Goal: Contribute content: Share content

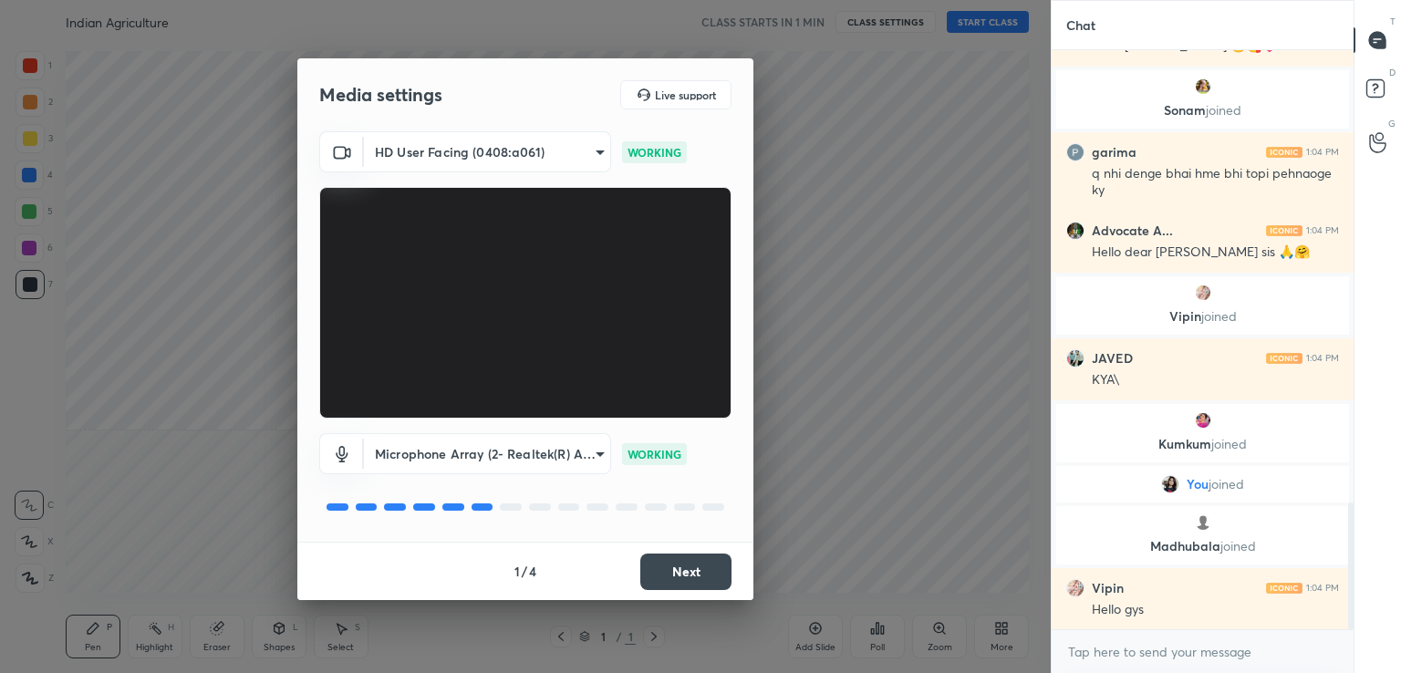
scroll to position [2142, 0]
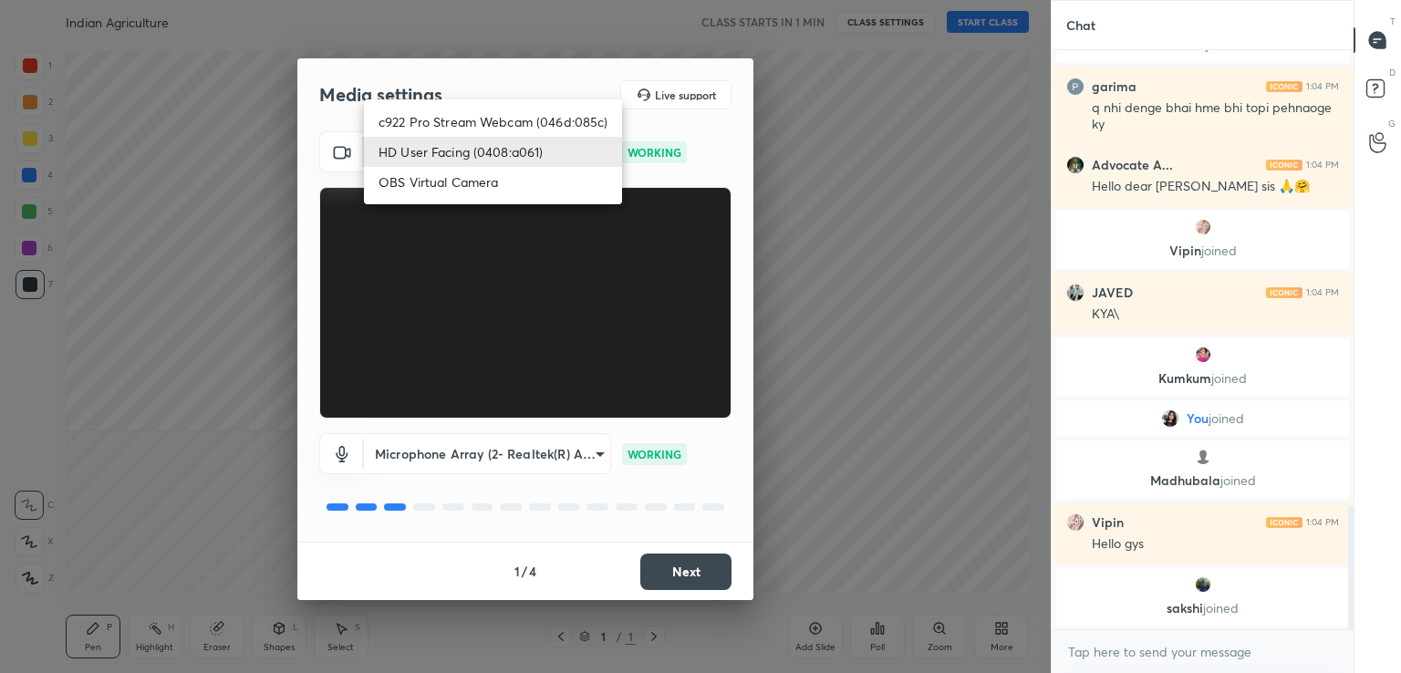
click at [496, 140] on body "1 2 3 4 5 6 7 C X Z C X Z E E Erase all H H Indian Agriculture CLASS STARTS IN …" at bounding box center [700, 336] width 1401 height 673
click at [520, 117] on li "c922 Pro Stream Webcam (046d:085c)" at bounding box center [493, 122] width 258 height 30
type input "7b04e3ba9ca7bac7d406d1742ac39db2ead3c71da92c704aa00584b4fd2b80a1"
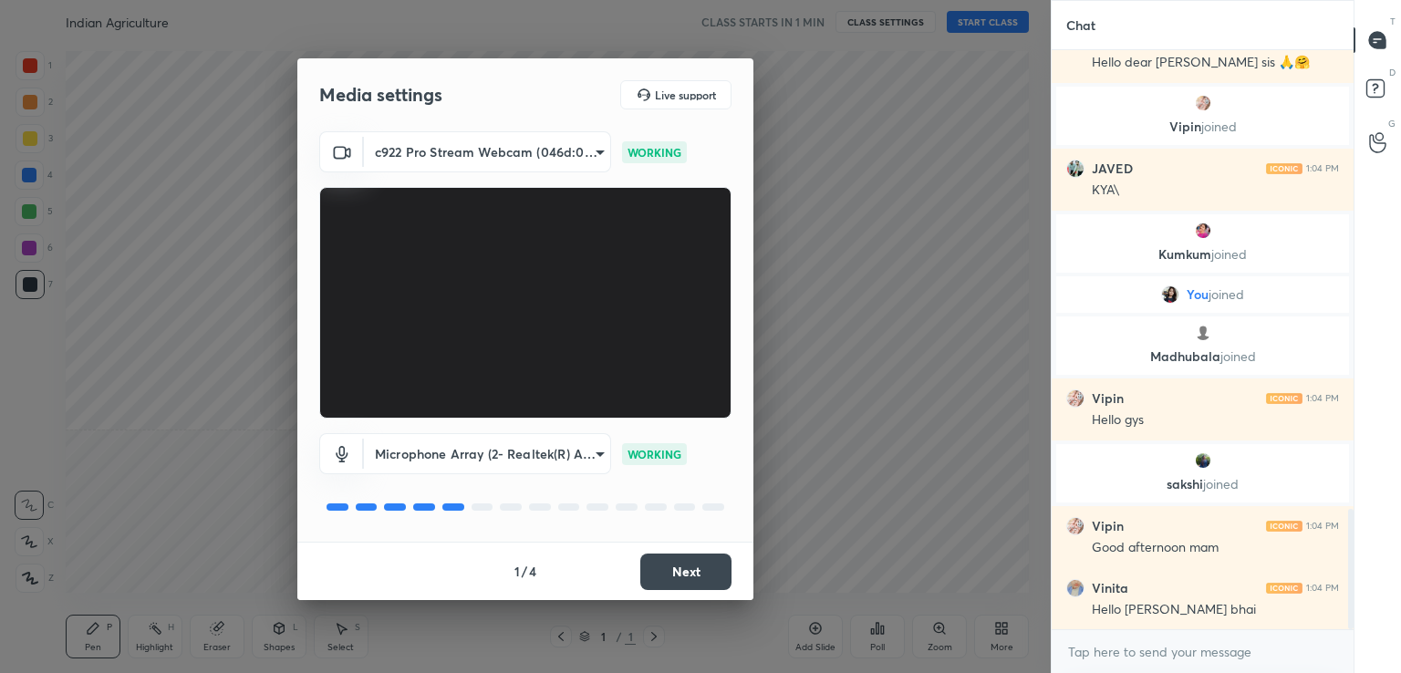
scroll to position [2275, 0]
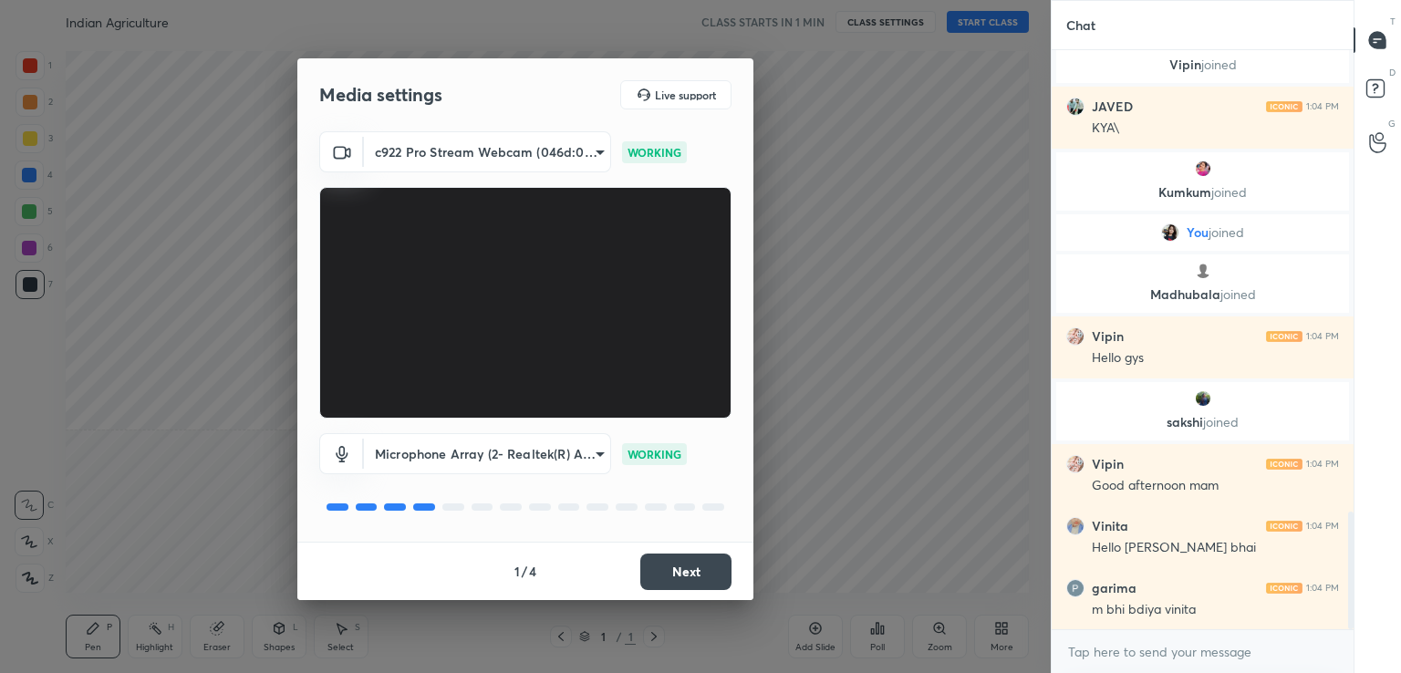
click at [680, 567] on button "Next" at bounding box center [685, 572] width 91 height 36
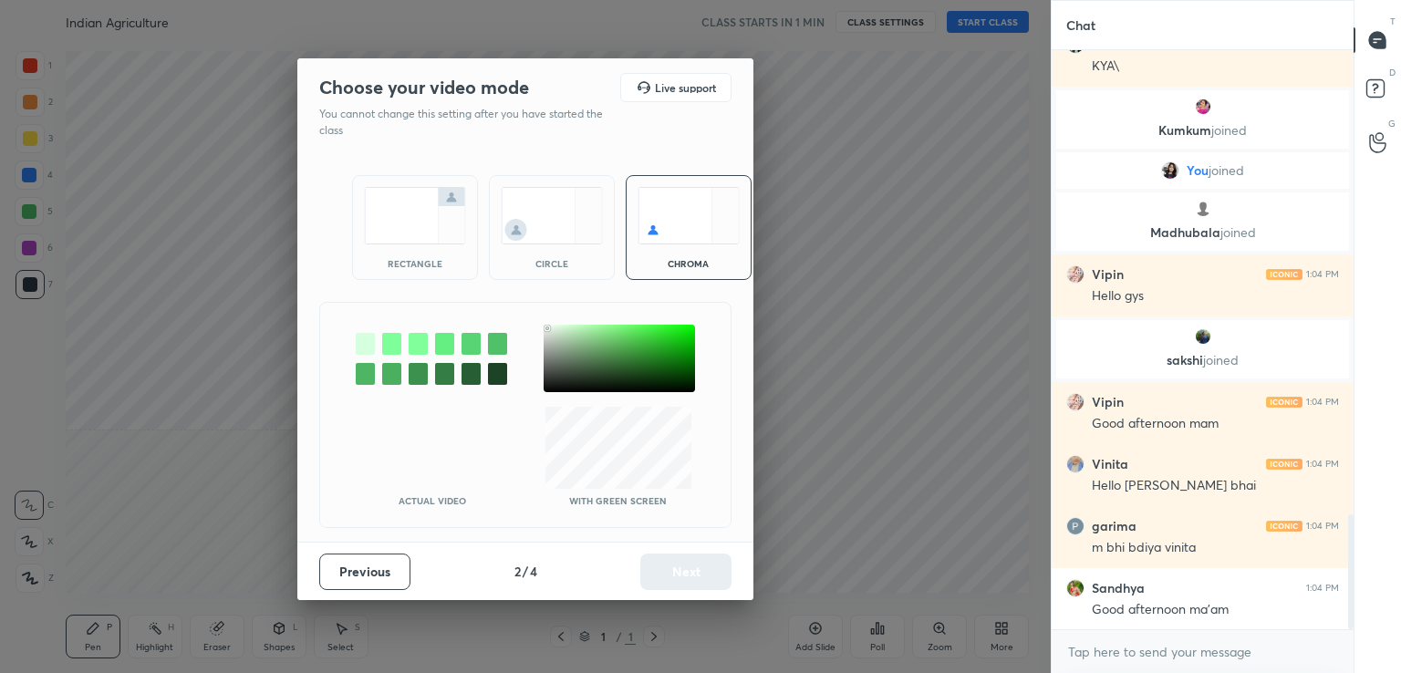
click at [549, 329] on div at bounding box center [619, 359] width 151 height 68
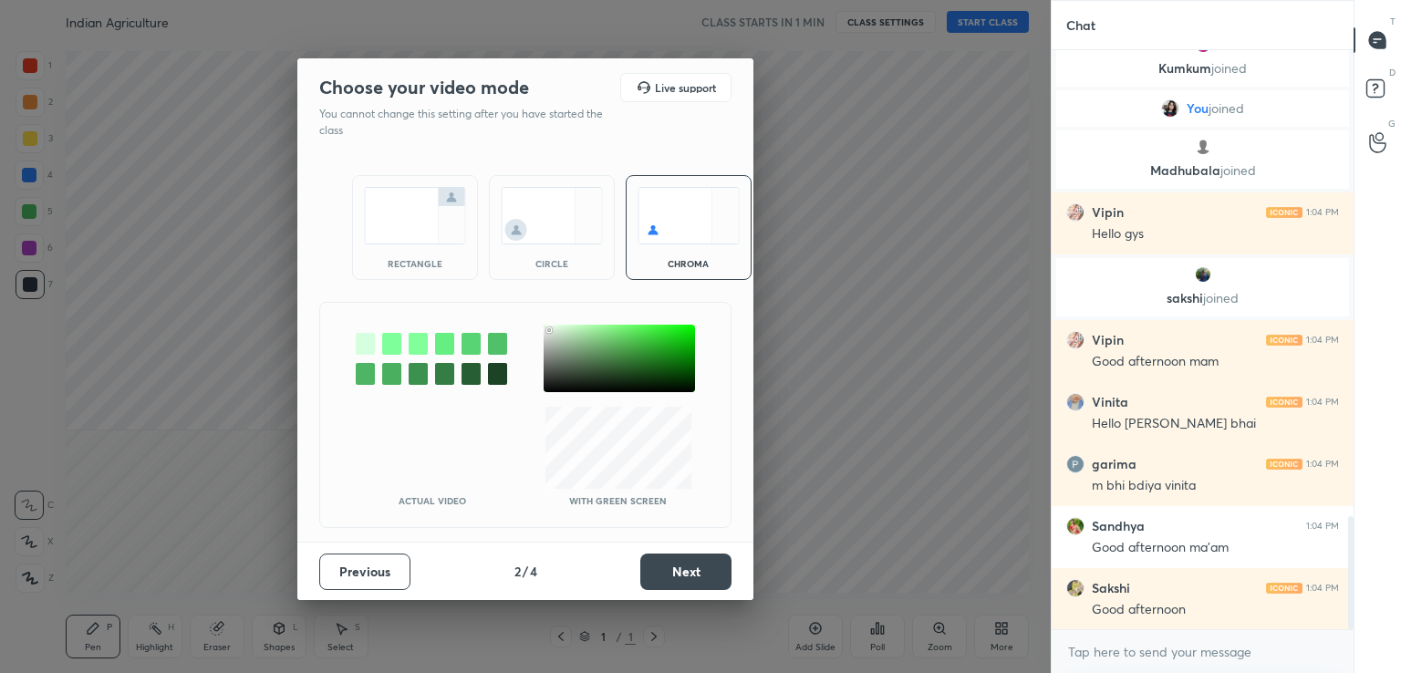
click at [667, 564] on button "Next" at bounding box center [685, 572] width 91 height 36
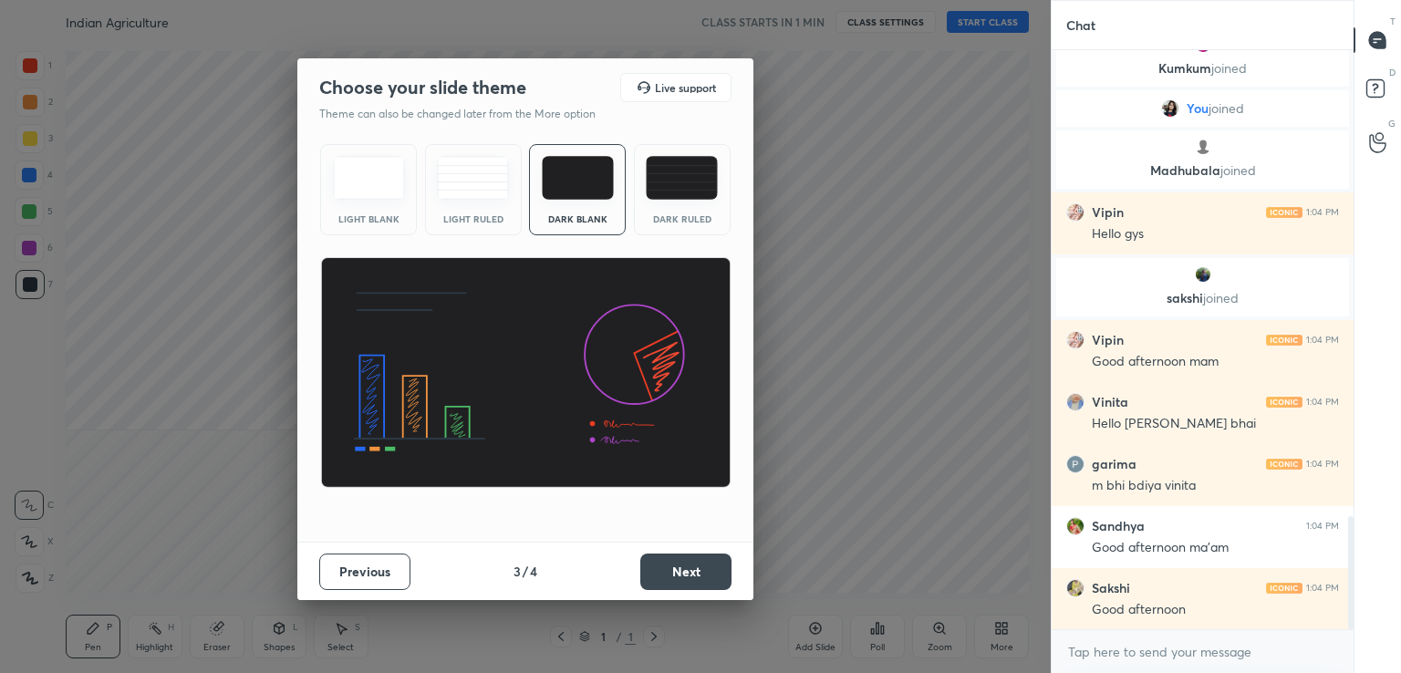
click at [371, 194] on img at bounding box center [369, 178] width 72 height 44
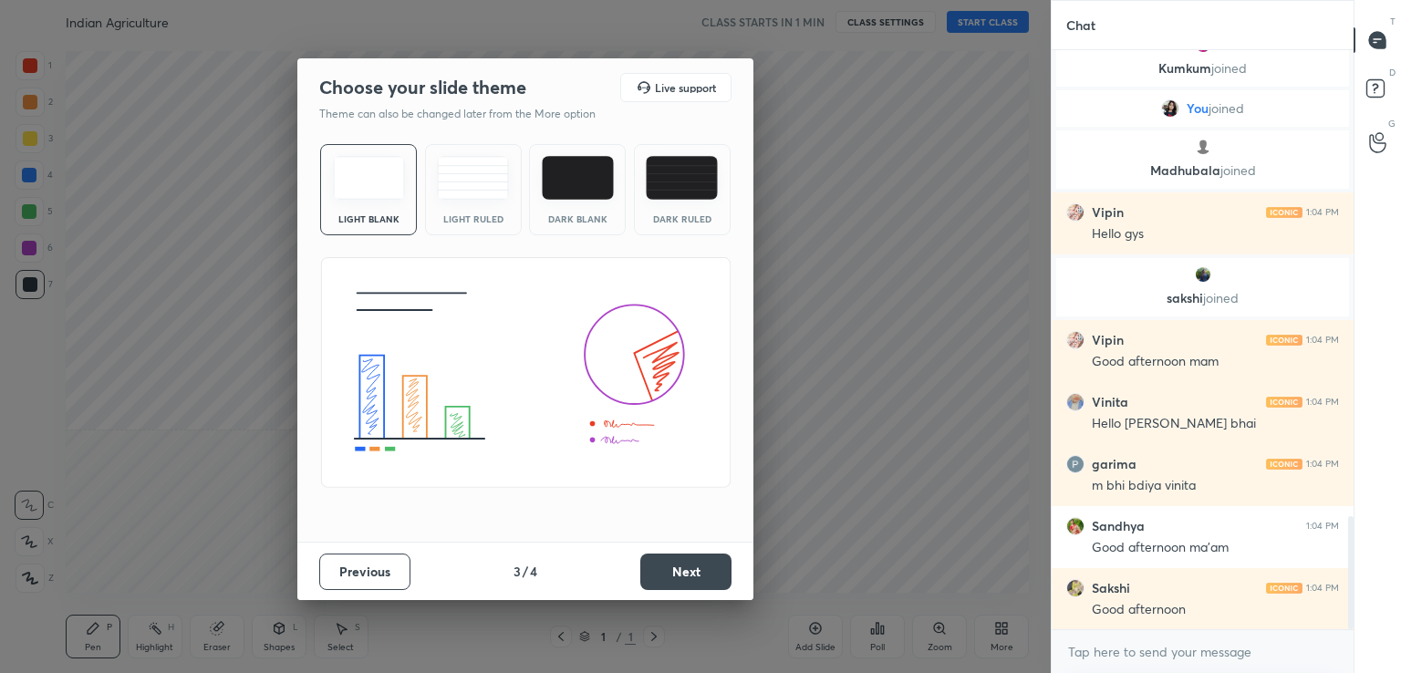
click at [677, 567] on button "Next" at bounding box center [685, 572] width 91 height 36
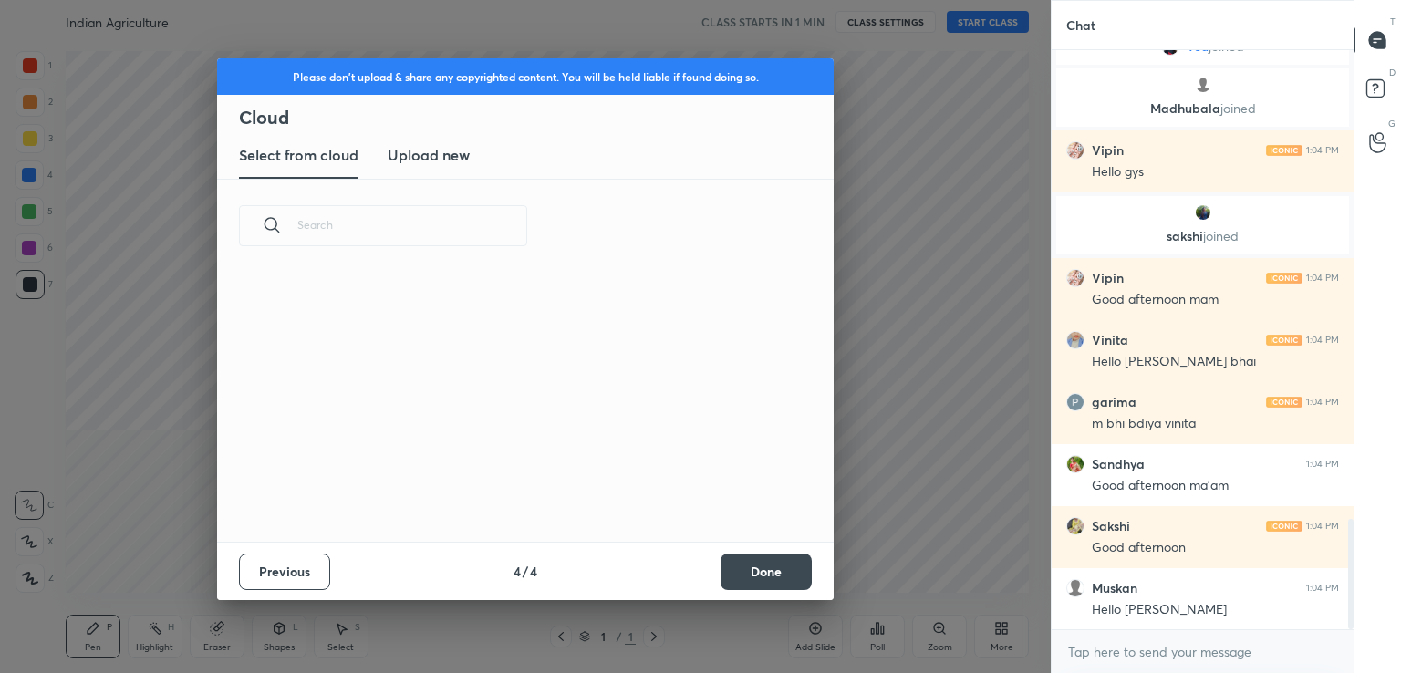
scroll to position [270, 586]
drag, startPoint x: 442, startPoint y: 153, endPoint x: 461, endPoint y: 177, distance: 30.5
click at [442, 154] on h3 "Upload new" at bounding box center [429, 155] width 82 height 22
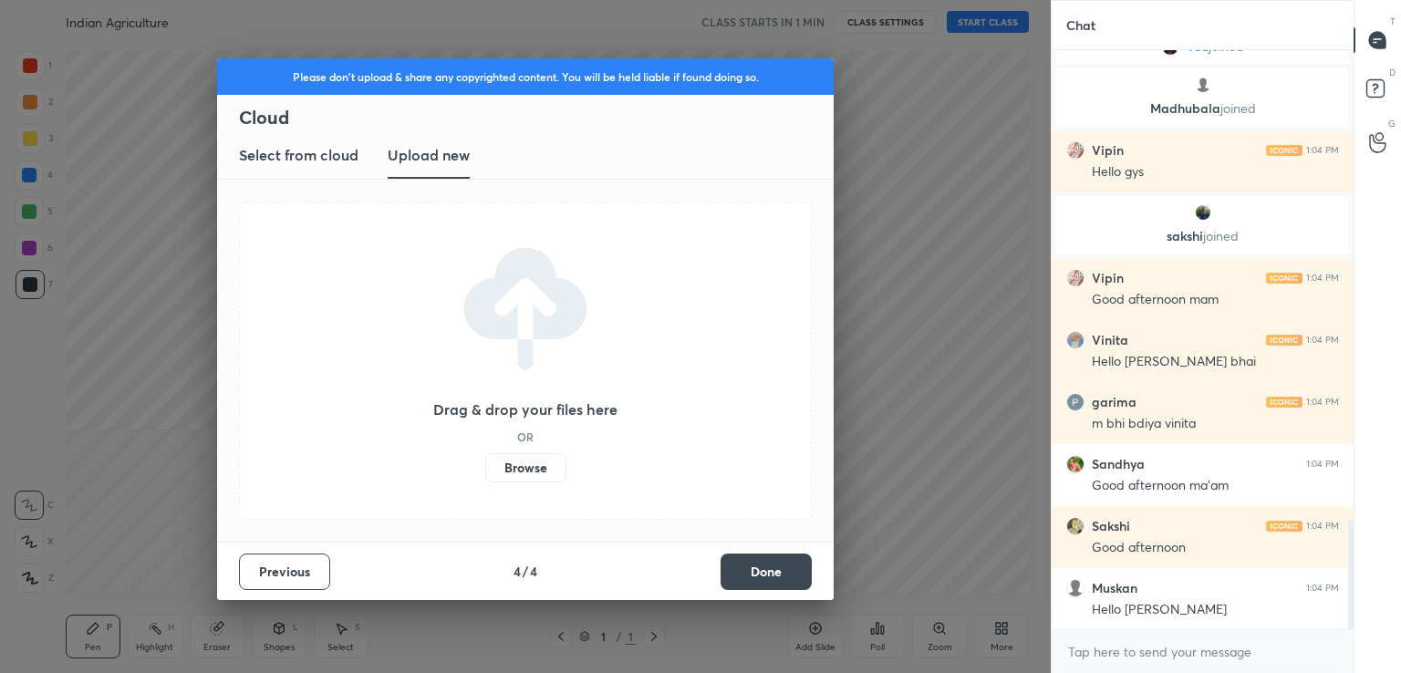
click at [530, 464] on label "Browse" at bounding box center [525, 467] width 81 height 29
click at [485, 464] on input "Browse" at bounding box center [485, 467] width 0 height 29
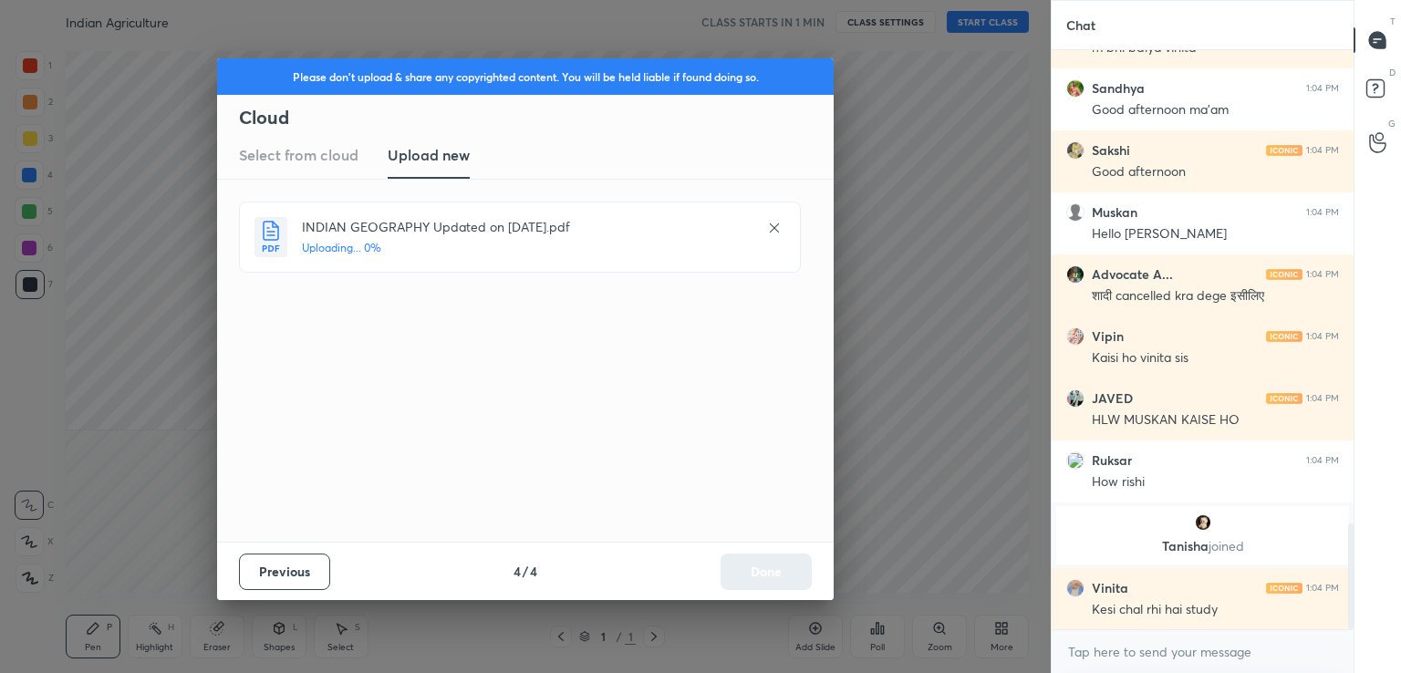
scroll to position [2593, 0]
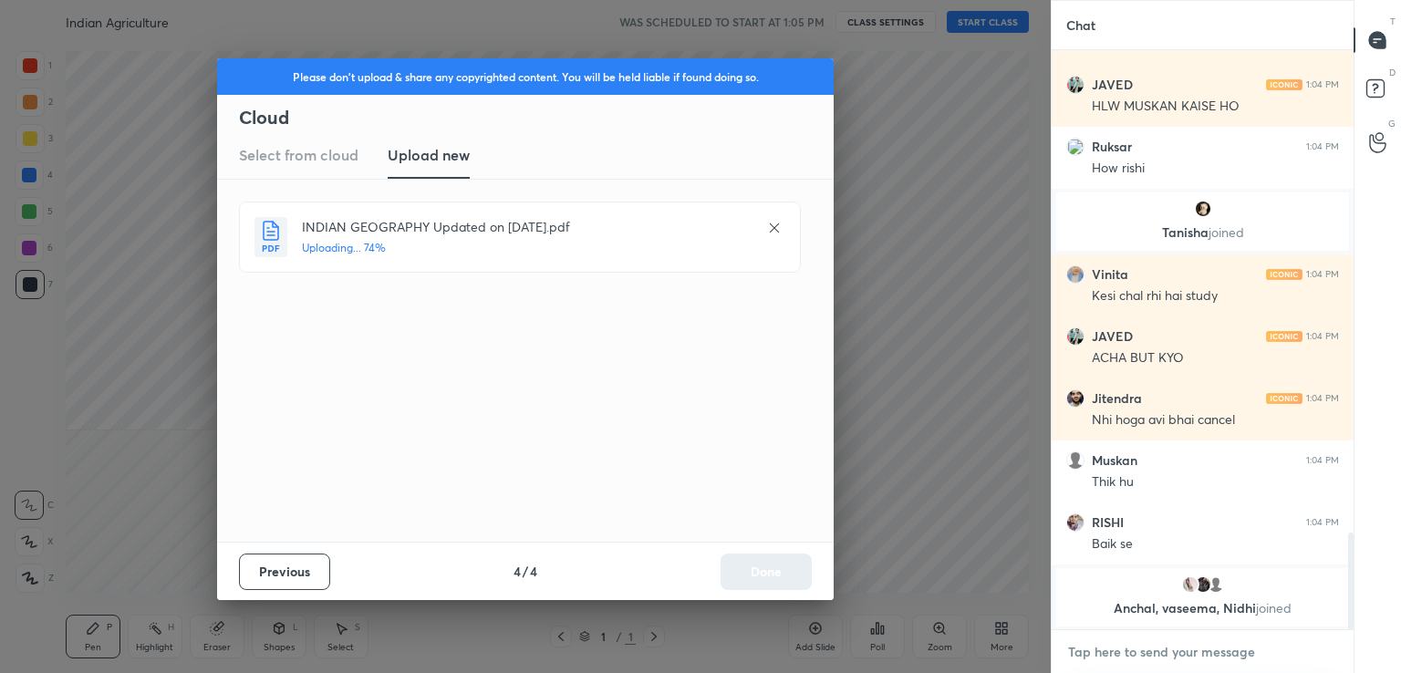
click at [1131, 656] on textarea at bounding box center [1202, 652] width 273 height 29
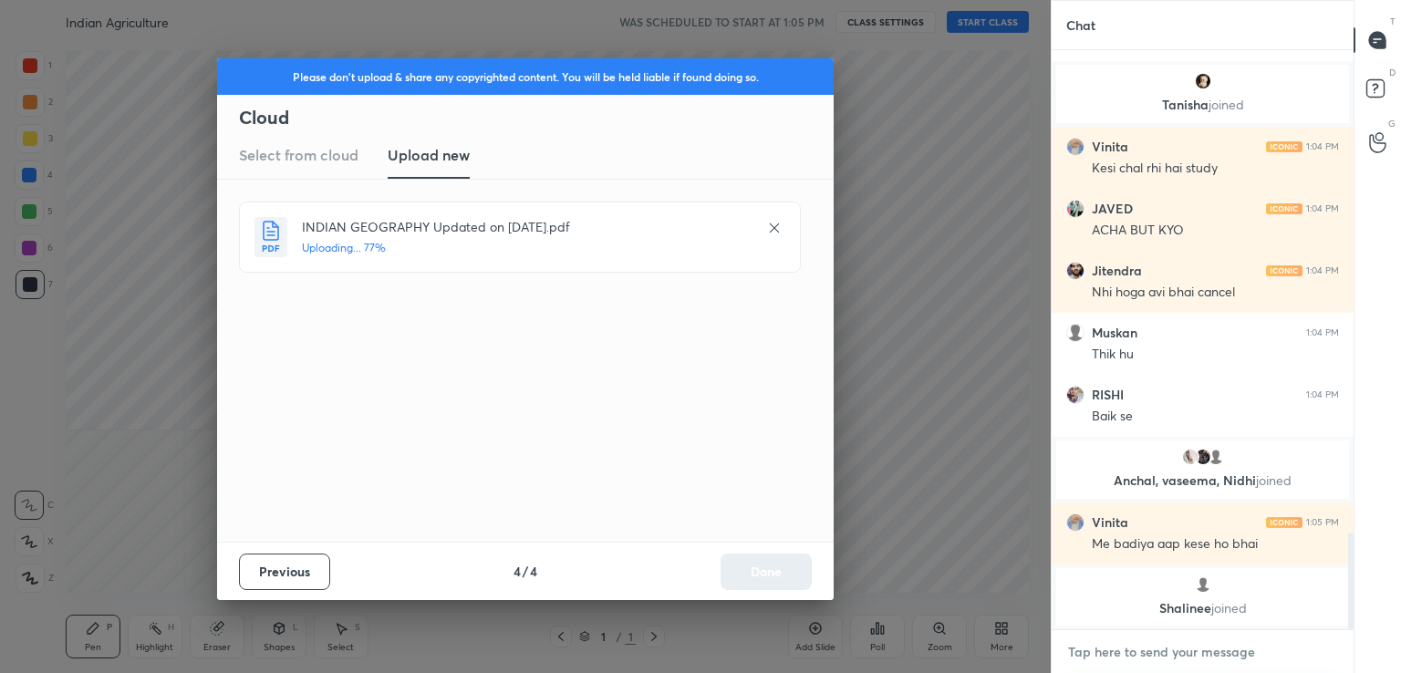
scroll to position [2881, 0]
click at [1127, 655] on textarea at bounding box center [1202, 652] width 273 height 29
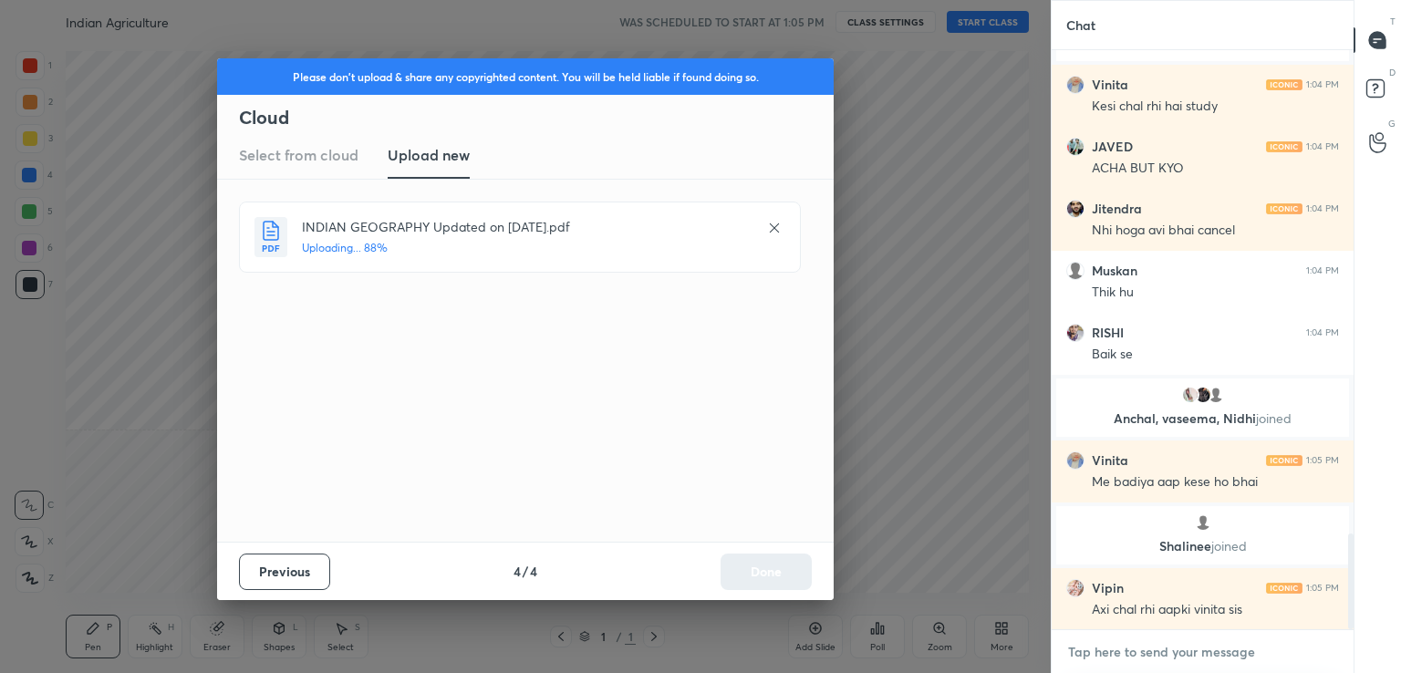
paste textarea "[URL][DOMAIN_NAME][PERSON_NAME]"
click at [1325, 648] on icon at bounding box center [1324, 651] width 15 height 15
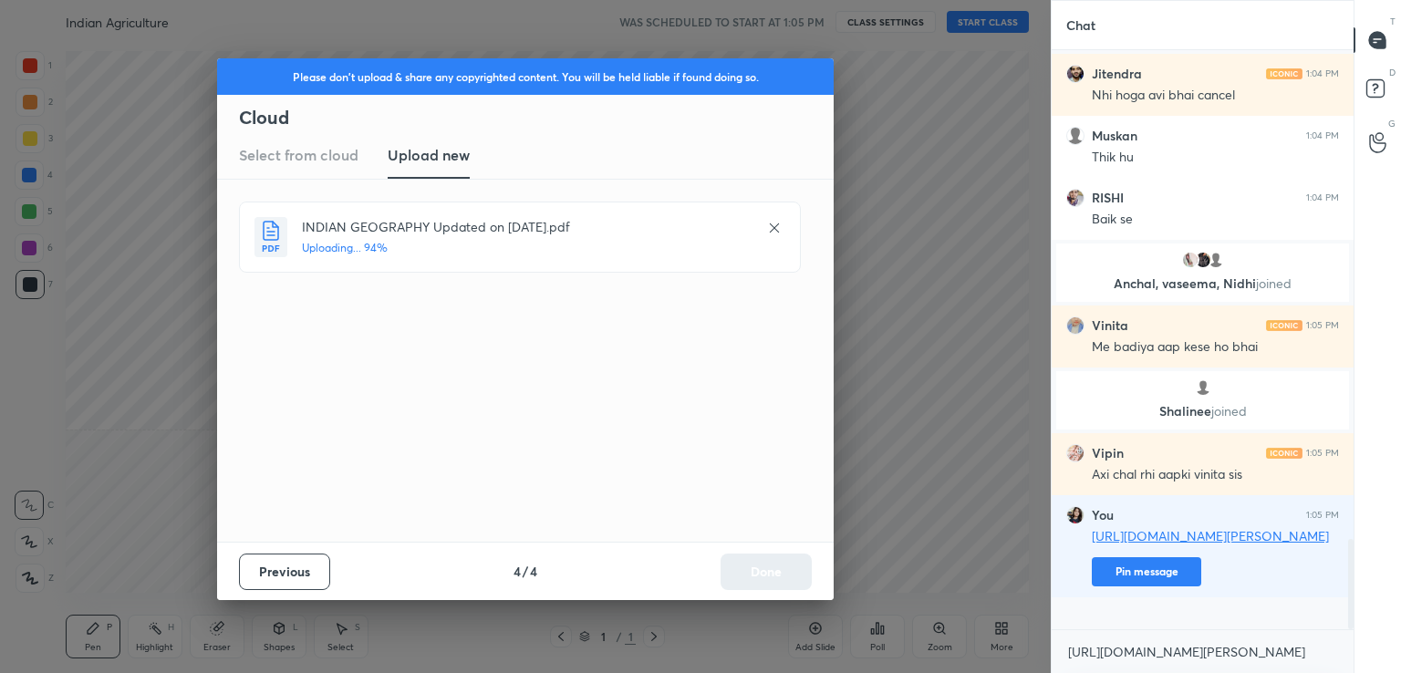
drag, startPoint x: 1111, startPoint y: 608, endPoint x: 1101, endPoint y: 609, distance: 10.1
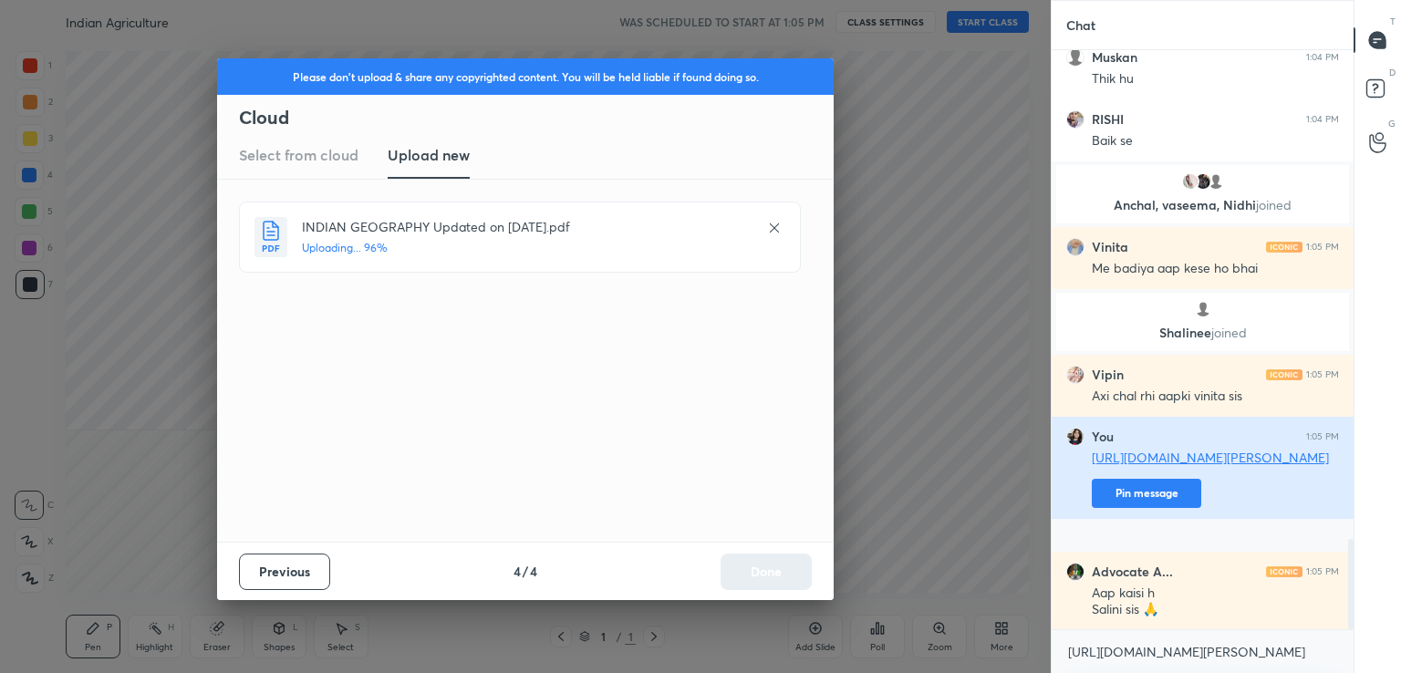
click at [1118, 508] on button "Pin message" at bounding box center [1146, 493] width 109 height 29
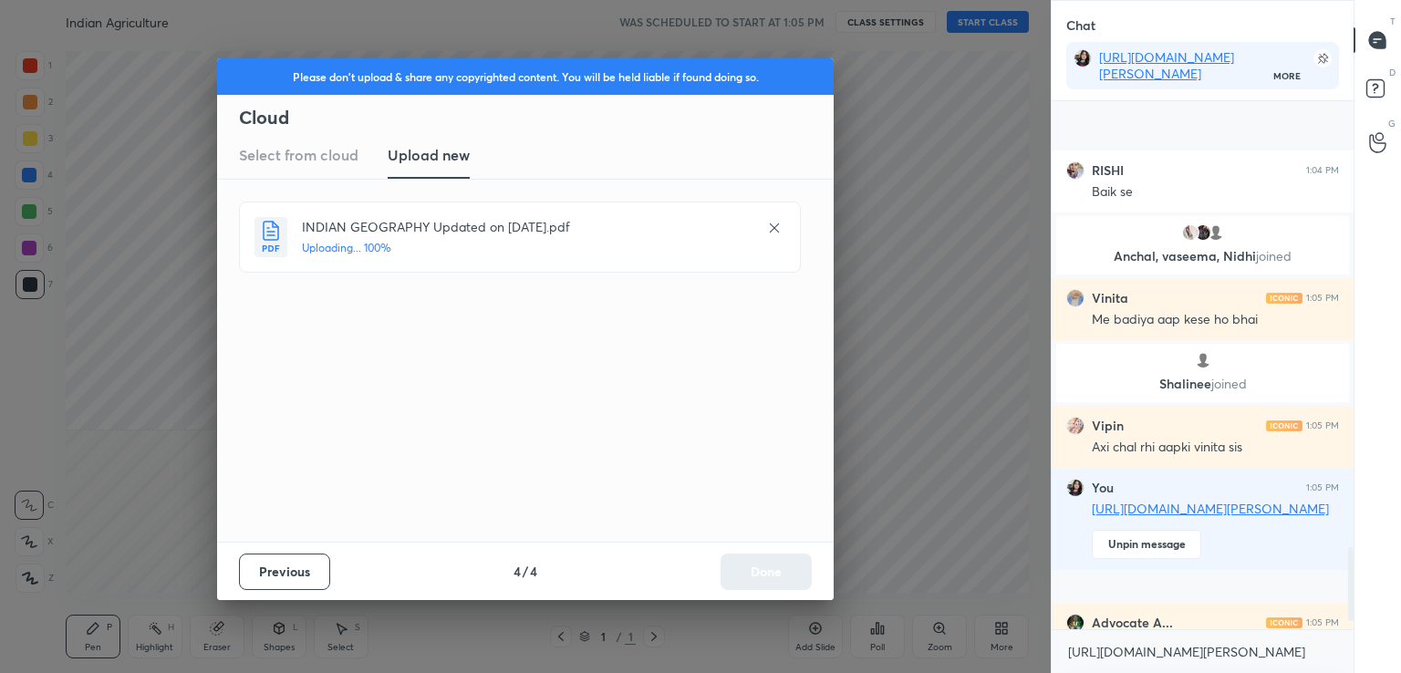
scroll to position [3273, 0]
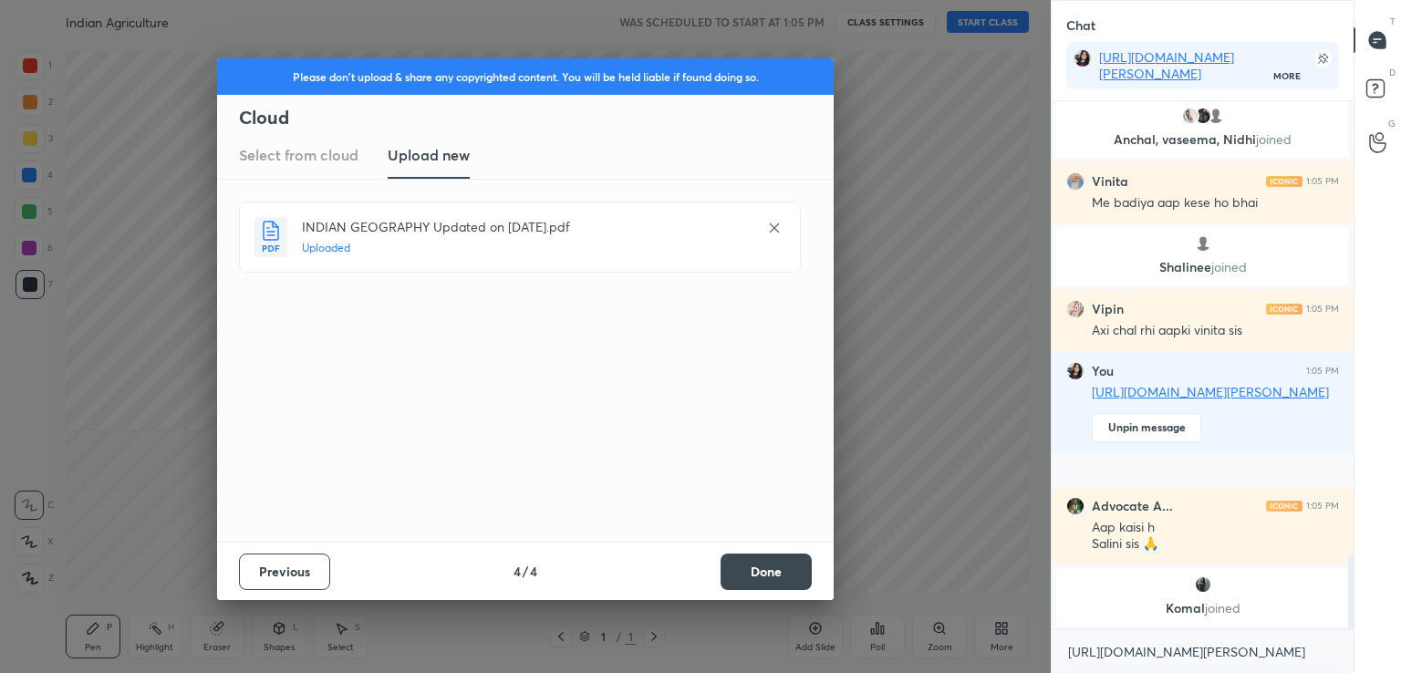
click at [795, 577] on button "Done" at bounding box center [766, 572] width 91 height 36
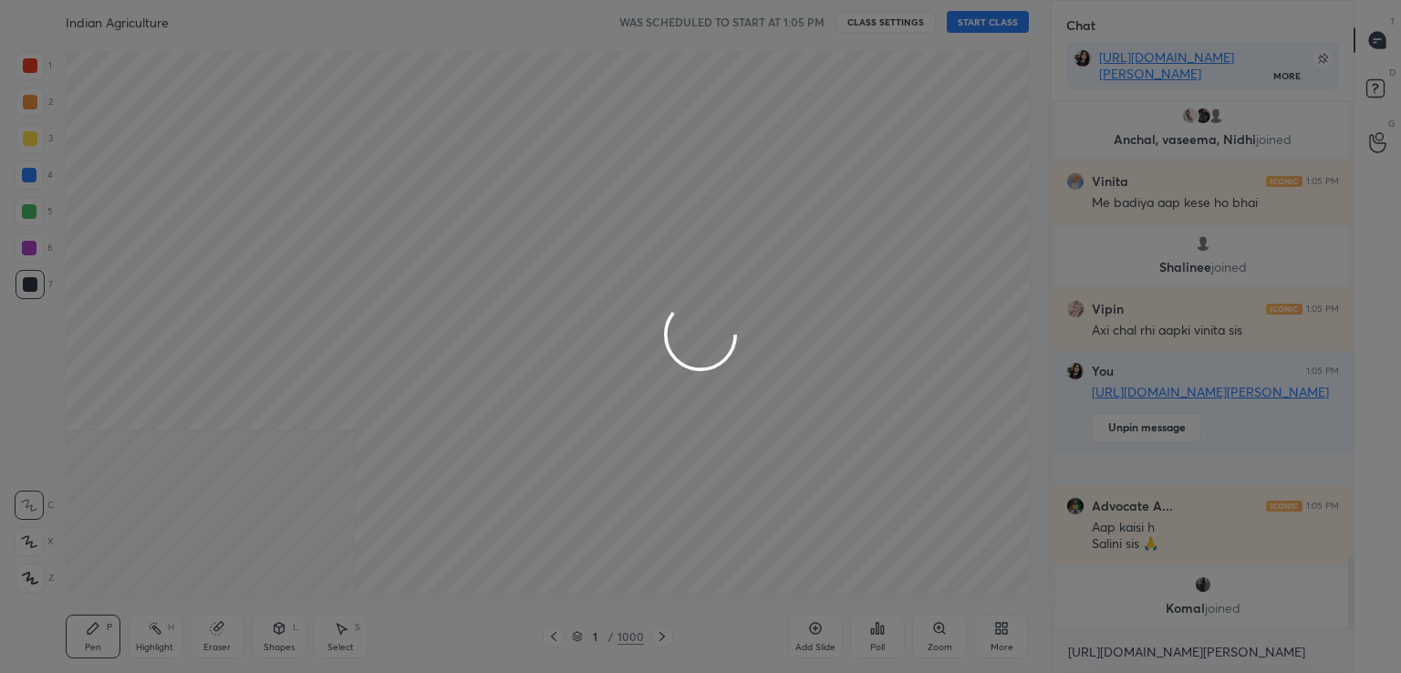
scroll to position [3233, 0]
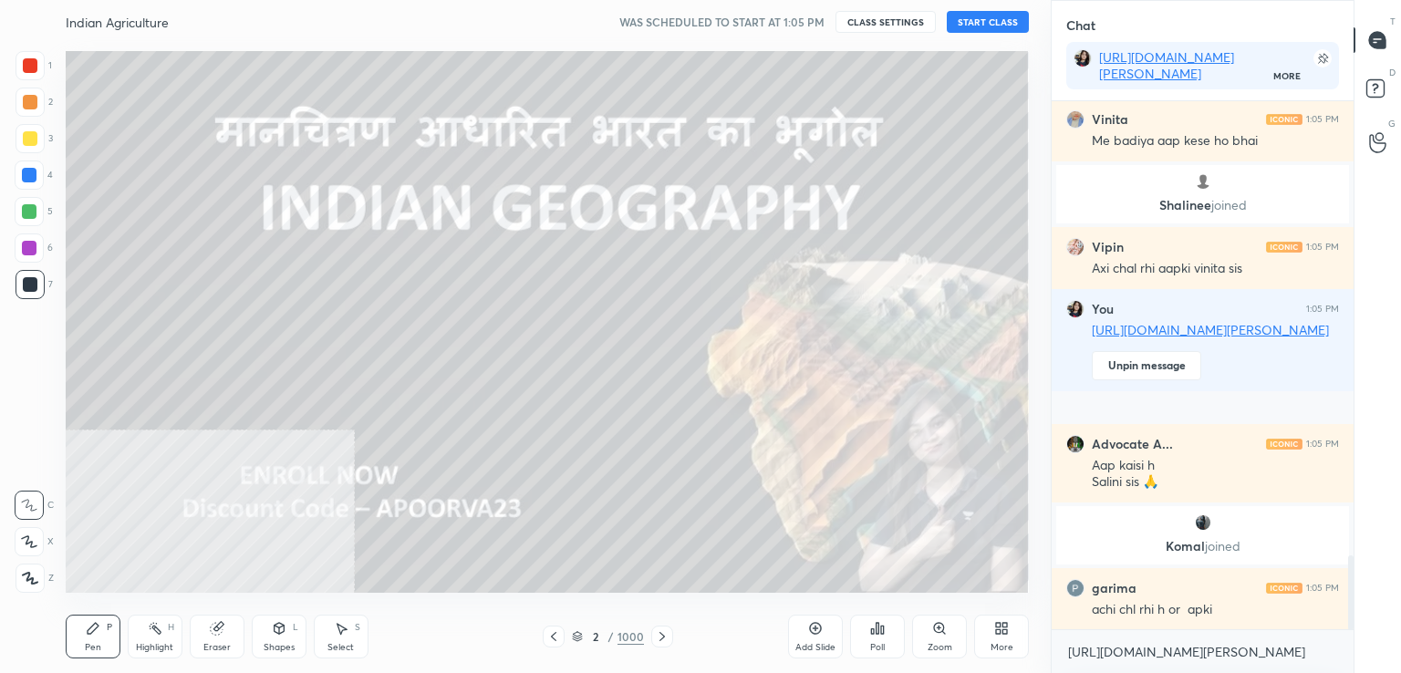
click at [23, 183] on div at bounding box center [29, 175] width 29 height 29
click at [22, 179] on div at bounding box center [29, 175] width 15 height 15
click at [29, 577] on icon at bounding box center [30, 578] width 15 height 11
click at [26, 574] on icon at bounding box center [30, 578] width 15 height 11
click at [1008, 622] on div "More" at bounding box center [1001, 637] width 55 height 44
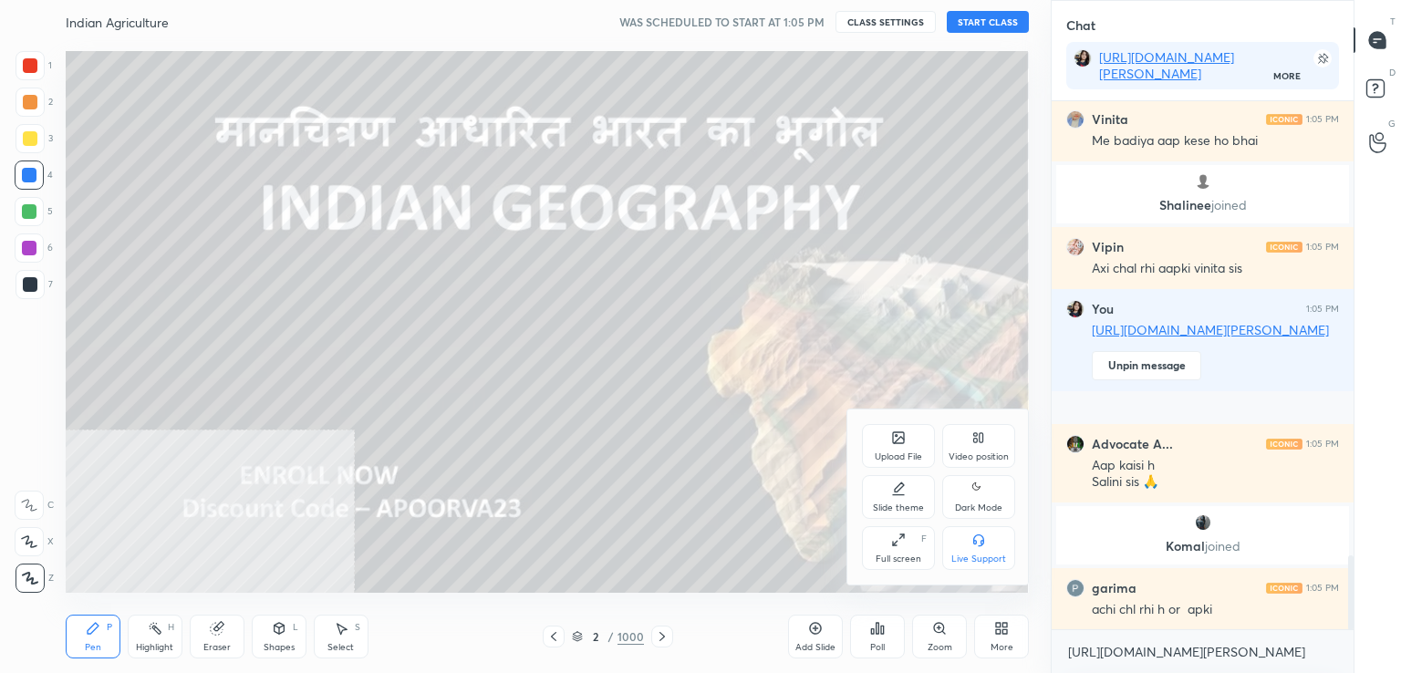
click at [981, 431] on div "Video position" at bounding box center [978, 446] width 73 height 44
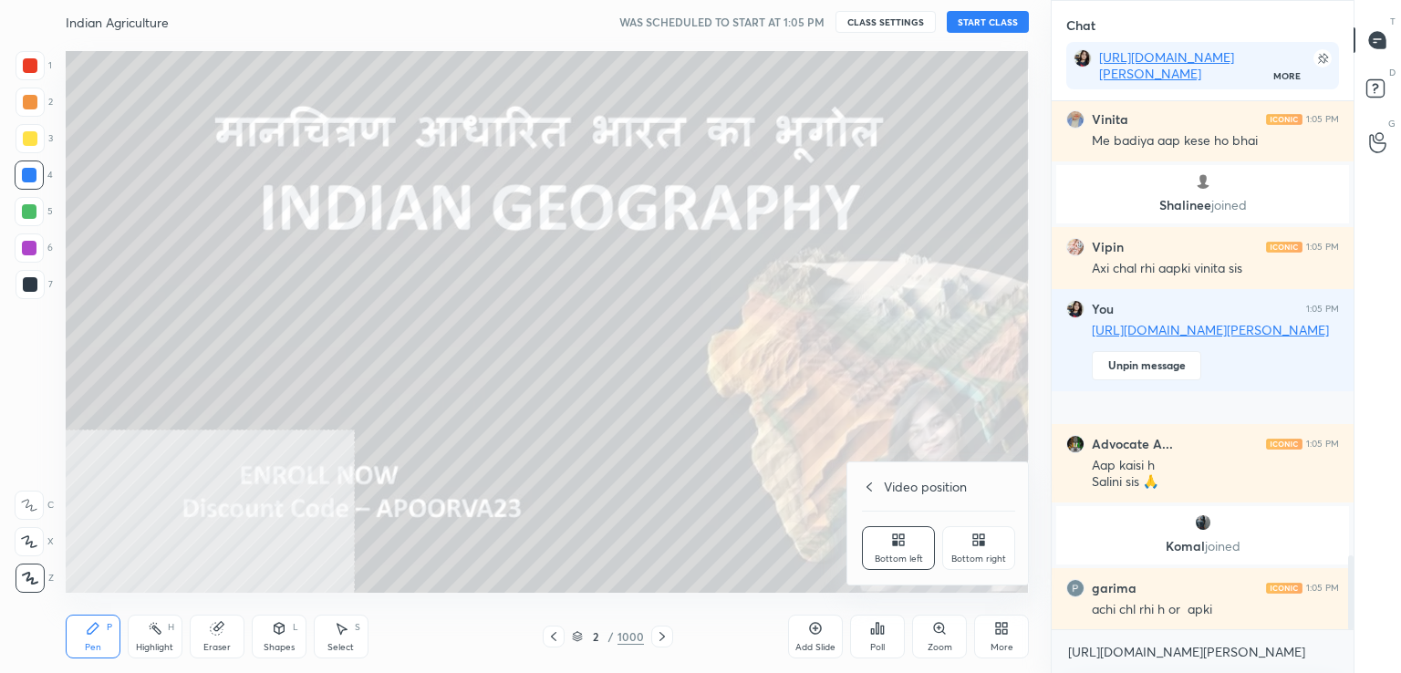
click at [989, 551] on div "Bottom right" at bounding box center [978, 548] width 73 height 44
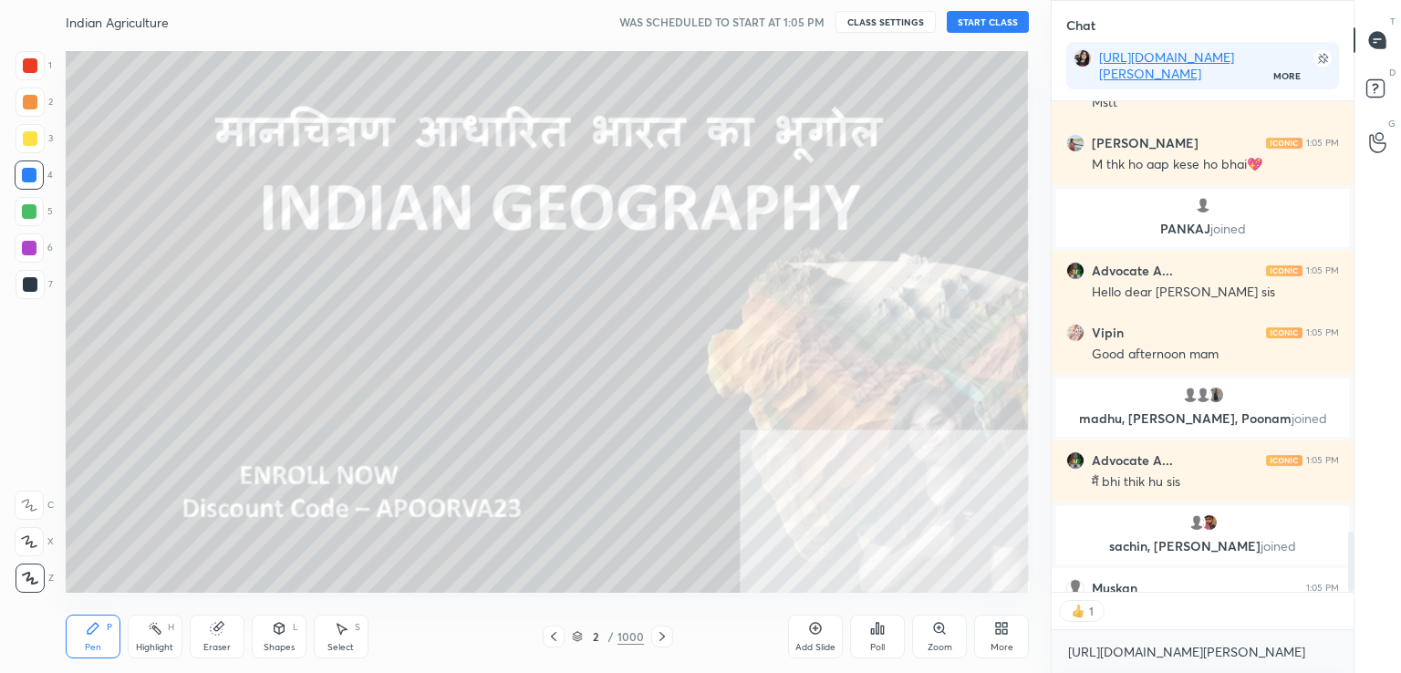
scroll to position [486, 296]
click at [1003, 636] on div "More" at bounding box center [1001, 637] width 55 height 44
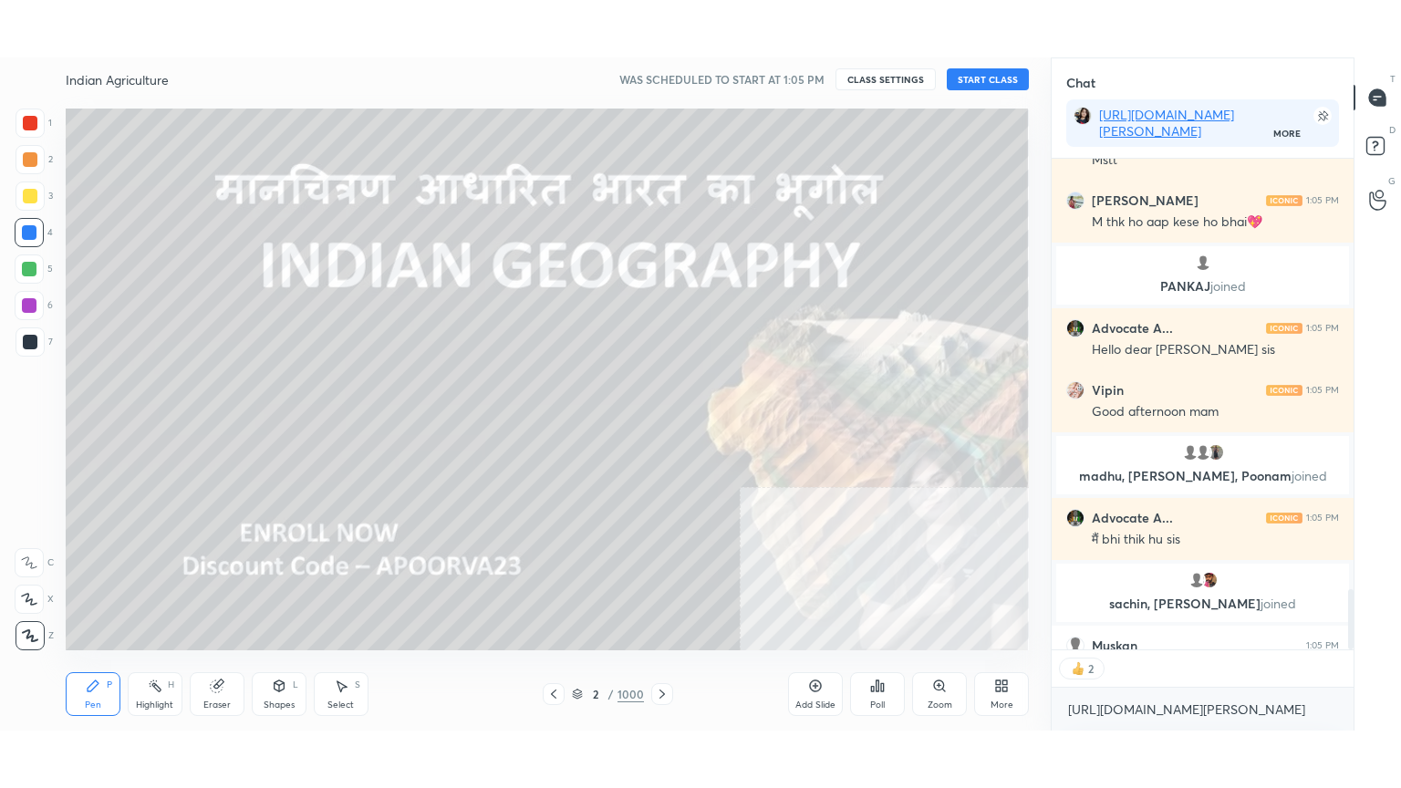
scroll to position [0, 0]
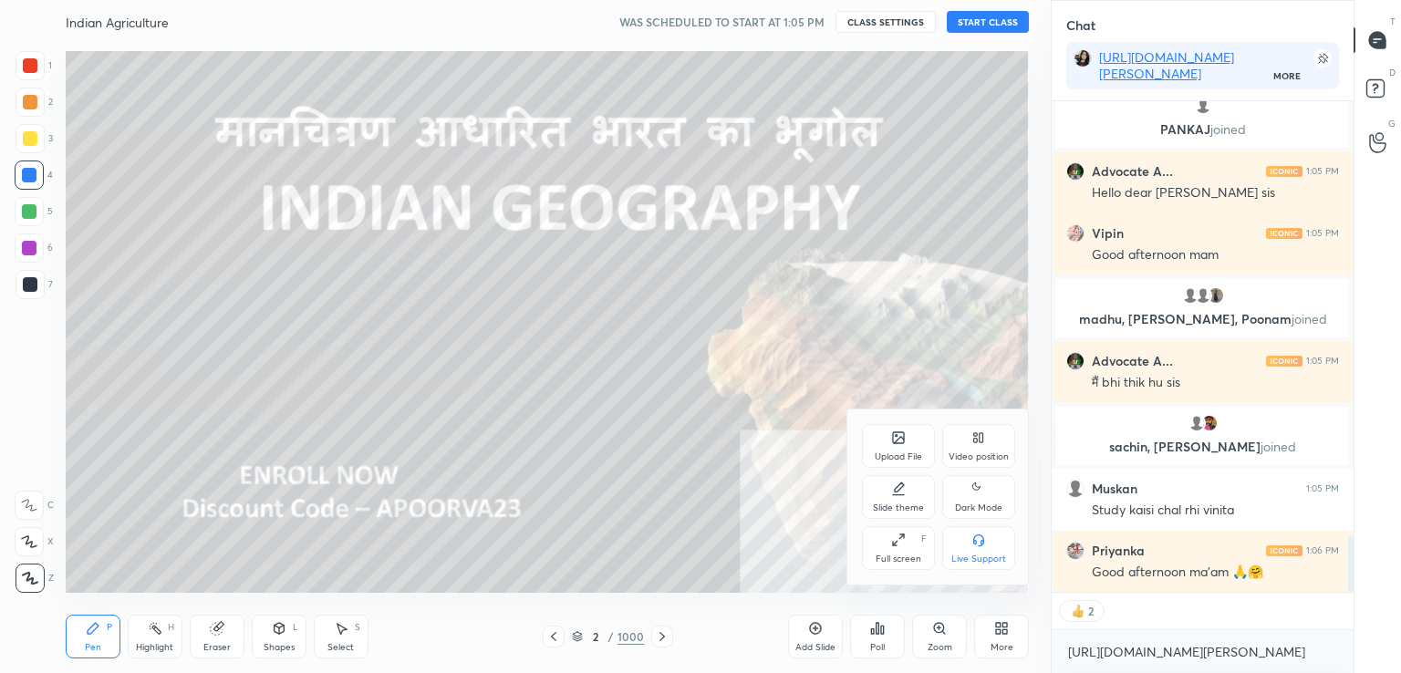
click at [893, 547] on icon at bounding box center [898, 540] width 15 height 15
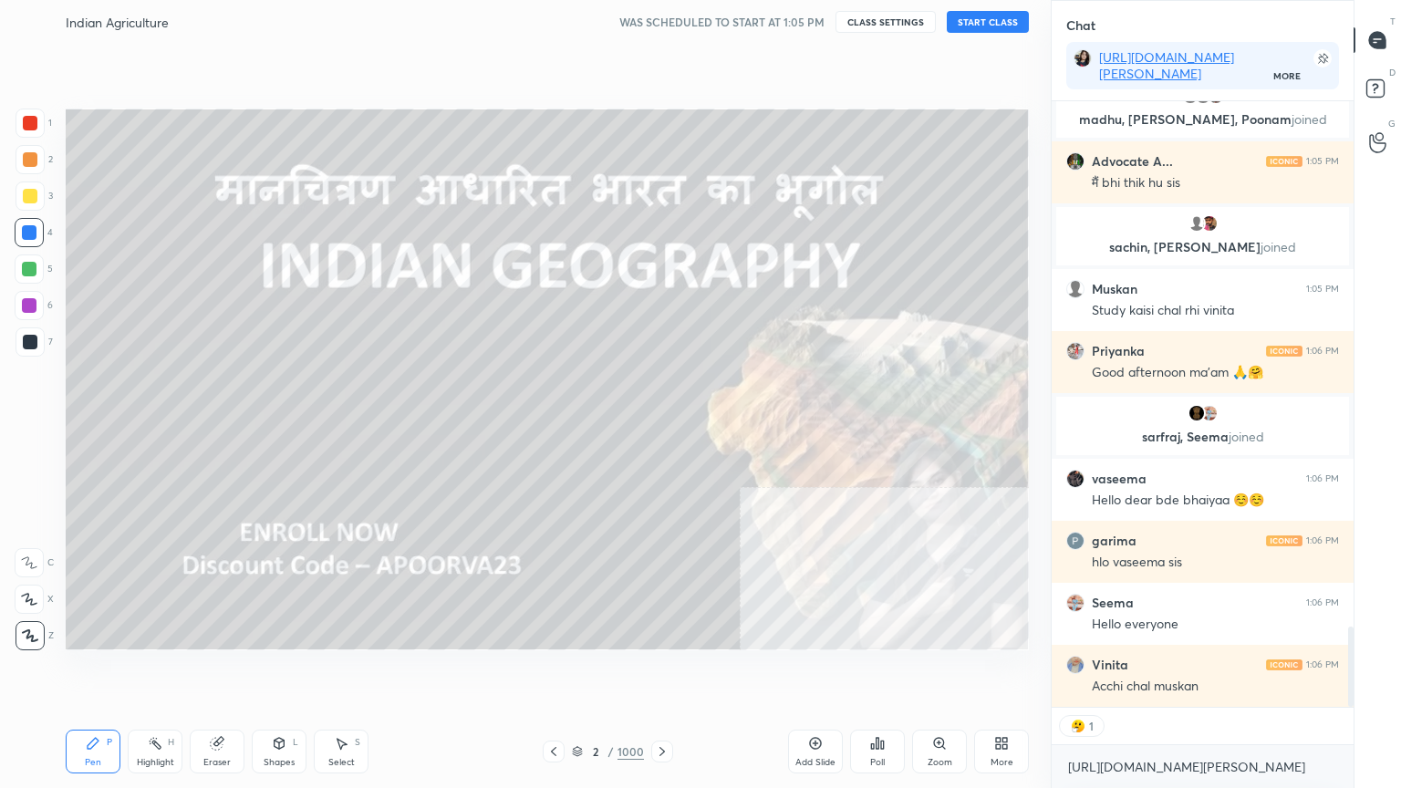
click at [876, 16] on button "CLASS SETTINGS" at bounding box center [886, 22] width 100 height 22
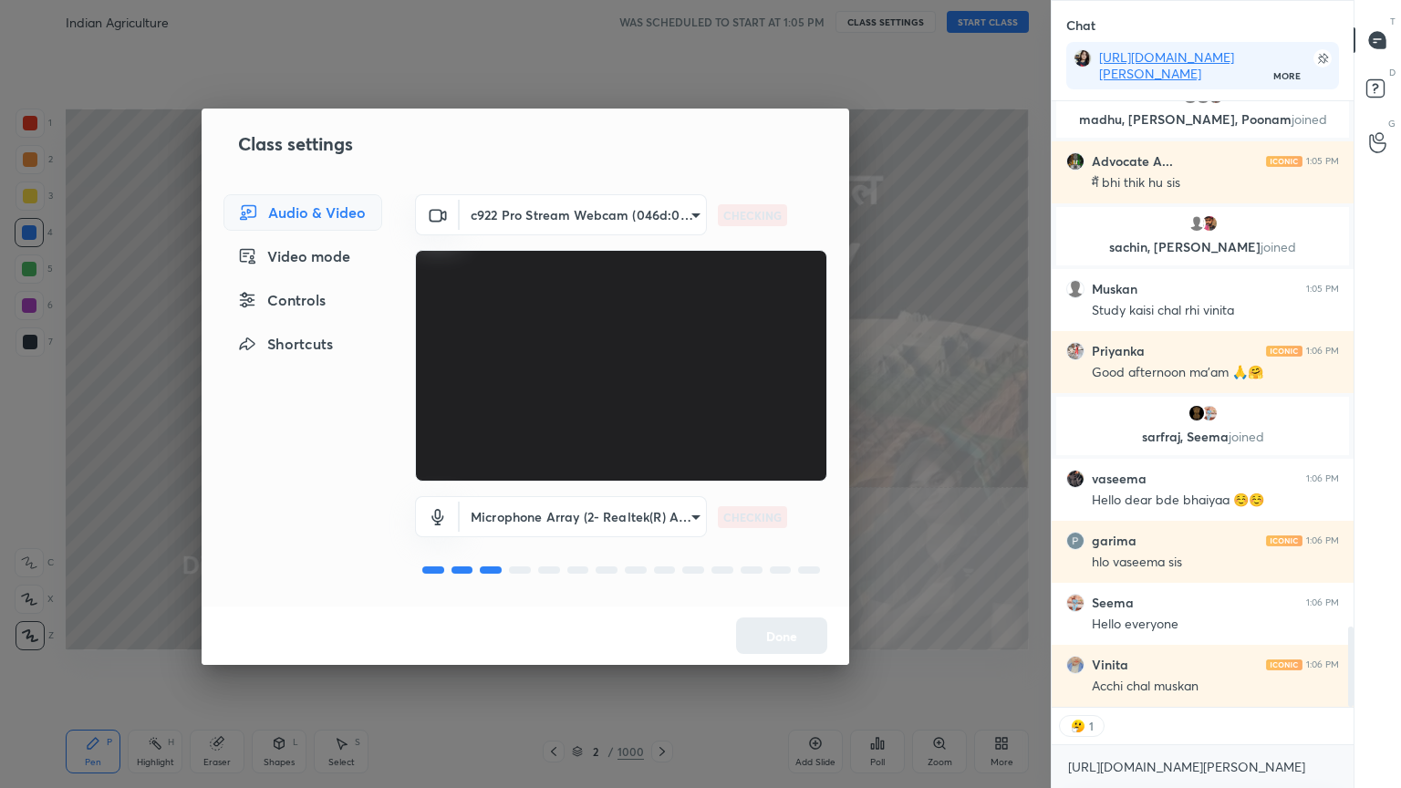
click at [332, 301] on div "Controls" at bounding box center [302, 300] width 159 height 36
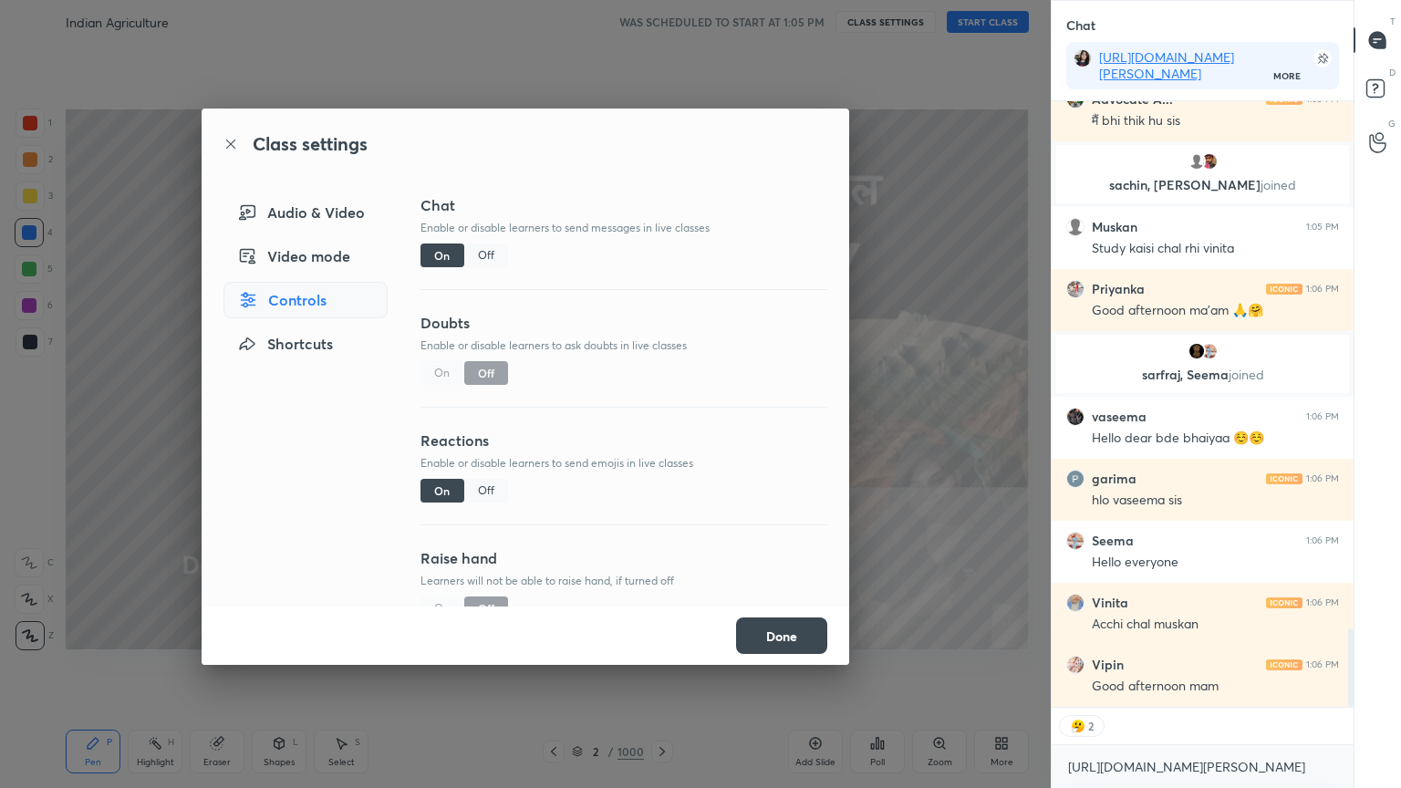
click at [485, 490] on div "Off" at bounding box center [486, 491] width 44 height 24
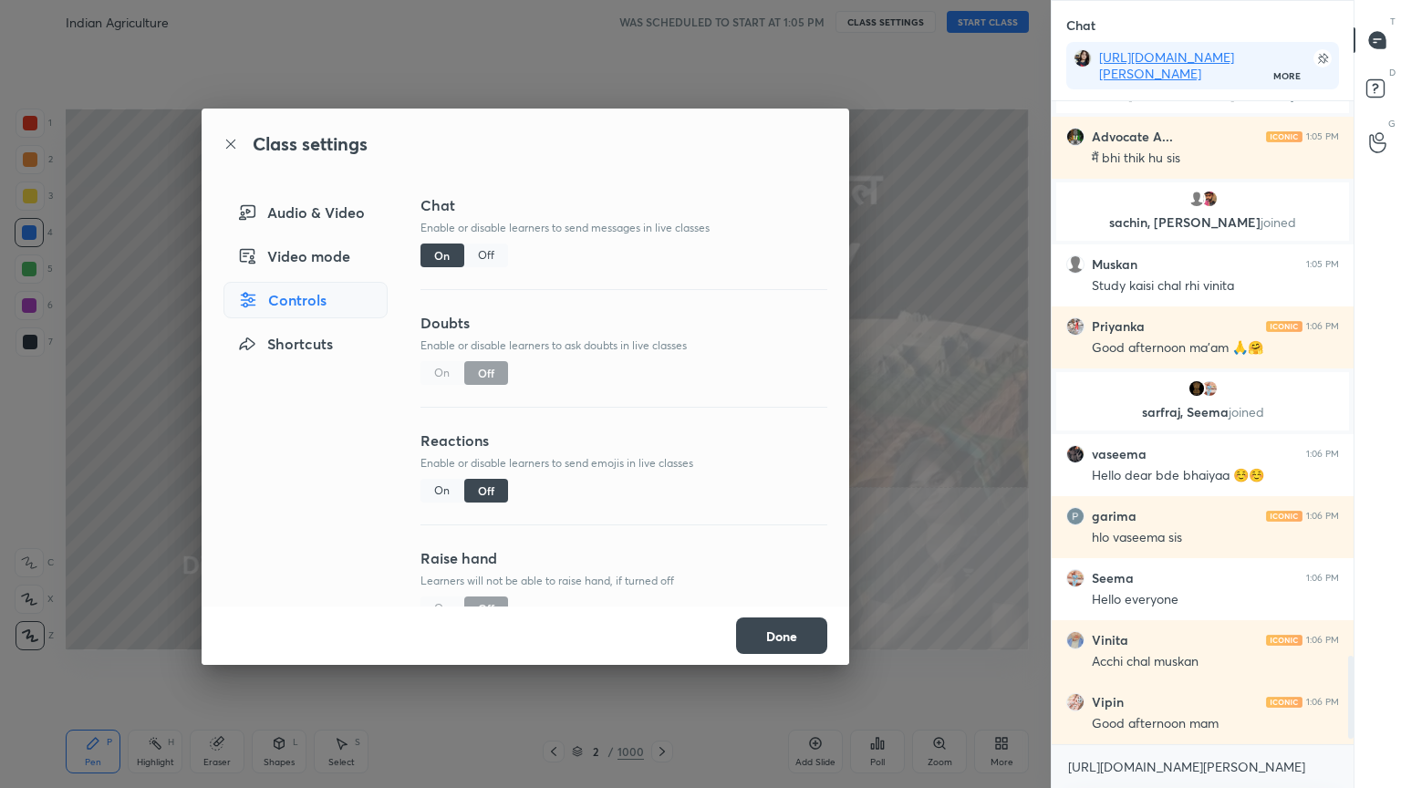
click at [781, 631] on button "Done" at bounding box center [781, 636] width 91 height 36
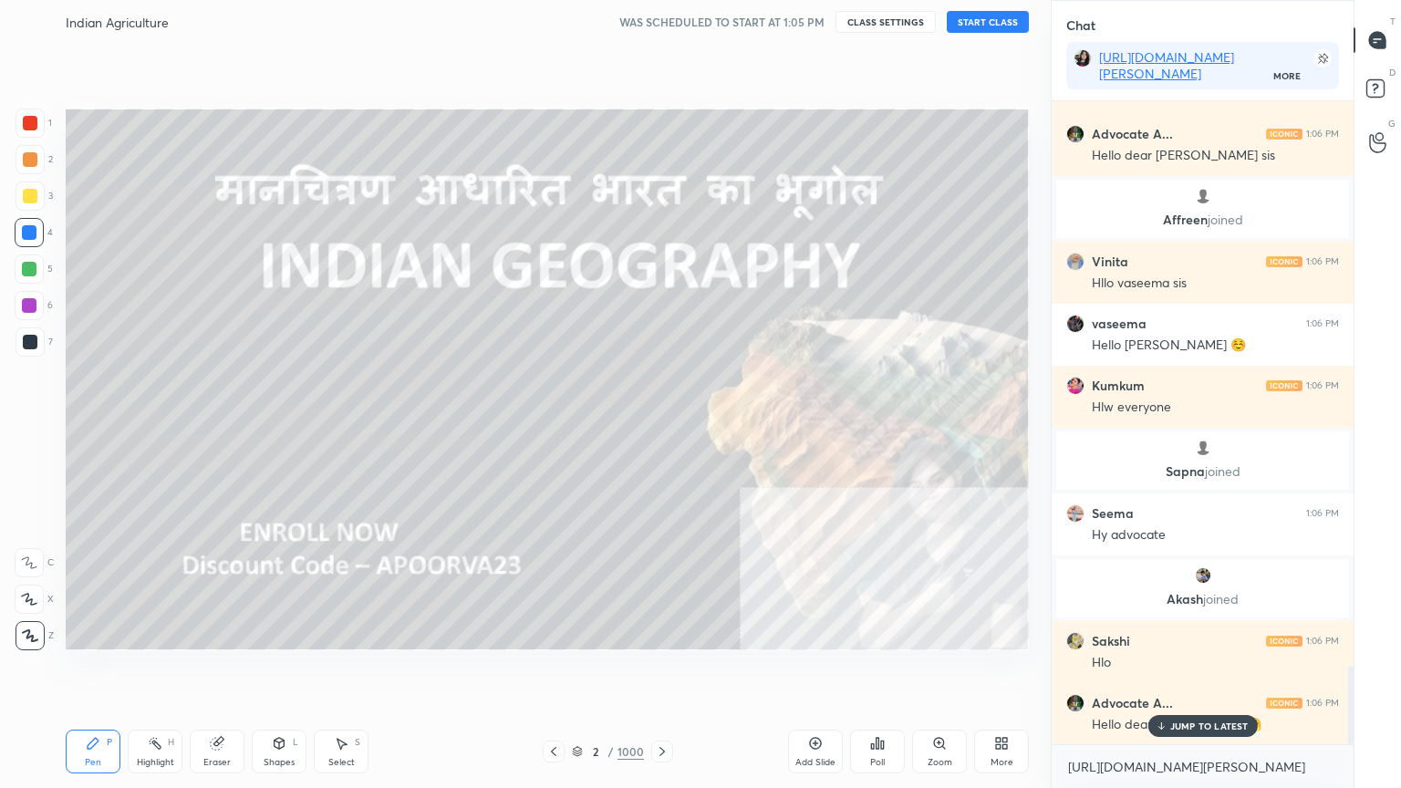
click at [985, 22] on button "START CLASS" at bounding box center [988, 22] width 82 height 22
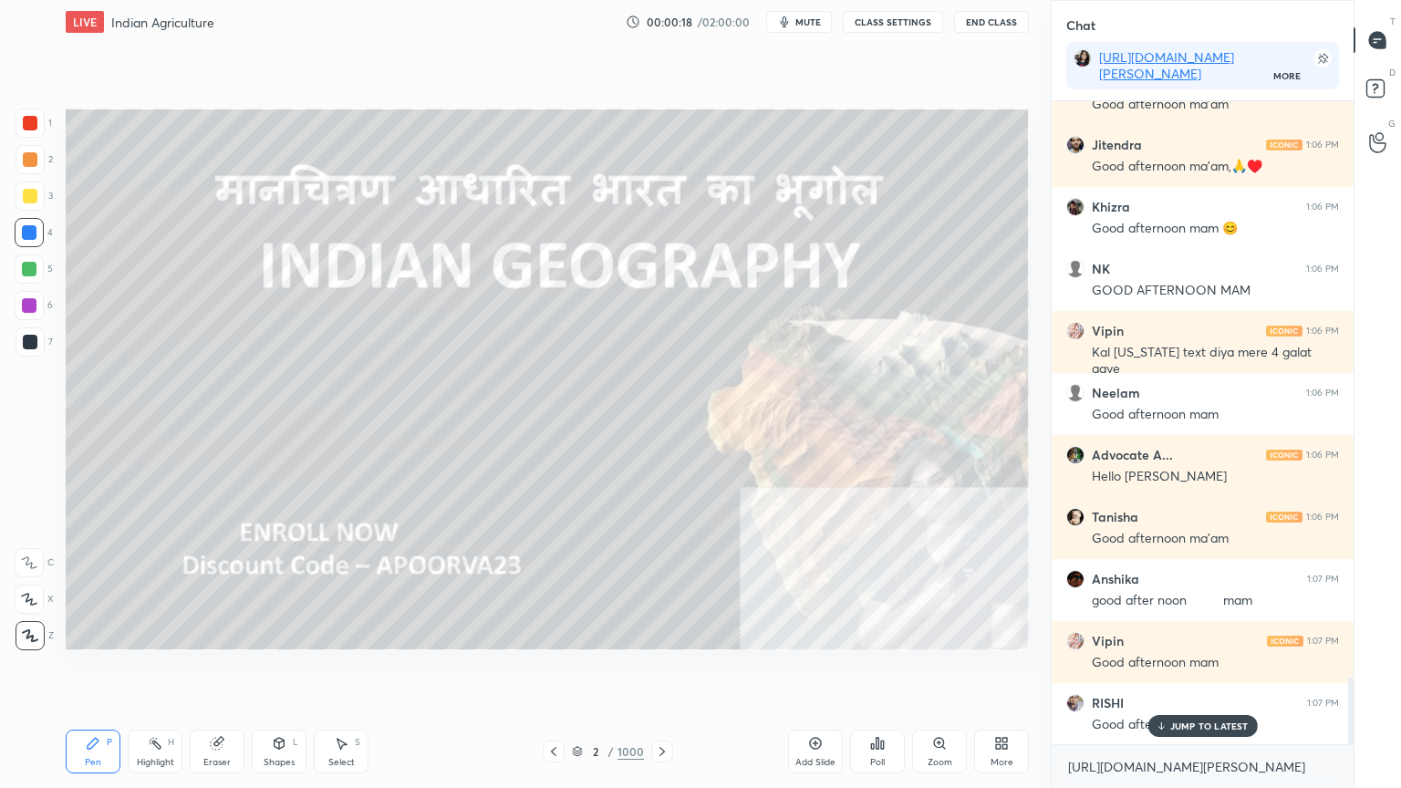
click at [222, 672] on div "Eraser" at bounding box center [217, 752] width 55 height 44
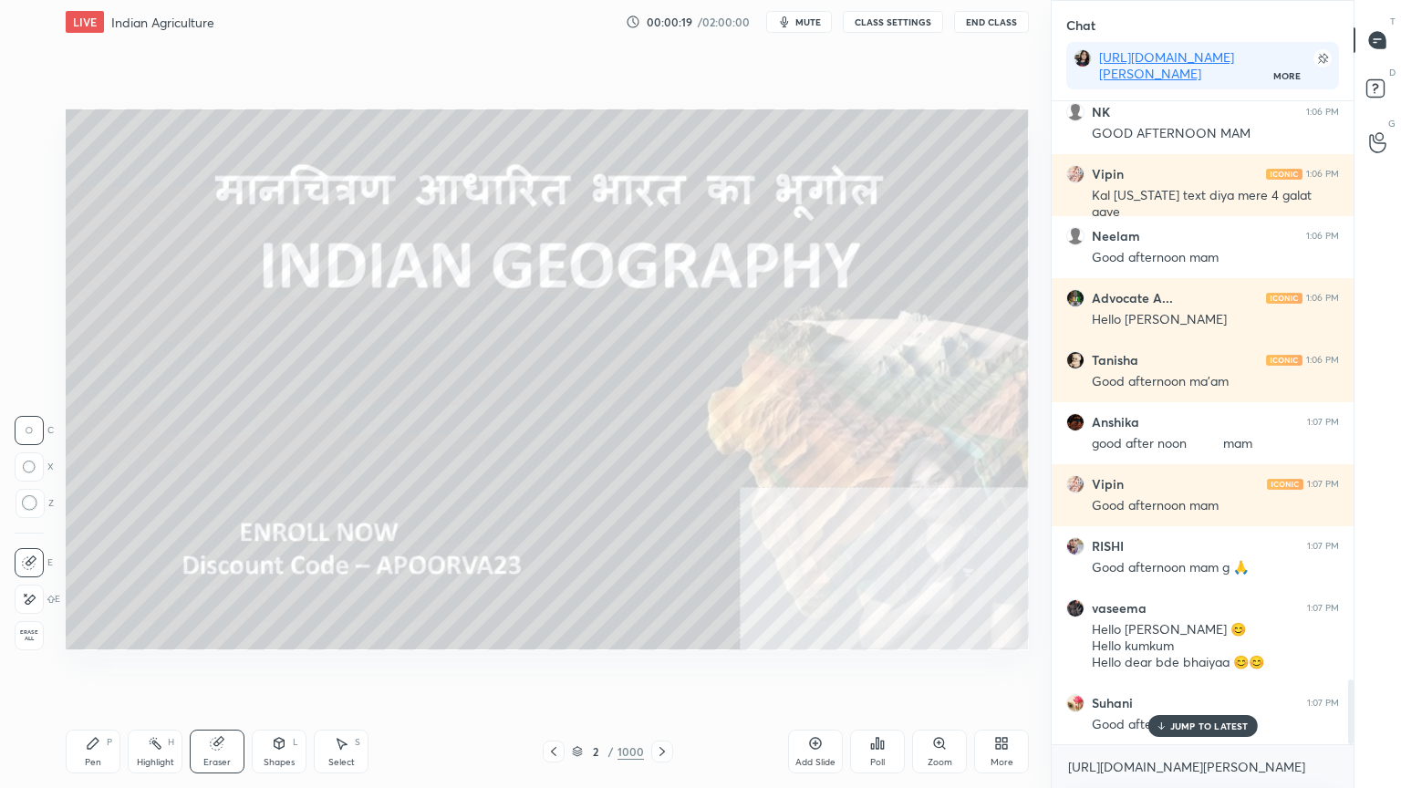
click at [40, 629] on span "Erase all" at bounding box center [29, 635] width 27 height 13
click at [36, 233] on div at bounding box center [29, 232] width 15 height 15
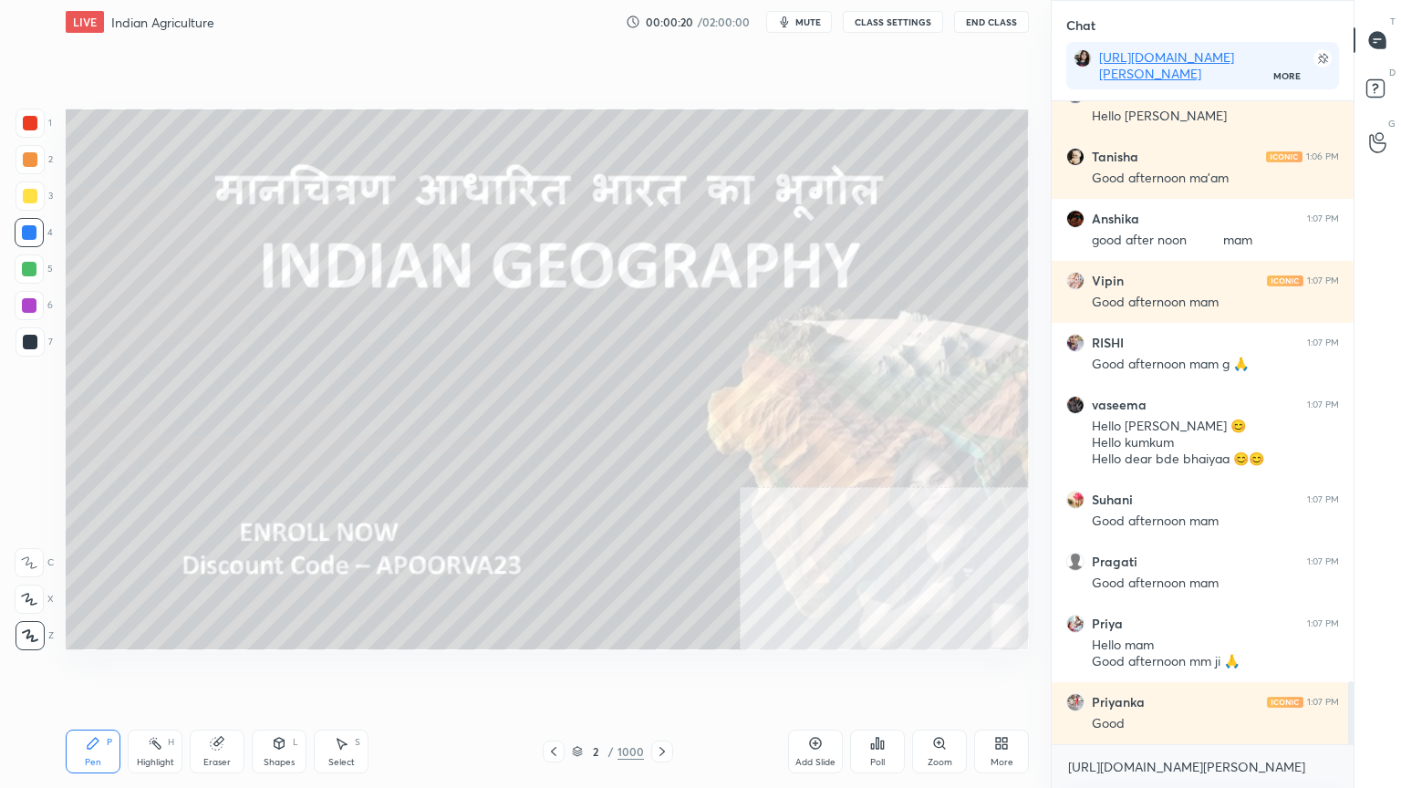
click at [1179, 672] on div "[URL][DOMAIN_NAME][PERSON_NAME] x" at bounding box center [1203, 766] width 302 height 43
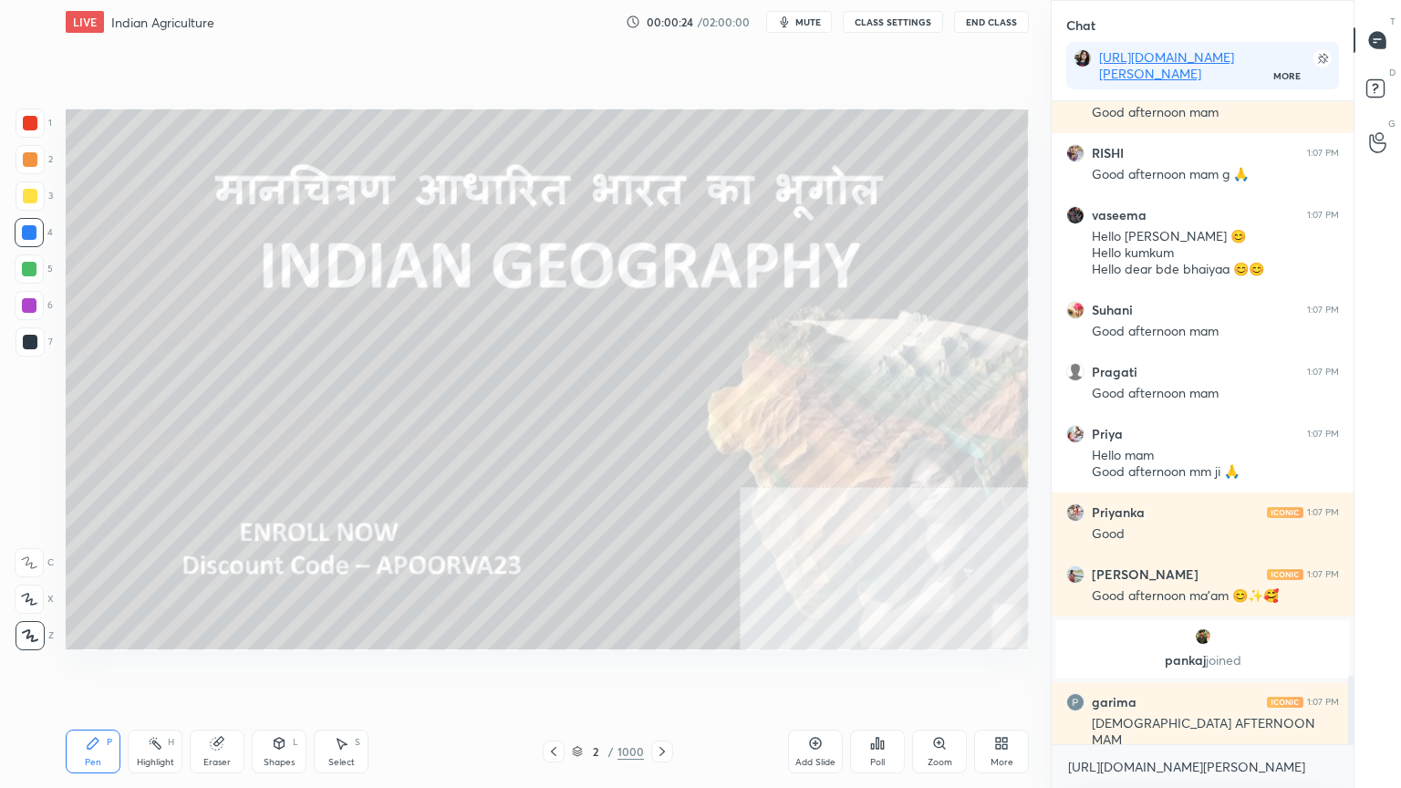
drag, startPoint x: 591, startPoint y: 747, endPoint x: 612, endPoint y: 732, distance: 26.1
click at [592, 672] on div "2" at bounding box center [596, 751] width 18 height 11
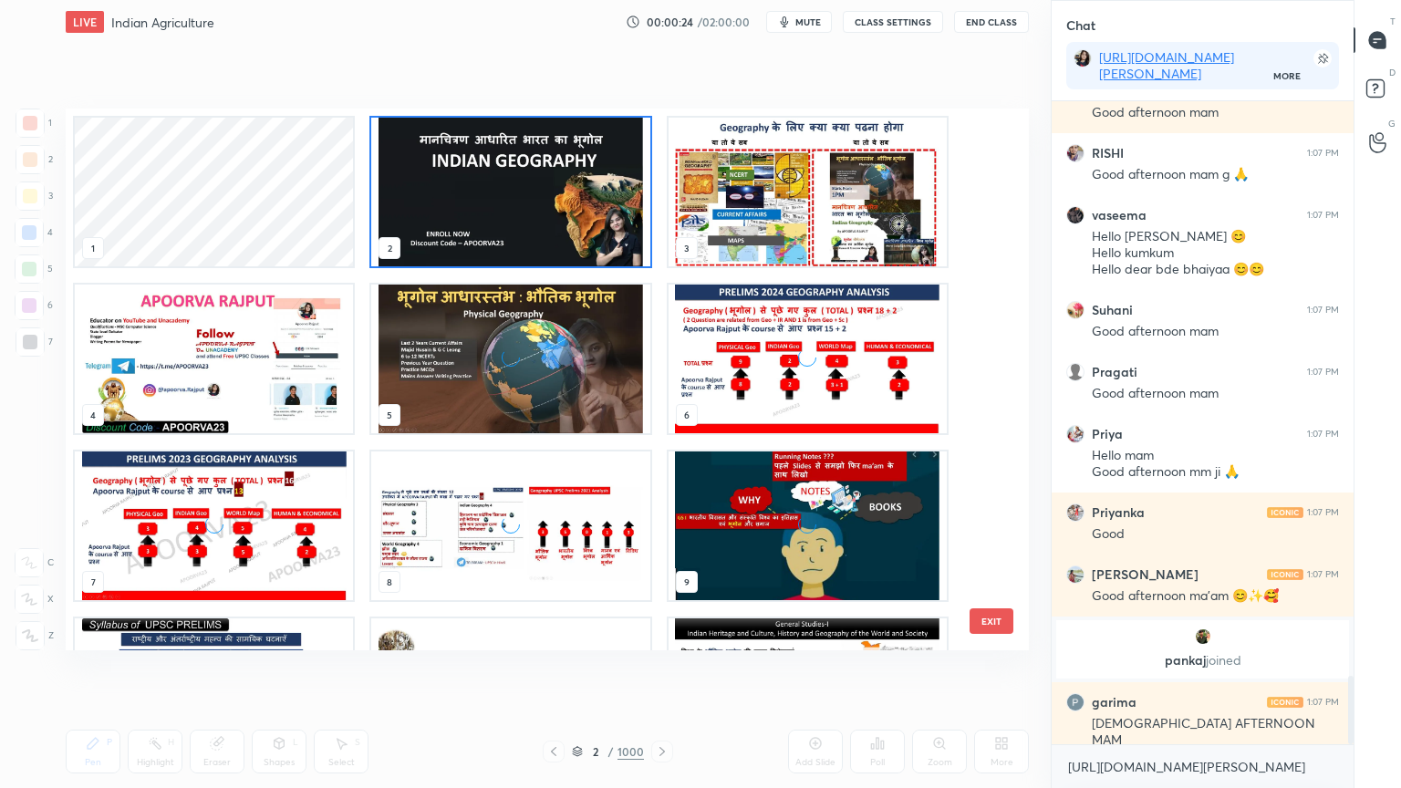
scroll to position [5, 9]
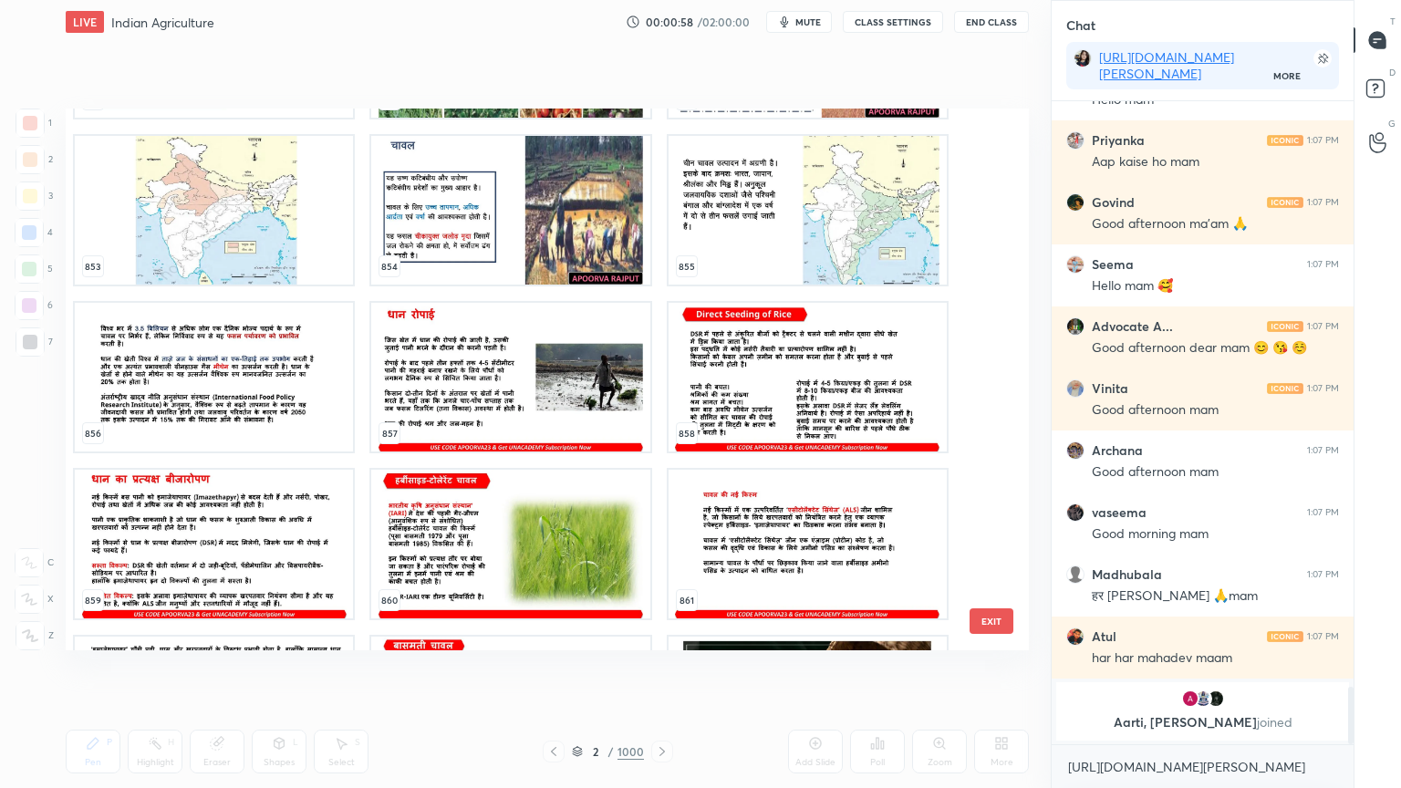
click at [439, 215] on img "grid" at bounding box center [510, 210] width 278 height 149
click at [440, 214] on img "grid" at bounding box center [510, 210] width 278 height 149
click at [439, 214] on img "grid" at bounding box center [510, 210] width 278 height 149
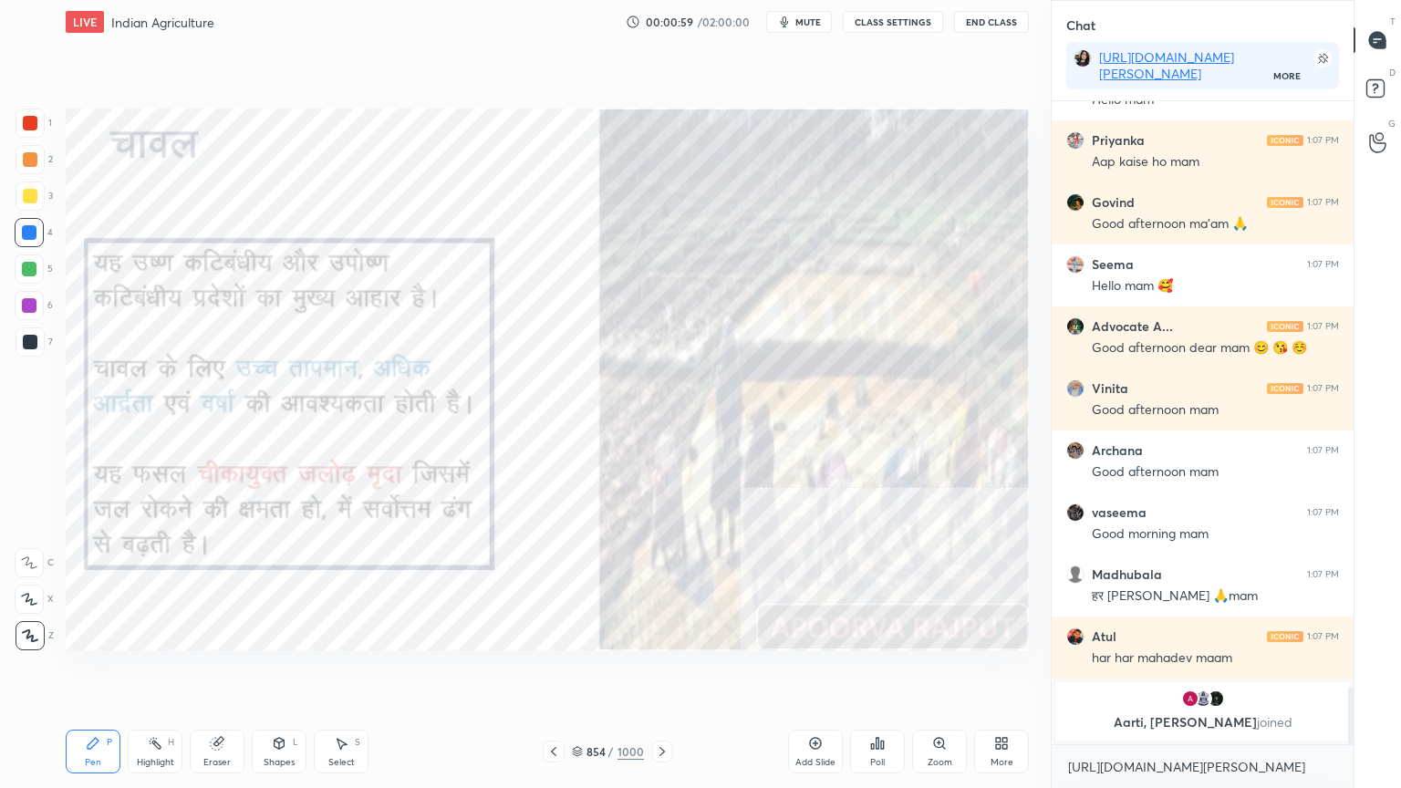
click at [586, 672] on div "854 / 1000" at bounding box center [608, 751] width 72 height 16
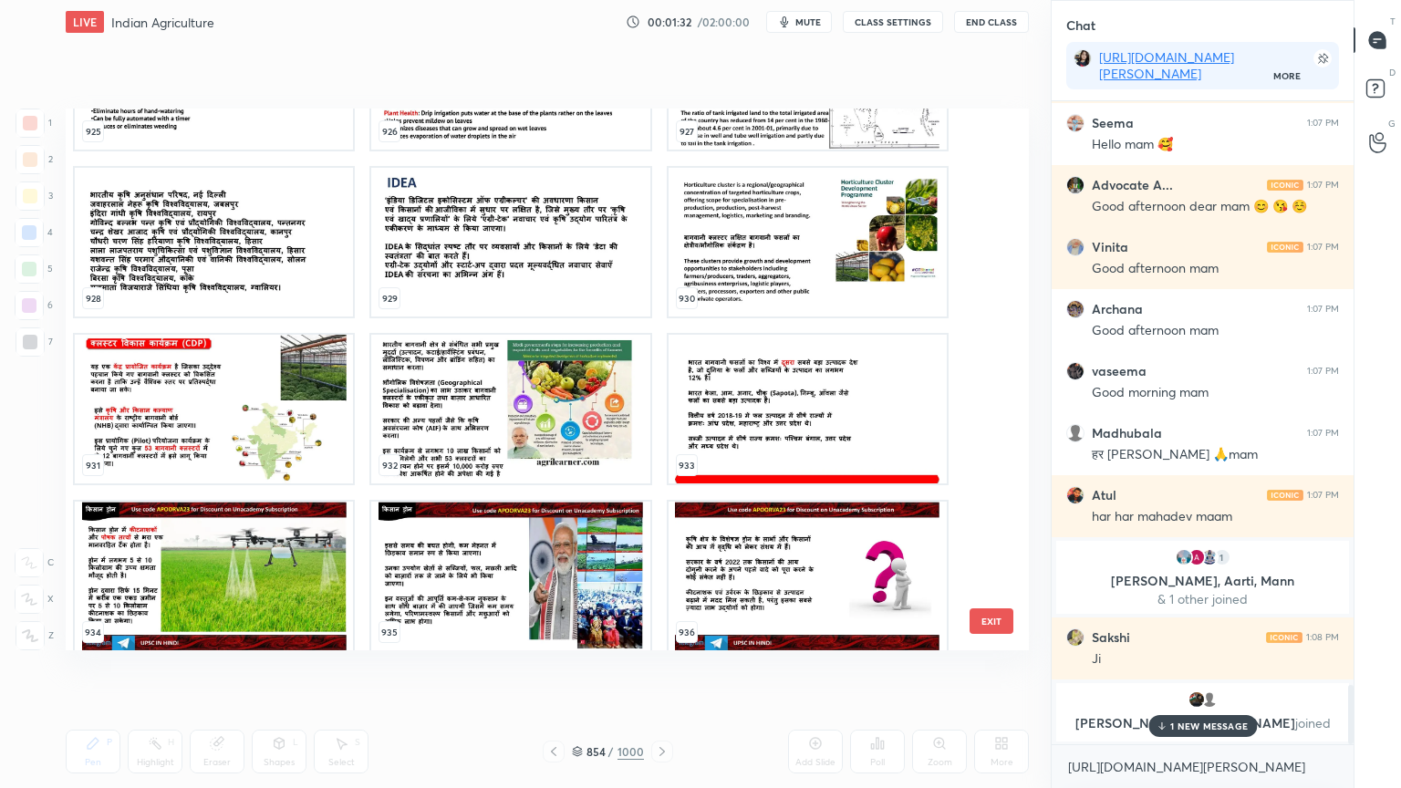
drag, startPoint x: 987, startPoint y: 618, endPoint x: 1011, endPoint y: 586, distance: 39.8
click at [989, 614] on button "EXIT" at bounding box center [992, 621] width 44 height 26
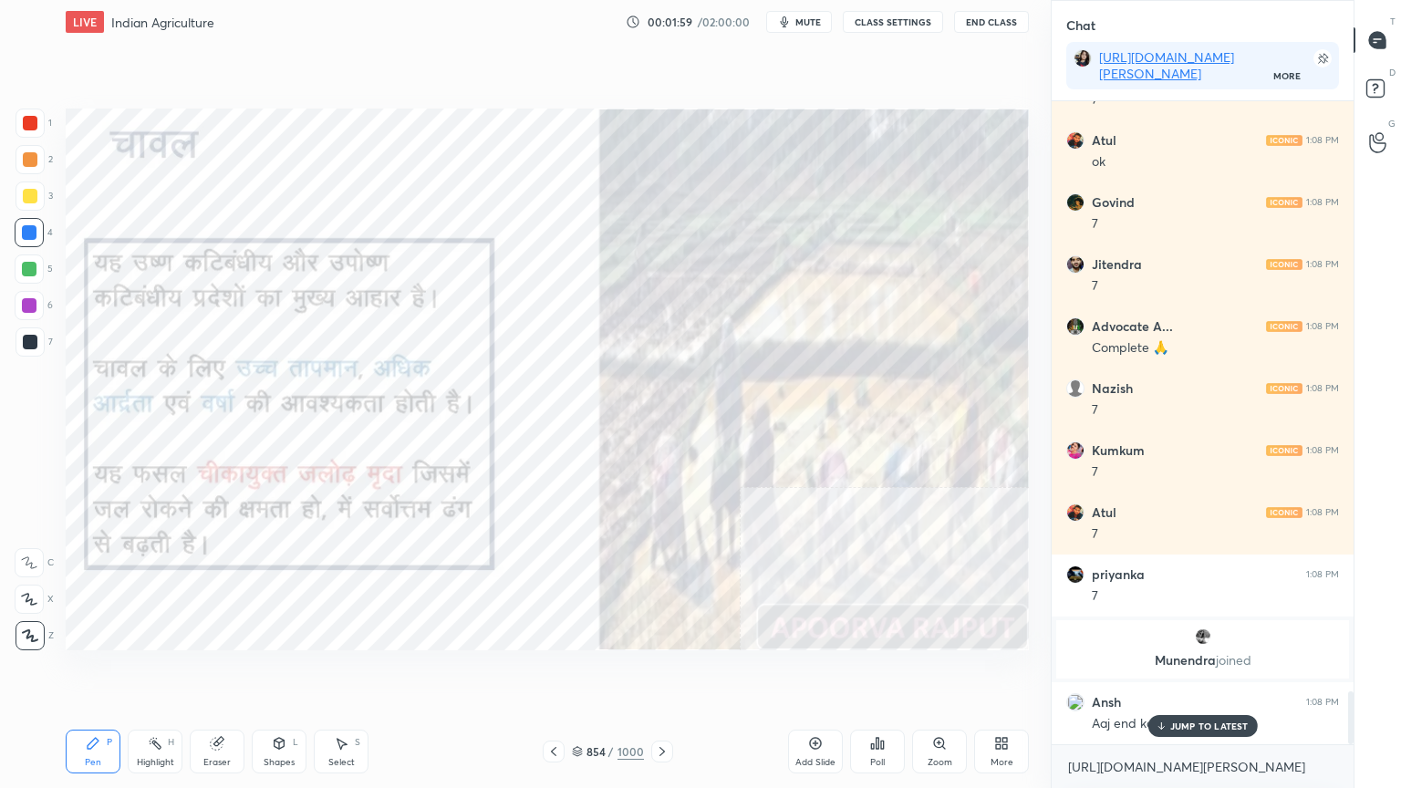
scroll to position [7163, 0]
click at [39, 227] on div at bounding box center [29, 232] width 29 height 29
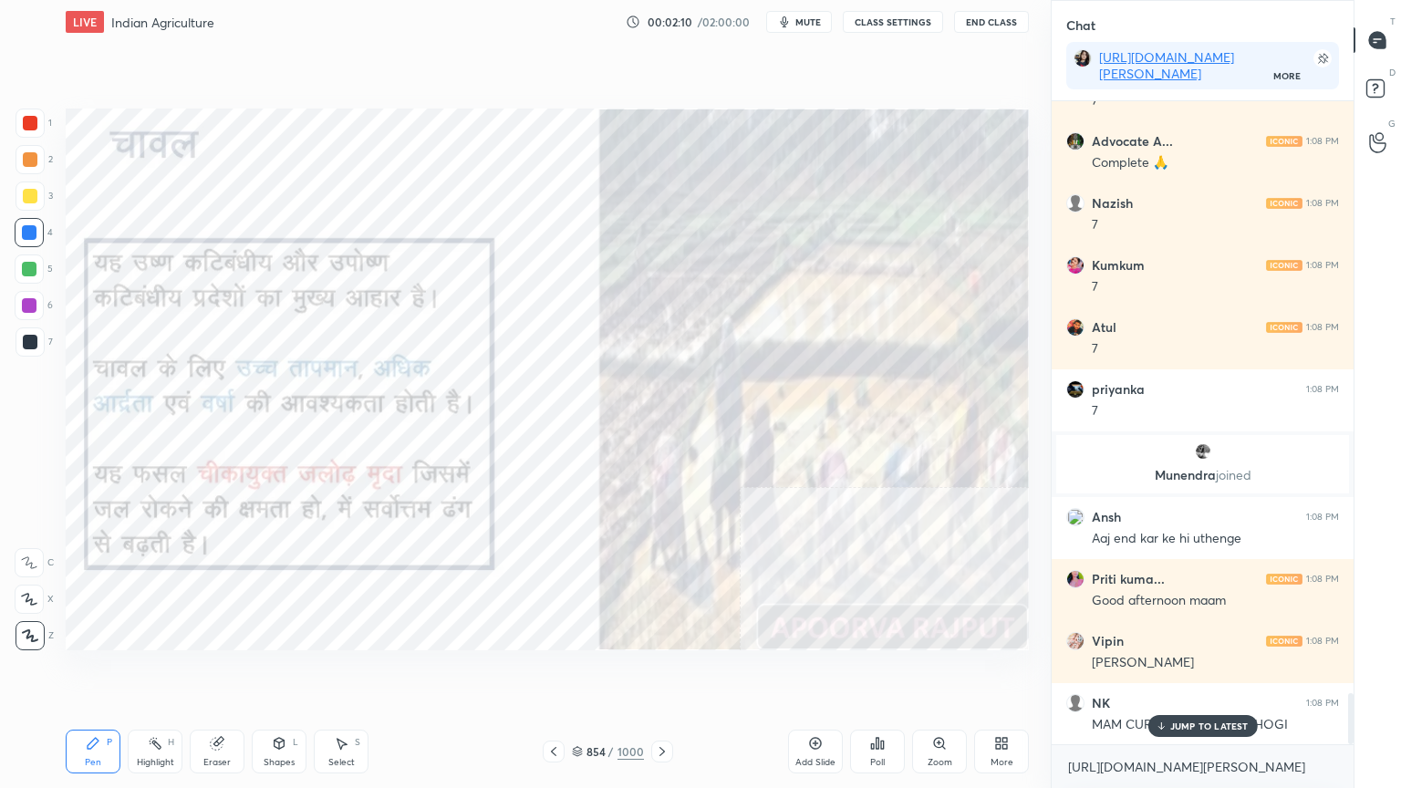
scroll to position [7411, 0]
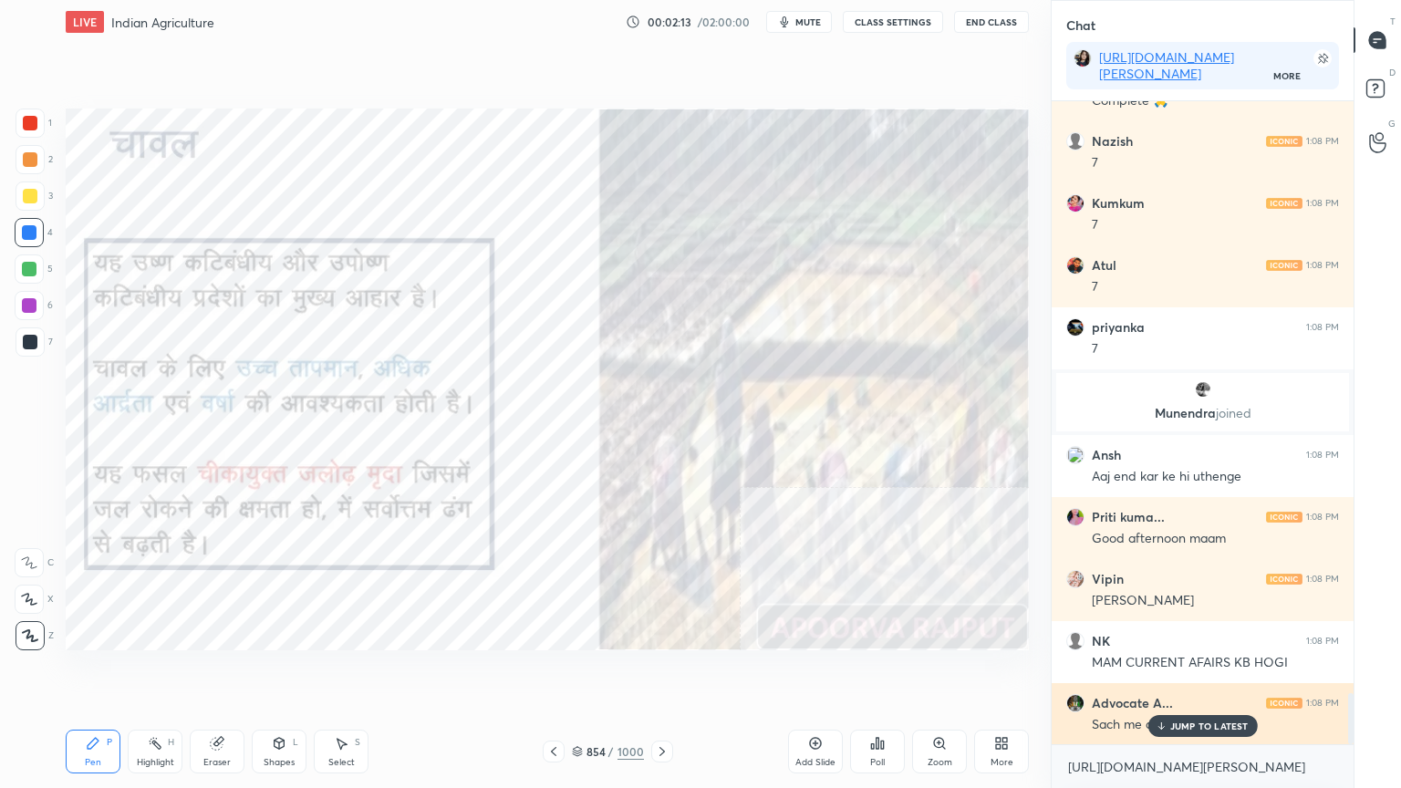
click at [1190, 672] on p "JUMP TO LATEST" at bounding box center [1209, 726] width 78 height 11
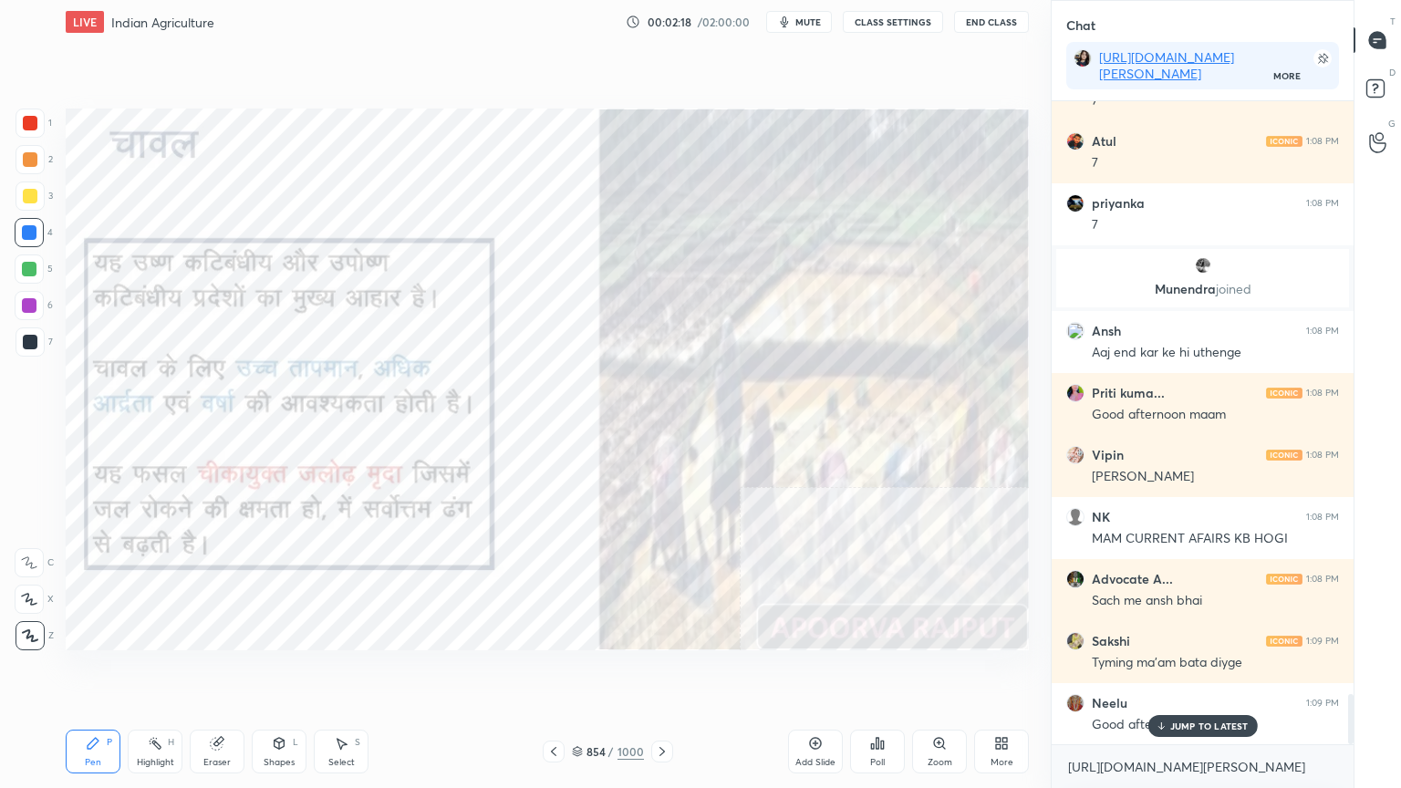
scroll to position [7597, 0]
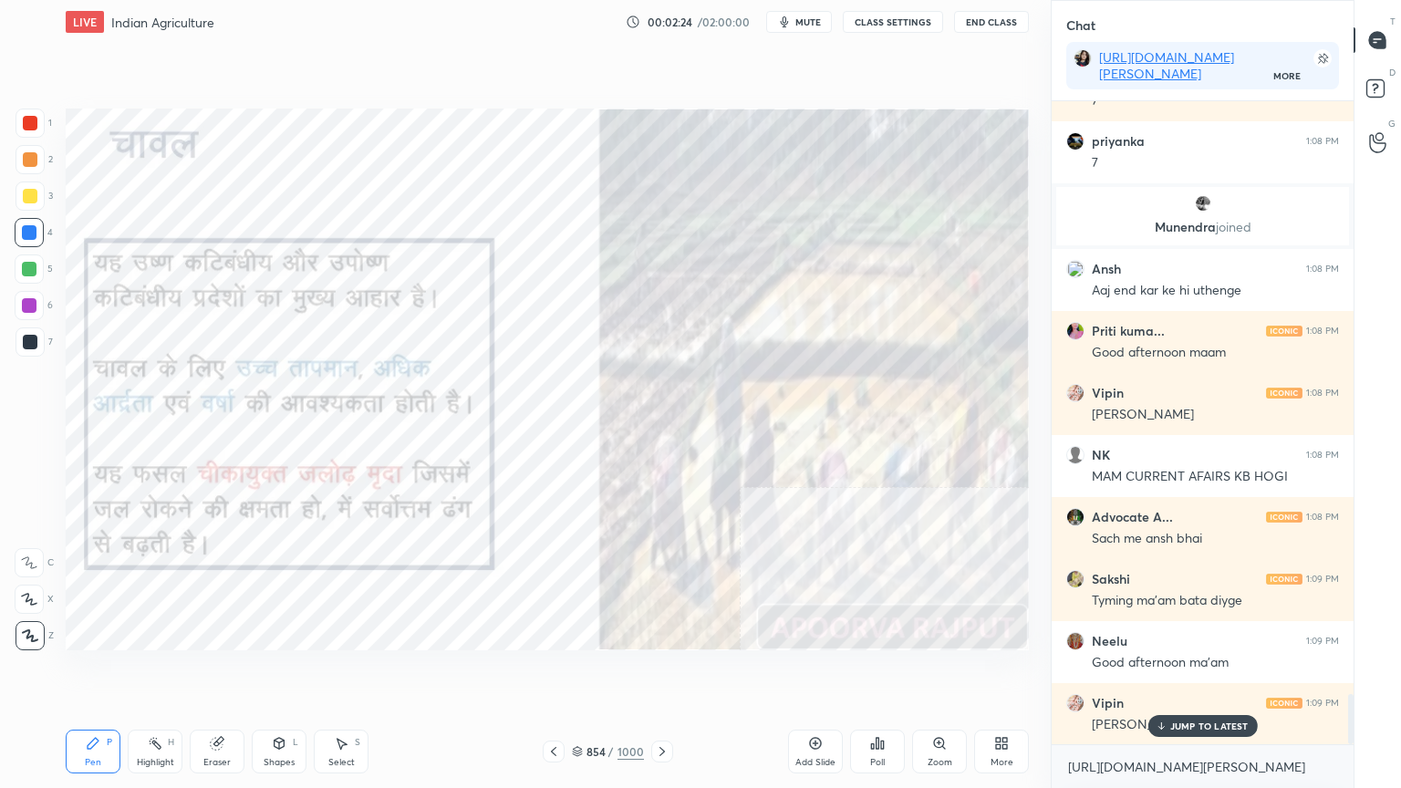
drag, startPoint x: 1156, startPoint y: 730, endPoint x: 1159, endPoint y: 752, distance: 22.1
click at [1157, 672] on icon at bounding box center [1161, 726] width 12 height 11
click at [1152, 672] on textarea "[URL][DOMAIN_NAME][PERSON_NAME]" at bounding box center [1202, 767] width 273 height 29
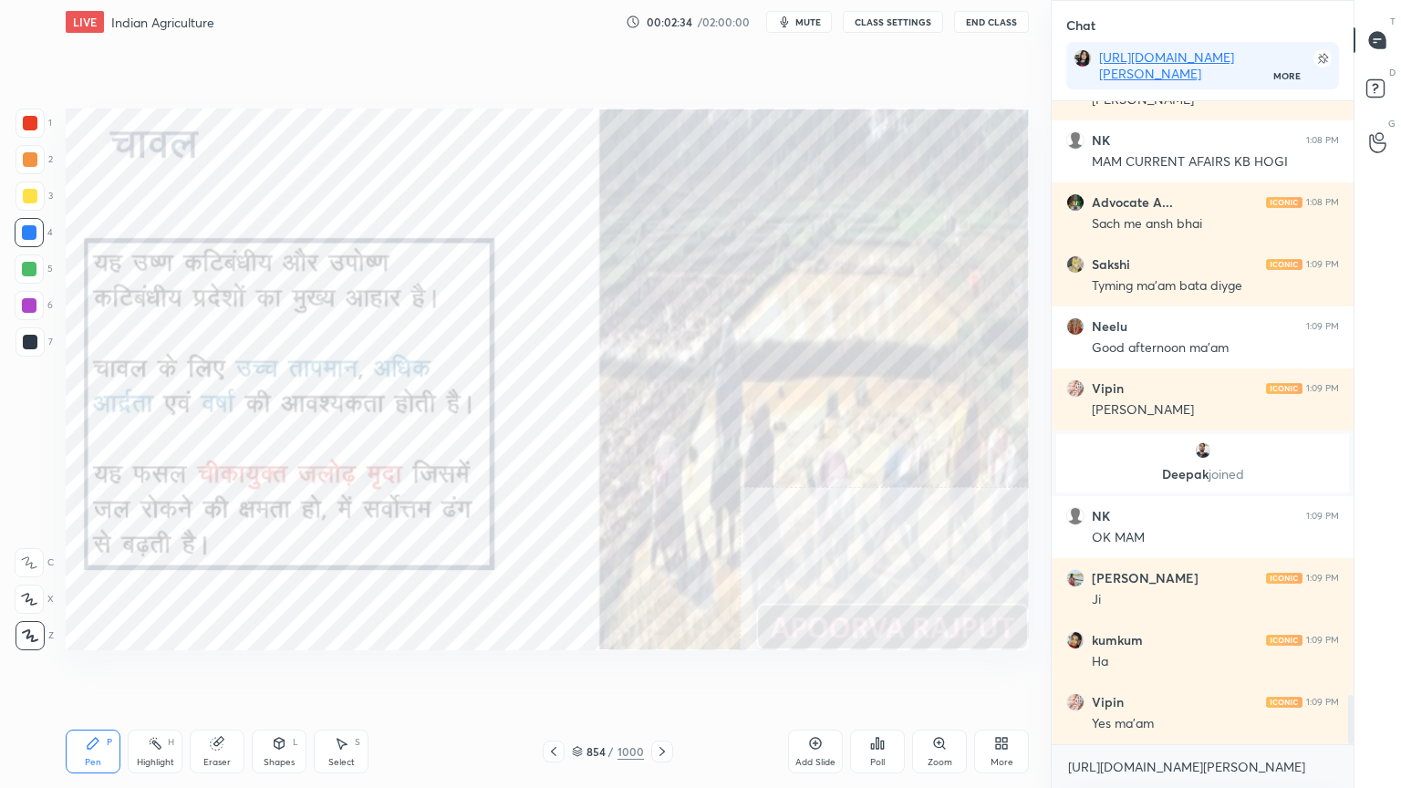
scroll to position [7819, 0]
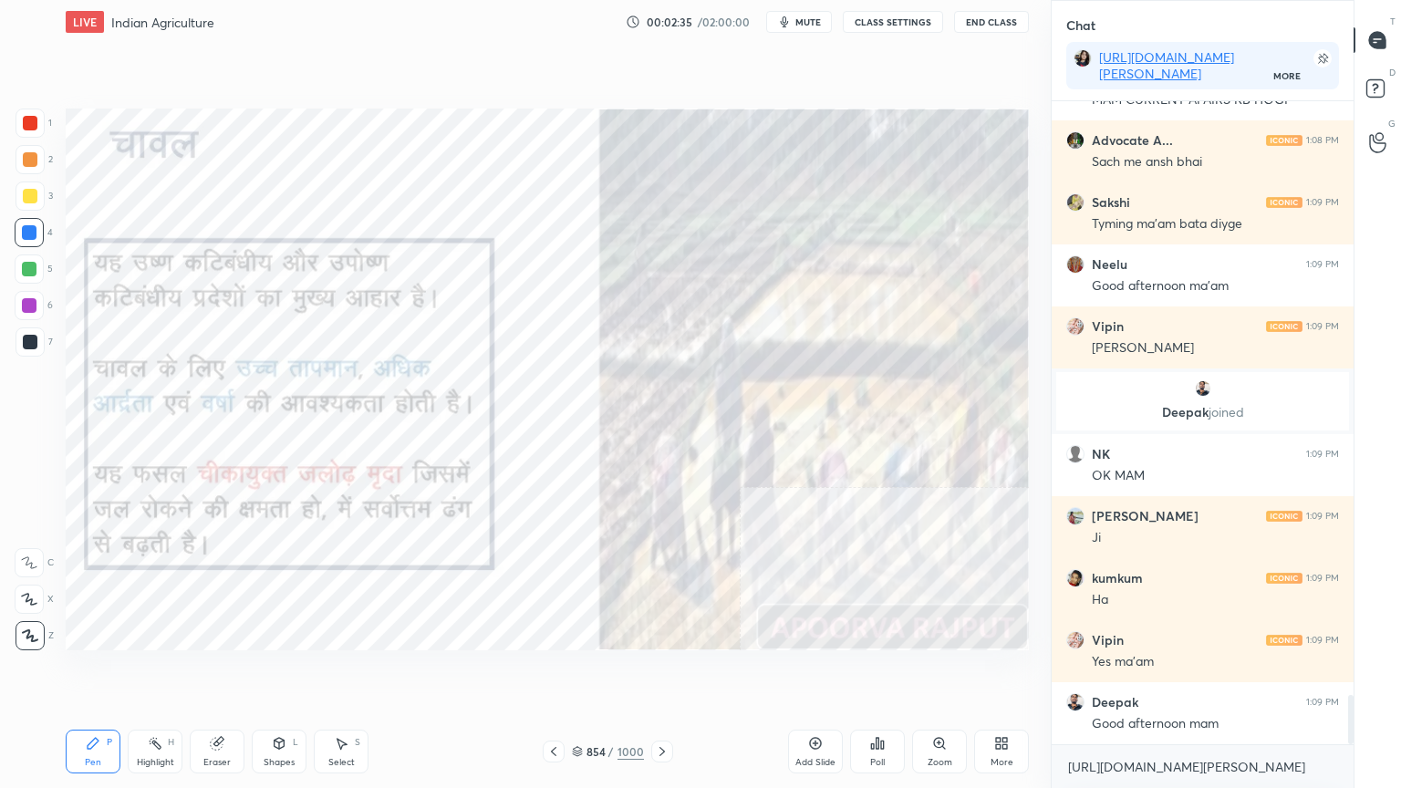
click at [1004, 672] on div "More" at bounding box center [1001, 752] width 55 height 44
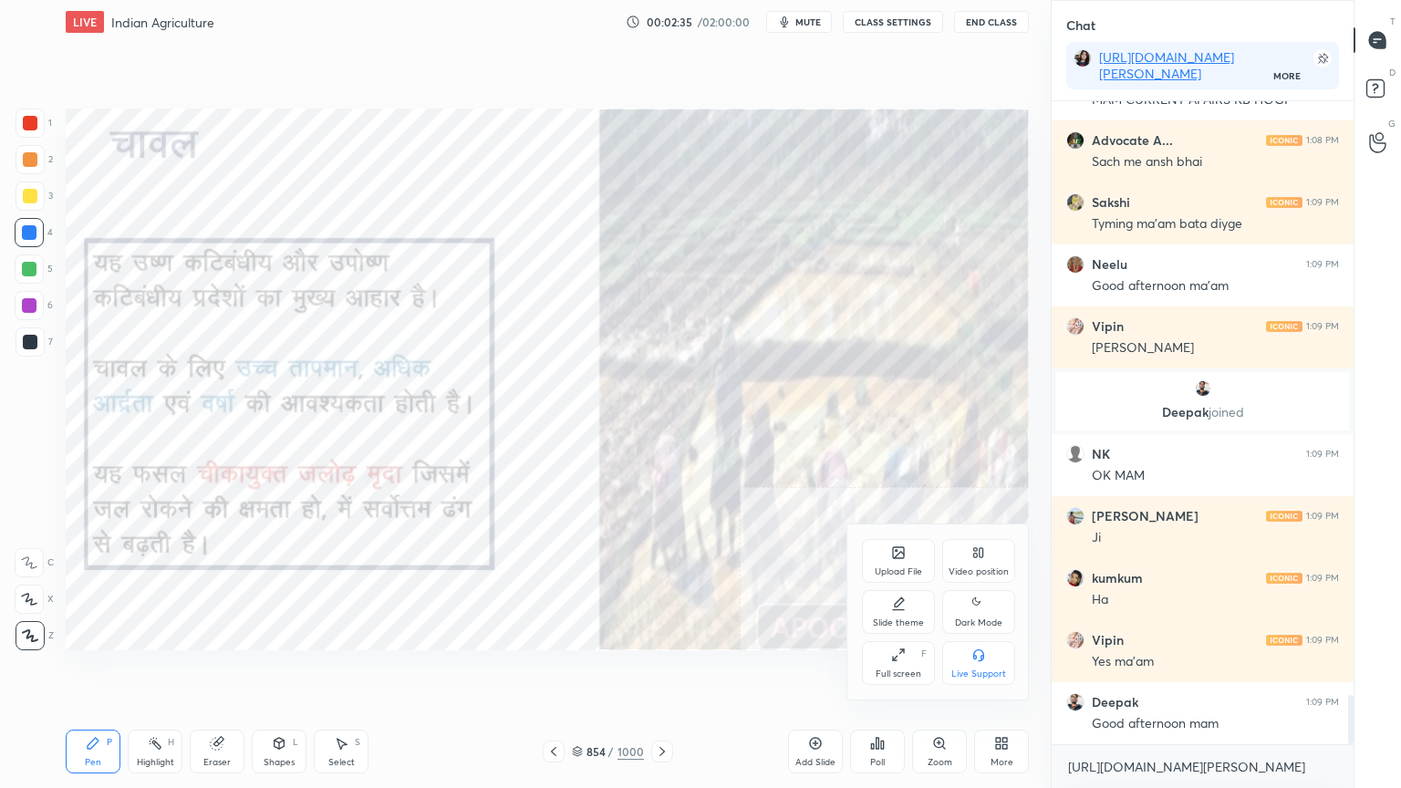
click at [900, 609] on icon at bounding box center [898, 604] width 15 height 15
click at [903, 660] on icon at bounding box center [898, 655] width 15 height 15
click at [740, 672] on div at bounding box center [700, 394] width 1401 height 788
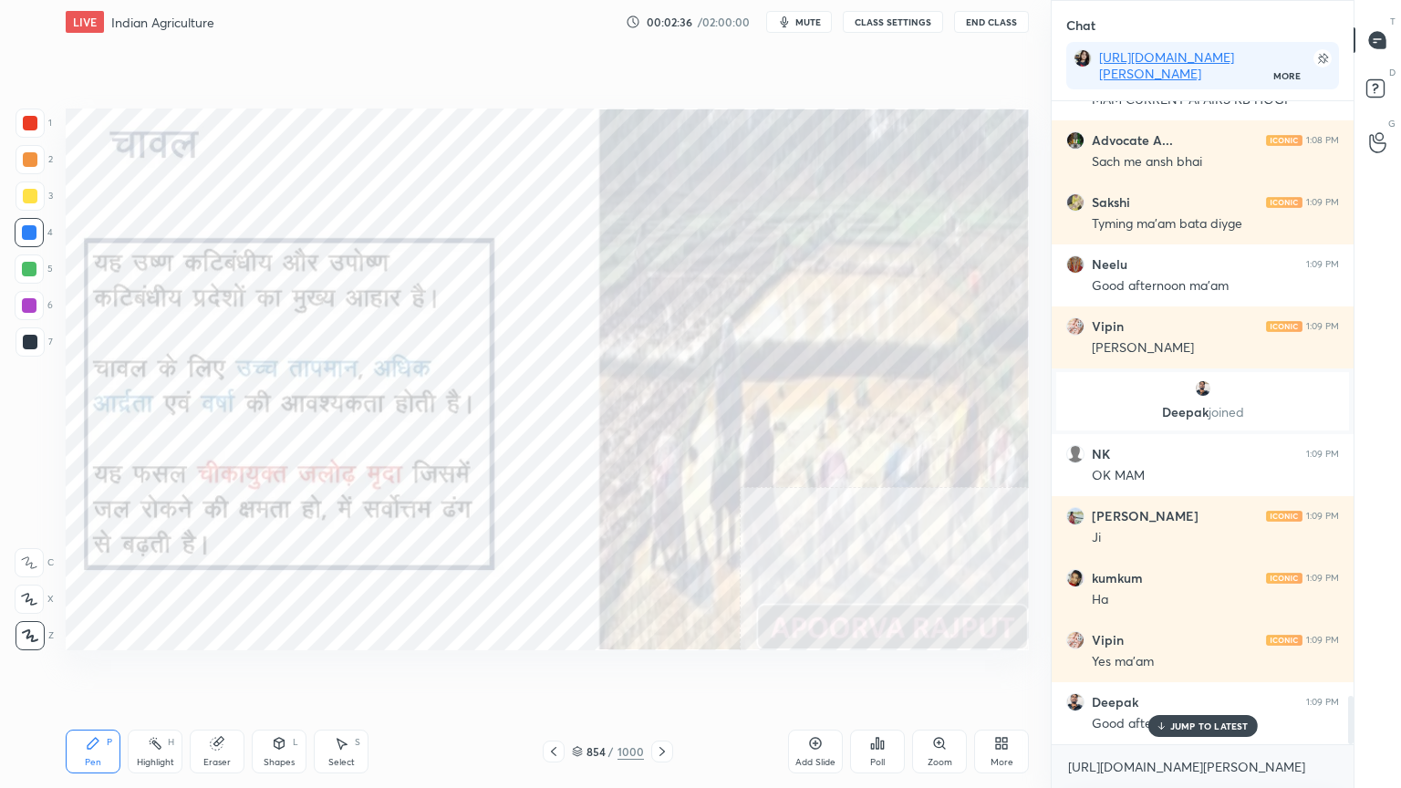
scroll to position [7896, 0]
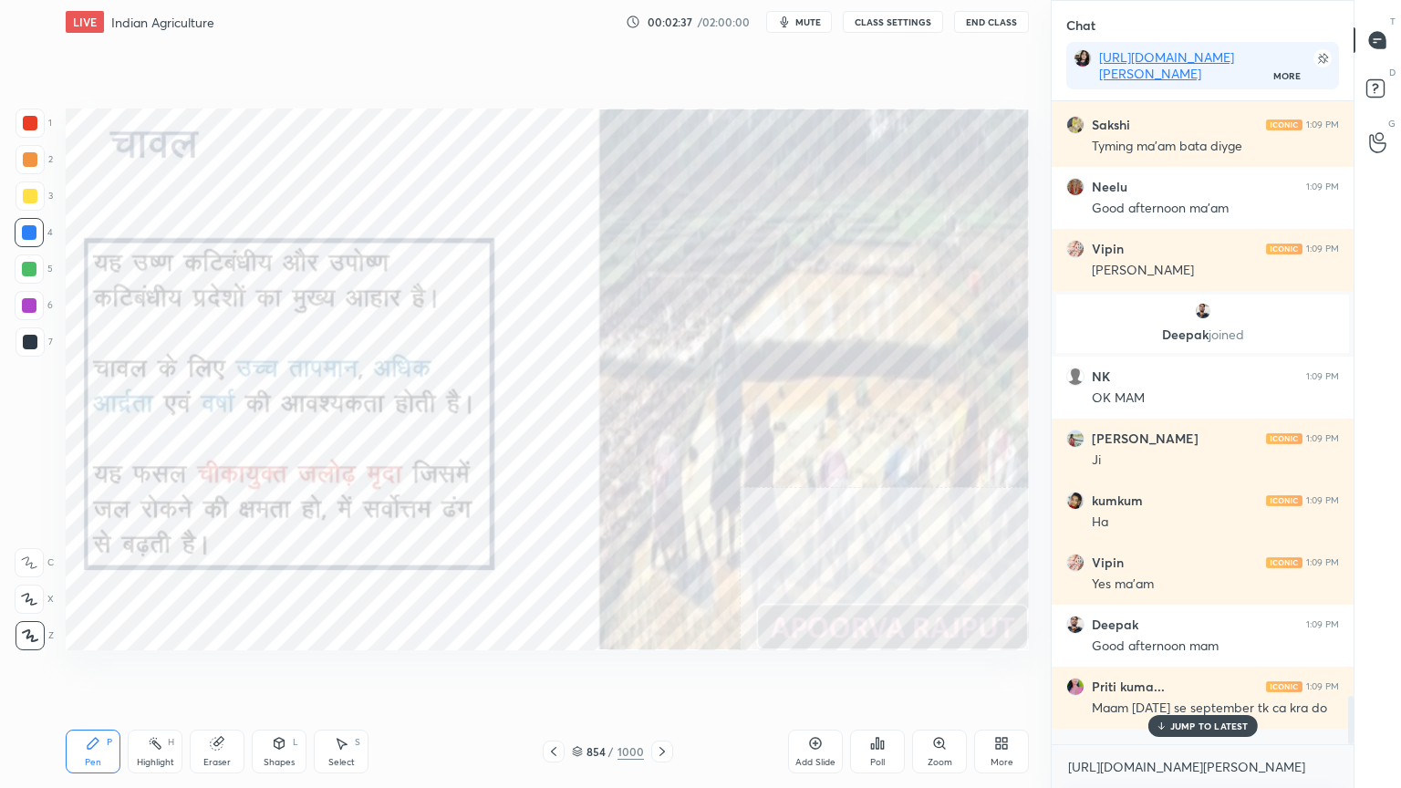
click at [1201, 672] on p "JUMP TO LATEST" at bounding box center [1209, 726] width 78 height 11
click at [821, 672] on icon at bounding box center [815, 743] width 15 height 15
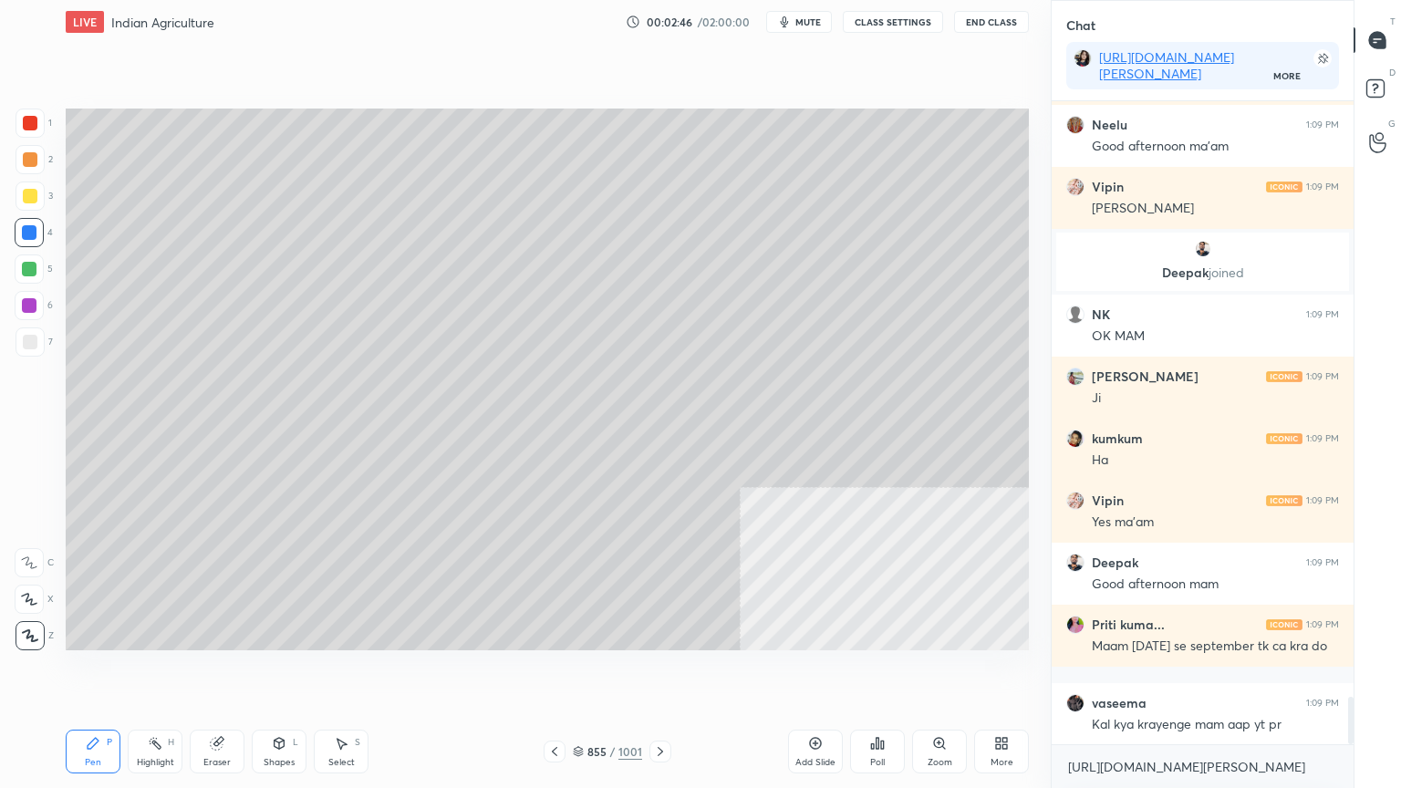
scroll to position [8020, 0]
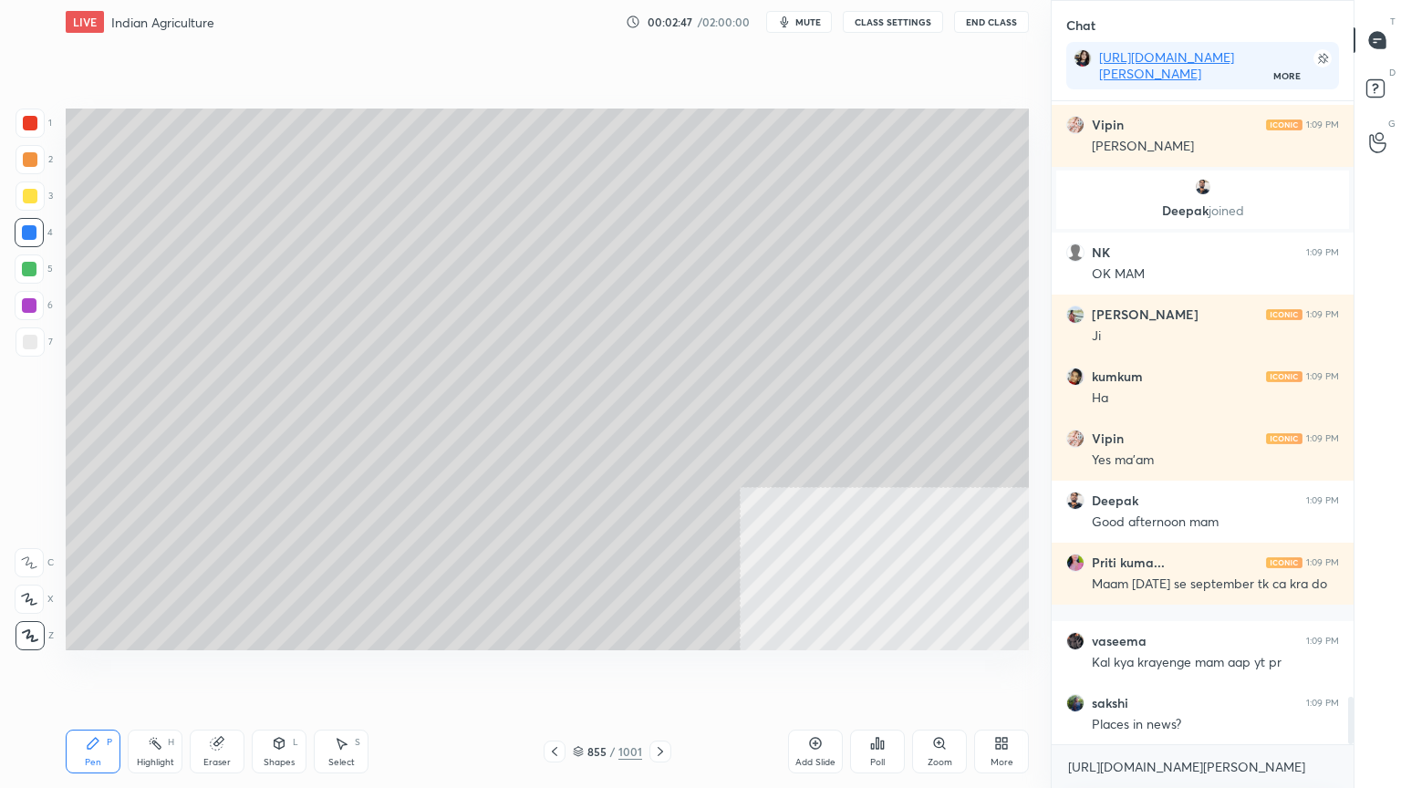
click at [31, 344] on div at bounding box center [30, 342] width 15 height 15
click at [34, 342] on div at bounding box center [30, 342] width 15 height 15
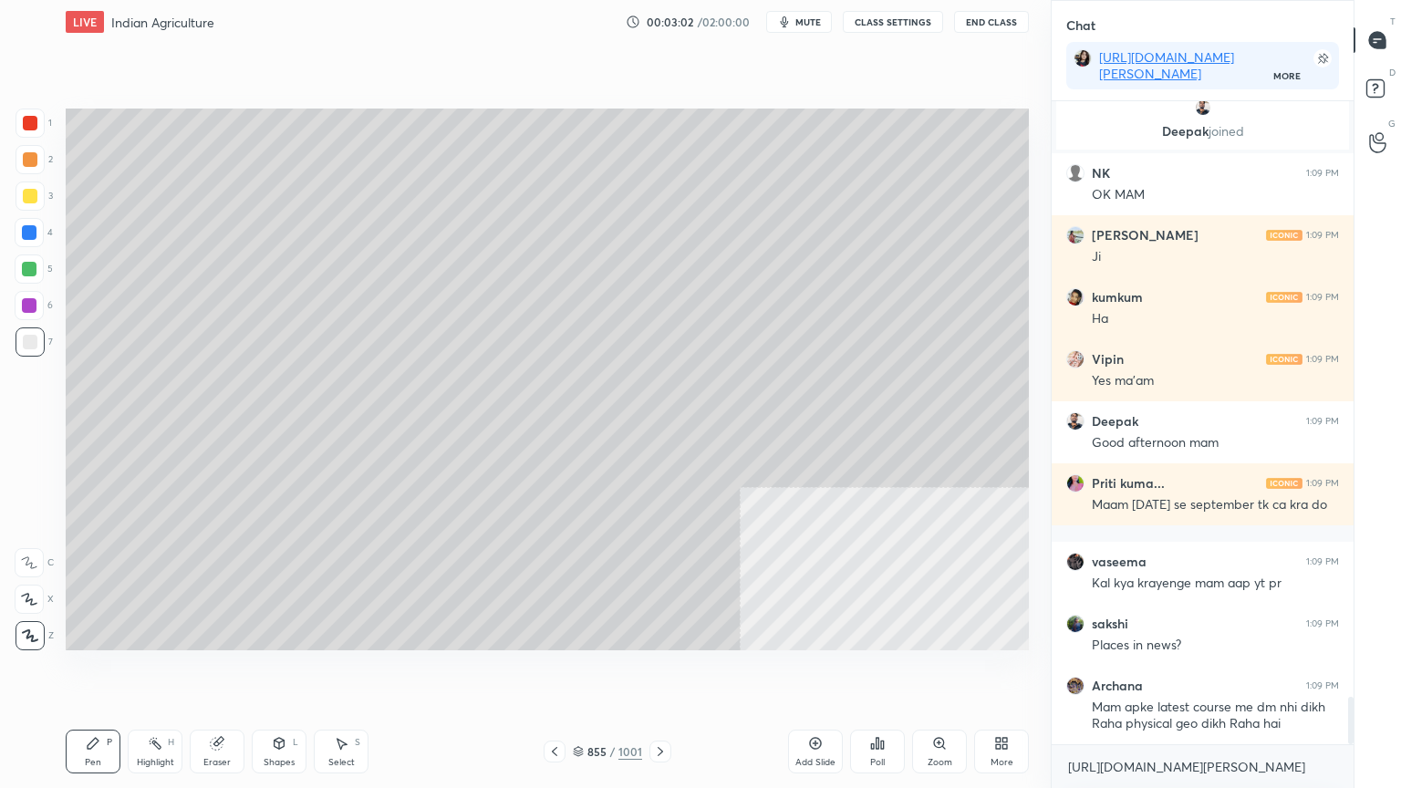
drag, startPoint x: 343, startPoint y: 781, endPoint x: 350, endPoint y: 760, distance: 22.2
click at [341, 672] on div "Pen P Highlight H Eraser Shapes L Select S 855 / 1001 Add Slide Poll Zoom More" at bounding box center [547, 751] width 963 height 73
click at [350, 672] on div "Select" at bounding box center [341, 762] width 26 height 9
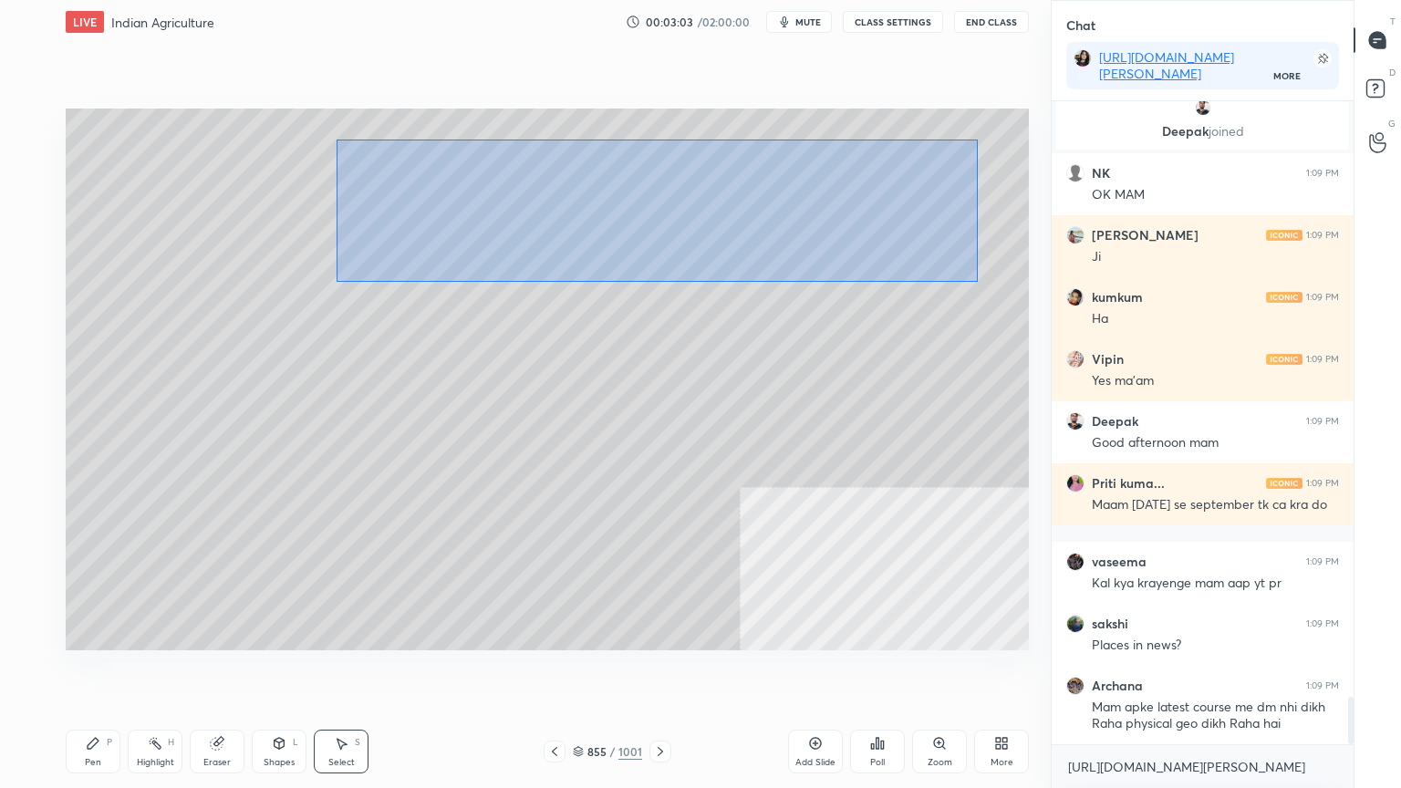
drag, startPoint x: 452, startPoint y: 161, endPoint x: 966, endPoint y: 264, distance: 524.6
click at [984, 278] on div "0 ° Undo Copy Duplicate Duplicate to new slide Delete" at bounding box center [547, 380] width 963 height 542
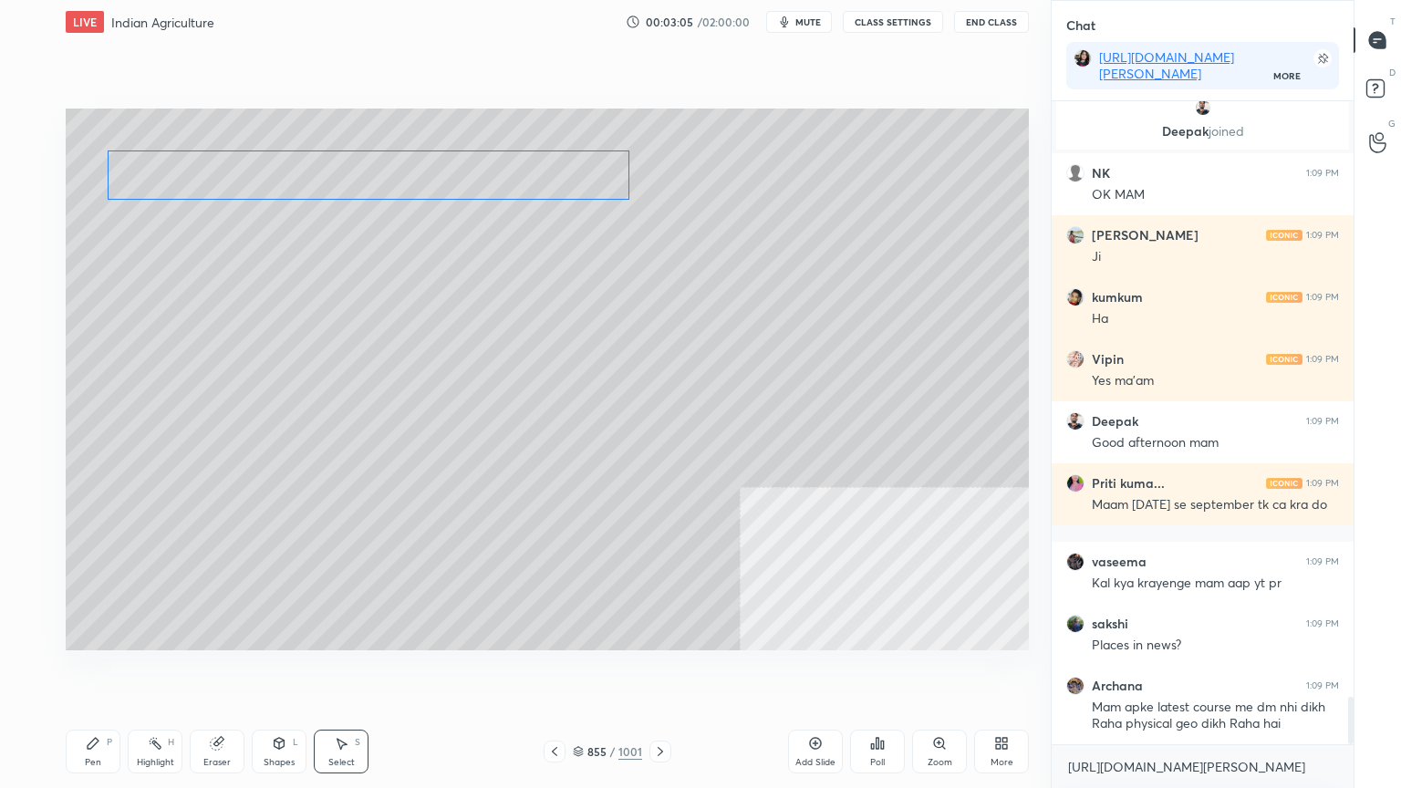
drag, startPoint x: 680, startPoint y: 205, endPoint x: 551, endPoint y: 187, distance: 129.9
click at [561, 186] on div "0 ° Undo Copy Duplicate Duplicate to new slide Delete" at bounding box center [547, 380] width 963 height 542
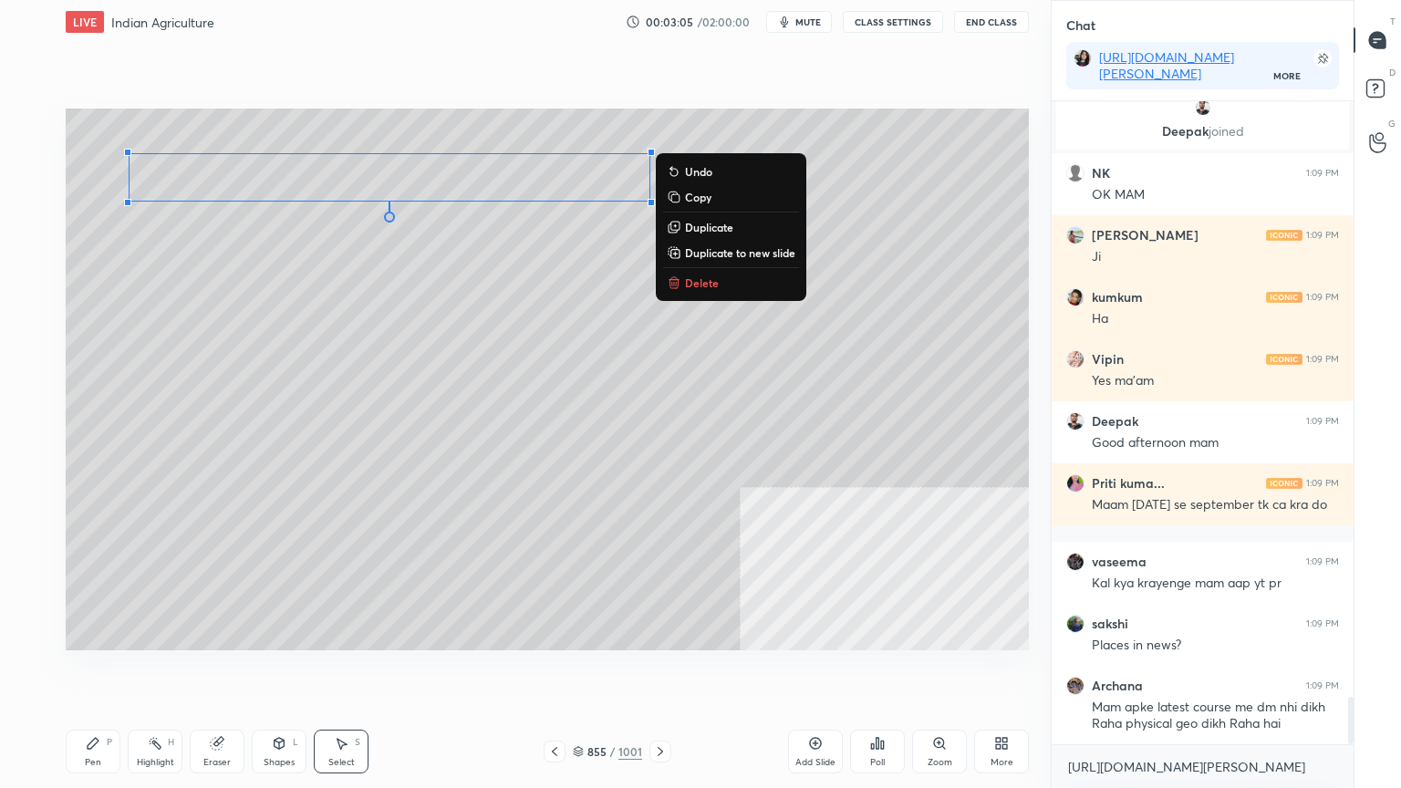
click at [109, 672] on div "Pen P" at bounding box center [93, 752] width 55 height 44
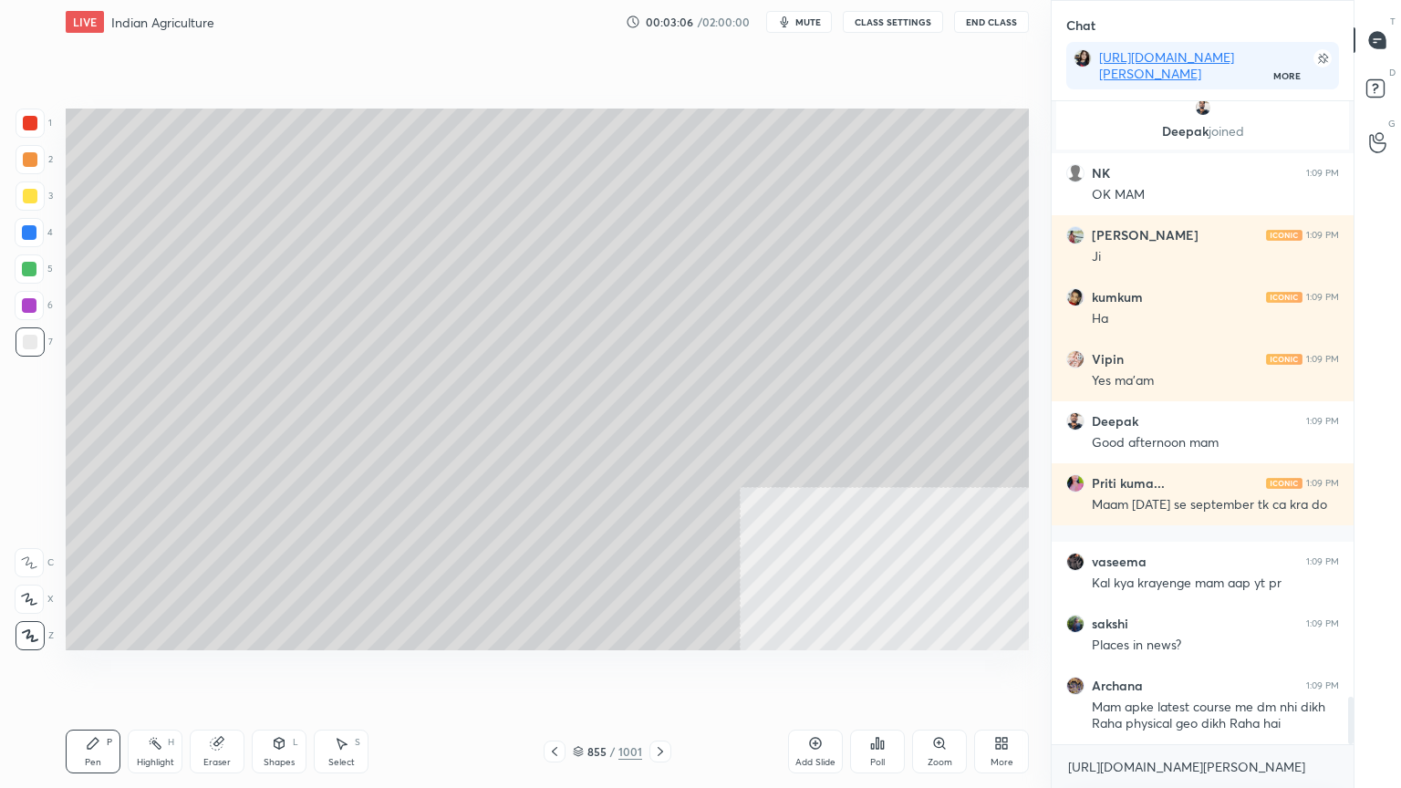
drag, startPoint x: 111, startPoint y: 726, endPoint x: 161, endPoint y: 669, distance: 75.7
click at [111, 672] on div "Pen P Highlight H Eraser Shapes L Select S 855 / 1001 Add Slide Poll Zoom More" at bounding box center [547, 751] width 963 height 73
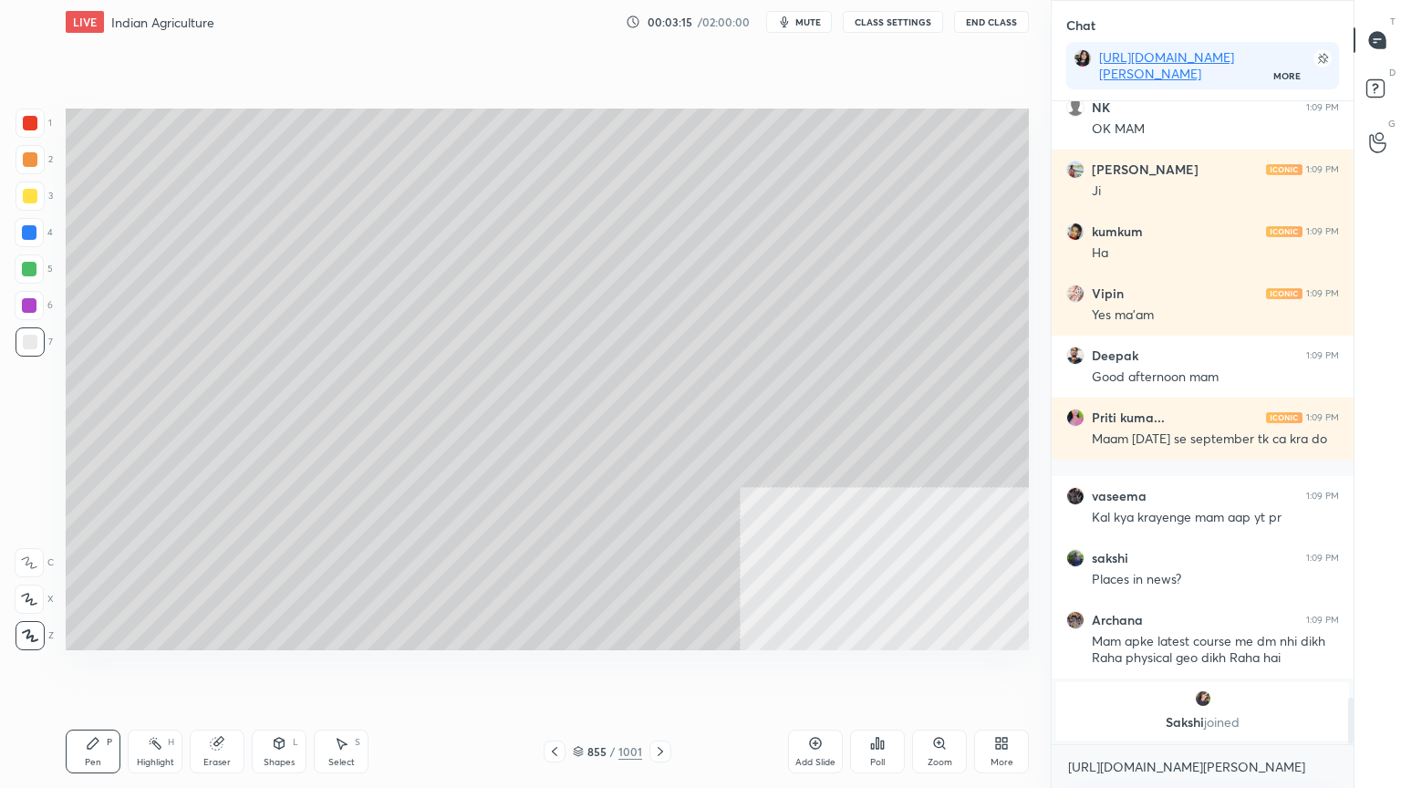
scroll to position [8079, 0]
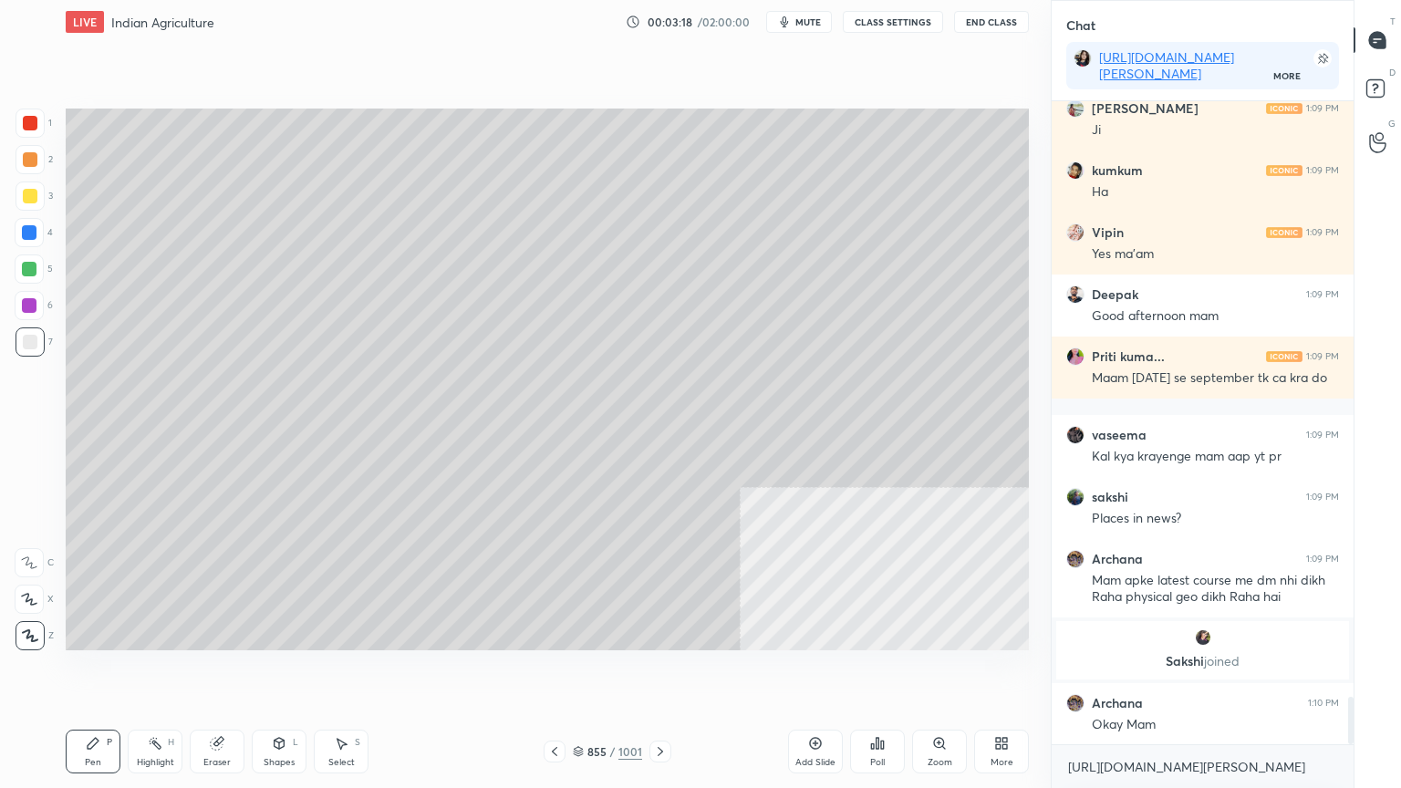
click at [341, 672] on div "Select" at bounding box center [341, 762] width 26 height 9
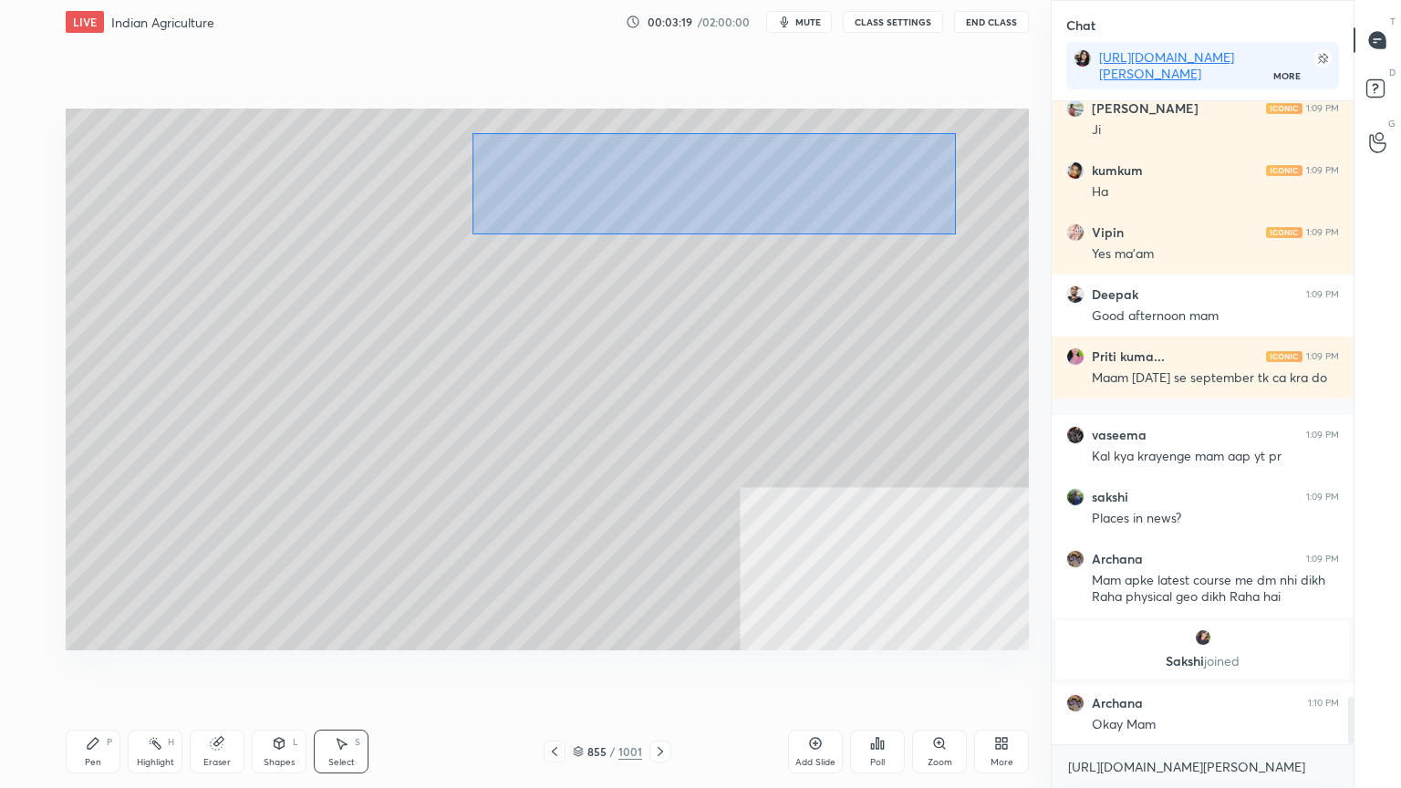
drag, startPoint x: 511, startPoint y: 131, endPoint x: 920, endPoint y: 214, distance: 417.0
click at [951, 231] on div "0 ° Undo Copy Duplicate Duplicate to new slide Delete" at bounding box center [547, 380] width 963 height 542
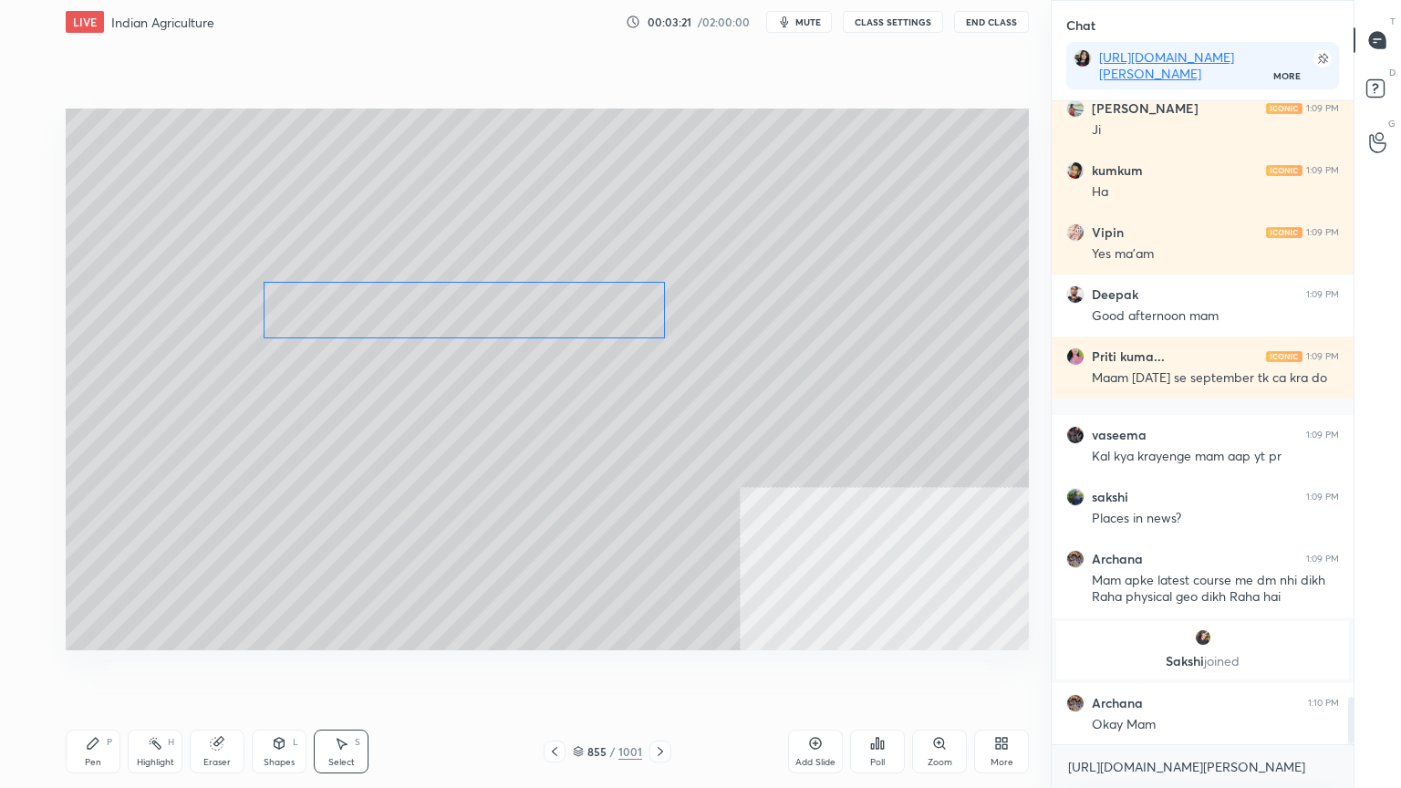
drag, startPoint x: 627, startPoint y: 288, endPoint x: 487, endPoint y: 317, distance: 142.6
click at [496, 310] on div "0 ° Undo Copy Duplicate Duplicate to new slide Delete" at bounding box center [547, 380] width 963 height 542
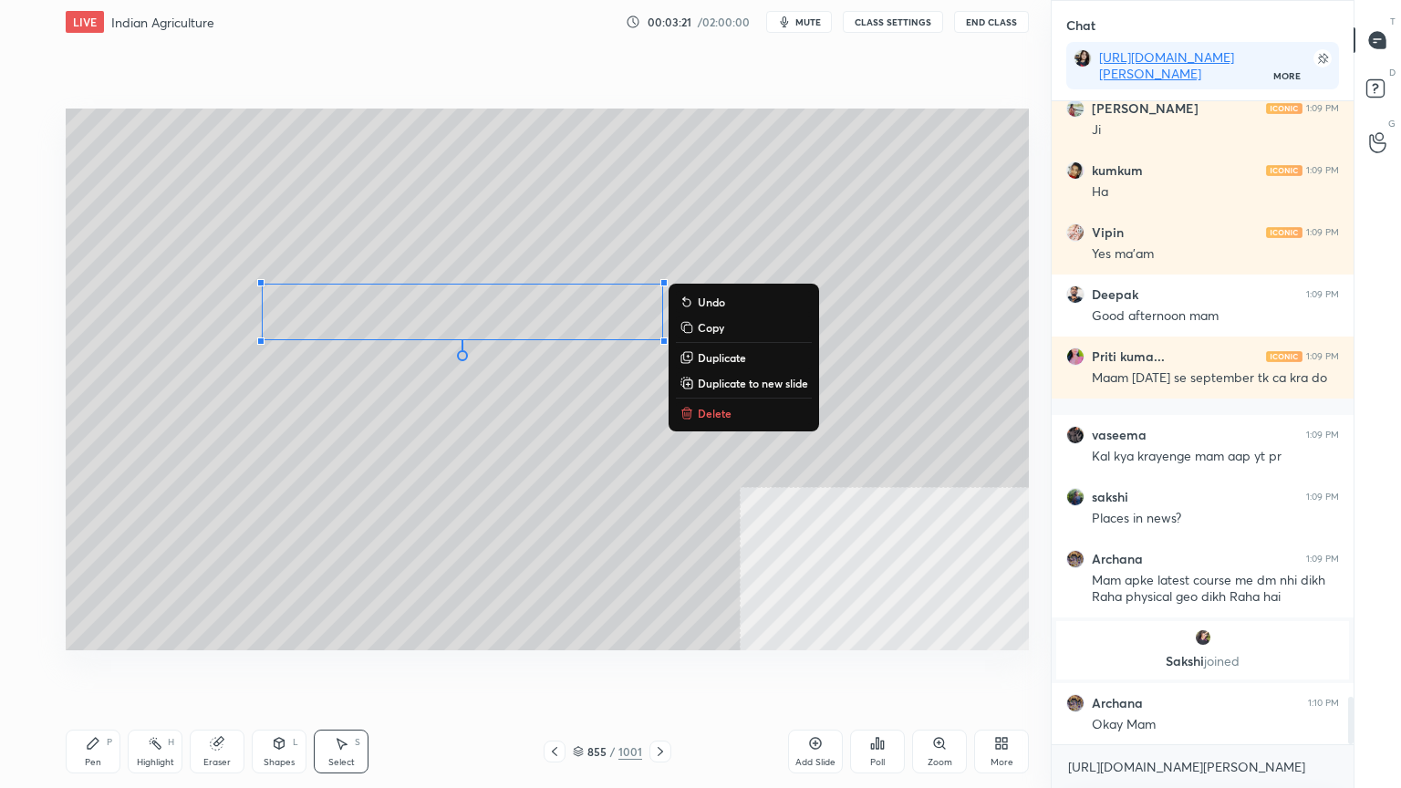
click at [89, 672] on div "Pen P Highlight H Eraser Shapes L Select S 855 / 1001 Add Slide Poll Zoom More" at bounding box center [547, 751] width 963 height 73
click at [105, 672] on div "Pen P" at bounding box center [93, 752] width 55 height 44
click at [104, 672] on div "Pen P" at bounding box center [93, 752] width 55 height 44
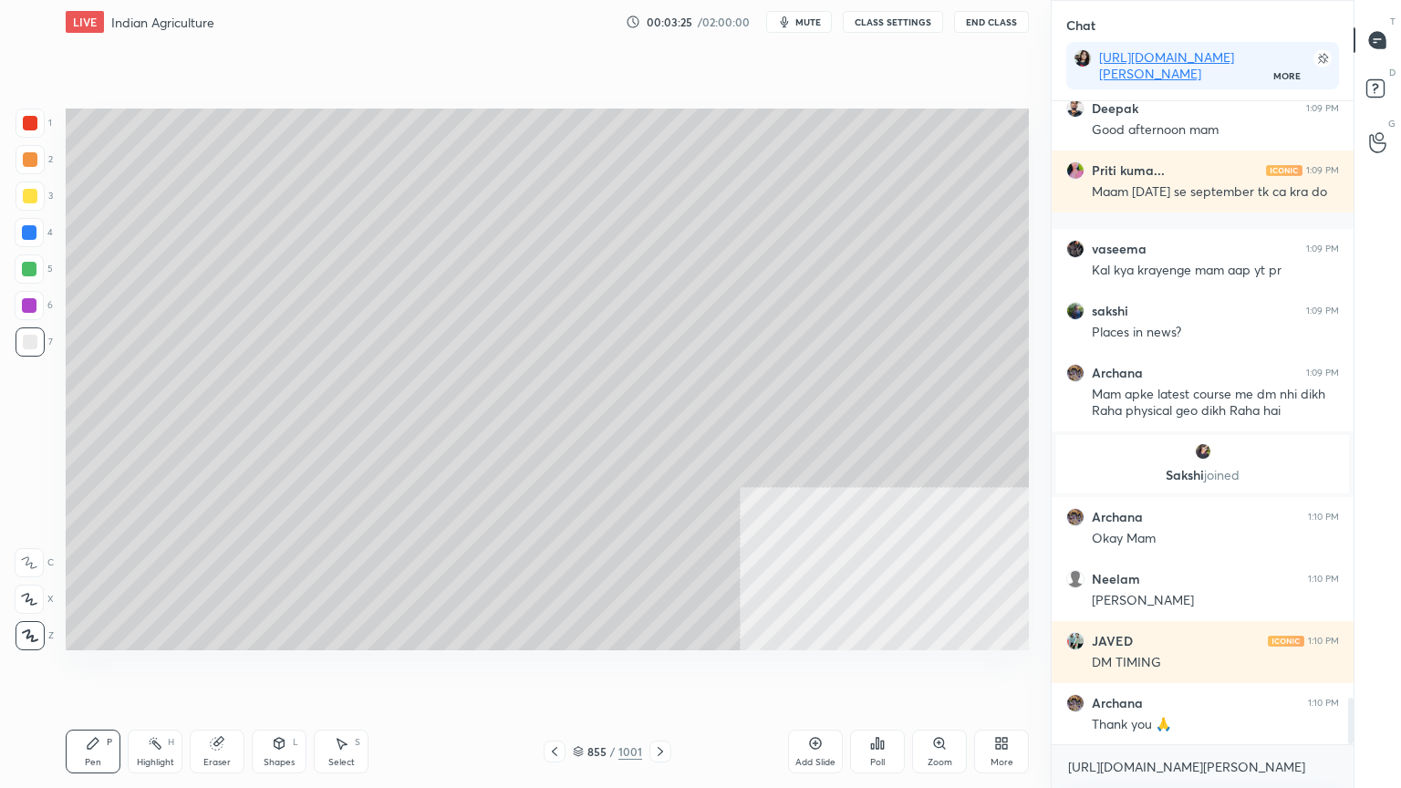
scroll to position [8327, 0]
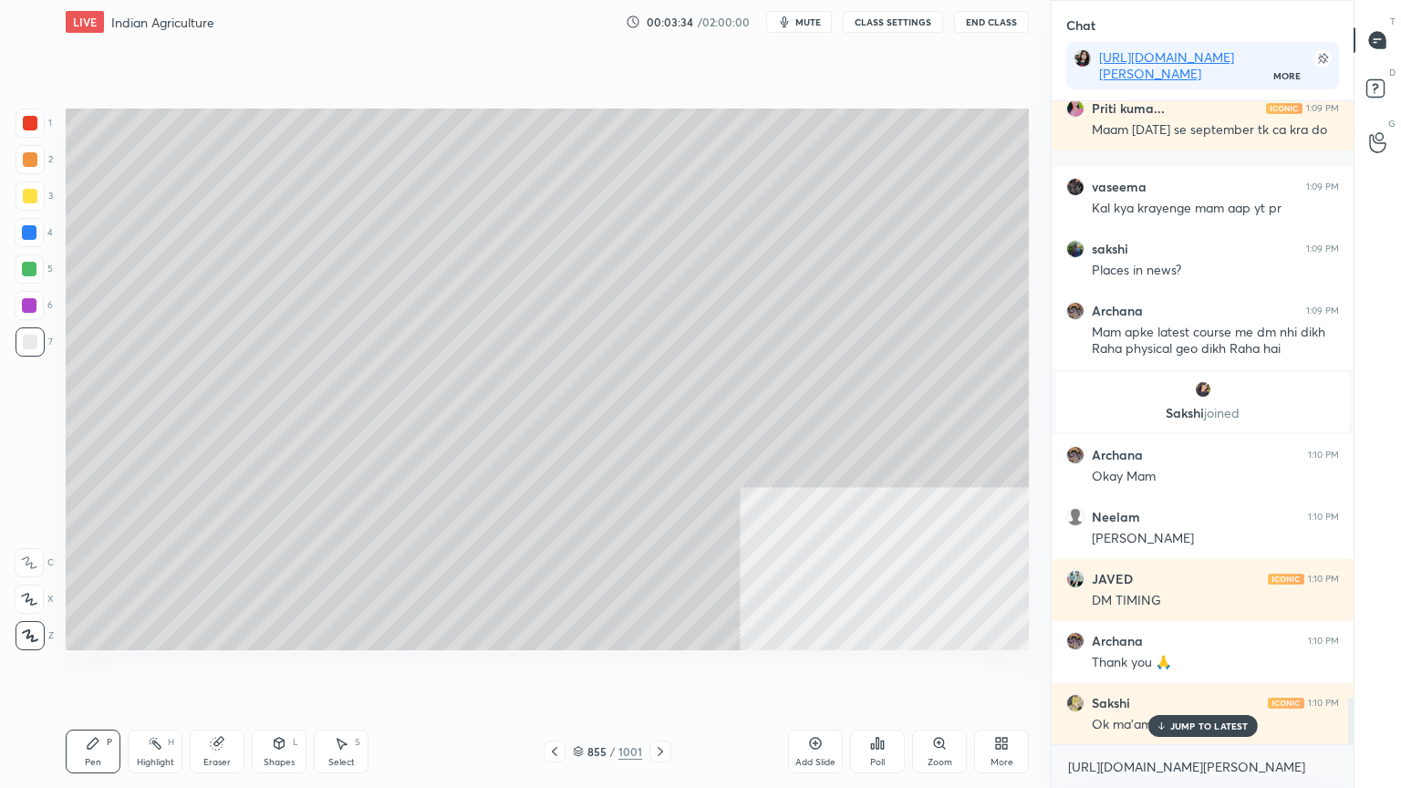
click at [231, 672] on div "Eraser" at bounding box center [217, 752] width 55 height 44
click at [39, 596] on div at bounding box center [29, 599] width 29 height 29
click at [109, 672] on div "Pen P" at bounding box center [93, 752] width 55 height 44
click at [27, 223] on div at bounding box center [29, 232] width 29 height 29
click at [29, 230] on div at bounding box center [29, 232] width 15 height 15
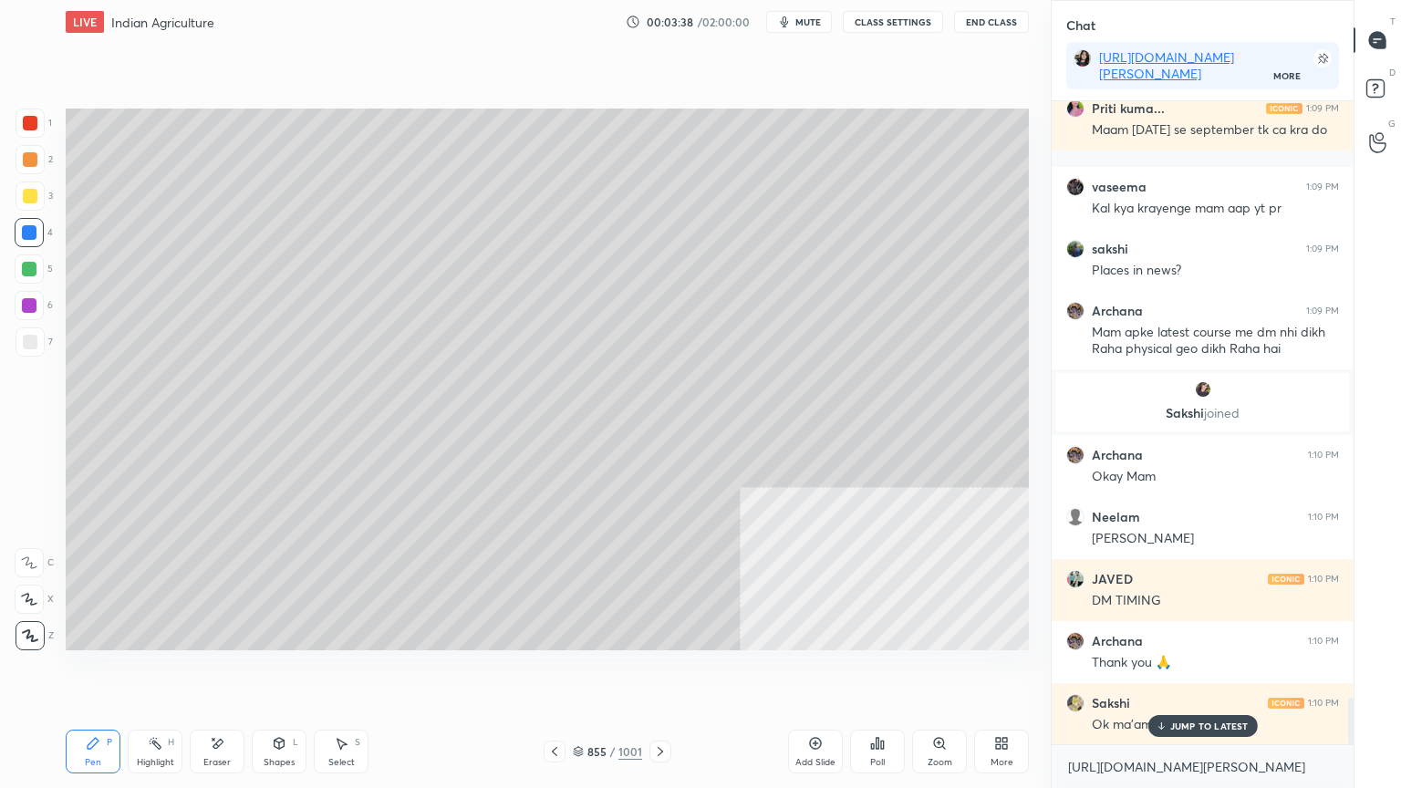
scroll to position [8389, 0]
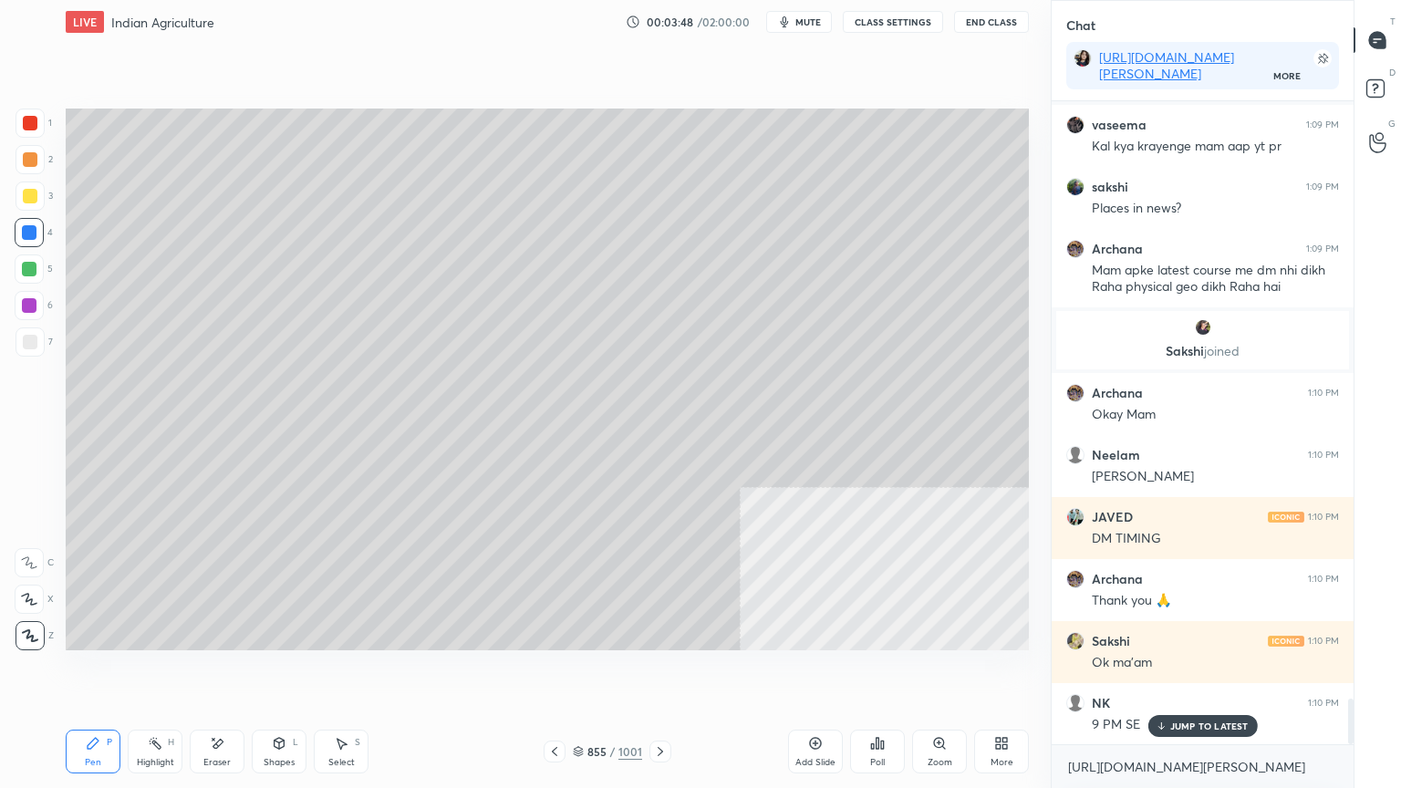
click at [30, 314] on div at bounding box center [29, 305] width 29 height 29
click at [31, 314] on div at bounding box center [29, 305] width 29 height 29
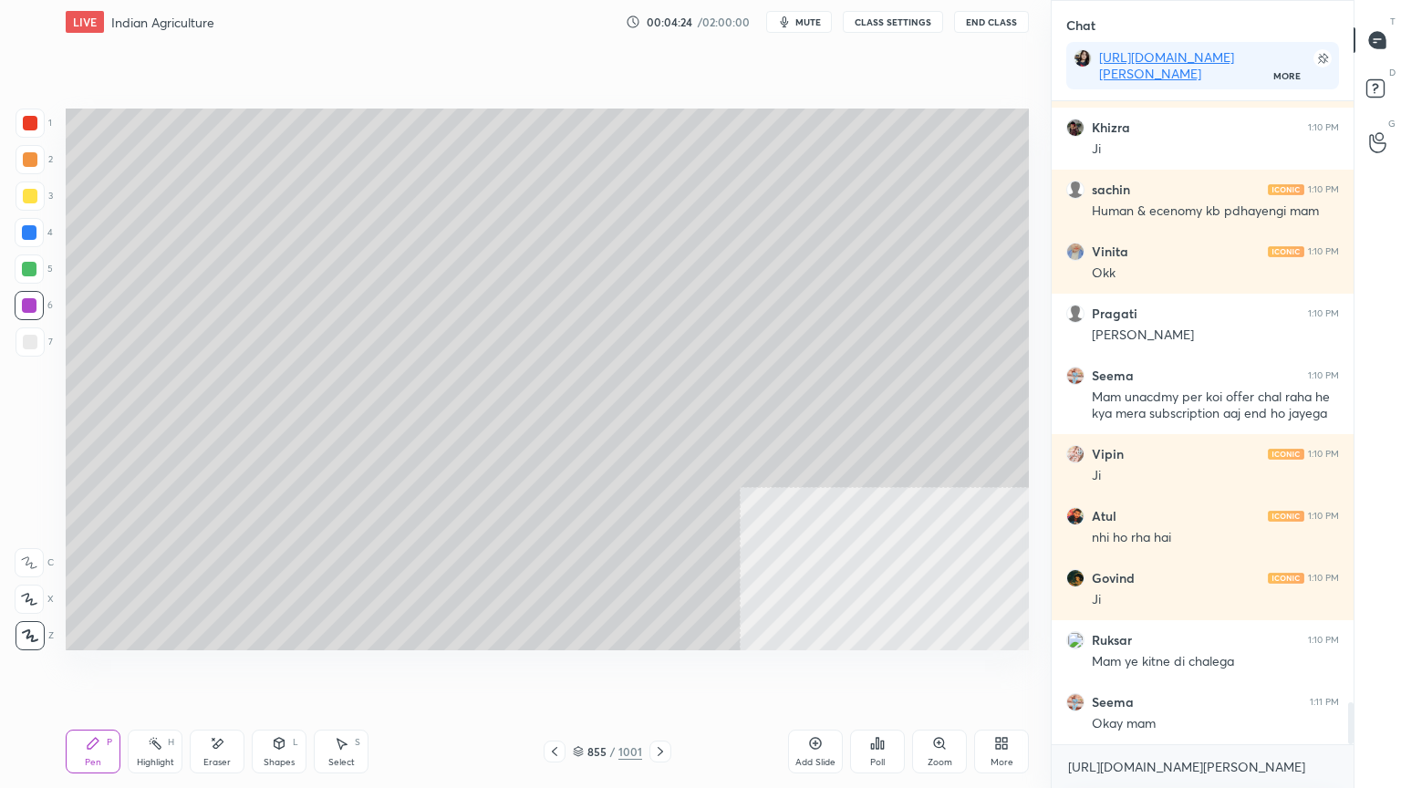
scroll to position [9275, 0]
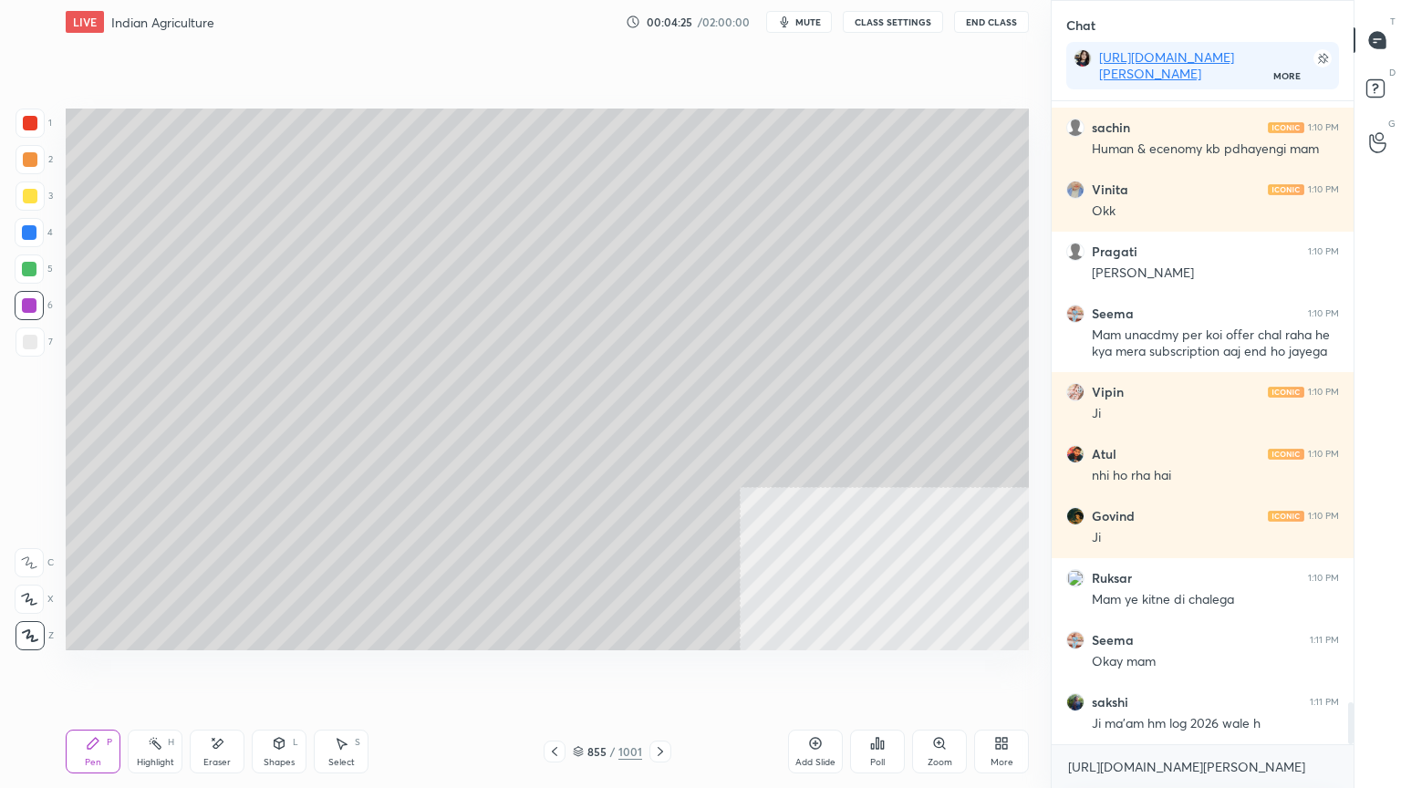
click at [26, 199] on div at bounding box center [30, 196] width 15 height 15
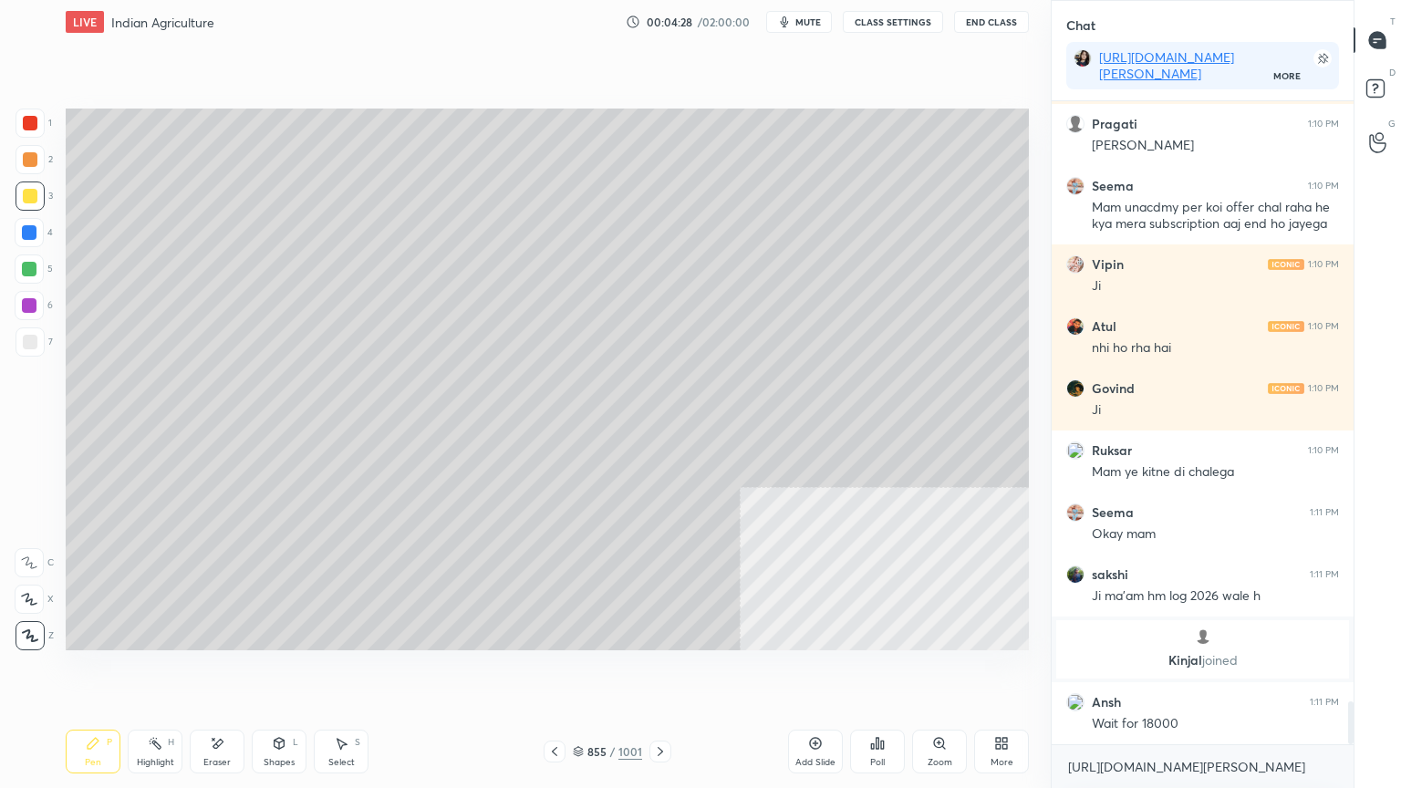
scroll to position [9017, 0]
click at [30, 201] on div at bounding box center [30, 196] width 15 height 15
click at [29, 199] on div at bounding box center [30, 196] width 15 height 15
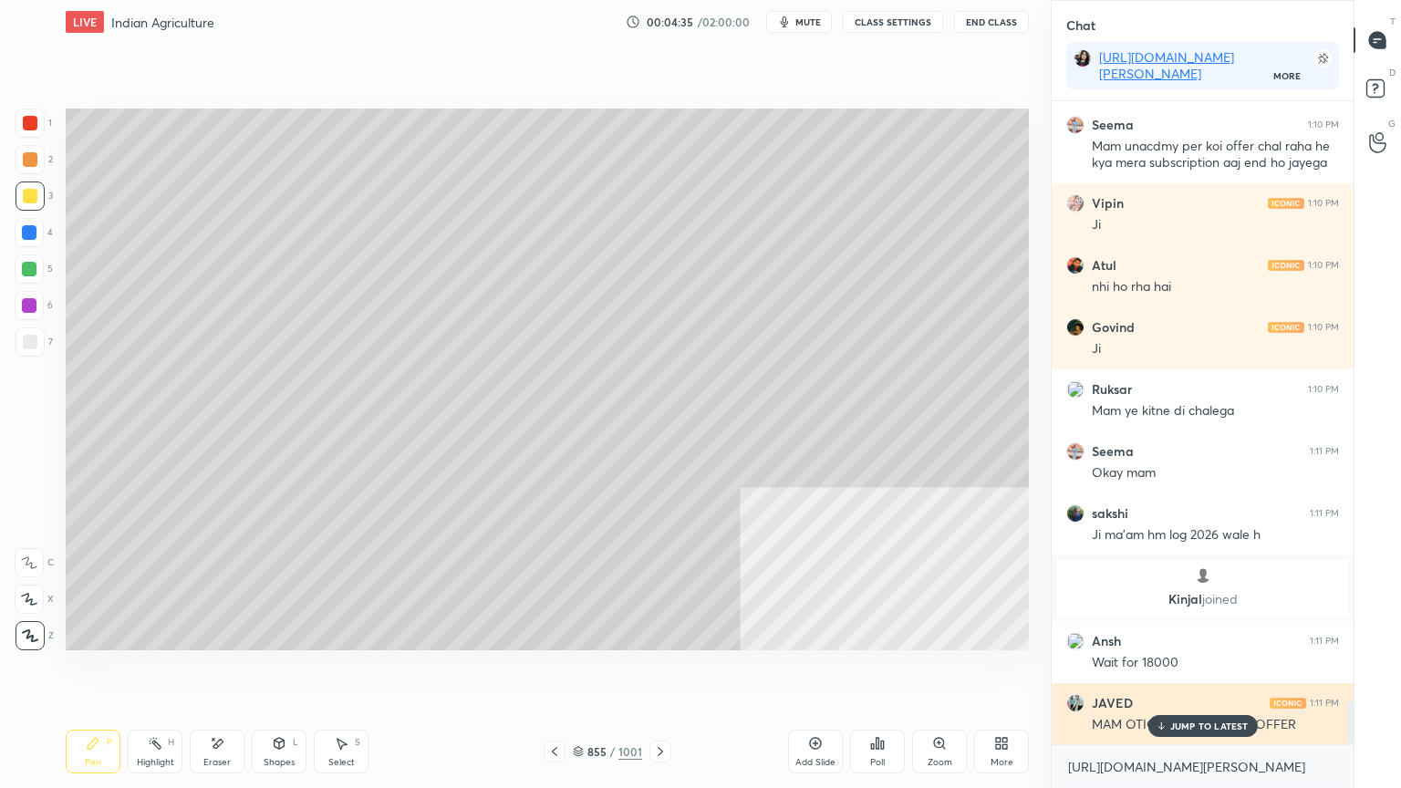
click at [1177, 672] on p "JUMP TO LATEST" at bounding box center [1209, 726] width 78 height 11
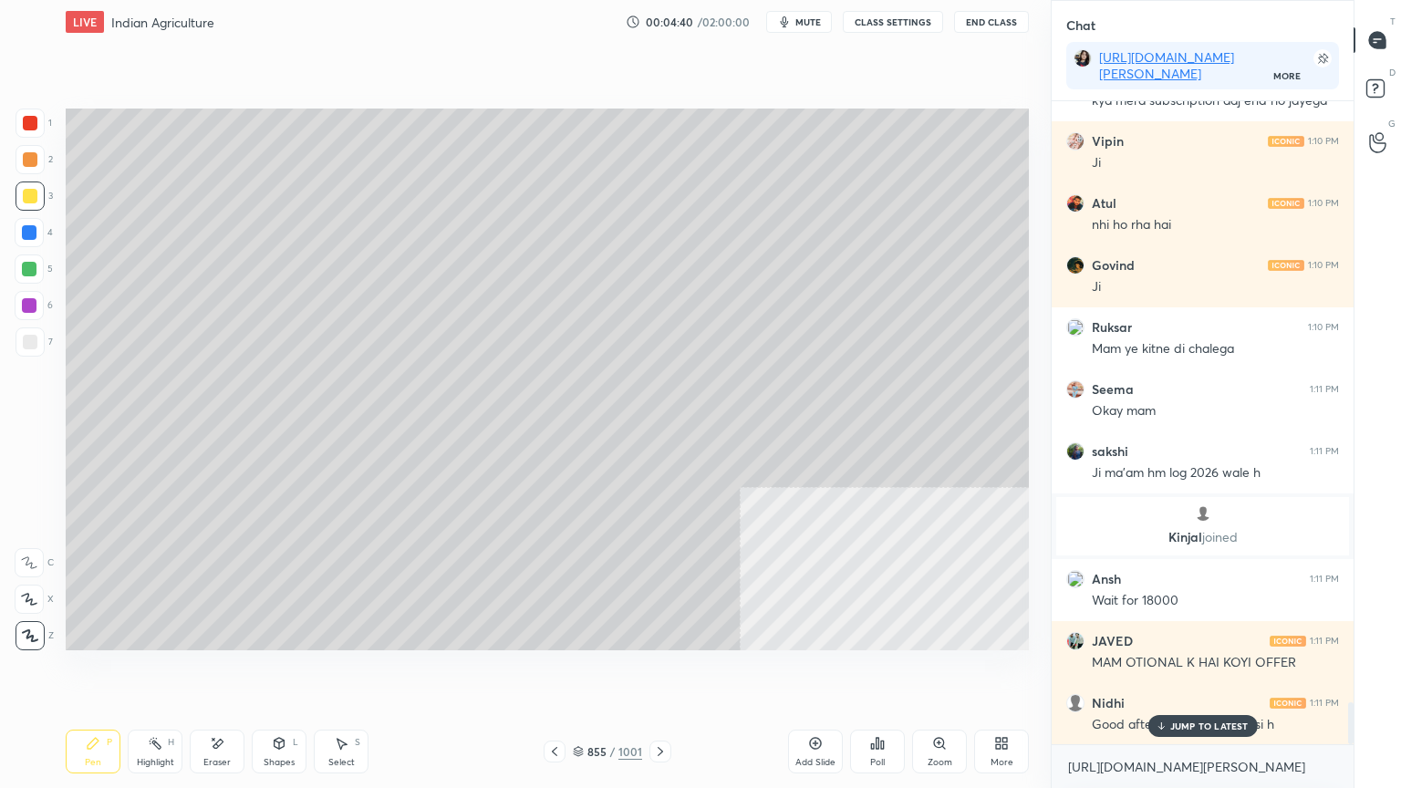
scroll to position [9203, 0]
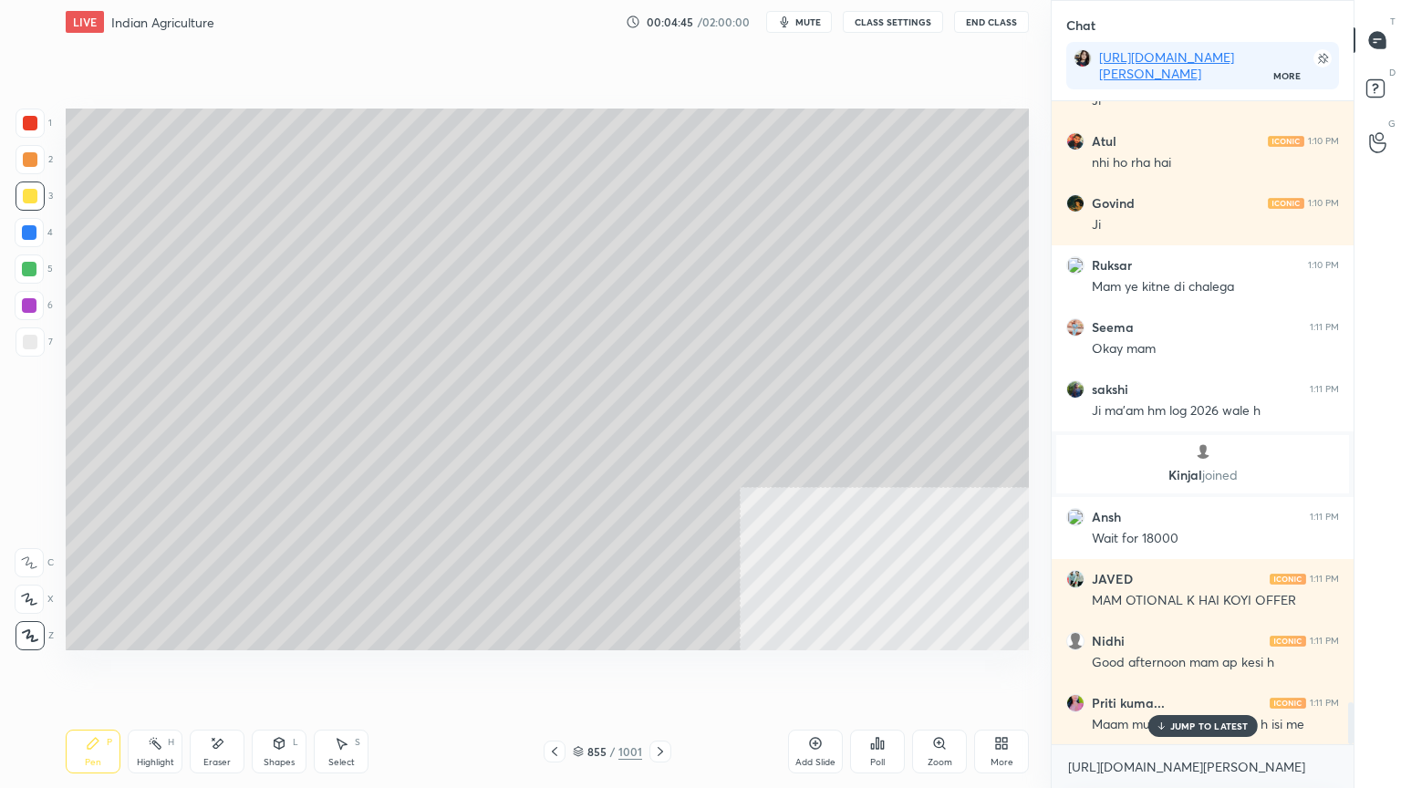
click at [1201, 672] on p "JUMP TO LATEST" at bounding box center [1209, 726] width 78 height 11
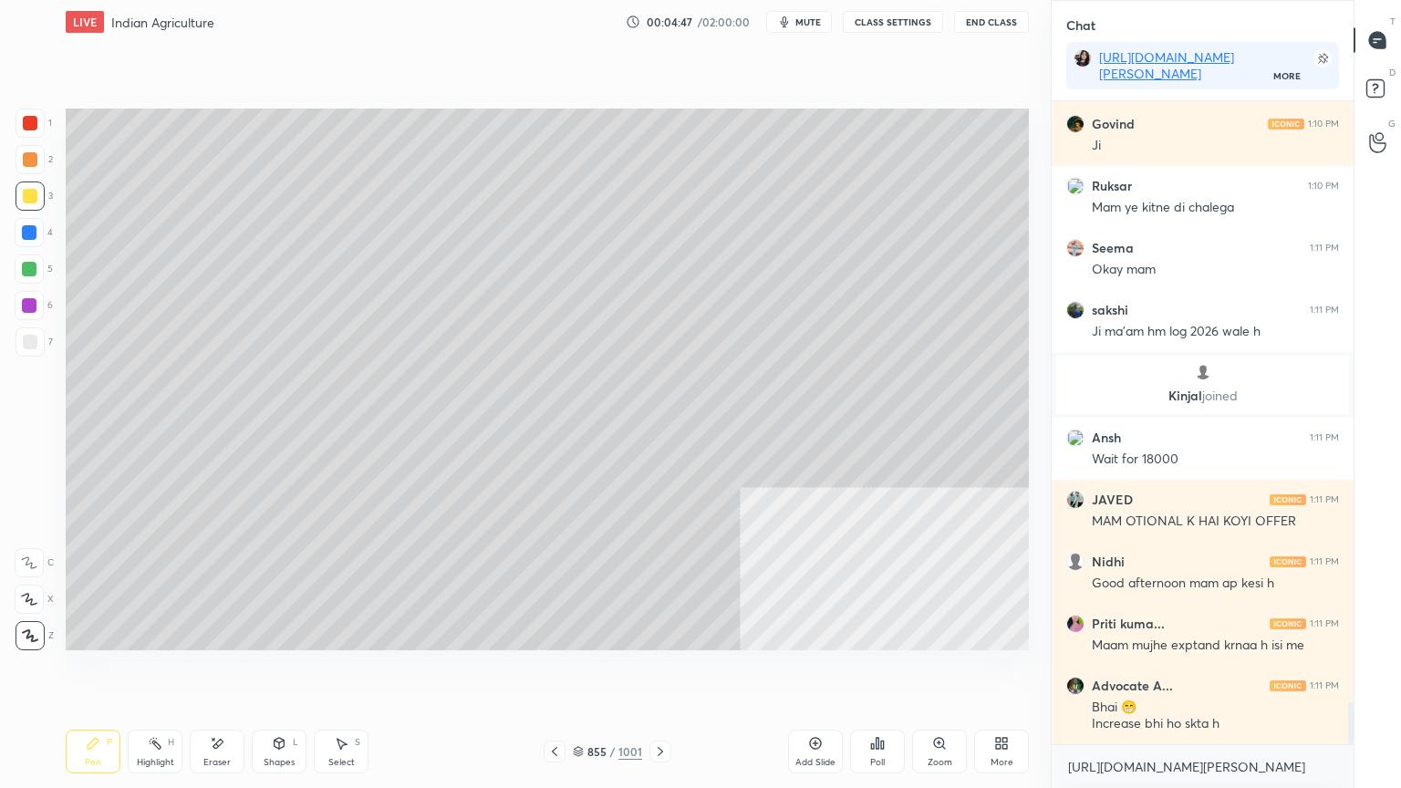
click at [40, 231] on div at bounding box center [29, 232] width 29 height 29
click at [37, 233] on div at bounding box center [29, 232] width 29 height 29
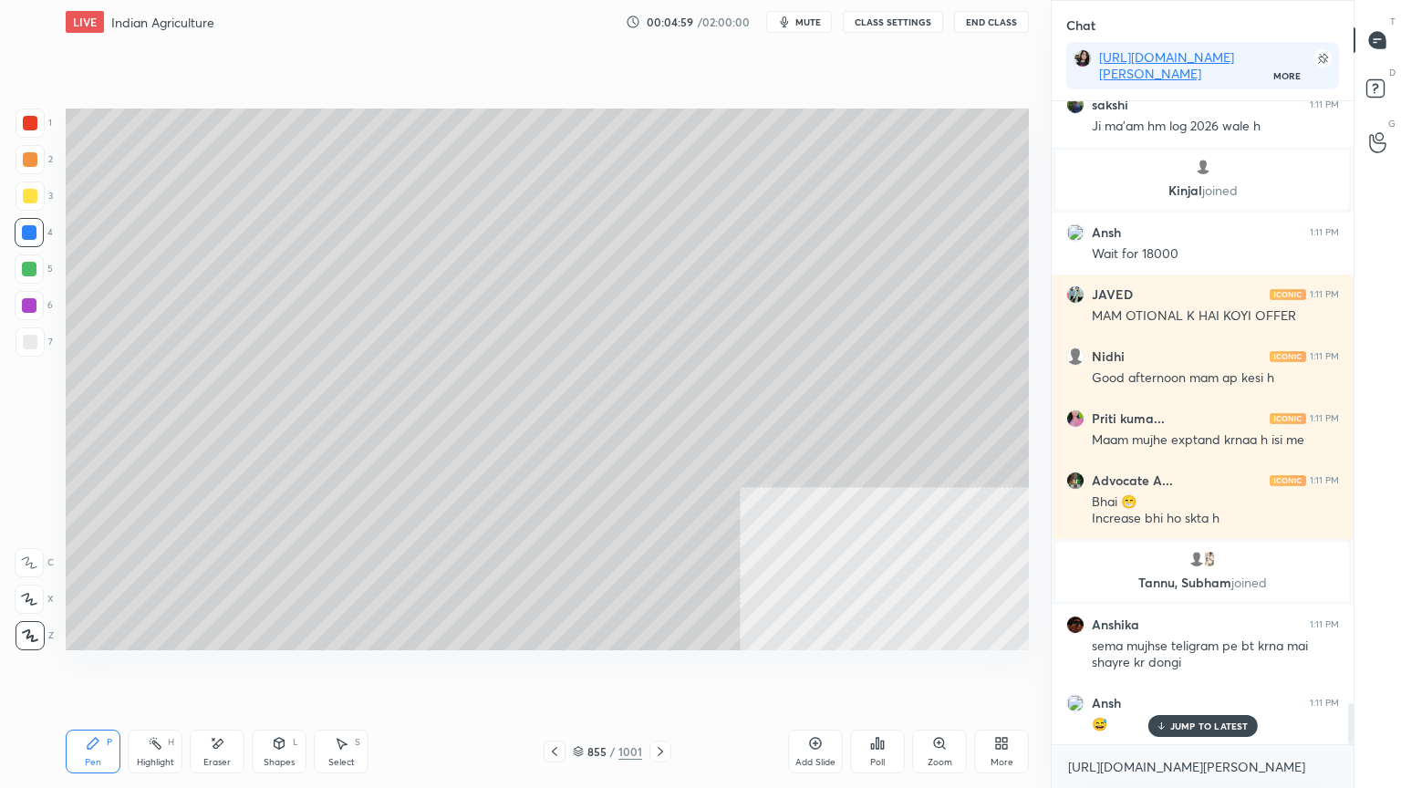
scroll to position [9447, 0]
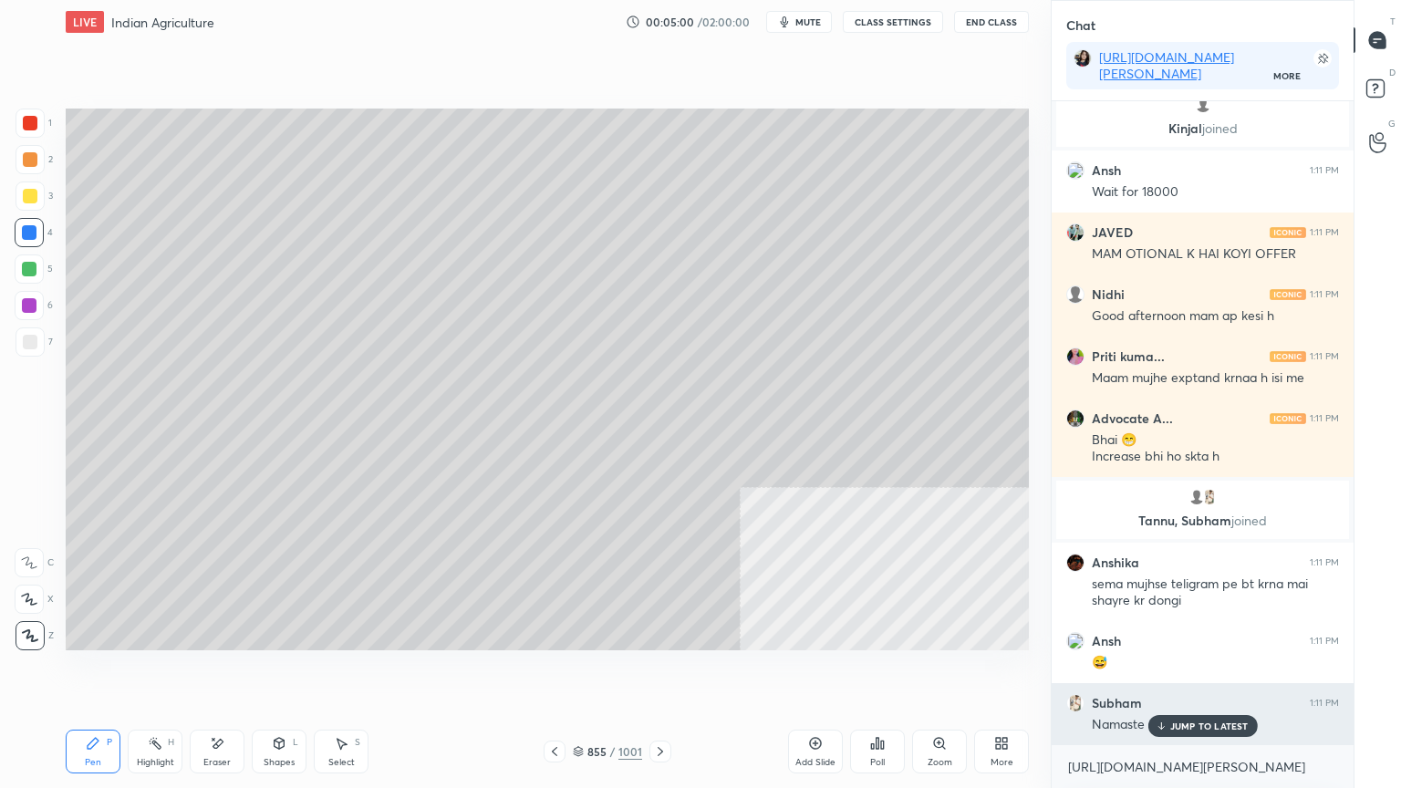
click at [1202, 672] on p "JUMP TO LATEST" at bounding box center [1209, 726] width 78 height 11
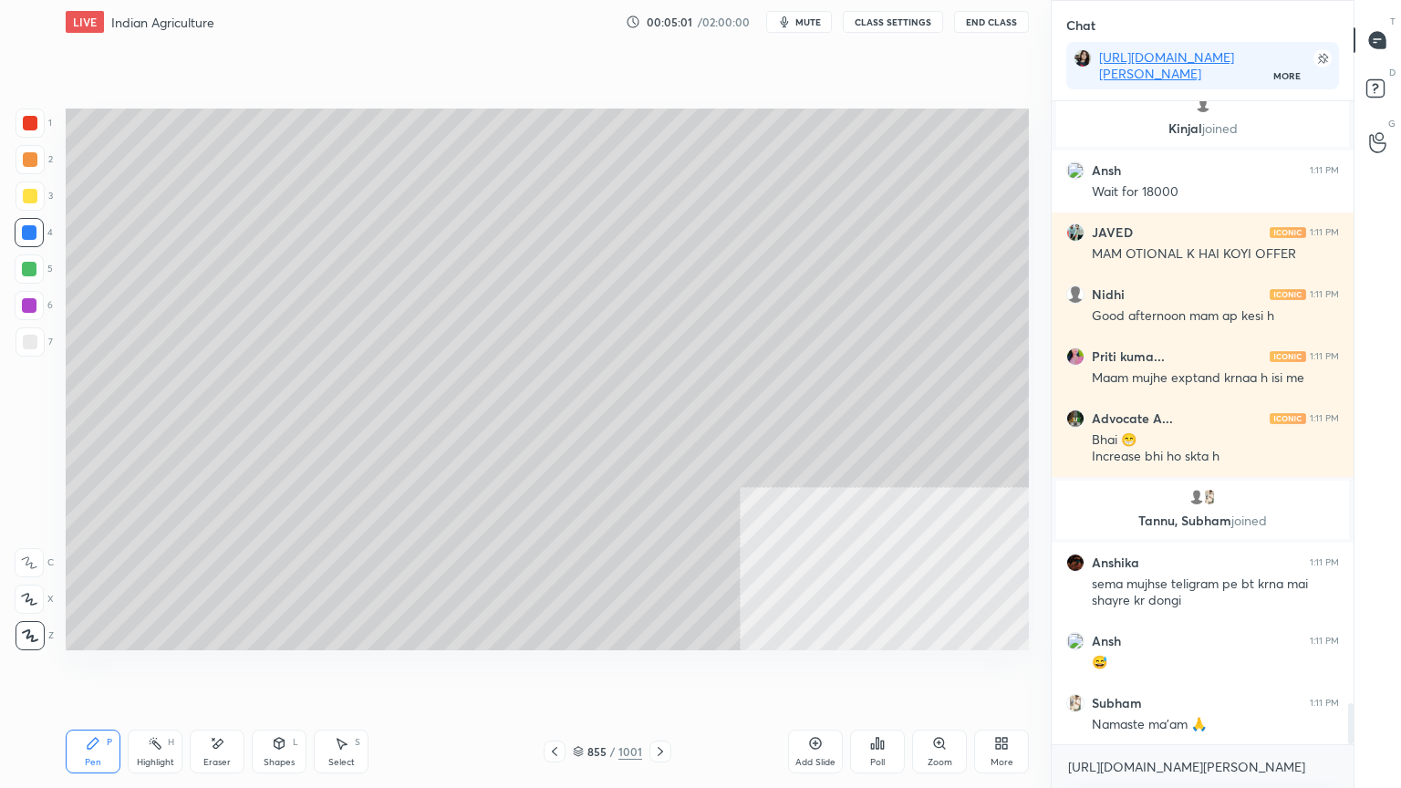
click at [36, 304] on div at bounding box center [29, 305] width 29 height 29
click at [33, 307] on div at bounding box center [29, 305] width 15 height 15
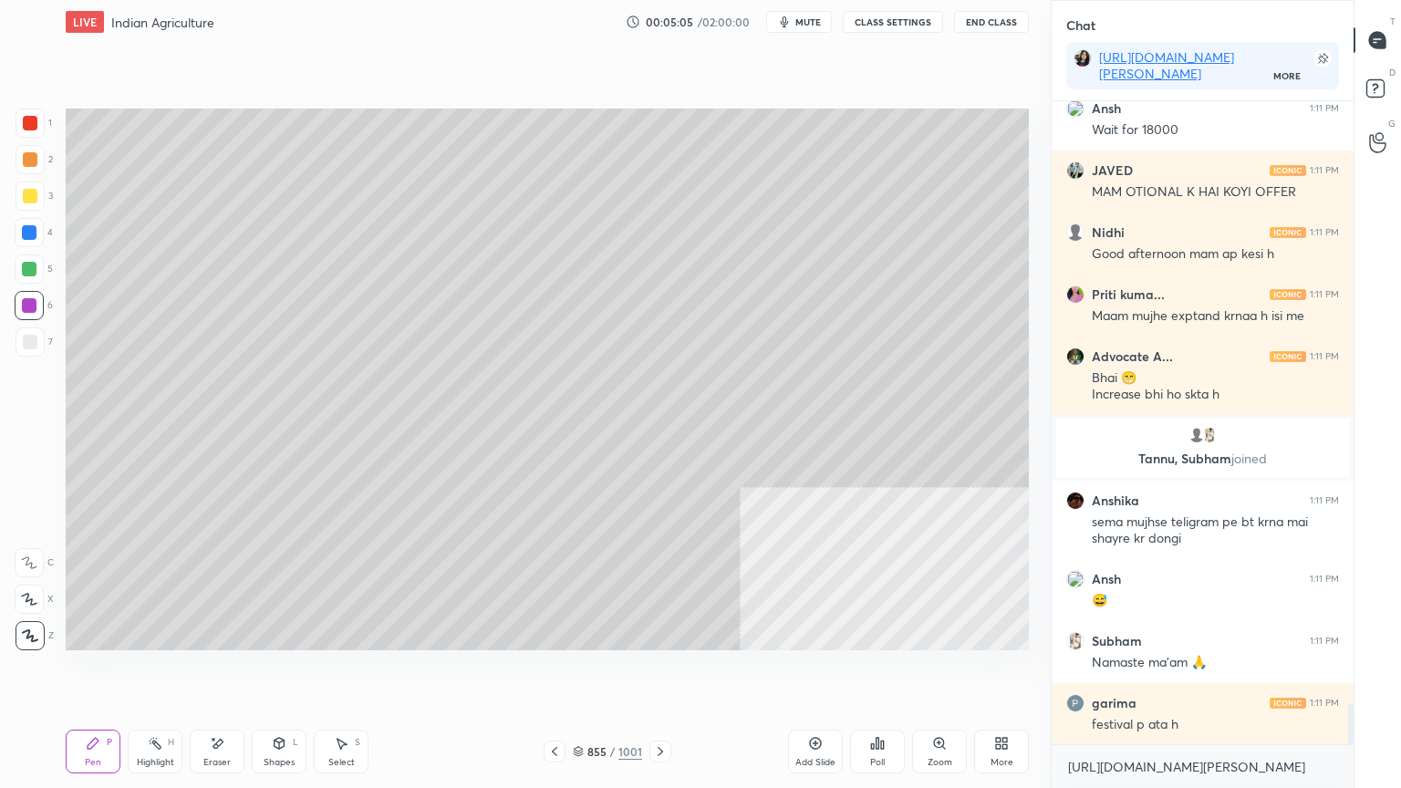
scroll to position [9571, 0]
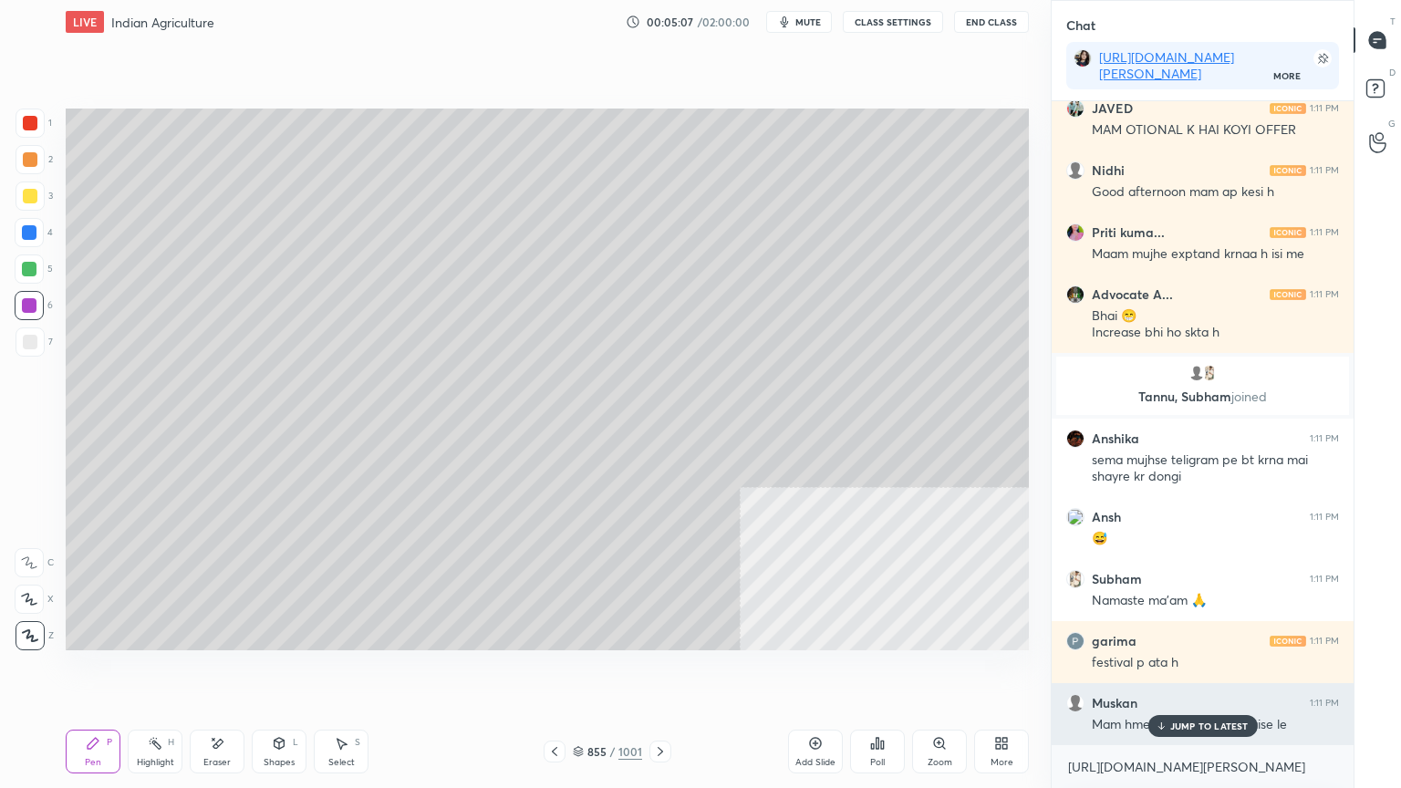
click at [1201, 672] on p "JUMP TO LATEST" at bounding box center [1209, 726] width 78 height 11
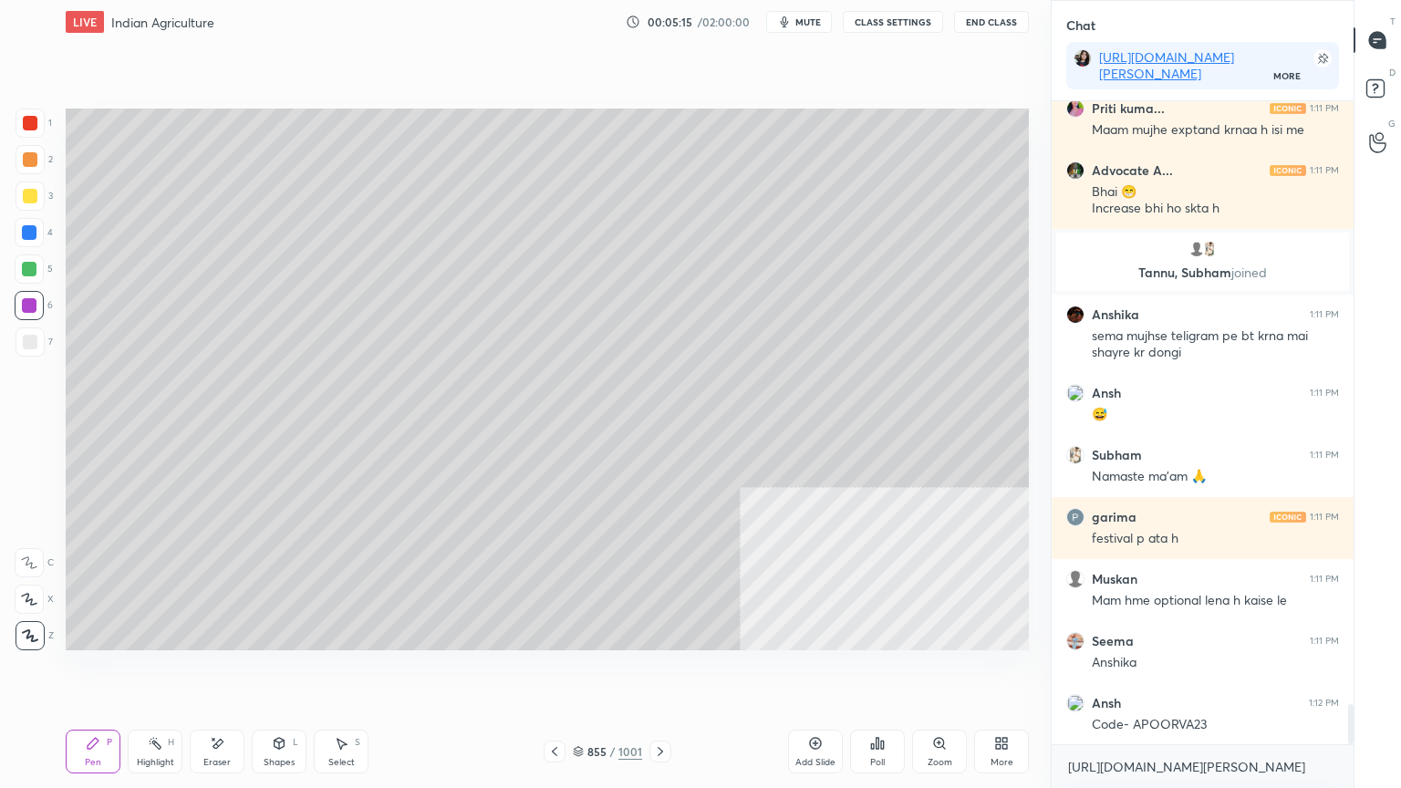
scroll to position [9757, 0]
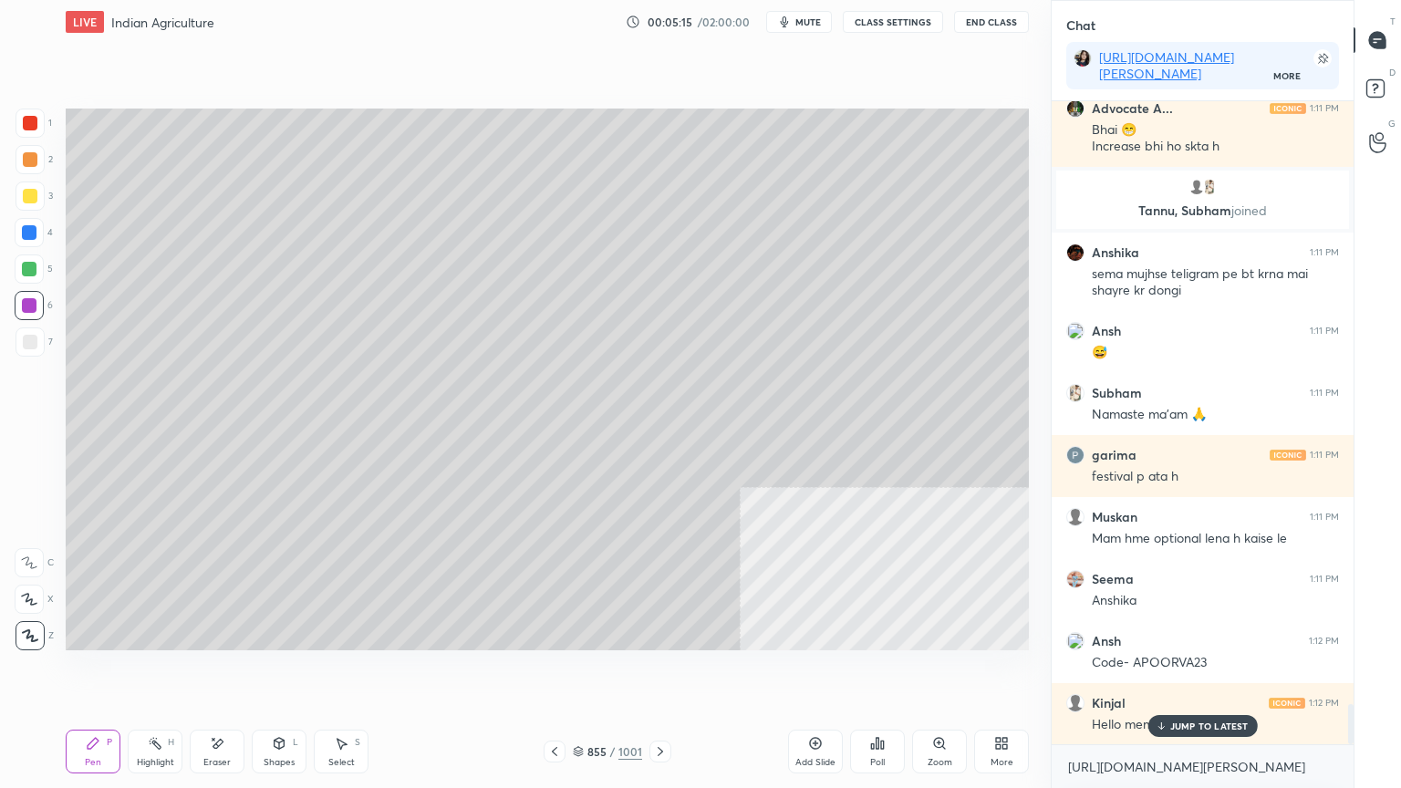
click at [31, 348] on div at bounding box center [30, 341] width 29 height 29
click at [33, 346] on div at bounding box center [30, 342] width 15 height 15
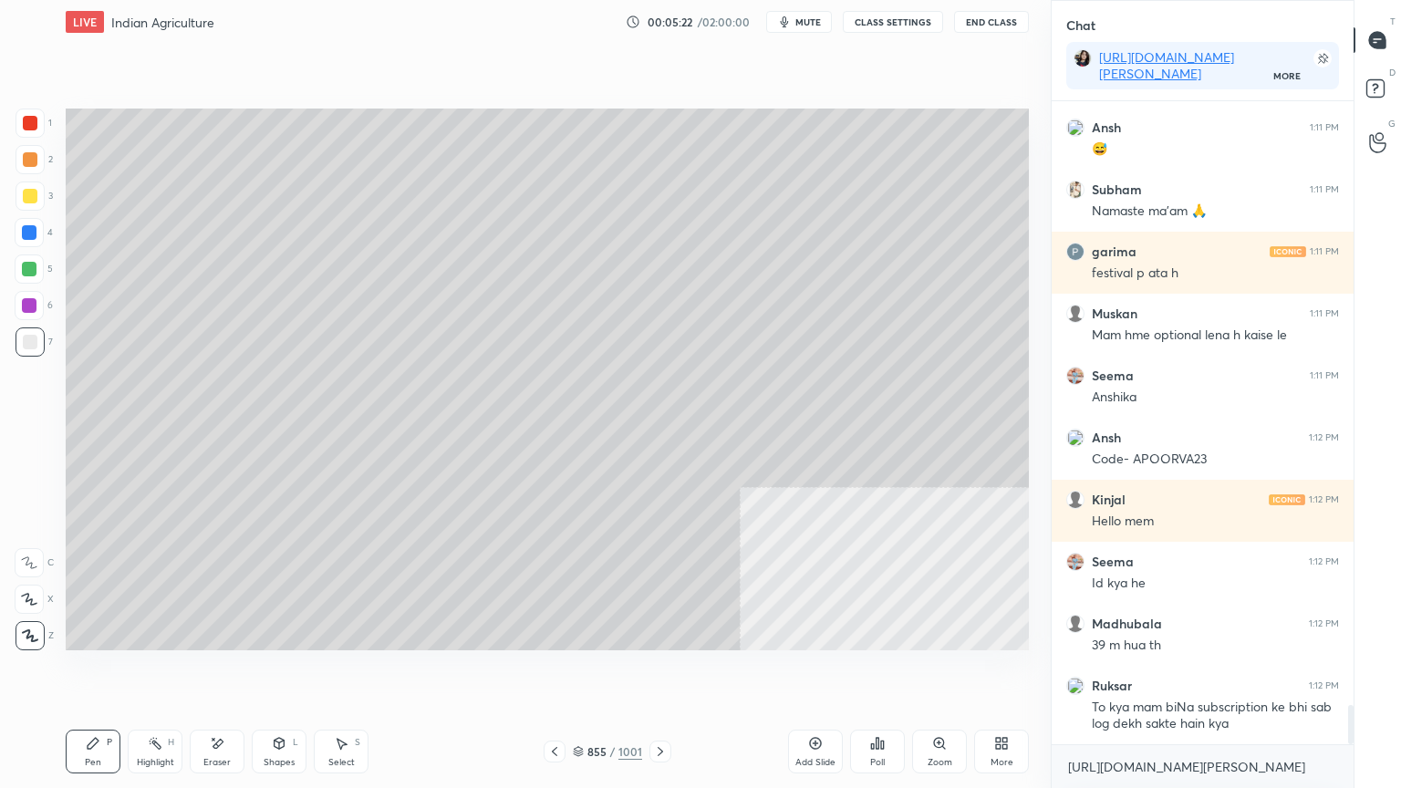
scroll to position [10023, 0]
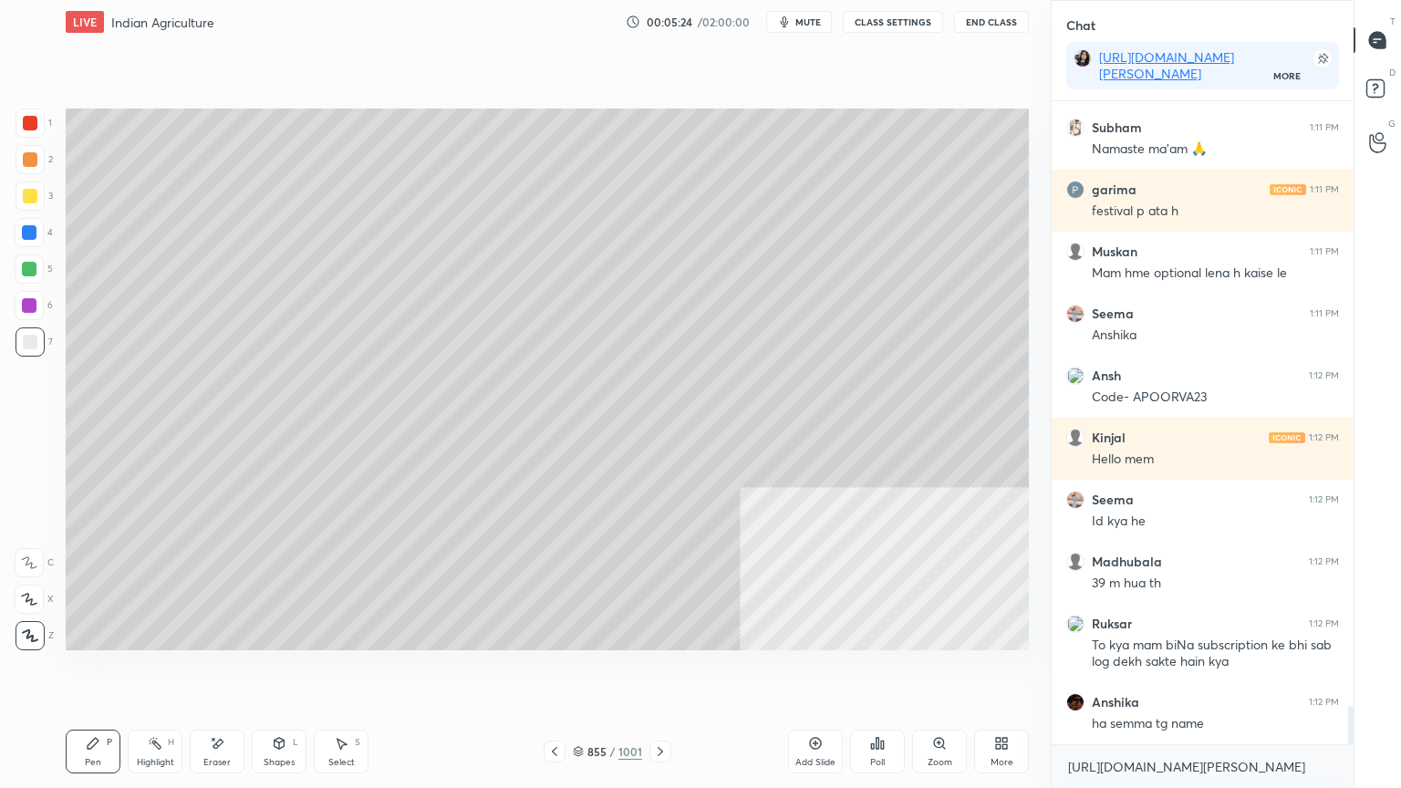
click at [350, 672] on div "Select S" at bounding box center [341, 752] width 55 height 44
click at [358, 672] on div "Select S" at bounding box center [341, 752] width 55 height 44
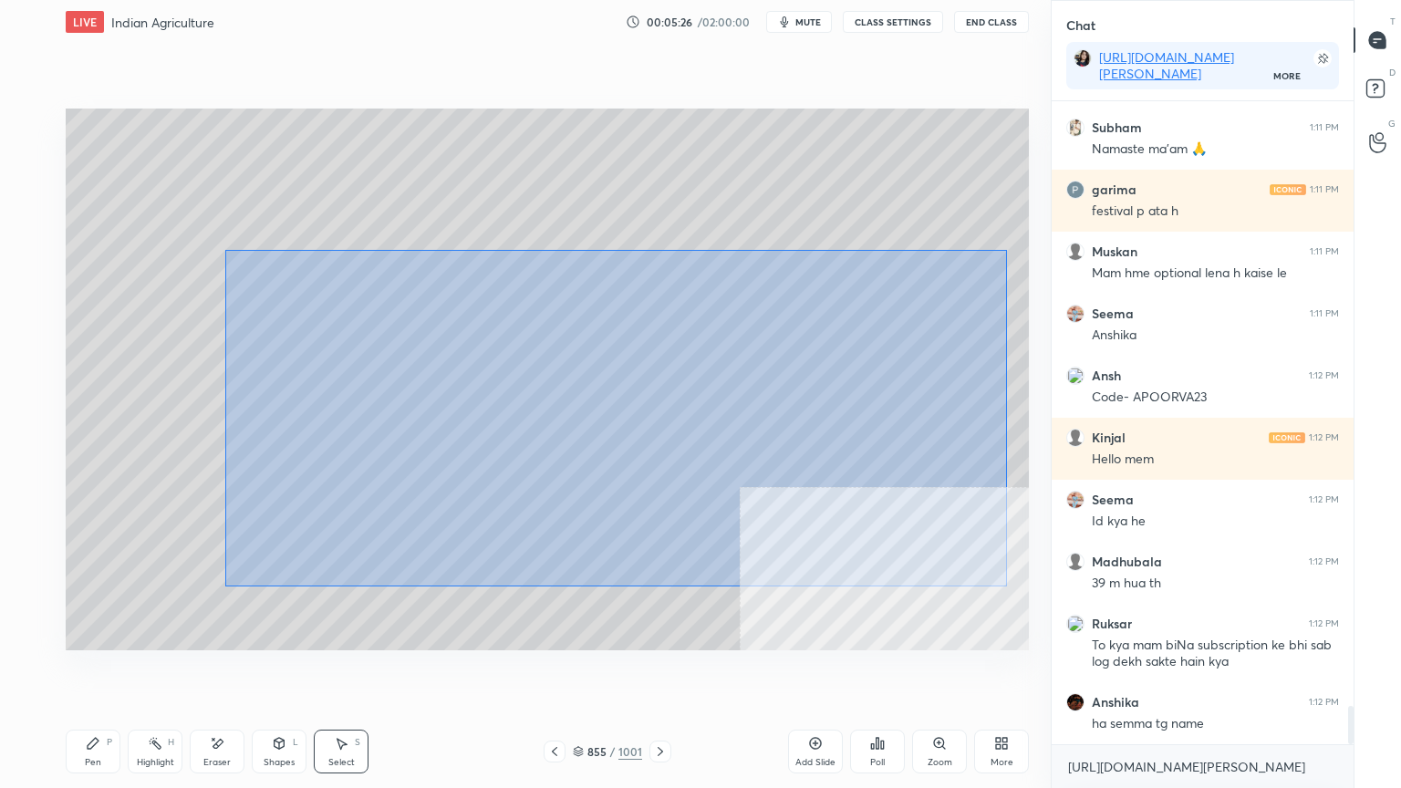
drag, startPoint x: 263, startPoint y: 258, endPoint x: 857, endPoint y: 585, distance: 677.7
click at [1002, 585] on div "0 ° Undo Copy Duplicate Duplicate to new slide Delete" at bounding box center [547, 380] width 963 height 542
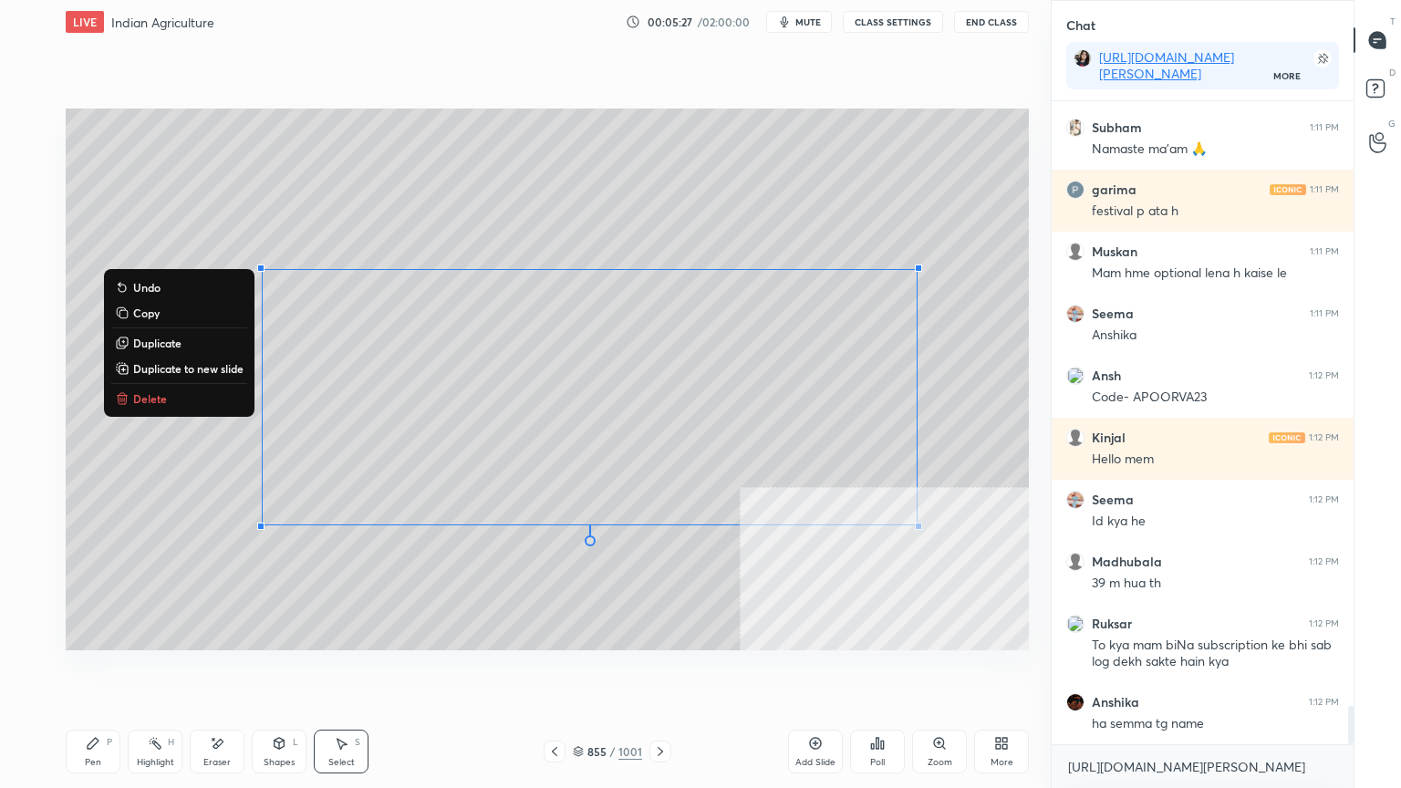
click at [95, 672] on div "Pen" at bounding box center [93, 762] width 16 height 9
click at [95, 672] on icon at bounding box center [93, 743] width 15 height 15
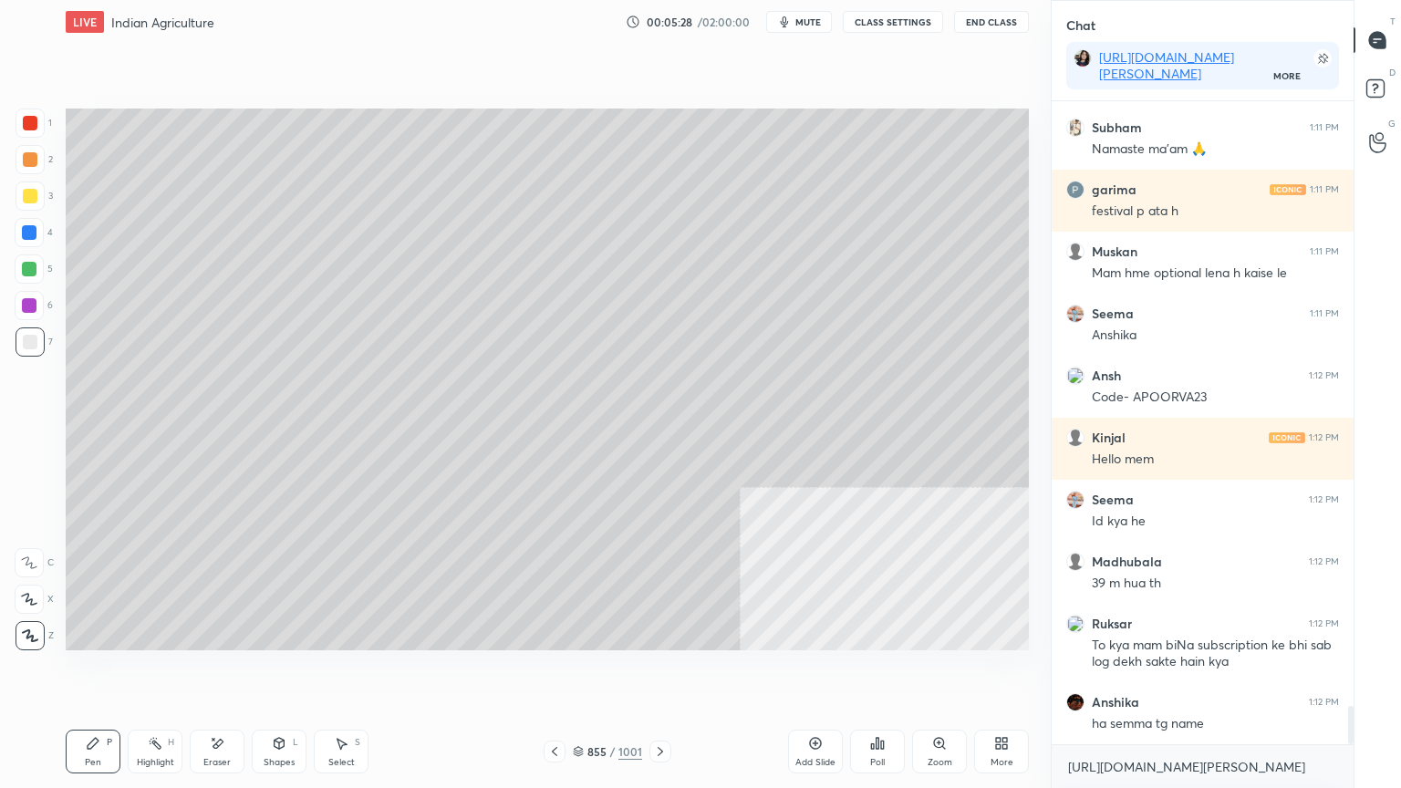
click at [33, 244] on div at bounding box center [29, 232] width 29 height 29
click at [30, 243] on div at bounding box center [29, 232] width 29 height 29
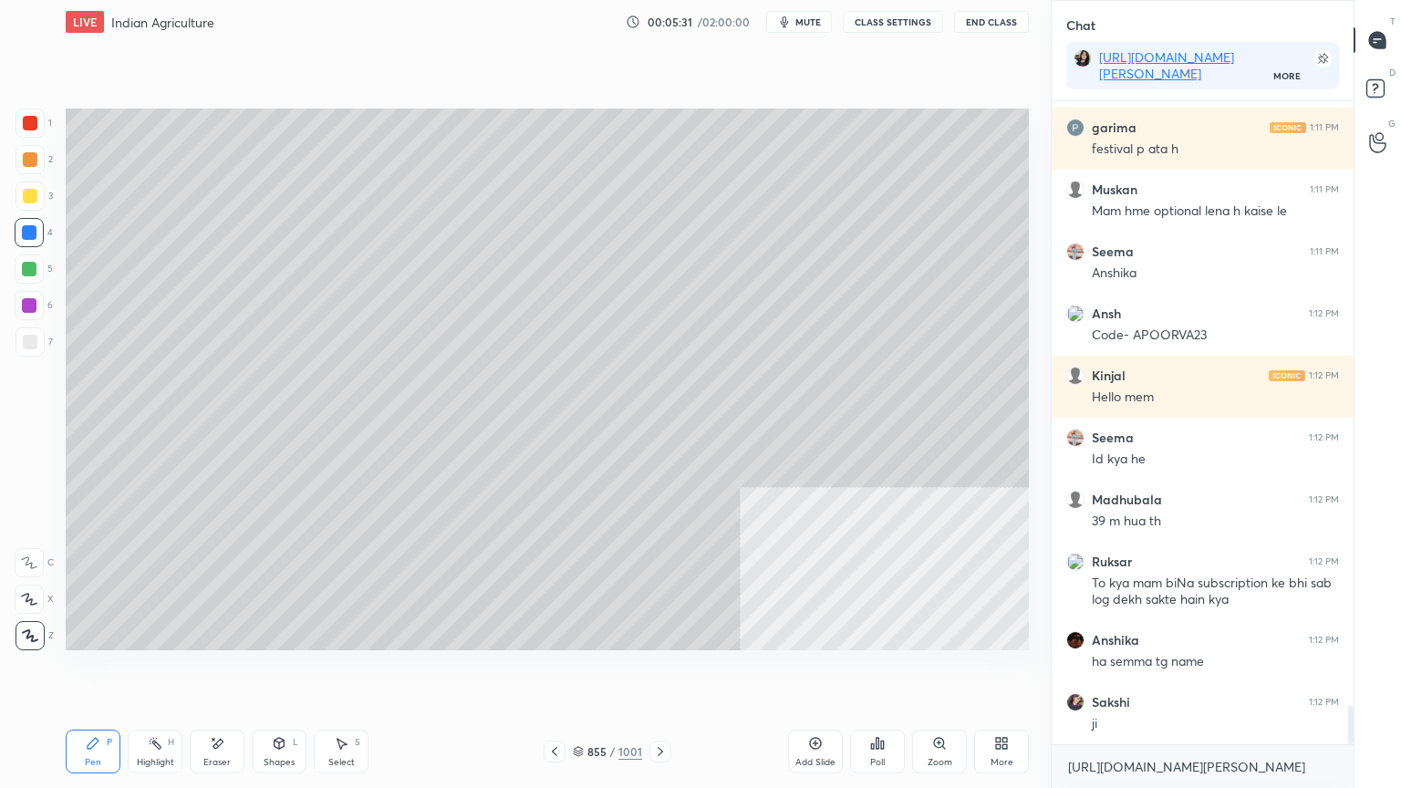
scroll to position [10147, 0]
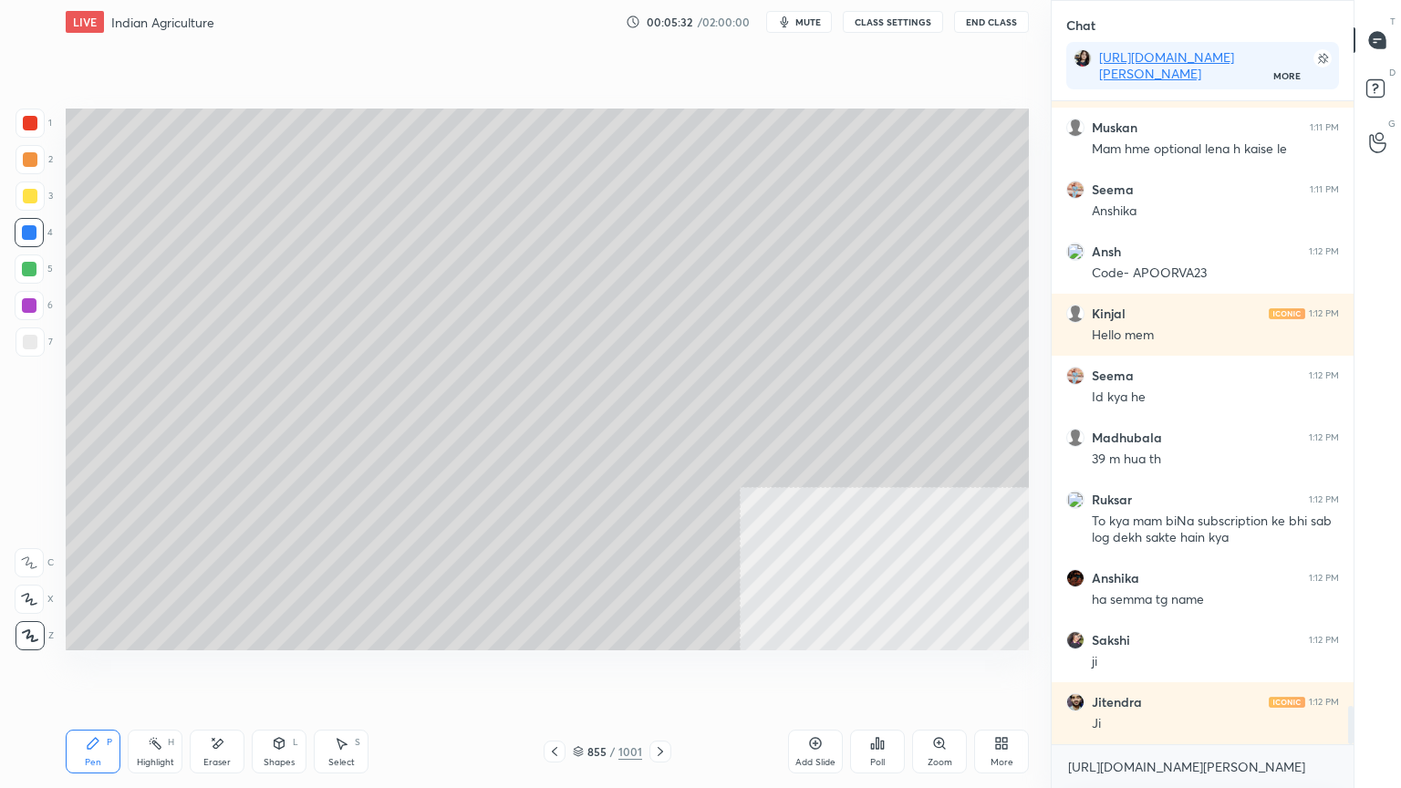
click at [26, 307] on div at bounding box center [29, 305] width 15 height 15
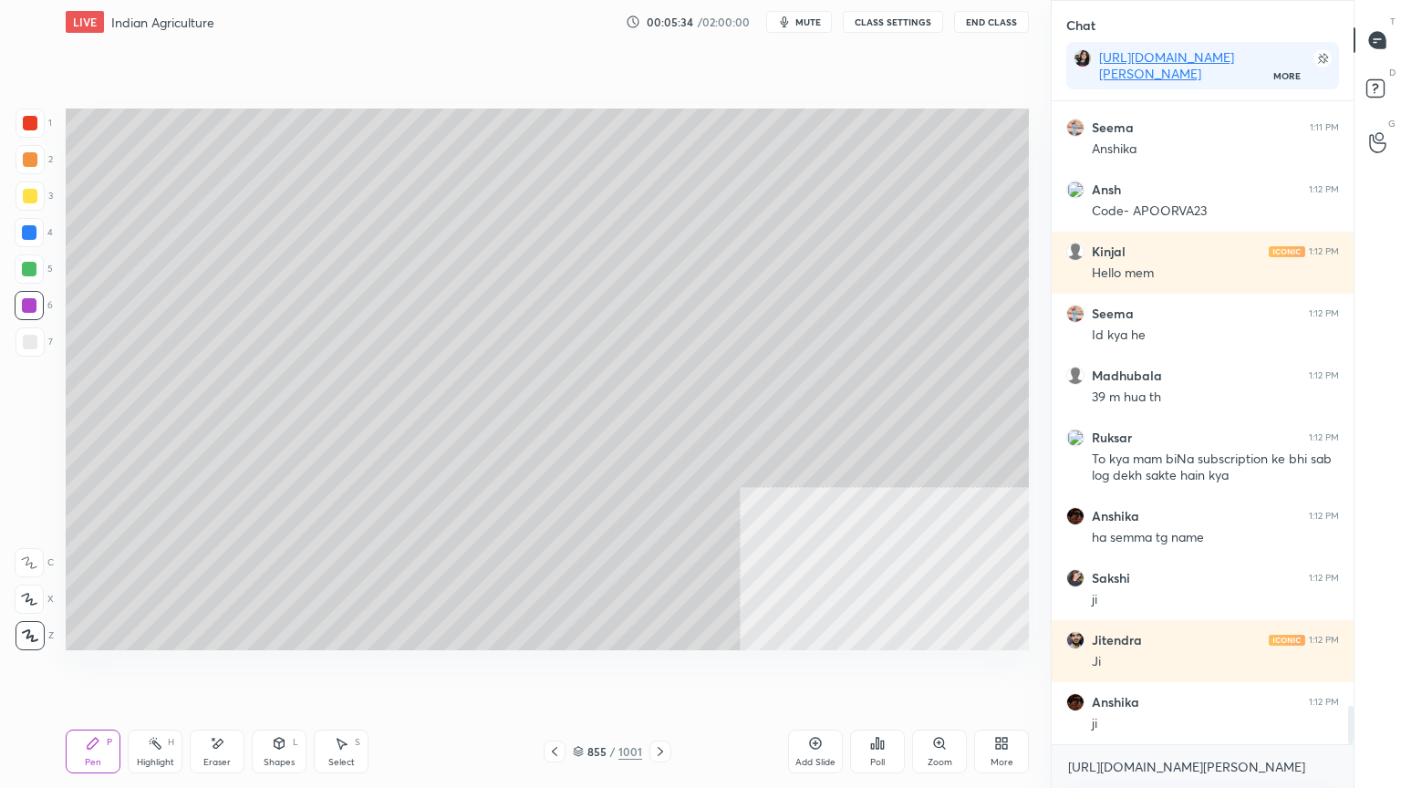
click at [340, 672] on div "Pen P Highlight H Eraser Shapes L Select S 855 / 1001 Add Slide Poll Zoom More" at bounding box center [547, 751] width 963 height 73
drag, startPoint x: 342, startPoint y: 767, endPoint x: 339, endPoint y: 758, distance: 9.5
click at [340, 672] on div "Select" at bounding box center [341, 762] width 26 height 9
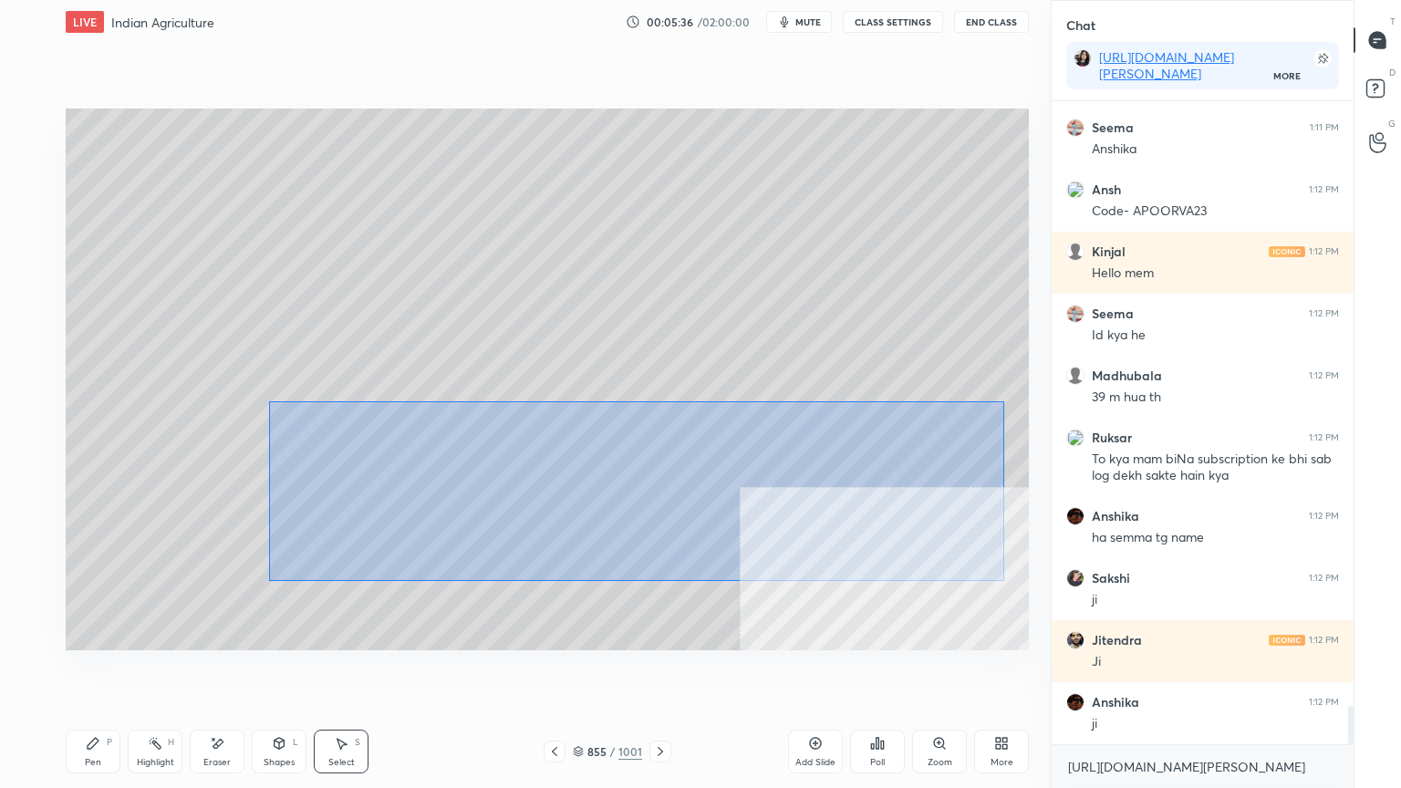
drag, startPoint x: 270, startPoint y: 401, endPoint x: 949, endPoint y: 552, distance: 695.2
click at [985, 567] on div "0 ° Undo Copy Duplicate Duplicate to new slide Delete" at bounding box center [547, 380] width 963 height 542
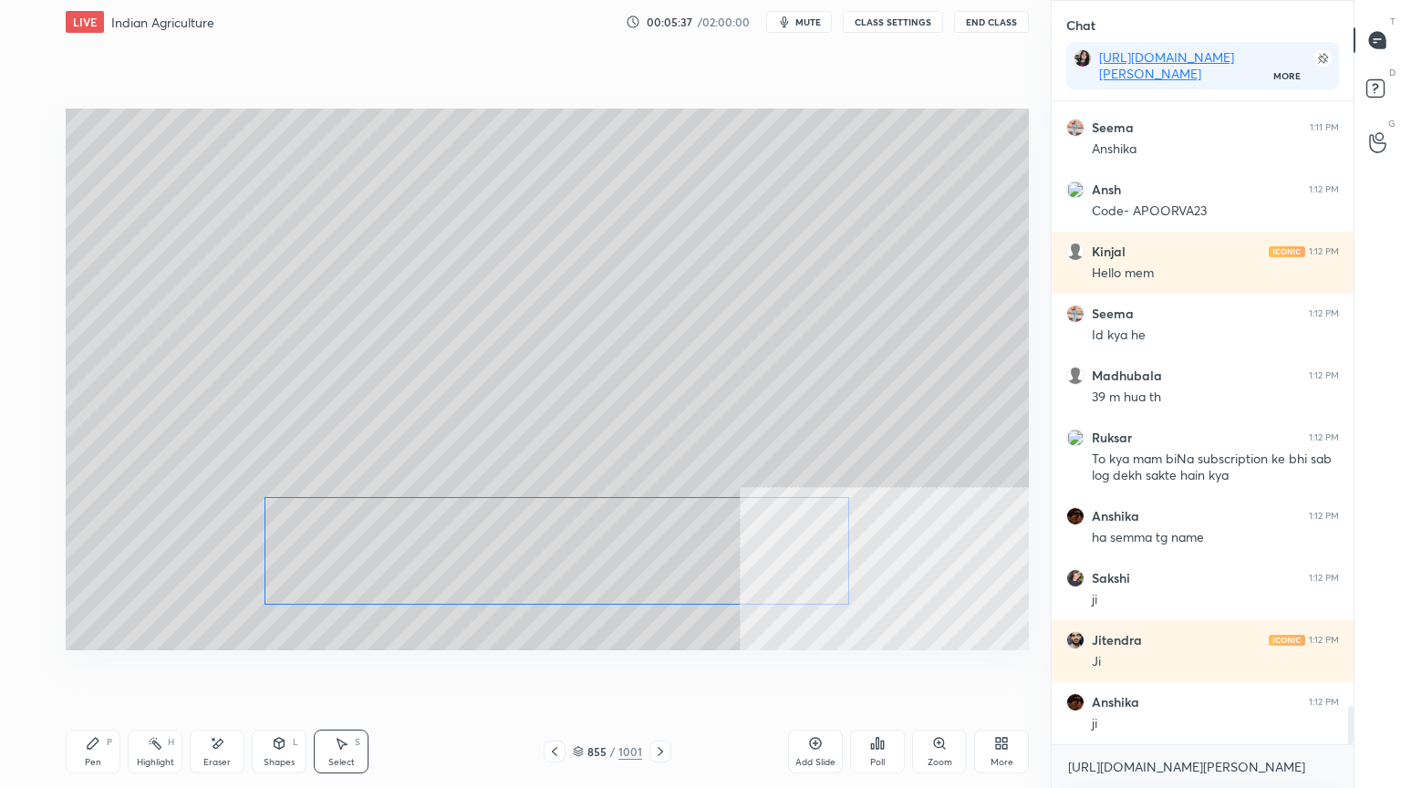
drag, startPoint x: 765, startPoint y: 515, endPoint x: 704, endPoint y: 558, distance: 75.2
click at [735, 559] on div "0 ° Undo Copy Duplicate Duplicate to new slide Delete" at bounding box center [547, 380] width 963 height 542
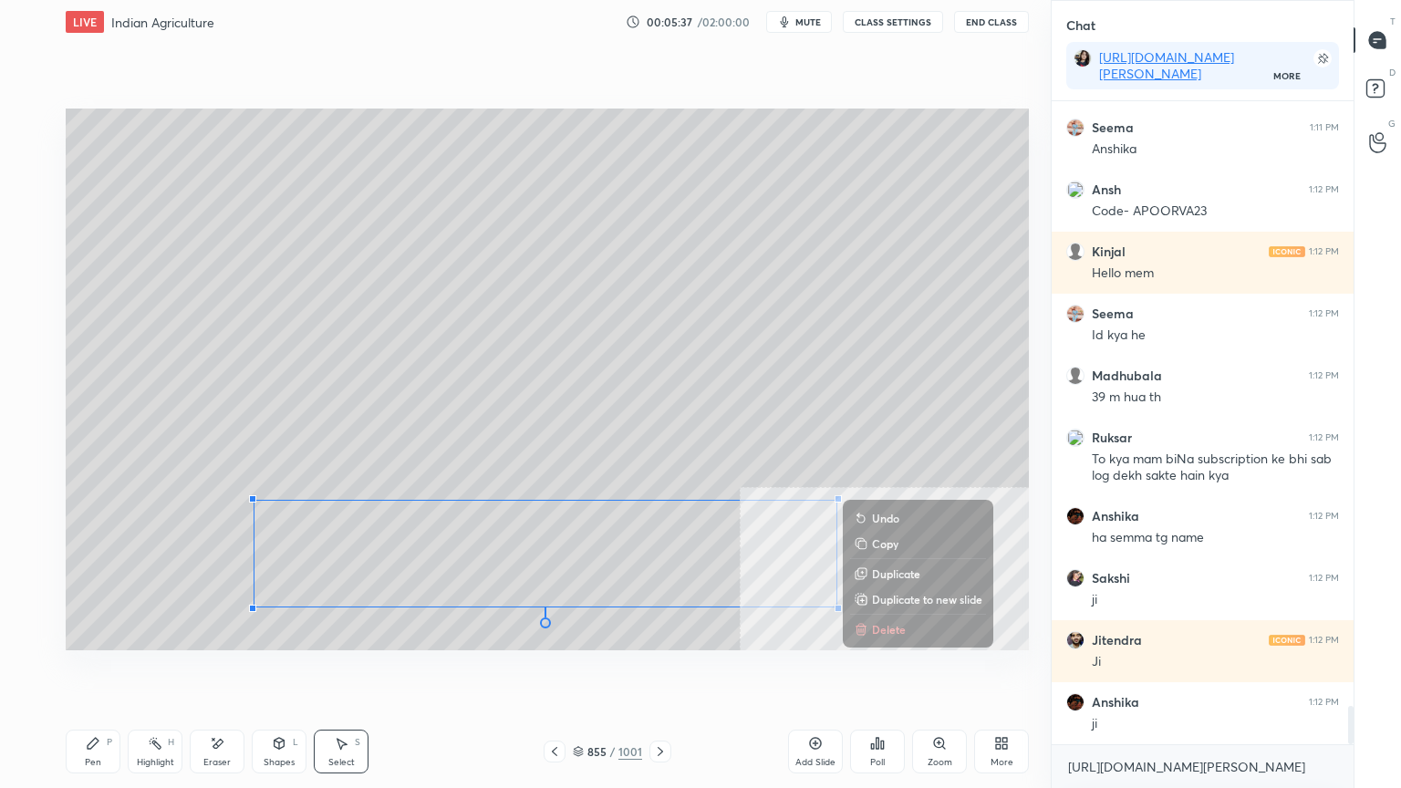
scroll to position [10271, 0]
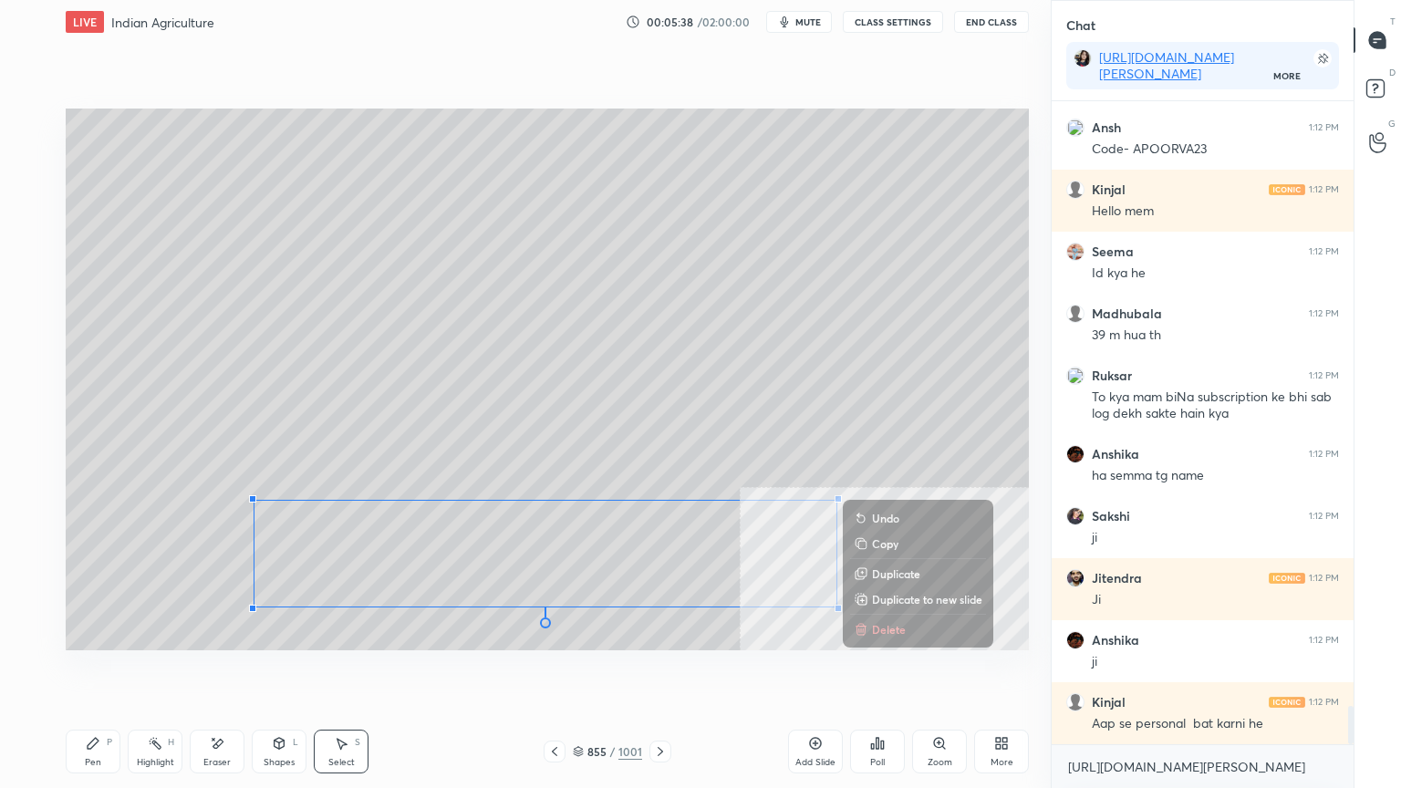
click at [99, 672] on div "Pen P" at bounding box center [93, 752] width 55 height 44
click at [92, 672] on icon at bounding box center [93, 743] width 15 height 15
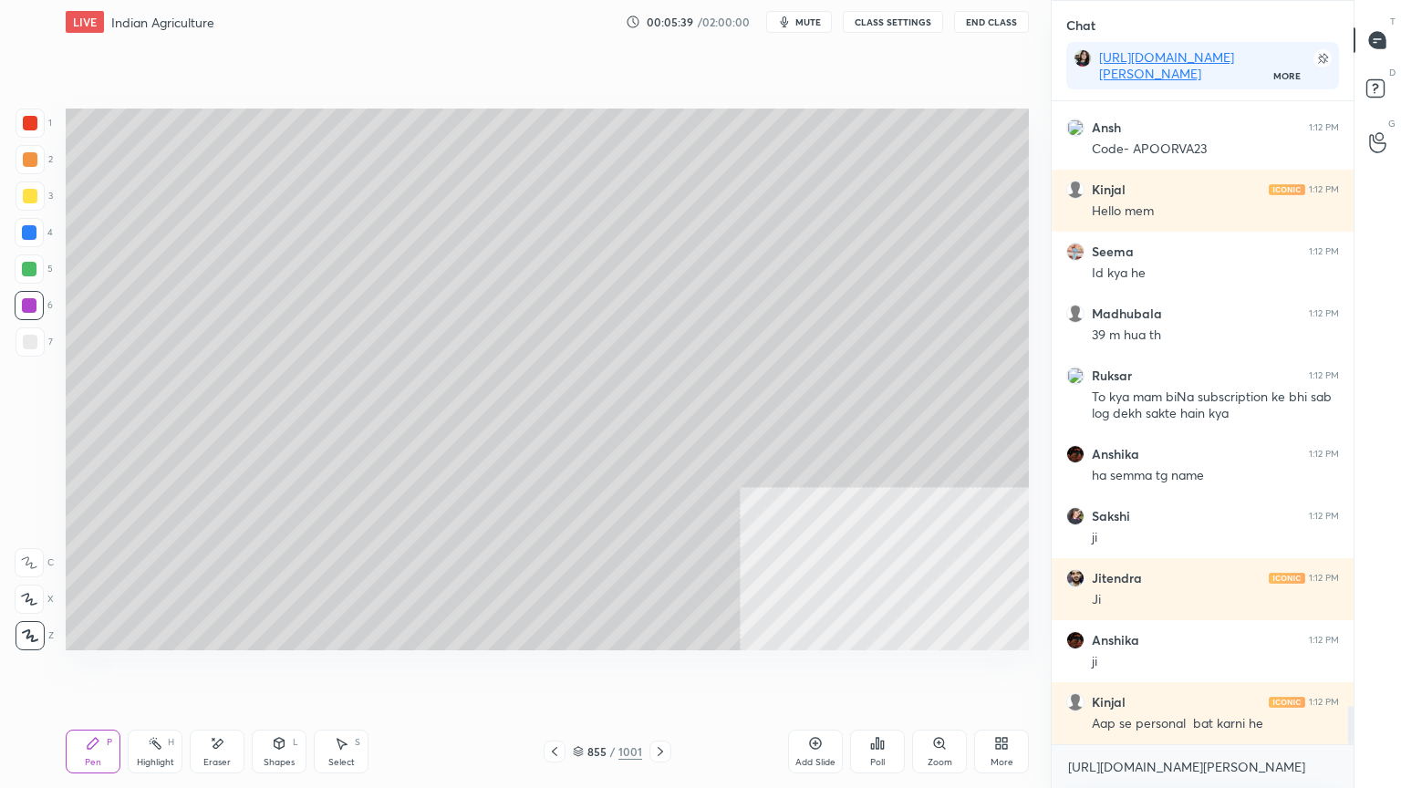
click at [31, 234] on div at bounding box center [29, 232] width 15 height 15
click at [28, 234] on div at bounding box center [29, 232] width 15 height 15
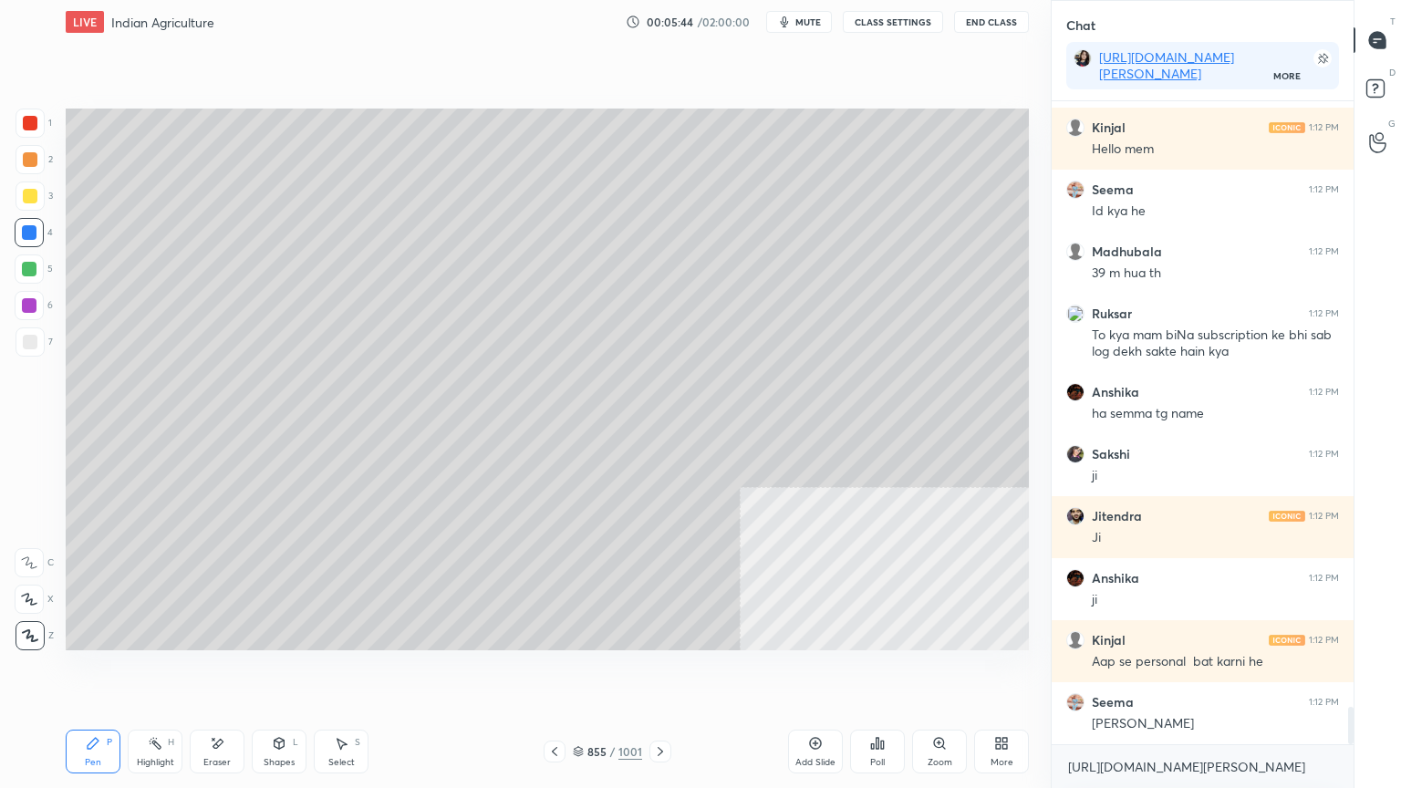
click at [874, 672] on icon at bounding box center [877, 743] width 15 height 15
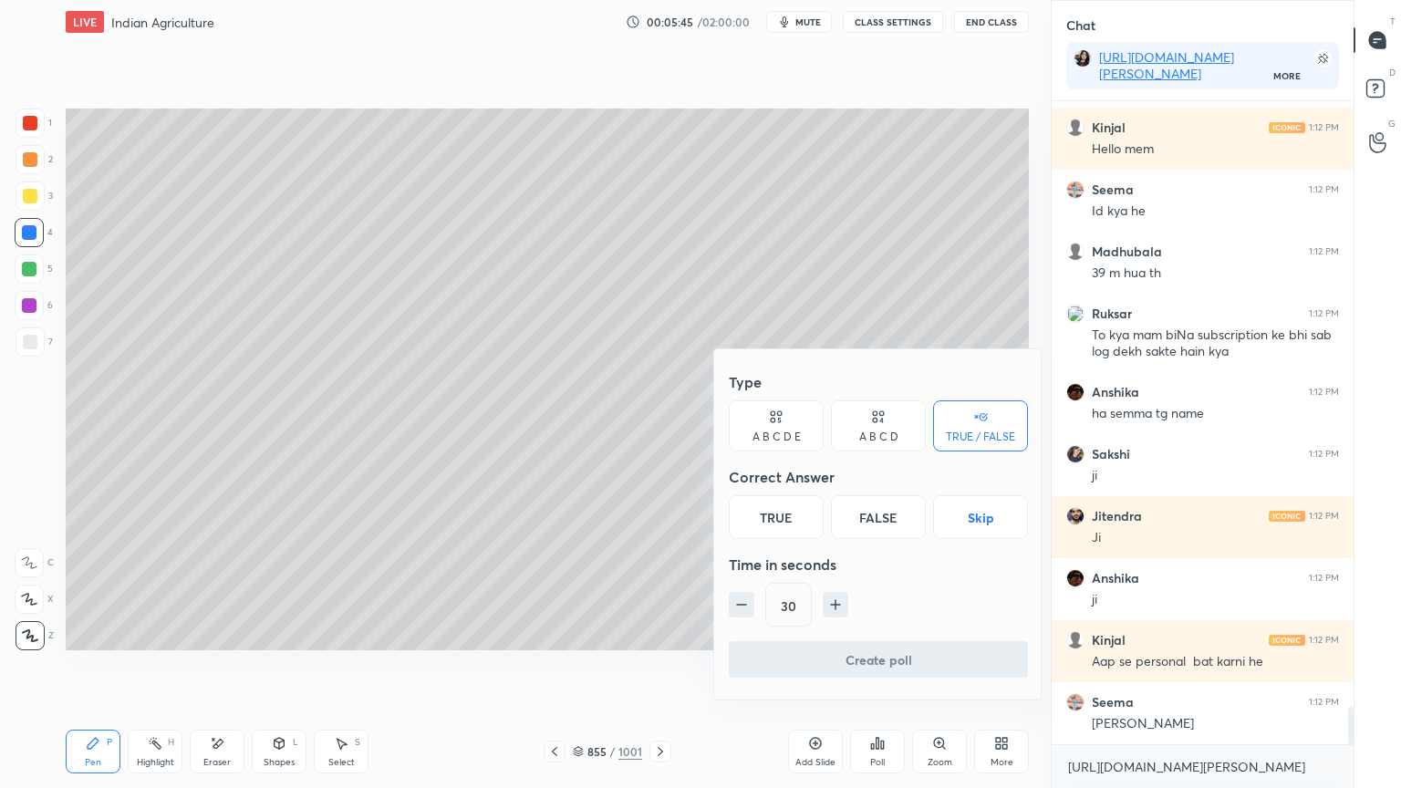
drag, startPoint x: 977, startPoint y: 511, endPoint x: 967, endPoint y: 557, distance: 47.6
click at [976, 511] on button "Skip" at bounding box center [980, 517] width 95 height 44
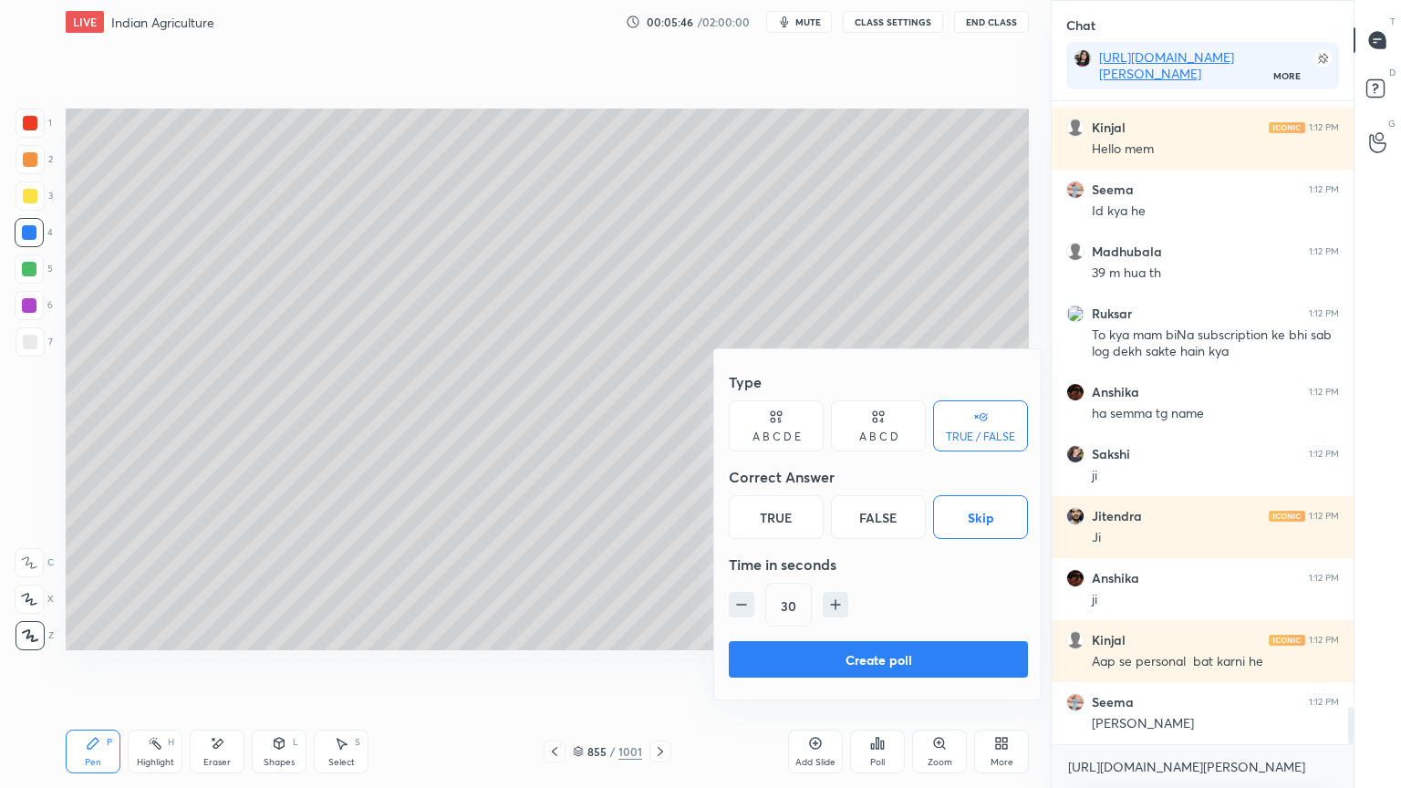
click at [883, 650] on button "Create poll" at bounding box center [878, 659] width 299 height 36
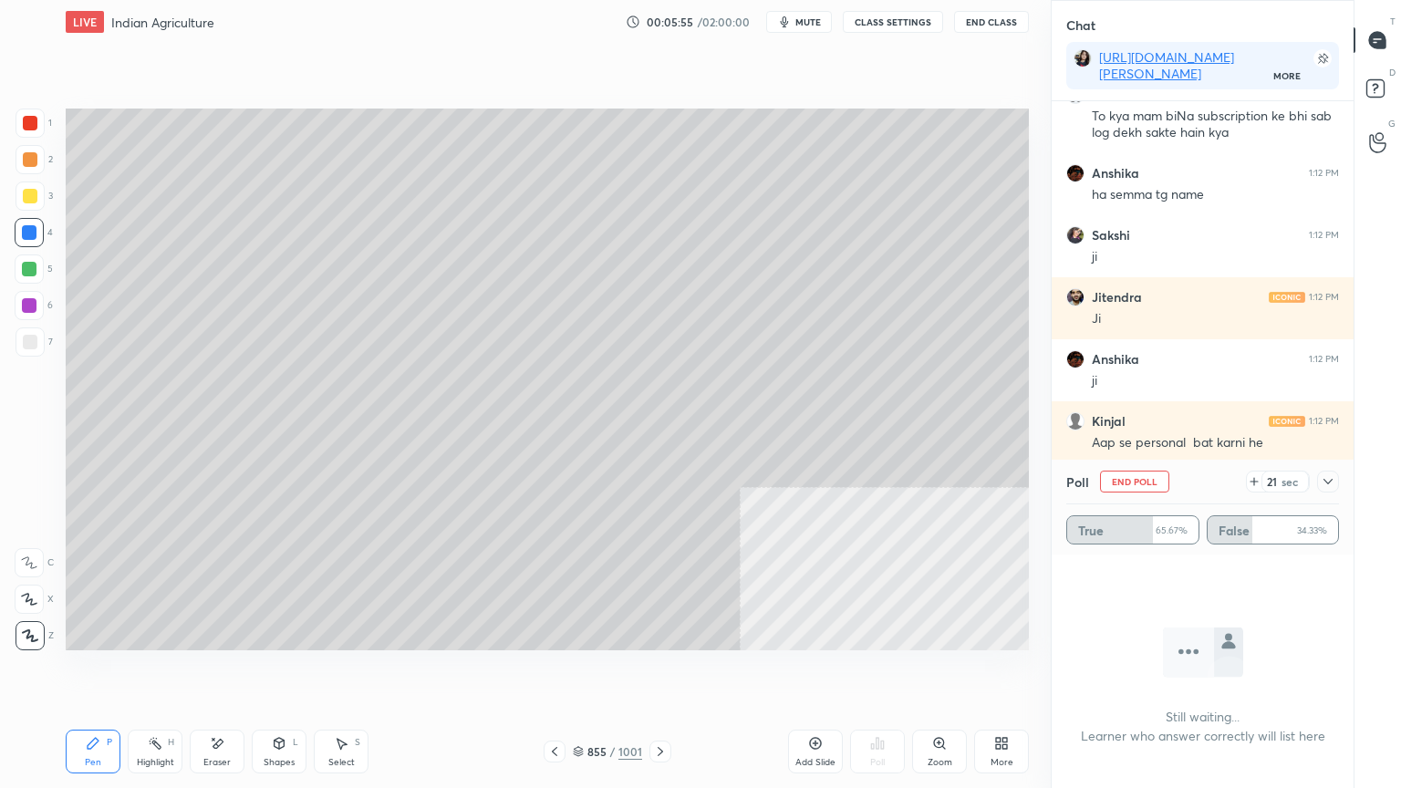
scroll to position [10618, 0]
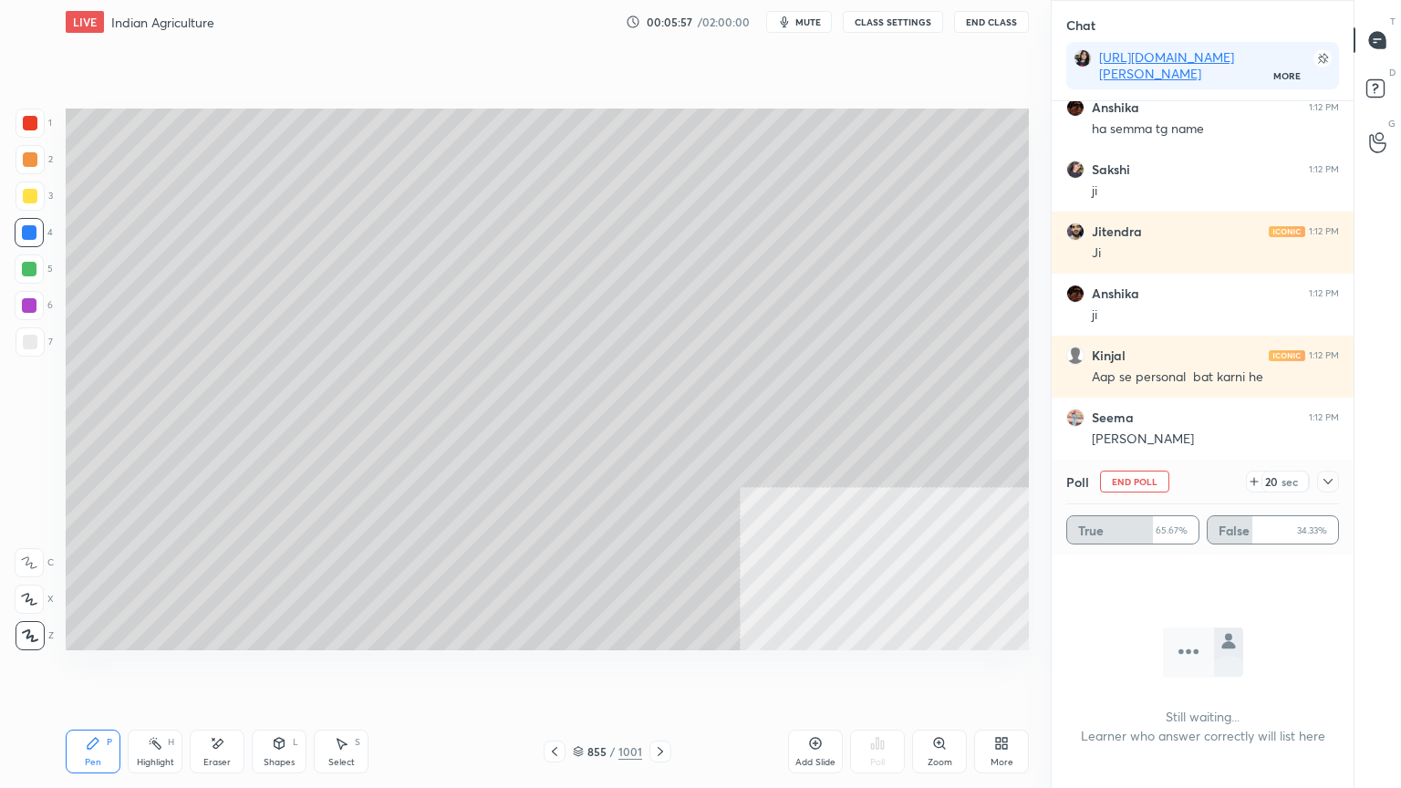
click at [29, 339] on div at bounding box center [30, 342] width 15 height 15
click at [33, 338] on div at bounding box center [30, 342] width 15 height 15
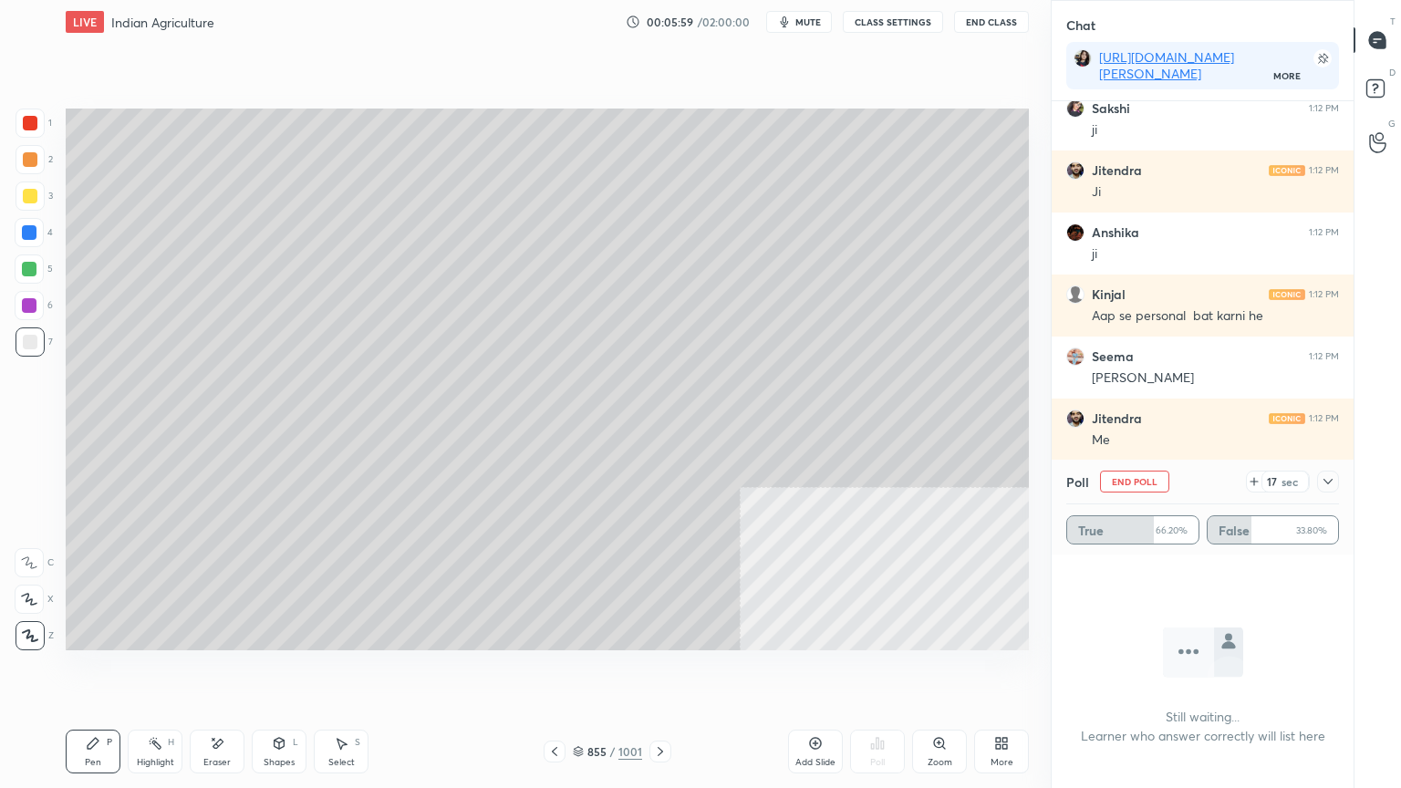
click at [26, 121] on div at bounding box center [30, 123] width 15 height 15
click at [26, 124] on div at bounding box center [30, 123] width 15 height 15
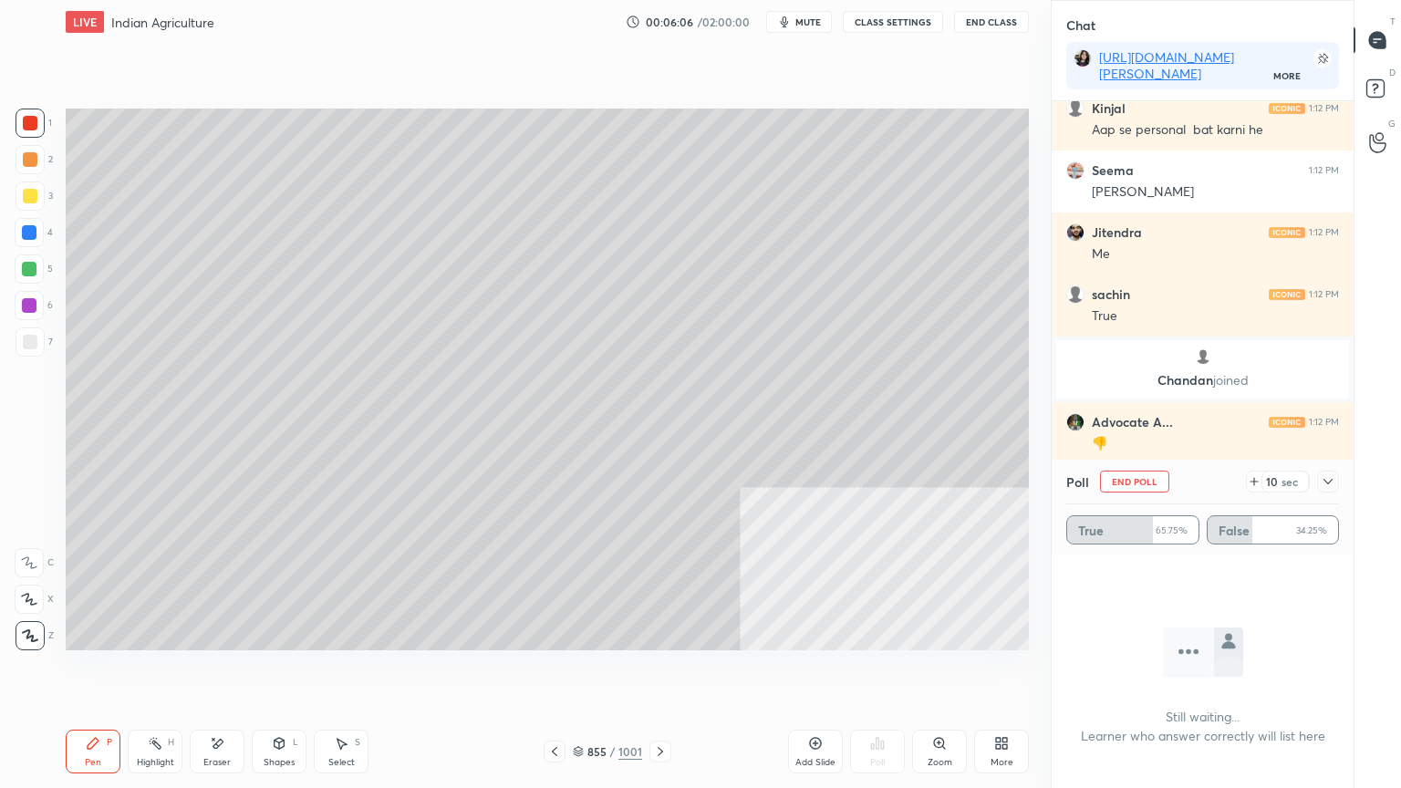
scroll to position [10546, 0]
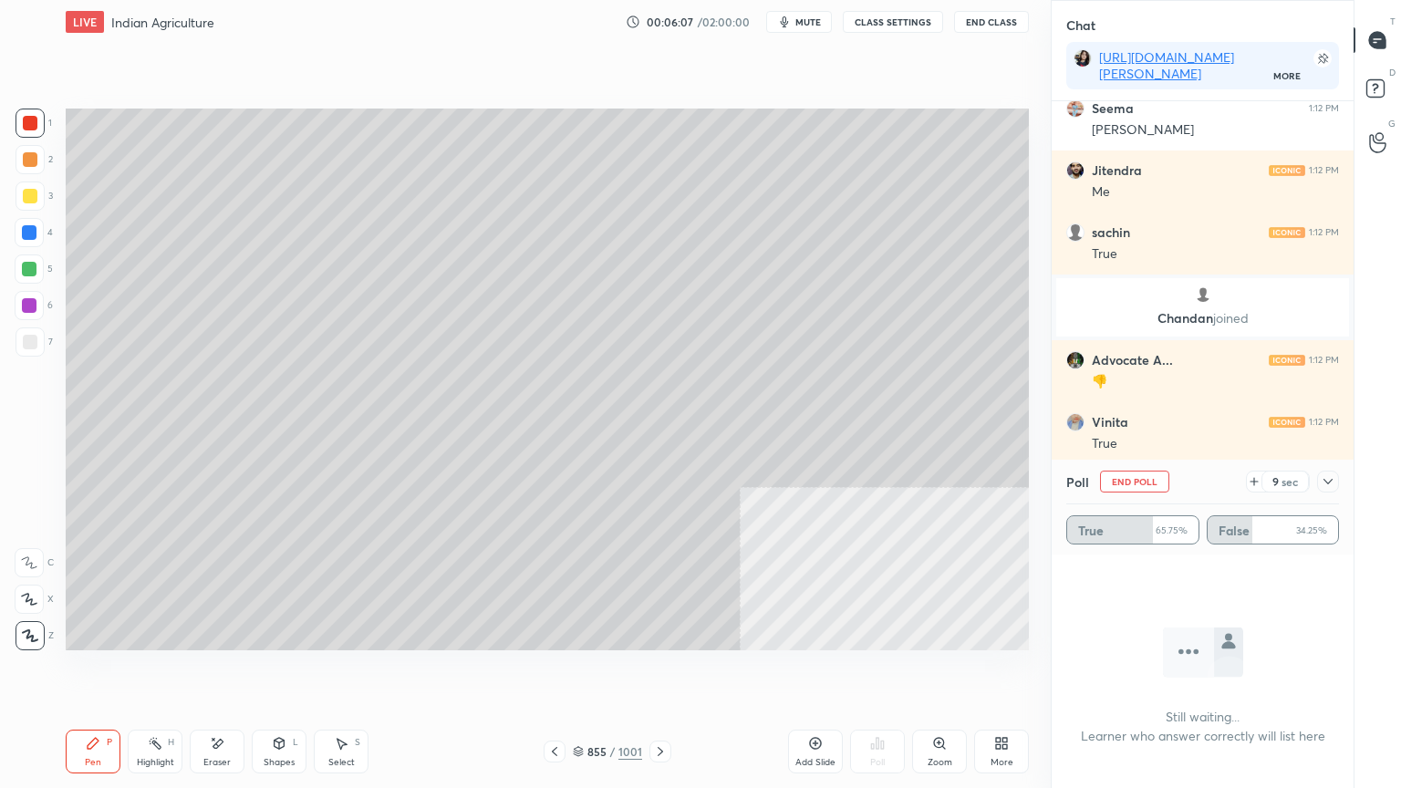
click at [1328, 481] on icon at bounding box center [1328, 481] width 15 height 15
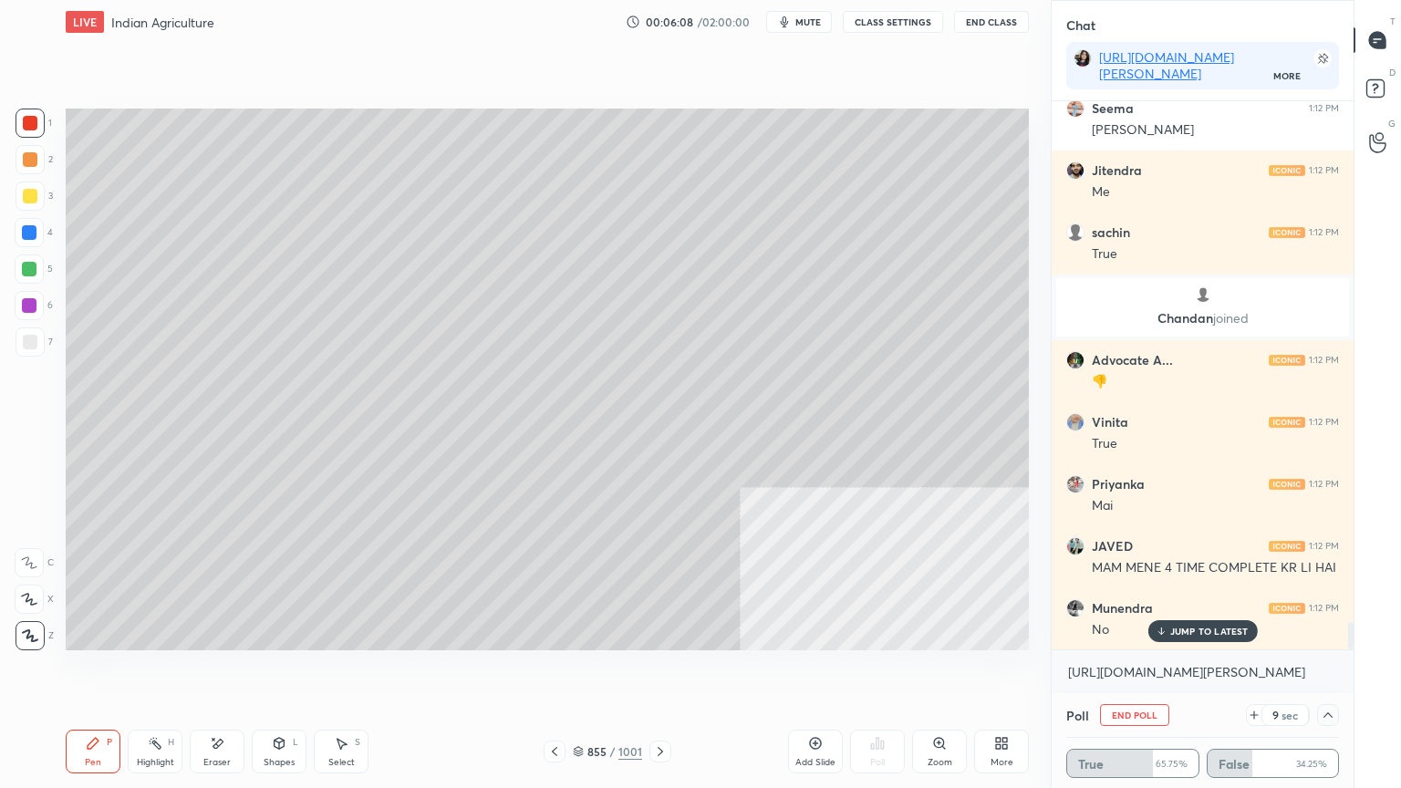
scroll to position [10608, 0]
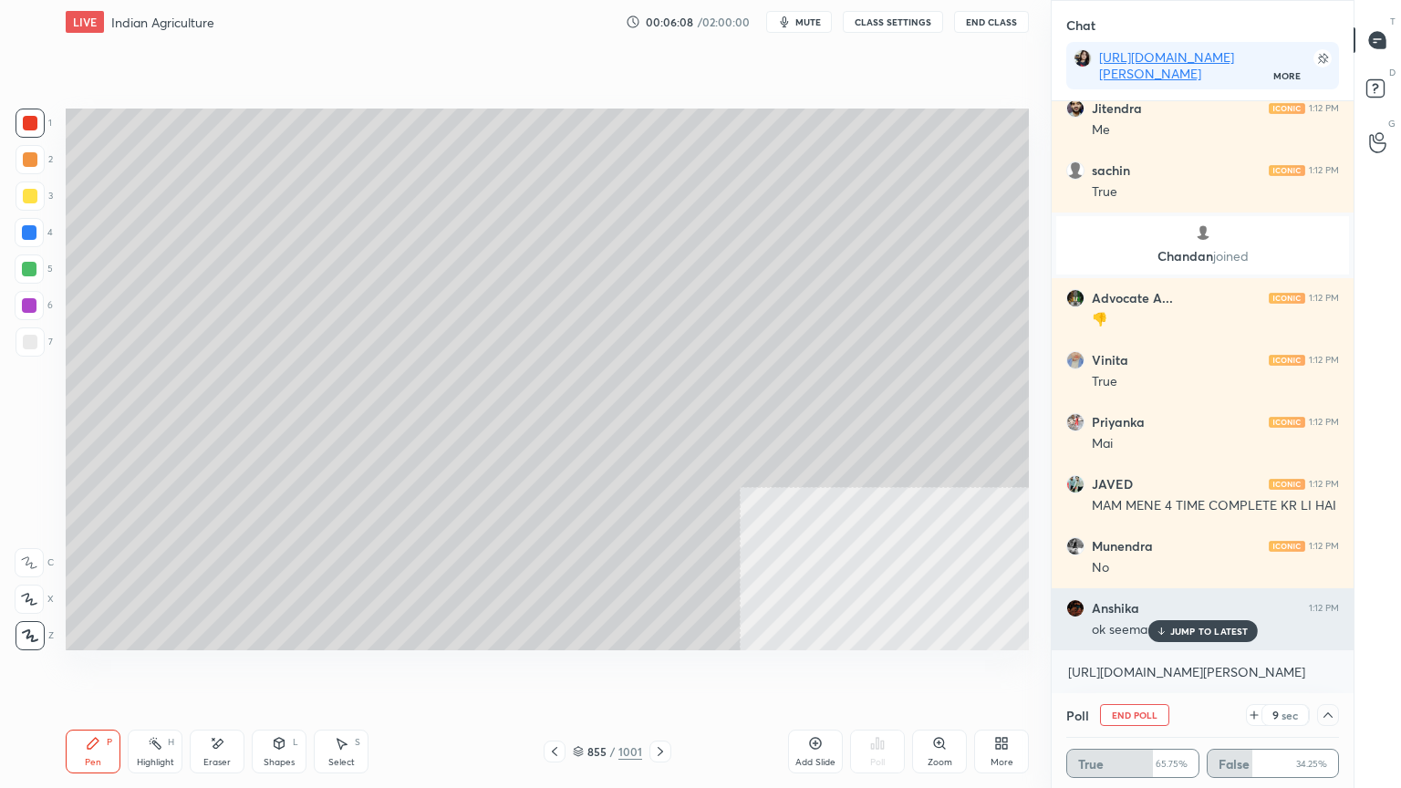
click at [1186, 628] on p "JUMP TO LATEST" at bounding box center [1209, 631] width 78 height 11
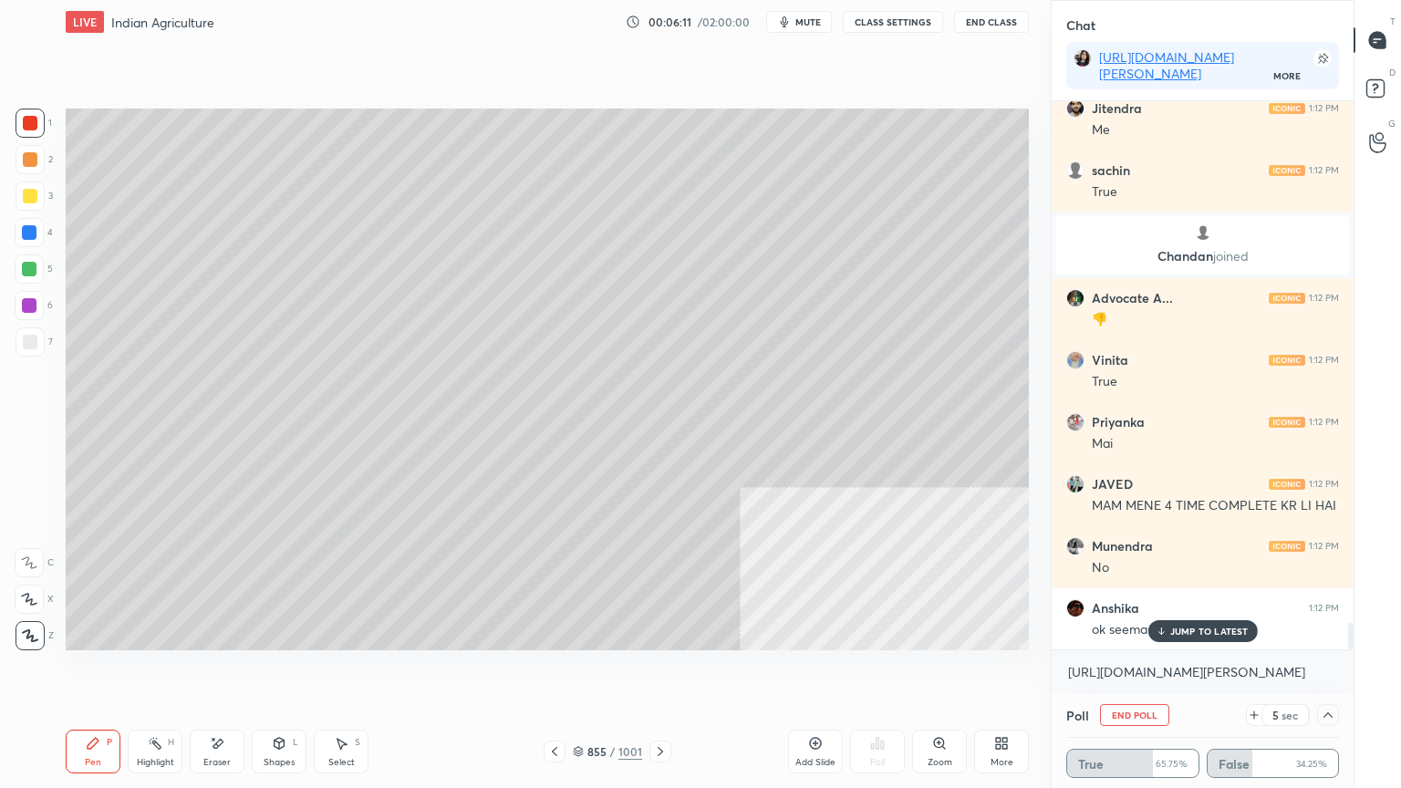
scroll to position [10673, 0]
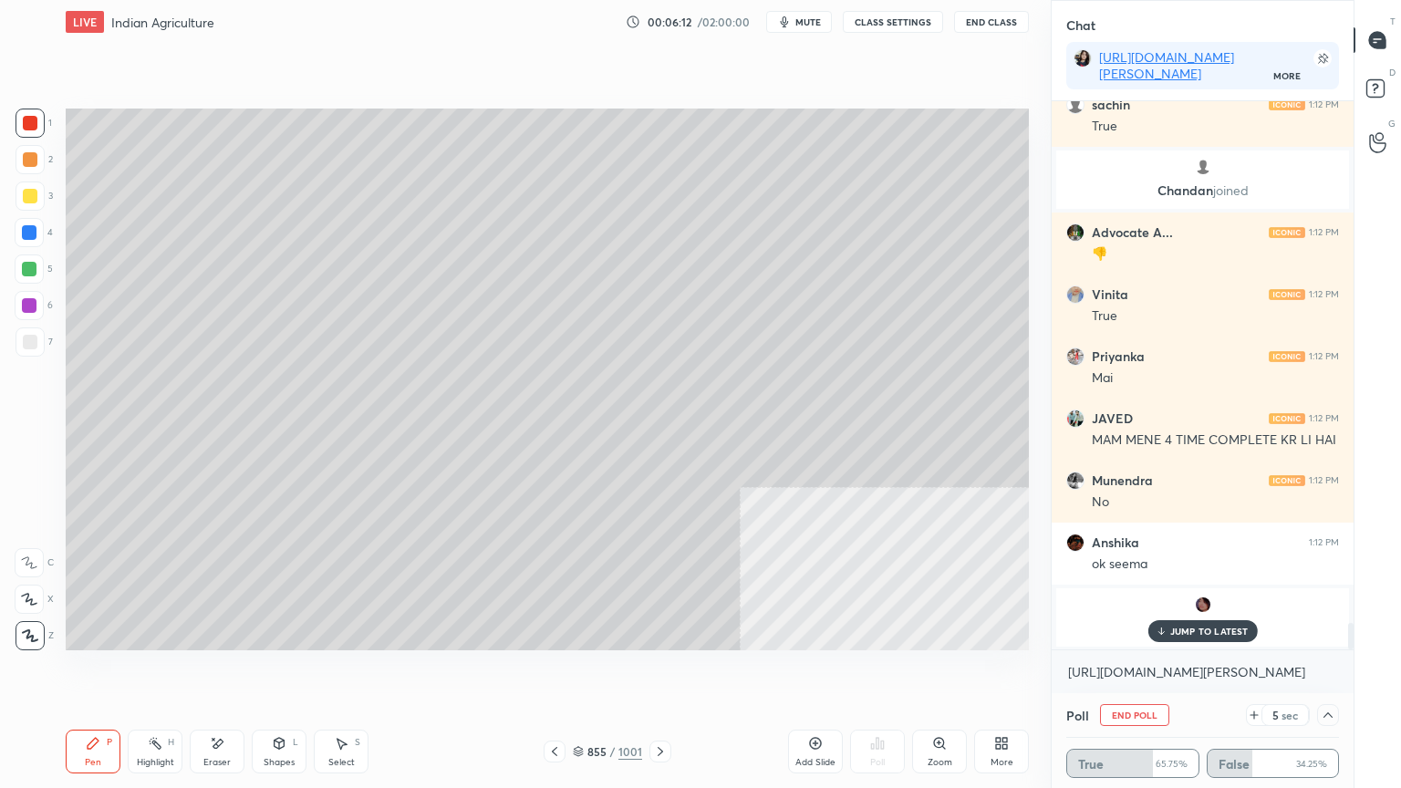
click at [1197, 632] on p "JUMP TO LATEST" at bounding box center [1209, 631] width 78 height 11
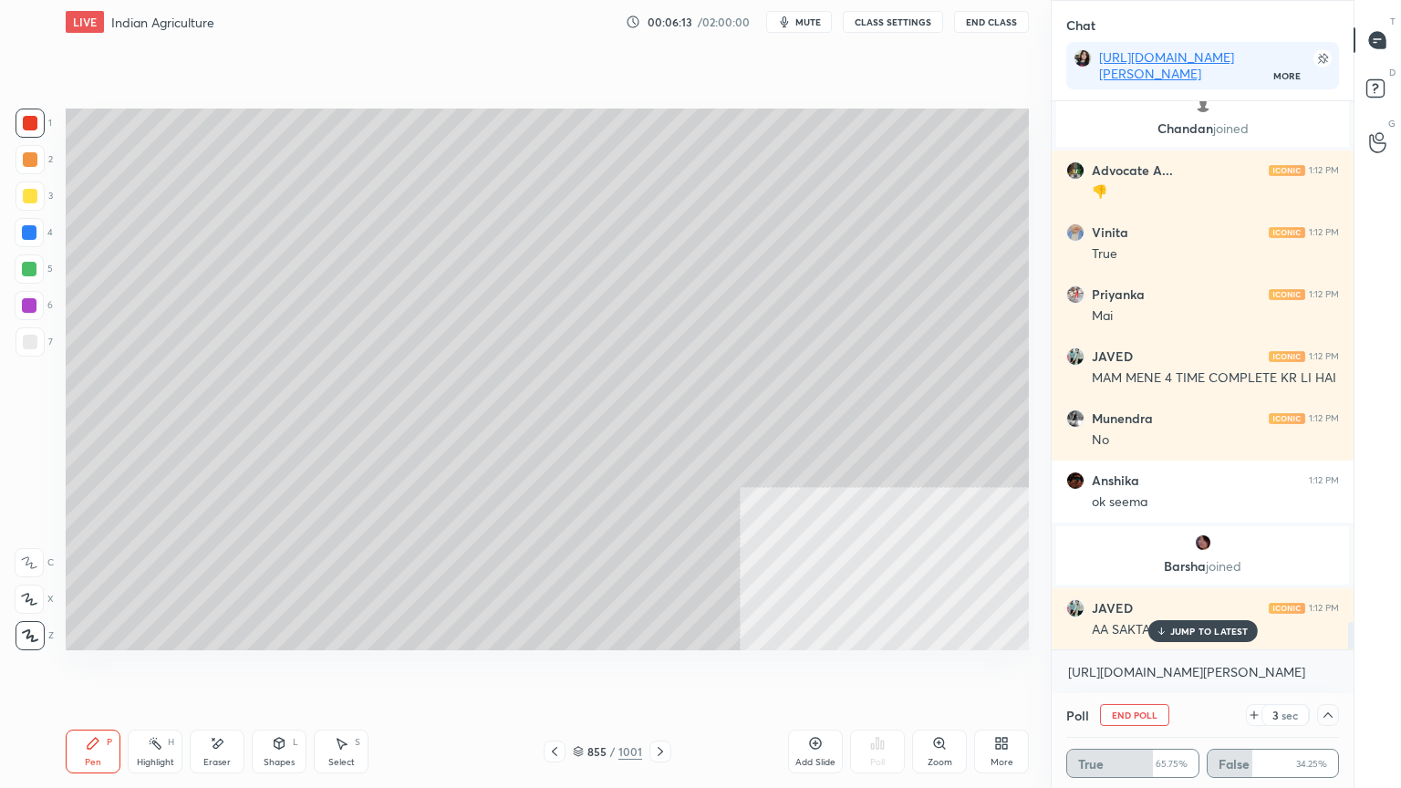
scroll to position [10629, 0]
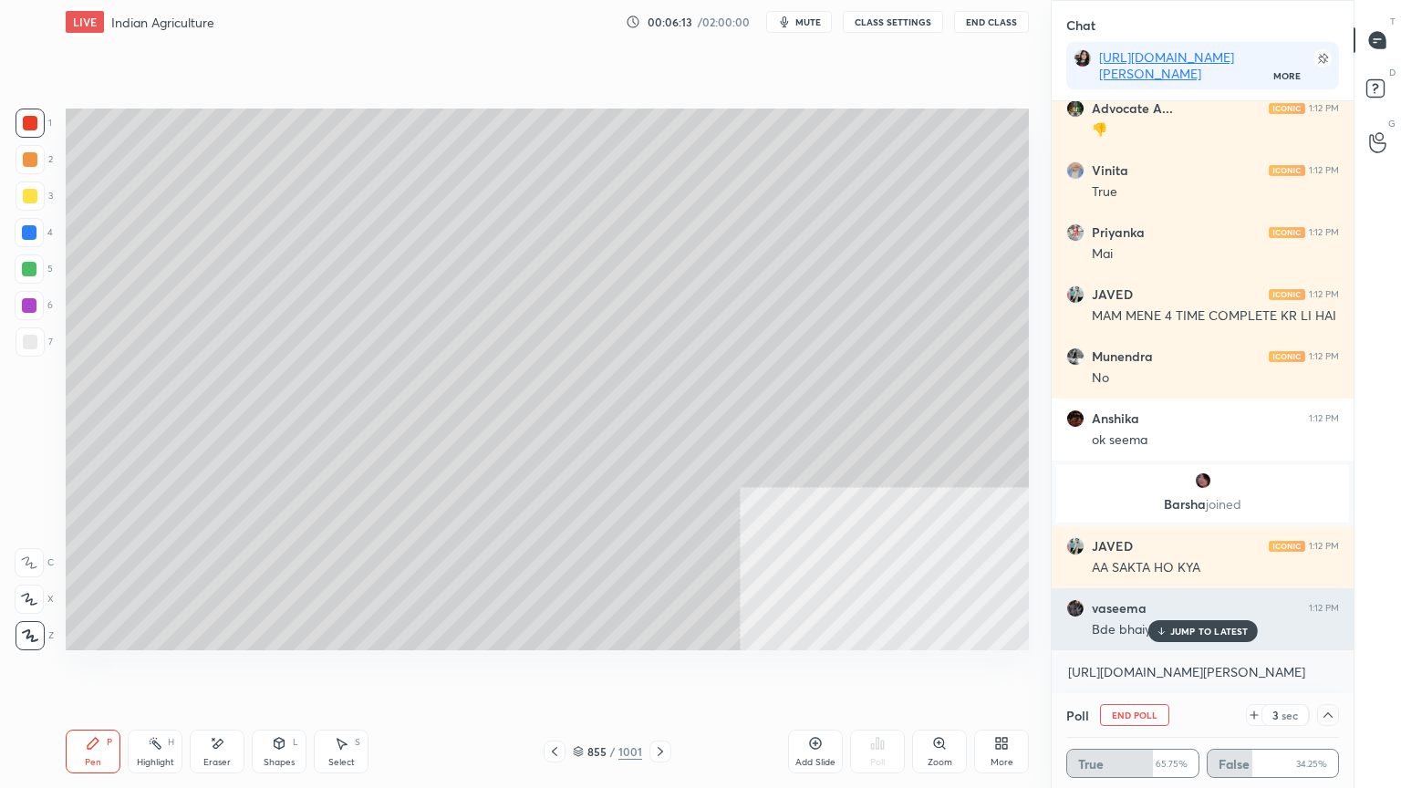
click at [1191, 631] on p "JUMP TO LATEST" at bounding box center [1209, 631] width 78 height 11
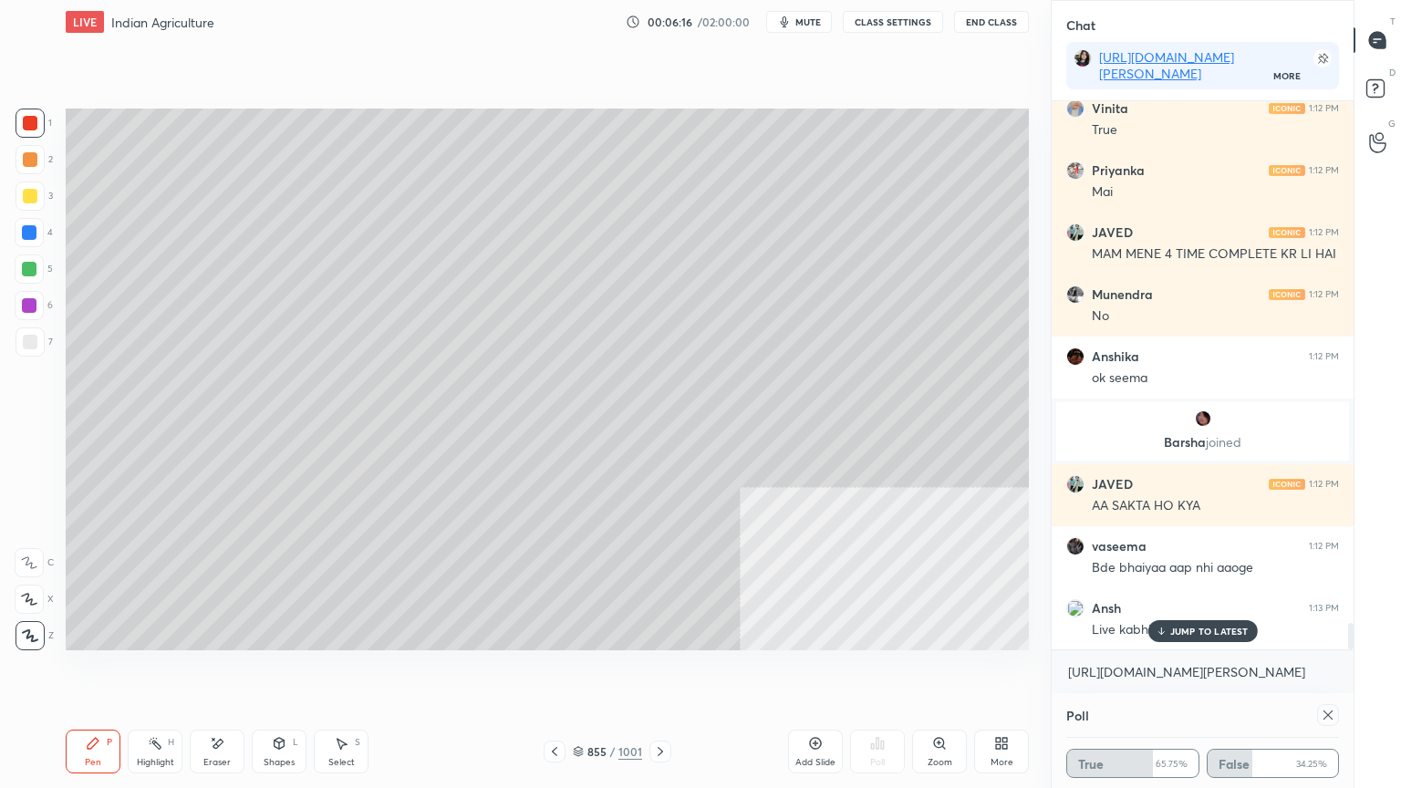
scroll to position [10753, 0]
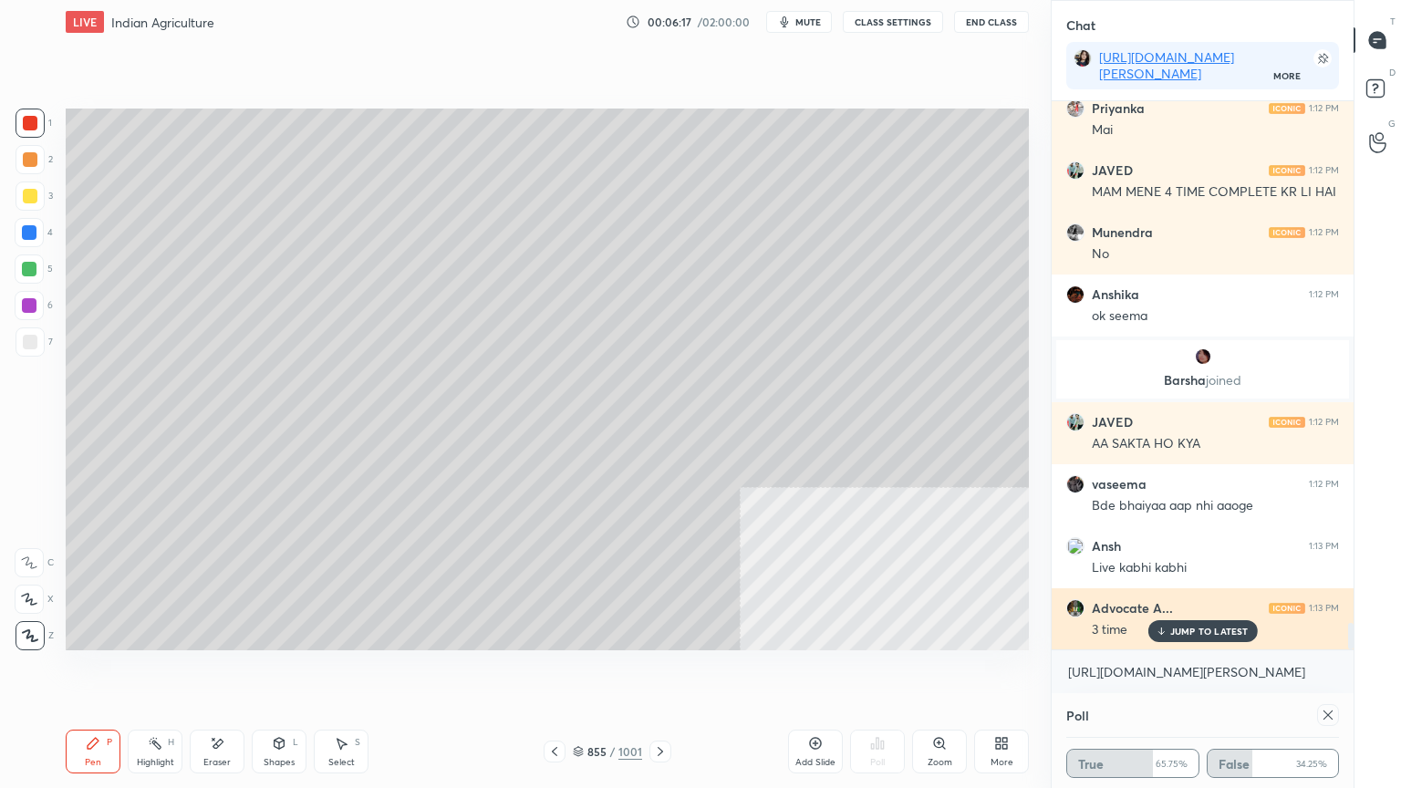
click at [1182, 636] on p "JUMP TO LATEST" at bounding box center [1209, 631] width 78 height 11
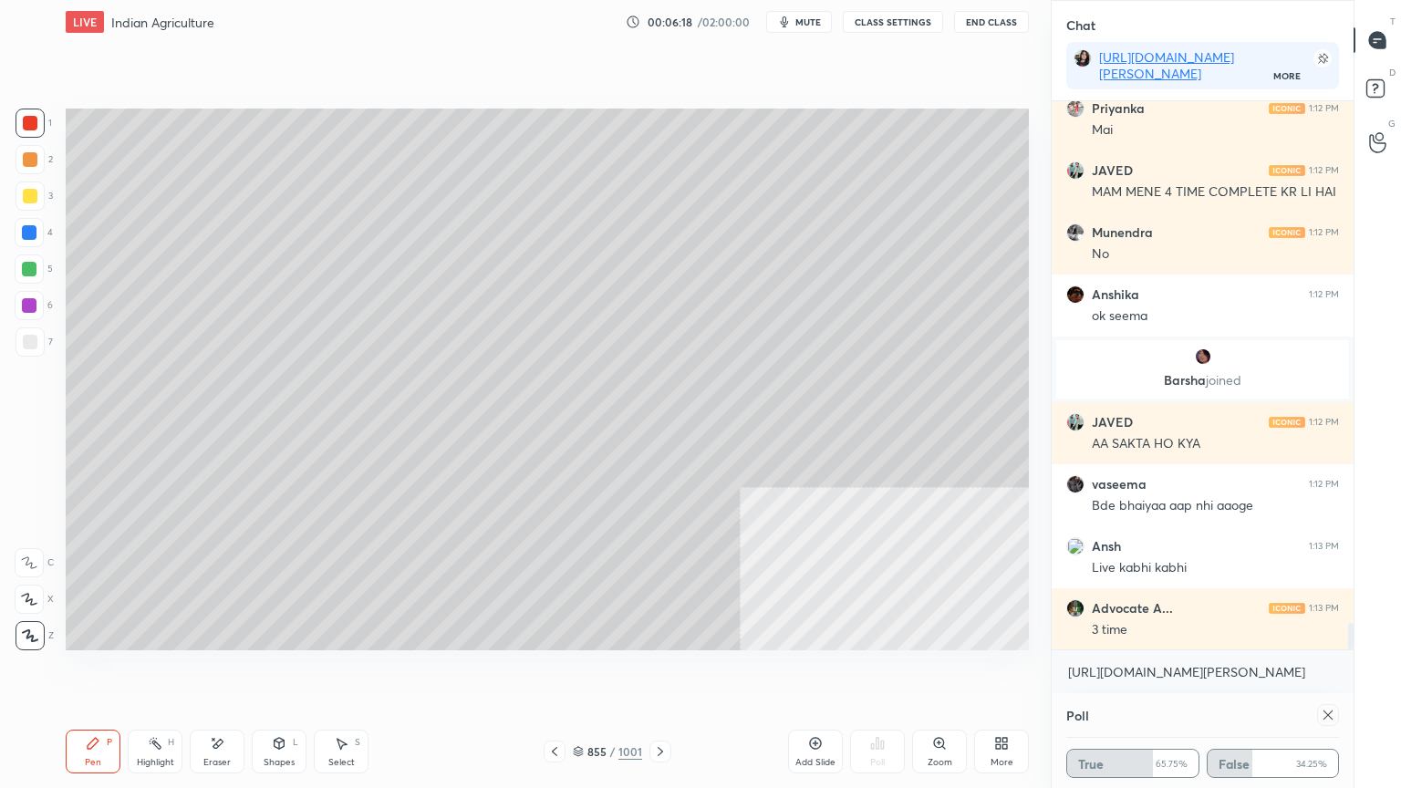
drag, startPoint x: 1322, startPoint y: 715, endPoint x: 1310, endPoint y: 711, distance: 12.7
click at [1322, 672] on icon at bounding box center [1328, 715] width 15 height 15
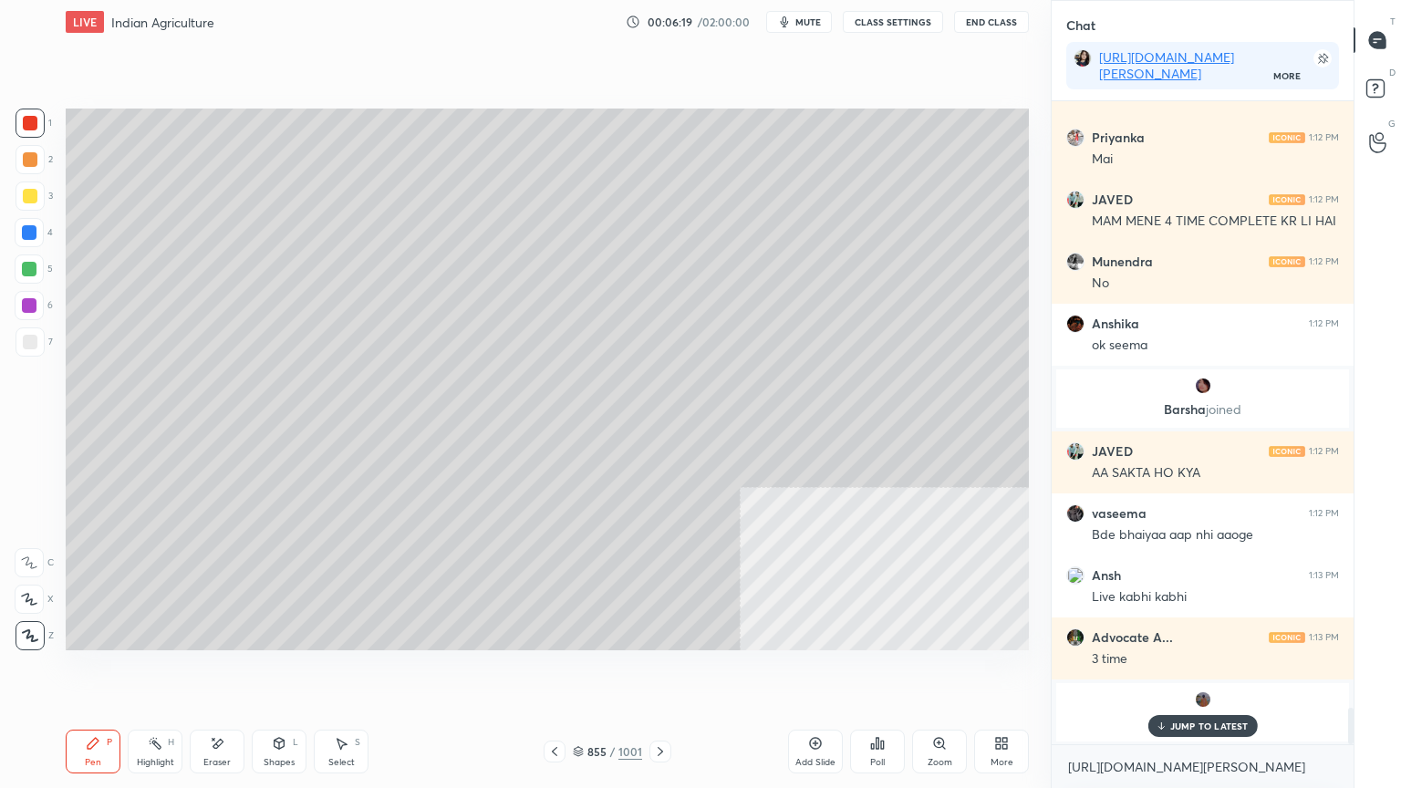
click at [892, 672] on div "Setting up your live class Poll for secs No correct answer Start poll" at bounding box center [547, 379] width 978 height 671
drag, startPoint x: 892, startPoint y: 691, endPoint x: 890, endPoint y: 715, distance: 23.8
click at [903, 672] on div "Setting up your live class Poll for secs No correct answer Start poll" at bounding box center [547, 379] width 978 height 671
click at [891, 672] on div "Poll" at bounding box center [877, 752] width 55 height 44
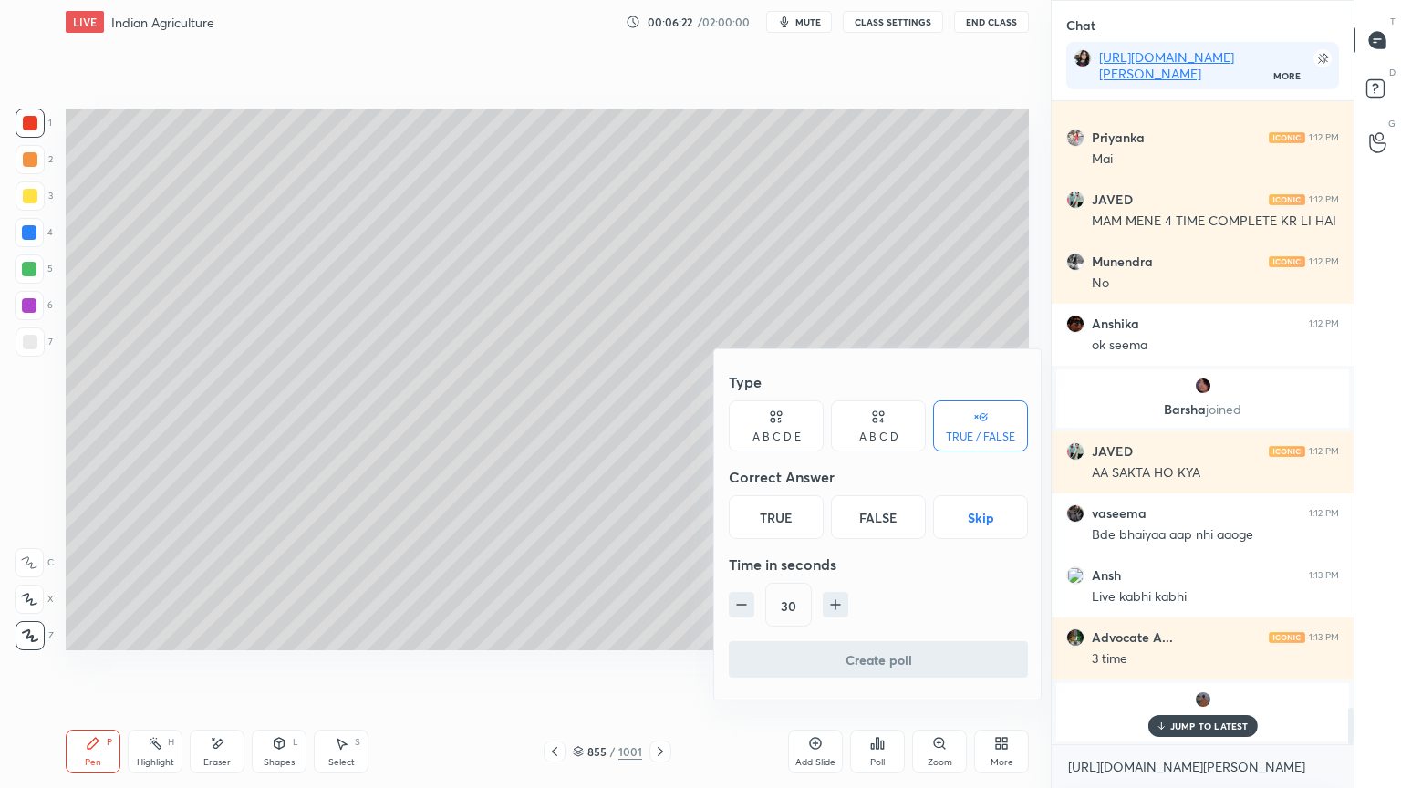
click at [587, 668] on div at bounding box center [700, 394] width 1401 height 788
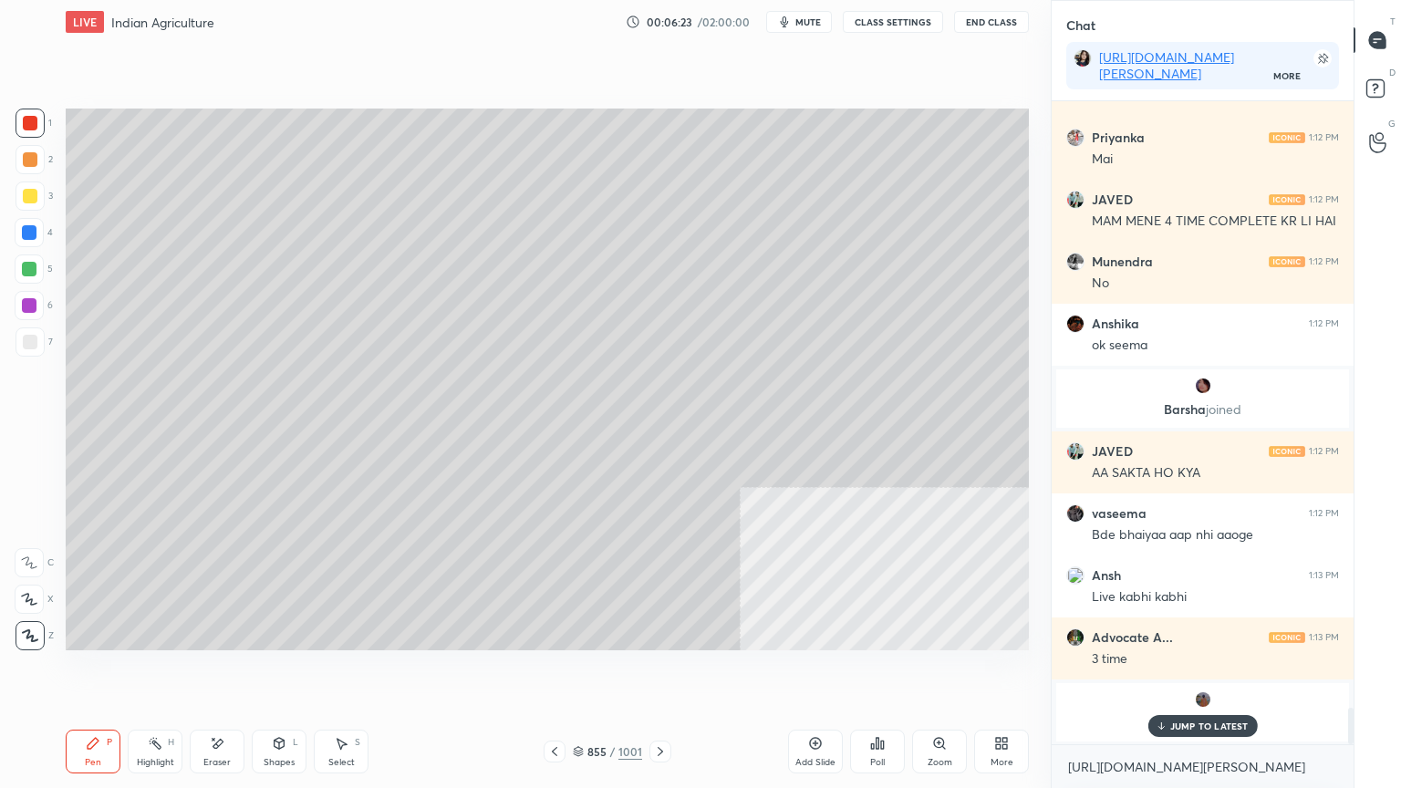
click at [892, 672] on div "Poll" at bounding box center [877, 752] width 55 height 44
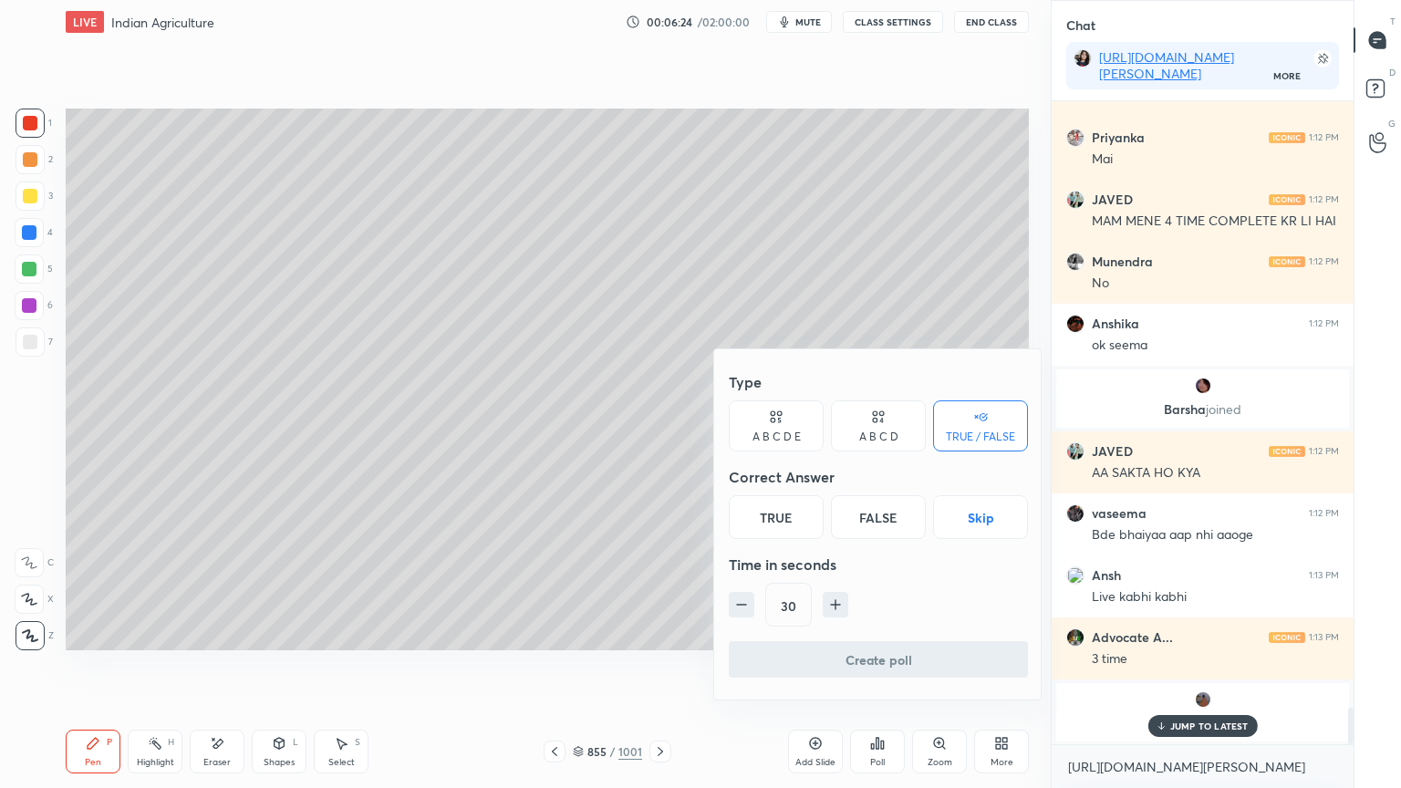
click at [978, 517] on button "Skip" at bounding box center [980, 517] width 95 height 44
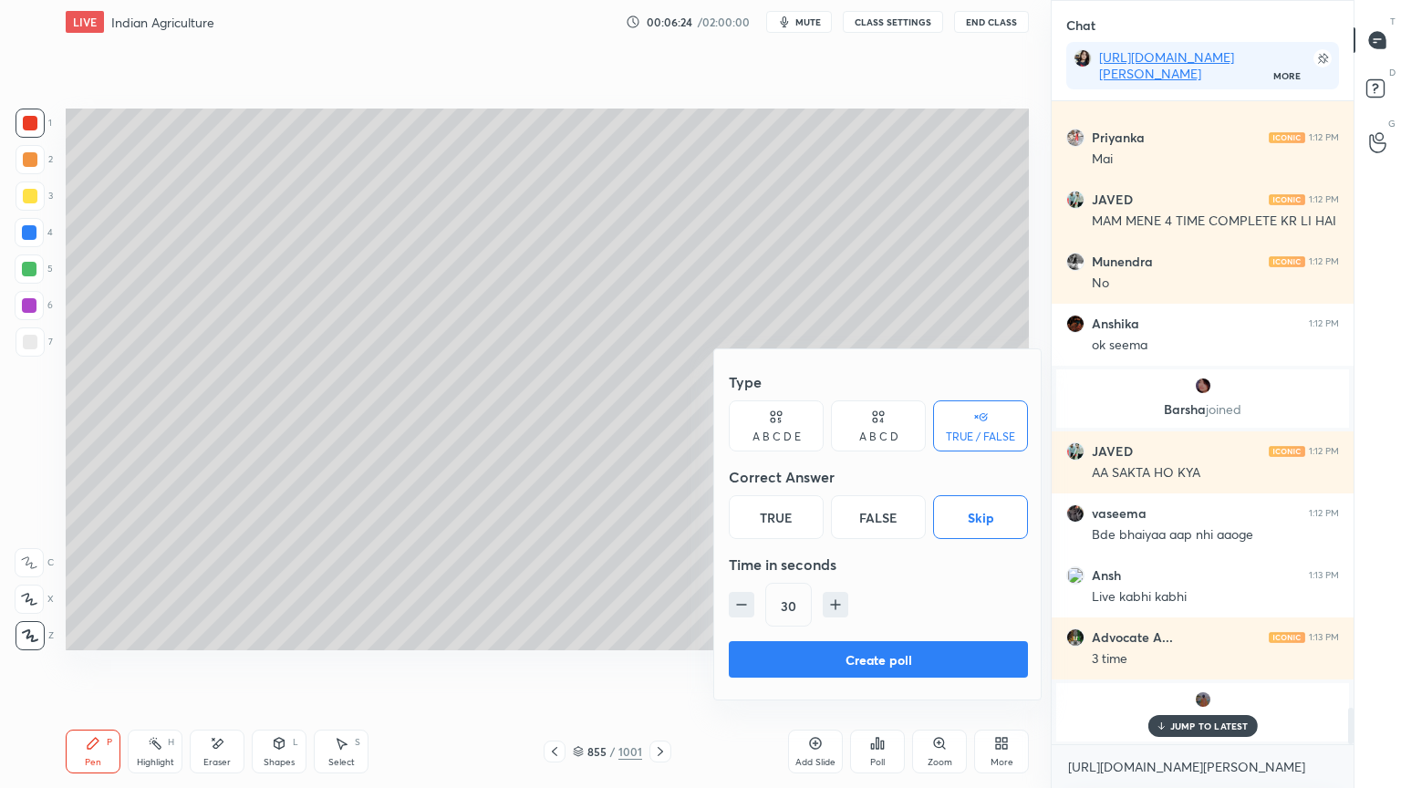
click at [923, 649] on button "Create poll" at bounding box center [878, 659] width 299 height 36
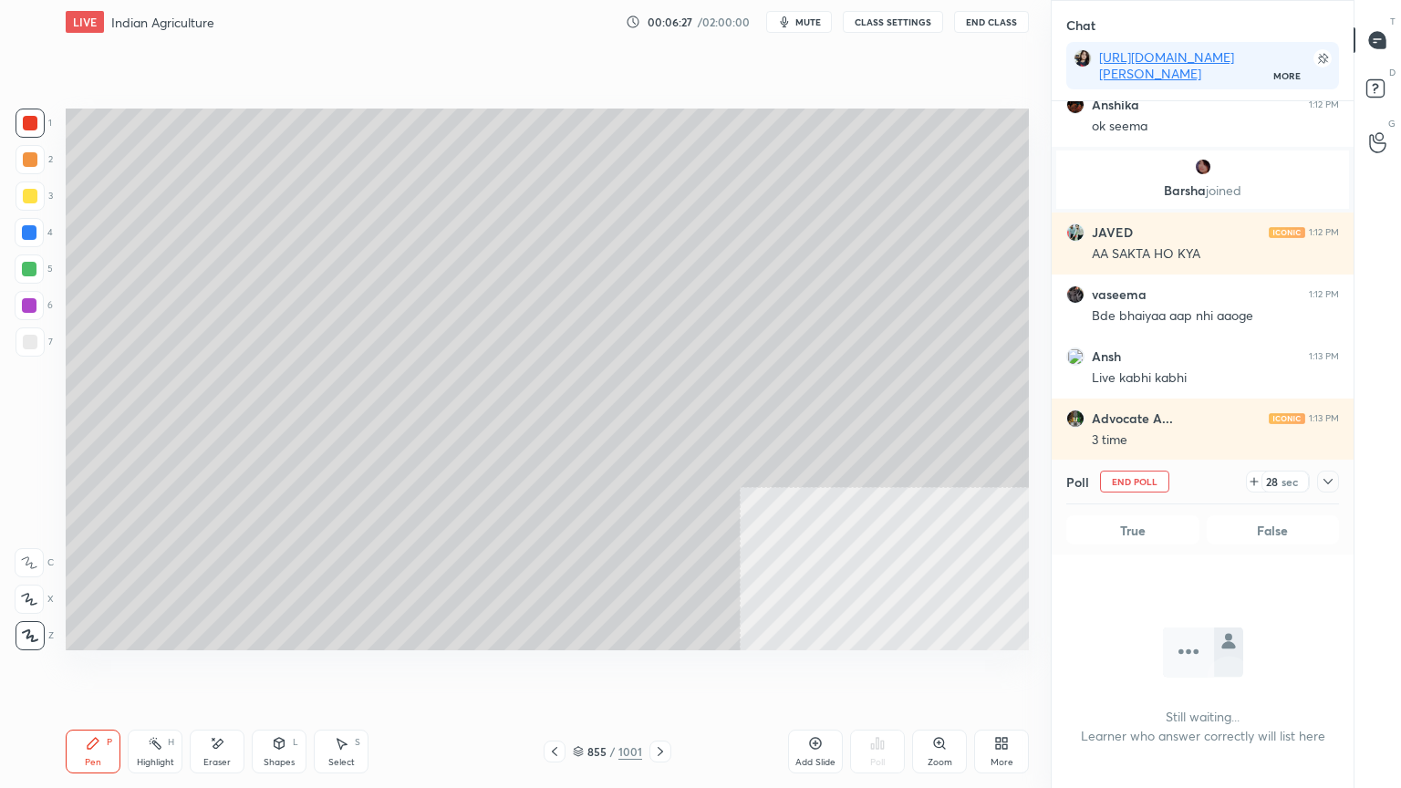
click at [218, 672] on div "Eraser" at bounding box center [217, 752] width 55 height 44
click at [100, 672] on div "Pen P" at bounding box center [93, 752] width 55 height 44
click at [103, 672] on div "Pen P" at bounding box center [93, 752] width 55 height 44
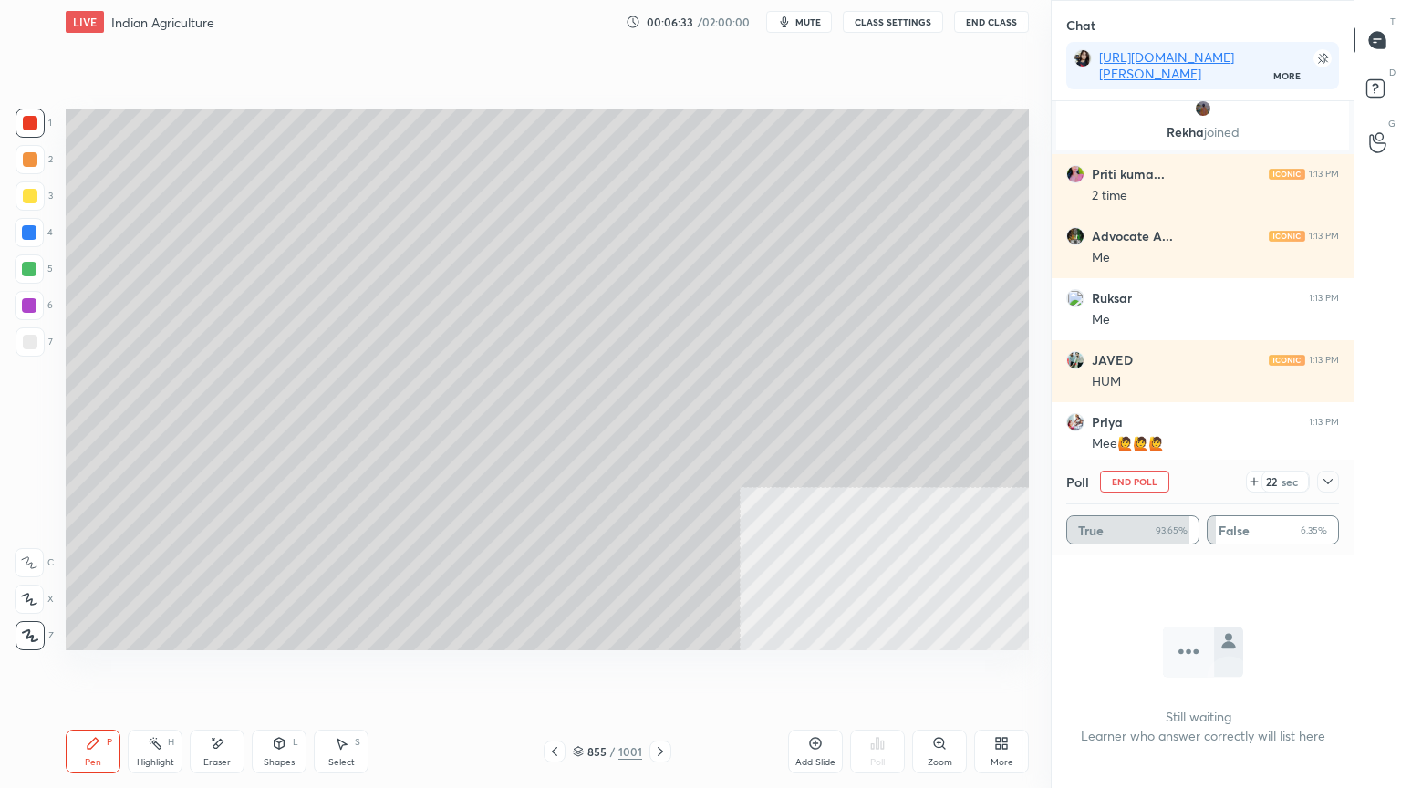
click at [1319, 481] on div at bounding box center [1328, 482] width 22 height 22
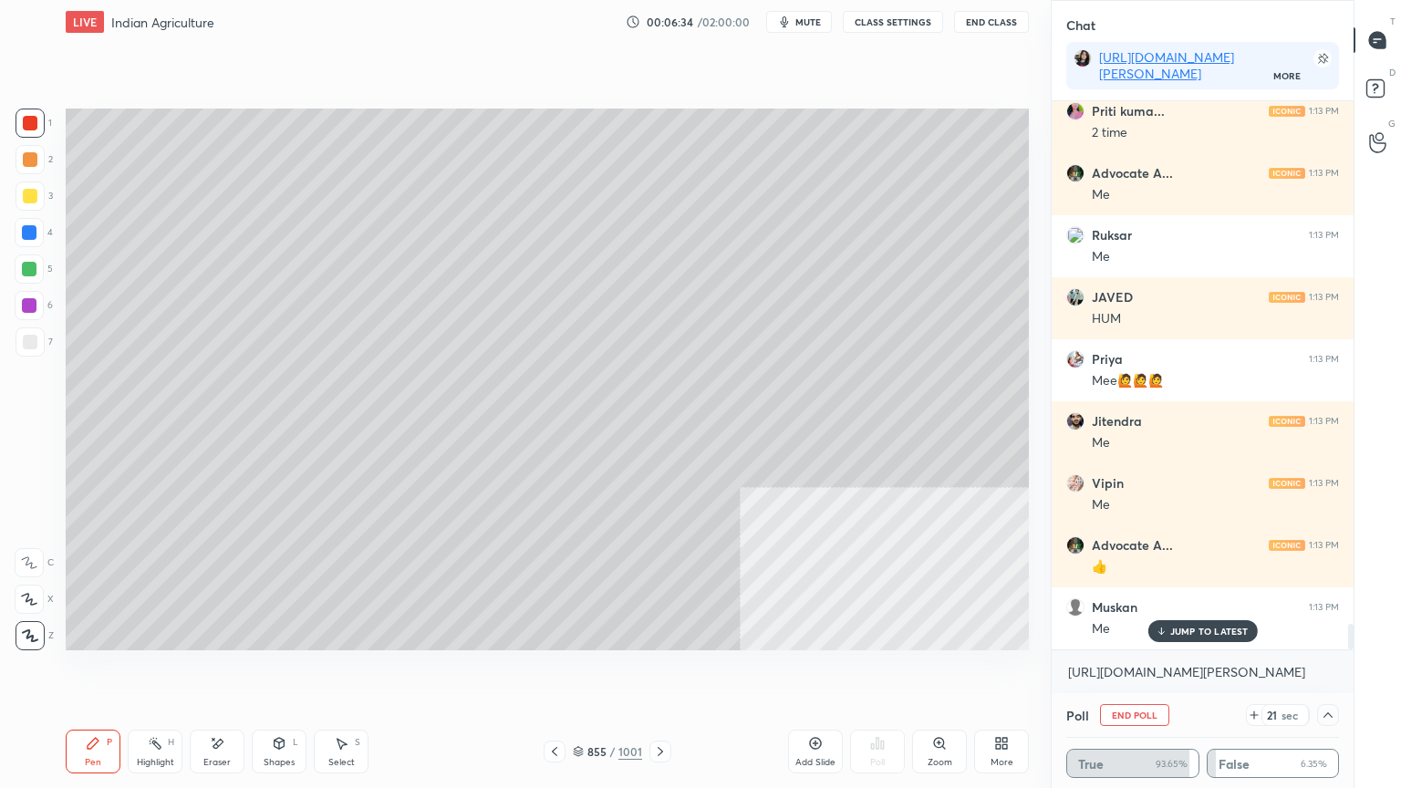
click at [1223, 631] on p "JUMP TO LATEST" at bounding box center [1209, 631] width 78 height 11
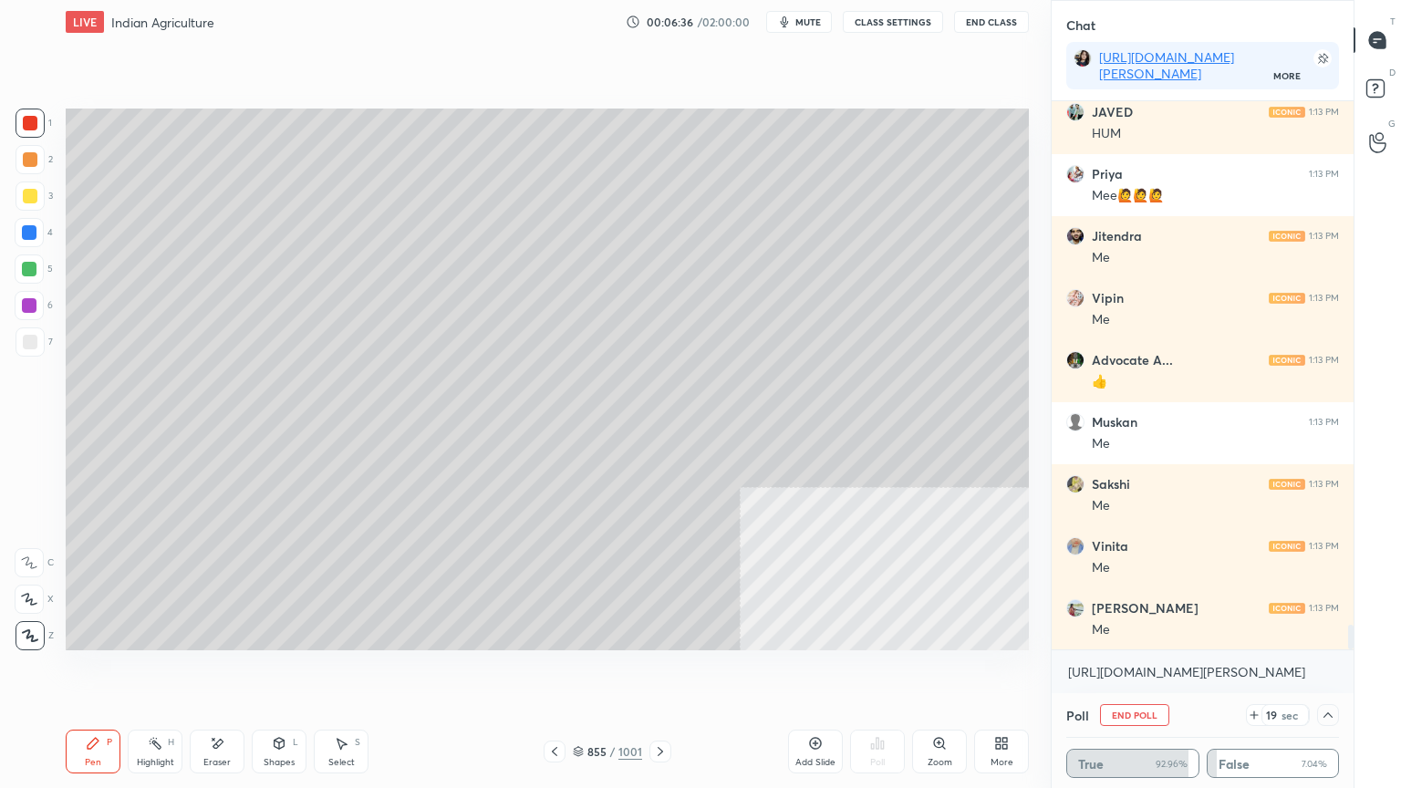
click at [32, 234] on div at bounding box center [29, 232] width 15 height 15
click at [29, 233] on div at bounding box center [29, 232] width 15 height 15
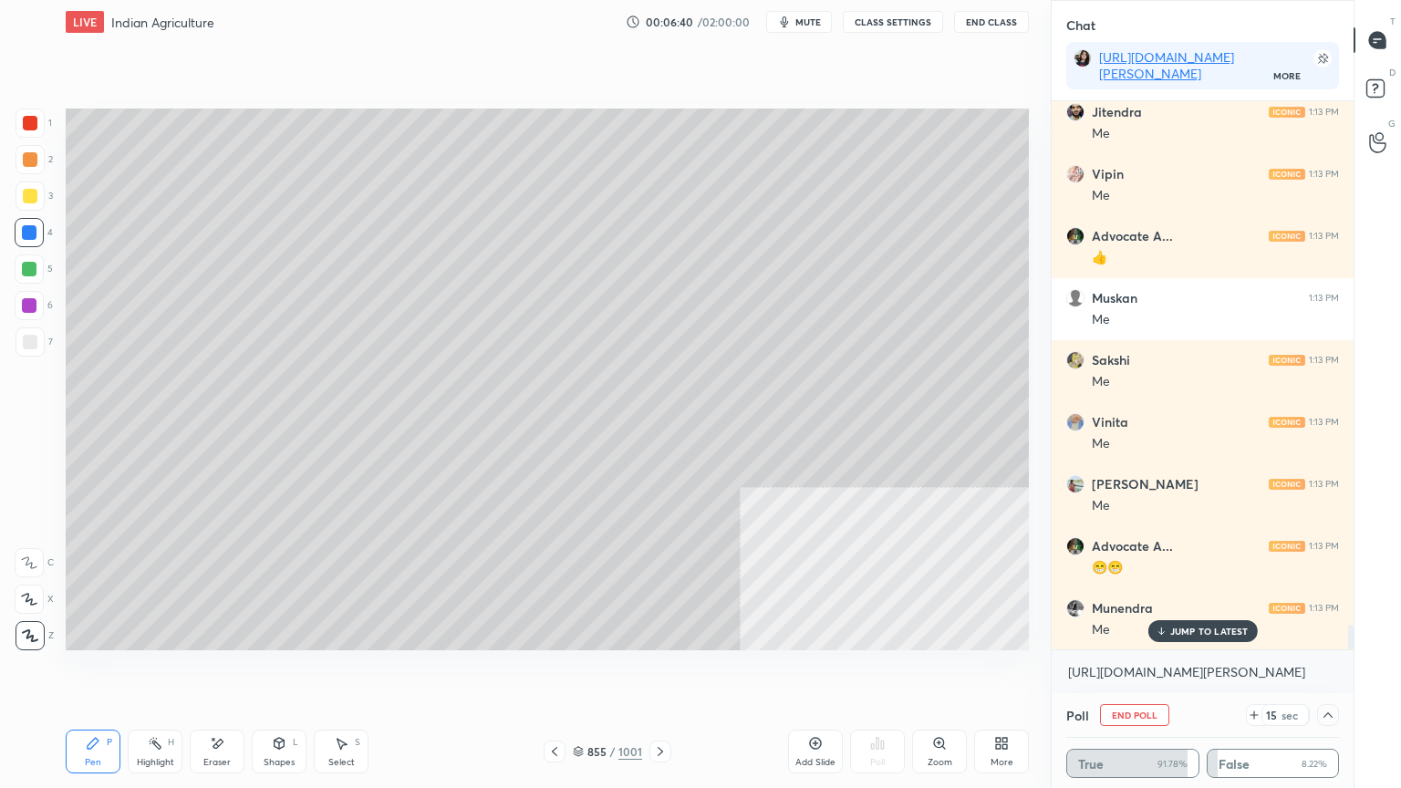
click at [36, 123] on div at bounding box center [30, 123] width 29 height 29
click at [37, 123] on div at bounding box center [30, 123] width 29 height 29
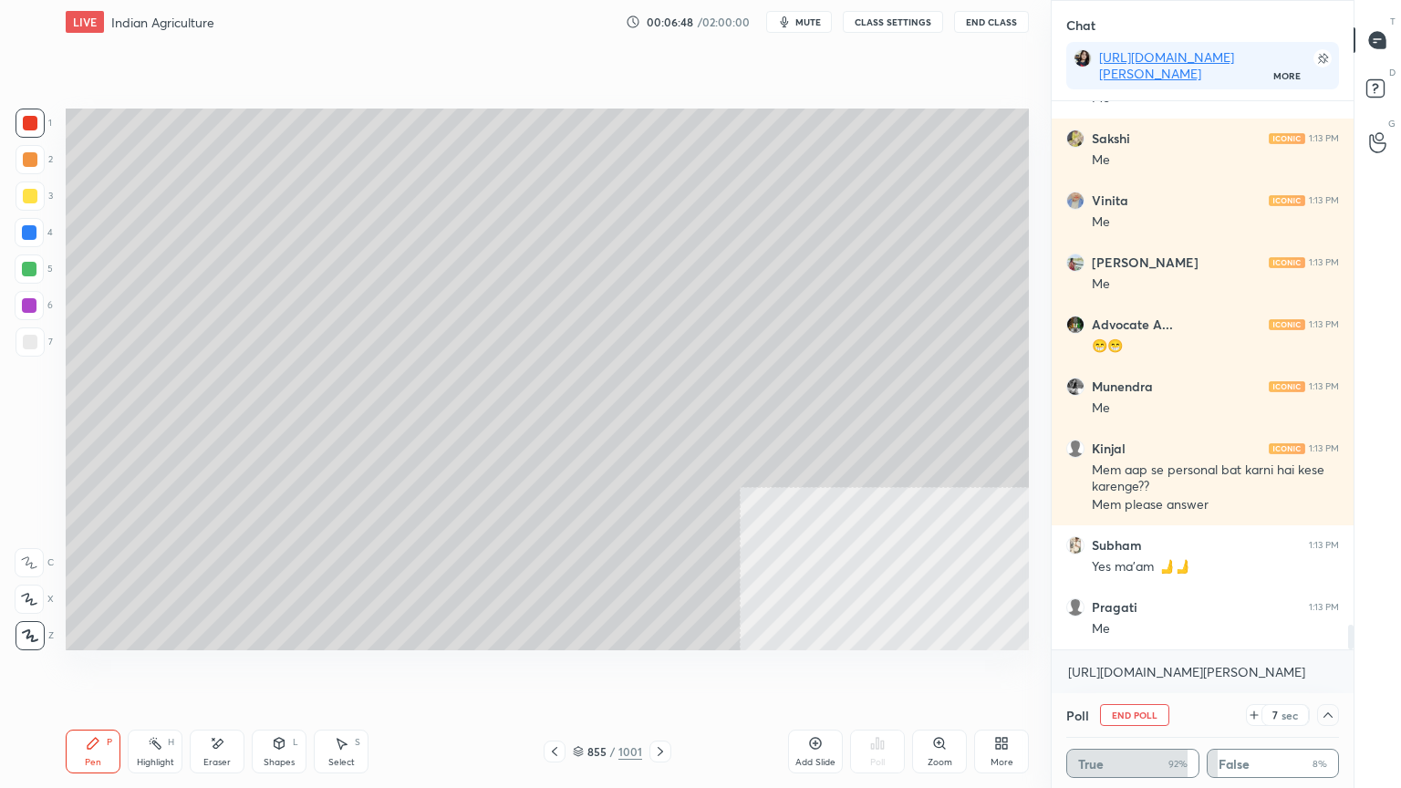
drag, startPoint x: 1132, startPoint y: 711, endPoint x: 1148, endPoint y: 713, distance: 15.7
click at [1132, 672] on button "End Poll" at bounding box center [1134, 715] width 69 height 22
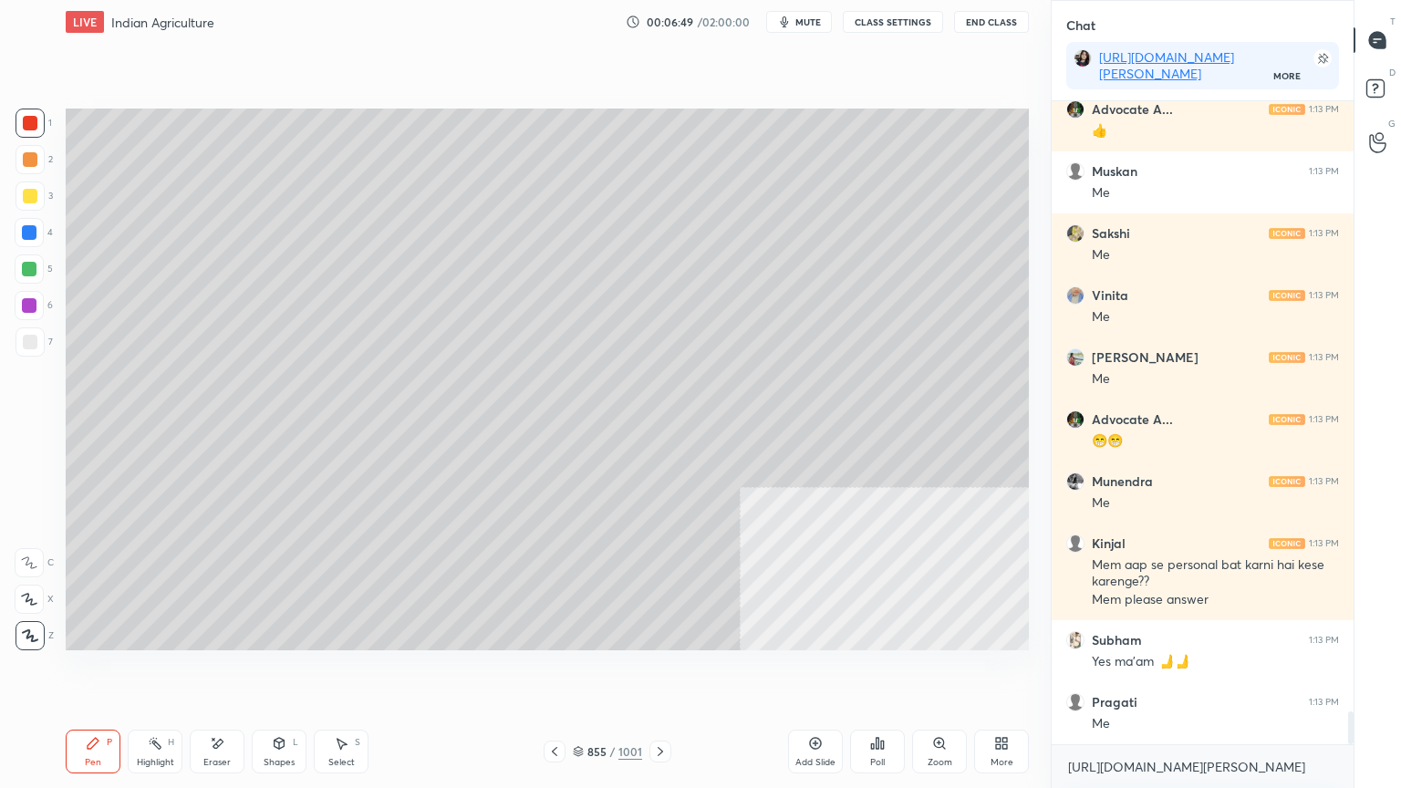
click at [22, 244] on div at bounding box center [29, 232] width 29 height 29
drag, startPoint x: 28, startPoint y: 239, endPoint x: 28, endPoint y: 249, distance: 10.0
click at [28, 242] on div at bounding box center [29, 232] width 29 height 29
click at [105, 672] on div "Pen P" at bounding box center [93, 752] width 55 height 44
click at [102, 672] on div "Pen P" at bounding box center [93, 752] width 55 height 44
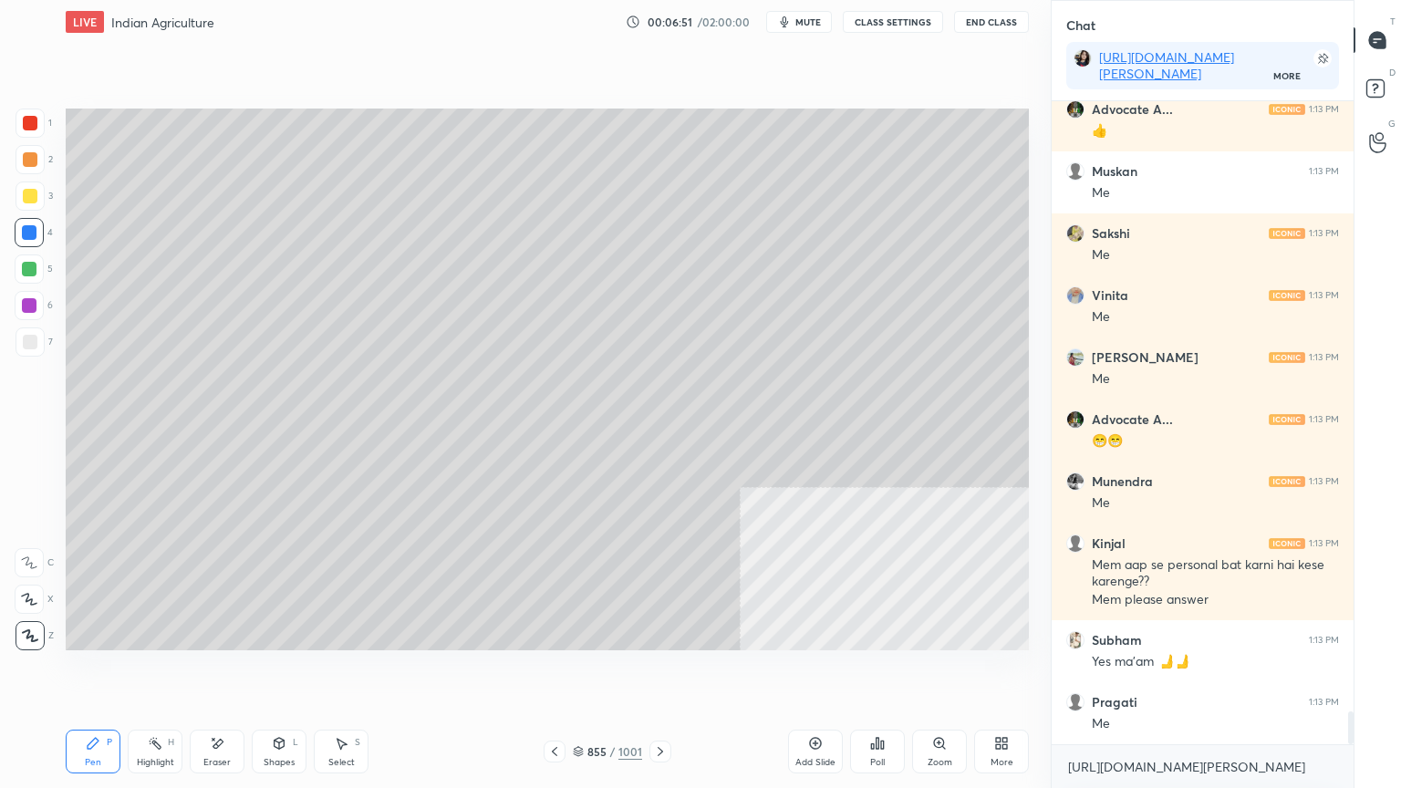
click at [33, 229] on div at bounding box center [29, 232] width 15 height 15
drag, startPoint x: 31, startPoint y: 228, endPoint x: 45, endPoint y: 221, distance: 15.5
click at [32, 227] on div at bounding box center [29, 232] width 15 height 15
drag, startPoint x: 558, startPoint y: 702, endPoint x: 570, endPoint y: 700, distance: 12.0
click at [579, 672] on div "Setting up your live class Poll for secs No correct answer Start poll" at bounding box center [547, 379] width 978 height 671
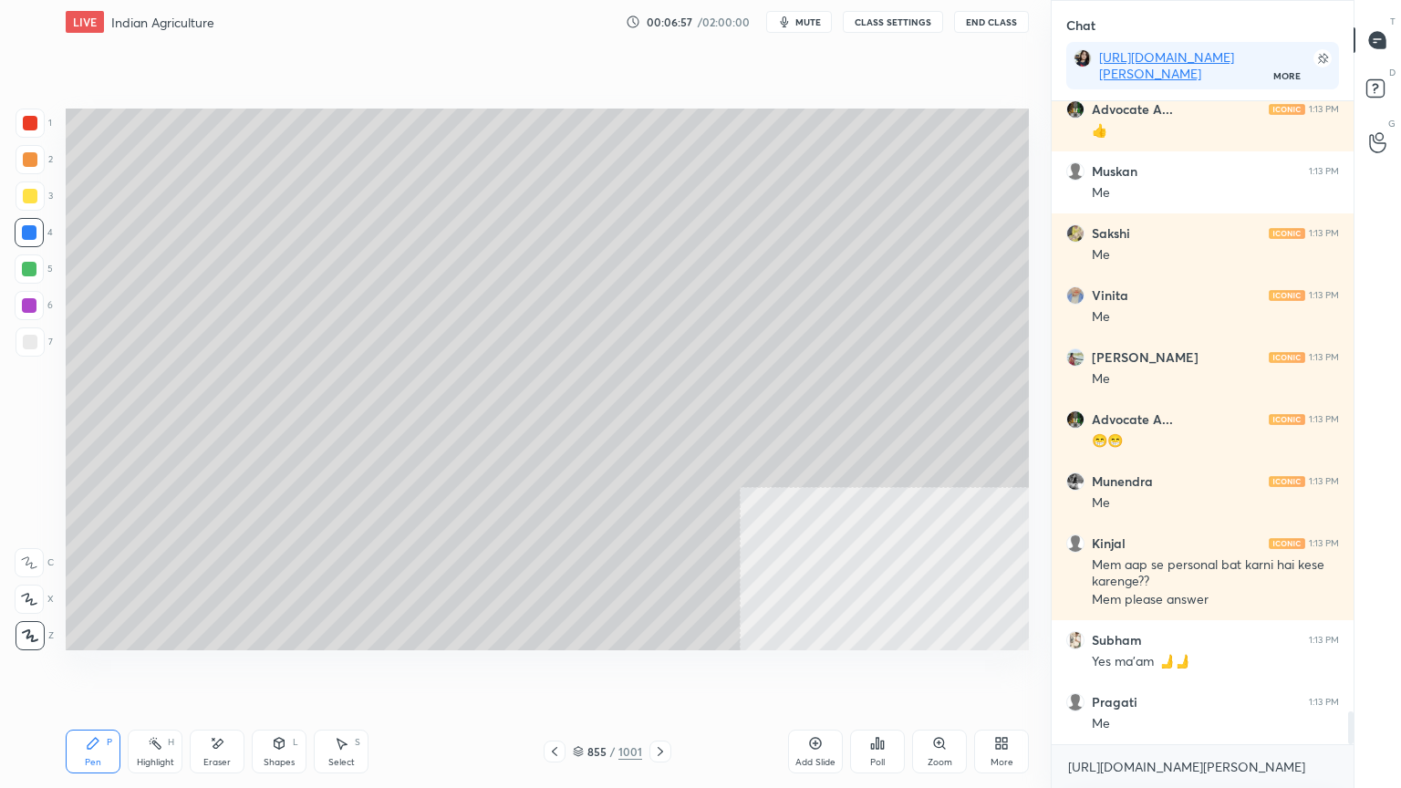
click at [587, 672] on div "Setting up your live class Poll for secs No correct answer Start poll" at bounding box center [547, 379] width 978 height 671
click at [578, 672] on icon at bounding box center [578, 751] width 11 height 11
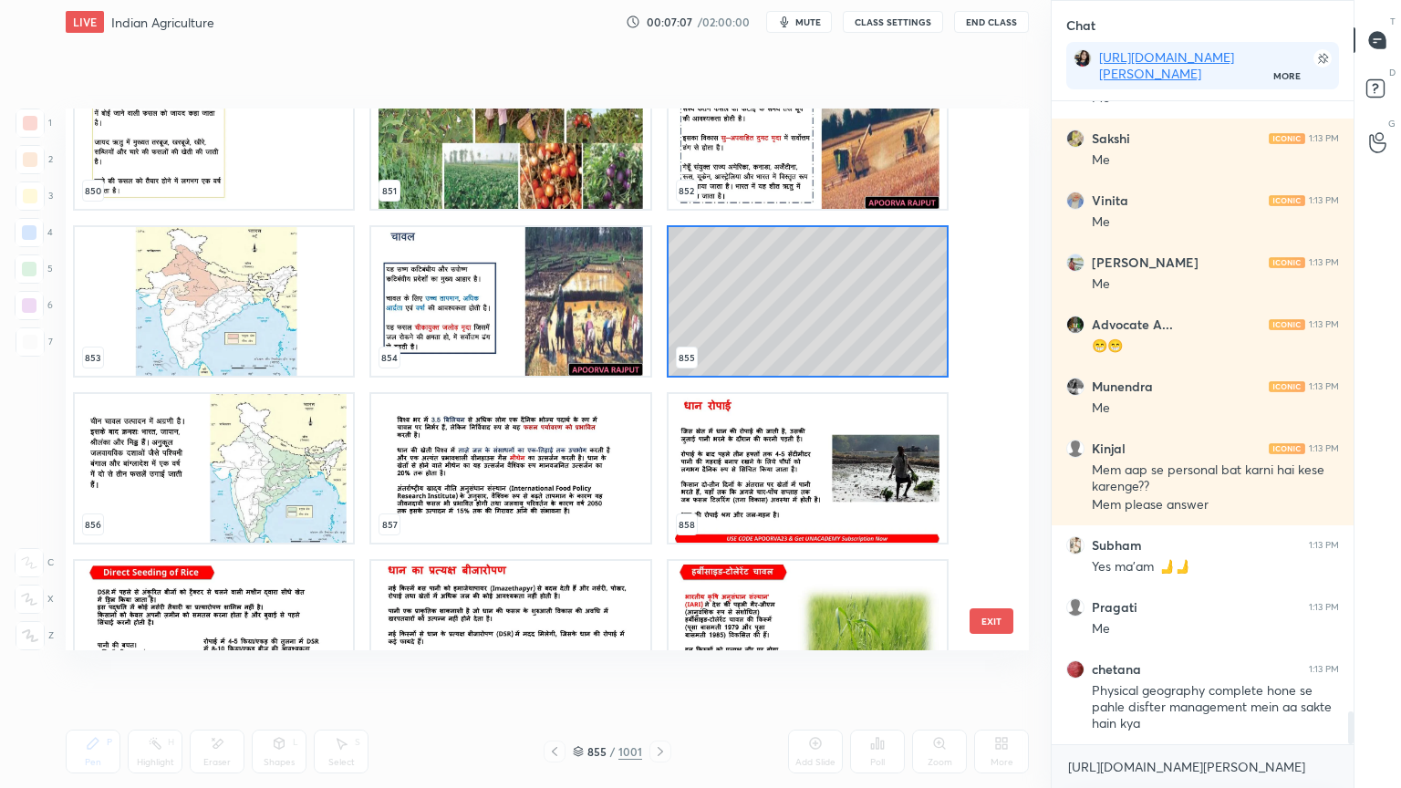
click at [993, 627] on button "EXIT" at bounding box center [992, 621] width 44 height 26
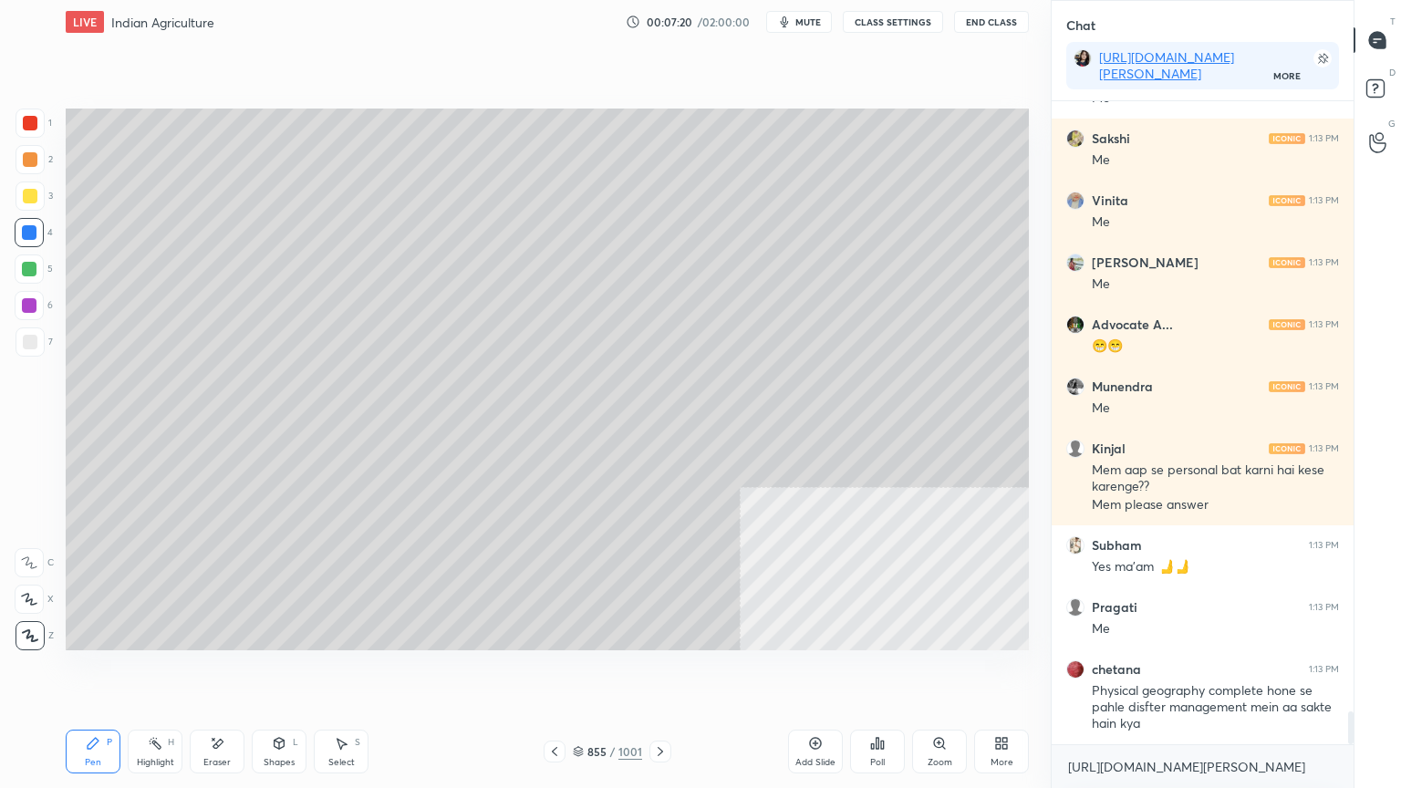
drag, startPoint x: 584, startPoint y: 696, endPoint x: 570, endPoint y: 709, distance: 18.7
click at [583, 672] on div "Setting up your live class Poll for secs No correct answer Start poll" at bounding box center [547, 379] width 978 height 671
drag, startPoint x: 570, startPoint y: 709, endPoint x: 582, endPoint y: 704, distance: 12.7
click at [582, 672] on div "Setting up your live class Poll for secs No correct answer Start poll" at bounding box center [547, 379] width 978 height 671
click at [585, 672] on div "855 / 1001" at bounding box center [607, 751] width 69 height 16
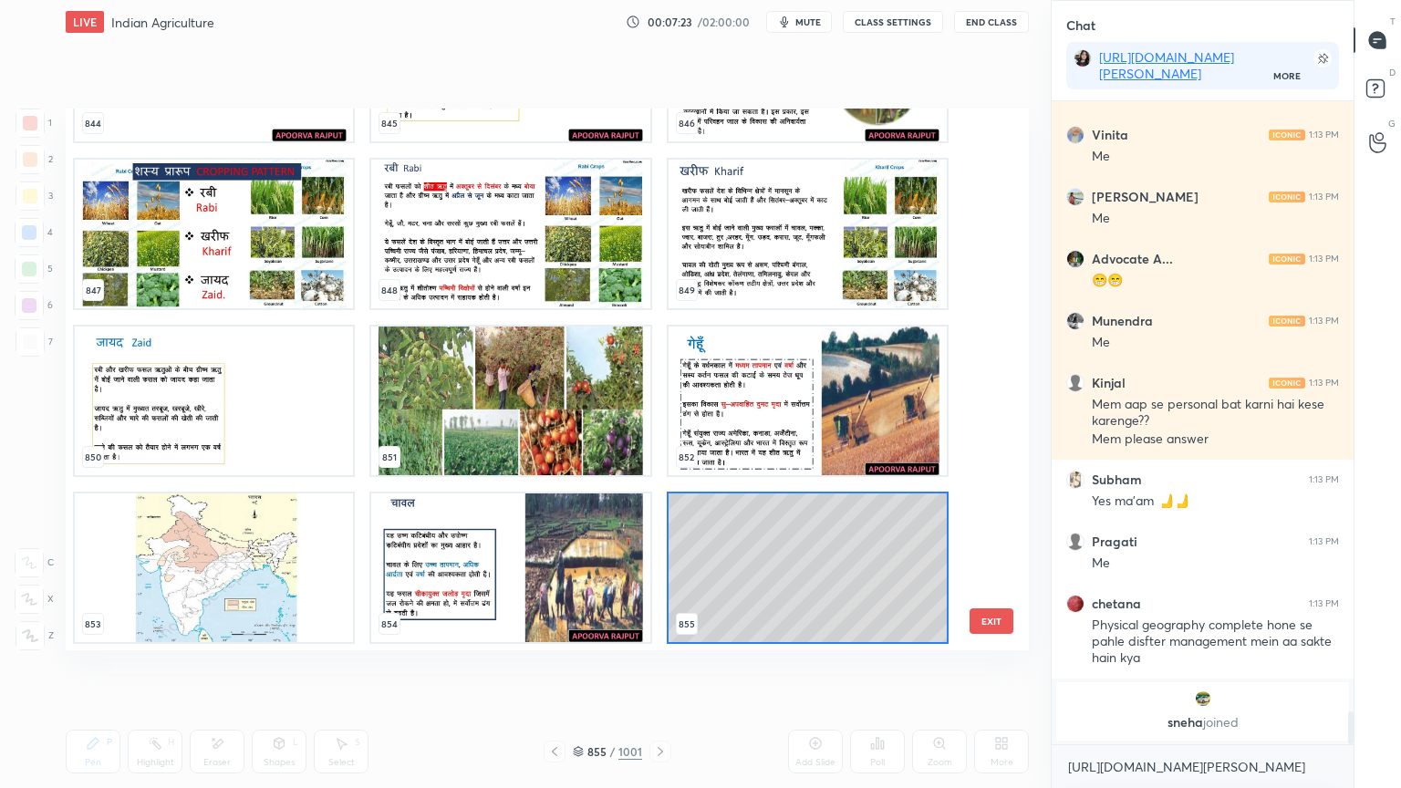
click at [434, 598] on img "grid" at bounding box center [510, 568] width 278 height 149
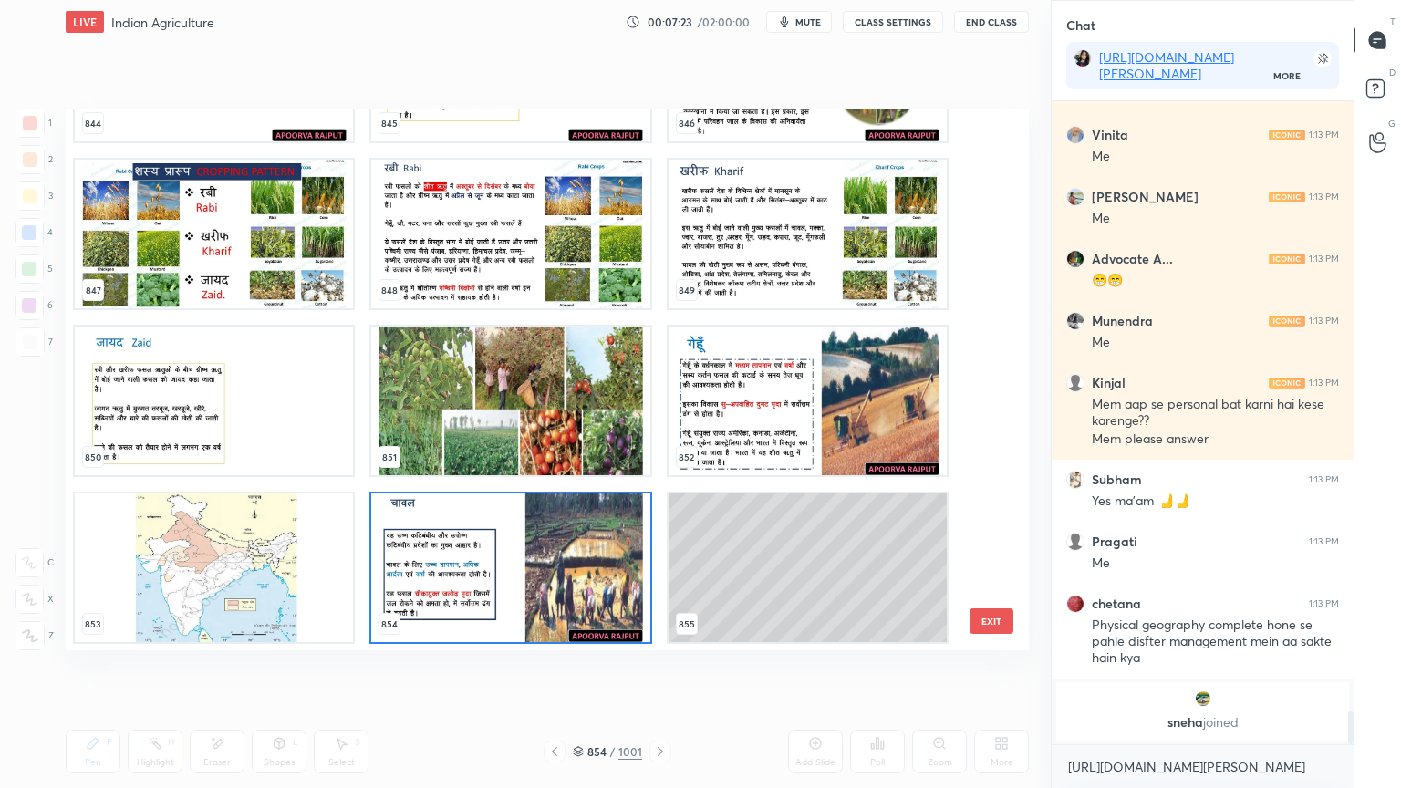
click at [434, 598] on img "grid" at bounding box center [510, 568] width 278 height 149
click at [435, 598] on img "grid" at bounding box center [510, 568] width 278 height 149
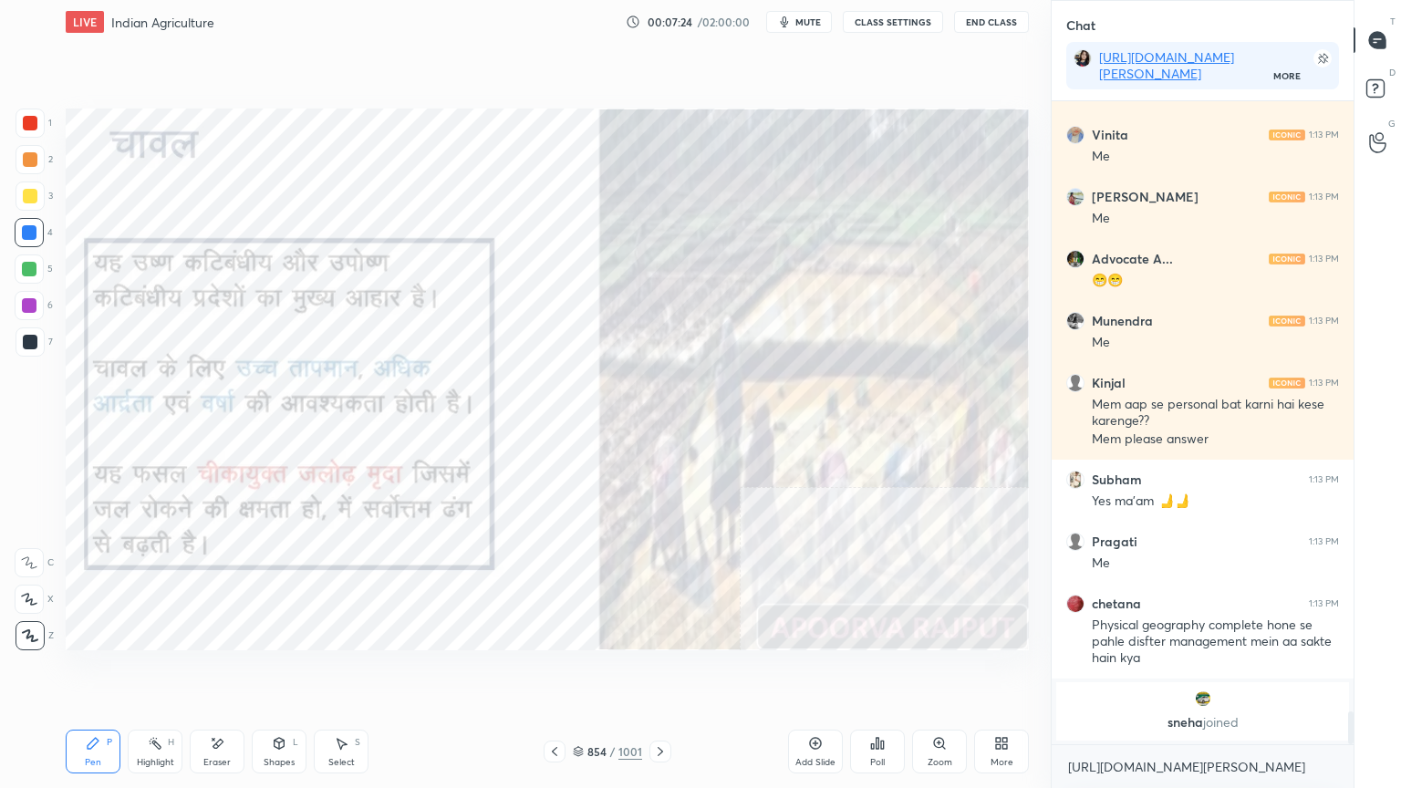
click at [435, 598] on img "grid" at bounding box center [510, 568] width 278 height 149
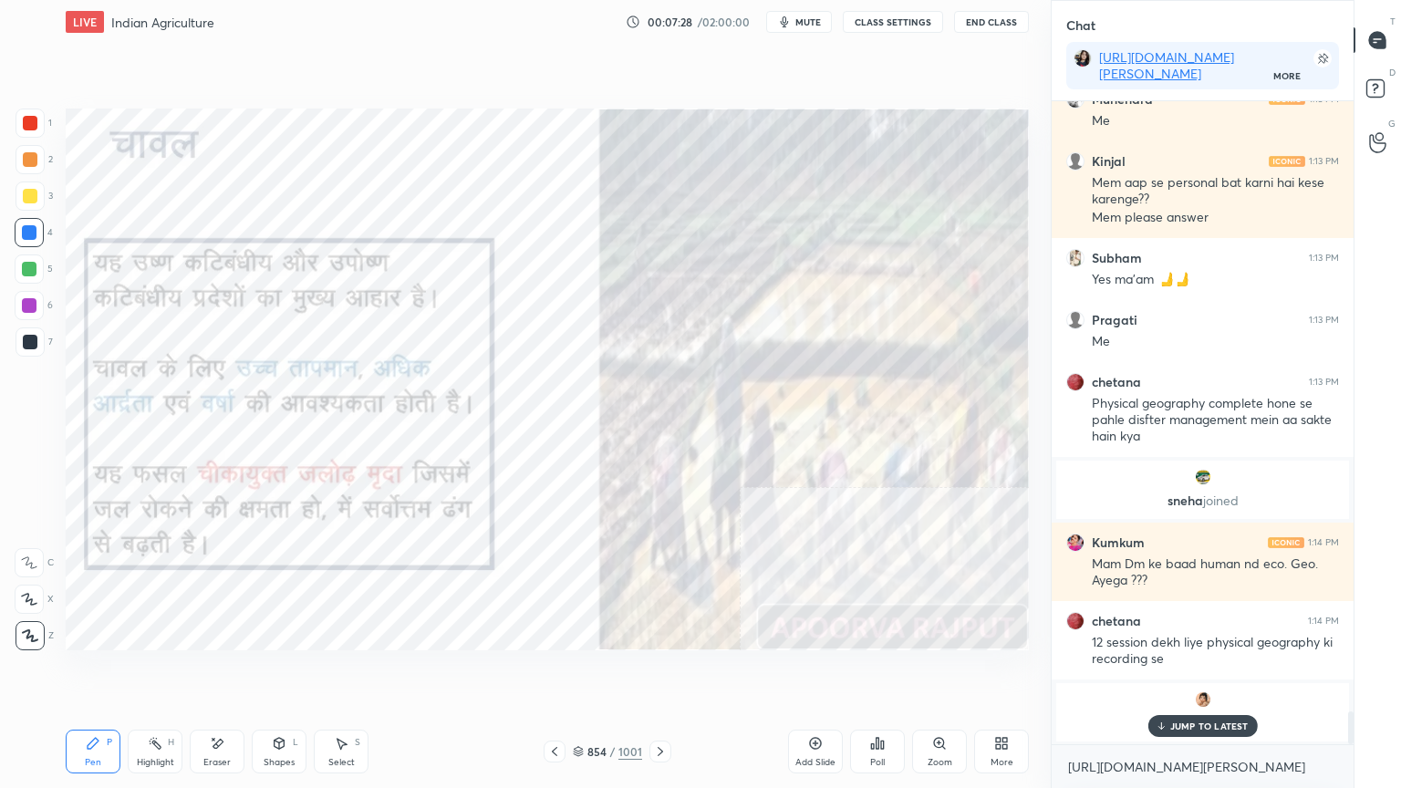
click at [1179, 672] on p "JUMP TO LATEST" at bounding box center [1209, 726] width 78 height 11
click at [1170, 672] on textarea "[URL][DOMAIN_NAME][PERSON_NAME]" at bounding box center [1202, 767] width 273 height 29
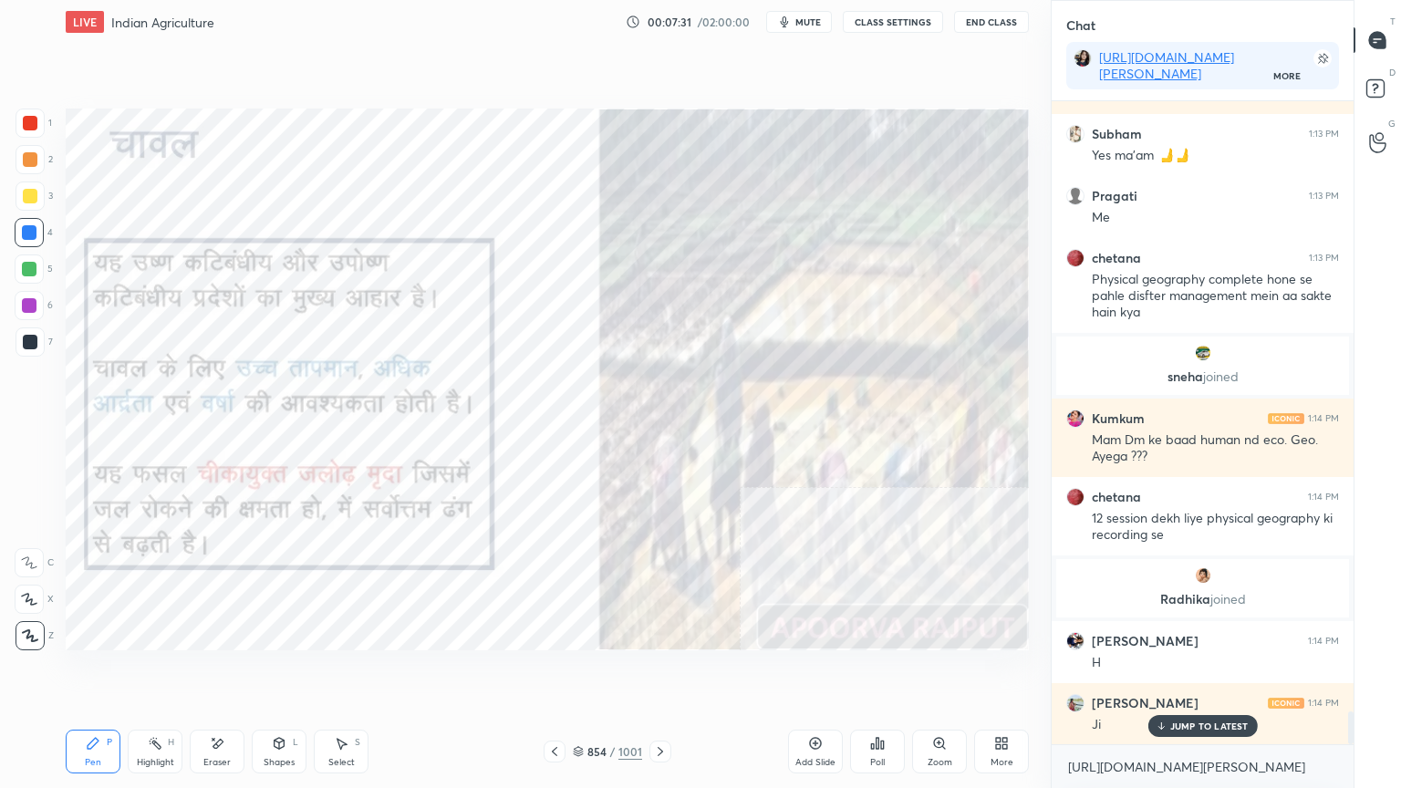
click at [660, 672] on icon at bounding box center [660, 751] width 15 height 15
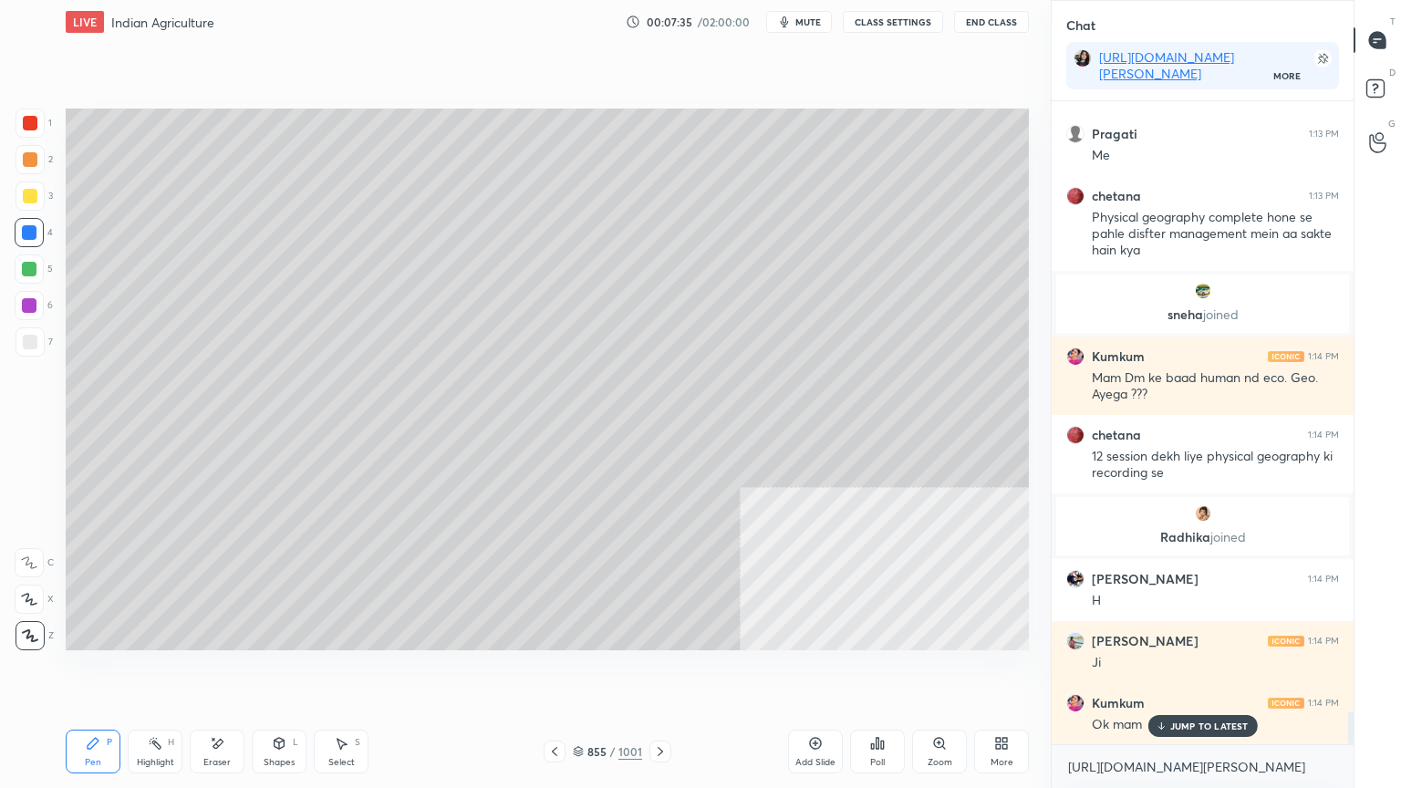
click at [30, 233] on div at bounding box center [29, 232] width 15 height 15
click at [31, 231] on div at bounding box center [29, 232] width 15 height 15
click at [28, 230] on div at bounding box center [29, 232] width 15 height 15
click at [1214, 672] on p "JUMP TO LATEST" at bounding box center [1209, 726] width 78 height 11
drag, startPoint x: 504, startPoint y: 680, endPoint x: 515, endPoint y: 680, distance: 10.0
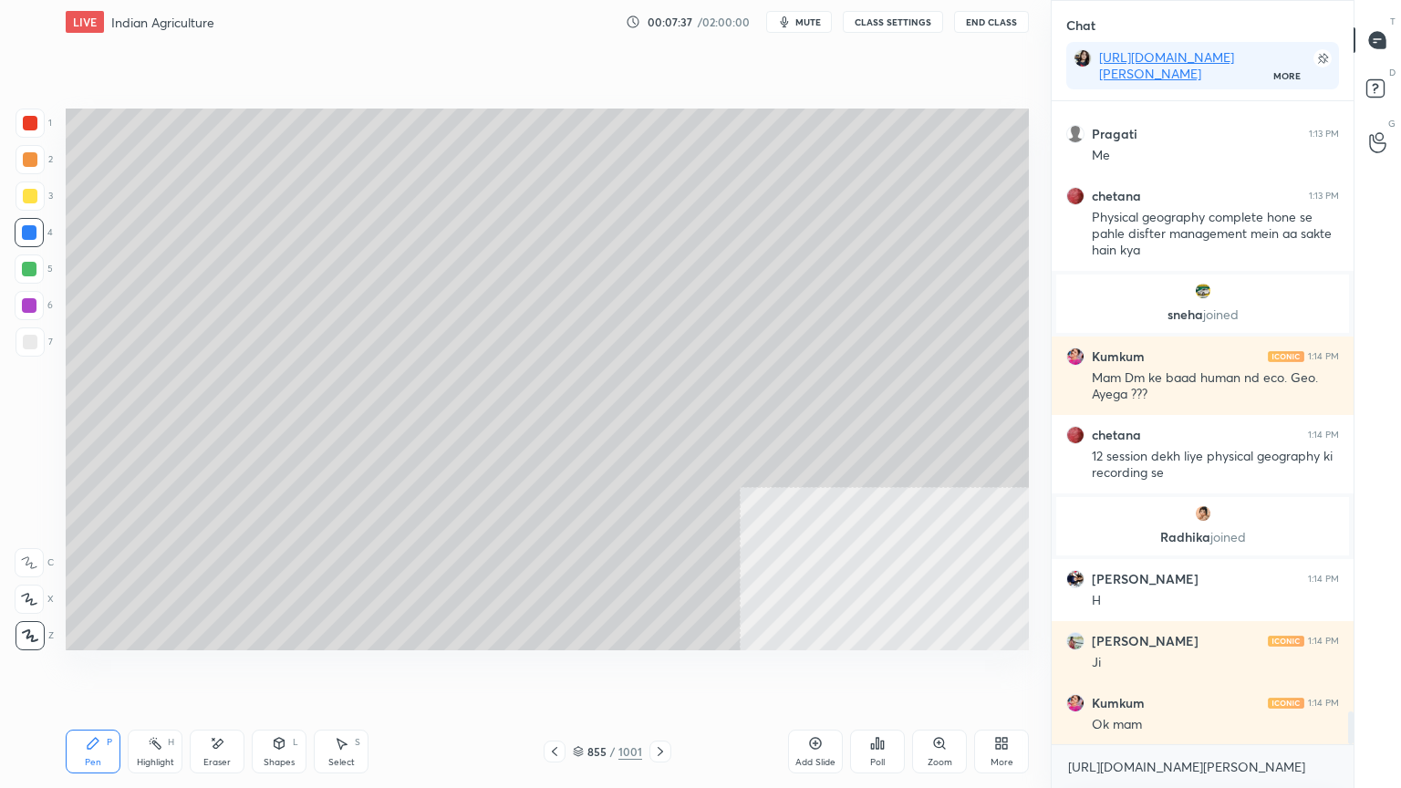
click at [519, 672] on div "Setting up your live class Poll for secs No correct answer Start poll" at bounding box center [547, 379] width 978 height 671
drag, startPoint x: 515, startPoint y: 680, endPoint x: 523, endPoint y: 675, distance: 9.4
click at [527, 672] on div "Setting up your live class Poll for secs No correct answer Start poll" at bounding box center [547, 379] width 978 height 671
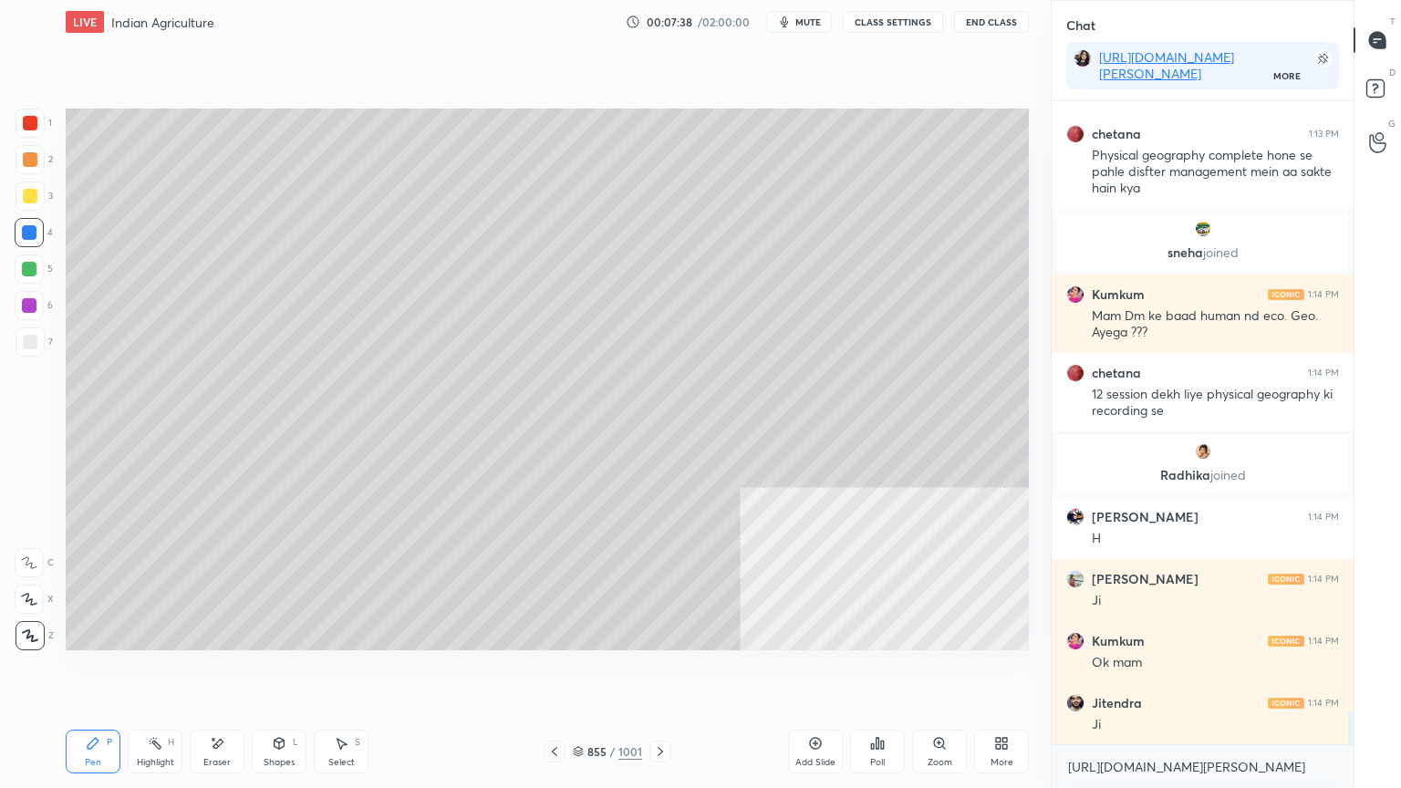
drag, startPoint x: 522, startPoint y: 676, endPoint x: 549, endPoint y: 683, distance: 28.3
click at [554, 672] on div "Setting up your live class Poll for secs No correct answer Start poll" at bounding box center [547, 379] width 978 height 671
click at [577, 672] on div "Setting up your live class Poll for secs No correct answer Start poll" at bounding box center [547, 379] width 978 height 671
drag, startPoint x: 575, startPoint y: 713, endPoint x: 558, endPoint y: 708, distance: 17.3
click at [585, 672] on div "Setting up your live class Poll for secs No correct answer Start poll" at bounding box center [547, 379] width 978 height 671
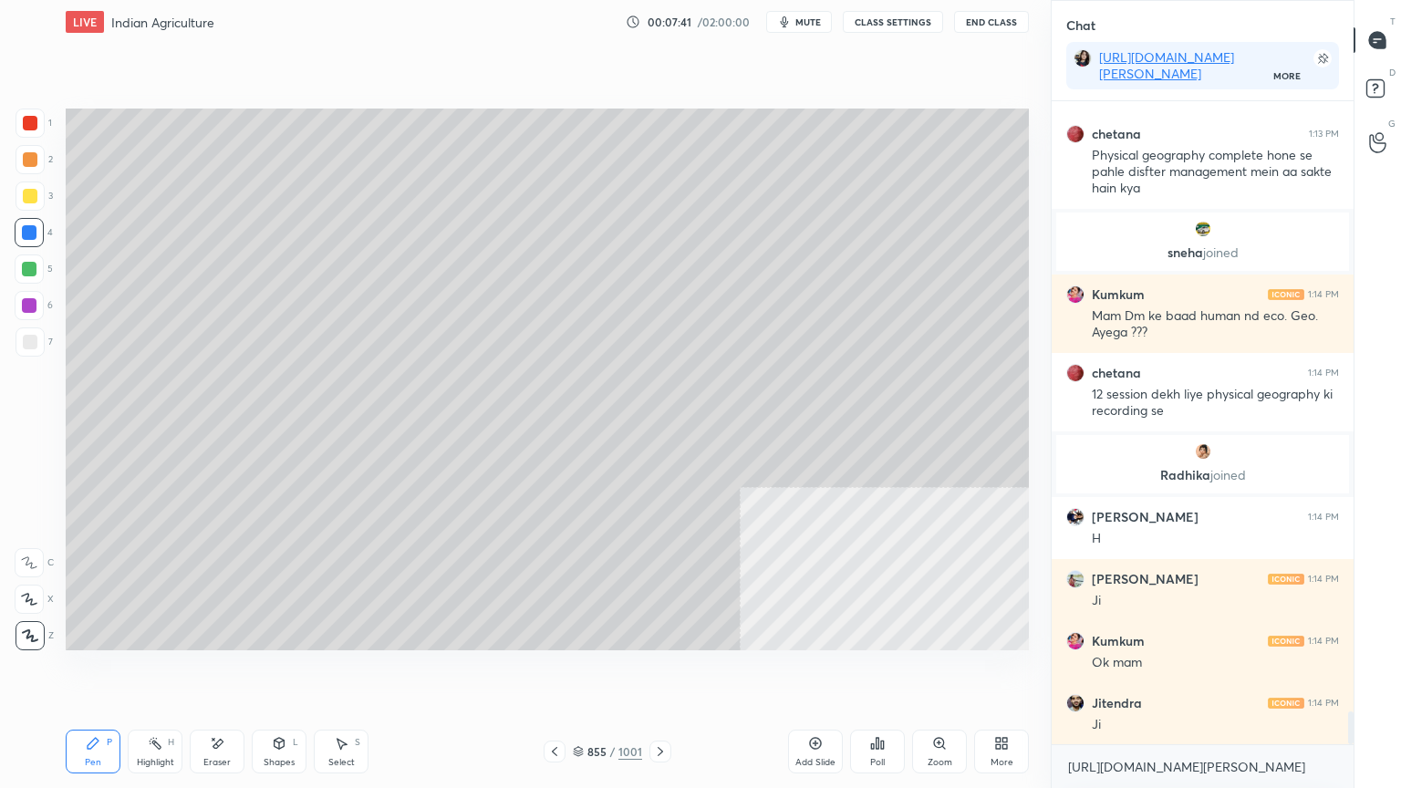
click at [346, 672] on div "Select S" at bounding box center [341, 752] width 55 height 44
click at [343, 672] on div "Select S" at bounding box center [341, 752] width 55 height 44
click at [104, 672] on div "Pen P" at bounding box center [93, 752] width 55 height 44
click at [102, 672] on div "Pen P" at bounding box center [93, 752] width 55 height 44
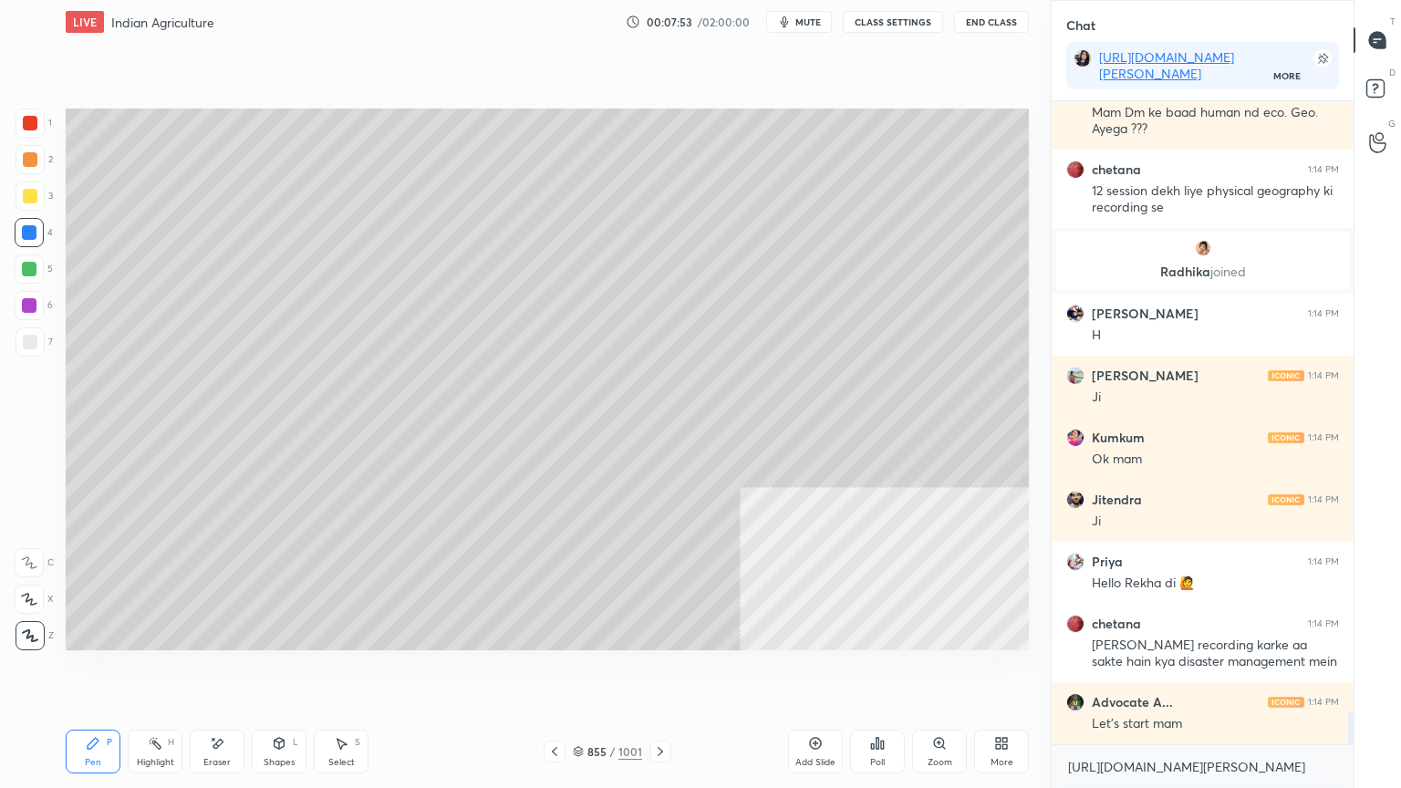
click at [27, 305] on div at bounding box center [29, 305] width 15 height 15
click at [28, 306] on div at bounding box center [29, 305] width 15 height 15
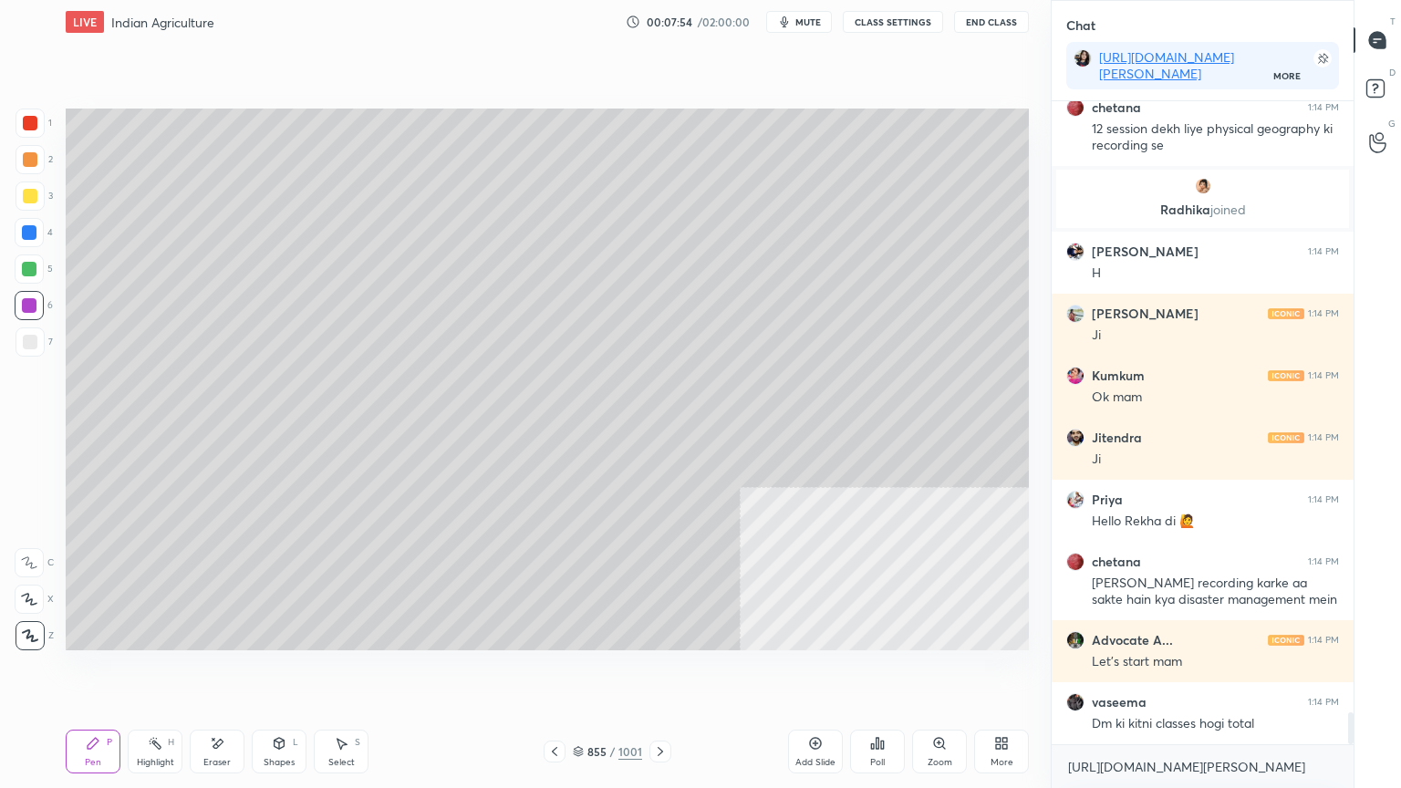
click at [105, 672] on div "Pen P" at bounding box center [93, 752] width 55 height 44
click at [40, 236] on div "4" at bounding box center [34, 232] width 38 height 29
click at [34, 237] on div at bounding box center [29, 232] width 15 height 15
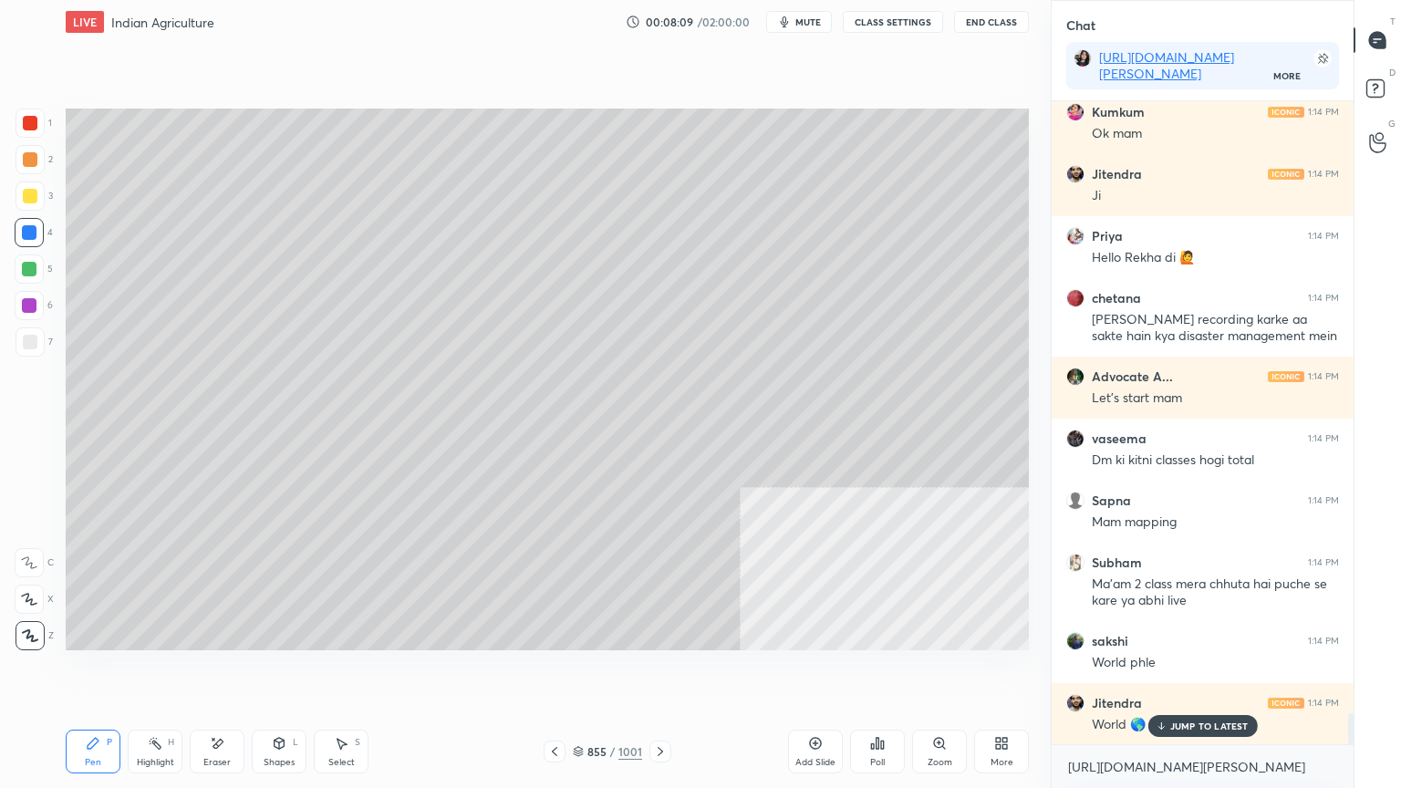
scroll to position [12651, 0]
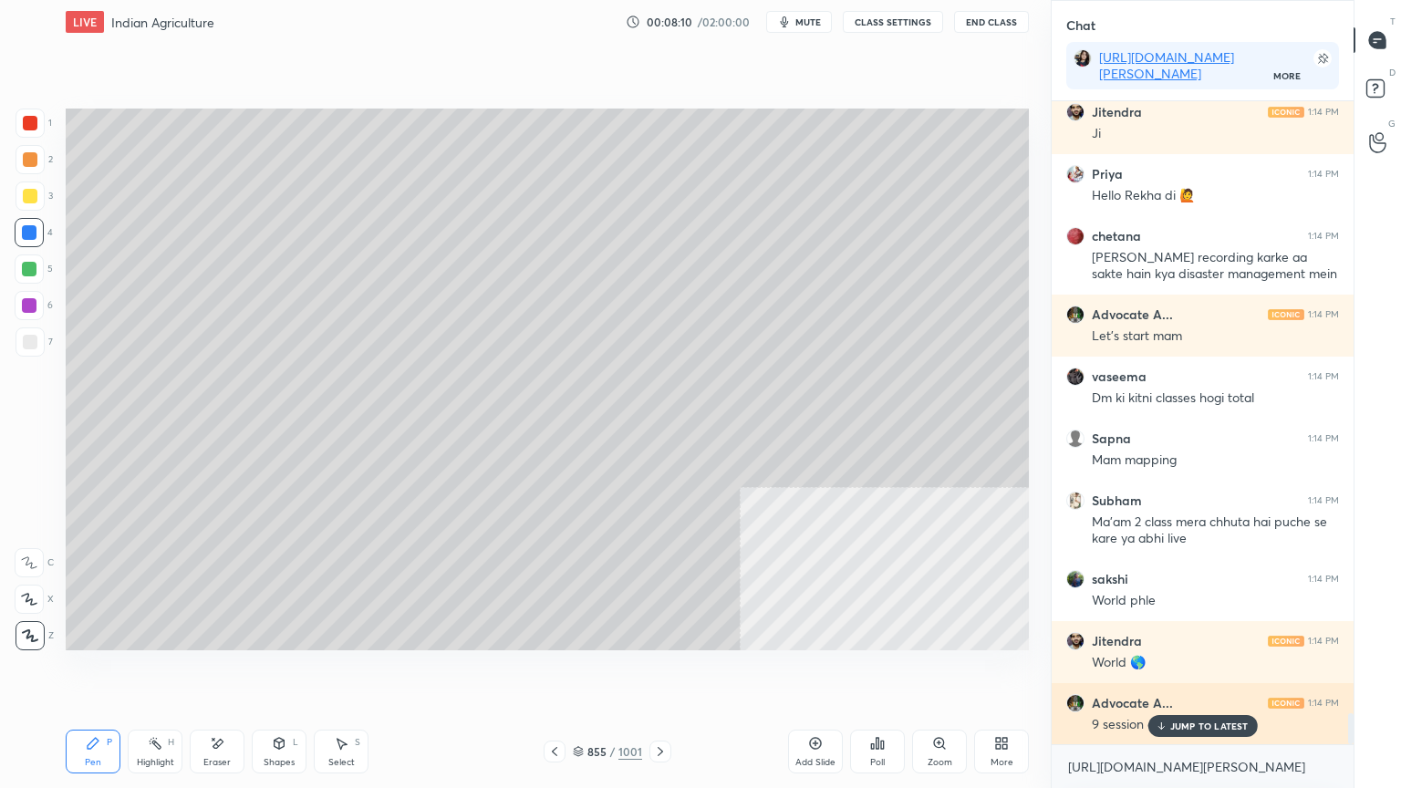
click at [1164, 672] on icon at bounding box center [1161, 728] width 5 height 3
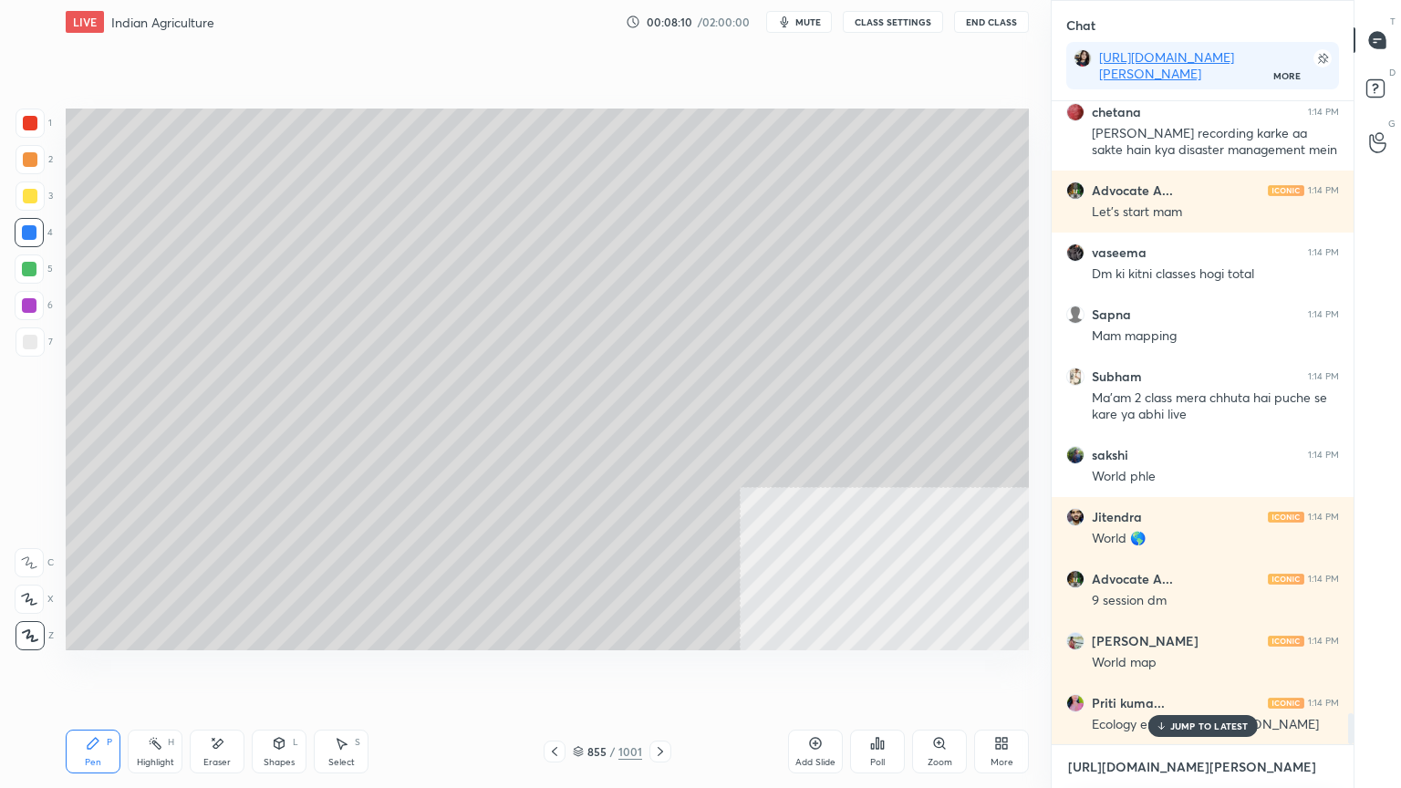
click at [1168, 672] on textarea "[URL][DOMAIN_NAME][PERSON_NAME]" at bounding box center [1202, 767] width 273 height 29
drag, startPoint x: 1186, startPoint y: 723, endPoint x: 1188, endPoint y: 733, distance: 10.2
click at [1187, 672] on p "JUMP TO LATEST" at bounding box center [1209, 726] width 78 height 11
drag, startPoint x: 1190, startPoint y: 773, endPoint x: 1198, endPoint y: 766, distance: 9.7
click at [1192, 672] on textarea "[URL][DOMAIN_NAME][PERSON_NAME]" at bounding box center [1202, 767] width 273 height 29
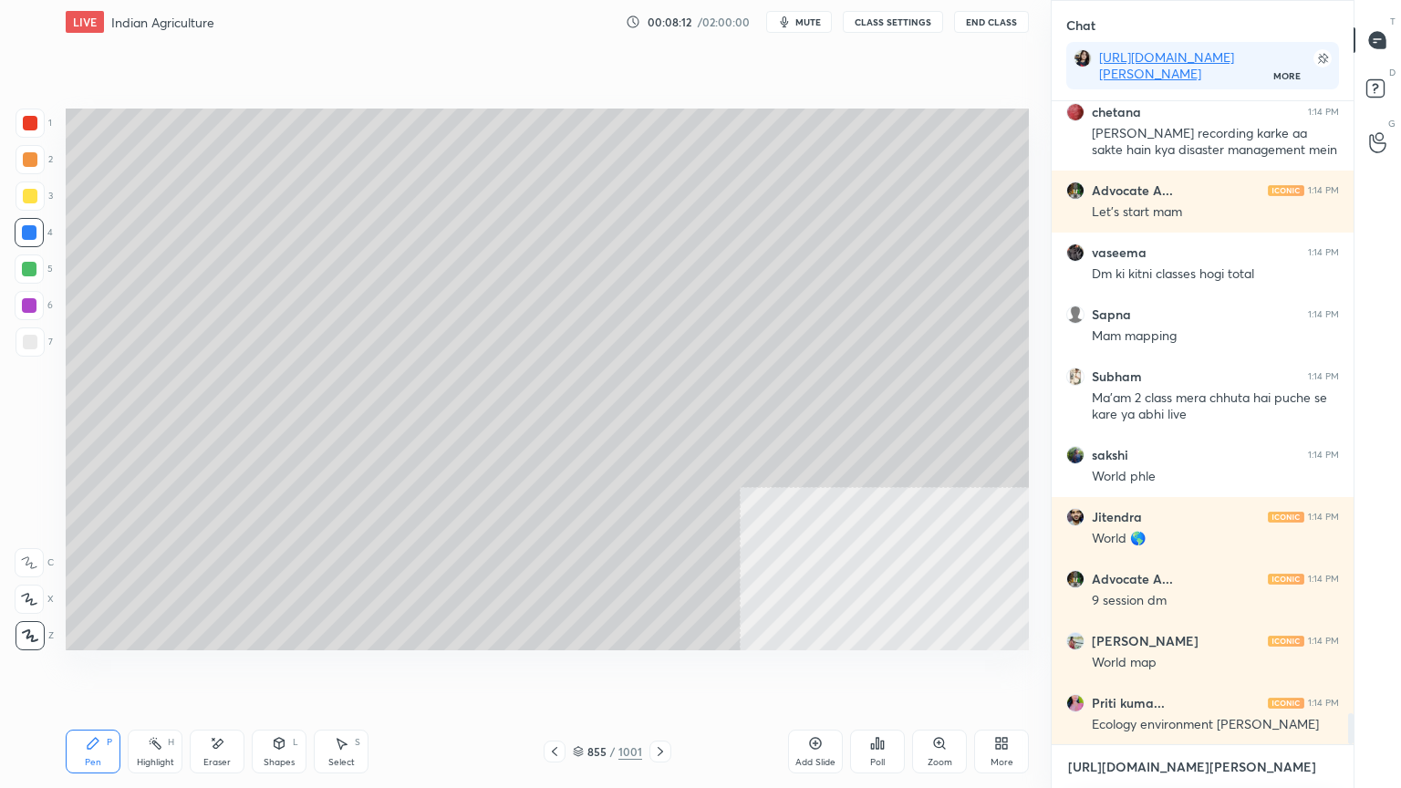
scroll to position [12841, 0]
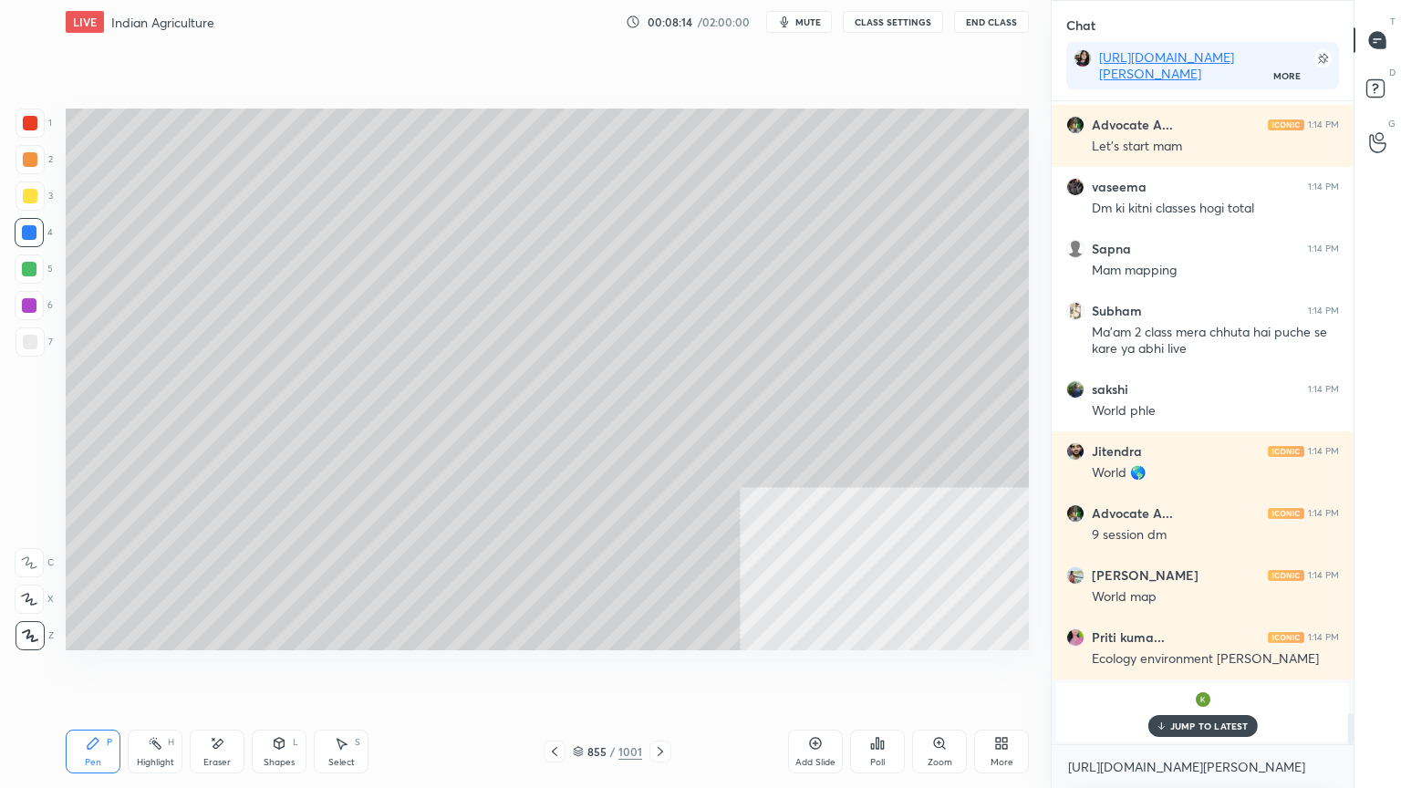
click at [33, 232] on div at bounding box center [29, 232] width 15 height 15
drag, startPoint x: 1164, startPoint y: 725, endPoint x: 1158, endPoint y: 759, distance: 34.4
click at [1164, 672] on icon at bounding box center [1161, 726] width 12 height 11
click at [1155, 672] on textarea "[URL][DOMAIN_NAME][PERSON_NAME]" at bounding box center [1202, 767] width 273 height 29
drag, startPoint x: 1135, startPoint y: 785, endPoint x: 1142, endPoint y: 777, distance: 10.3
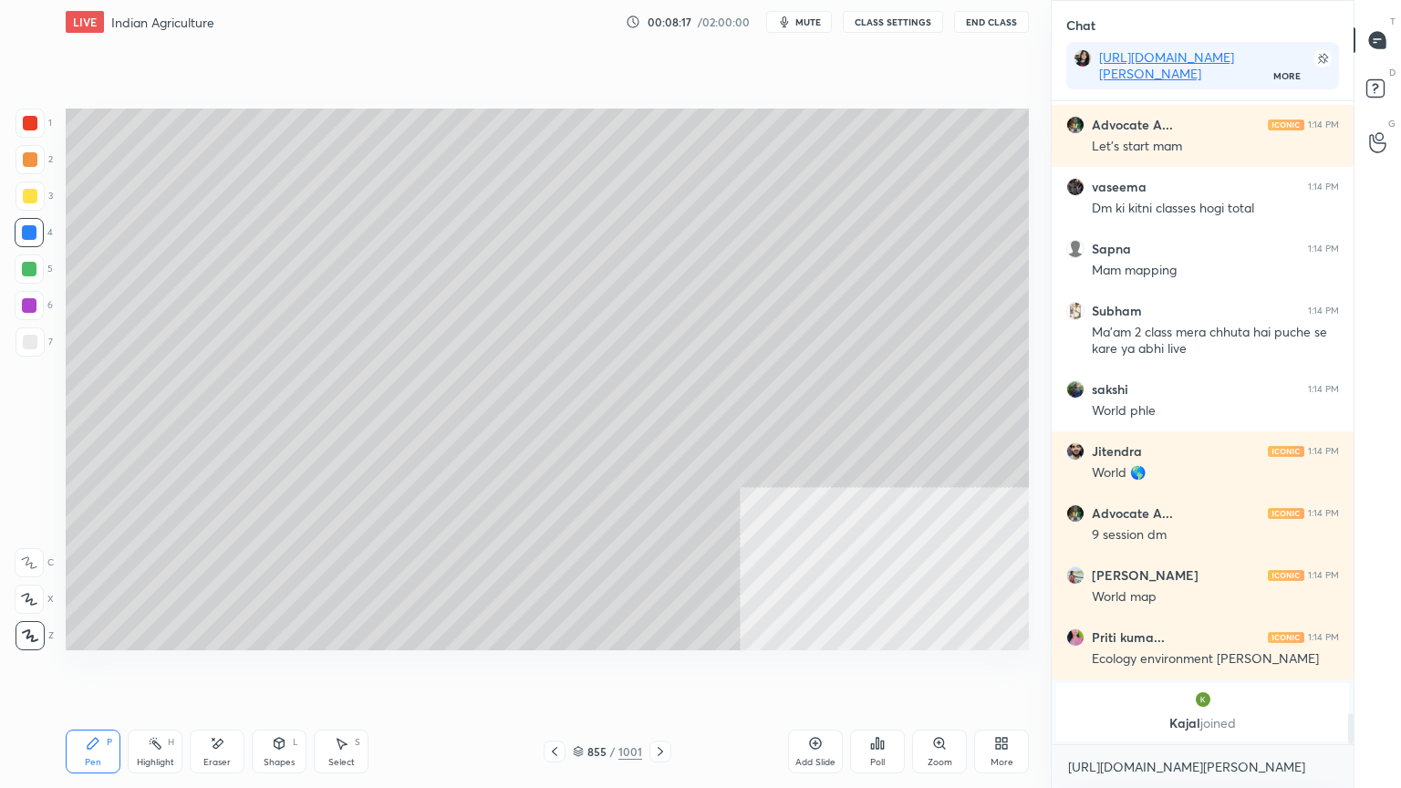
click at [1139, 672] on div "[URL][DOMAIN_NAME][PERSON_NAME] x" at bounding box center [1203, 766] width 302 height 43
click at [1148, 672] on textarea "[URL][DOMAIN_NAME][PERSON_NAME]" at bounding box center [1202, 767] width 273 height 29
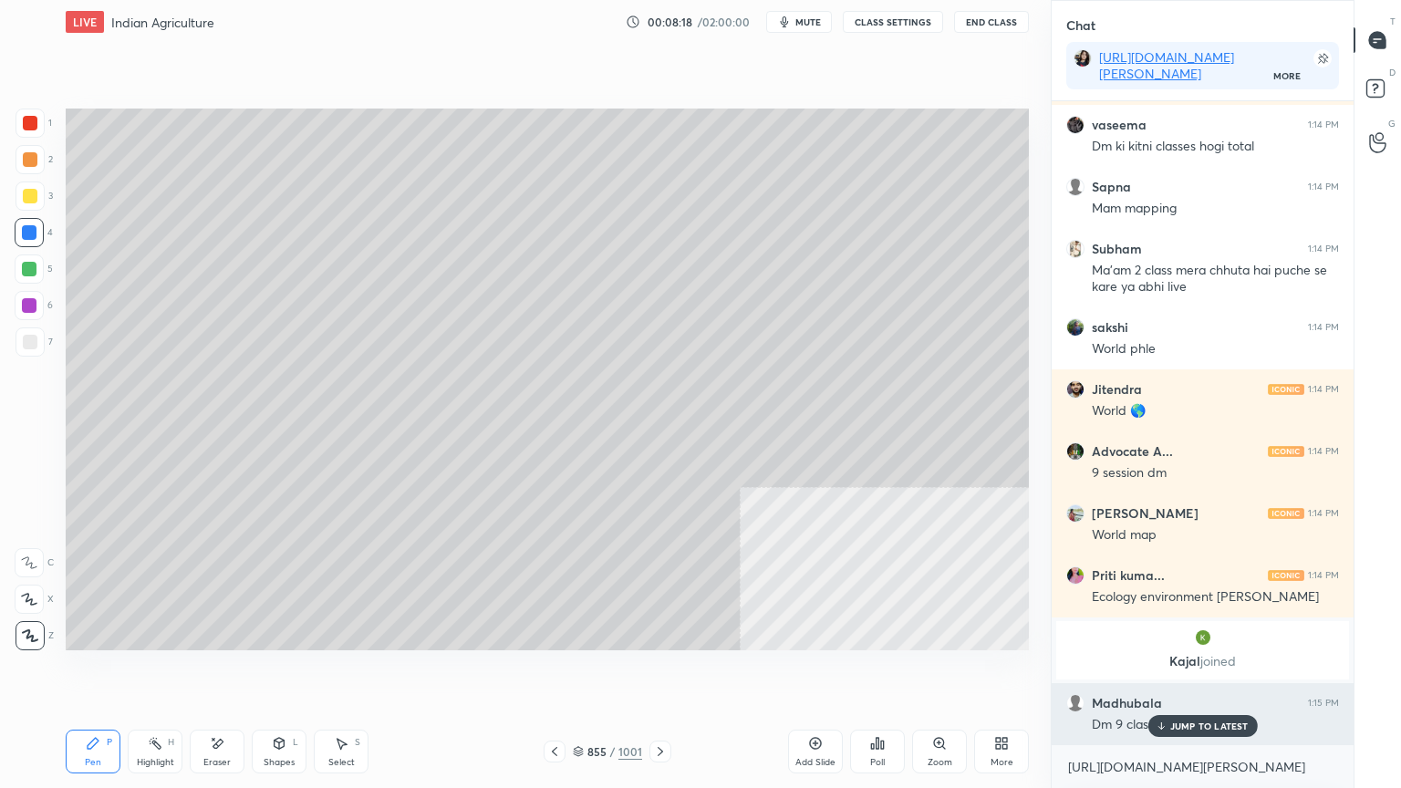
click at [1192, 672] on p "JUMP TO LATEST" at bounding box center [1209, 726] width 78 height 11
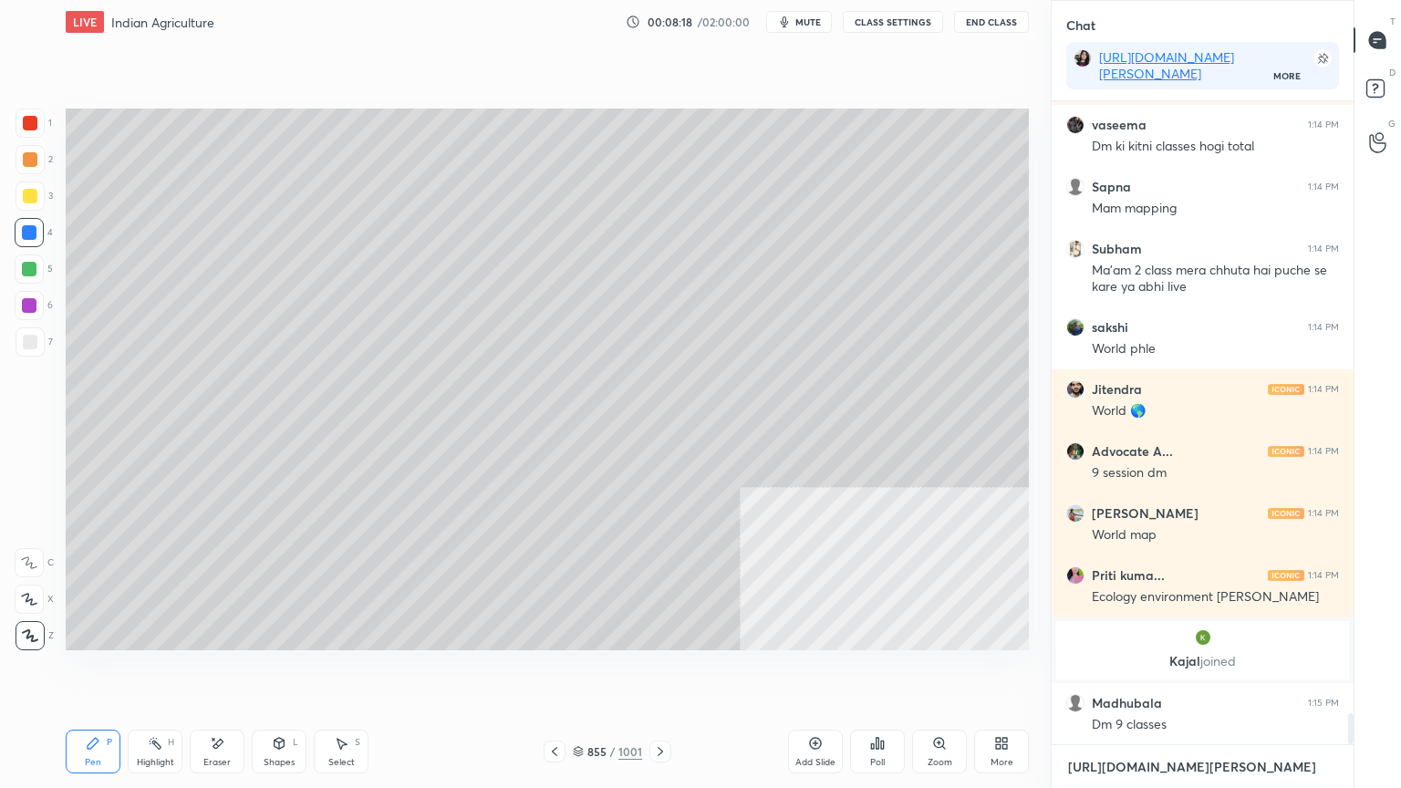
click at [1180, 672] on textarea "[URL][DOMAIN_NAME][PERSON_NAME]" at bounding box center [1202, 767] width 273 height 29
click at [33, 296] on div at bounding box center [29, 305] width 29 height 29
drag, startPoint x: 33, startPoint y: 296, endPoint x: 28, endPoint y: 270, distance: 25.9
click at [33, 298] on div at bounding box center [29, 305] width 29 height 29
click at [27, 267] on div at bounding box center [29, 269] width 15 height 15
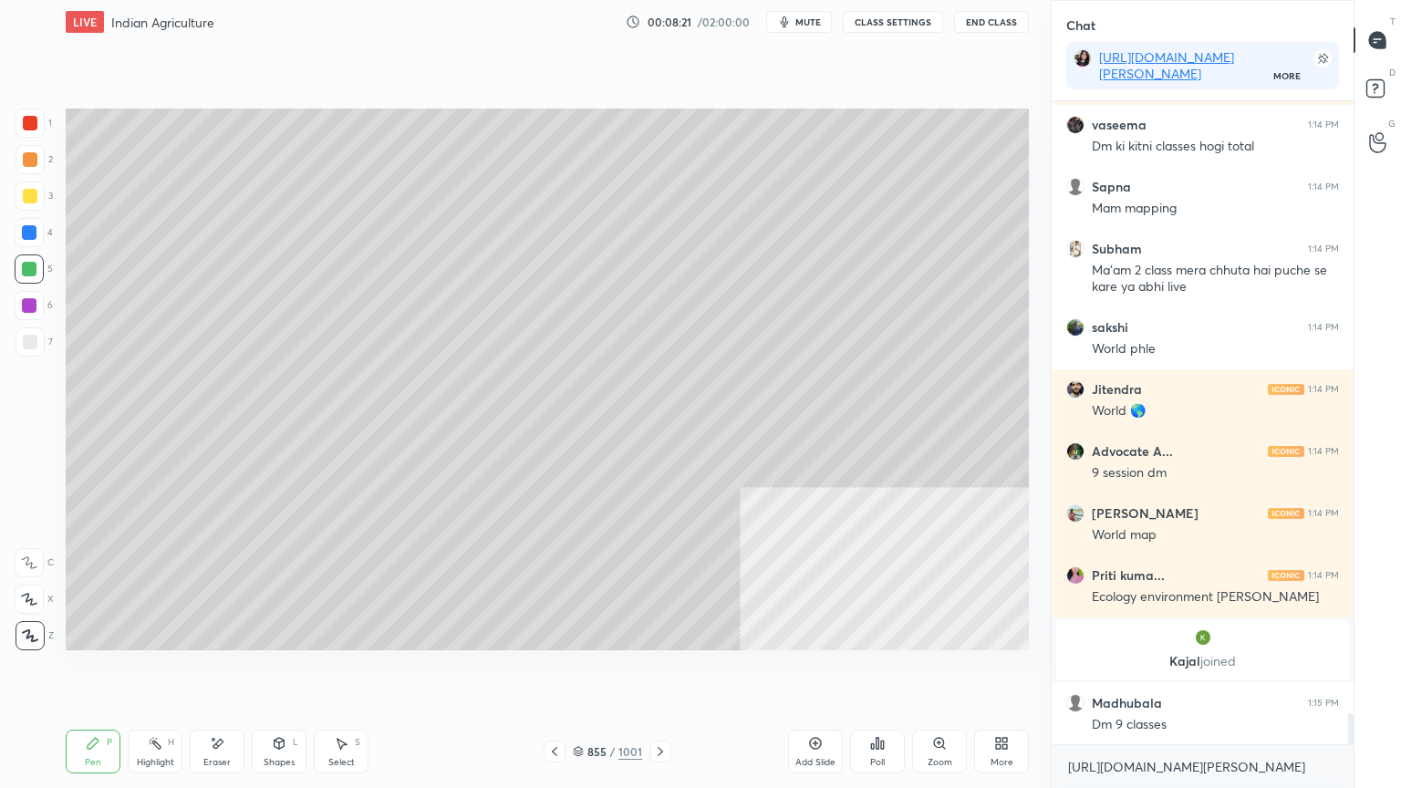
click at [30, 235] on div at bounding box center [29, 232] width 15 height 15
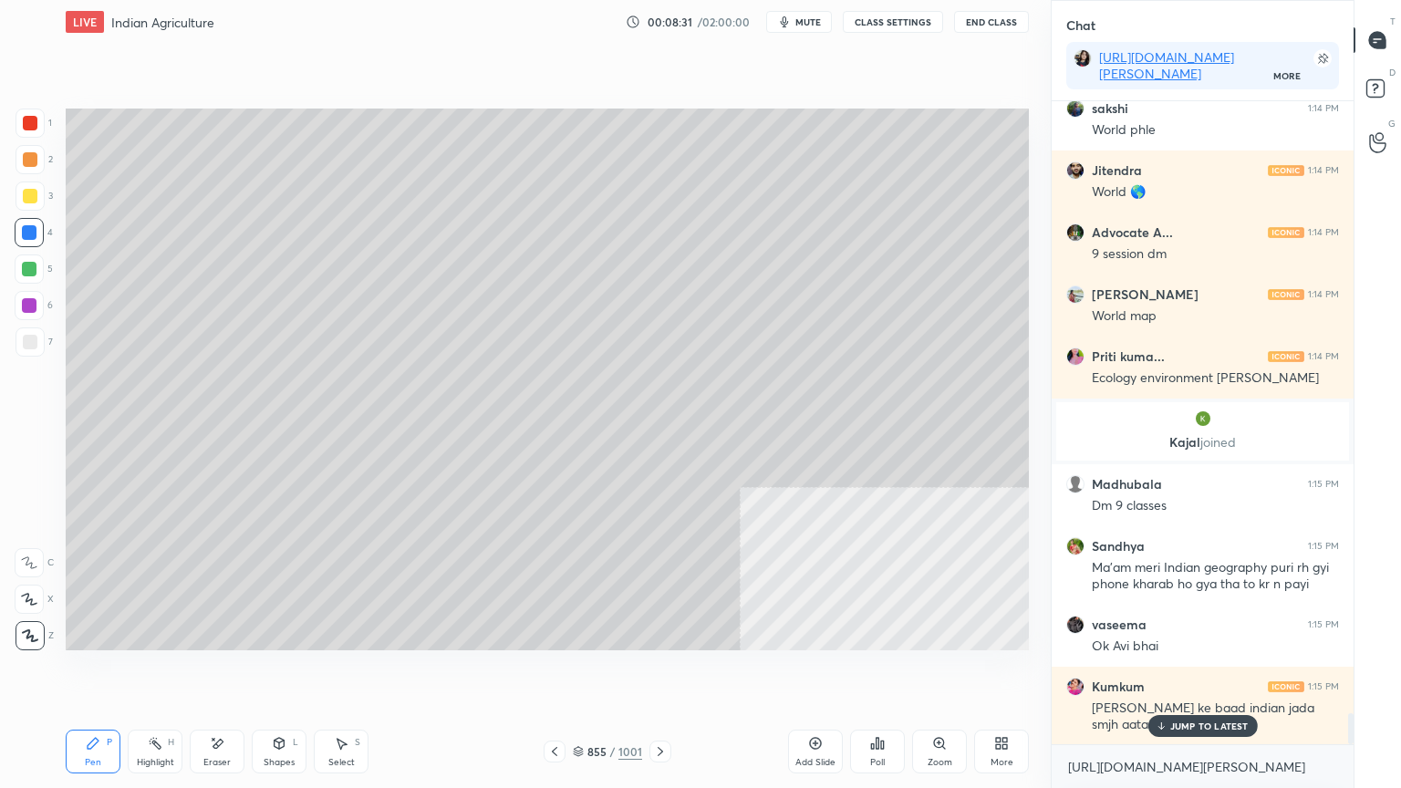
scroll to position [12851, 0]
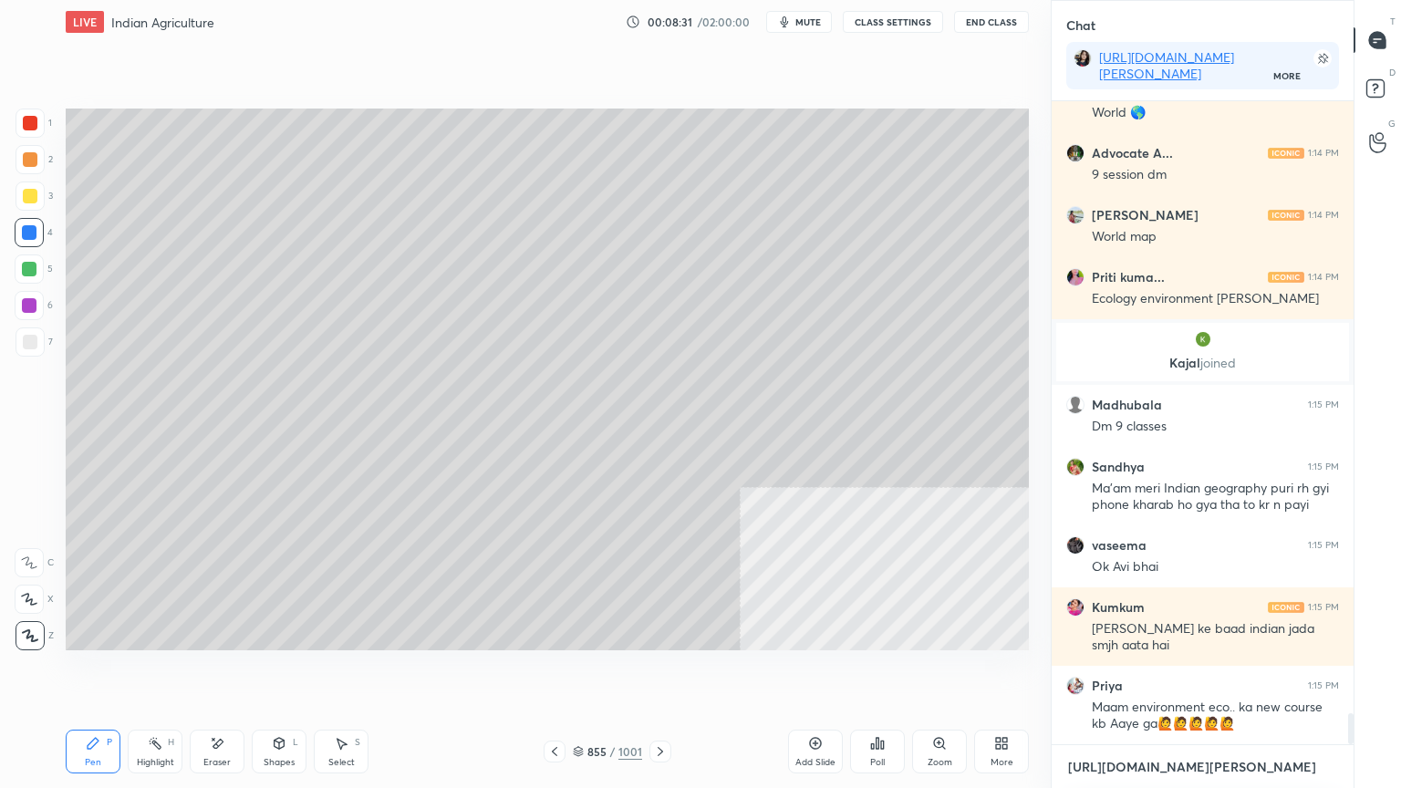
click at [1163, 672] on textarea "[URL][DOMAIN_NAME][PERSON_NAME]" at bounding box center [1202, 767] width 273 height 29
drag, startPoint x: 388, startPoint y: 691, endPoint x: 374, endPoint y: 651, distance: 41.5
click at [394, 672] on div "Setting up your live class Poll for secs No correct answer Start poll" at bounding box center [547, 379] width 978 height 671
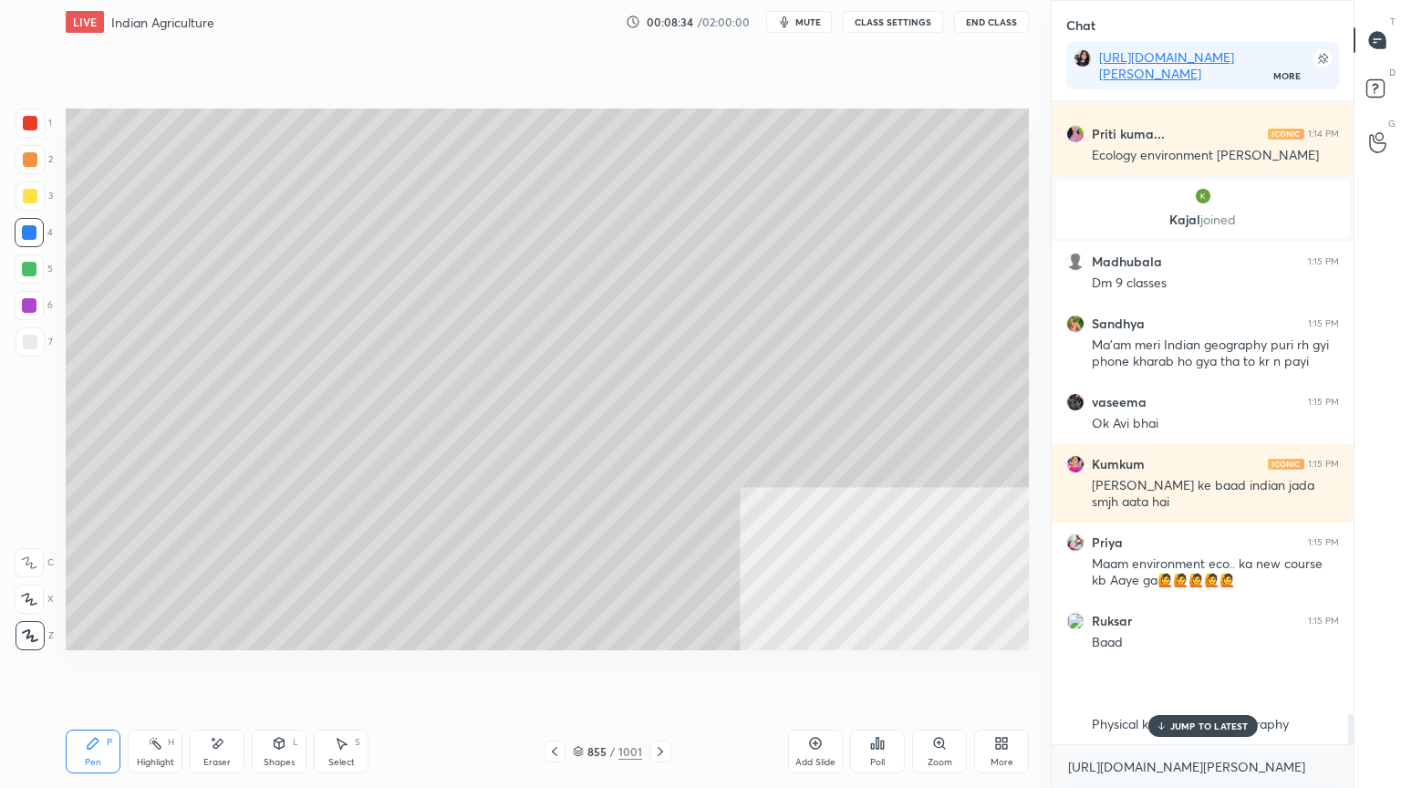
click at [33, 231] on div at bounding box center [29, 232] width 15 height 15
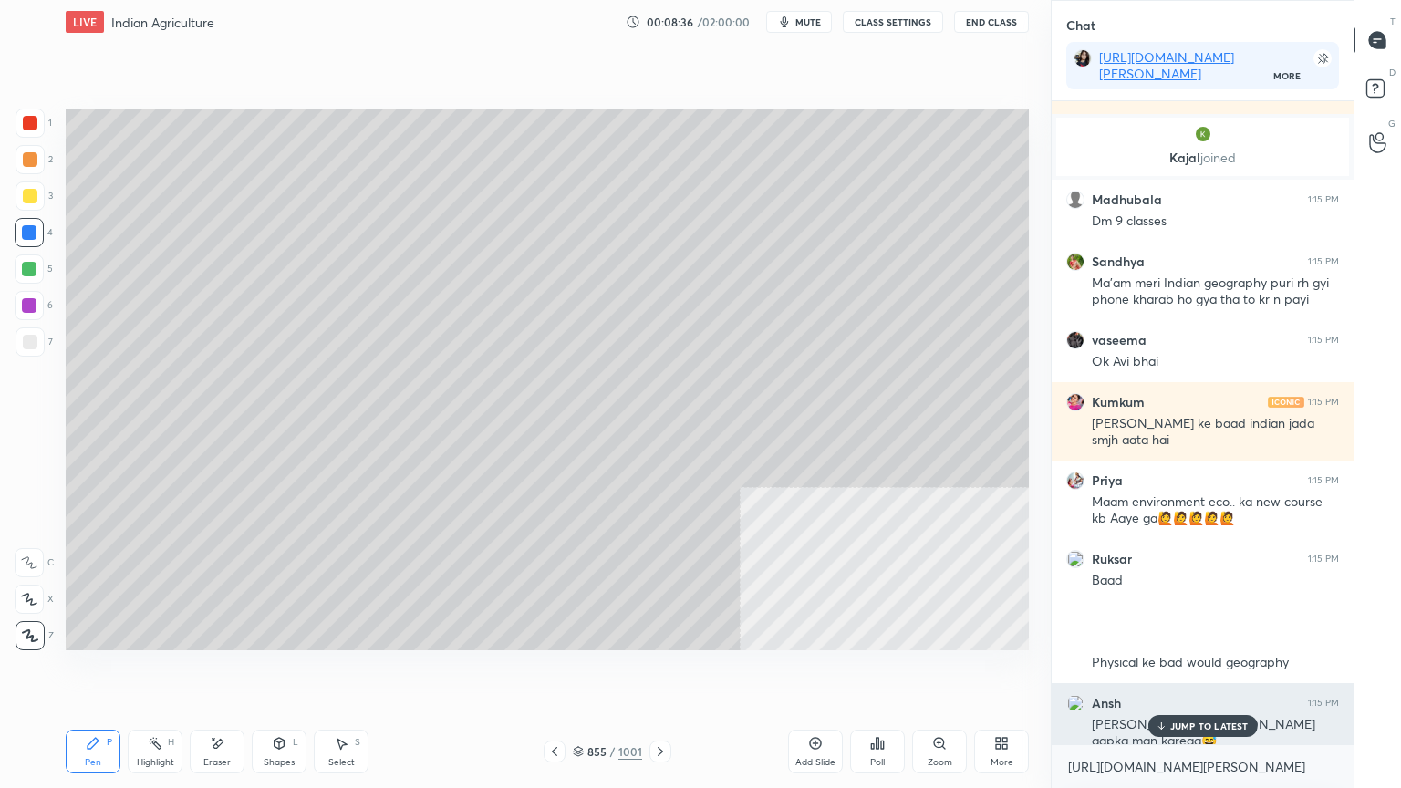
click at [1166, 672] on icon at bounding box center [1161, 726] width 12 height 11
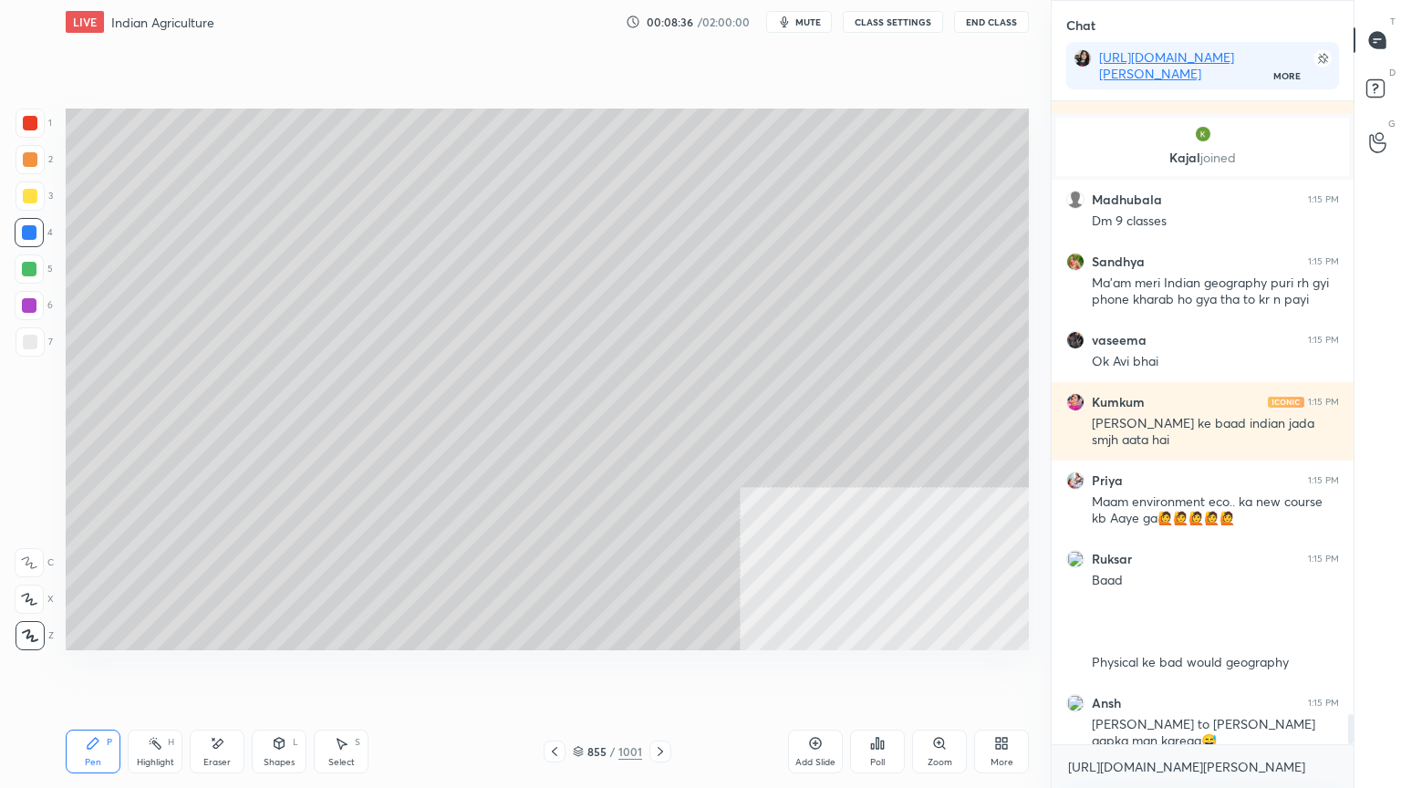
scroll to position [13118, 0]
click at [1152, 672] on textarea "[URL][DOMAIN_NAME][PERSON_NAME]" at bounding box center [1202, 767] width 273 height 29
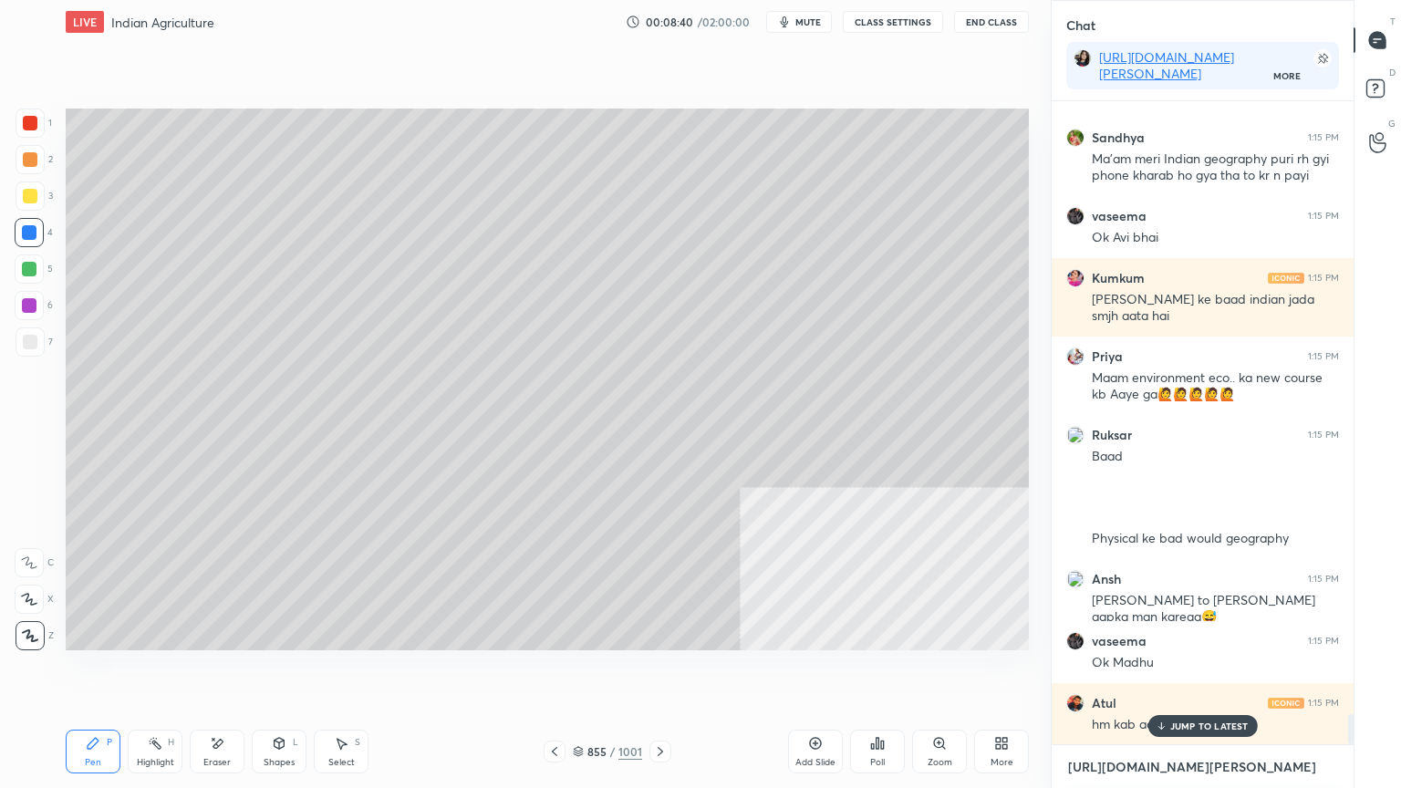
scroll to position [13242, 0]
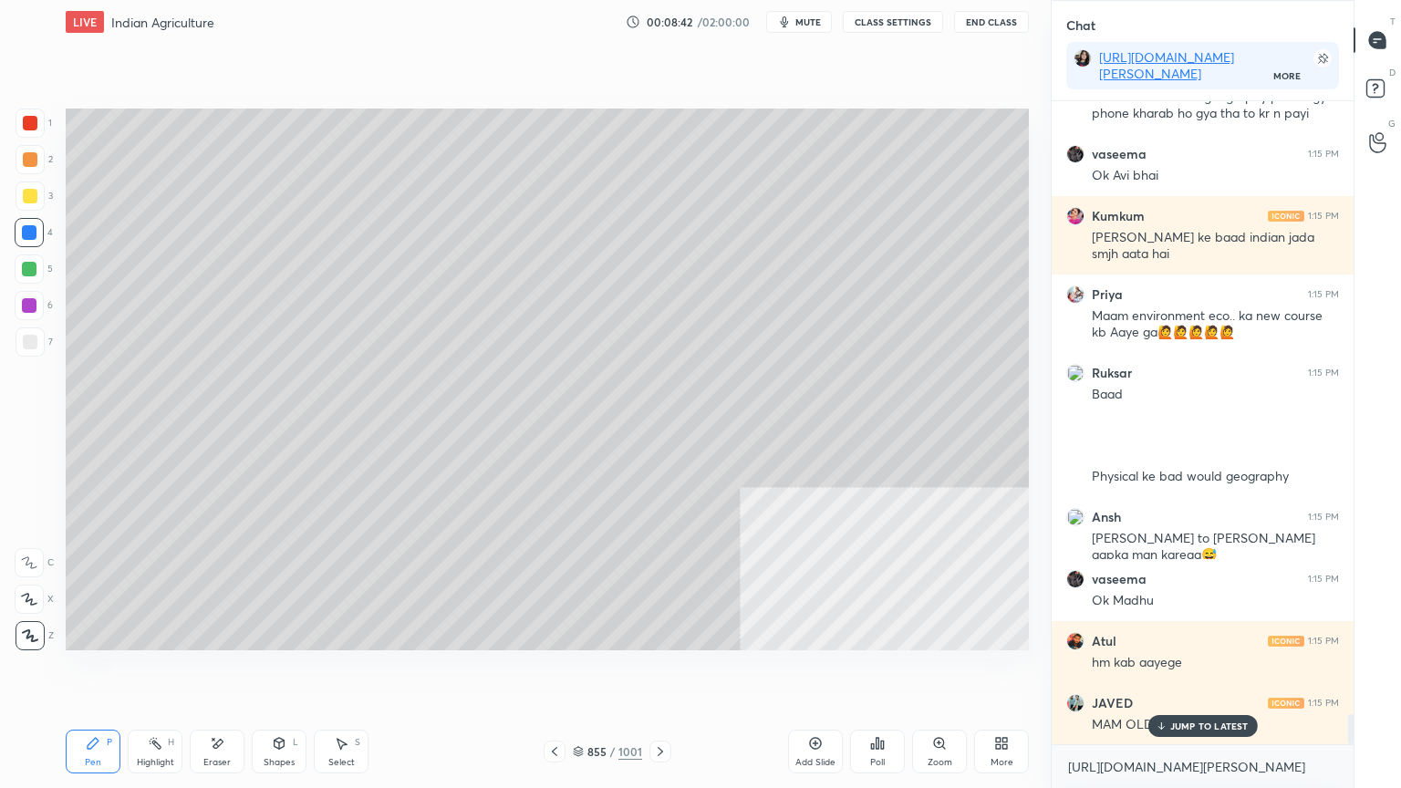
drag, startPoint x: 1185, startPoint y: 733, endPoint x: 1190, endPoint y: 756, distance: 24.3
click at [1187, 672] on div "JUMP TO LATEST" at bounding box center [1202, 726] width 109 height 22
click at [1188, 672] on textarea "[URL][DOMAIN_NAME][PERSON_NAME]" at bounding box center [1202, 767] width 273 height 29
click at [41, 233] on div at bounding box center [29, 232] width 29 height 29
click at [39, 232] on div at bounding box center [29, 232] width 29 height 29
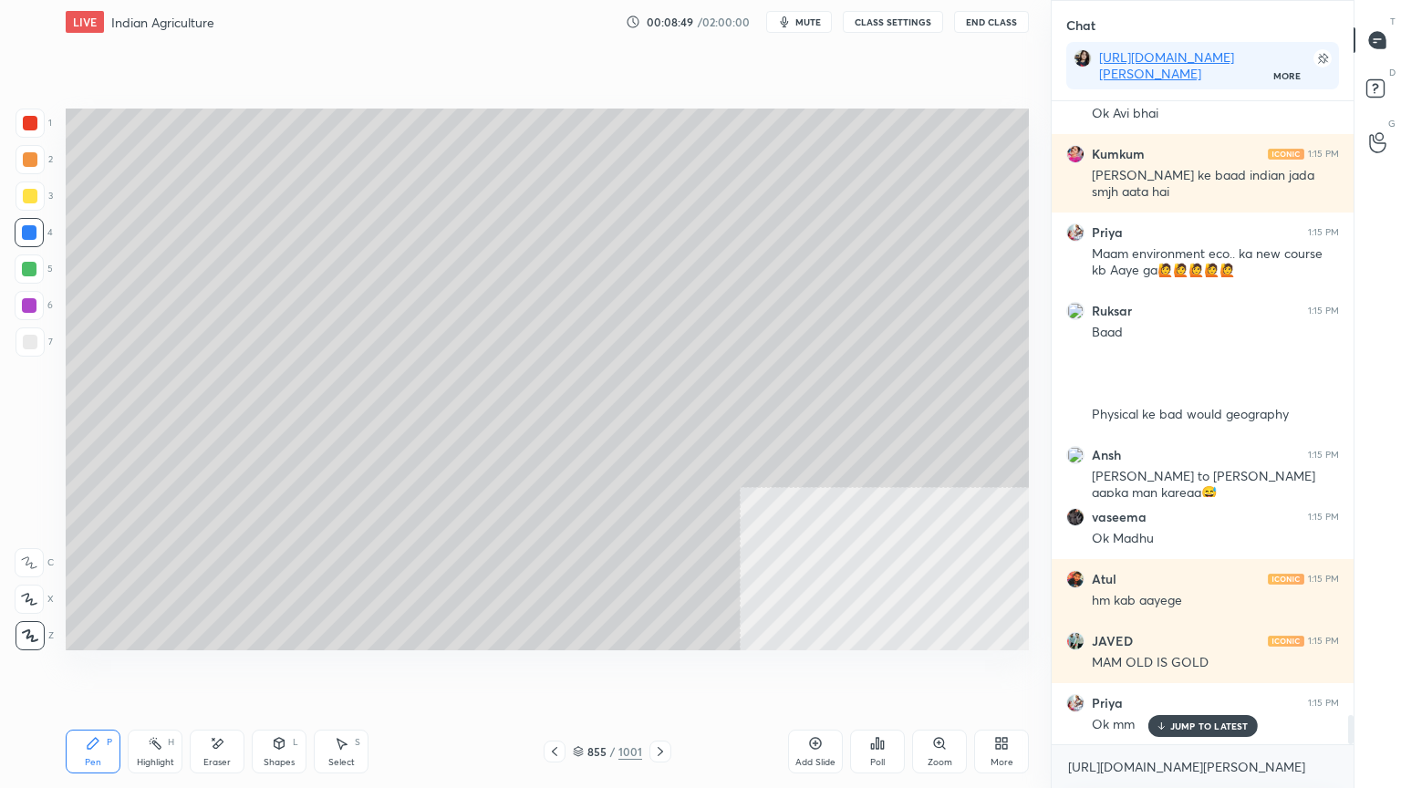
scroll to position [13428, 0]
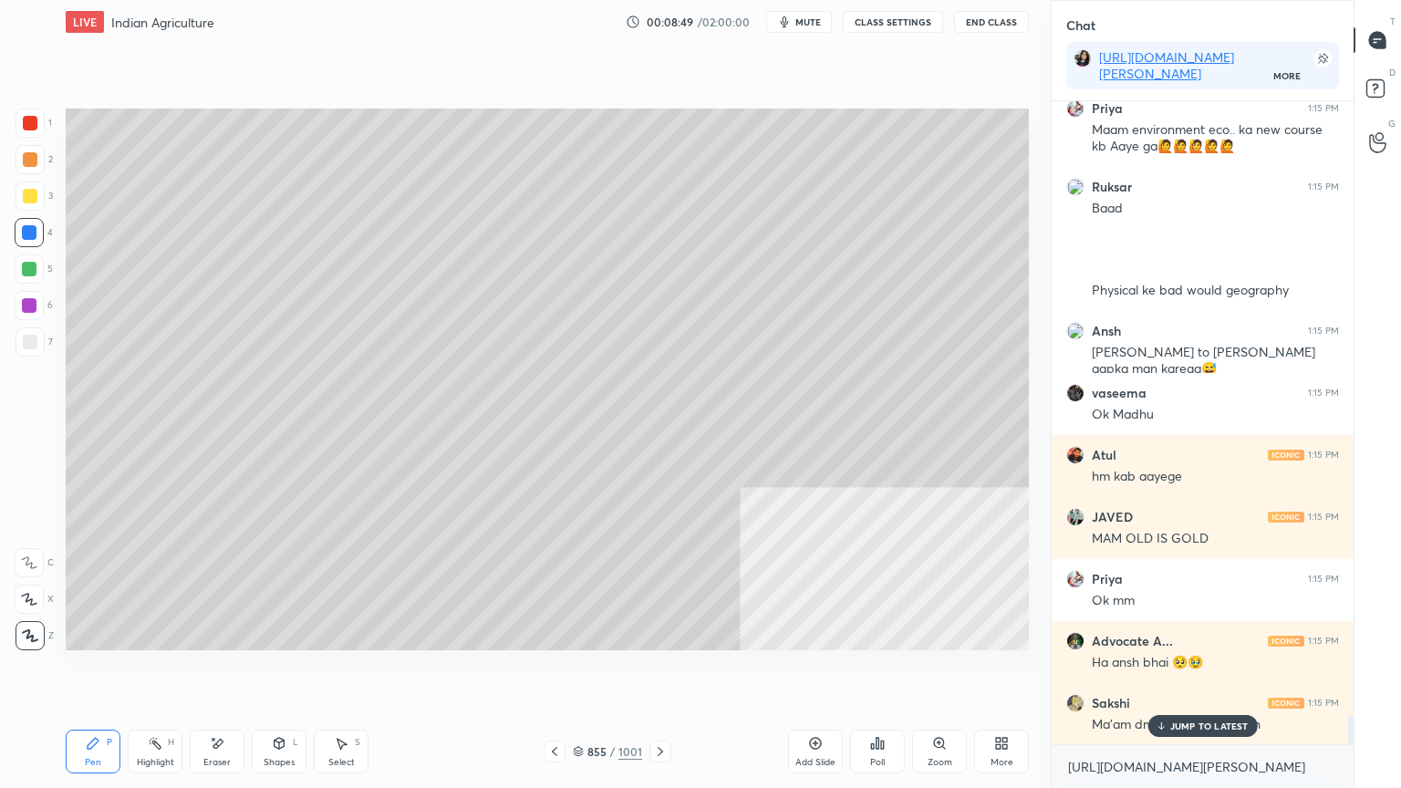
click at [36, 231] on div at bounding box center [29, 232] width 15 height 15
drag, startPoint x: 1169, startPoint y: 730, endPoint x: 1169, endPoint y: 764, distance: 34.7
click at [1169, 672] on div "JUMP TO LATEST" at bounding box center [1202, 726] width 109 height 22
click at [1160, 672] on textarea "[URL][DOMAIN_NAME][PERSON_NAME]" at bounding box center [1202, 767] width 273 height 29
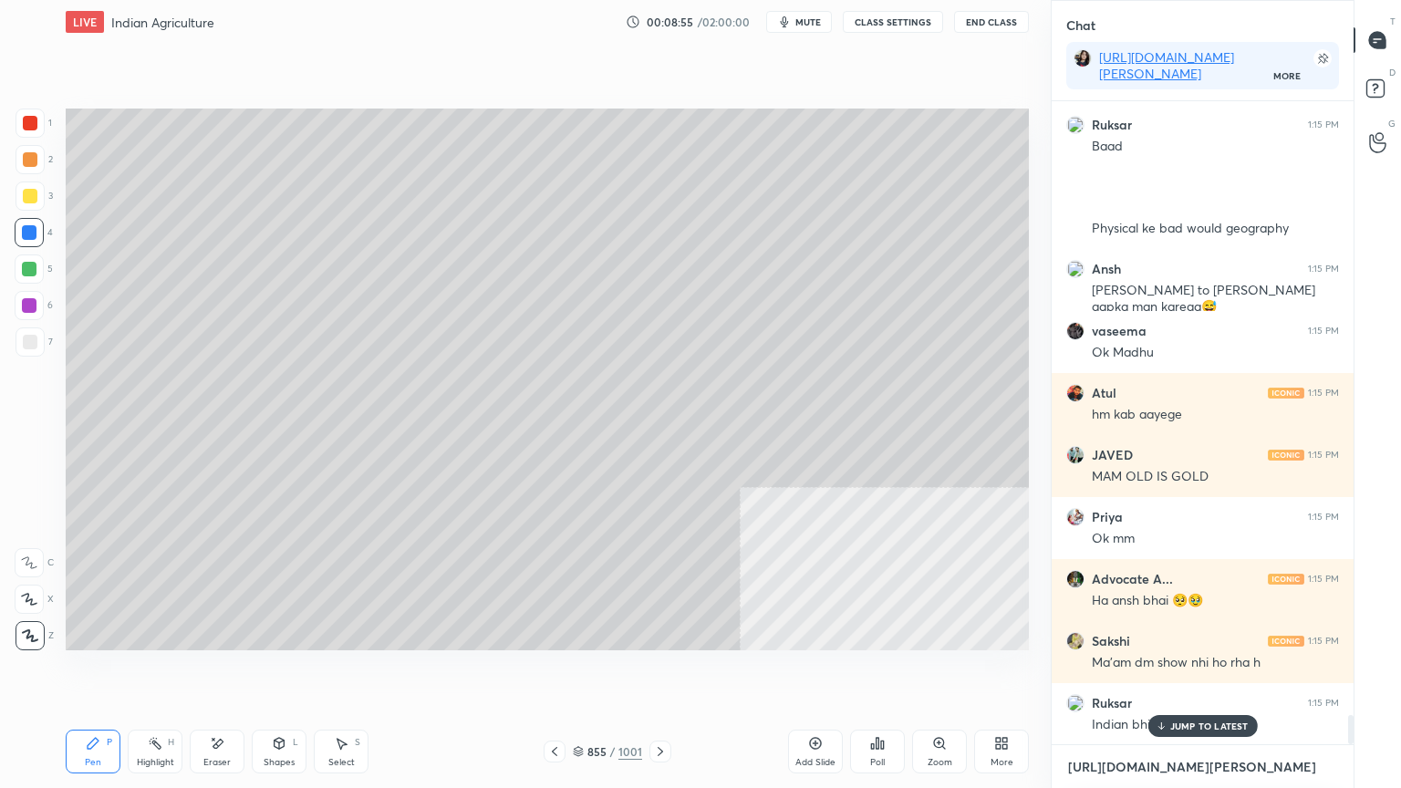
scroll to position [13552, 0]
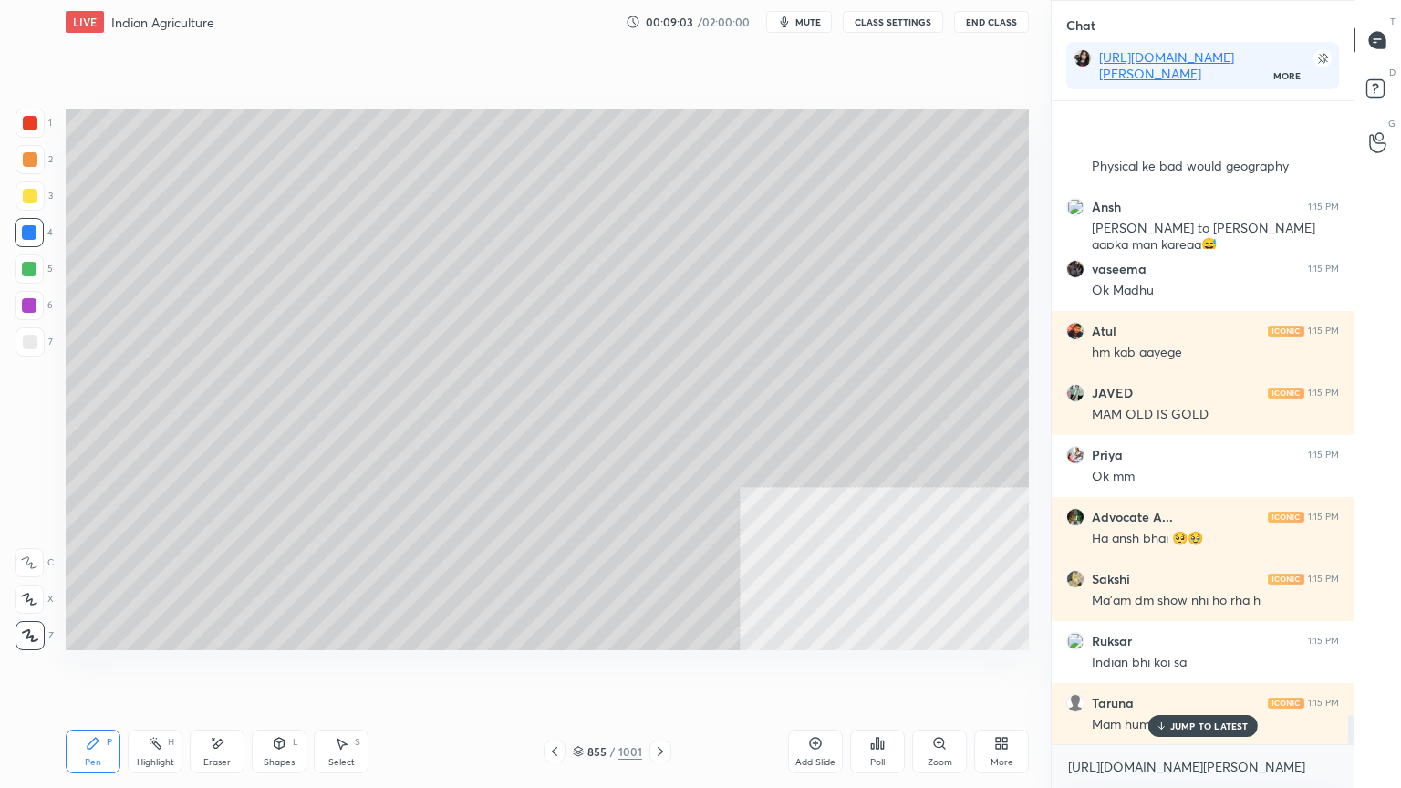
click at [1214, 672] on p "JUMP TO LATEST" at bounding box center [1209, 726] width 78 height 11
click at [1208, 672] on textarea "[URL][DOMAIN_NAME][PERSON_NAME]" at bounding box center [1202, 767] width 273 height 29
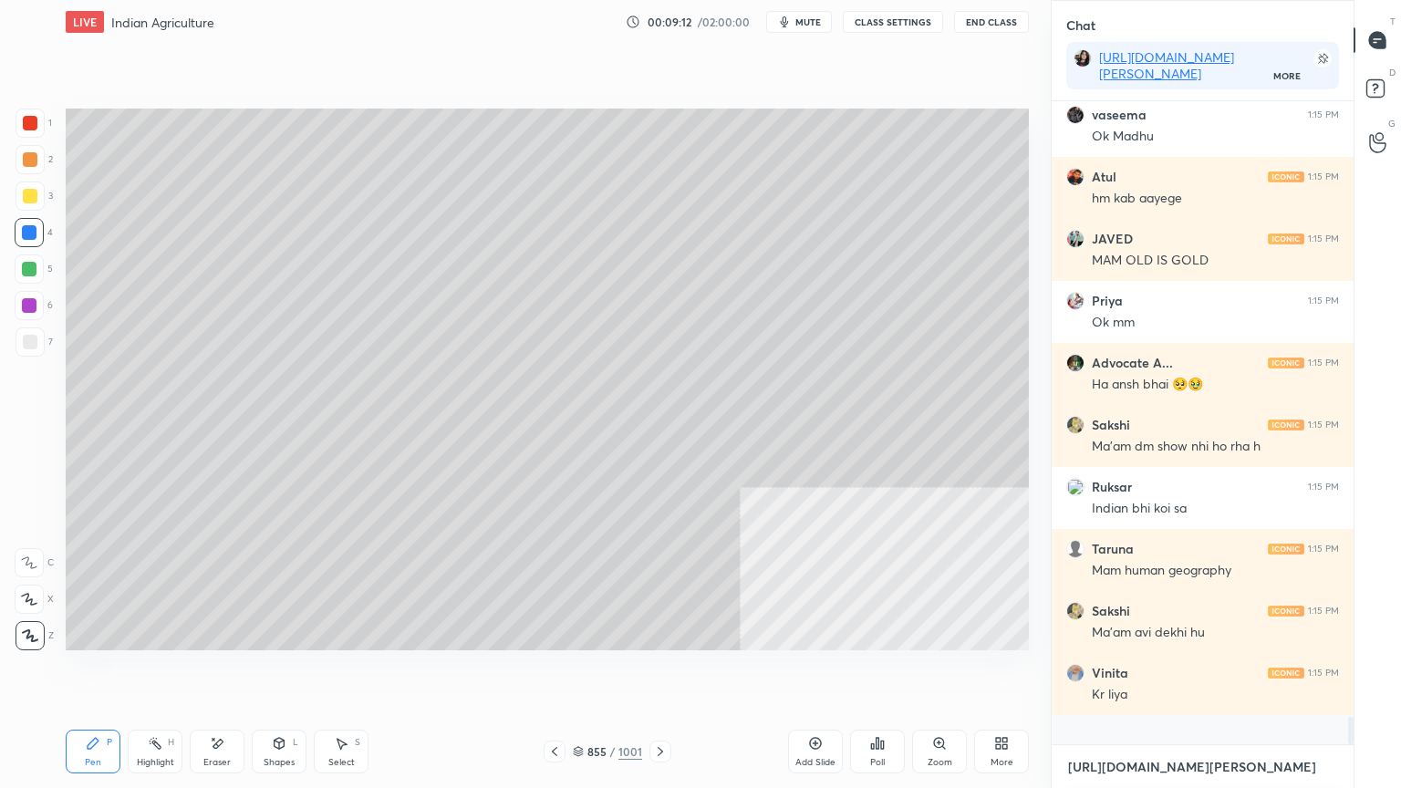
scroll to position [681, 296]
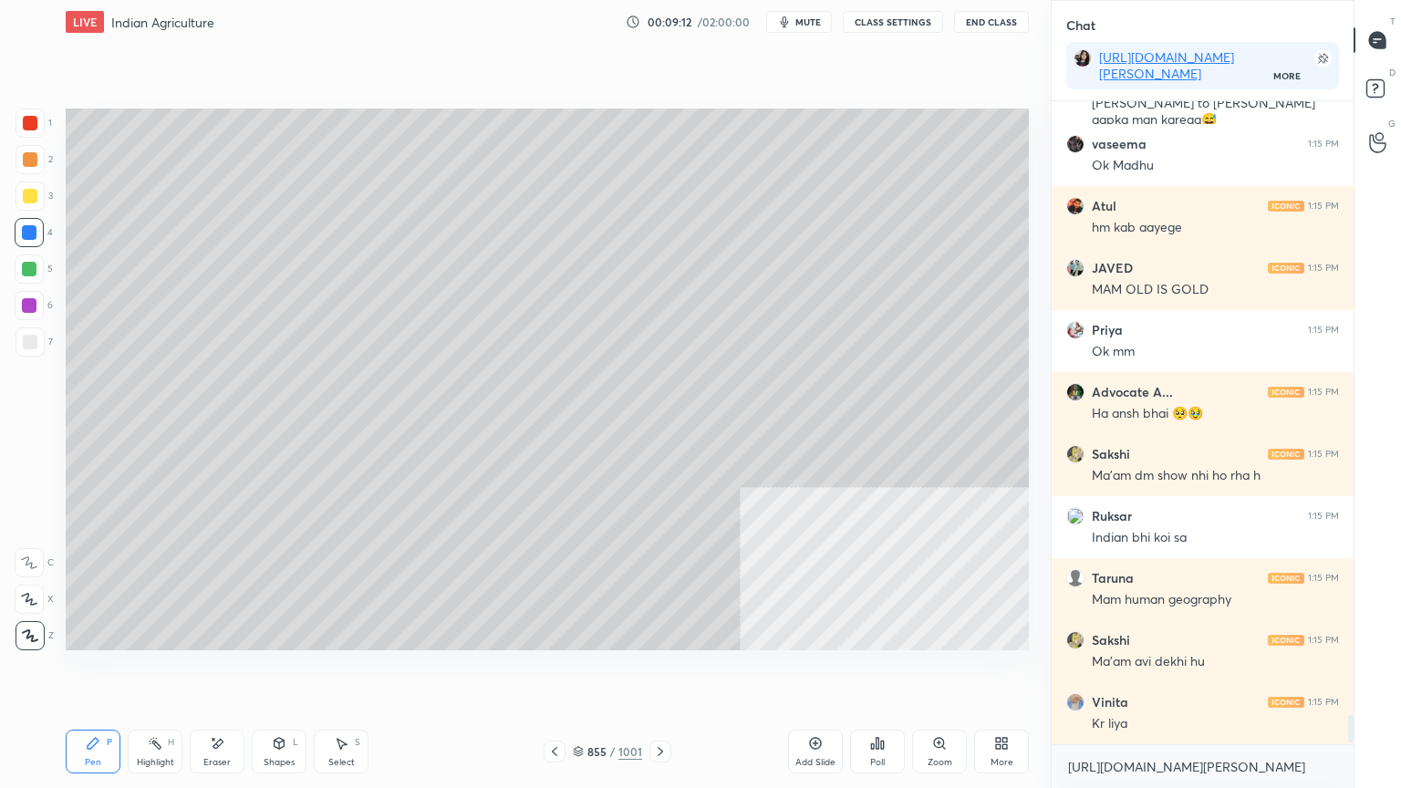
click at [226, 672] on div "Eraser" at bounding box center [217, 752] width 55 height 44
click at [87, 672] on div "Pen P" at bounding box center [93, 752] width 55 height 44
click at [94, 672] on icon at bounding box center [93, 743] width 11 height 11
click at [30, 231] on div at bounding box center [29, 232] width 15 height 15
click at [35, 230] on div at bounding box center [29, 232] width 15 height 15
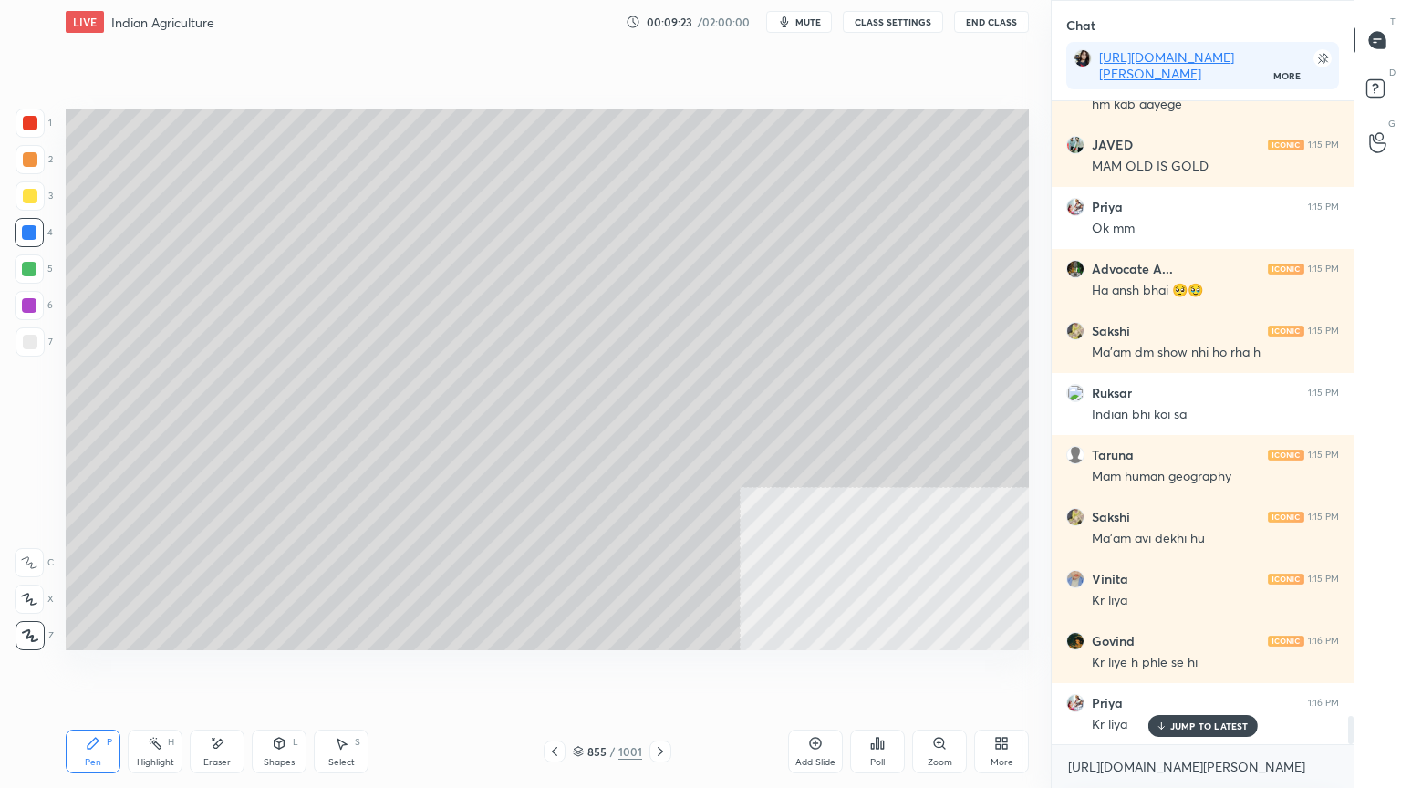
click at [347, 672] on div "Select S" at bounding box center [341, 752] width 55 height 44
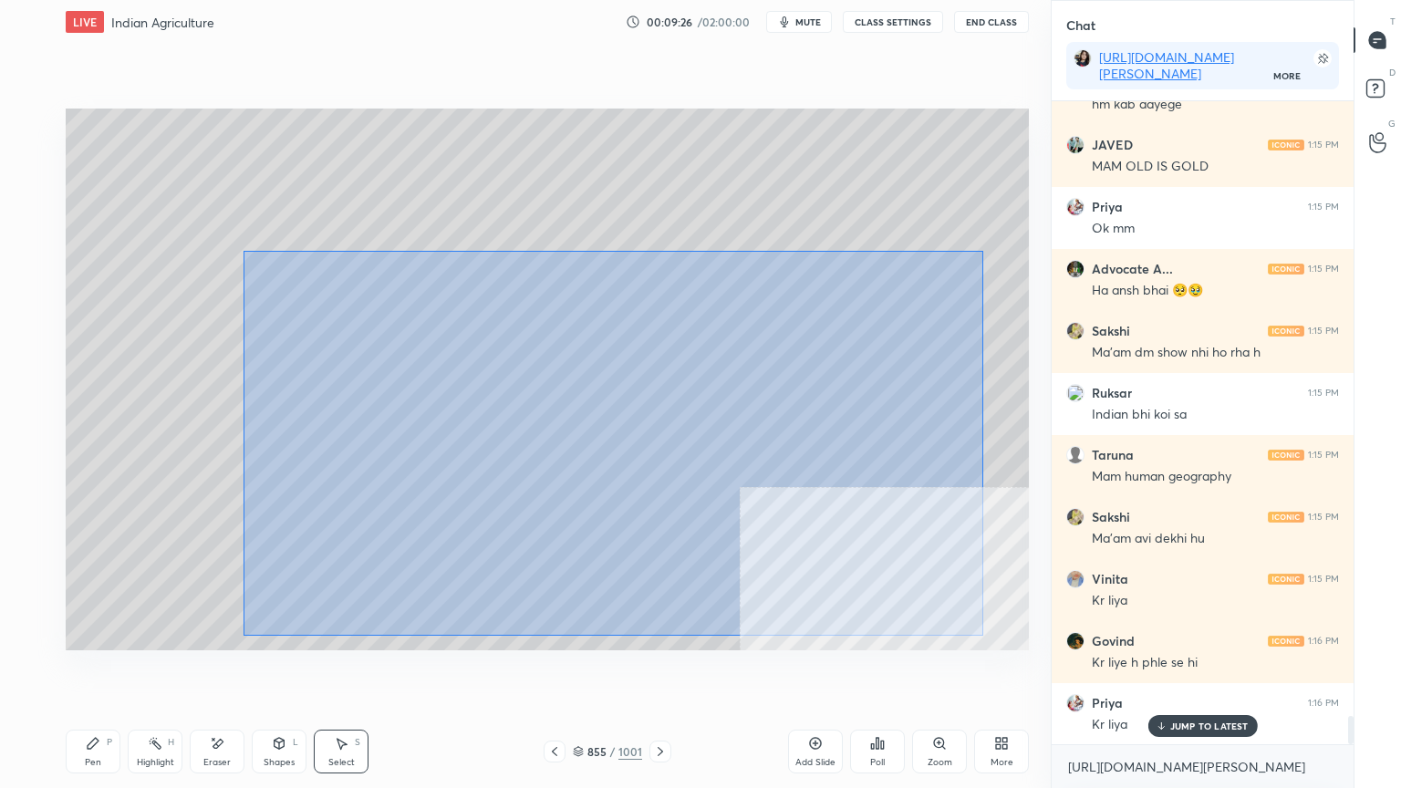
drag, startPoint x: 244, startPoint y: 251, endPoint x: 982, endPoint y: 632, distance: 830.7
click at [983, 635] on div "0 ° Undo Copy Duplicate Duplicate to new slide Delete" at bounding box center [547, 380] width 963 height 542
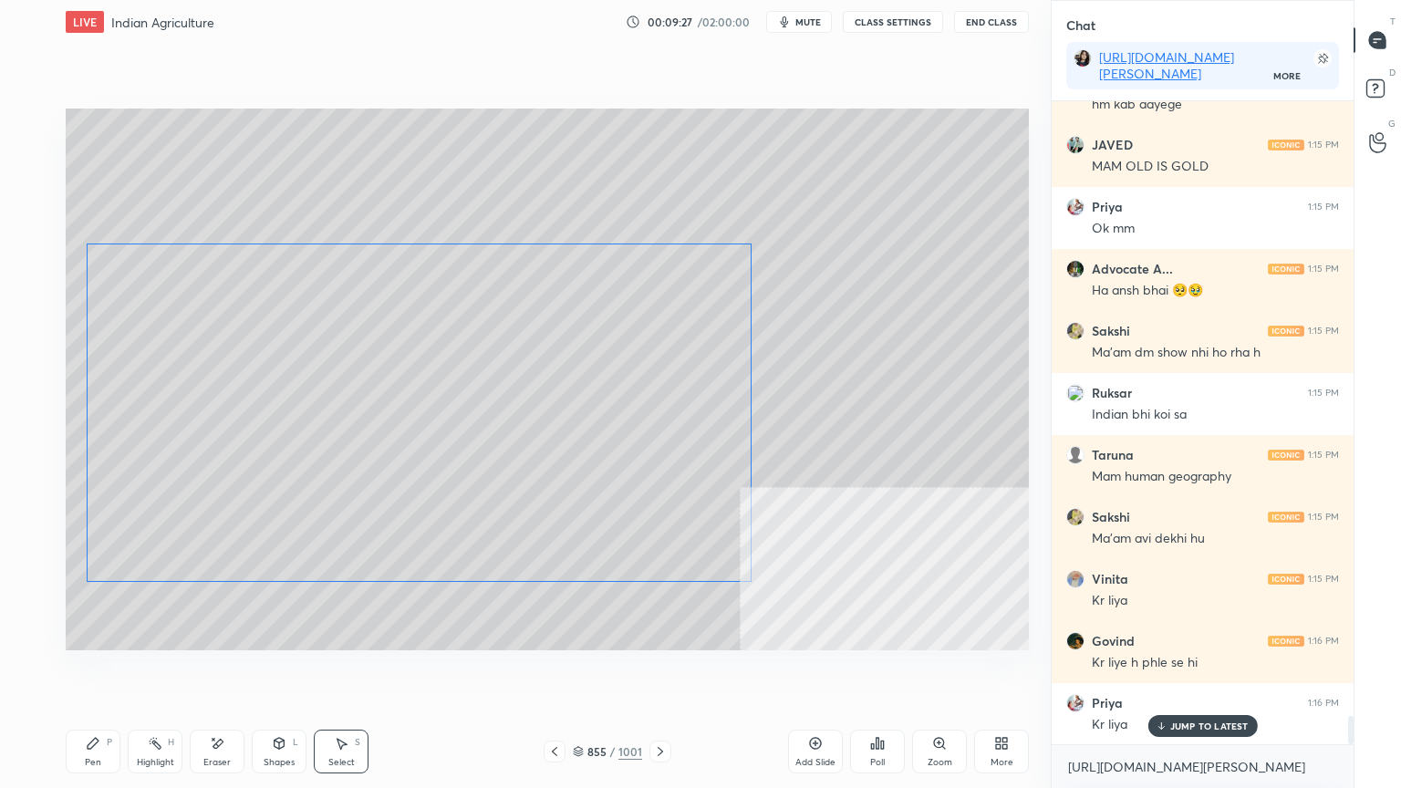
drag, startPoint x: 674, startPoint y: 424, endPoint x: 417, endPoint y: 528, distance: 277.5
click at [639, 423] on div "0 ° Undo Copy Duplicate Duplicate to new slide Delete" at bounding box center [547, 380] width 963 height 542
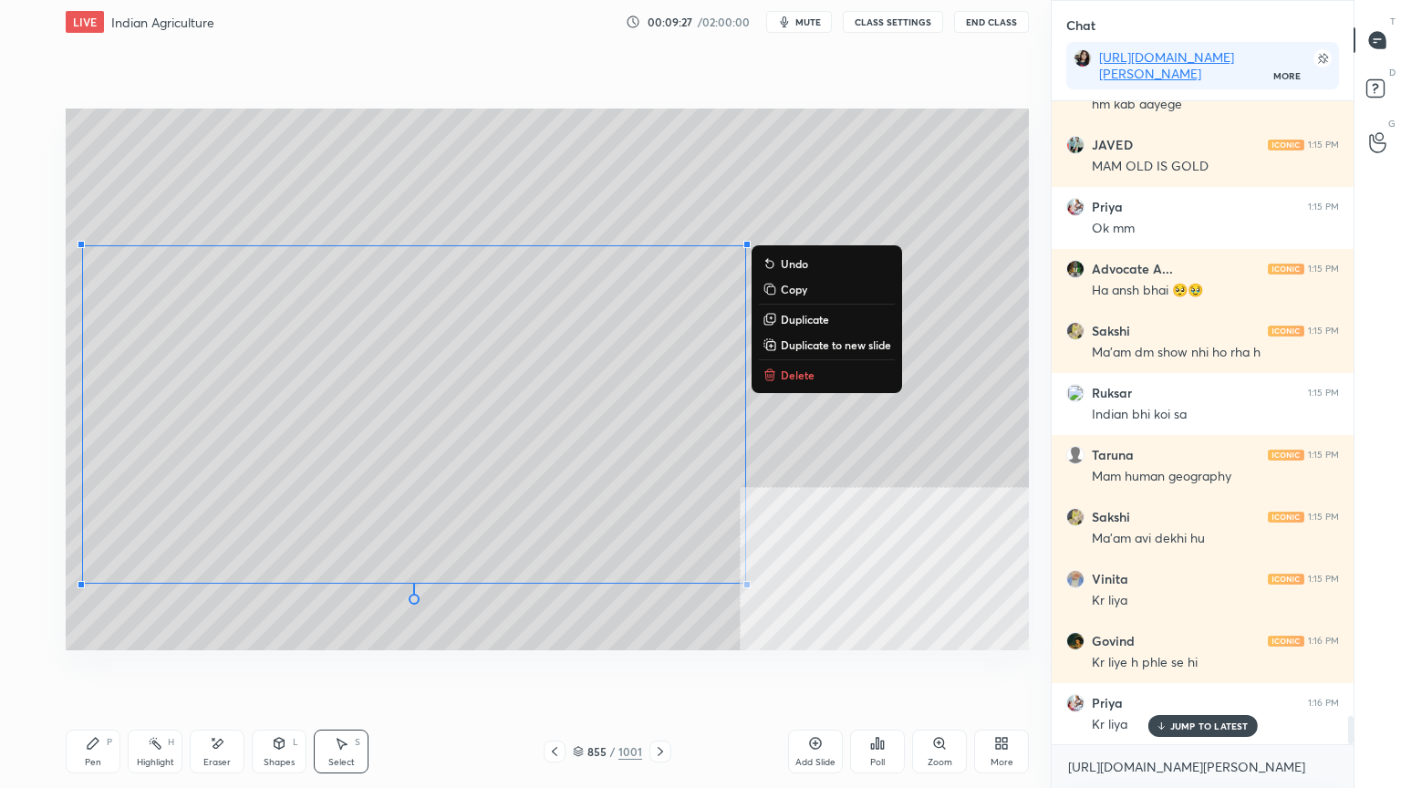
click at [100, 672] on div "Pen P" at bounding box center [93, 752] width 55 height 44
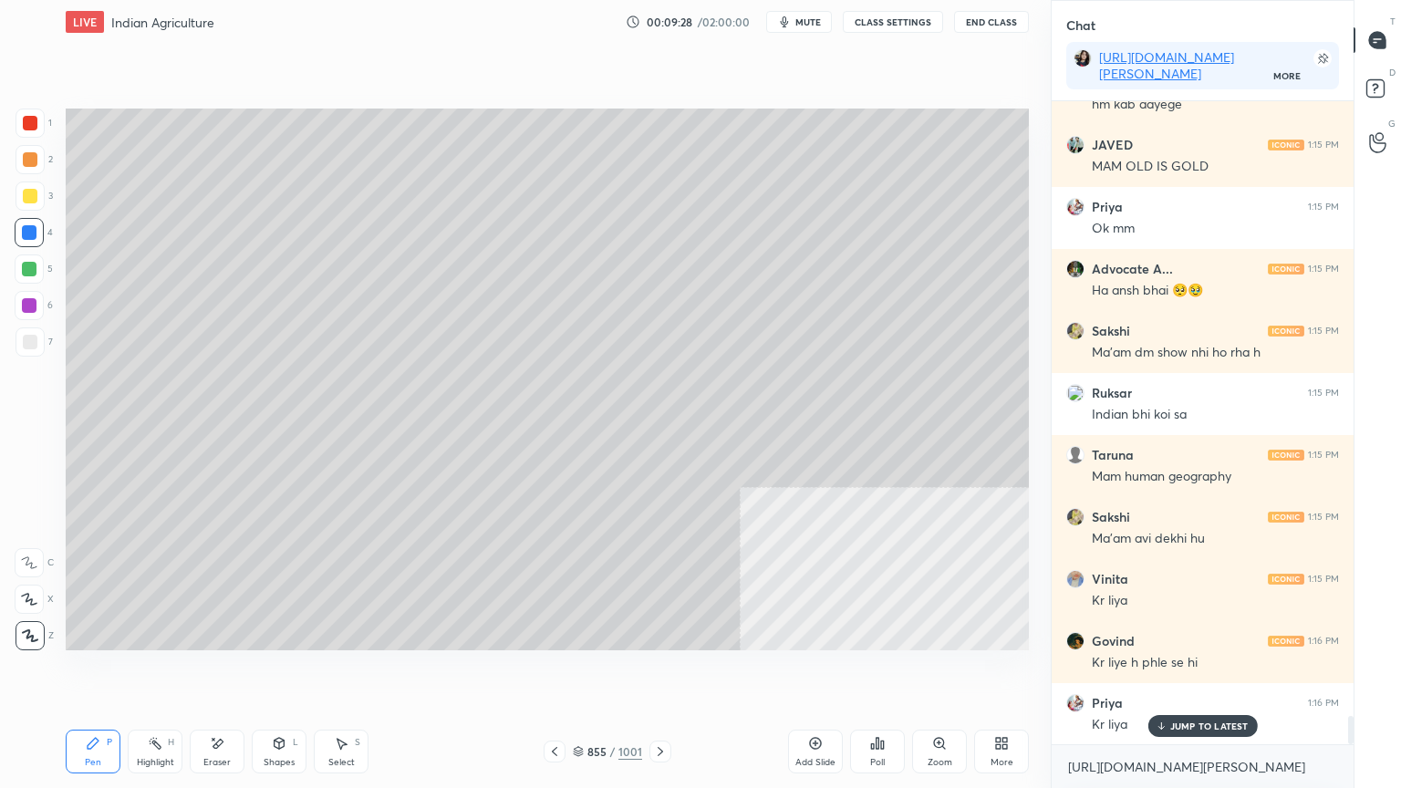
click at [112, 672] on div "Pen P" at bounding box center [93, 752] width 55 height 44
drag, startPoint x: 1190, startPoint y: 733, endPoint x: 1190, endPoint y: 761, distance: 28.3
click at [1190, 672] on div "JUMP TO LATEST" at bounding box center [1202, 726] width 109 height 22
click at [1186, 672] on div "[URL][DOMAIN_NAME][PERSON_NAME] x" at bounding box center [1203, 766] width 302 height 43
click at [1013, 672] on div "More" at bounding box center [1001, 752] width 55 height 44
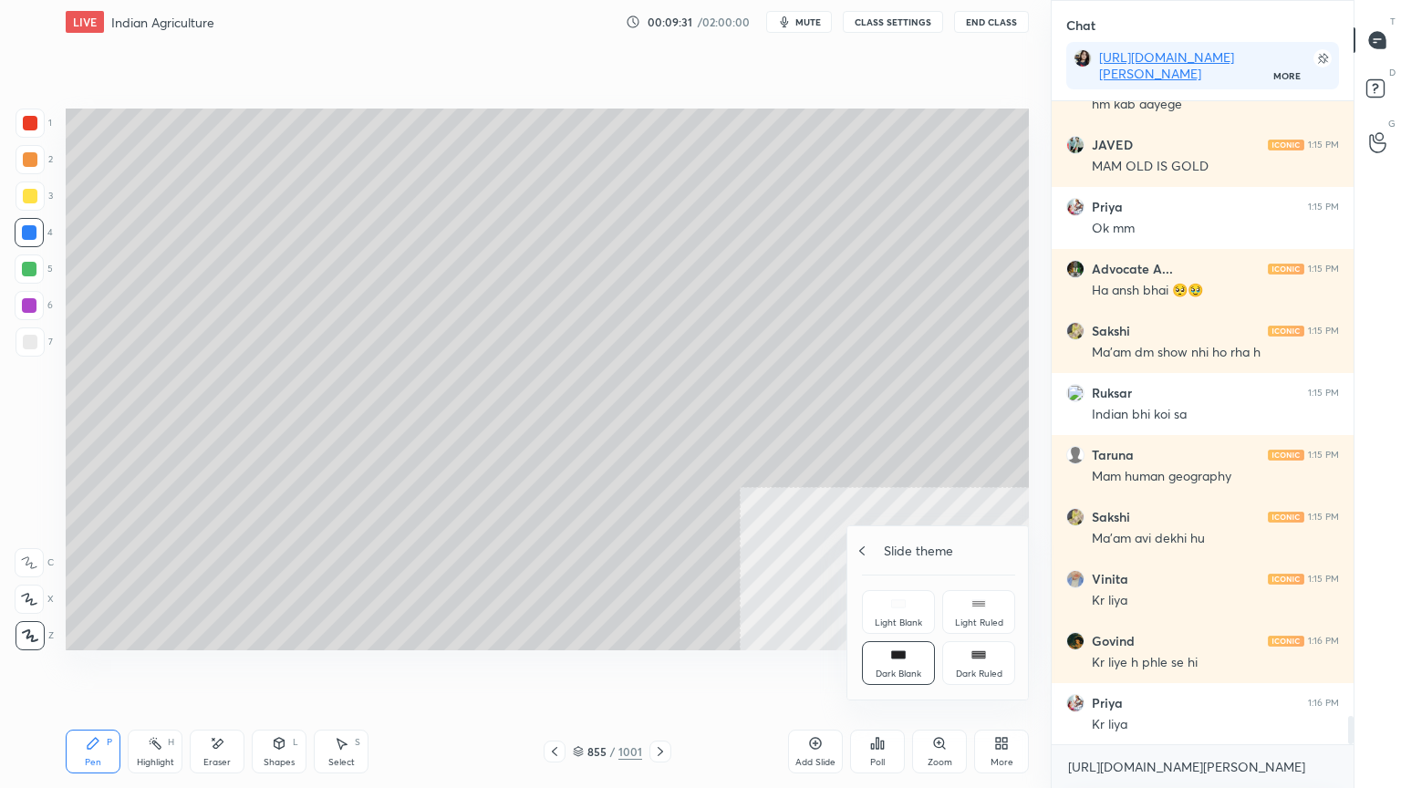
click at [865, 558] on div at bounding box center [862, 551] width 15 height 15
click at [884, 663] on div "Full screen F" at bounding box center [898, 663] width 73 height 44
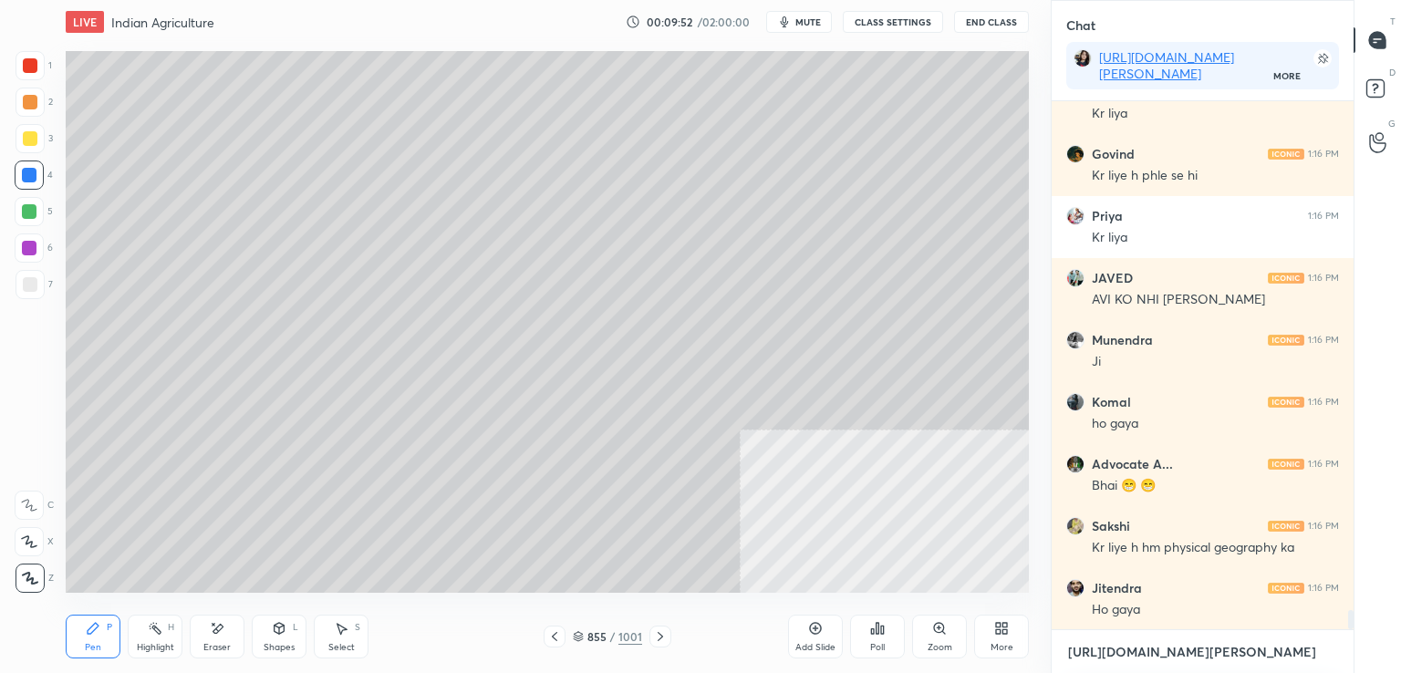
click at [1111, 648] on textarea "[URL][DOMAIN_NAME][PERSON_NAME]" at bounding box center [1202, 652] width 273 height 29
paste textarea "puurk-aapdaa-prbndhn/SPJH4GV"
type textarea "[URL][DOMAIN_NAME]"
click at [1326, 650] on icon at bounding box center [1324, 651] width 15 height 15
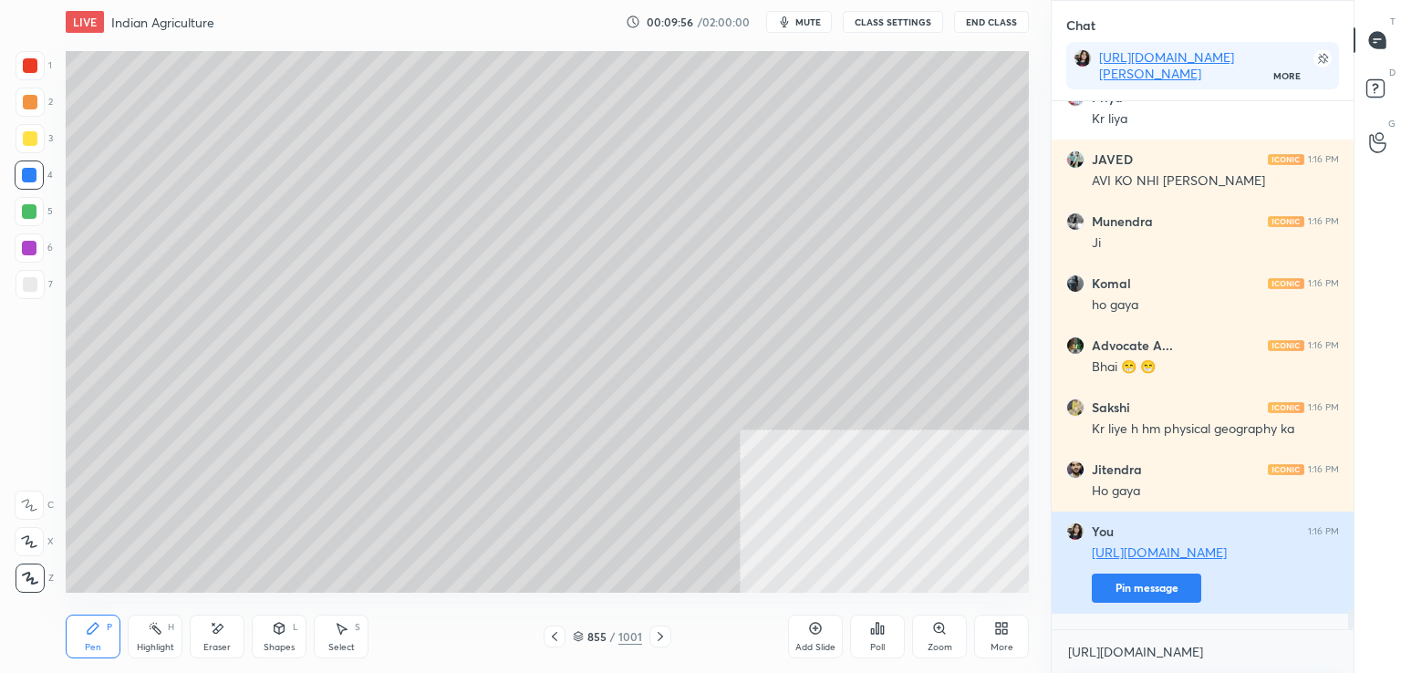
click at [1120, 603] on button "Pin message" at bounding box center [1146, 588] width 109 height 29
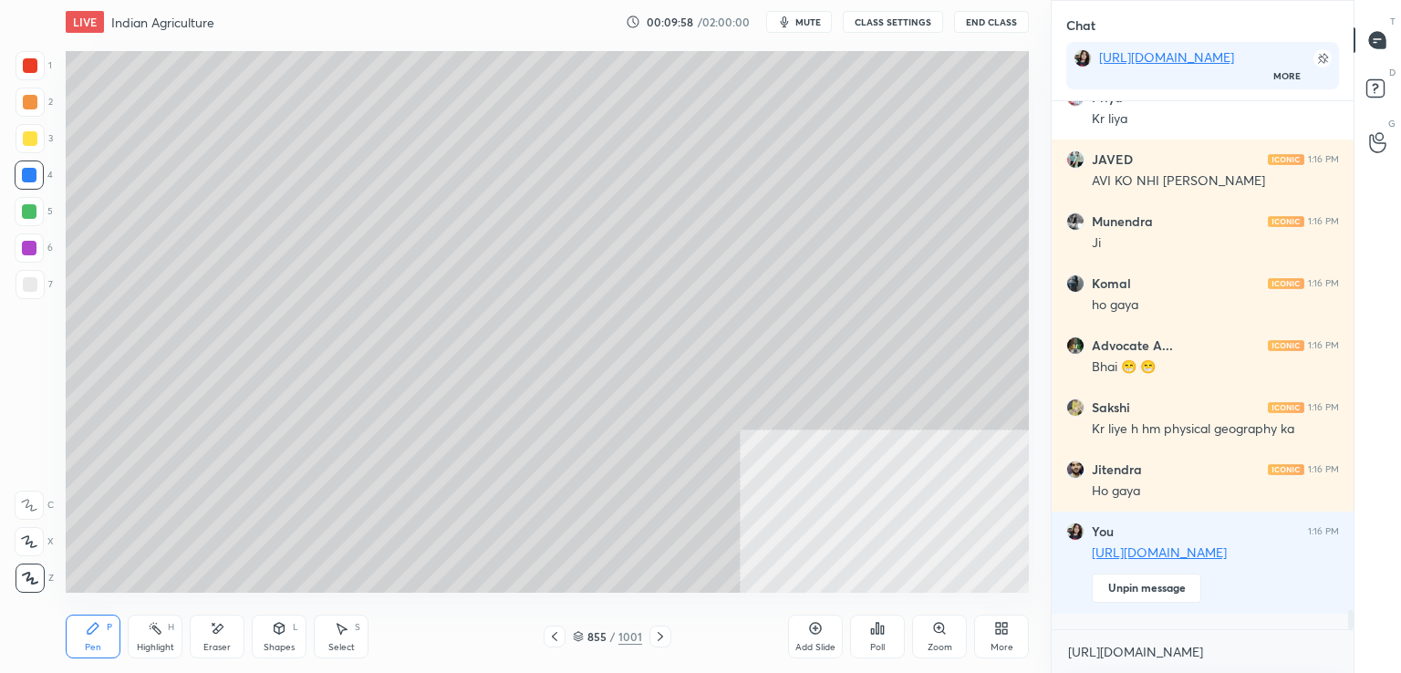
click at [995, 632] on icon at bounding box center [1001, 628] width 15 height 15
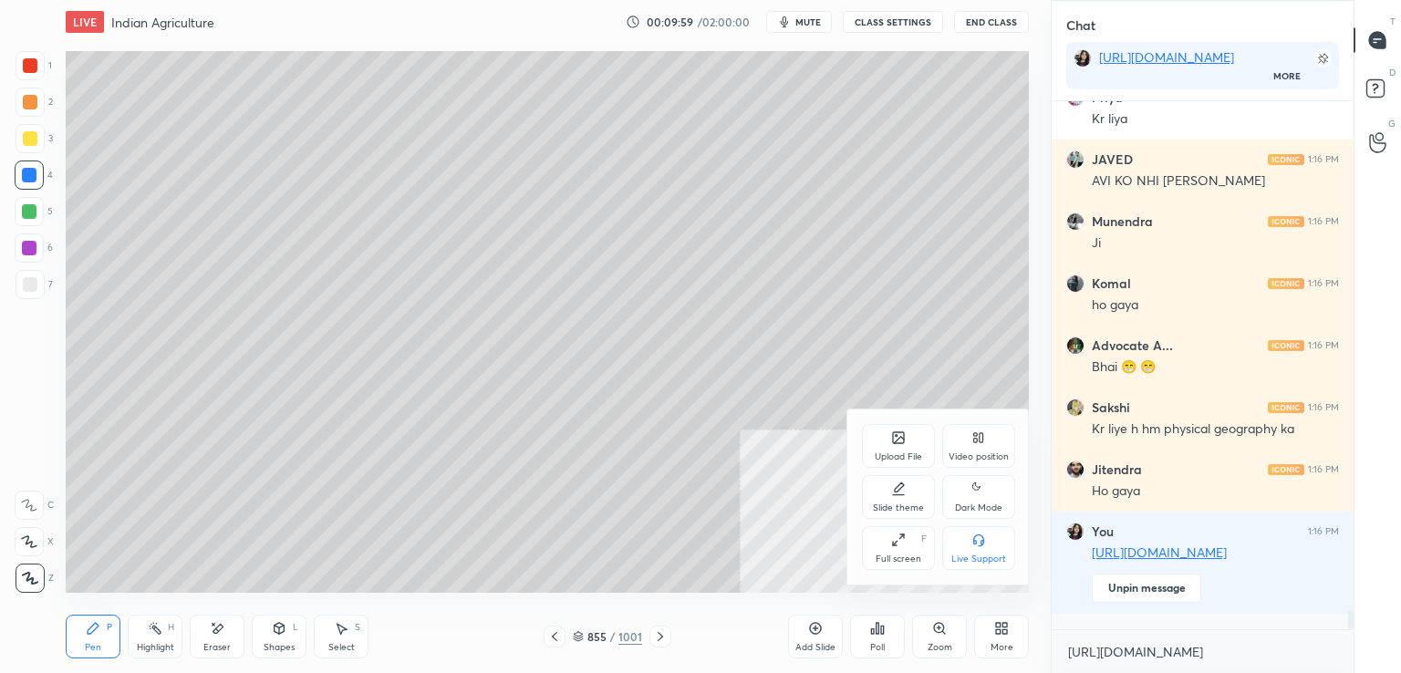
click at [898, 552] on div "Full screen F" at bounding box center [898, 548] width 73 height 44
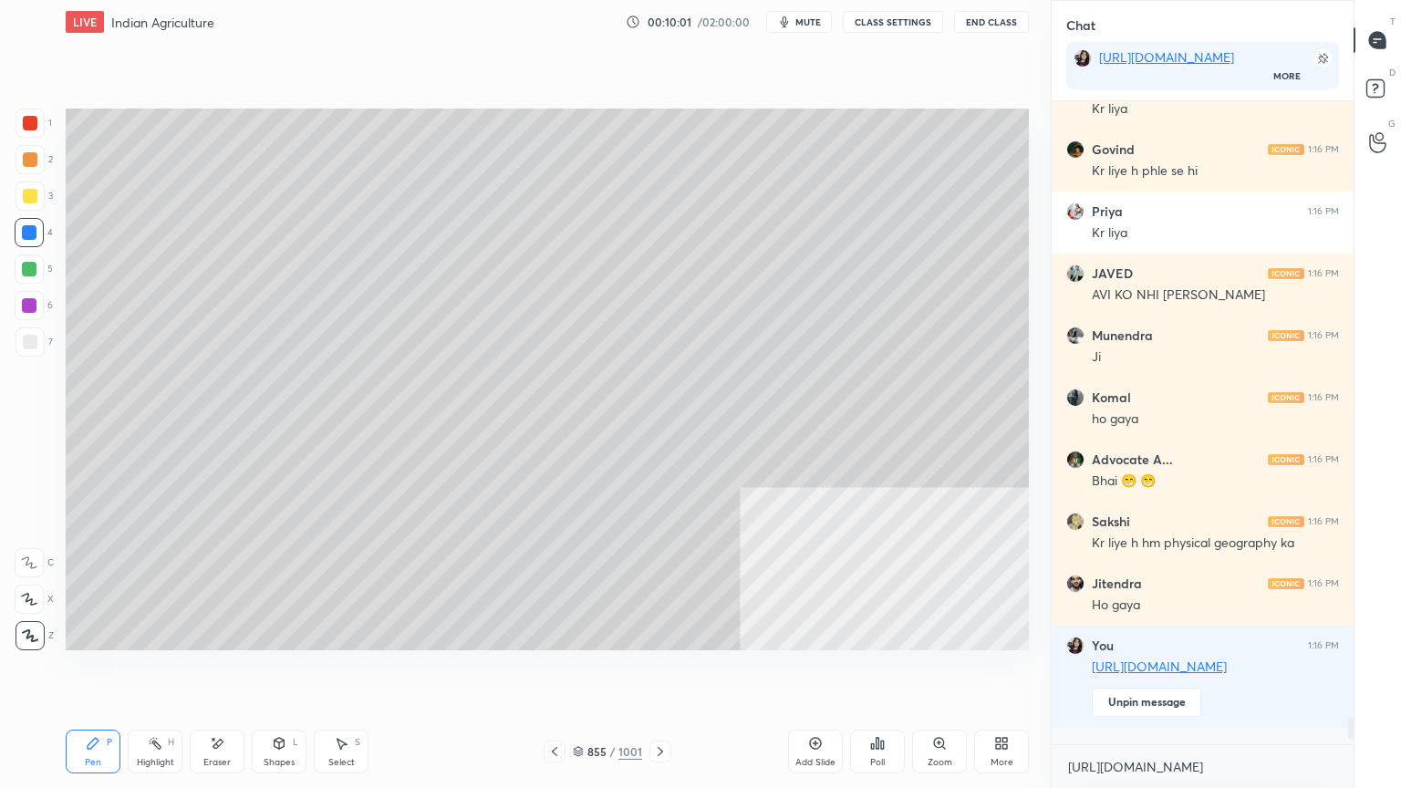
click at [32, 133] on div at bounding box center [30, 123] width 29 height 29
click at [33, 130] on div at bounding box center [30, 123] width 15 height 15
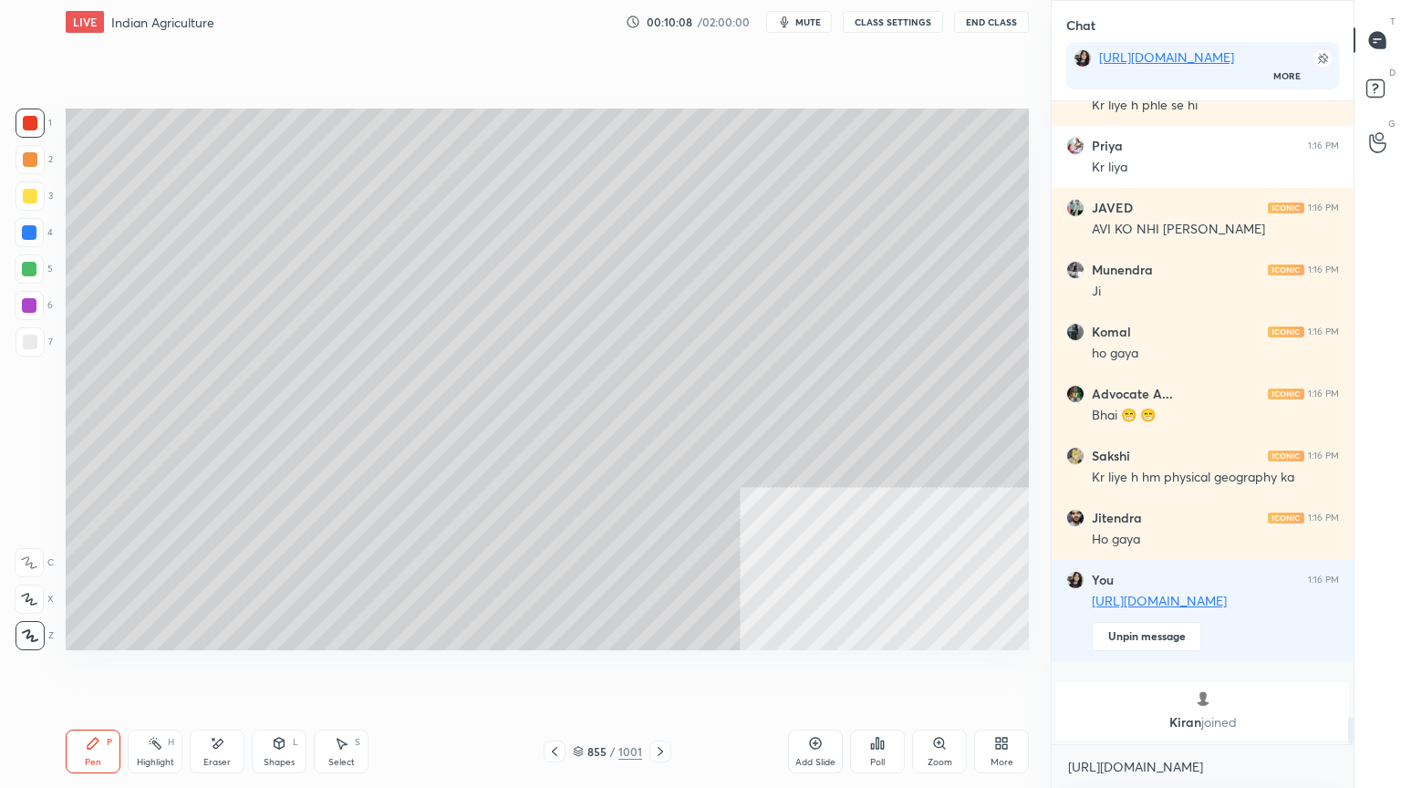
click at [16, 236] on div "1 2 3 4 5 6 7 C X Z E E Erase all H H" at bounding box center [29, 380] width 58 height 542
click at [30, 236] on div at bounding box center [29, 232] width 15 height 15
click at [31, 237] on div at bounding box center [29, 232] width 15 height 15
click at [277, 672] on div "Shapes" at bounding box center [279, 762] width 31 height 9
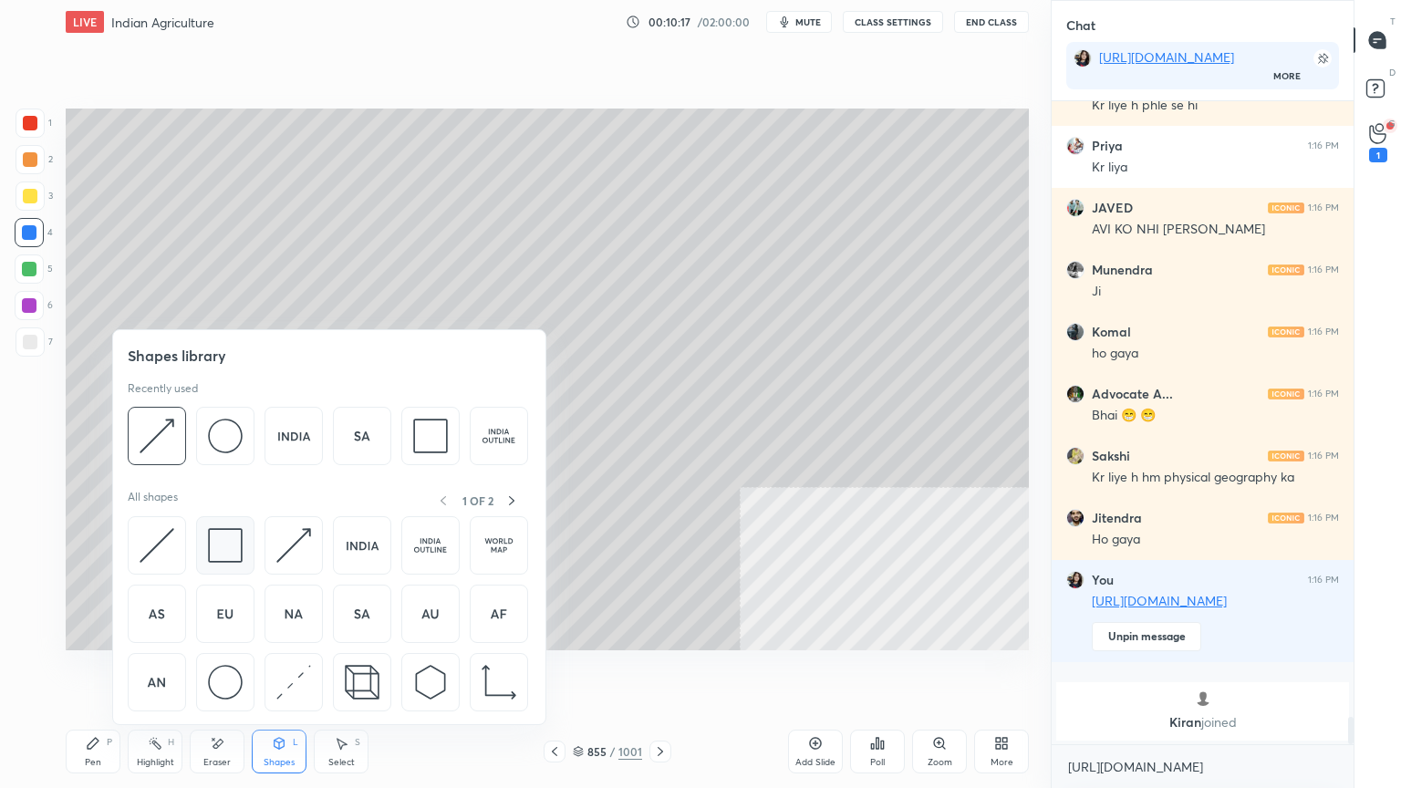
click at [238, 555] on img at bounding box center [225, 545] width 35 height 35
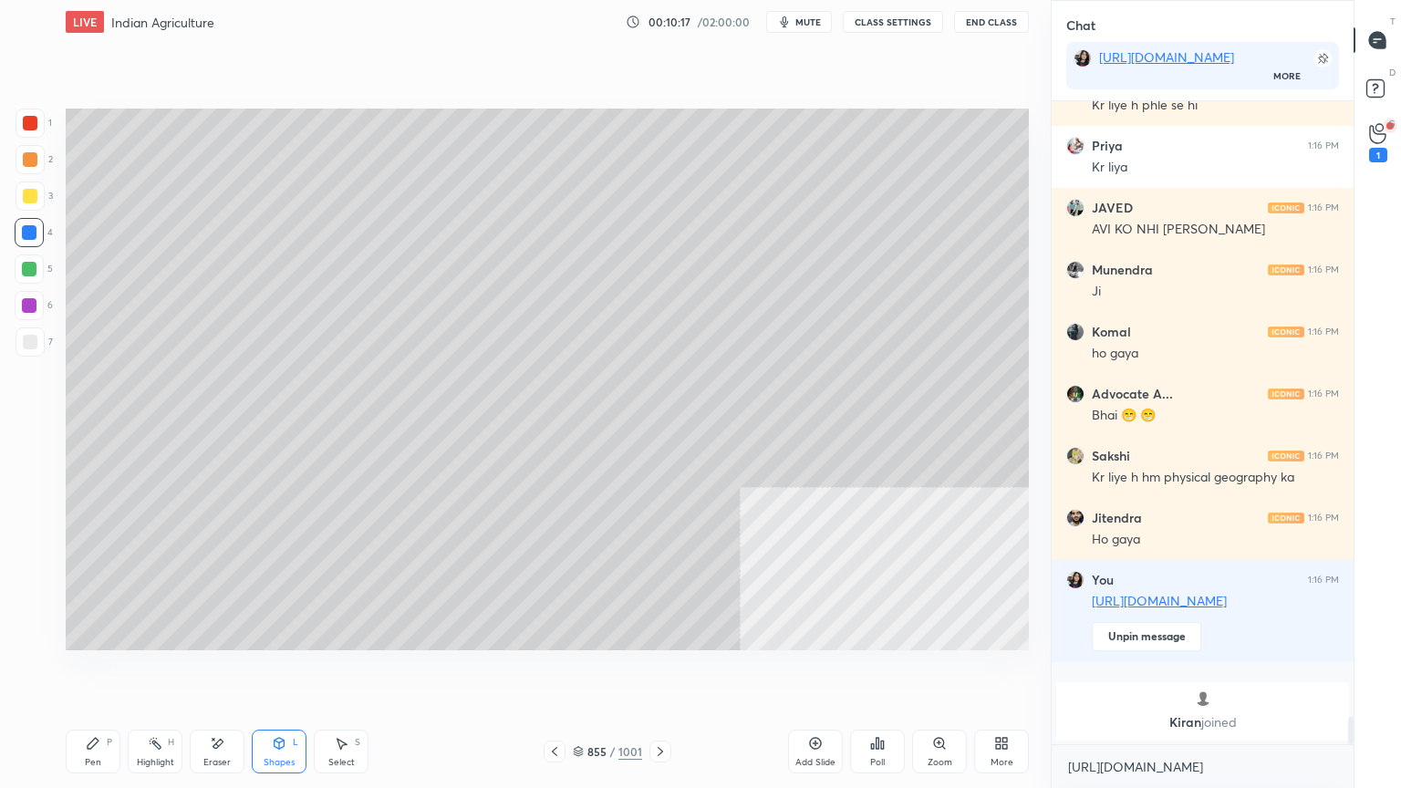
scroll to position [13735, 0]
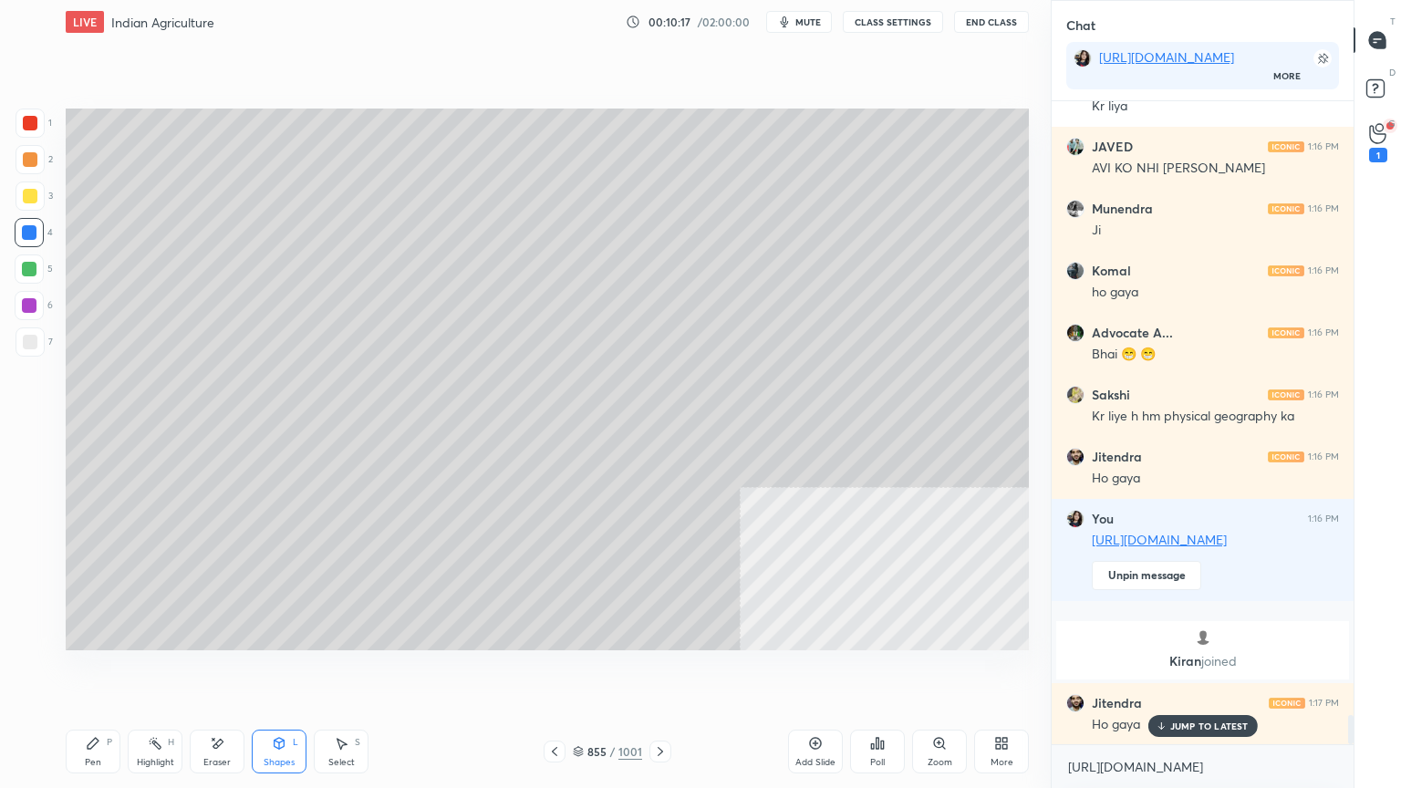
click at [23, 348] on div at bounding box center [30, 342] width 15 height 15
click at [26, 343] on div at bounding box center [30, 342] width 15 height 15
click at [97, 672] on div "Pen P" at bounding box center [93, 752] width 55 height 44
click at [39, 244] on div at bounding box center [29, 232] width 29 height 29
click at [35, 234] on div at bounding box center [29, 232] width 15 height 15
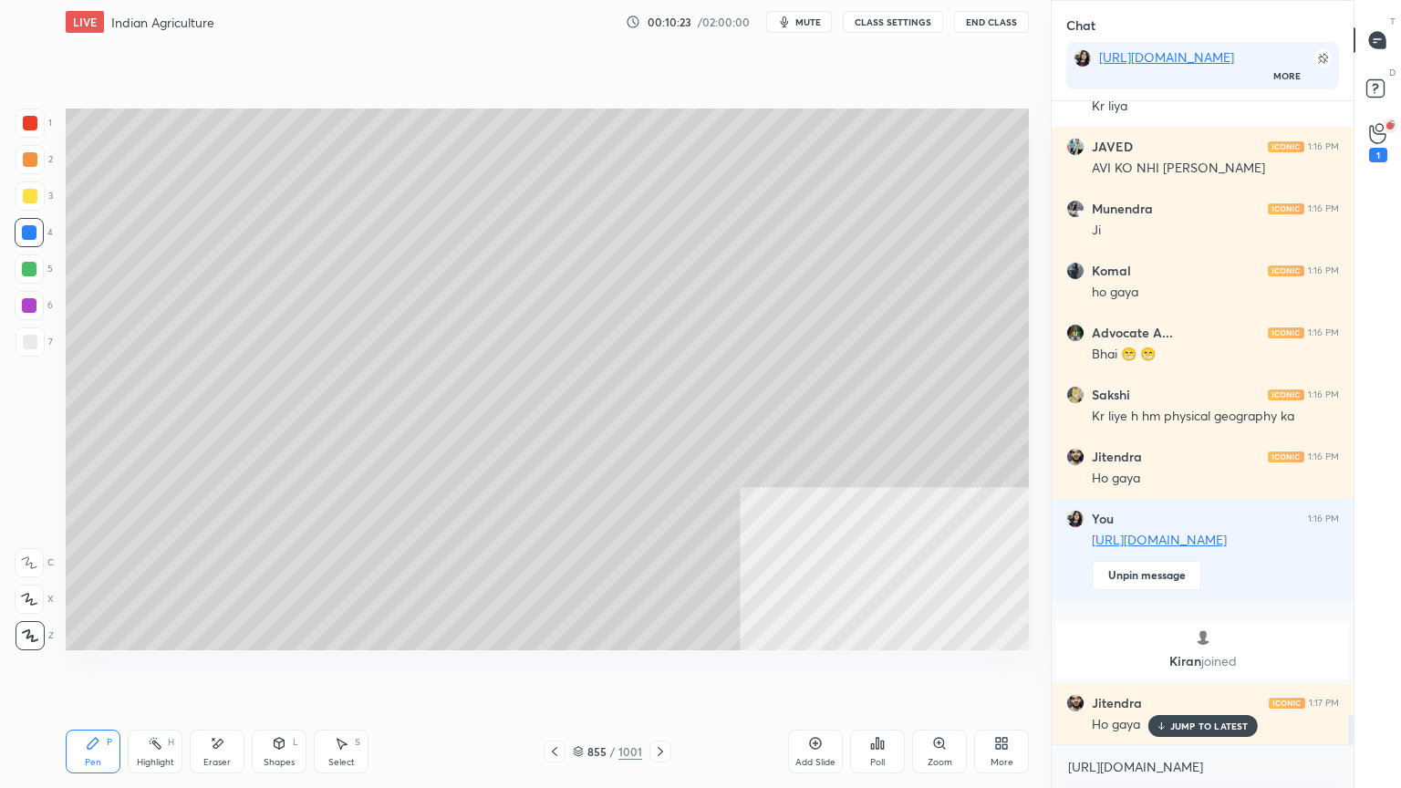
drag, startPoint x: 31, startPoint y: 120, endPoint x: 58, endPoint y: 122, distance: 27.5
click at [31, 122] on div at bounding box center [30, 123] width 15 height 15
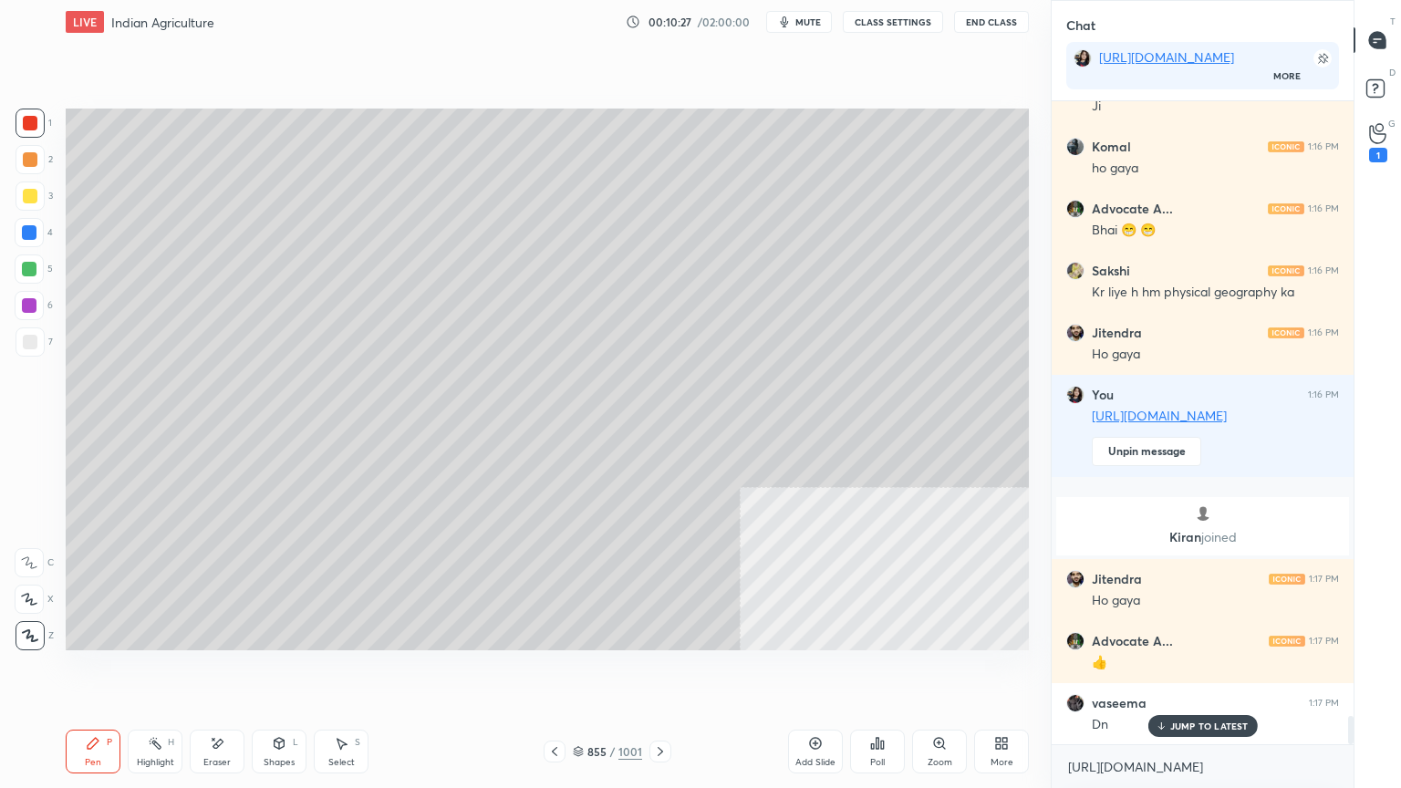
scroll to position [13983, 0]
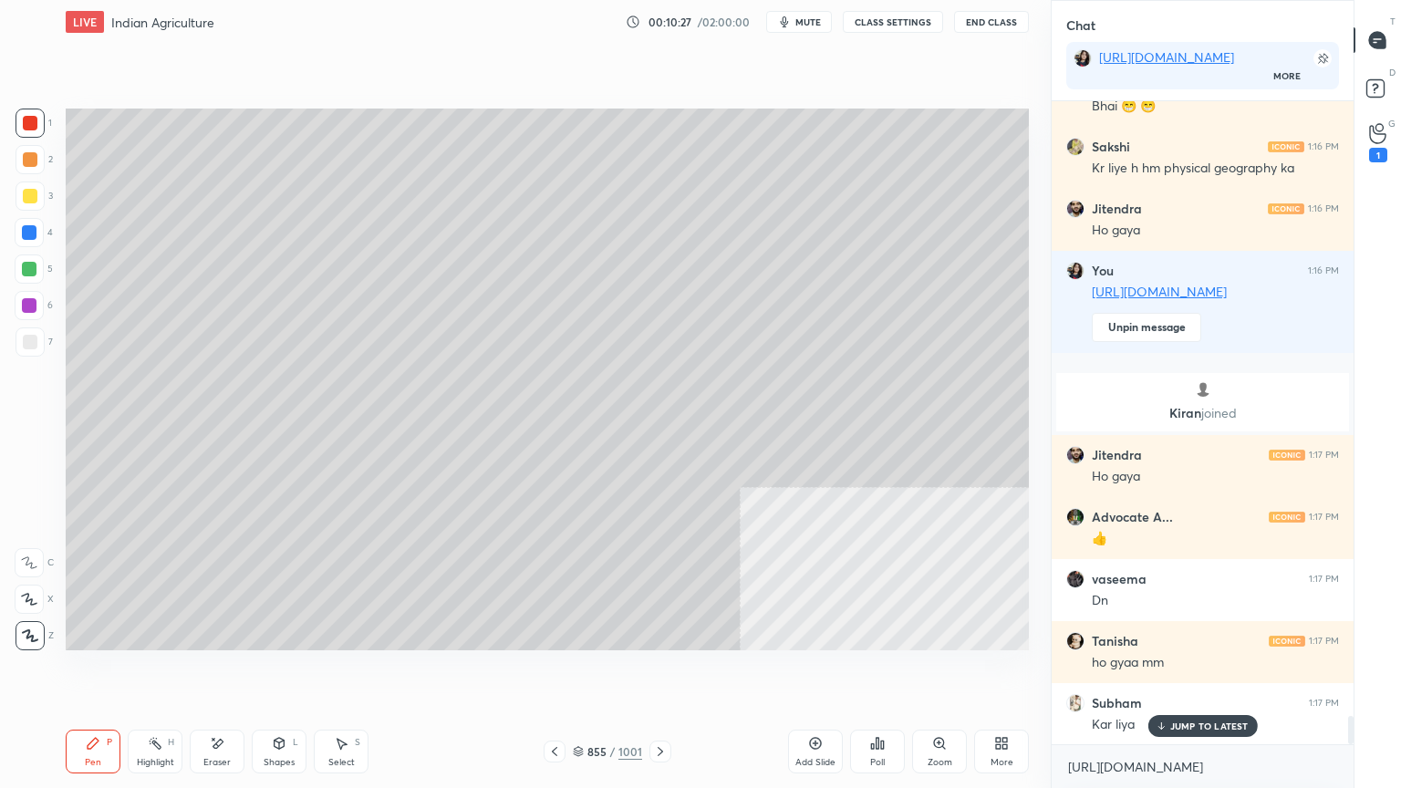
click at [44, 237] on div at bounding box center [29, 232] width 29 height 29
click at [36, 272] on div at bounding box center [29, 269] width 15 height 15
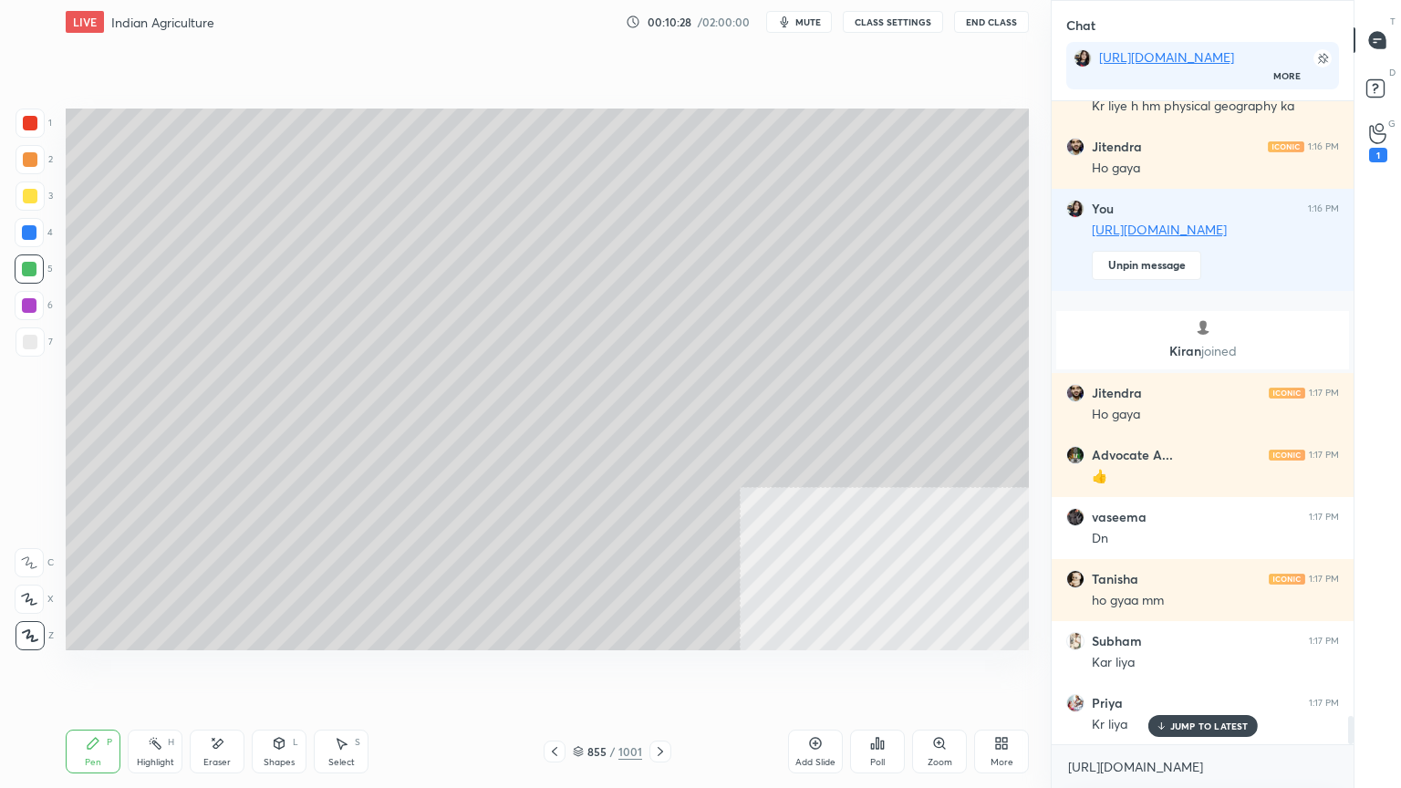
click at [26, 344] on div at bounding box center [30, 342] width 15 height 15
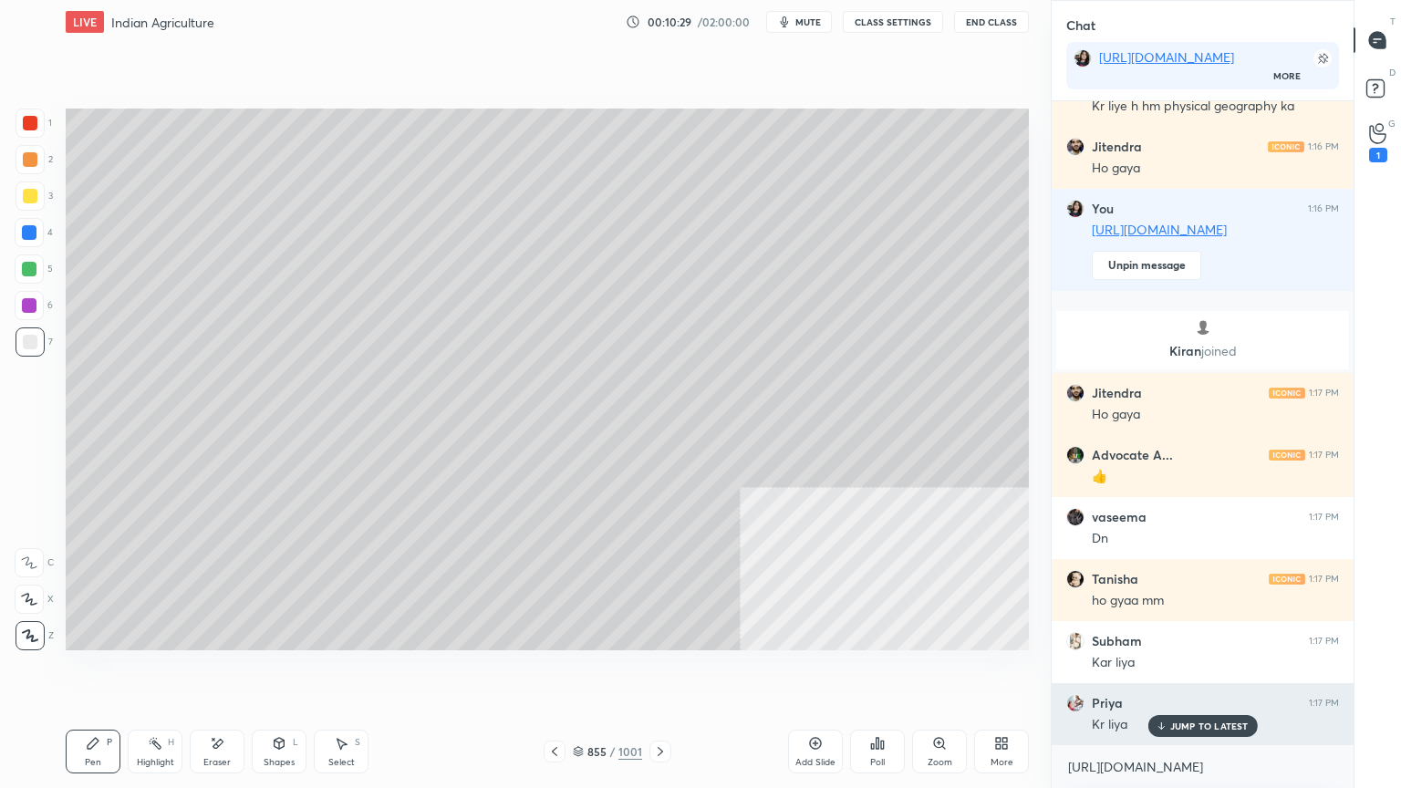
click at [1179, 672] on p "JUMP TO LATEST" at bounding box center [1209, 726] width 78 height 11
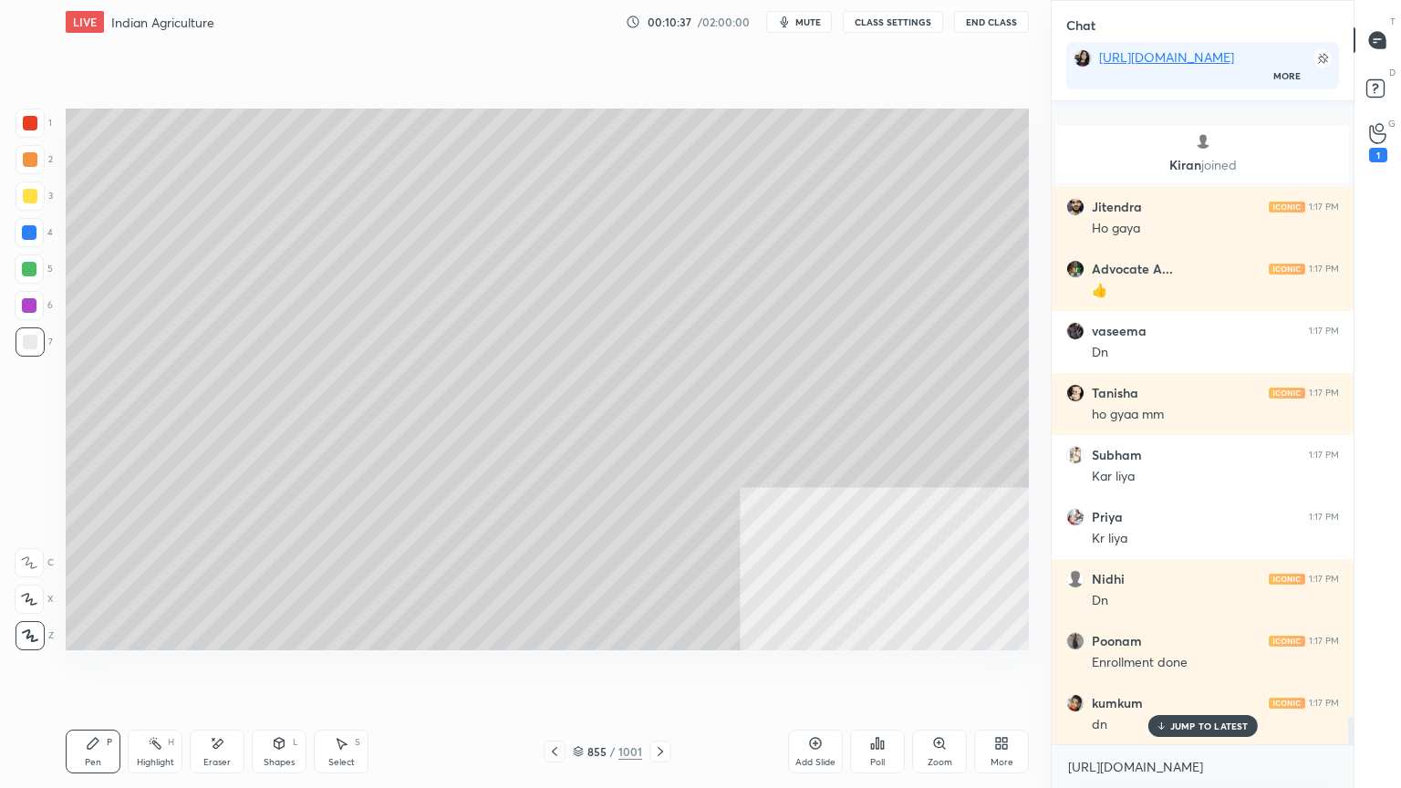
scroll to position [14293, 0]
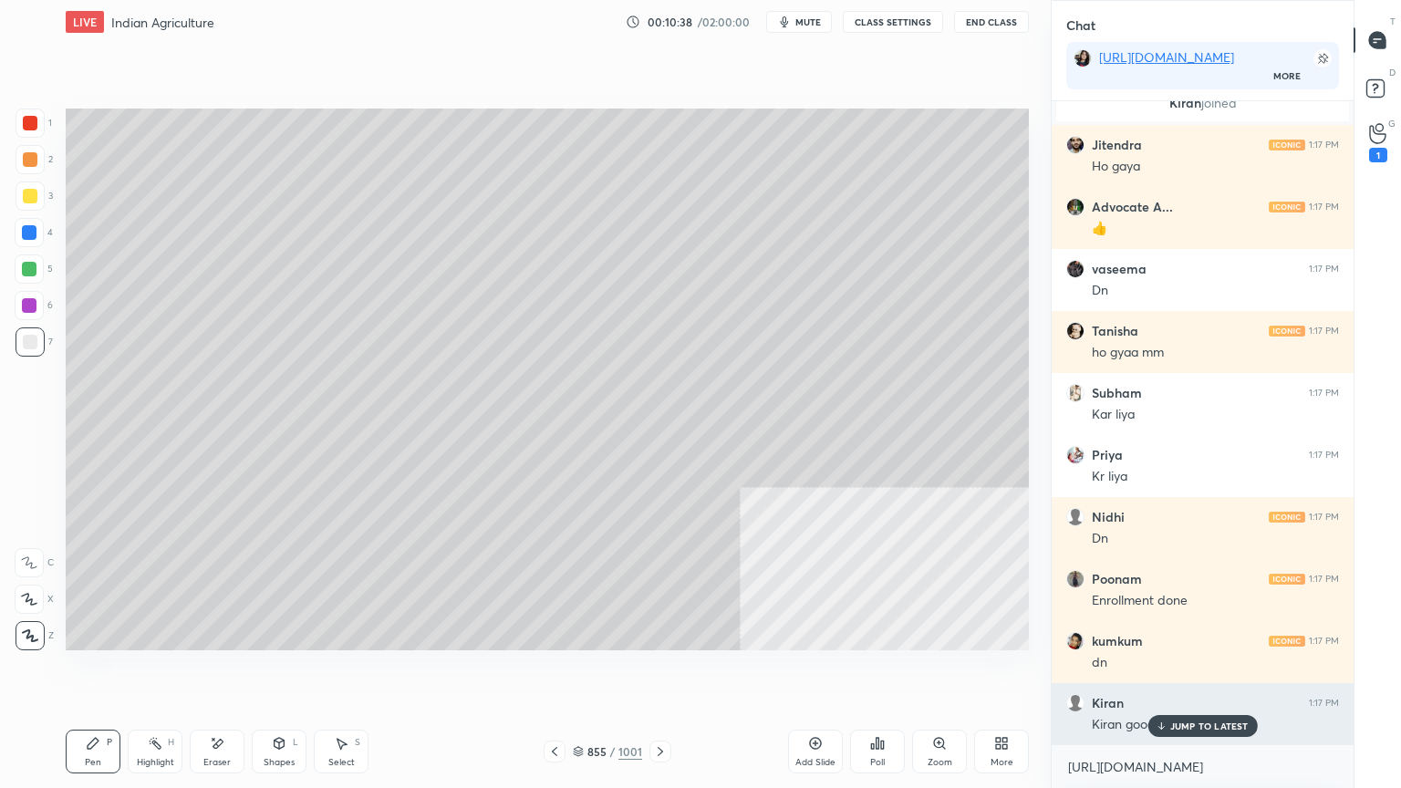
click at [1198, 672] on p "JUMP TO LATEST" at bounding box center [1209, 726] width 78 height 11
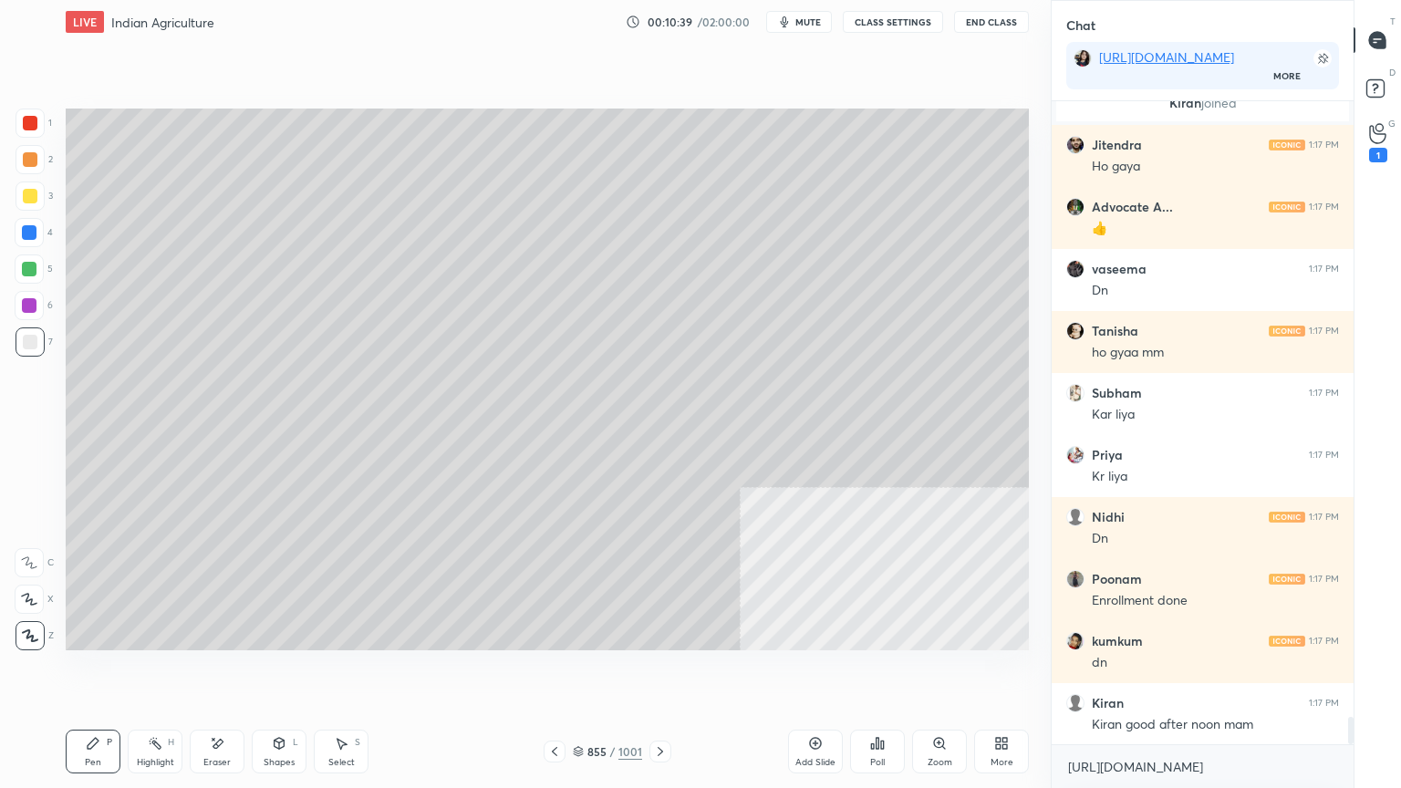
click at [39, 226] on div at bounding box center [29, 232] width 29 height 29
click at [30, 229] on div at bounding box center [29, 232] width 15 height 15
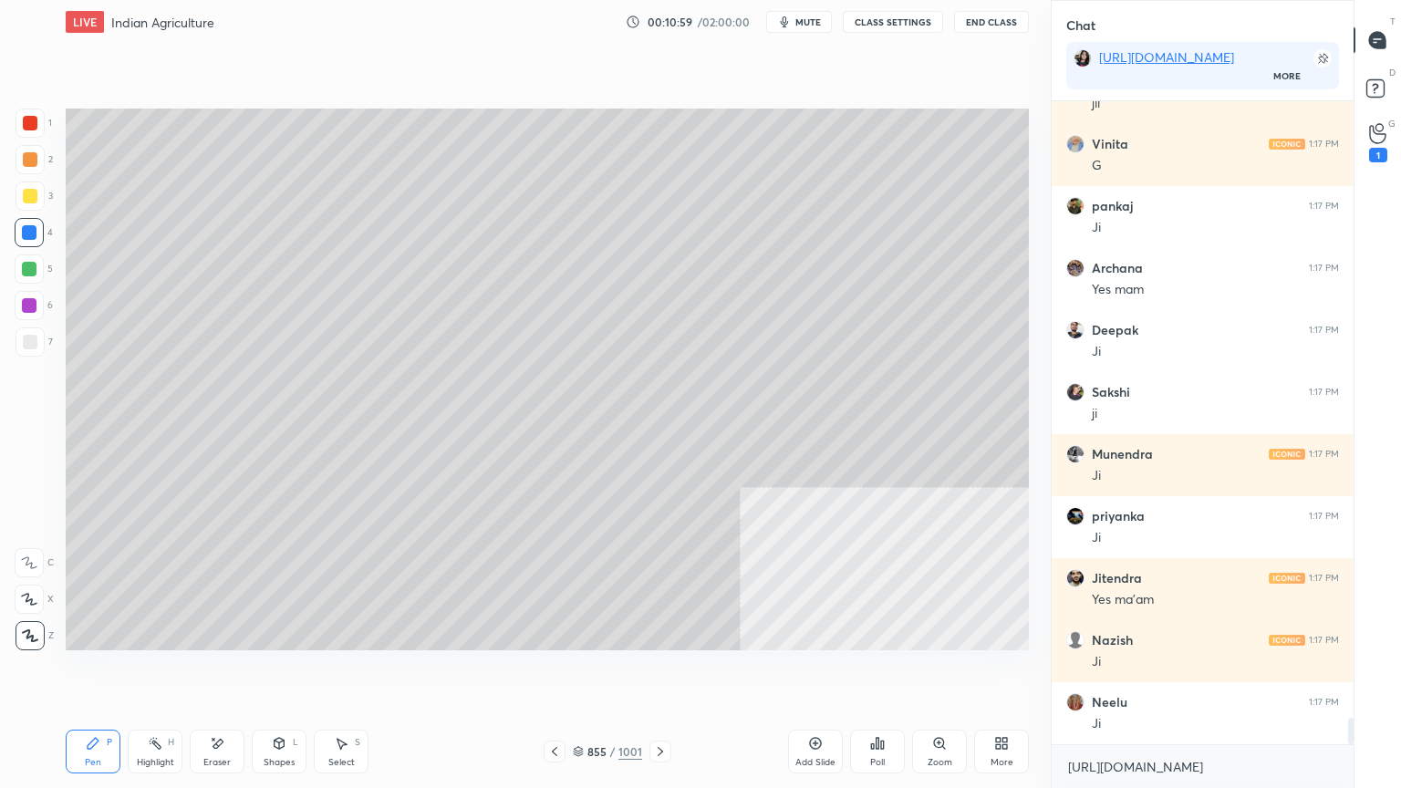
scroll to position [15241, 0]
click at [32, 233] on div at bounding box center [29, 232] width 15 height 15
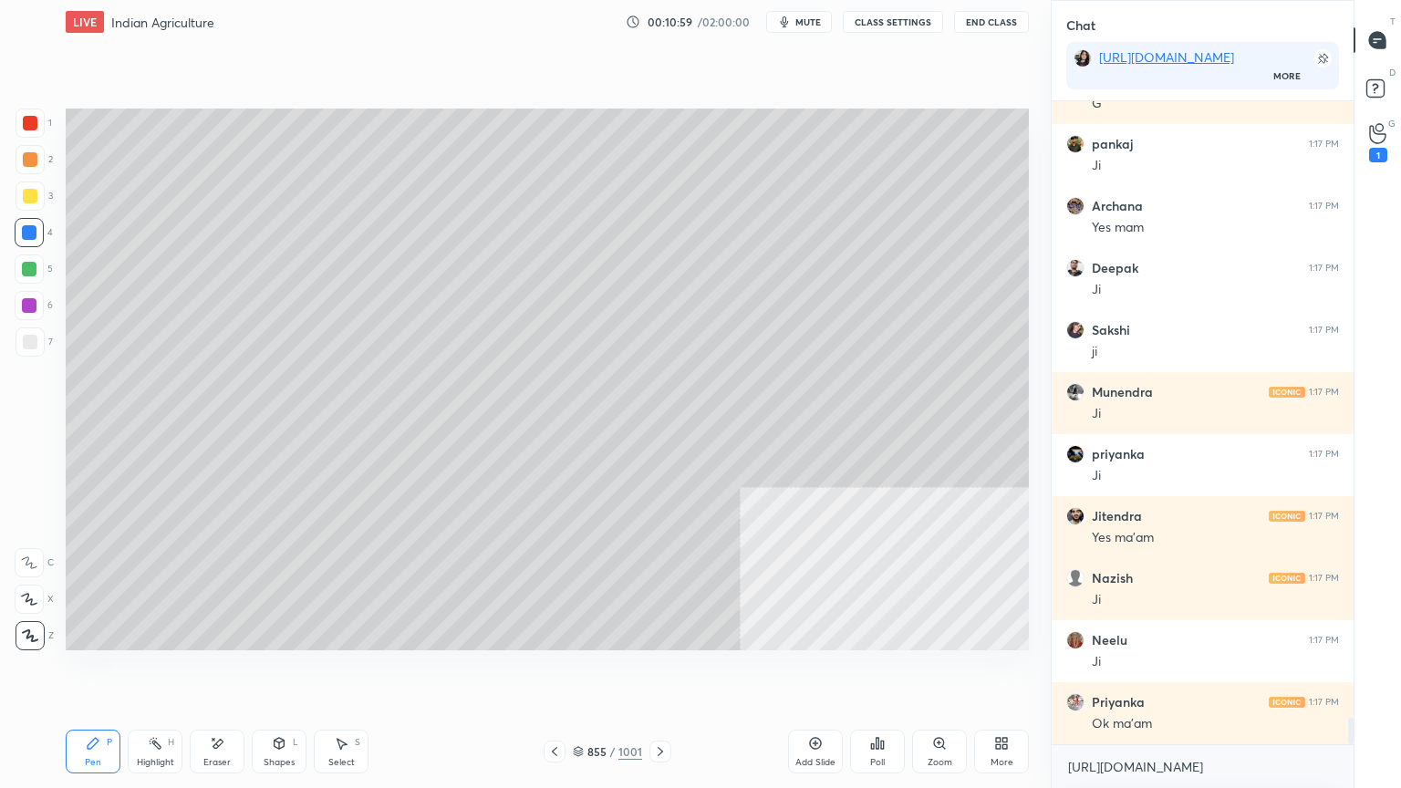
click at [33, 234] on div at bounding box center [29, 232] width 15 height 15
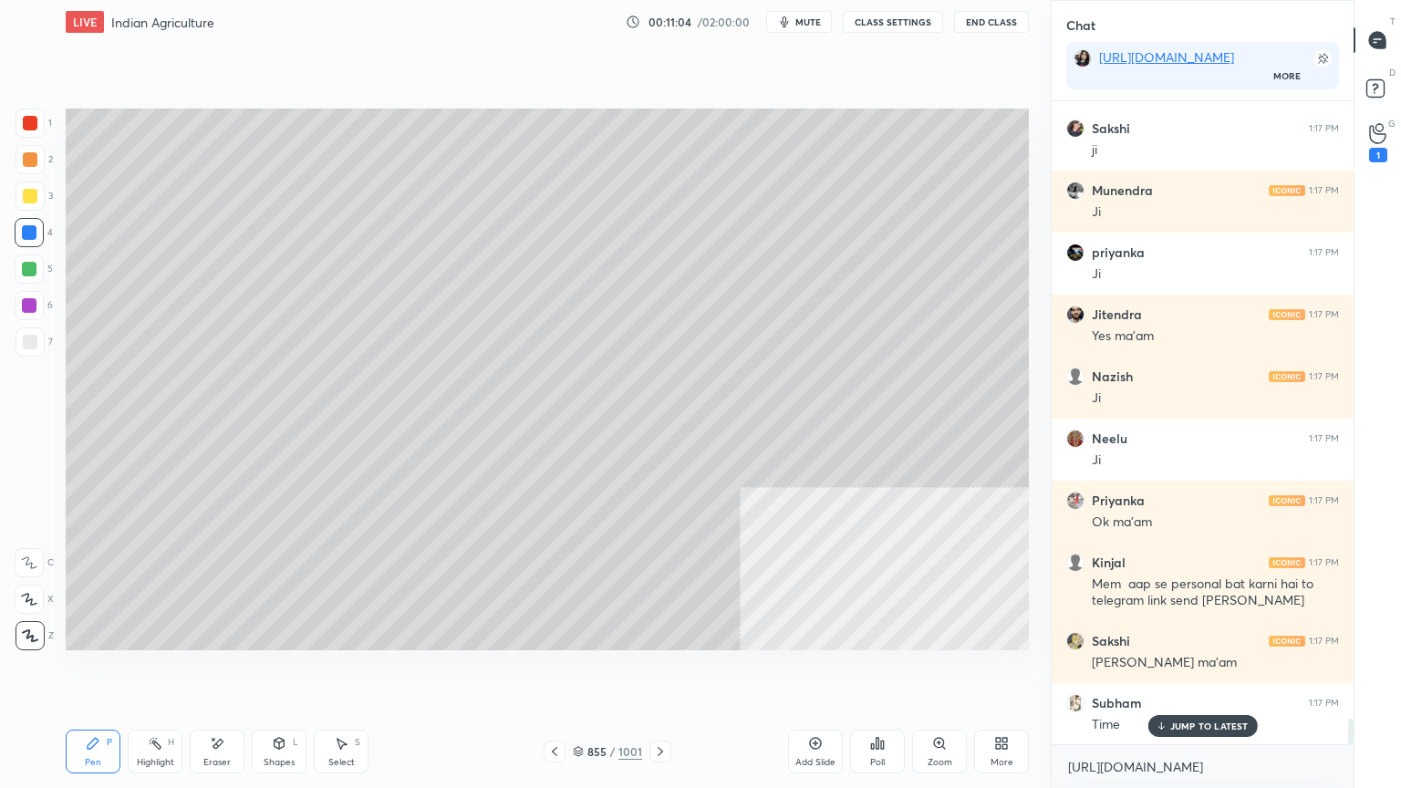
scroll to position [15508, 0]
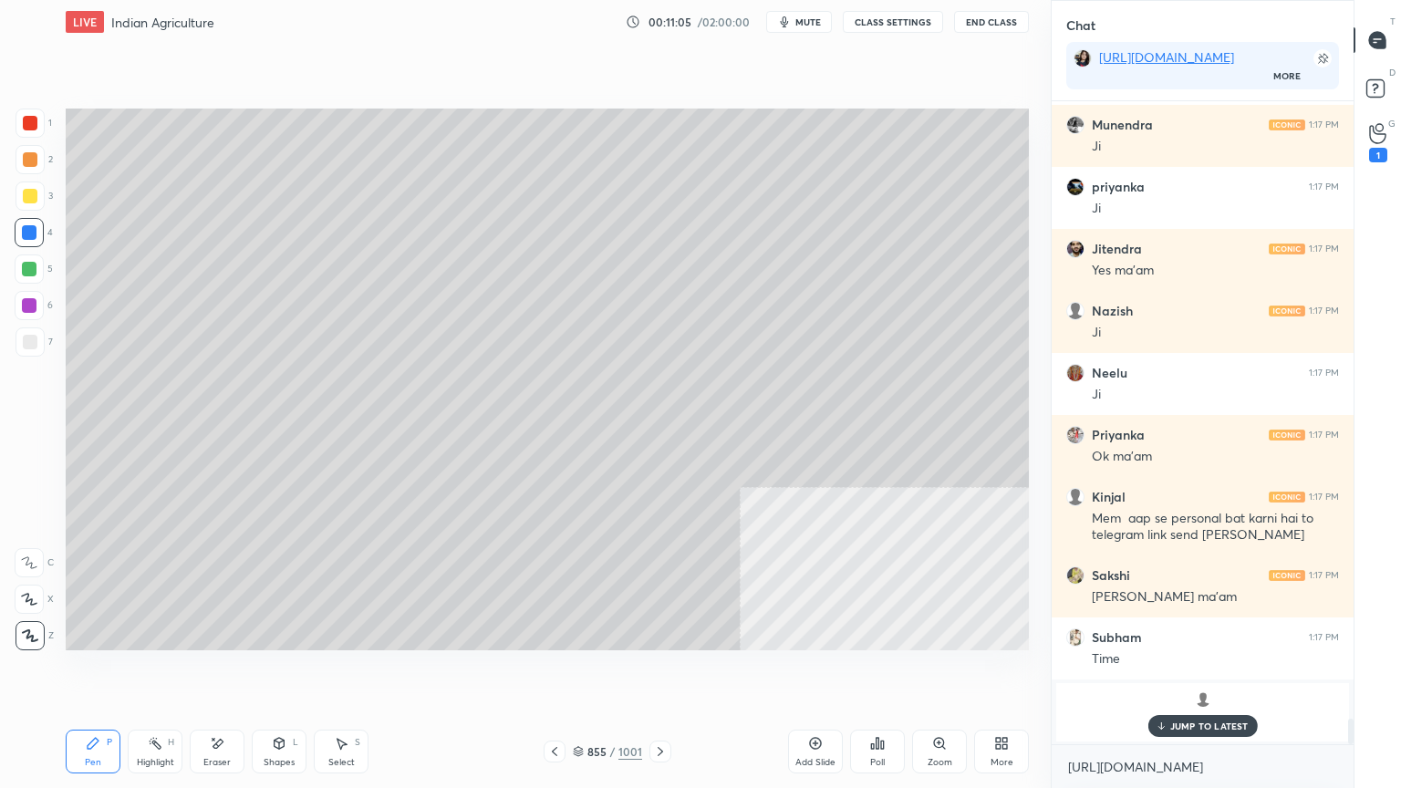
click at [1215, 672] on p "JUMP TO LATEST" at bounding box center [1209, 726] width 78 height 11
click at [1218, 672] on textarea "[URL][DOMAIN_NAME]" at bounding box center [1202, 767] width 273 height 29
drag, startPoint x: 1208, startPoint y: 774, endPoint x: 1218, endPoint y: 772, distance: 10.2
click at [1208, 672] on textarea "[URL][DOMAIN_NAME]" at bounding box center [1202, 767] width 273 height 29
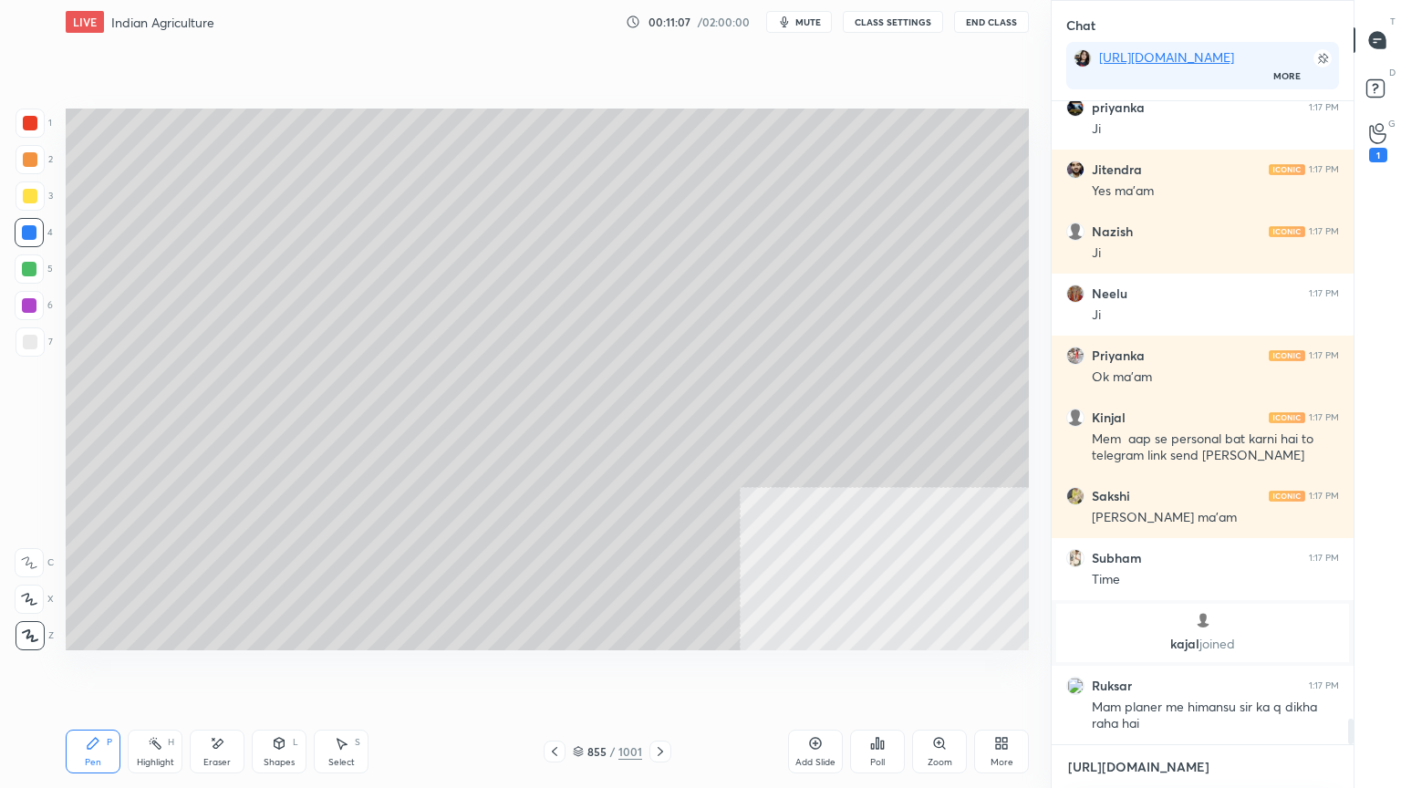
click at [1217, 672] on textarea "[URL][DOMAIN_NAME]" at bounding box center [1202, 767] width 273 height 29
click at [29, 228] on div at bounding box center [29, 232] width 15 height 15
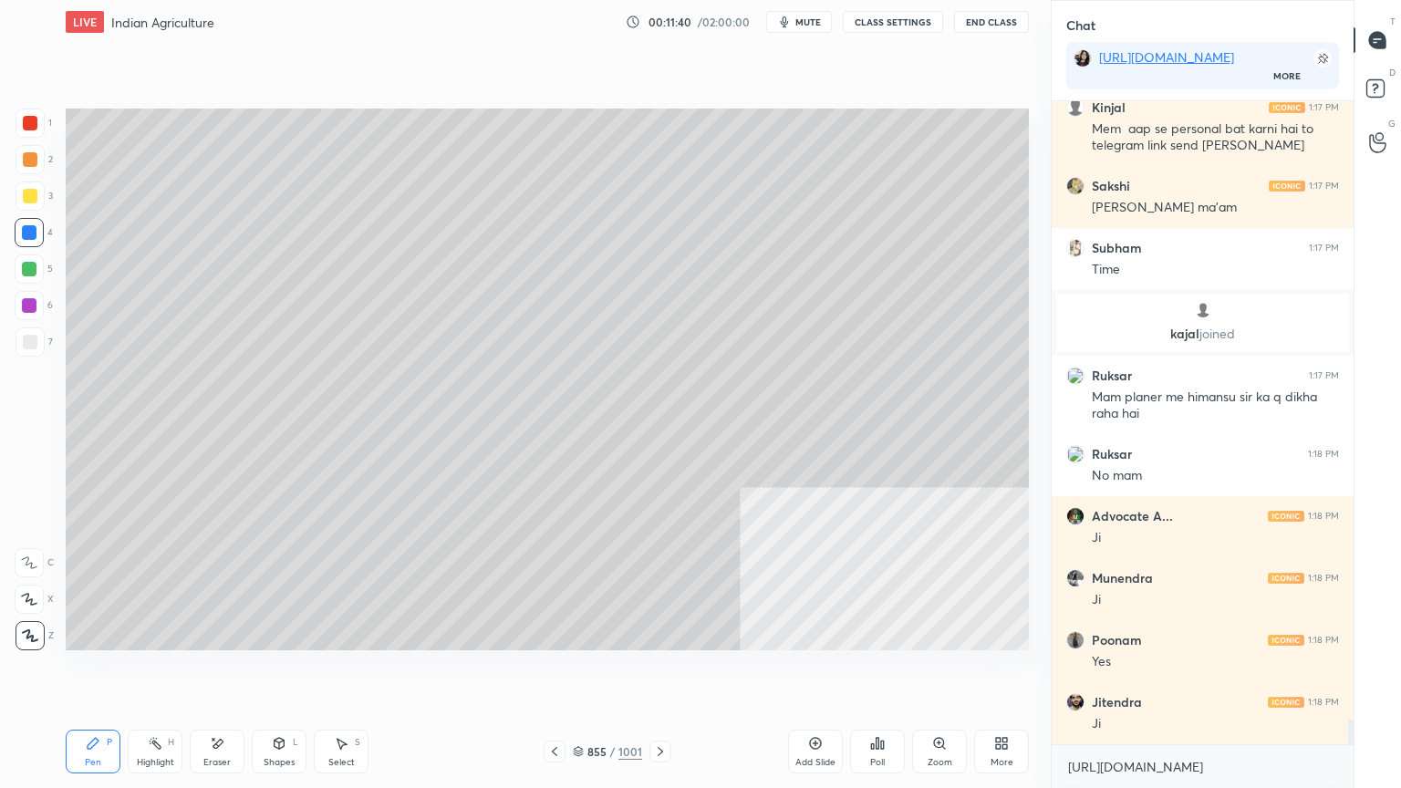
scroll to position [15963, 0]
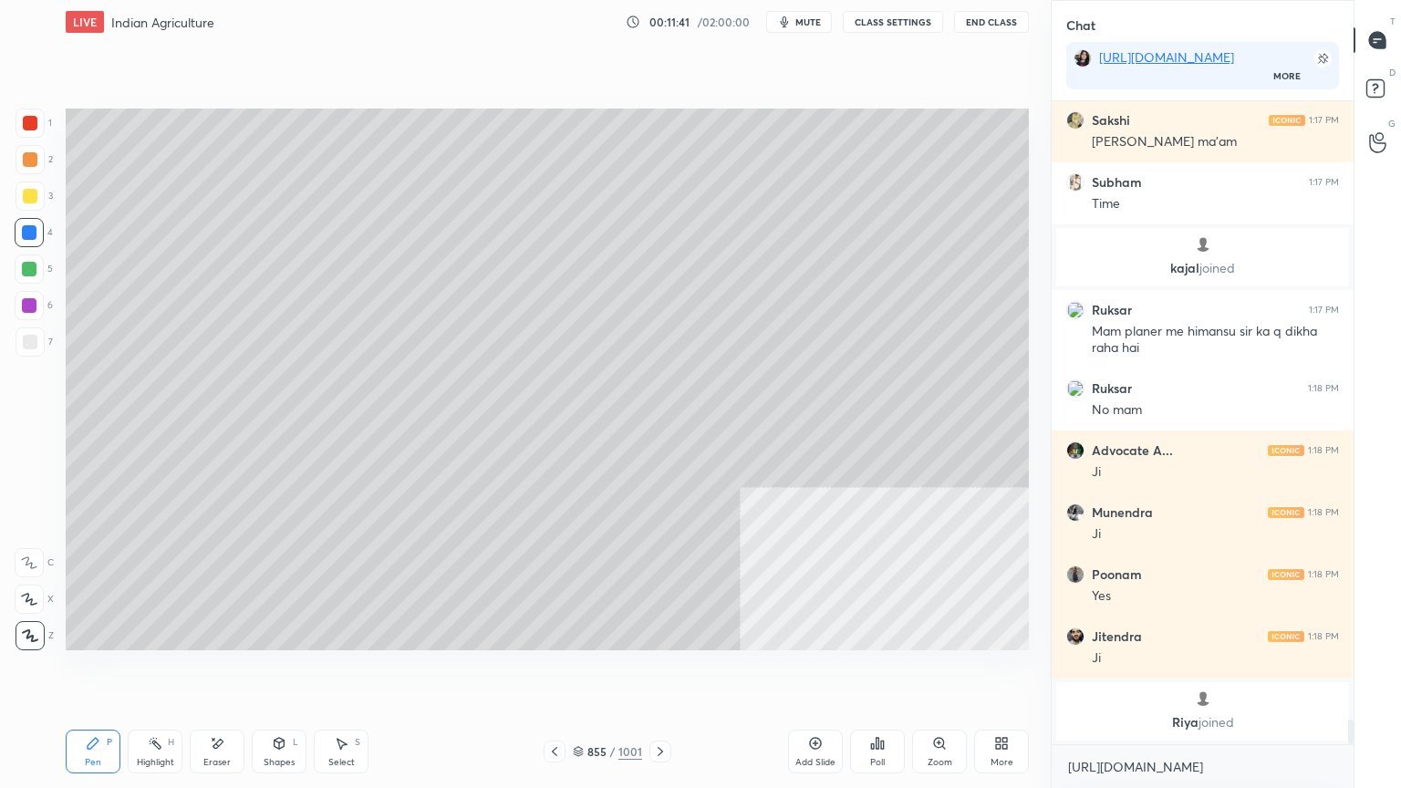
click at [37, 238] on div at bounding box center [29, 232] width 29 height 29
click at [36, 234] on div at bounding box center [29, 232] width 15 height 15
click at [33, 234] on div at bounding box center [29, 232] width 15 height 15
click at [33, 227] on div at bounding box center [29, 232] width 15 height 15
click at [30, 228] on div at bounding box center [29, 232] width 15 height 15
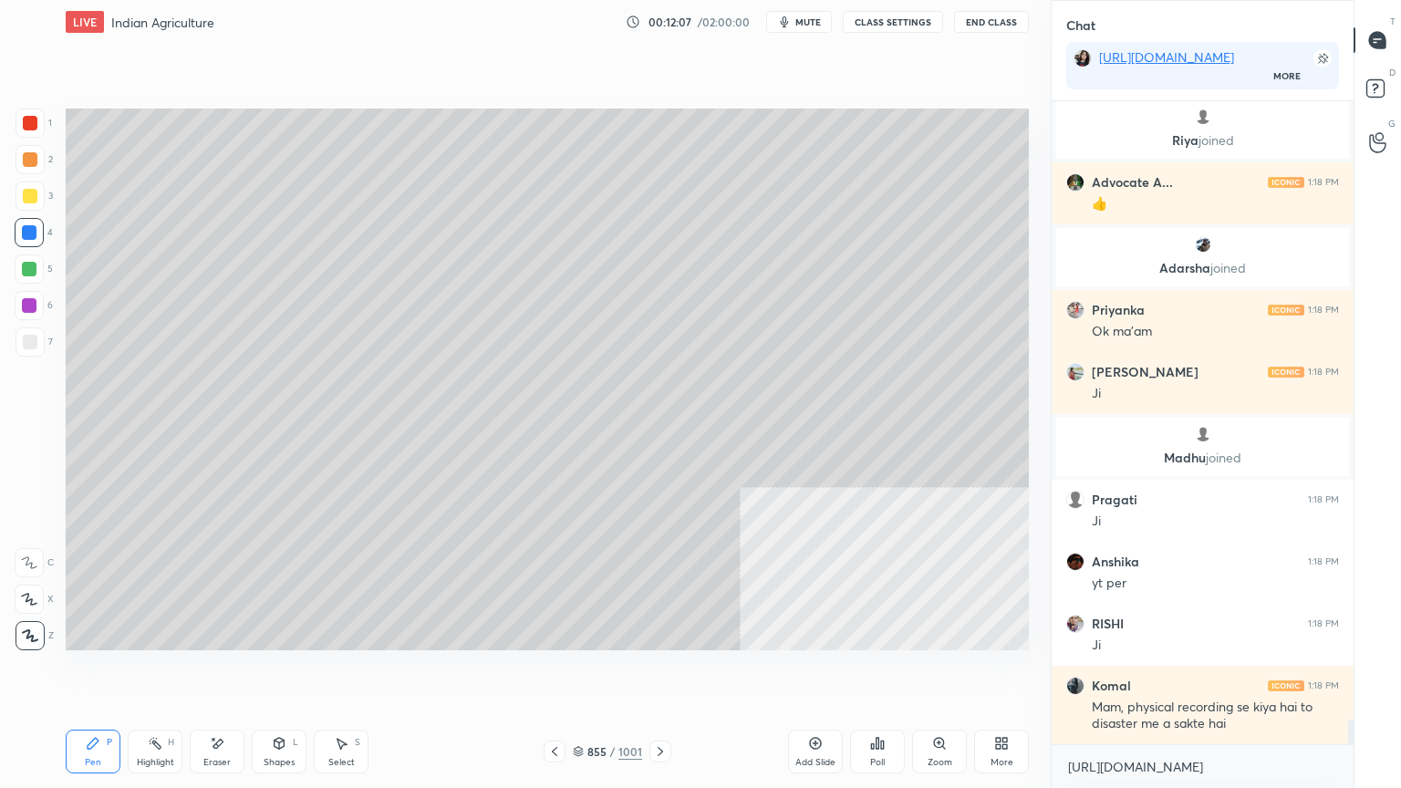
scroll to position [15956, 0]
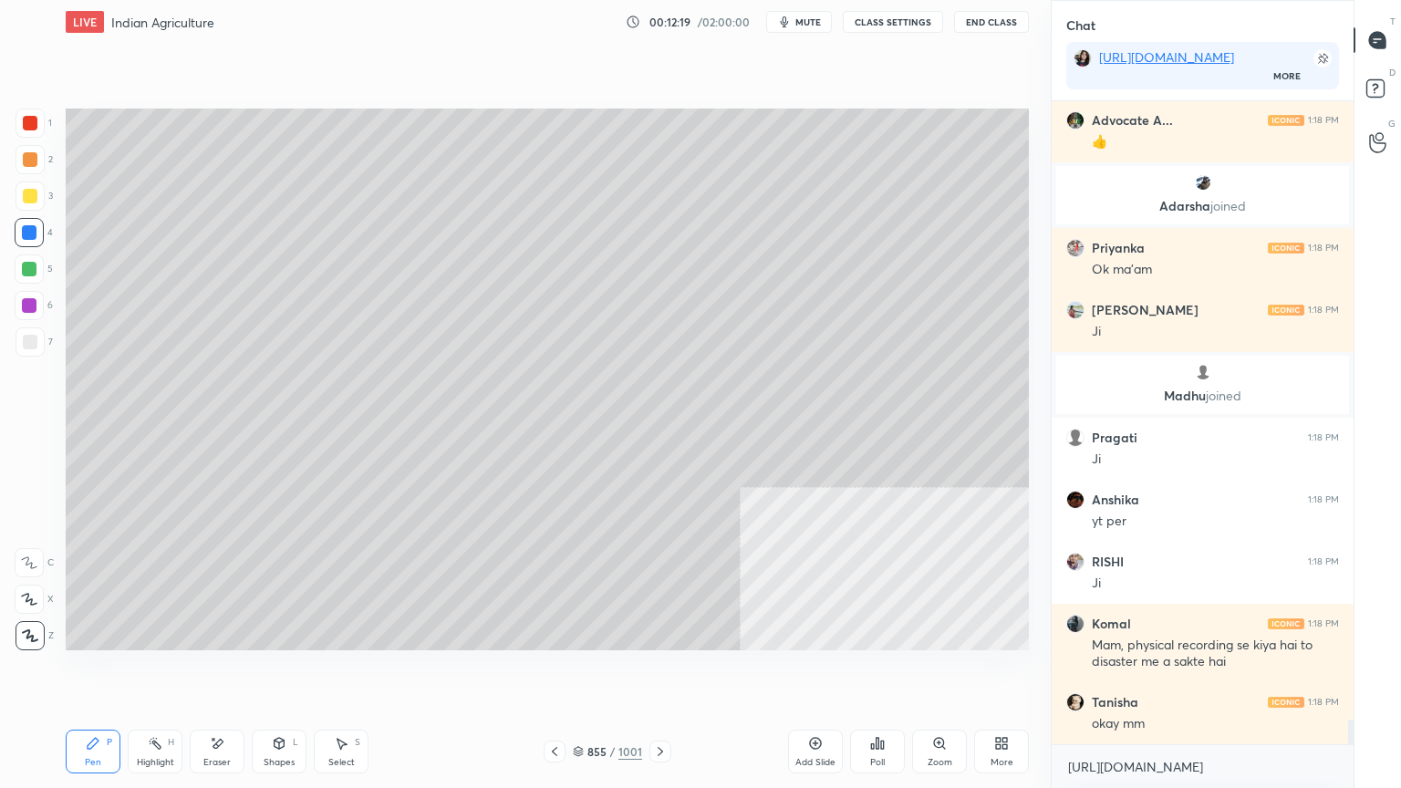
click at [26, 226] on div at bounding box center [29, 232] width 15 height 15
click at [23, 230] on div at bounding box center [29, 232] width 15 height 15
click at [24, 230] on div at bounding box center [29, 232] width 15 height 15
click at [671, 672] on div "Setting up your live class Poll for secs No correct answer Start poll" at bounding box center [547, 379] width 978 height 671
click at [680, 672] on div "Setting up your live class Poll for secs No correct answer Start poll" at bounding box center [547, 379] width 978 height 671
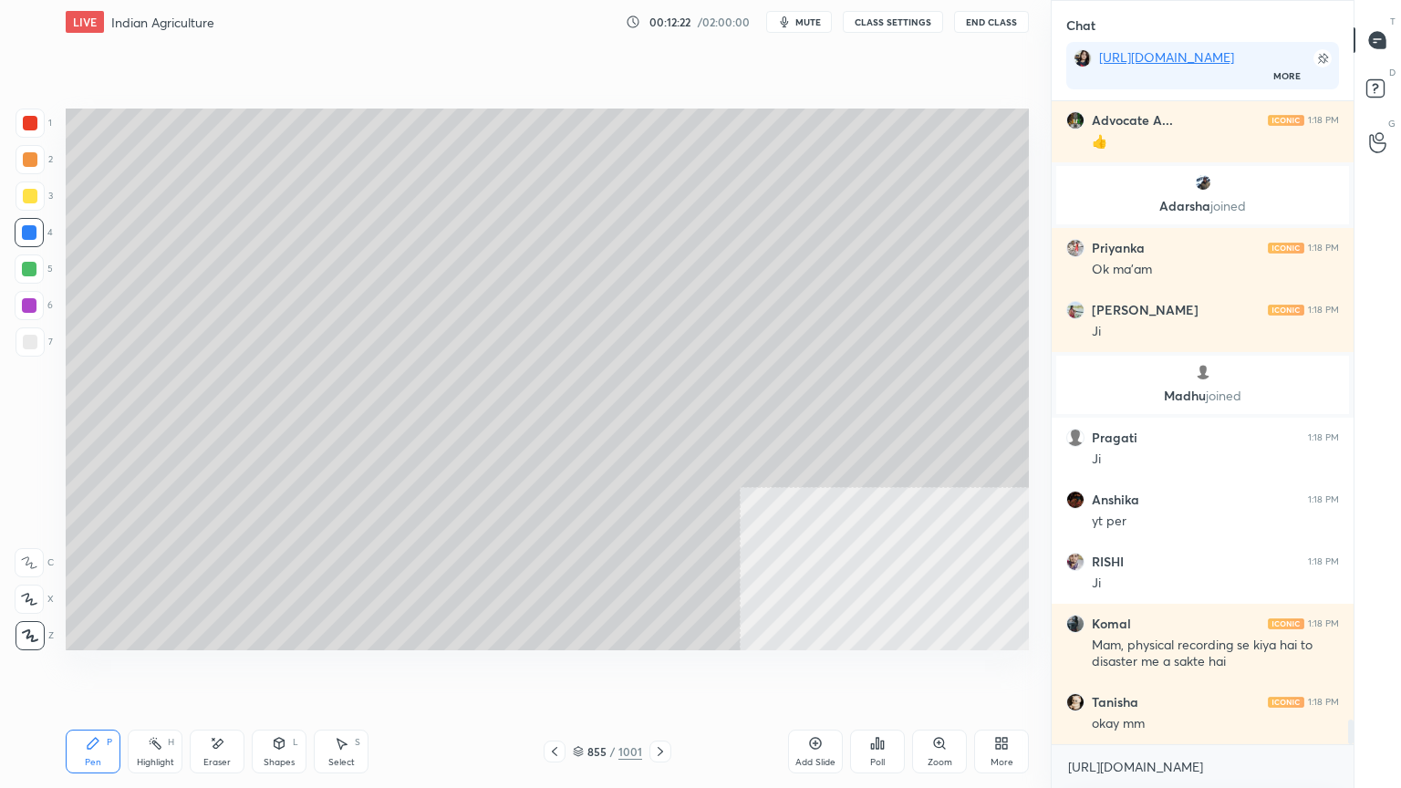
click at [578, 672] on icon at bounding box center [578, 751] width 11 height 11
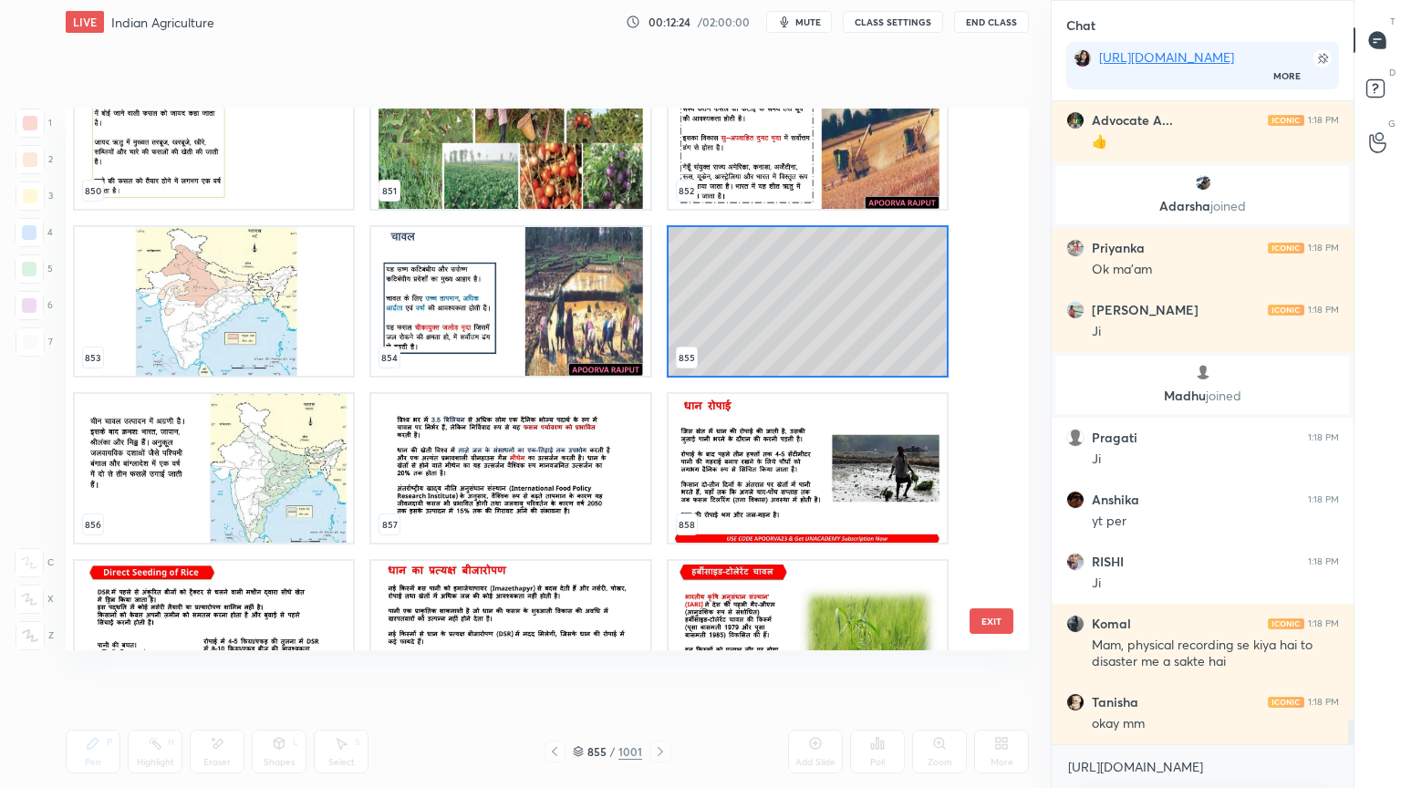
scroll to position [47394, 0]
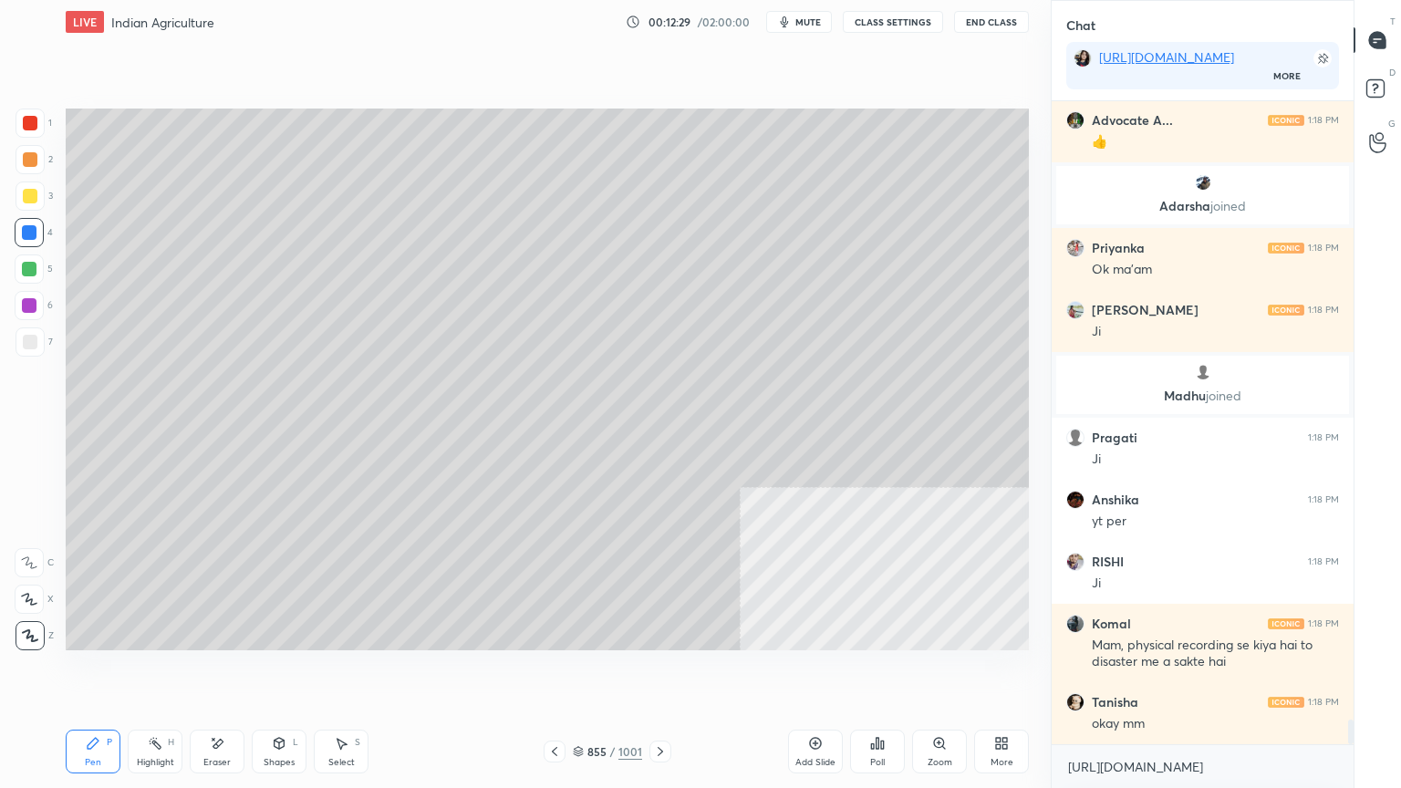
drag, startPoint x: 553, startPoint y: 747, endPoint x: 573, endPoint y: 687, distance: 63.5
click at [555, 672] on icon at bounding box center [554, 751] width 15 height 15
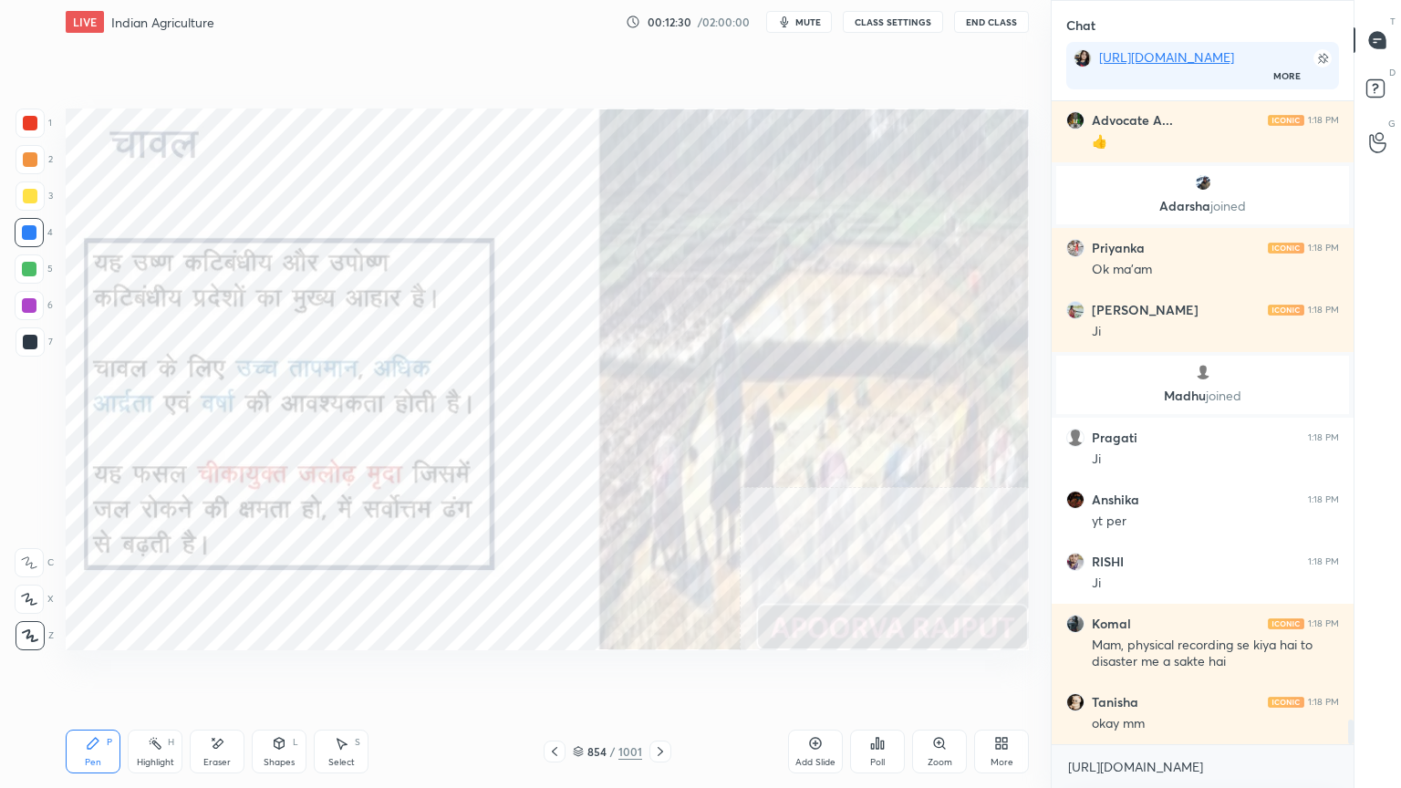
click at [36, 234] on div at bounding box center [29, 232] width 15 height 15
click at [215, 672] on div "Eraser" at bounding box center [217, 752] width 55 height 44
click at [214, 672] on icon at bounding box center [217, 744] width 15 height 16
click at [36, 639] on span "Erase all" at bounding box center [29, 635] width 27 height 13
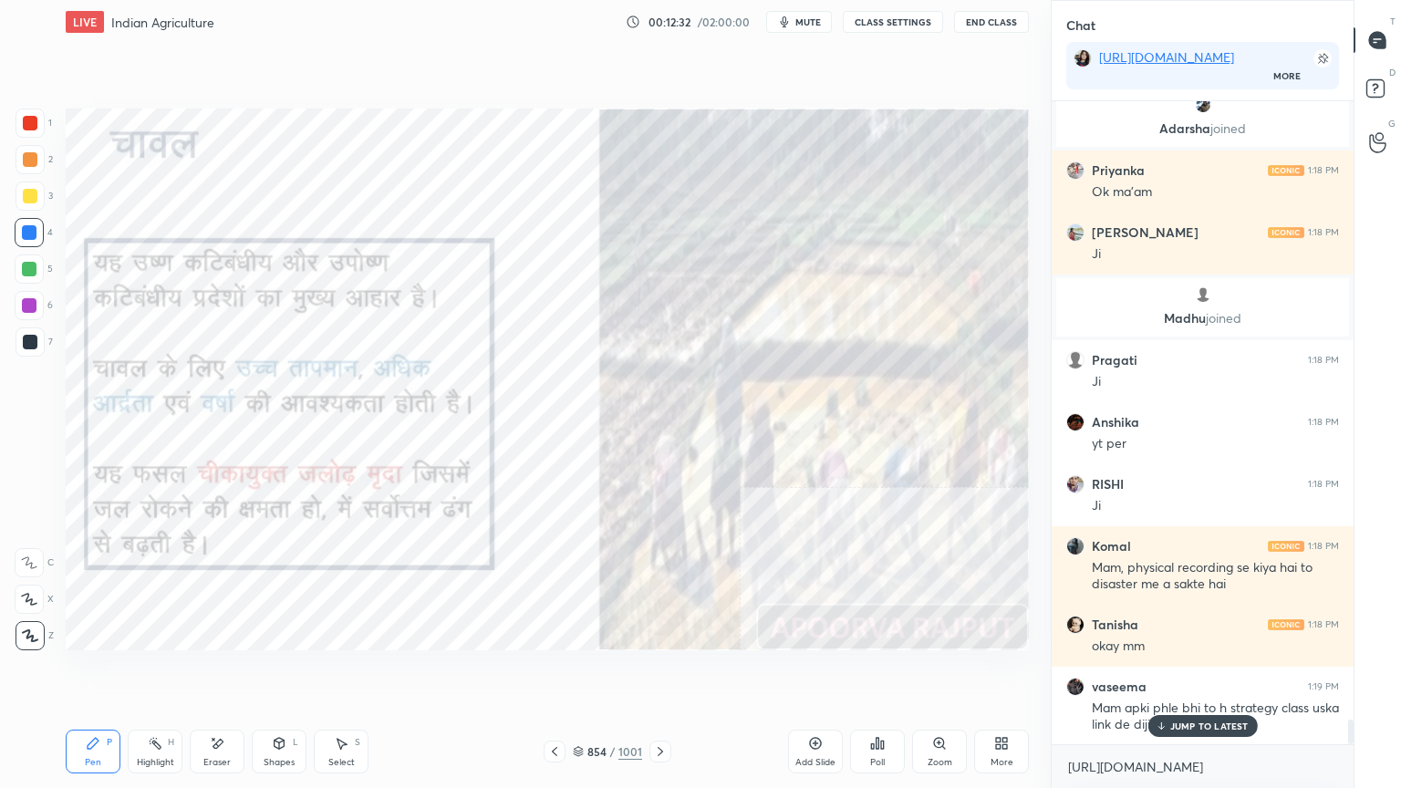
scroll to position [16158, 0]
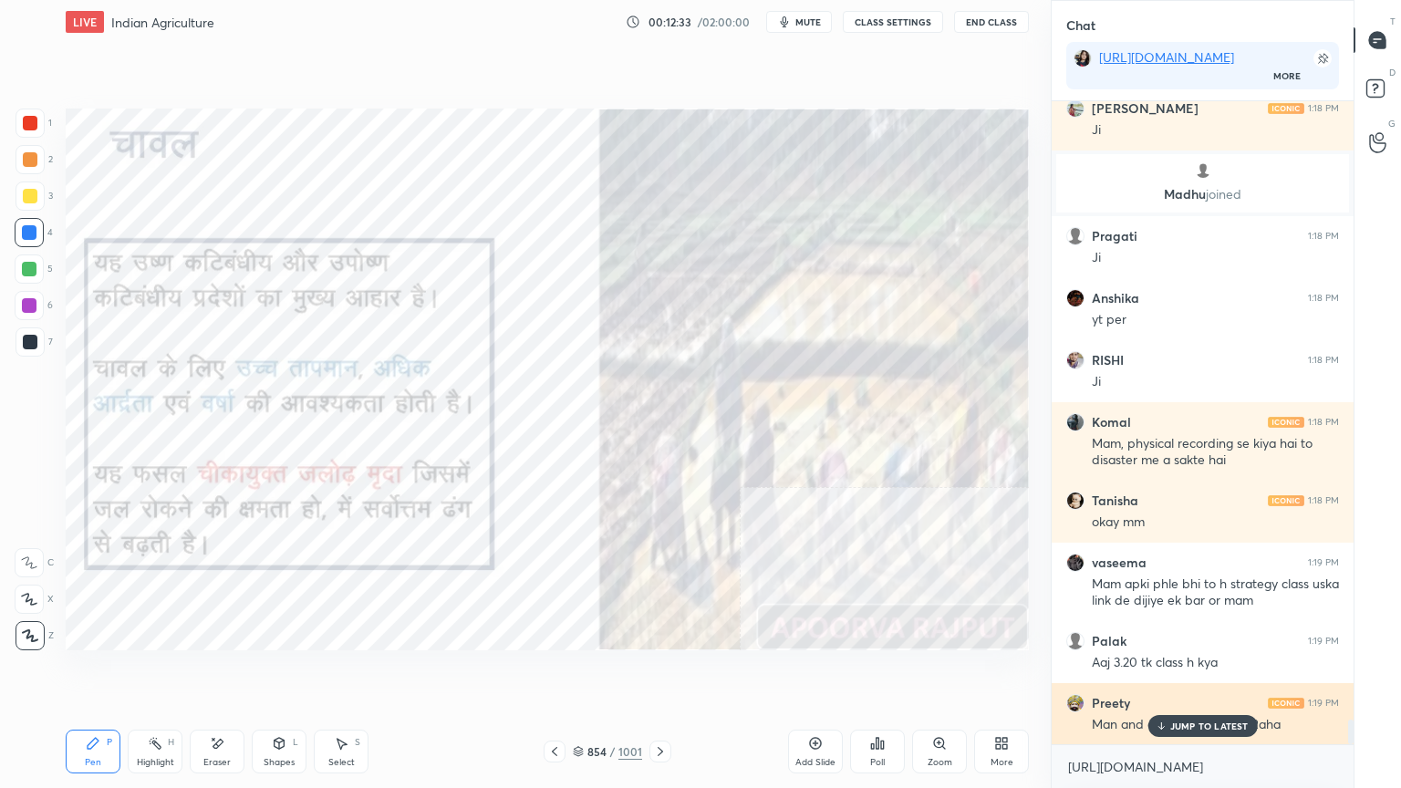
drag, startPoint x: 1211, startPoint y: 725, endPoint x: 1193, endPoint y: 712, distance: 22.8
click at [1211, 672] on p "JUMP TO LATEST" at bounding box center [1209, 726] width 78 height 11
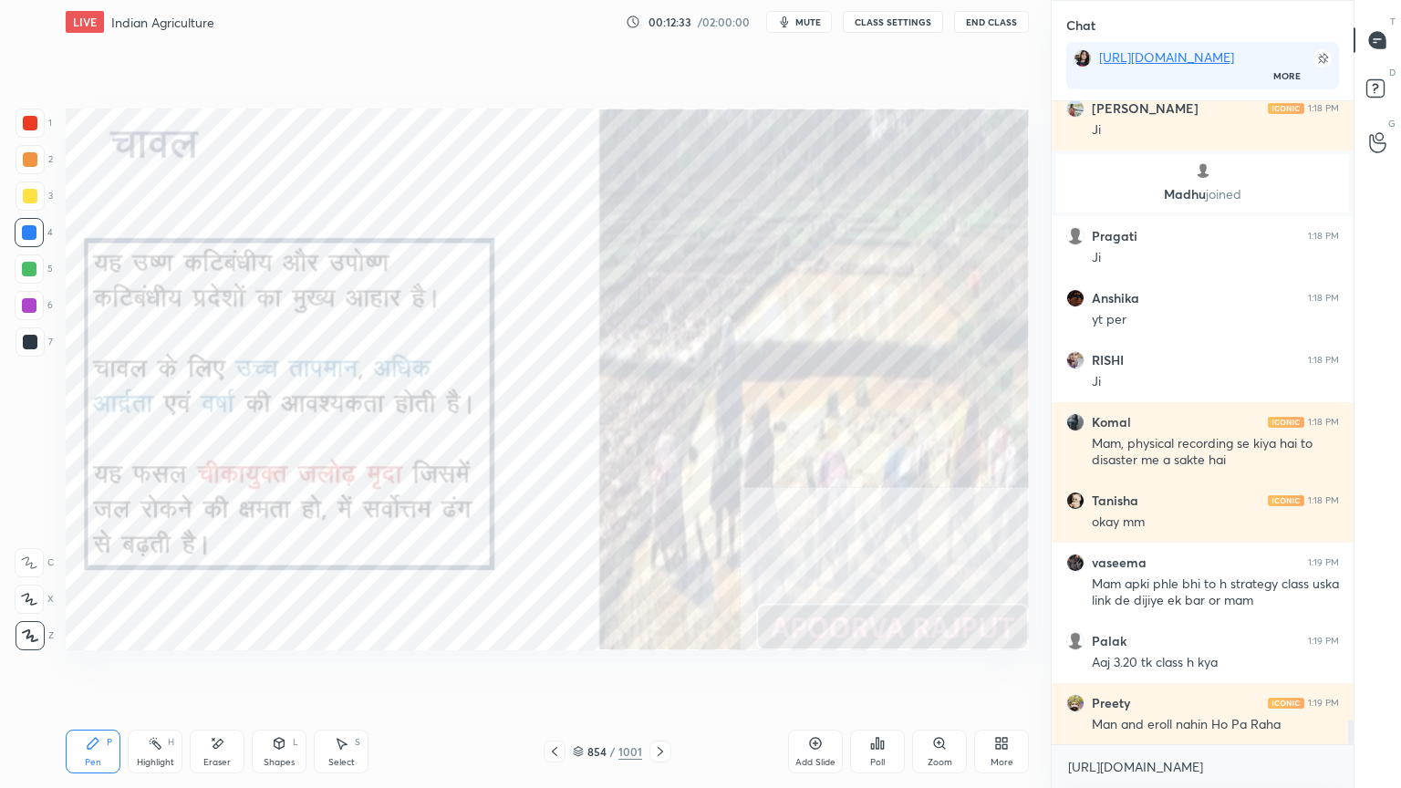
scroll to position [16220, 0]
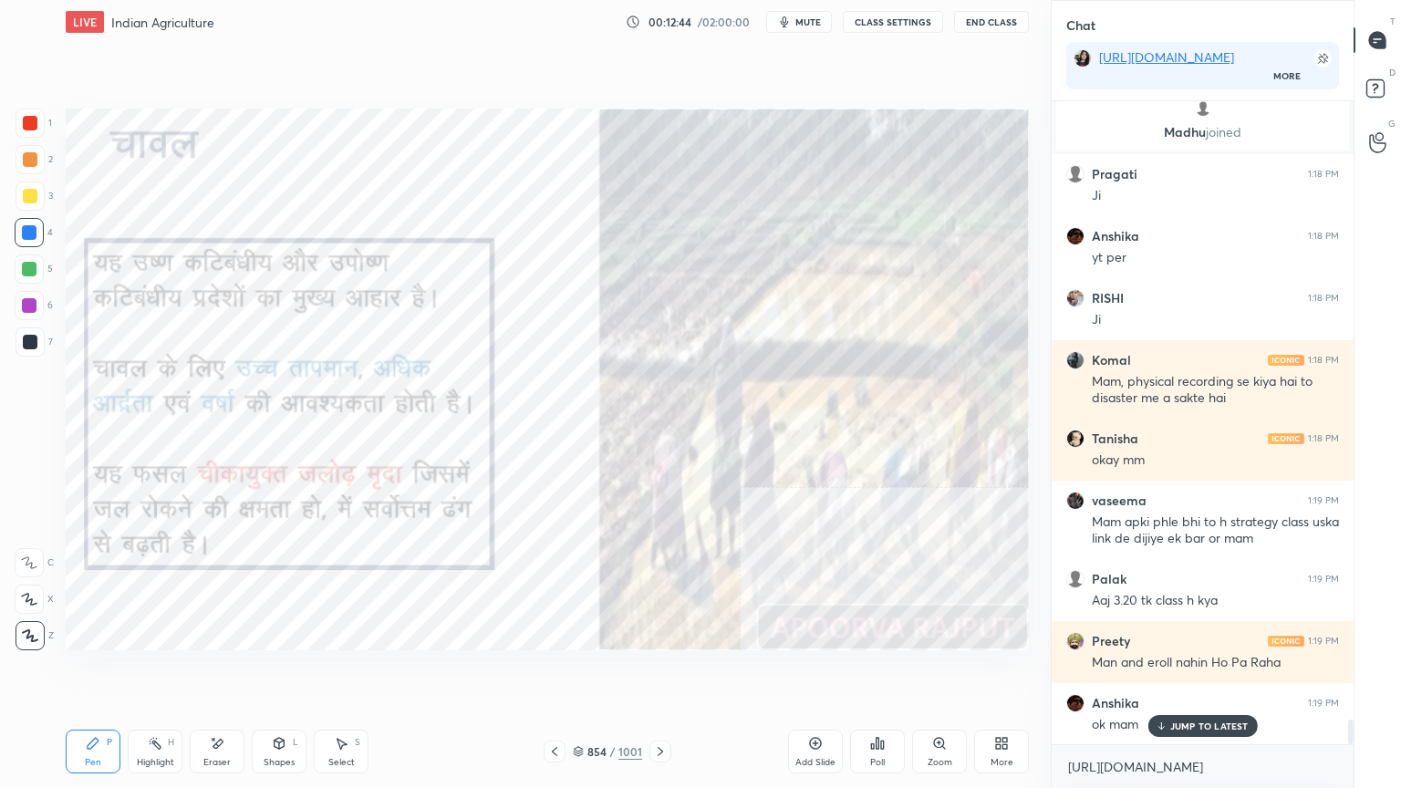
click at [664, 672] on div "Pen P Highlight H Eraser Shapes L Select S 854 / 1001 Add Slide Poll Zoom More" at bounding box center [547, 751] width 963 height 73
drag, startPoint x: 672, startPoint y: 717, endPoint x: 670, endPoint y: 708, distance: 9.3
click at [670, 672] on div "Pen P Highlight H Eraser Shapes L Select S 854 / 1001 Add Slide Poll Zoom More" at bounding box center [547, 751] width 963 height 73
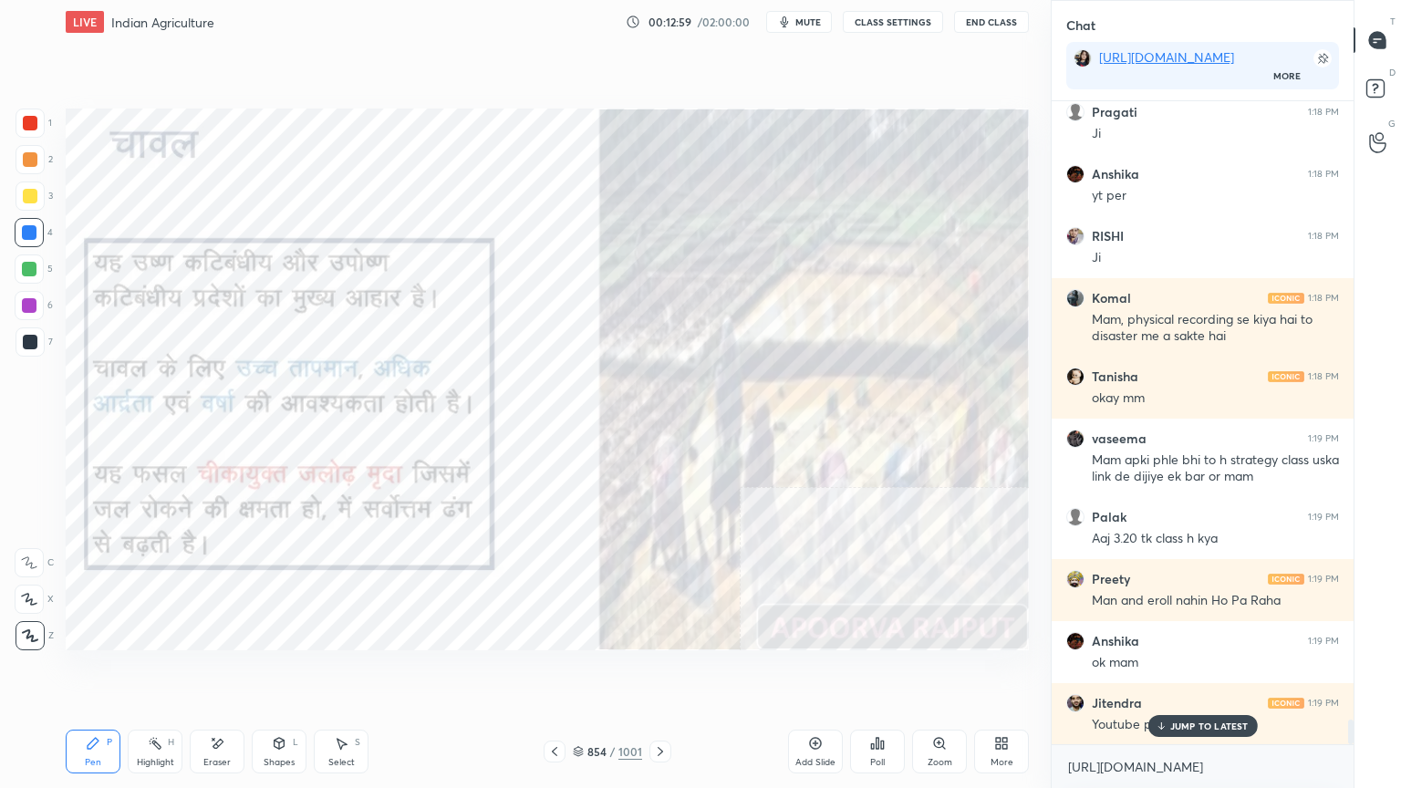
scroll to position [16361, 0]
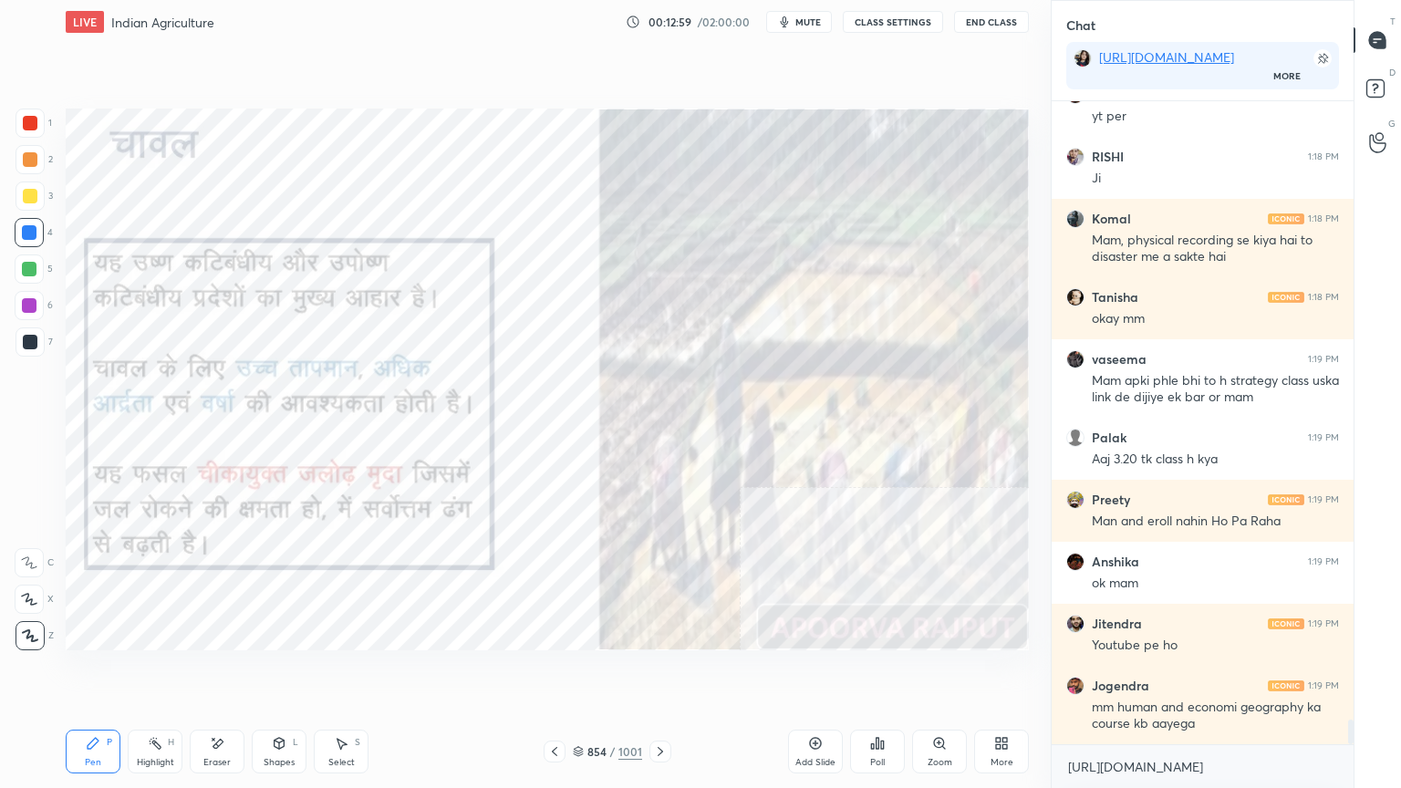
click at [658, 672] on icon at bounding box center [660, 751] width 15 height 15
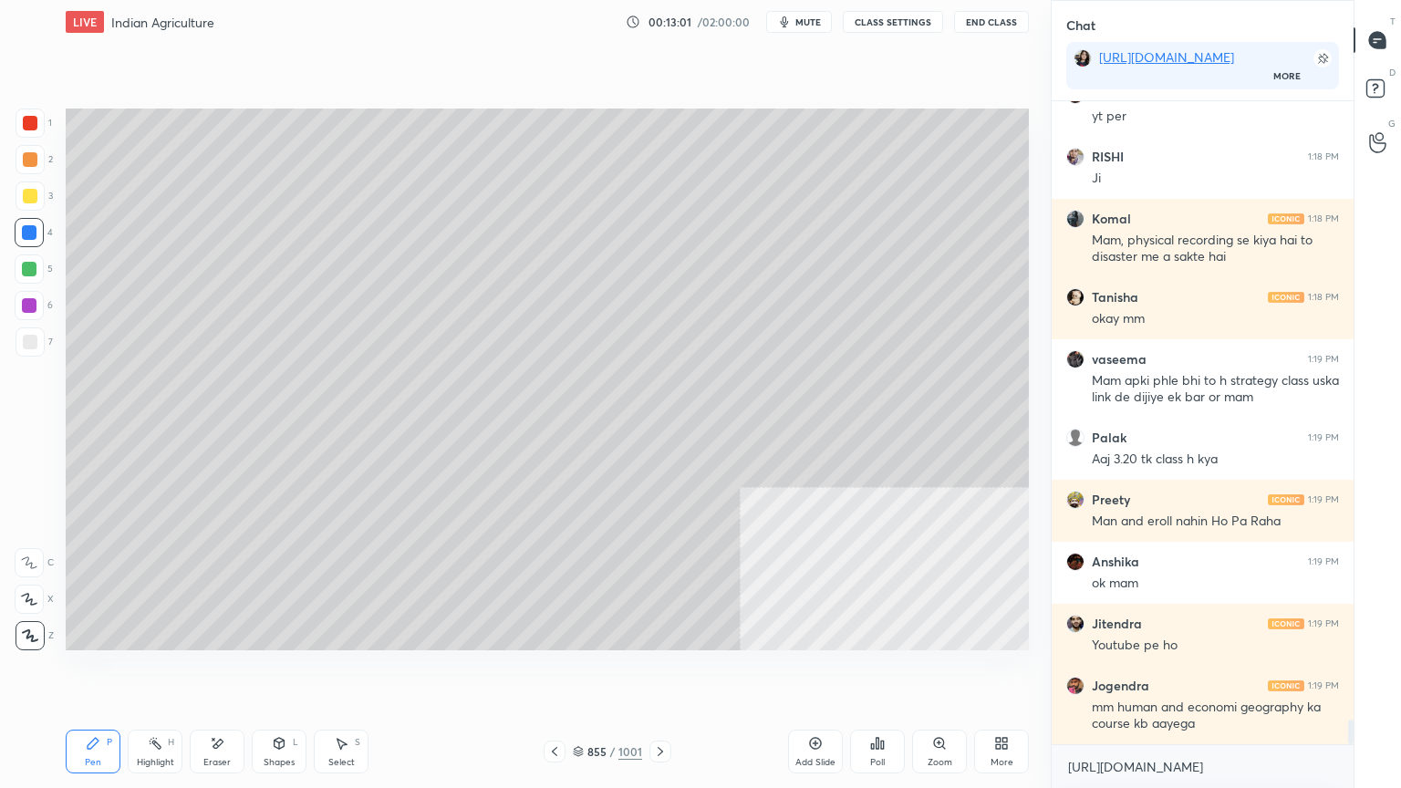
click at [668, 672] on div at bounding box center [661, 752] width 22 height 22
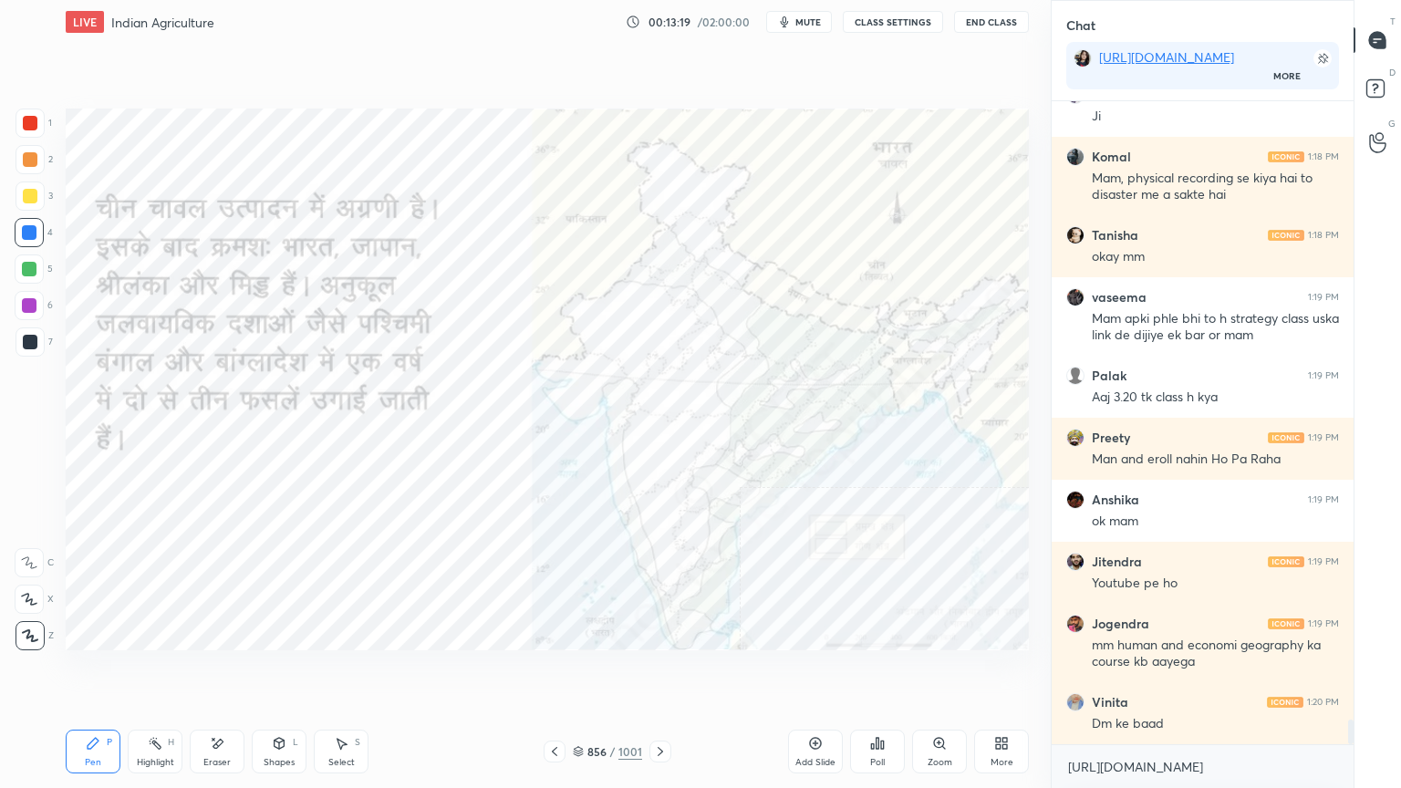
scroll to position [16501, 0]
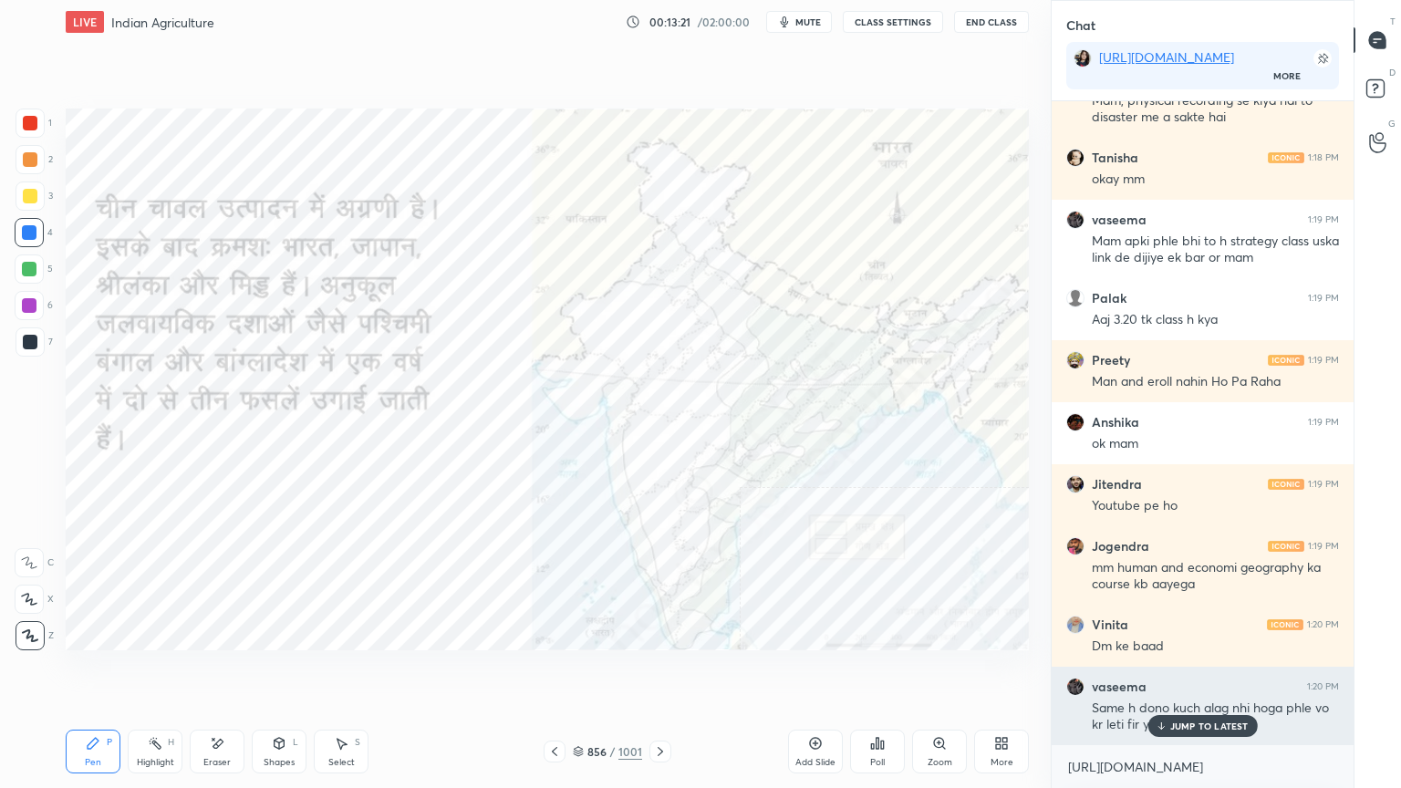
drag, startPoint x: 1221, startPoint y: 722, endPoint x: 1149, endPoint y: 714, distance: 71.5
click at [1220, 672] on p "JUMP TO LATEST" at bounding box center [1209, 726] width 78 height 11
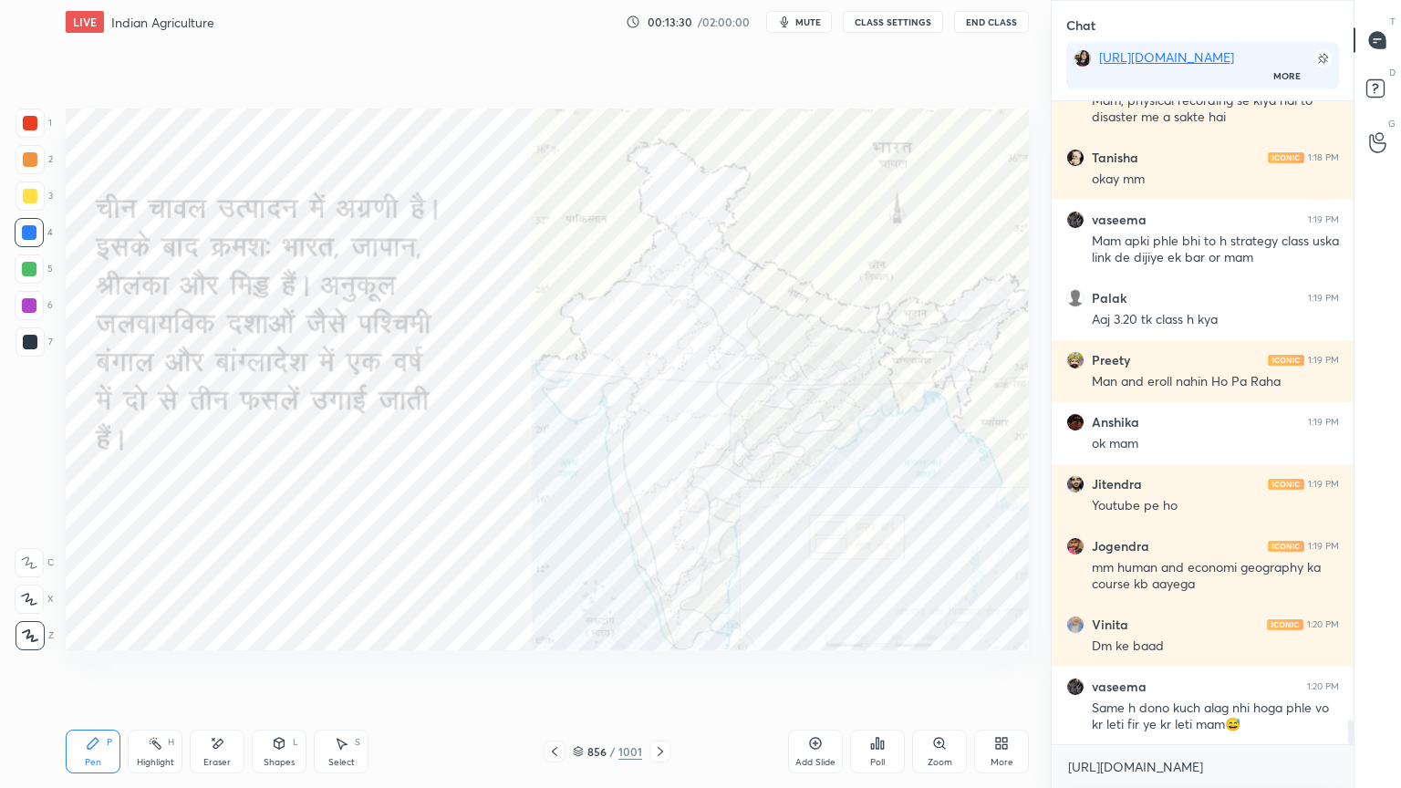
click at [213, 672] on icon at bounding box center [217, 744] width 15 height 16
click at [34, 630] on span "Erase all" at bounding box center [29, 635] width 27 height 13
click at [38, 625] on div "1 2 3 4 5 6 7 C X Z E E Erase all H H" at bounding box center [29, 380] width 58 height 542
click at [223, 672] on icon at bounding box center [217, 744] width 15 height 16
click at [216, 672] on icon at bounding box center [217, 744] width 15 height 16
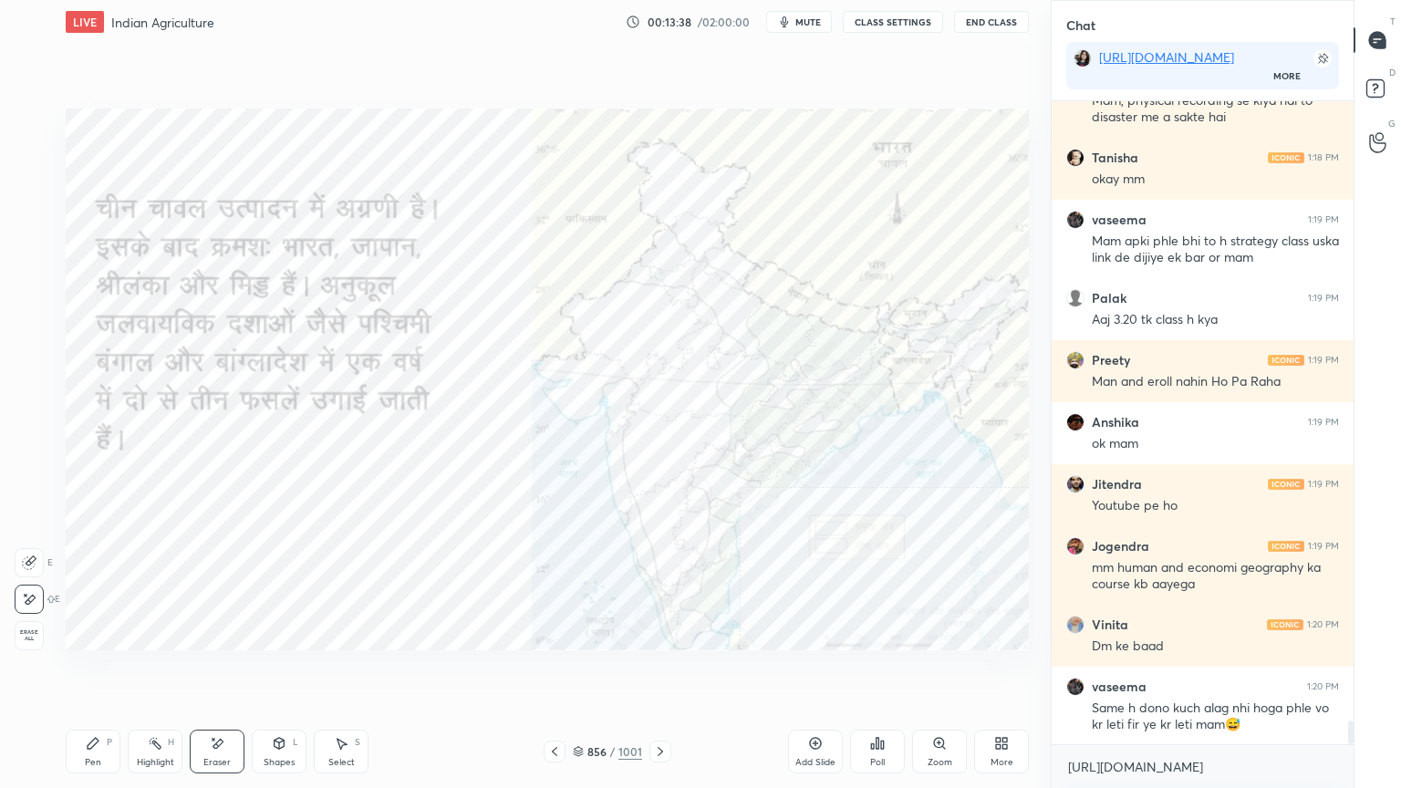
click at [43, 631] on div "Erase all" at bounding box center [31, 635] width 33 height 29
click at [44, 630] on div "1 2 3 4 5 6 7 C X Z E E Erase all H H" at bounding box center [29, 380] width 58 height 542
click at [40, 631] on div at bounding box center [30, 635] width 29 height 29
click at [660, 672] on icon at bounding box center [660, 751] width 15 height 15
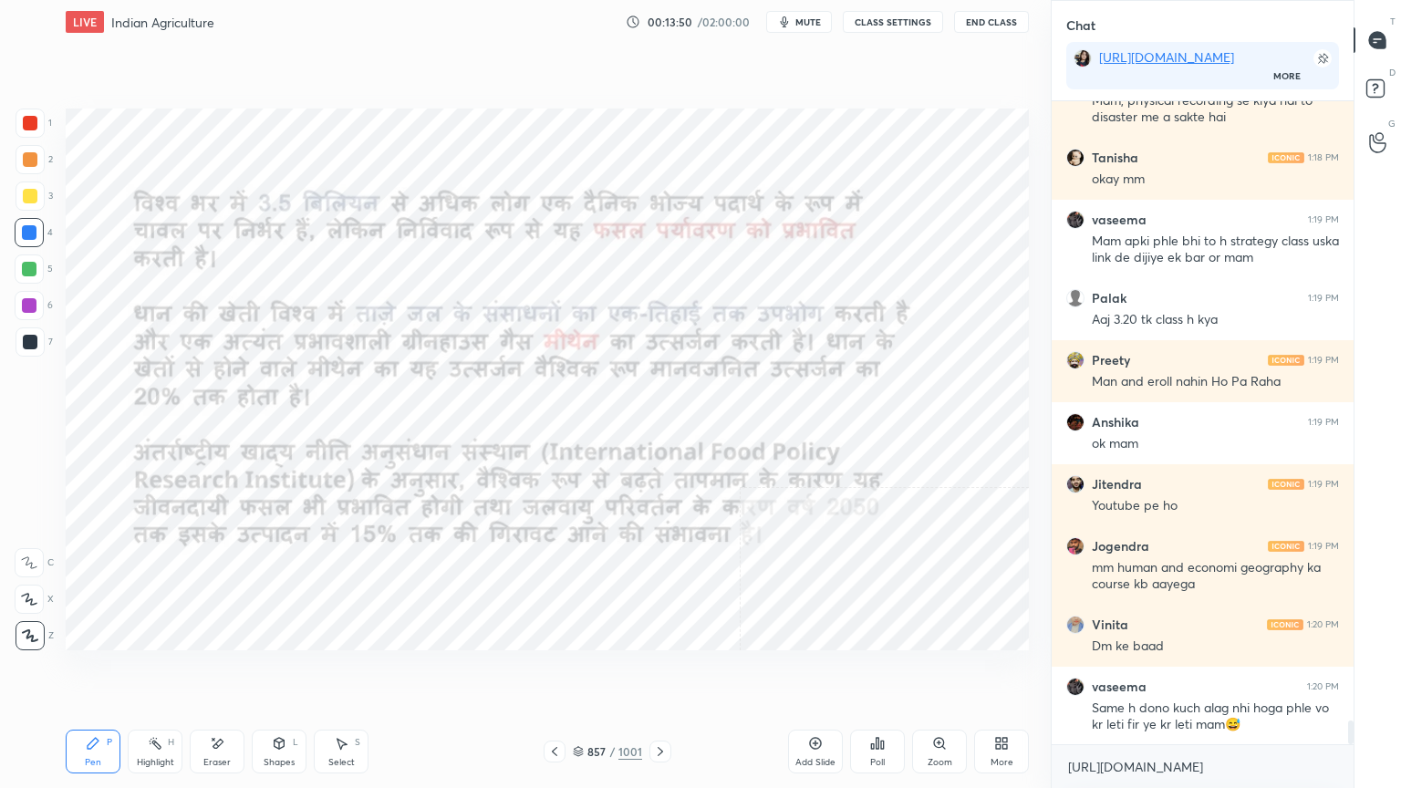
click at [666, 672] on icon at bounding box center [660, 751] width 15 height 15
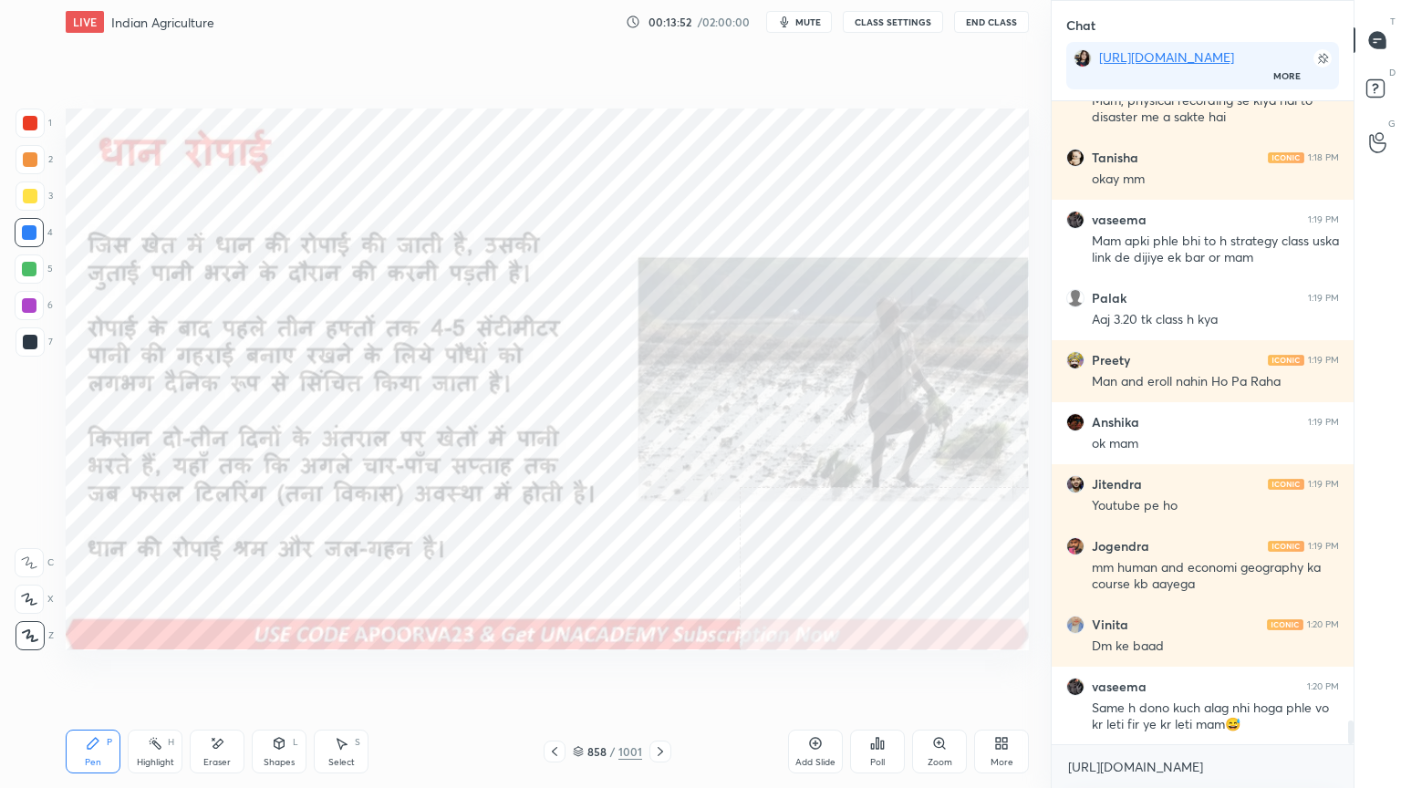
click at [558, 672] on icon at bounding box center [554, 751] width 15 height 15
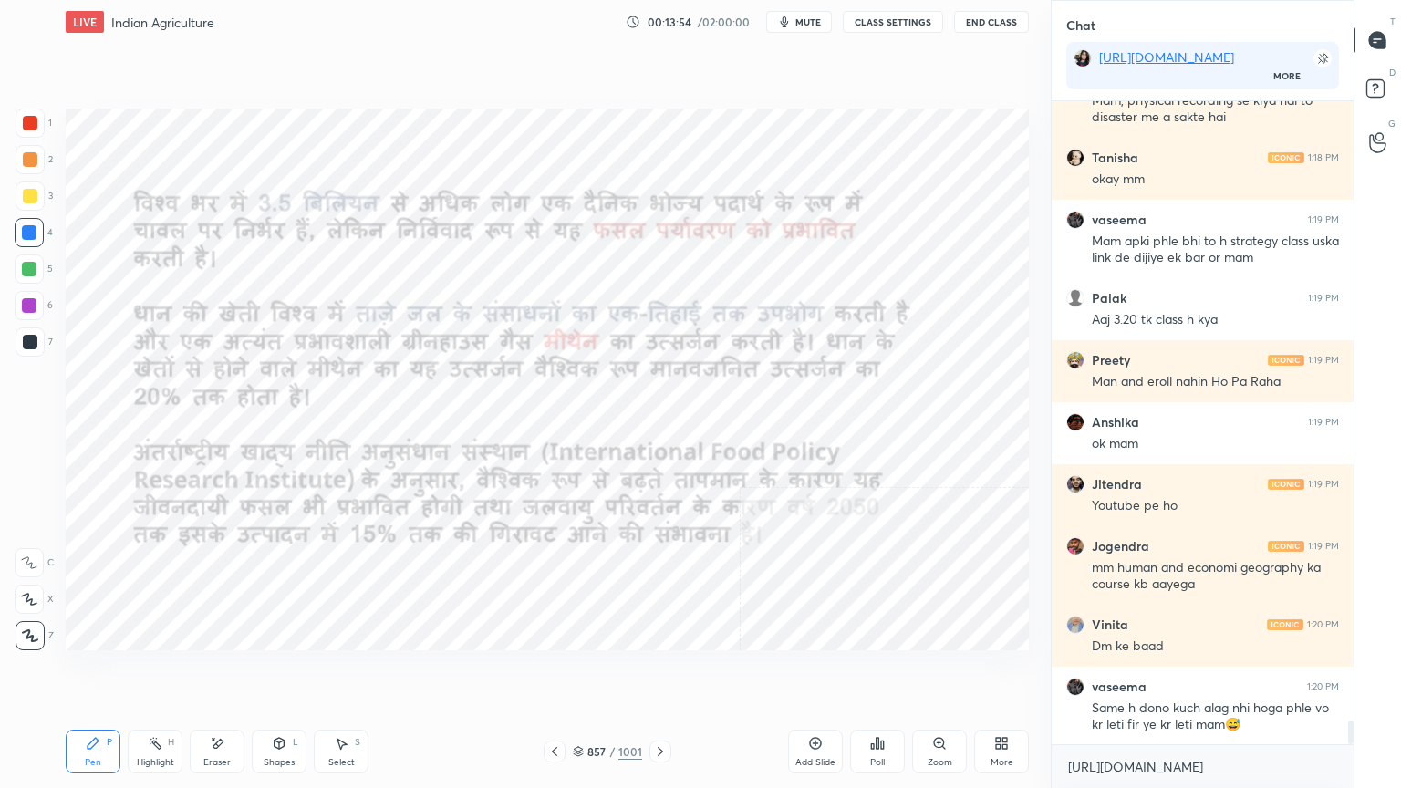
click at [216, 672] on div "Eraser" at bounding box center [217, 752] width 55 height 44
click at [44, 636] on div "Erase all" at bounding box center [31, 635] width 33 height 29
drag, startPoint x: 655, startPoint y: 754, endPoint x: 710, endPoint y: 727, distance: 60.8
click at [655, 672] on icon at bounding box center [660, 751] width 15 height 15
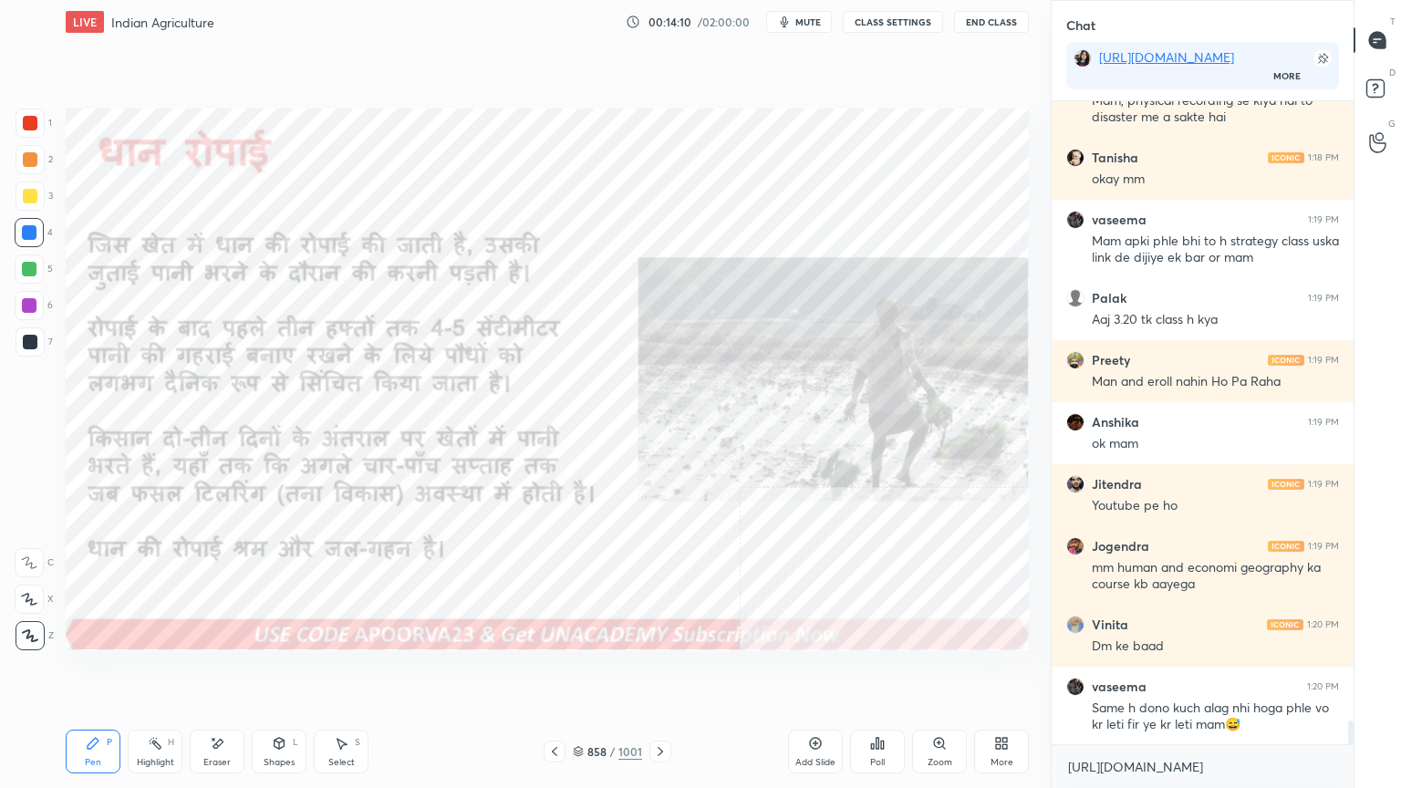
click at [560, 672] on icon at bounding box center [554, 751] width 15 height 15
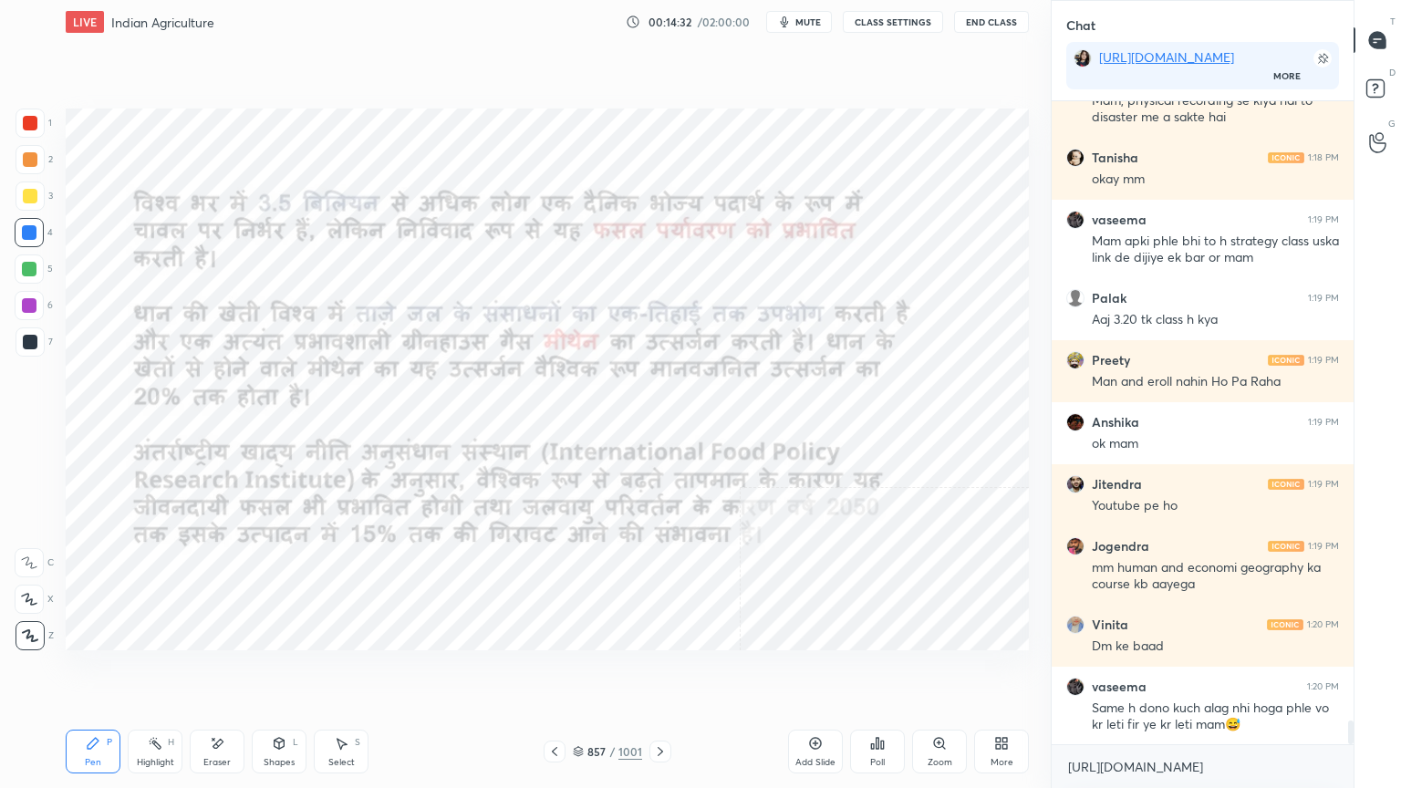
click at [664, 672] on icon at bounding box center [660, 751] width 15 height 15
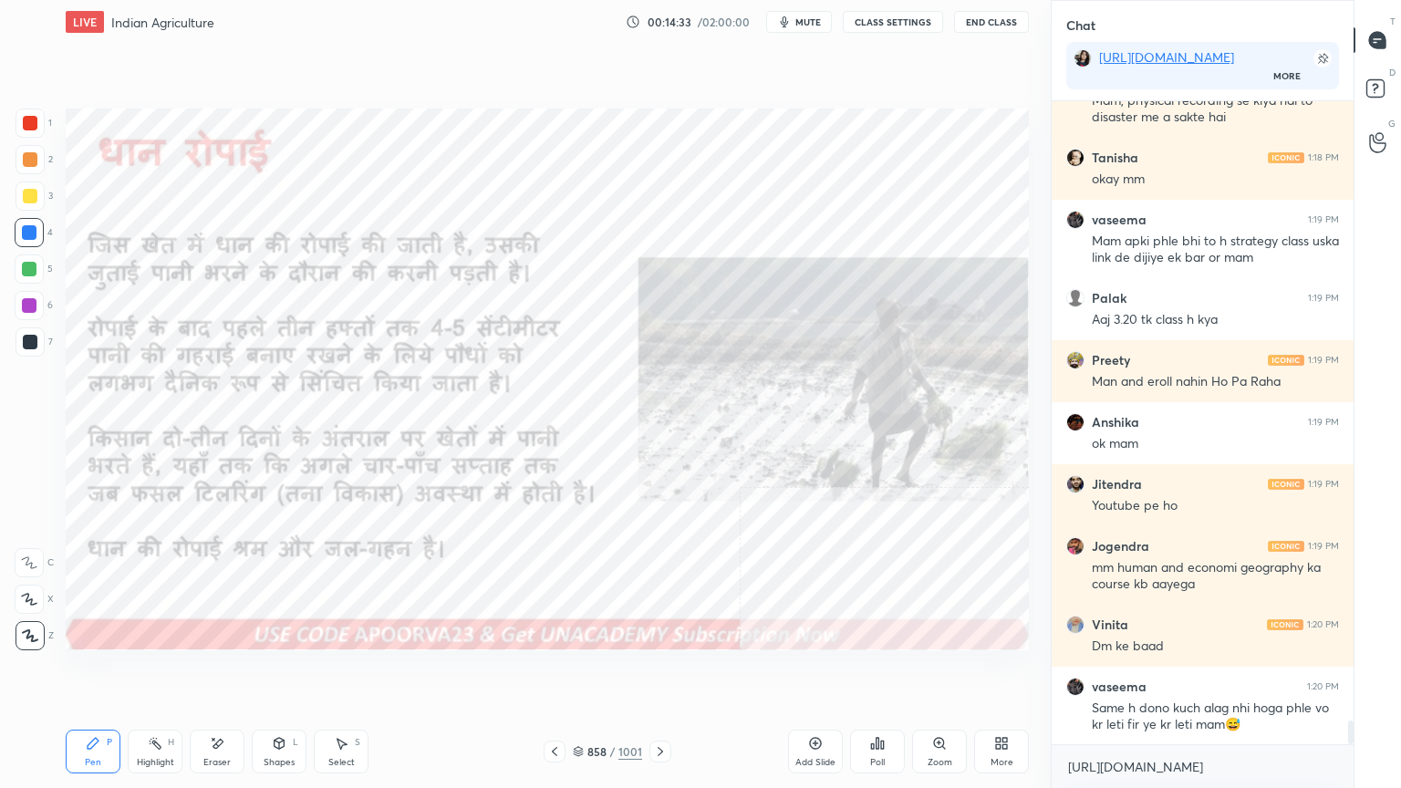
scroll to position [16563, 0]
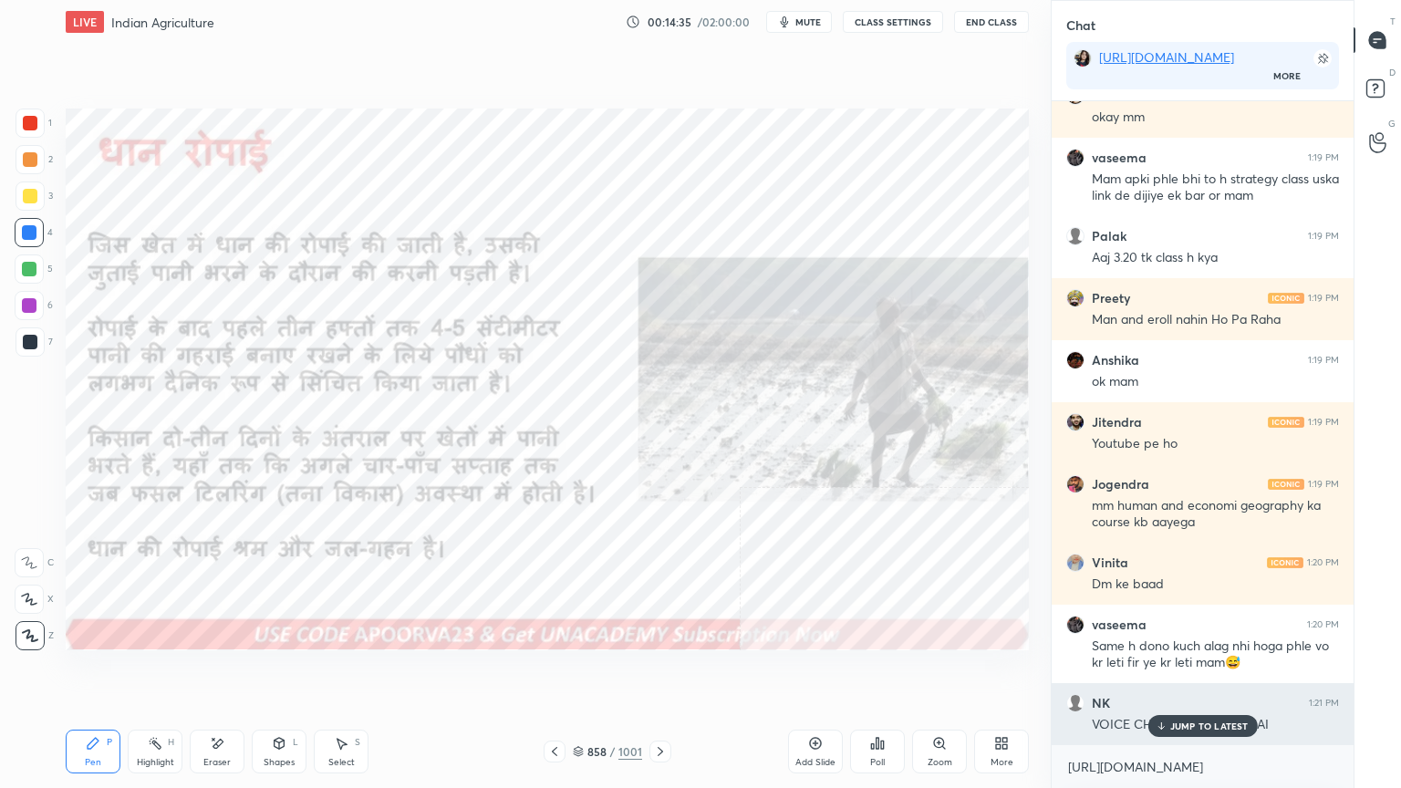
click at [1196, 672] on p "JUMP TO LATEST" at bounding box center [1209, 726] width 78 height 11
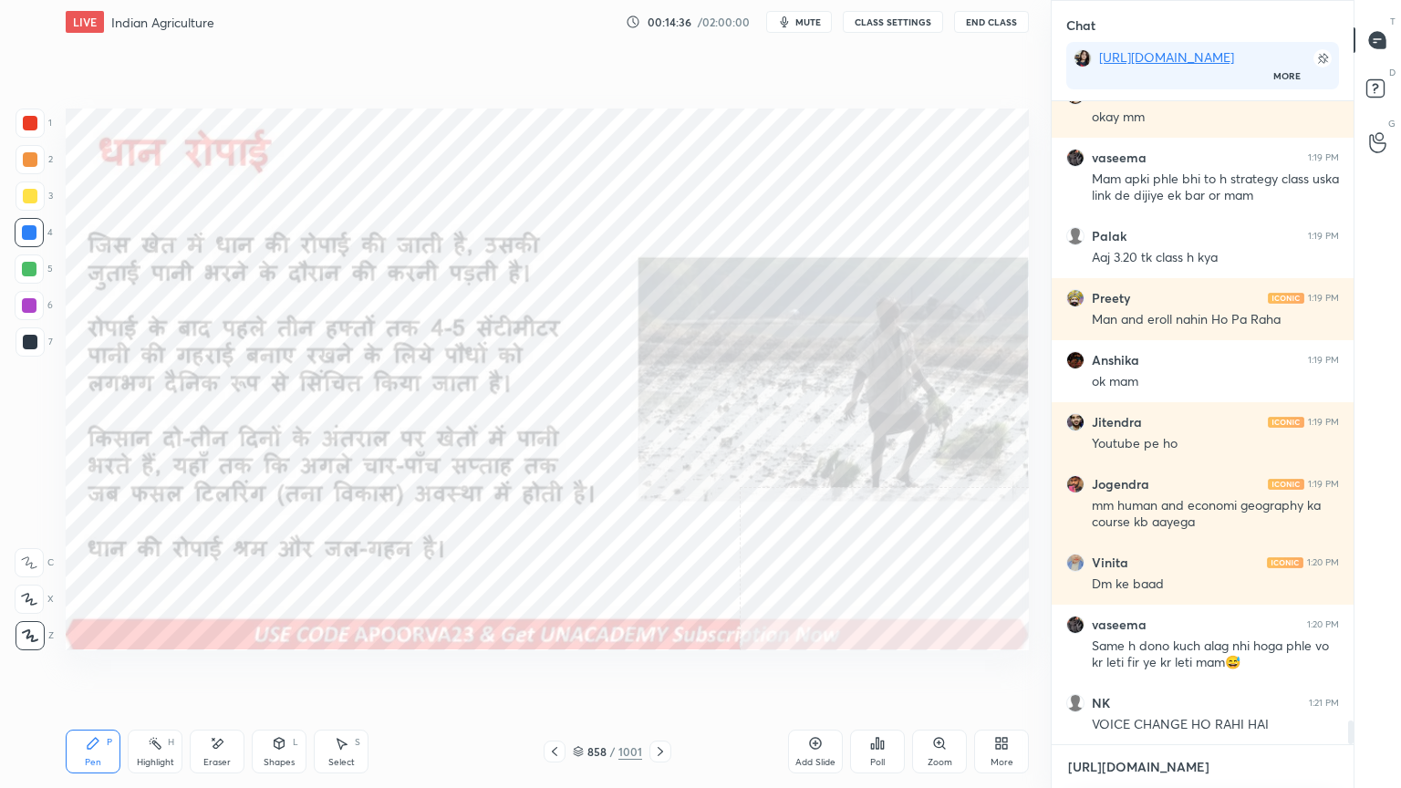
click at [1198, 672] on textarea "[URL][DOMAIN_NAME]" at bounding box center [1202, 767] width 273 height 29
click at [880, 22] on button "CLASS SETTINGS" at bounding box center [893, 22] width 100 height 22
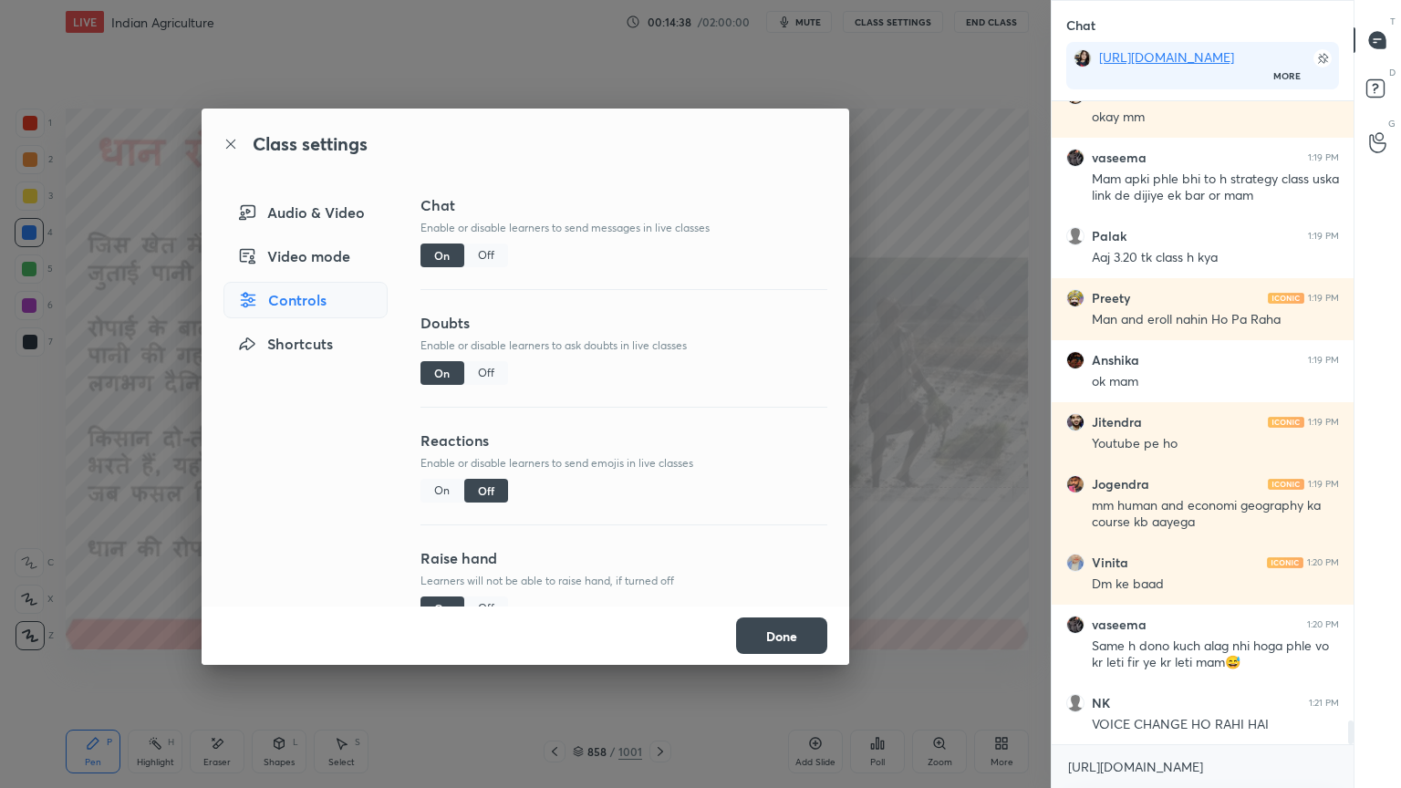
click at [320, 212] on div "Audio & Video" at bounding box center [305, 212] width 164 height 36
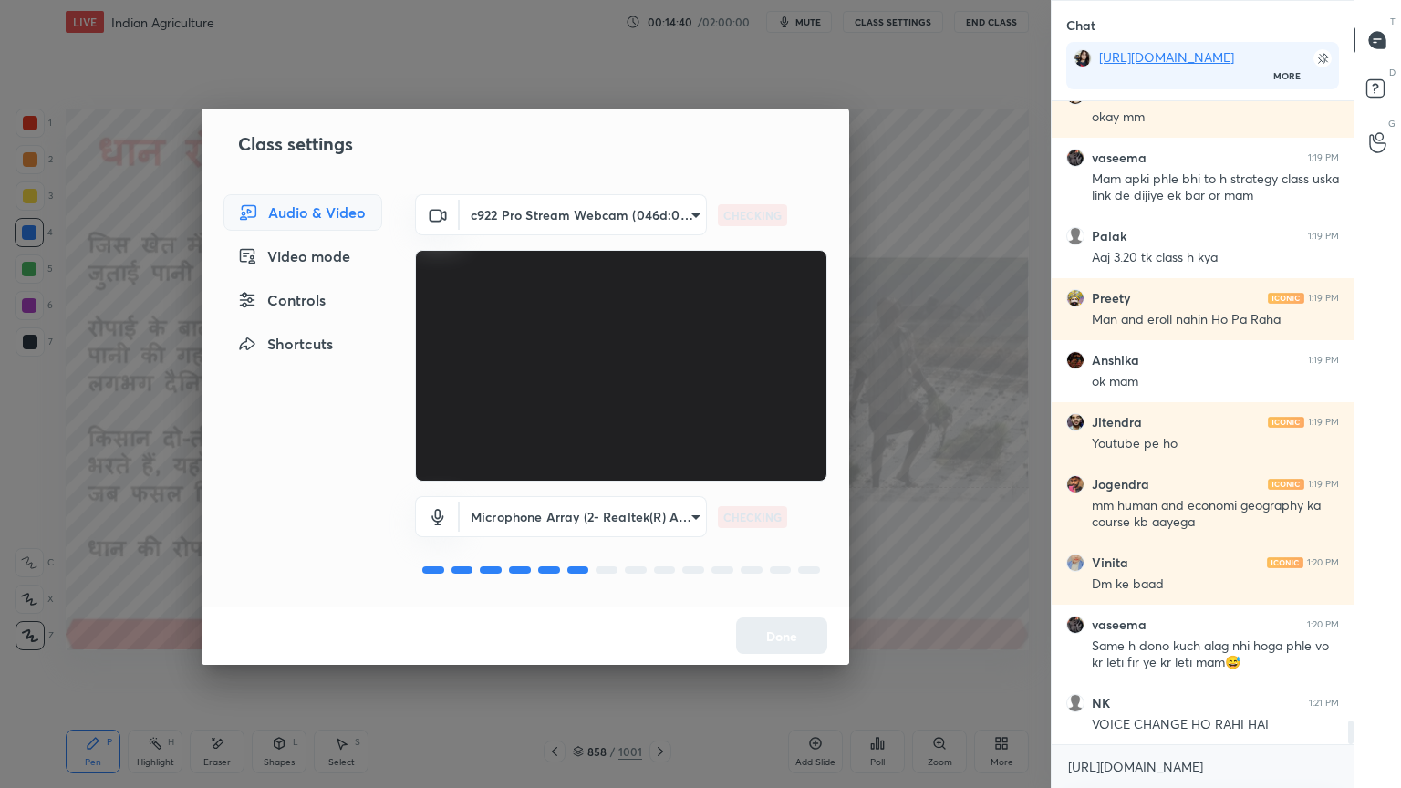
click at [557, 212] on body "1 2 3 4 5 6 7 C X Z E E Erase all H H LIVE Indian Agriculture 00:14:40 / 02:00:…" at bounding box center [700, 394] width 1401 height 788
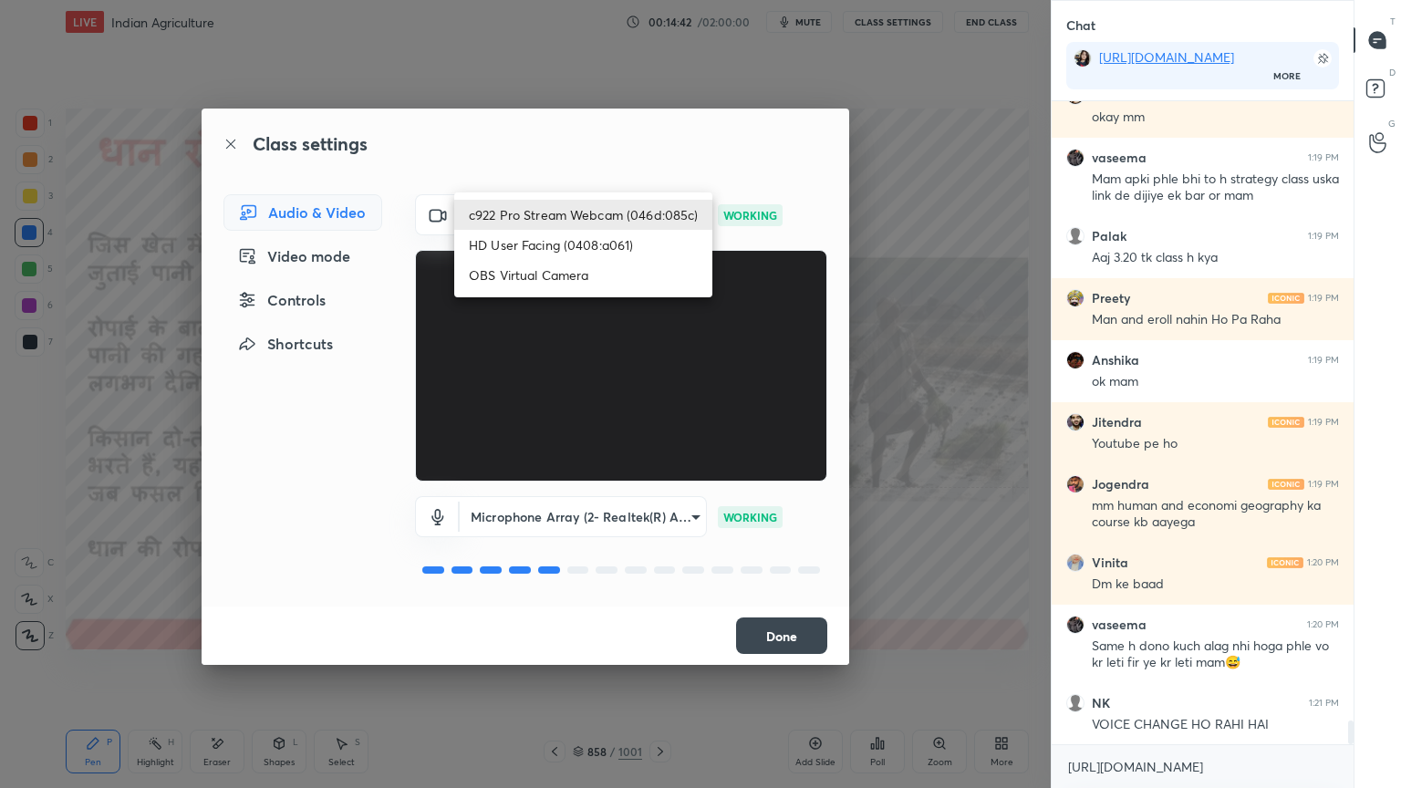
click at [781, 638] on div at bounding box center [700, 394] width 1401 height 788
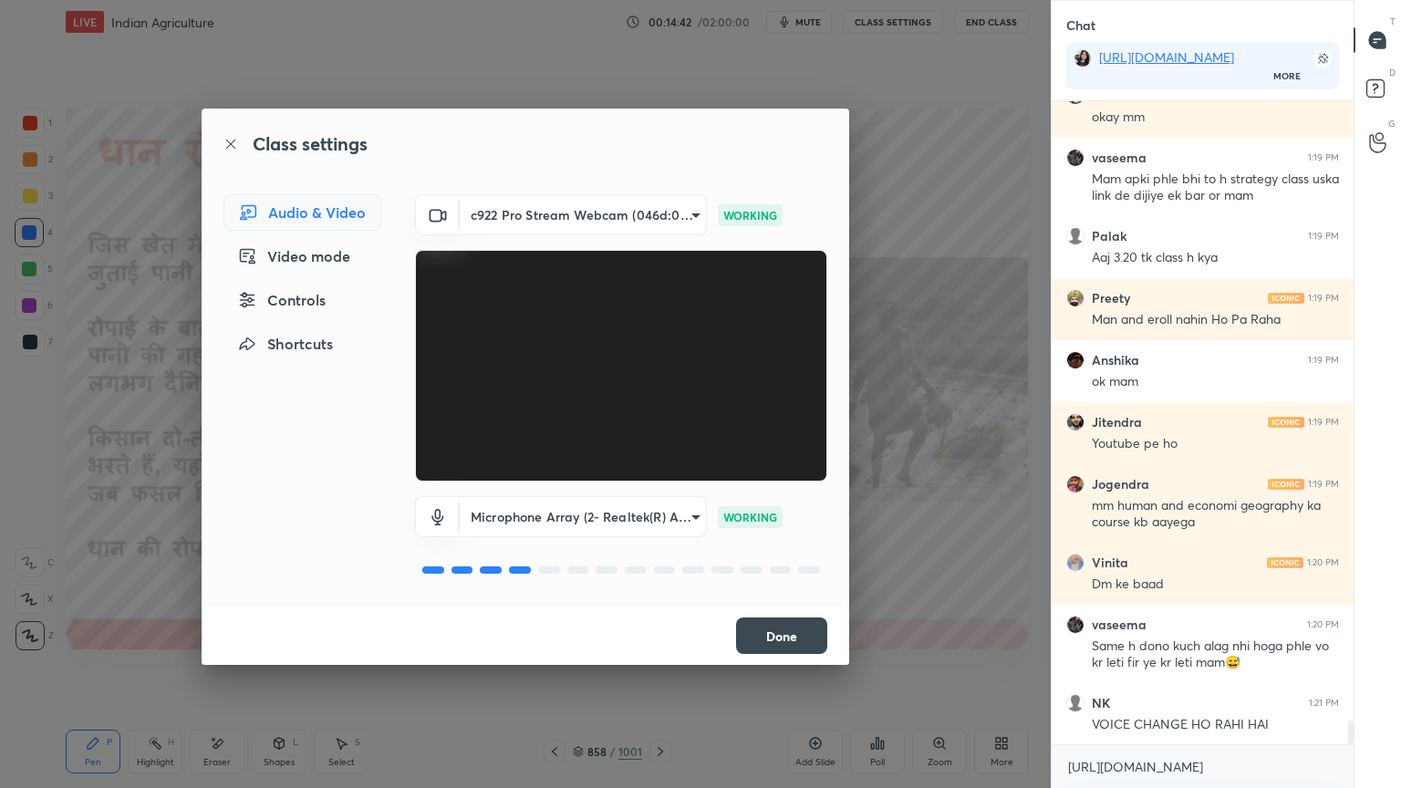
click at [779, 639] on button "Done" at bounding box center [781, 636] width 91 height 36
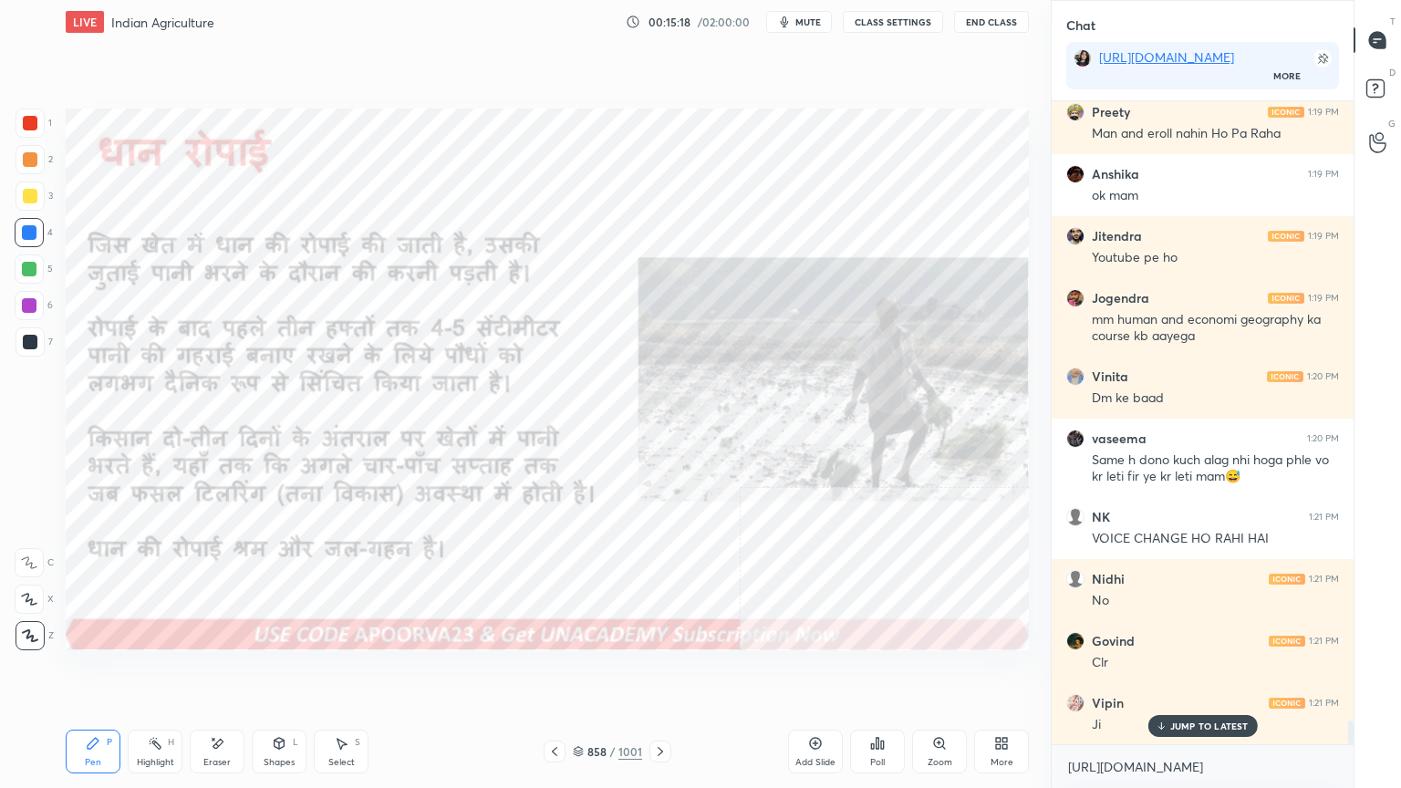
scroll to position [16811, 0]
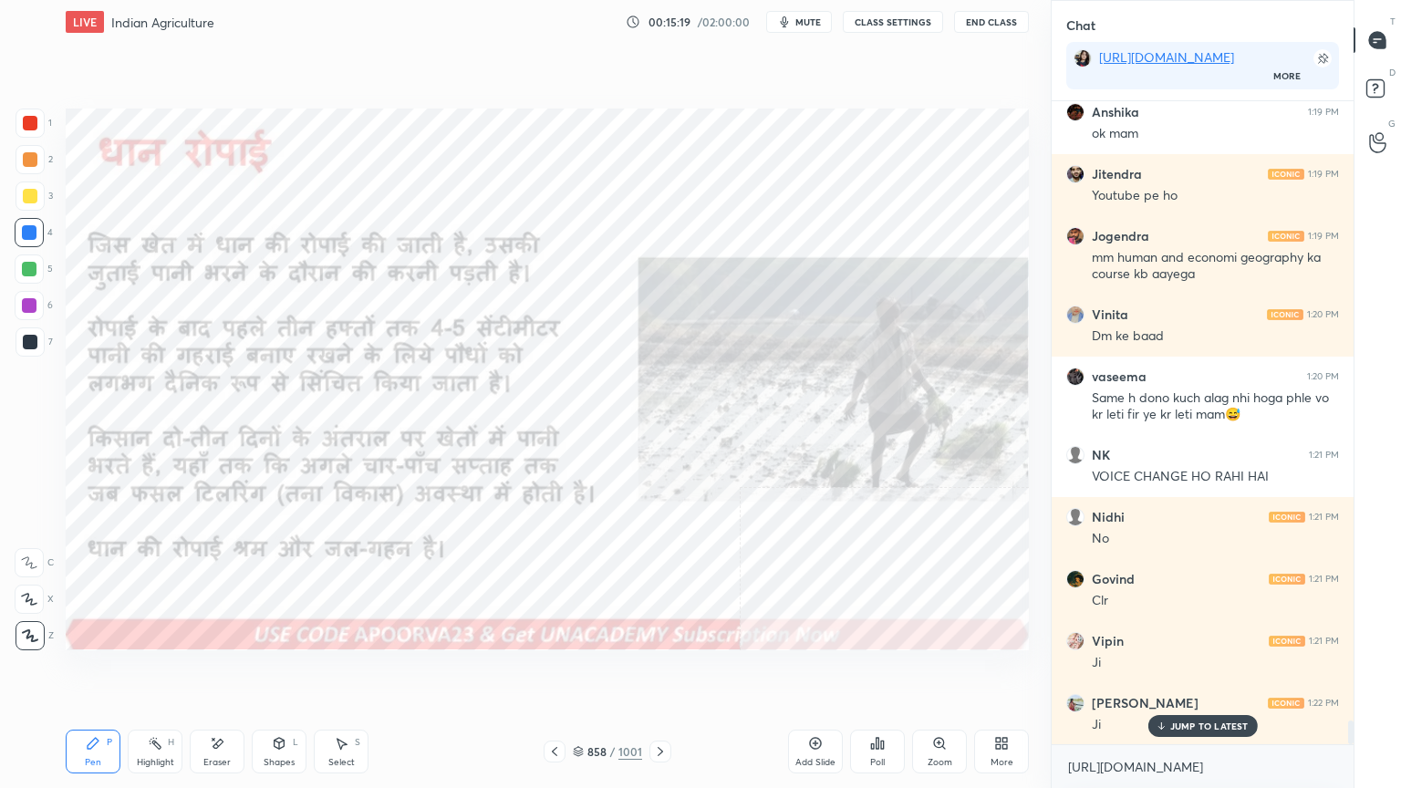
click at [671, 672] on div "Setting up your live class Poll for secs No correct answer Start poll" at bounding box center [547, 379] width 978 height 671
click at [683, 672] on div "Setting up your live class Poll for secs No correct answer Start poll" at bounding box center [547, 379] width 978 height 671
click at [654, 672] on icon at bounding box center [660, 751] width 15 height 15
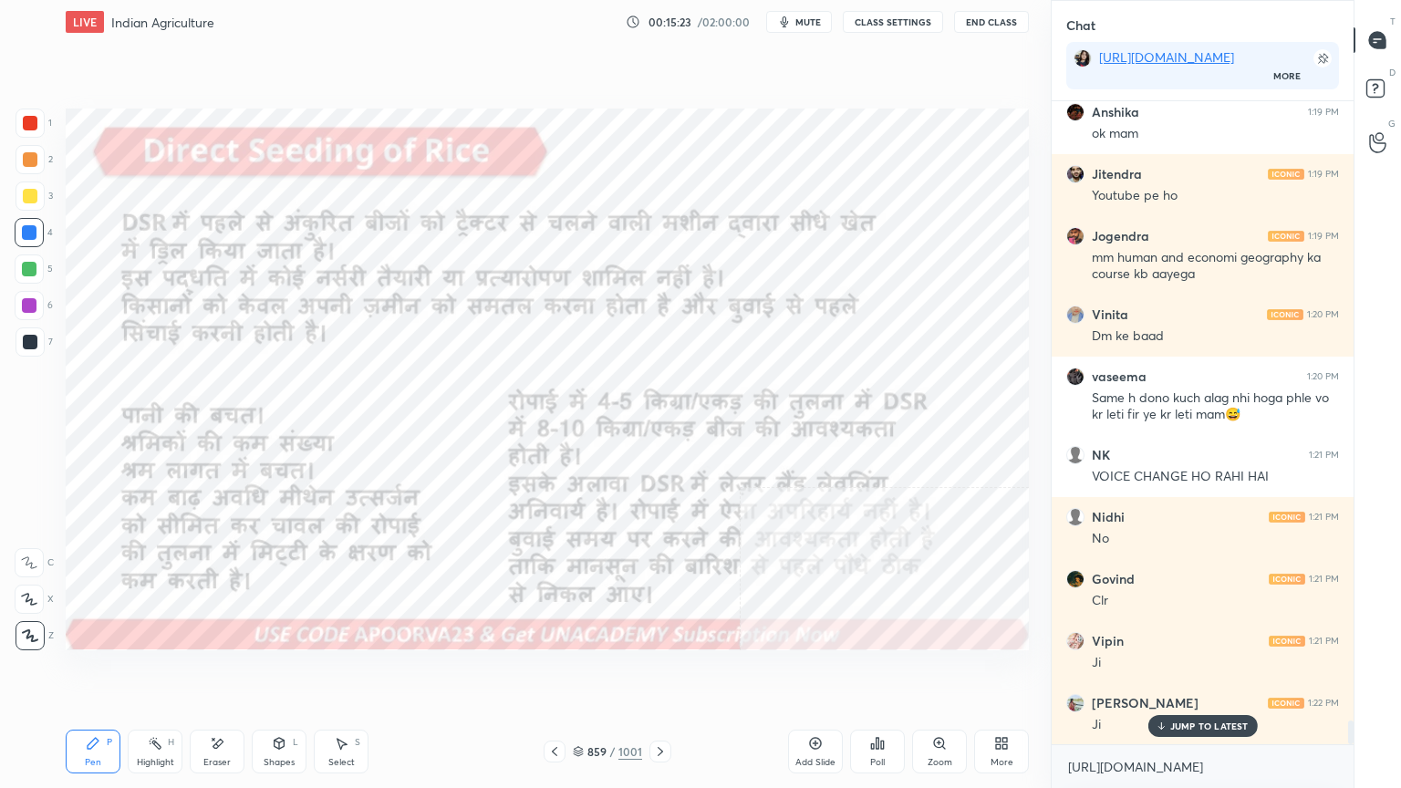
drag, startPoint x: 653, startPoint y: 706, endPoint x: 660, endPoint y: 700, distance: 9.7
click at [660, 672] on div "Setting up your live class Poll for secs No correct answer Start poll" at bounding box center [547, 379] width 978 height 671
click at [667, 672] on div "Setting up your live class Poll for secs No correct answer Start poll" at bounding box center [547, 379] width 978 height 671
click at [672, 672] on div "Setting up your live class Poll for secs No correct answer Start poll" at bounding box center [547, 379] width 978 height 671
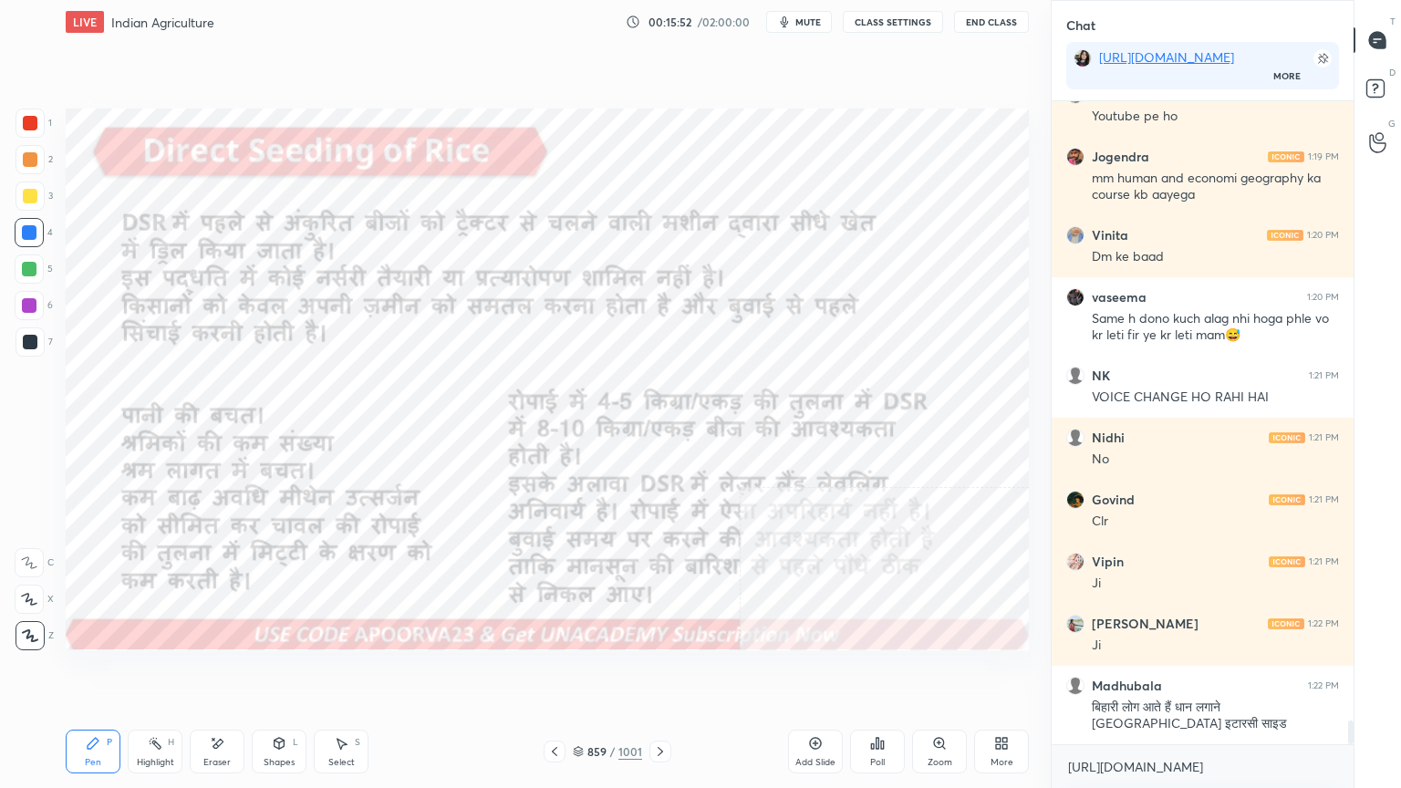
click at [661, 672] on icon at bounding box center [660, 751] width 15 height 15
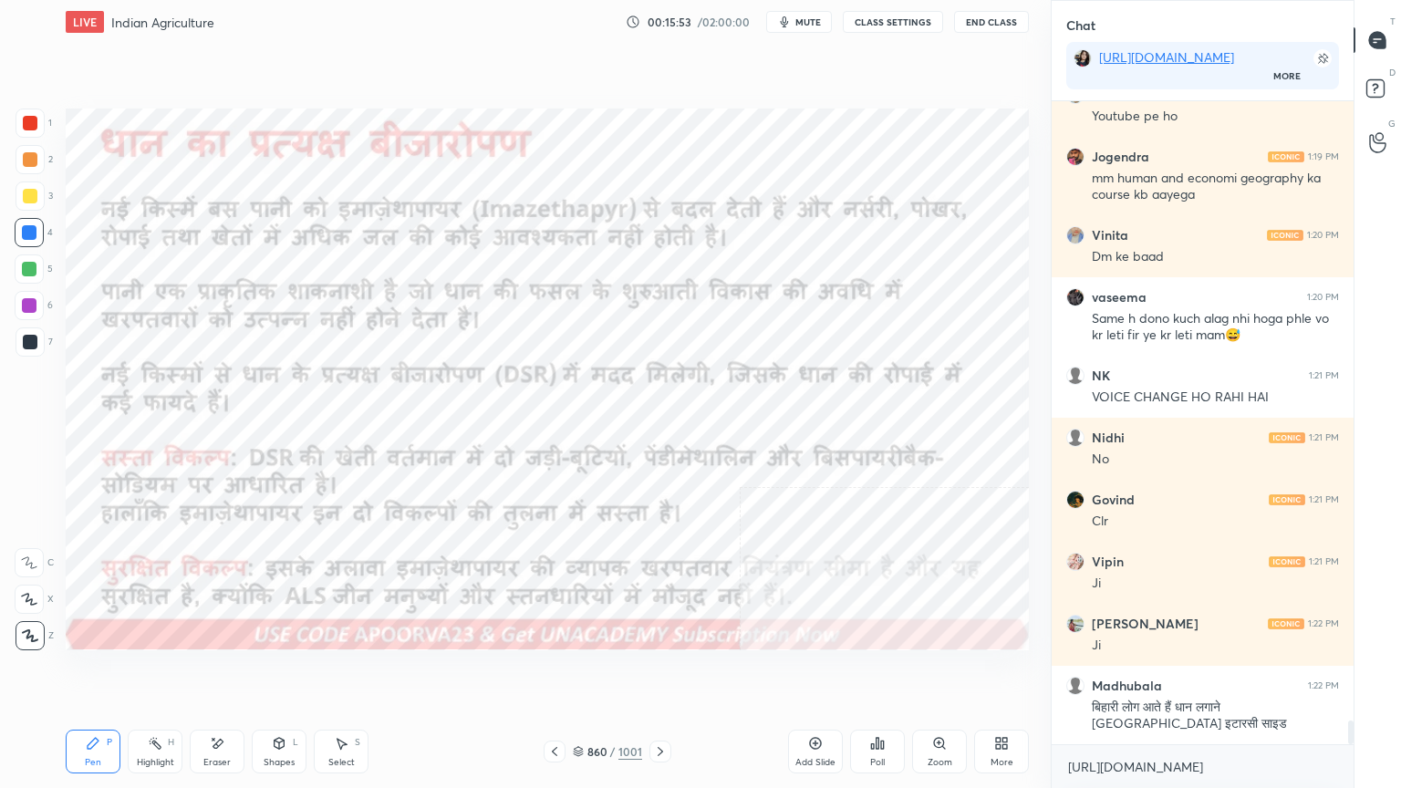
click at [658, 672] on div at bounding box center [661, 752] width 22 height 22
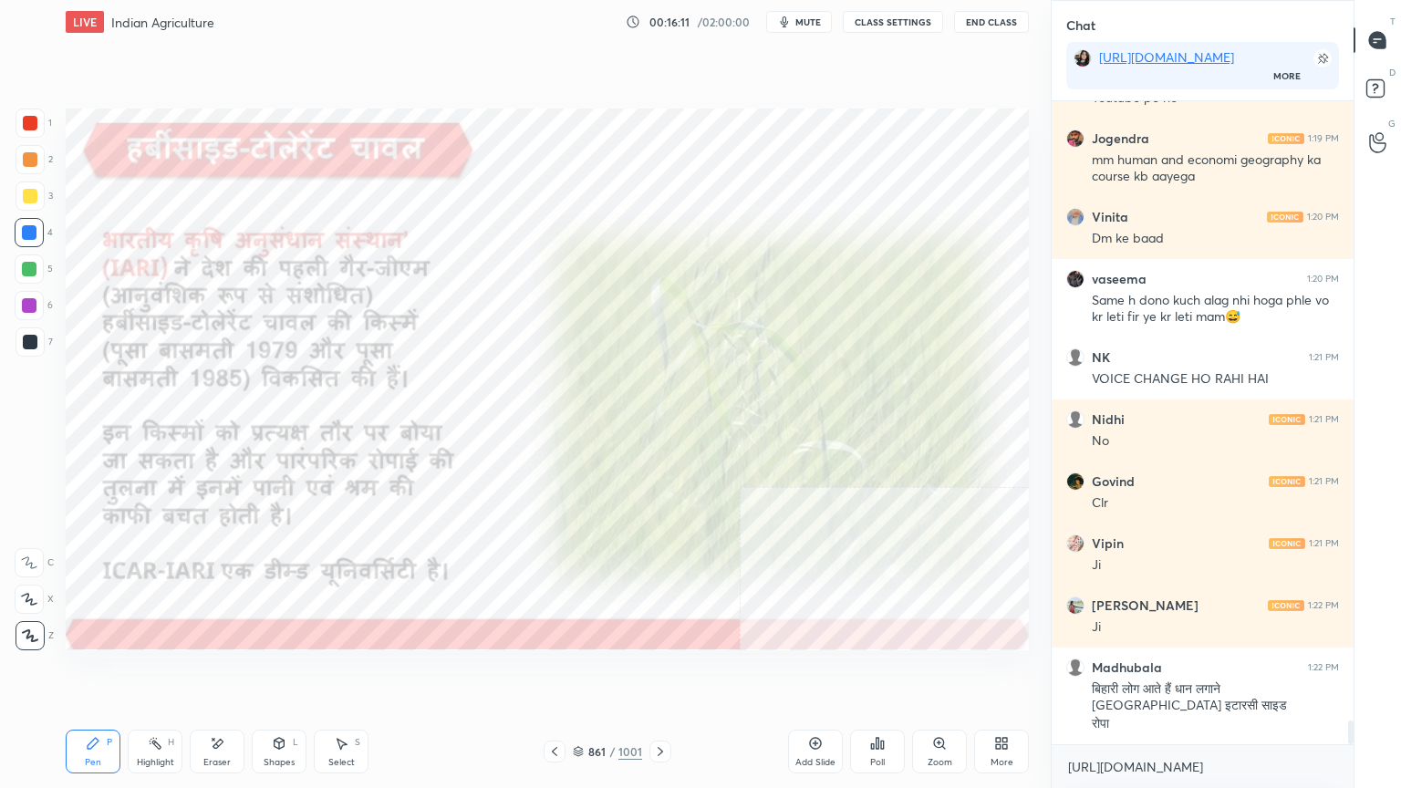
scroll to position [16970, 0]
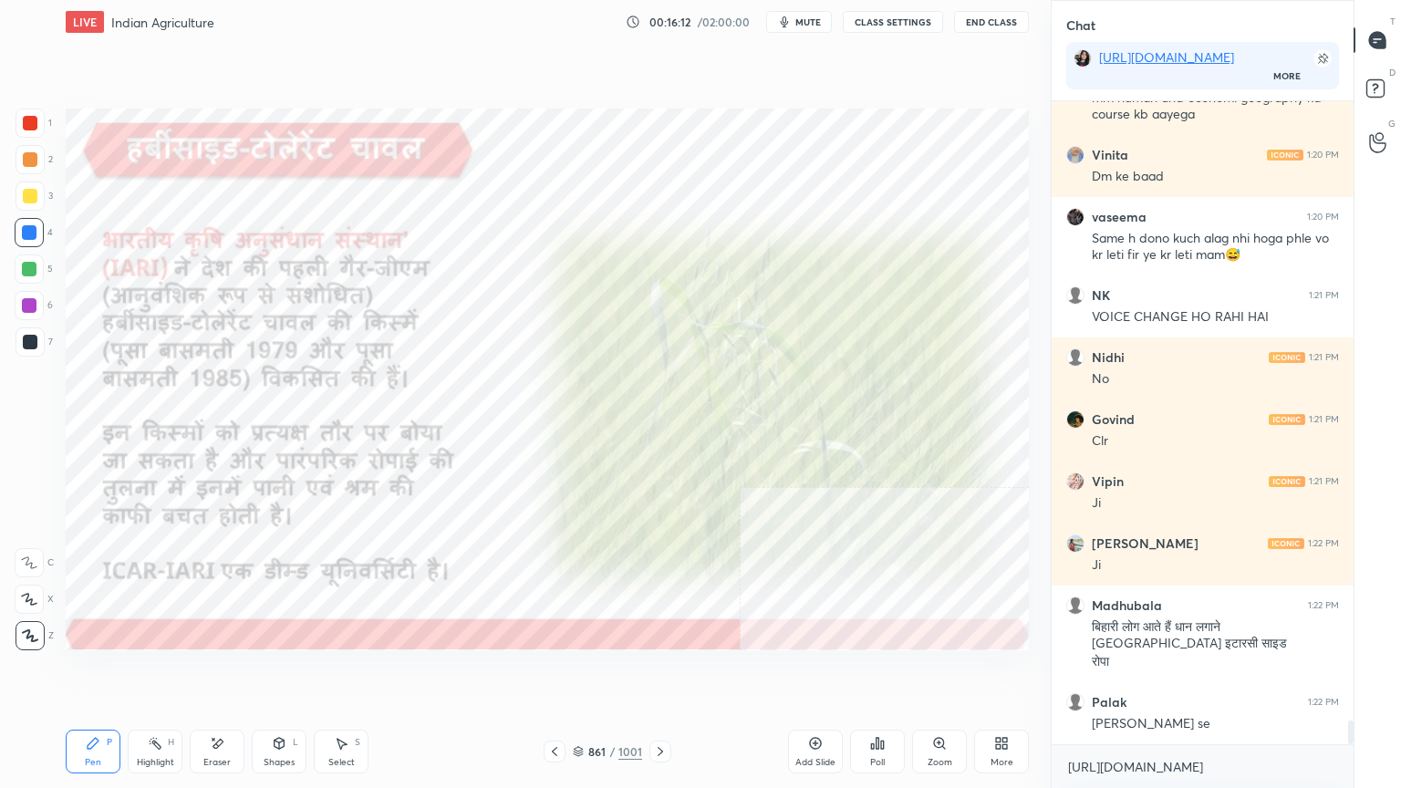
drag, startPoint x: 223, startPoint y: 744, endPoint x: 200, endPoint y: 746, distance: 23.8
click at [223, 672] on icon at bounding box center [217, 744] width 15 height 16
click at [29, 629] on span "Erase all" at bounding box center [29, 635] width 27 height 13
click at [659, 672] on icon at bounding box center [660, 751] width 15 height 15
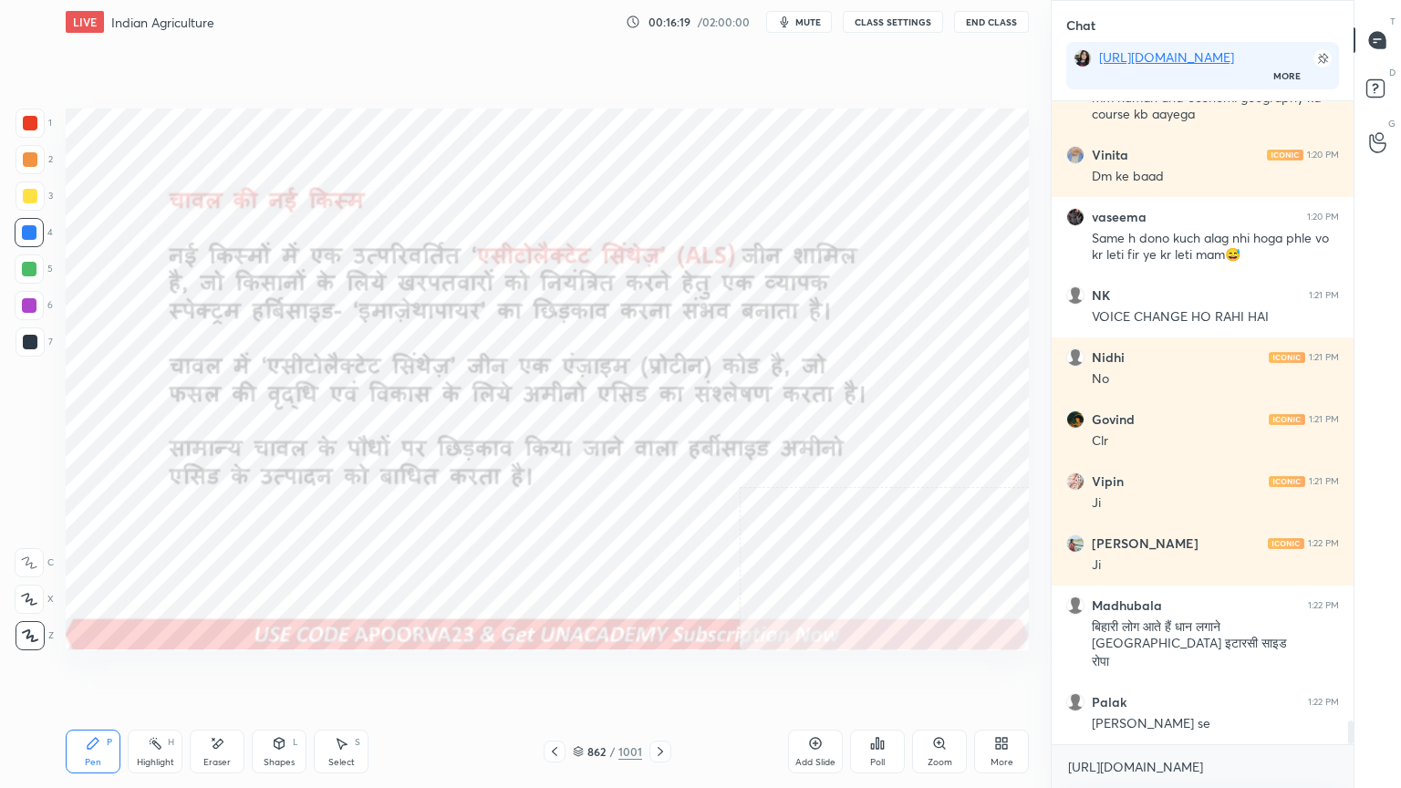
click at [661, 672] on icon at bounding box center [660, 751] width 15 height 15
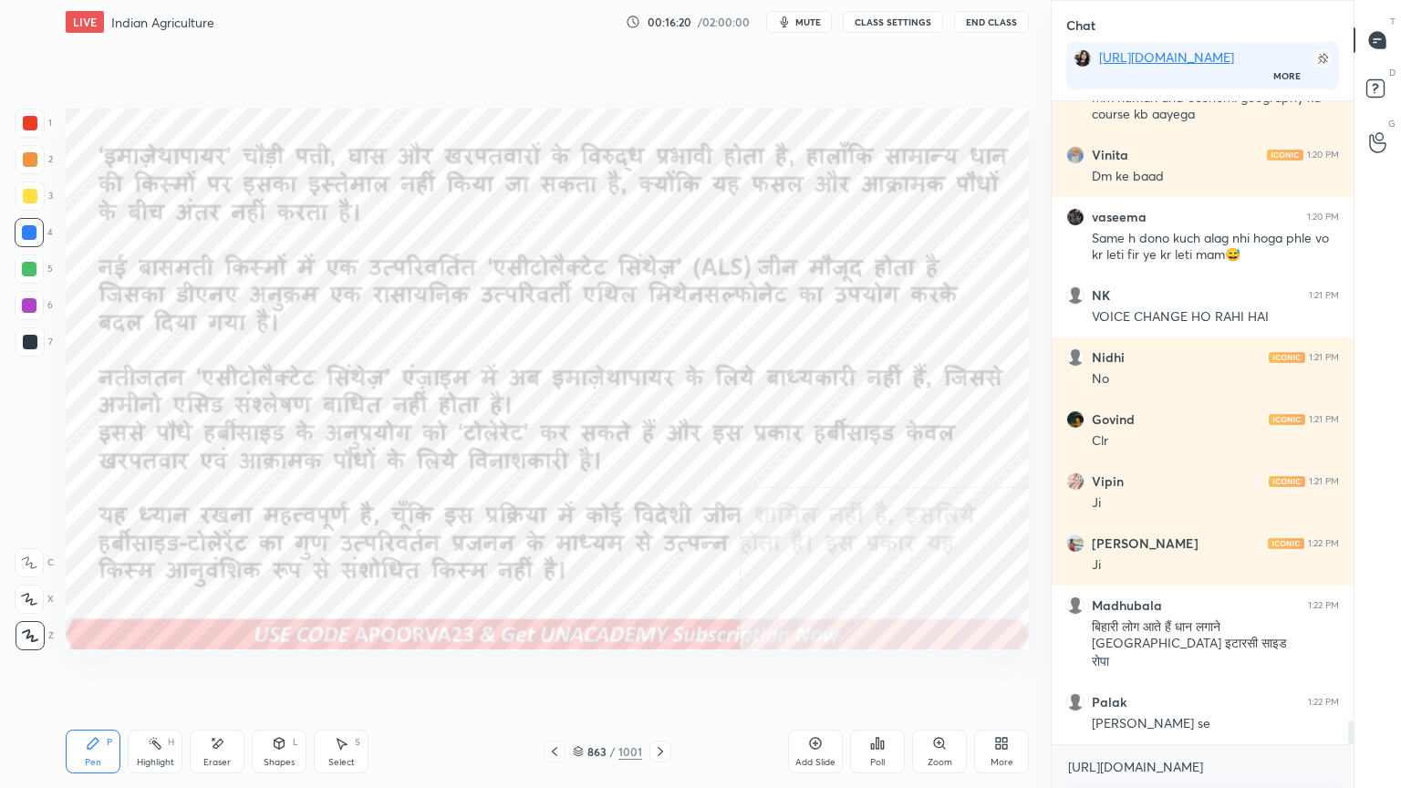
click at [584, 672] on div "863 / 1001" at bounding box center [608, 752] width 128 height 22
click at [587, 672] on div "Pen P Highlight H Eraser Shapes L Select S 863 / 1001 Add Slide Poll Zoom More" at bounding box center [547, 751] width 963 height 73
click at [551, 672] on icon at bounding box center [554, 751] width 15 height 15
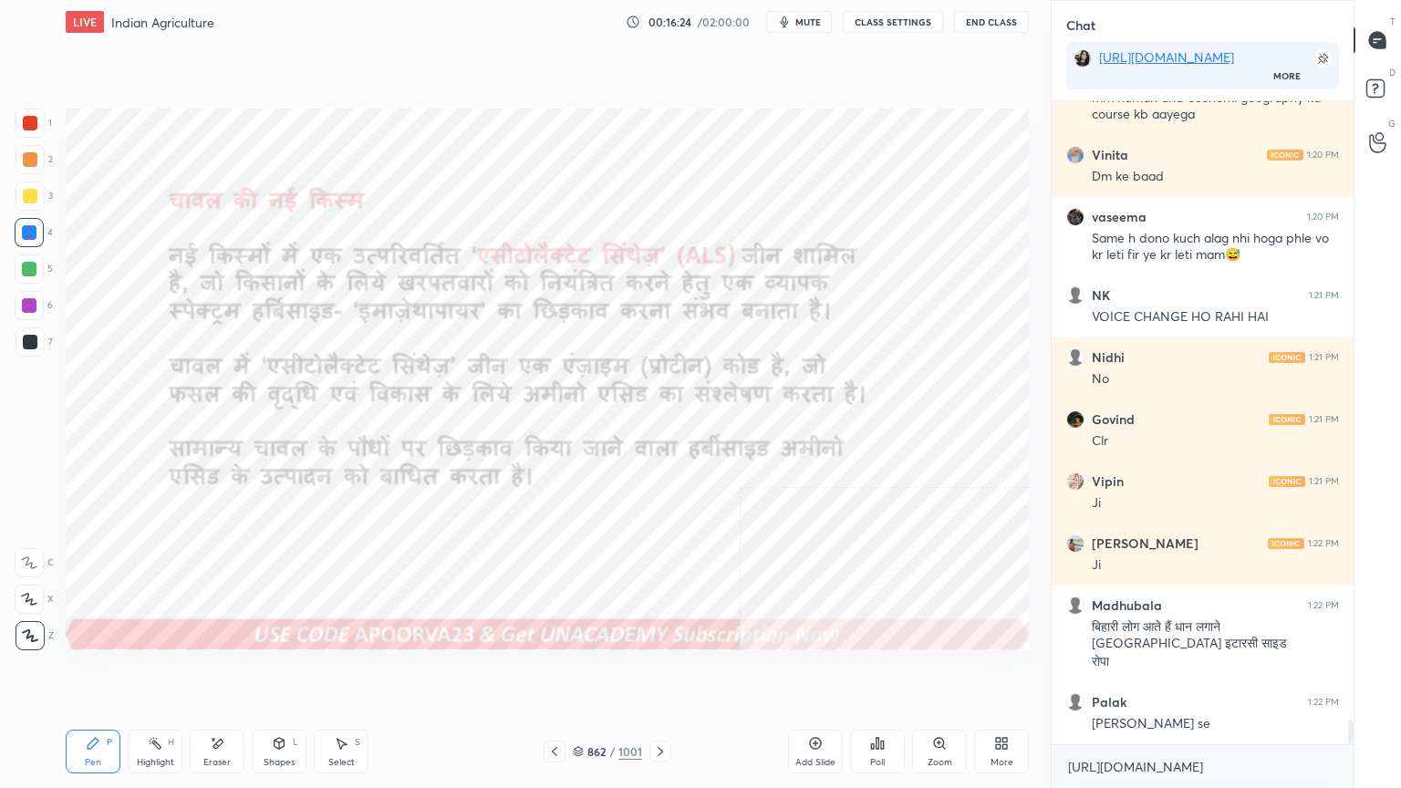
click at [660, 672] on div at bounding box center [661, 752] width 22 height 22
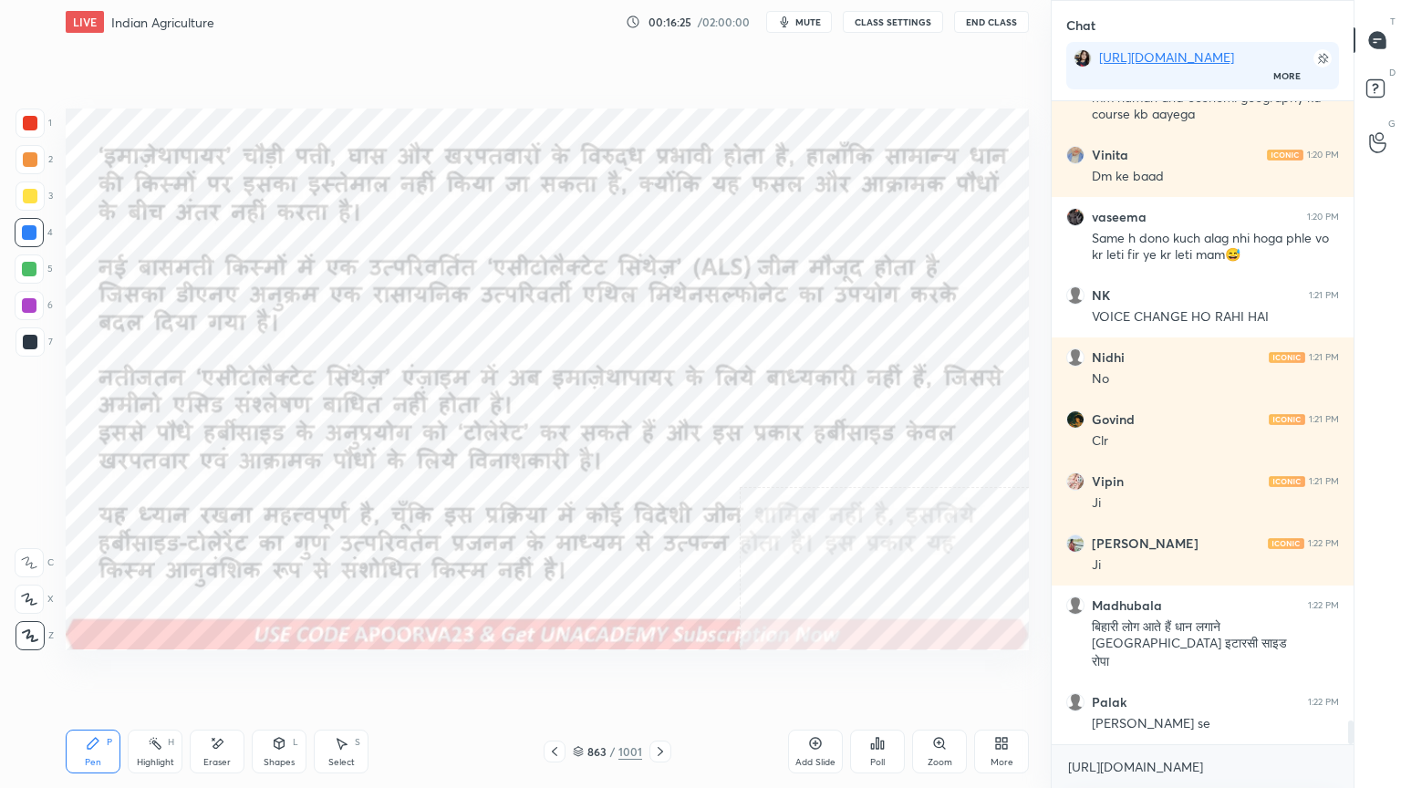
click at [664, 672] on div at bounding box center [661, 752] width 22 height 22
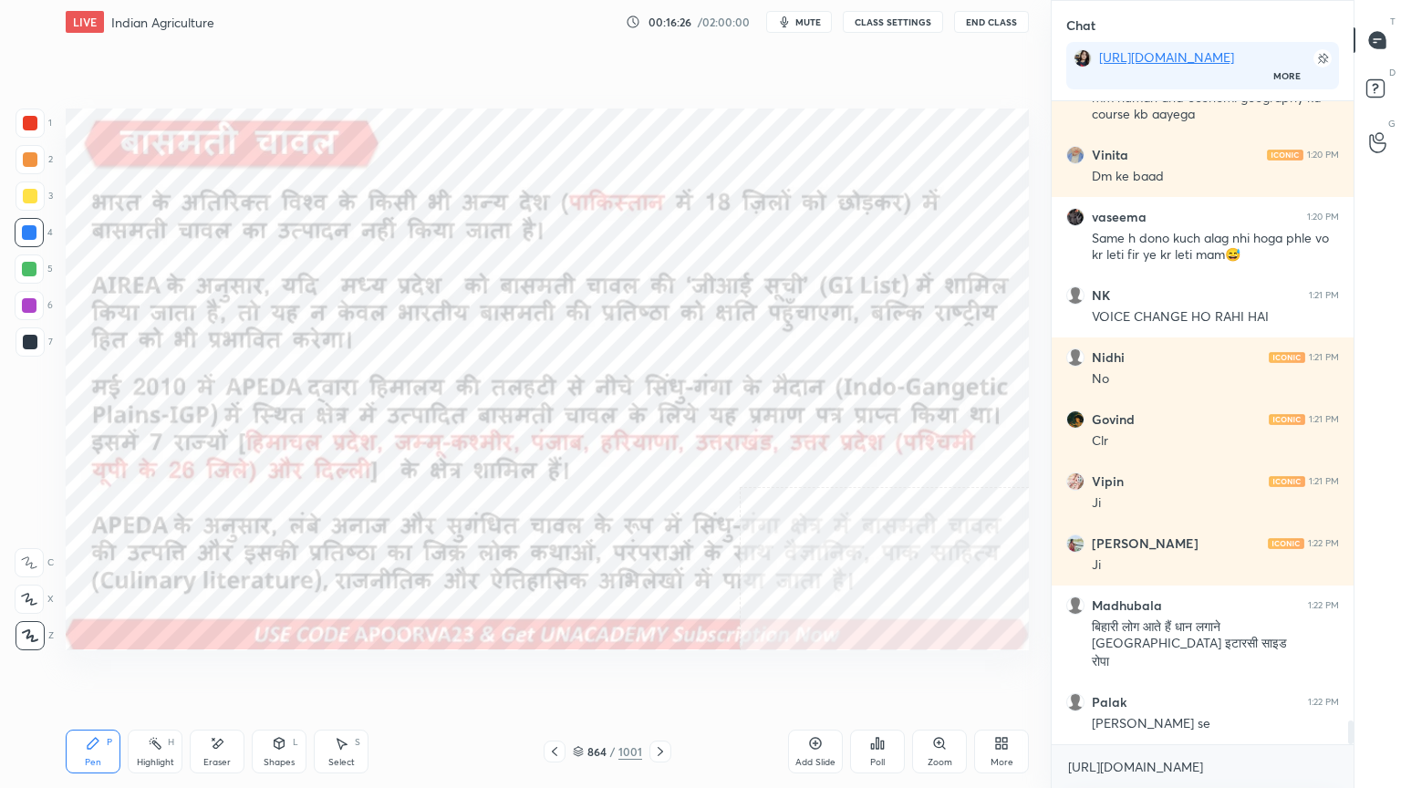
click at [551, 672] on icon at bounding box center [554, 751] width 15 height 15
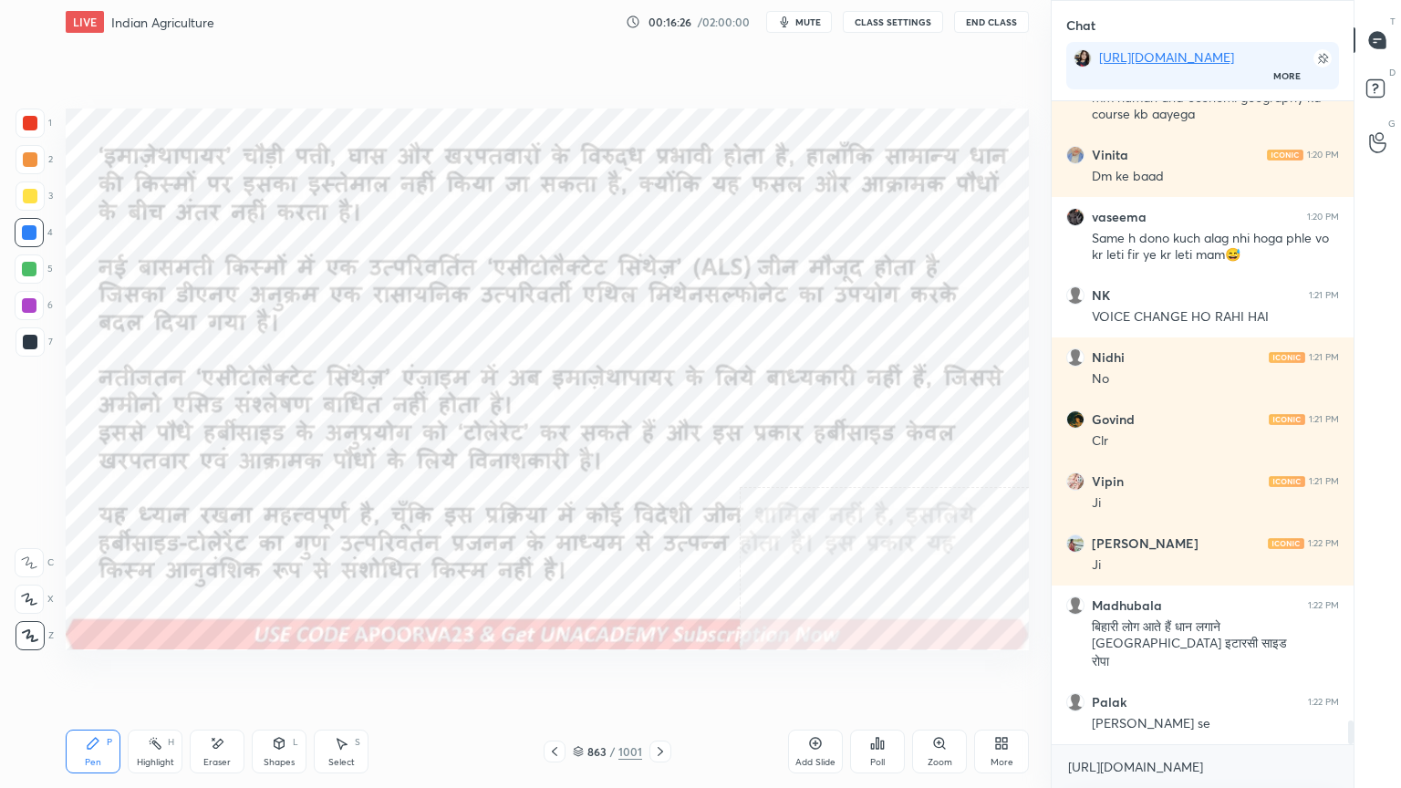
click at [552, 672] on icon at bounding box center [554, 751] width 15 height 15
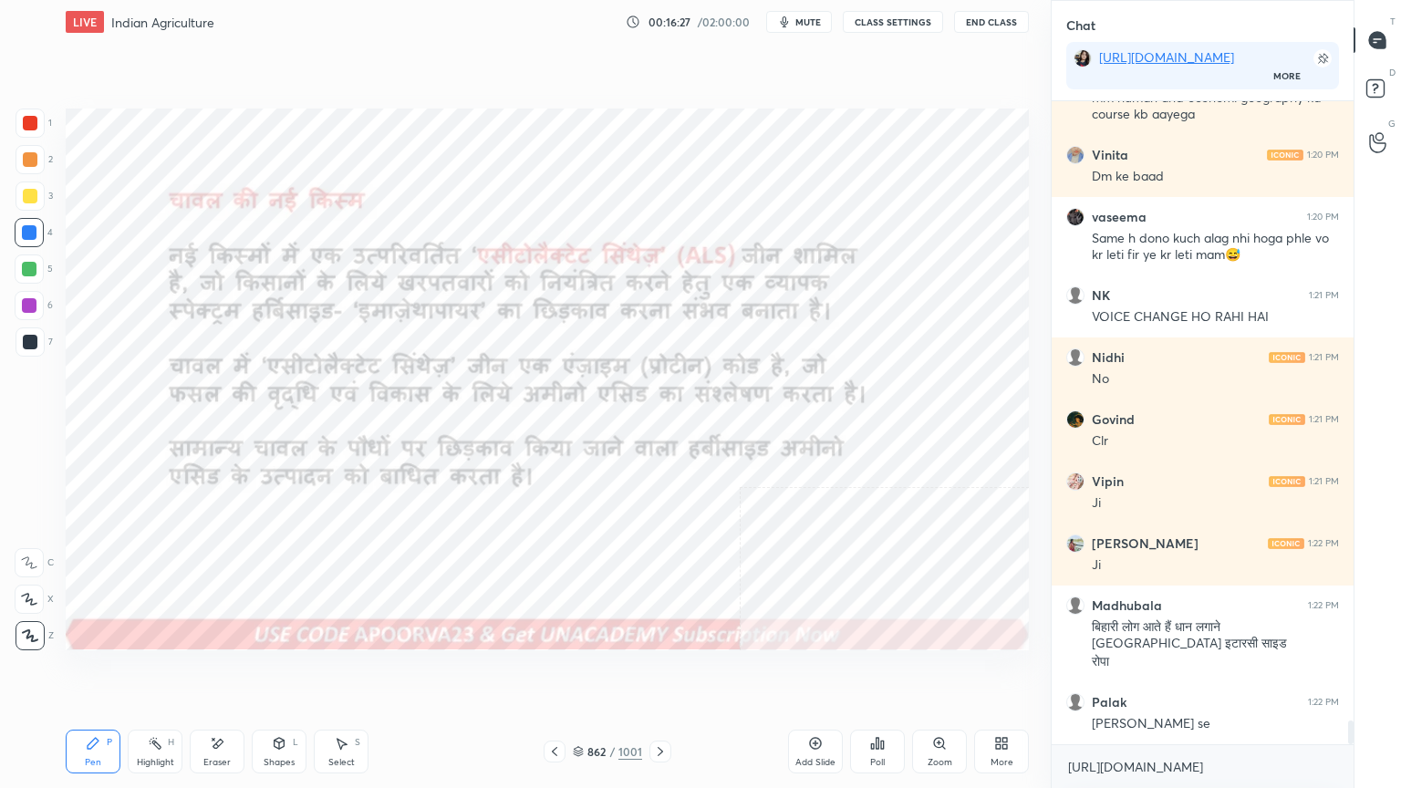
click at [555, 672] on icon at bounding box center [554, 751] width 5 height 9
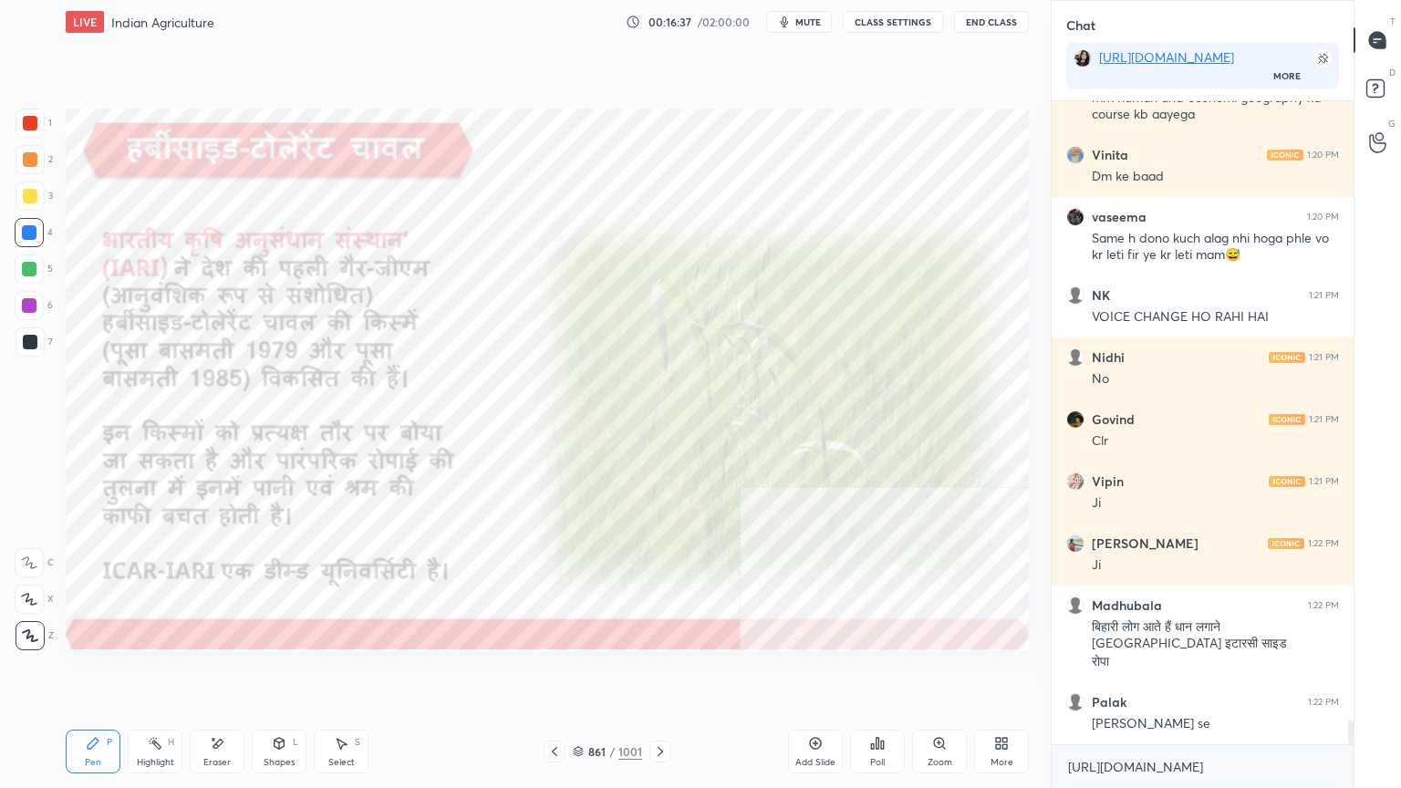
drag, startPoint x: 660, startPoint y: 754, endPoint x: 671, endPoint y: 752, distance: 11.1
click at [660, 672] on icon at bounding box center [660, 751] width 15 height 15
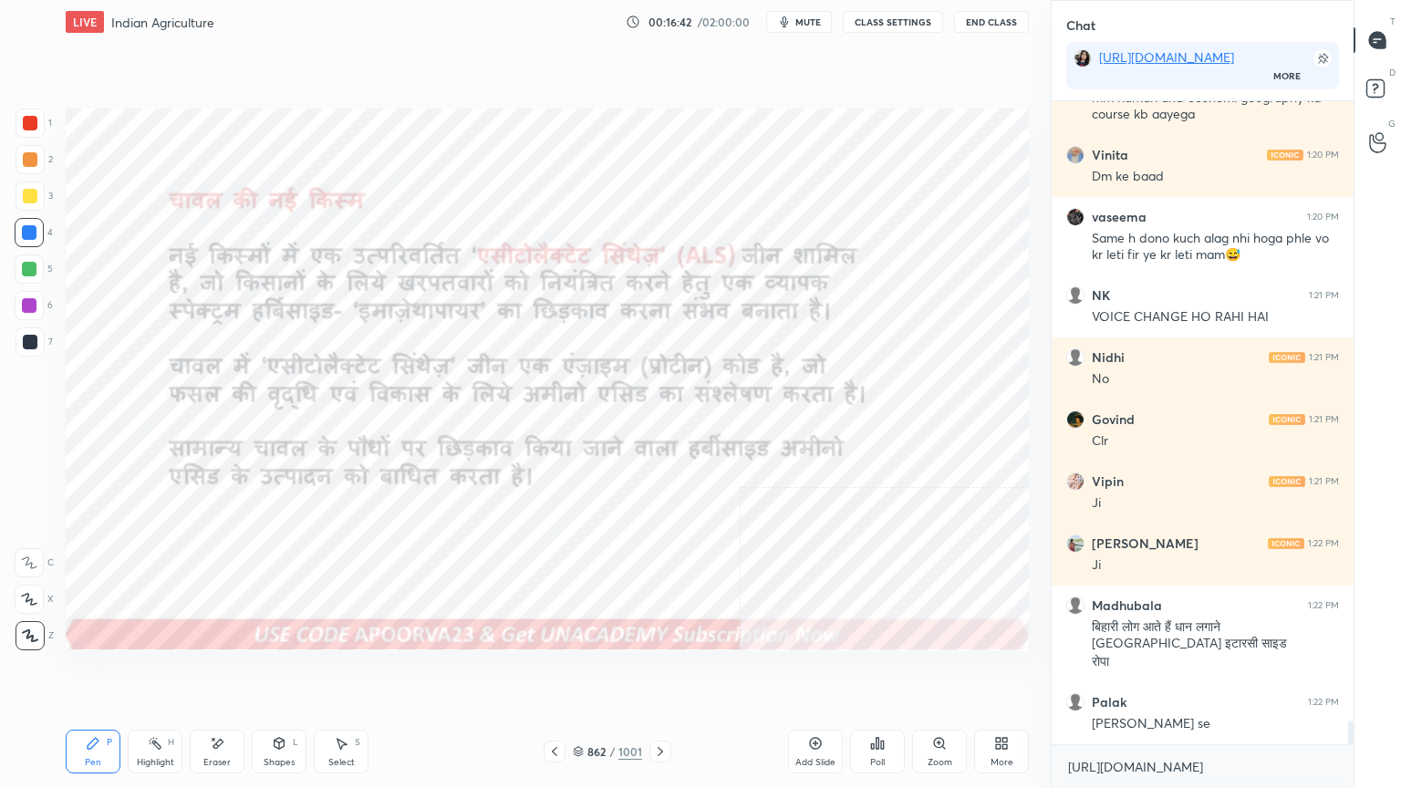
scroll to position [17036, 0]
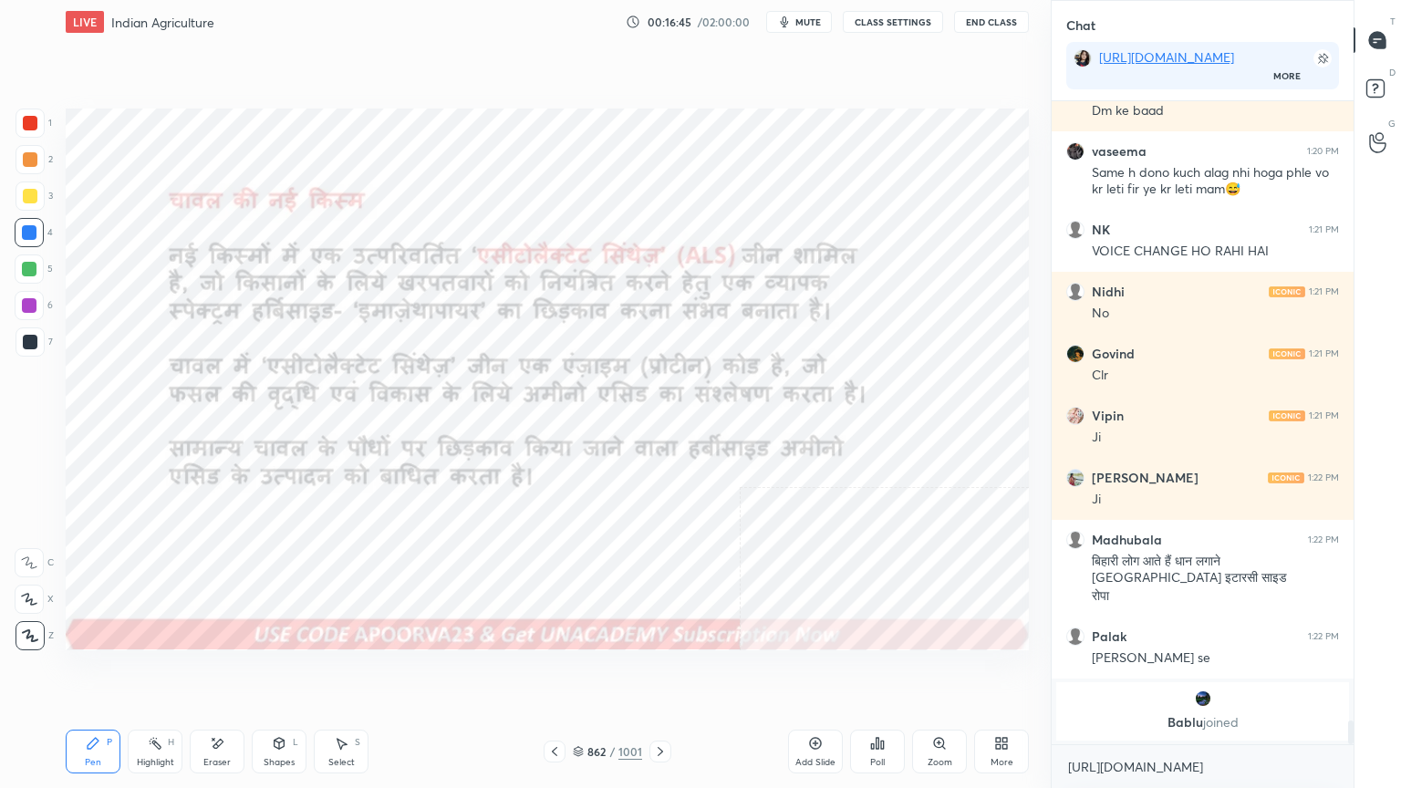
drag, startPoint x: 586, startPoint y: 748, endPoint x: 596, endPoint y: 744, distance: 10.7
click at [587, 672] on div "862 / 1001" at bounding box center [607, 751] width 69 height 16
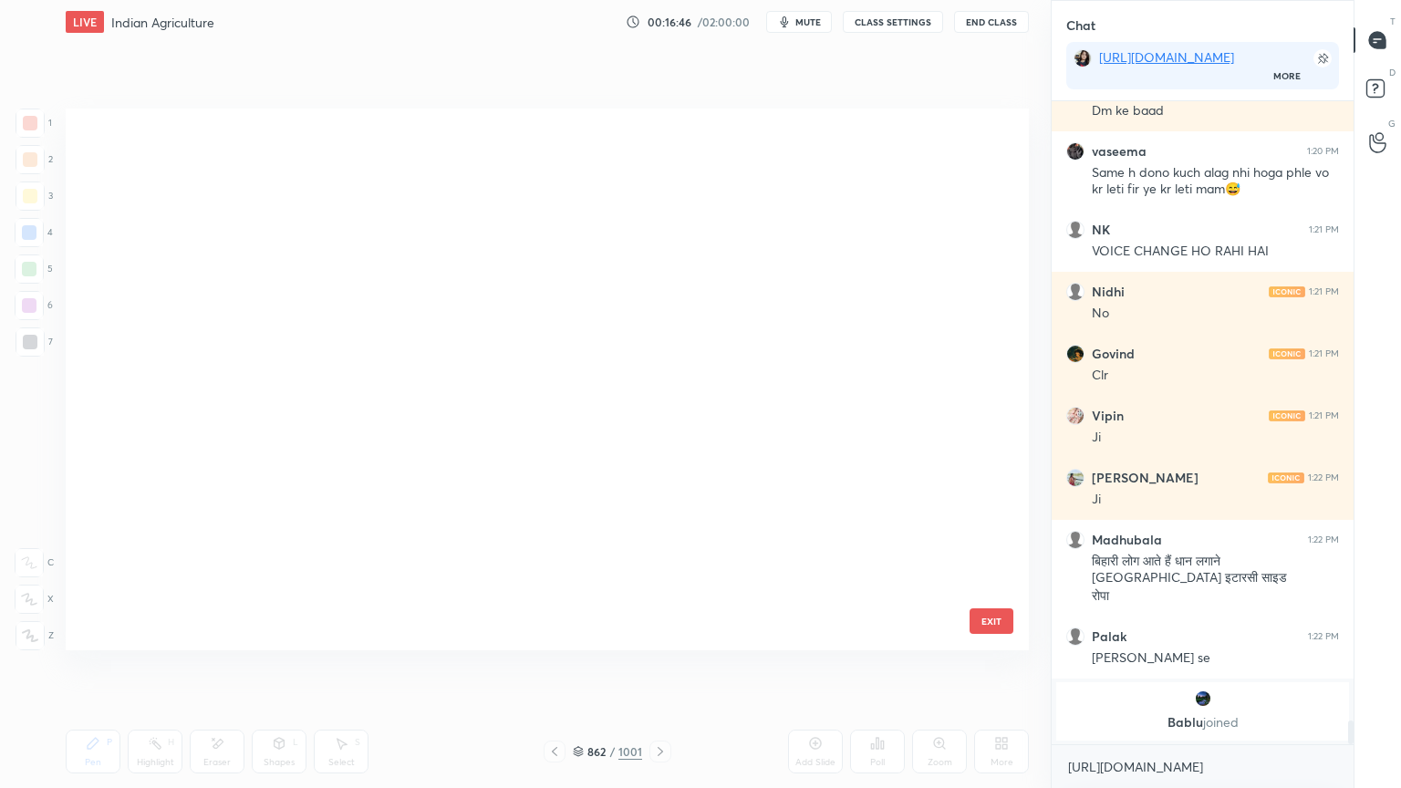
scroll to position [536, 954]
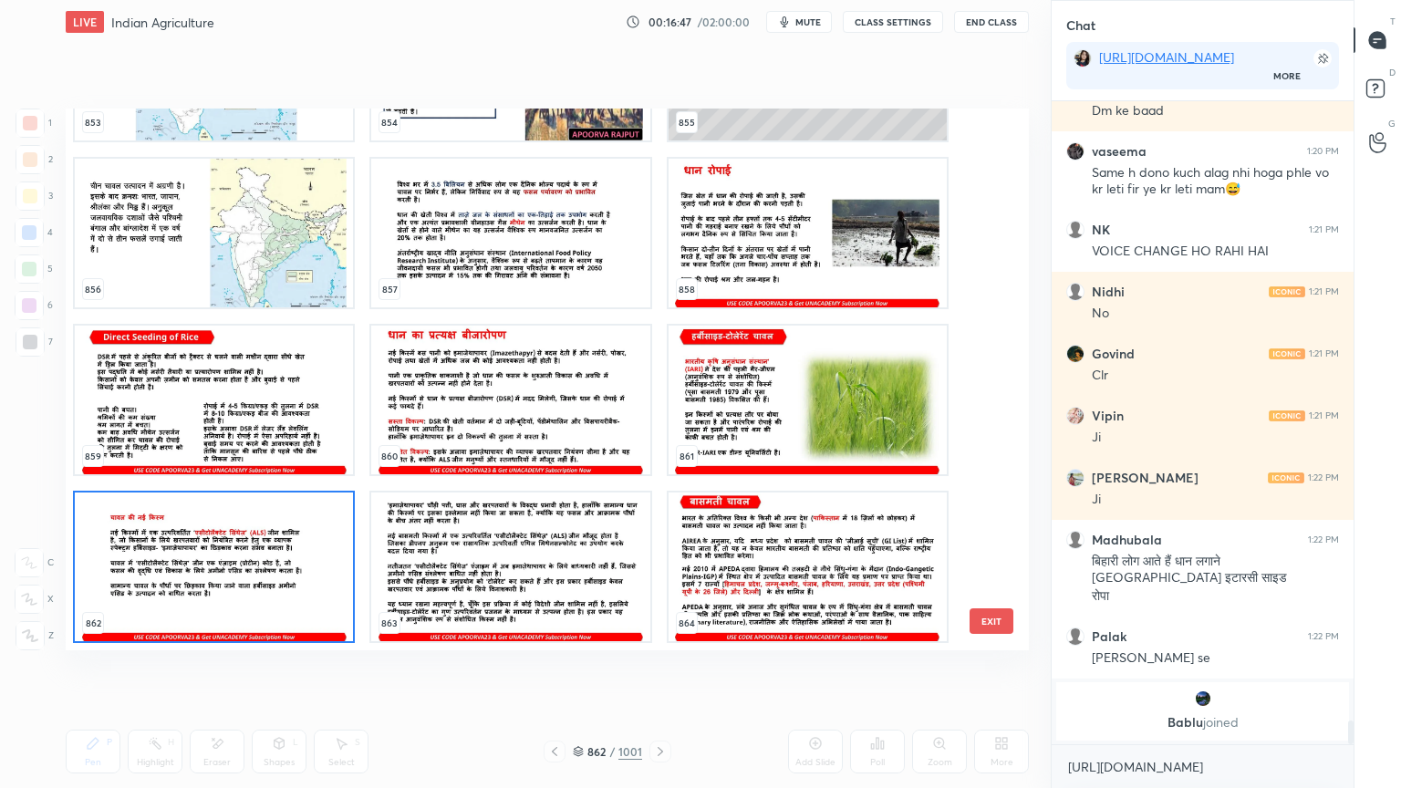
click at [735, 518] on img "grid" at bounding box center [808, 567] width 278 height 149
click at [736, 518] on img "grid" at bounding box center [808, 567] width 278 height 149
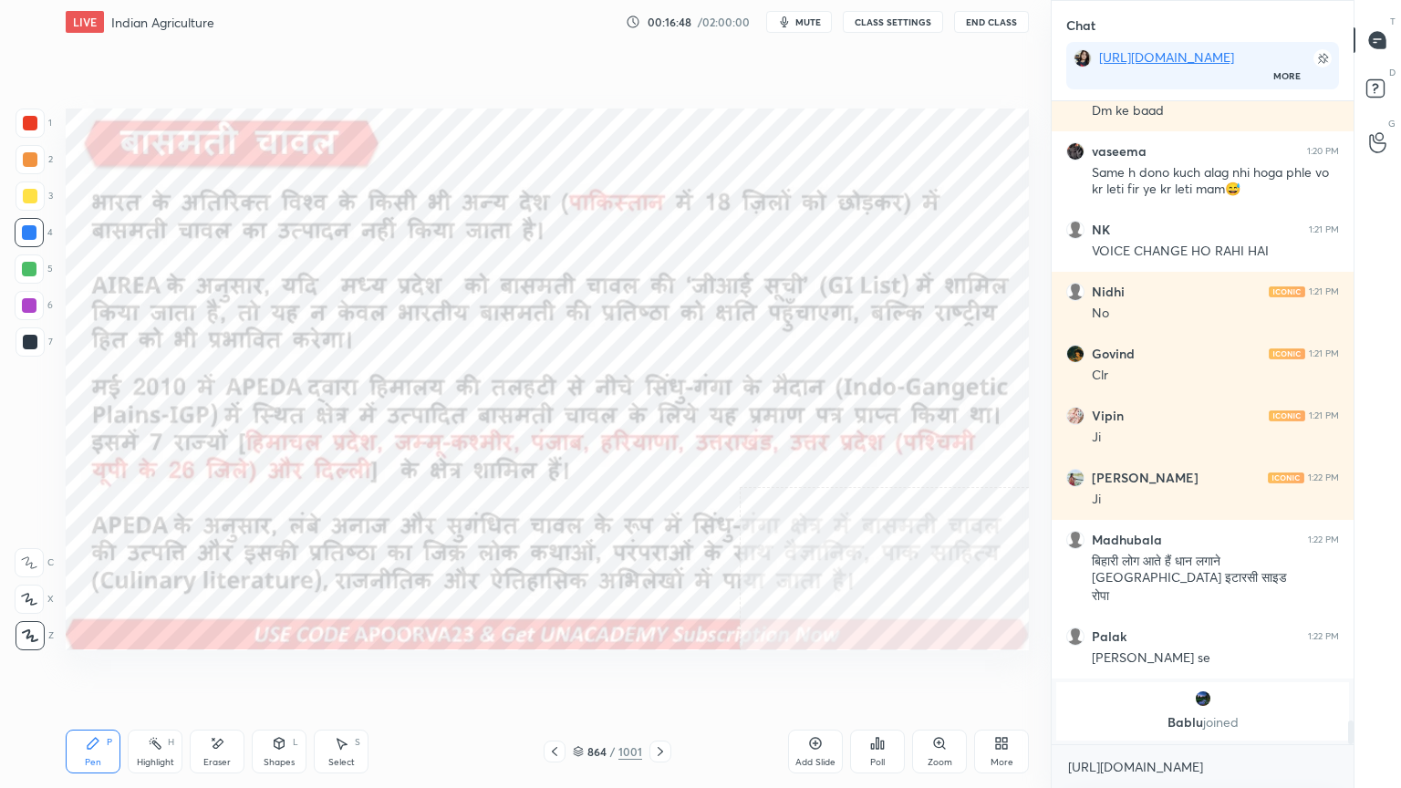
click at [737, 517] on img "grid" at bounding box center [808, 567] width 278 height 149
click at [556, 672] on icon at bounding box center [554, 751] width 15 height 15
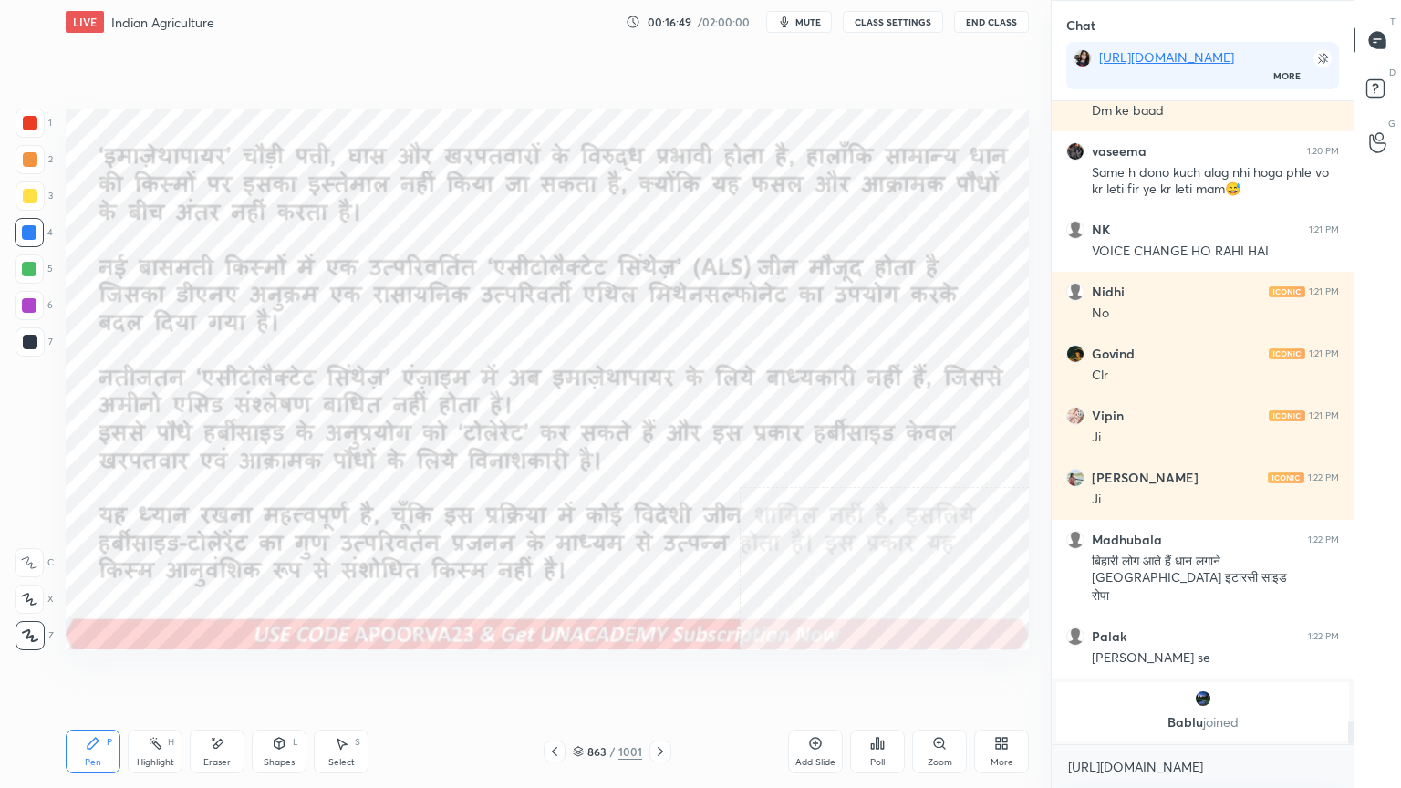
click at [552, 672] on icon at bounding box center [554, 751] width 15 height 15
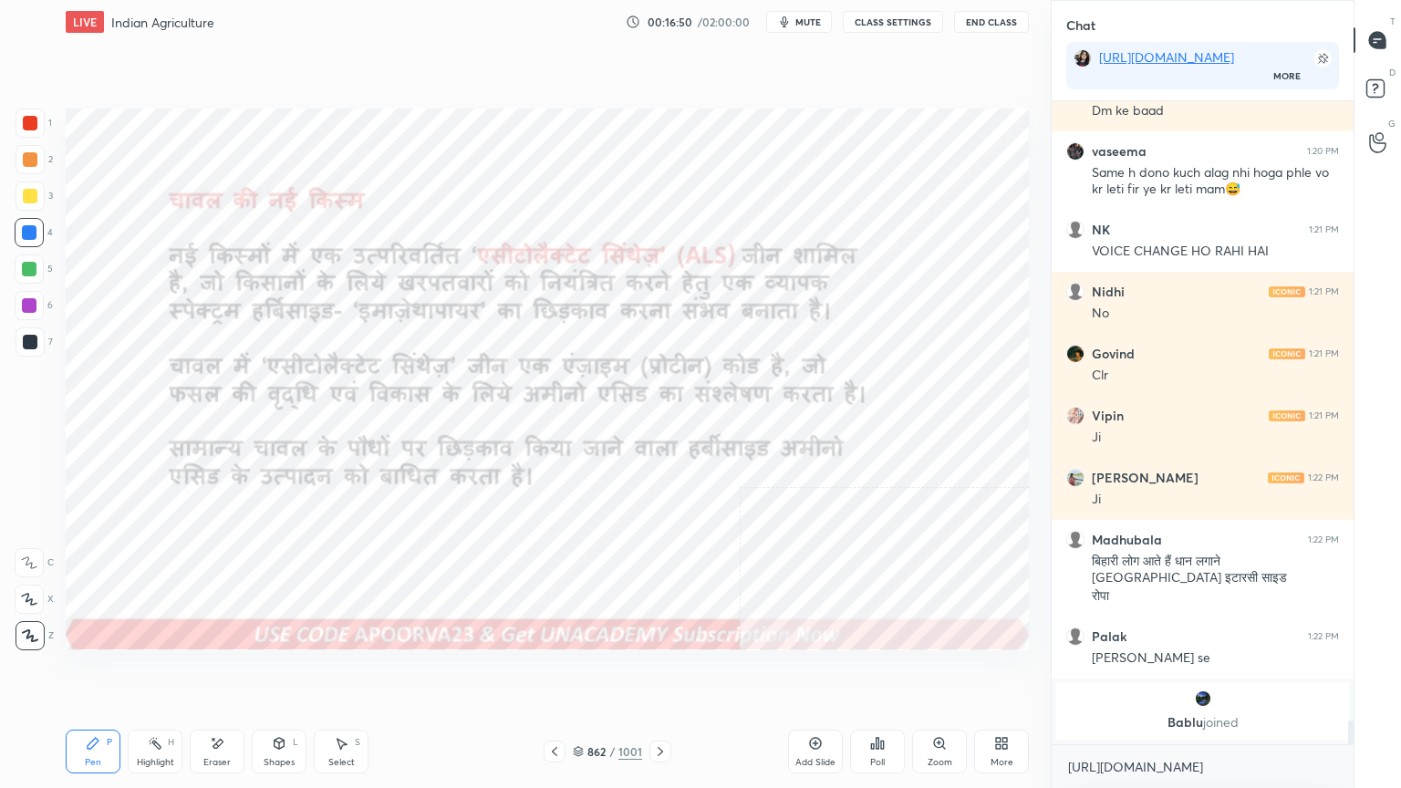
click at [659, 672] on icon at bounding box center [660, 751] width 15 height 15
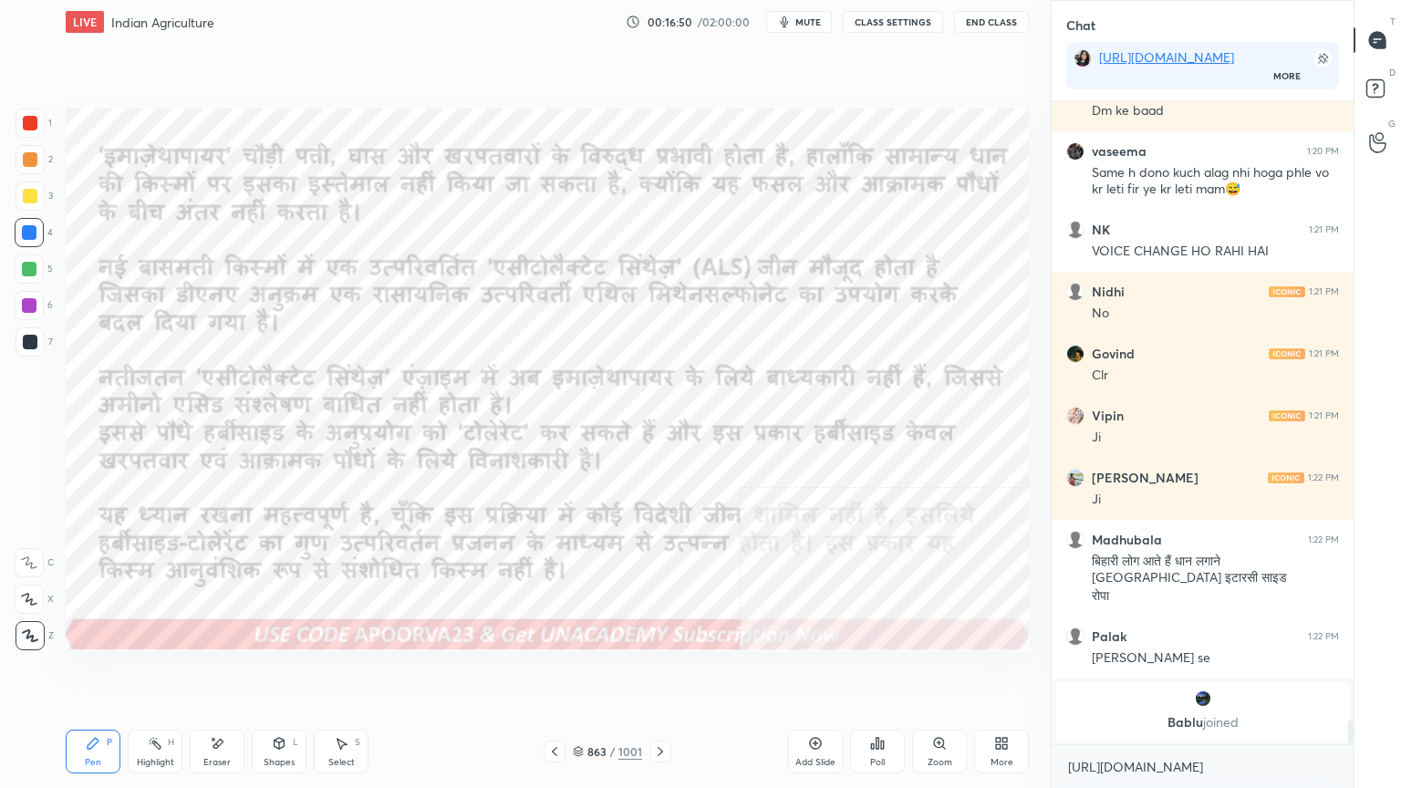
click at [657, 672] on icon at bounding box center [660, 751] width 15 height 15
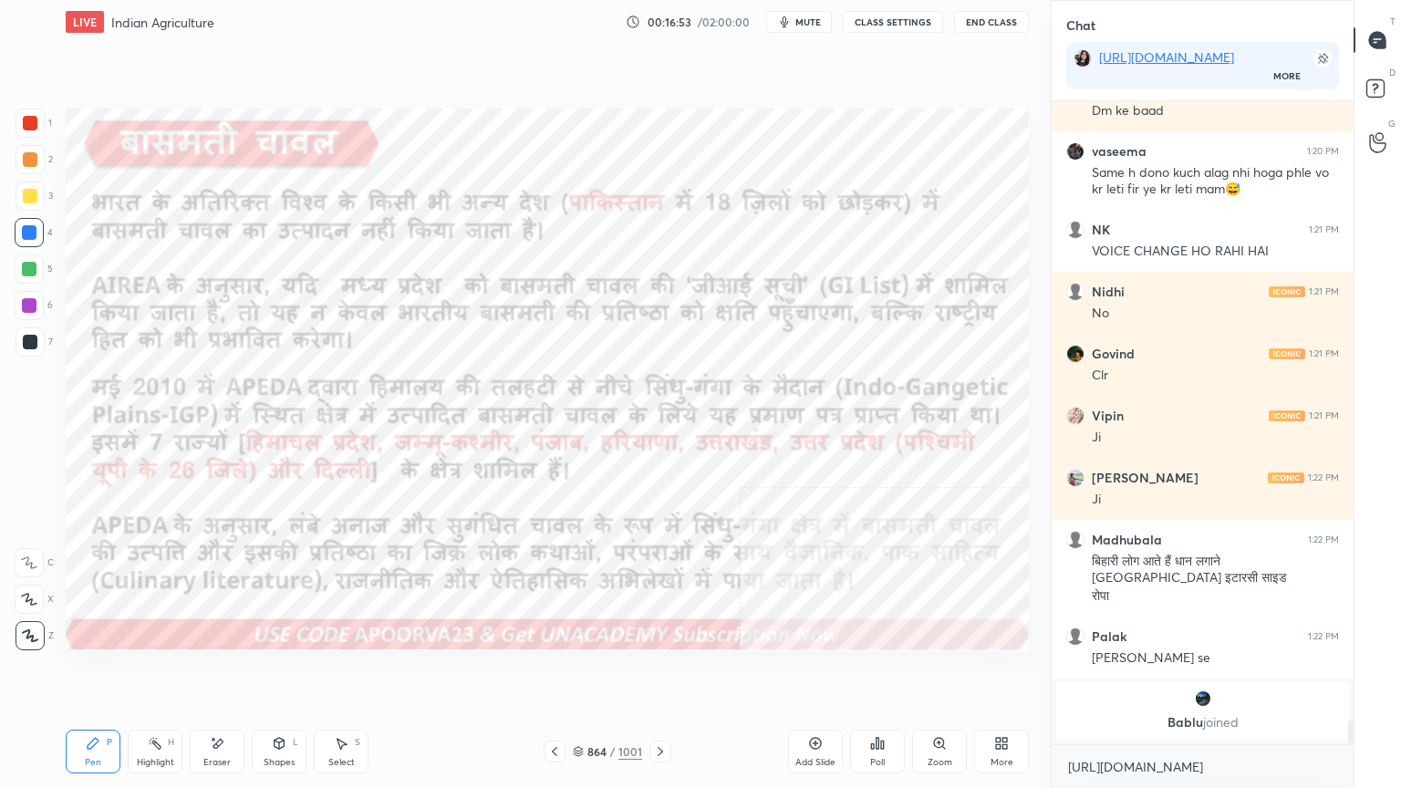
drag, startPoint x: 592, startPoint y: 748, endPoint x: 615, endPoint y: 738, distance: 24.9
click at [594, 672] on div "864" at bounding box center [596, 751] width 18 height 11
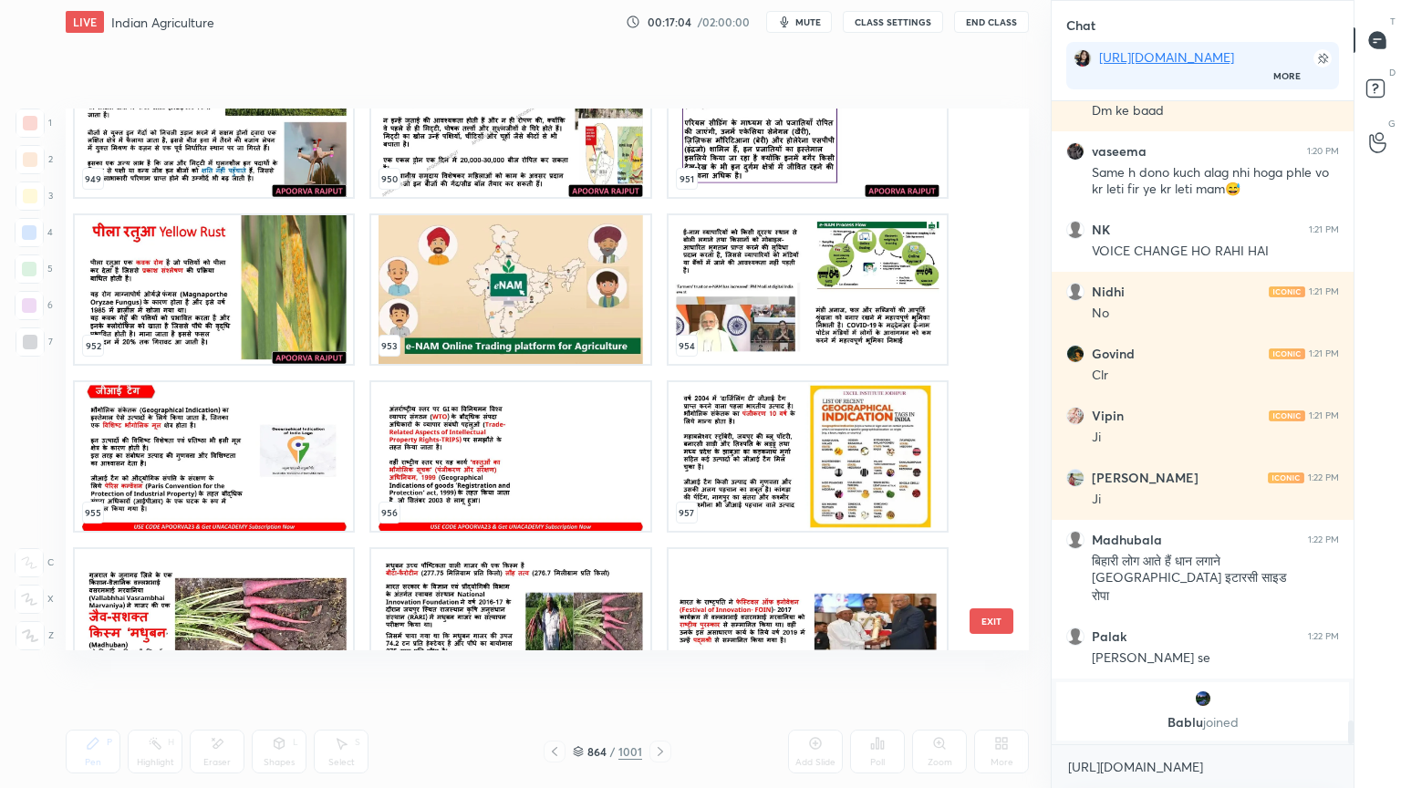
scroll to position [53008, 0]
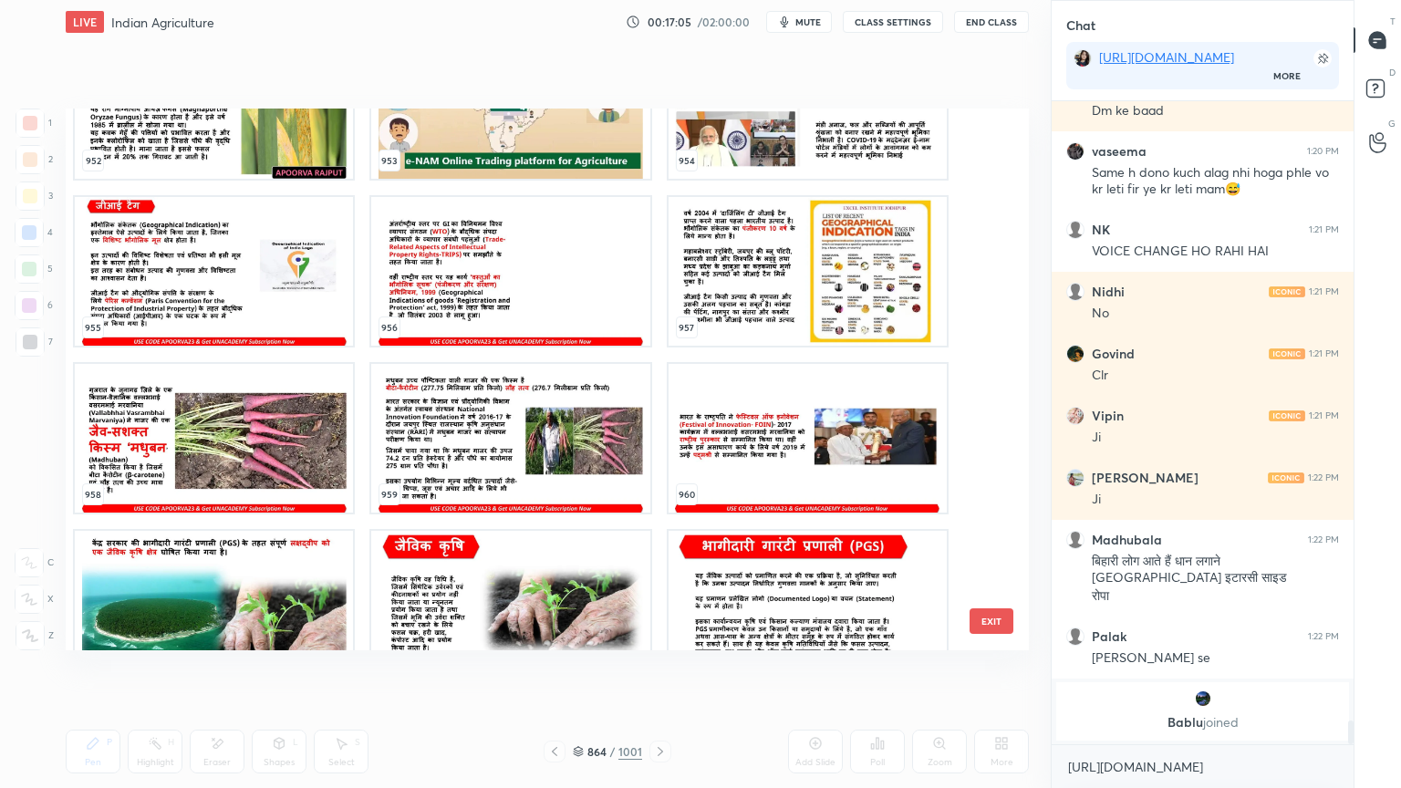
click at [303, 294] on img "grid" at bounding box center [214, 271] width 278 height 149
click at [303, 296] on img "grid" at bounding box center [214, 271] width 278 height 149
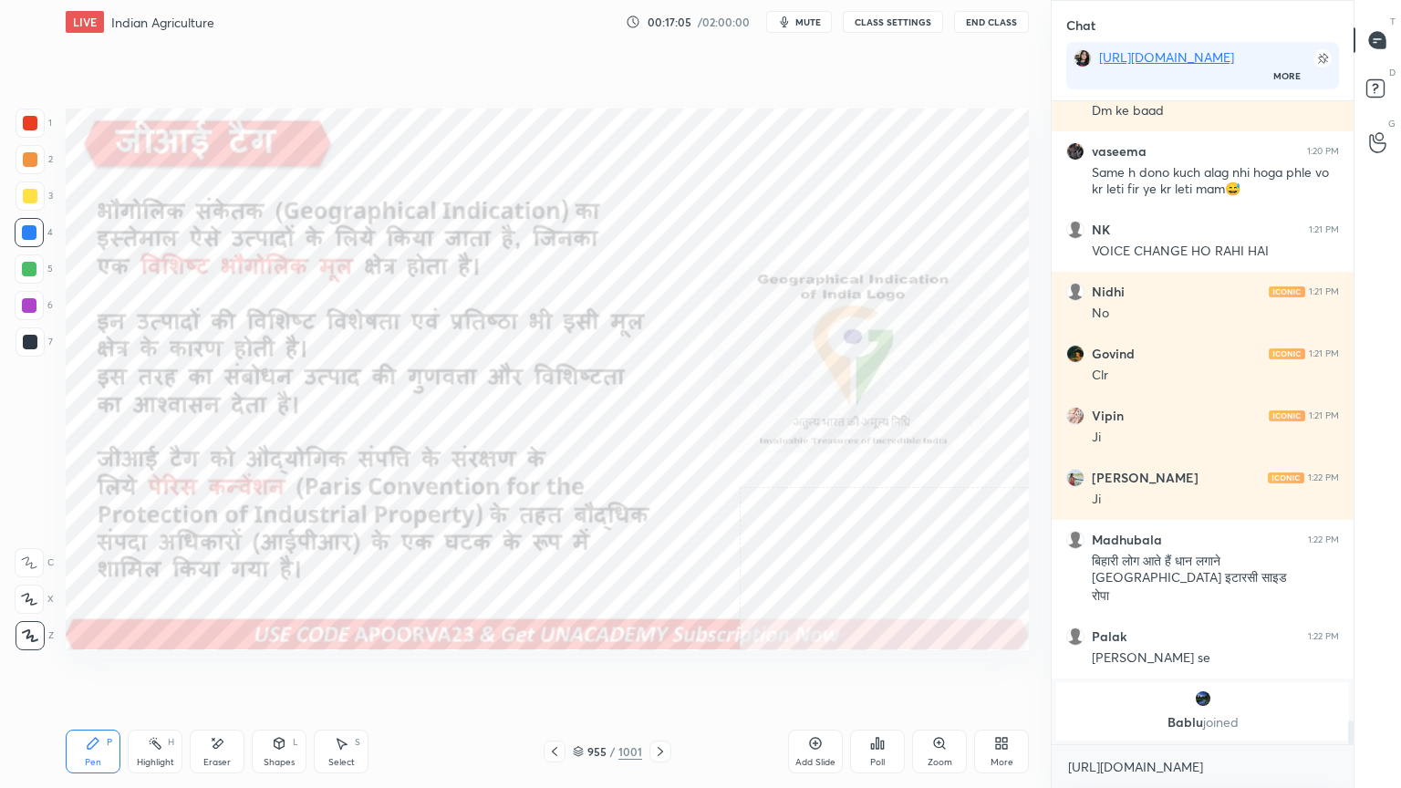
click at [303, 296] on img "grid" at bounding box center [214, 271] width 278 height 149
click at [302, 296] on img "grid" at bounding box center [214, 271] width 278 height 149
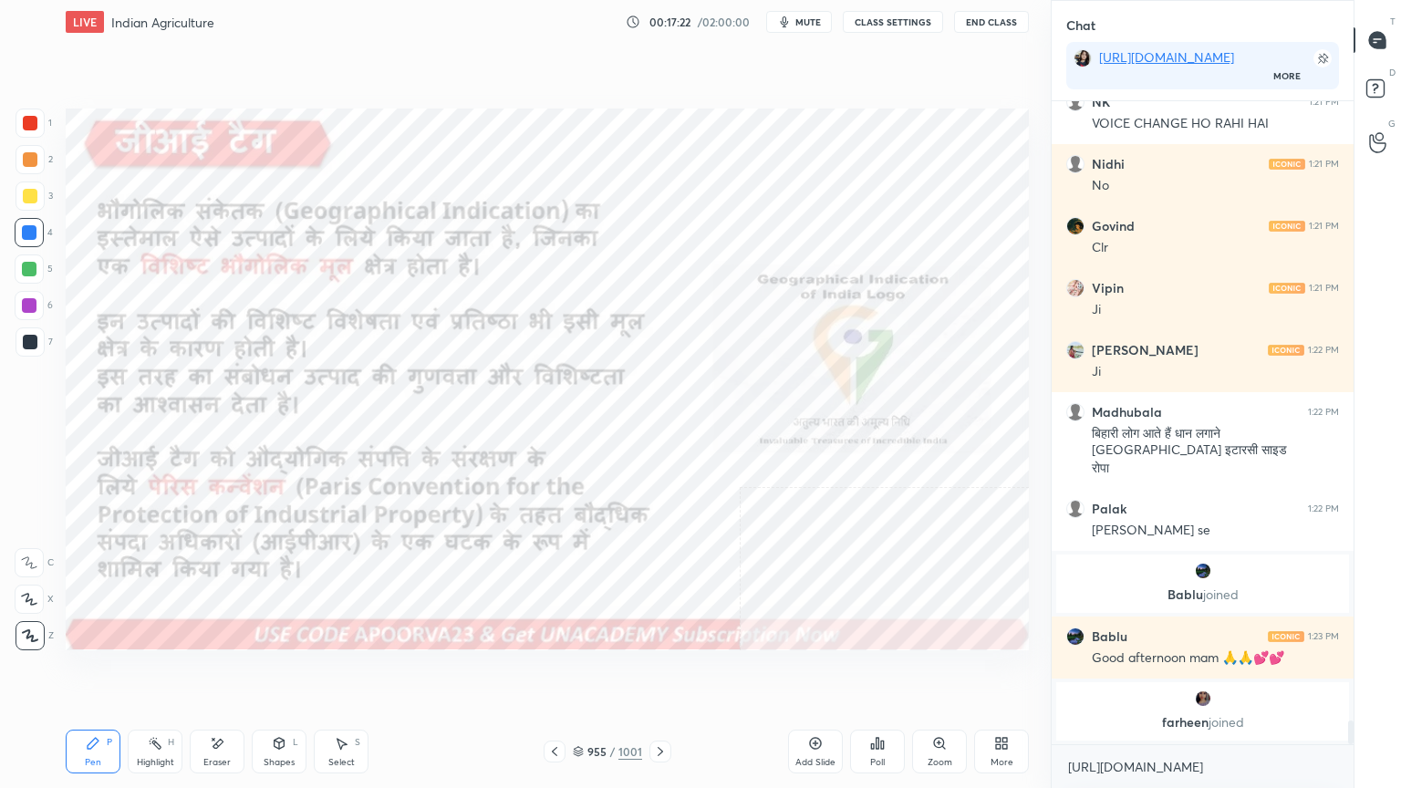
scroll to position [16734, 0]
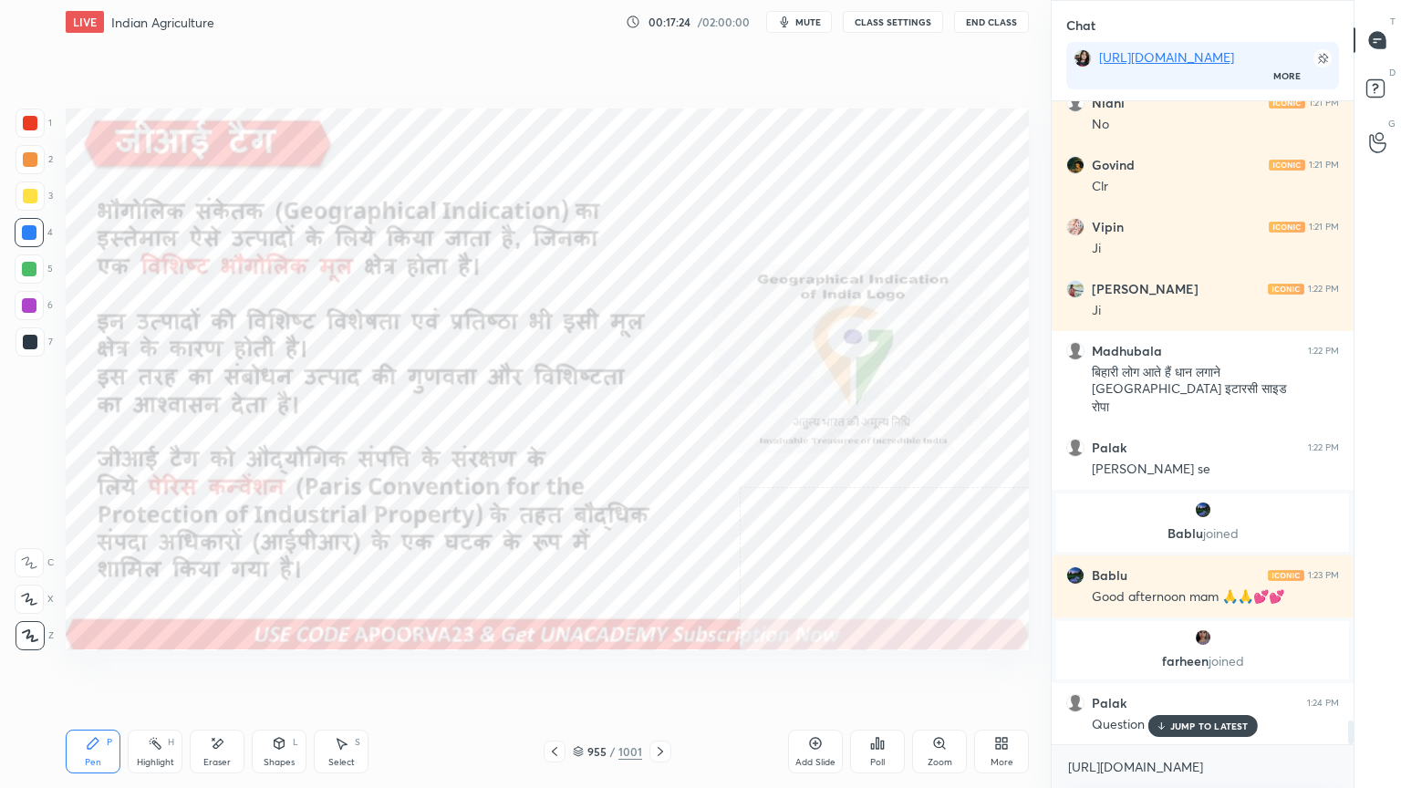
click at [1186, 672] on p "JUMP TO LATEST" at bounding box center [1209, 726] width 78 height 11
click at [1197, 672] on textarea "[URL][DOMAIN_NAME]" at bounding box center [1202, 767] width 273 height 29
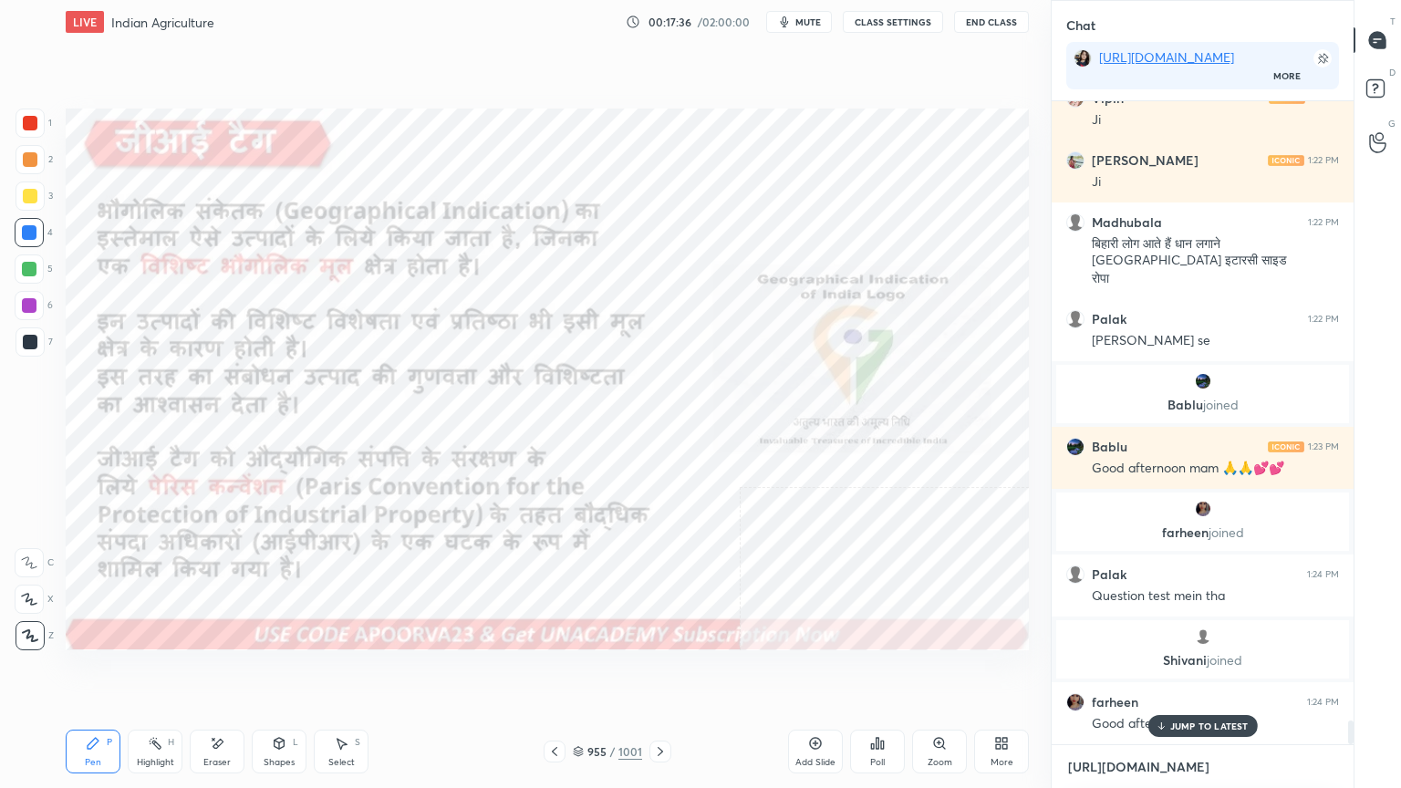
scroll to position [16763, 0]
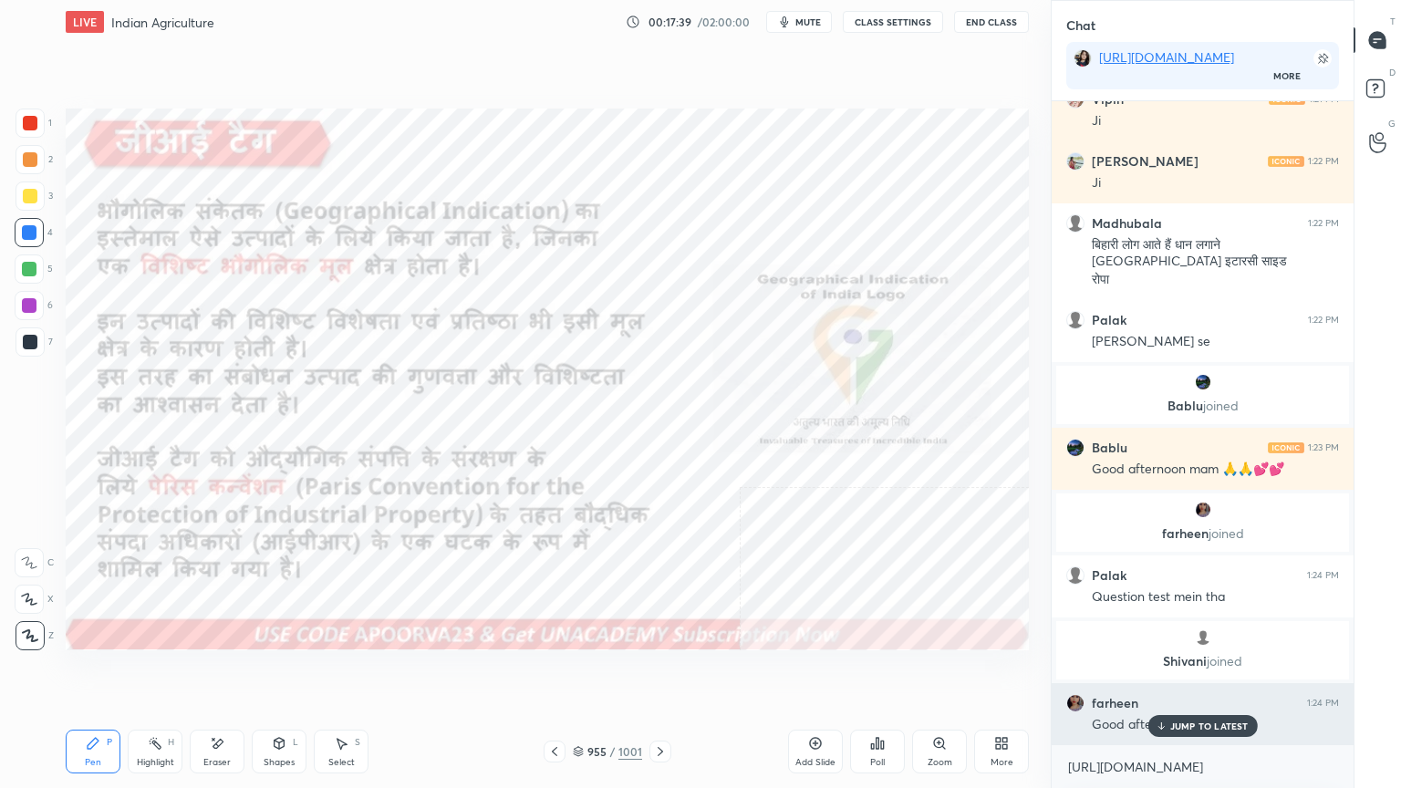
click at [1192, 672] on p "JUMP TO LATEST" at bounding box center [1209, 726] width 78 height 11
click at [1186, 672] on textarea "[URL][DOMAIN_NAME]" at bounding box center [1202, 767] width 273 height 29
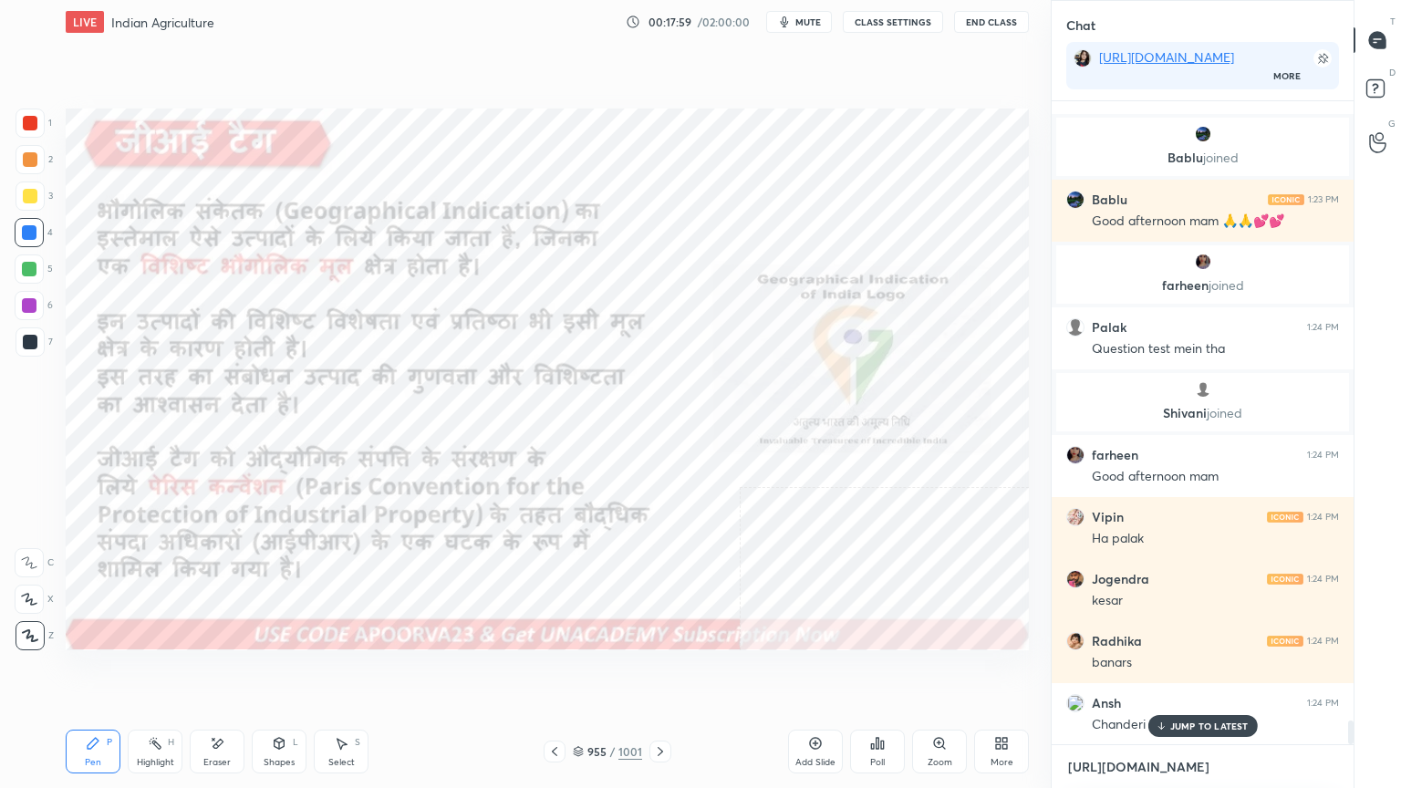
scroll to position [17074, 0]
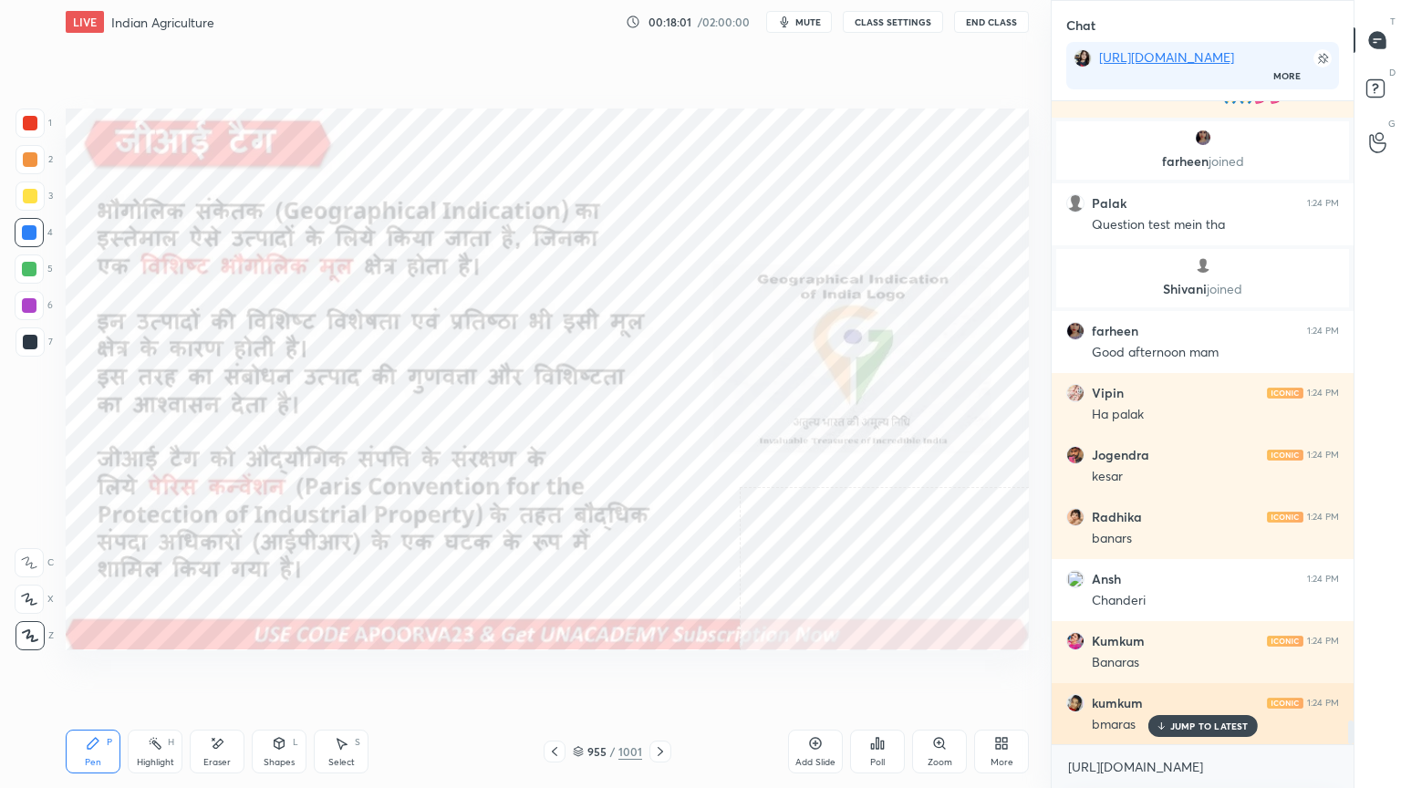
click at [1171, 672] on div "JUMP TO LATEST" at bounding box center [1202, 726] width 109 height 22
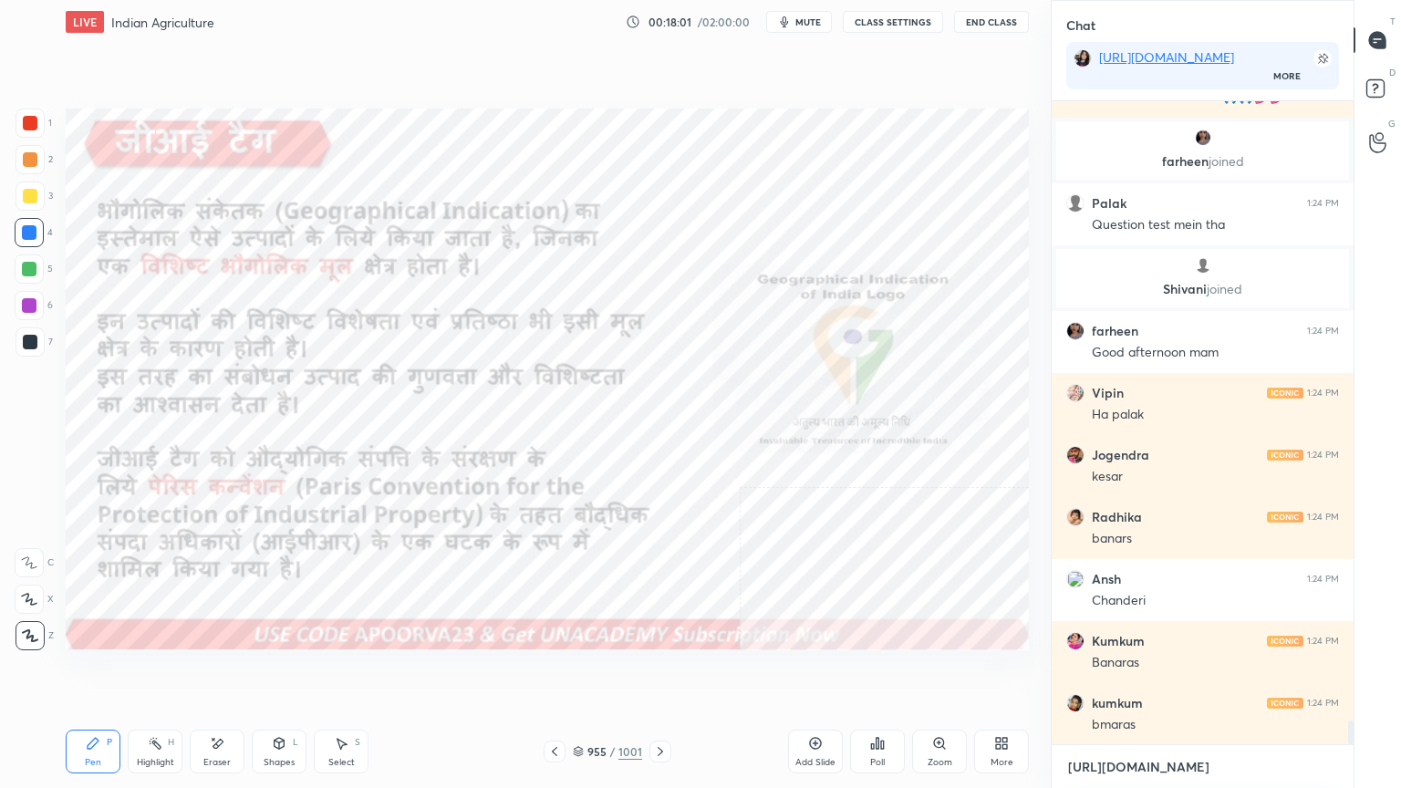
click at [1179, 672] on textarea "[URL][DOMAIN_NAME]" at bounding box center [1202, 767] width 273 height 29
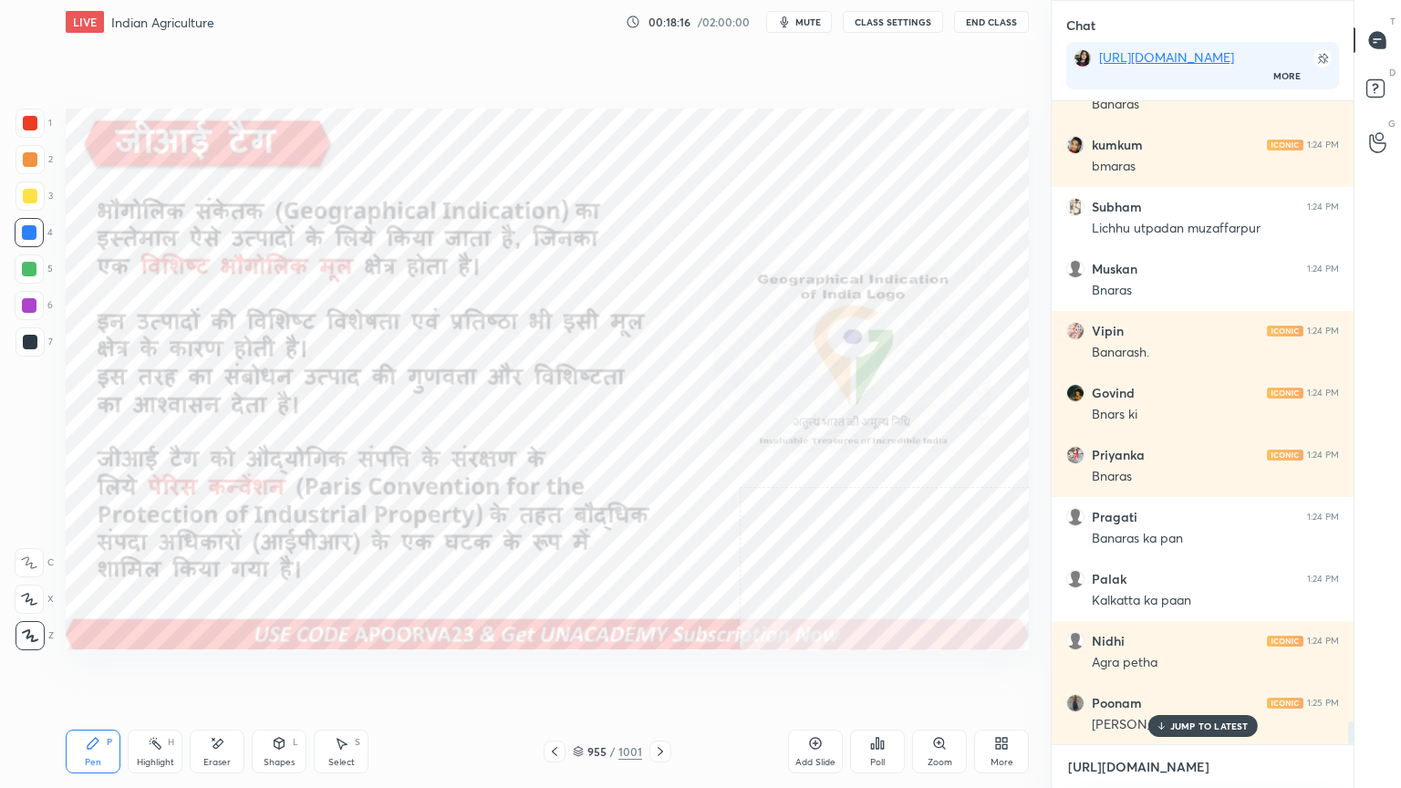
scroll to position [17756, 0]
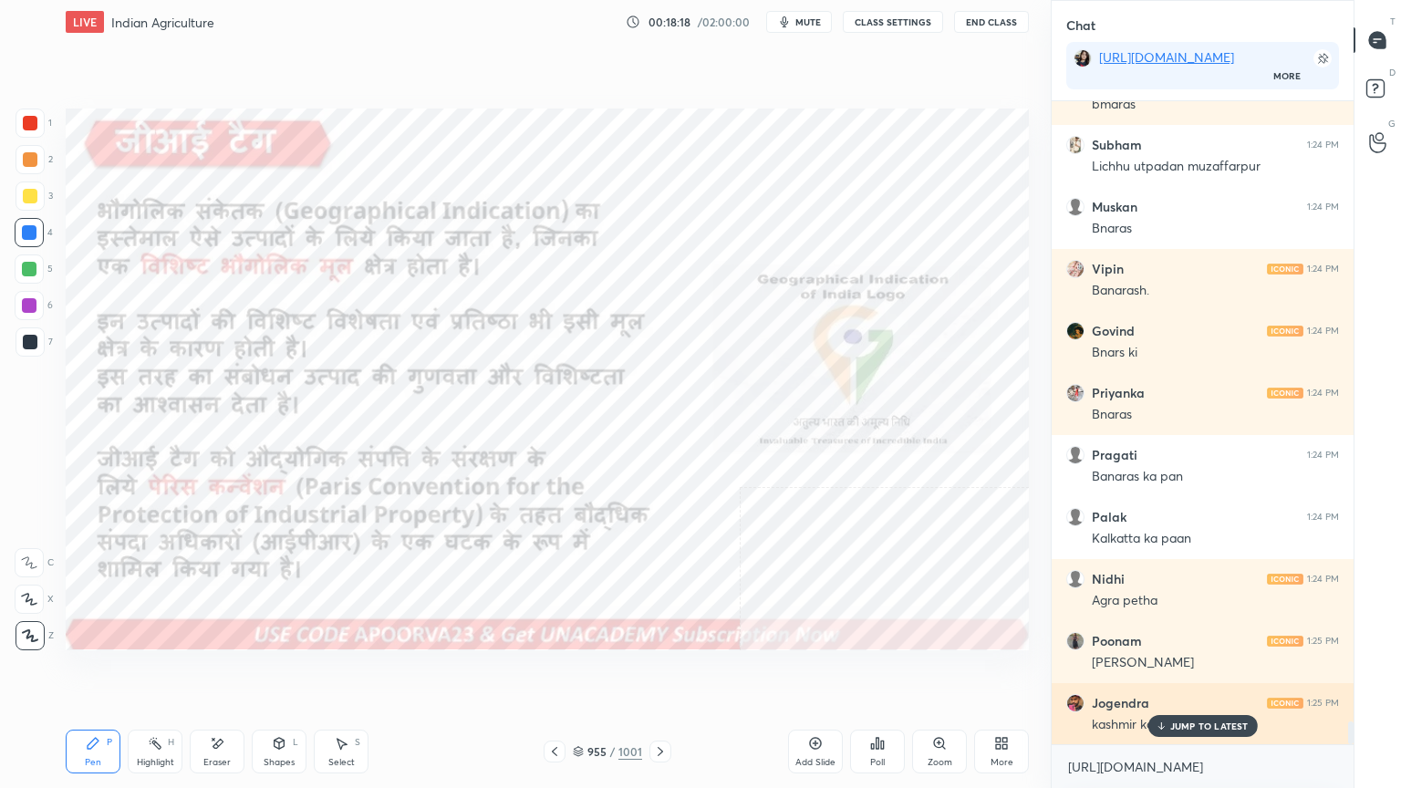
click at [1171, 672] on div "JUMP TO LATEST" at bounding box center [1202, 726] width 109 height 22
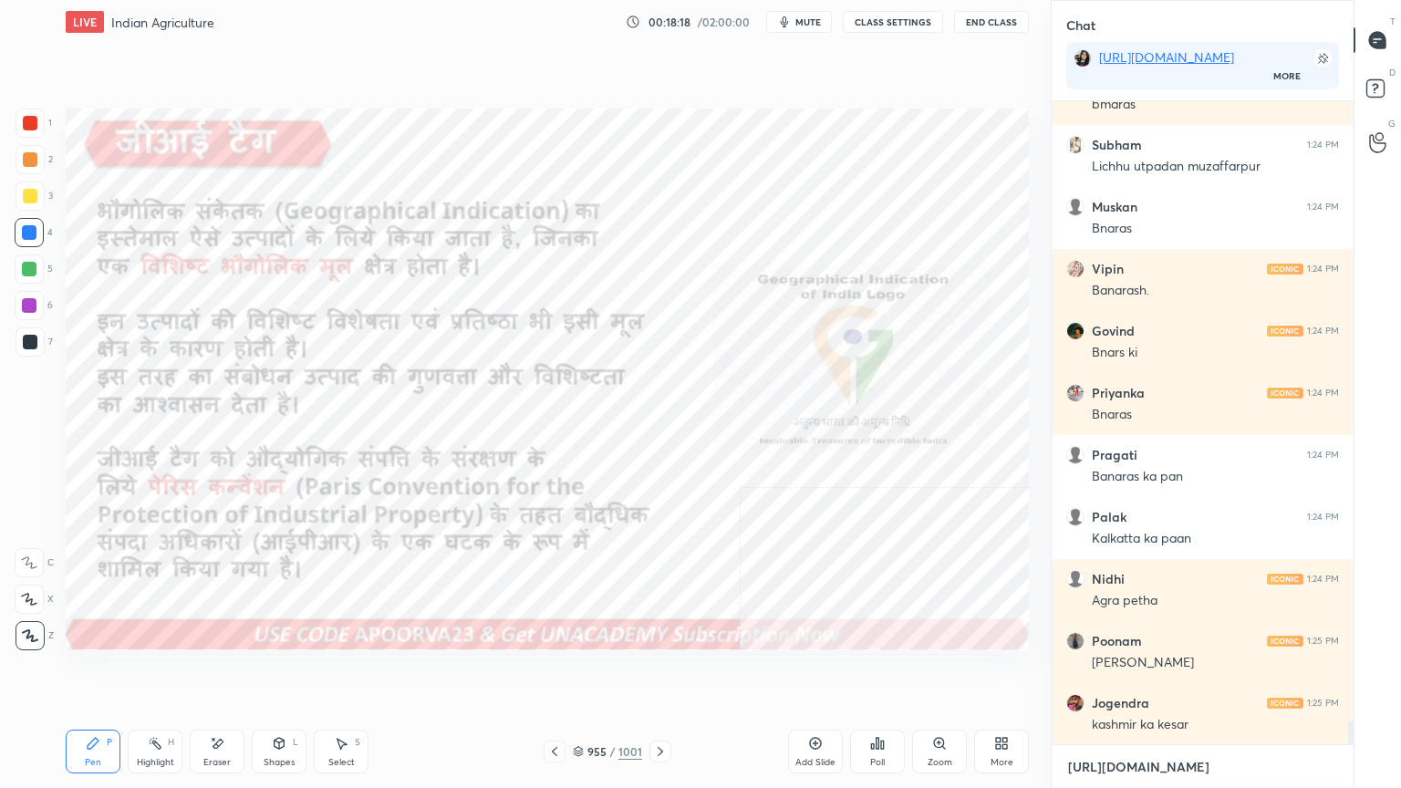
click at [1169, 672] on textarea "[URL][DOMAIN_NAME]" at bounding box center [1202, 767] width 273 height 29
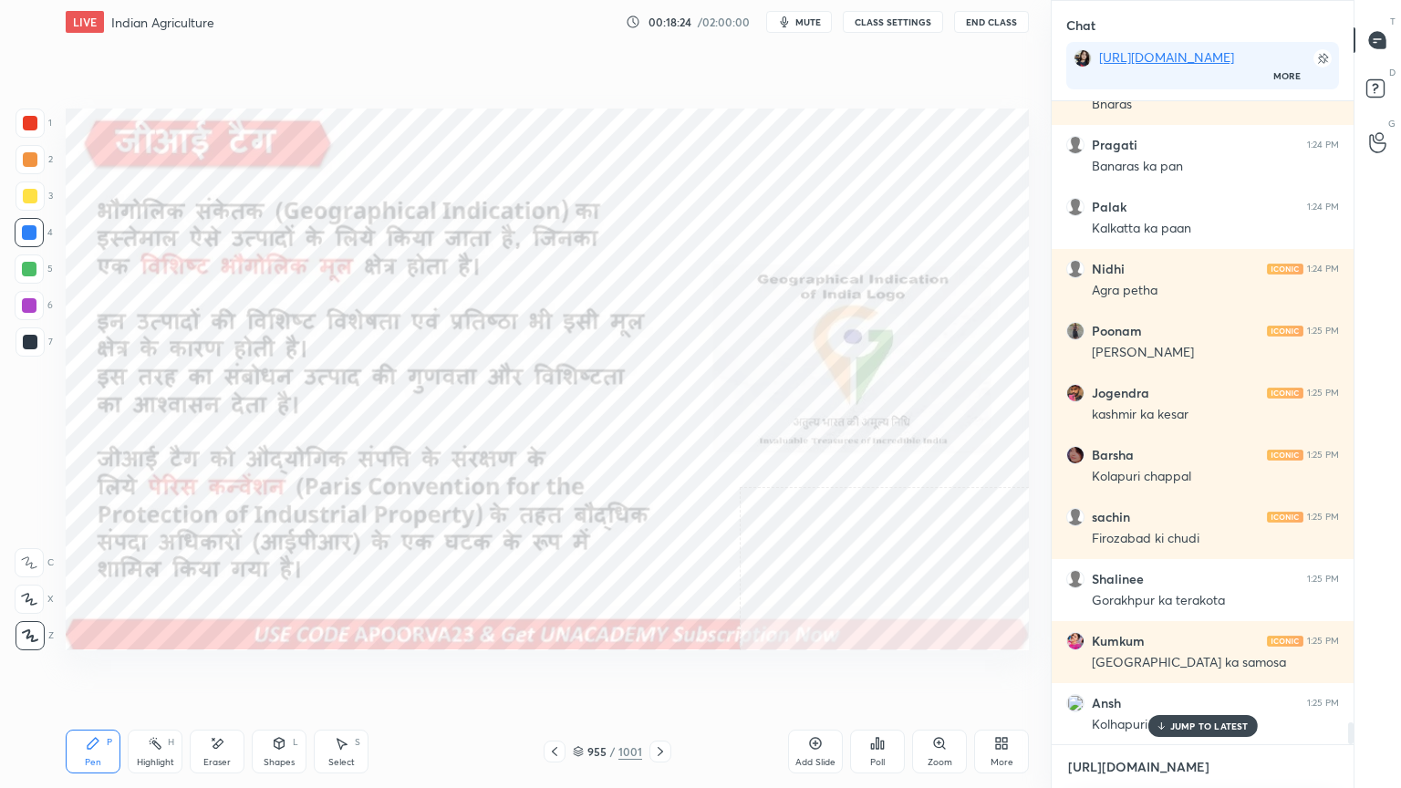
scroll to position [18128, 0]
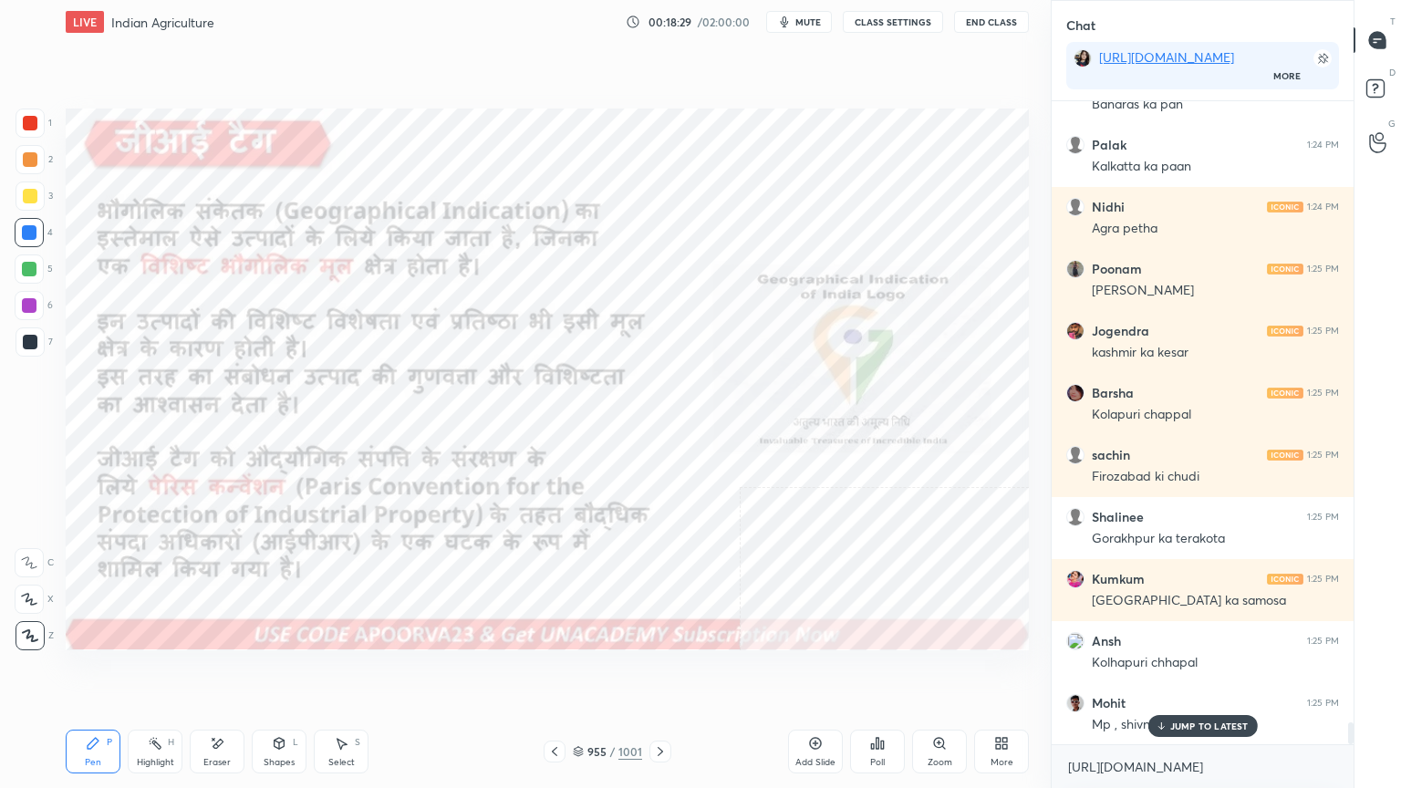
drag, startPoint x: 1164, startPoint y: 730, endPoint x: 1169, endPoint y: 761, distance: 31.5
click at [1167, 672] on icon at bounding box center [1161, 726] width 12 height 11
click at [1173, 672] on textarea "[URL][DOMAIN_NAME]" at bounding box center [1202, 767] width 273 height 29
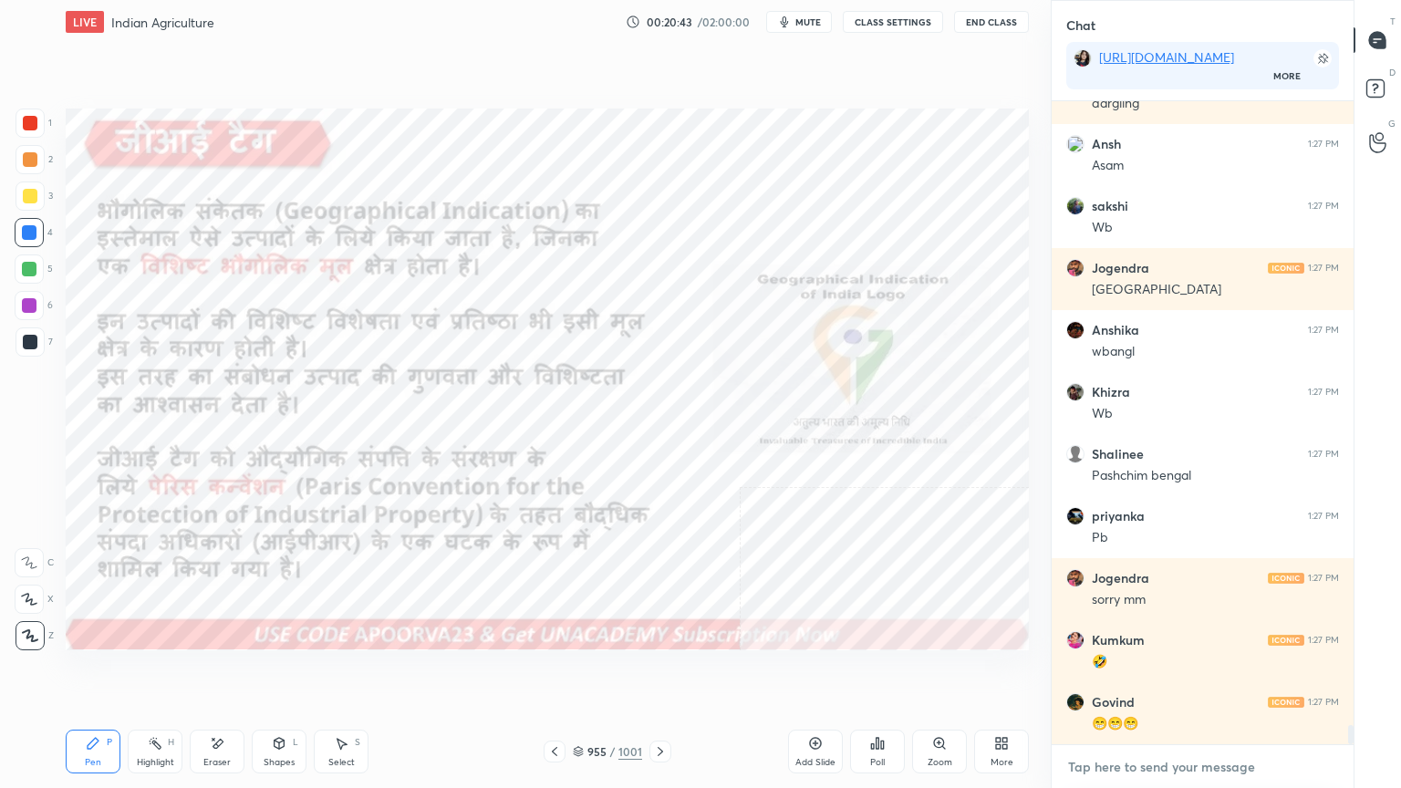
scroll to position [20692, 0]
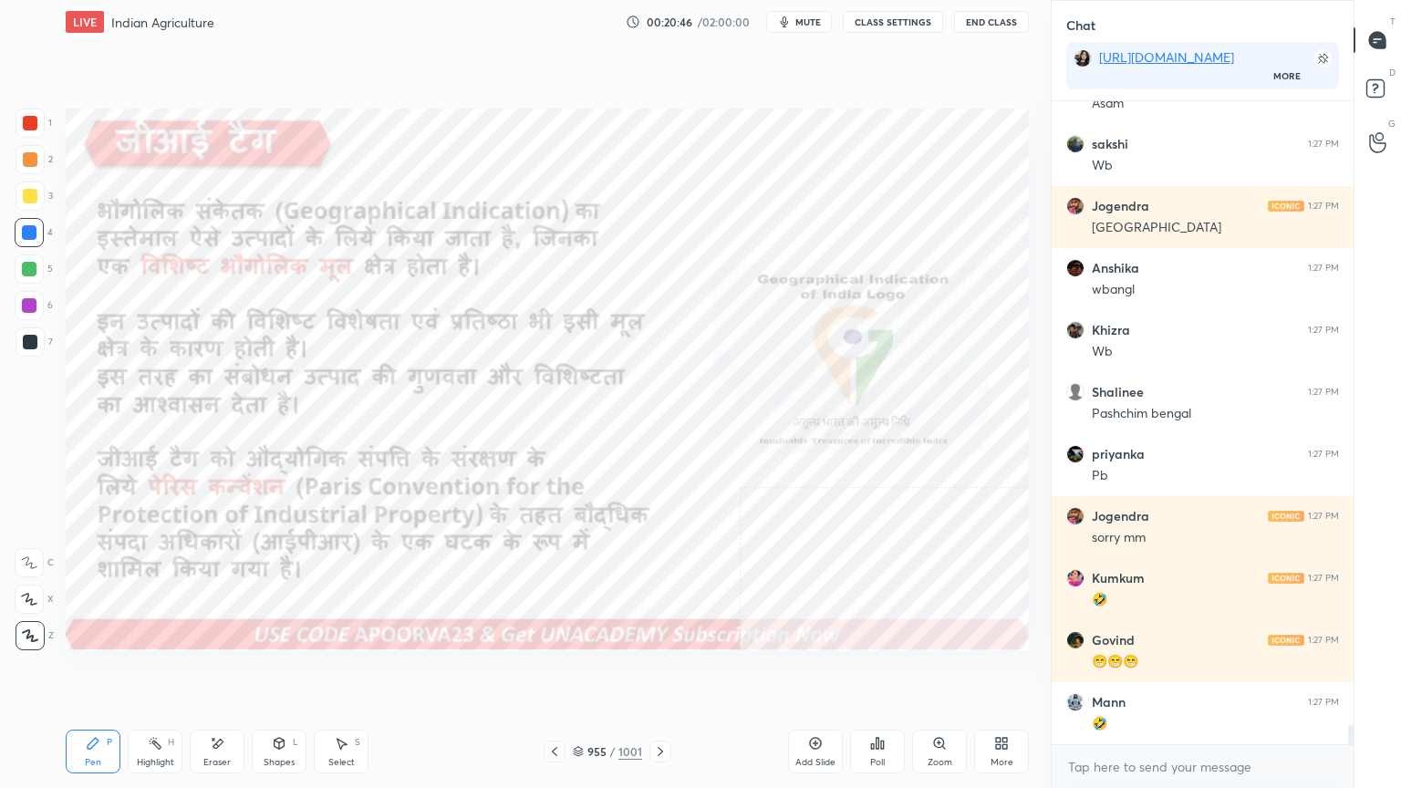
click at [221, 672] on div "Eraser" at bounding box center [217, 752] width 55 height 44
click at [40, 631] on span "Erase all" at bounding box center [29, 635] width 27 height 13
click at [660, 672] on icon at bounding box center [660, 751] width 15 height 15
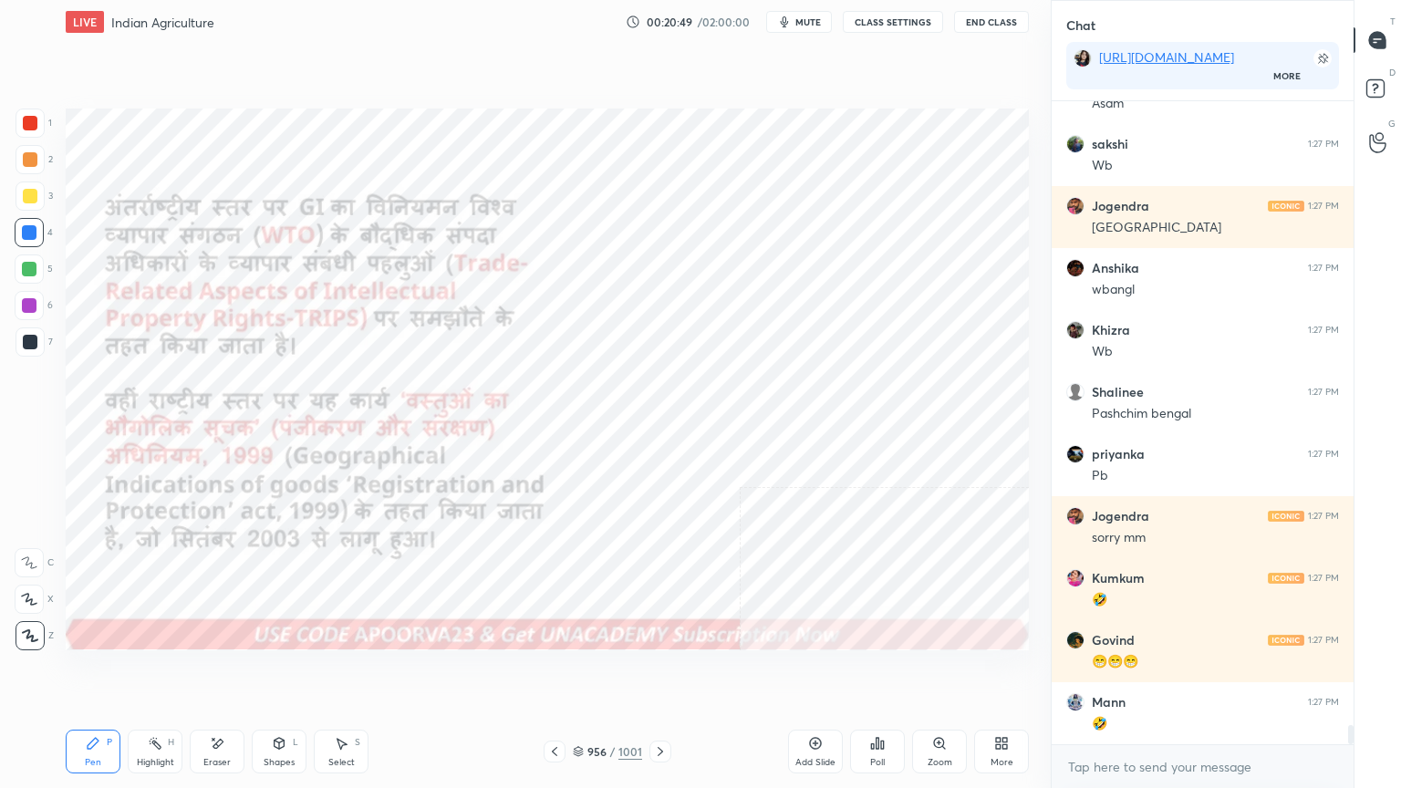
click at [657, 672] on icon at bounding box center [660, 751] width 15 height 15
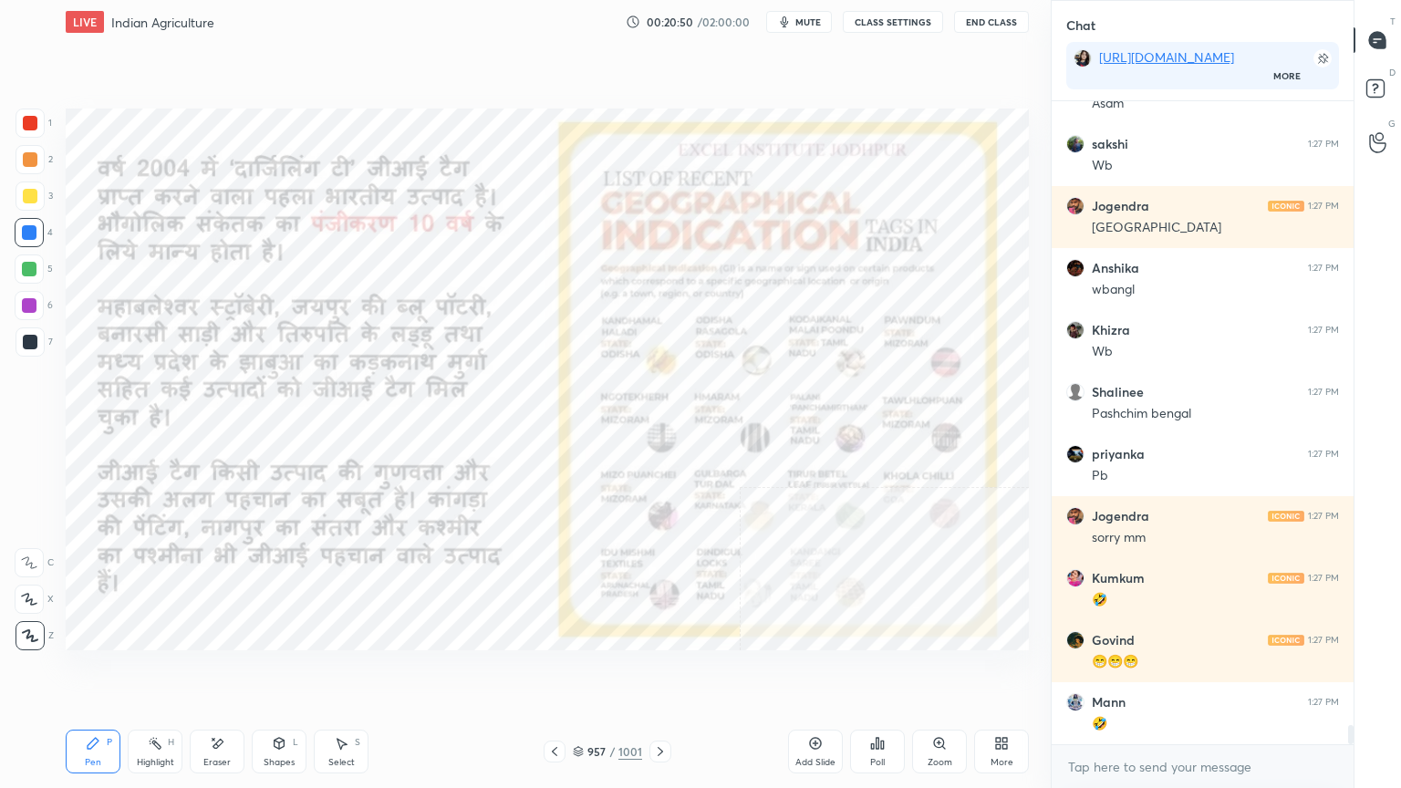
click at [553, 672] on icon at bounding box center [554, 751] width 15 height 15
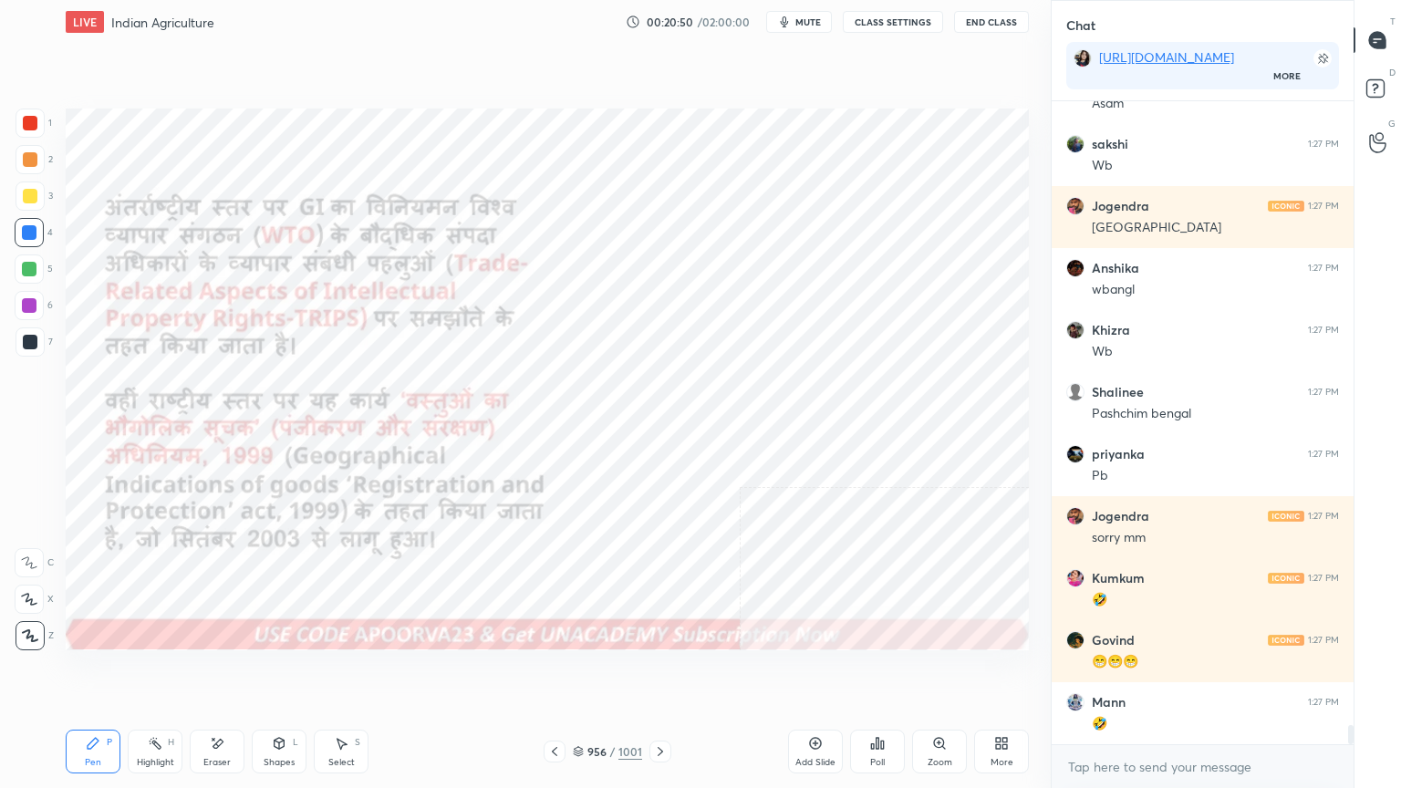
click at [552, 672] on icon at bounding box center [554, 751] width 15 height 15
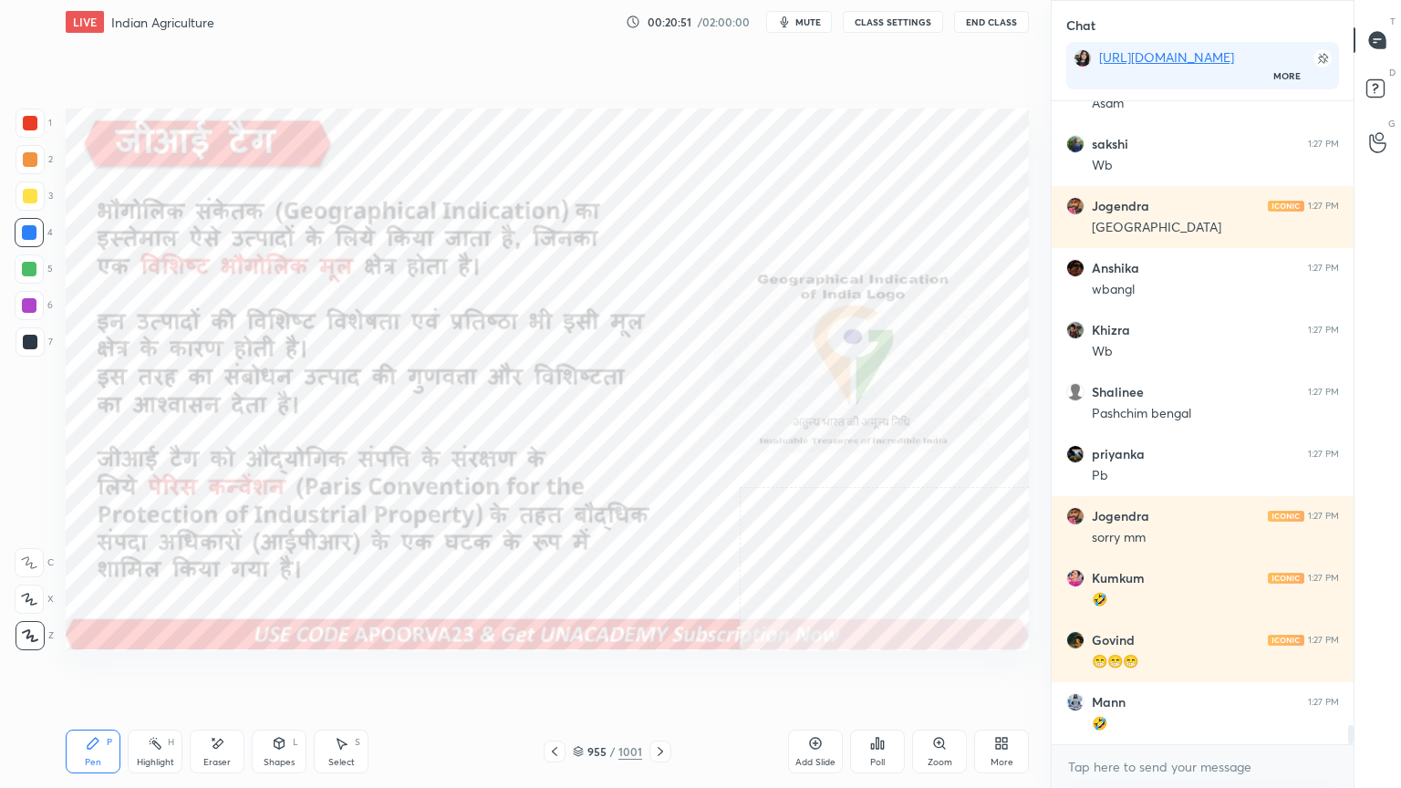
click at [577, 672] on icon at bounding box center [578, 751] width 11 height 11
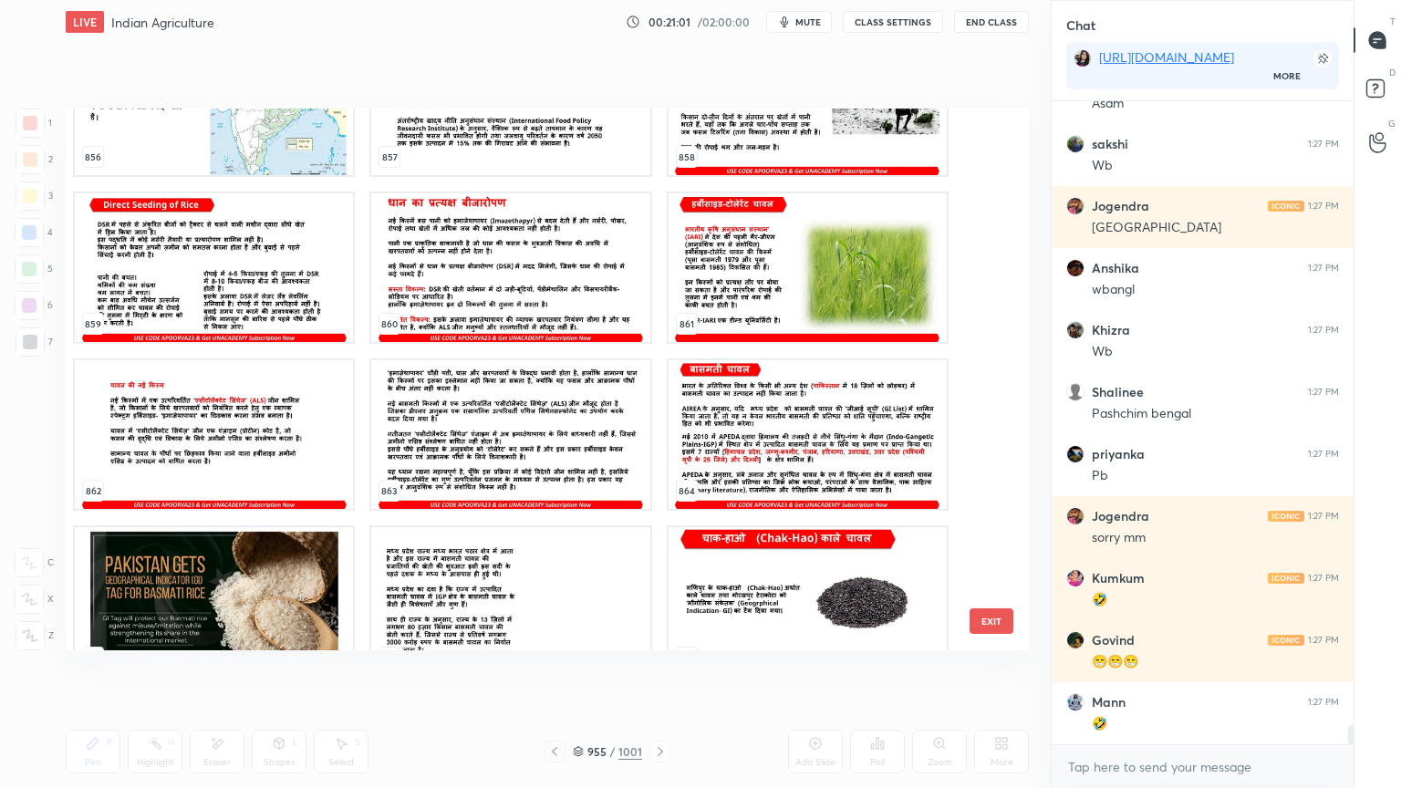
scroll to position [47761, 0]
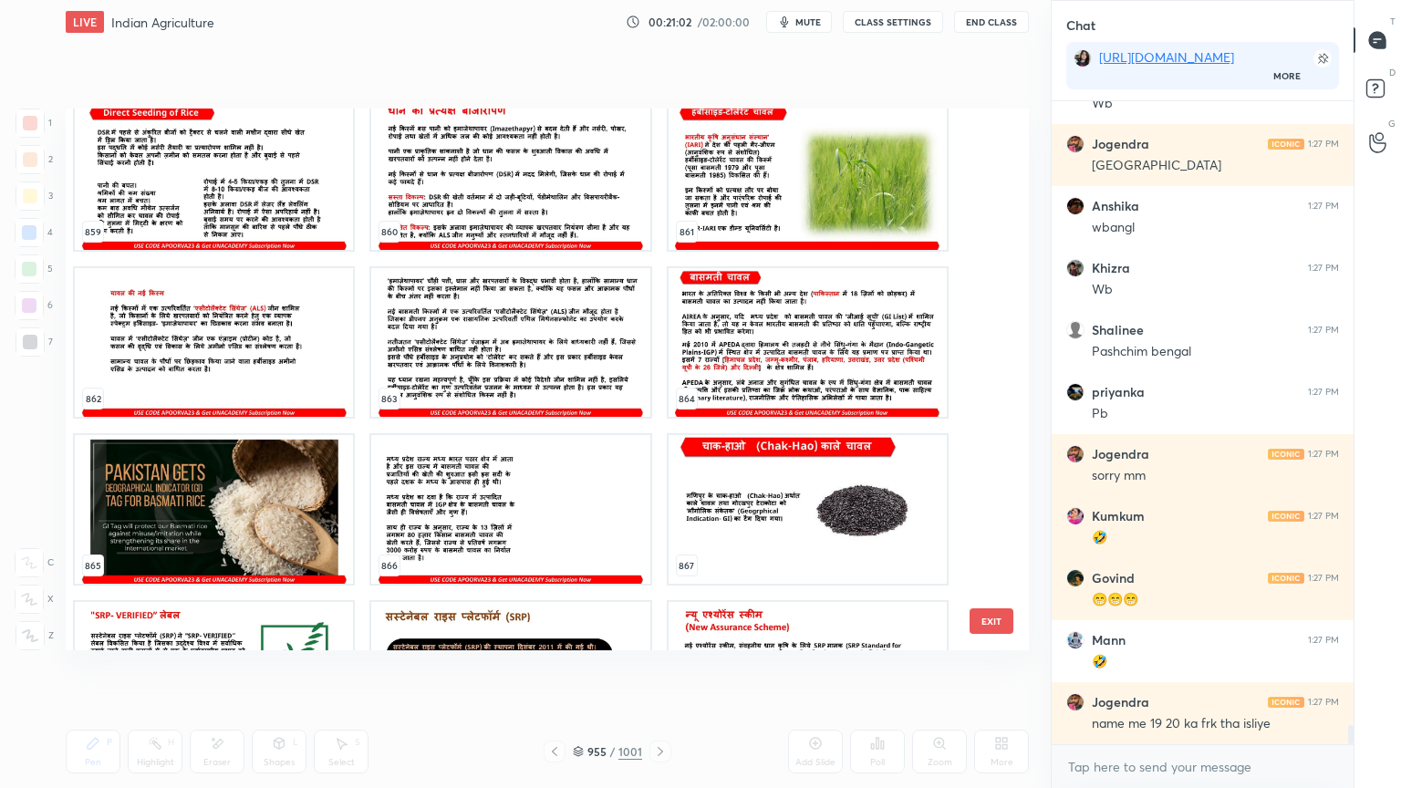
click at [829, 378] on img "grid" at bounding box center [808, 342] width 278 height 149
click at [829, 377] on img "grid" at bounding box center [808, 342] width 278 height 149
click at [828, 374] on img "grid" at bounding box center [808, 342] width 278 height 149
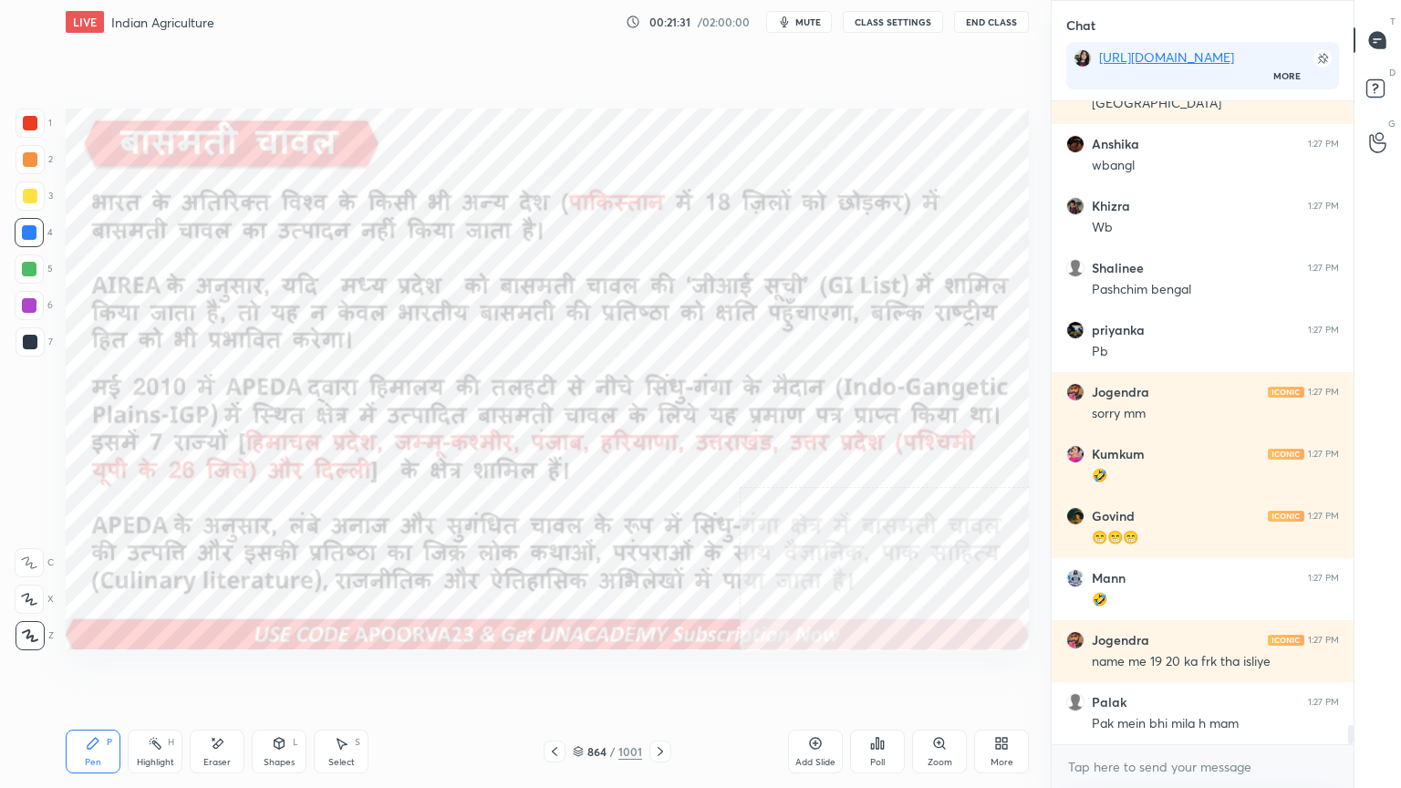
scroll to position [20878, 0]
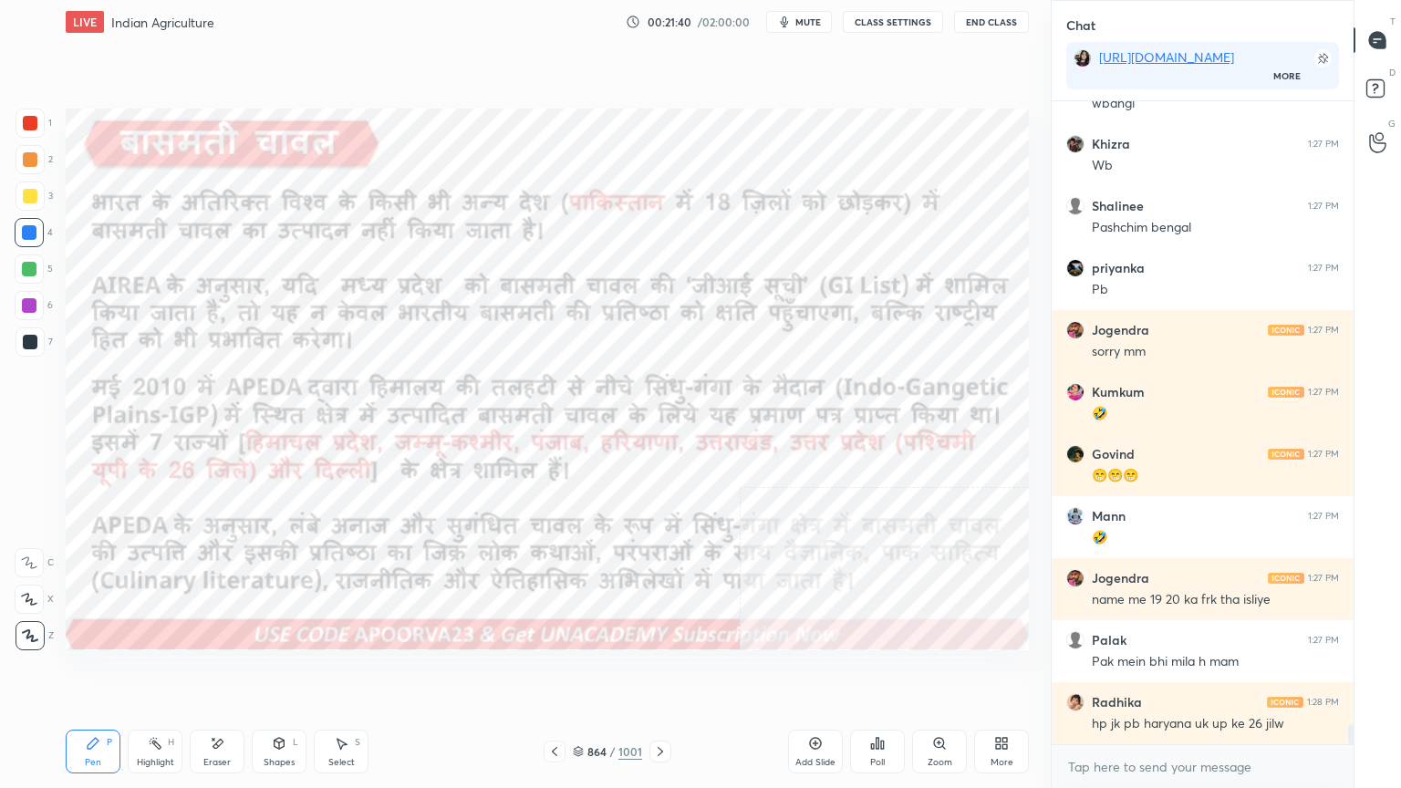
click at [660, 672] on icon at bounding box center [660, 751] width 15 height 15
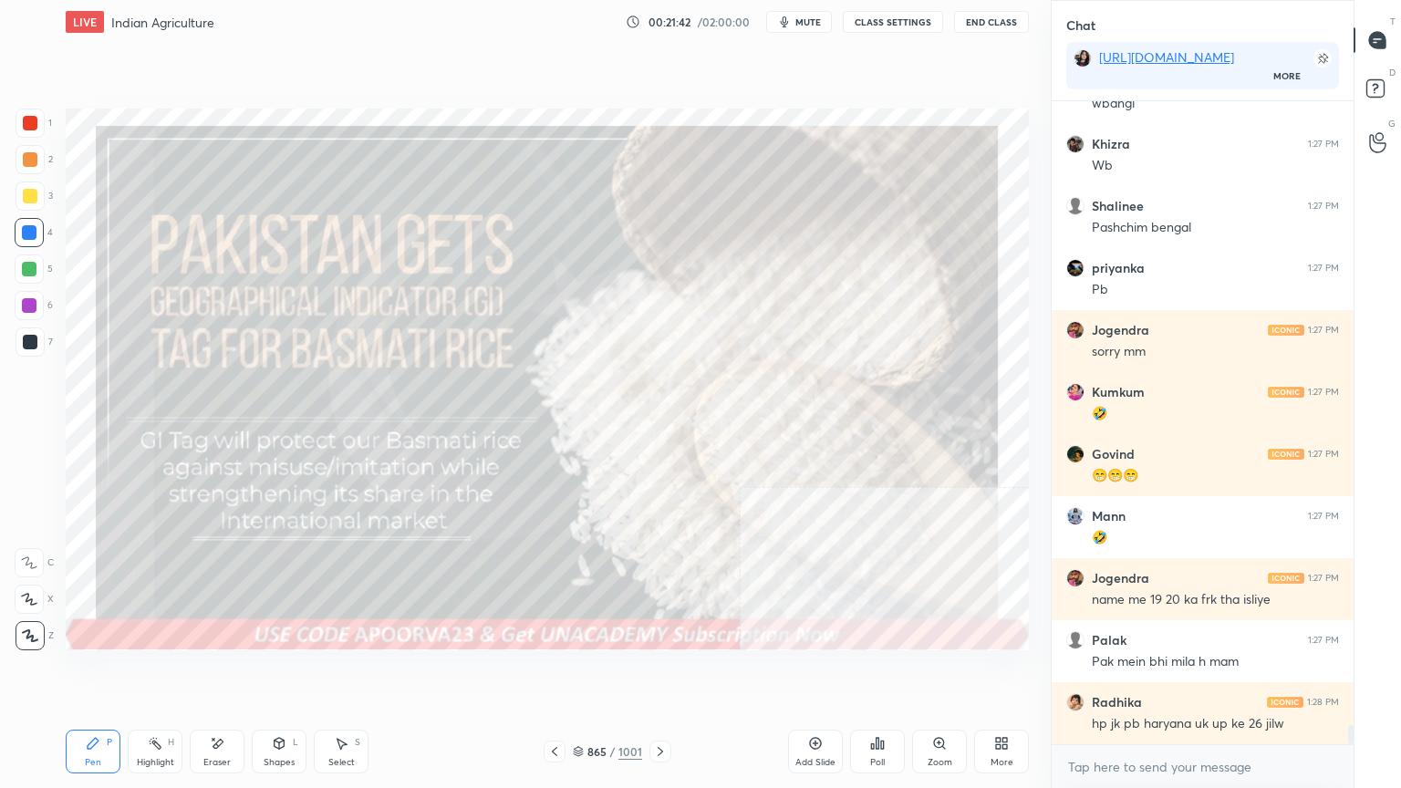
click at [655, 672] on icon at bounding box center [660, 751] width 15 height 15
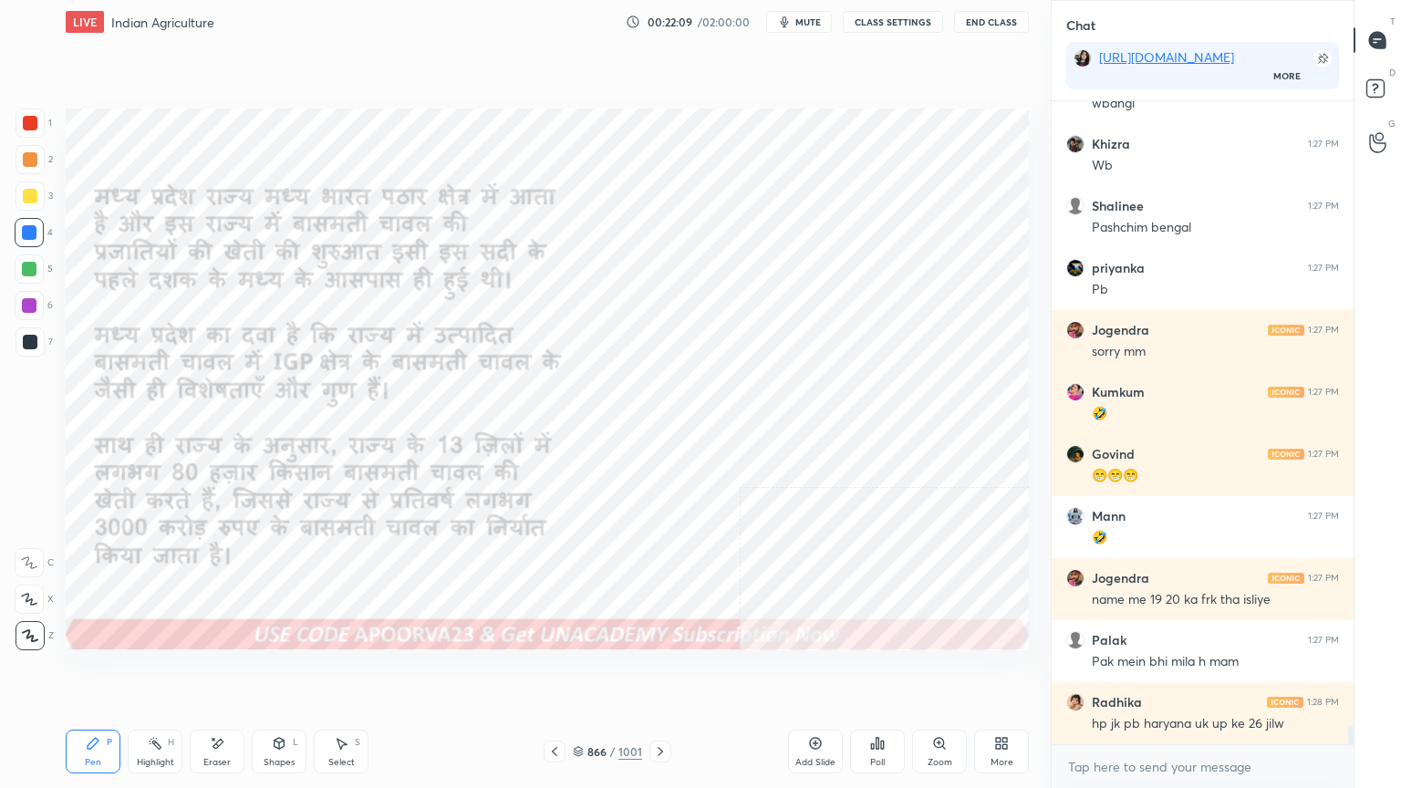
scroll to position [20940, 0]
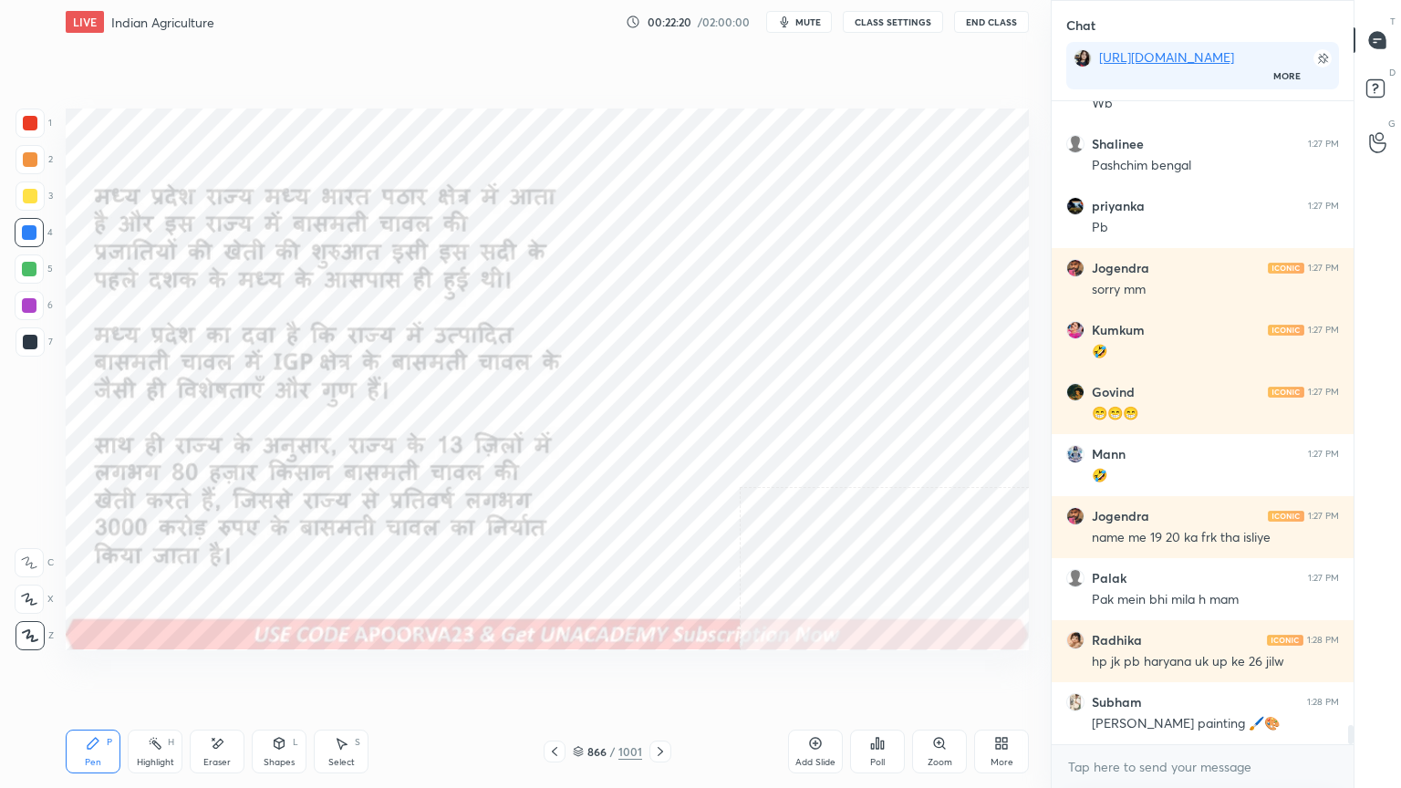
drag, startPoint x: 224, startPoint y: 764, endPoint x: 222, endPoint y: 748, distance: 16.6
click at [223, 672] on div "Eraser" at bounding box center [216, 762] width 27 height 9
click at [32, 618] on div "Erase all" at bounding box center [31, 632] width 33 height 36
click at [586, 672] on div "866 / 1001" at bounding box center [607, 751] width 69 height 16
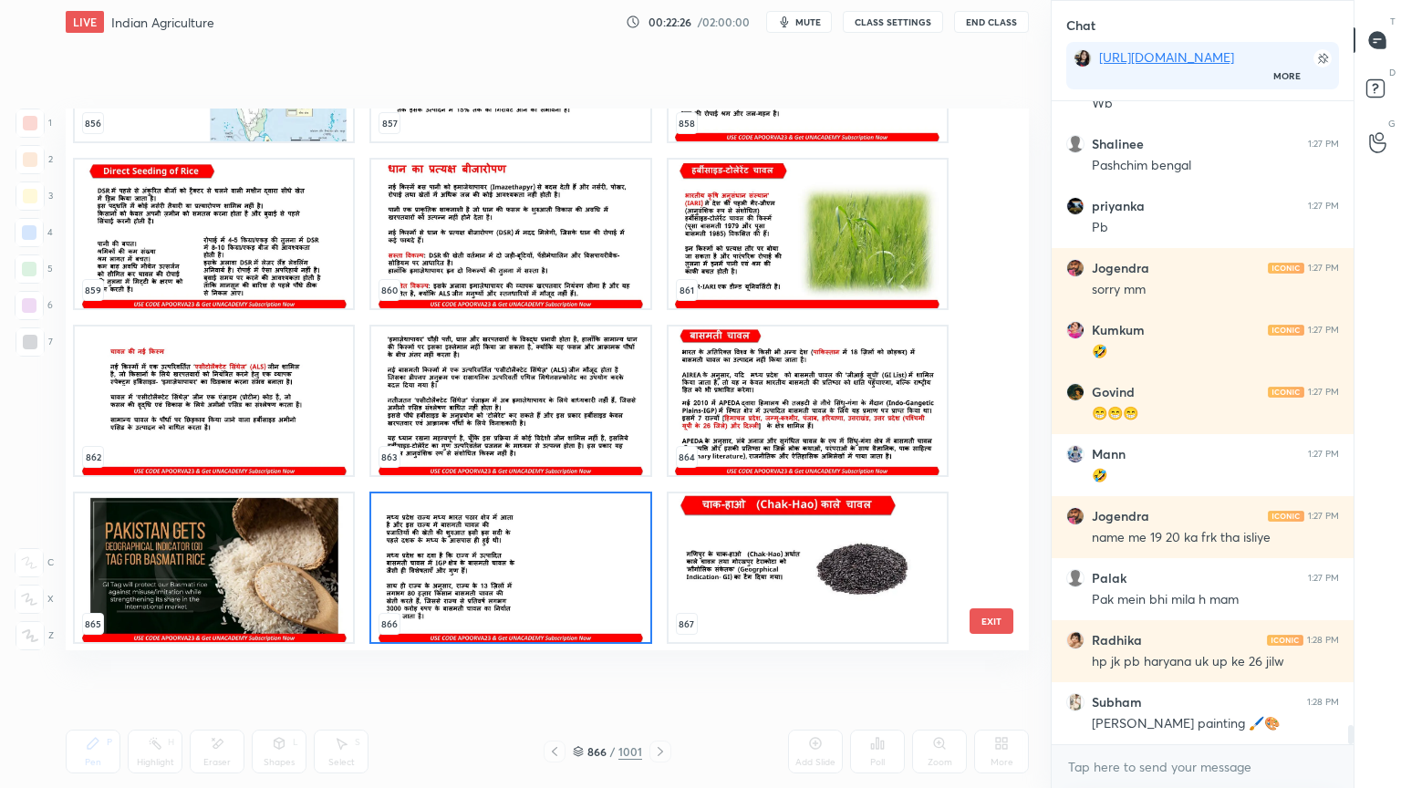
scroll to position [21003, 0]
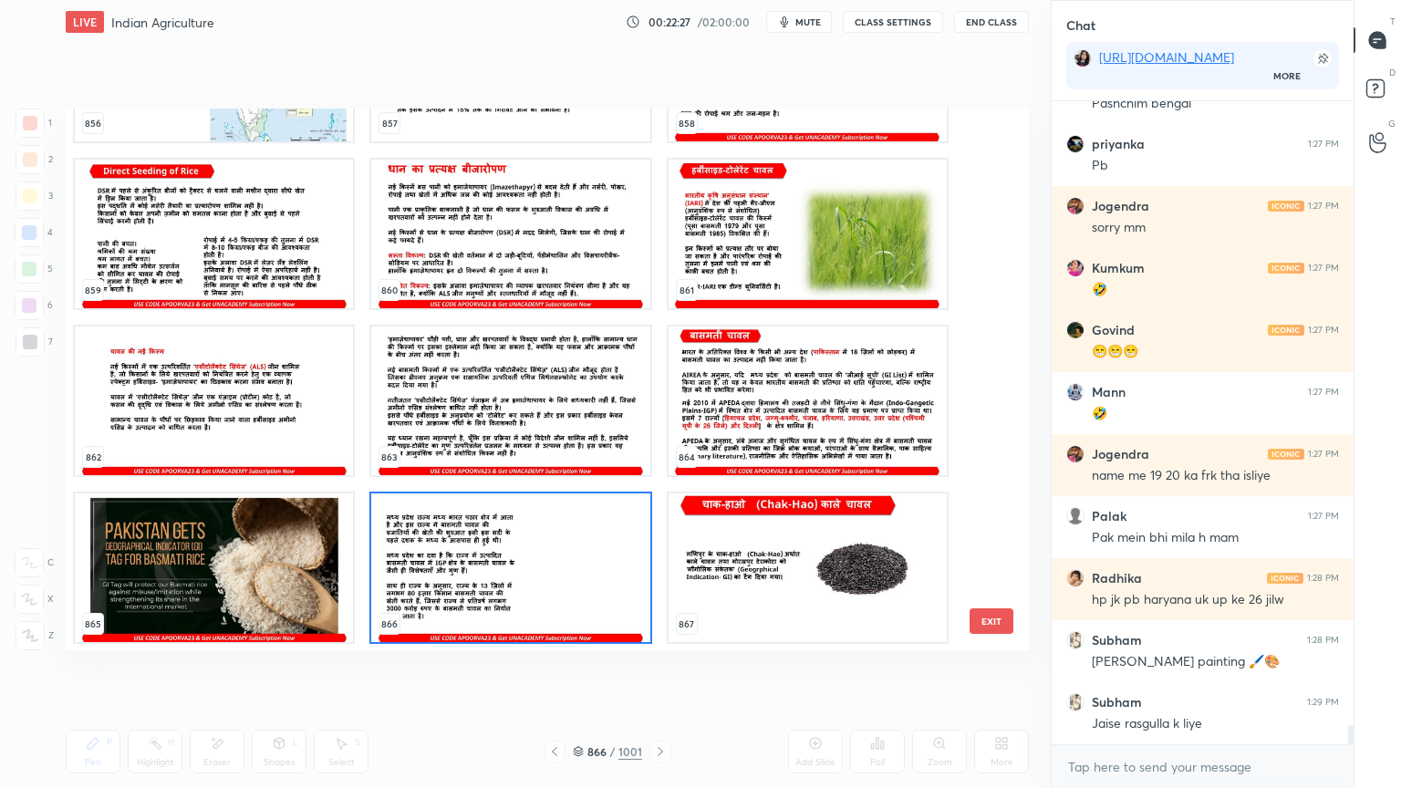
click at [739, 395] on img "grid" at bounding box center [808, 401] width 278 height 149
click at [742, 393] on img "grid" at bounding box center [808, 401] width 278 height 149
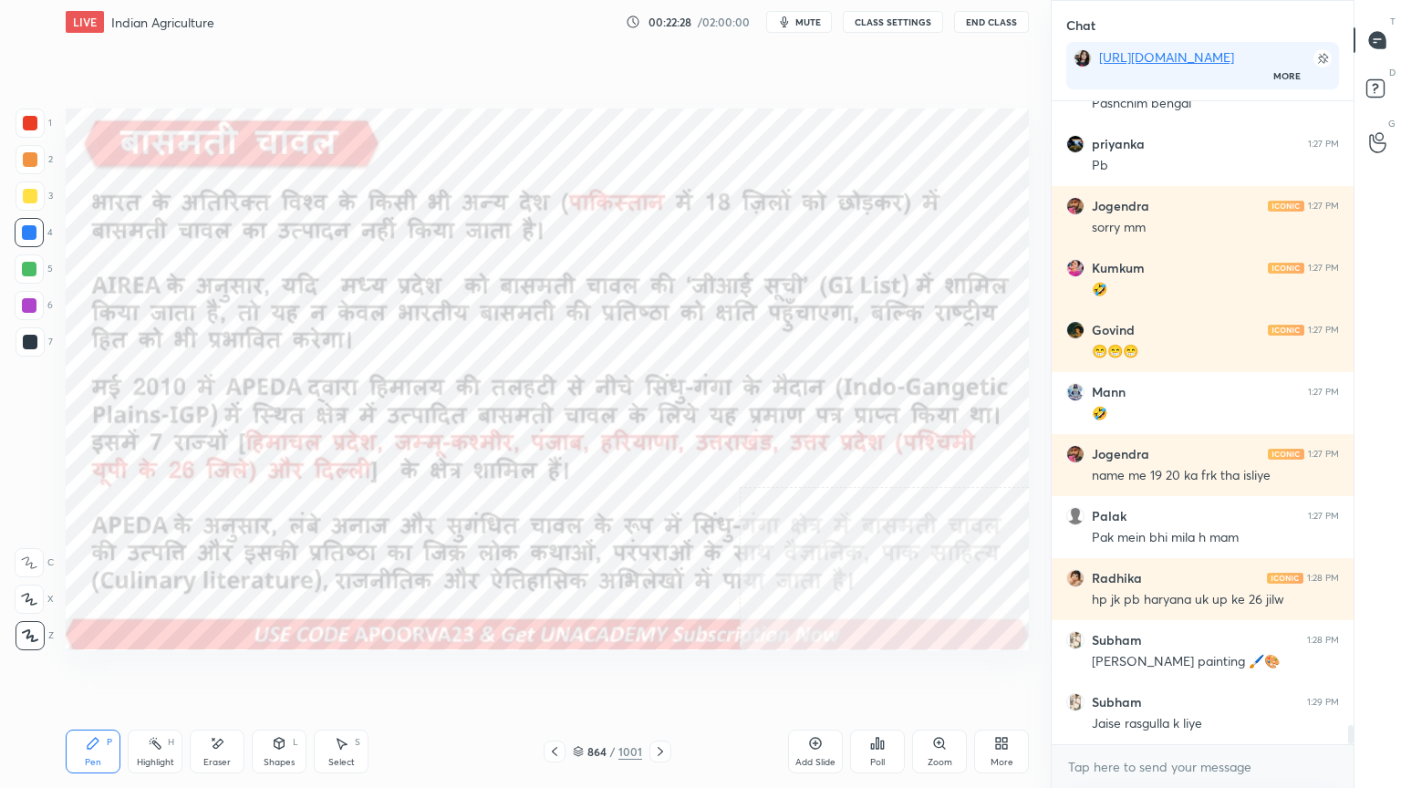
click at [741, 394] on img "grid" at bounding box center [808, 401] width 278 height 149
click at [210, 672] on div "Eraser" at bounding box center [216, 762] width 27 height 9
click at [36, 629] on span "Erase all" at bounding box center [29, 635] width 27 height 13
click at [674, 672] on div "Setting up your live class Poll for secs No correct answer Start poll" at bounding box center [547, 379] width 978 height 671
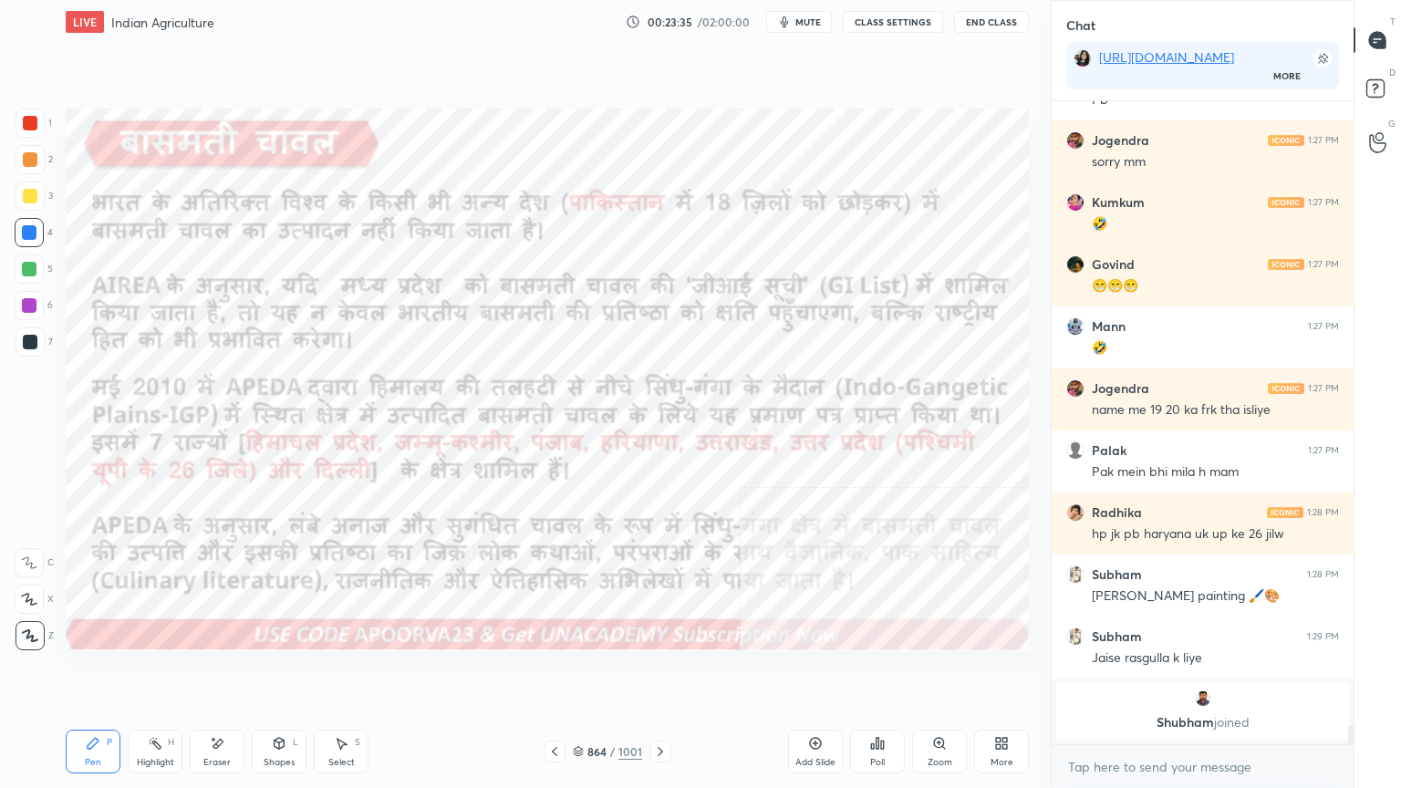
click at [236, 672] on div "Eraser" at bounding box center [217, 752] width 55 height 44
click at [31, 628] on div "Erase all" at bounding box center [29, 635] width 29 height 29
click at [38, 620] on div "1 2 3 4 5 6 7 C X Z E E Erase all H H" at bounding box center [29, 380] width 58 height 542
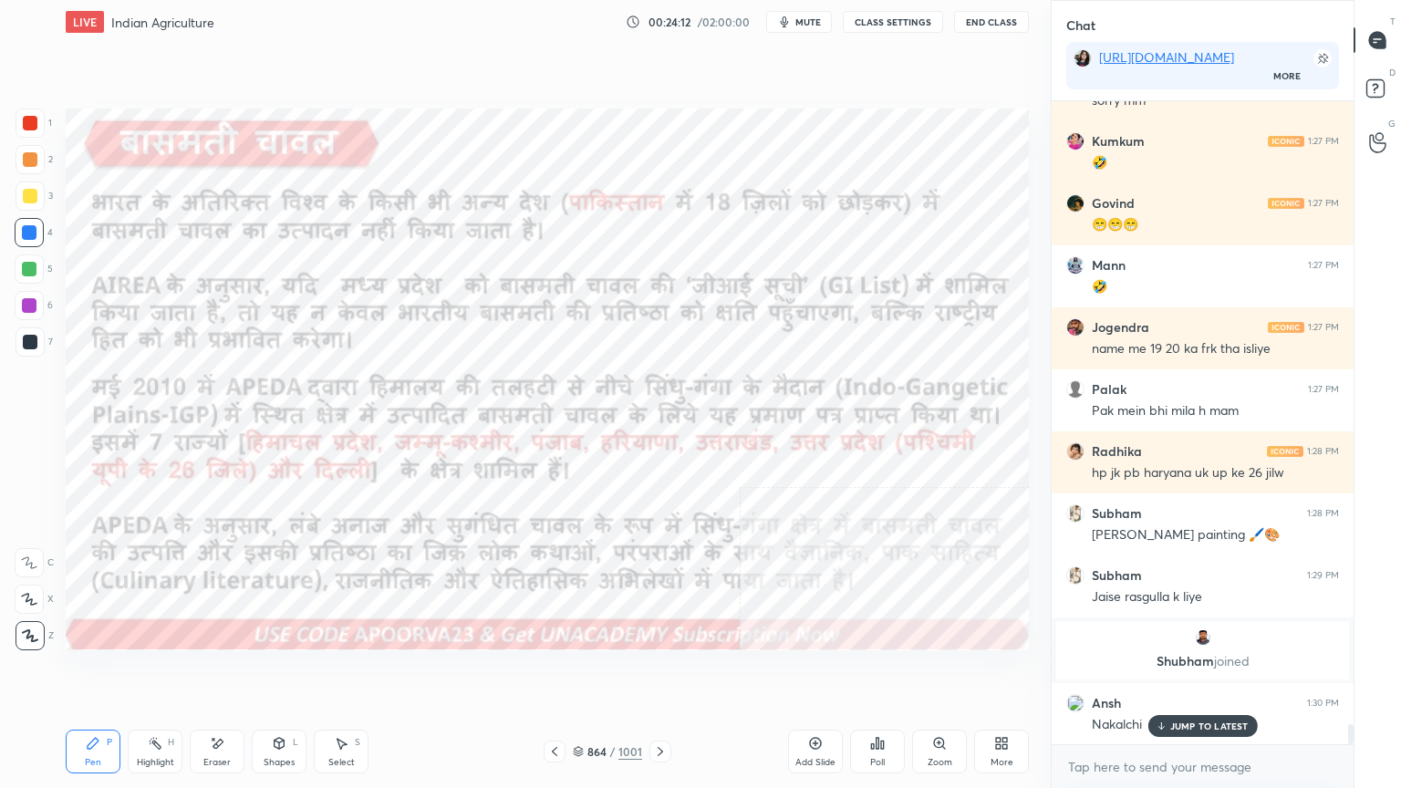
click at [1171, 672] on p "JUMP TO LATEST" at bounding box center [1209, 726] width 78 height 11
click at [1168, 672] on textarea at bounding box center [1202, 767] width 273 height 29
click at [1152, 672] on textarea at bounding box center [1202, 767] width 273 height 29
click at [660, 672] on icon at bounding box center [660, 751] width 15 height 15
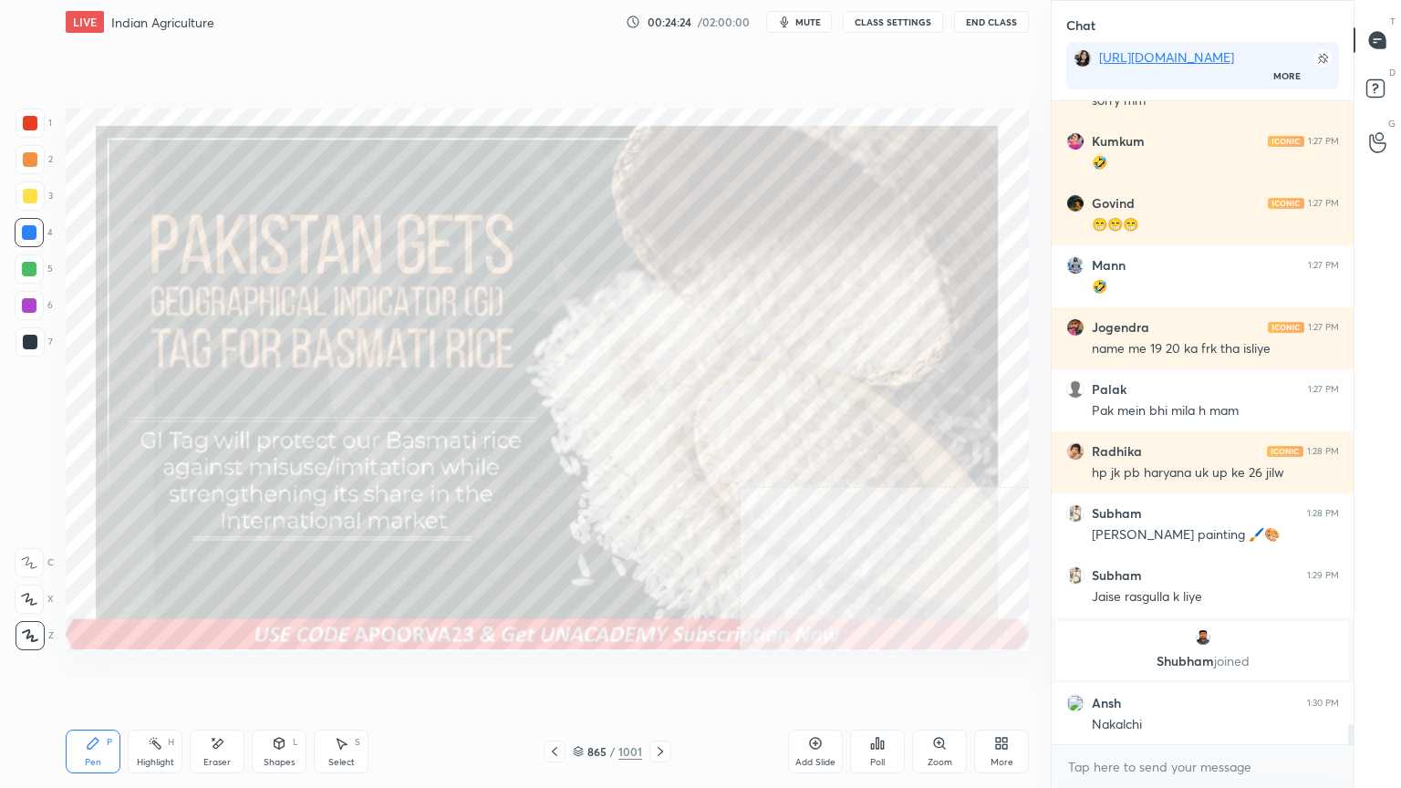
click at [660, 672] on icon at bounding box center [660, 751] width 5 height 9
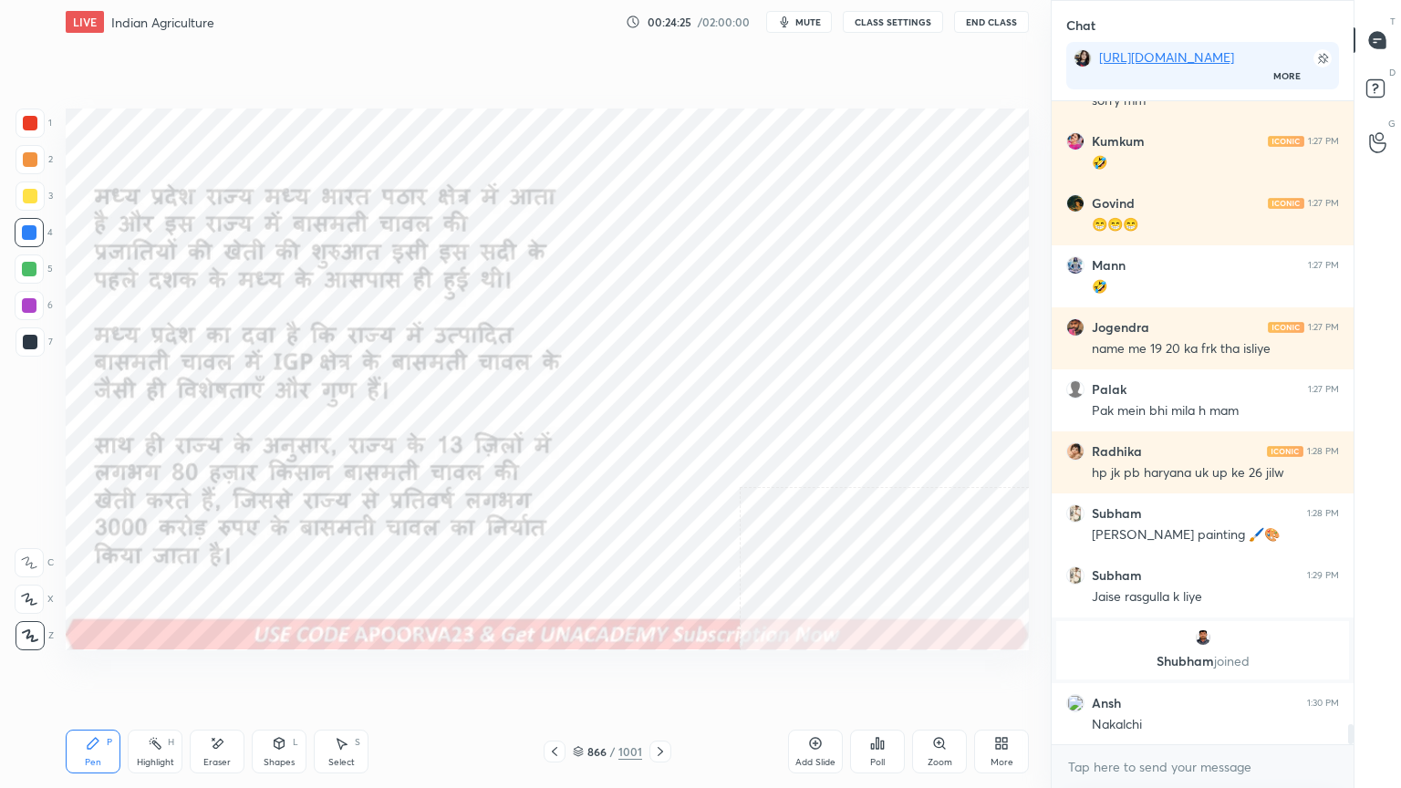
click at [550, 672] on icon at bounding box center [554, 751] width 15 height 15
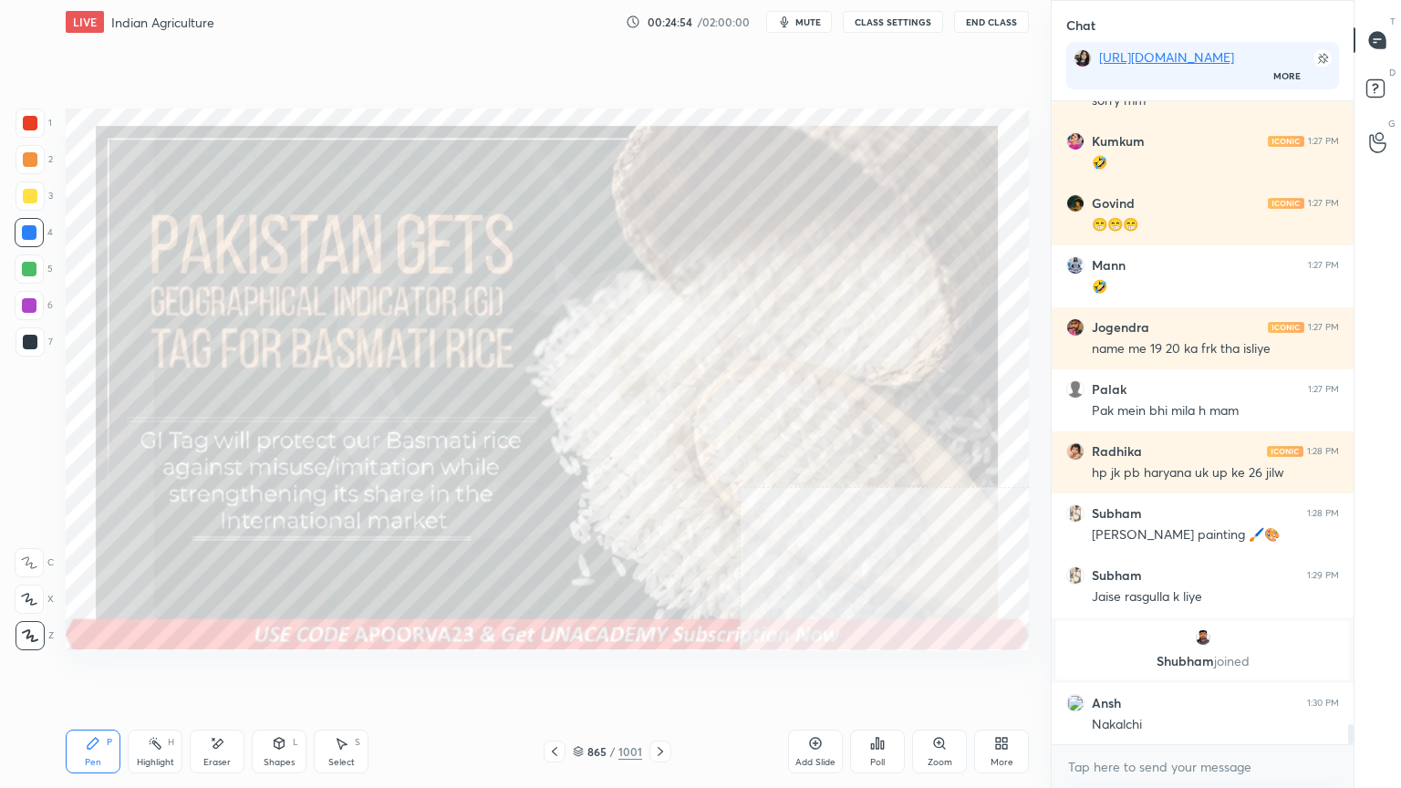
click at [204, 672] on div "Eraser" at bounding box center [217, 752] width 55 height 44
drag, startPoint x: 224, startPoint y: 755, endPoint x: 182, endPoint y: 717, distance: 56.8
click at [223, 672] on div "Eraser" at bounding box center [217, 752] width 55 height 44
click at [34, 623] on div "Erase all" at bounding box center [29, 635] width 29 height 29
click at [36, 621] on div "1 2 3 4 5 6 7 C X Z E E Erase all H H" at bounding box center [29, 380] width 58 height 542
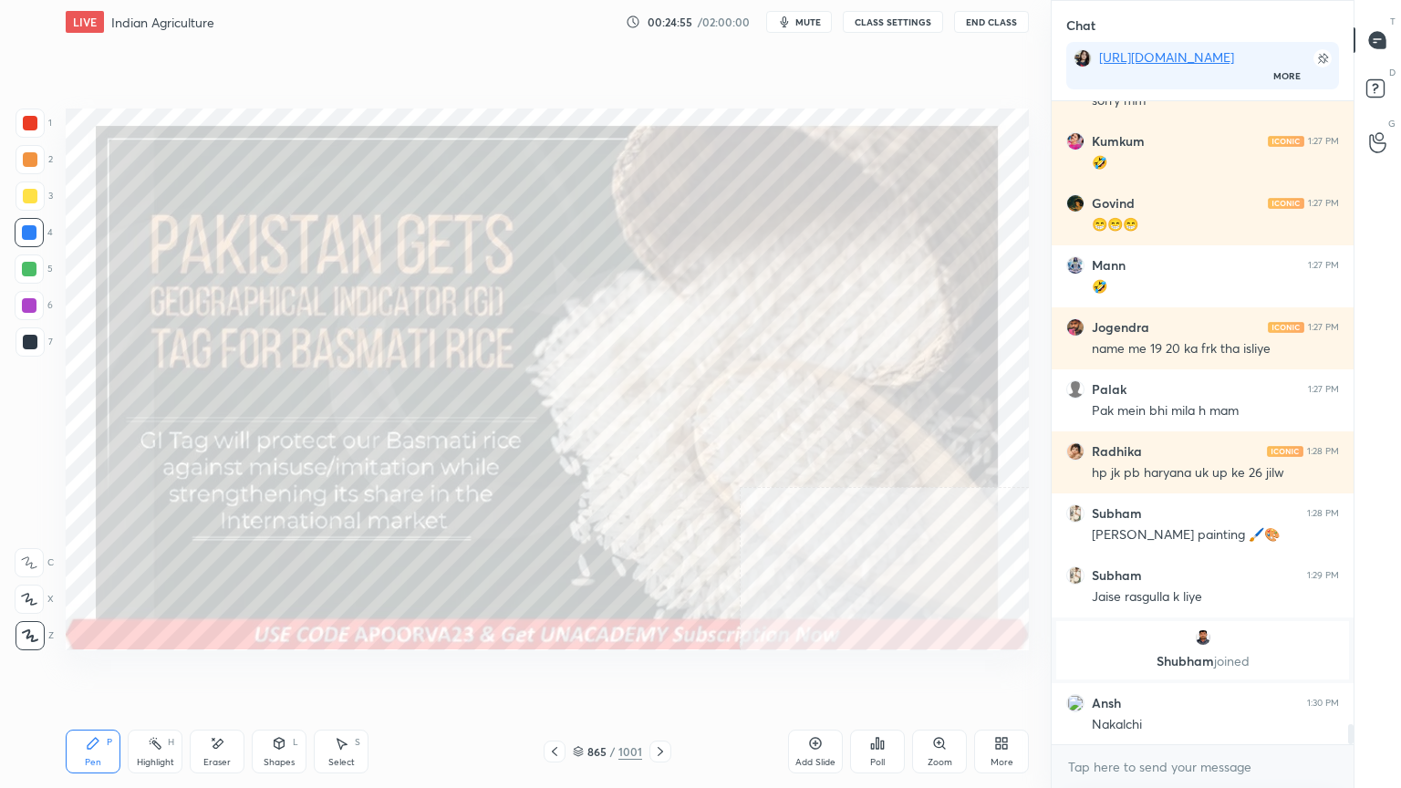
click at [36, 619] on div "Z" at bounding box center [35, 632] width 38 height 36
click at [236, 672] on div "Eraser" at bounding box center [217, 752] width 55 height 44
click at [26, 635] on span "Erase all" at bounding box center [29, 635] width 27 height 13
click at [589, 672] on div "865 / 1001" at bounding box center [607, 751] width 69 height 16
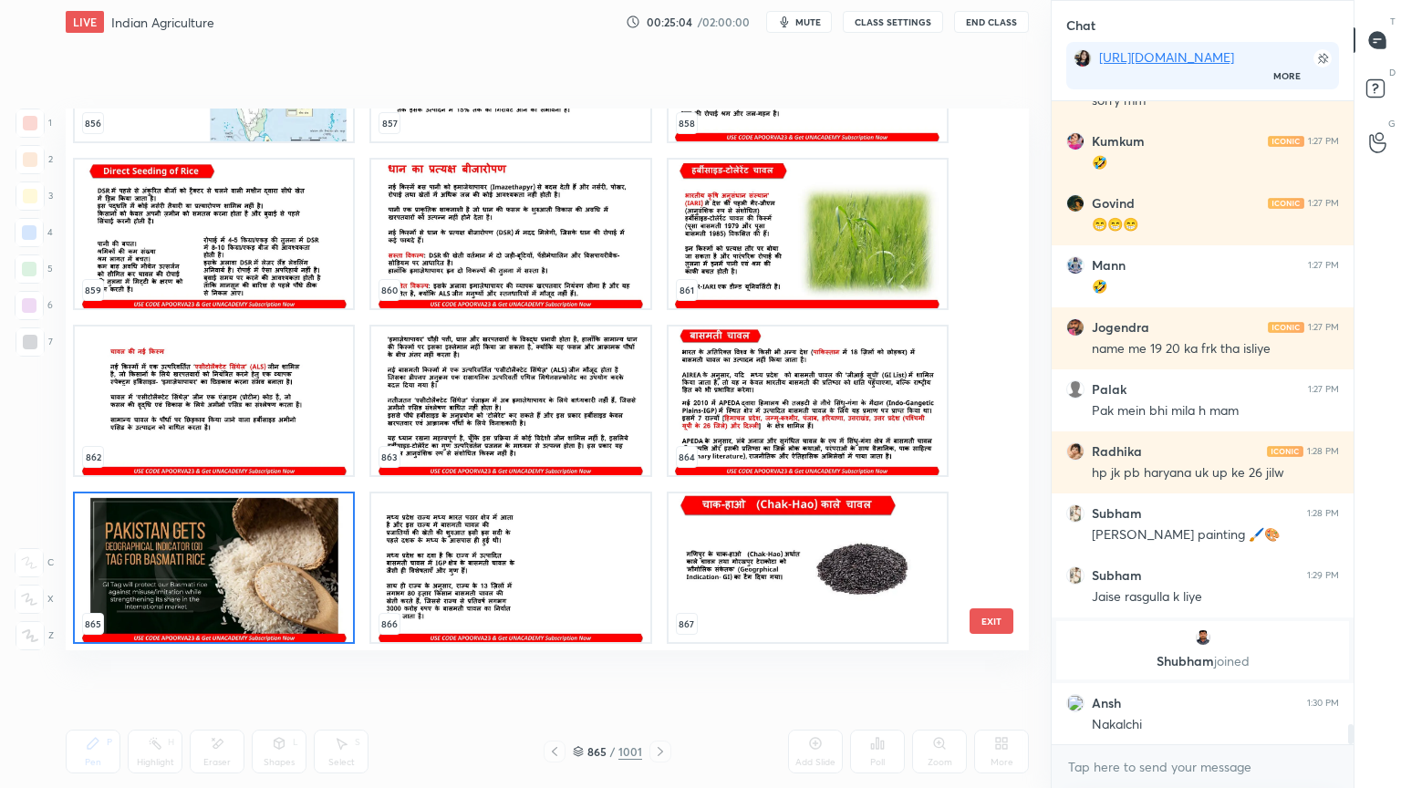
scroll to position [19977, 0]
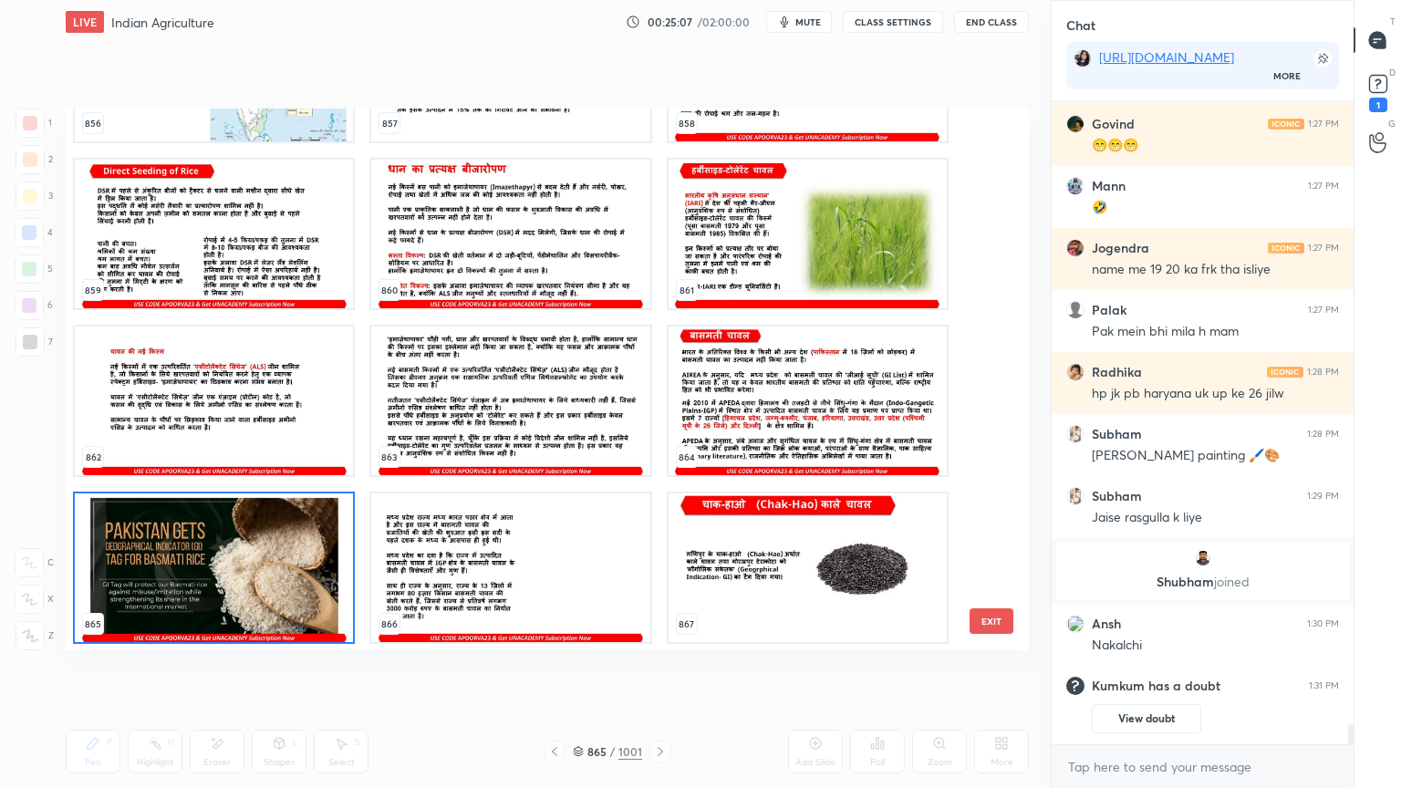
click at [832, 519] on img "grid" at bounding box center [808, 568] width 278 height 149
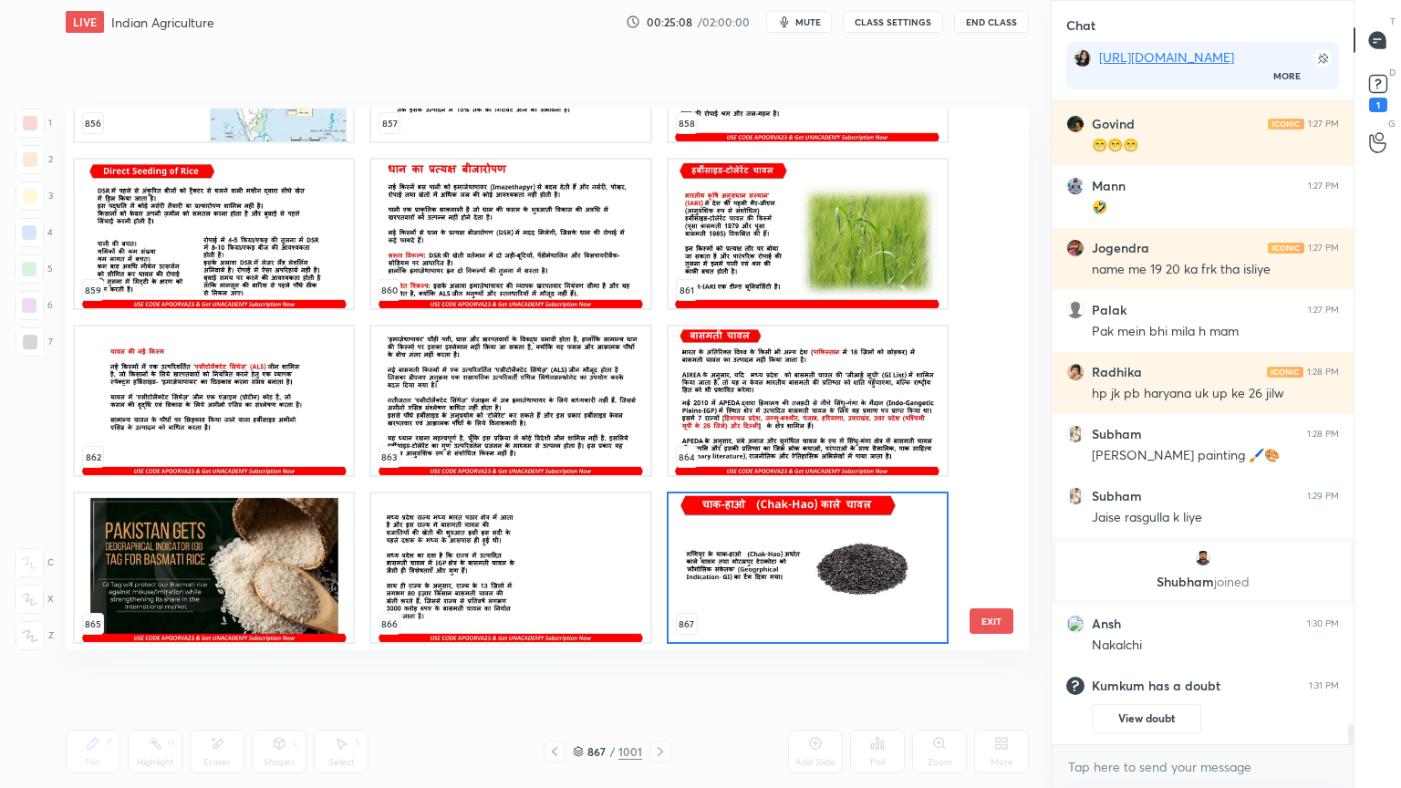
click at [833, 518] on img "grid" at bounding box center [808, 568] width 278 height 149
click at [835, 518] on img "grid" at bounding box center [808, 568] width 278 height 149
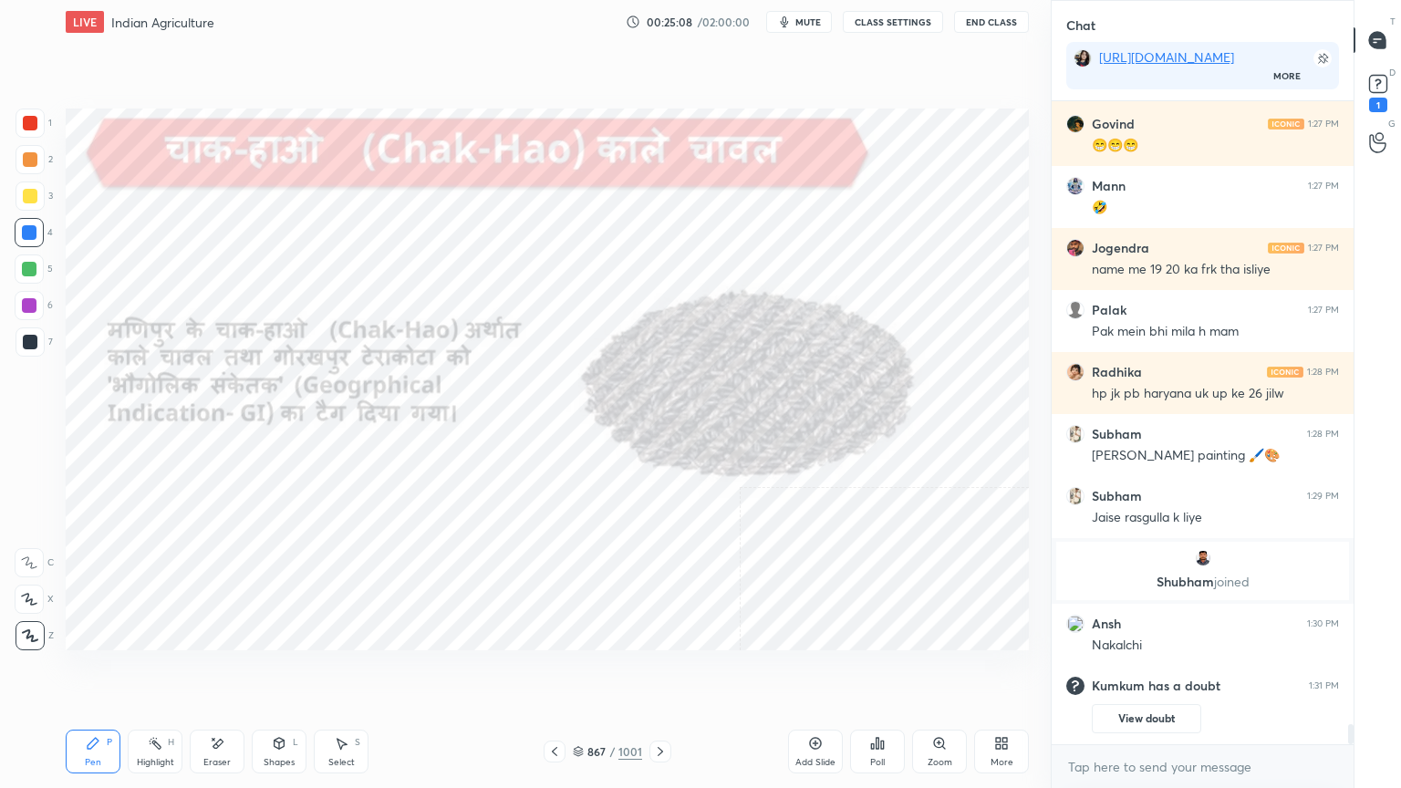
scroll to position [5, 5]
click at [1391, 96] on div "1" at bounding box center [1378, 91] width 36 height 33
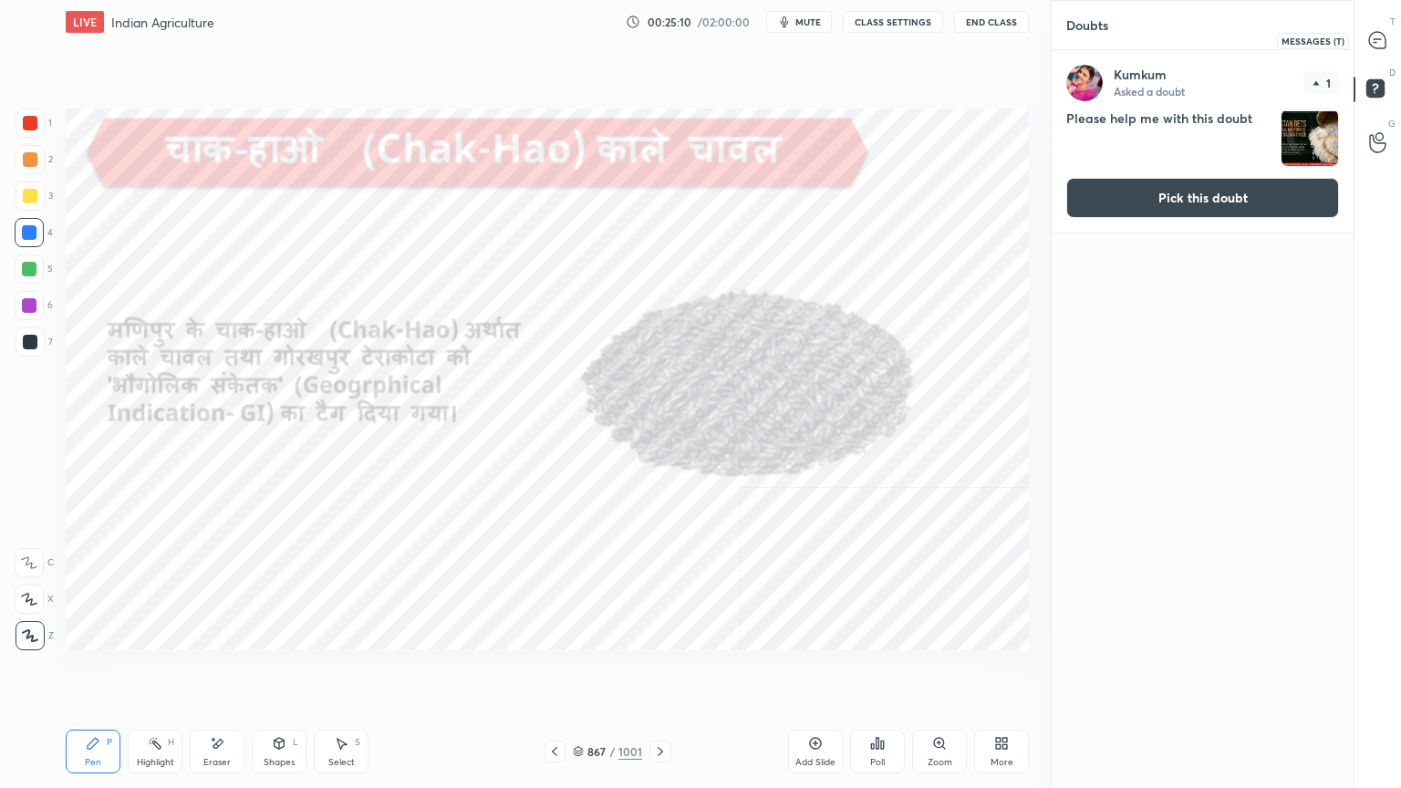
click at [1393, 33] on div at bounding box center [1378, 40] width 36 height 33
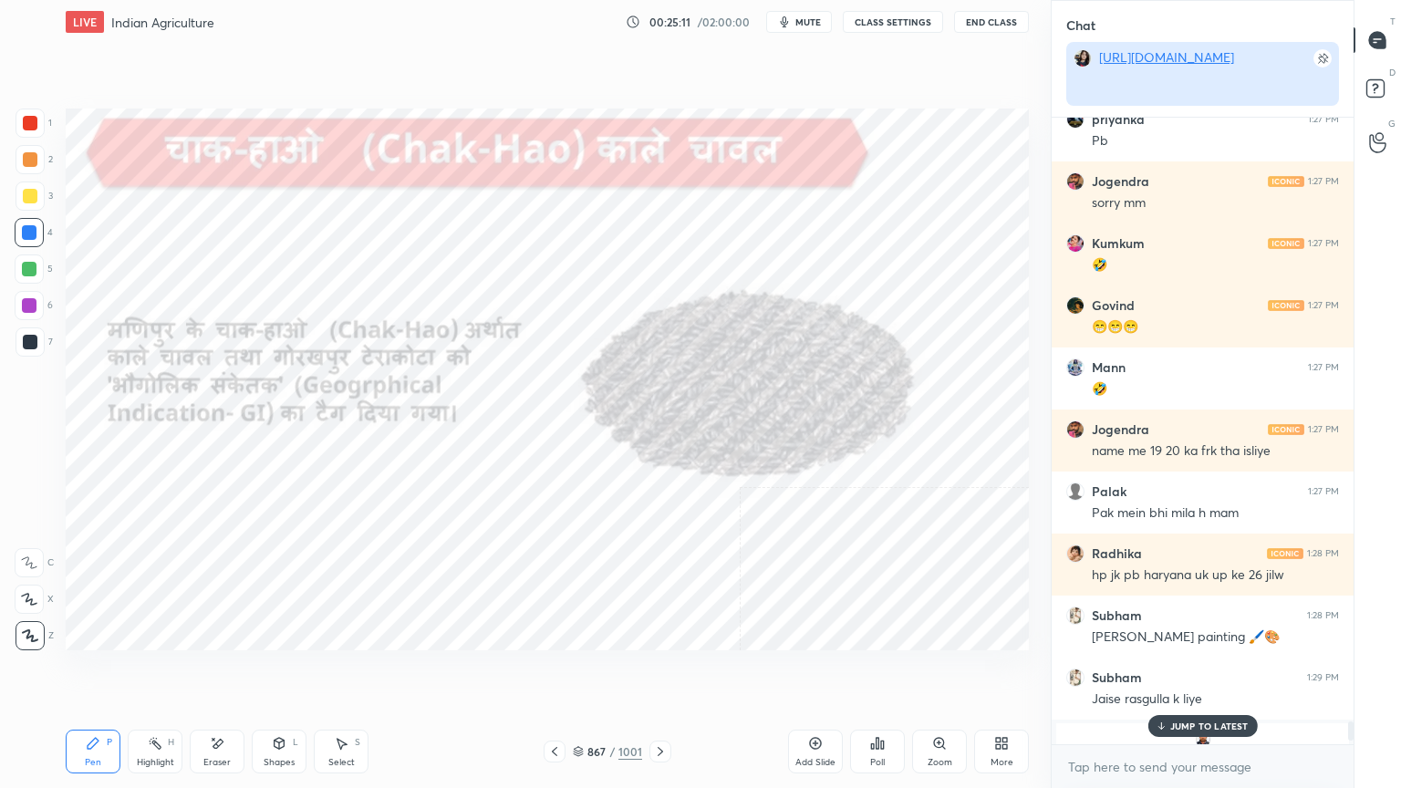
scroll to position [5, 5]
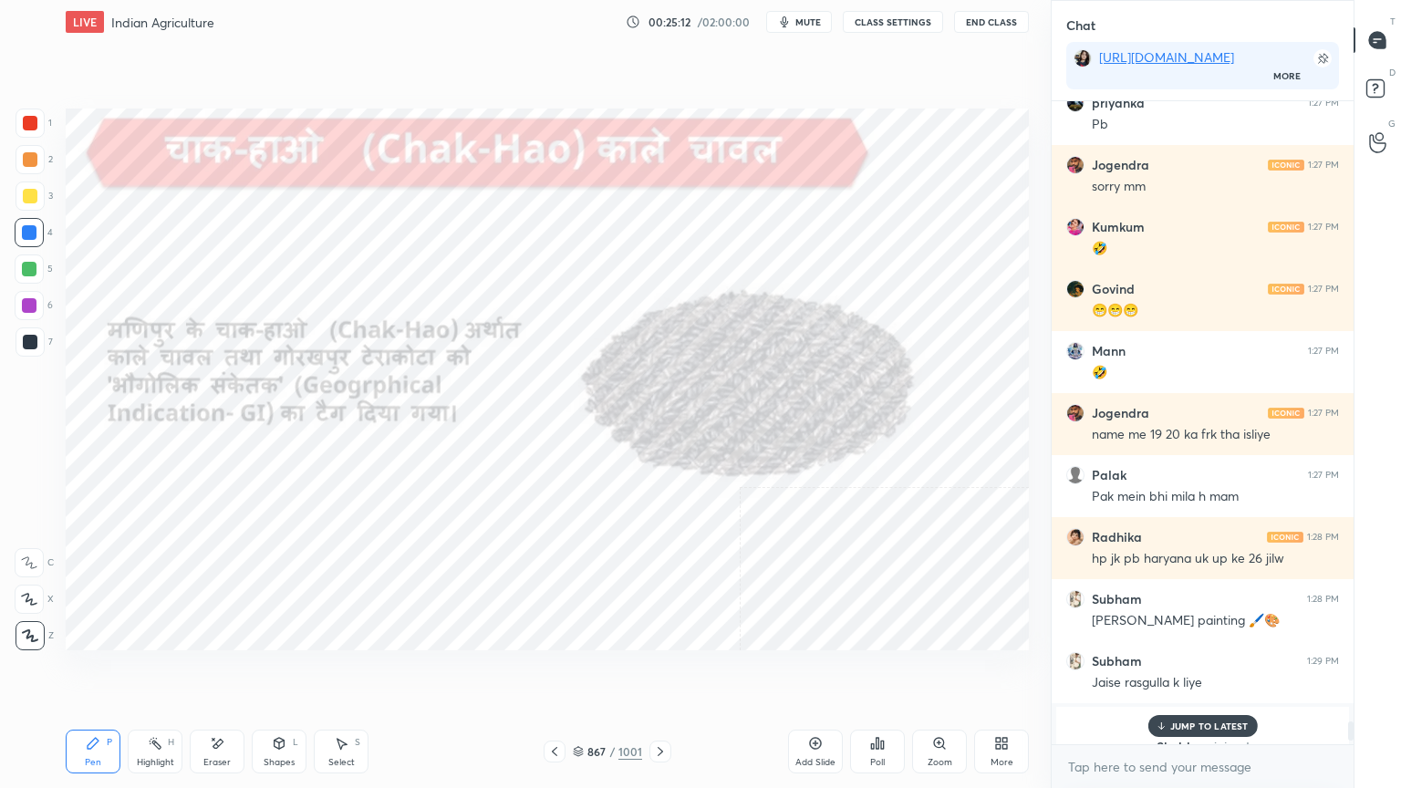
click at [1193, 672] on p "JUMP TO LATEST" at bounding box center [1209, 726] width 78 height 11
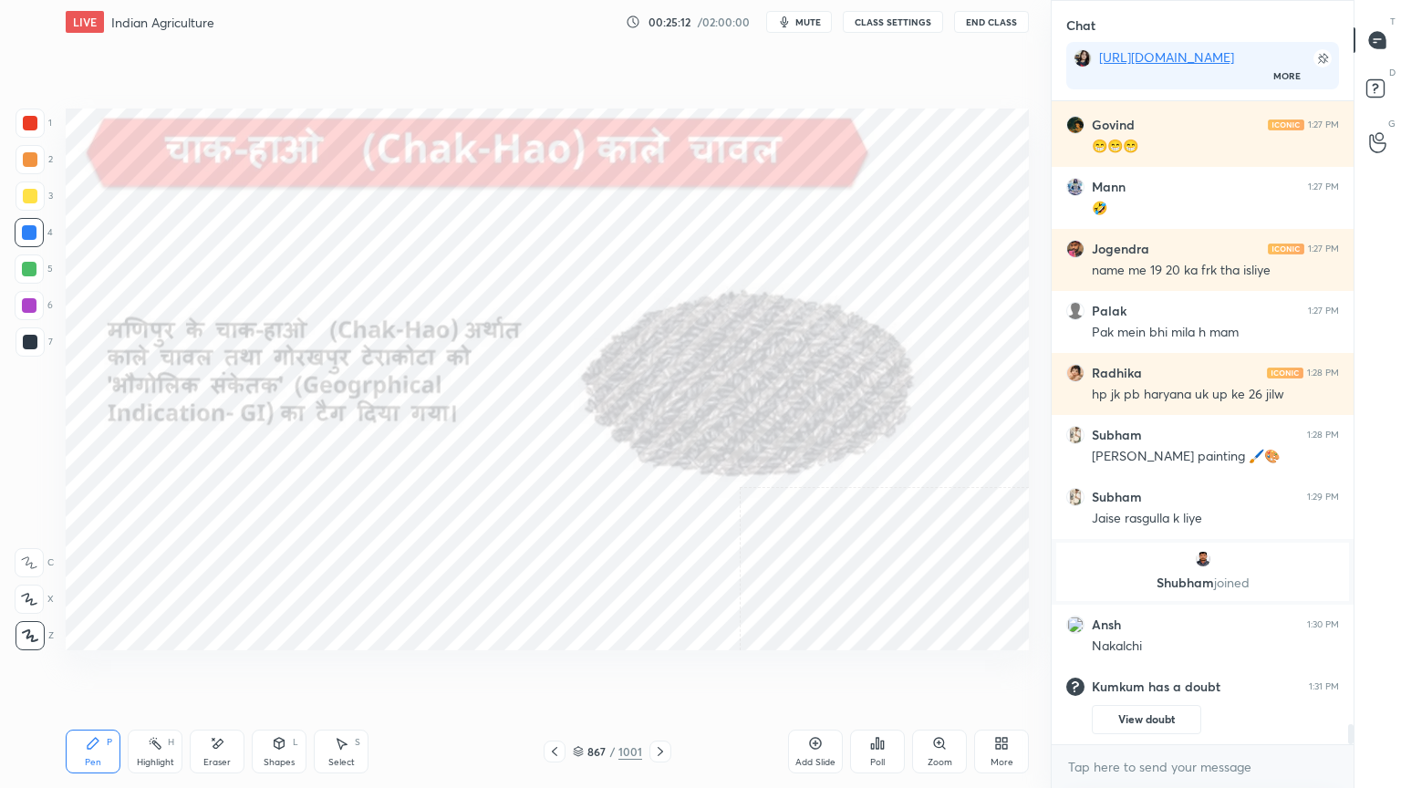
click at [1190, 672] on div "x" at bounding box center [1203, 766] width 302 height 43
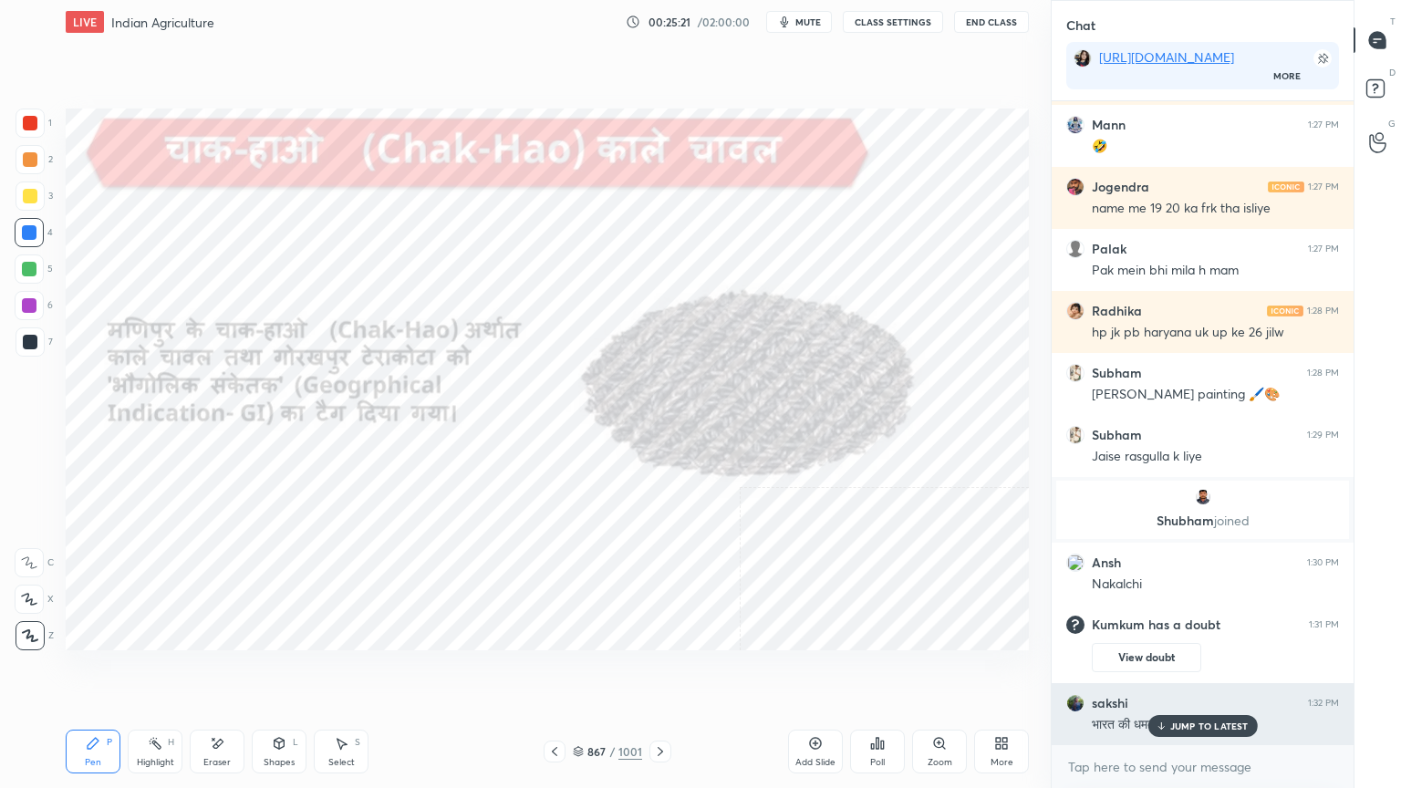
click at [1171, 672] on p "JUMP TO LATEST" at bounding box center [1209, 726] width 78 height 11
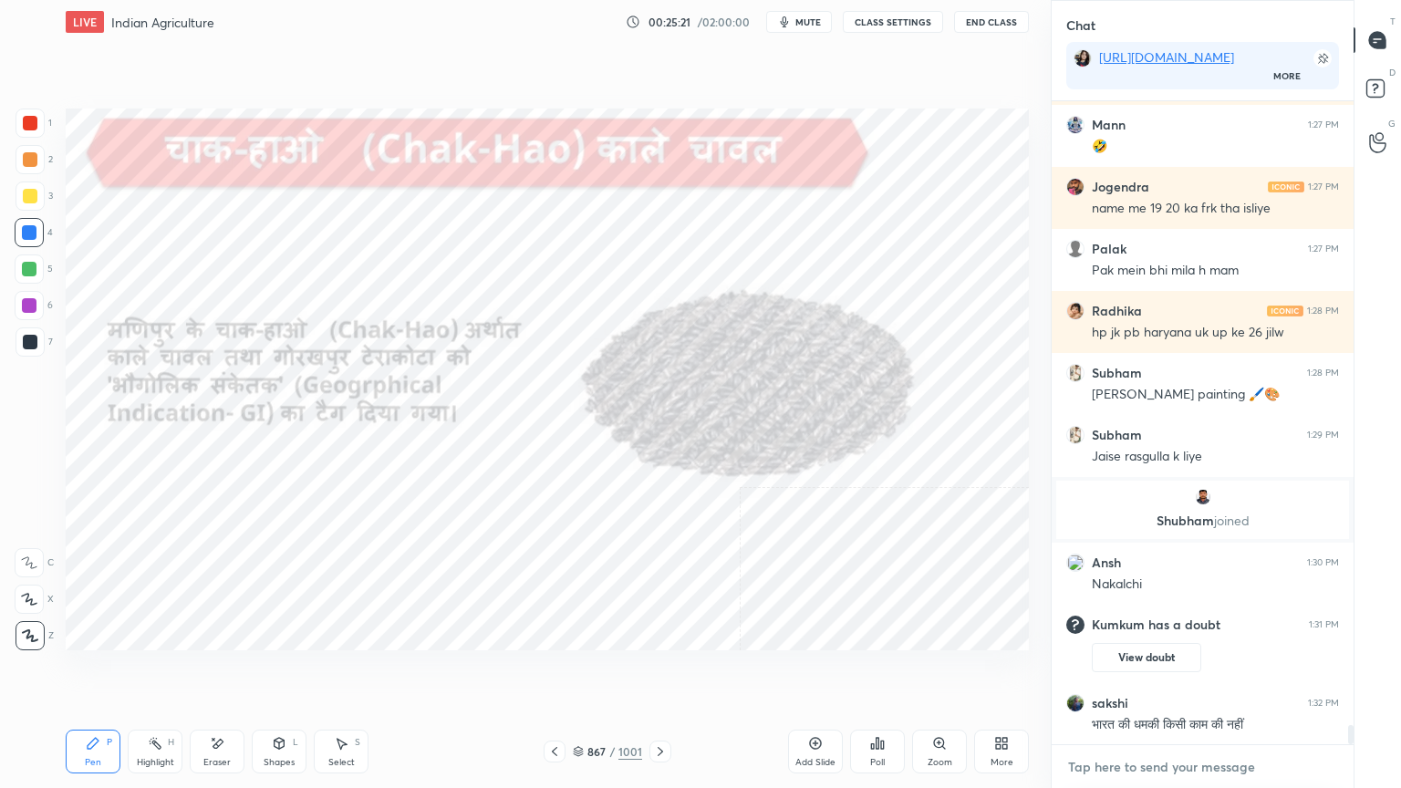
drag, startPoint x: 1171, startPoint y: 769, endPoint x: 1051, endPoint y: 720, distance: 130.1
click at [1167, 672] on textarea at bounding box center [1202, 767] width 273 height 29
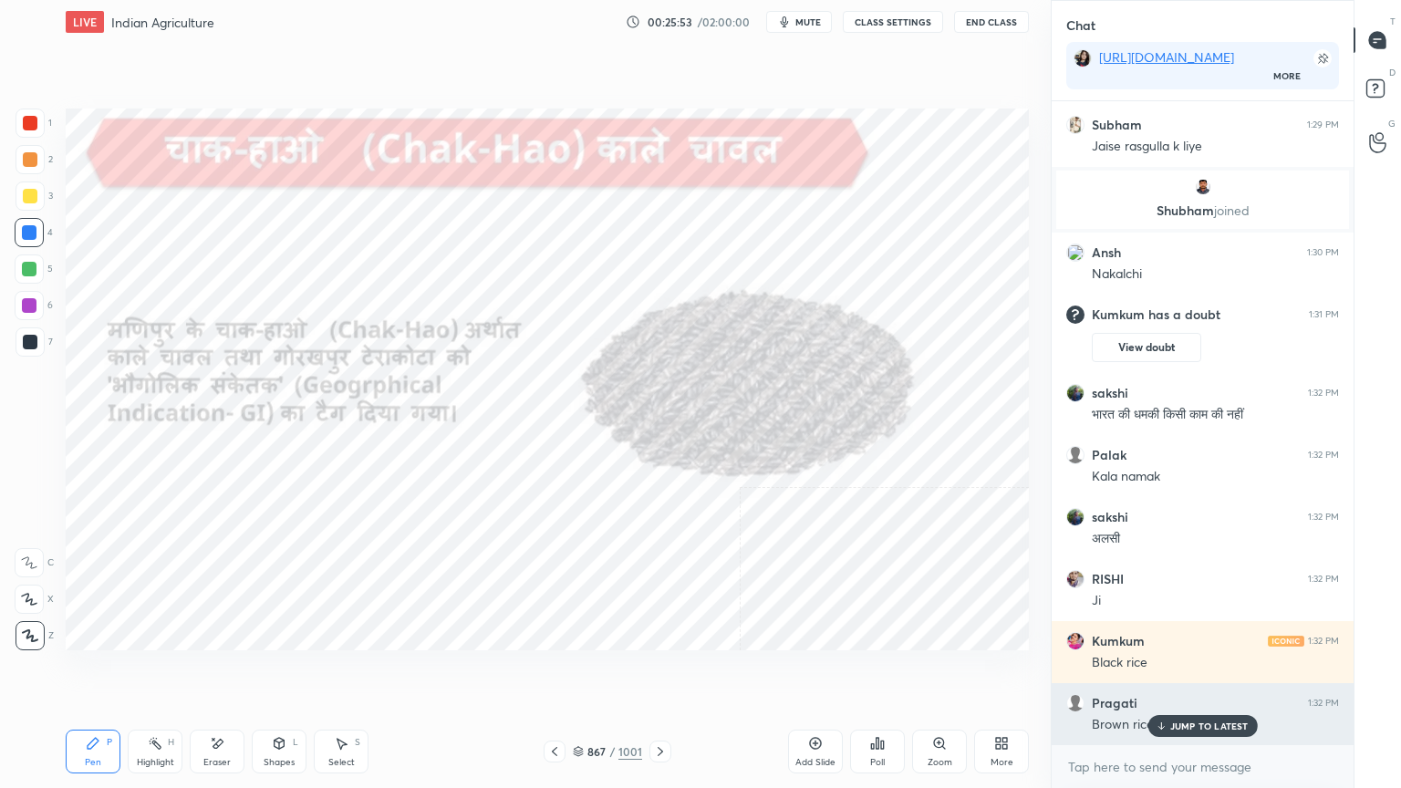
click at [1170, 672] on p "JUMP TO LATEST" at bounding box center [1209, 726] width 78 height 11
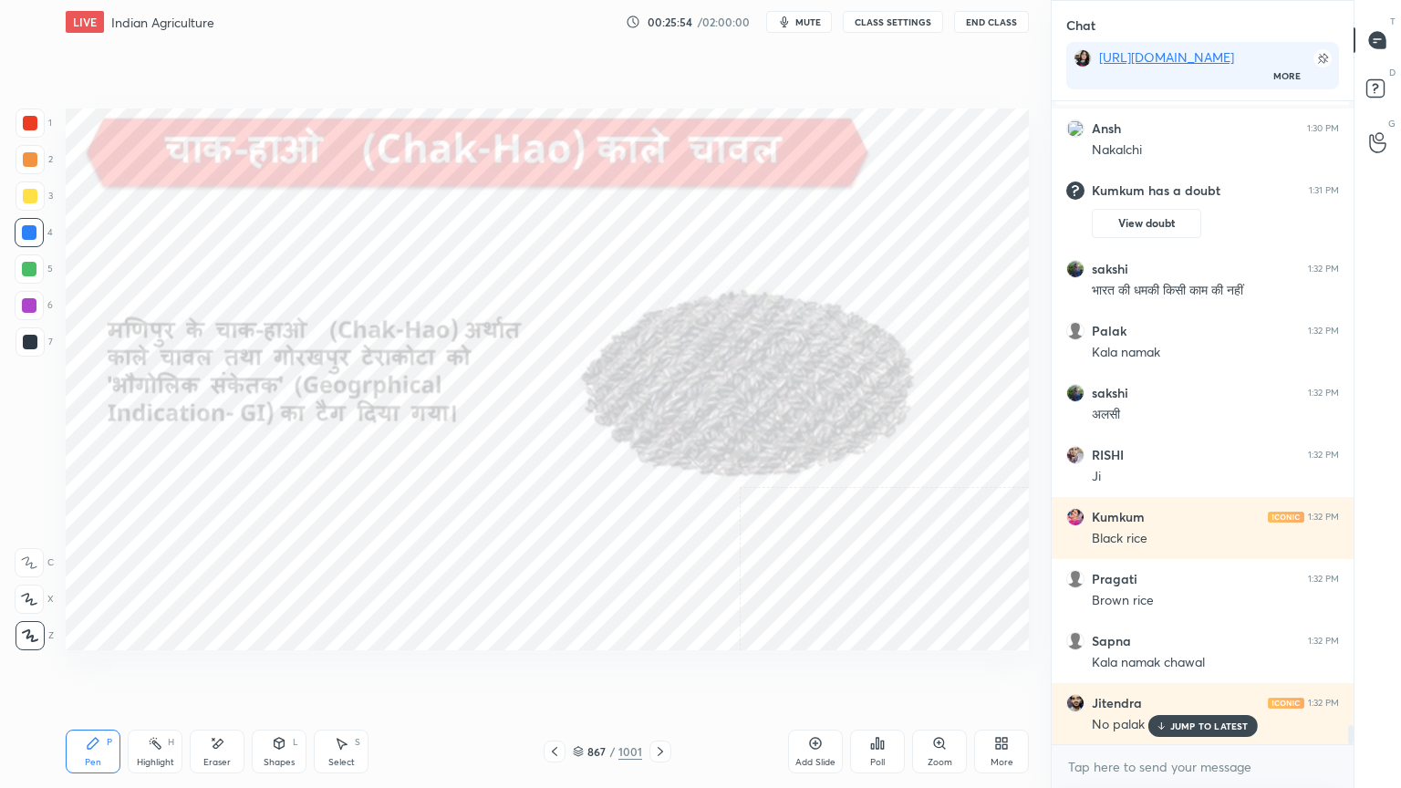
click at [1202, 672] on div "JUMP TO LATEST" at bounding box center [1202, 726] width 109 height 22
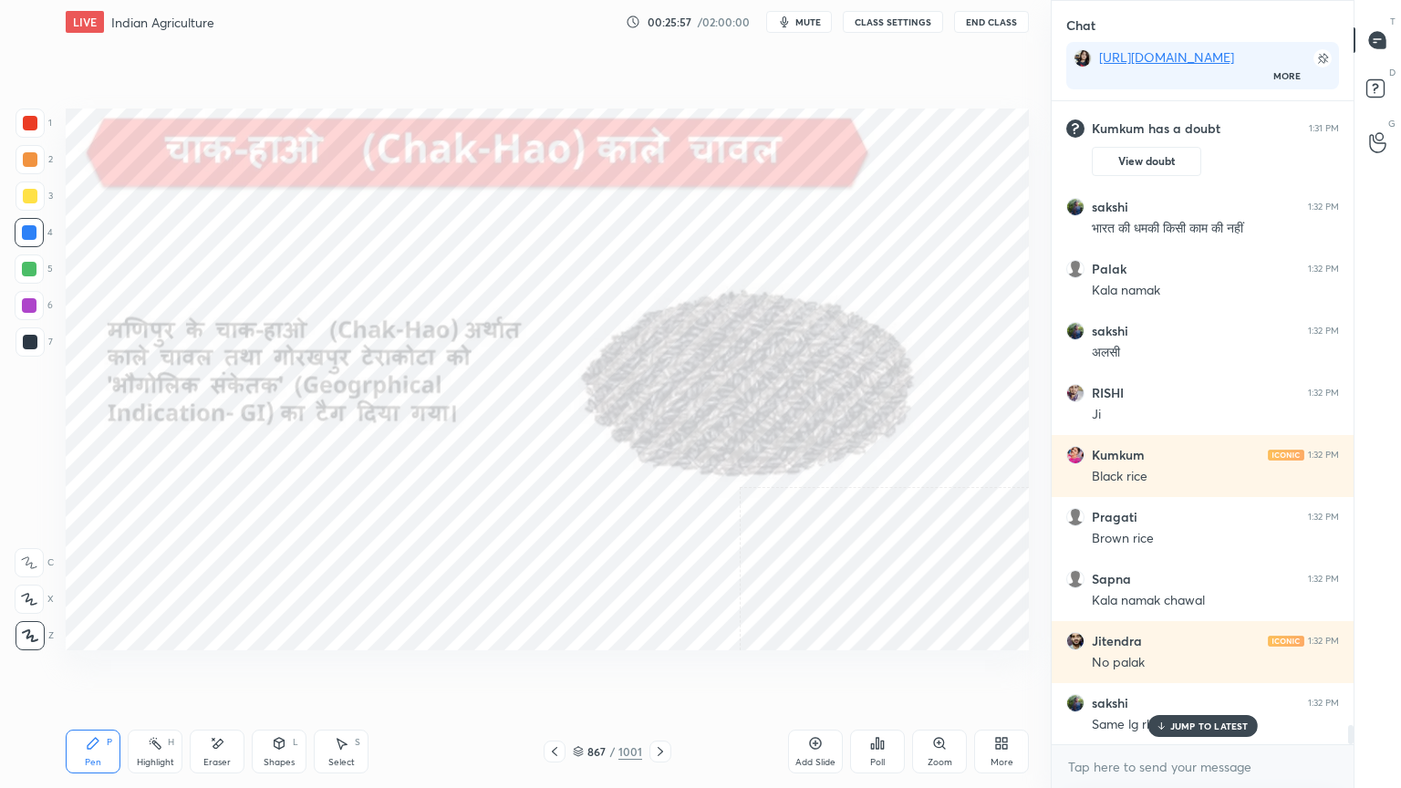
click at [658, 672] on icon at bounding box center [660, 751] width 15 height 15
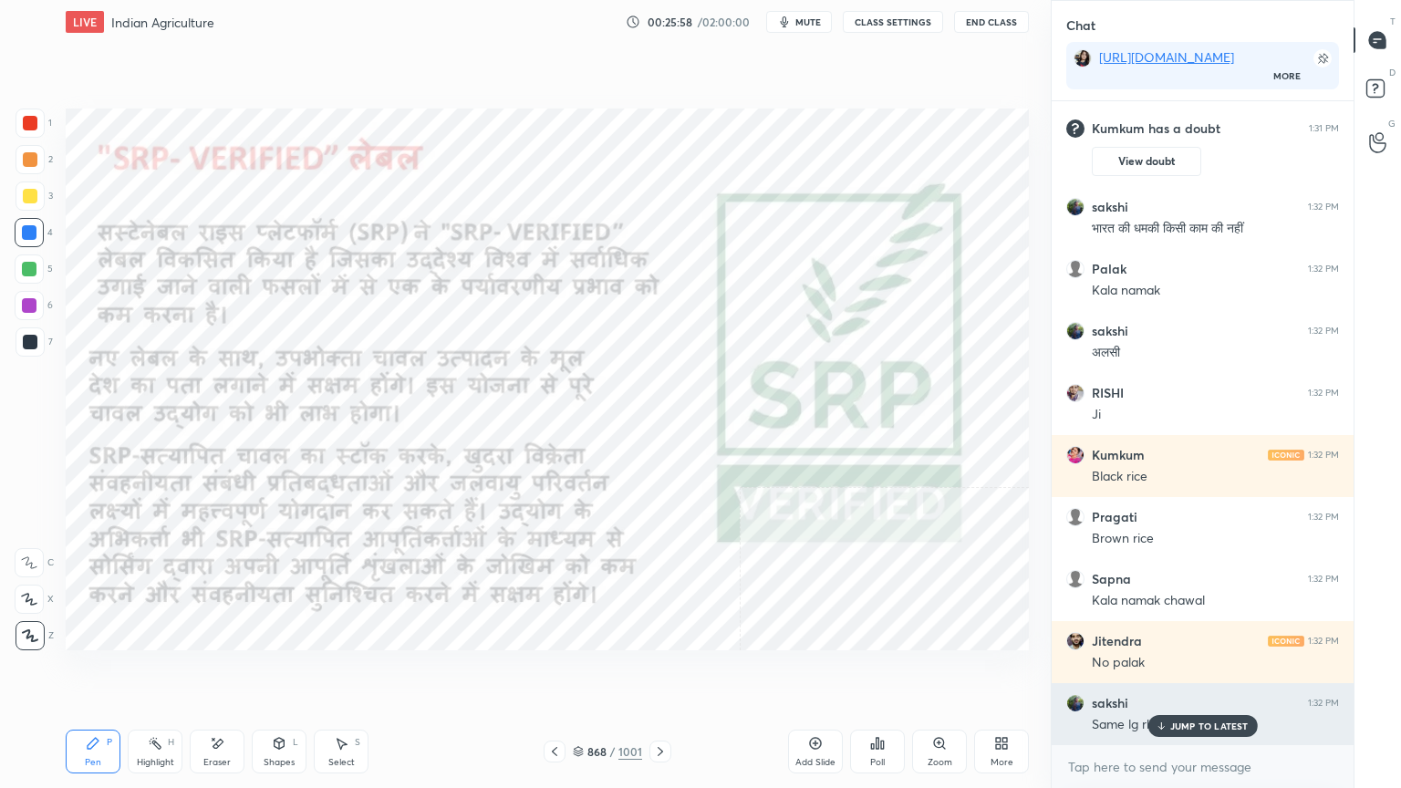
click at [1182, 672] on p "JUMP TO LATEST" at bounding box center [1209, 726] width 78 height 11
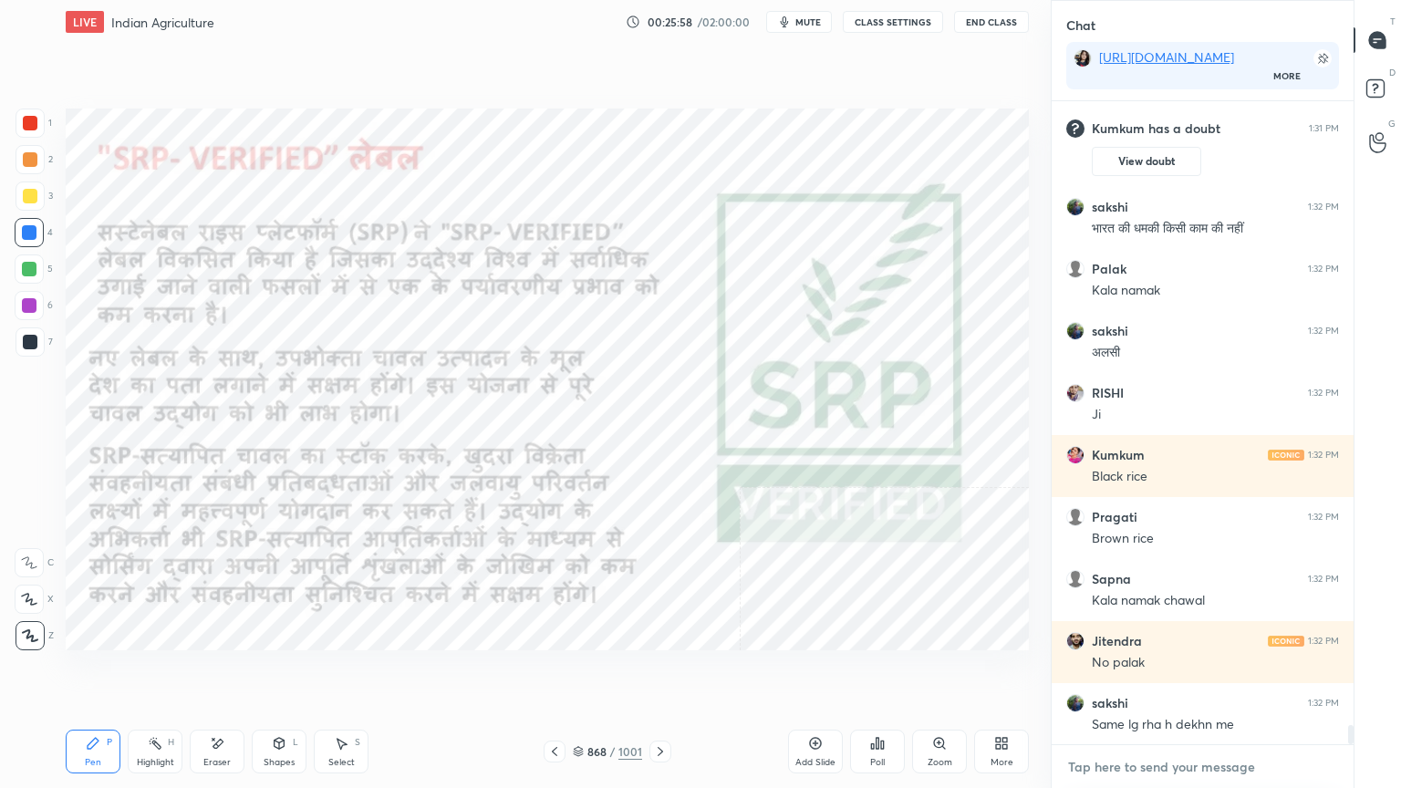
click at [1177, 672] on textarea at bounding box center [1202, 767] width 273 height 29
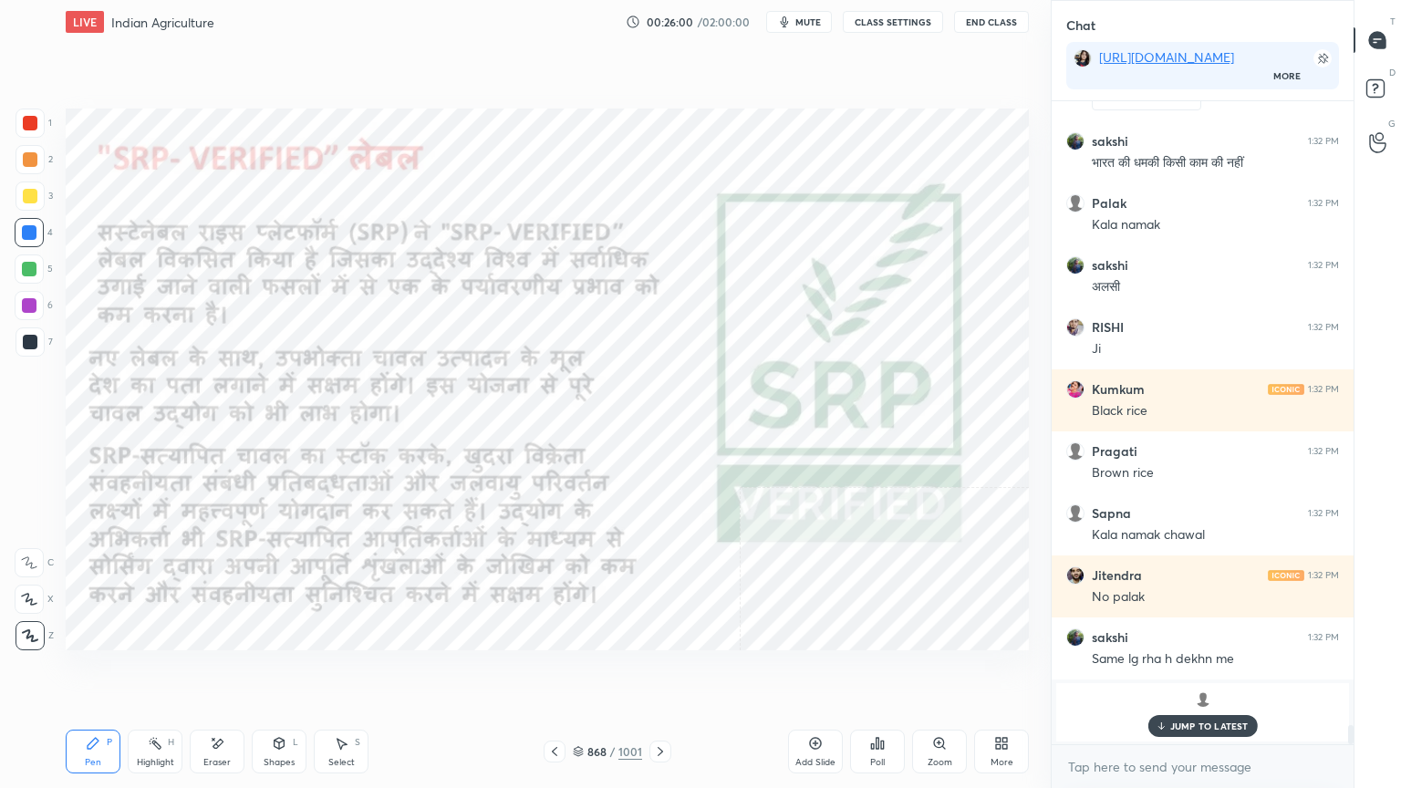
click at [662, 672] on icon at bounding box center [660, 751] width 15 height 15
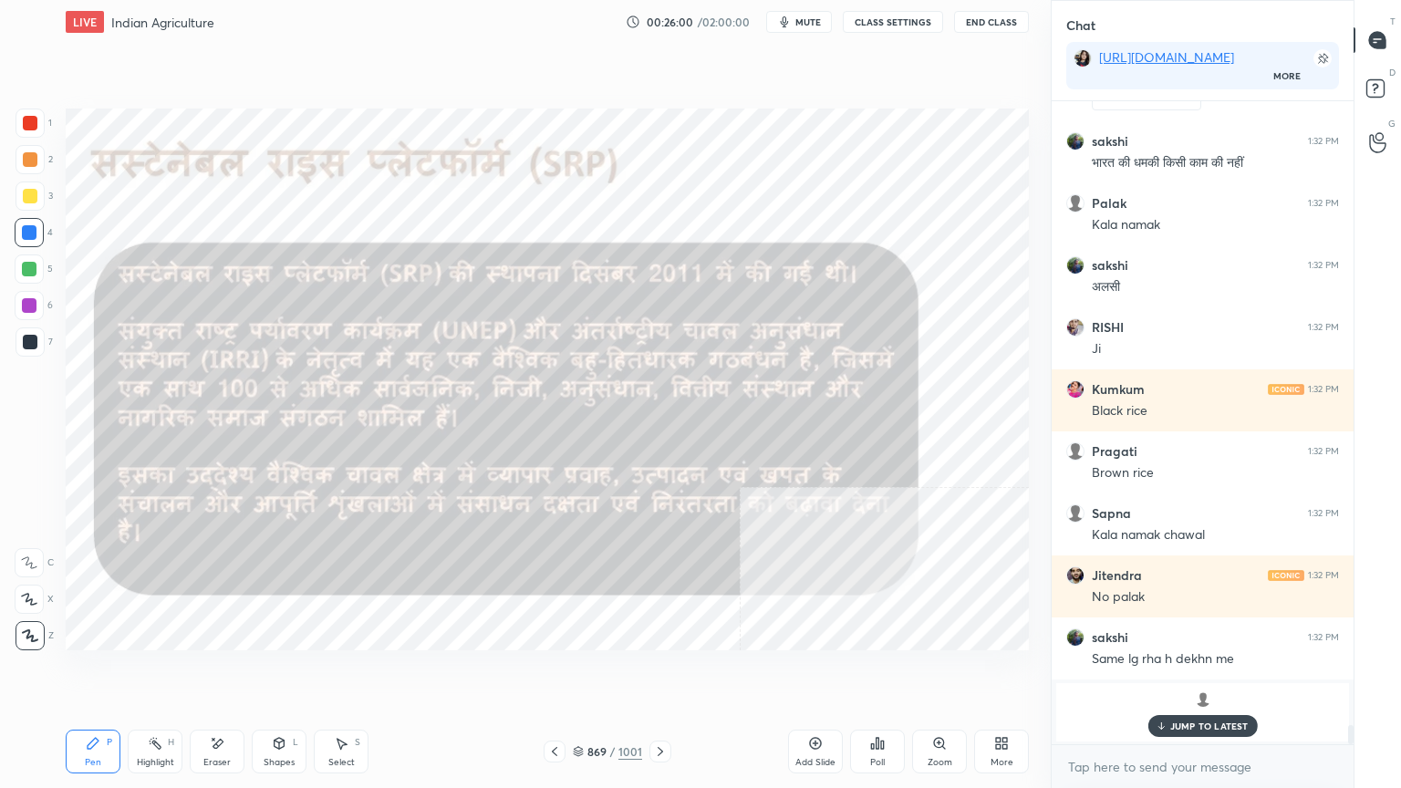
click at [660, 672] on icon at bounding box center [660, 751] width 15 height 15
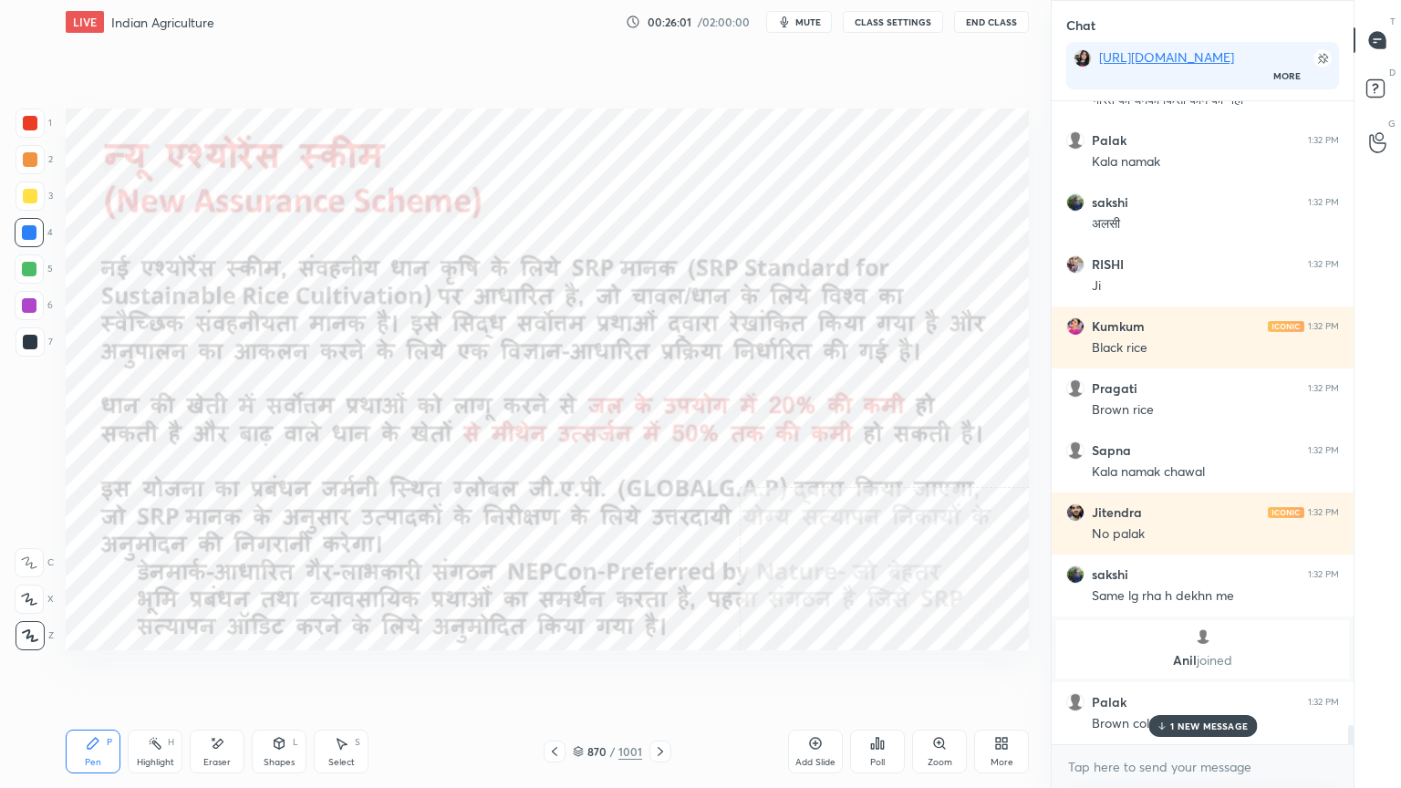
click at [654, 672] on icon at bounding box center [660, 751] width 15 height 15
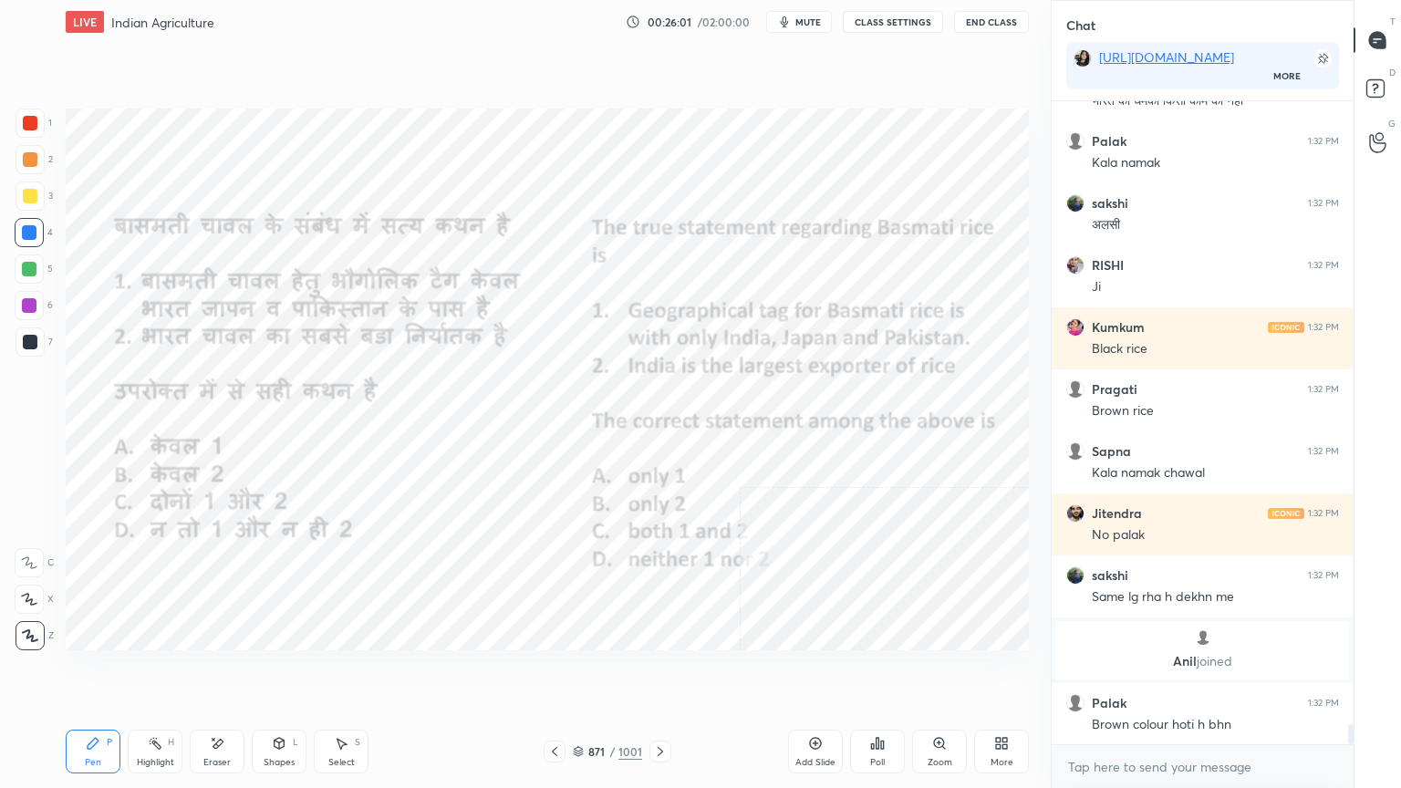
click at [655, 672] on icon at bounding box center [660, 751] width 15 height 15
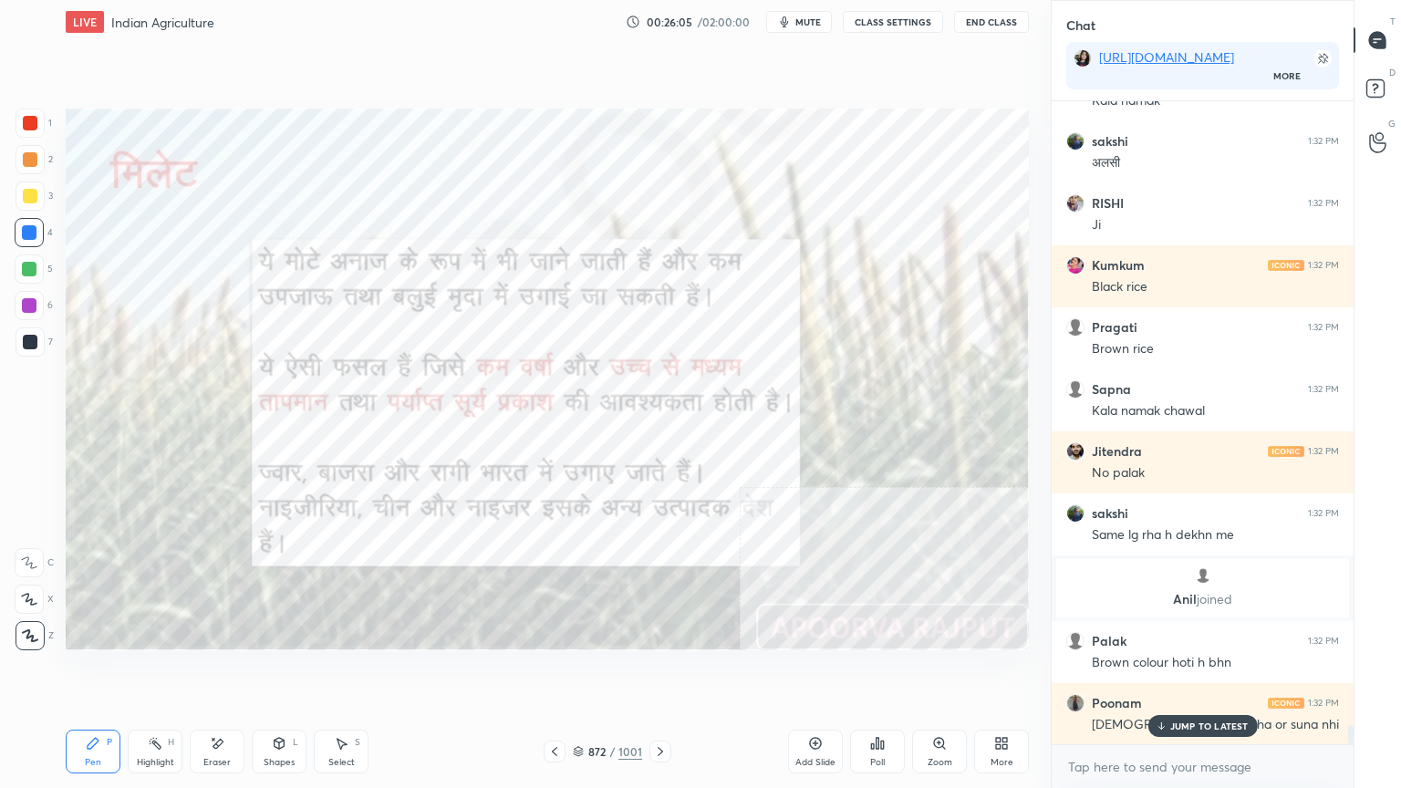
drag, startPoint x: 578, startPoint y: 750, endPoint x: 631, endPoint y: 715, distance: 63.3
click at [612, 672] on div "Pen P Highlight H Eraser Shapes L Select S 872 / 1001 Add Slide Poll Zoom More" at bounding box center [547, 751] width 963 height 73
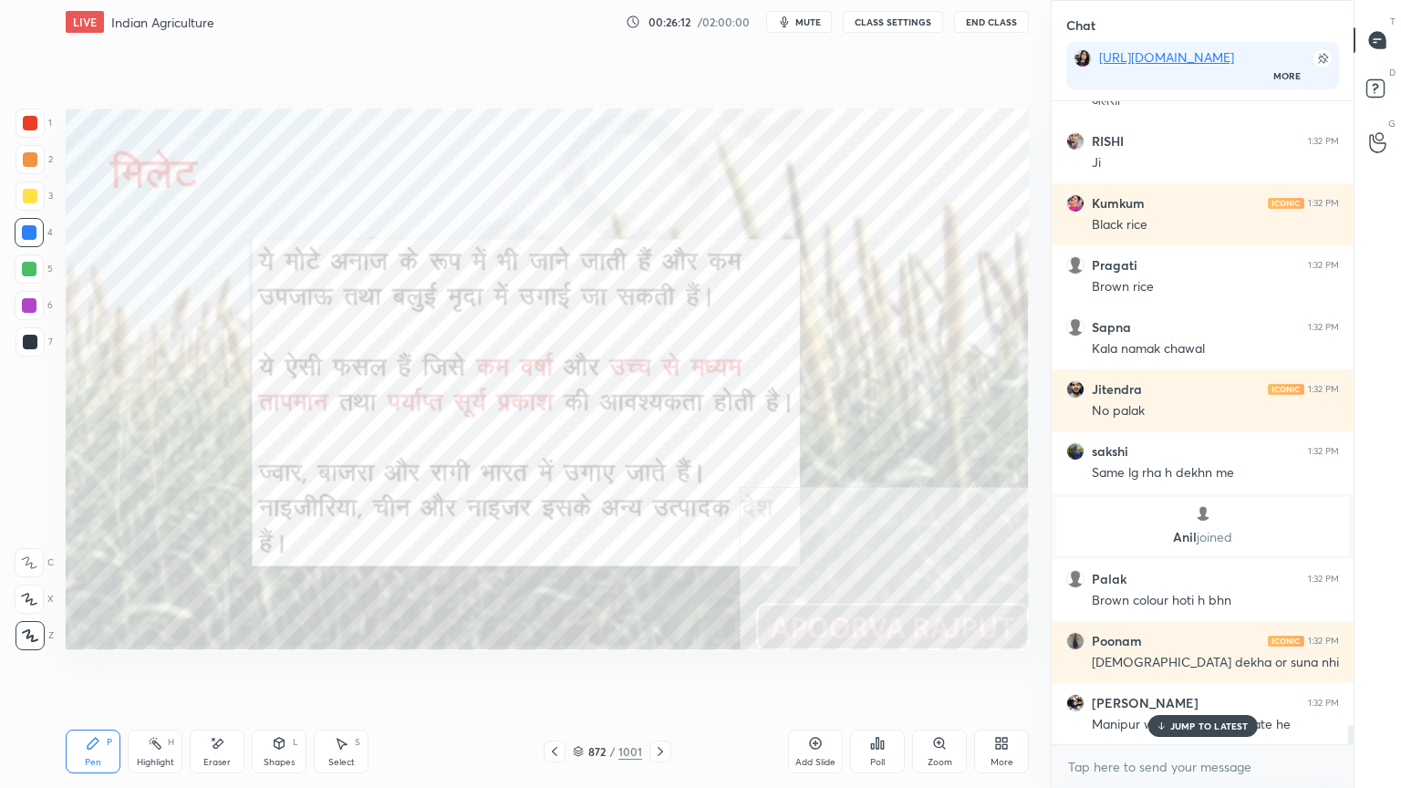
scroll to position [20635, 0]
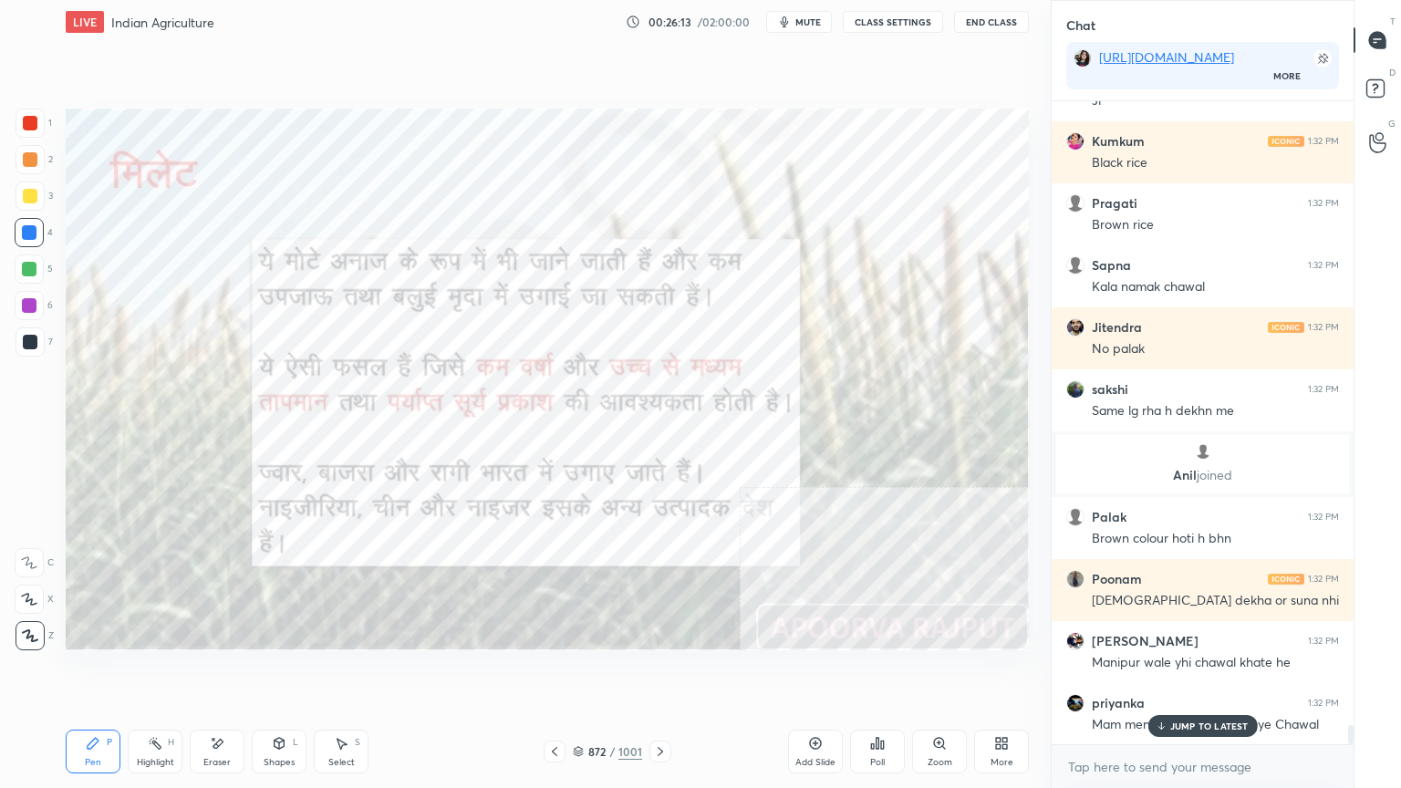
click at [1186, 672] on p "JUMP TO LATEST" at bounding box center [1209, 726] width 78 height 11
click at [1170, 672] on textarea at bounding box center [1202, 767] width 273 height 29
drag, startPoint x: 216, startPoint y: 747, endPoint x: 134, endPoint y: 675, distance: 109.2
click at [219, 672] on icon at bounding box center [218, 743] width 10 height 9
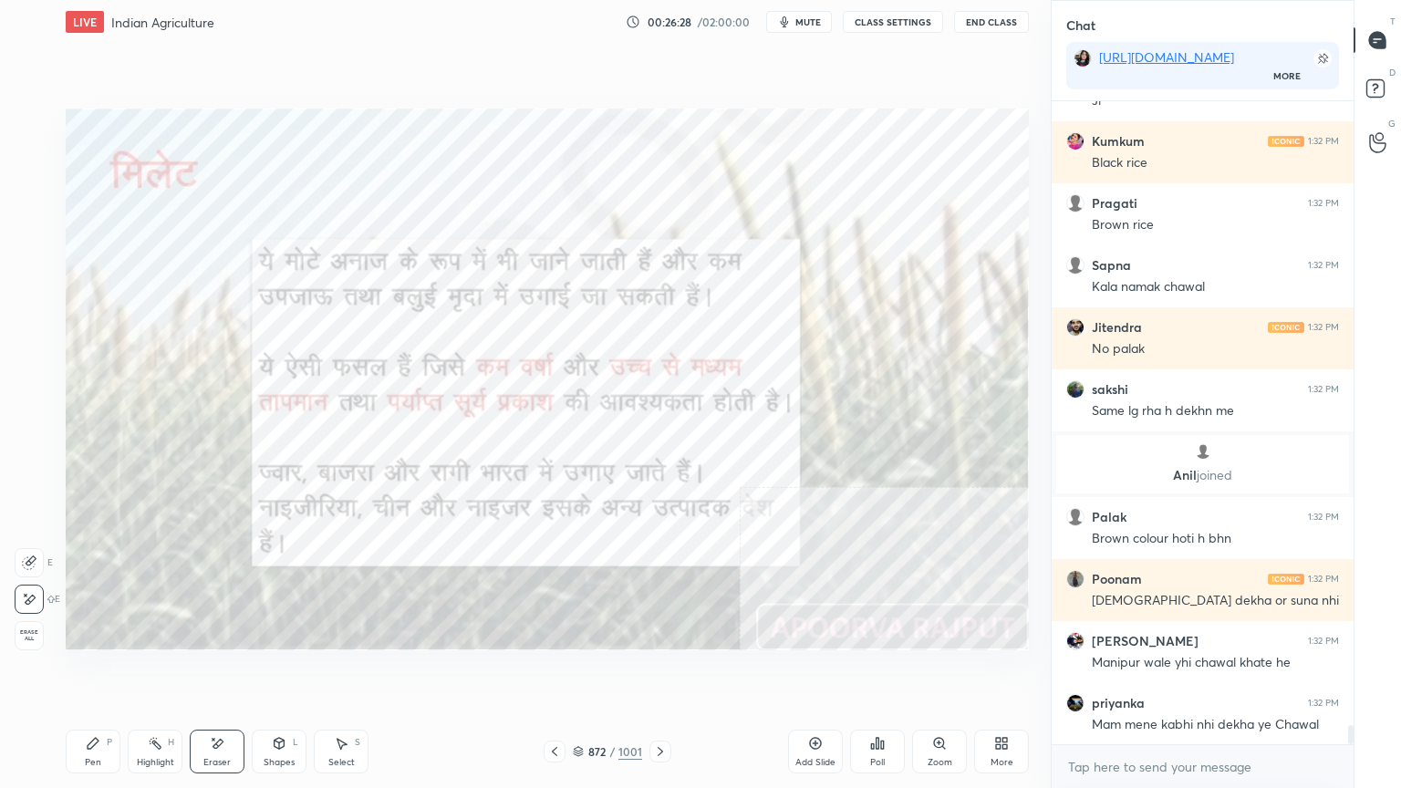
click at [31, 621] on div "Erase all" at bounding box center [29, 635] width 29 height 29
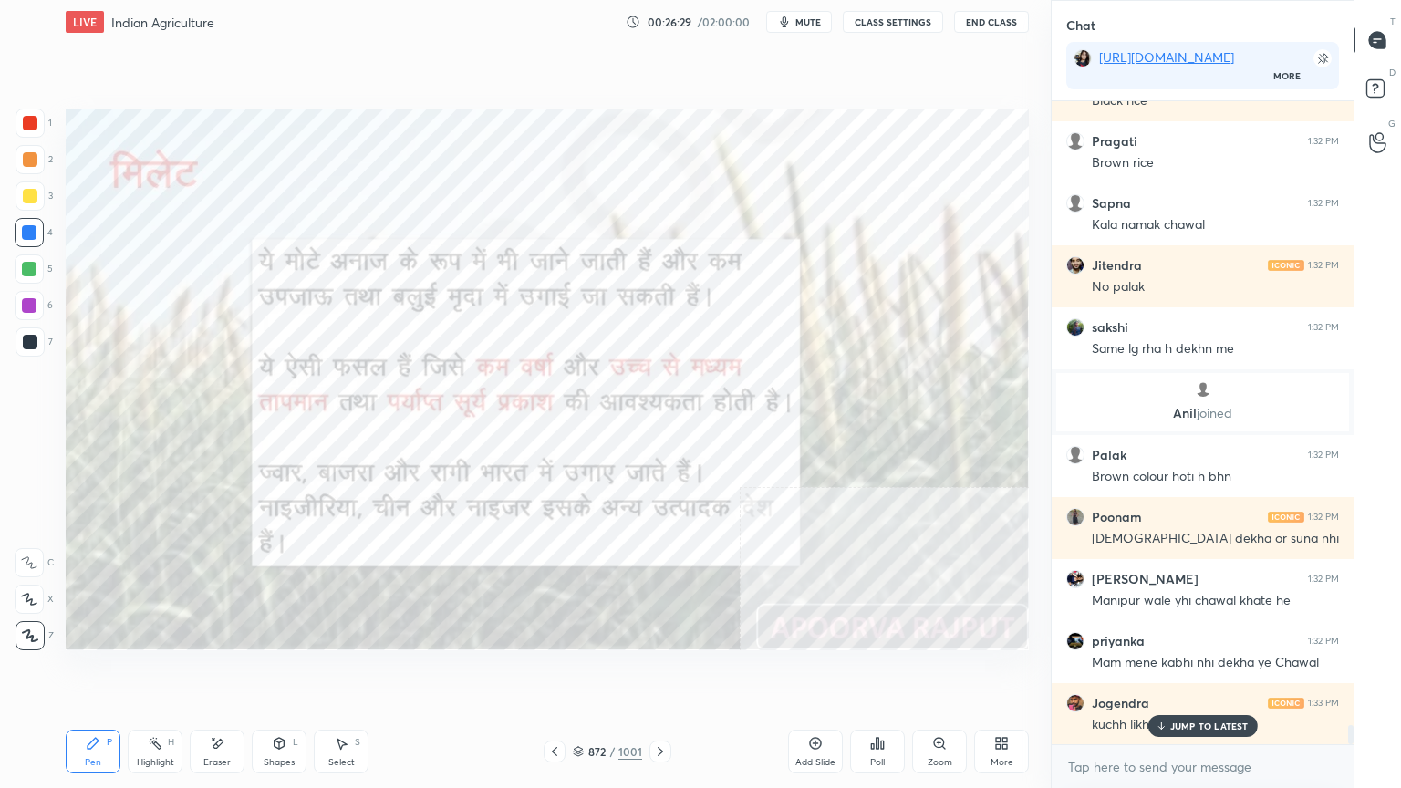
scroll to position [20759, 0]
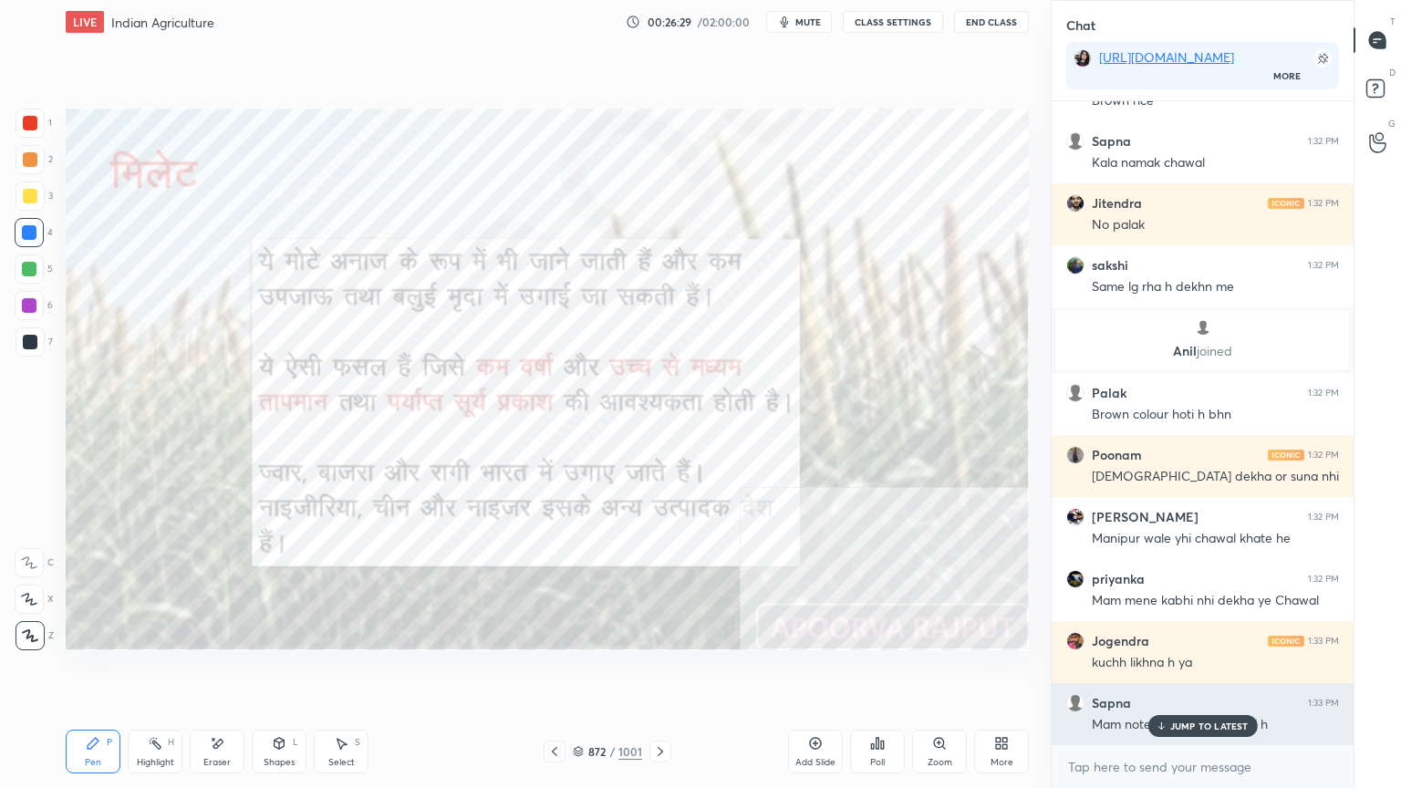
click at [1192, 672] on p "JUMP TO LATEST" at bounding box center [1209, 726] width 78 height 11
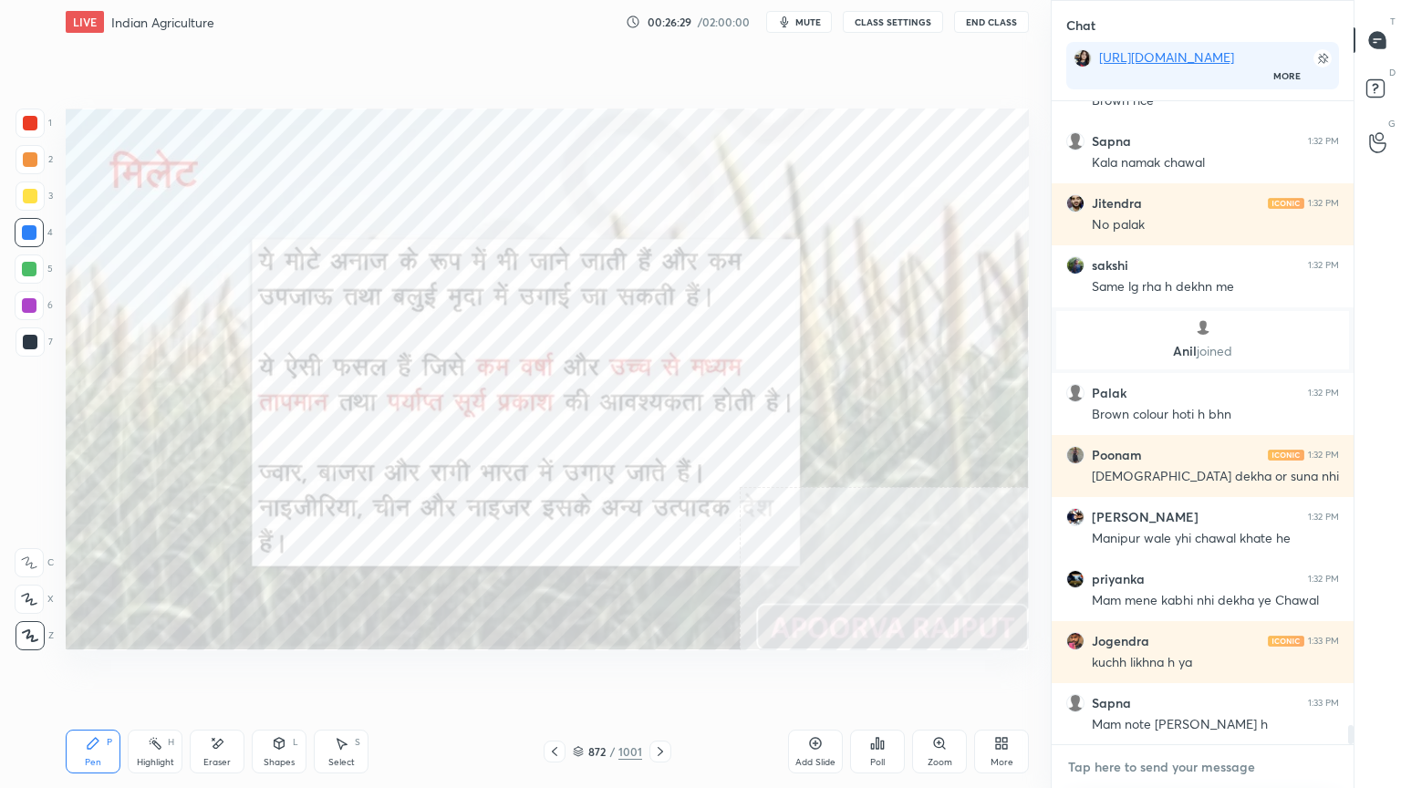
click at [1181, 672] on textarea at bounding box center [1202, 767] width 273 height 29
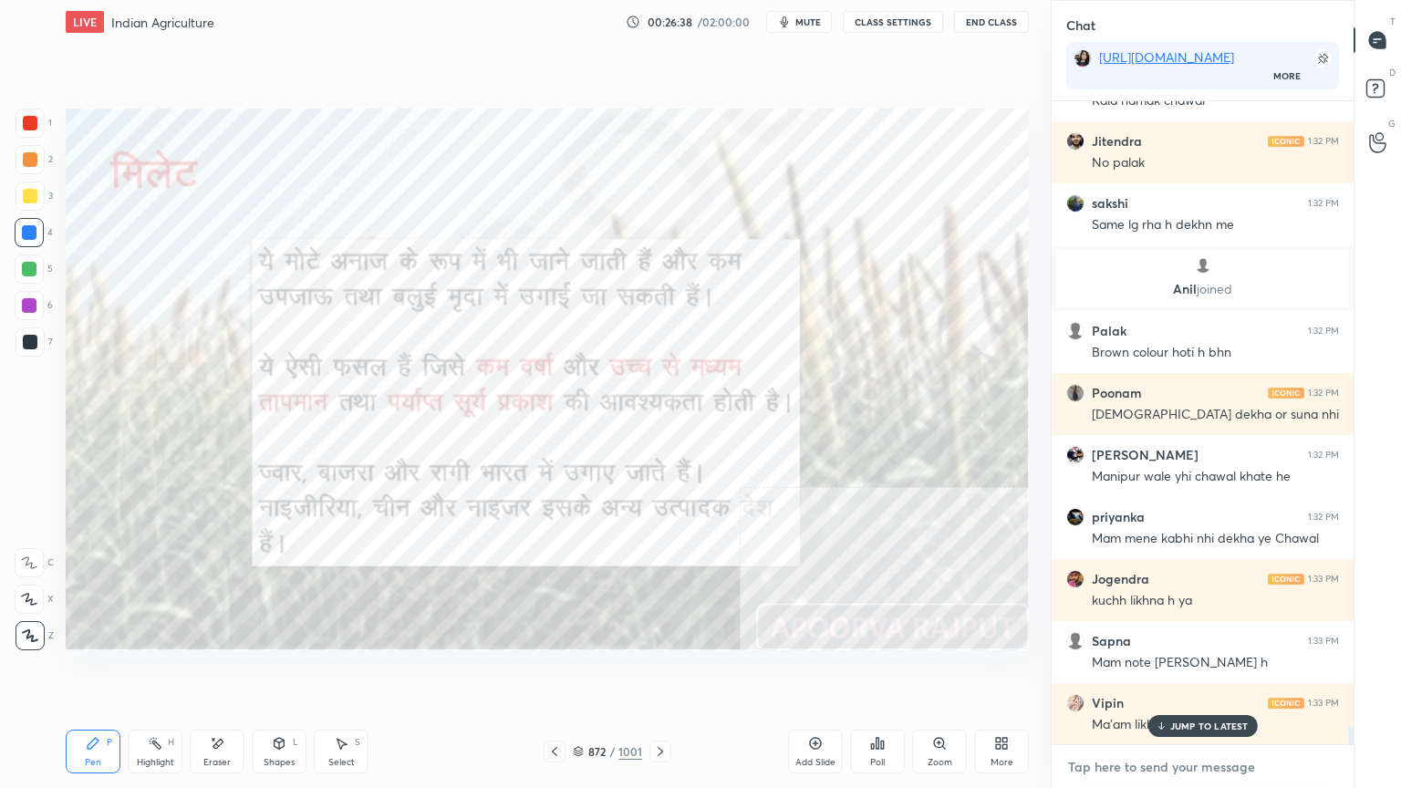
scroll to position [20883, 0]
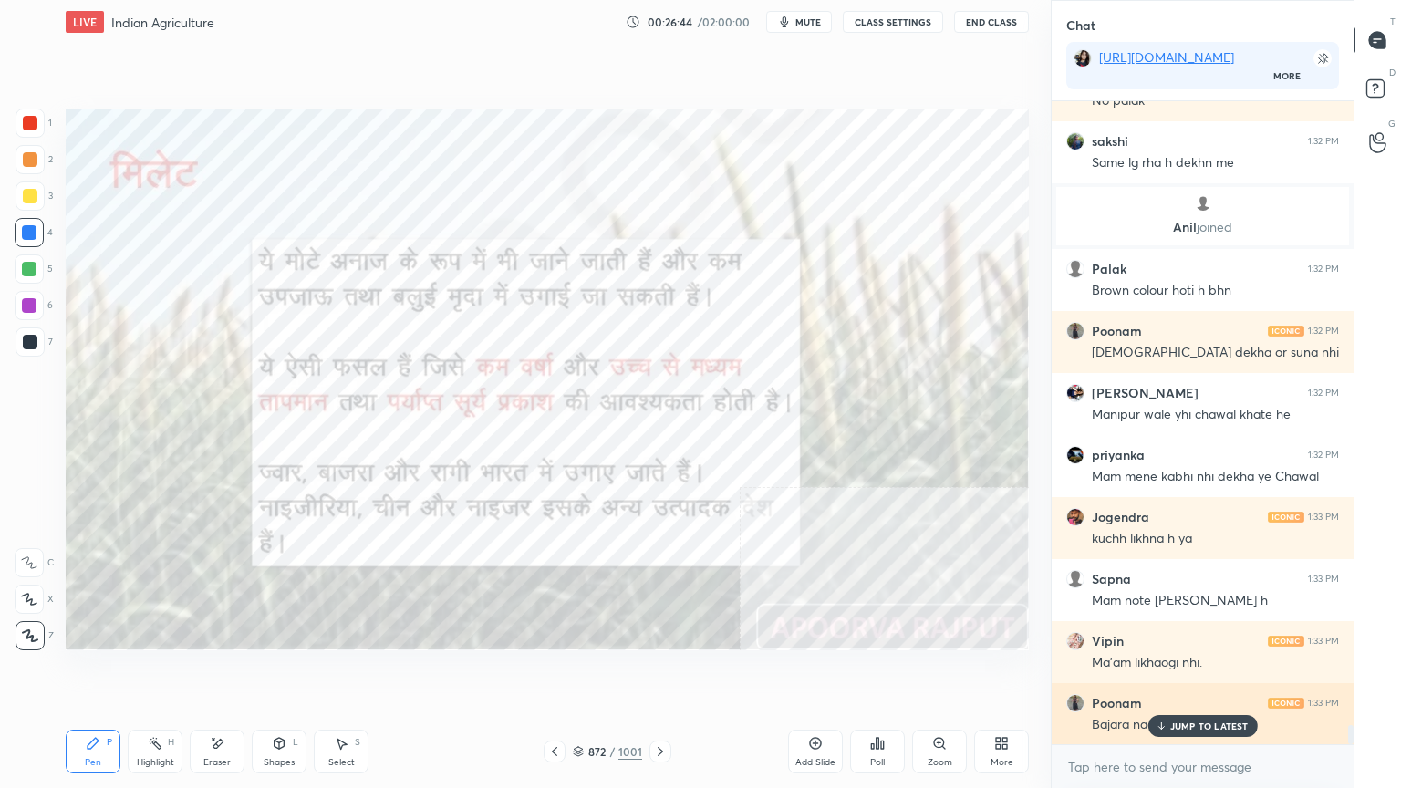
click at [1182, 672] on p "JUMP TO LATEST" at bounding box center [1209, 726] width 78 height 11
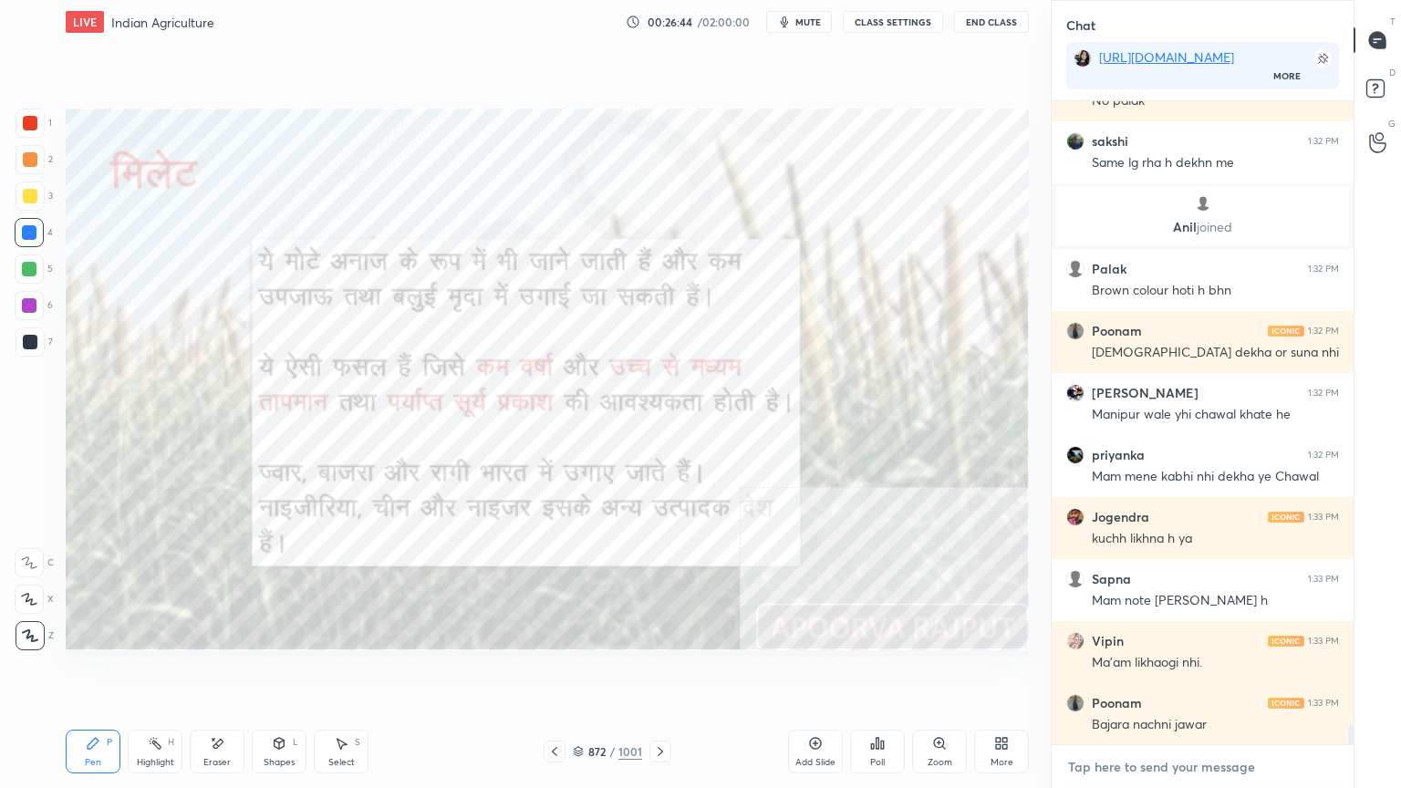
click at [1173, 672] on textarea at bounding box center [1202, 767] width 273 height 29
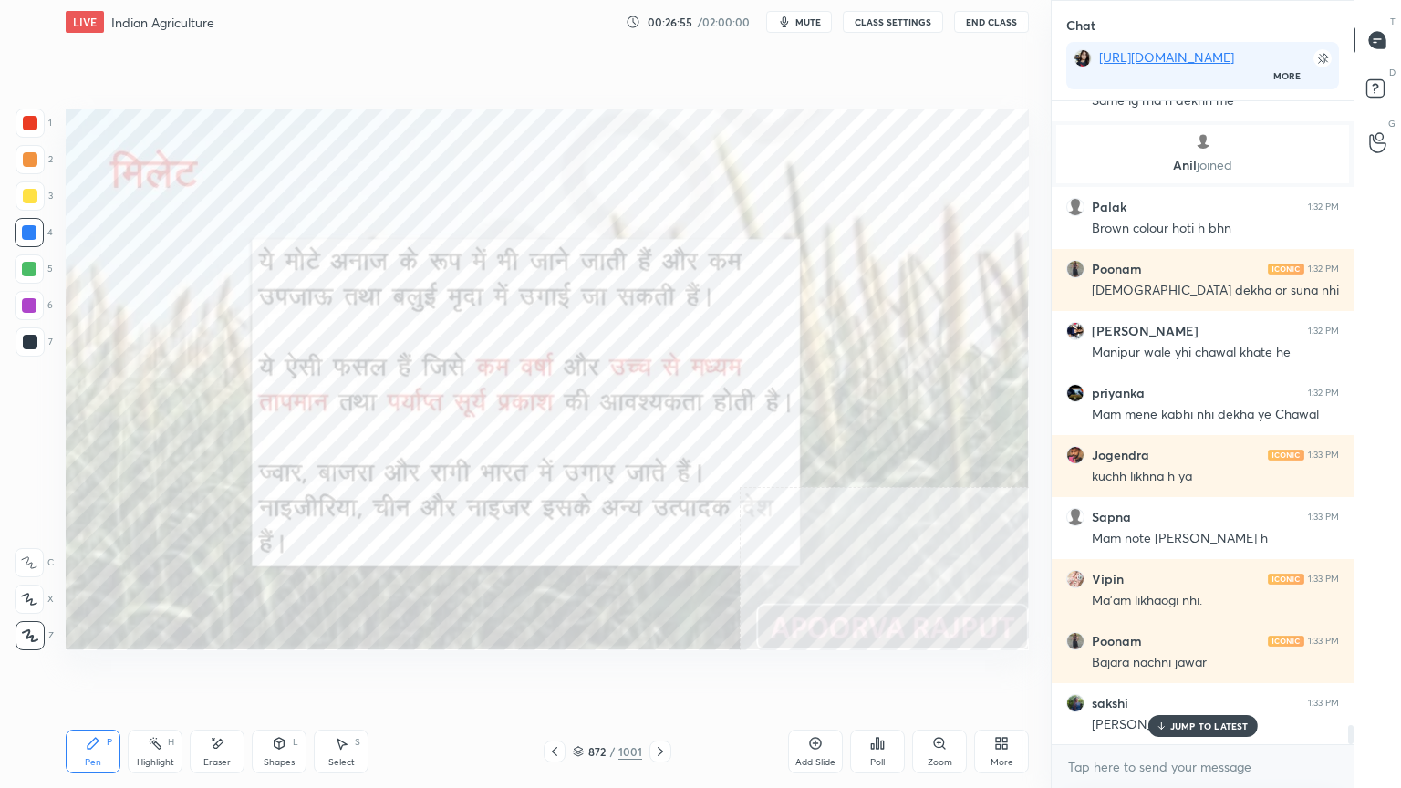
drag, startPoint x: 204, startPoint y: 764, endPoint x: 219, endPoint y: 753, distance: 18.8
click at [201, 672] on div "Eraser" at bounding box center [217, 752] width 55 height 44
drag, startPoint x: 219, startPoint y: 753, endPoint x: 208, endPoint y: 755, distance: 11.3
click at [208, 672] on div "Eraser" at bounding box center [217, 752] width 55 height 44
click at [33, 628] on div "Erase all" at bounding box center [29, 635] width 29 height 29
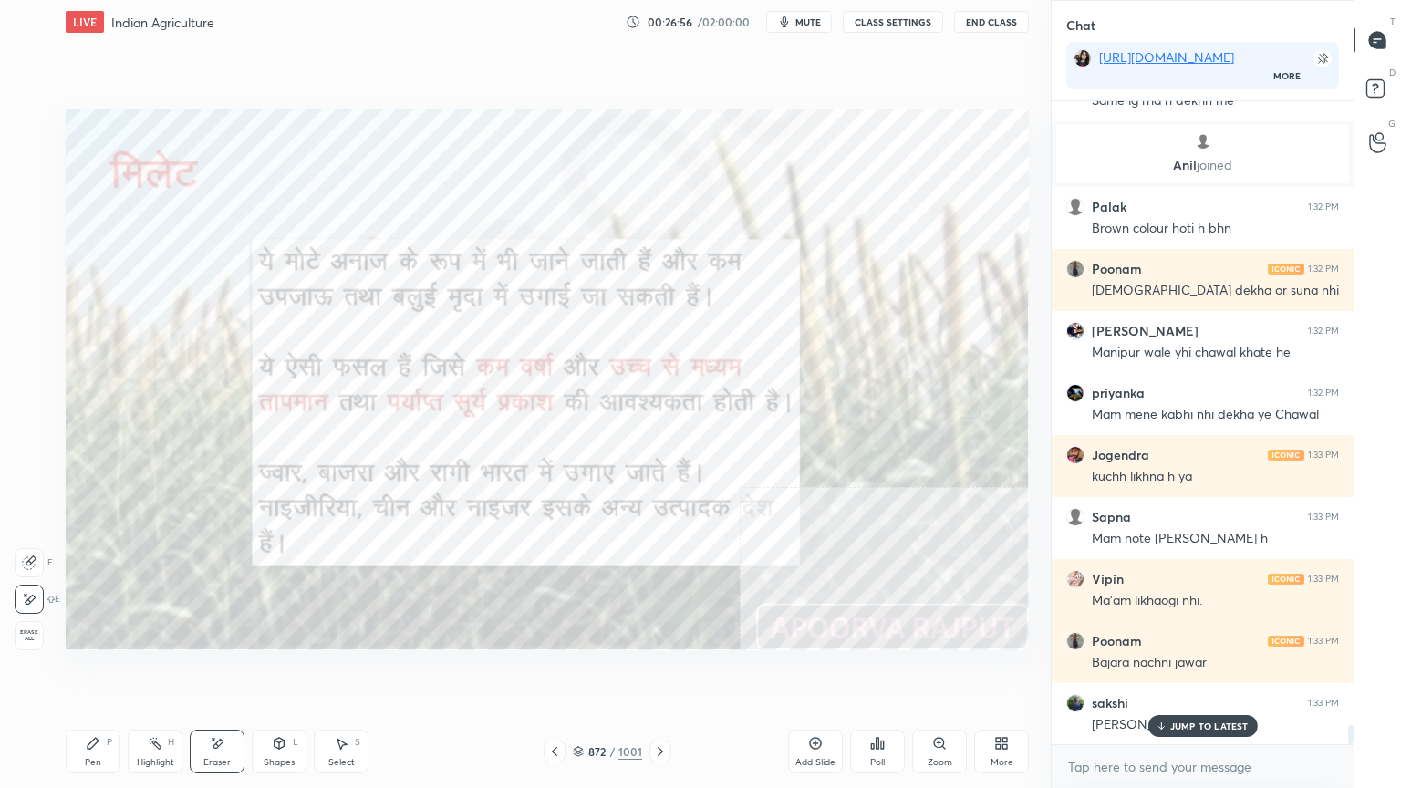
click at [42, 628] on div "1 2 3 4 5 6 7 C X Z E E Erase all H H" at bounding box center [29, 380] width 58 height 542
click at [657, 672] on icon at bounding box center [660, 751] width 15 height 15
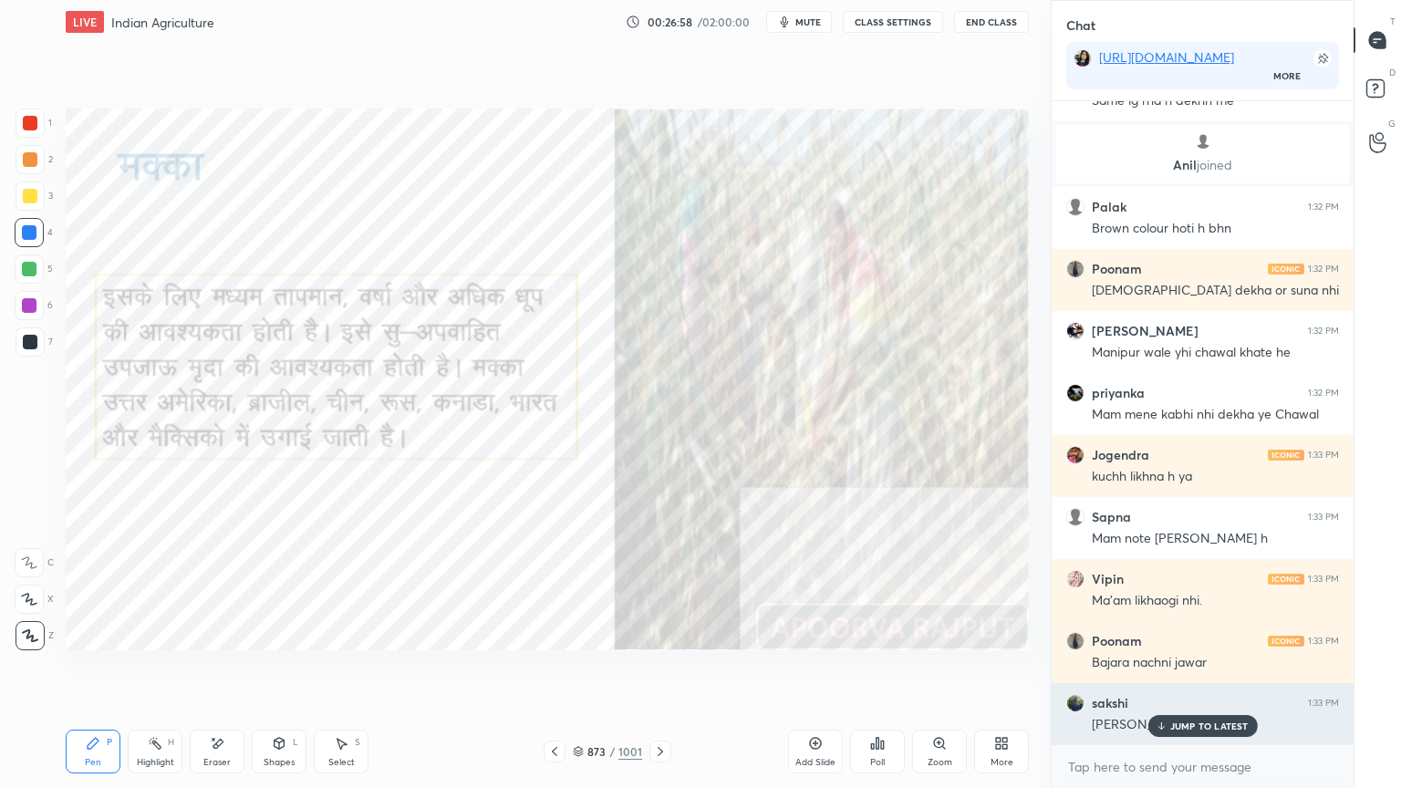
drag, startPoint x: 1182, startPoint y: 722, endPoint x: 1165, endPoint y: 722, distance: 17.4
click at [1186, 672] on p "JUMP TO LATEST" at bounding box center [1209, 726] width 78 height 11
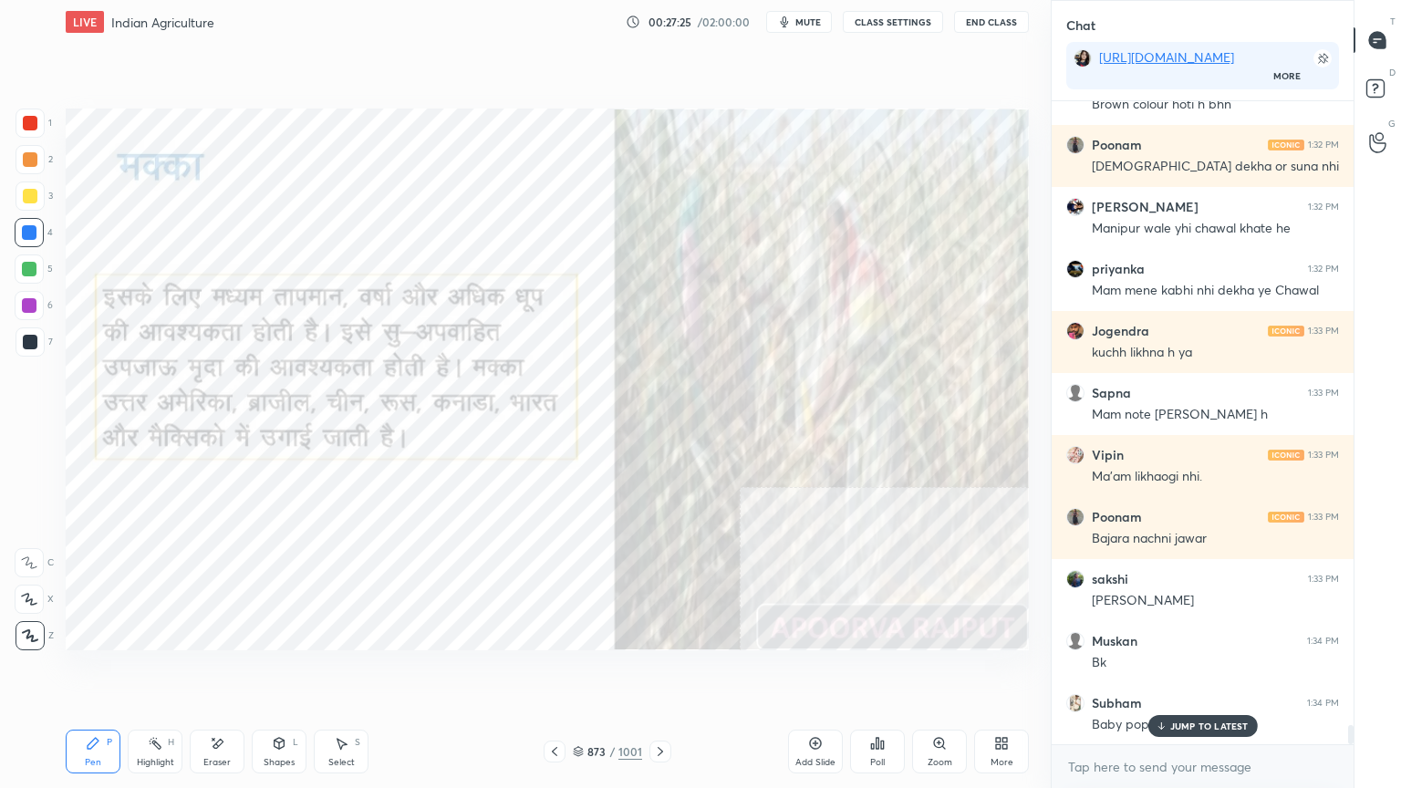
scroll to position [21131, 0]
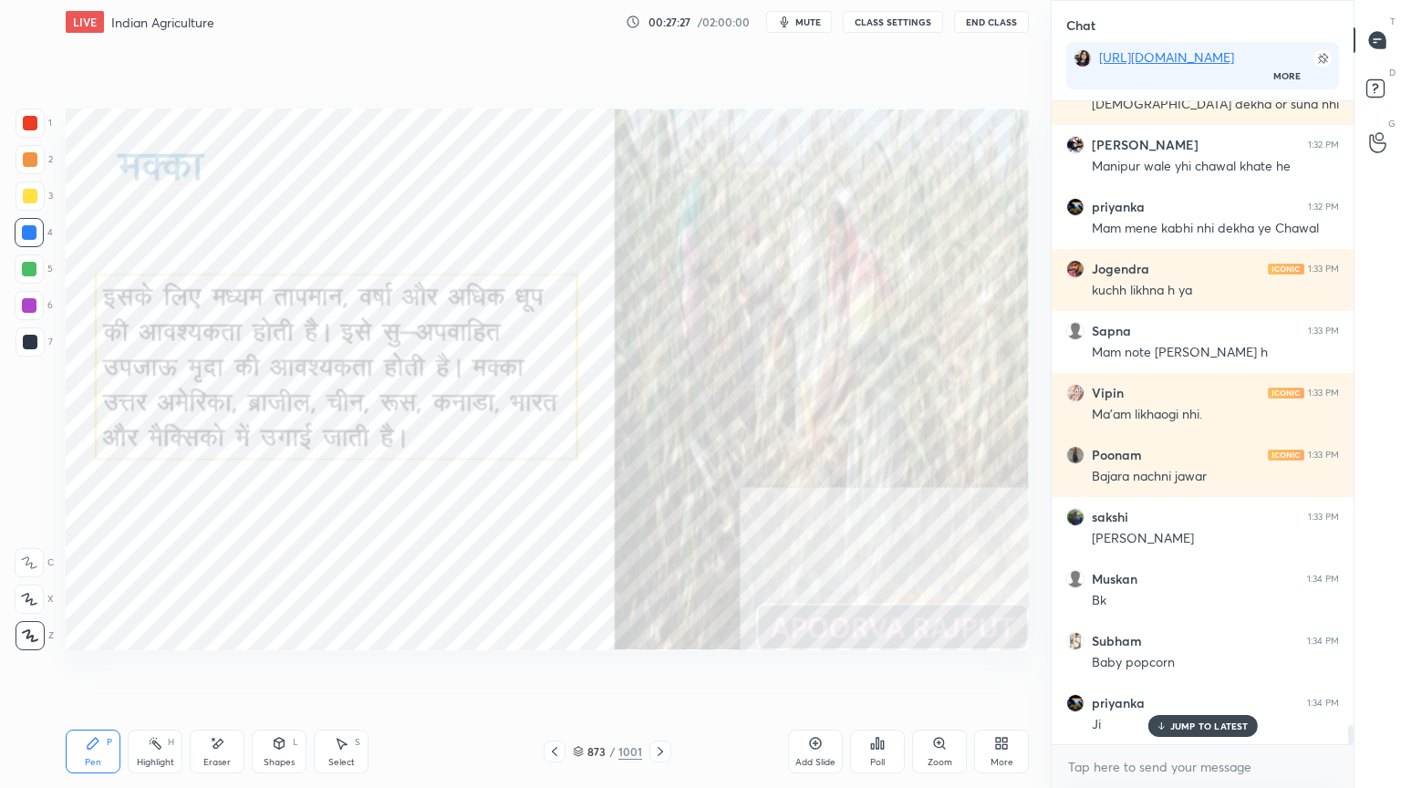
click at [806, 16] on span "mute" at bounding box center [808, 22] width 26 height 13
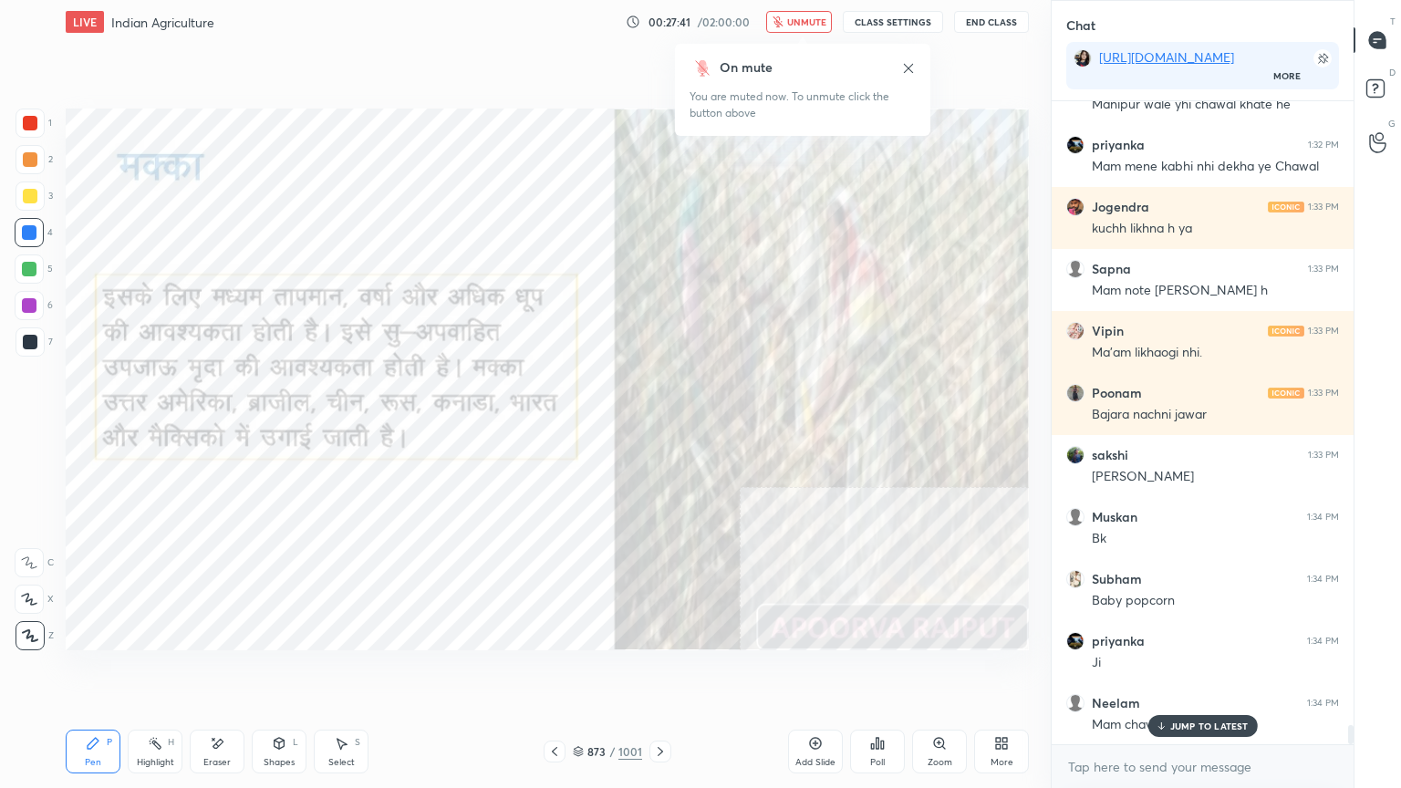
click at [794, 20] on span "unmute" at bounding box center [806, 22] width 39 height 13
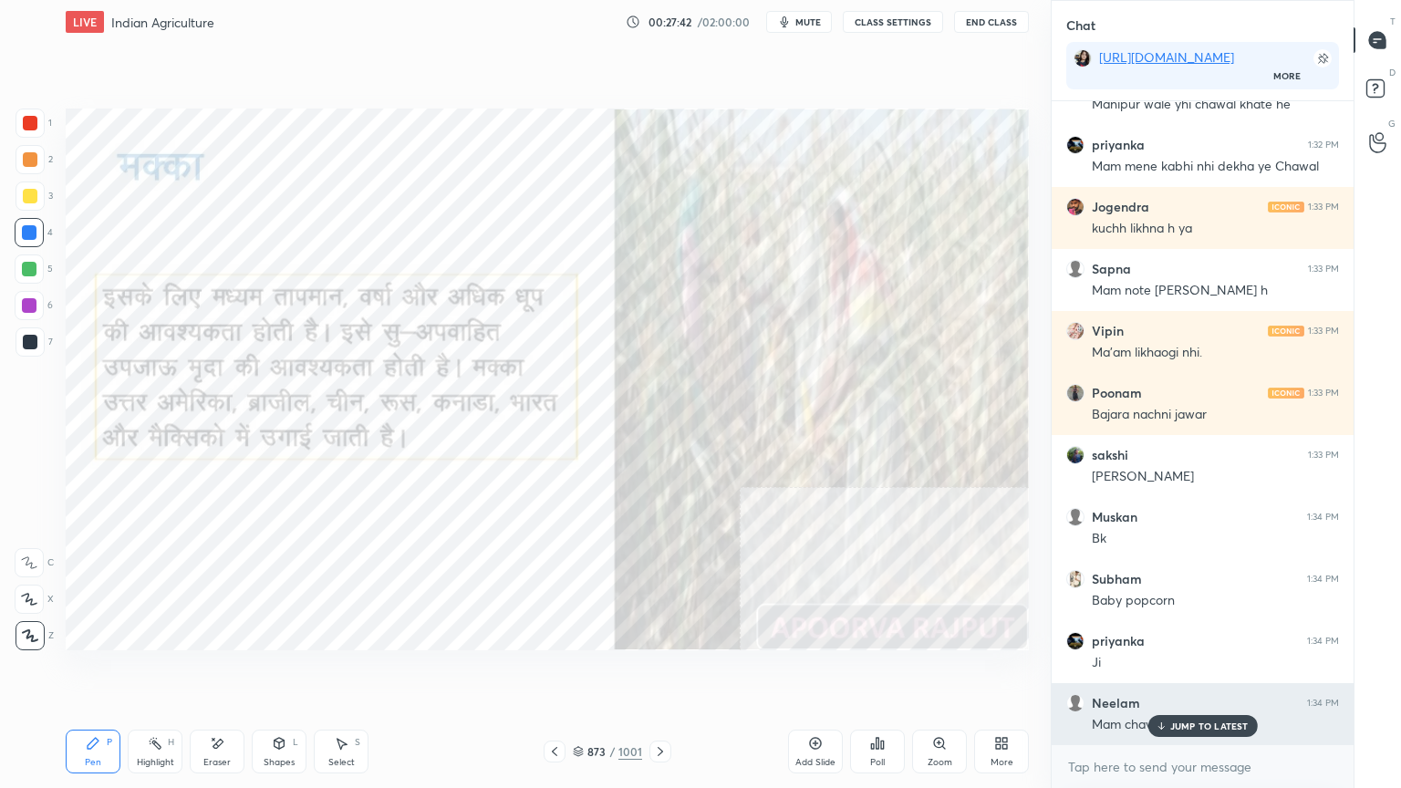
click at [1175, 672] on p "JUMP TO LATEST" at bounding box center [1209, 726] width 78 height 11
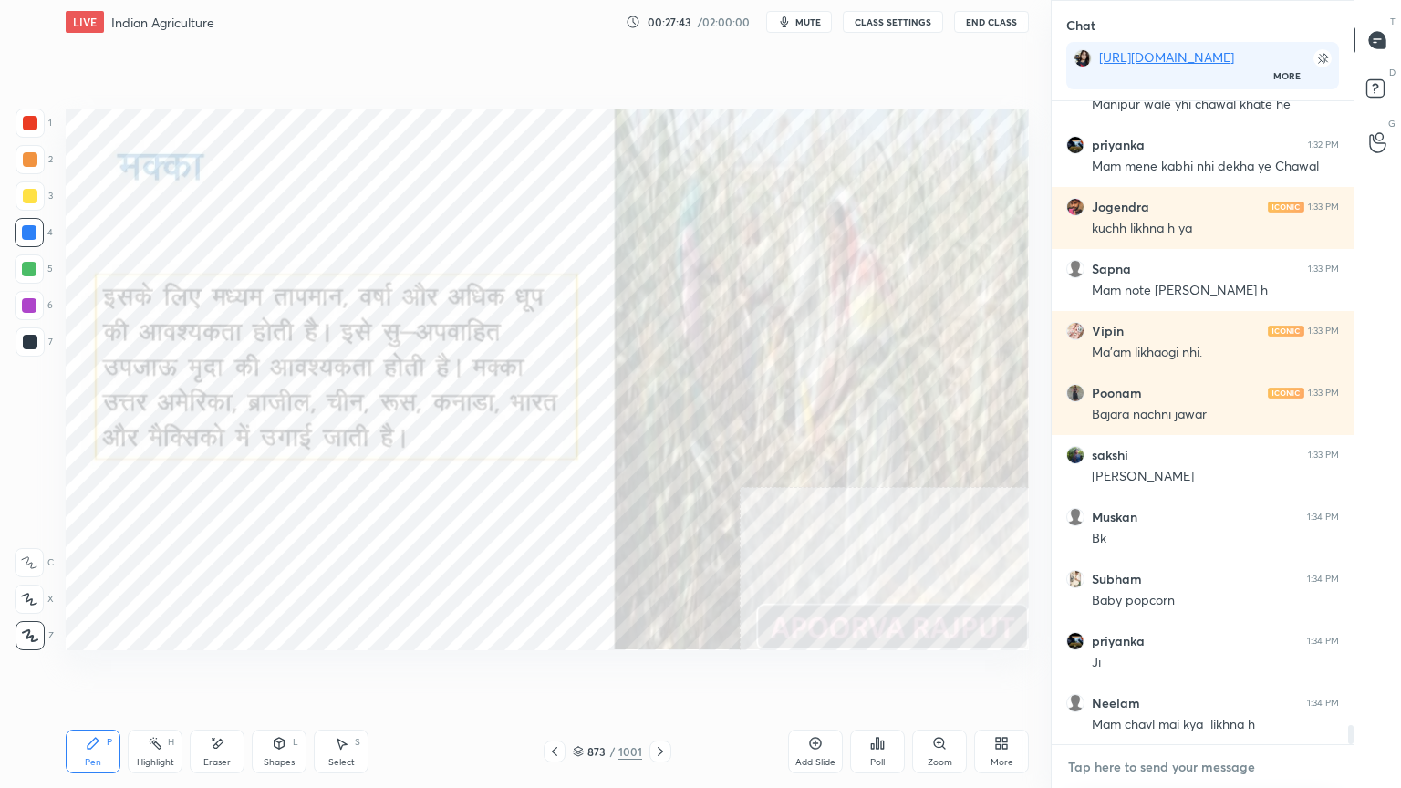
click at [1164, 672] on textarea at bounding box center [1202, 767] width 273 height 29
drag, startPoint x: 42, startPoint y: 236, endPoint x: 51, endPoint y: 241, distance: 10.2
click at [37, 236] on div at bounding box center [29, 232] width 29 height 29
click at [996, 672] on icon at bounding box center [998, 746] width 5 height 5
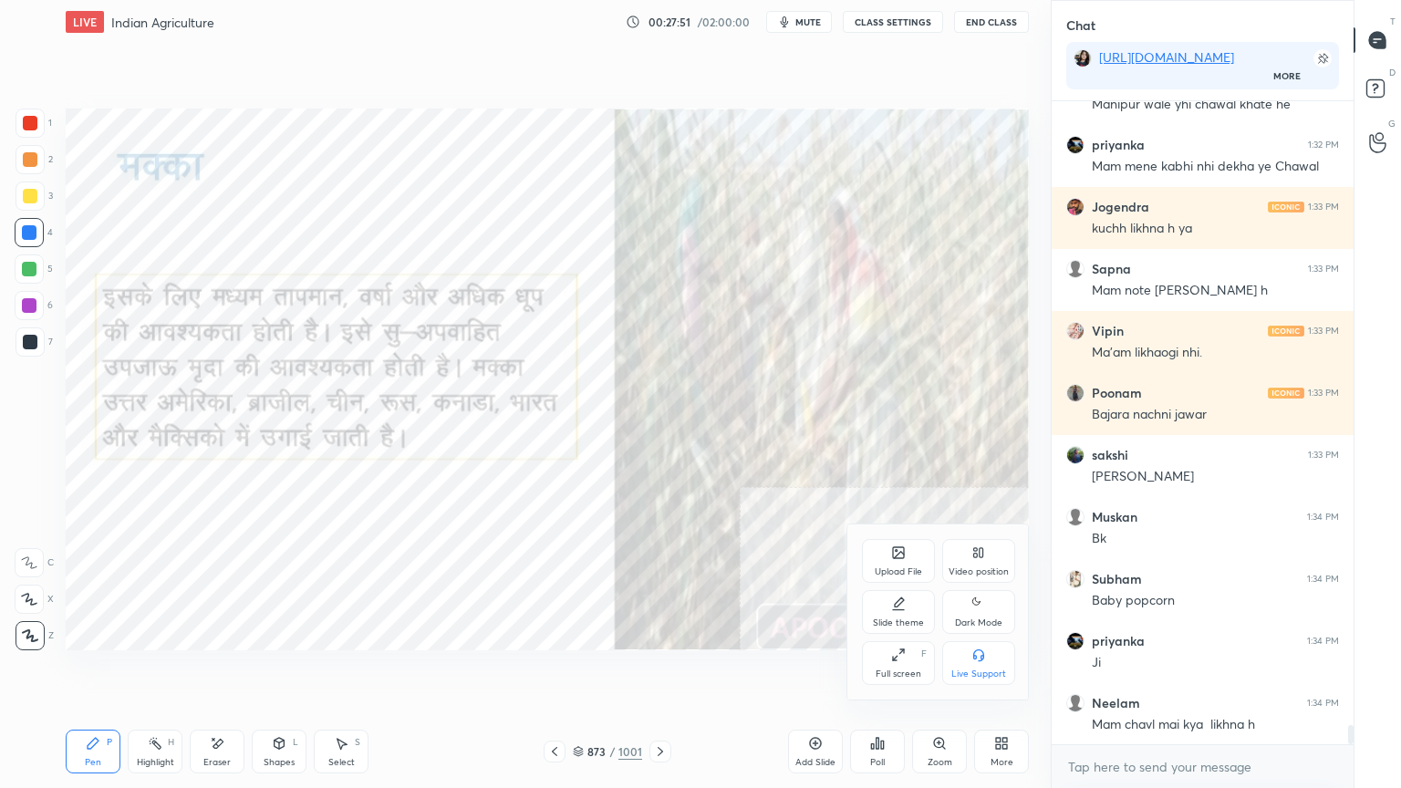
click at [907, 610] on div "Slide theme" at bounding box center [898, 612] width 73 height 44
click at [905, 667] on div "Dark Blank" at bounding box center [898, 663] width 73 height 44
click at [745, 672] on div at bounding box center [700, 394] width 1401 height 788
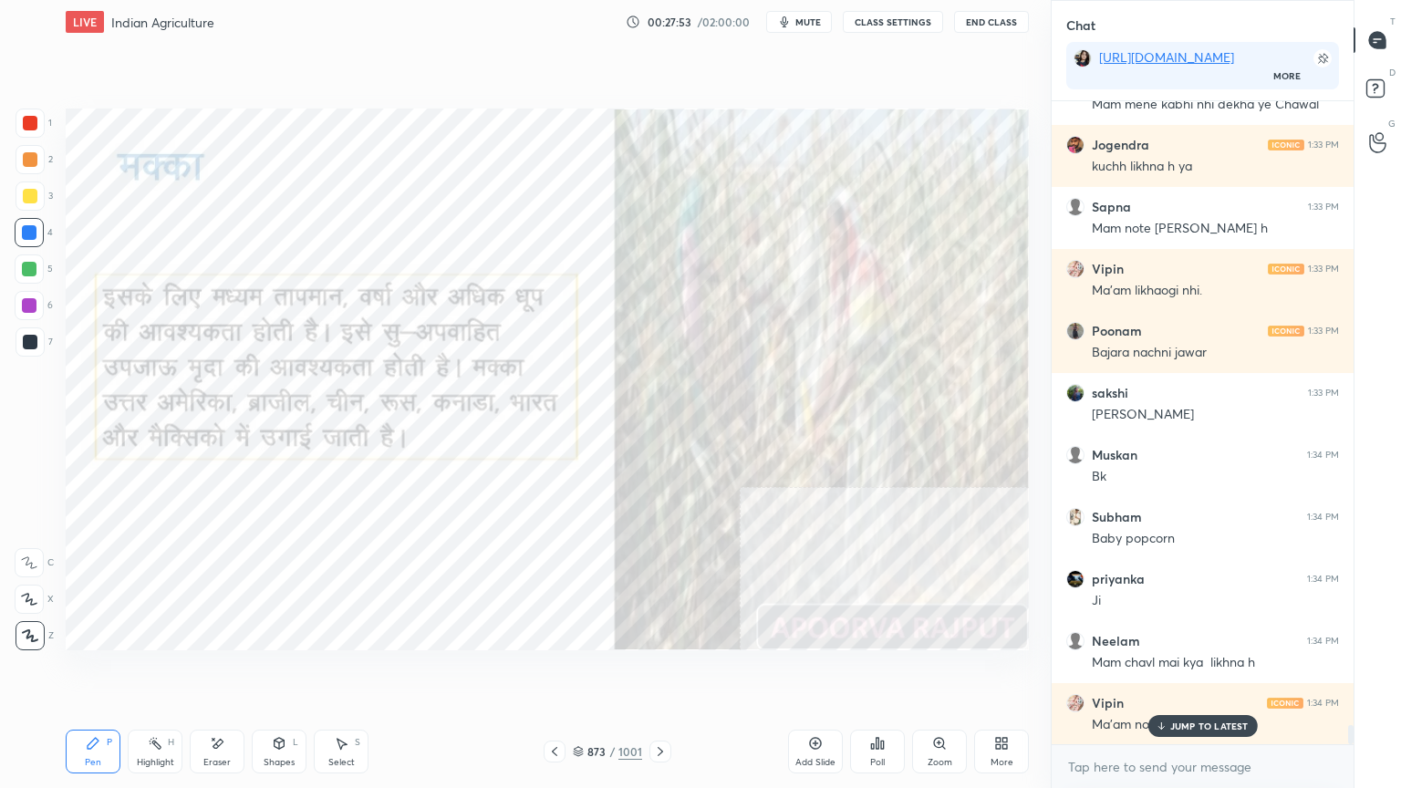
click at [1184, 672] on p "JUMP TO LATEST" at bounding box center [1209, 726] width 78 height 11
click at [785, 672] on div "Setting up your live class Poll for secs No correct answer Start poll" at bounding box center [547, 379] width 978 height 671
click at [817, 672] on icon at bounding box center [815, 743] width 15 height 15
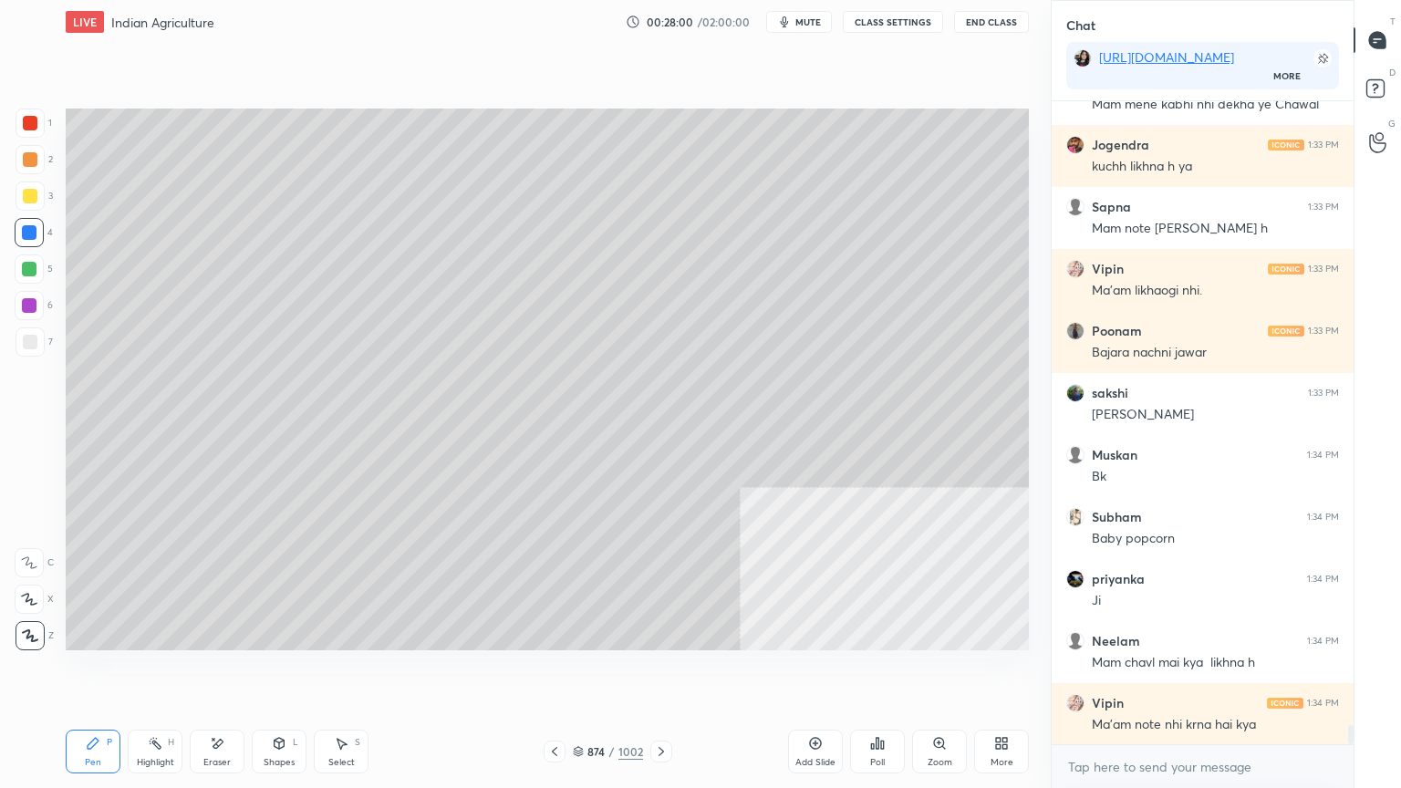
click at [288, 672] on div "Shapes" at bounding box center [279, 762] width 31 height 9
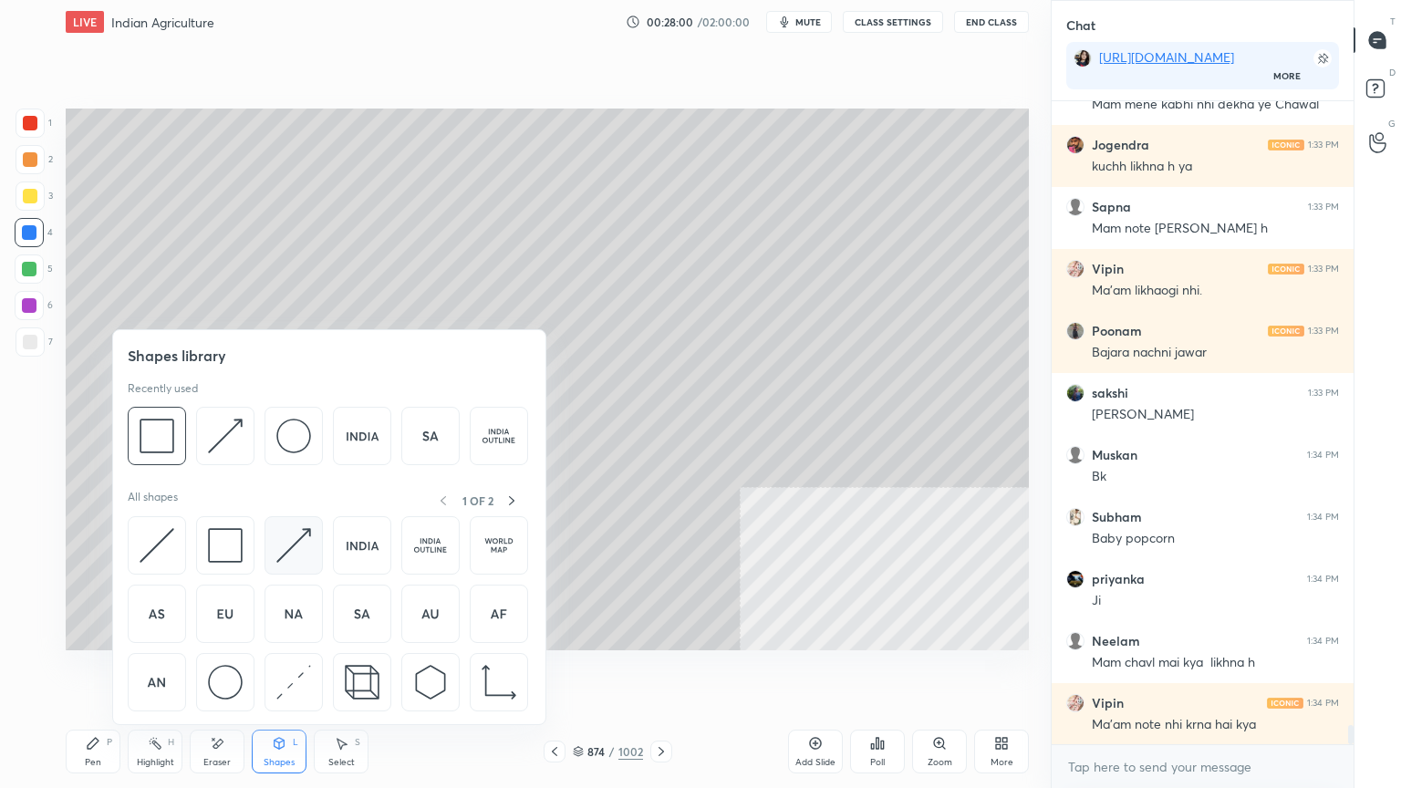
click at [302, 544] on img at bounding box center [293, 545] width 35 height 35
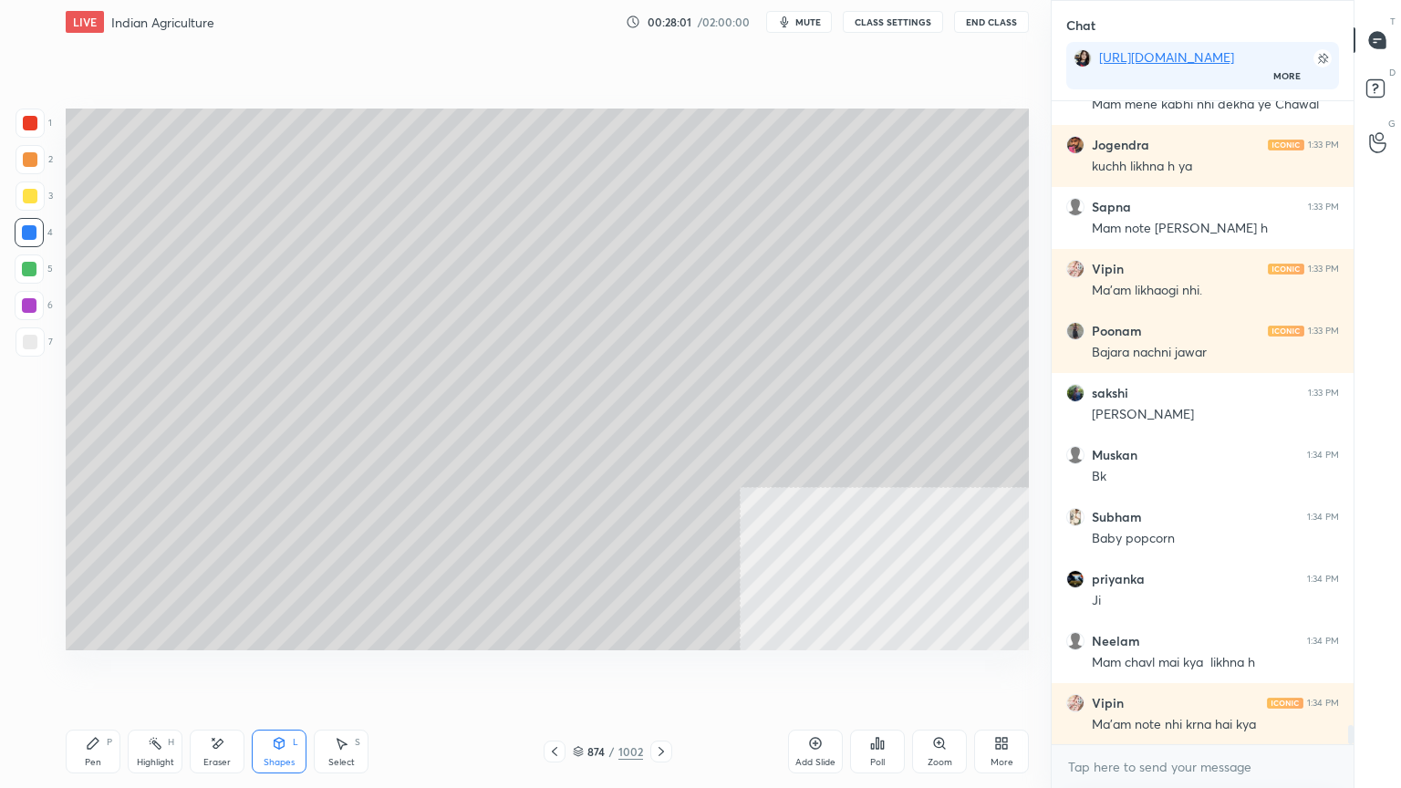
click at [26, 347] on div at bounding box center [30, 342] width 15 height 15
click at [28, 345] on div at bounding box center [30, 342] width 15 height 15
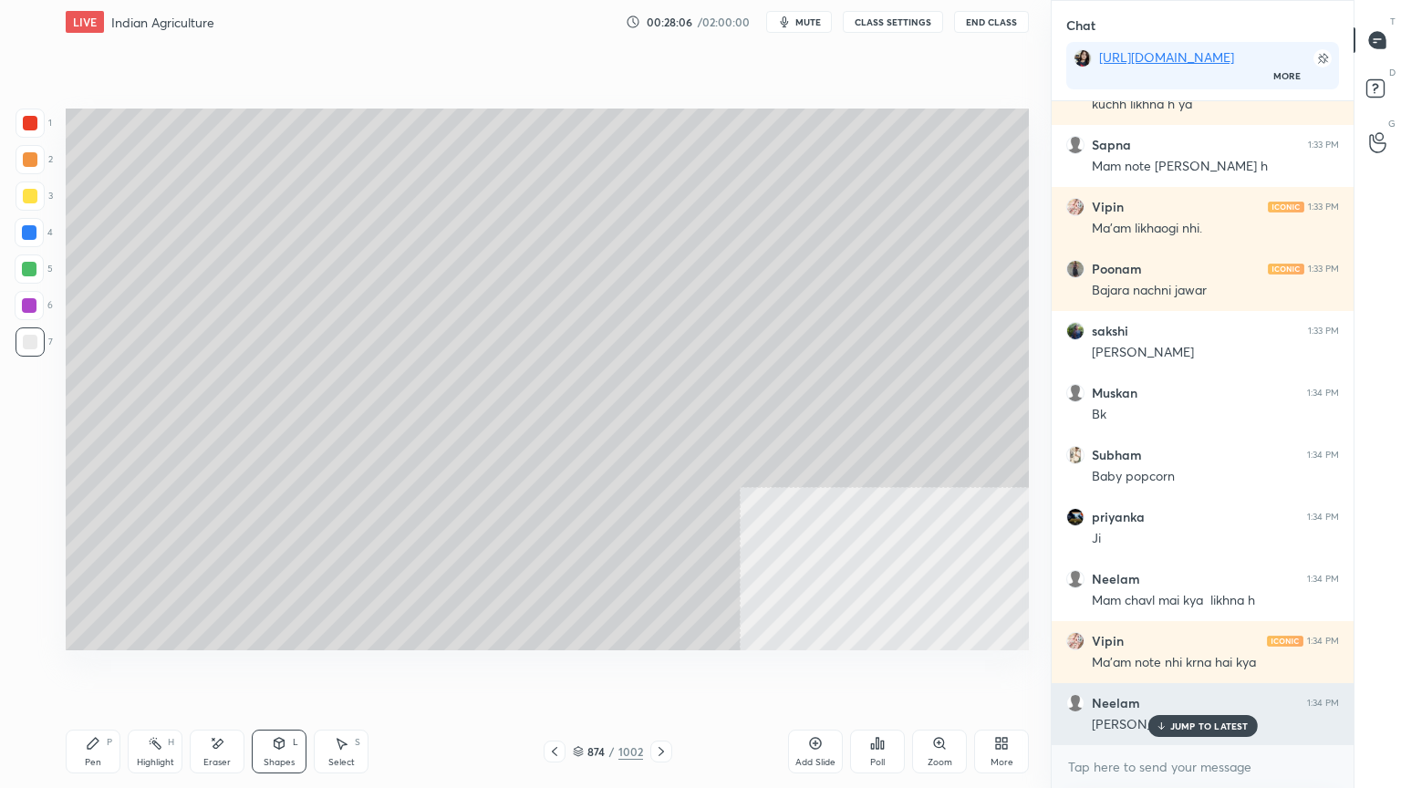
click at [1202, 672] on p "JUMP TO LATEST" at bounding box center [1209, 726] width 78 height 11
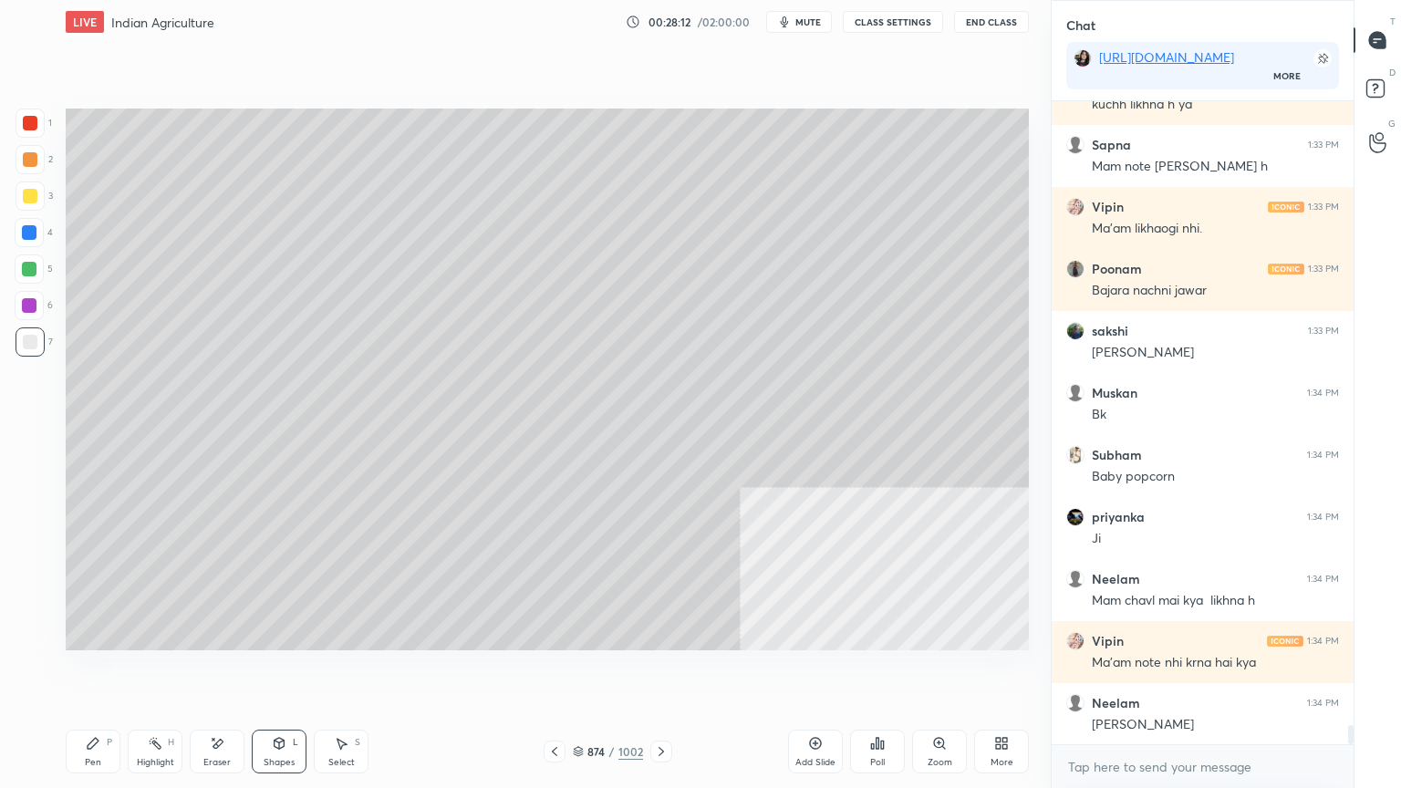
click at [99, 672] on div "Pen P" at bounding box center [93, 752] width 55 height 44
drag, startPoint x: 548, startPoint y: 752, endPoint x: 569, endPoint y: 747, distance: 21.5
click at [553, 672] on icon at bounding box center [554, 751] width 15 height 15
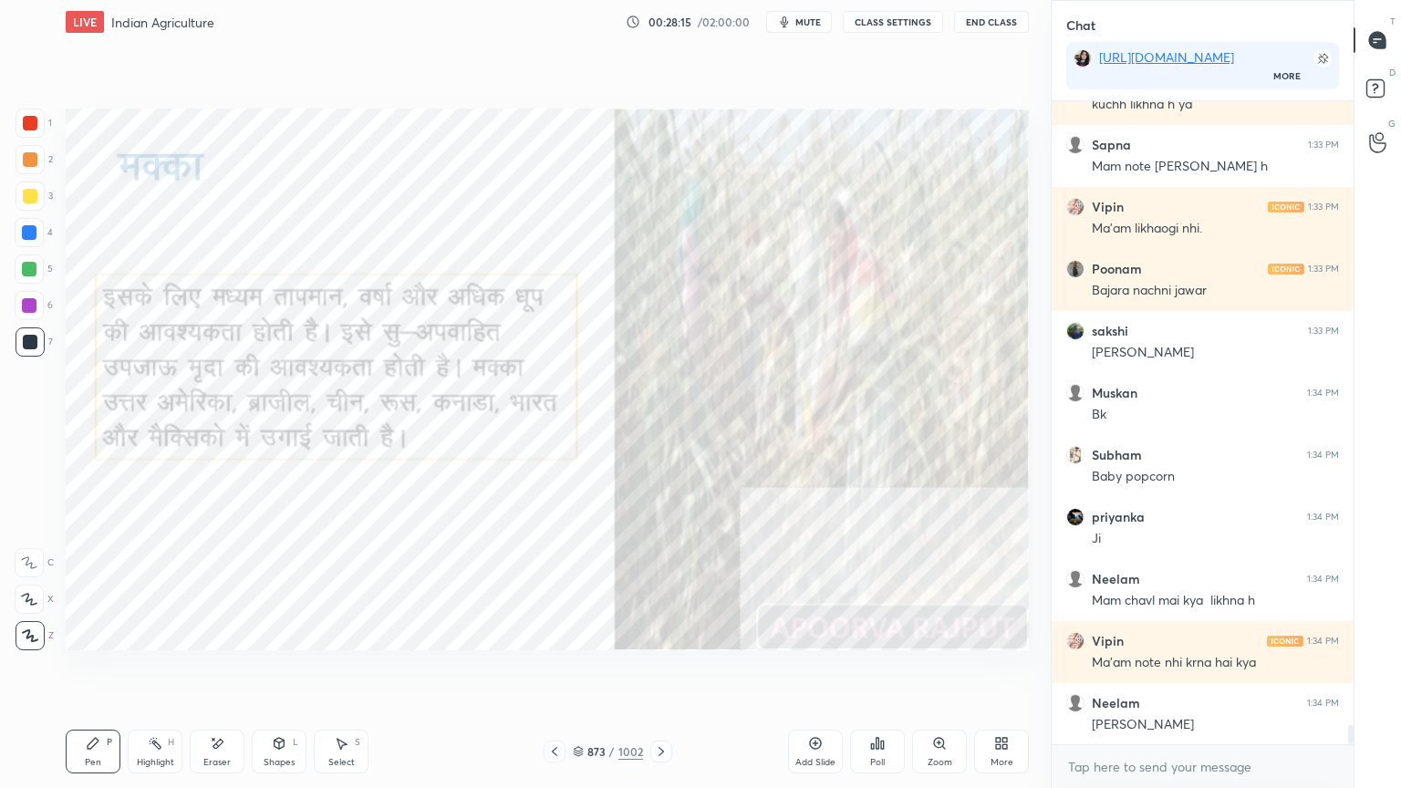
click at [658, 672] on icon at bounding box center [661, 751] width 15 height 15
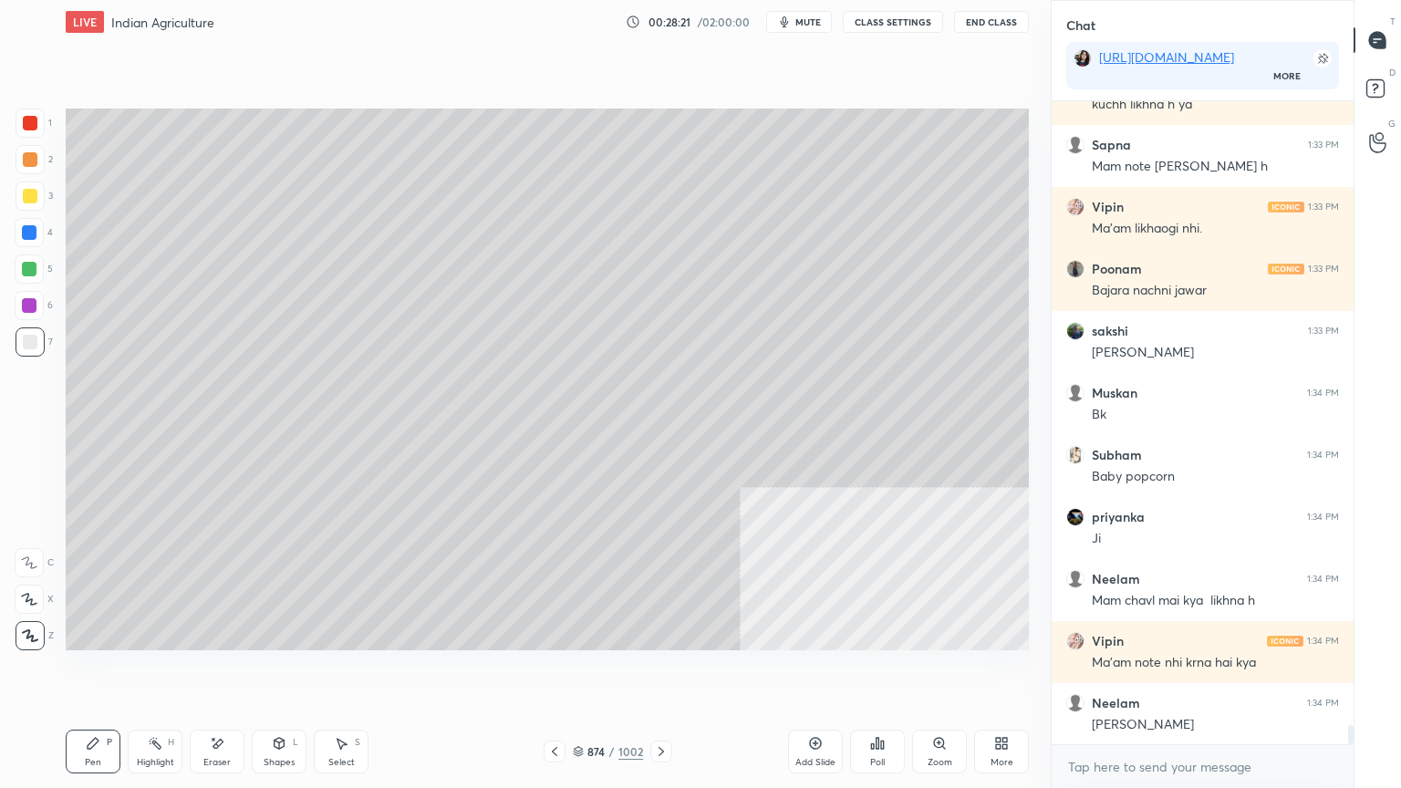
click at [557, 672] on icon at bounding box center [554, 751] width 15 height 15
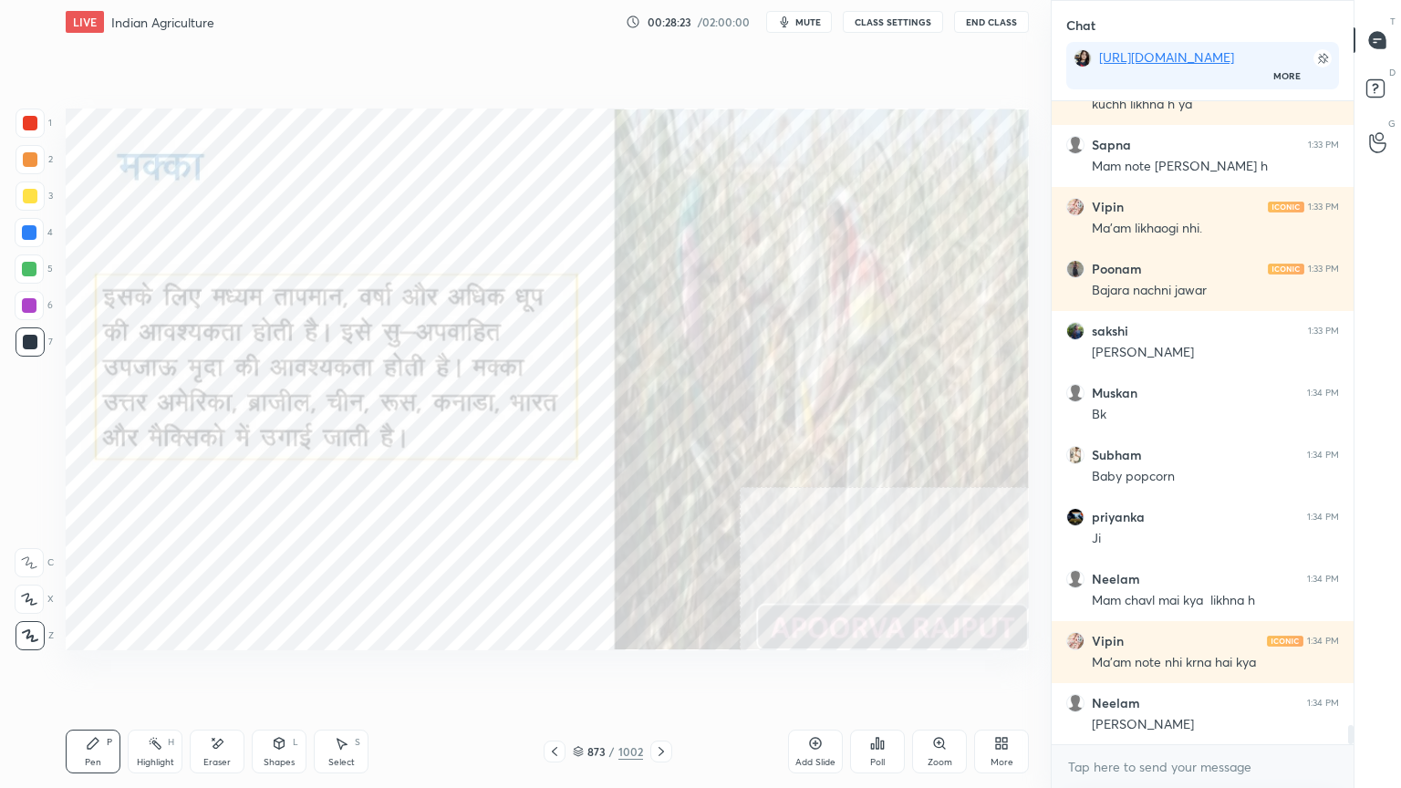
scroll to position [21379, 0]
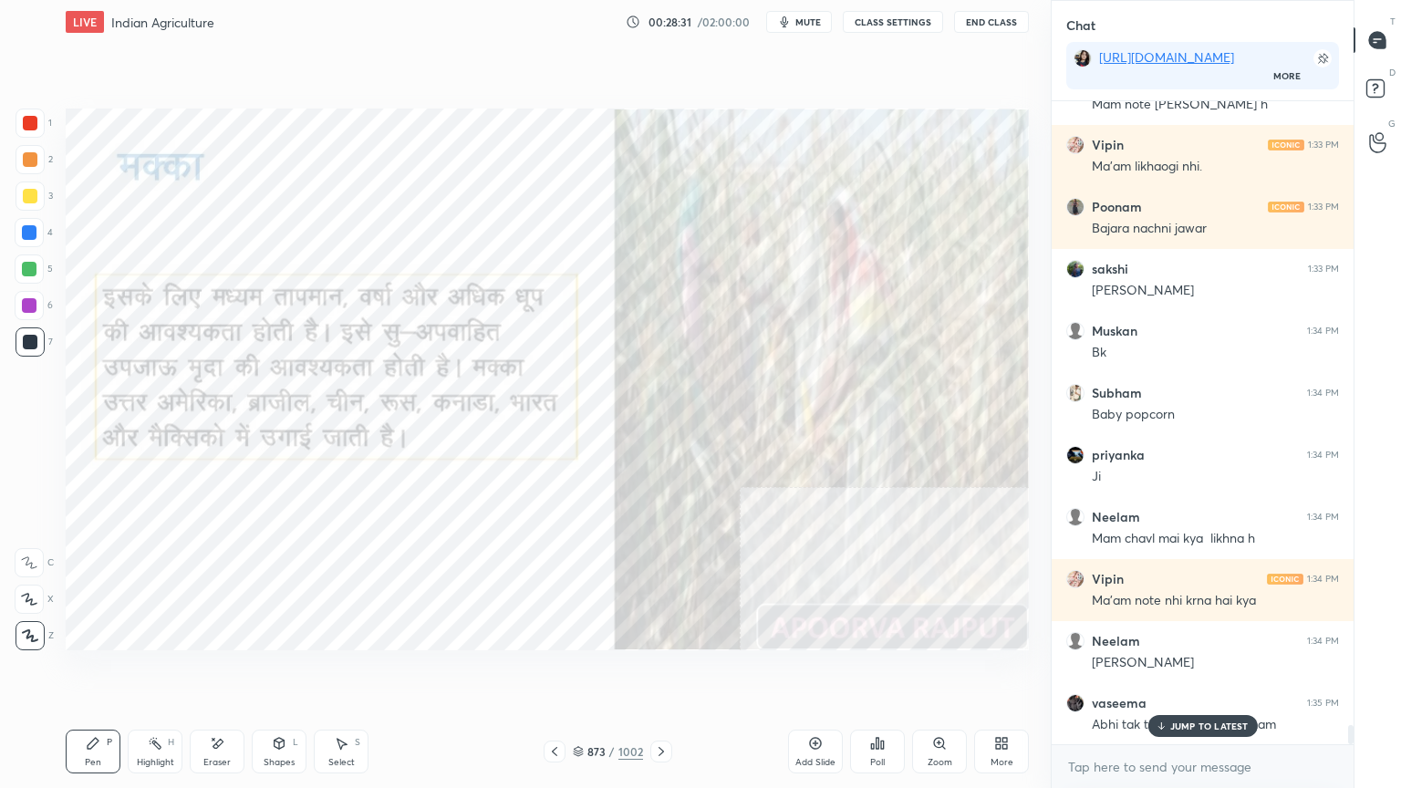
click at [663, 672] on icon at bounding box center [661, 751] width 15 height 15
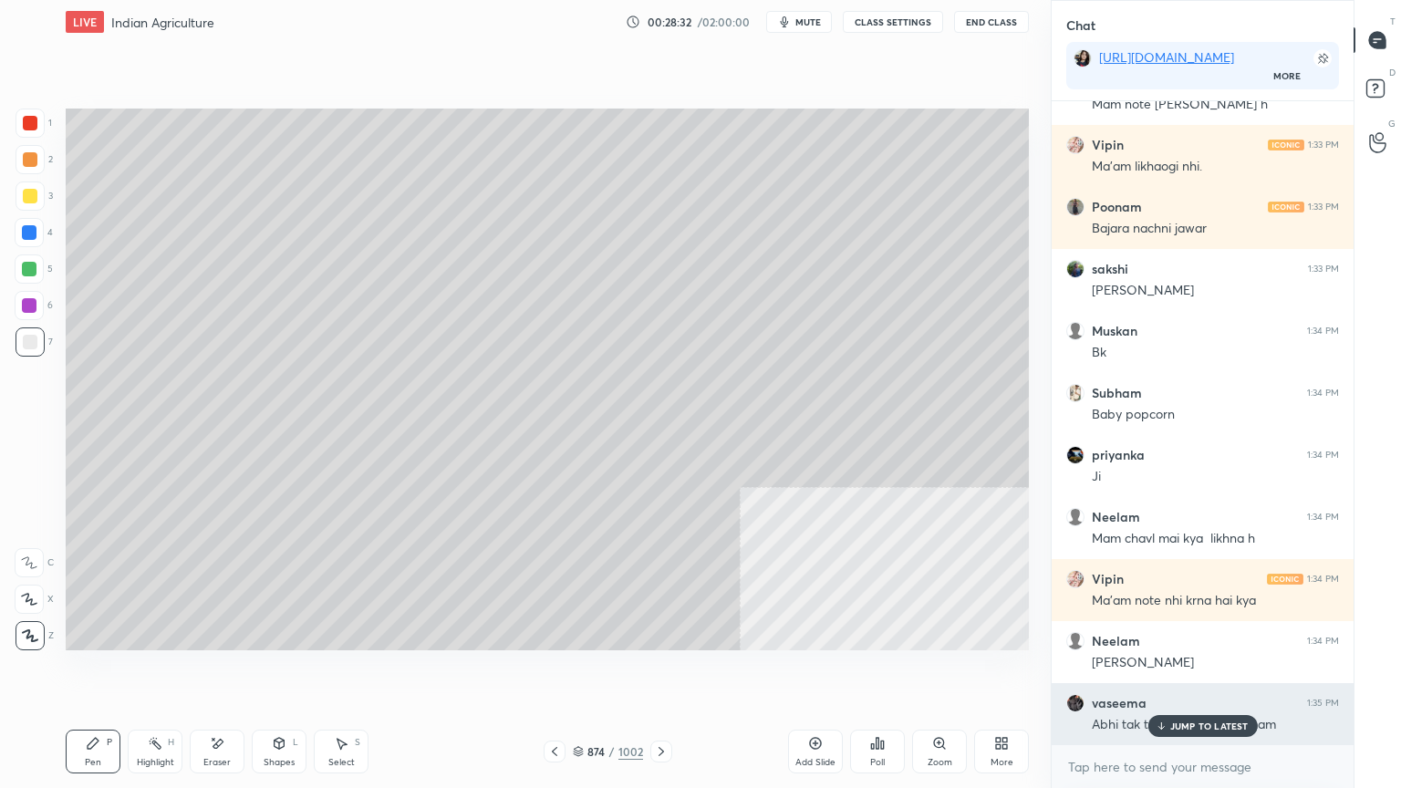
click at [1185, 672] on p "JUMP TO LATEST" at bounding box center [1209, 726] width 78 height 11
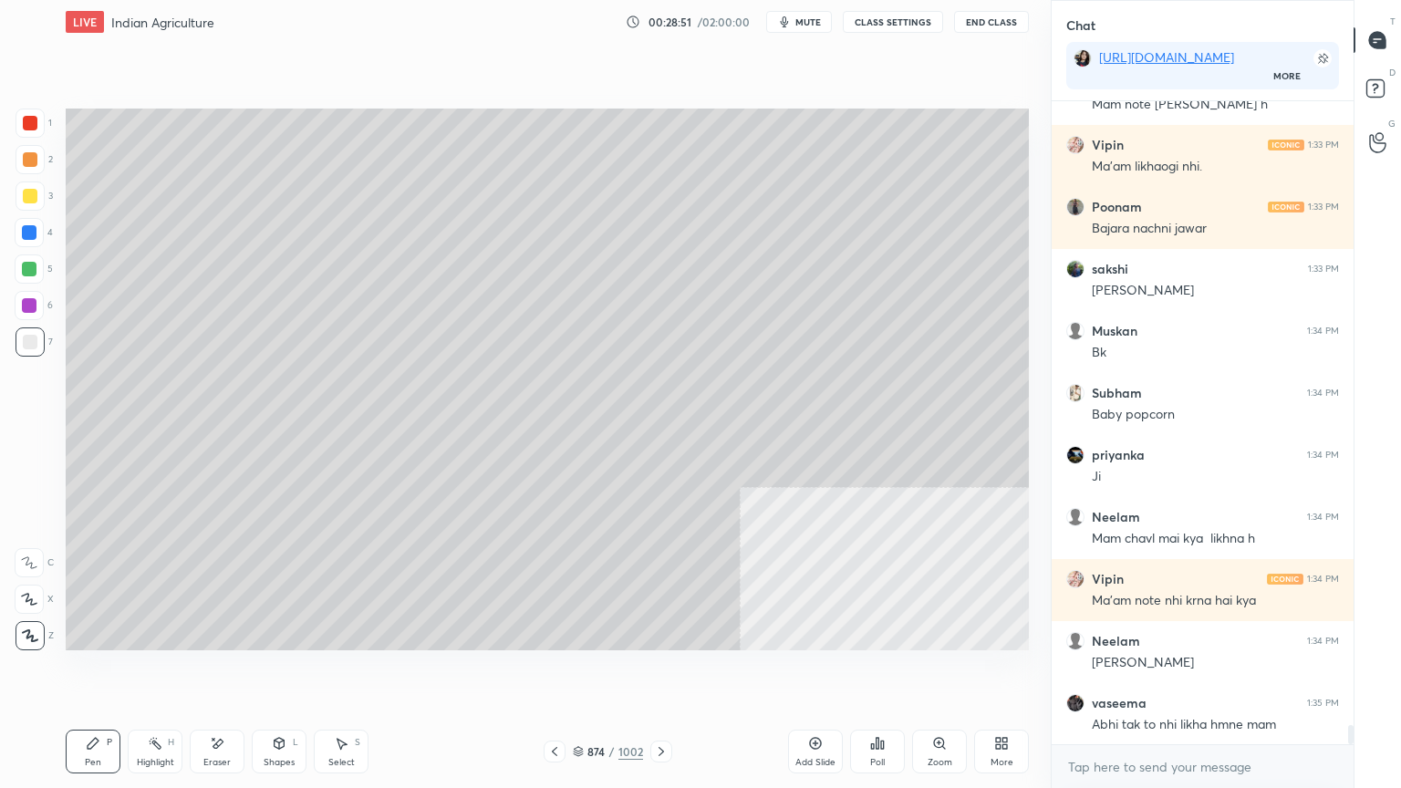
click at [26, 234] on div at bounding box center [29, 232] width 15 height 15
click at [29, 230] on div at bounding box center [29, 232] width 15 height 15
drag, startPoint x: 558, startPoint y: 750, endPoint x: 572, endPoint y: 743, distance: 15.1
click at [559, 672] on icon at bounding box center [554, 751] width 15 height 15
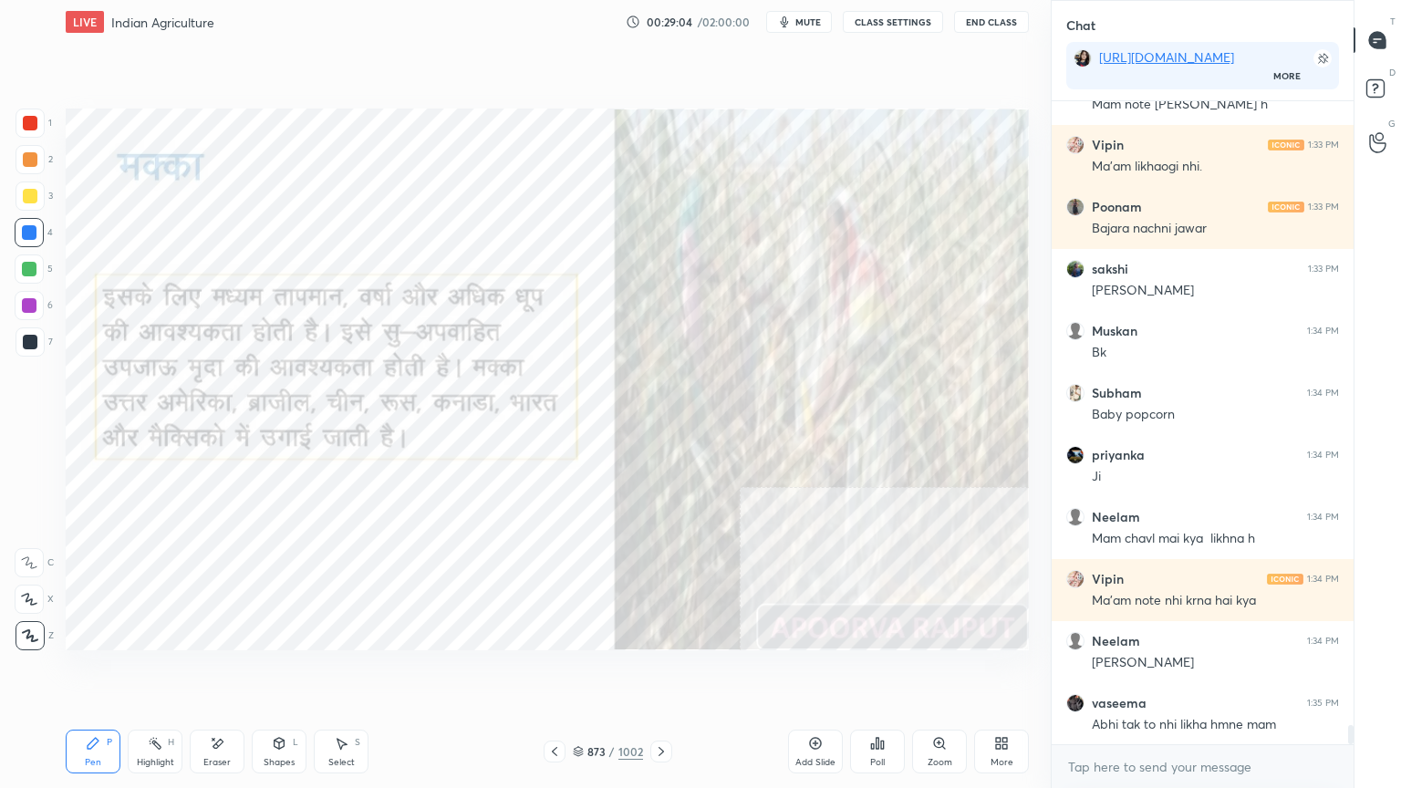
scroll to position [21398, 0]
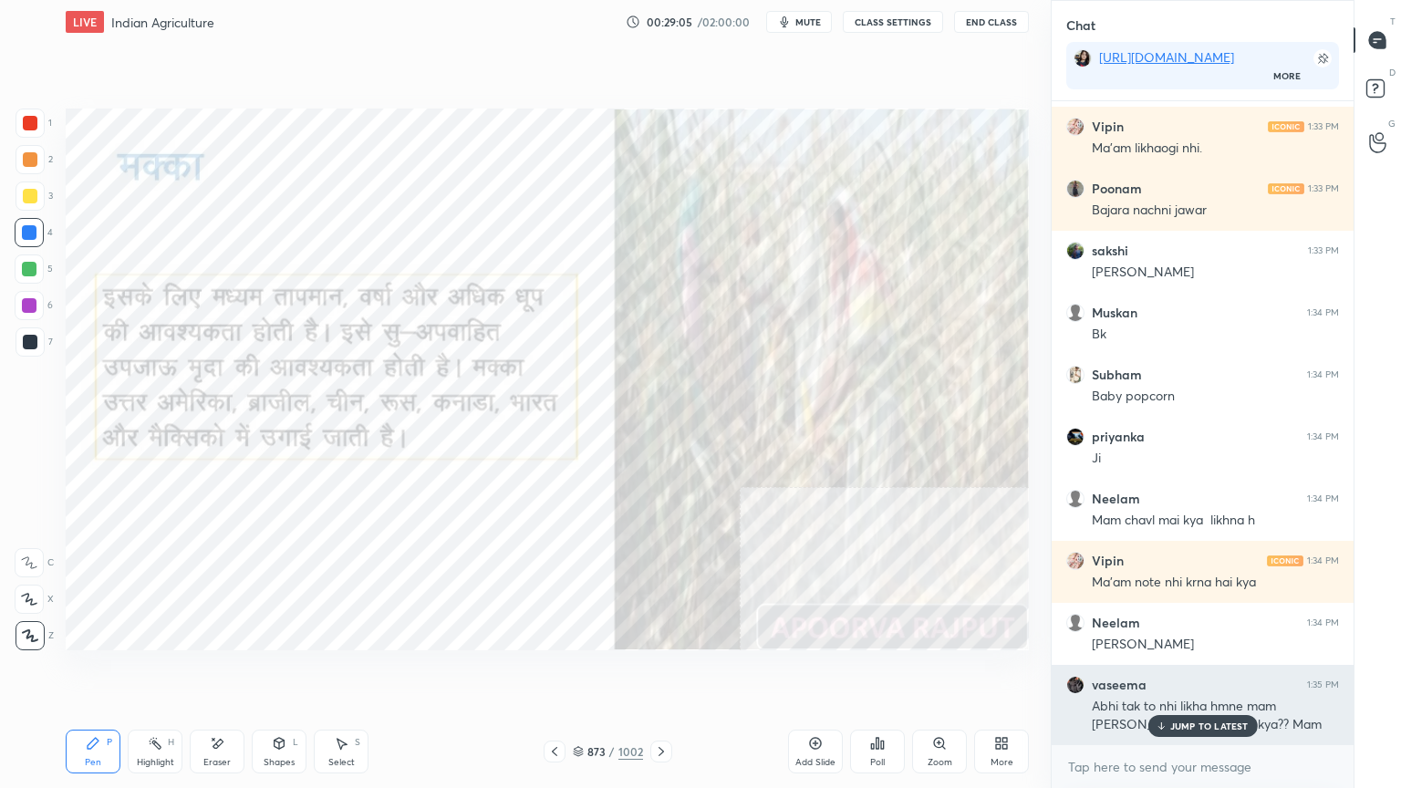
click at [1228, 672] on p "JUMP TO LATEST" at bounding box center [1209, 726] width 78 height 11
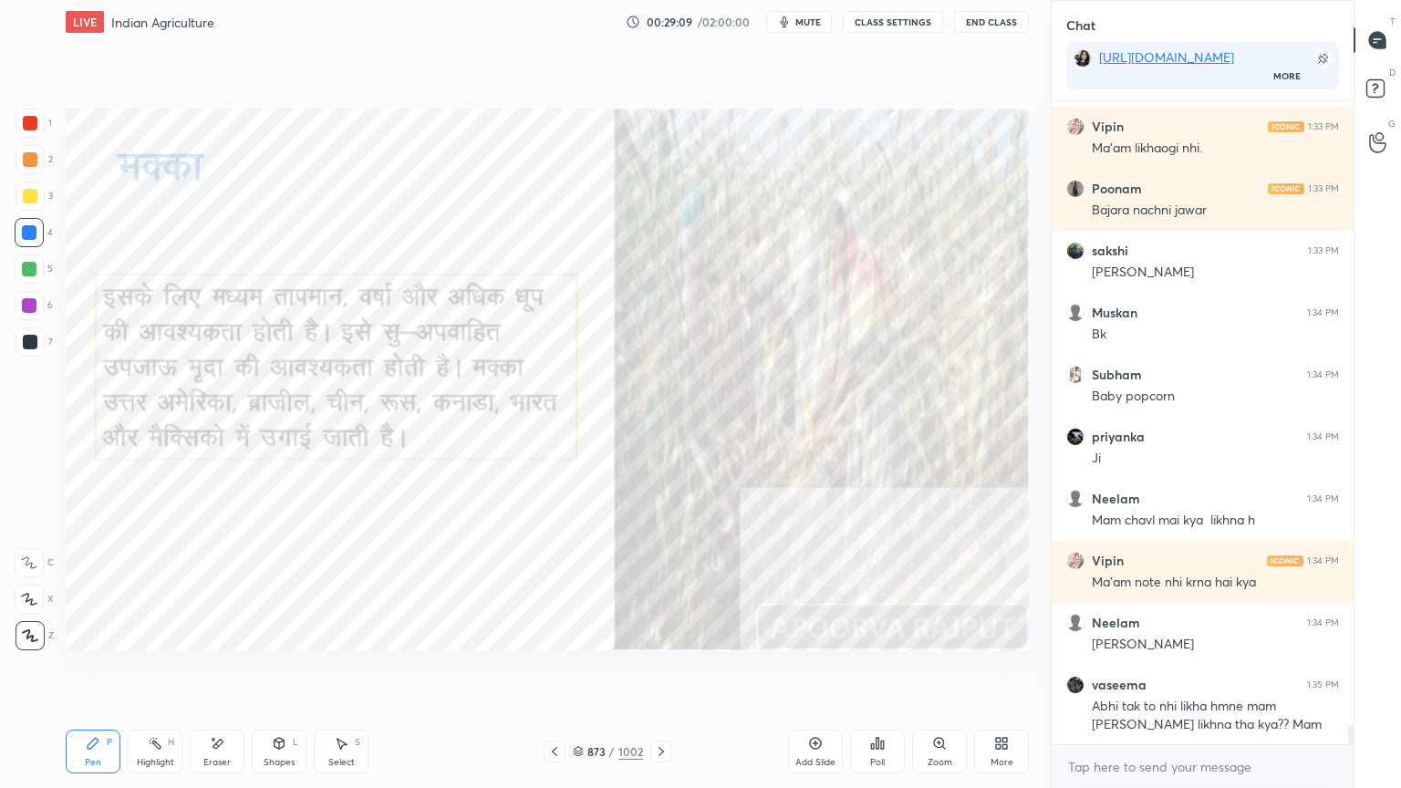
click at [551, 672] on icon at bounding box center [554, 751] width 15 height 15
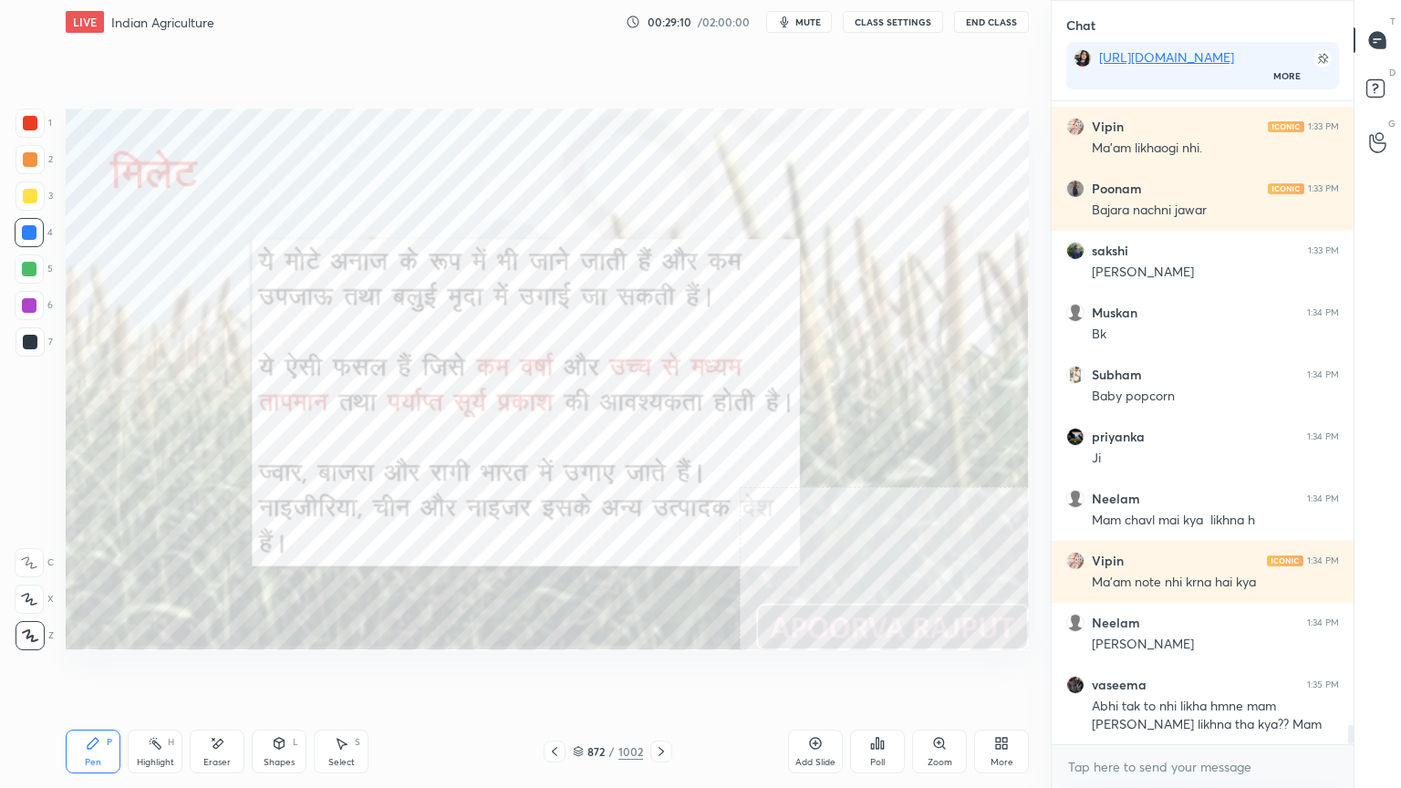
drag, startPoint x: 653, startPoint y: 746, endPoint x: 631, endPoint y: 747, distance: 21.9
click at [654, 672] on icon at bounding box center [661, 751] width 15 height 15
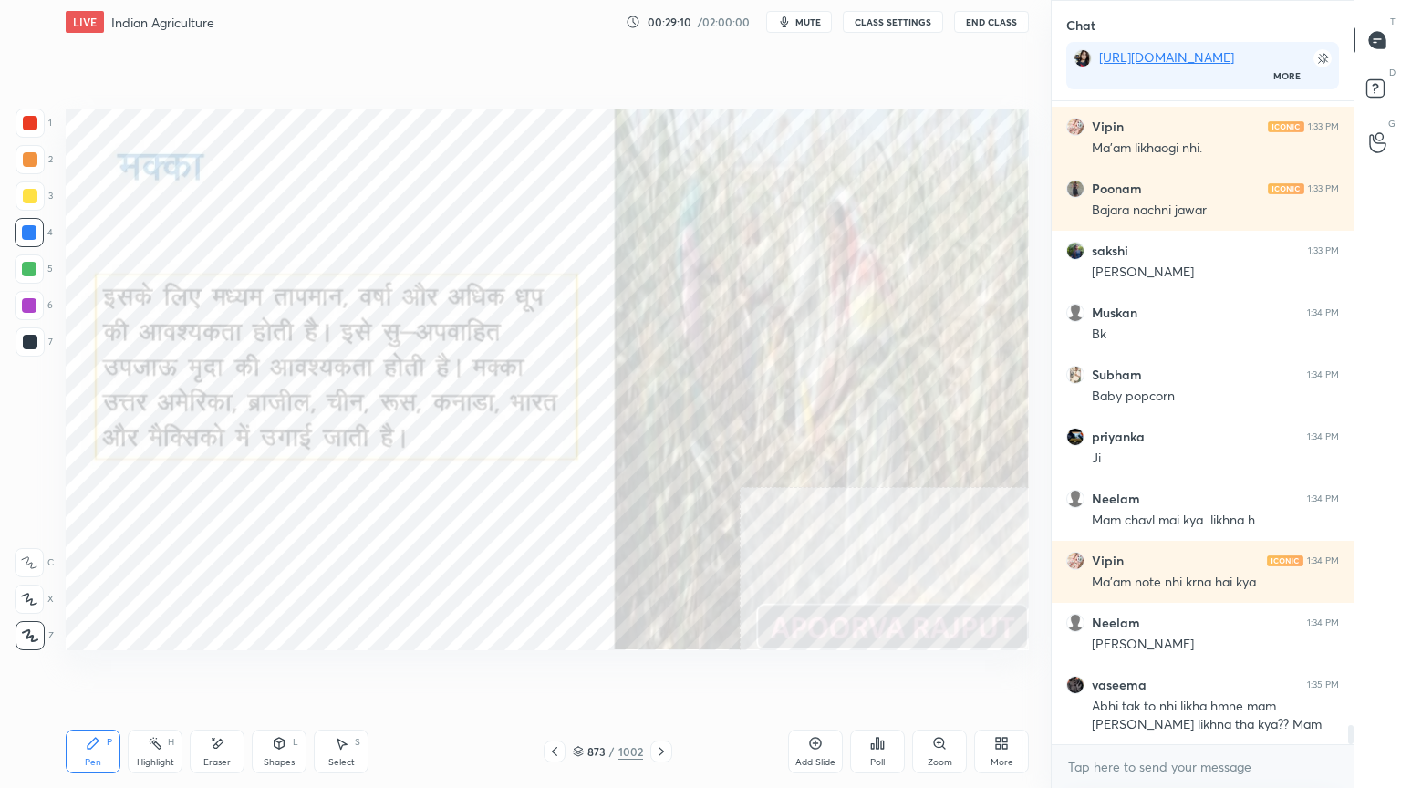
click at [582, 672] on icon at bounding box center [578, 751] width 11 height 11
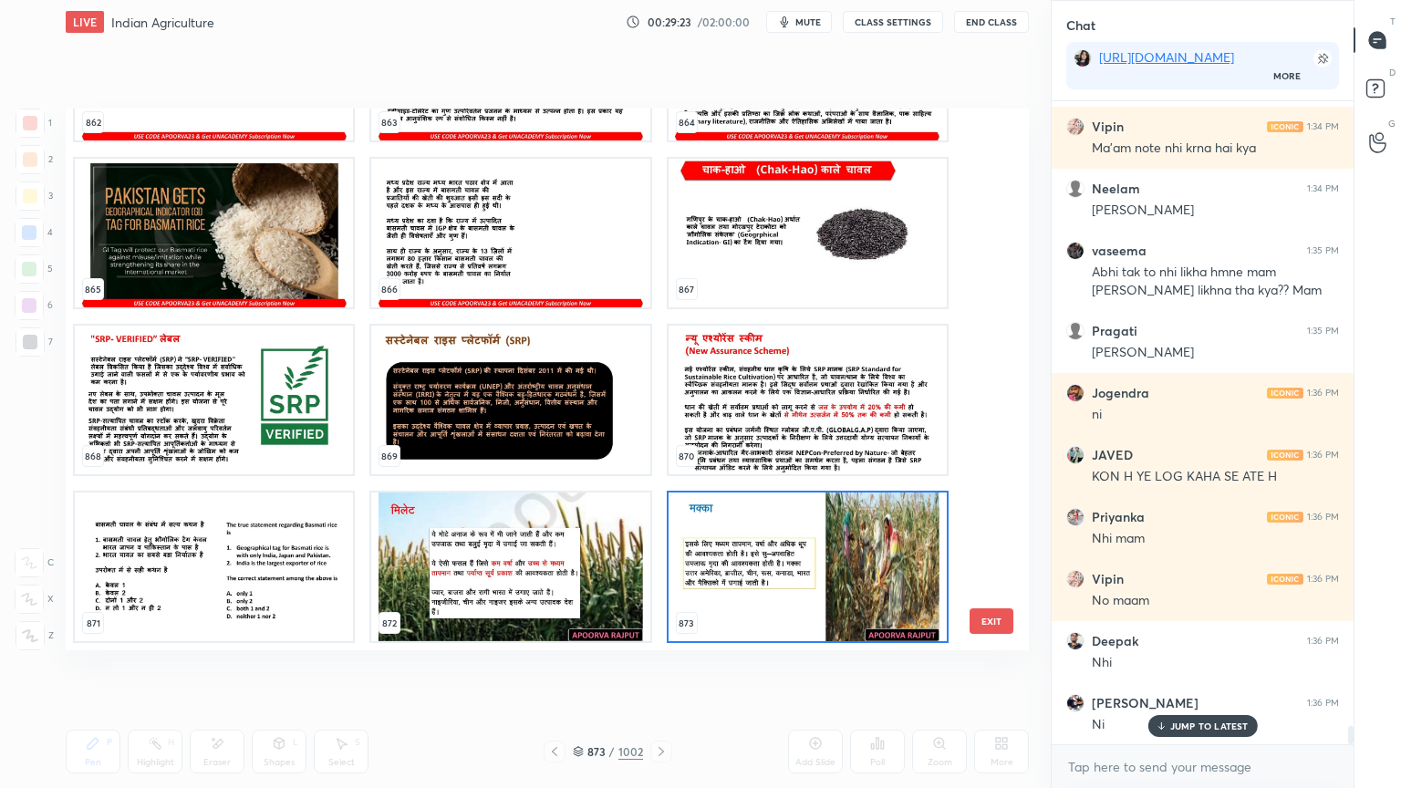
scroll to position [21894, 0]
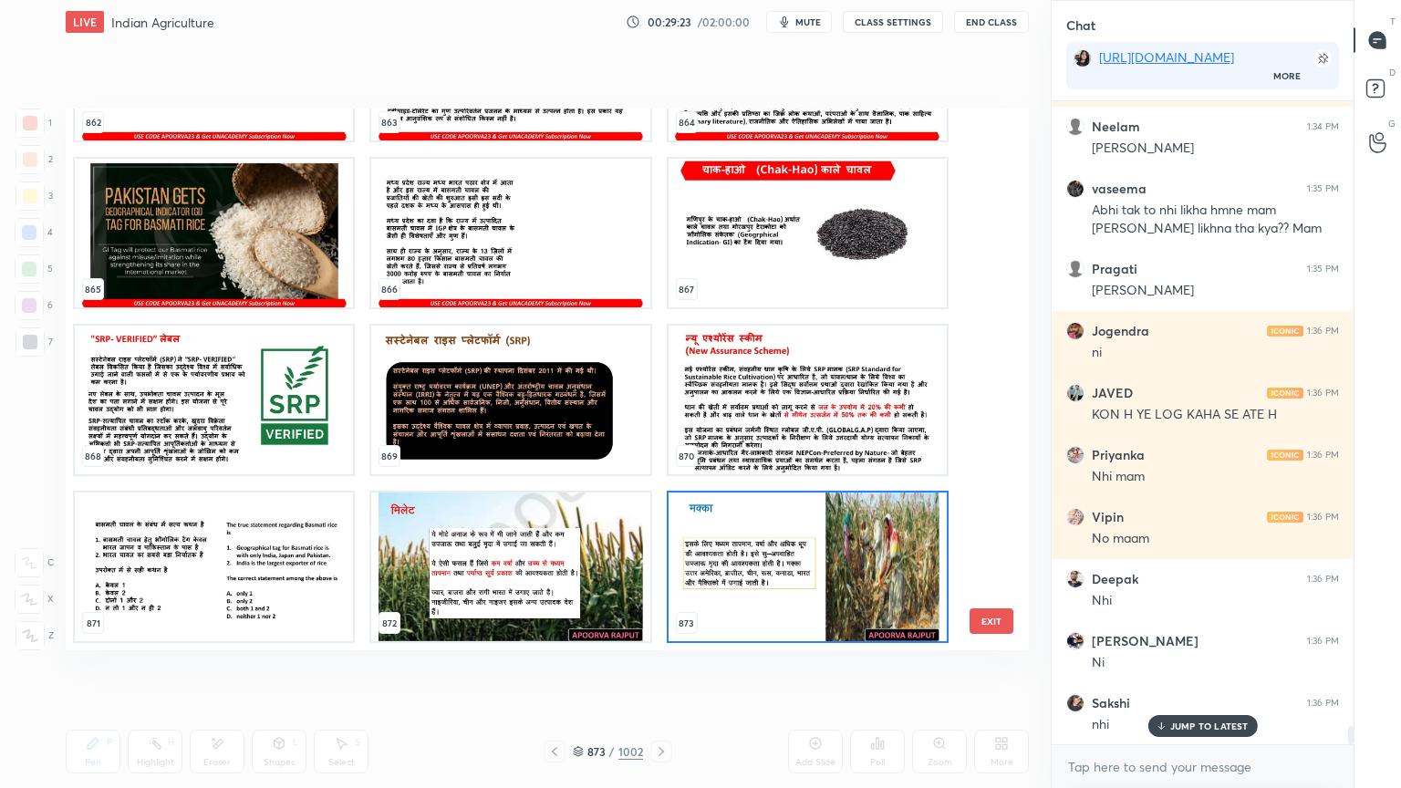
click at [985, 620] on button "EXIT" at bounding box center [992, 621] width 44 height 26
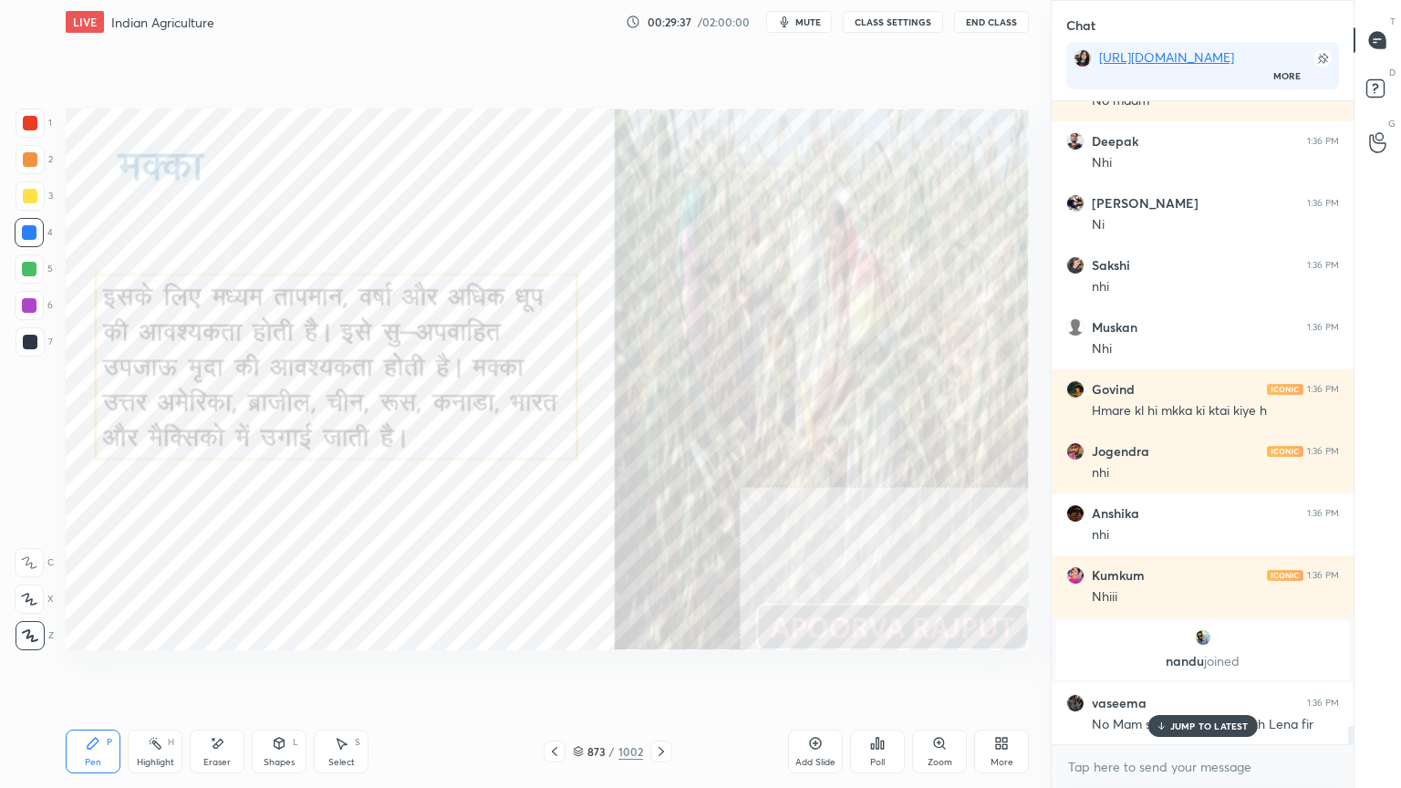
scroll to position [22394, 0]
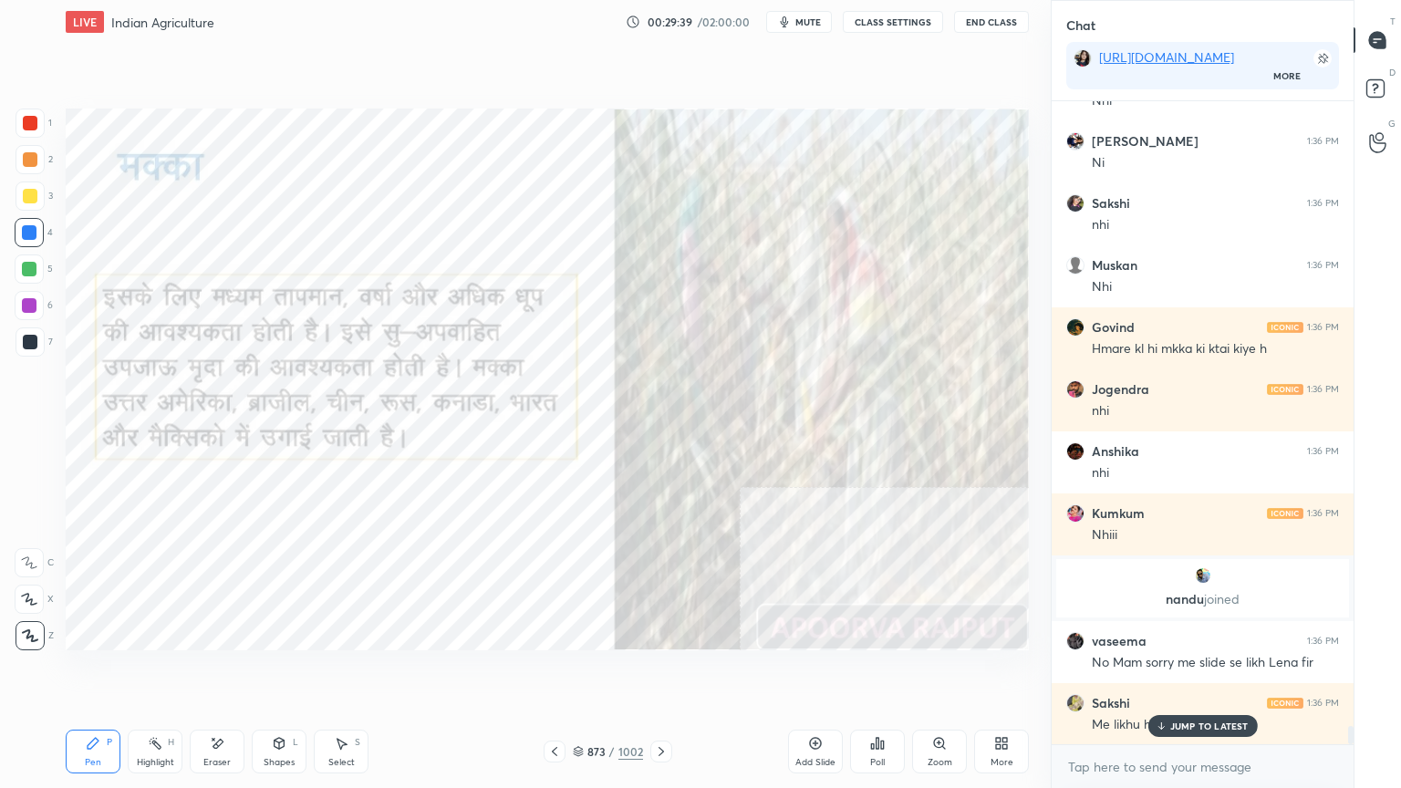
click at [1201, 672] on div "JUMP TO LATEST" at bounding box center [1202, 726] width 109 height 22
click at [1201, 672] on div "x" at bounding box center [1203, 766] width 302 height 43
click at [1207, 672] on textarea at bounding box center [1202, 767] width 273 height 29
click at [1207, 672] on div "x" at bounding box center [1203, 766] width 302 height 43
click at [1206, 672] on div "x" at bounding box center [1203, 766] width 302 height 43
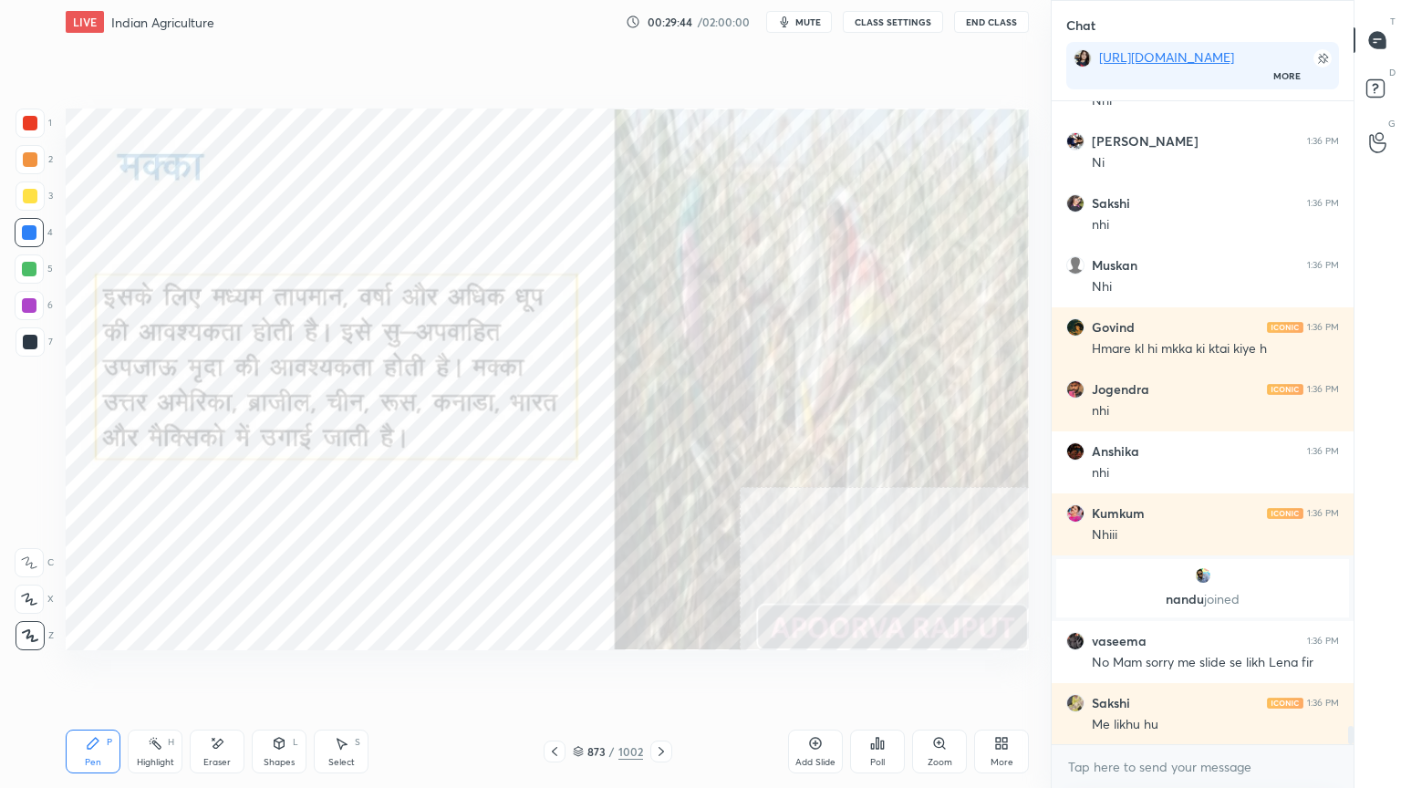
click at [1200, 672] on div "x" at bounding box center [1203, 766] width 302 height 43
click at [662, 672] on icon at bounding box center [661, 751] width 15 height 15
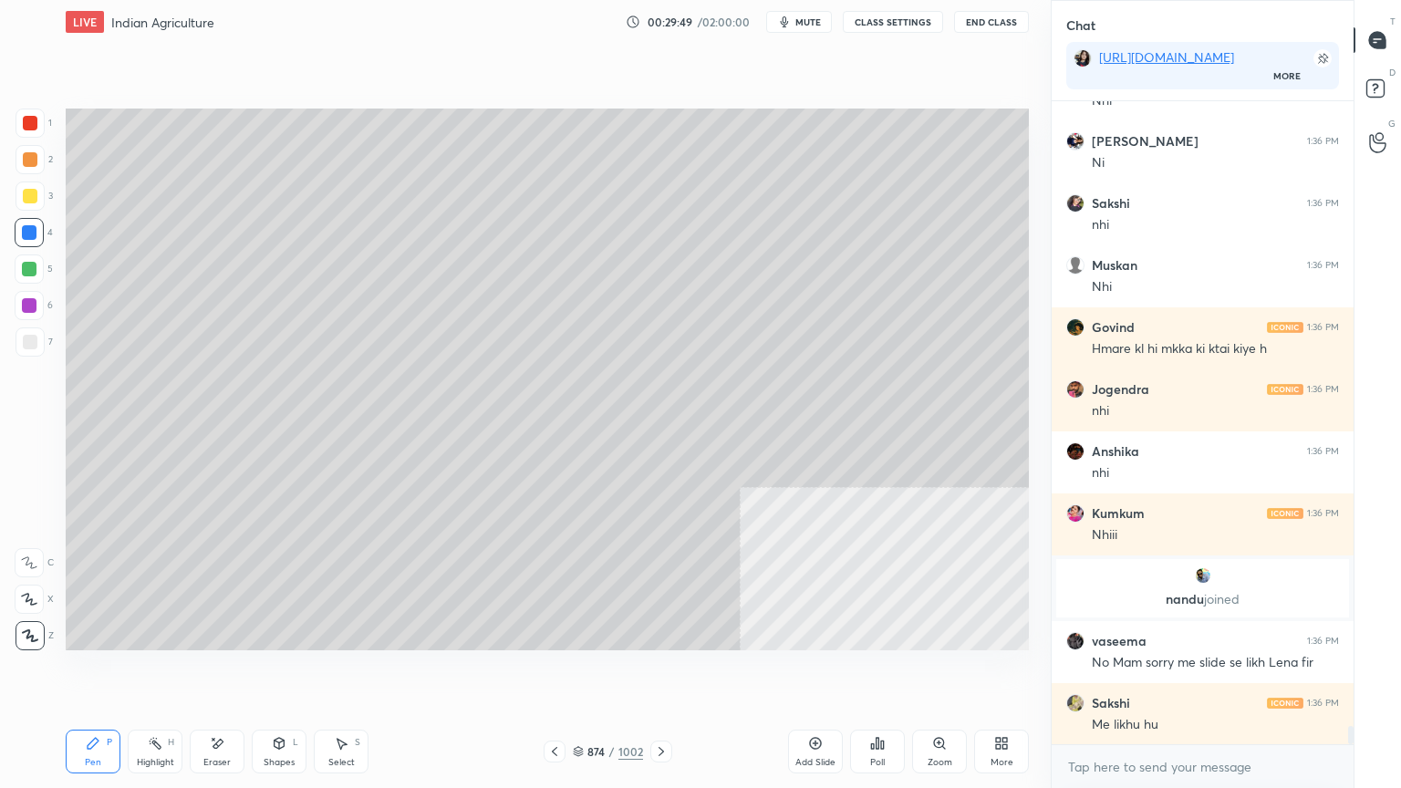
click at [17, 350] on div at bounding box center [30, 341] width 29 height 29
click at [29, 347] on div at bounding box center [30, 342] width 15 height 15
click at [277, 672] on div "Shapes L" at bounding box center [279, 752] width 55 height 44
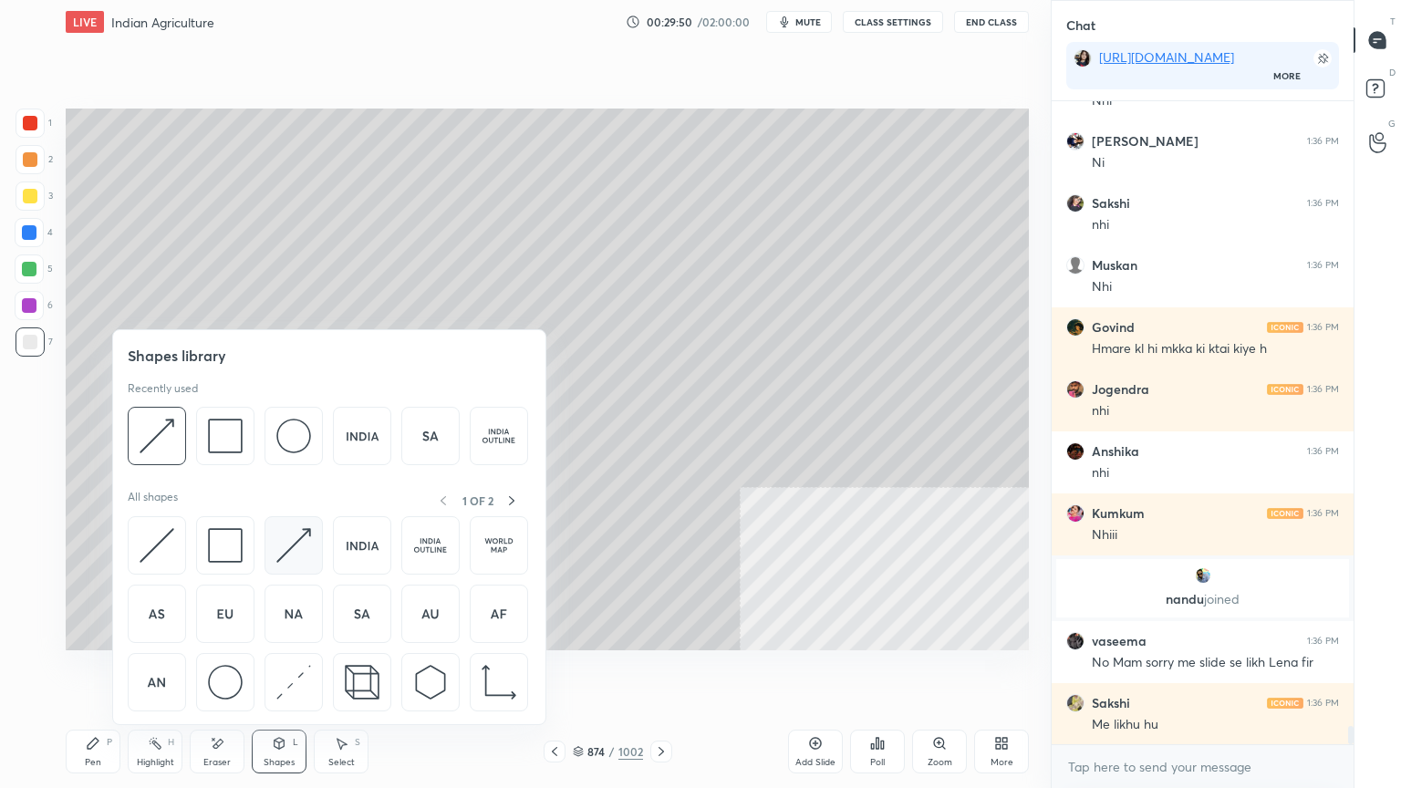
scroll to position [22456, 0]
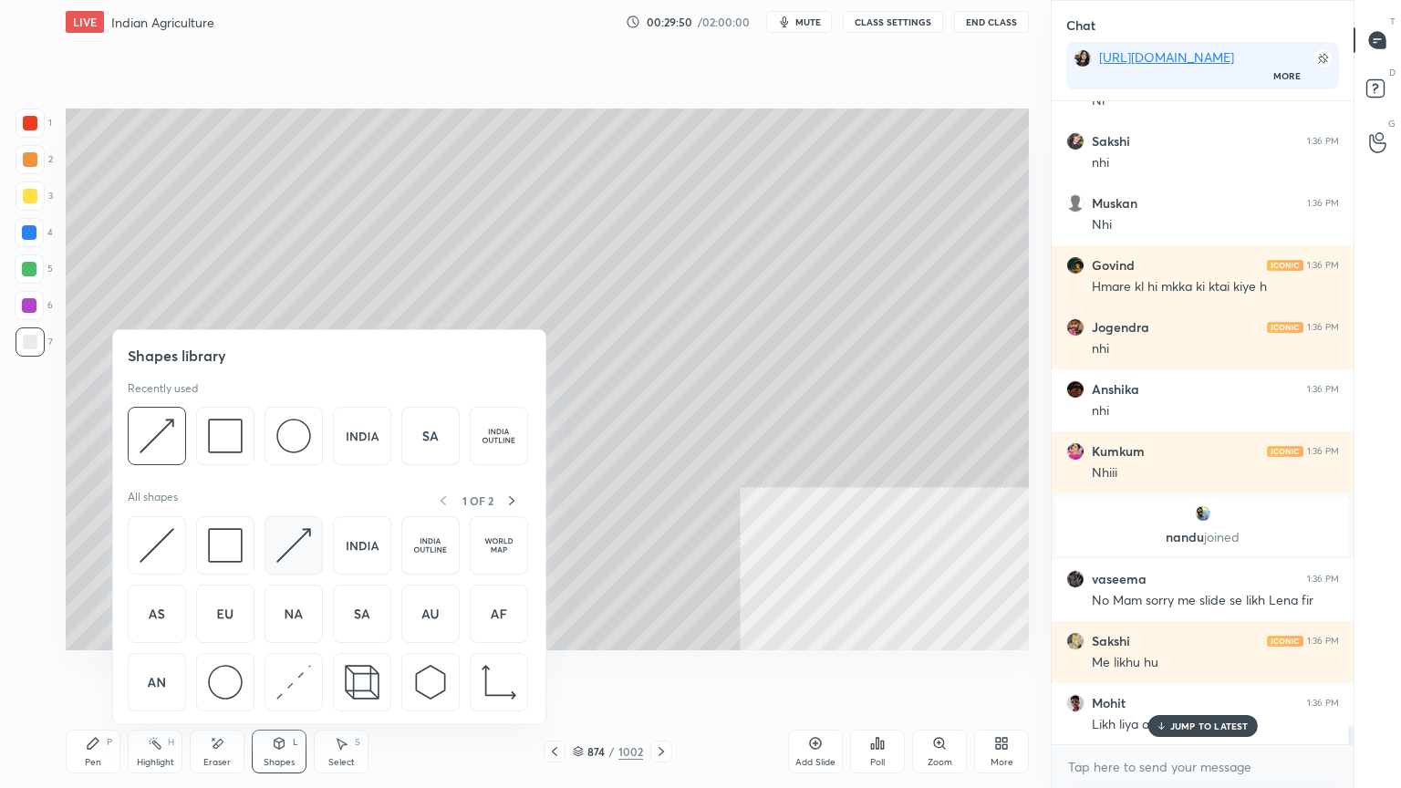
click at [298, 546] on img at bounding box center [293, 545] width 35 height 35
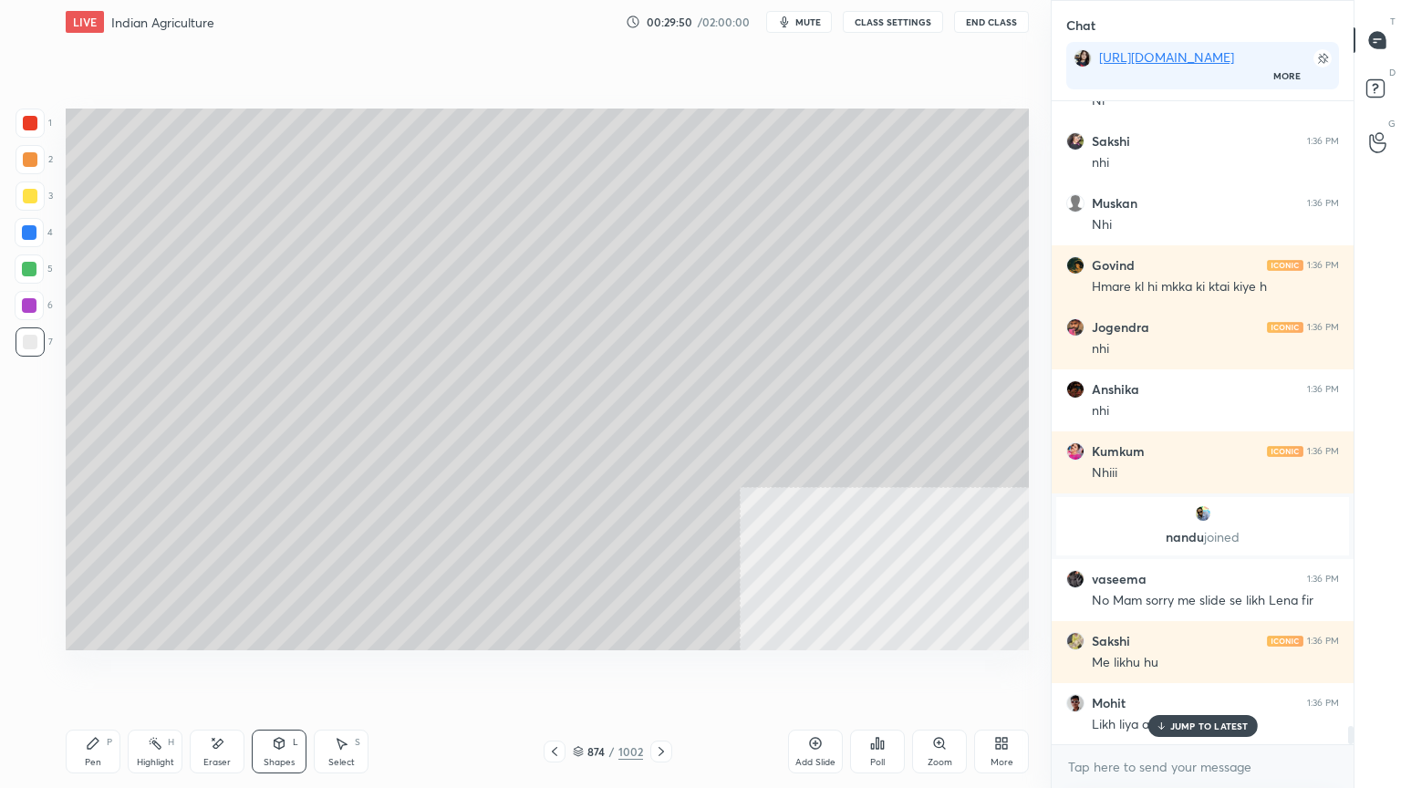
click at [31, 234] on div at bounding box center [29, 232] width 15 height 15
click at [33, 234] on div at bounding box center [29, 232] width 15 height 15
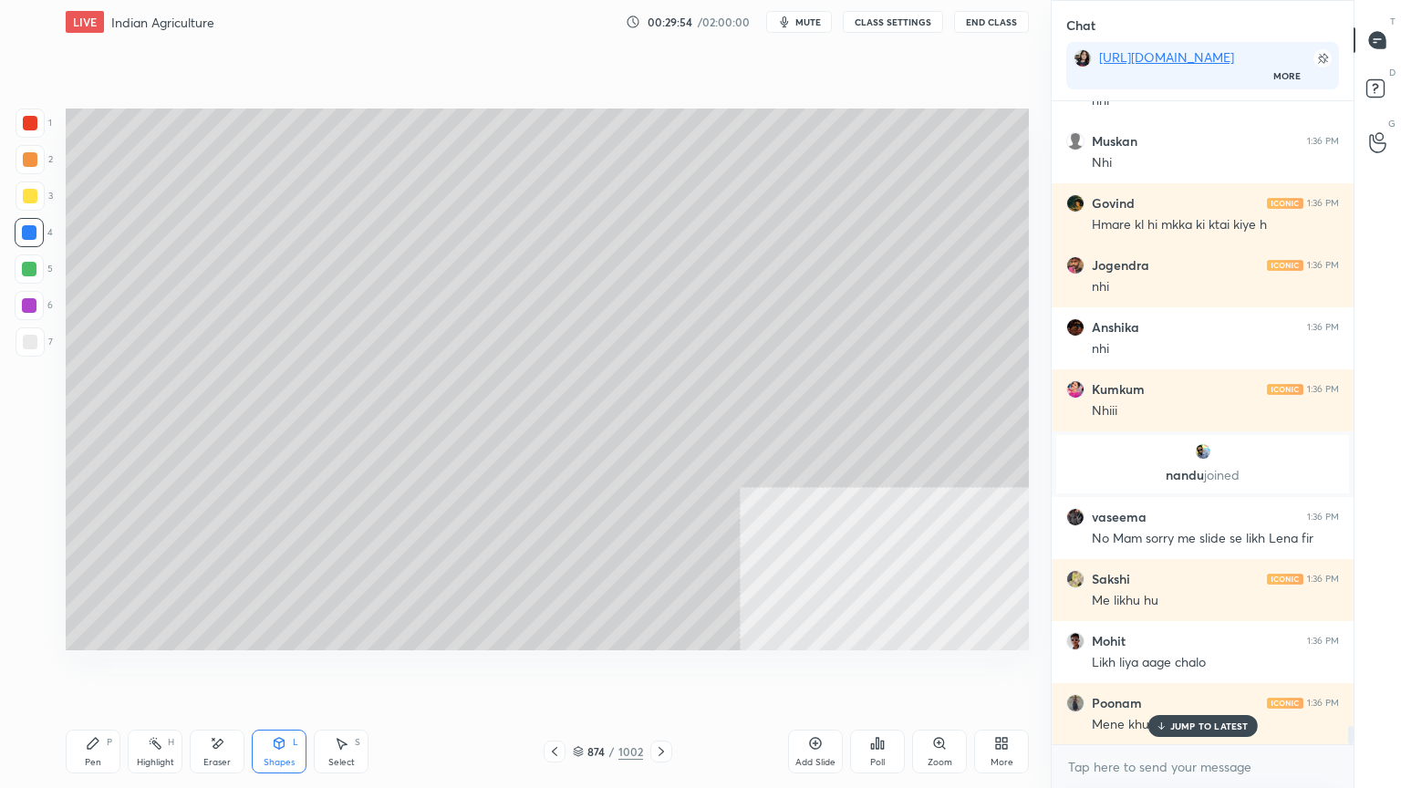
click at [93, 672] on div "Pen" at bounding box center [93, 762] width 16 height 9
click at [100, 672] on div "Pen P" at bounding box center [93, 752] width 55 height 44
click at [555, 672] on icon at bounding box center [554, 751] width 15 height 15
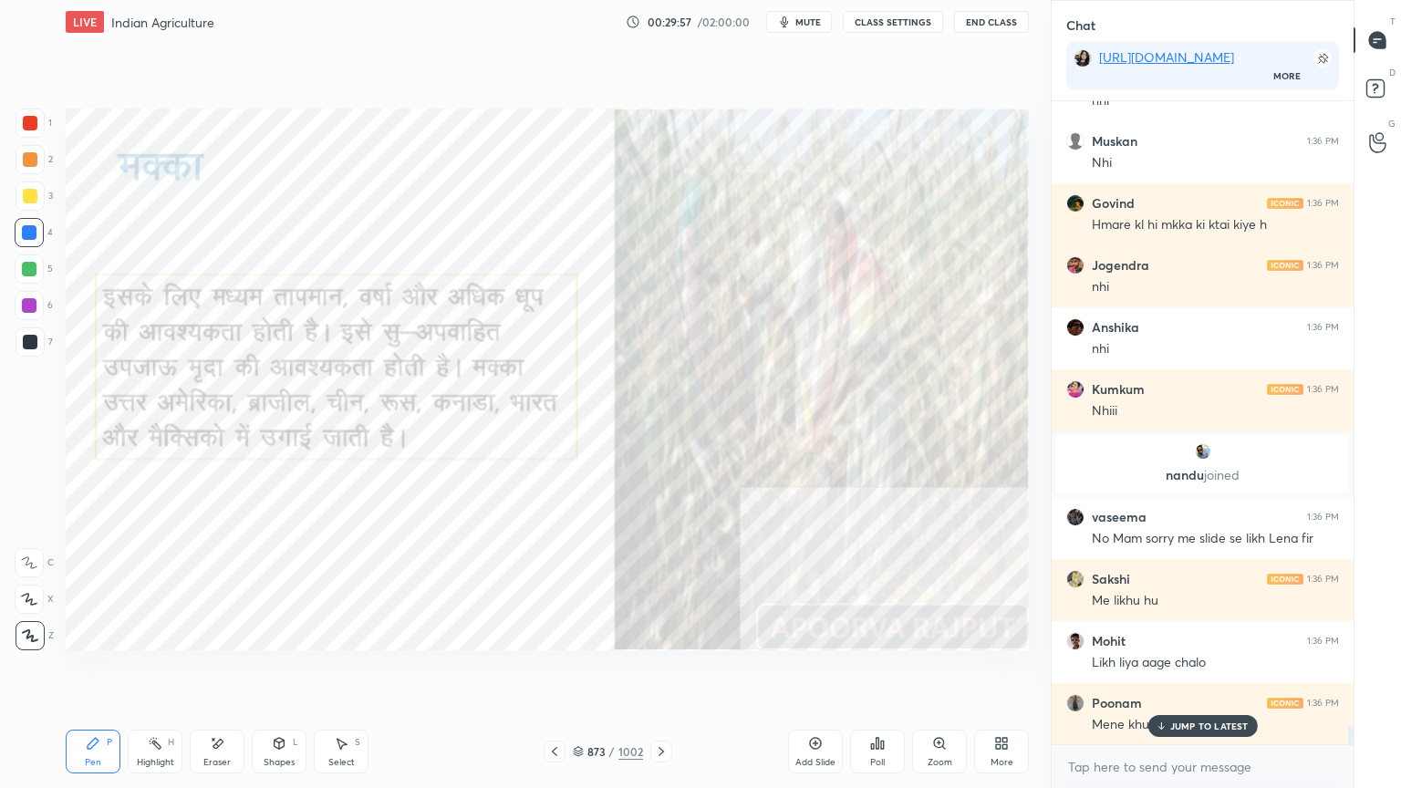
click at [661, 672] on icon at bounding box center [661, 751] width 5 height 9
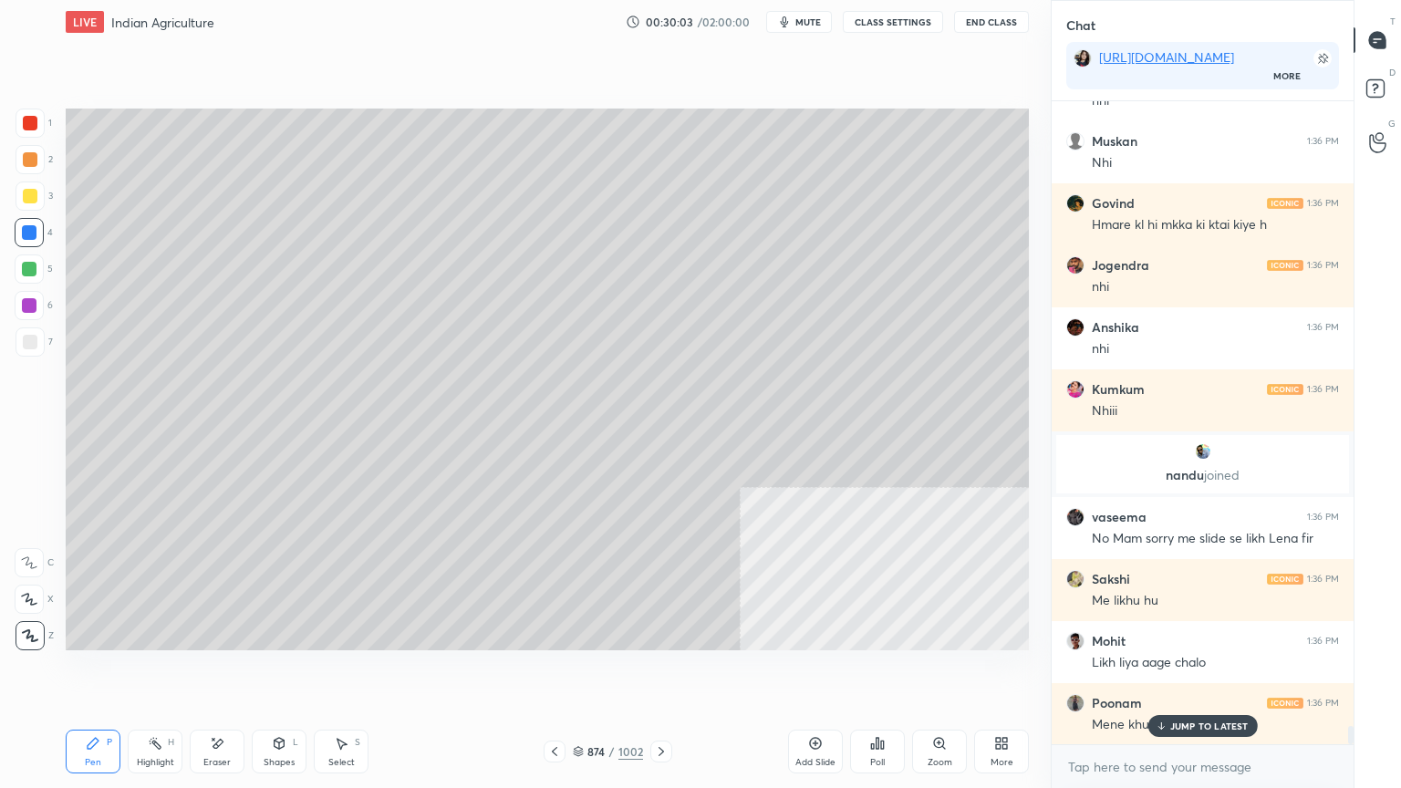
drag, startPoint x: 558, startPoint y: 754, endPoint x: 567, endPoint y: 753, distance: 9.3
click at [559, 672] on icon at bounding box center [554, 751] width 15 height 15
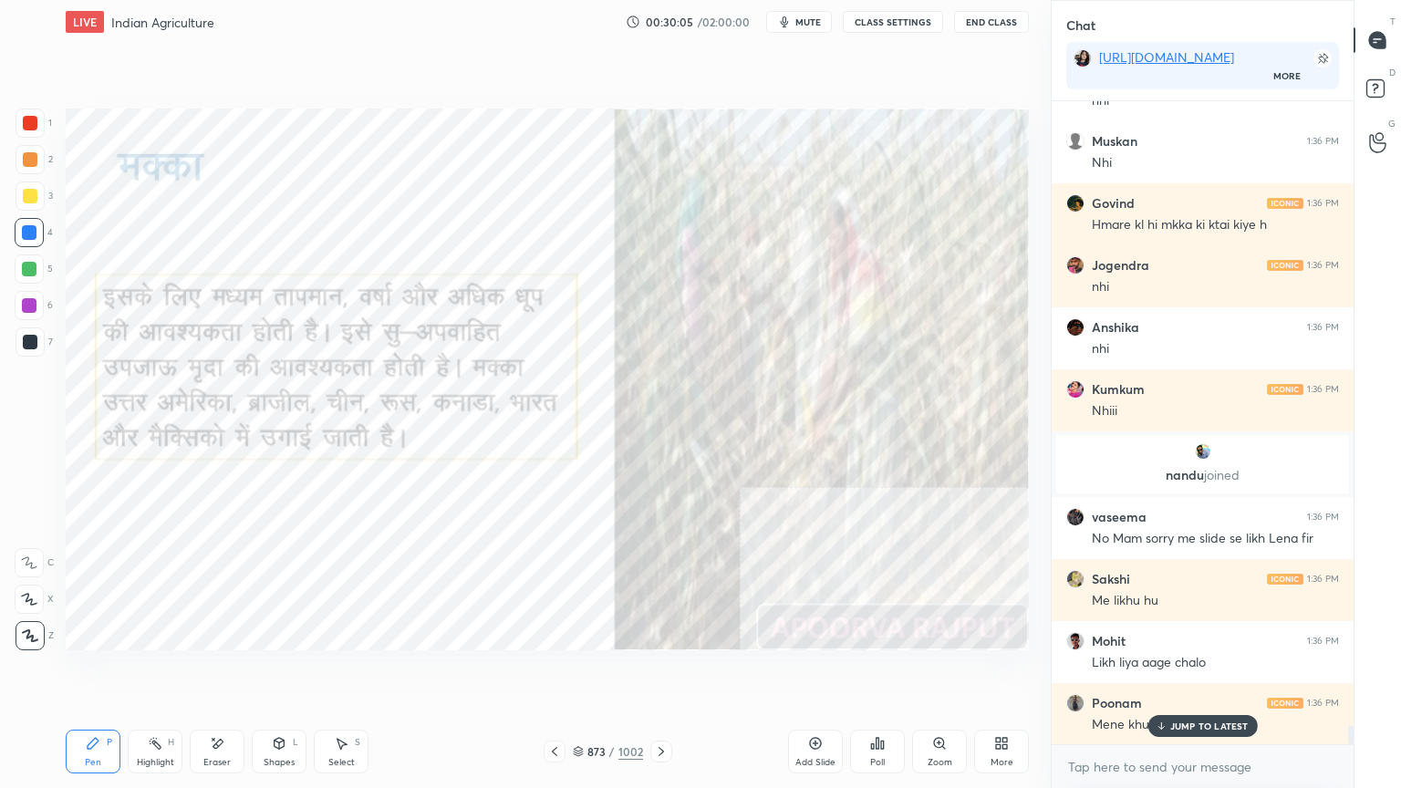
drag, startPoint x: 660, startPoint y: 750, endPoint x: 679, endPoint y: 691, distance: 61.4
click at [661, 672] on icon at bounding box center [661, 751] width 15 height 15
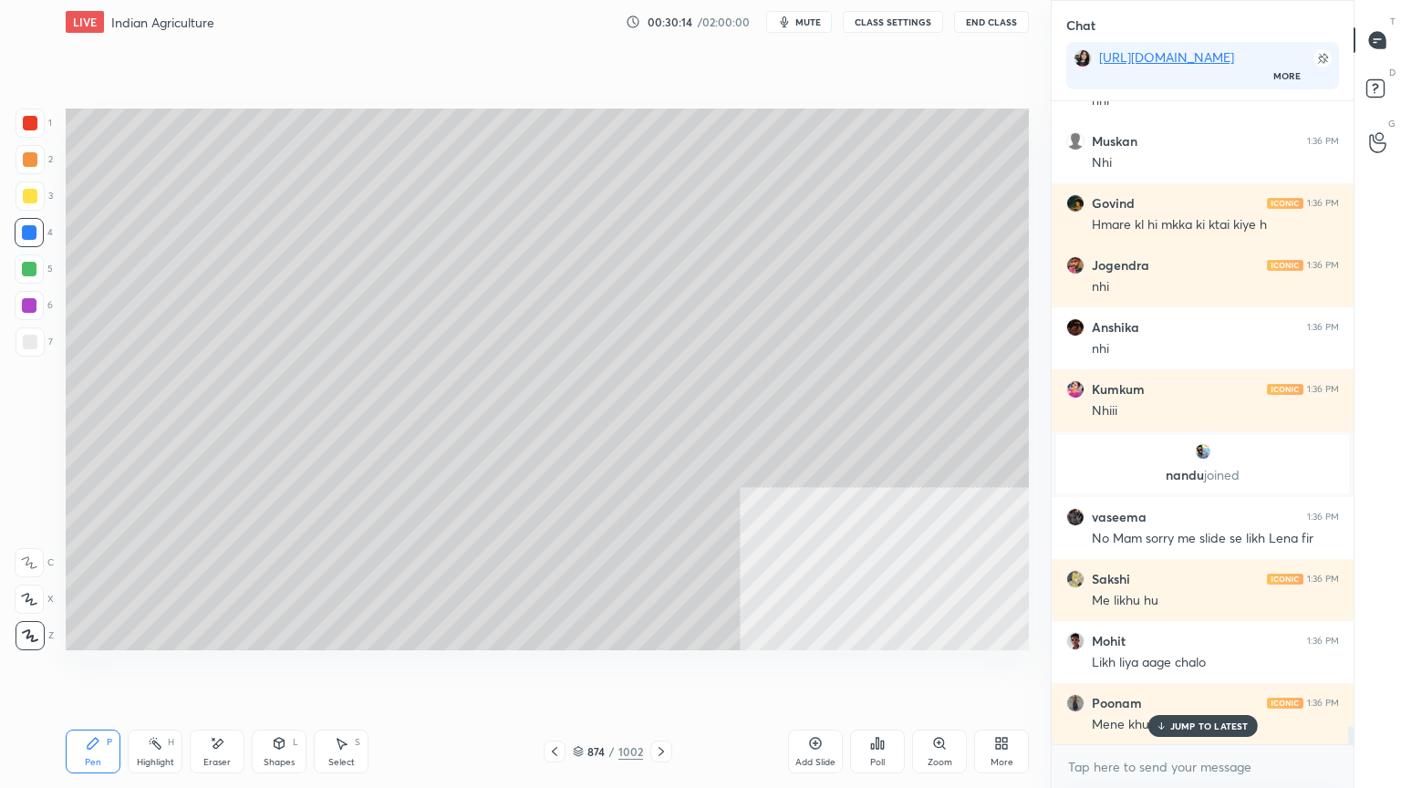
click at [556, 672] on icon at bounding box center [554, 751] width 15 height 15
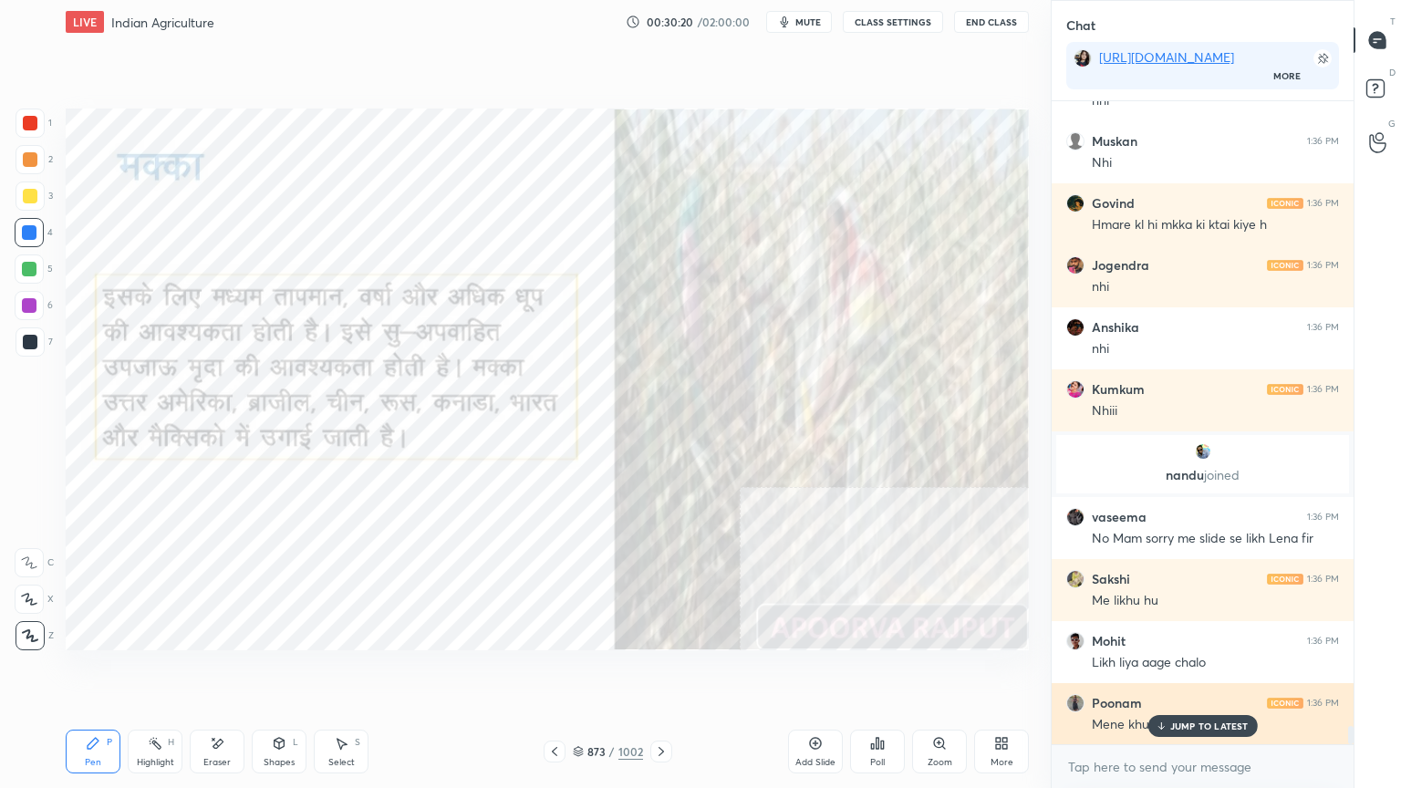
click at [1193, 672] on p "JUMP TO LATEST" at bounding box center [1209, 726] width 78 height 11
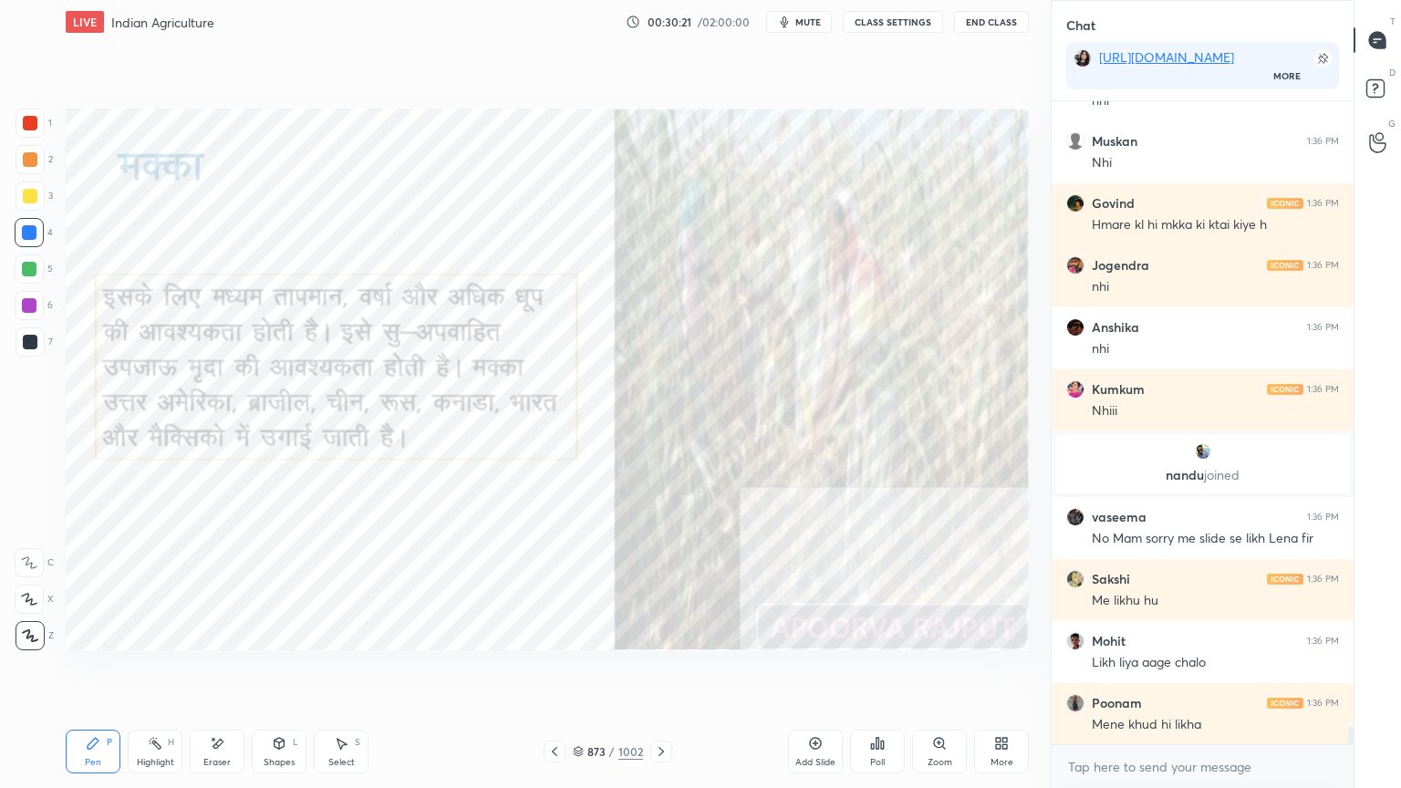
click at [659, 672] on icon at bounding box center [661, 751] width 15 height 15
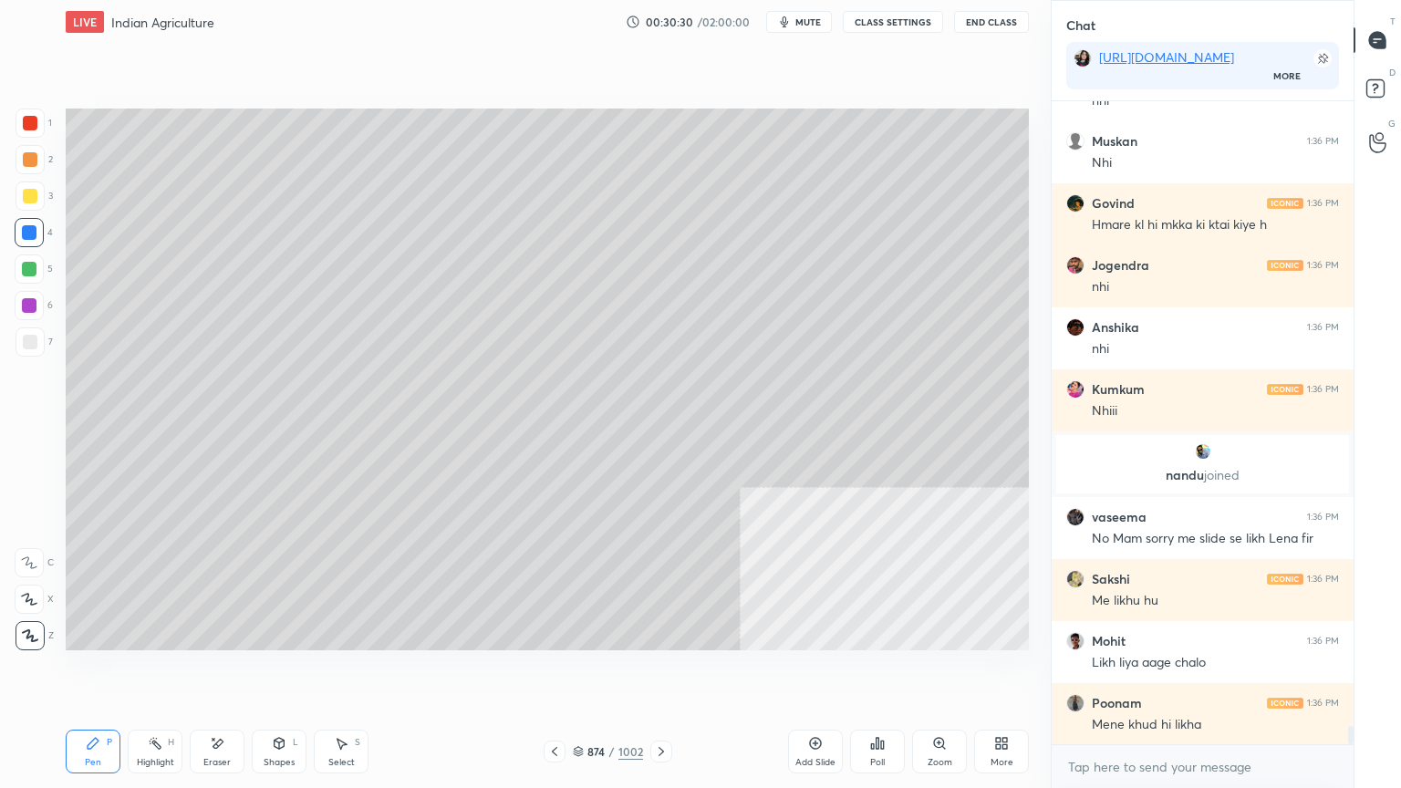
click at [281, 672] on div "Shapes" at bounding box center [279, 762] width 31 height 9
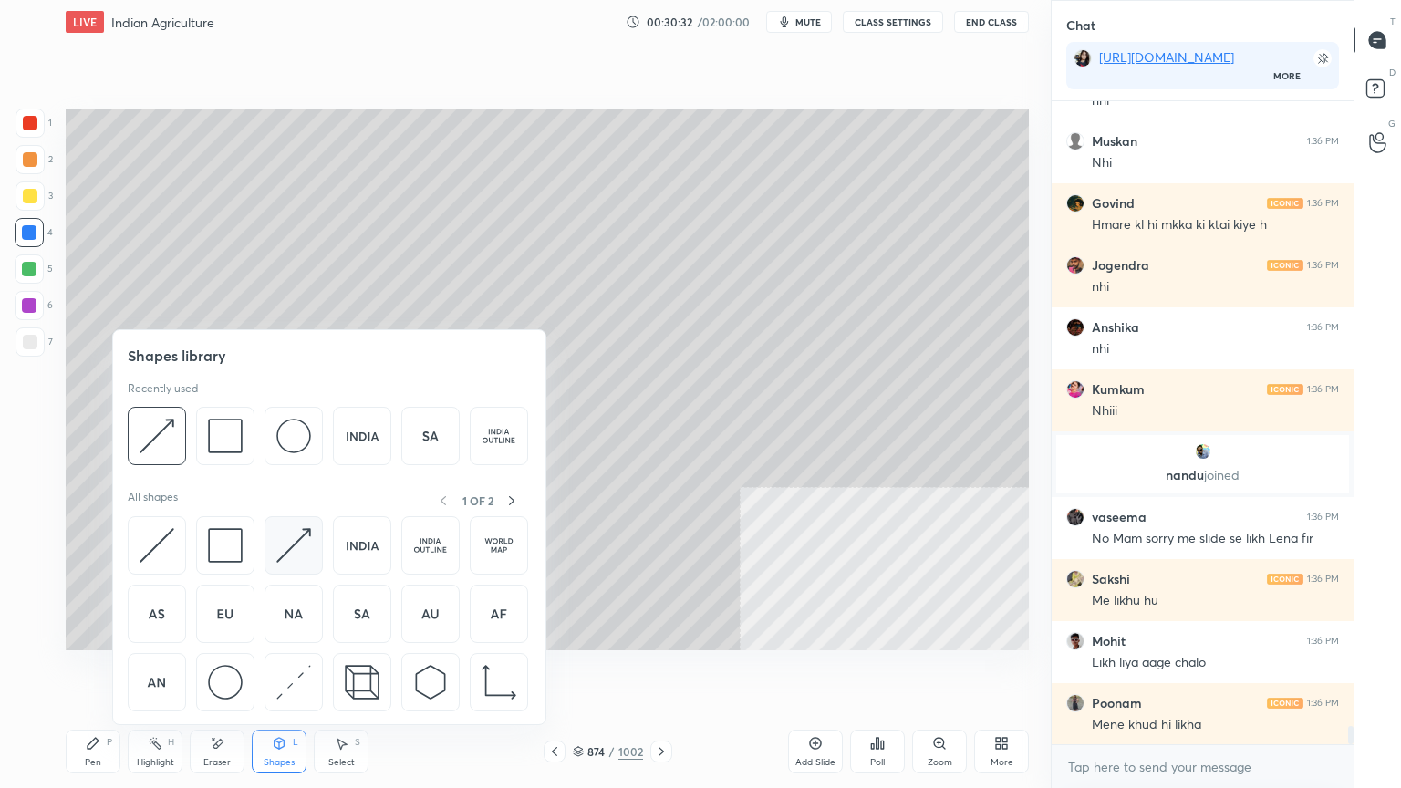
click at [293, 544] on img at bounding box center [293, 545] width 35 height 35
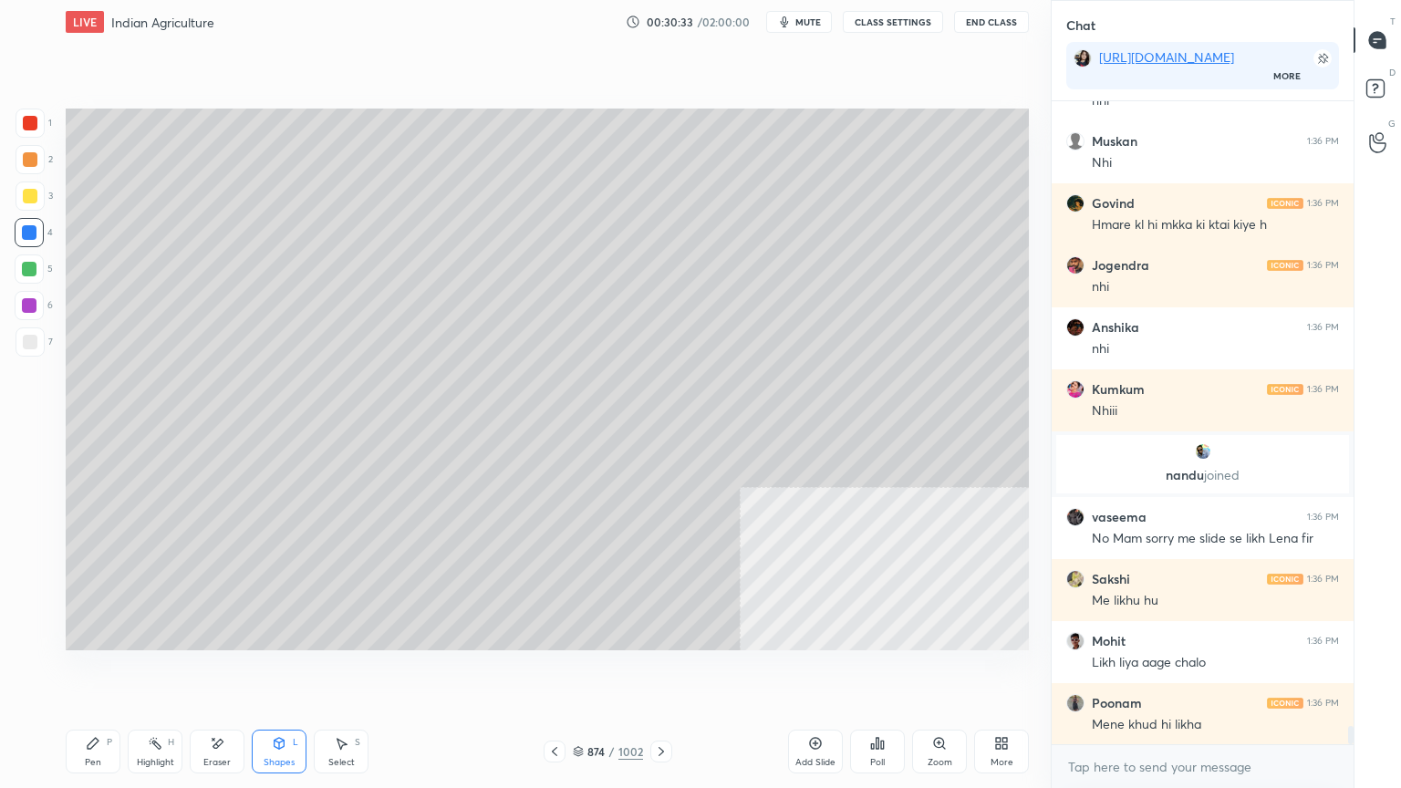
click at [27, 307] on div at bounding box center [29, 305] width 15 height 15
click at [29, 304] on div at bounding box center [29, 305] width 15 height 15
click at [327, 672] on div "Select S" at bounding box center [341, 752] width 55 height 44
click at [348, 672] on icon at bounding box center [341, 743] width 15 height 15
click at [142, 121] on div "0 ° Undo Copy Duplicate Duplicate to new slide Delete" at bounding box center [547, 380] width 963 height 542
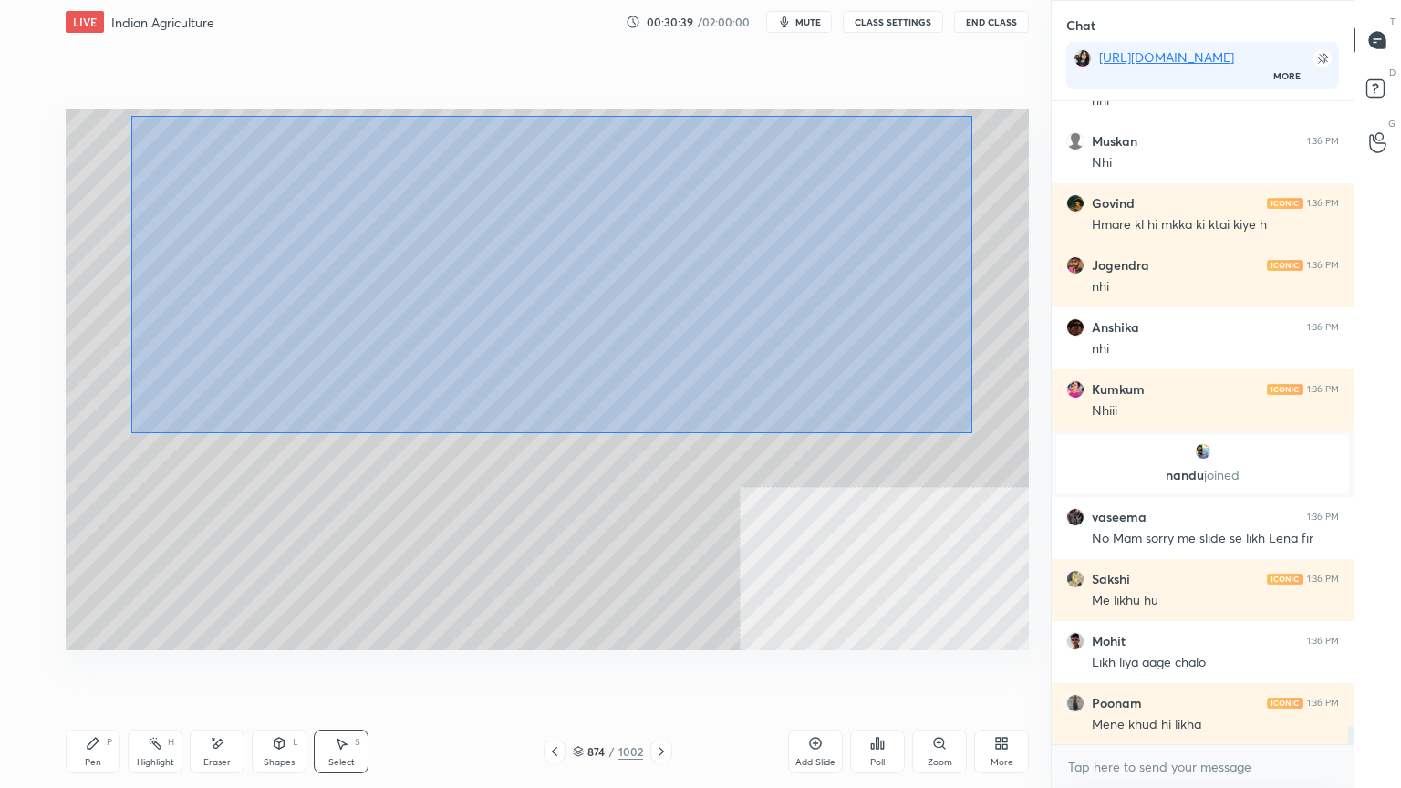
drag, startPoint x: 131, startPoint y: 116, endPoint x: 984, endPoint y: 438, distance: 911.7
click at [988, 442] on div "0 ° Undo Copy Duplicate Duplicate to new slide Delete" at bounding box center [547, 380] width 963 height 542
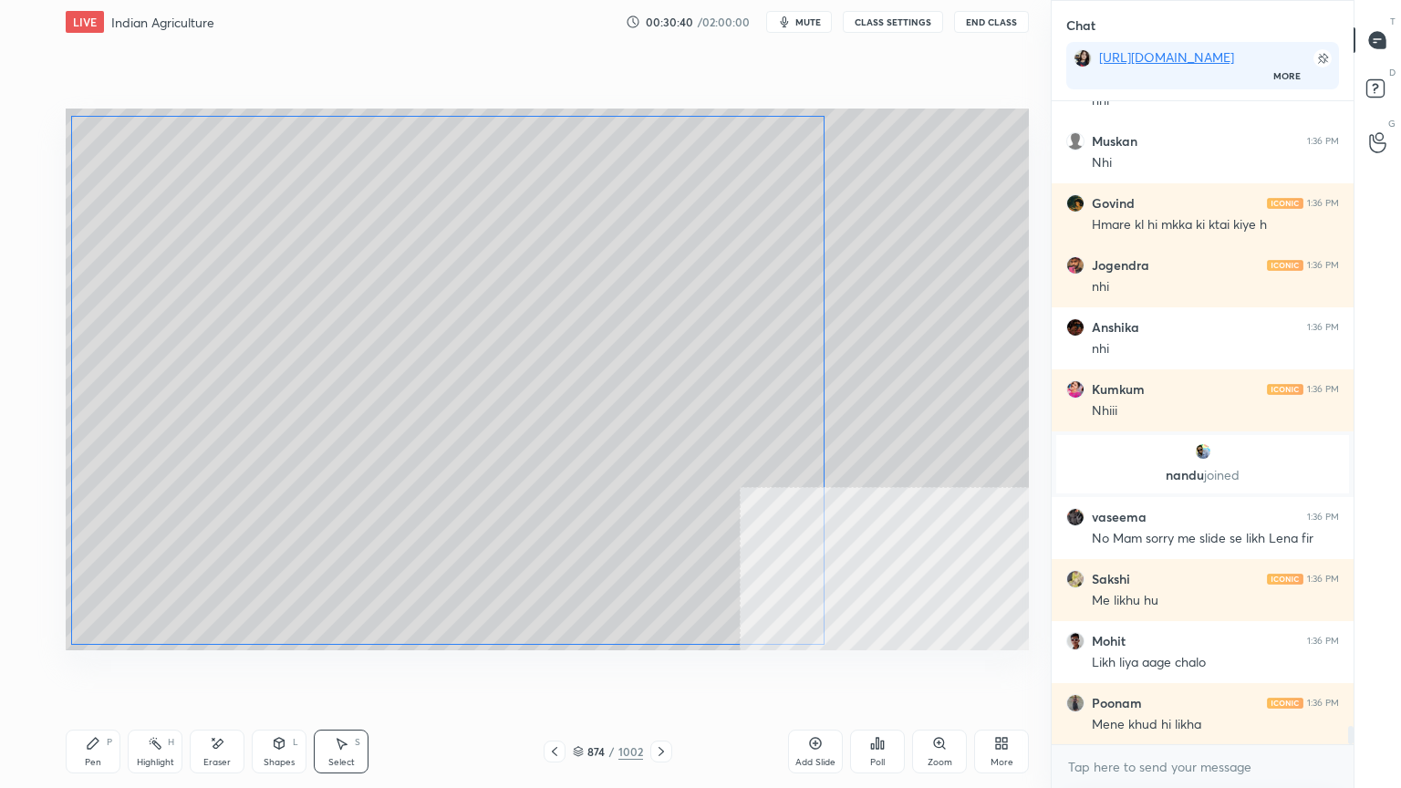
drag, startPoint x: 824, startPoint y: 445, endPoint x: 781, endPoint y: 436, distance: 43.8
click at [754, 444] on div "0 ° Undo Copy Duplicate Duplicate to new slide Delete" at bounding box center [547, 380] width 963 height 542
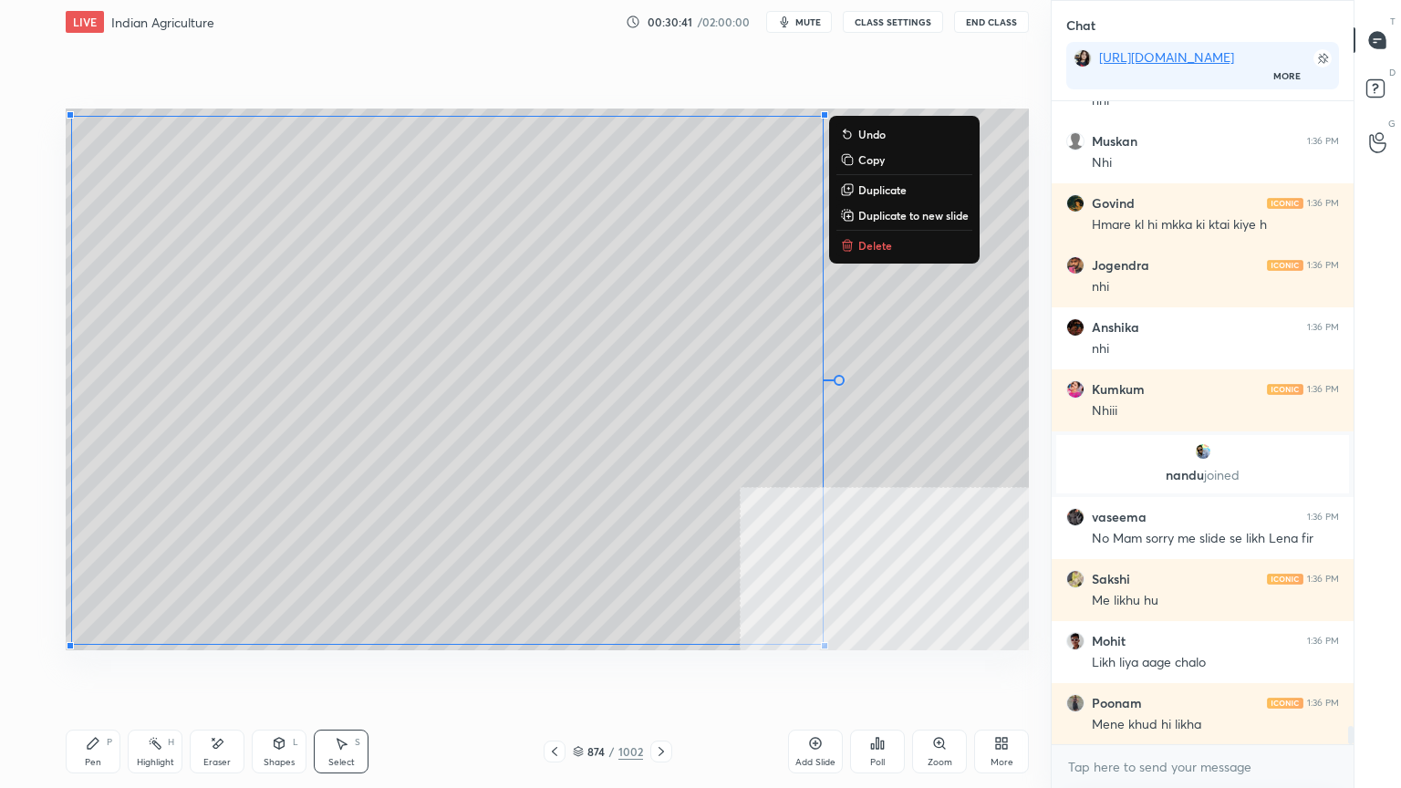
click at [939, 414] on div "0 ° Undo Copy Duplicate Duplicate to new slide Delete" at bounding box center [547, 380] width 963 height 542
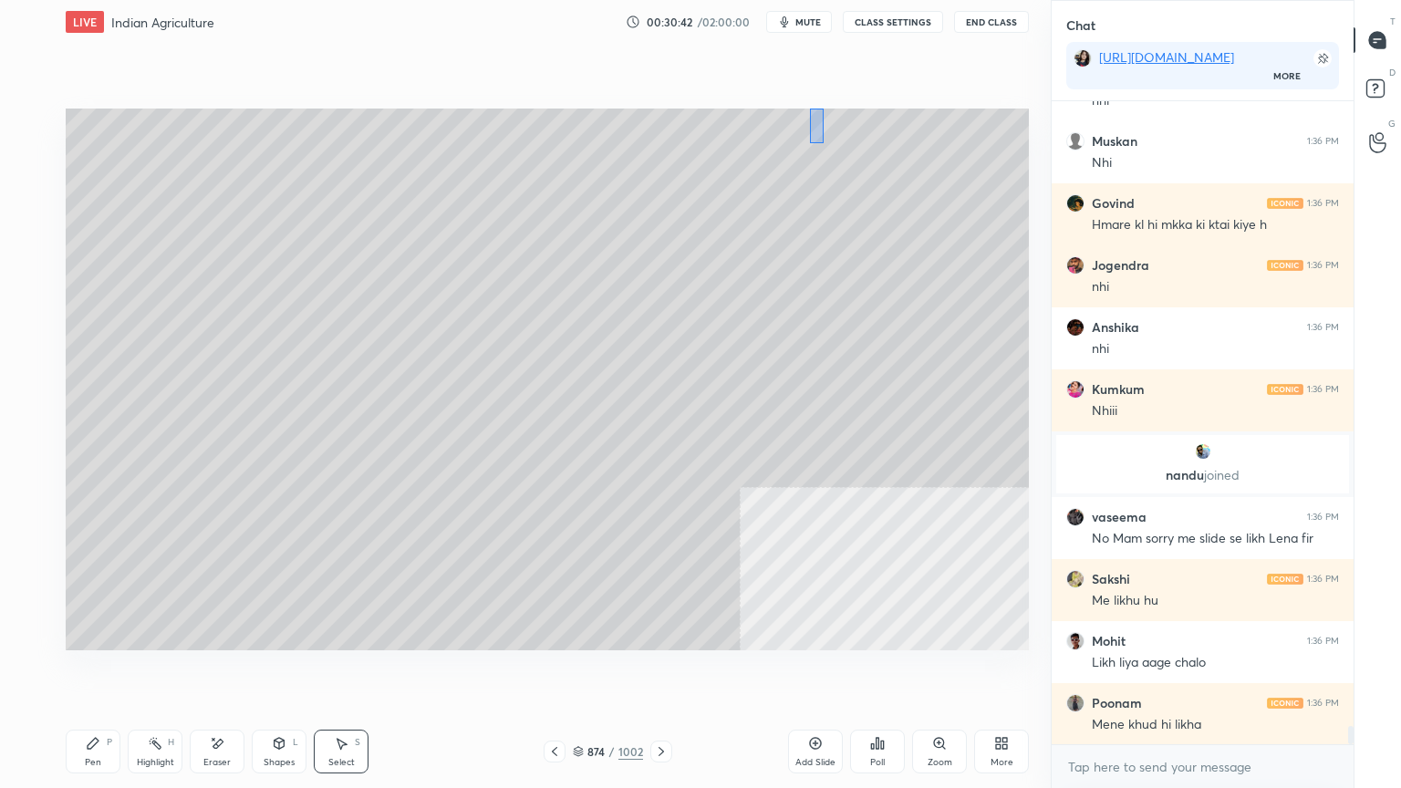
drag, startPoint x: 810, startPoint y: 109, endPoint x: 872, endPoint y: 314, distance: 214.4
click at [885, 327] on div "0 ° Undo Copy Duplicate Duplicate to new slide Delete" at bounding box center [547, 380] width 963 height 542
drag, startPoint x: 819, startPoint y: 297, endPoint x: 902, endPoint y: 292, distance: 83.2
click at [910, 295] on div "0 ° Undo Copy Duplicate Duplicate to new slide Delete" at bounding box center [547, 380] width 963 height 542
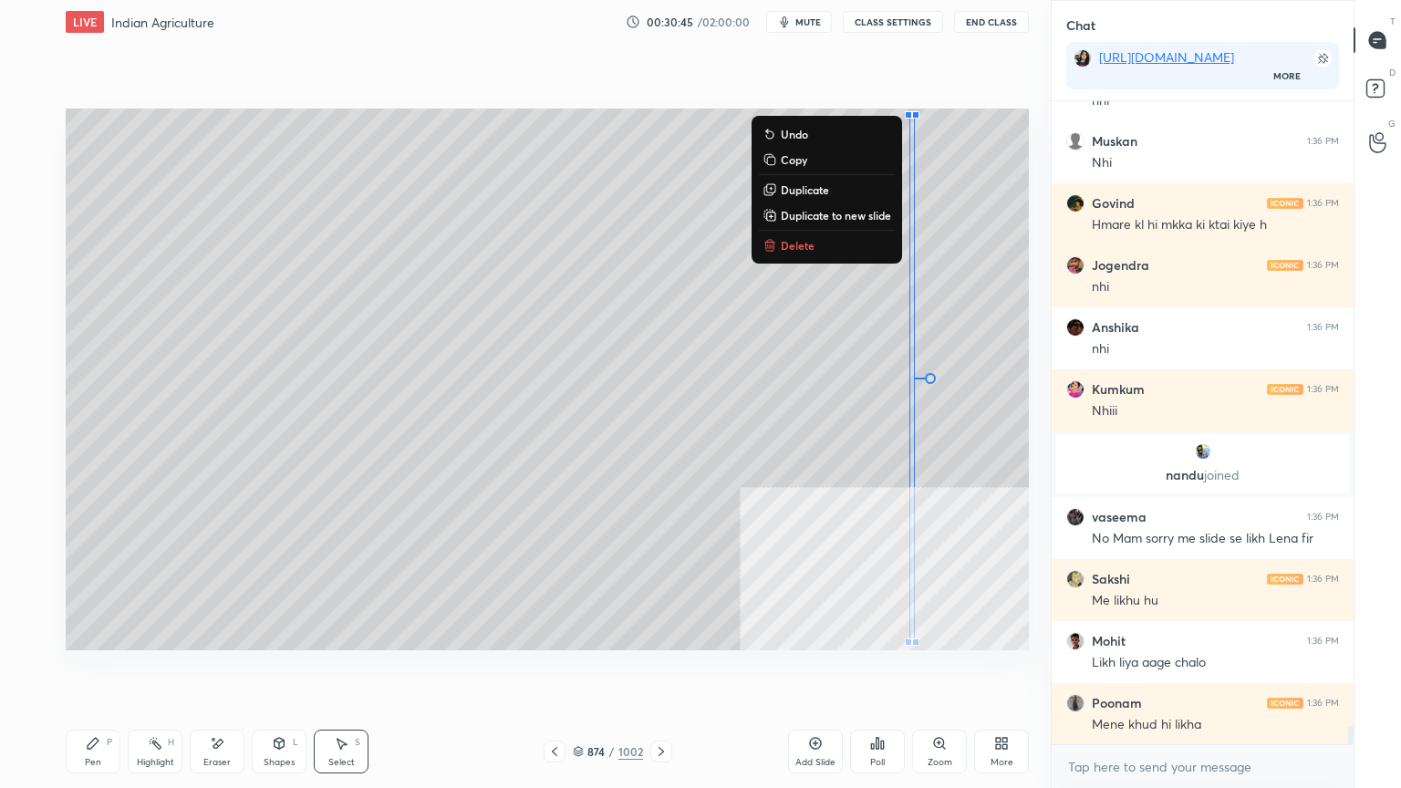
click at [470, 358] on div "0 ° Undo Copy Duplicate Duplicate to new slide Delete" at bounding box center [547, 380] width 963 height 542
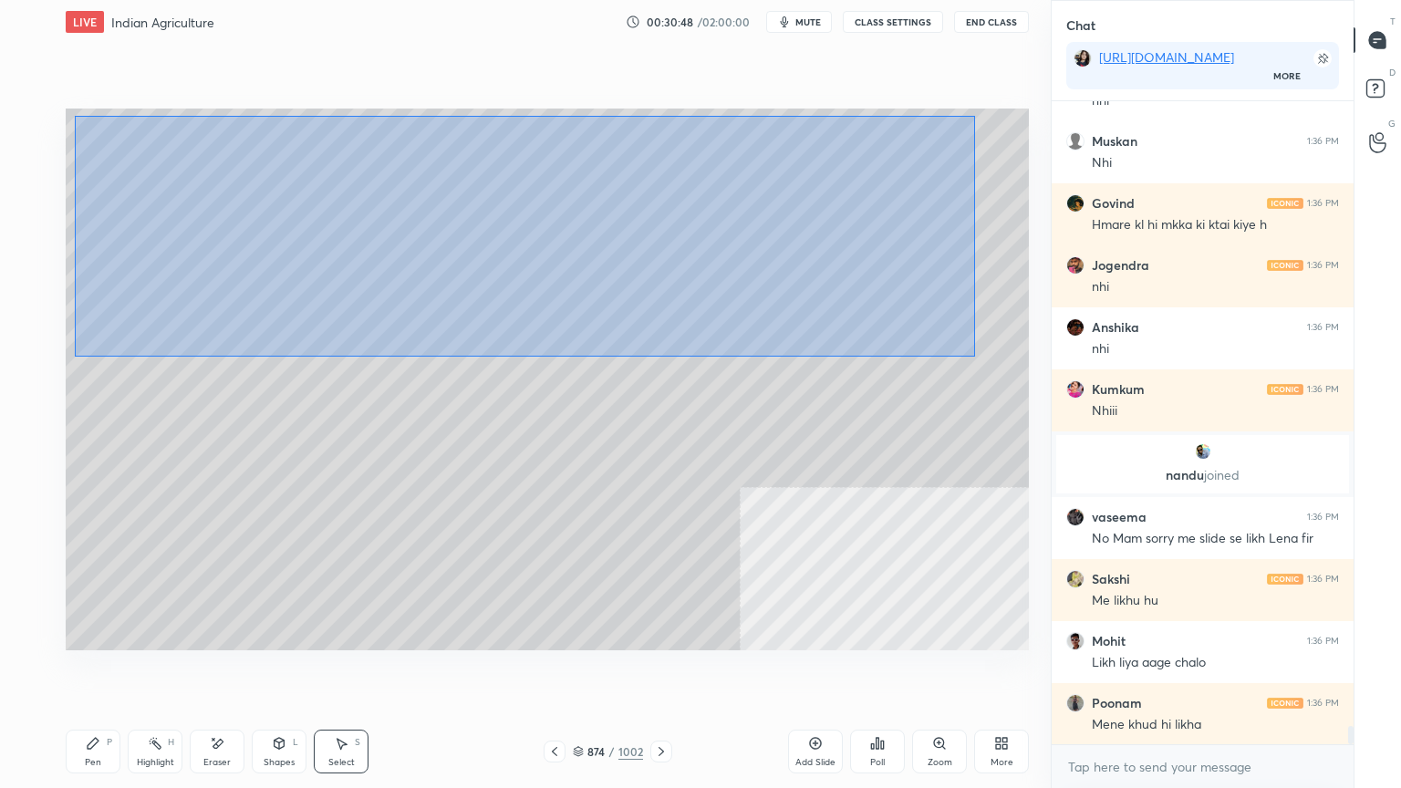
drag, startPoint x: 75, startPoint y: 116, endPoint x: 977, endPoint y: 355, distance: 933.3
click at [977, 355] on div "0 ° Undo Copy Duplicate Duplicate to new slide Delete" at bounding box center [547, 380] width 963 height 542
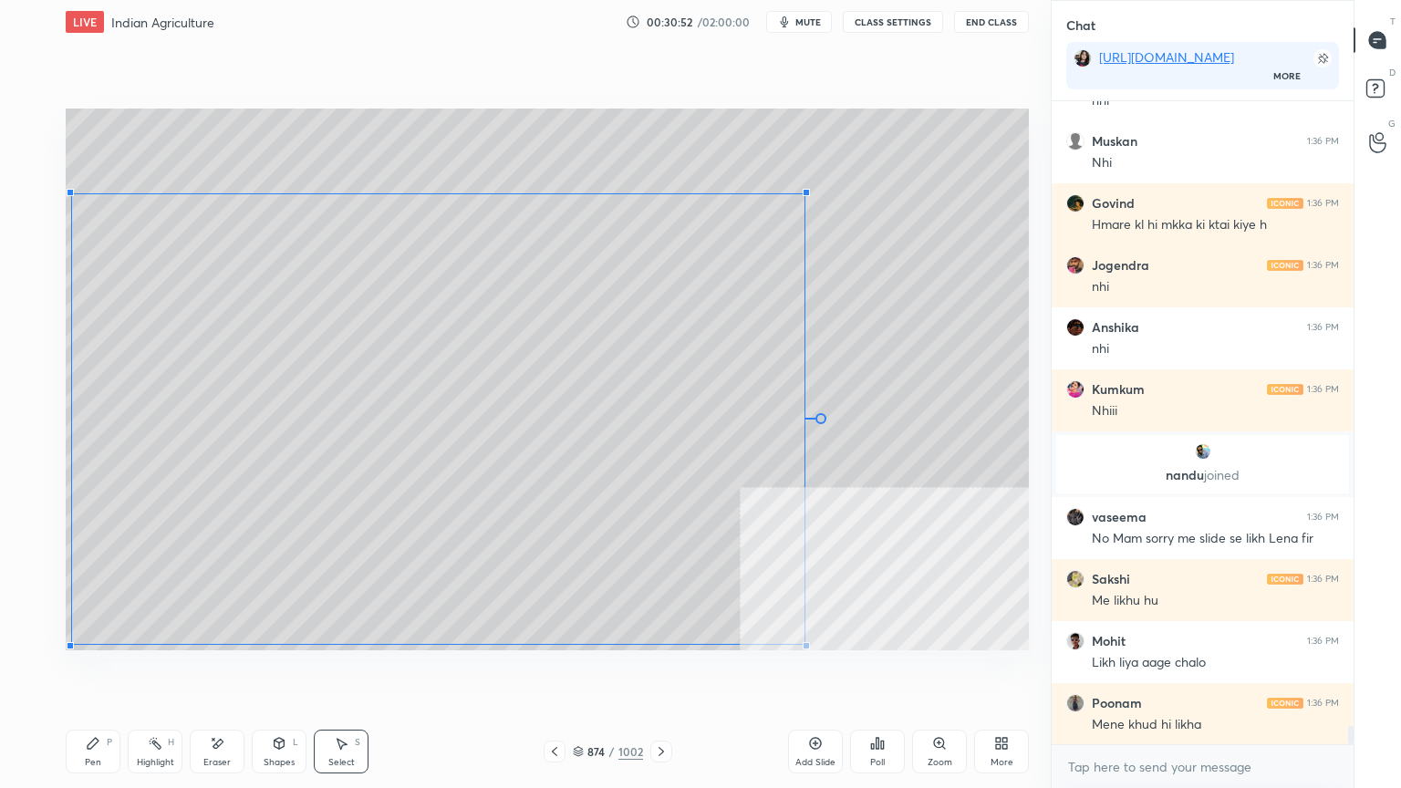
drag, startPoint x: 914, startPoint y: 117, endPoint x: 798, endPoint y: 193, distance: 138.9
click at [804, 193] on div at bounding box center [806, 192] width 7 height 7
drag, startPoint x: 704, startPoint y: 265, endPoint x: 704, endPoint y: 191, distance: 73.9
click at [706, 193] on div "0 ° Undo Copy Duplicate Duplicate to new slide Delete" at bounding box center [547, 380] width 963 height 542
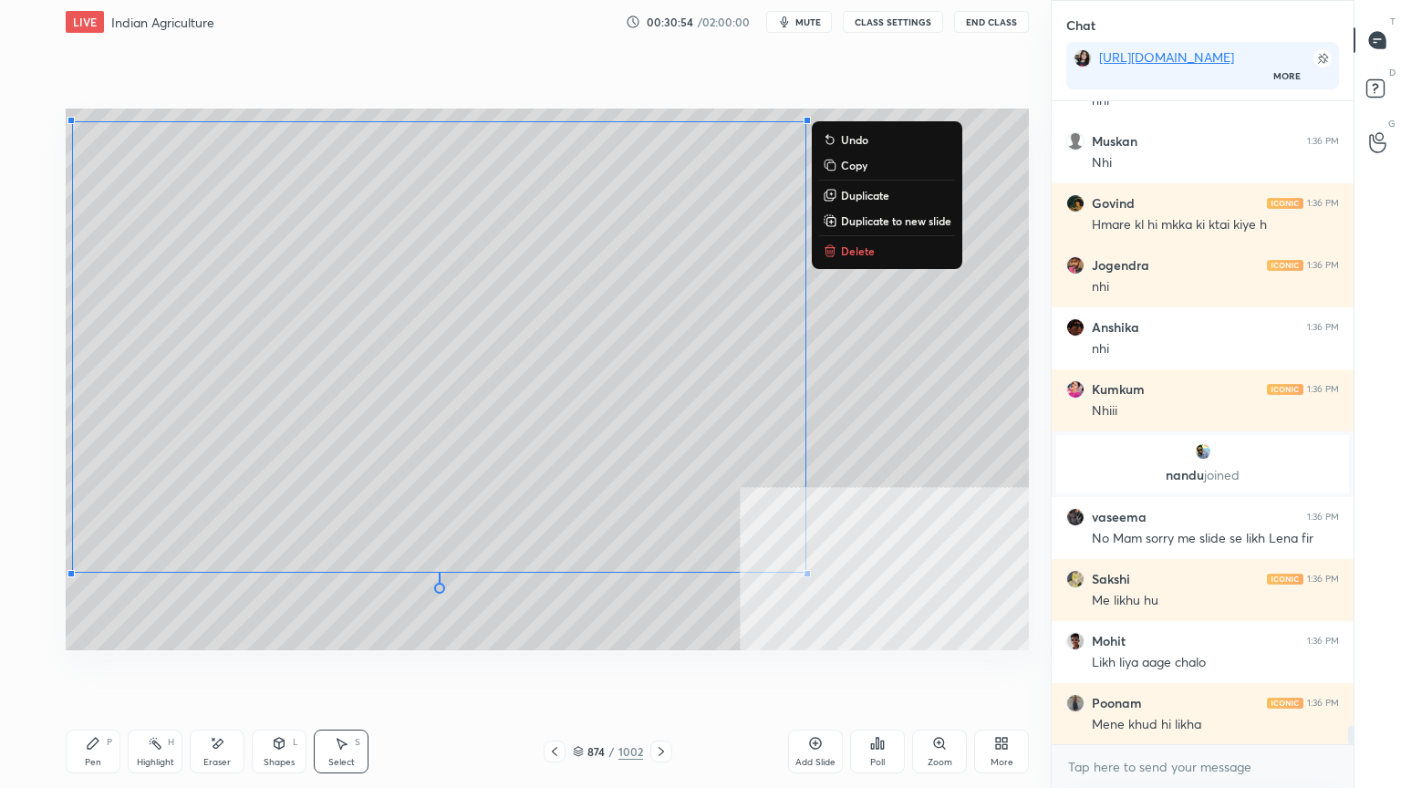
click at [898, 340] on div "0 ° Undo Copy Duplicate Duplicate to new slide Delete" at bounding box center [547, 380] width 963 height 542
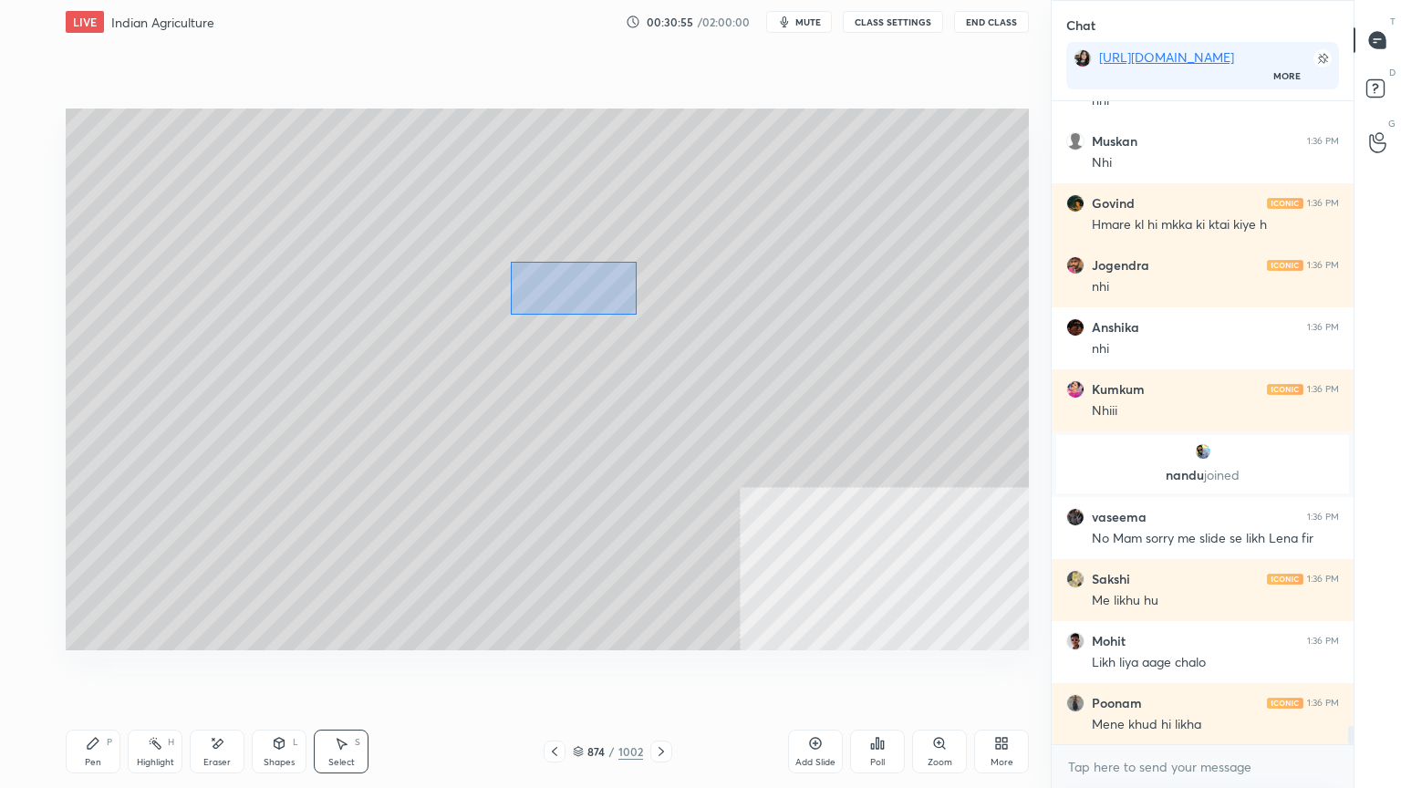
drag, startPoint x: 511, startPoint y: 262, endPoint x: 643, endPoint y: 316, distance: 142.8
click at [643, 316] on div "0 ° Undo Copy Duplicate Duplicate to new slide Delete" at bounding box center [547, 380] width 963 height 542
drag, startPoint x: 569, startPoint y: 284, endPoint x: 727, endPoint y: 243, distance: 163.1
click at [751, 234] on div "0 ° Undo Copy Duplicate Duplicate to new slide Delete" at bounding box center [547, 380] width 963 height 542
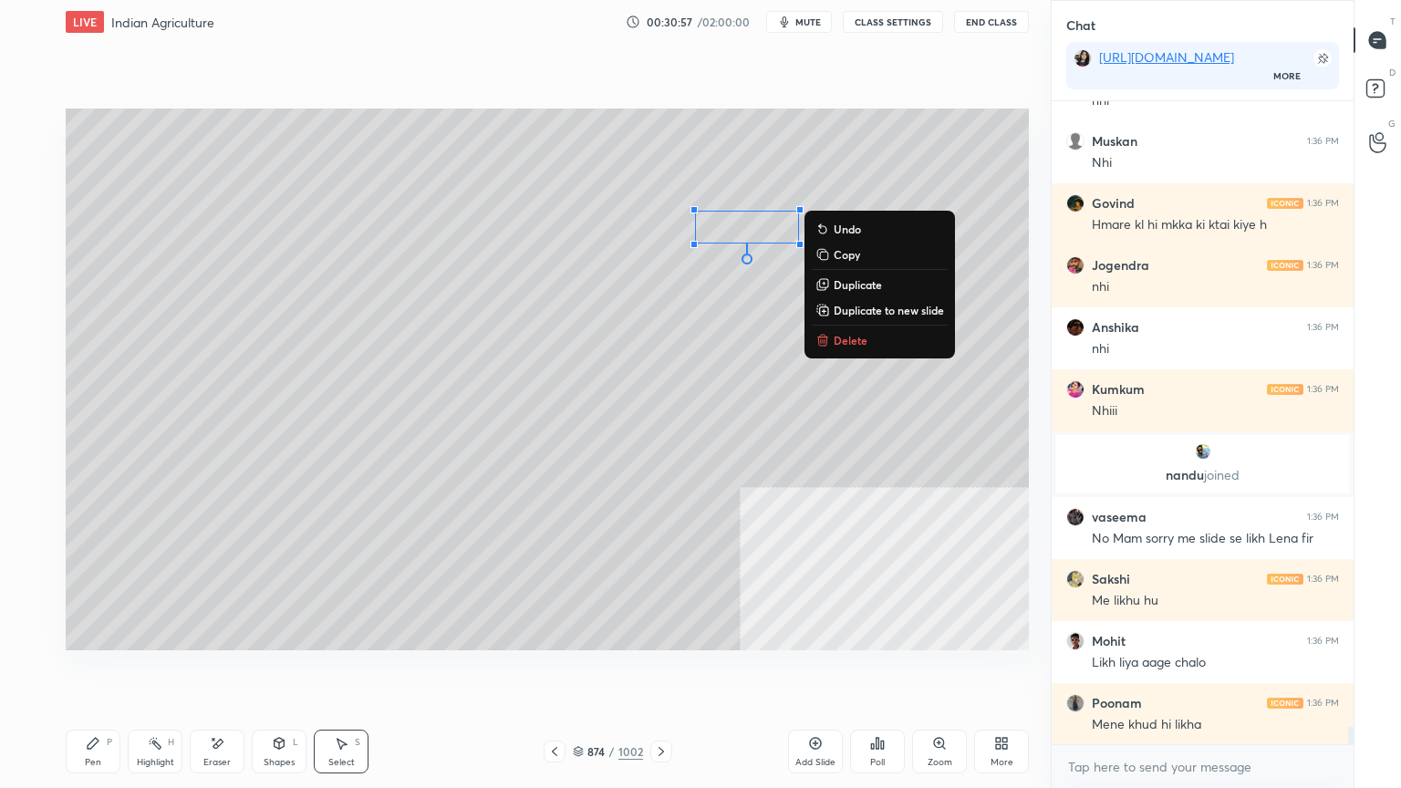
click at [557, 306] on div "0 ° Undo Copy Duplicate Duplicate to new slide Delete" at bounding box center [547, 380] width 963 height 542
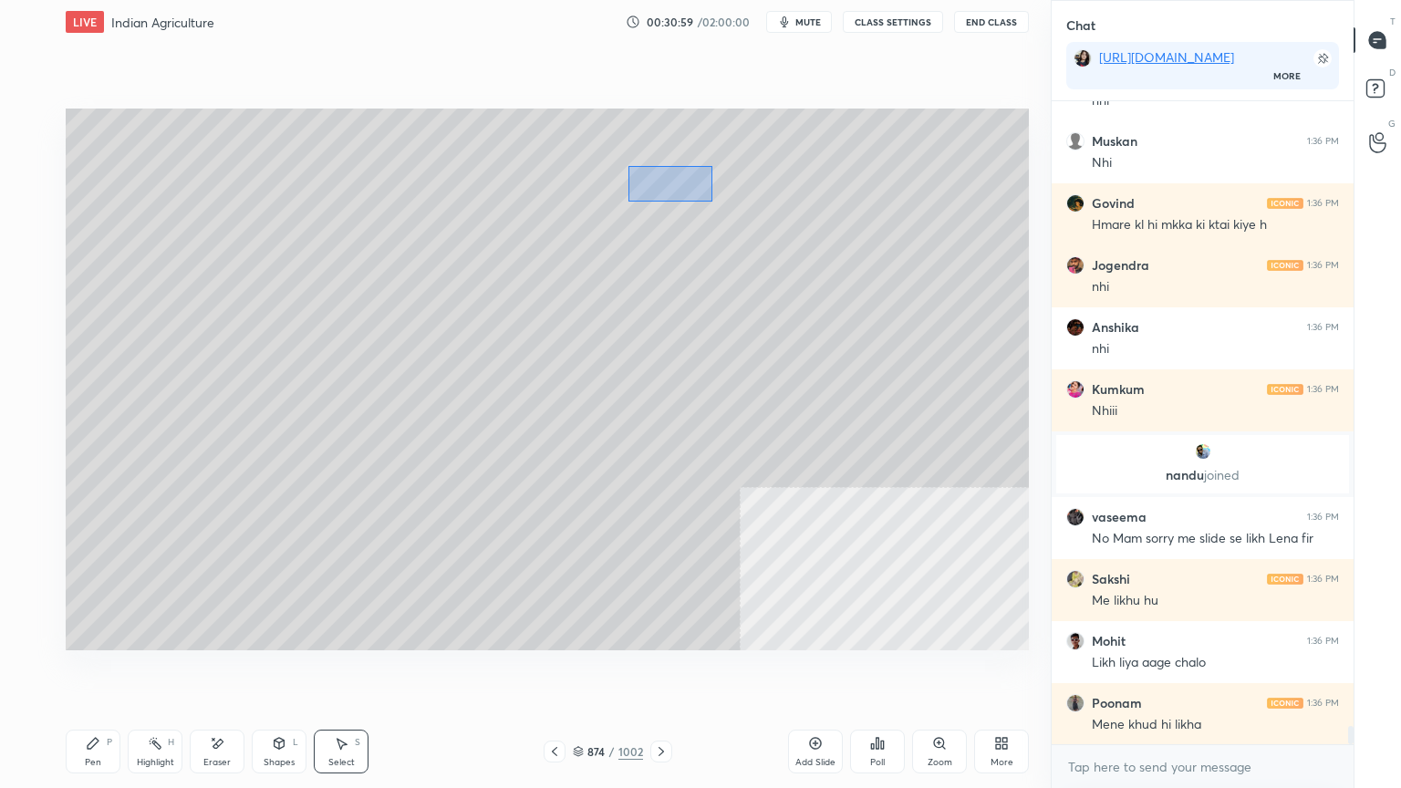
drag, startPoint x: 686, startPoint y: 192, endPoint x: 710, endPoint y: 198, distance: 24.3
click at [710, 198] on div "0 ° Undo Copy Duplicate Duplicate to new slide Delete" at bounding box center [547, 380] width 963 height 542
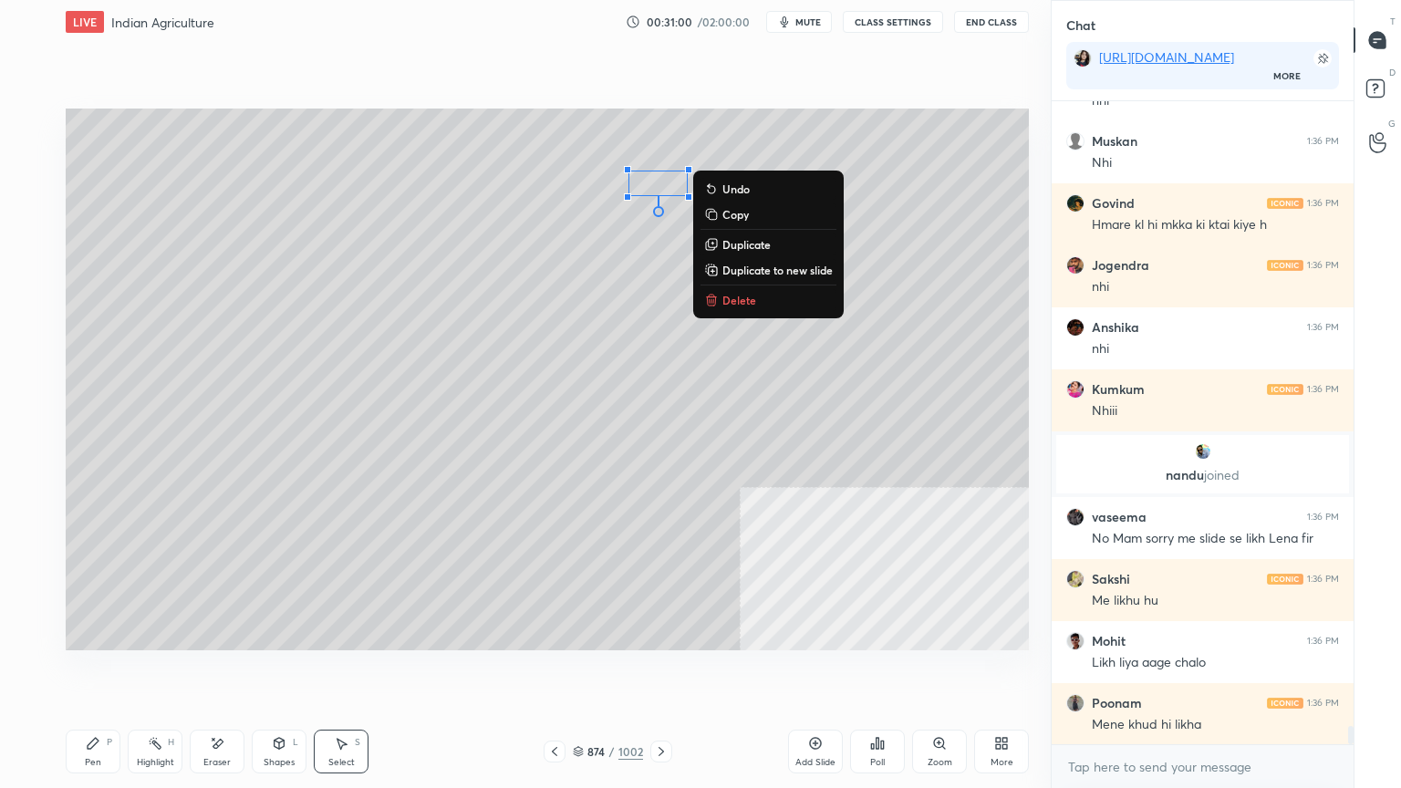
scroll to position [22583, 0]
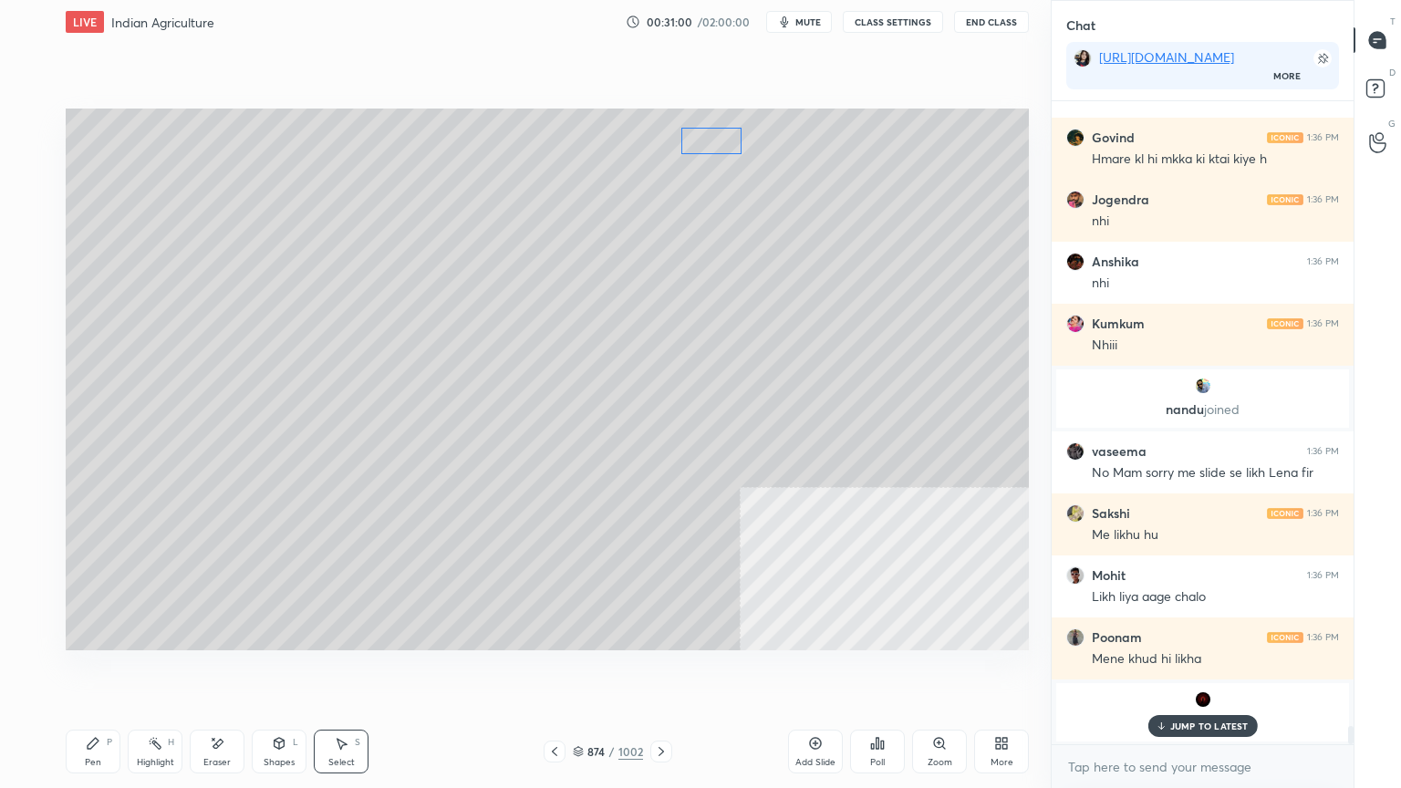
drag, startPoint x: 671, startPoint y: 182, endPoint x: 701, endPoint y: 144, distance: 47.4
click at [712, 143] on div "0 ° Undo Copy Duplicate Duplicate to new slide Delete" at bounding box center [547, 380] width 963 height 542
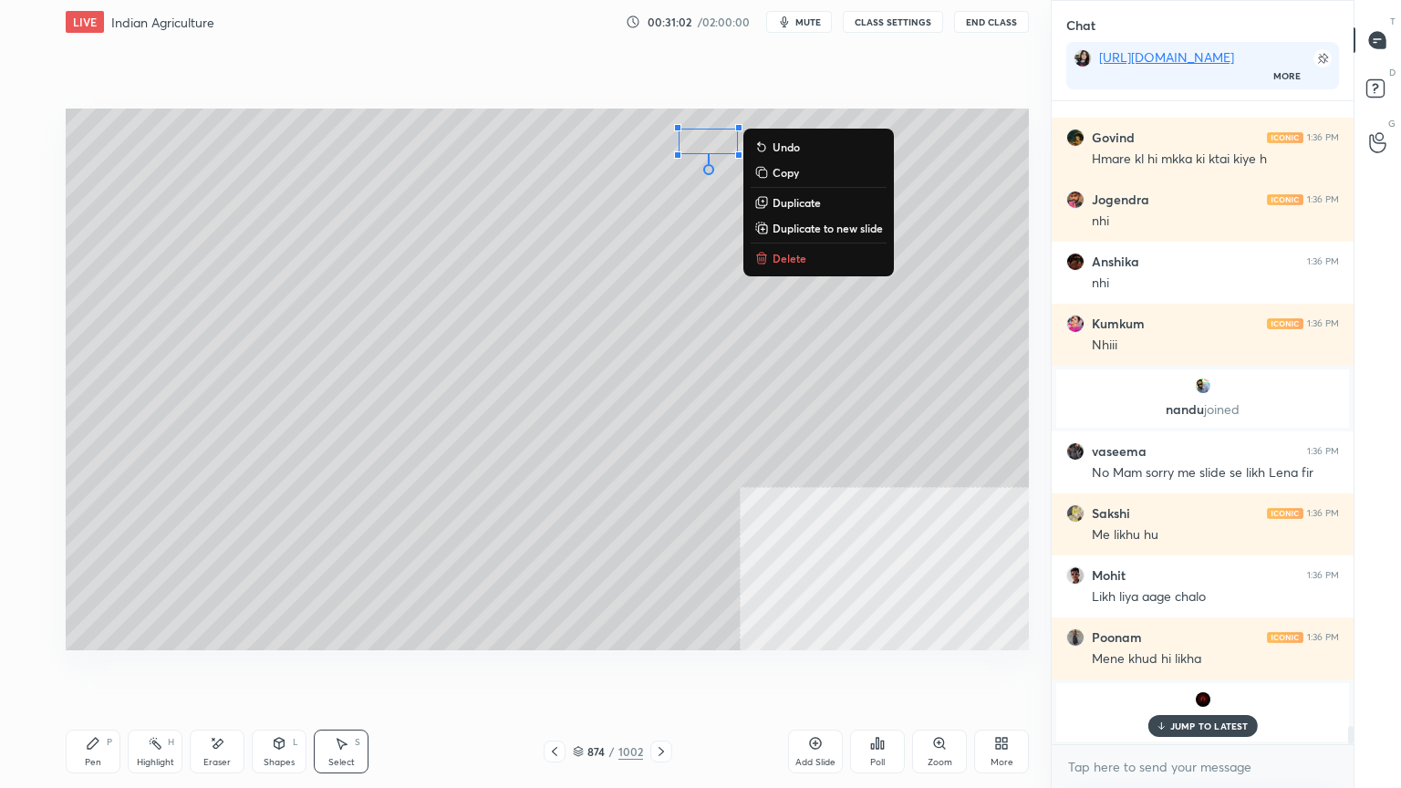
click at [505, 195] on div "0 ° Undo Copy Duplicate Duplicate to new slide Delete" at bounding box center [547, 380] width 963 height 542
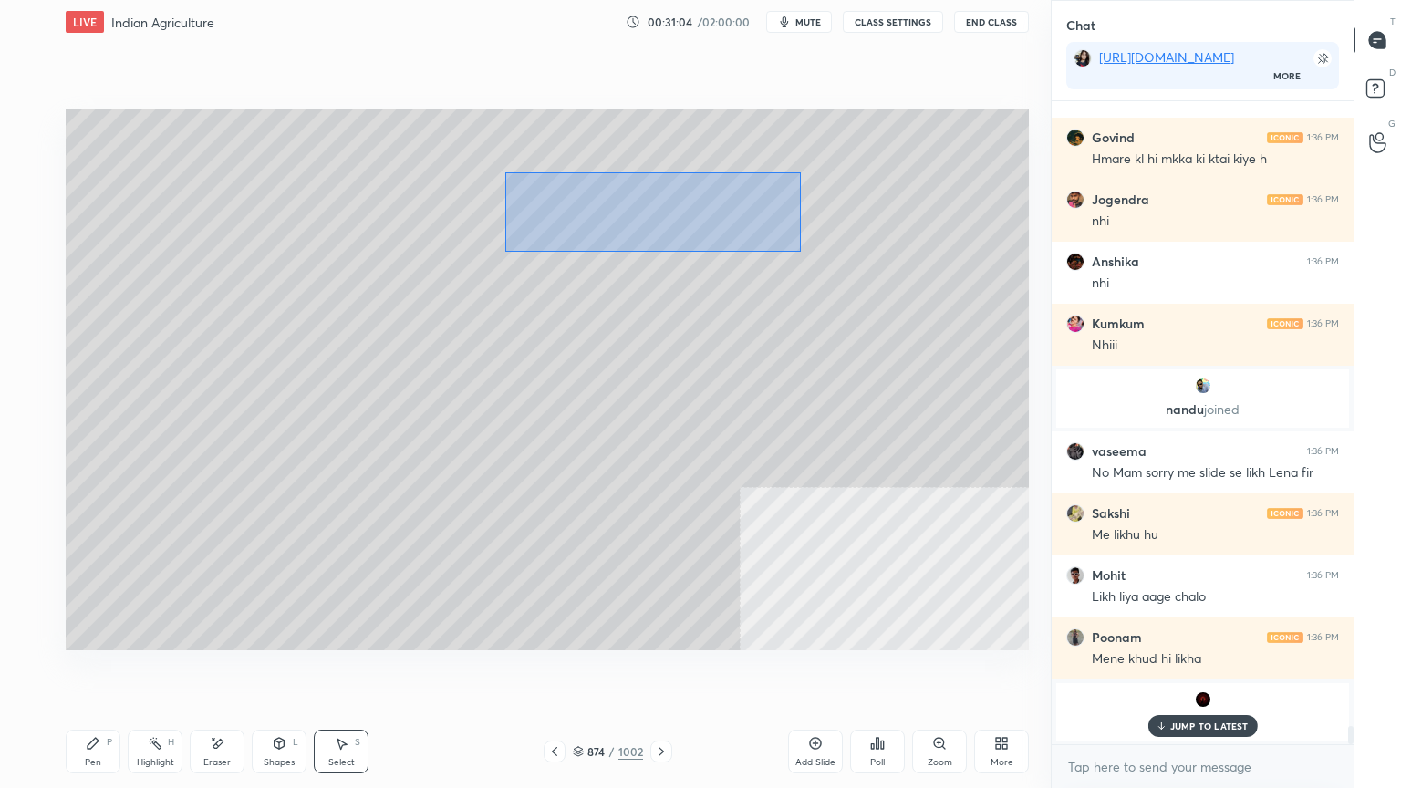
drag, startPoint x: 504, startPoint y: 172, endPoint x: 798, endPoint y: 250, distance: 304.0
click at [798, 250] on div "0 ° Undo Copy Duplicate Duplicate to new slide Delete" at bounding box center [547, 380] width 963 height 542
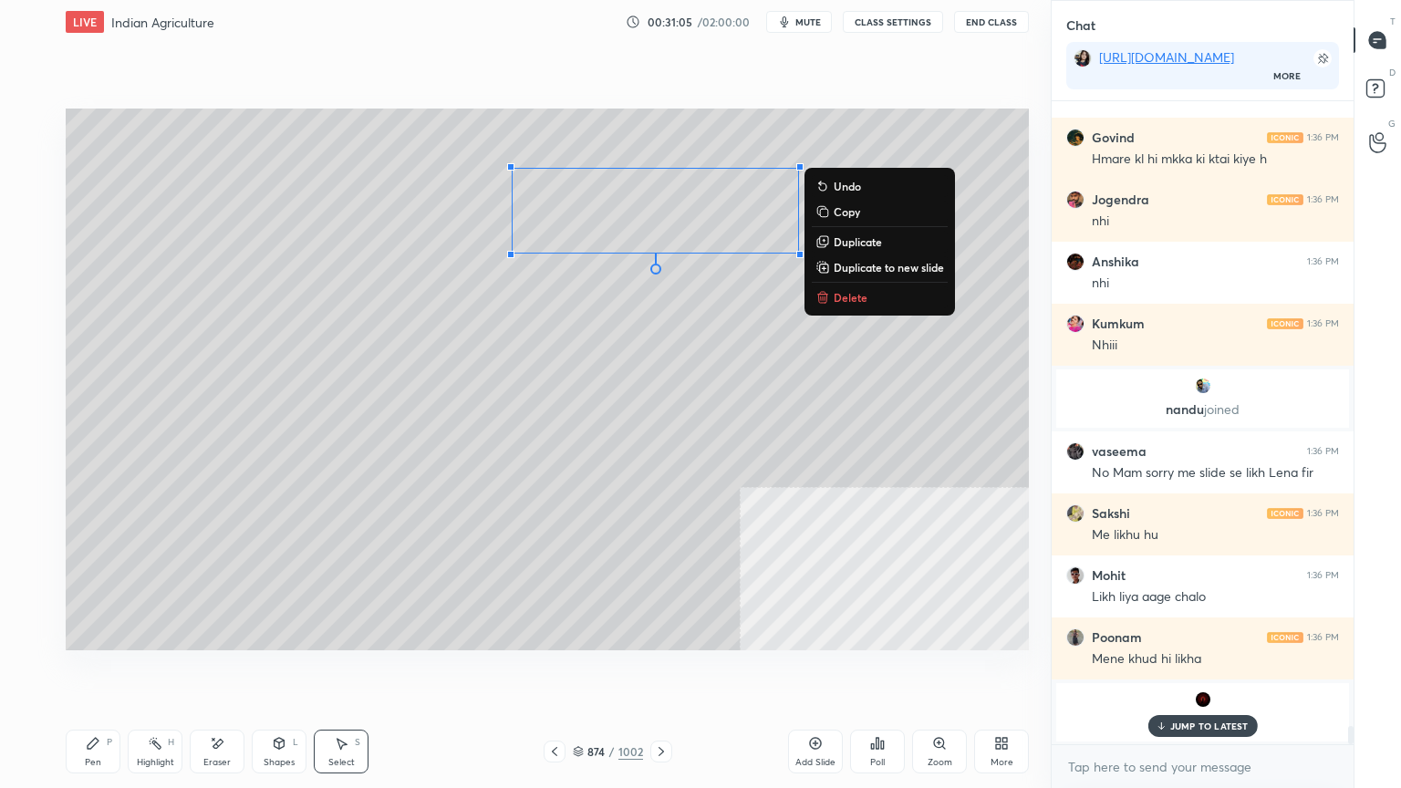
click at [322, 373] on div "0 ° Undo Copy Duplicate Duplicate to new slide Delete" at bounding box center [547, 380] width 963 height 542
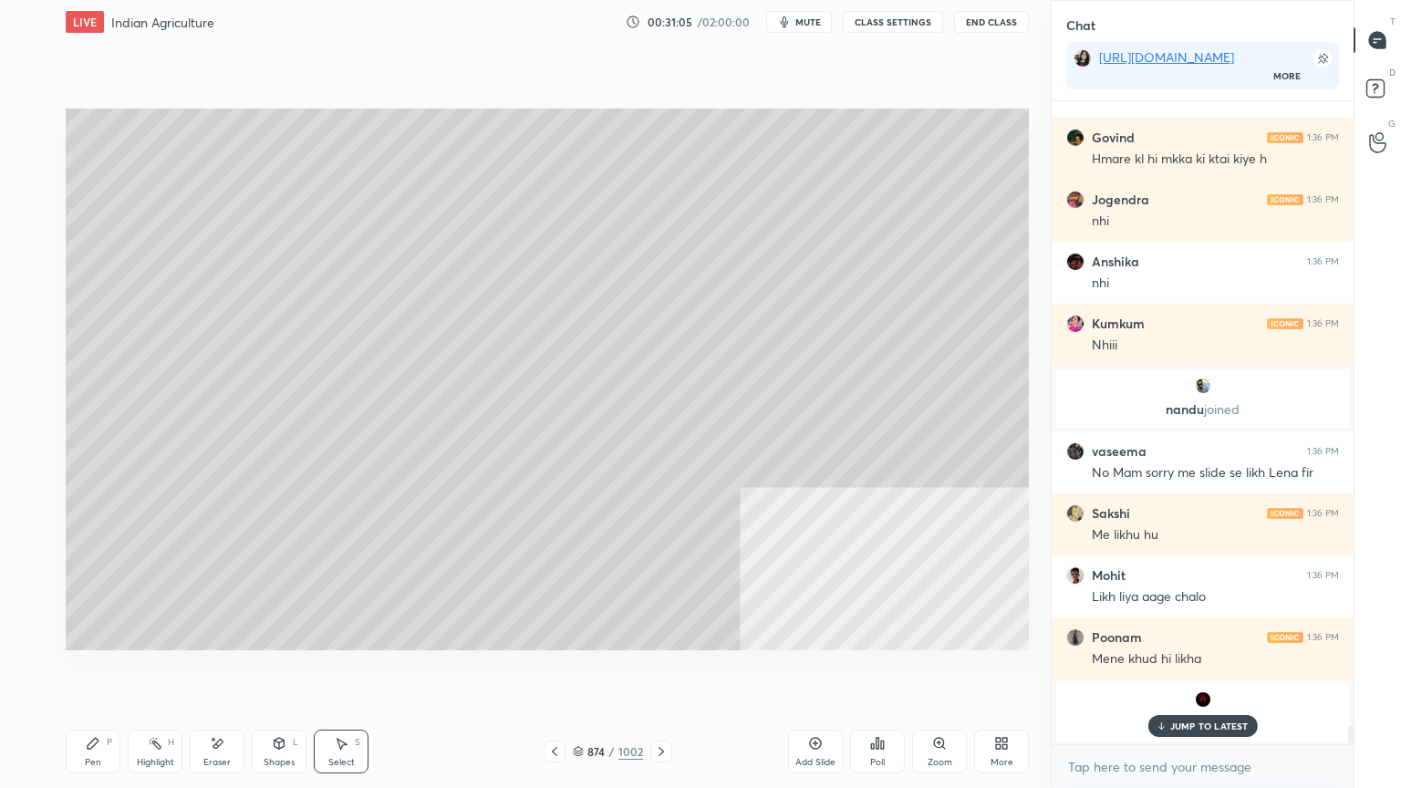
click at [88, 672] on icon at bounding box center [93, 743] width 11 height 11
click at [91, 672] on div "Pen P" at bounding box center [93, 752] width 55 height 44
click at [664, 672] on icon at bounding box center [661, 751] width 15 height 15
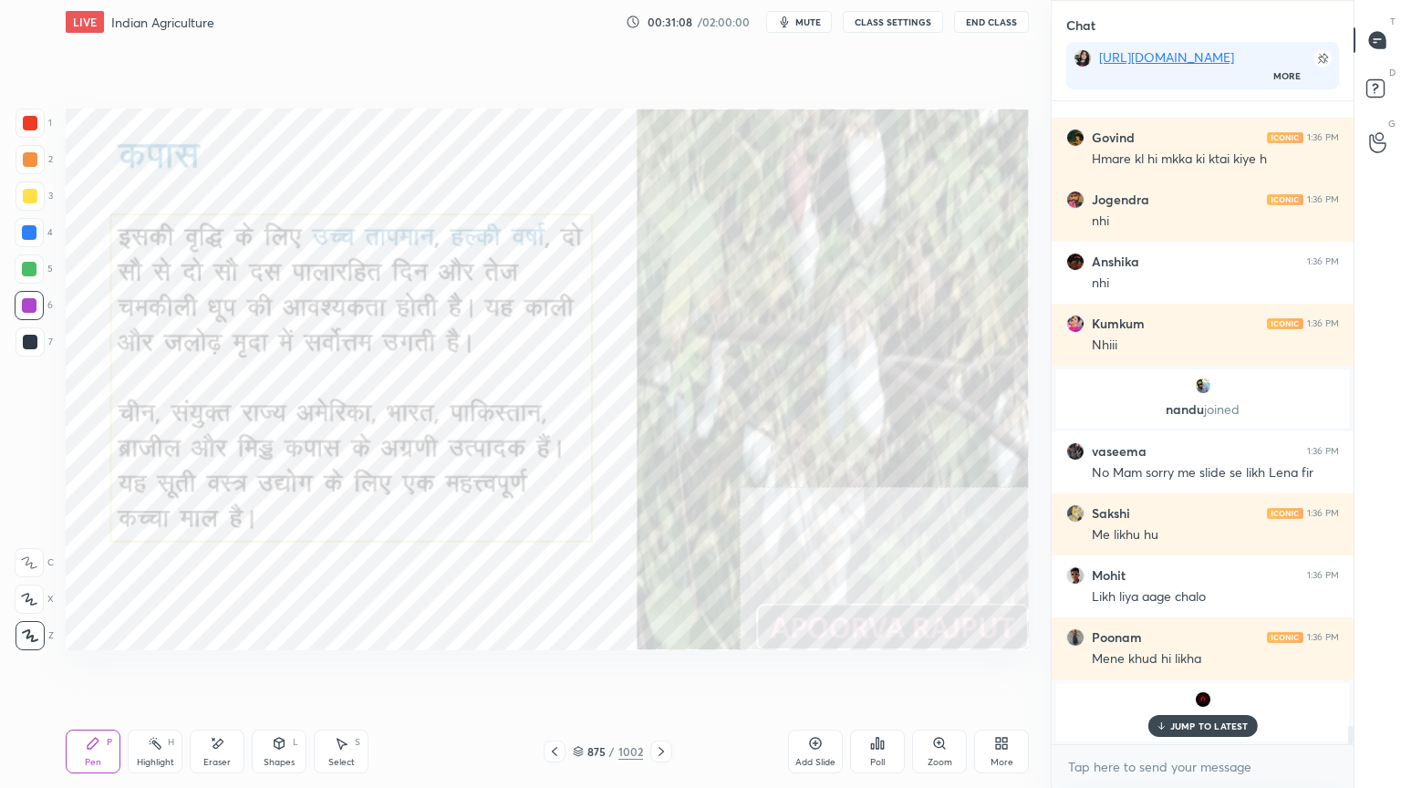
drag, startPoint x: 1182, startPoint y: 726, endPoint x: 1184, endPoint y: 766, distance: 40.2
click at [1182, 672] on p "JUMP TO LATEST" at bounding box center [1209, 726] width 78 height 11
drag, startPoint x: 1181, startPoint y: 774, endPoint x: 1167, endPoint y: 759, distance: 20.6
click at [1179, 672] on textarea at bounding box center [1202, 767] width 273 height 29
click at [29, 234] on div at bounding box center [29, 232] width 15 height 15
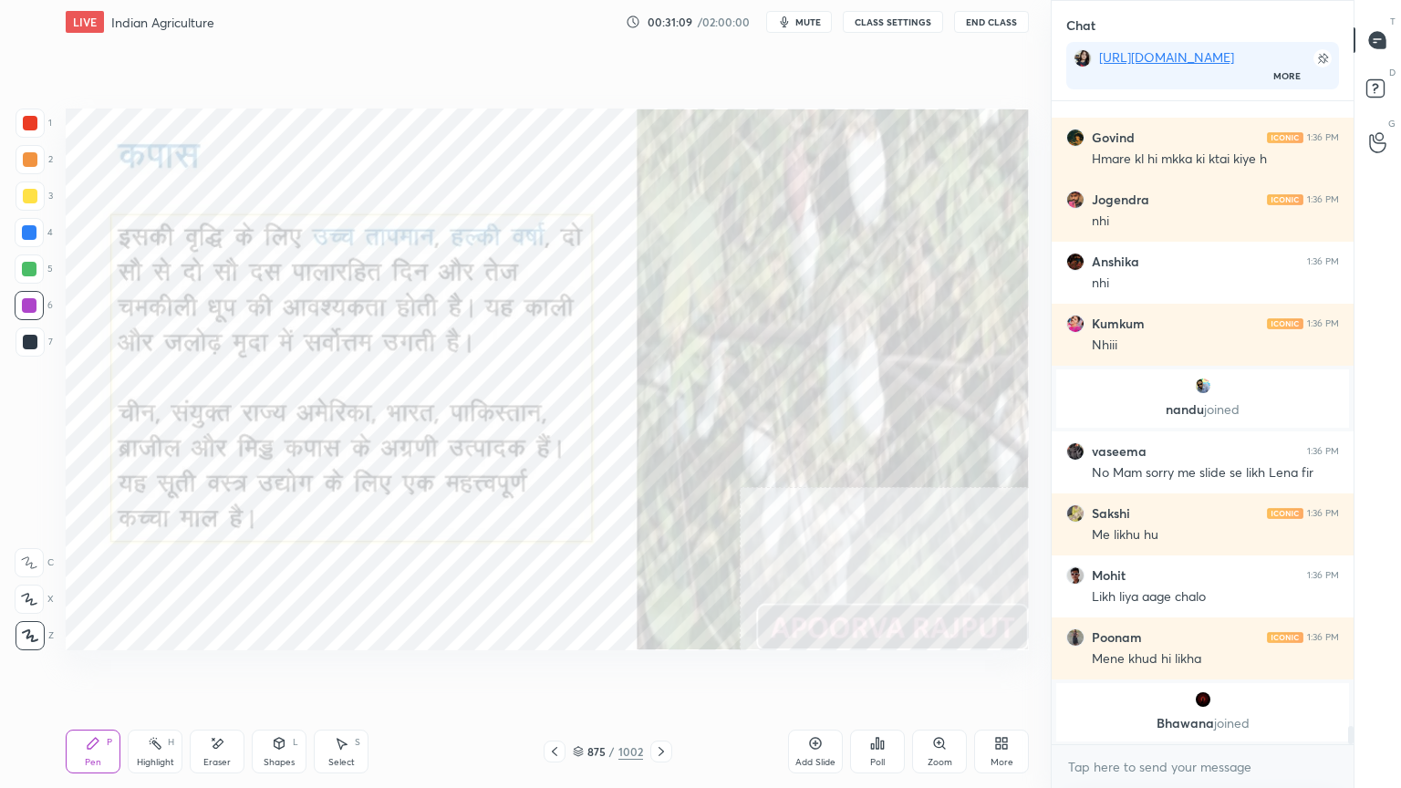
click at [28, 238] on div at bounding box center [29, 232] width 15 height 15
click at [223, 672] on div "Eraser" at bounding box center [217, 752] width 55 height 44
click at [29, 631] on span "Erase all" at bounding box center [29, 635] width 27 height 13
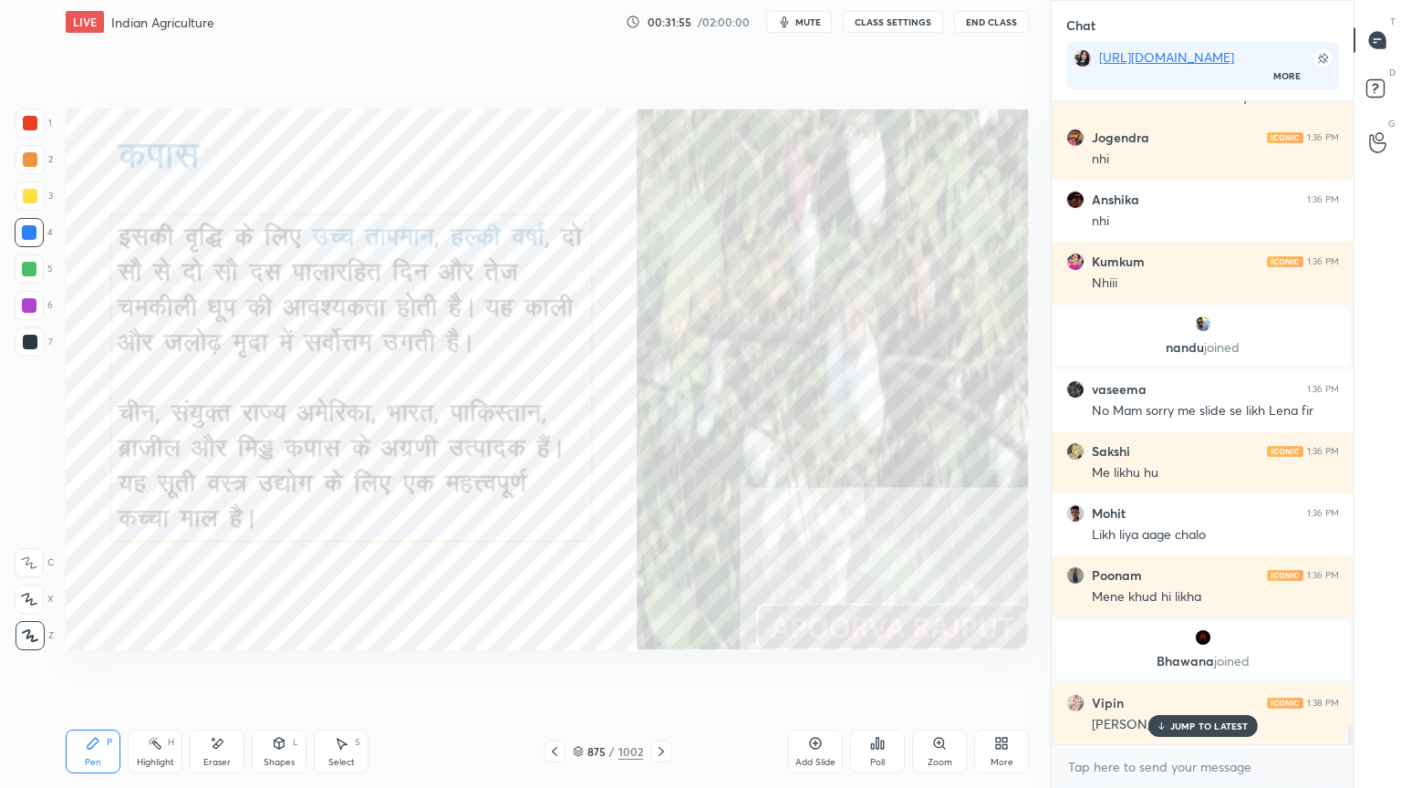
click at [1207, 672] on p "JUMP TO LATEST" at bounding box center [1209, 726] width 78 height 11
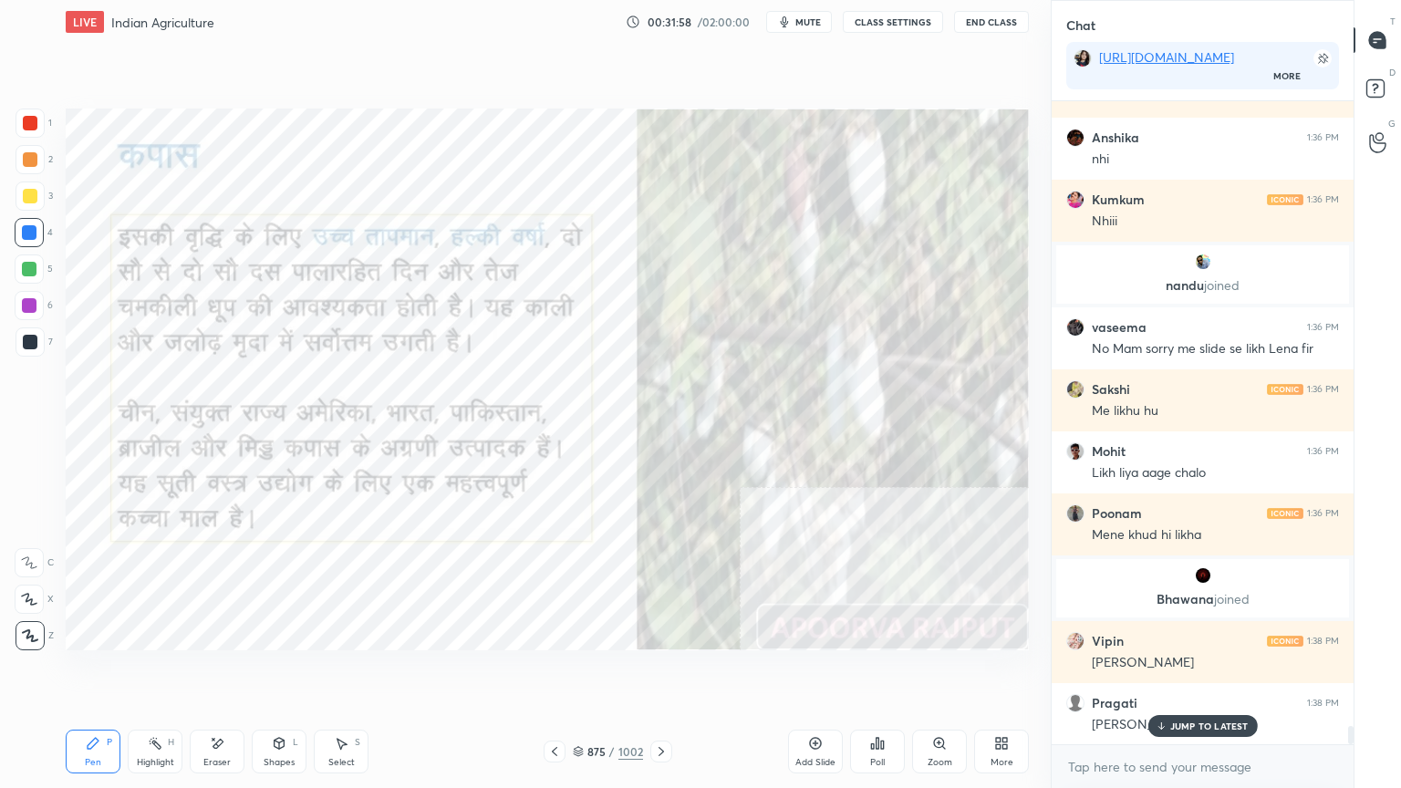
click at [1199, 672] on p "JUMP TO LATEST" at bounding box center [1209, 726] width 78 height 11
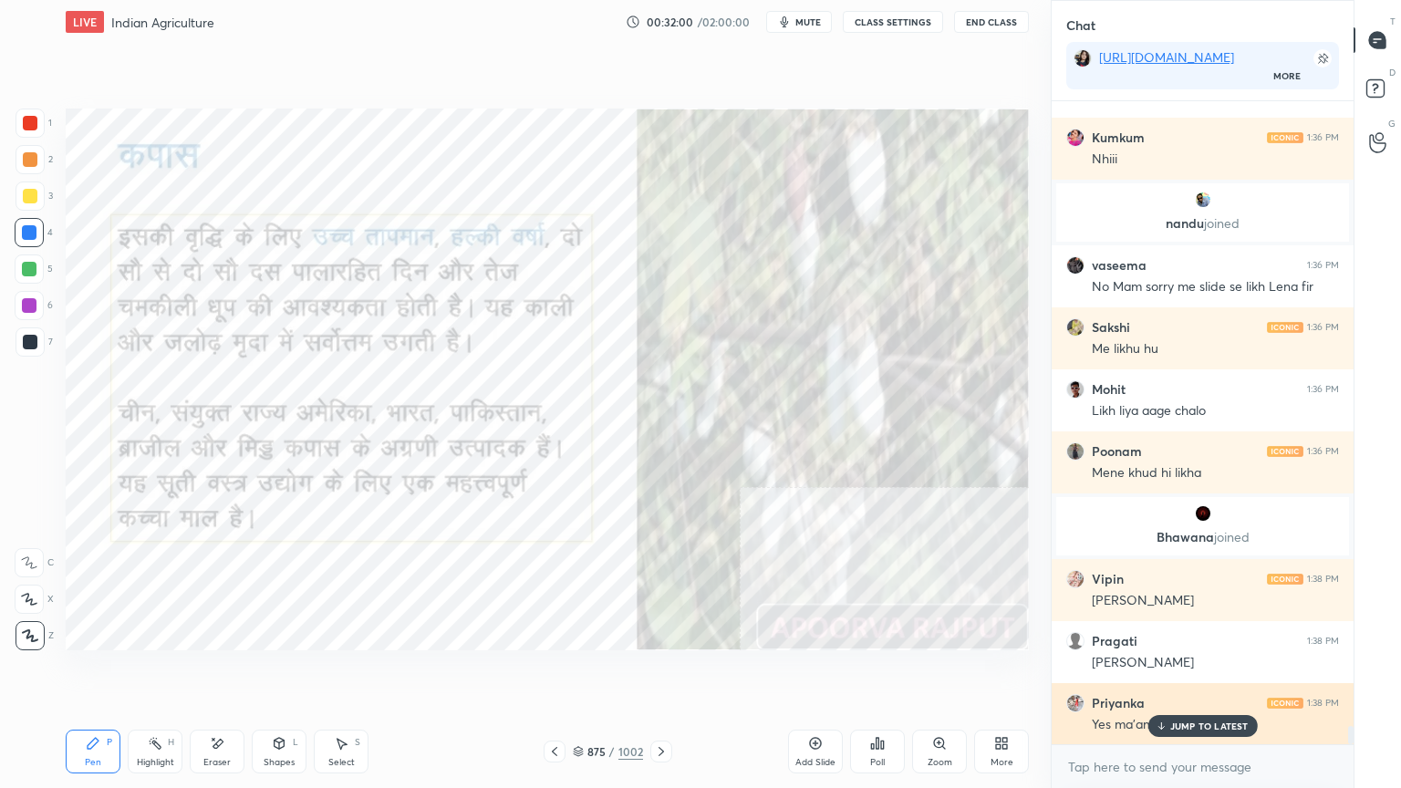
click at [1179, 672] on div "JUMP TO LATEST" at bounding box center [1202, 726] width 109 height 22
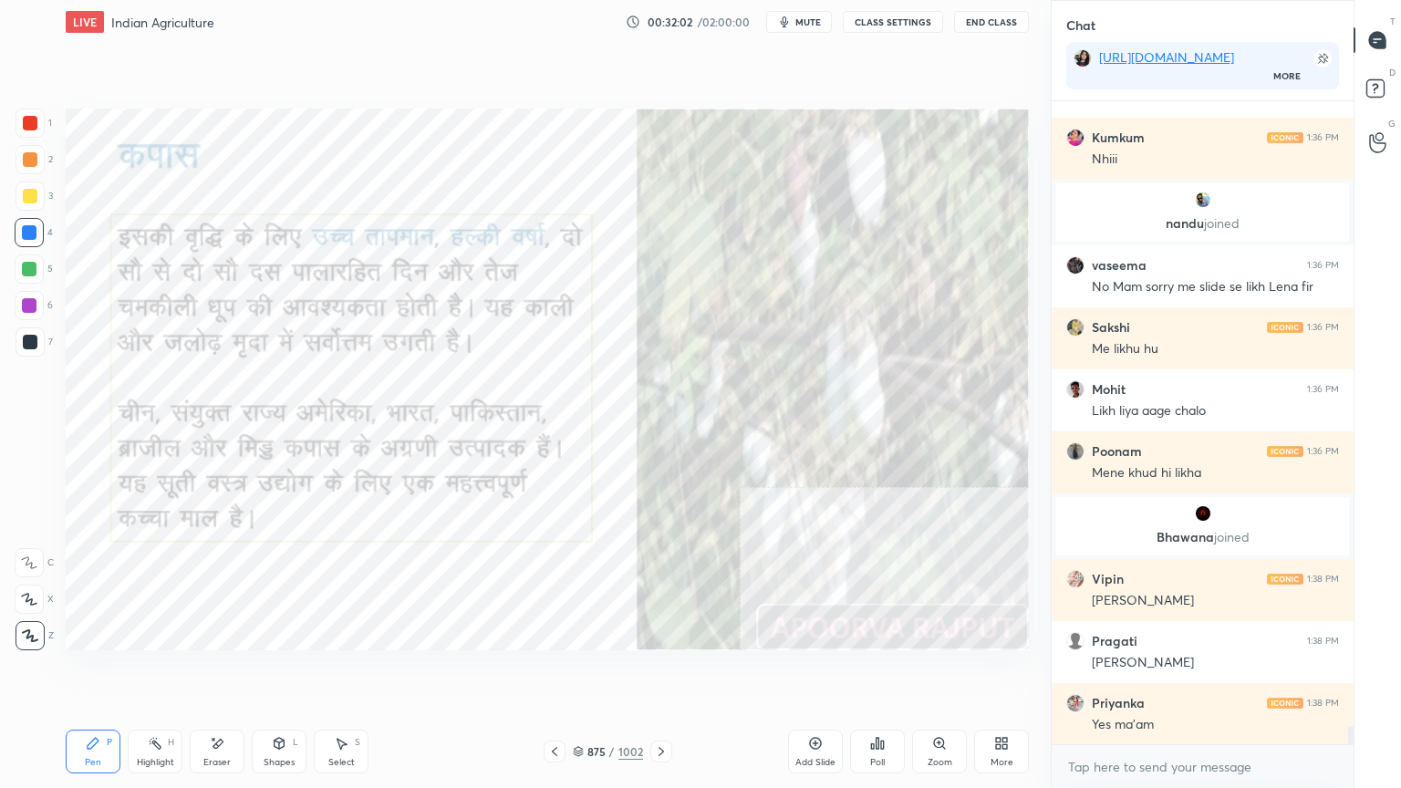
scroll to position [22233, 0]
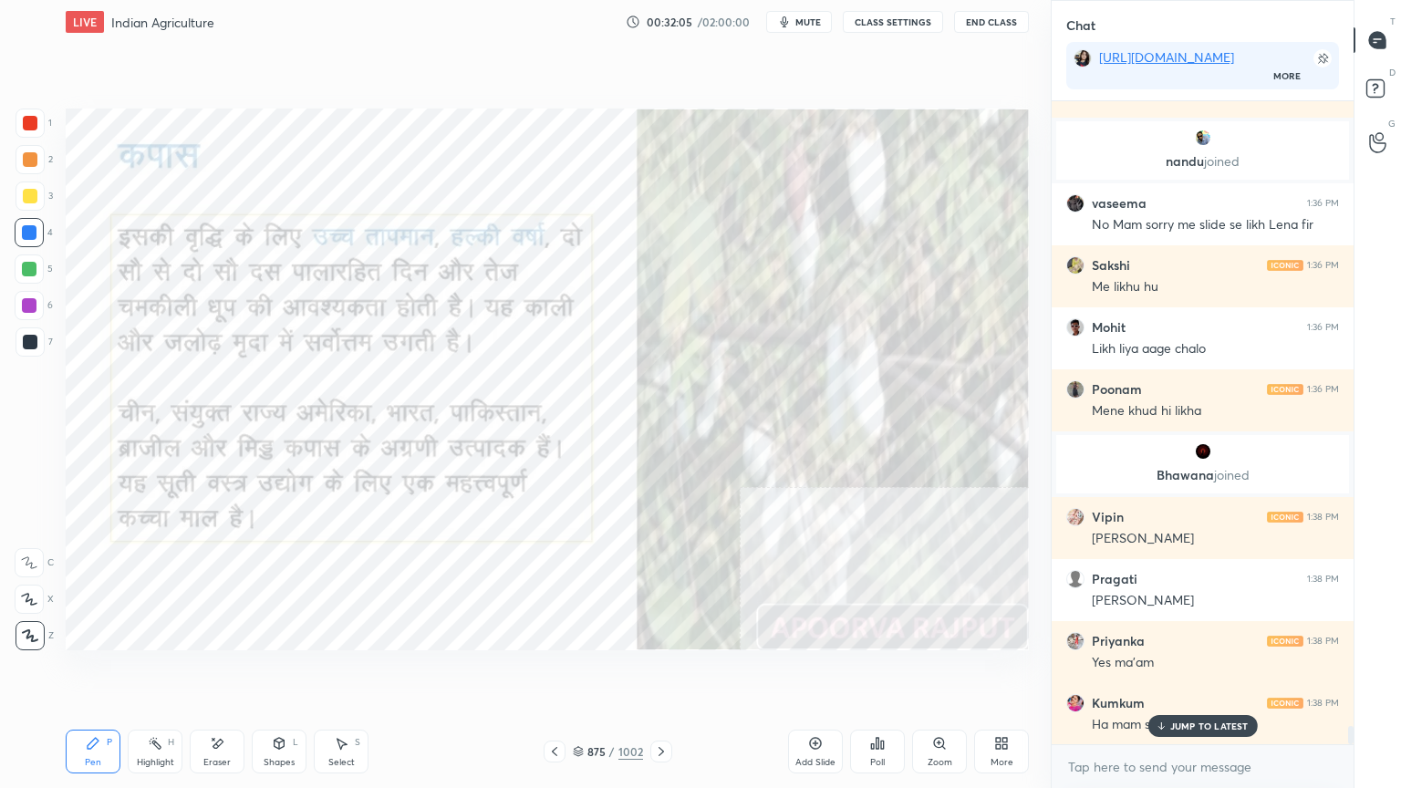
click at [1204, 672] on p "JUMP TO LATEST" at bounding box center [1209, 726] width 78 height 11
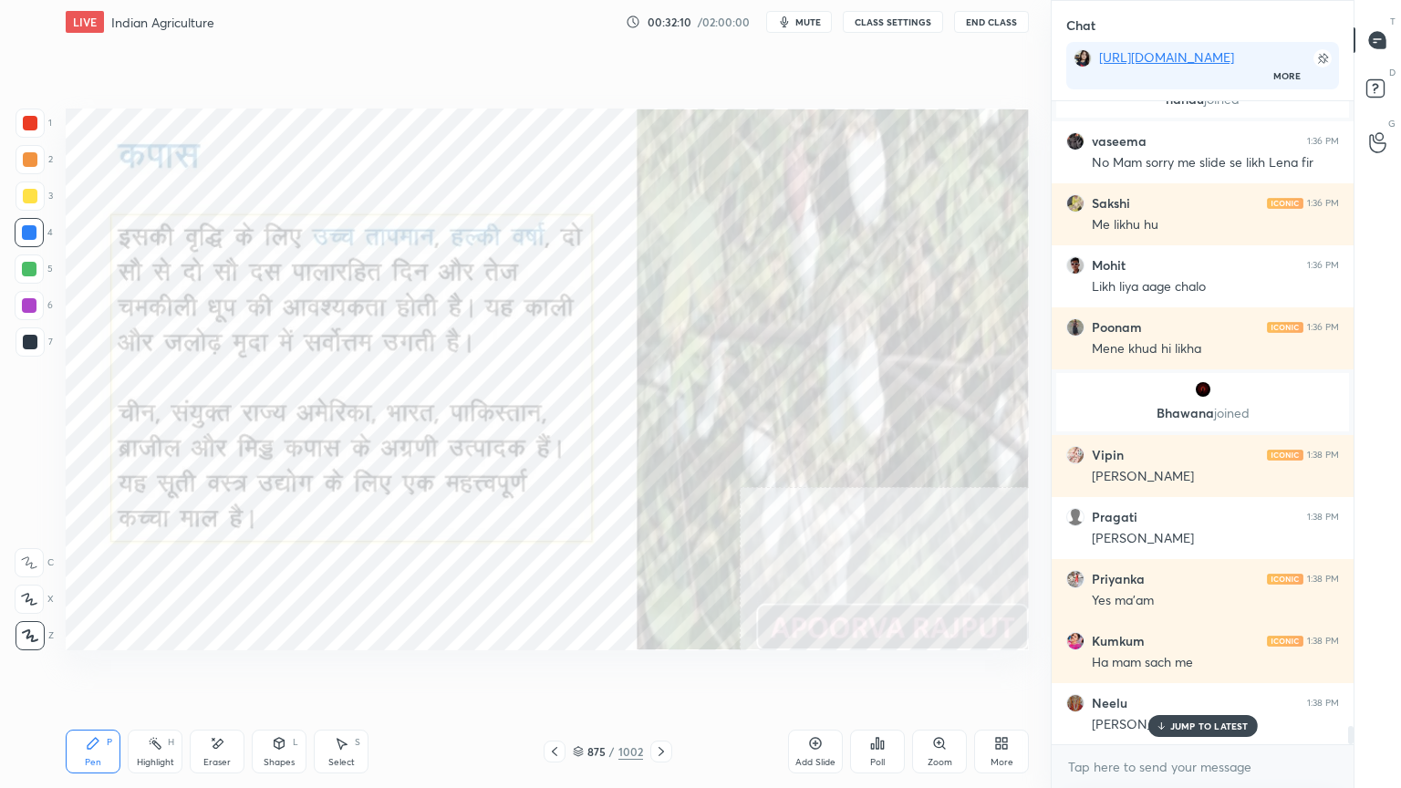
scroll to position [22357, 0]
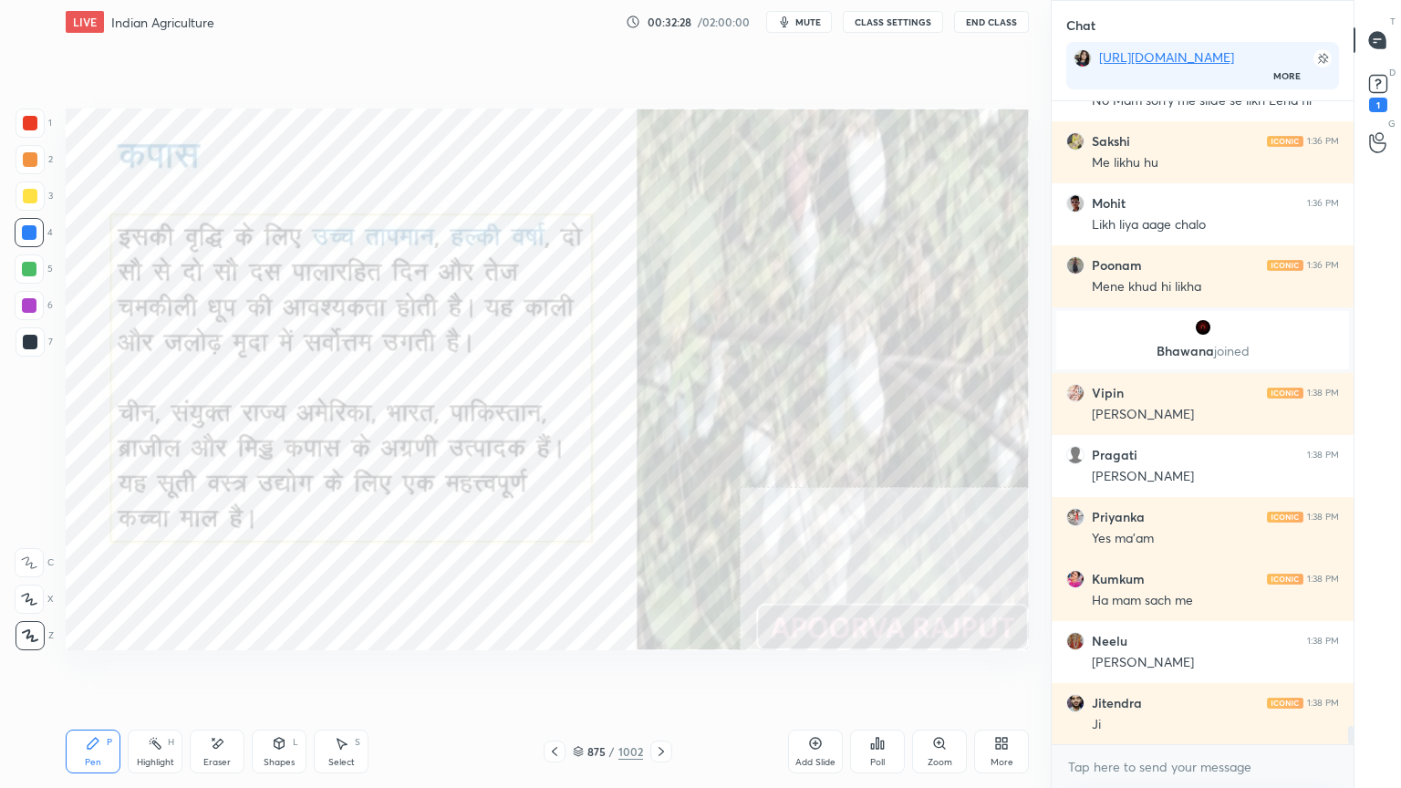
click at [583, 672] on icon at bounding box center [578, 751] width 11 height 11
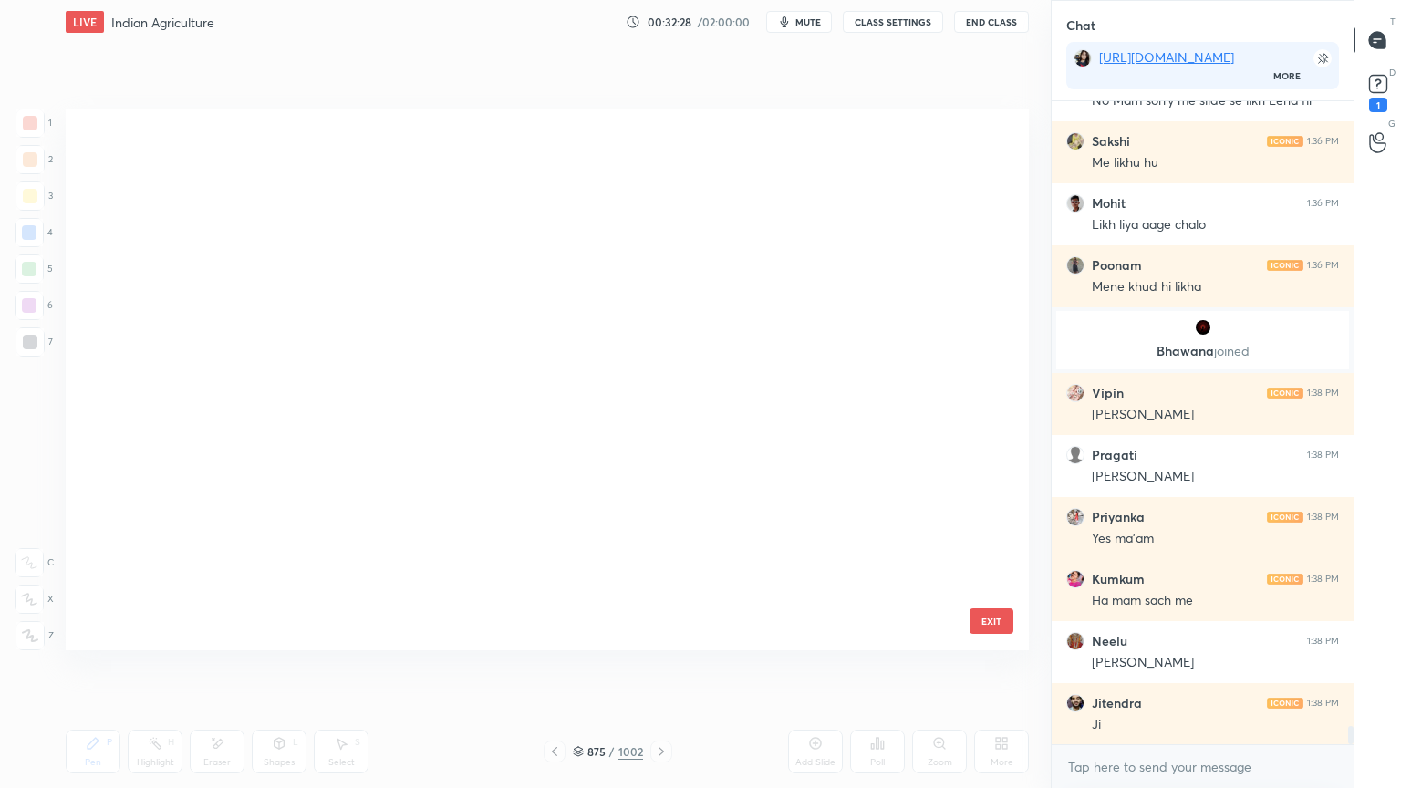
scroll to position [536, 954]
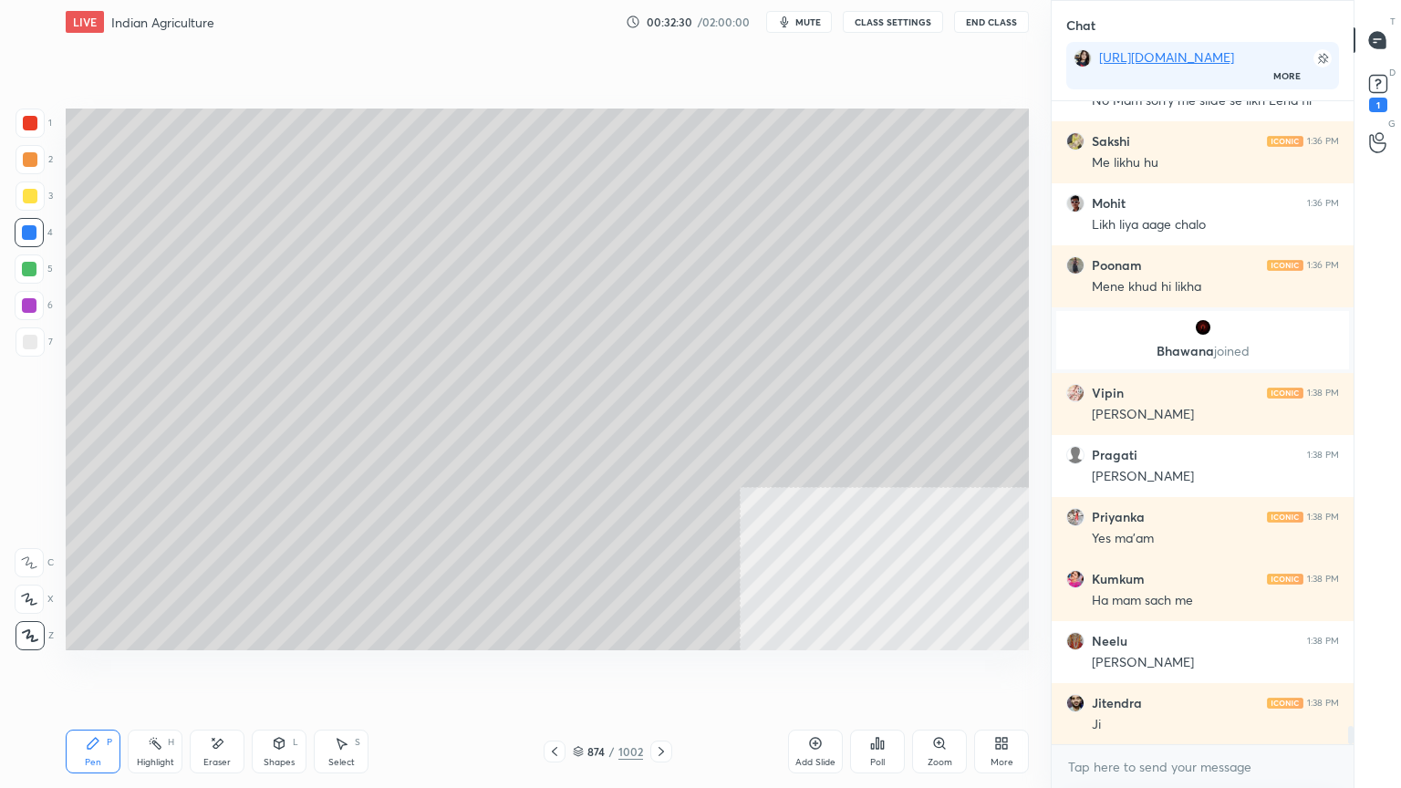
click at [33, 308] on div at bounding box center [29, 305] width 15 height 15
click at [28, 347] on div at bounding box center [30, 342] width 15 height 15
click at [27, 347] on div at bounding box center [30, 342] width 15 height 15
drag, startPoint x: 578, startPoint y: 750, endPoint x: 531, endPoint y: 704, distance: 65.8
click at [519, 672] on div "Pen P Highlight H Eraser Shapes L Select S 874 / 1002 Add Slide Poll Zoom More" at bounding box center [547, 751] width 963 height 73
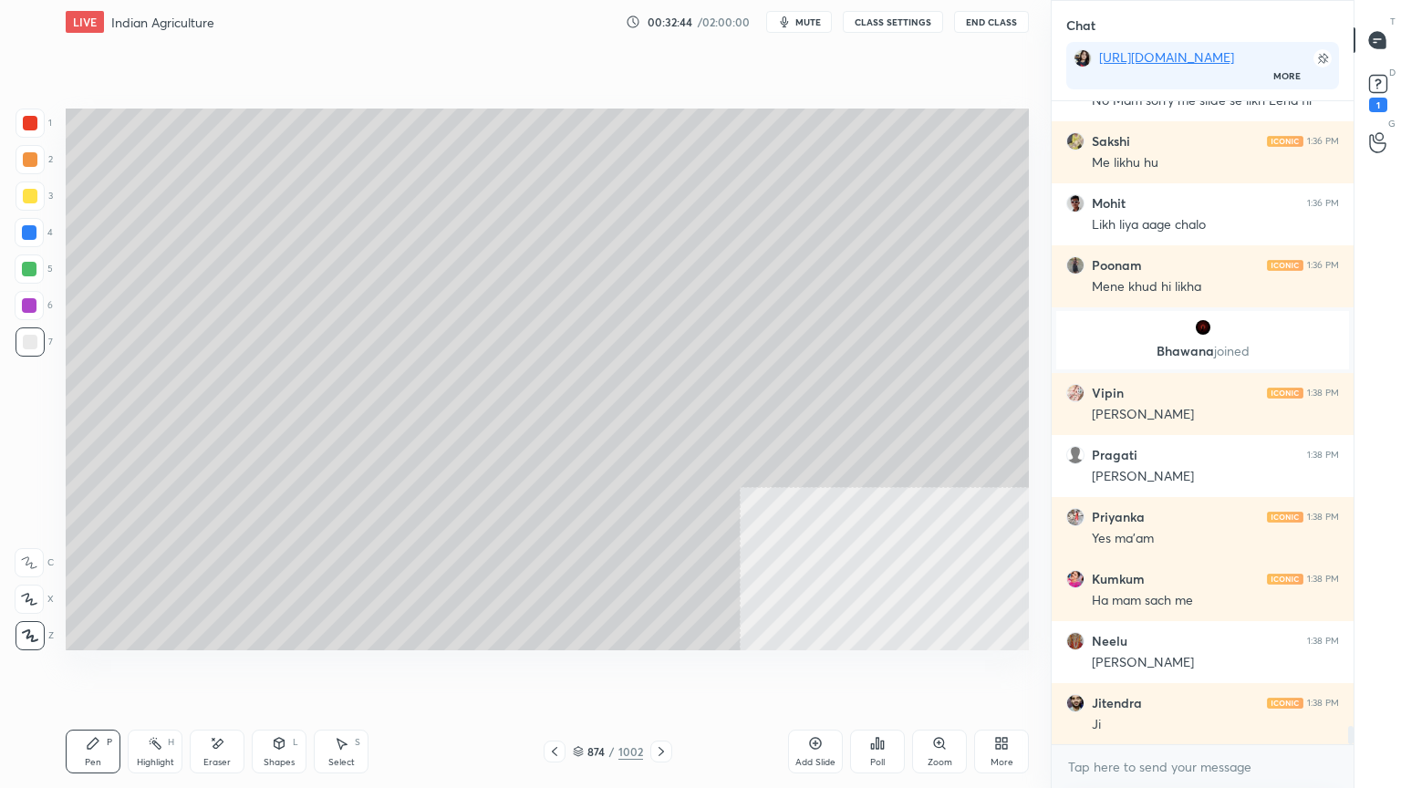
click at [587, 672] on div "874" at bounding box center [596, 751] width 18 height 11
click at [588, 672] on div "874 / 1002" at bounding box center [608, 751] width 70 height 16
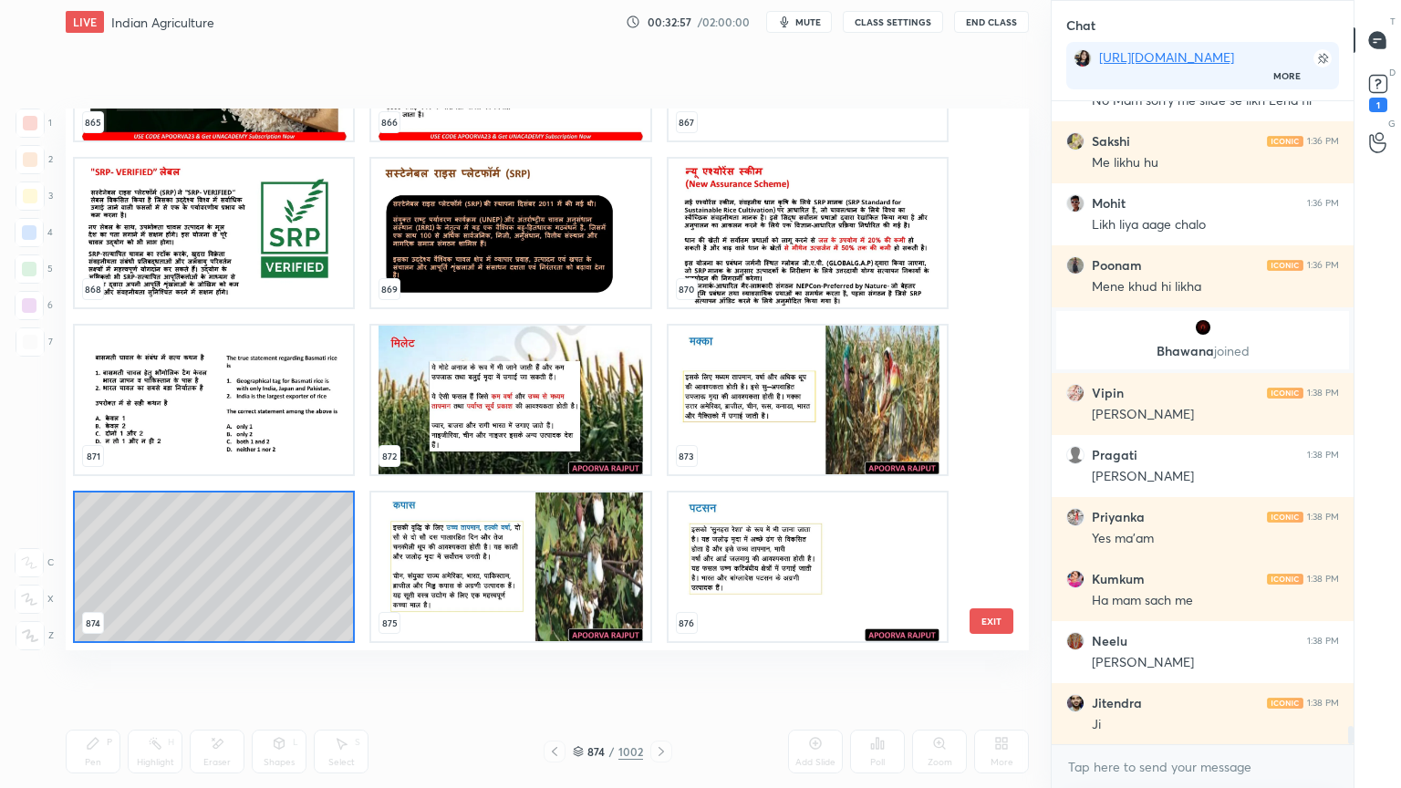
scroll to position [22419, 0]
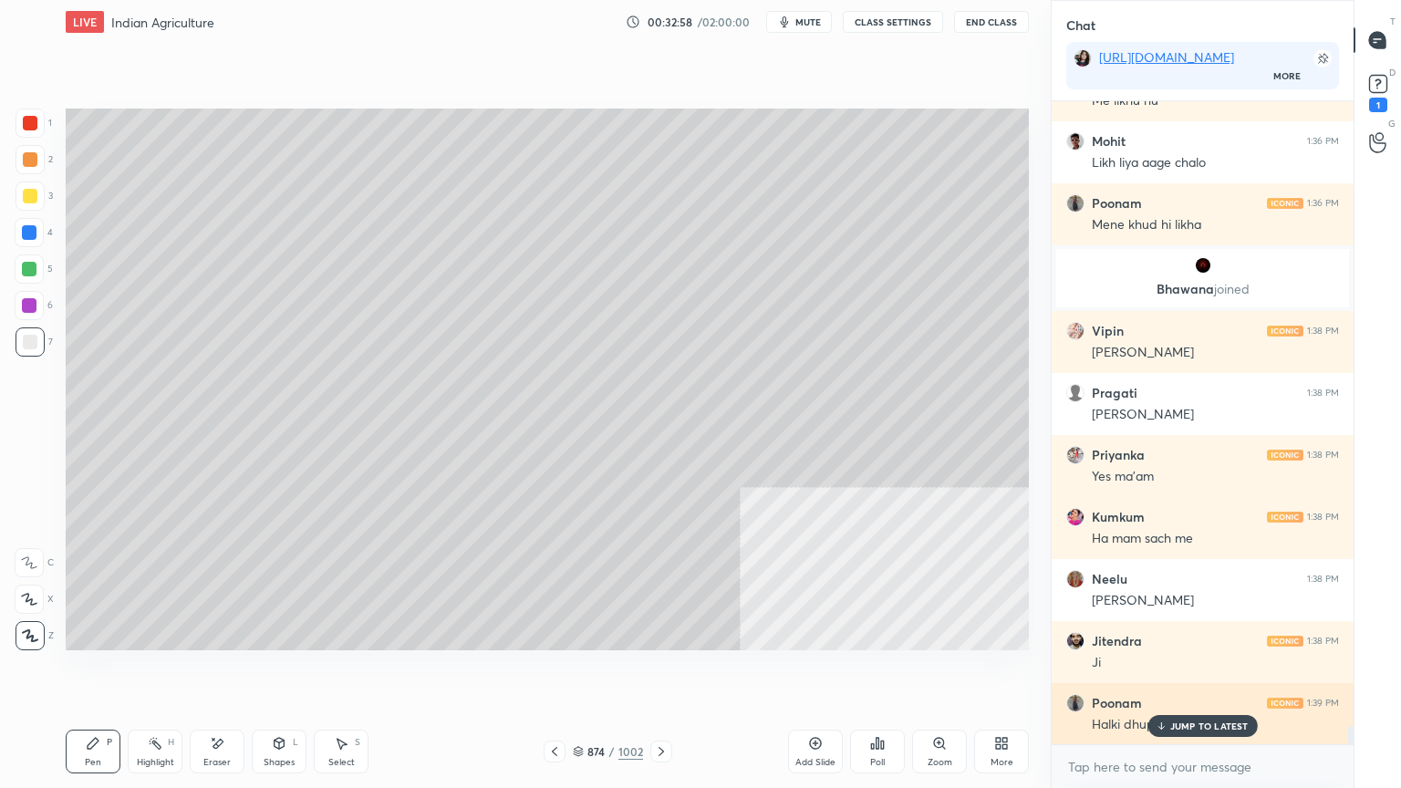
click at [1216, 672] on p "JUMP TO LATEST" at bounding box center [1209, 726] width 78 height 11
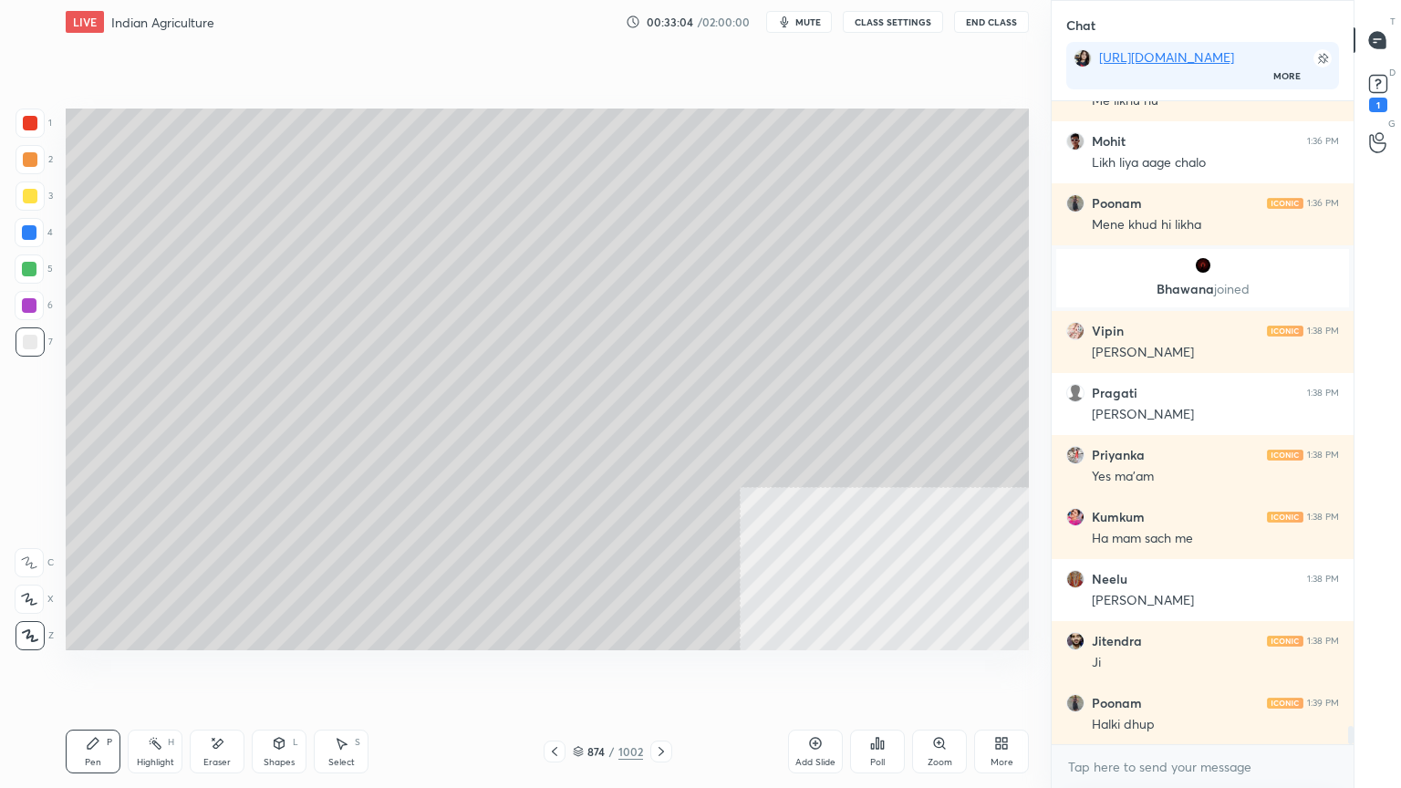
drag, startPoint x: 580, startPoint y: 754, endPoint x: 601, endPoint y: 746, distance: 22.2
click at [587, 672] on div "874 / 1002" at bounding box center [608, 751] width 70 height 16
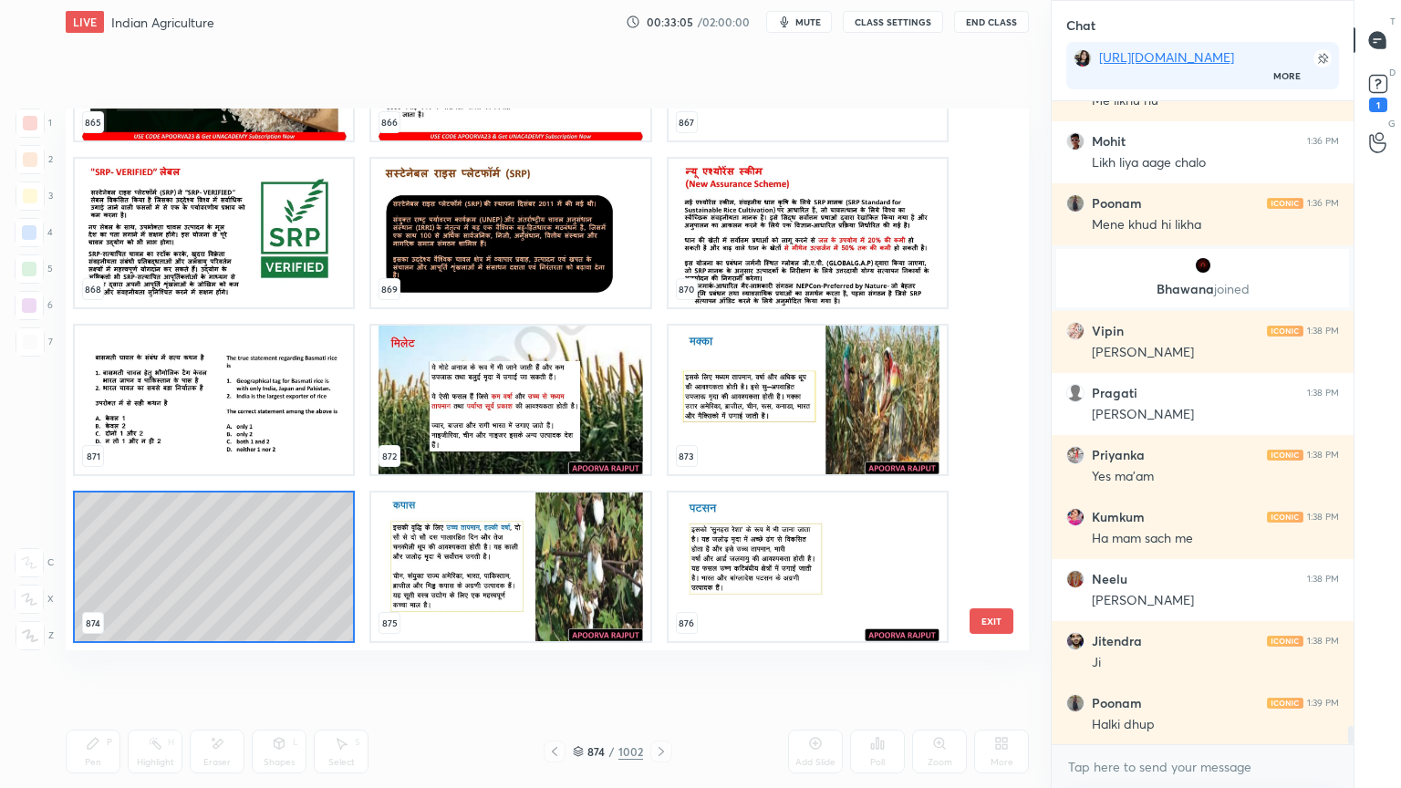
scroll to position [536, 954]
click at [588, 532] on img "grid" at bounding box center [510, 567] width 278 height 149
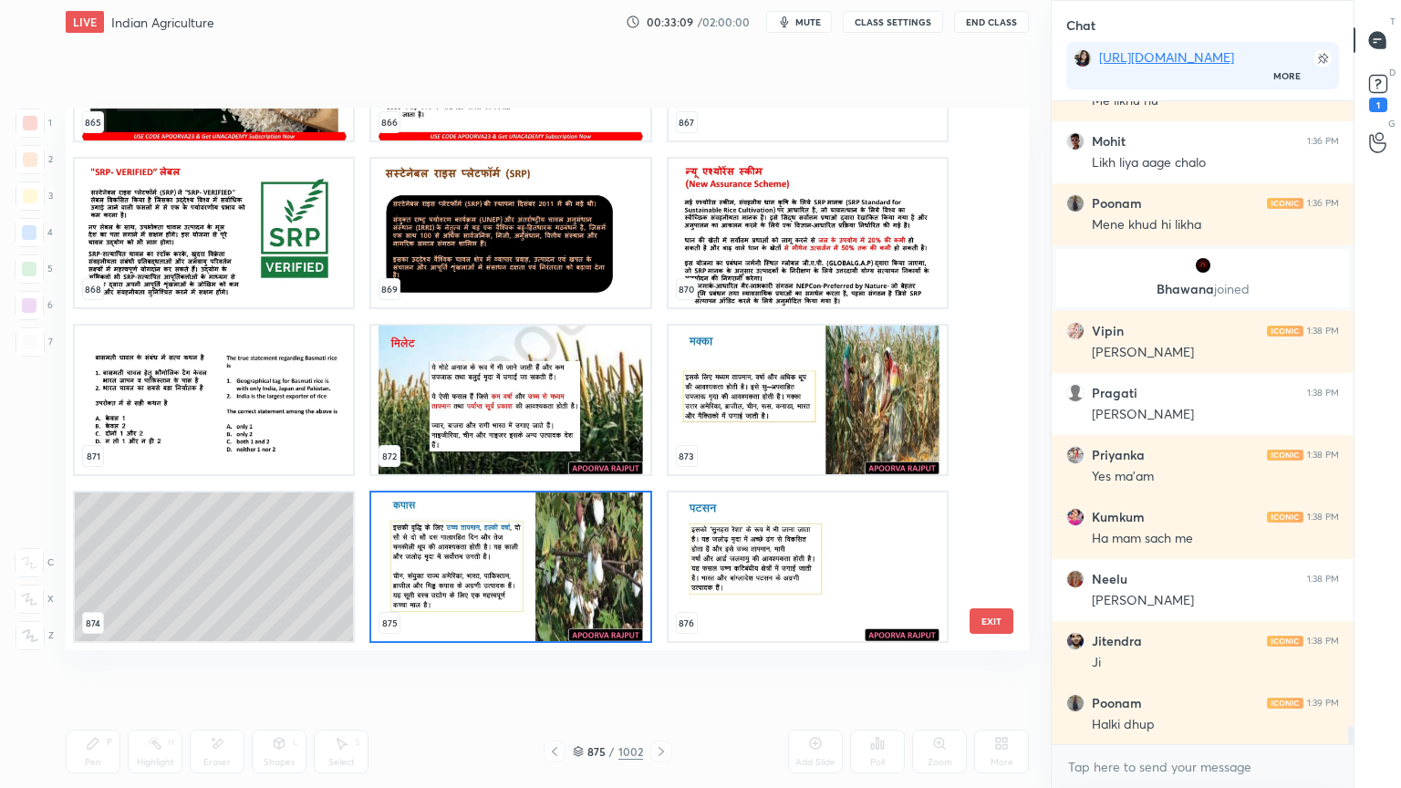
click at [591, 531] on img "grid" at bounding box center [510, 567] width 278 height 149
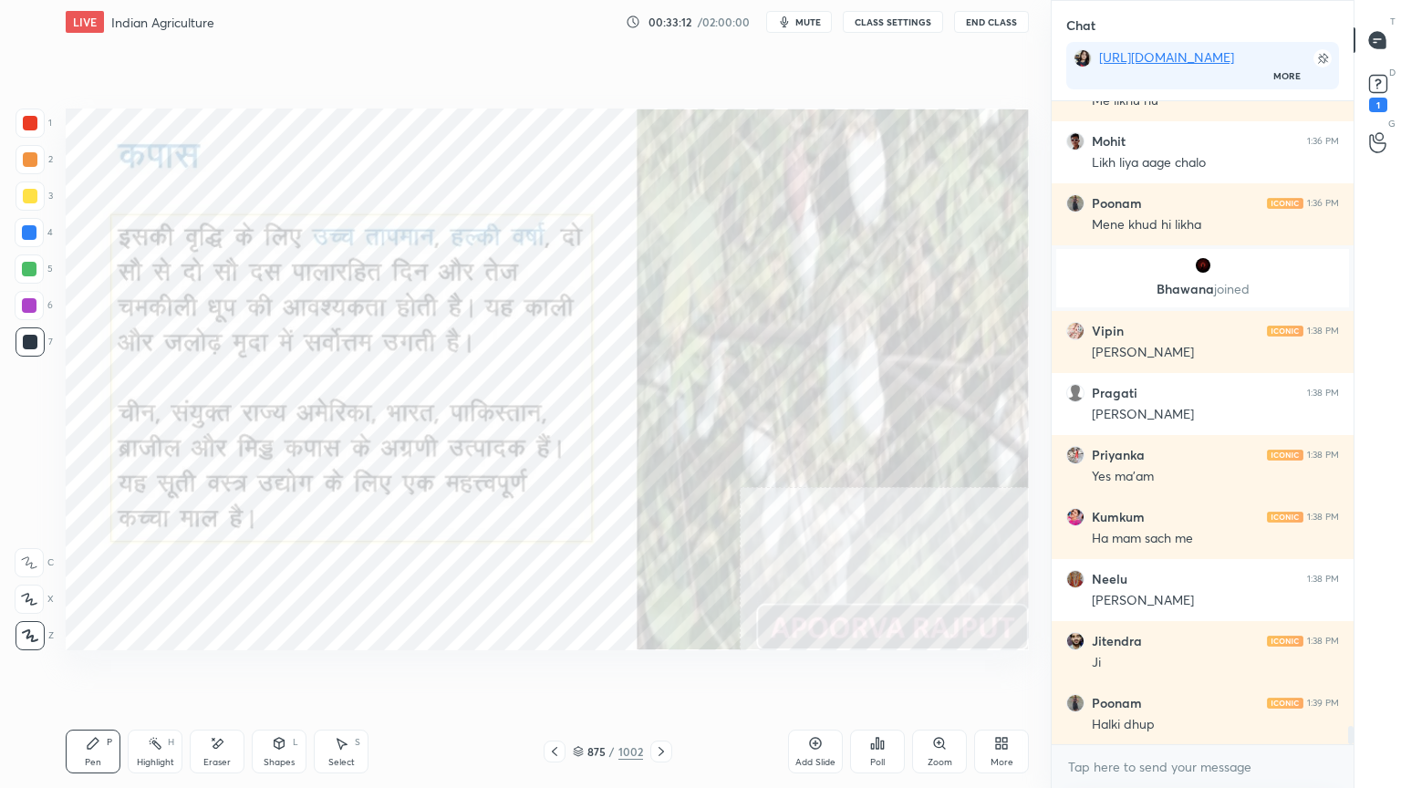
click at [554, 672] on icon at bounding box center [554, 751] width 15 height 15
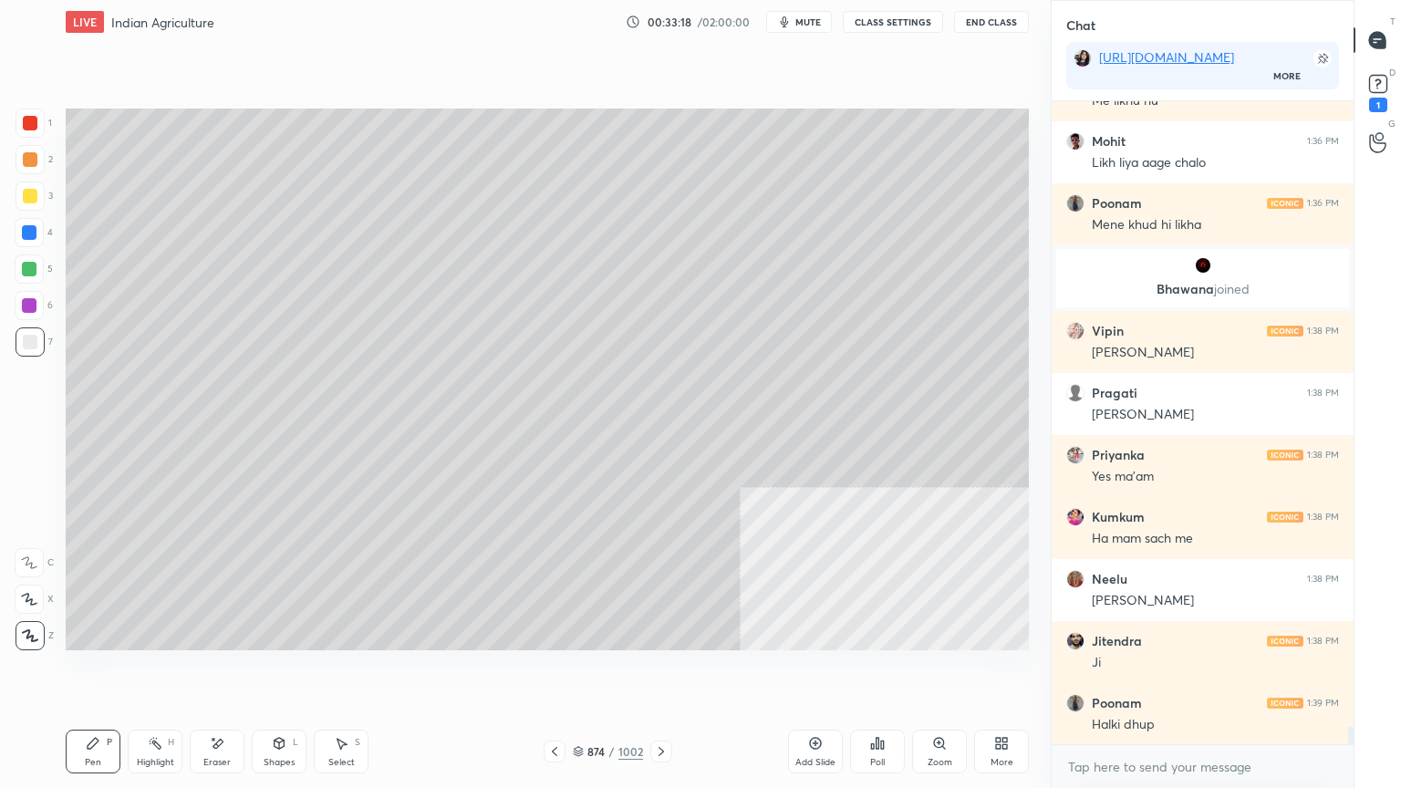
click at [355, 672] on div "Select S" at bounding box center [341, 752] width 55 height 44
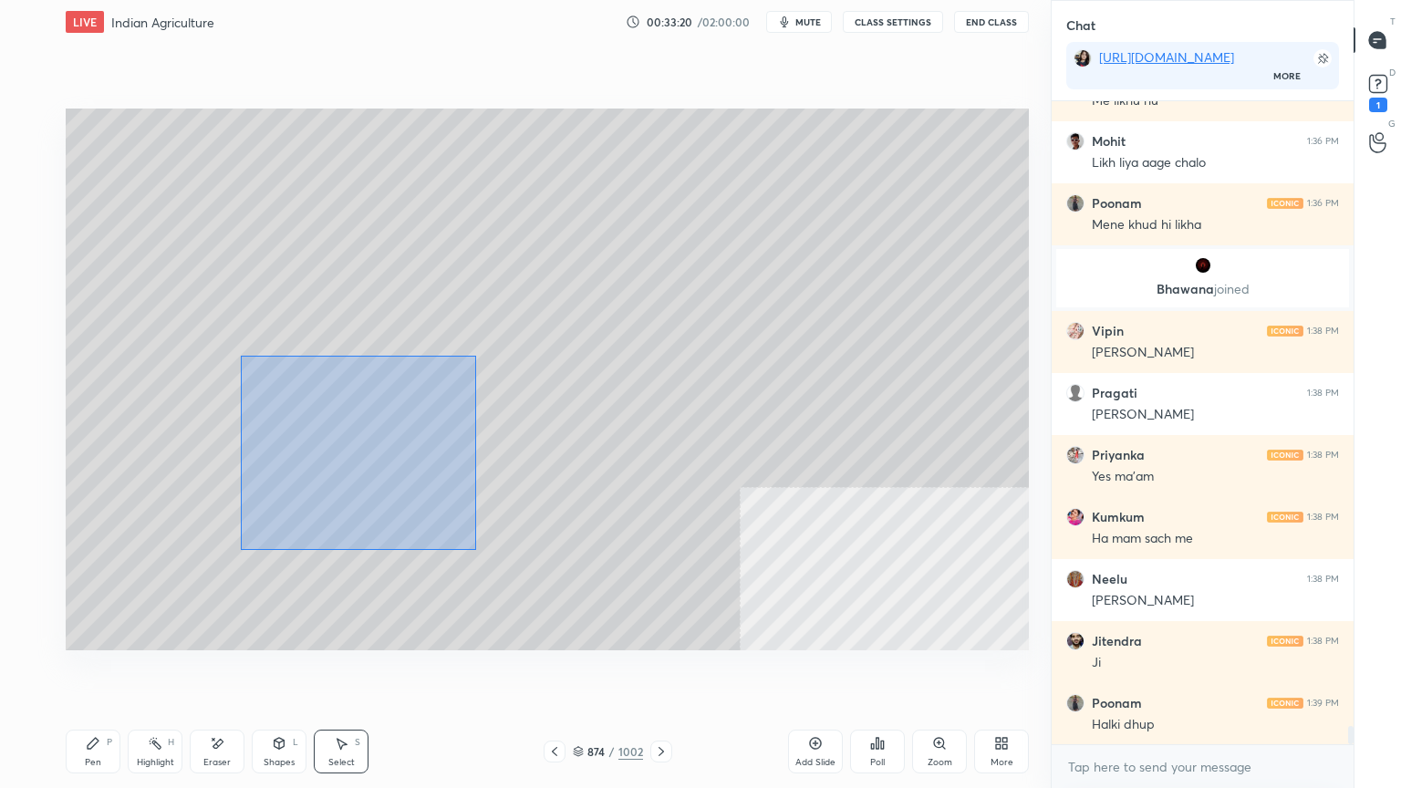
drag, startPoint x: 248, startPoint y: 359, endPoint x: 471, endPoint y: 540, distance: 287.2
click at [474, 547] on div "0 ° Undo Copy Duplicate Duplicate to new slide Delete" at bounding box center [547, 380] width 963 height 542
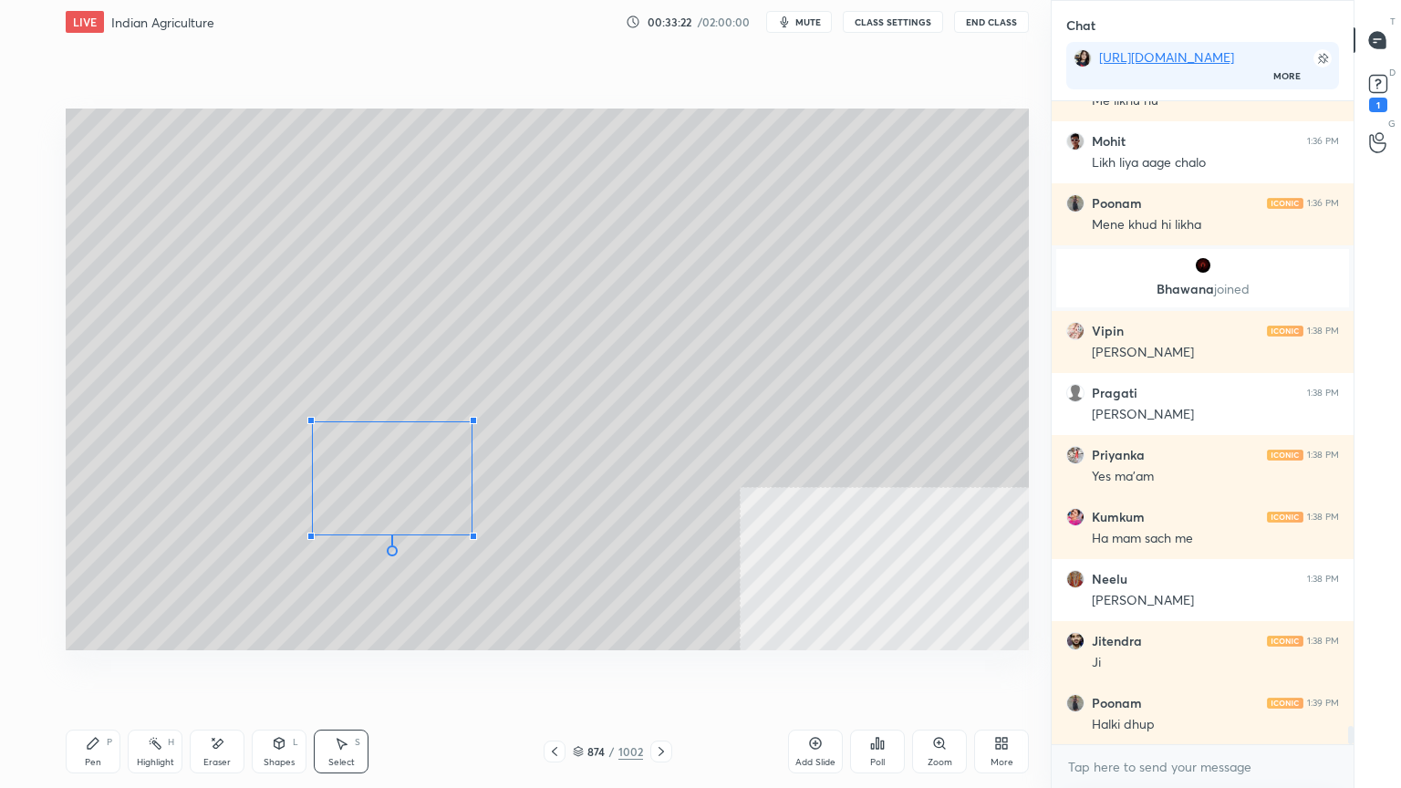
drag, startPoint x: 263, startPoint y: 386, endPoint x: 314, endPoint y: 422, distance: 62.8
click at [314, 423] on div at bounding box center [310, 420] width 7 height 7
drag, startPoint x: 307, startPoint y: 418, endPoint x: 291, endPoint y: 399, distance: 24.6
click at [291, 399] on div "0 ° Undo Copy Duplicate Duplicate to new slide Delete" at bounding box center [547, 380] width 963 height 542
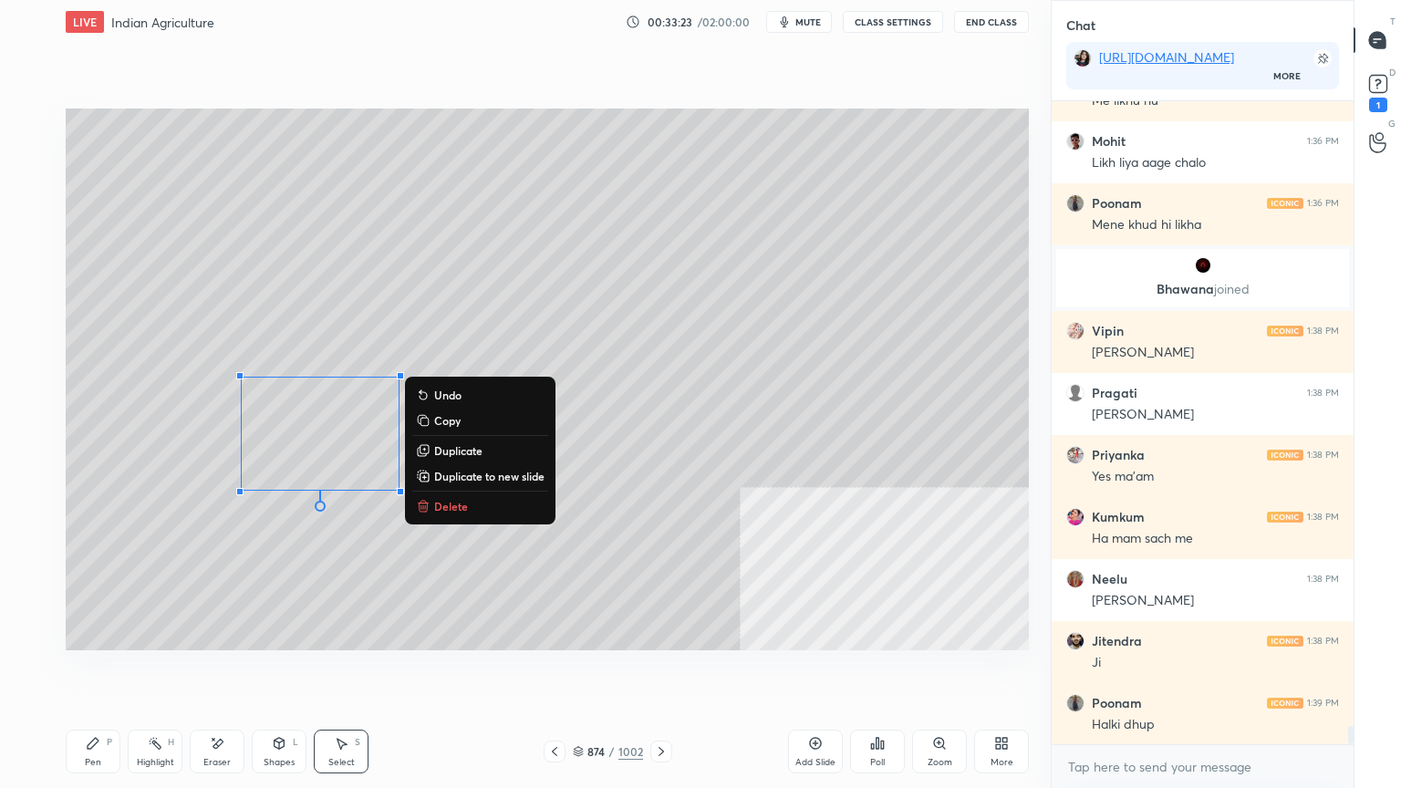
click at [126, 491] on div "0 ° Undo Copy Duplicate Duplicate to new slide Delete" at bounding box center [547, 380] width 963 height 542
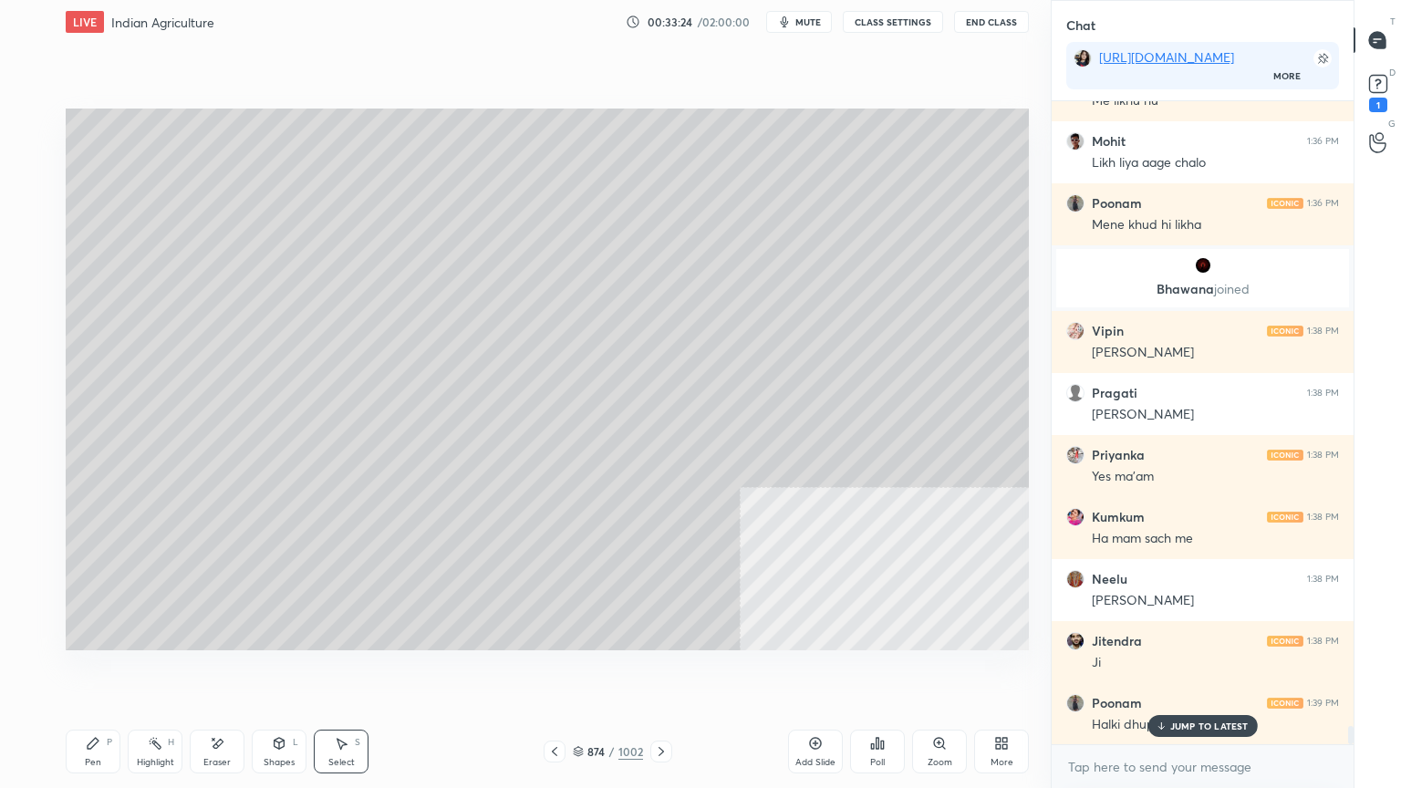
scroll to position [22481, 0]
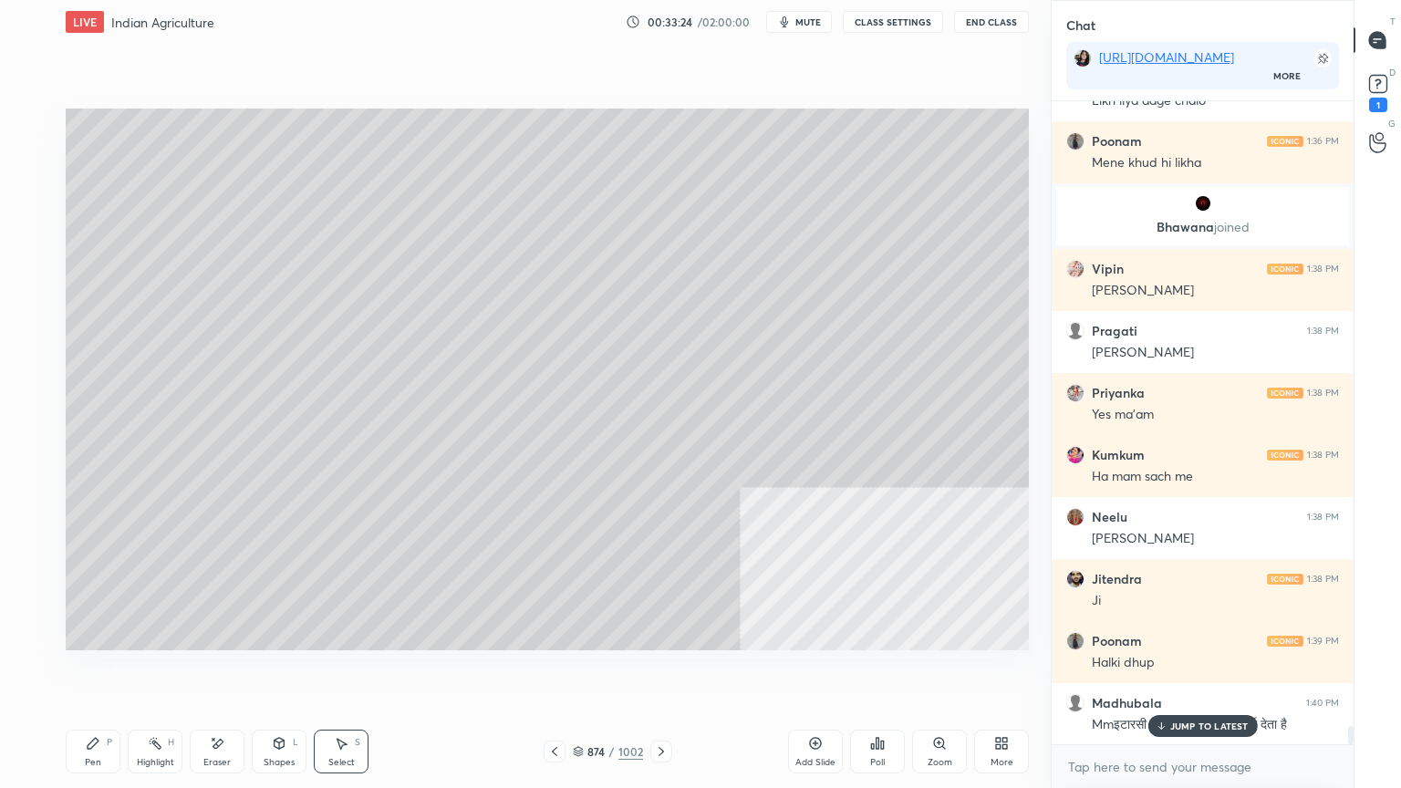
click at [80, 672] on div "Pen P" at bounding box center [93, 752] width 55 height 44
click at [97, 672] on icon at bounding box center [93, 743] width 15 height 15
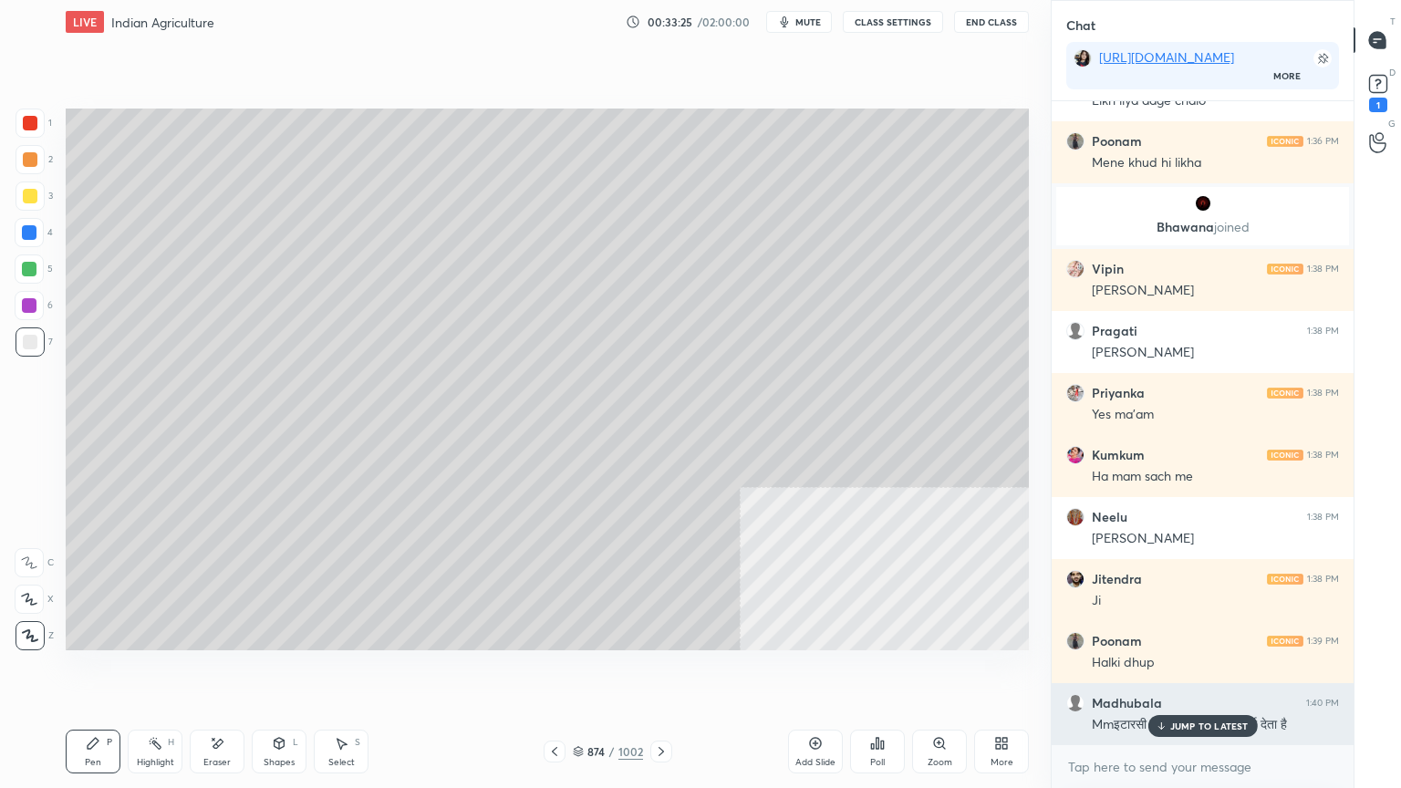
click at [1183, 672] on div "JUMP TO LATEST" at bounding box center [1202, 726] width 109 height 22
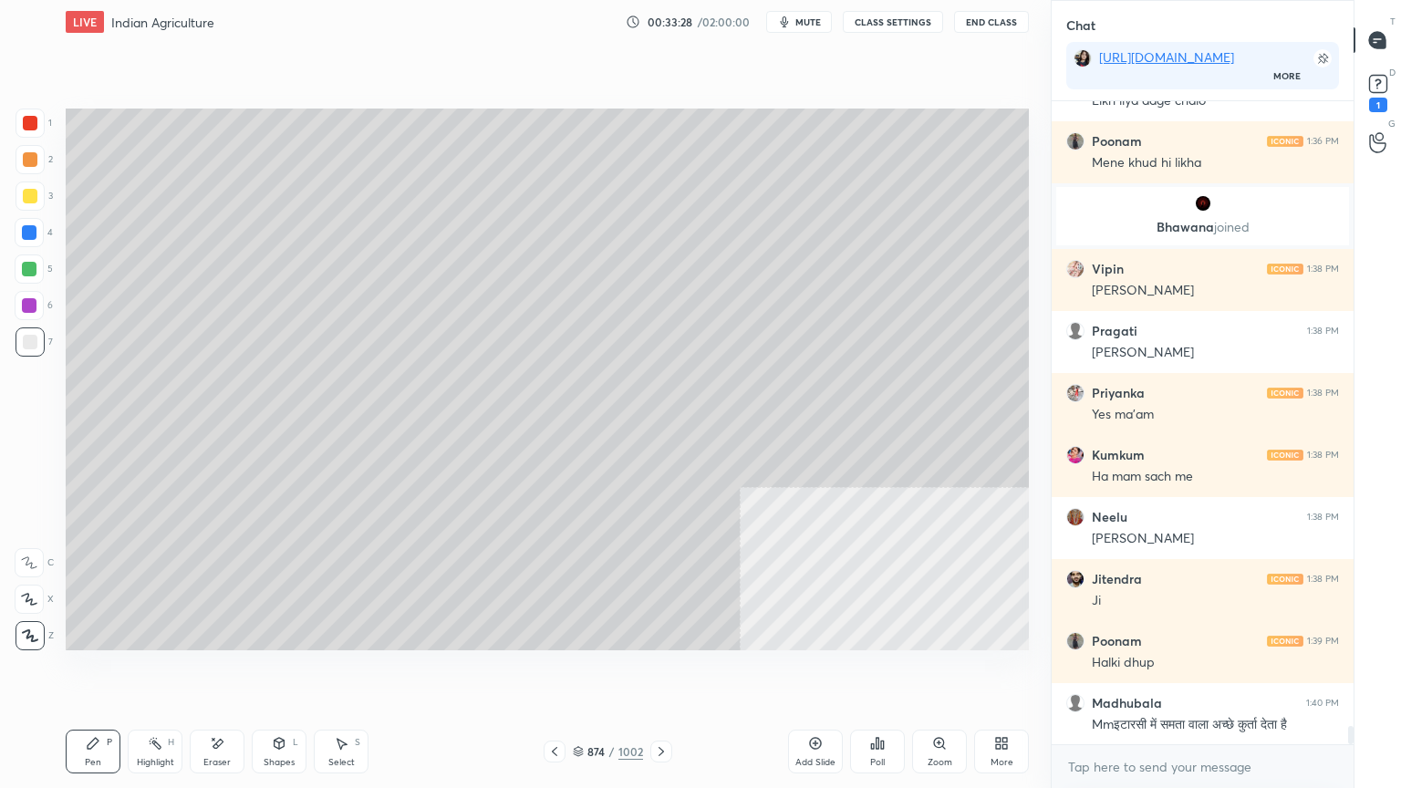
click at [36, 236] on div at bounding box center [29, 232] width 29 height 29
click at [32, 234] on div at bounding box center [29, 232] width 29 height 29
drag, startPoint x: 601, startPoint y: 712, endPoint x: 613, endPoint y: 708, distance: 12.4
click at [611, 672] on div "Setting up your live class Poll for secs No correct answer Start poll" at bounding box center [547, 379] width 978 height 671
click at [635, 672] on div "Setting up your live class Poll for secs No correct answer Start poll" at bounding box center [547, 379] width 978 height 671
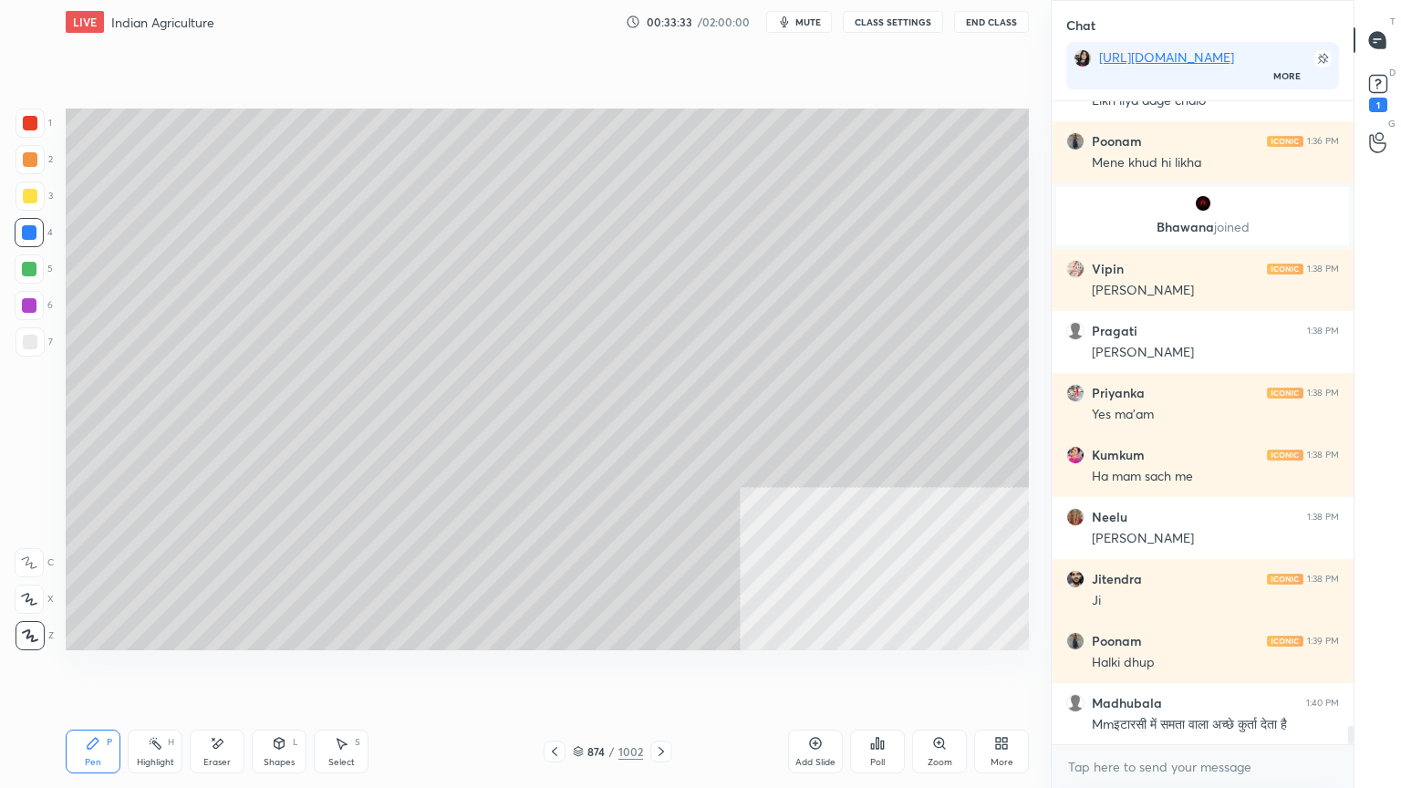
click at [660, 672] on icon at bounding box center [661, 751] width 15 height 15
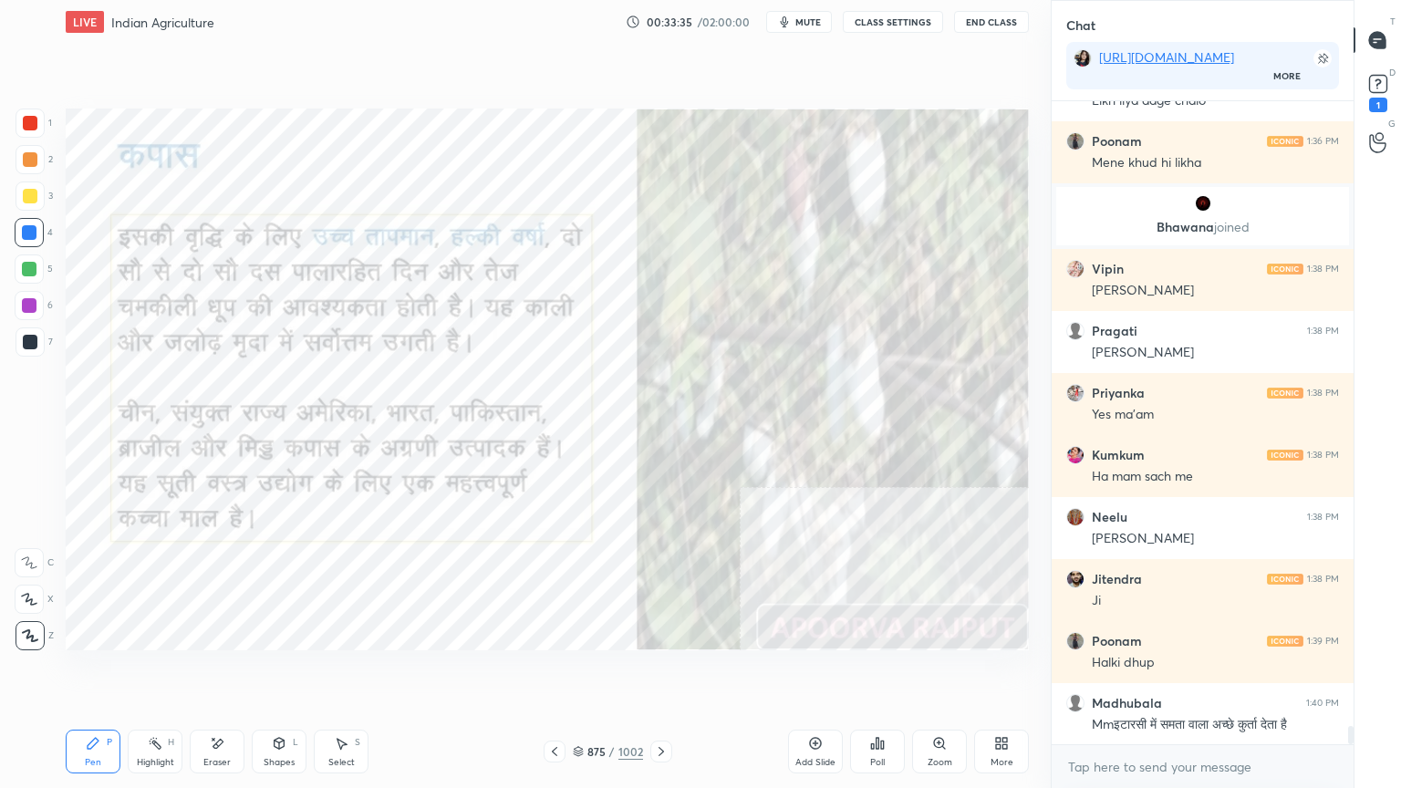
click at [26, 237] on div at bounding box center [29, 232] width 15 height 15
click at [35, 234] on div at bounding box center [29, 232] width 15 height 15
click at [552, 672] on icon at bounding box center [554, 751] width 15 height 15
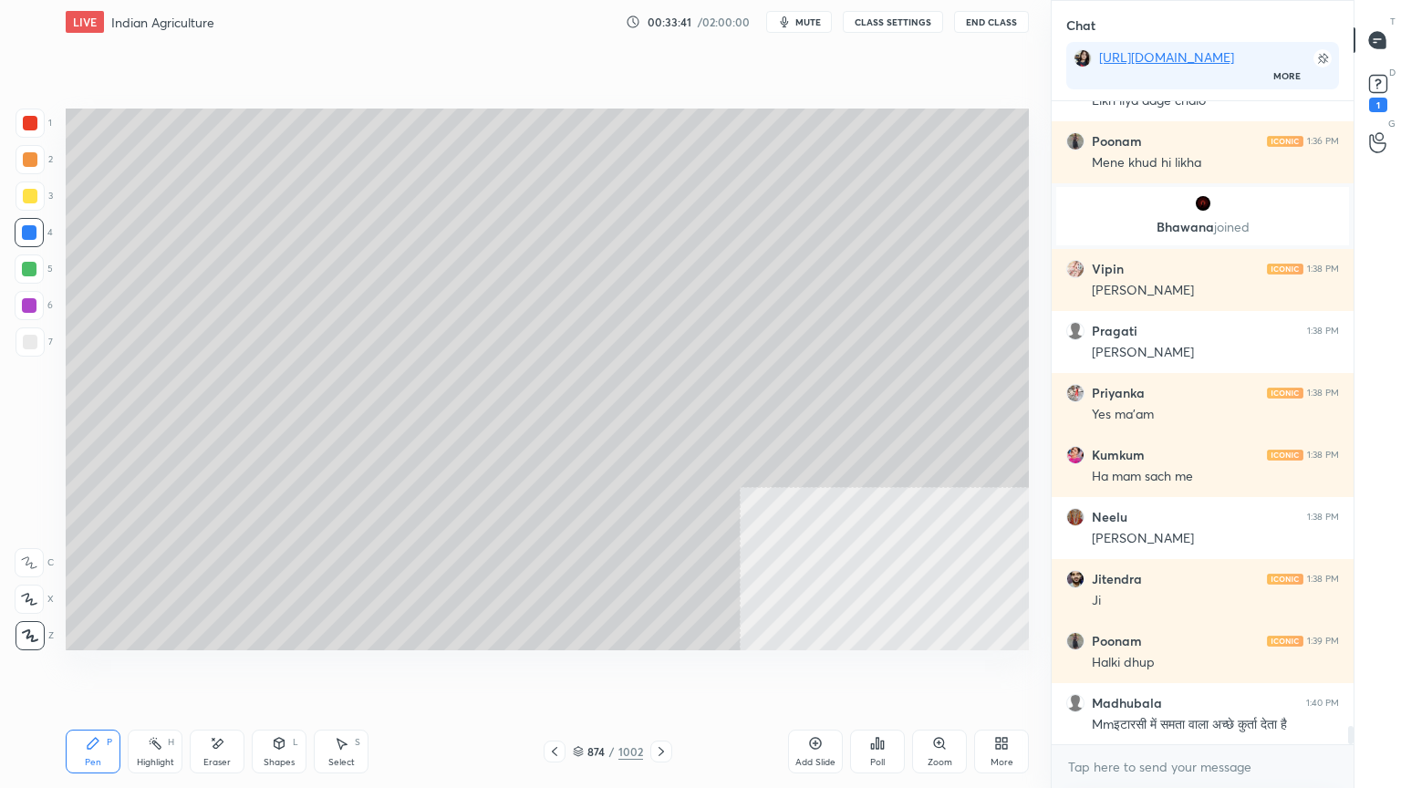
click at [660, 672] on icon at bounding box center [661, 751] width 5 height 9
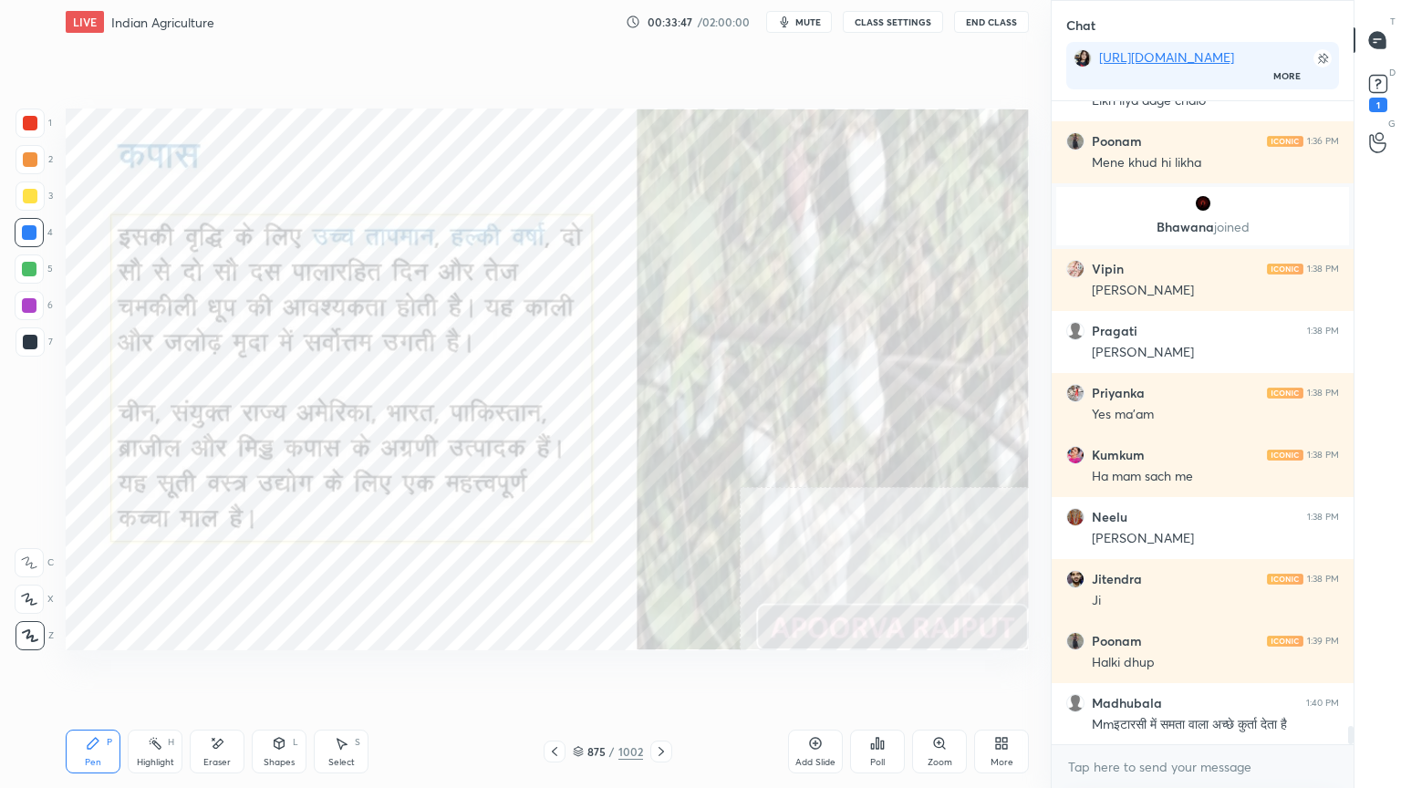
click at [556, 672] on icon at bounding box center [554, 751] width 15 height 15
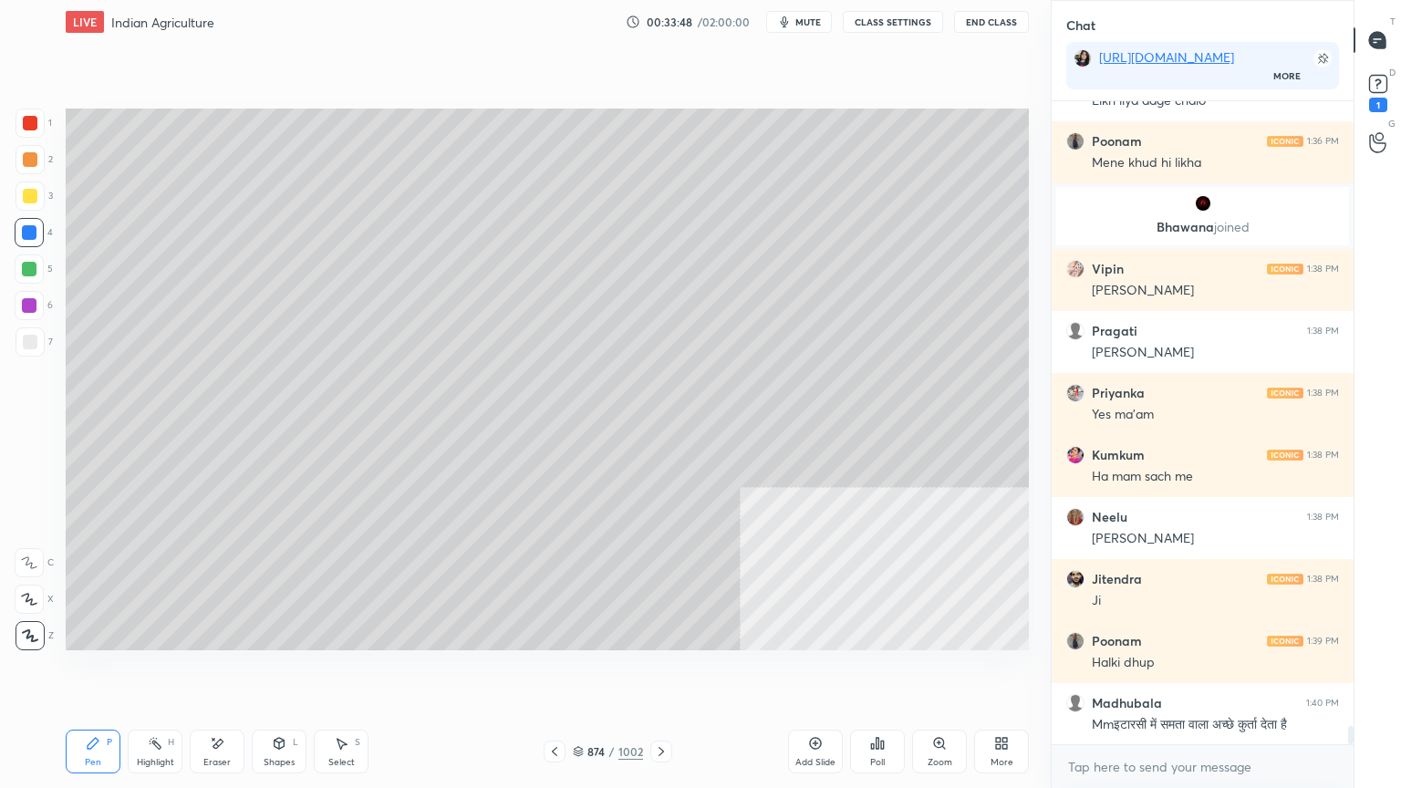
click at [36, 347] on div at bounding box center [30, 342] width 15 height 15
click at [32, 345] on div at bounding box center [30, 342] width 15 height 15
click at [37, 301] on div at bounding box center [29, 305] width 29 height 29
click at [36, 302] on div at bounding box center [29, 305] width 29 height 29
click at [31, 242] on div at bounding box center [29, 232] width 29 height 29
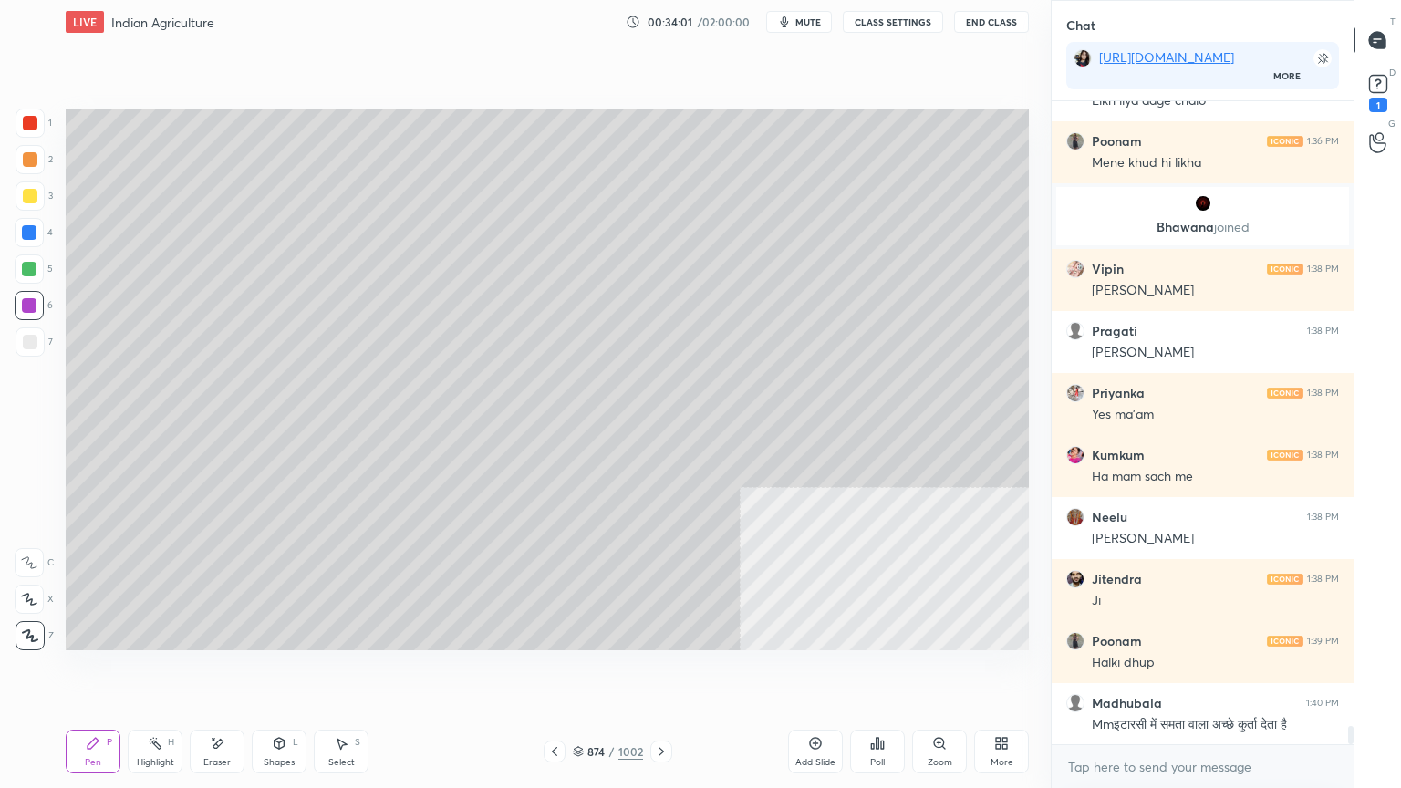
click at [33, 235] on div at bounding box center [29, 232] width 15 height 15
click at [583, 672] on div "Setting up your live class Poll for secs No correct answer Start poll" at bounding box center [547, 379] width 978 height 671
drag, startPoint x: 577, startPoint y: 748, endPoint x: 587, endPoint y: 744, distance: 11.5
click at [578, 672] on icon at bounding box center [578, 751] width 11 height 11
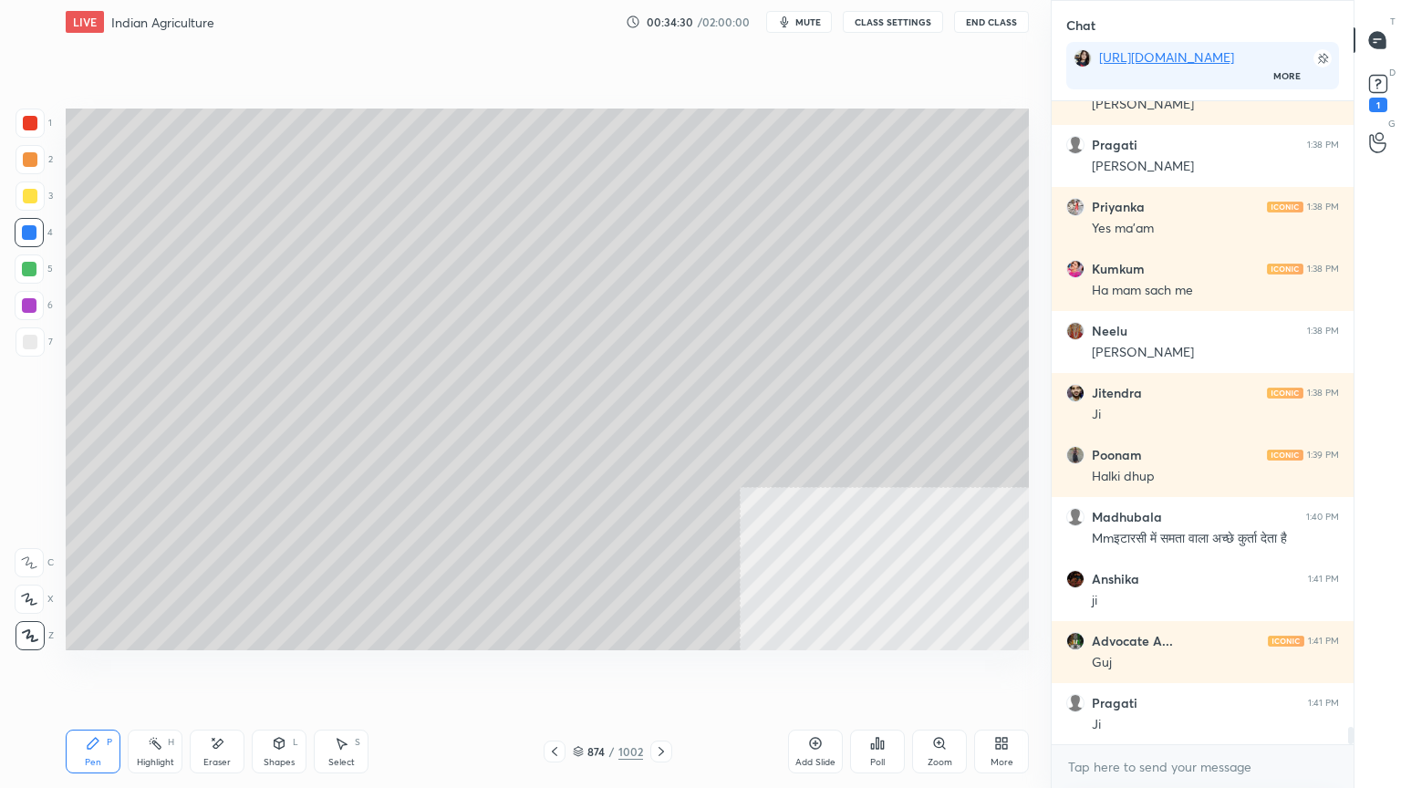
scroll to position [22853, 0]
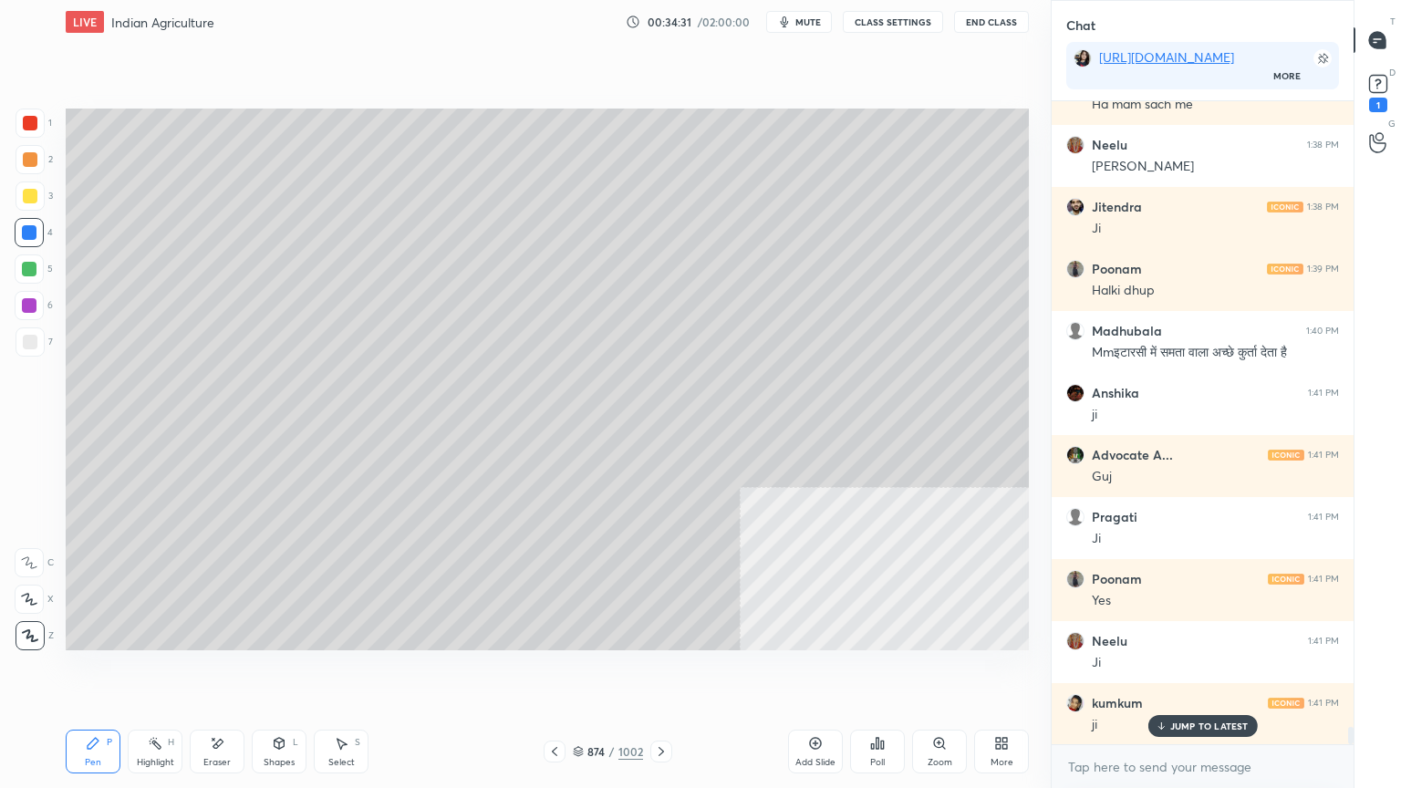
click at [38, 346] on div at bounding box center [30, 341] width 29 height 29
click at [32, 342] on div at bounding box center [30, 342] width 15 height 15
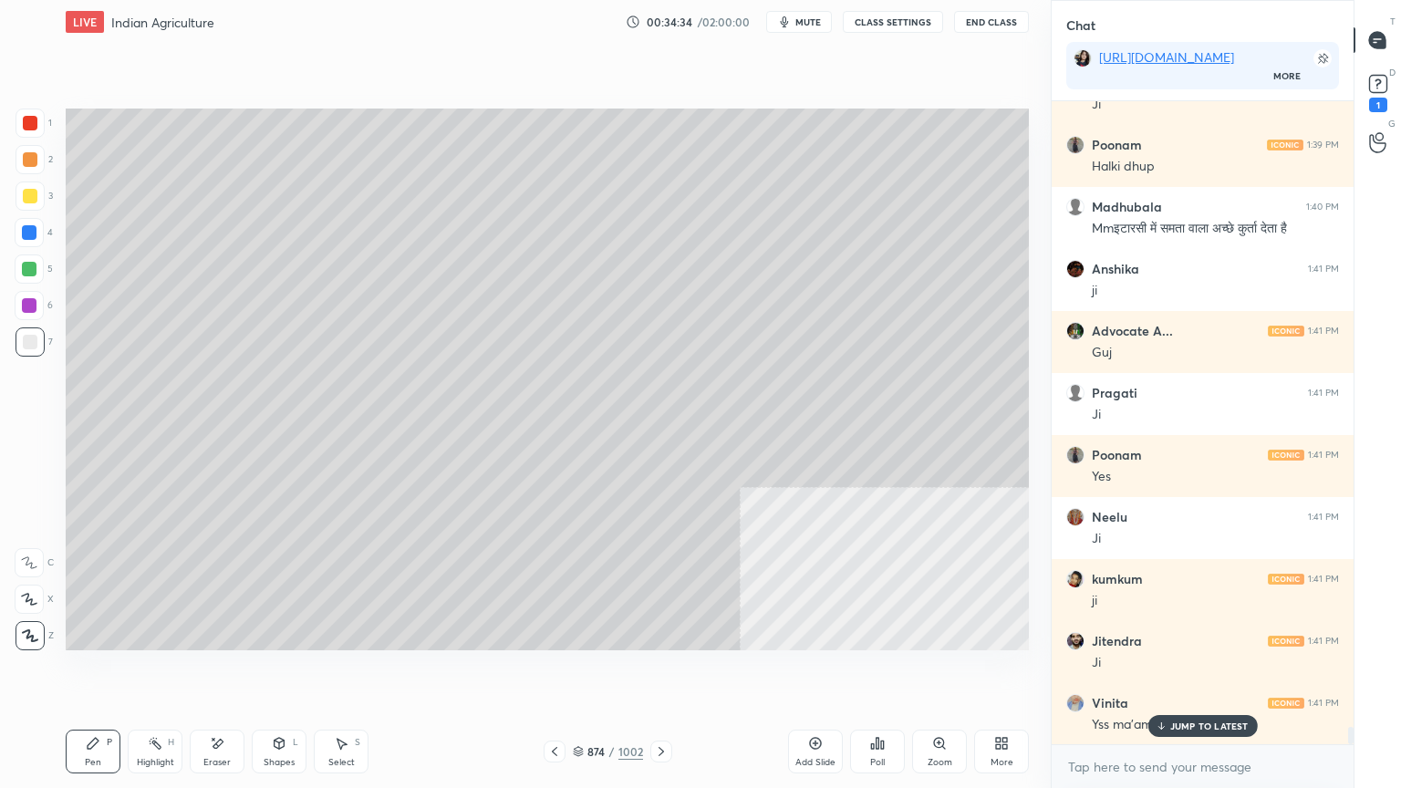
scroll to position [23102, 0]
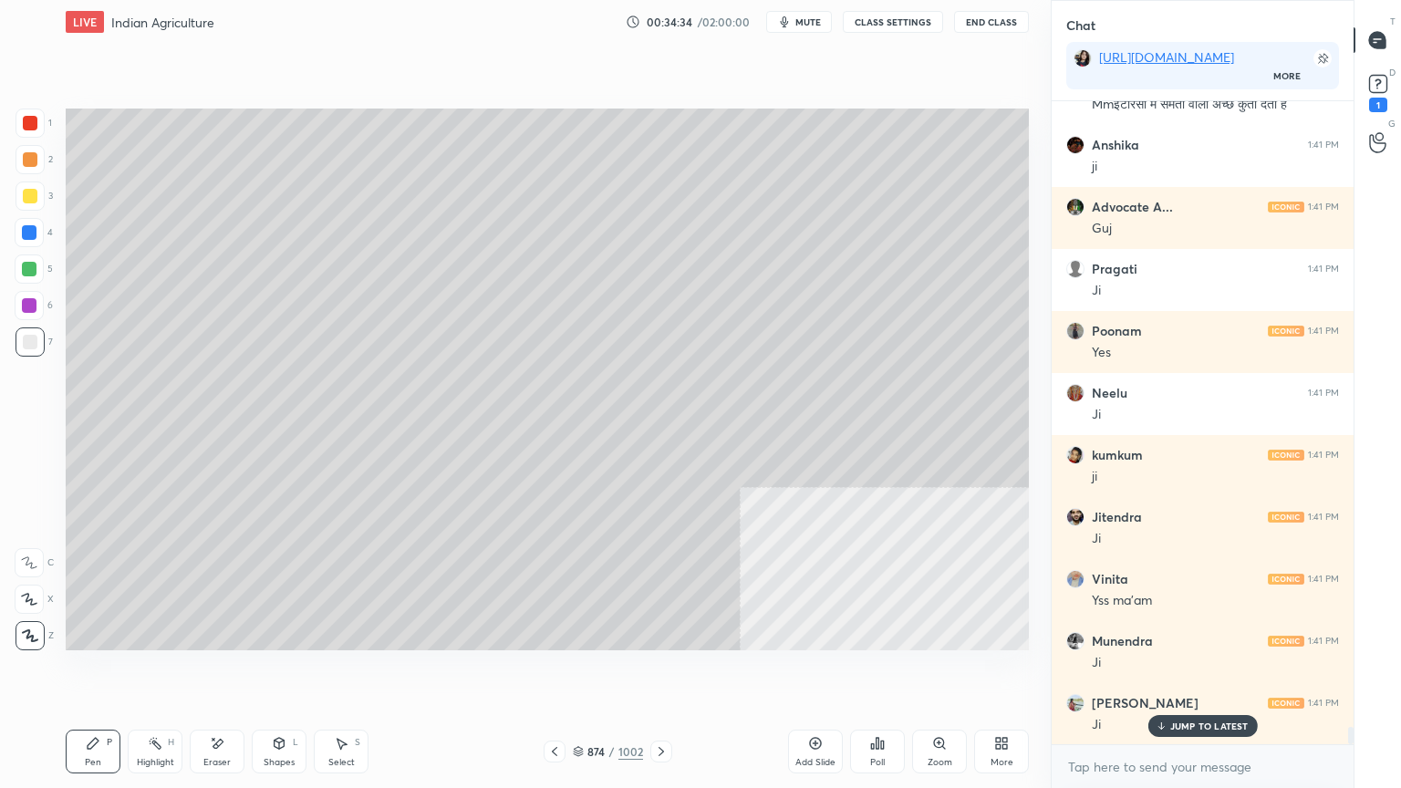
click at [30, 238] on div at bounding box center [29, 232] width 15 height 15
click at [28, 234] on div at bounding box center [29, 232] width 15 height 15
click at [31, 129] on div at bounding box center [30, 123] width 15 height 15
drag, startPoint x: 29, startPoint y: 128, endPoint x: 38, endPoint y: 130, distance: 9.3
click at [30, 128] on div at bounding box center [30, 123] width 15 height 15
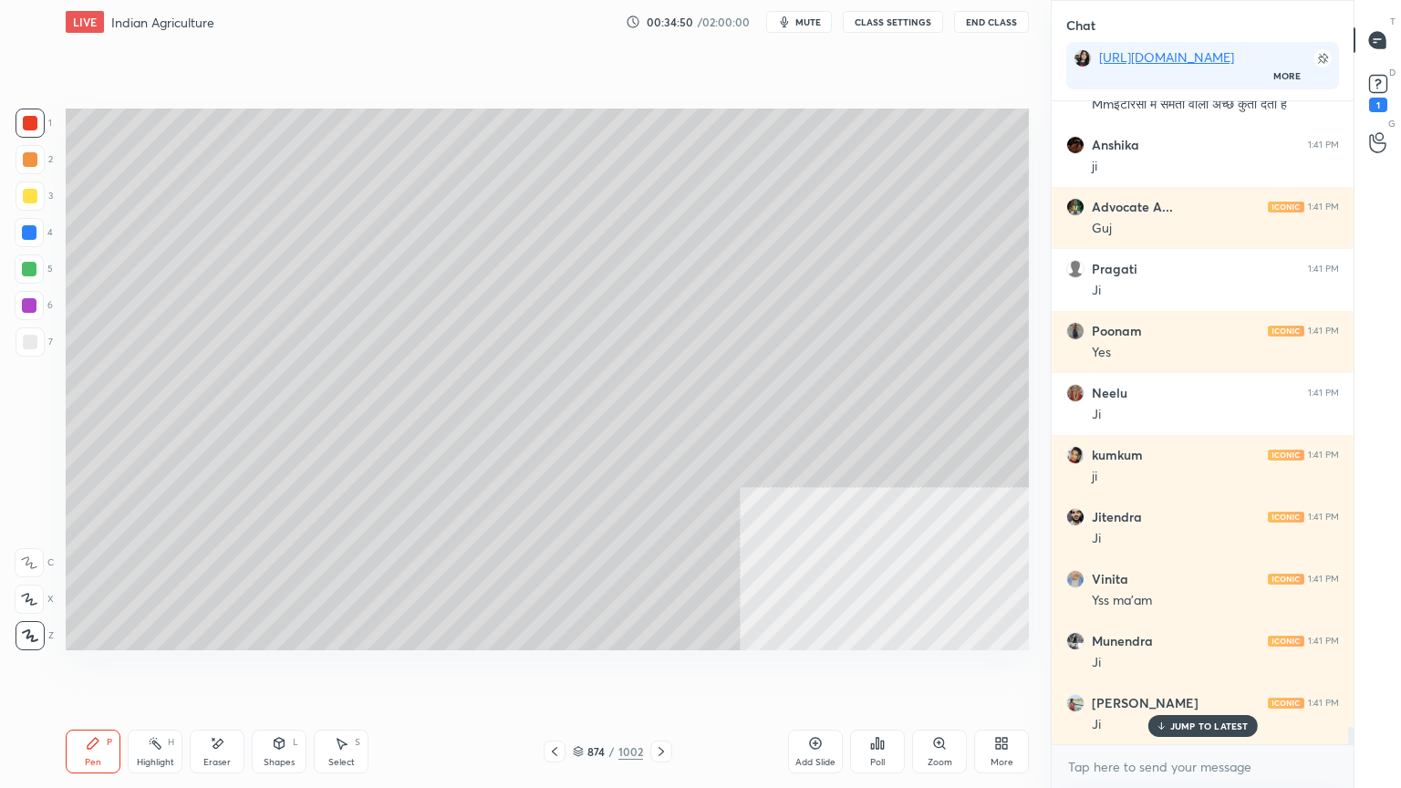
click at [33, 239] on div at bounding box center [29, 232] width 29 height 29
click at [35, 241] on div at bounding box center [29, 232] width 29 height 29
drag, startPoint x: 594, startPoint y: 743, endPoint x: 606, endPoint y: 742, distance: 12.0
click at [594, 672] on div "874 / 1002" at bounding box center [608, 751] width 70 height 16
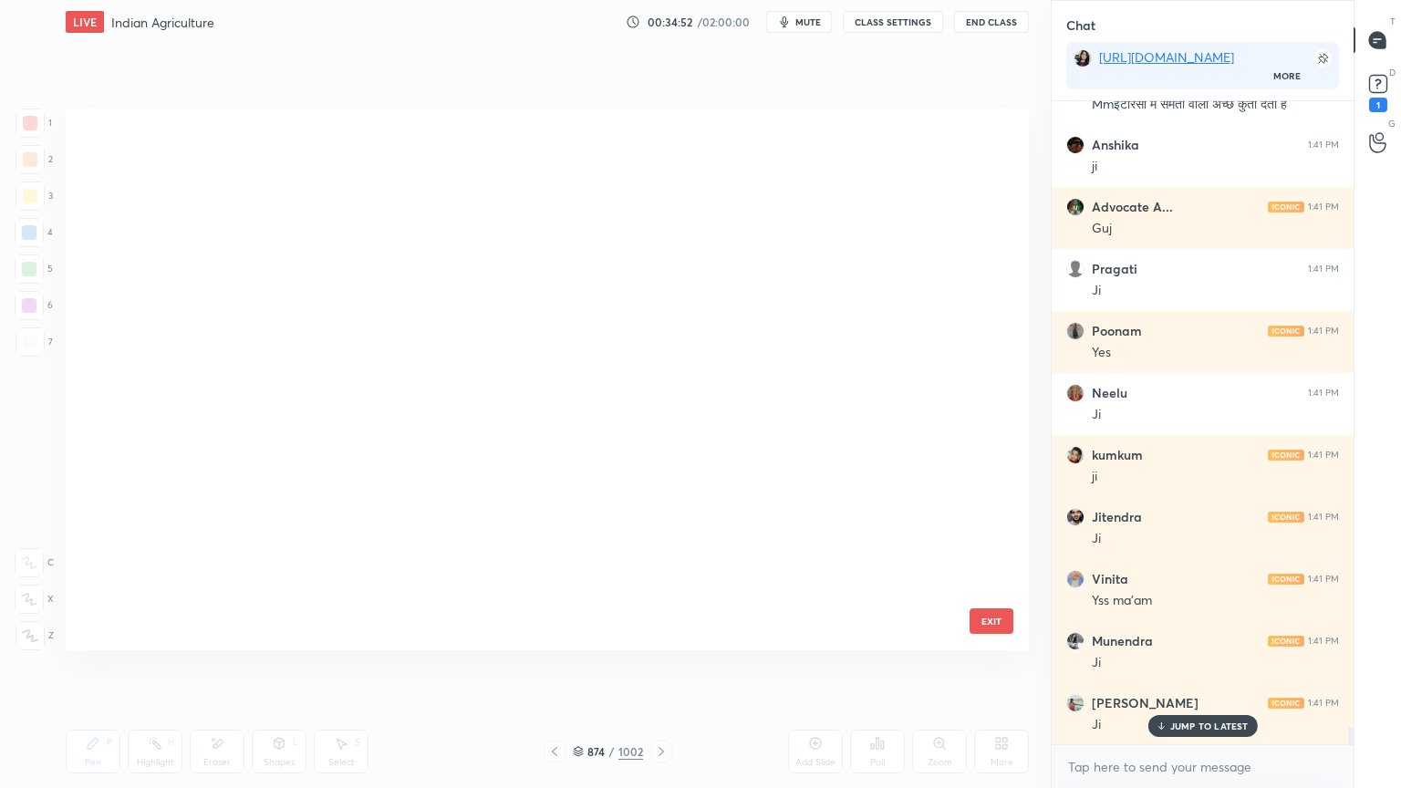
scroll to position [536, 954]
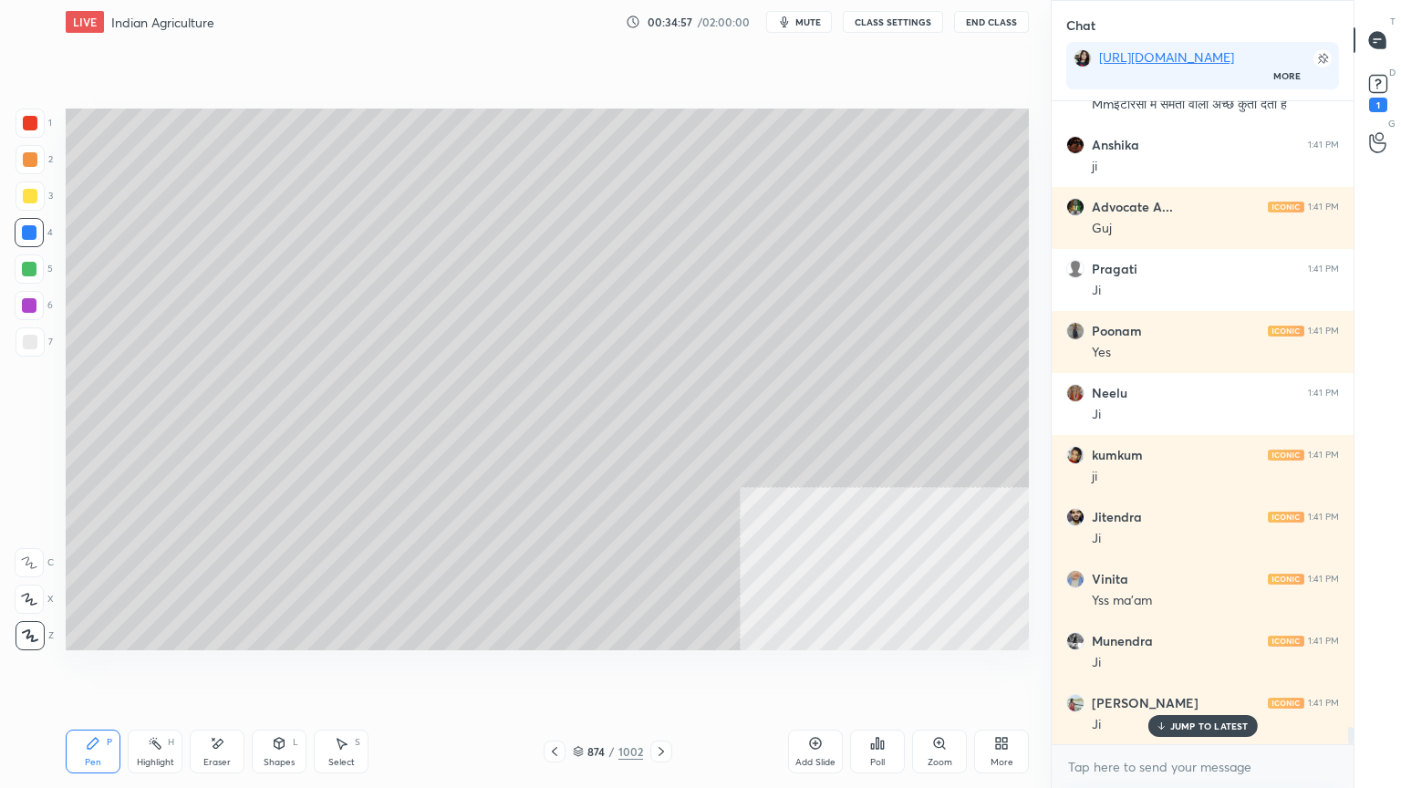
click at [27, 274] on div at bounding box center [29, 269] width 15 height 15
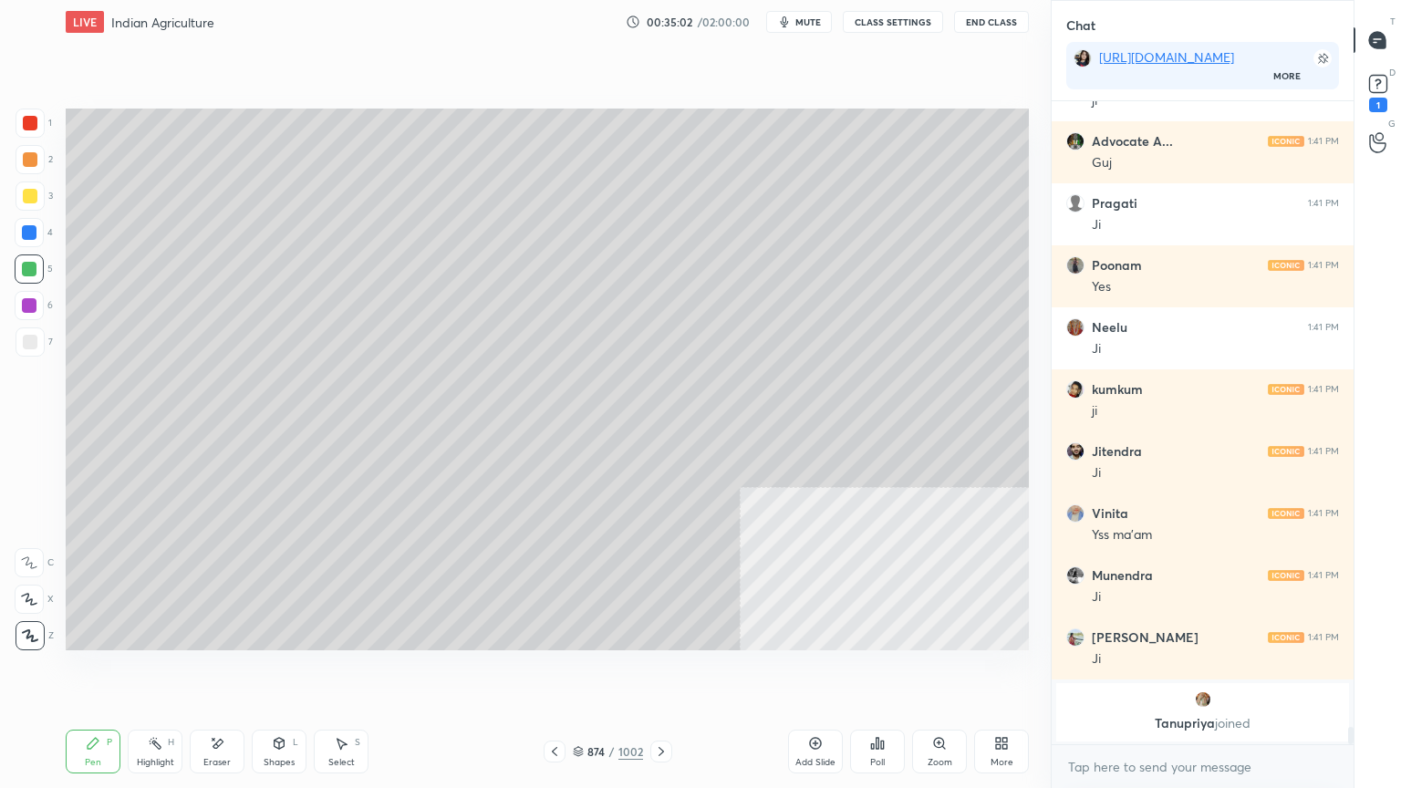
click at [33, 346] on div at bounding box center [30, 342] width 15 height 15
click at [30, 344] on div at bounding box center [30, 342] width 15 height 15
click at [18, 237] on div at bounding box center [29, 232] width 29 height 29
click at [29, 236] on div at bounding box center [29, 232] width 15 height 15
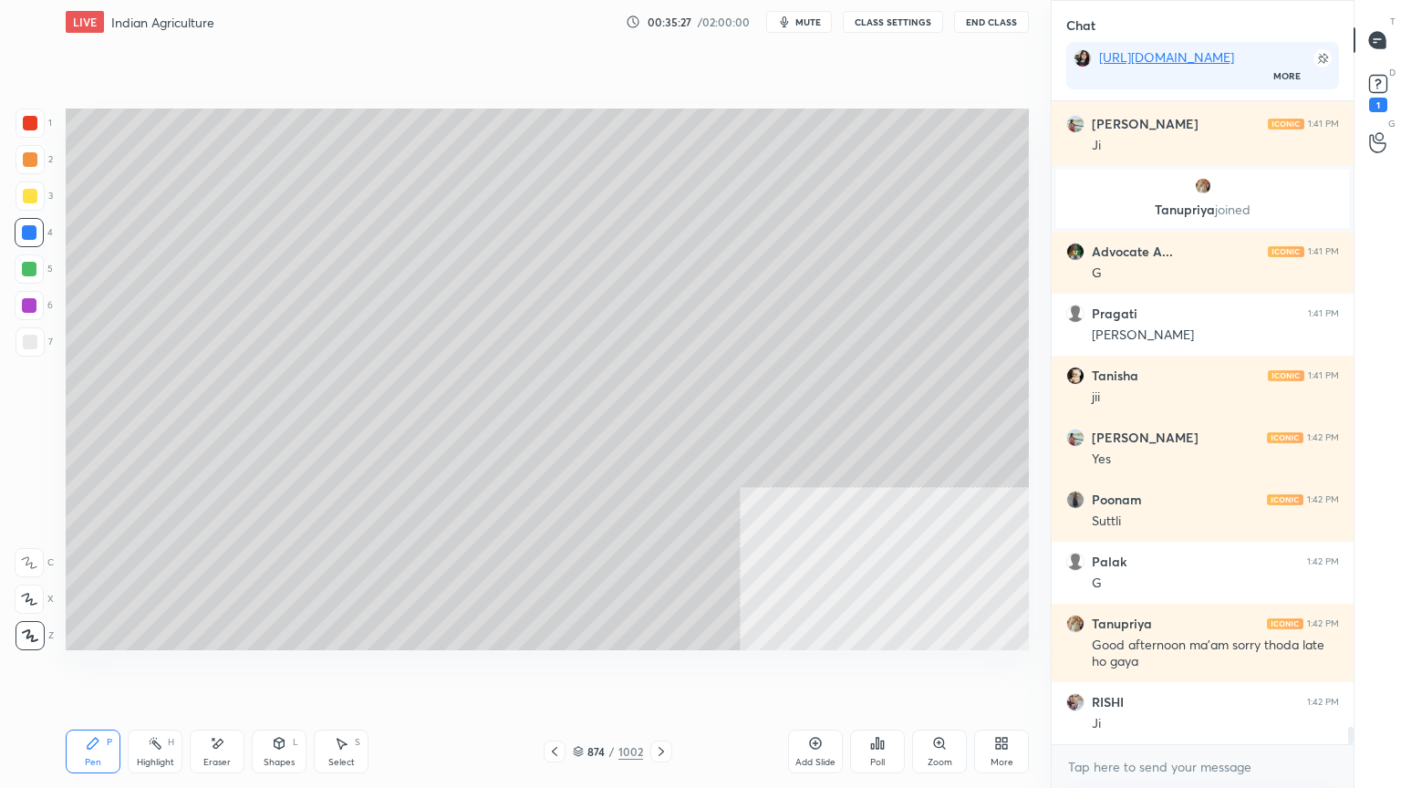
scroll to position [23743, 0]
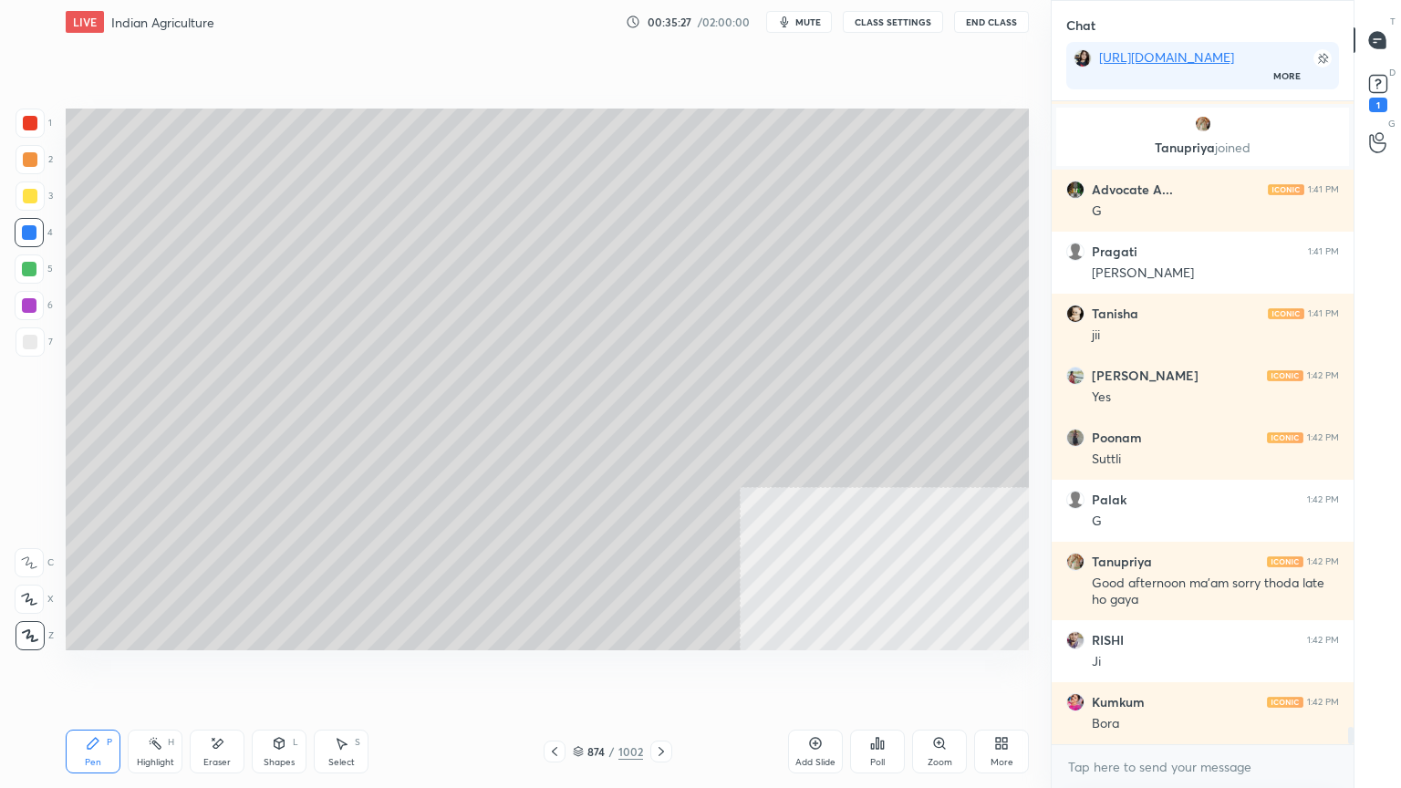
click at [662, 672] on icon at bounding box center [661, 751] width 15 height 15
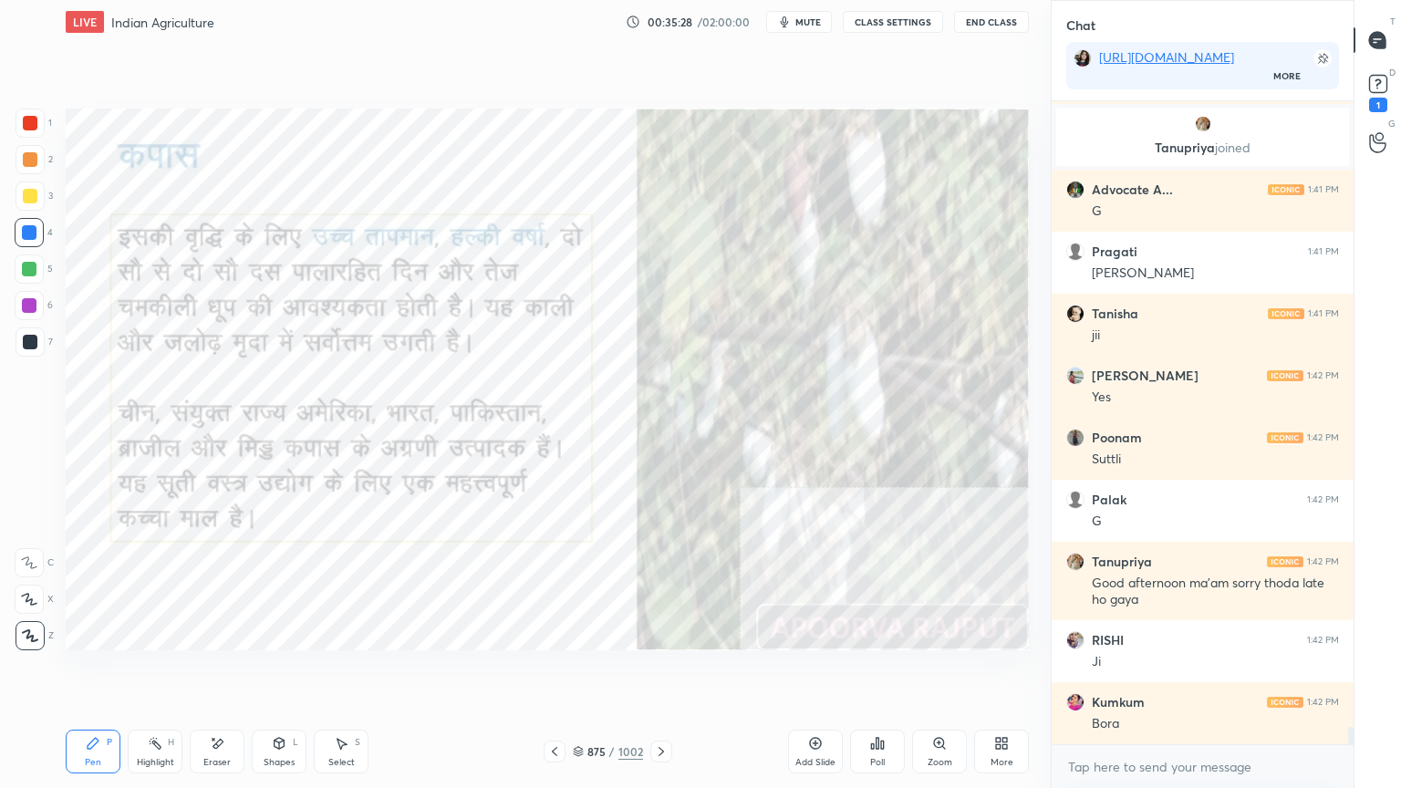
click at [660, 672] on icon at bounding box center [661, 751] width 15 height 15
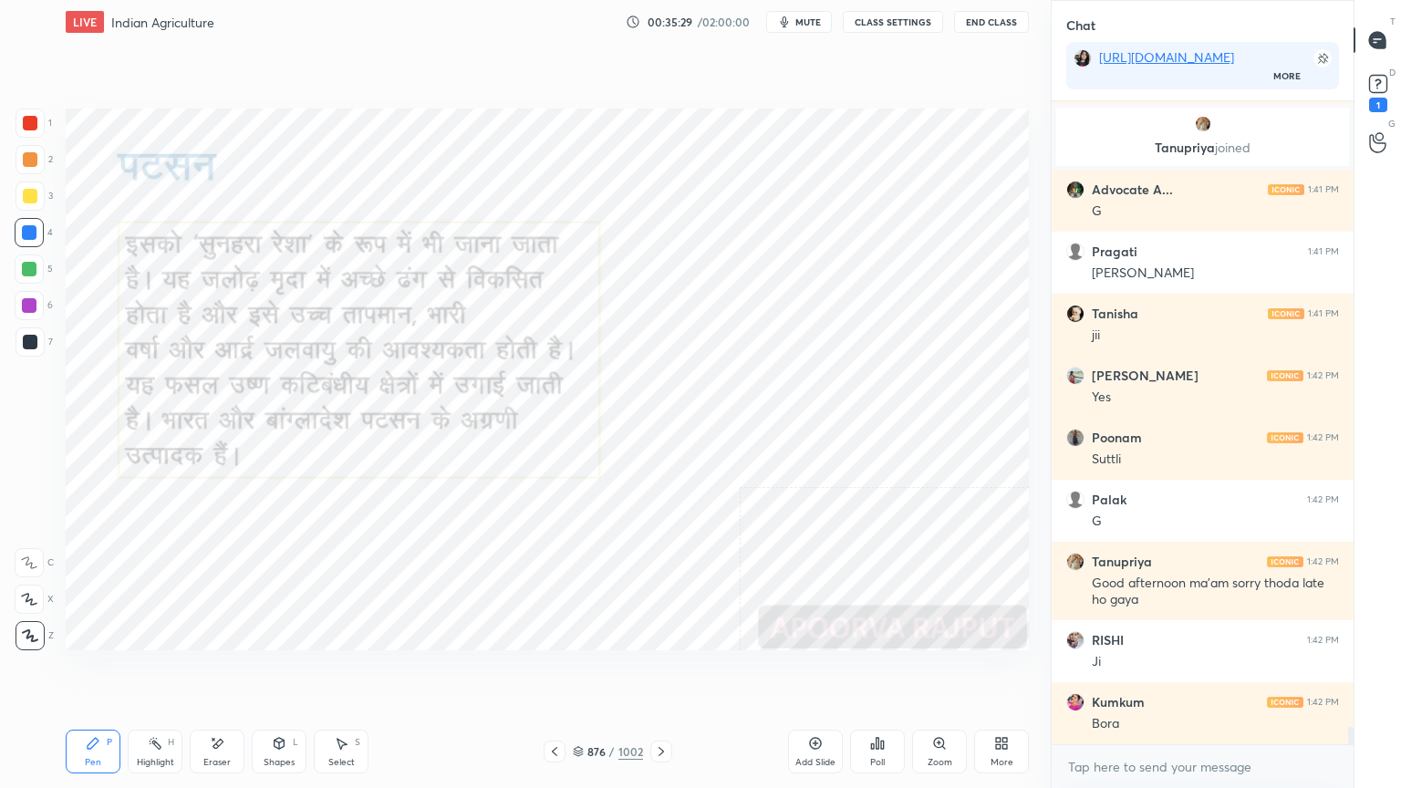
click at [28, 233] on div at bounding box center [29, 232] width 15 height 15
click at [26, 230] on div at bounding box center [29, 232] width 15 height 15
click at [580, 672] on icon at bounding box center [578, 749] width 9 height 5
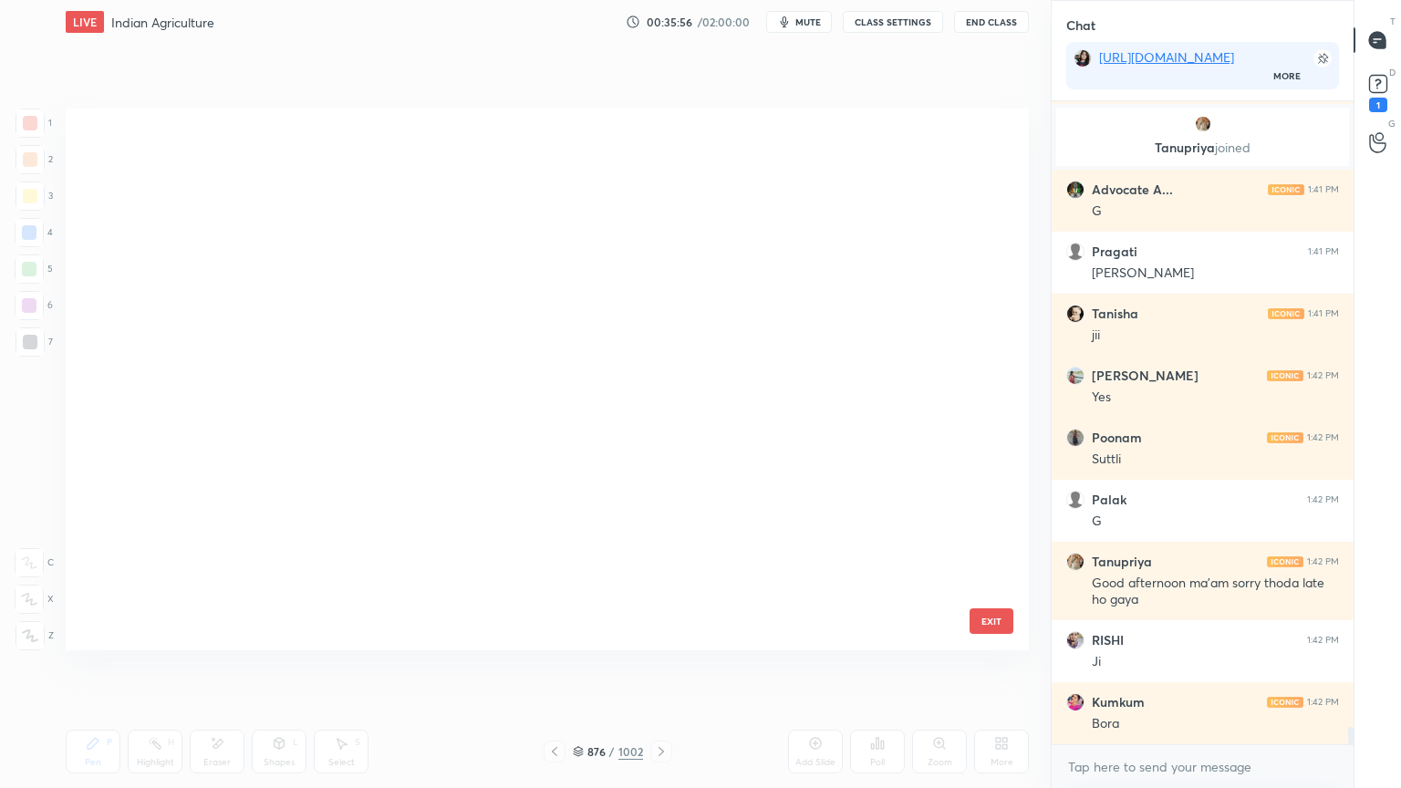
scroll to position [536, 954]
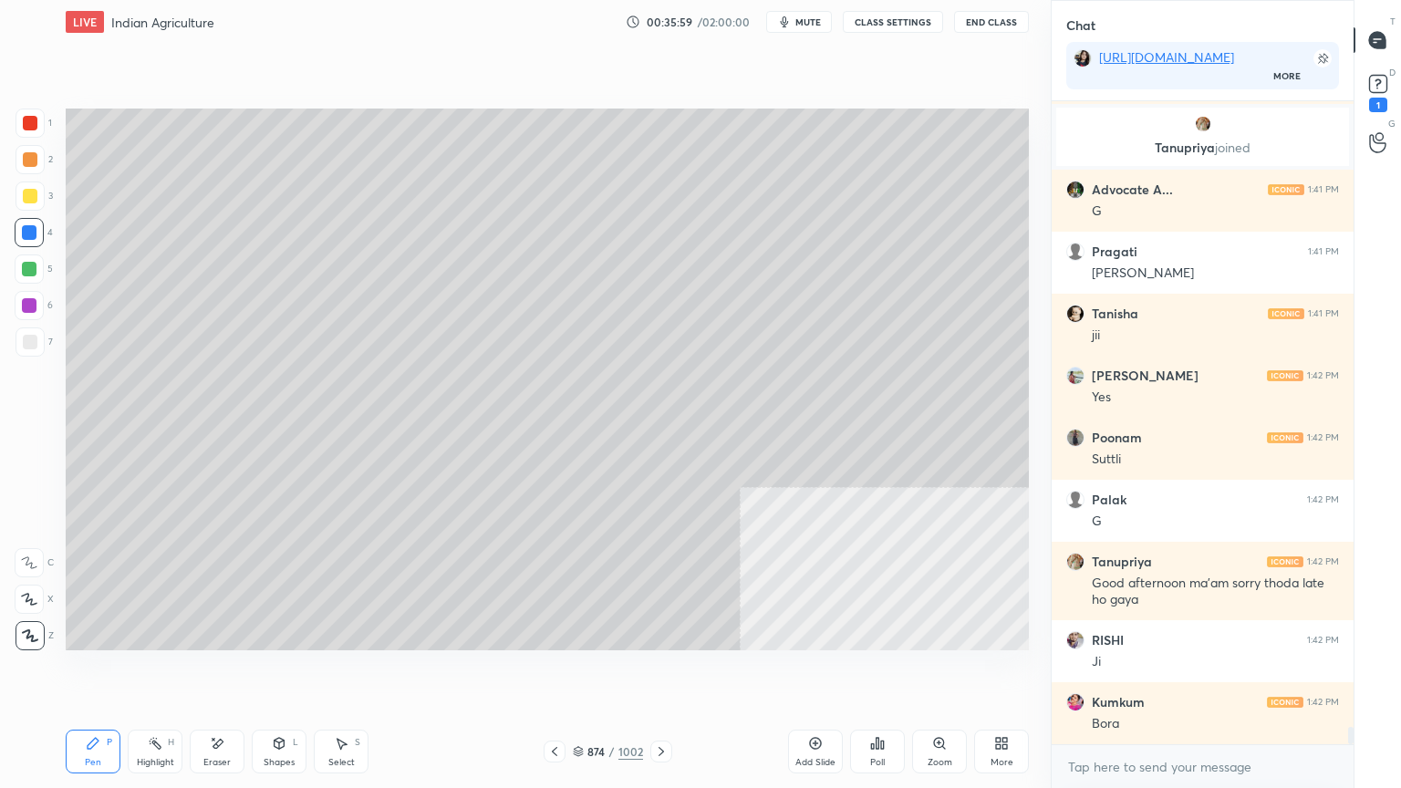
click at [36, 307] on div at bounding box center [29, 305] width 29 height 29
click at [36, 307] on div at bounding box center [29, 305] width 15 height 15
click at [30, 354] on div at bounding box center [30, 341] width 29 height 29
click at [31, 356] on div at bounding box center [30, 341] width 29 height 29
click at [584, 672] on div "874 / 1002" at bounding box center [608, 751] width 70 height 16
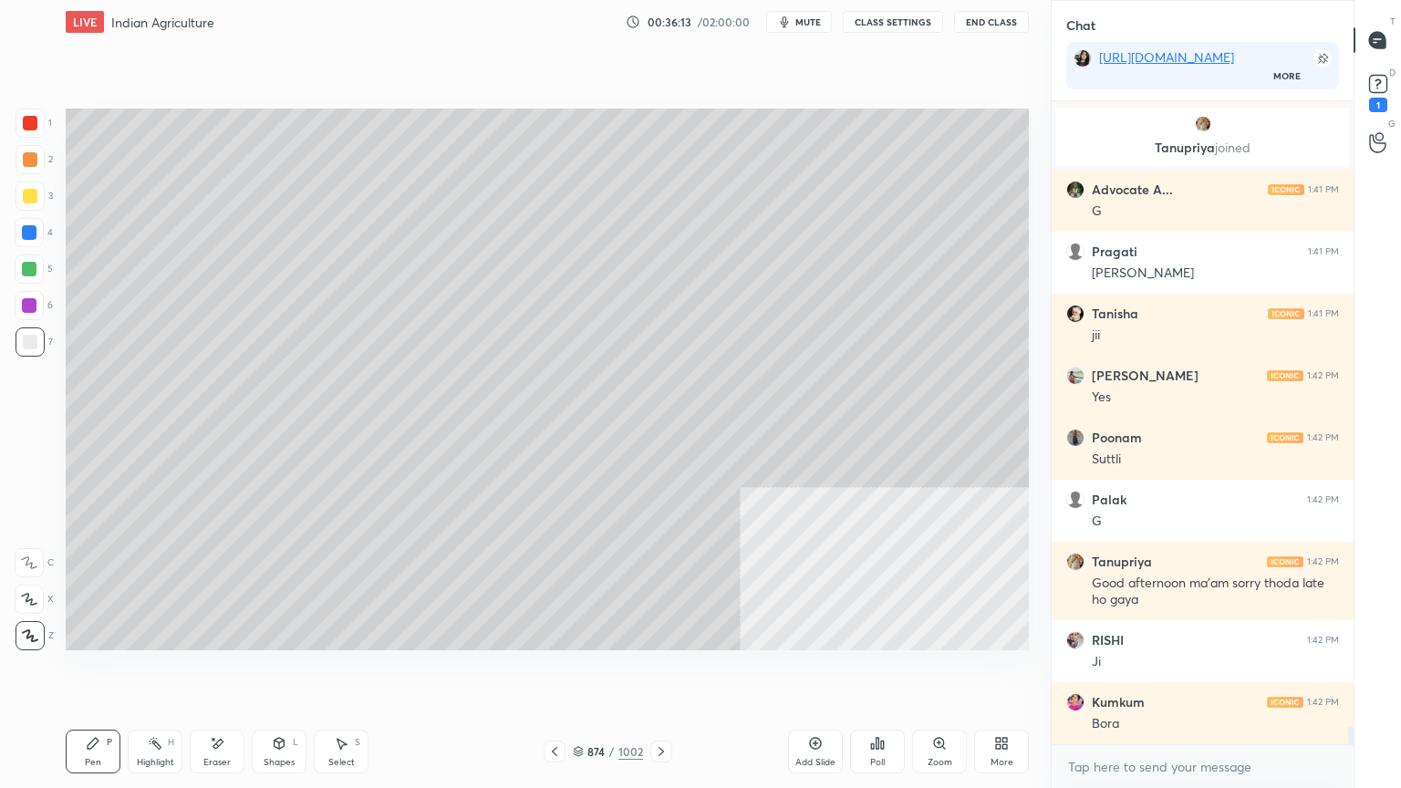
click at [343, 672] on icon at bounding box center [341, 743] width 15 height 15
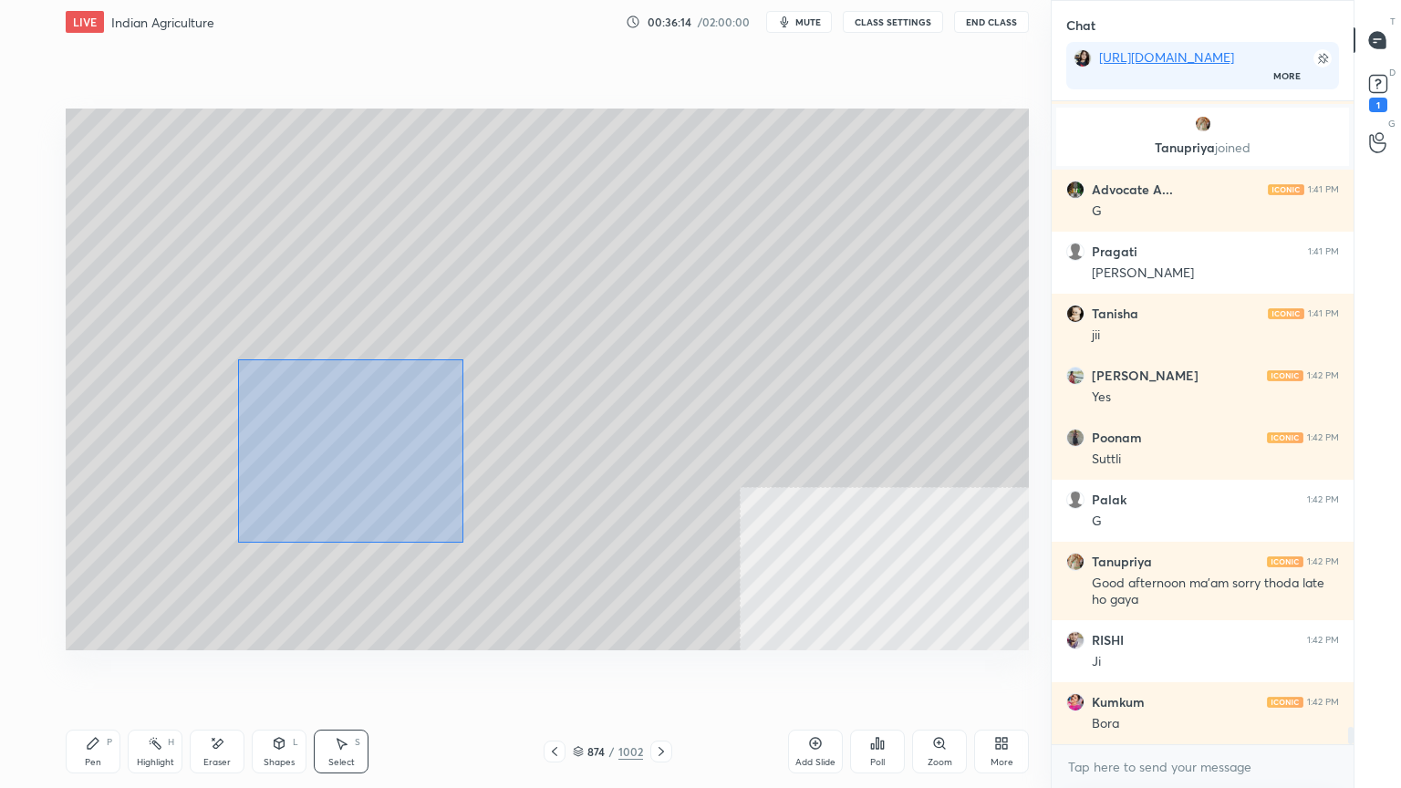
drag, startPoint x: 237, startPoint y: 359, endPoint x: 452, endPoint y: 535, distance: 277.4
click at [457, 543] on div "0 ° Undo Copy Duplicate Duplicate to new slide Delete" at bounding box center [547, 380] width 963 height 542
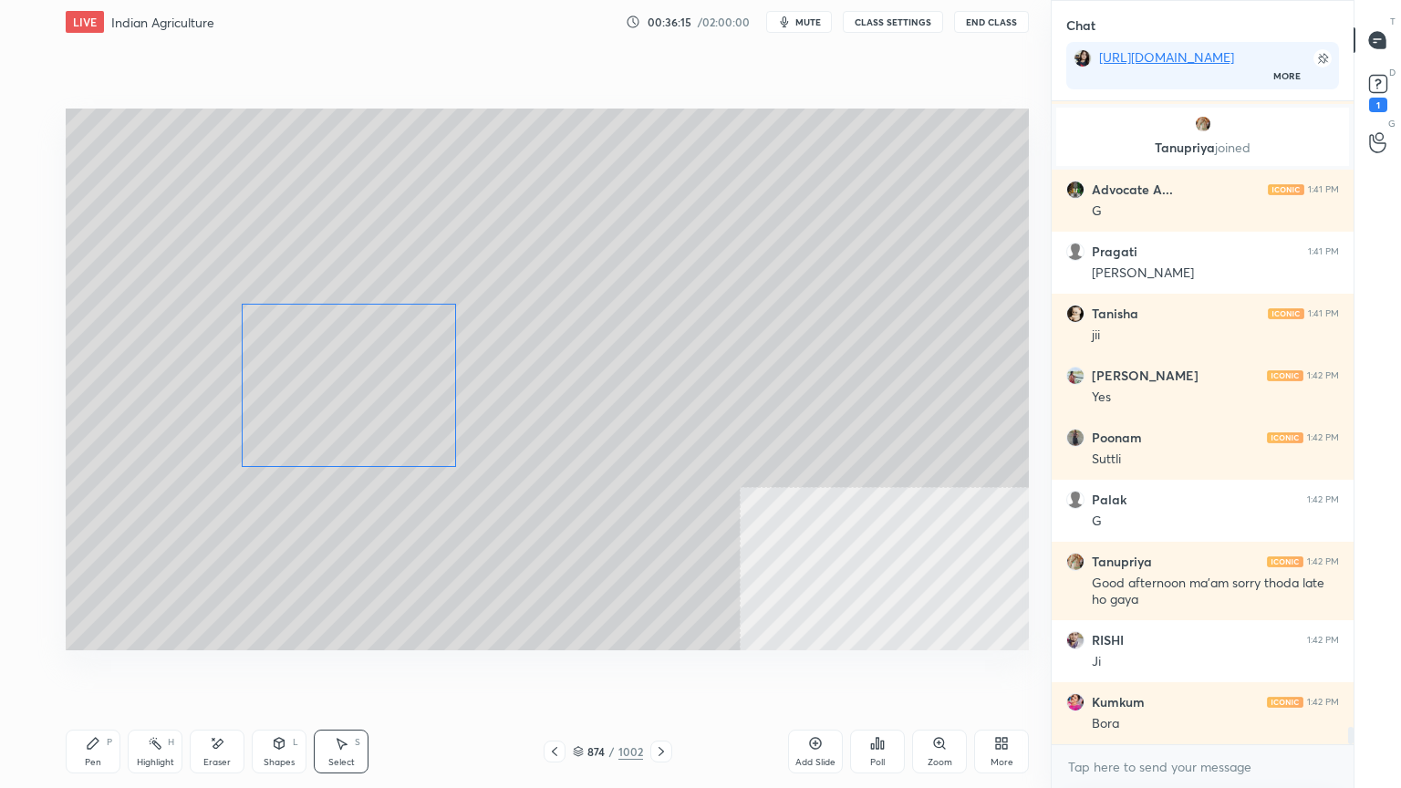
drag, startPoint x: 361, startPoint y: 416, endPoint x: 361, endPoint y: 398, distance: 18.2
click at [362, 398] on div "0 ° Undo Copy Duplicate Duplicate to new slide Delete" at bounding box center [547, 380] width 963 height 542
drag, startPoint x: 99, startPoint y: 376, endPoint x: 171, endPoint y: 409, distance: 78.4
click at [182, 420] on div "0 ° Undo Copy Duplicate Duplicate to new slide Delete" at bounding box center [547, 380] width 963 height 542
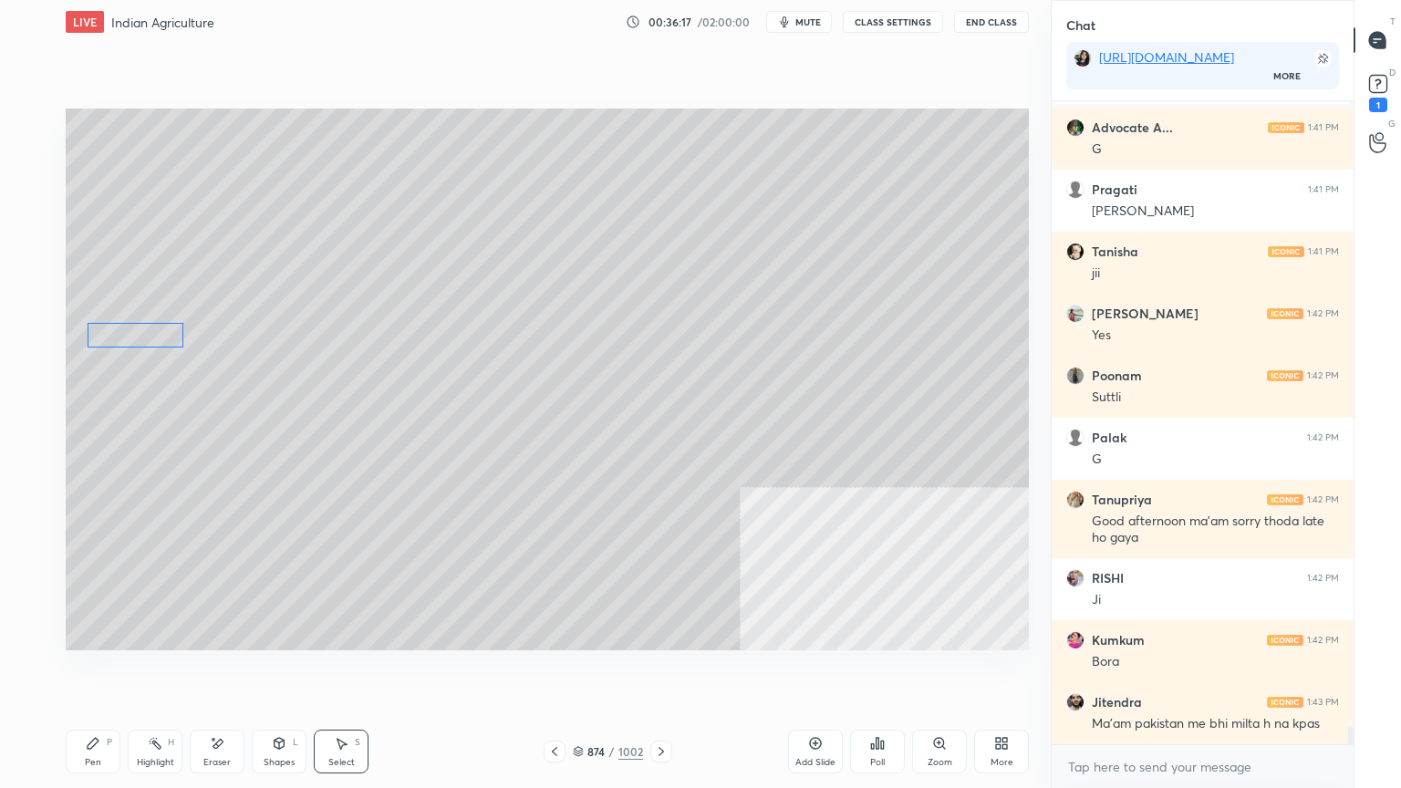
drag, startPoint x: 142, startPoint y: 394, endPoint x: 271, endPoint y: 333, distance: 142.4
click at [143, 344] on div "0 ° Undo Copy Duplicate Duplicate to new slide Delete" at bounding box center [547, 380] width 963 height 542
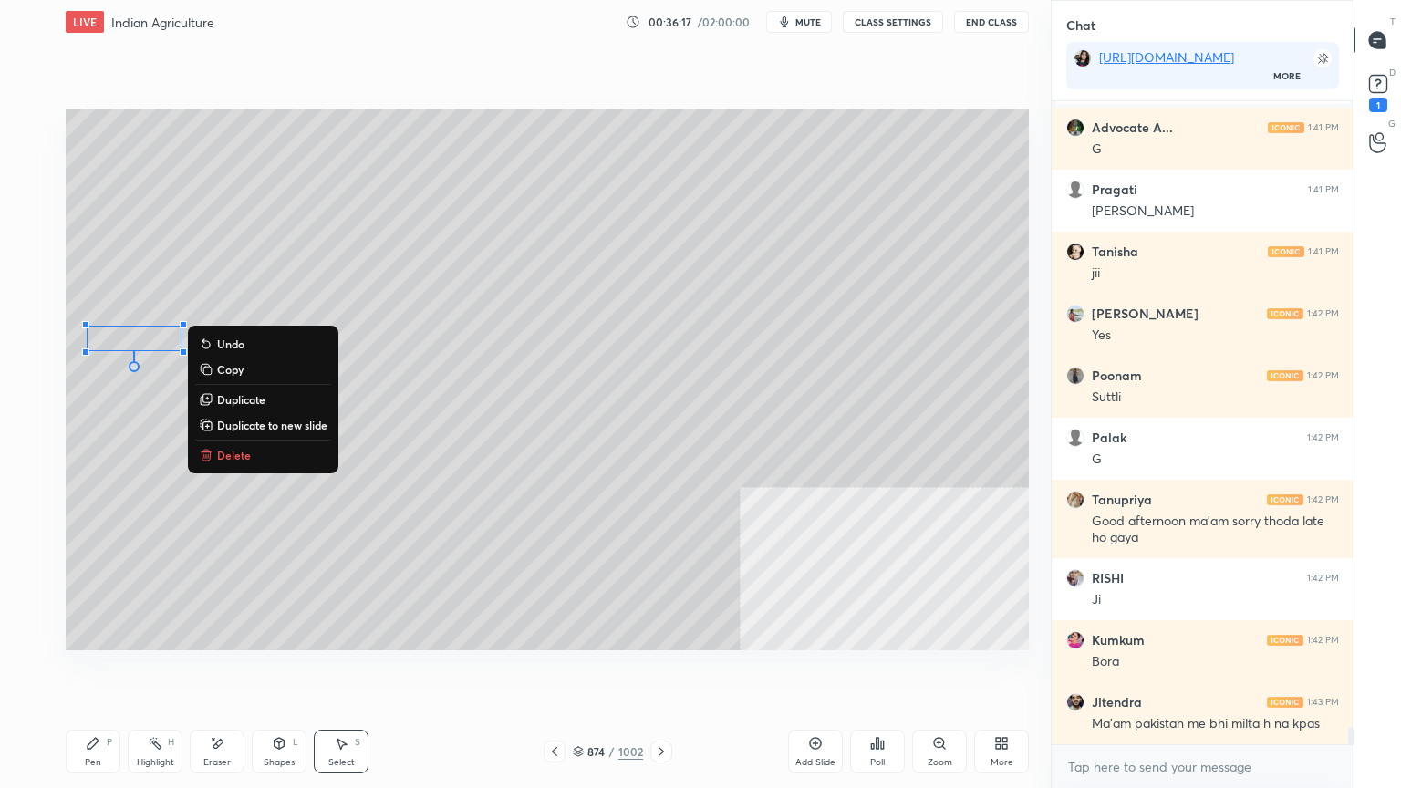
click at [578, 311] on div "0 ° Undo Copy Duplicate Duplicate to new slide Delete" at bounding box center [547, 380] width 963 height 542
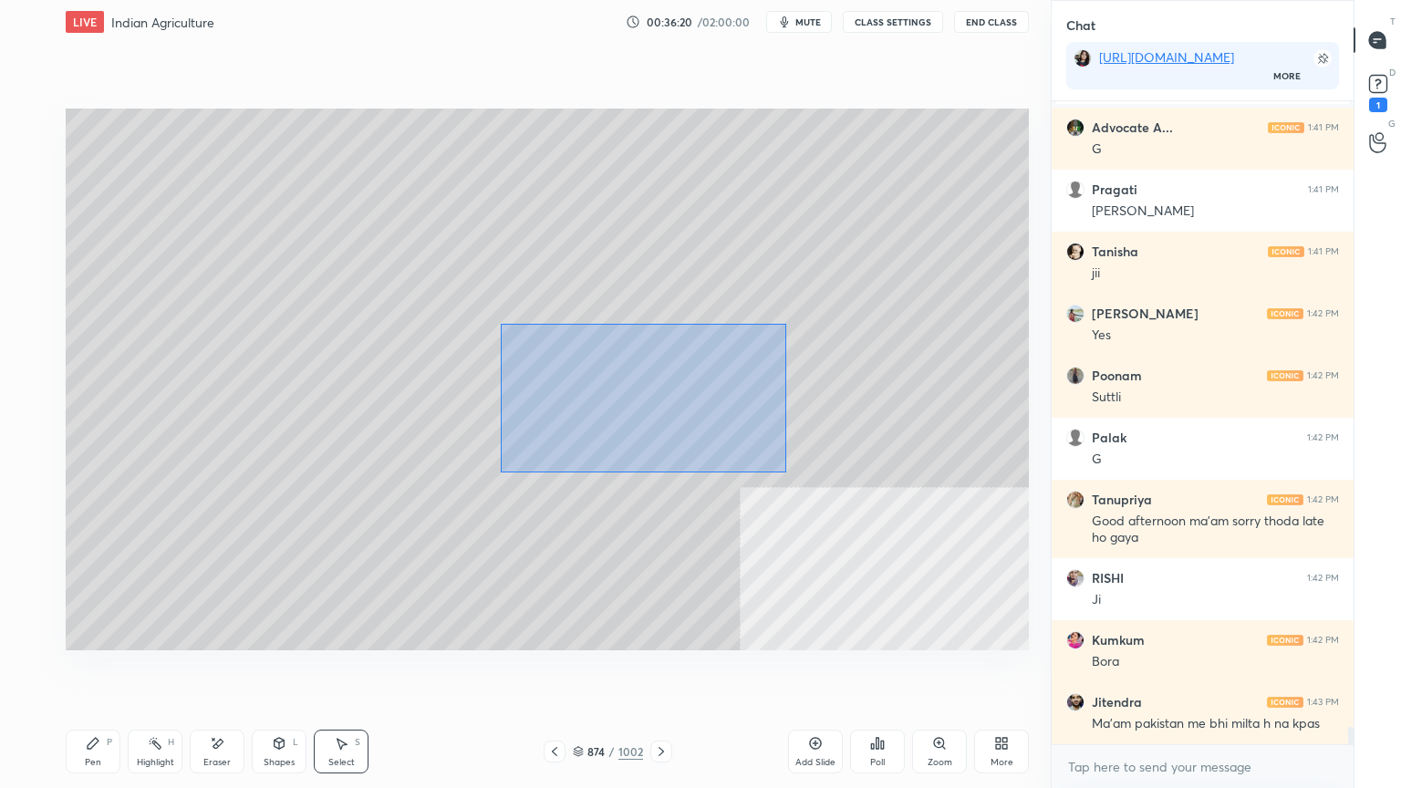
drag, startPoint x: 500, startPoint y: 324, endPoint x: 779, endPoint y: 471, distance: 315.4
click at [781, 472] on div "0 ° Undo Copy Duplicate Duplicate to new slide Delete" at bounding box center [547, 380] width 963 height 542
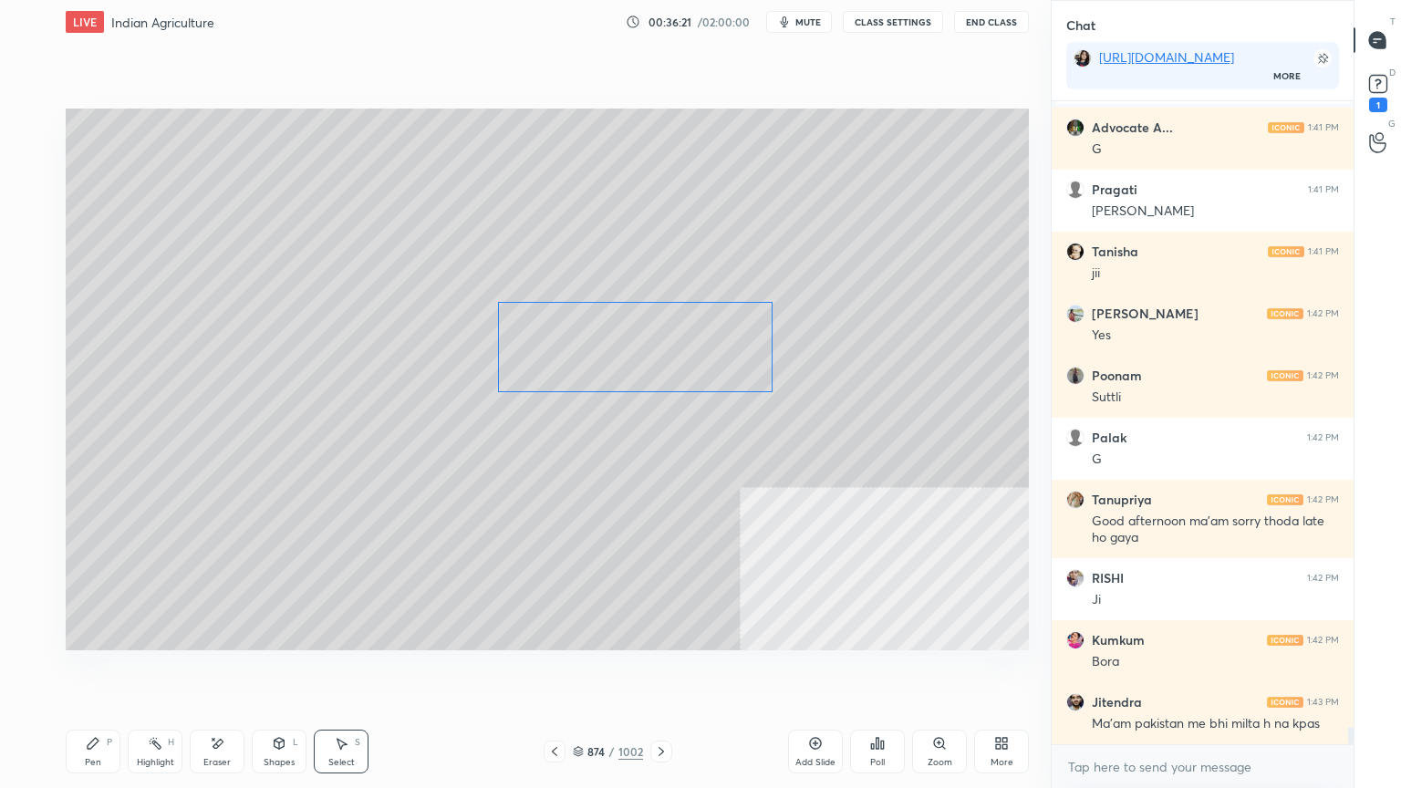
drag, startPoint x: 701, startPoint y: 365, endPoint x: 689, endPoint y: 362, distance: 12.2
click at [696, 345] on div "0 ° Undo Copy Duplicate Duplicate to new slide Delete" at bounding box center [547, 380] width 963 height 542
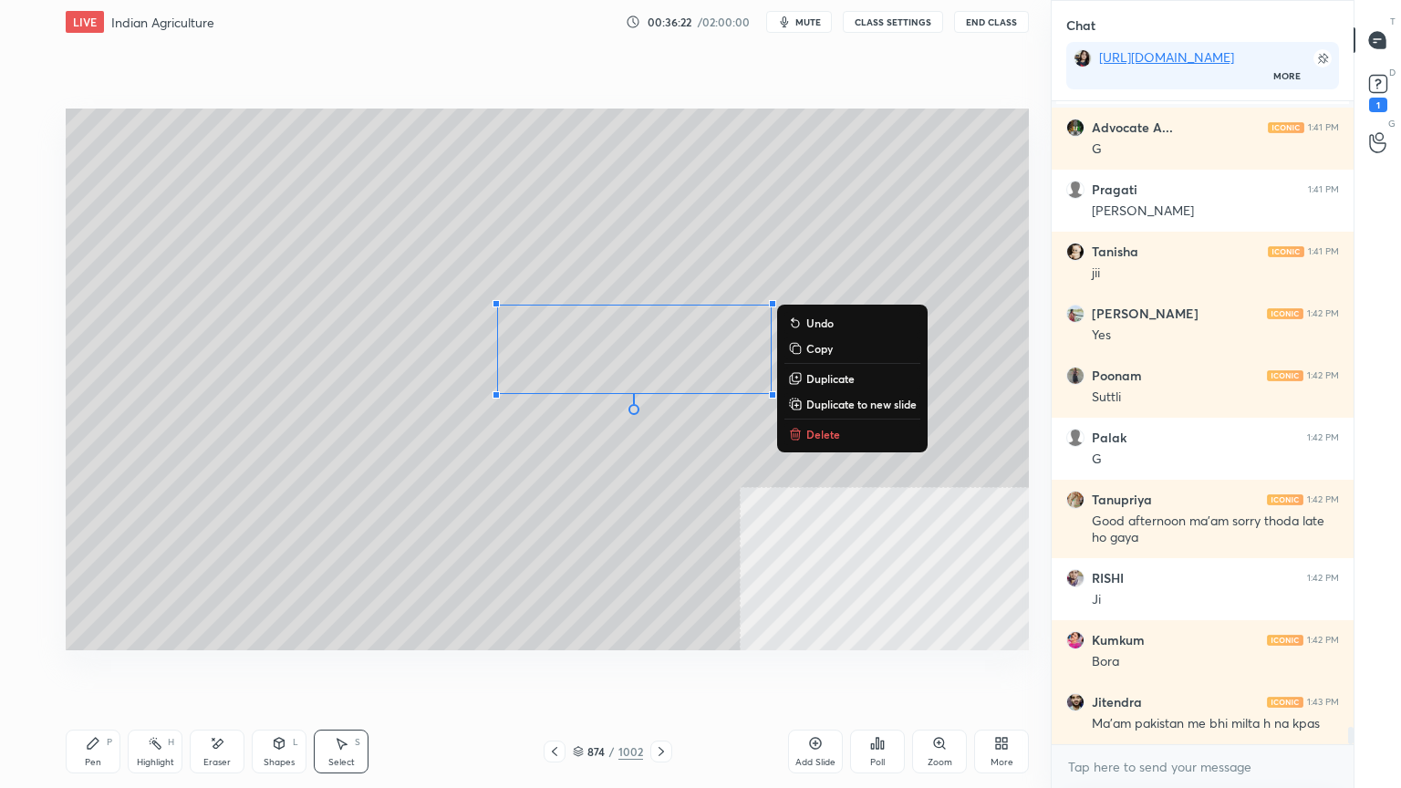
click at [139, 459] on div "0 ° Undo Copy Duplicate Duplicate to new slide Delete" at bounding box center [547, 380] width 963 height 542
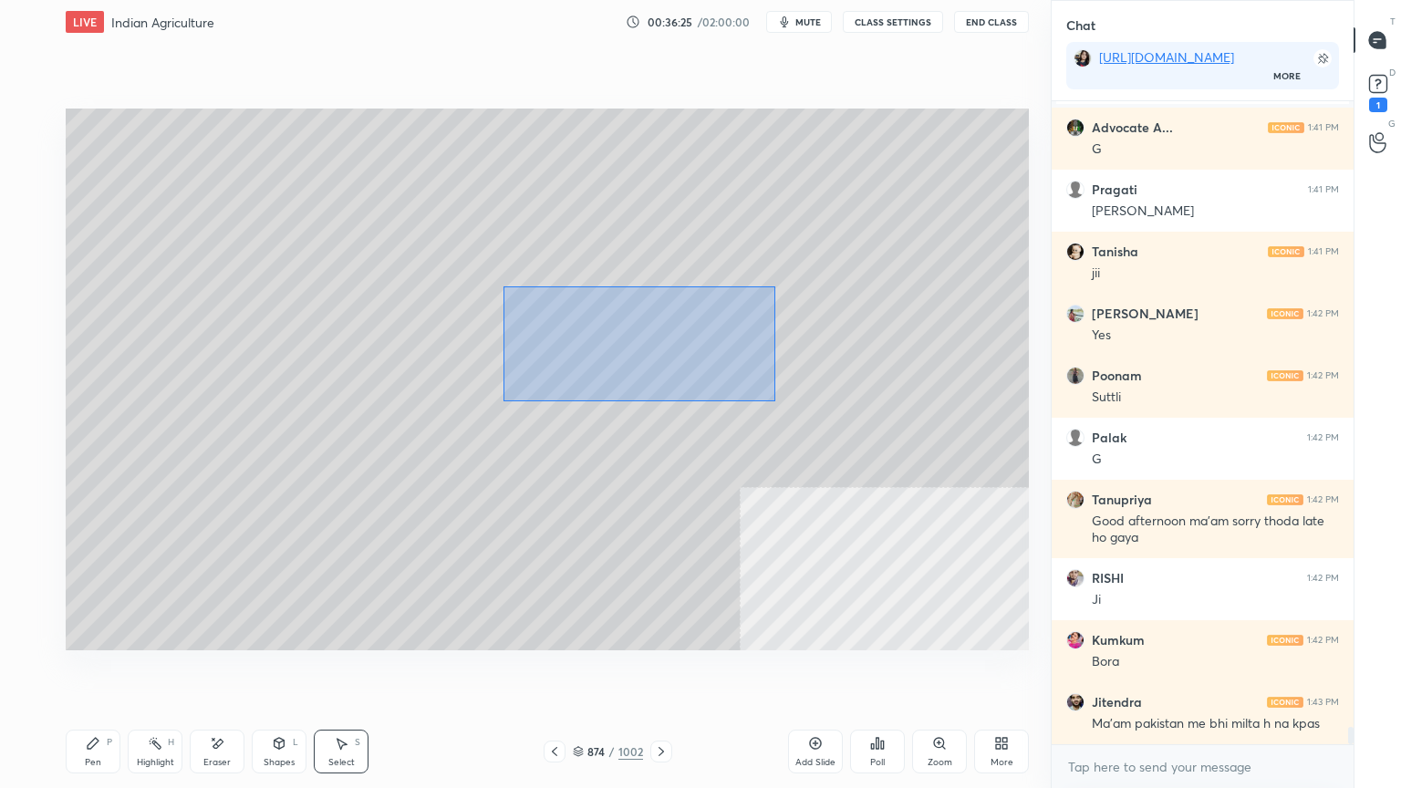
drag, startPoint x: 504, startPoint y: 286, endPoint x: 731, endPoint y: 397, distance: 252.9
click at [773, 398] on div "0 ° Undo Copy Duplicate Duplicate to new slide Delete" at bounding box center [547, 380] width 963 height 542
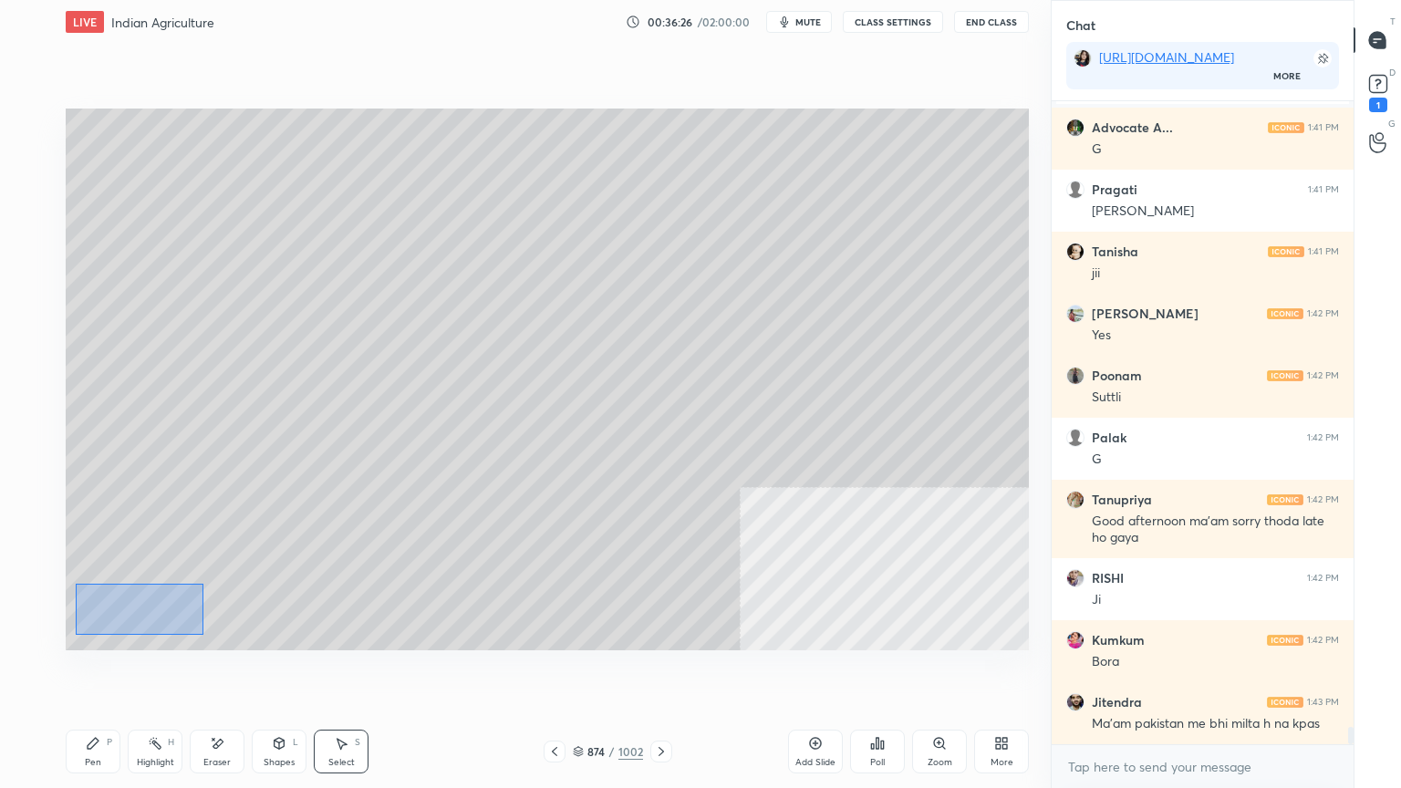
drag, startPoint x: 80, startPoint y: 587, endPoint x: 172, endPoint y: 598, distance: 91.9
click at [197, 634] on div "0 ° Undo Copy Duplicate Duplicate to new slide Delete" at bounding box center [547, 380] width 963 height 542
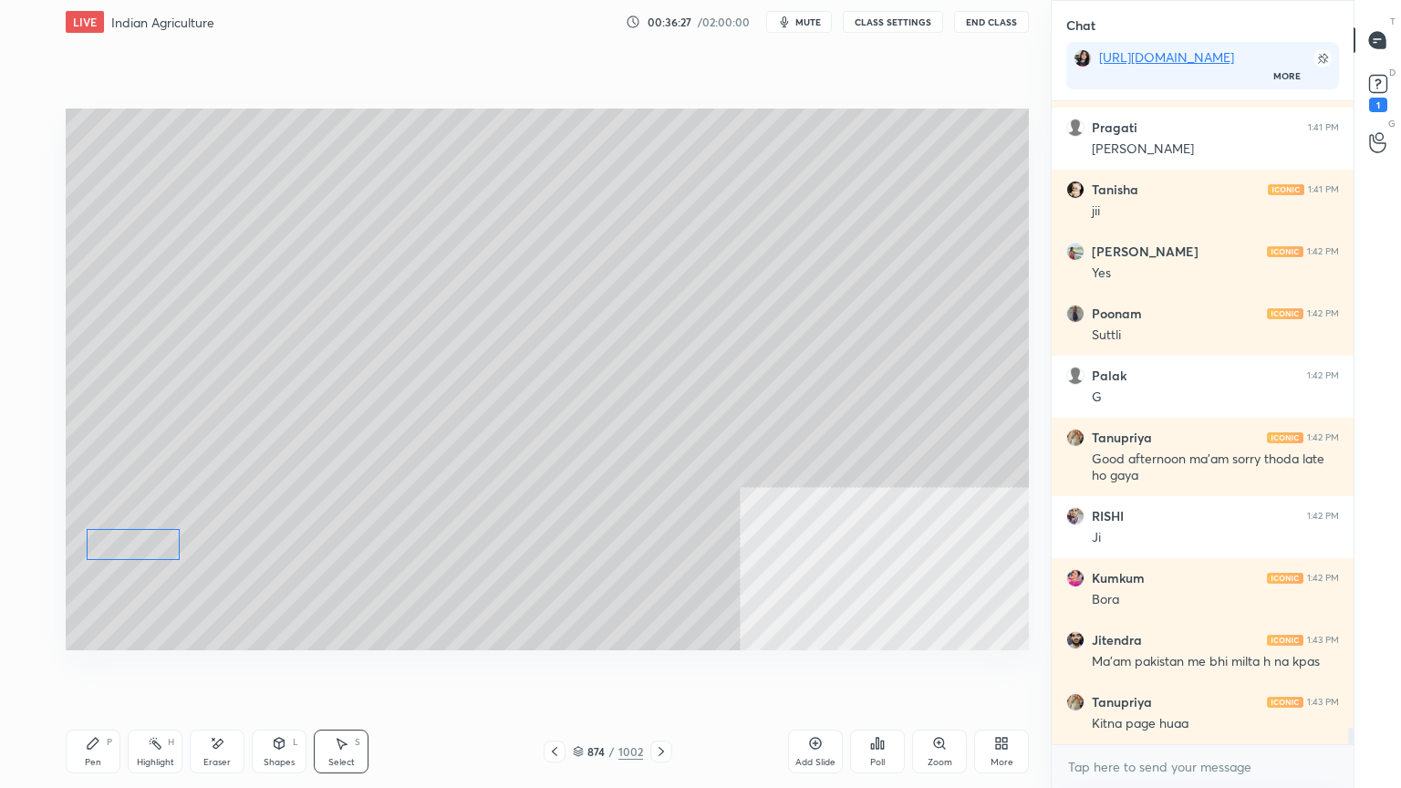
drag, startPoint x: 142, startPoint y: 560, endPoint x: 274, endPoint y: 504, distance: 143.0
click at [142, 542] on div "0 ° Undo Copy Duplicate Duplicate to new slide Delete" at bounding box center [547, 380] width 963 height 542
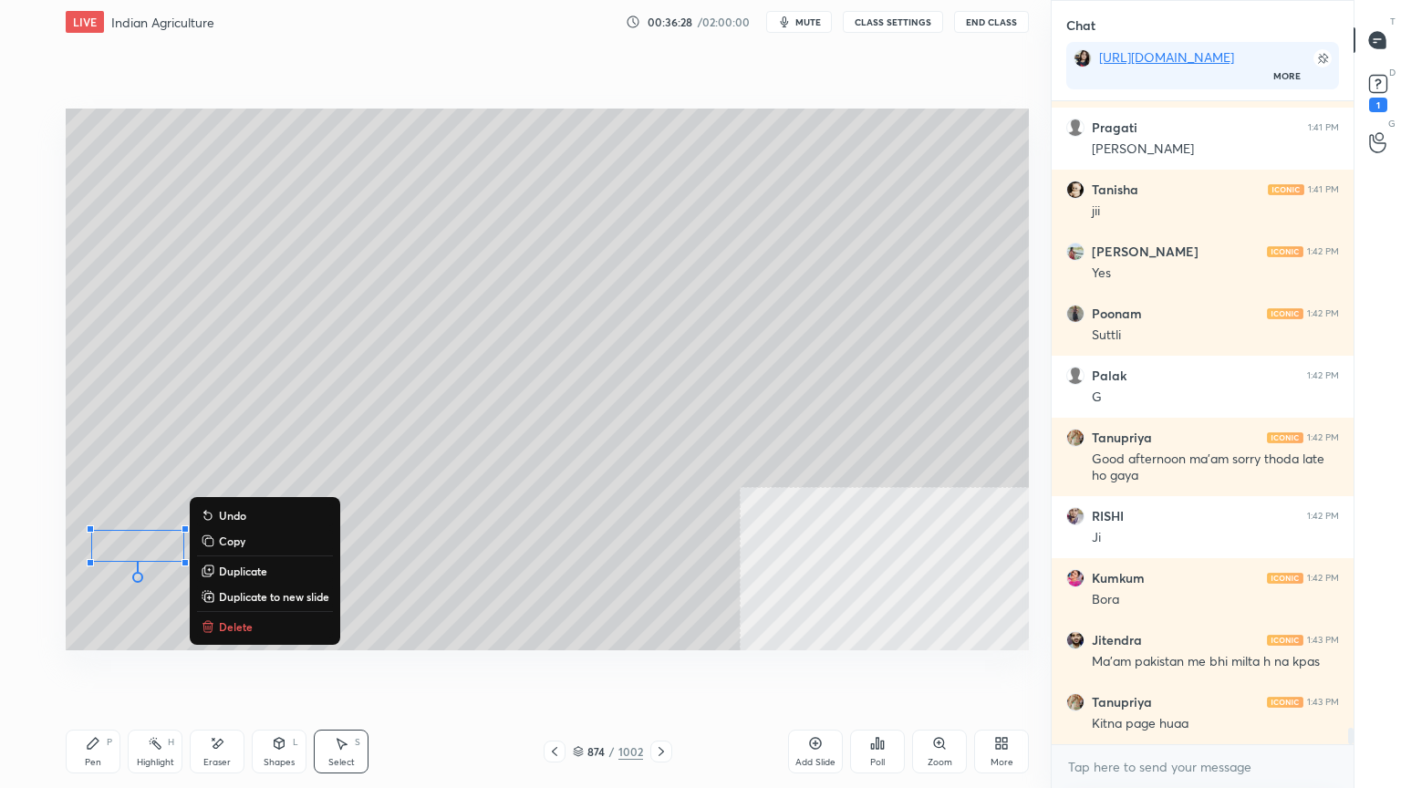
click at [722, 464] on div "0 ° Undo Copy Duplicate Duplicate to new slide Delete" at bounding box center [547, 380] width 963 height 542
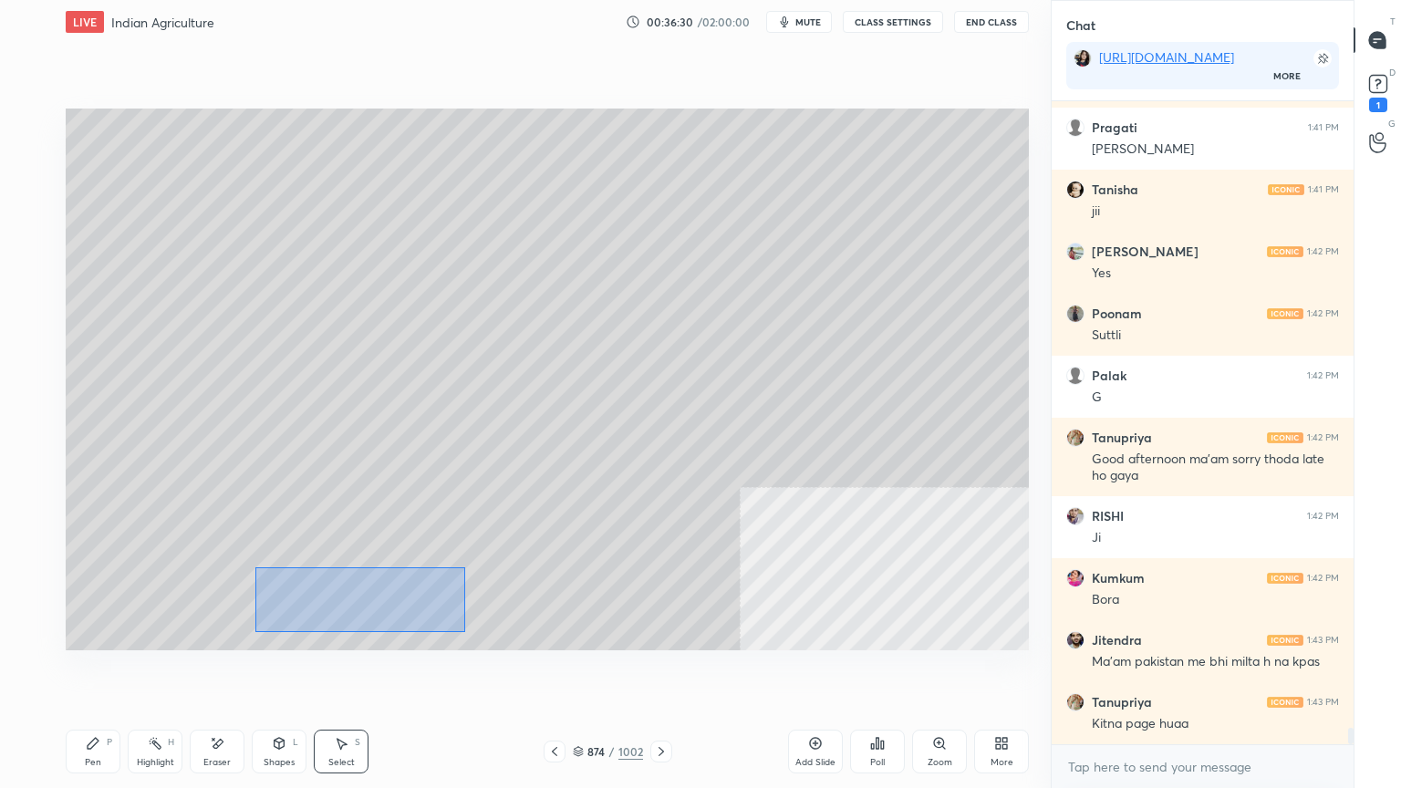
drag, startPoint x: 296, startPoint y: 587, endPoint x: 451, endPoint y: 618, distance: 158.0
click at [462, 630] on div "0 ° Undo Copy Duplicate Duplicate to new slide Delete" at bounding box center [547, 380] width 963 height 542
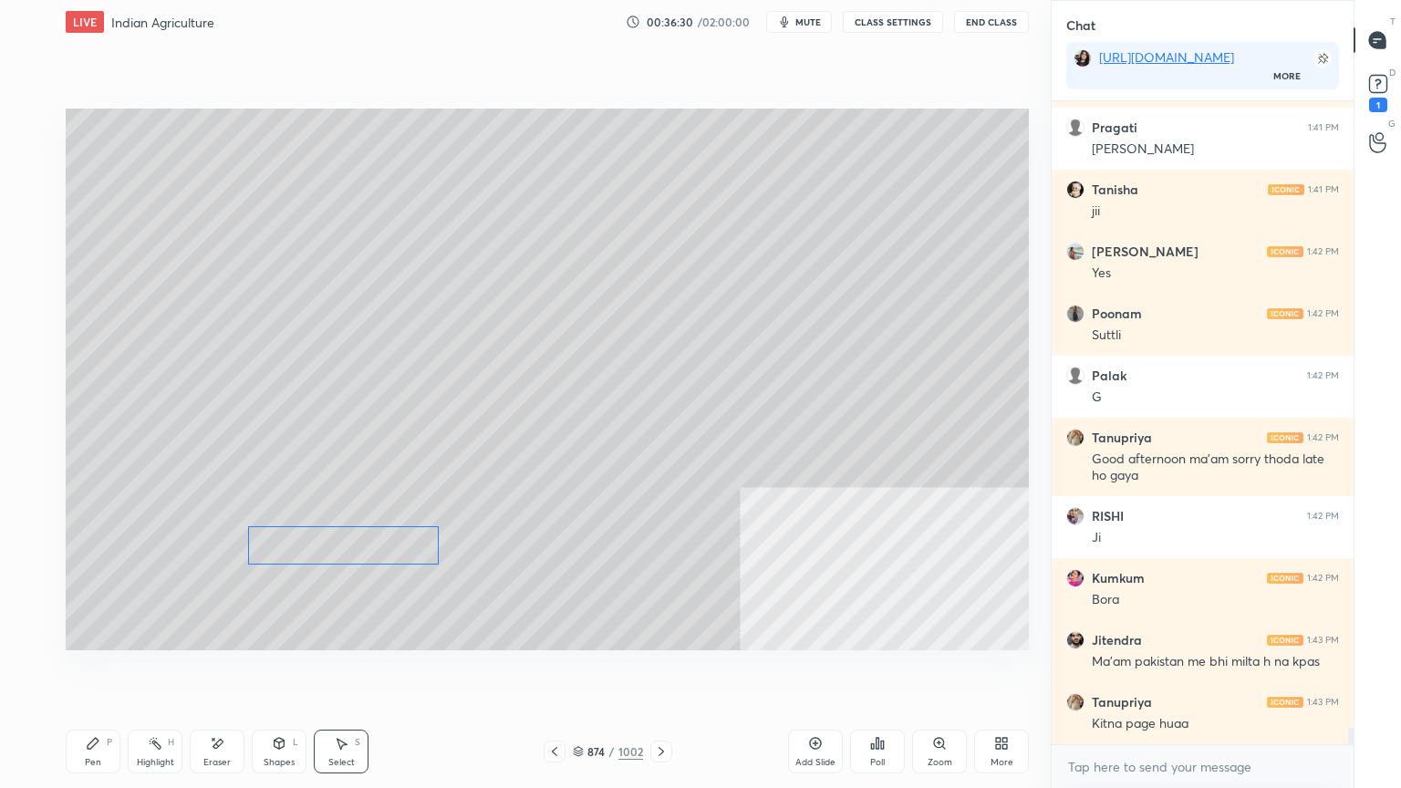
drag, startPoint x: 372, startPoint y: 567, endPoint x: 372, endPoint y: 545, distance: 22.8
click at [373, 544] on div "0 ° Undo Copy Duplicate Duplicate to new slide Delete" at bounding box center [547, 380] width 963 height 542
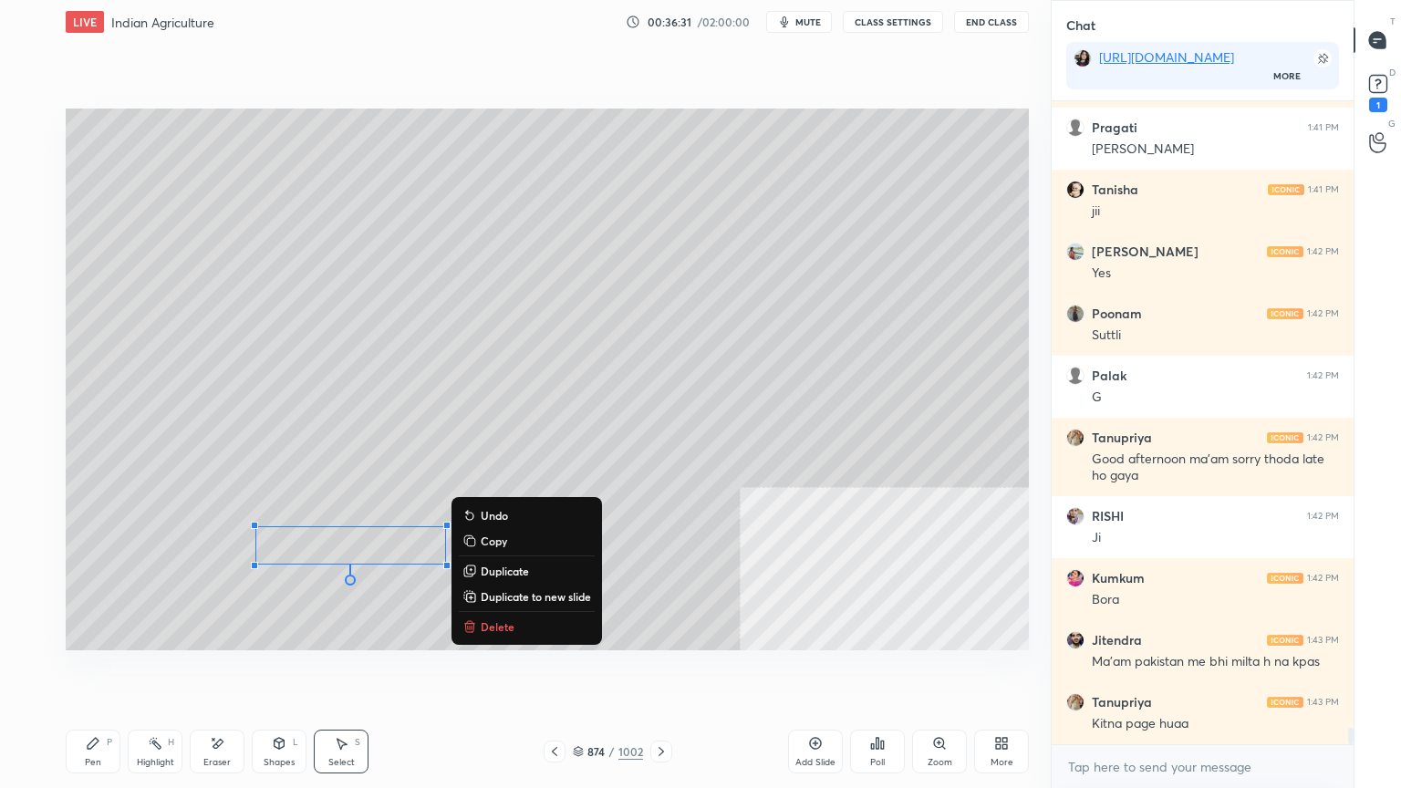
click at [90, 672] on div "Pen P" at bounding box center [93, 752] width 55 height 44
click at [95, 672] on icon at bounding box center [93, 743] width 11 height 11
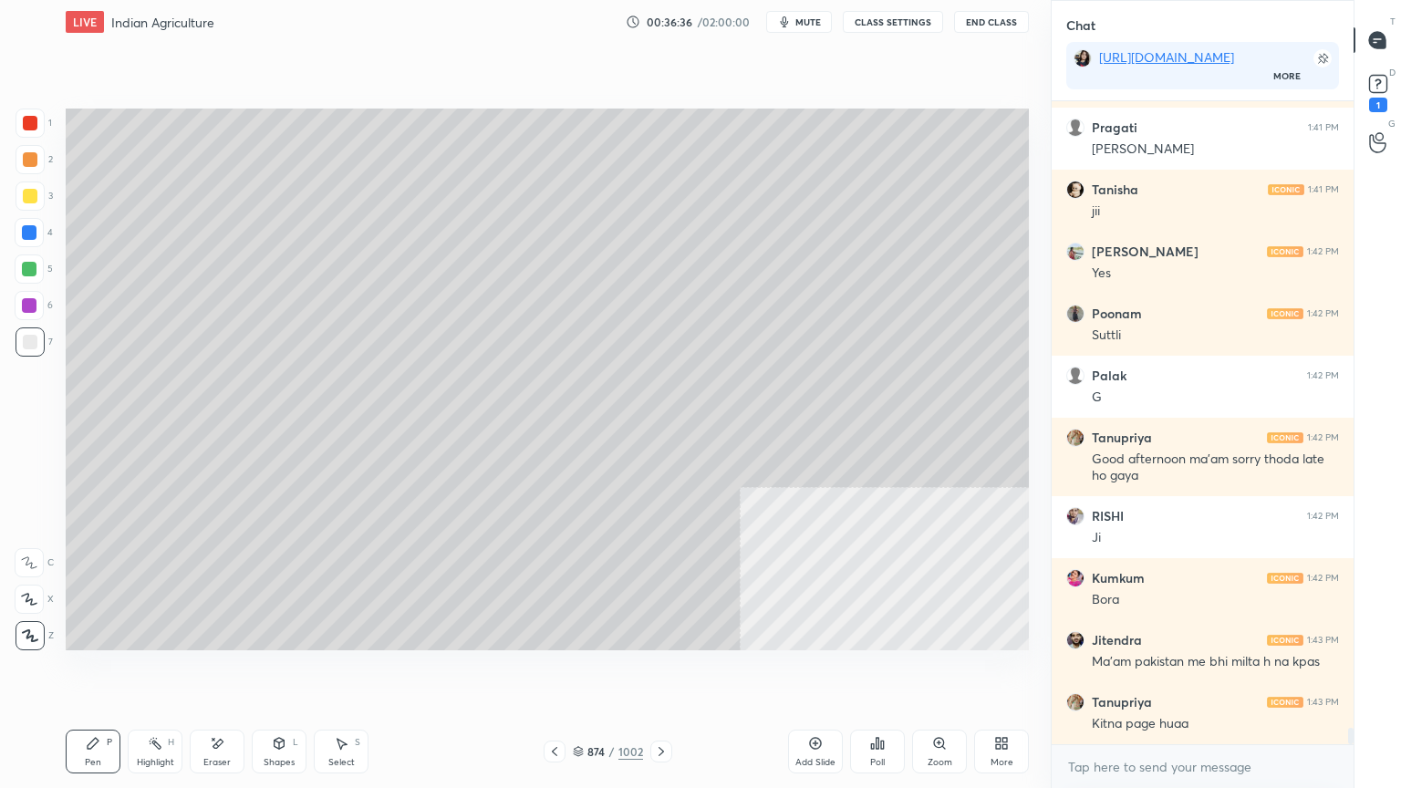
scroll to position [23929, 0]
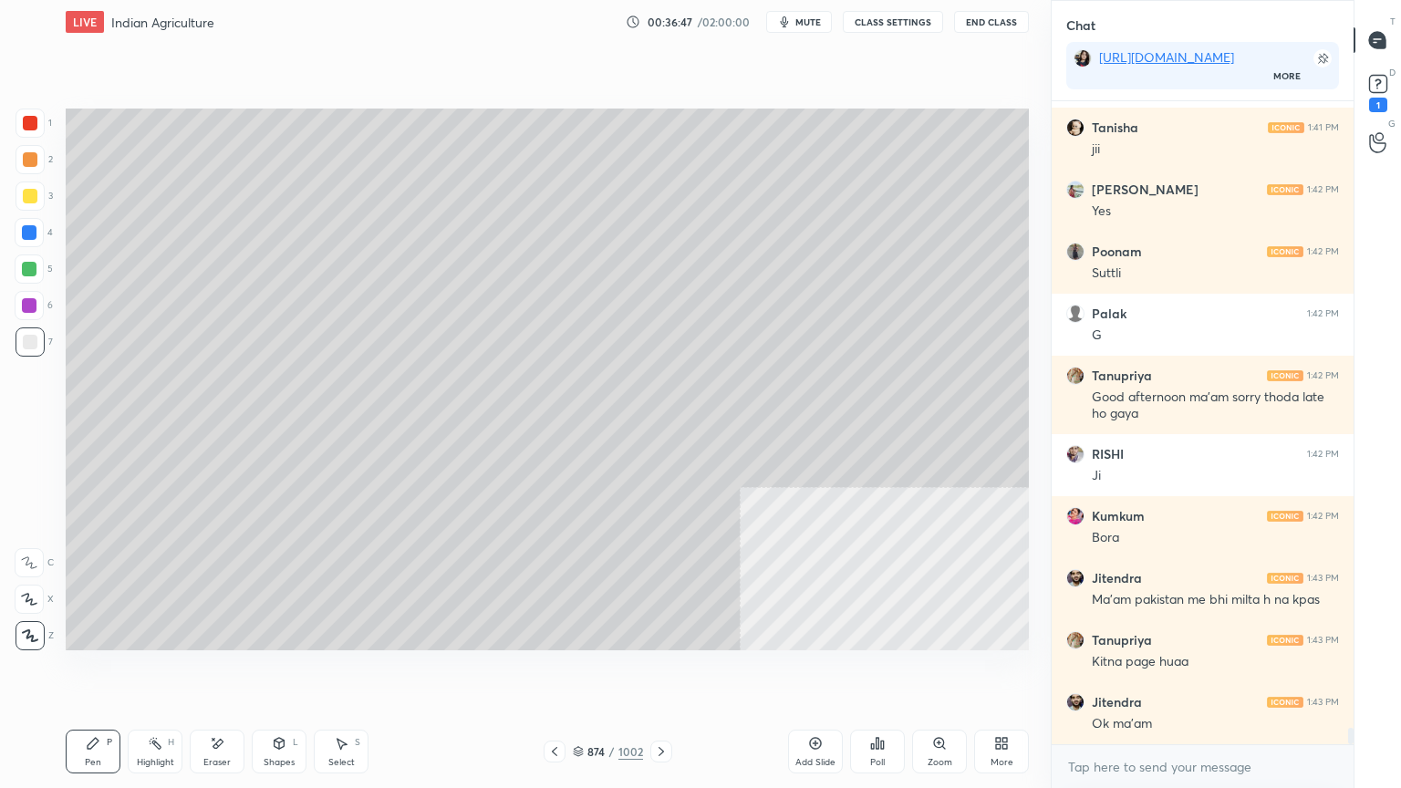
drag, startPoint x: 26, startPoint y: 265, endPoint x: 62, endPoint y: 269, distance: 36.7
click at [33, 263] on div at bounding box center [29, 269] width 15 height 15
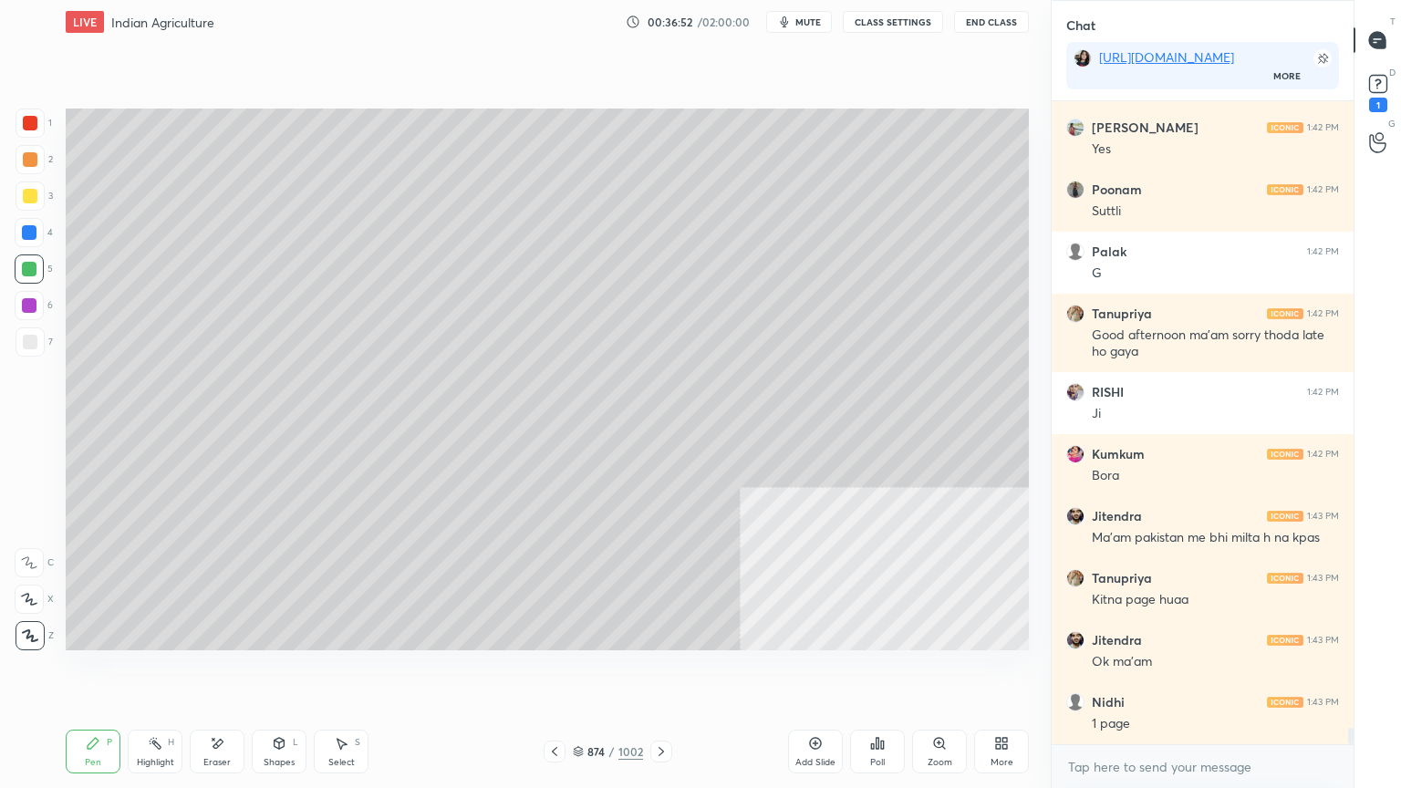
drag, startPoint x: 201, startPoint y: 743, endPoint x: 338, endPoint y: 686, distance: 148.4
click at [204, 672] on div "Eraser" at bounding box center [217, 752] width 55 height 44
click at [96, 672] on div "Pen P" at bounding box center [93, 752] width 55 height 44
click at [102, 672] on div "Pen P" at bounding box center [93, 752] width 55 height 44
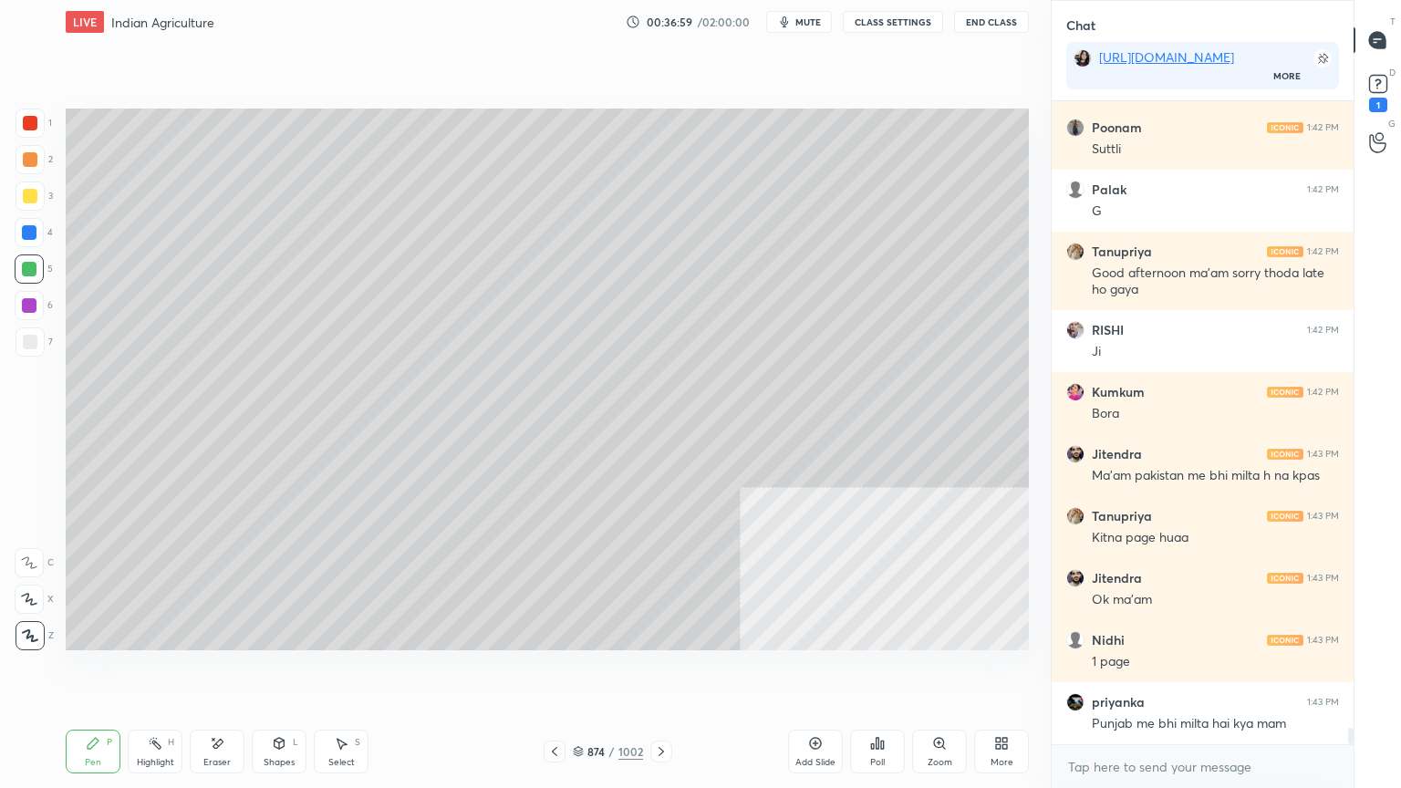
click at [17, 234] on div at bounding box center [29, 232] width 29 height 29
click at [21, 241] on div at bounding box center [29, 232] width 29 height 29
click at [27, 239] on div at bounding box center [29, 232] width 29 height 29
drag, startPoint x: 577, startPoint y: 748, endPoint x: 601, endPoint y: 737, distance: 26.1
click at [578, 672] on icon at bounding box center [578, 751] width 11 height 11
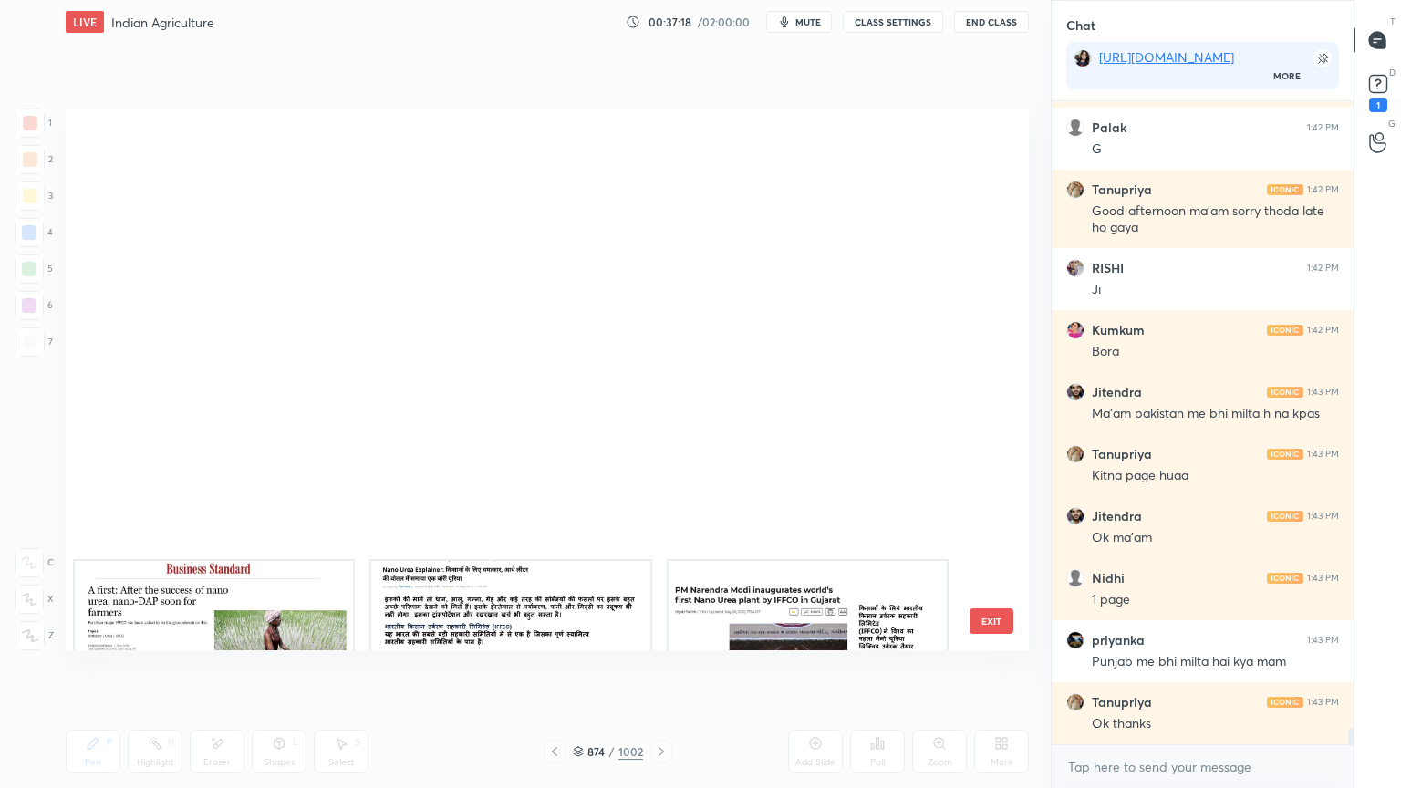
scroll to position [55216, 0]
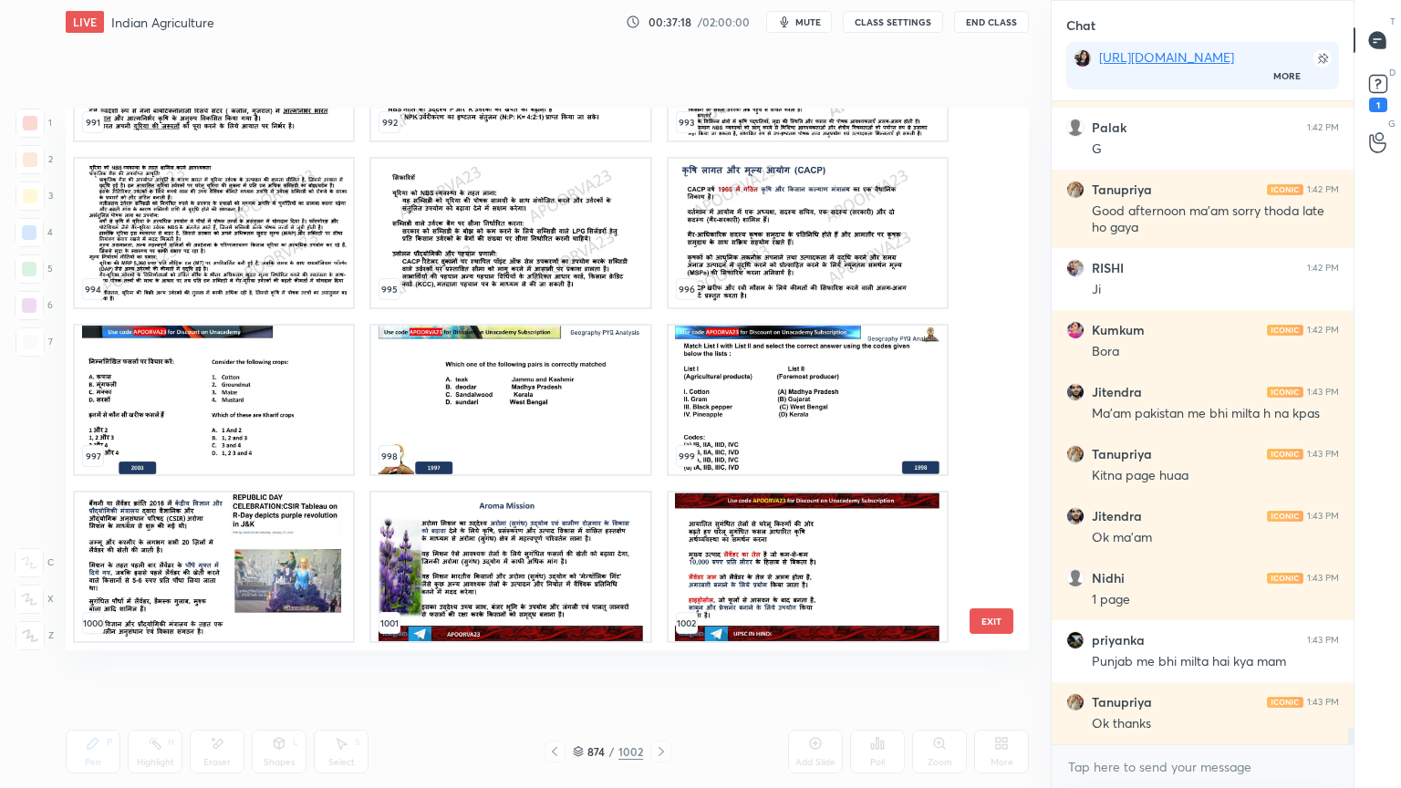
click at [986, 618] on button "EXIT" at bounding box center [992, 621] width 44 height 26
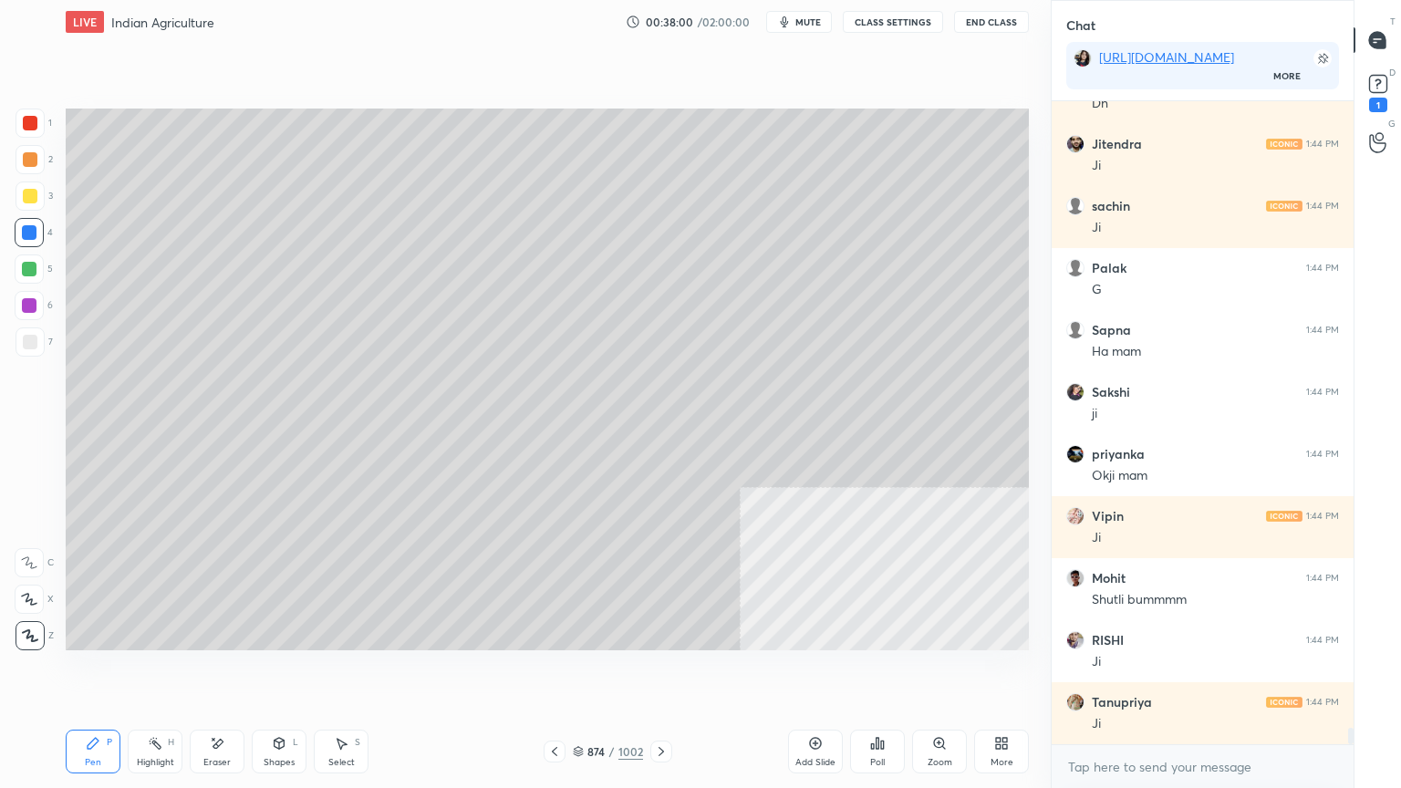
scroll to position [24940, 0]
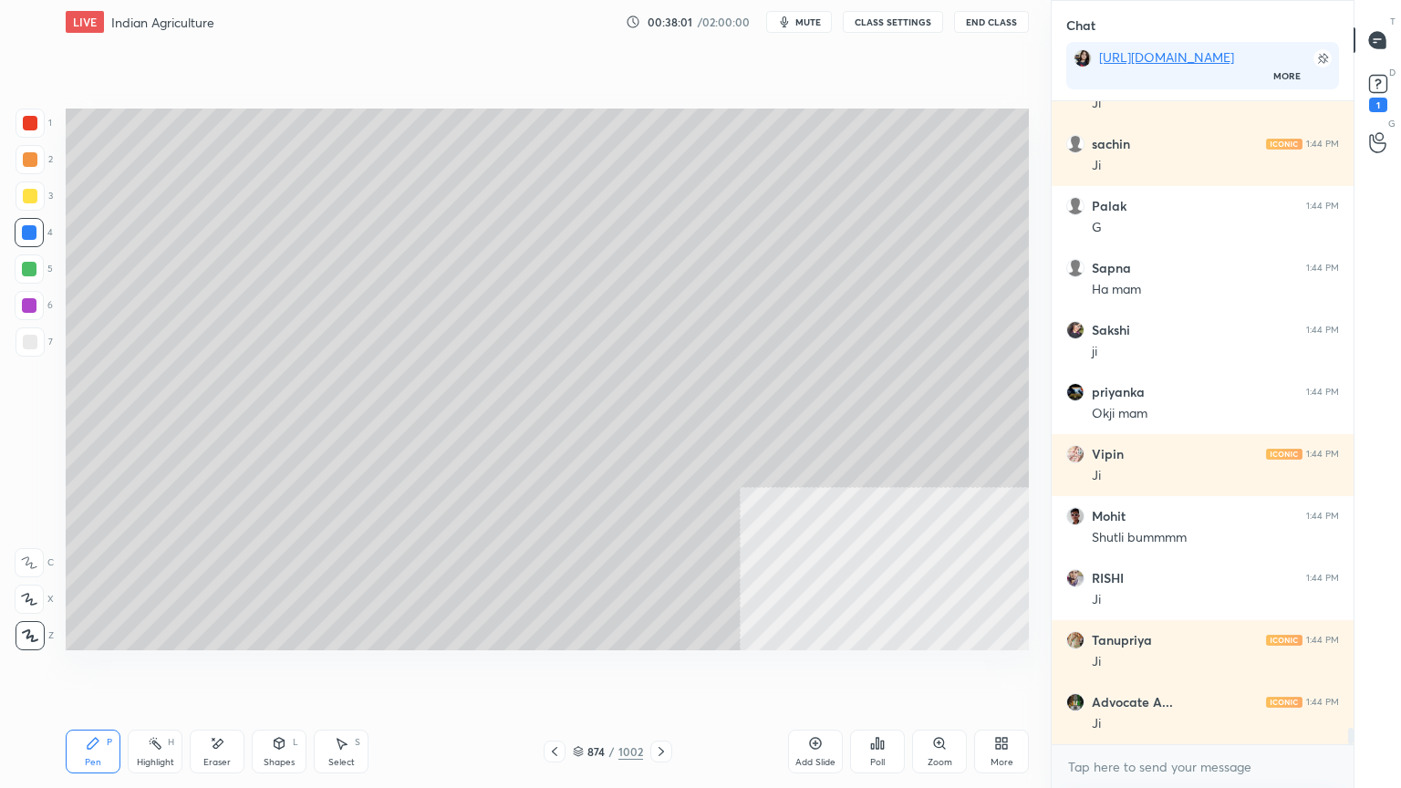
click at [646, 672] on div "Setting up your live class Poll for secs No correct answer Start poll" at bounding box center [547, 379] width 978 height 671
click at [653, 672] on div "Setting up your live class Poll for secs No correct answer Start poll" at bounding box center [547, 379] width 978 height 671
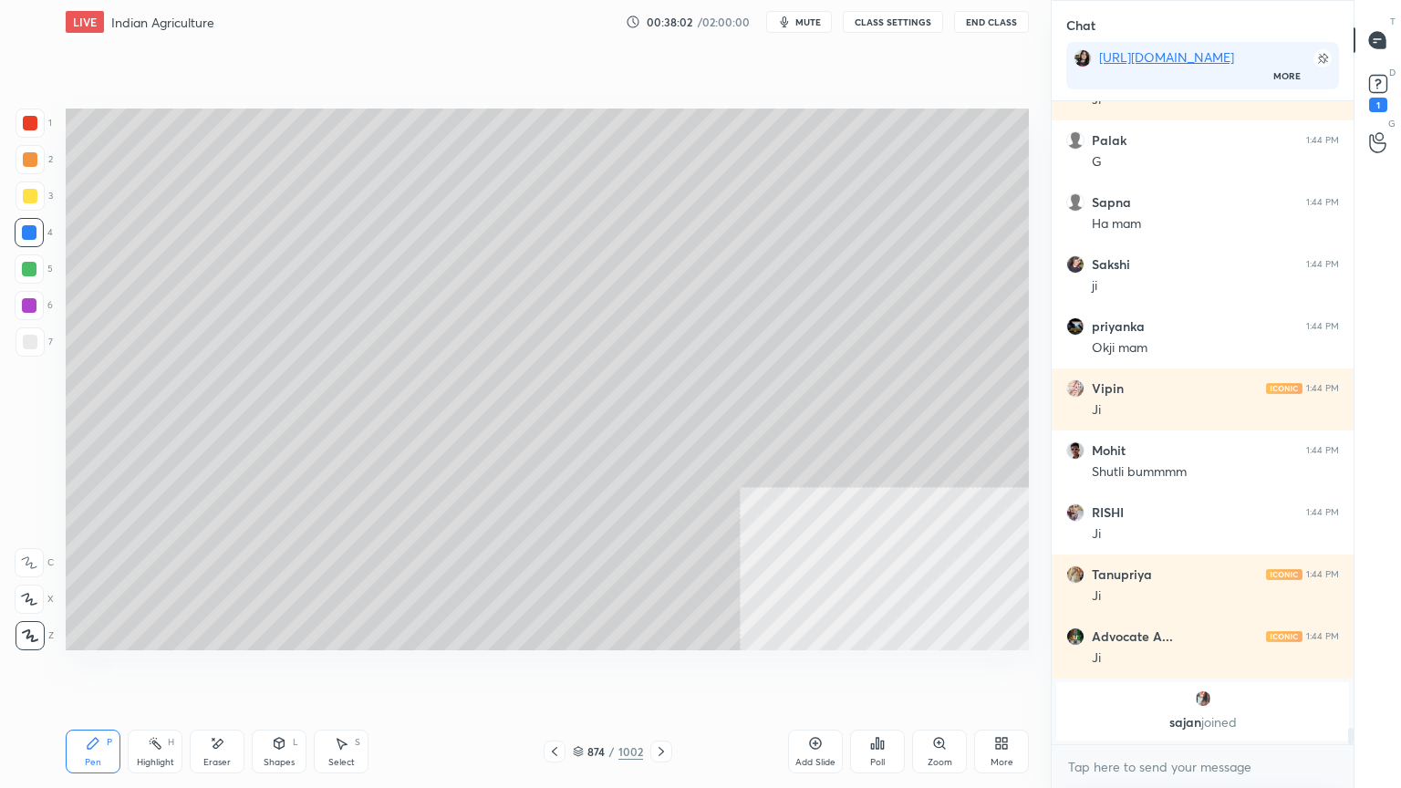
click at [683, 672] on div "Setting up your live class Poll for secs No correct answer Start poll" at bounding box center [547, 379] width 978 height 671
click at [657, 672] on icon at bounding box center [661, 751] width 15 height 15
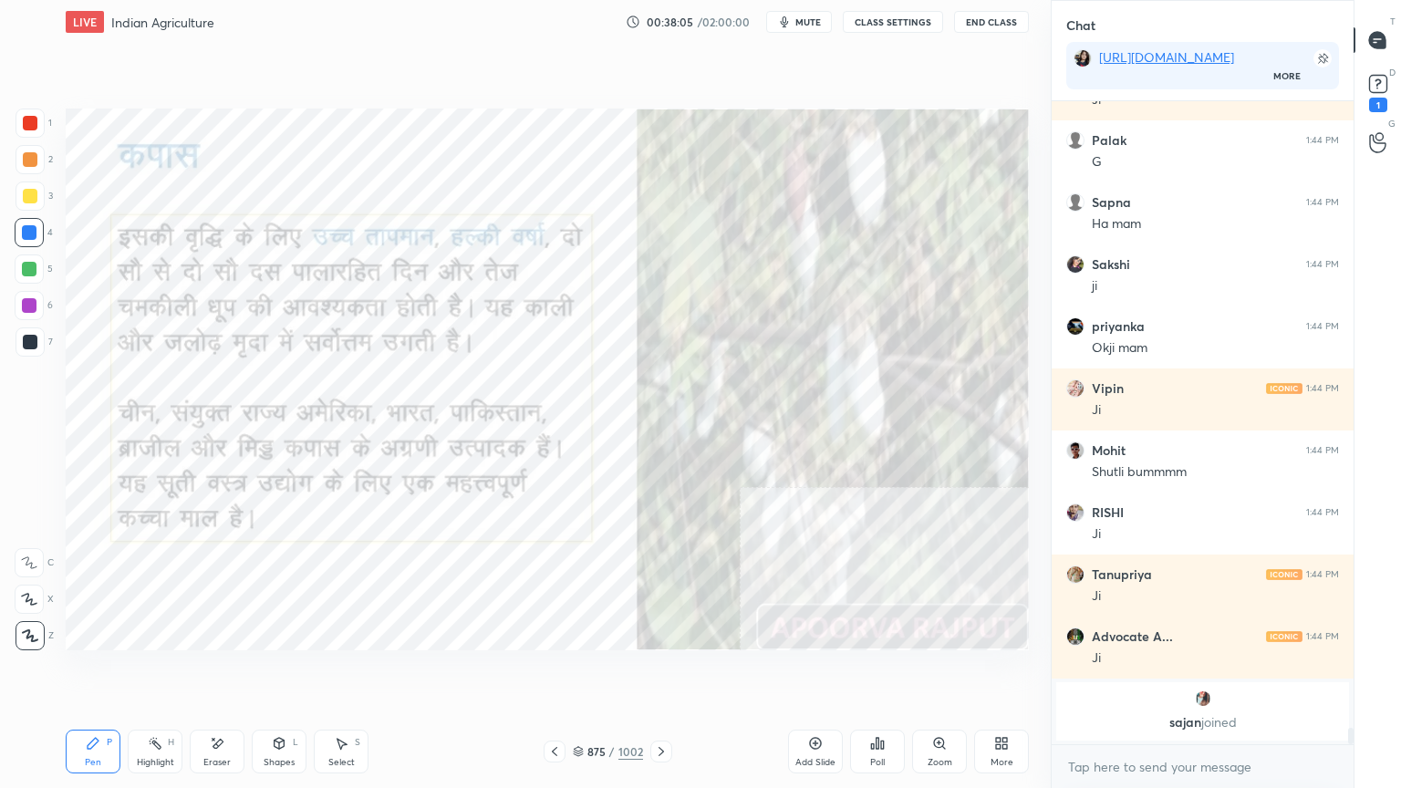
click at [657, 672] on icon at bounding box center [661, 751] width 15 height 15
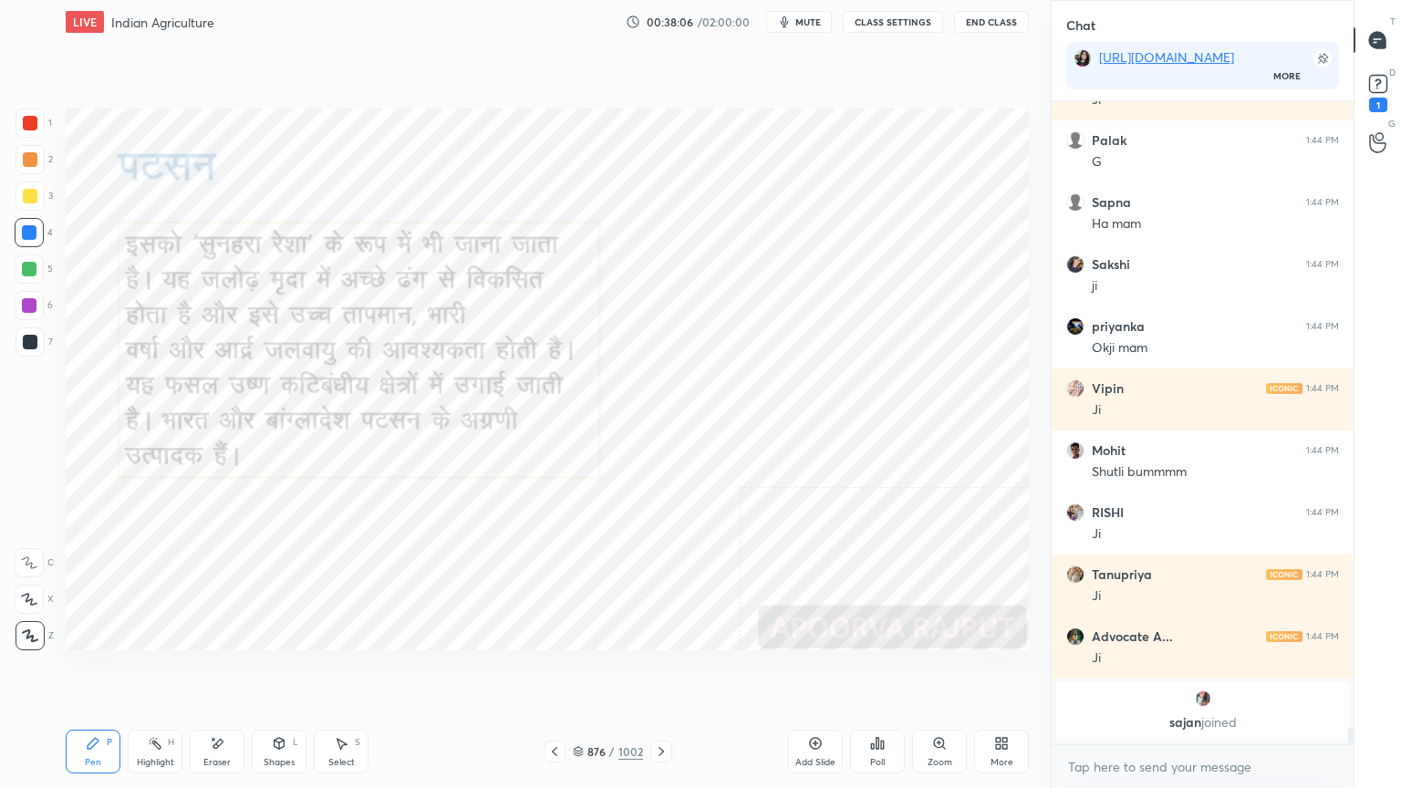
click at [655, 672] on icon at bounding box center [661, 751] width 15 height 15
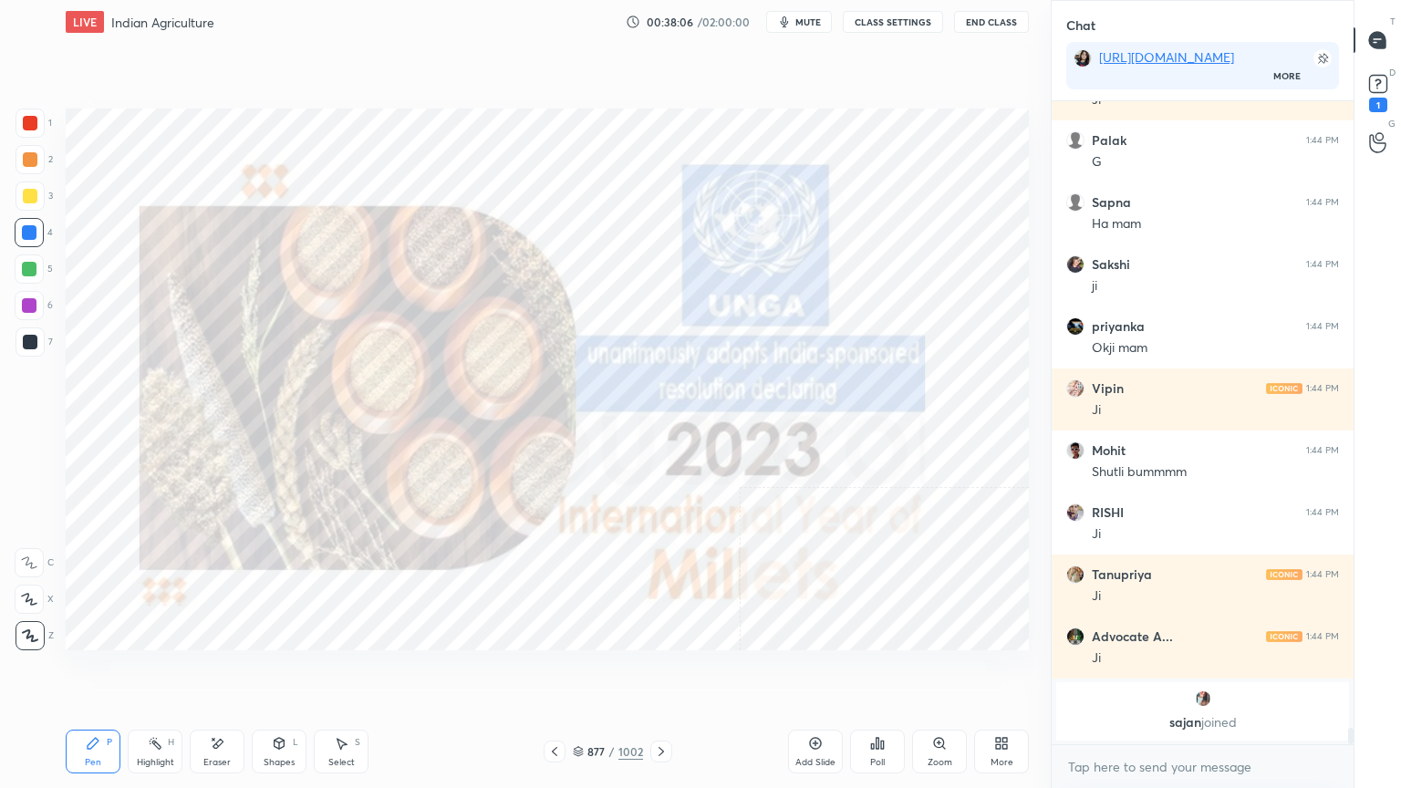
click at [657, 672] on icon at bounding box center [661, 751] width 15 height 15
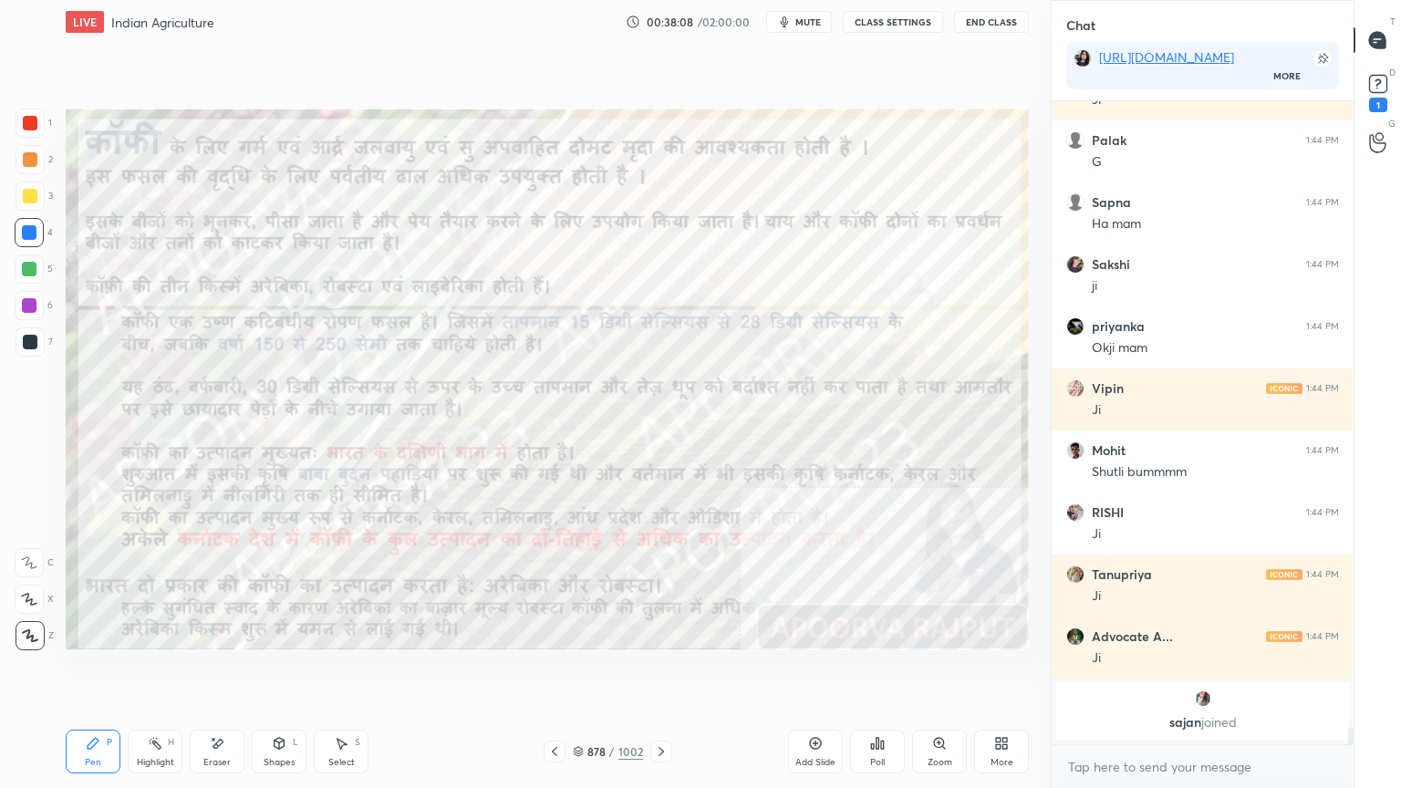
click at [15, 239] on div "1 2 3 4 5 6 7 C X Z E E Erase all H H" at bounding box center [29, 380] width 58 height 542
click at [29, 234] on div at bounding box center [29, 232] width 15 height 15
click at [35, 233] on div at bounding box center [29, 232] width 15 height 15
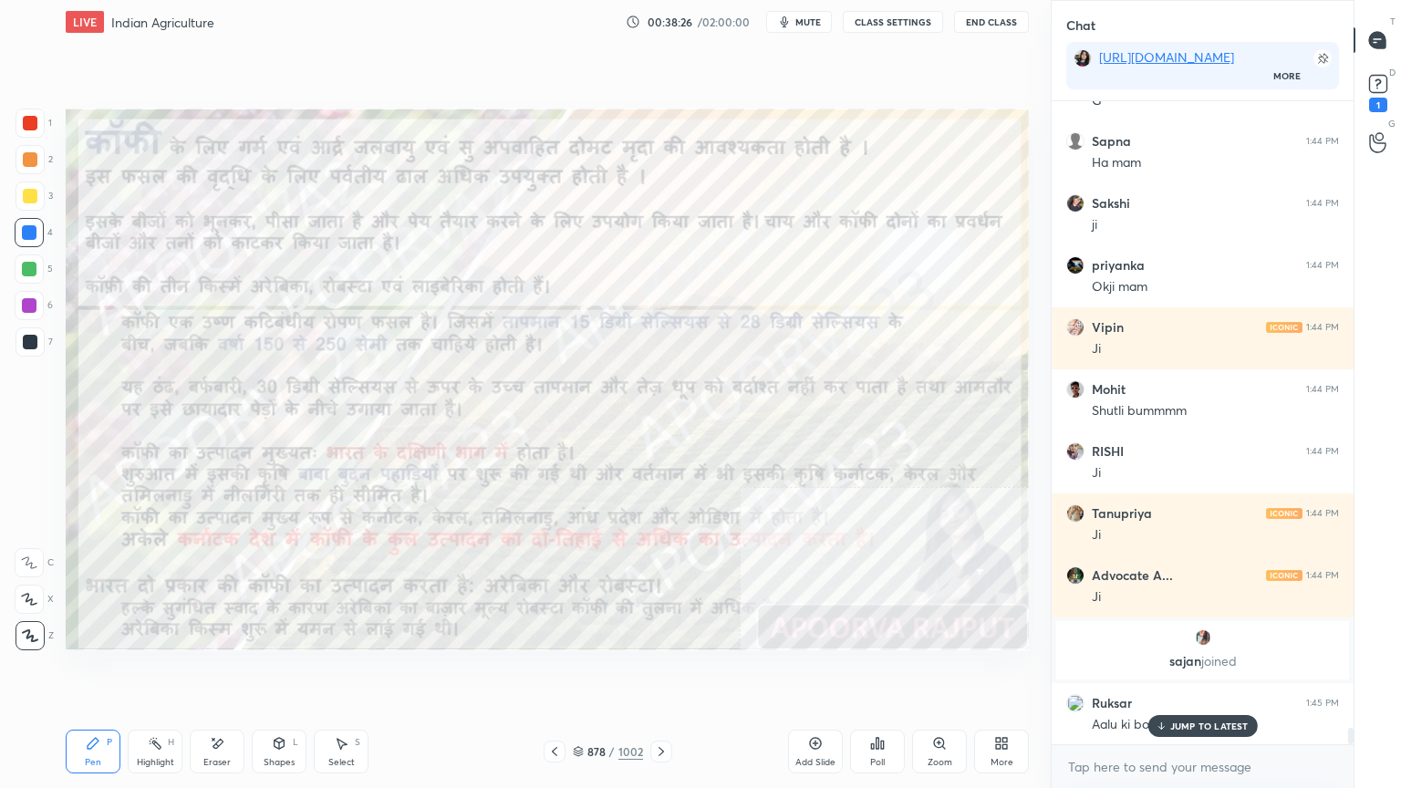
click at [1214, 672] on p "JUMP TO LATEST" at bounding box center [1209, 726] width 78 height 11
click at [1204, 672] on textarea at bounding box center [1202, 767] width 273 height 29
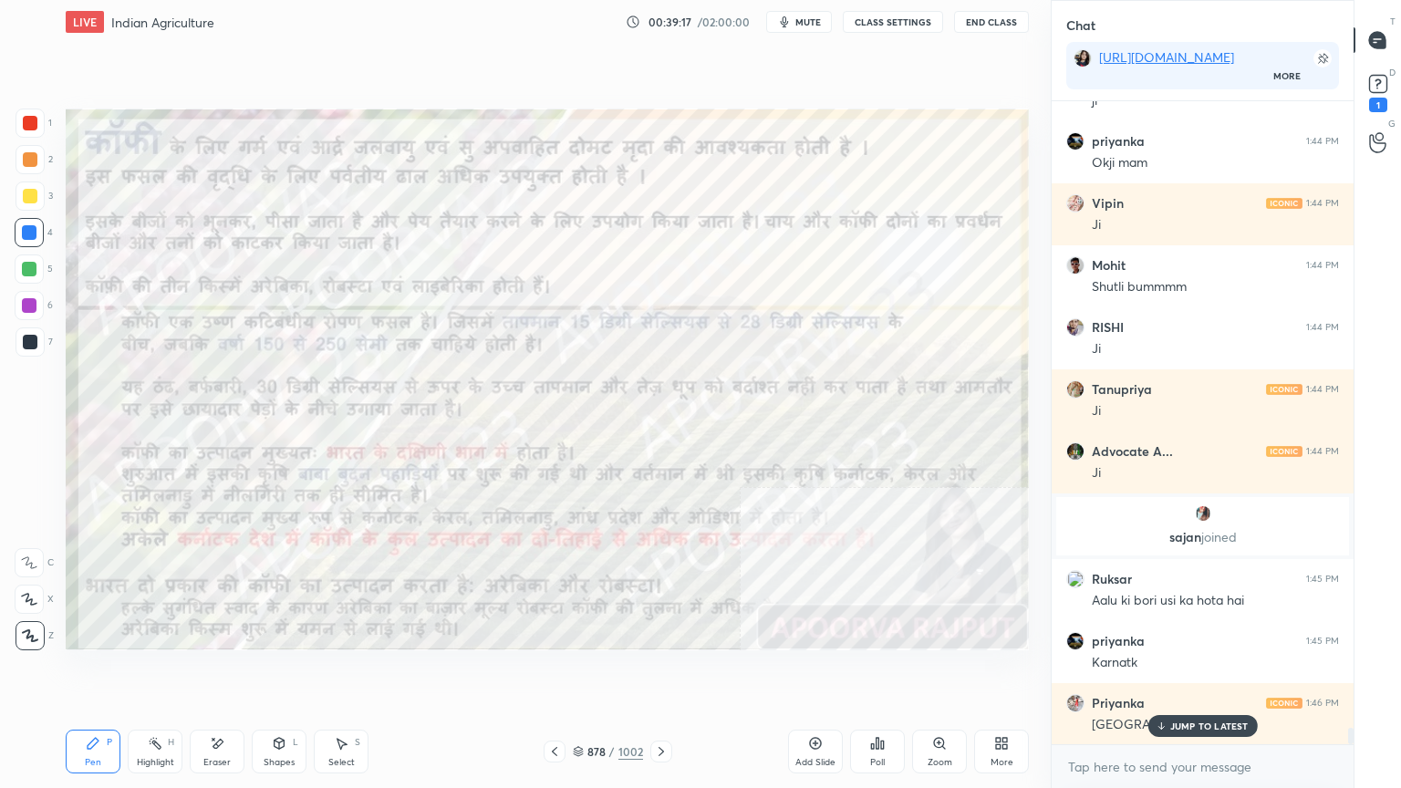
scroll to position [24481, 0]
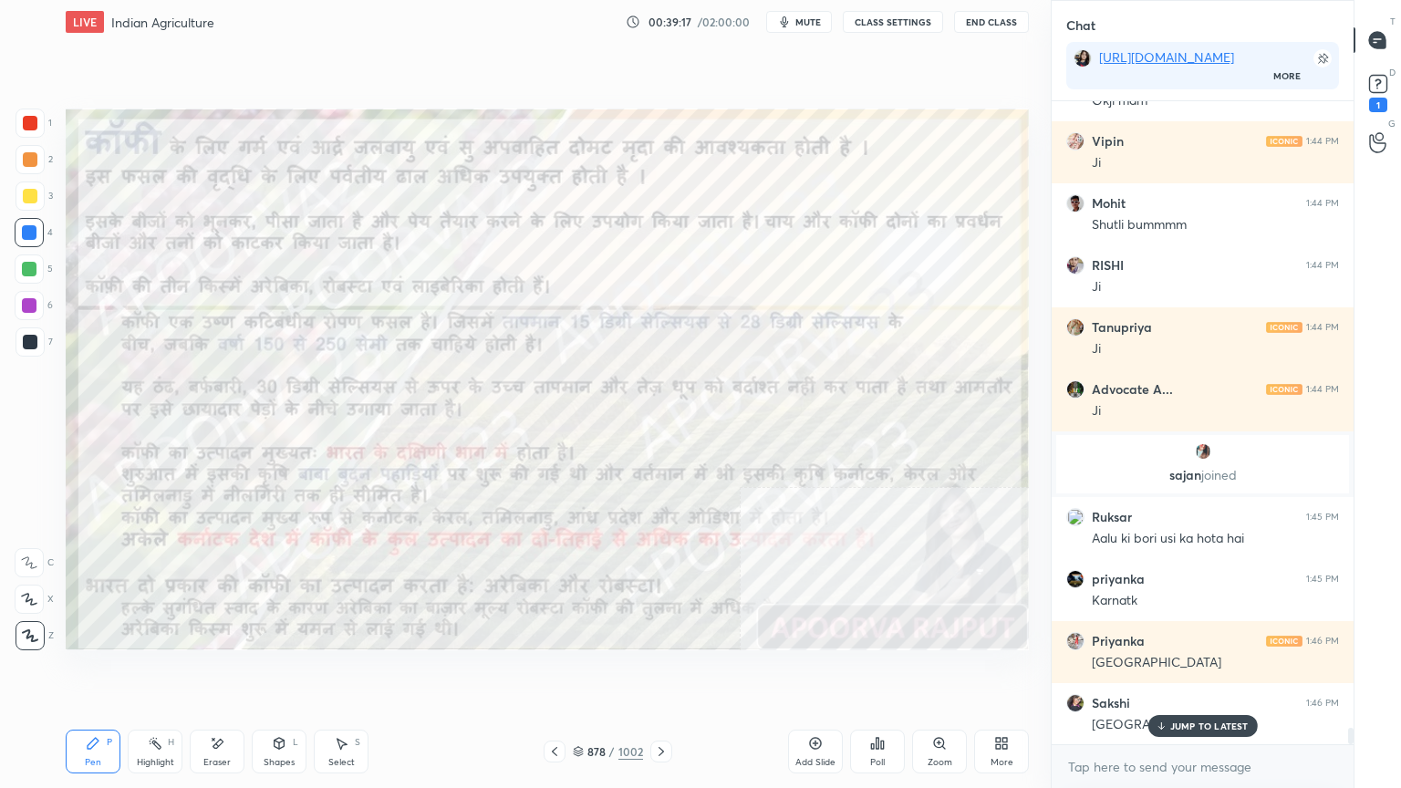
click at [32, 234] on div at bounding box center [29, 232] width 29 height 29
click at [29, 234] on div at bounding box center [29, 232] width 15 height 15
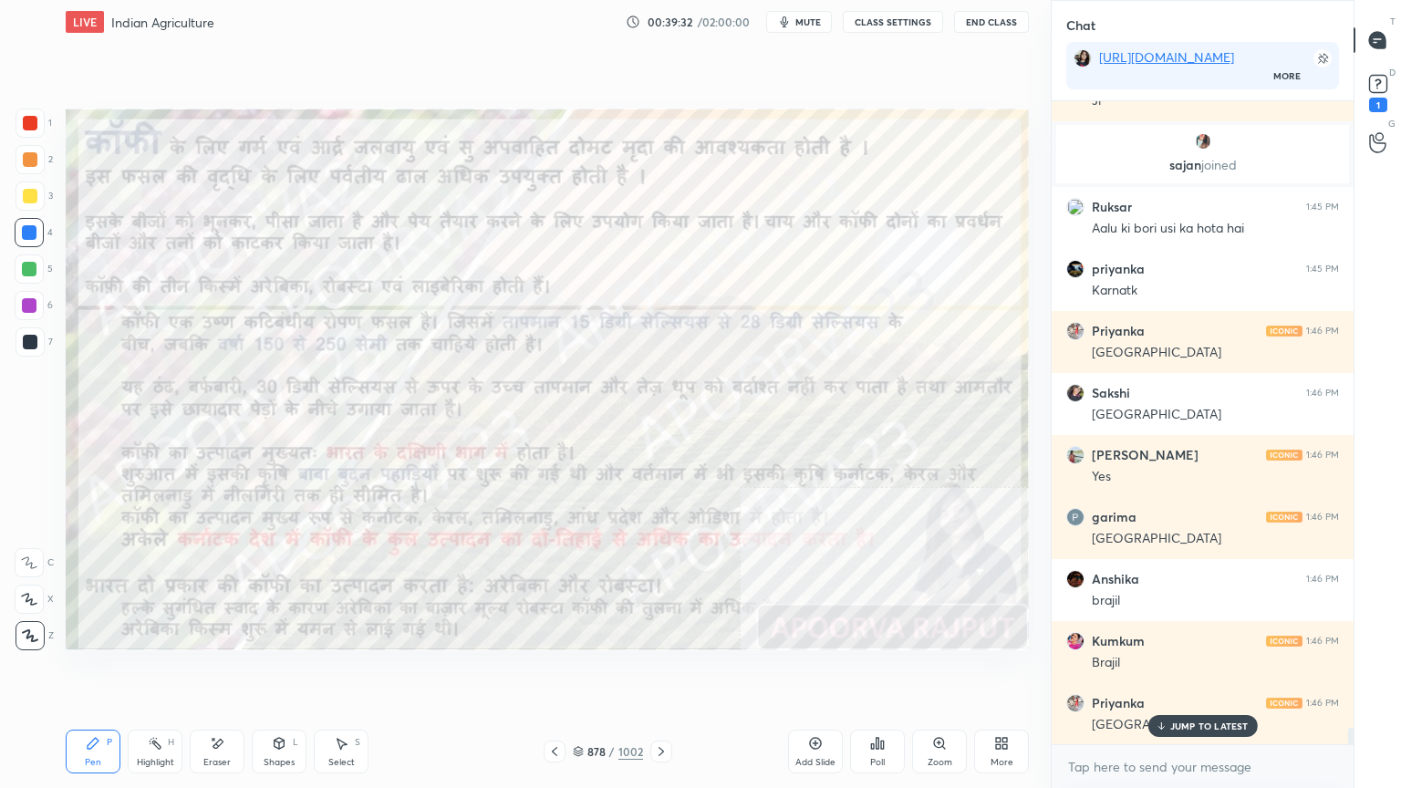
scroll to position [24857, 0]
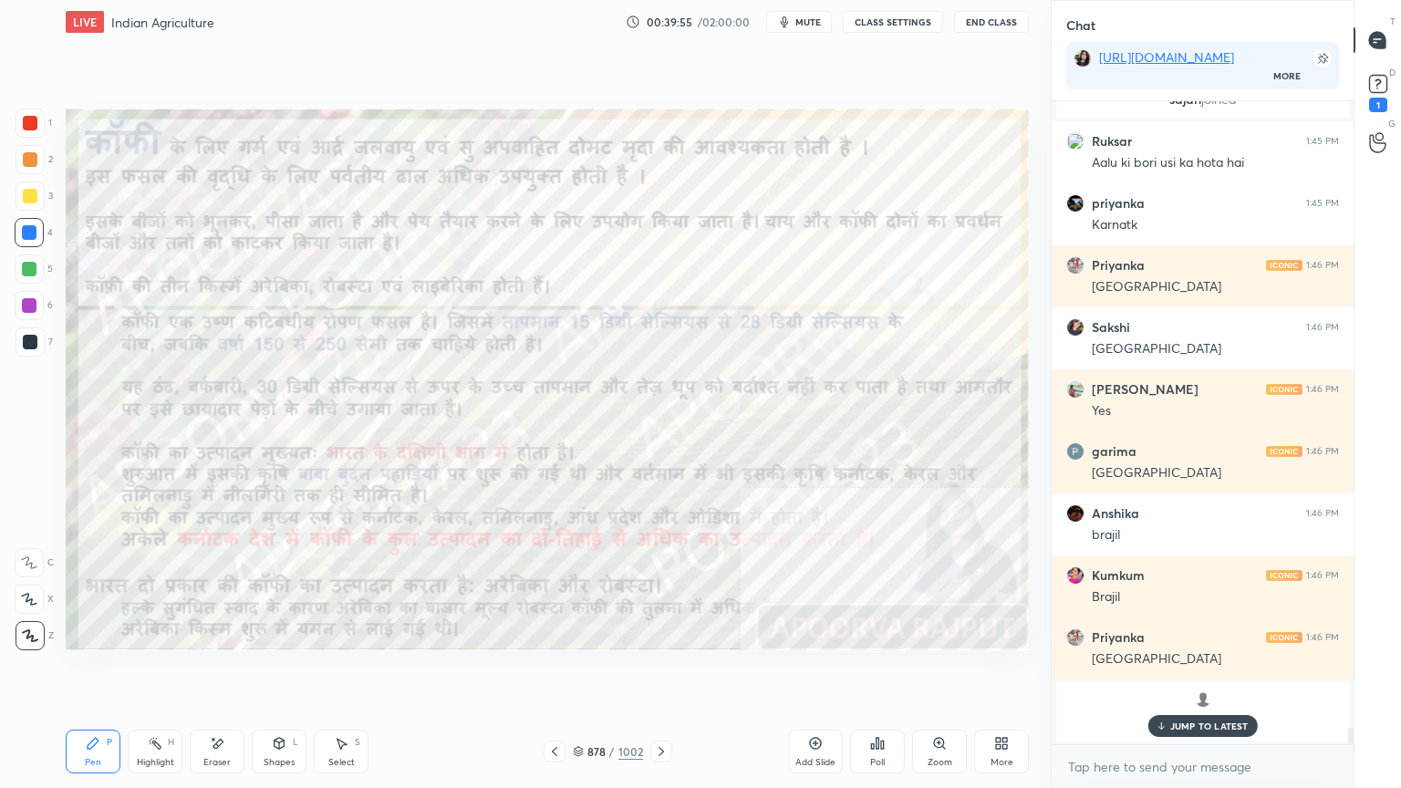
click at [1209, 672] on div "JUMP TO LATEST" at bounding box center [1202, 726] width 109 height 22
click at [1192, 672] on div "x" at bounding box center [1203, 766] width 302 height 43
click at [211, 672] on div "Eraser" at bounding box center [217, 752] width 55 height 44
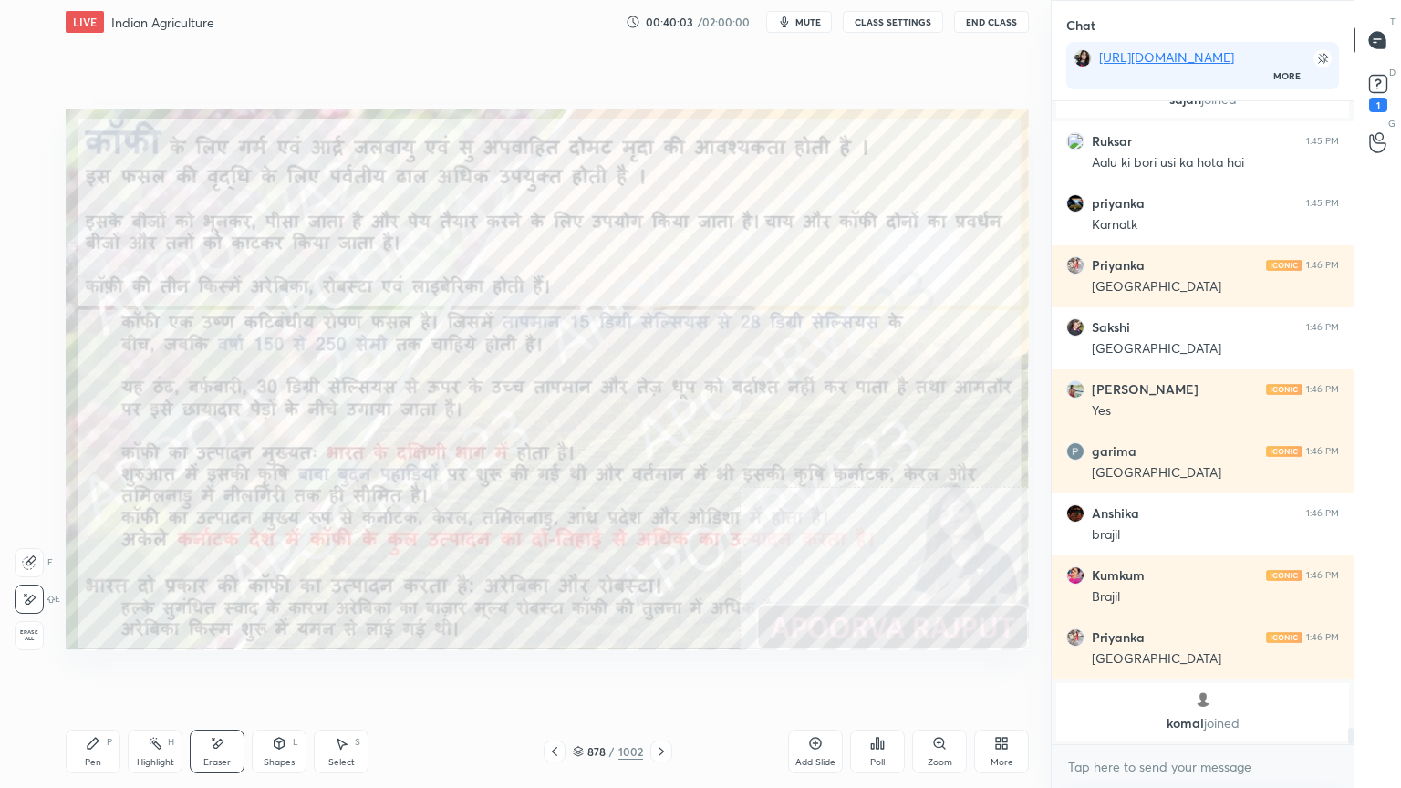
drag, startPoint x: 217, startPoint y: 749, endPoint x: 275, endPoint y: 665, distance: 101.7
click at [223, 672] on icon at bounding box center [217, 744] width 15 height 16
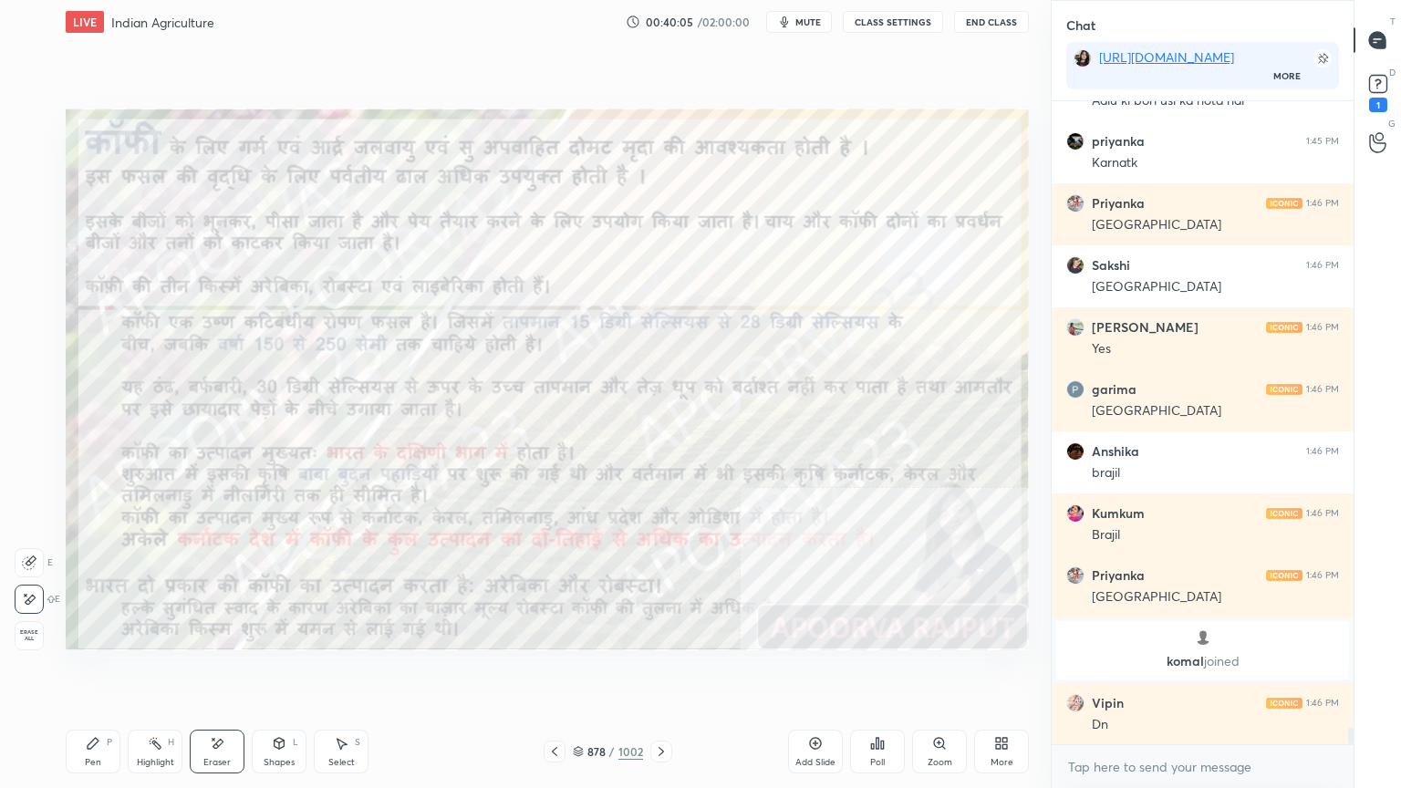
click at [87, 672] on div "Pen P" at bounding box center [93, 752] width 55 height 44
click at [97, 672] on div "Pen P" at bounding box center [93, 752] width 55 height 44
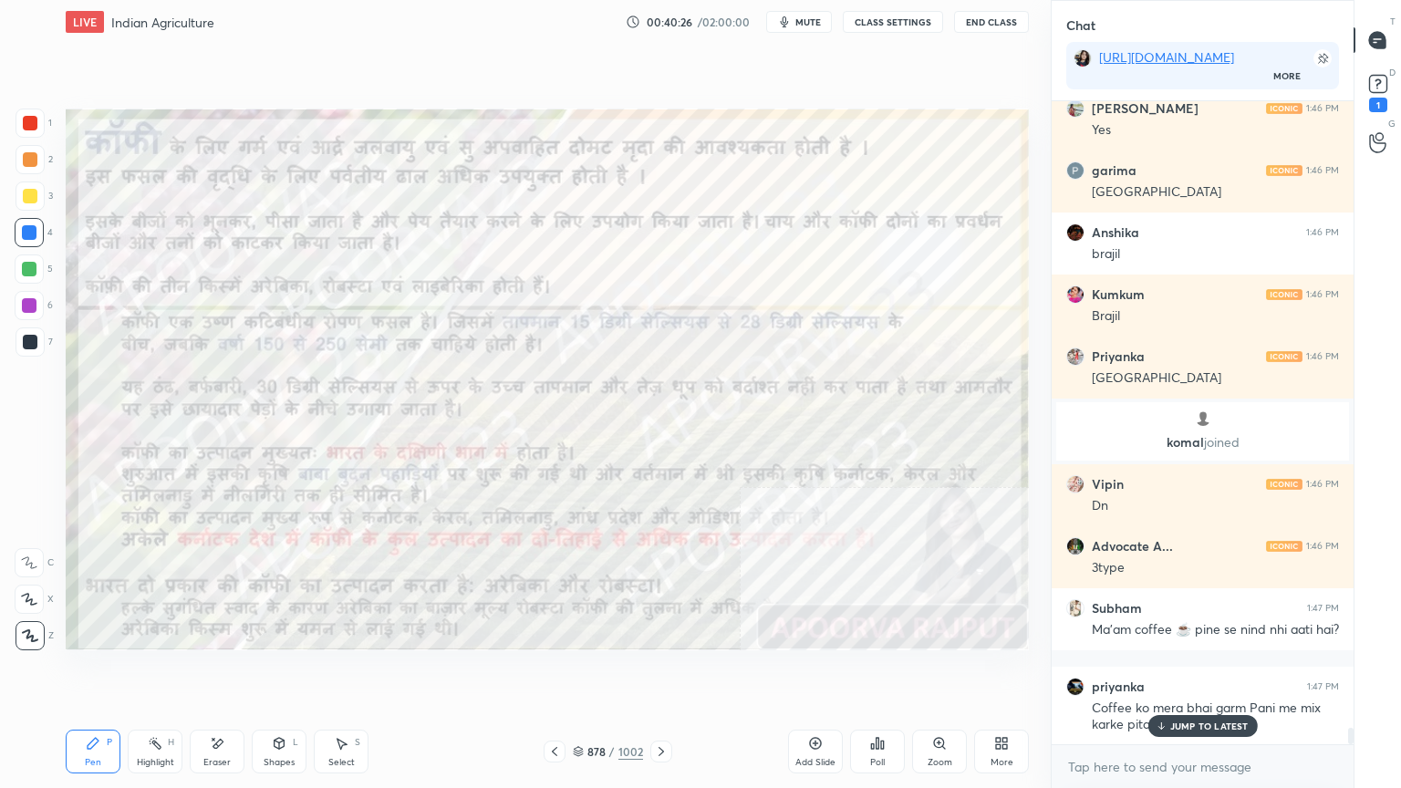
scroll to position [25200, 0]
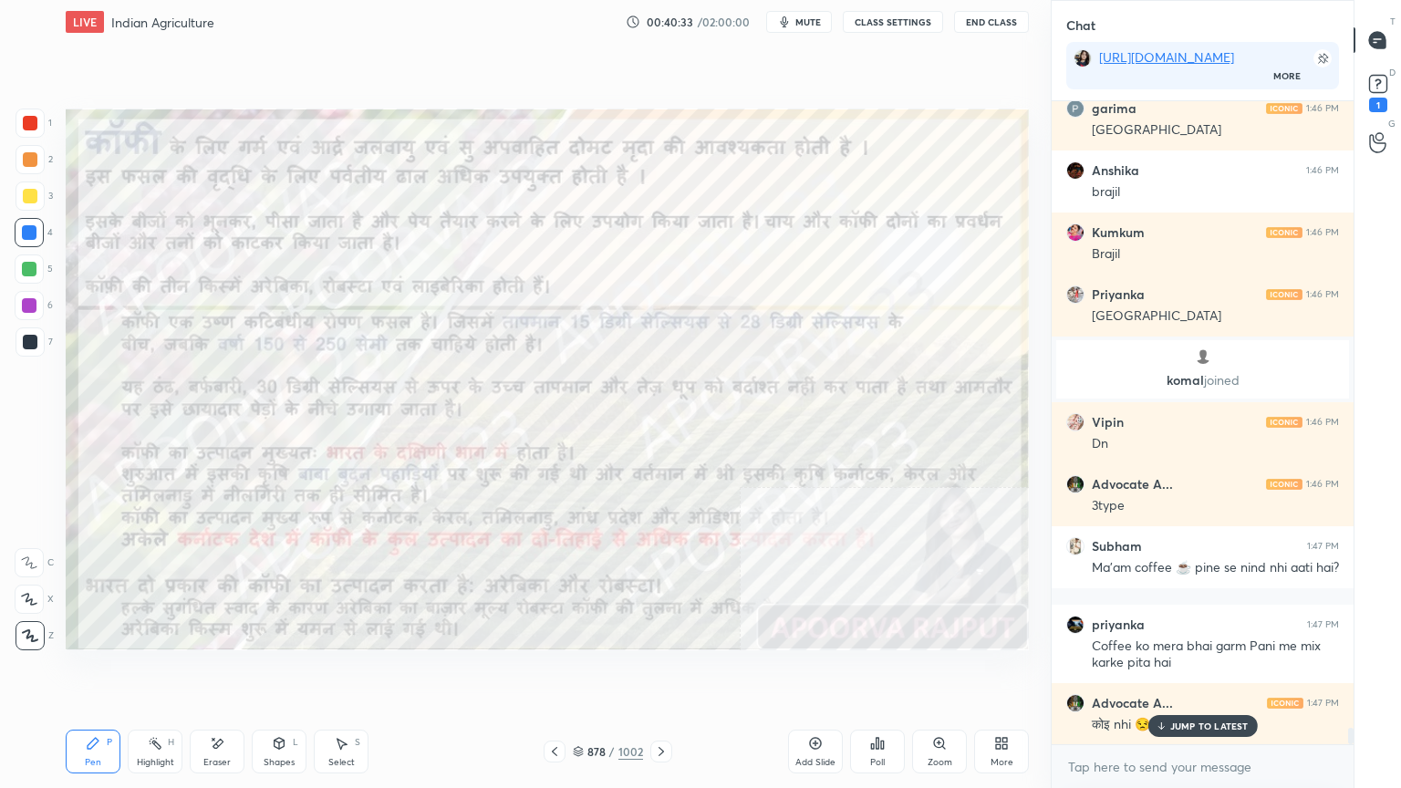
click at [1171, 672] on p "JUMP TO LATEST" at bounding box center [1209, 726] width 78 height 11
click at [1171, 672] on textarea at bounding box center [1202, 767] width 273 height 29
drag, startPoint x: 1165, startPoint y: 765, endPoint x: 1175, endPoint y: 758, distance: 12.4
click at [1165, 672] on textarea at bounding box center [1202, 767] width 273 height 29
click at [1178, 672] on textarea at bounding box center [1202, 767] width 273 height 29
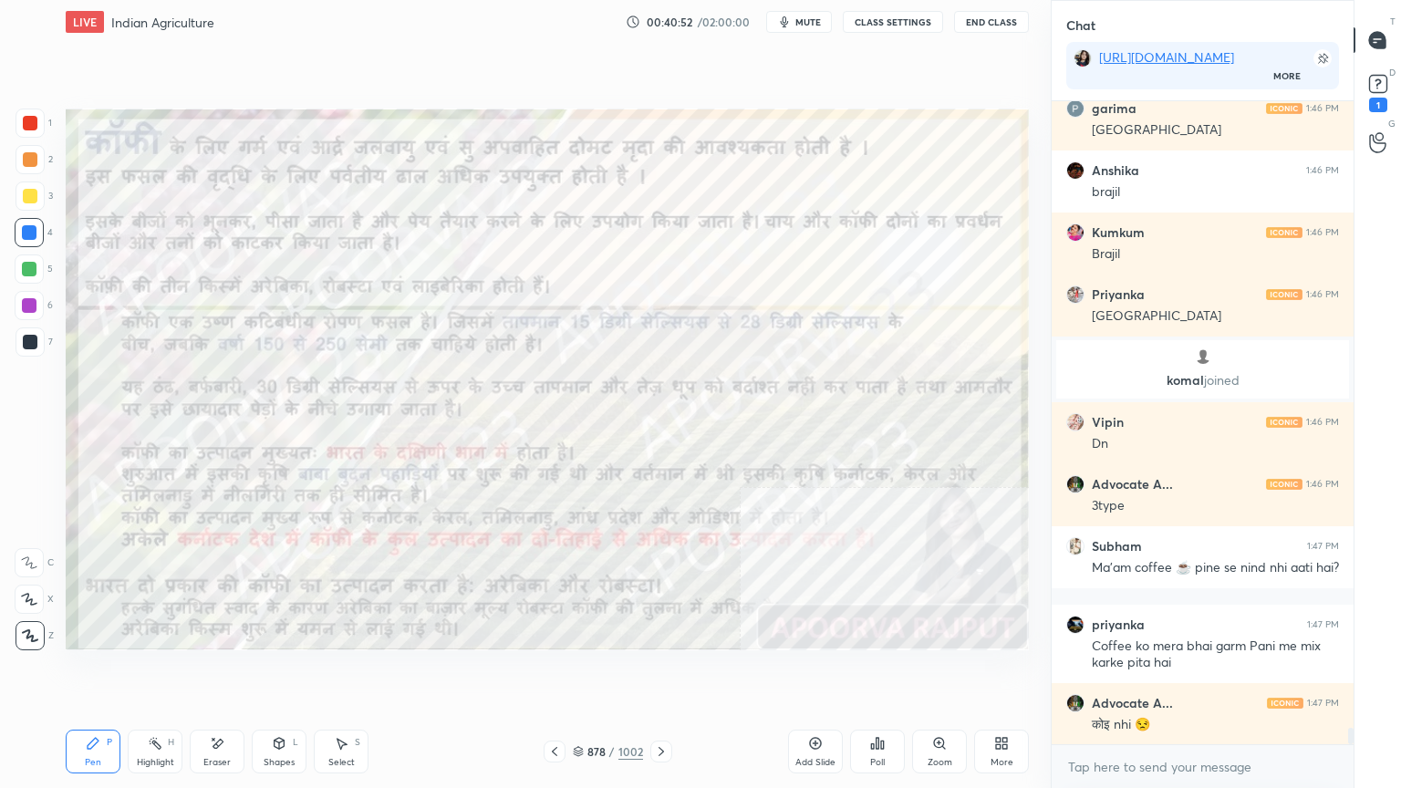
scroll to position [25279, 0]
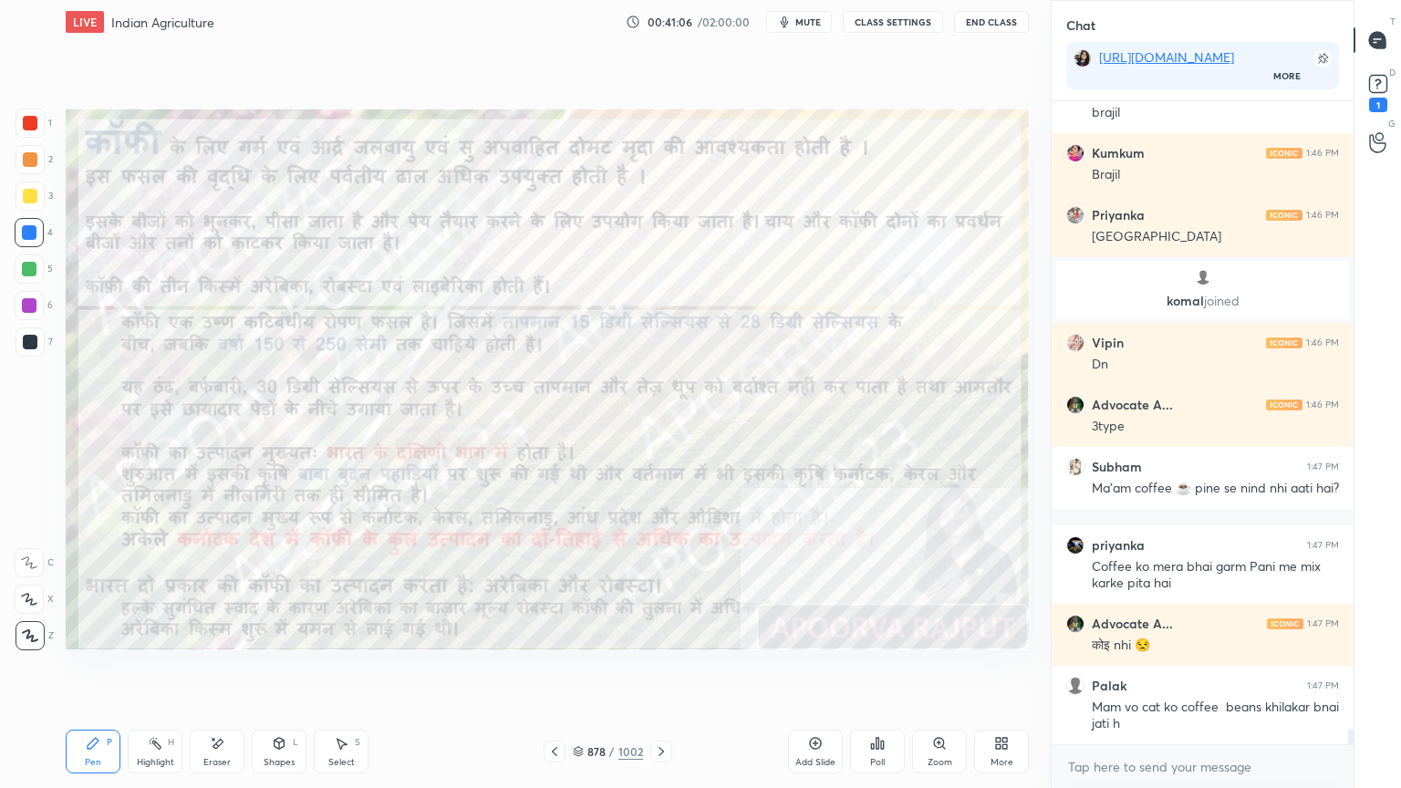
click at [209, 672] on div "Eraser" at bounding box center [216, 762] width 27 height 9
click at [220, 672] on icon at bounding box center [217, 744] width 15 height 16
click at [24, 626] on div "Erase all" at bounding box center [29, 635] width 29 height 29
click at [24, 619] on div "1 2 3 4 5 6 7 C X Z E E Erase all H H" at bounding box center [29, 380] width 58 height 542
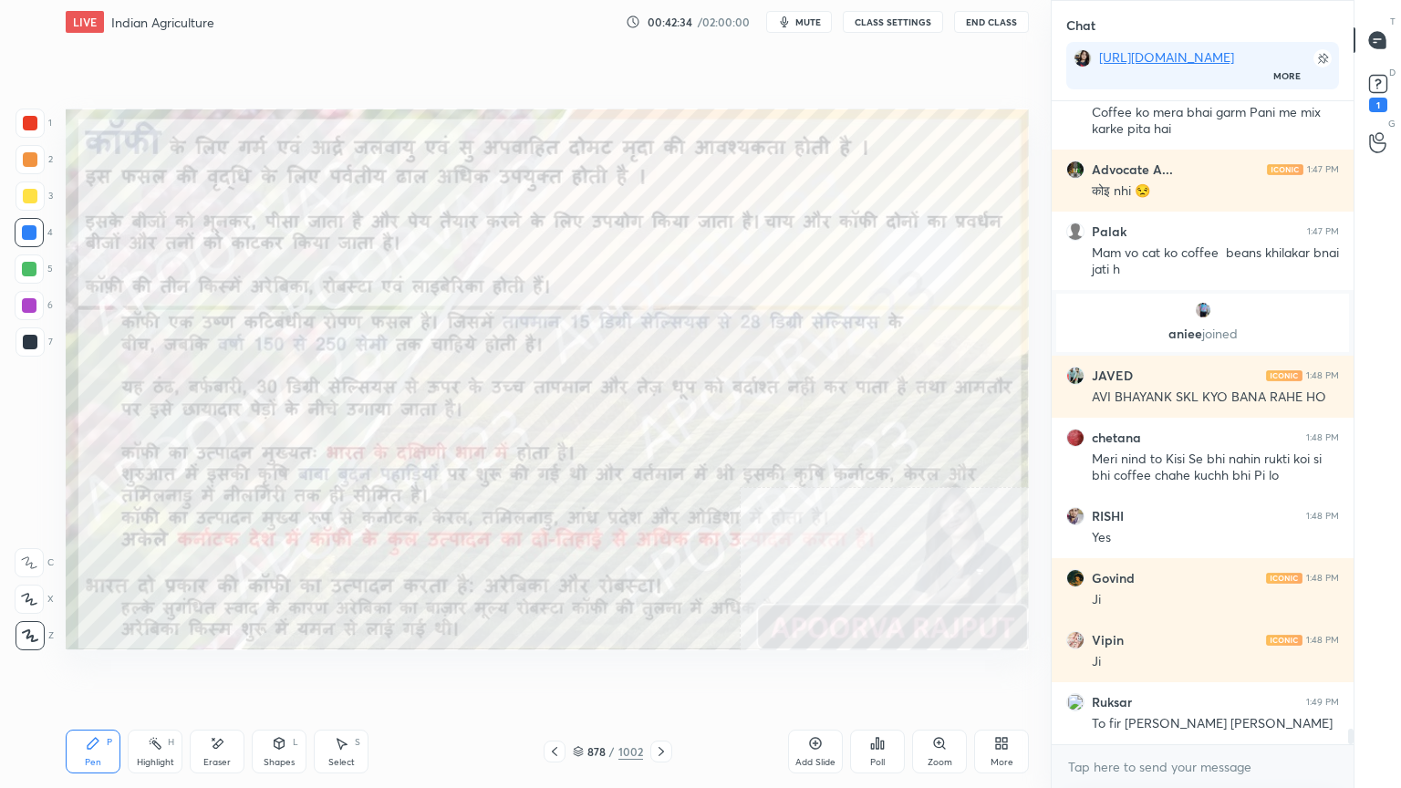
scroll to position [25498, 0]
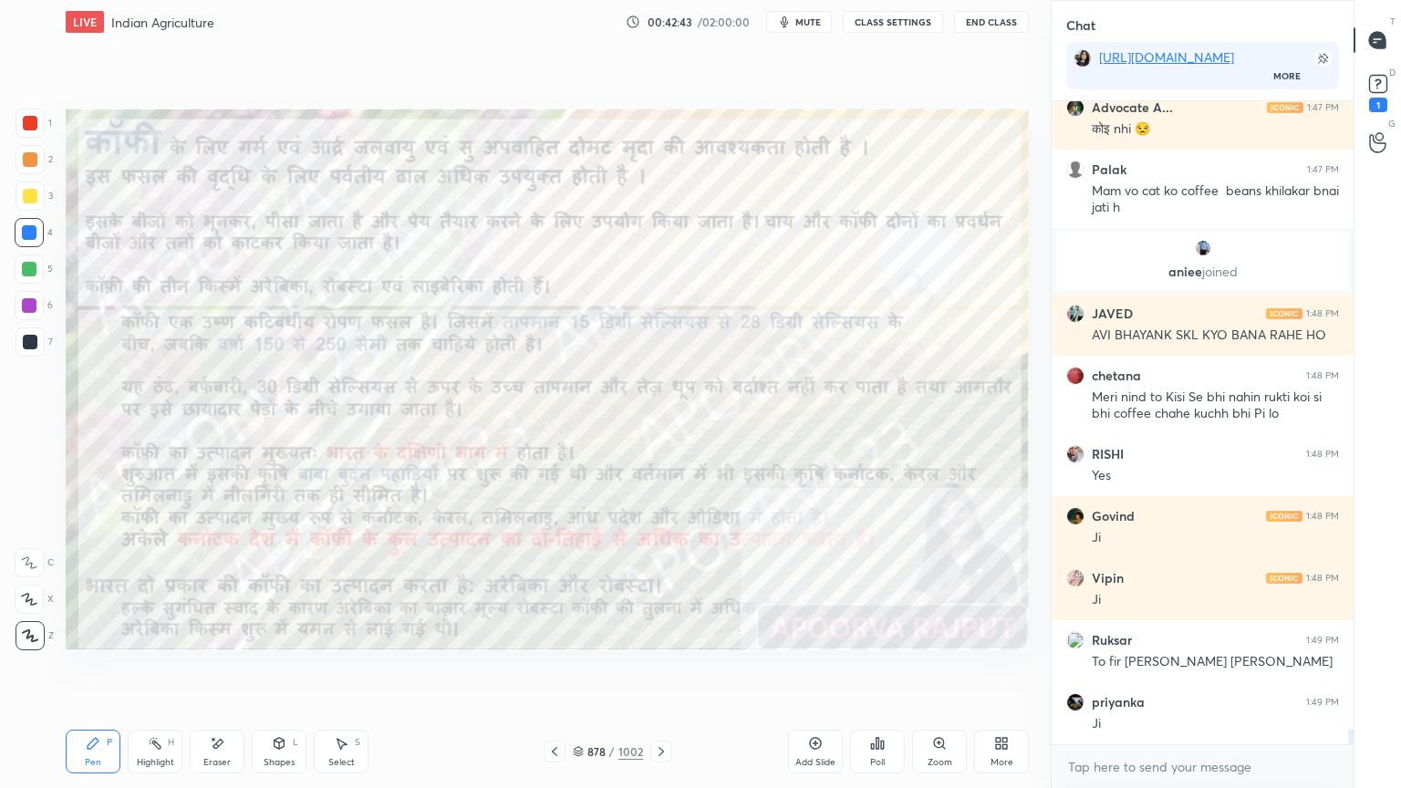
click at [226, 672] on div "Eraser" at bounding box center [217, 752] width 55 height 44
drag, startPoint x: 24, startPoint y: 633, endPoint x: 62, endPoint y: 618, distance: 41.3
click at [26, 631] on span "Erase all" at bounding box center [29, 635] width 27 height 13
drag, startPoint x: 660, startPoint y: 676, endPoint x: 630, endPoint y: 716, distance: 49.6
click at [660, 672] on div "Setting up your live class Poll for secs No correct answer Start poll" at bounding box center [547, 379] width 978 height 671
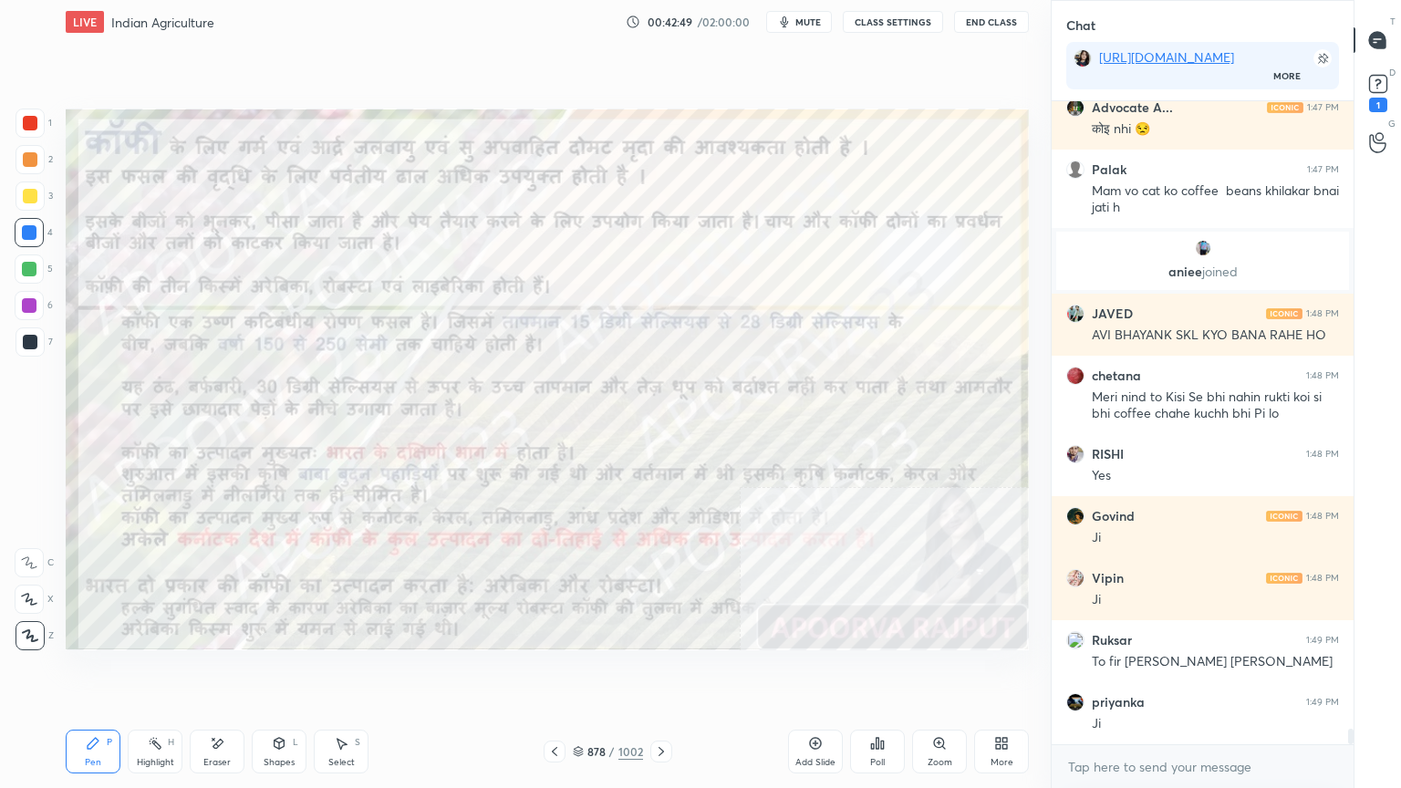
click at [591, 672] on div "878" at bounding box center [596, 751] width 18 height 11
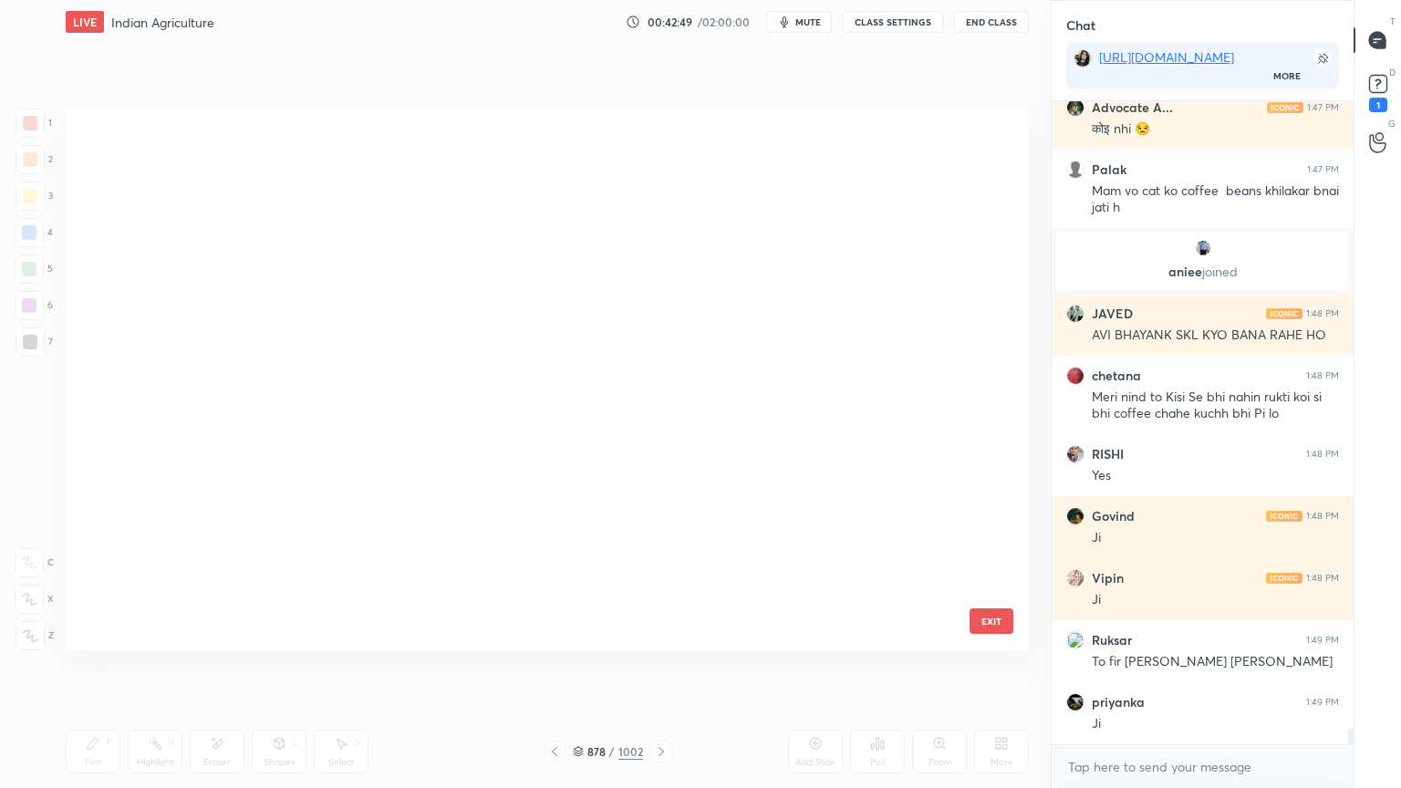
scroll to position [536, 954]
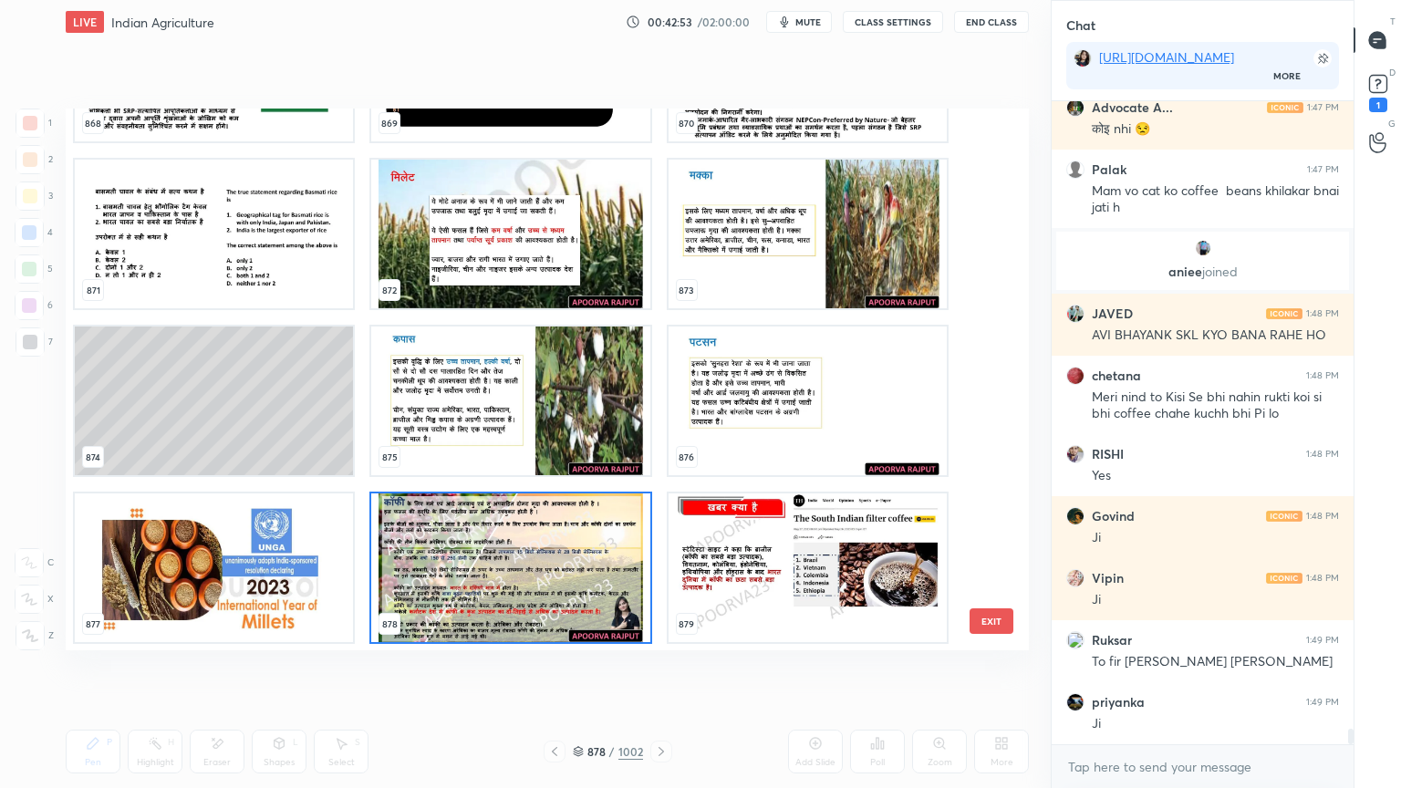
click at [588, 525] on img "grid" at bounding box center [510, 568] width 278 height 149
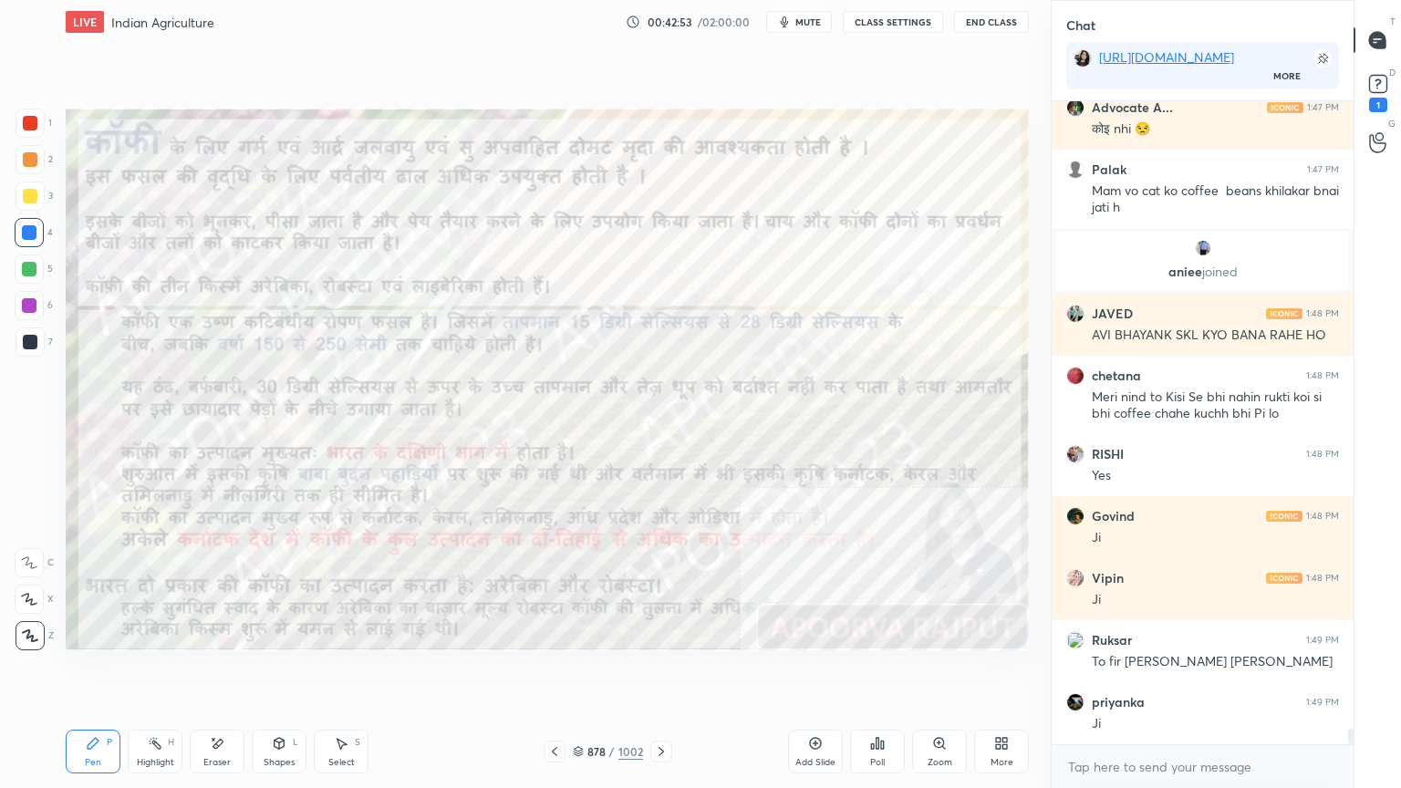
click at [589, 524] on img "grid" at bounding box center [510, 568] width 278 height 149
drag, startPoint x: 664, startPoint y: 698, endPoint x: 676, endPoint y: 691, distance: 13.5
click at [682, 672] on div "Setting up your live class Poll for secs No correct answer Start poll" at bounding box center [547, 379] width 978 height 671
click at [688, 672] on div "Setting up your live class Poll for secs No correct answer Start poll" at bounding box center [547, 379] width 978 height 671
click at [668, 672] on div at bounding box center [661, 752] width 22 height 22
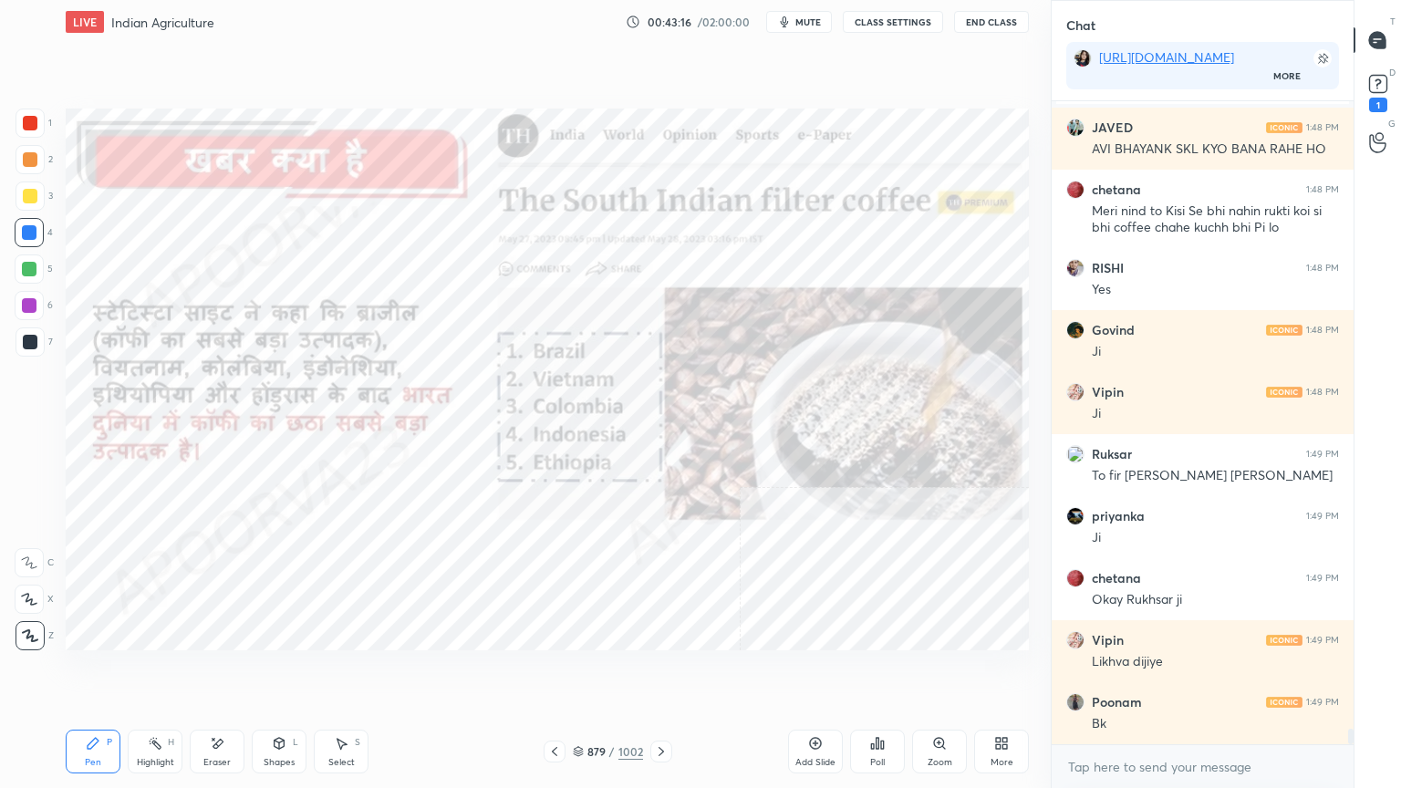
scroll to position [25746, 0]
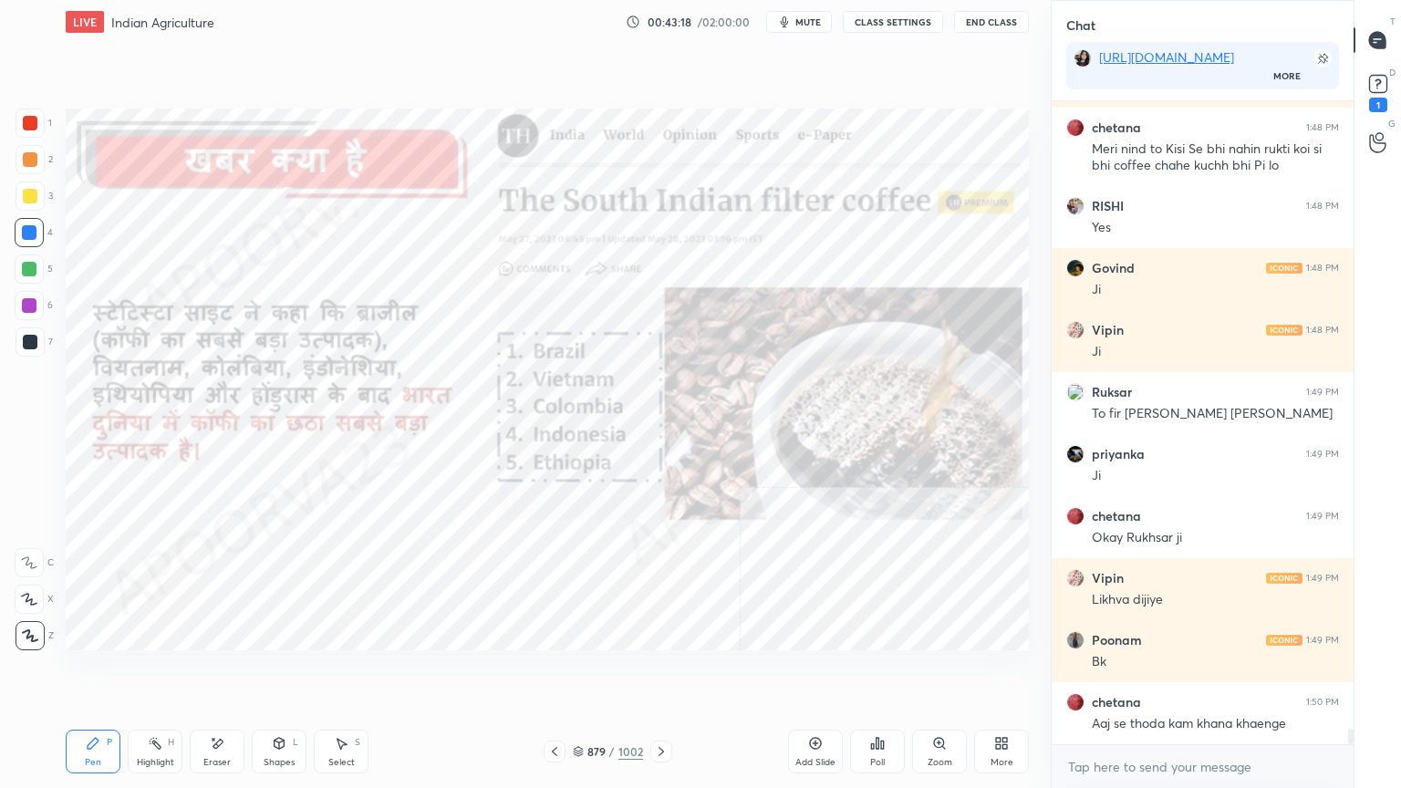
click at [660, 672] on icon at bounding box center [661, 751] width 15 height 15
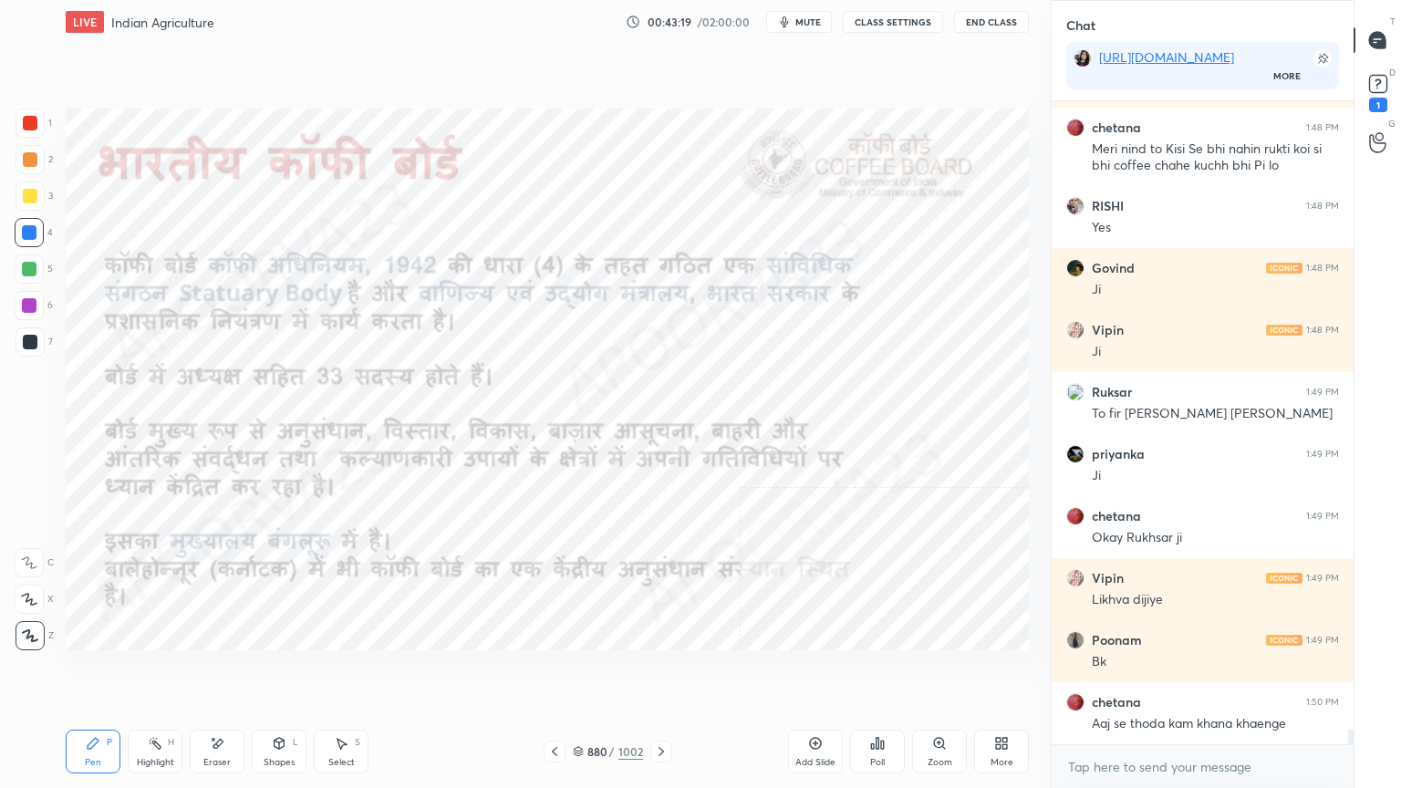
click at [552, 672] on icon at bounding box center [554, 751] width 15 height 15
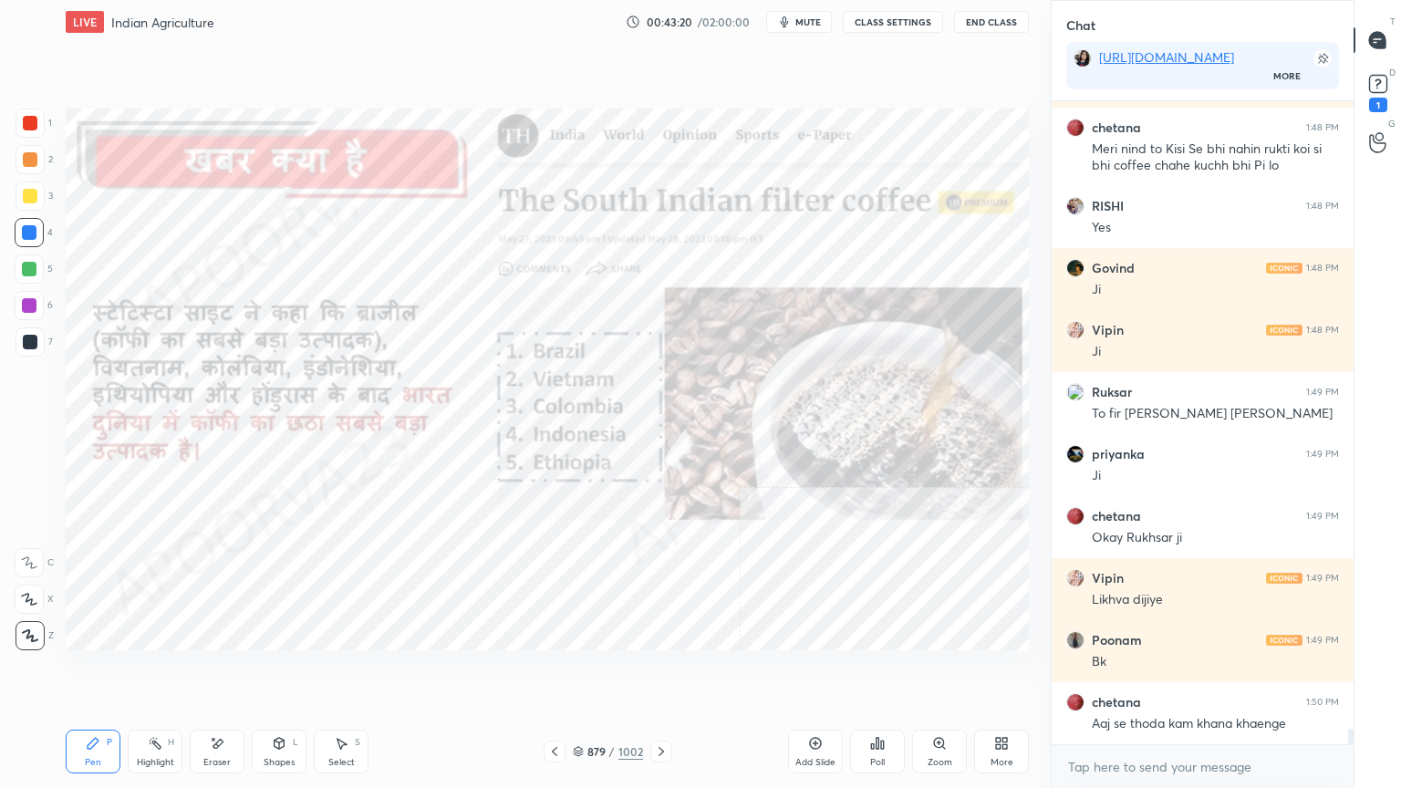
click at [553, 672] on icon at bounding box center [554, 751] width 5 height 9
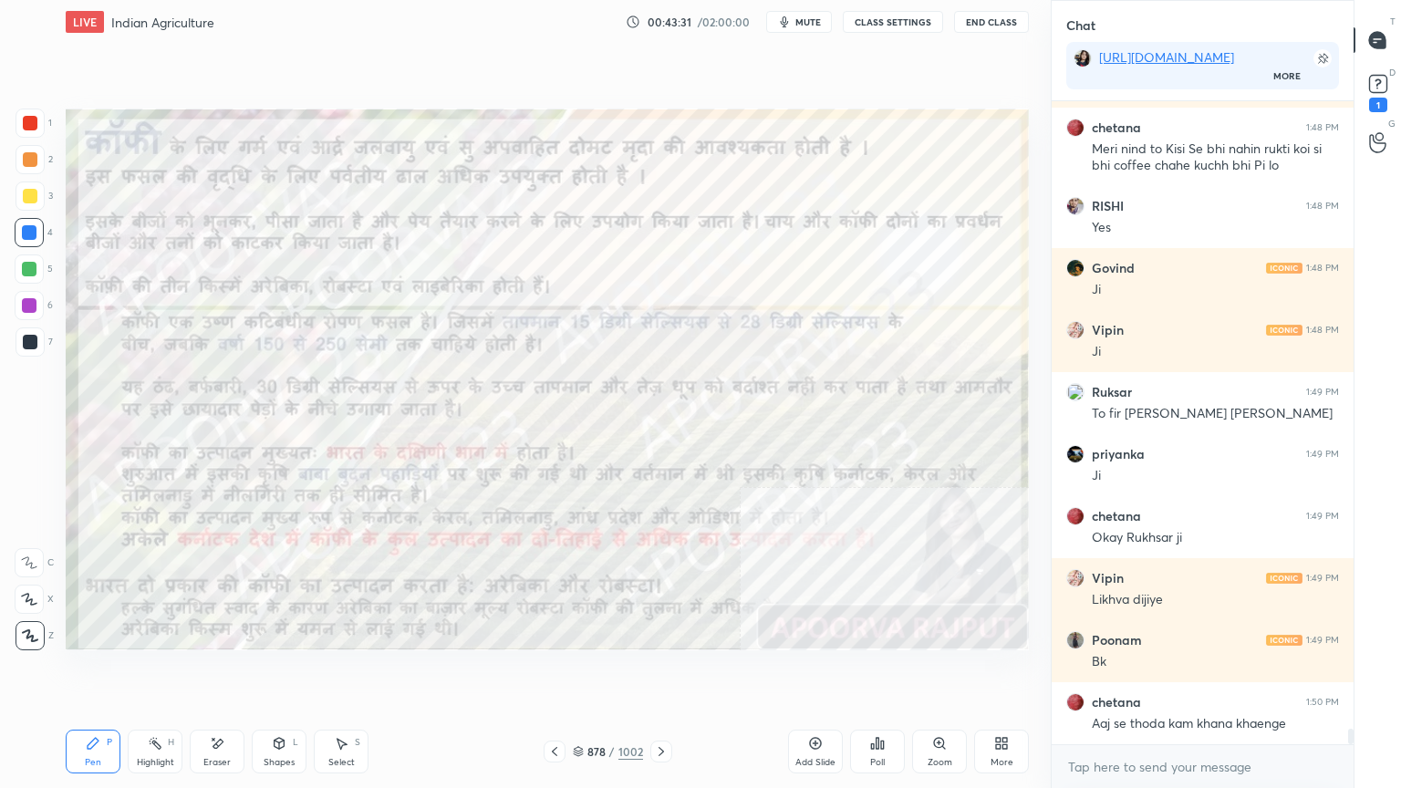
drag, startPoint x: 577, startPoint y: 753, endPoint x: 608, endPoint y: 744, distance: 33.0
click at [576, 672] on icon at bounding box center [578, 751] width 11 height 11
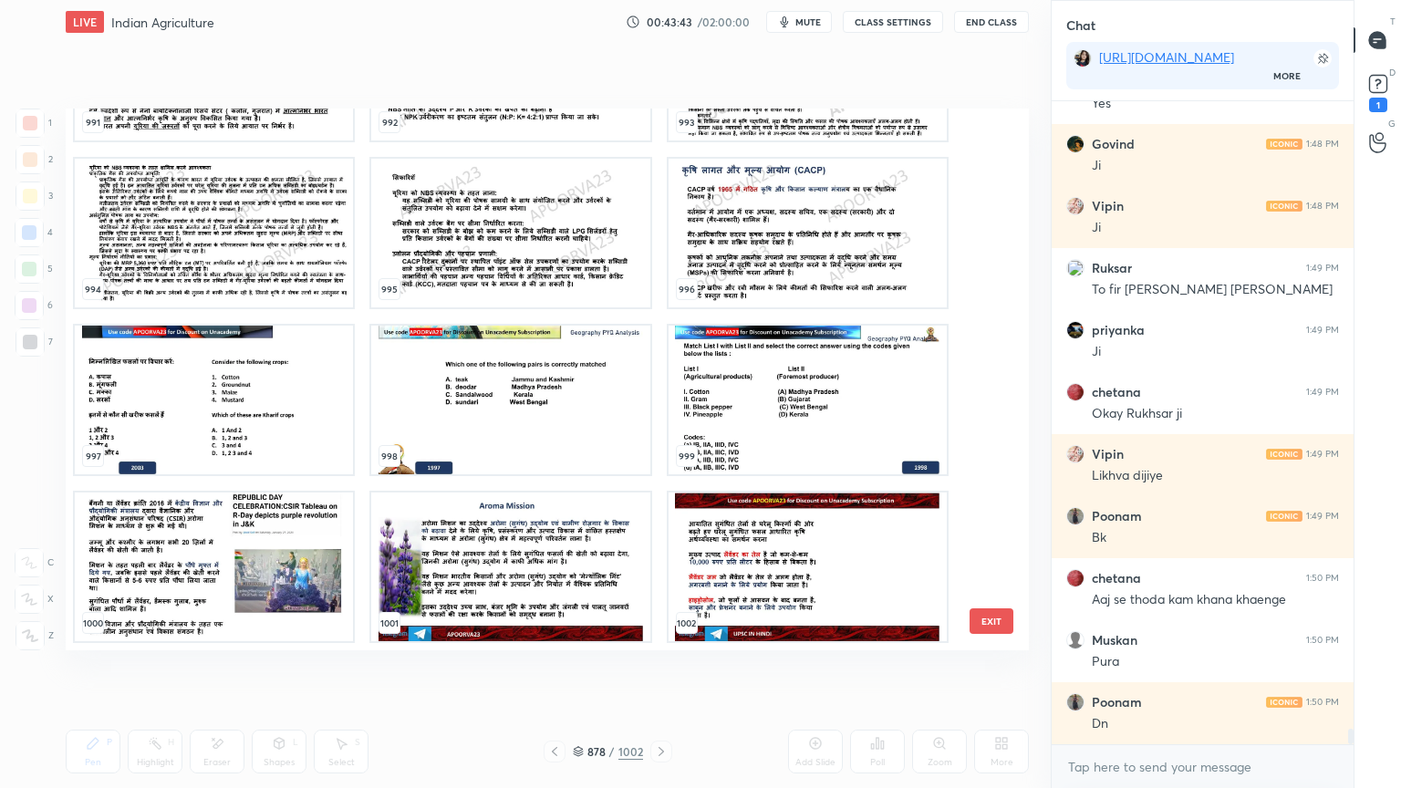
scroll to position [25932, 0]
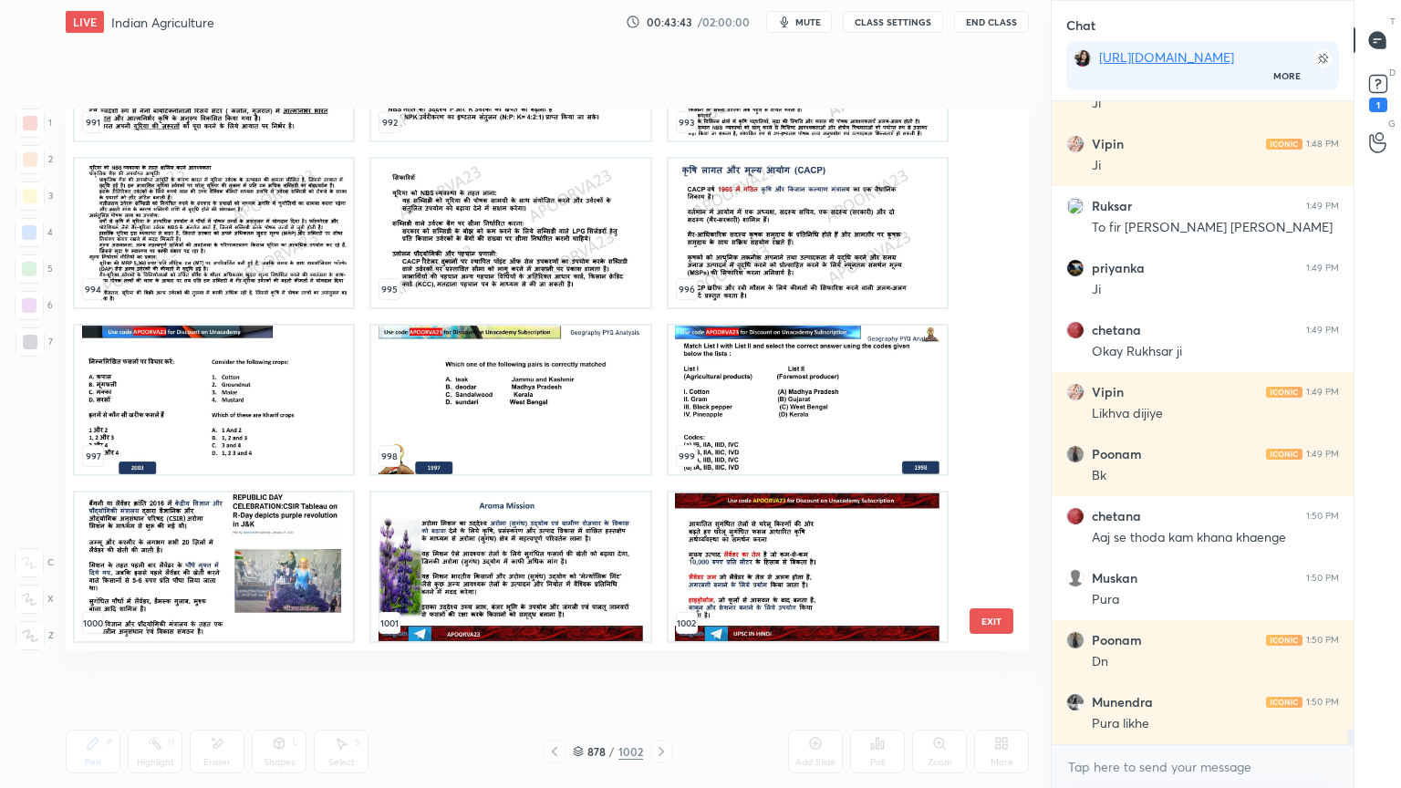
click at [977, 616] on button "EXIT" at bounding box center [992, 621] width 44 height 26
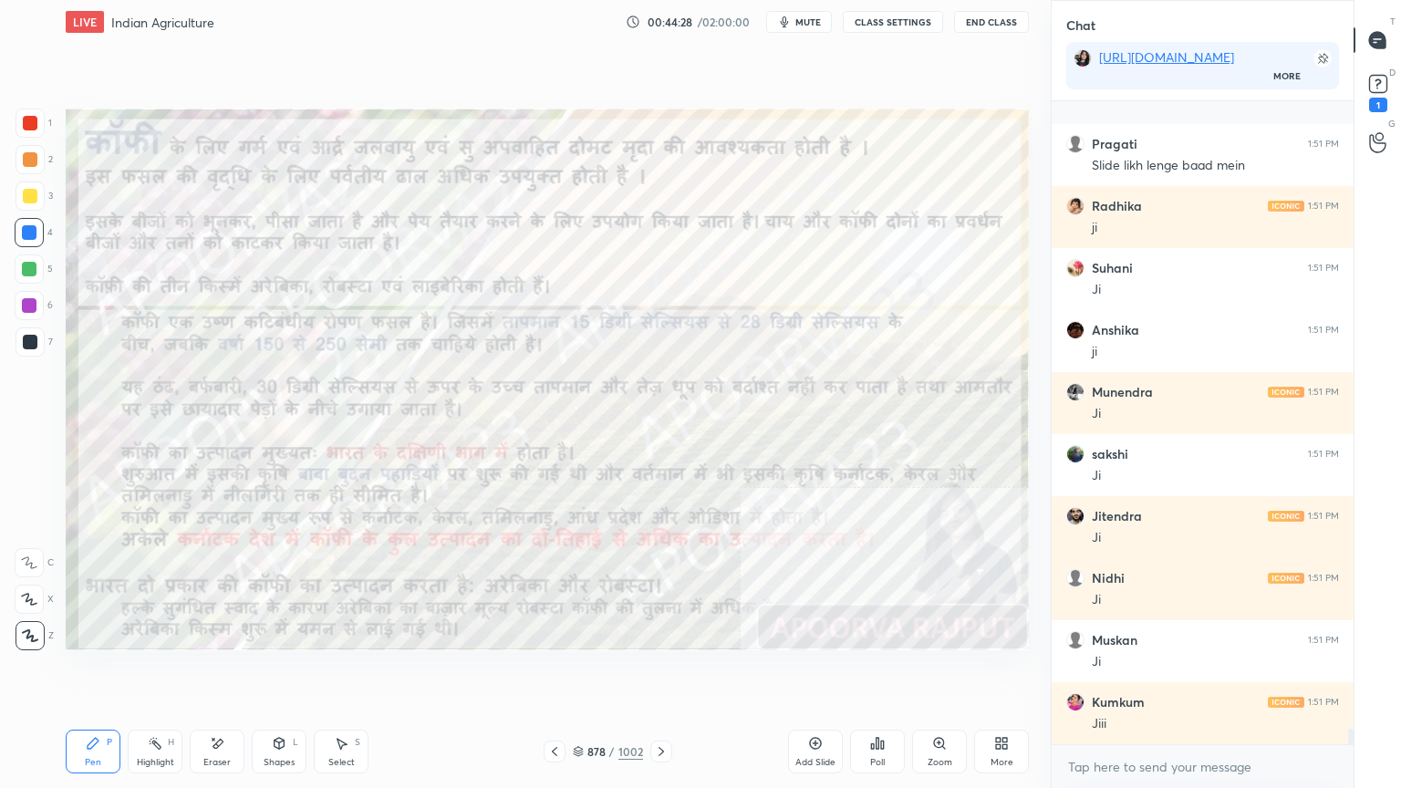
scroll to position [26739, 0]
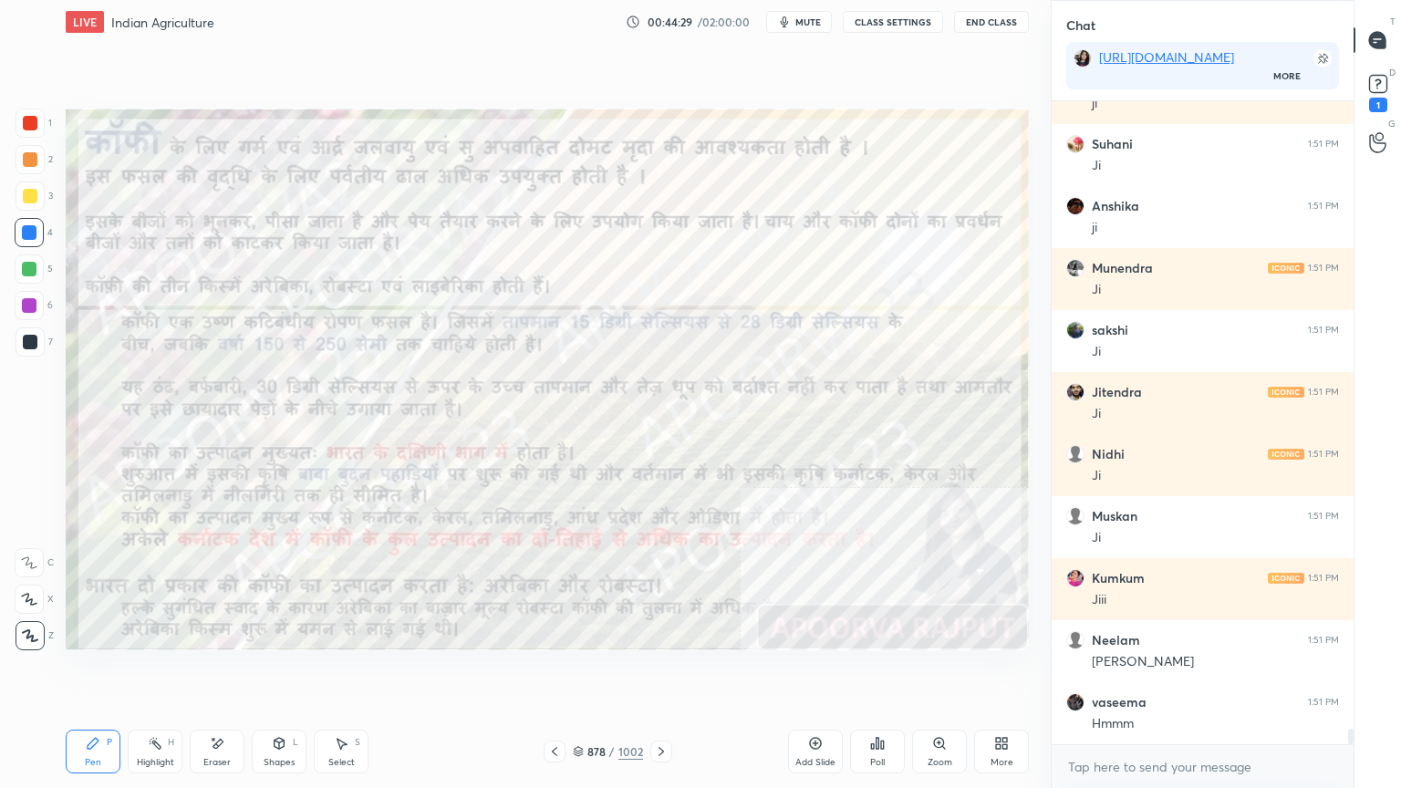
click at [657, 672] on icon at bounding box center [661, 751] width 15 height 15
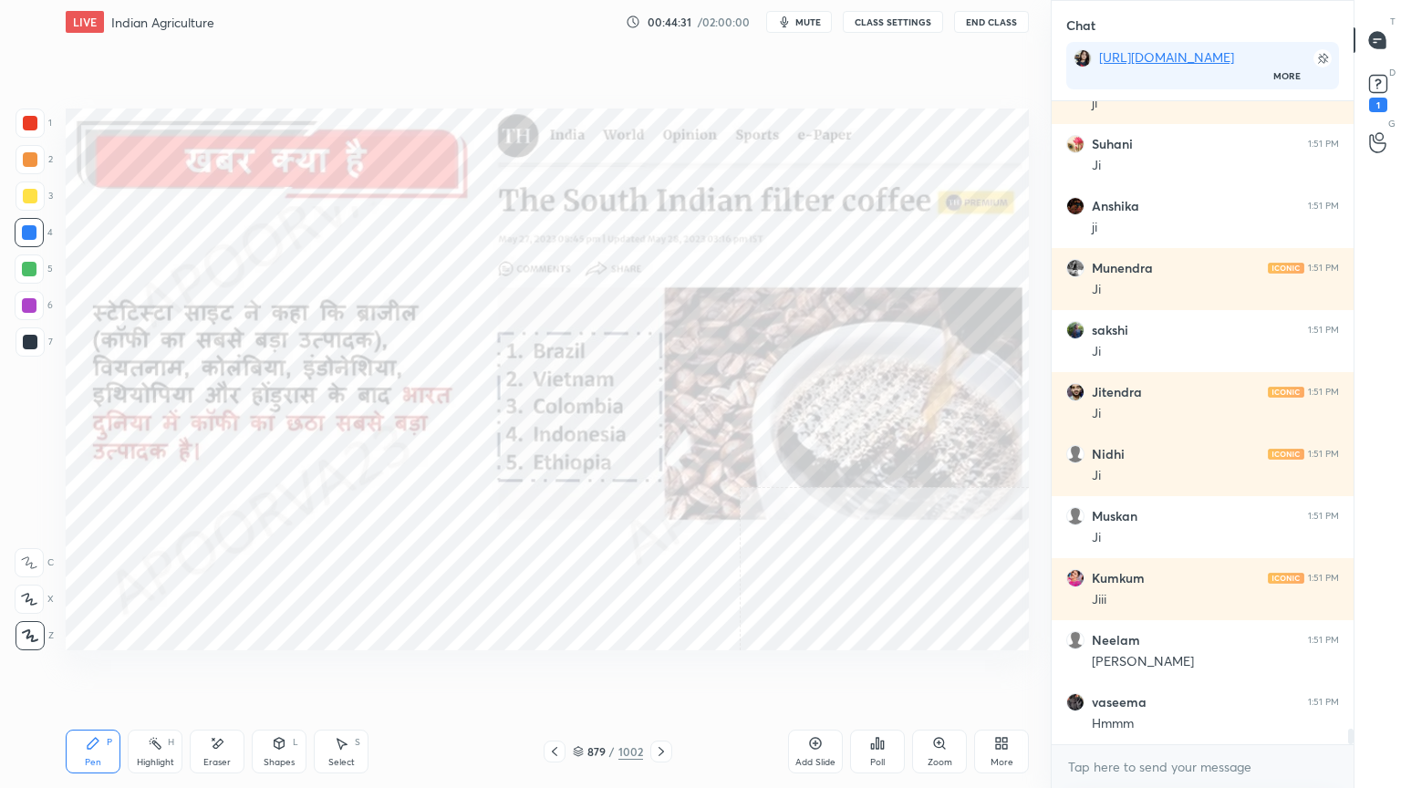
scroll to position [26801, 0]
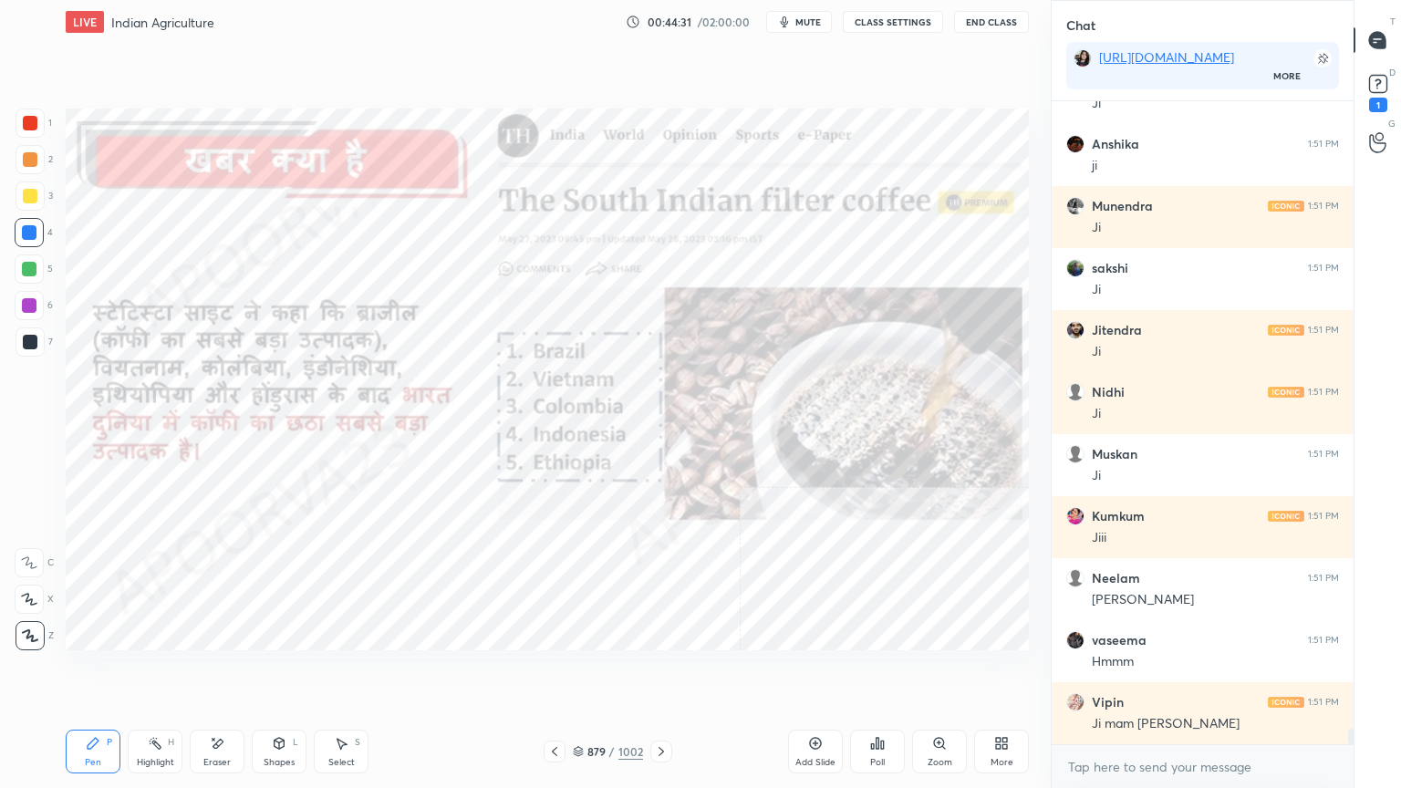
click at [555, 672] on icon at bounding box center [554, 751] width 15 height 15
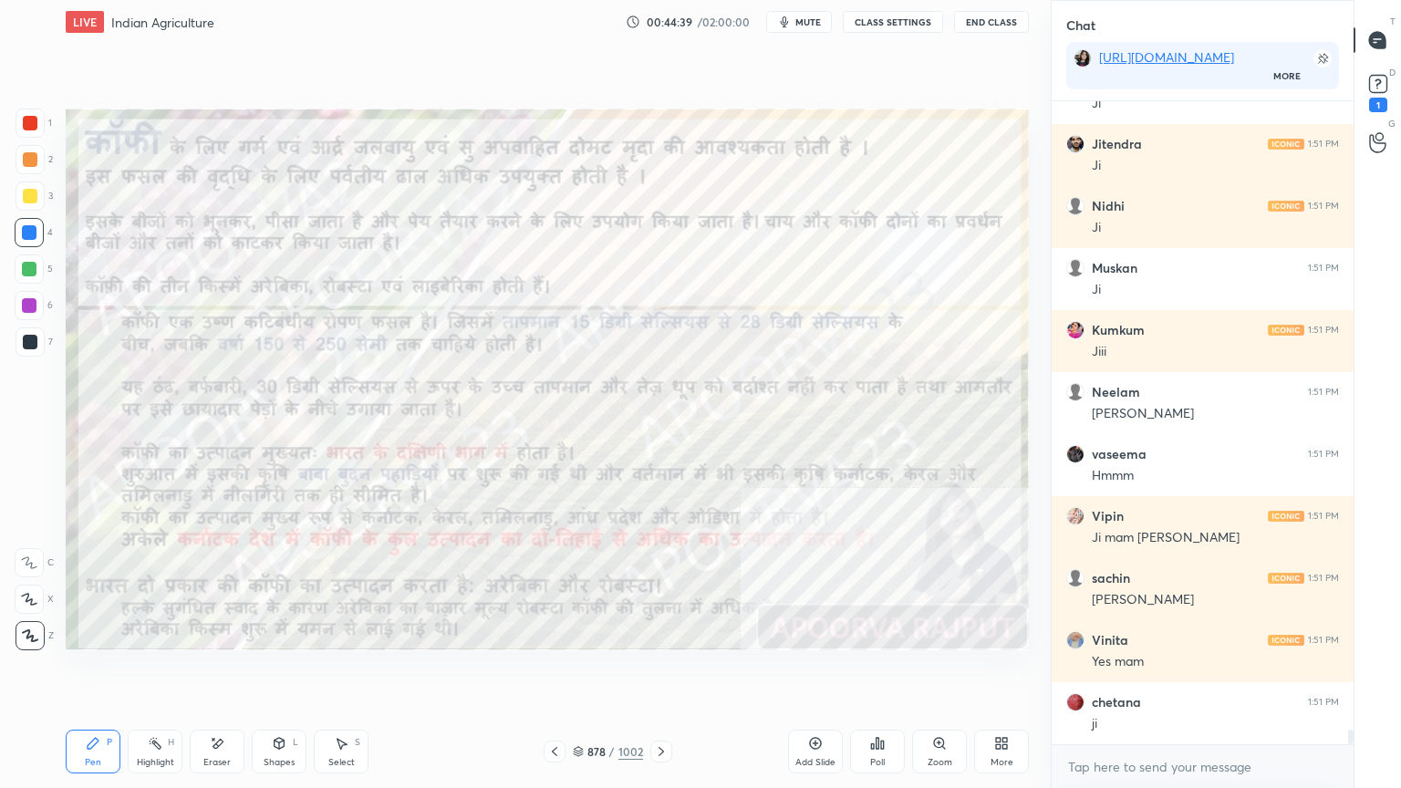
scroll to position [27049, 0]
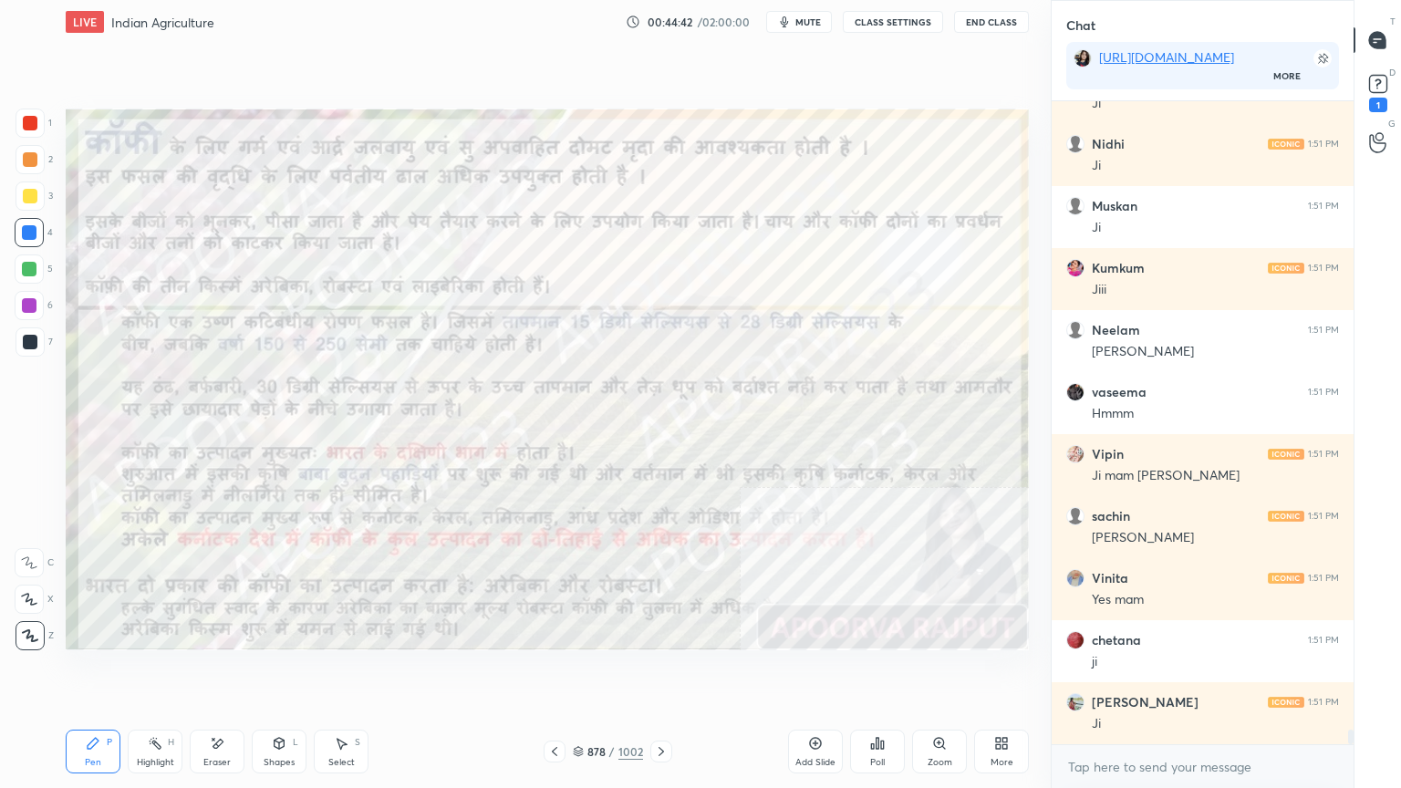
click at [664, 672] on icon at bounding box center [661, 751] width 15 height 15
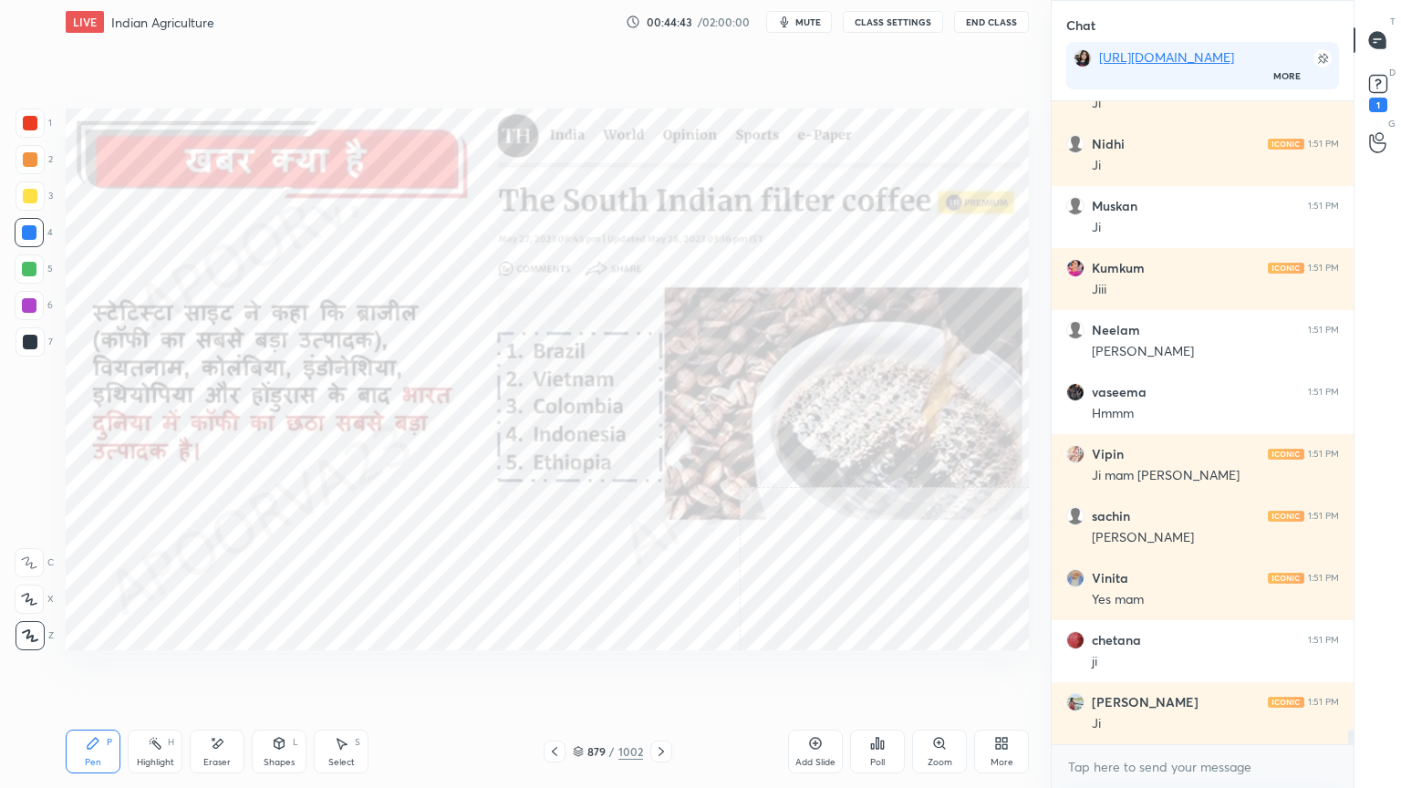
click at [660, 672] on div at bounding box center [661, 752] width 22 height 22
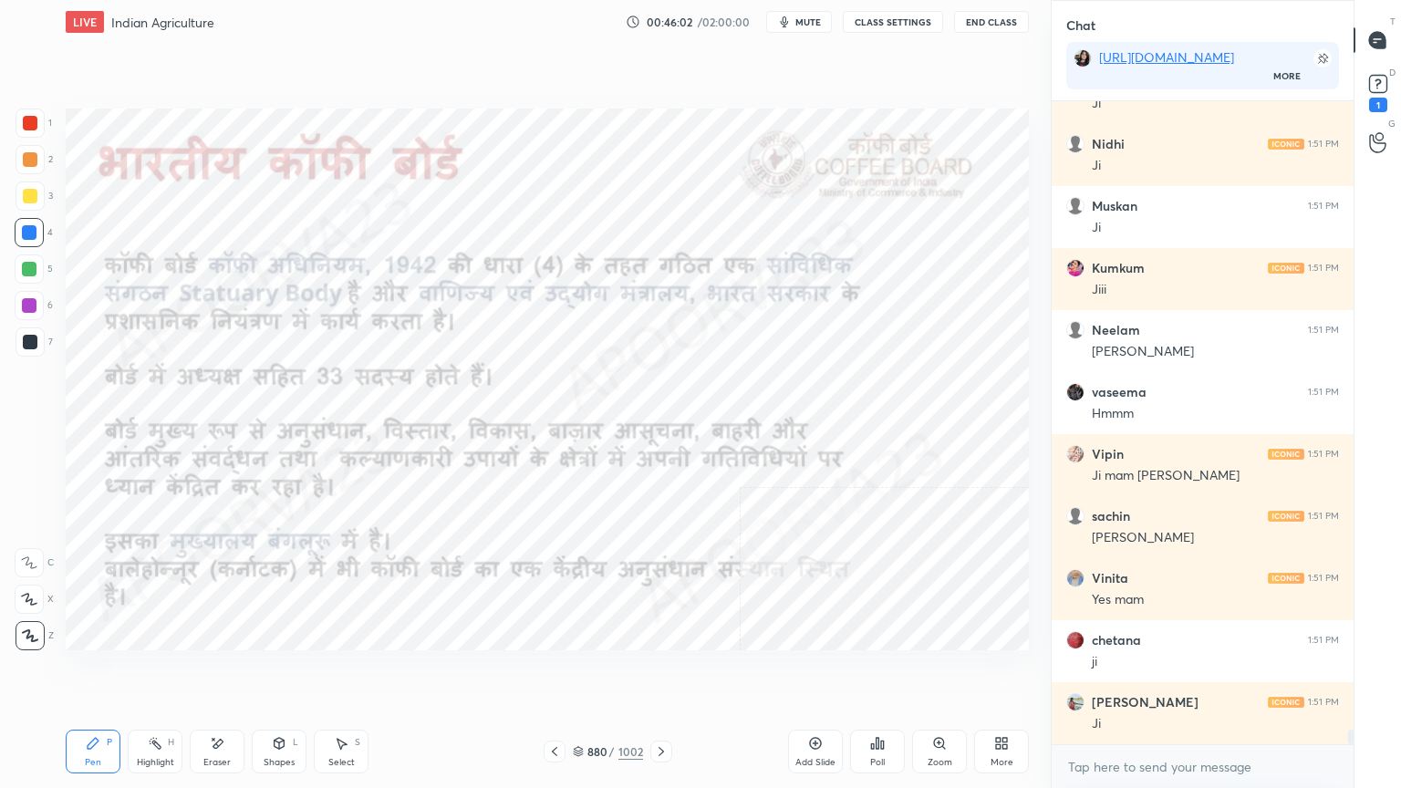
click at [1005, 672] on div "More" at bounding box center [1001, 752] width 55 height 44
click at [900, 672] on div "Dark Blank" at bounding box center [899, 674] width 46 height 9
click at [761, 672] on div at bounding box center [700, 394] width 1401 height 788
click at [813, 672] on icon at bounding box center [815, 743] width 15 height 15
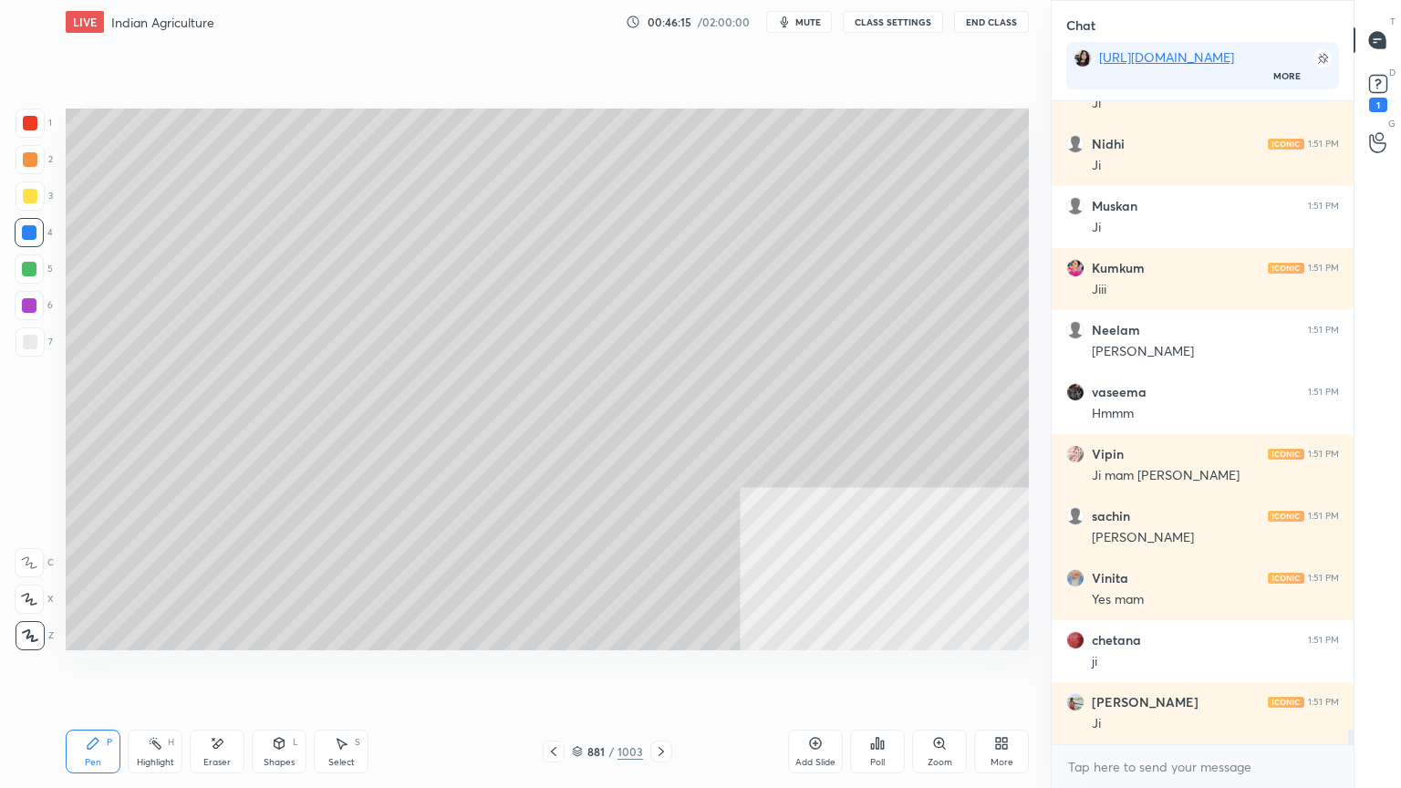
drag, startPoint x: 361, startPoint y: 761, endPoint x: 344, endPoint y: 753, distance: 19.2
click at [359, 672] on div "Select S" at bounding box center [341, 752] width 55 height 44
drag, startPoint x: 344, startPoint y: 753, endPoint x: 351, endPoint y: 739, distance: 15.5
click at [346, 672] on div "Select S" at bounding box center [341, 752] width 55 height 44
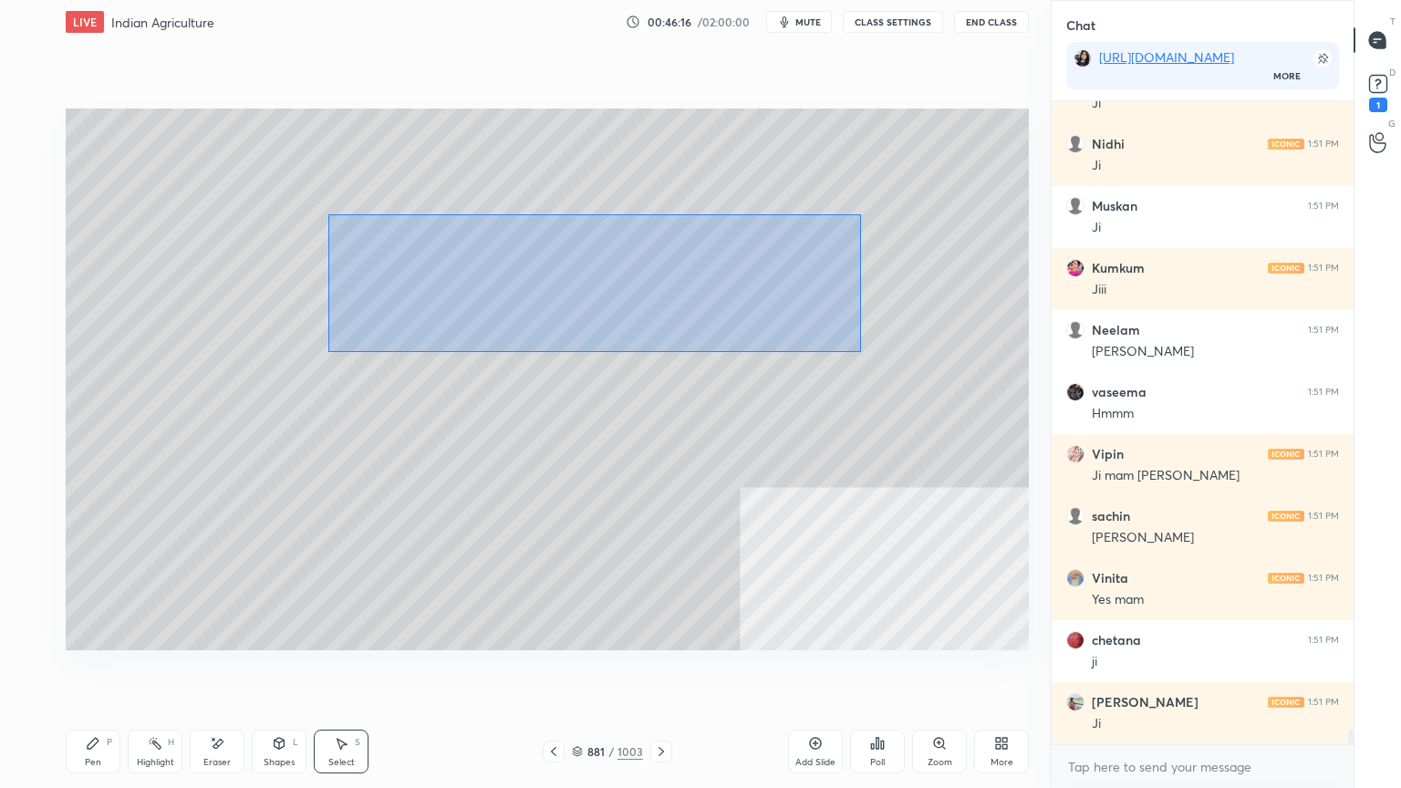
drag, startPoint x: 328, startPoint y: 214, endPoint x: 799, endPoint y: 321, distance: 482.7
click at [865, 348] on div "0 ° Undo Copy Duplicate Duplicate to new slide Delete" at bounding box center [547, 380] width 963 height 542
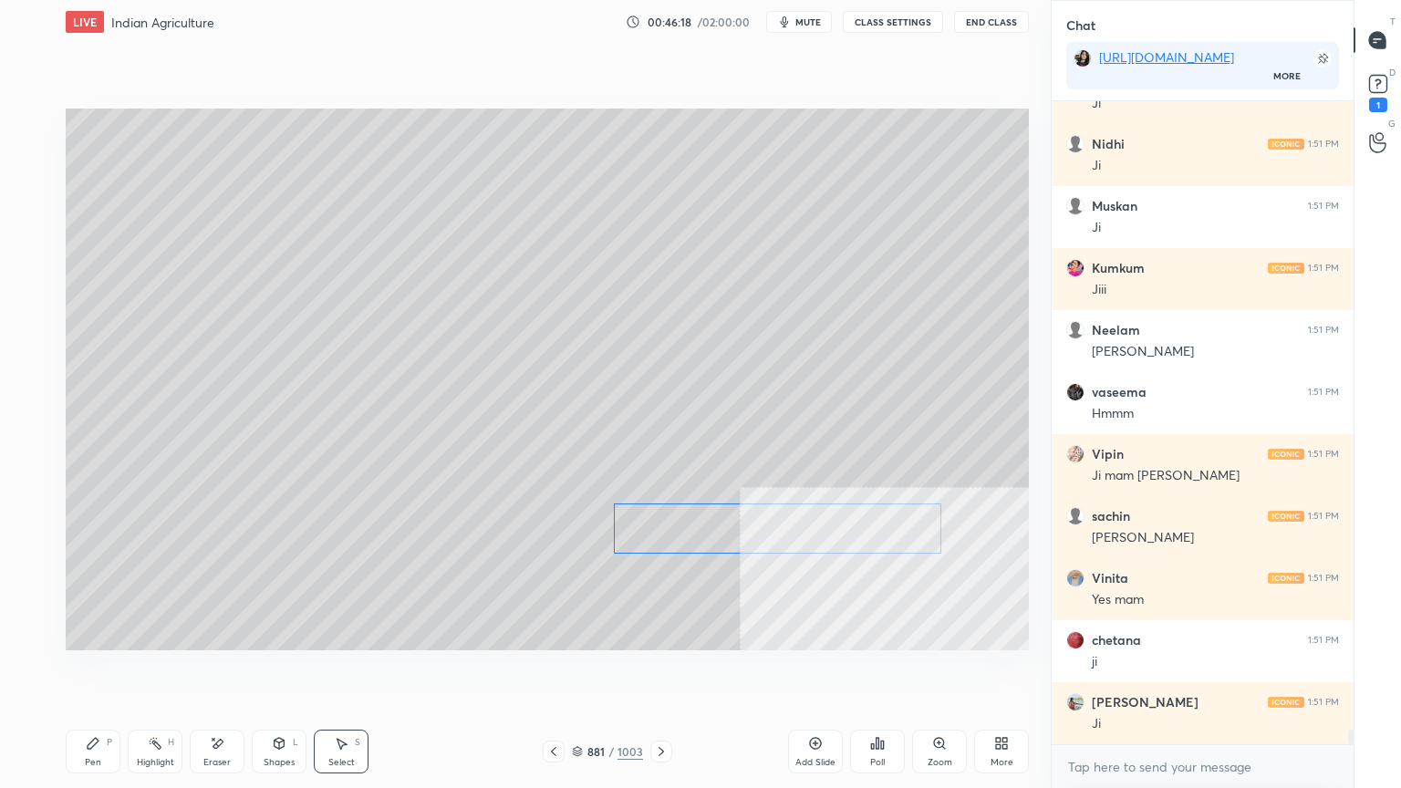
drag, startPoint x: 606, startPoint y: 285, endPoint x: 690, endPoint y: 540, distance: 268.9
click at [831, 542] on div "0 ° Undo Copy Duplicate Duplicate to new slide Delete" at bounding box center [547, 380] width 963 height 542
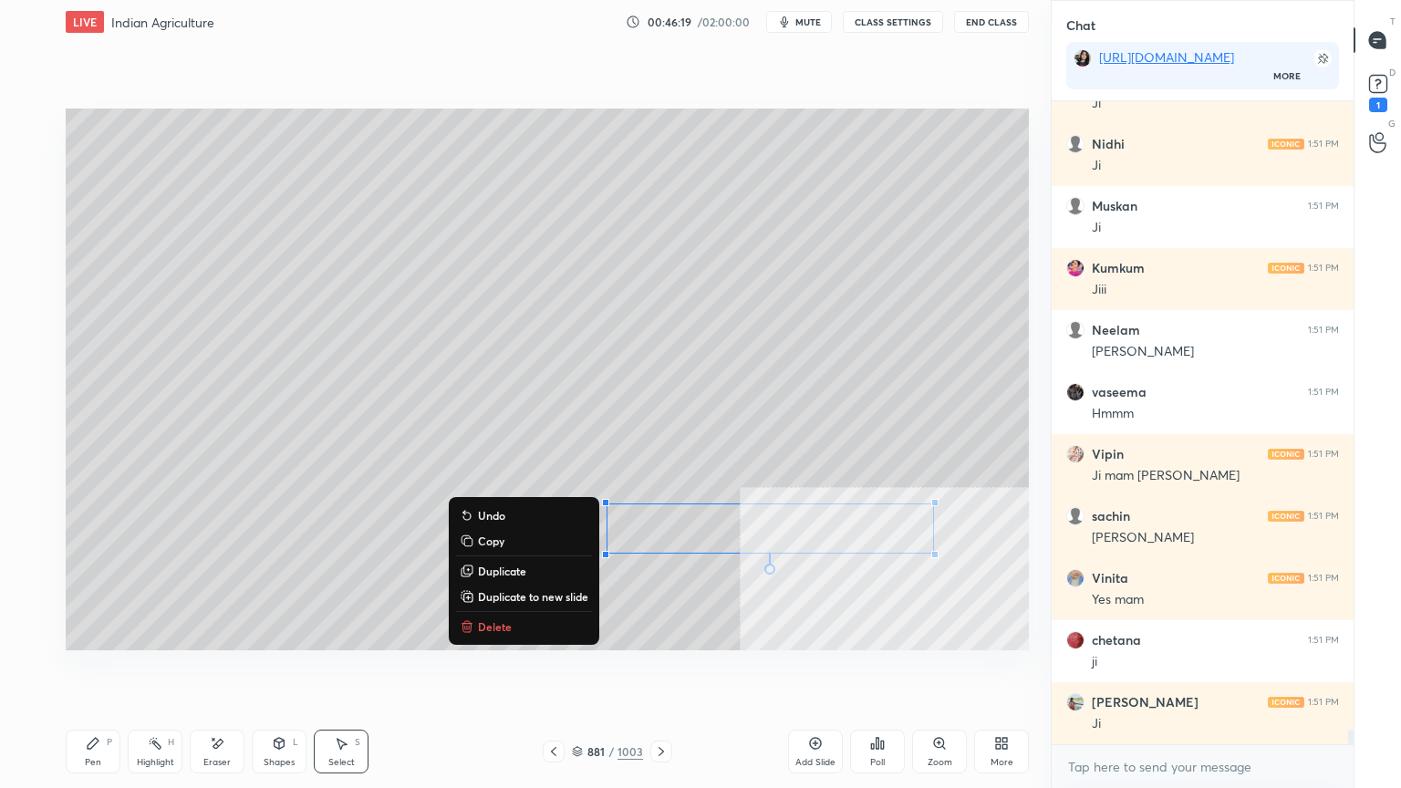
click at [100, 672] on div "Pen P" at bounding box center [93, 752] width 55 height 44
click at [107, 672] on div "Pen P" at bounding box center [93, 752] width 55 height 44
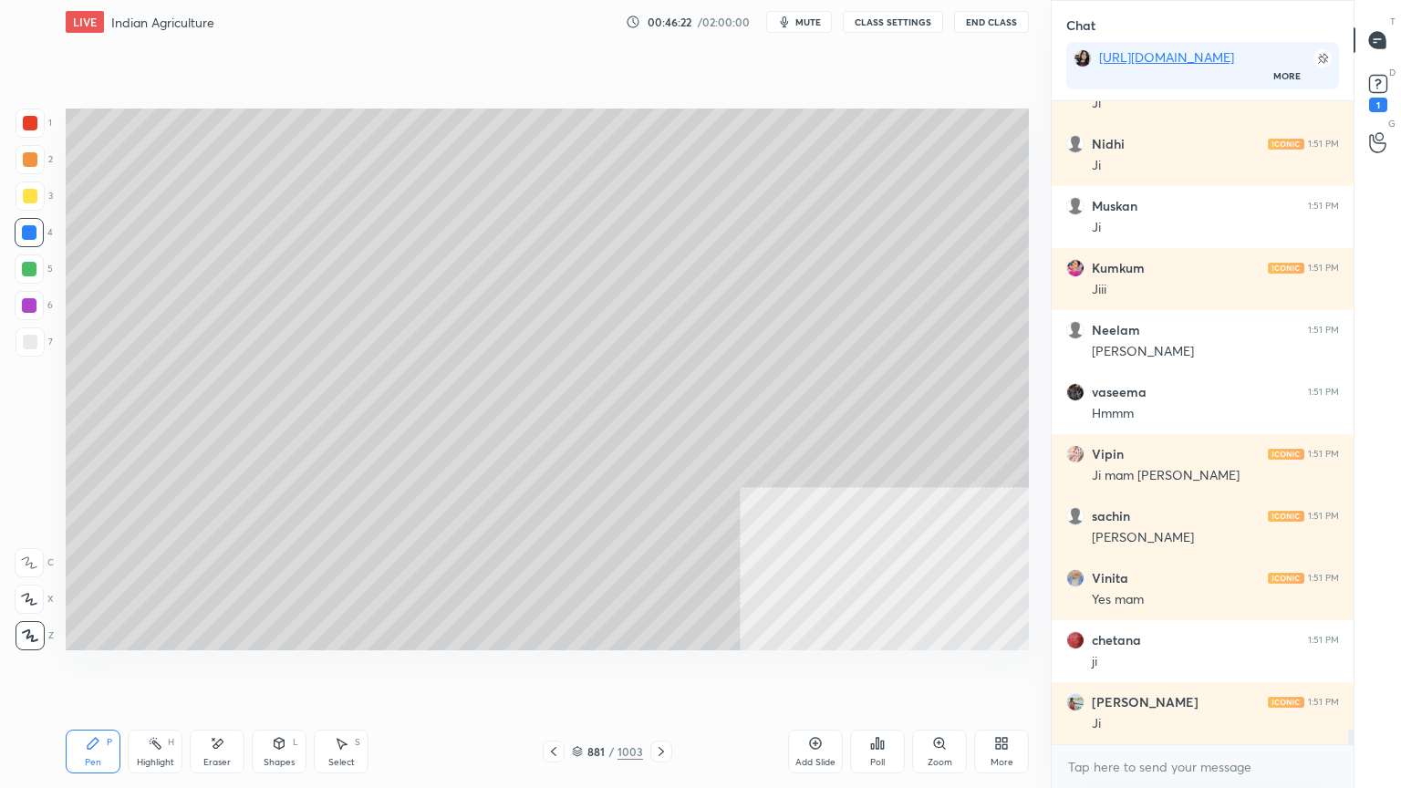
click at [556, 672] on icon at bounding box center [553, 751] width 15 height 15
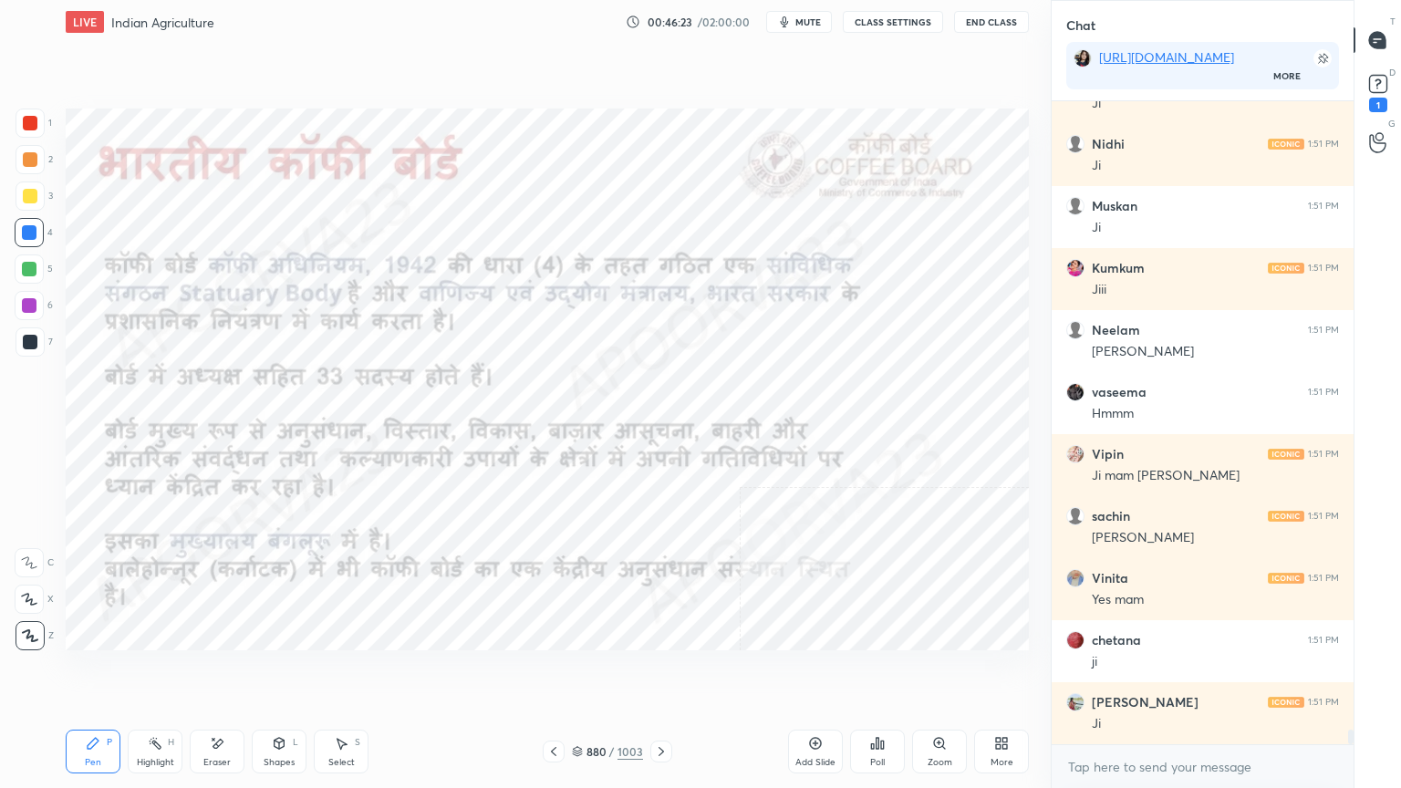
scroll to position [27111, 0]
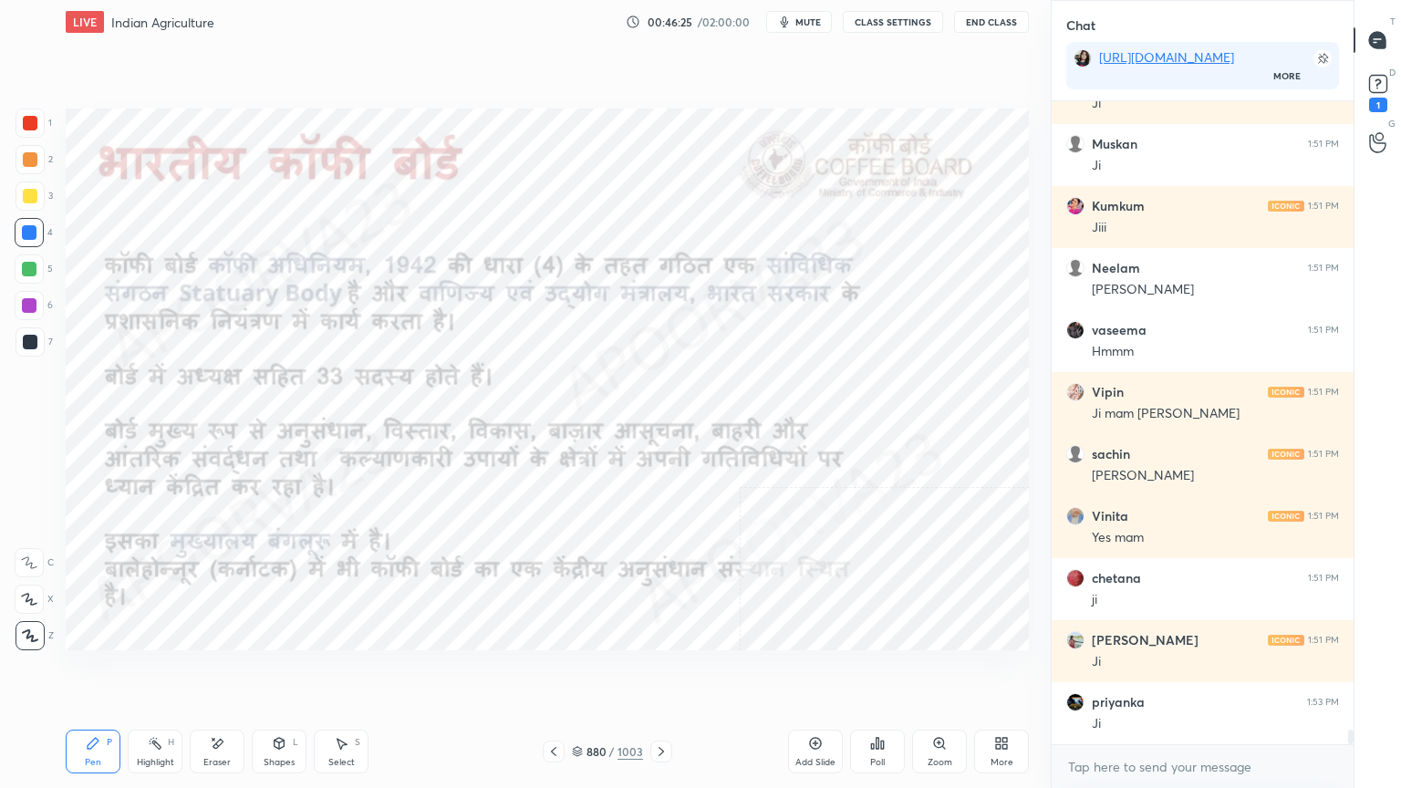
drag, startPoint x: 660, startPoint y: 751, endPoint x: 692, endPoint y: 696, distance: 63.4
click at [660, 672] on icon at bounding box center [661, 751] width 15 height 15
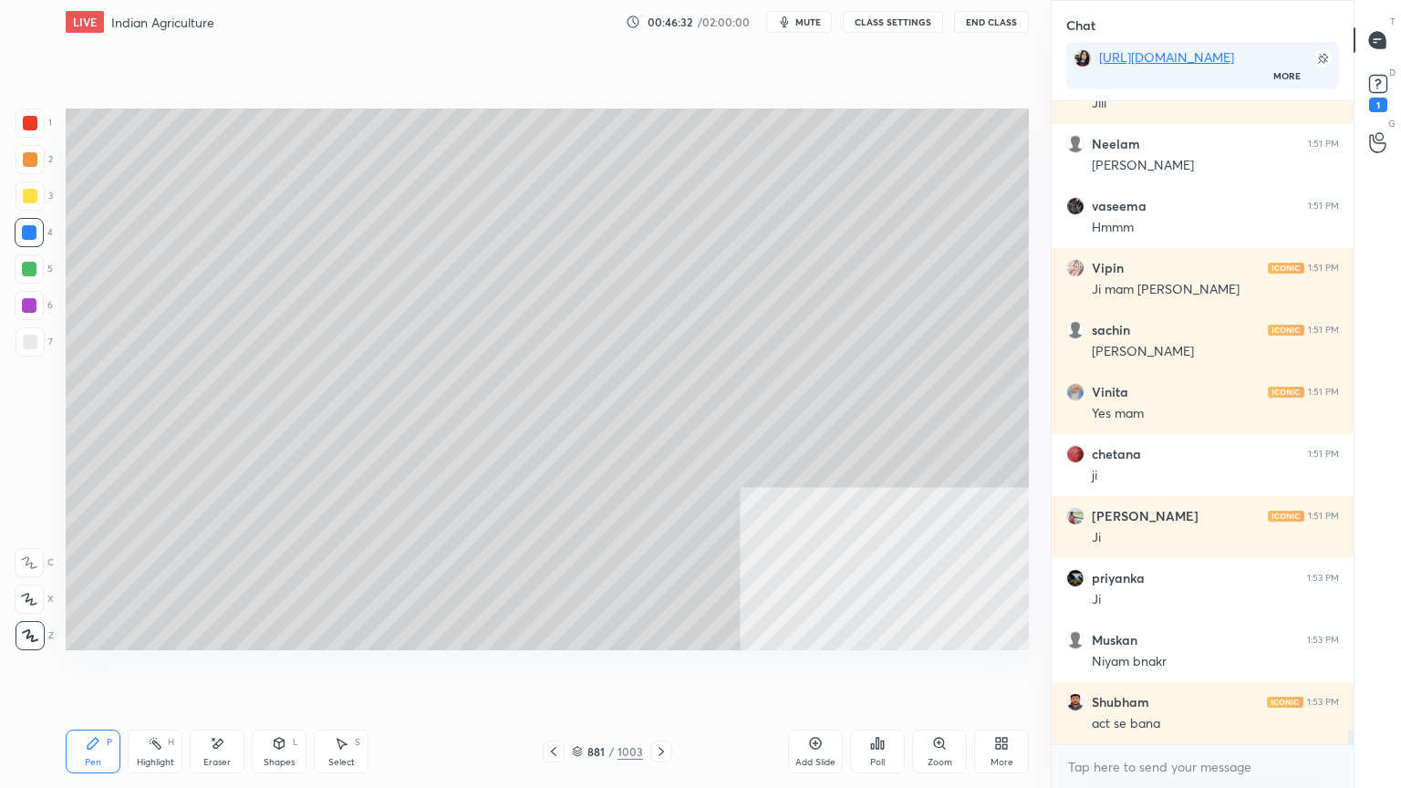
scroll to position [27297, 0]
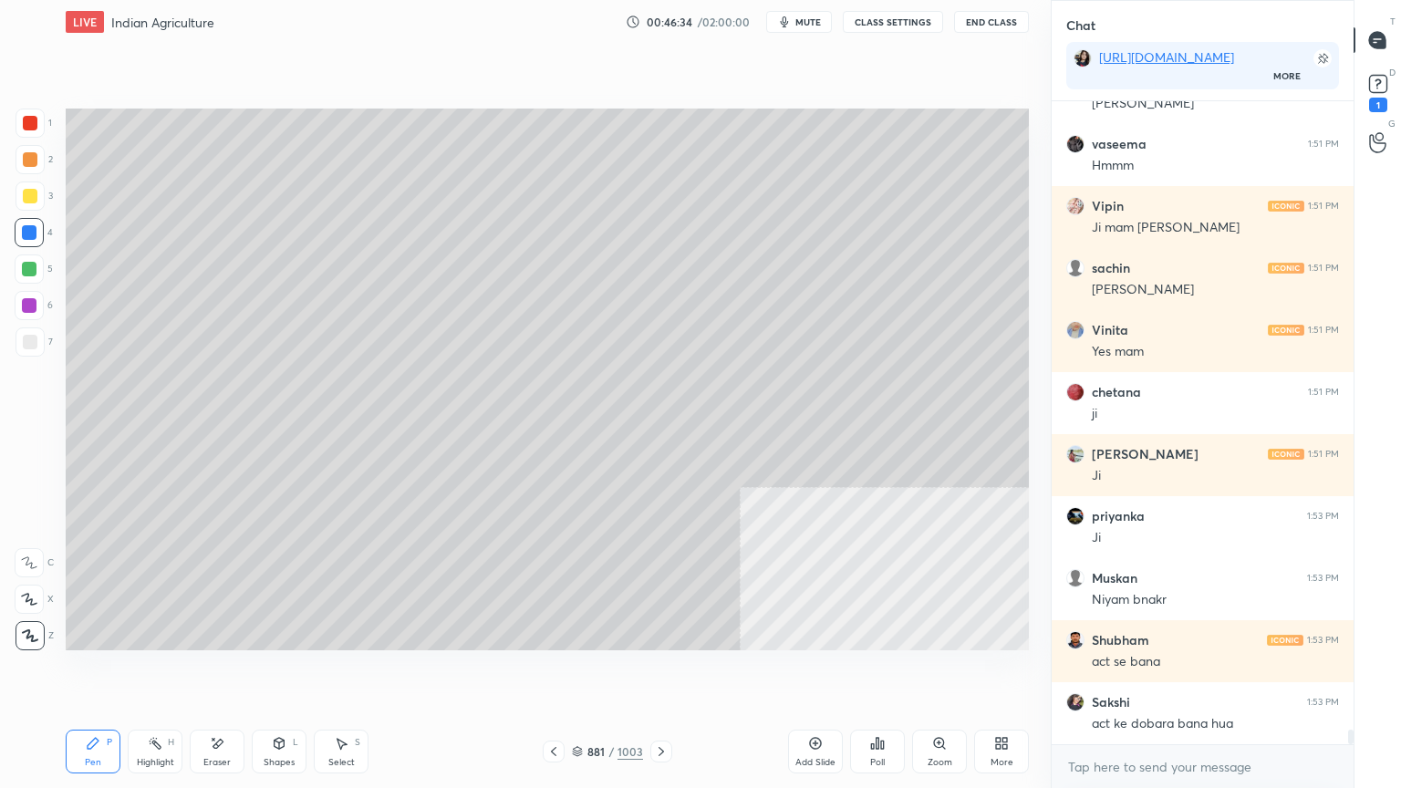
click at [32, 348] on div at bounding box center [30, 341] width 29 height 29
drag, startPoint x: 36, startPoint y: 348, endPoint x: 58, endPoint y: 336, distance: 26.1
click at [36, 346] on div at bounding box center [30, 342] width 15 height 15
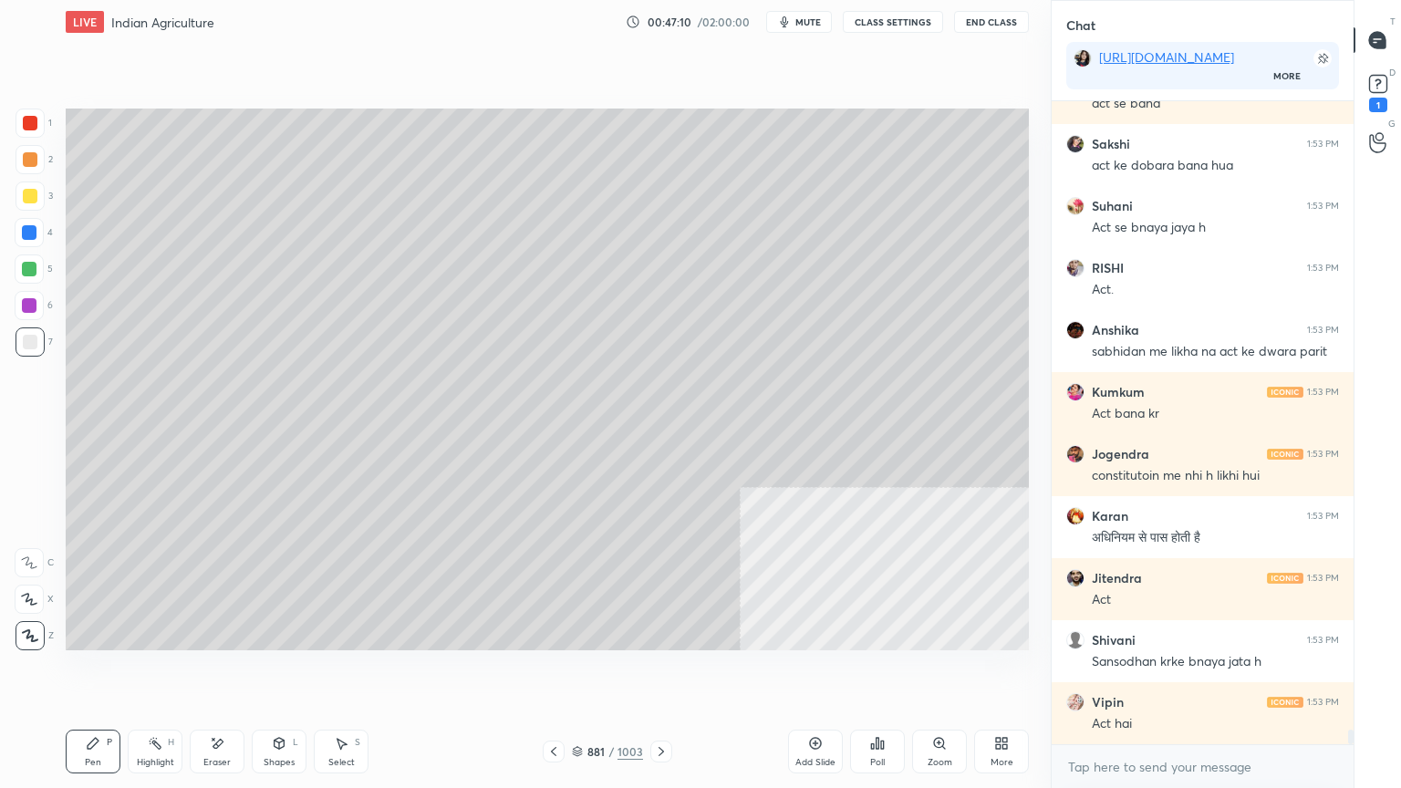
scroll to position [27921, 0]
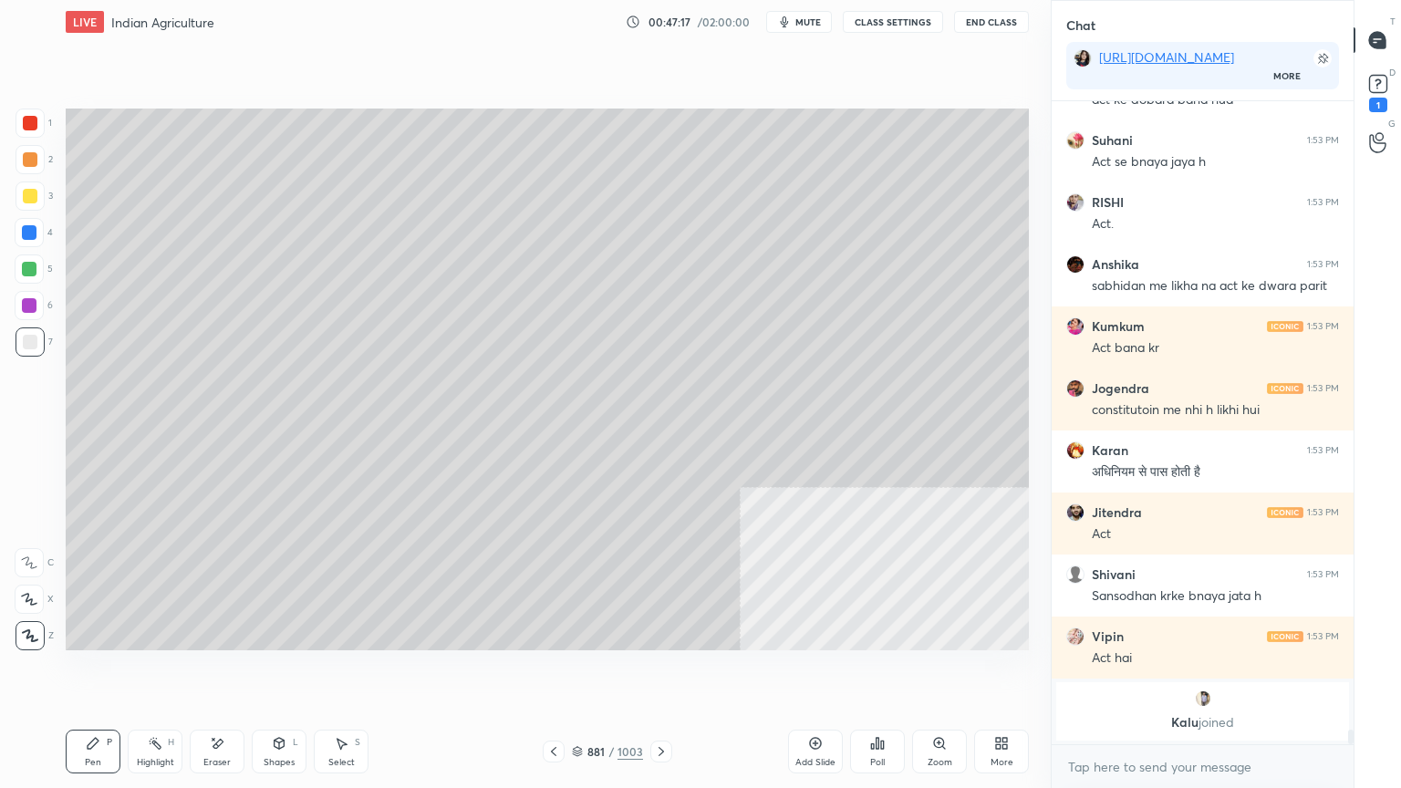
click at [33, 135] on div at bounding box center [30, 123] width 29 height 29
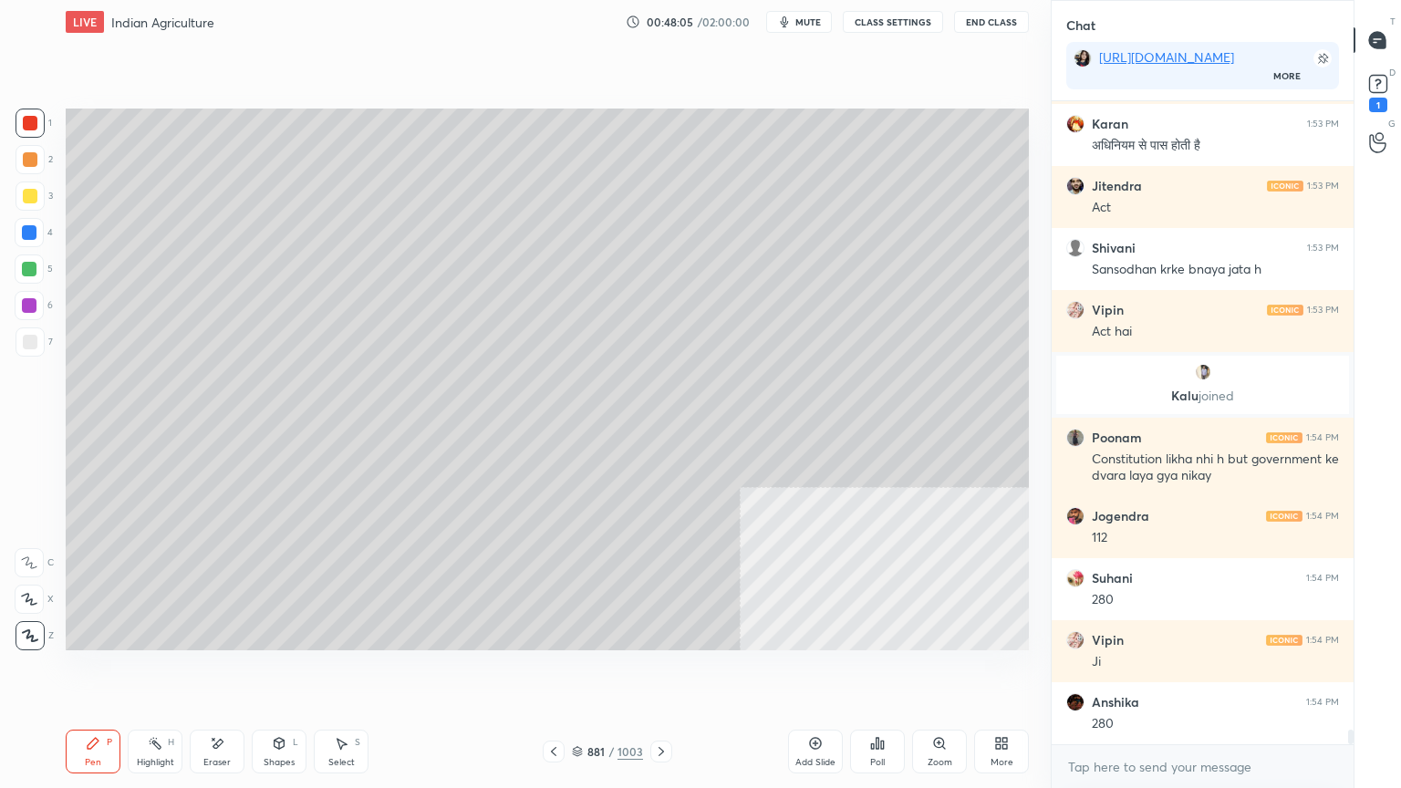
scroll to position [27461, 0]
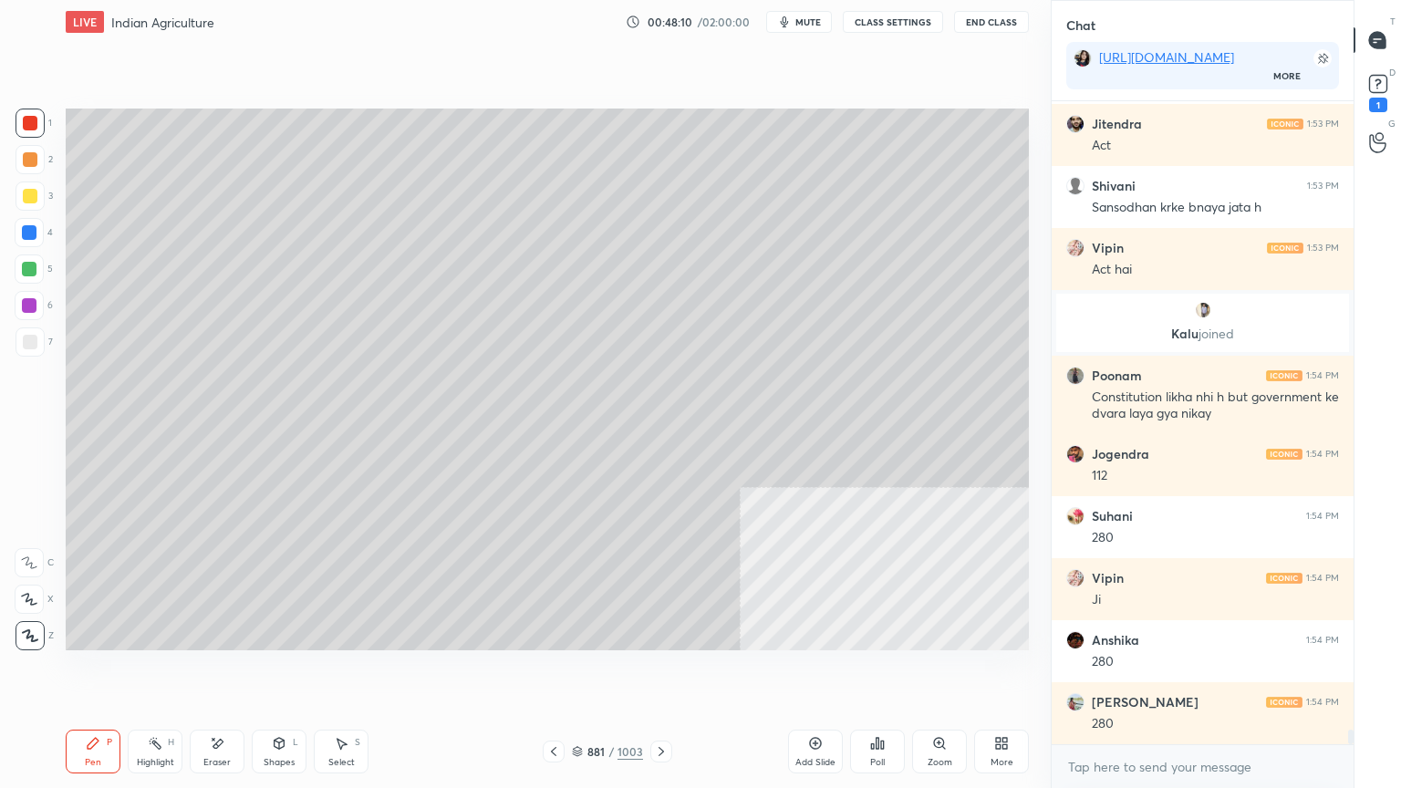
click at [28, 308] on div at bounding box center [29, 305] width 15 height 15
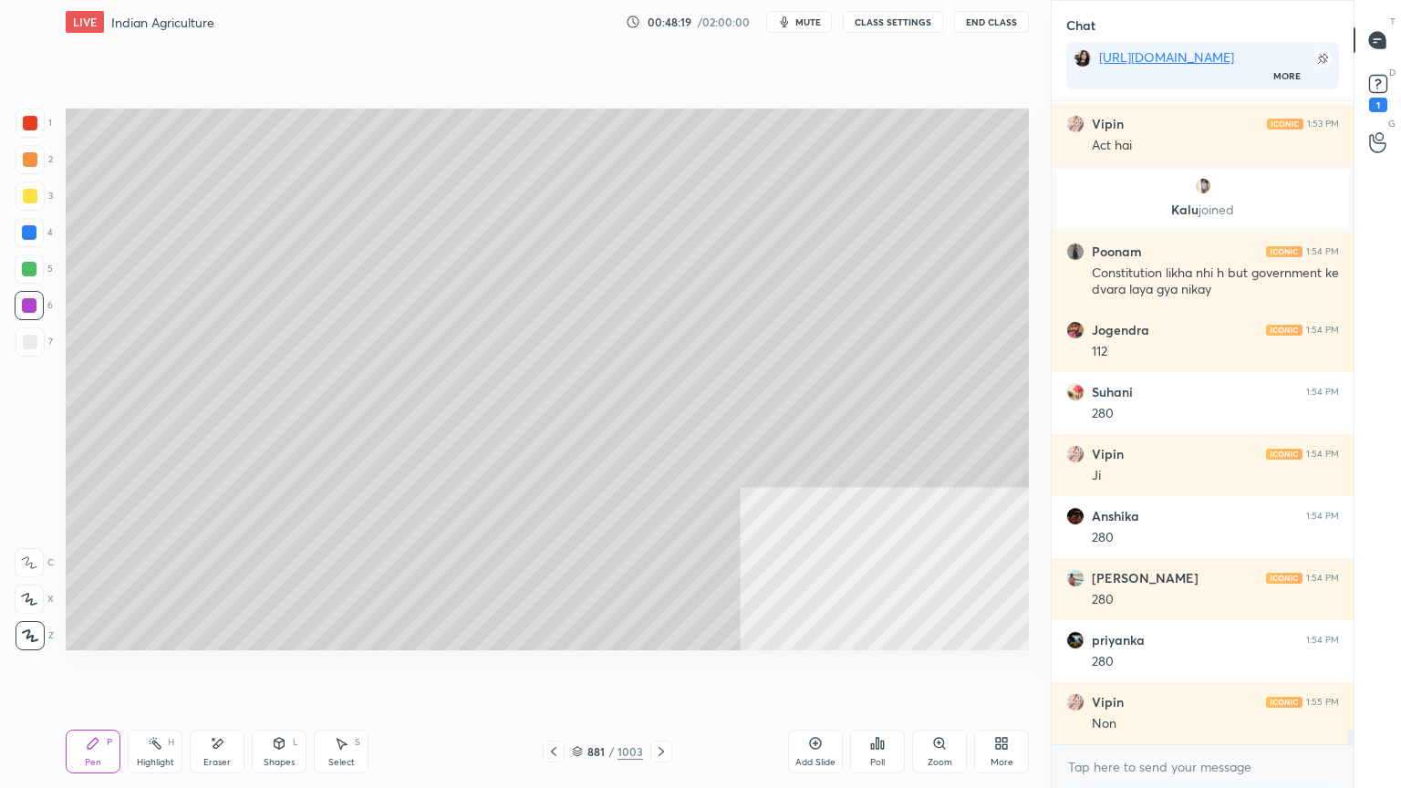
scroll to position [27647, 0]
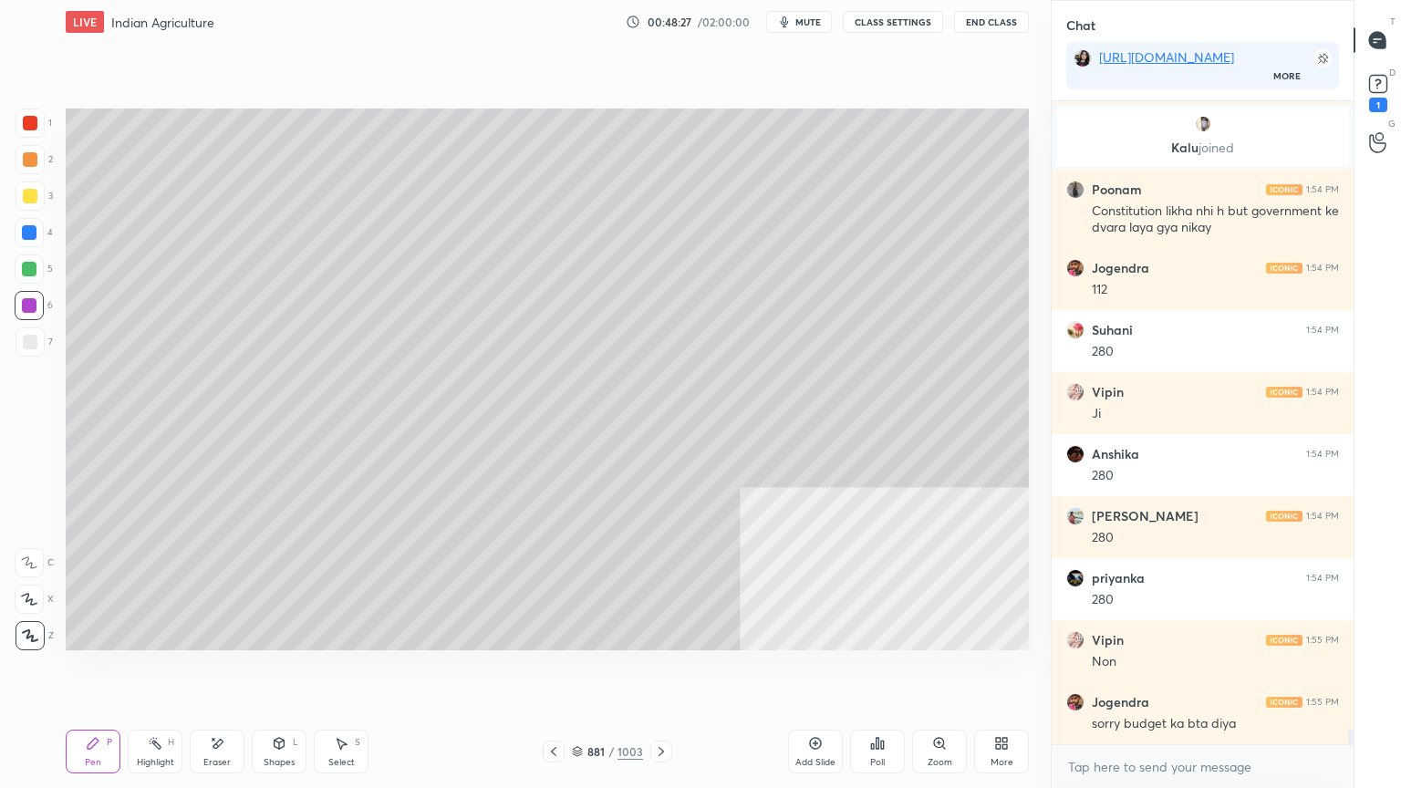
click at [292, 672] on div "Shapes L" at bounding box center [279, 752] width 55 height 44
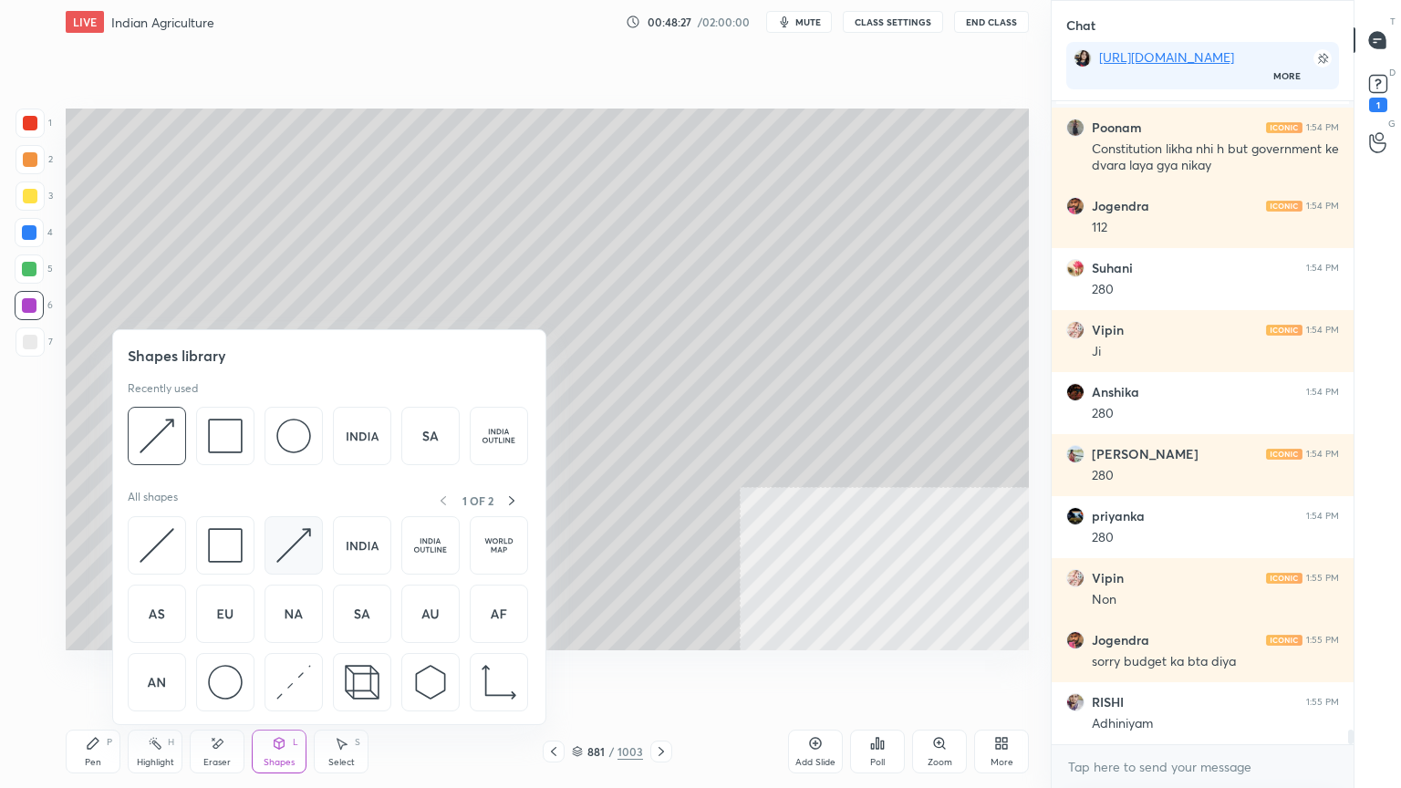
click at [301, 549] on img at bounding box center [293, 545] width 35 height 35
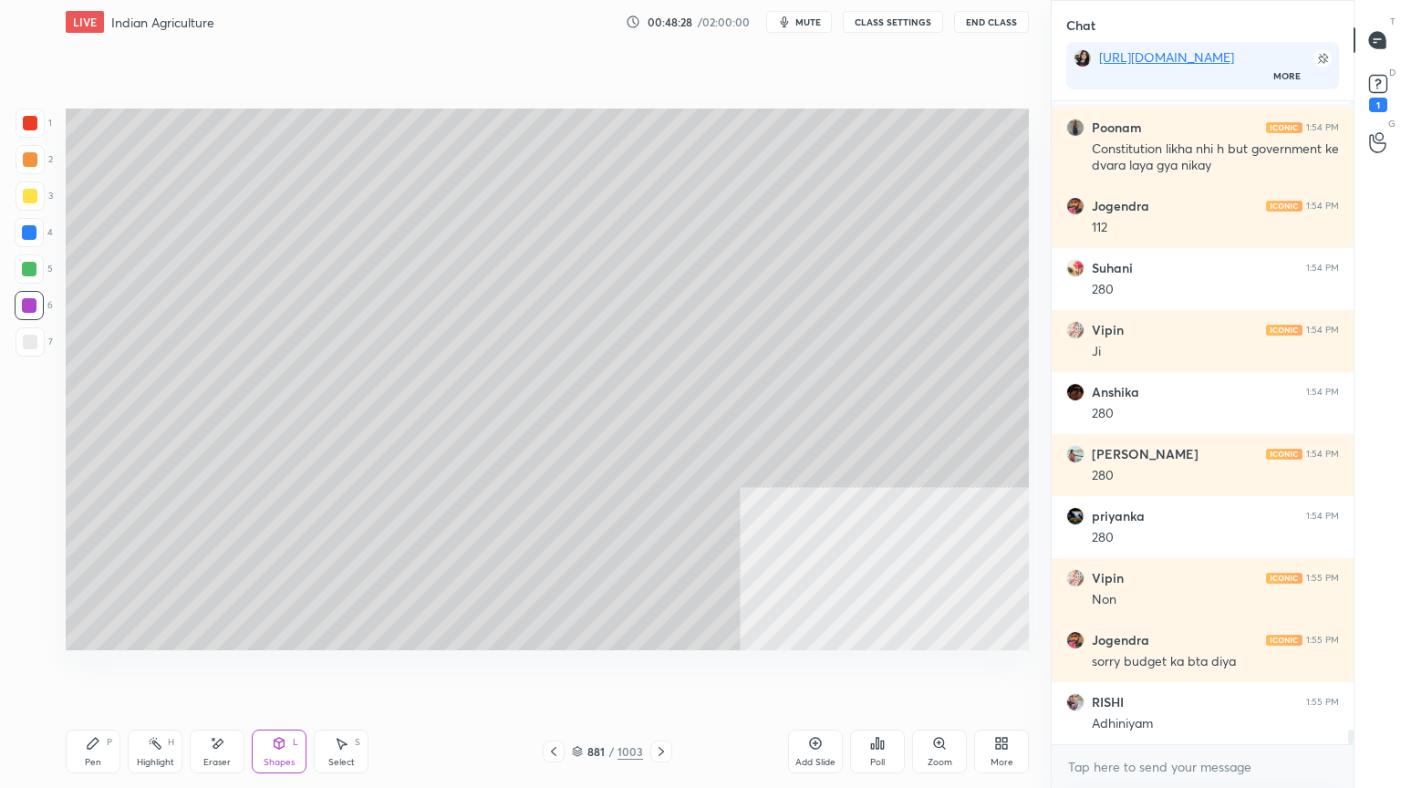
click at [32, 192] on div at bounding box center [30, 196] width 15 height 15
click at [33, 195] on div at bounding box center [30, 196] width 15 height 15
click at [101, 672] on div "Pen P" at bounding box center [93, 752] width 55 height 44
click at [102, 672] on div "Pen P" at bounding box center [93, 752] width 55 height 44
click at [26, 235] on div at bounding box center [29, 232] width 15 height 15
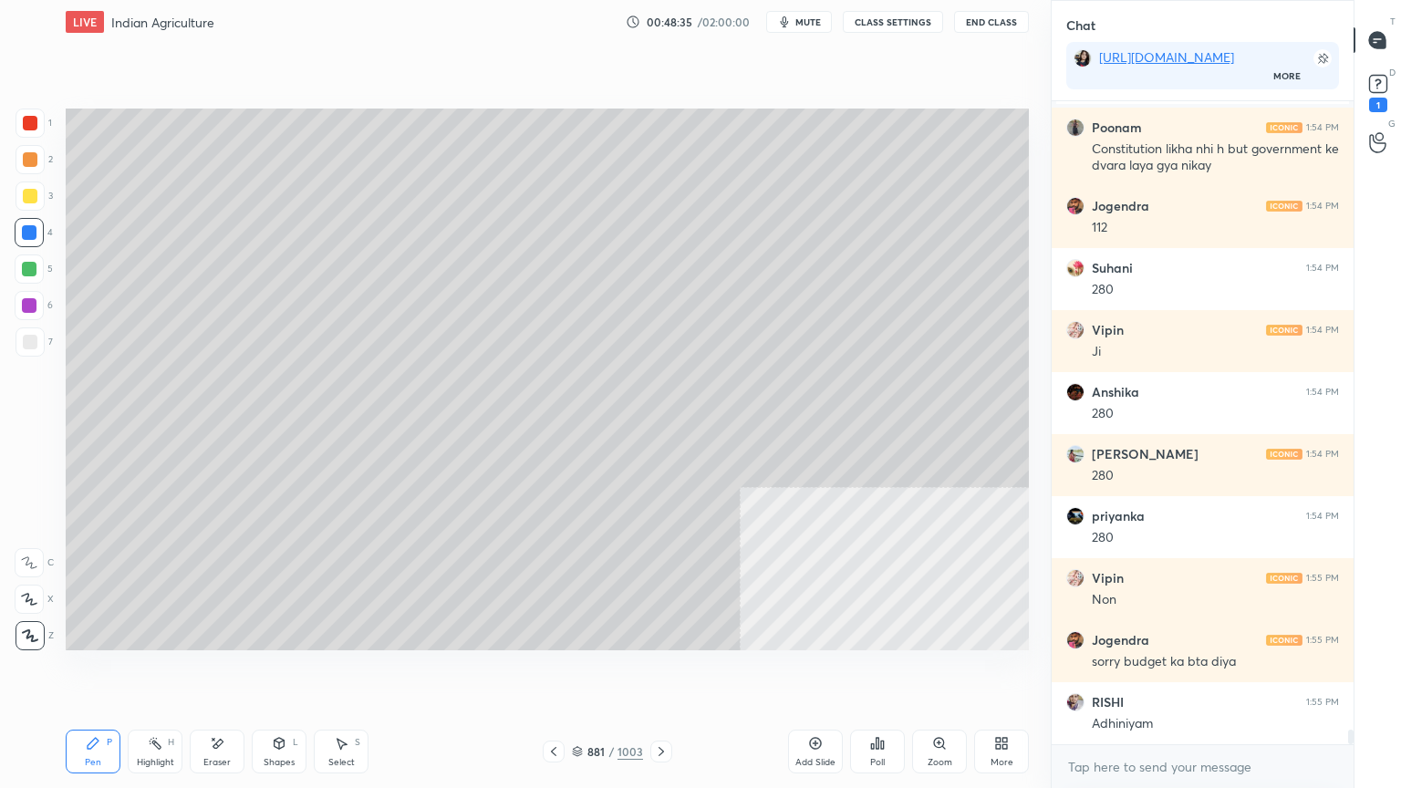
click at [24, 231] on div at bounding box center [29, 232] width 15 height 15
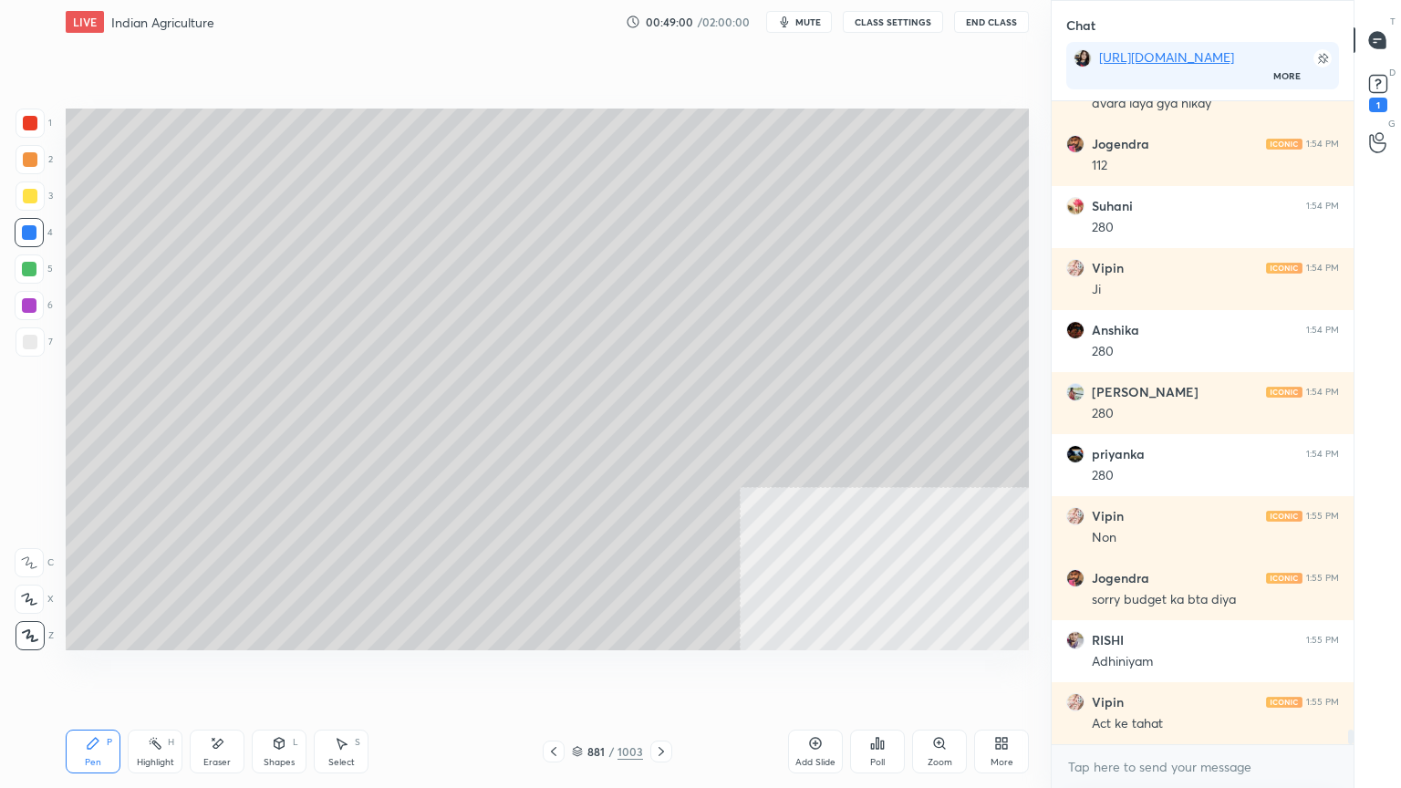
drag, startPoint x: 223, startPoint y: 759, endPoint x: 218, endPoint y: 748, distance: 11.9
click at [216, 672] on div "Eraser" at bounding box center [216, 762] width 27 height 9
click at [223, 672] on icon at bounding box center [217, 744] width 15 height 16
click at [551, 672] on icon at bounding box center [553, 751] width 15 height 15
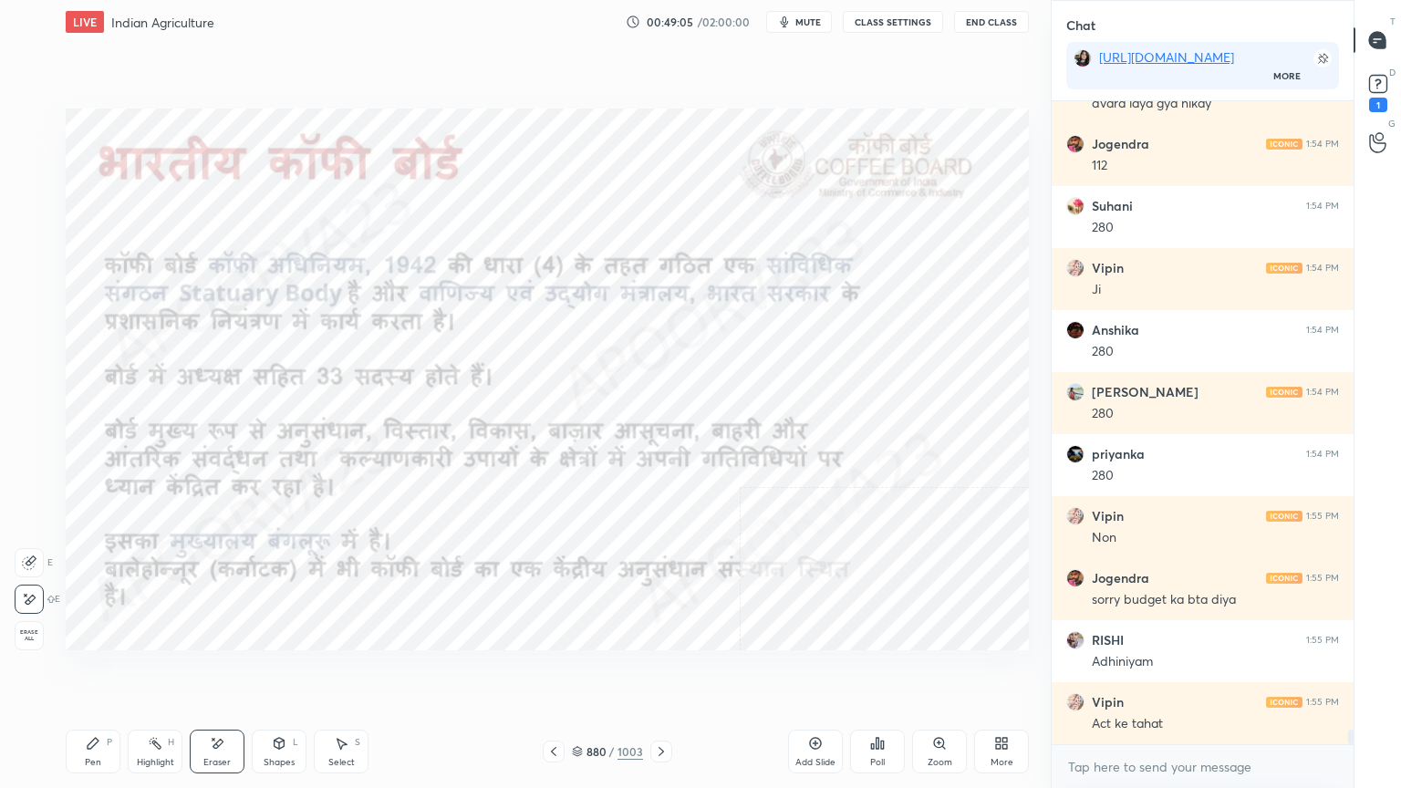
click at [74, 672] on div "Pen P" at bounding box center [93, 752] width 55 height 44
click at [90, 672] on icon at bounding box center [93, 743] width 11 height 11
click at [38, 232] on div at bounding box center [29, 232] width 29 height 29
click at [215, 672] on div "Eraser" at bounding box center [217, 752] width 55 height 44
click at [24, 625] on div "Erase all" at bounding box center [29, 635] width 29 height 29
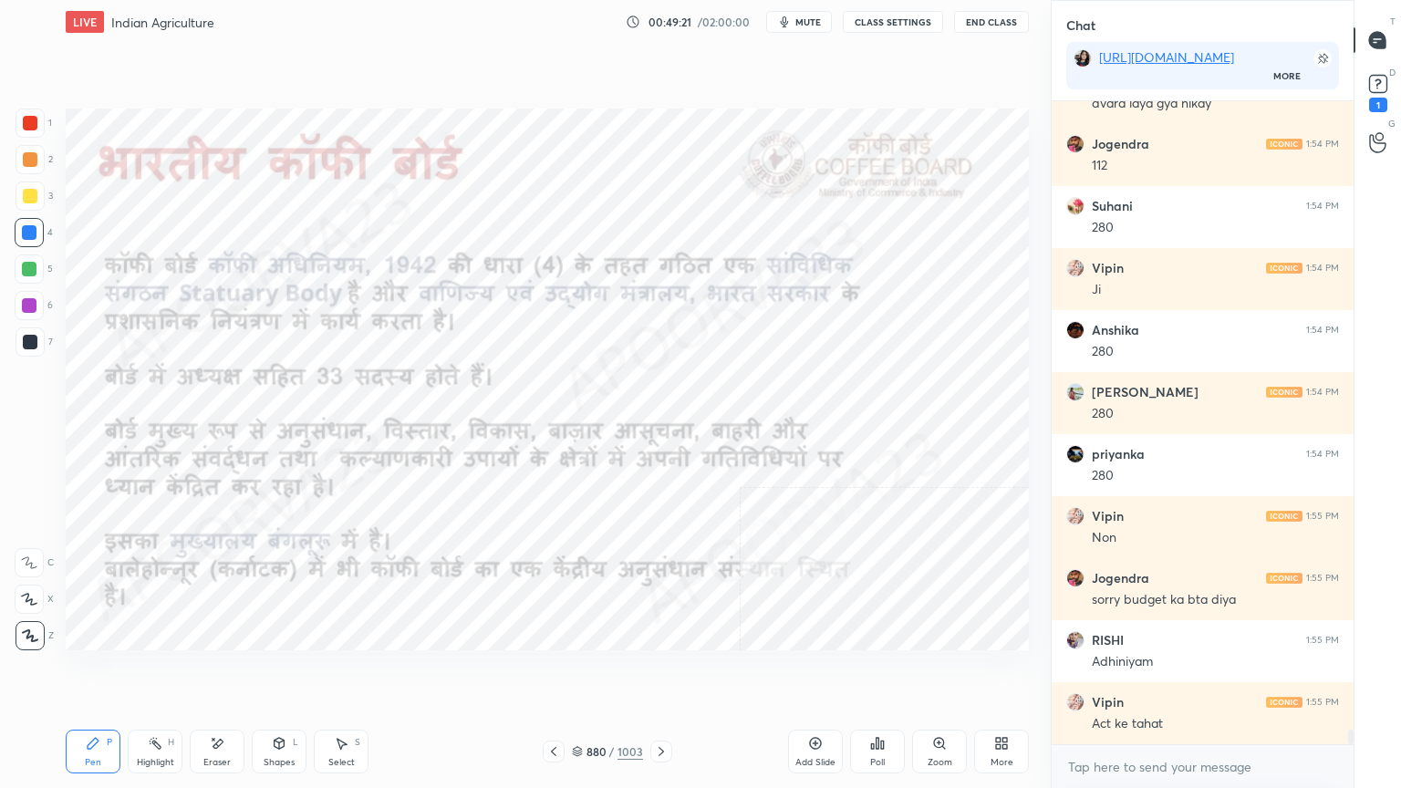
click at [33, 623] on div "Z" at bounding box center [35, 635] width 38 height 29
click at [217, 672] on icon at bounding box center [217, 744] width 15 height 16
drag, startPoint x: 28, startPoint y: 629, endPoint x: 53, endPoint y: 604, distance: 35.5
click at [27, 629] on span "Erase all" at bounding box center [29, 635] width 27 height 13
click at [663, 672] on icon at bounding box center [661, 751] width 15 height 15
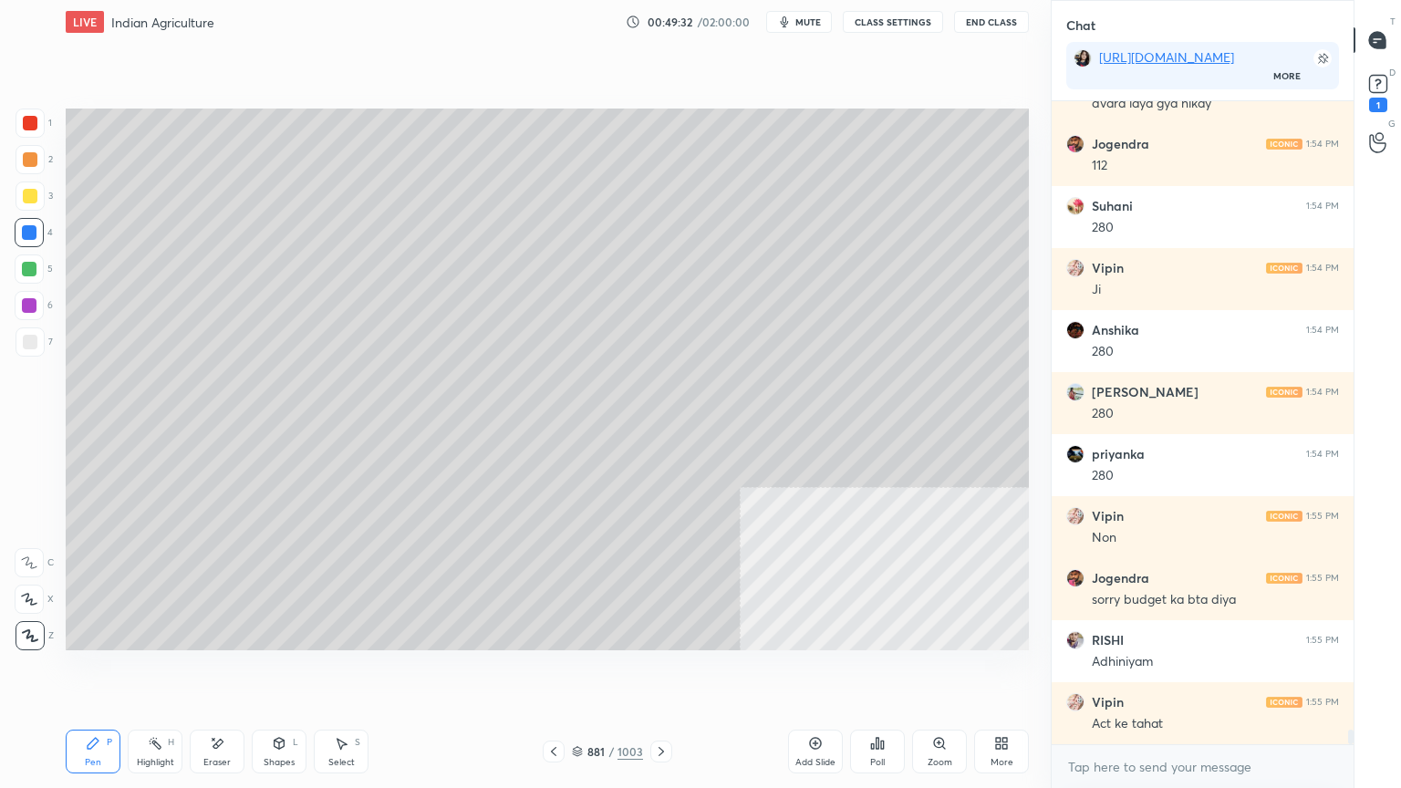
click at [664, 672] on icon at bounding box center [661, 751] width 15 height 15
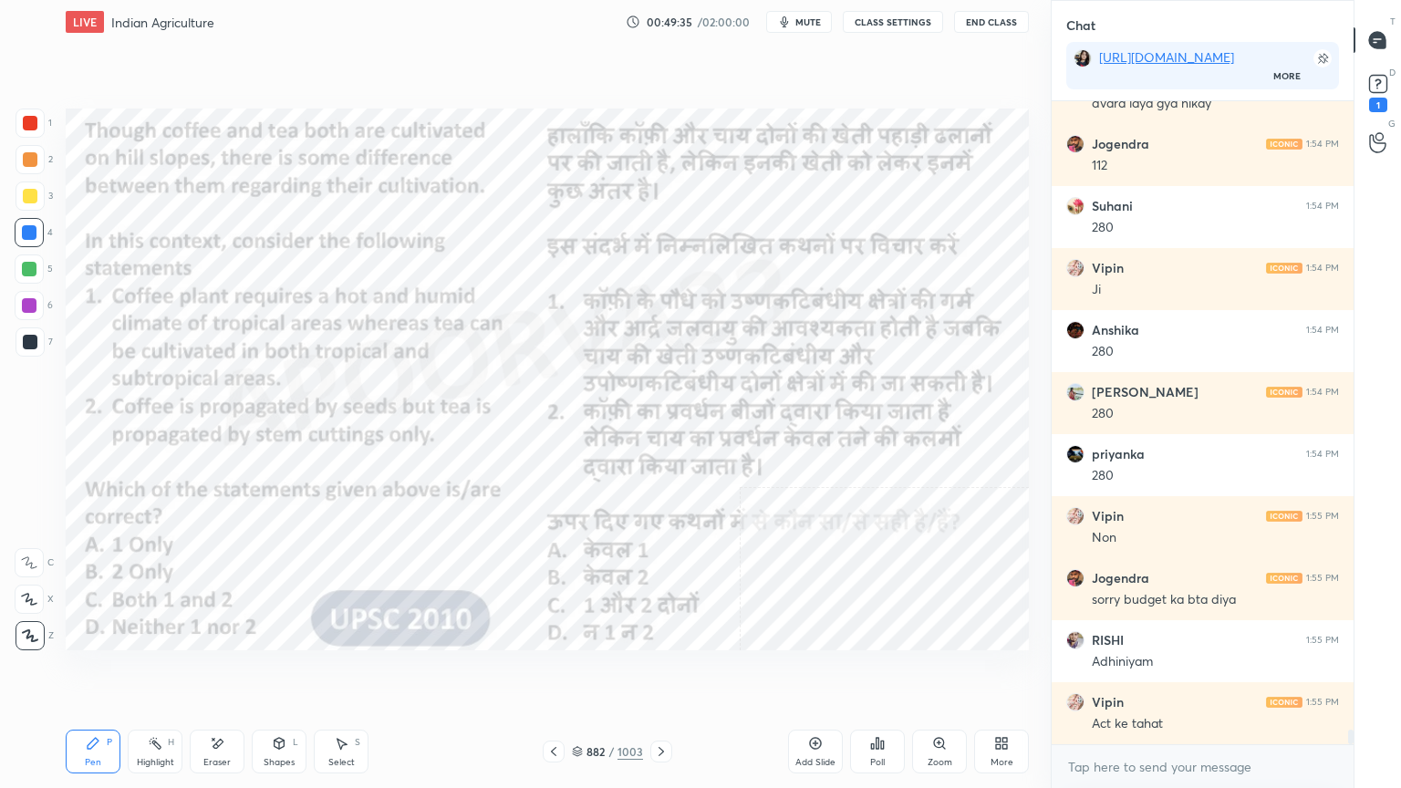
click at [652, 672] on div at bounding box center [661, 752] width 22 height 22
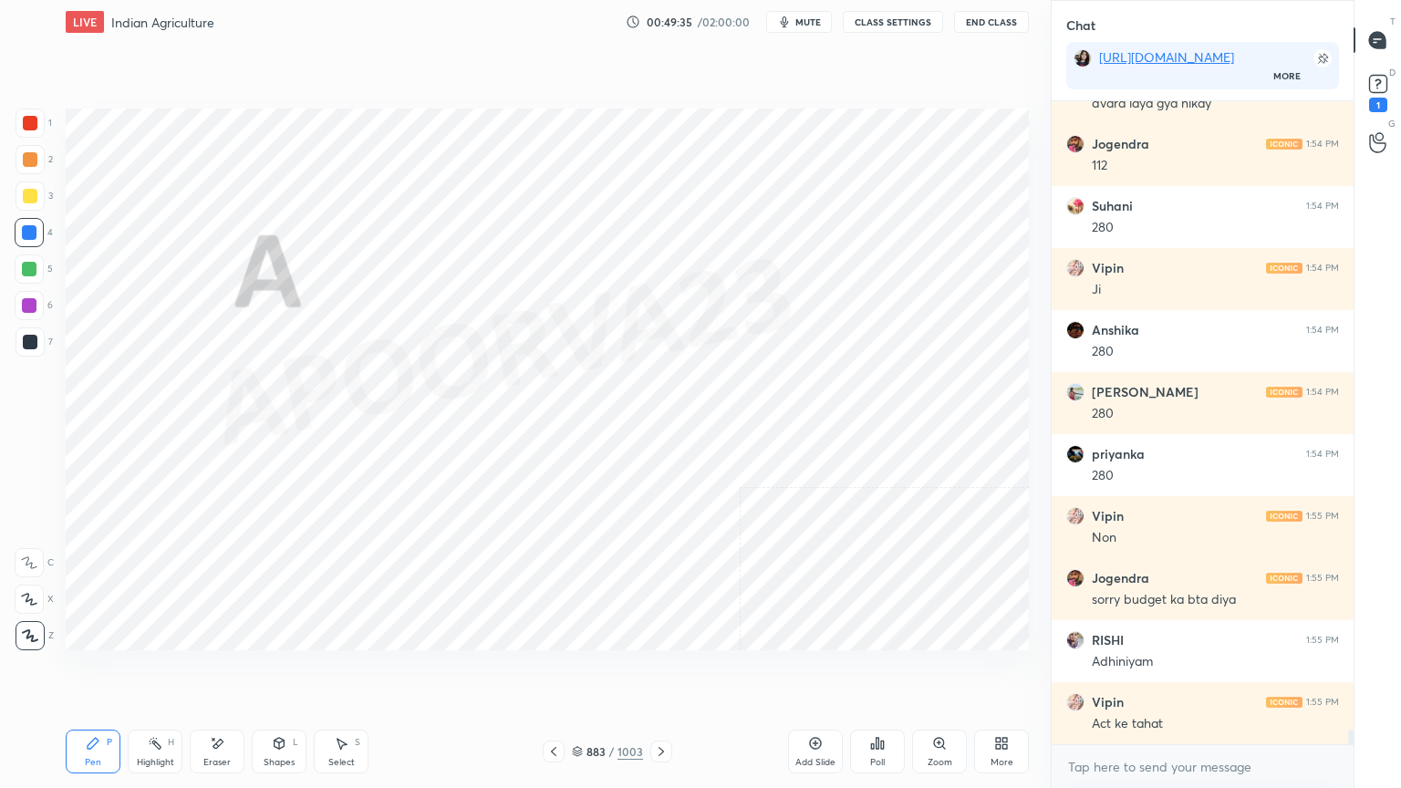
click at [656, 672] on icon at bounding box center [661, 751] width 15 height 15
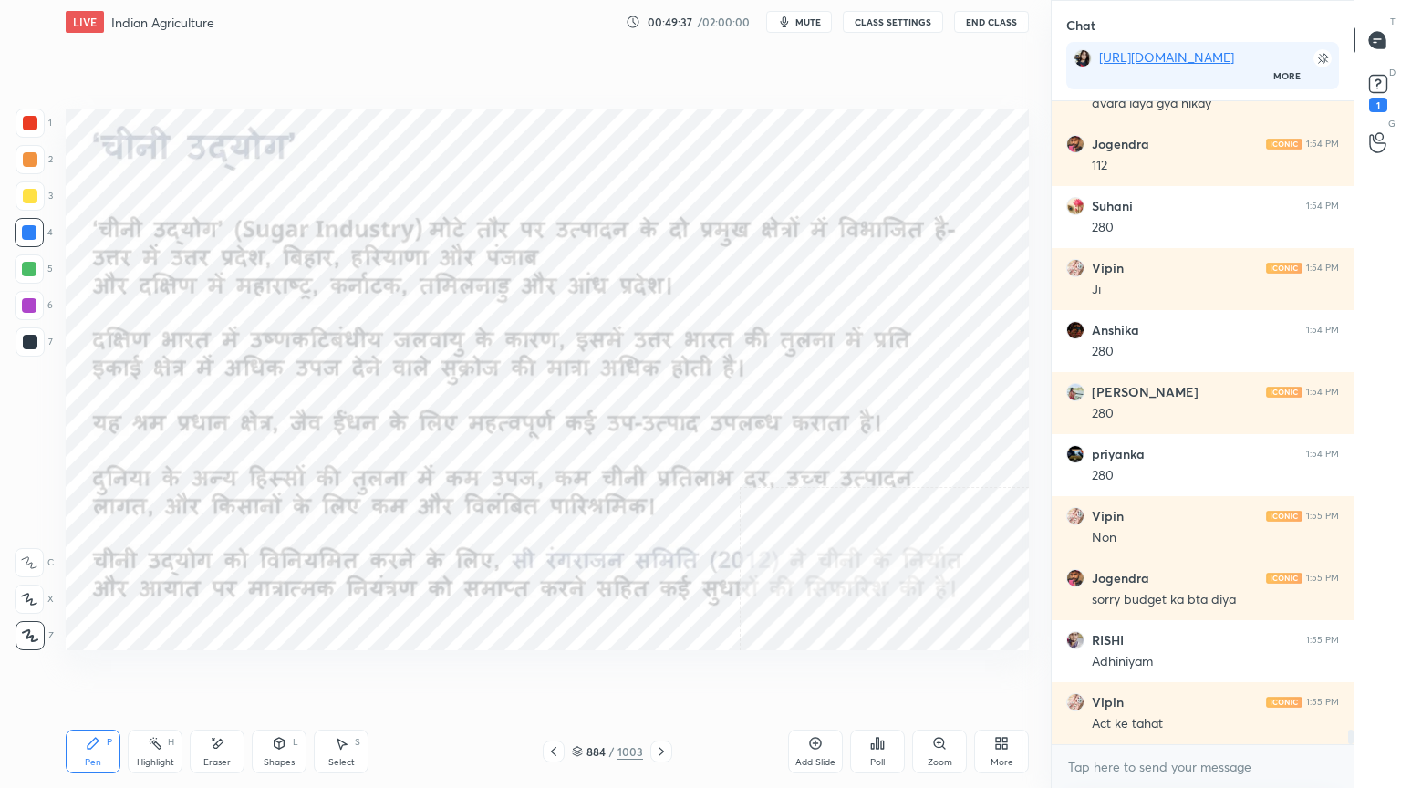
click at [582, 672] on icon at bounding box center [577, 751] width 11 height 11
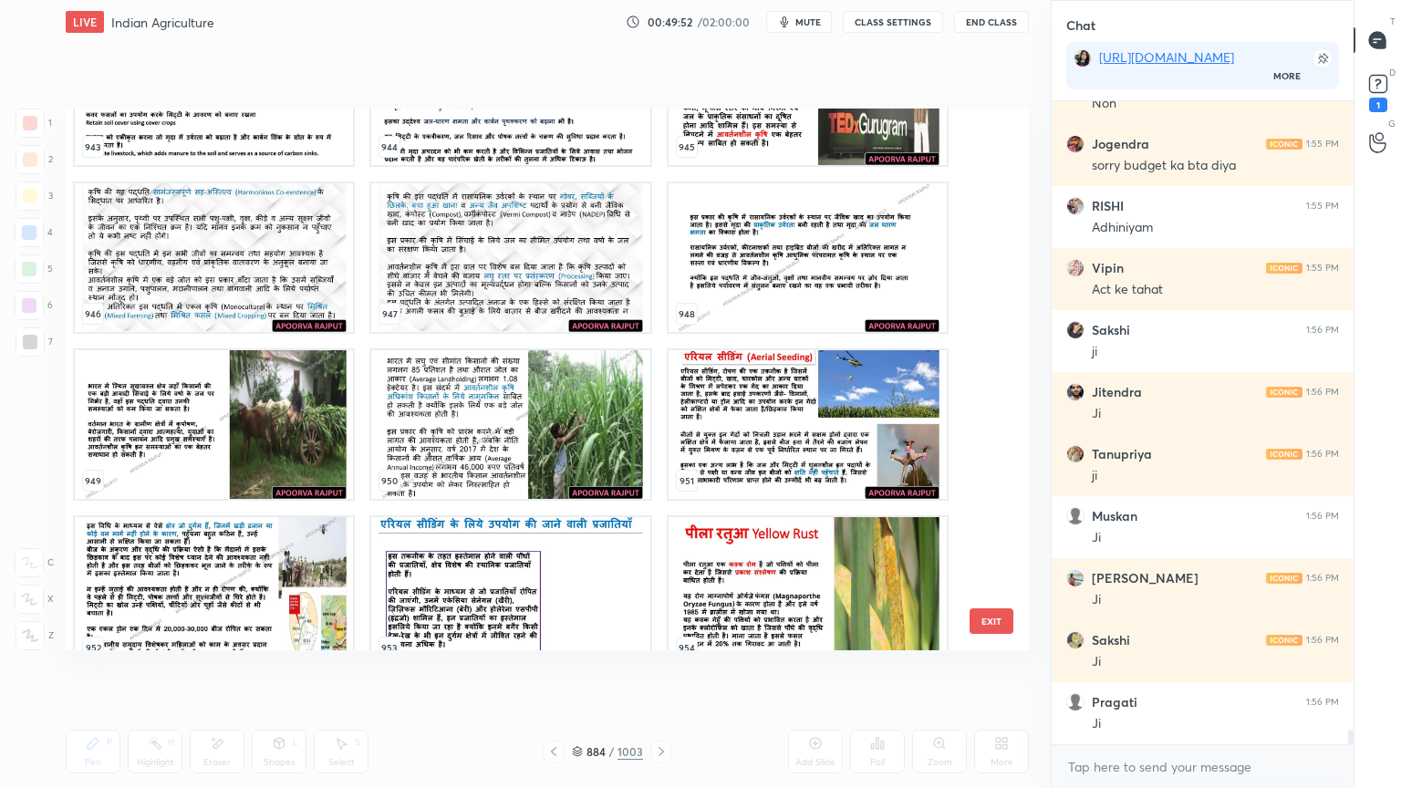
scroll to position [28268, 0]
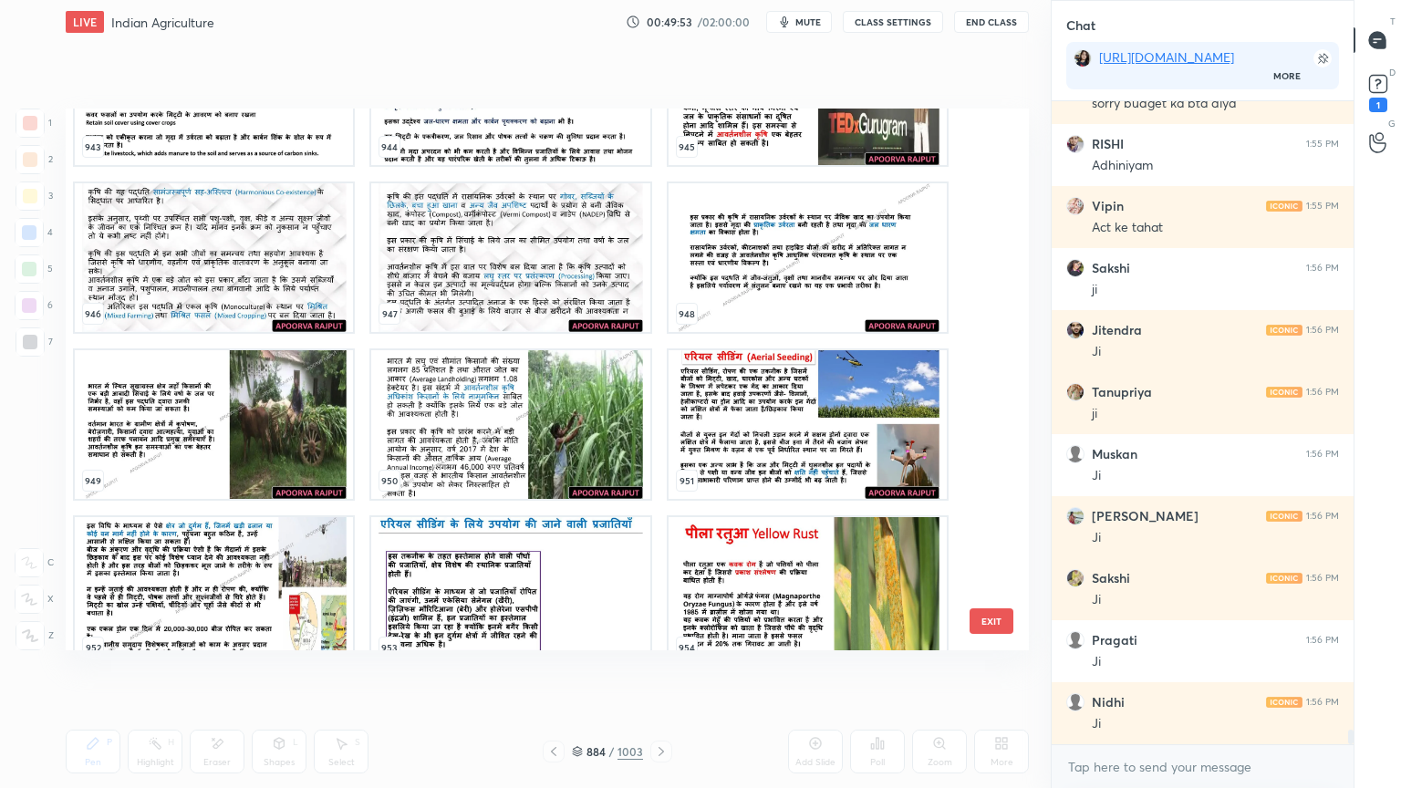
click at [996, 624] on button "EXIT" at bounding box center [992, 621] width 44 height 26
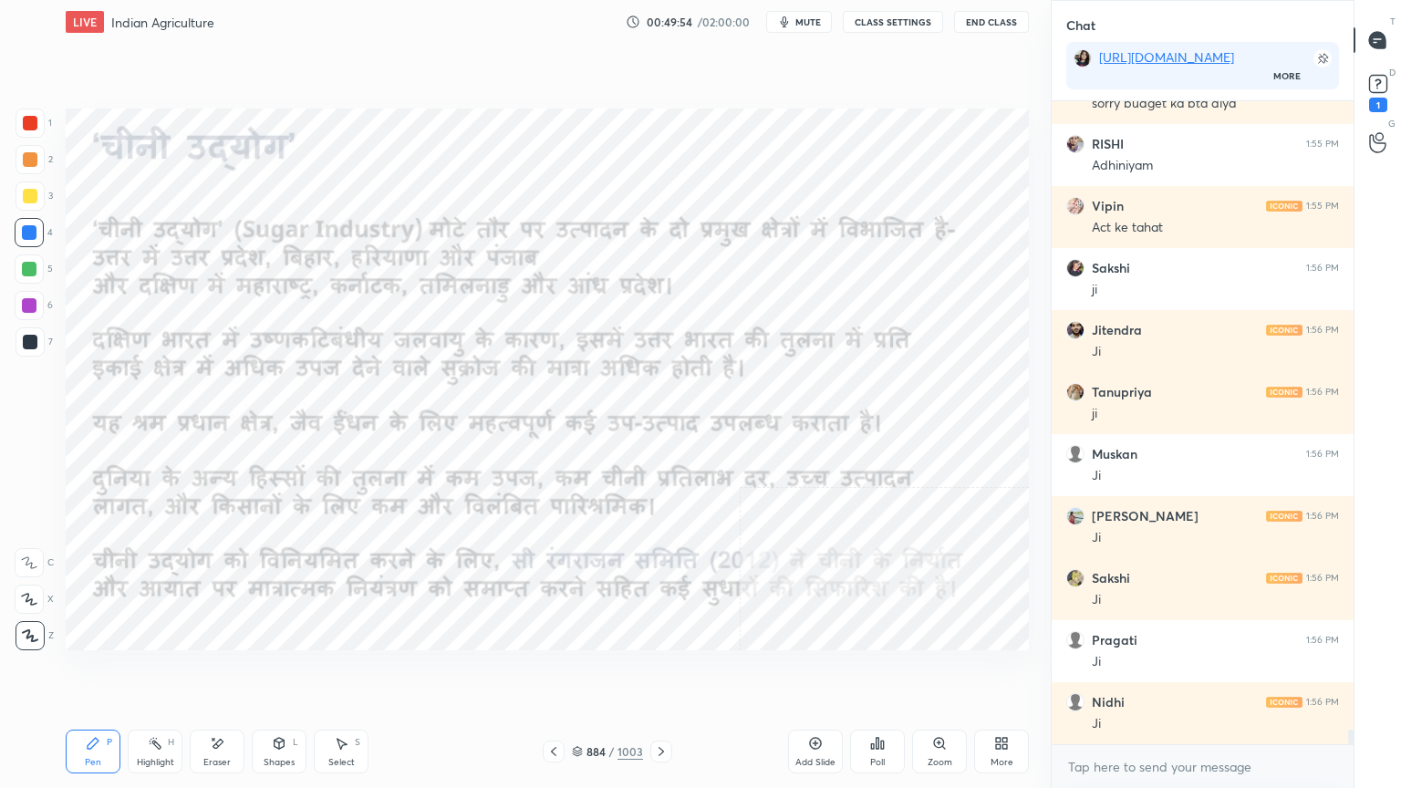
click at [551, 672] on icon at bounding box center [553, 751] width 15 height 15
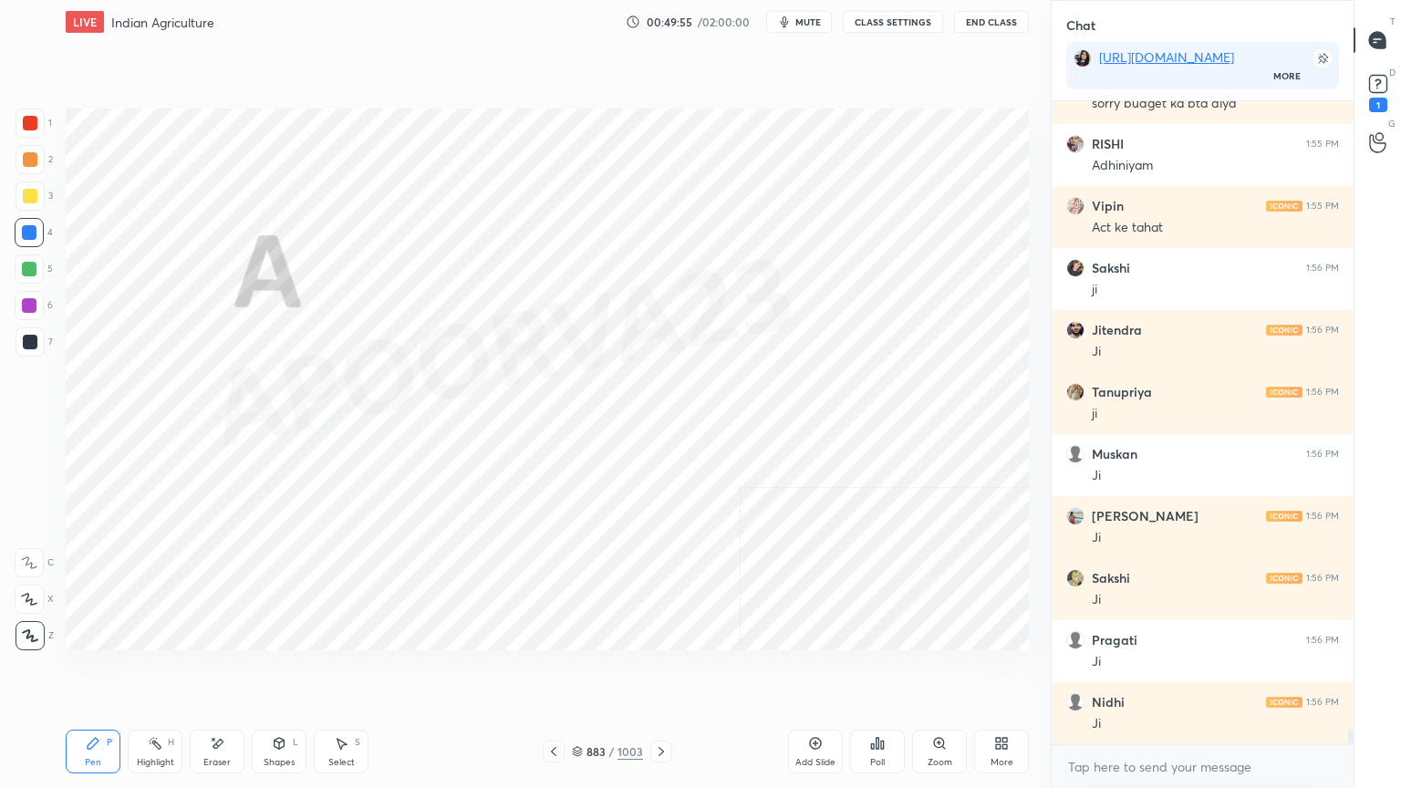
click at [658, 672] on icon at bounding box center [661, 751] width 15 height 15
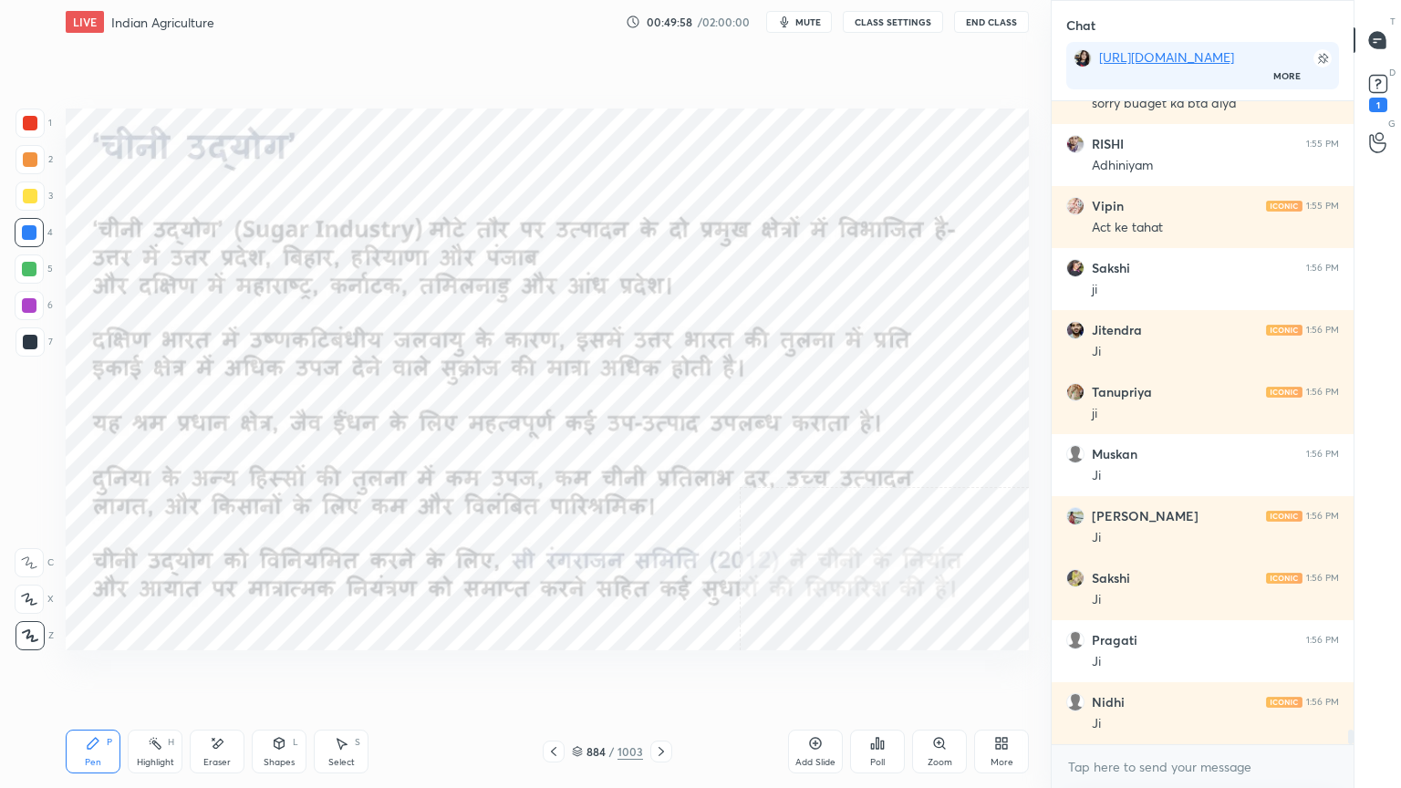
click at [660, 672] on icon at bounding box center [661, 751] width 15 height 15
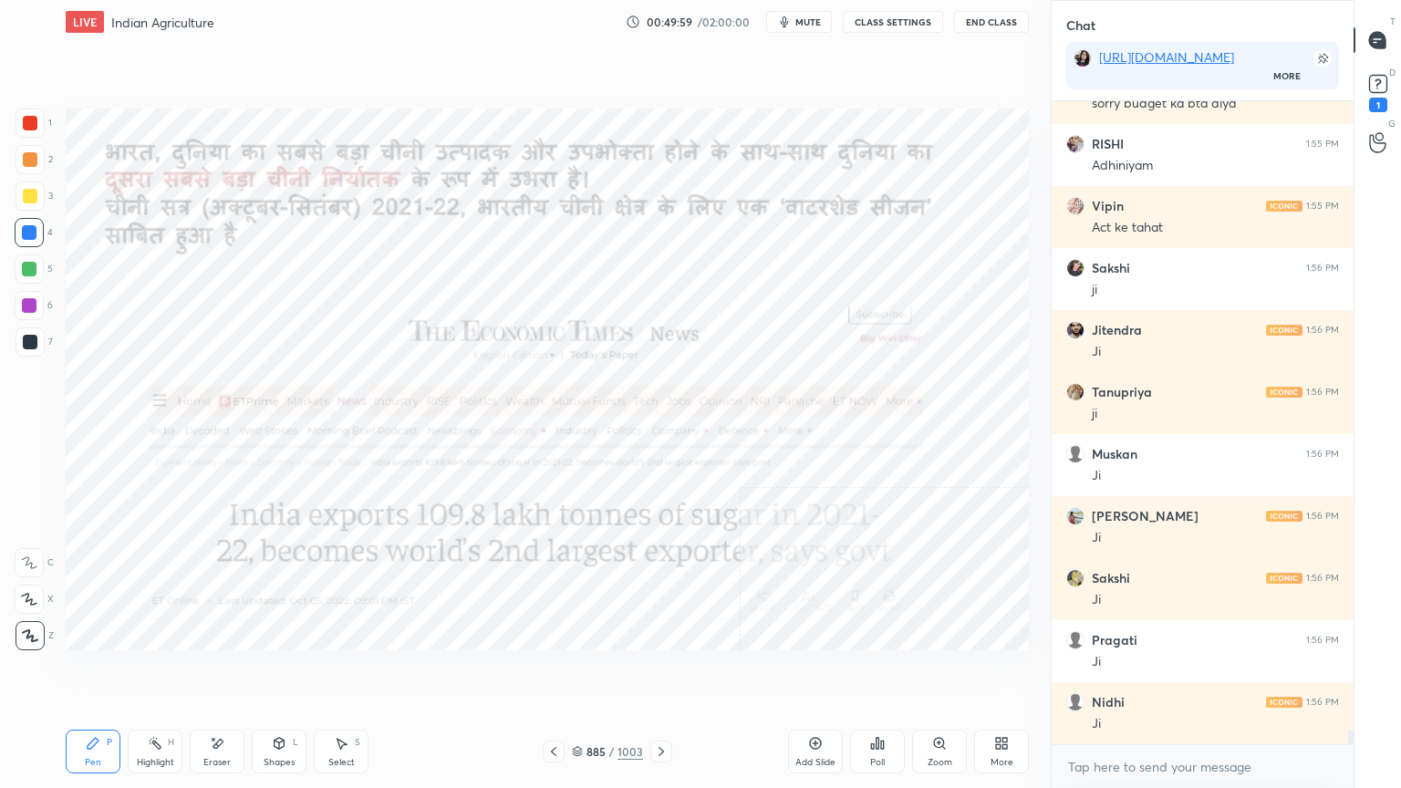
click at [657, 672] on div at bounding box center [661, 752] width 22 height 22
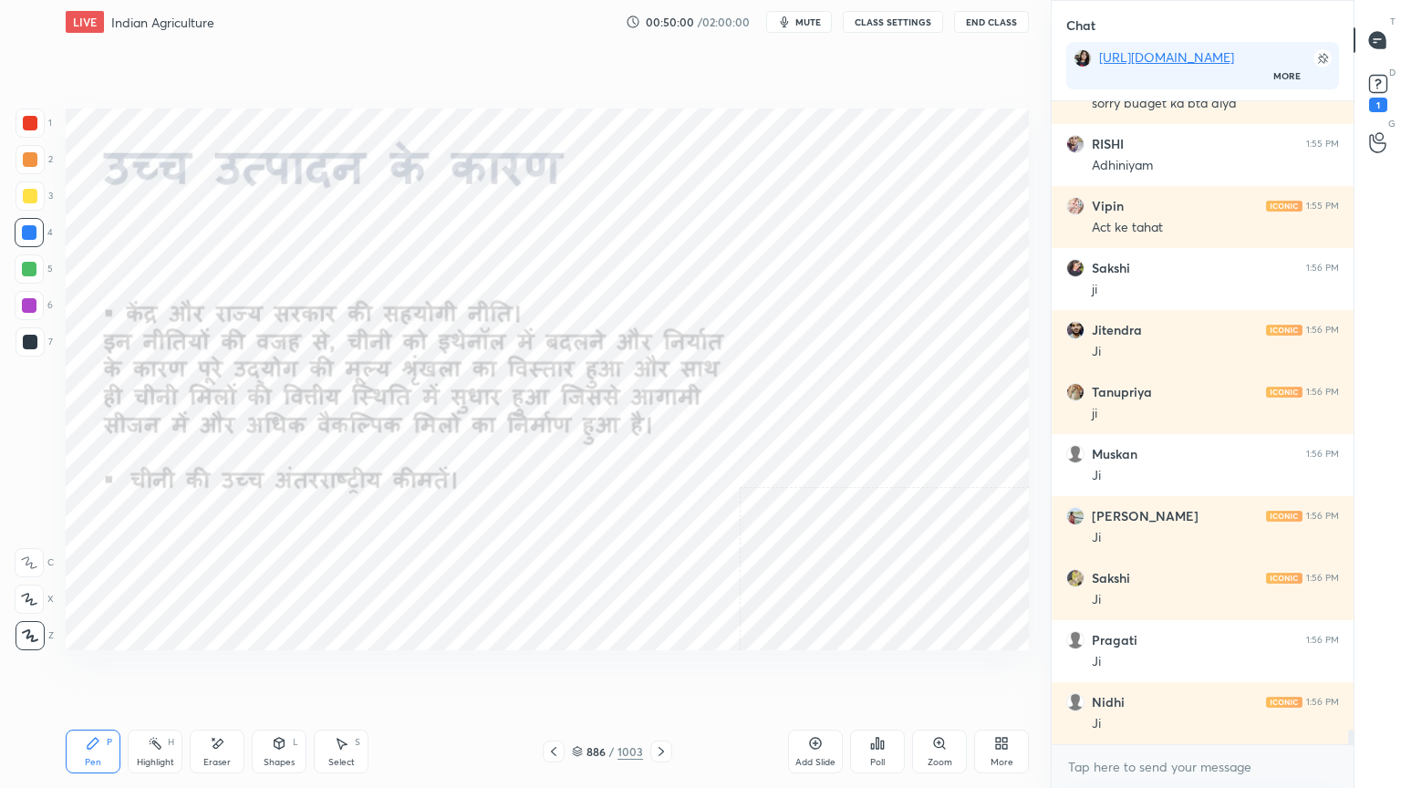
click at [654, 672] on icon at bounding box center [661, 751] width 15 height 15
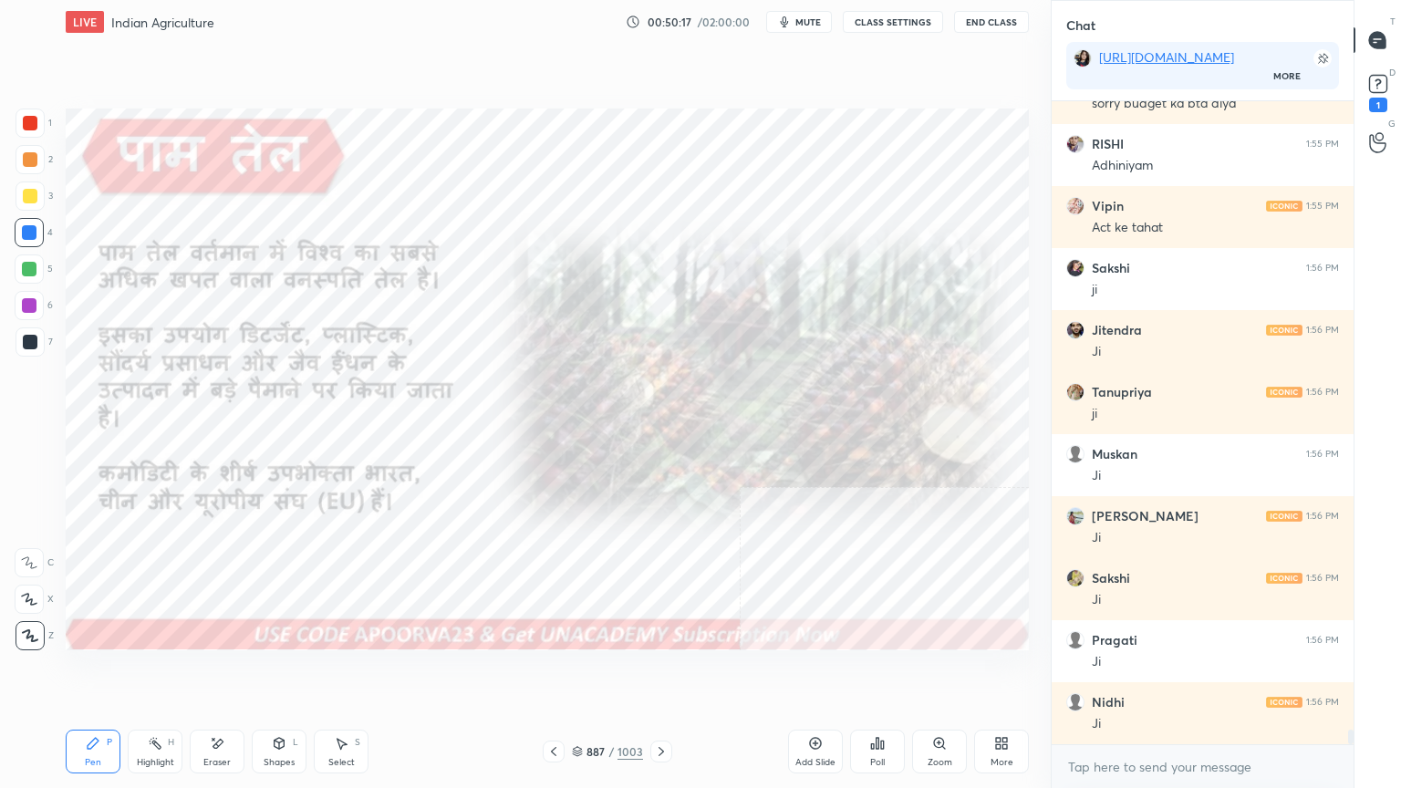
scroll to position [28330, 0]
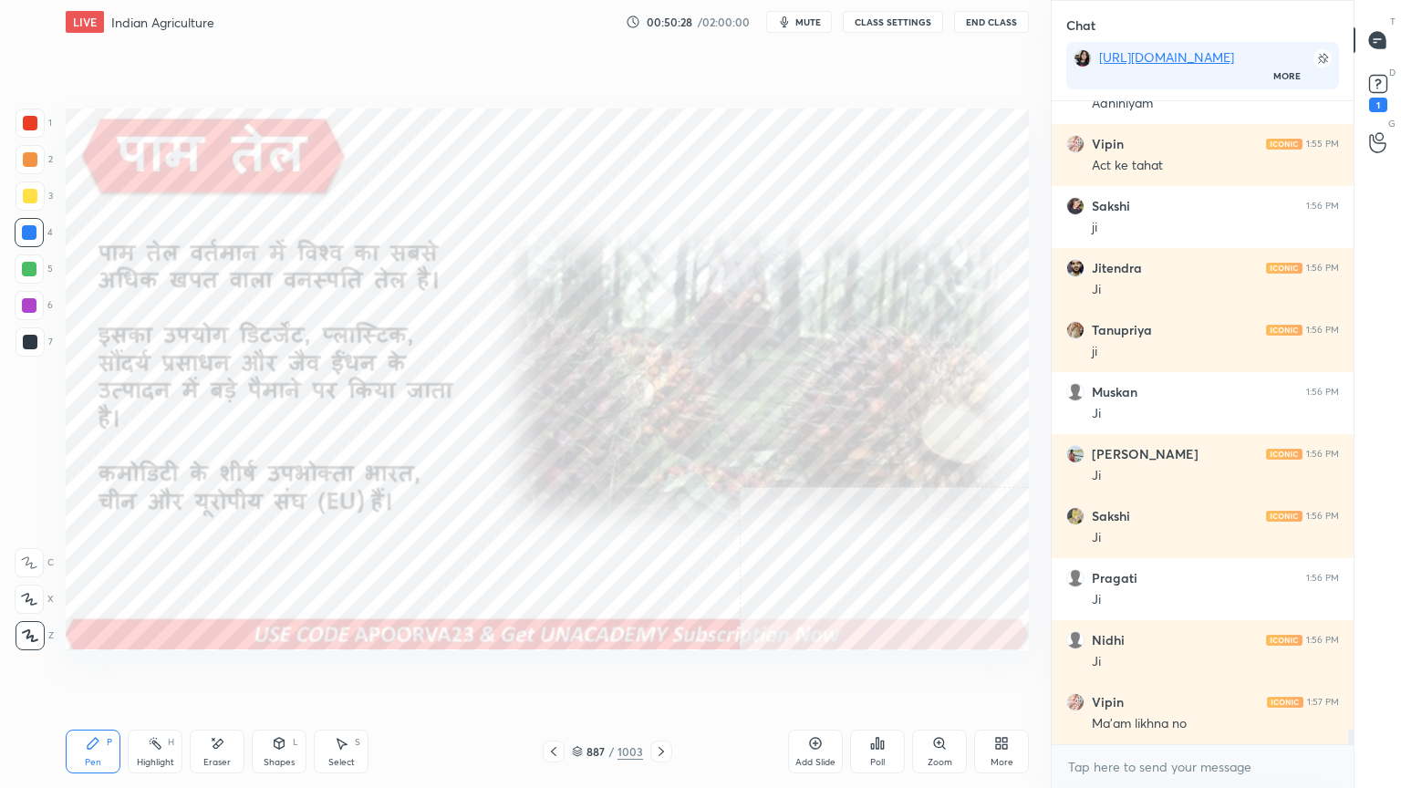
click at [230, 672] on div "Eraser" at bounding box center [217, 752] width 55 height 44
click at [25, 637] on span "Erase all" at bounding box center [29, 635] width 27 height 13
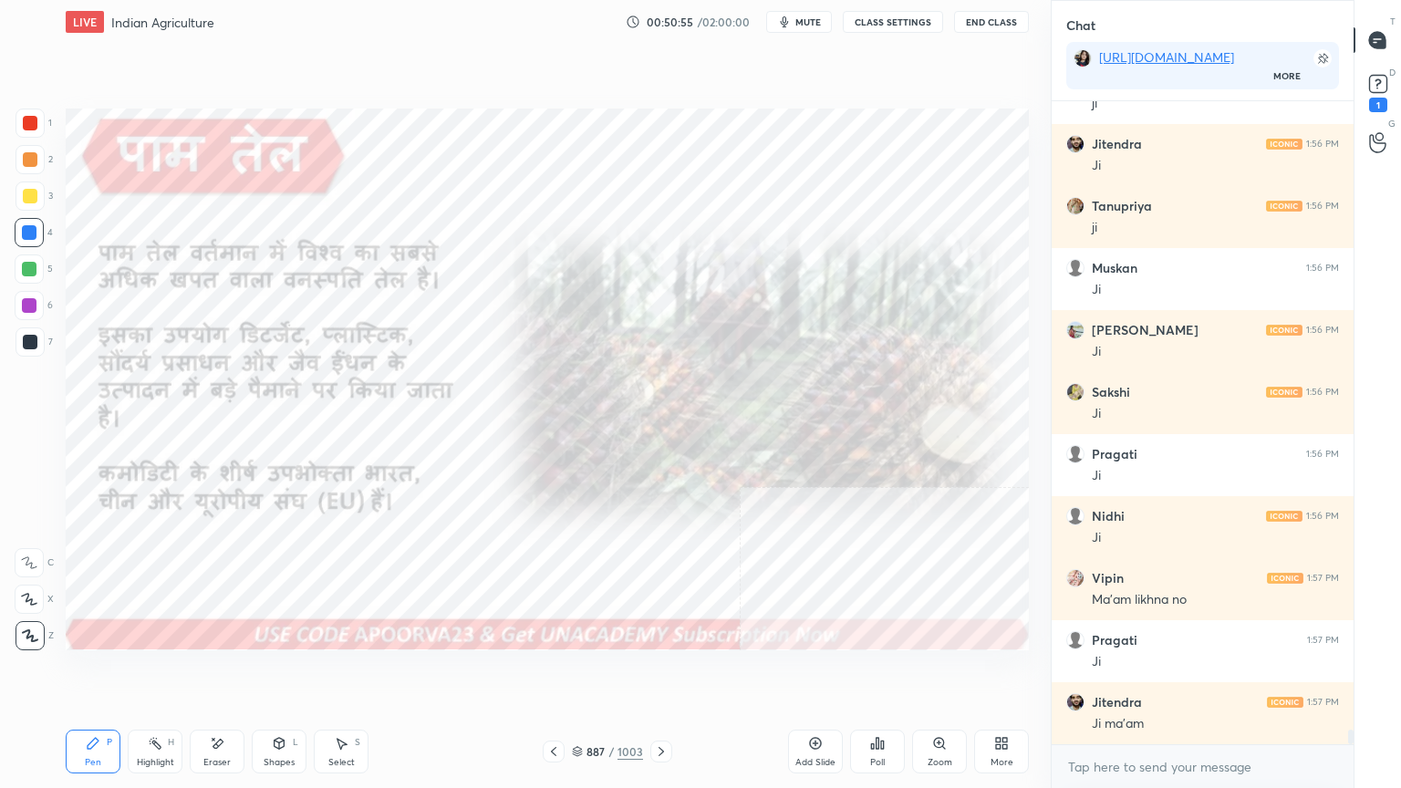
scroll to position [28516, 0]
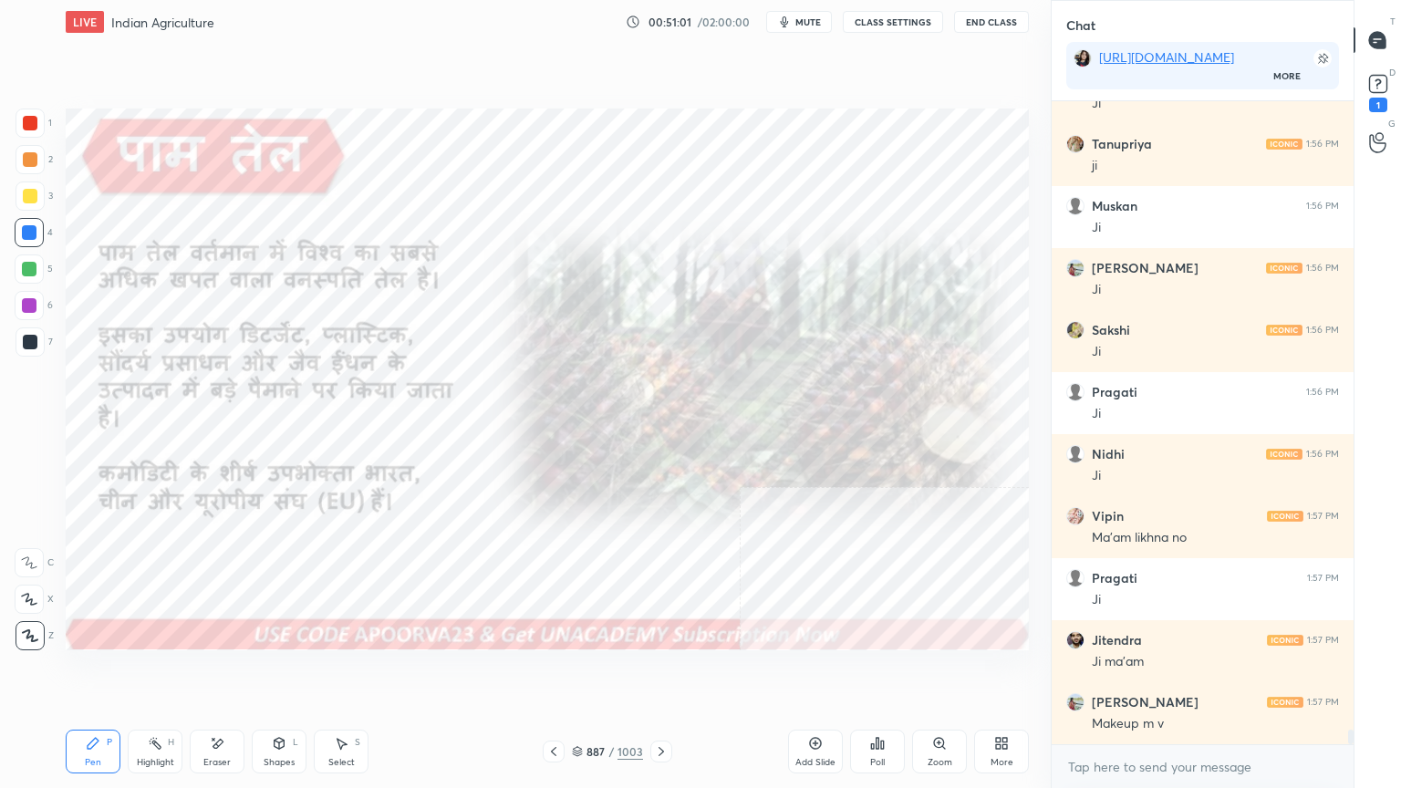
click at [229, 672] on div "Eraser" at bounding box center [217, 752] width 55 height 44
click at [33, 629] on span "Erase all" at bounding box center [29, 635] width 27 height 13
drag, startPoint x: 33, startPoint y: 627, endPoint x: 44, endPoint y: 610, distance: 19.7
click at [36, 627] on div "1 2 3 4 5 6 7 C X Z E E Erase all H H" at bounding box center [29, 380] width 58 height 542
drag, startPoint x: 217, startPoint y: 756, endPoint x: 179, endPoint y: 697, distance: 70.6
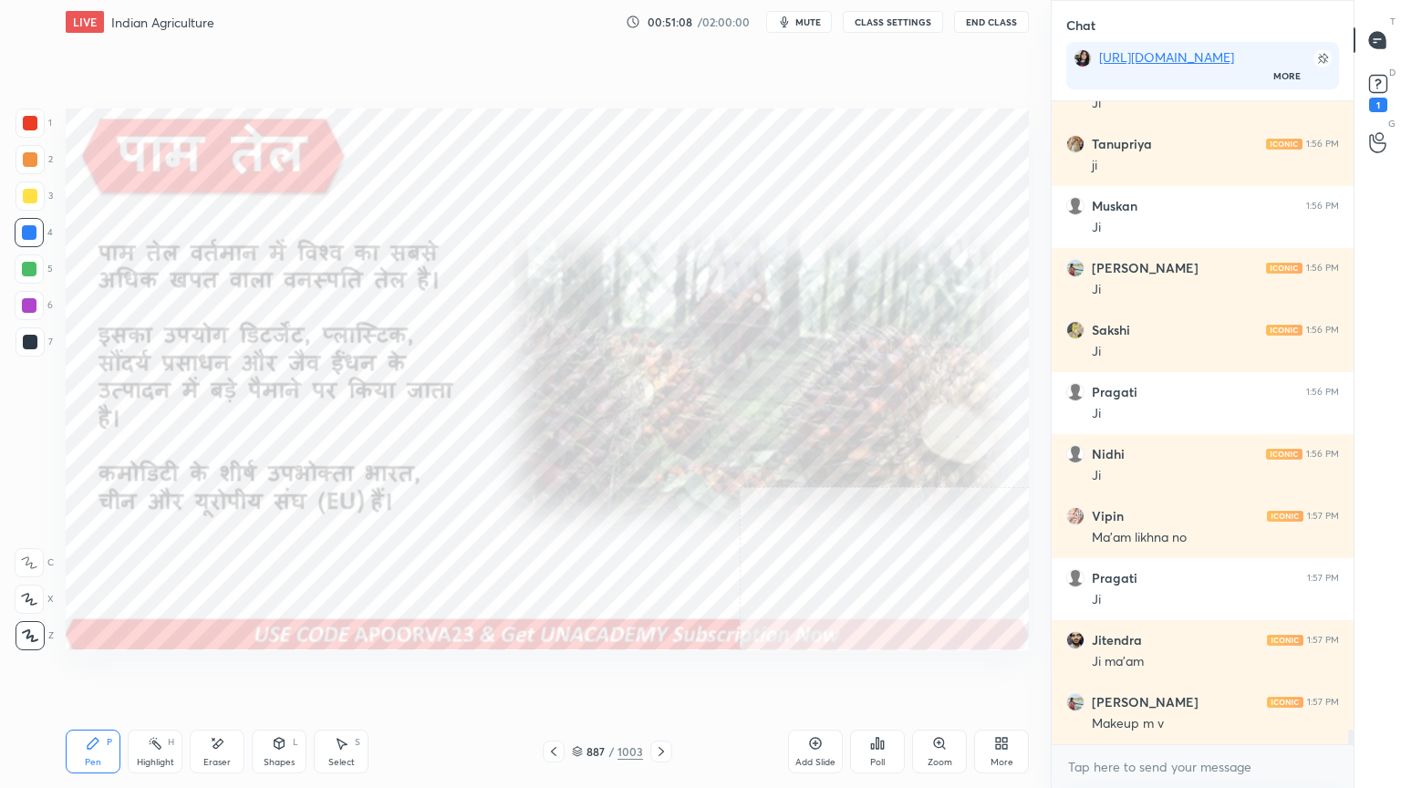
click at [213, 672] on div "Eraser" at bounding box center [217, 752] width 55 height 44
click at [29, 631] on span "Erase all" at bounding box center [29, 635] width 27 height 13
click at [28, 629] on div "1 2 3 4 5 6 7 C X Z E E Erase all H H" at bounding box center [29, 380] width 58 height 542
click at [660, 672] on icon at bounding box center [661, 751] width 15 height 15
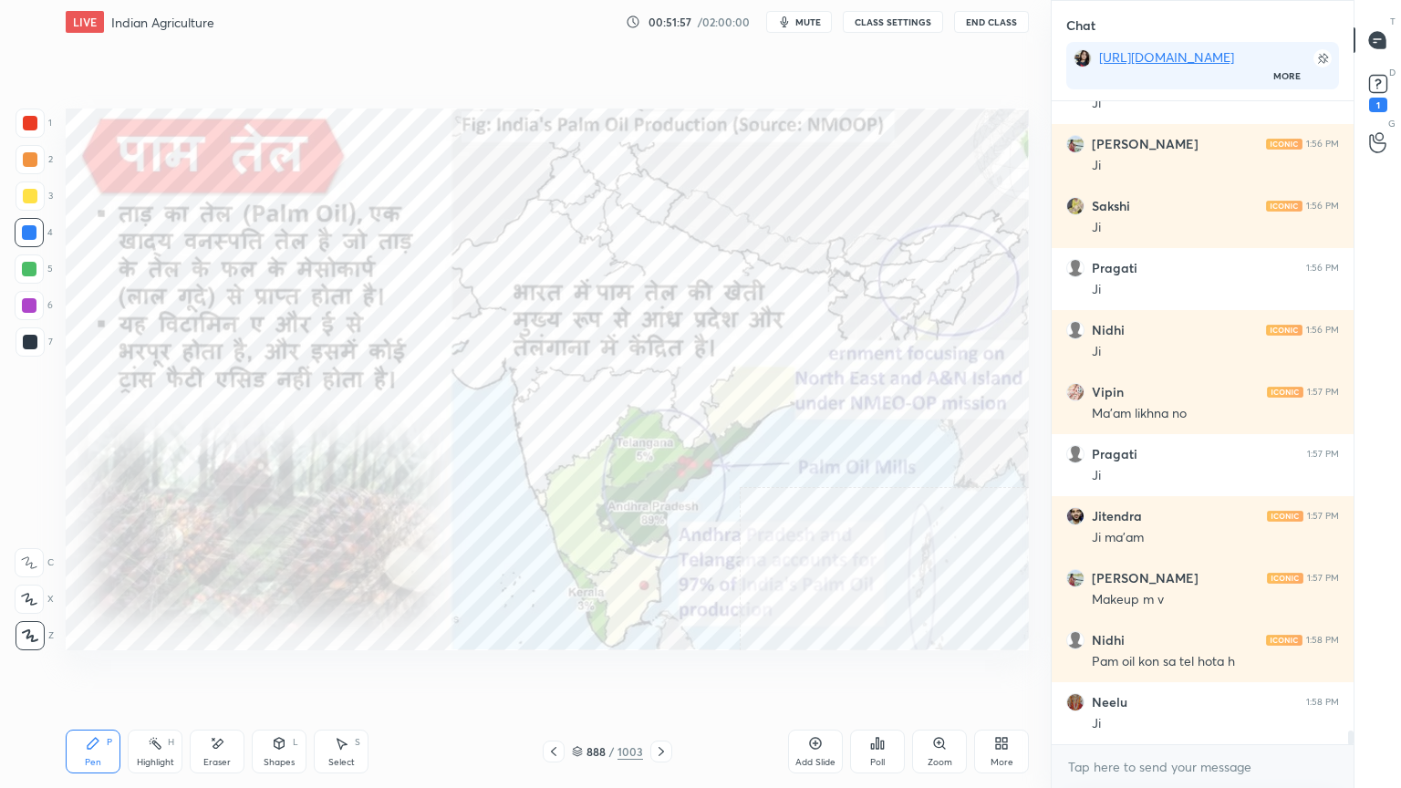
scroll to position [28702, 0]
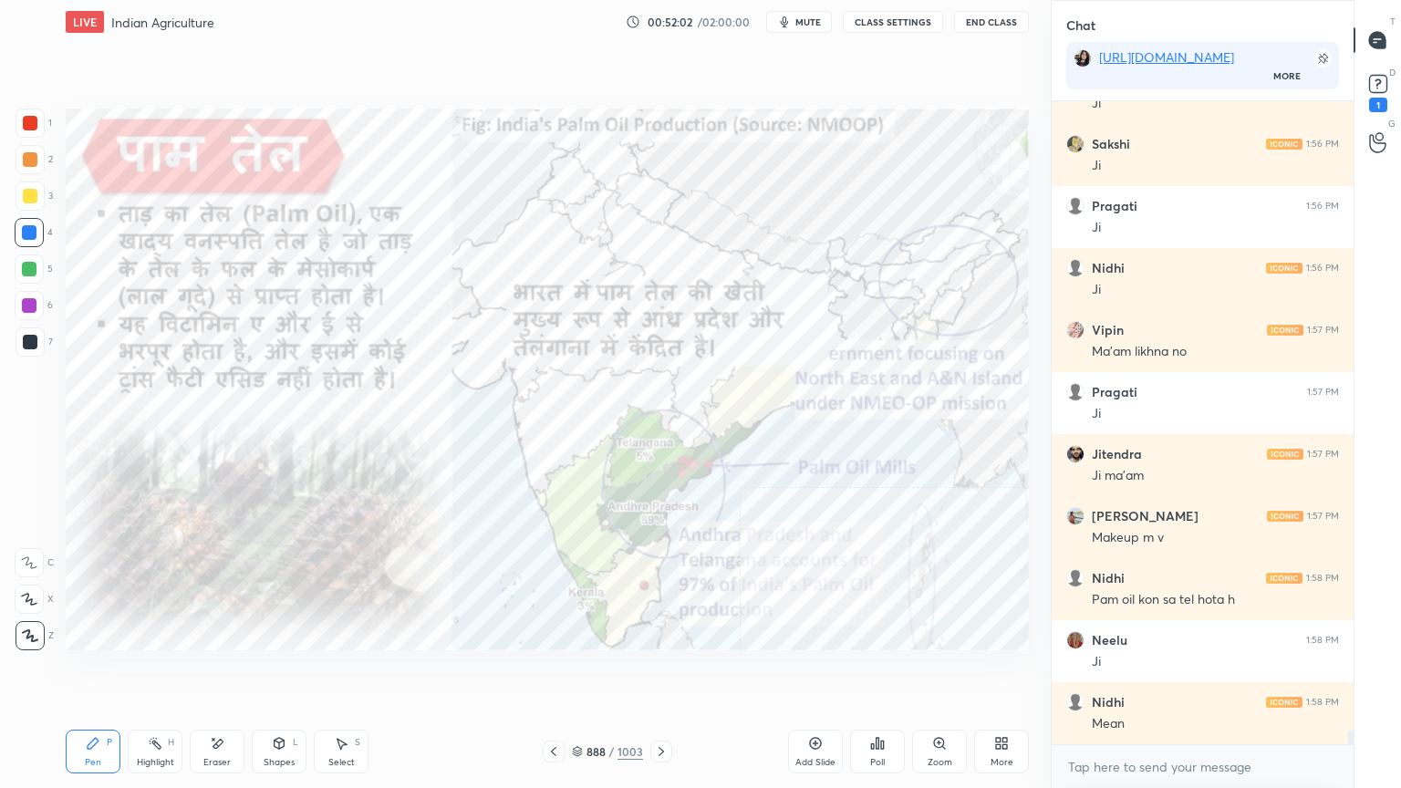
click at [199, 672] on div "Eraser" at bounding box center [217, 752] width 55 height 44
click at [42, 631] on span "Erase all" at bounding box center [29, 635] width 27 height 13
click at [50, 631] on div "1 2 3 4 5 6 7 C X Z E E Erase all H H" at bounding box center [29, 380] width 58 height 542
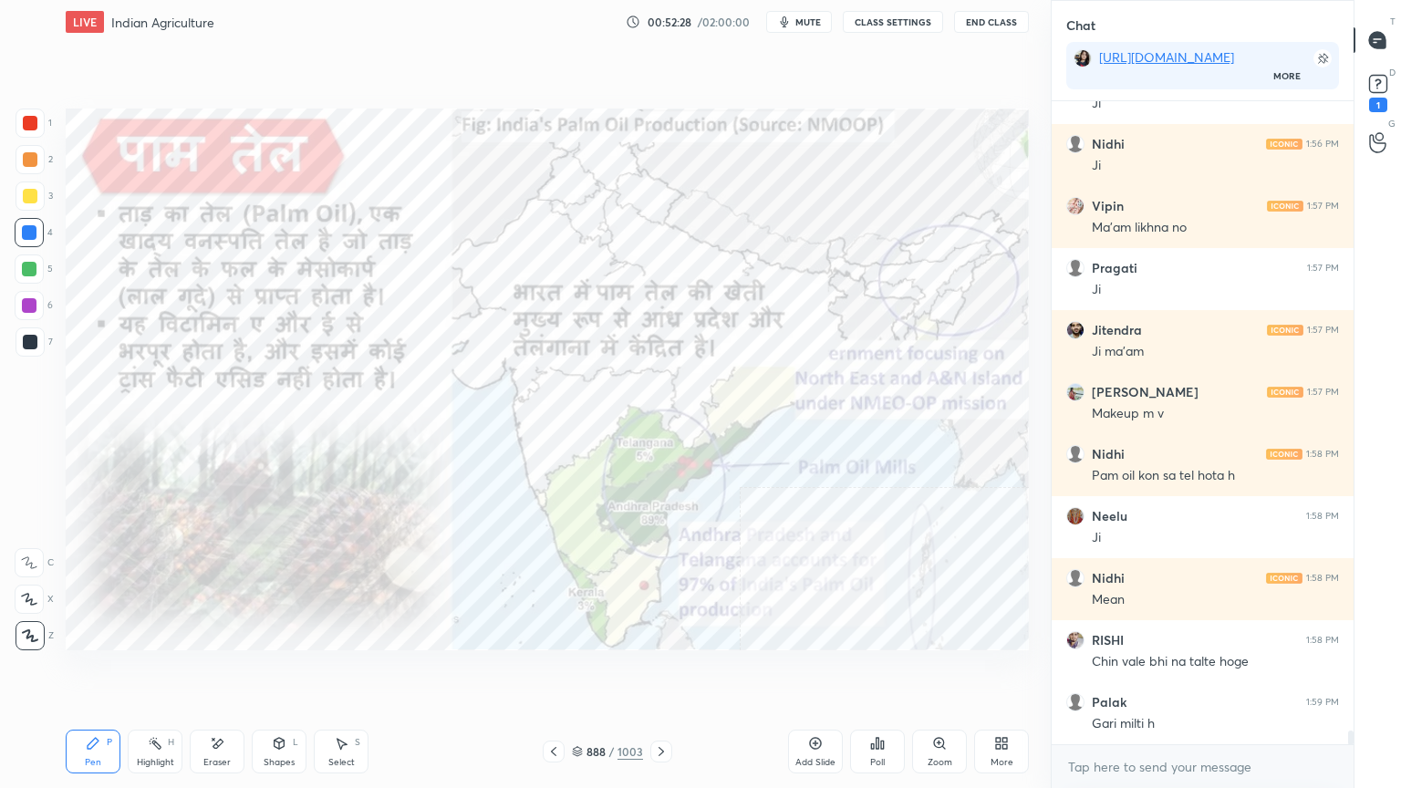
scroll to position [28888, 0]
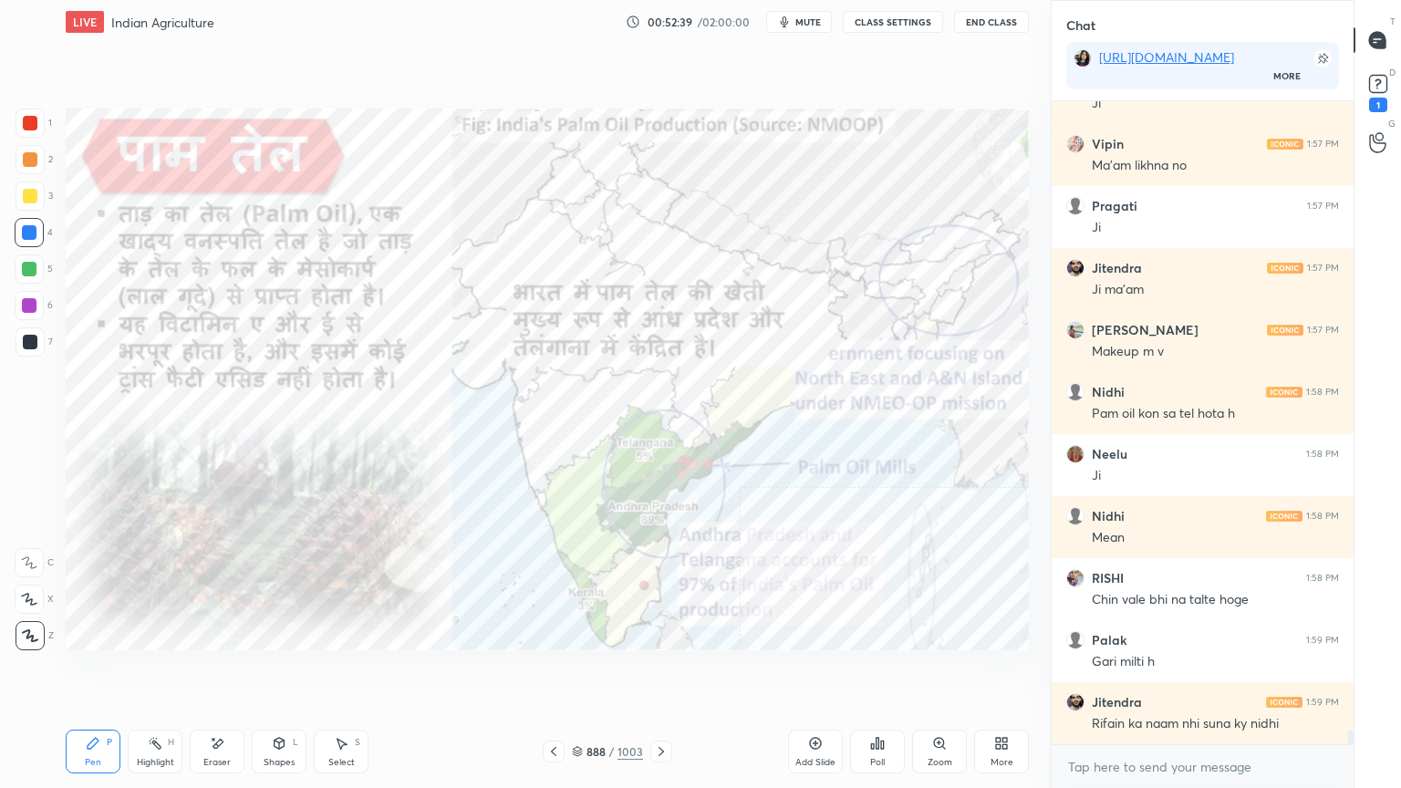
click at [228, 672] on div "Eraser" at bounding box center [217, 752] width 55 height 44
drag, startPoint x: 35, startPoint y: 627, endPoint x: 48, endPoint y: 620, distance: 15.1
click at [36, 627] on div "Erase all" at bounding box center [29, 635] width 29 height 29
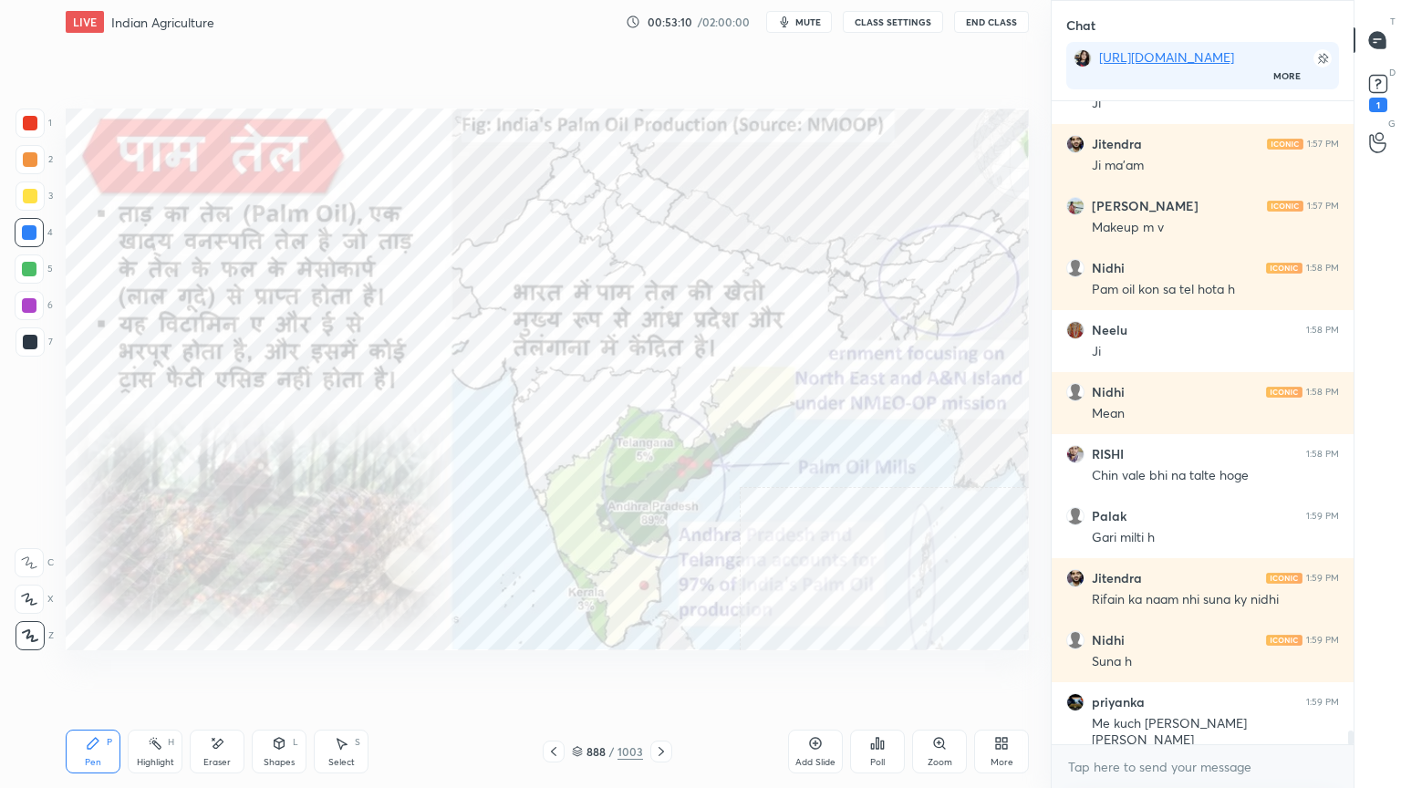
scroll to position [29074, 0]
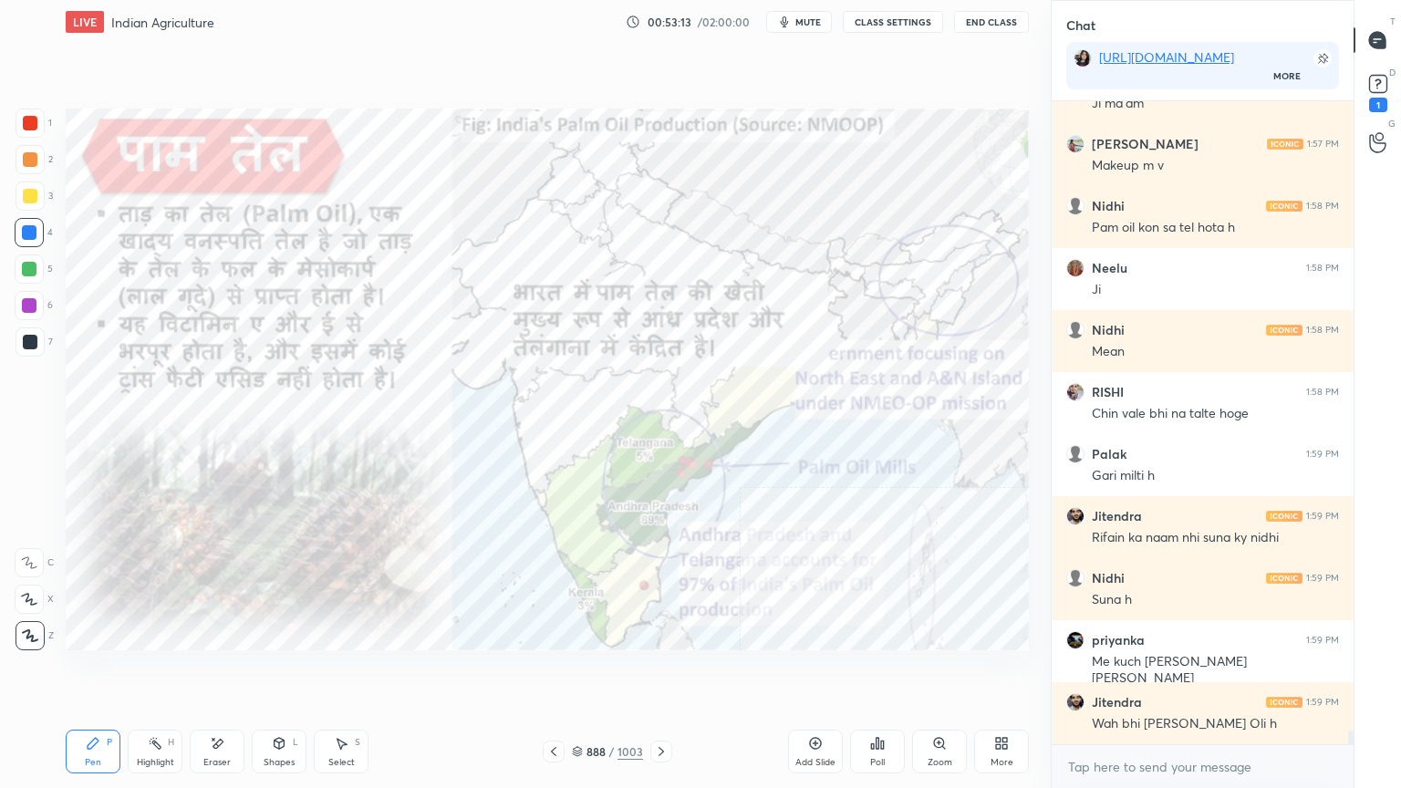
click at [658, 672] on icon at bounding box center [661, 751] width 15 height 15
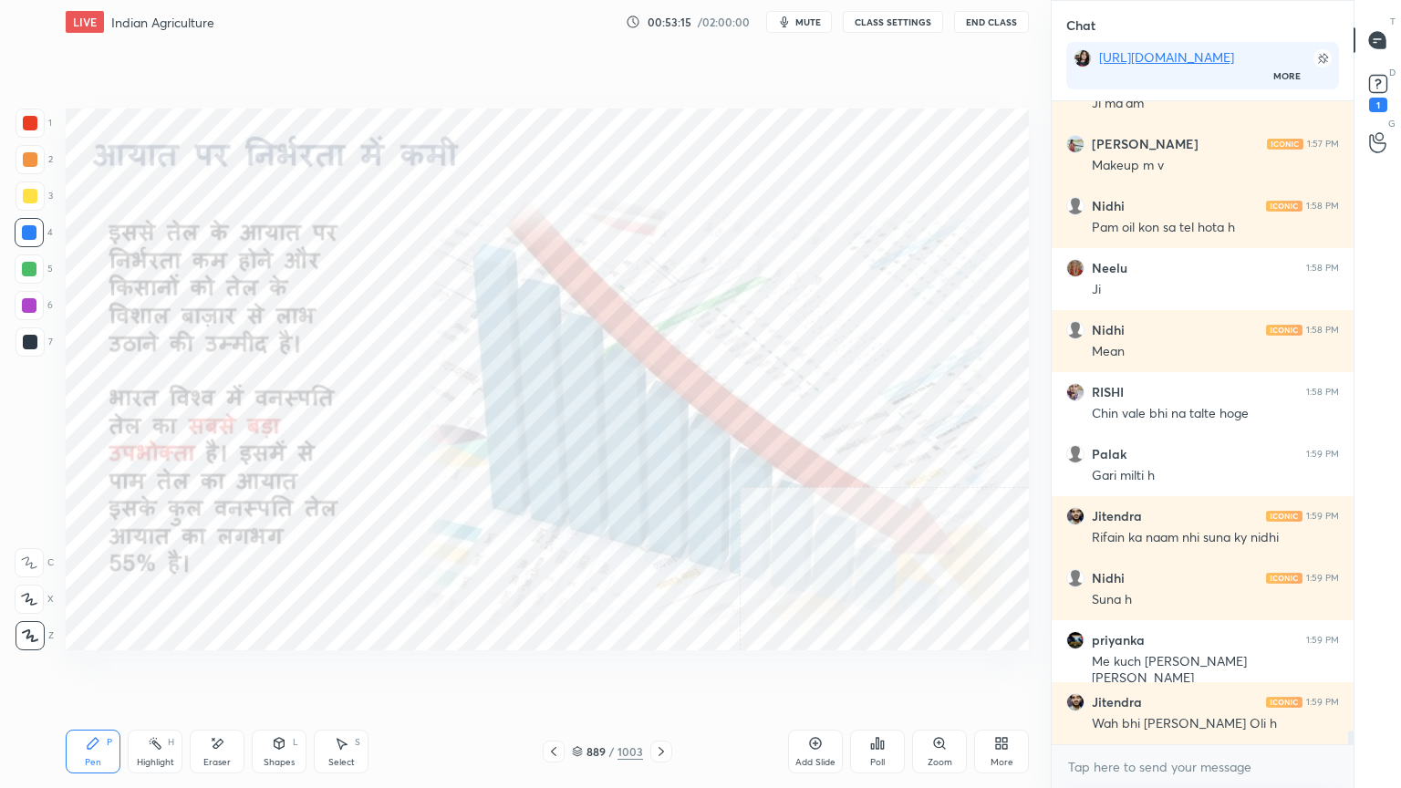
click at [664, 672] on icon at bounding box center [661, 751] width 15 height 15
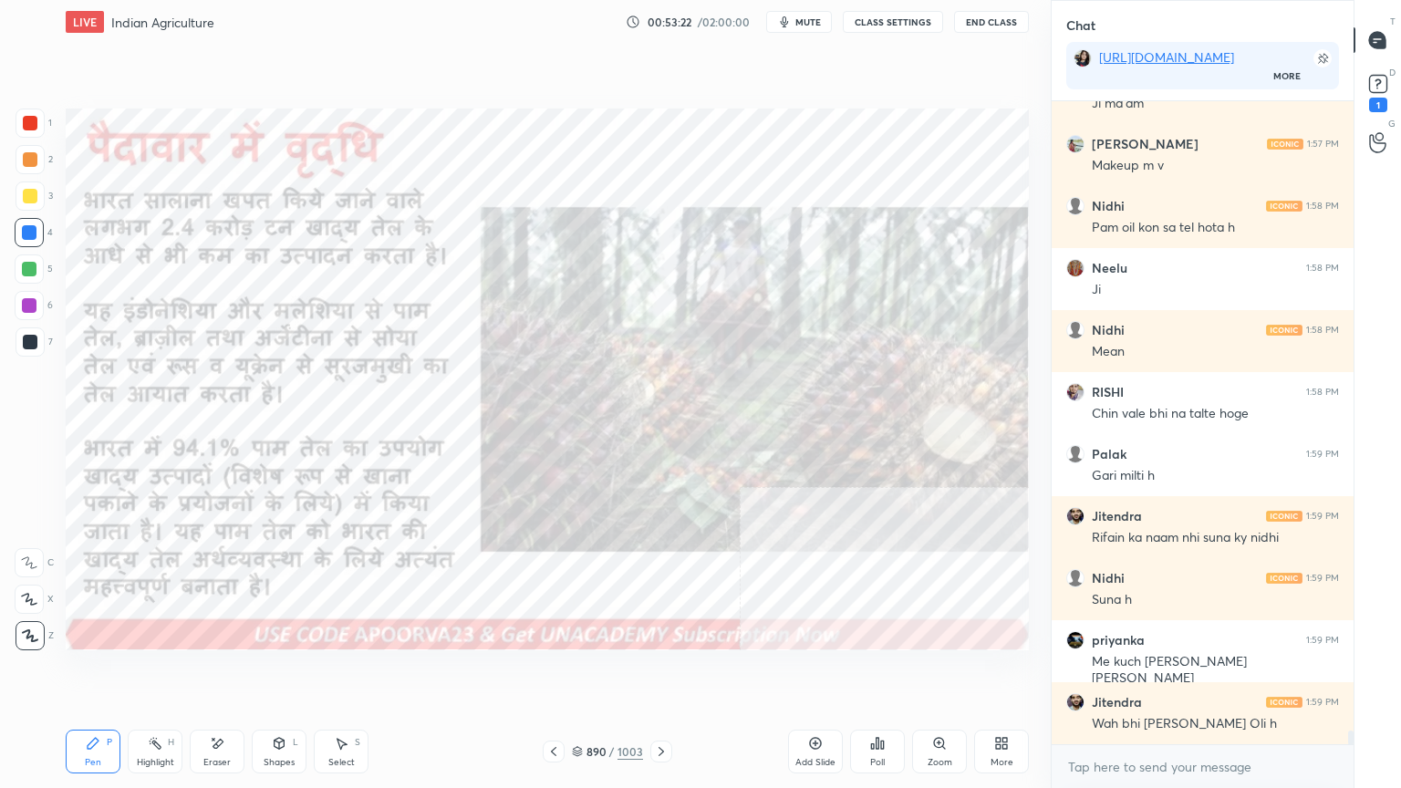
scroll to position [29136, 0]
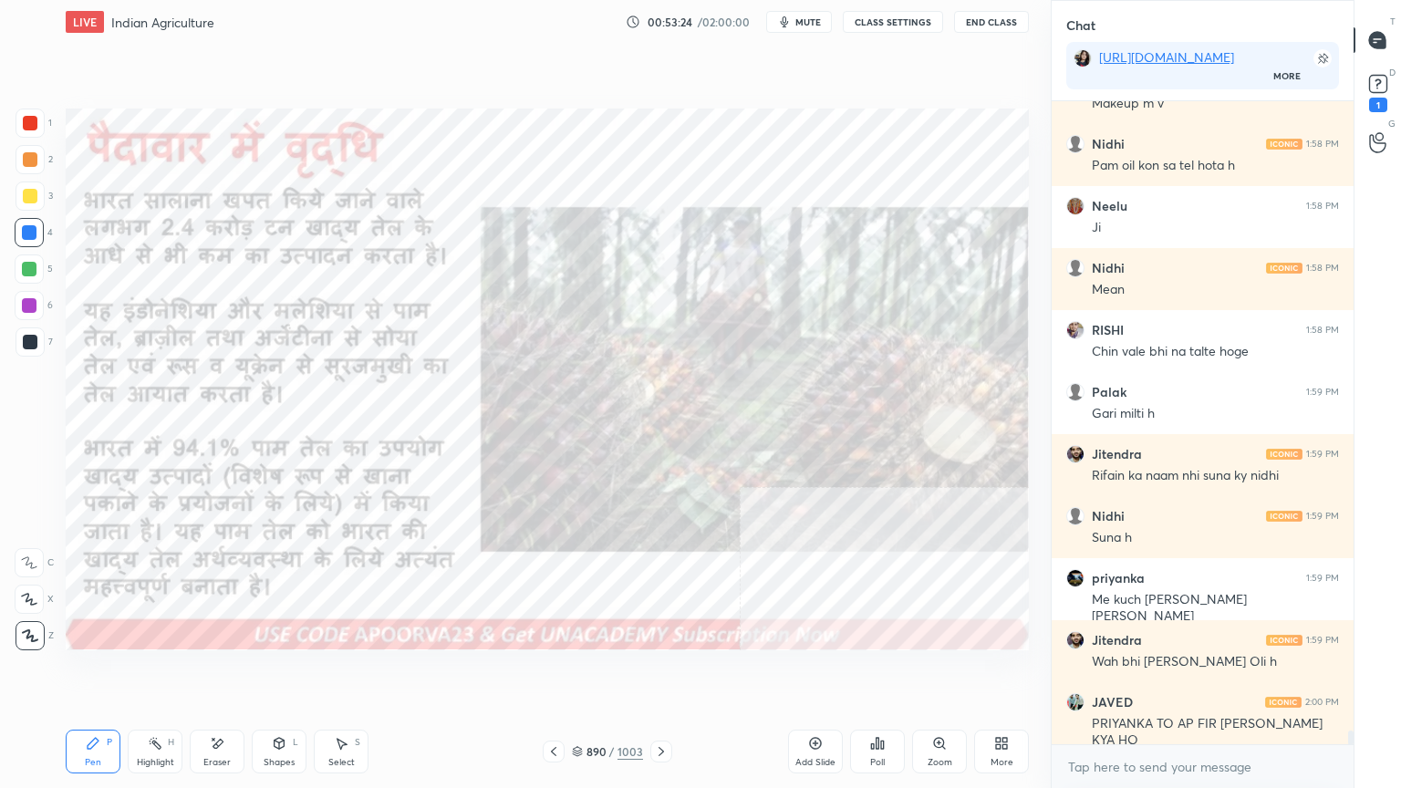
click at [555, 672] on icon at bounding box center [553, 751] width 15 height 15
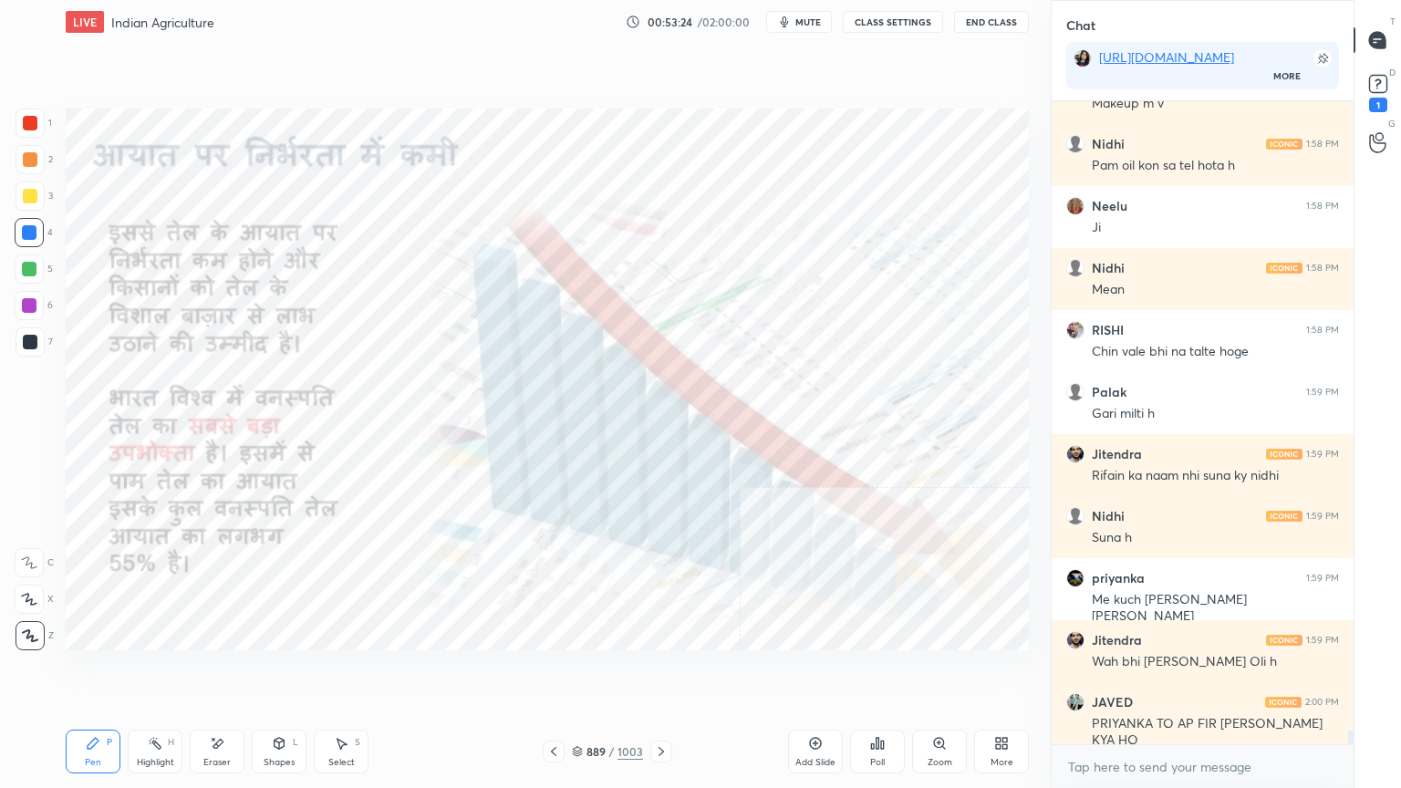
click at [556, 672] on icon at bounding box center [553, 751] width 15 height 15
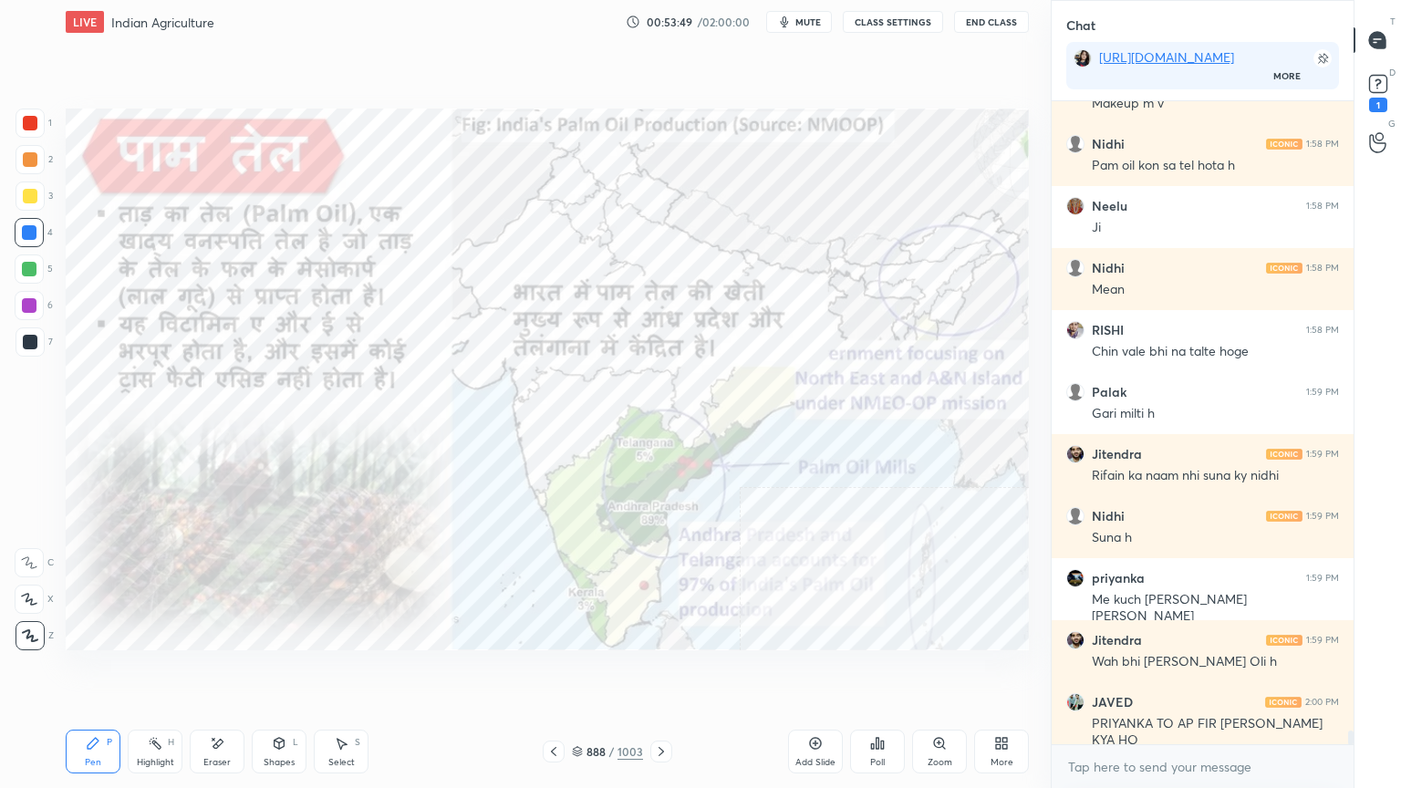
click at [659, 672] on icon at bounding box center [661, 751] width 5 height 9
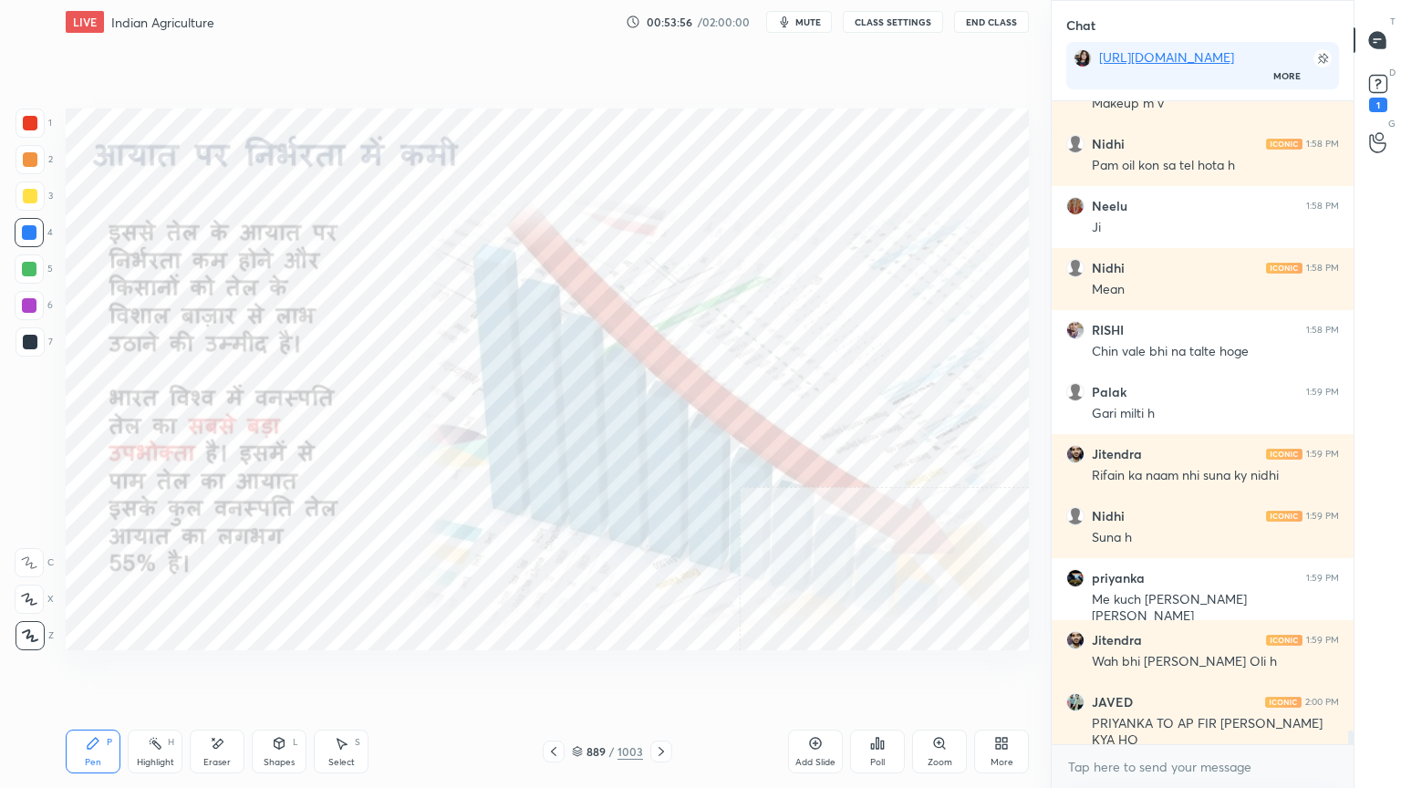
drag, startPoint x: 658, startPoint y: 748, endPoint x: 668, endPoint y: 711, distance: 38.7
click at [668, 672] on div "LIVE Indian Agriculture 00:53:56 / 02:00:00 mute CLASS SETTINGS End Class Setti…" at bounding box center [547, 394] width 978 height 788
click at [658, 672] on icon at bounding box center [661, 751] width 15 height 15
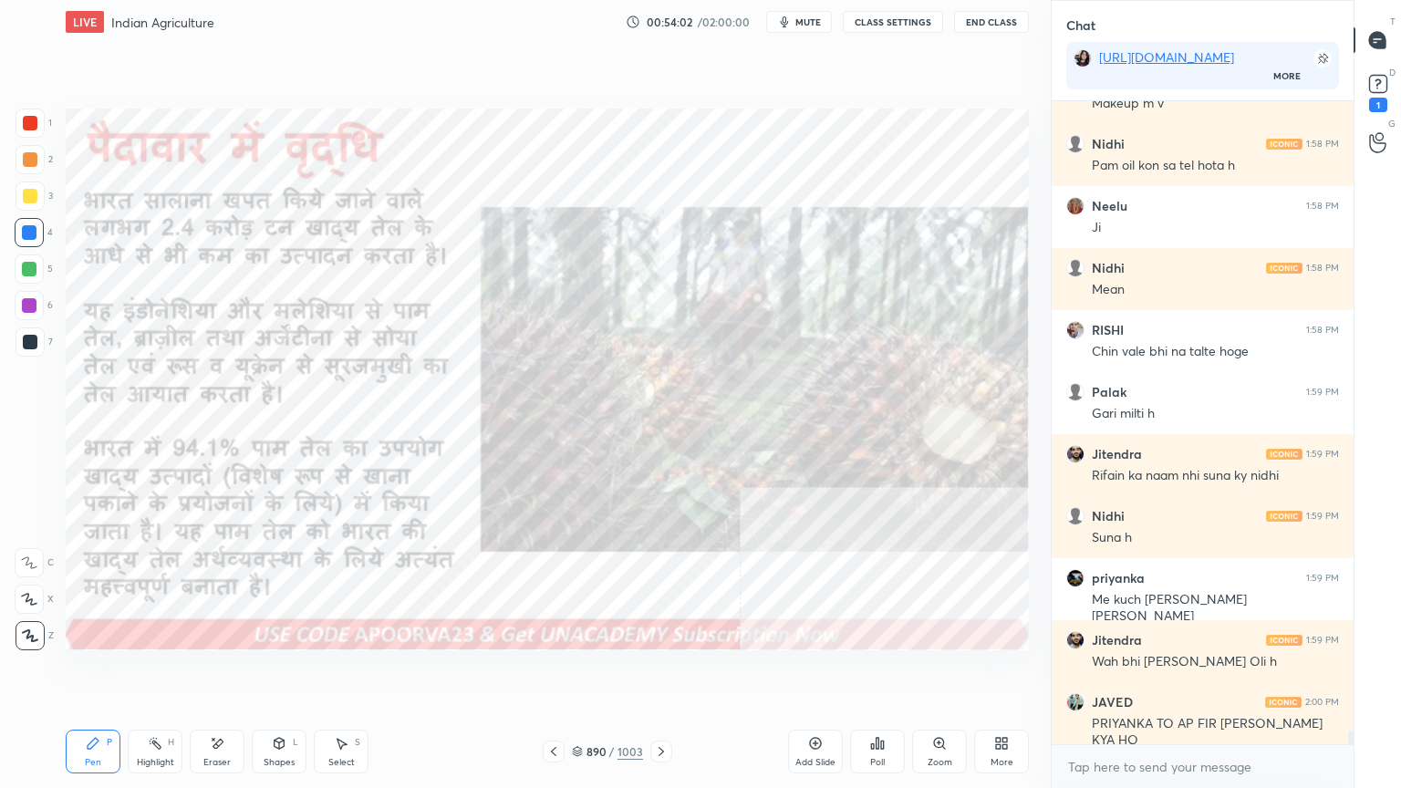
click at [660, 672] on icon at bounding box center [661, 751] width 15 height 15
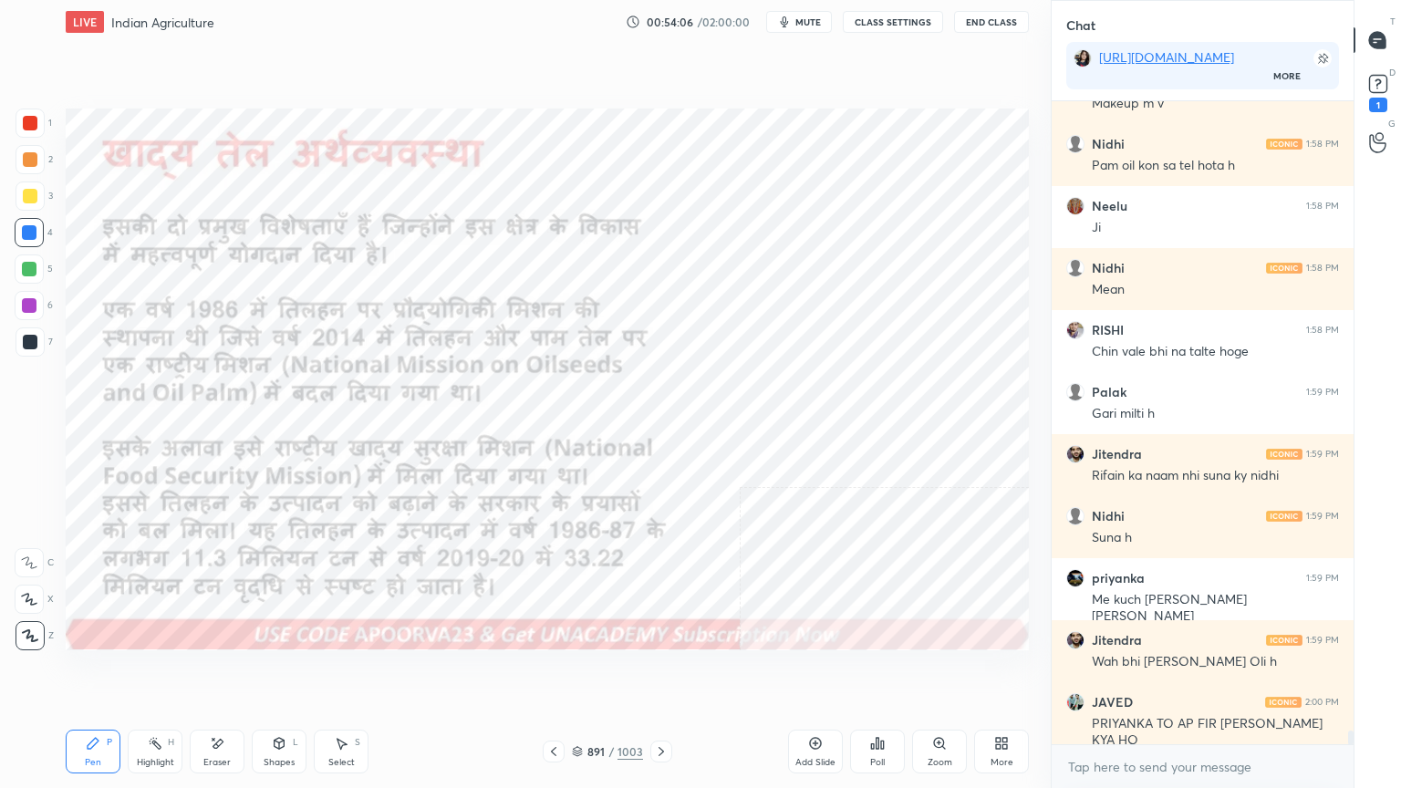
click at [664, 672] on icon at bounding box center [661, 751] width 15 height 15
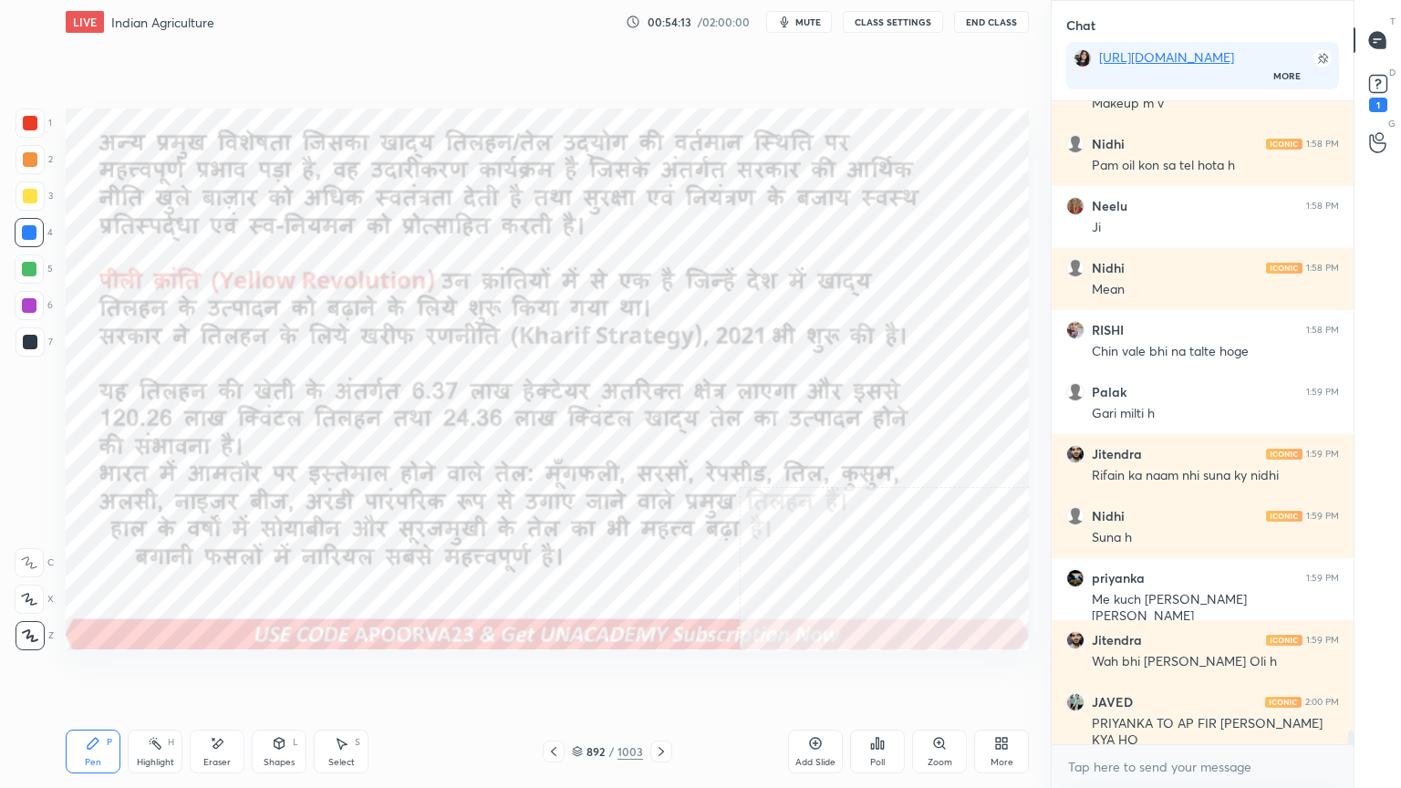
scroll to position [29198, 0]
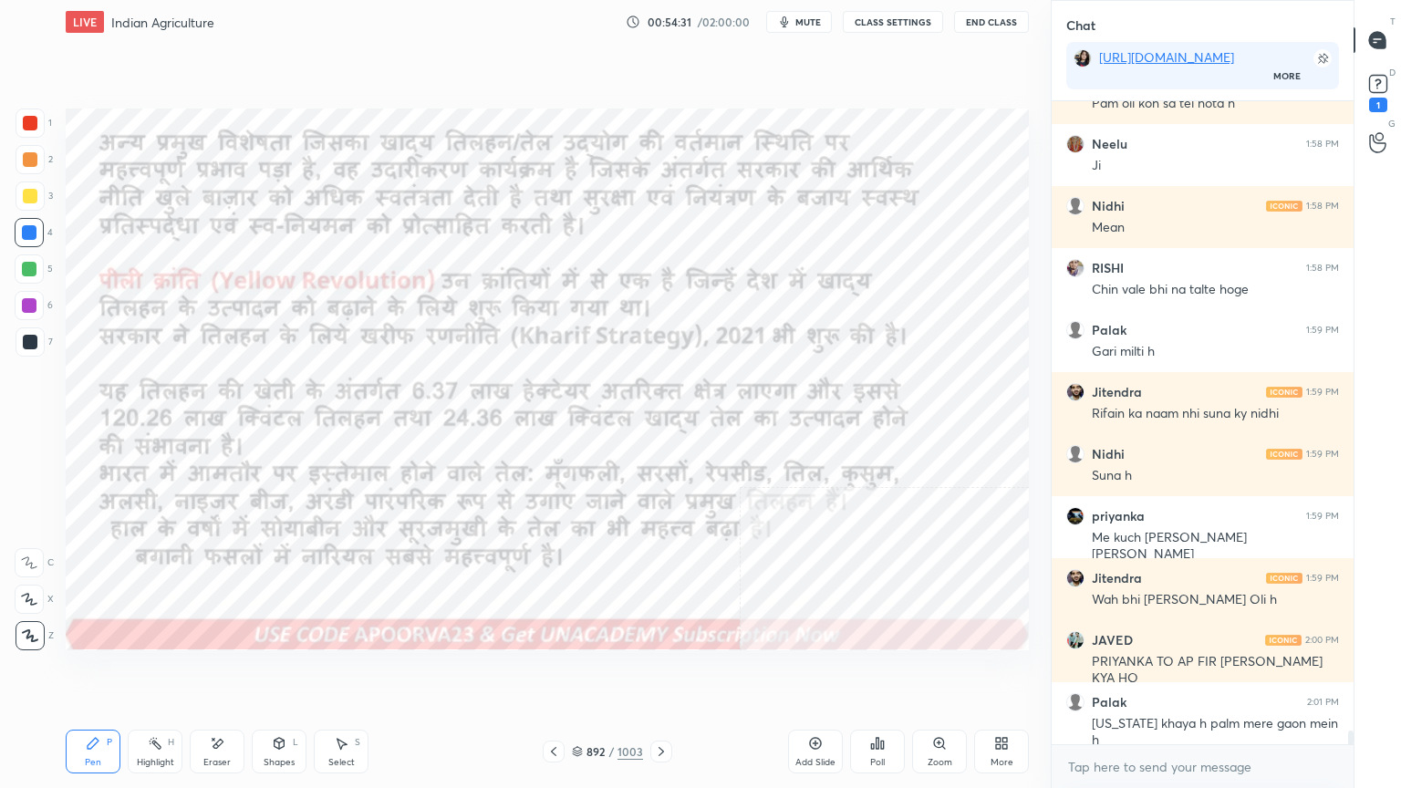
click at [655, 672] on icon at bounding box center [661, 751] width 15 height 15
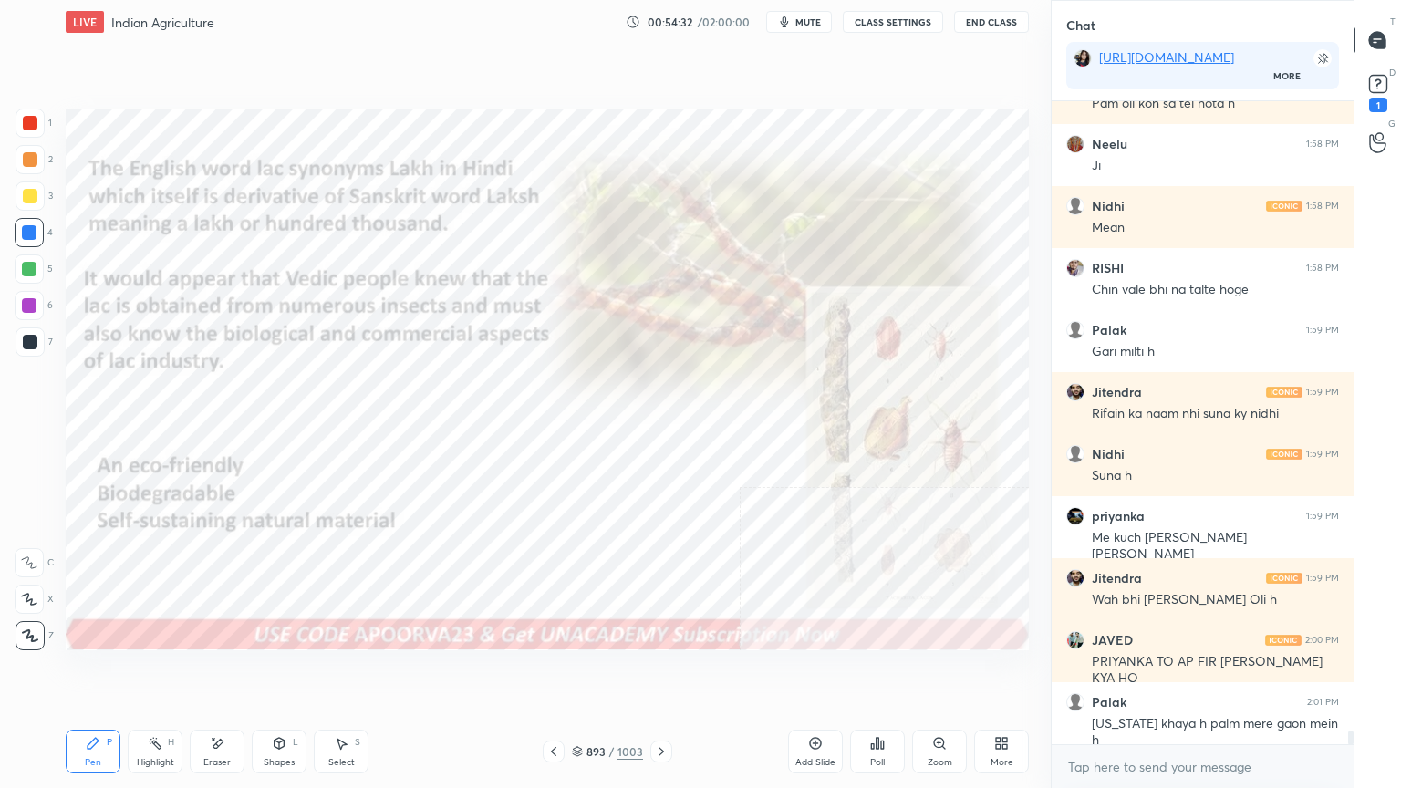
click at [660, 672] on icon at bounding box center [661, 751] width 15 height 15
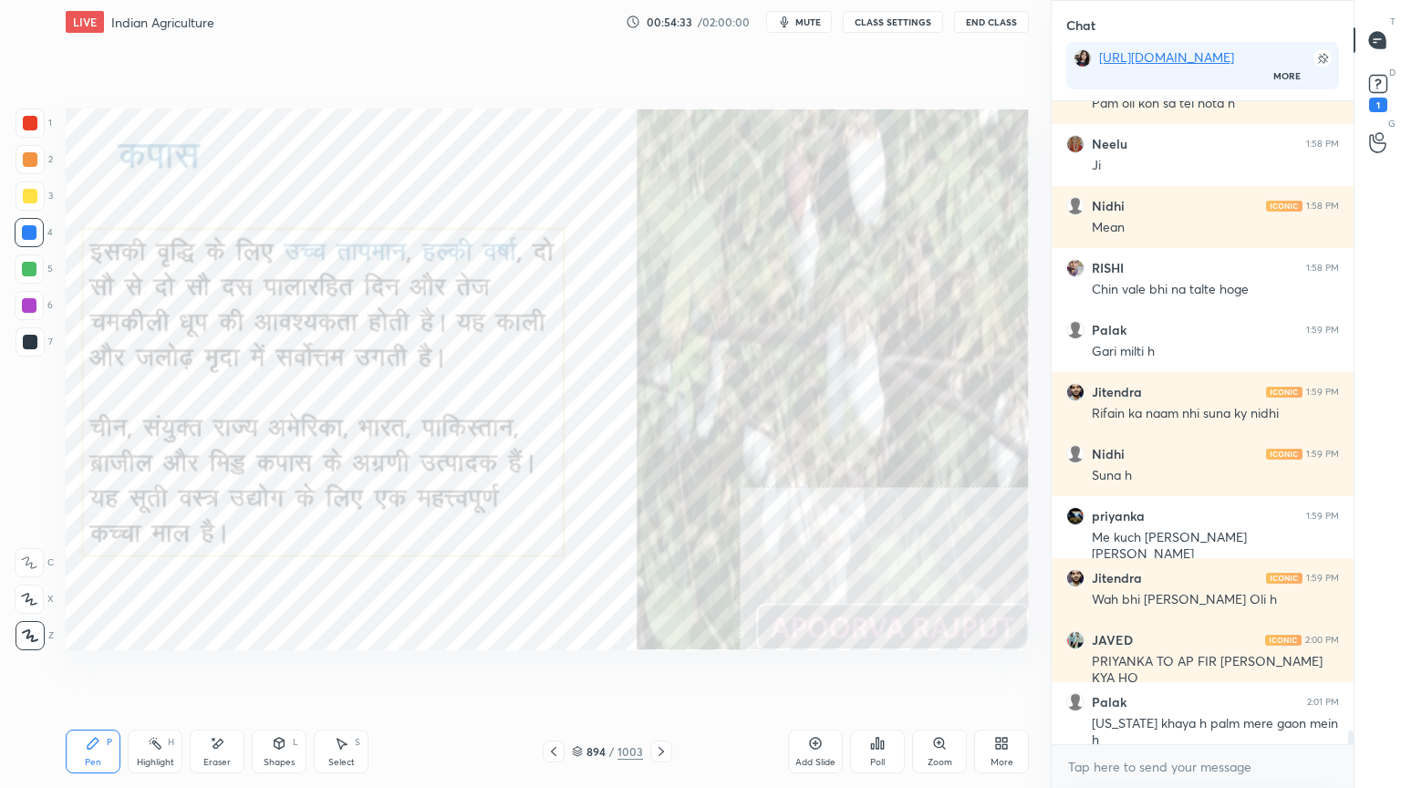
click at [584, 672] on div "894 / 1003" at bounding box center [607, 751] width 71 height 16
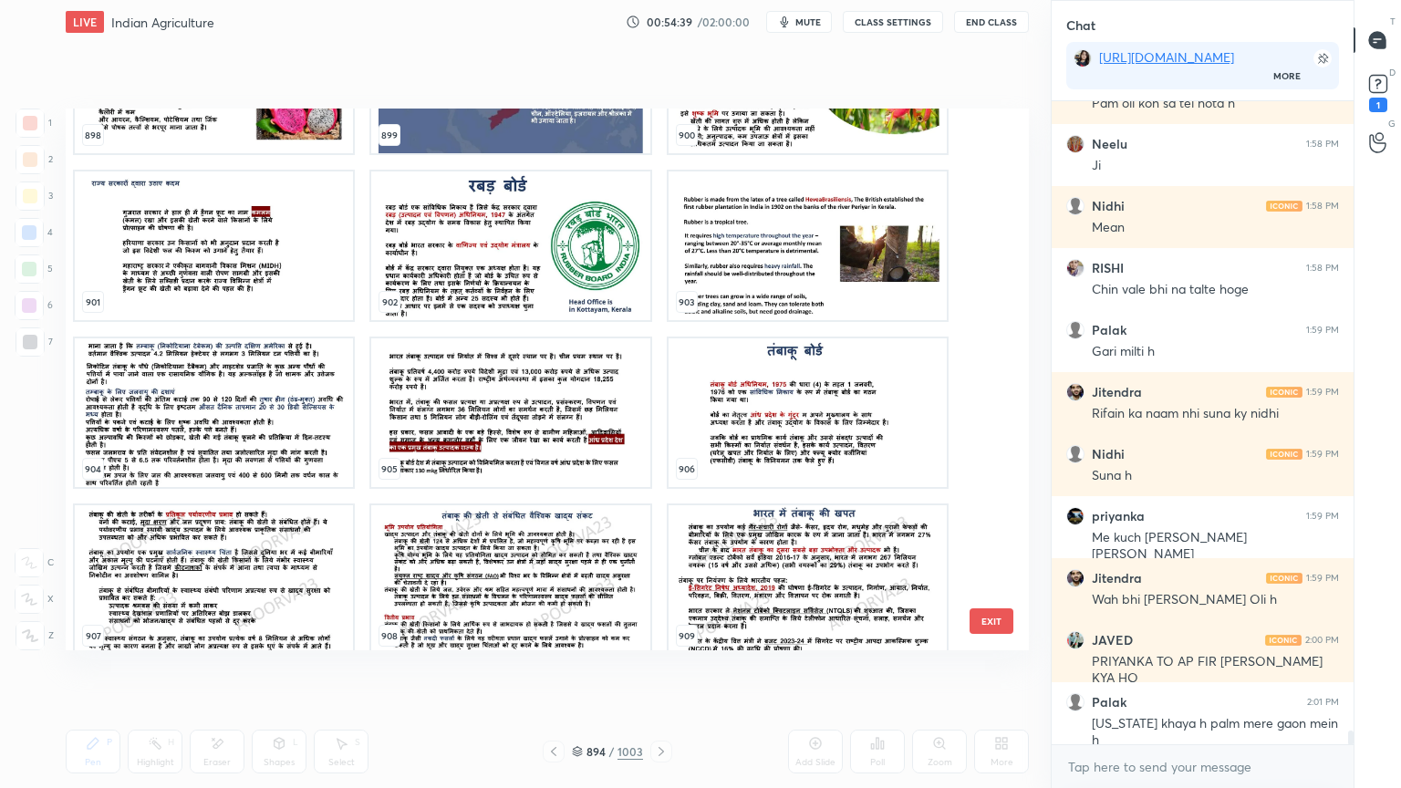
scroll to position [50121, 0]
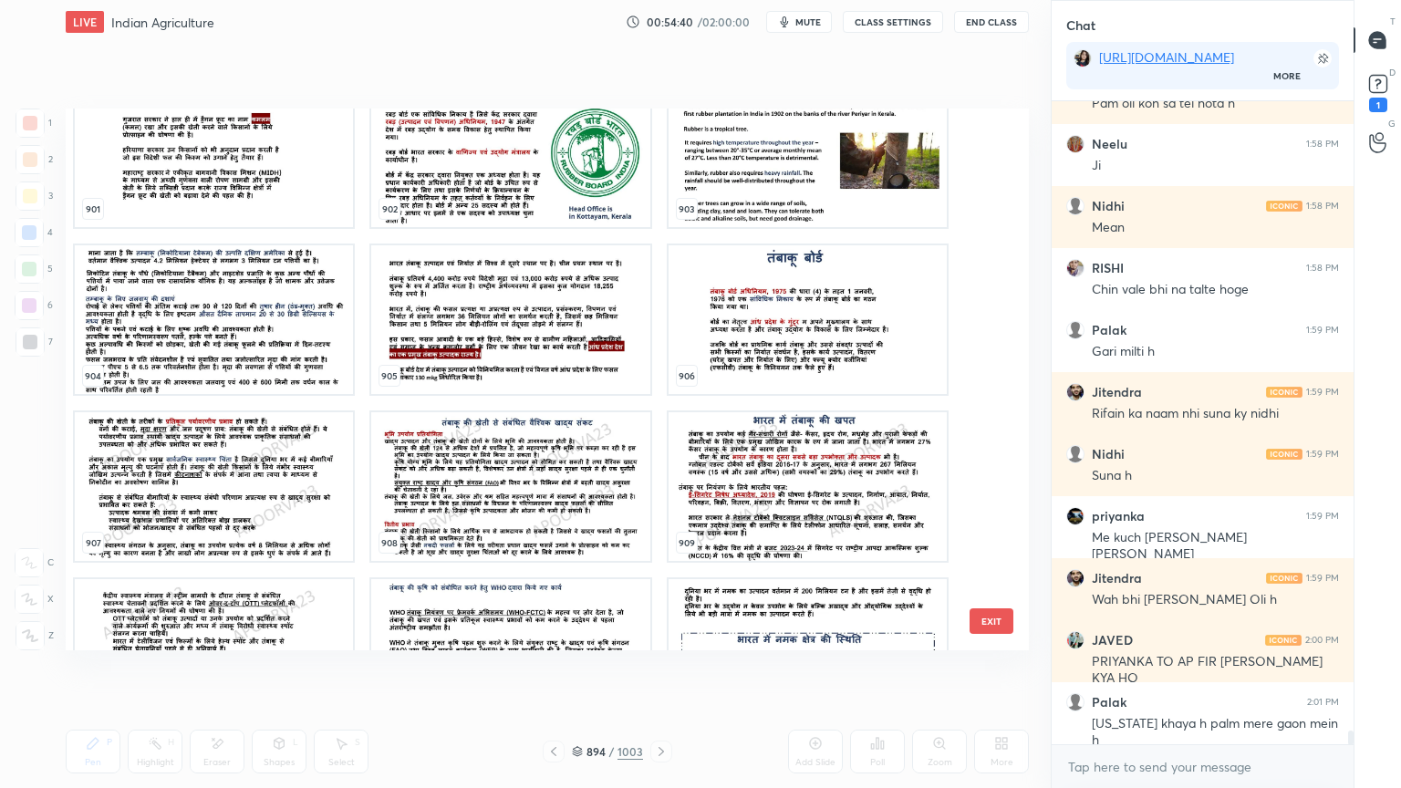
click at [821, 330] on img "grid" at bounding box center [808, 319] width 278 height 149
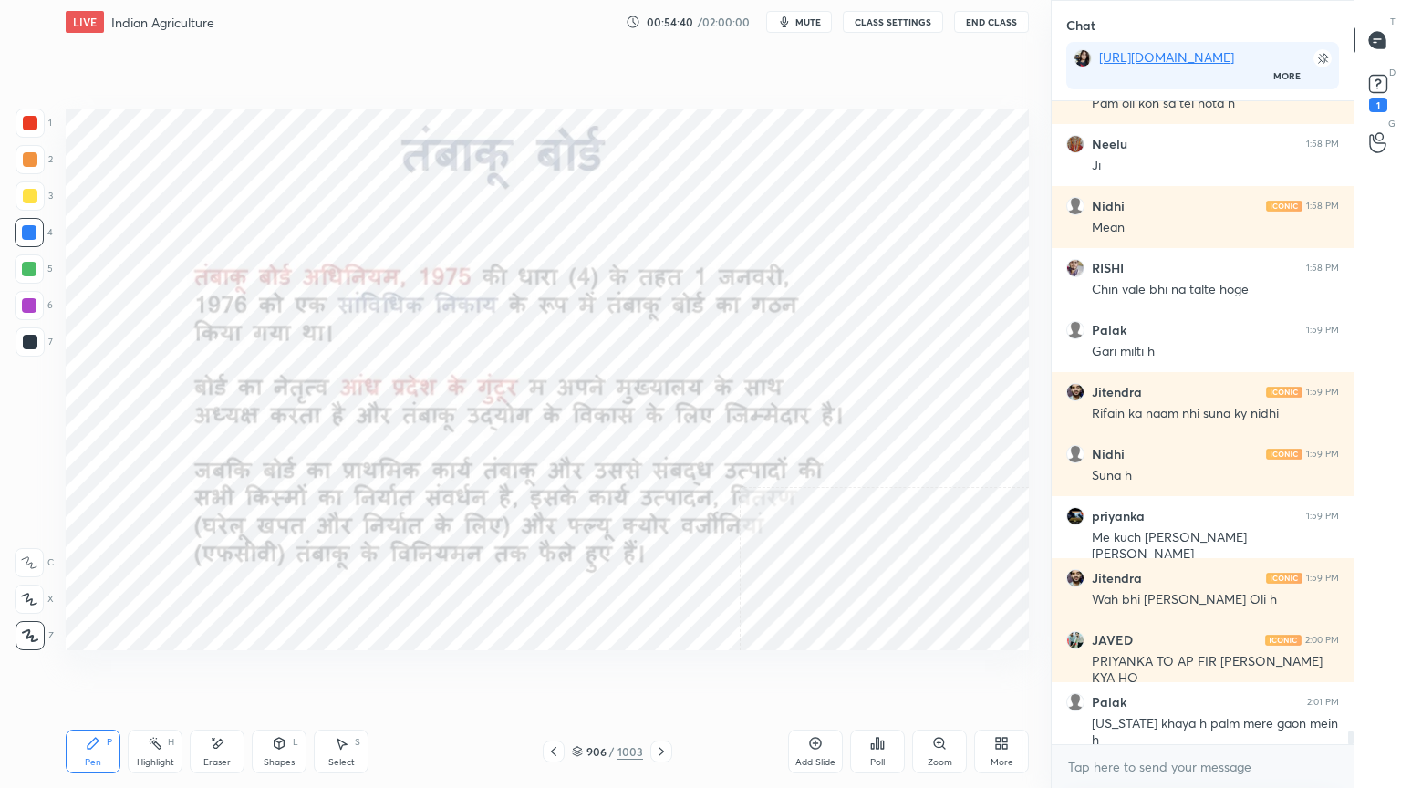
click at [821, 329] on img "grid" at bounding box center [808, 319] width 278 height 149
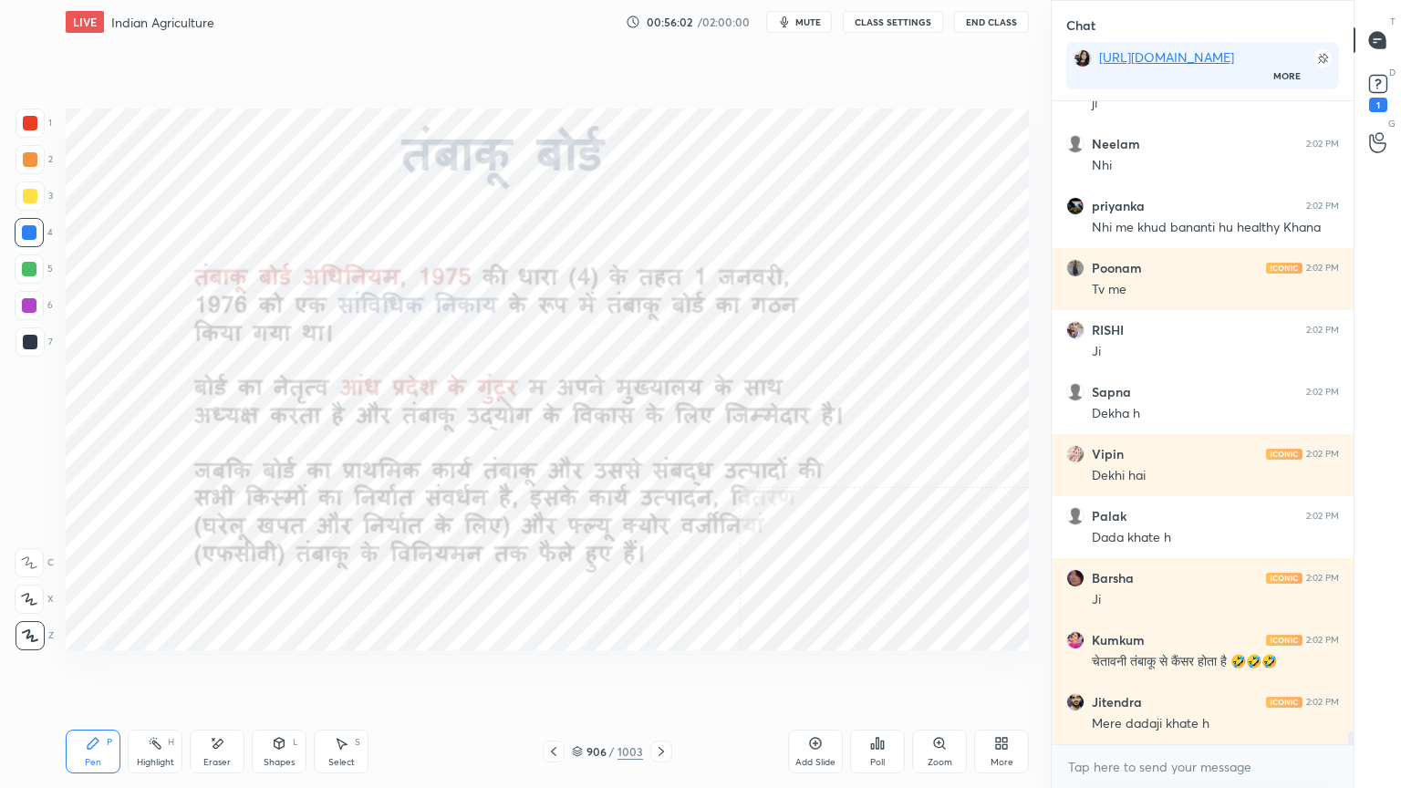
scroll to position [32238, 0]
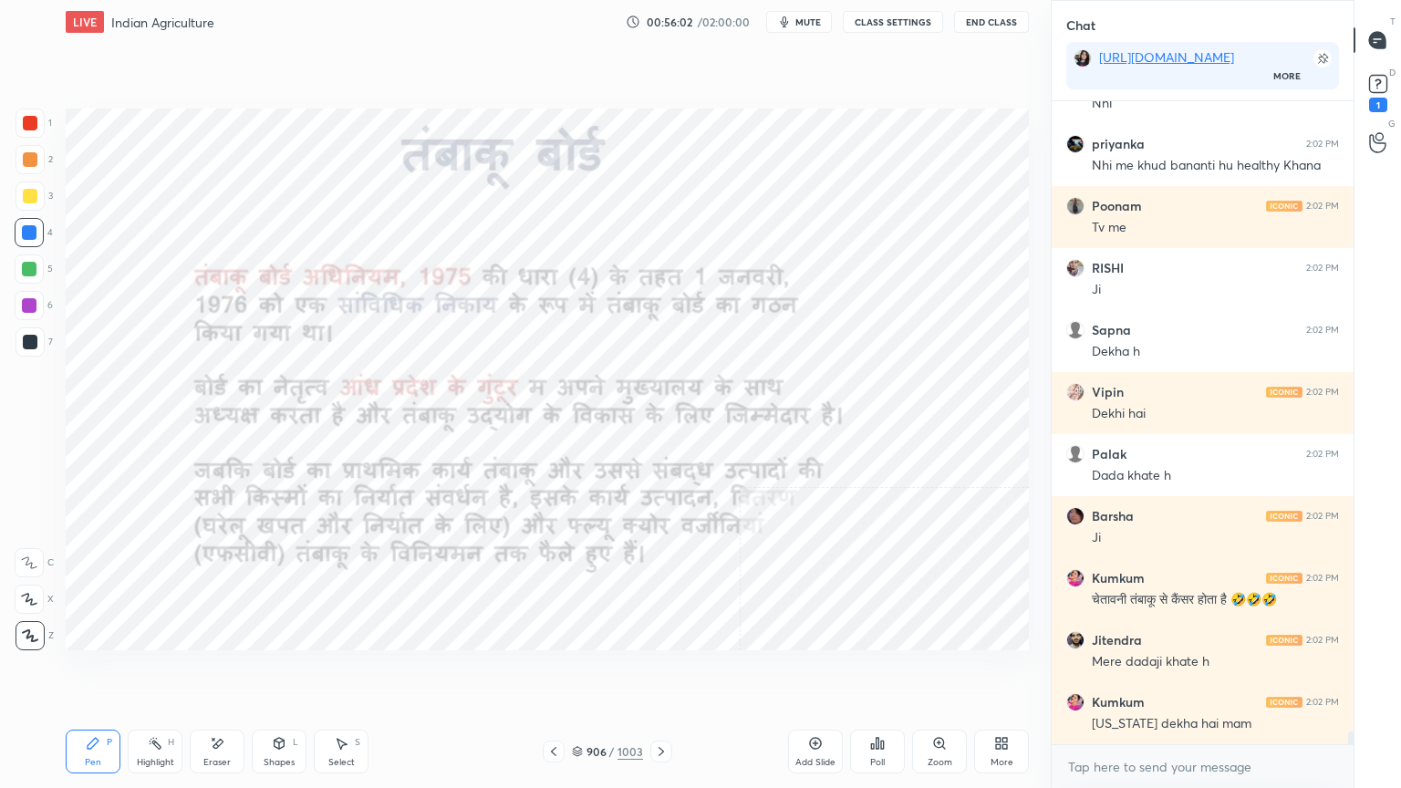
click at [33, 233] on div at bounding box center [29, 232] width 15 height 15
click at [29, 233] on div at bounding box center [29, 232] width 15 height 15
click at [30, 234] on div at bounding box center [29, 232] width 15 height 15
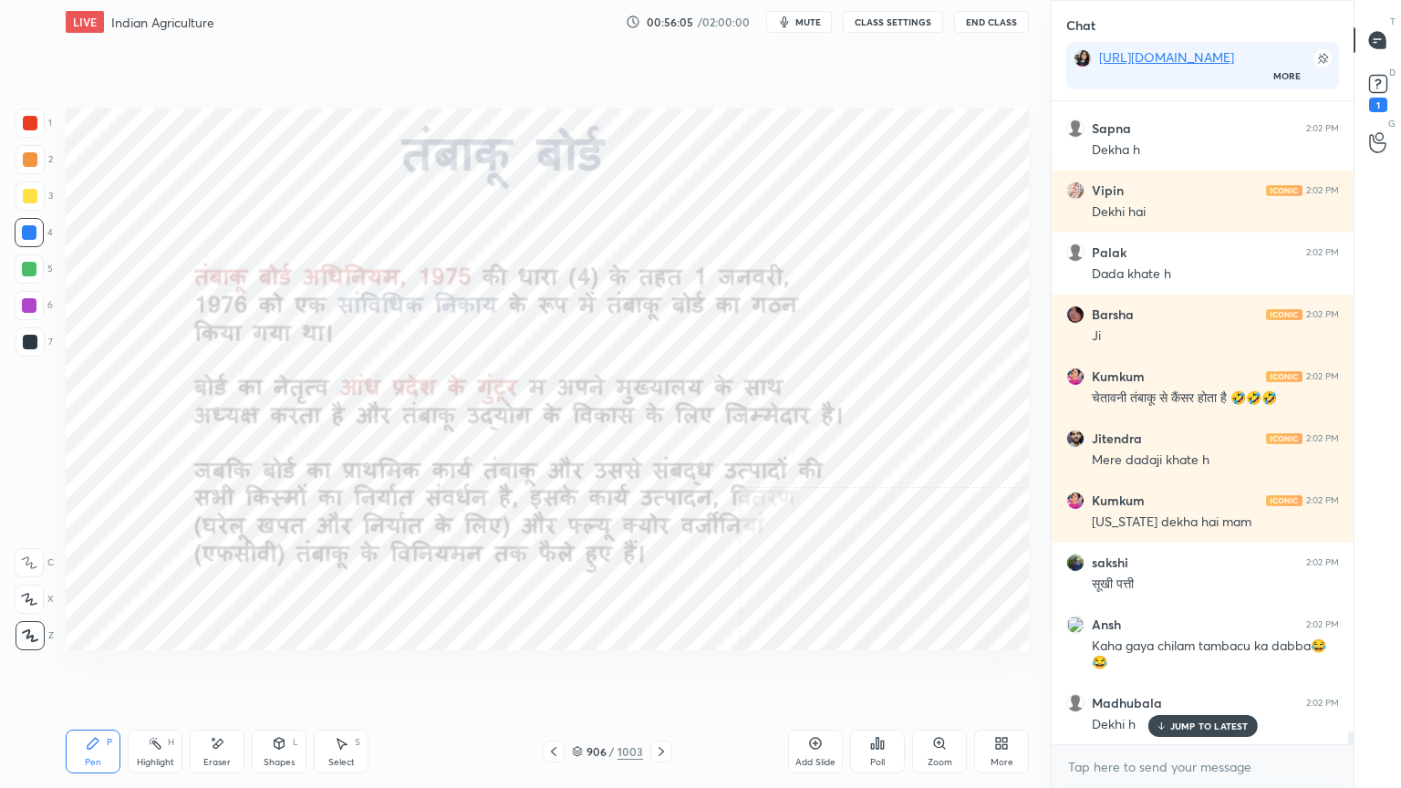
scroll to position [32625, 0]
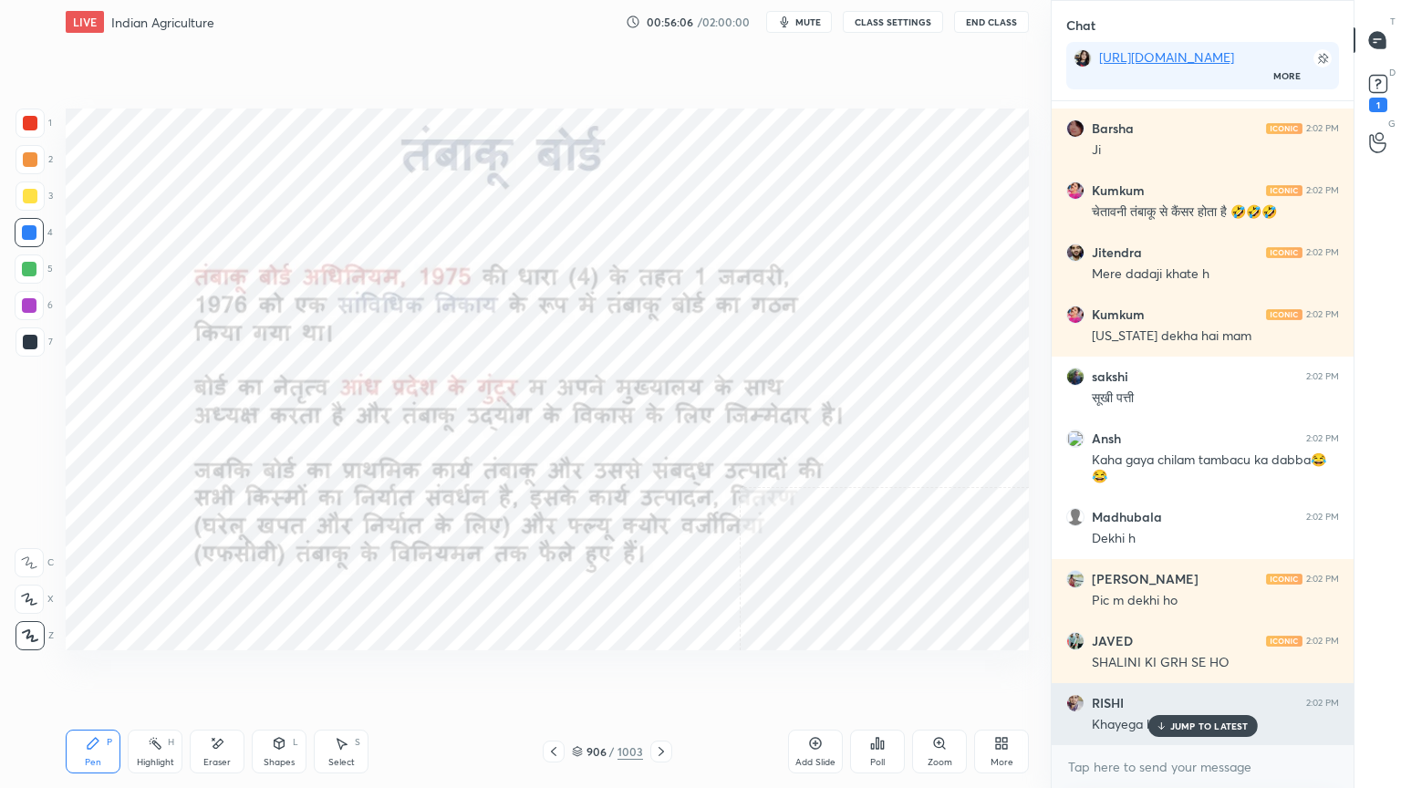
click at [1196, 672] on p "JUMP TO LATEST" at bounding box center [1209, 726] width 78 height 11
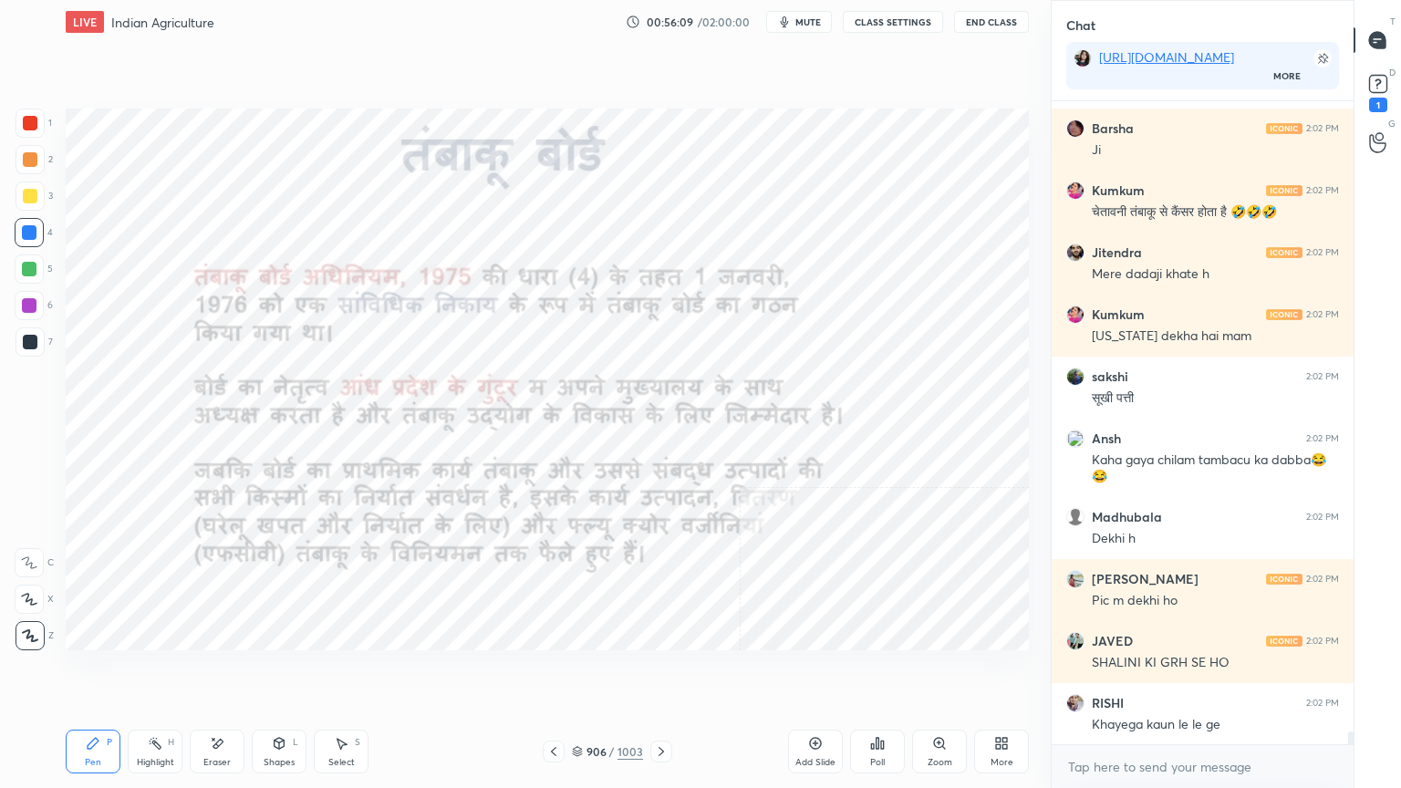
scroll to position [32687, 0]
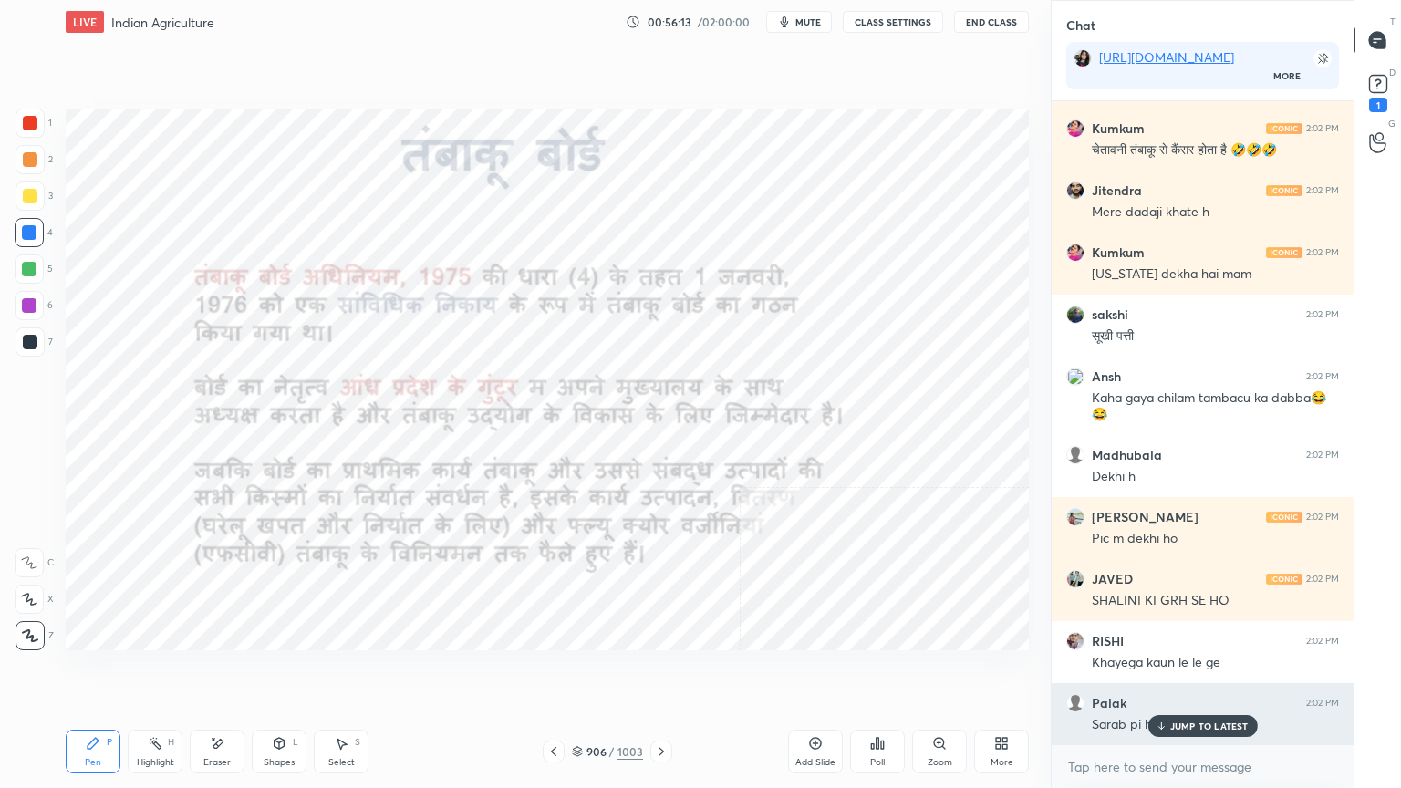
click at [1186, 672] on p "JUMP TO LATEST" at bounding box center [1209, 726] width 78 height 11
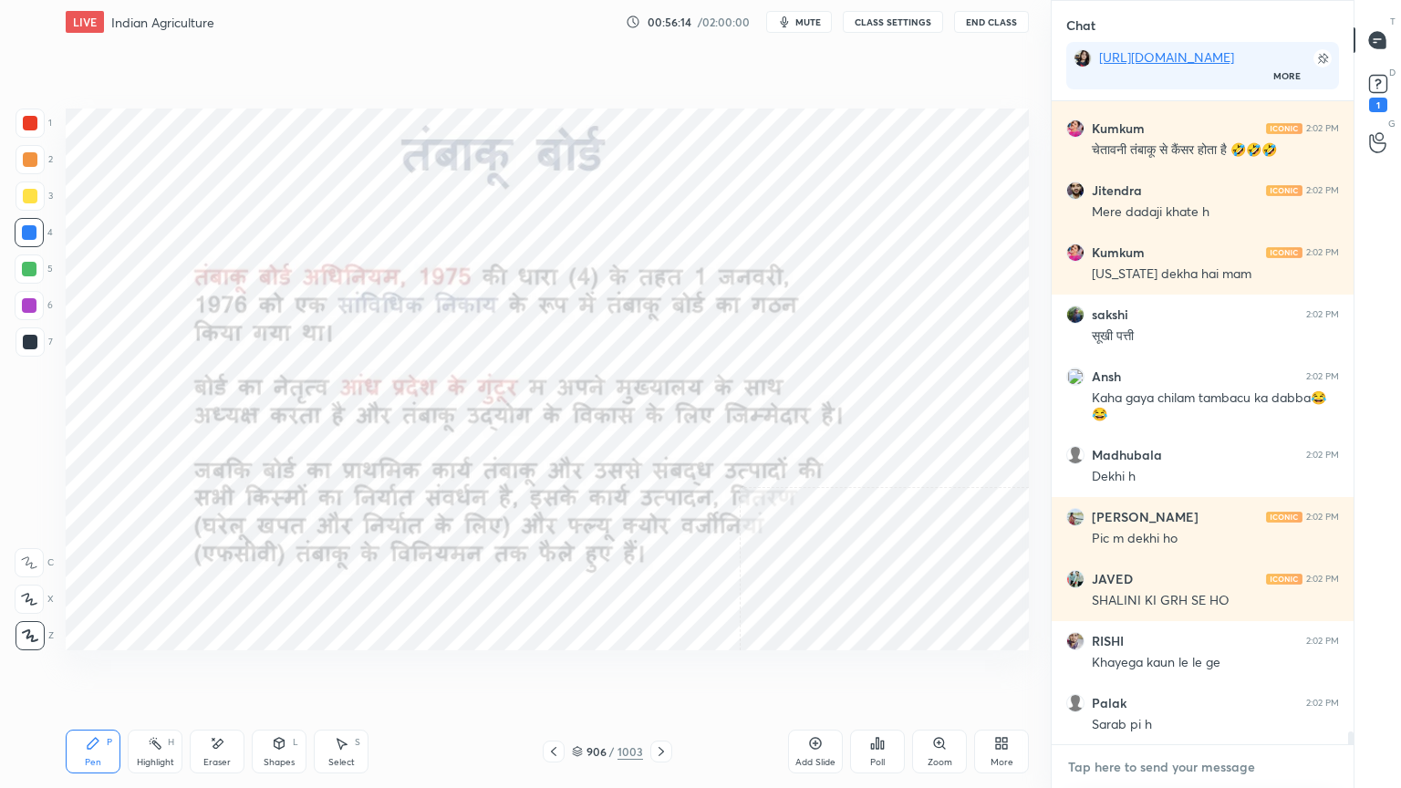
click at [1171, 672] on textarea at bounding box center [1202, 767] width 273 height 29
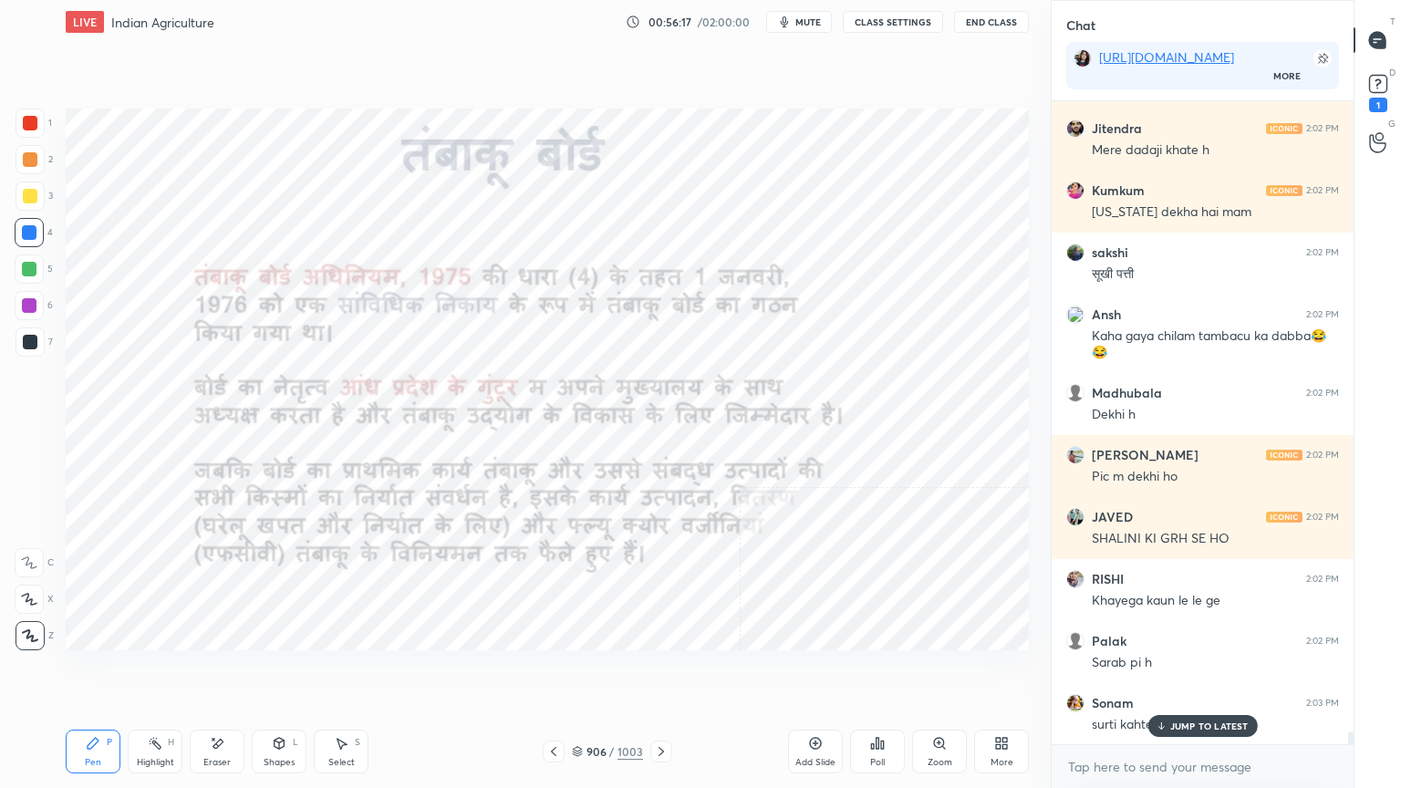
click at [1201, 672] on p "JUMP TO LATEST" at bounding box center [1209, 726] width 78 height 11
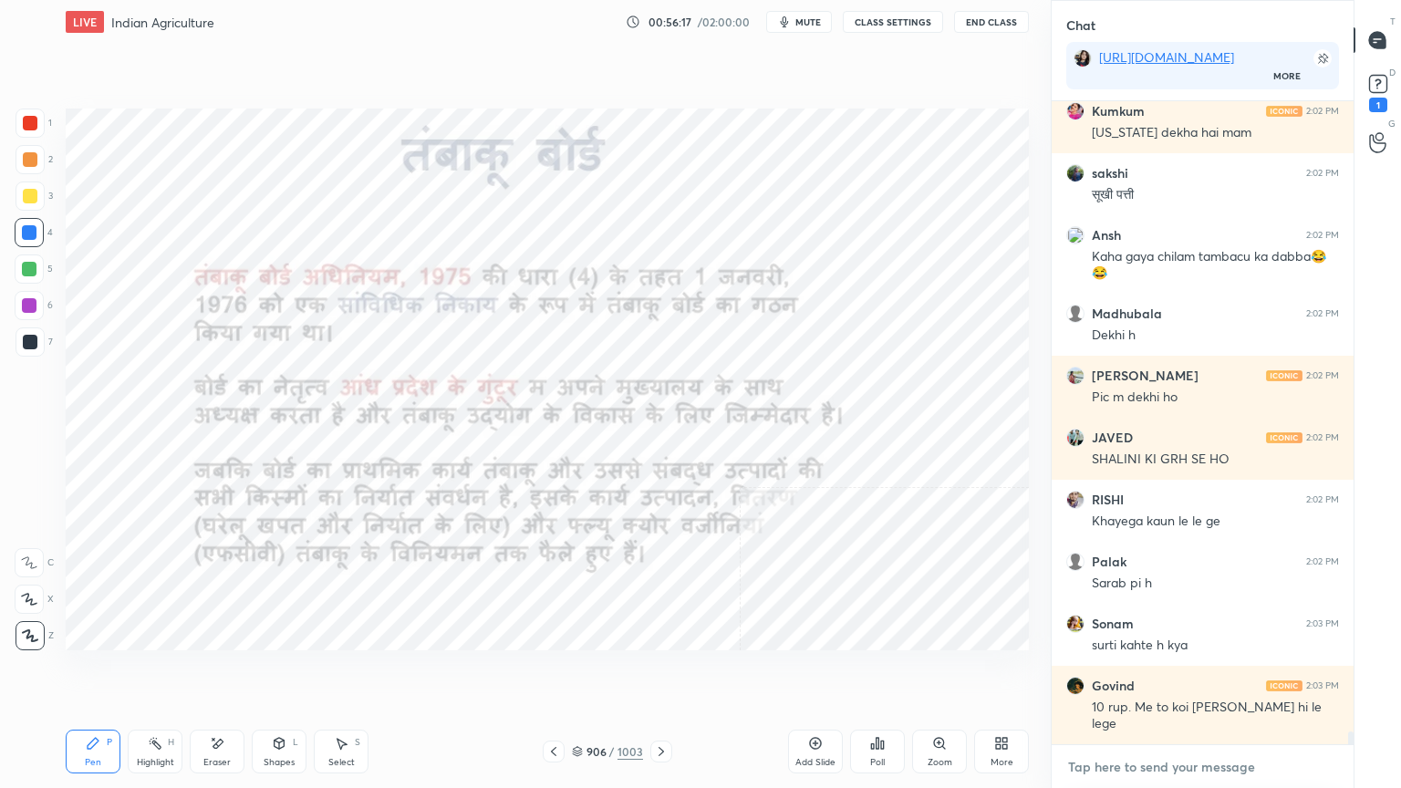
click at [1200, 672] on textarea at bounding box center [1202, 767] width 273 height 29
click at [1205, 672] on textarea at bounding box center [1202, 767] width 273 height 29
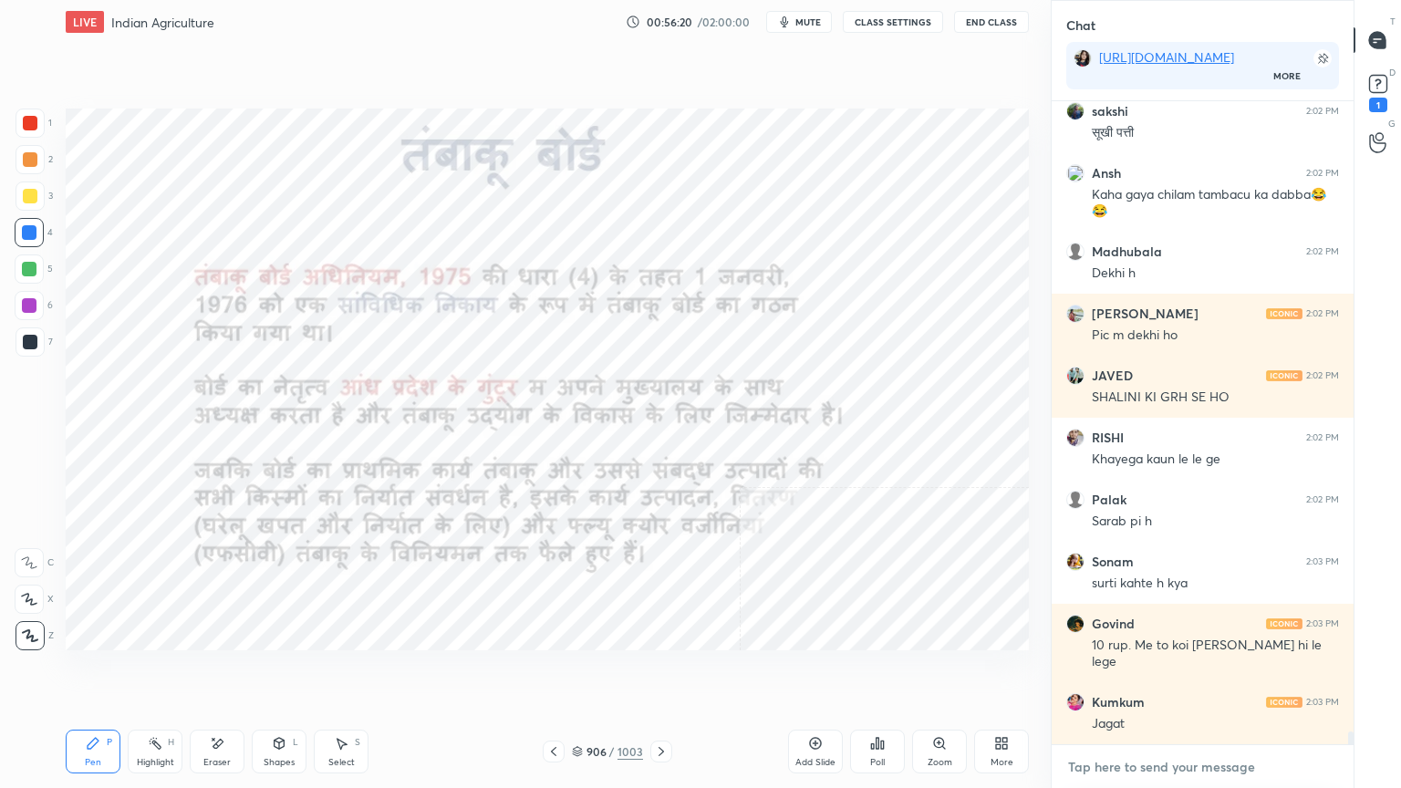
scroll to position [32953, 0]
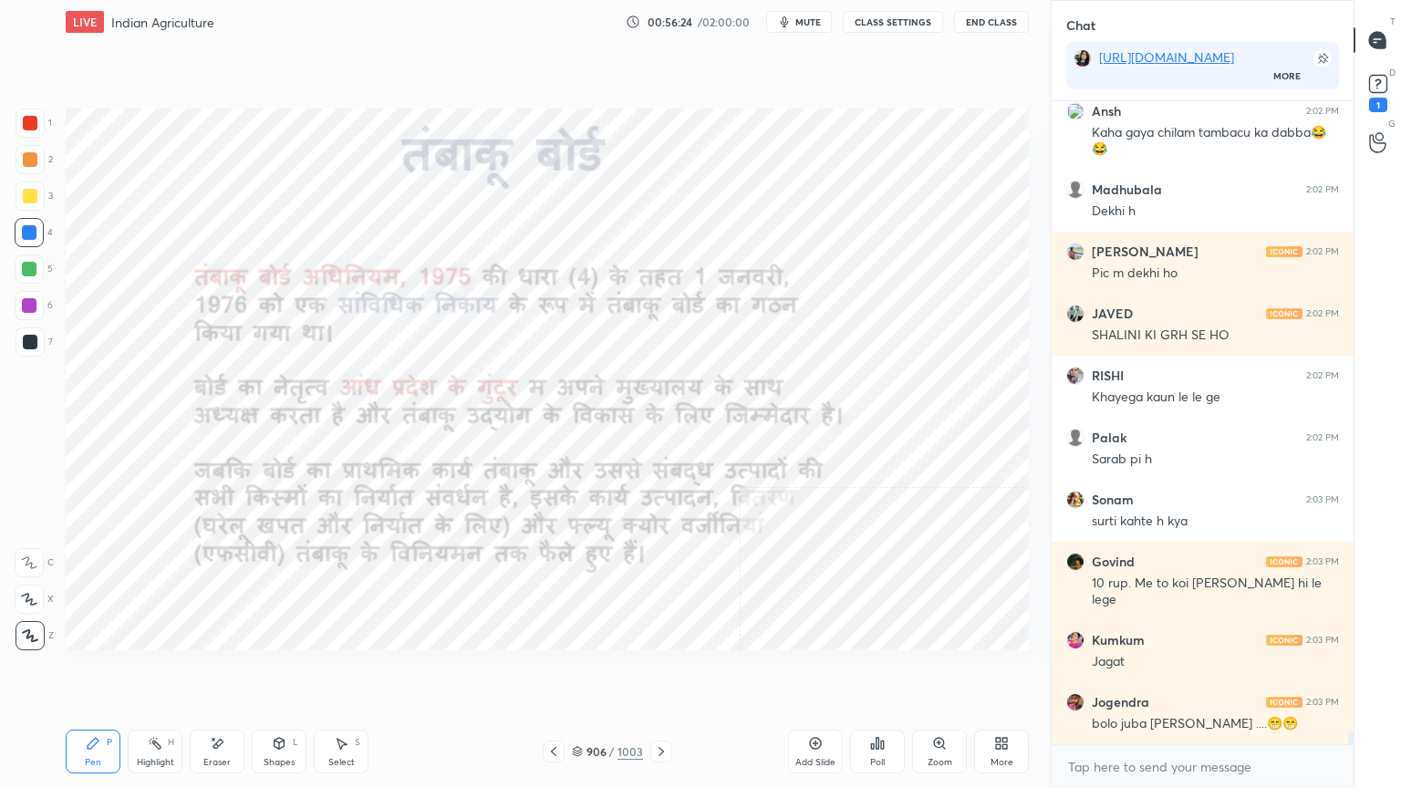
click at [657, 672] on icon at bounding box center [661, 751] width 15 height 15
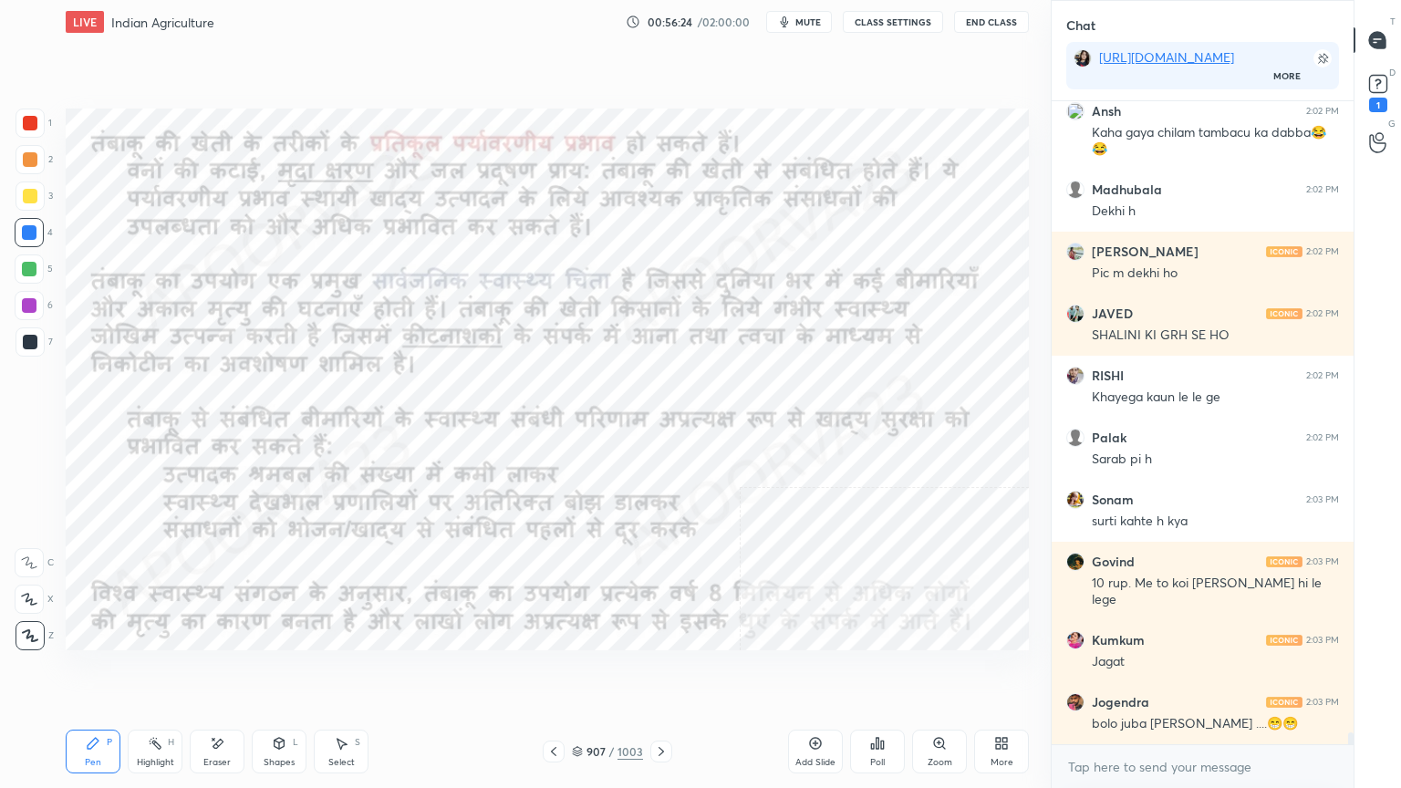
scroll to position [33015, 0]
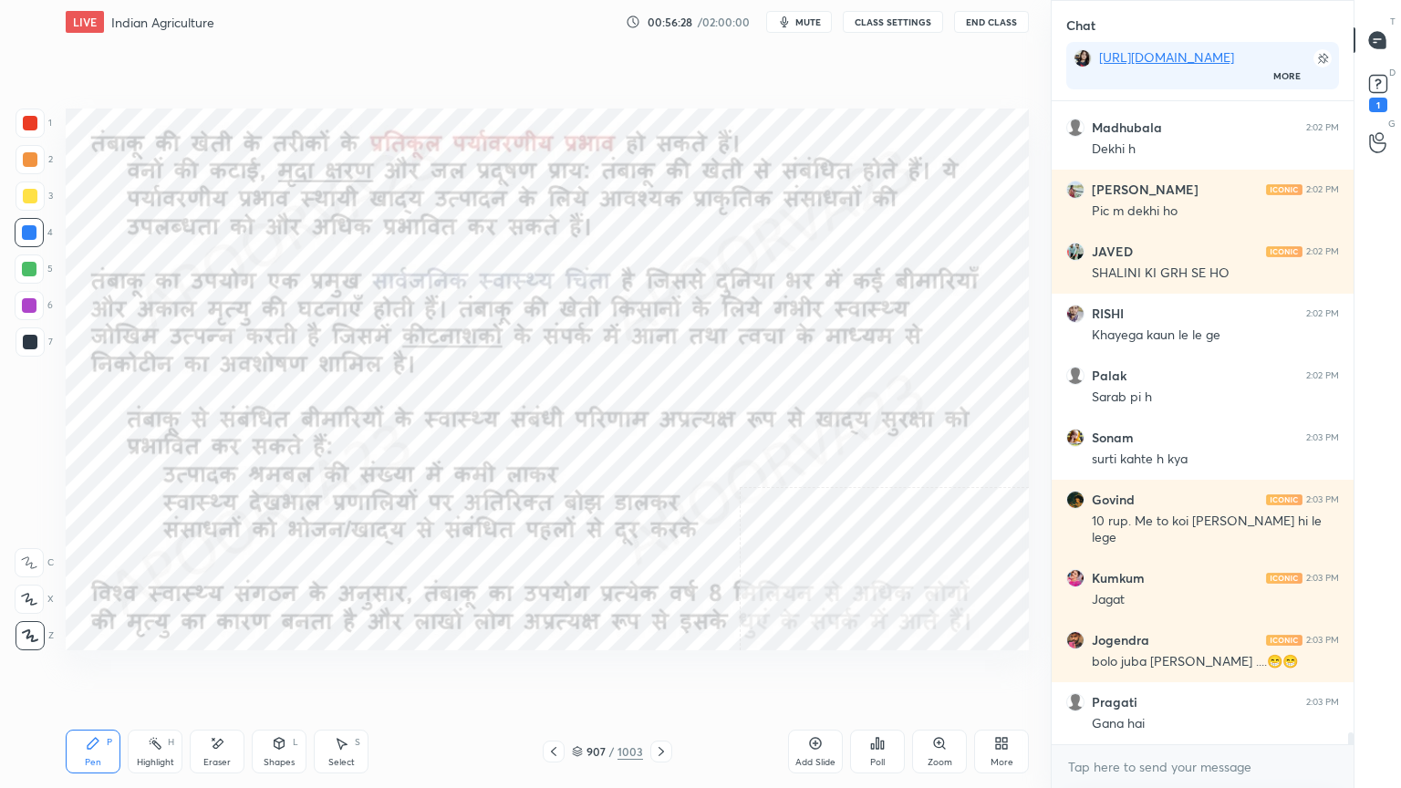
click at [658, 672] on icon at bounding box center [661, 751] width 15 height 15
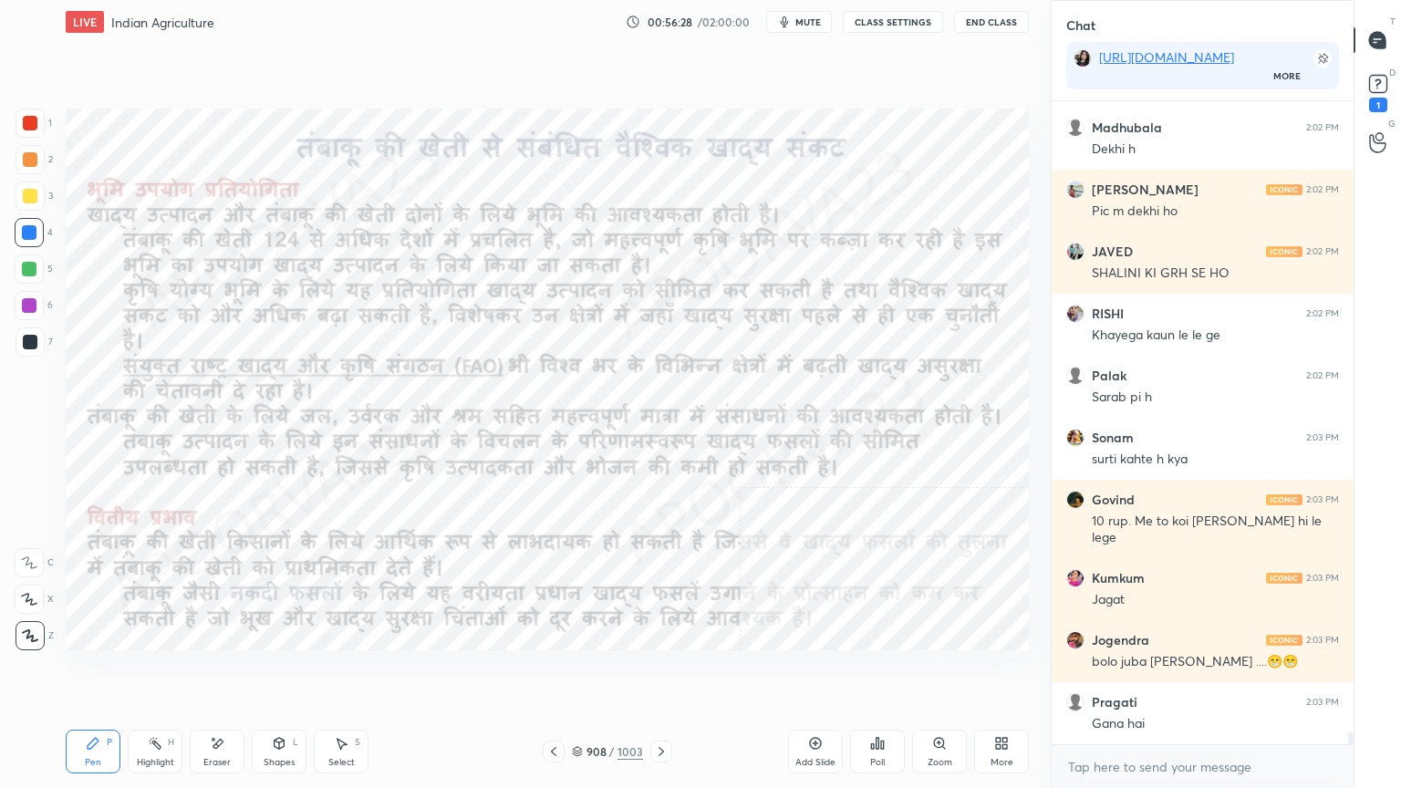
click at [661, 672] on icon at bounding box center [661, 751] width 15 height 15
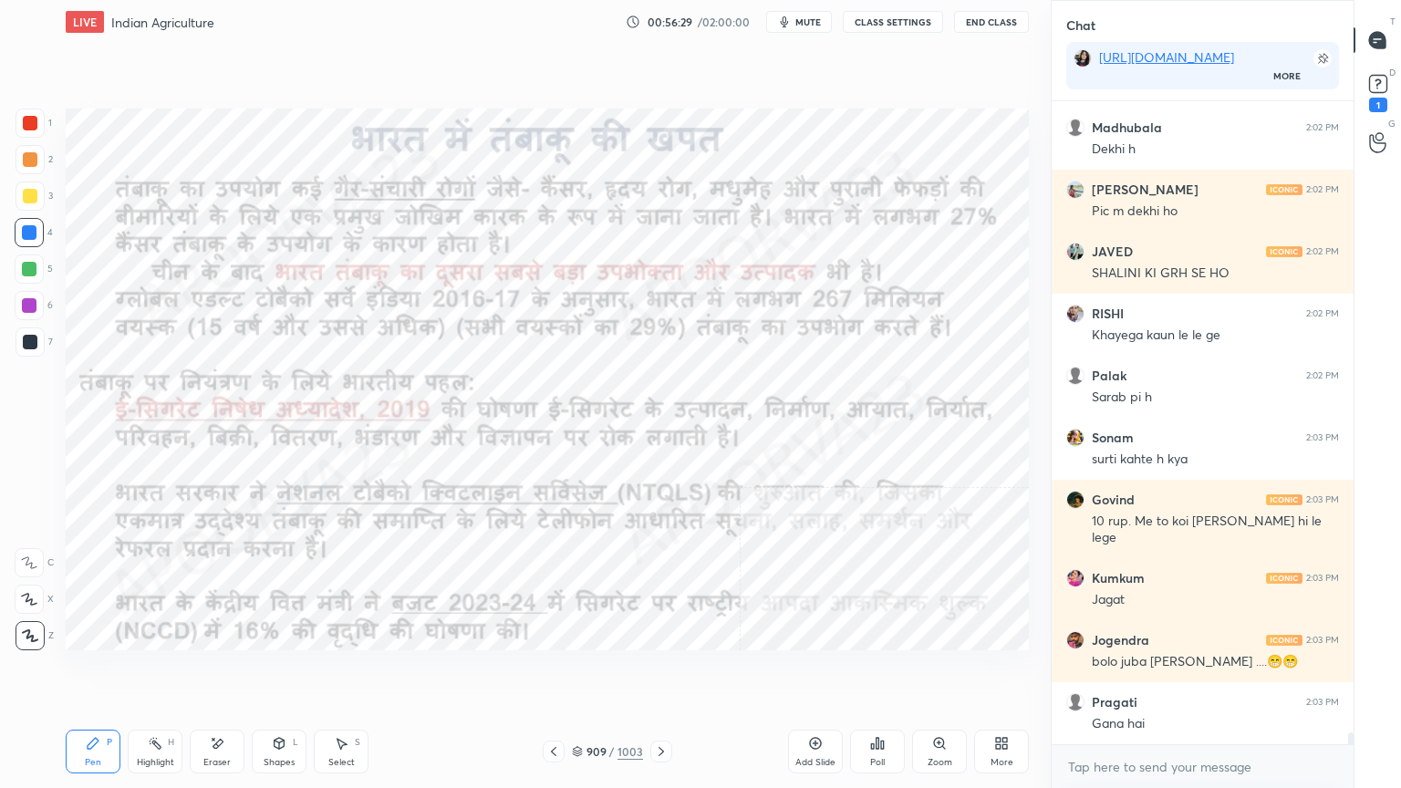
click at [661, 672] on icon at bounding box center [661, 751] width 15 height 15
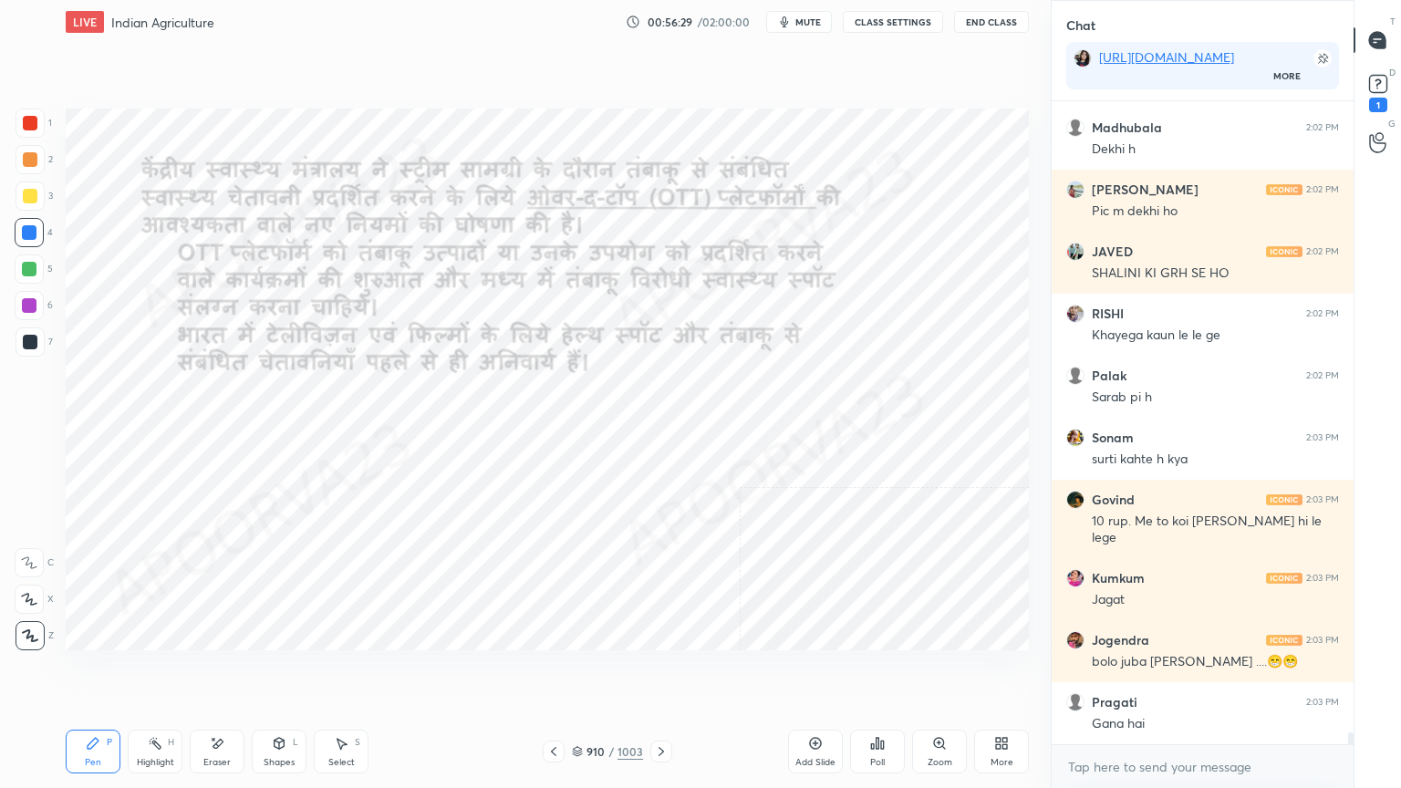
click at [668, 672] on div at bounding box center [661, 752] width 22 height 22
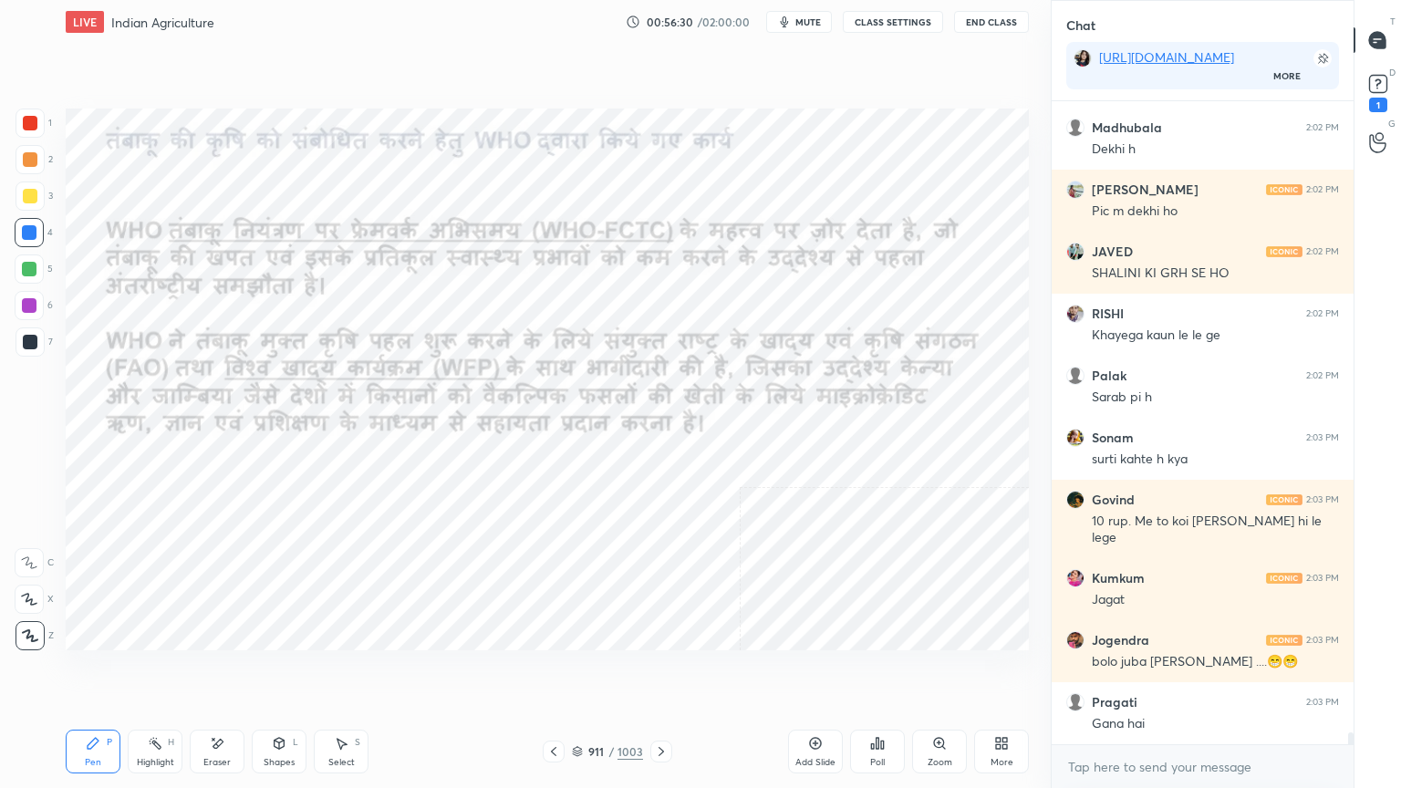
click at [671, 672] on div "911 / 1003" at bounding box center [607, 752] width 361 height 22
click at [660, 672] on icon at bounding box center [661, 751] width 15 height 15
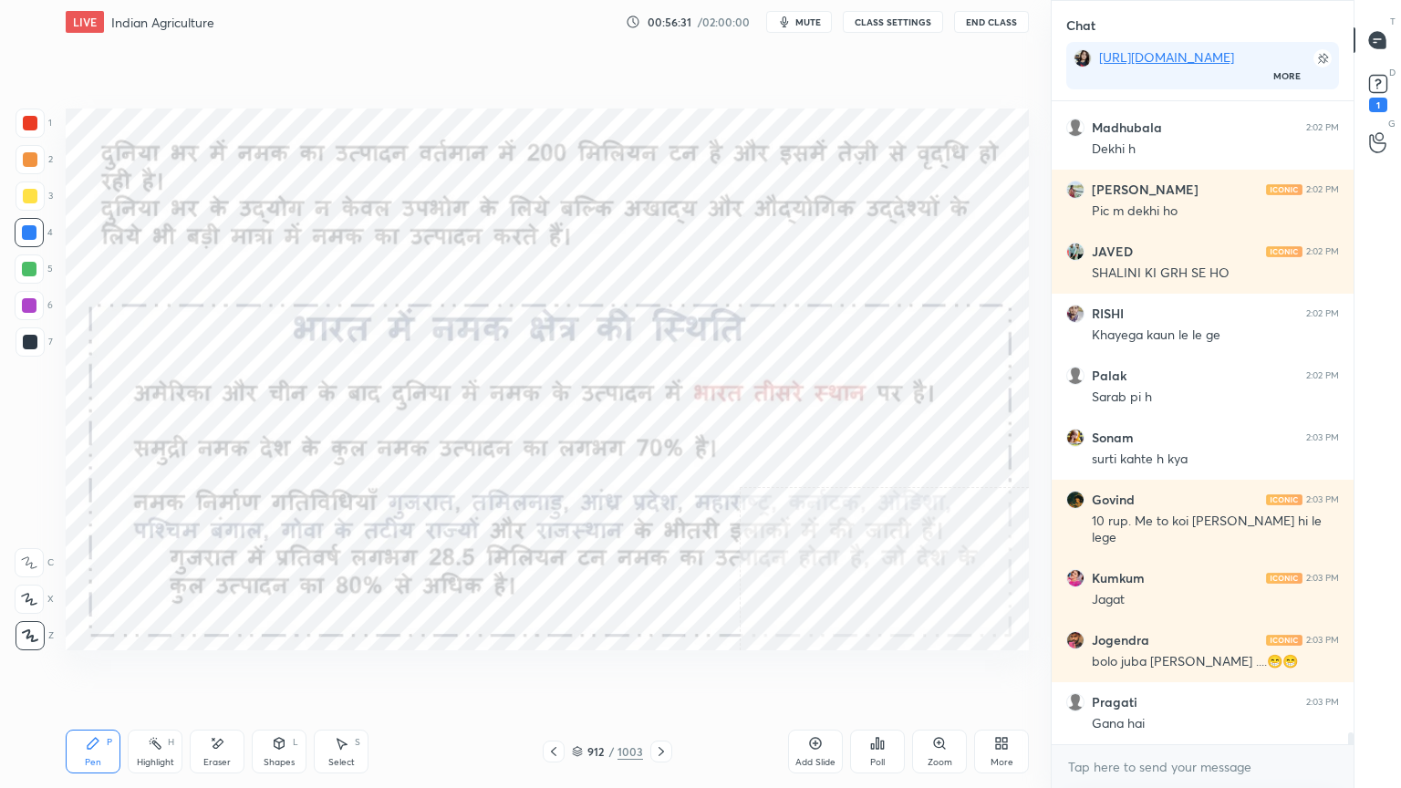
click at [660, 672] on icon at bounding box center [661, 751] width 15 height 15
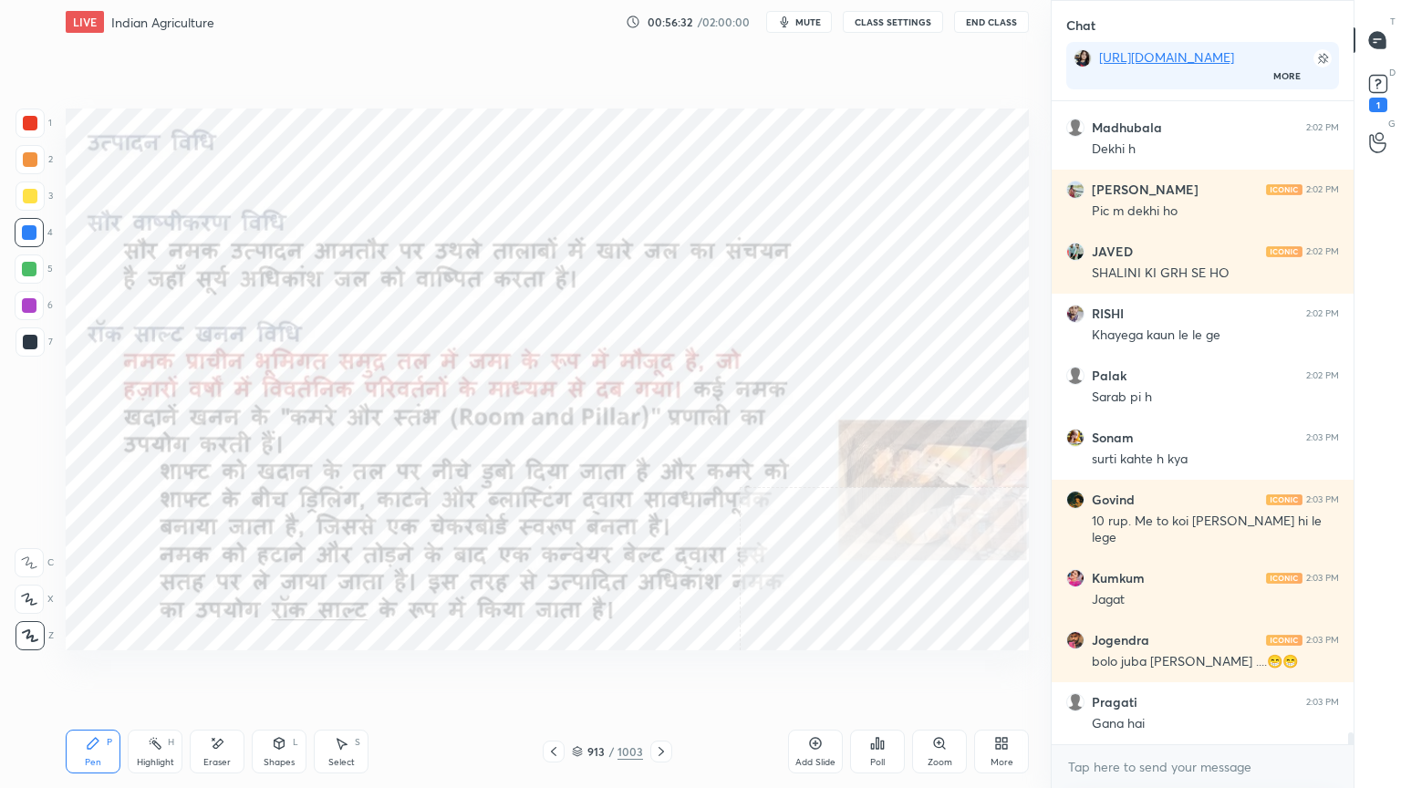
click at [553, 672] on icon at bounding box center [553, 751] width 15 height 15
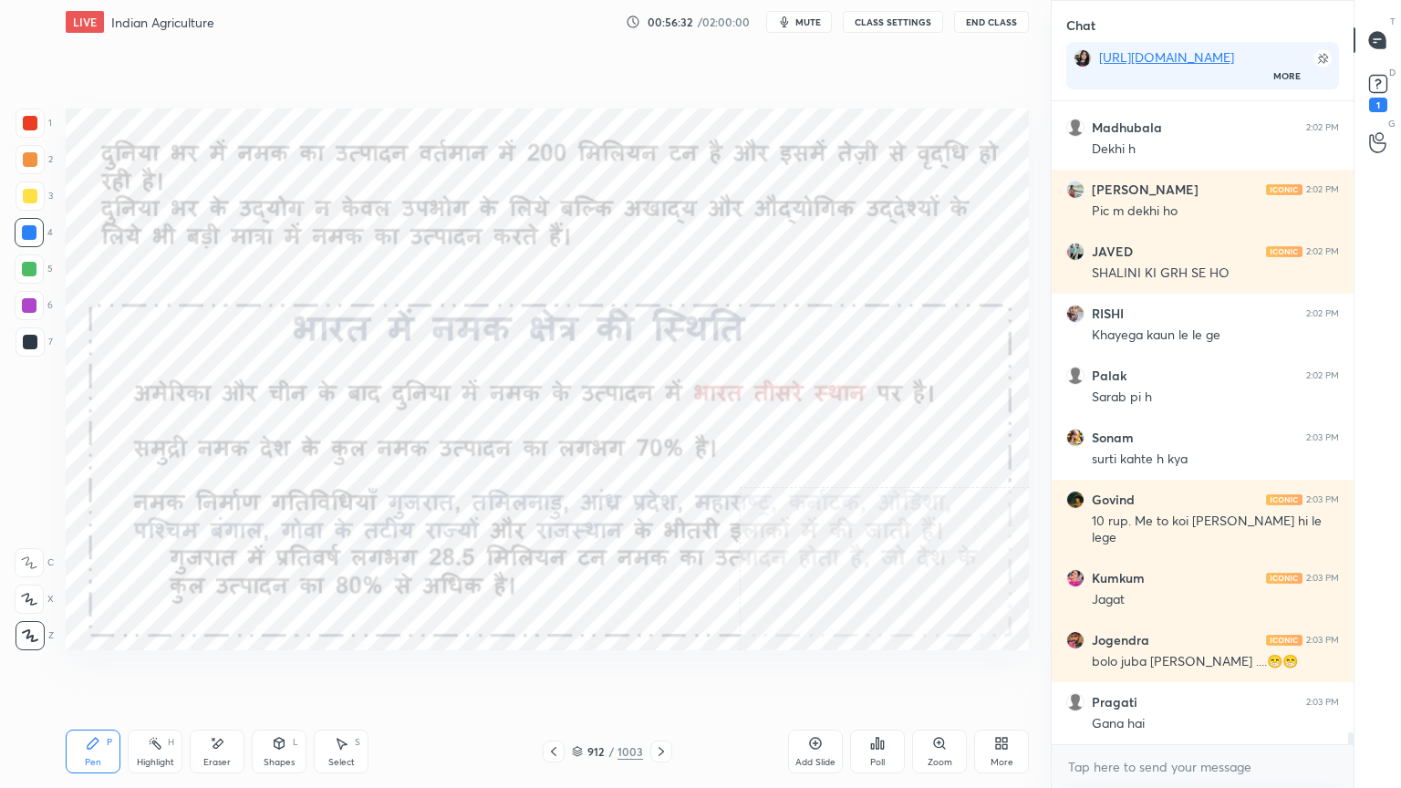
scroll to position [33077, 0]
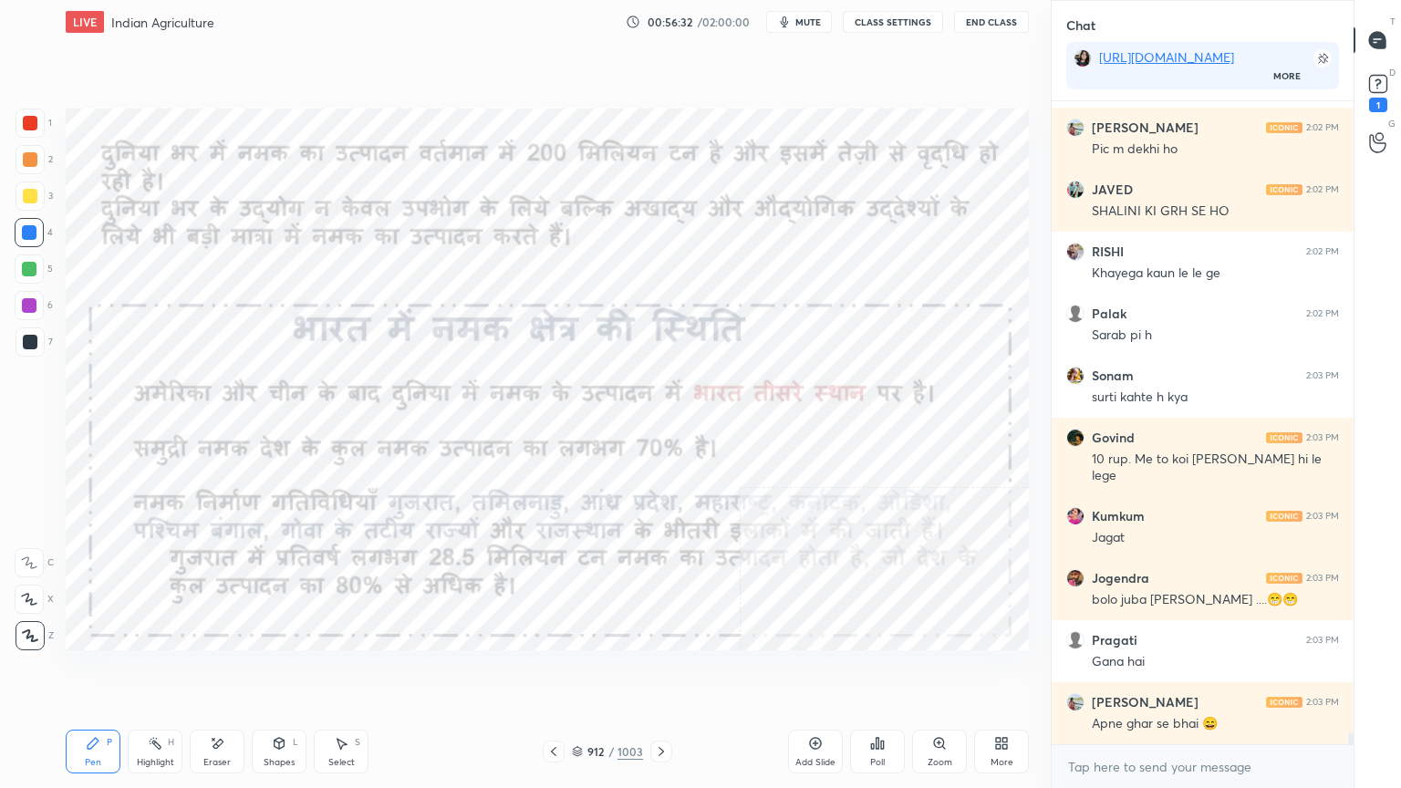
click at [553, 672] on icon at bounding box center [553, 751] width 15 height 15
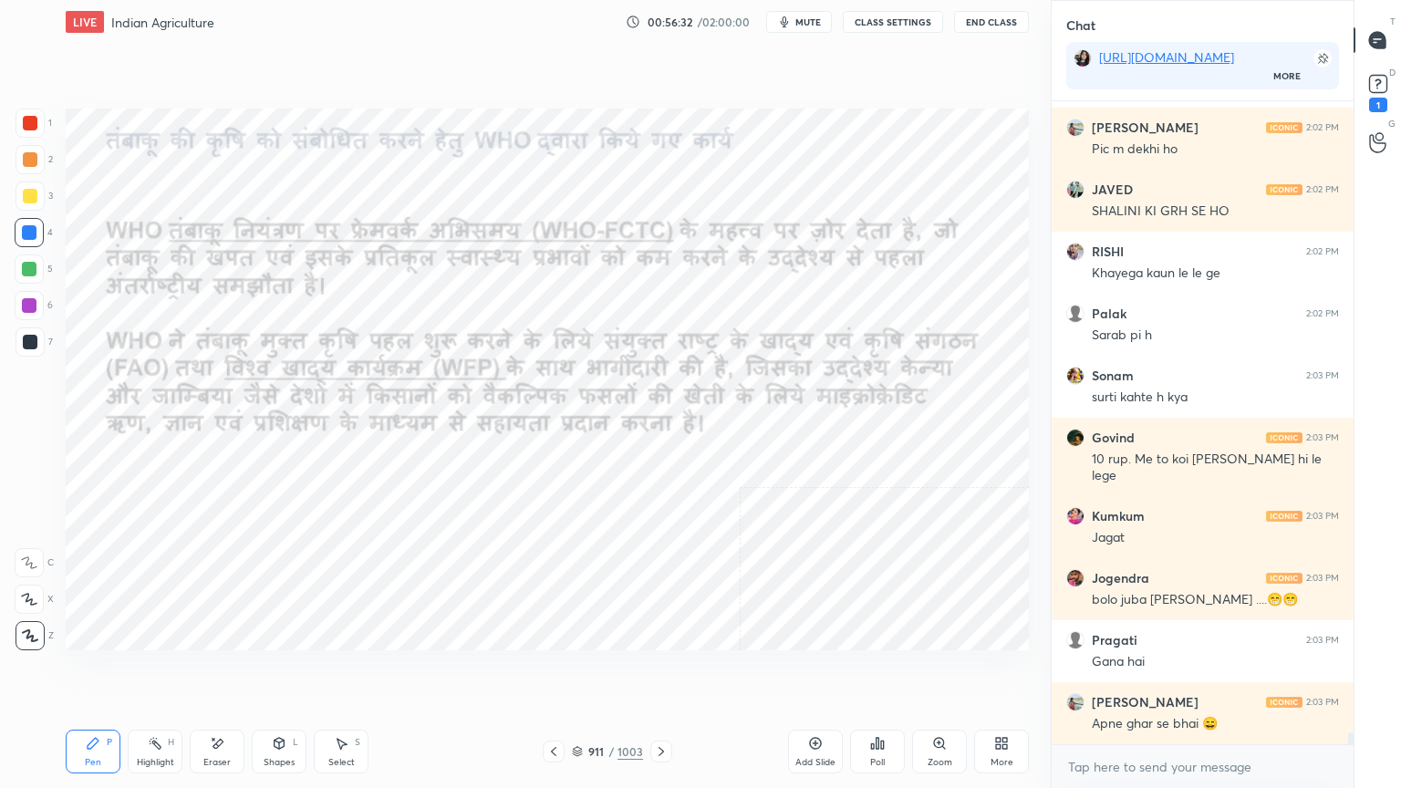
click at [555, 672] on icon at bounding box center [553, 751] width 15 height 15
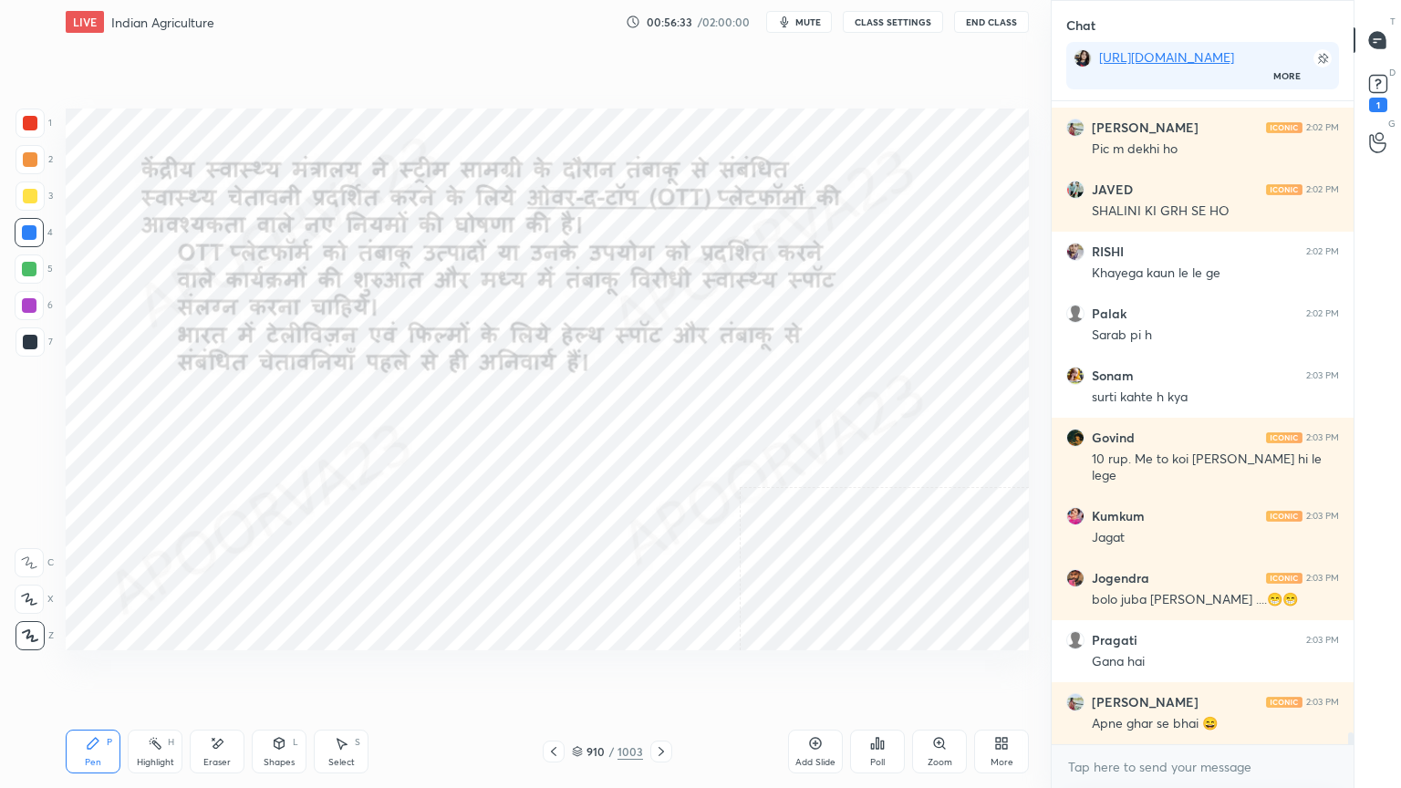
click at [556, 672] on icon at bounding box center [553, 751] width 15 height 15
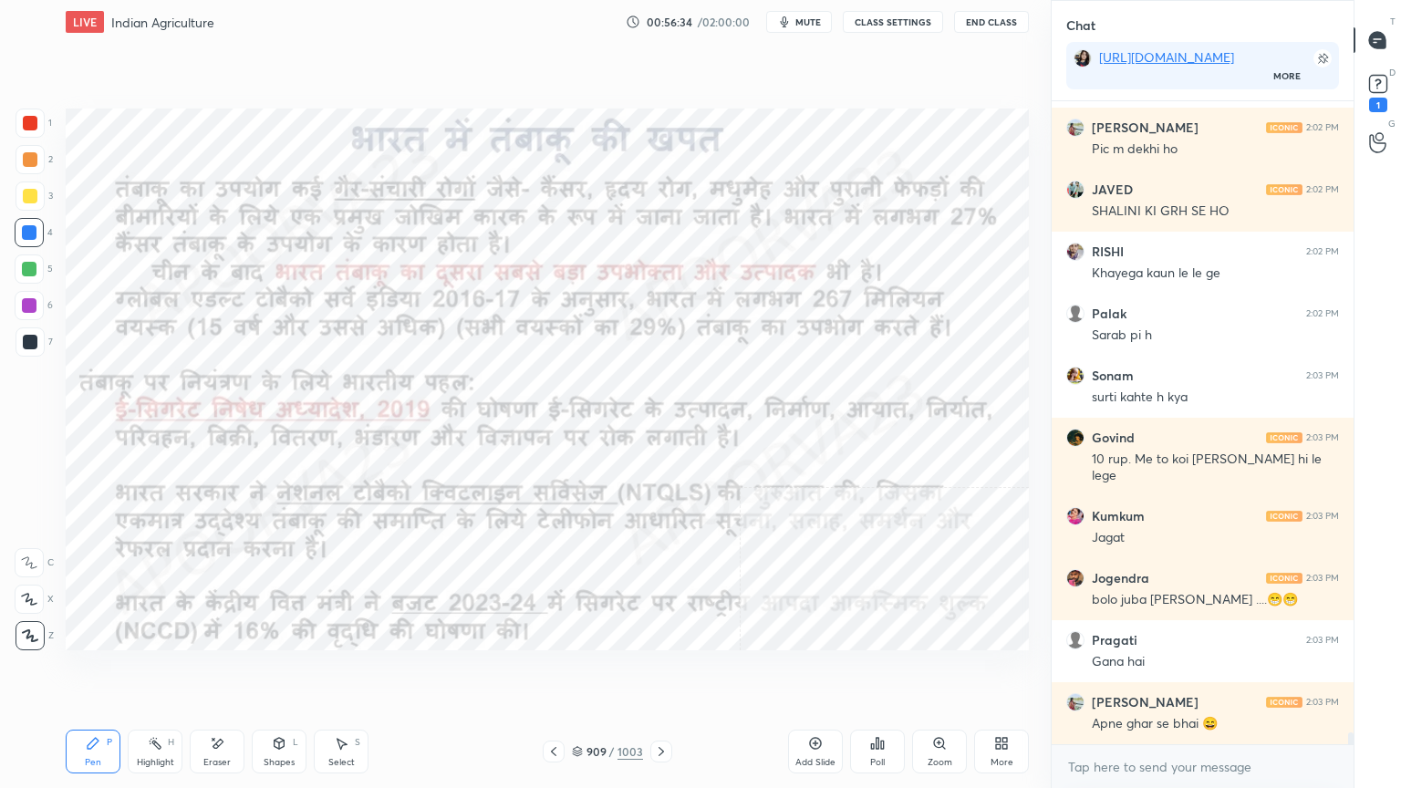
click at [556, 672] on icon at bounding box center [553, 751] width 15 height 15
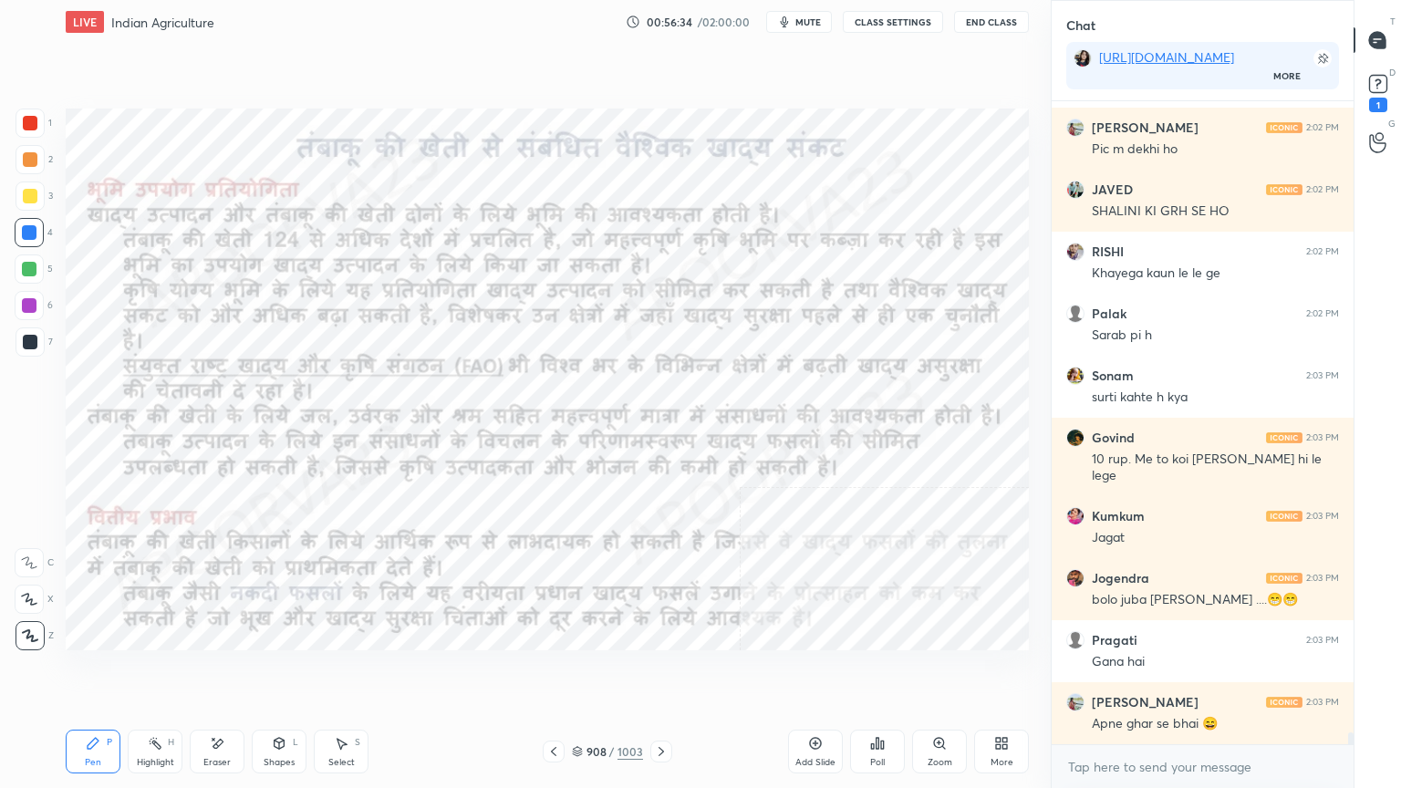
click at [558, 672] on icon at bounding box center [553, 751] width 15 height 15
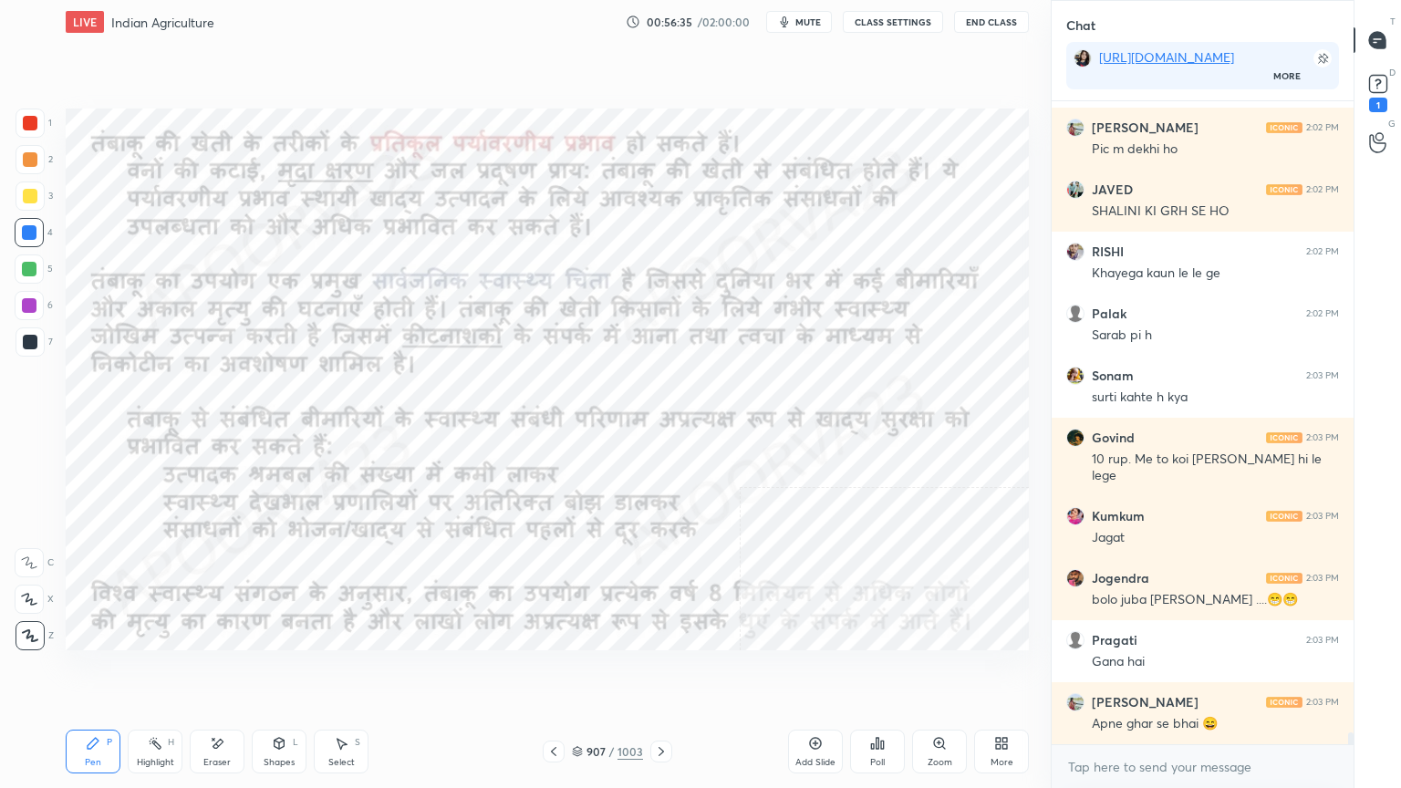
click at [561, 672] on icon at bounding box center [553, 751] width 15 height 15
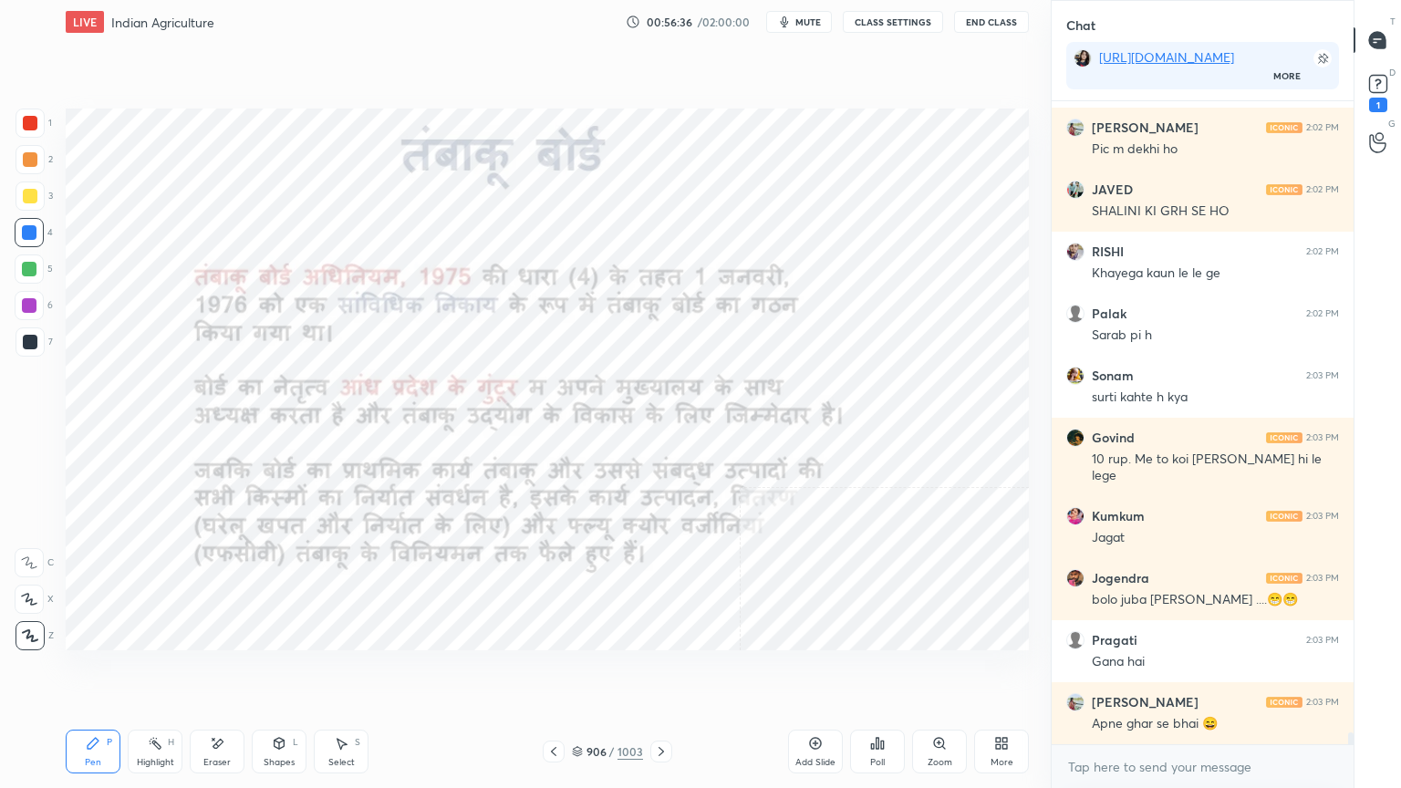
click at [579, 672] on icon at bounding box center [577, 751] width 11 height 11
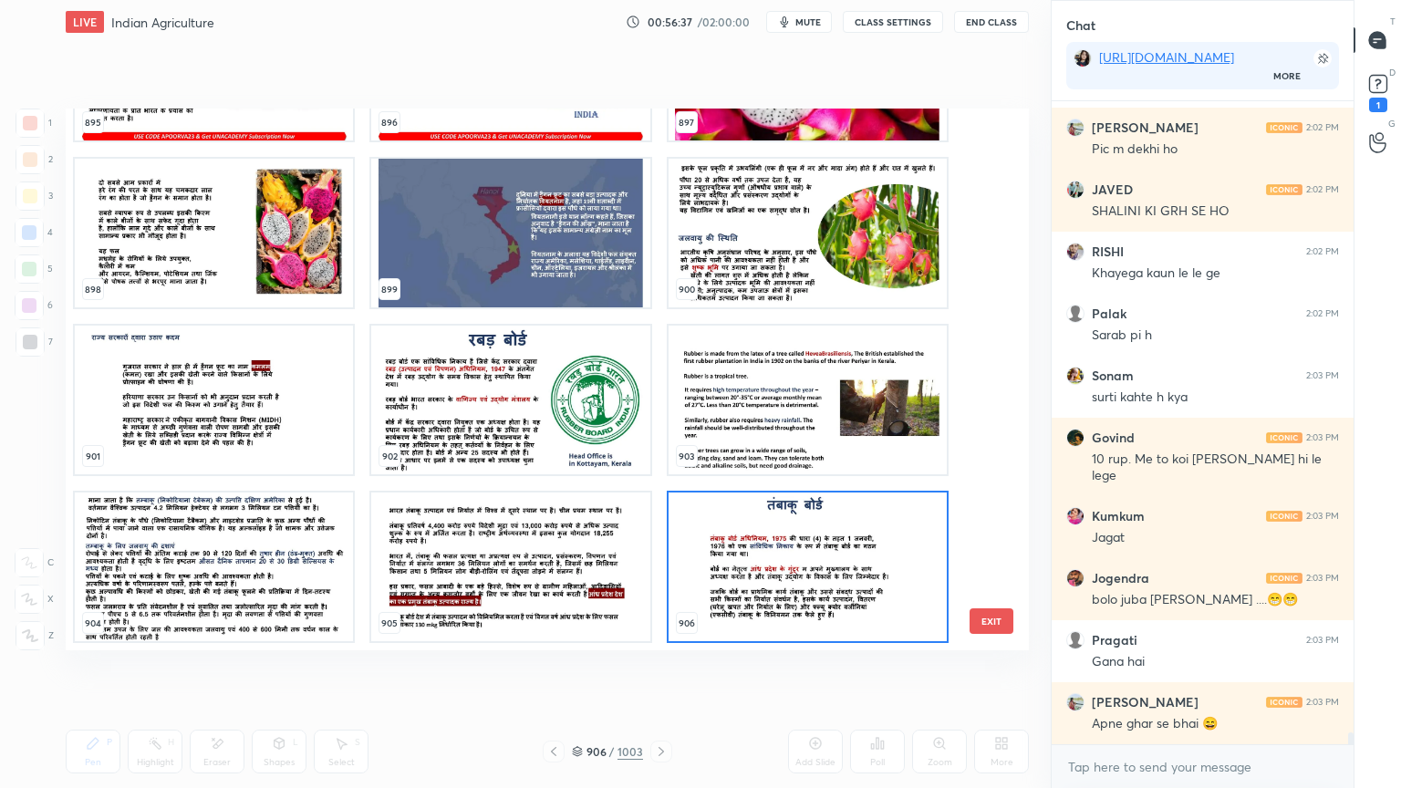
scroll to position [33139, 0]
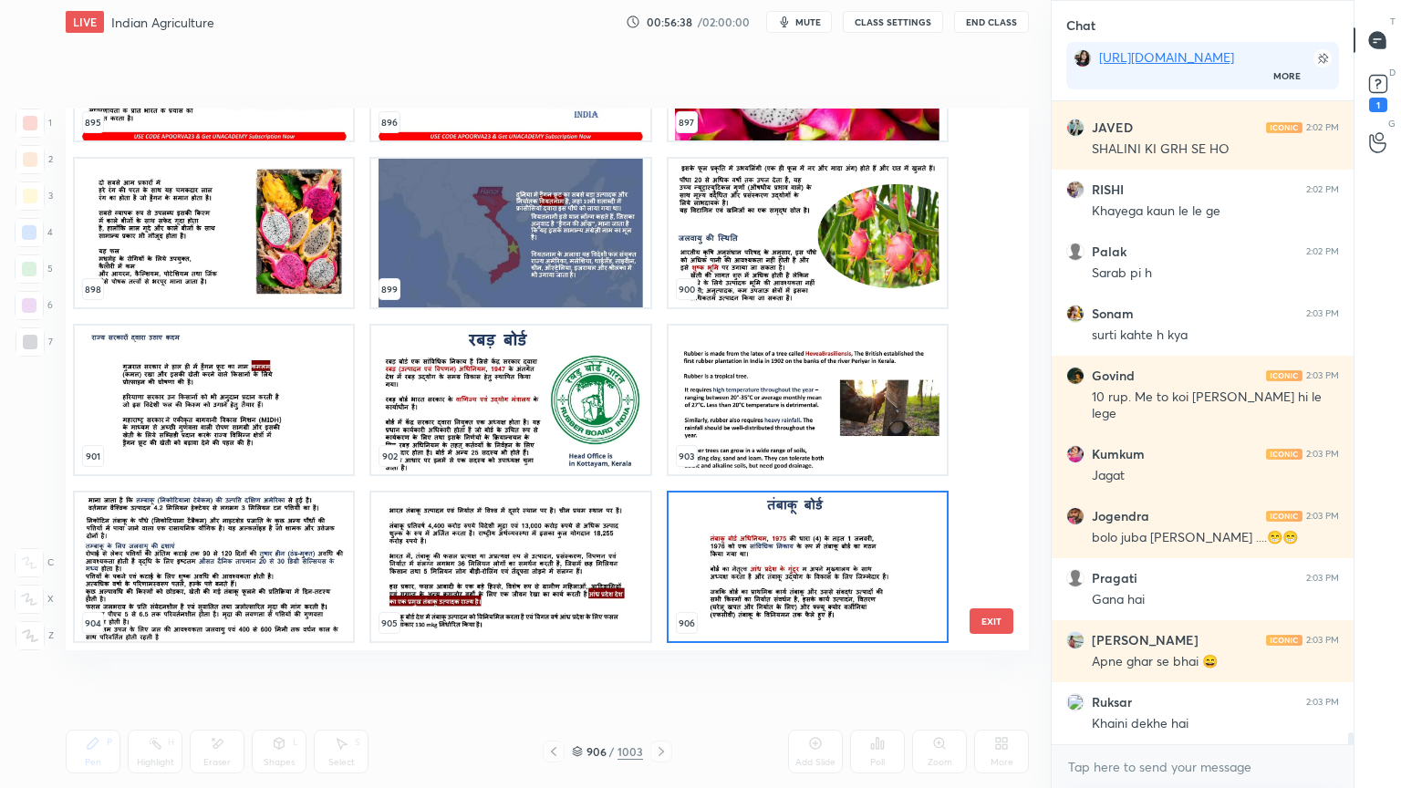
click at [263, 553] on img "grid" at bounding box center [214, 567] width 278 height 149
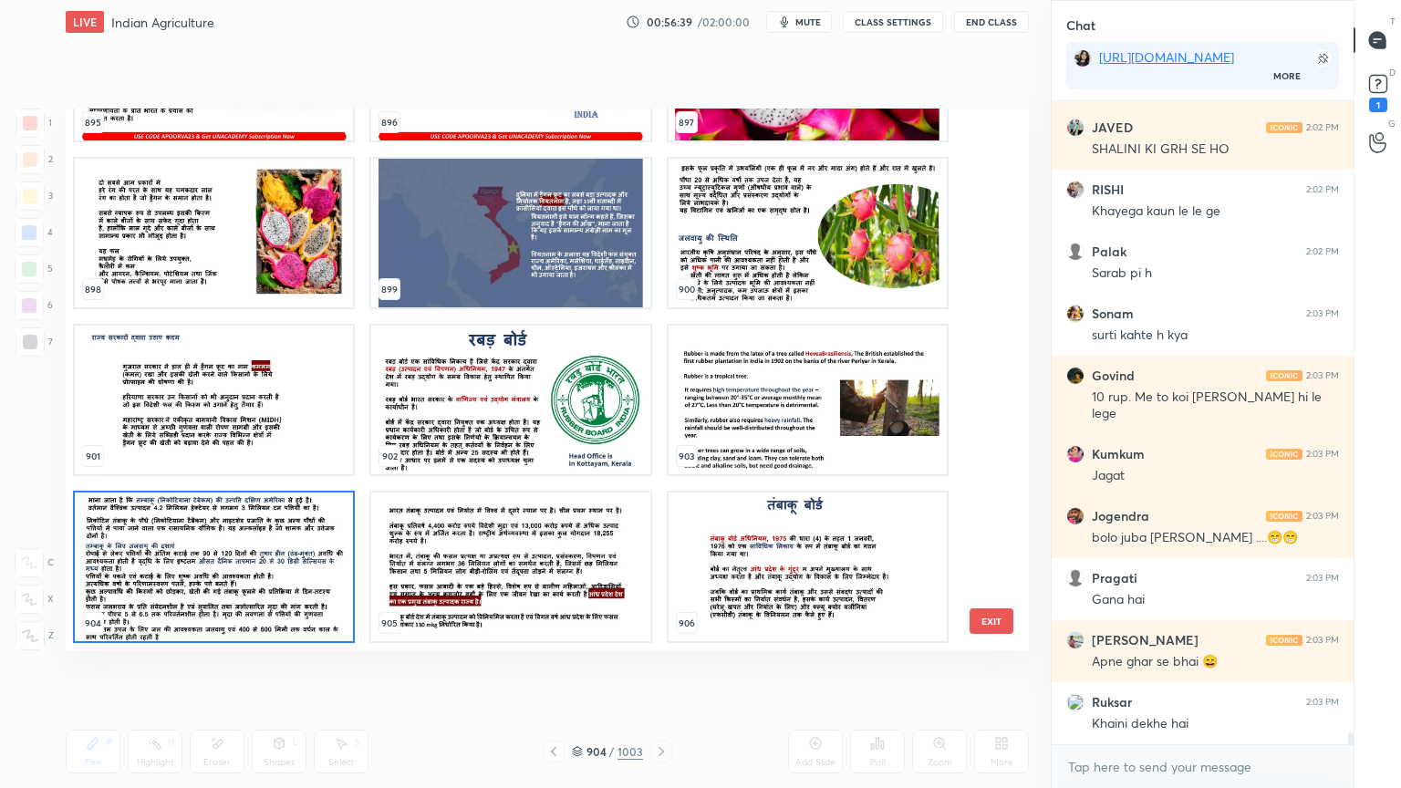
click at [264, 552] on img "grid" at bounding box center [214, 567] width 278 height 149
click at [265, 551] on img "grid" at bounding box center [214, 567] width 278 height 149
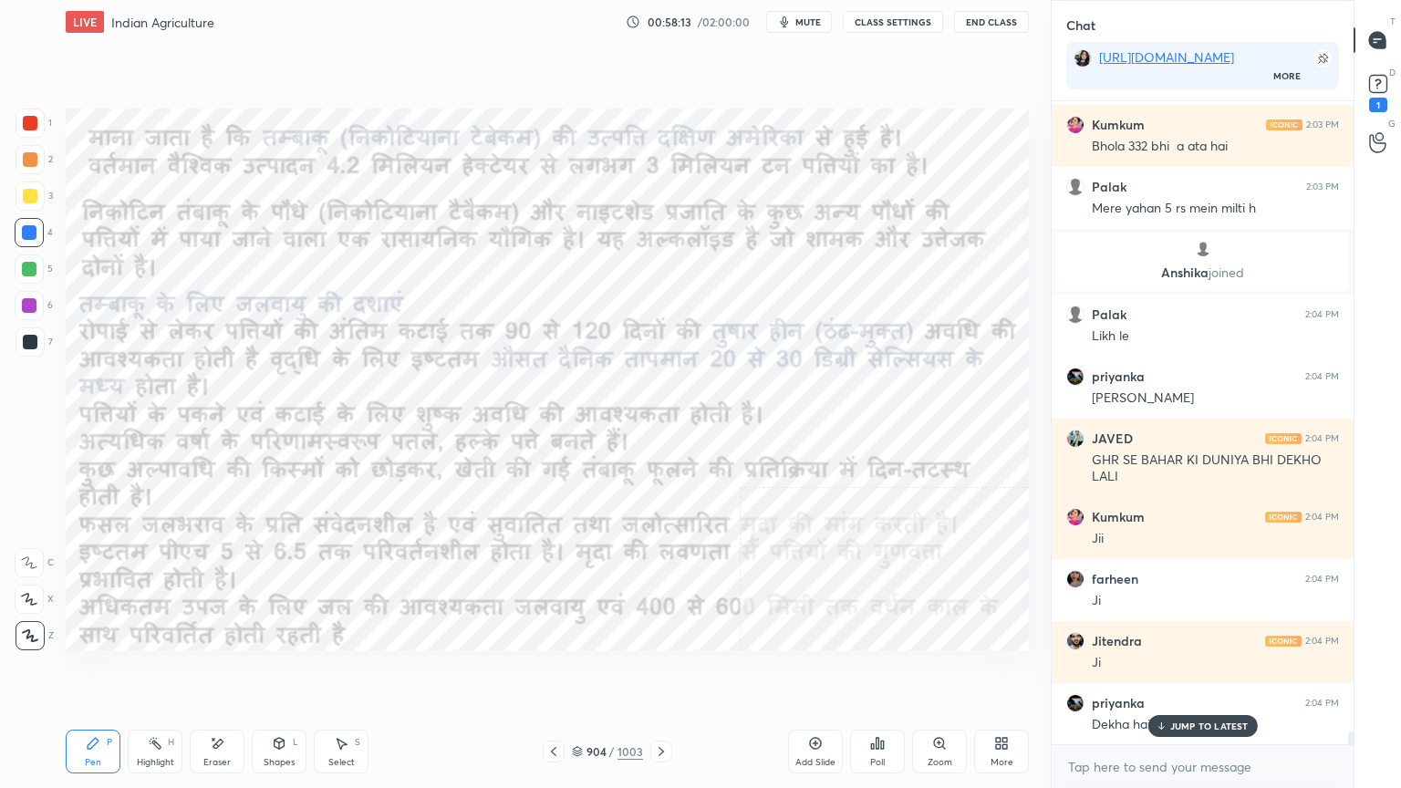
scroll to position [32195, 0]
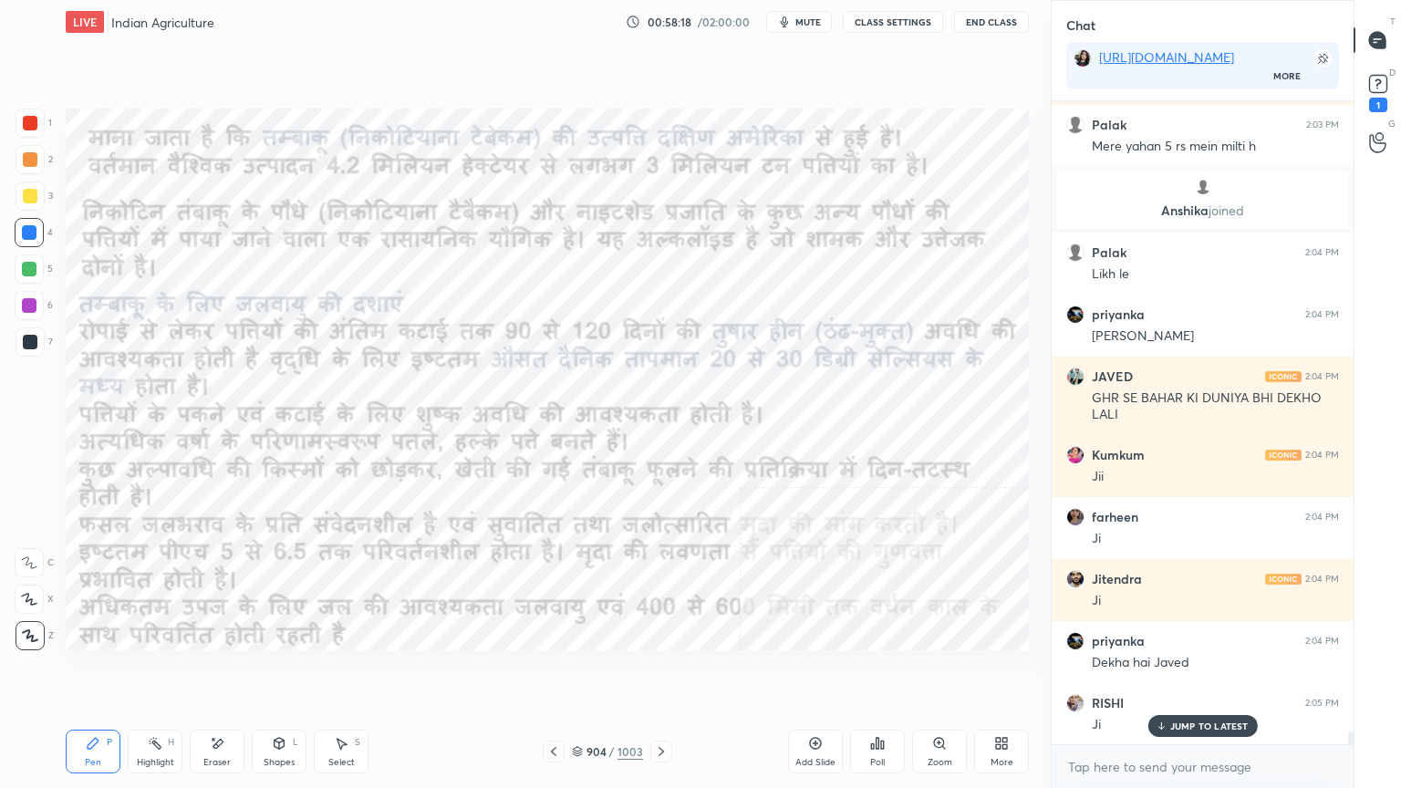
drag, startPoint x: 580, startPoint y: 747, endPoint x: 606, endPoint y: 715, distance: 40.9
click at [584, 672] on div "904 / 1003" at bounding box center [607, 751] width 71 height 16
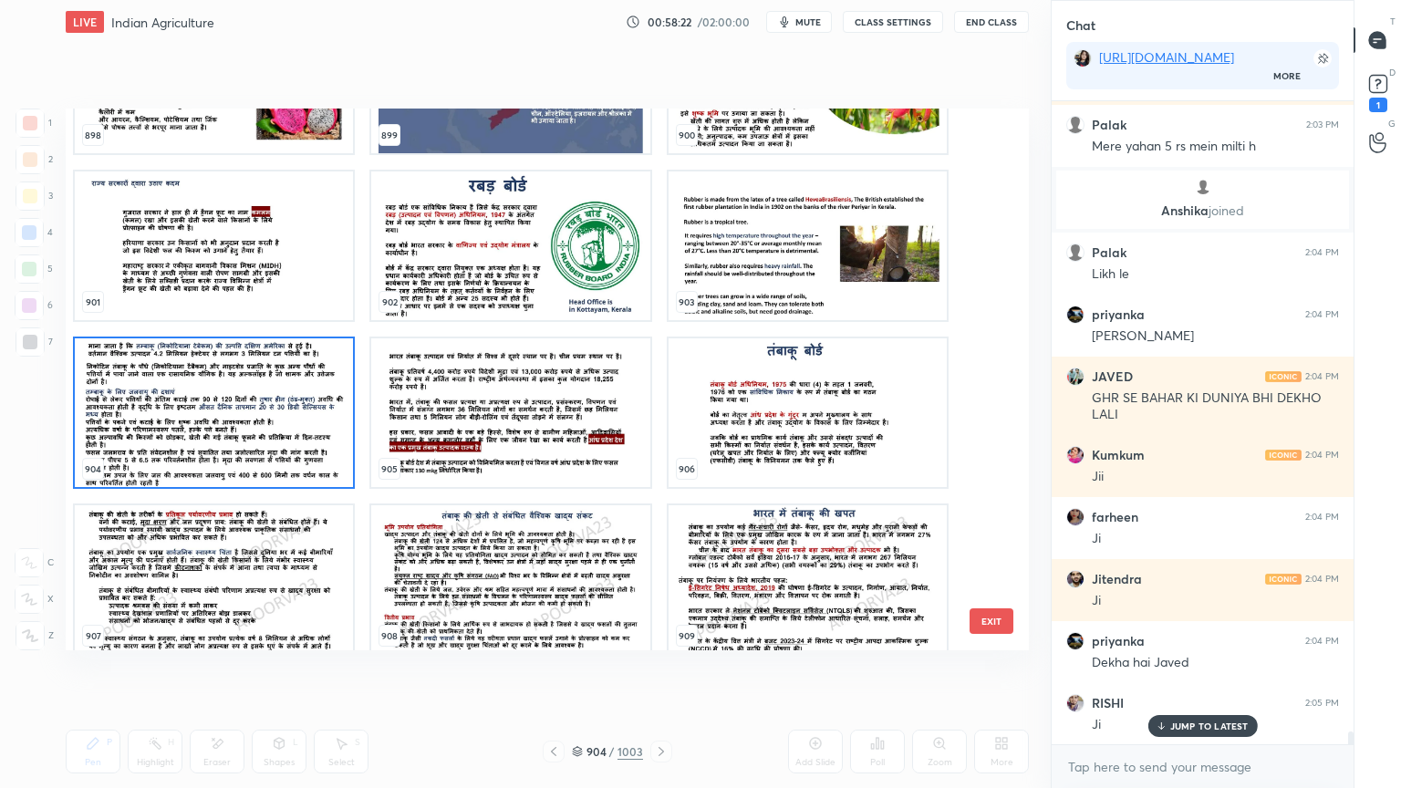
scroll to position [32260, 0]
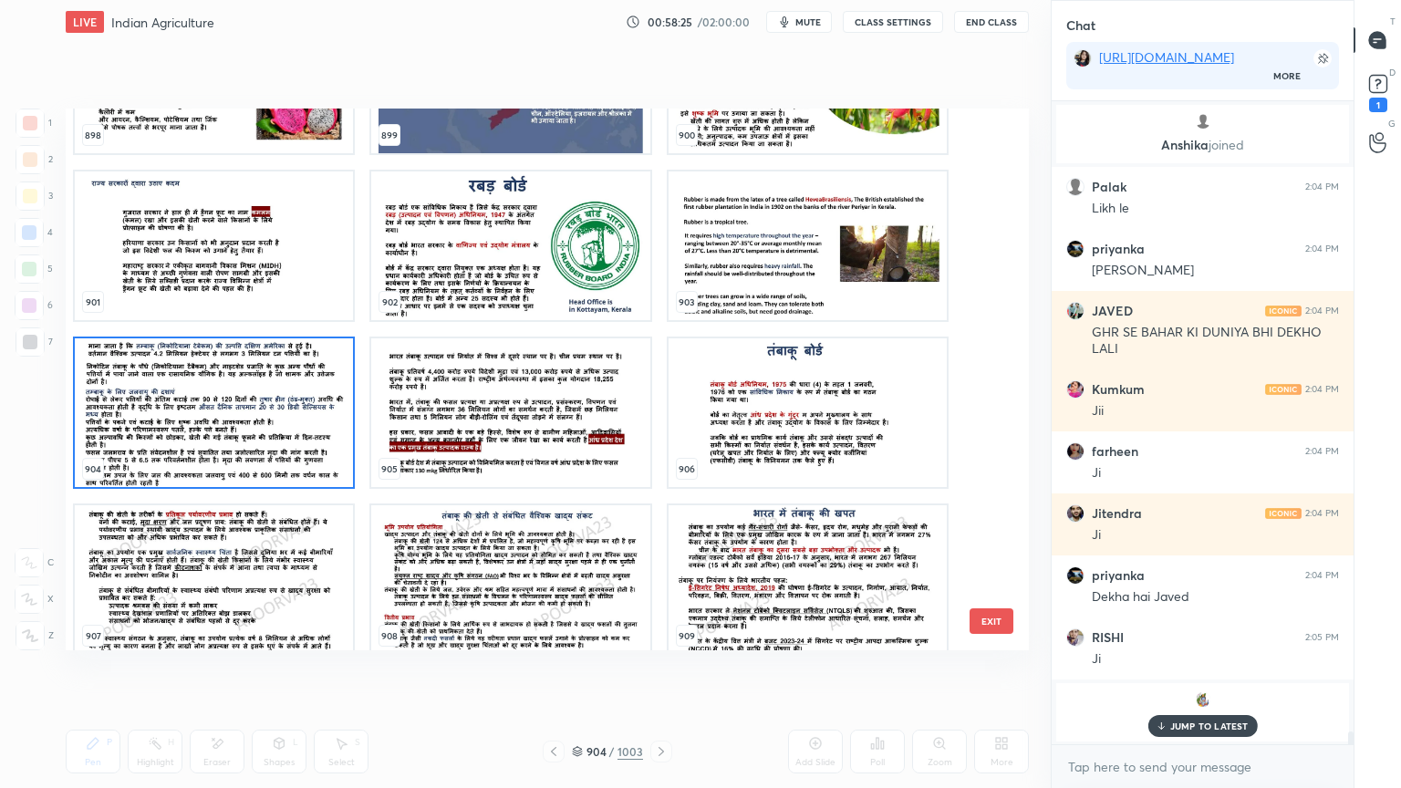
click at [602, 447] on img "grid" at bounding box center [510, 412] width 278 height 149
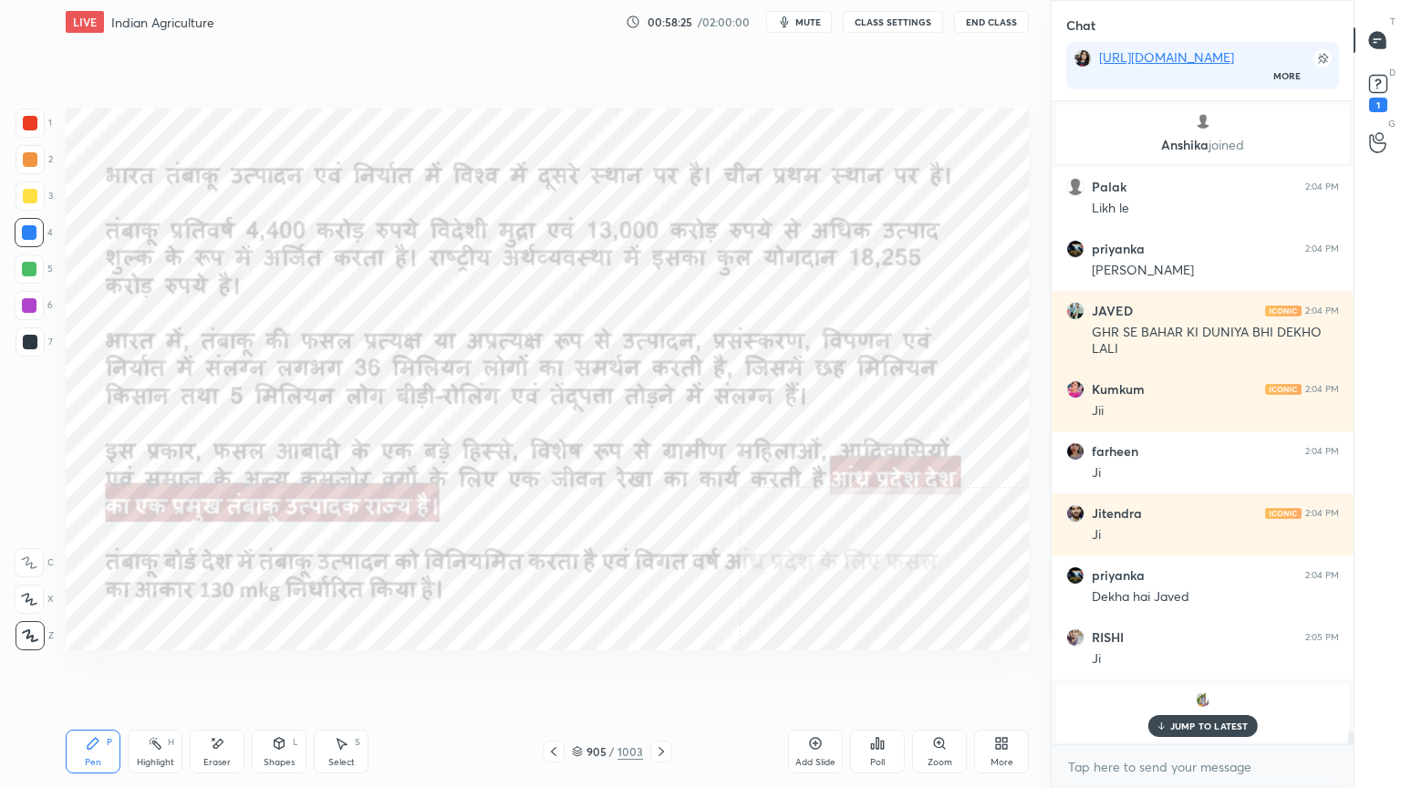
click at [602, 447] on img "grid" at bounding box center [510, 412] width 278 height 149
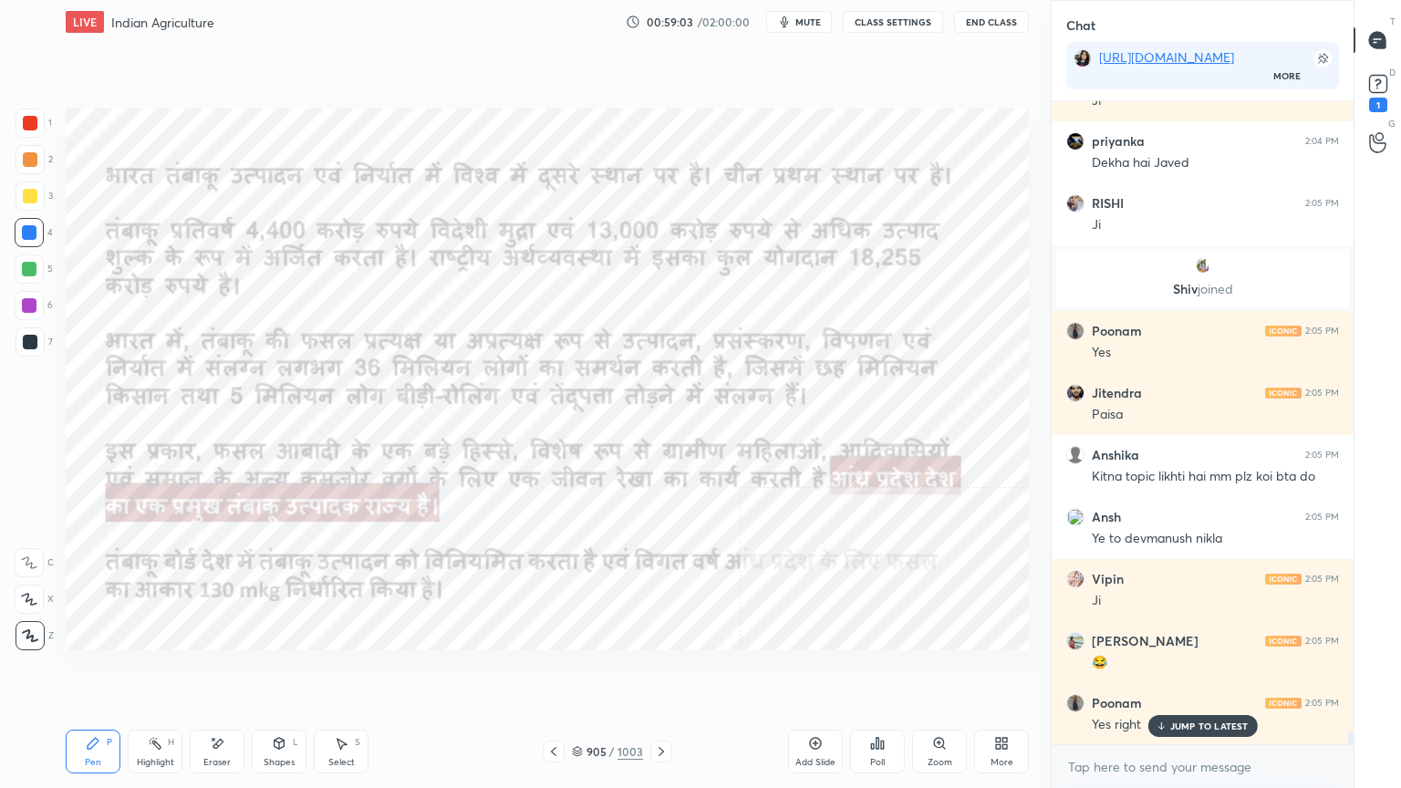
scroll to position [32757, 0]
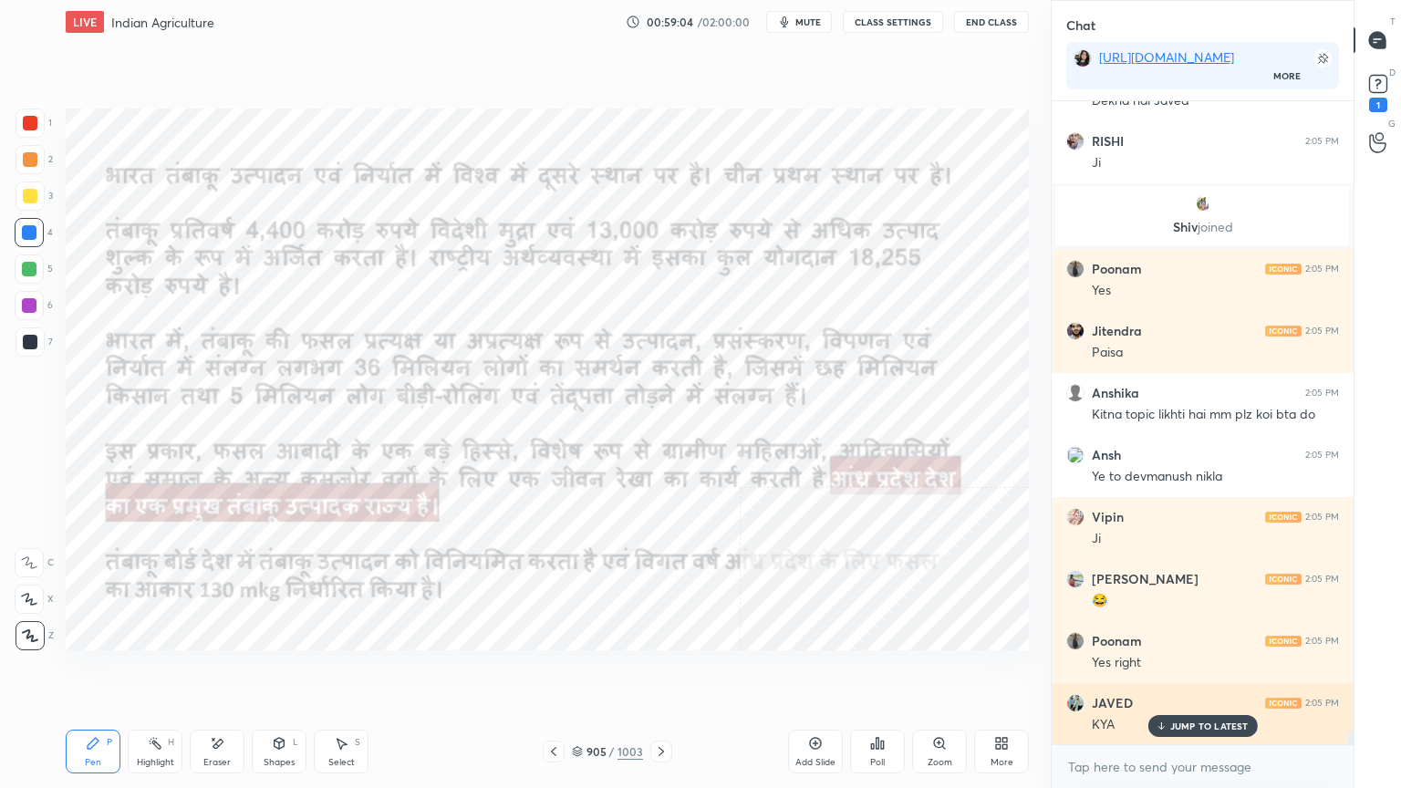
click at [1211, 672] on p "JUMP TO LATEST" at bounding box center [1209, 726] width 78 height 11
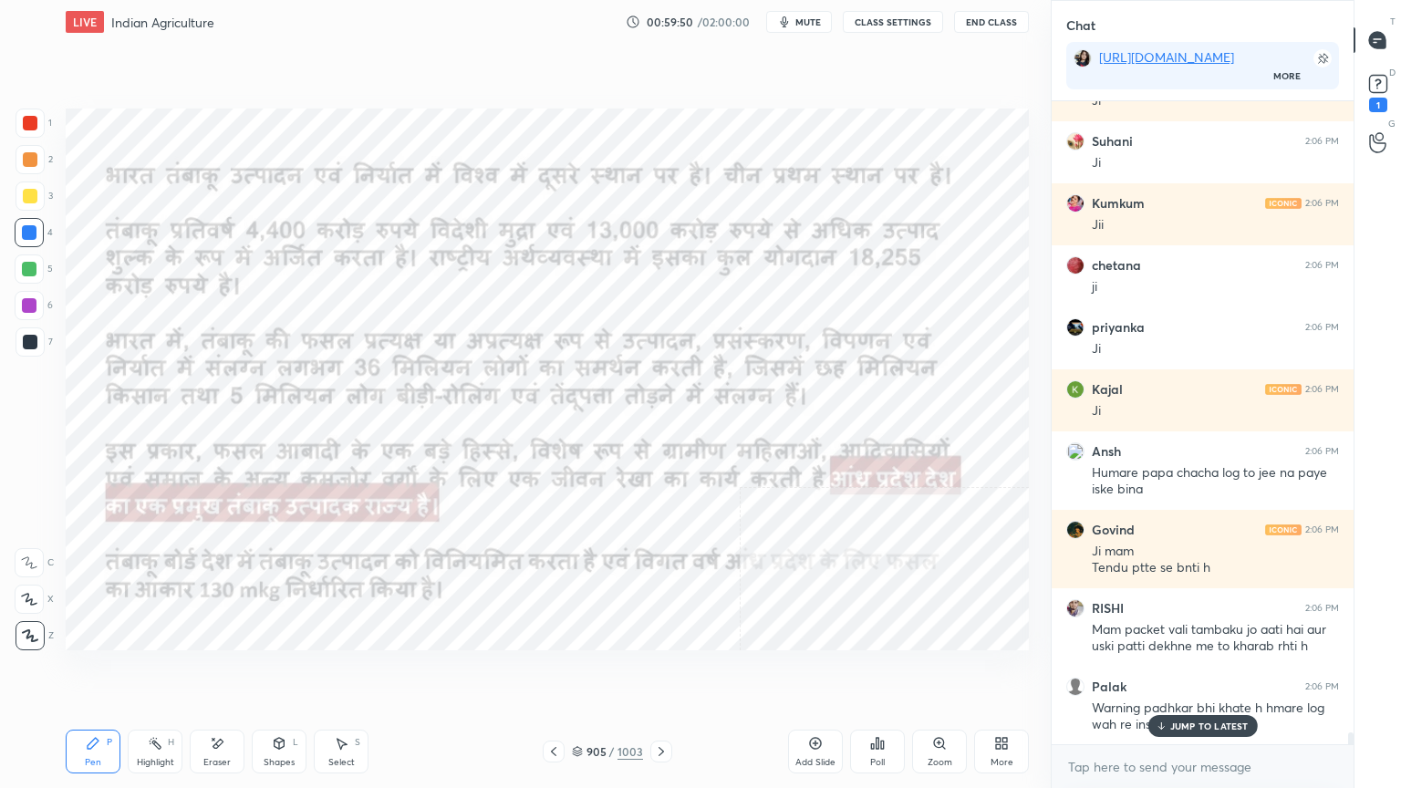
scroll to position [33629, 0]
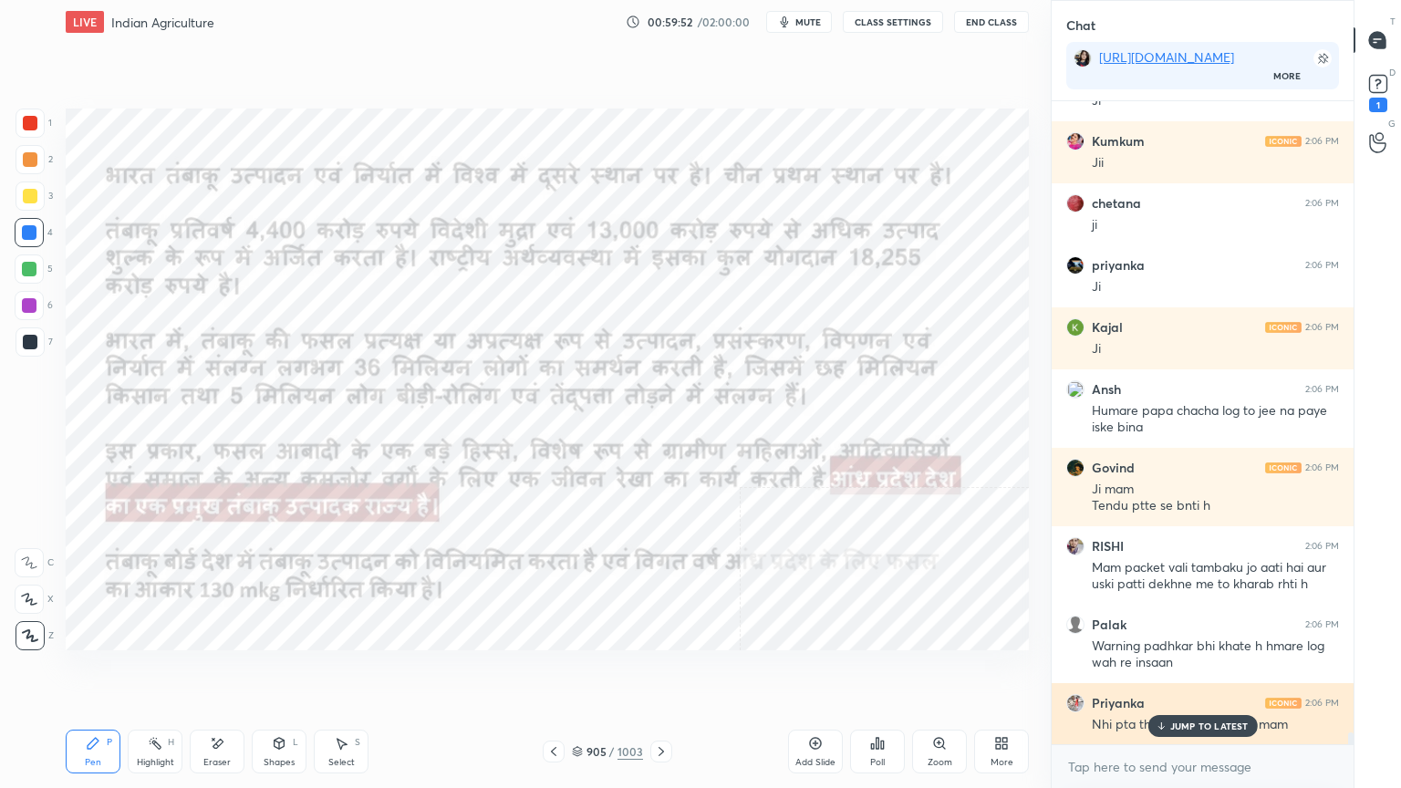
click at [1191, 672] on p "JUMP TO LATEST" at bounding box center [1209, 726] width 78 height 11
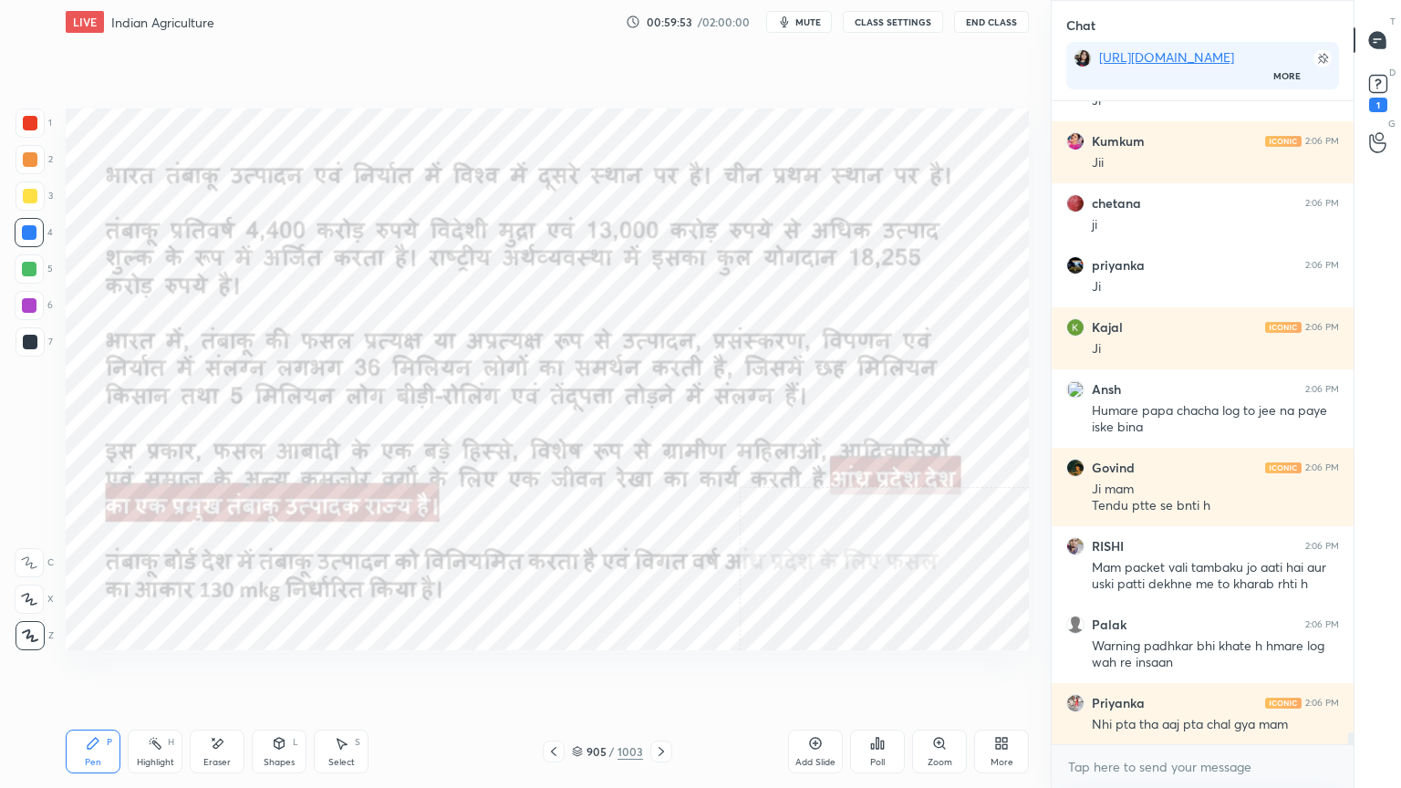
drag, startPoint x: 1175, startPoint y: 785, endPoint x: 1179, endPoint y: 774, distance: 10.7
click at [1177, 672] on div "x" at bounding box center [1203, 766] width 302 height 43
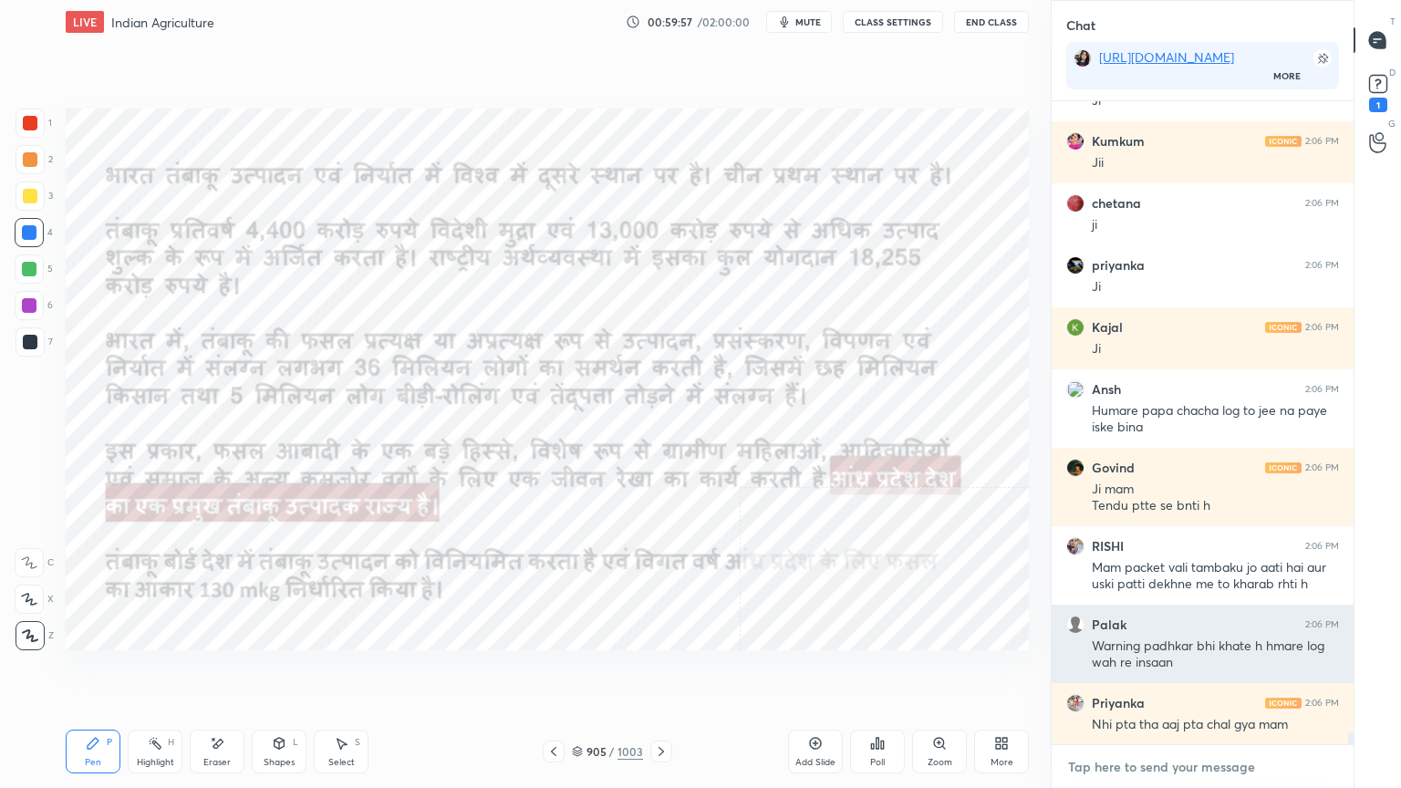
scroll to position [33691, 0]
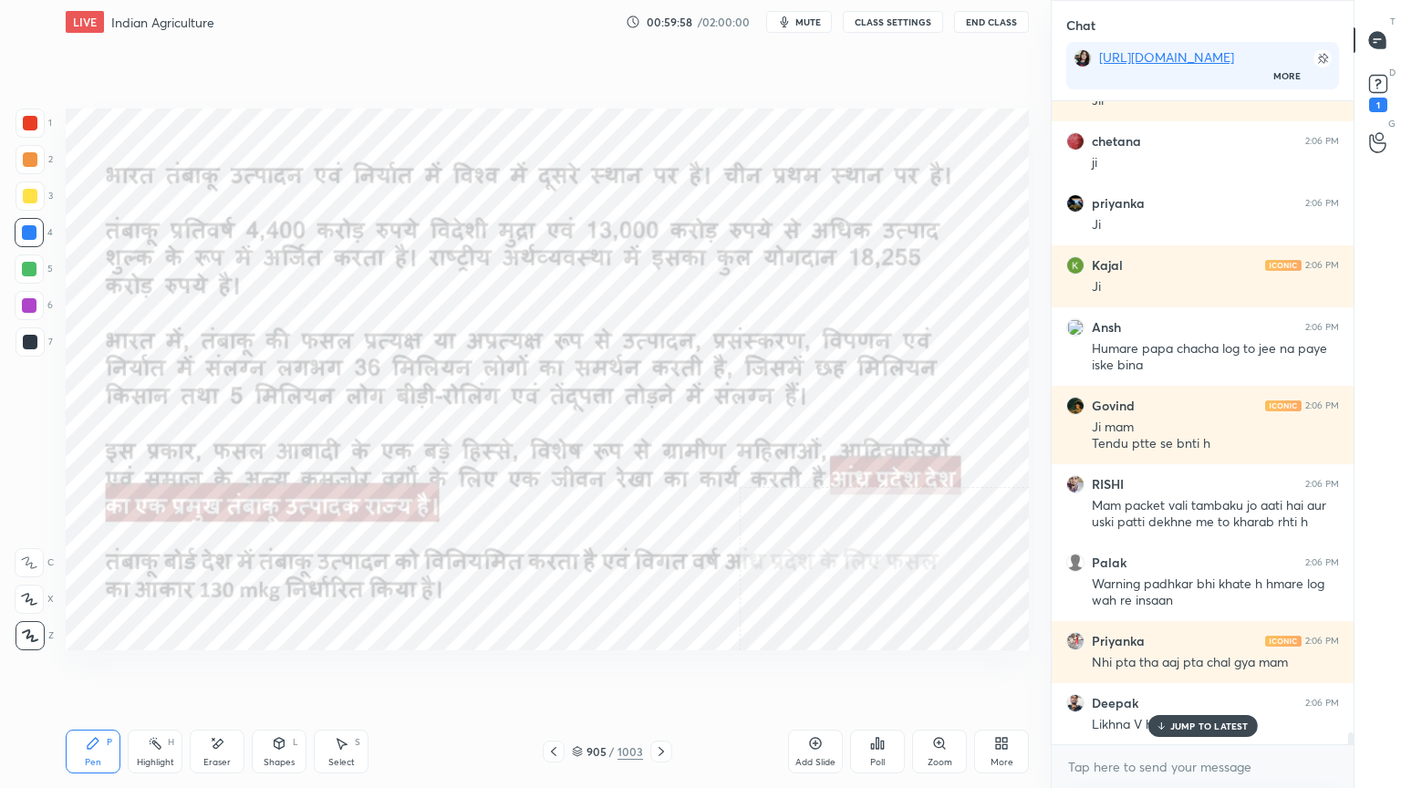
click at [212, 672] on div "Eraser" at bounding box center [216, 762] width 27 height 9
click at [29, 614] on div "Erase all" at bounding box center [31, 632] width 33 height 36
drag, startPoint x: 26, startPoint y: 611, endPoint x: 64, endPoint y: 595, distance: 41.7
click at [26, 610] on div "1 2 3 4 5 6 7 C X Z E E Erase all H H" at bounding box center [29, 380] width 58 height 542
click at [1230, 672] on p "JUMP TO LATEST" at bounding box center [1209, 726] width 78 height 11
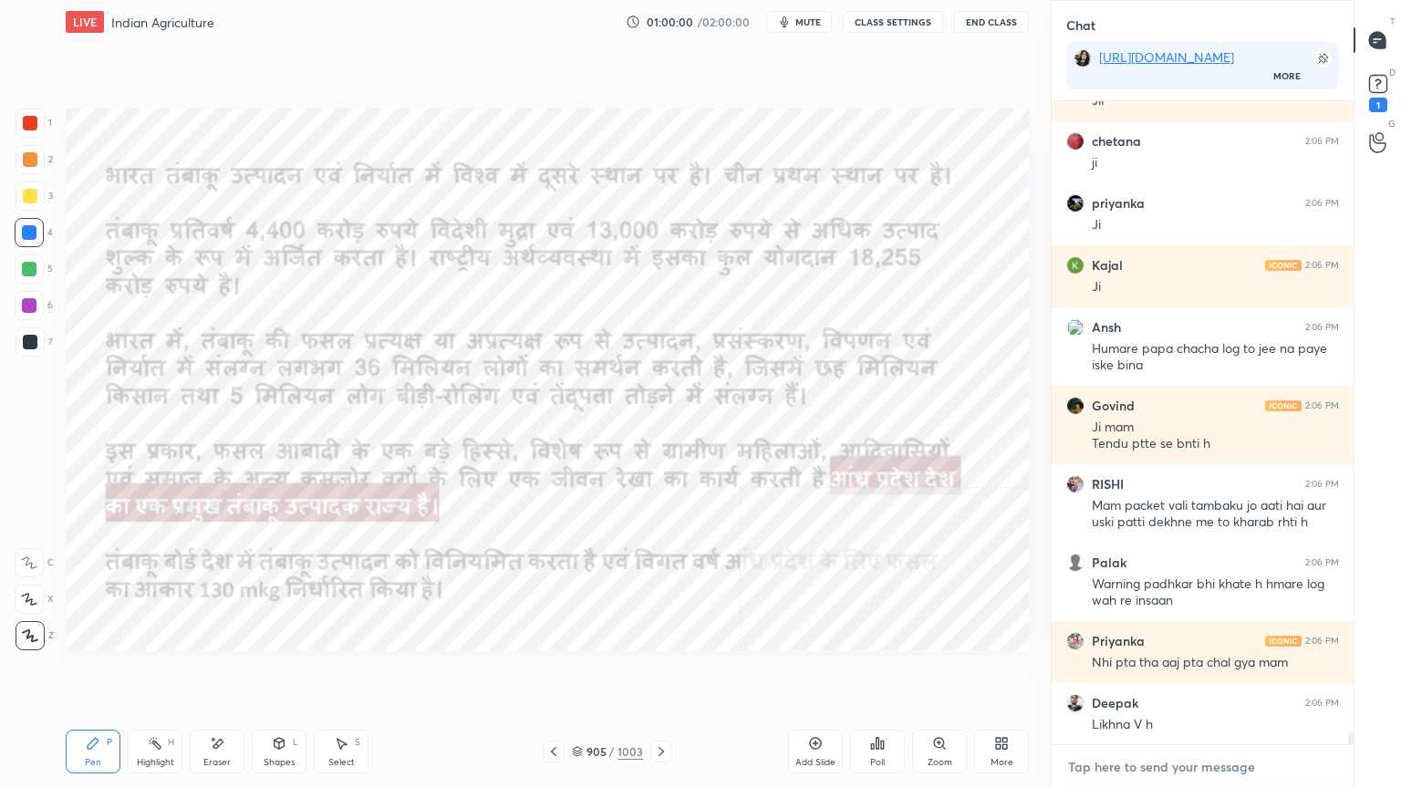
click at [1221, 672] on textarea at bounding box center [1202, 767] width 273 height 29
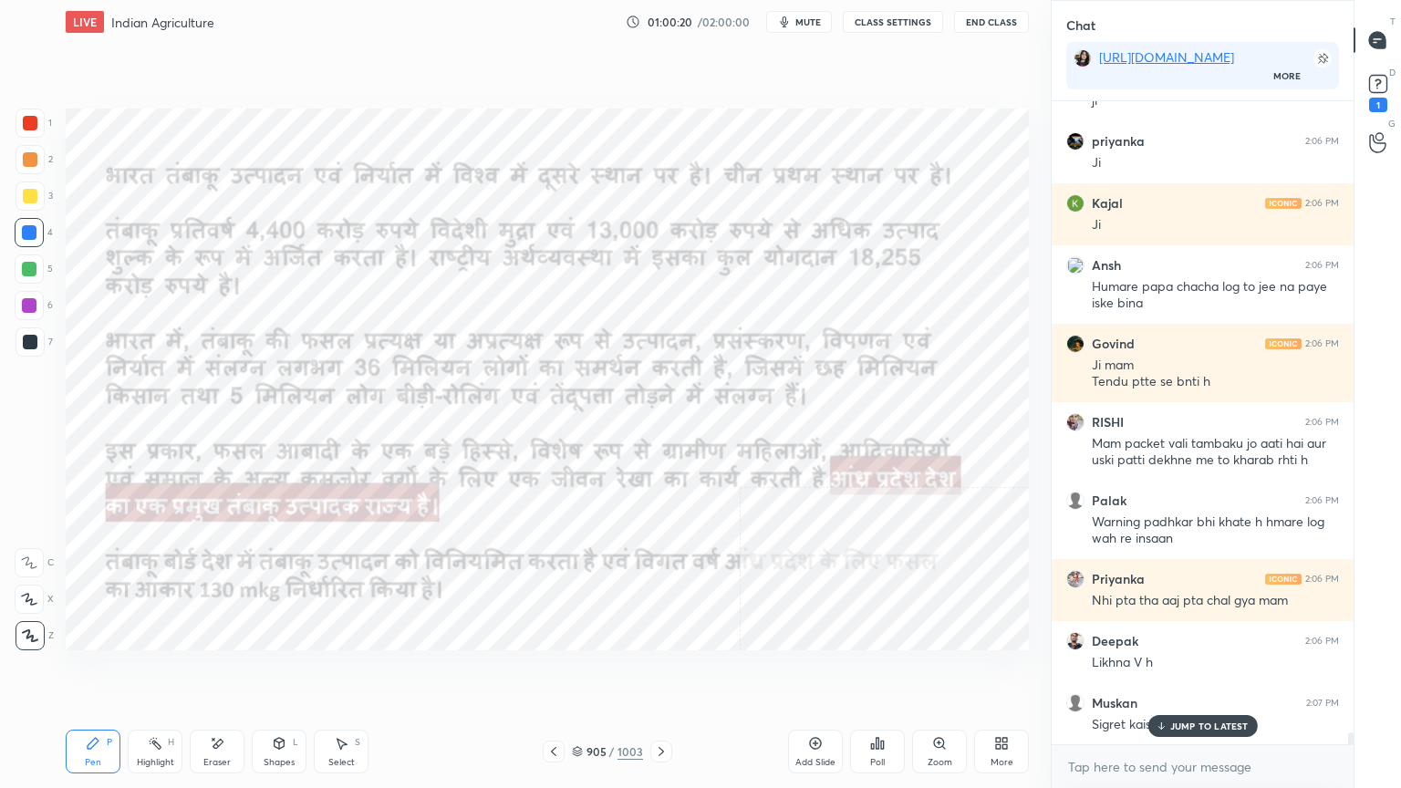
click at [1209, 672] on p "JUMP TO LATEST" at bounding box center [1209, 726] width 78 height 11
click at [223, 672] on icon at bounding box center [217, 744] width 15 height 16
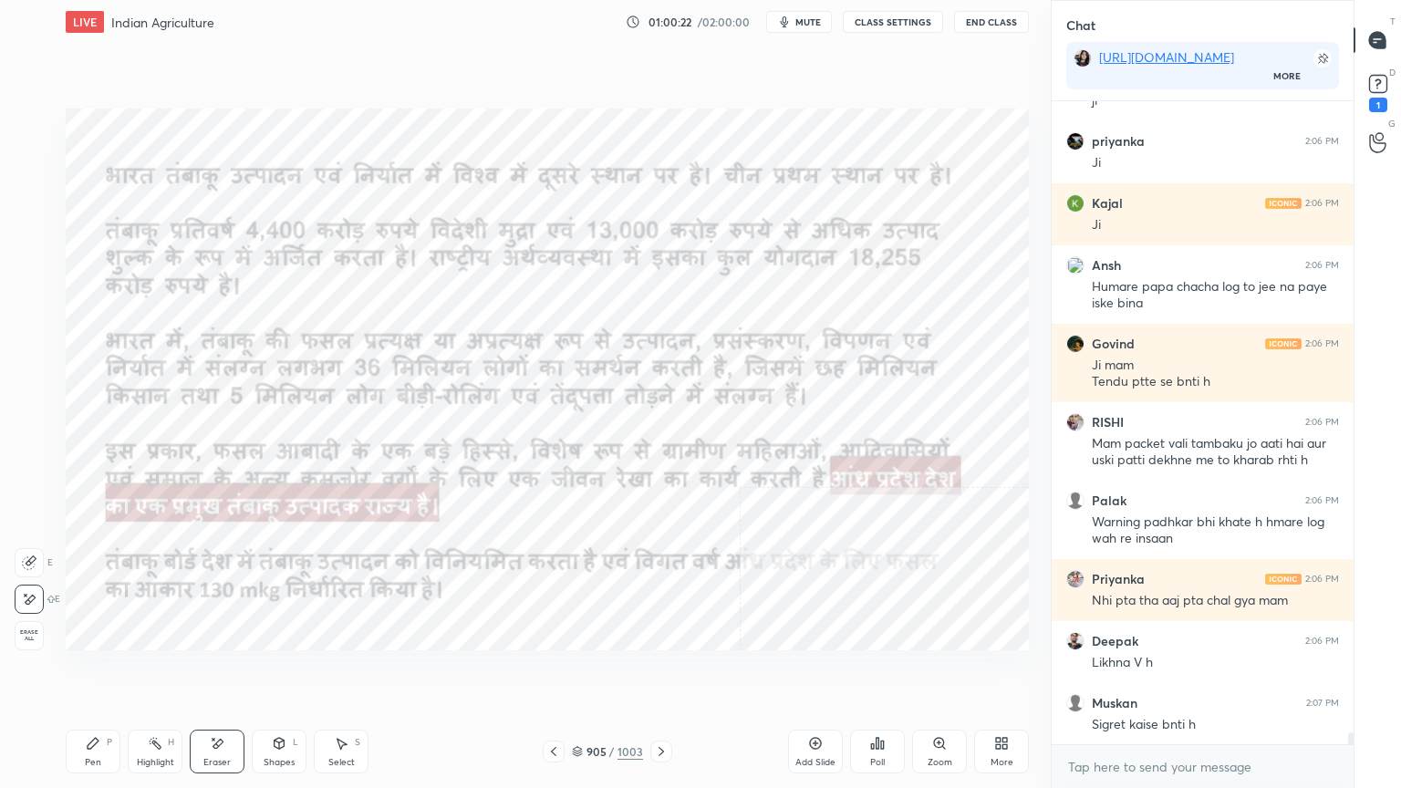
drag, startPoint x: 34, startPoint y: 639, endPoint x: 37, endPoint y: 624, distance: 15.0
click at [36, 635] on span "Erase all" at bounding box center [29, 635] width 27 height 13
click at [223, 672] on icon at bounding box center [217, 744] width 15 height 16
click at [29, 629] on span "Erase all" at bounding box center [29, 635] width 27 height 13
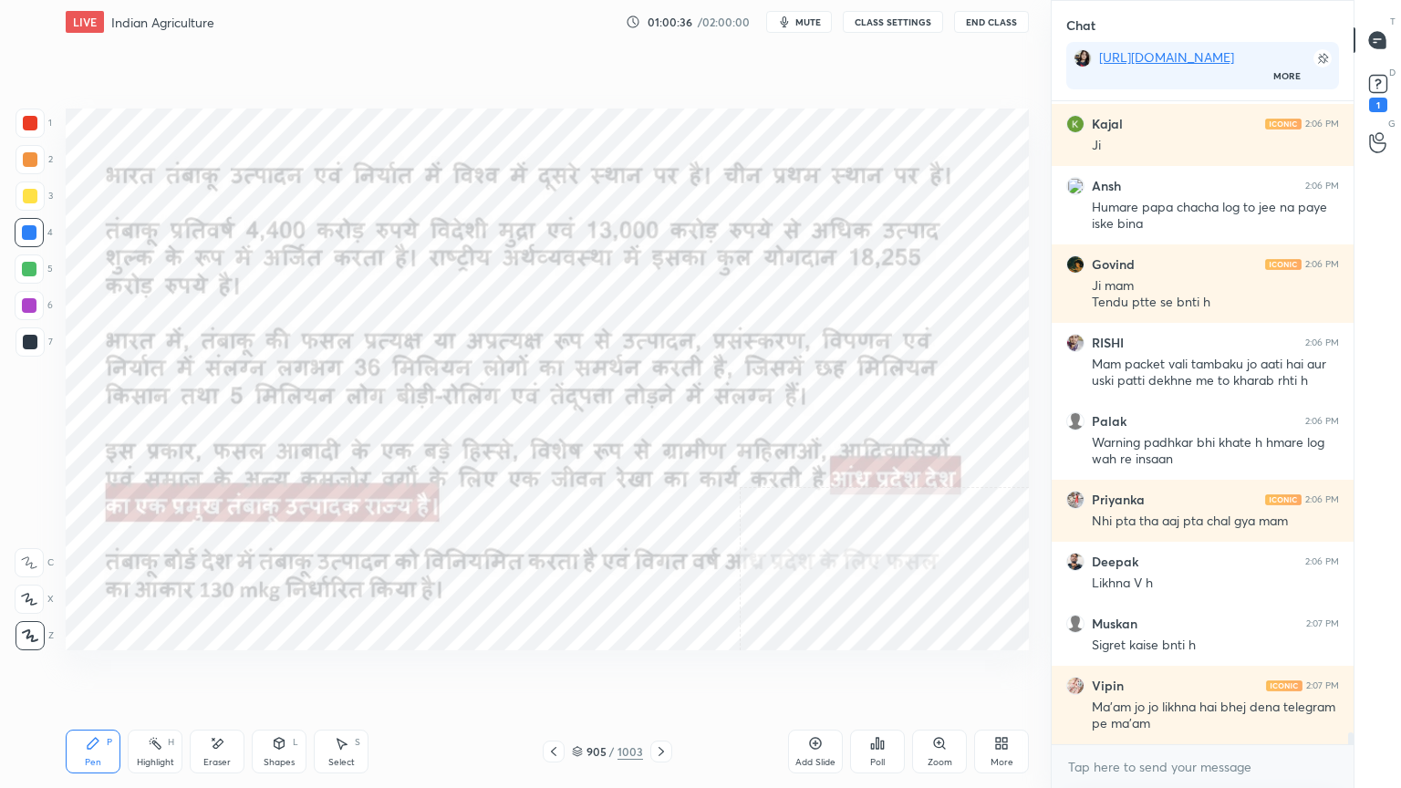
scroll to position [33894, 0]
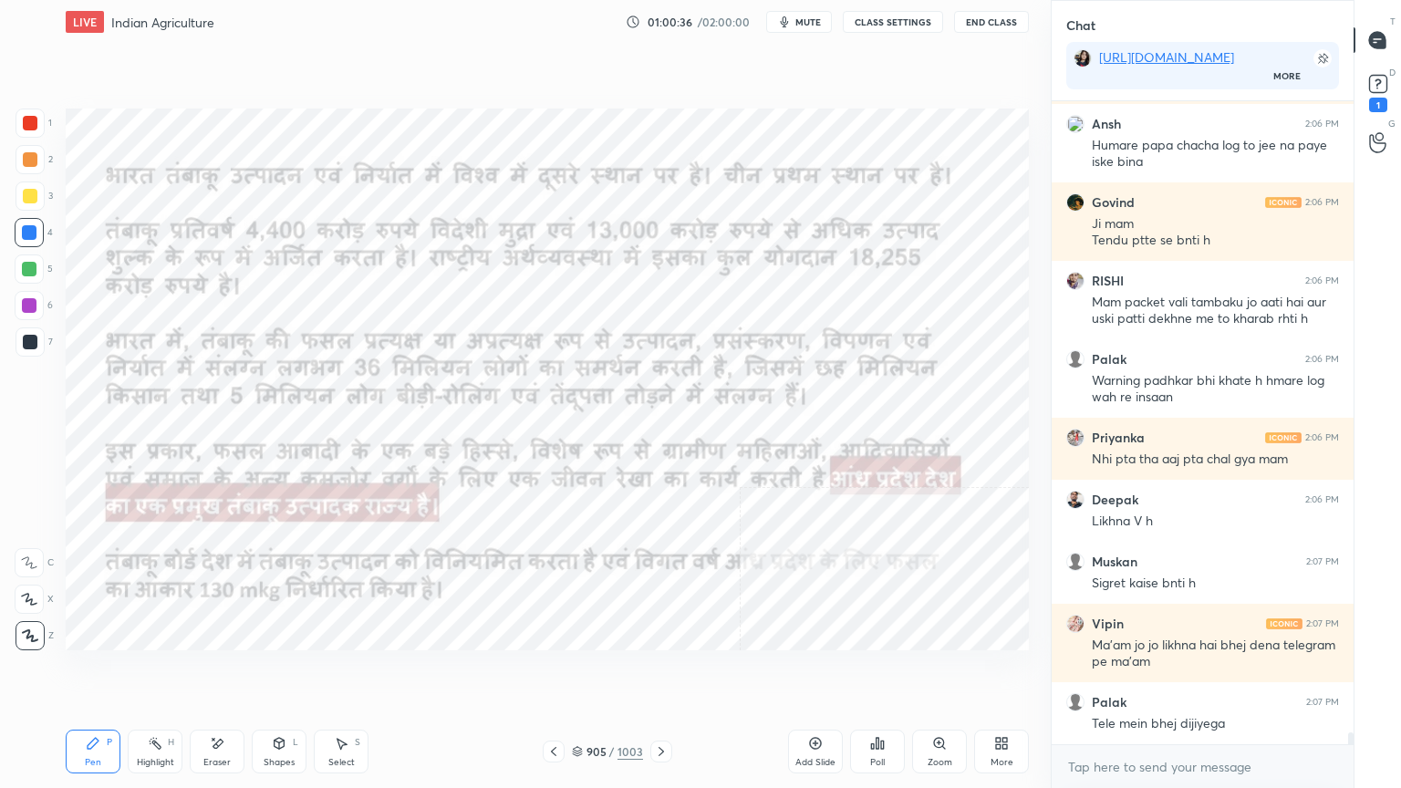
drag, startPoint x: 584, startPoint y: 752, endPoint x: 611, endPoint y: 733, distance: 32.9
click at [585, 672] on div "905 / 1003" at bounding box center [607, 751] width 71 height 16
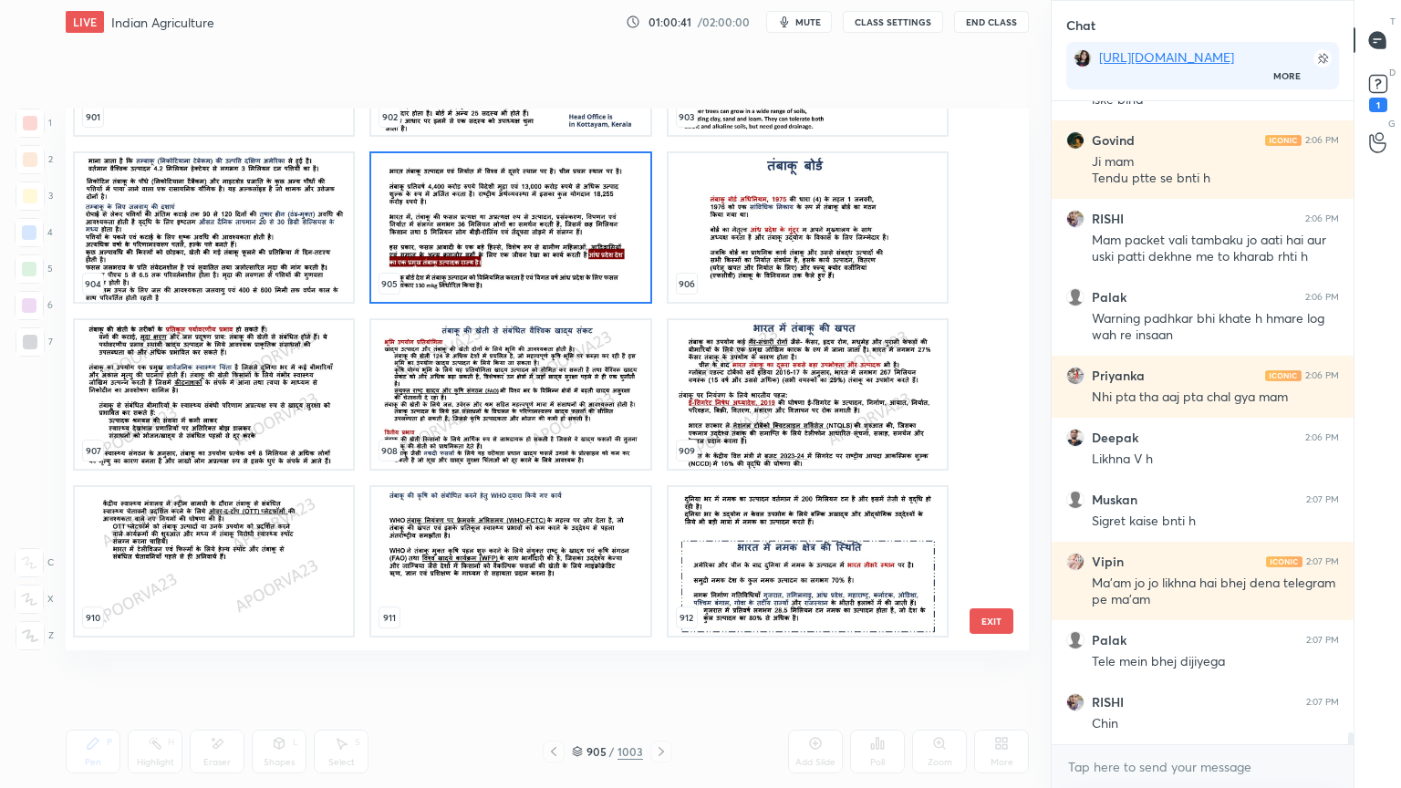
scroll to position [50028, 0]
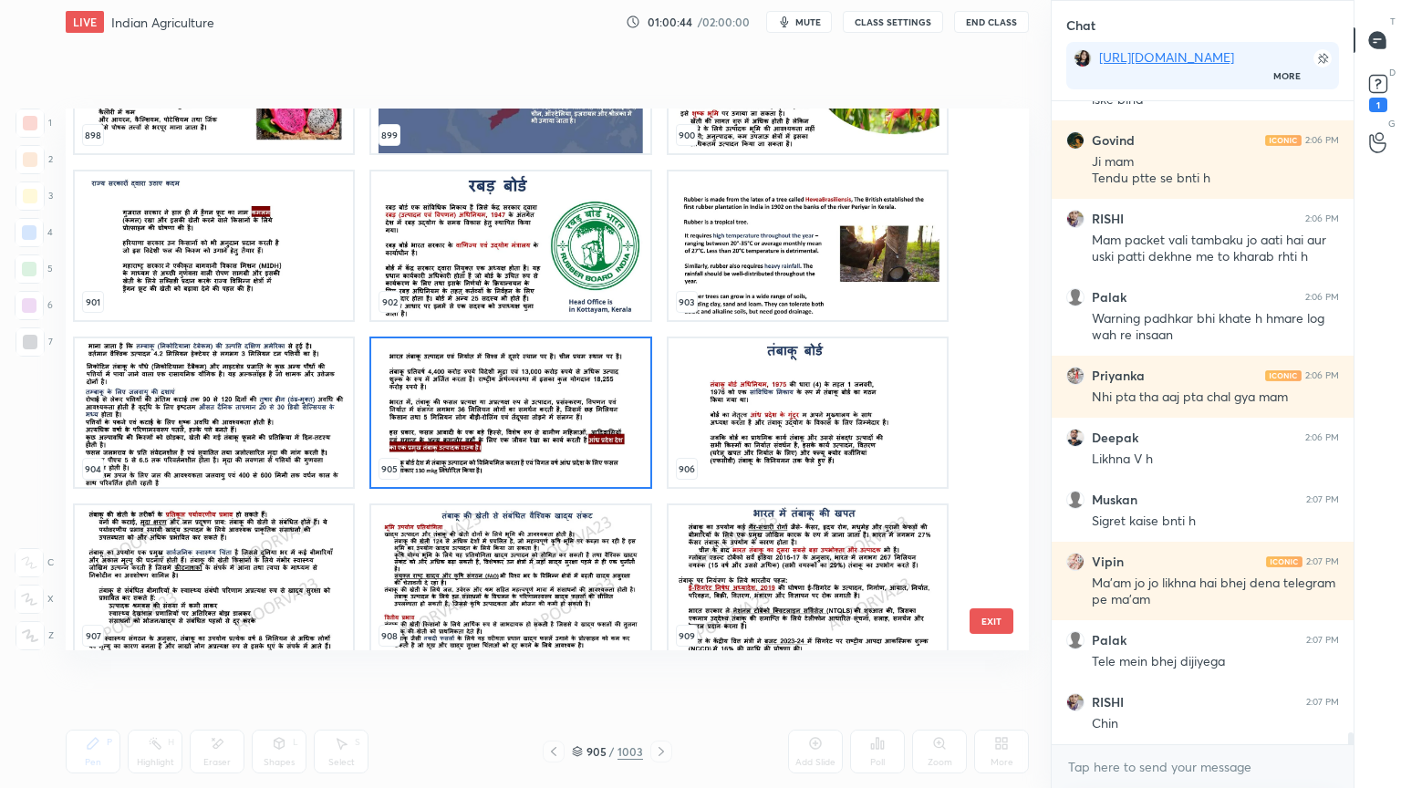
click at [284, 416] on img "grid" at bounding box center [214, 412] width 278 height 149
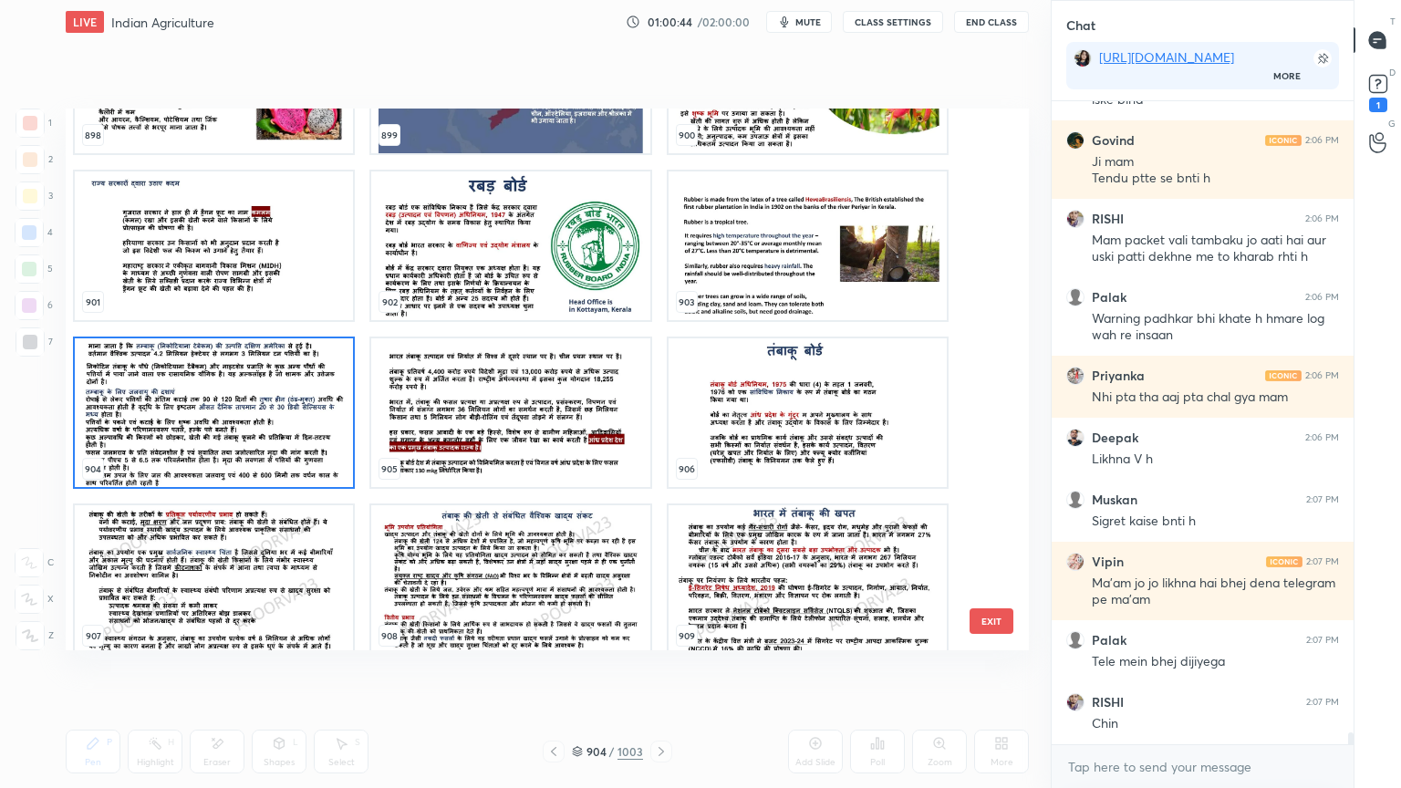
click at [285, 416] on img "grid" at bounding box center [214, 412] width 278 height 149
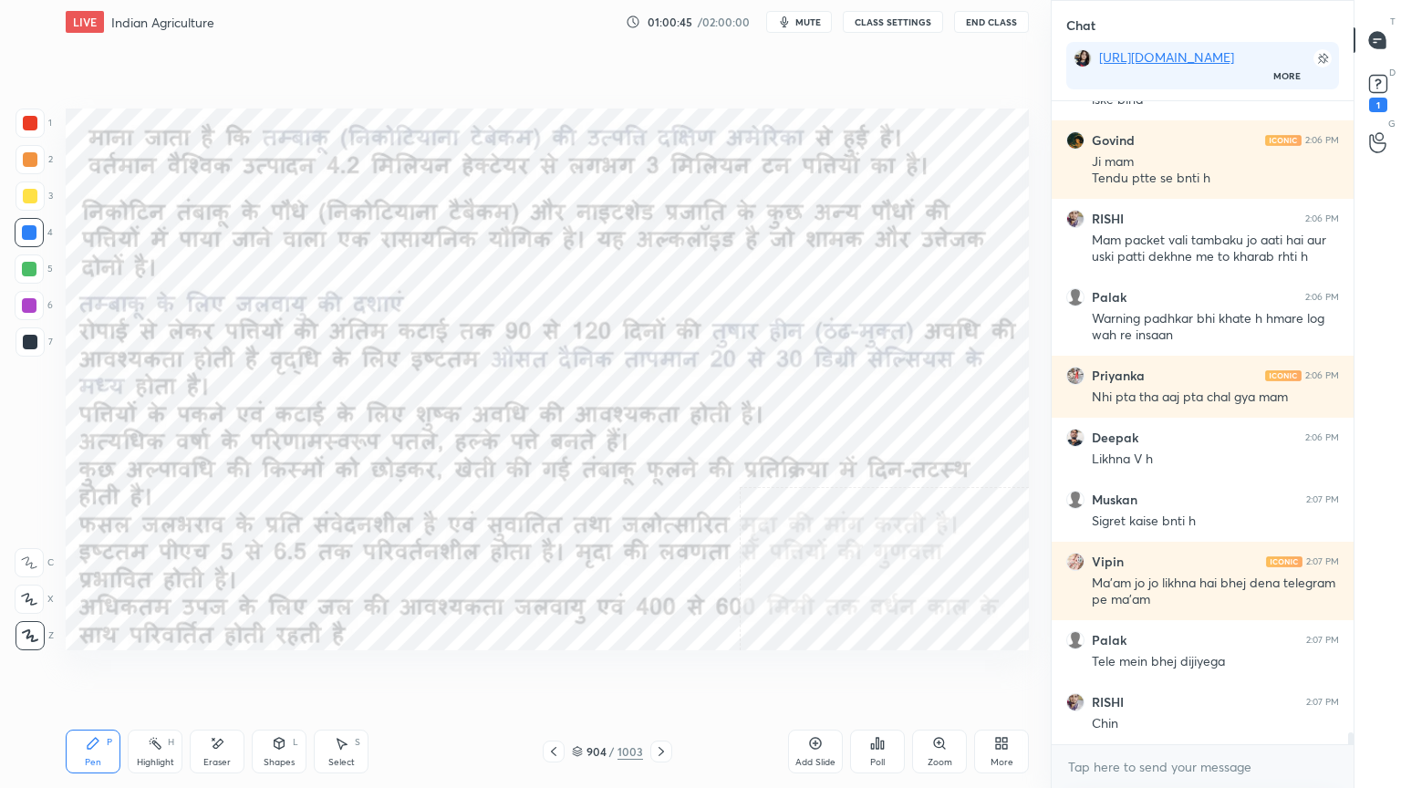
click at [285, 414] on img "grid" at bounding box center [214, 412] width 278 height 149
click at [225, 672] on div "Eraser" at bounding box center [217, 752] width 55 height 44
click at [26, 633] on span "Erase all" at bounding box center [29, 635] width 27 height 13
click at [23, 631] on div "E E Erase all" at bounding box center [38, 595] width 46 height 109
click at [660, 672] on icon at bounding box center [661, 751] width 5 height 9
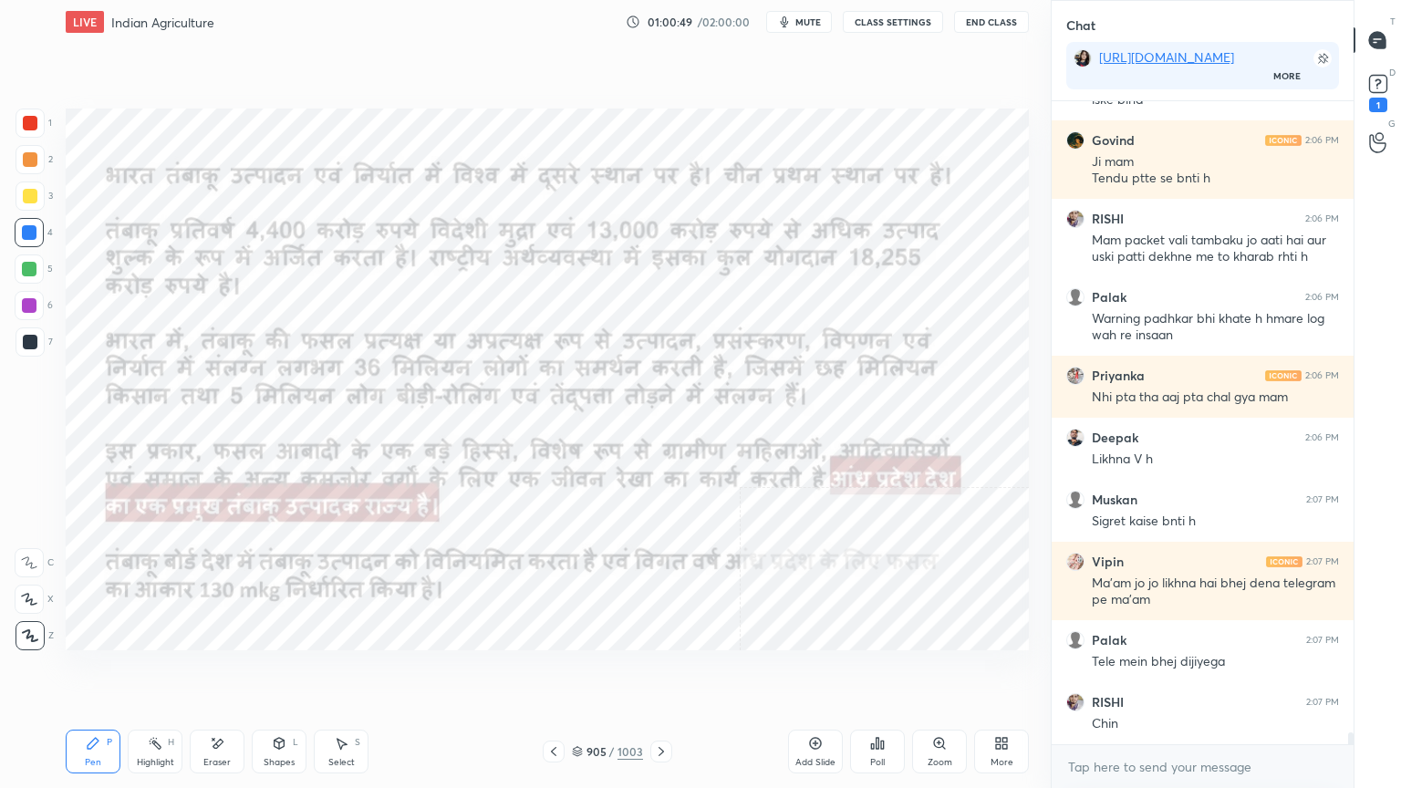
click at [655, 672] on icon at bounding box center [661, 751] width 15 height 15
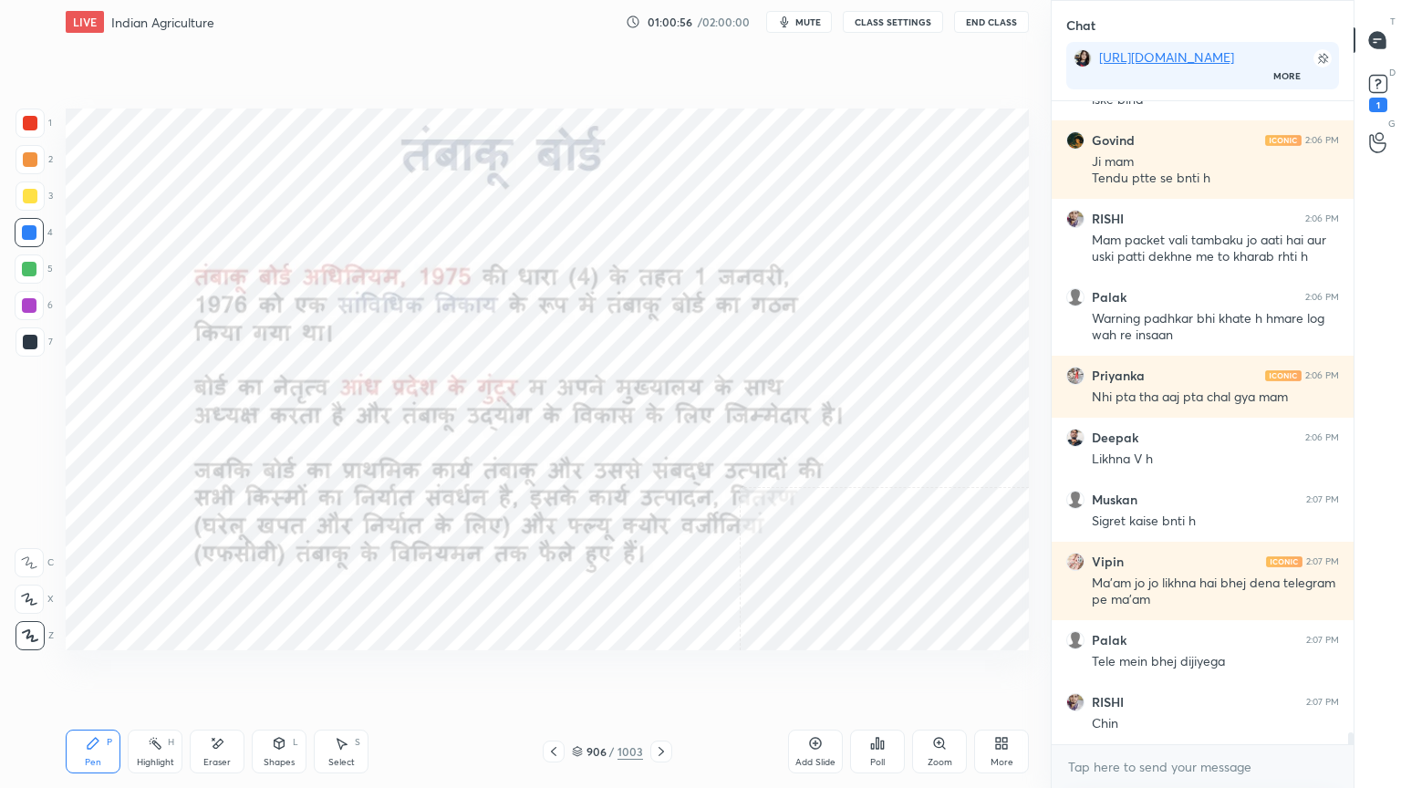
scroll to position [34018, 0]
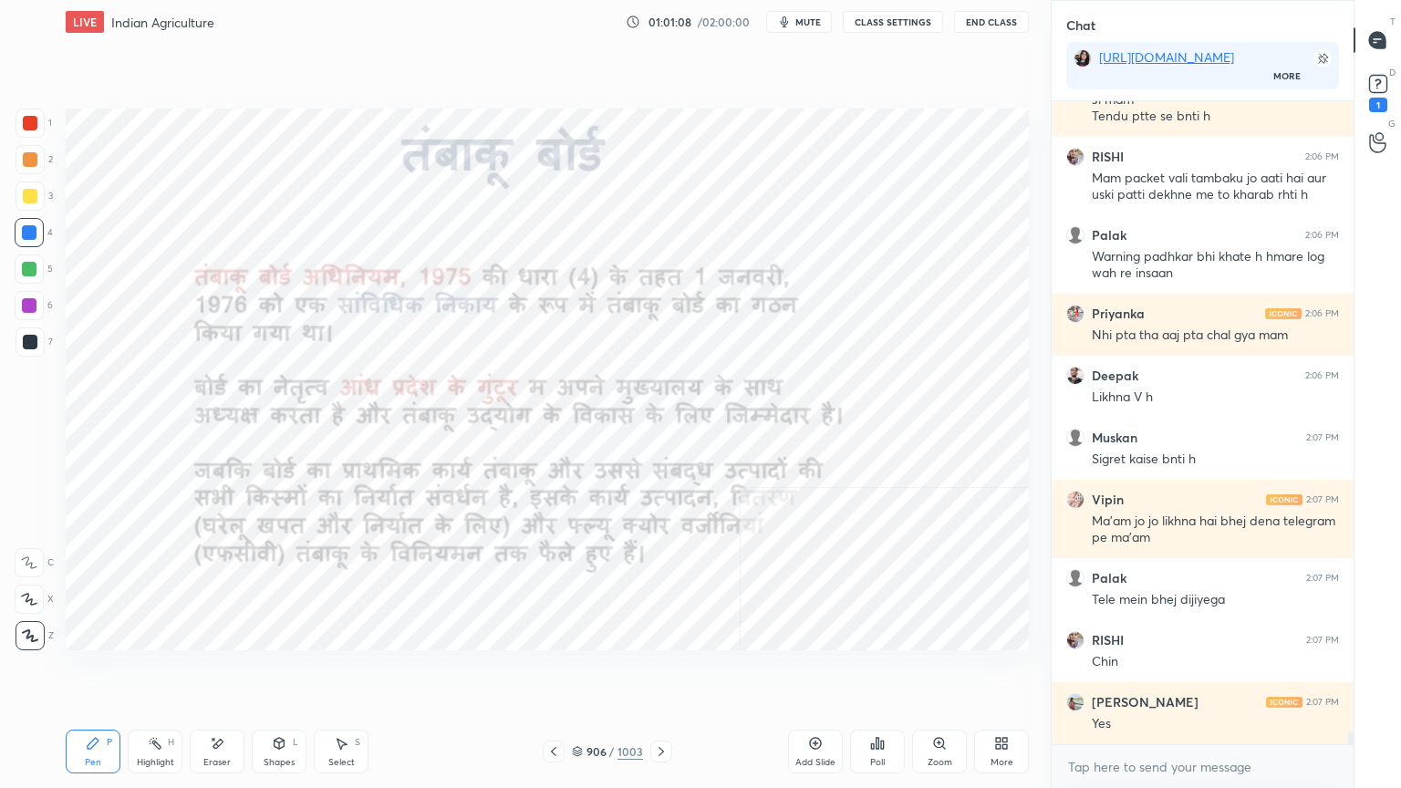
click at [203, 672] on div "Eraser" at bounding box center [217, 752] width 55 height 44
click at [25, 625] on div "Erase all" at bounding box center [29, 635] width 29 height 29
click at [661, 672] on icon at bounding box center [661, 751] width 15 height 15
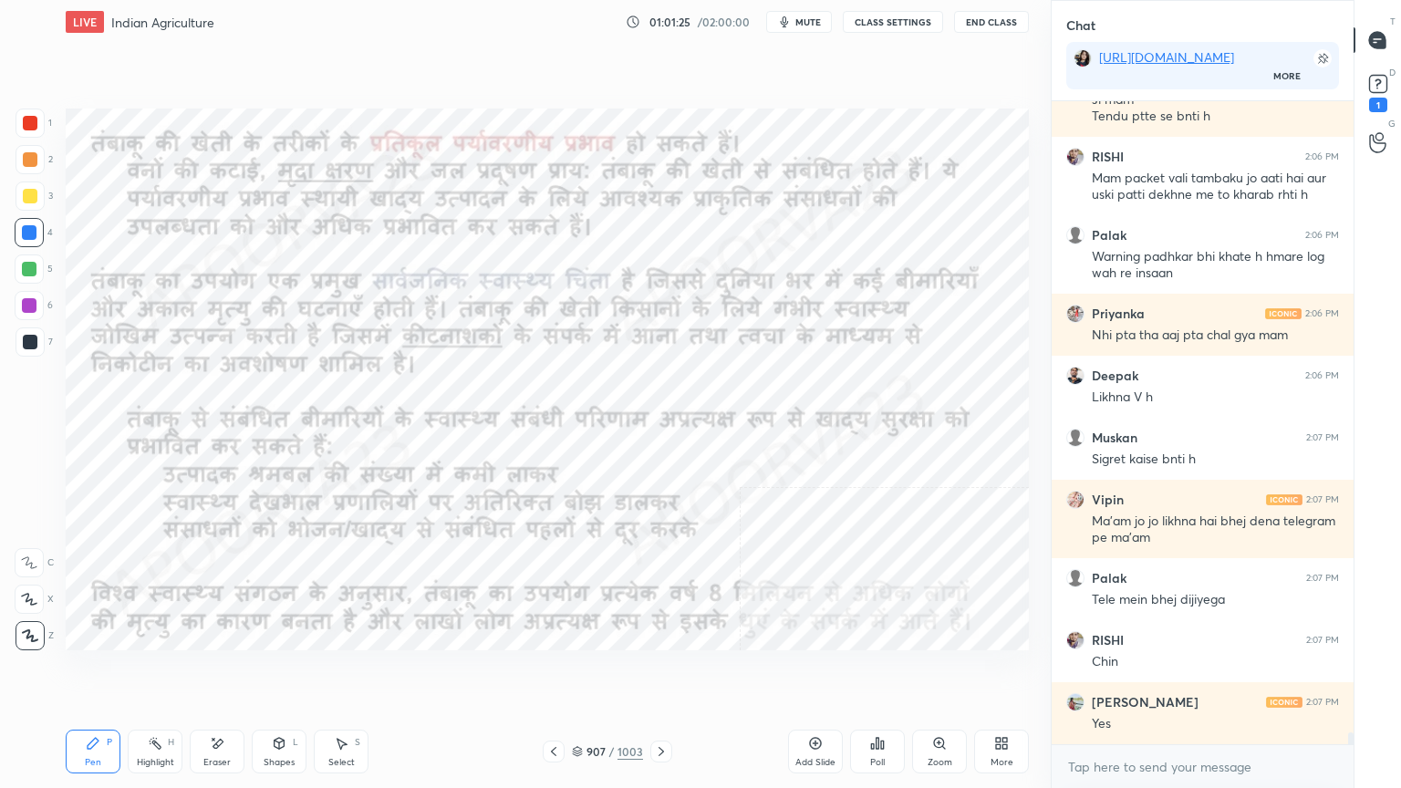
click at [661, 672] on icon at bounding box center [661, 751] width 15 height 15
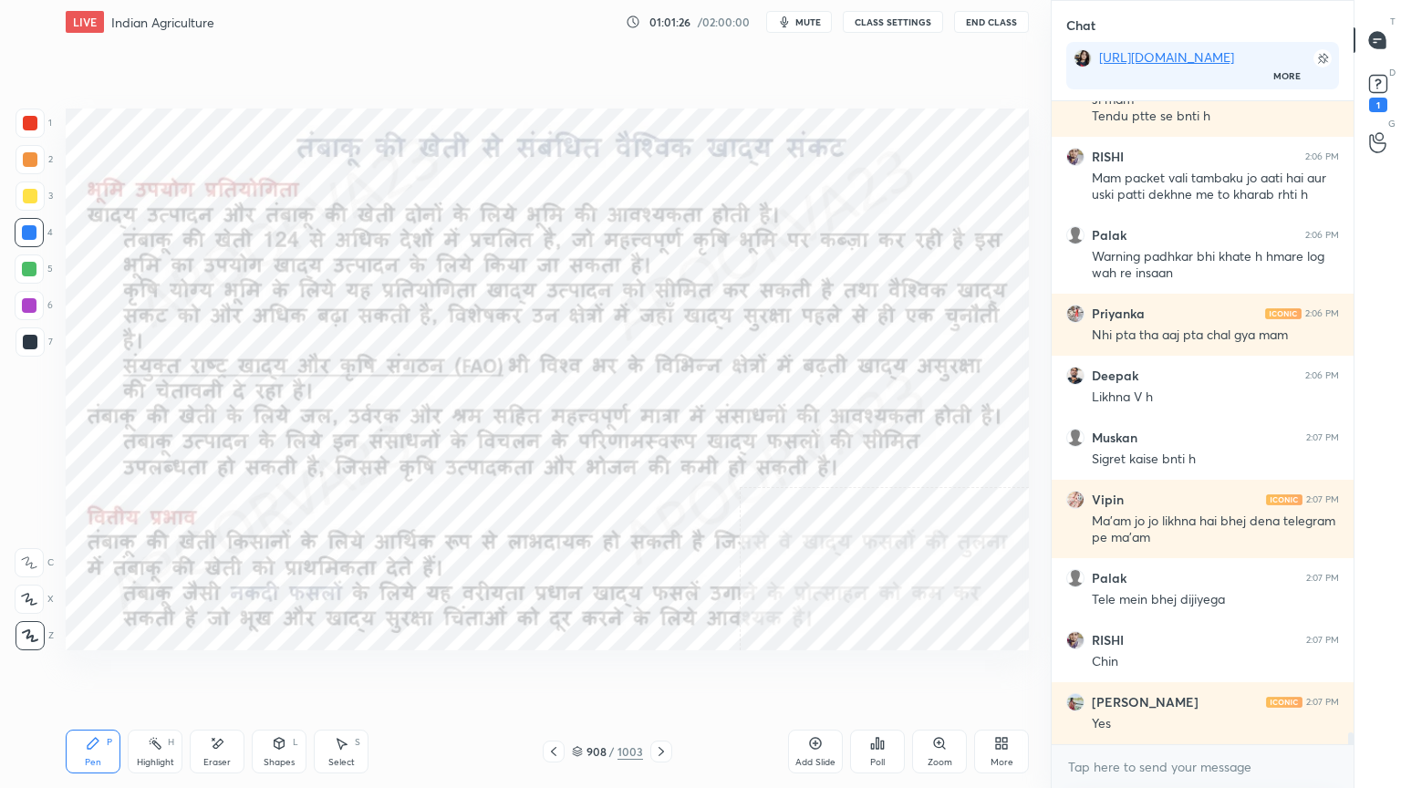
click at [663, 672] on icon at bounding box center [661, 751] width 15 height 15
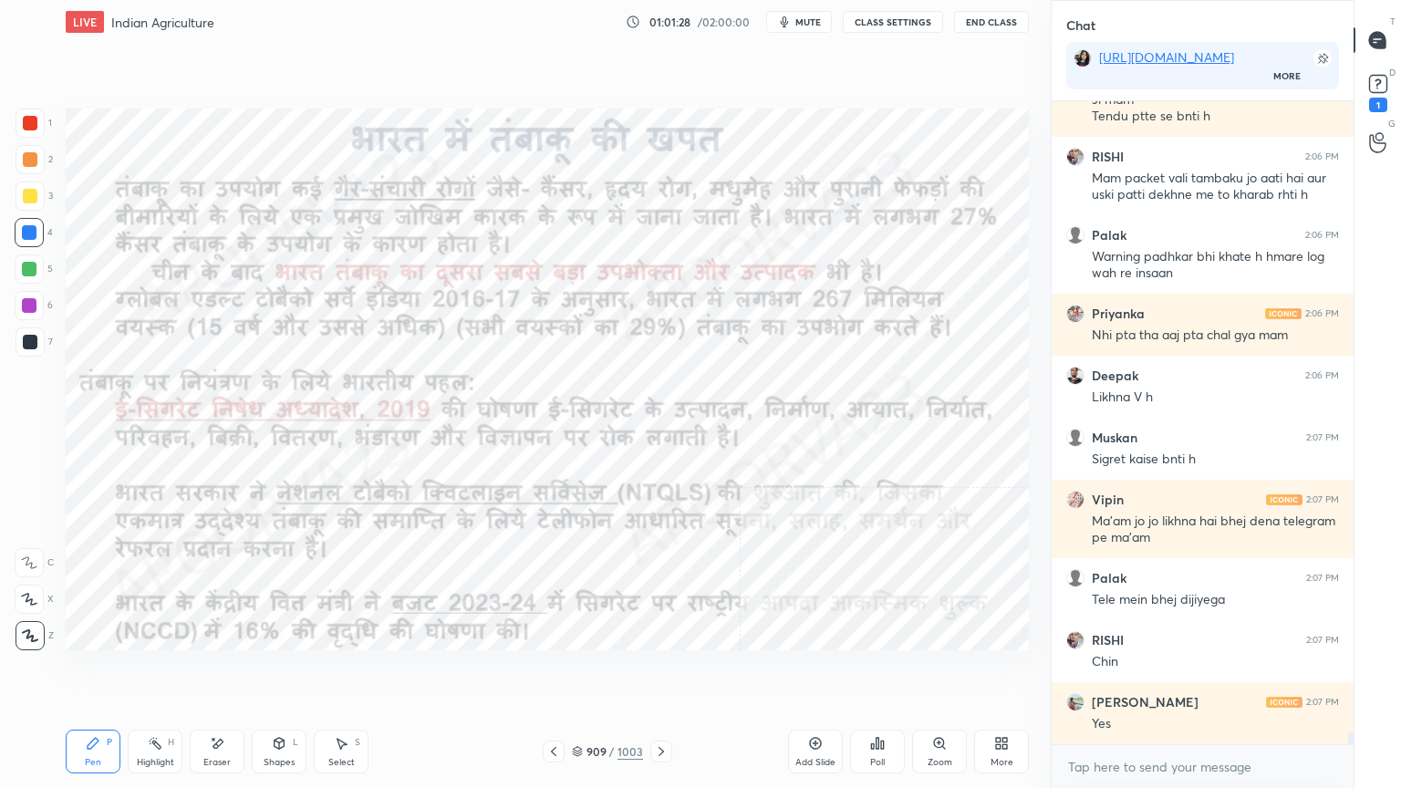
drag, startPoint x: 660, startPoint y: 751, endPoint x: 668, endPoint y: 721, distance: 31.0
click at [674, 672] on div "Pen P Highlight H Eraser Shapes L Select S 909 / 1003 Add Slide Poll Zoom More" at bounding box center [547, 751] width 963 height 73
click at [661, 672] on icon at bounding box center [661, 751] width 15 height 15
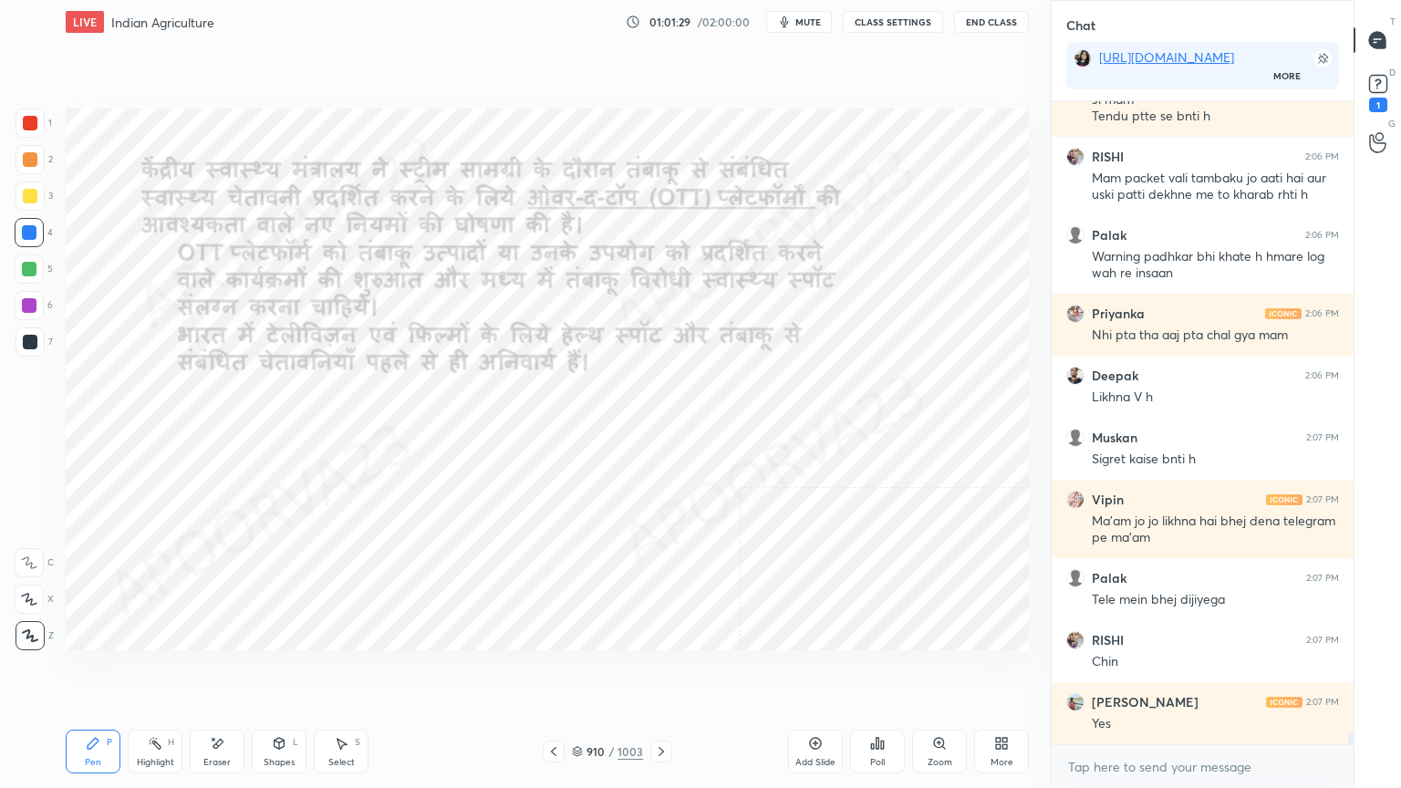
click at [660, 672] on icon at bounding box center [661, 751] width 15 height 15
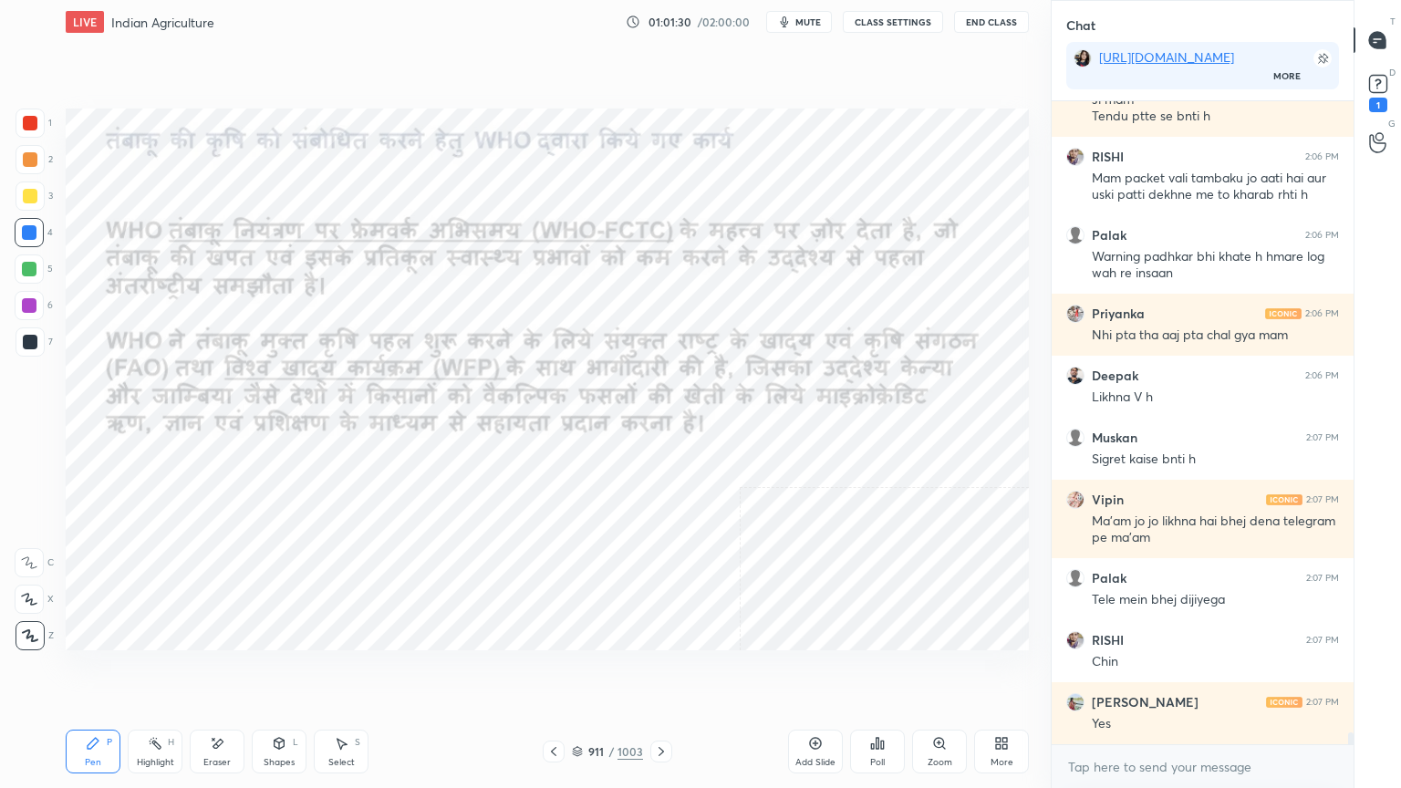
click at [660, 672] on icon at bounding box center [661, 751] width 15 height 15
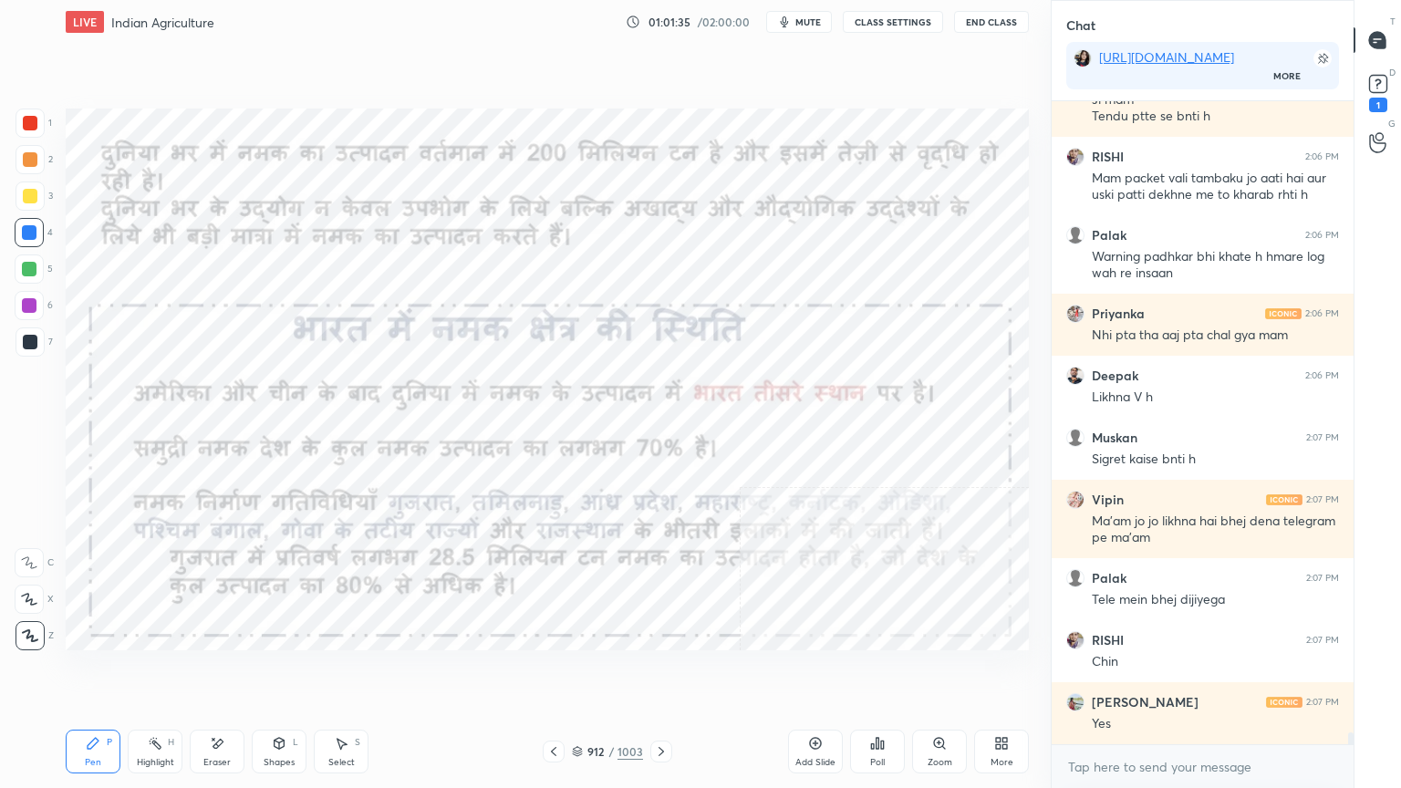
click at [662, 672] on icon at bounding box center [661, 751] width 15 height 15
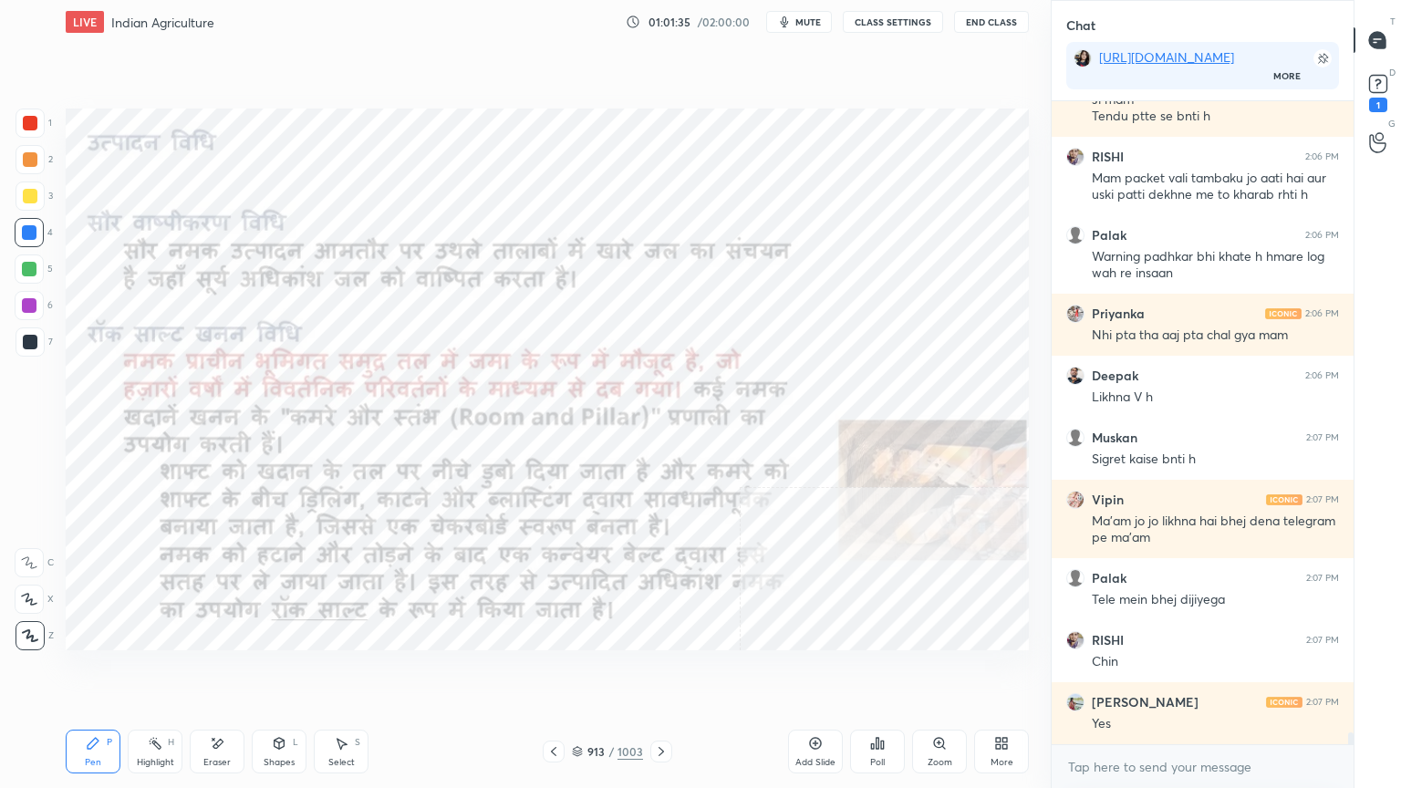
click at [660, 672] on icon at bounding box center [661, 751] width 15 height 15
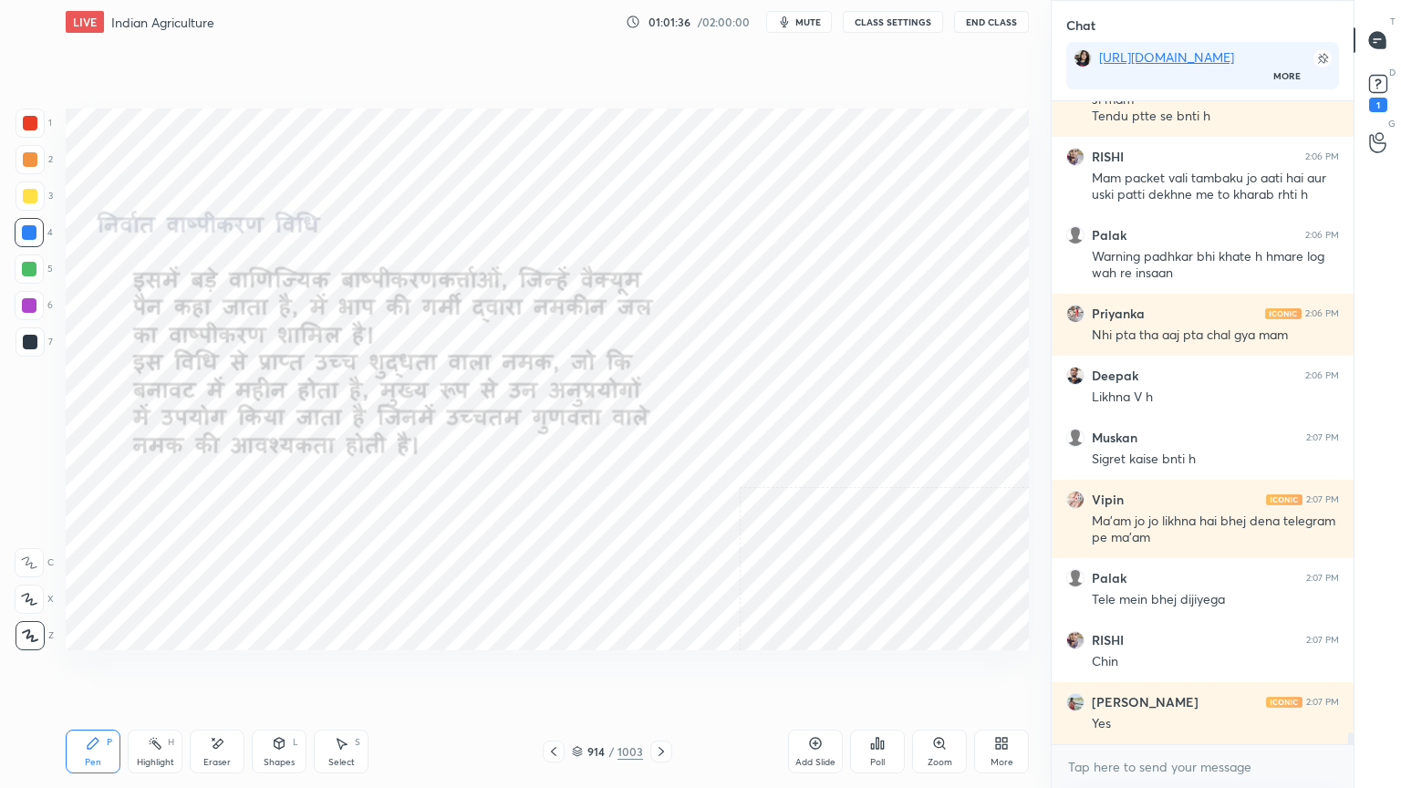
click at [659, 672] on icon at bounding box center [661, 751] width 5 height 9
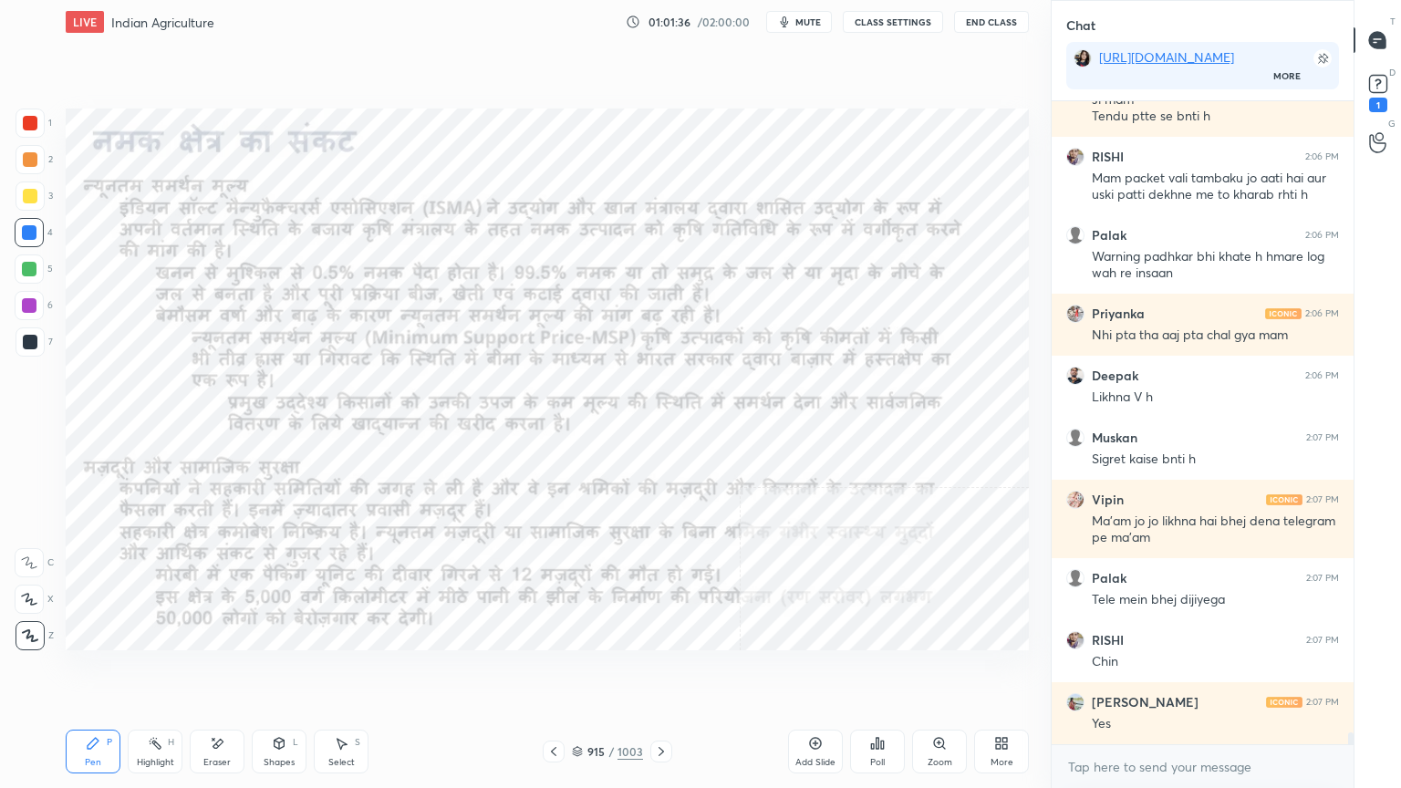
click at [660, 672] on icon at bounding box center [661, 751] width 15 height 15
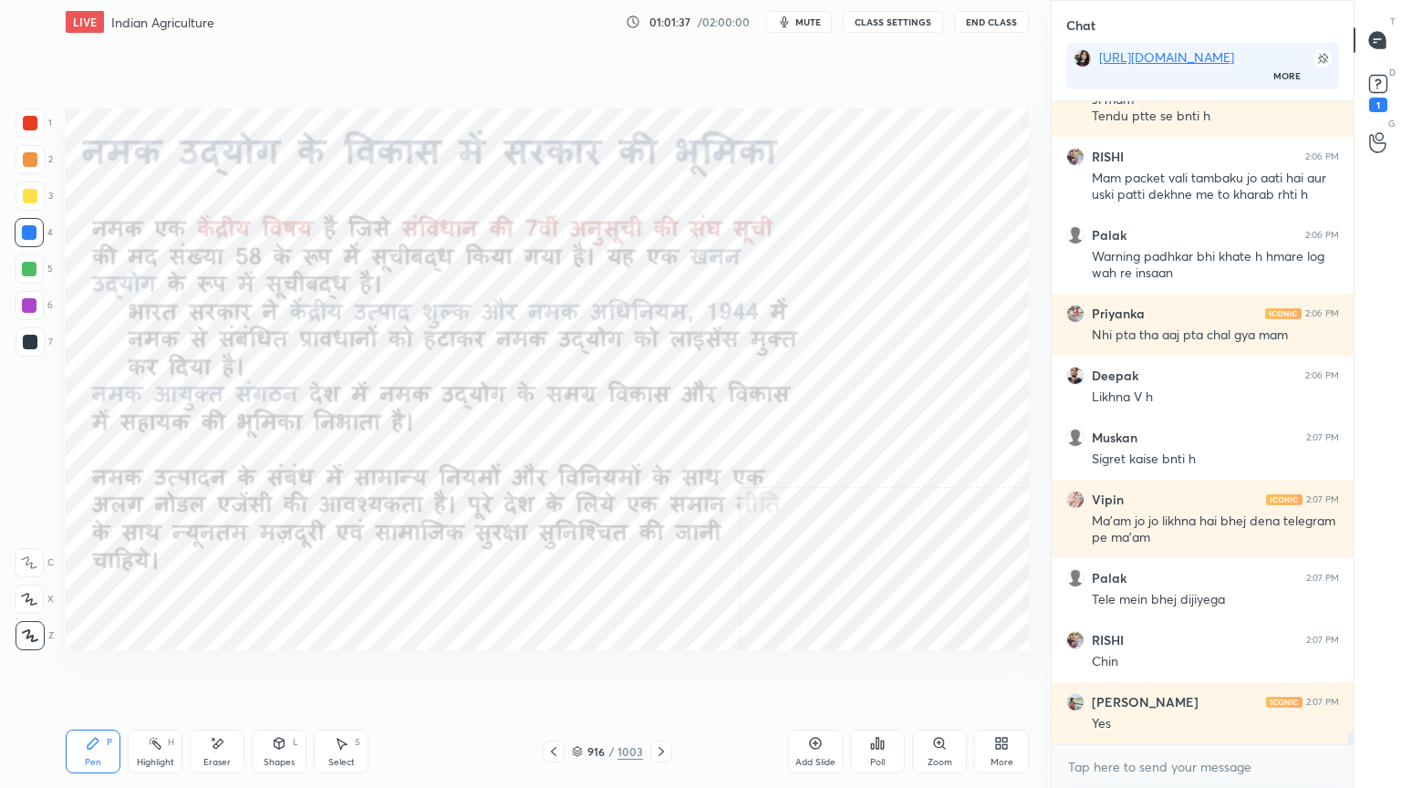
click at [581, 672] on icon at bounding box center [577, 751] width 11 height 11
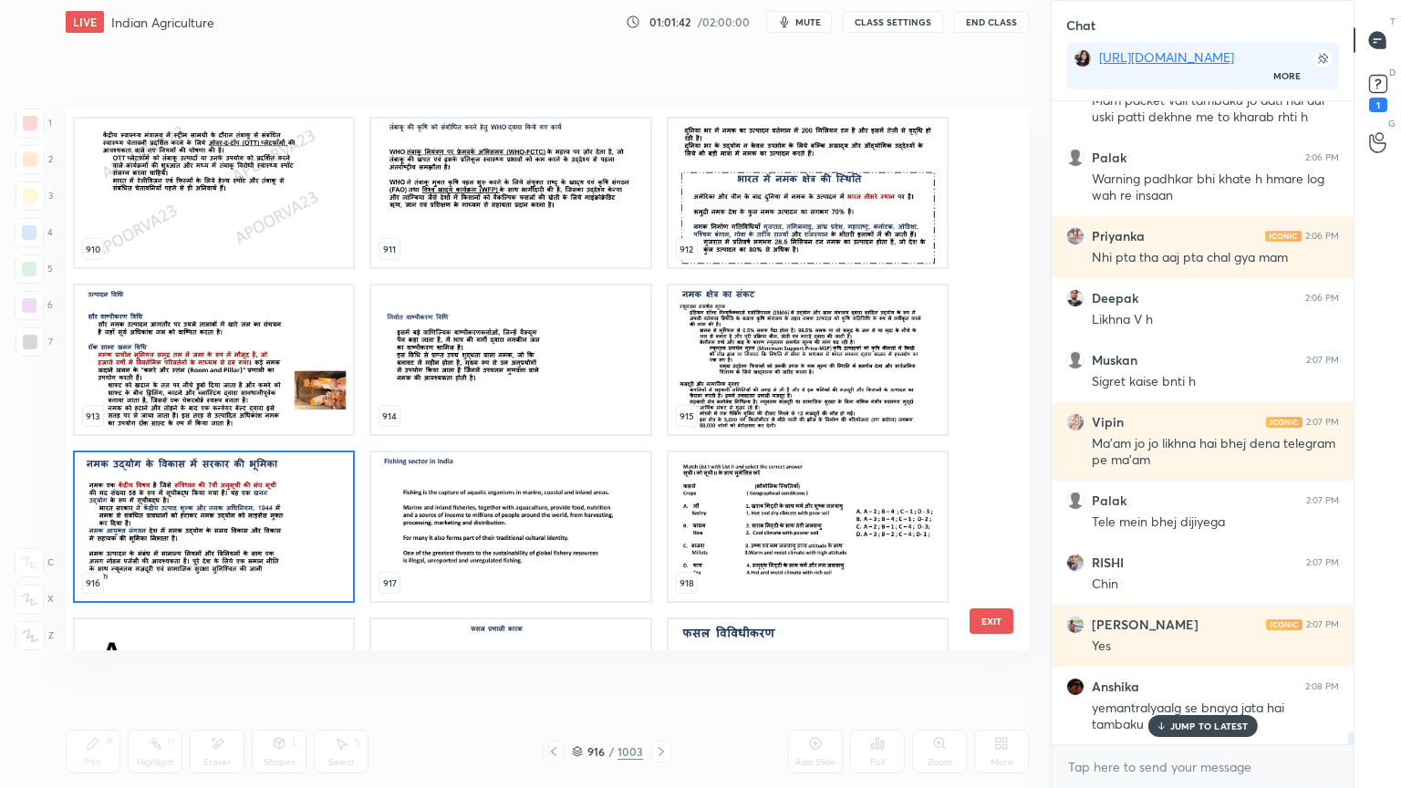
scroll to position [34158, 0]
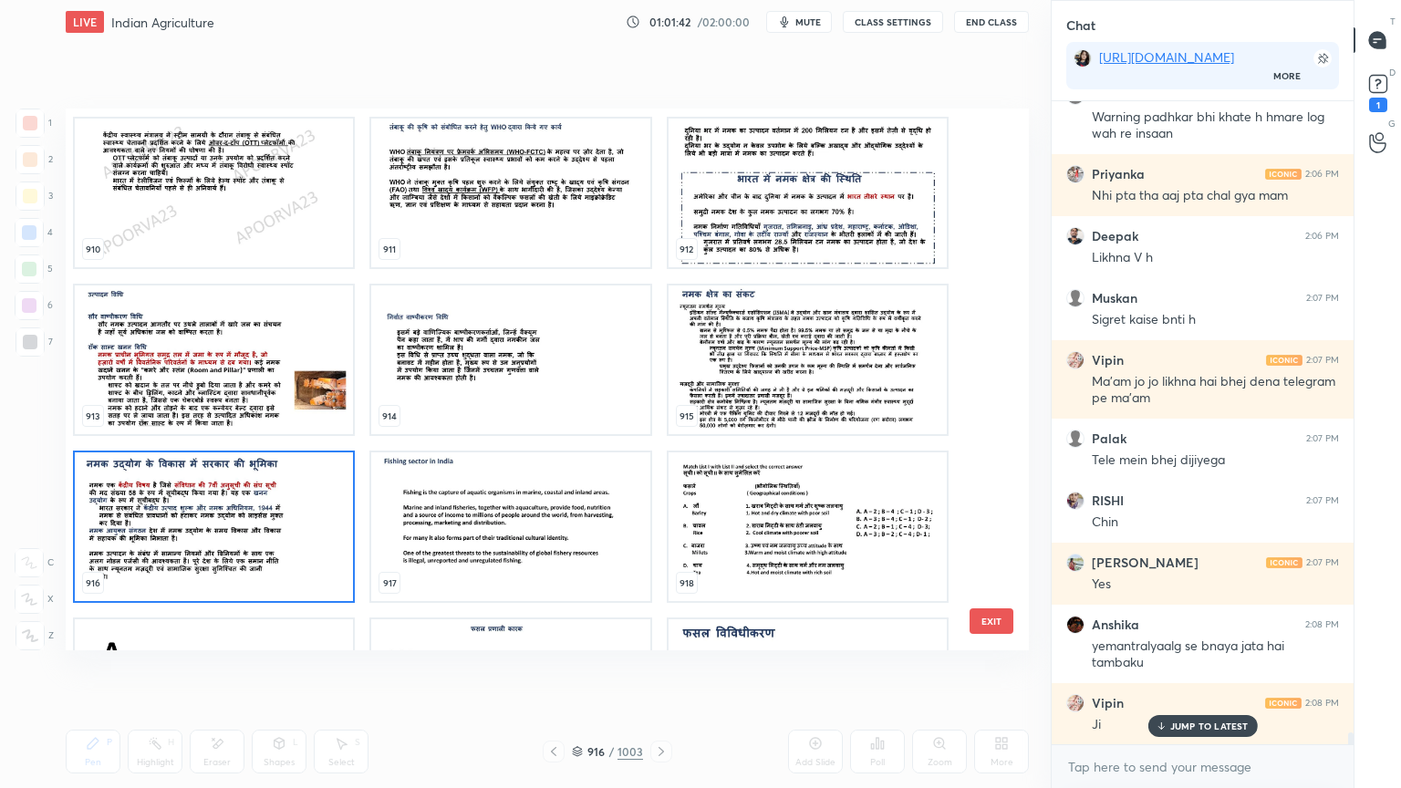
click at [1223, 672] on p "JUMP TO LATEST" at bounding box center [1209, 726] width 78 height 11
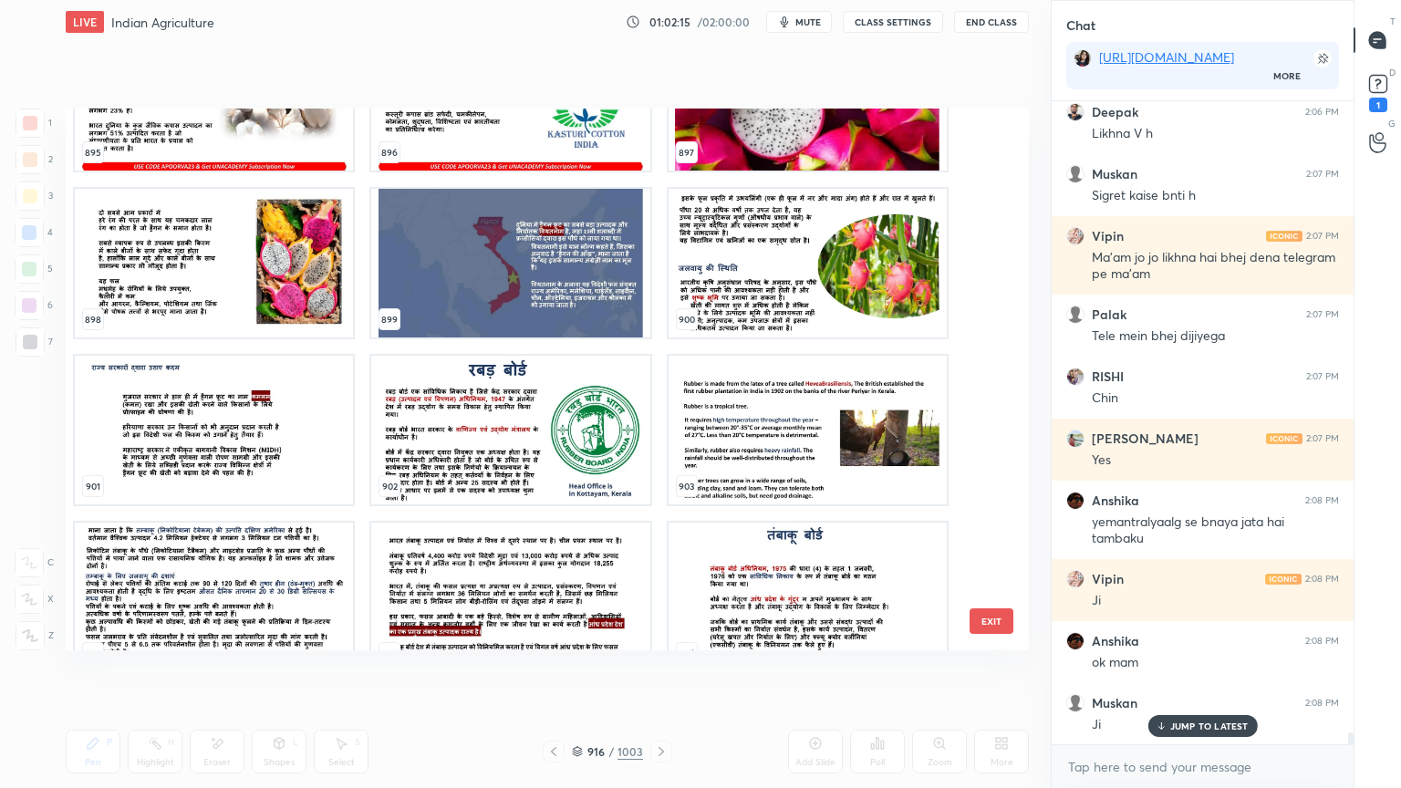
scroll to position [49659, 0]
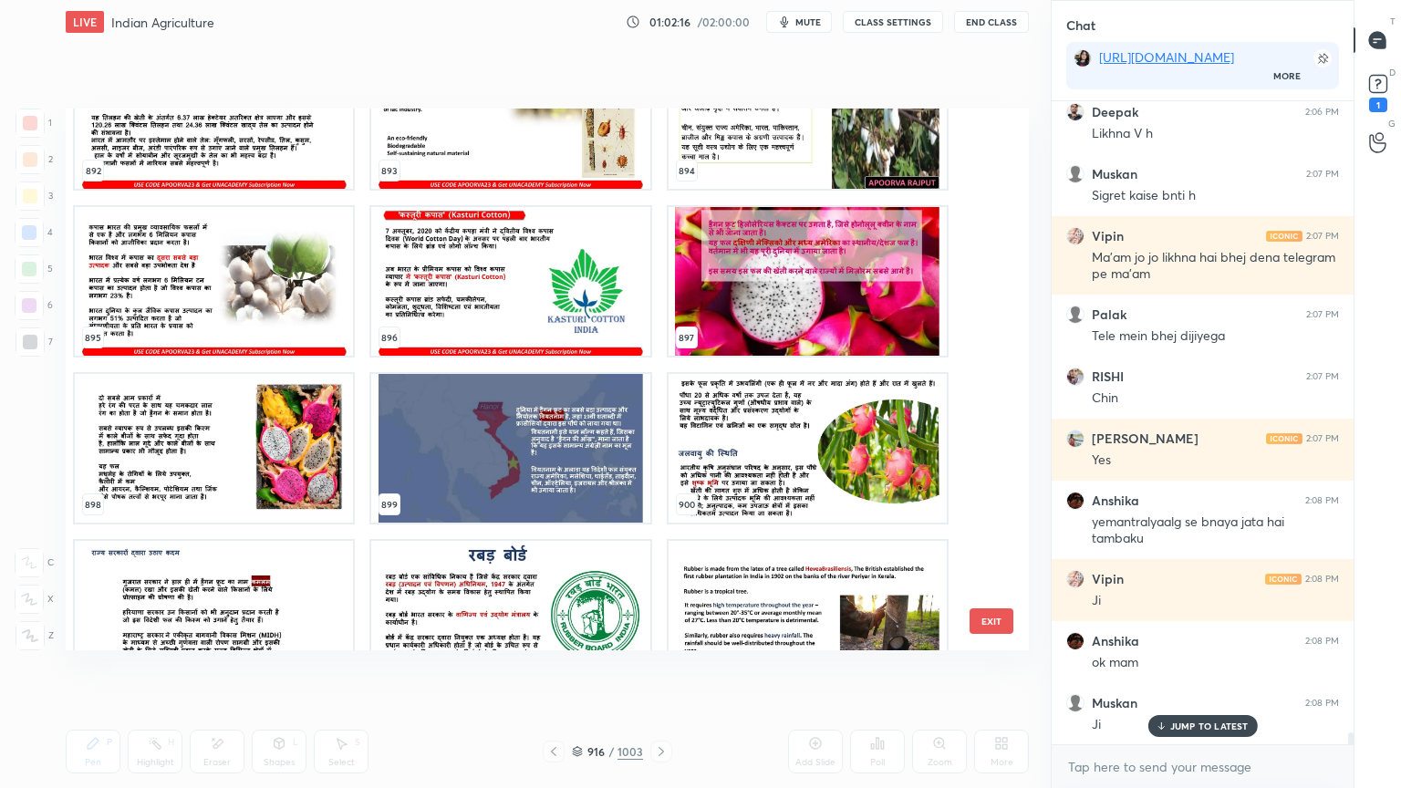
click at [595, 303] on img "grid" at bounding box center [510, 281] width 278 height 149
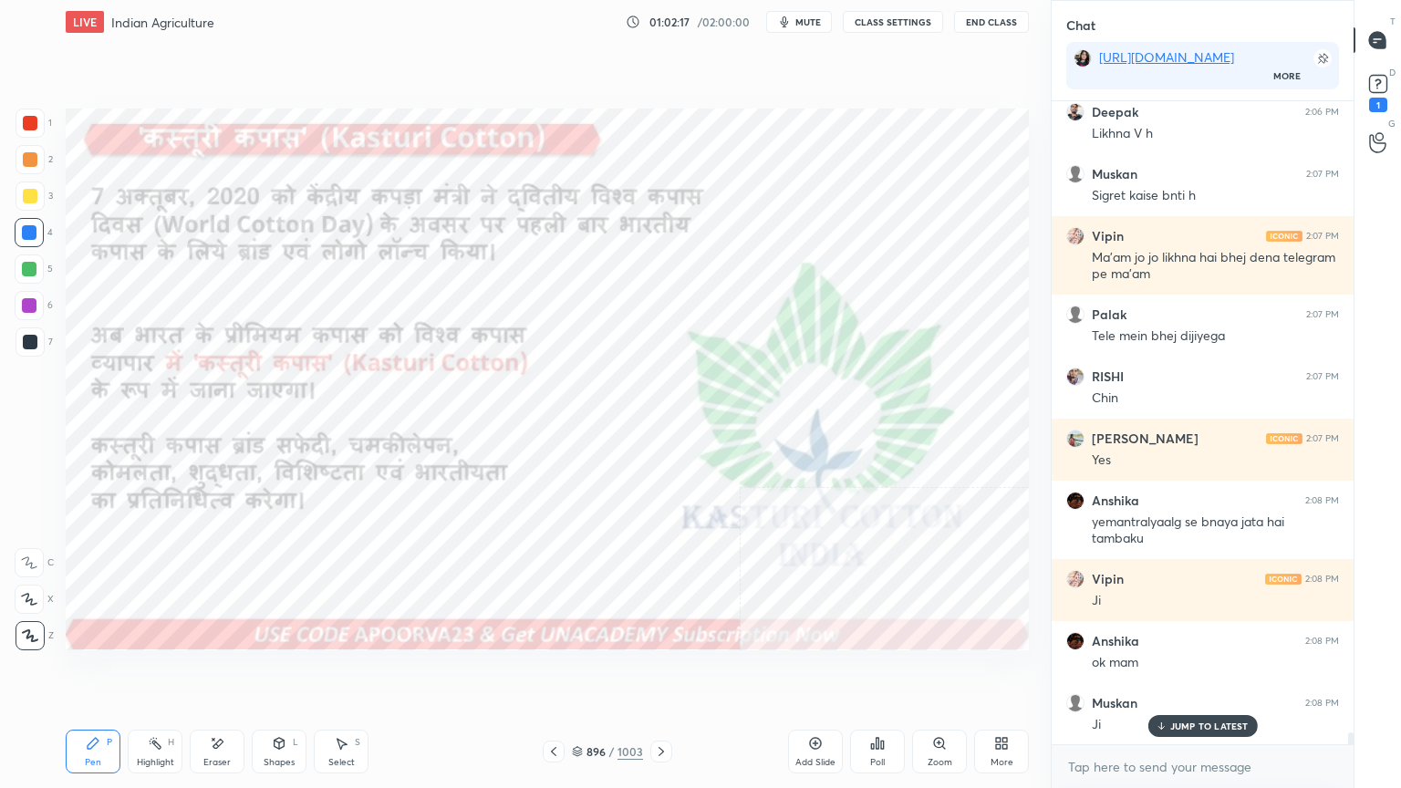
drag, startPoint x: 592, startPoint y: 303, endPoint x: 587, endPoint y: 389, distance: 85.9
click at [591, 303] on img "grid" at bounding box center [510, 281] width 278 height 149
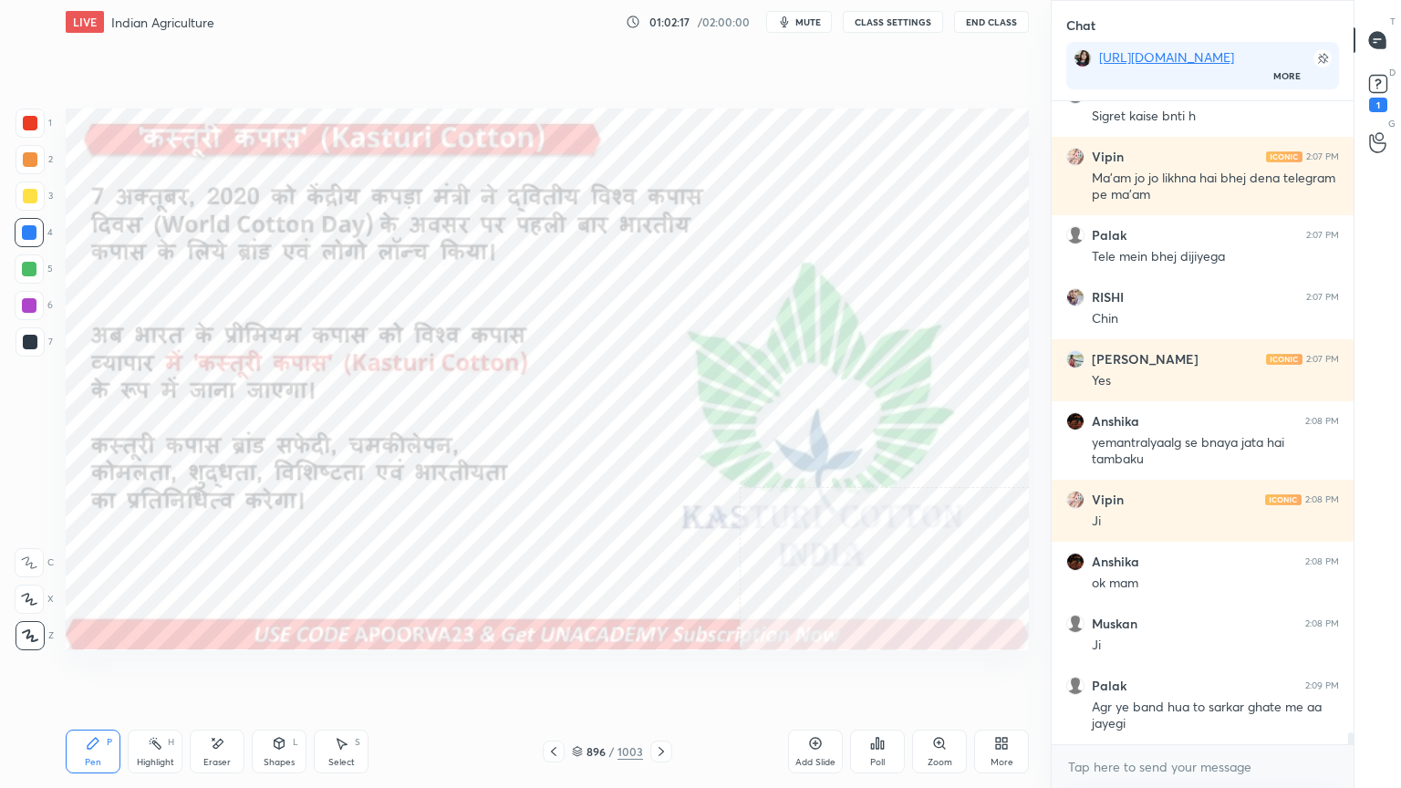
drag, startPoint x: 551, startPoint y: 744, endPoint x: 590, endPoint y: 740, distance: 39.5
click at [554, 672] on div at bounding box center [554, 752] width 22 height 22
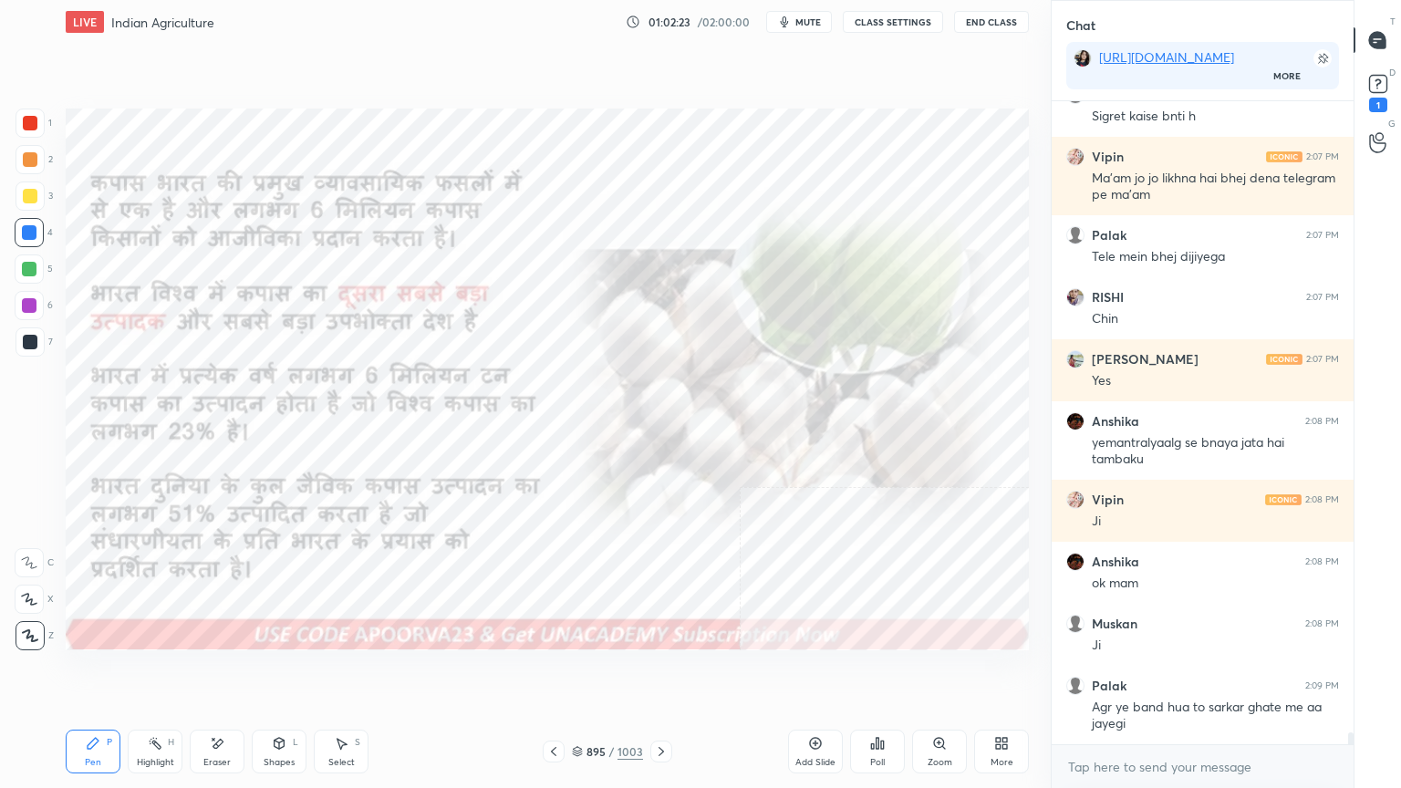
click at [660, 672] on div at bounding box center [661, 752] width 22 height 22
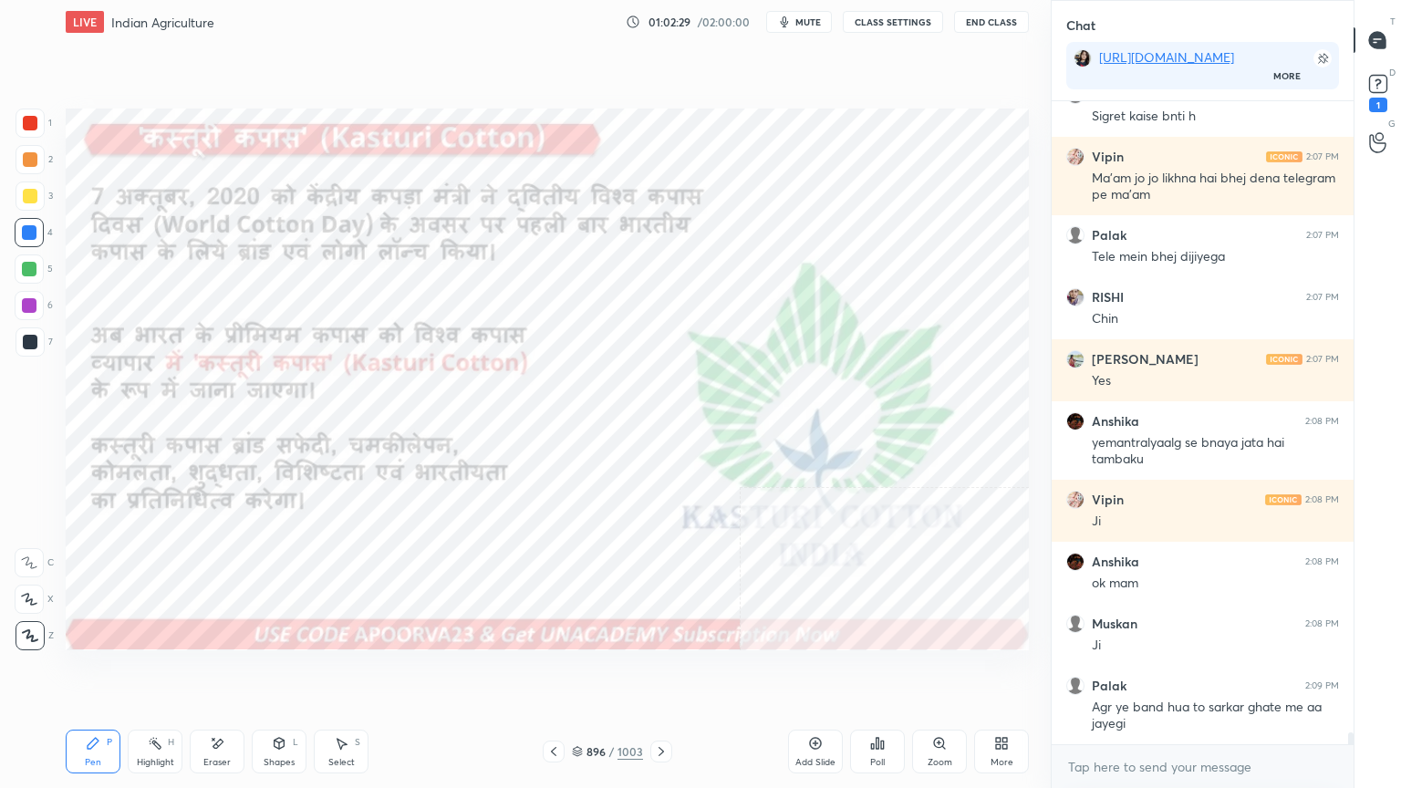
scroll to position [34456, 0]
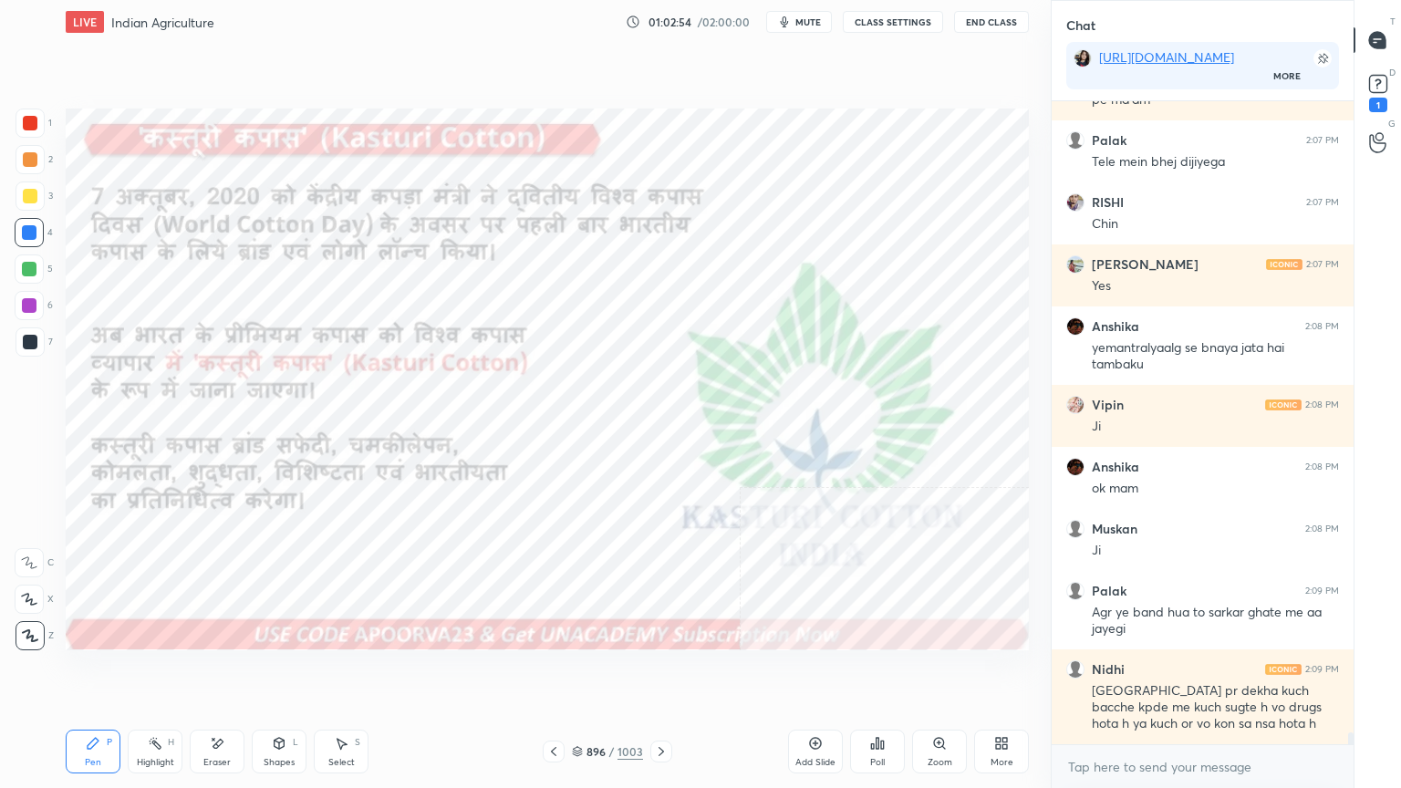
click at [651, 672] on div at bounding box center [661, 752] width 22 height 22
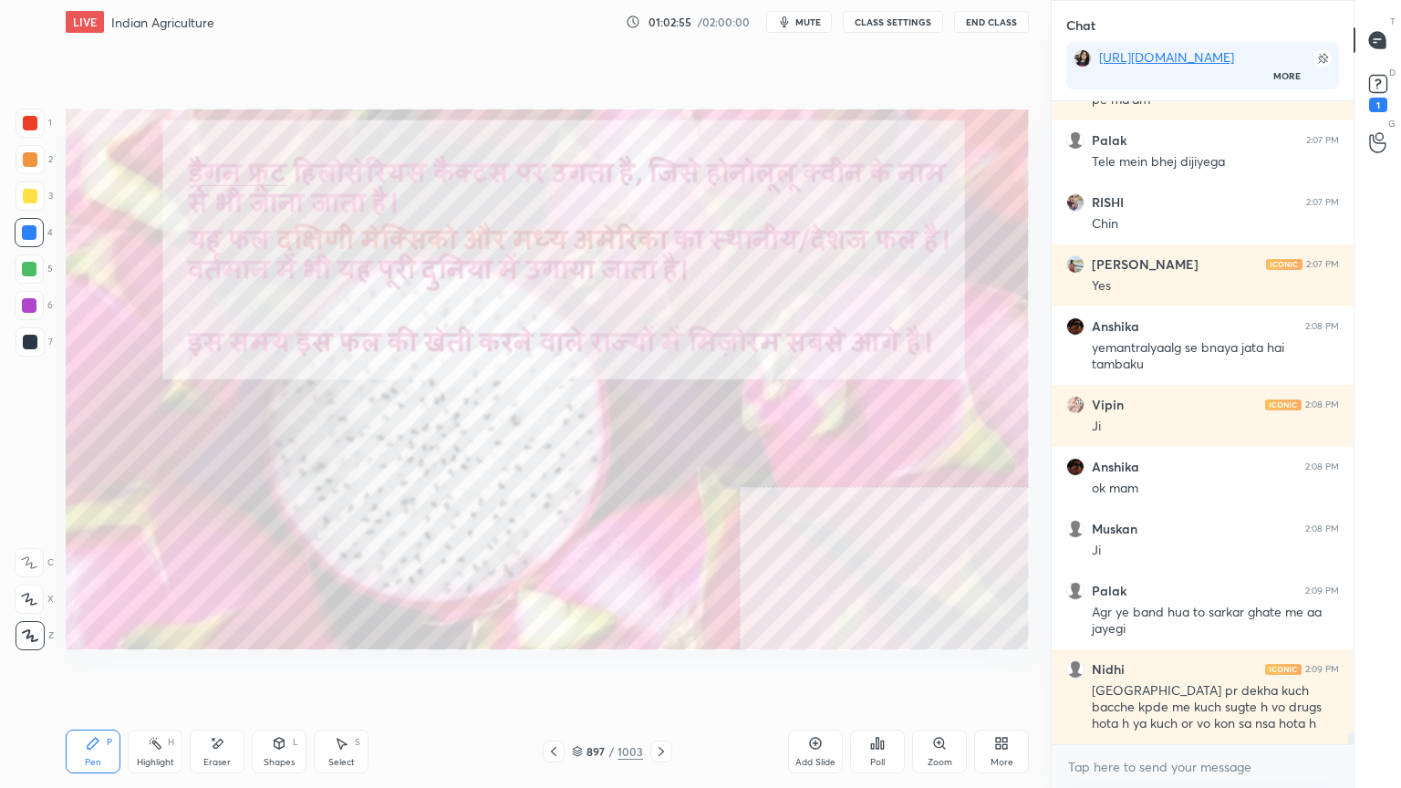
drag, startPoint x: 657, startPoint y: 755, endPoint x: 620, endPoint y: 727, distance: 46.2
click at [620, 672] on div "Pen P Highlight H Eraser Shapes L Select S 897 / 1003 Add Slide Poll Zoom More" at bounding box center [547, 751] width 963 height 73
drag, startPoint x: 584, startPoint y: 748, endPoint x: 590, endPoint y: 735, distance: 14.3
click at [581, 672] on div "897 / 1003" at bounding box center [607, 751] width 71 height 16
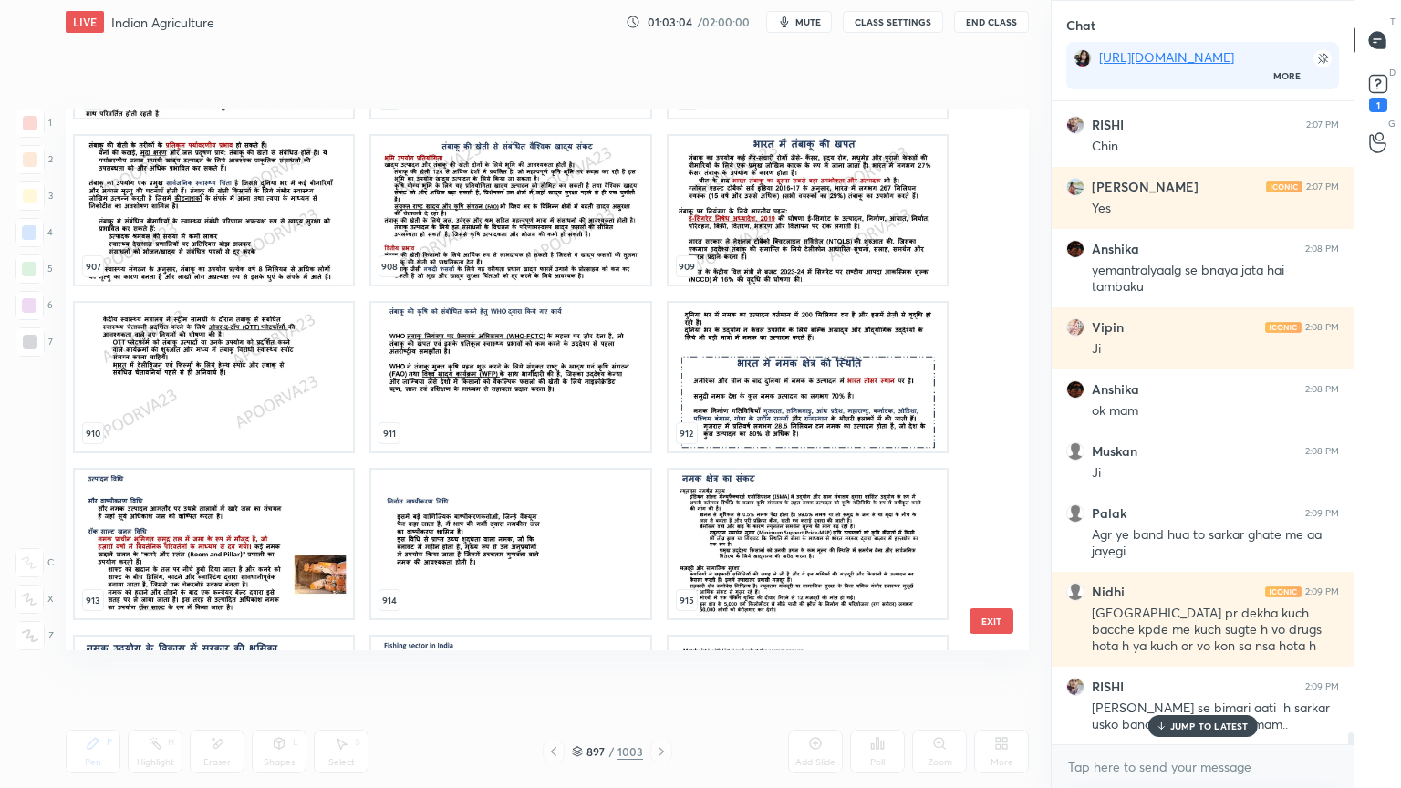
scroll to position [34596, 0]
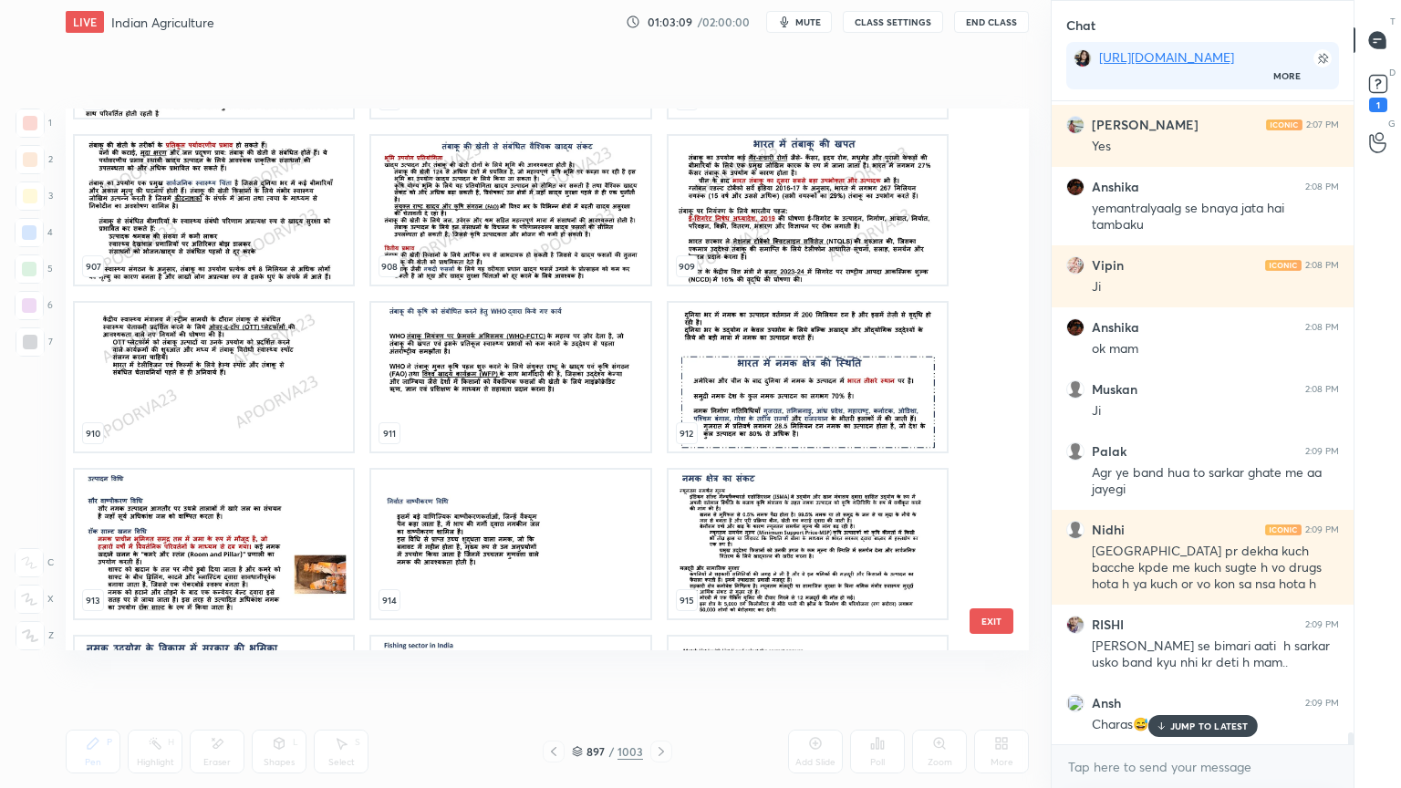
click at [770, 339] on img "grid" at bounding box center [808, 377] width 278 height 149
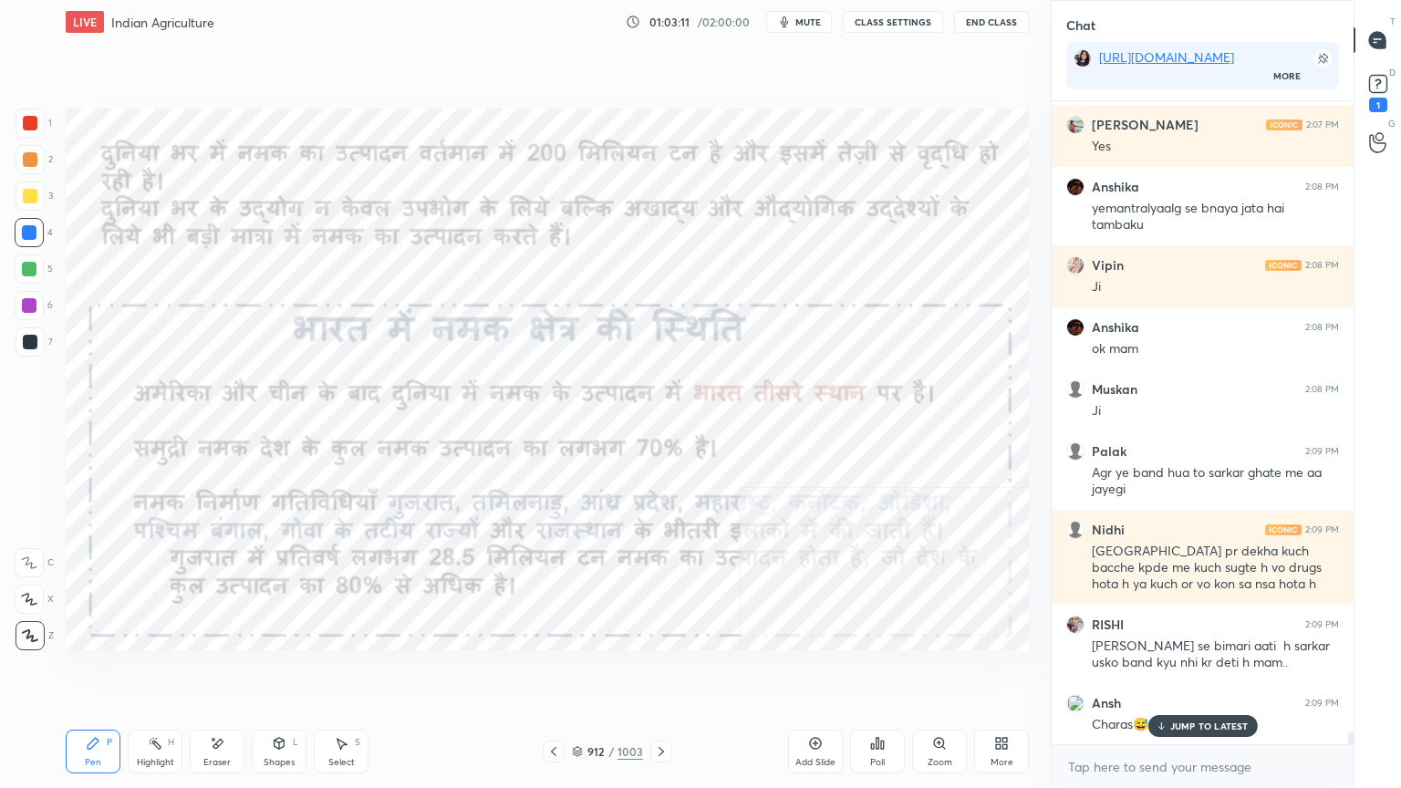
click at [29, 236] on div at bounding box center [29, 232] width 15 height 15
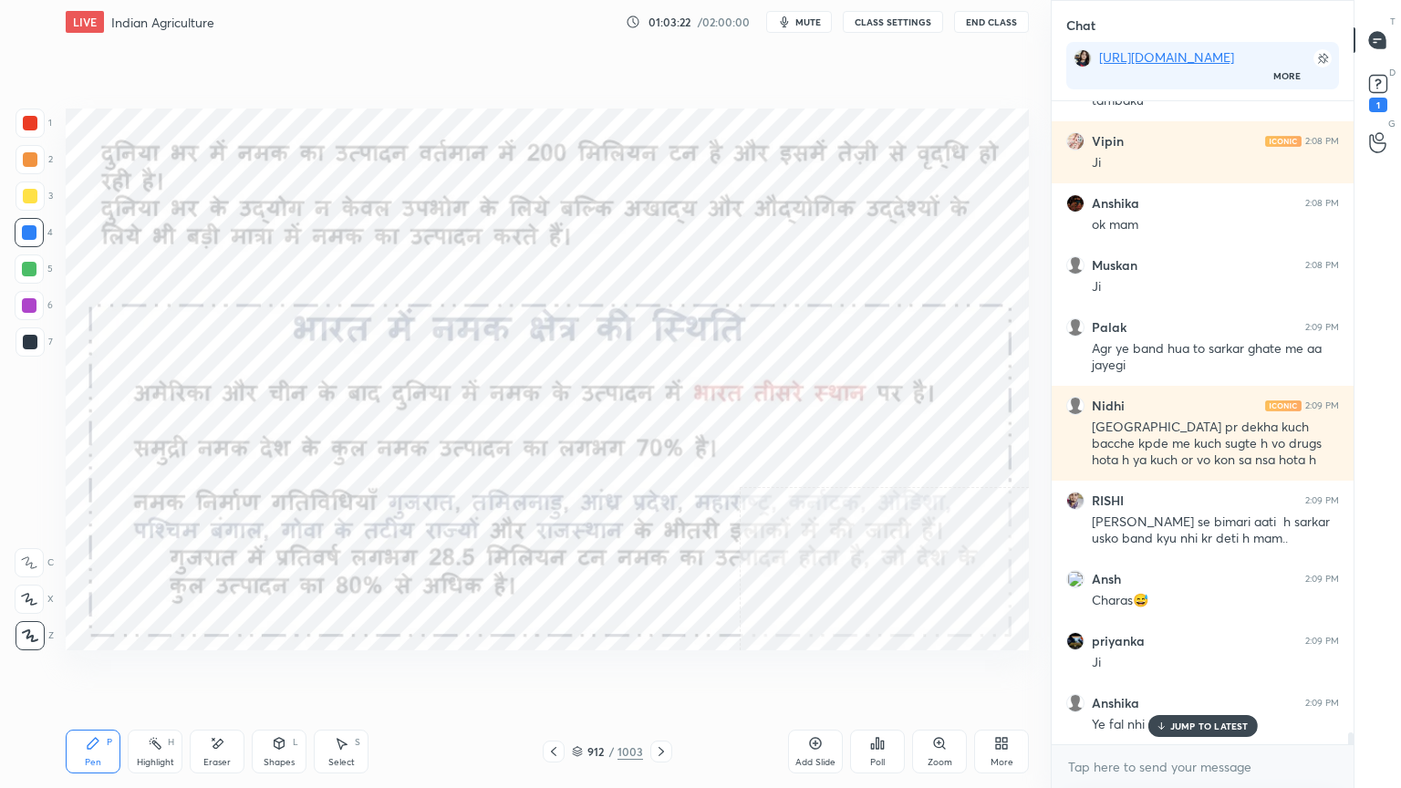
scroll to position [34782, 0]
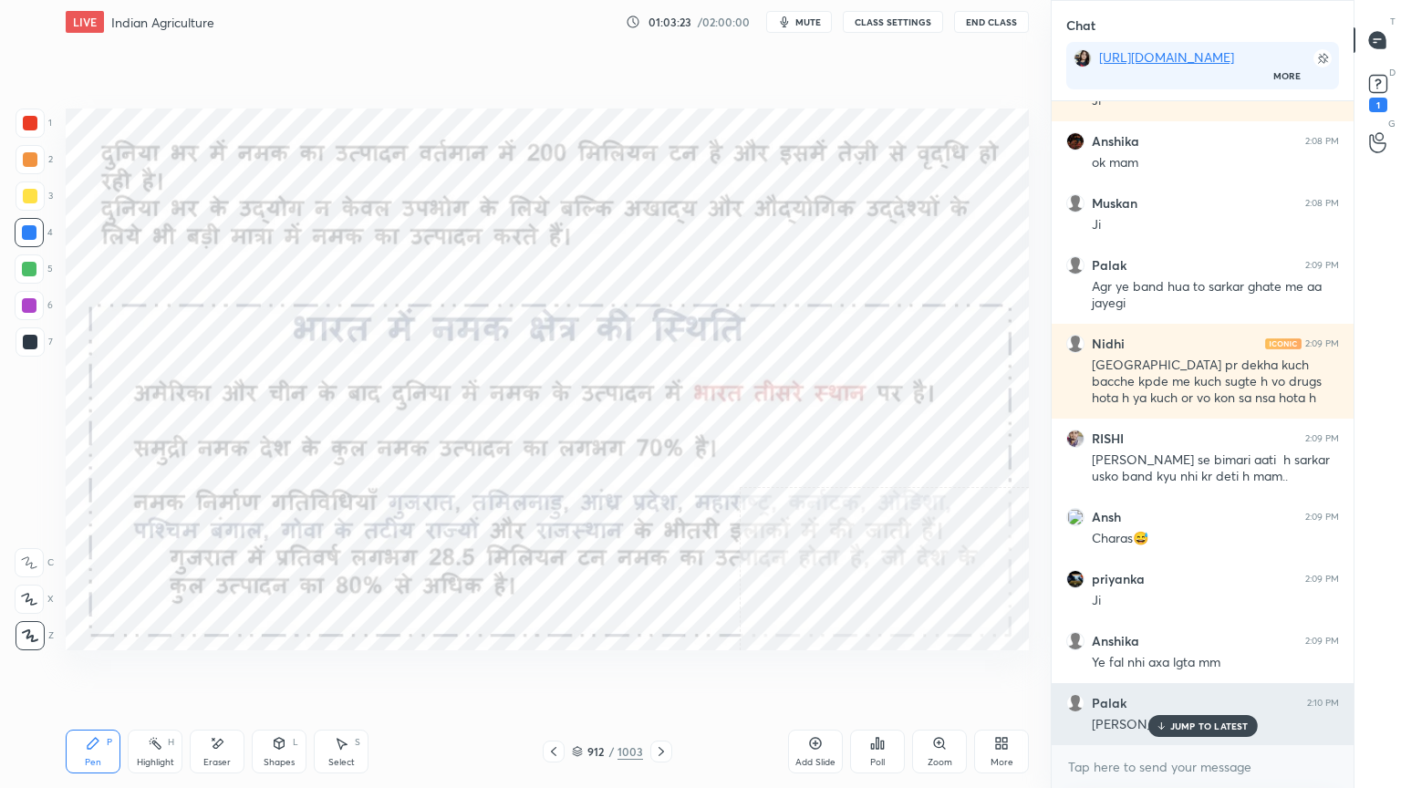
click at [1190, 672] on p "JUMP TO LATEST" at bounding box center [1209, 726] width 78 height 11
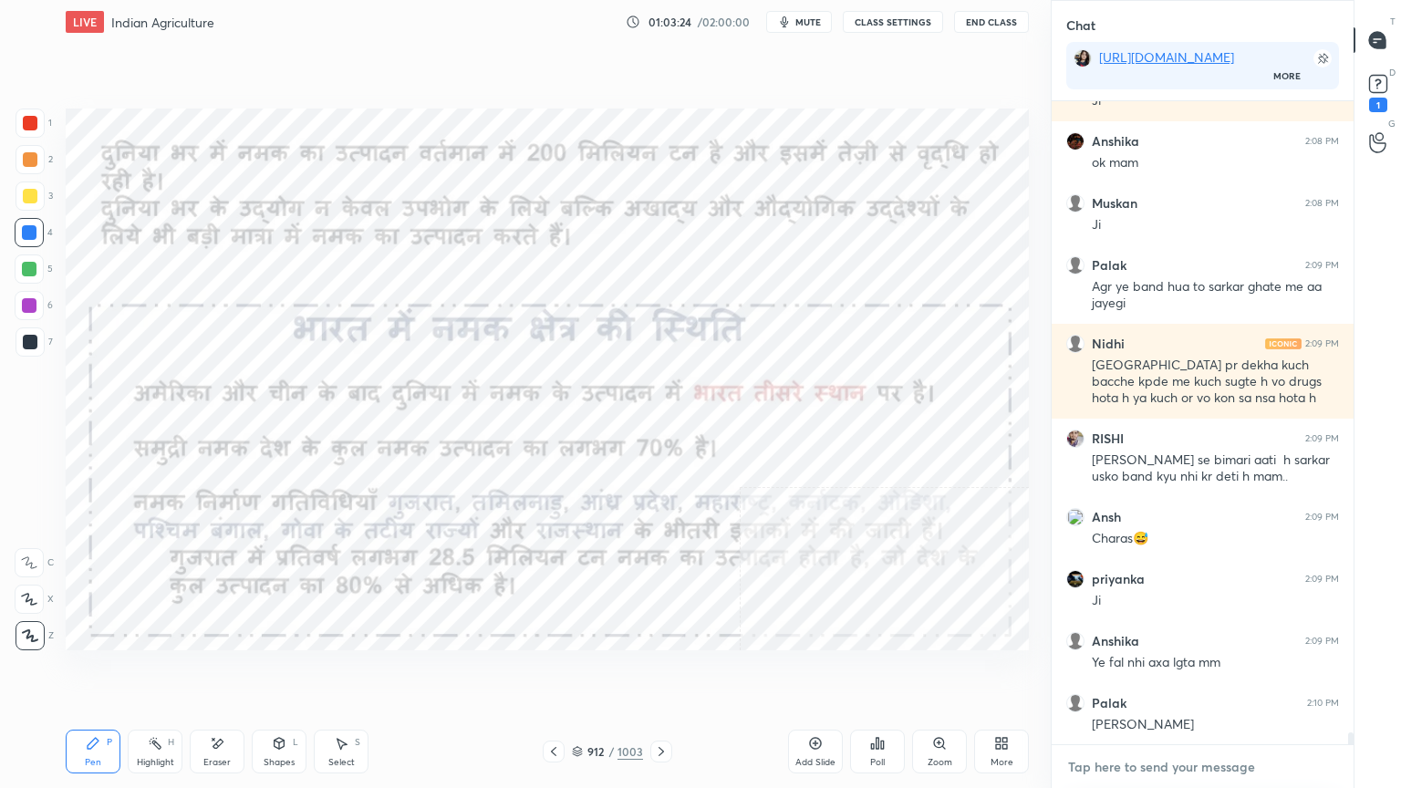
click at [1190, 672] on textarea at bounding box center [1202, 767] width 273 height 29
click at [566, 672] on div "Setting up your live class Poll for secs No correct answer Start poll" at bounding box center [547, 379] width 978 height 671
click at [578, 672] on icon at bounding box center [577, 751] width 11 height 11
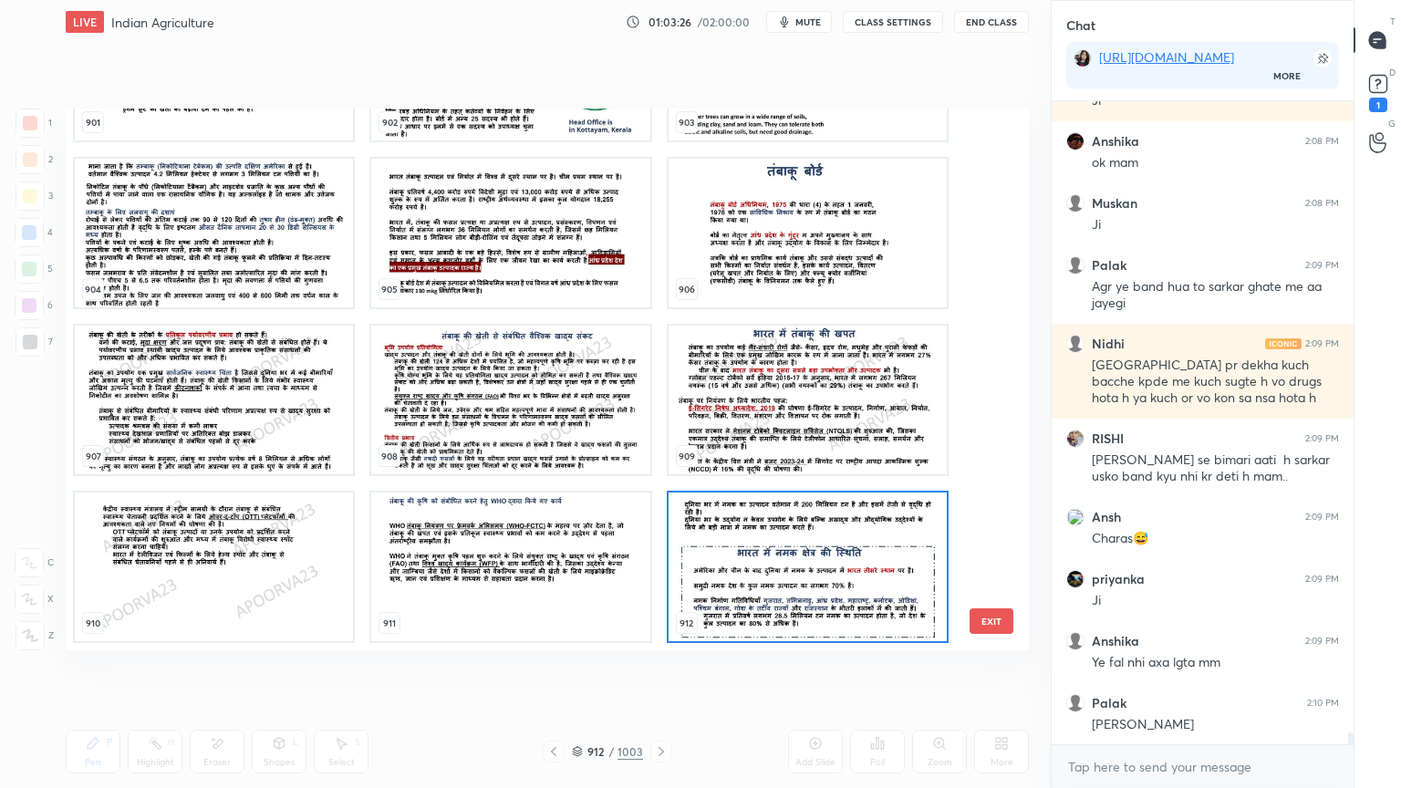
scroll to position [34844, 0]
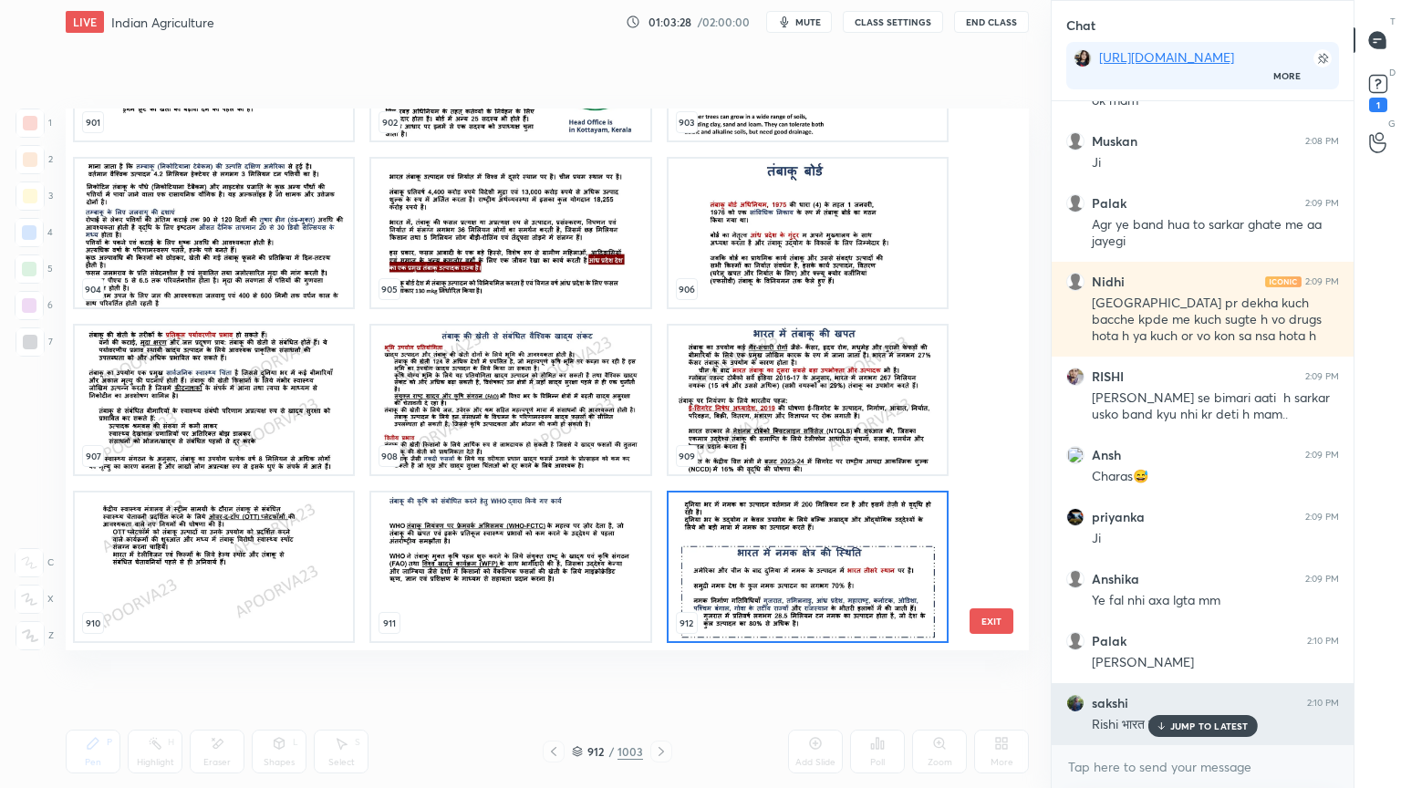
click at [1188, 672] on p "JUMP TO LATEST" at bounding box center [1209, 726] width 78 height 11
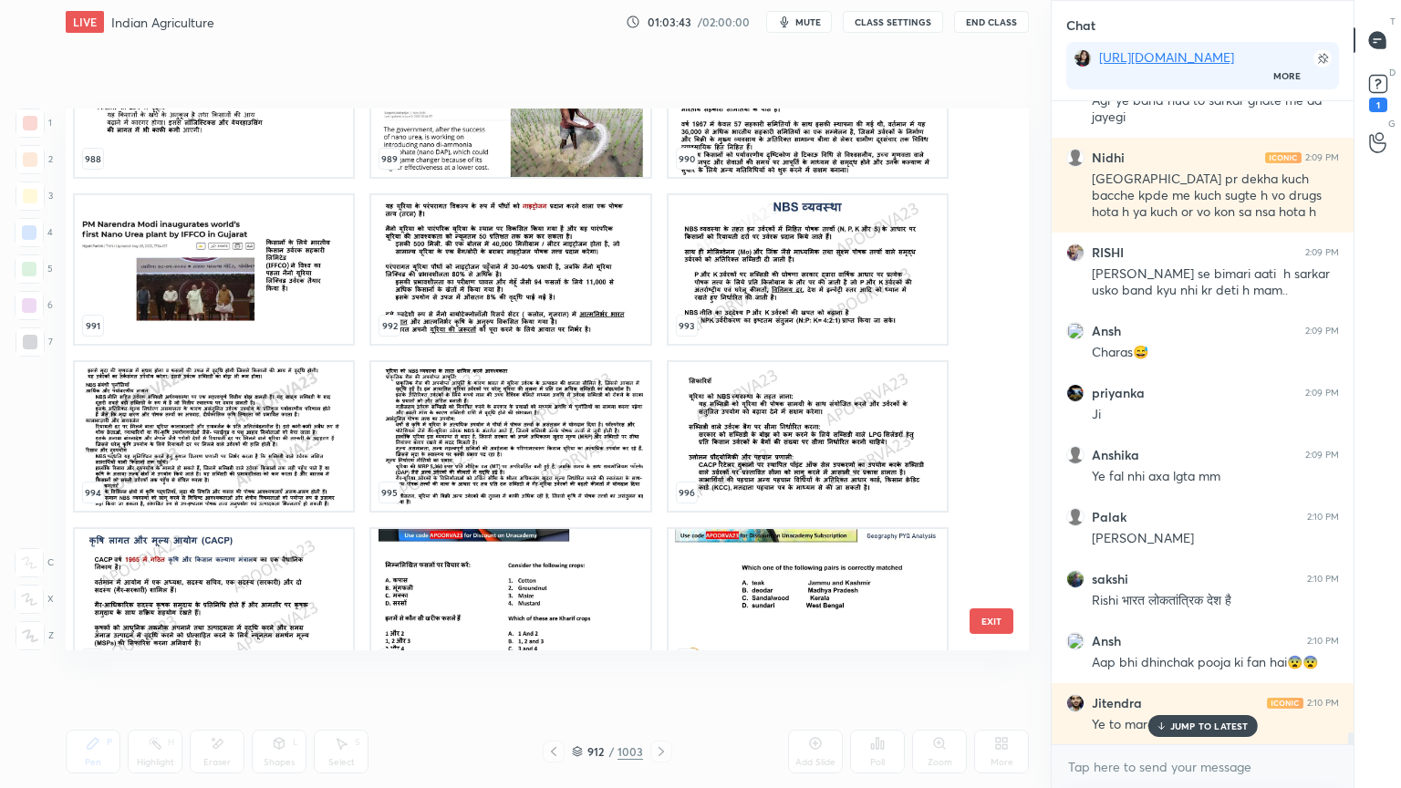
scroll to position [55382, 0]
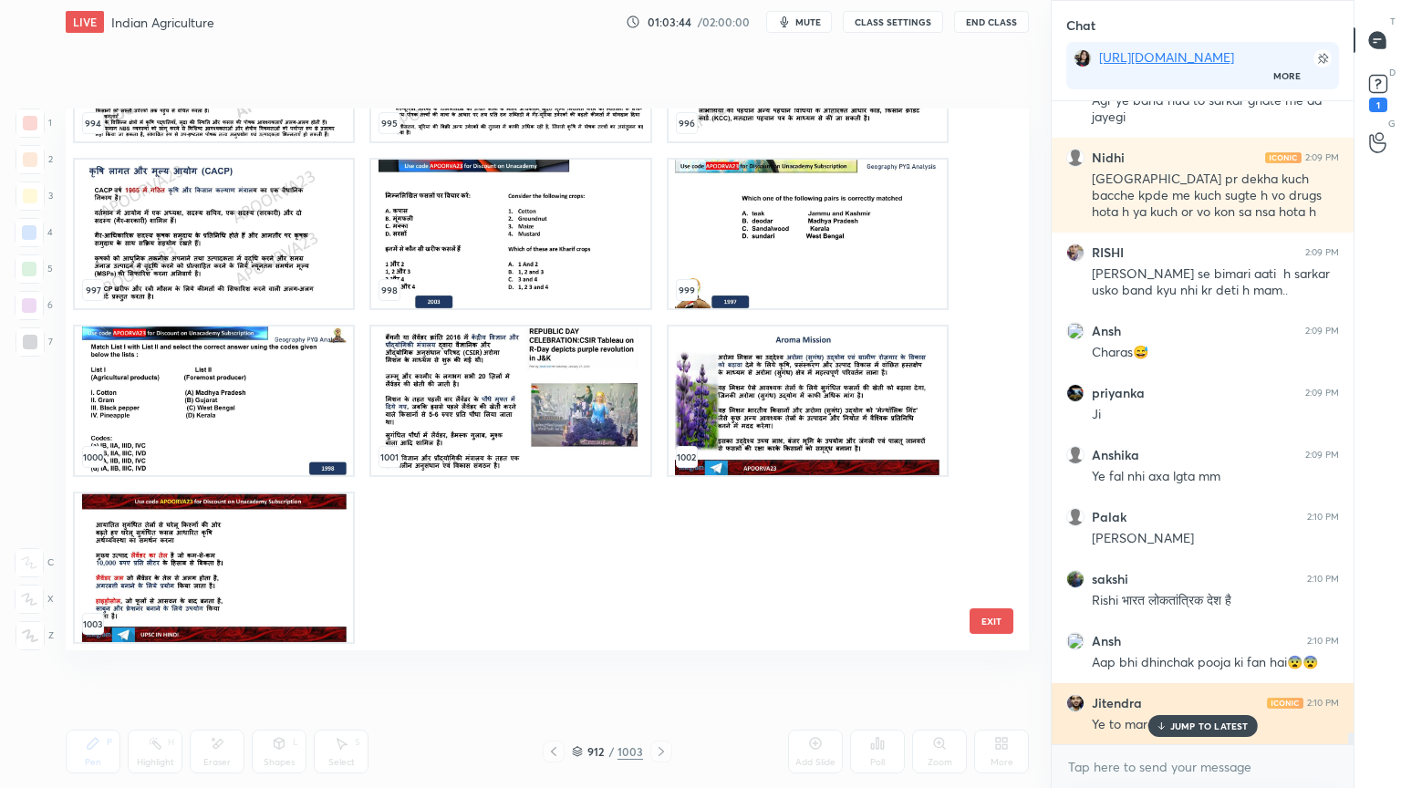
click at [1162, 672] on div "JUMP TO LATEST" at bounding box center [1202, 726] width 109 height 22
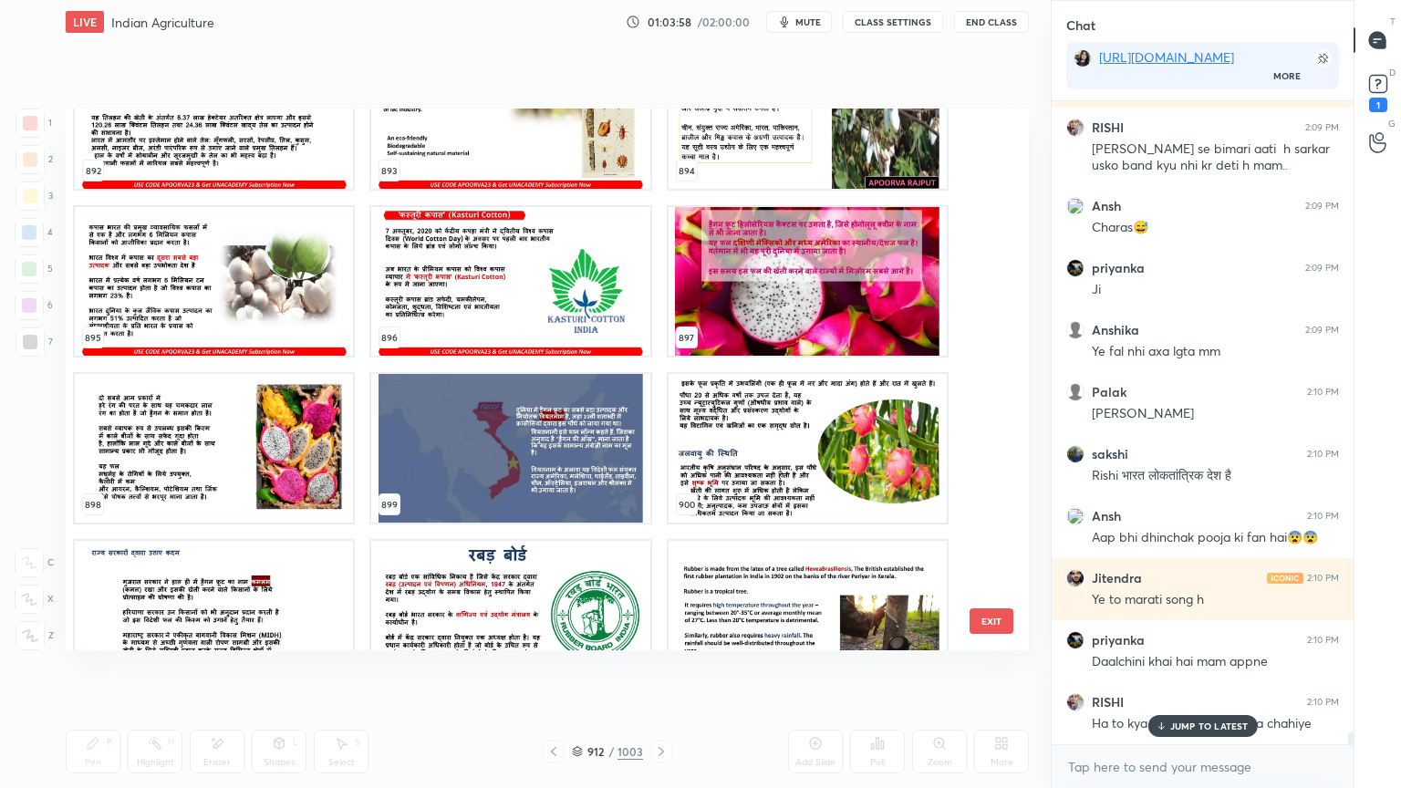
scroll to position [49752, 0]
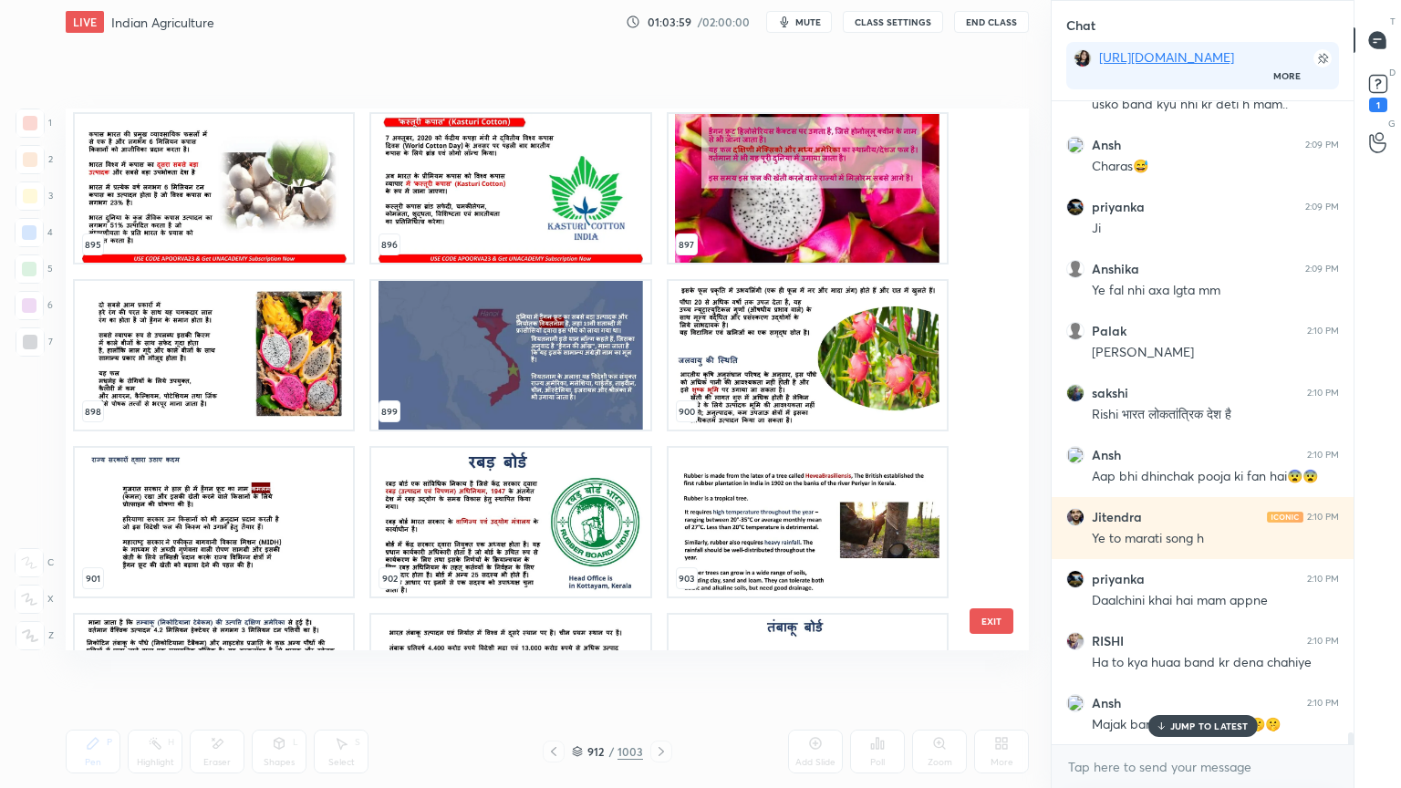
click at [565, 558] on img "grid" at bounding box center [510, 522] width 278 height 149
click at [565, 553] on img "grid" at bounding box center [510, 522] width 278 height 149
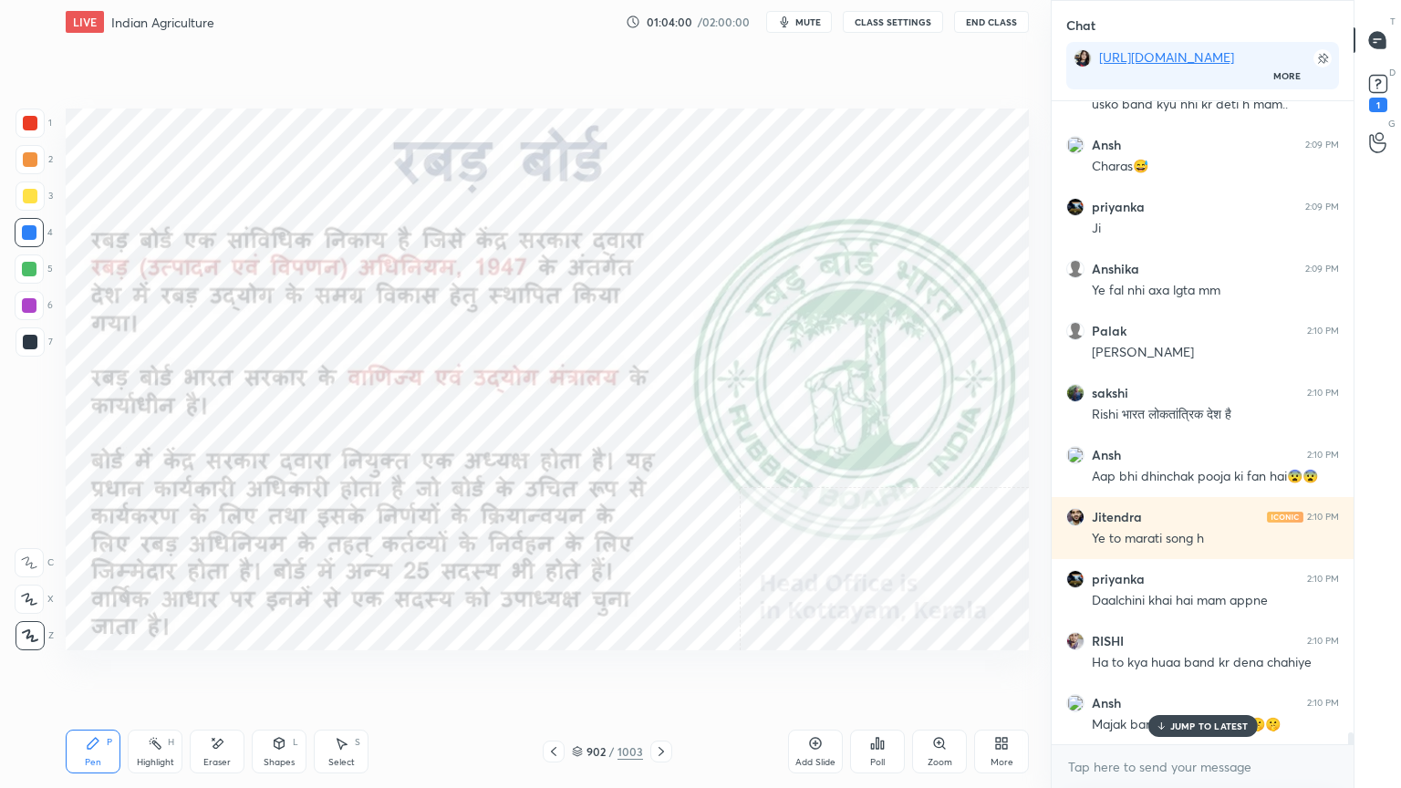
scroll to position [35216, 0]
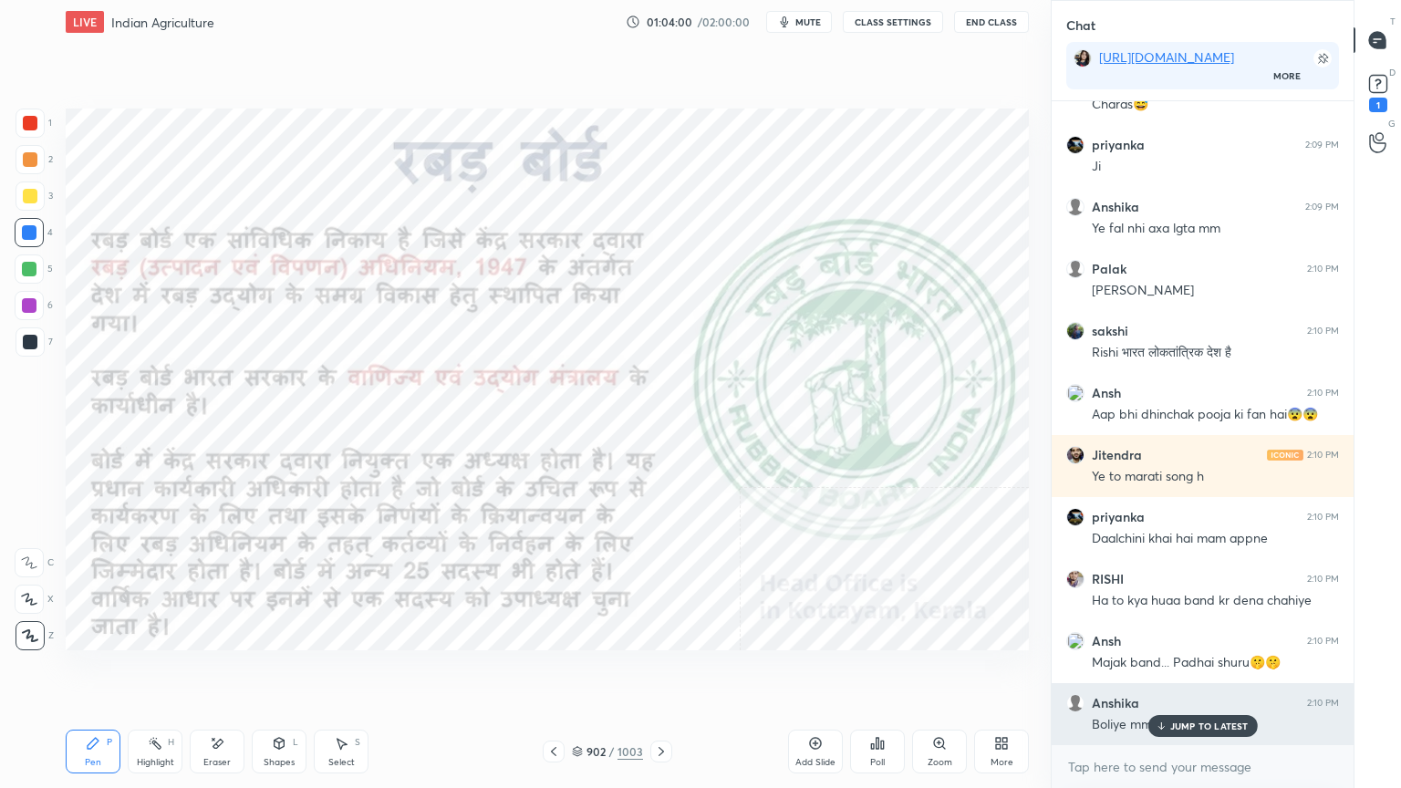
click at [1181, 672] on p "JUMP TO LATEST" at bounding box center [1209, 726] width 78 height 11
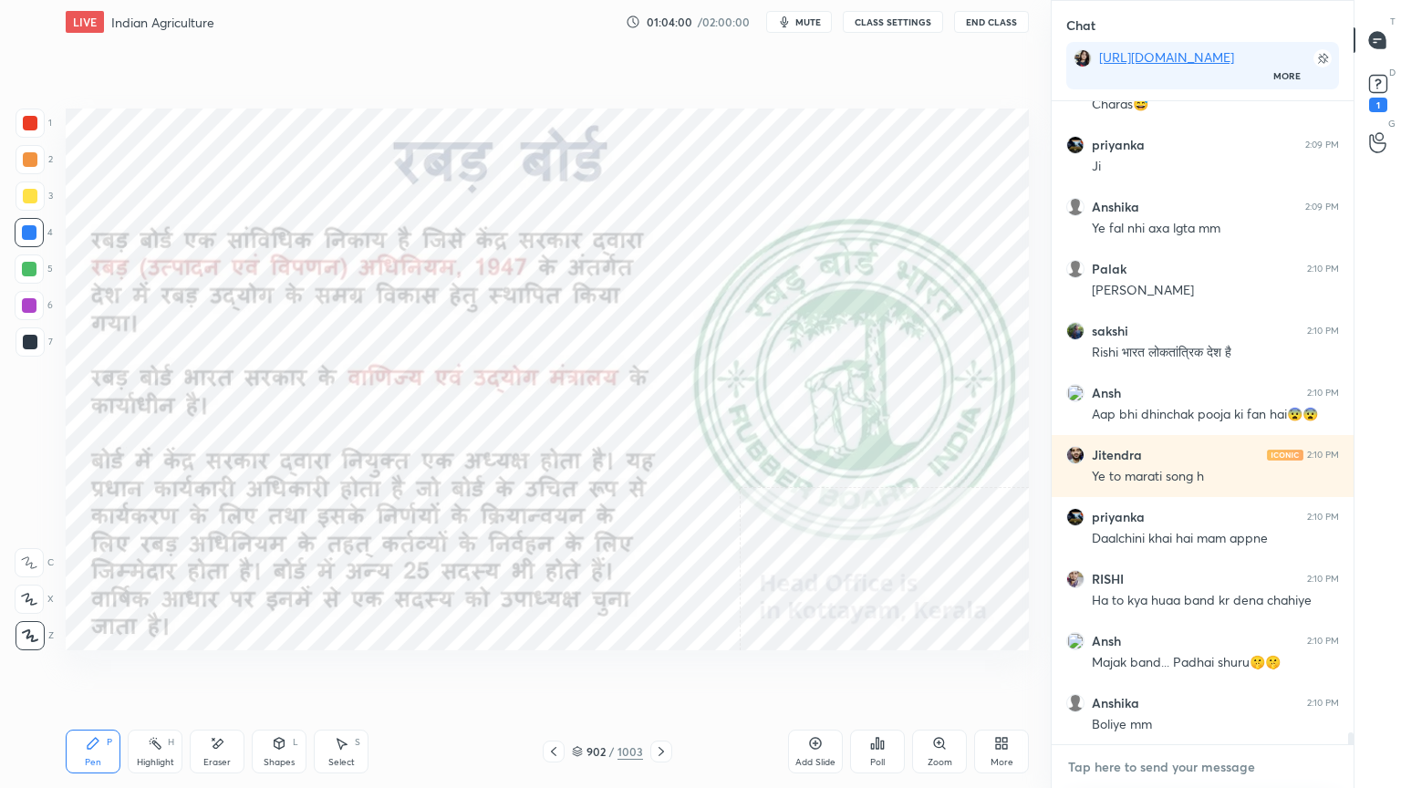
click at [1170, 672] on textarea at bounding box center [1202, 767] width 273 height 29
click at [1152, 672] on textarea at bounding box center [1202, 767] width 273 height 29
click at [1155, 672] on textarea at bounding box center [1202, 767] width 273 height 29
click at [1144, 672] on textarea at bounding box center [1202, 767] width 273 height 29
click at [1171, 672] on textarea at bounding box center [1202, 767] width 273 height 29
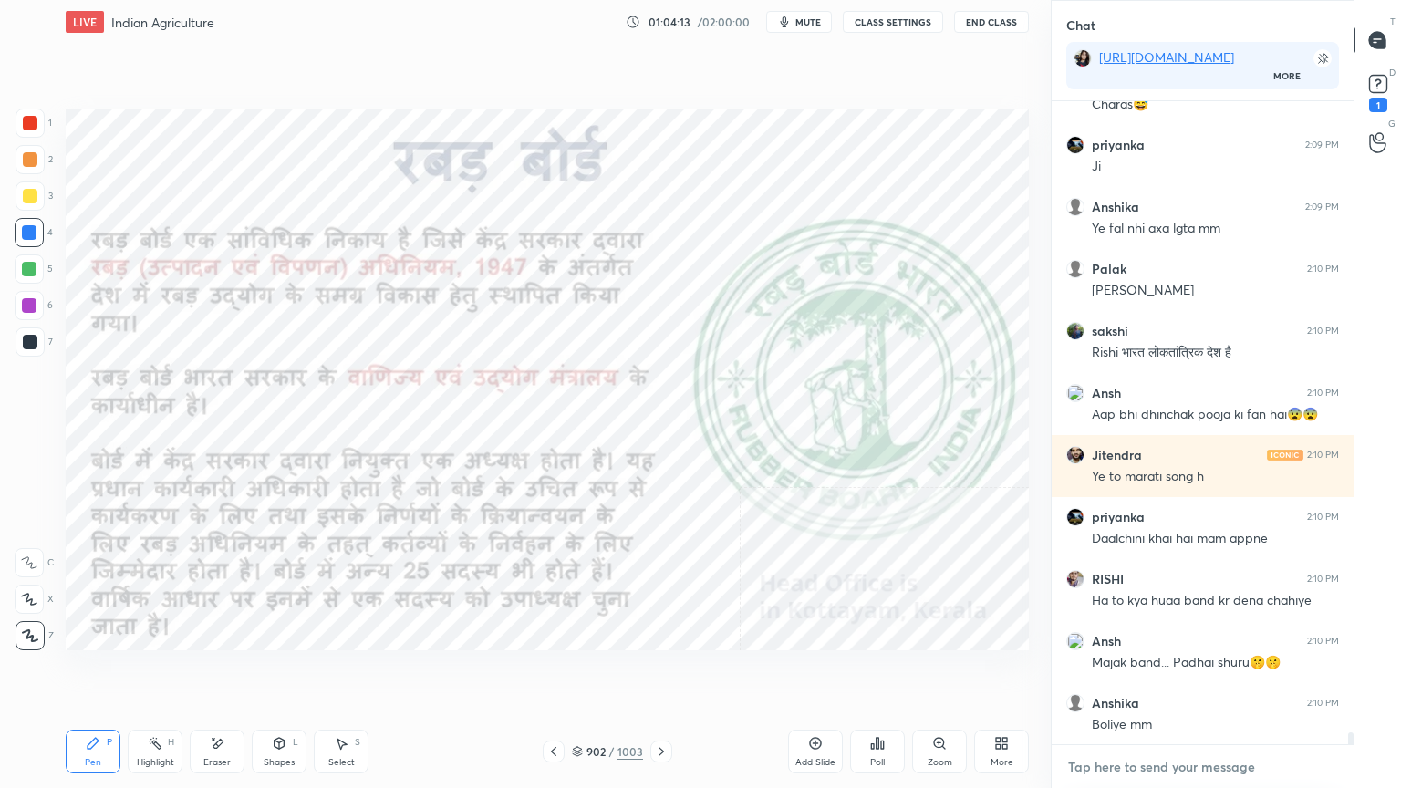
click at [1165, 672] on textarea at bounding box center [1202, 767] width 273 height 29
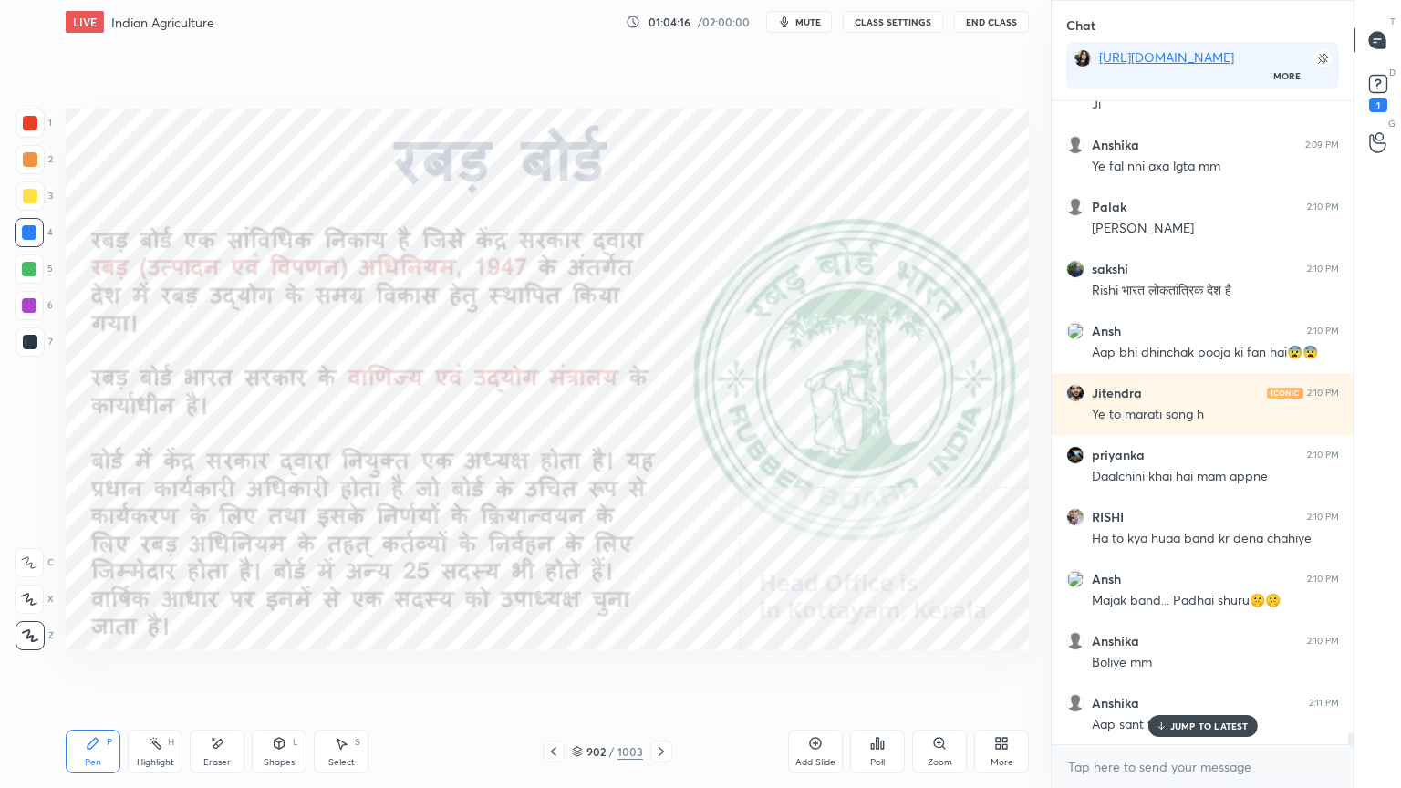
drag, startPoint x: 1193, startPoint y: 724, endPoint x: 1190, endPoint y: 757, distance: 33.0
click at [1193, 672] on p "JUMP TO LATEST" at bounding box center [1209, 726] width 78 height 11
click at [1185, 672] on textarea at bounding box center [1202, 767] width 273 height 29
drag, startPoint x: 1215, startPoint y: 785, endPoint x: 1221, endPoint y: 776, distance: 9.9
click at [1218, 672] on div "x" at bounding box center [1203, 766] width 302 height 43
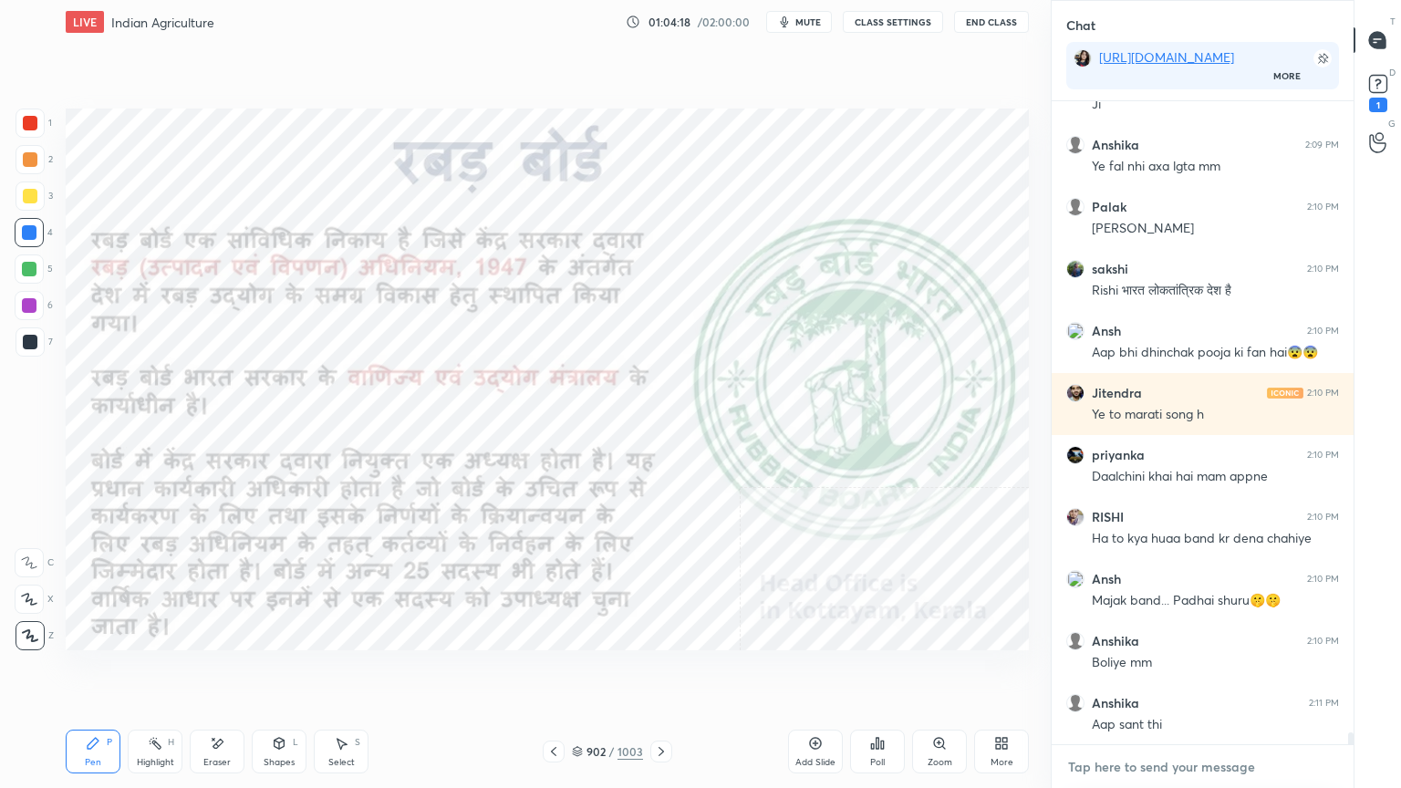
click at [1228, 672] on textarea at bounding box center [1202, 767] width 273 height 29
click at [1256, 672] on textarea at bounding box center [1202, 767] width 273 height 29
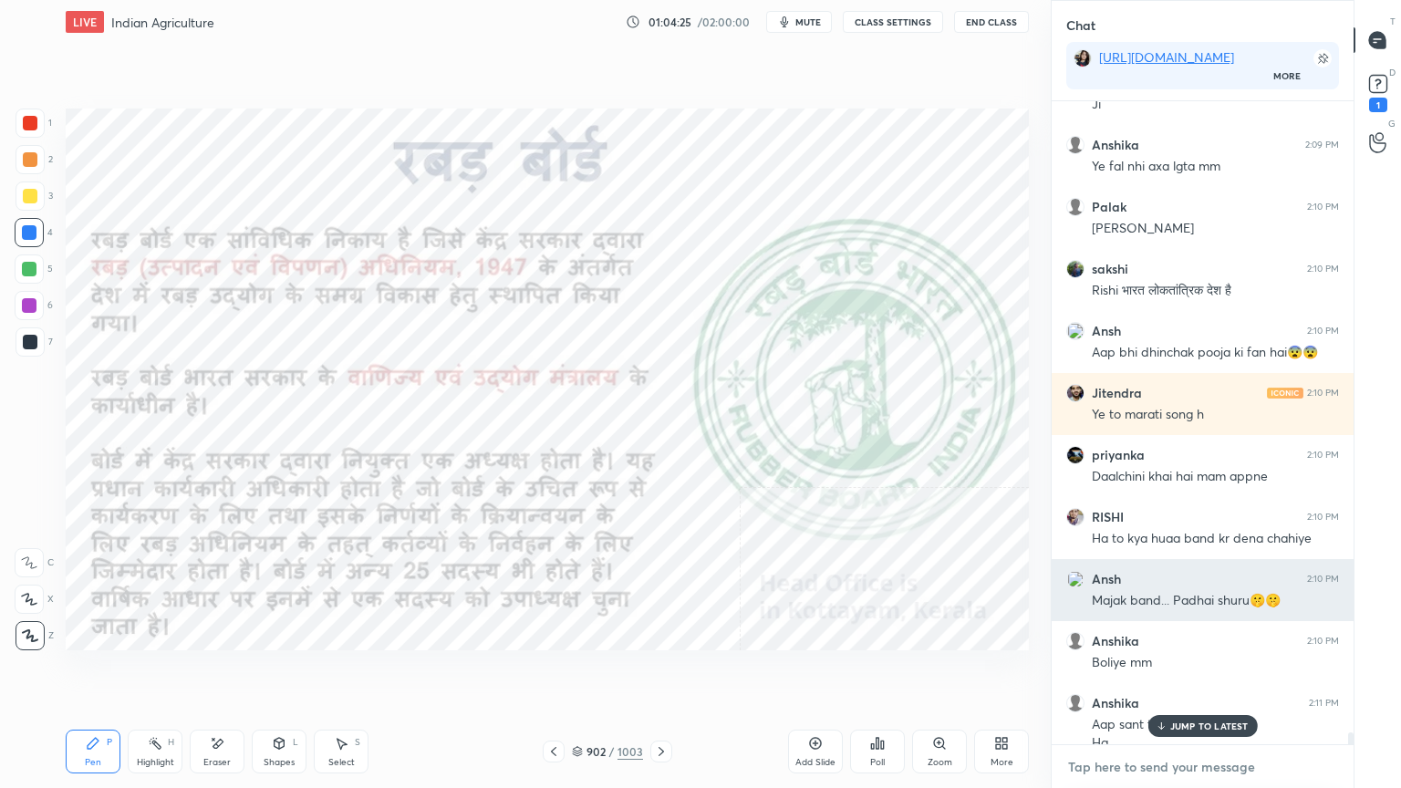
scroll to position [35296, 0]
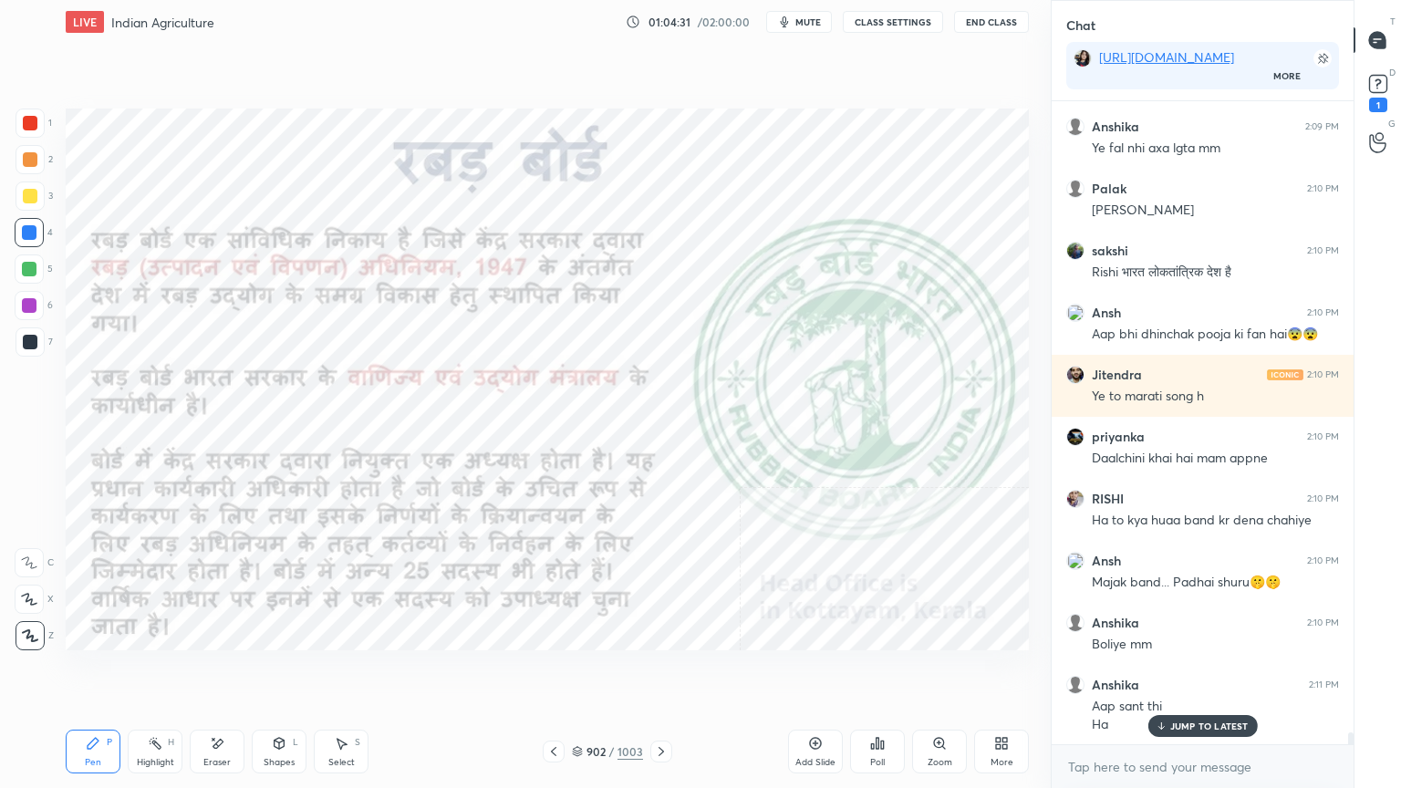
drag, startPoint x: 657, startPoint y: 752, endPoint x: 664, endPoint y: 745, distance: 9.7
click at [658, 672] on icon at bounding box center [661, 751] width 15 height 15
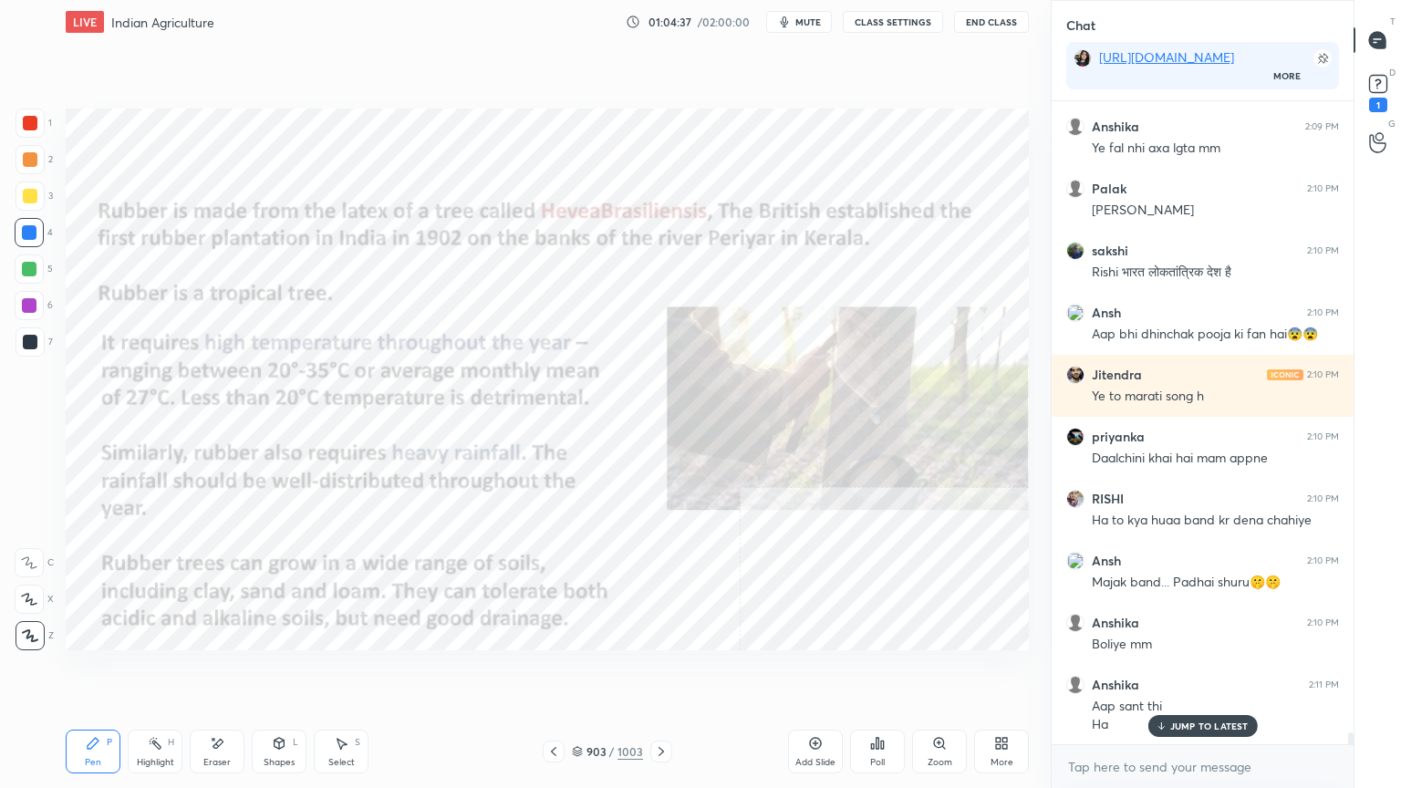
click at [659, 672] on icon at bounding box center [661, 751] width 15 height 15
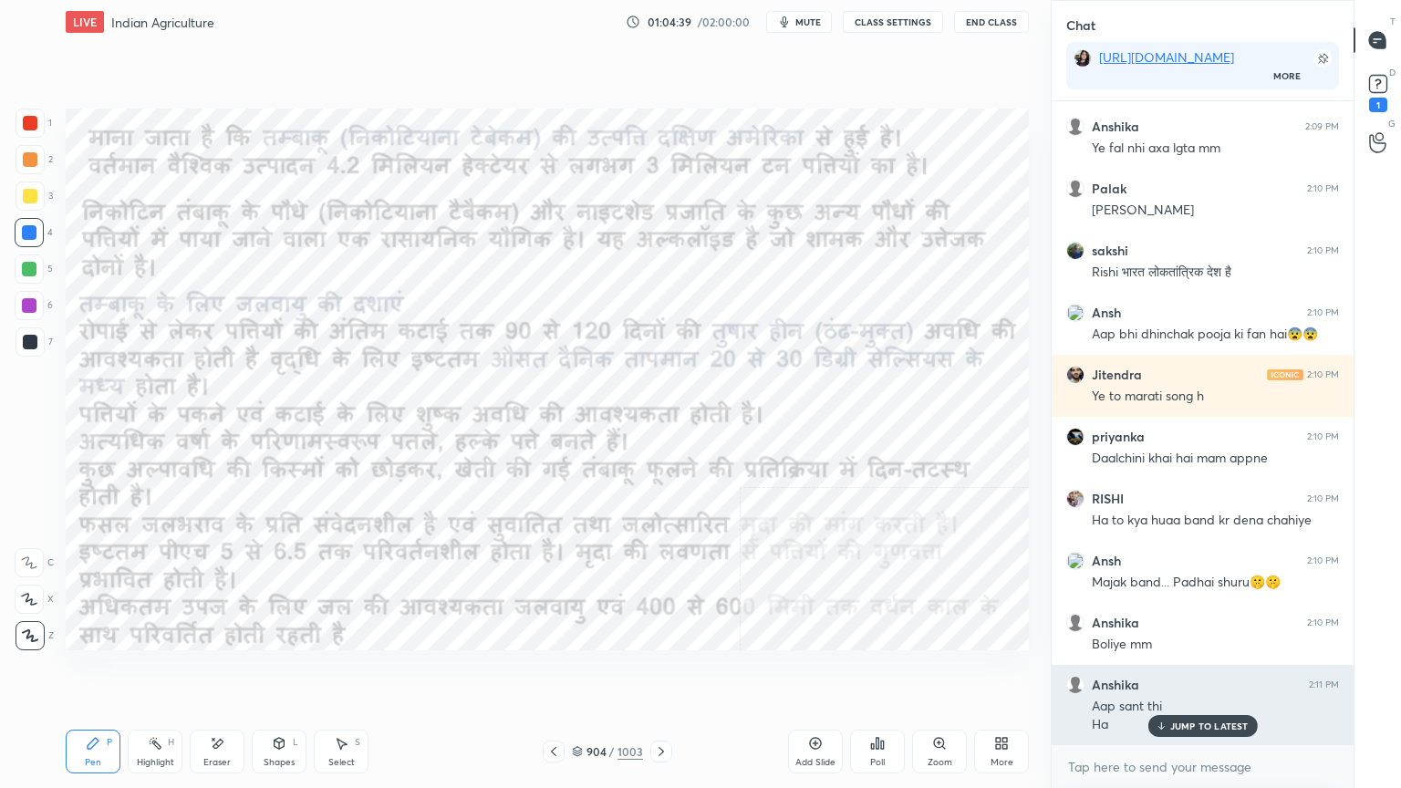
drag, startPoint x: 1175, startPoint y: 722, endPoint x: 1157, endPoint y: 722, distance: 18.2
click at [1175, 672] on p "JUMP TO LATEST" at bounding box center [1209, 726] width 78 height 11
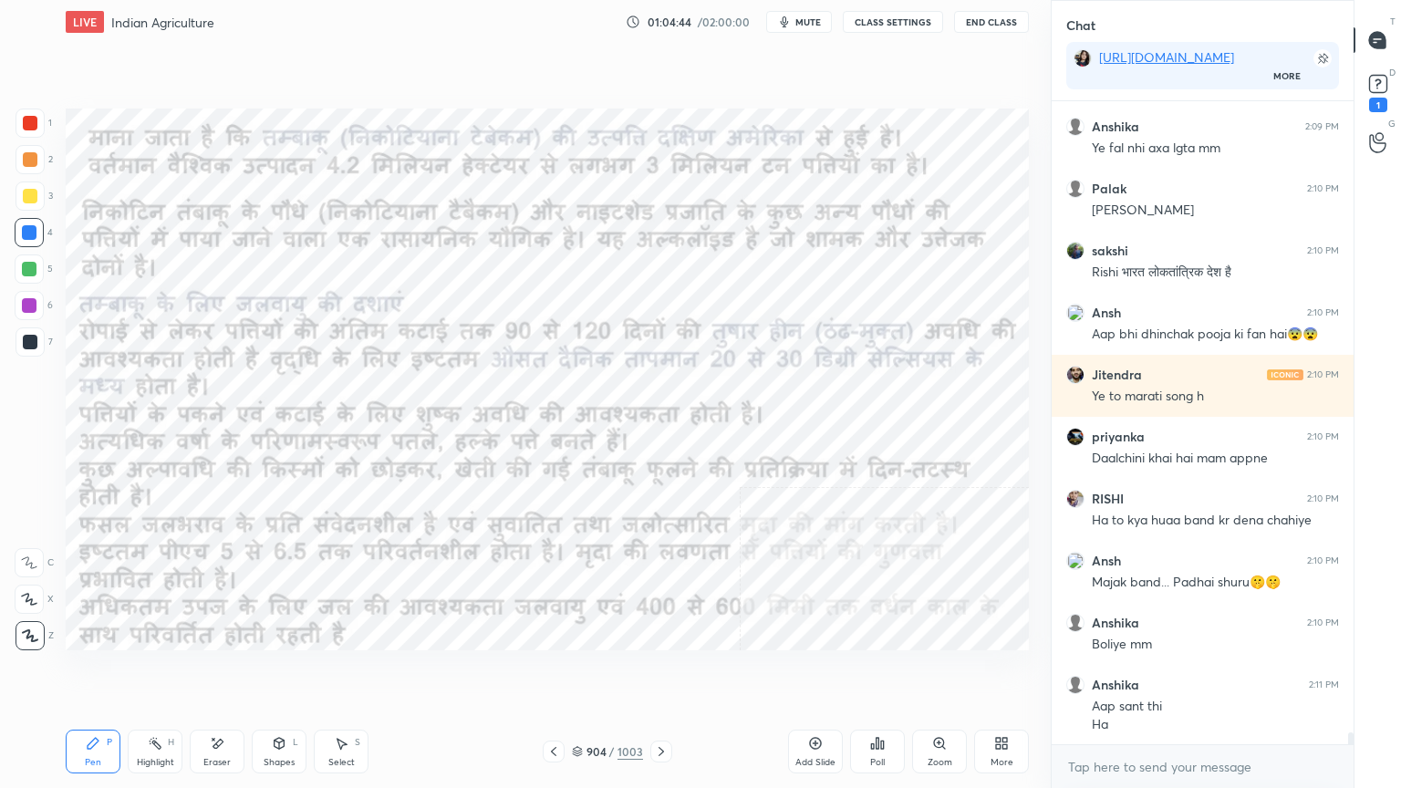
click at [562, 672] on div at bounding box center [554, 752] width 22 height 22
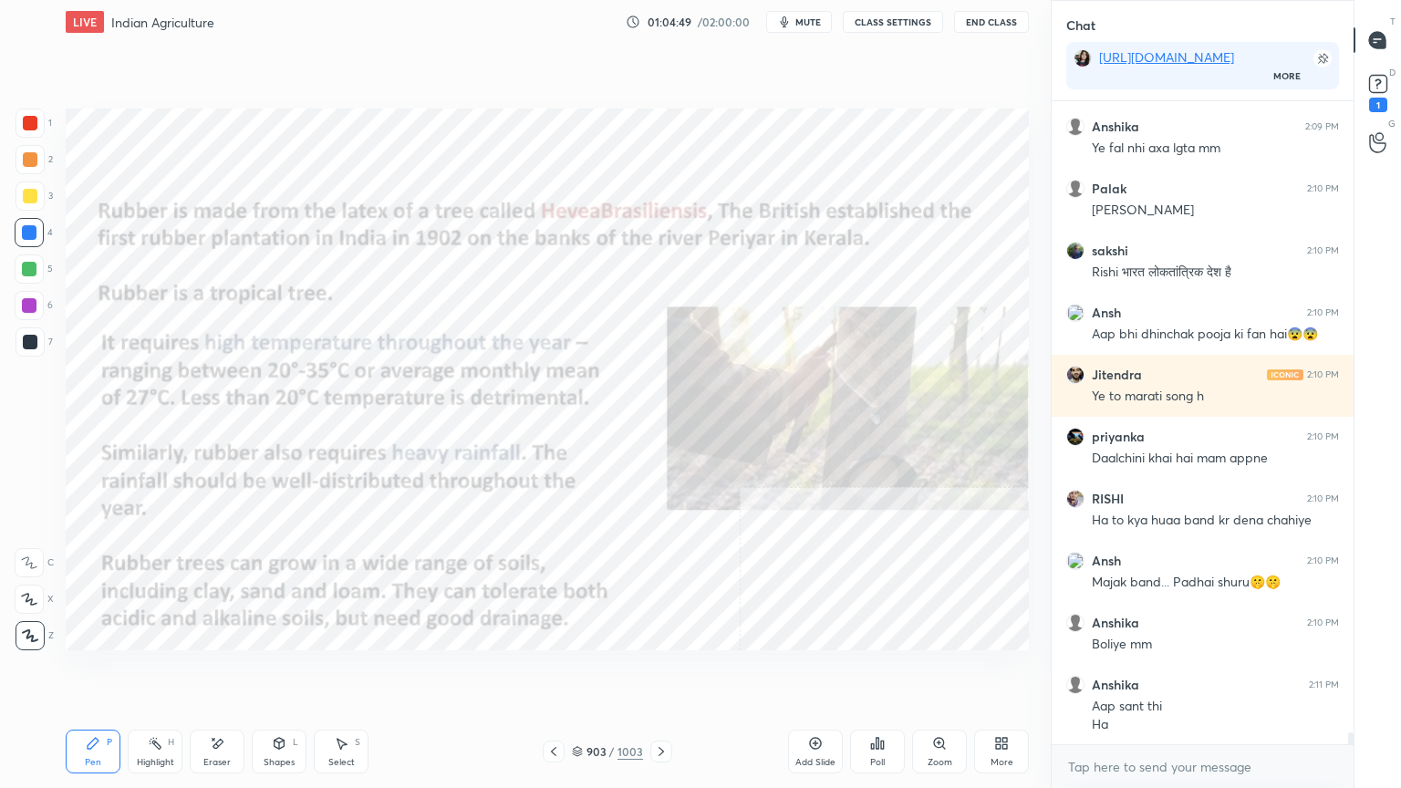
click at [945, 672] on icon at bounding box center [939, 743] width 15 height 15
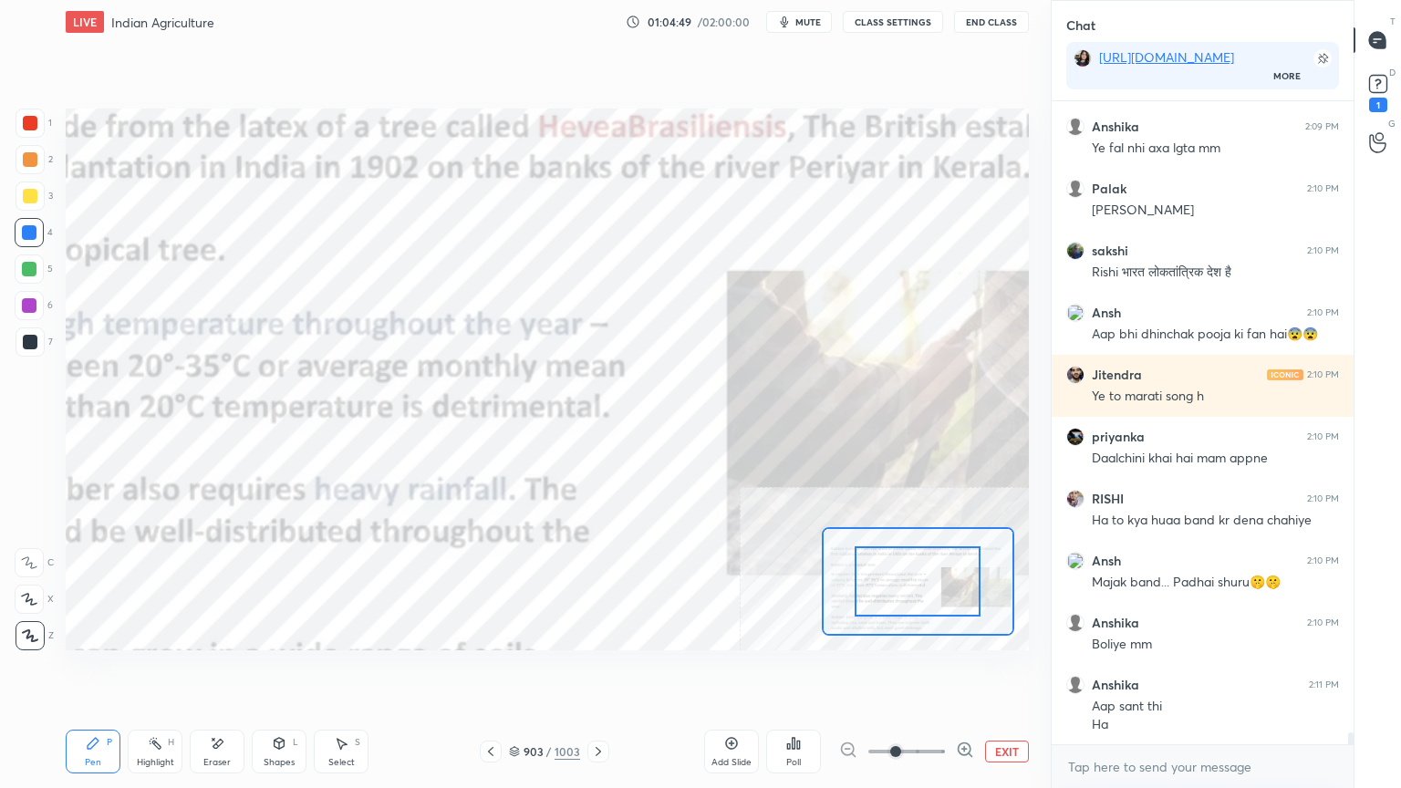
click at [961, 672] on icon at bounding box center [965, 750] width 18 height 18
click at [963, 672] on icon at bounding box center [965, 750] width 18 height 18
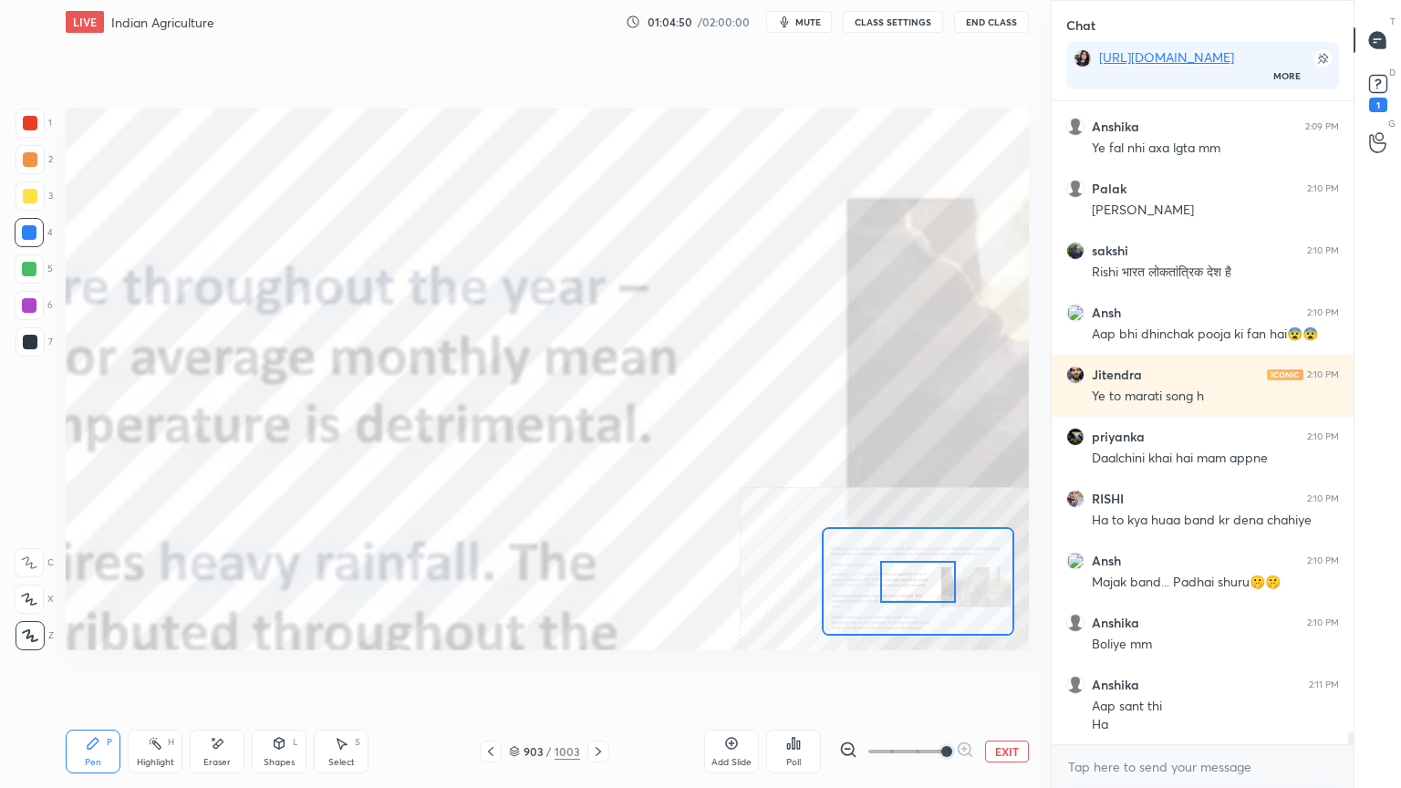
click at [966, 672] on div at bounding box center [906, 752] width 135 height 22
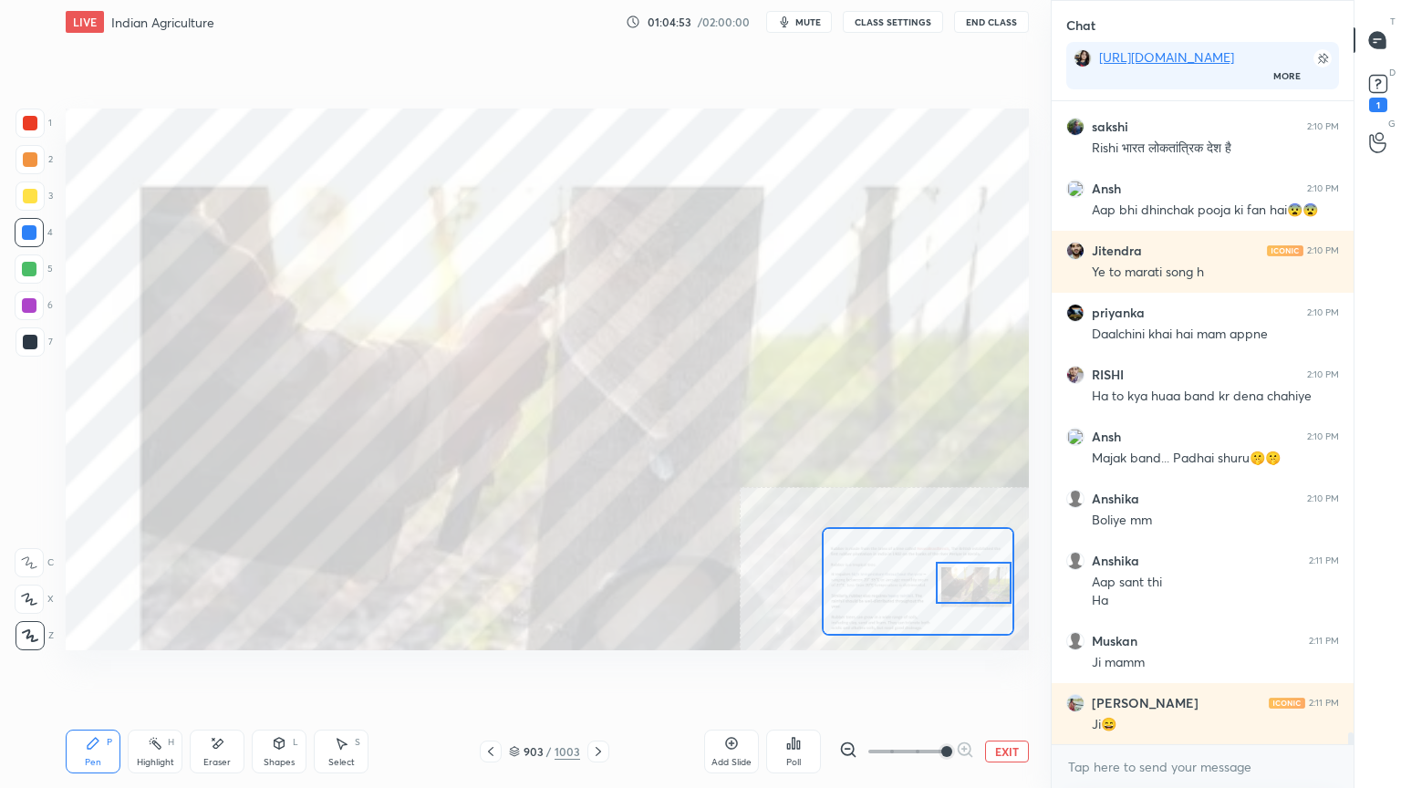
scroll to position [35483, 0]
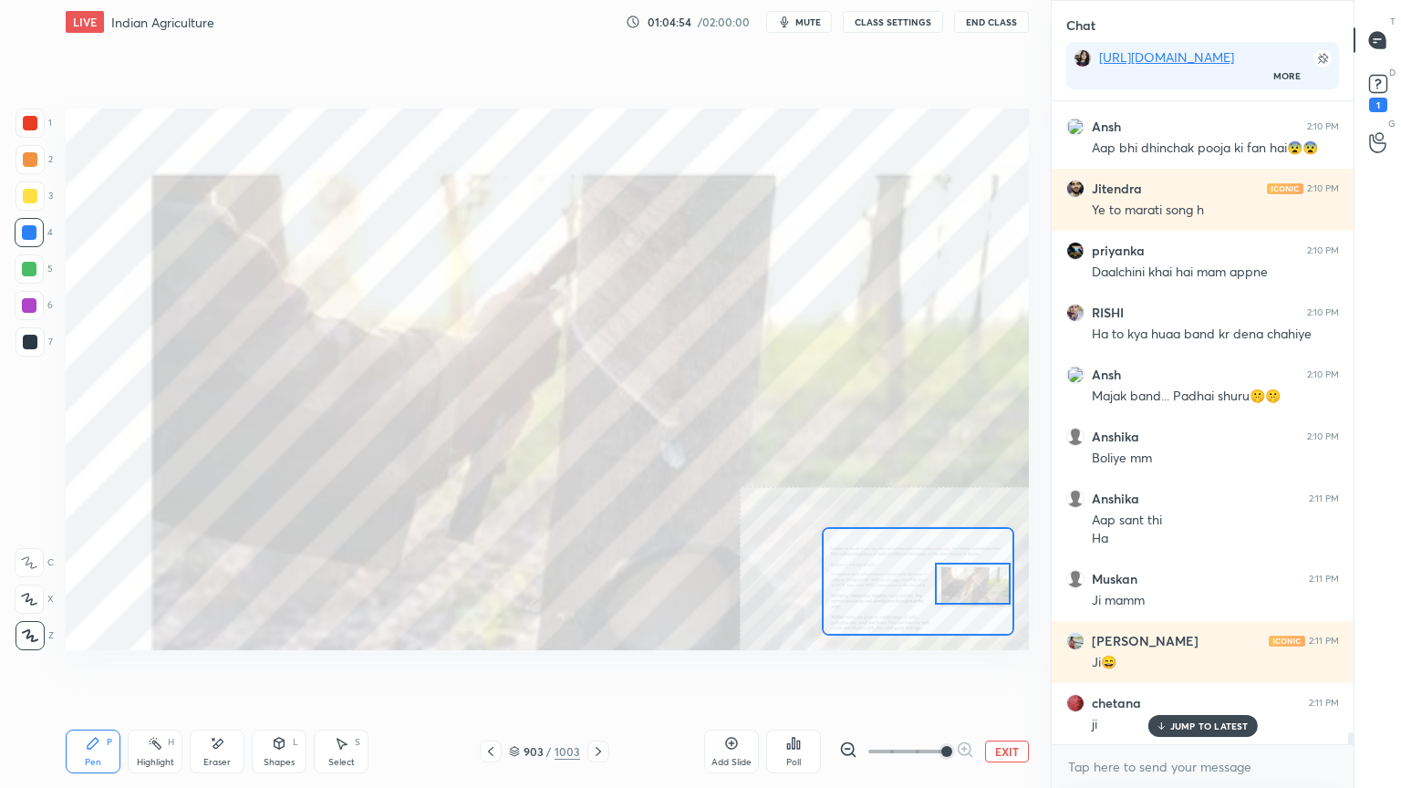
drag, startPoint x: 926, startPoint y: 583, endPoint x: 978, endPoint y: 584, distance: 52.0
click at [980, 585] on div at bounding box center [973, 584] width 76 height 42
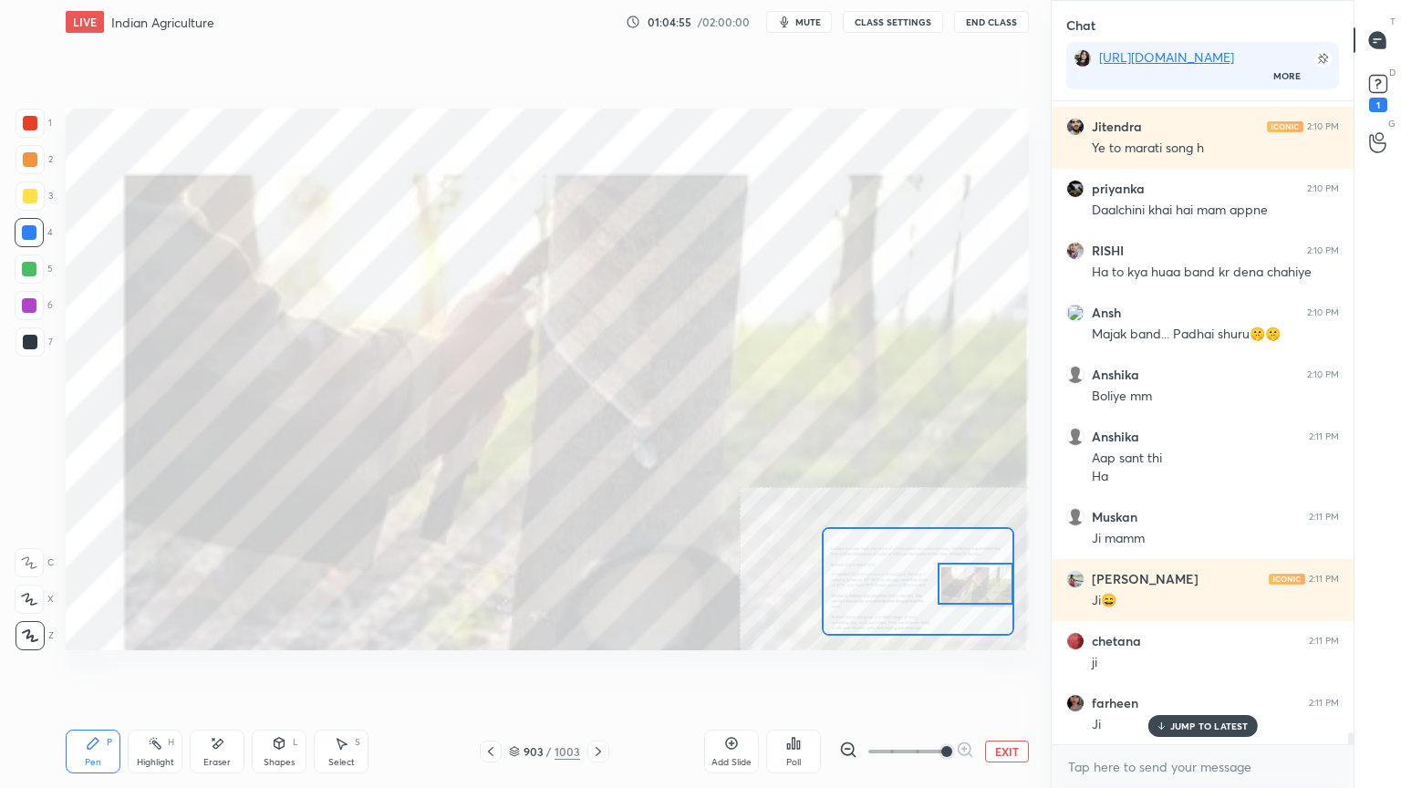
scroll to position [35607, 0]
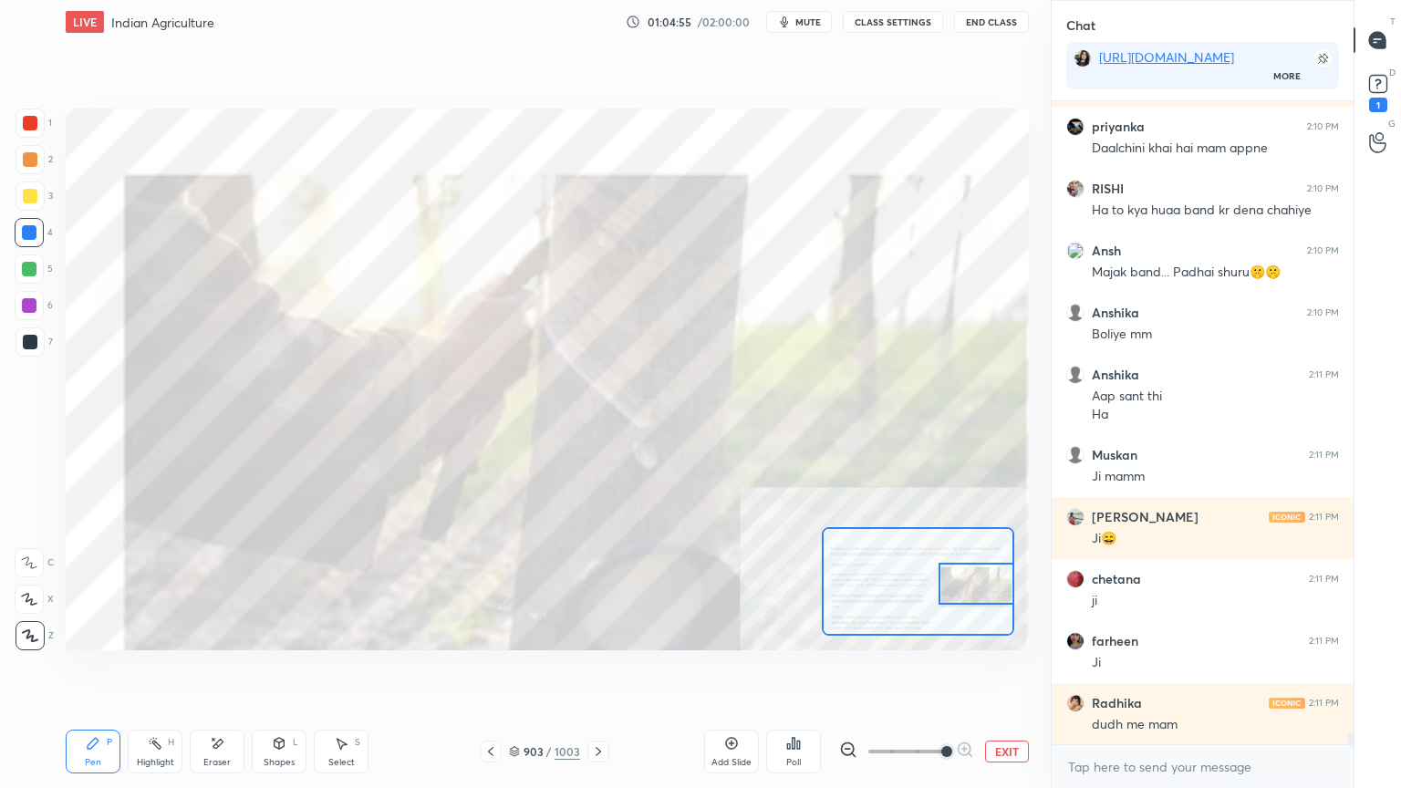
drag, startPoint x: 977, startPoint y: 587, endPoint x: 991, endPoint y: 586, distance: 13.8
click at [988, 587] on div at bounding box center [977, 584] width 76 height 42
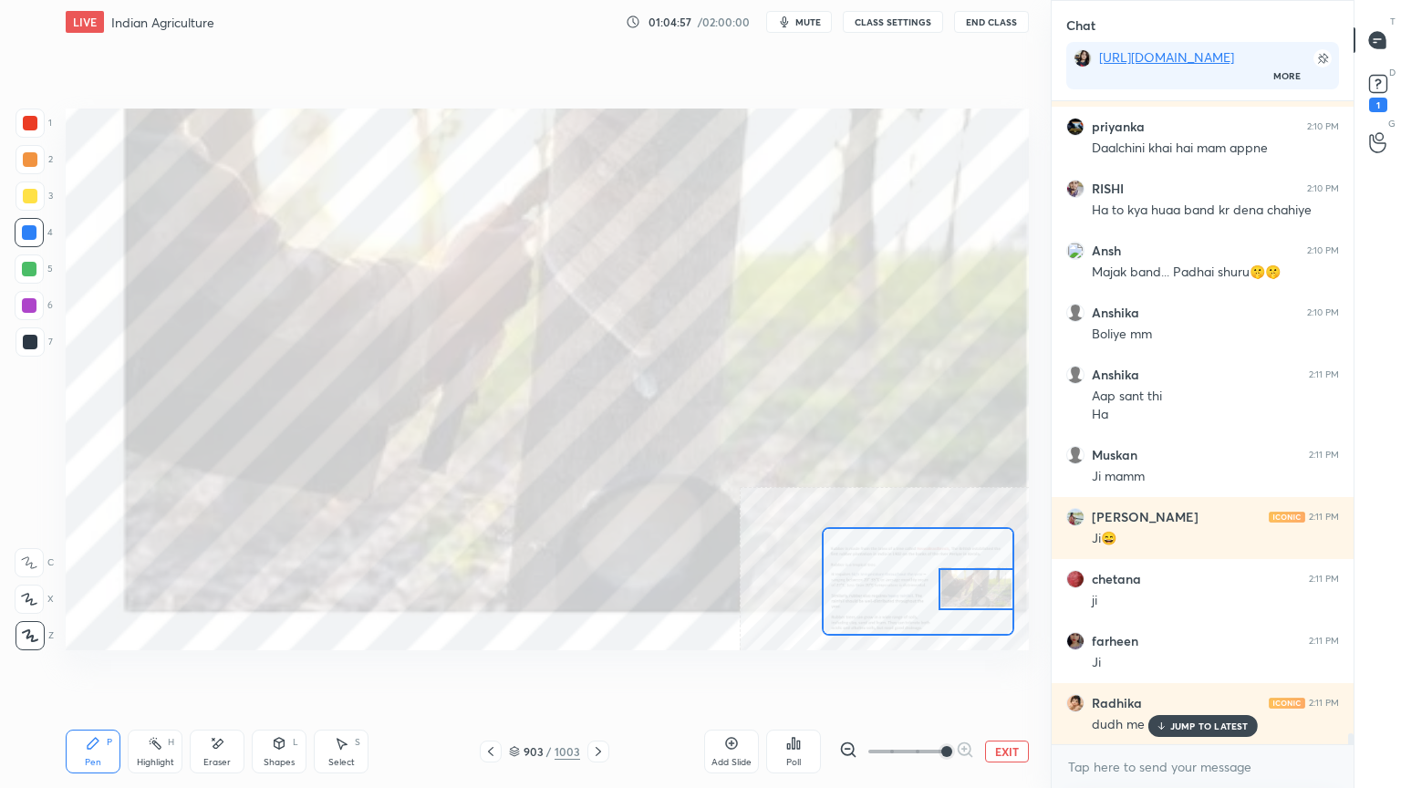
scroll to position [35669, 0]
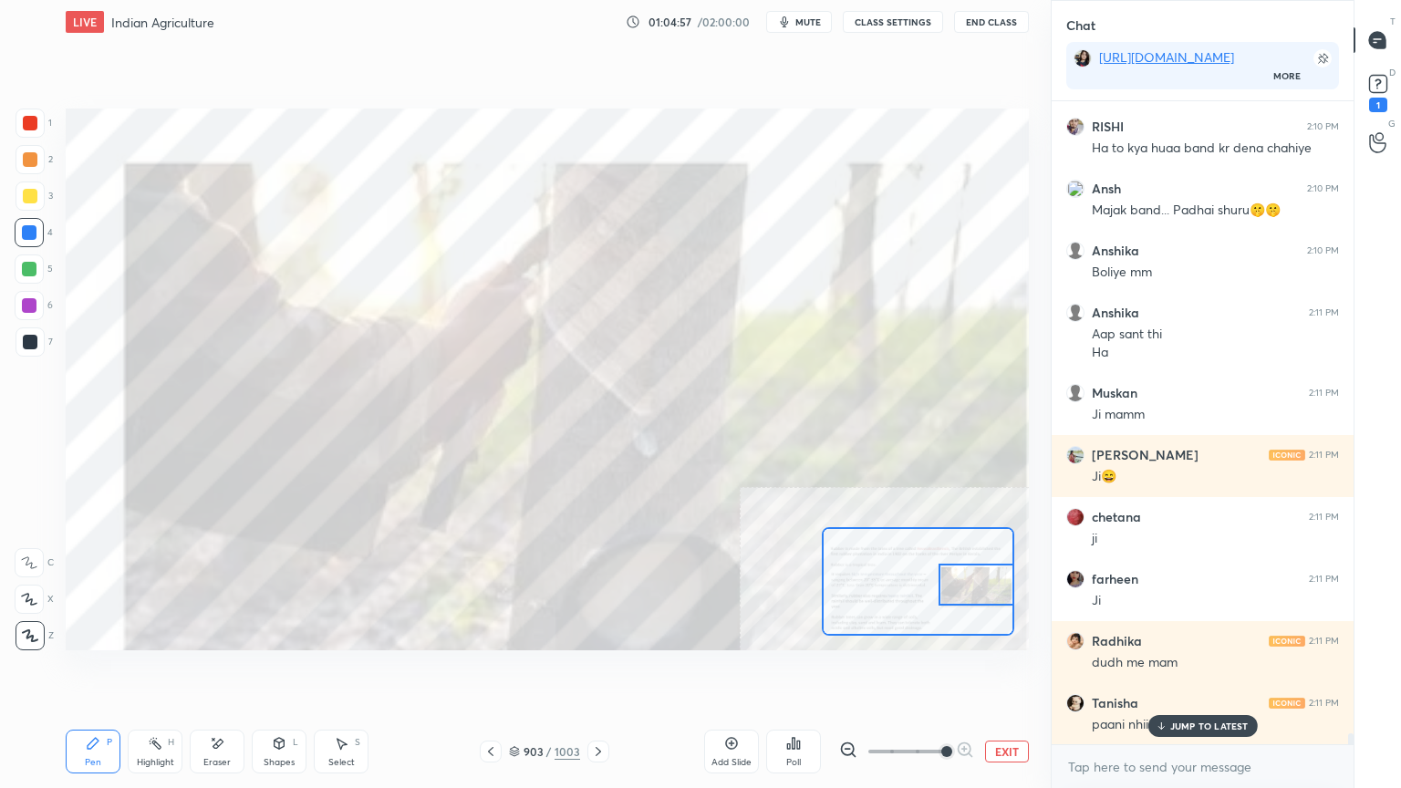
click at [987, 588] on div at bounding box center [977, 585] width 76 height 42
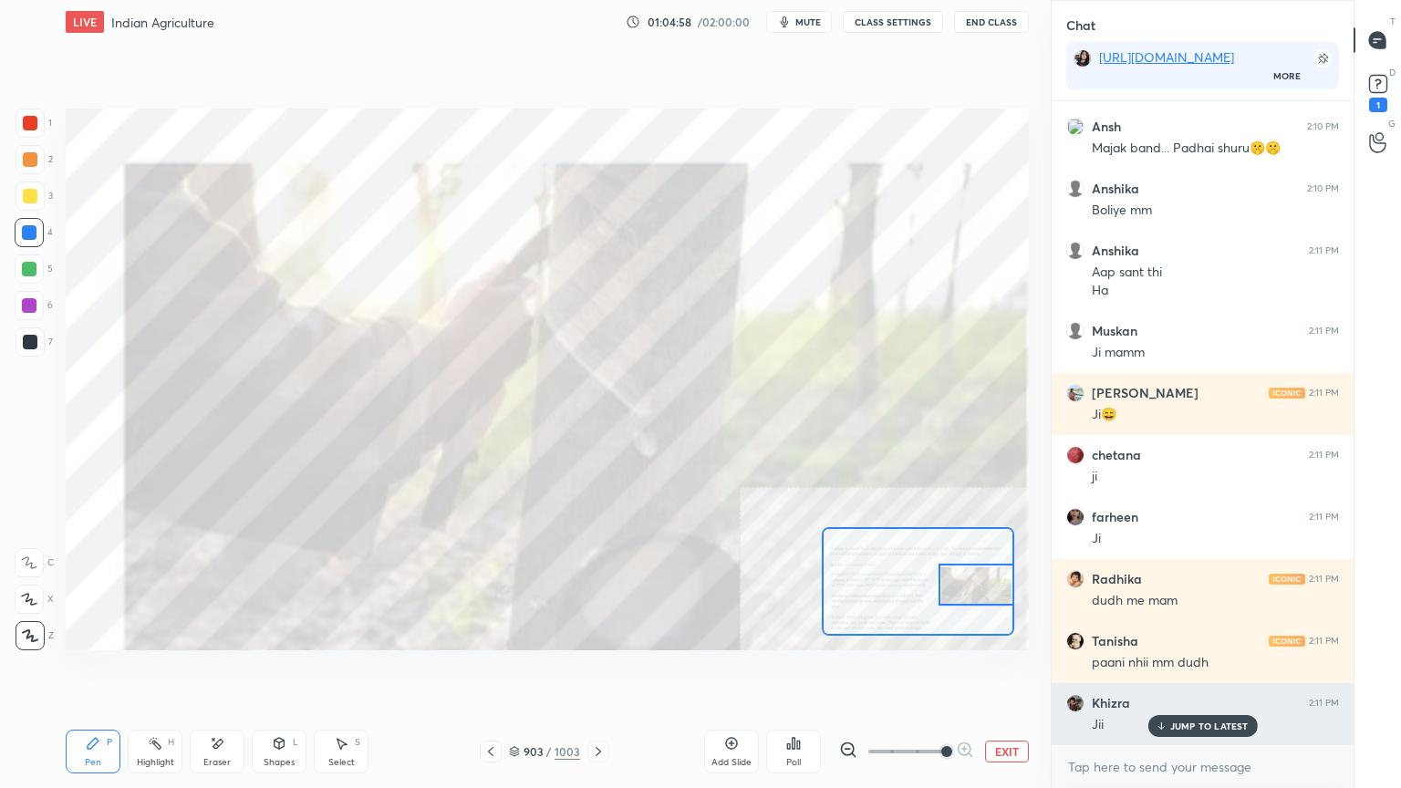
click at [1227, 672] on p "JUMP TO LATEST" at bounding box center [1209, 726] width 78 height 11
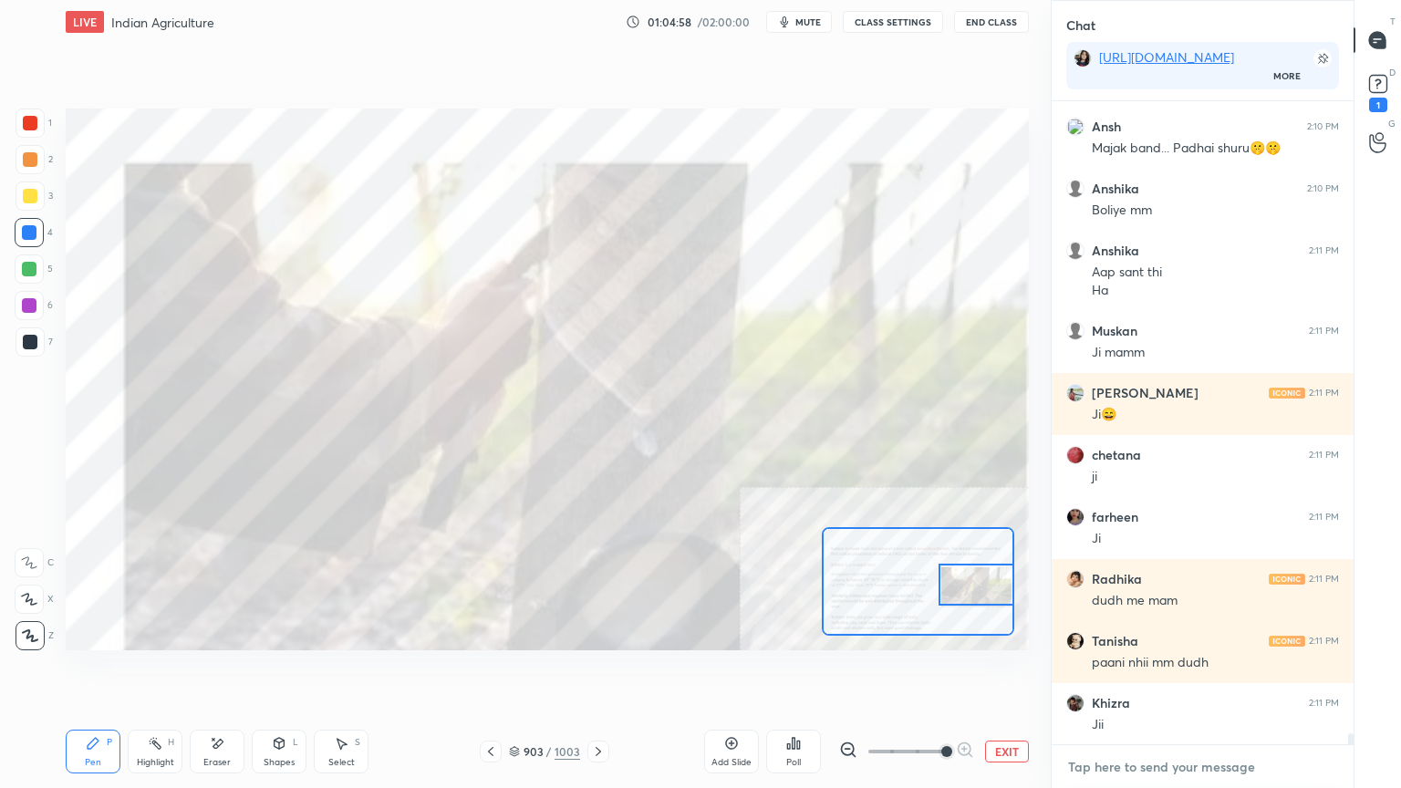
click at [1219, 672] on textarea at bounding box center [1202, 767] width 273 height 29
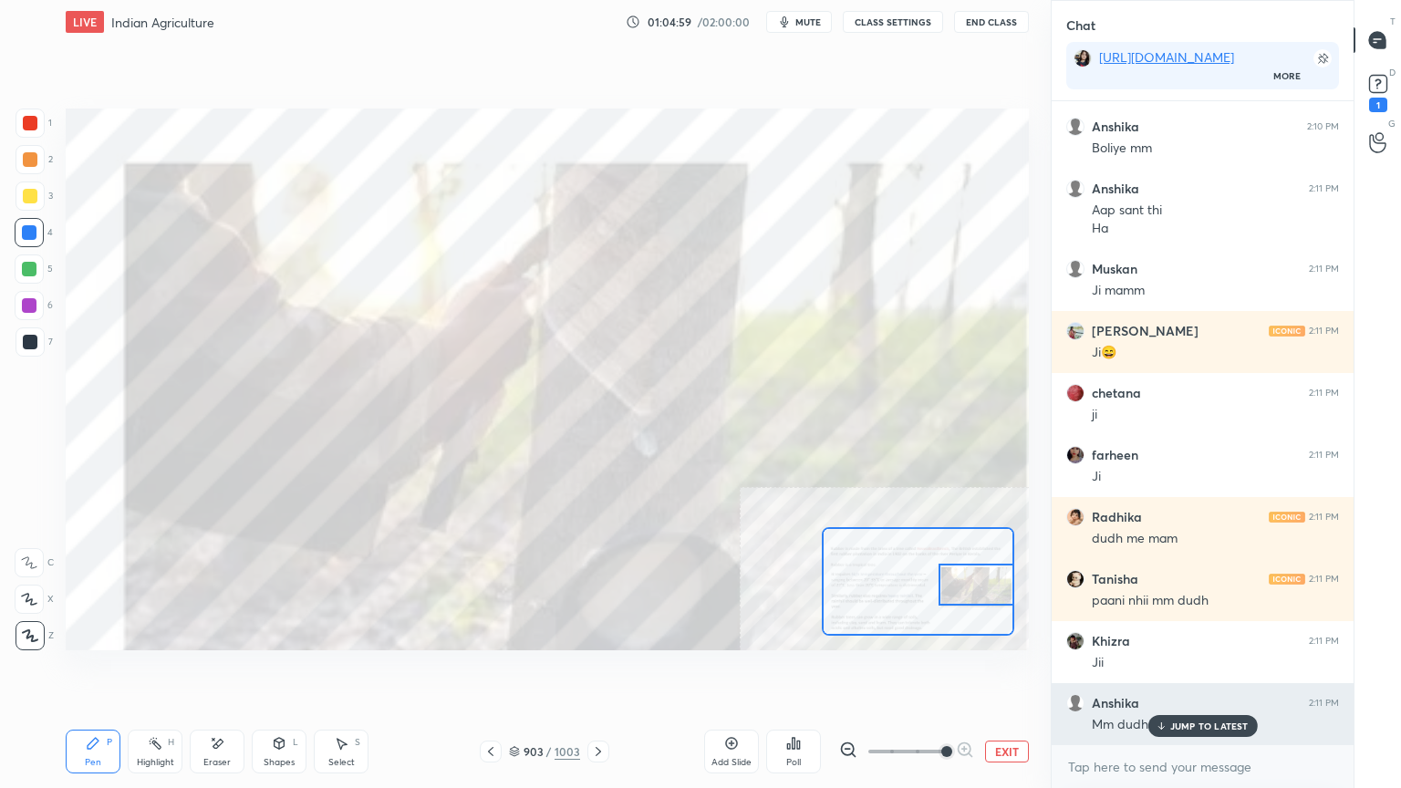
click at [1219, 672] on p "JUMP TO LATEST" at bounding box center [1209, 726] width 78 height 11
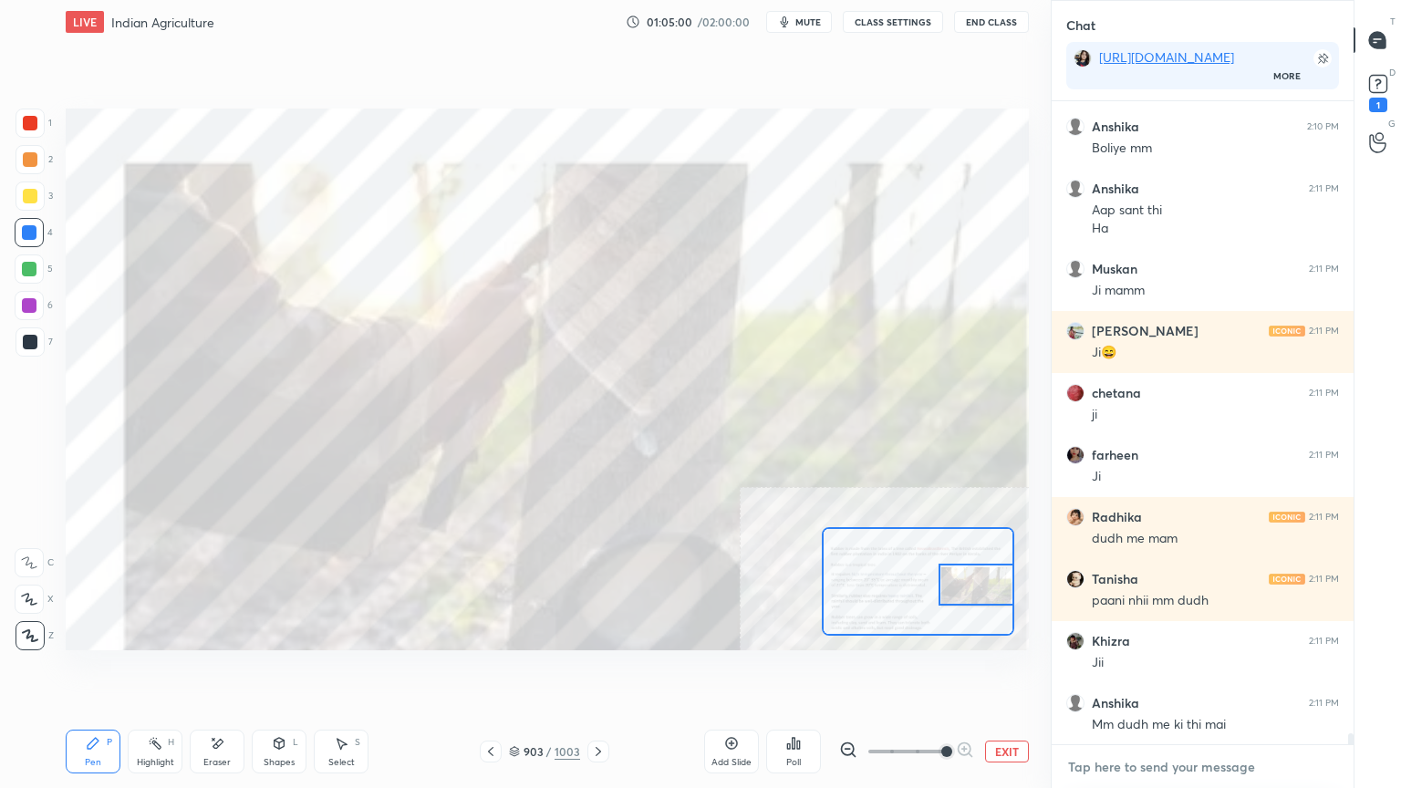
click at [1212, 672] on textarea at bounding box center [1202, 767] width 273 height 29
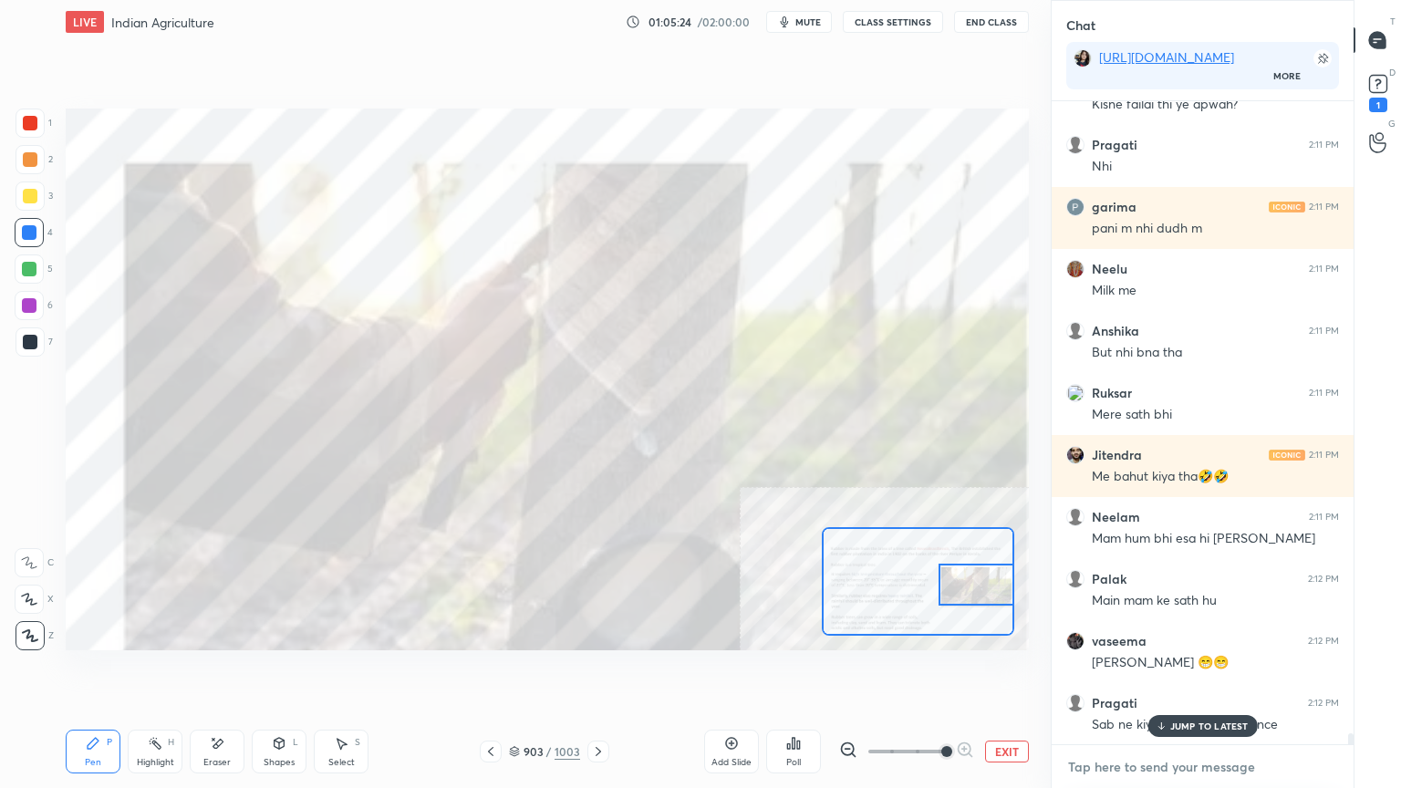
scroll to position [36599, 0]
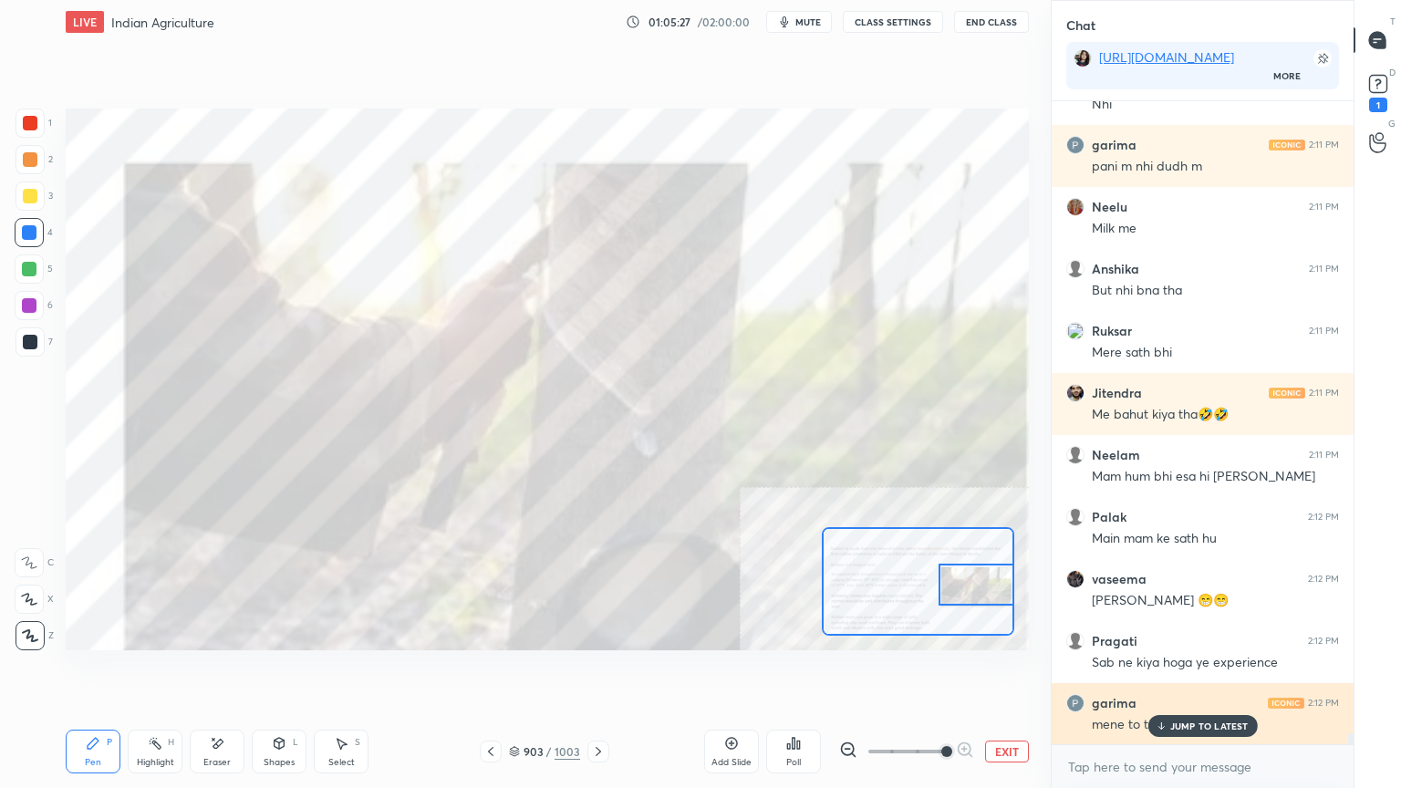
click at [1179, 672] on p "JUMP TO LATEST" at bounding box center [1209, 726] width 78 height 11
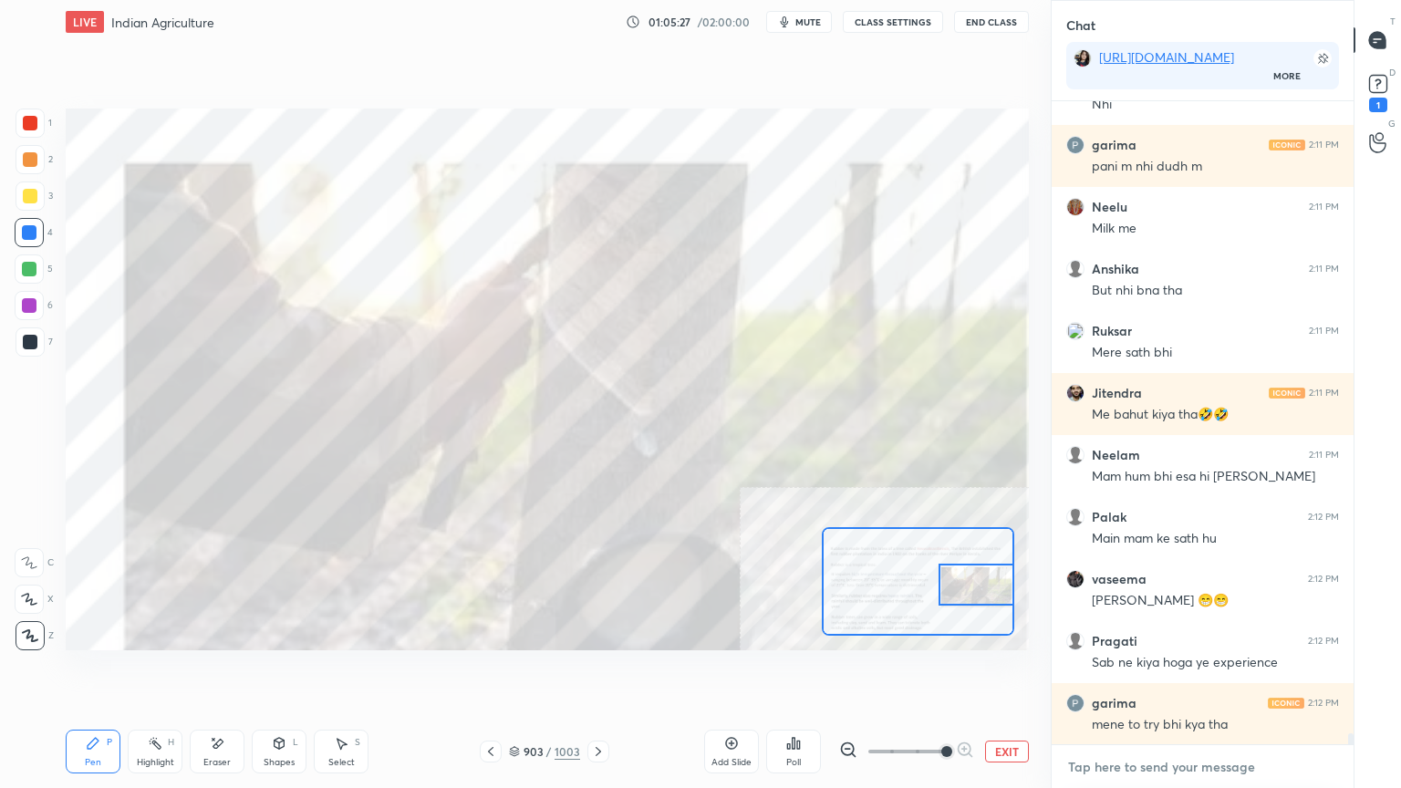
click at [1179, 672] on textarea at bounding box center [1202, 767] width 273 height 29
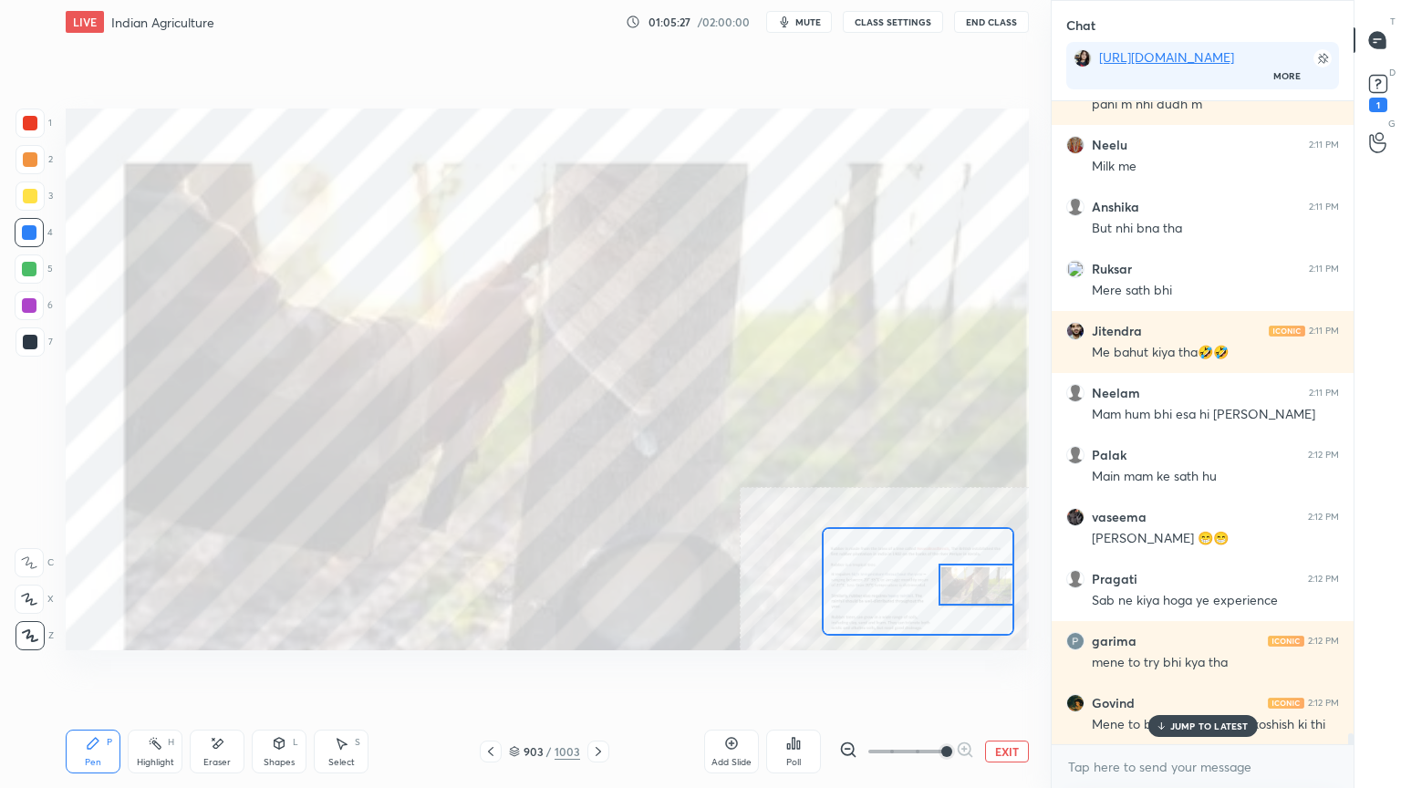
click at [1170, 672] on div "x" at bounding box center [1203, 766] width 302 height 43
click at [1173, 672] on div "x" at bounding box center [1203, 766] width 302 height 43
click at [1190, 672] on p "JUMP TO LATEST" at bounding box center [1209, 726] width 78 height 11
click at [1182, 672] on textarea at bounding box center [1202, 767] width 273 height 29
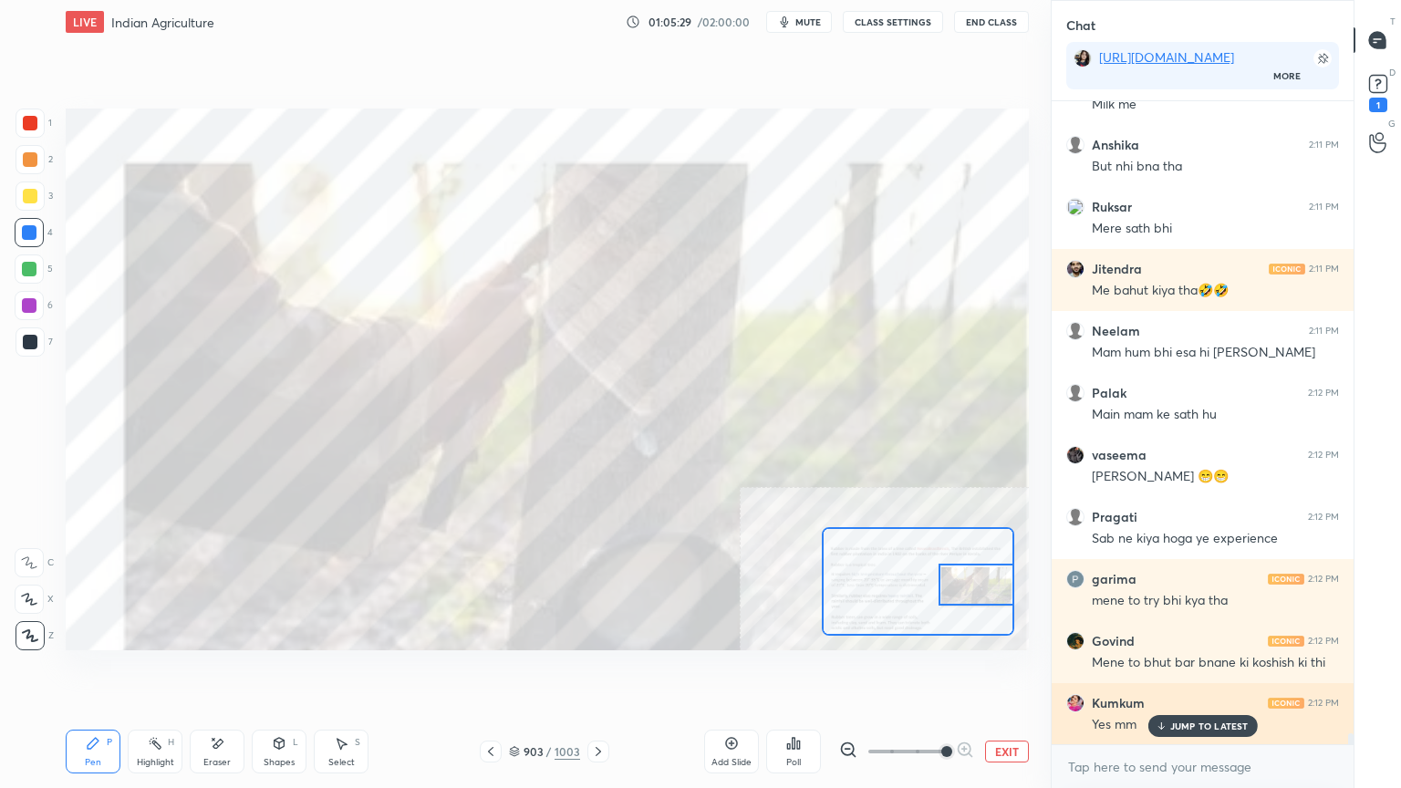
click at [1193, 672] on p "JUMP TO LATEST" at bounding box center [1209, 726] width 78 height 11
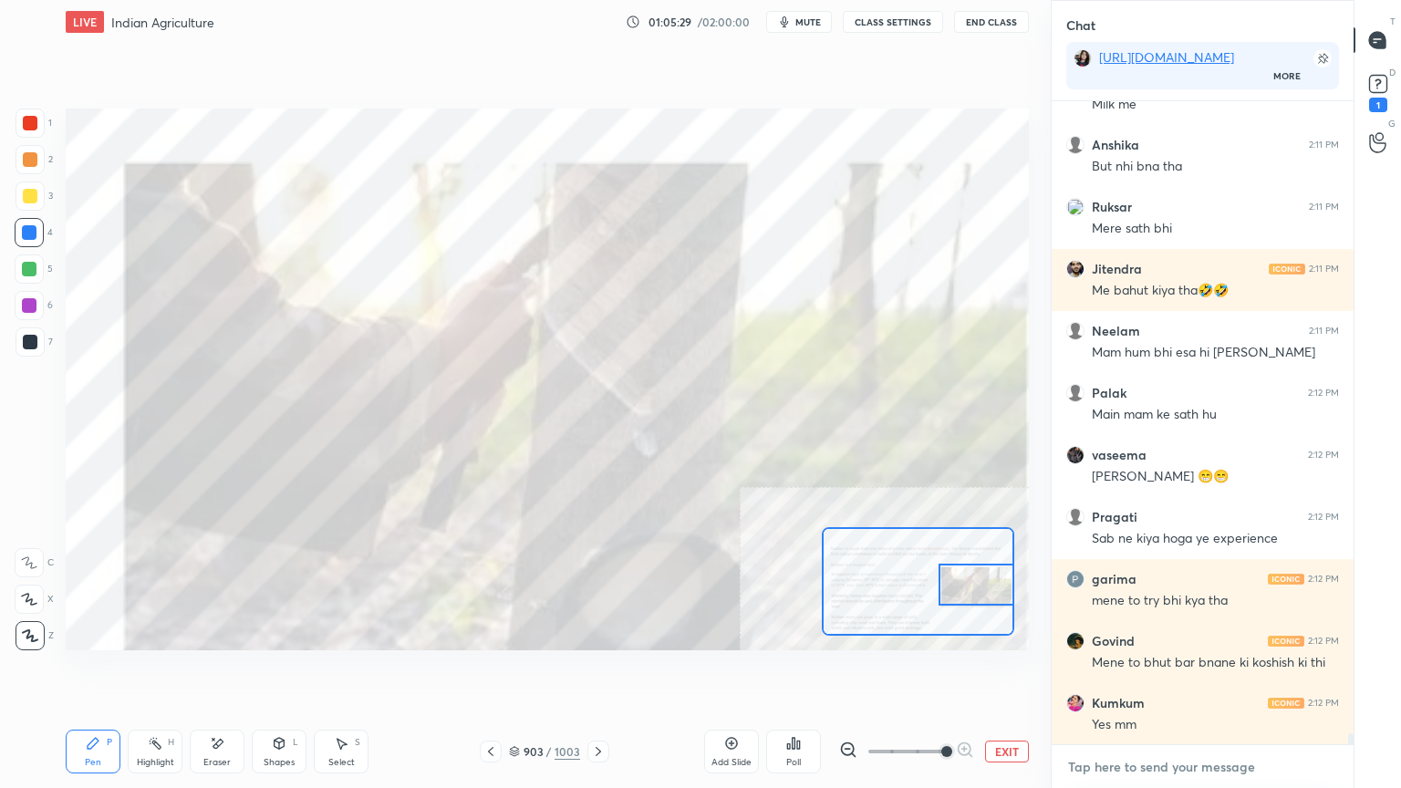
click at [1184, 672] on textarea at bounding box center [1202, 767] width 273 height 29
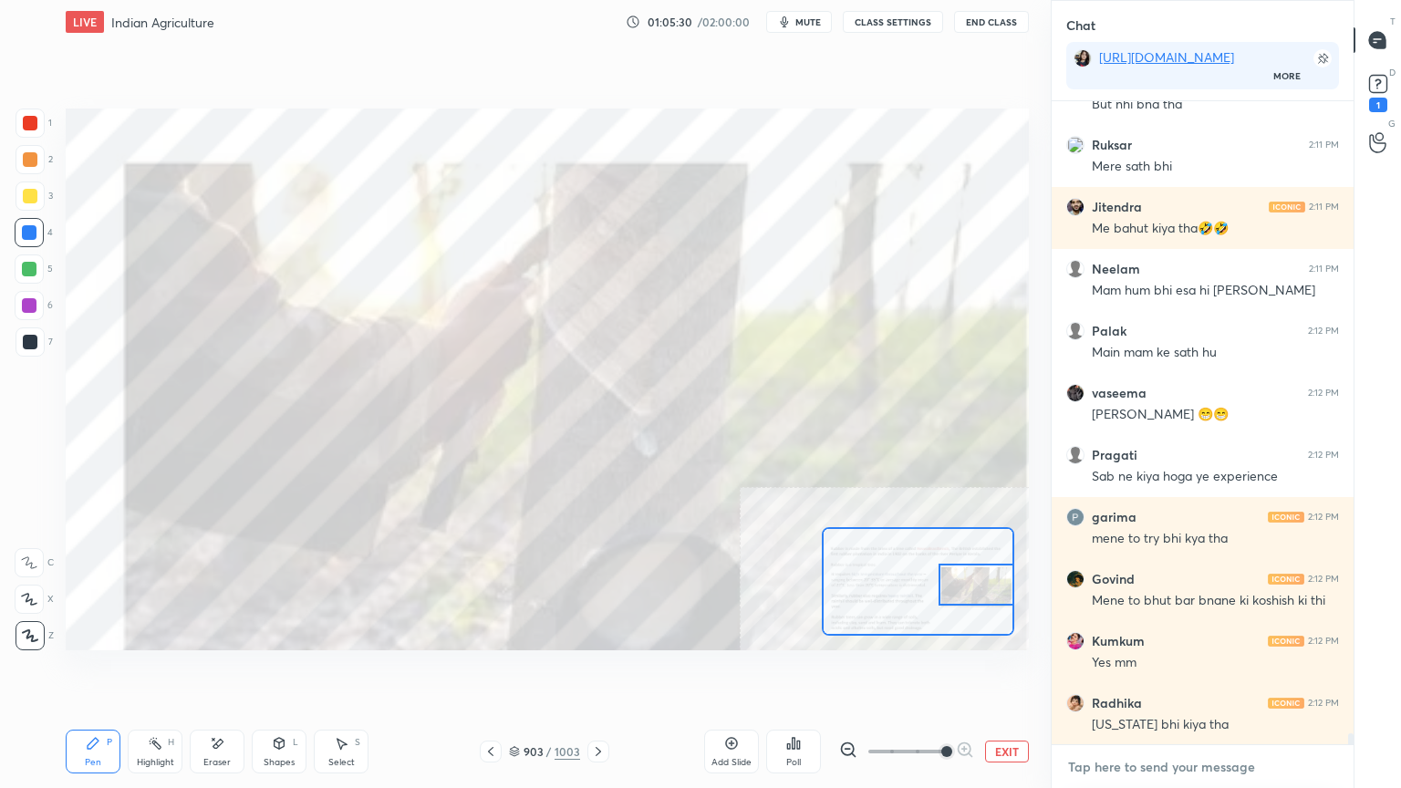
click at [1179, 672] on textarea at bounding box center [1202, 767] width 273 height 29
click at [1181, 672] on textarea at bounding box center [1202, 767] width 273 height 29
click at [1162, 672] on div "x" at bounding box center [1203, 766] width 302 height 43
drag, startPoint x: 1171, startPoint y: 785, endPoint x: 1179, endPoint y: 773, distance: 13.9
click at [1172, 672] on div "x" at bounding box center [1203, 766] width 302 height 43
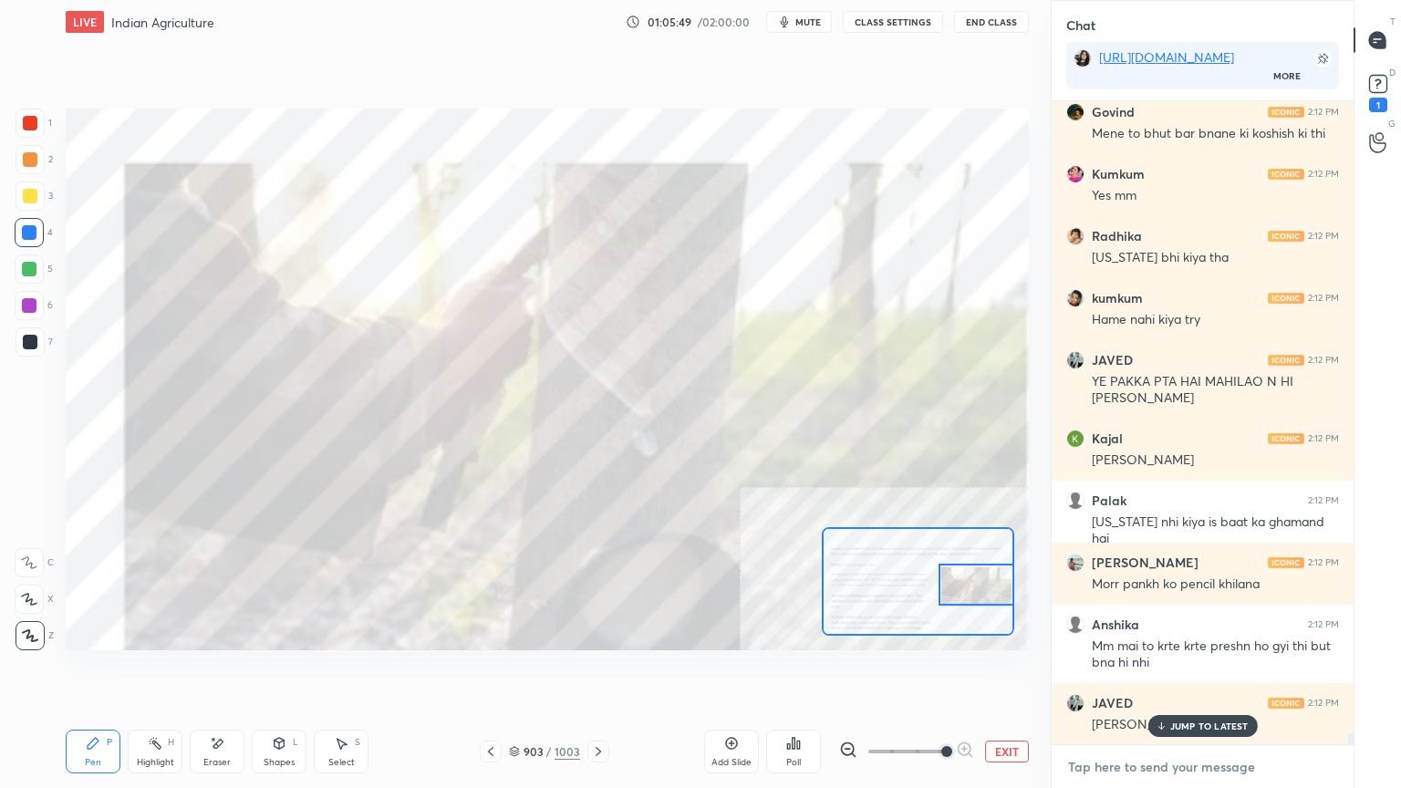
scroll to position [37314, 0]
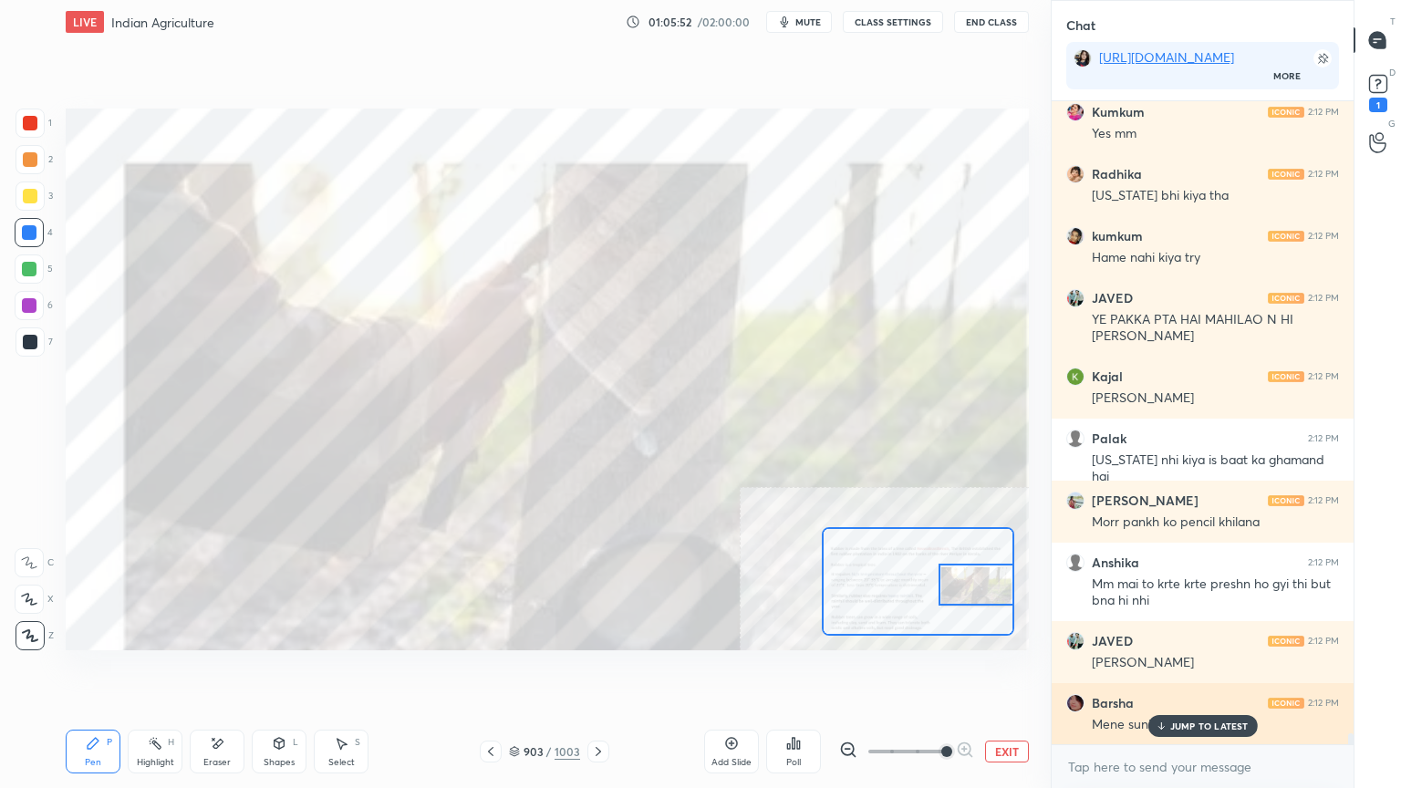
click at [1193, 672] on p "JUMP TO LATEST" at bounding box center [1209, 726] width 78 height 11
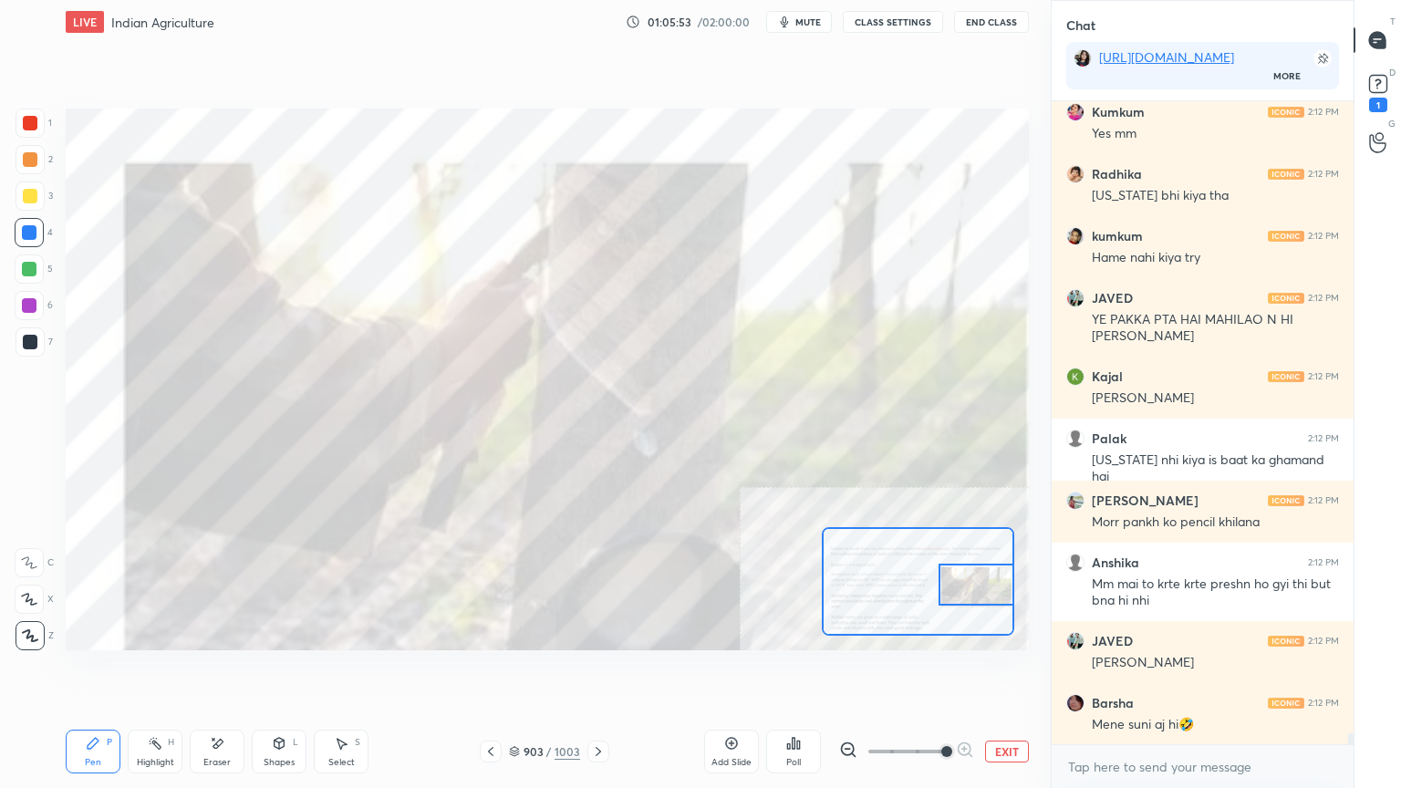
click at [1007, 672] on button "EXIT" at bounding box center [1007, 752] width 44 height 22
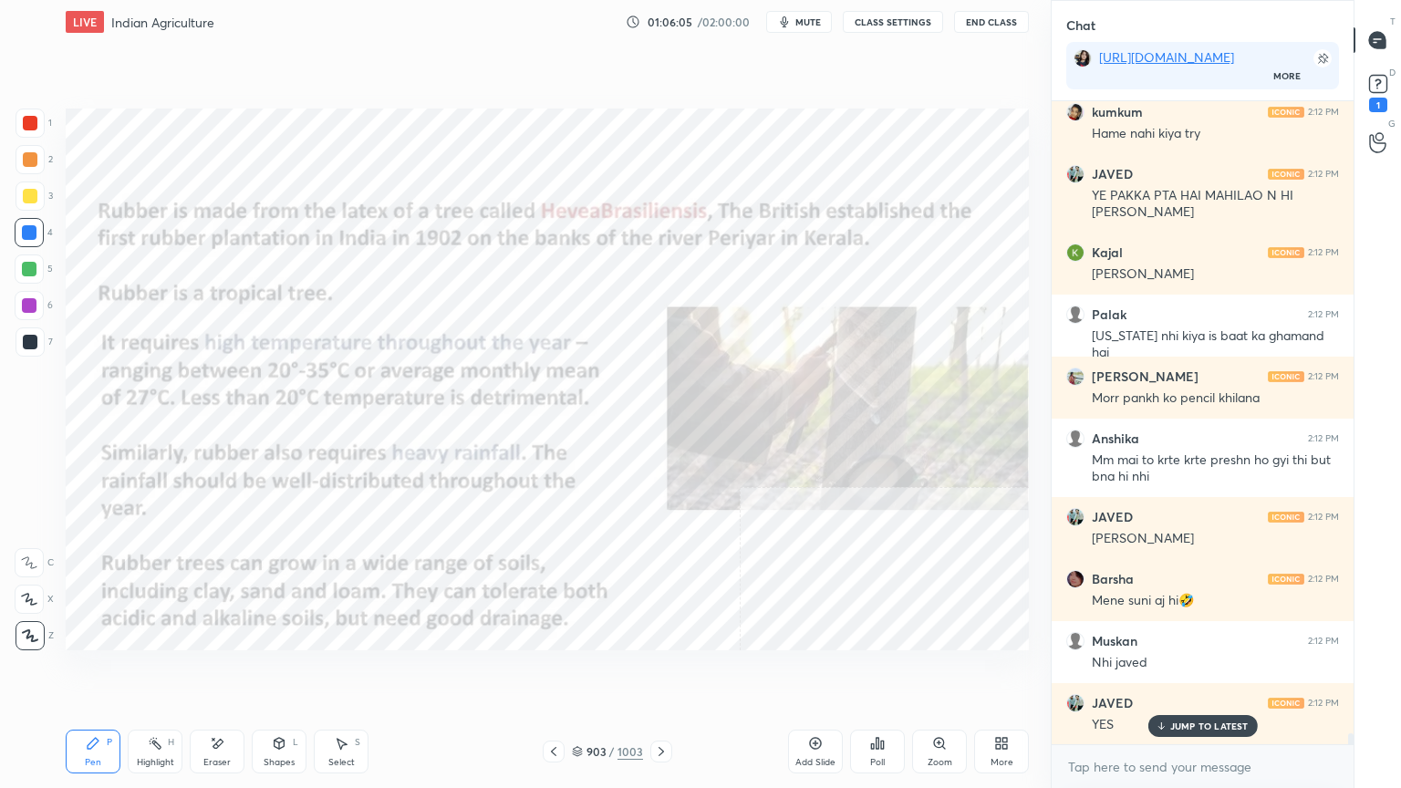
scroll to position [37518, 0]
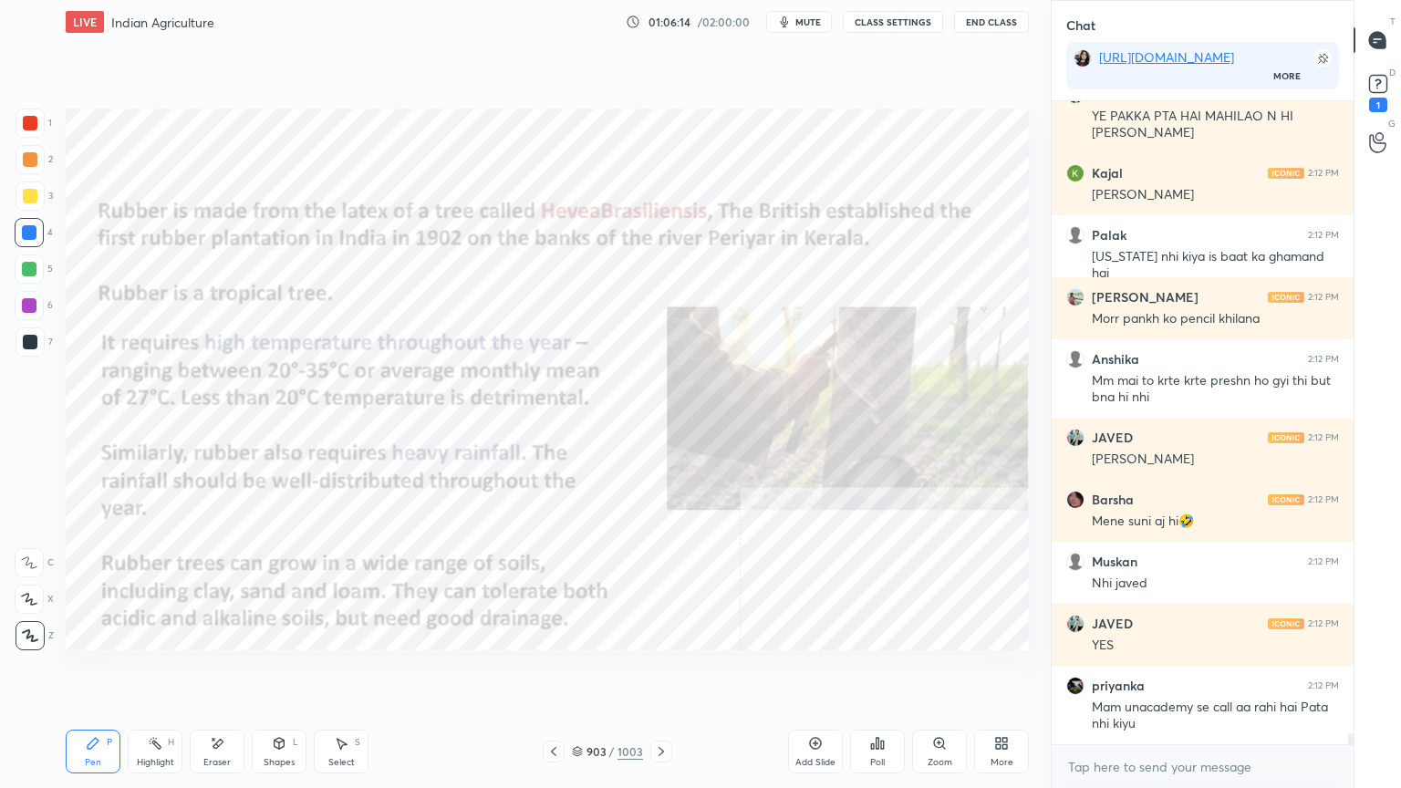
click at [562, 672] on div at bounding box center [554, 752] width 22 height 22
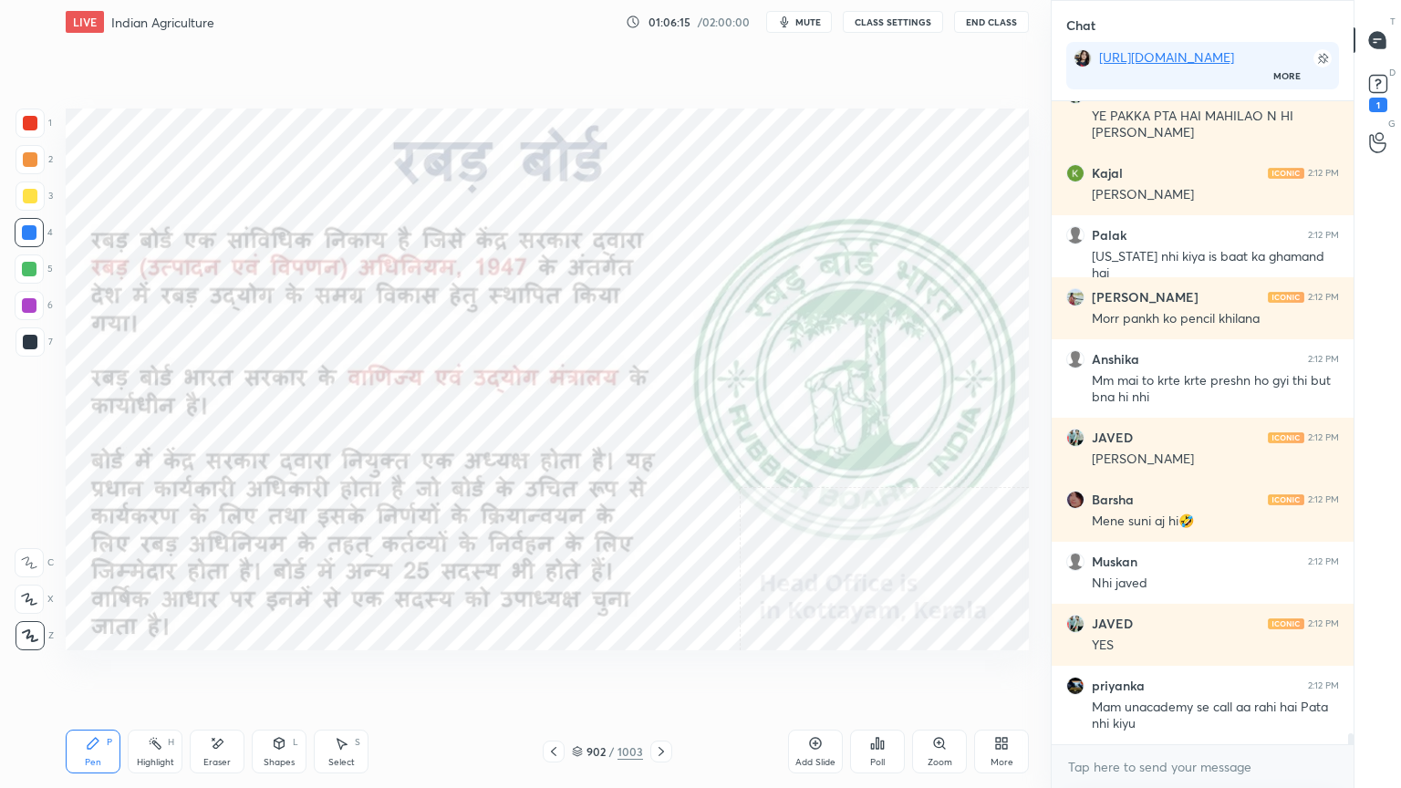
click at [584, 672] on div "902 / 1003" at bounding box center [607, 751] width 71 height 16
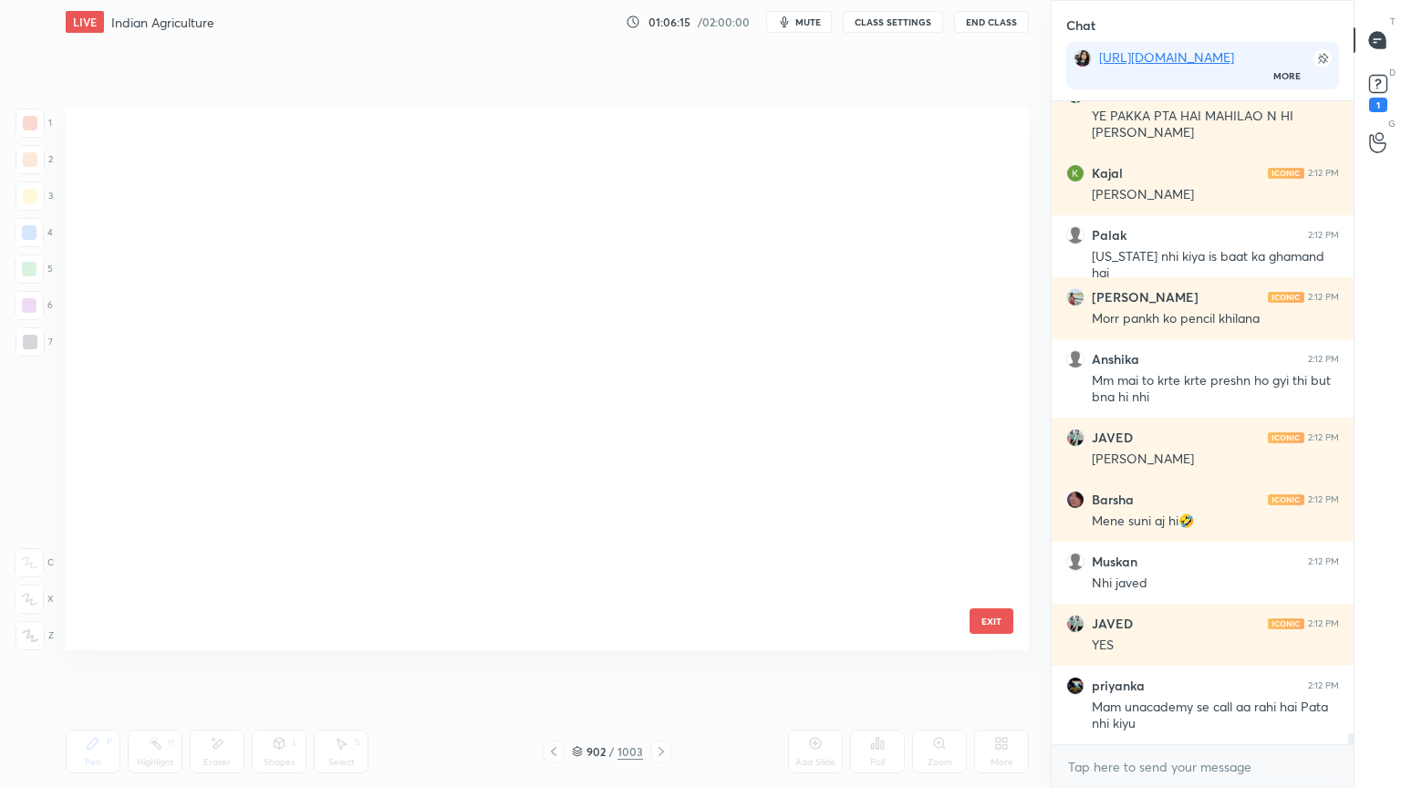
scroll to position [536, 954]
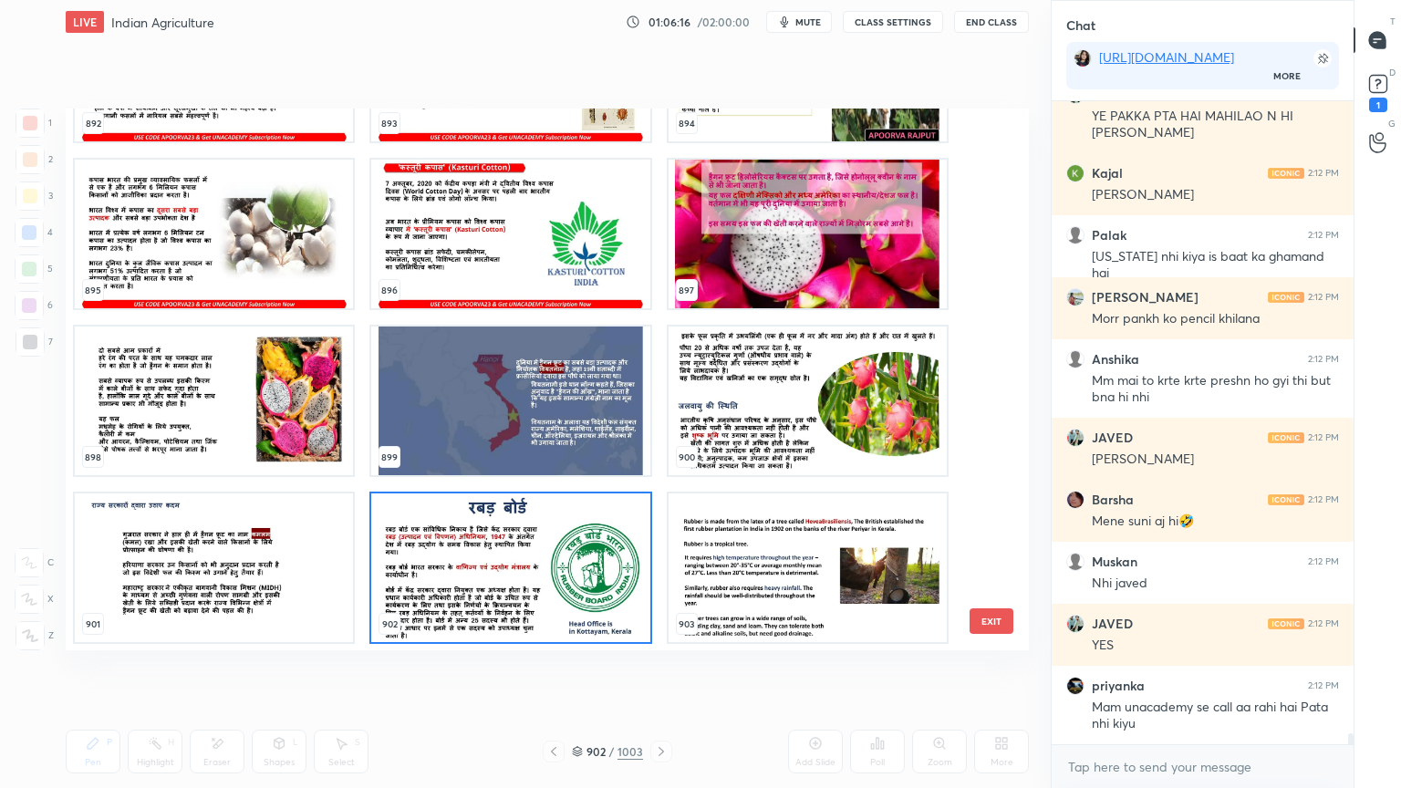
click at [533, 589] on img "grid" at bounding box center [510, 568] width 278 height 149
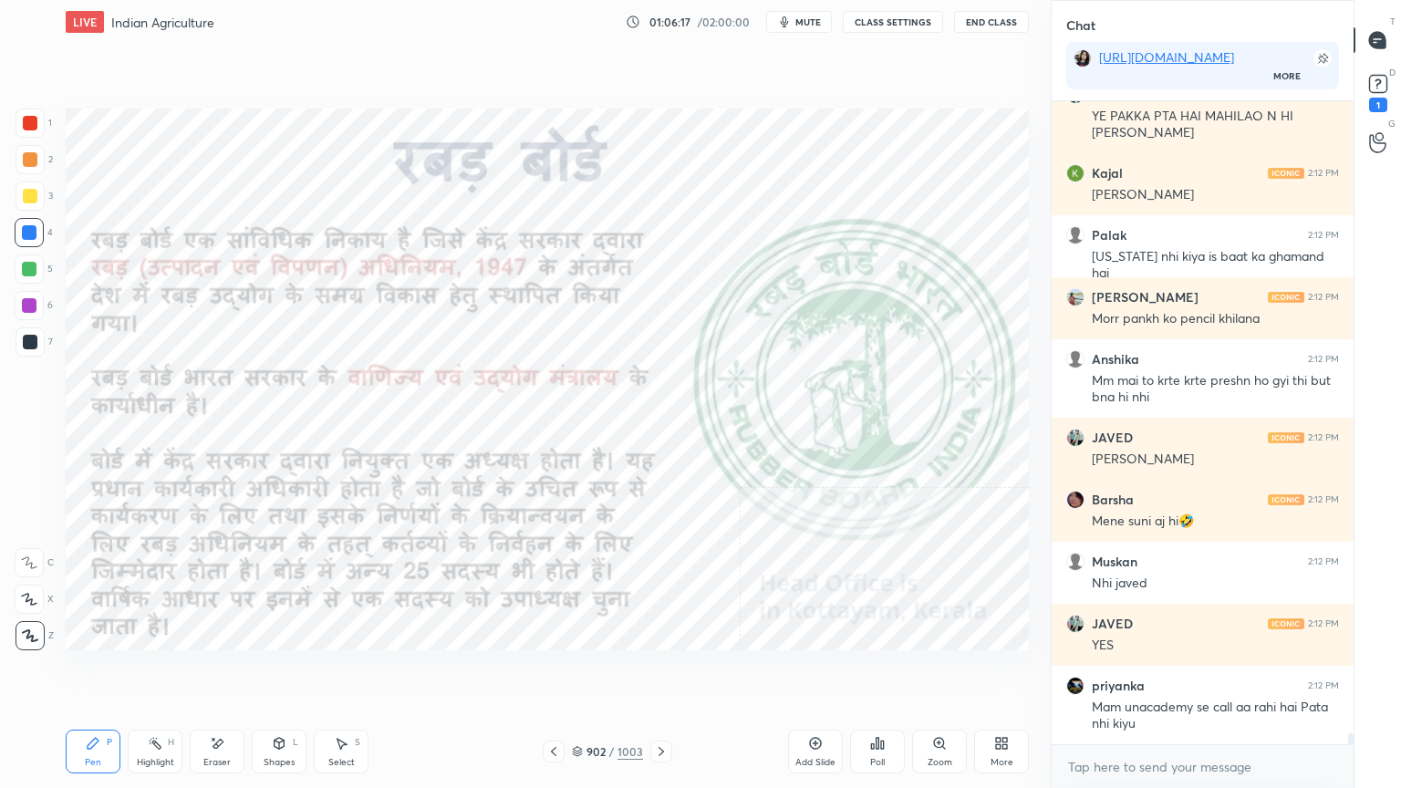
click at [905, 22] on button "CLASS SETTINGS" at bounding box center [893, 22] width 100 height 22
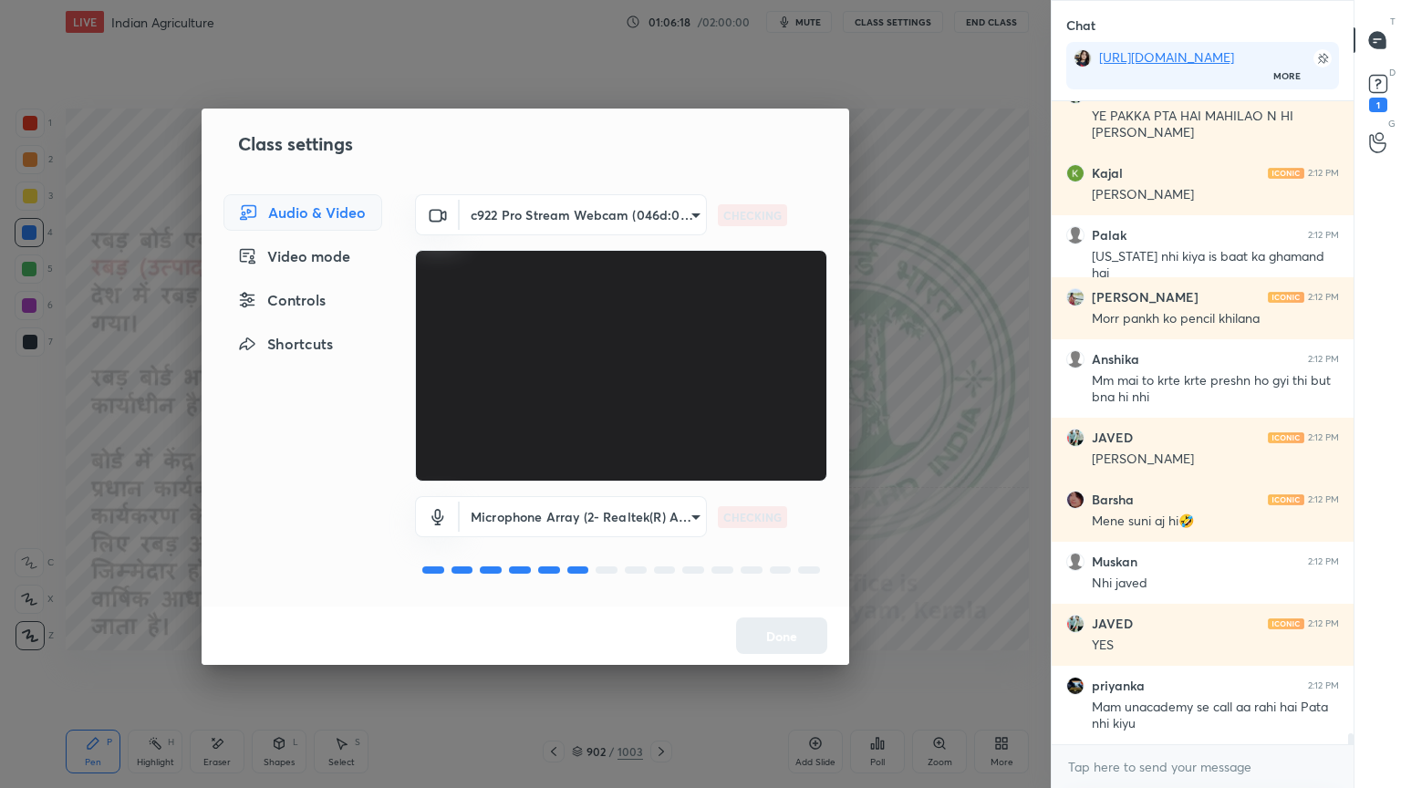
click at [325, 294] on div "Controls" at bounding box center [302, 300] width 159 height 36
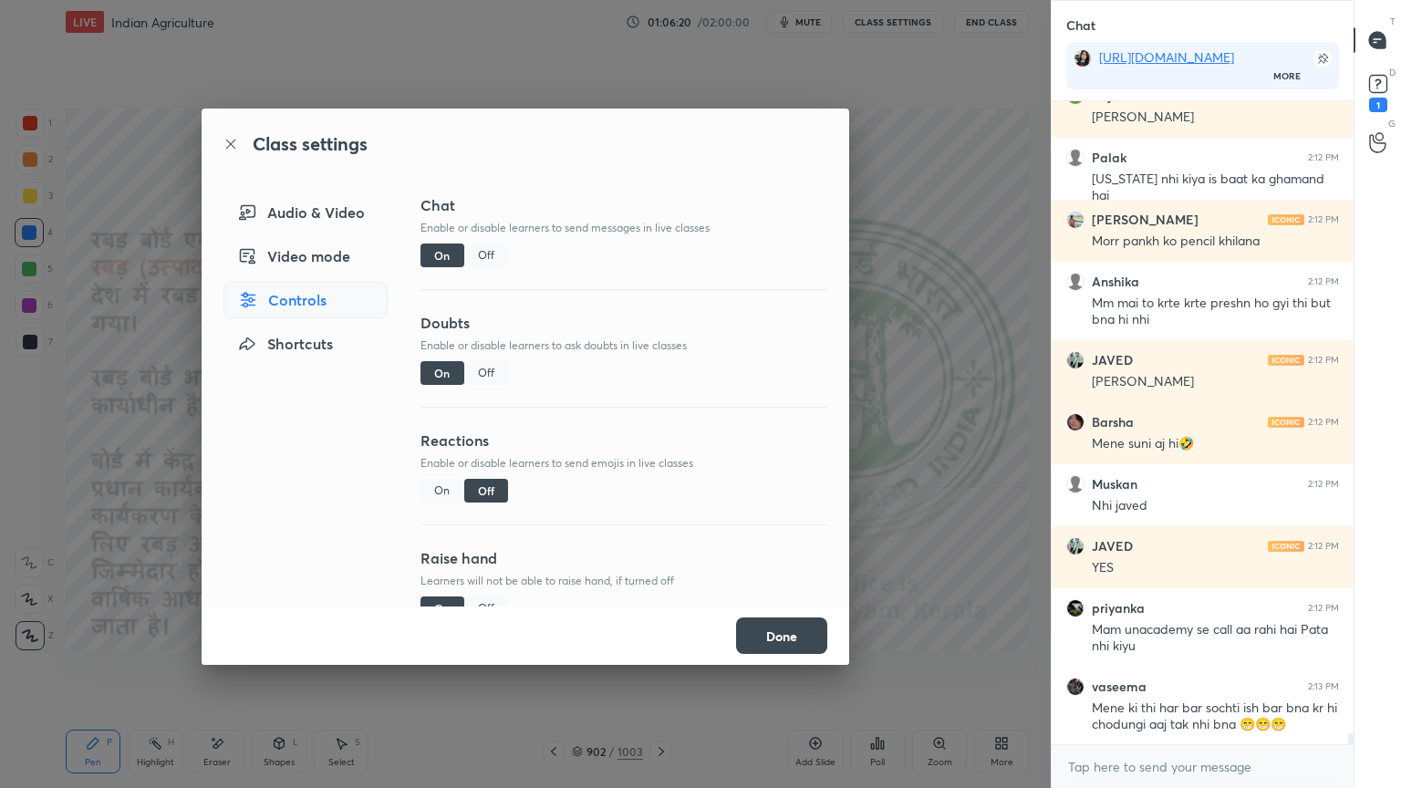
click at [484, 246] on div "Off" at bounding box center [486, 256] width 44 height 24
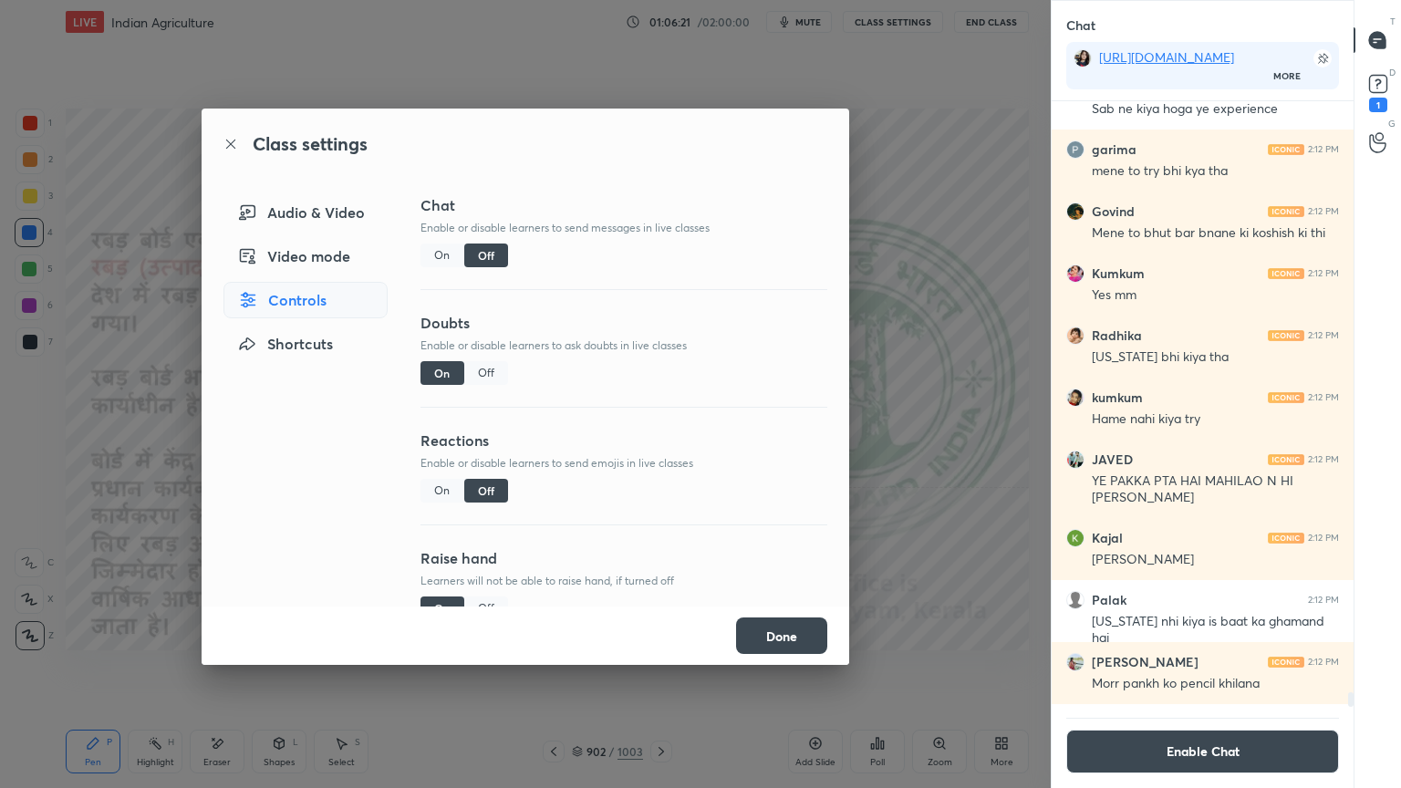
click at [754, 637] on button "Done" at bounding box center [781, 636] width 91 height 36
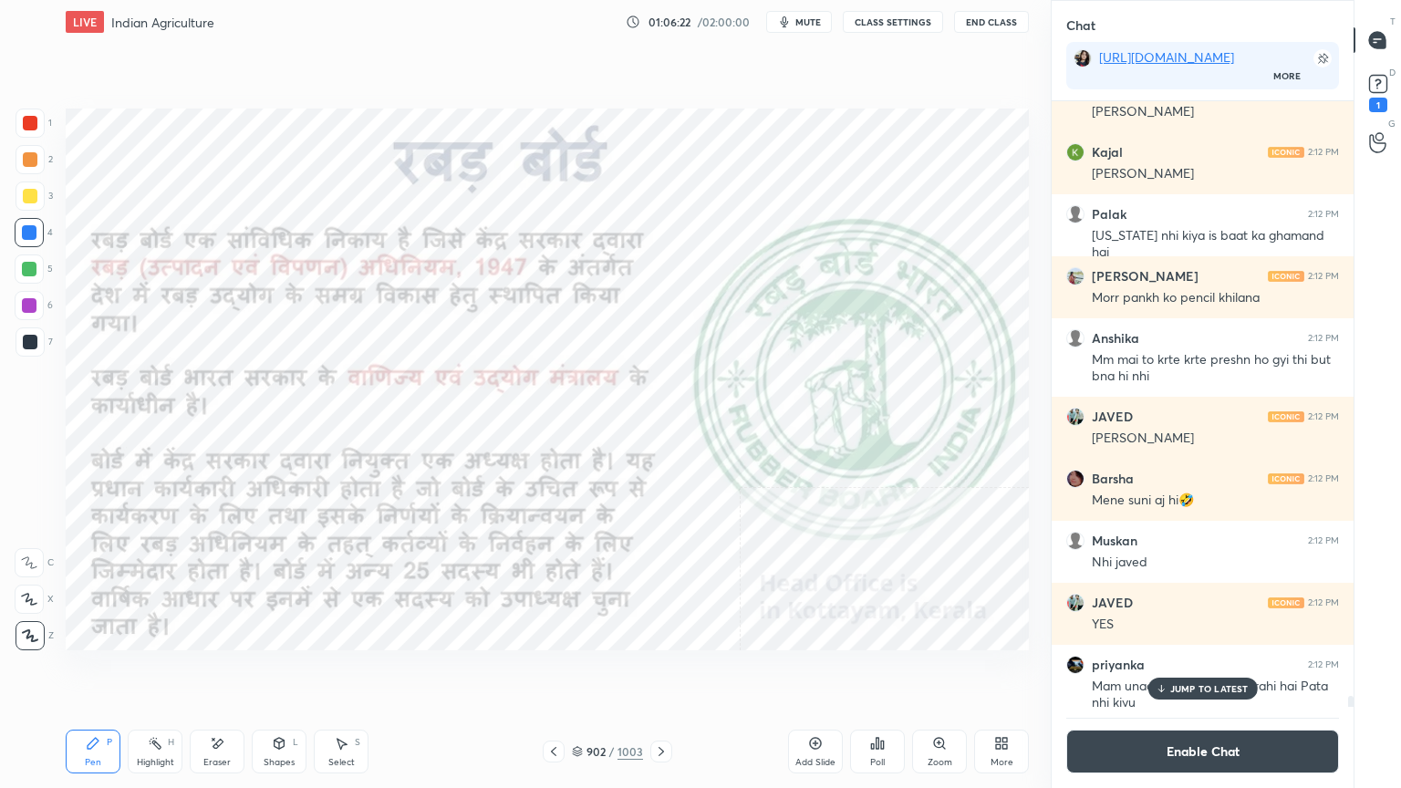
scroll to position [35982, 0]
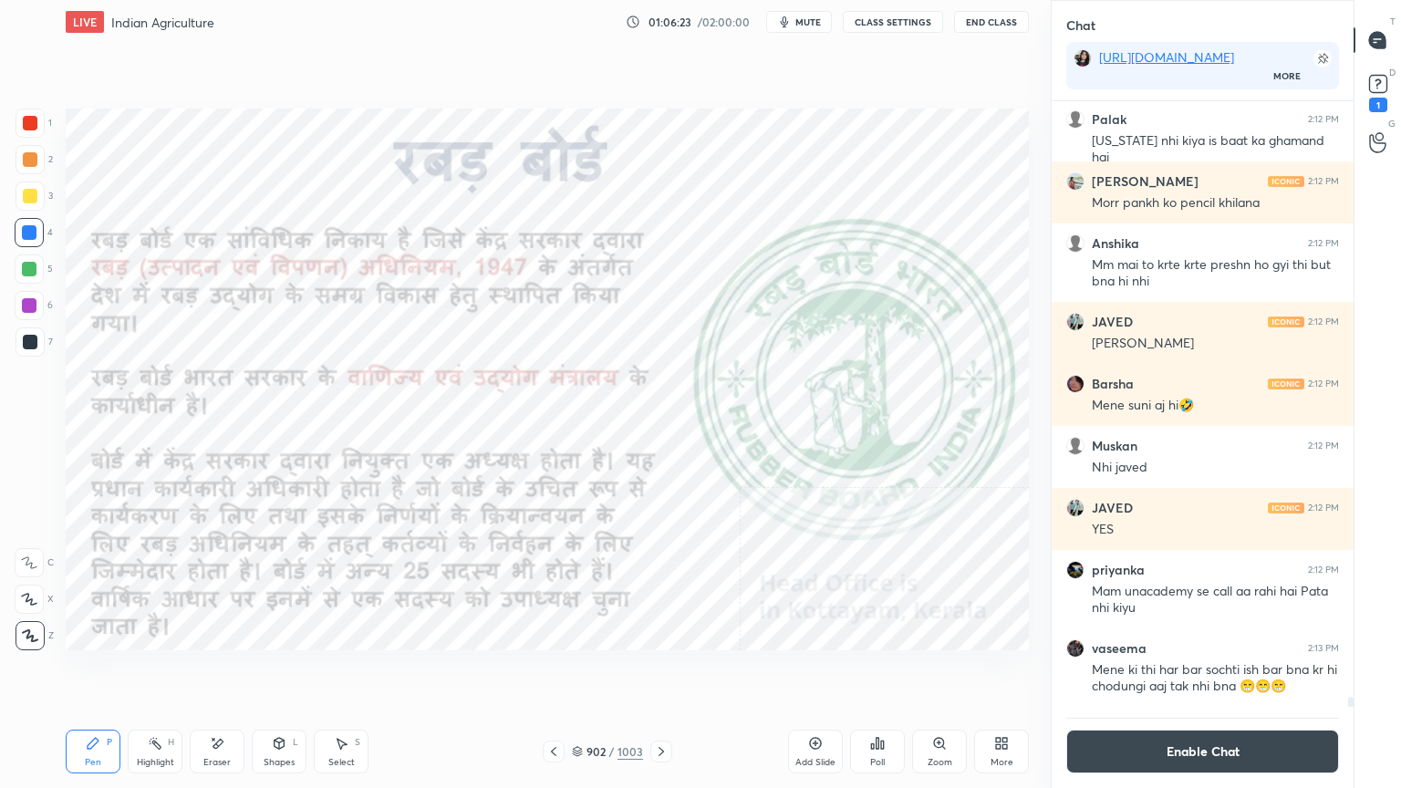
drag, startPoint x: 1352, startPoint y: 697, endPoint x: 1336, endPoint y: 738, distance: 44.2
click at [1346, 672] on div "Kajal 2:12 PM Ji mam Palak 2:12 PM [US_STATE] nhi kiya is baat ka ghamand hai S…" at bounding box center [1203, 444] width 302 height 687
click at [1003, 672] on icon at bounding box center [1001, 743] width 15 height 15
click at [975, 563] on div "Video position" at bounding box center [978, 561] width 73 height 44
click at [892, 664] on div "Bottom left" at bounding box center [898, 663] width 73 height 44
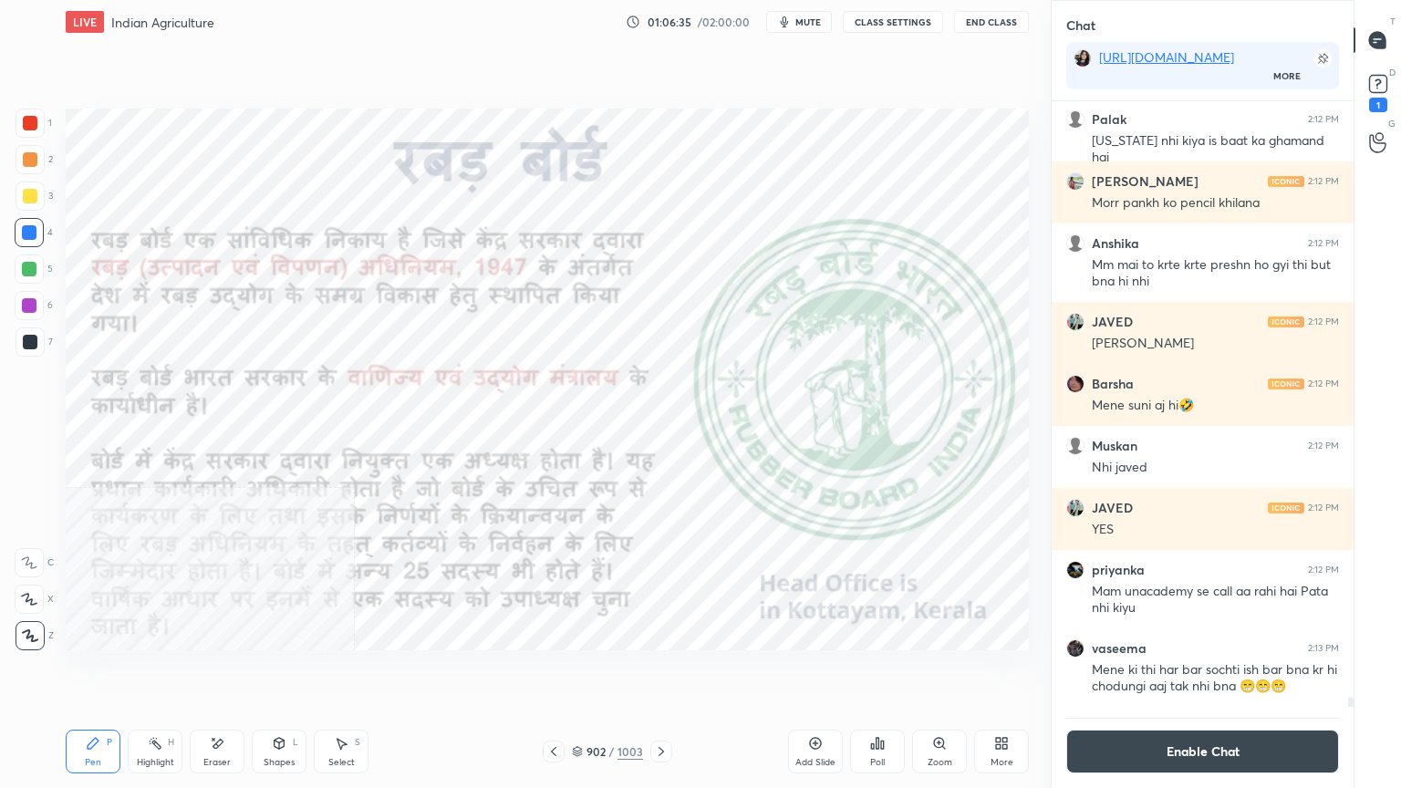
click at [998, 672] on div "Add Slide Poll Zoom More" at bounding box center [908, 752] width 241 height 102
click at [1003, 672] on icon at bounding box center [1005, 746] width 5 height 5
click at [994, 577] on div "Video position" at bounding box center [978, 561] width 73 height 44
click at [996, 672] on div "Bottom right" at bounding box center [978, 674] width 55 height 9
click at [231, 672] on div "Eraser" at bounding box center [217, 752] width 55 height 44
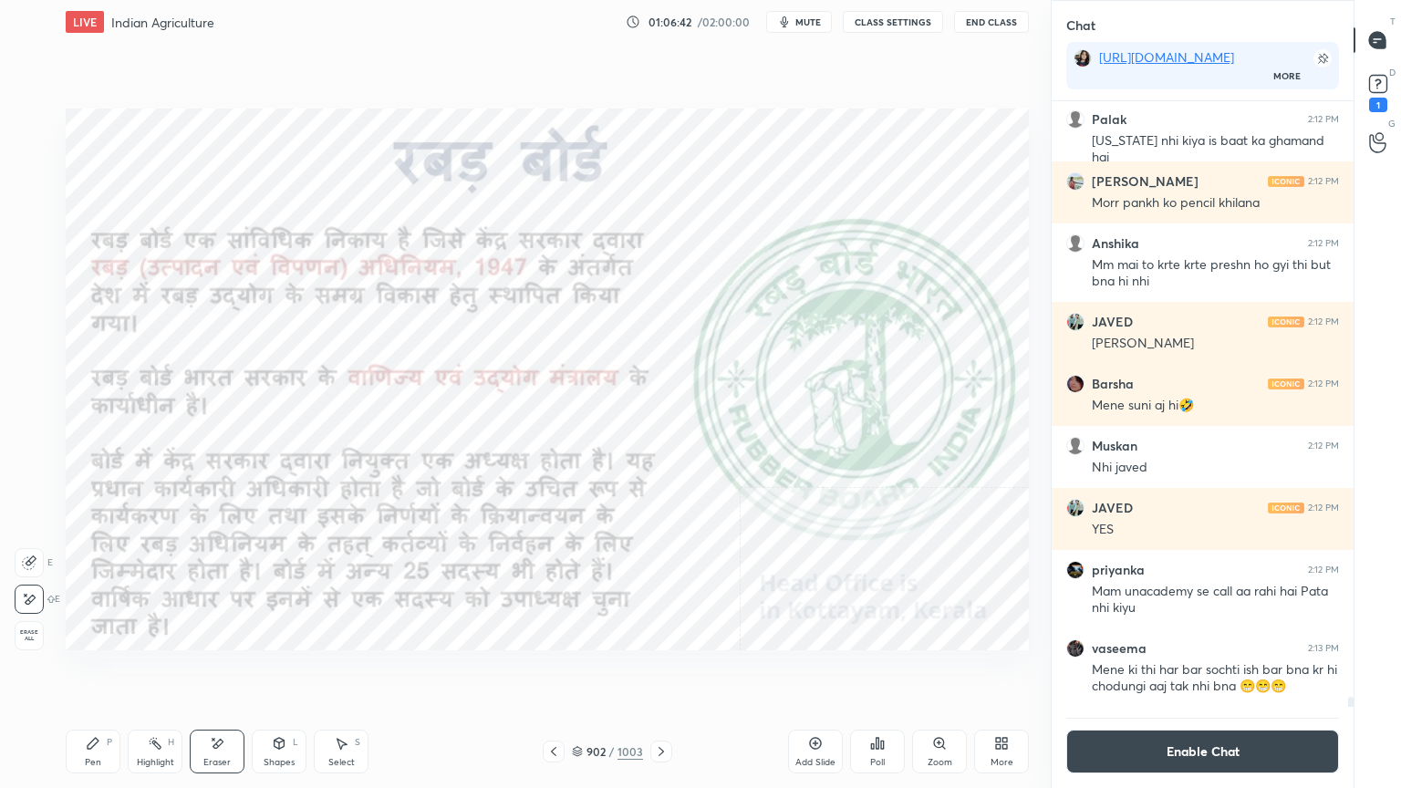
click at [35, 631] on span "Erase all" at bounding box center [29, 635] width 27 height 13
click at [45, 624] on div "1 2 3 4 5 6 7 C X Z E E Erase all H H" at bounding box center [29, 380] width 58 height 542
click at [589, 672] on div "902" at bounding box center [596, 751] width 18 height 11
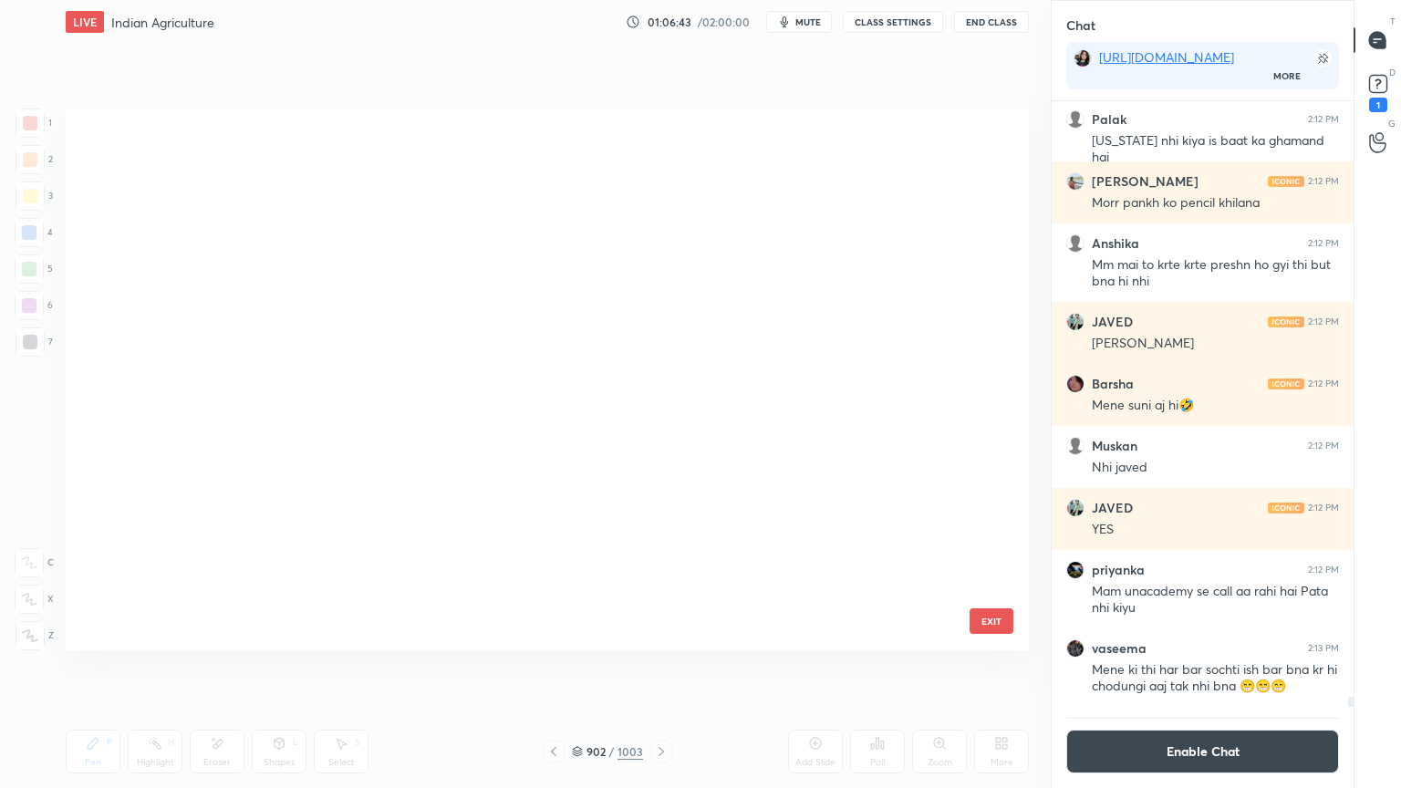
scroll to position [536, 954]
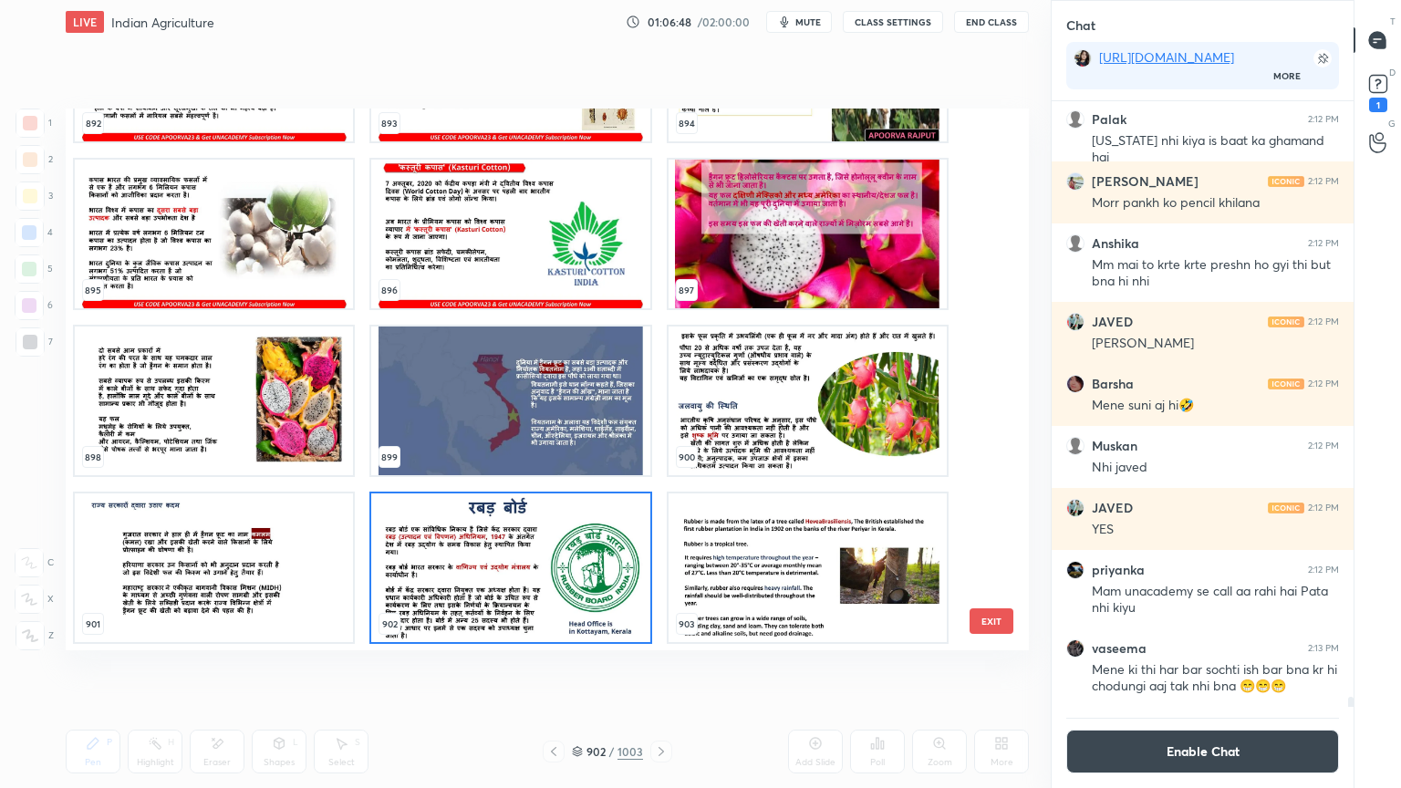
click at [747, 230] on img "grid" at bounding box center [808, 234] width 278 height 149
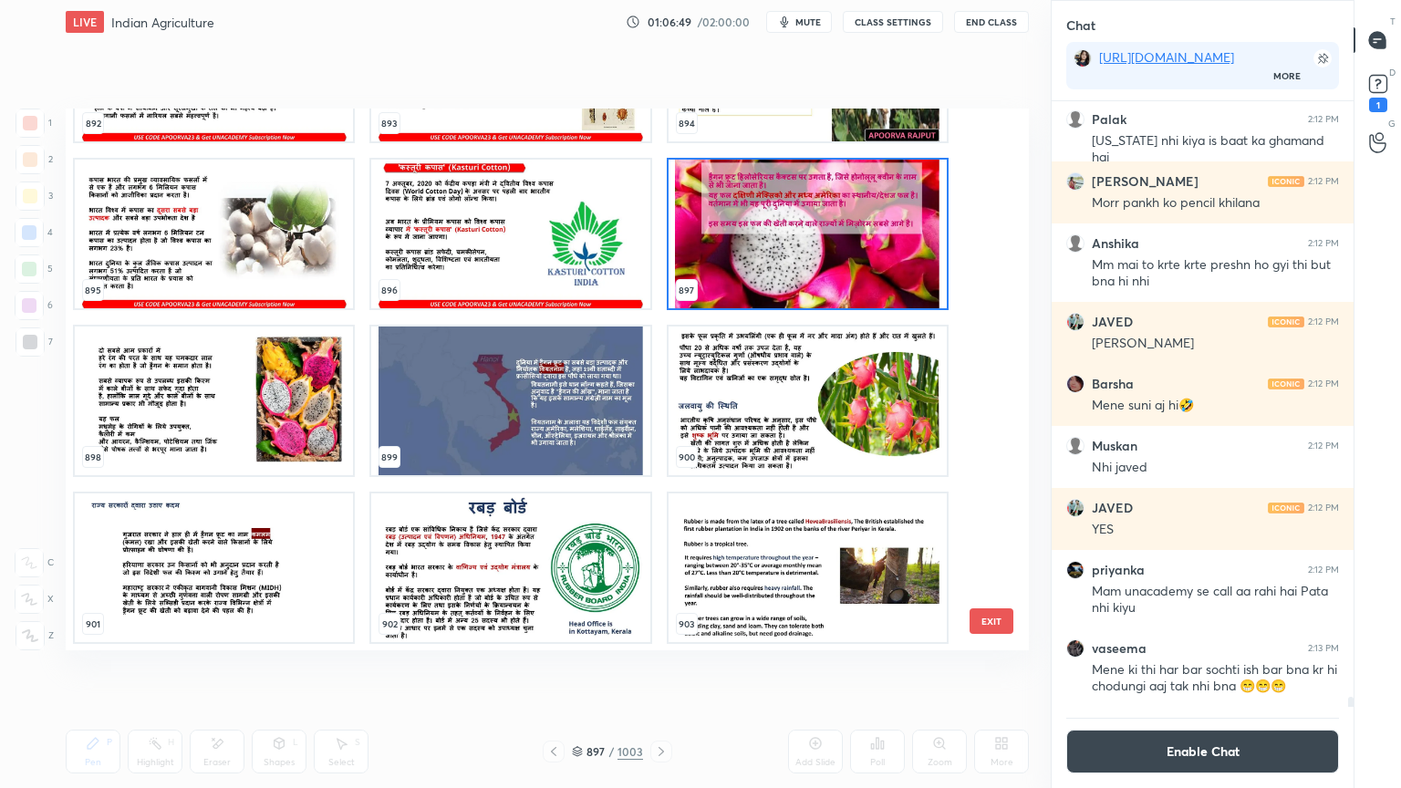
click at [752, 228] on img "grid" at bounding box center [808, 234] width 278 height 149
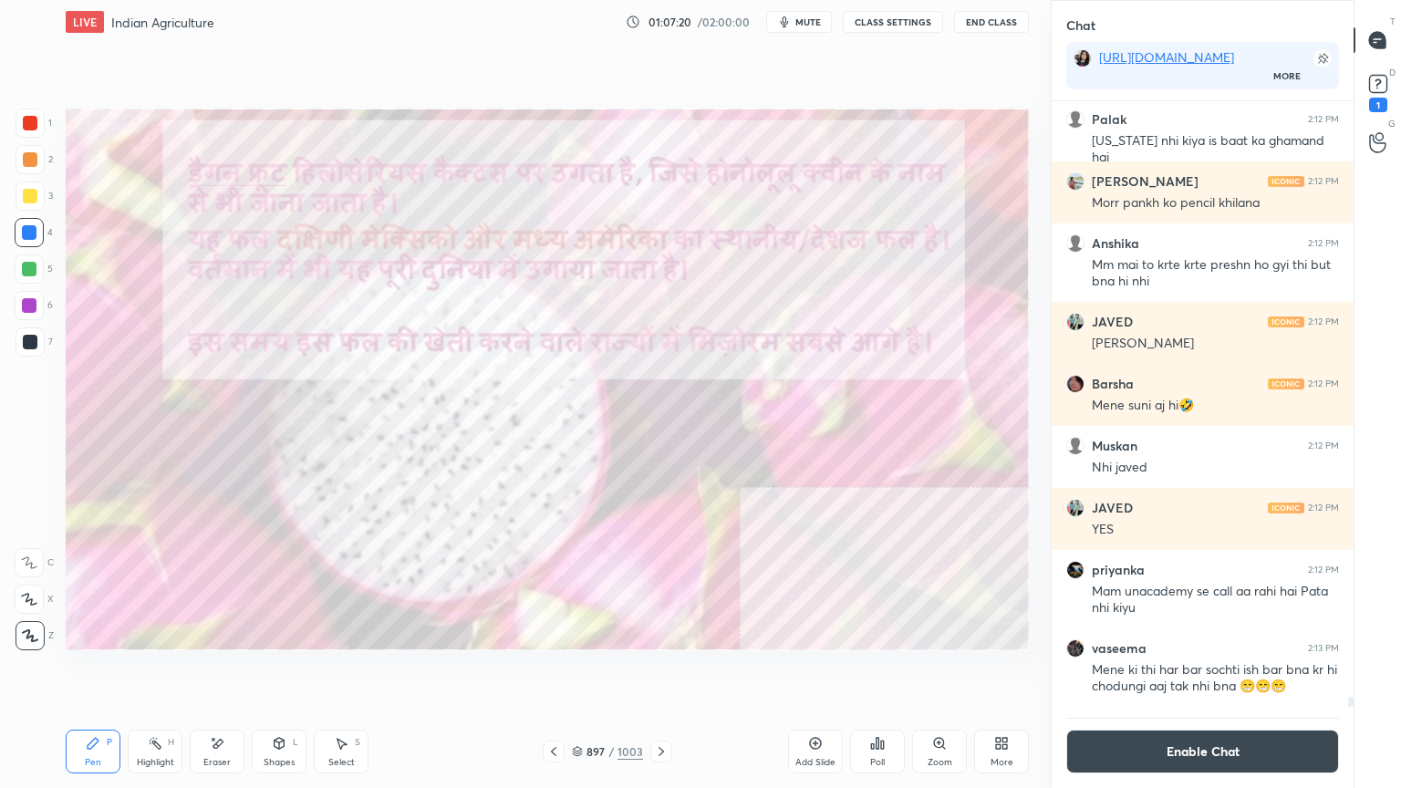
click at [664, 672] on icon at bounding box center [661, 751] width 15 height 15
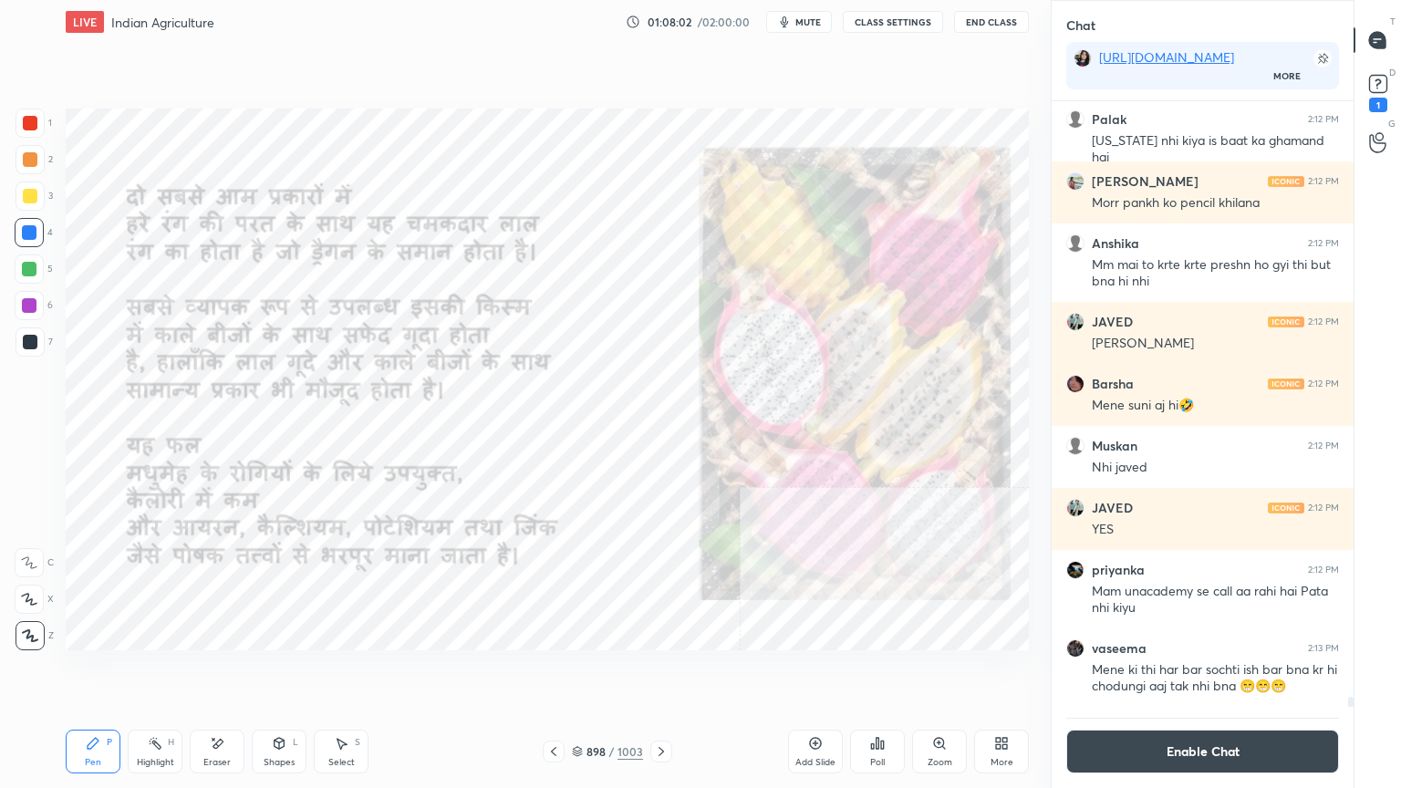
click at [664, 672] on icon at bounding box center [661, 751] width 15 height 15
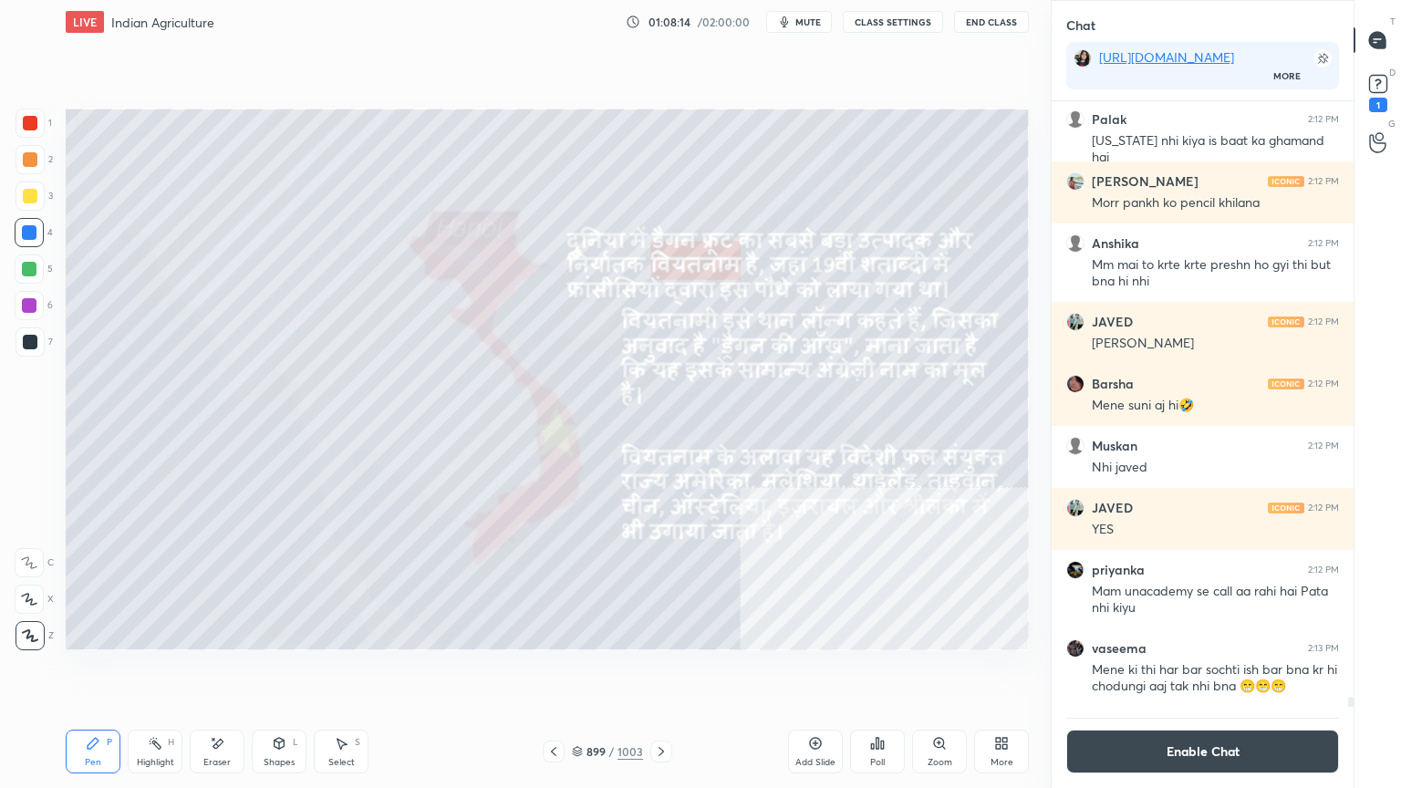
click at [670, 672] on div "899 / 1003" at bounding box center [607, 752] width 361 height 22
click at [664, 672] on icon at bounding box center [661, 751] width 15 height 15
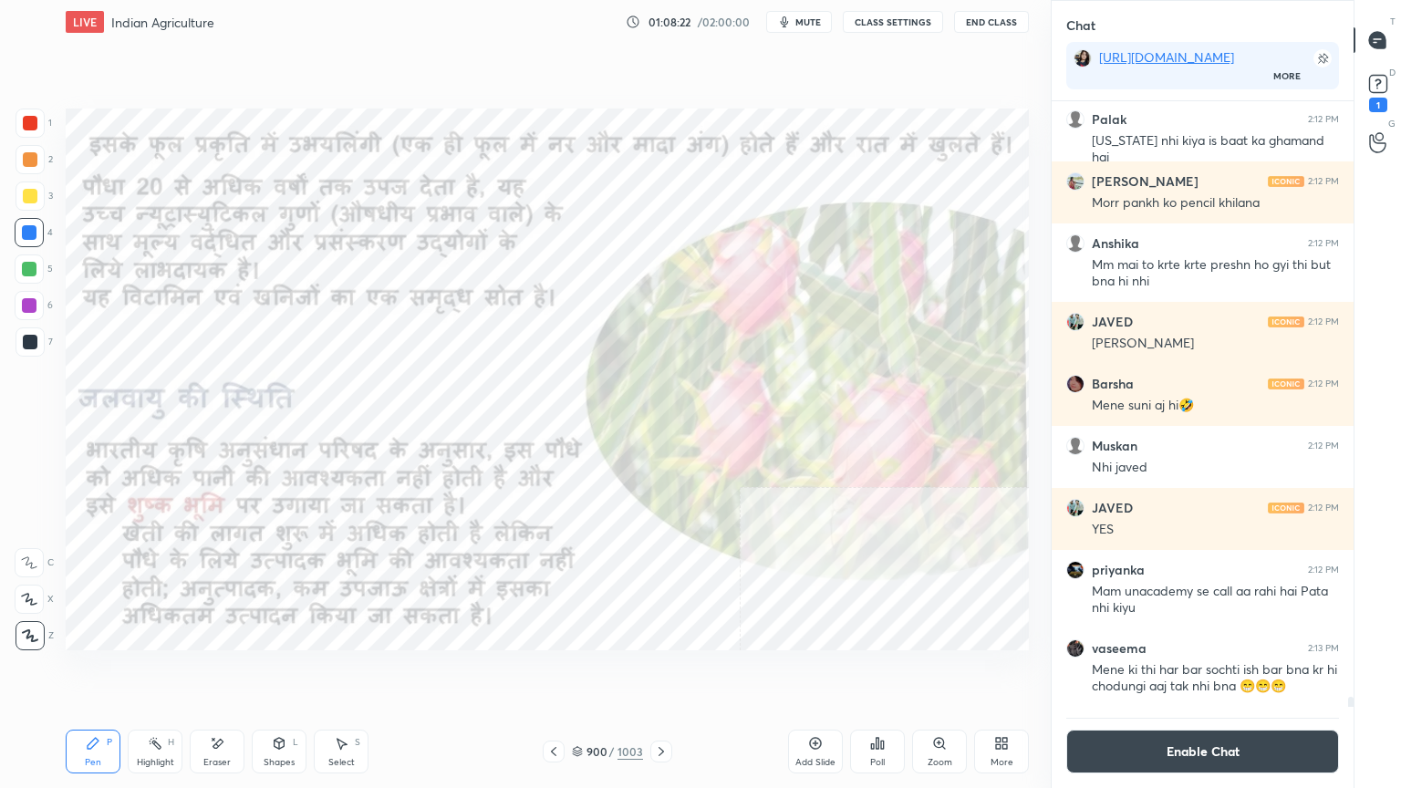
click at [668, 672] on div at bounding box center [661, 752] width 22 height 22
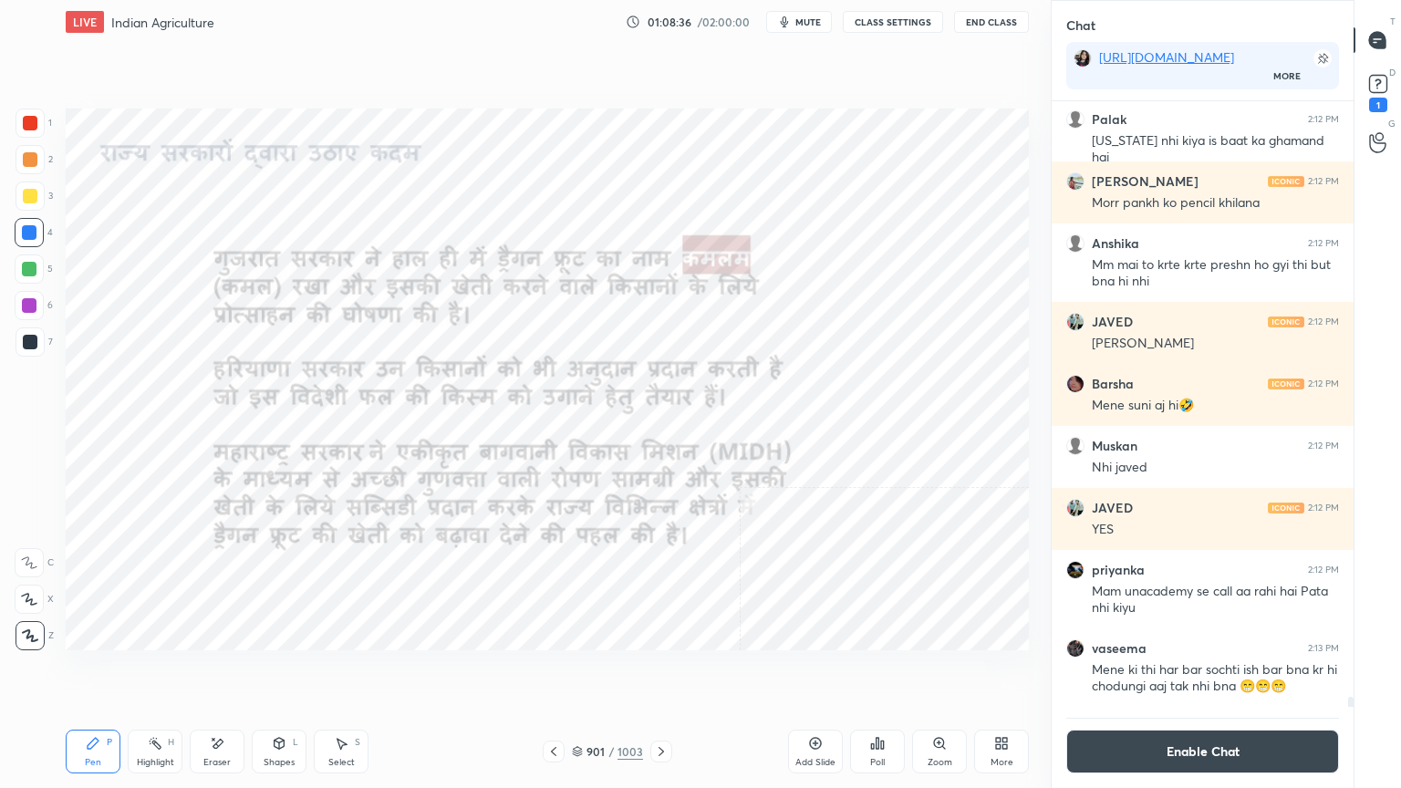
click at [662, 672] on icon at bounding box center [661, 751] width 15 height 15
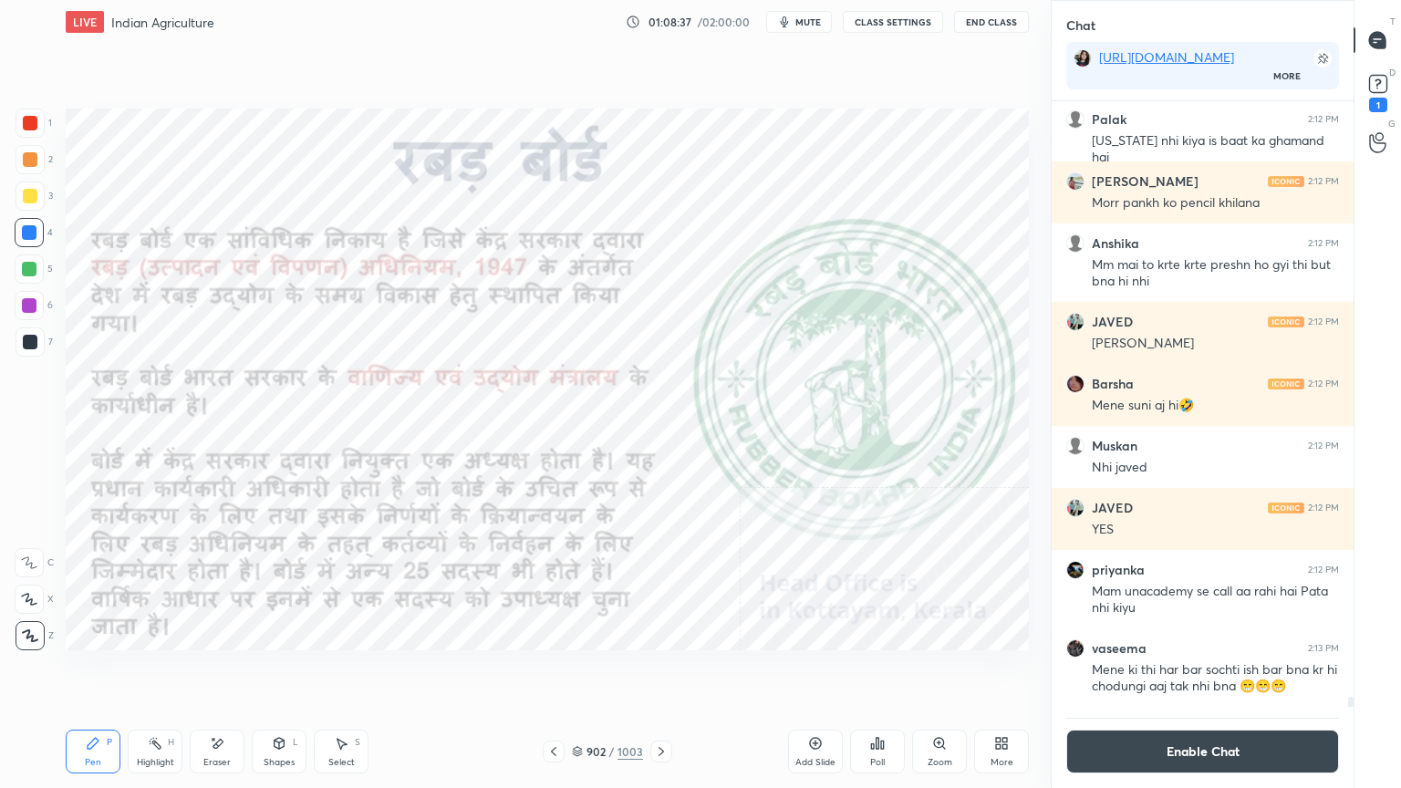
click at [556, 672] on icon at bounding box center [553, 751] width 15 height 15
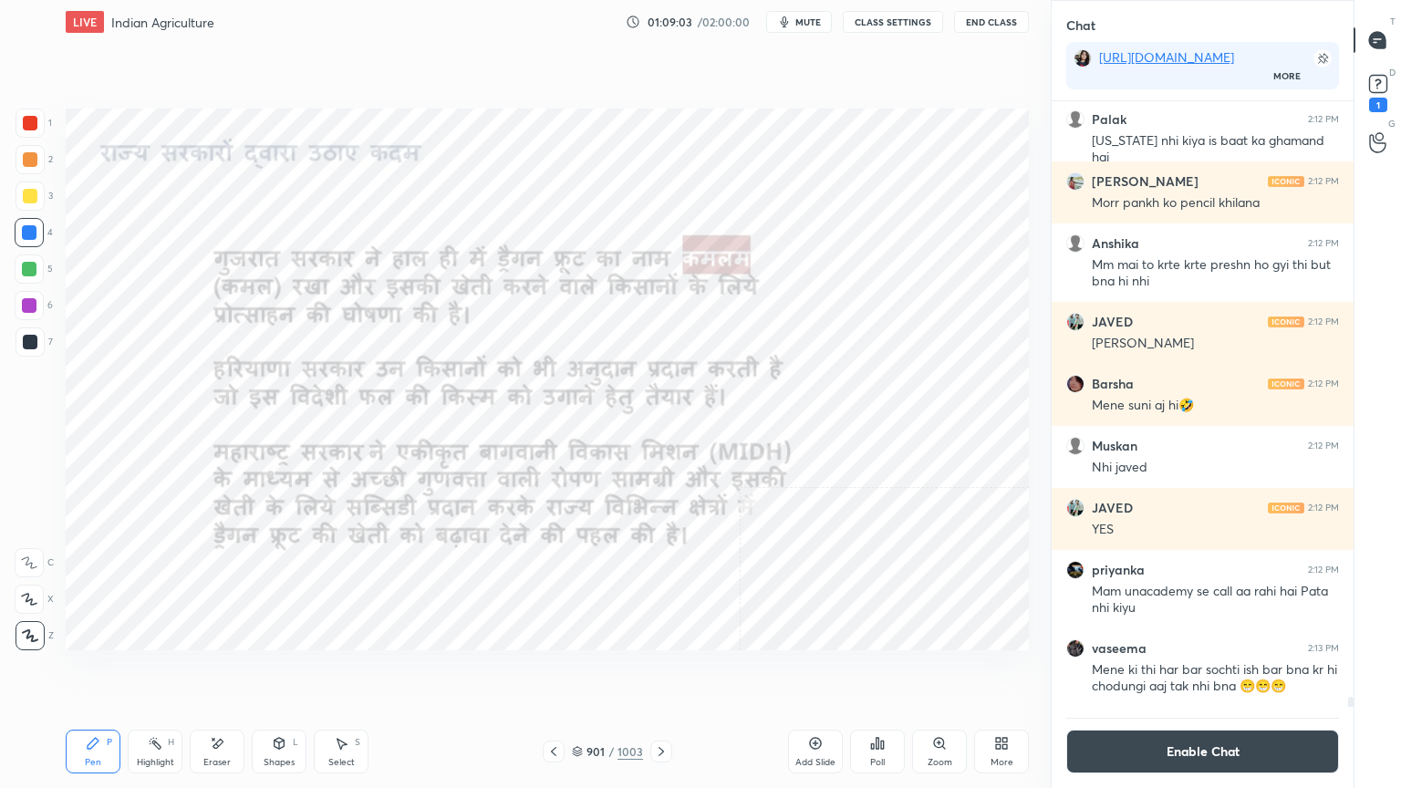
drag, startPoint x: 580, startPoint y: 752, endPoint x: 599, endPoint y: 748, distance: 19.5
click at [581, 672] on icon at bounding box center [577, 751] width 11 height 11
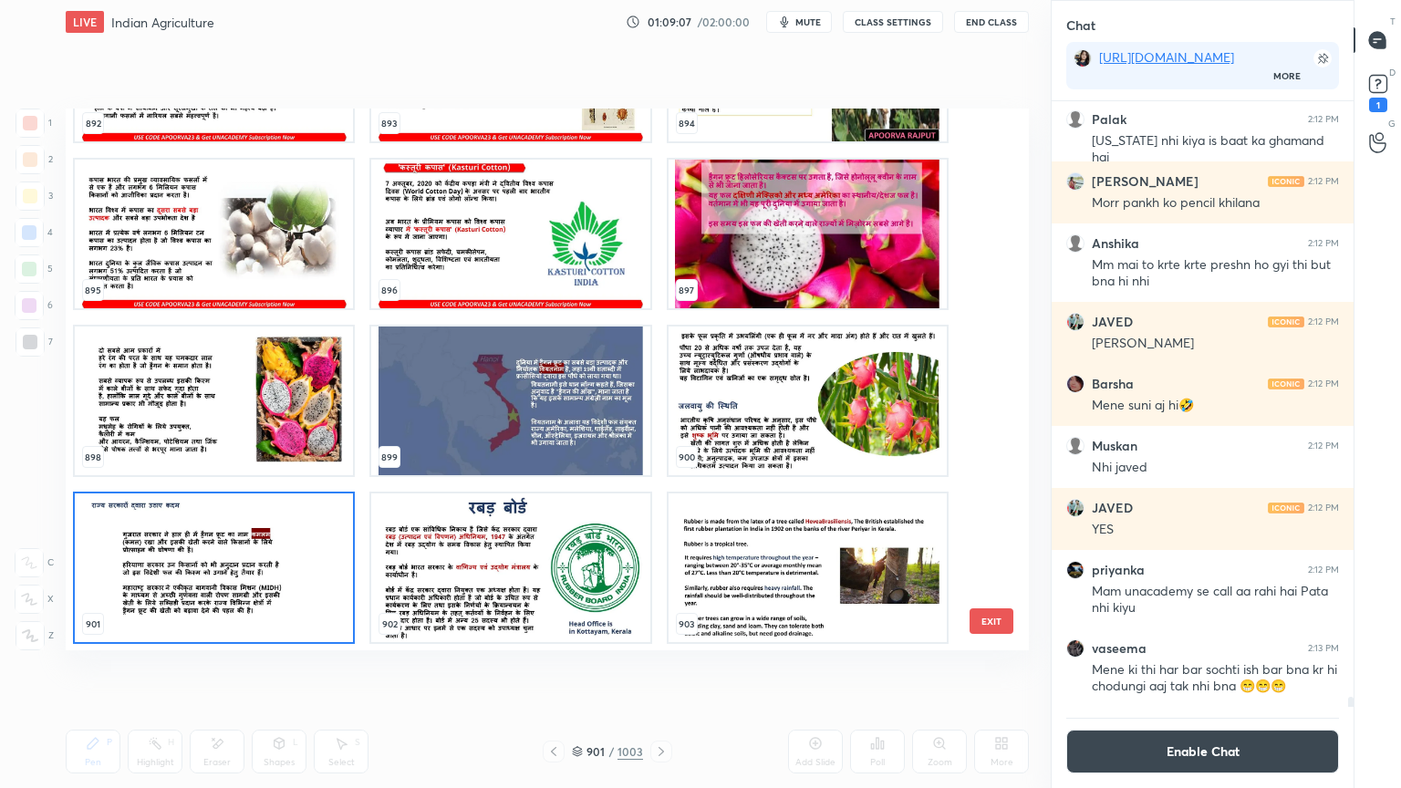
click at [777, 258] on img "grid" at bounding box center [808, 234] width 278 height 149
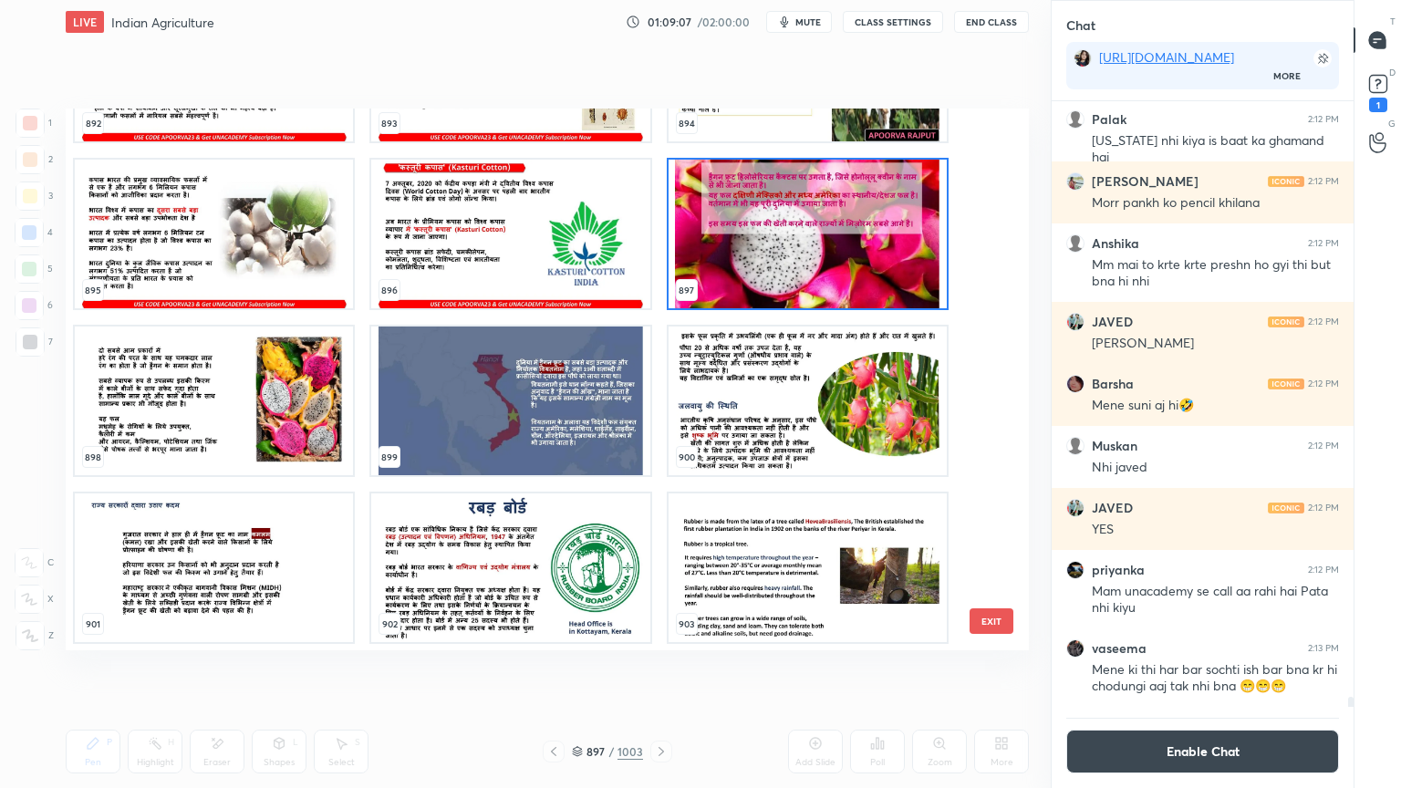
click at [777, 256] on img "grid" at bounding box center [808, 234] width 278 height 149
click at [779, 253] on img "grid" at bounding box center [808, 234] width 278 height 149
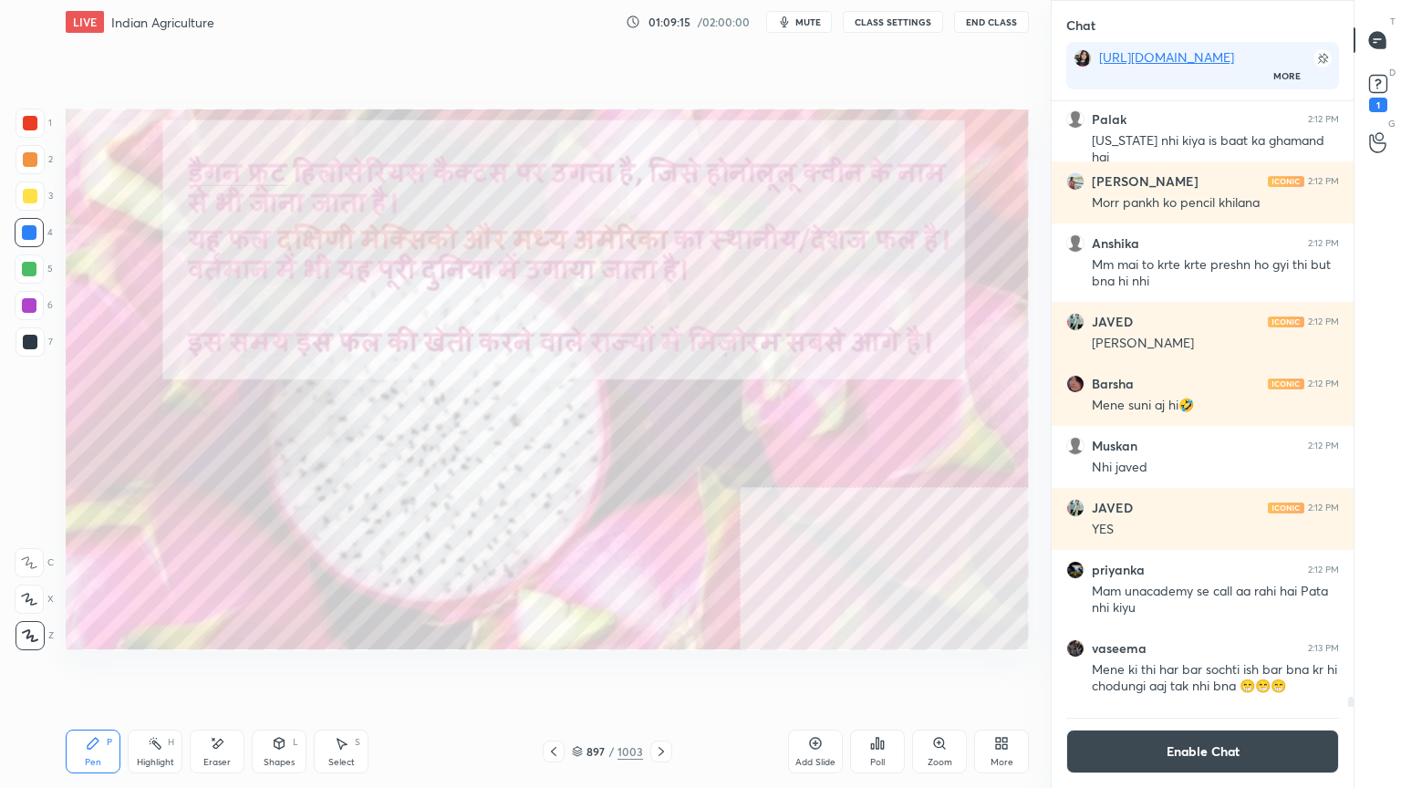
click at [657, 672] on icon at bounding box center [661, 751] width 15 height 15
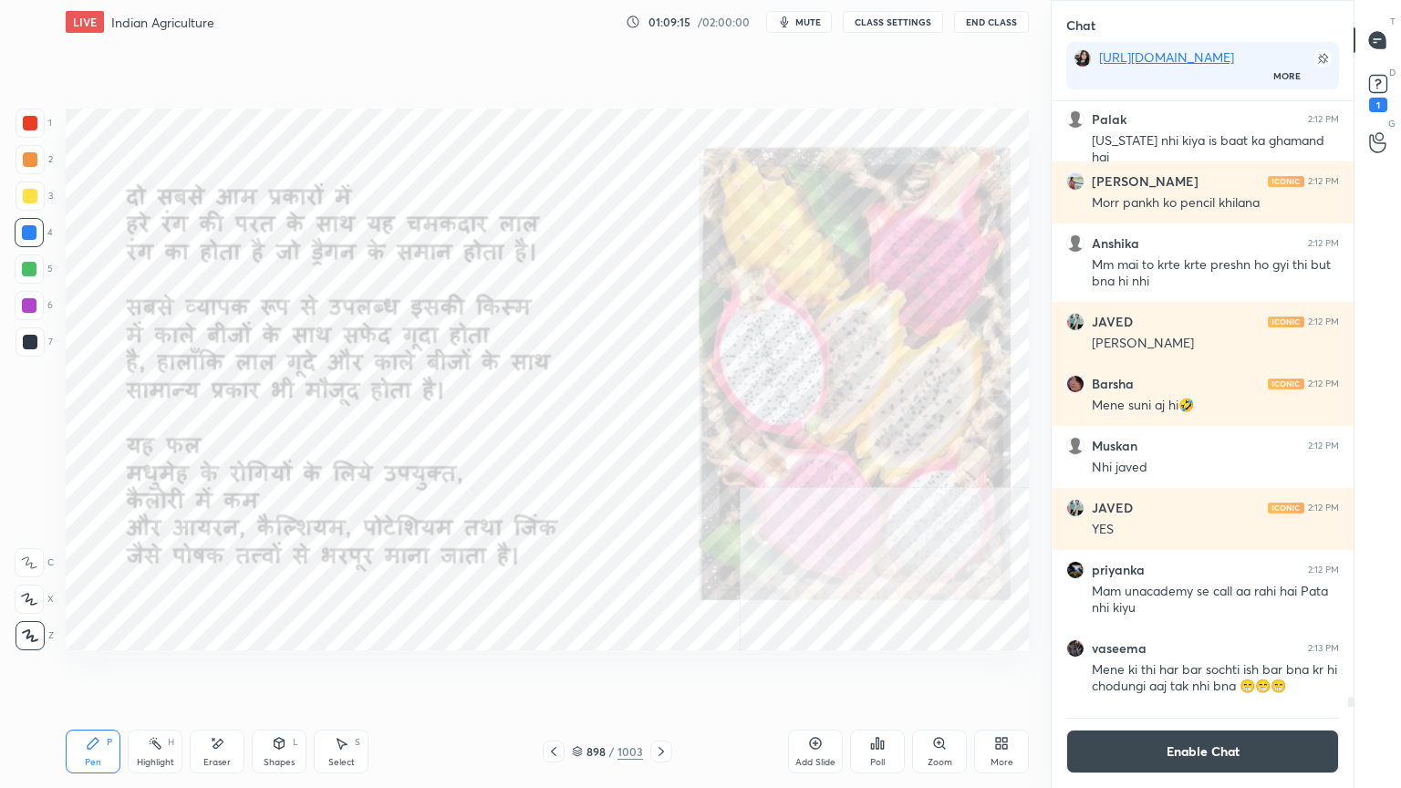
click at [657, 672] on icon at bounding box center [661, 751] width 15 height 15
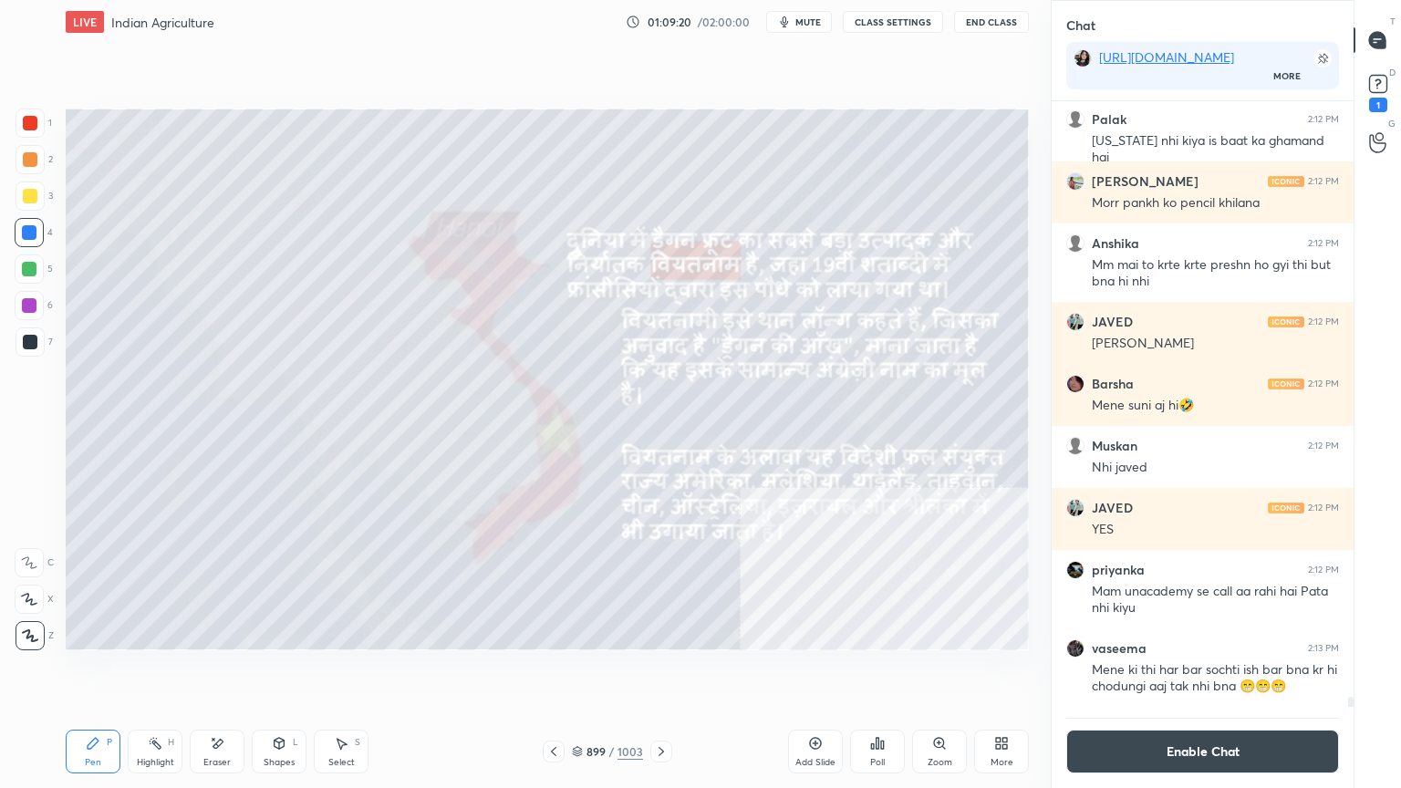
click at [29, 197] on div at bounding box center [30, 196] width 15 height 15
drag, startPoint x: 198, startPoint y: 771, endPoint x: 203, endPoint y: 763, distance: 9.9
click at [202, 672] on div "Eraser" at bounding box center [217, 752] width 55 height 44
drag, startPoint x: 222, startPoint y: 751, endPoint x: 150, endPoint y: 690, distance: 94.5
click at [217, 672] on icon at bounding box center [217, 744] width 15 height 16
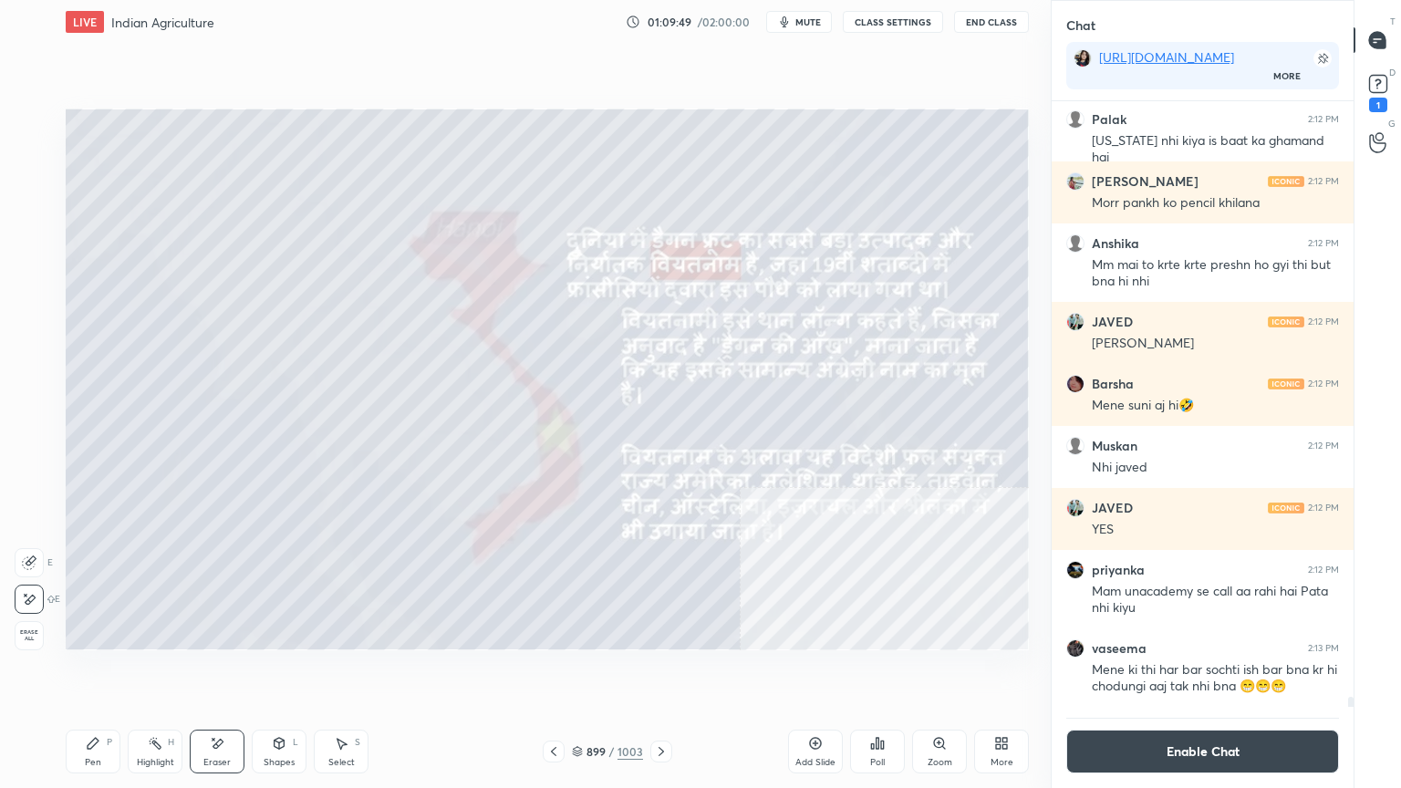
click at [26, 623] on div "Erase all" at bounding box center [29, 635] width 29 height 29
drag, startPoint x: 25, startPoint y: 626, endPoint x: 24, endPoint y: 613, distance: 12.8
click at [23, 621] on div "1 2 3 4 5 6 7 C X Z E E Erase all H H" at bounding box center [29, 380] width 58 height 542
click at [26, 220] on div at bounding box center [29, 232] width 29 height 29
click at [27, 229] on div at bounding box center [29, 232] width 15 height 15
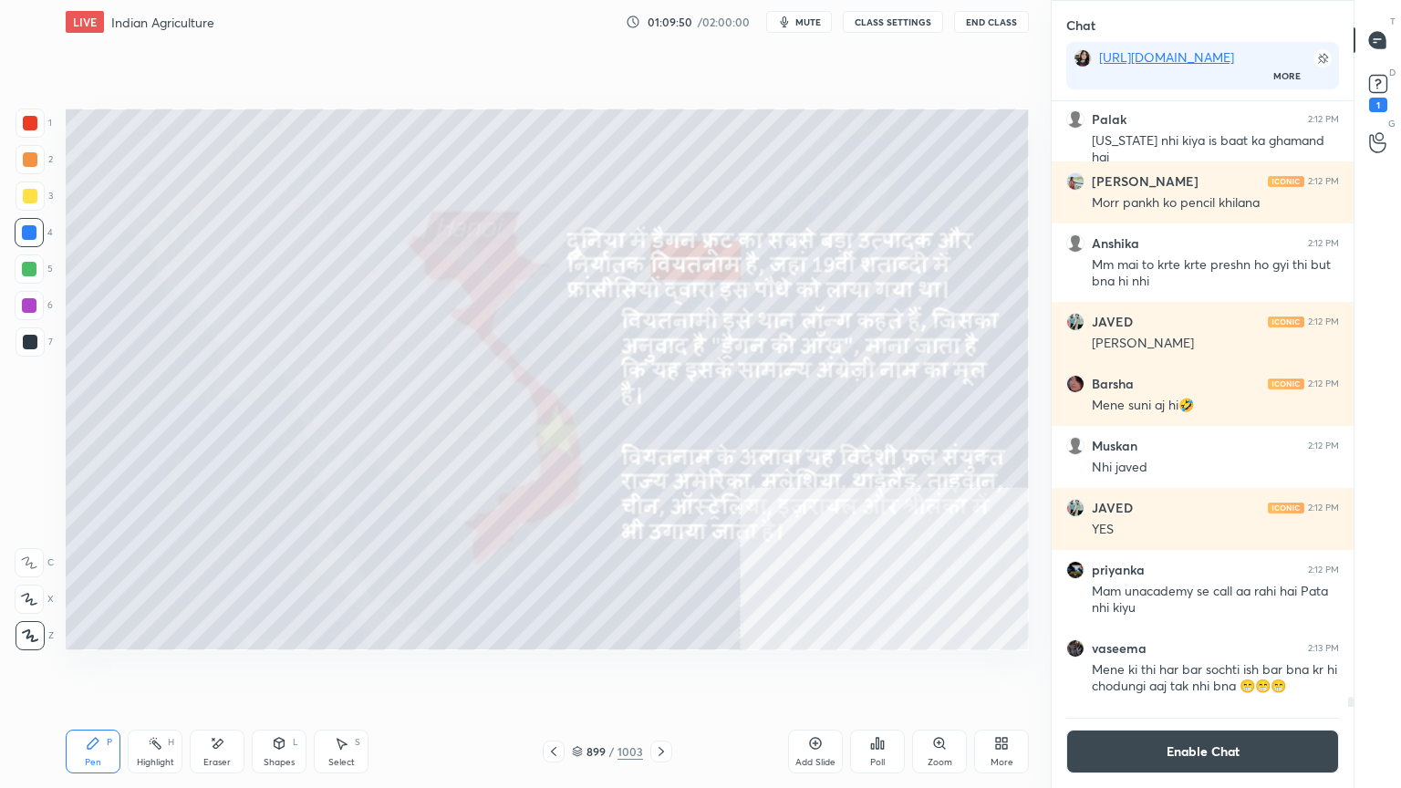
click at [663, 672] on icon at bounding box center [661, 751] width 15 height 15
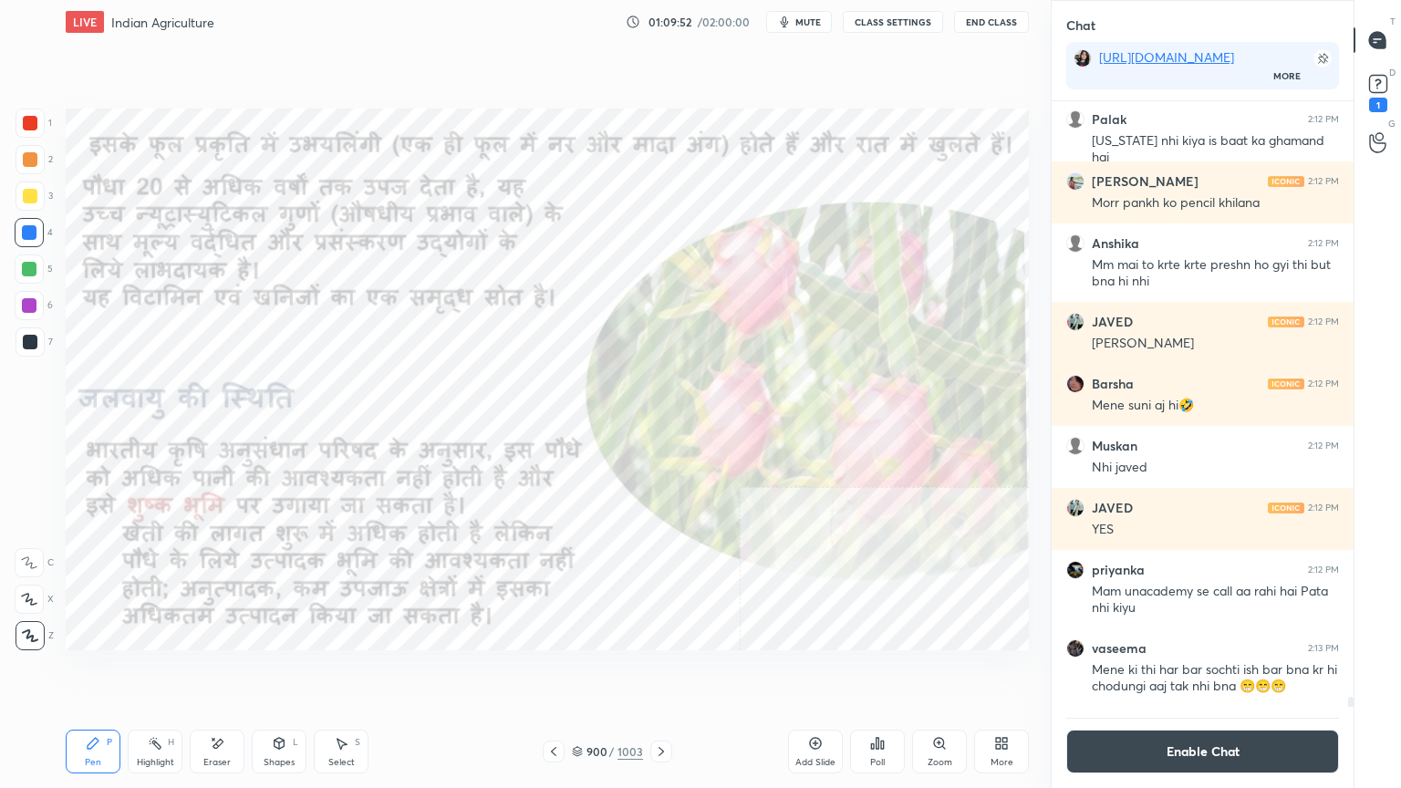
click at [659, 672] on icon at bounding box center [661, 751] width 15 height 15
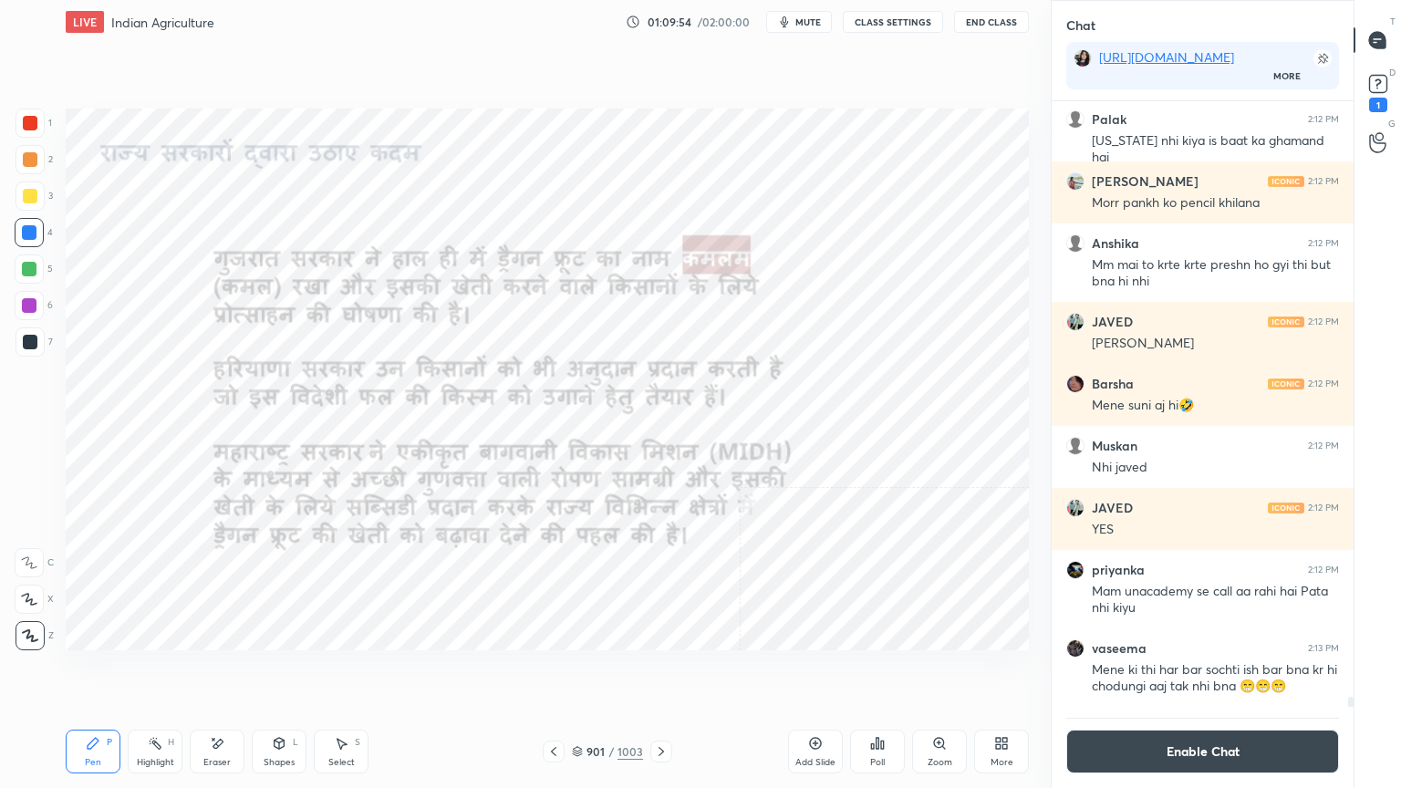
click at [658, 672] on icon at bounding box center [661, 751] width 15 height 15
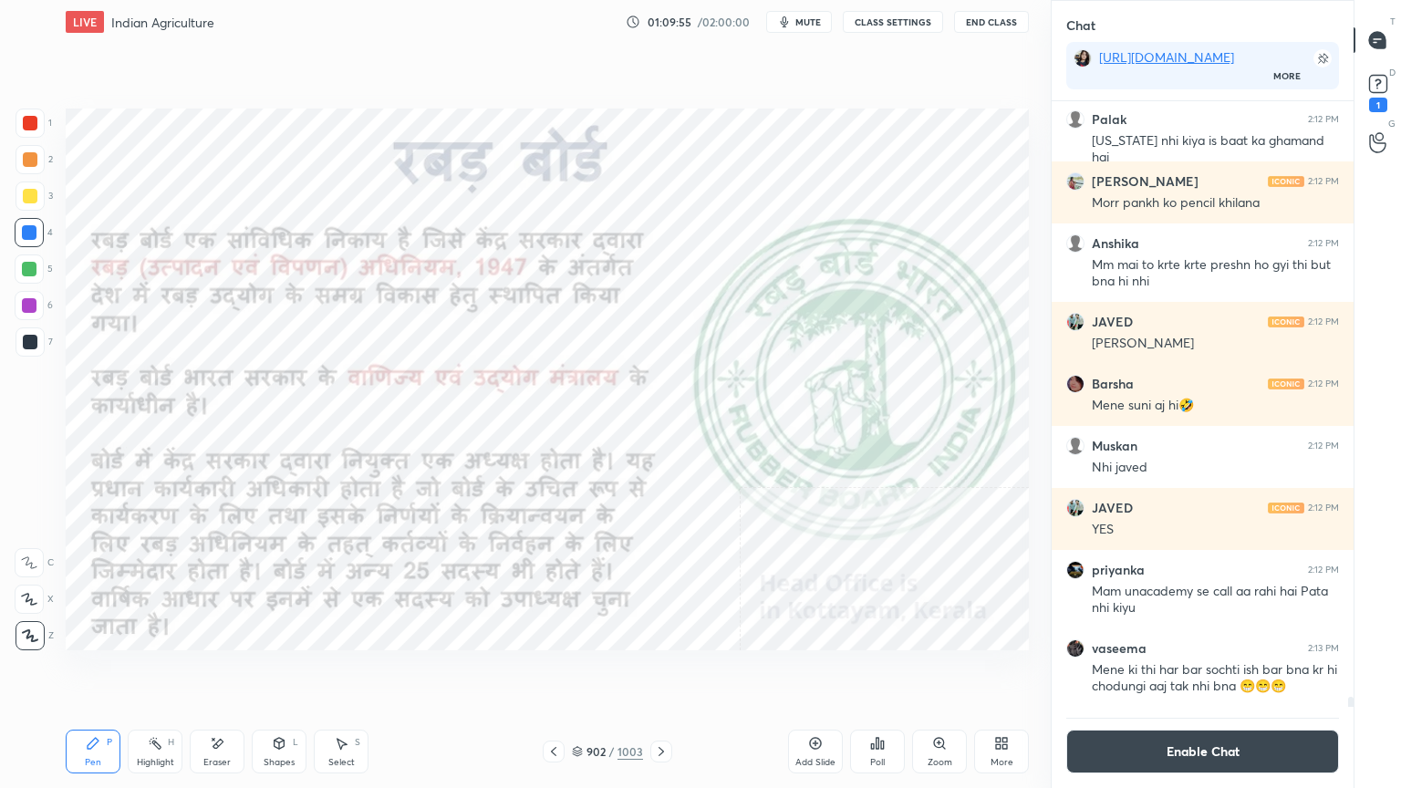
click at [547, 672] on icon at bounding box center [553, 751] width 15 height 15
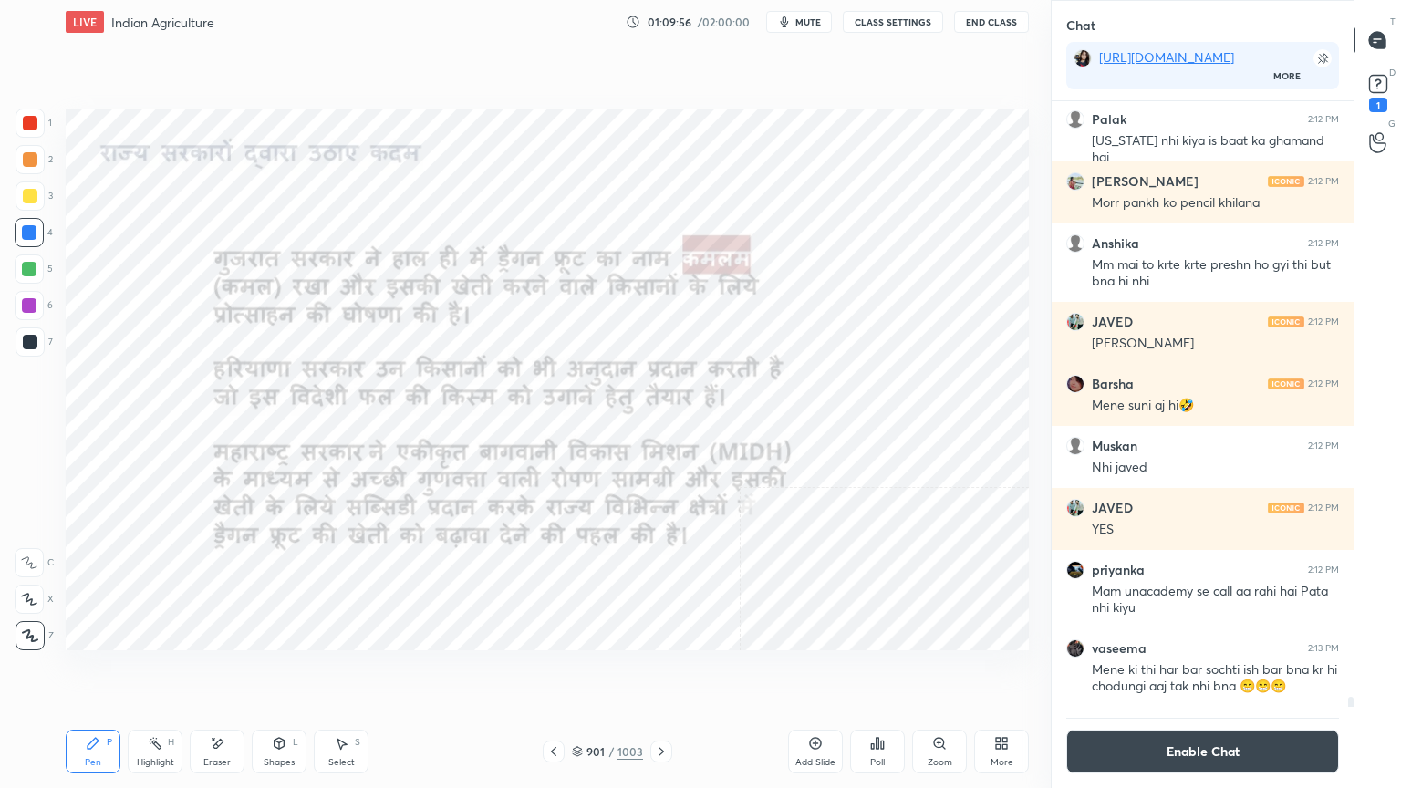
click at [589, 672] on div "901" at bounding box center [596, 751] width 18 height 11
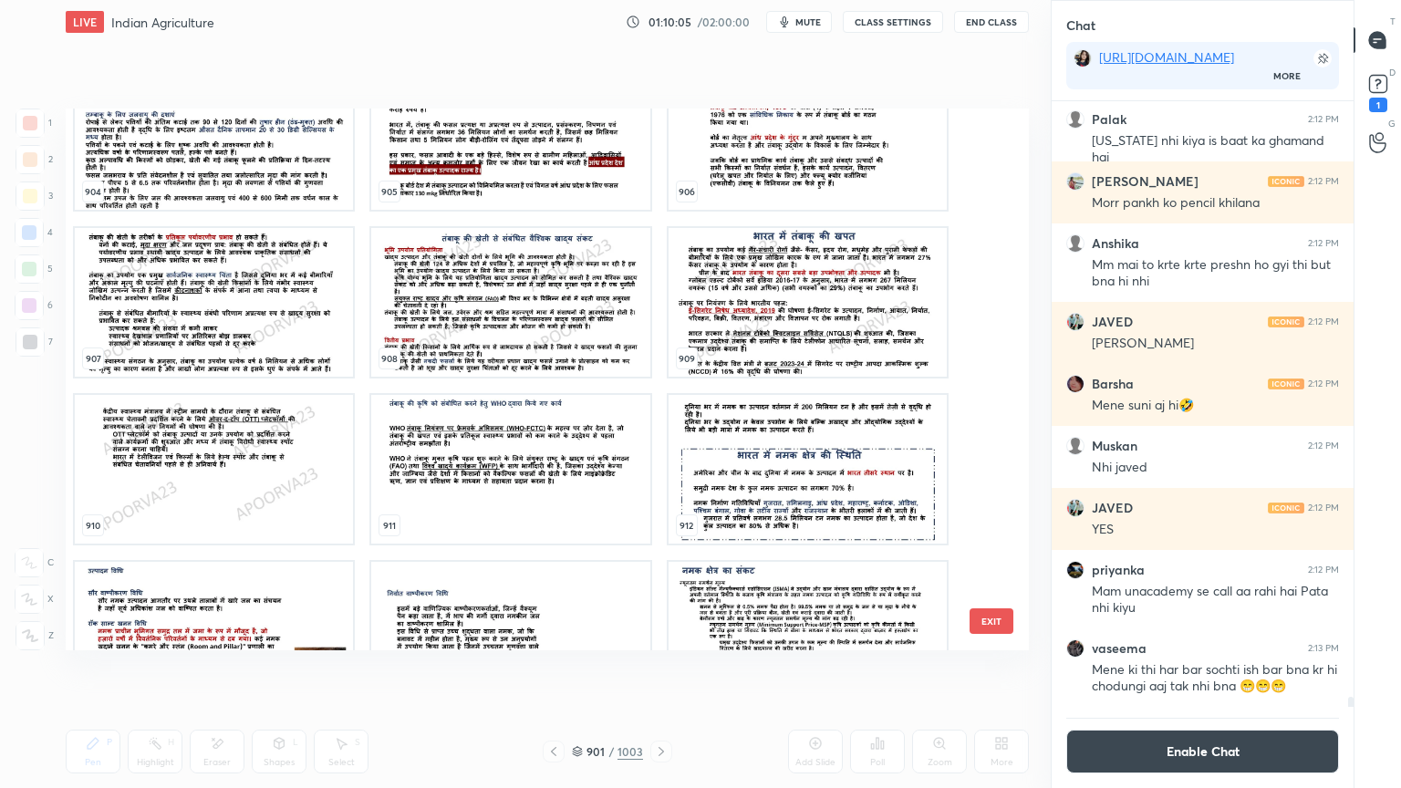
scroll to position [50398, 0]
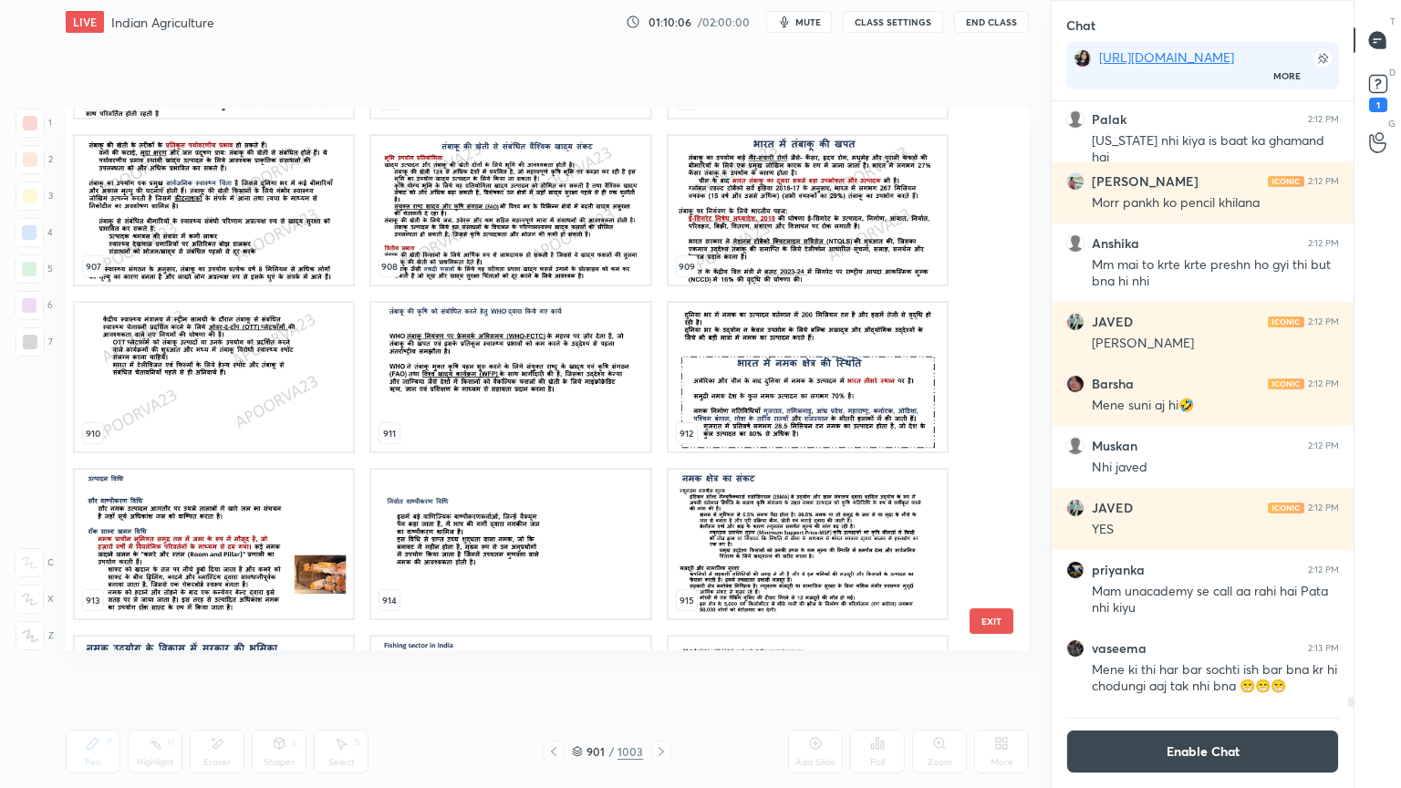
click at [783, 379] on img "grid" at bounding box center [808, 377] width 278 height 149
click at [784, 376] on img "grid" at bounding box center [808, 377] width 278 height 149
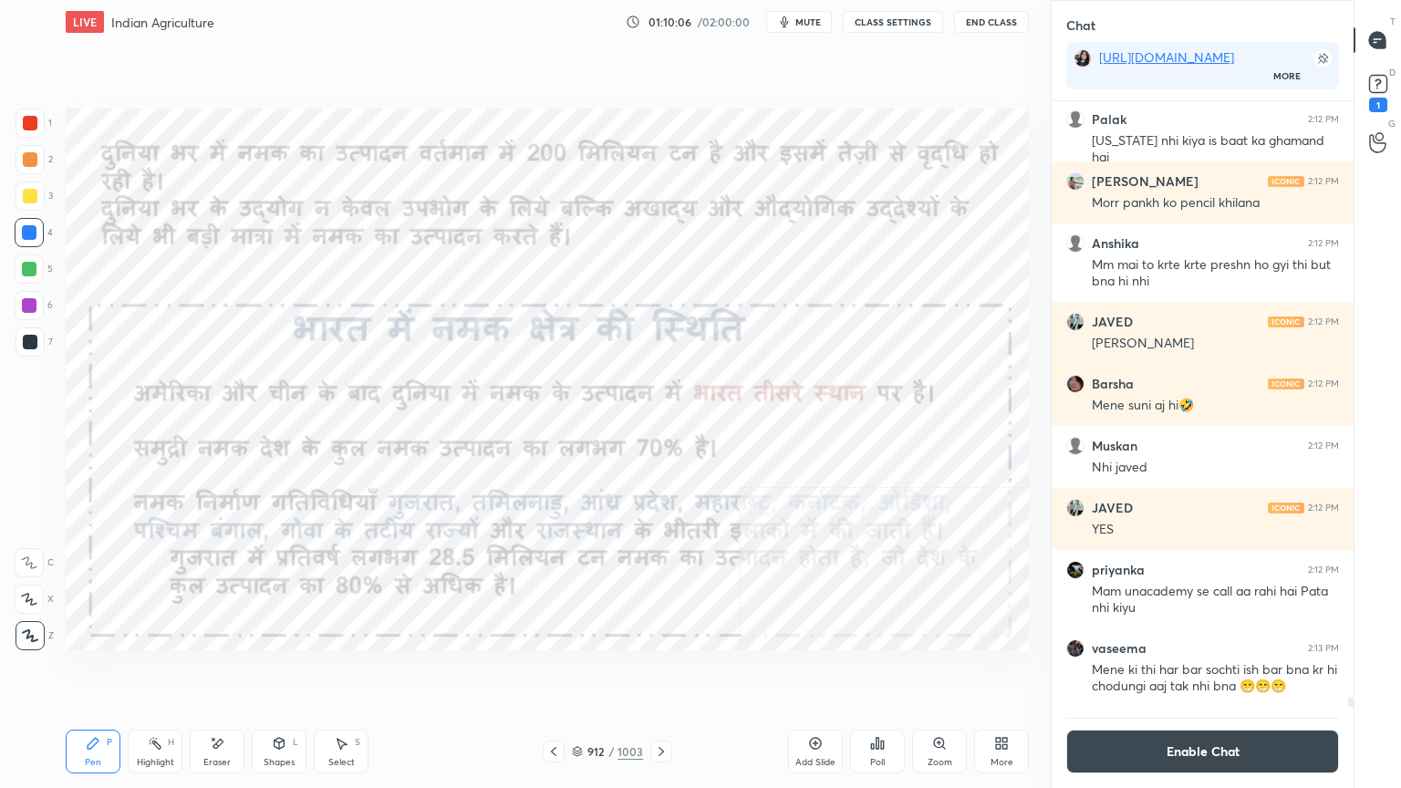
click at [784, 376] on img "grid" at bounding box center [808, 377] width 278 height 149
click at [222, 672] on div "Eraser" at bounding box center [217, 752] width 55 height 44
click at [36, 621] on div "Erase all" at bounding box center [29, 635] width 29 height 29
click at [39, 620] on div "1 2 3 4 5 6 7 C X Z E E Erase all H H" at bounding box center [29, 380] width 58 height 542
click at [228, 672] on div "Eraser" at bounding box center [217, 752] width 55 height 44
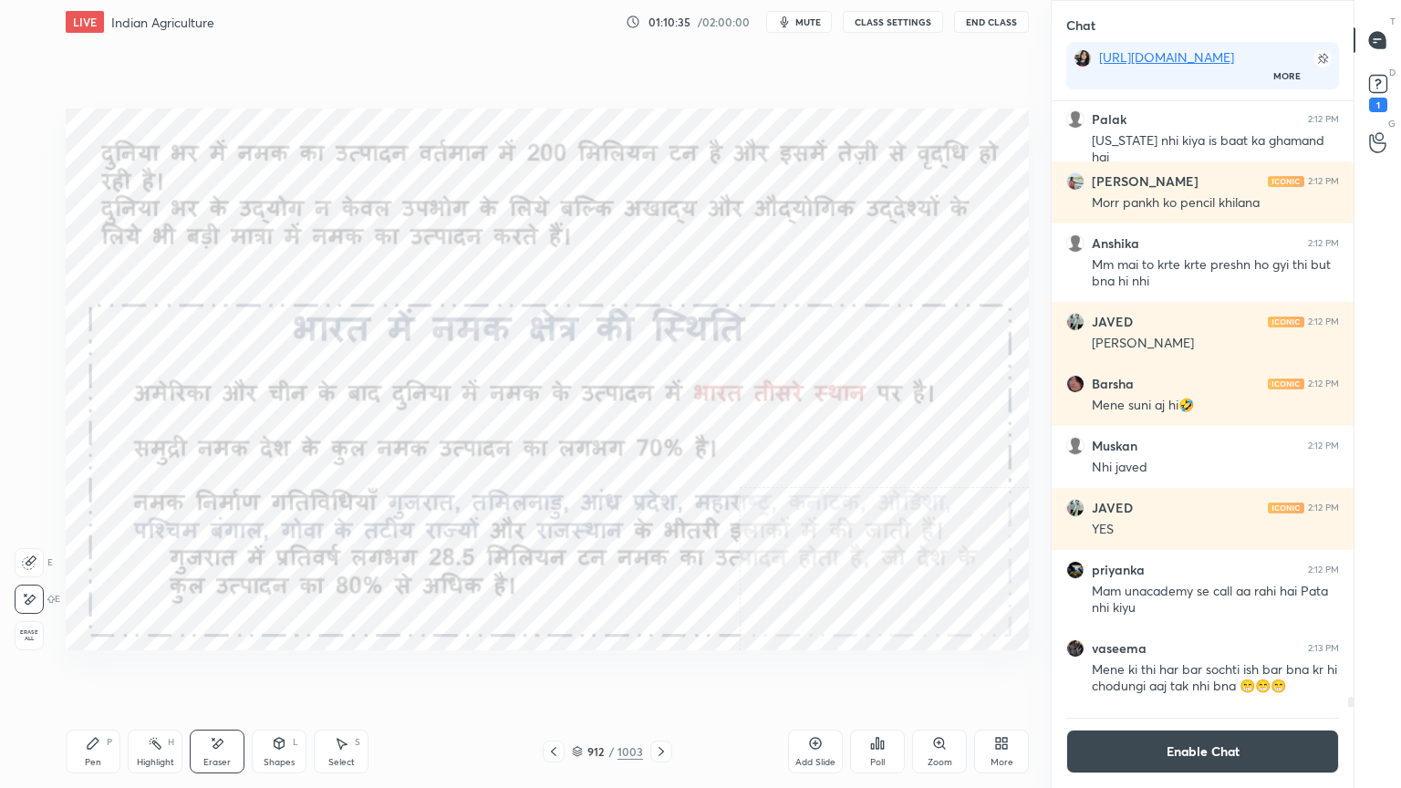
click at [48, 637] on div "E E Erase all" at bounding box center [38, 595] width 46 height 109
click at [30, 632] on span "Erase all" at bounding box center [29, 635] width 27 height 13
click at [29, 626] on div "1 2 3 4 5 6 7 C X Z E E Erase all H H" at bounding box center [29, 380] width 58 height 542
click at [660, 672] on icon at bounding box center [661, 751] width 15 height 15
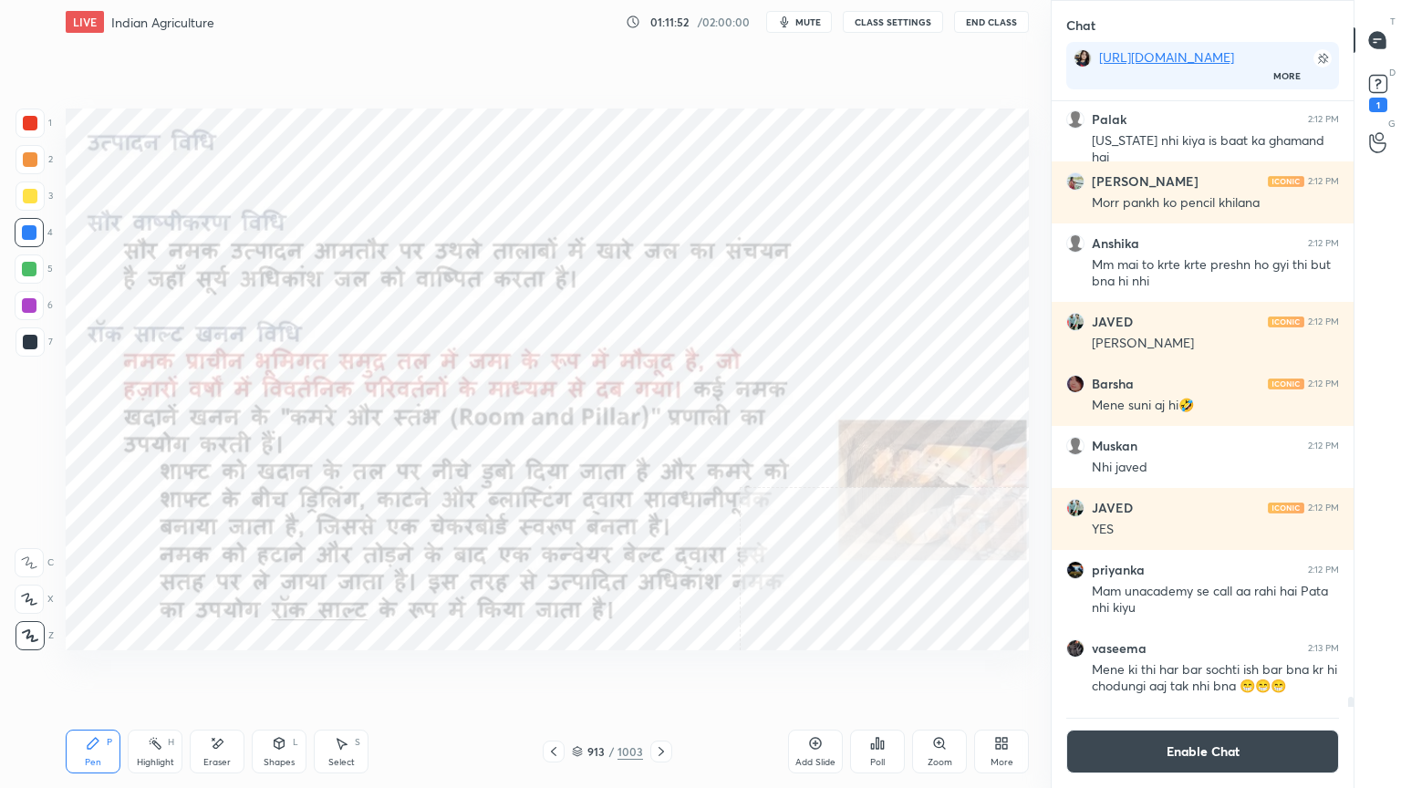
click at [938, 672] on icon at bounding box center [939, 743] width 10 height 10
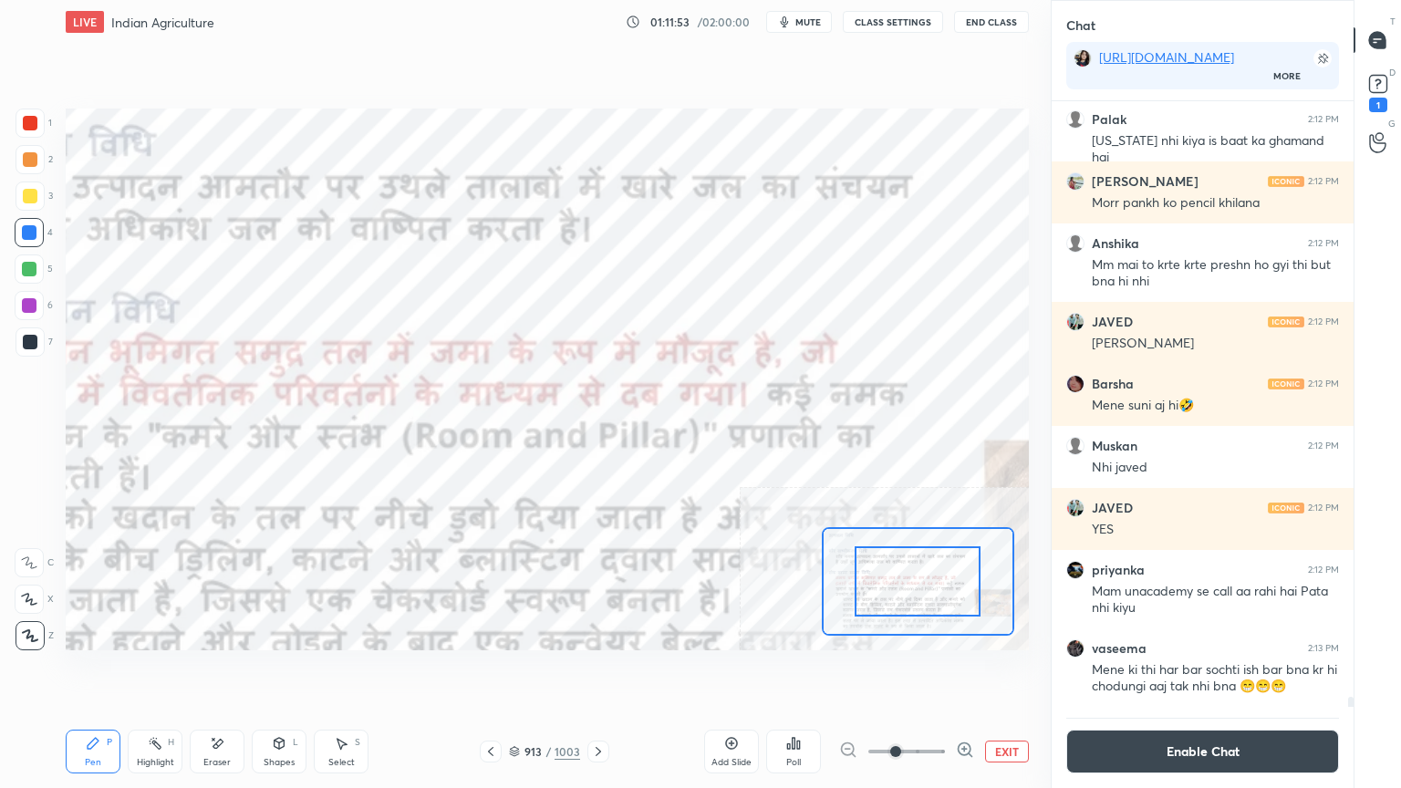
click at [963, 672] on icon at bounding box center [964, 749] width 5 height 0
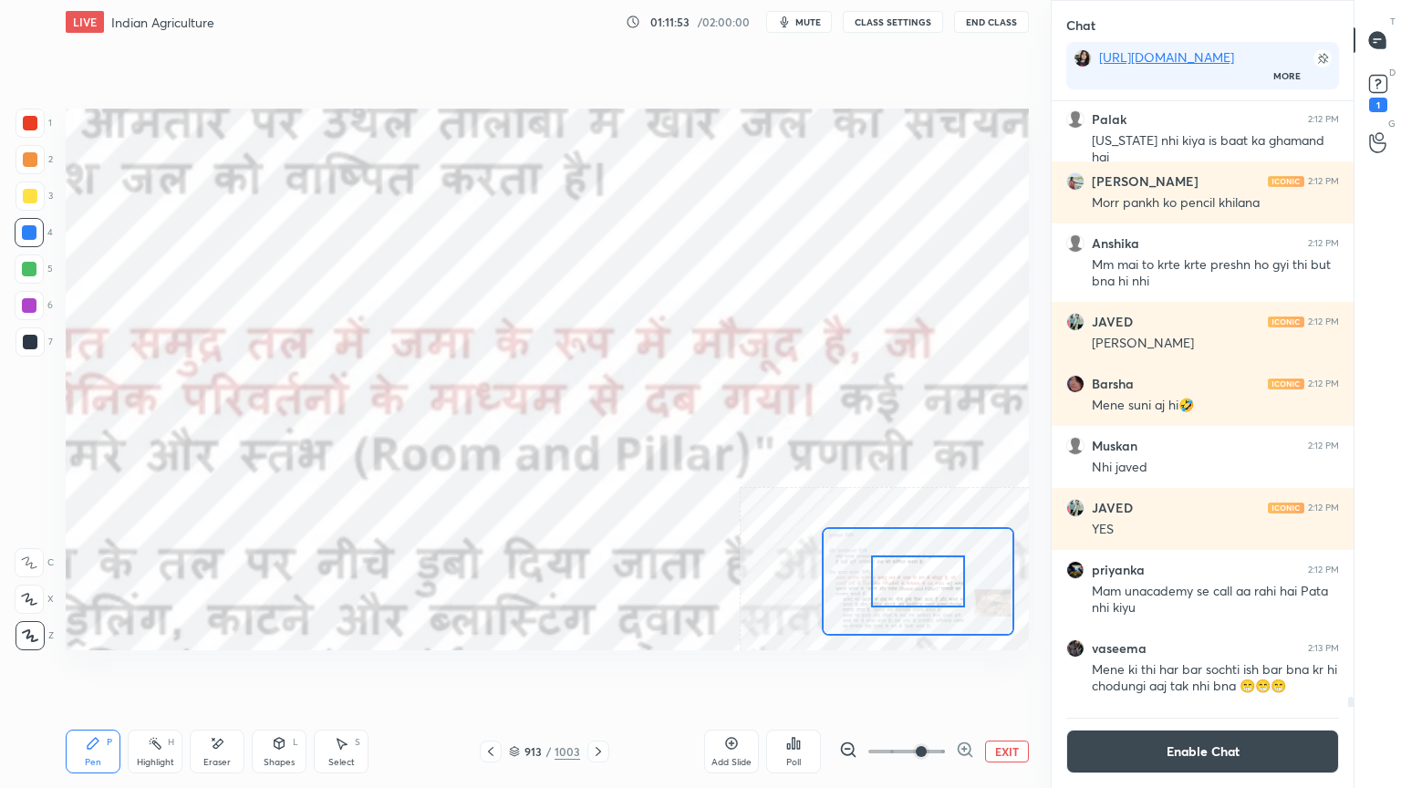
click at [971, 672] on icon at bounding box center [965, 750] width 18 height 18
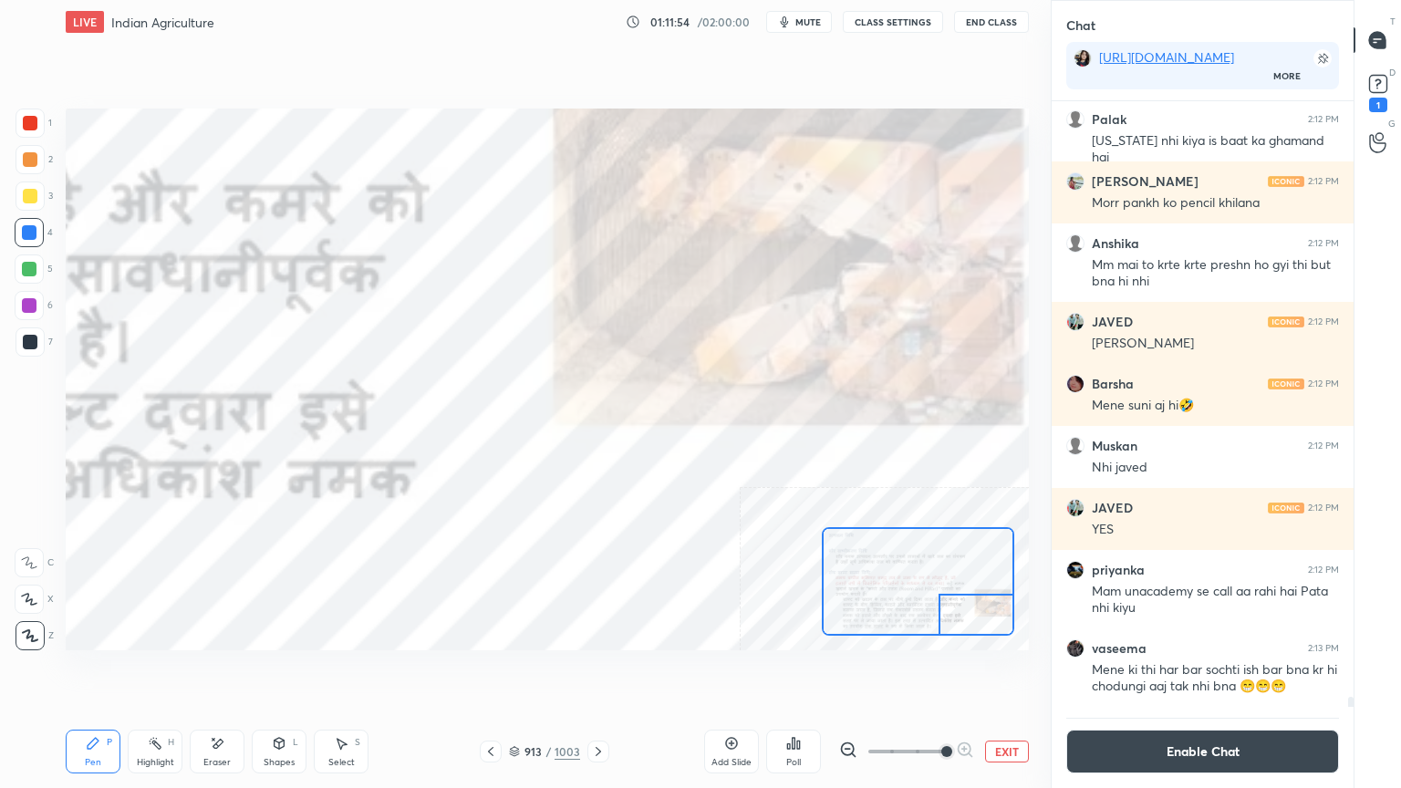
drag, startPoint x: 916, startPoint y: 580, endPoint x: 981, endPoint y: 612, distance: 72.2
click at [989, 617] on div at bounding box center [977, 615] width 76 height 42
click at [1003, 672] on button "EXIT" at bounding box center [1007, 752] width 44 height 22
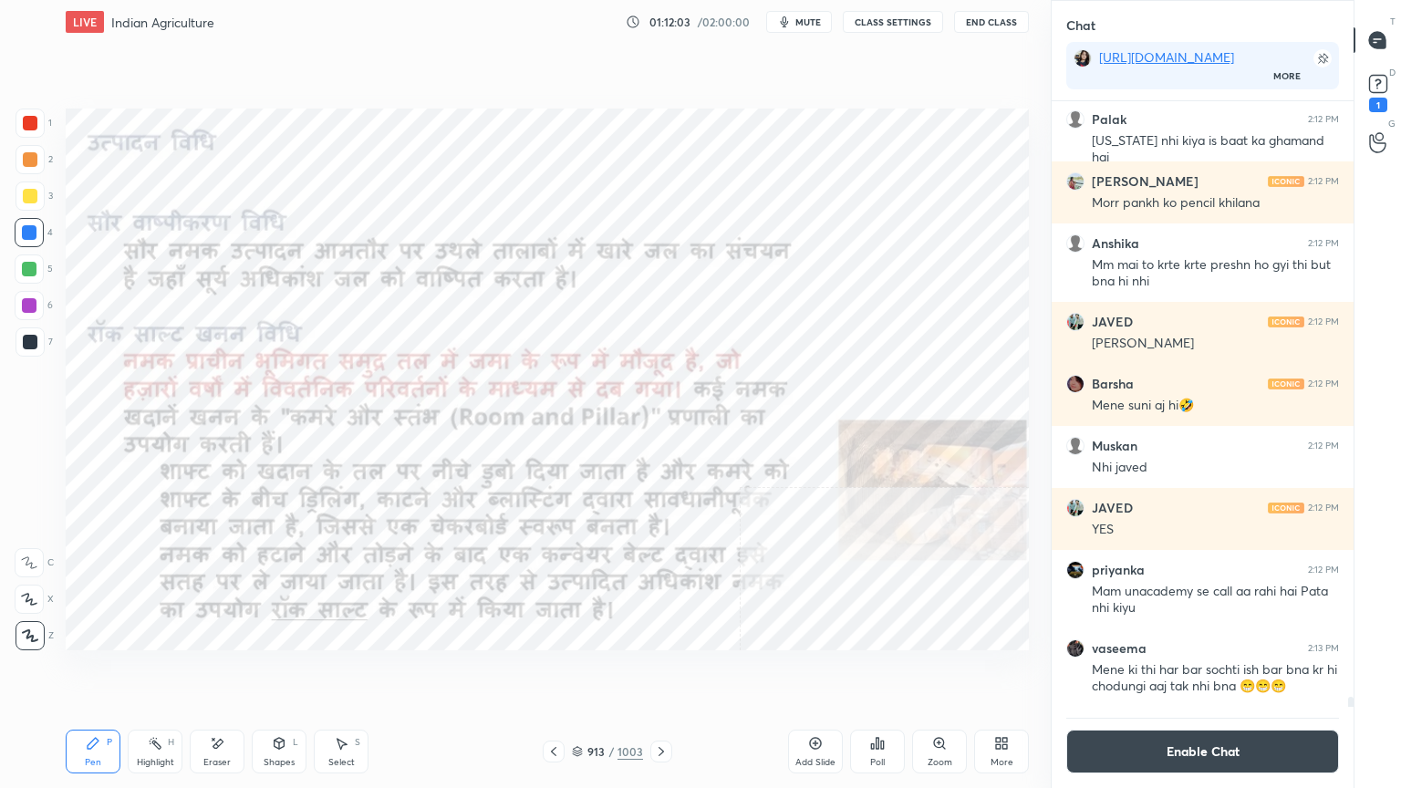
click at [670, 672] on div at bounding box center [661, 752] width 22 height 22
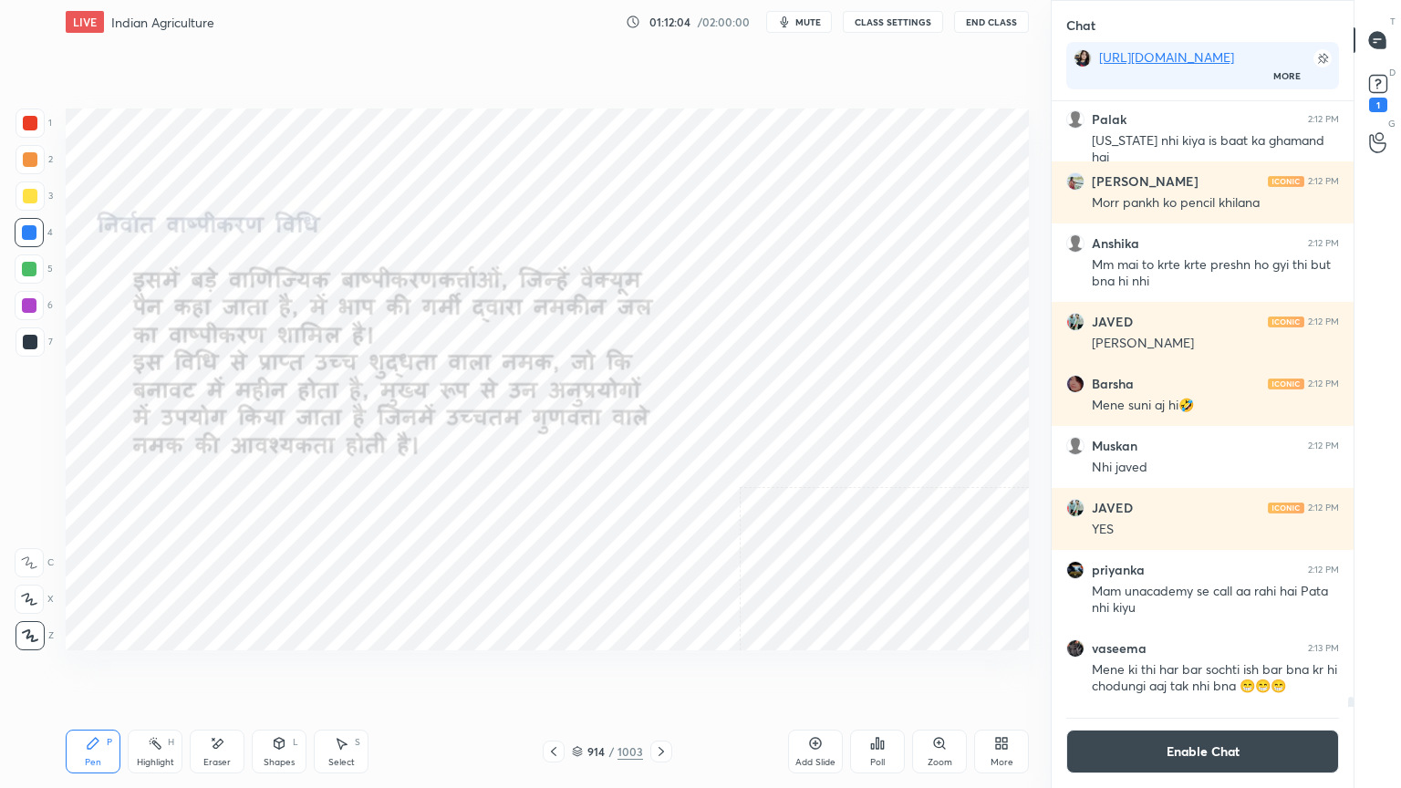
click at [558, 672] on icon at bounding box center [553, 751] width 15 height 15
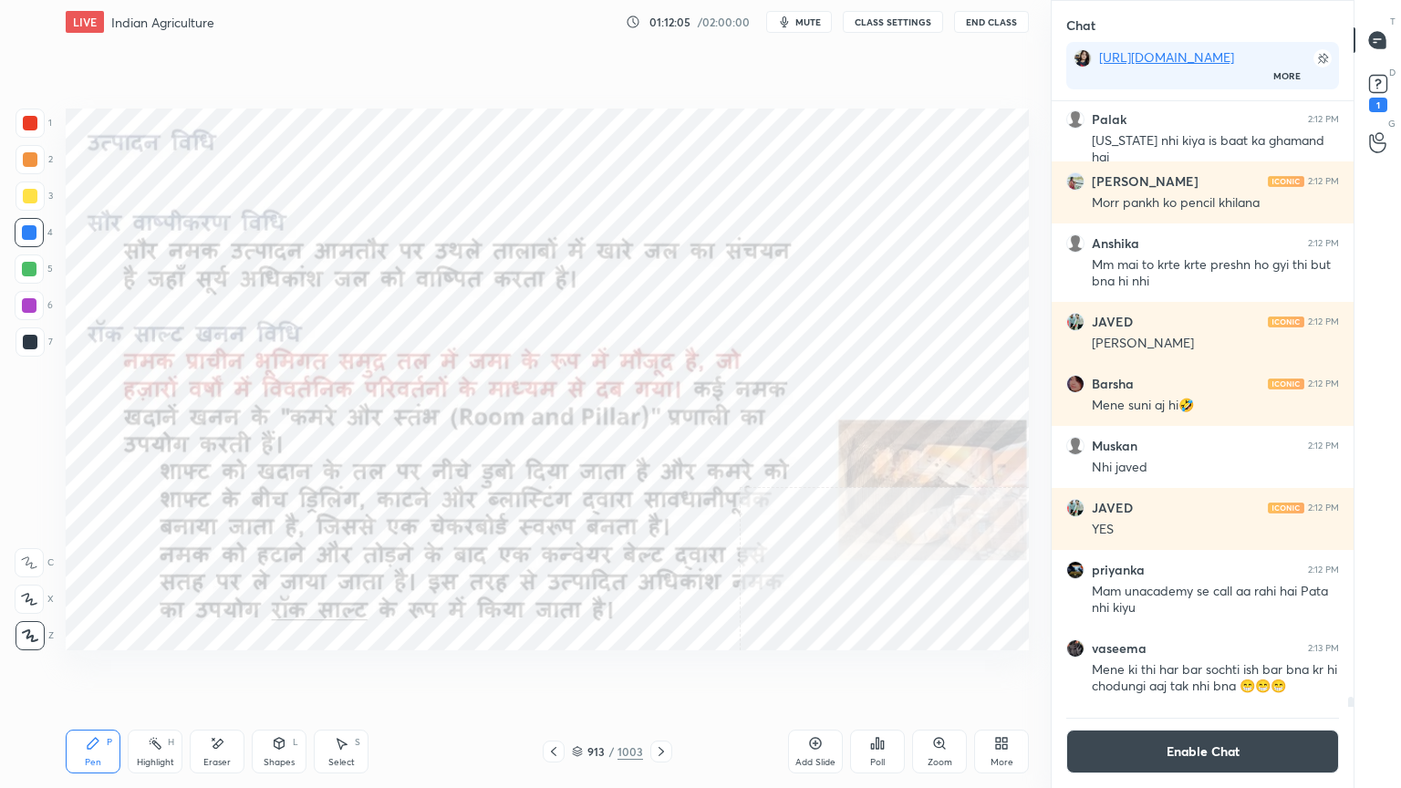
click at [561, 672] on icon at bounding box center [553, 751] width 15 height 15
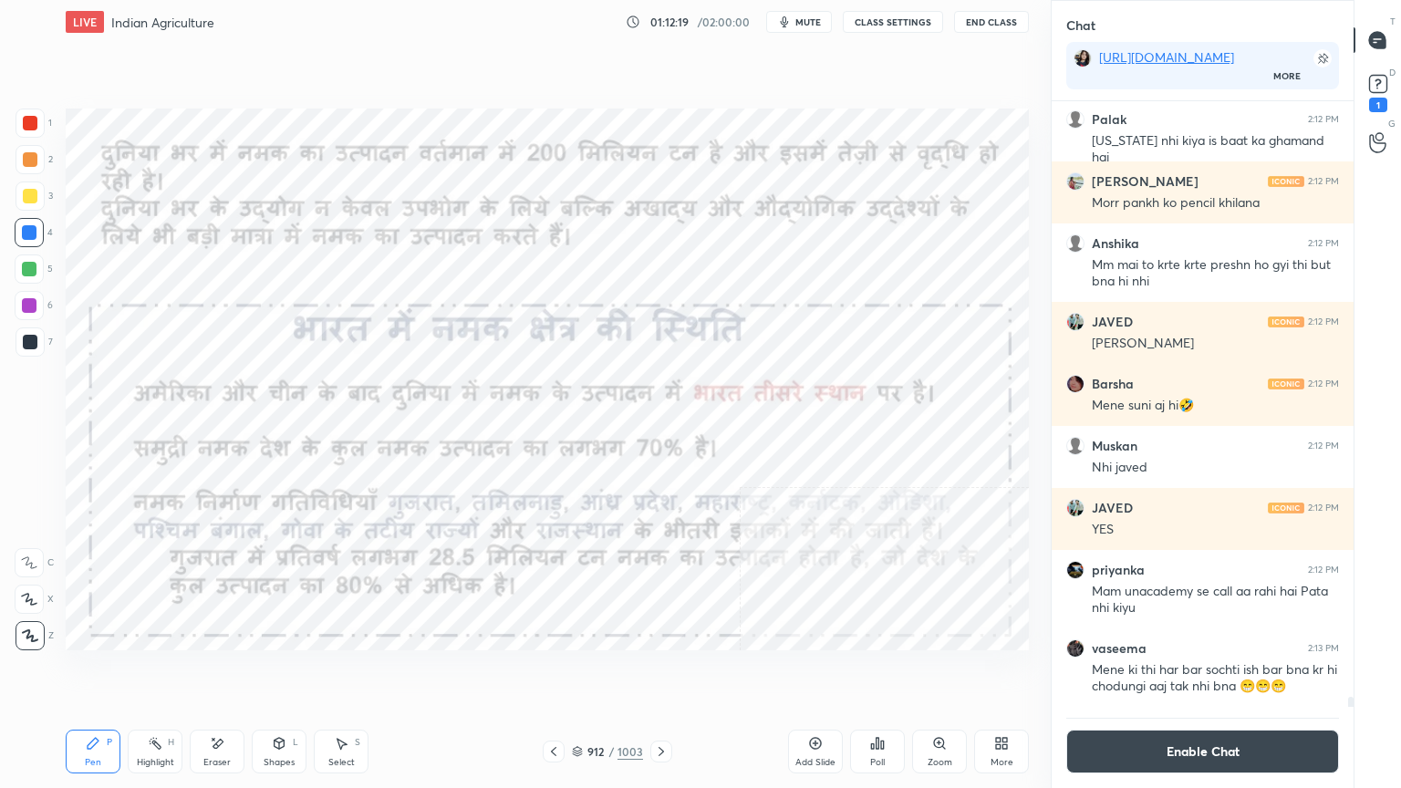
click at [221, 672] on div "Eraser" at bounding box center [216, 762] width 27 height 9
click at [35, 622] on div "Erase all" at bounding box center [31, 632] width 33 height 36
drag, startPoint x: 32, startPoint y: 618, endPoint x: 59, endPoint y: 594, distance: 36.2
click at [30, 616] on div "1 2 3 4 5 6 7 C X Z E E Erase all H H" at bounding box center [29, 380] width 58 height 542
click at [228, 672] on div "Eraser" at bounding box center [216, 762] width 27 height 9
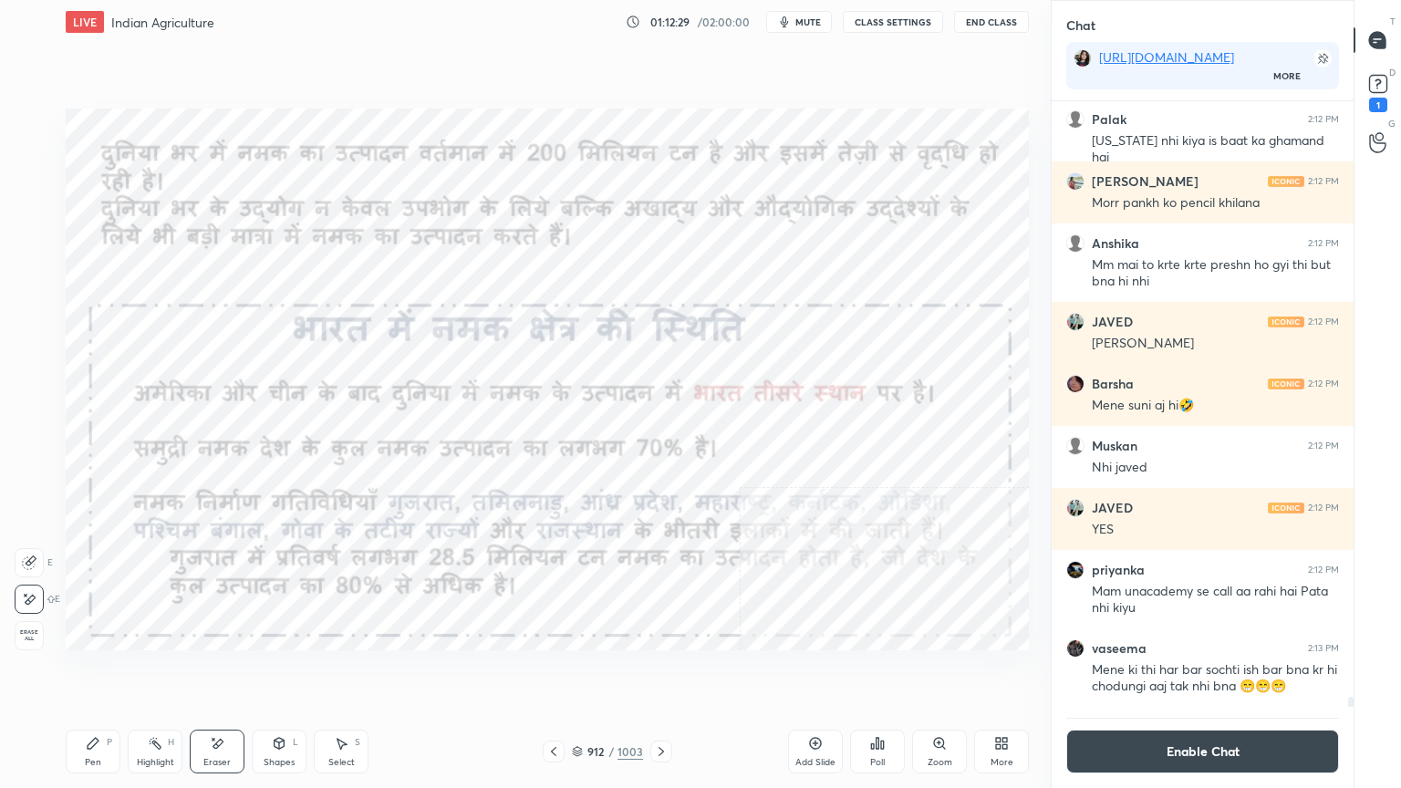
drag, startPoint x: 25, startPoint y: 635, endPoint x: 57, endPoint y: 630, distance: 33.2
click at [26, 633] on span "Erase all" at bounding box center [29, 635] width 27 height 13
click at [668, 672] on div at bounding box center [661, 752] width 22 height 22
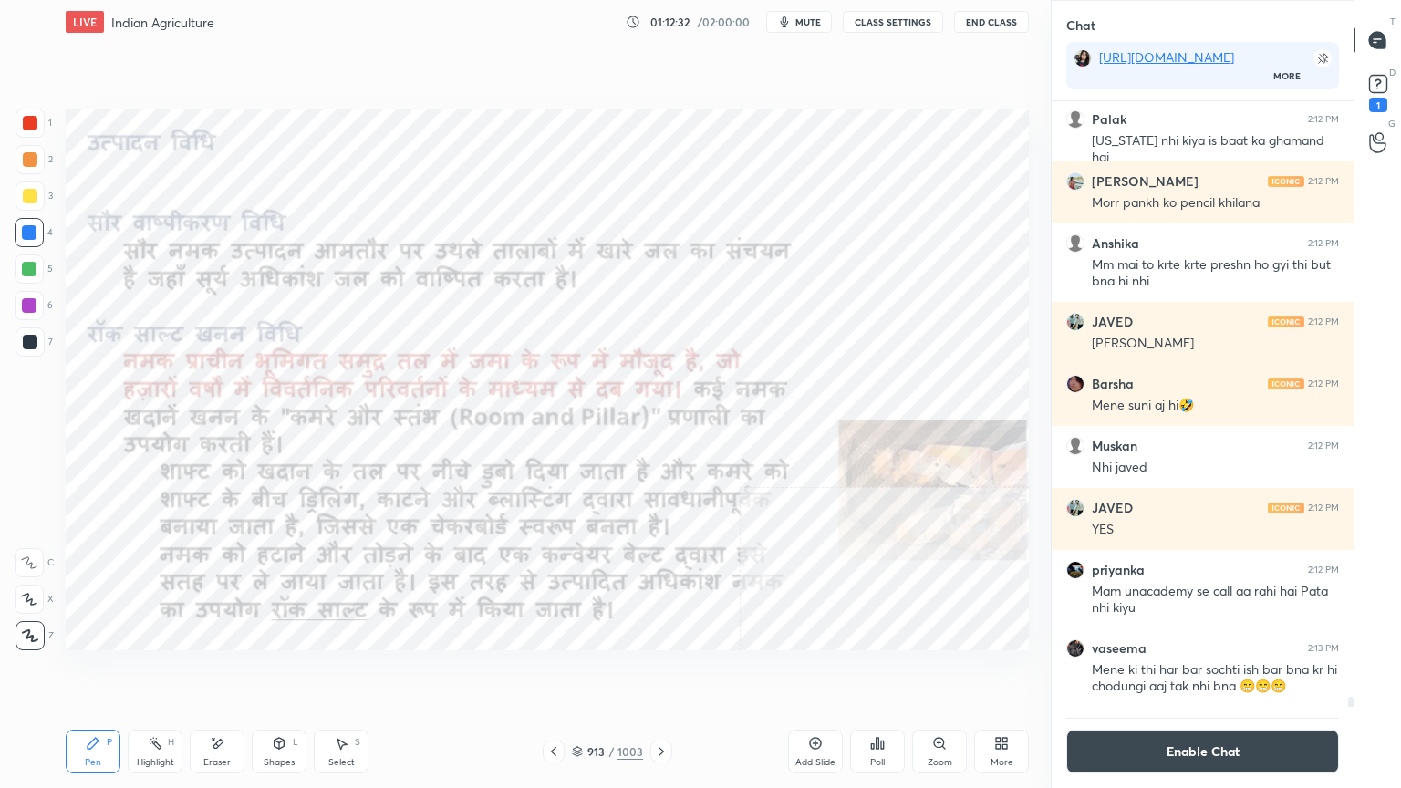
click at [660, 672] on icon at bounding box center [661, 751] width 15 height 15
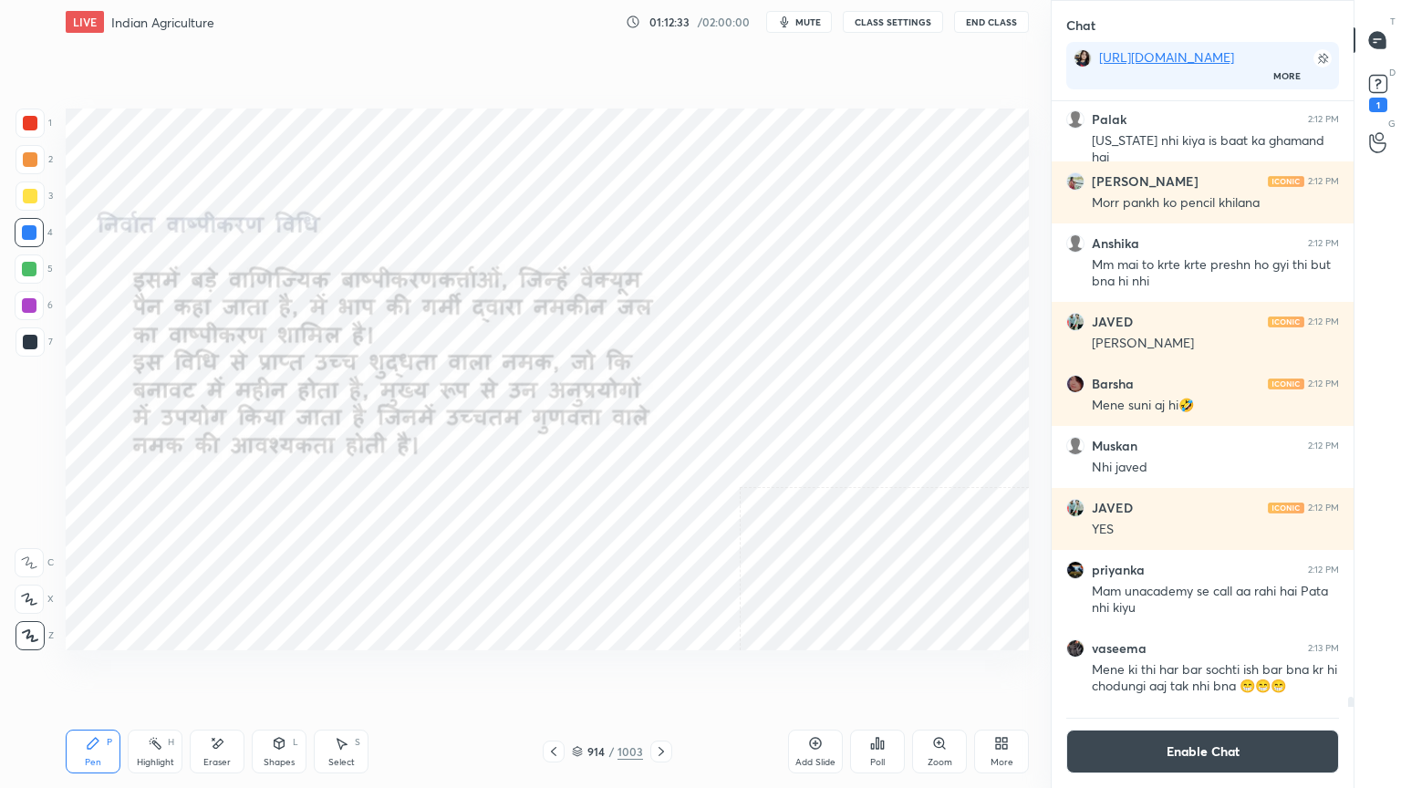
click at [660, 672] on icon at bounding box center [661, 751] width 15 height 15
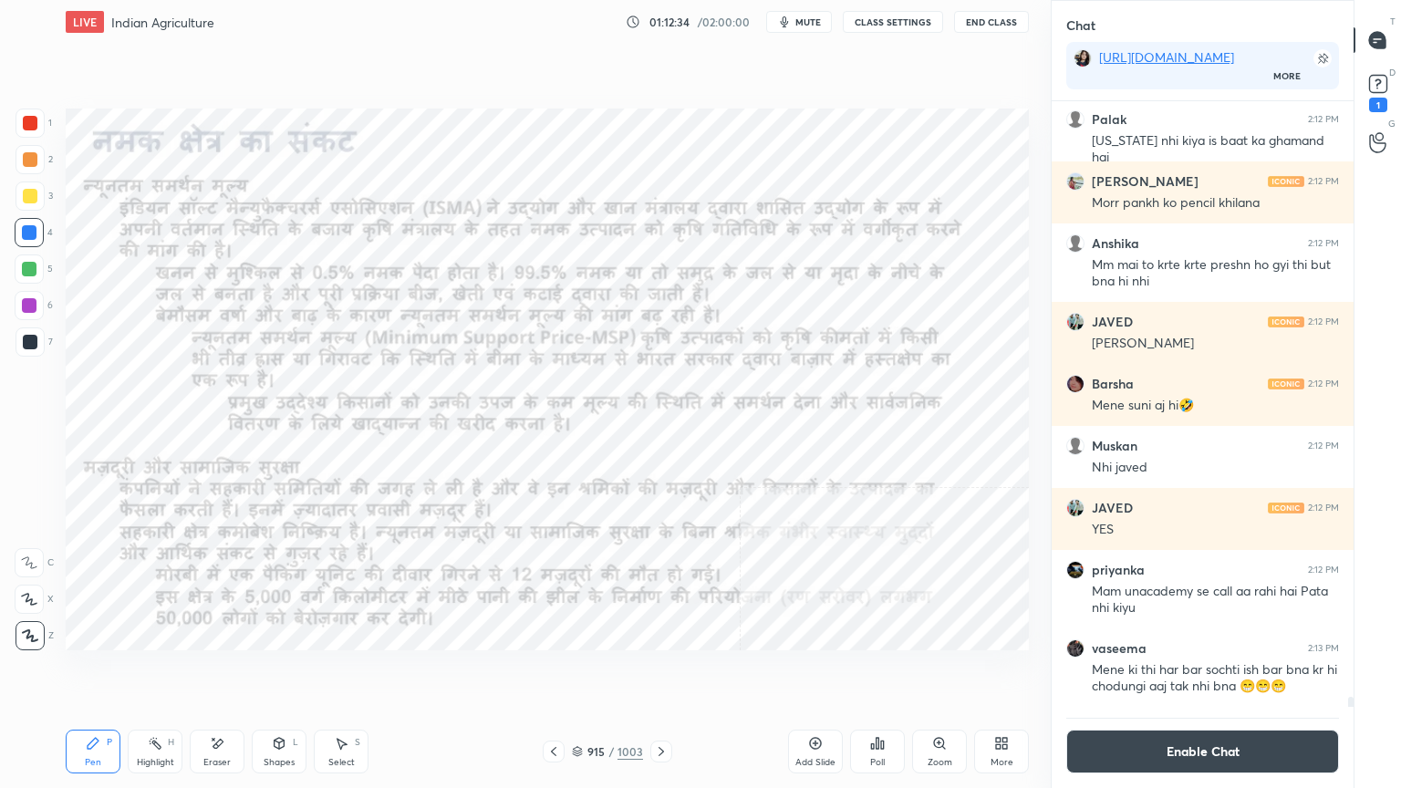
click at [659, 672] on icon at bounding box center [661, 751] width 15 height 15
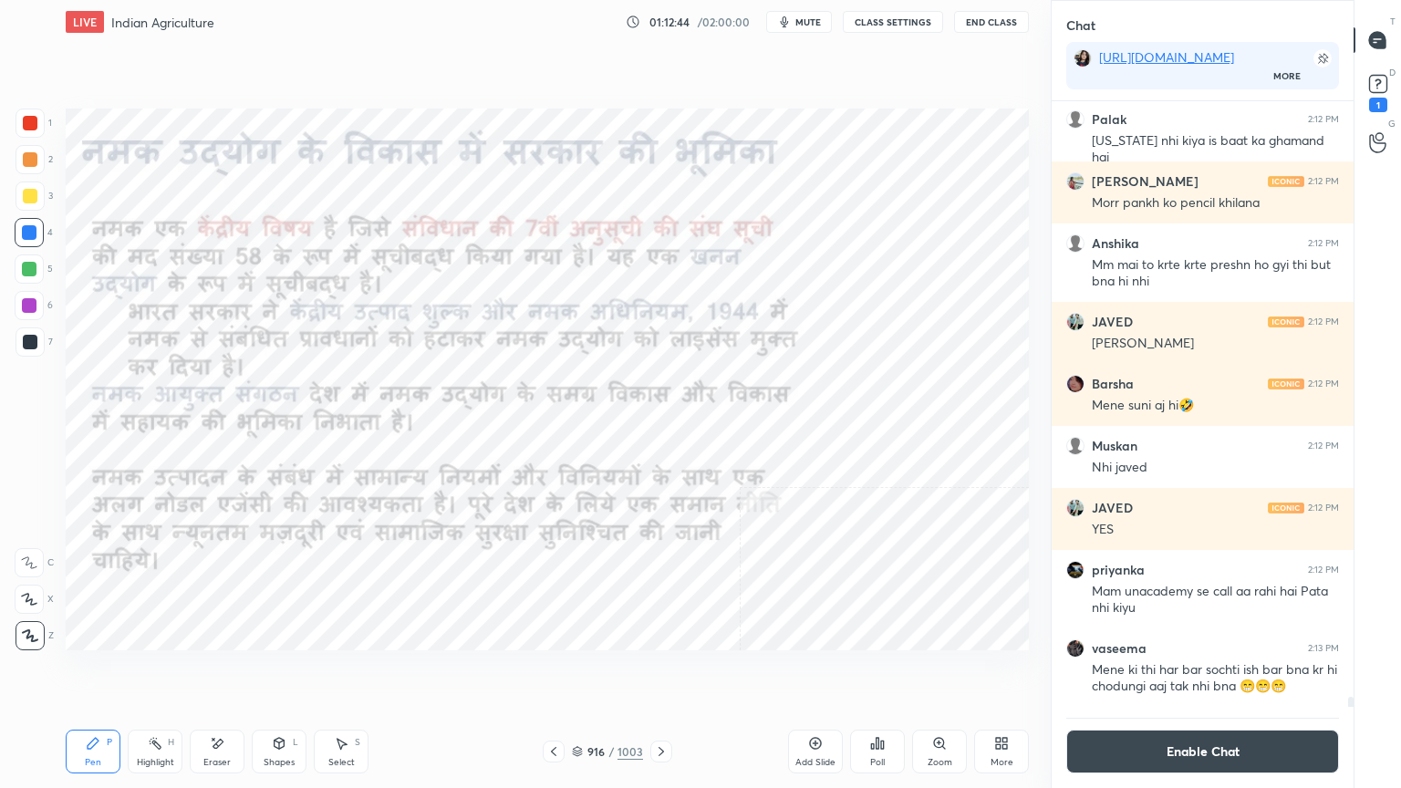
click at [660, 672] on icon at bounding box center [661, 751] width 5 height 9
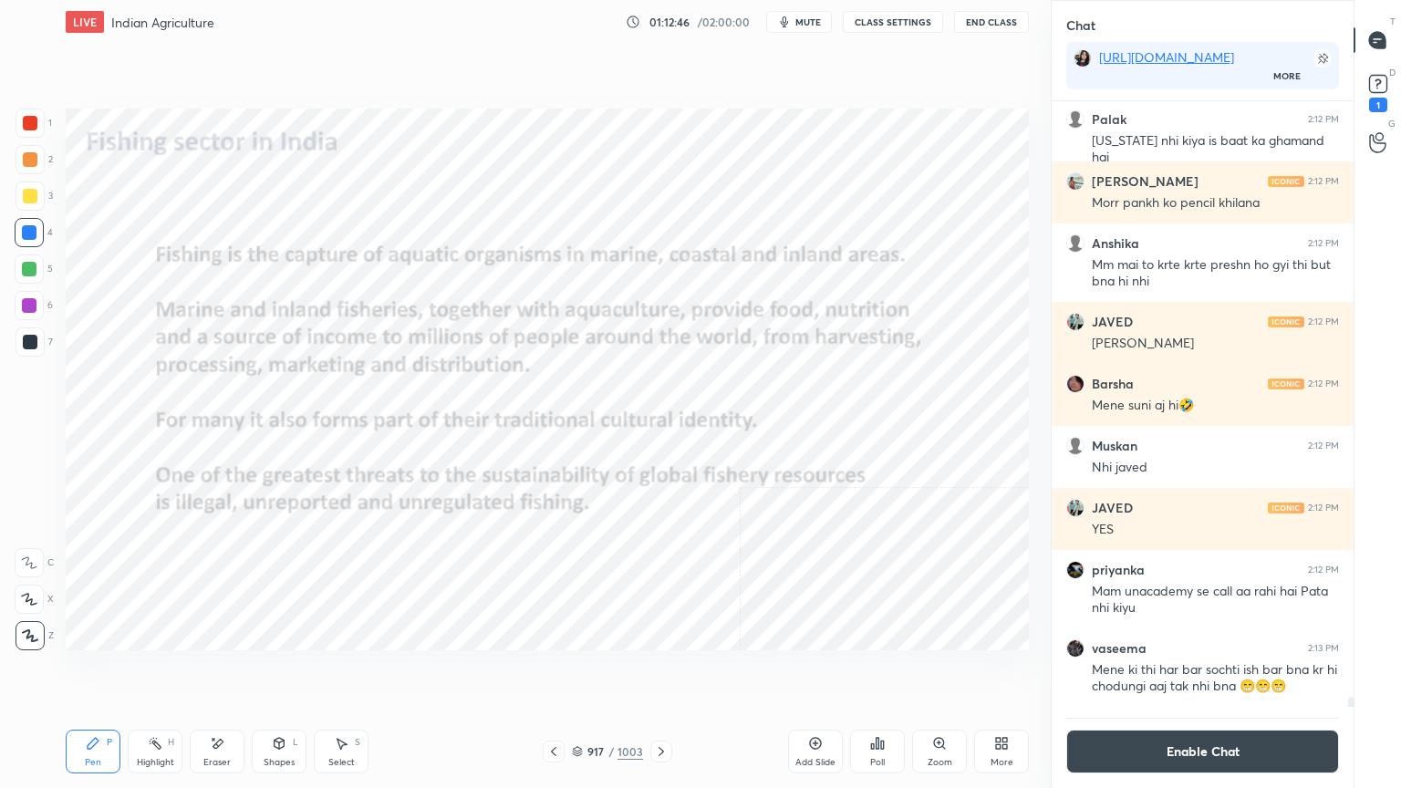
click at [660, 672] on icon at bounding box center [661, 751] width 5 height 9
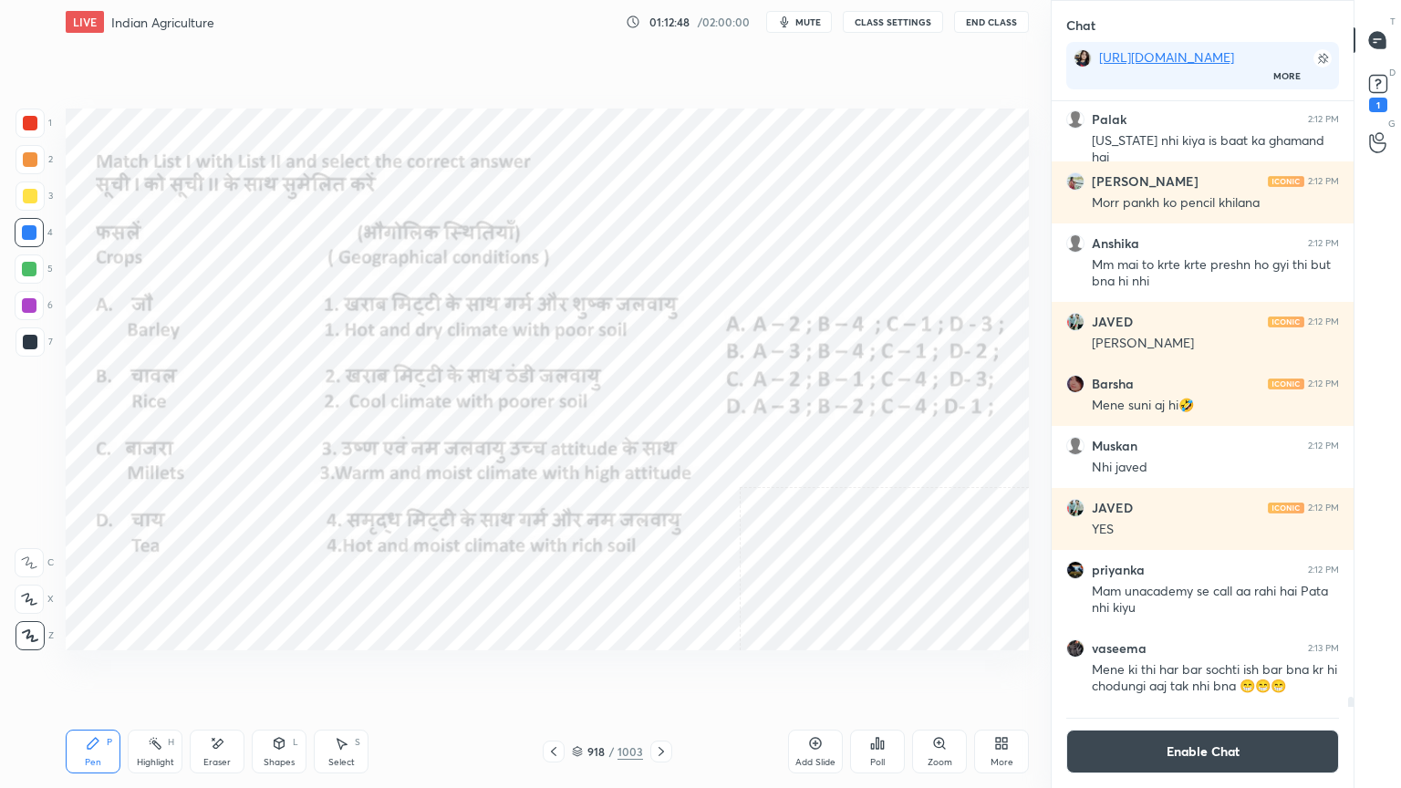
drag, startPoint x: 658, startPoint y: 748, endPoint x: 655, endPoint y: 715, distance: 33.0
click at [655, 672] on div "Pen P Highlight H Eraser Shapes L Select S 918 / 1003 Add Slide Poll Zoom More" at bounding box center [547, 751] width 963 height 73
click at [1206, 672] on button "Enable Chat" at bounding box center [1202, 752] width 273 height 44
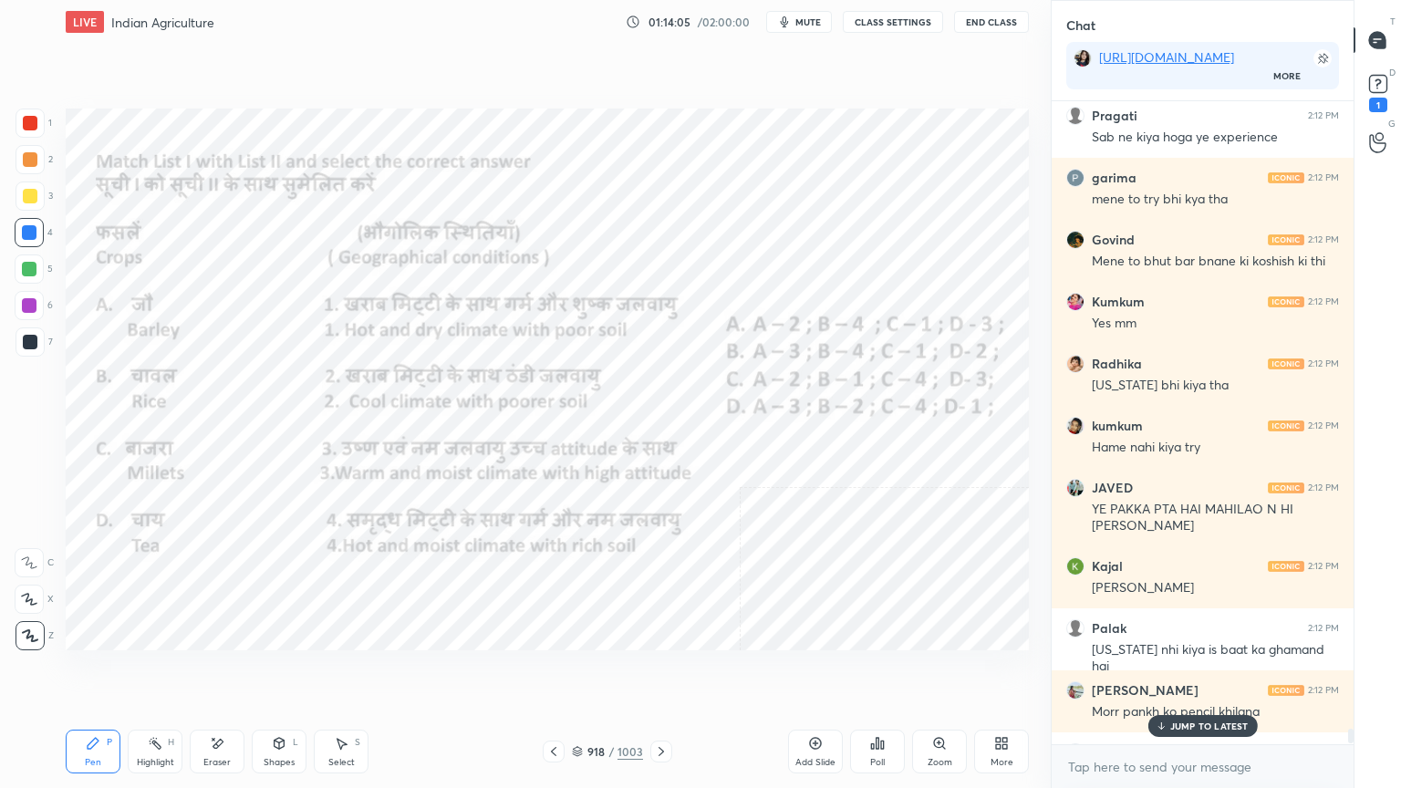
click at [1220, 672] on p "JUMP TO LATEST" at bounding box center [1209, 726] width 78 height 11
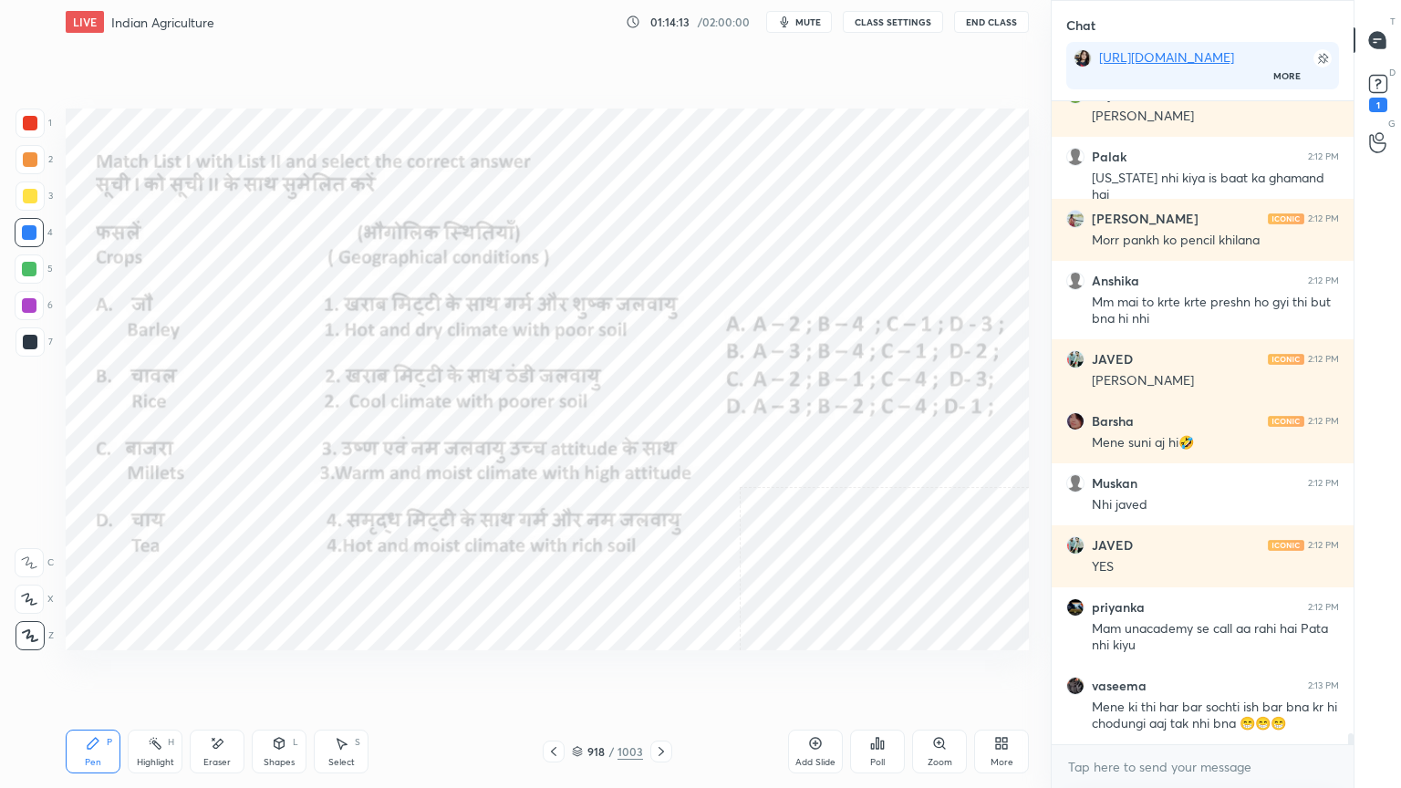
scroll to position [36007, 0]
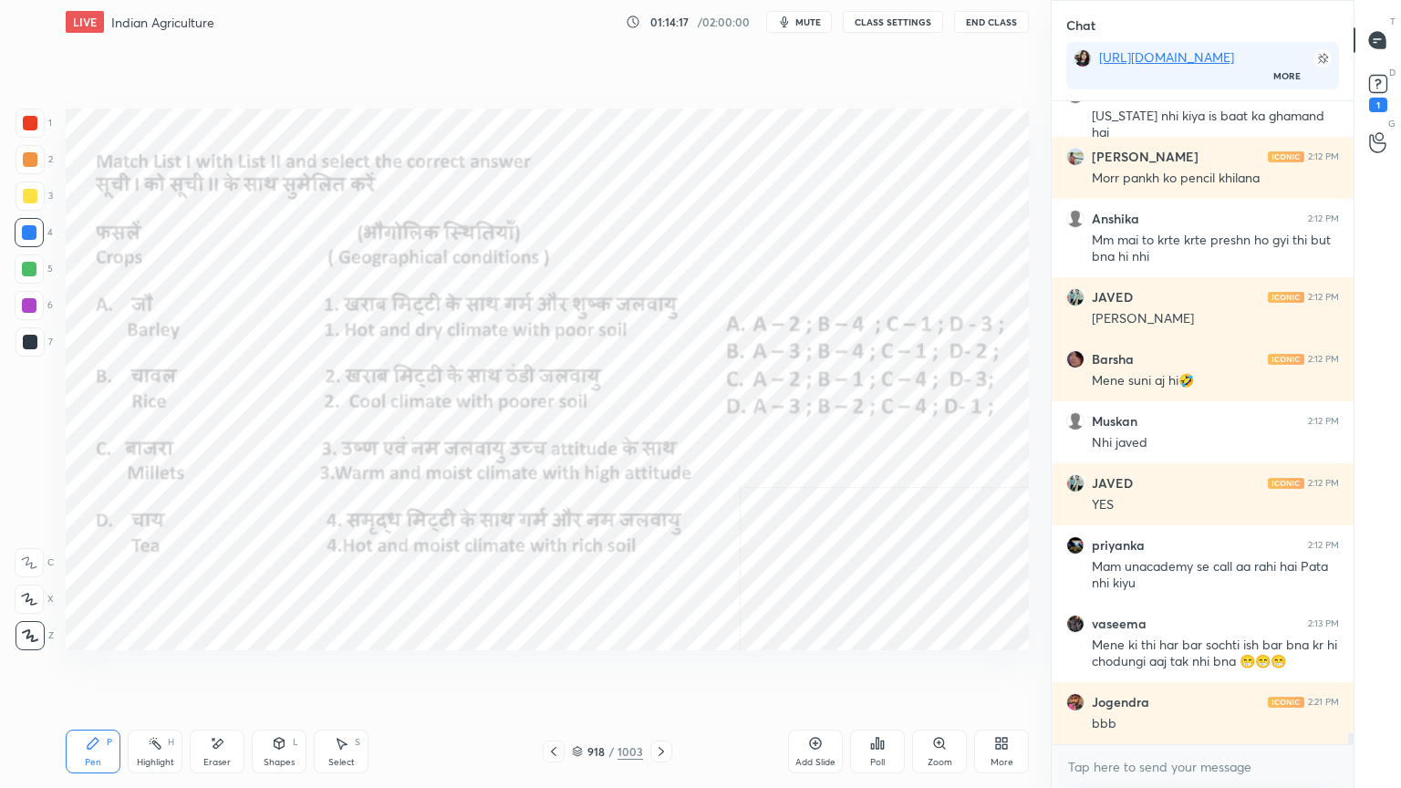
click at [231, 672] on div "Eraser" at bounding box center [217, 752] width 55 height 44
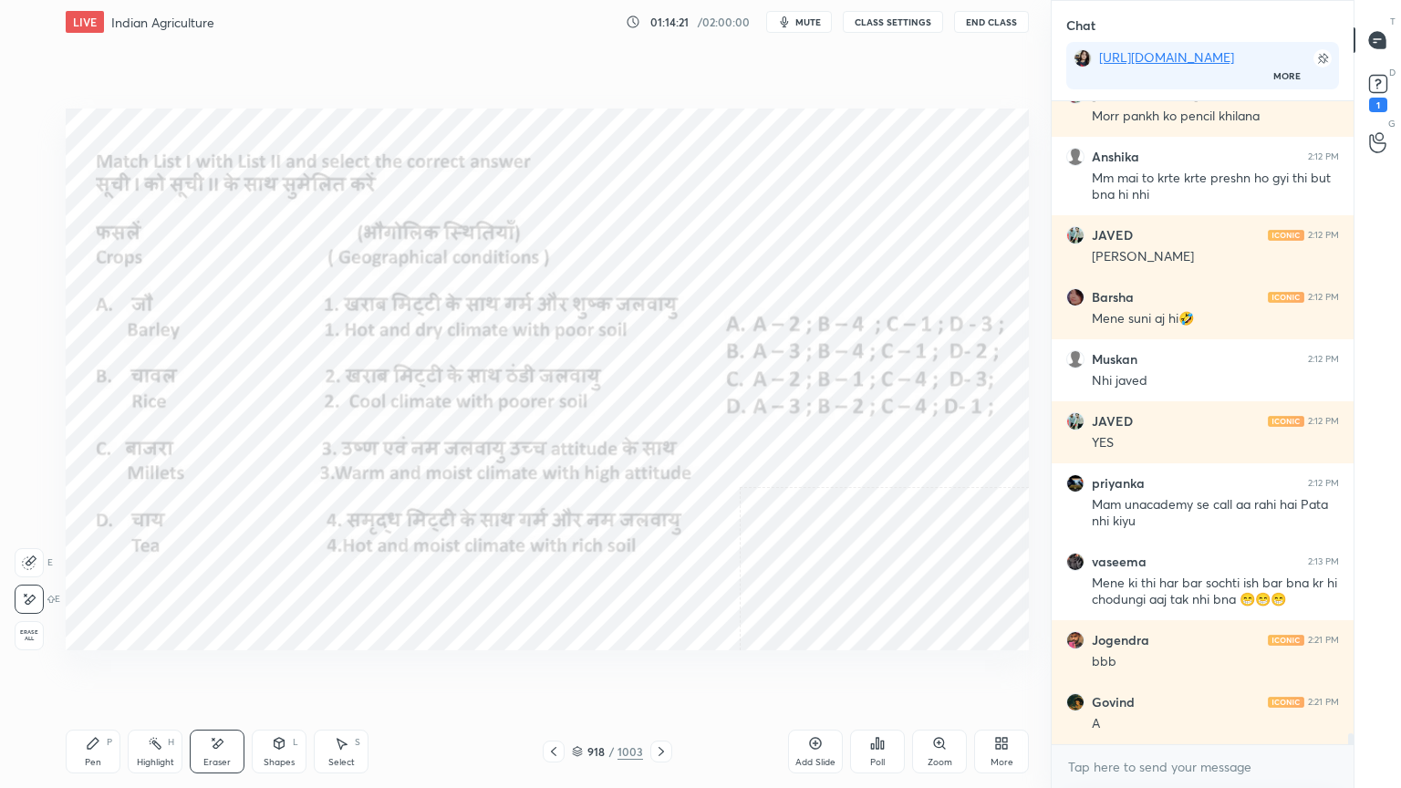
click at [103, 672] on div "Pen P" at bounding box center [93, 752] width 55 height 44
click at [107, 672] on div "P" at bounding box center [109, 742] width 5 height 9
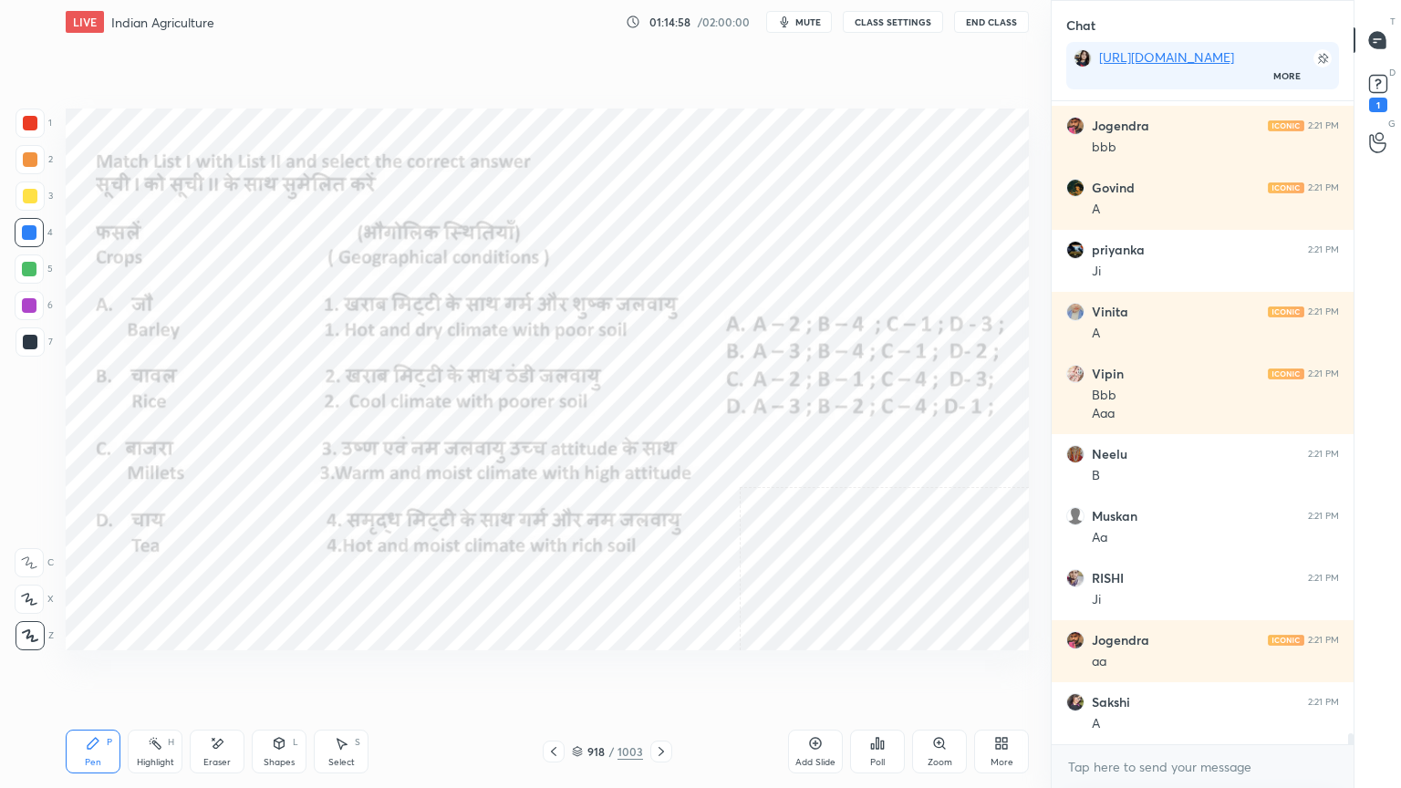
scroll to position [36646, 0]
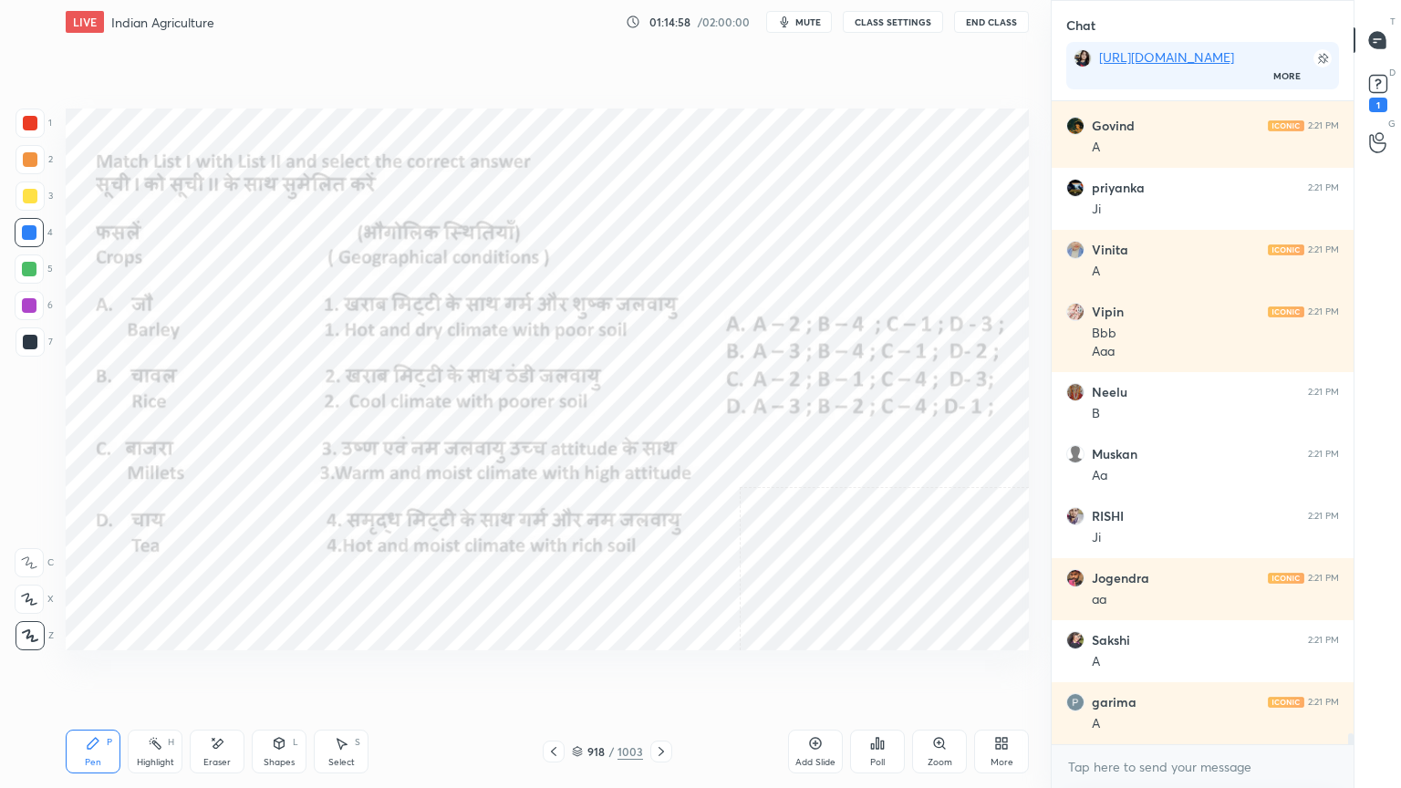
drag, startPoint x: 580, startPoint y: 750, endPoint x: 600, endPoint y: 744, distance: 20.8
click at [581, 672] on icon at bounding box center [577, 749] width 9 height 5
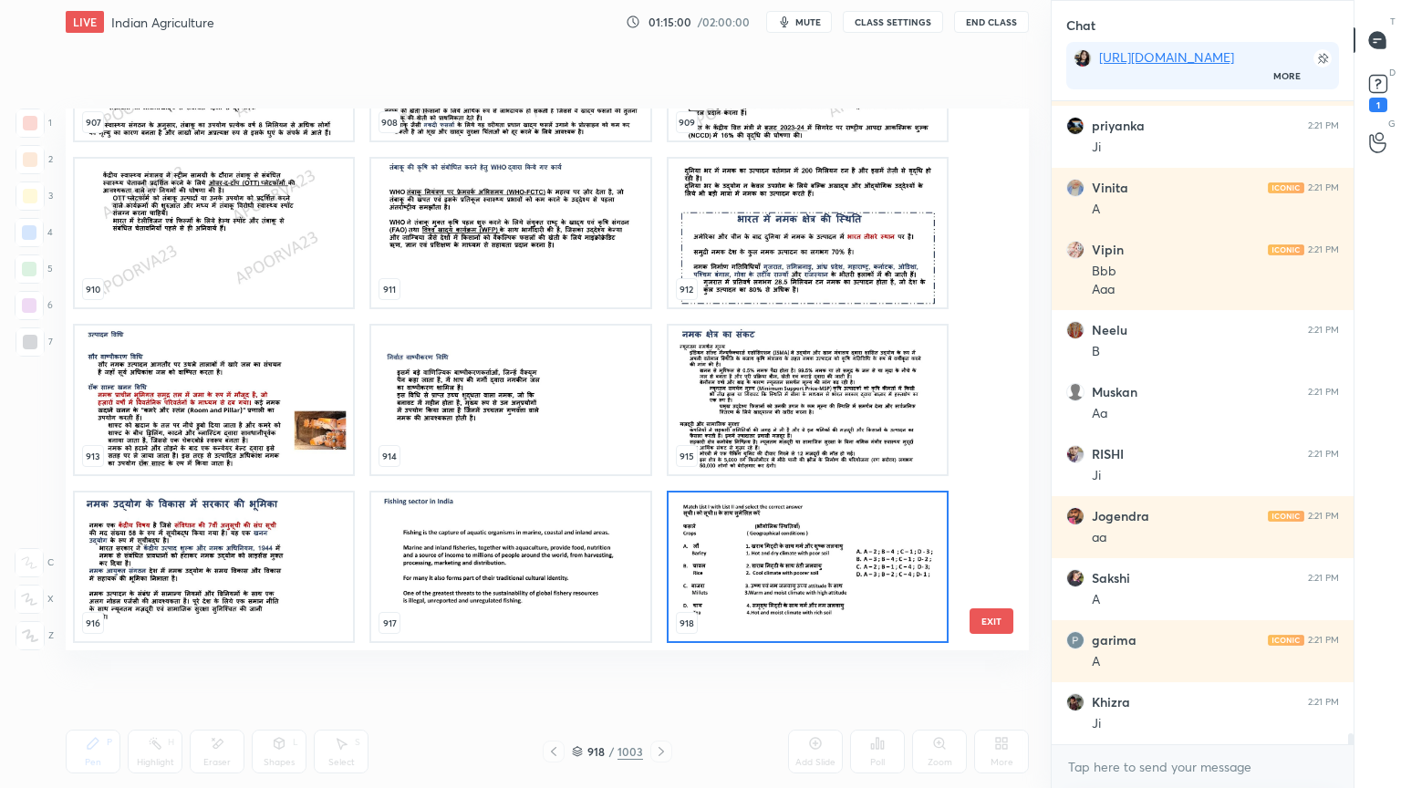
scroll to position [36770, 0]
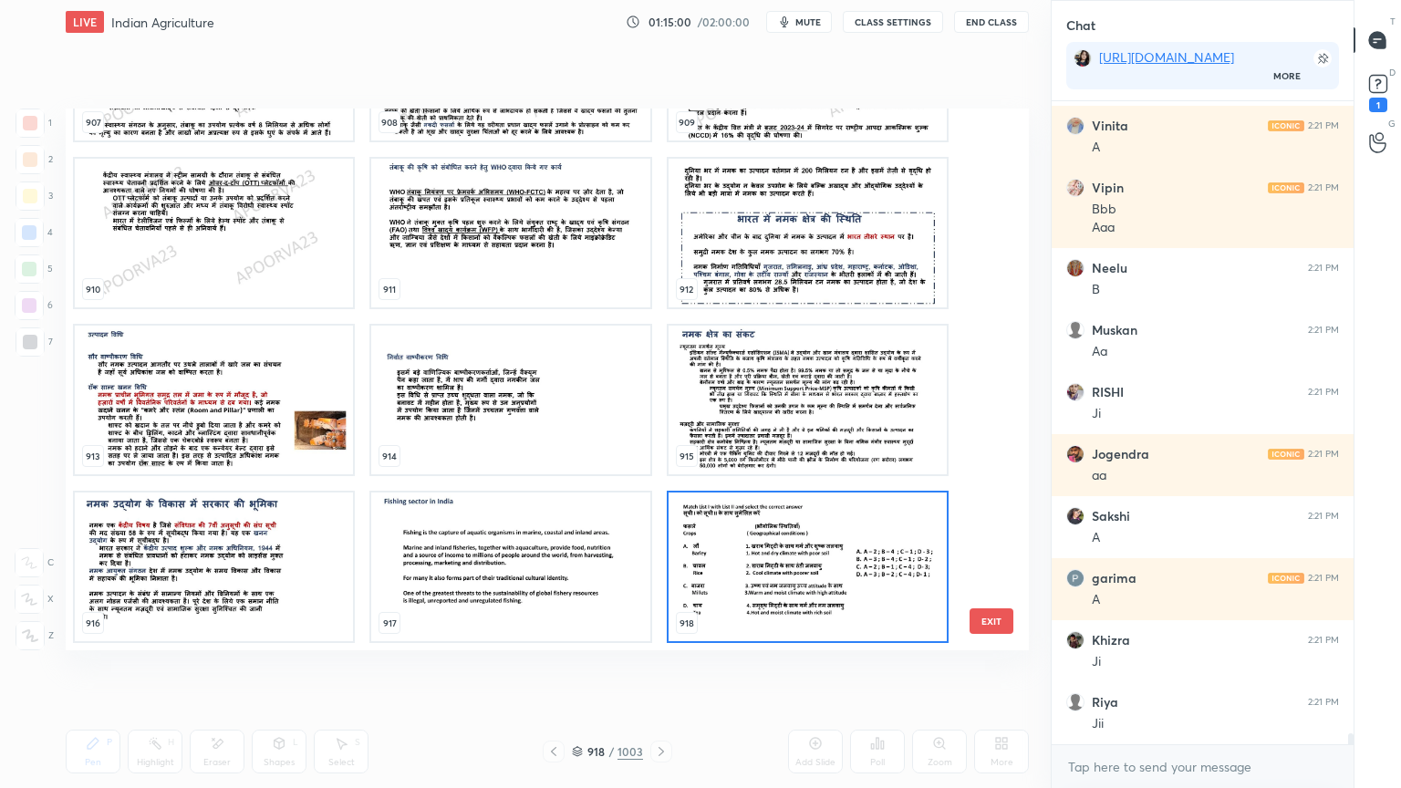
click at [993, 547] on div "907 908 909 910 911 912 913 914 915 916 917 918 919 920 921 EXIT" at bounding box center [547, 380] width 963 height 542
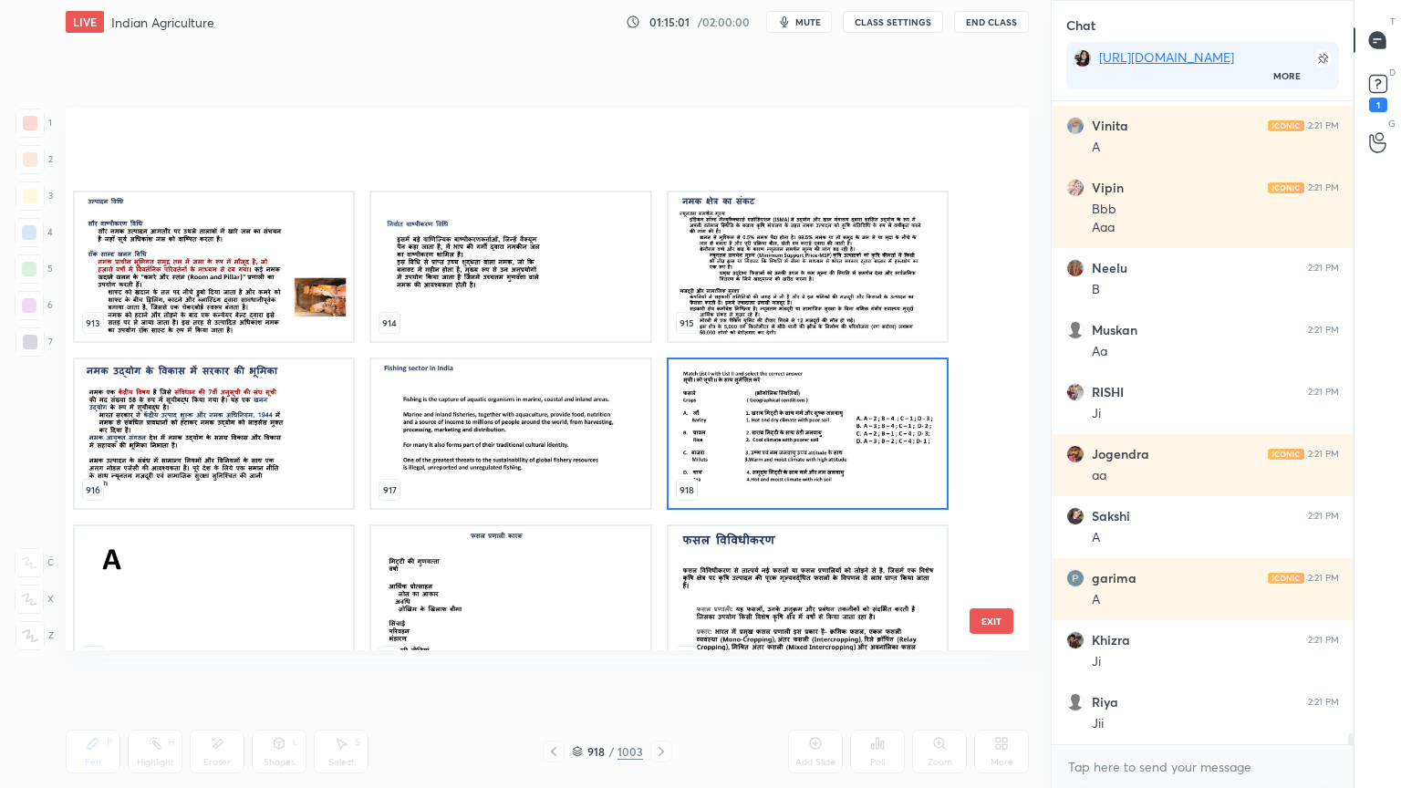
scroll to position [50767, 0]
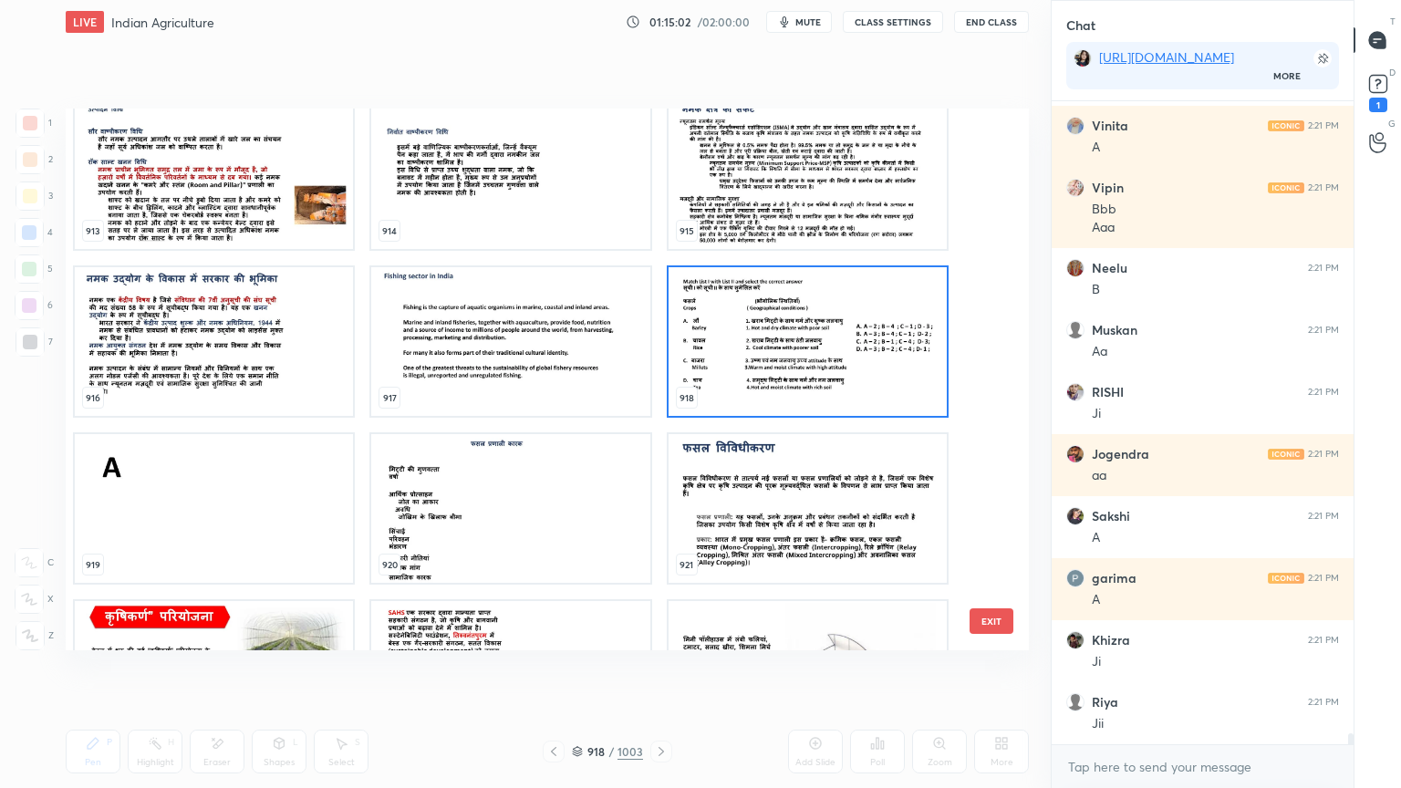
click at [799, 395] on img "grid" at bounding box center [808, 341] width 278 height 149
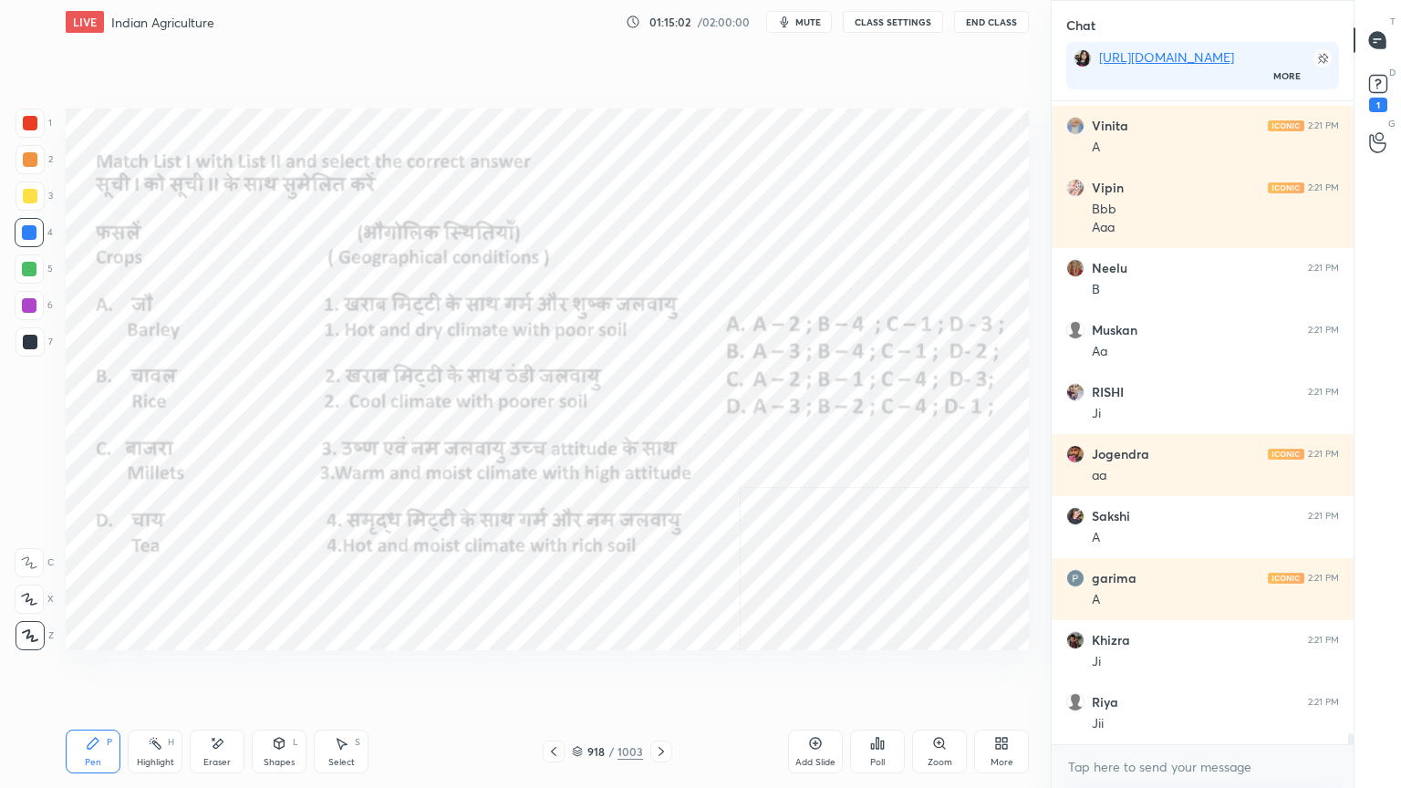
click at [797, 394] on img "grid" at bounding box center [808, 341] width 278 height 149
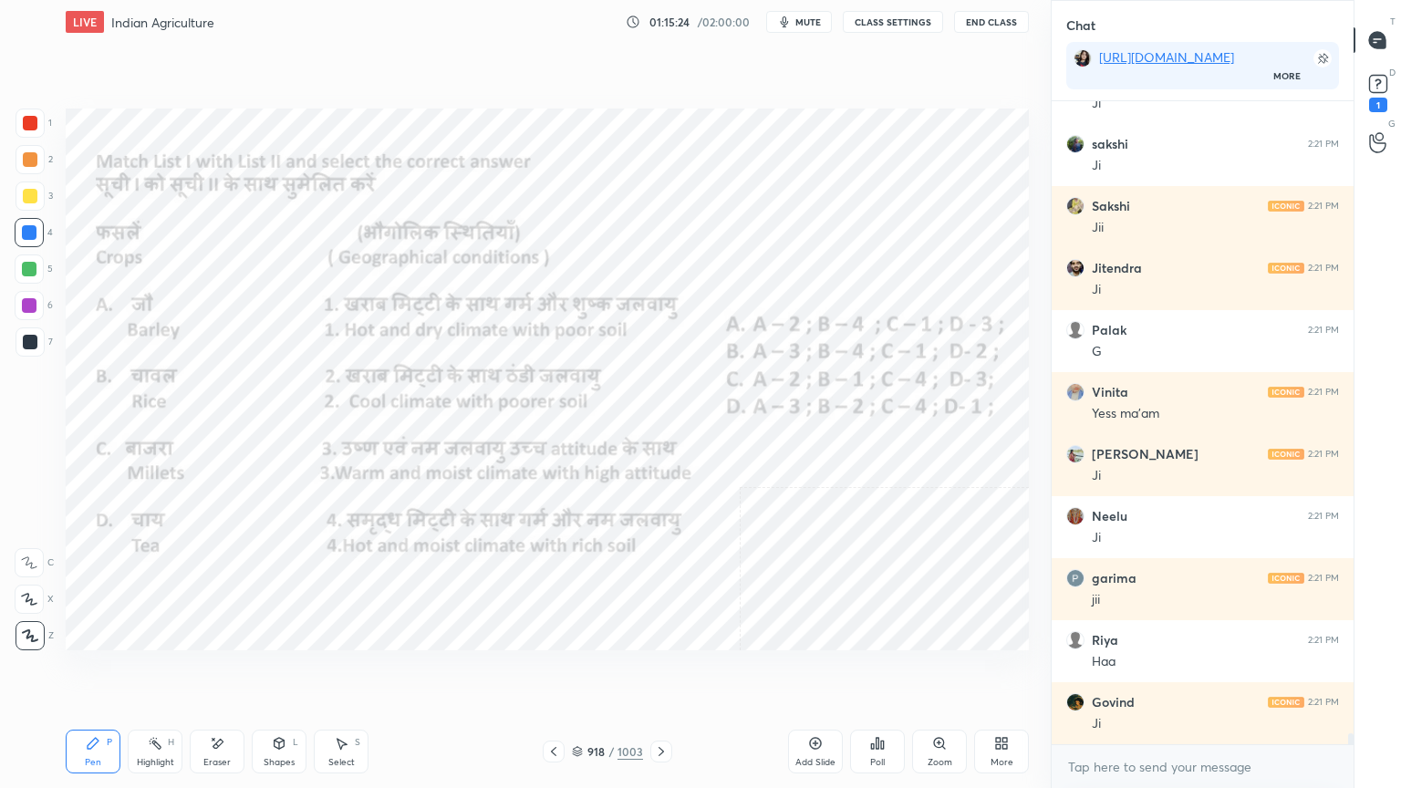
scroll to position [37718, 0]
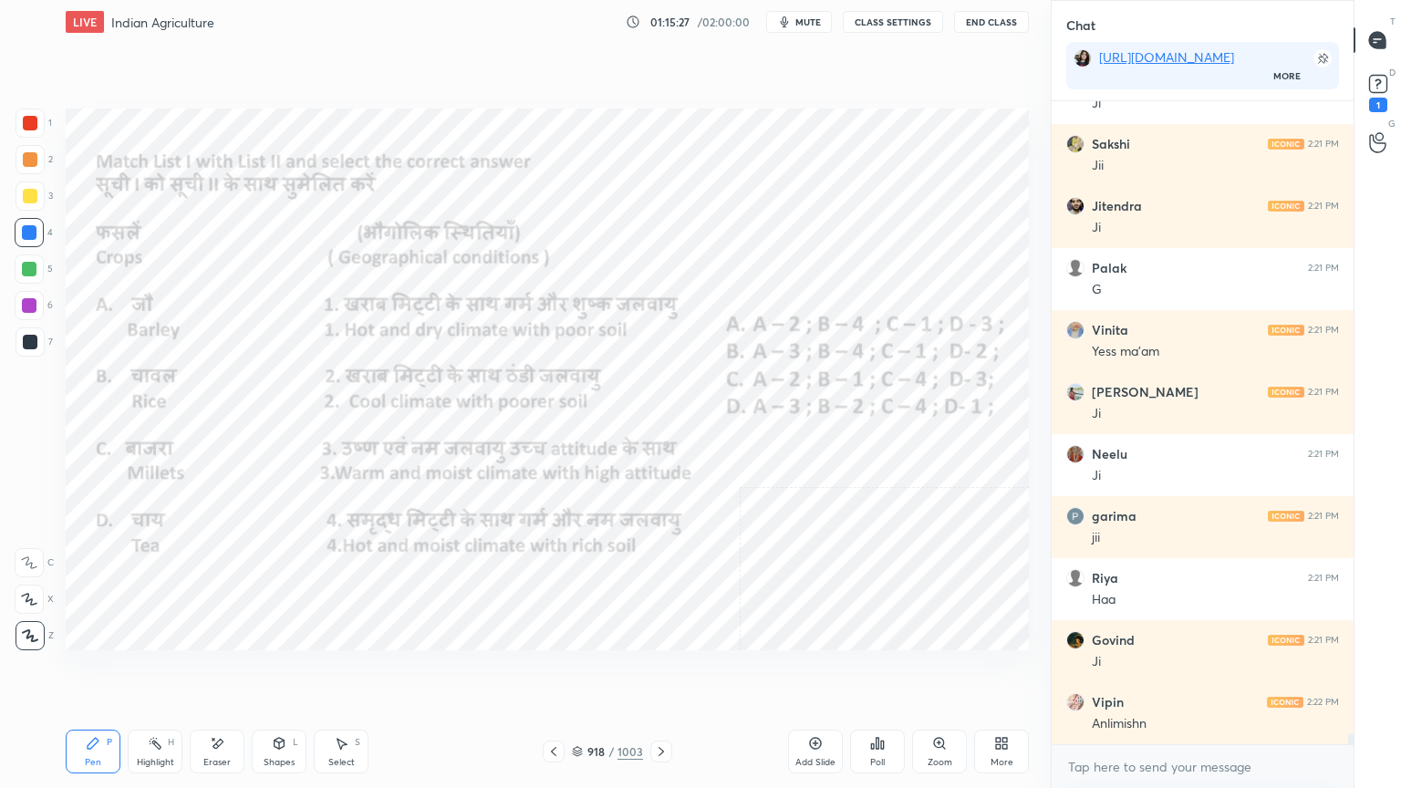
drag, startPoint x: 223, startPoint y: 746, endPoint x: 215, endPoint y: 727, distance: 20.8
click at [225, 672] on div "Eraser" at bounding box center [217, 752] width 55 height 44
drag, startPoint x: 23, startPoint y: 628, endPoint x: 42, endPoint y: 599, distance: 34.2
click at [25, 618] on div "Erase all" at bounding box center [31, 632] width 33 height 36
drag, startPoint x: 584, startPoint y: 749, endPoint x: 658, endPoint y: 721, distance: 79.1
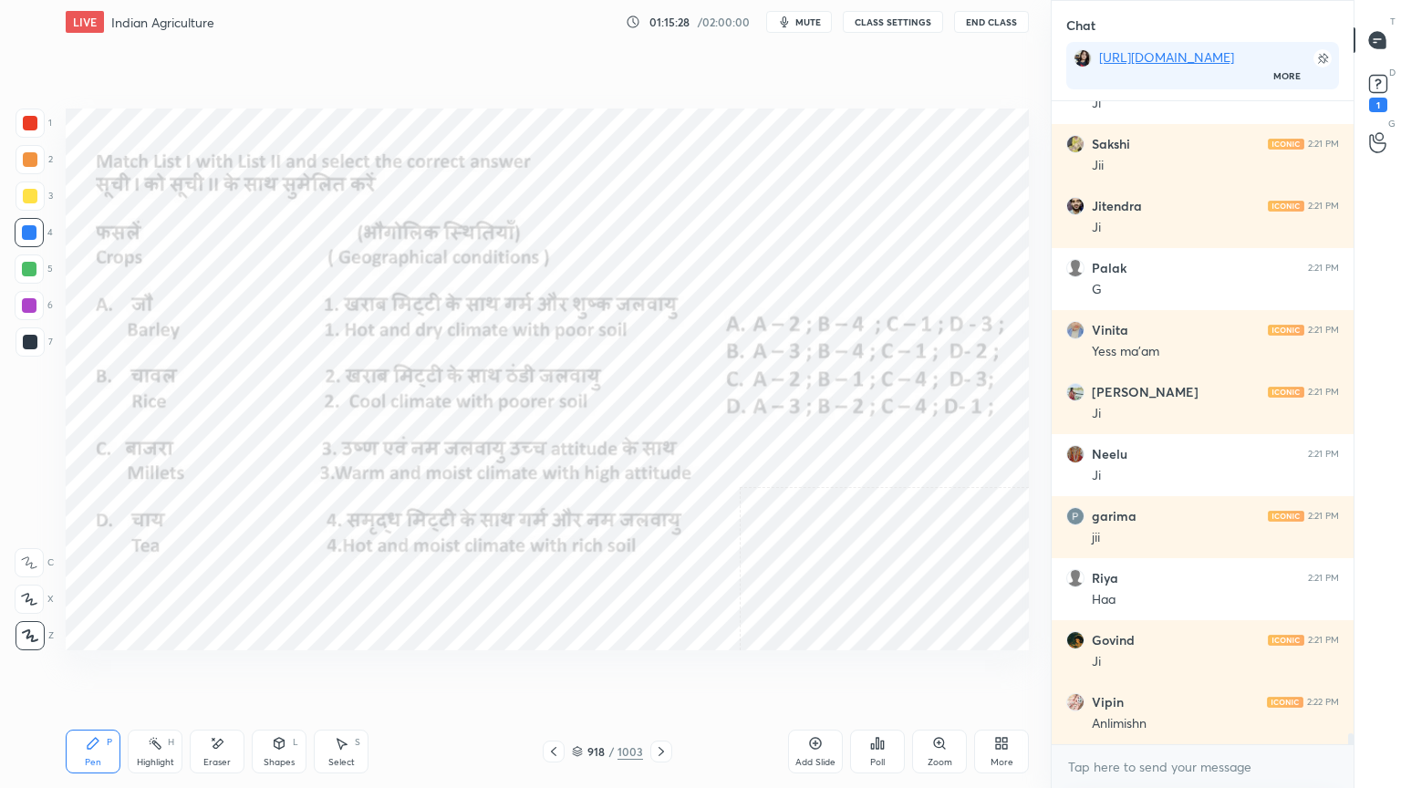
click at [585, 672] on div "918 / 1003" at bounding box center [607, 751] width 71 height 16
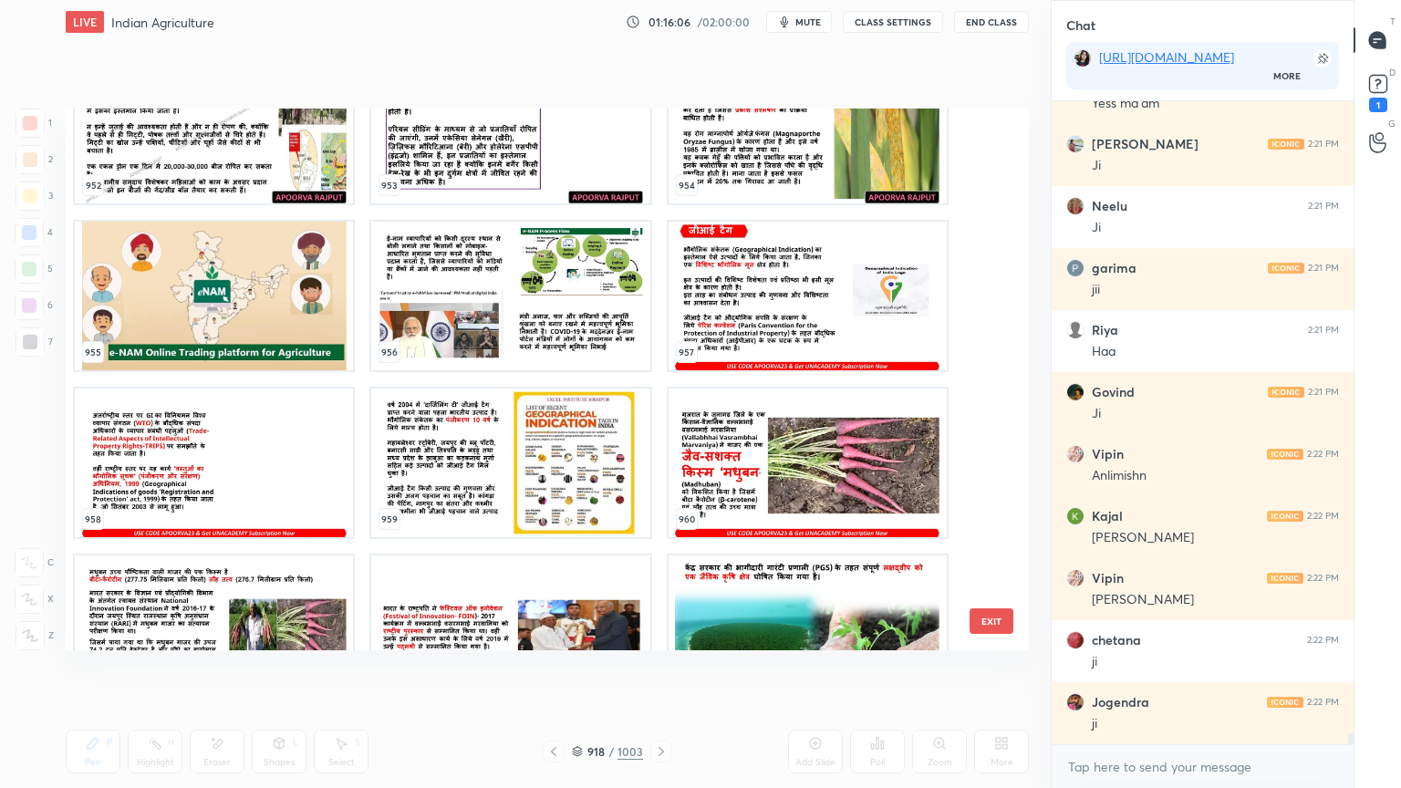
scroll to position [52890, 0]
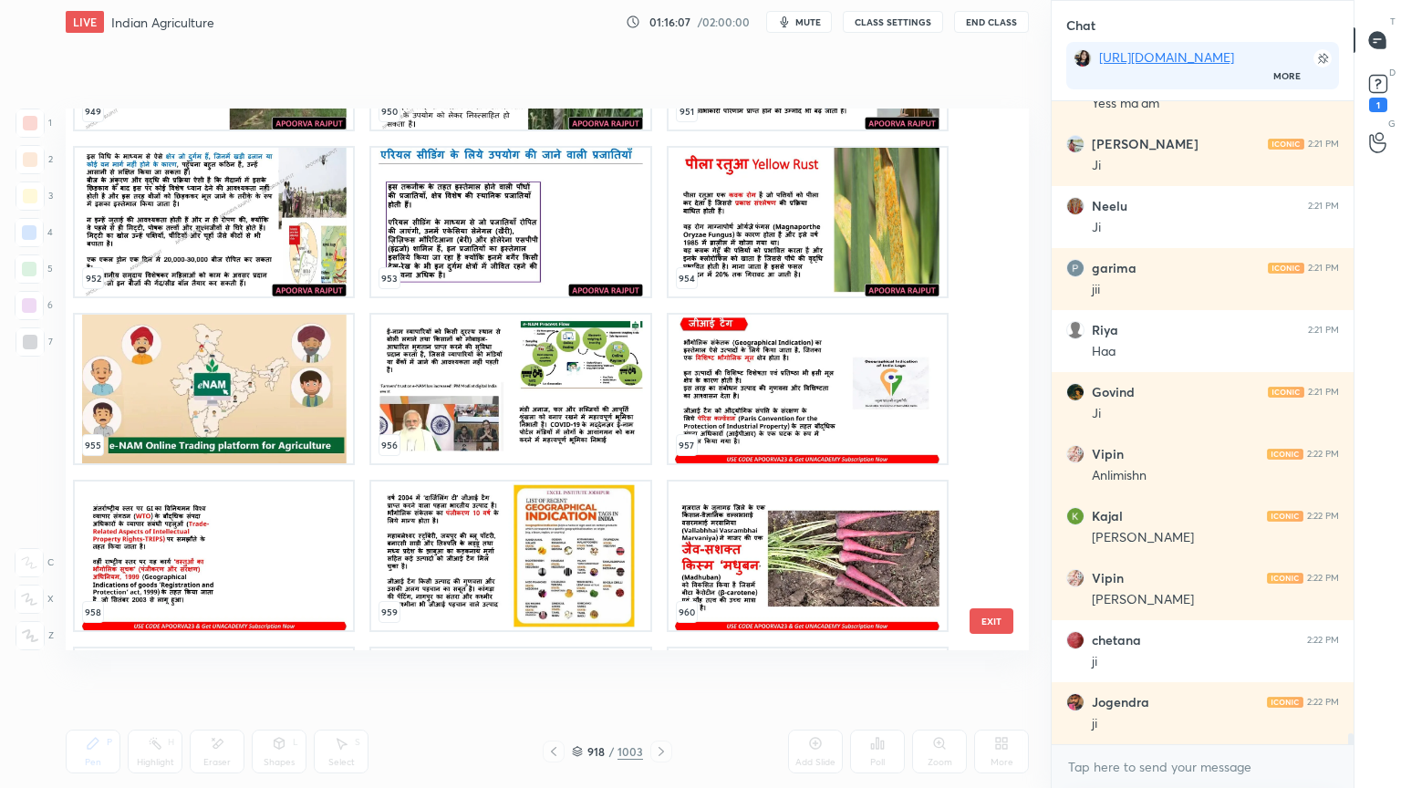
click at [832, 228] on img "grid" at bounding box center [808, 222] width 278 height 149
click at [834, 229] on img "grid" at bounding box center [808, 222] width 278 height 149
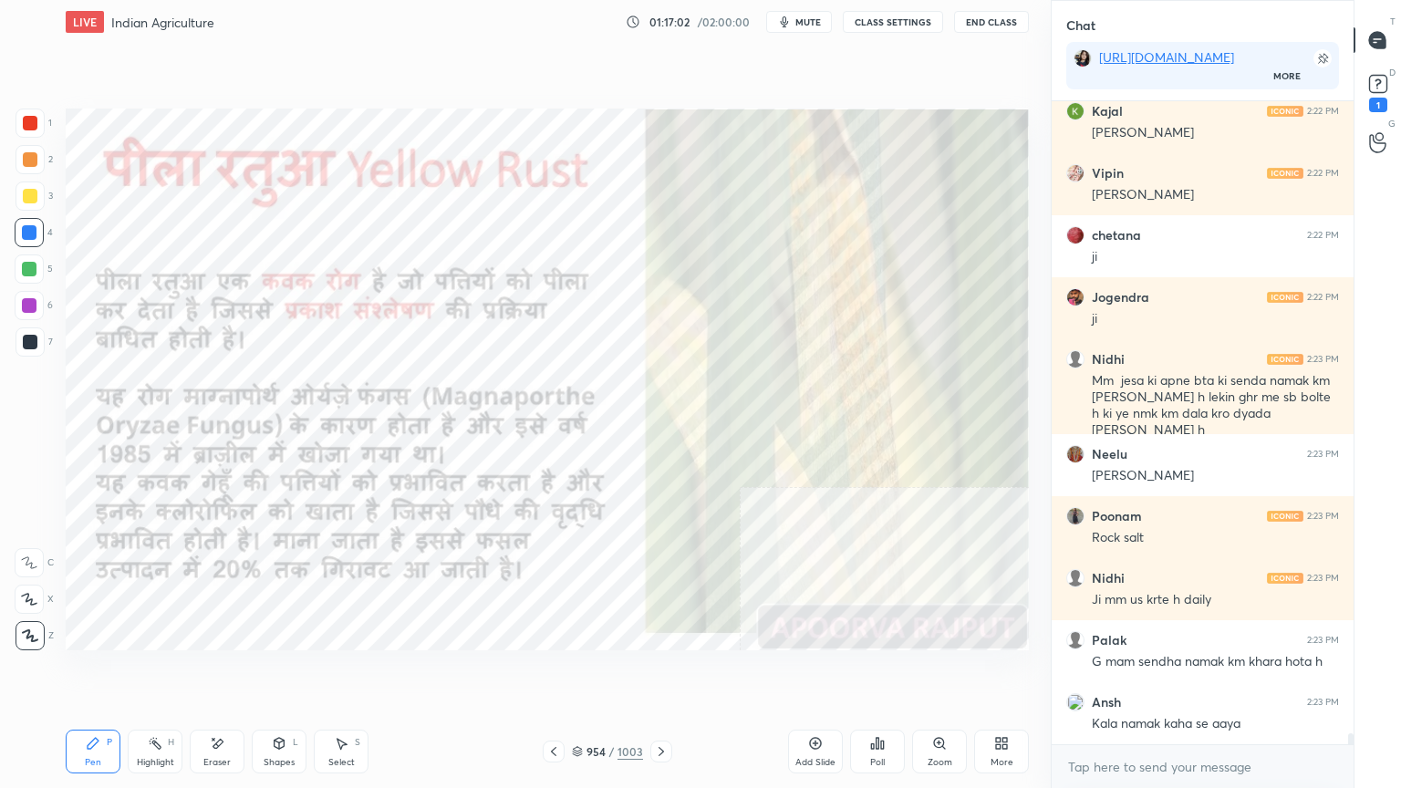
scroll to position [38434, 0]
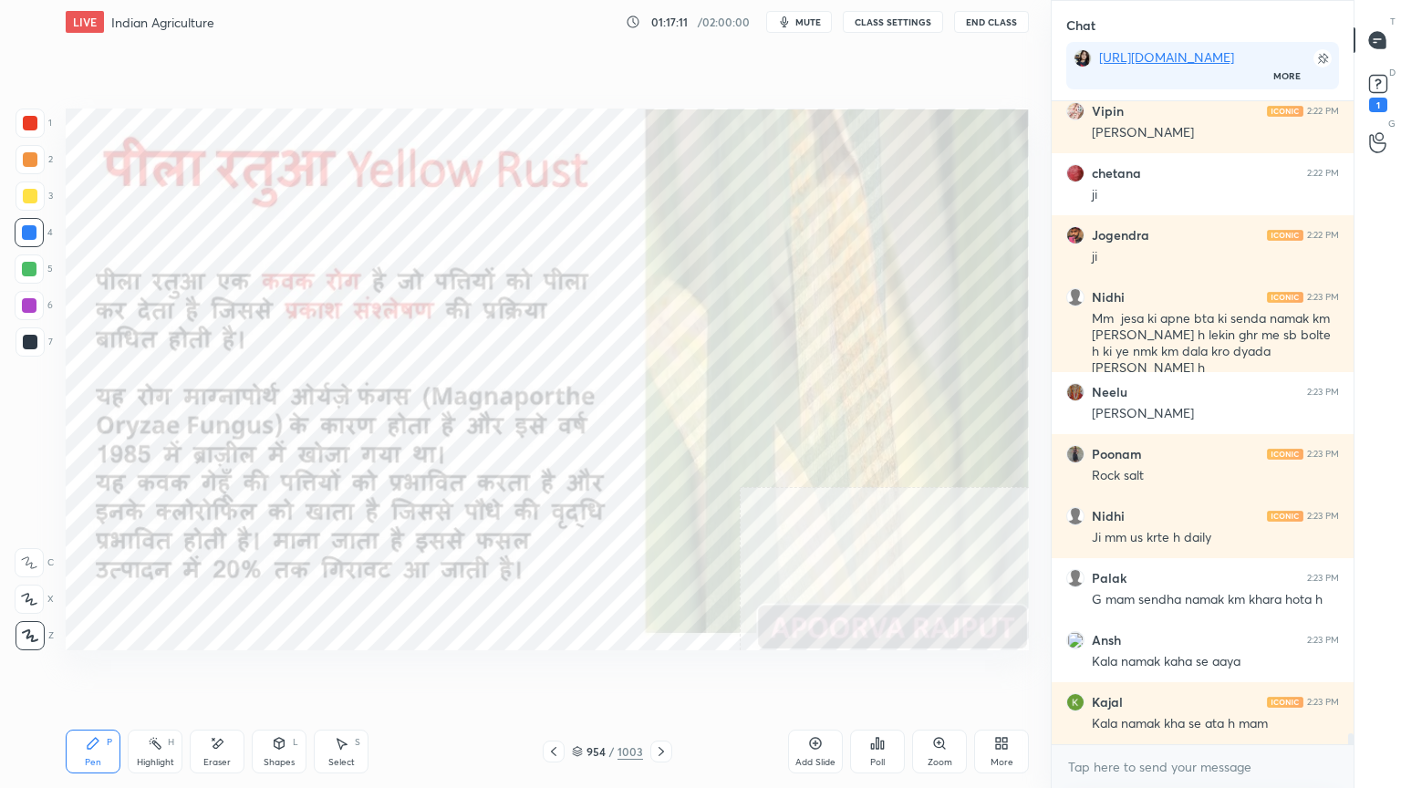
click at [26, 223] on div at bounding box center [29, 232] width 29 height 29
click at [32, 225] on div at bounding box center [29, 232] width 15 height 15
click at [801, 672] on div "Add Slide" at bounding box center [815, 752] width 55 height 44
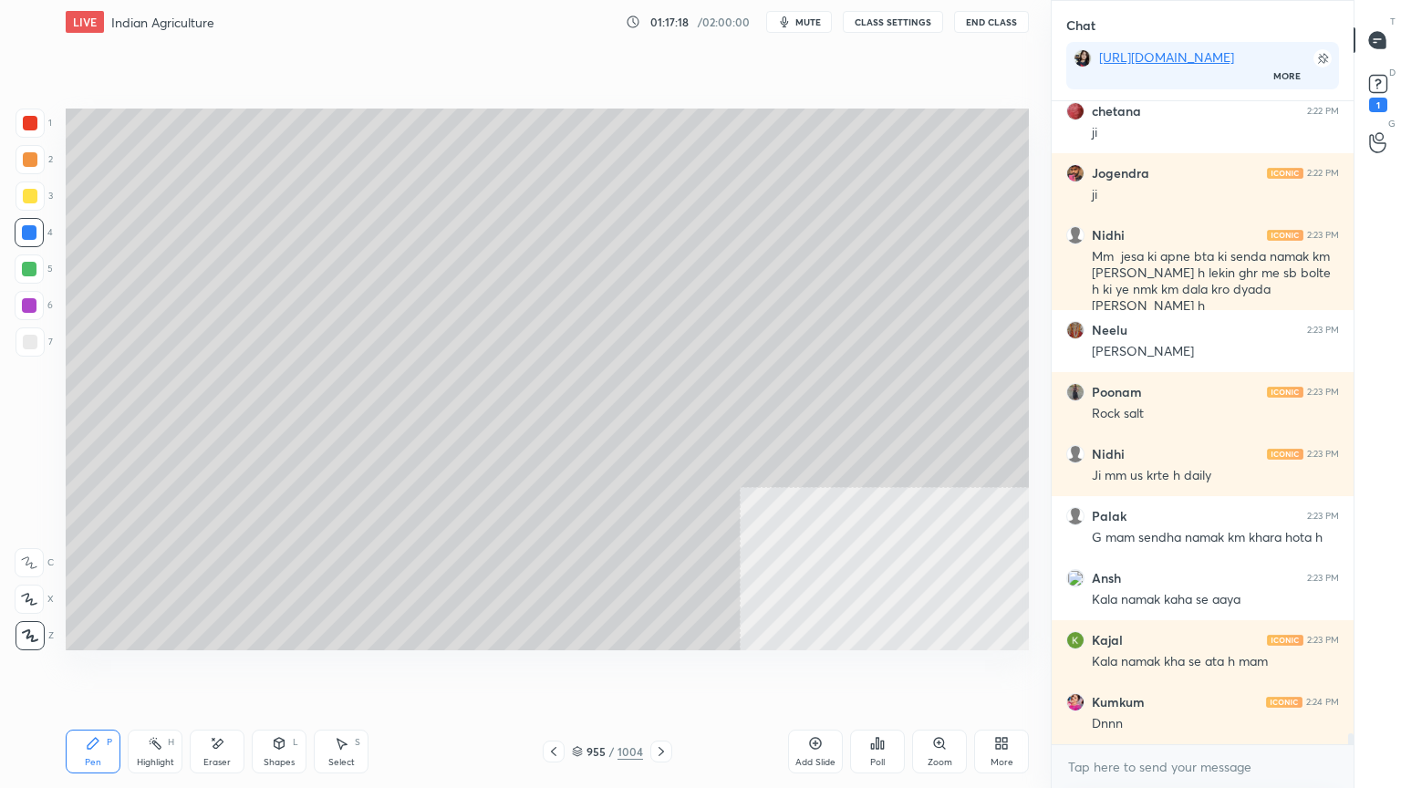
scroll to position [38558, 0]
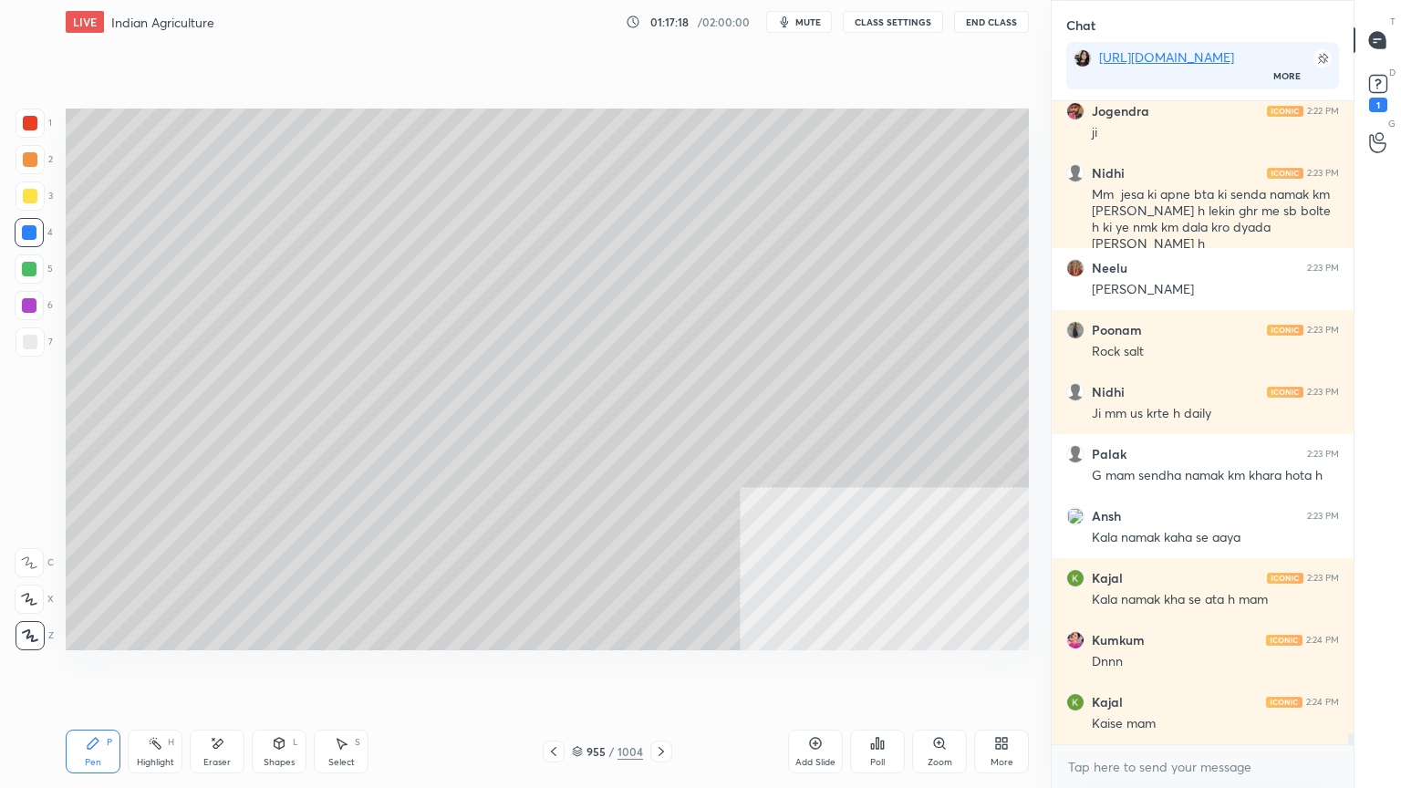
click at [561, 672] on icon at bounding box center [553, 751] width 15 height 15
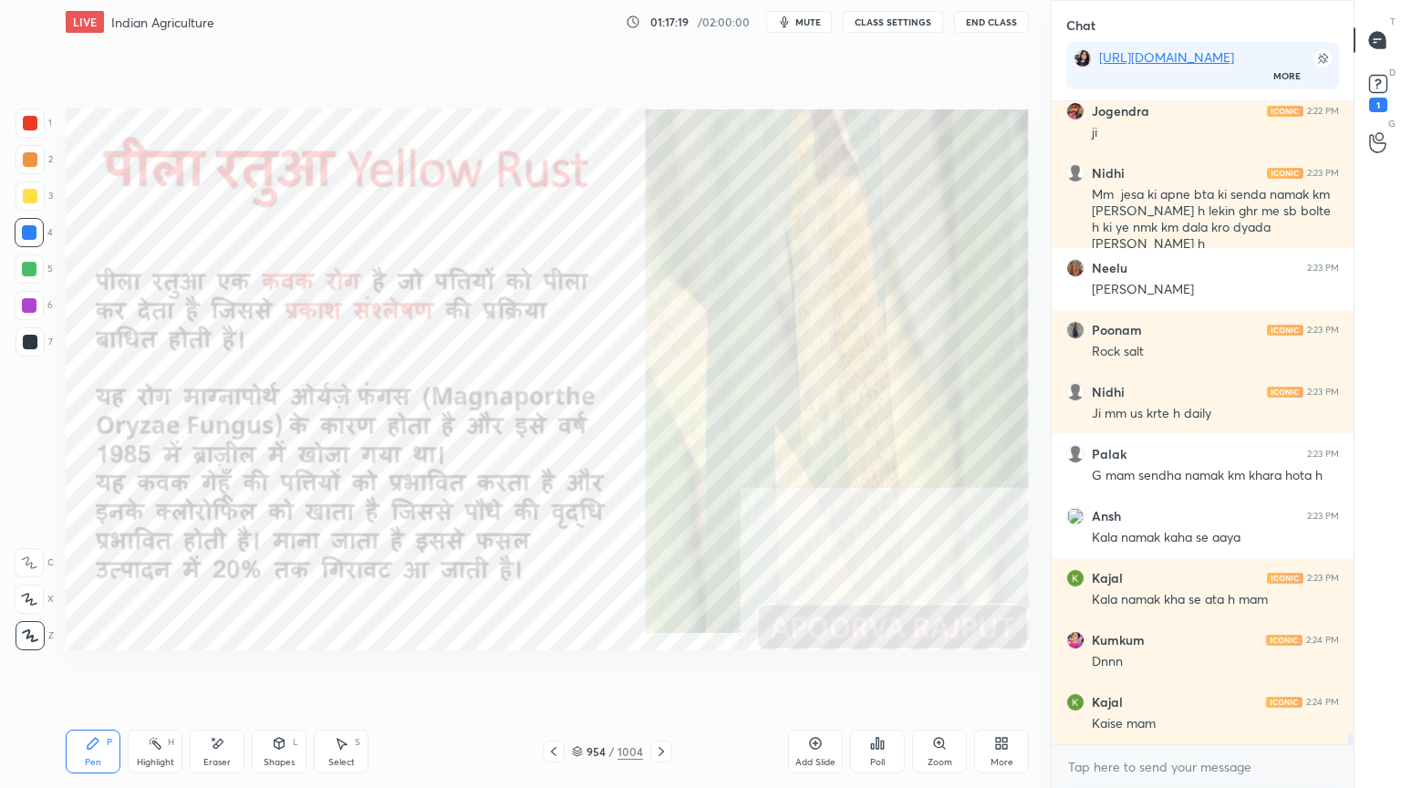
click at [663, 672] on icon at bounding box center [661, 751] width 5 height 9
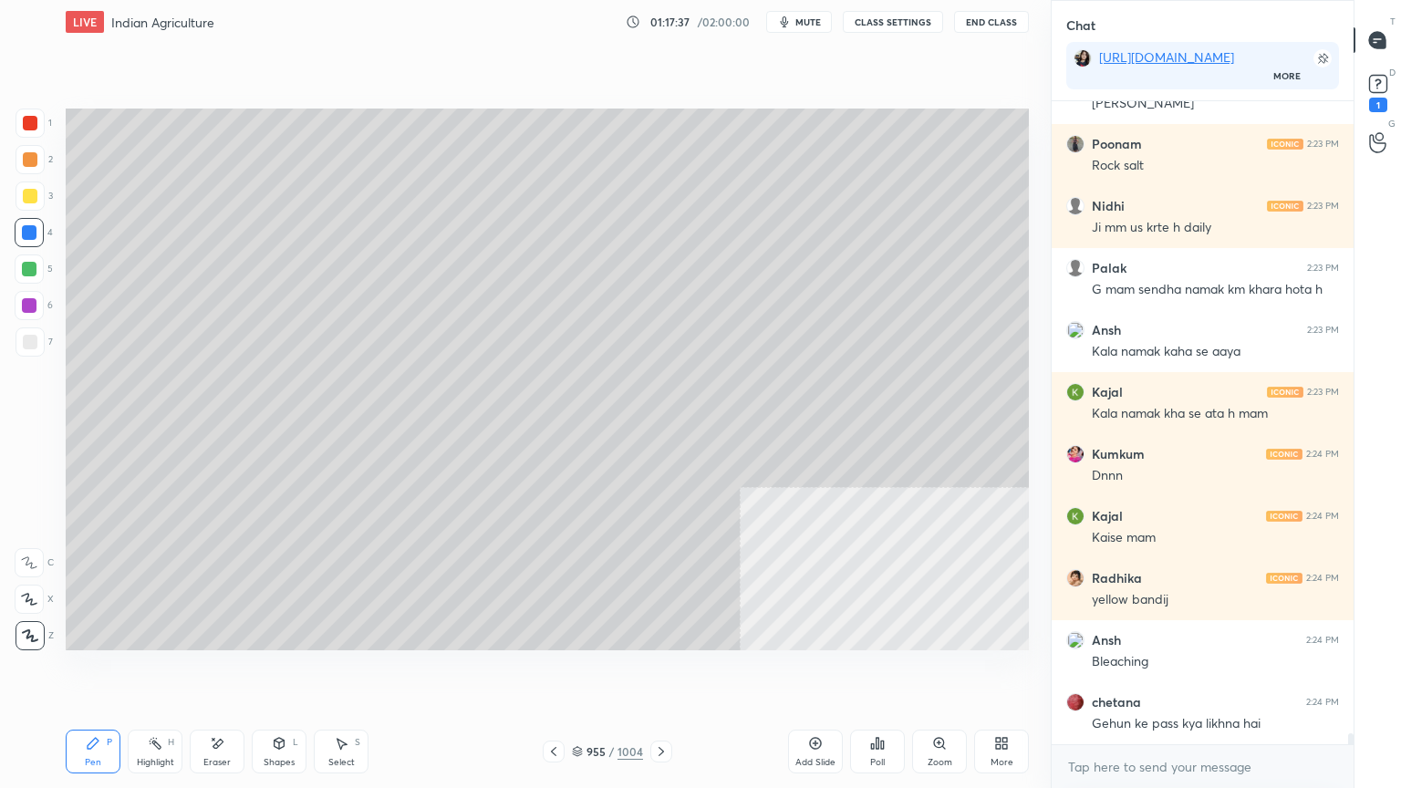
scroll to position [38806, 0]
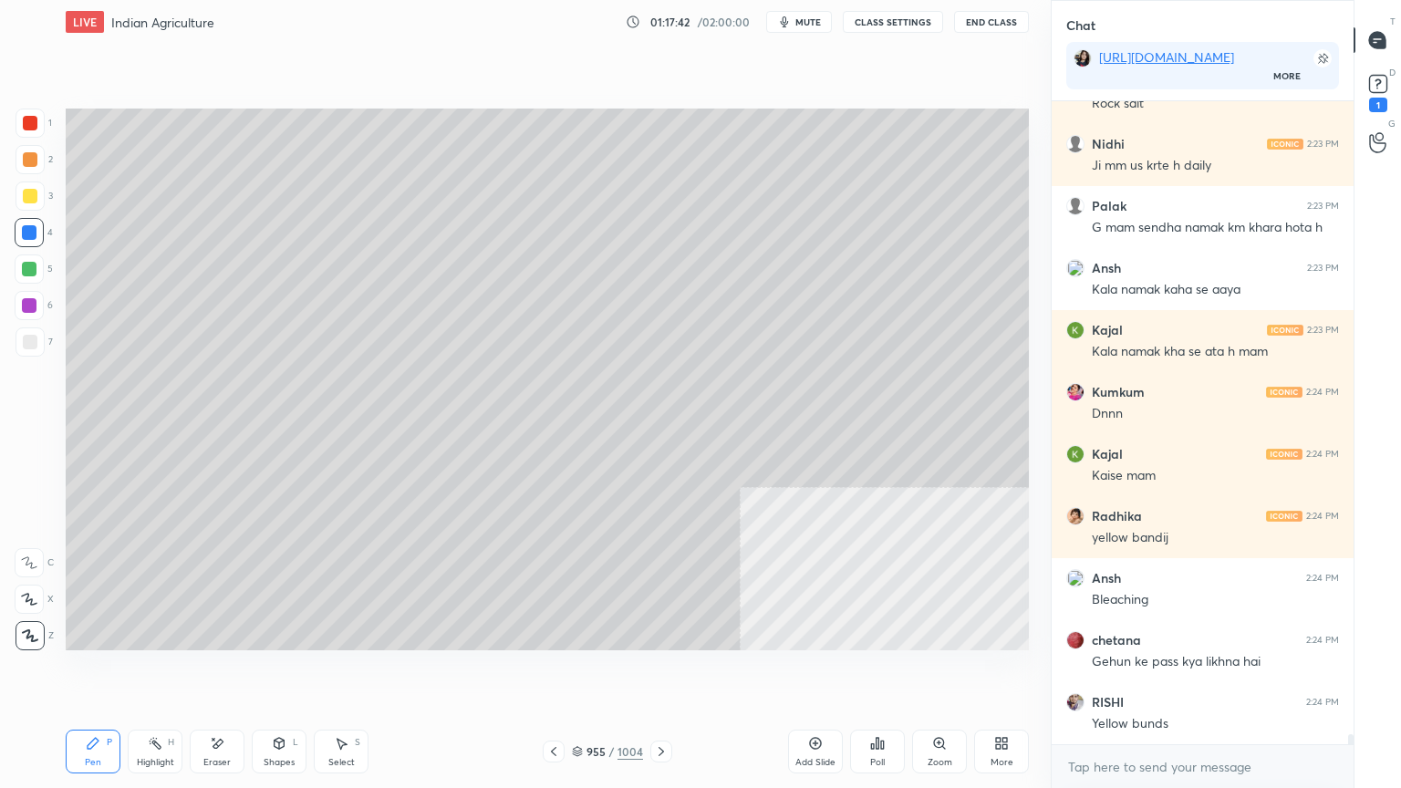
click at [209, 672] on div "Eraser" at bounding box center [217, 752] width 55 height 44
click at [20, 642] on span "Erase all" at bounding box center [29, 635] width 27 height 13
click at [27, 634] on div "1 2 3 4 5 6 7 C X Z E E Erase all H H" at bounding box center [29, 380] width 58 height 542
click at [555, 672] on div at bounding box center [554, 752] width 22 height 22
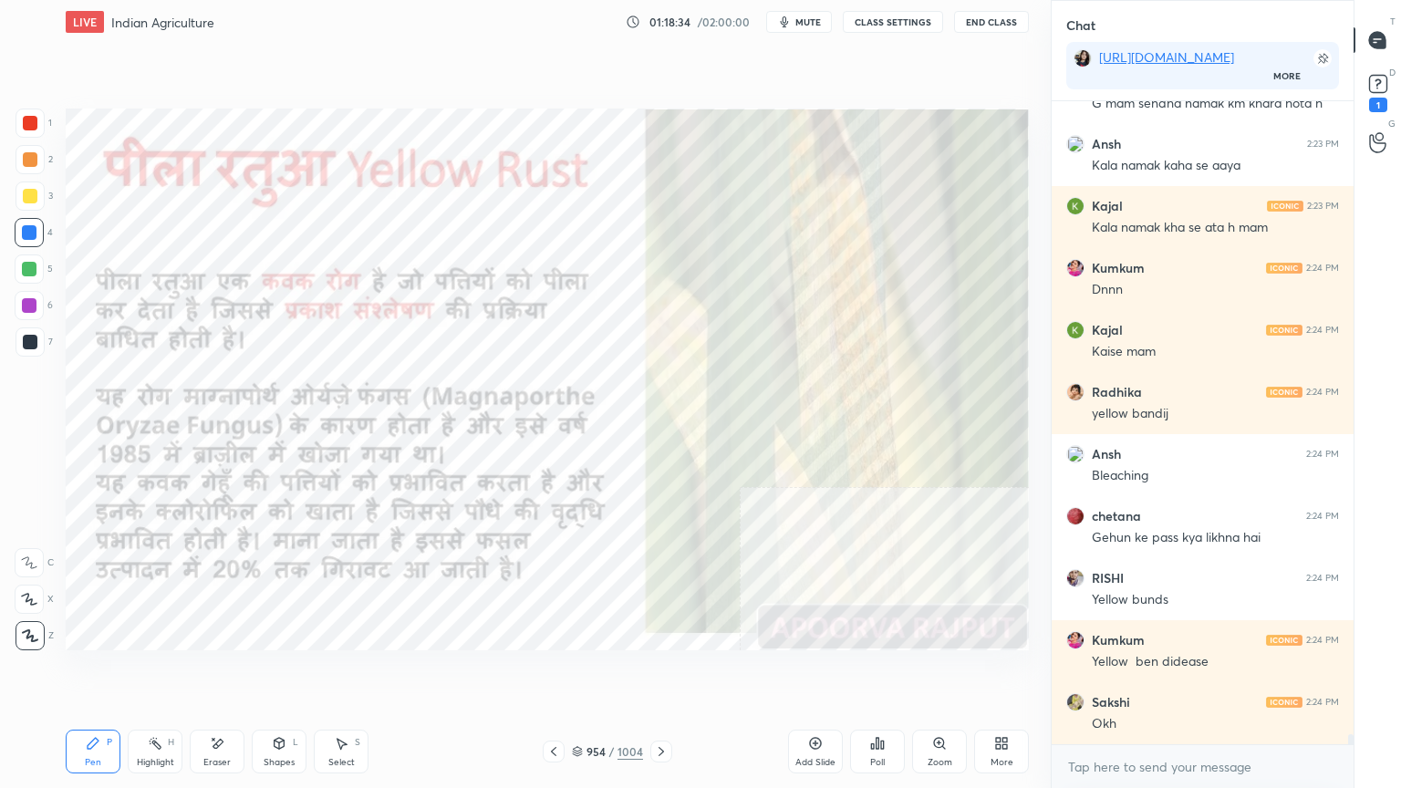
scroll to position [38992, 0]
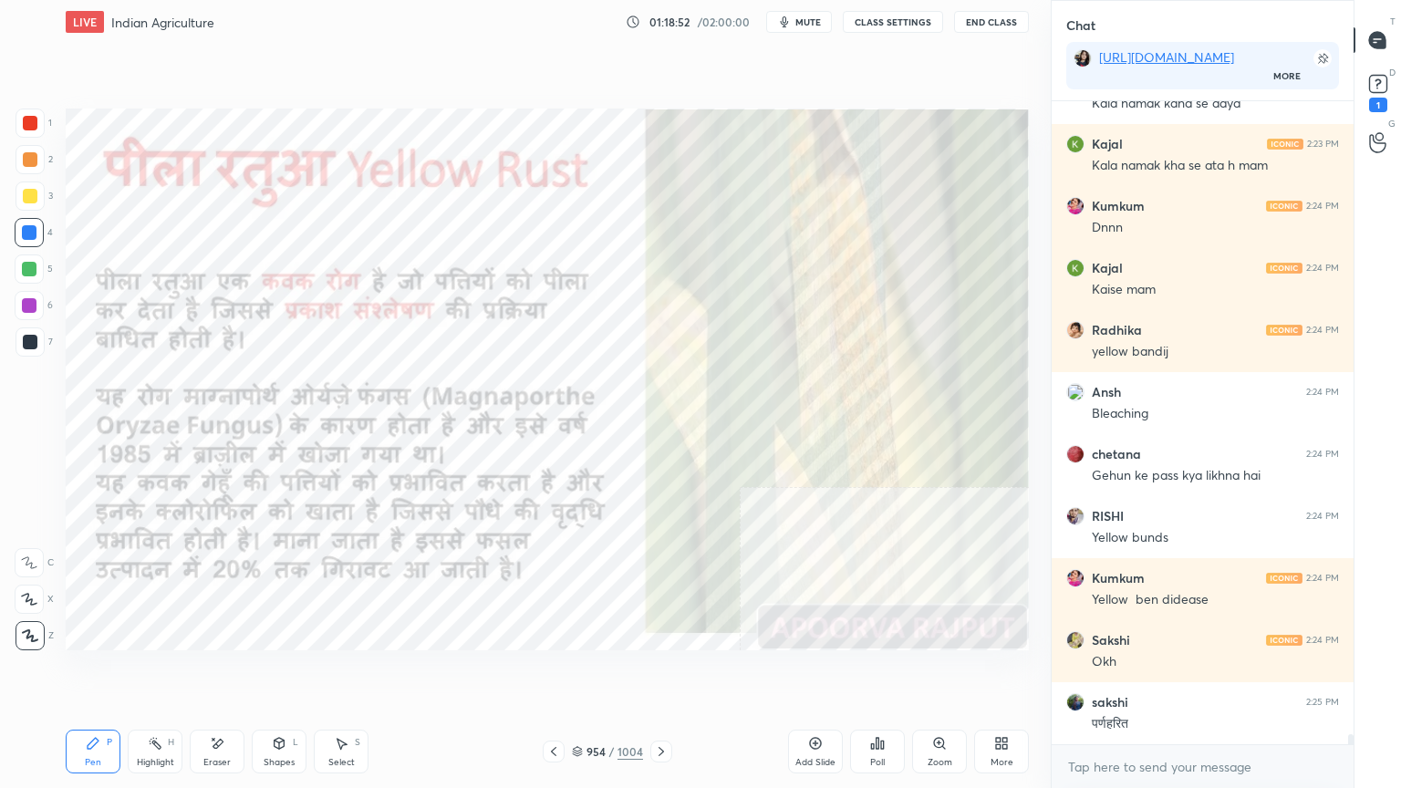
click at [212, 672] on div "Eraser" at bounding box center [216, 762] width 27 height 9
click at [207, 672] on div "Eraser" at bounding box center [217, 752] width 55 height 44
click at [206, 672] on div "Eraser" at bounding box center [217, 752] width 55 height 44
click at [26, 625] on div "Erase all" at bounding box center [29, 635] width 29 height 29
click at [27, 620] on div "1 2 3 4 5 6 7 C X Z E E Erase all H H" at bounding box center [29, 380] width 58 height 542
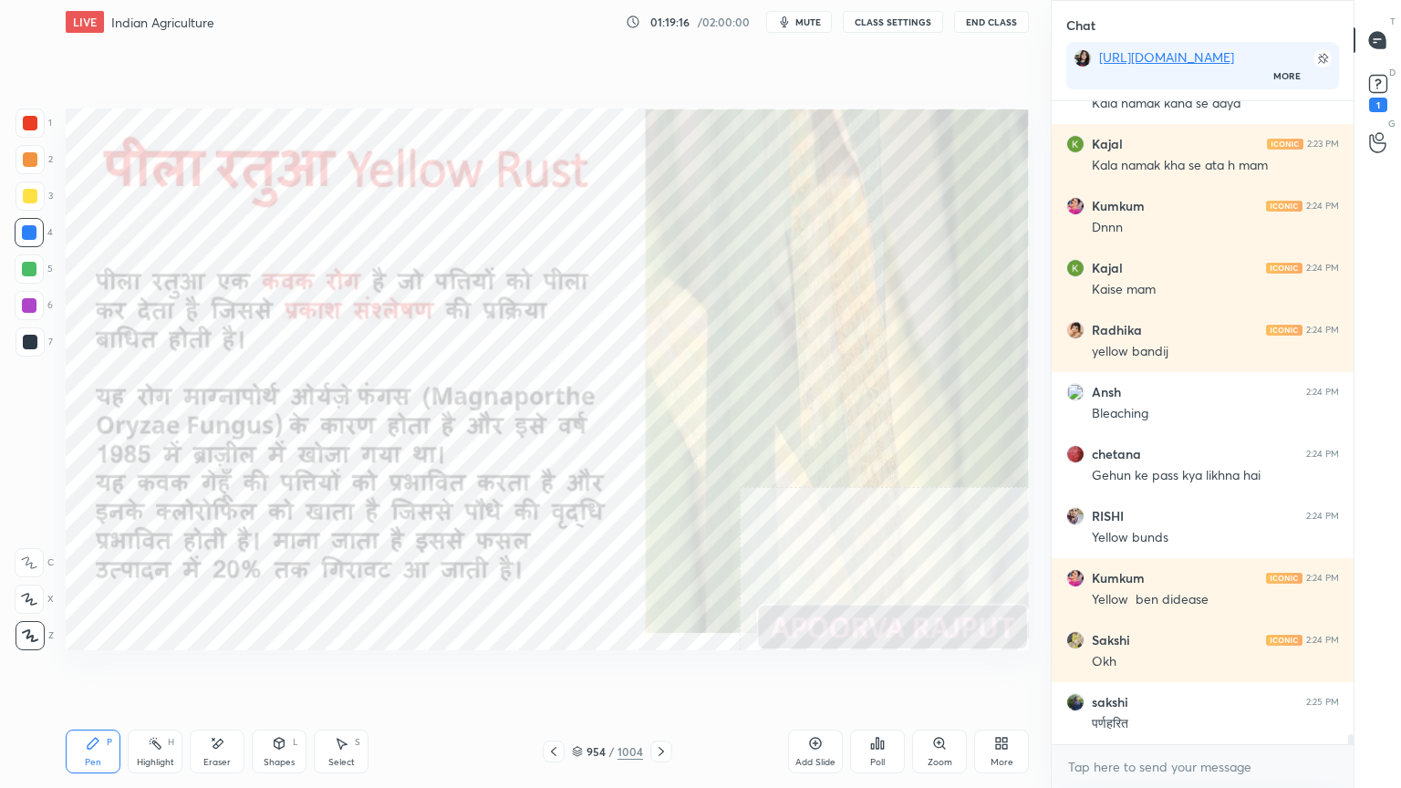
scroll to position [39054, 0]
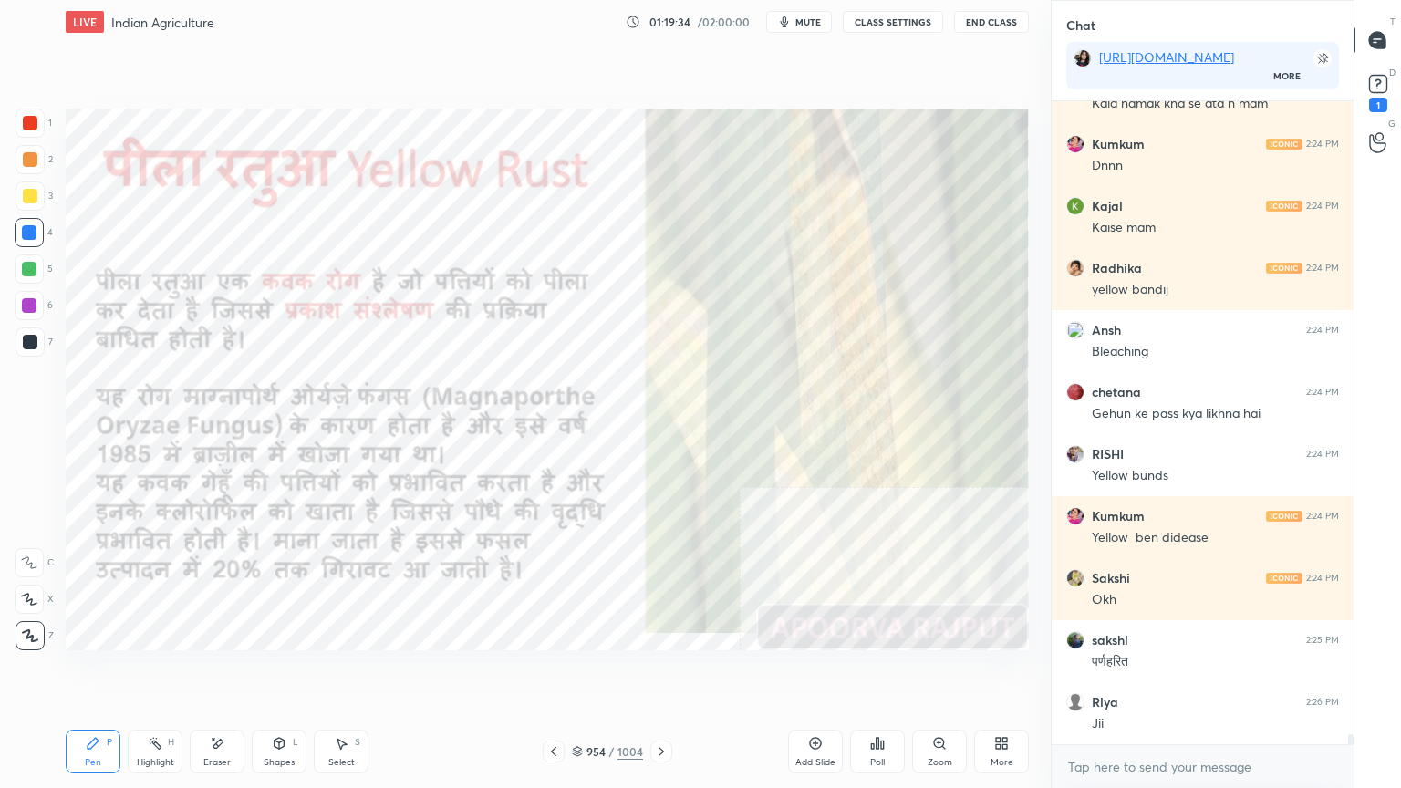
click at [226, 672] on div "Eraser" at bounding box center [217, 752] width 55 height 44
click at [33, 635] on span "Erase all" at bounding box center [29, 635] width 27 height 13
click at [583, 672] on icon at bounding box center [577, 751] width 11 height 11
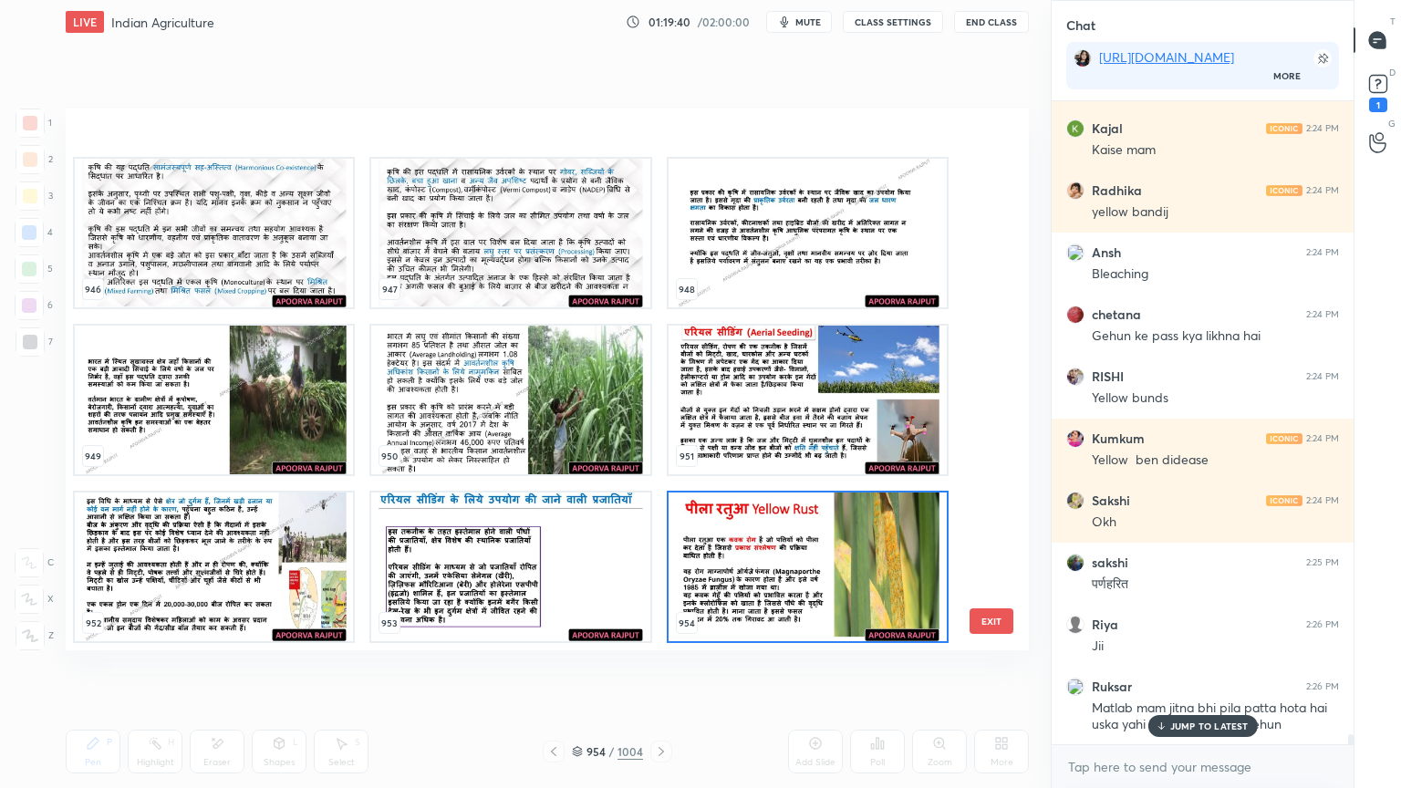
scroll to position [52706, 0]
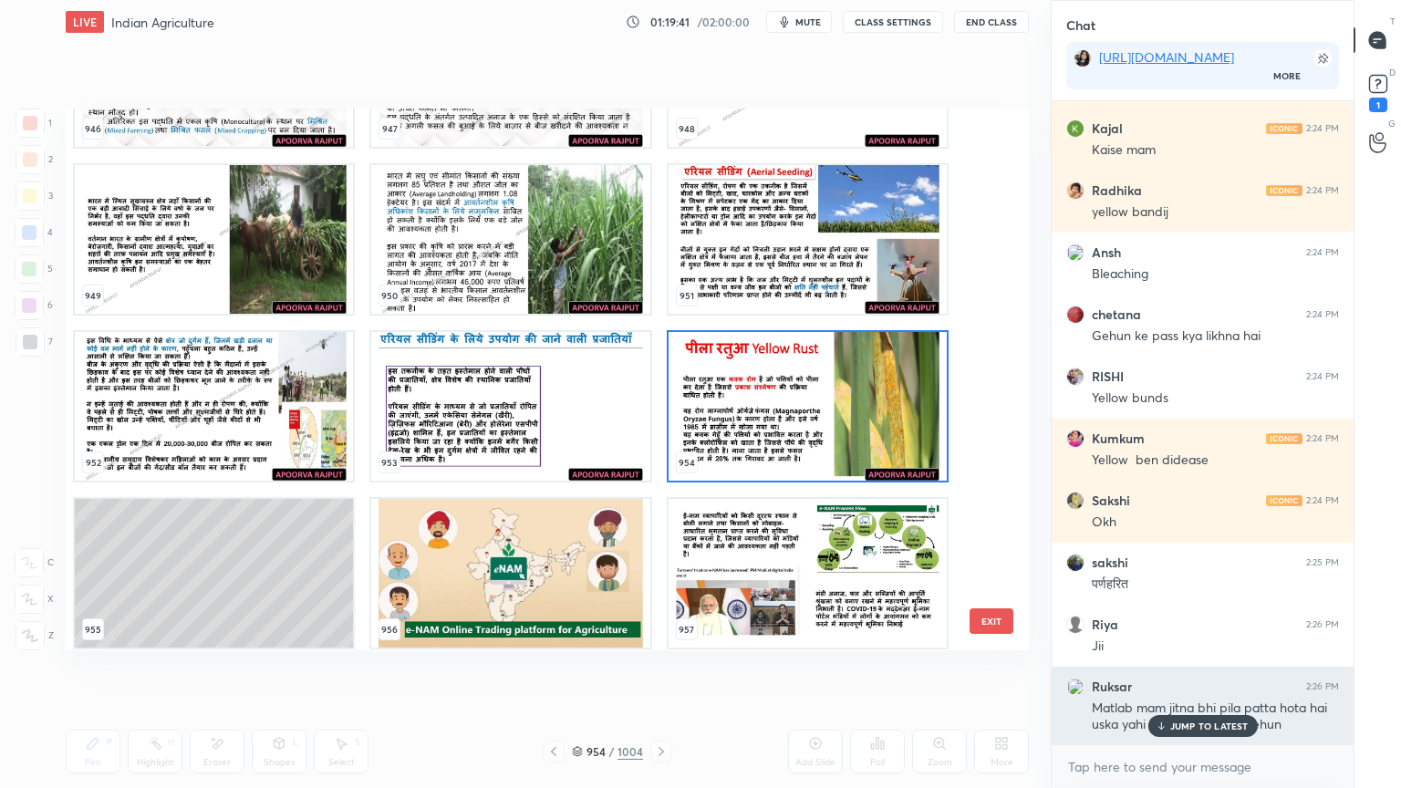
click at [1197, 672] on p "JUMP TO LATEST" at bounding box center [1209, 726] width 78 height 11
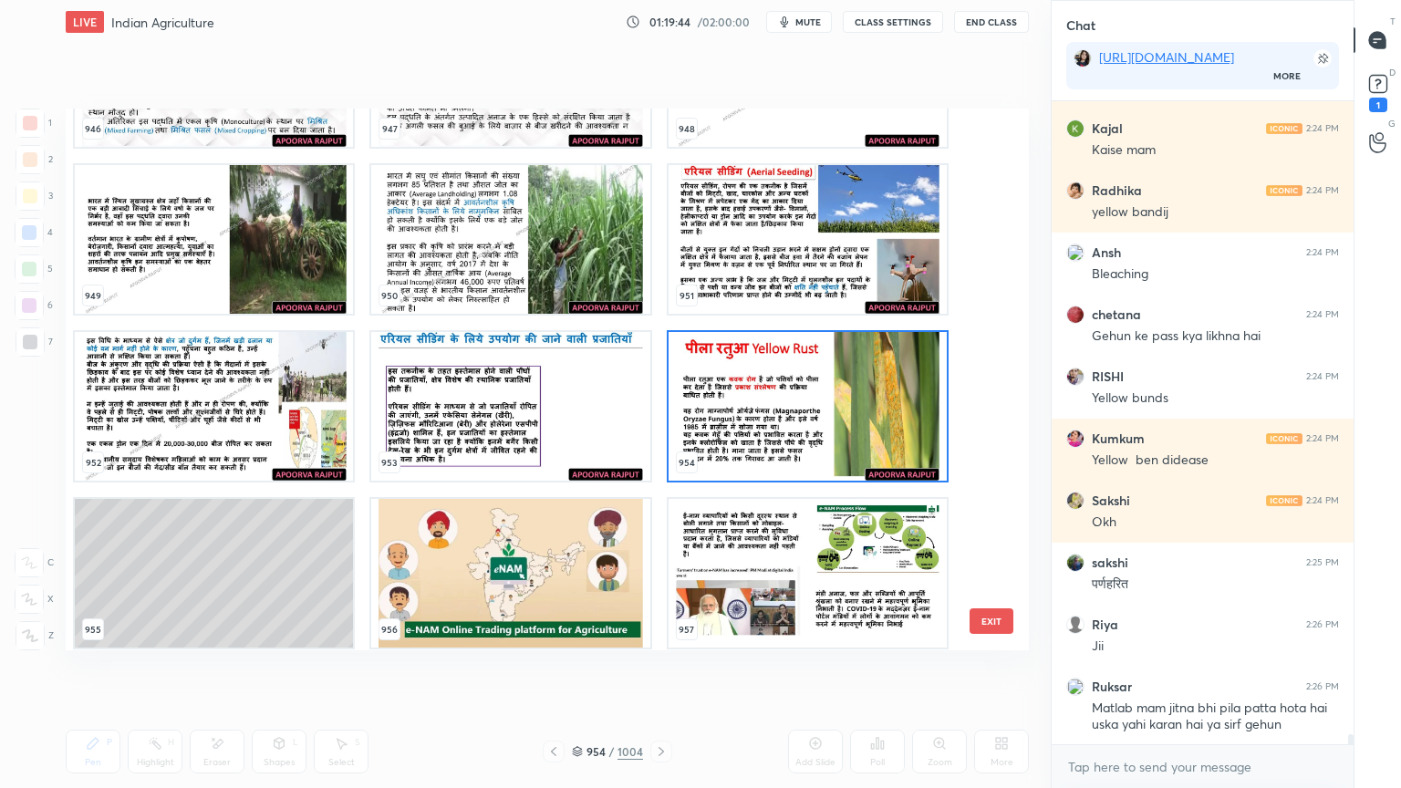
click at [993, 613] on button "EXIT" at bounding box center [992, 621] width 44 height 26
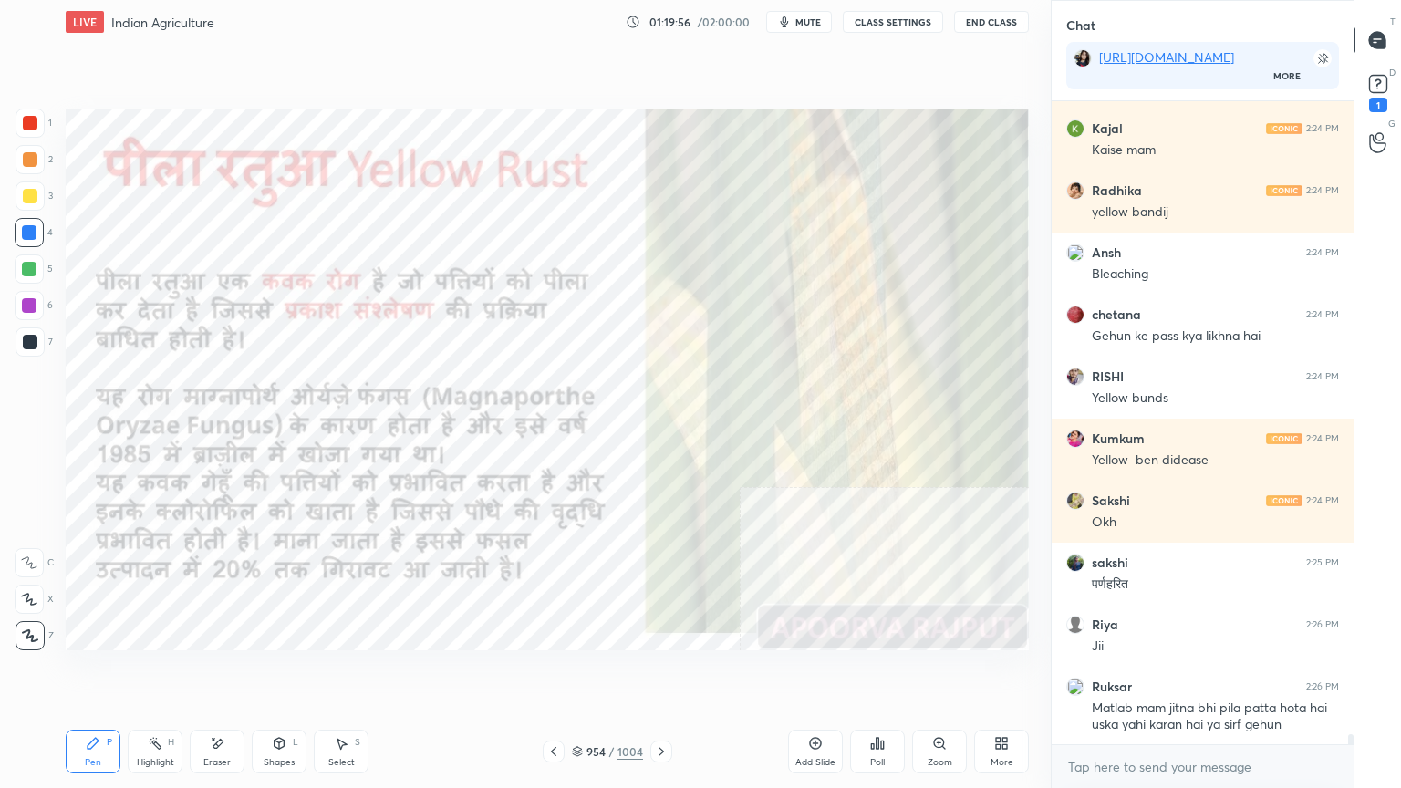
click at [575, 672] on icon at bounding box center [577, 751] width 11 height 11
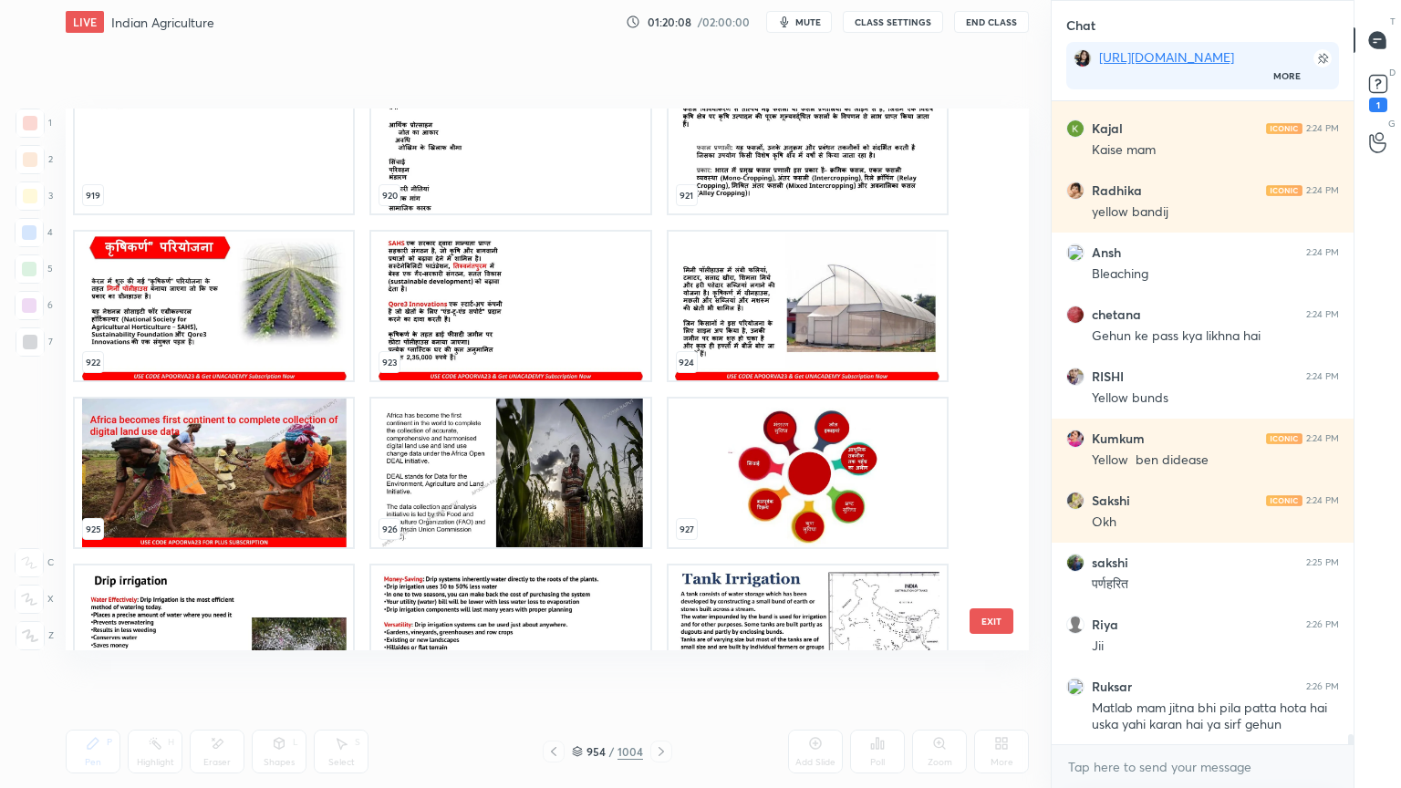
scroll to position [51228, 0]
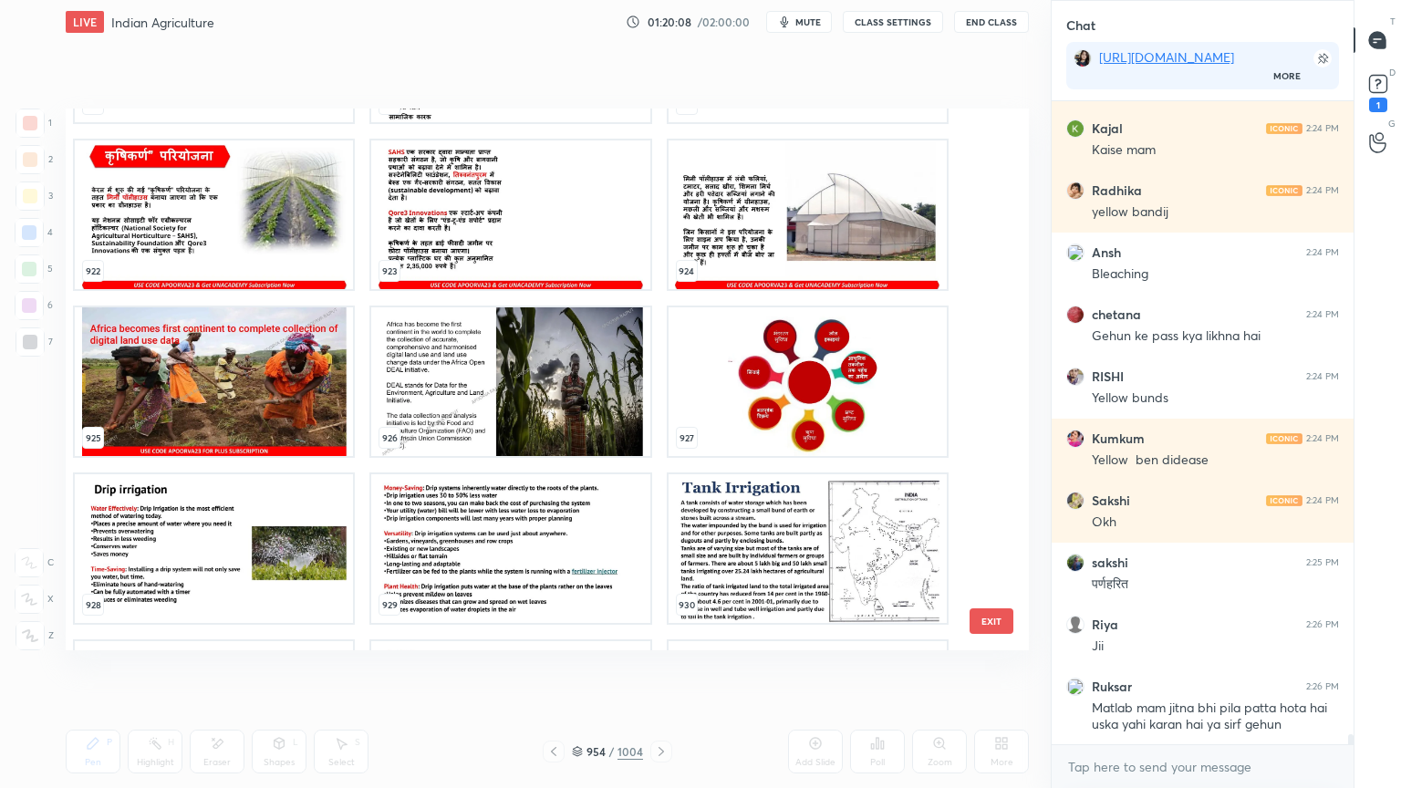
click at [770, 396] on img "grid" at bounding box center [808, 381] width 278 height 149
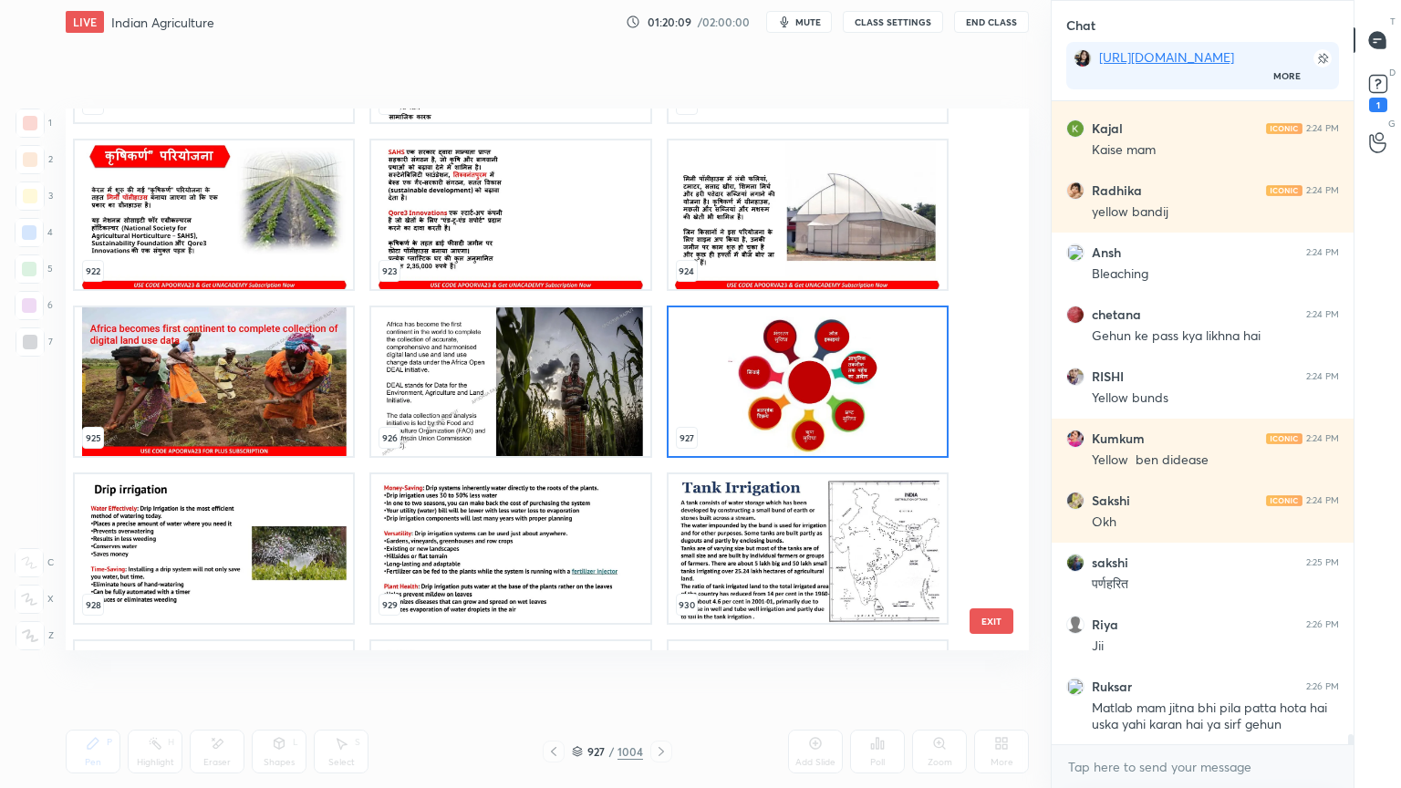
click at [770, 394] on img "grid" at bounding box center [808, 381] width 278 height 149
click at [771, 394] on img "grid" at bounding box center [808, 381] width 278 height 149
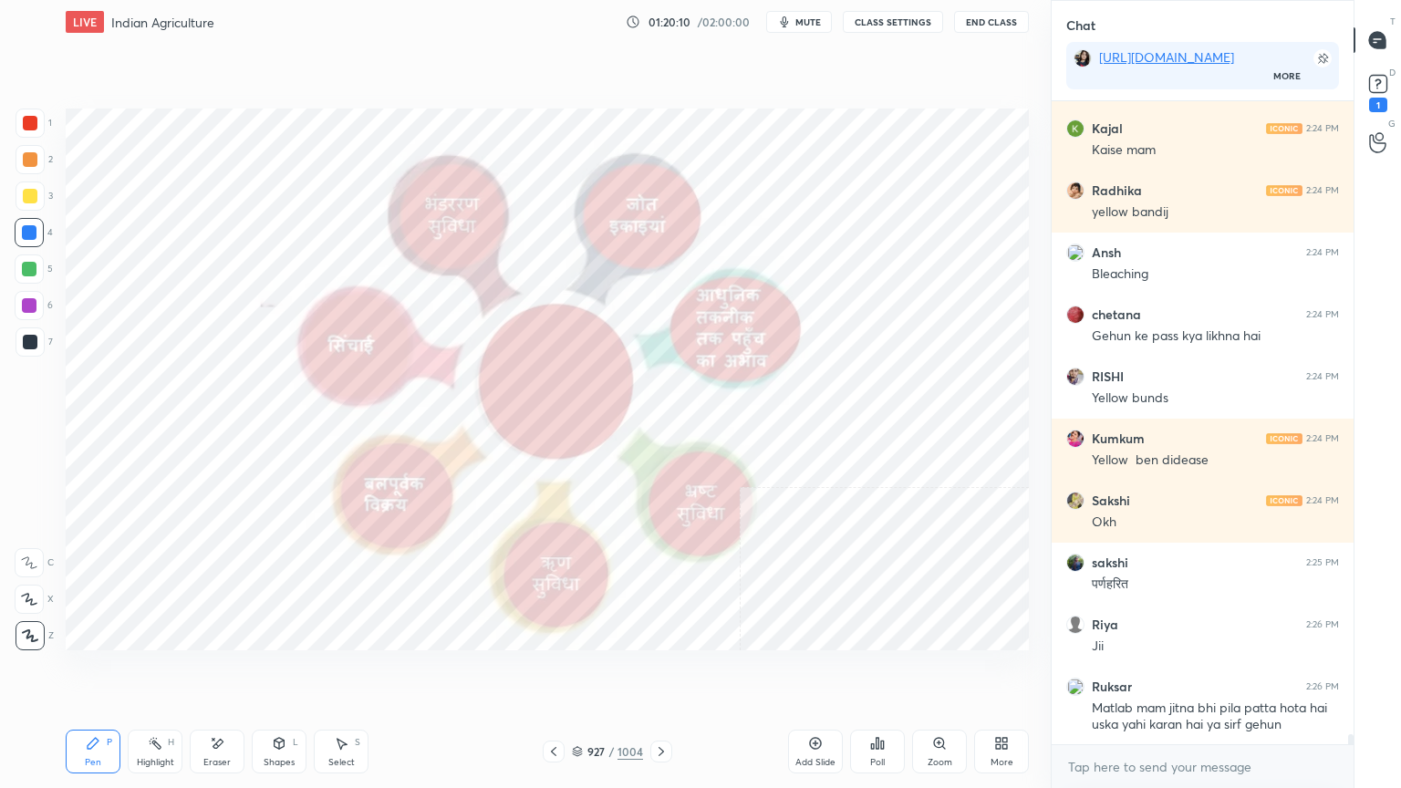
scroll to position [39194, 0]
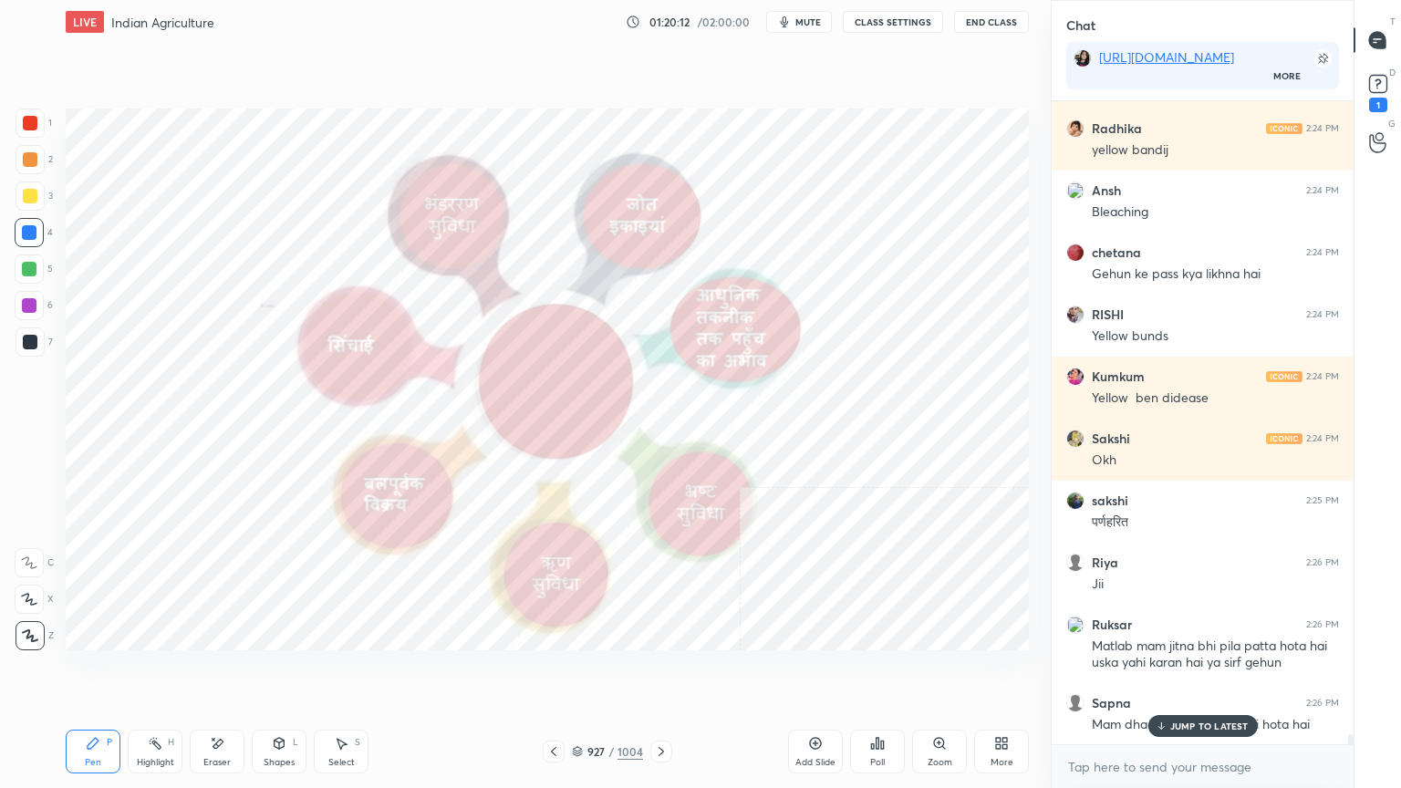
click at [1225, 672] on p "JUMP TO LATEST" at bounding box center [1209, 726] width 78 height 11
click at [1222, 672] on textarea at bounding box center [1202, 767] width 273 height 29
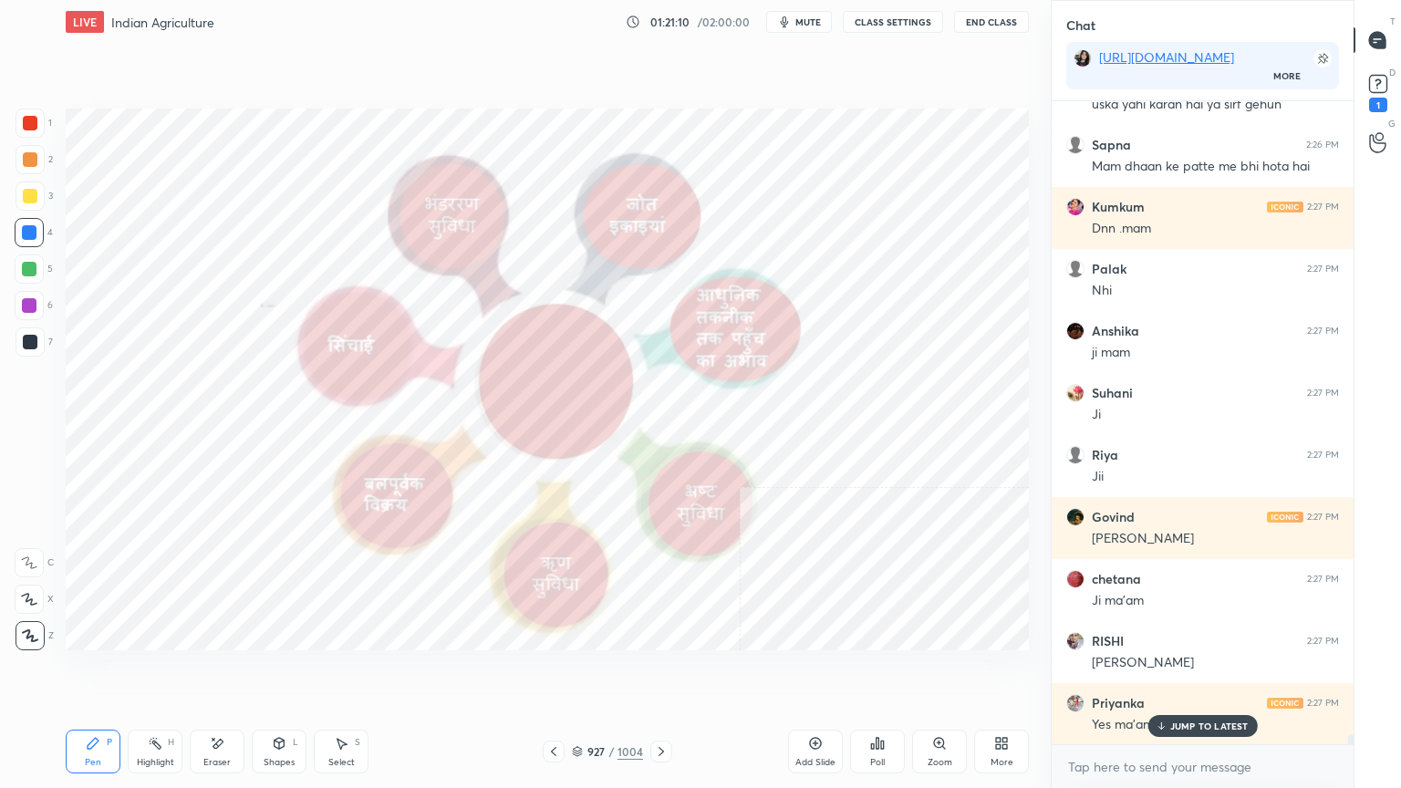
scroll to position [39814, 0]
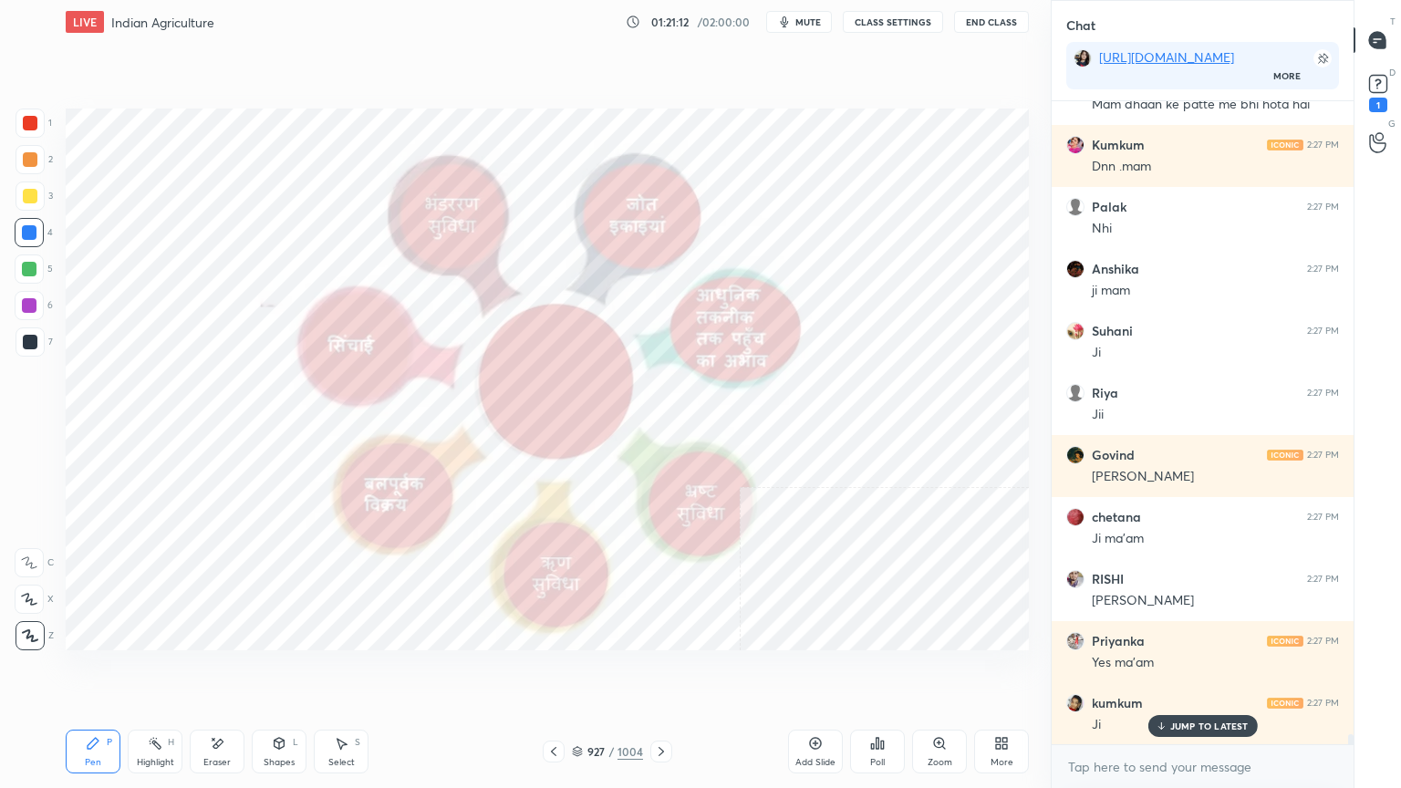
click at [232, 672] on div "Eraser" at bounding box center [217, 752] width 55 height 44
click at [35, 625] on div "Erase all" at bounding box center [29, 635] width 29 height 29
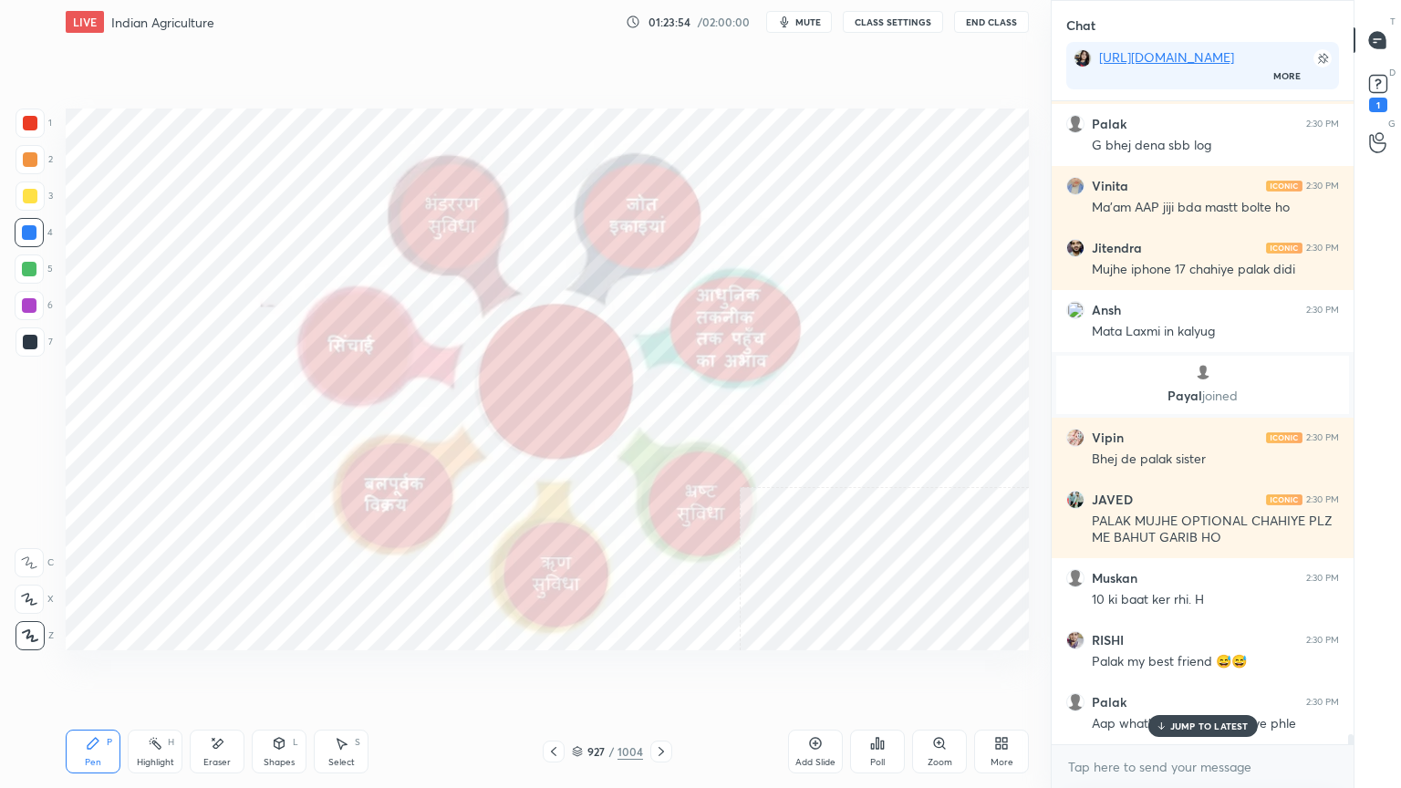
scroll to position [40310, 0]
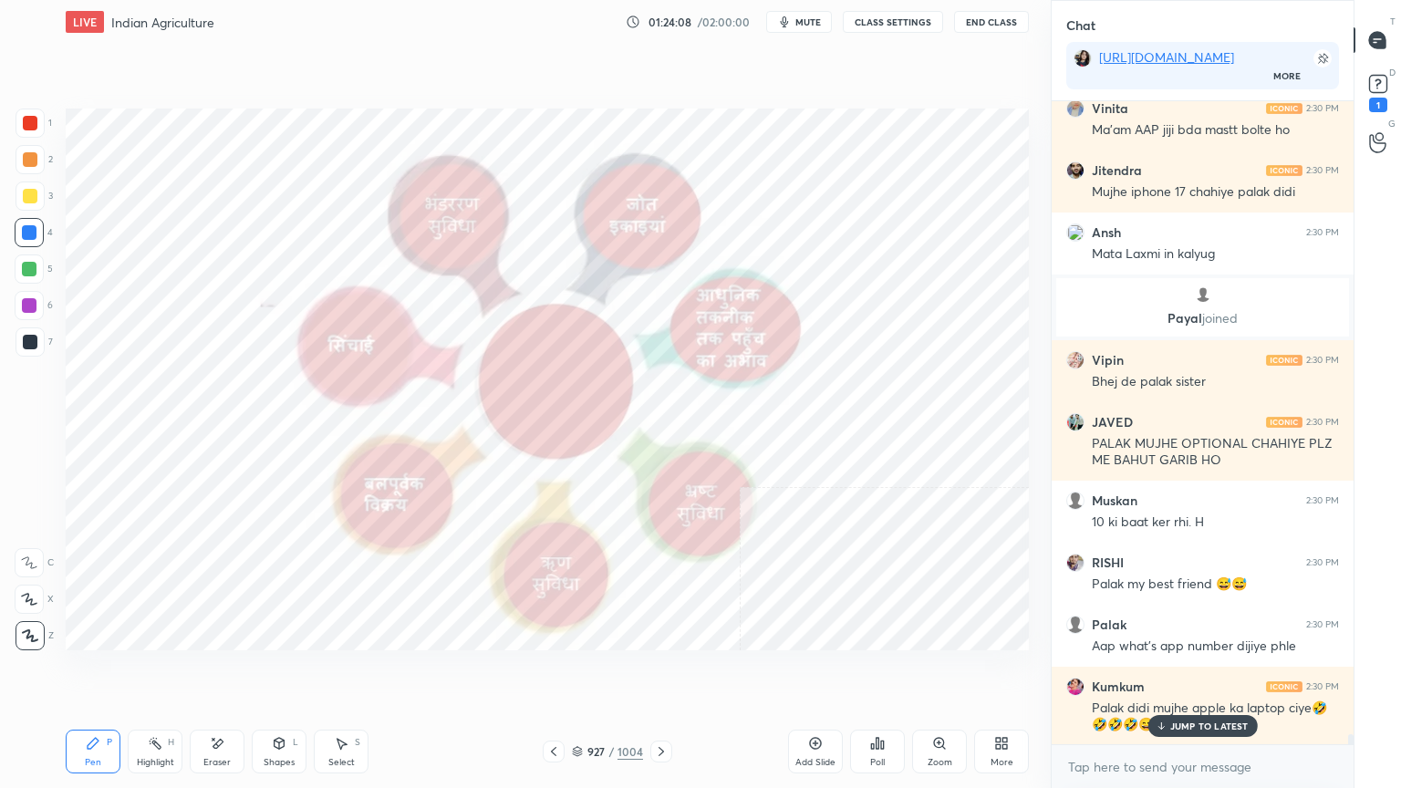
click at [1221, 672] on p "JUMP TO LATEST" at bounding box center [1209, 726] width 78 height 11
click at [1220, 672] on textarea at bounding box center [1202, 767] width 273 height 29
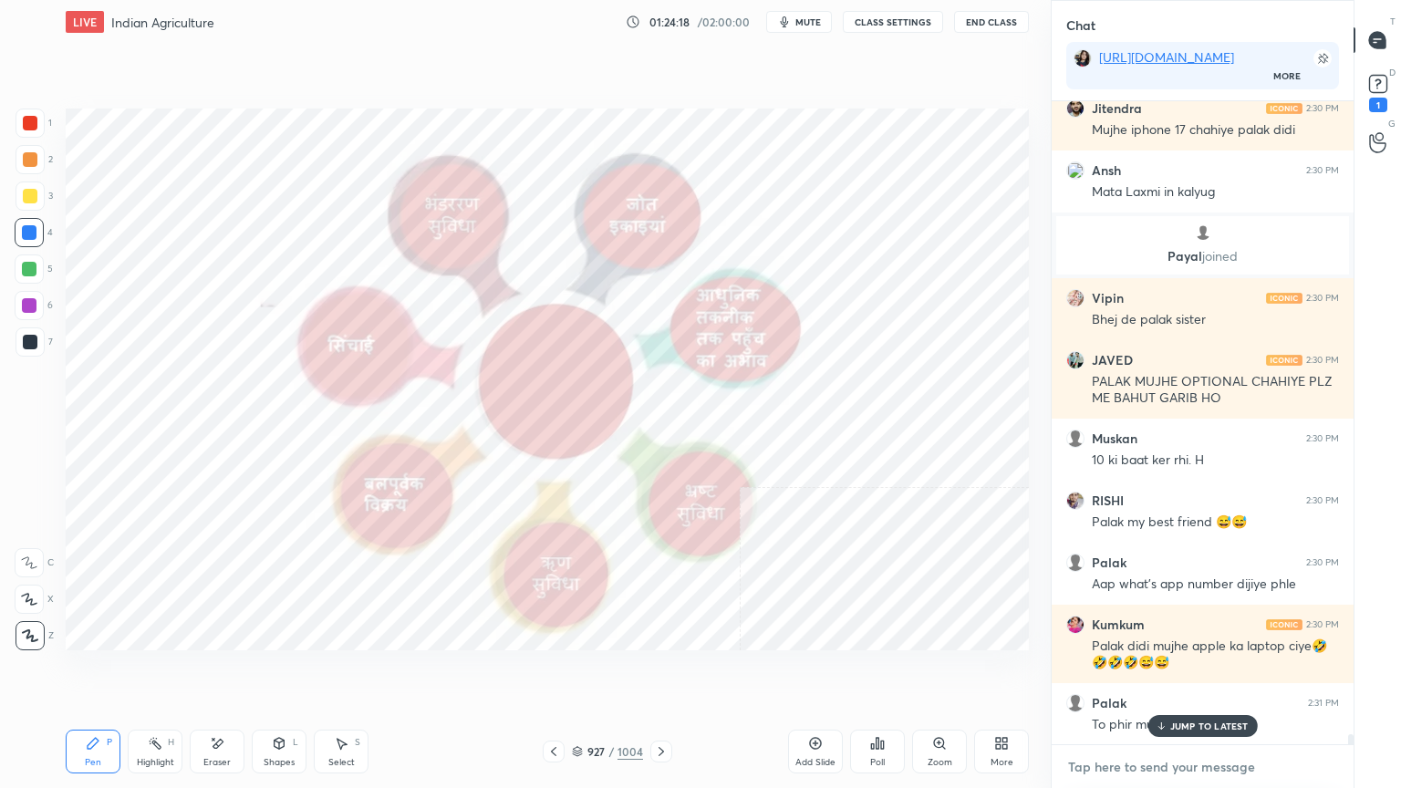
scroll to position [40451, 0]
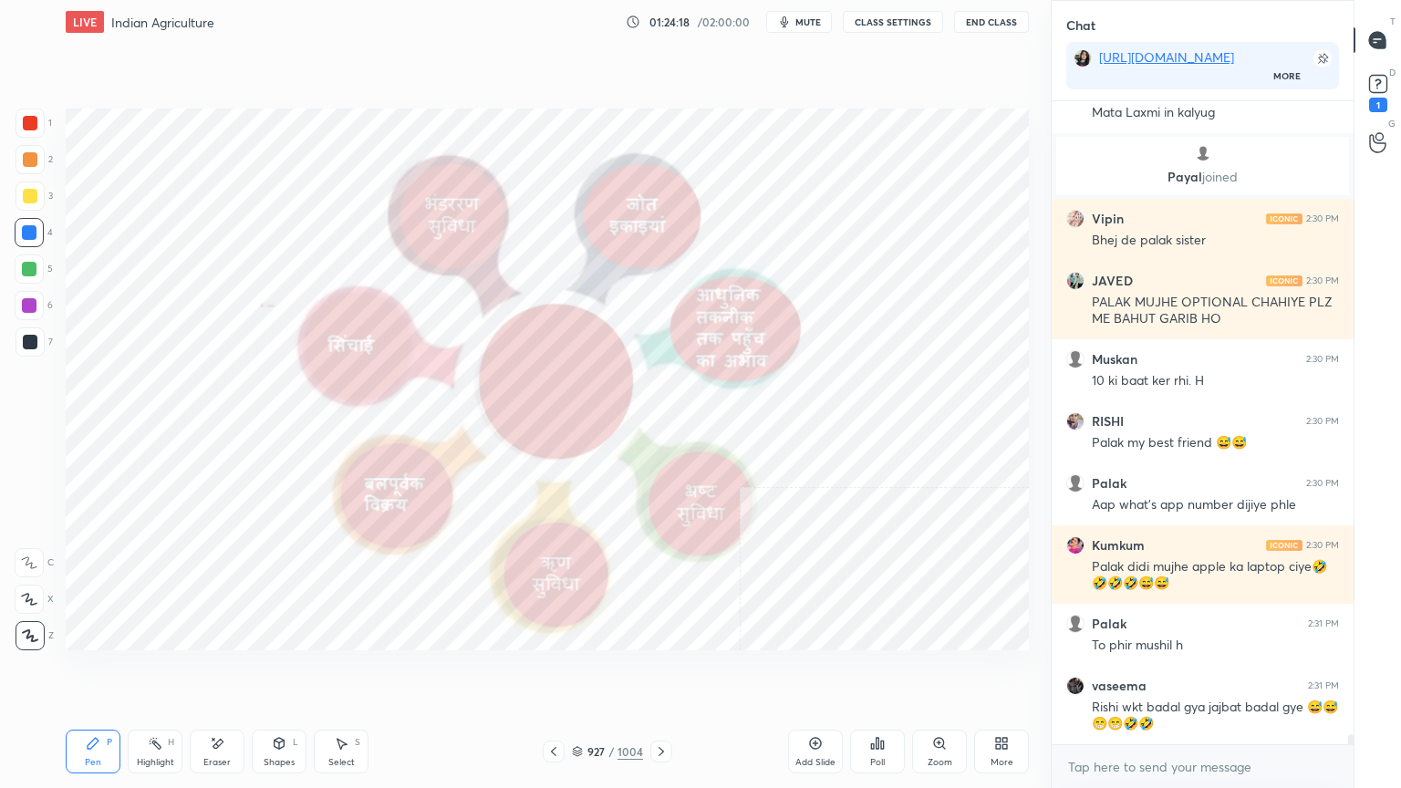
drag, startPoint x: 1232, startPoint y: 722, endPoint x: 1226, endPoint y: 754, distance: 32.6
click at [1232, 672] on div "[PERSON_NAME] 2:30 PM Mujhe iphone 17 chahiye palak didi Ansh 2:30 PM Mata Laxm…" at bounding box center [1203, 422] width 302 height 643
click at [1203, 672] on div "x" at bounding box center [1203, 766] width 302 height 43
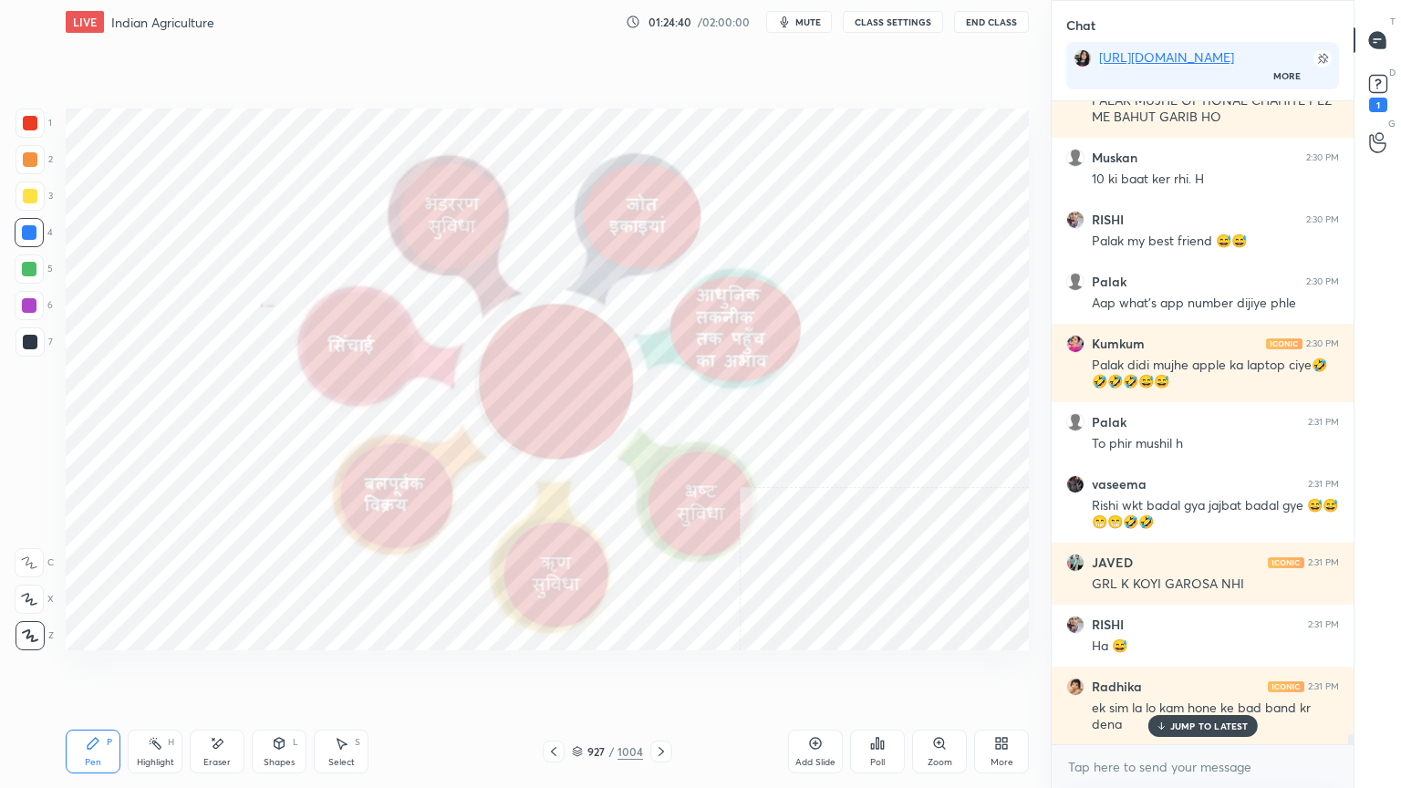
scroll to position [40715, 0]
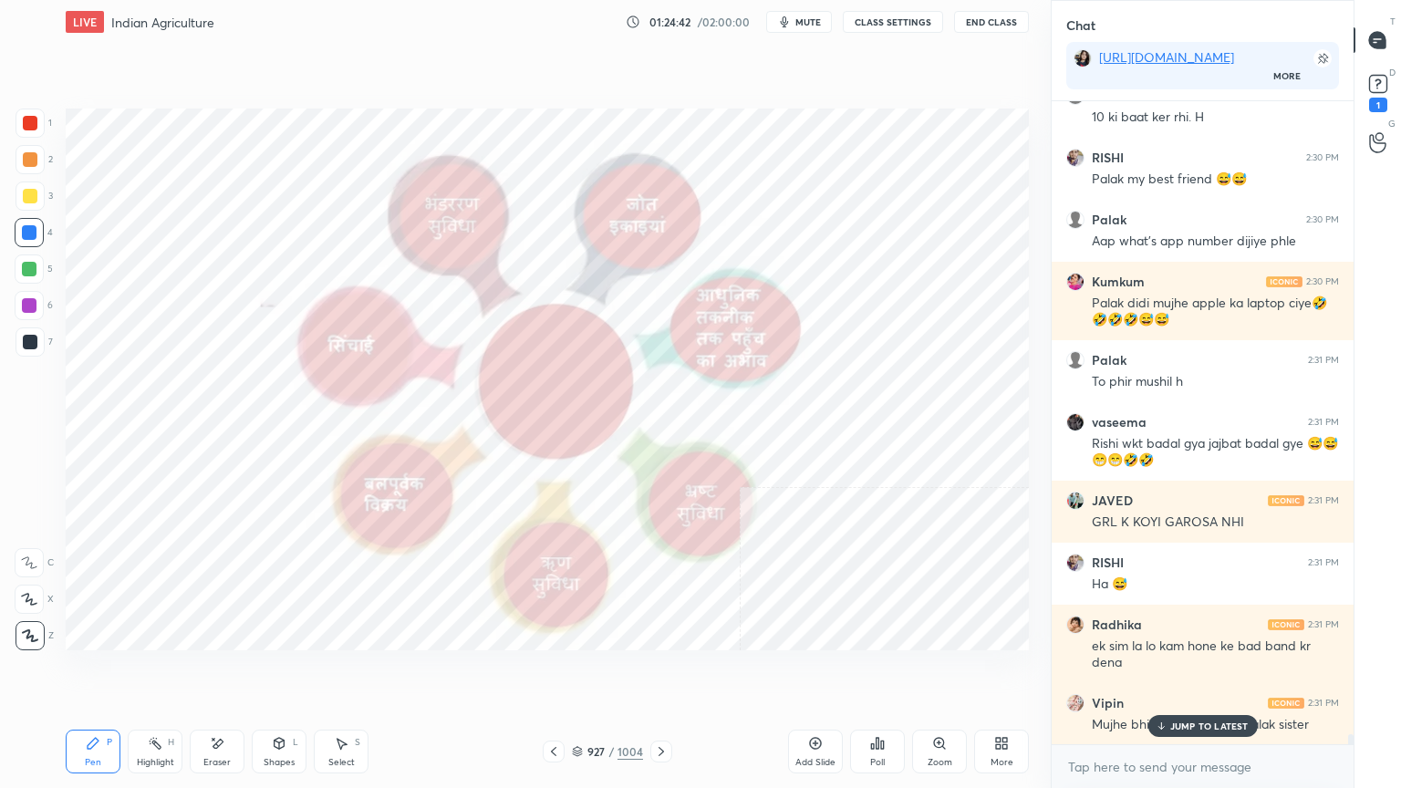
drag, startPoint x: 1172, startPoint y: 725, endPoint x: 1178, endPoint y: 762, distance: 36.9
click at [1173, 672] on p "JUMP TO LATEST" at bounding box center [1209, 726] width 78 height 11
click at [1182, 672] on textarea at bounding box center [1202, 767] width 273 height 29
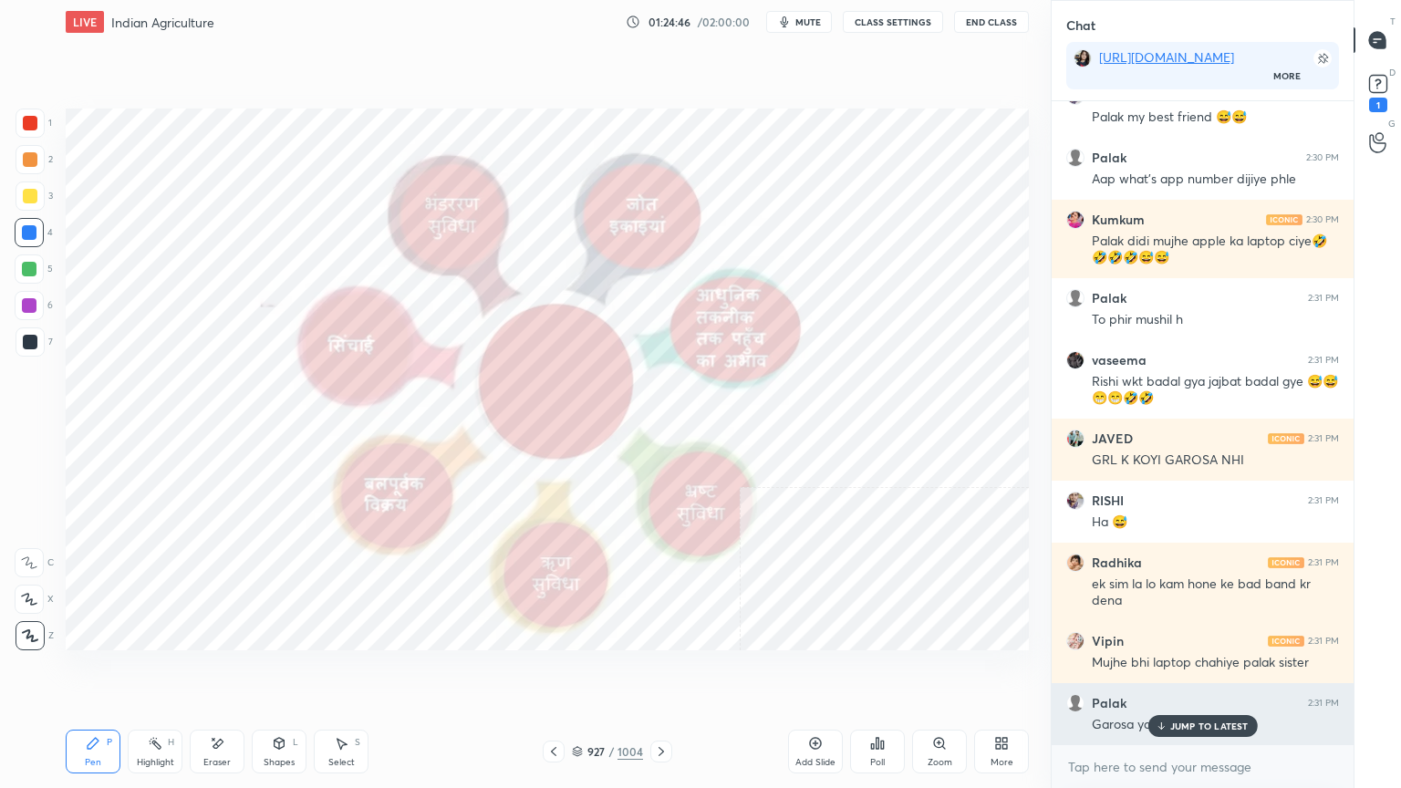
click at [1186, 672] on p "JUMP TO LATEST" at bounding box center [1209, 726] width 78 height 11
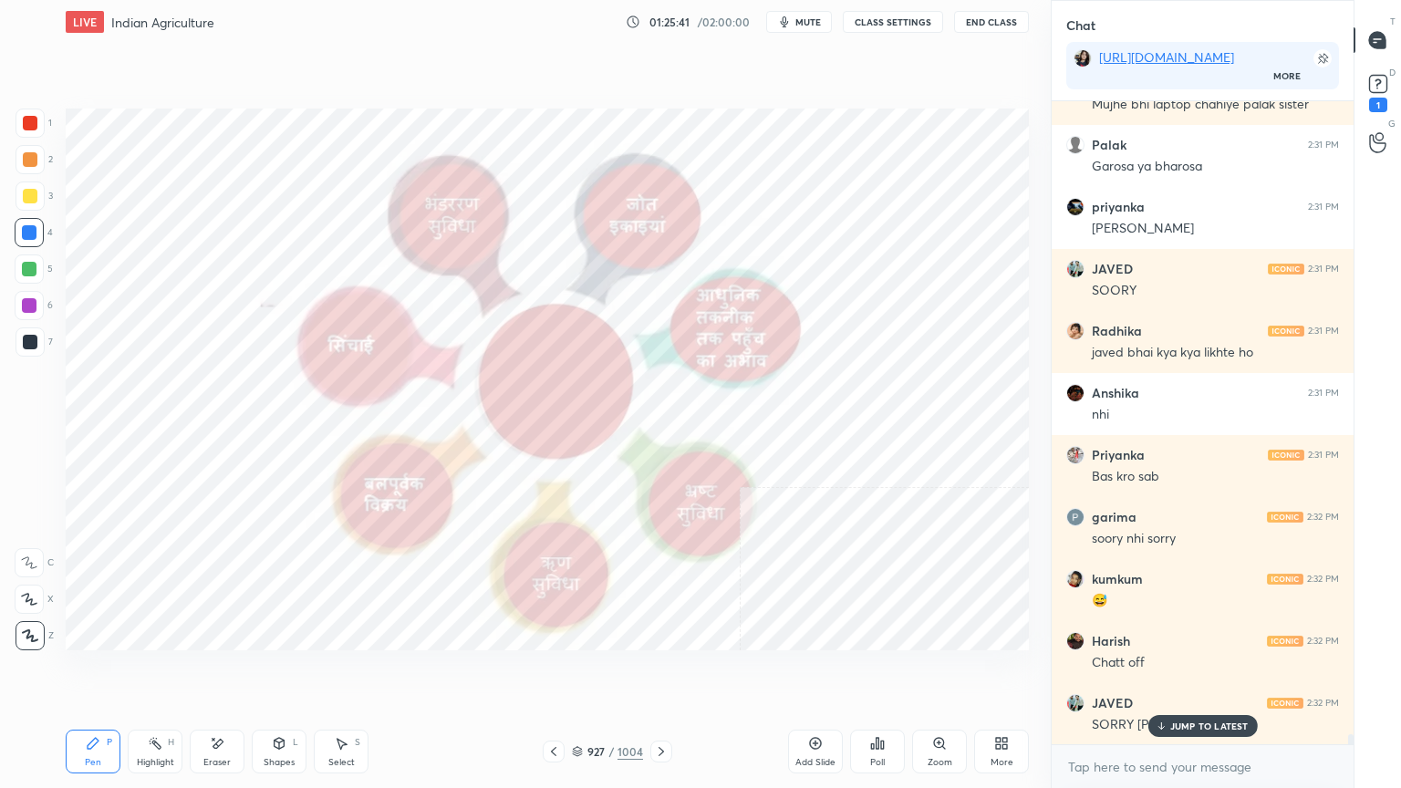
scroll to position [41397, 0]
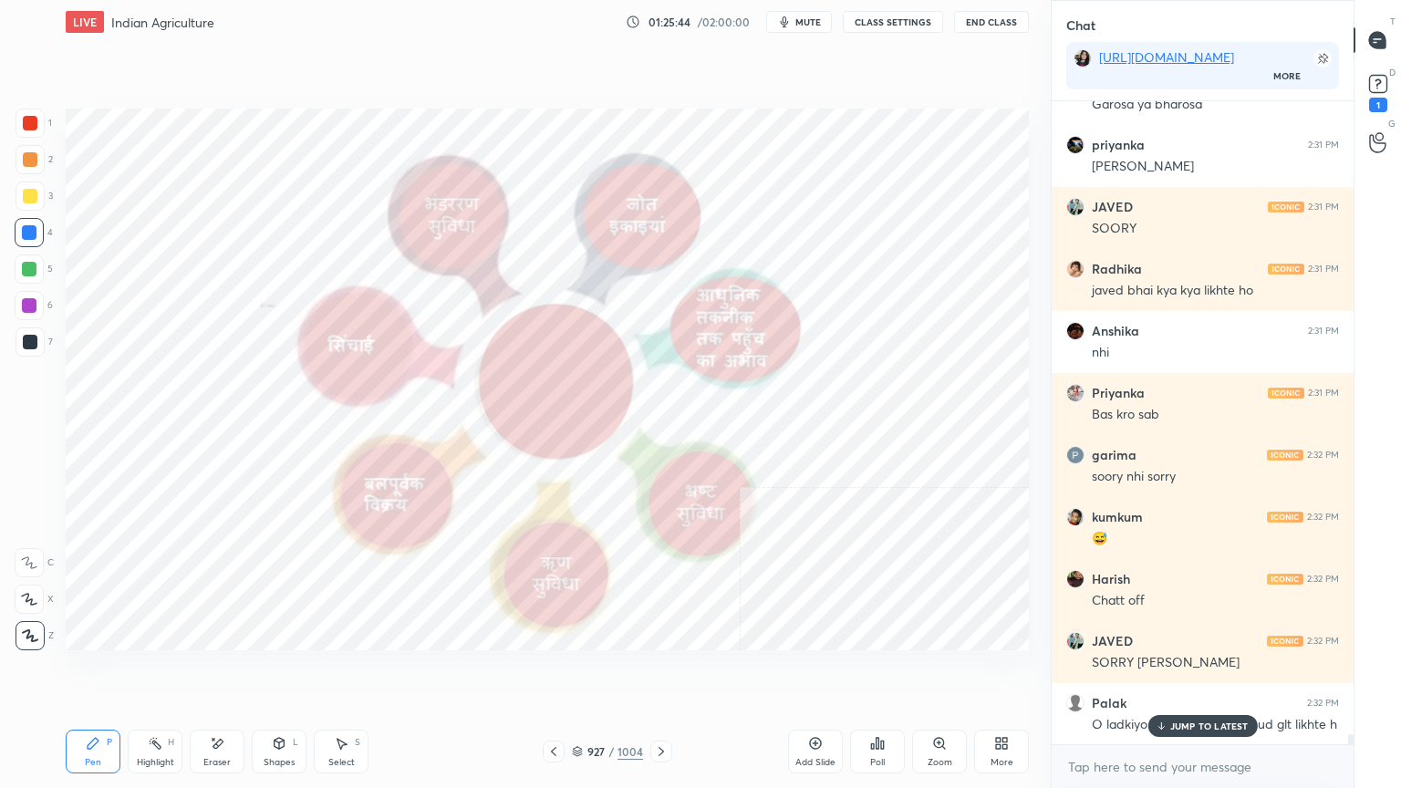
click at [1219, 672] on p "JUMP TO LATEST" at bounding box center [1209, 726] width 78 height 11
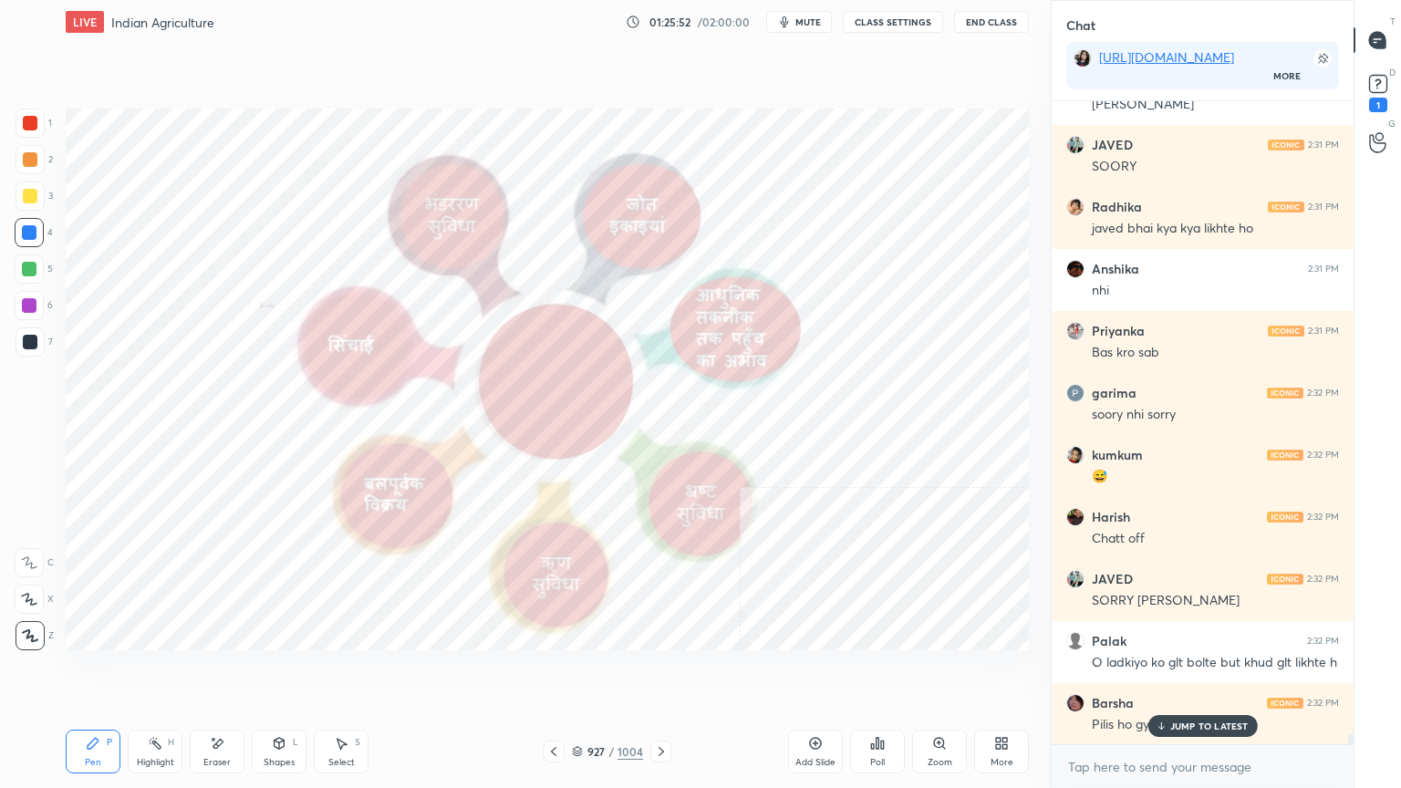
click at [230, 672] on div "Eraser" at bounding box center [217, 752] width 55 height 44
click at [31, 628] on div "Erase all" at bounding box center [29, 635] width 29 height 29
click at [1186, 672] on p "JUMP TO LATEST" at bounding box center [1209, 726] width 78 height 11
click at [1187, 672] on textarea at bounding box center [1202, 767] width 273 height 29
click at [584, 672] on div "927 / 1004" at bounding box center [607, 751] width 71 height 16
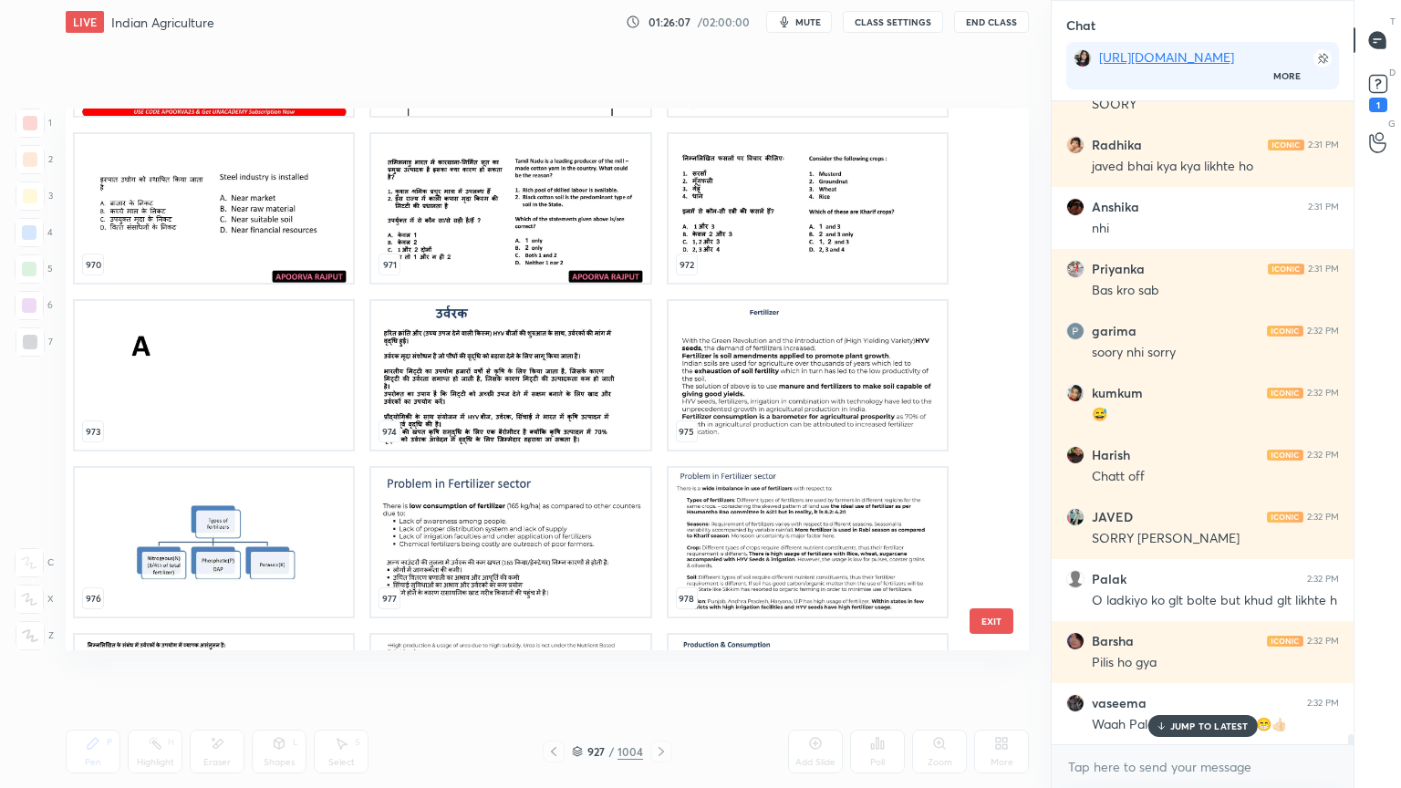
scroll to position [53997, 0]
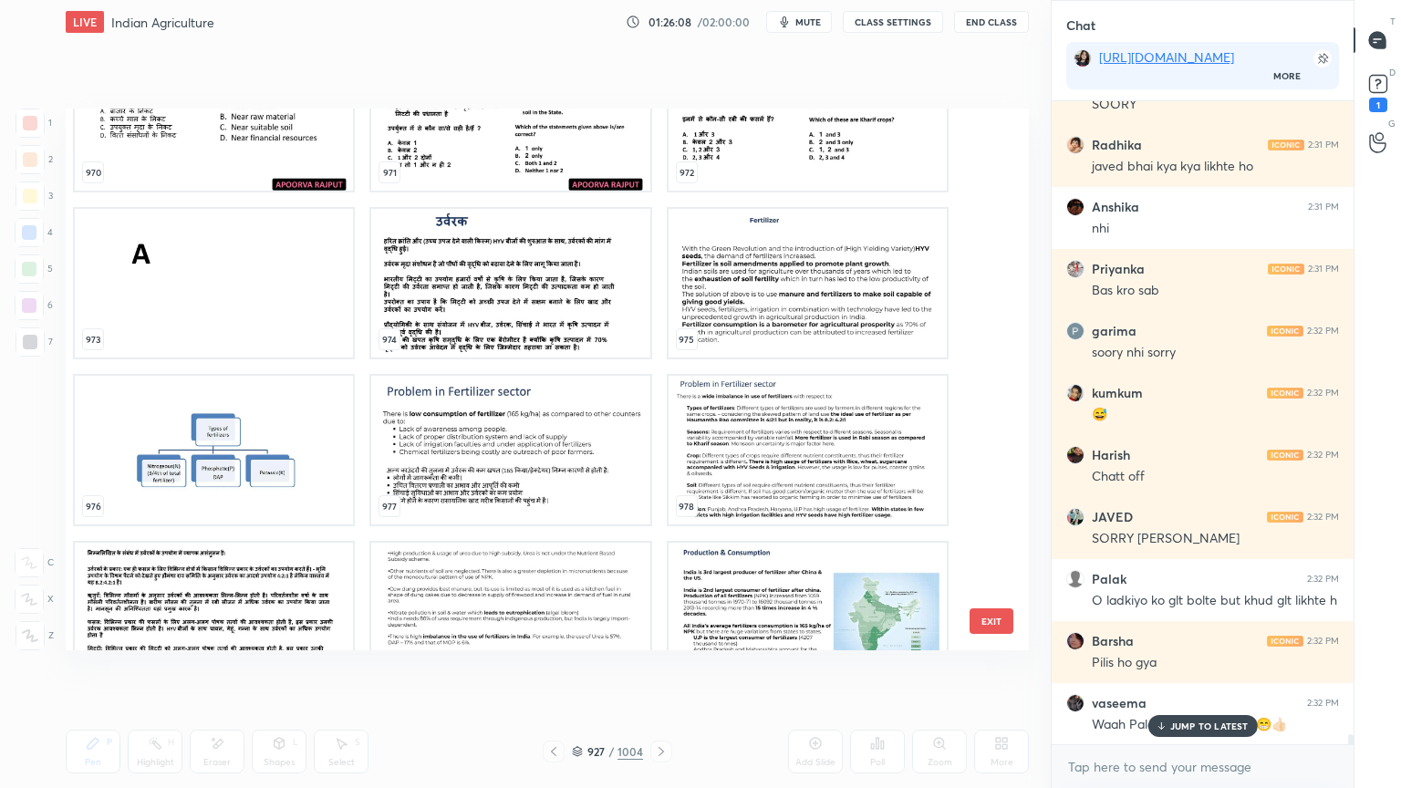
click at [485, 325] on img "grid" at bounding box center [510, 283] width 278 height 149
click at [484, 326] on img "grid" at bounding box center [510, 283] width 278 height 149
click at [482, 327] on img "grid" at bounding box center [510, 283] width 278 height 149
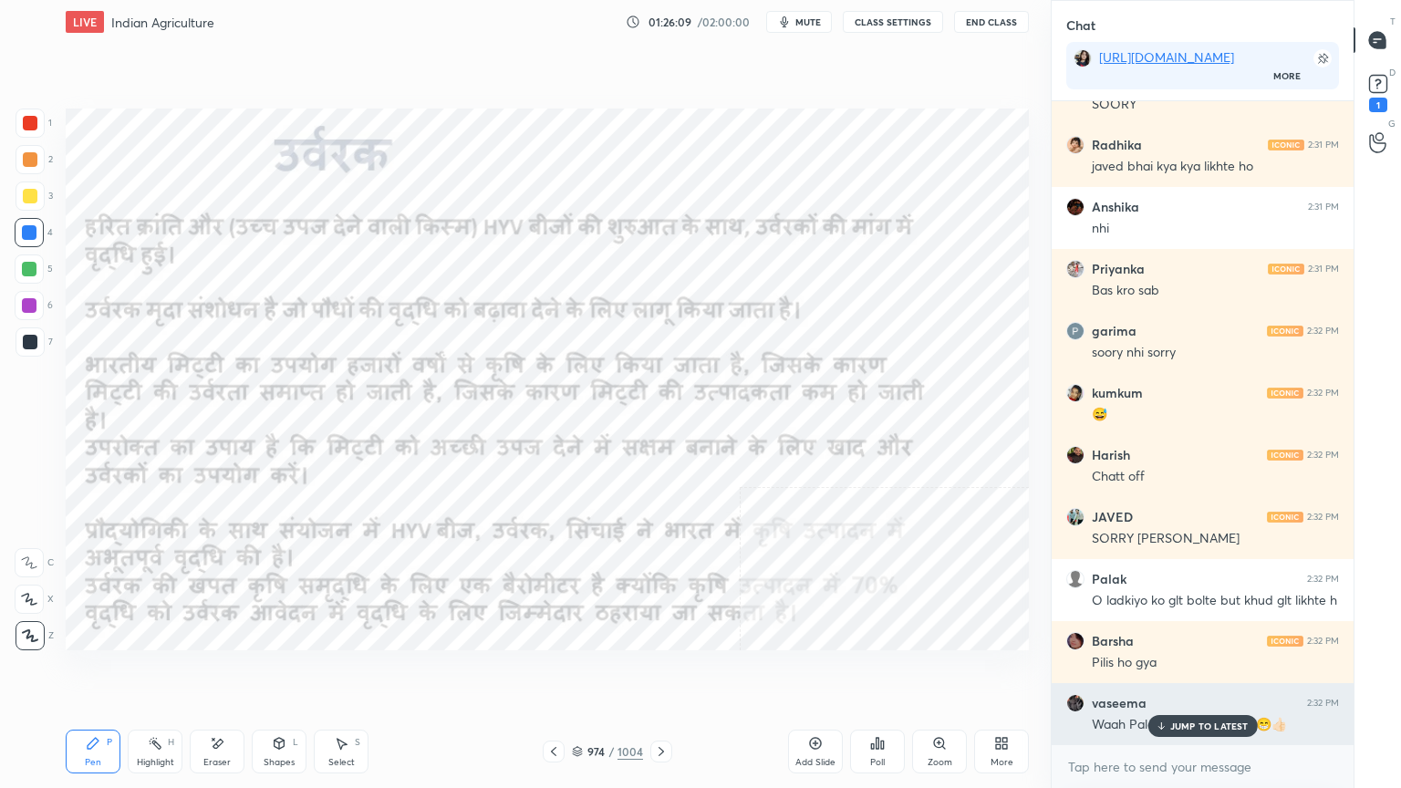
click at [1213, 672] on p "JUMP TO LATEST" at bounding box center [1209, 726] width 78 height 11
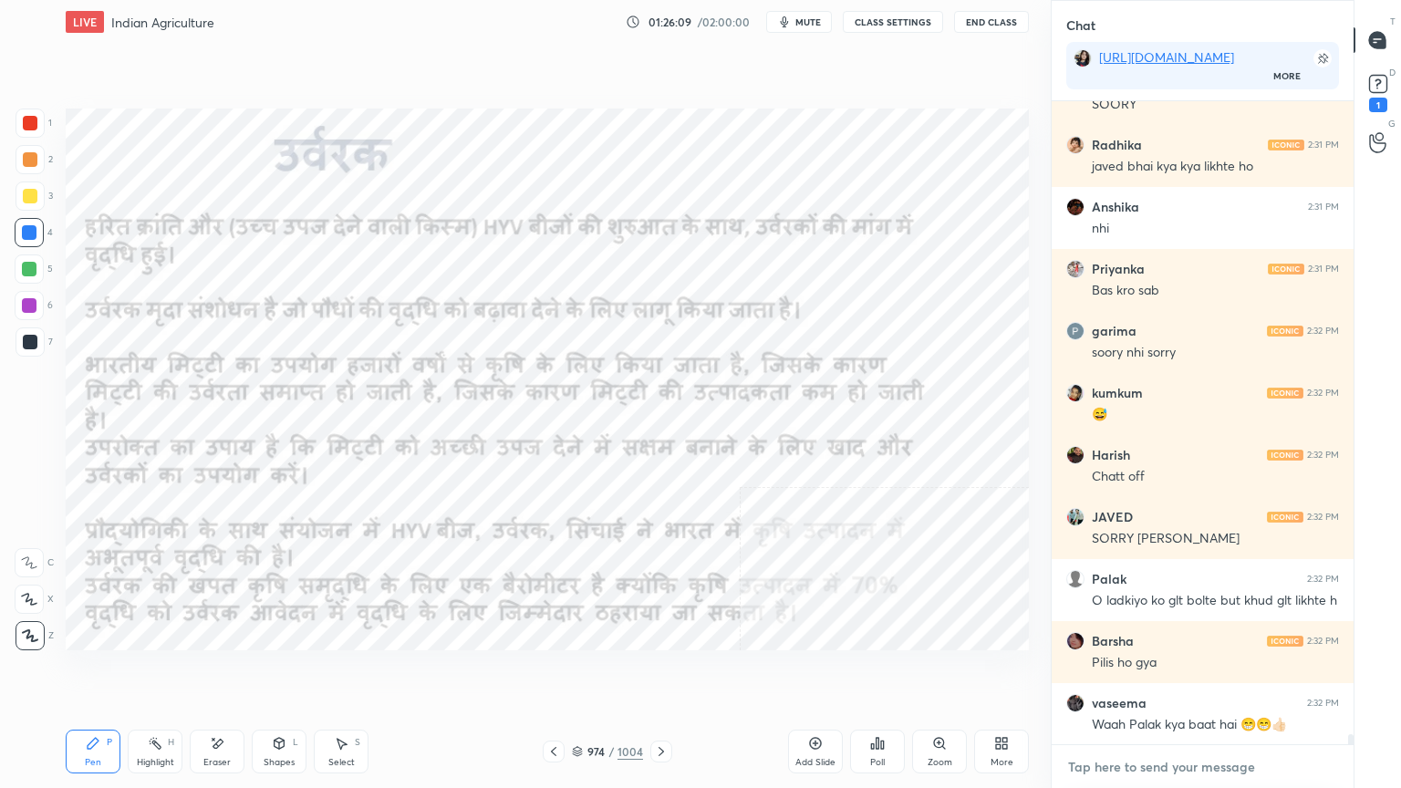
click at [1190, 672] on textarea at bounding box center [1202, 767] width 273 height 29
click at [1171, 672] on div "x" at bounding box center [1203, 766] width 302 height 43
click at [1185, 672] on div "x" at bounding box center [1203, 766] width 302 height 43
click at [1171, 672] on div "x" at bounding box center [1203, 766] width 302 height 43
click at [1180, 672] on div "x" at bounding box center [1203, 766] width 302 height 43
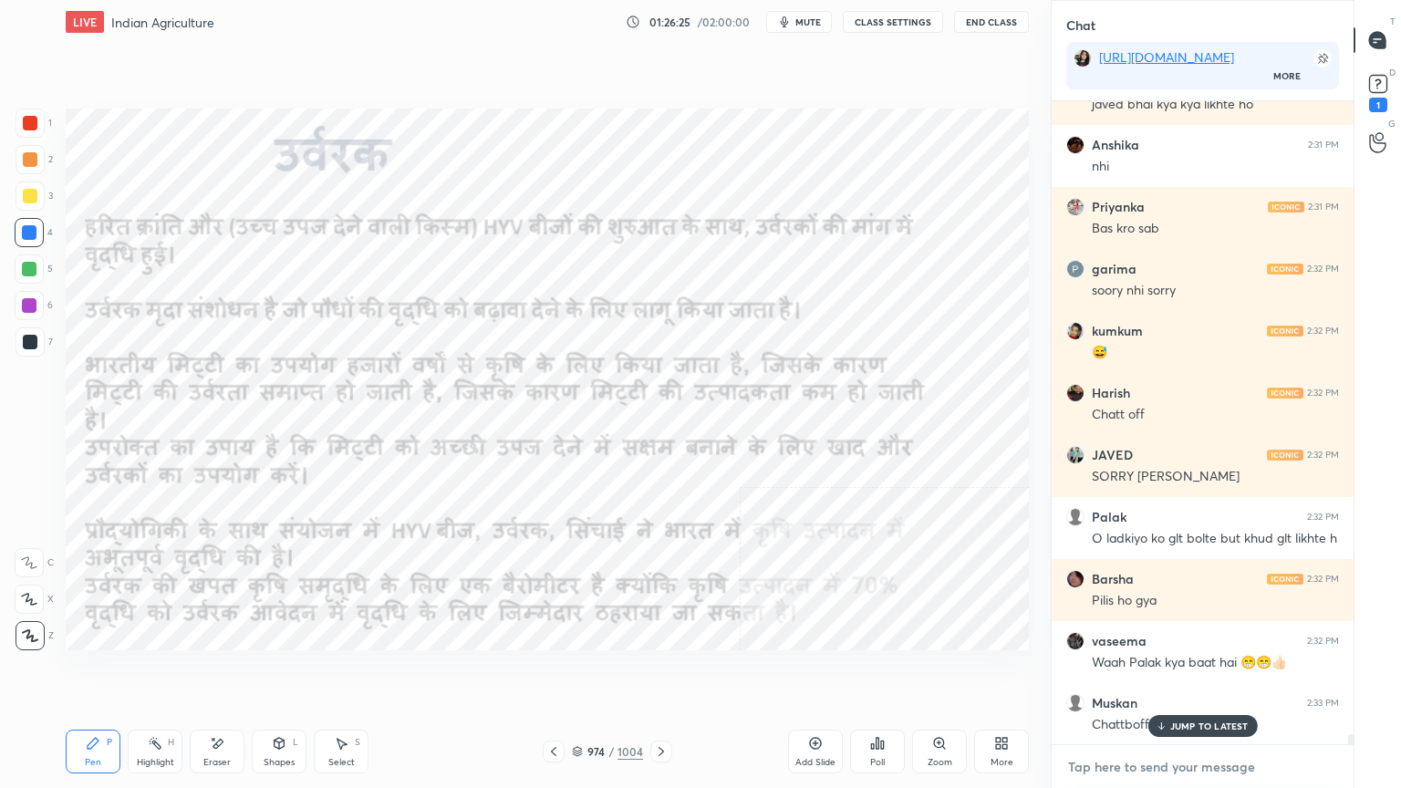
scroll to position [41770, 0]
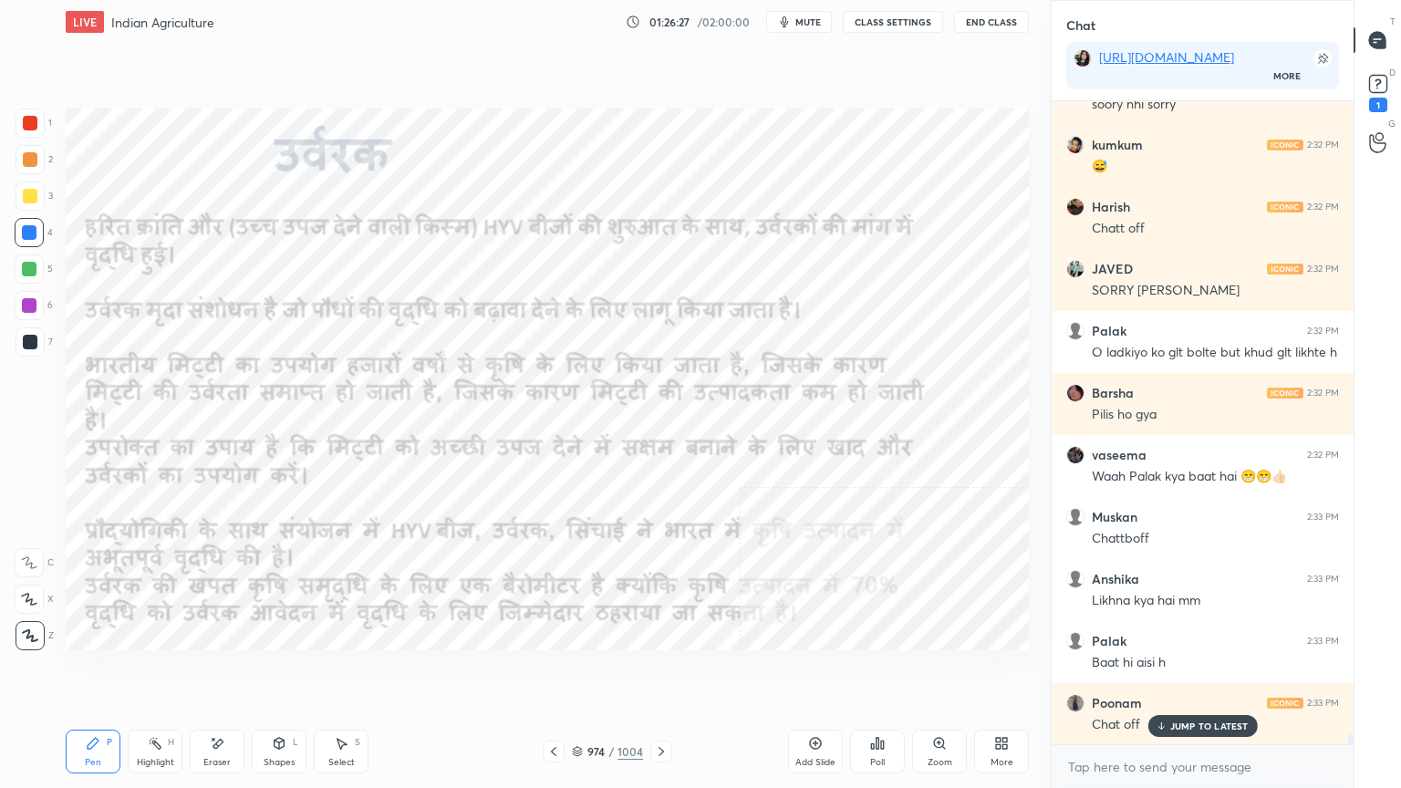
type textarea "x"
click at [889, 19] on button "CLASS SETTINGS" at bounding box center [893, 22] width 100 height 22
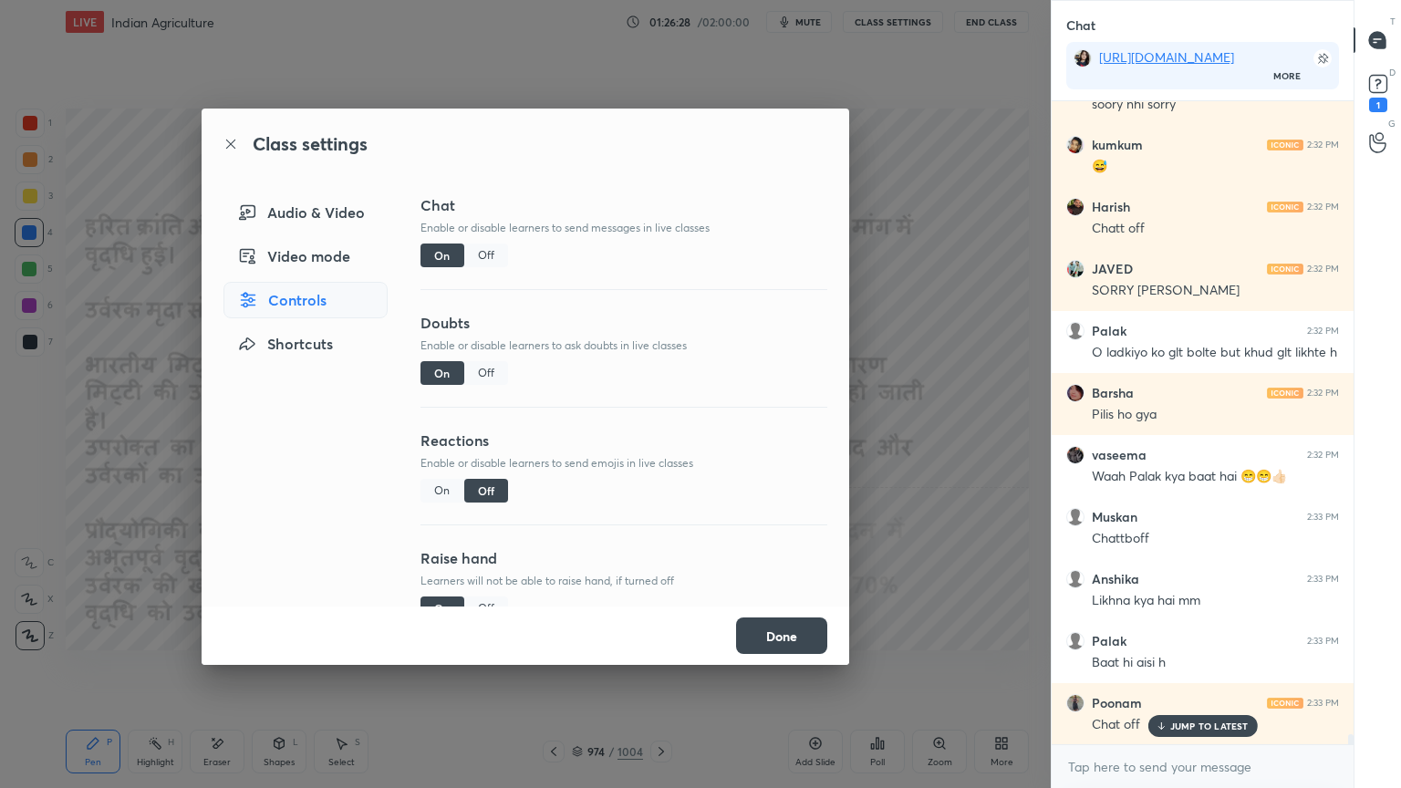
click at [485, 255] on div "Off" at bounding box center [486, 256] width 44 height 24
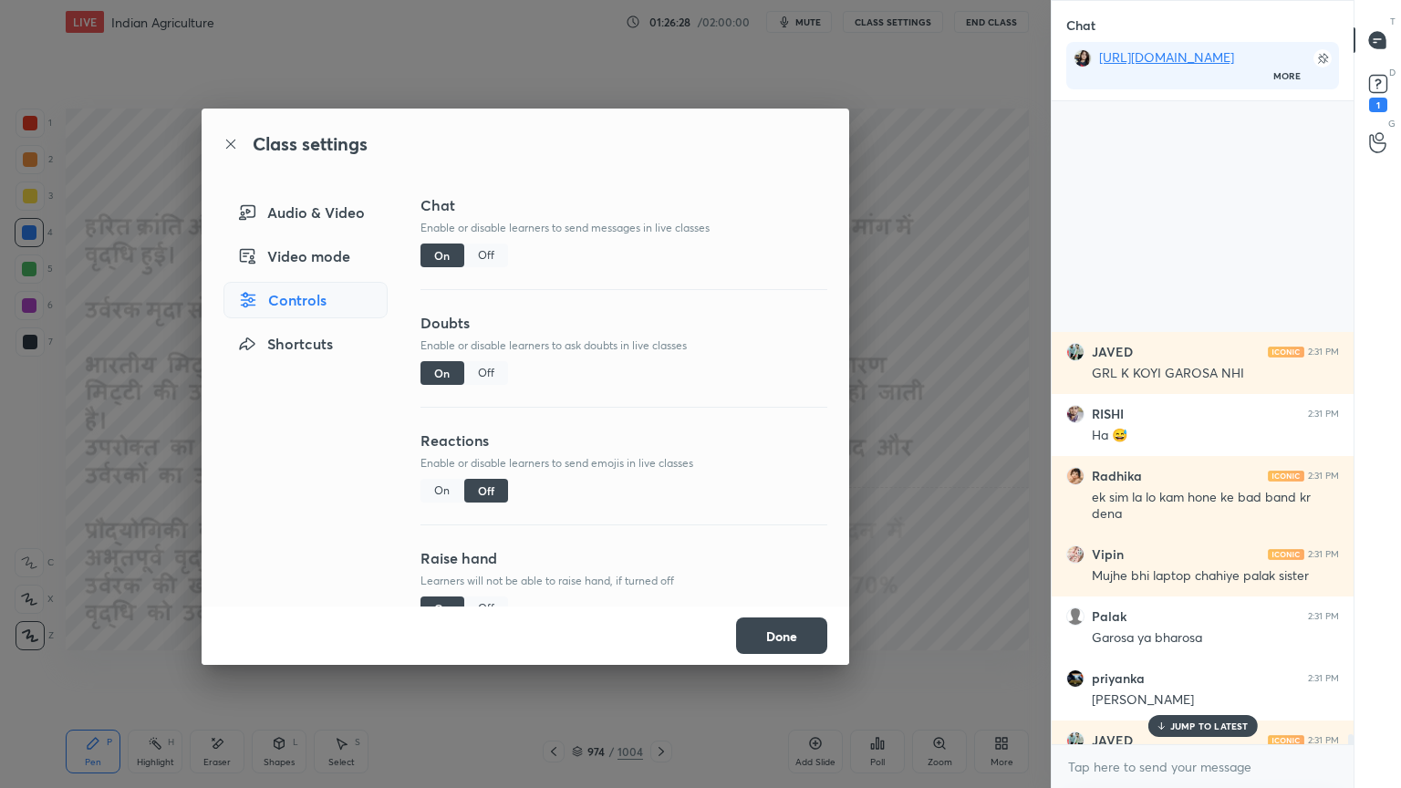
scroll to position [601, 296]
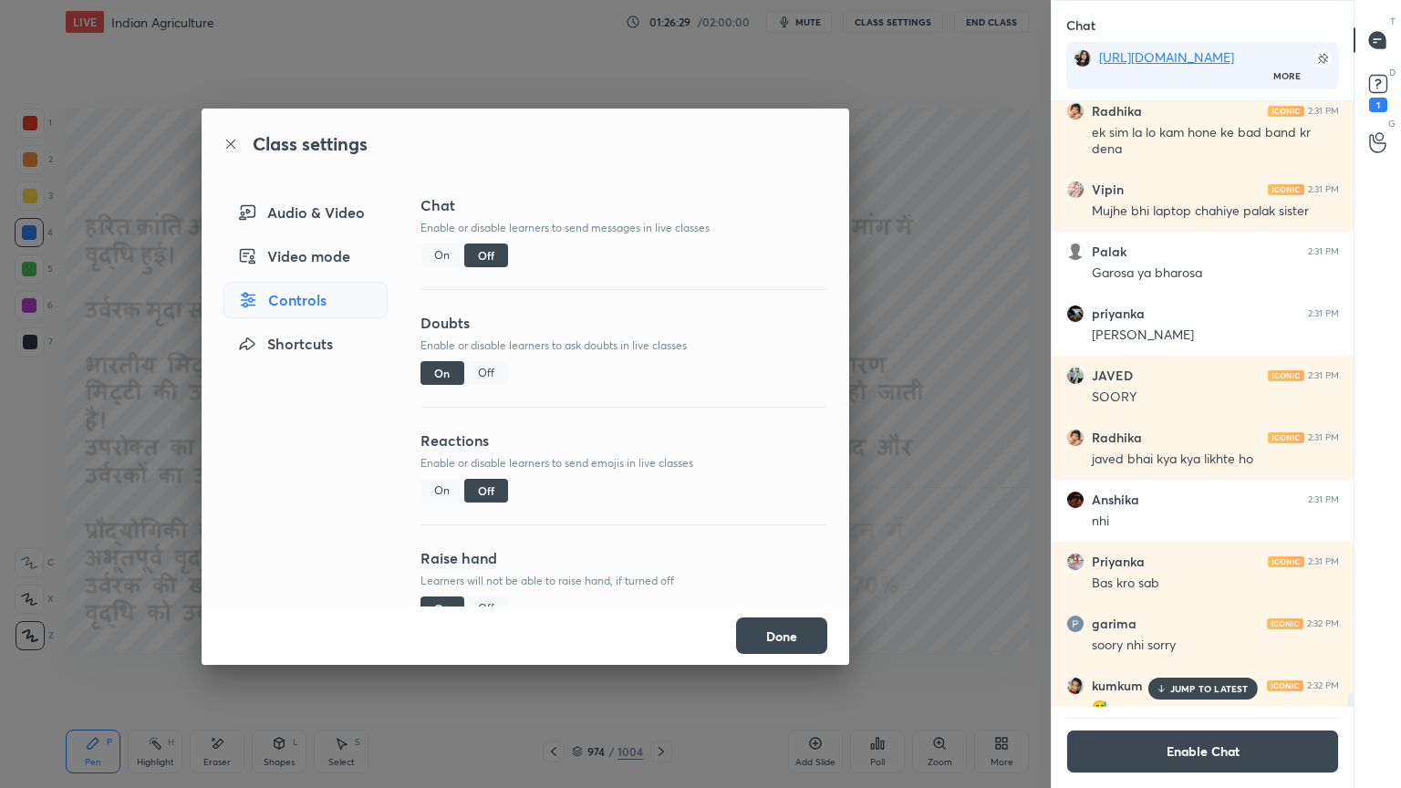
click at [773, 640] on button "Done" at bounding box center [781, 636] width 91 height 36
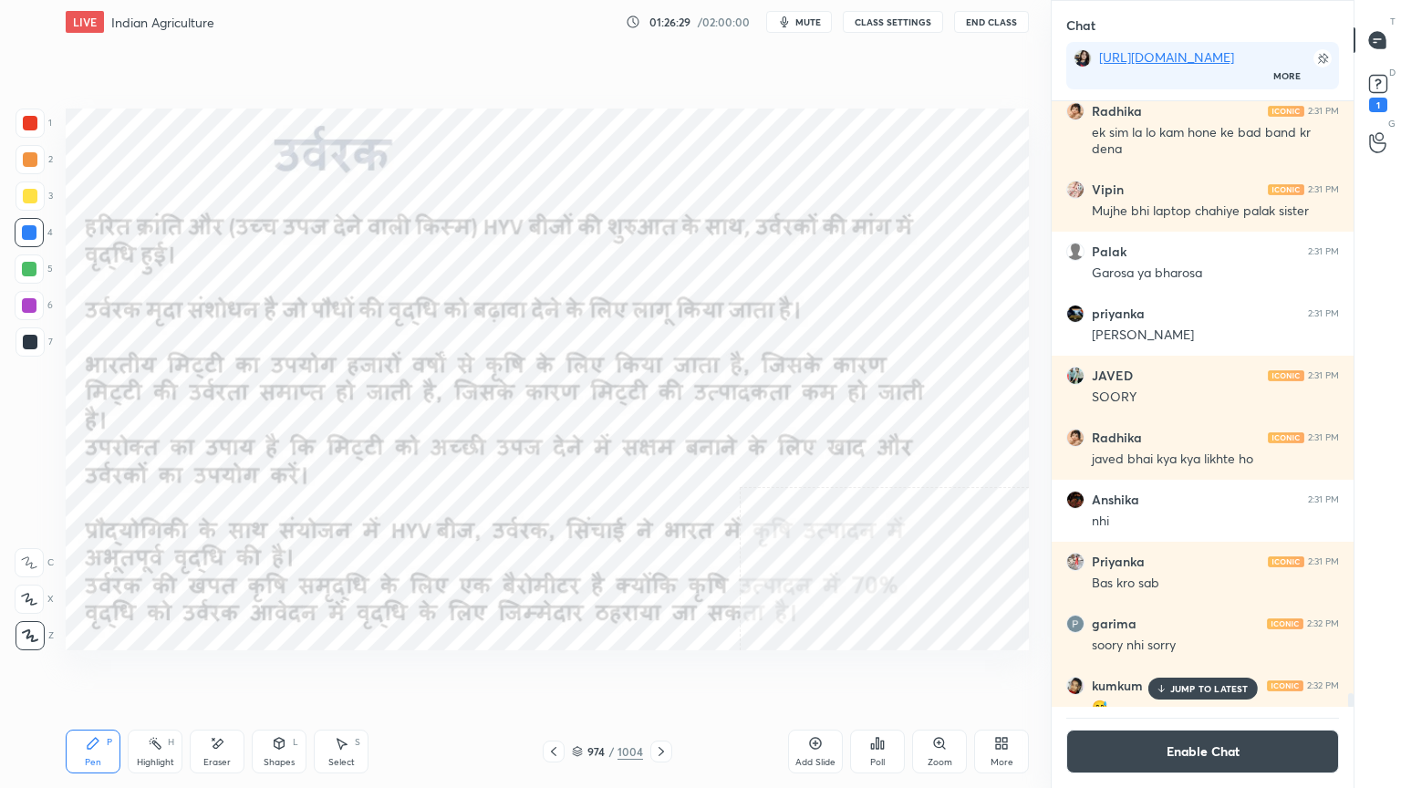
click at [1232, 672] on p "JUMP TO LATEST" at bounding box center [1209, 688] width 78 height 11
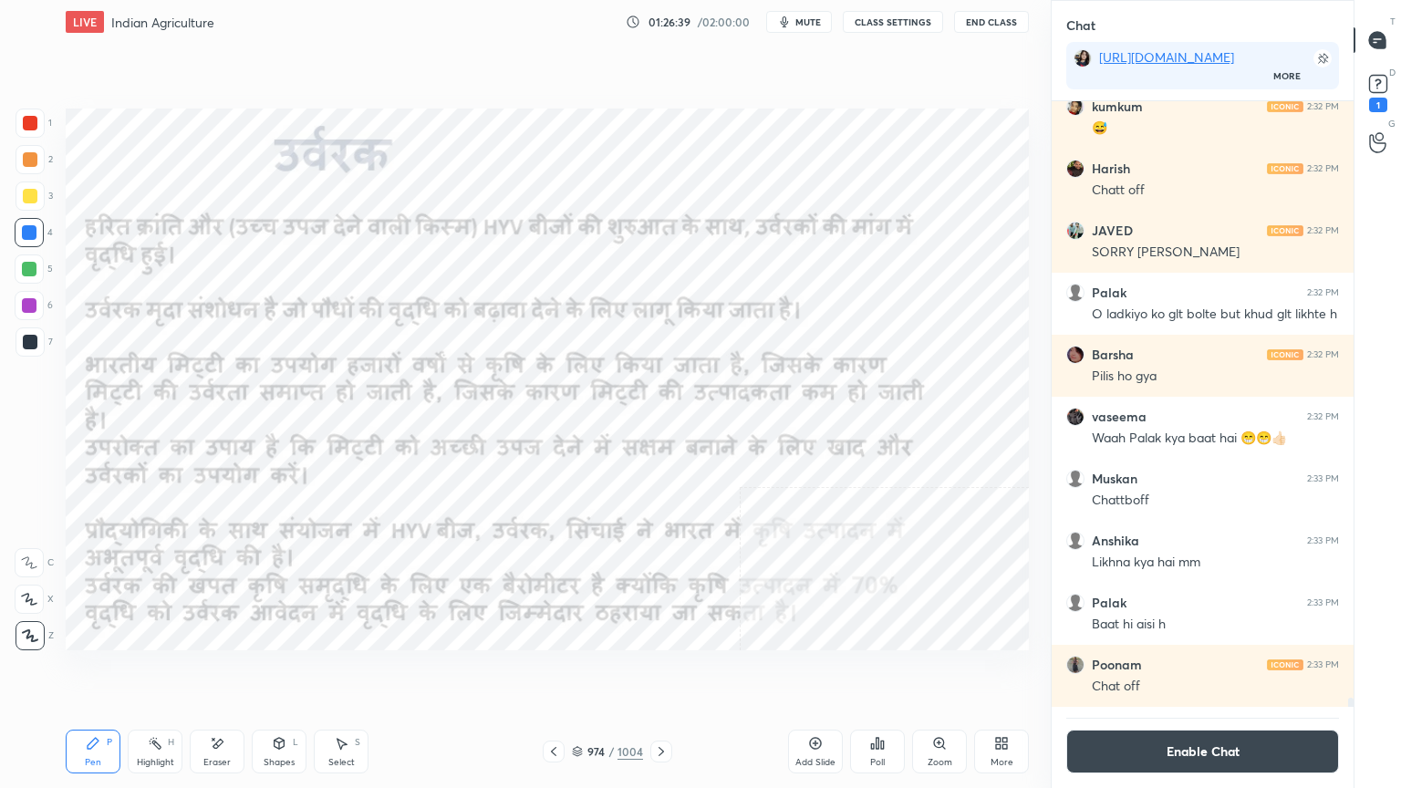
click at [236, 672] on div "Eraser" at bounding box center [217, 752] width 55 height 44
click at [35, 631] on span "Erase all" at bounding box center [29, 635] width 27 height 13
click at [31, 627] on div "1 2 3 4 5 6 7 C X Z E E Erase all H H" at bounding box center [29, 380] width 58 height 542
click at [660, 672] on icon at bounding box center [661, 751] width 15 height 15
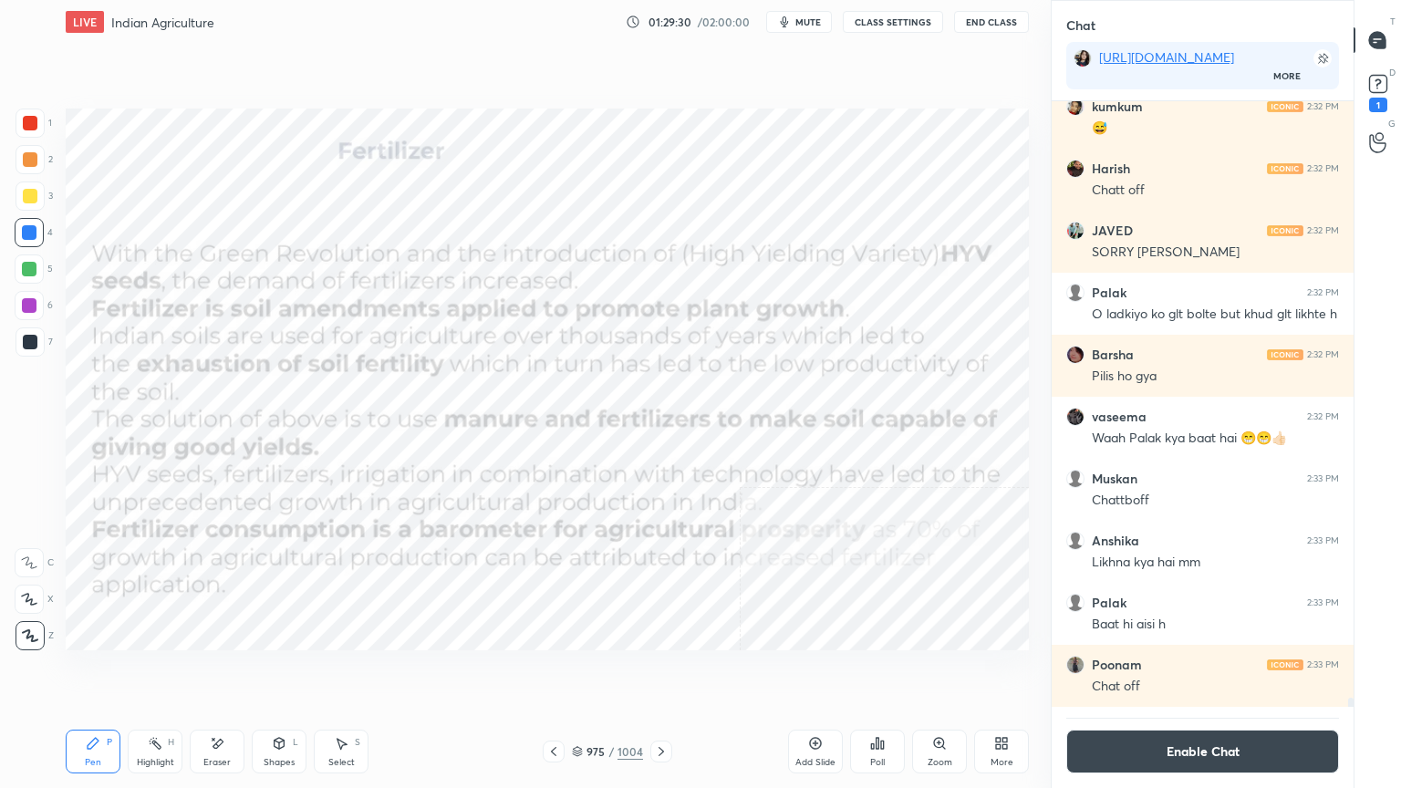
click at [657, 672] on icon at bounding box center [661, 751] width 15 height 15
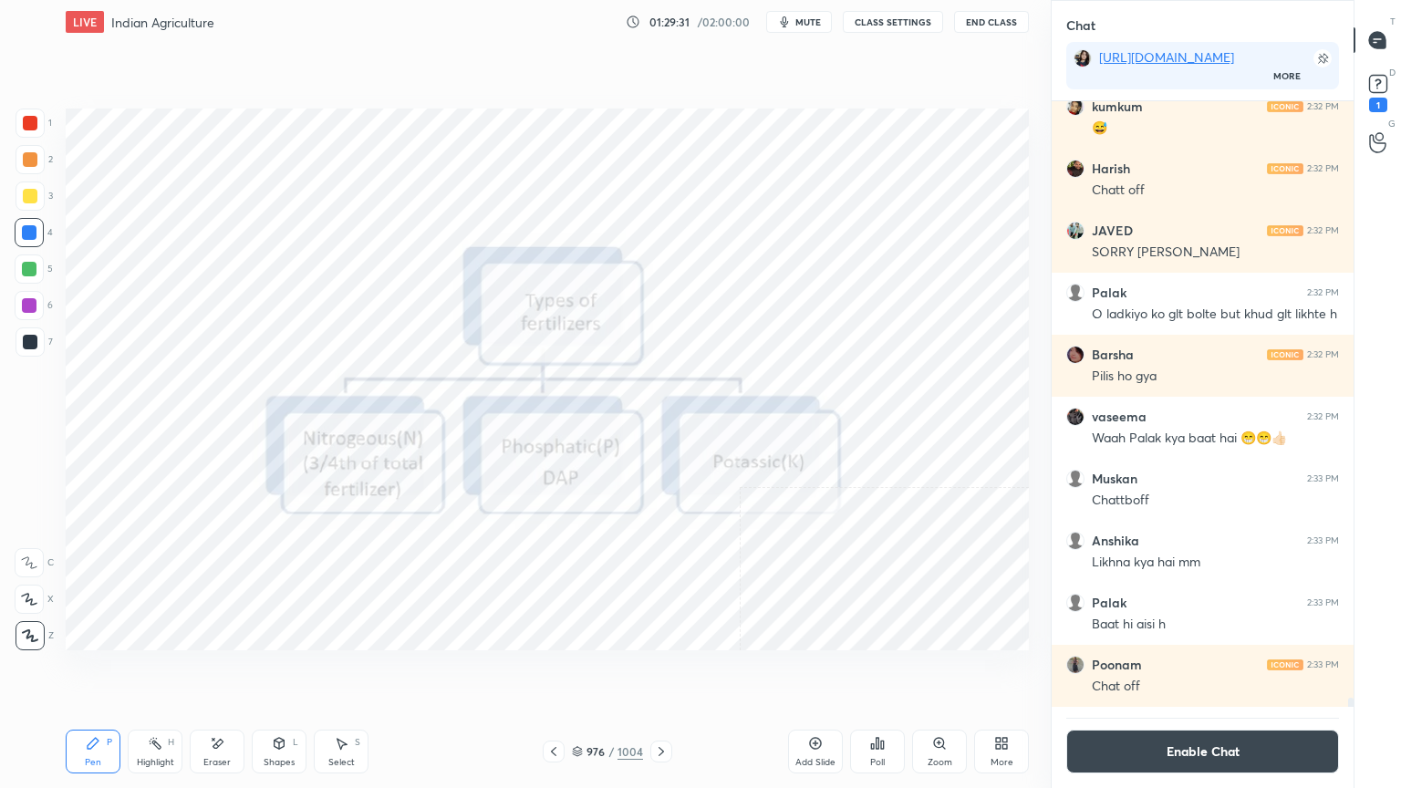
click at [552, 672] on icon at bounding box center [553, 751] width 15 height 15
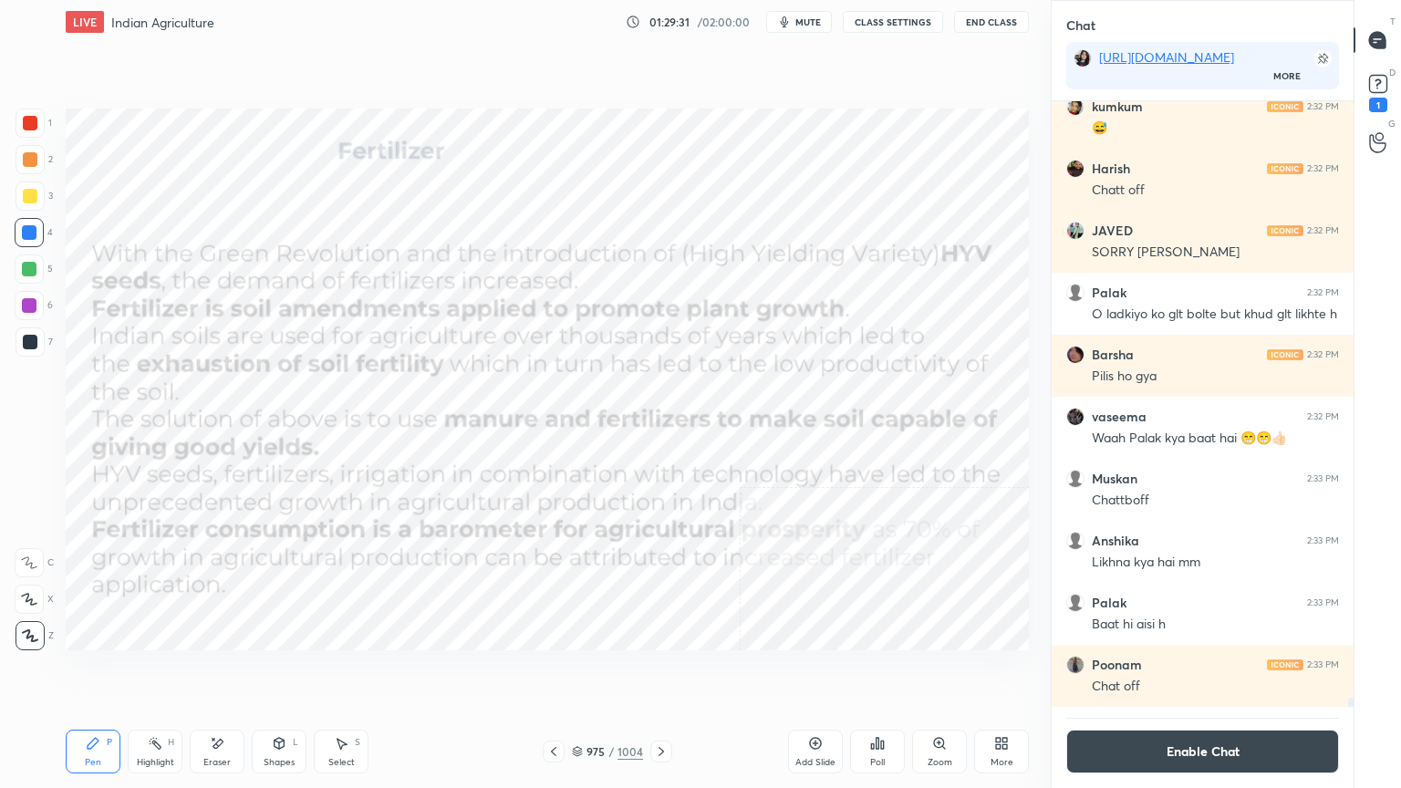
click at [553, 672] on icon at bounding box center [553, 751] width 5 height 9
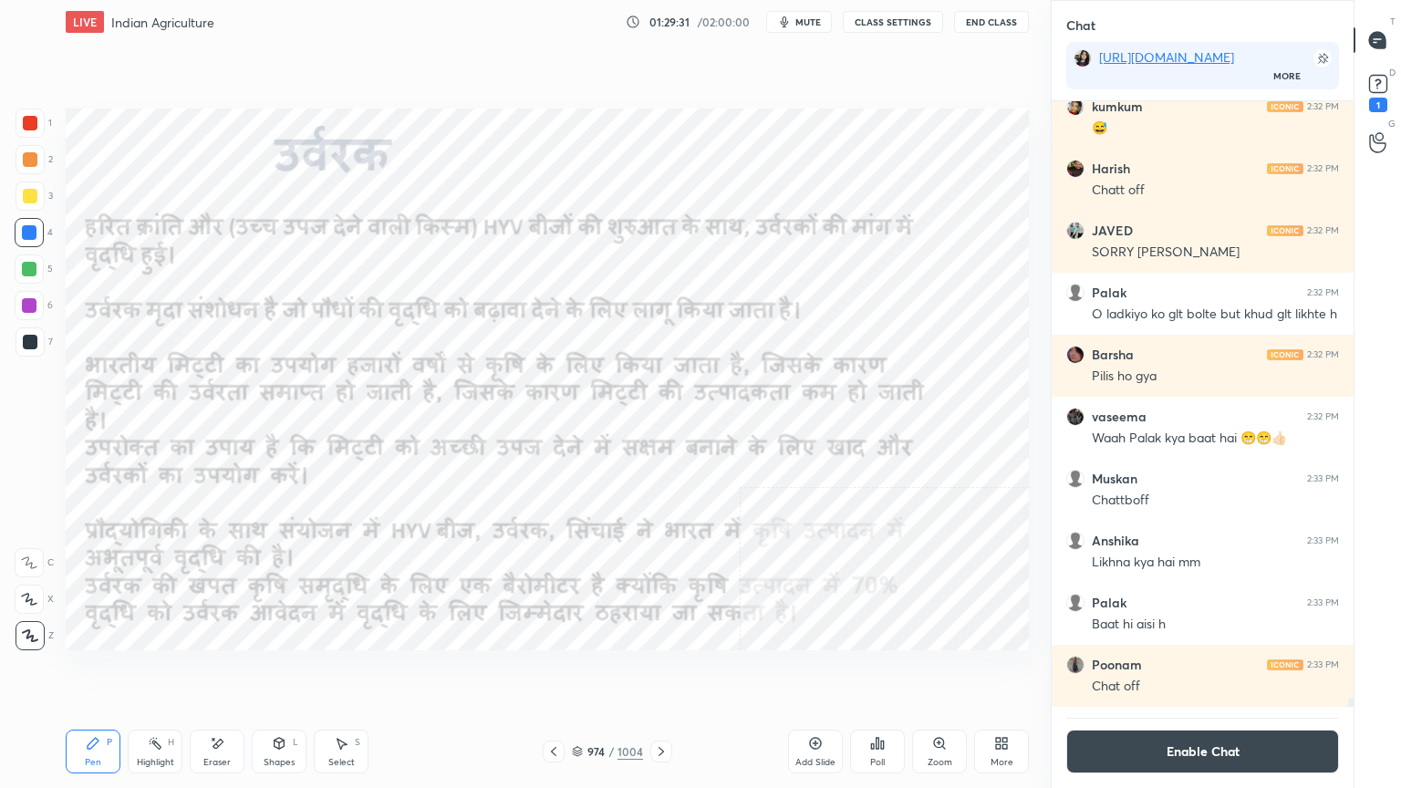
click at [584, 672] on div "974 / 1004" at bounding box center [607, 751] width 71 height 16
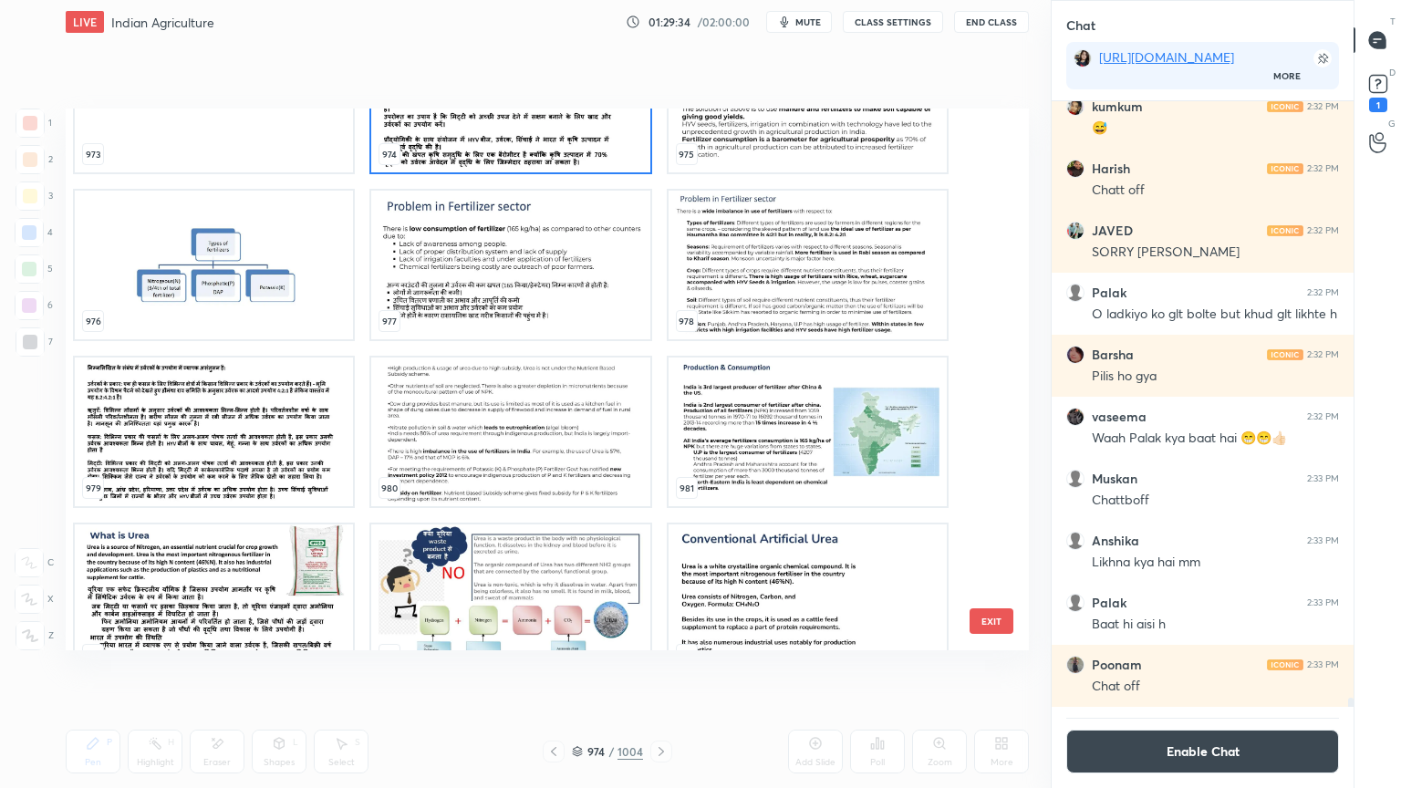
scroll to position [54090, 0]
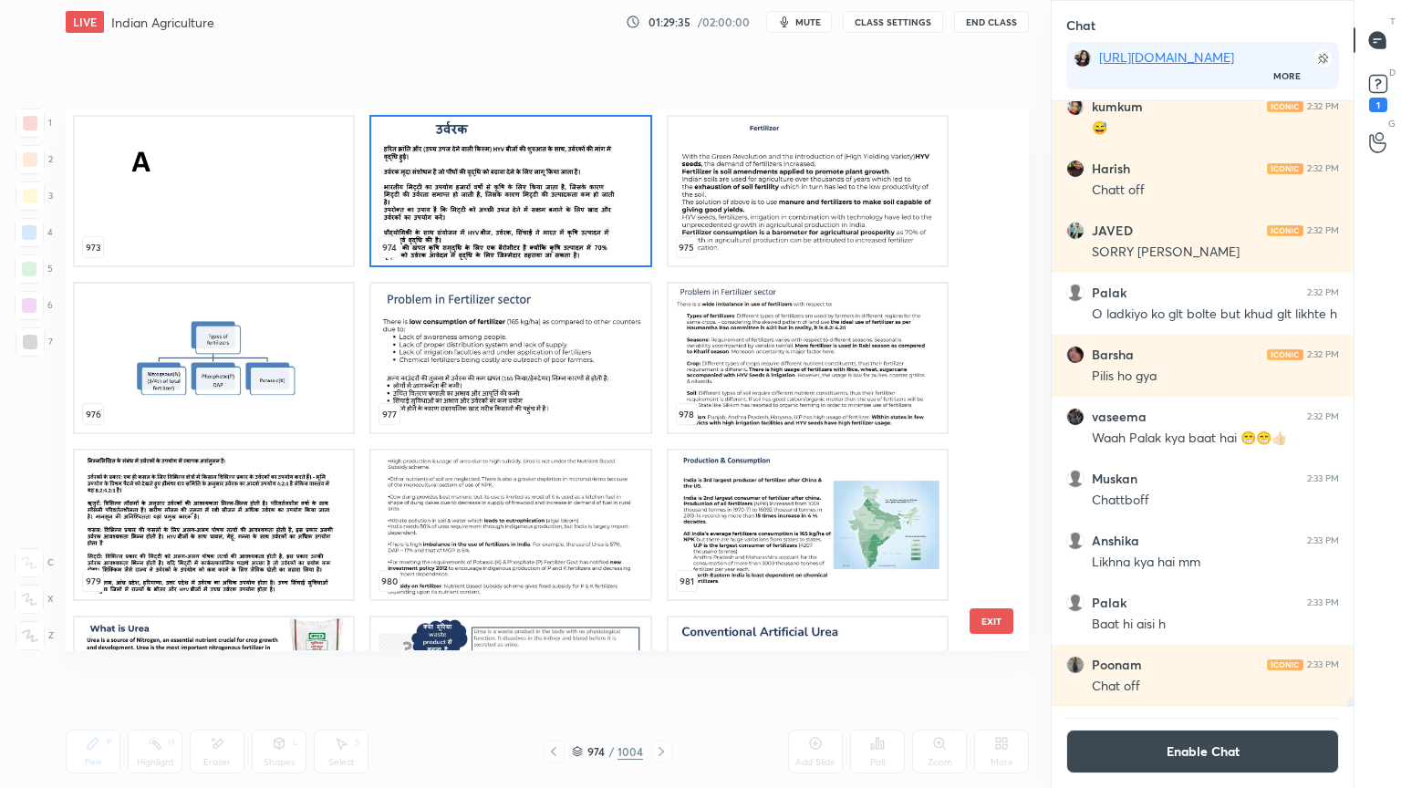
click at [201, 379] on img "grid" at bounding box center [214, 358] width 278 height 149
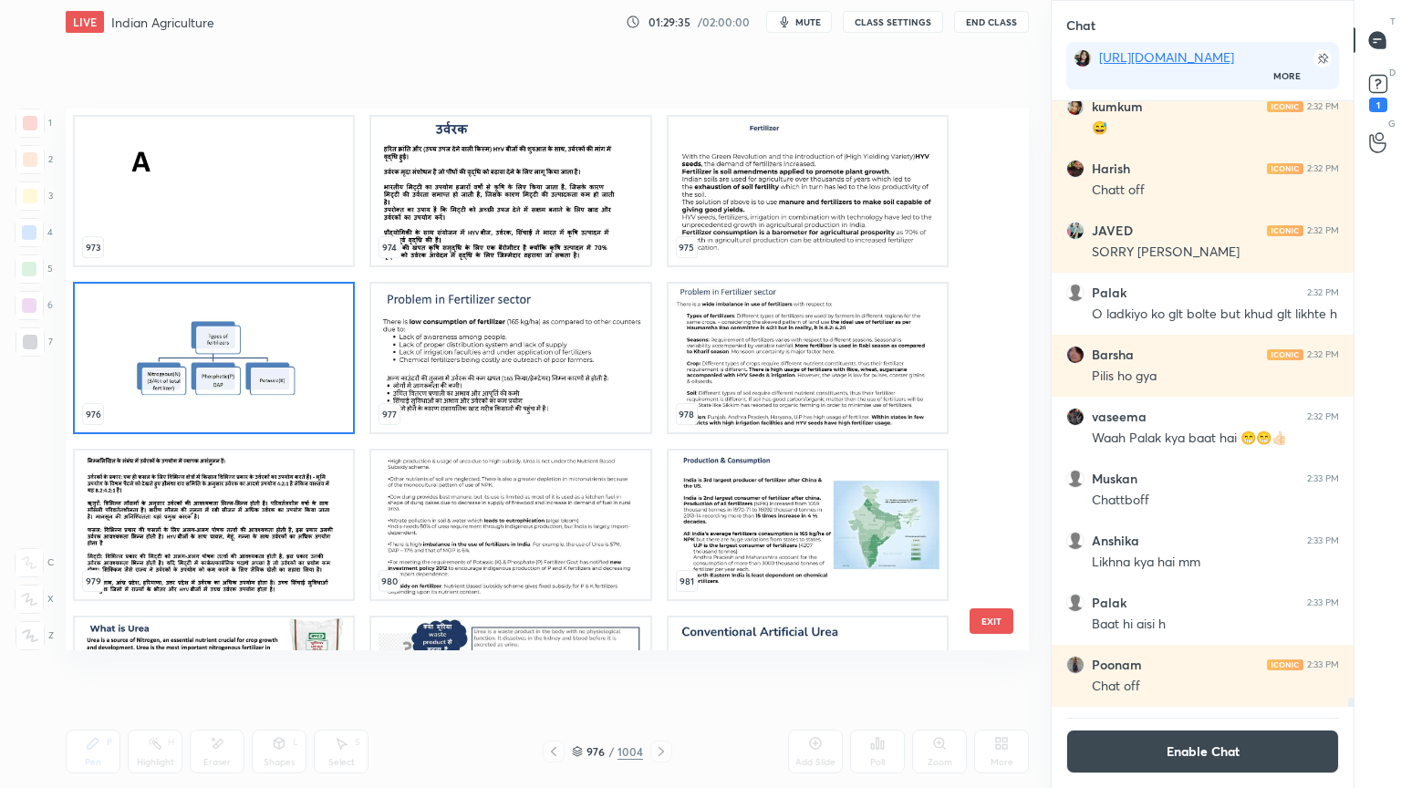
click at [202, 379] on img "grid" at bounding box center [214, 358] width 278 height 149
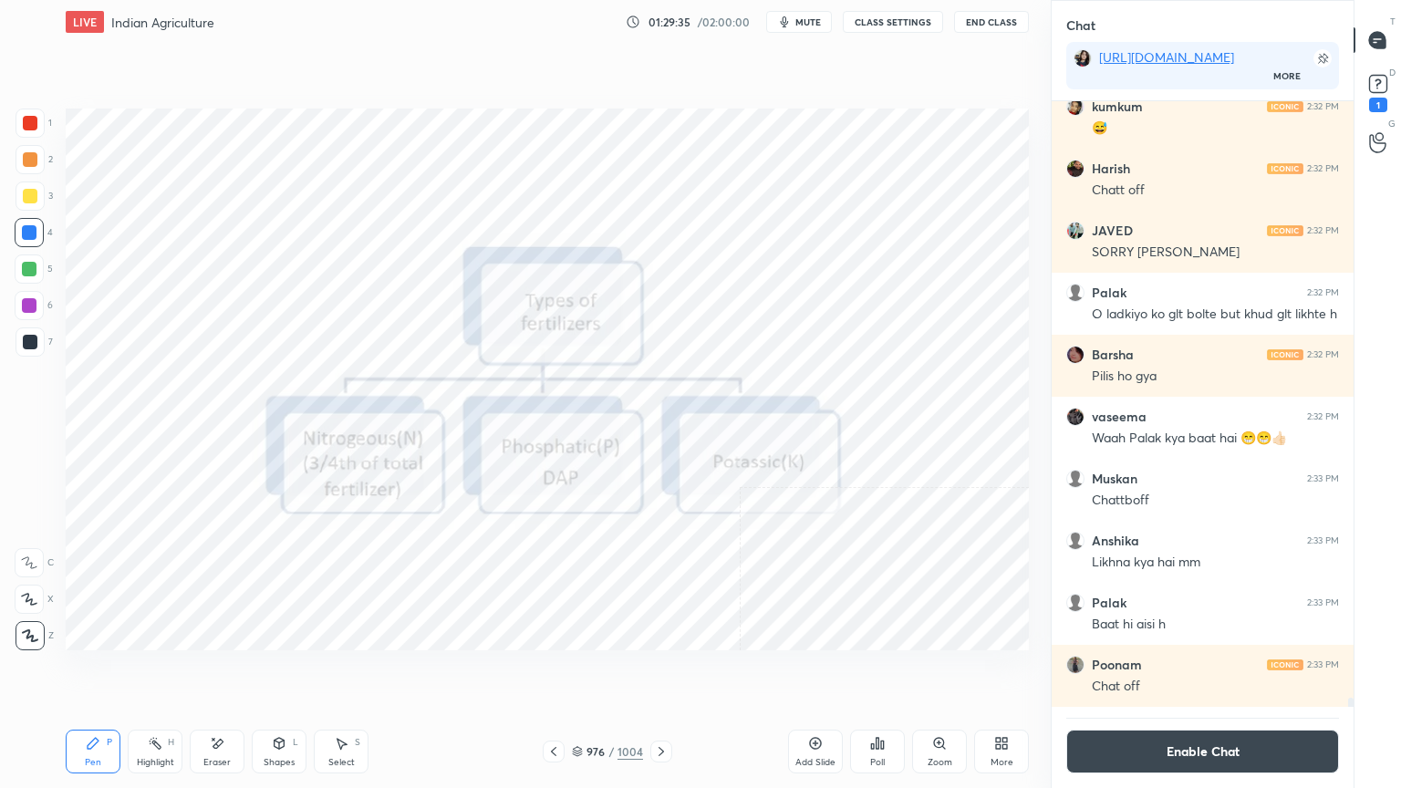
click at [203, 378] on img "grid" at bounding box center [214, 358] width 278 height 149
click at [29, 234] on div at bounding box center [29, 232] width 15 height 15
click at [217, 672] on div "Pen P Highlight H Eraser Shapes L Select S 976 / 1004 Add Slide Poll Zoom More" at bounding box center [547, 751] width 963 height 73
click at [223, 672] on icon at bounding box center [217, 744] width 15 height 16
click at [42, 630] on span "Erase all" at bounding box center [29, 635] width 27 height 13
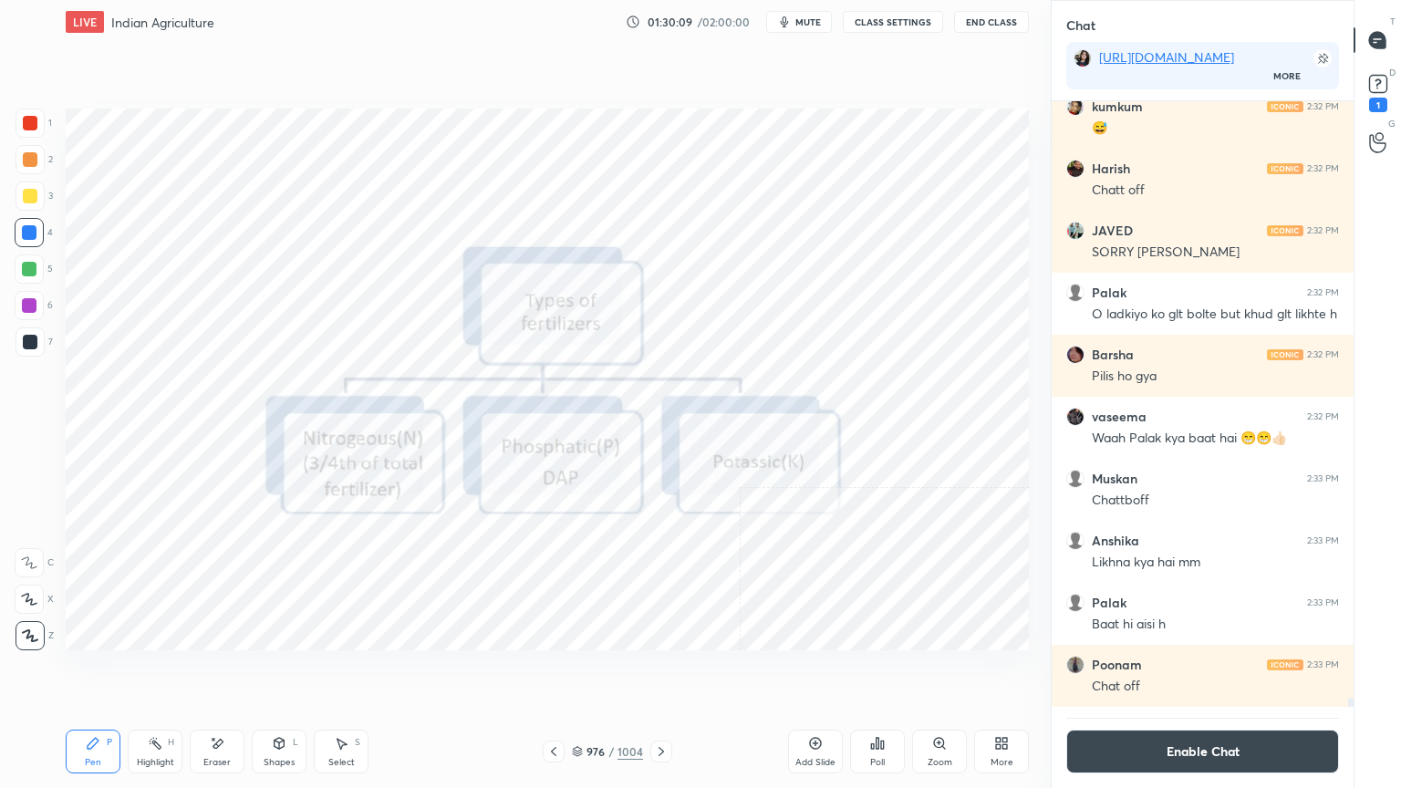
click at [32, 626] on div "1 2 3 4 5 6 7 C X Z E E Erase all H H" at bounding box center [29, 380] width 58 height 542
click at [558, 672] on icon at bounding box center [553, 751] width 15 height 15
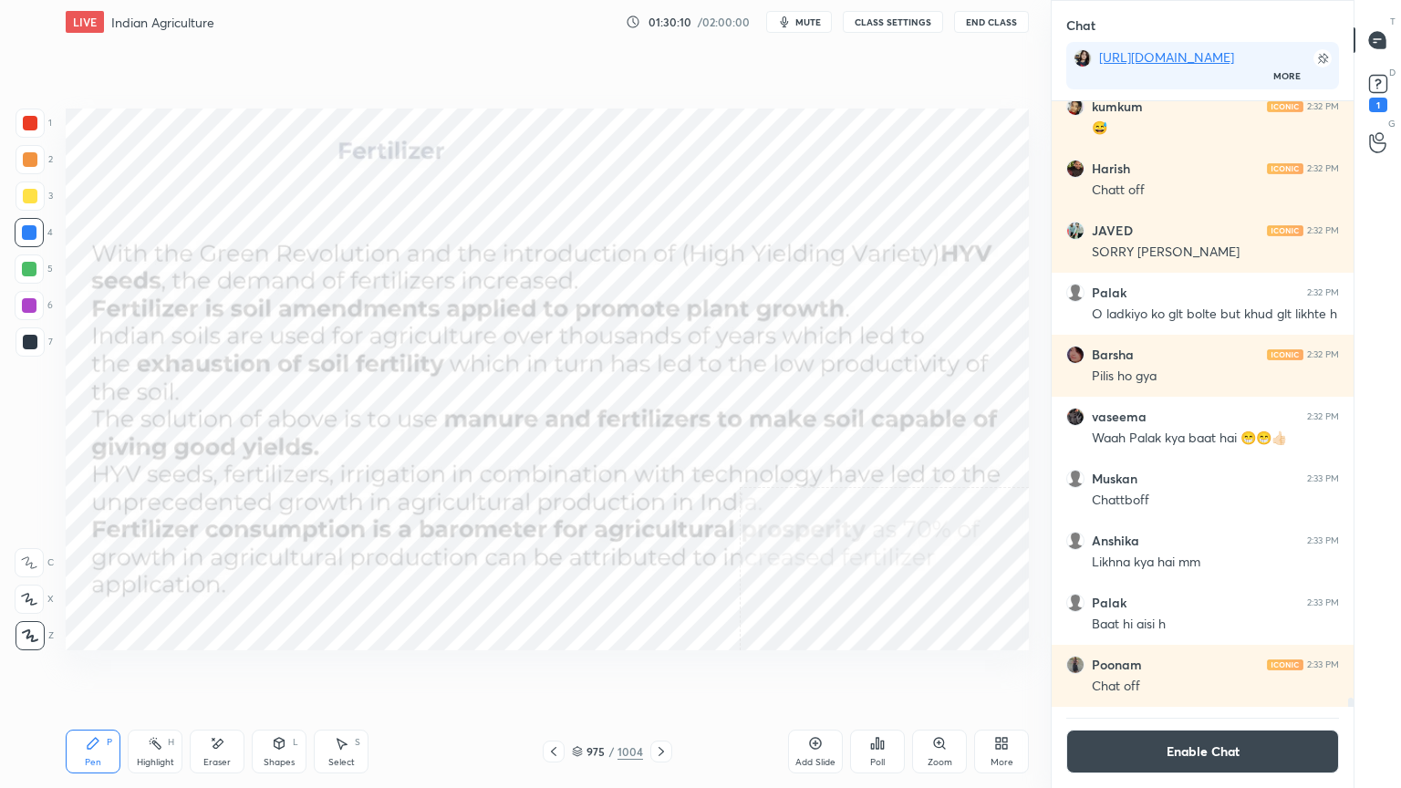
click at [559, 672] on icon at bounding box center [553, 751] width 15 height 15
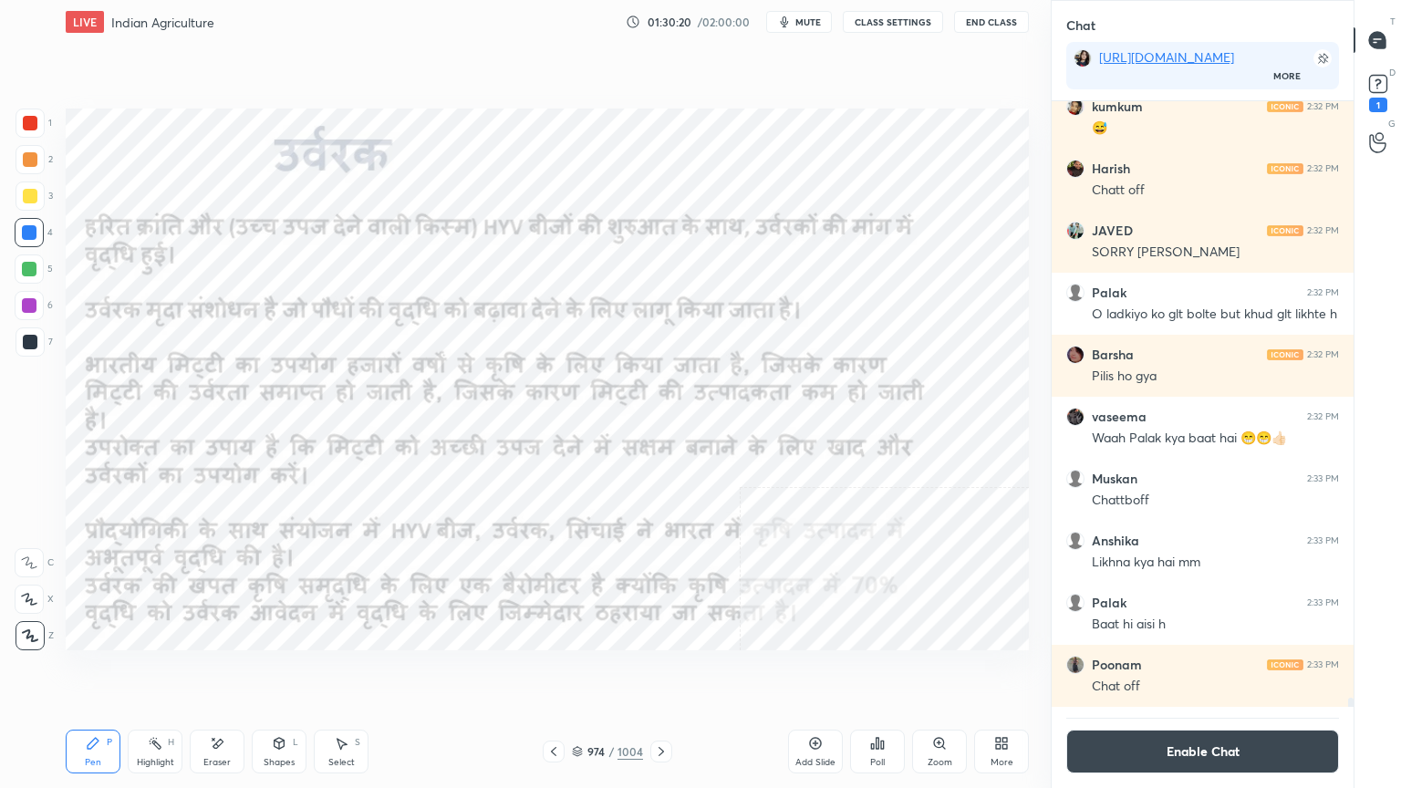
click at [212, 672] on div "Eraser" at bounding box center [216, 762] width 27 height 9
click at [25, 627] on div "Erase all" at bounding box center [29, 635] width 29 height 29
click at [662, 672] on icon at bounding box center [661, 751] width 15 height 15
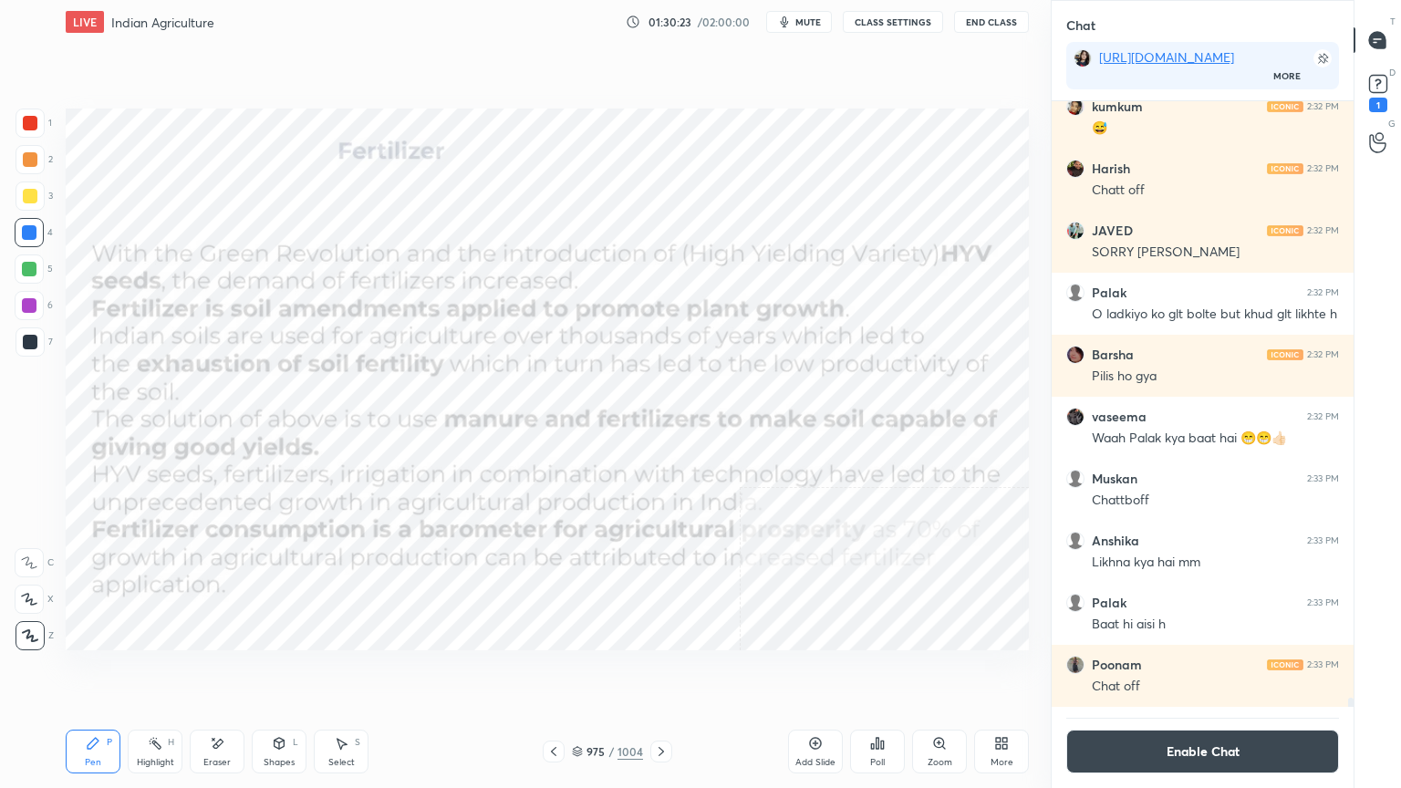
click at [657, 672] on icon at bounding box center [661, 751] width 15 height 15
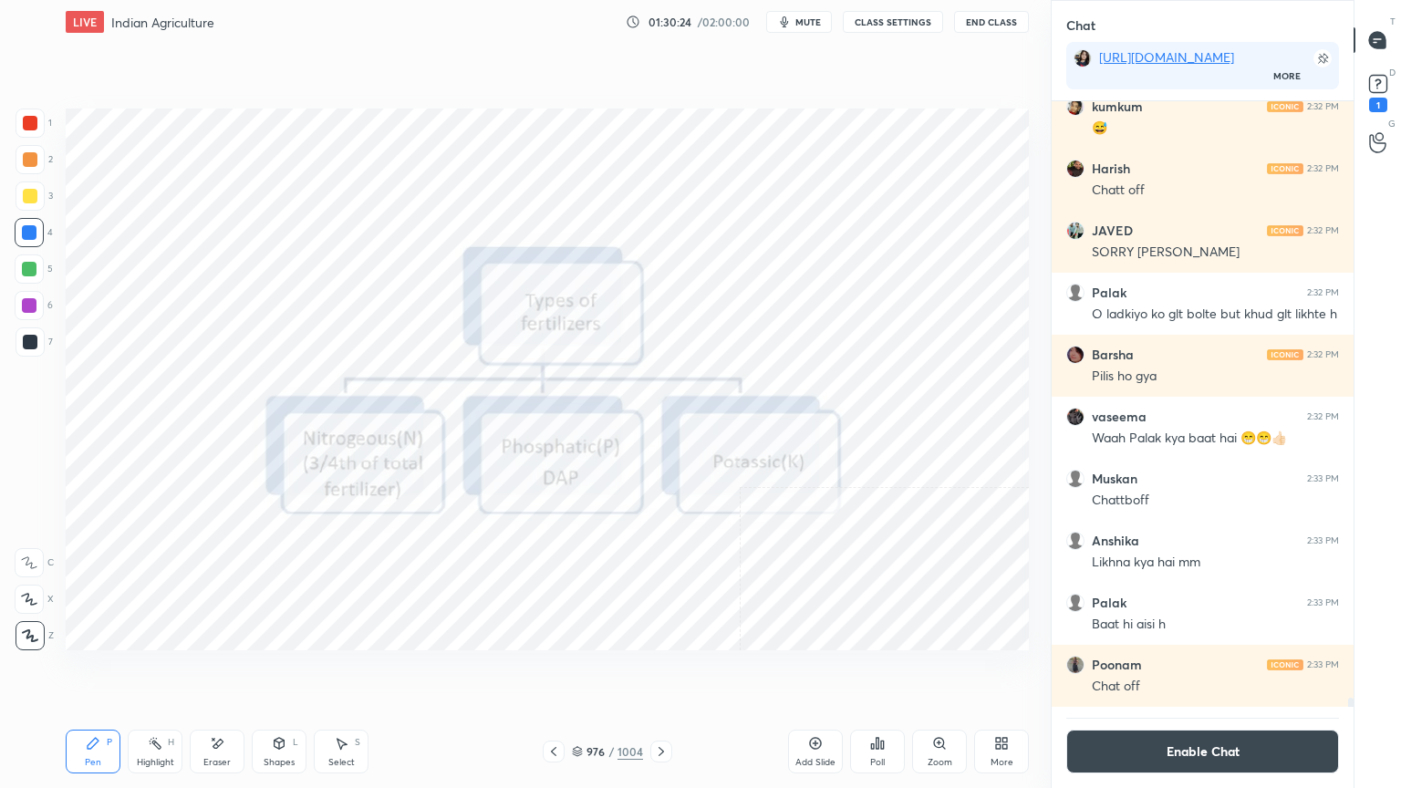
click at [654, 672] on icon at bounding box center [661, 751] width 15 height 15
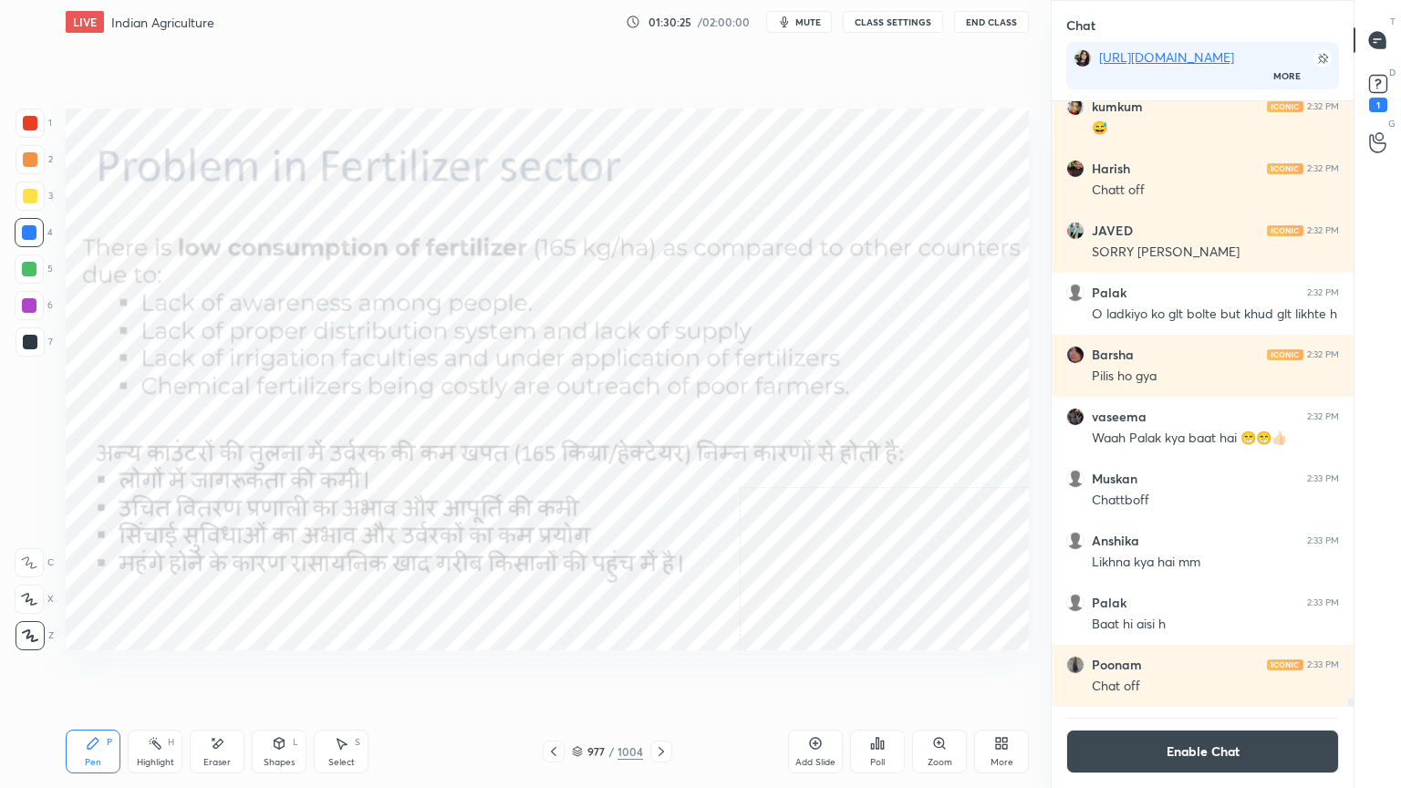
click at [584, 672] on div "977 / 1004" at bounding box center [607, 751] width 71 height 16
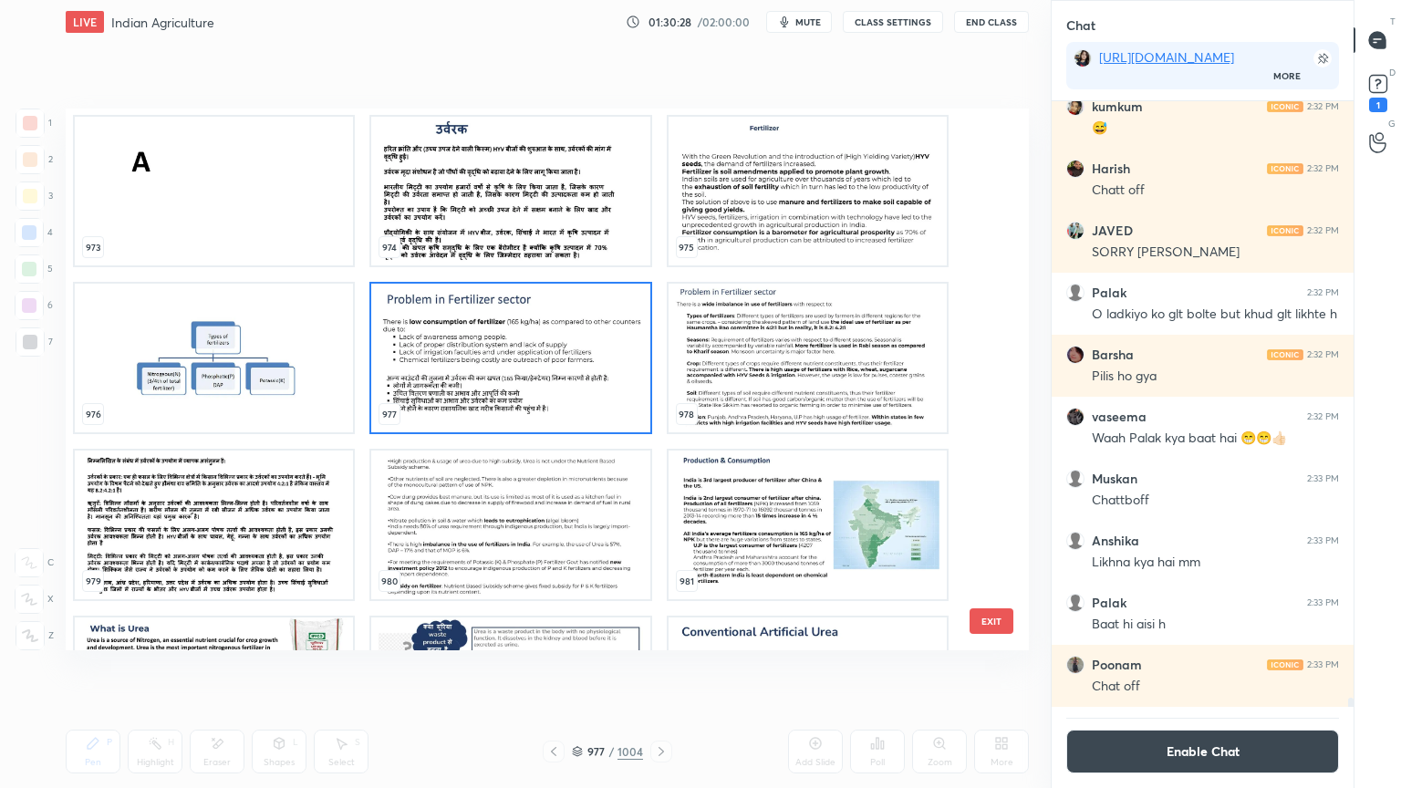
scroll to position [54183, 0]
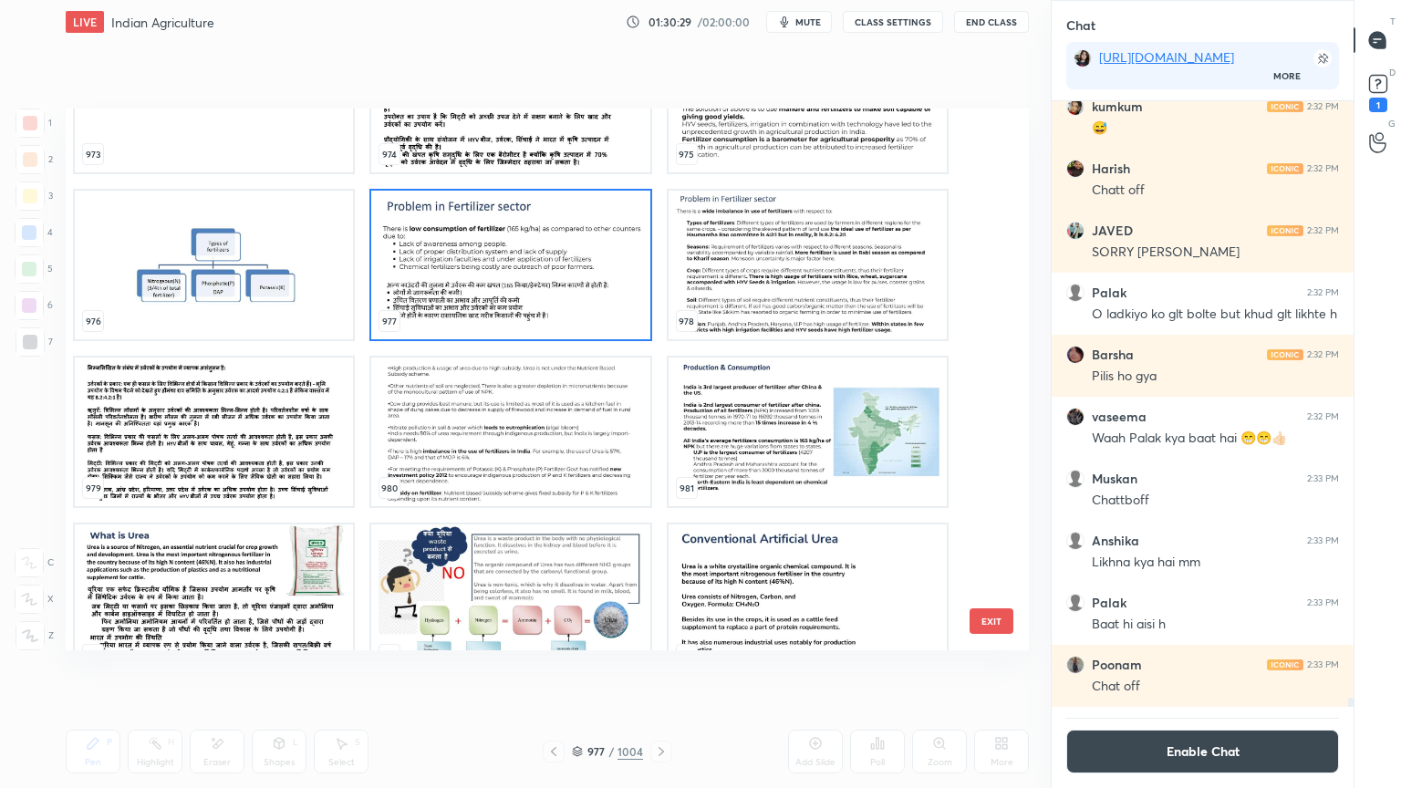
click at [317, 431] on img "grid" at bounding box center [214, 432] width 278 height 149
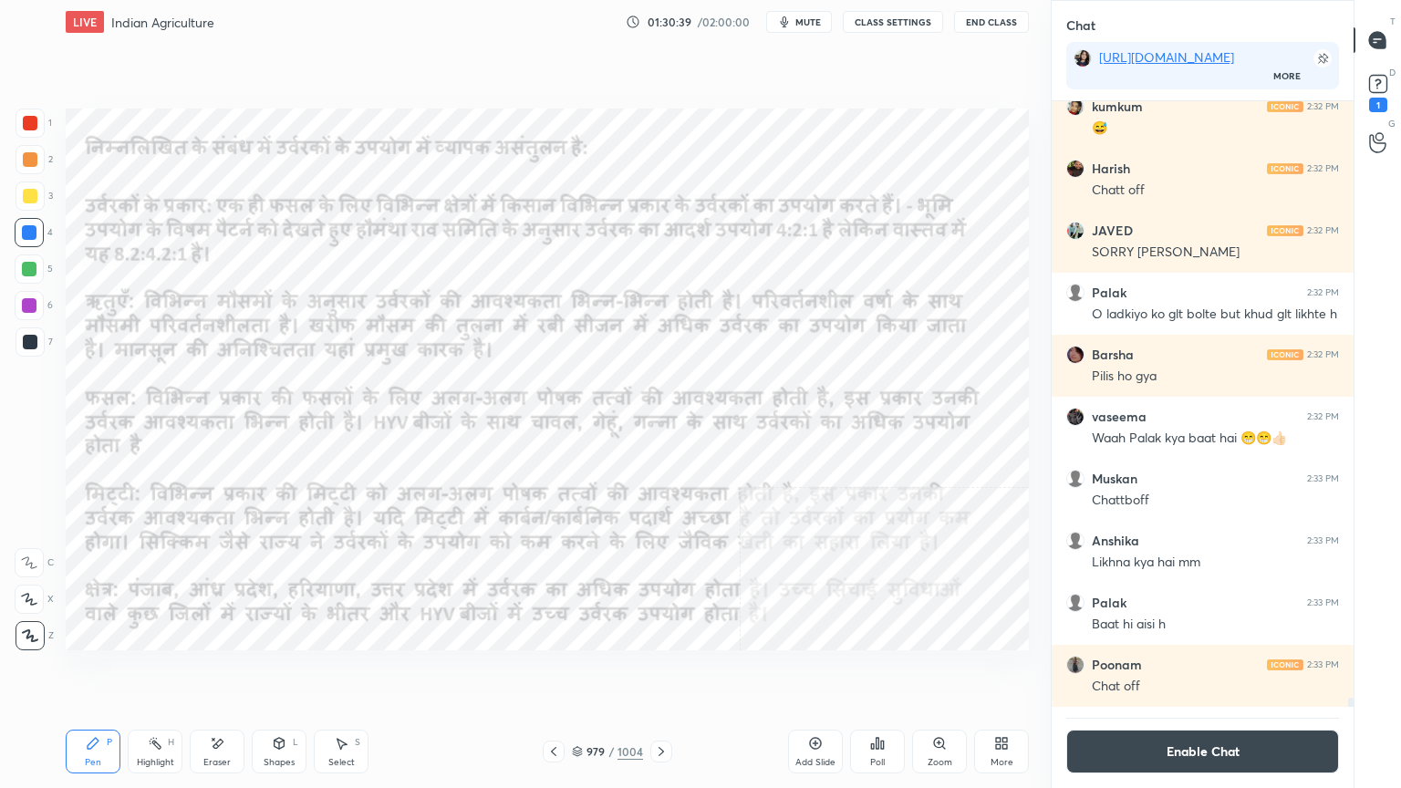
click at [587, 672] on div "979 / 1004" at bounding box center [607, 751] width 71 height 16
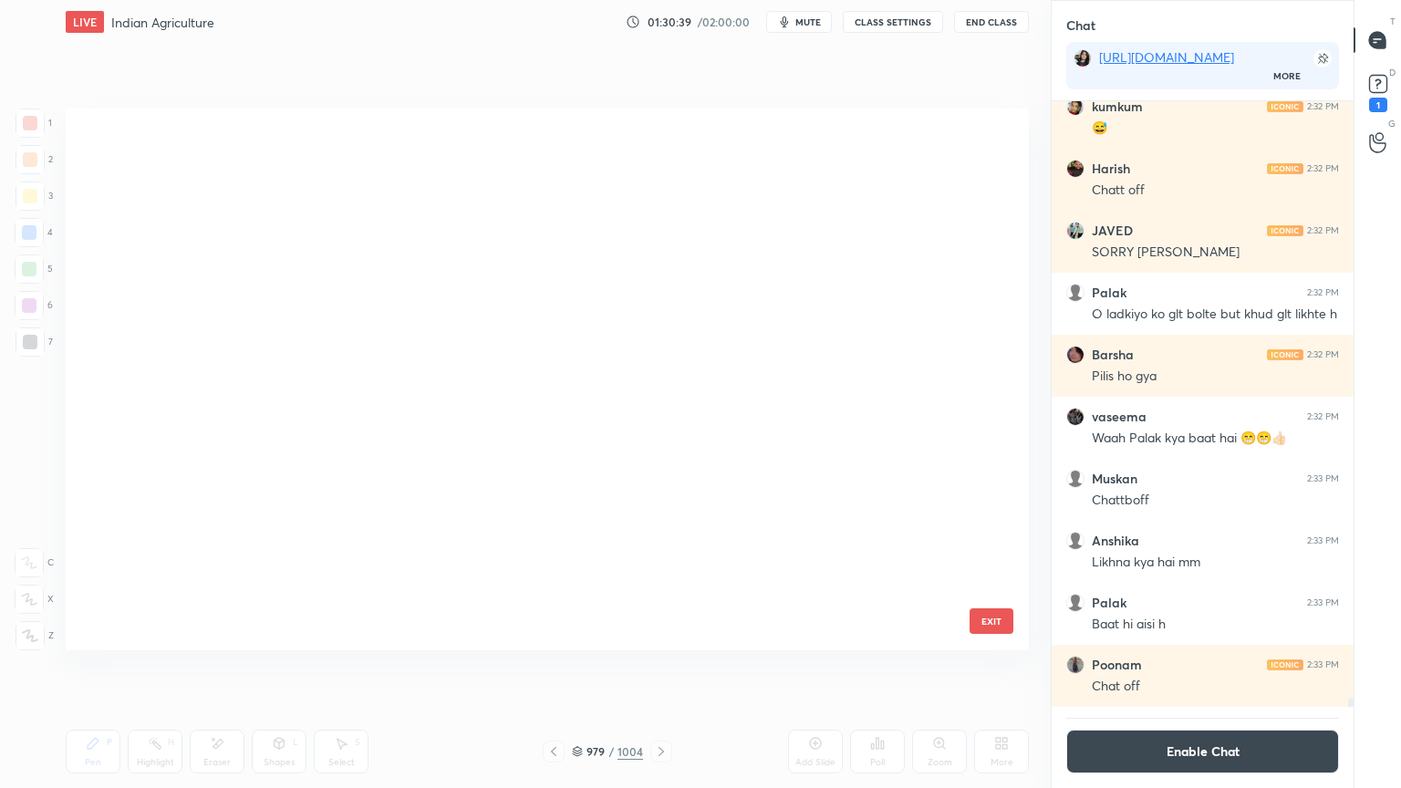
scroll to position [536, 954]
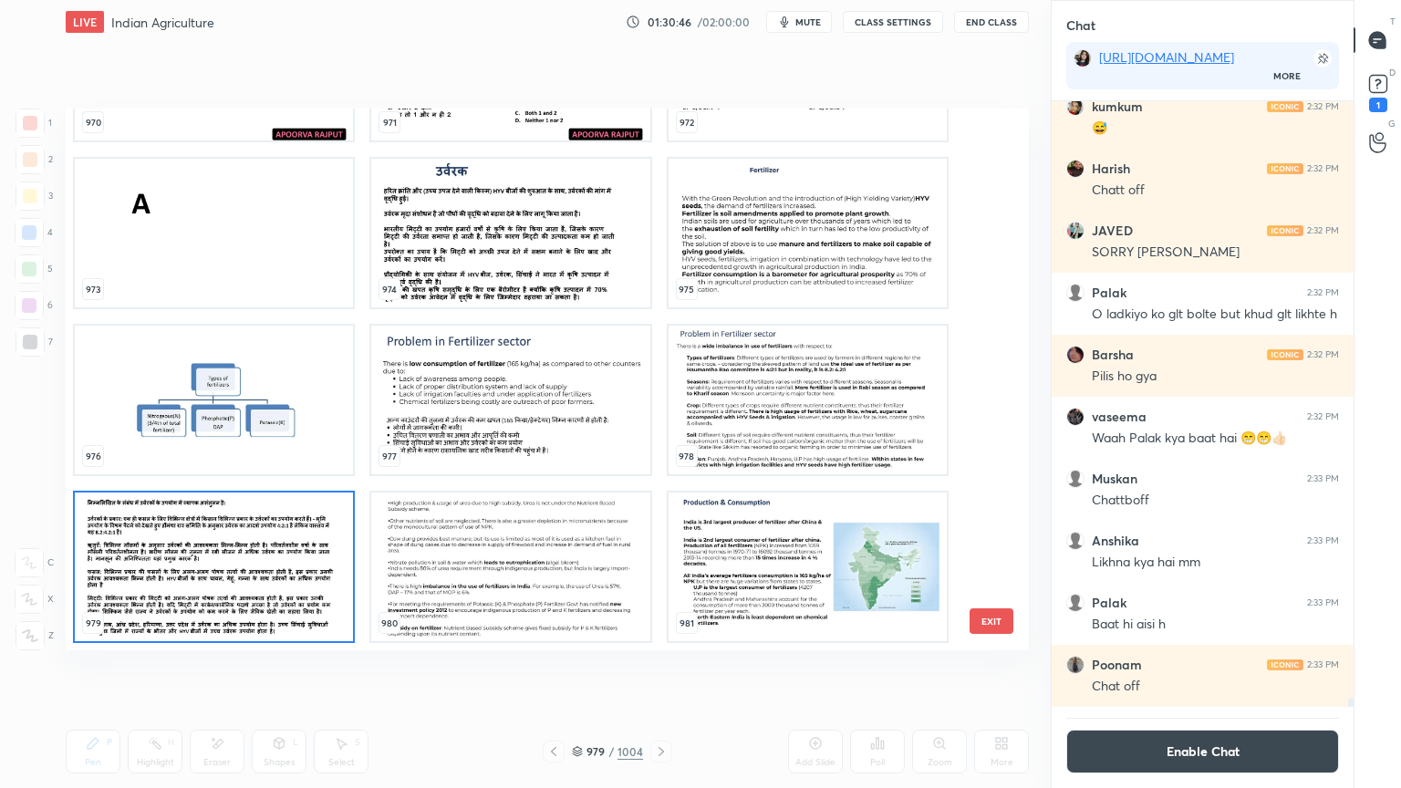
click at [661, 672] on div at bounding box center [661, 752] width 22 height 22
click at [280, 589] on img "grid" at bounding box center [214, 567] width 278 height 149
drag, startPoint x: 280, startPoint y: 589, endPoint x: 296, endPoint y: 573, distance: 22.6
click at [280, 589] on img "grid" at bounding box center [214, 567] width 278 height 149
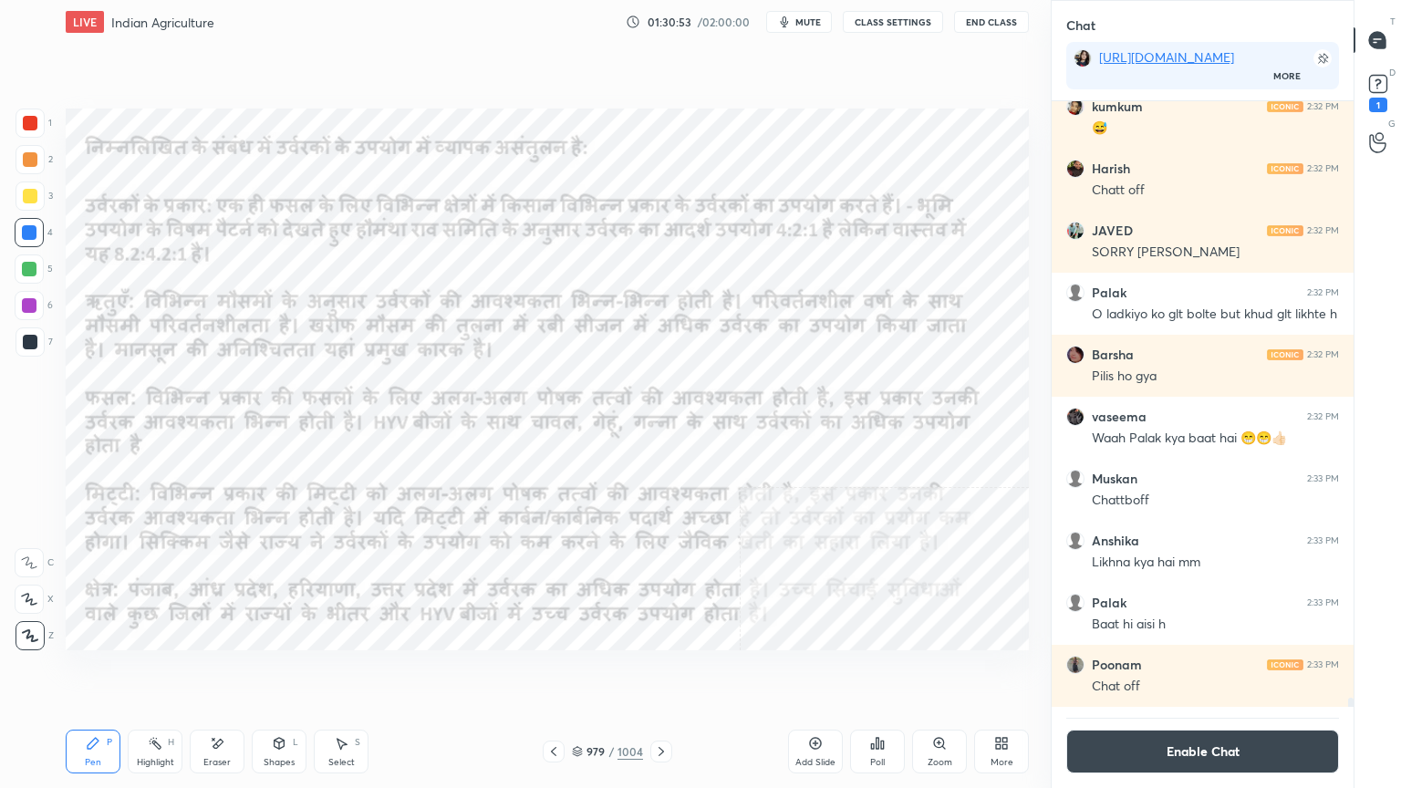
drag, startPoint x: 587, startPoint y: 751, endPoint x: 598, endPoint y: 743, distance: 13.9
click at [587, 672] on div "979" at bounding box center [596, 751] width 18 height 11
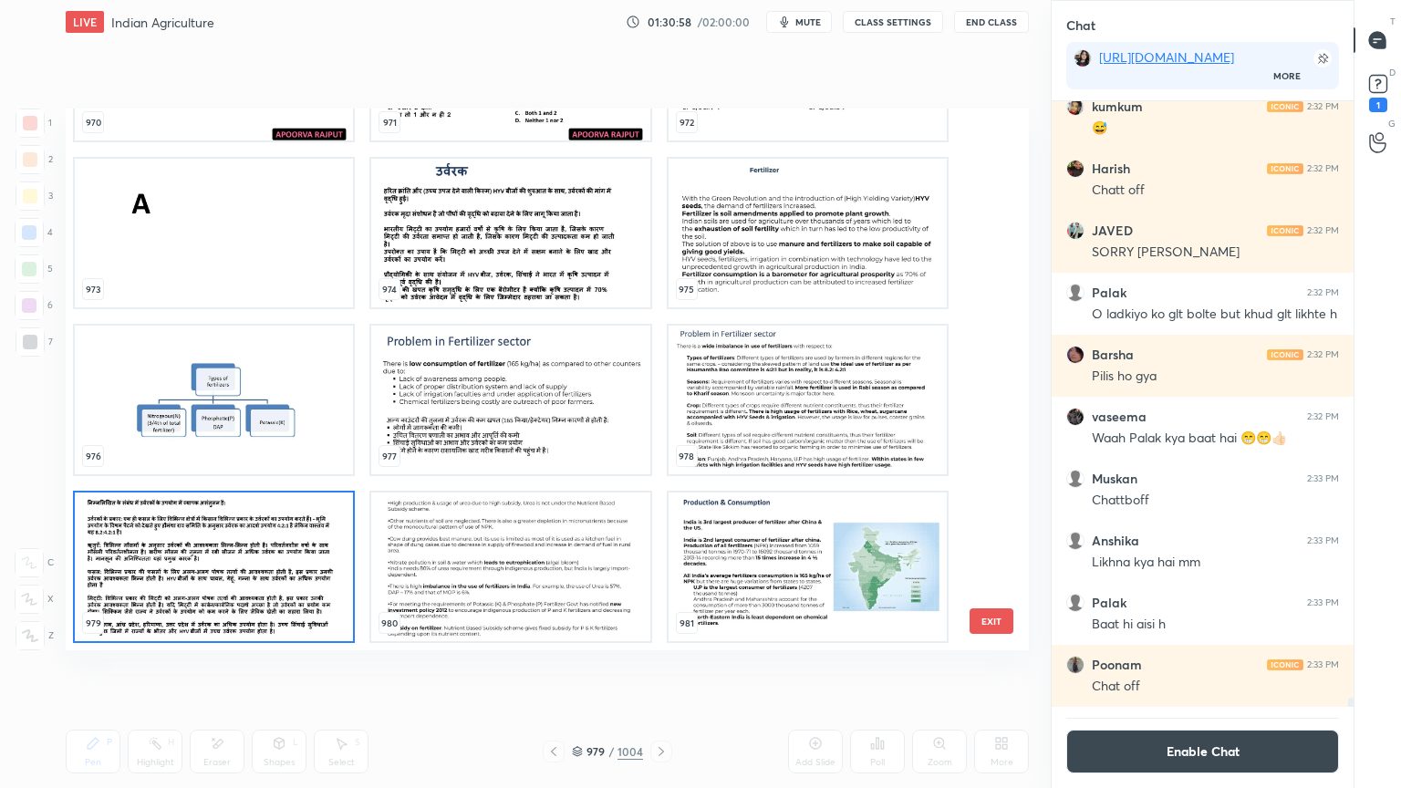
click at [259, 609] on img "grid" at bounding box center [214, 567] width 278 height 149
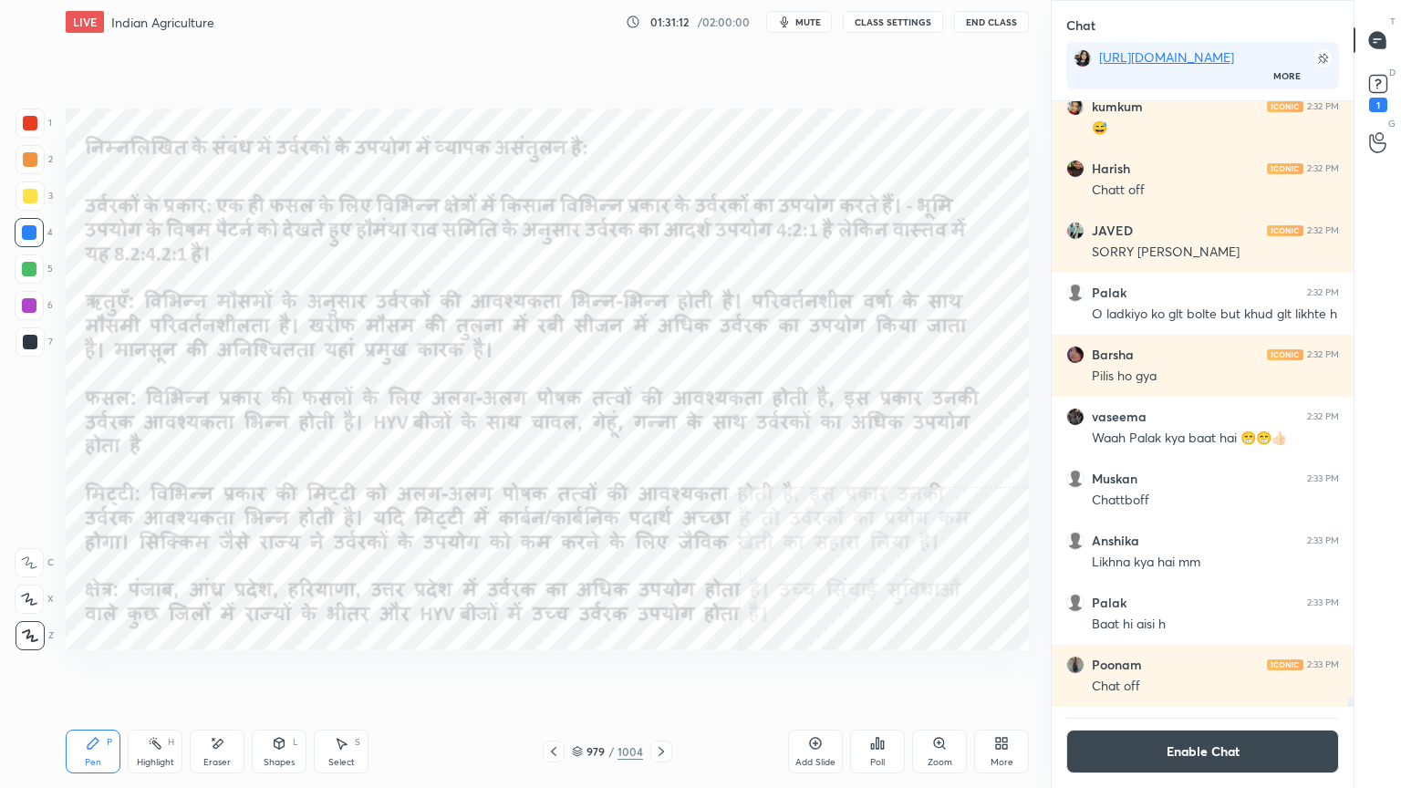
click at [241, 672] on div "Eraser" at bounding box center [217, 752] width 55 height 44
click at [30, 621] on div "Erase all" at bounding box center [29, 635] width 29 height 29
click at [214, 672] on div "Eraser" at bounding box center [217, 752] width 55 height 44
drag, startPoint x: 36, startPoint y: 637, endPoint x: 34, endPoint y: 627, distance: 10.4
click at [36, 635] on span "Erase all" at bounding box center [29, 635] width 27 height 13
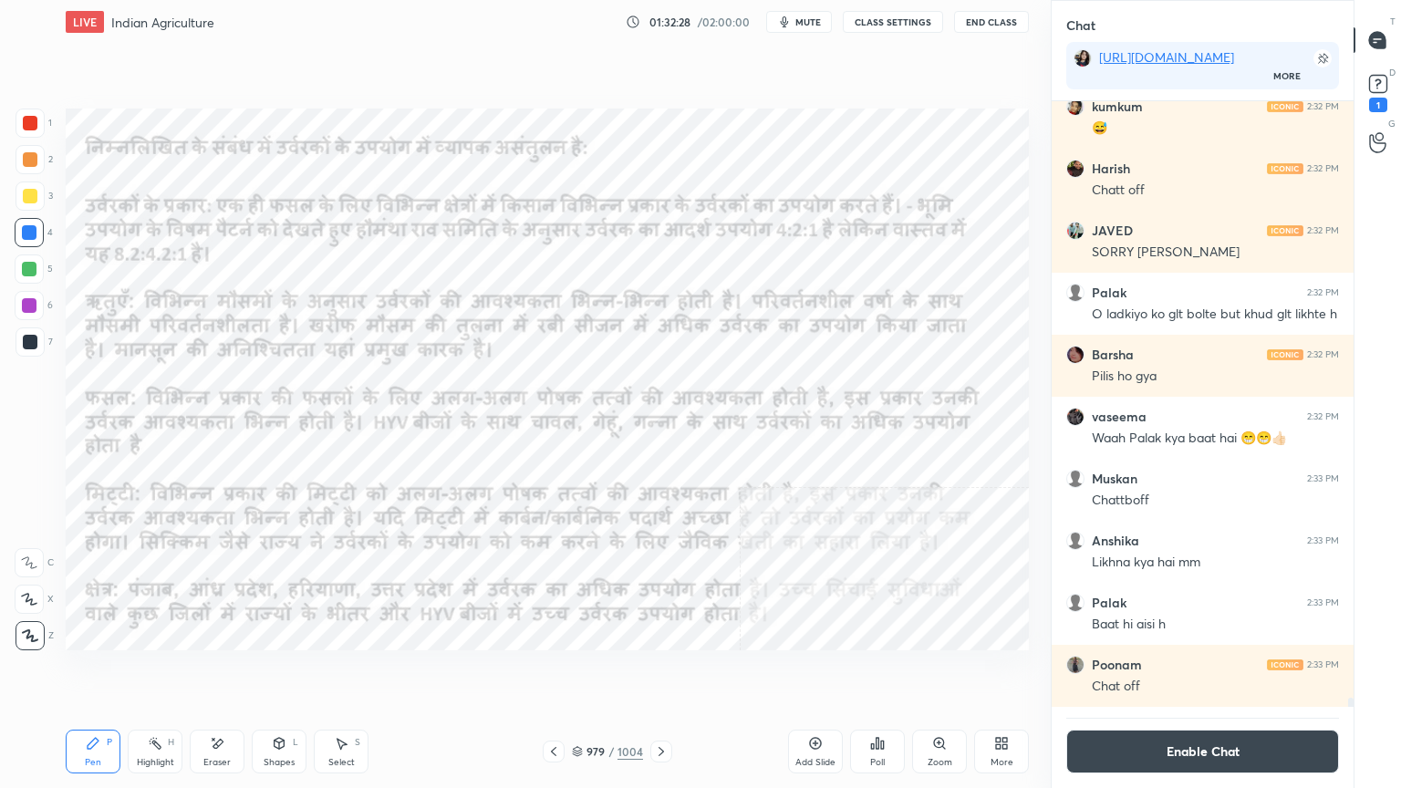
click at [204, 672] on div "Eraser" at bounding box center [216, 762] width 27 height 9
click at [22, 629] on span "Erase all" at bounding box center [29, 635] width 27 height 13
click at [660, 672] on icon at bounding box center [661, 751] width 15 height 15
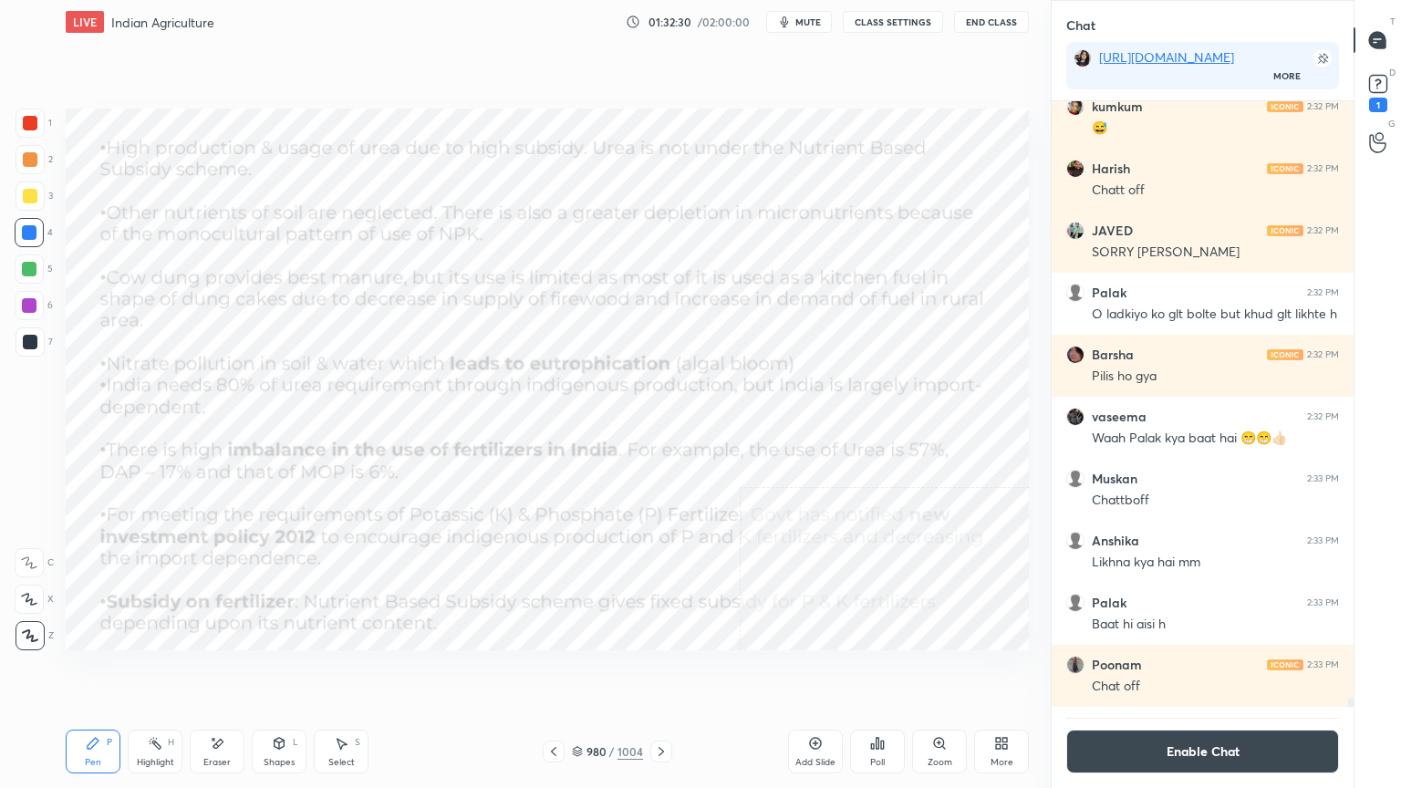
click at [660, 672] on icon at bounding box center [661, 751] width 15 height 15
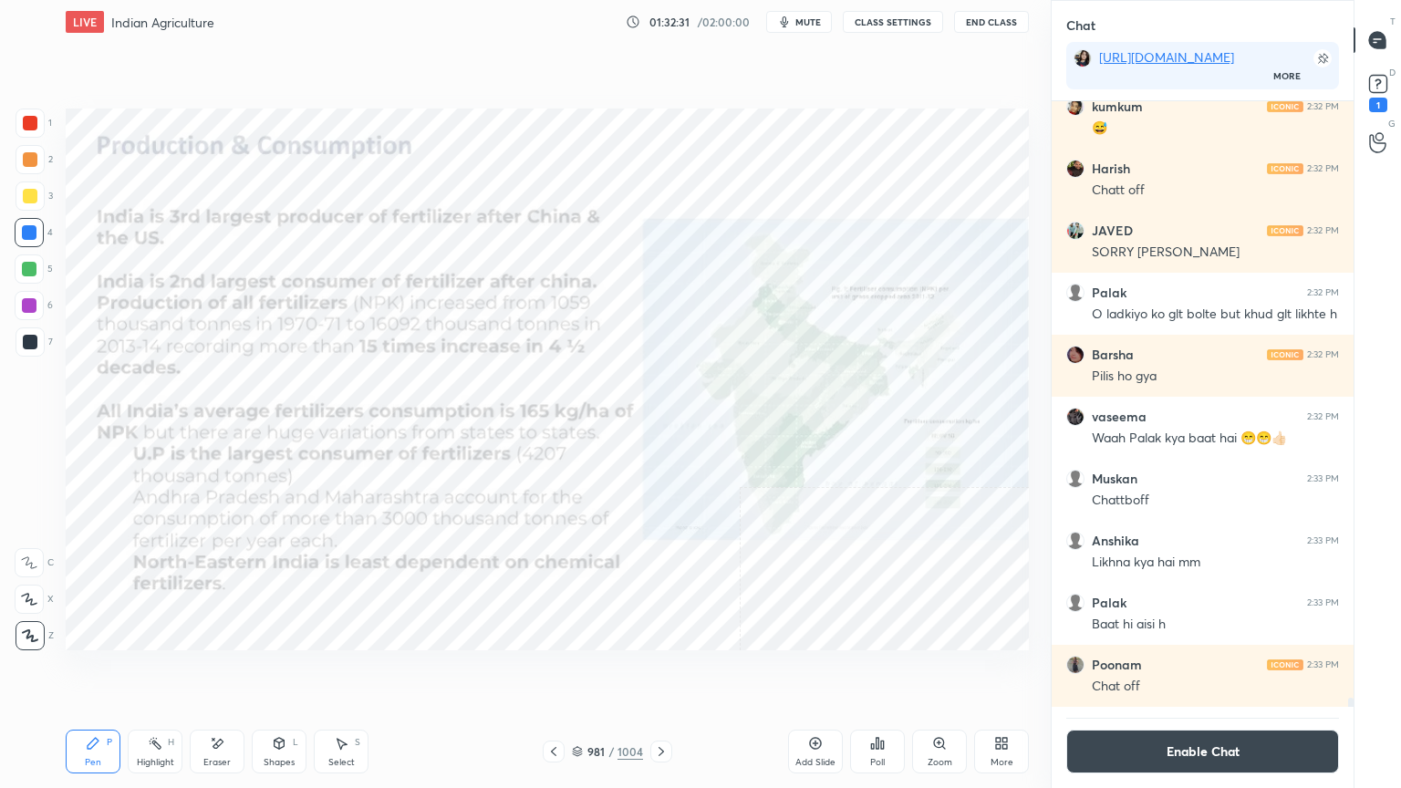
click at [654, 672] on icon at bounding box center [661, 751] width 15 height 15
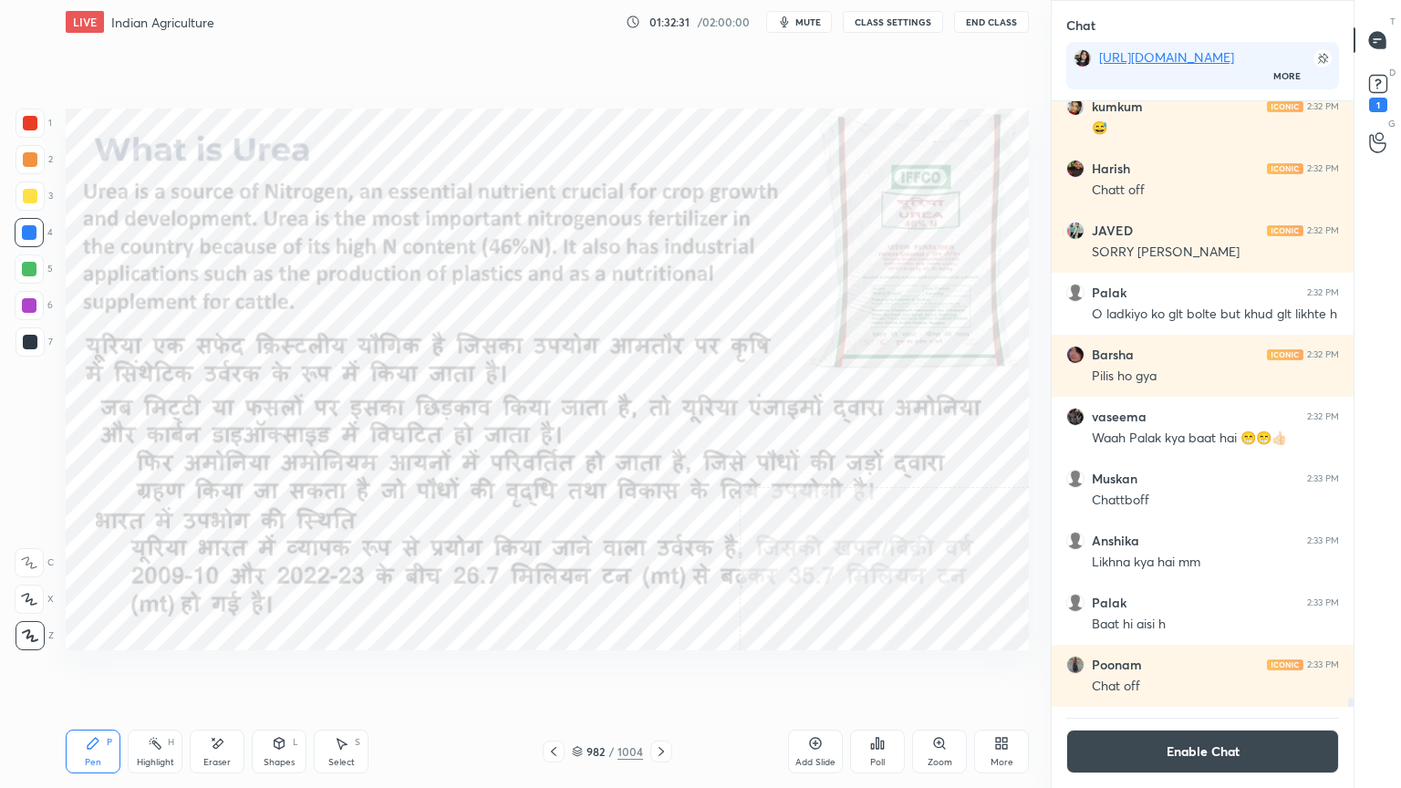
click at [655, 672] on icon at bounding box center [661, 751] width 15 height 15
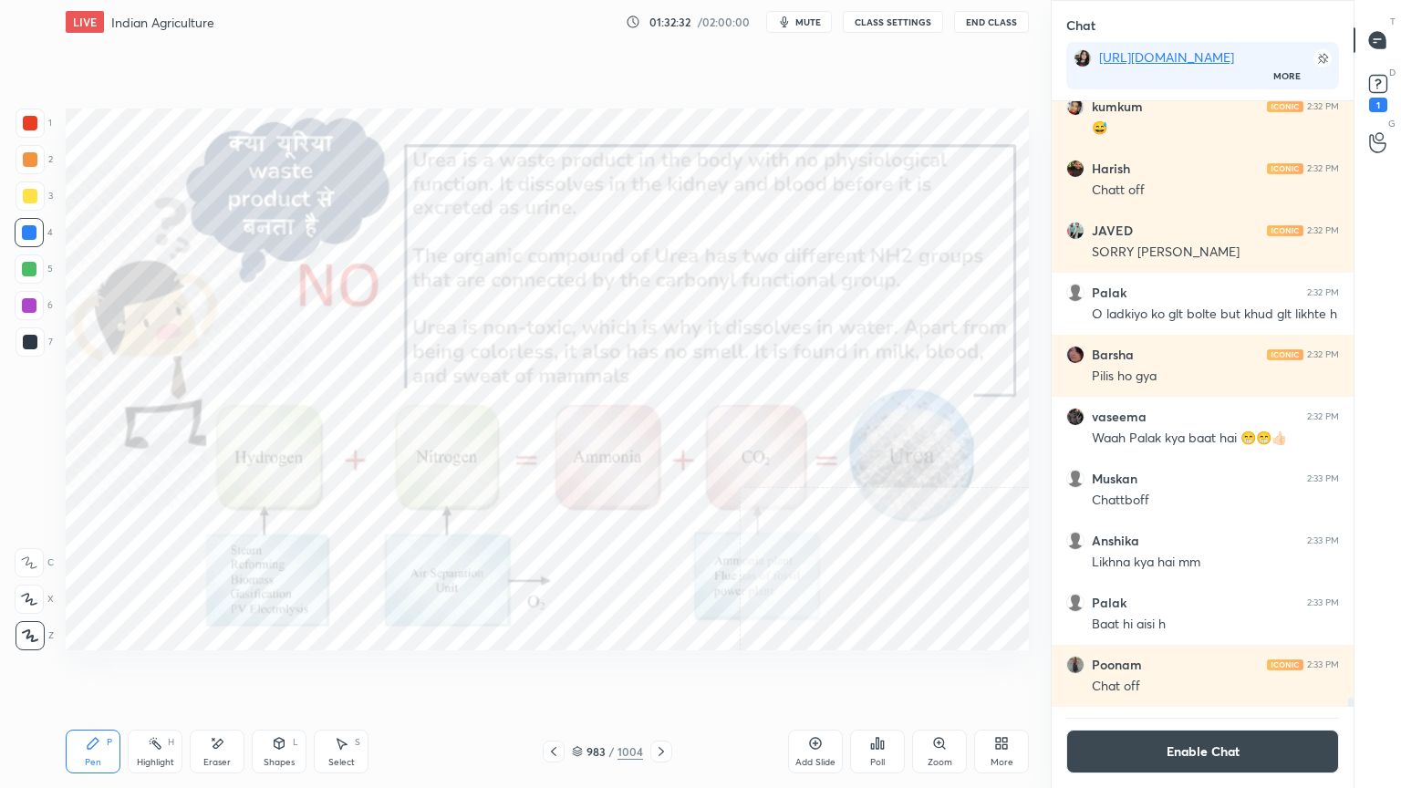
drag, startPoint x: 586, startPoint y: 751, endPoint x: 657, endPoint y: 739, distance: 72.1
click at [589, 672] on div "983 / 1004" at bounding box center [607, 751] width 71 height 16
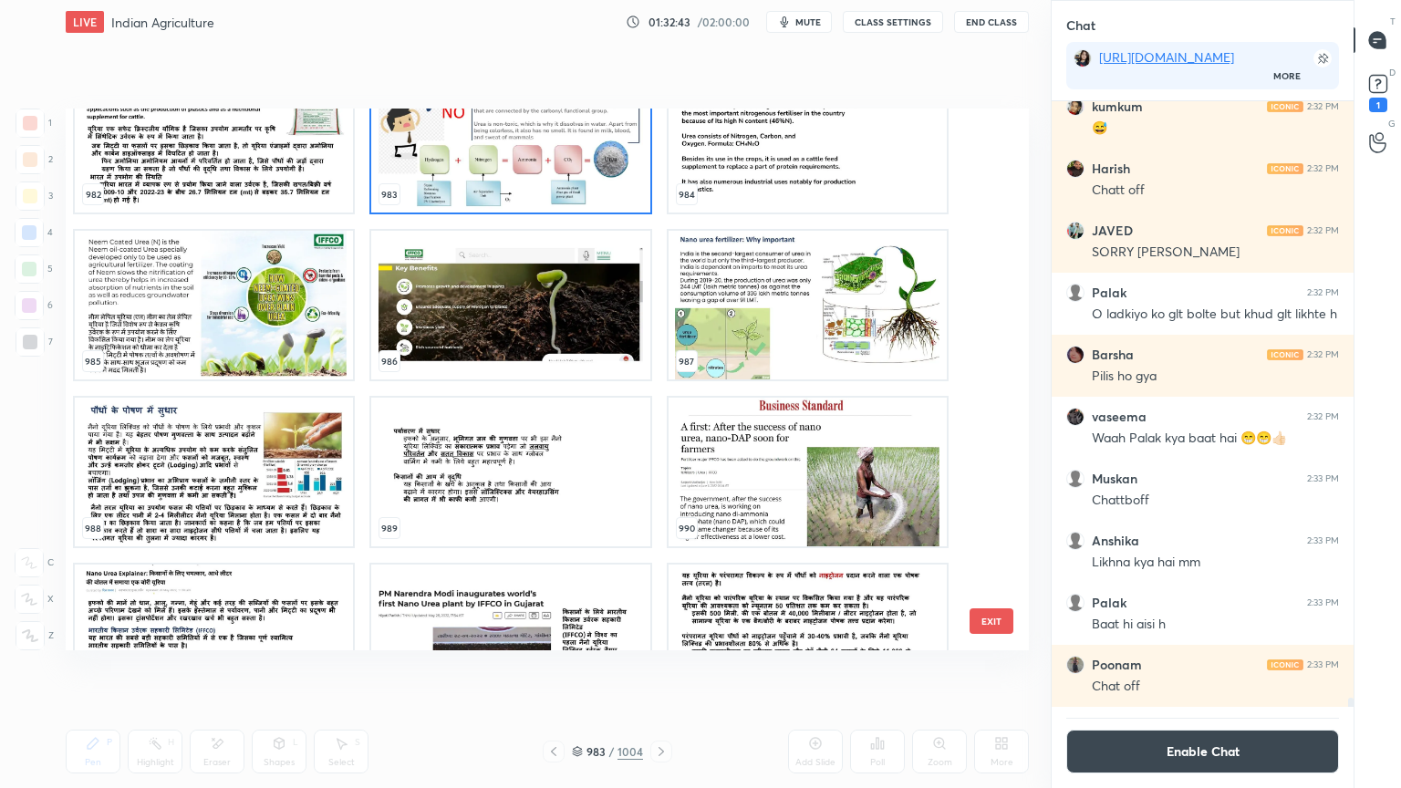
scroll to position [54459, 0]
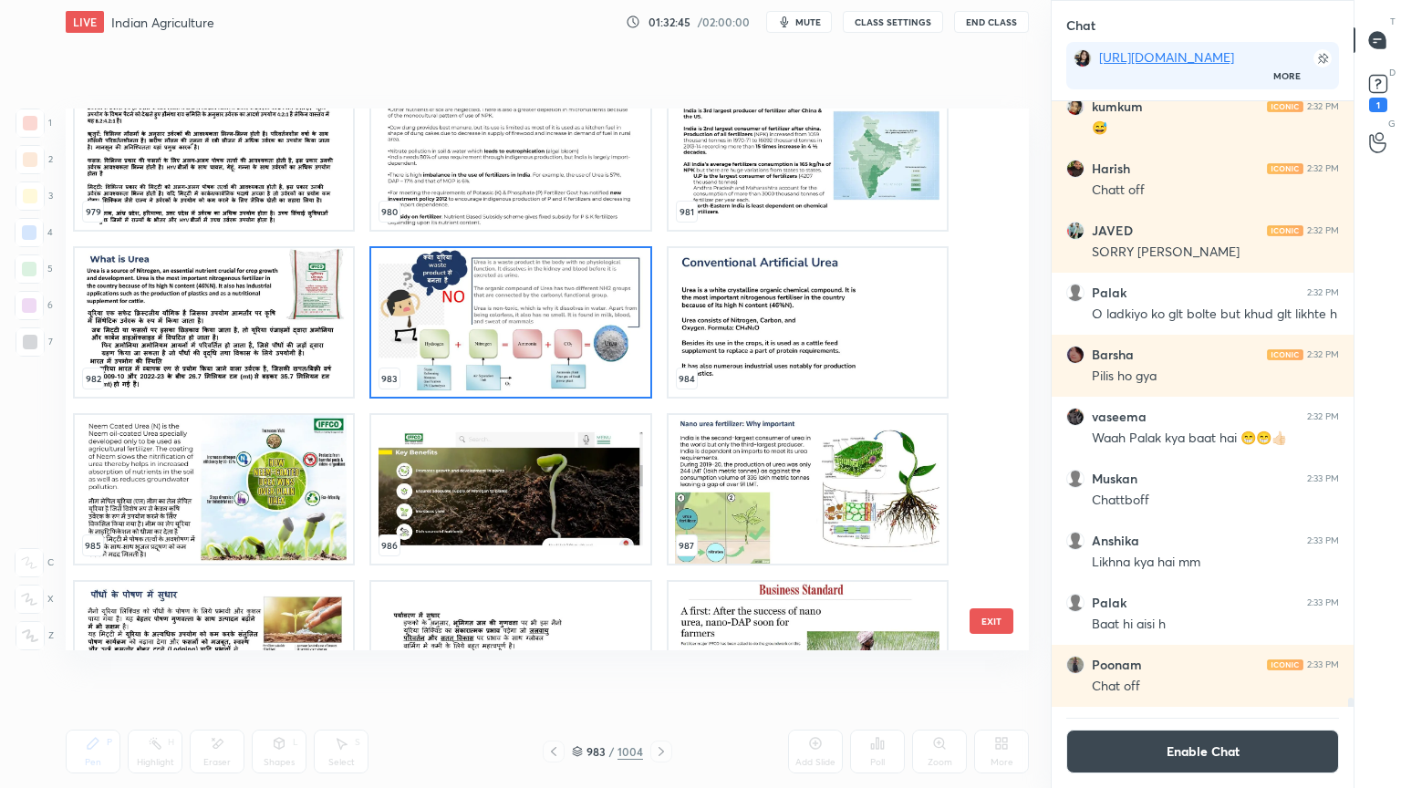
click at [249, 201] on img "grid" at bounding box center [214, 155] width 278 height 149
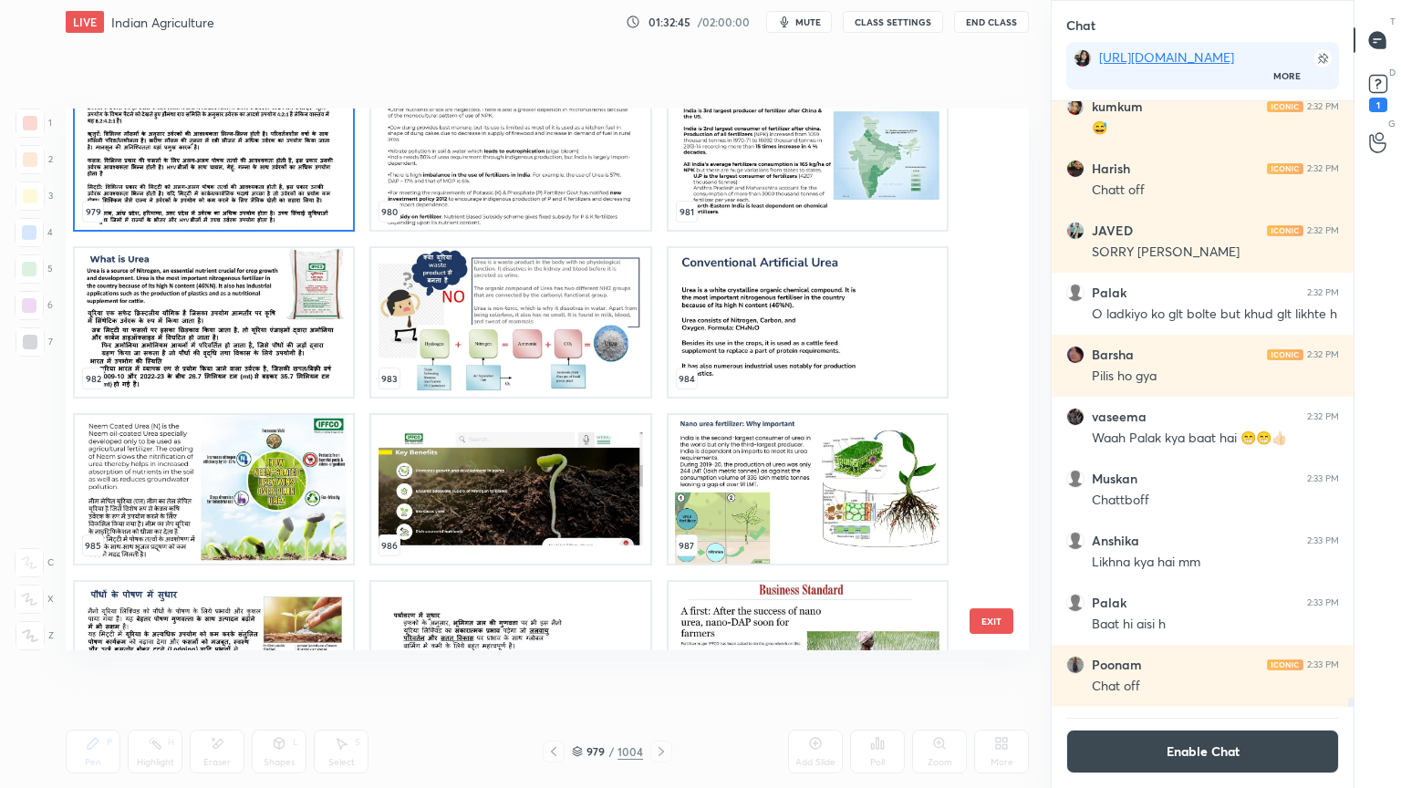
scroll to position [54422, 0]
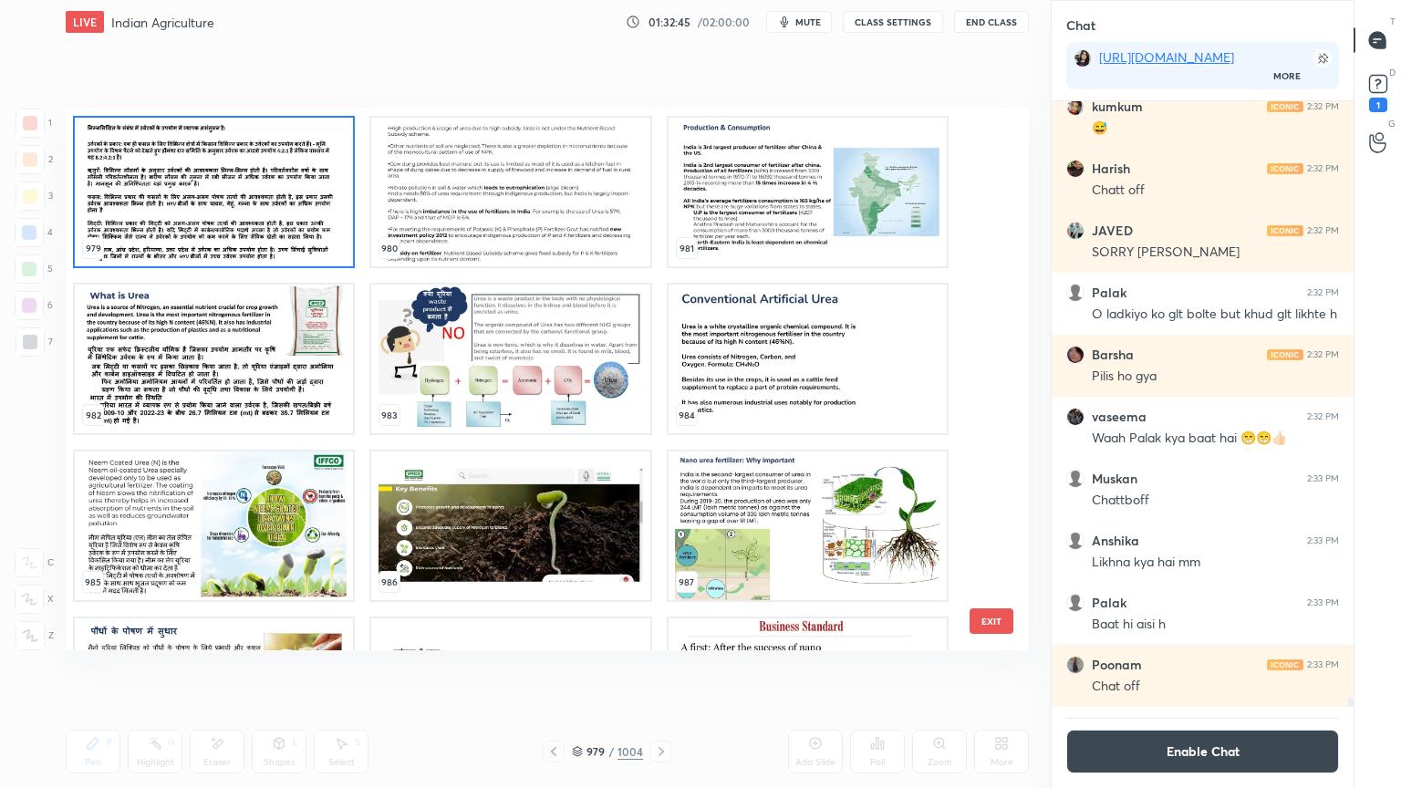
click at [248, 200] on div "979 980 981 982 983 984 985 986 987 988 989 990 991 992 993" at bounding box center [531, 380] width 931 height 542
click at [253, 199] on img "grid" at bounding box center [214, 192] width 278 height 149
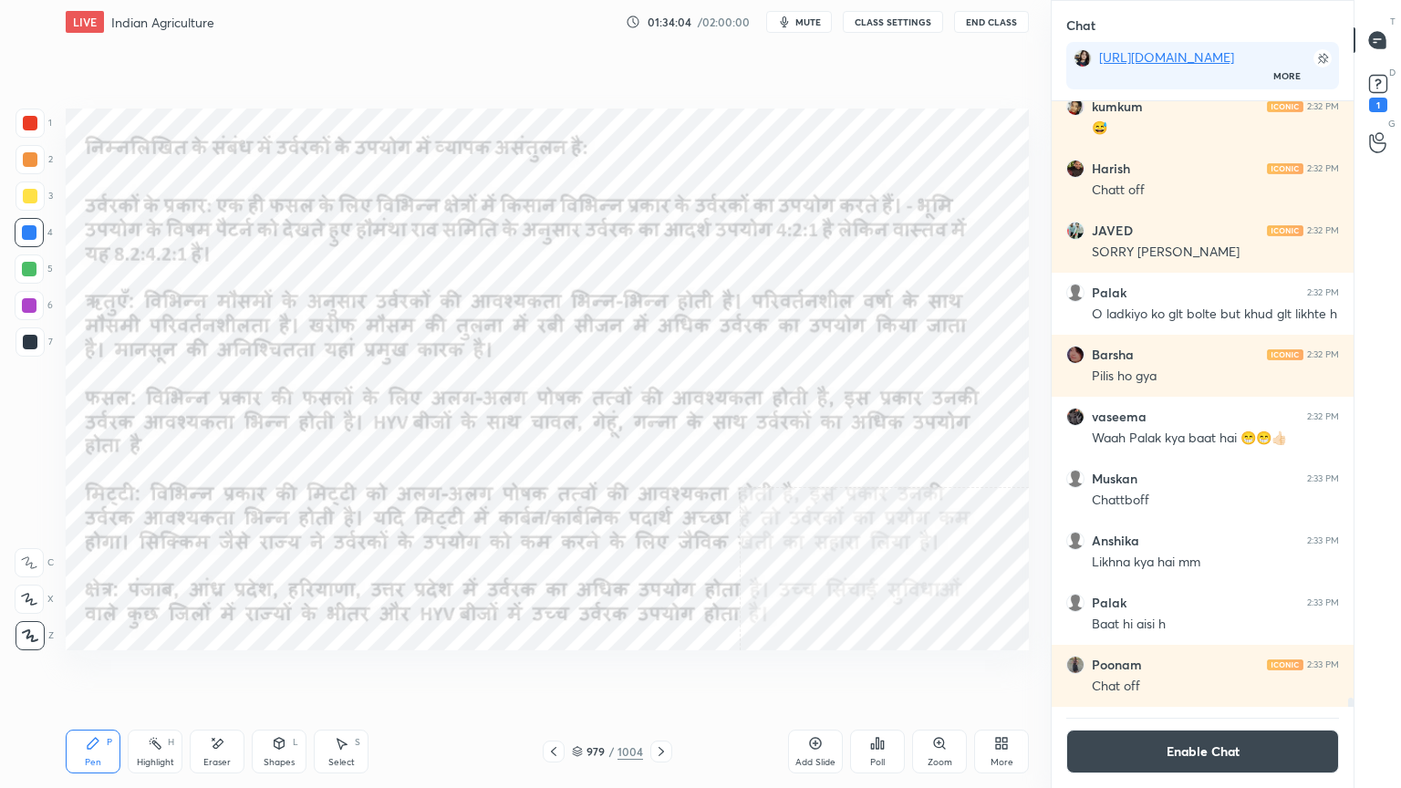
drag, startPoint x: 237, startPoint y: 757, endPoint x: 228, endPoint y: 737, distance: 22.0
click at [238, 672] on div "Eraser" at bounding box center [217, 752] width 55 height 44
drag, startPoint x: 27, startPoint y: 631, endPoint x: 47, endPoint y: 603, distance: 34.7
click at [26, 630] on span "Erase all" at bounding box center [29, 635] width 27 height 13
click at [661, 672] on icon at bounding box center [661, 751] width 15 height 15
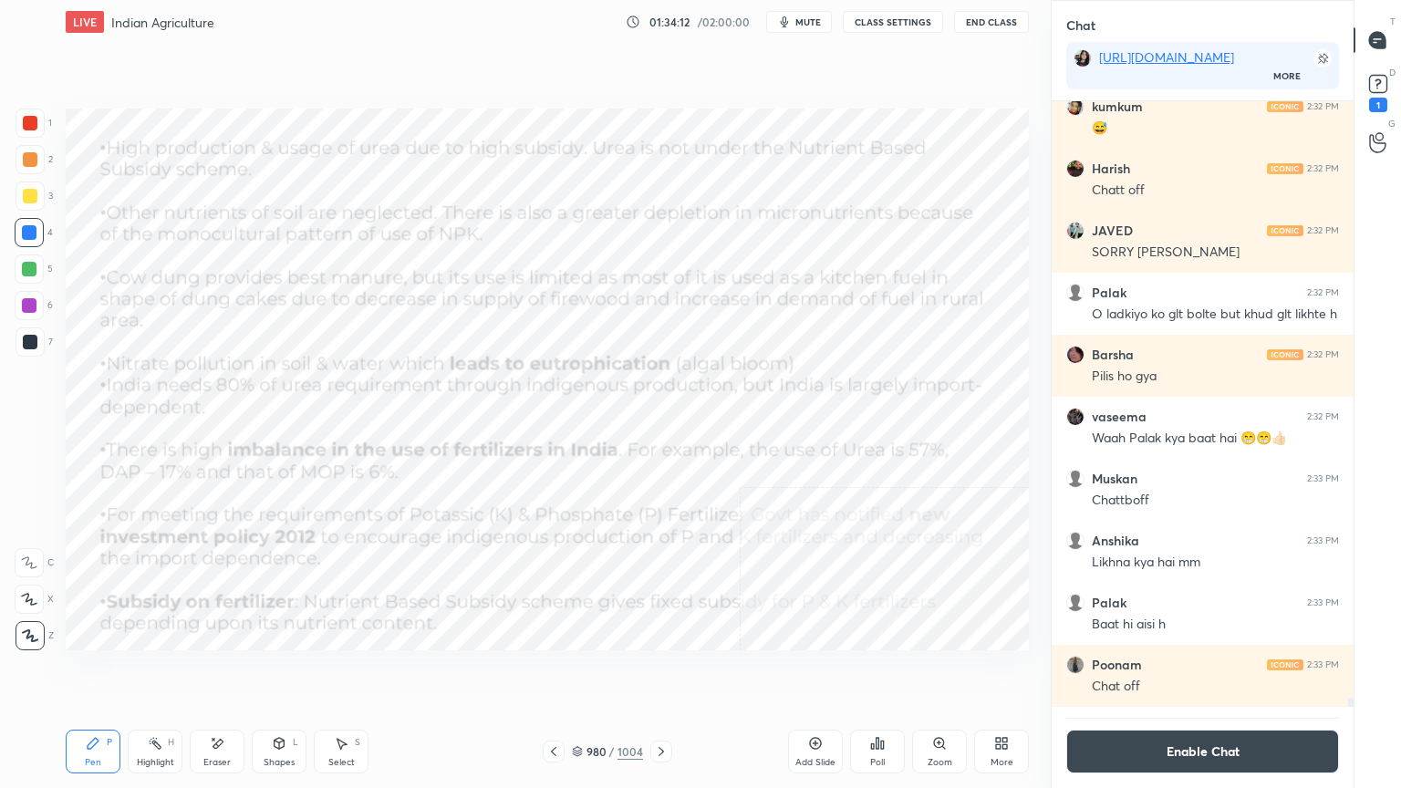
click at [660, 672] on icon at bounding box center [661, 751] width 15 height 15
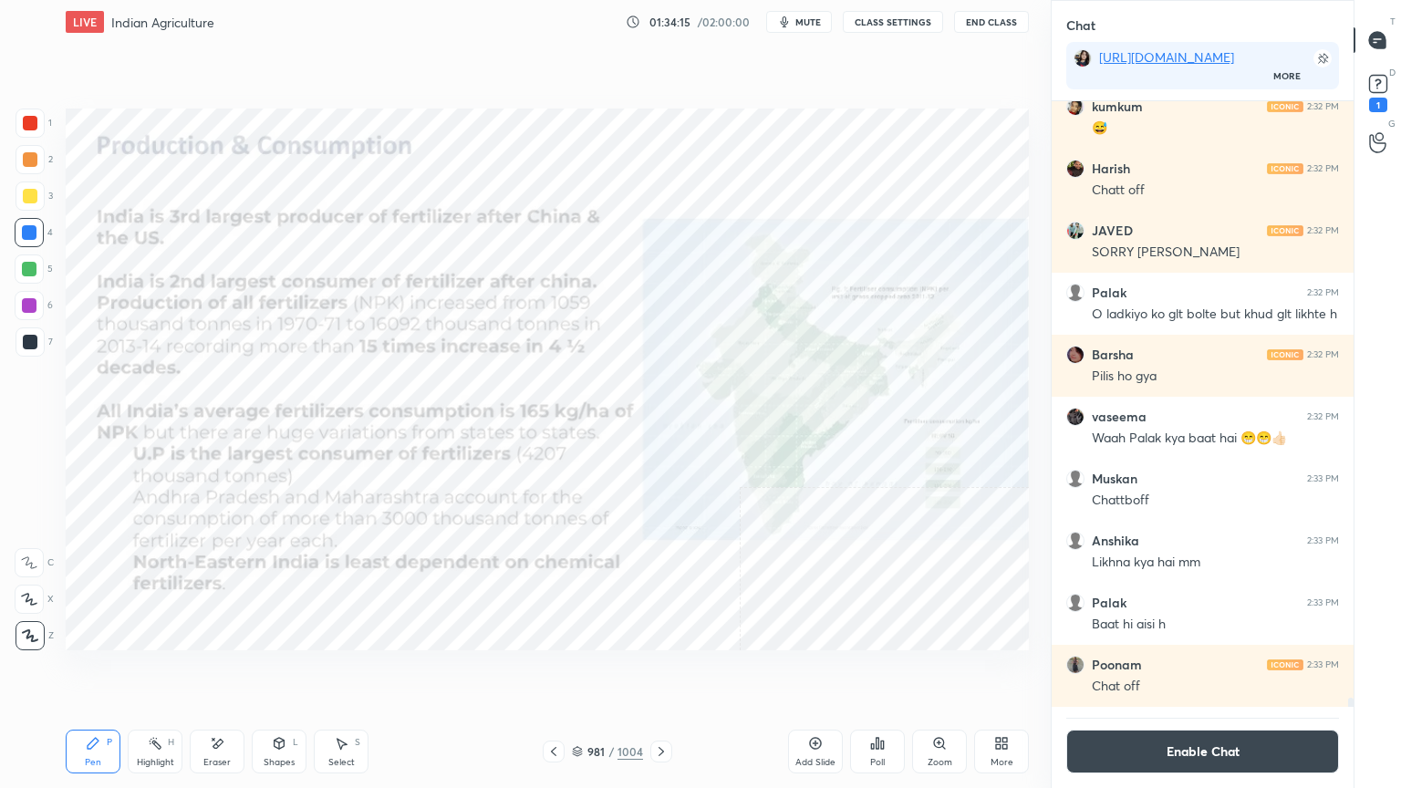
click at [656, 672] on icon at bounding box center [661, 751] width 15 height 15
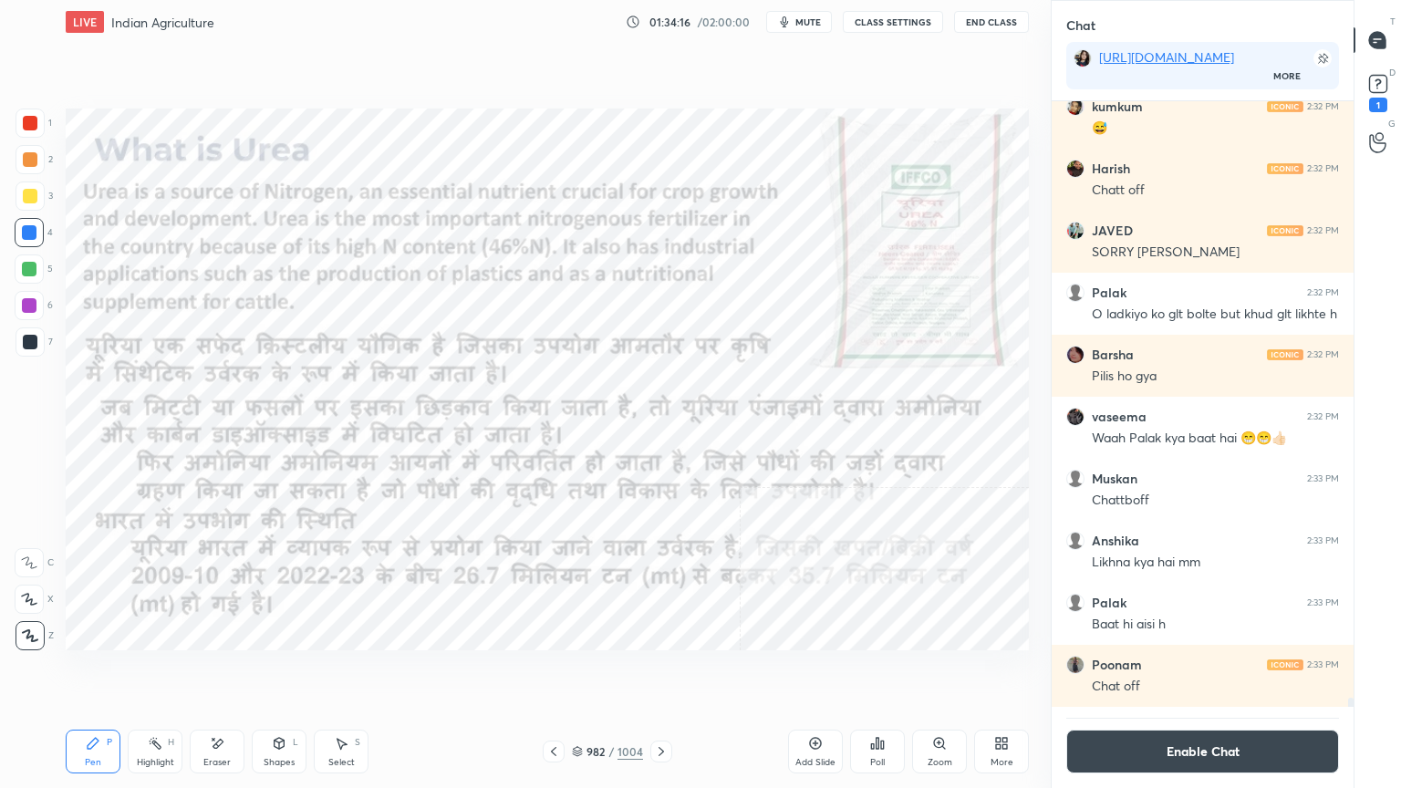
click at [561, 672] on icon at bounding box center [553, 751] width 15 height 15
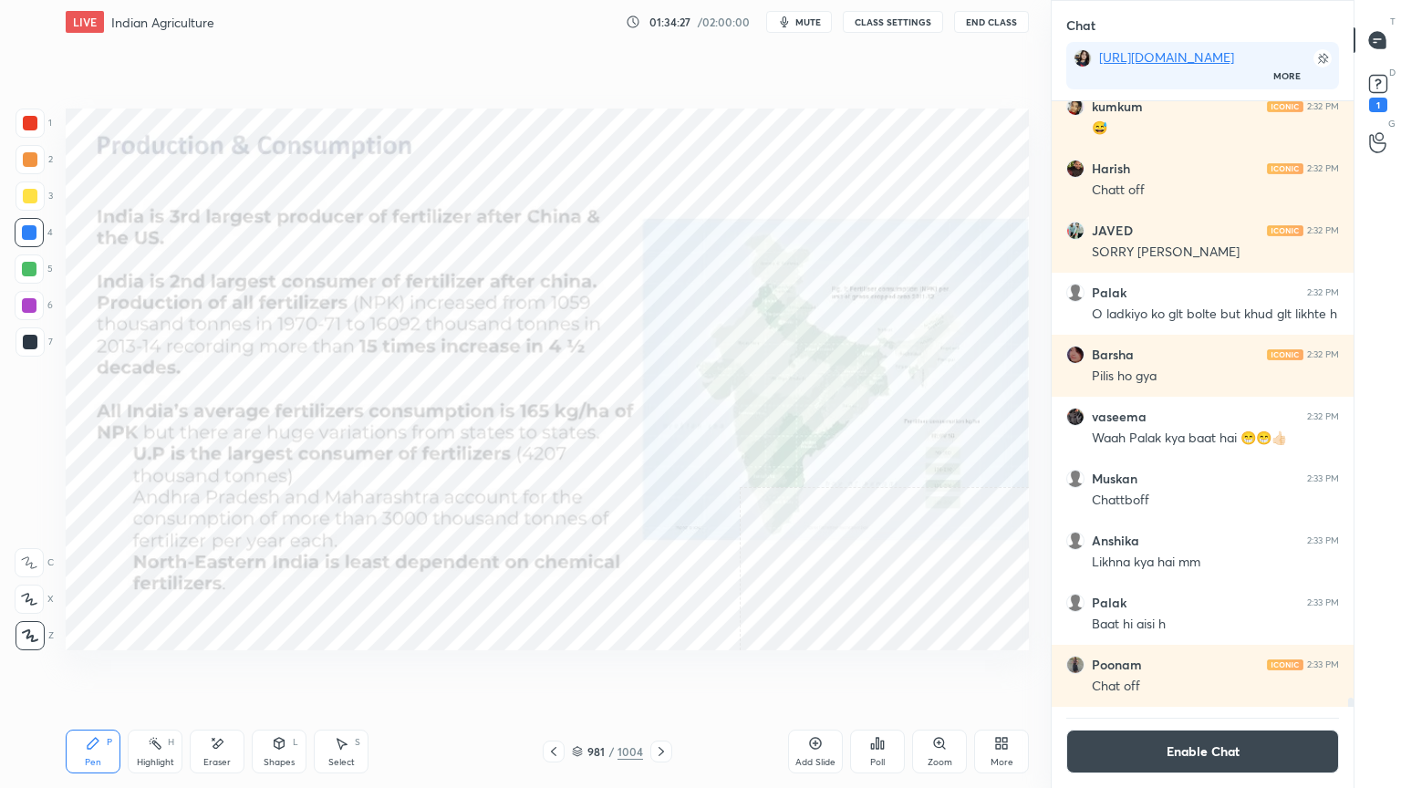
click at [219, 672] on div "Eraser" at bounding box center [217, 752] width 55 height 44
click at [36, 618] on div "Erase all" at bounding box center [31, 632] width 33 height 36
click at [34, 619] on div "1 2 3 4 5 6 7 C X Z E E Erase all H H" at bounding box center [29, 380] width 58 height 542
click at [34, 616] on div "Z" at bounding box center [35, 632] width 38 height 36
click at [660, 672] on icon at bounding box center [661, 751] width 5 height 9
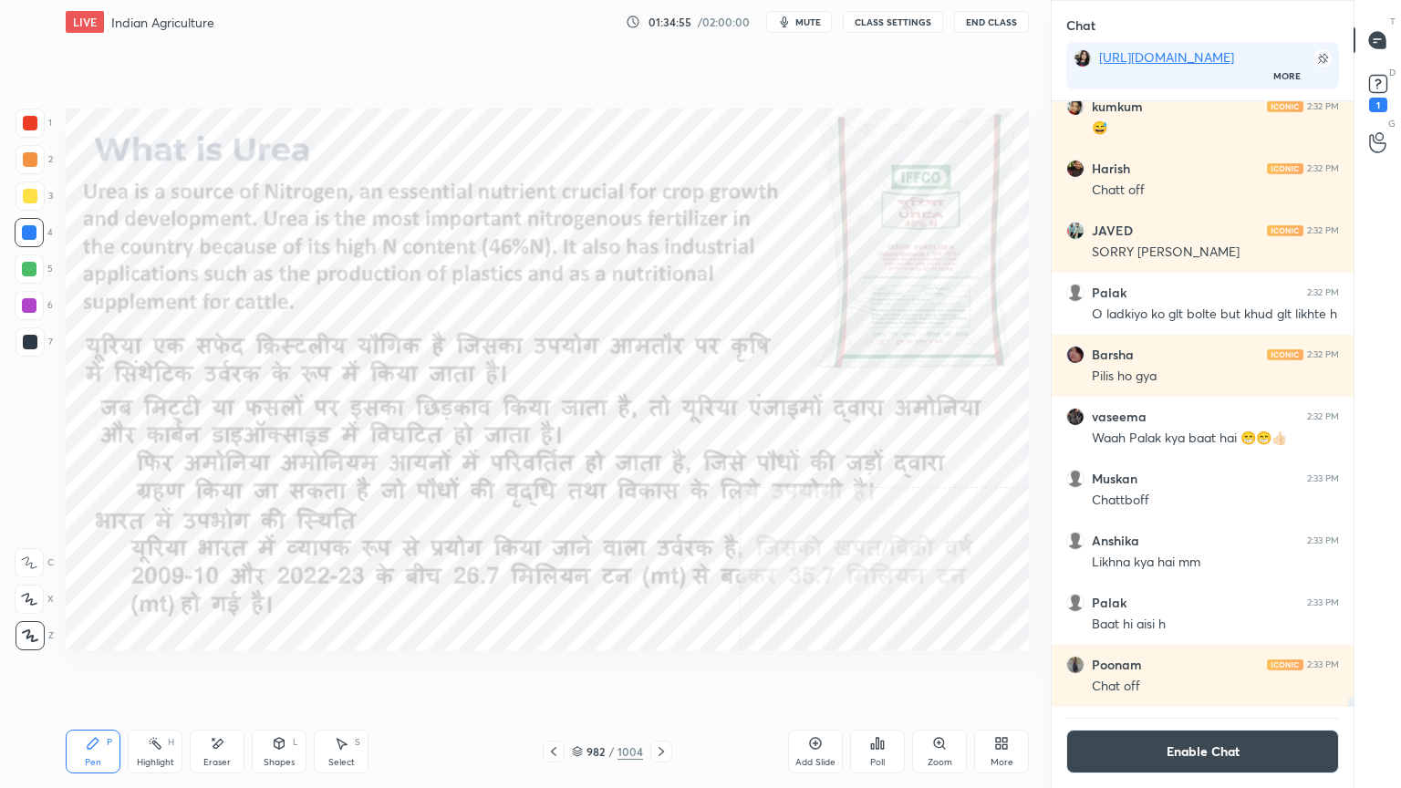
click at [660, 672] on icon at bounding box center [661, 751] width 15 height 15
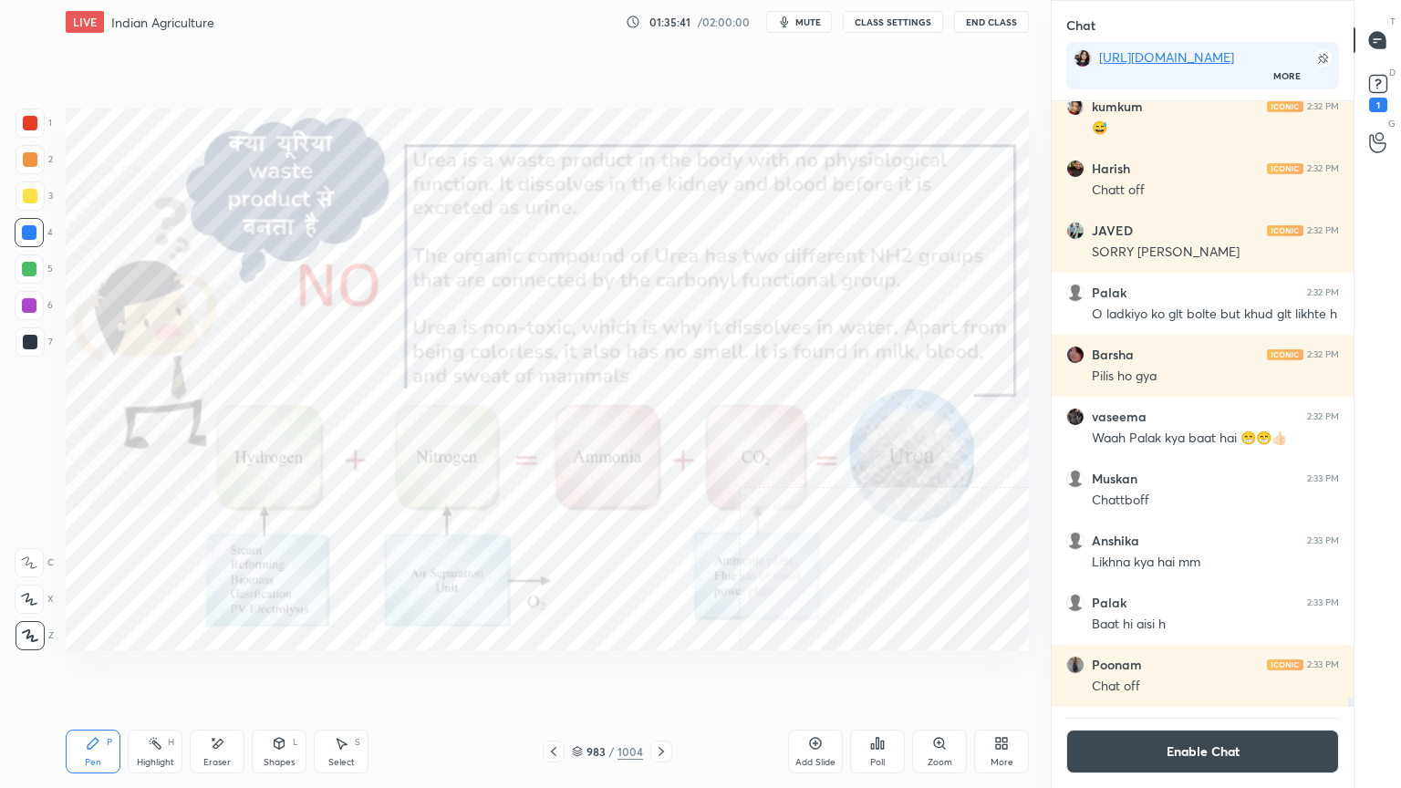
click at [1226, 672] on button "Enable Chat" at bounding box center [1202, 752] width 273 height 44
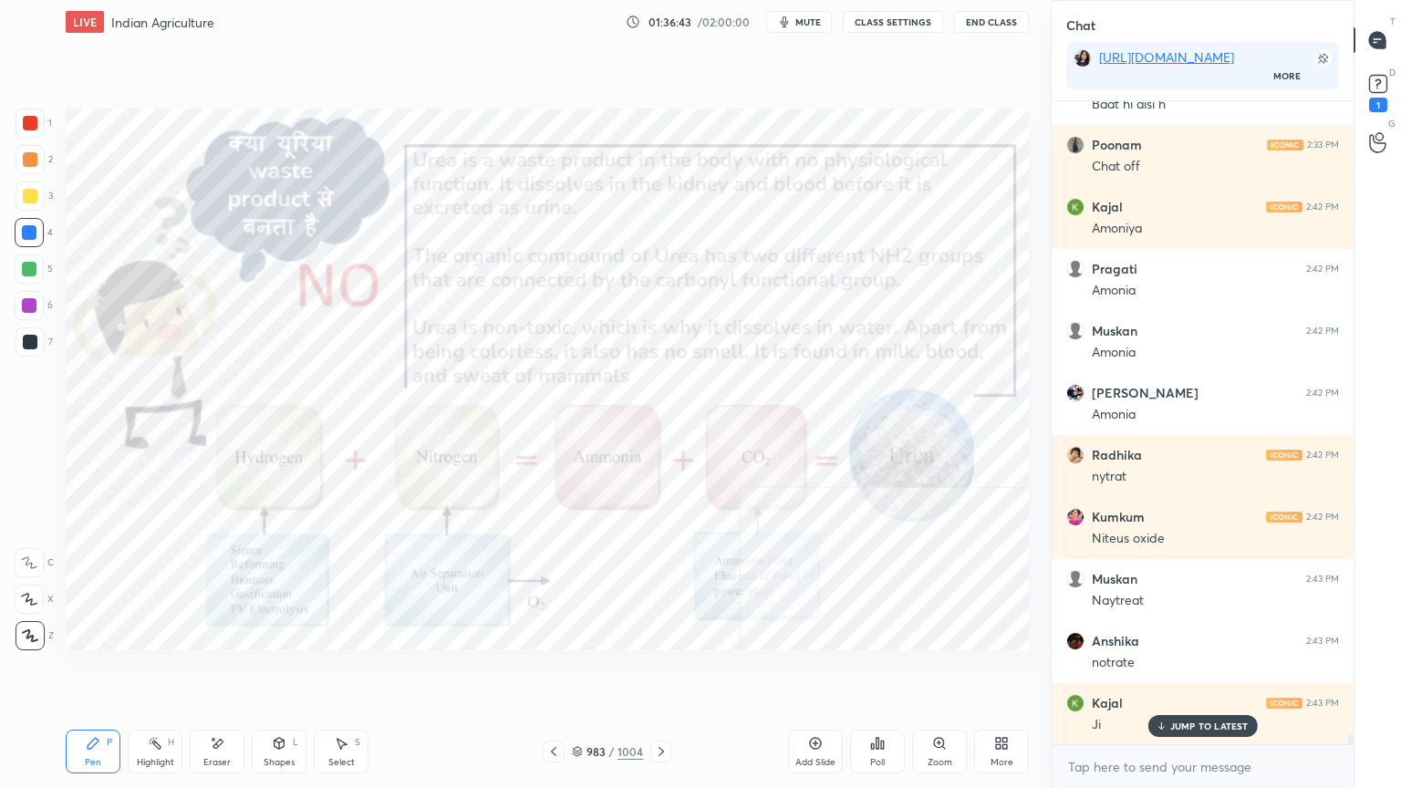
scroll to position [41894, 0]
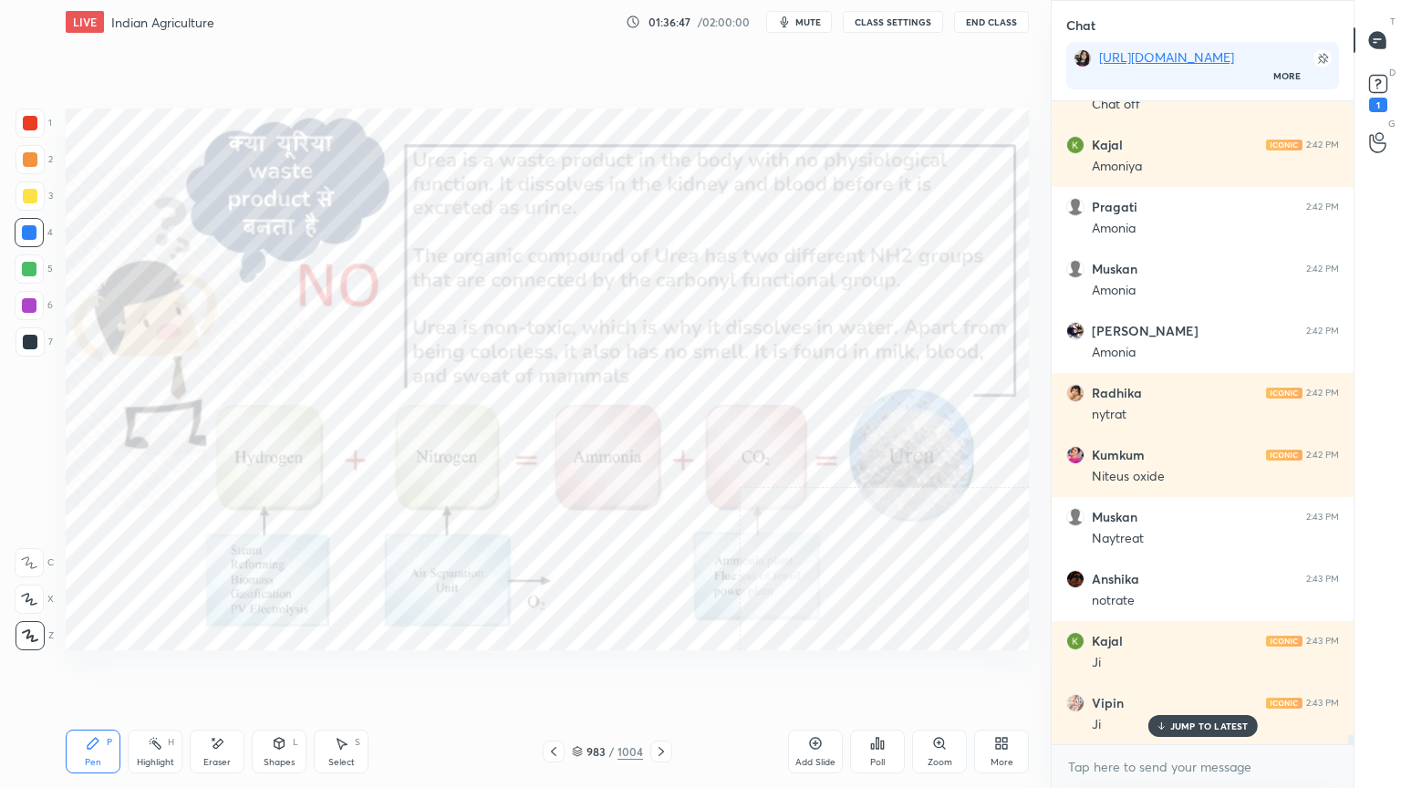
click at [221, 672] on icon at bounding box center [217, 744] width 15 height 16
click at [27, 632] on span "Erase all" at bounding box center [29, 635] width 27 height 13
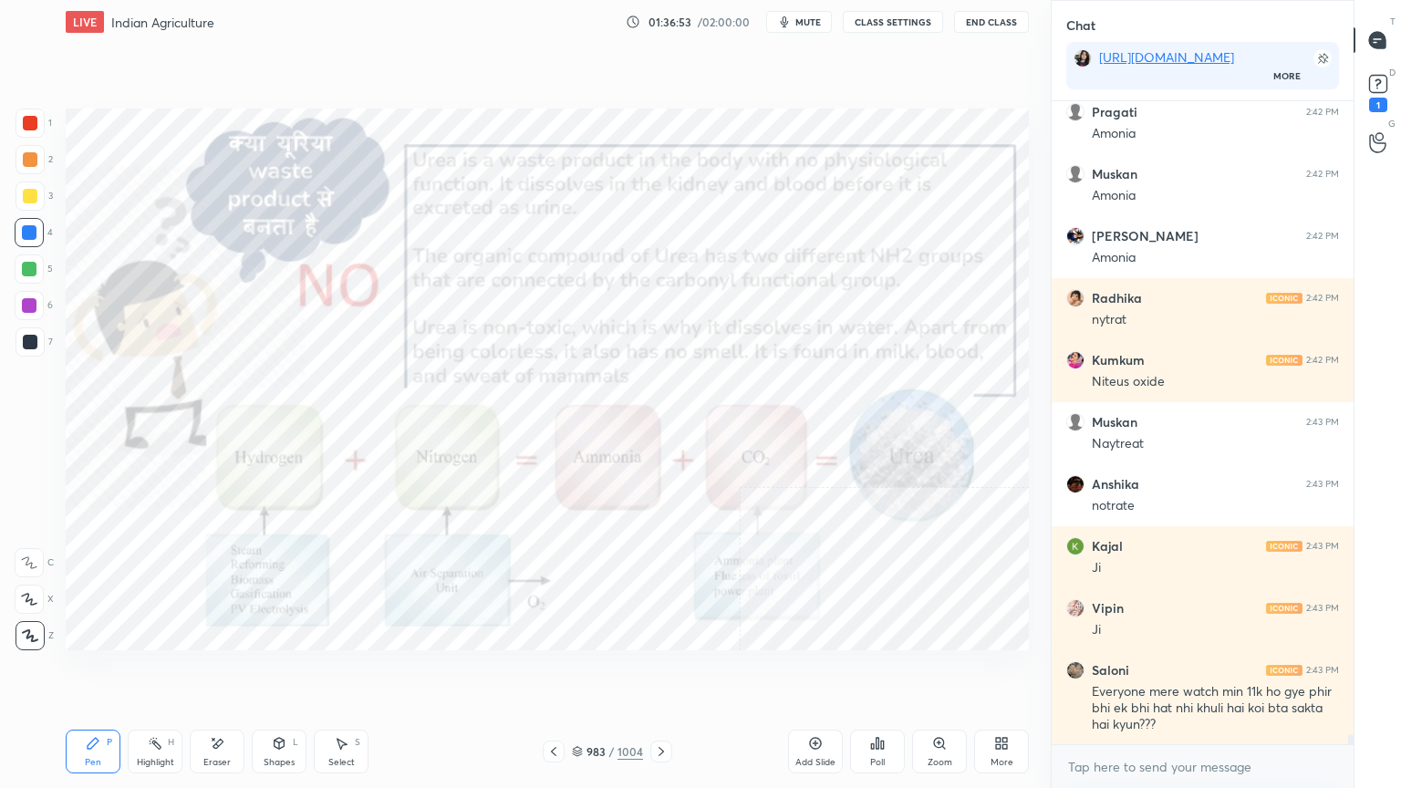
click at [553, 672] on icon at bounding box center [553, 751] width 15 height 15
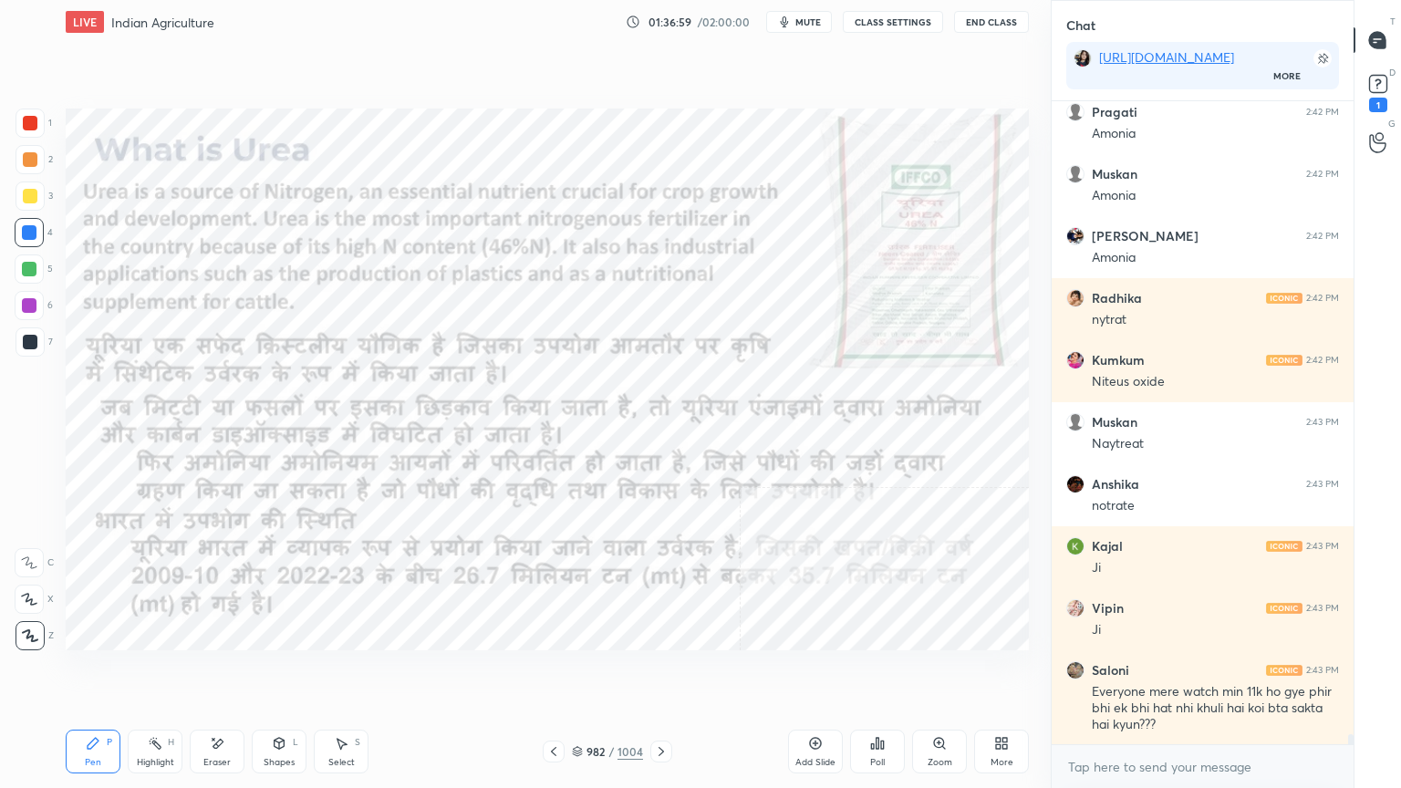
click at [221, 672] on div "Eraser" at bounding box center [217, 752] width 55 height 44
click at [30, 635] on span "Erase all" at bounding box center [29, 635] width 27 height 13
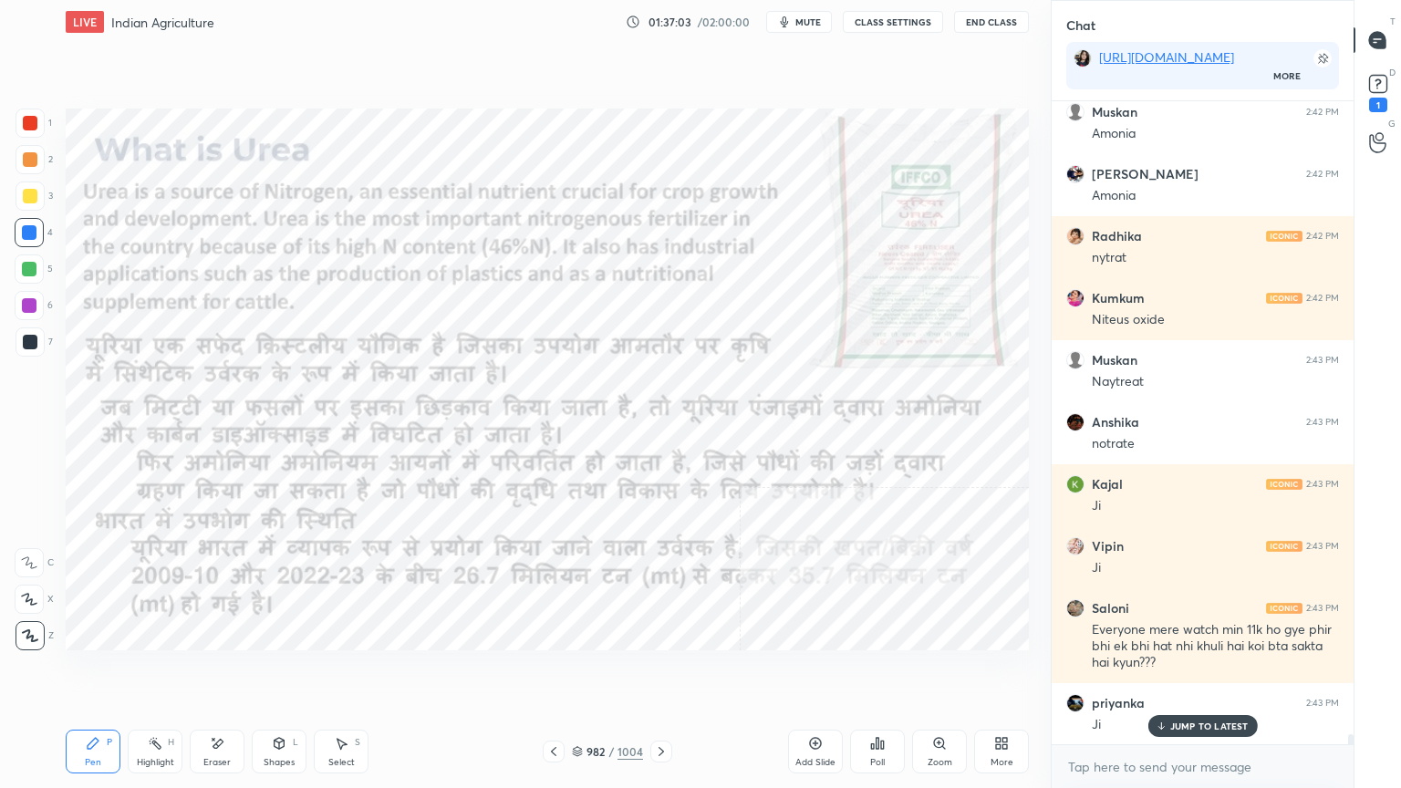
click at [657, 672] on icon at bounding box center [661, 751] width 15 height 15
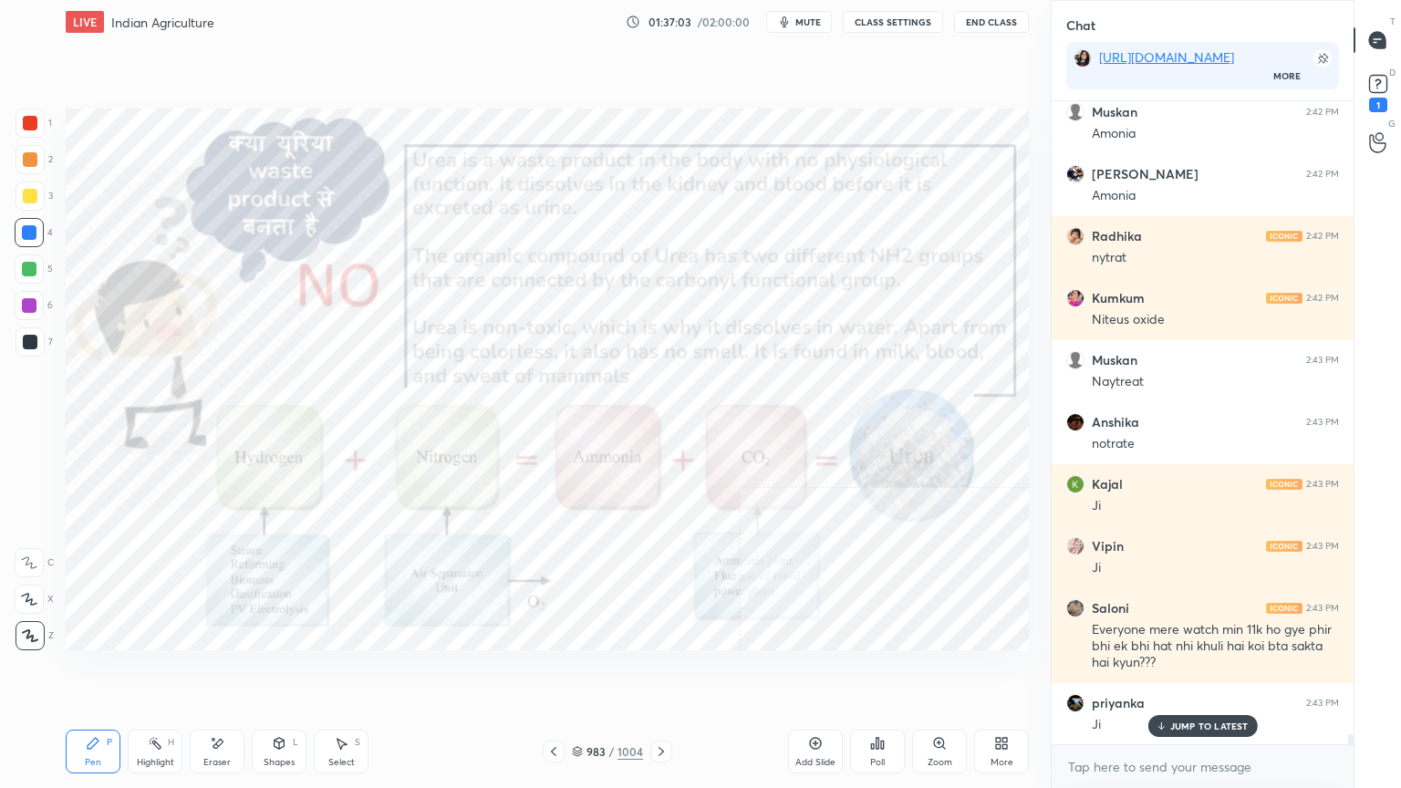
click at [660, 672] on icon at bounding box center [661, 751] width 15 height 15
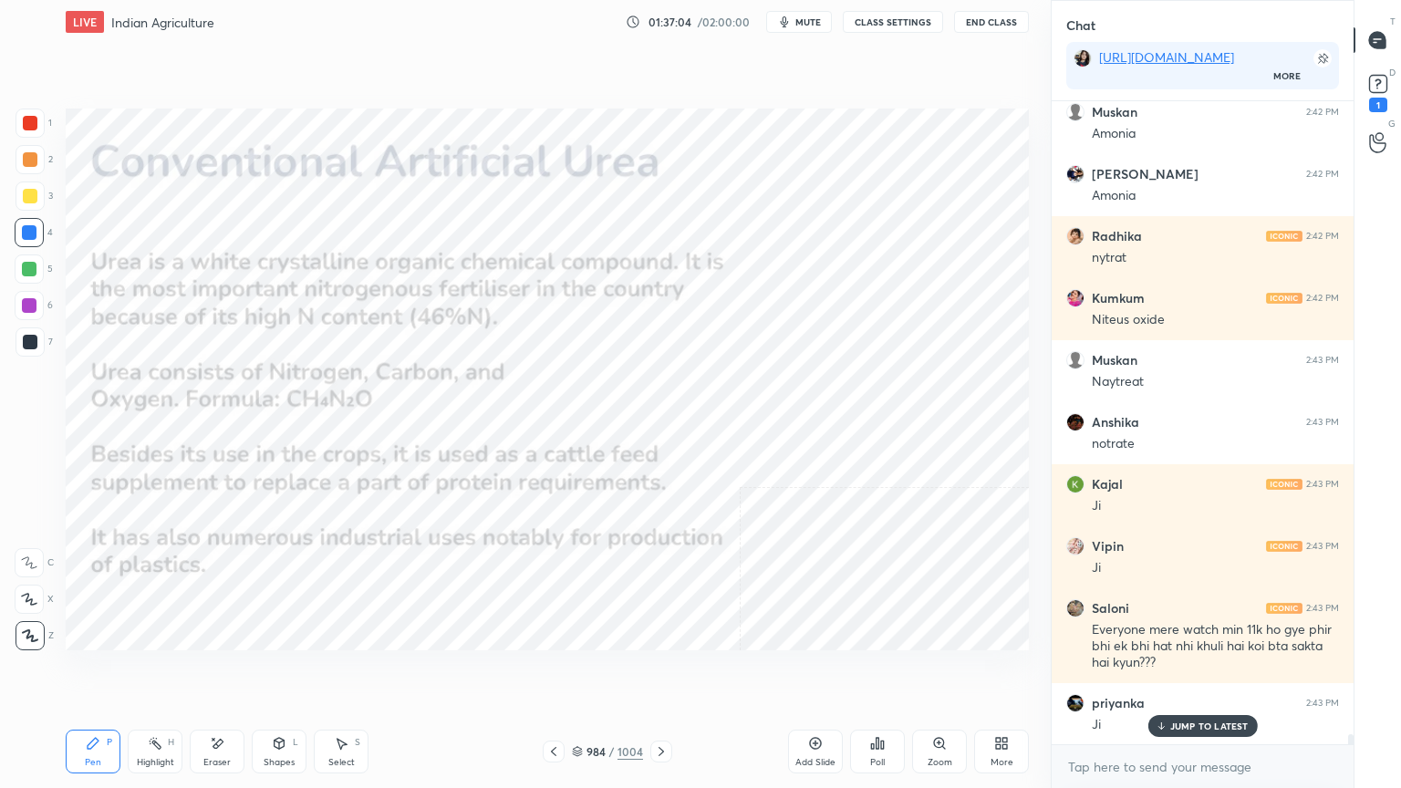
click at [658, 672] on icon at bounding box center [661, 751] width 15 height 15
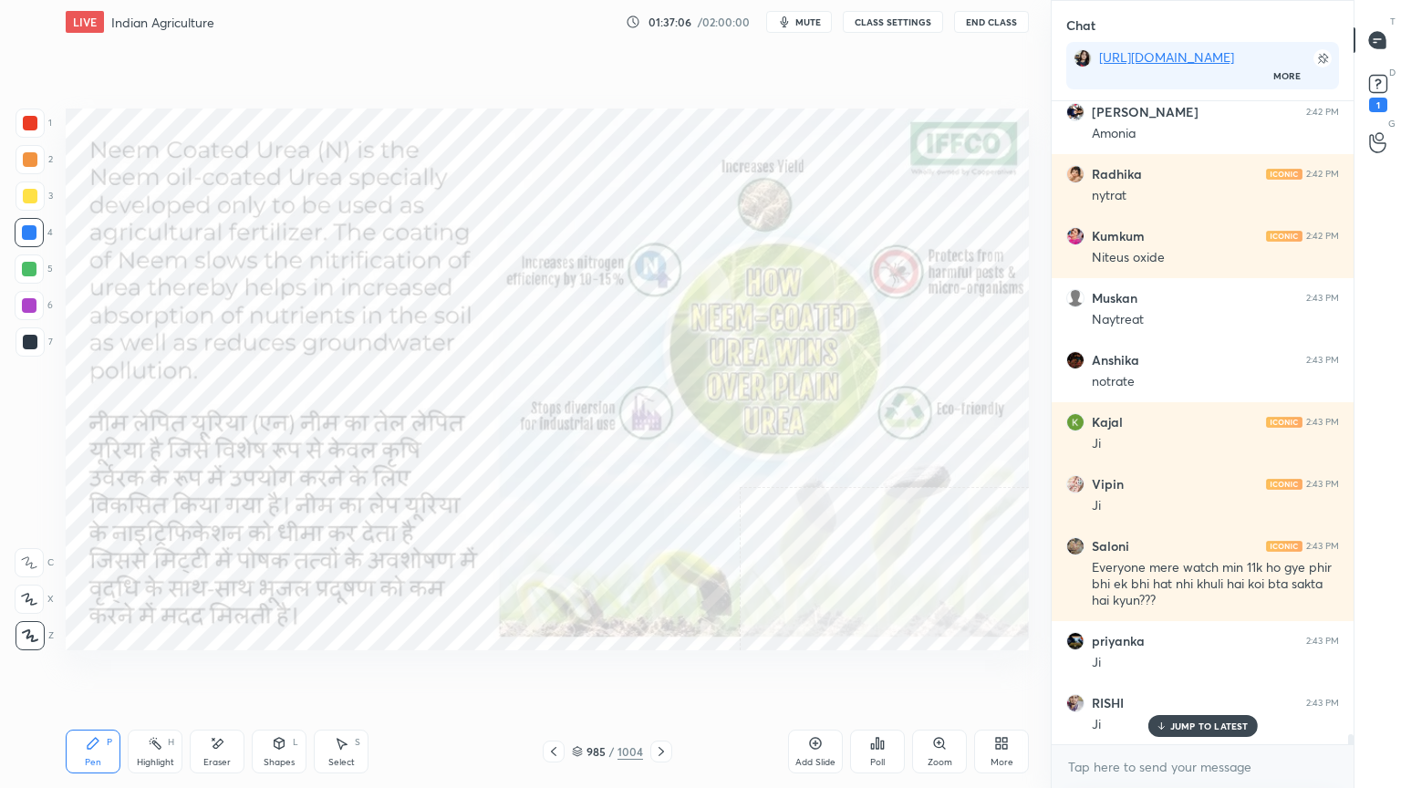
scroll to position [42175, 0]
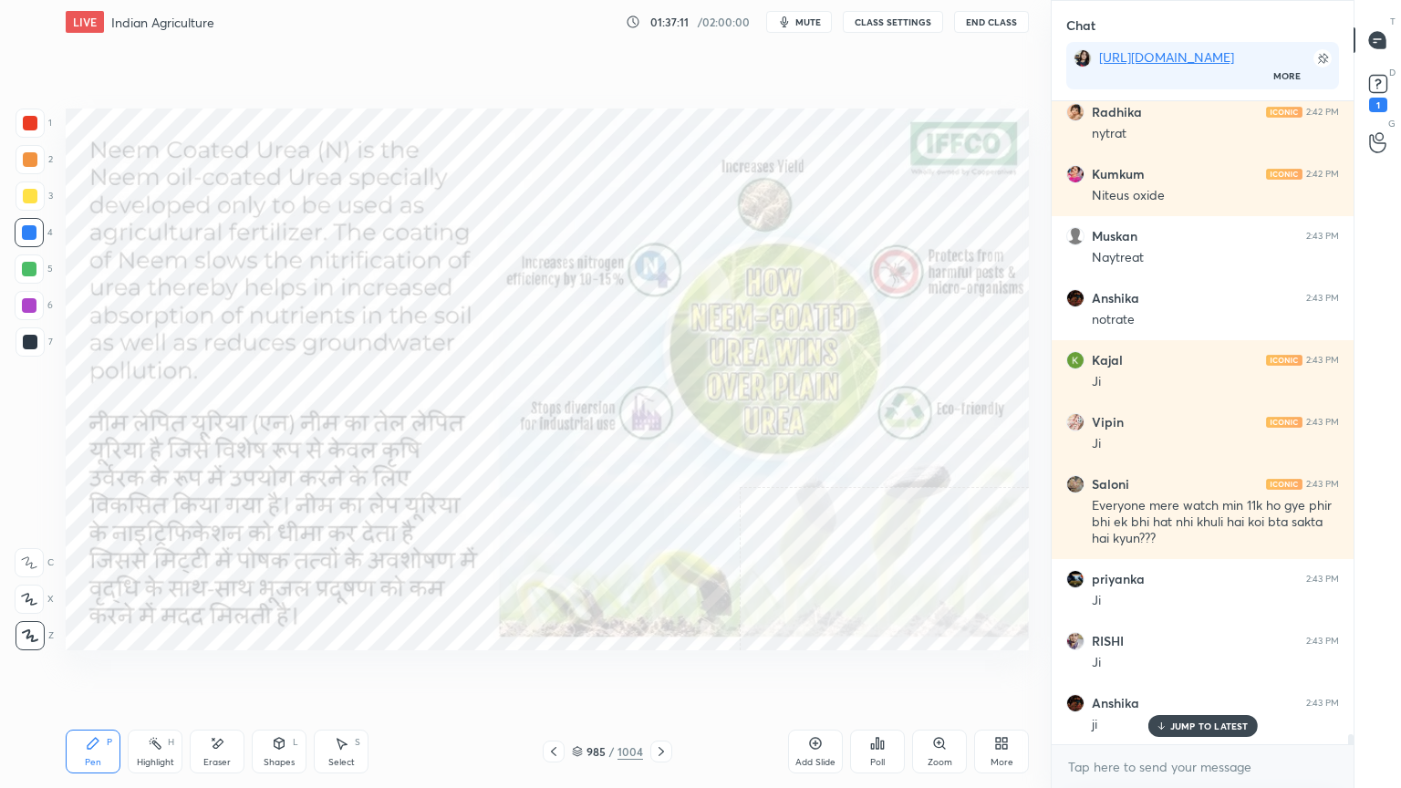
click at [656, 672] on icon at bounding box center [661, 751] width 15 height 15
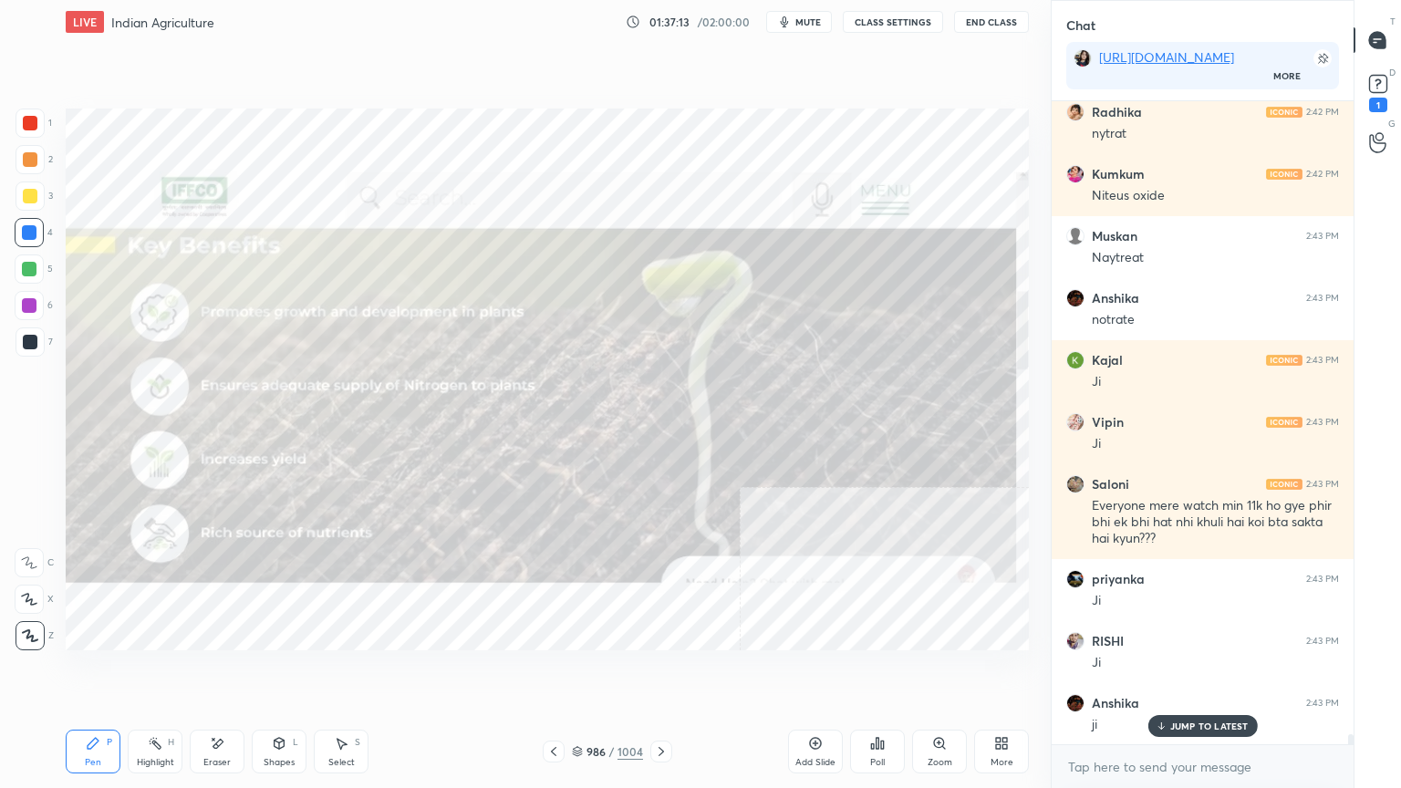
click at [655, 672] on icon at bounding box center [661, 751] width 15 height 15
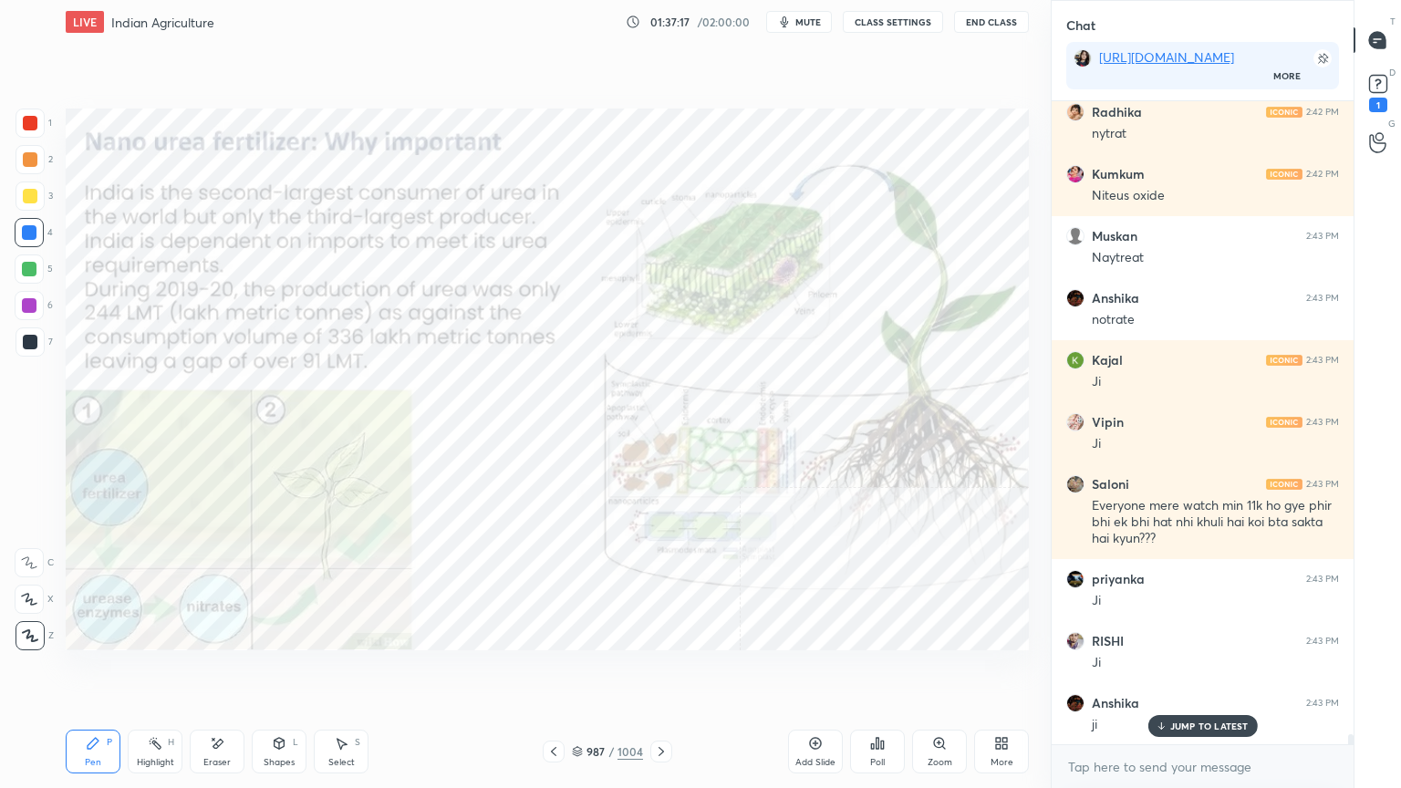
click at [660, 672] on icon at bounding box center [661, 751] width 15 height 15
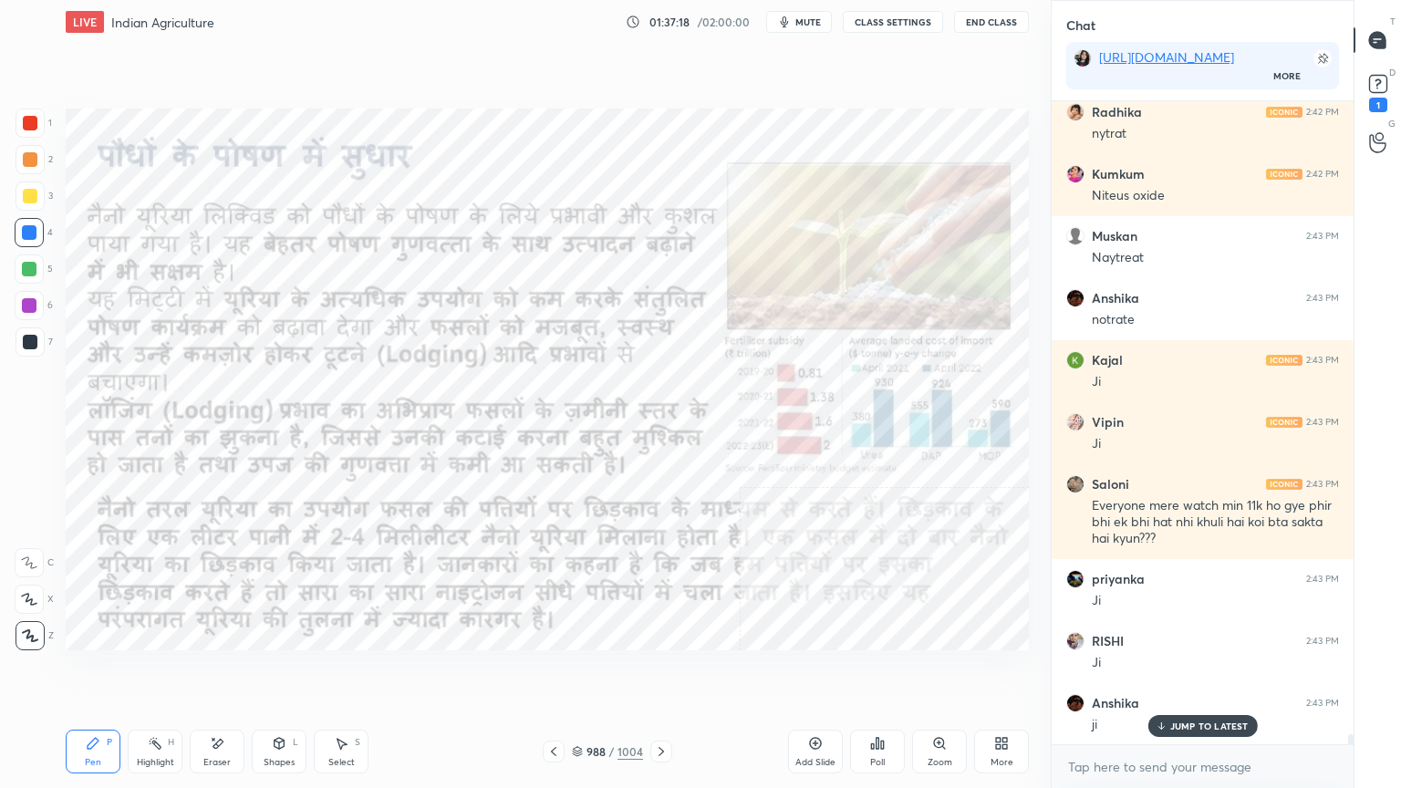
click at [656, 672] on icon at bounding box center [661, 751] width 15 height 15
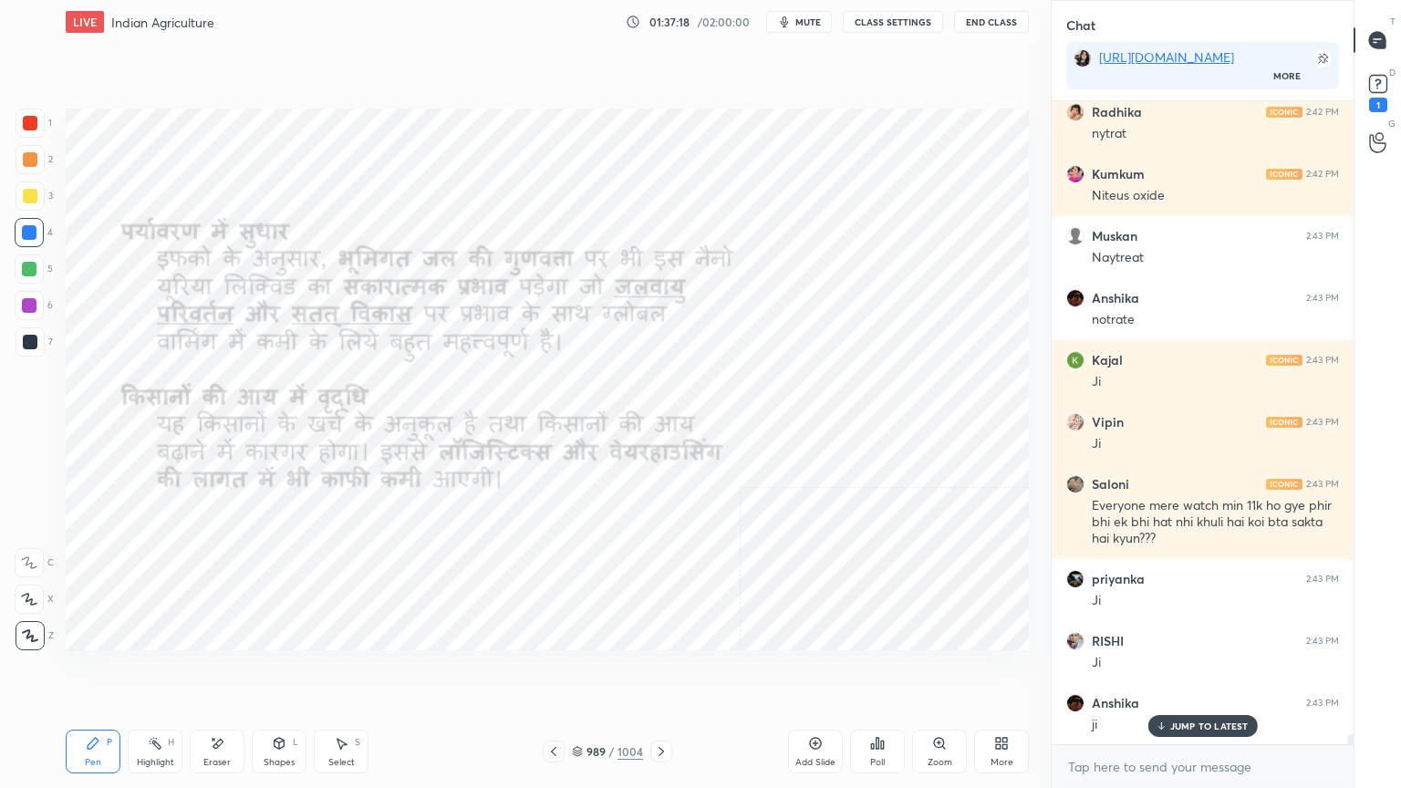
click at [654, 672] on icon at bounding box center [661, 751] width 15 height 15
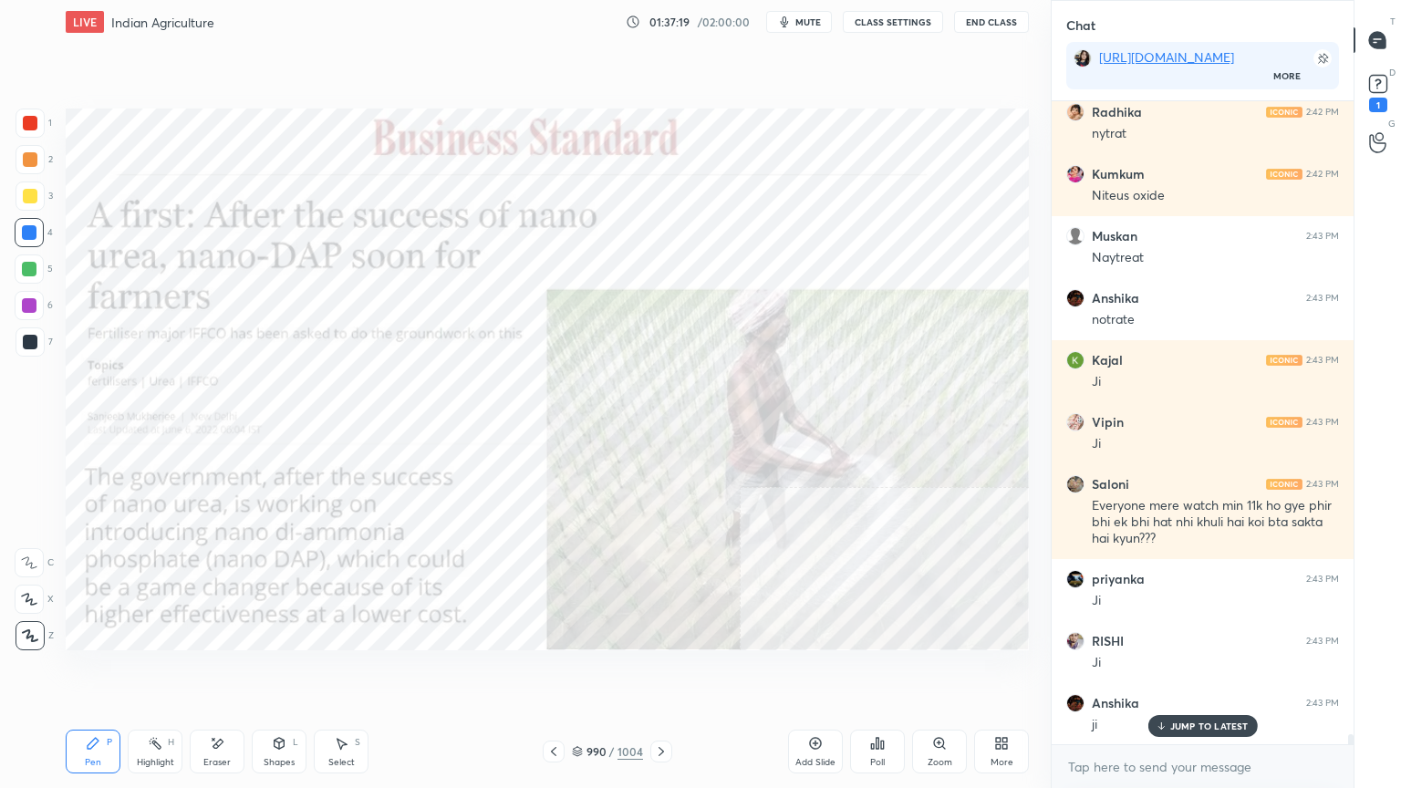
click at [651, 672] on div at bounding box center [661, 752] width 22 height 22
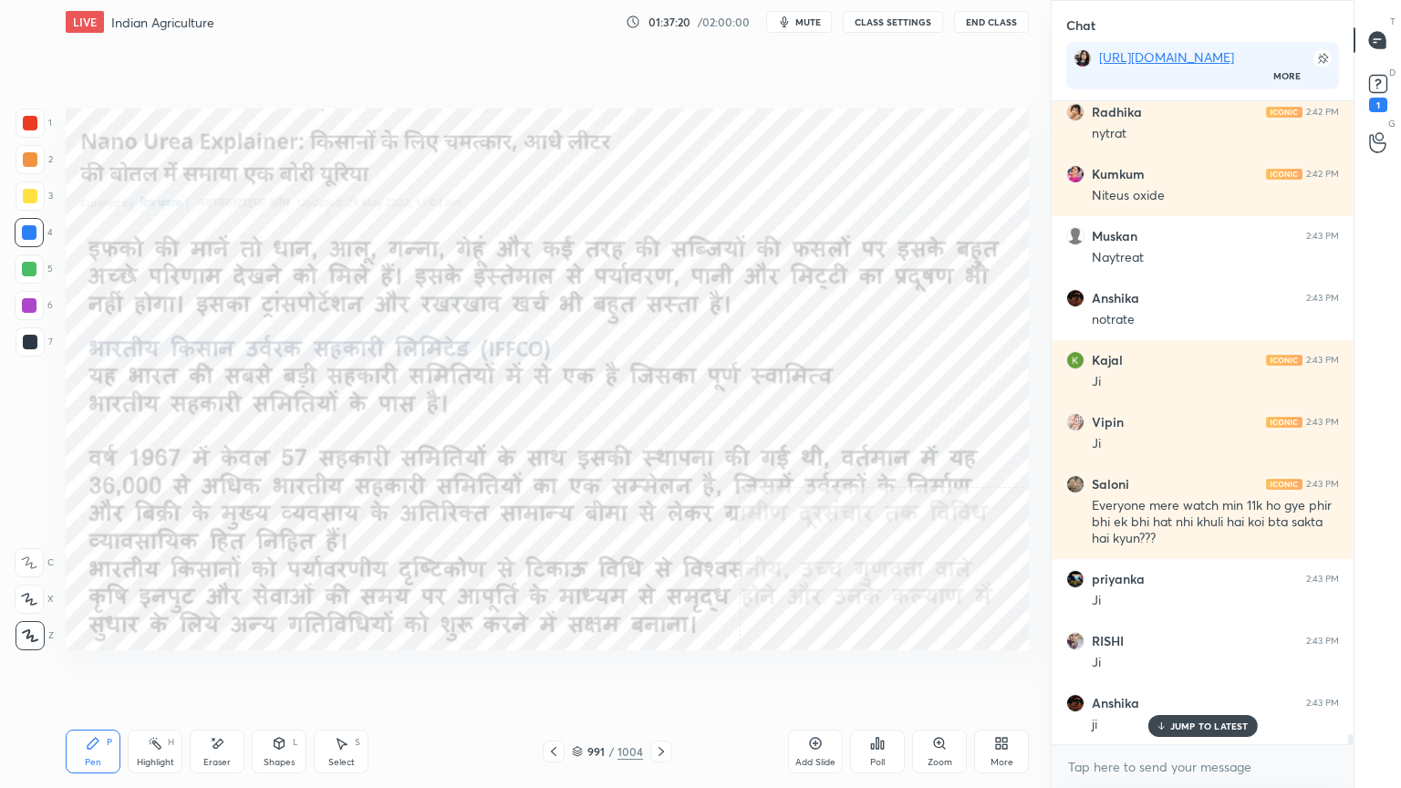
click at [556, 672] on icon at bounding box center [553, 751] width 15 height 15
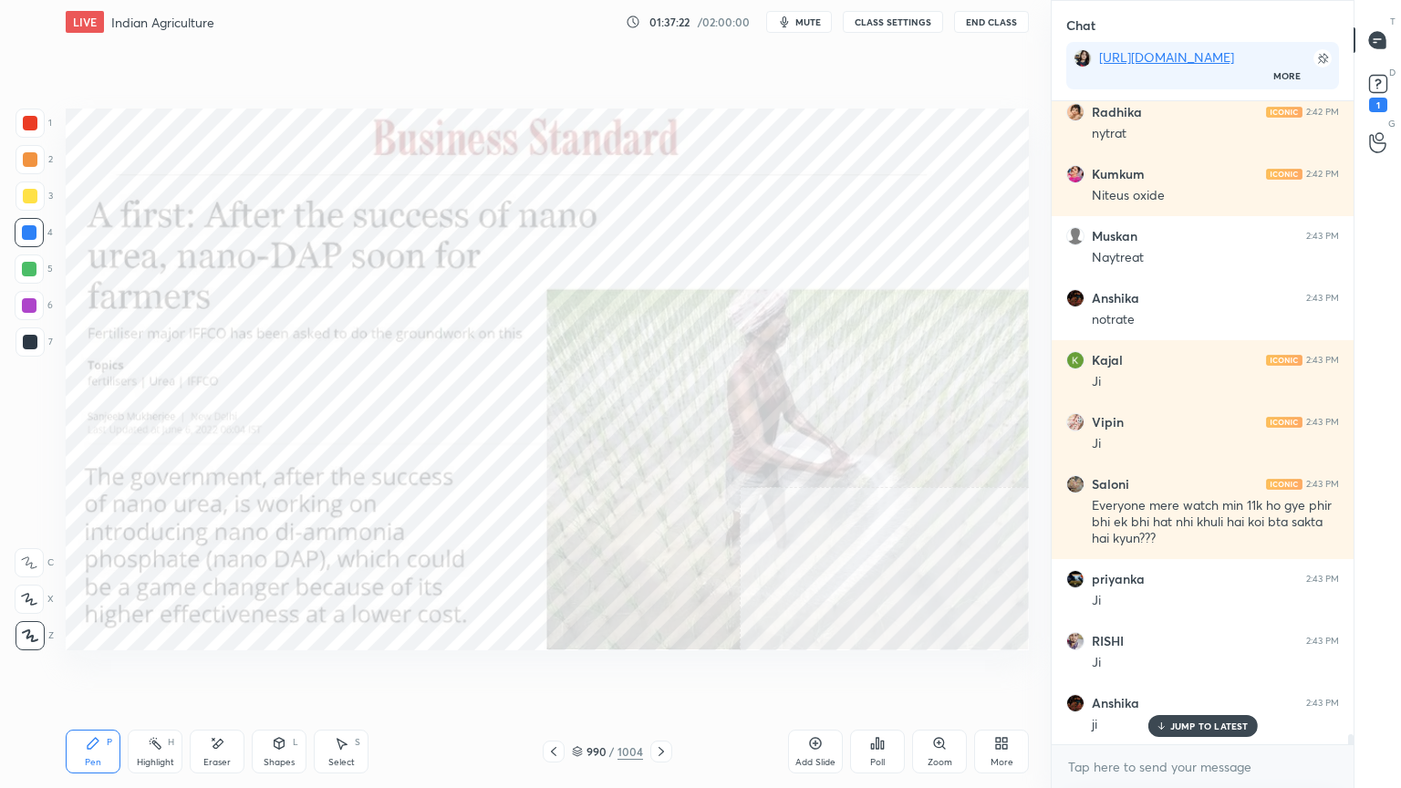
click at [226, 672] on div "Eraser" at bounding box center [217, 752] width 55 height 44
click at [26, 641] on span "Erase all" at bounding box center [29, 635] width 27 height 13
click at [26, 623] on div "1 2 3 4 5 6 7 C X Z E E Erase all H H" at bounding box center [29, 380] width 58 height 542
click at [656, 672] on icon at bounding box center [661, 751] width 15 height 15
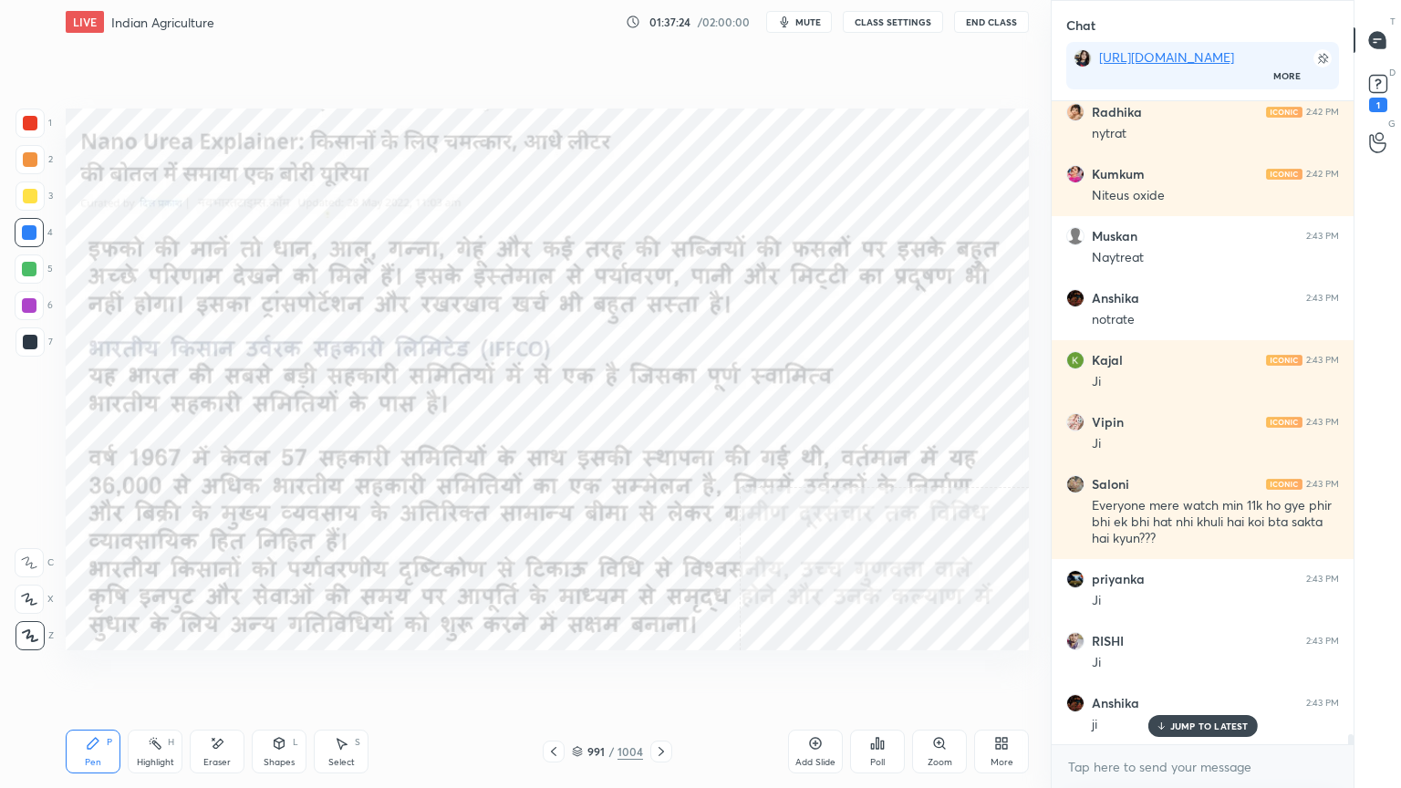
click at [668, 672] on div at bounding box center [661, 752] width 22 height 22
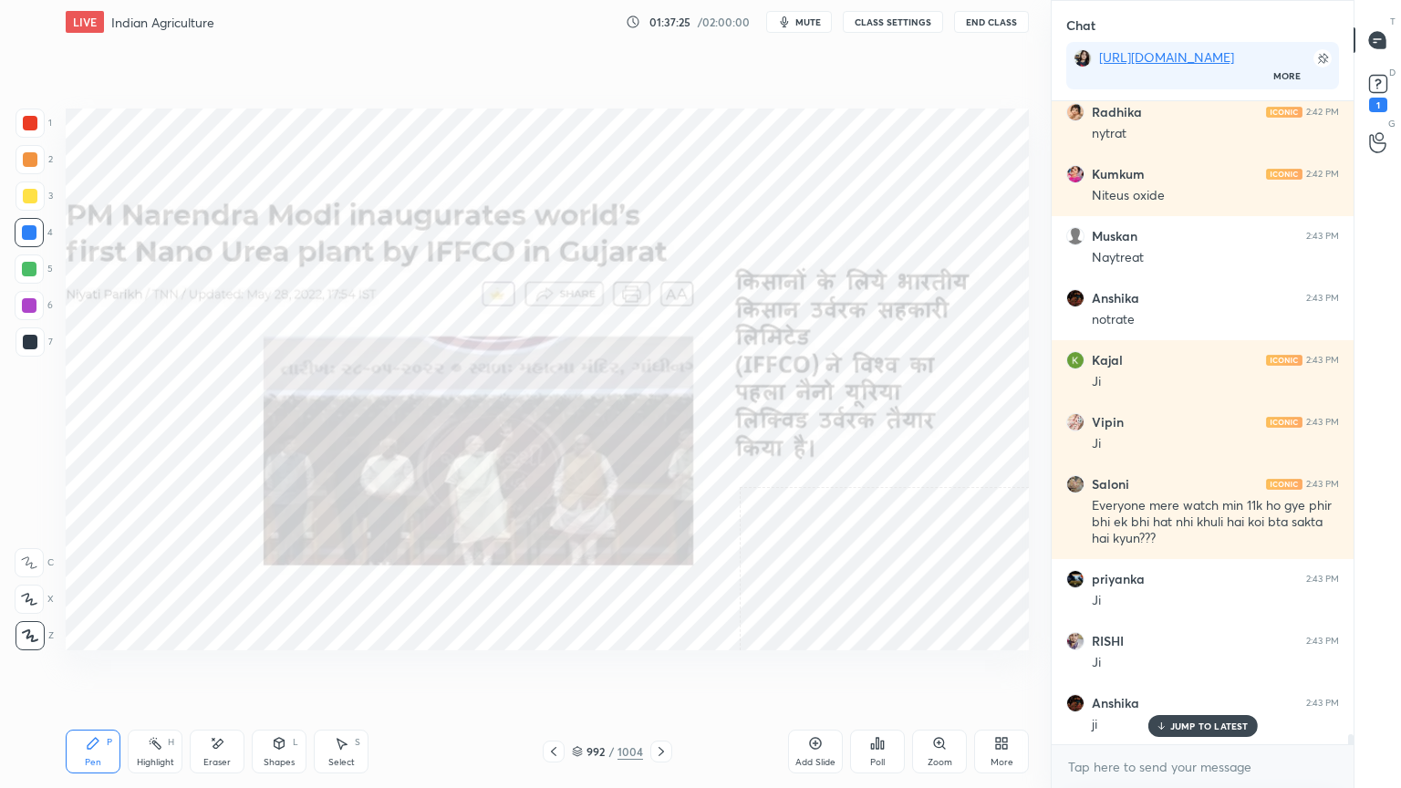
click at [662, 672] on icon at bounding box center [661, 751] width 15 height 15
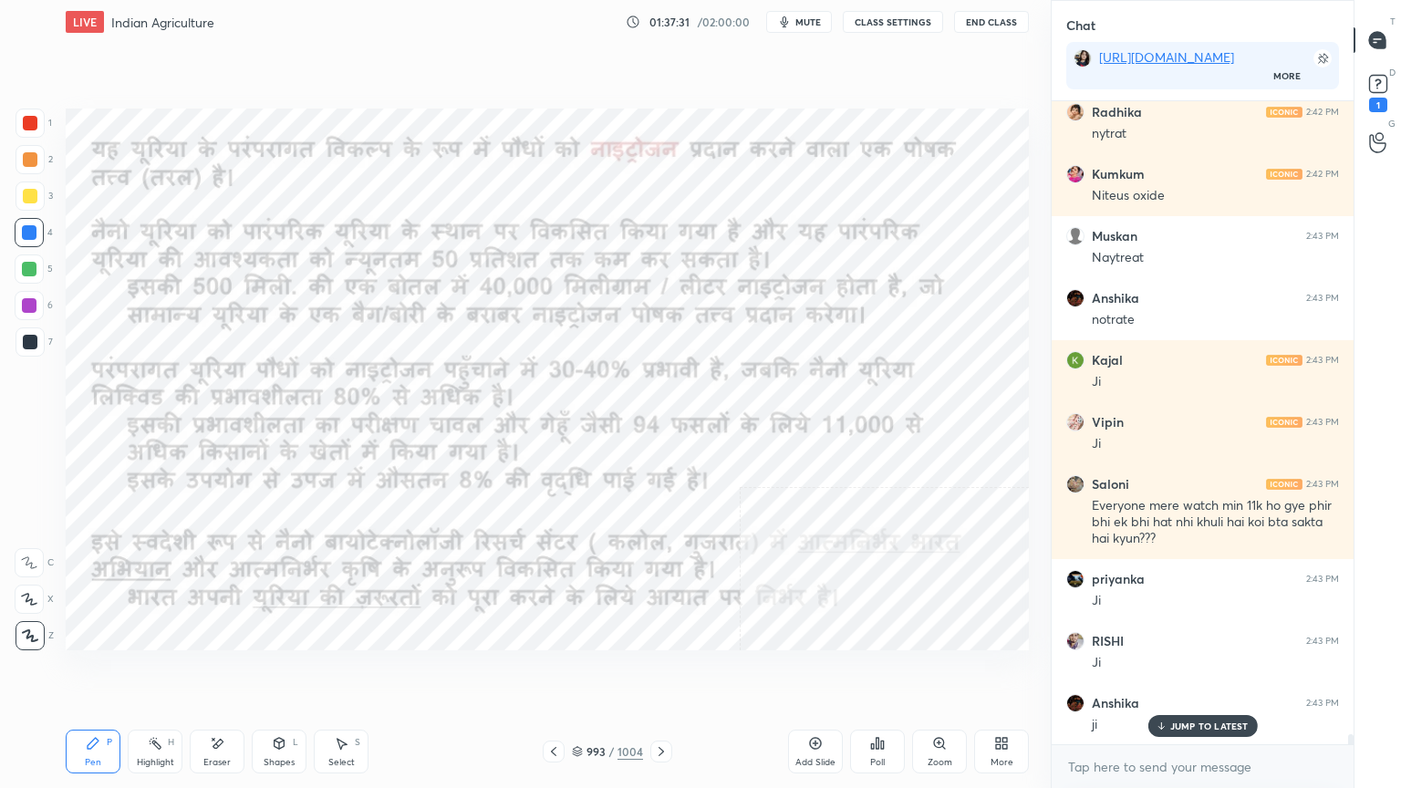
click at [667, 672] on icon at bounding box center [661, 751] width 15 height 15
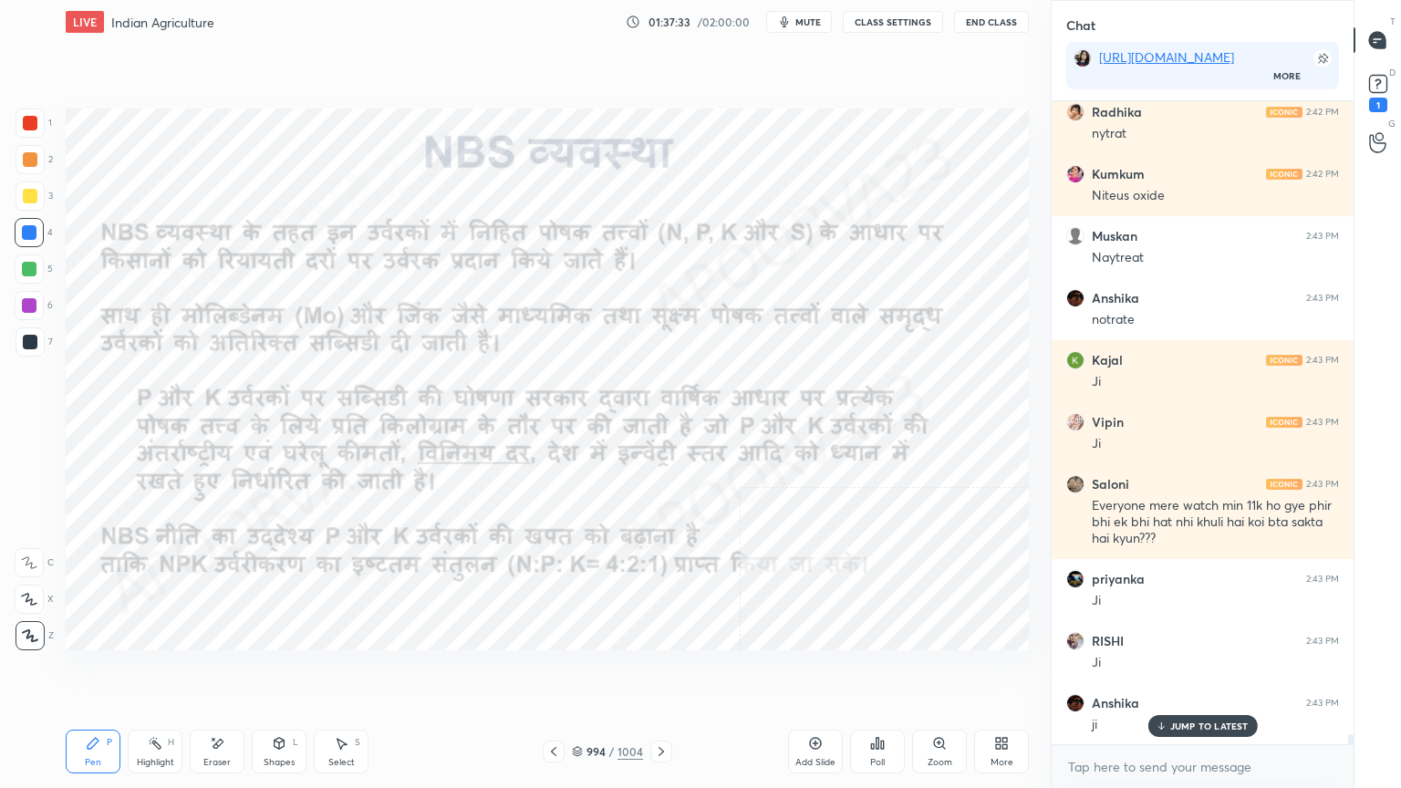
click at [654, 672] on icon at bounding box center [661, 751] width 15 height 15
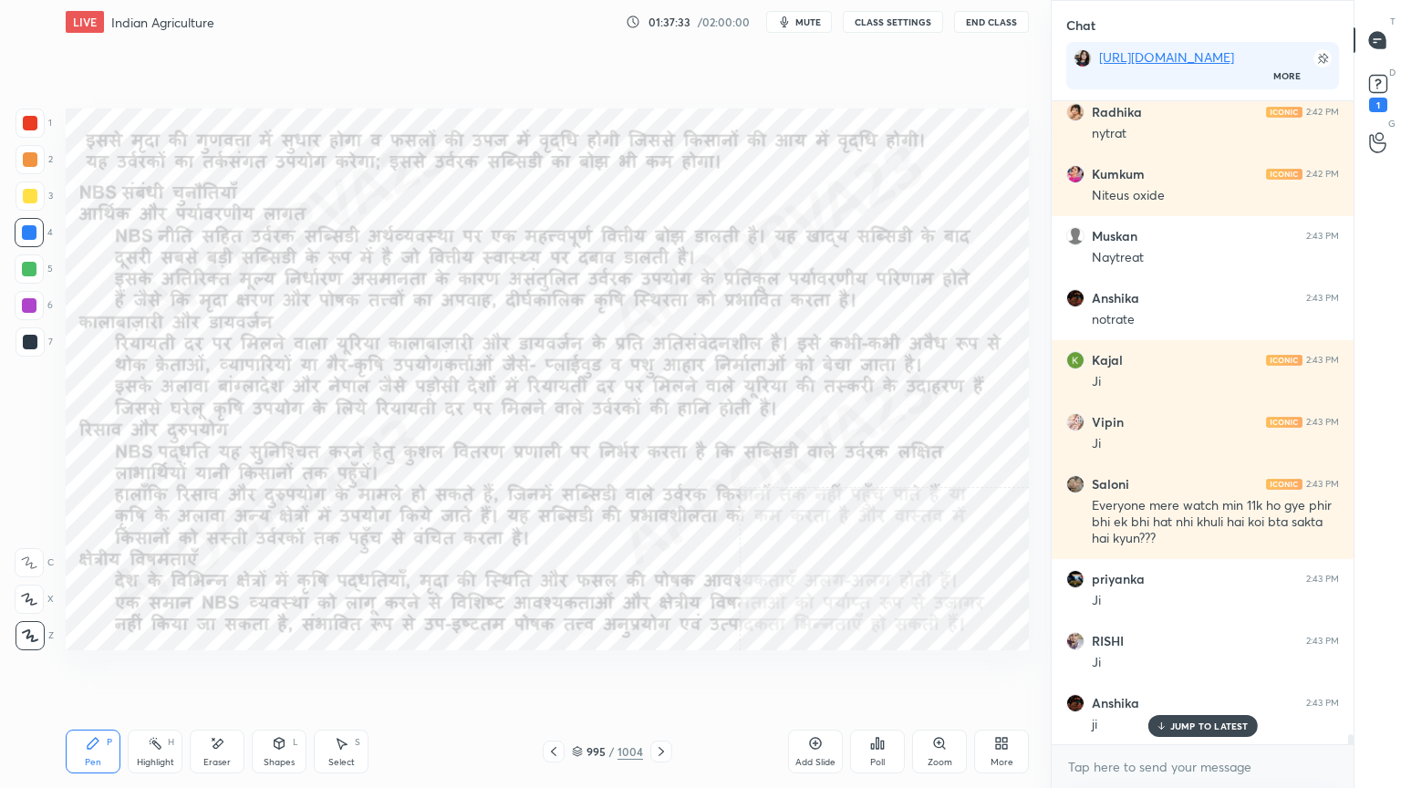
click at [660, 672] on icon at bounding box center [661, 751] width 15 height 15
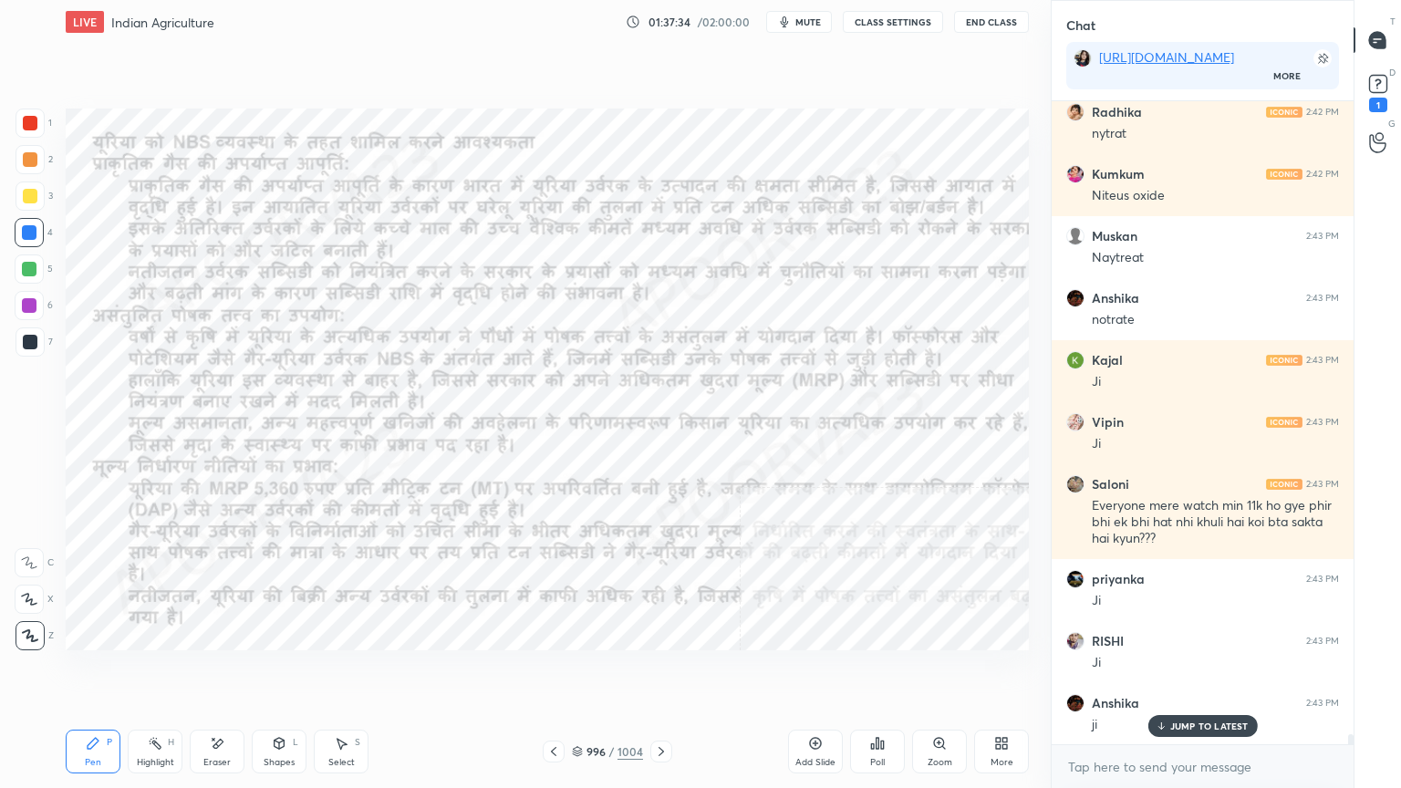
click at [660, 672] on icon at bounding box center [661, 751] width 15 height 15
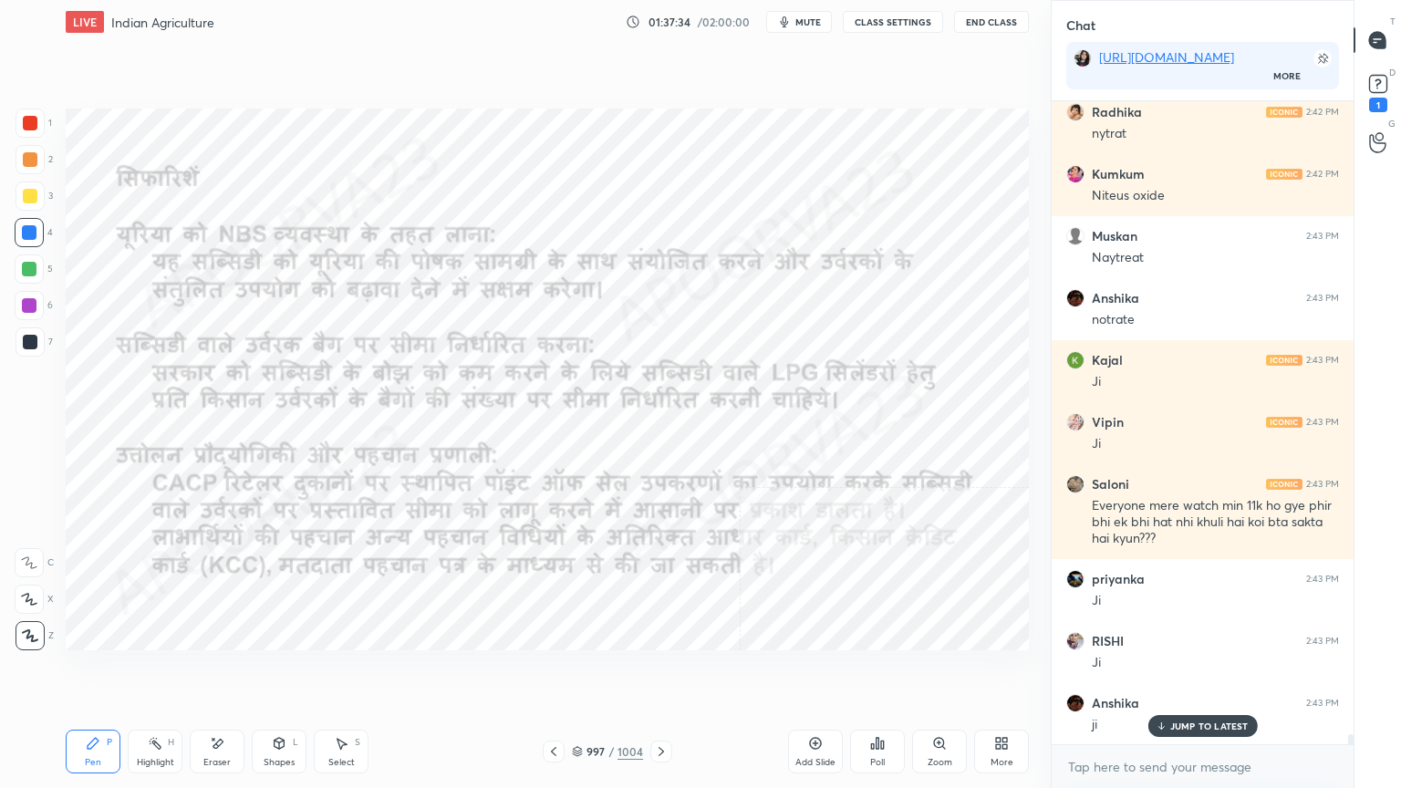
click at [654, 672] on icon at bounding box center [661, 751] width 15 height 15
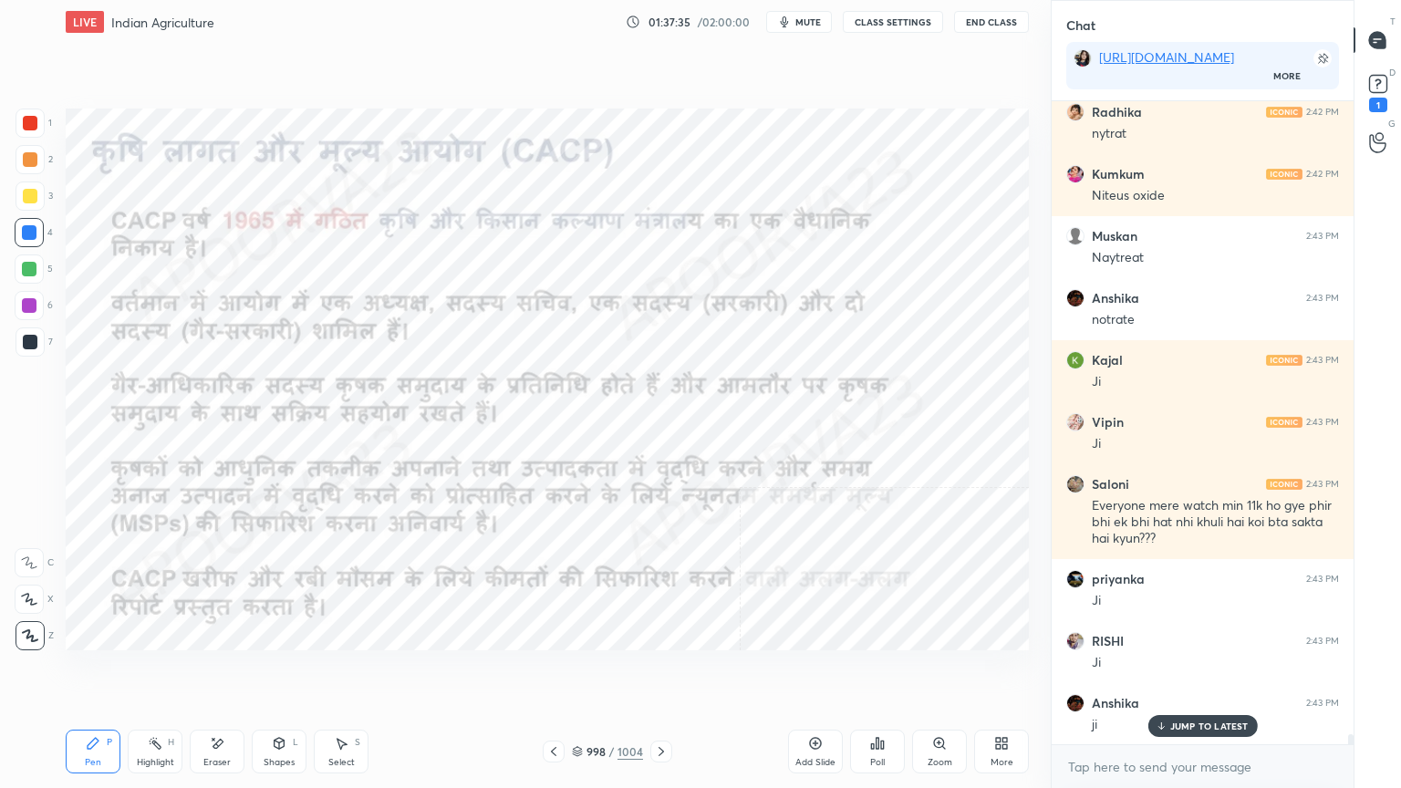
click at [657, 672] on icon at bounding box center [661, 751] width 15 height 15
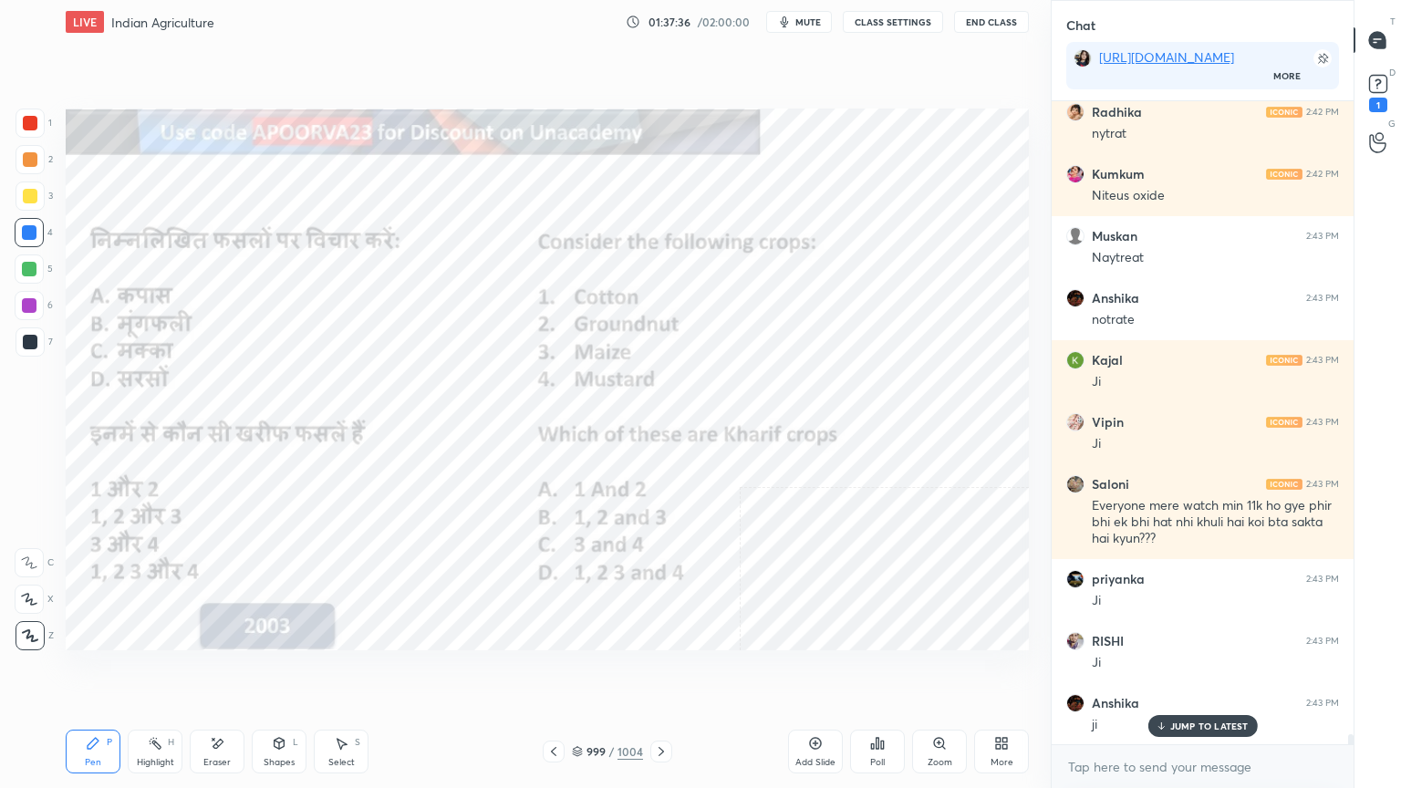
click at [547, 672] on icon at bounding box center [553, 751] width 15 height 15
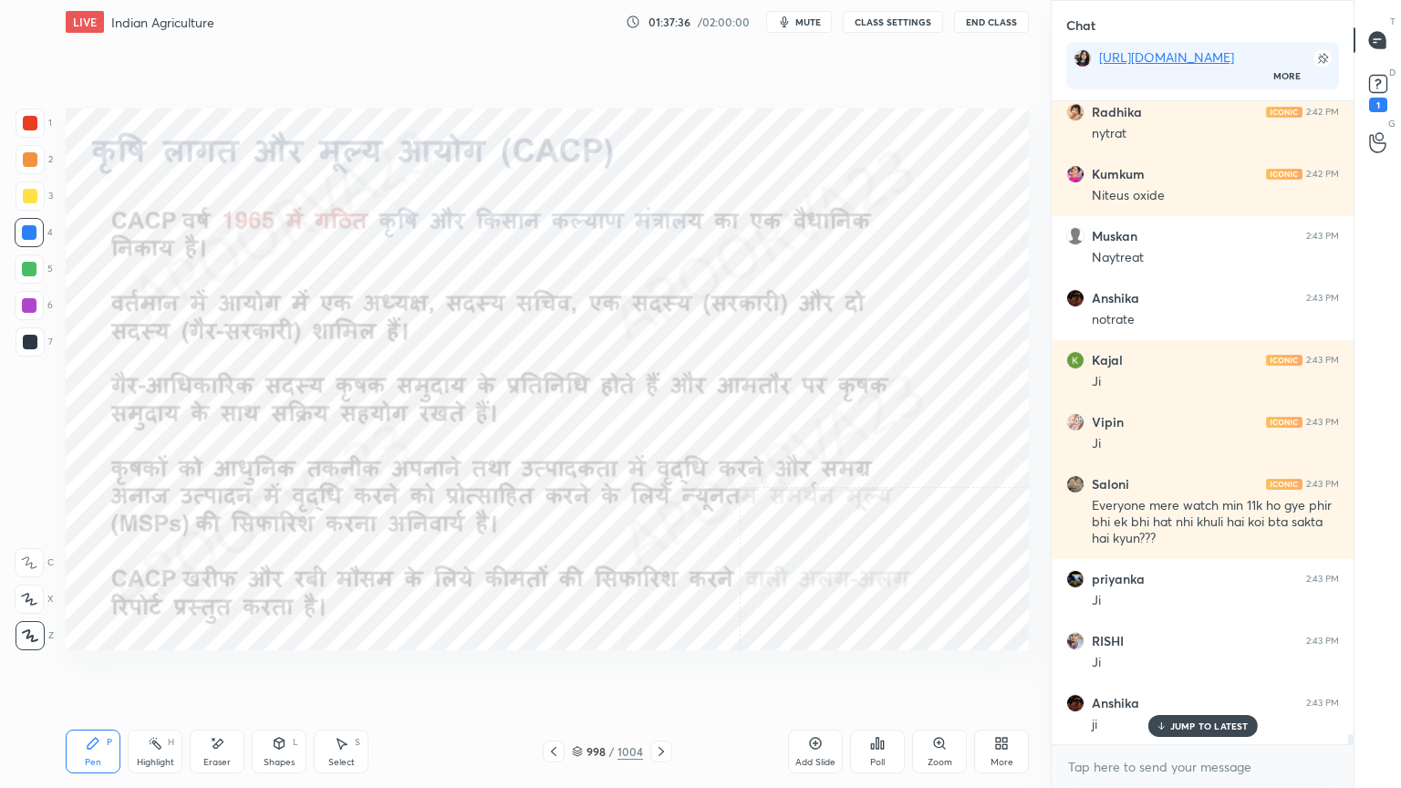
click at [546, 672] on div at bounding box center [554, 752] width 22 height 22
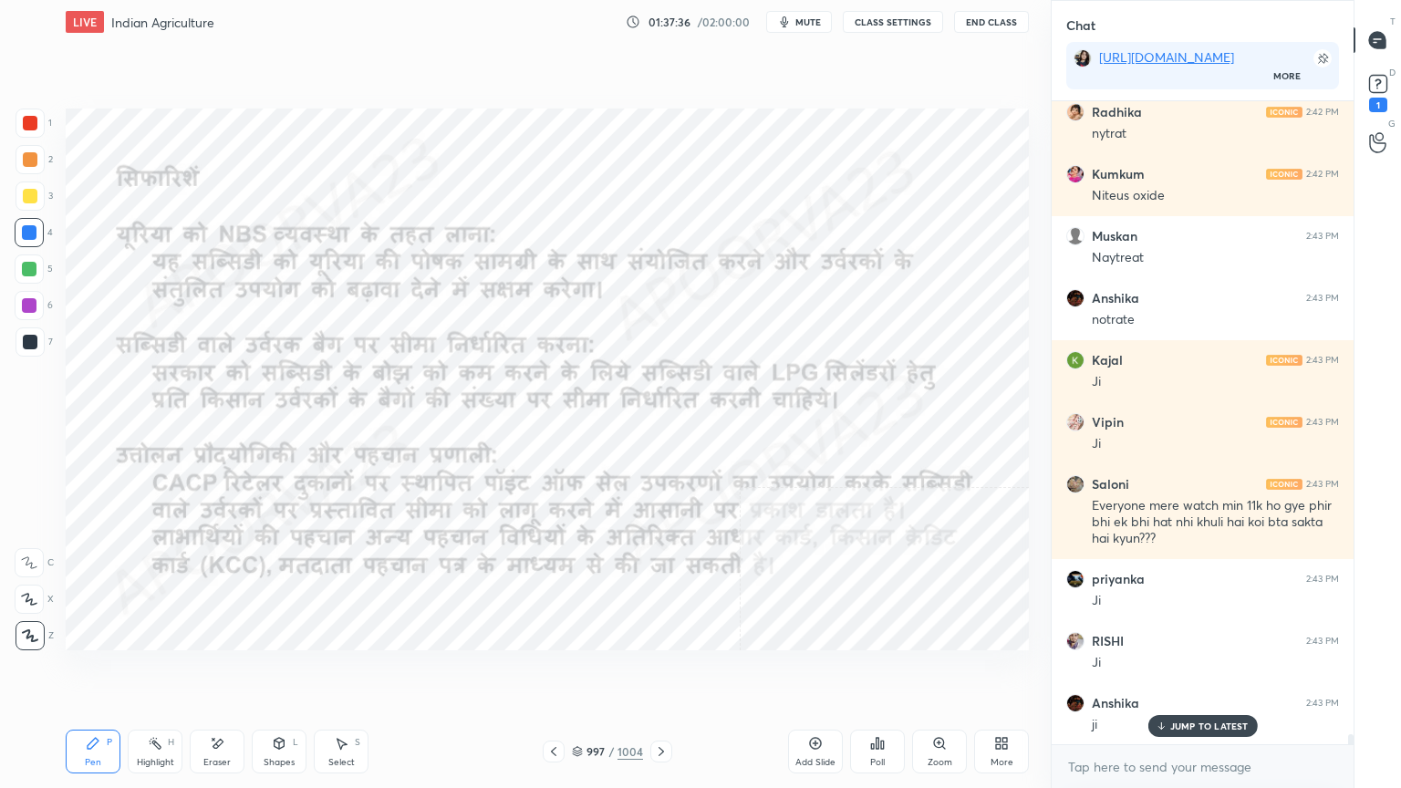
click at [546, 672] on div at bounding box center [554, 752] width 22 height 22
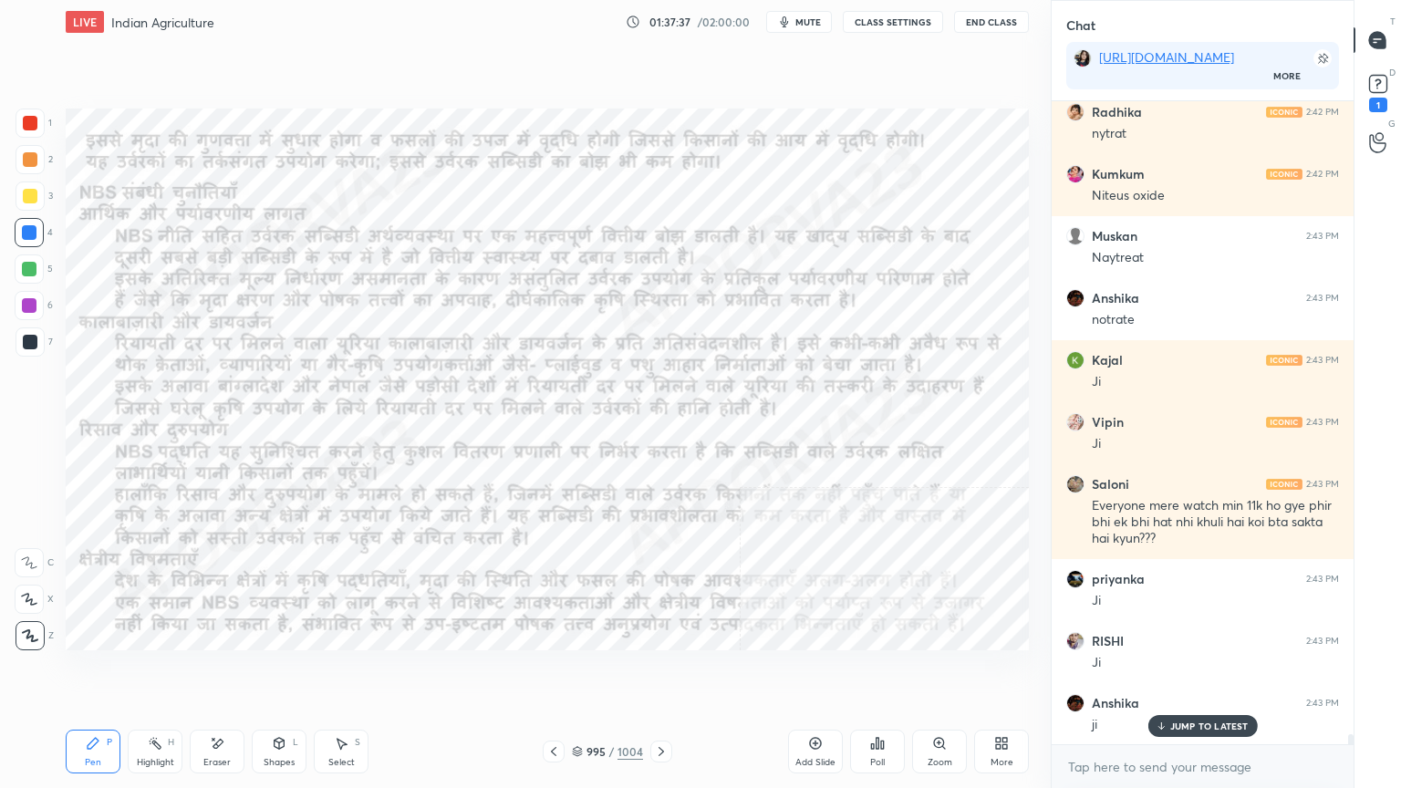
click at [547, 672] on icon at bounding box center [553, 751] width 15 height 15
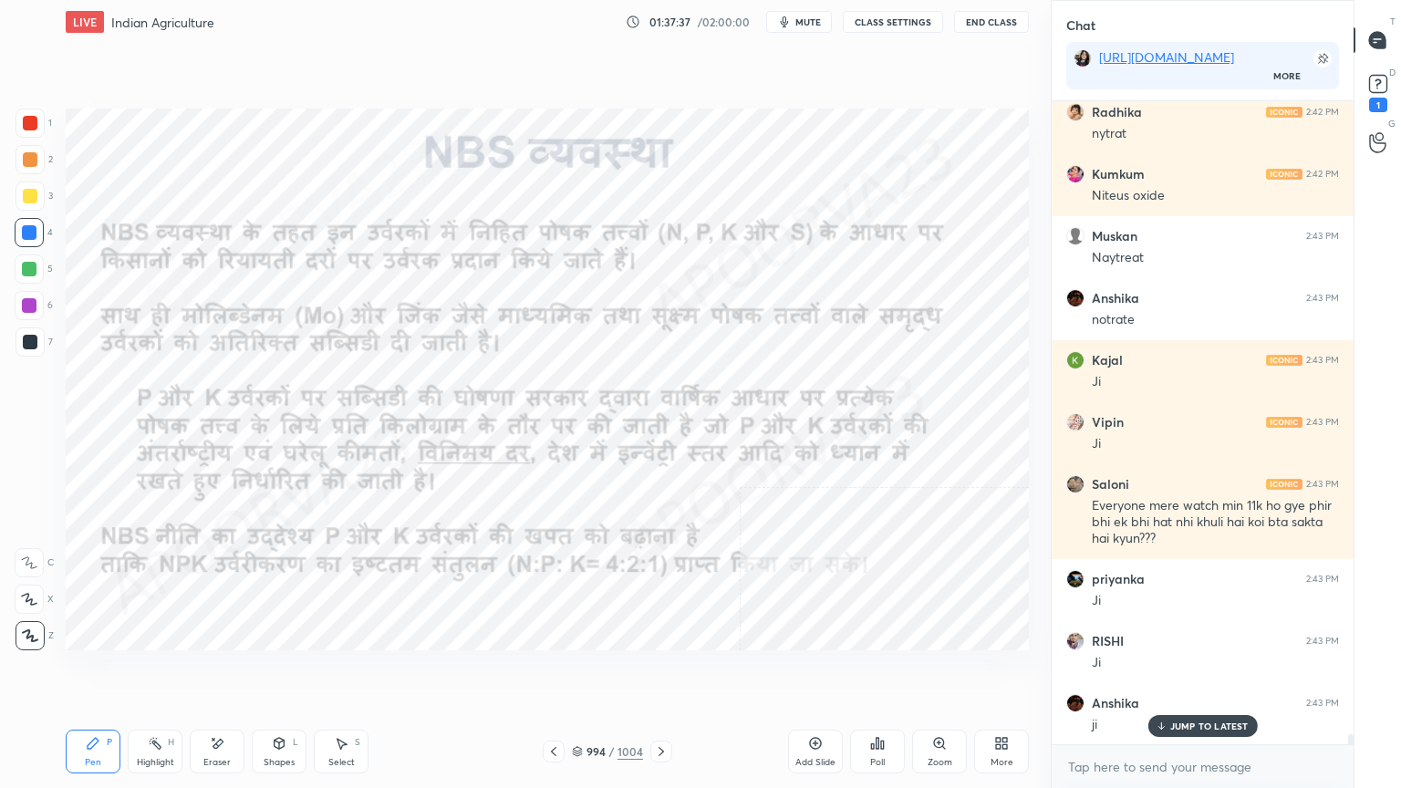
click at [547, 672] on icon at bounding box center [553, 751] width 15 height 15
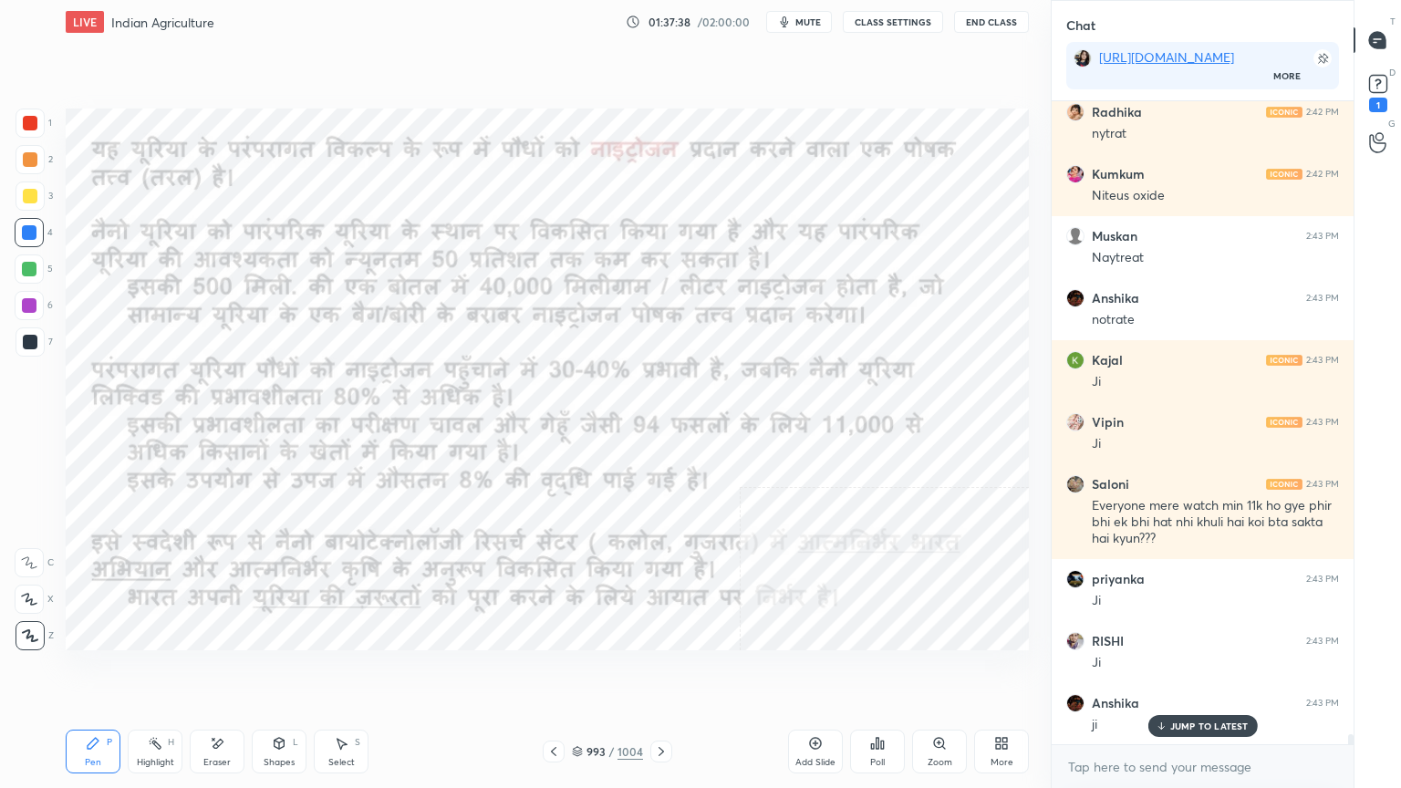
click at [550, 672] on icon at bounding box center [553, 751] width 15 height 15
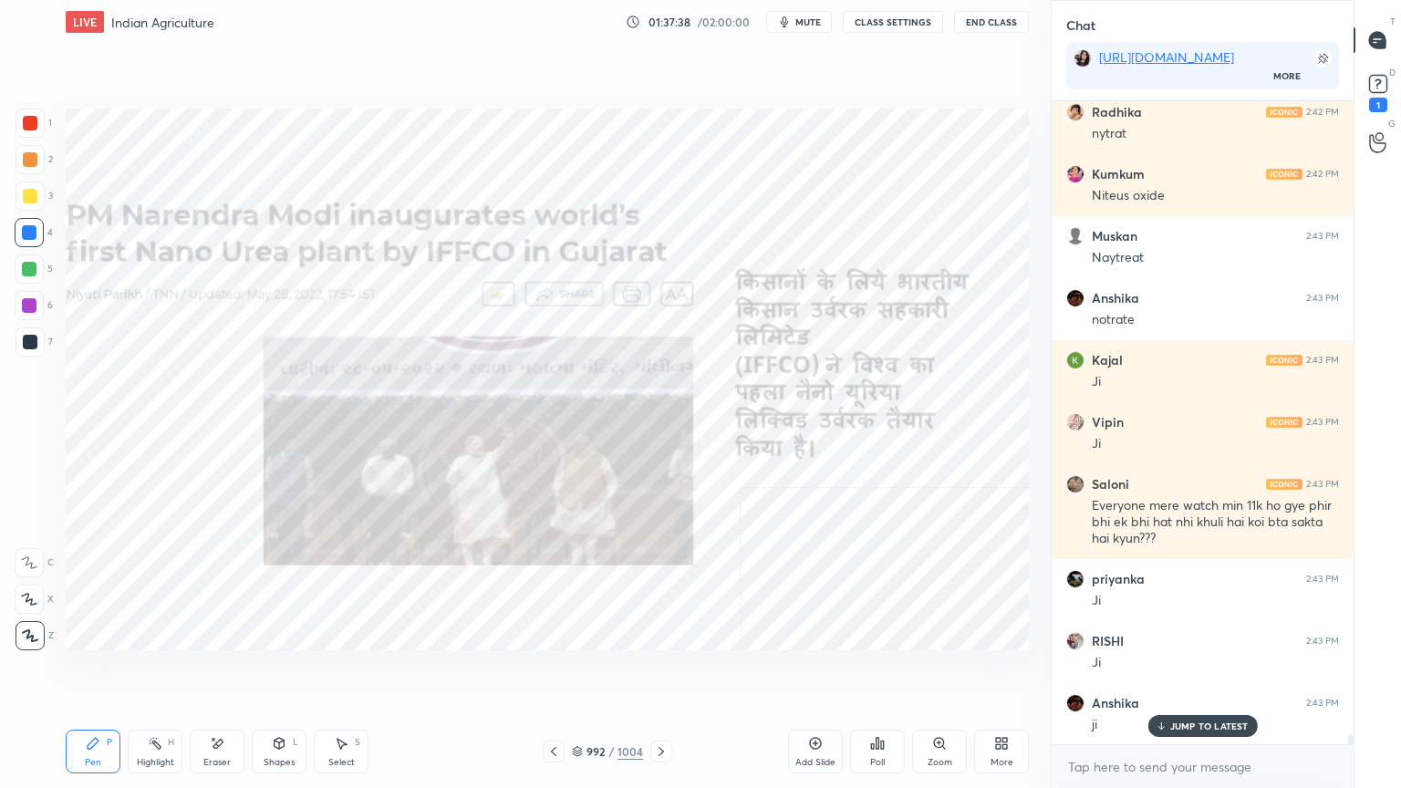
click at [551, 672] on icon at bounding box center [553, 751] width 15 height 15
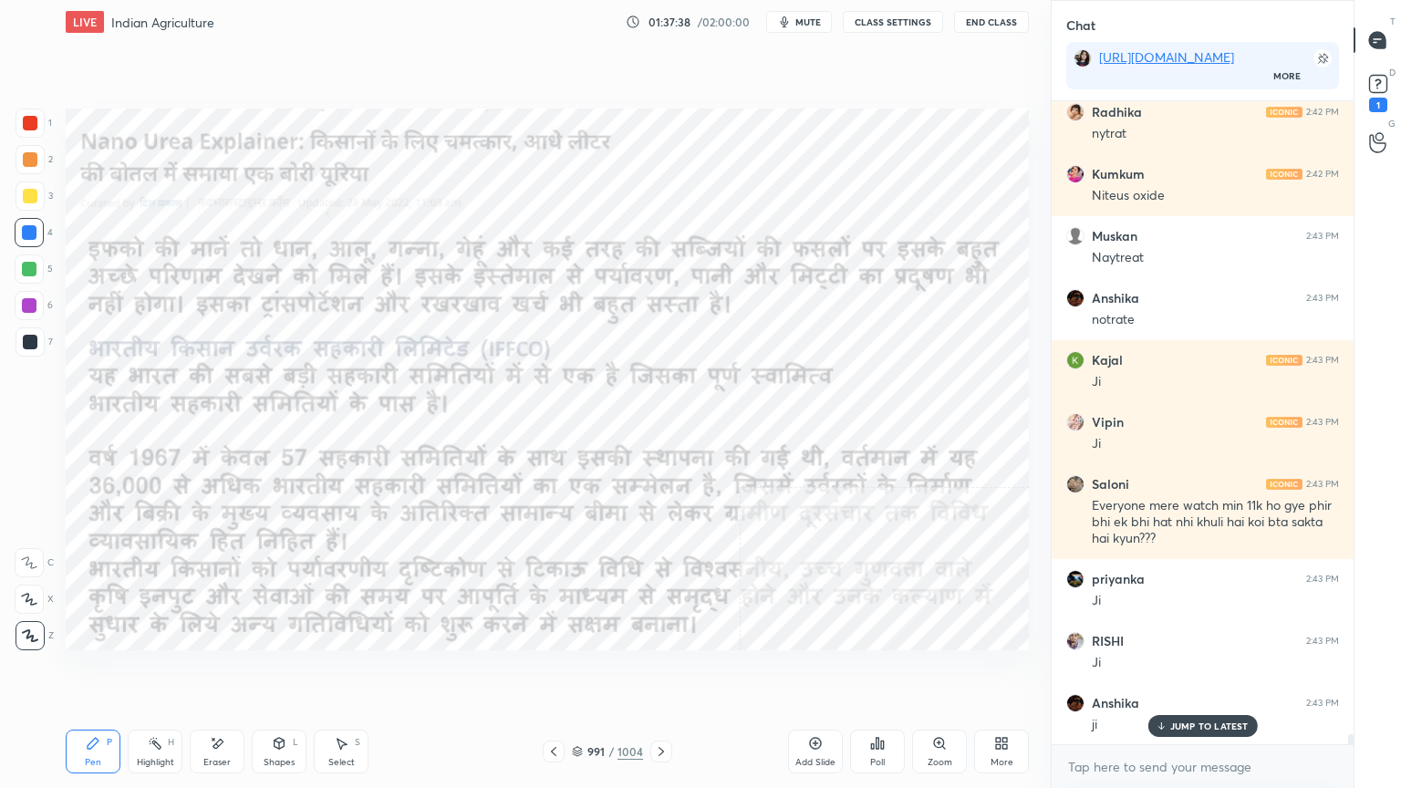
click at [587, 672] on div "991" at bounding box center [596, 751] width 18 height 11
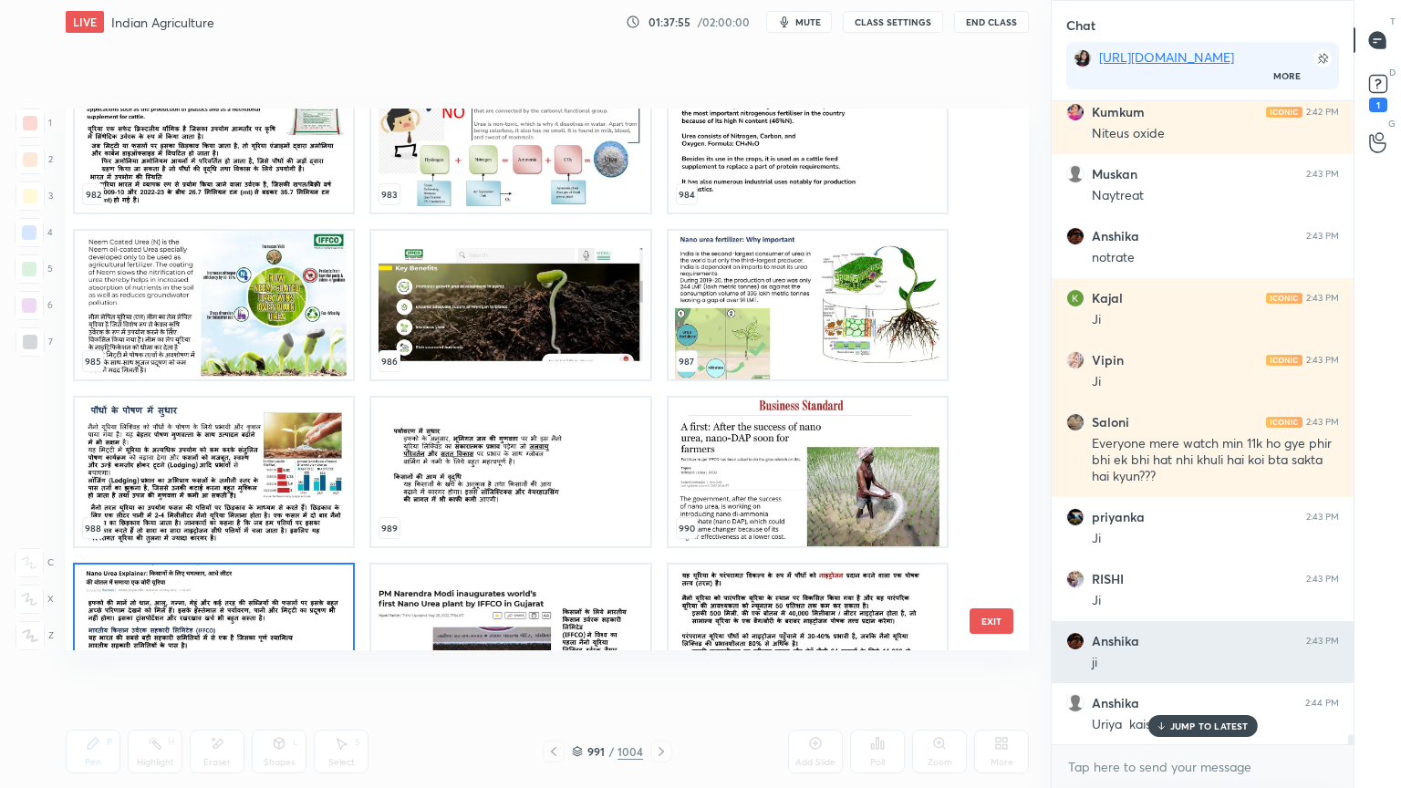
scroll to position [54736, 0]
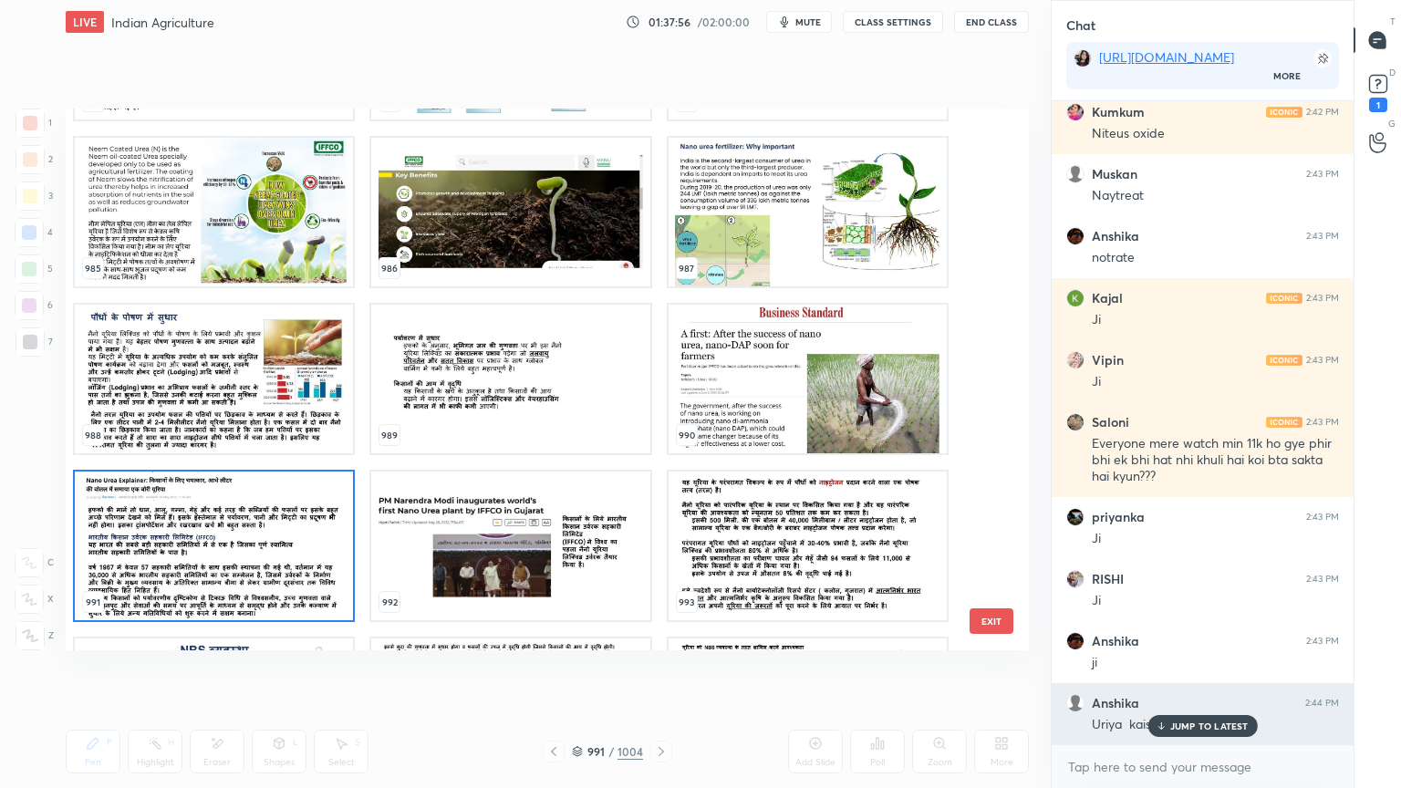
click at [1203, 672] on div "JUMP TO LATEST" at bounding box center [1202, 726] width 109 height 22
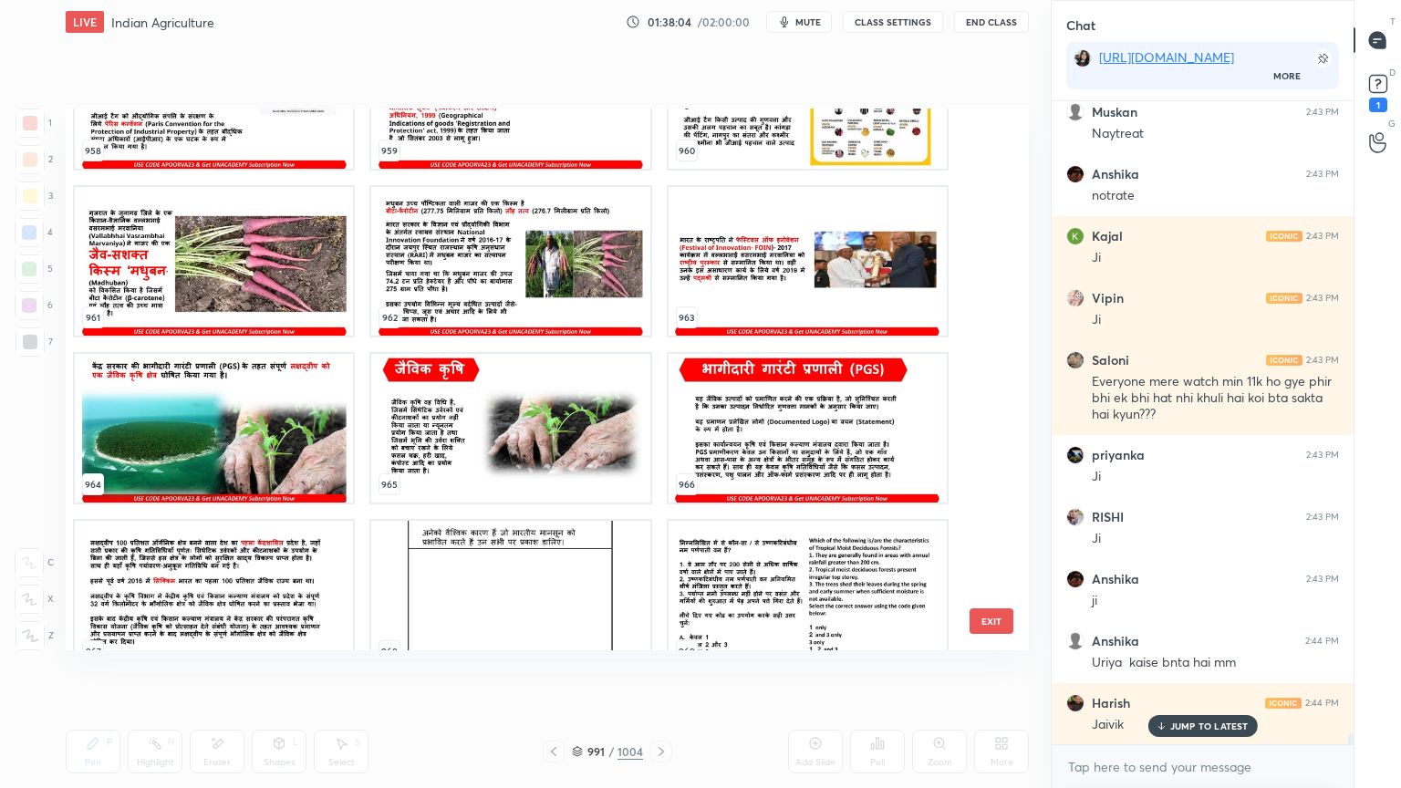
scroll to position [53259, 0]
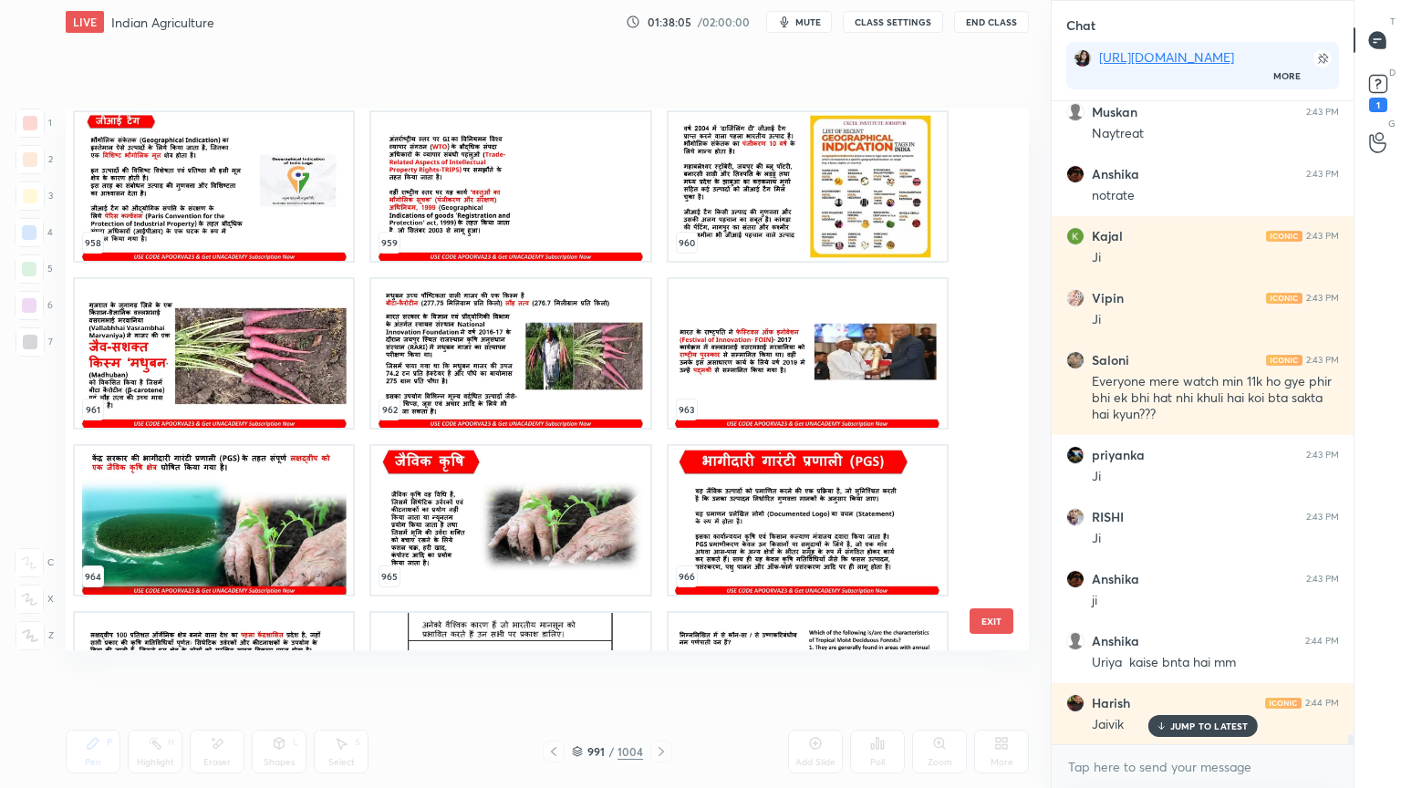
click at [282, 573] on img "grid" at bounding box center [214, 520] width 278 height 149
click at [281, 571] on img "grid" at bounding box center [214, 520] width 278 height 149
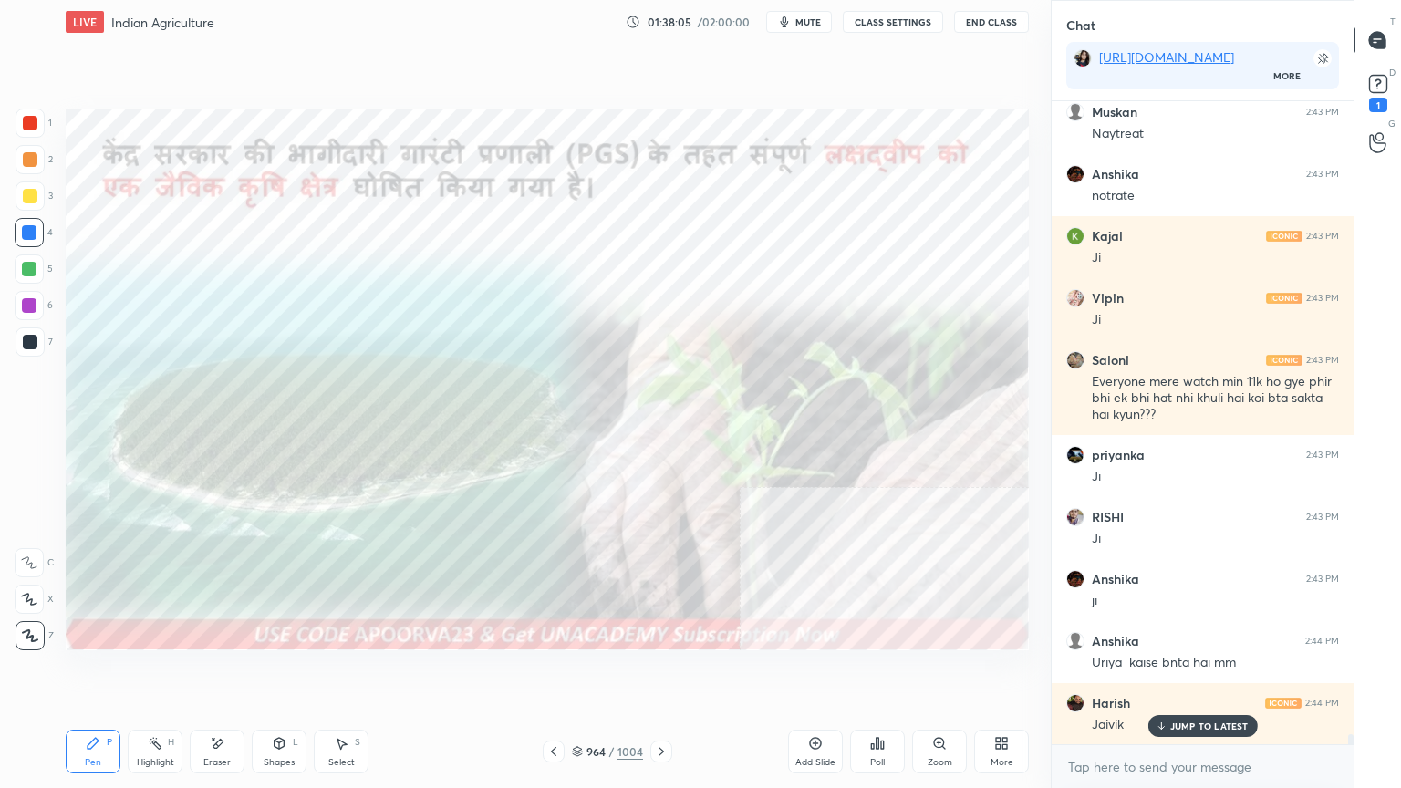
click at [281, 573] on img "grid" at bounding box center [214, 520] width 278 height 149
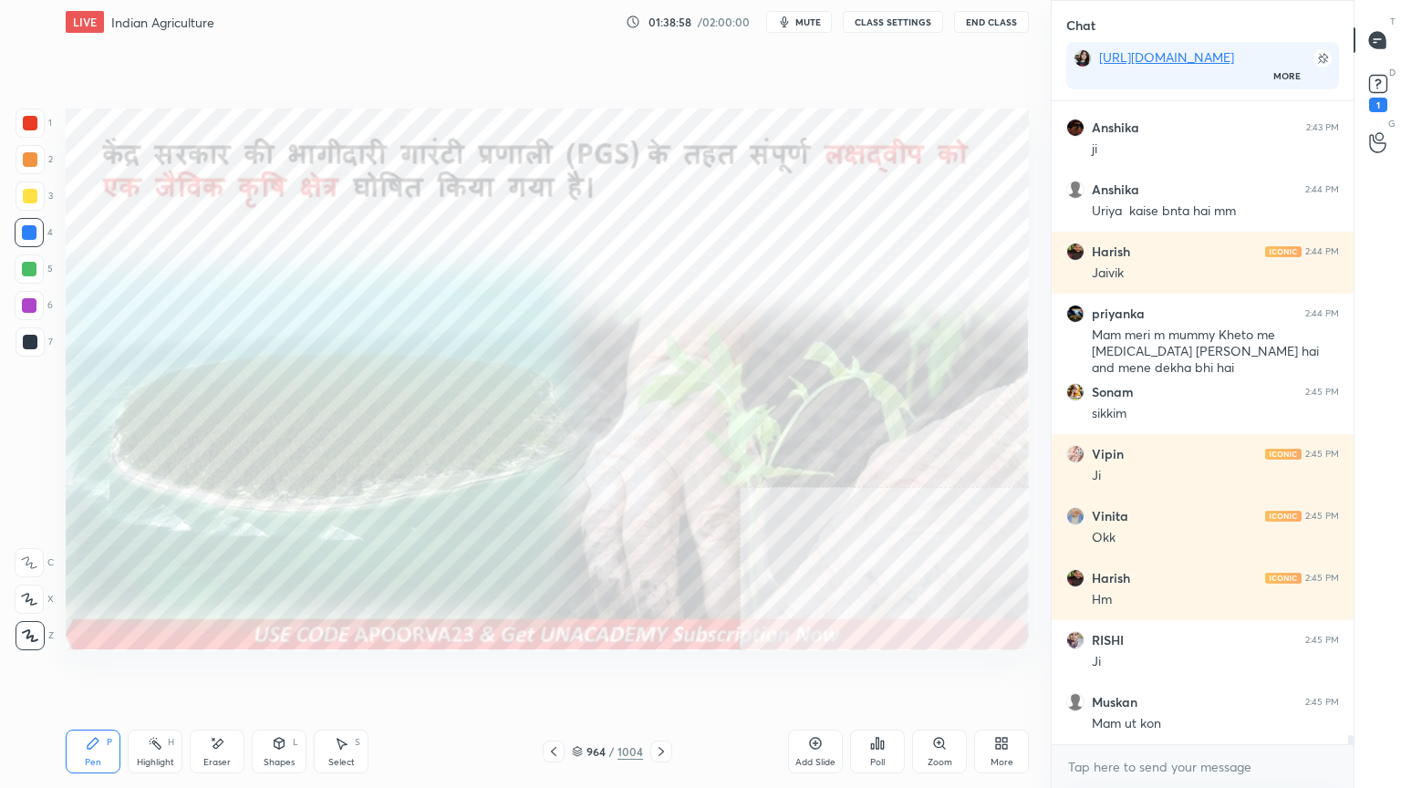
scroll to position [42812, 0]
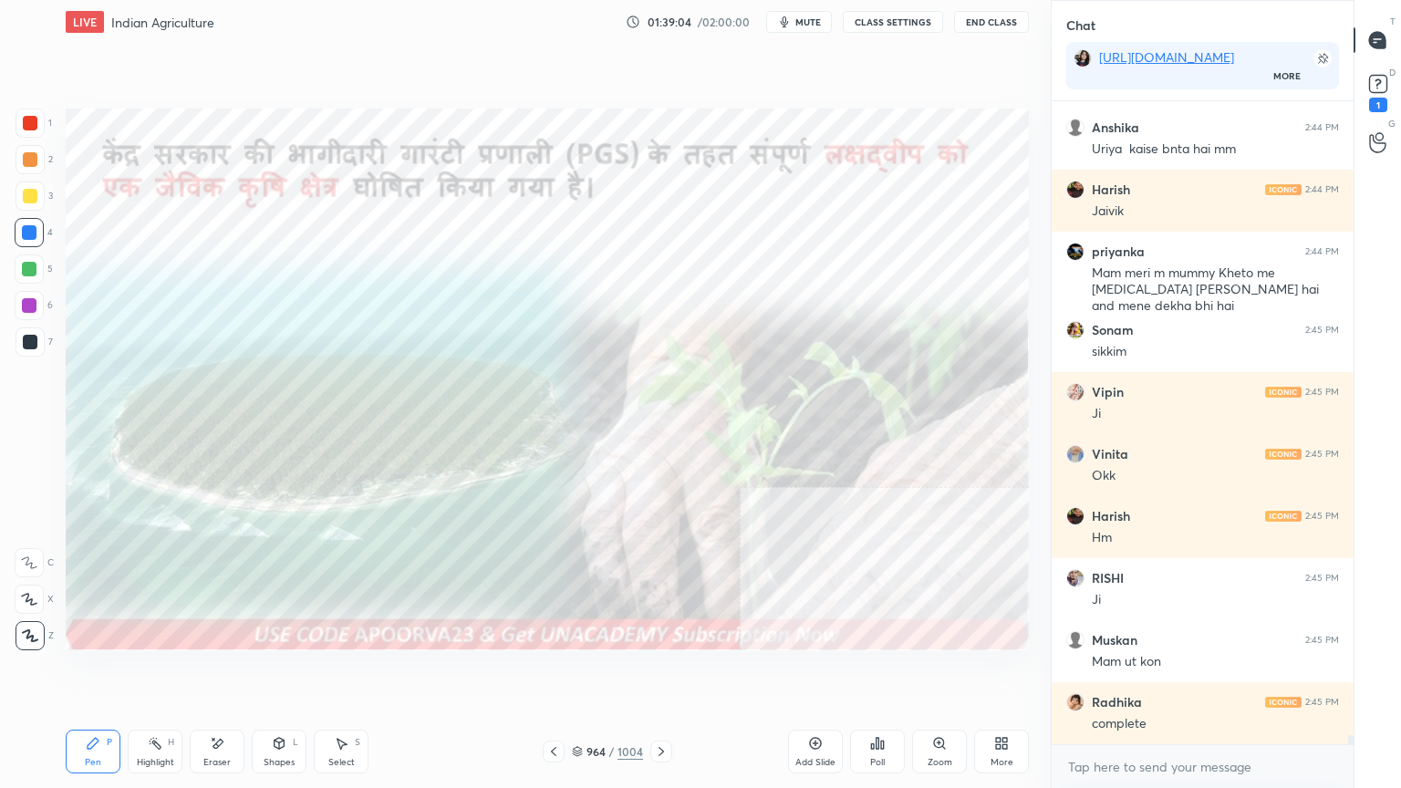
click at [580, 672] on icon at bounding box center [577, 755] width 9 height 3
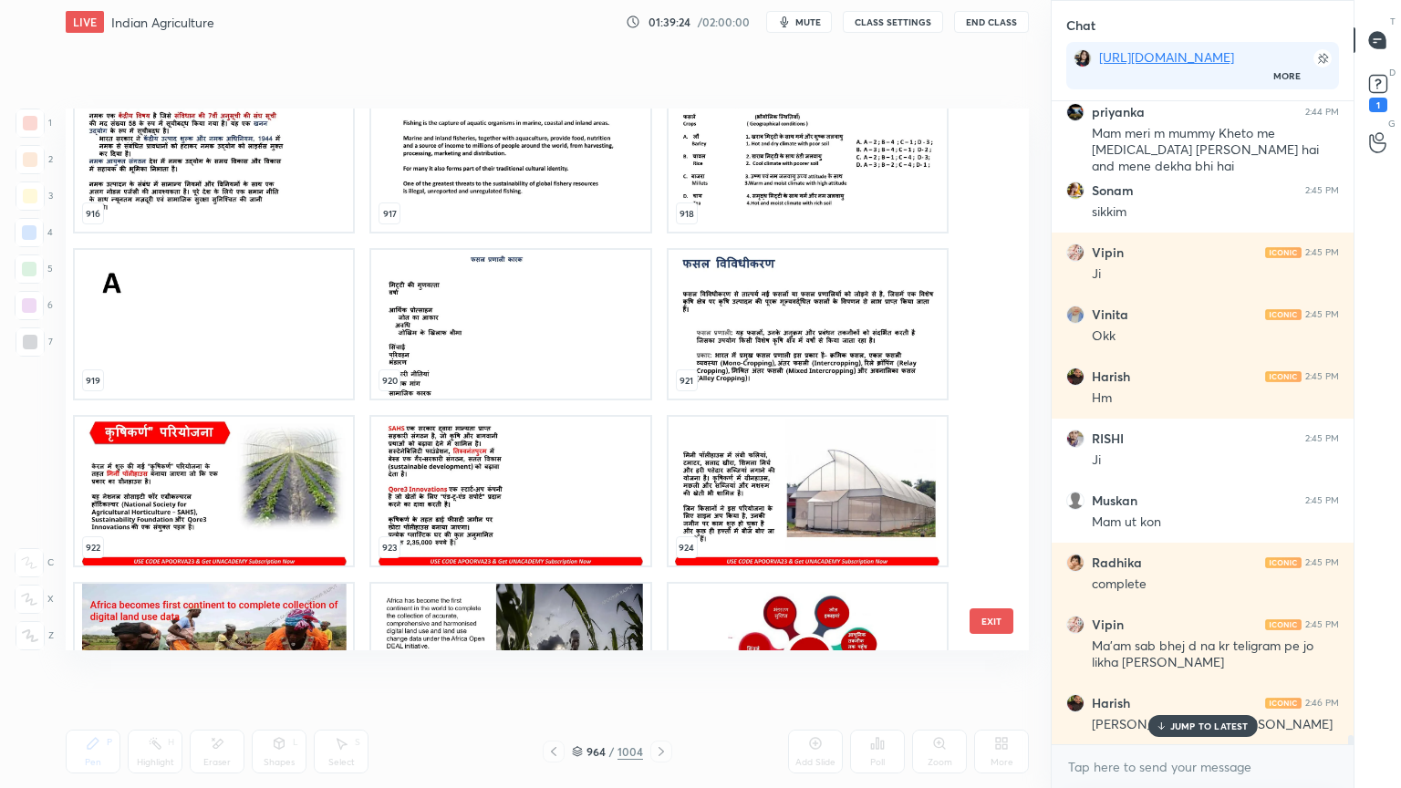
scroll to position [51137, 0]
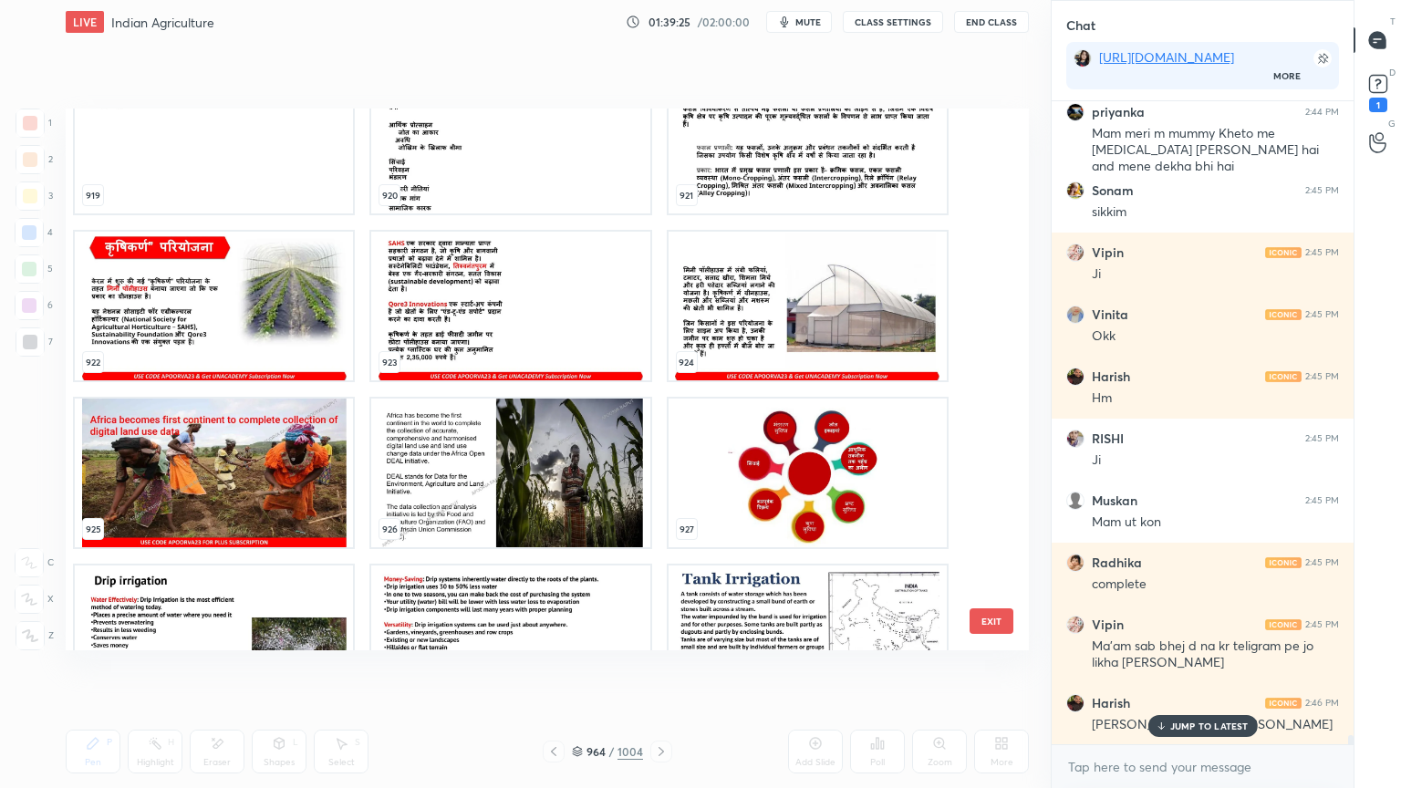
click at [1218, 672] on div "JUMP TO LATEST" at bounding box center [1202, 726] width 109 height 22
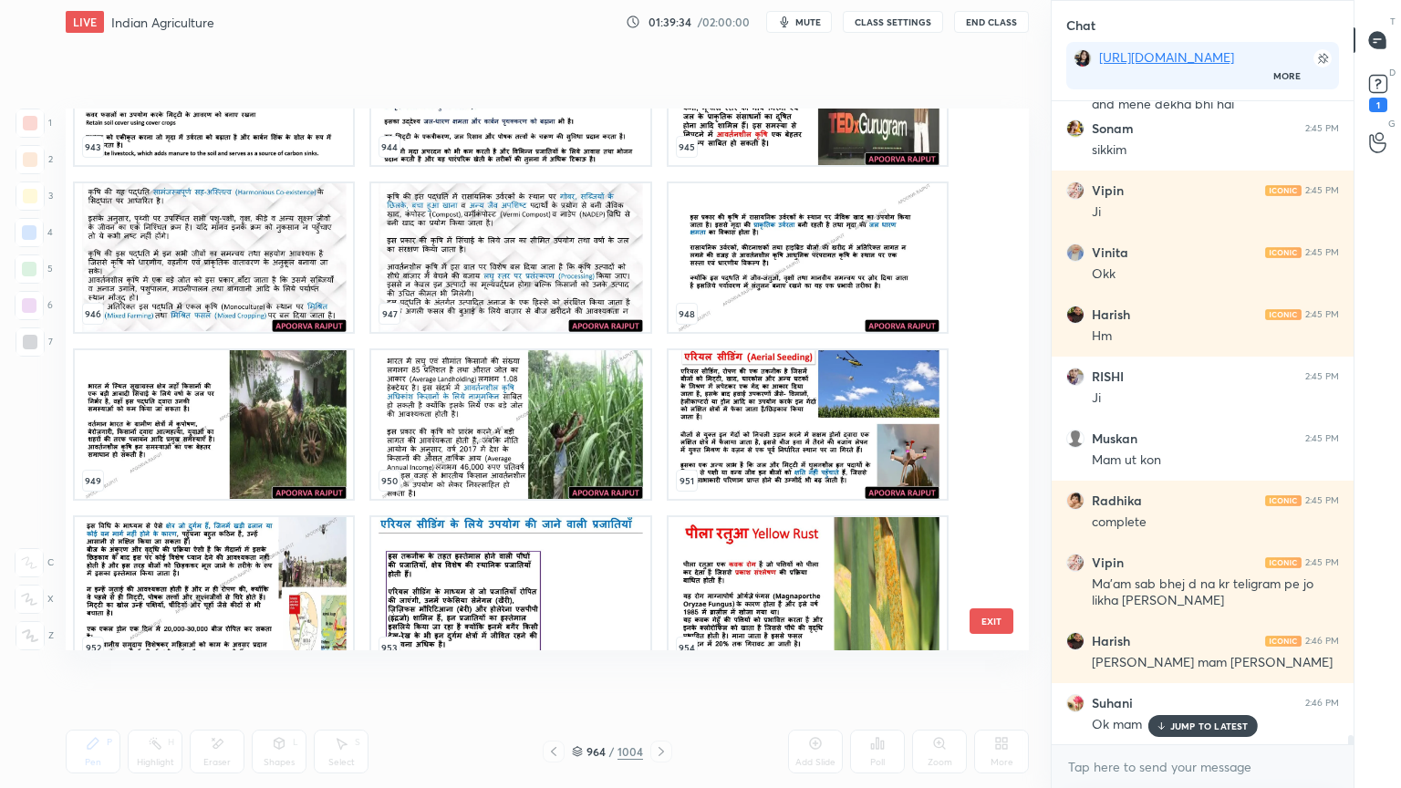
scroll to position [43076, 0]
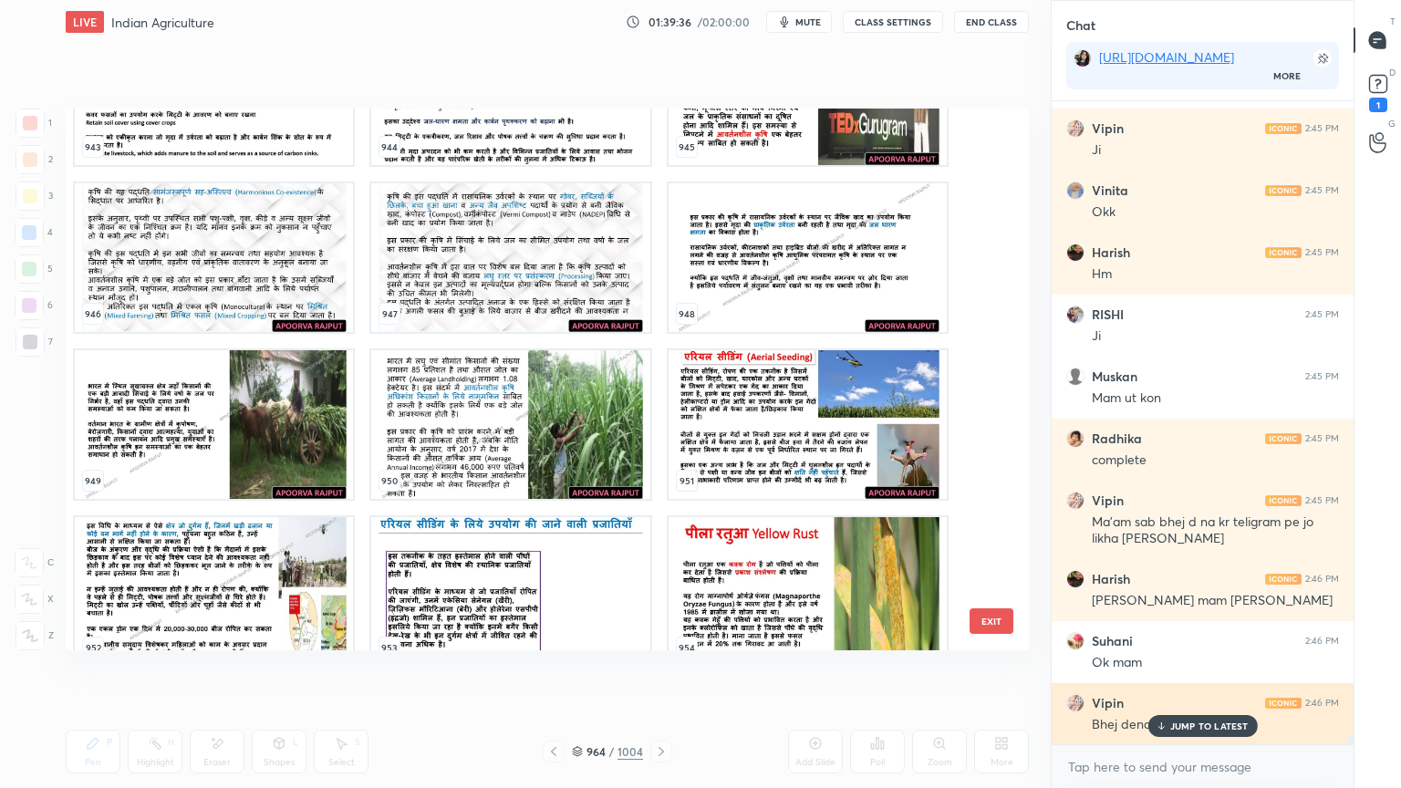
drag, startPoint x: 1200, startPoint y: 723, endPoint x: 1191, endPoint y: 719, distance: 9.4
click at [1201, 672] on p "JUMP TO LATEST" at bounding box center [1209, 726] width 78 height 11
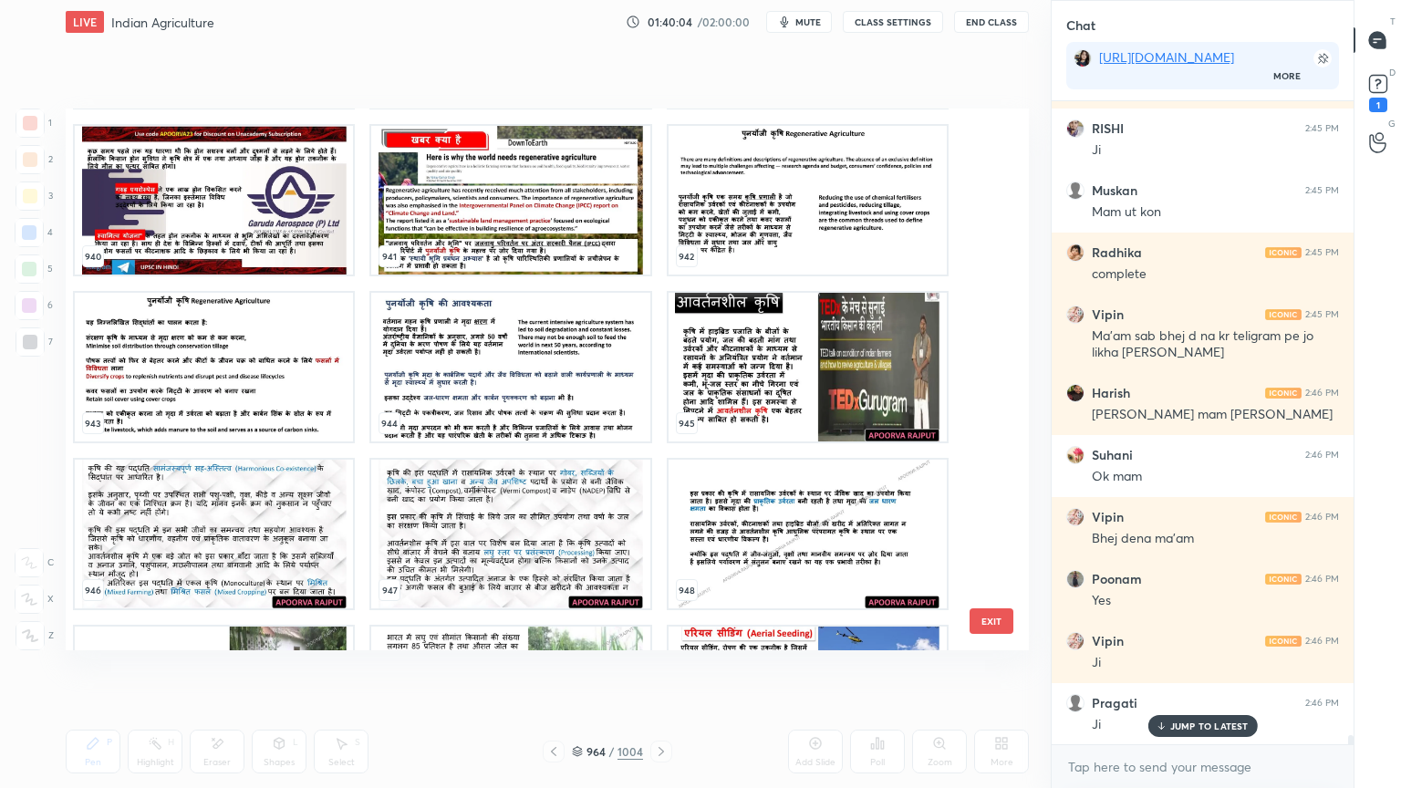
scroll to position [52059, 0]
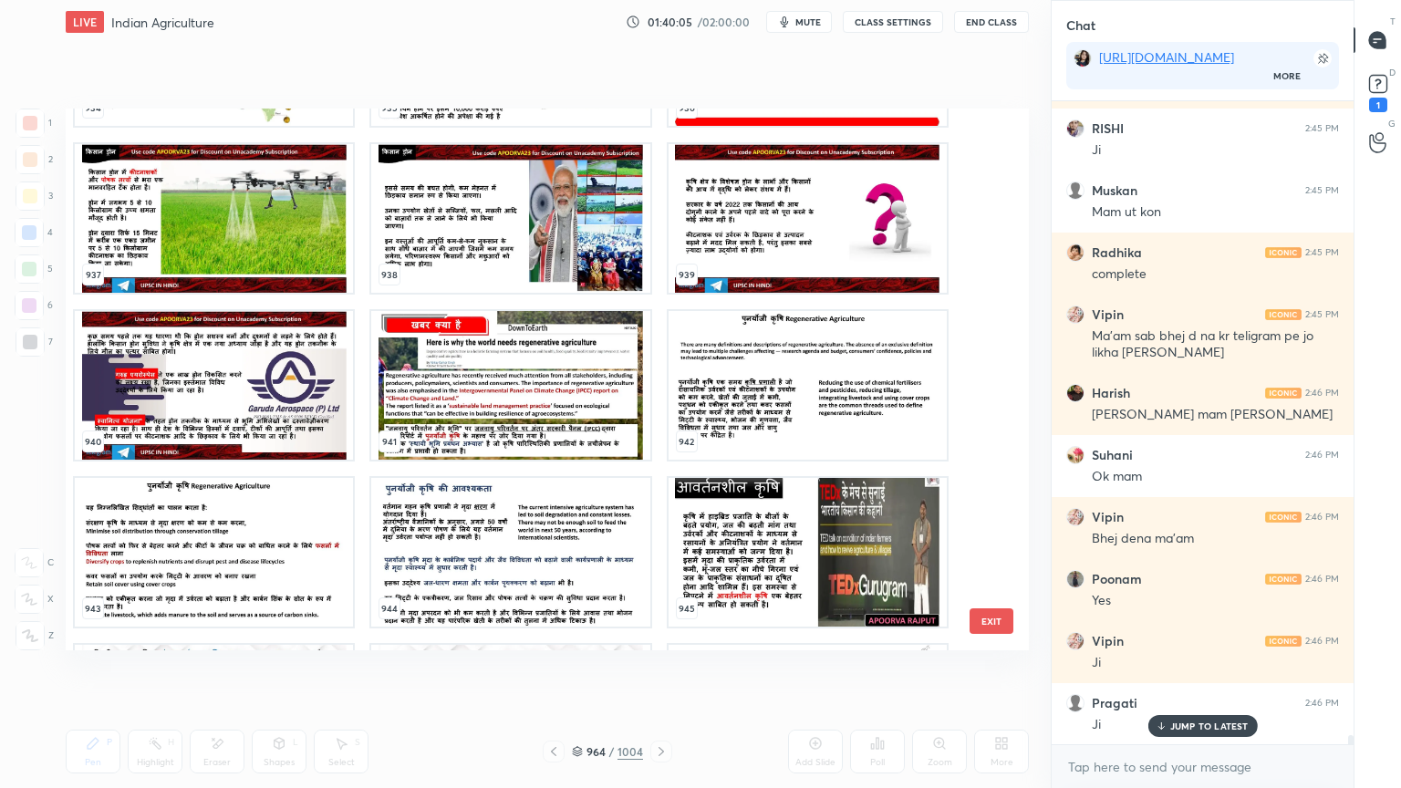
click at [764, 556] on img "grid" at bounding box center [808, 552] width 278 height 149
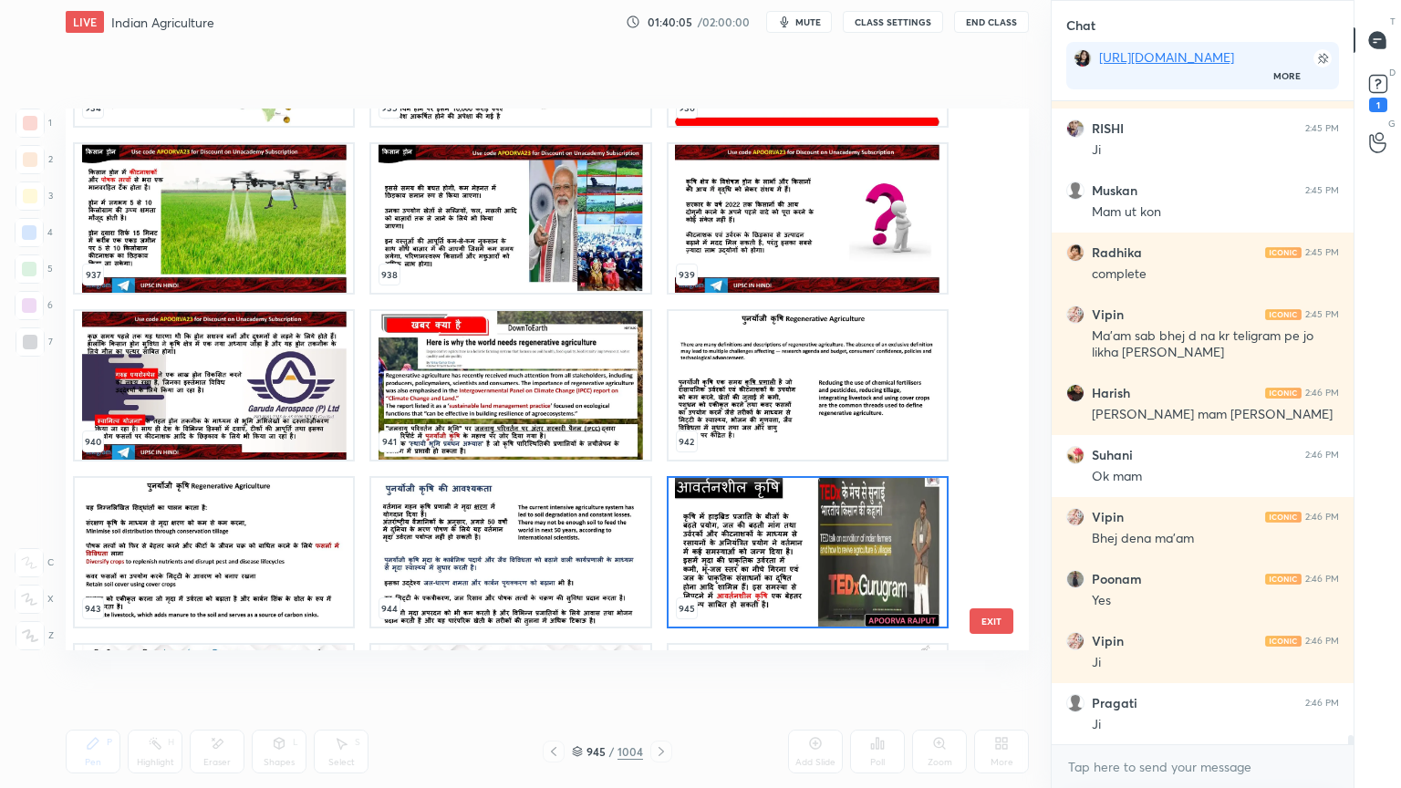
scroll to position [43324, 0]
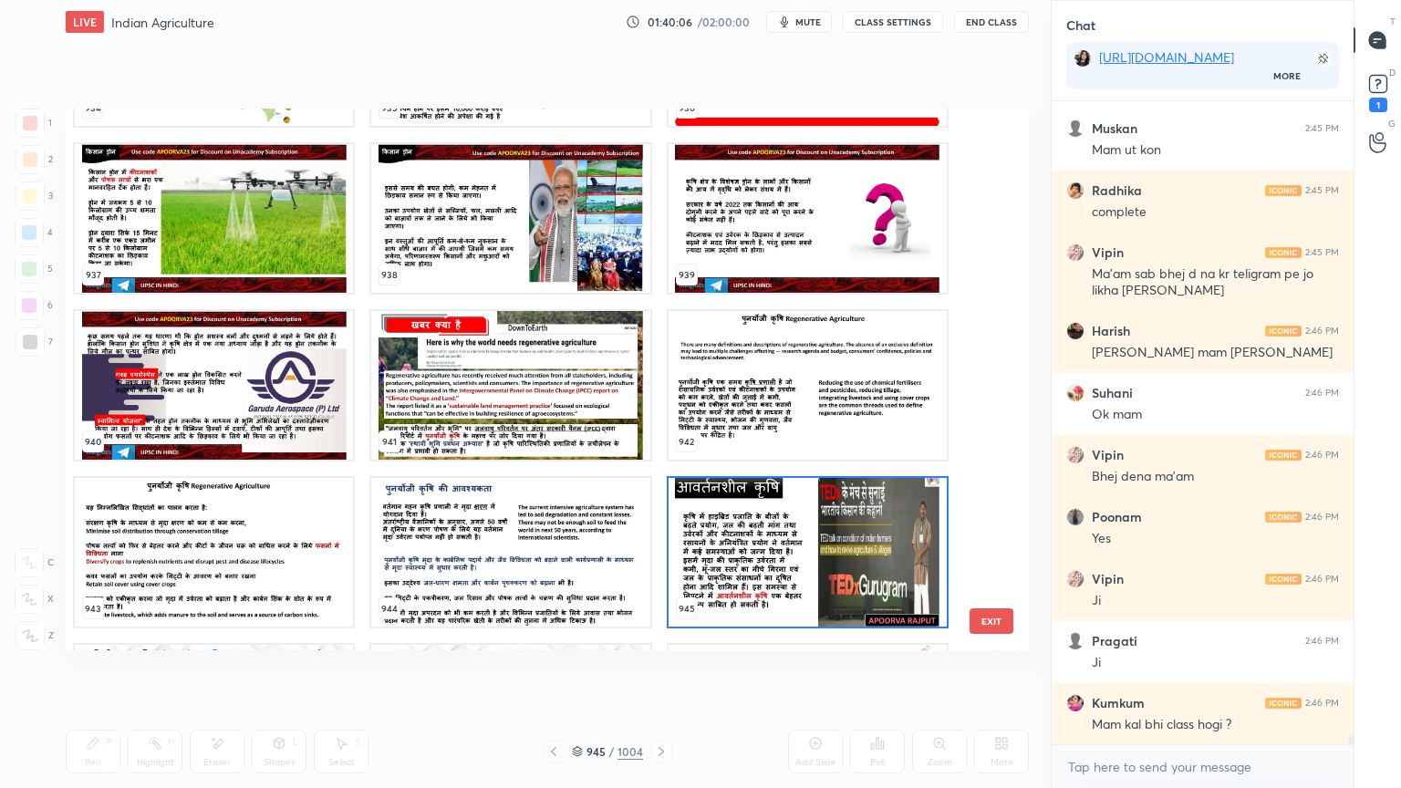
click at [773, 556] on img "grid" at bounding box center [808, 552] width 278 height 149
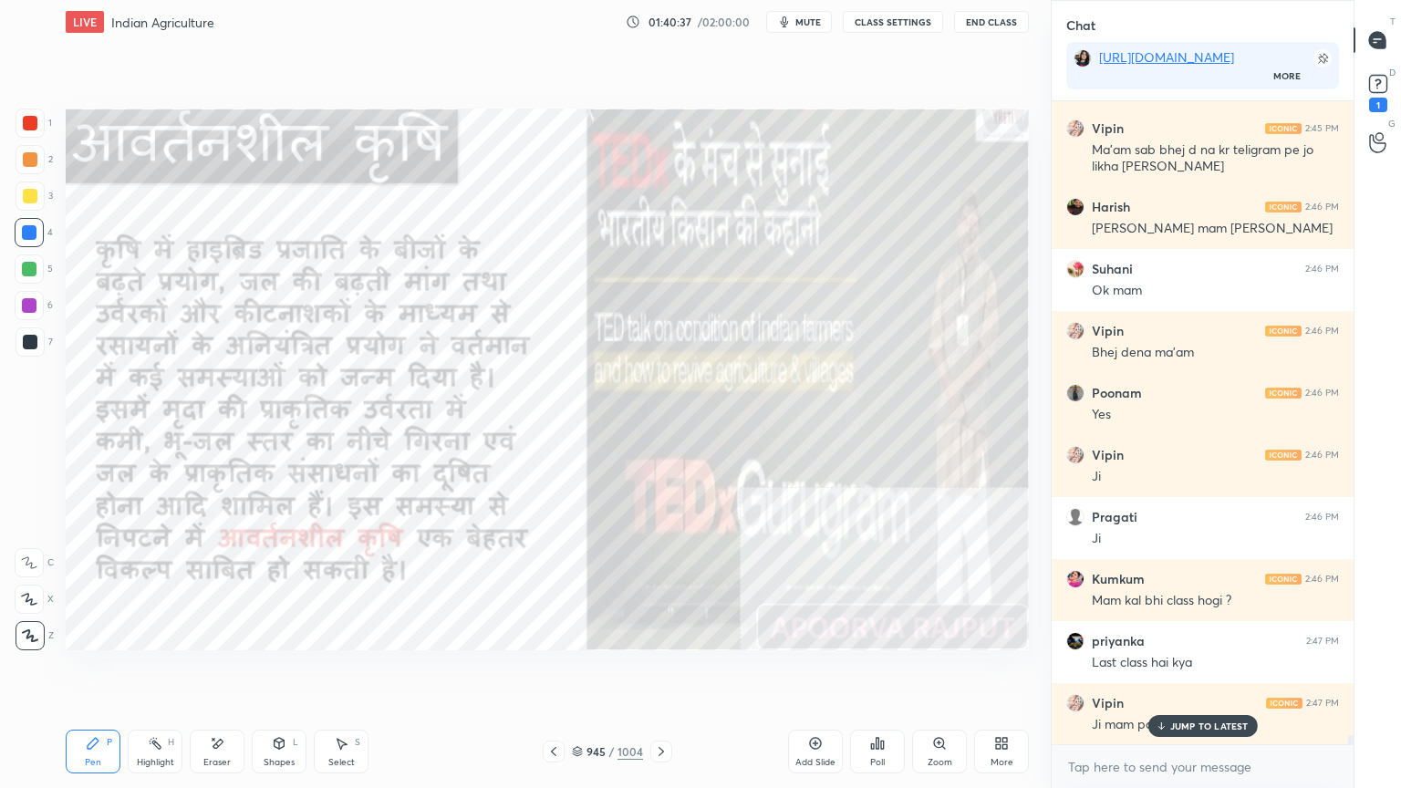
scroll to position [43572, 0]
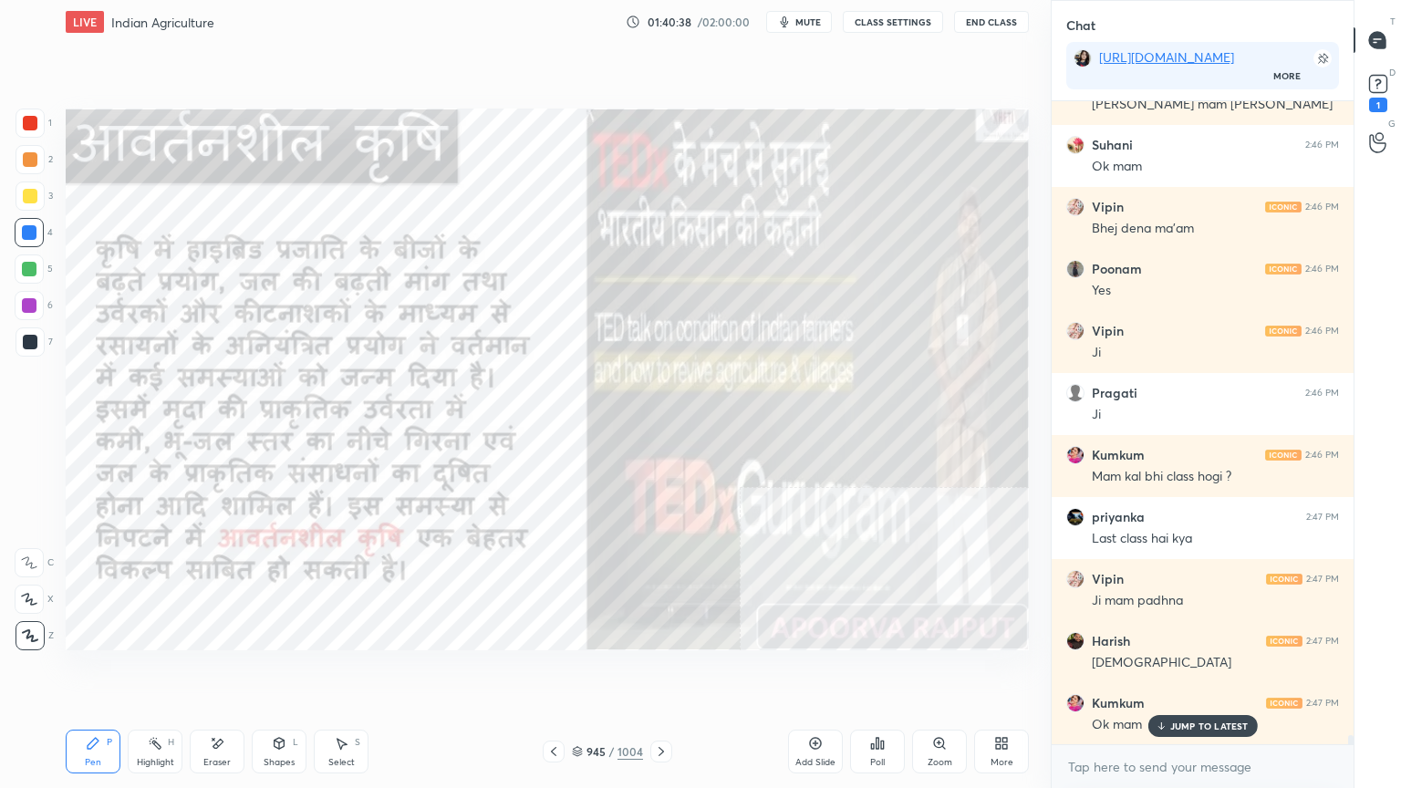
click at [1181, 672] on p "JUMP TO LATEST" at bounding box center [1209, 726] width 78 height 11
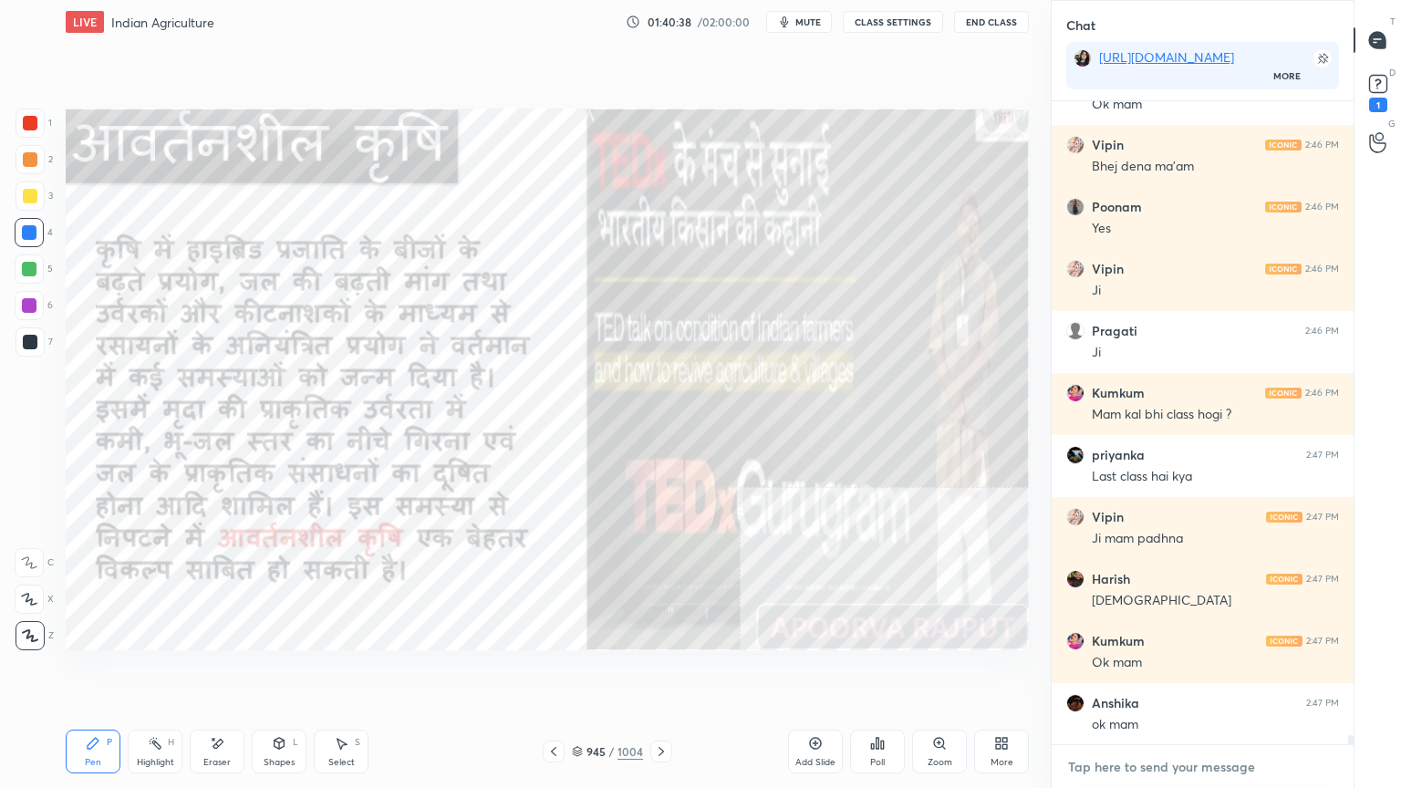
click at [1174, 672] on textarea at bounding box center [1202, 767] width 273 height 29
click at [1175, 672] on div "x" at bounding box center [1203, 766] width 302 height 43
click at [1182, 672] on div "x" at bounding box center [1203, 766] width 302 height 43
click at [1167, 672] on div "x" at bounding box center [1203, 766] width 302 height 43
drag, startPoint x: 1180, startPoint y: 785, endPoint x: 1185, endPoint y: 773, distance: 13.1
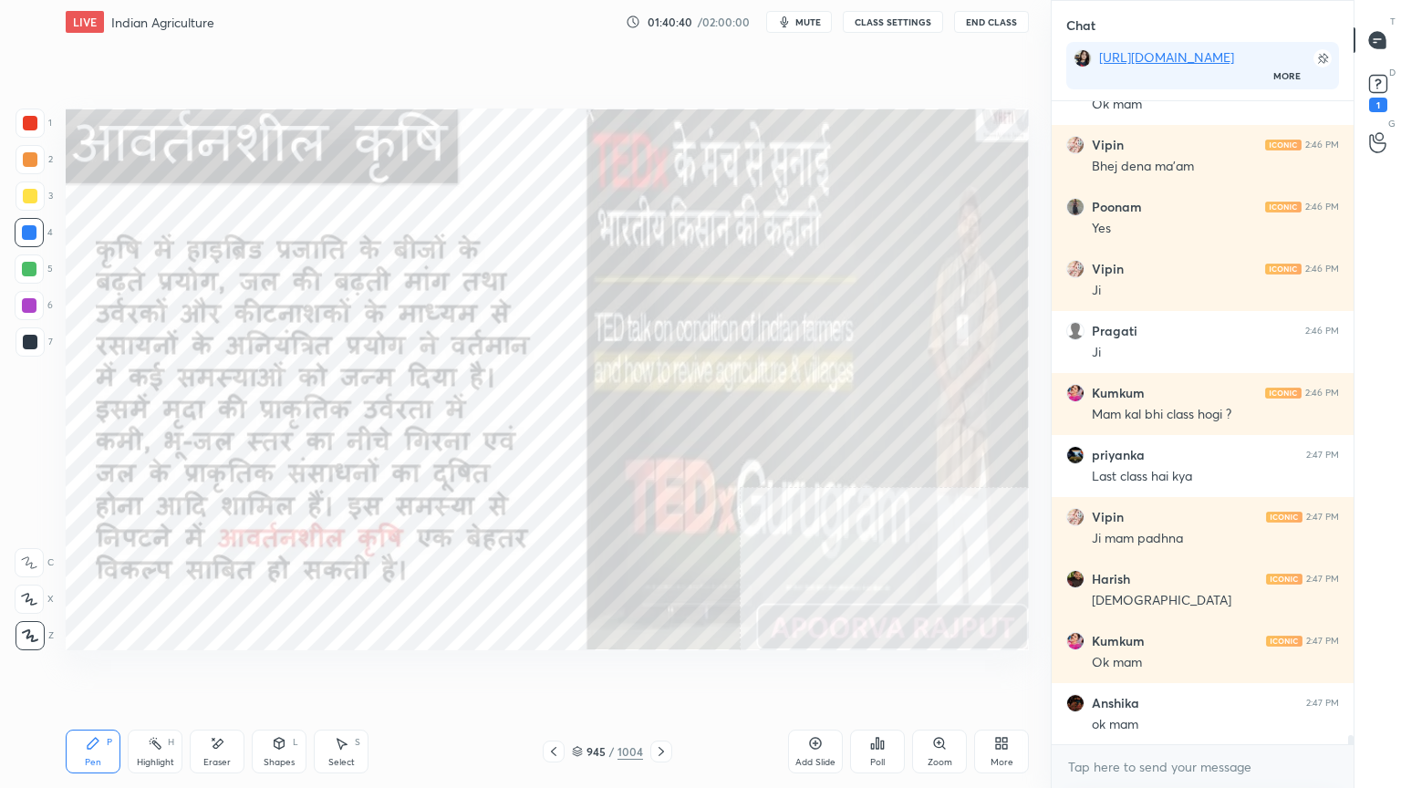
click at [1183, 672] on div "x" at bounding box center [1203, 766] width 302 height 43
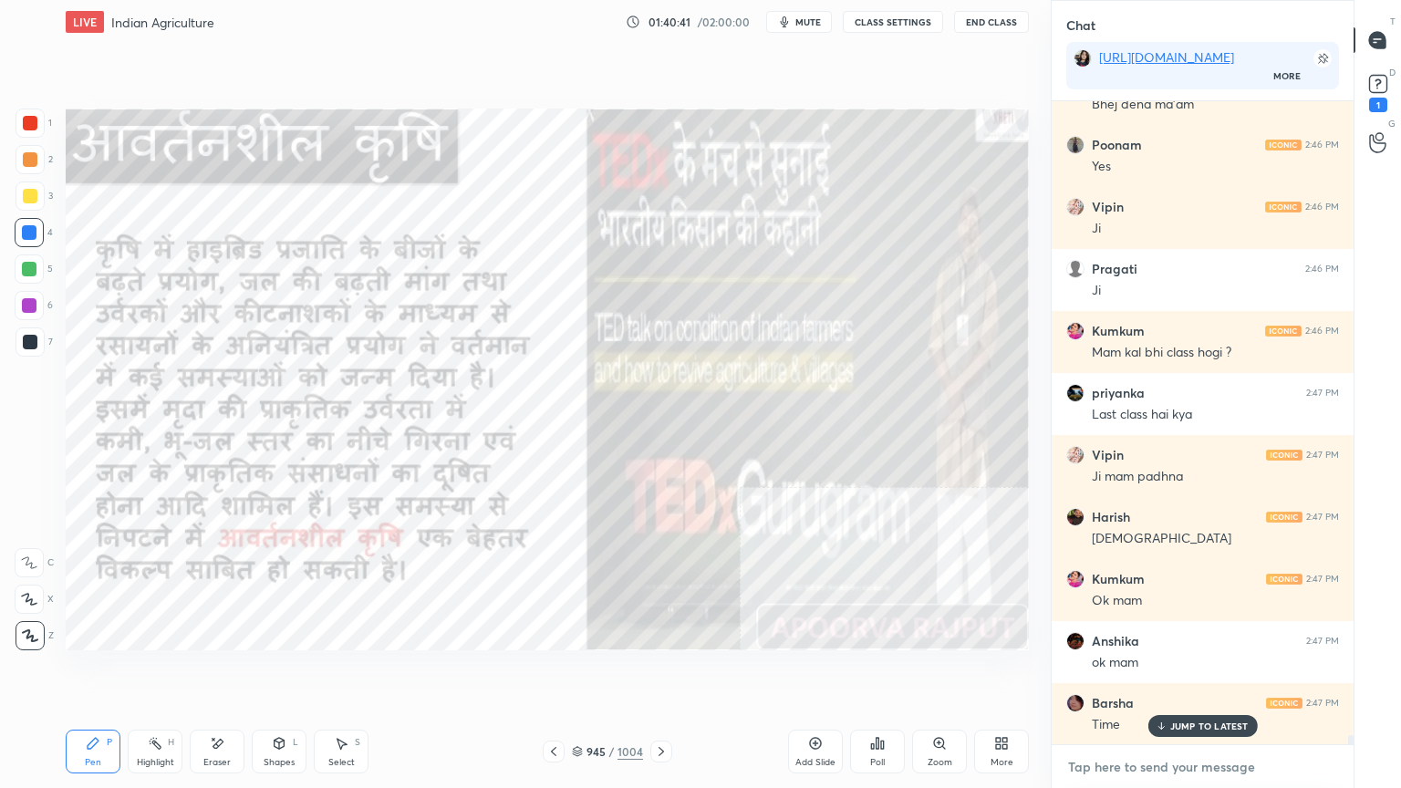
click at [1159, 672] on textarea at bounding box center [1202, 767] width 273 height 29
click at [1175, 672] on p "JUMP TO LATEST" at bounding box center [1209, 726] width 78 height 11
click at [1174, 672] on textarea at bounding box center [1202, 767] width 273 height 29
click at [1178, 672] on textarea at bounding box center [1202, 767] width 273 height 29
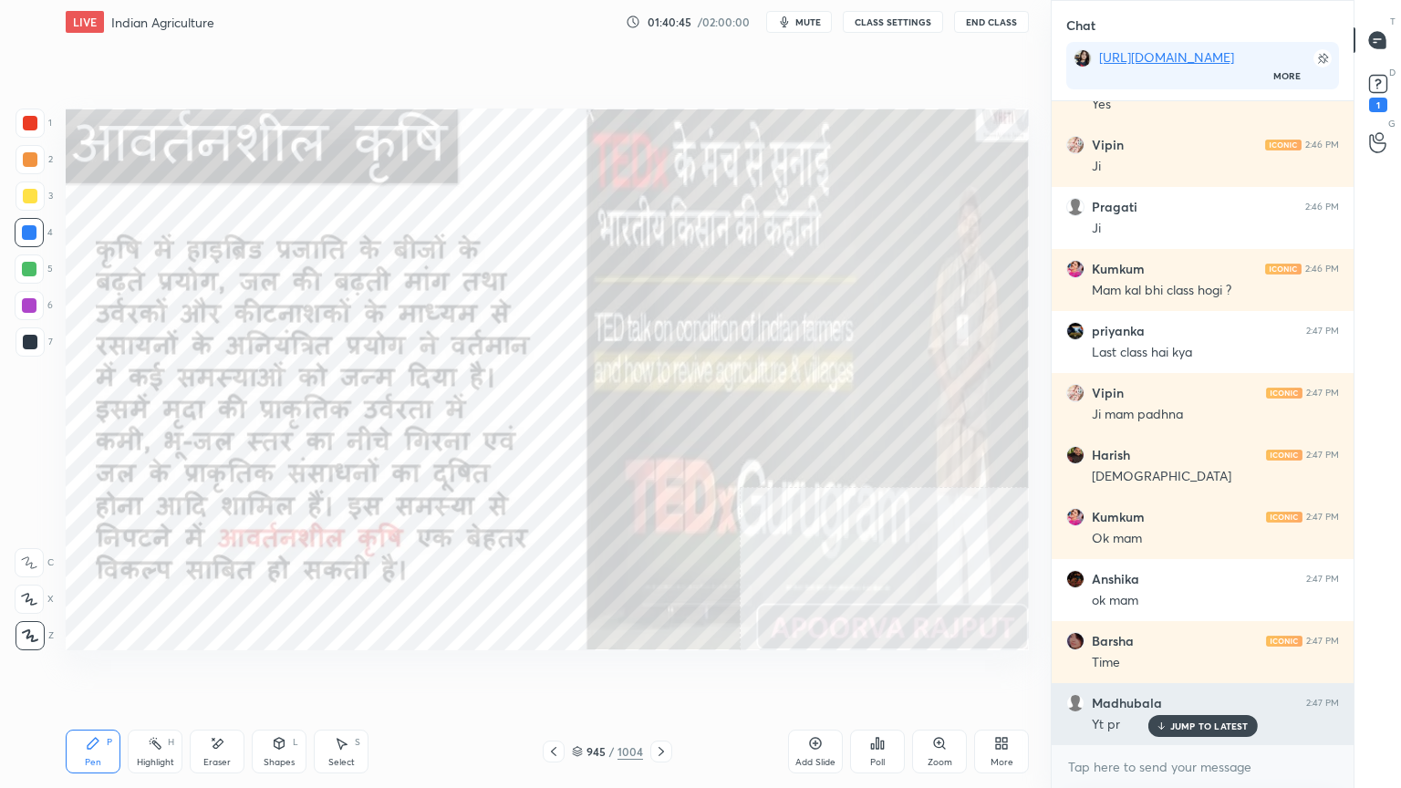
drag, startPoint x: 1180, startPoint y: 721, endPoint x: 1180, endPoint y: 743, distance: 21.9
click at [1181, 672] on p "JUMP TO LATEST" at bounding box center [1209, 726] width 78 height 11
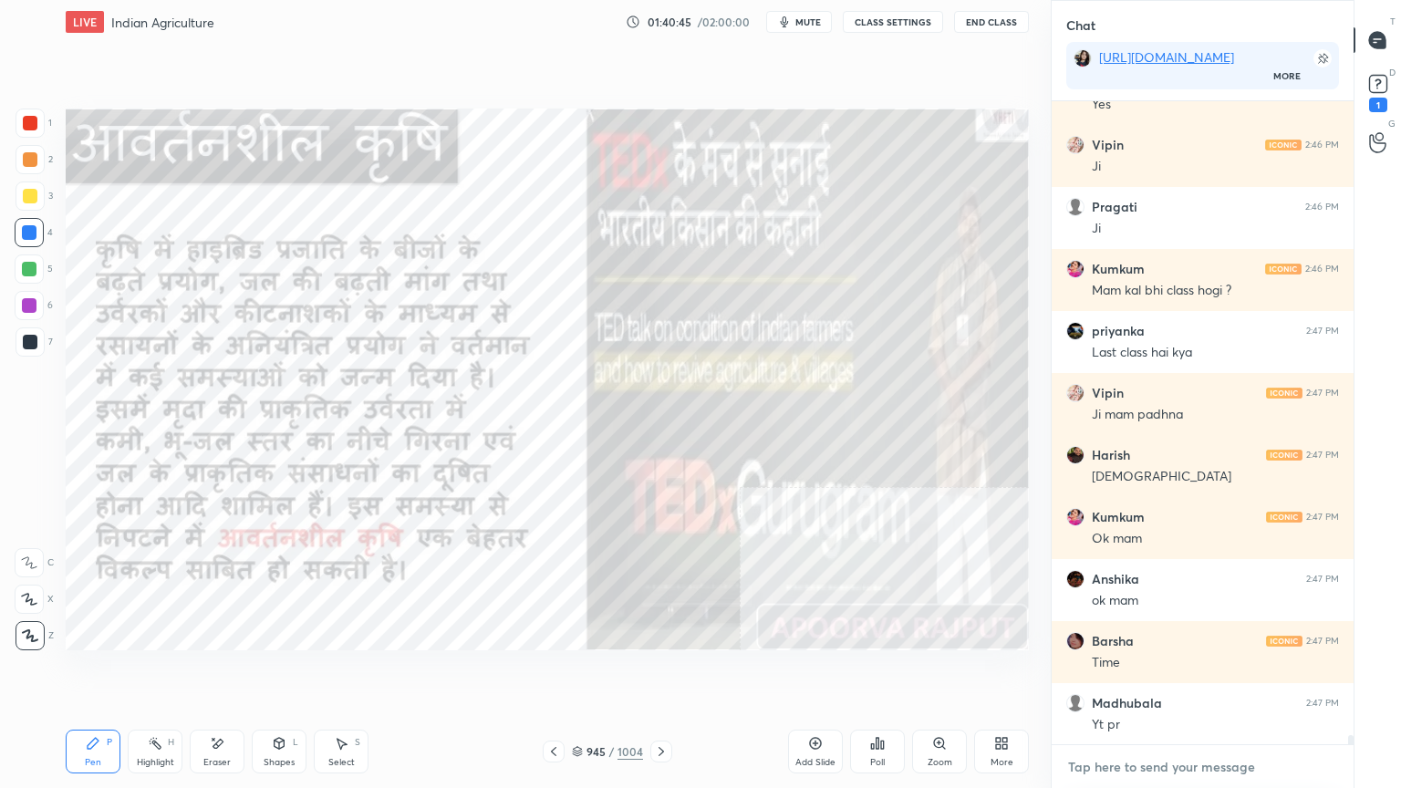
click at [1173, 672] on textarea at bounding box center [1202, 767] width 273 height 29
click at [1149, 672] on textarea at bounding box center [1202, 767] width 273 height 29
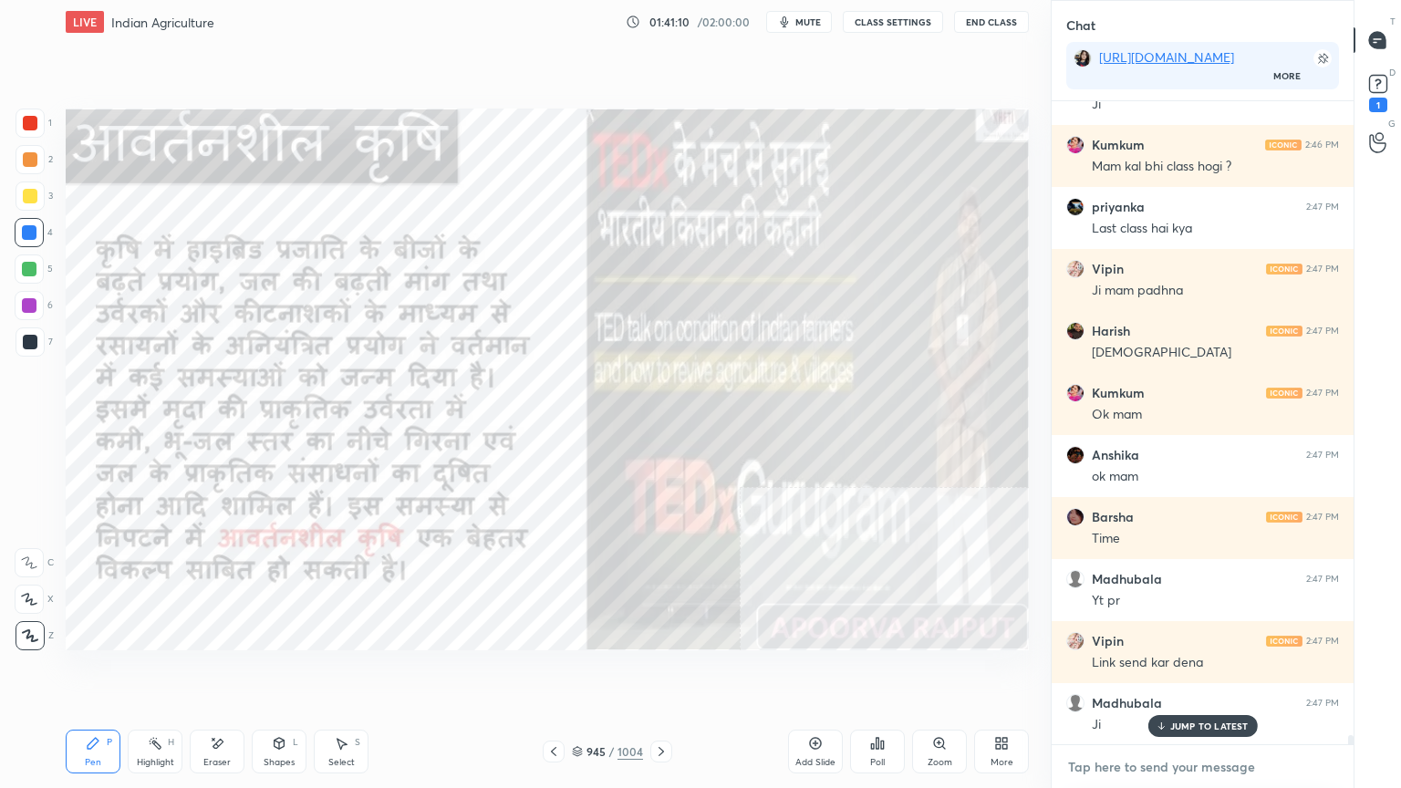
scroll to position [43944, 0]
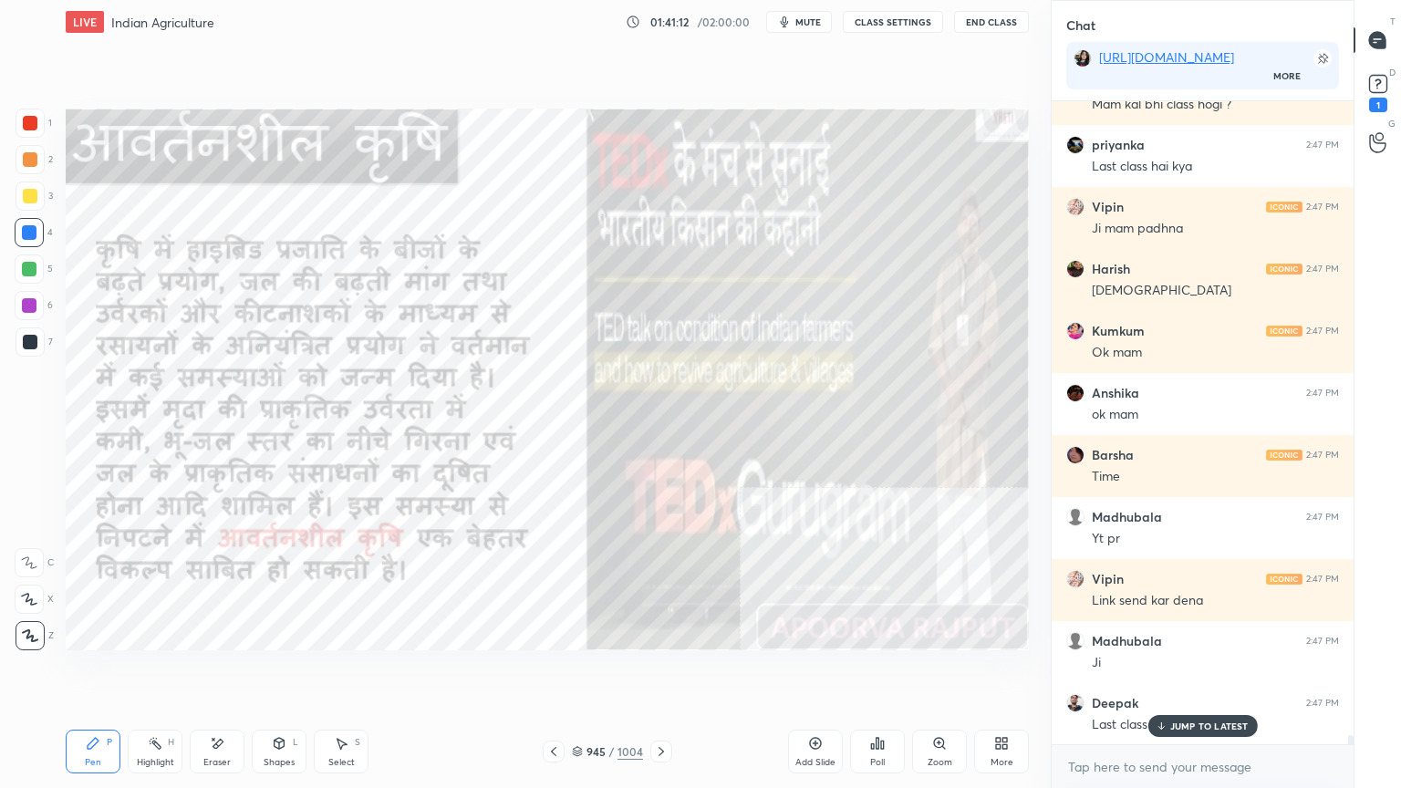
click at [1168, 672] on div "JUMP TO LATEST" at bounding box center [1202, 726] width 109 height 22
click at [1171, 672] on textarea at bounding box center [1202, 767] width 273 height 29
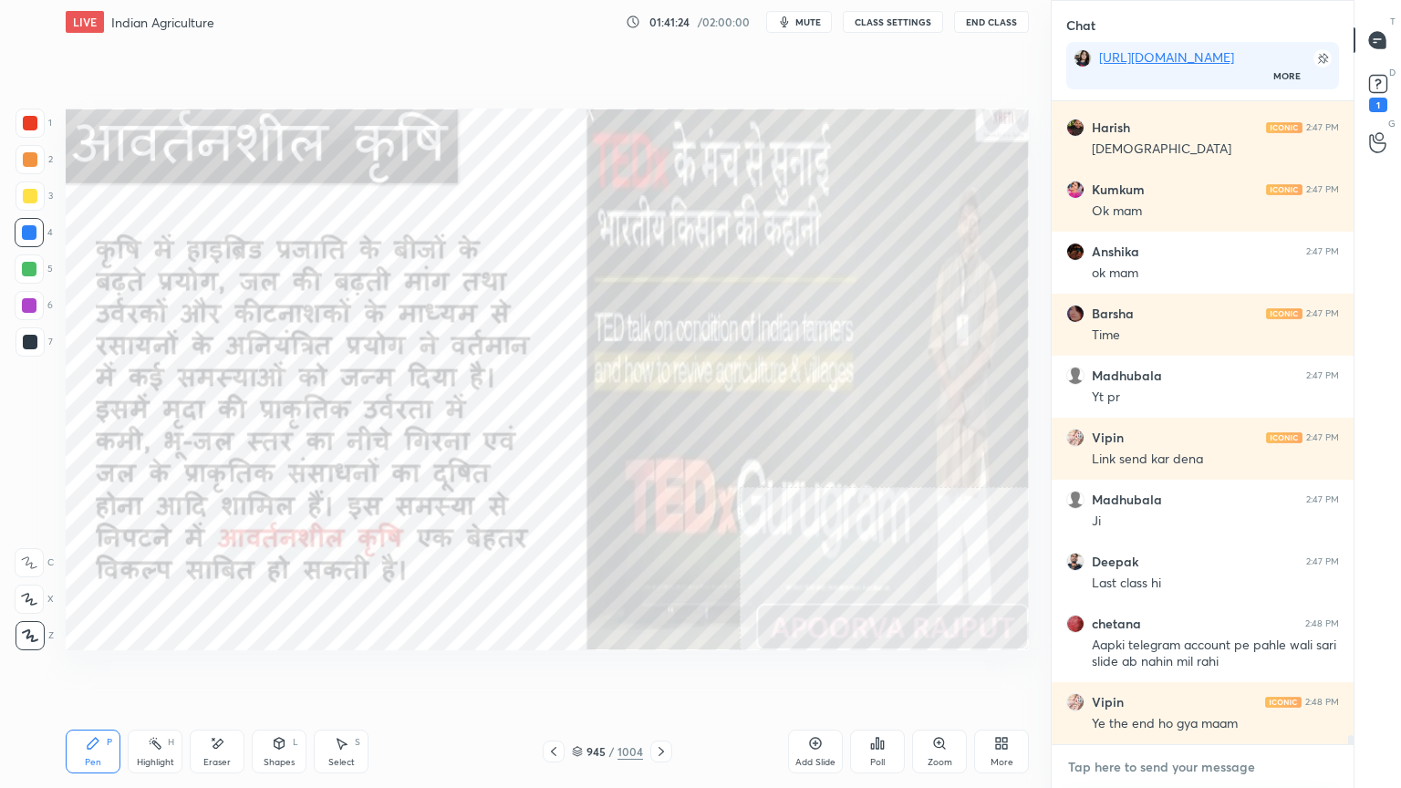
scroll to position [44148, 0]
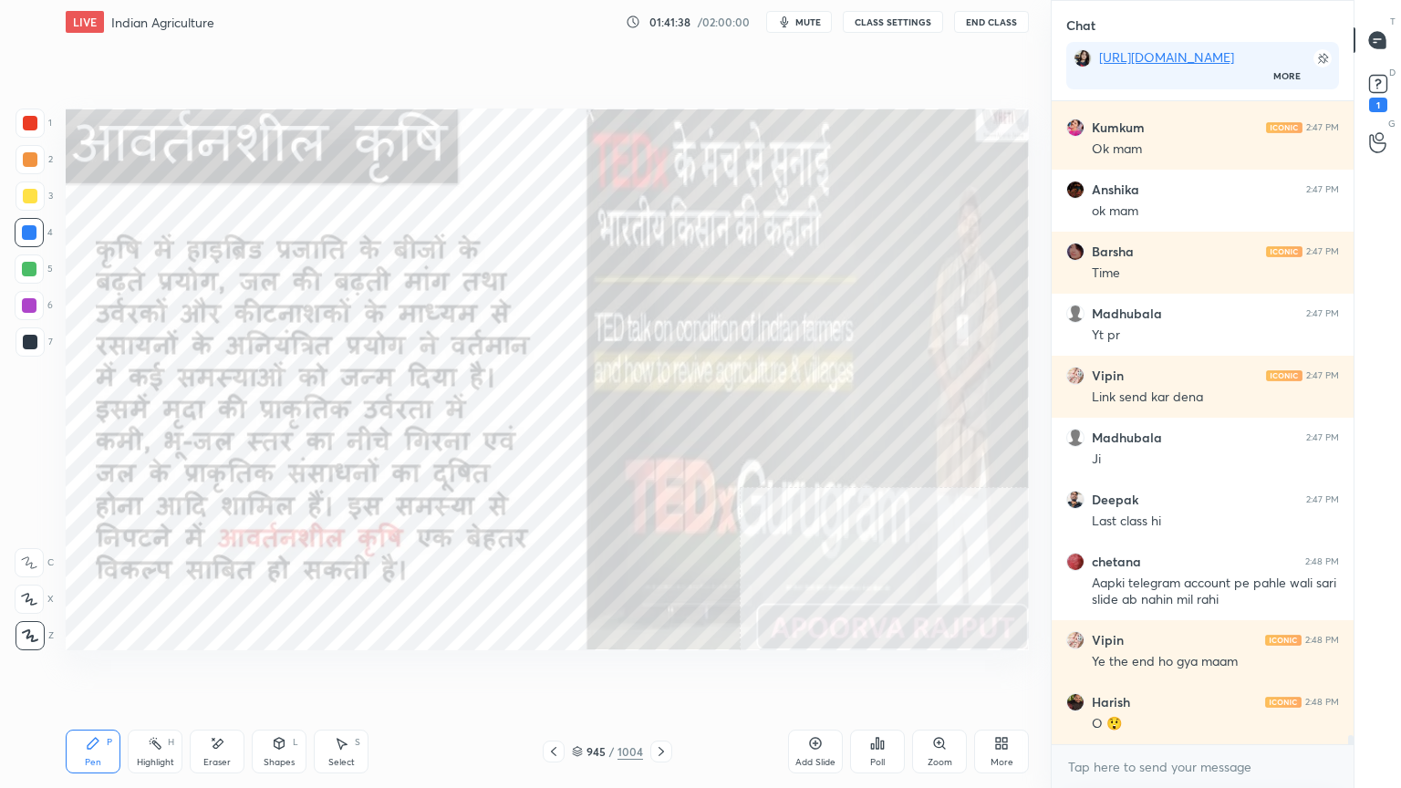
click at [211, 672] on div "Eraser" at bounding box center [217, 752] width 55 height 44
click at [32, 631] on span "Erase all" at bounding box center [29, 635] width 27 height 13
click at [664, 672] on icon at bounding box center [661, 751] width 15 height 15
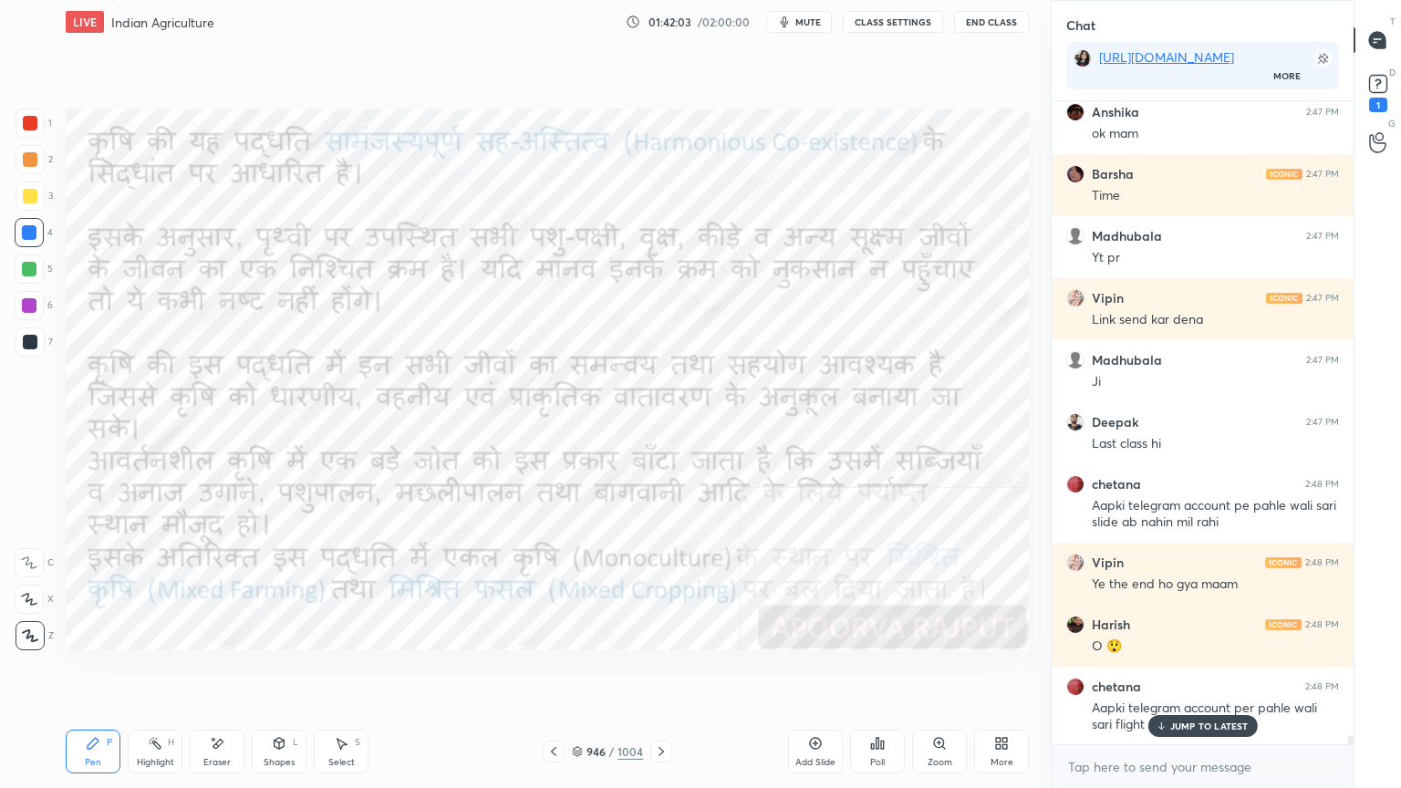
scroll to position [44287, 0]
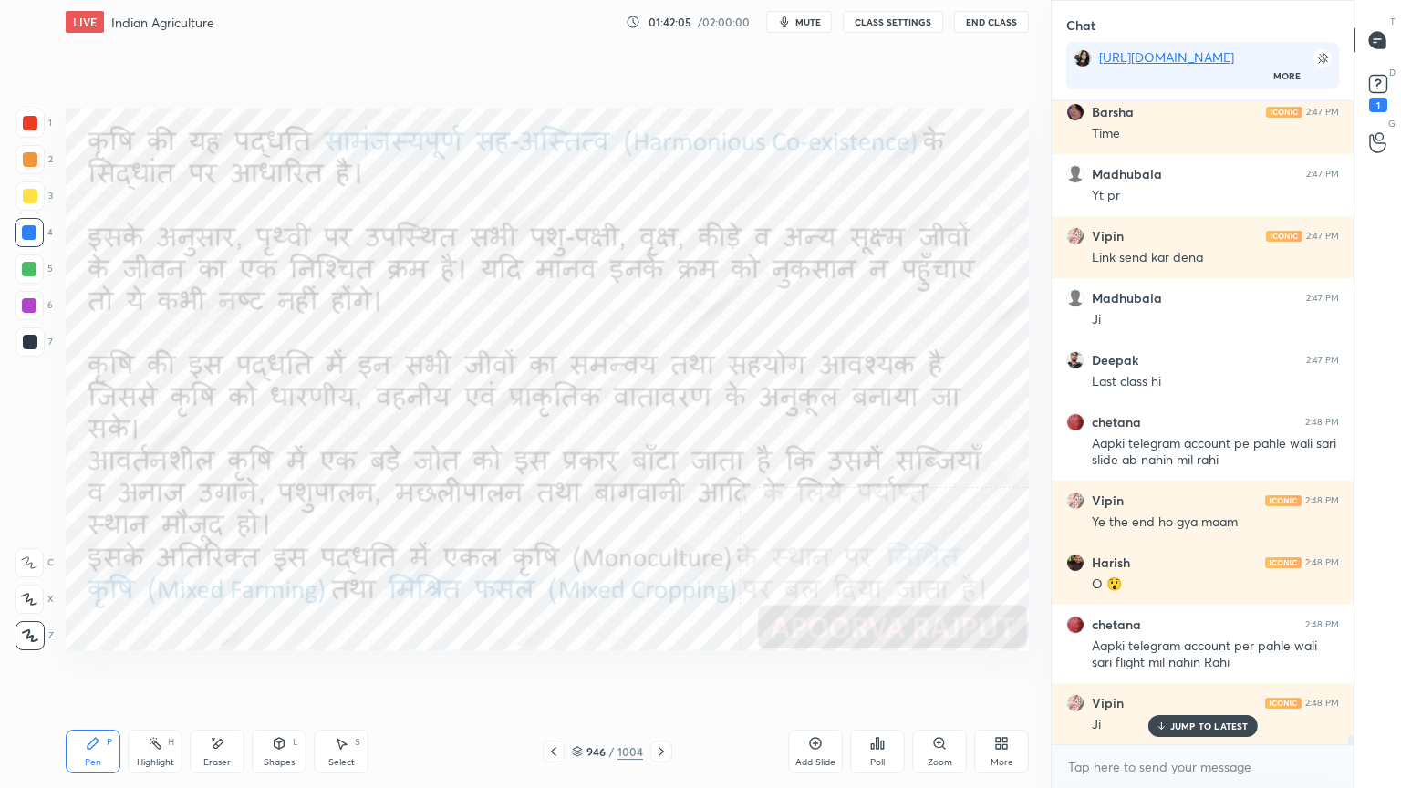
click at [655, 672] on icon at bounding box center [661, 751] width 15 height 15
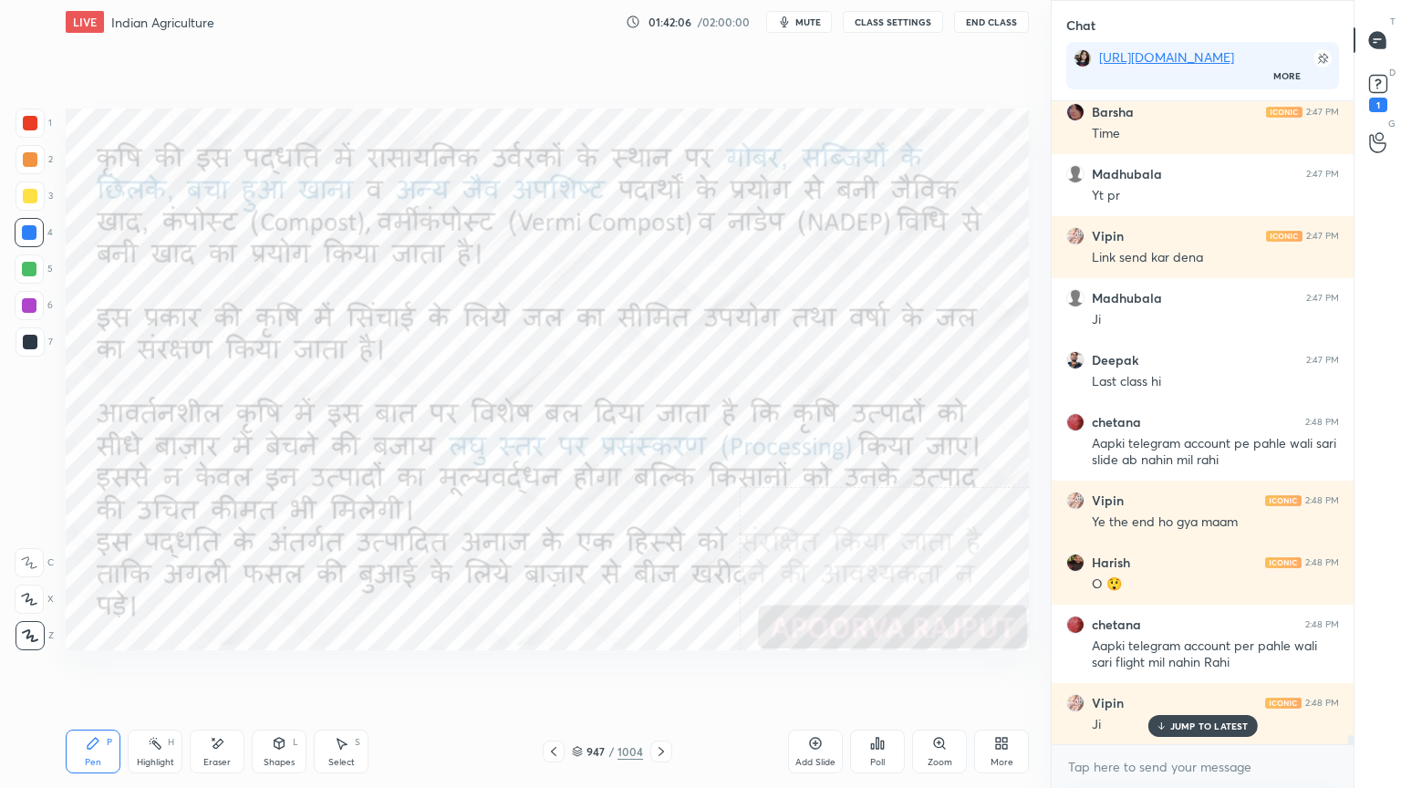
scroll to position [44350, 0]
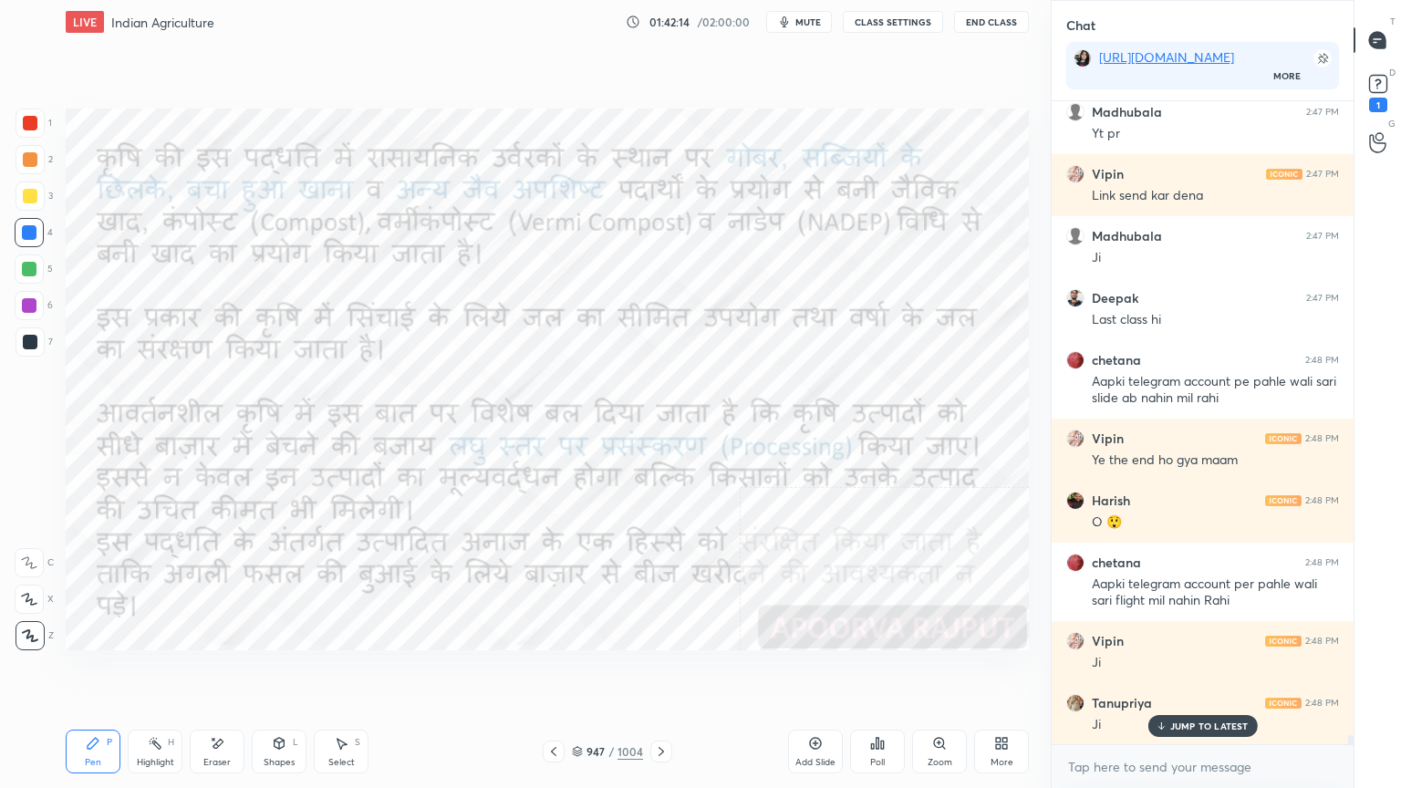
click at [660, 672] on icon at bounding box center [661, 751] width 15 height 15
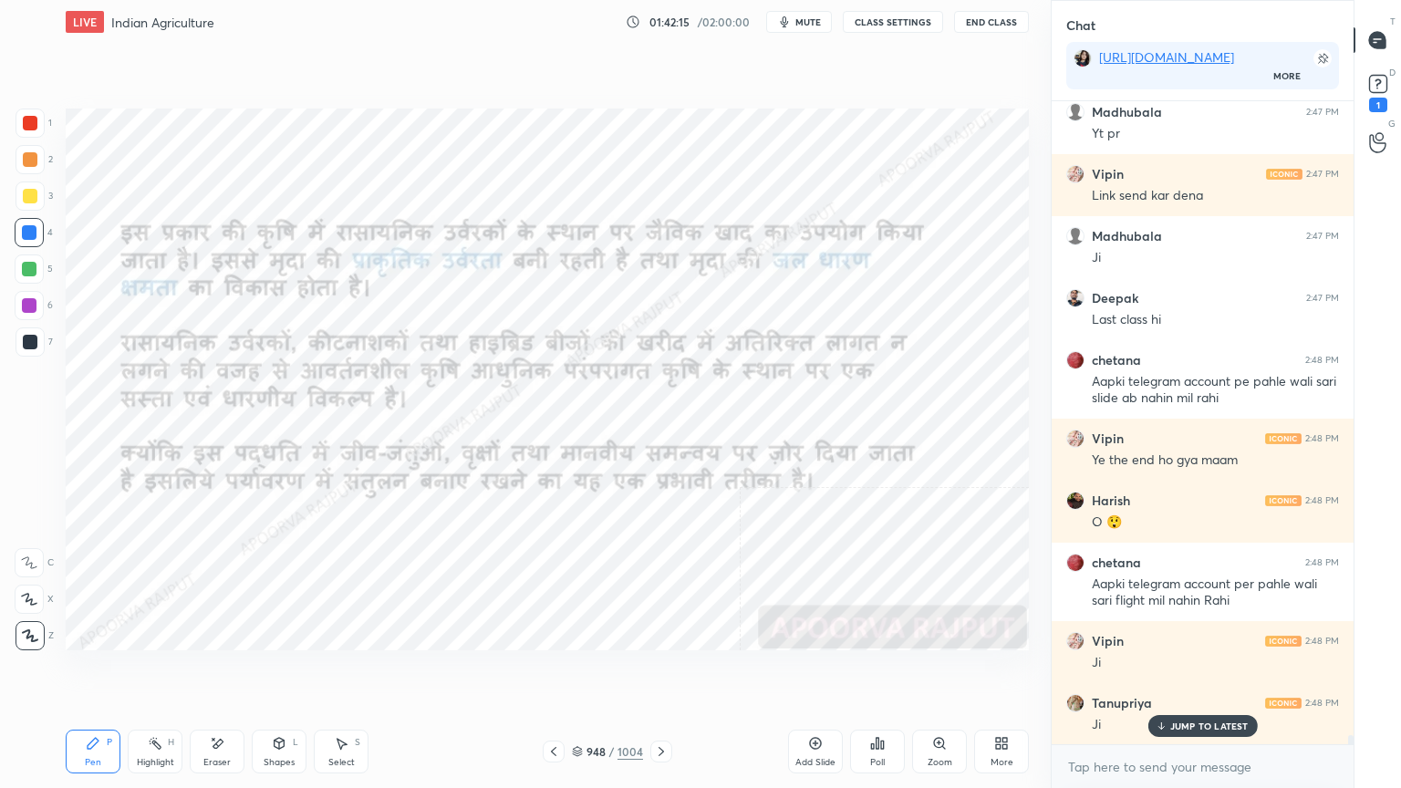
click at [573, 672] on icon at bounding box center [577, 751] width 11 height 11
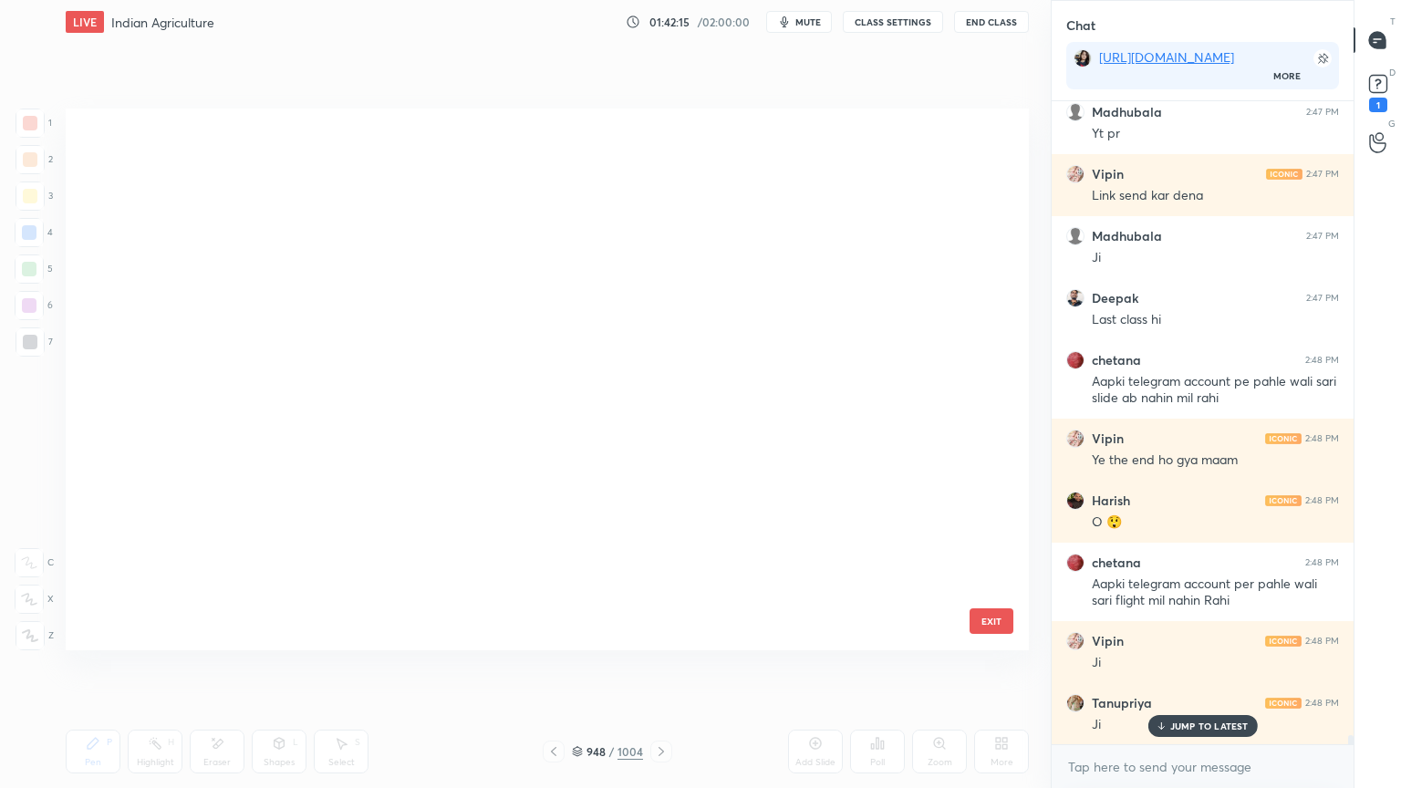
scroll to position [536, 954]
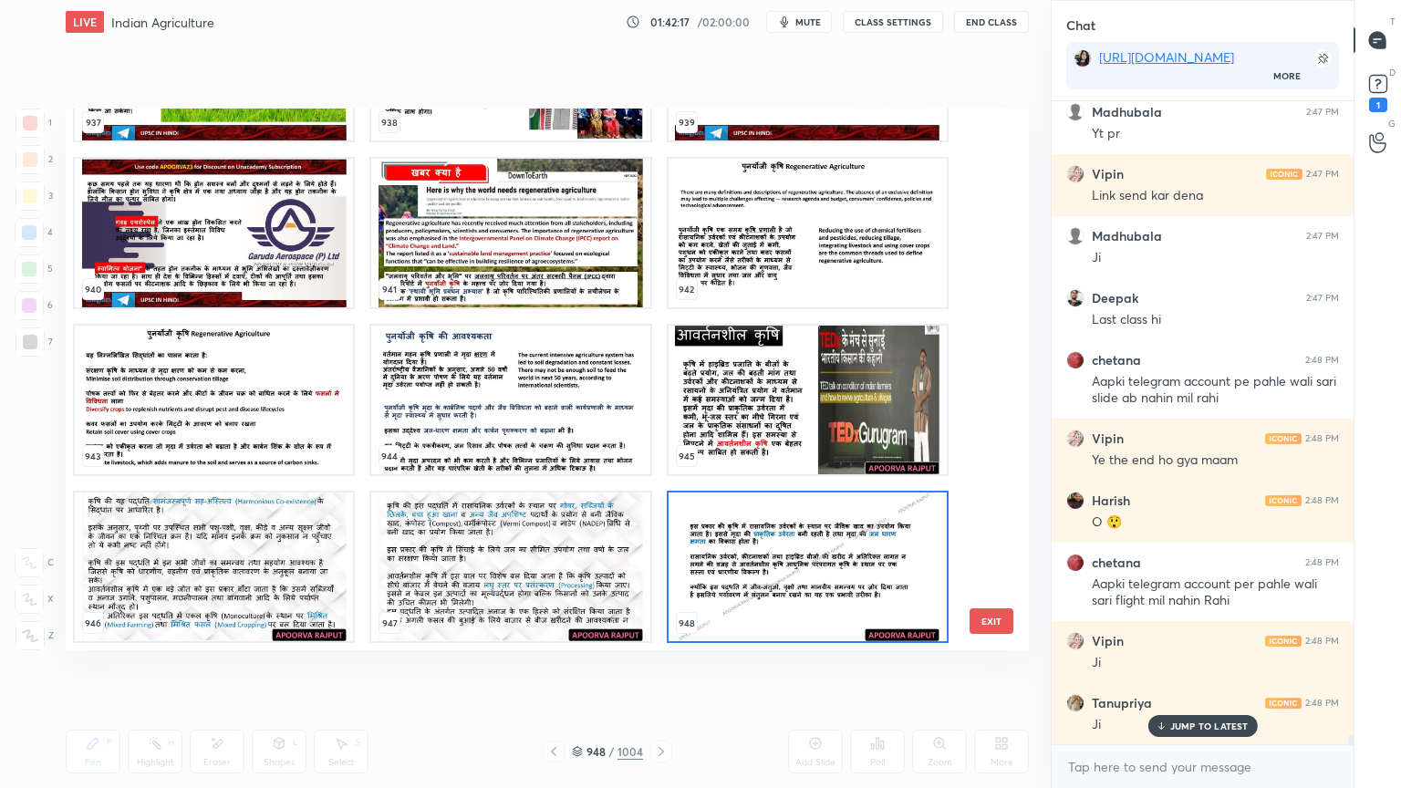
click at [474, 577] on img "grid" at bounding box center [510, 567] width 278 height 149
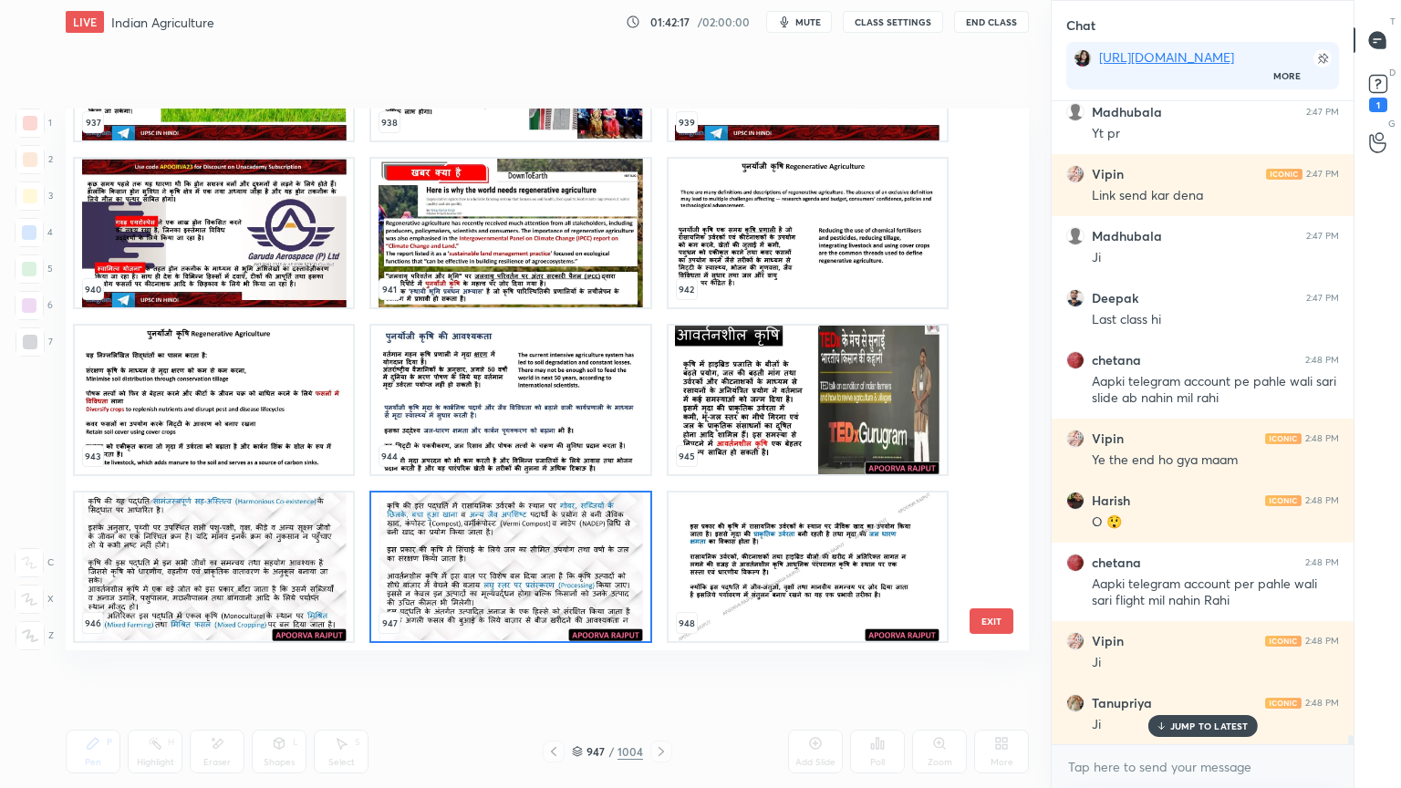
click at [487, 578] on img "grid" at bounding box center [510, 567] width 278 height 149
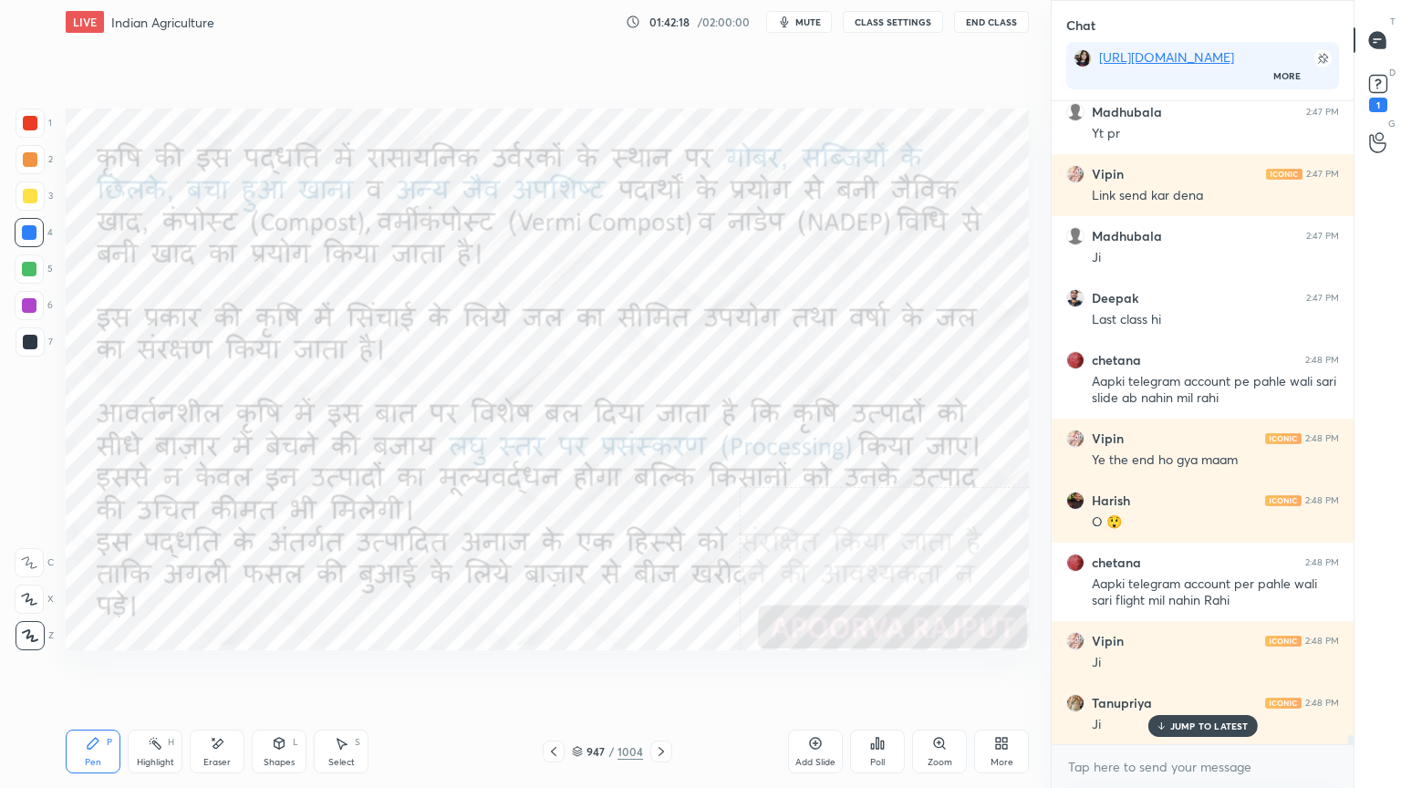
click at [489, 577] on img "grid" at bounding box center [510, 567] width 278 height 149
click at [655, 672] on icon at bounding box center [661, 751] width 15 height 15
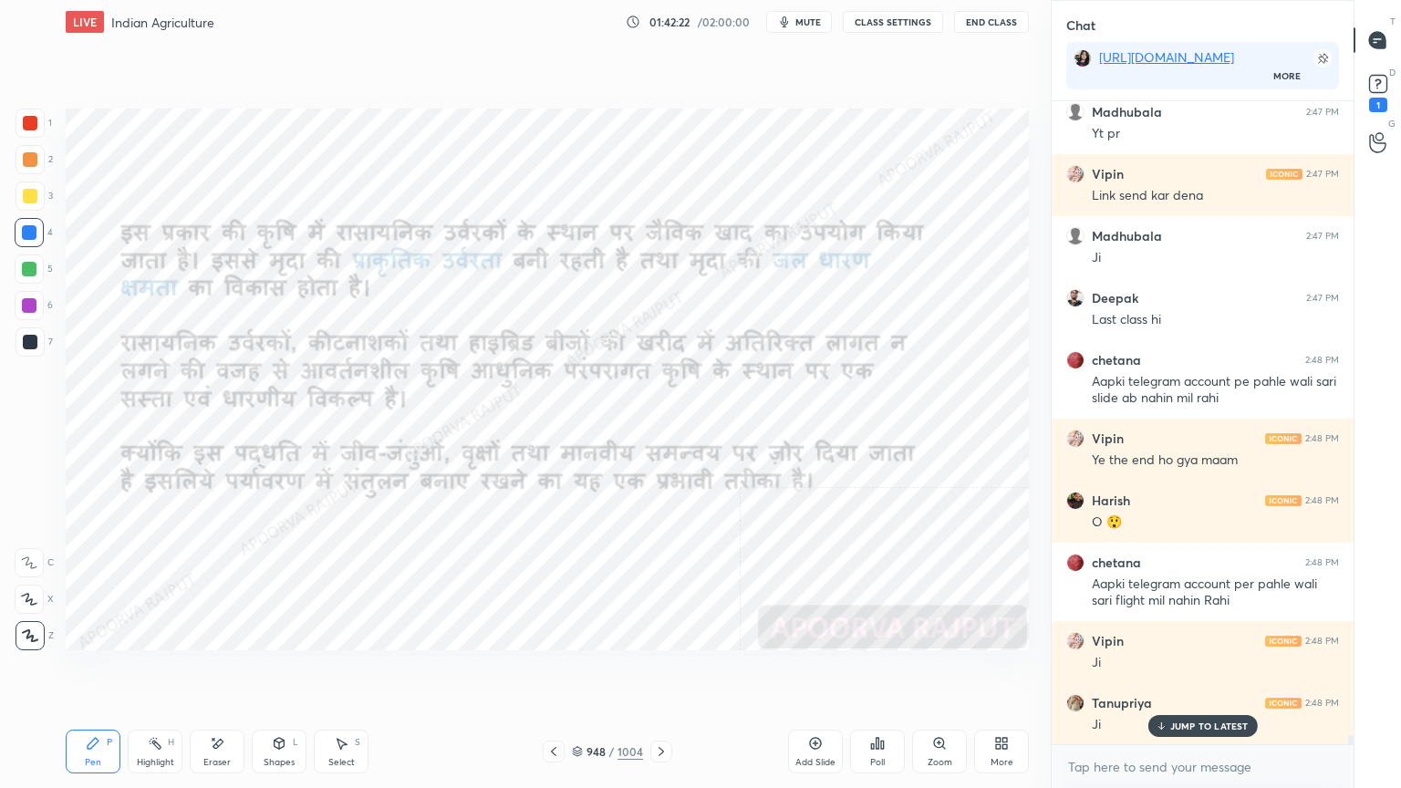
click at [657, 672] on icon at bounding box center [661, 751] width 15 height 15
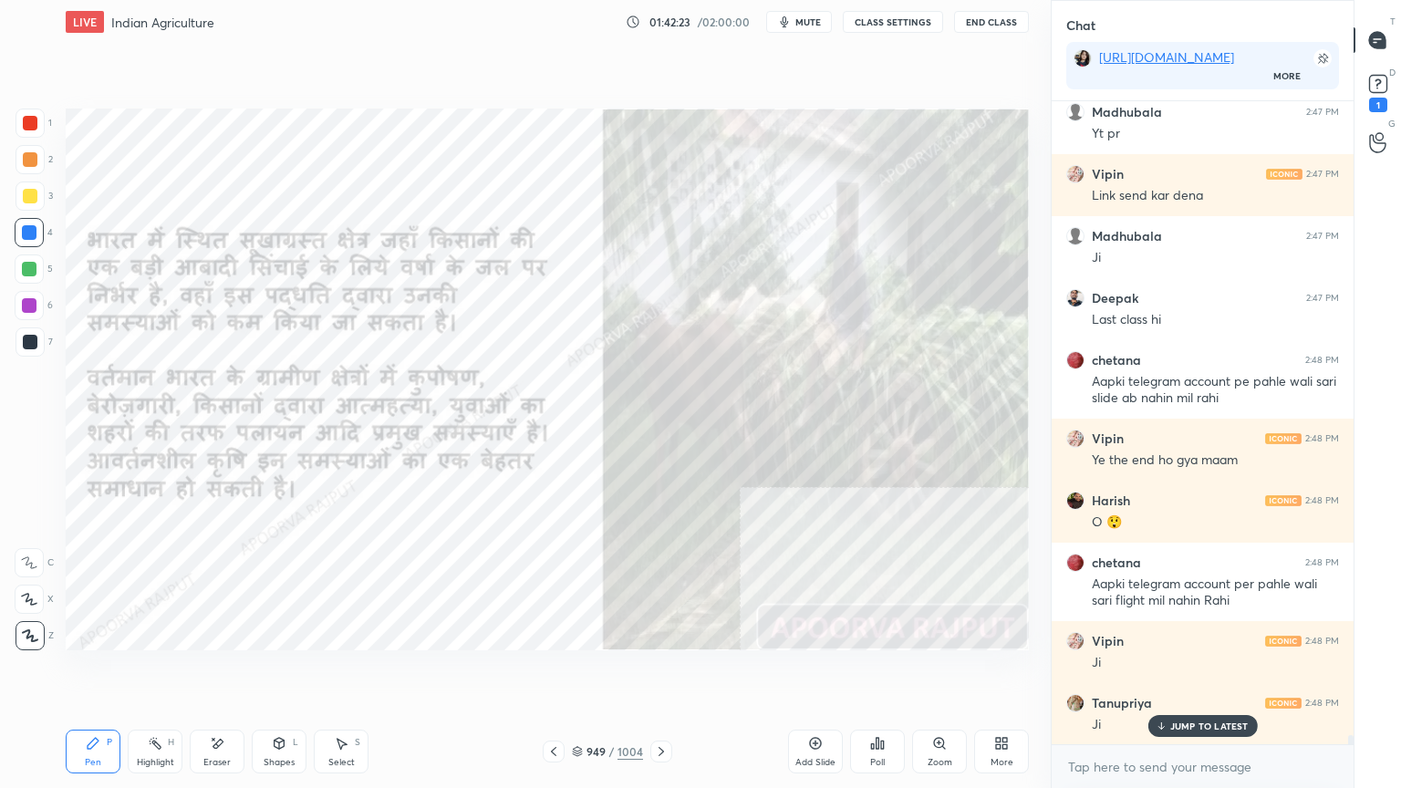
click at [664, 672] on div at bounding box center [661, 752] width 22 height 22
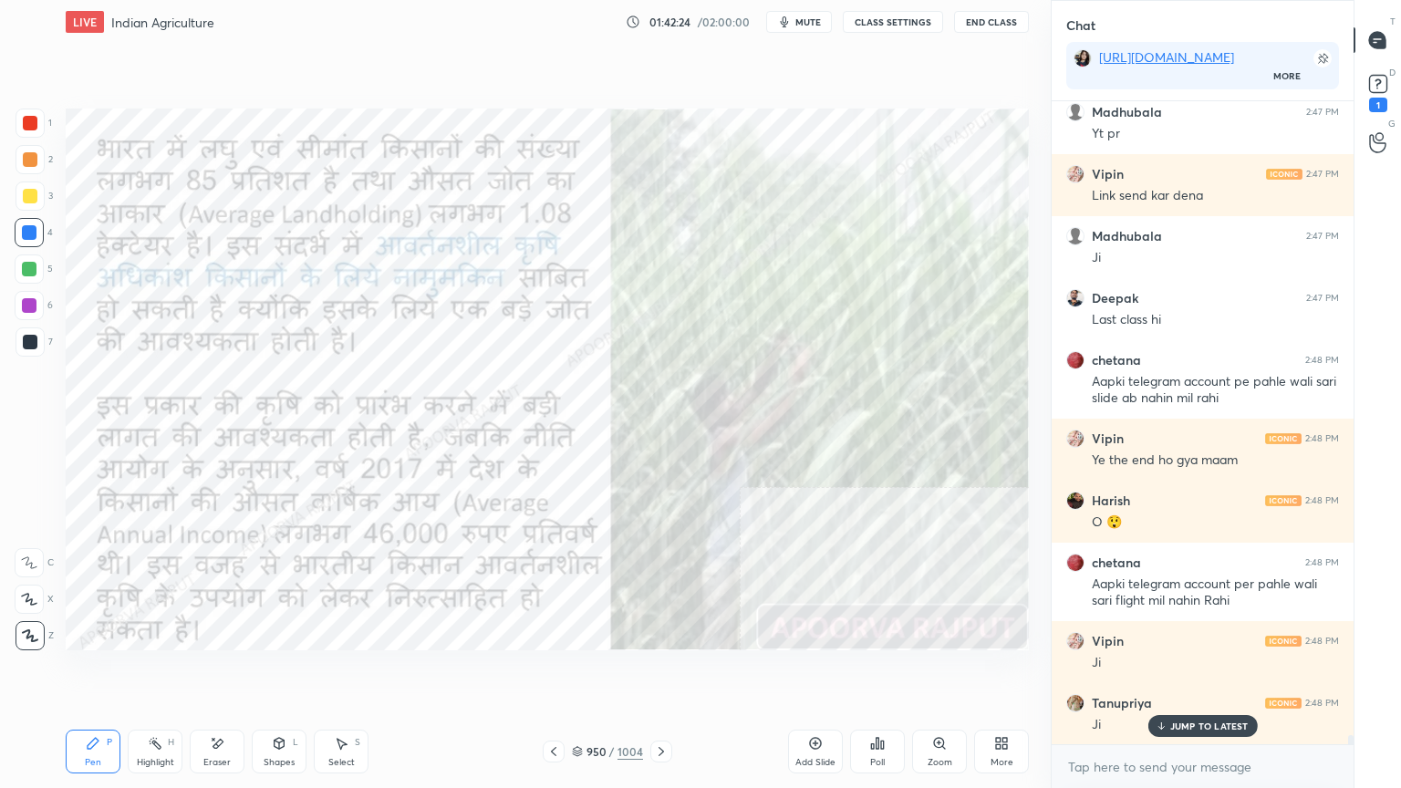
click at [660, 672] on icon at bounding box center [661, 751] width 15 height 15
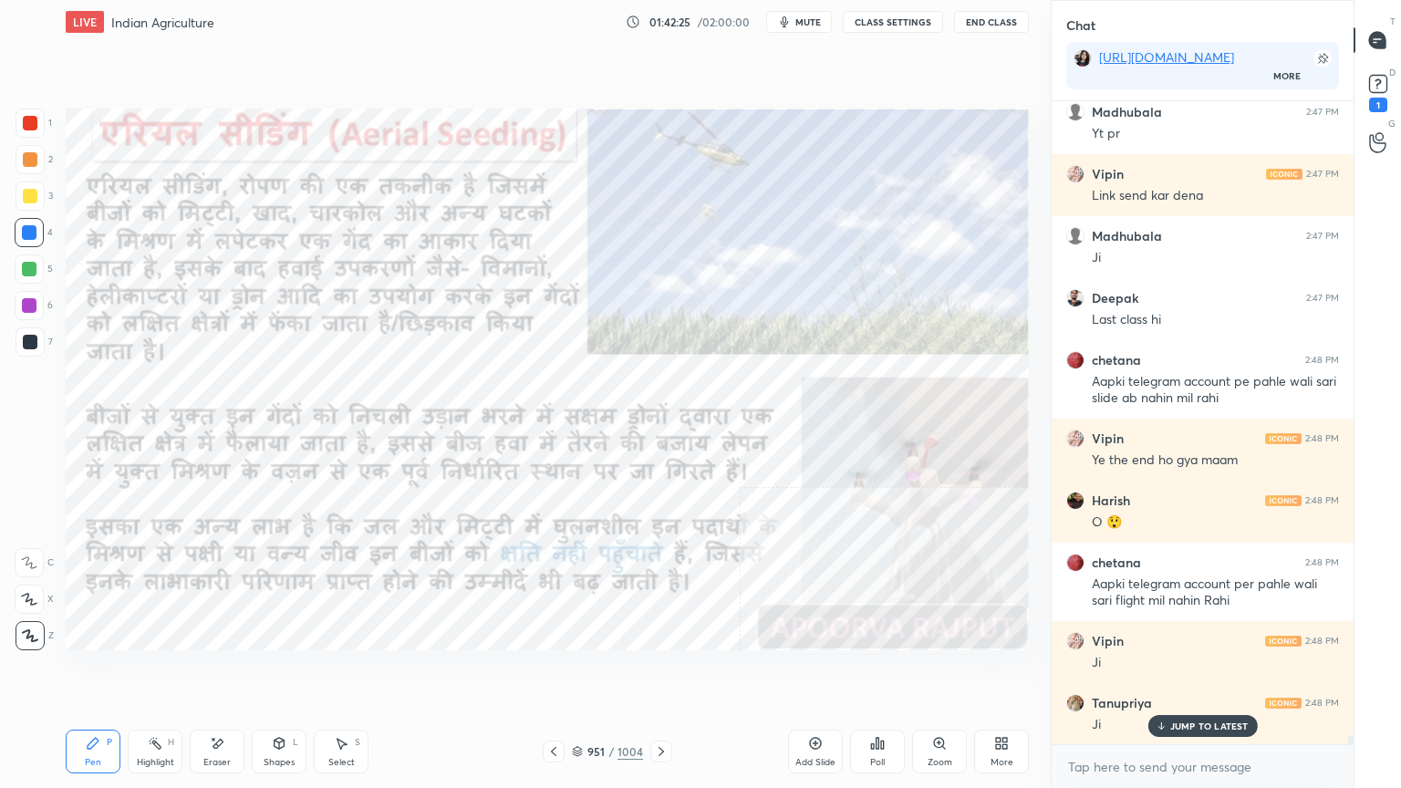
scroll to position [44412, 0]
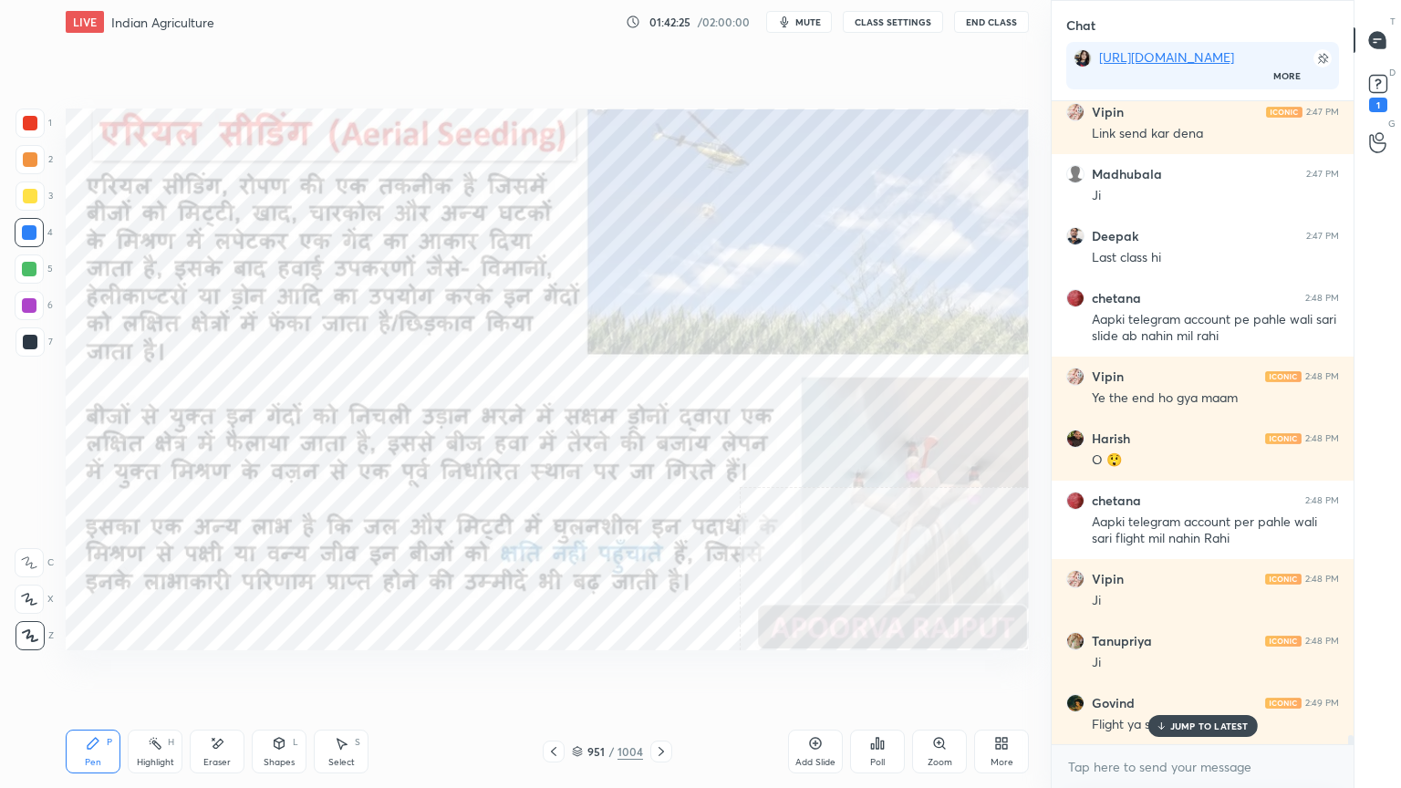
click at [562, 672] on div at bounding box center [554, 752] width 22 height 22
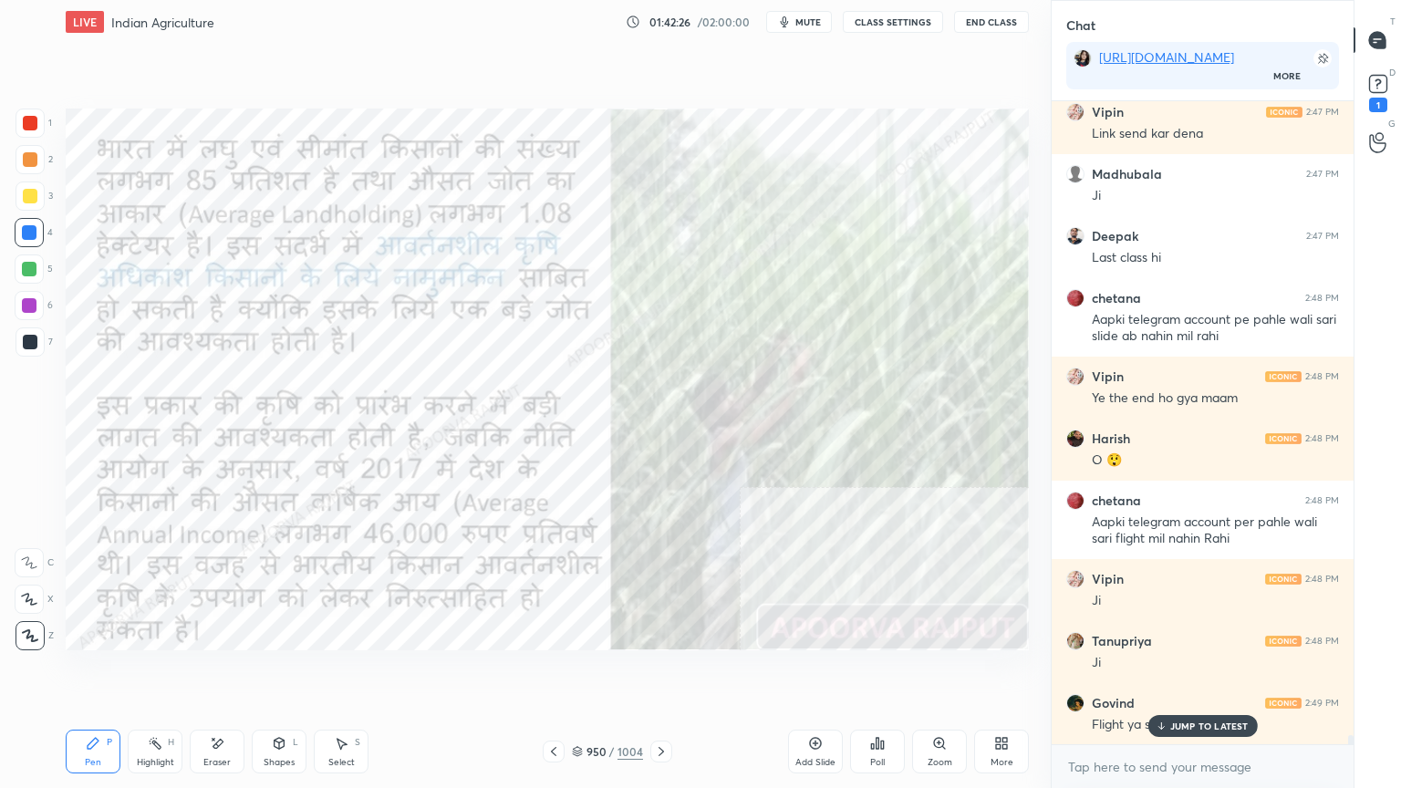
click at [584, 672] on div "950 / 1004" at bounding box center [607, 751] width 71 height 16
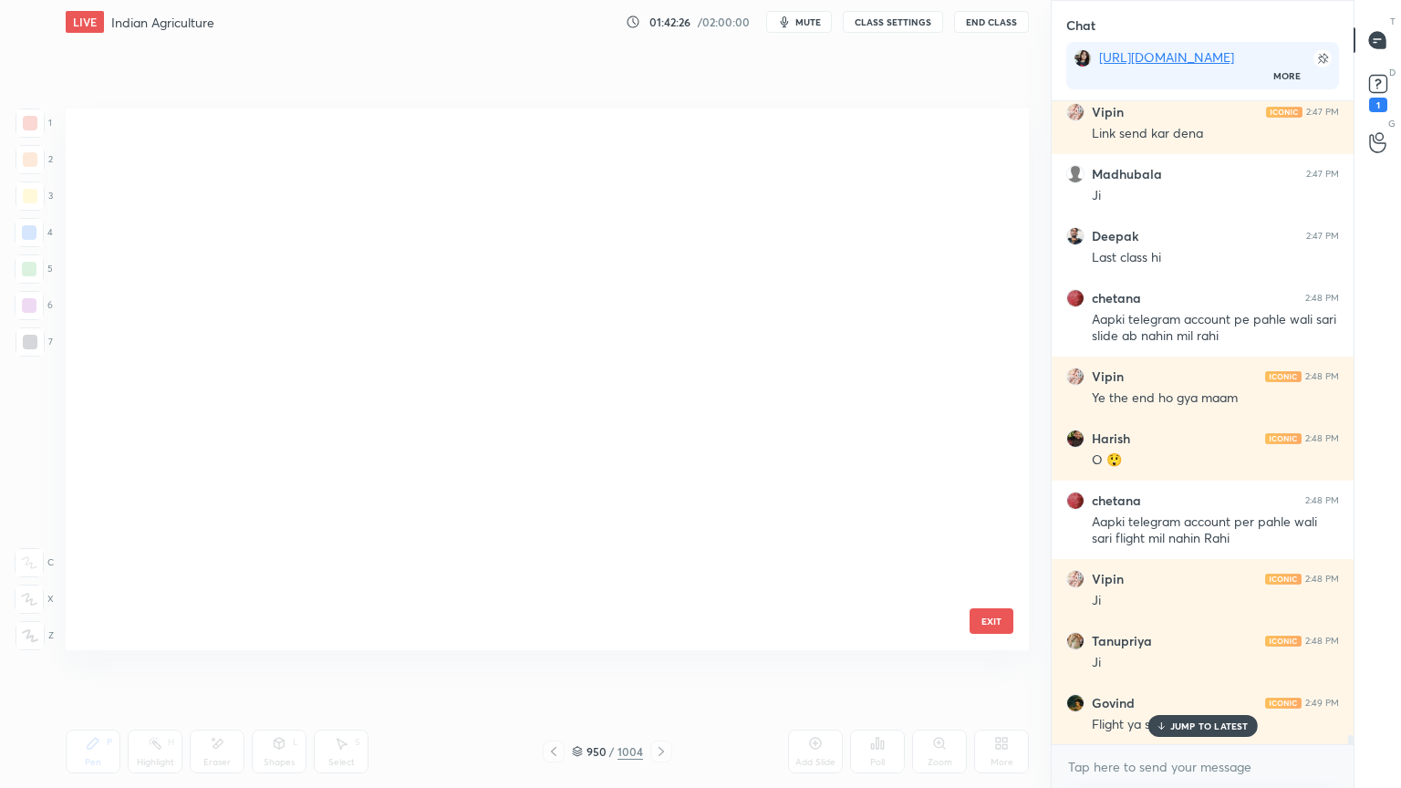
scroll to position [536, 954]
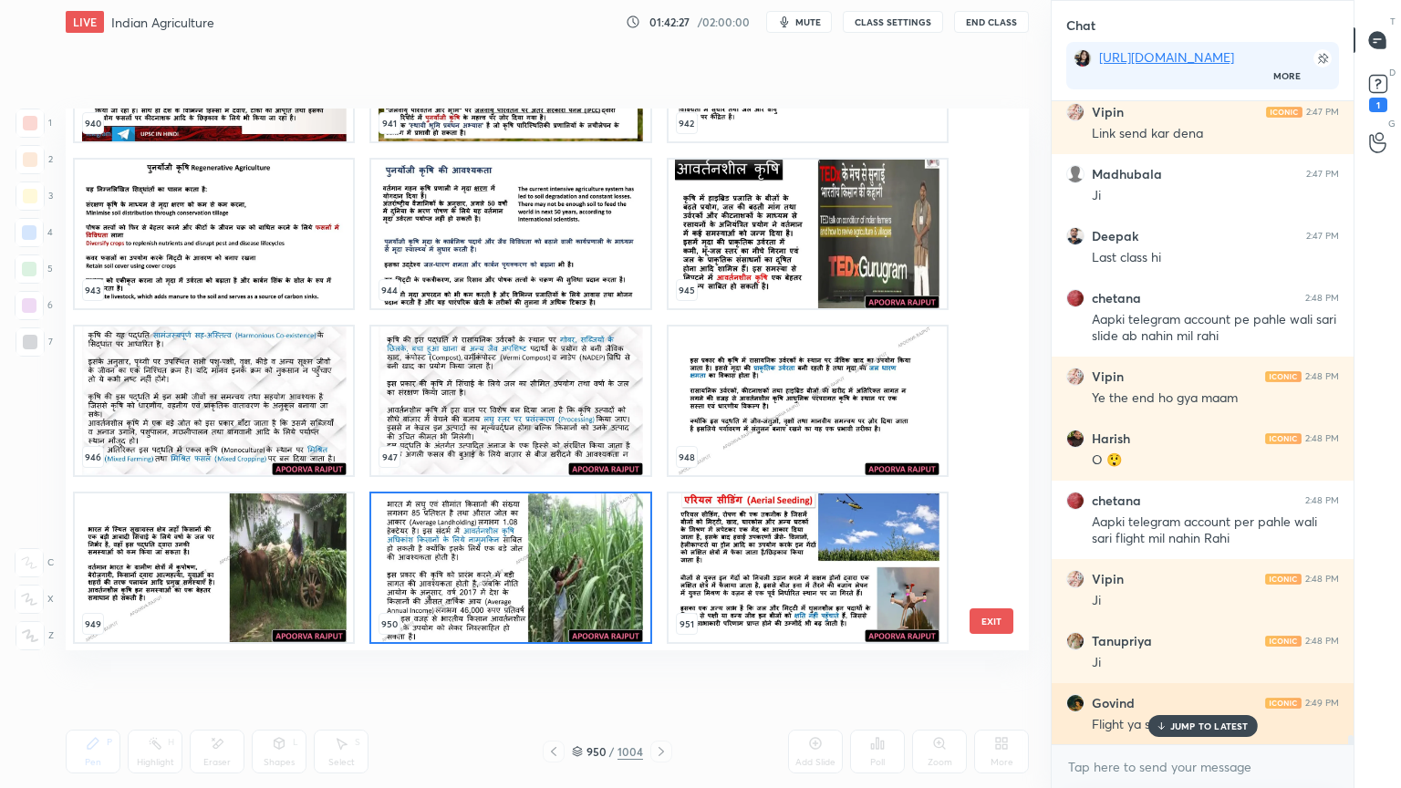
click at [1166, 672] on icon at bounding box center [1161, 726] width 12 height 11
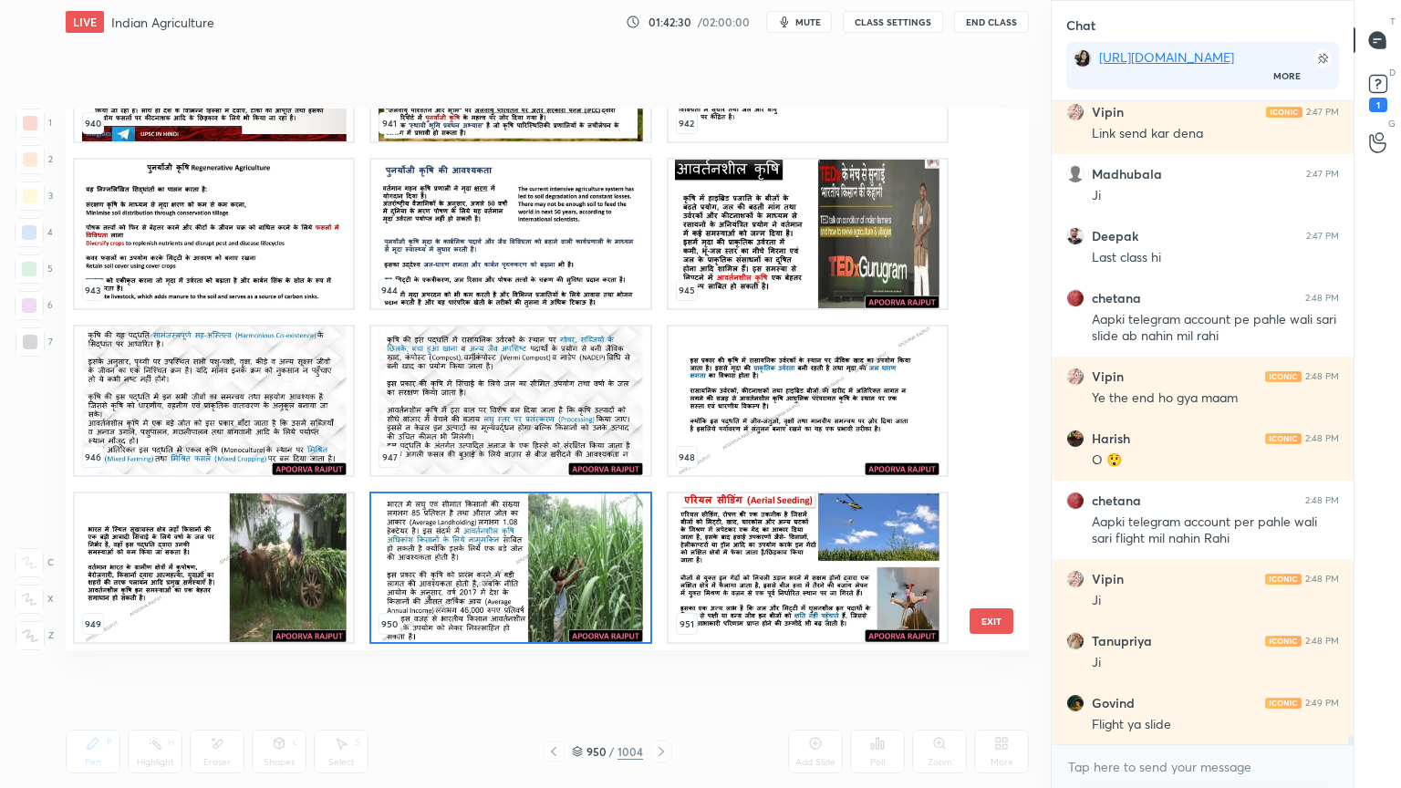
click at [985, 552] on div "937 938 939 940 941 942 943 944 945 946 947 948 949 950 951" at bounding box center [531, 380] width 931 height 542
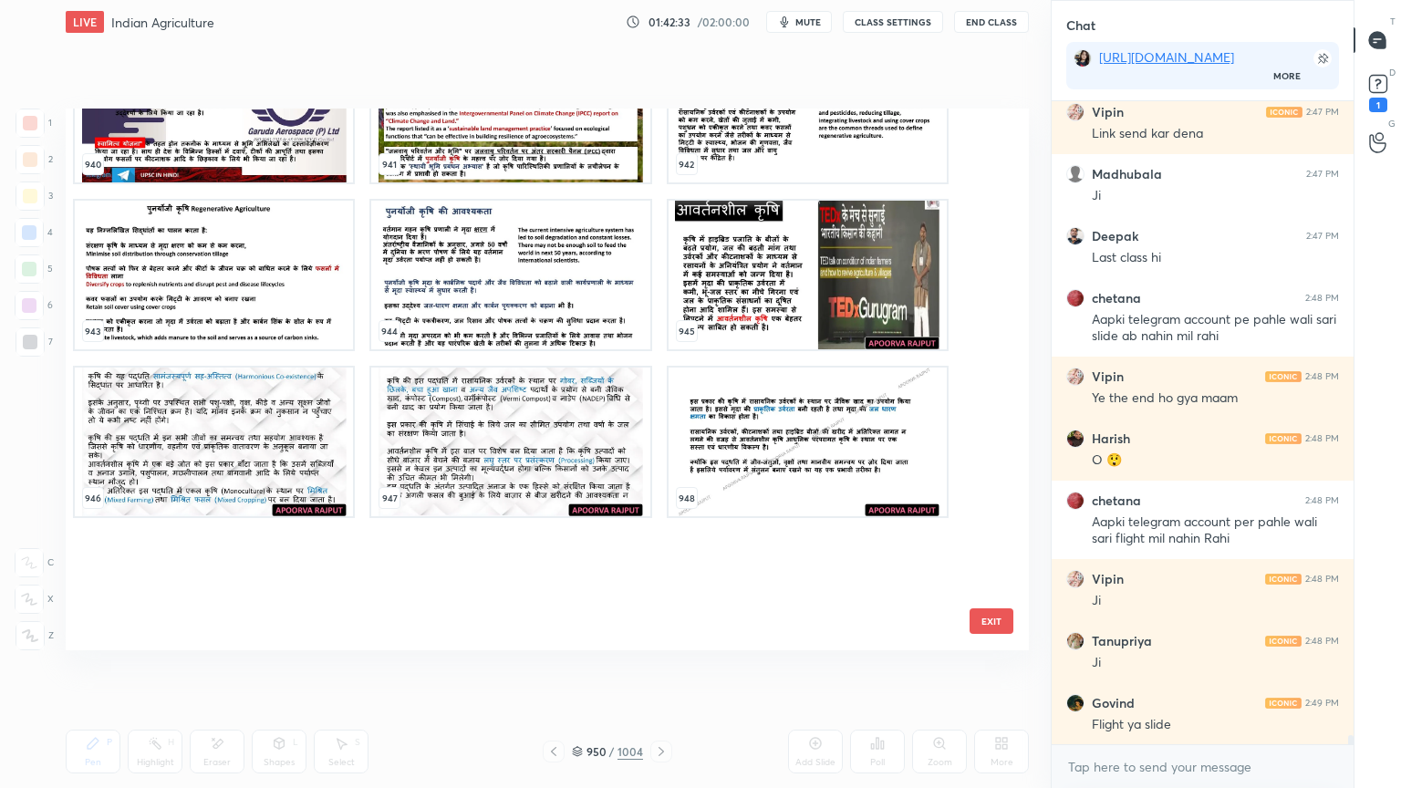
scroll to position [52151, 0]
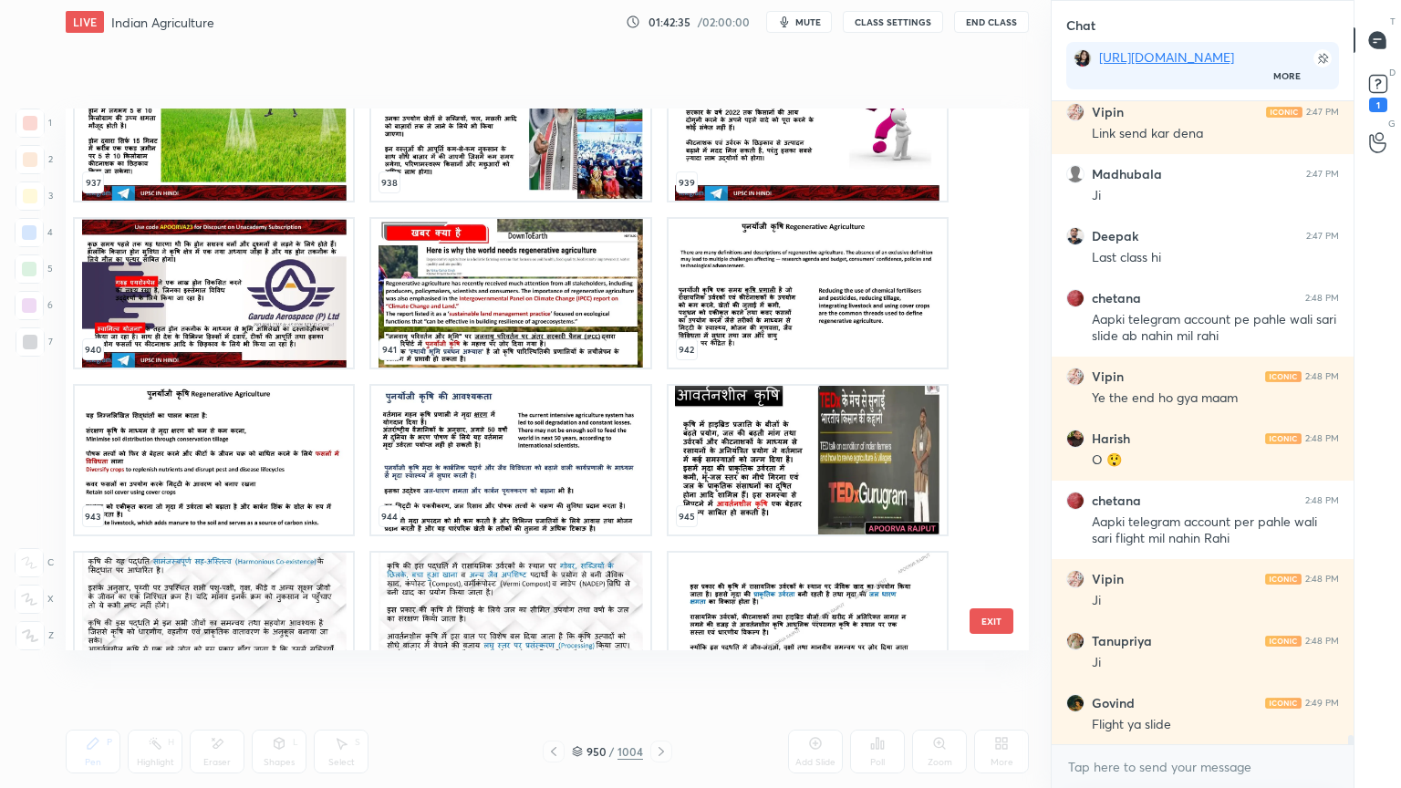
click at [594, 323] on img "grid" at bounding box center [510, 293] width 278 height 149
click at [595, 321] on img "grid" at bounding box center [510, 293] width 278 height 149
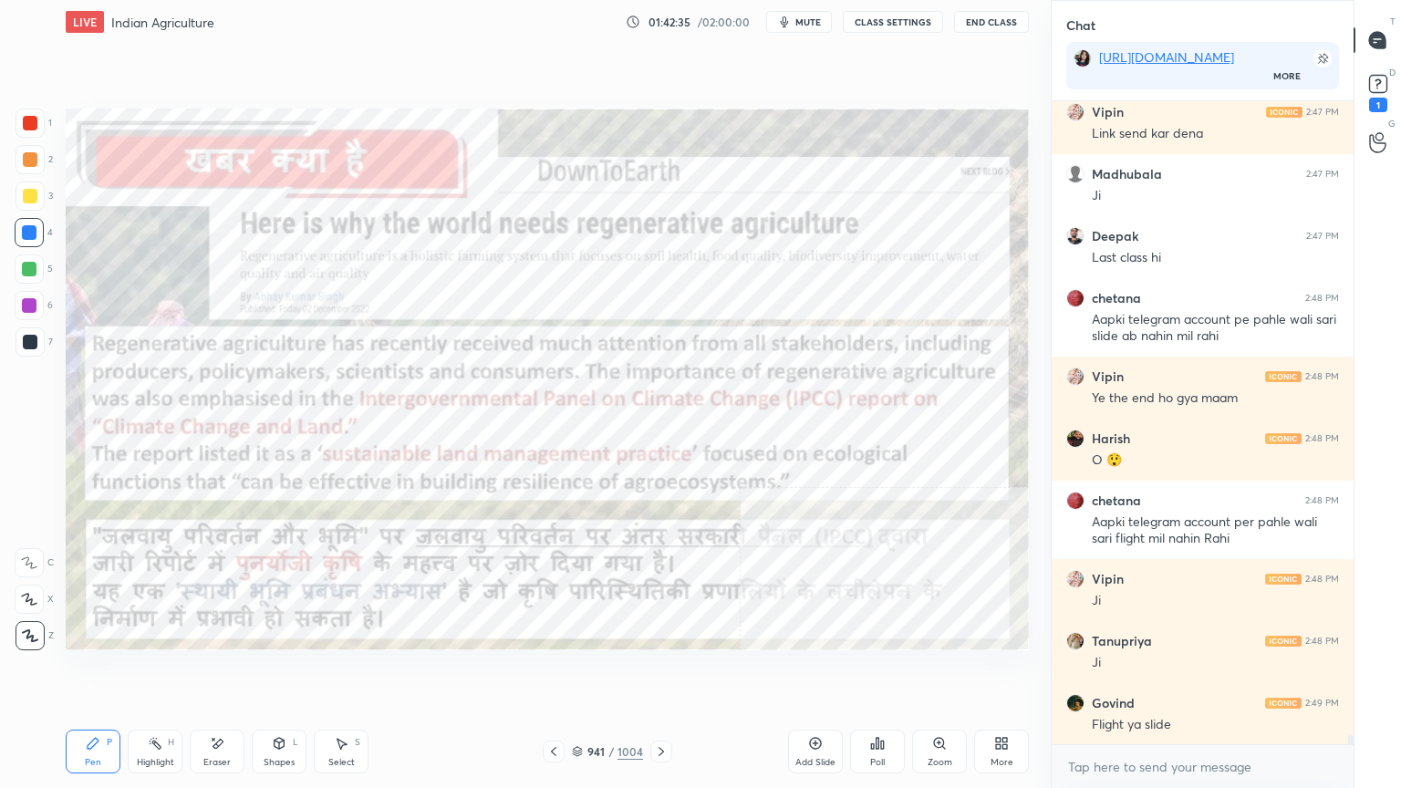
drag, startPoint x: 595, startPoint y: 318, endPoint x: 618, endPoint y: 311, distance: 24.8
click at [595, 321] on img "grid" at bounding box center [510, 293] width 278 height 149
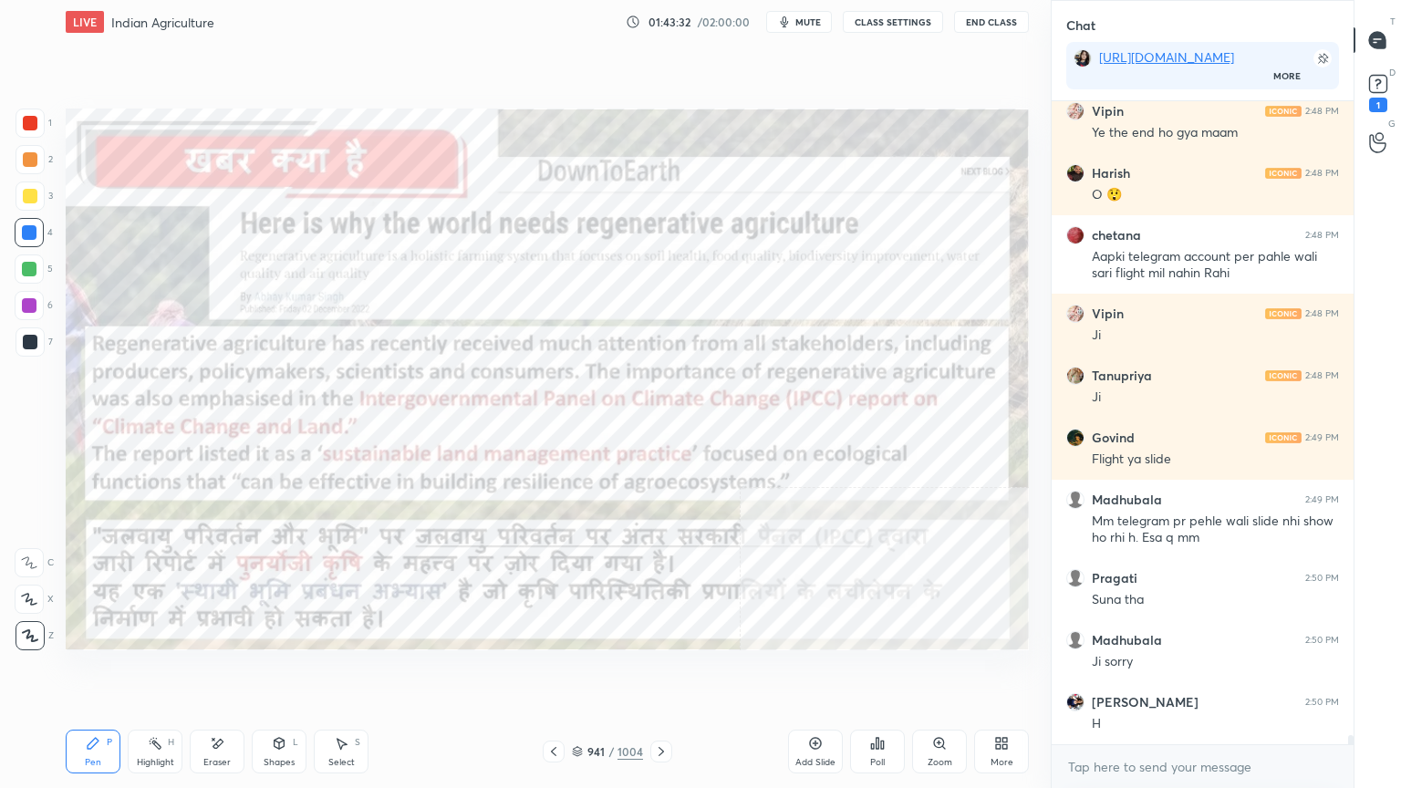
scroll to position [44739, 0]
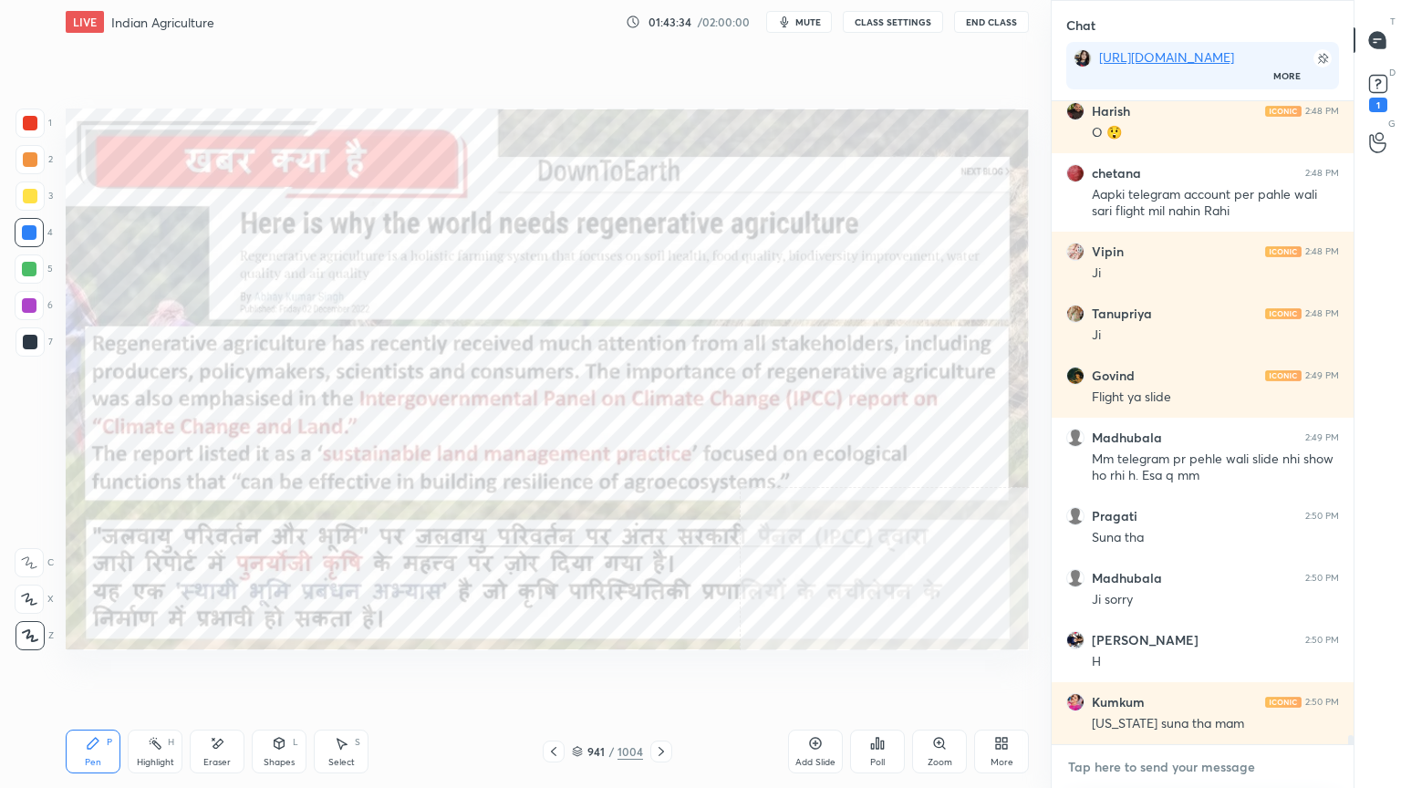
drag, startPoint x: 1107, startPoint y: 777, endPoint x: 1128, endPoint y: 772, distance: 22.6
click at [1109, 672] on textarea at bounding box center [1202, 767] width 273 height 29
click at [1134, 672] on textarea at bounding box center [1202, 767] width 273 height 29
click at [1155, 672] on textarea at bounding box center [1202, 767] width 273 height 29
click at [1180, 672] on textarea at bounding box center [1202, 767] width 273 height 29
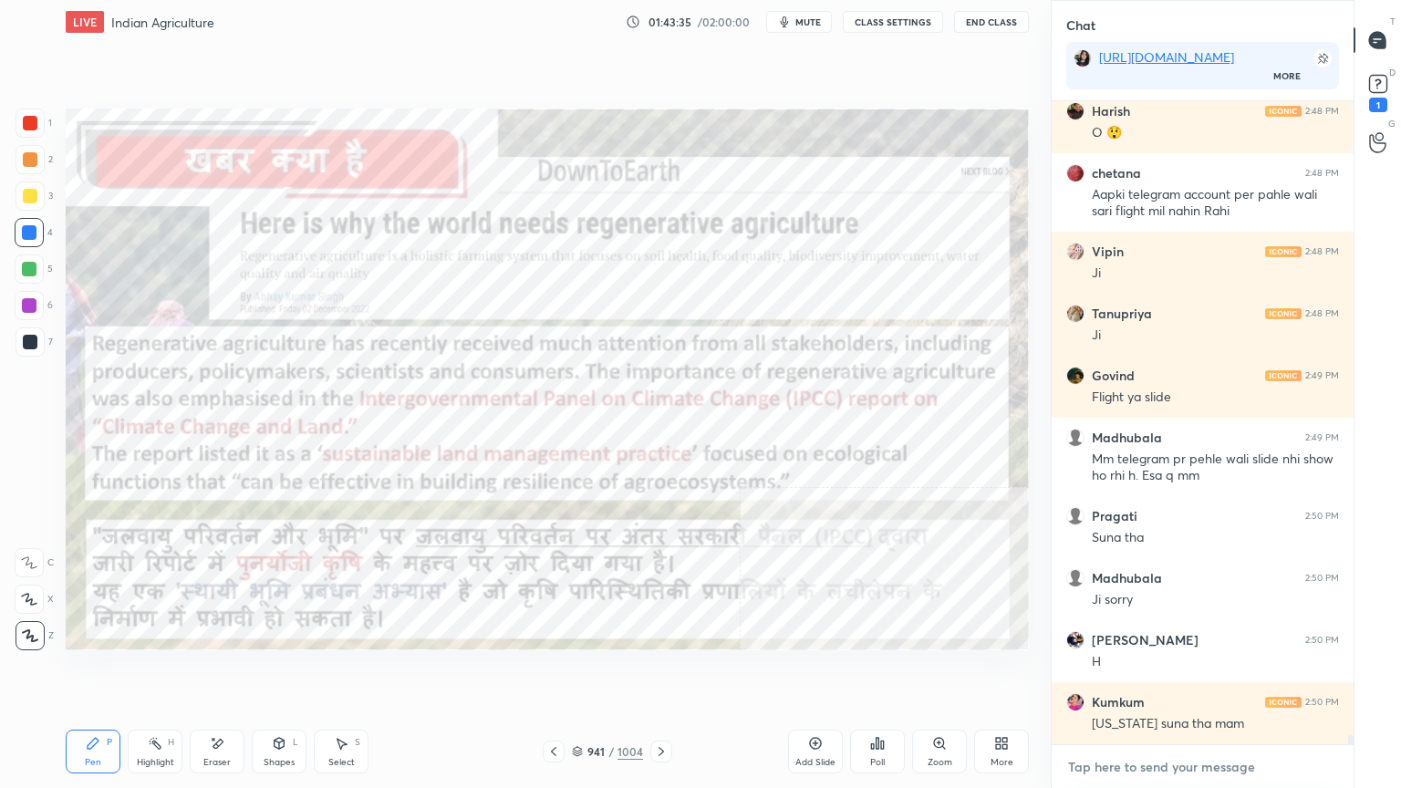
scroll to position [44801, 0]
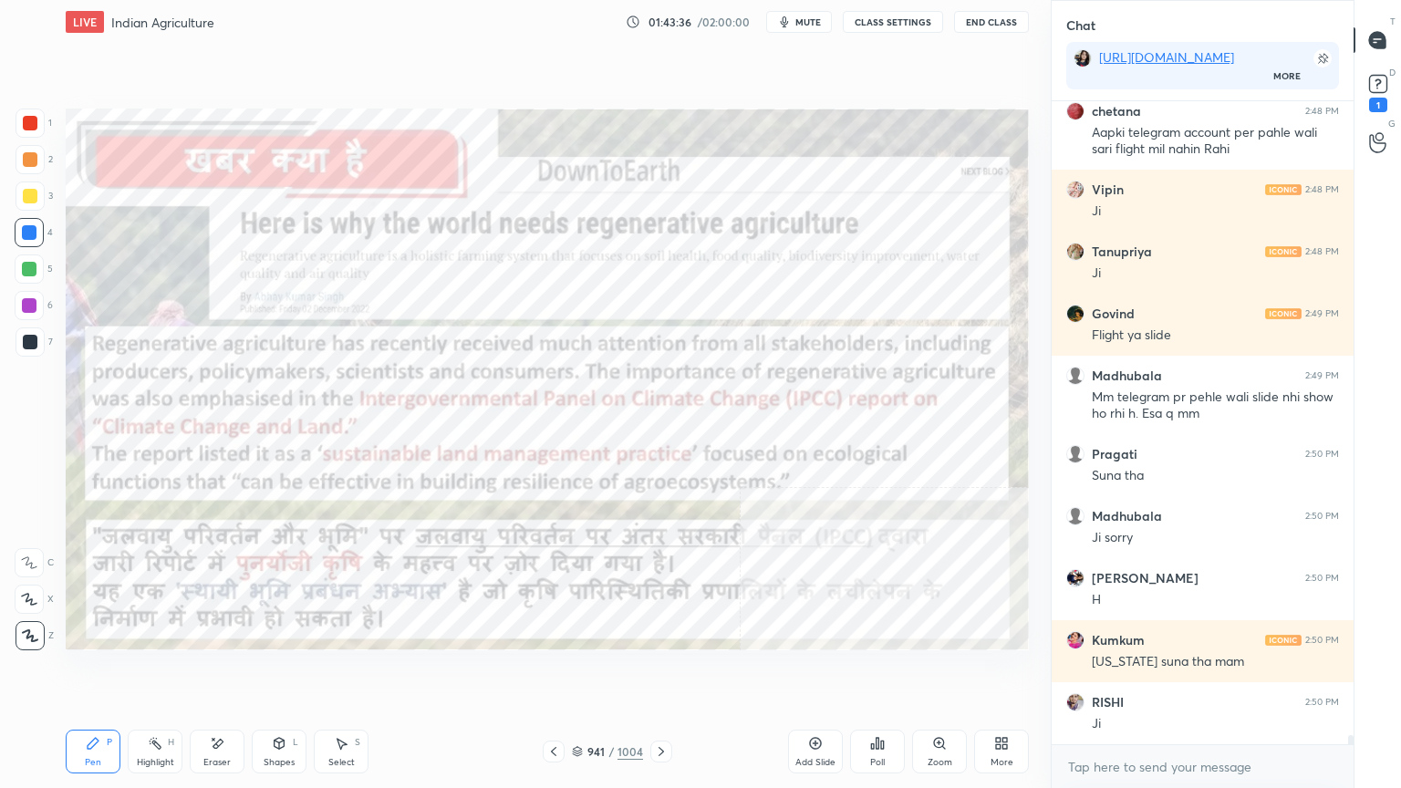
click at [1133, 672] on div "x" at bounding box center [1203, 766] width 302 height 43
click at [1183, 672] on div "x" at bounding box center [1203, 766] width 302 height 43
drag, startPoint x: 1193, startPoint y: 785, endPoint x: 1190, endPoint y: 774, distance: 10.7
click at [1190, 672] on div "x" at bounding box center [1203, 766] width 302 height 43
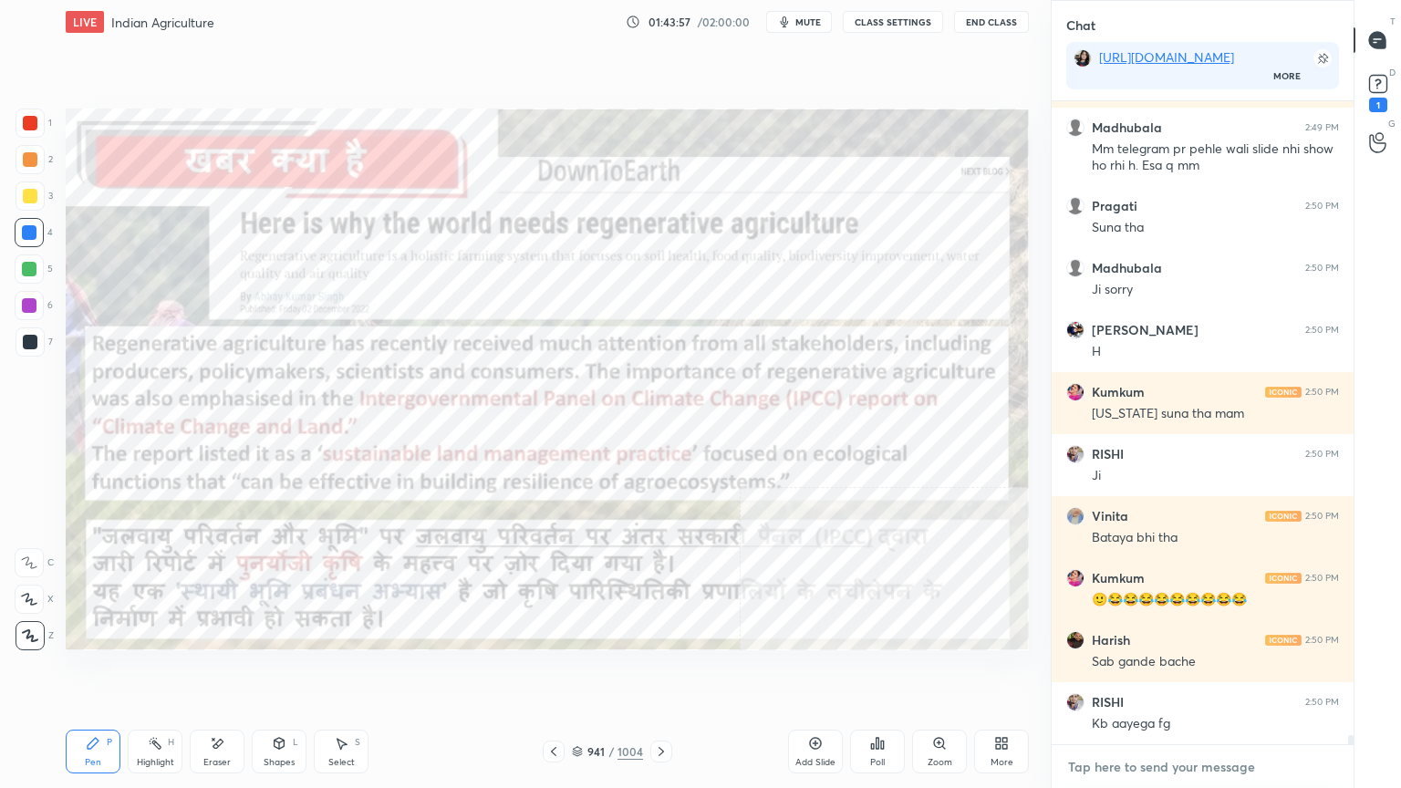
scroll to position [45111, 0]
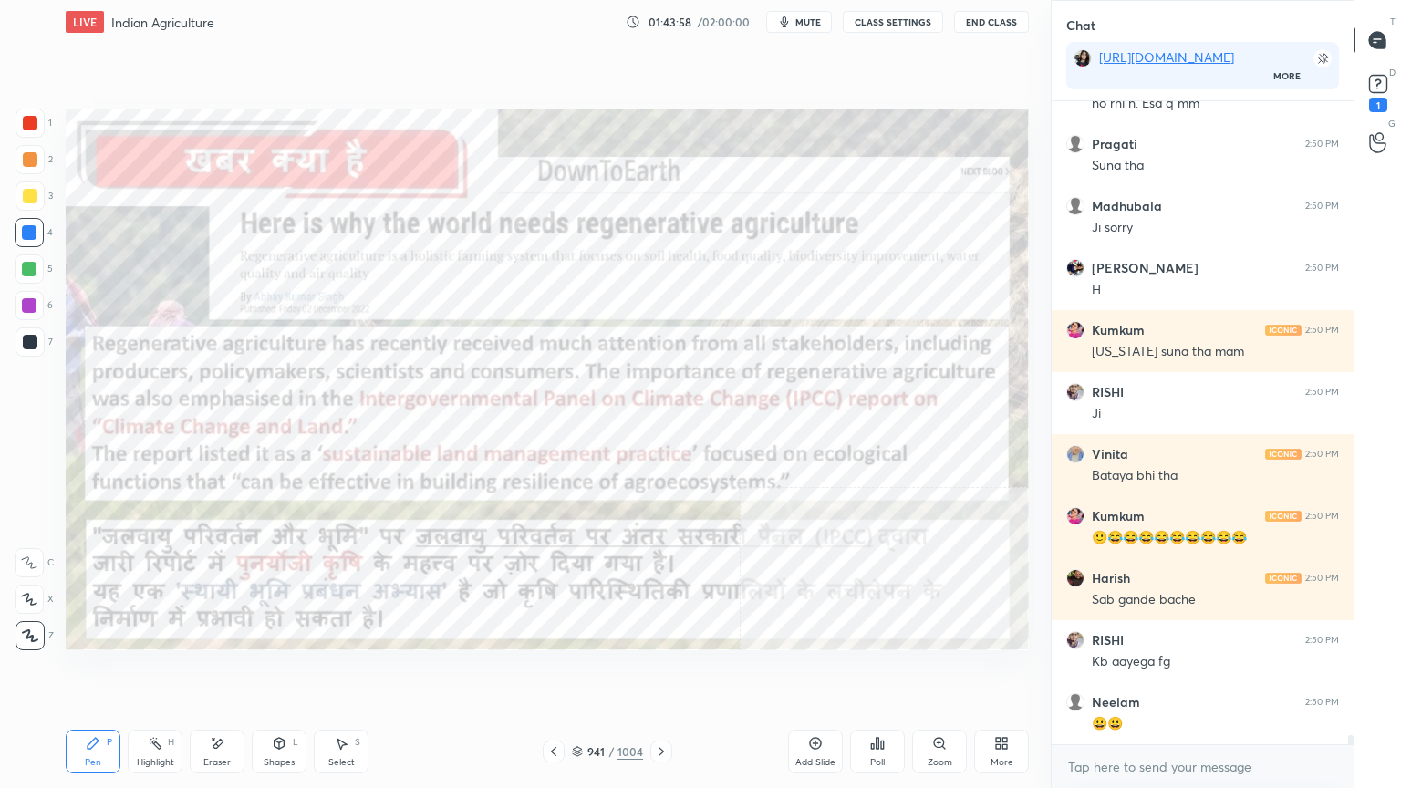
click at [28, 225] on div at bounding box center [29, 232] width 15 height 15
click at [26, 226] on div at bounding box center [29, 232] width 15 height 15
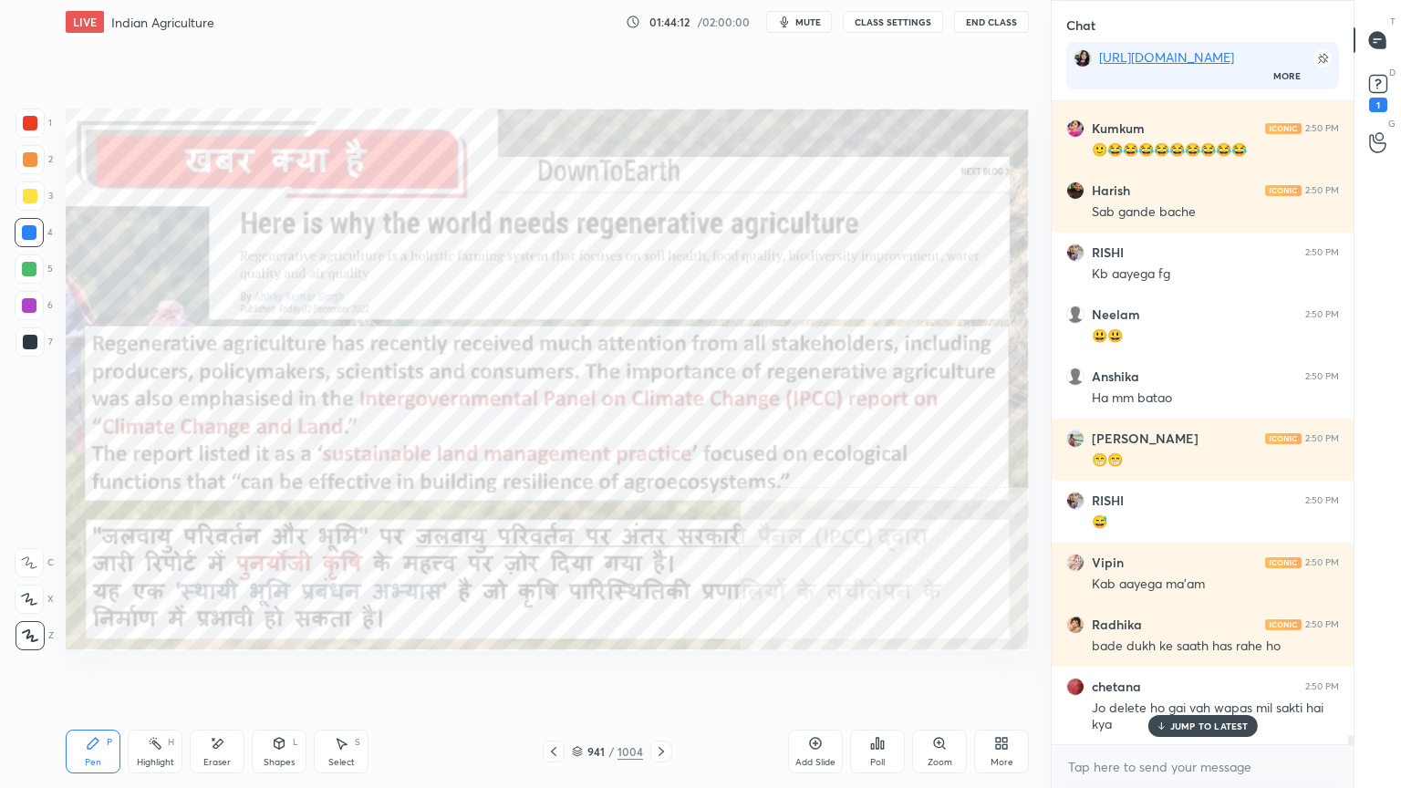
scroll to position [45565, 0]
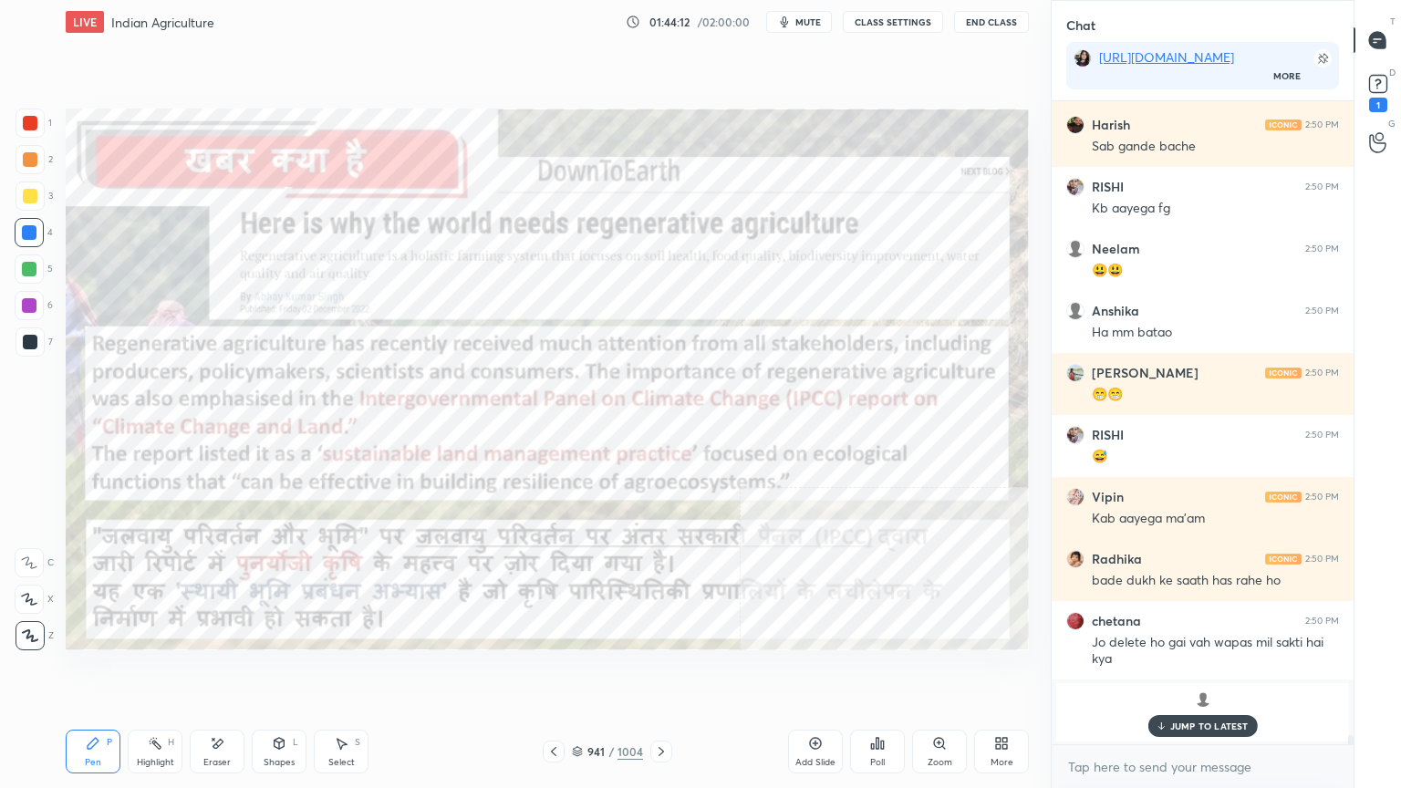
click at [662, 672] on div "Pen P Highlight H Eraser Shapes L Select S 941 / 1004 Add Slide Poll Zoom More" at bounding box center [547, 751] width 963 height 73
click at [656, 672] on icon at bounding box center [661, 751] width 15 height 15
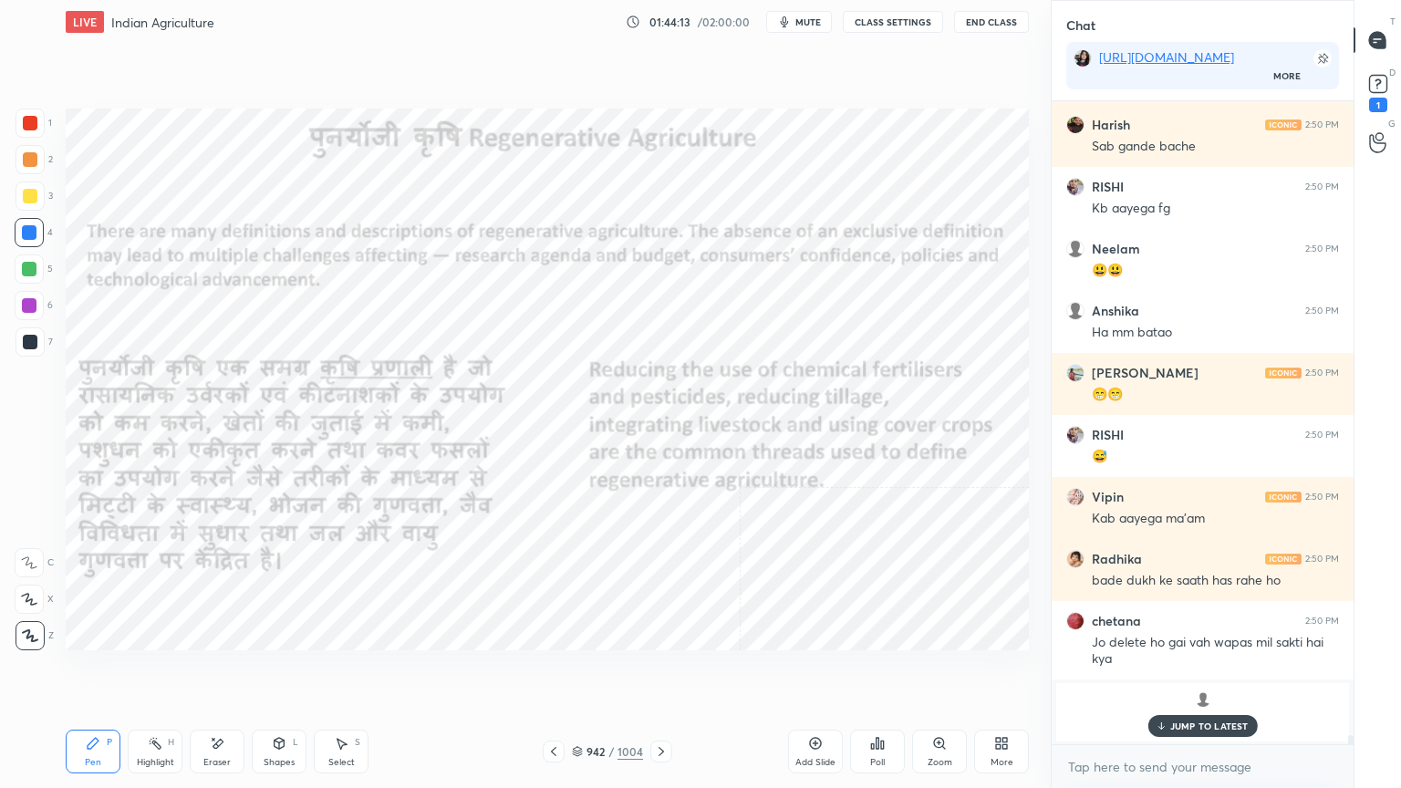
scroll to position [45627, 0]
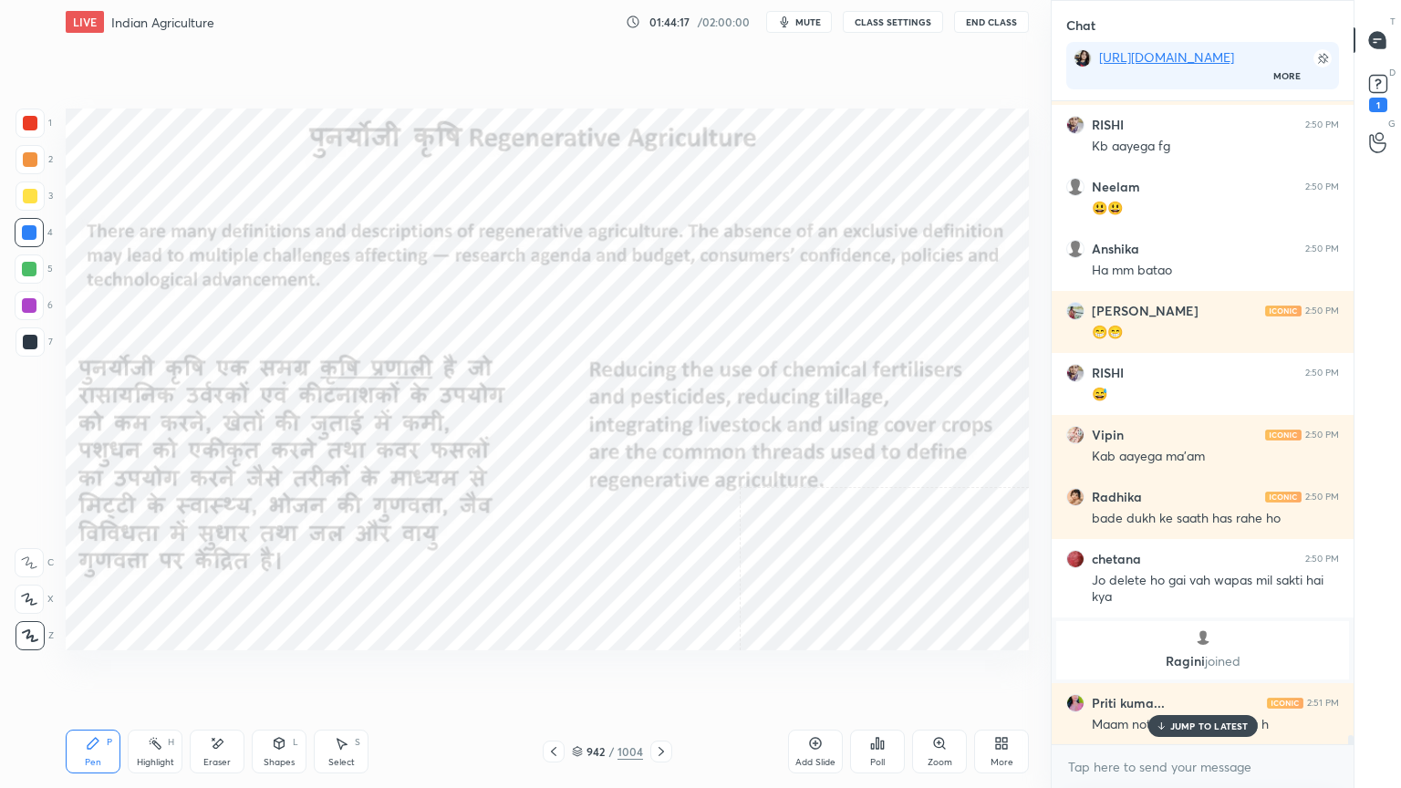
click at [1217, 672] on p "JUMP TO LATEST" at bounding box center [1209, 726] width 78 height 11
click at [1201, 672] on textarea at bounding box center [1202, 767] width 273 height 29
click at [1187, 672] on textarea at bounding box center [1202, 767] width 273 height 29
click at [1193, 672] on textarea at bounding box center [1202, 767] width 273 height 29
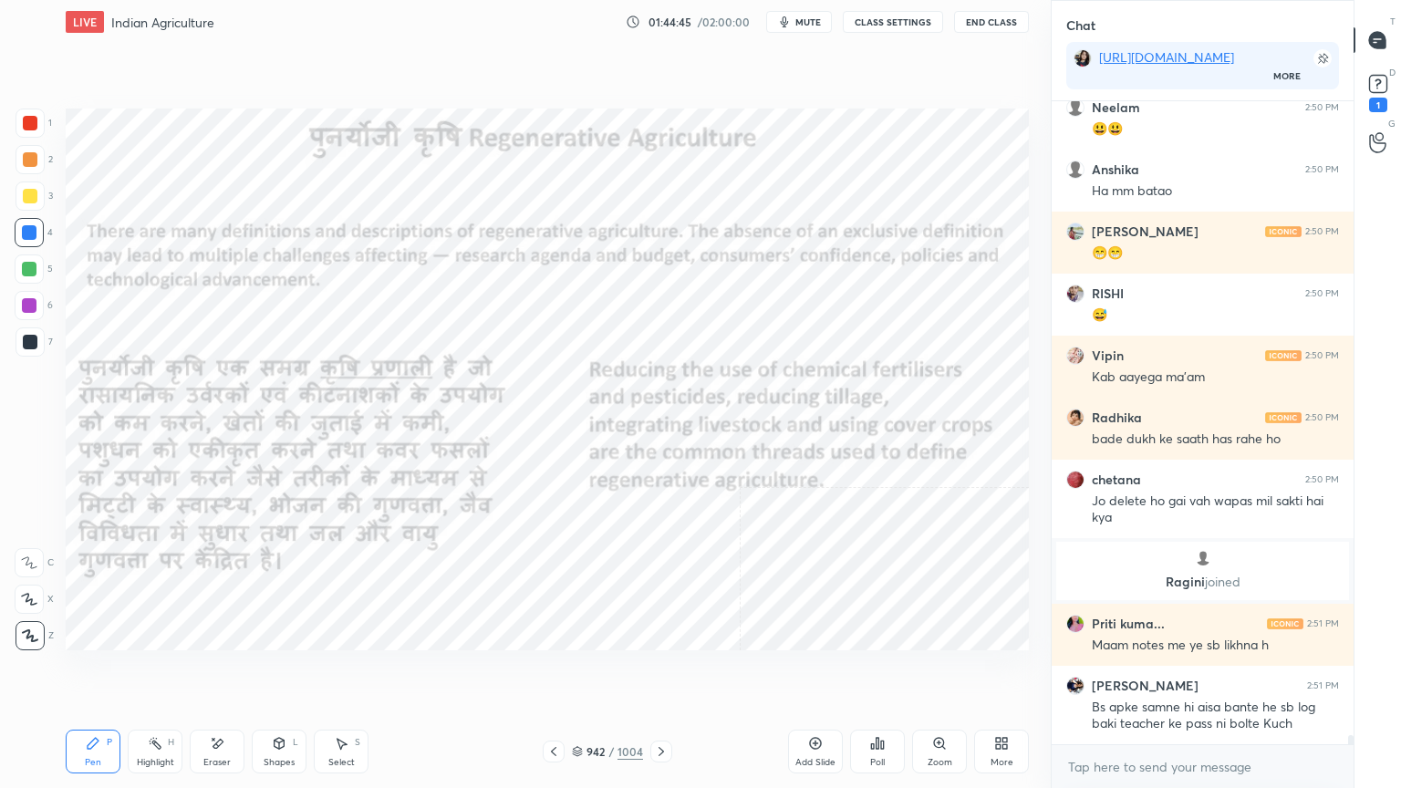
click at [658, 672] on div at bounding box center [661, 752] width 22 height 22
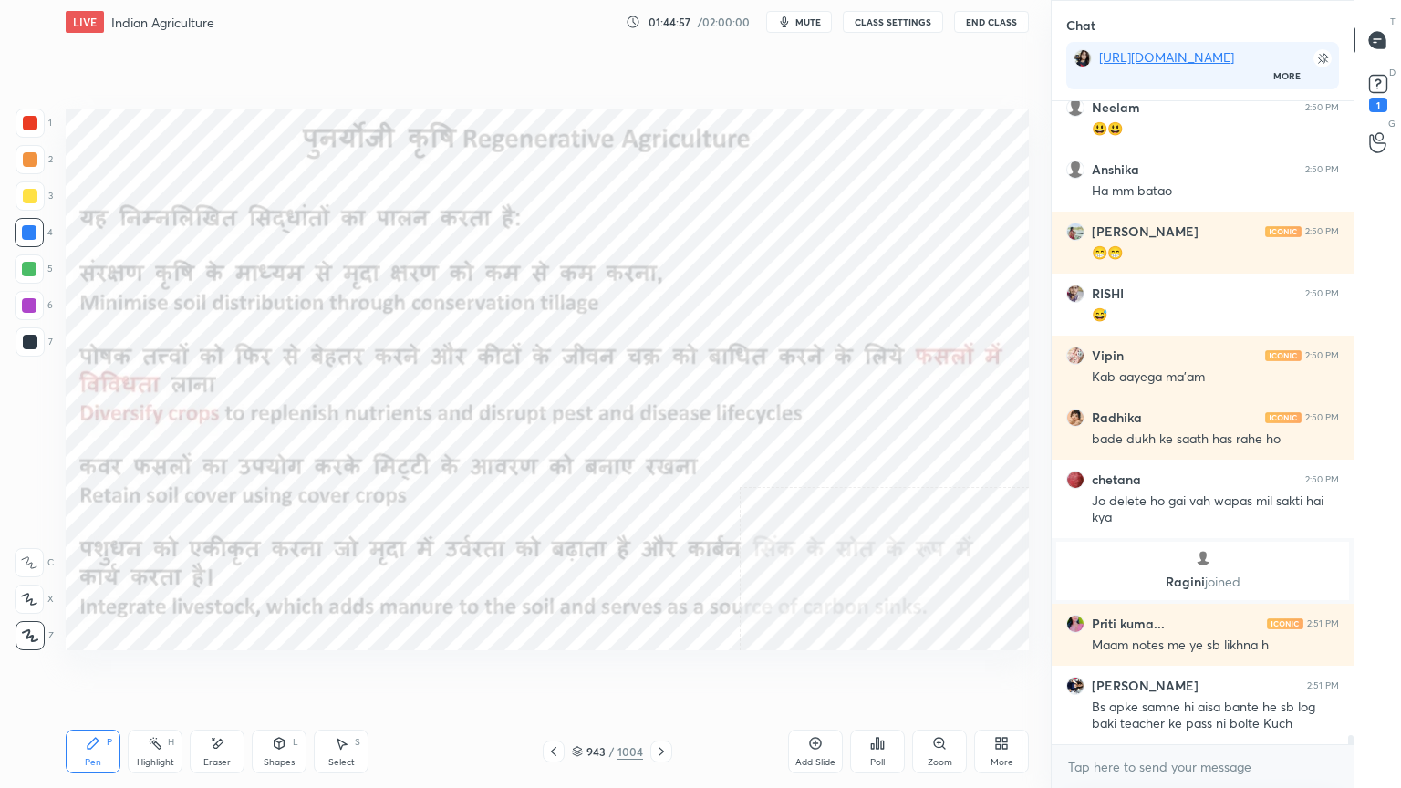
scroll to position [45772, 0]
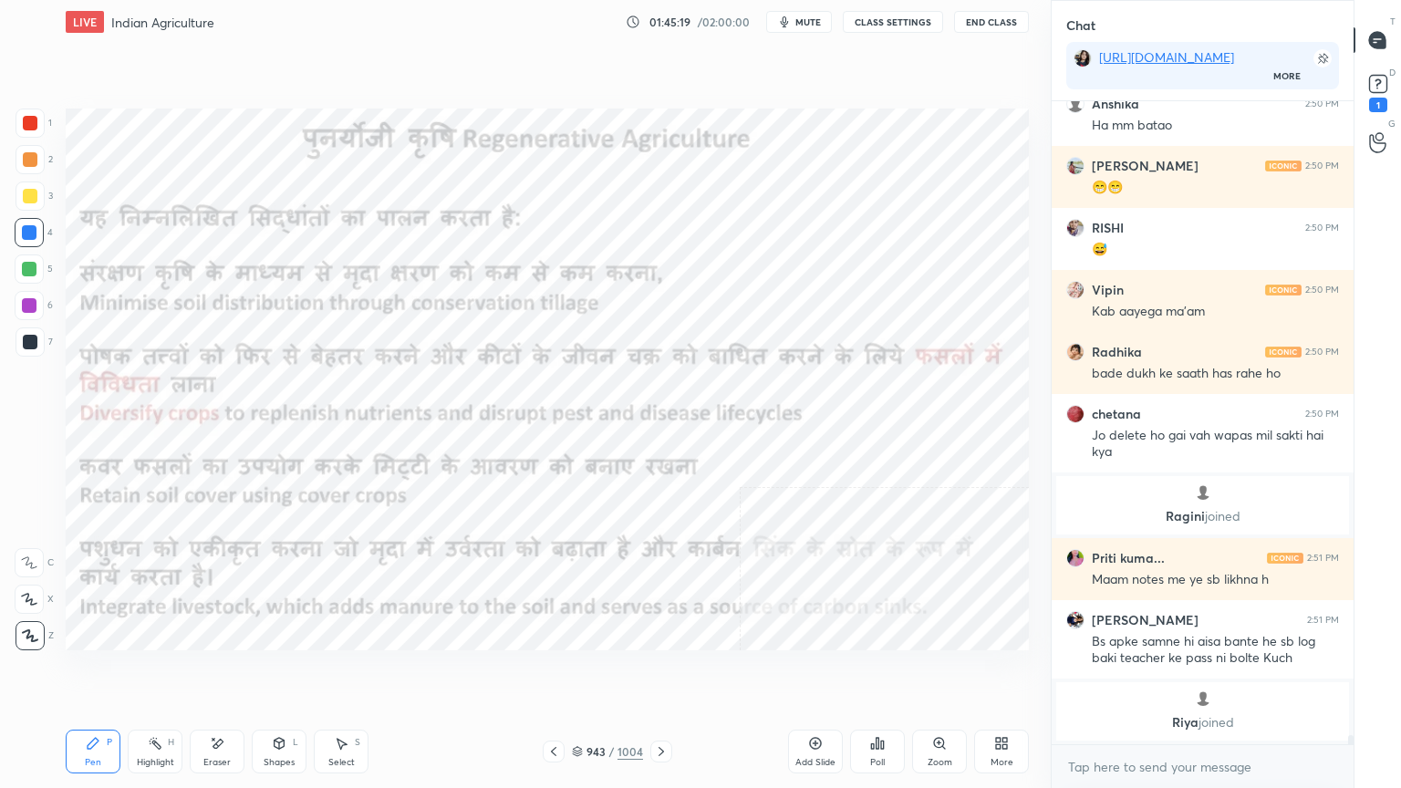
click at [664, 672] on icon at bounding box center [661, 751] width 15 height 15
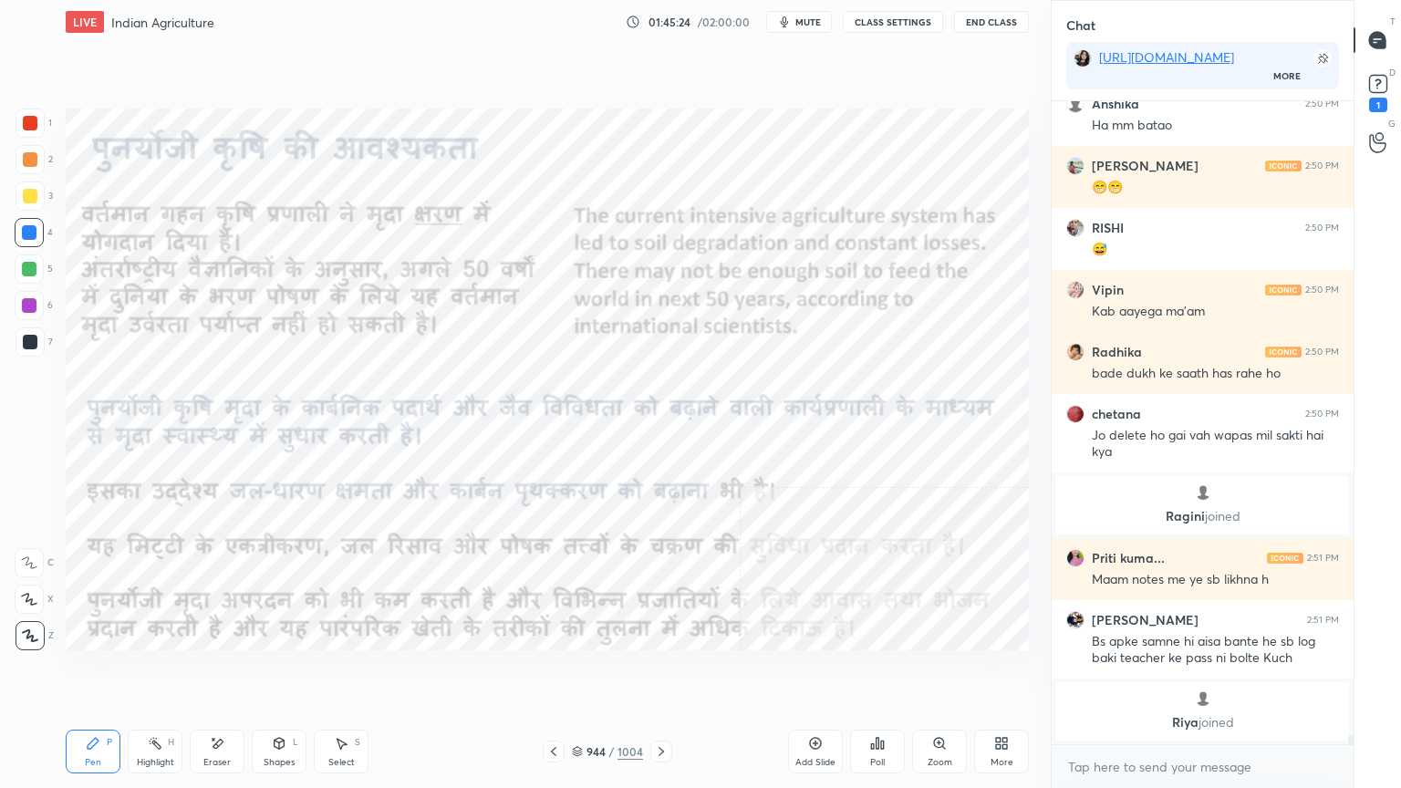
click at [214, 672] on icon at bounding box center [217, 744] width 15 height 16
click at [34, 635] on span "Erase all" at bounding box center [29, 635] width 27 height 13
click at [660, 672] on icon at bounding box center [661, 751] width 15 height 15
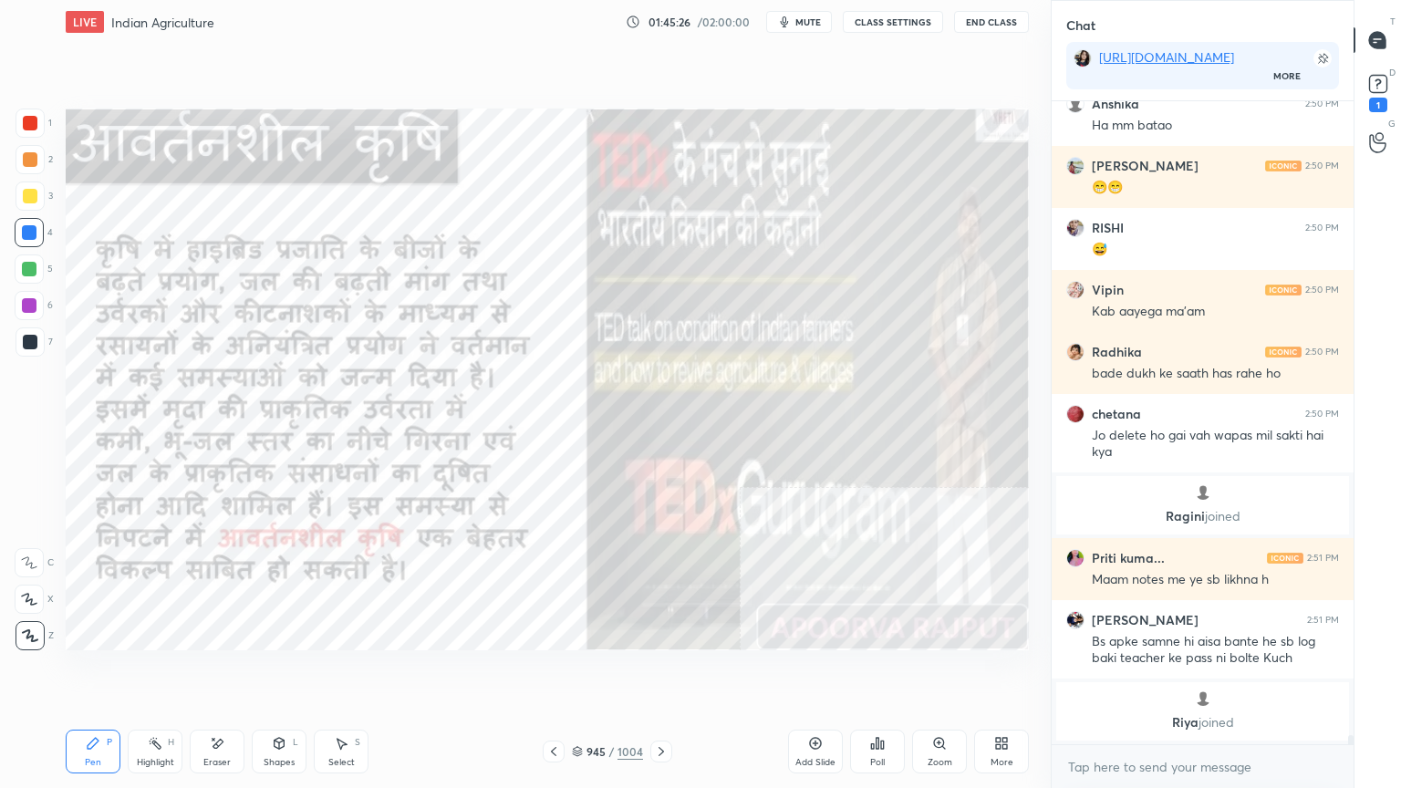
click at [549, 672] on icon at bounding box center [553, 751] width 15 height 15
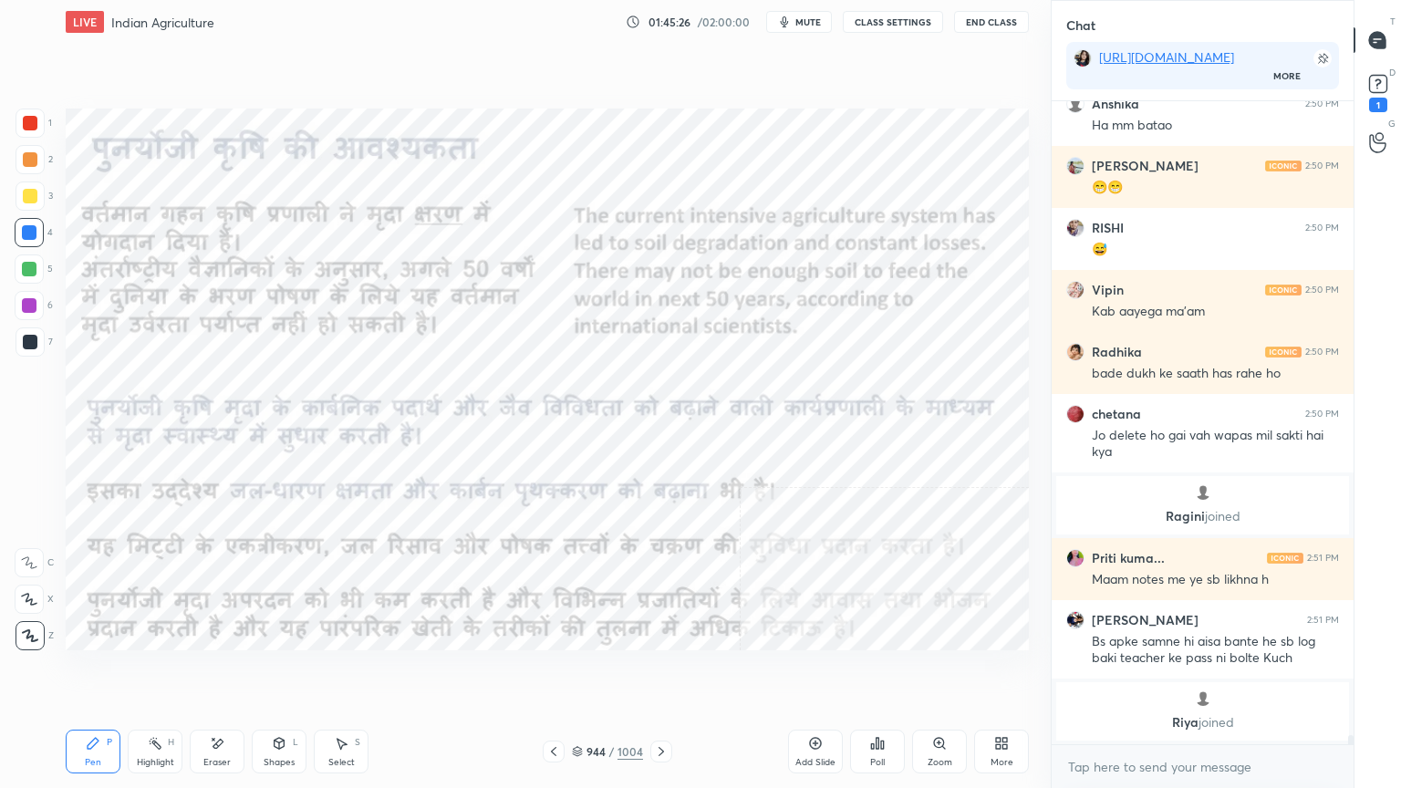
click at [585, 672] on div "944 / 1004" at bounding box center [607, 751] width 71 height 16
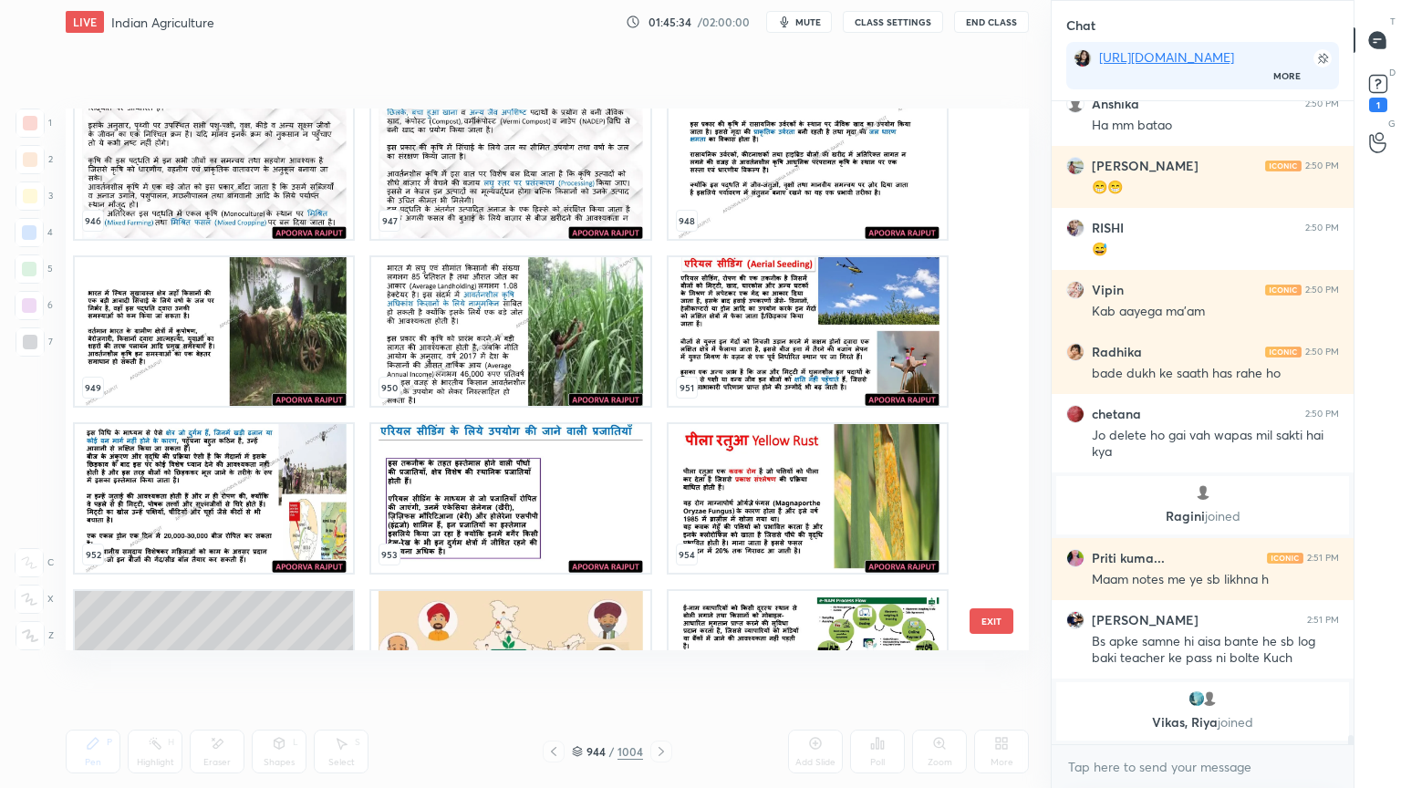
scroll to position [52706, 0]
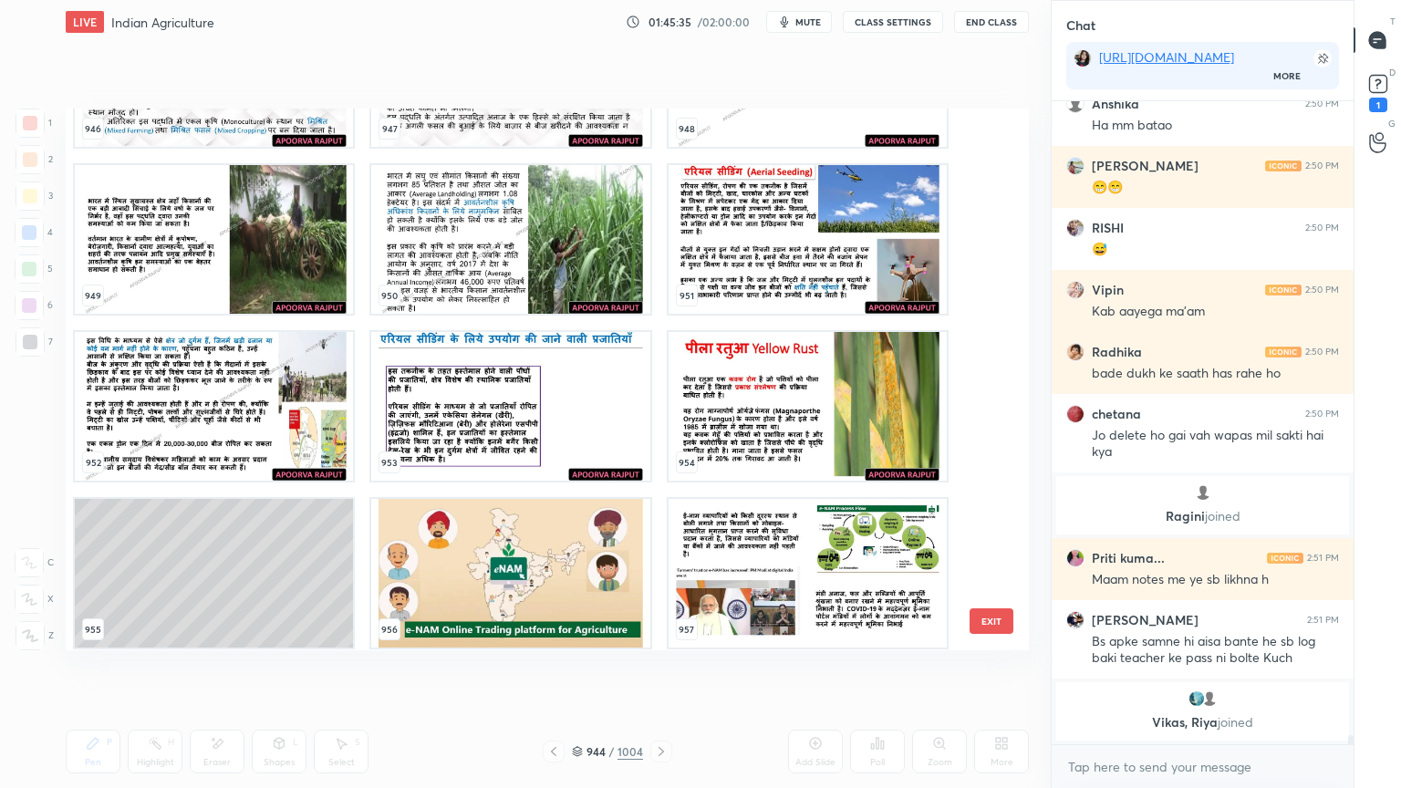
click at [814, 266] on img "grid" at bounding box center [808, 239] width 278 height 149
click at [814, 265] on img "grid" at bounding box center [808, 239] width 278 height 149
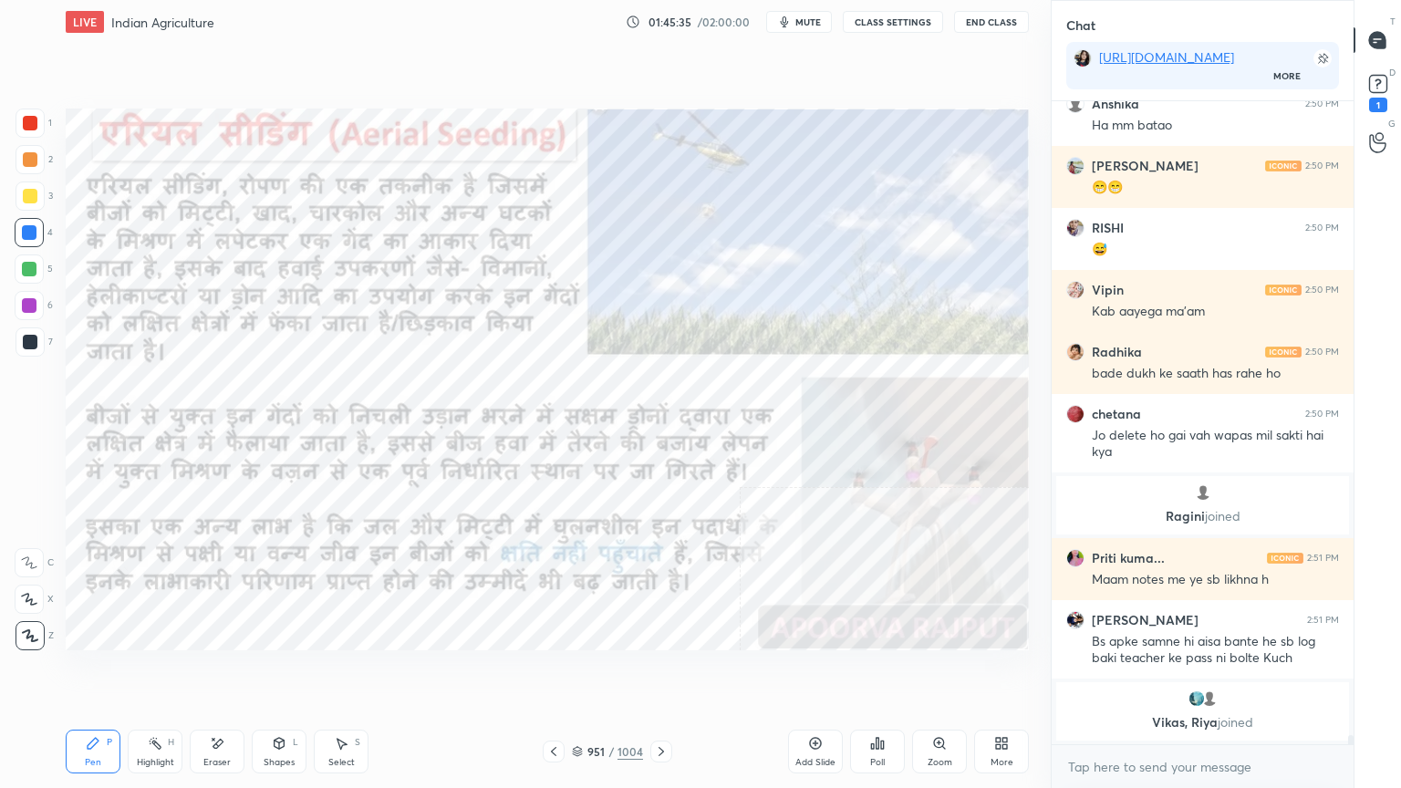
click at [817, 265] on img "grid" at bounding box center [808, 239] width 278 height 149
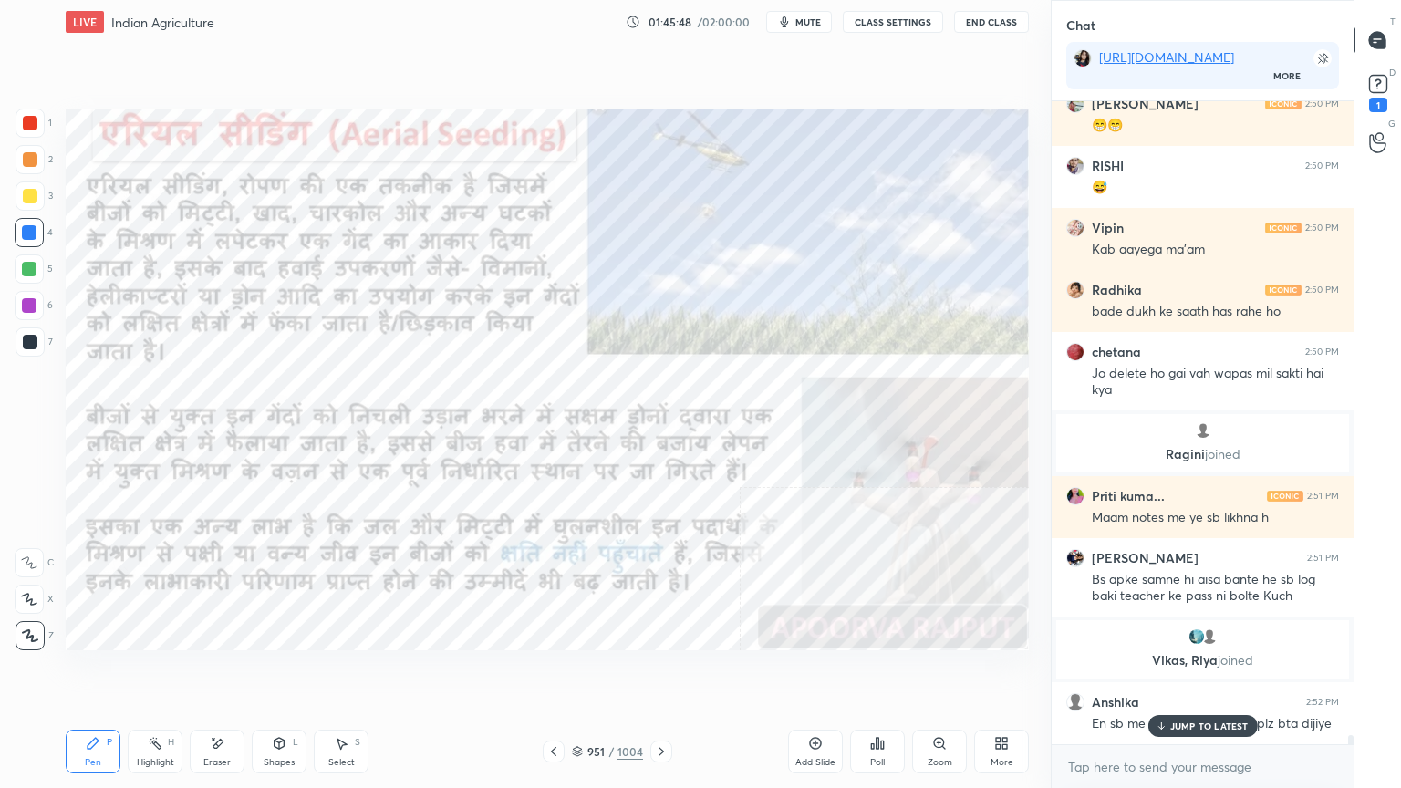
scroll to position [44536, 0]
click at [1186, 672] on p "JUMP TO LATEST" at bounding box center [1209, 726] width 78 height 11
click at [1178, 672] on textarea at bounding box center [1202, 767] width 273 height 29
click at [663, 672] on icon at bounding box center [661, 751] width 15 height 15
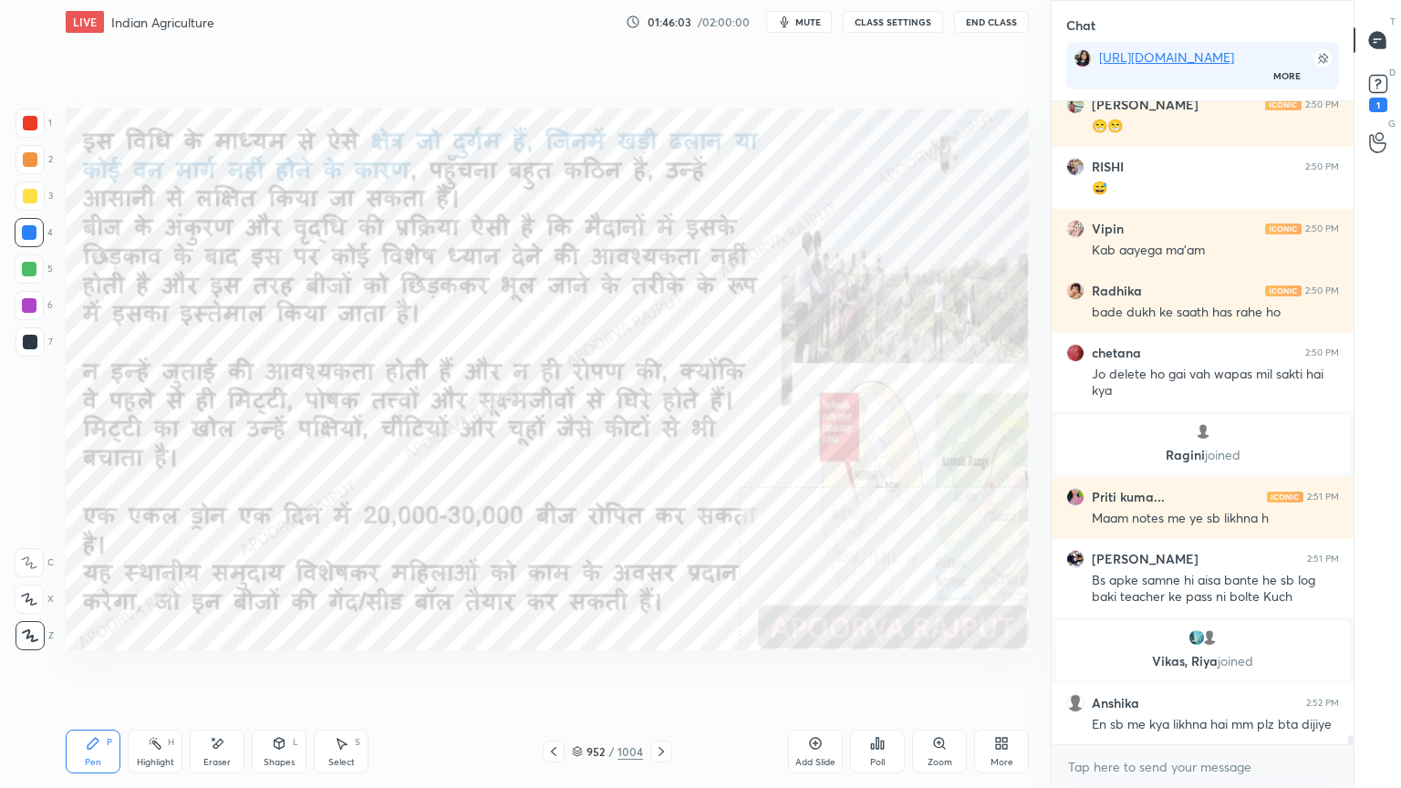
click at [662, 672] on icon at bounding box center [661, 751] width 15 height 15
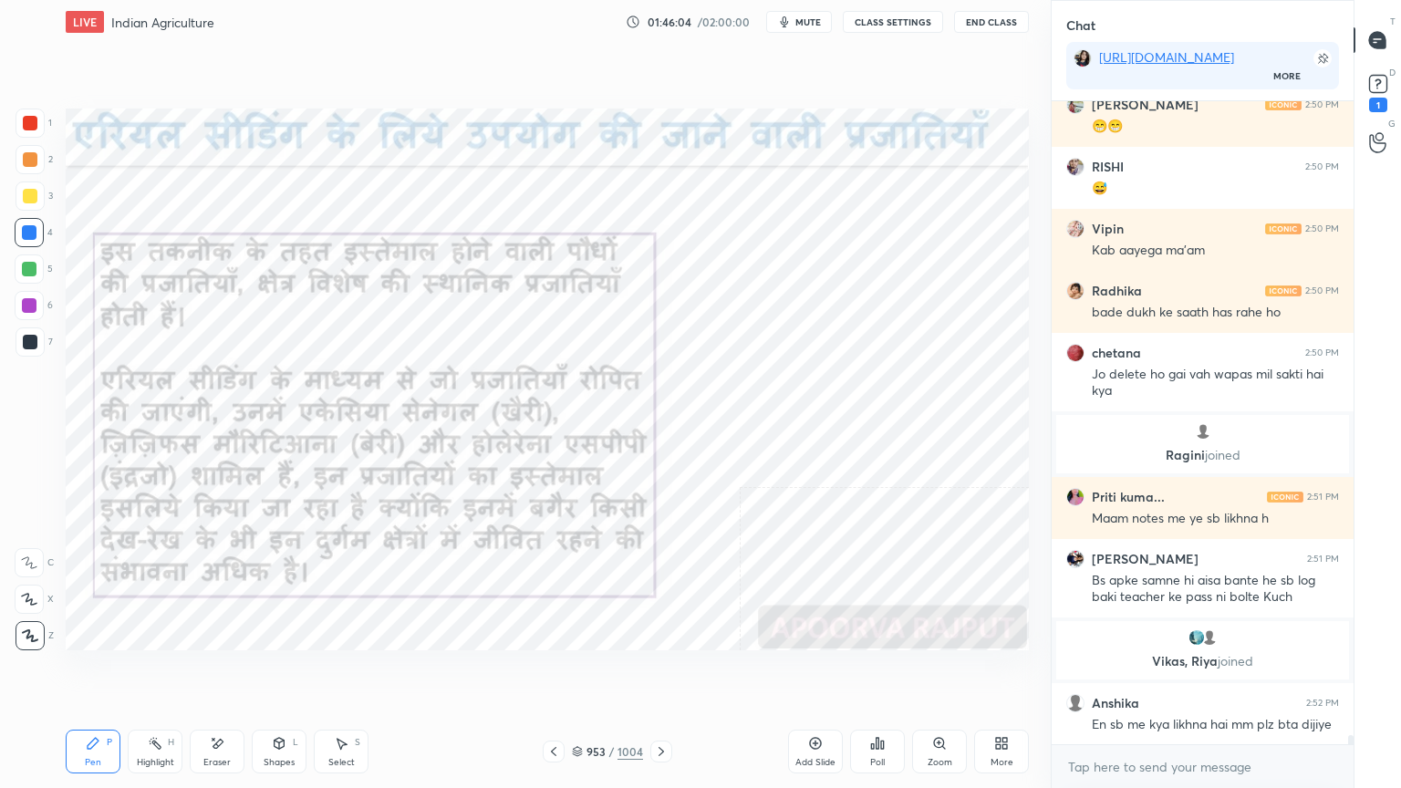
click at [660, 672] on icon at bounding box center [661, 751] width 15 height 15
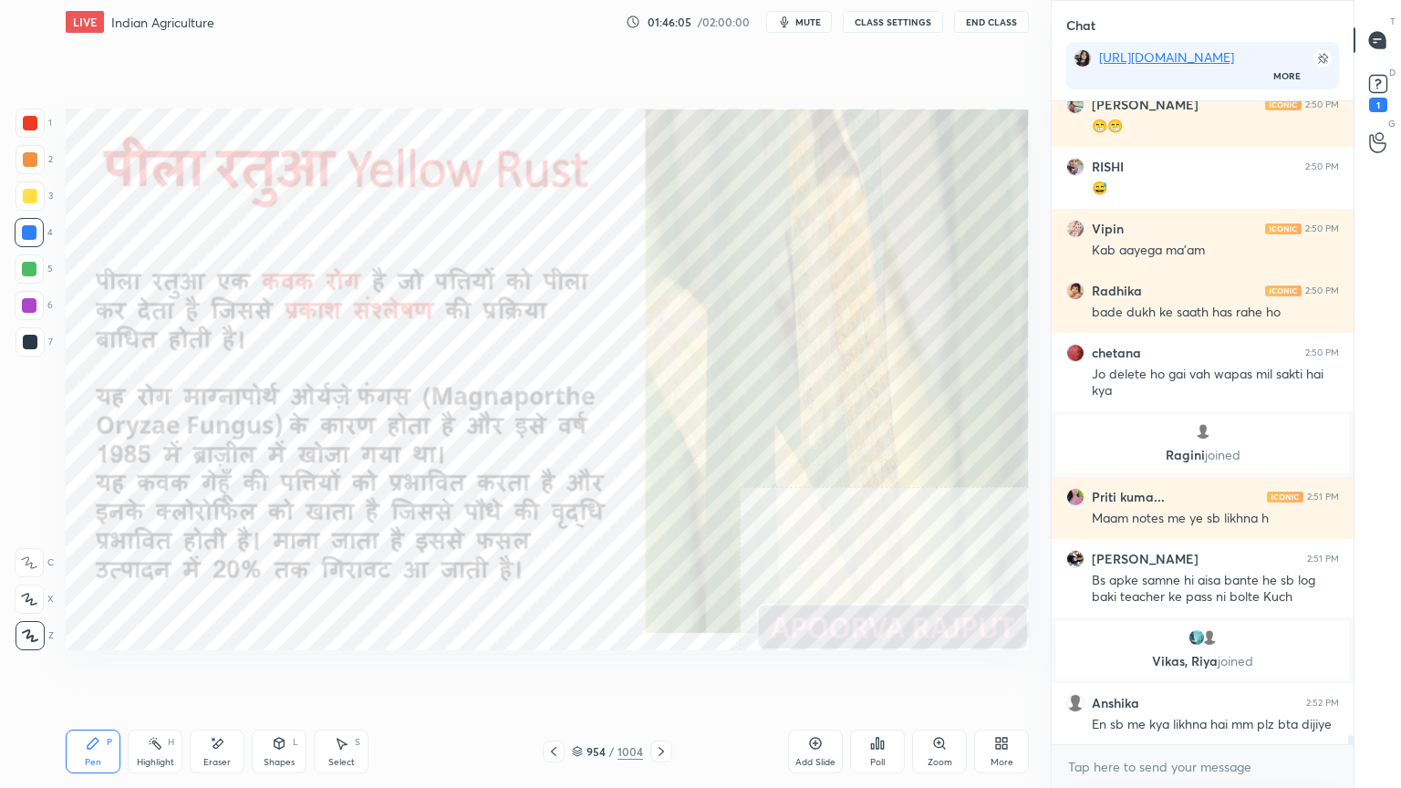
click at [550, 672] on icon at bounding box center [553, 751] width 15 height 15
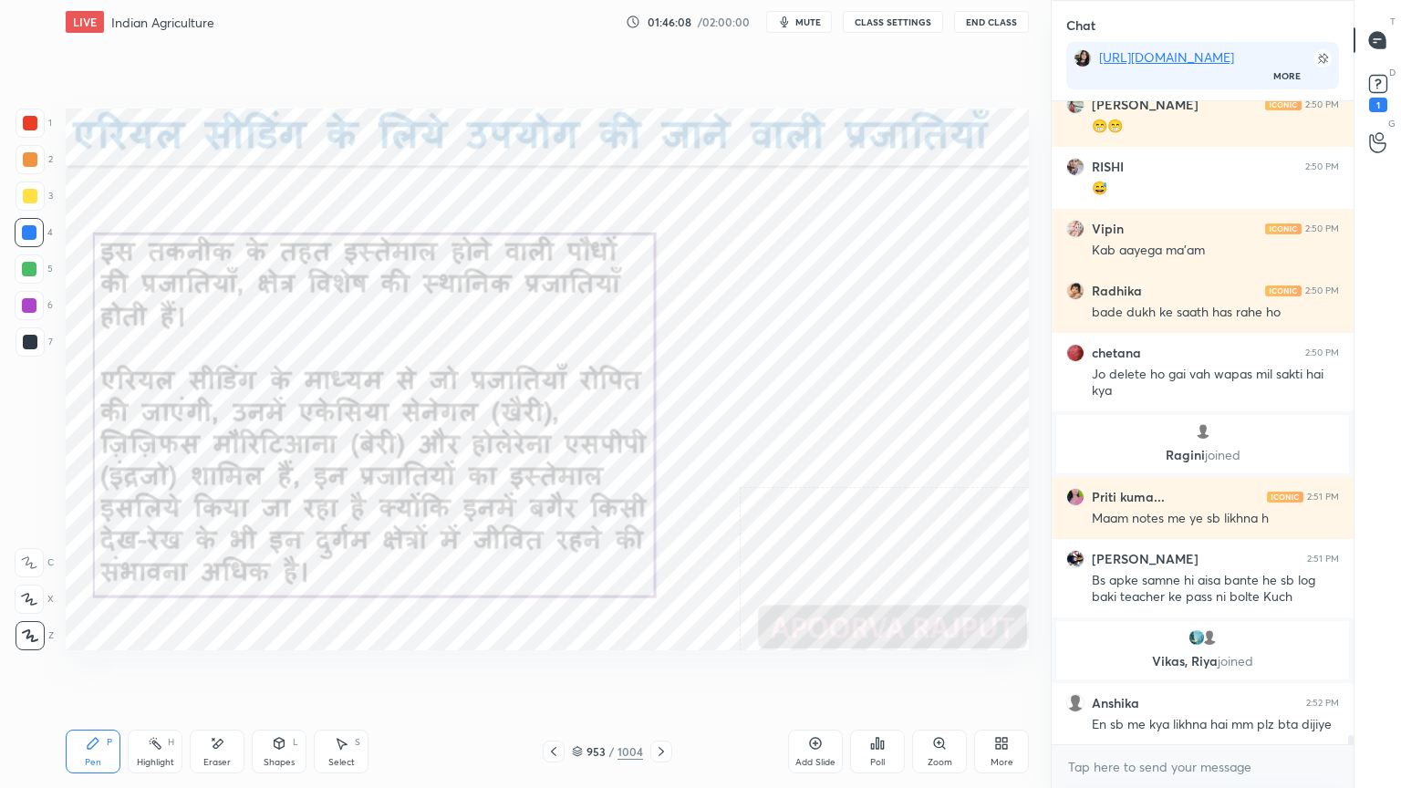
click at [550, 672] on icon at bounding box center [553, 751] width 15 height 15
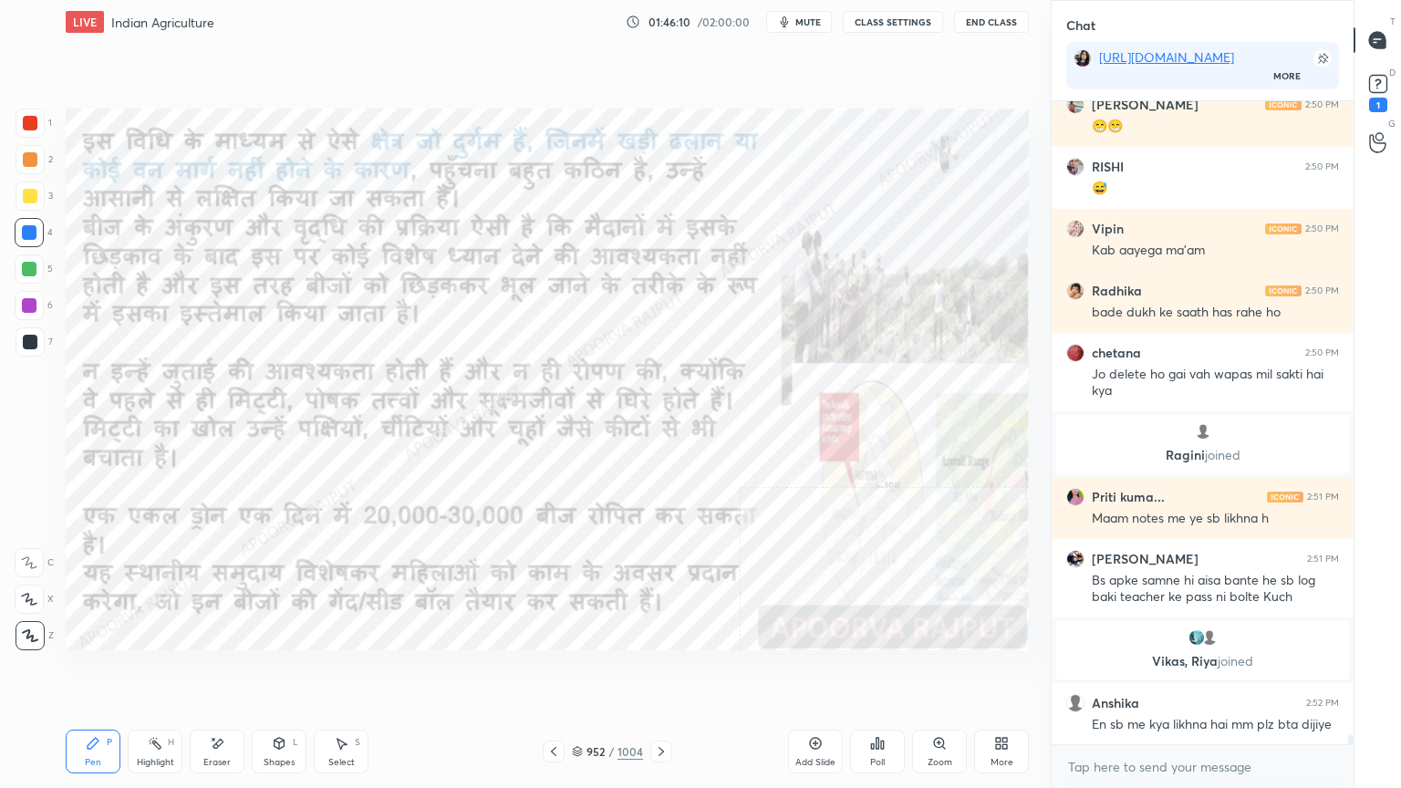
drag, startPoint x: 561, startPoint y: 753, endPoint x: 551, endPoint y: 719, distance: 35.2
click at [556, 672] on div "Pen P Highlight H Eraser Shapes L Select S 952 / 1004 Add Slide Poll Zoom More" at bounding box center [547, 751] width 963 height 73
click at [562, 672] on div at bounding box center [554, 752] width 22 height 22
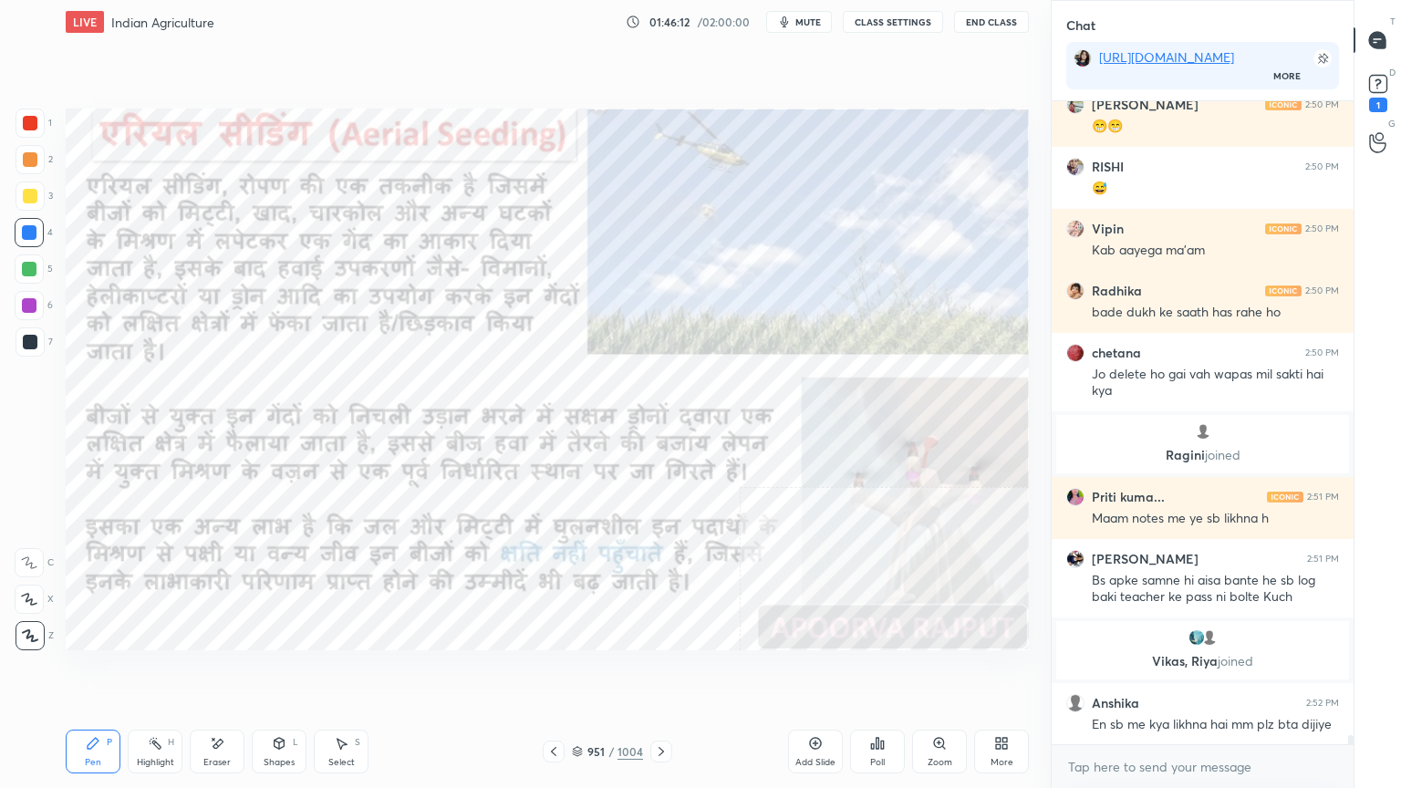
drag, startPoint x: 584, startPoint y: 754, endPoint x: 613, endPoint y: 726, distance: 40.0
click at [586, 672] on div "951 / 1004" at bounding box center [607, 751] width 71 height 16
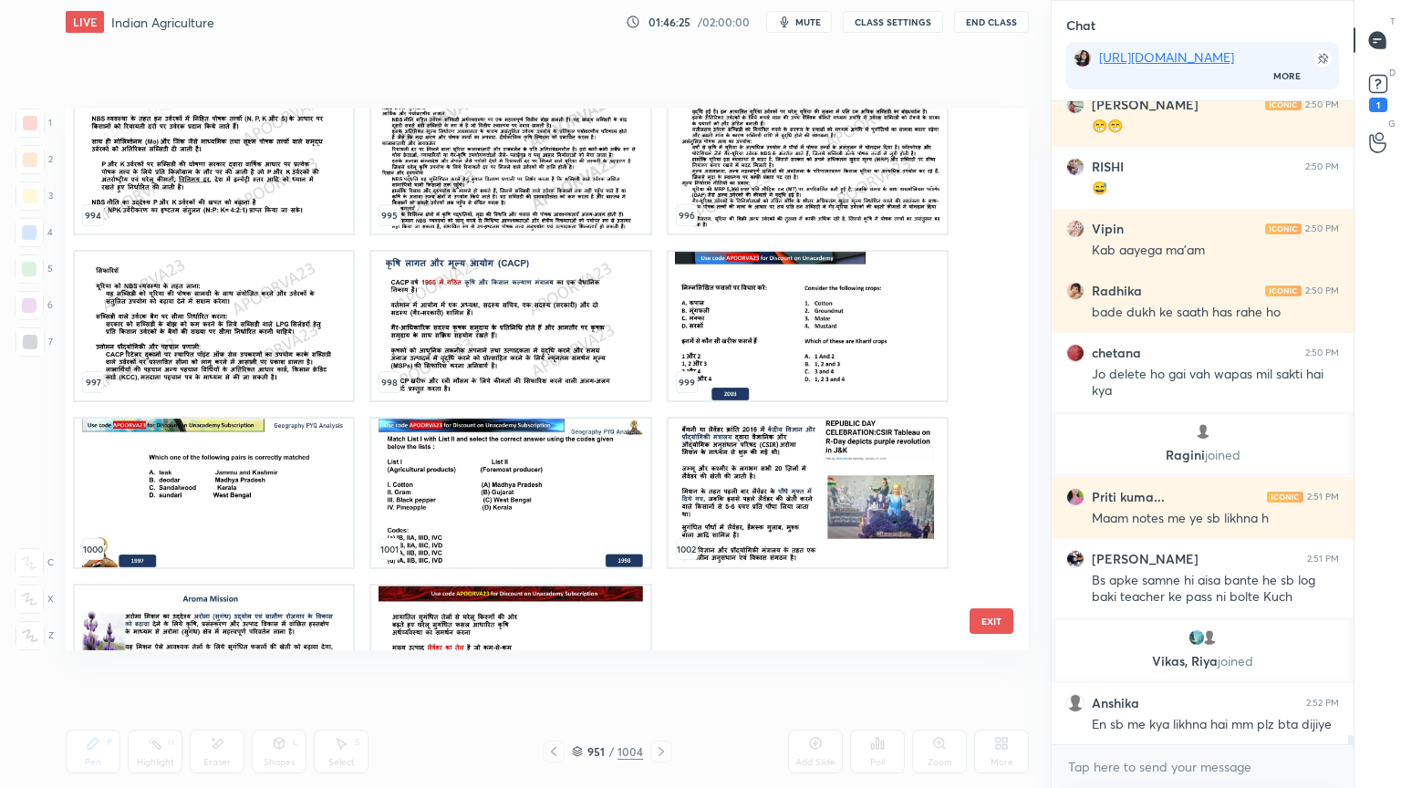
scroll to position [55382, 0]
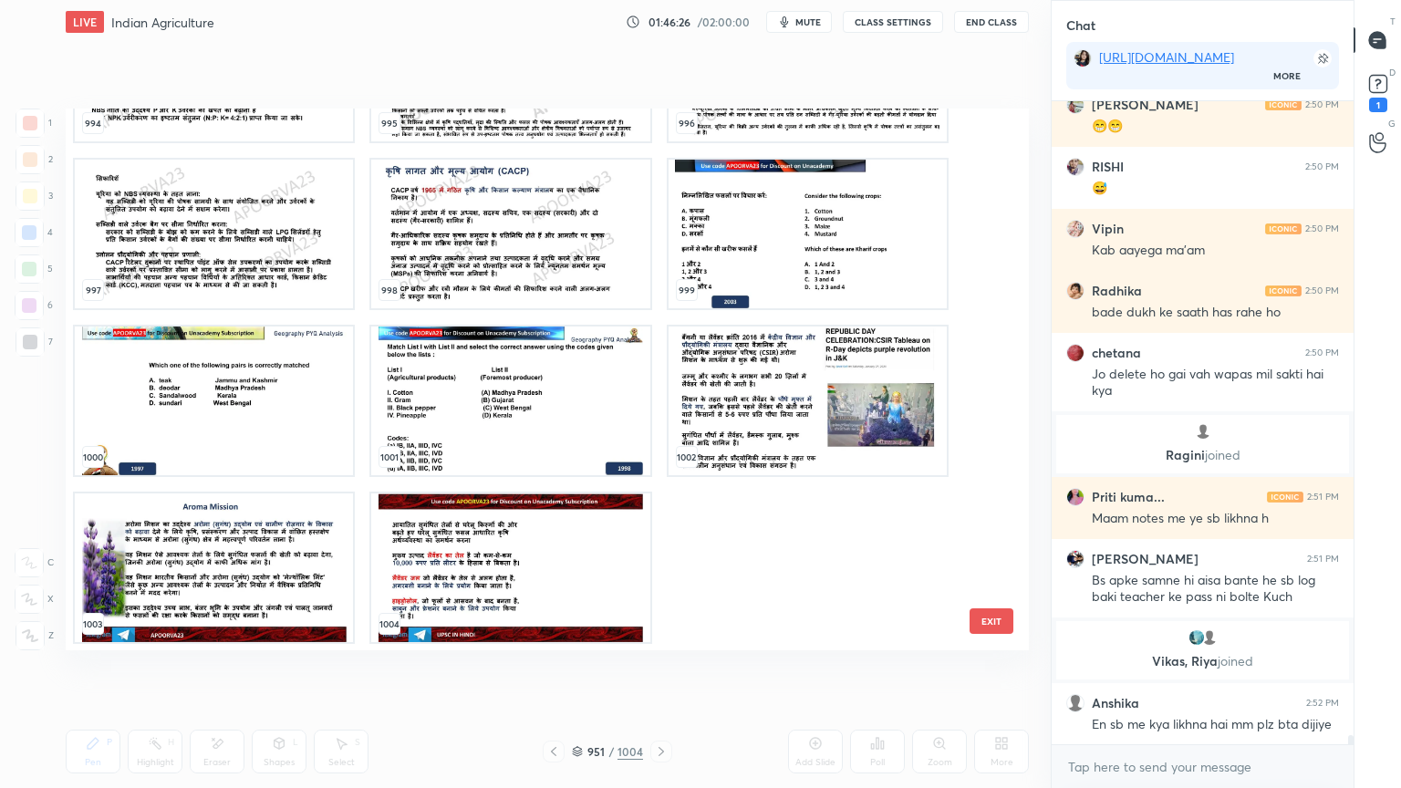
click at [806, 440] on img "grid" at bounding box center [808, 401] width 278 height 149
click at [806, 439] on img "grid" at bounding box center [808, 401] width 278 height 149
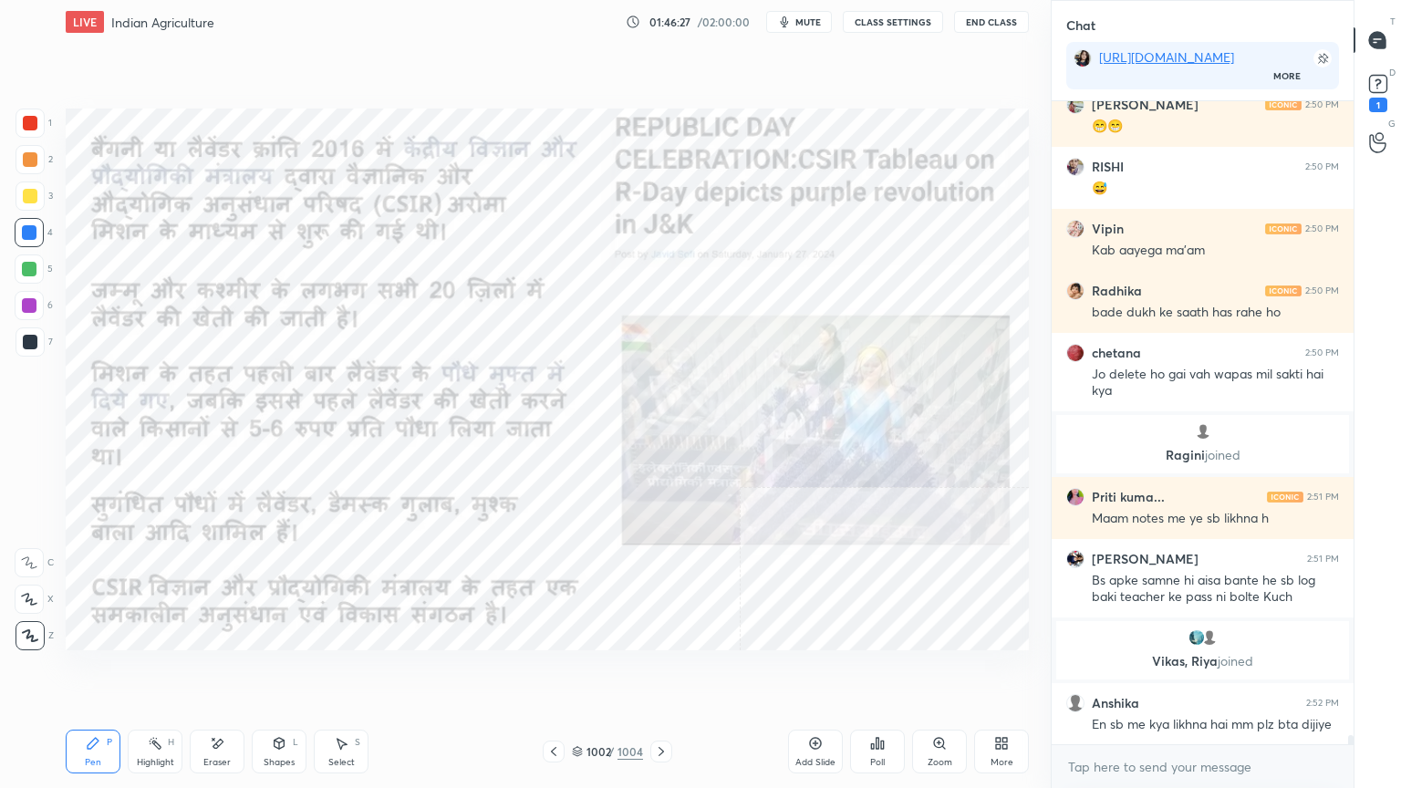
click at [806, 438] on img "grid" at bounding box center [808, 401] width 278 height 149
click at [555, 672] on icon at bounding box center [553, 751] width 15 height 15
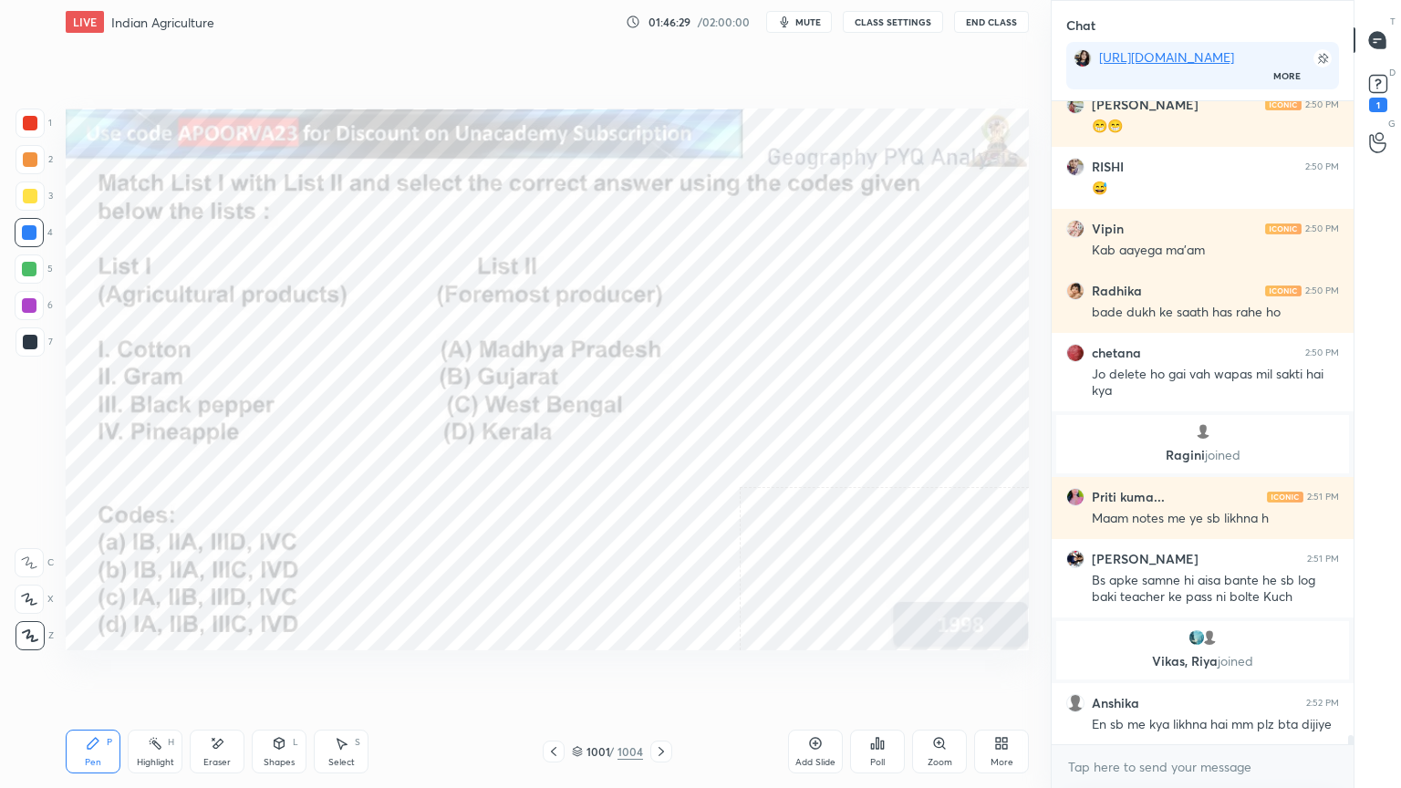
click at [655, 672] on icon at bounding box center [661, 751] width 15 height 15
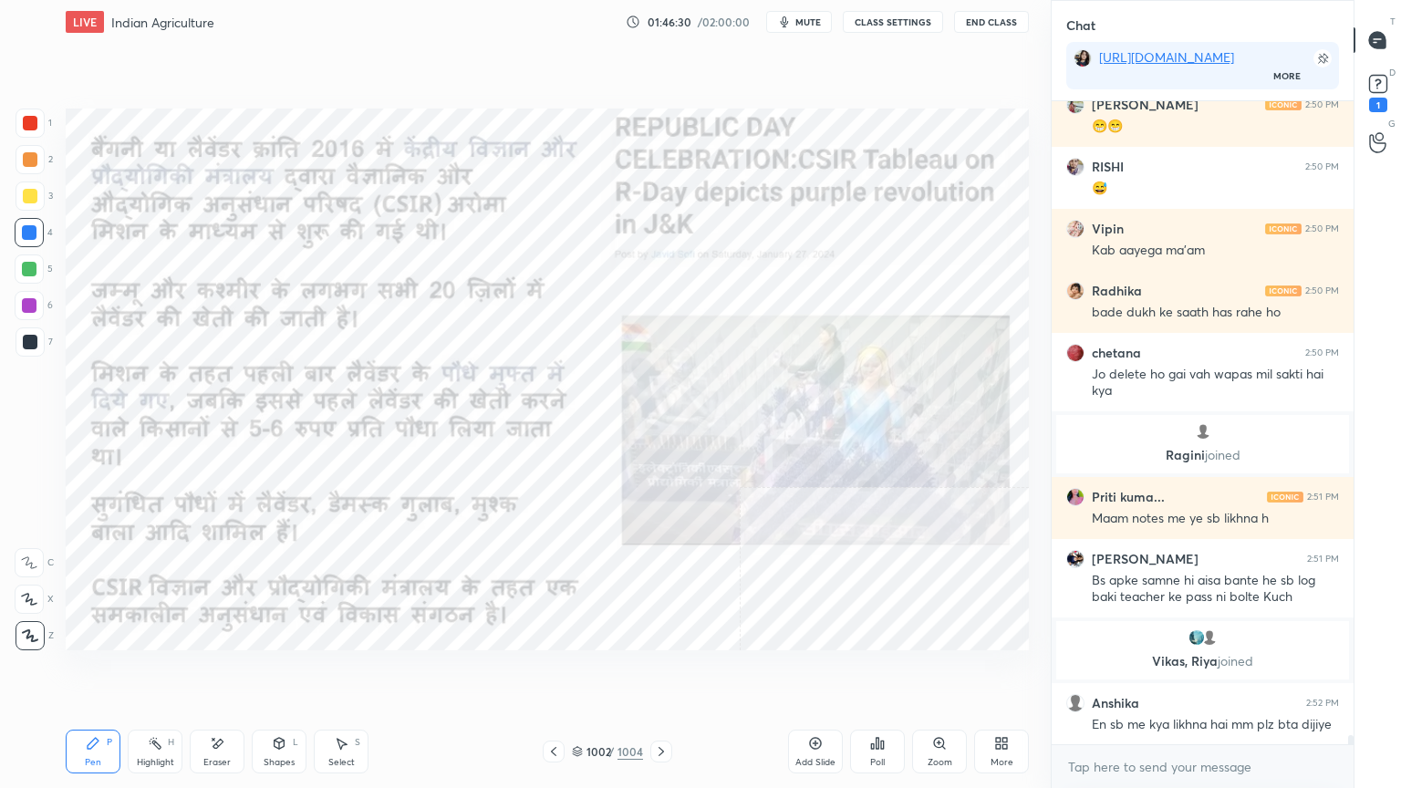
click at [985, 672] on div "More" at bounding box center [1001, 752] width 55 height 44
click at [901, 620] on div "Slide theme" at bounding box center [898, 622] width 51 height 9
click at [888, 671] on div "Dark Blank" at bounding box center [899, 674] width 46 height 9
click at [791, 672] on div at bounding box center [700, 394] width 1401 height 788
click at [817, 672] on div "Add Slide" at bounding box center [815, 762] width 40 height 9
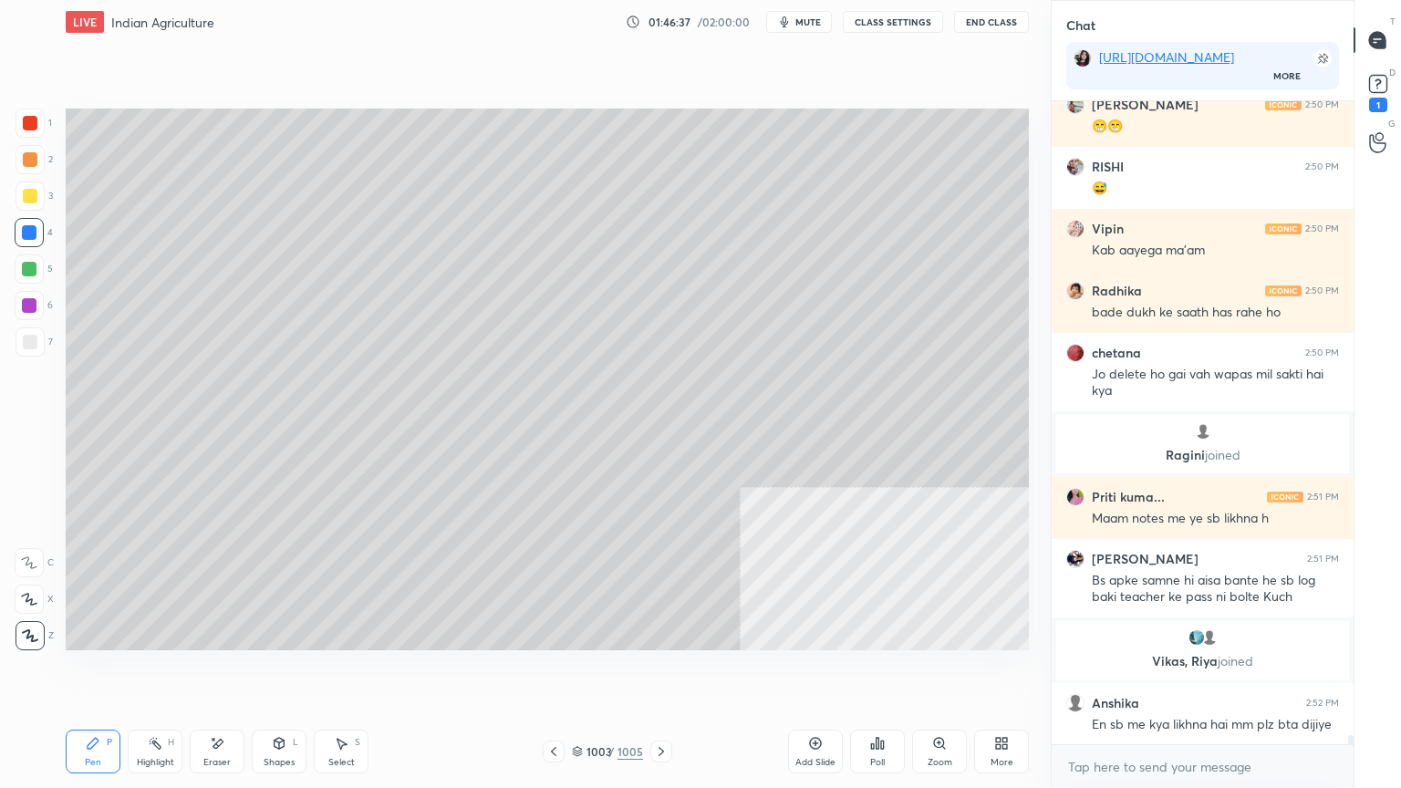
click at [34, 196] on div at bounding box center [30, 196] width 15 height 15
drag, startPoint x: 33, startPoint y: 197, endPoint x: 62, endPoint y: 192, distance: 29.5
click at [36, 198] on div at bounding box center [30, 196] width 15 height 15
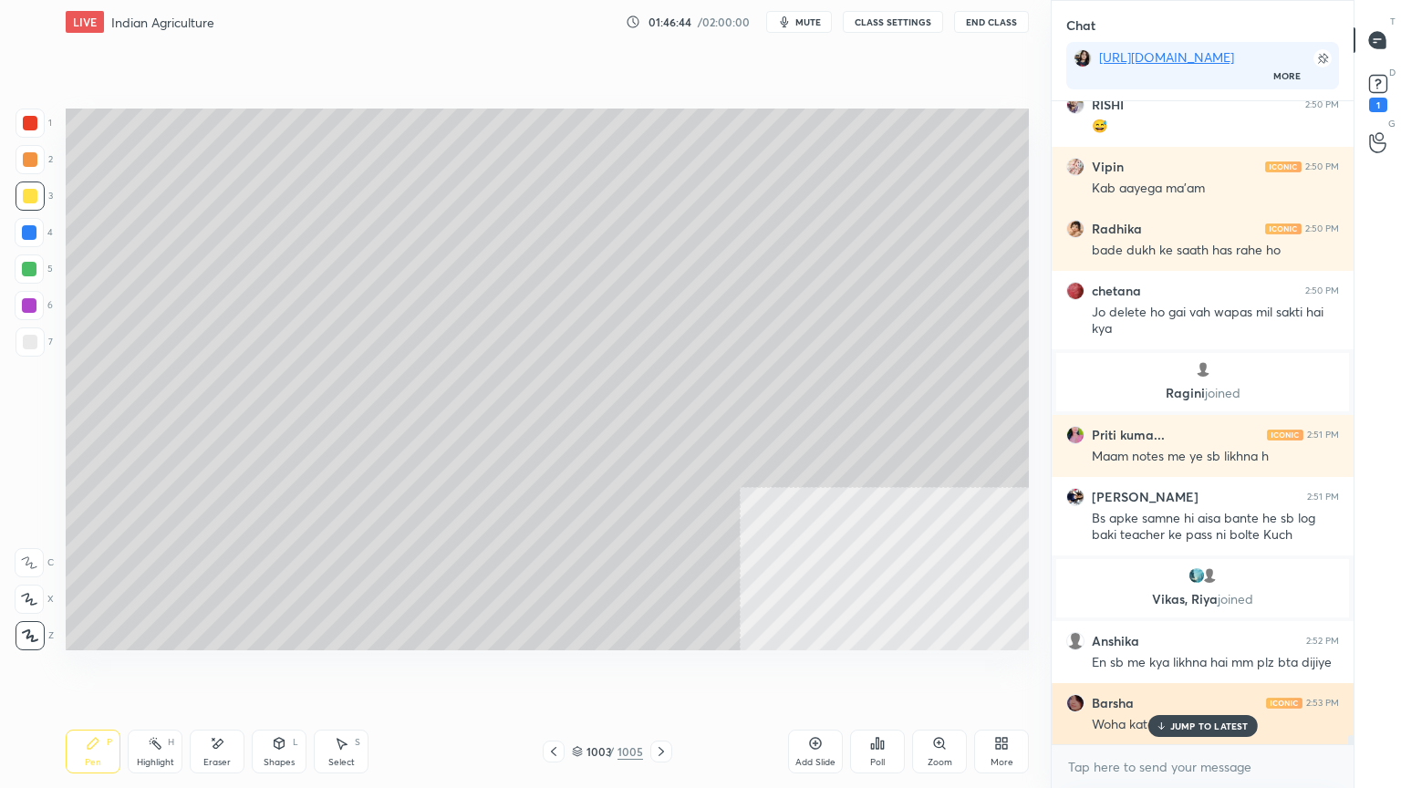
click at [1206, 672] on p "JUMP TO LATEST" at bounding box center [1209, 726] width 78 height 11
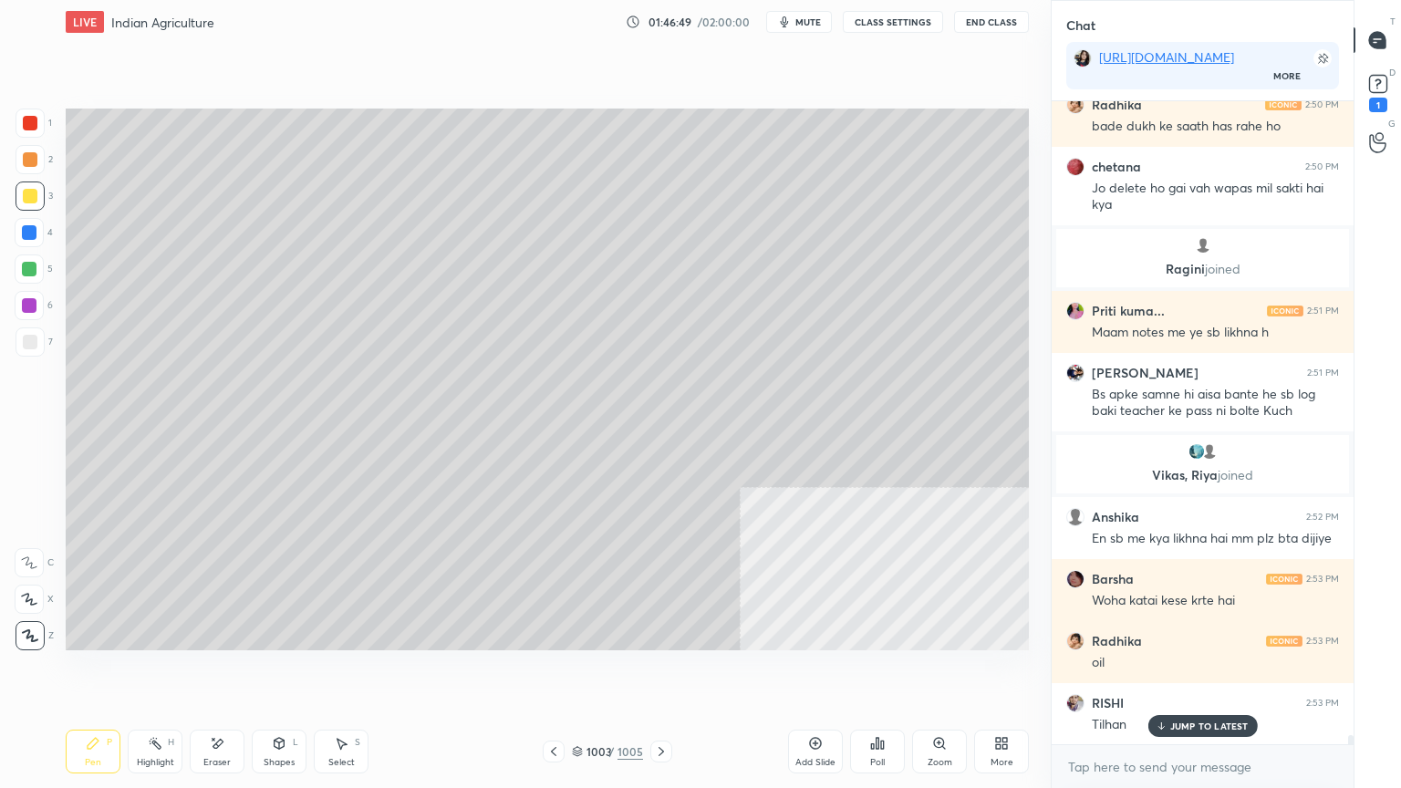
scroll to position [44784, 0]
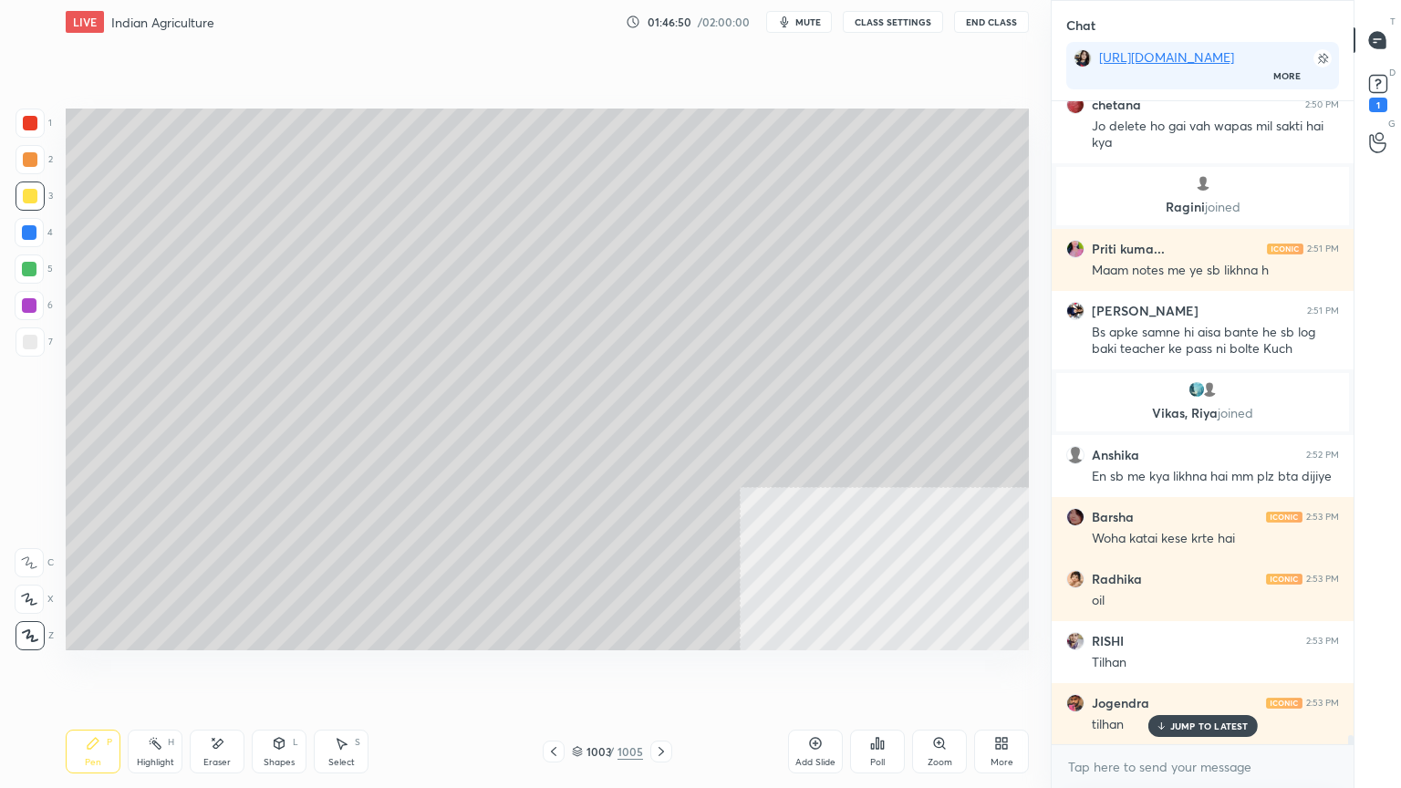
click at [34, 276] on div at bounding box center [29, 269] width 29 height 29
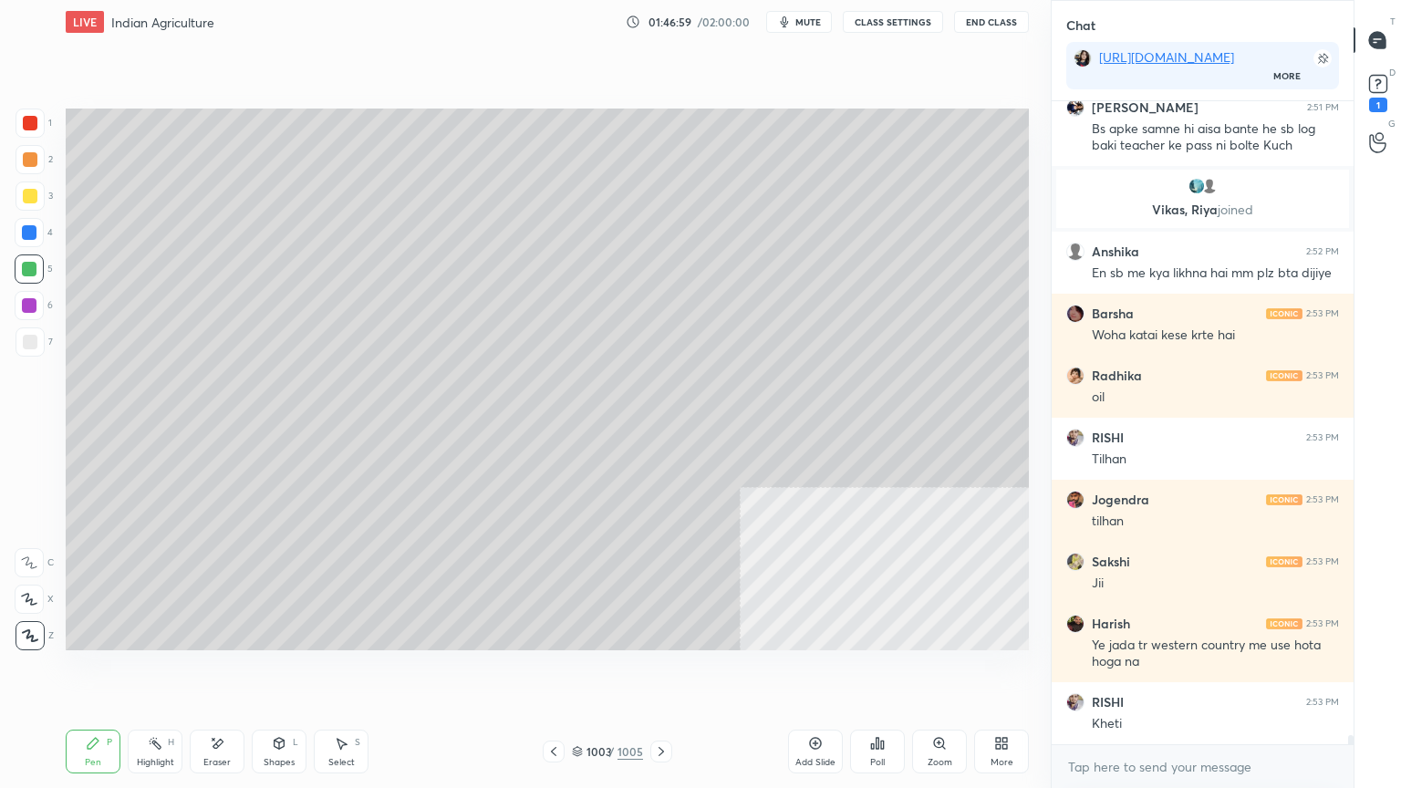
scroll to position [45049, 0]
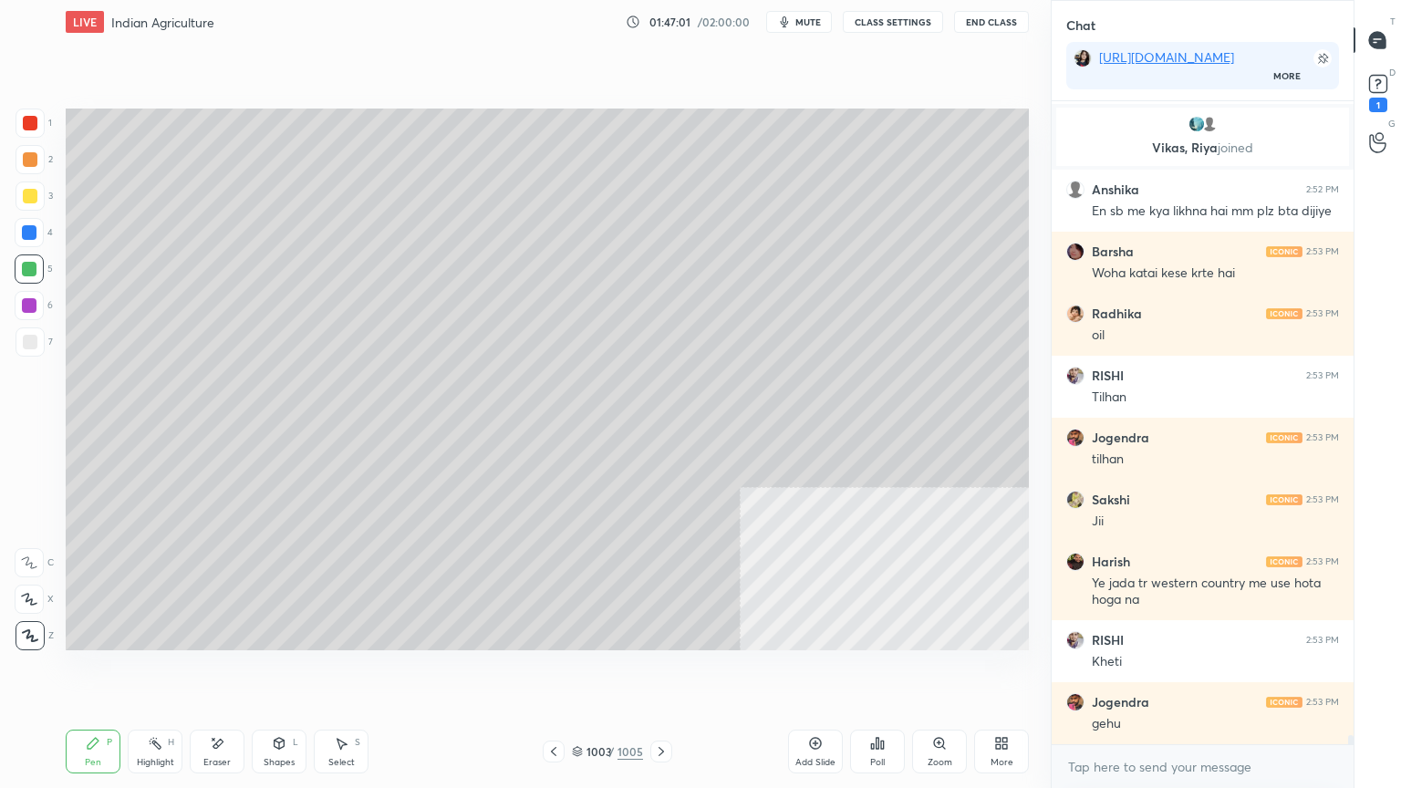
click at [31, 310] on div at bounding box center [29, 305] width 15 height 15
click at [27, 235] on div at bounding box center [29, 232] width 15 height 15
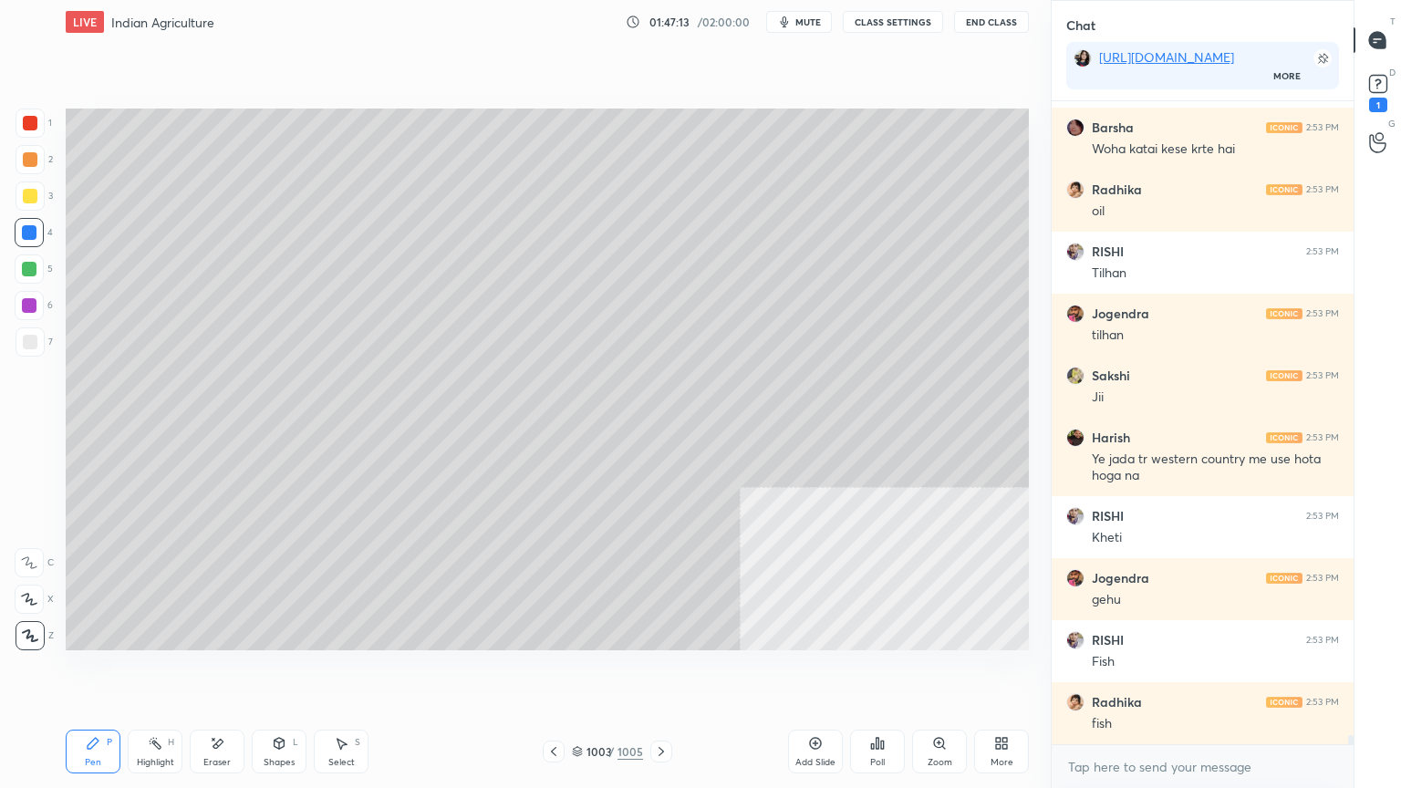
click at [23, 348] on div at bounding box center [30, 342] width 15 height 15
click at [30, 347] on div at bounding box center [30, 342] width 15 height 15
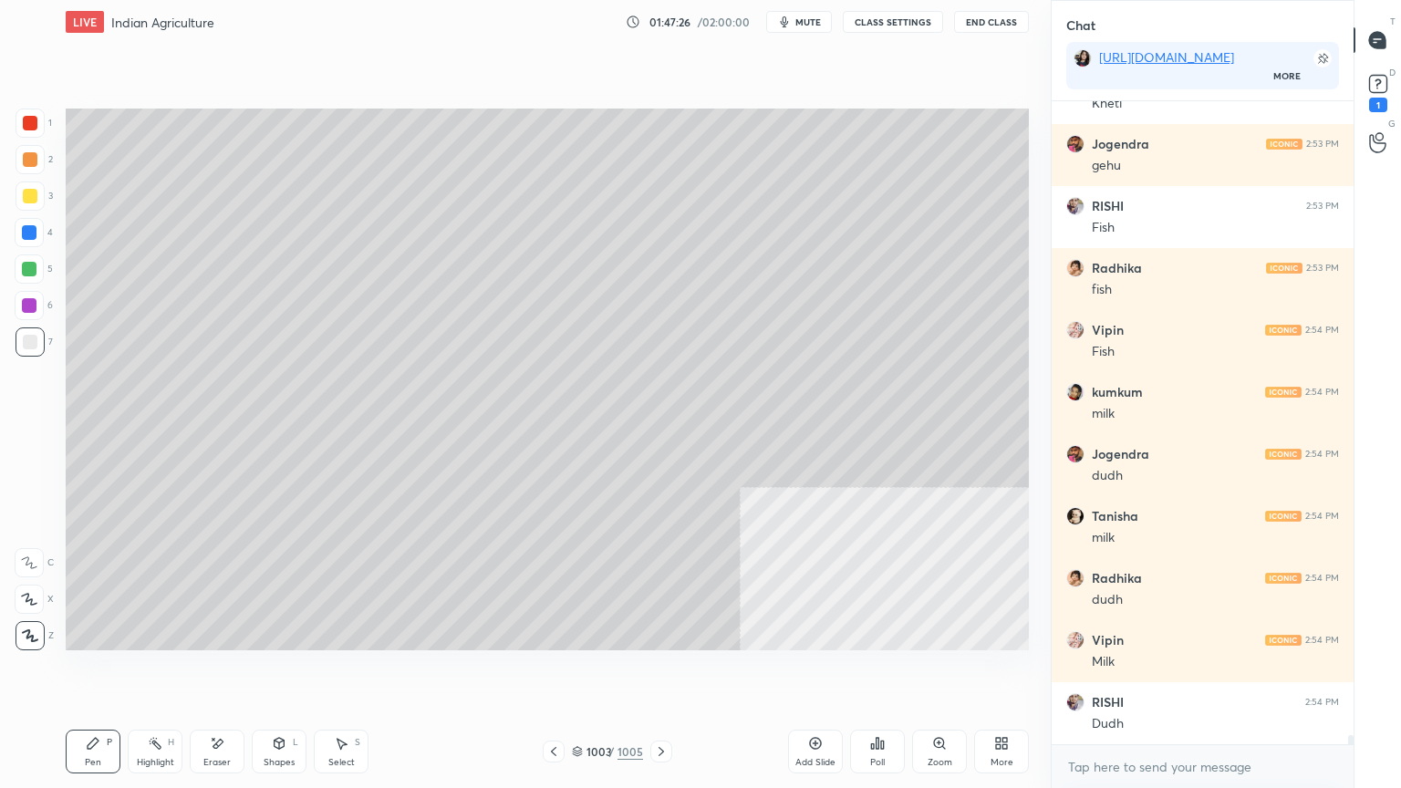
scroll to position [45670, 0]
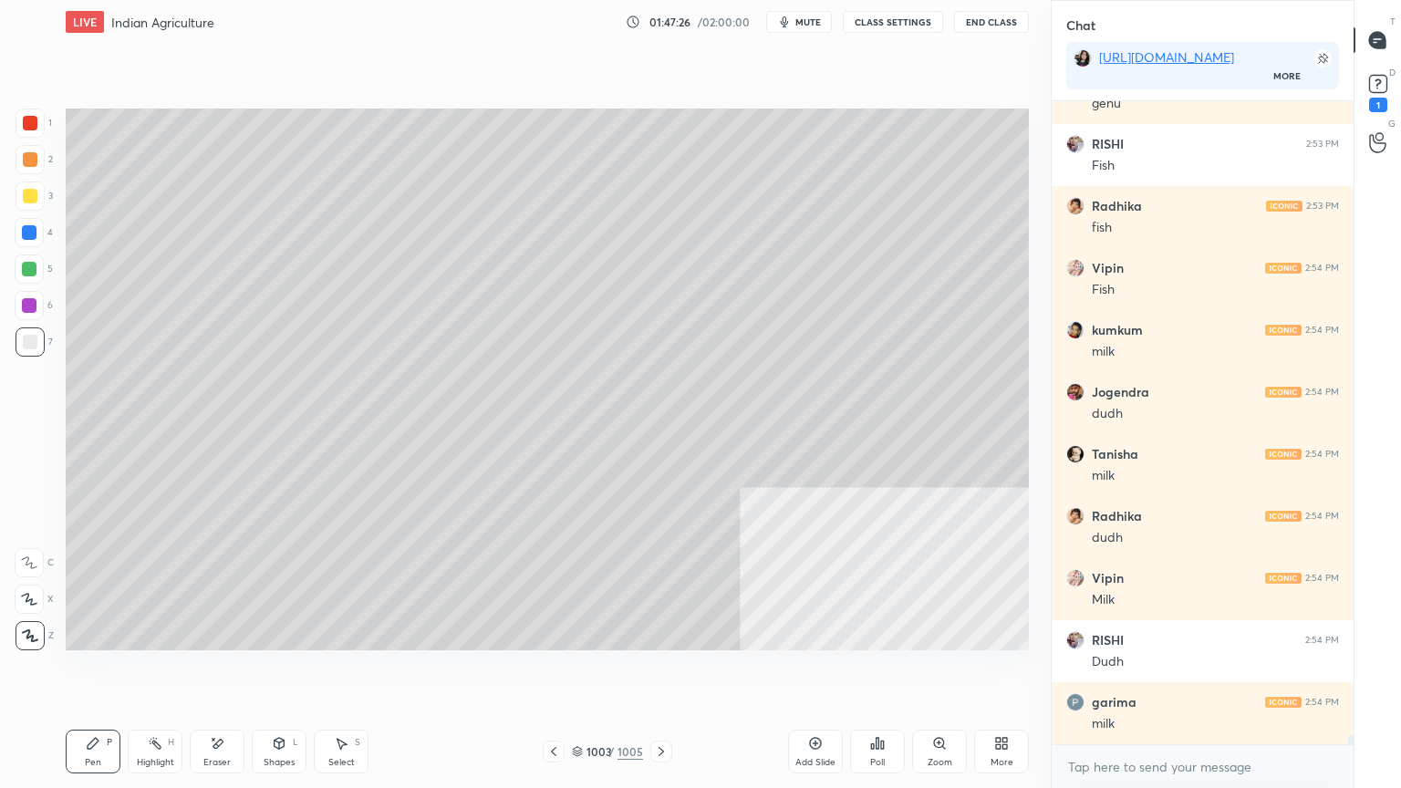
drag, startPoint x: 36, startPoint y: 298, endPoint x: 57, endPoint y: 283, distance: 26.1
click at [36, 299] on div at bounding box center [29, 305] width 29 height 29
click at [31, 234] on div at bounding box center [29, 232] width 15 height 15
click at [33, 223] on div at bounding box center [29, 232] width 29 height 29
drag, startPoint x: 337, startPoint y: 752, endPoint x: 345, endPoint y: 731, distance: 22.5
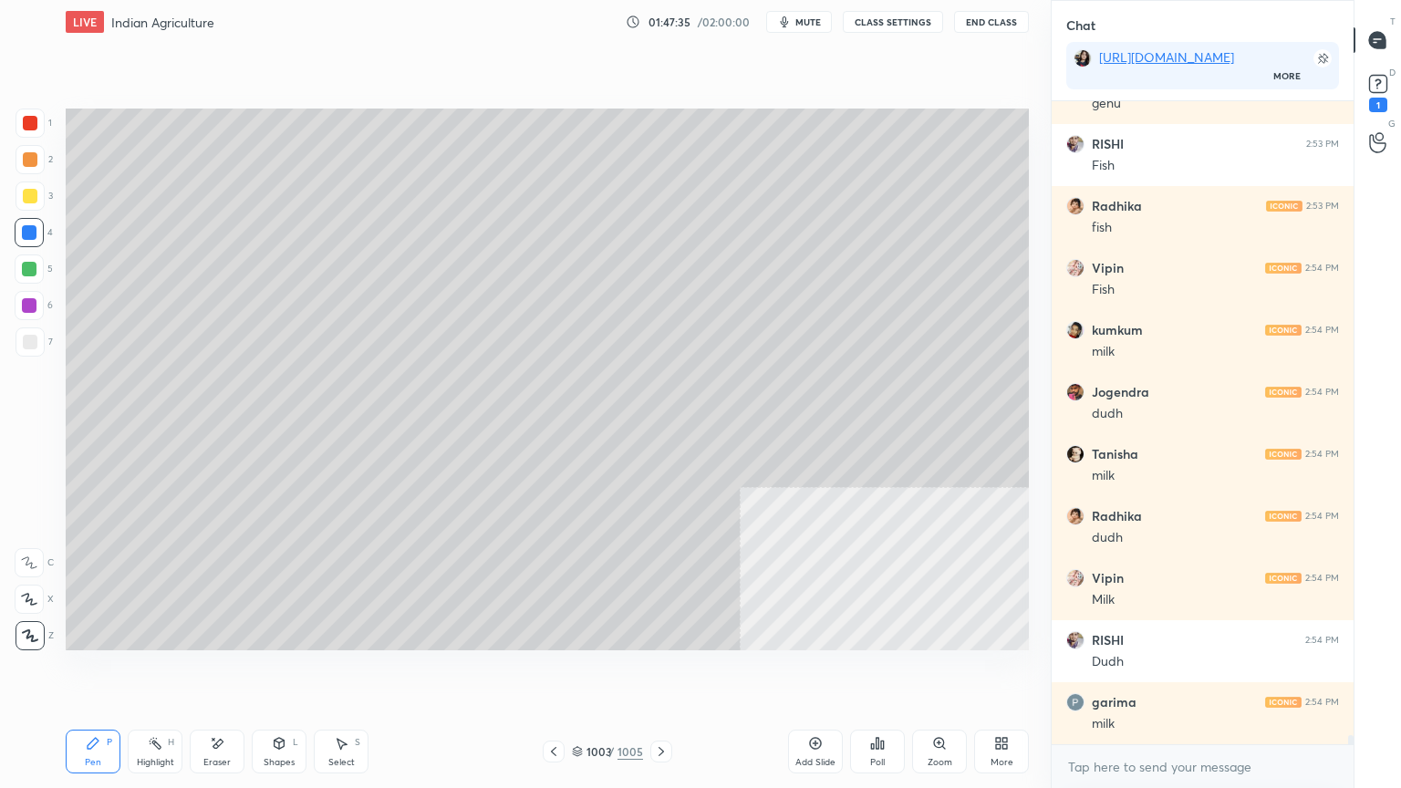
click at [338, 672] on div "Select S" at bounding box center [341, 752] width 55 height 44
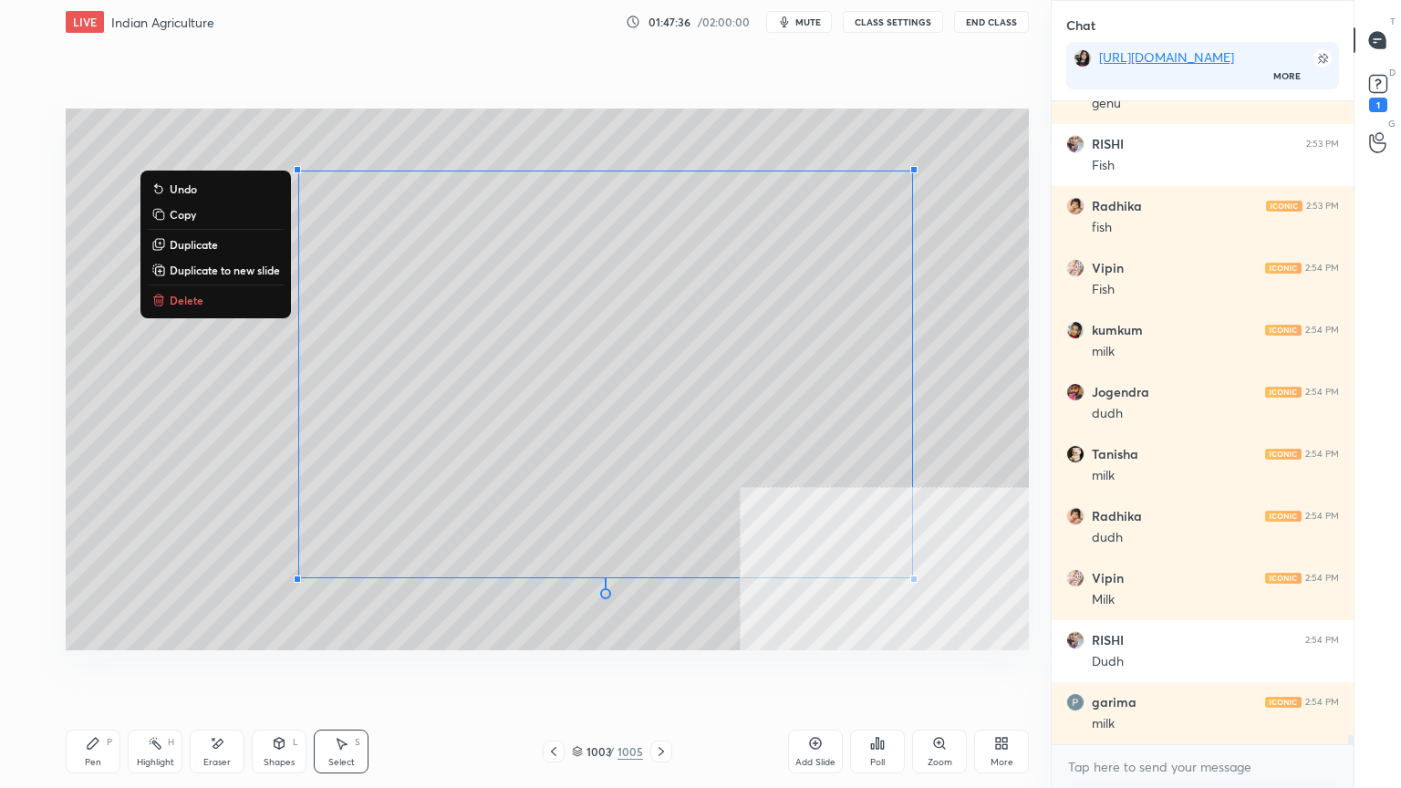
drag, startPoint x: 254, startPoint y: 158, endPoint x: 912, endPoint y: 526, distance: 754.7
click at [1024, 599] on div "0 ° Undo Copy Duplicate Duplicate to new slide Delete" at bounding box center [547, 380] width 963 height 542
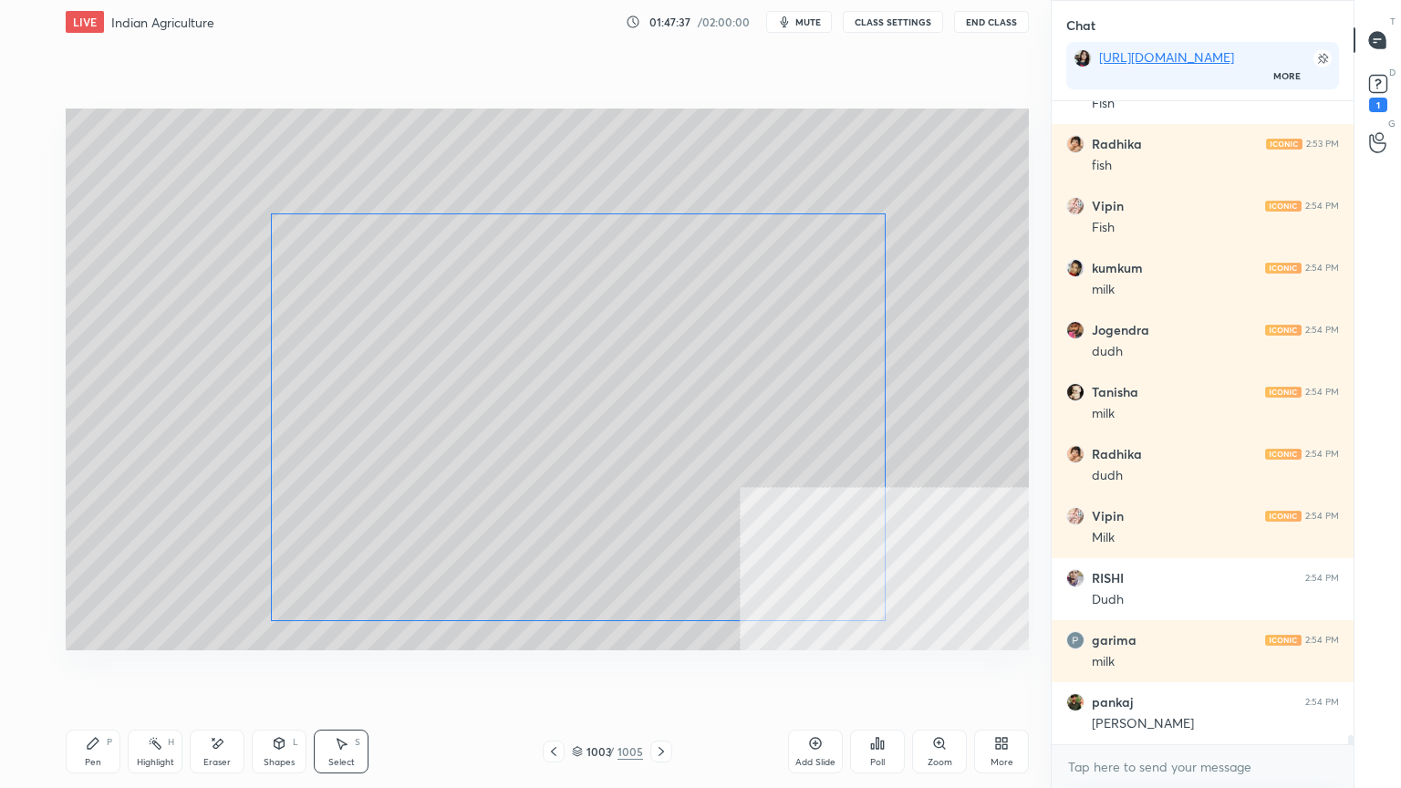
drag, startPoint x: 752, startPoint y: 414, endPoint x: 649, endPoint y: 491, distance: 128.4
click at [726, 458] on div "0 ° Undo Copy Duplicate Duplicate to new slide Delete" at bounding box center [547, 380] width 963 height 542
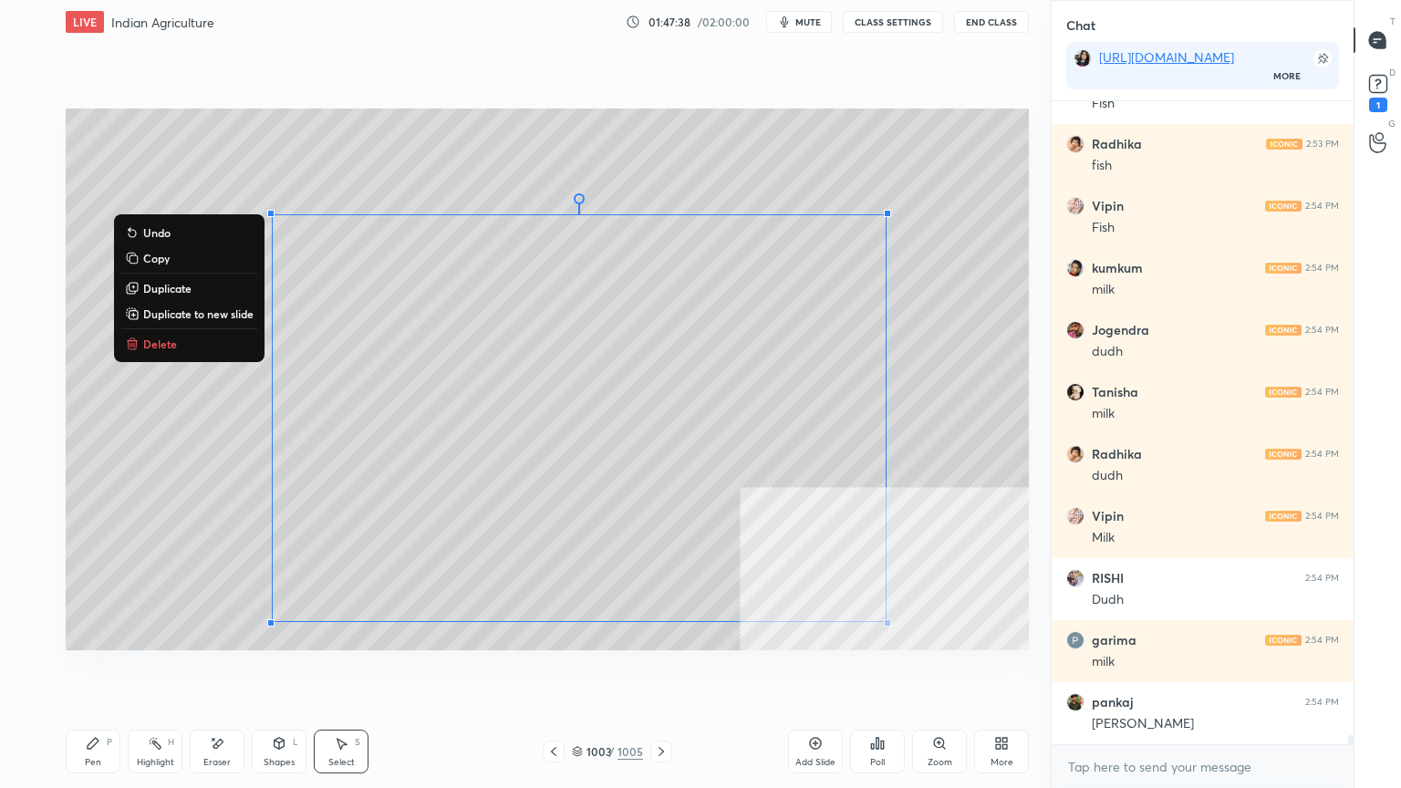
click at [85, 672] on div "Pen" at bounding box center [93, 762] width 16 height 9
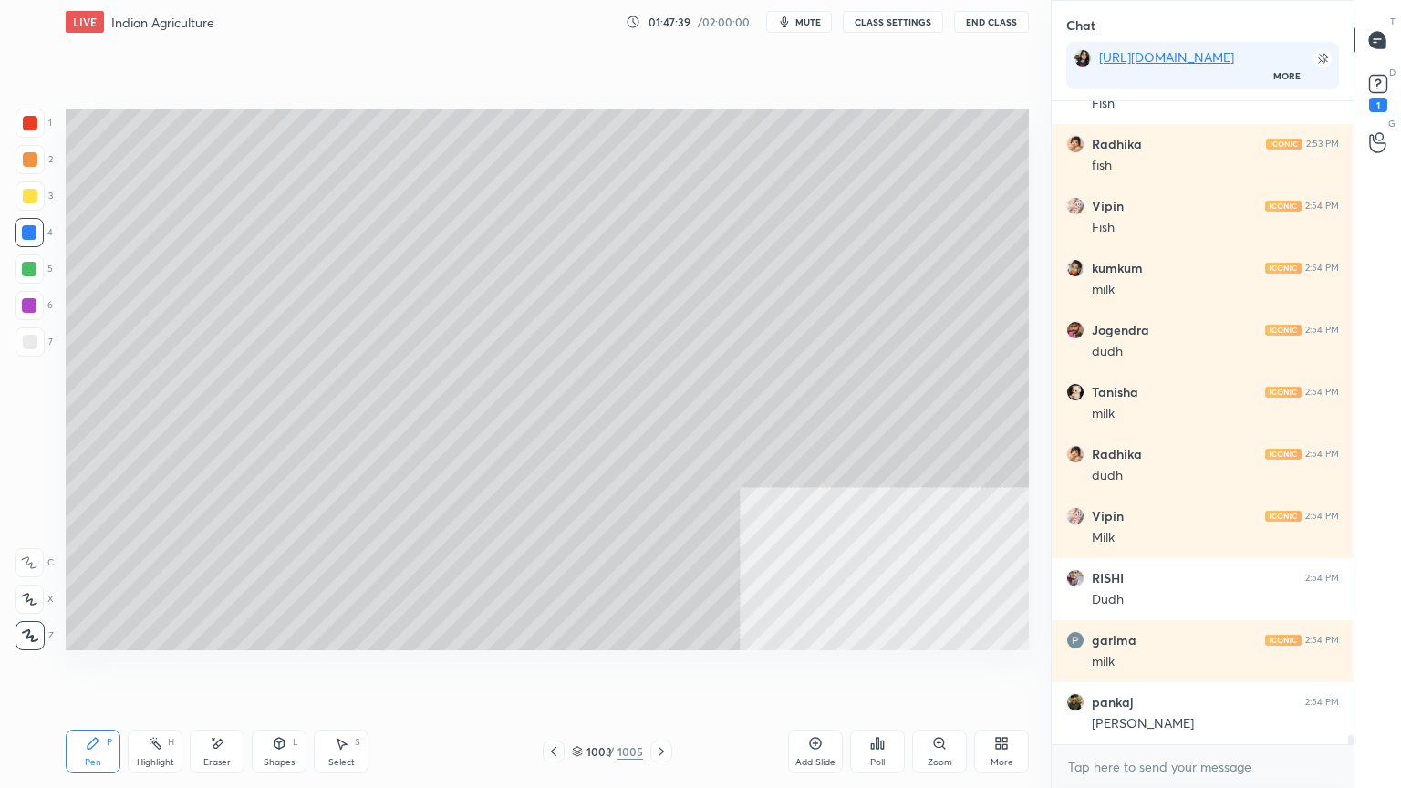
click at [33, 267] on div at bounding box center [29, 269] width 15 height 15
click at [36, 126] on div at bounding box center [30, 123] width 15 height 15
click at [32, 335] on div at bounding box center [30, 342] width 15 height 15
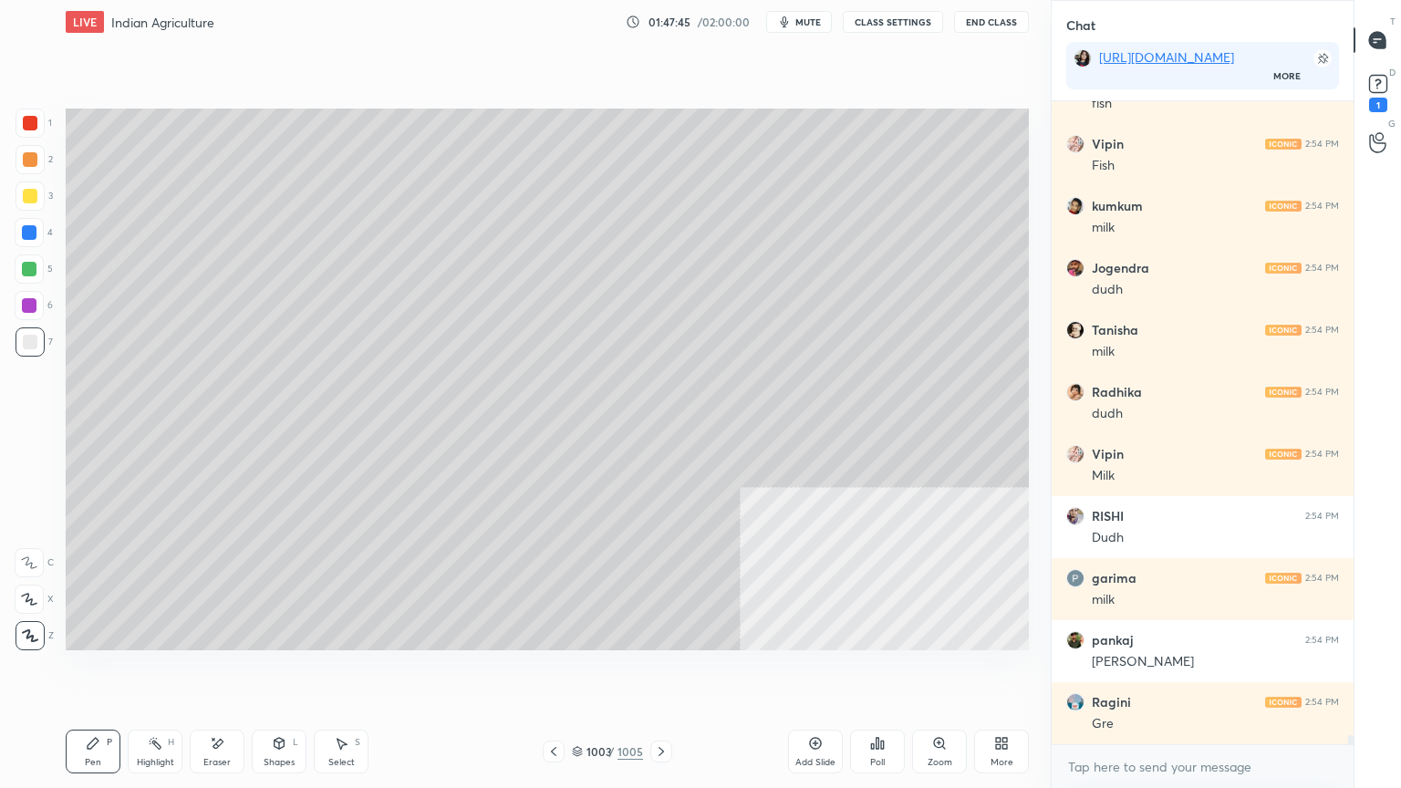
scroll to position [45856, 0]
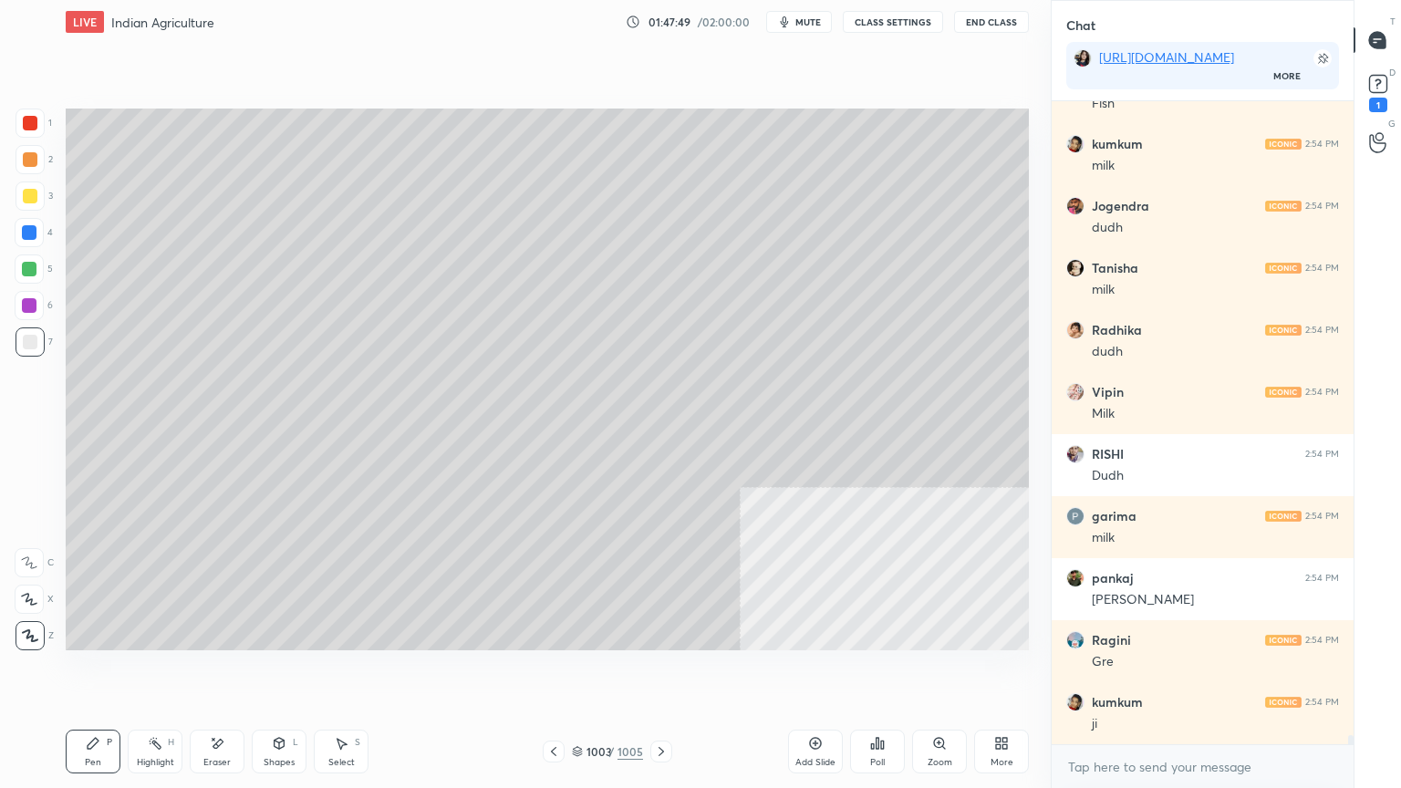
click at [345, 672] on div "Select S" at bounding box center [341, 752] width 55 height 44
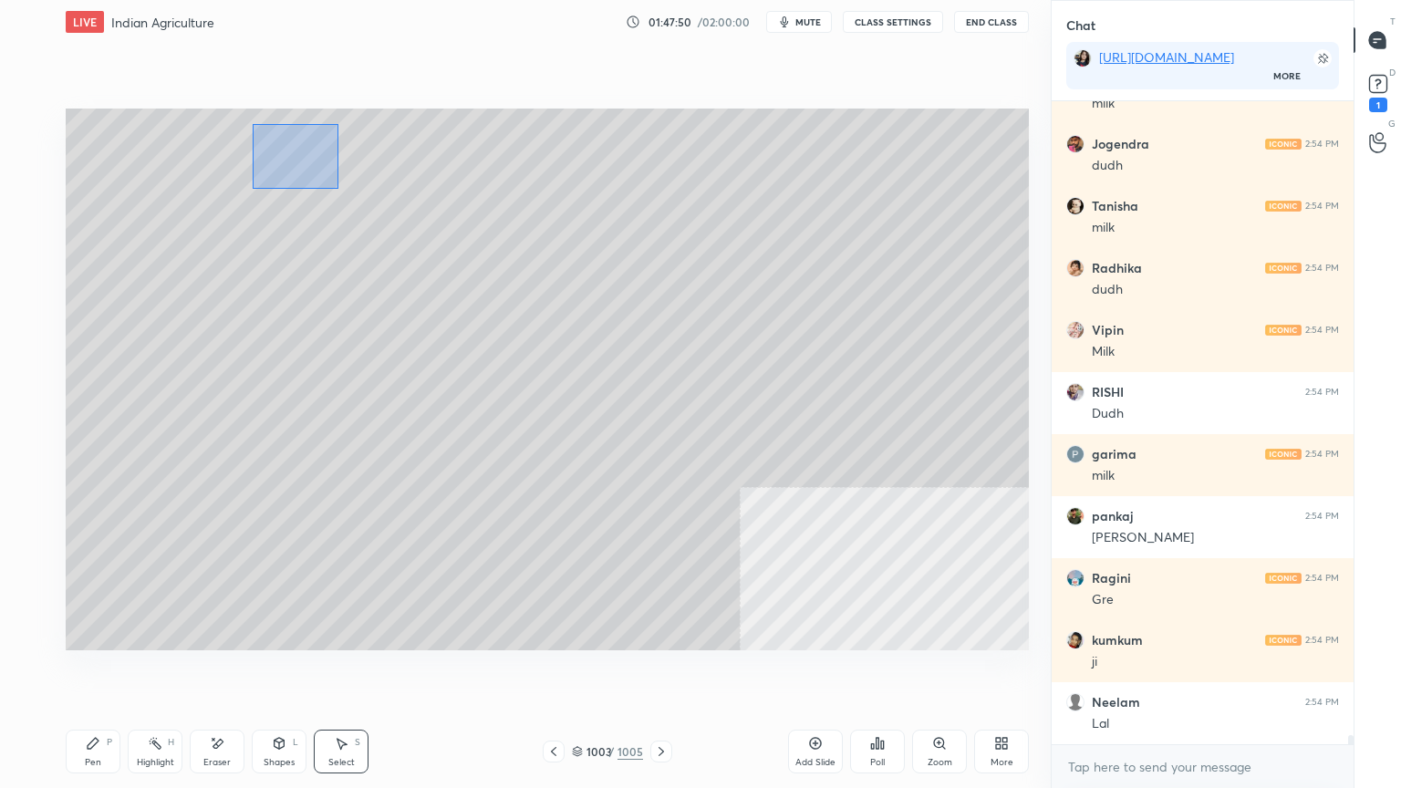
scroll to position [45980, 0]
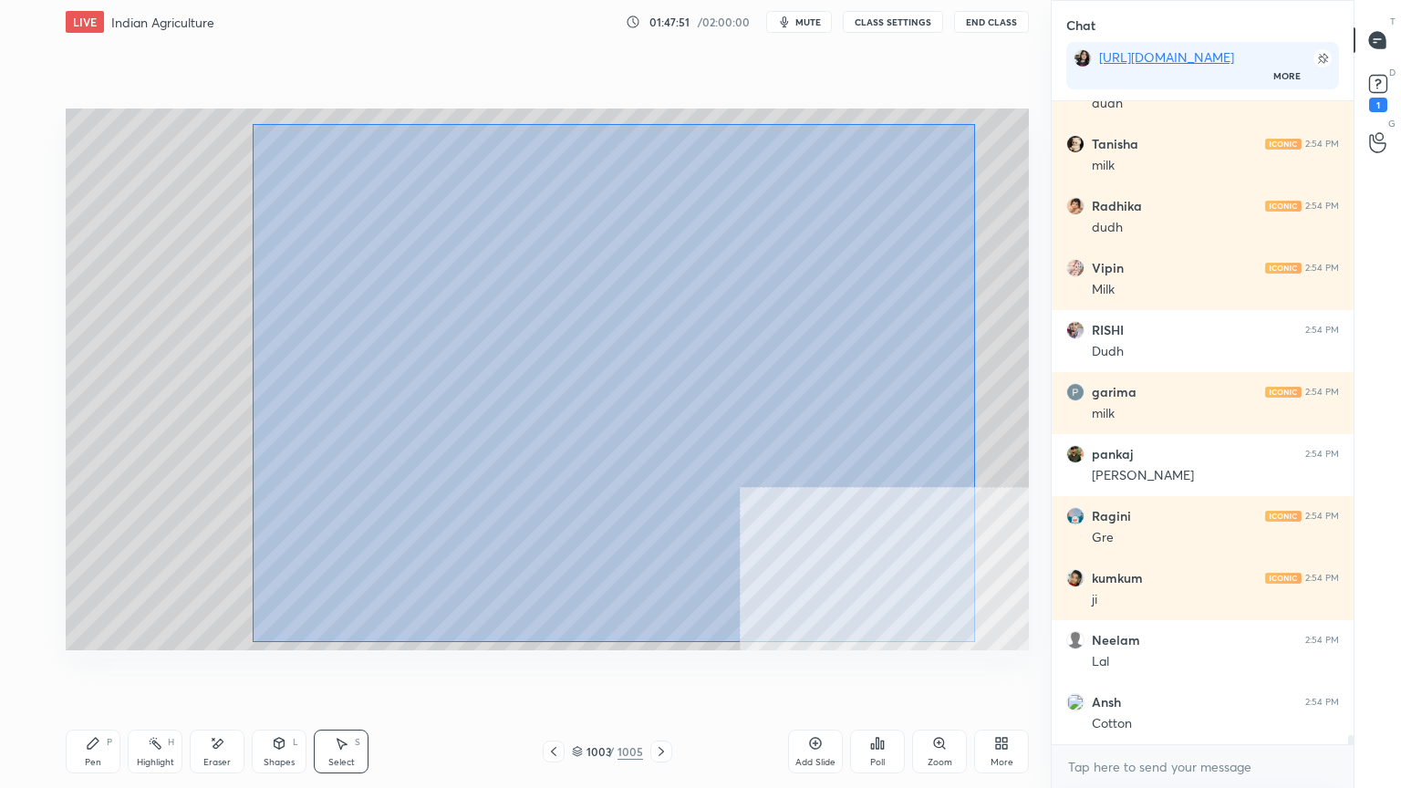
drag, startPoint x: 254, startPoint y: 124, endPoint x: 965, endPoint y: 629, distance: 872.2
click at [971, 639] on div "0 ° Undo Copy Duplicate Duplicate to new slide Delete" at bounding box center [547, 380] width 963 height 542
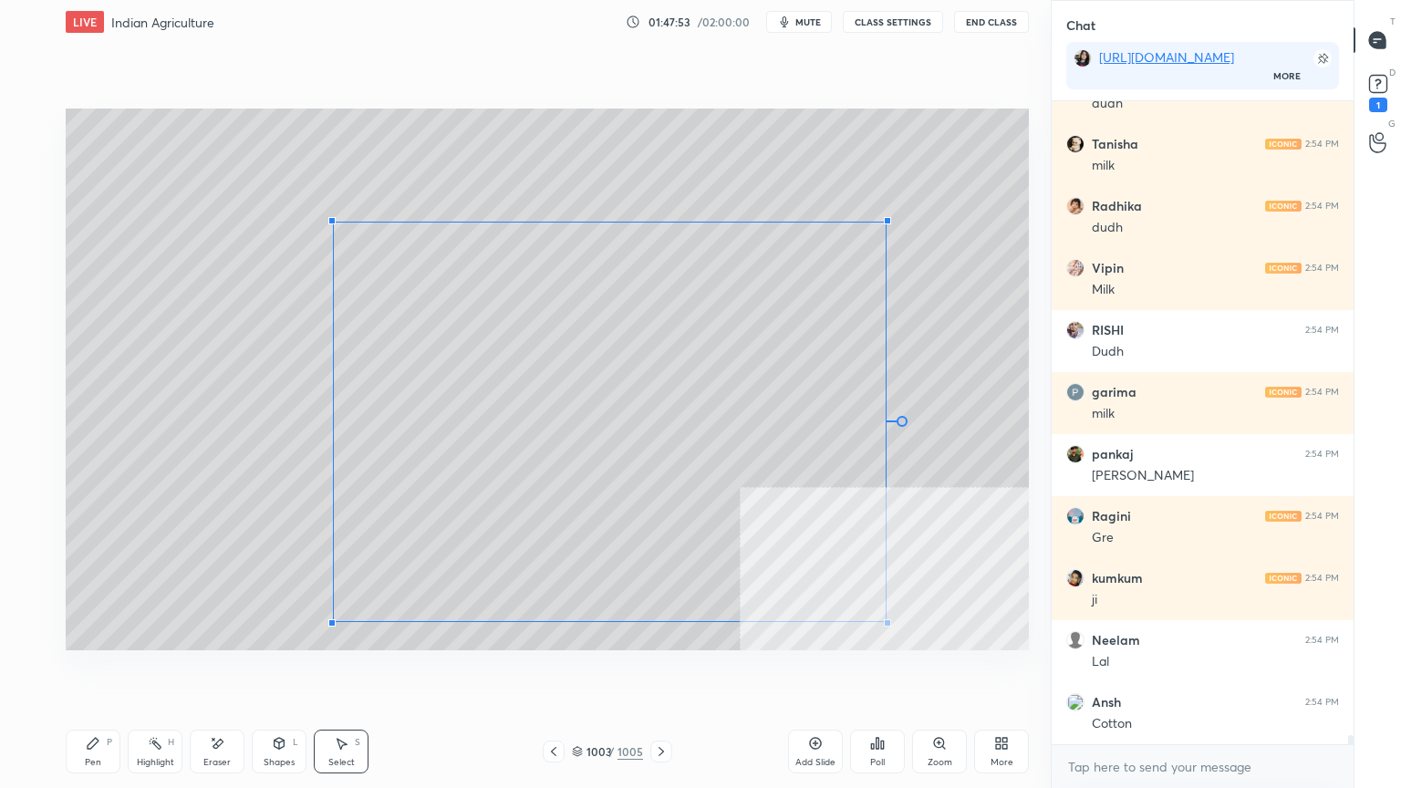
drag, startPoint x: 270, startPoint y: 124, endPoint x: 334, endPoint y: 223, distance: 117.4
click at [334, 223] on div at bounding box center [331, 220] width 7 height 7
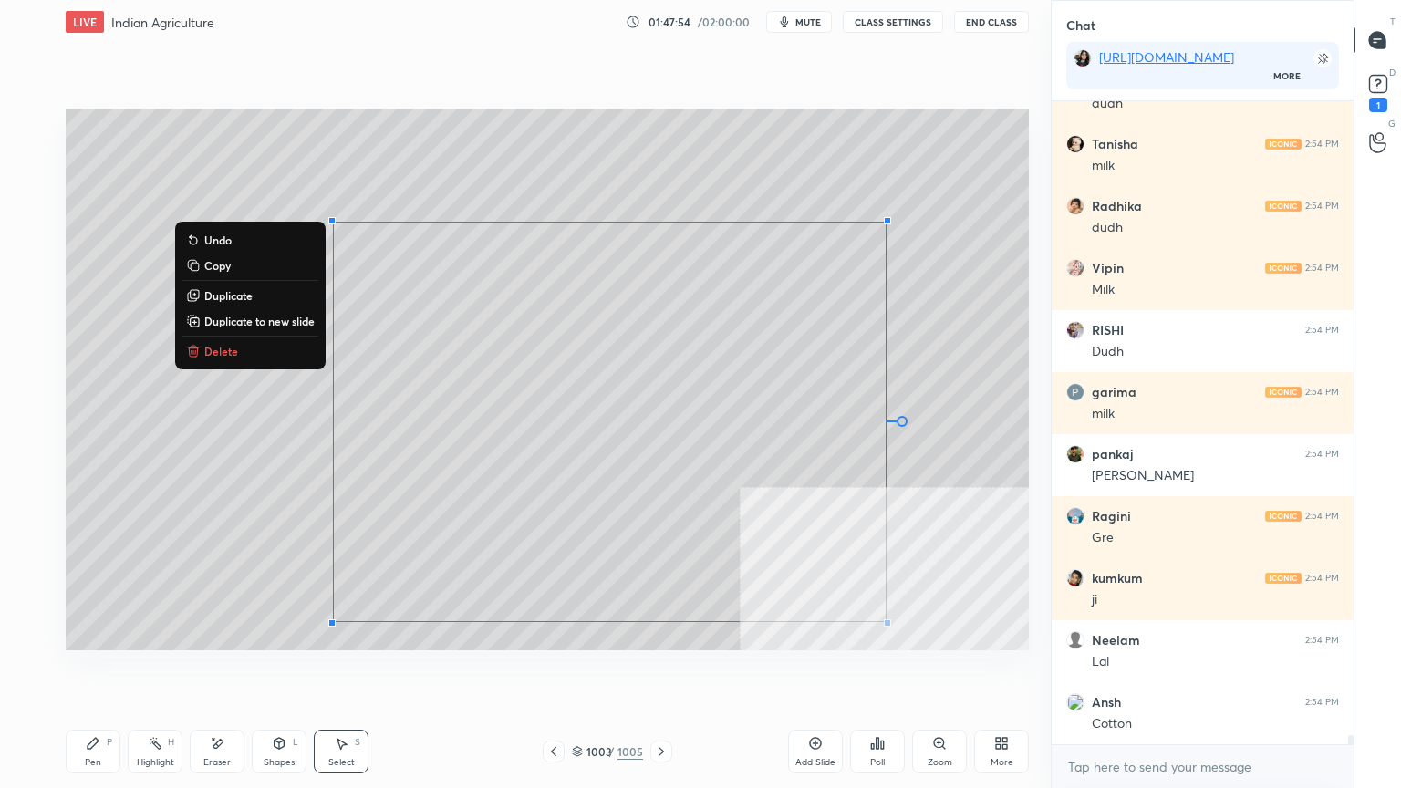
drag, startPoint x: 98, startPoint y: 750, endPoint x: 124, endPoint y: 695, distance: 60.8
click at [100, 672] on div "Pen P" at bounding box center [93, 752] width 55 height 44
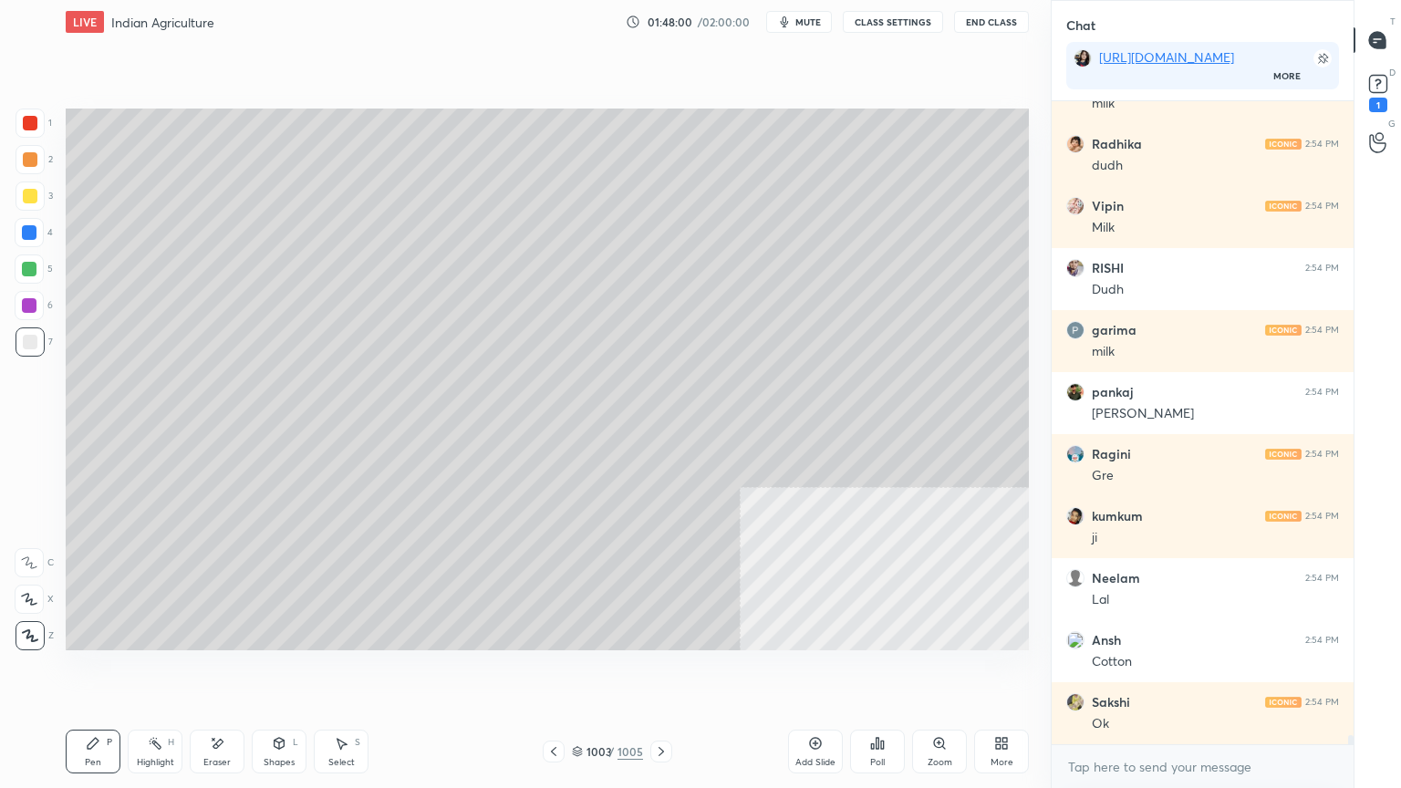
scroll to position [46104, 0]
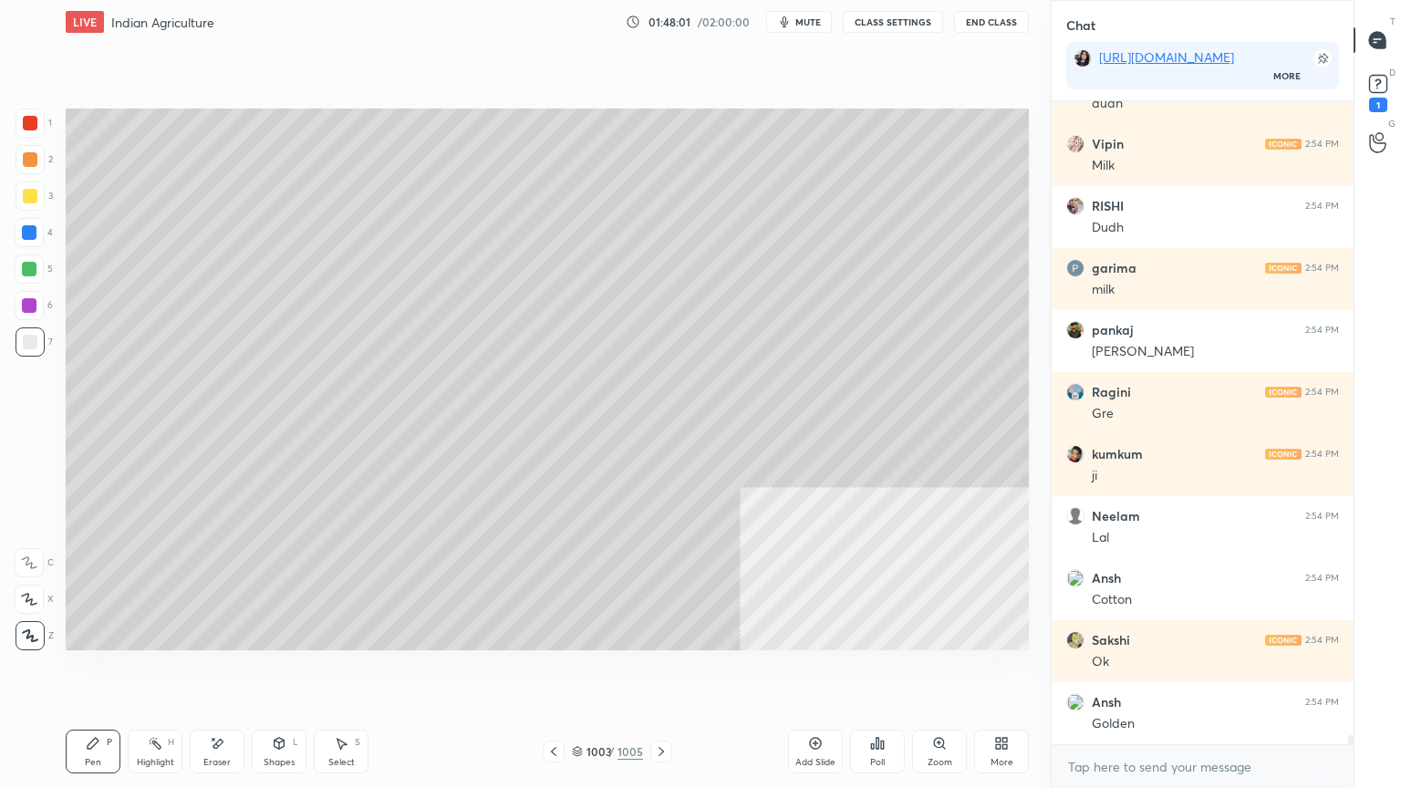
click at [555, 672] on icon at bounding box center [553, 751] width 15 height 15
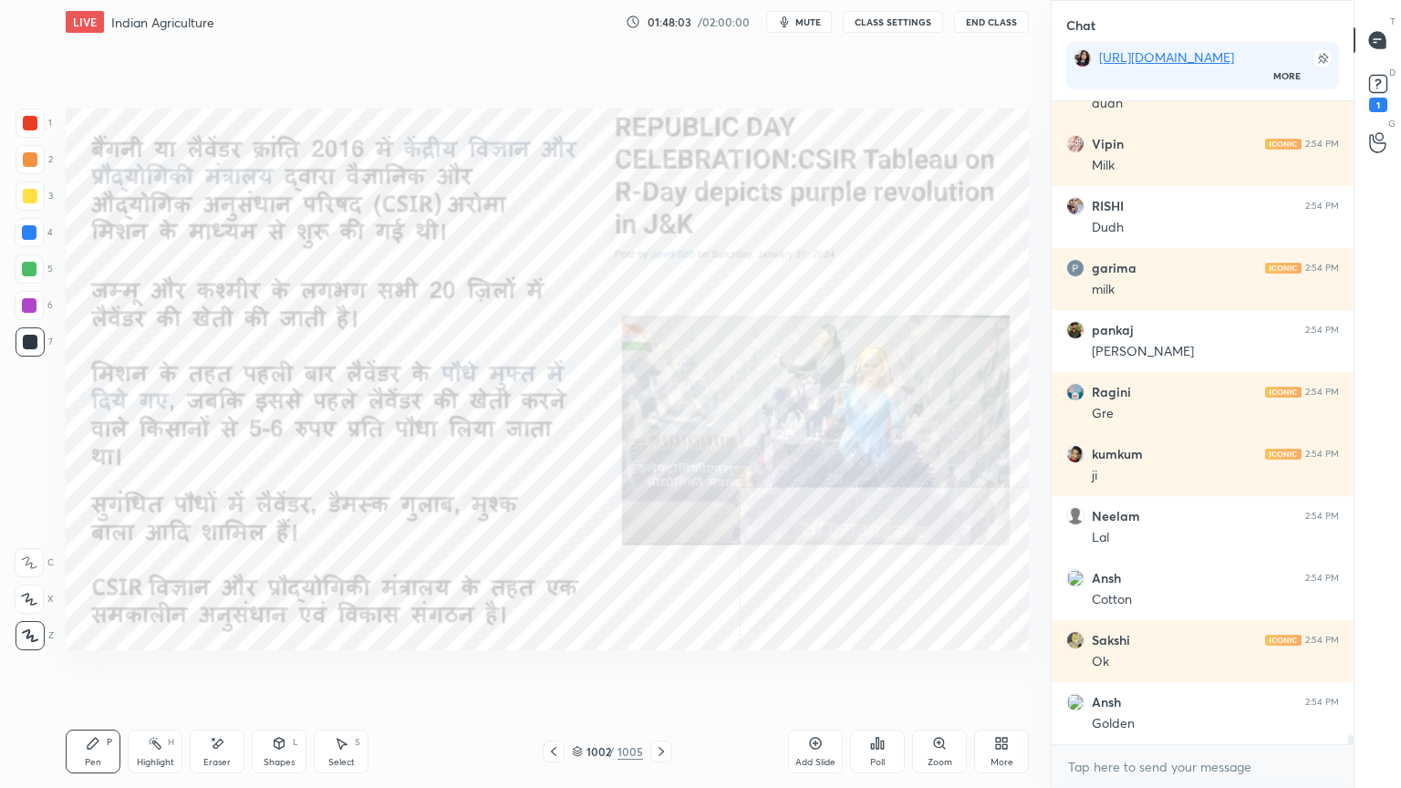
click at [37, 231] on div at bounding box center [29, 232] width 29 height 29
click at [36, 236] on div at bounding box center [29, 232] width 29 height 29
click at [660, 672] on icon at bounding box center [661, 751] width 15 height 15
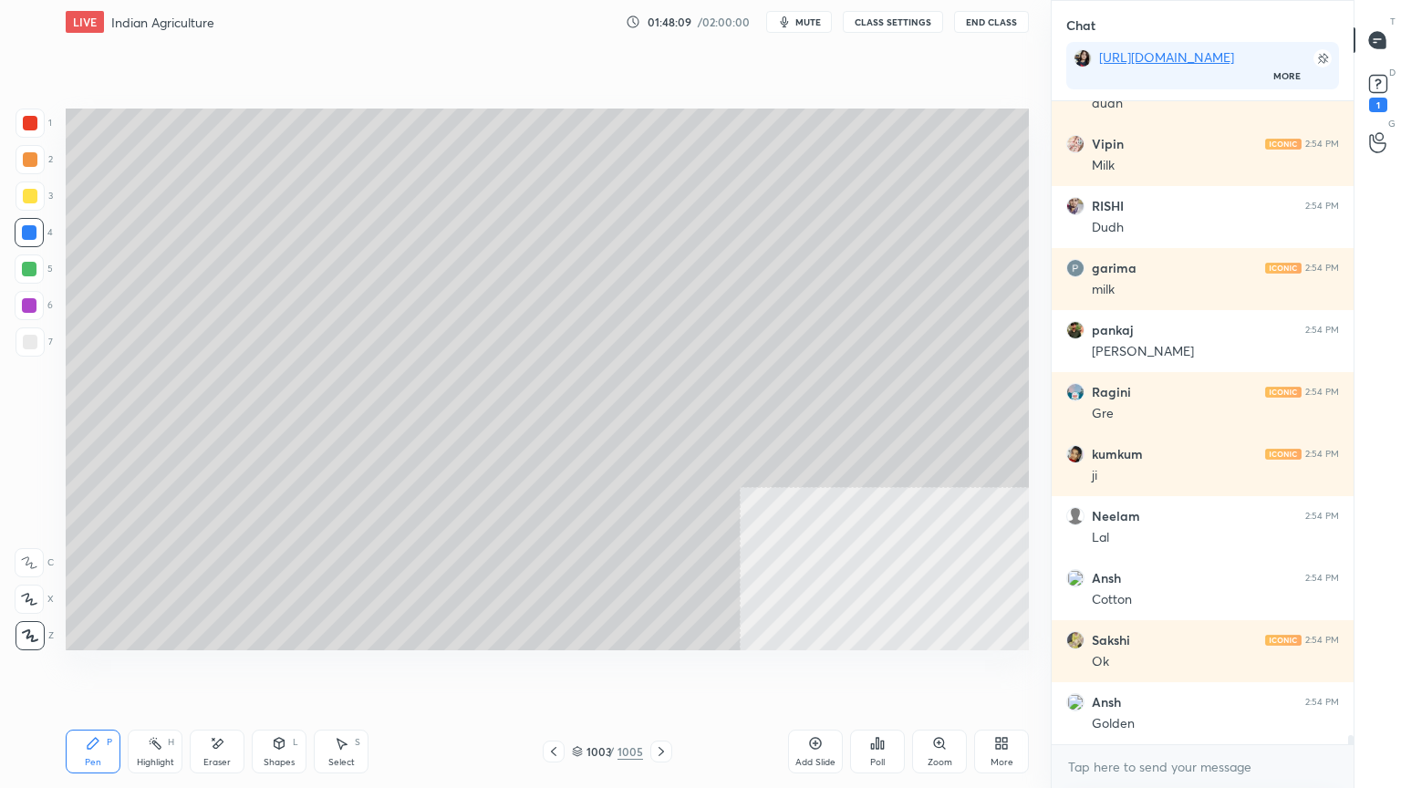
drag, startPoint x: 223, startPoint y: 750, endPoint x: 223, endPoint y: 741, distance: 9.2
click at [224, 672] on div "Eraser" at bounding box center [217, 752] width 55 height 44
drag, startPoint x: 24, startPoint y: 637, endPoint x: 59, endPoint y: 634, distance: 35.7
click at [30, 634] on span "Erase all" at bounding box center [29, 635] width 27 height 13
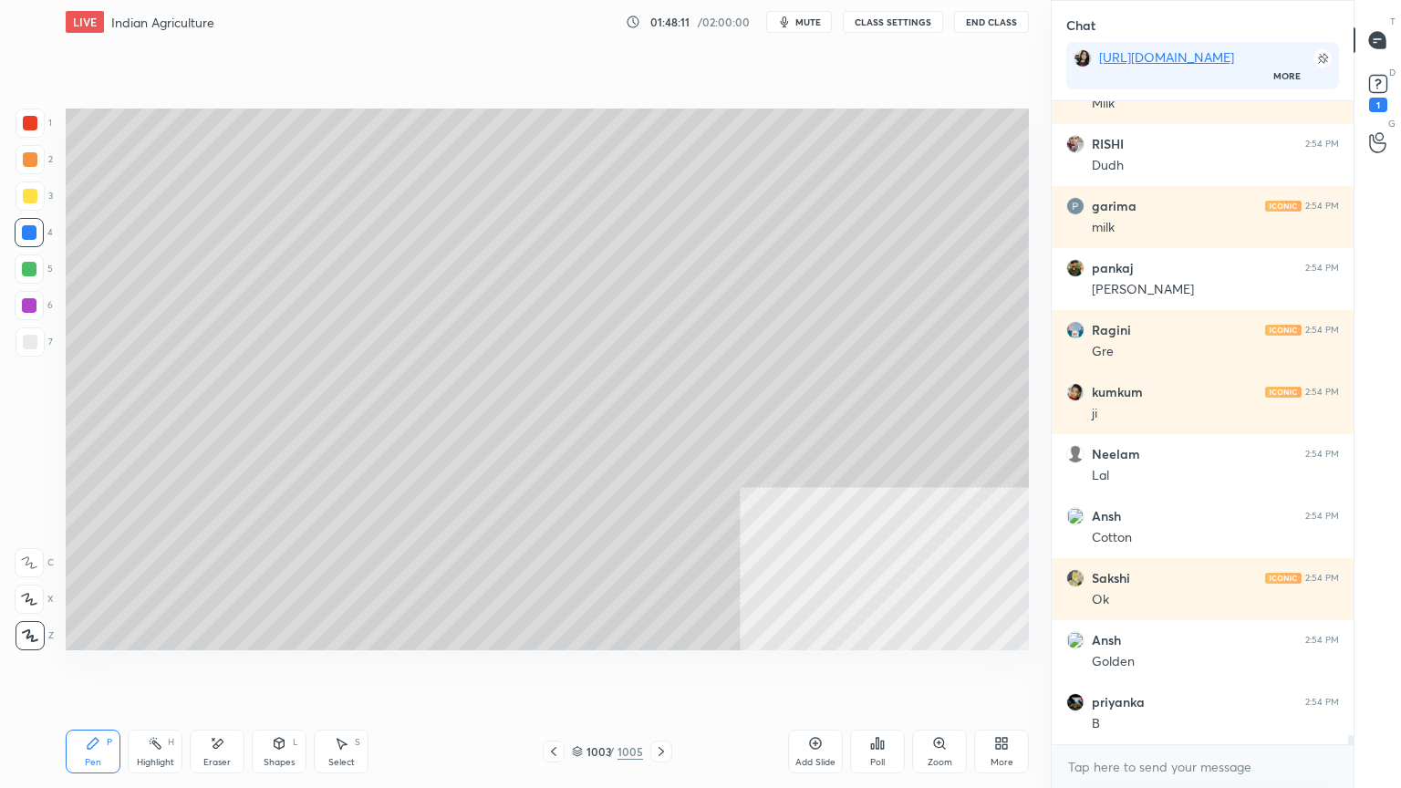
click at [559, 672] on icon at bounding box center [553, 751] width 15 height 15
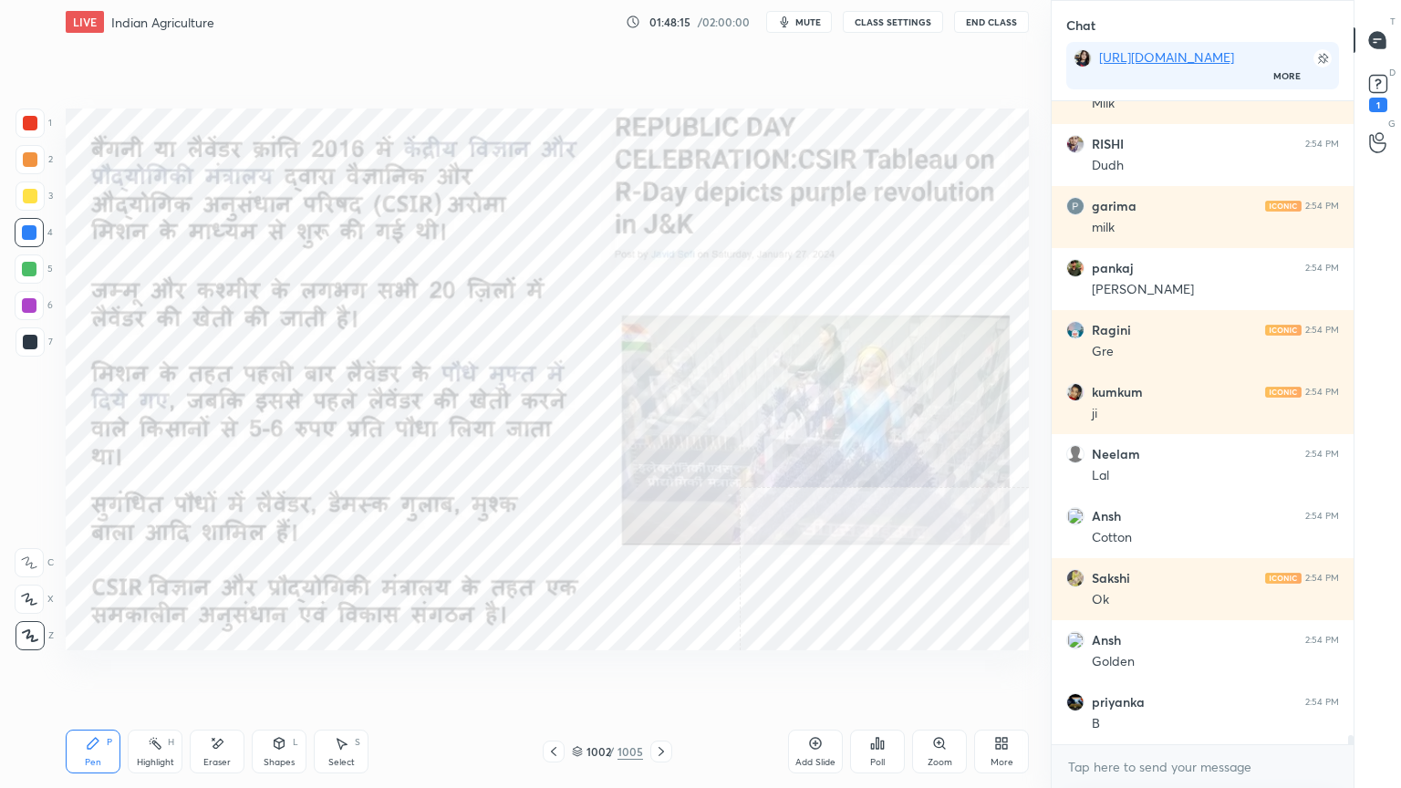
scroll to position [46243, 0]
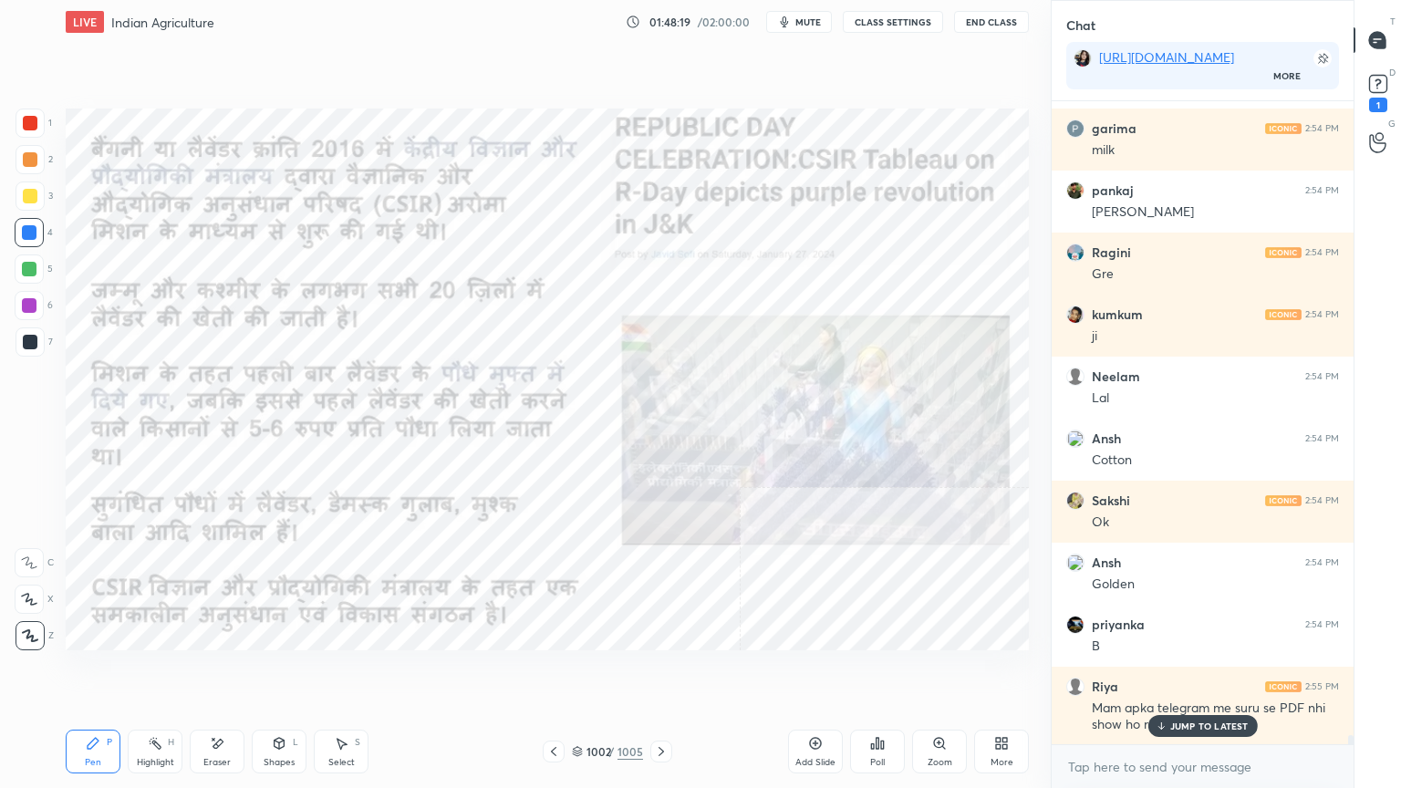
click at [1177, 672] on p "JUMP TO LATEST" at bounding box center [1209, 726] width 78 height 11
click at [1182, 672] on textarea at bounding box center [1202, 767] width 273 height 29
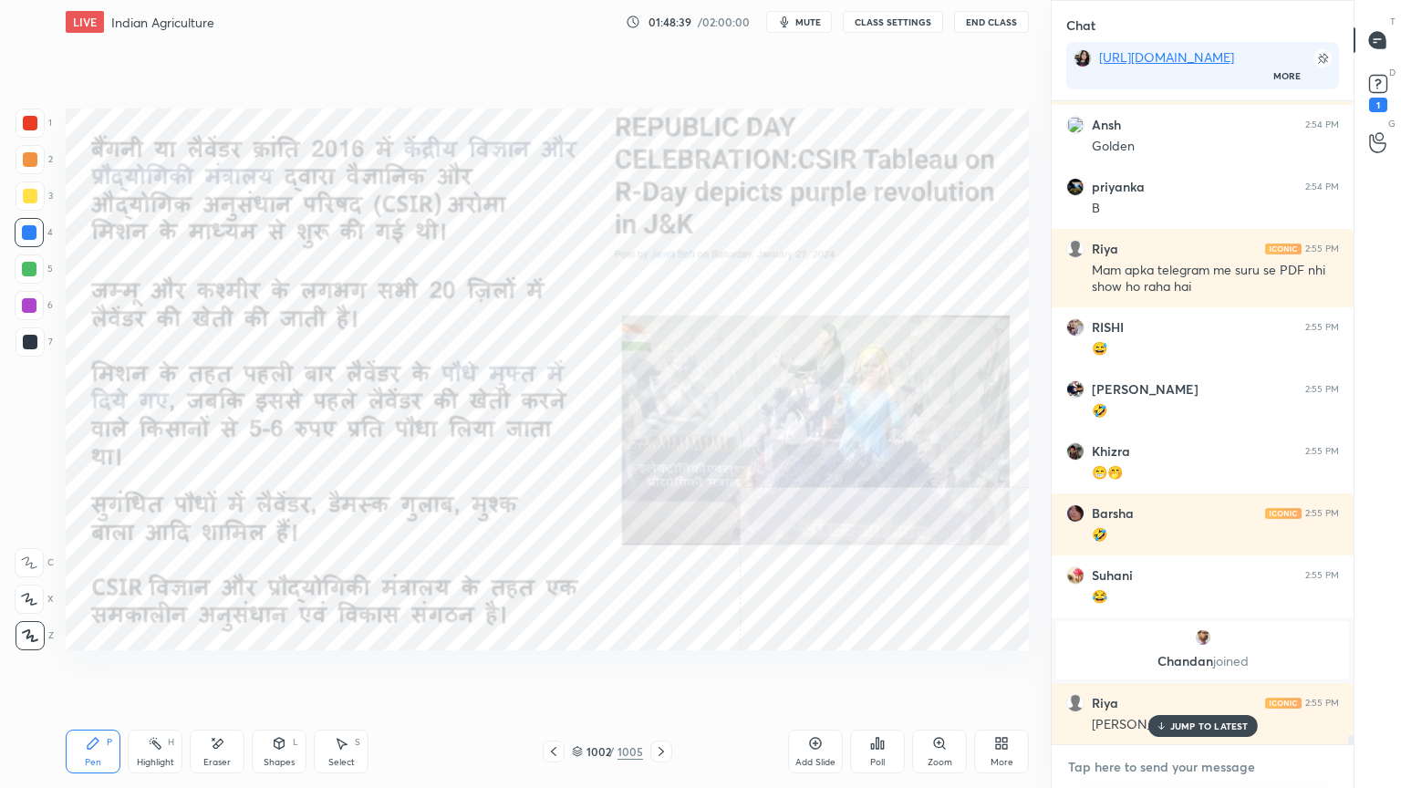
scroll to position [46867, 0]
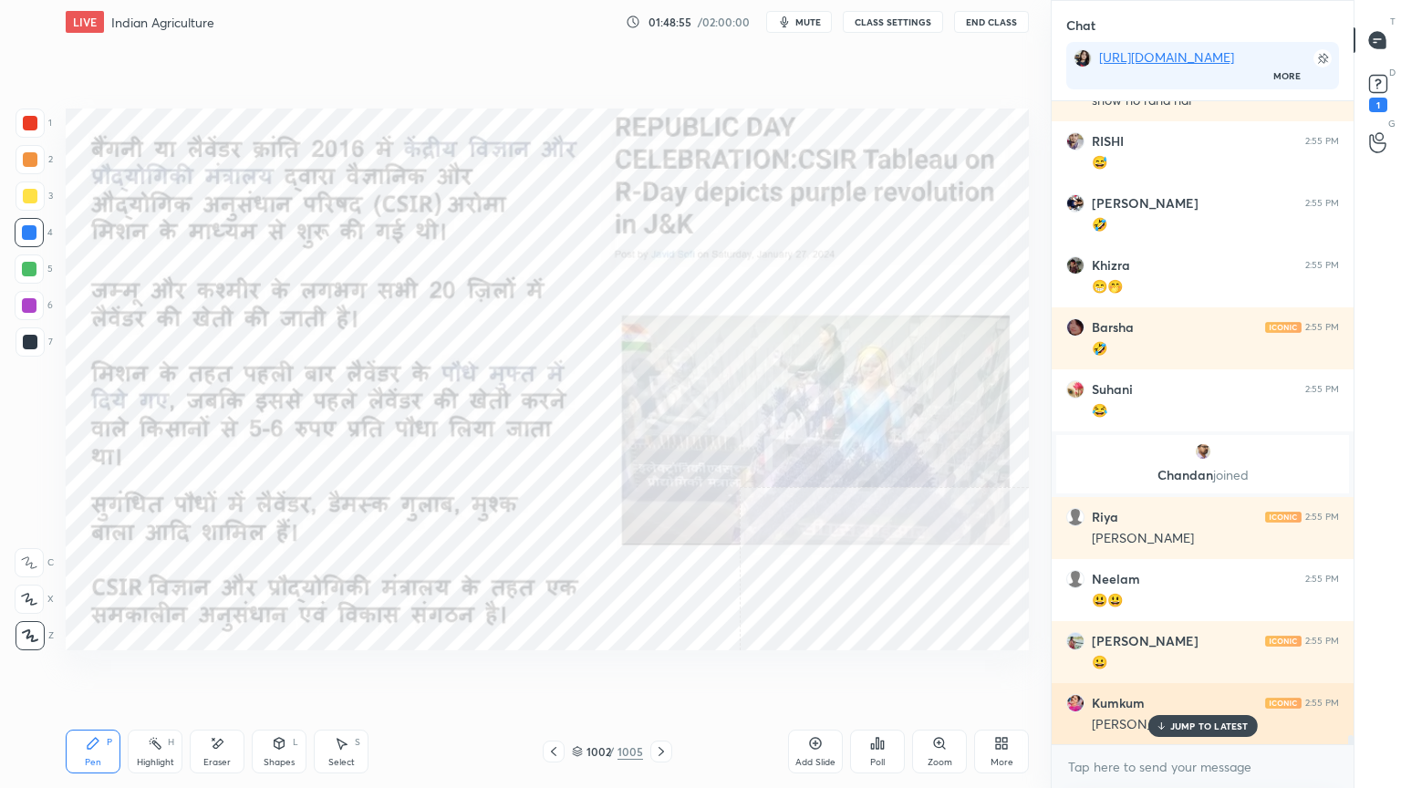
click at [1172, 672] on p "JUMP TO LATEST" at bounding box center [1209, 726] width 78 height 11
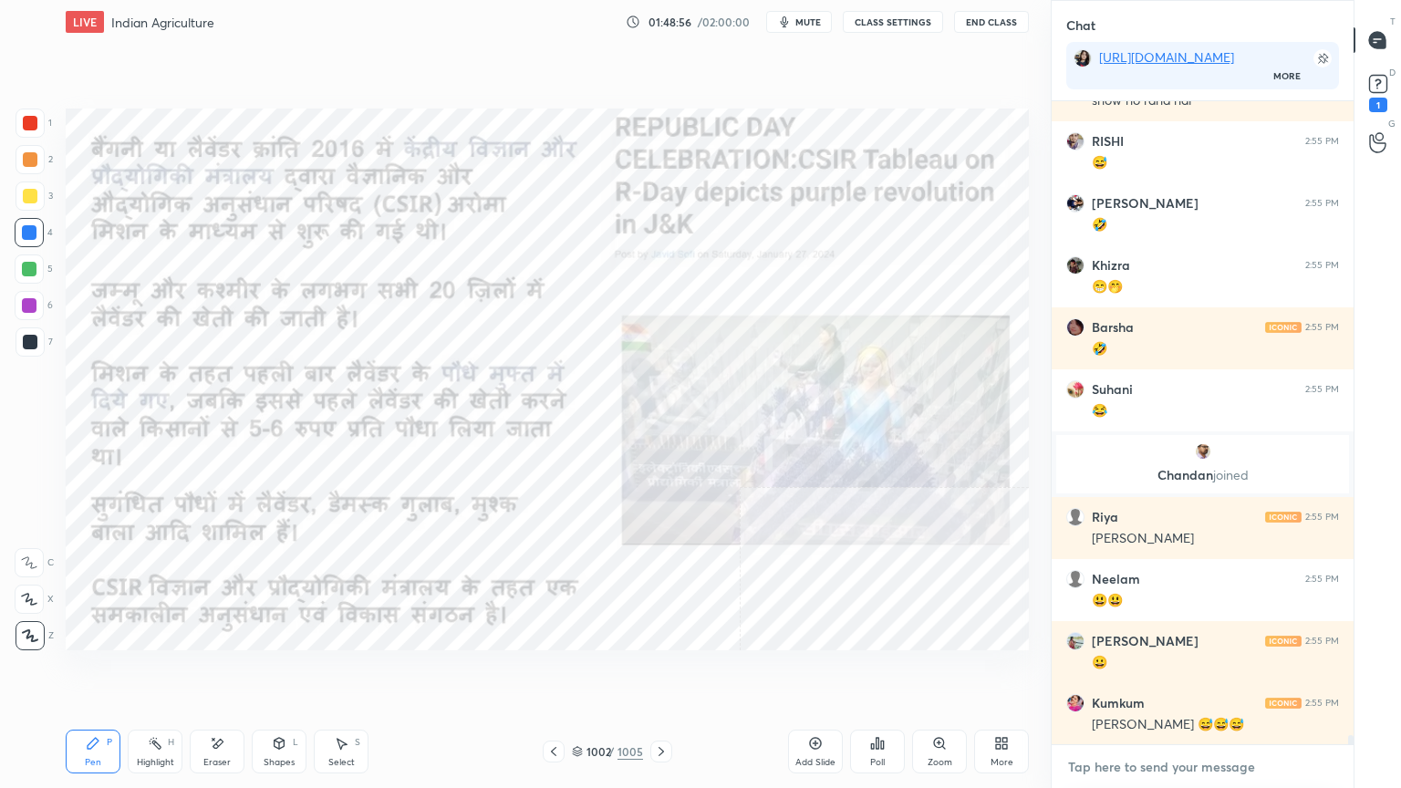
click at [1180, 672] on textarea at bounding box center [1202, 767] width 273 height 29
drag, startPoint x: 21, startPoint y: 230, endPoint x: 33, endPoint y: 230, distance: 11.9
click at [22, 230] on div at bounding box center [29, 232] width 29 height 29
click at [31, 230] on div at bounding box center [29, 232] width 15 height 15
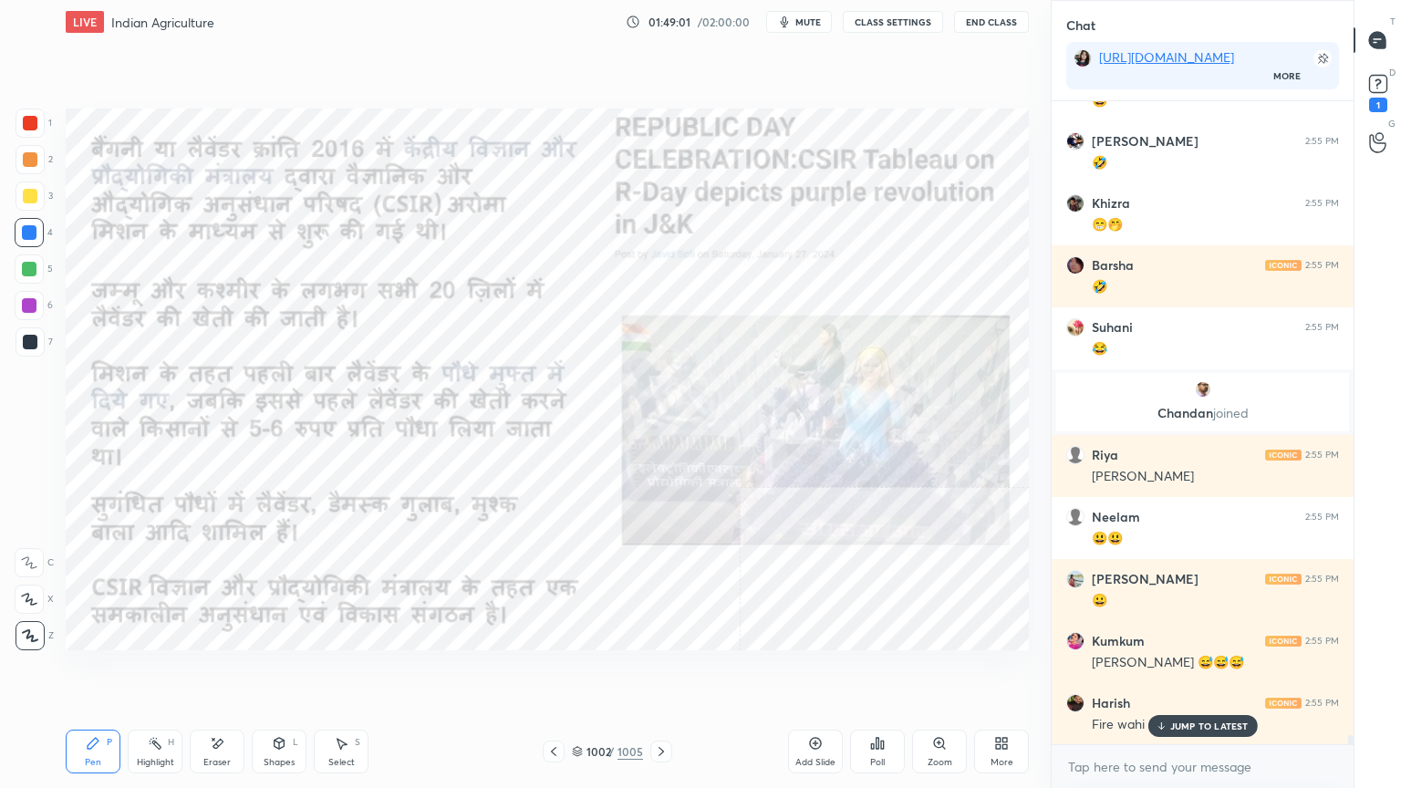
scroll to position [46991, 0]
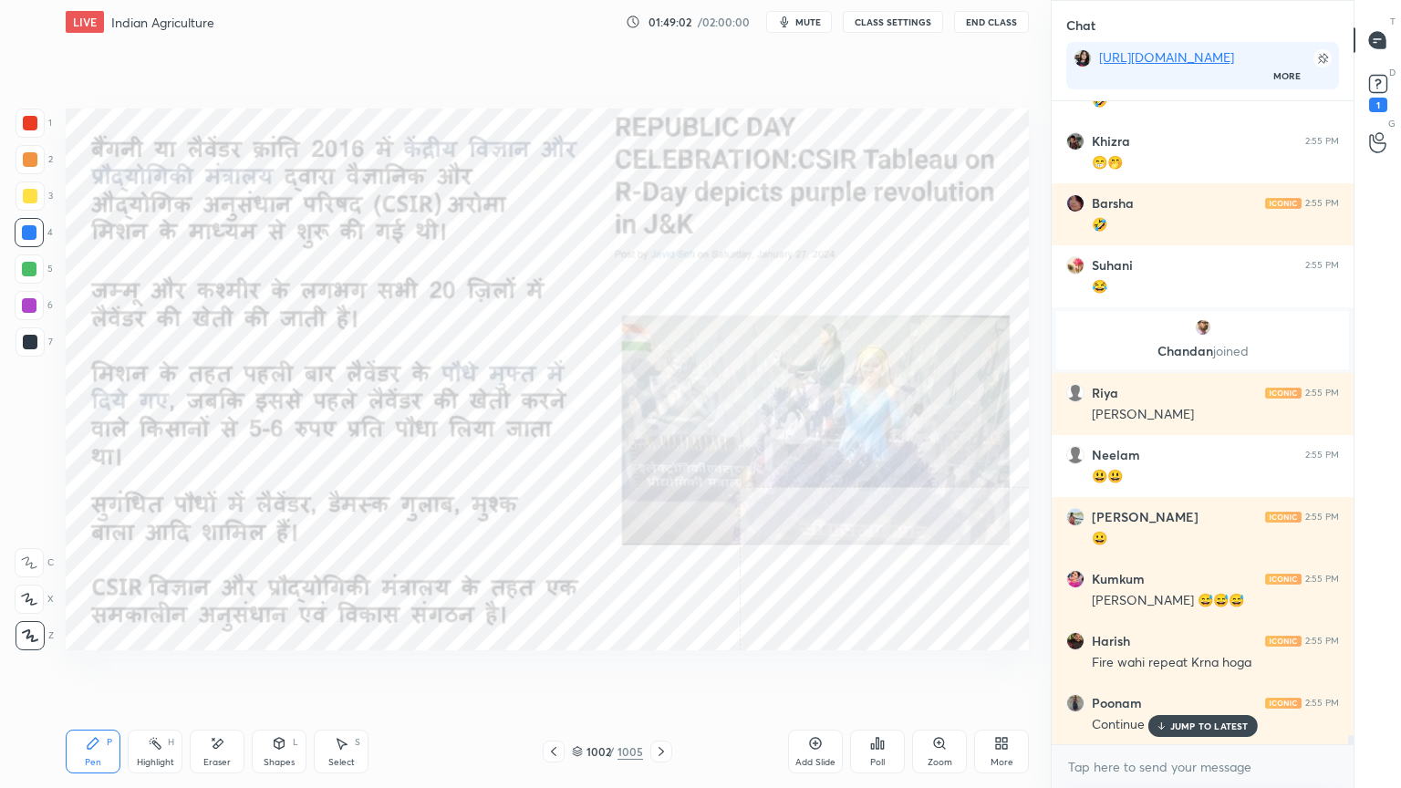
click at [1184, 672] on p "JUMP TO LATEST" at bounding box center [1209, 726] width 78 height 11
click at [1177, 672] on textarea at bounding box center [1202, 767] width 273 height 29
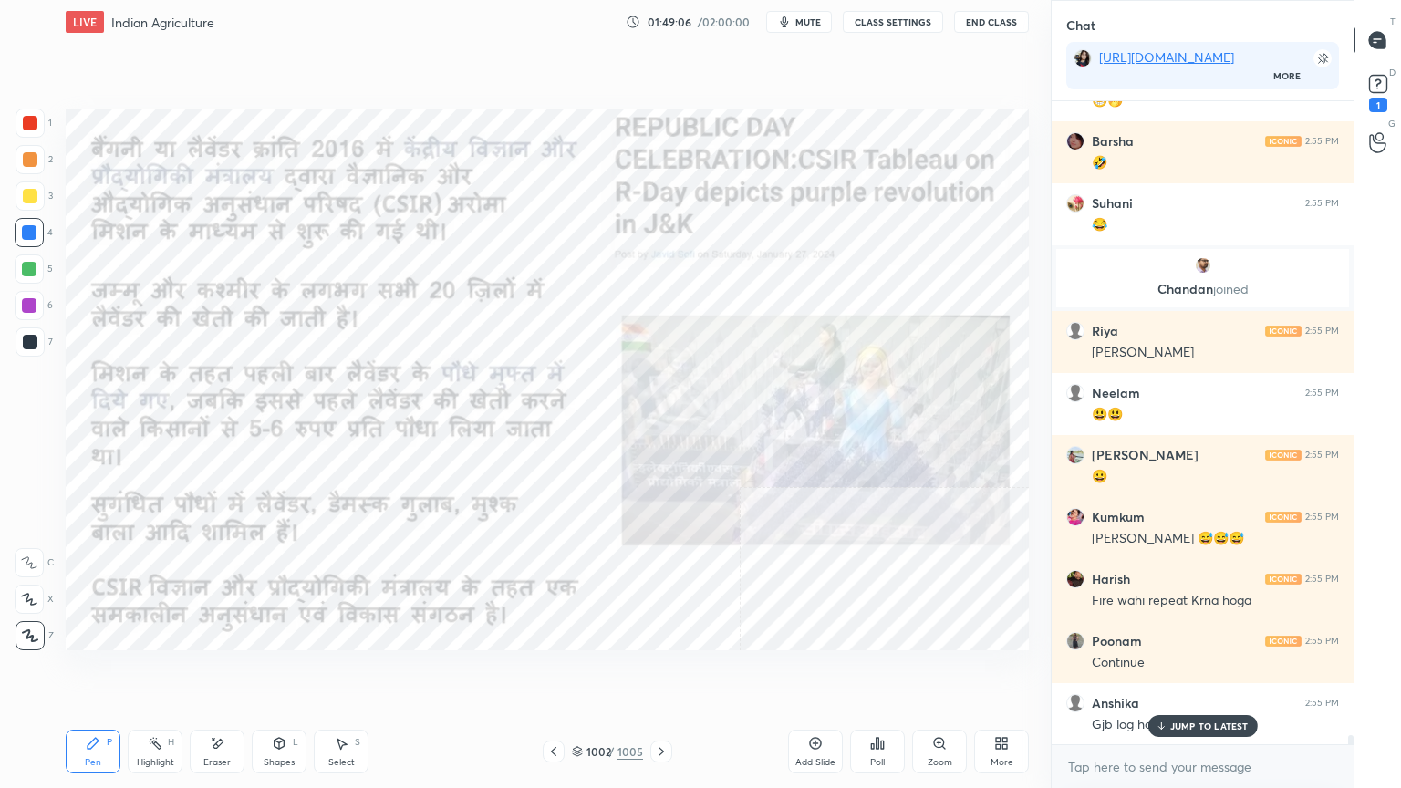
drag, startPoint x: 1190, startPoint y: 729, endPoint x: 1187, endPoint y: 754, distance: 25.8
click at [1190, 672] on p "JUMP TO LATEST" at bounding box center [1209, 726] width 78 height 11
click at [1182, 672] on textarea at bounding box center [1202, 767] width 273 height 29
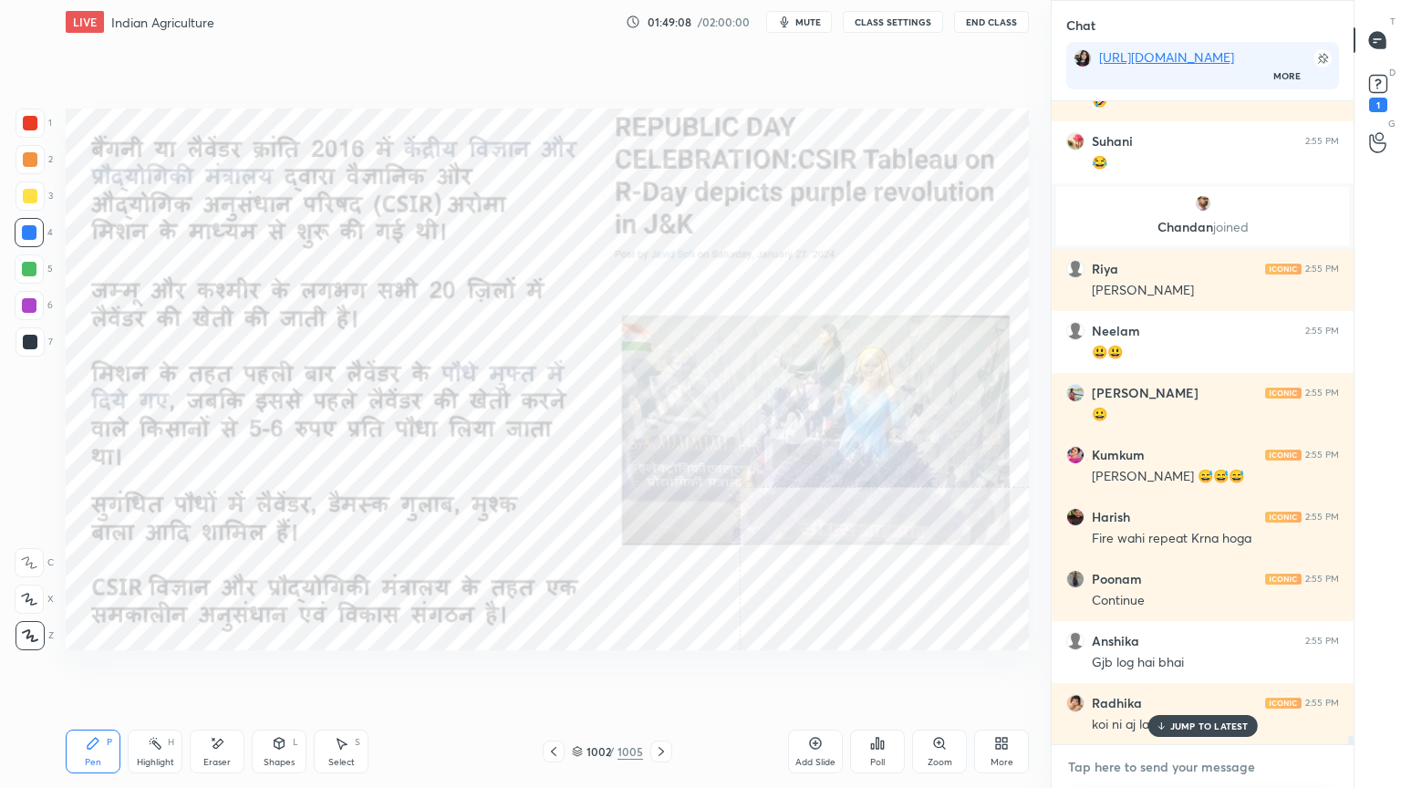
scroll to position [47177, 0]
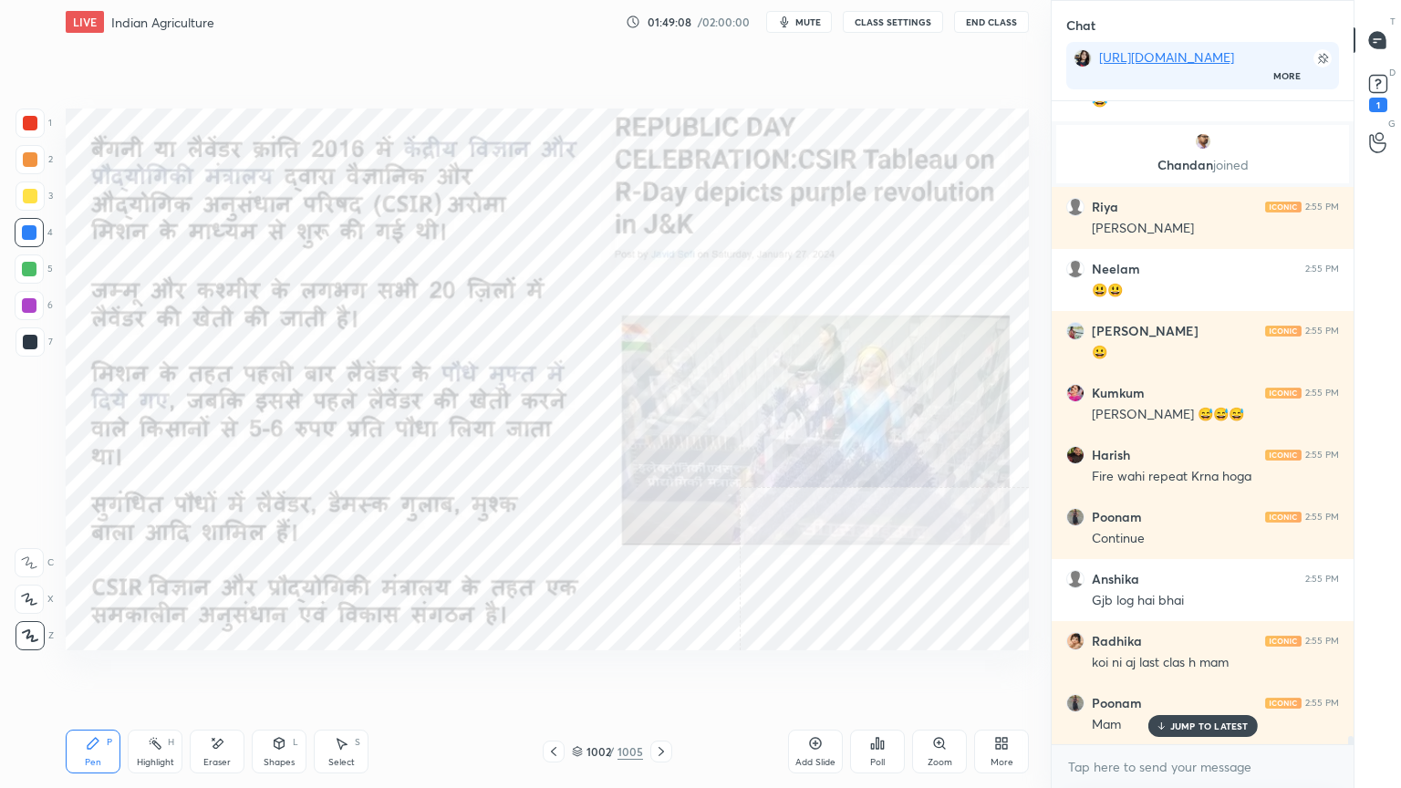
click at [1183, 672] on p "JUMP TO LATEST" at bounding box center [1209, 726] width 78 height 11
click at [1164, 672] on textarea at bounding box center [1202, 767] width 273 height 29
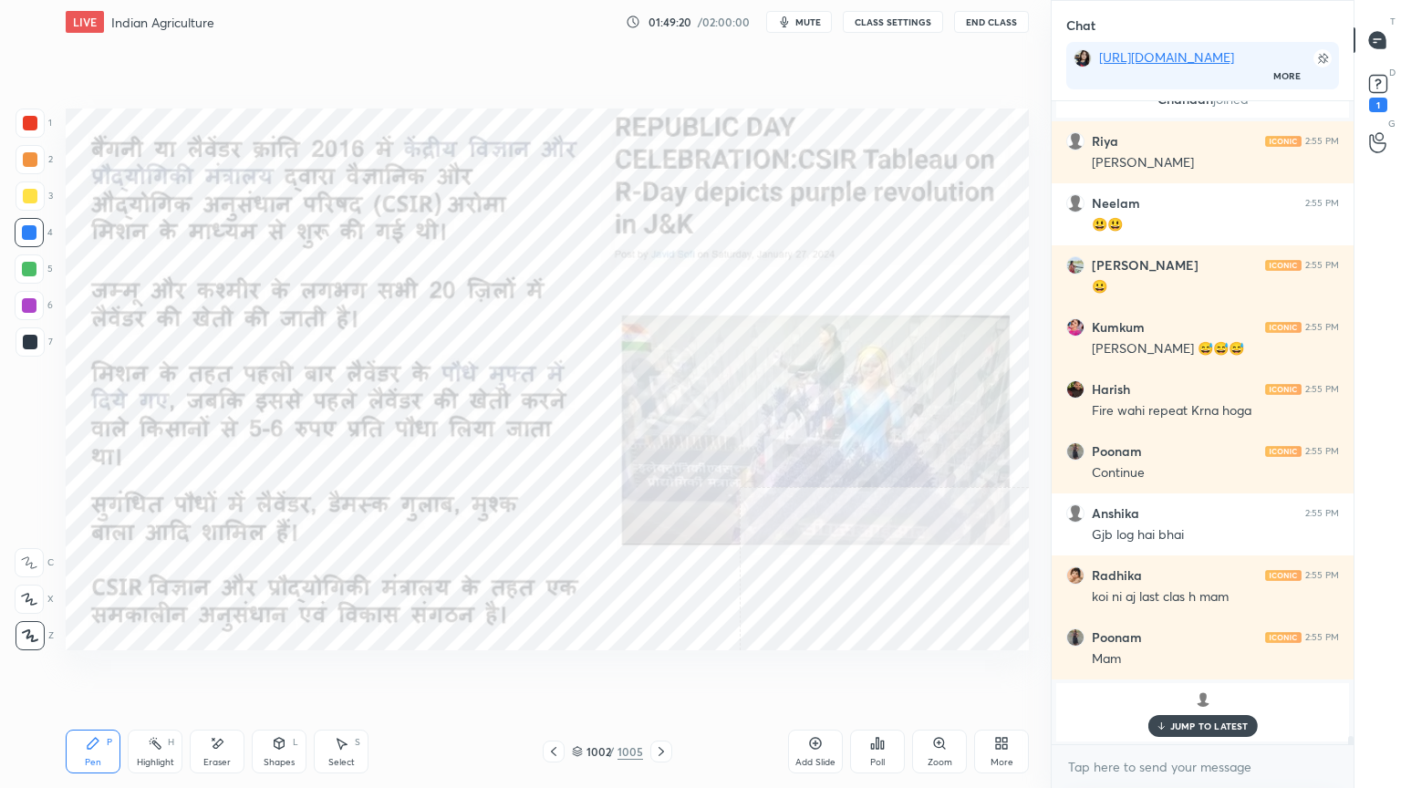
drag, startPoint x: 586, startPoint y: 752, endPoint x: 640, endPoint y: 719, distance: 63.8
click at [587, 672] on div "1002" at bounding box center [596, 751] width 18 height 11
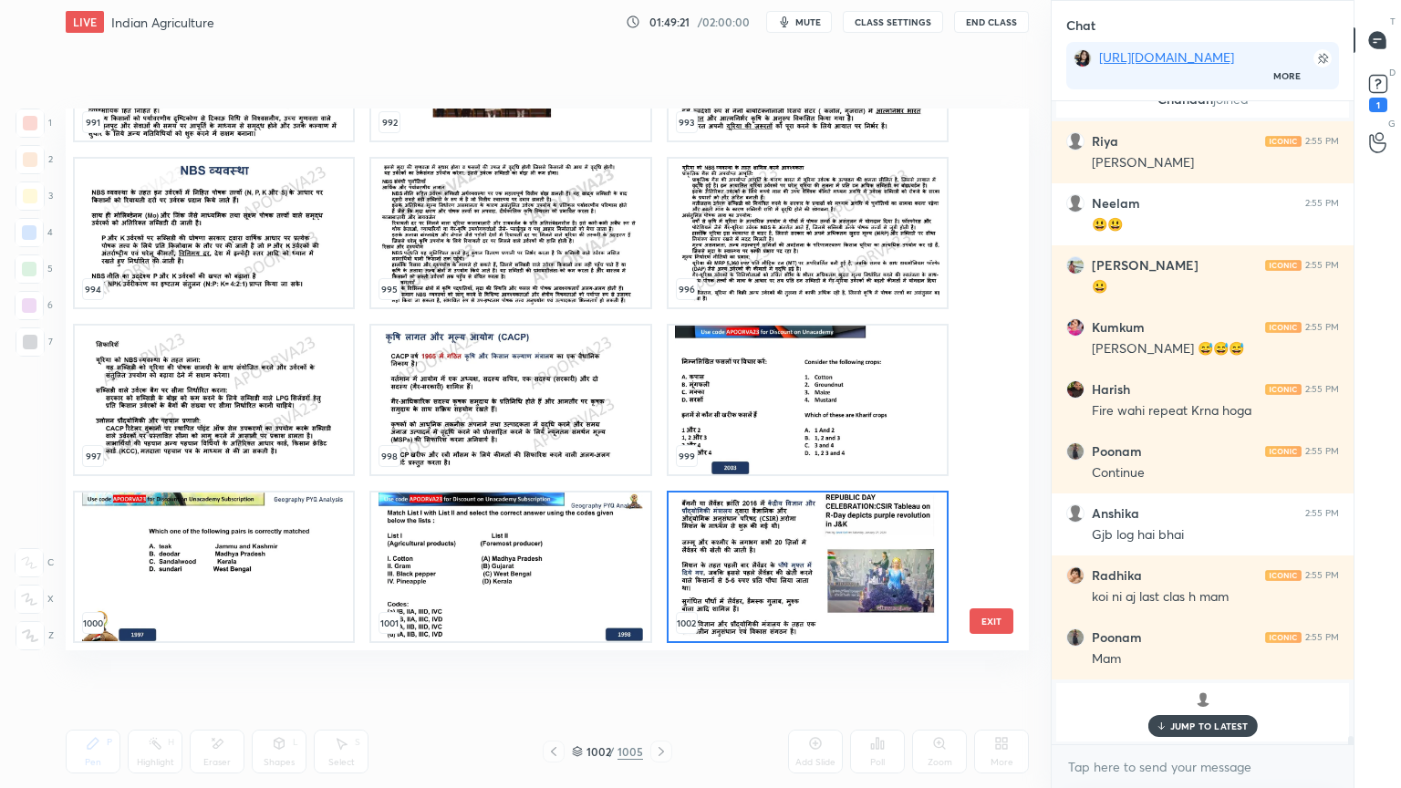
scroll to position [55382, 0]
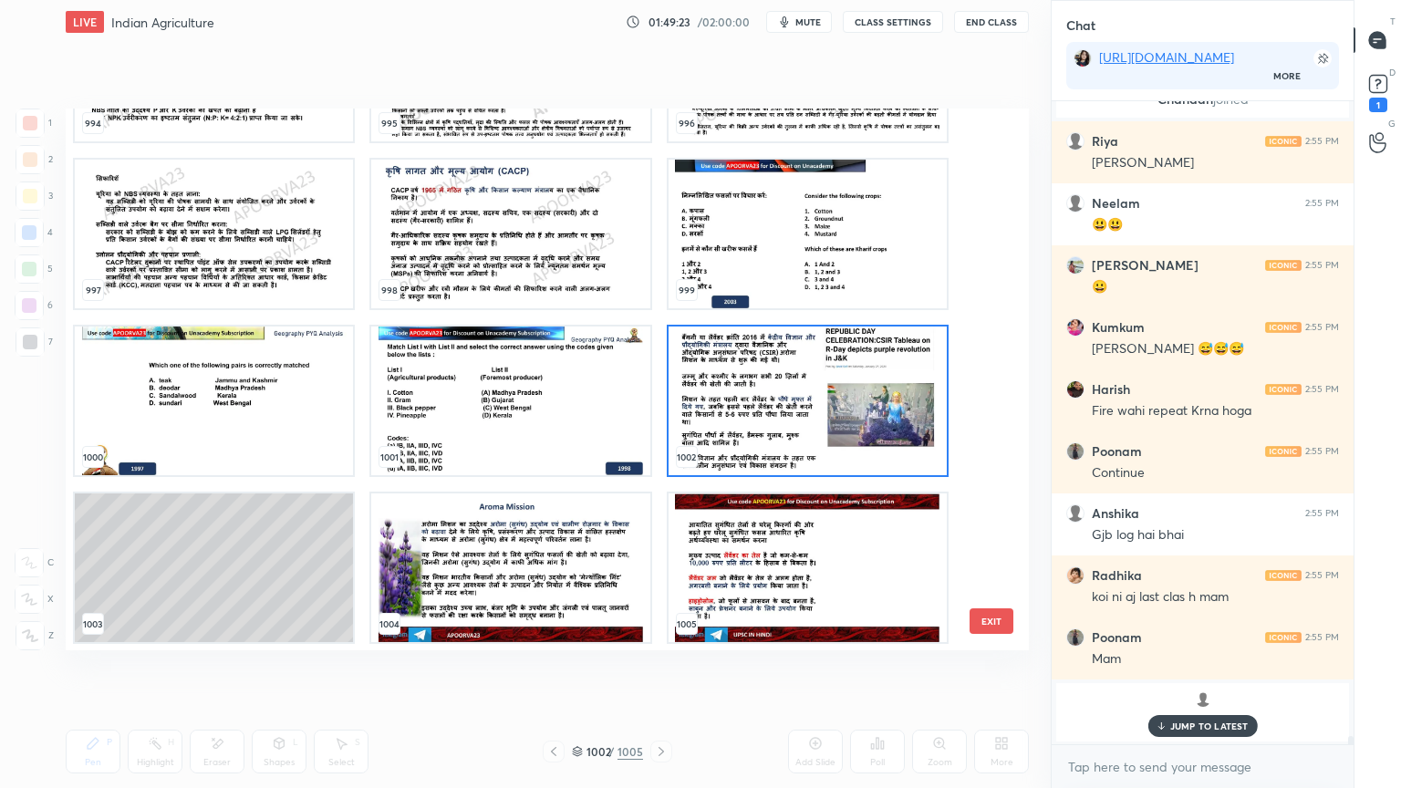
click at [525, 574] on img "grid" at bounding box center [510, 568] width 278 height 149
click at [523, 576] on img "grid" at bounding box center [510, 568] width 278 height 149
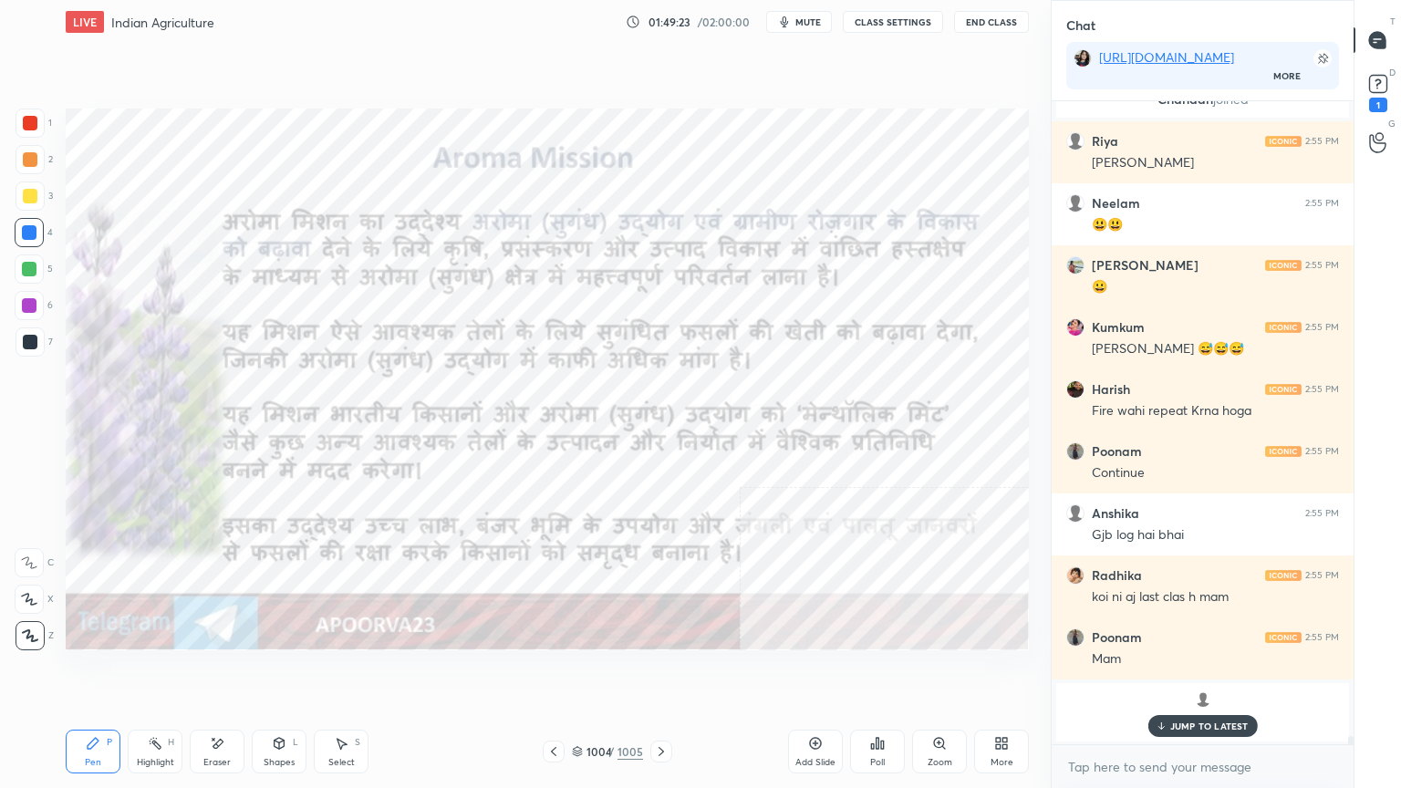
click at [524, 575] on img "grid" at bounding box center [510, 568] width 278 height 149
click at [226, 672] on div "Eraser" at bounding box center [217, 752] width 55 height 44
click at [20, 631] on span "Erase all" at bounding box center [29, 635] width 27 height 13
click at [1206, 672] on p "JUMP TO LATEST" at bounding box center [1209, 726] width 78 height 11
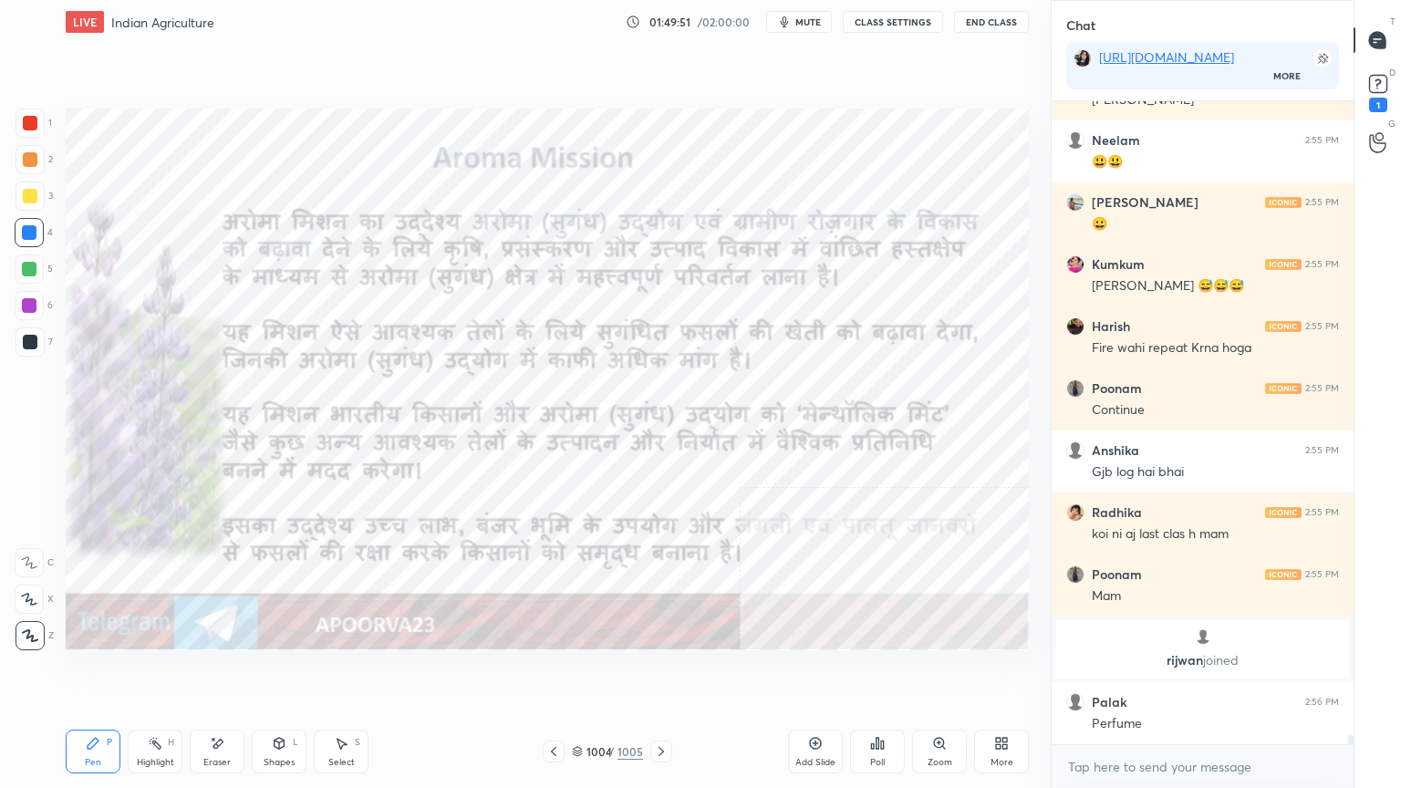
click at [660, 672] on div at bounding box center [661, 752] width 22 height 22
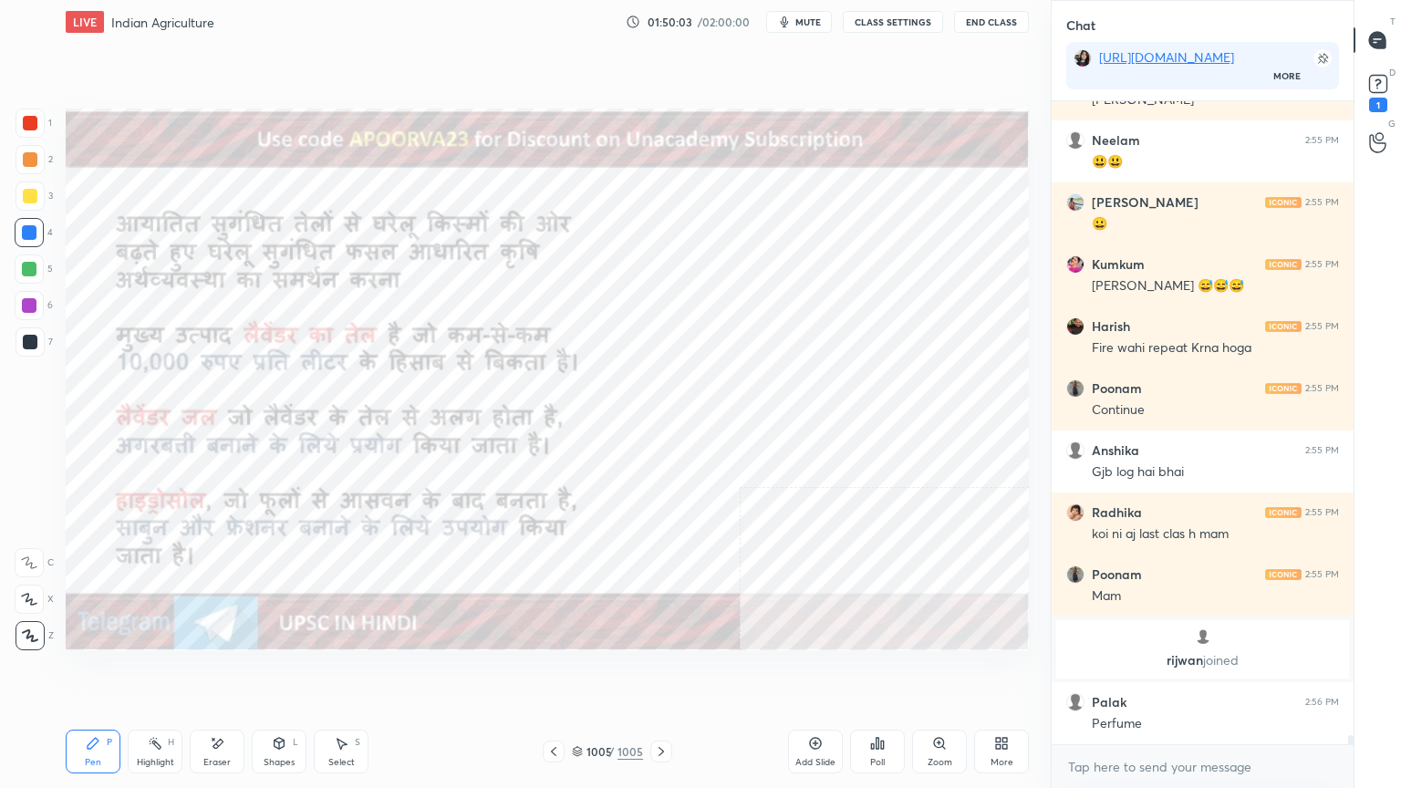
click at [562, 672] on div at bounding box center [554, 752] width 22 height 22
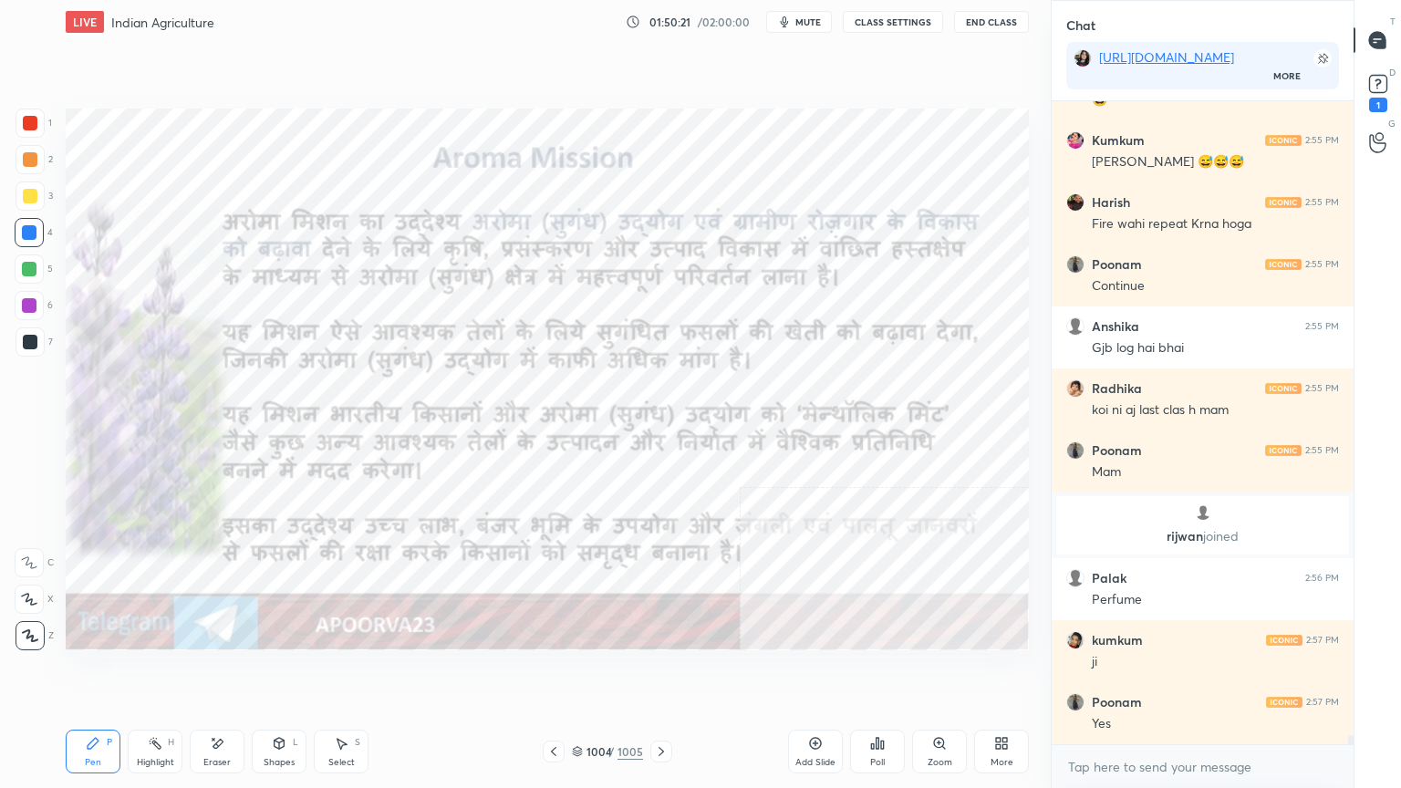
scroll to position [46680, 0]
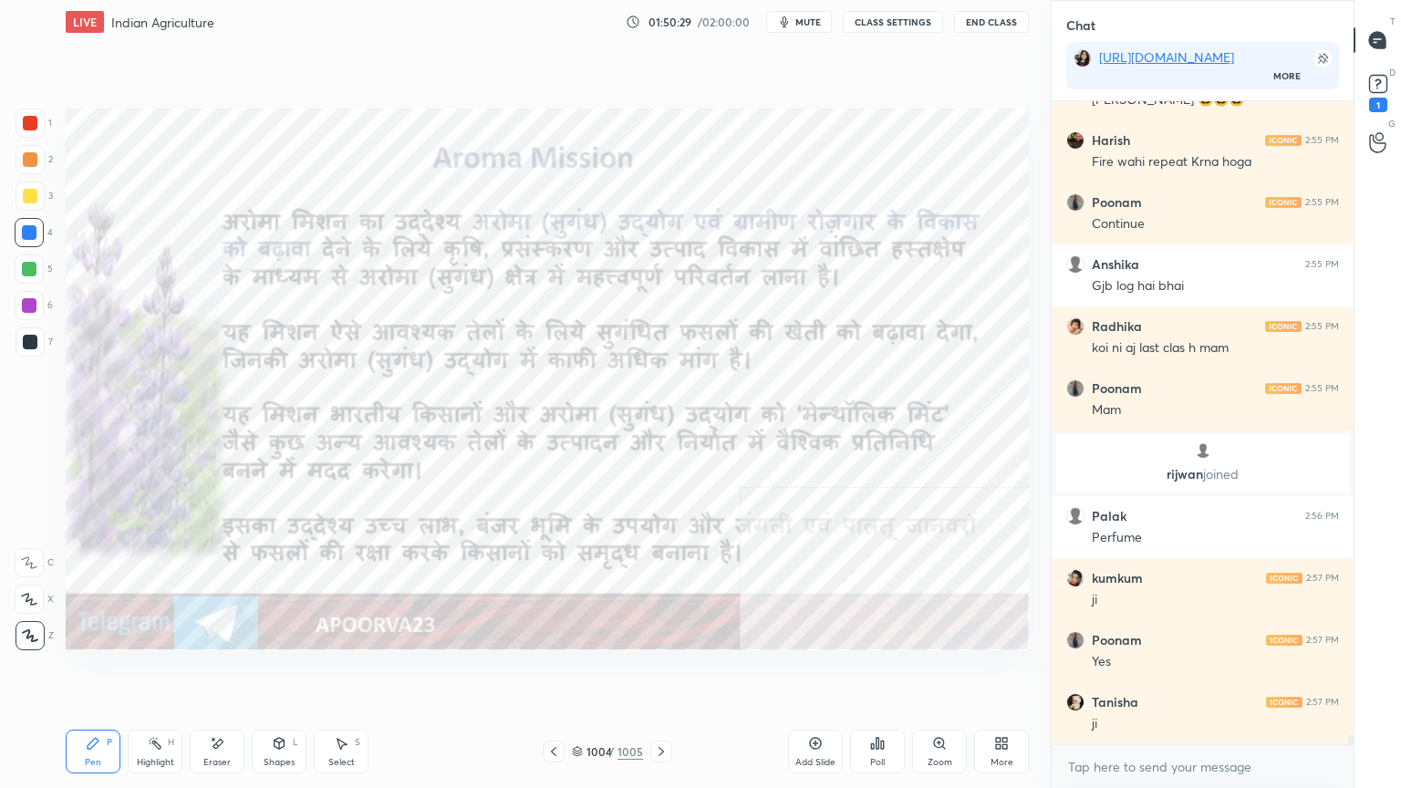
click at [572, 672] on div "Setting up your live class Poll for secs No correct answer Start poll" at bounding box center [547, 379] width 978 height 671
click at [553, 672] on icon at bounding box center [553, 751] width 15 height 15
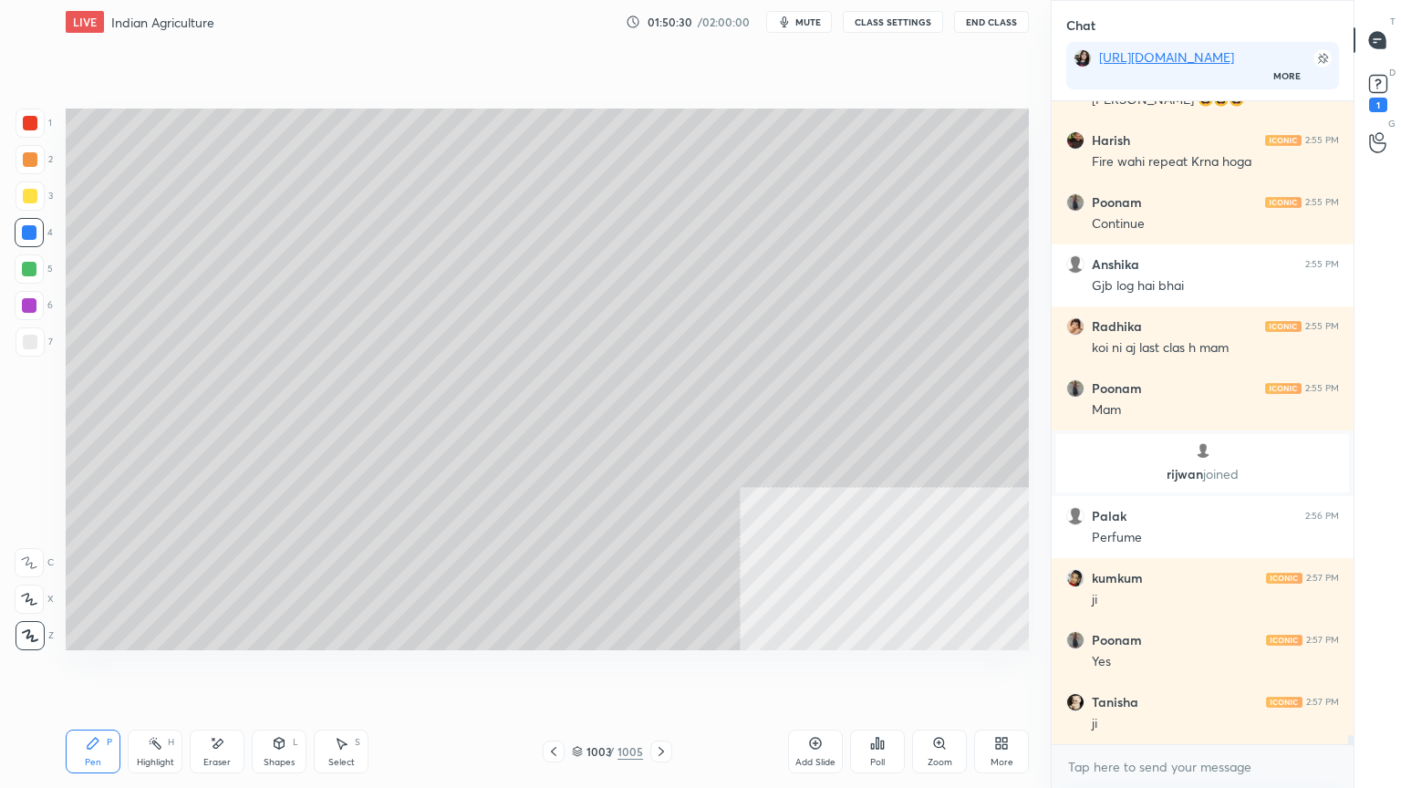
click at [558, 672] on icon at bounding box center [553, 751] width 15 height 15
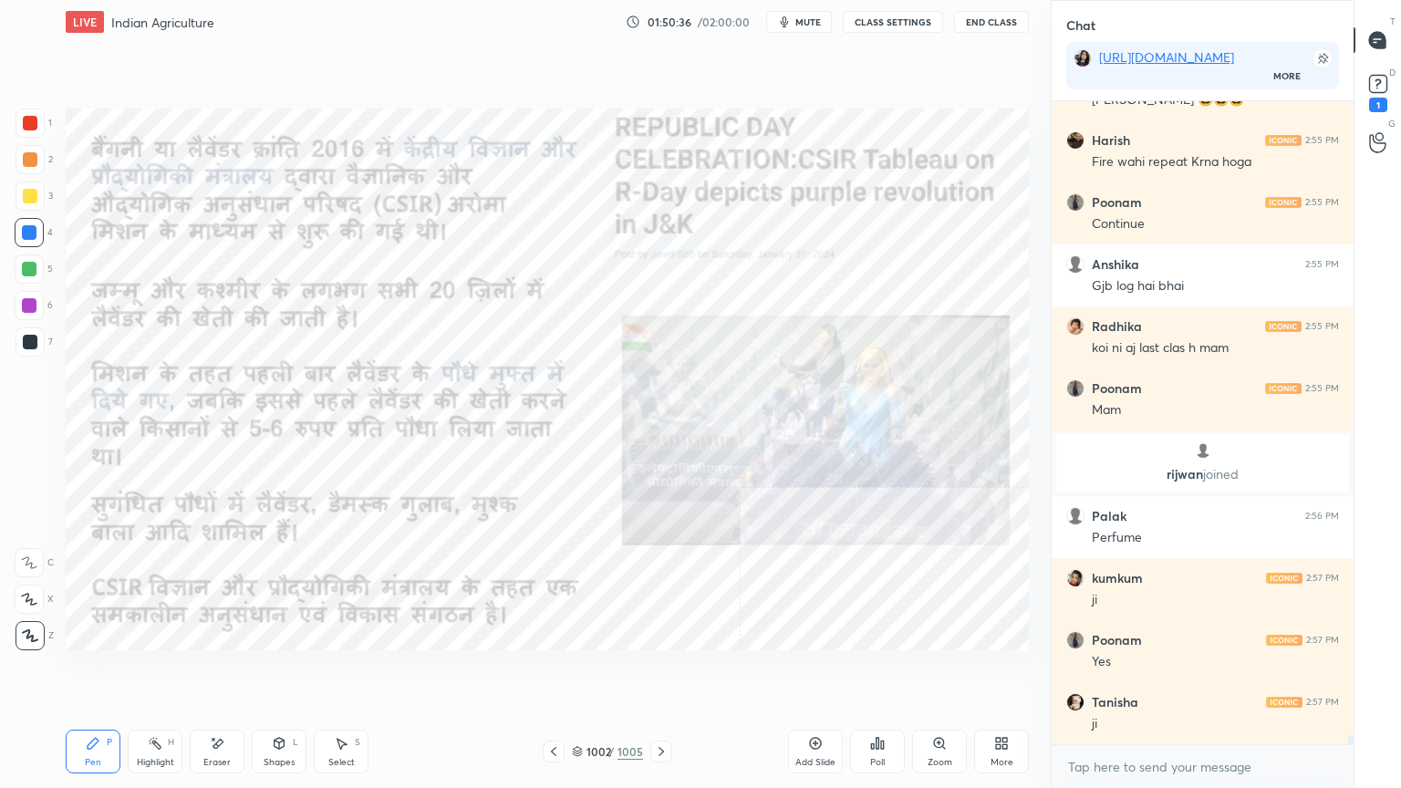
click at [667, 672] on div at bounding box center [661, 752] width 22 height 22
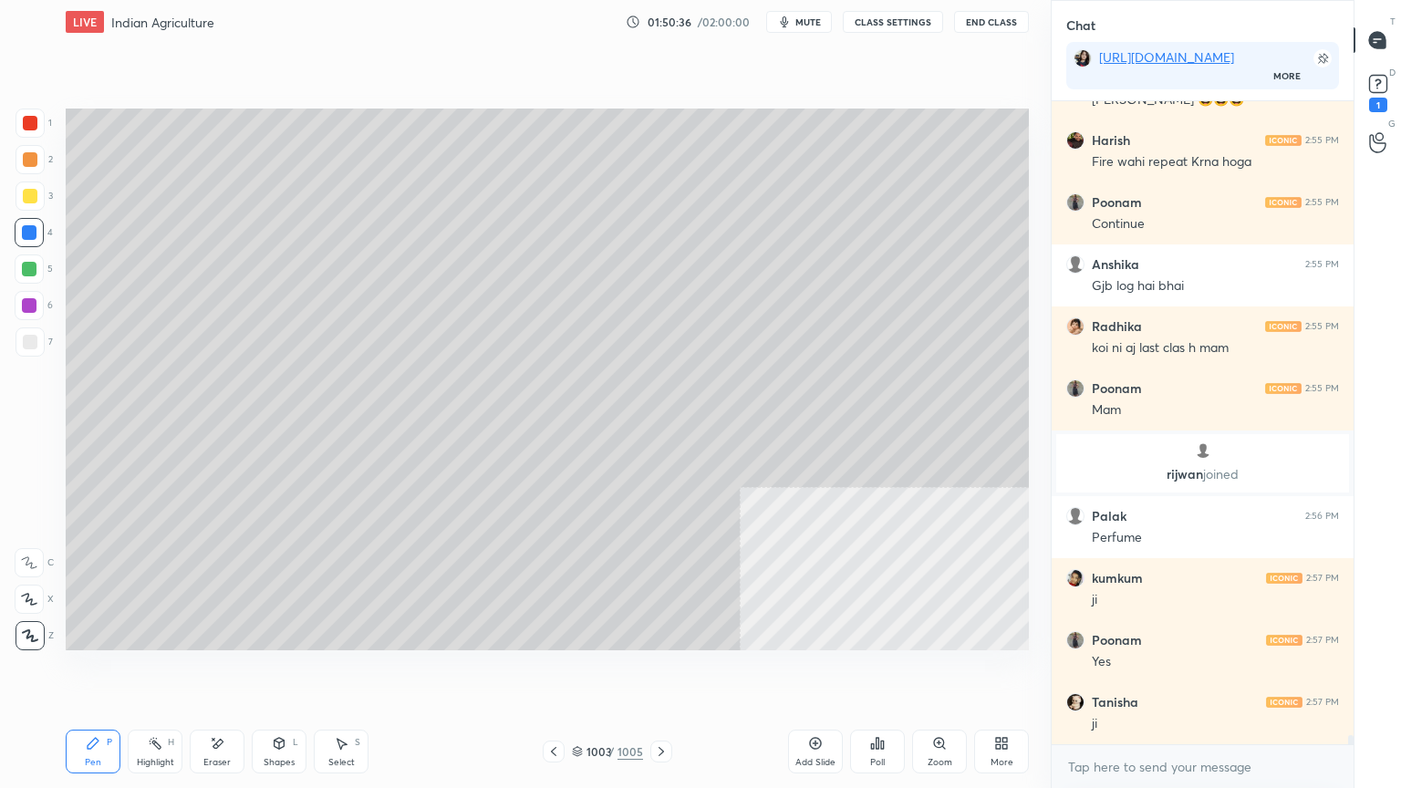
click at [664, 672] on icon at bounding box center [661, 751] width 15 height 15
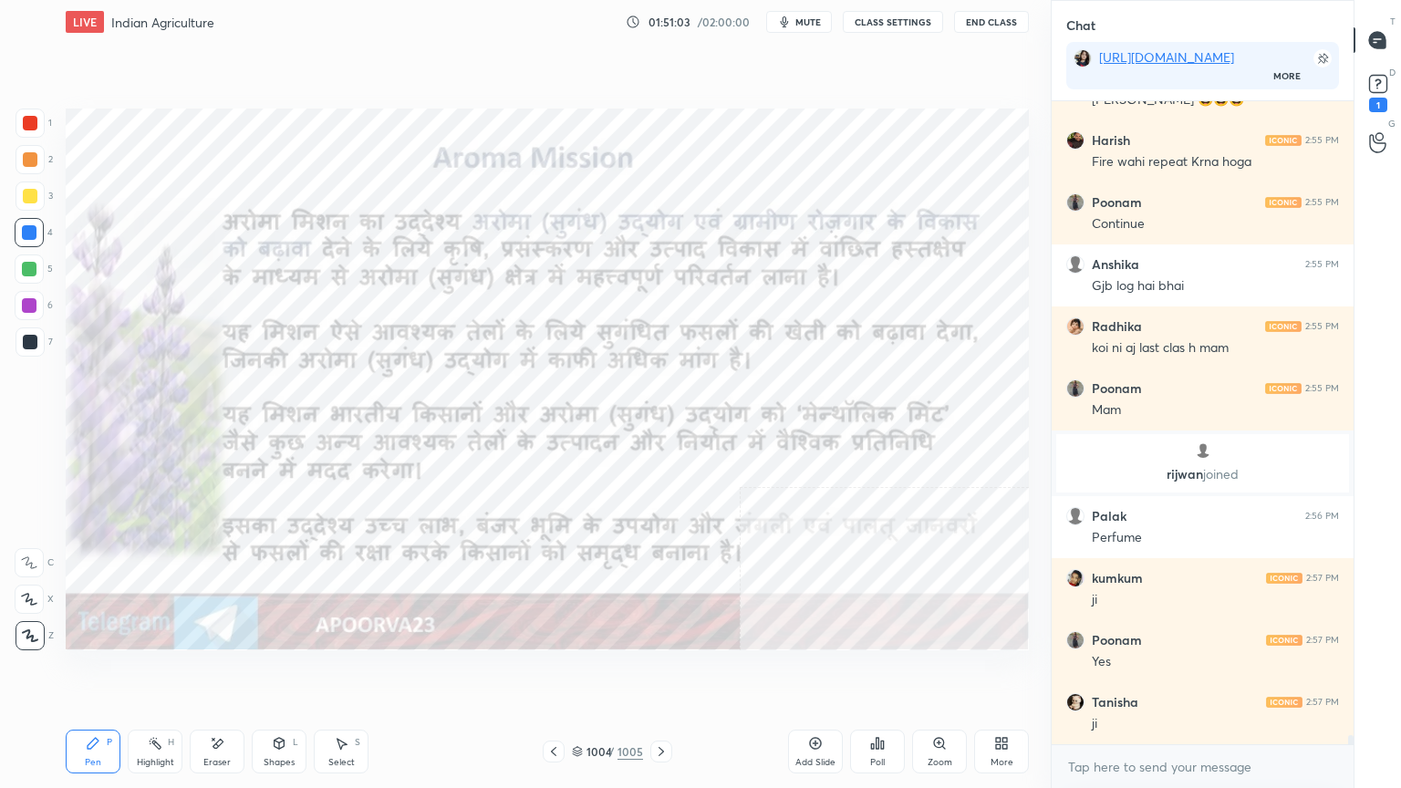
click at [225, 672] on div "Eraser" at bounding box center [217, 752] width 55 height 44
click at [26, 634] on span "Erase all" at bounding box center [29, 635] width 27 height 13
drag, startPoint x: 650, startPoint y: 707, endPoint x: 663, endPoint y: 708, distance: 12.8
click at [661, 672] on div "Setting up your live class Poll for secs No correct answer Start poll" at bounding box center [547, 379] width 978 height 671
click at [690, 672] on div "LIVE Indian Agriculture 01:51:06 / 02:00:00 mute CLASS SETTINGS End Class Setti…" at bounding box center [547, 394] width 978 height 788
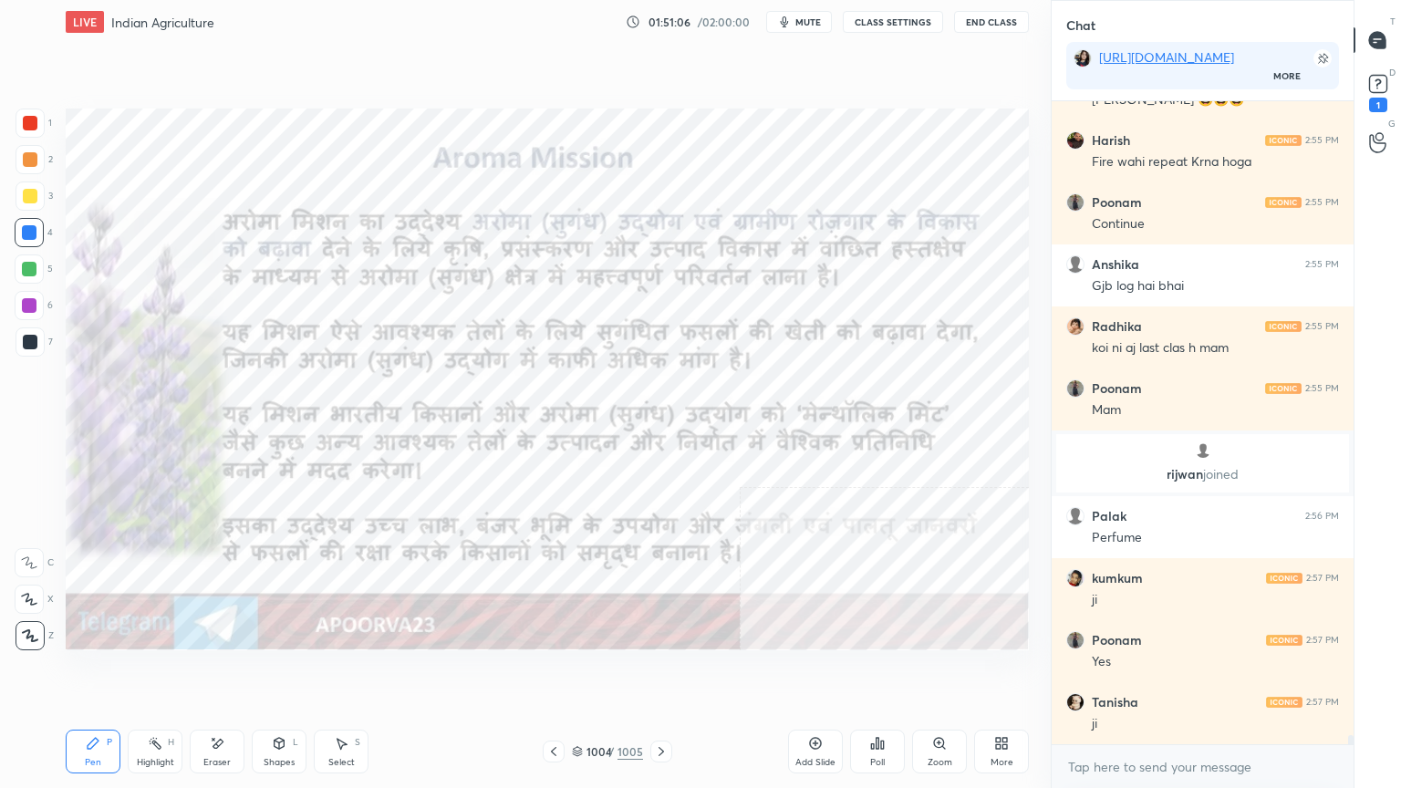
click at [698, 672] on div "Pen P Highlight H Eraser Shapes L Select S 1004 / 1005 Add Slide Poll Zoom More" at bounding box center [547, 751] width 963 height 73
drag, startPoint x: 672, startPoint y: 707, endPoint x: 681, endPoint y: 702, distance: 9.4
click at [684, 672] on div "Setting up your live class Poll for secs No correct answer Start poll" at bounding box center [547, 379] width 978 height 671
click at [690, 672] on div "Setting up your live class Poll for secs No correct answer Start poll" at bounding box center [547, 379] width 978 height 671
click at [692, 672] on div "Setting up your live class Poll for secs No correct answer Start poll" at bounding box center [547, 379] width 978 height 671
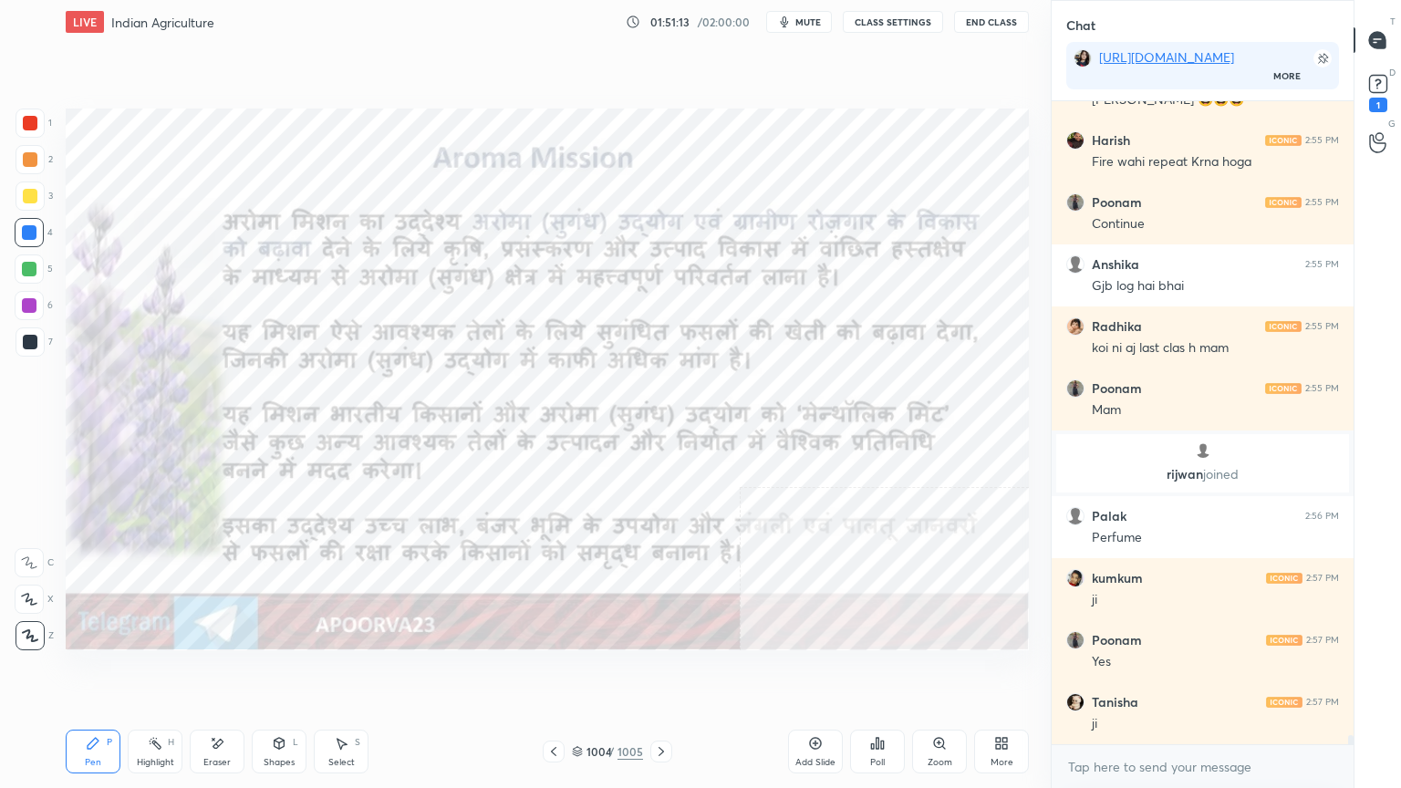
drag, startPoint x: 671, startPoint y: 711, endPoint x: 682, endPoint y: 708, distance: 11.3
click at [684, 672] on div "Setting up your live class Poll for secs No correct answer Start poll" at bounding box center [547, 379] width 978 height 671
click at [691, 672] on div "LIVE Indian Agriculture 01:51:13 / 02:00:00 mute CLASS SETTINGS End Class Setti…" at bounding box center [547, 394] width 978 height 788
drag, startPoint x: 659, startPoint y: 707, endPoint x: 668, endPoint y: 709, distance: 9.3
click at [677, 672] on div "Setting up your live class Poll for secs No correct answer Start poll" at bounding box center [547, 379] width 978 height 671
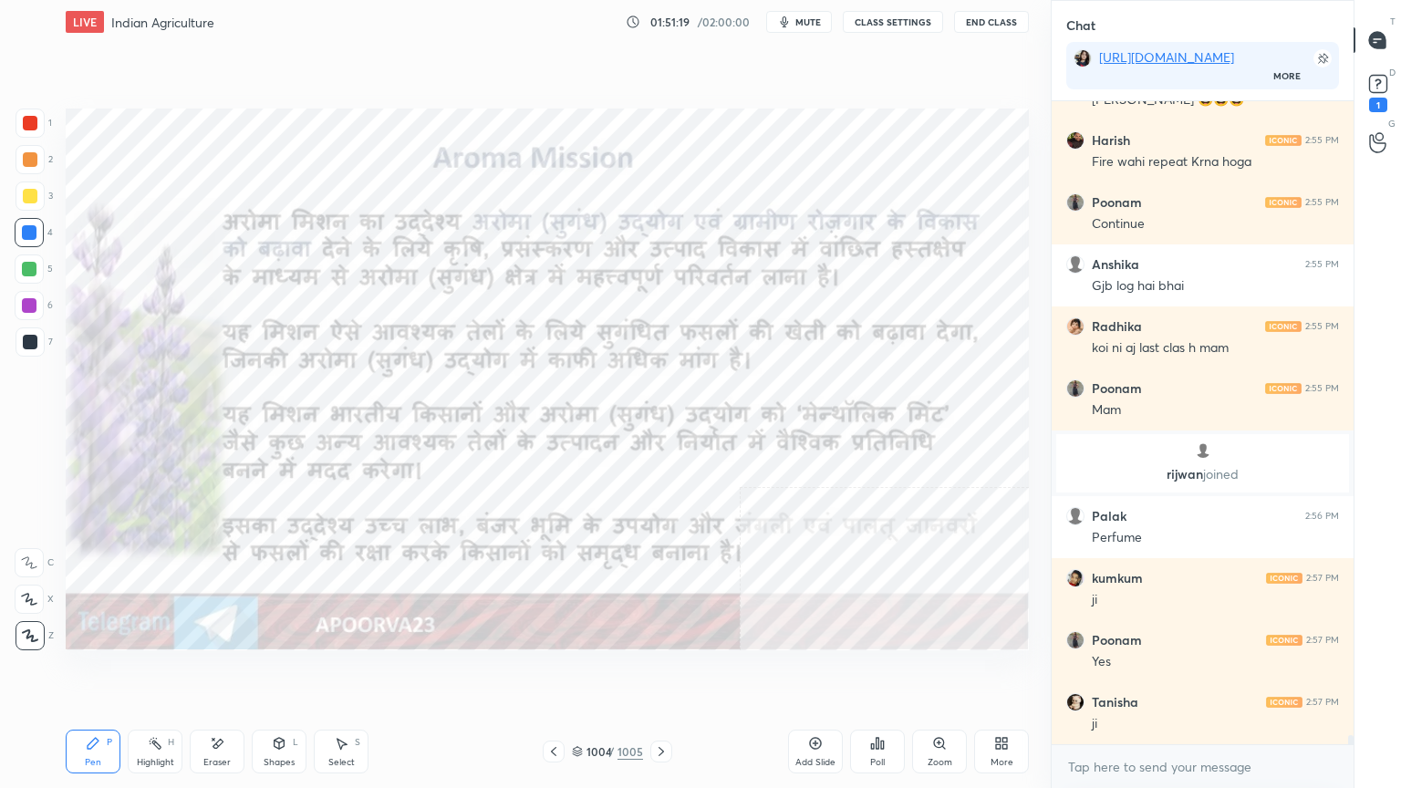
drag, startPoint x: 674, startPoint y: 704, endPoint x: 686, endPoint y: 700, distance: 12.7
click at [690, 672] on div "Setting up your live class Poll for secs No correct answer Start poll" at bounding box center [547, 379] width 978 height 671
click at [697, 672] on div "Setting up your live class Poll for secs No correct answer Start poll" at bounding box center [547, 379] width 978 height 671
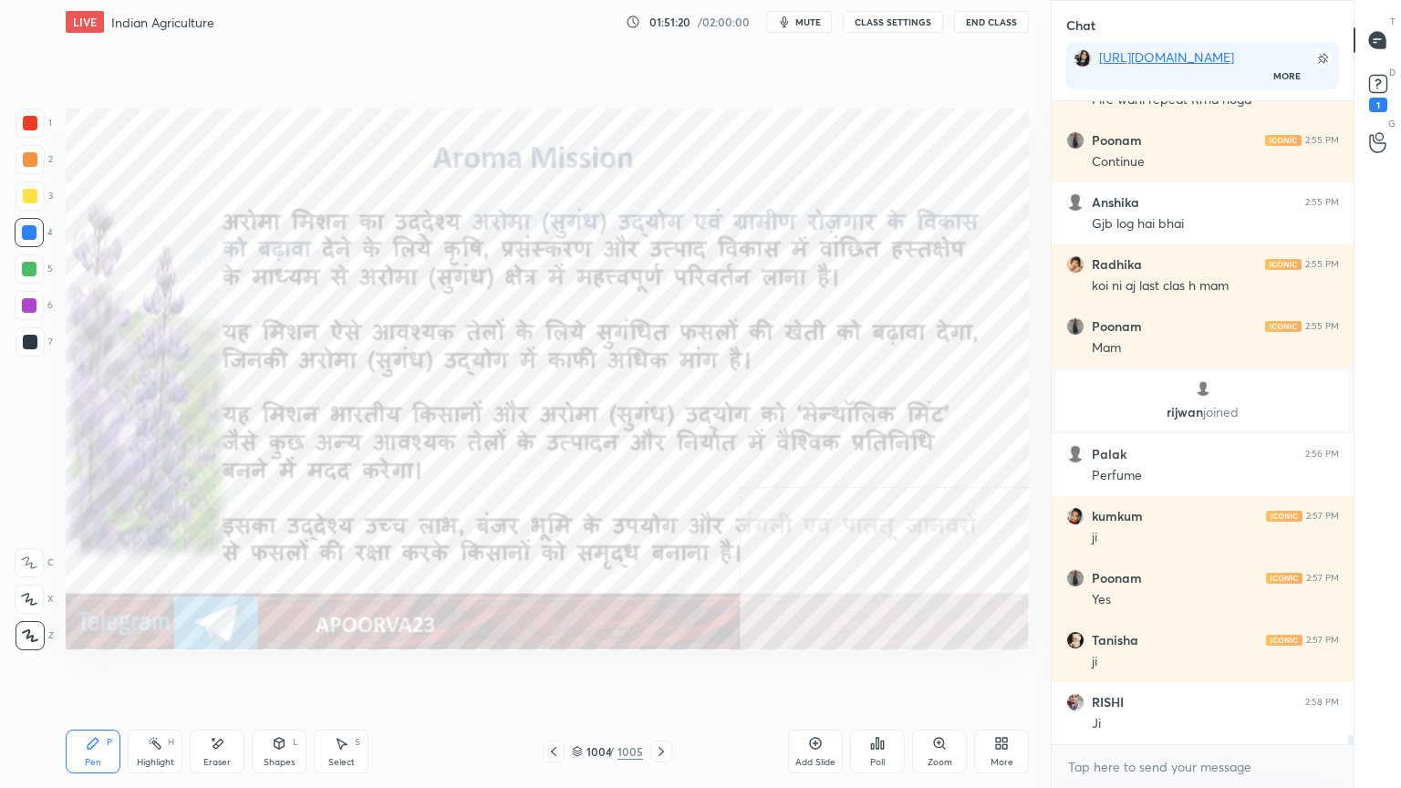
scroll to position [46804, 0]
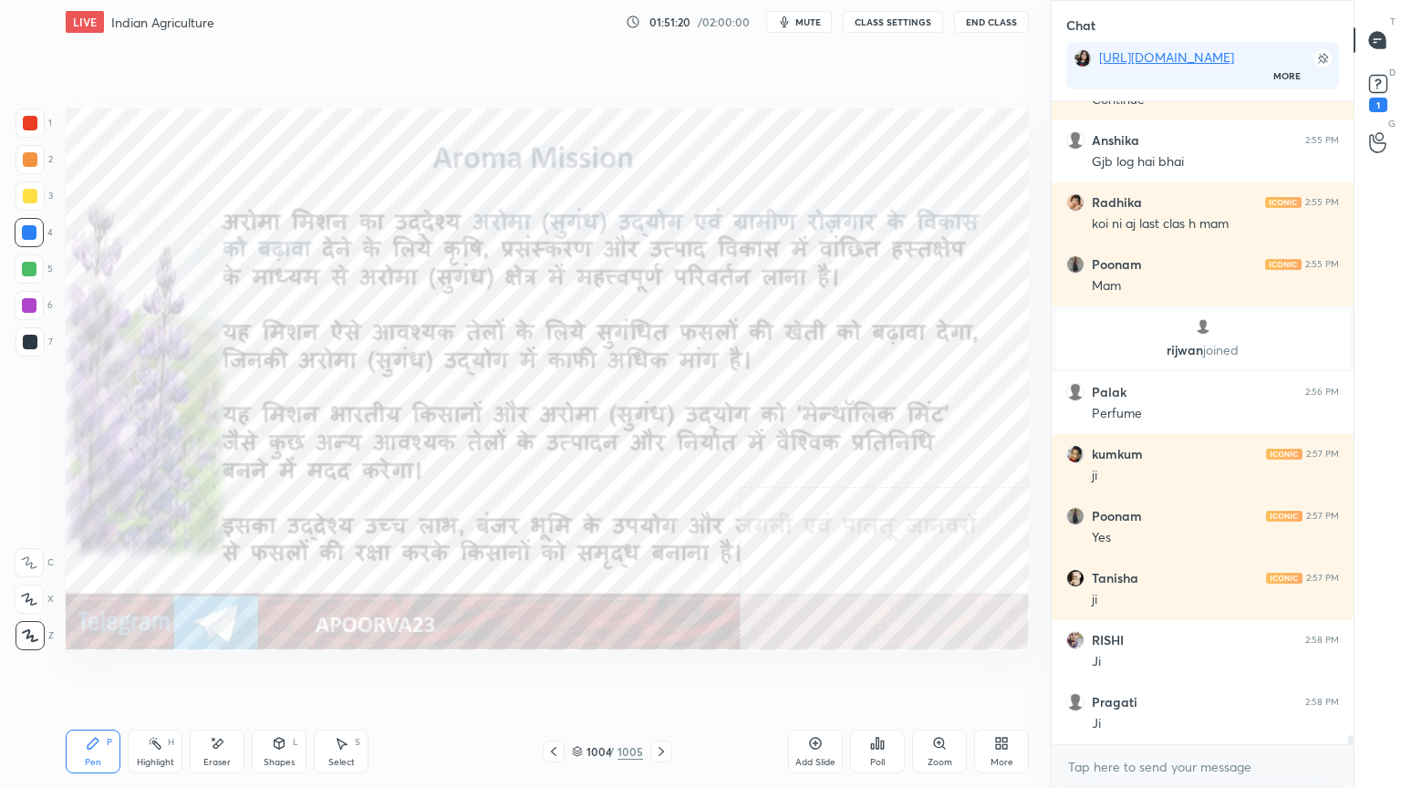
click at [664, 672] on icon at bounding box center [661, 751] width 15 height 15
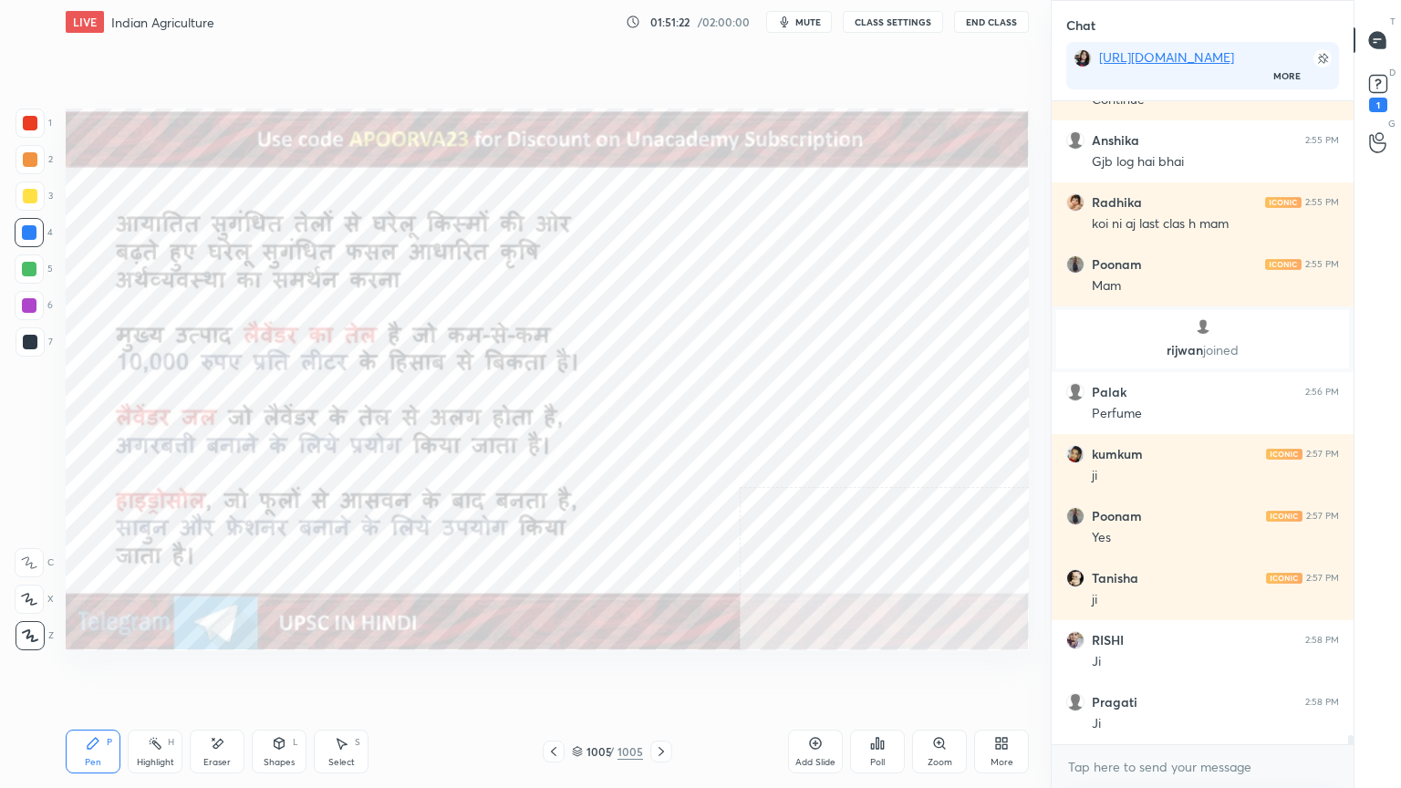
drag, startPoint x: 662, startPoint y: 746, endPoint x: 650, endPoint y: 746, distance: 12.8
click at [662, 672] on icon at bounding box center [661, 751] width 15 height 15
click at [557, 672] on icon at bounding box center [553, 751] width 15 height 15
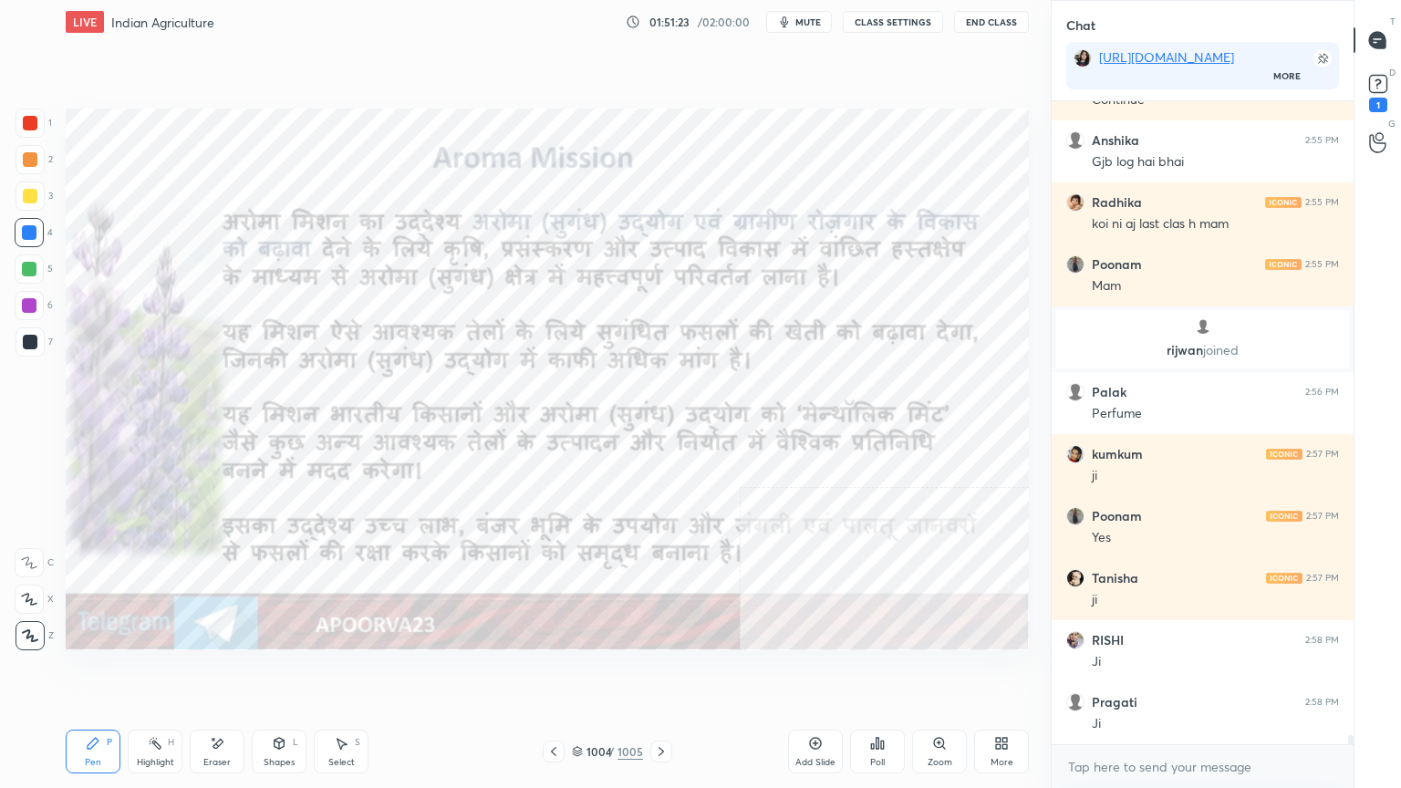
click at [558, 672] on icon at bounding box center [553, 751] width 15 height 15
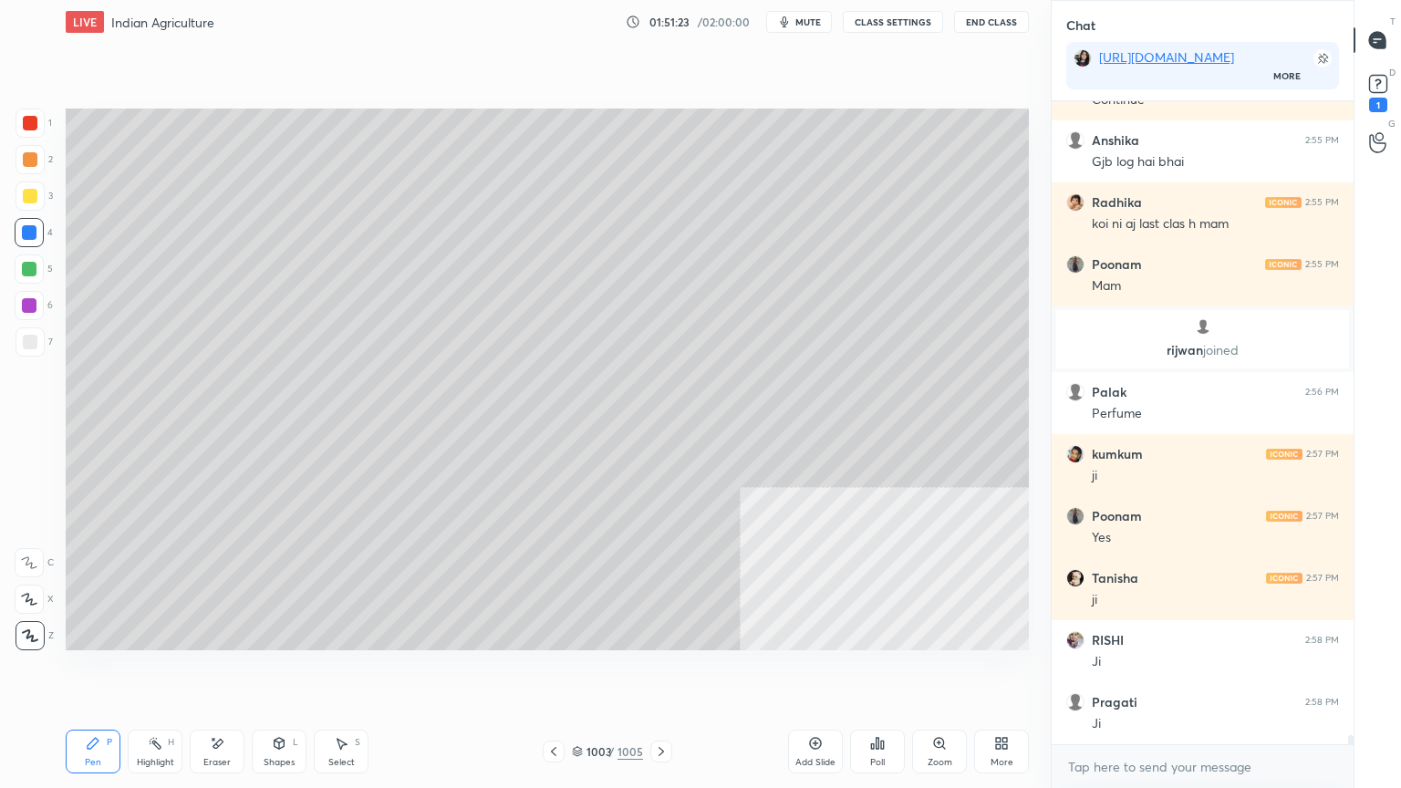
click at [560, 672] on icon at bounding box center [553, 751] width 15 height 15
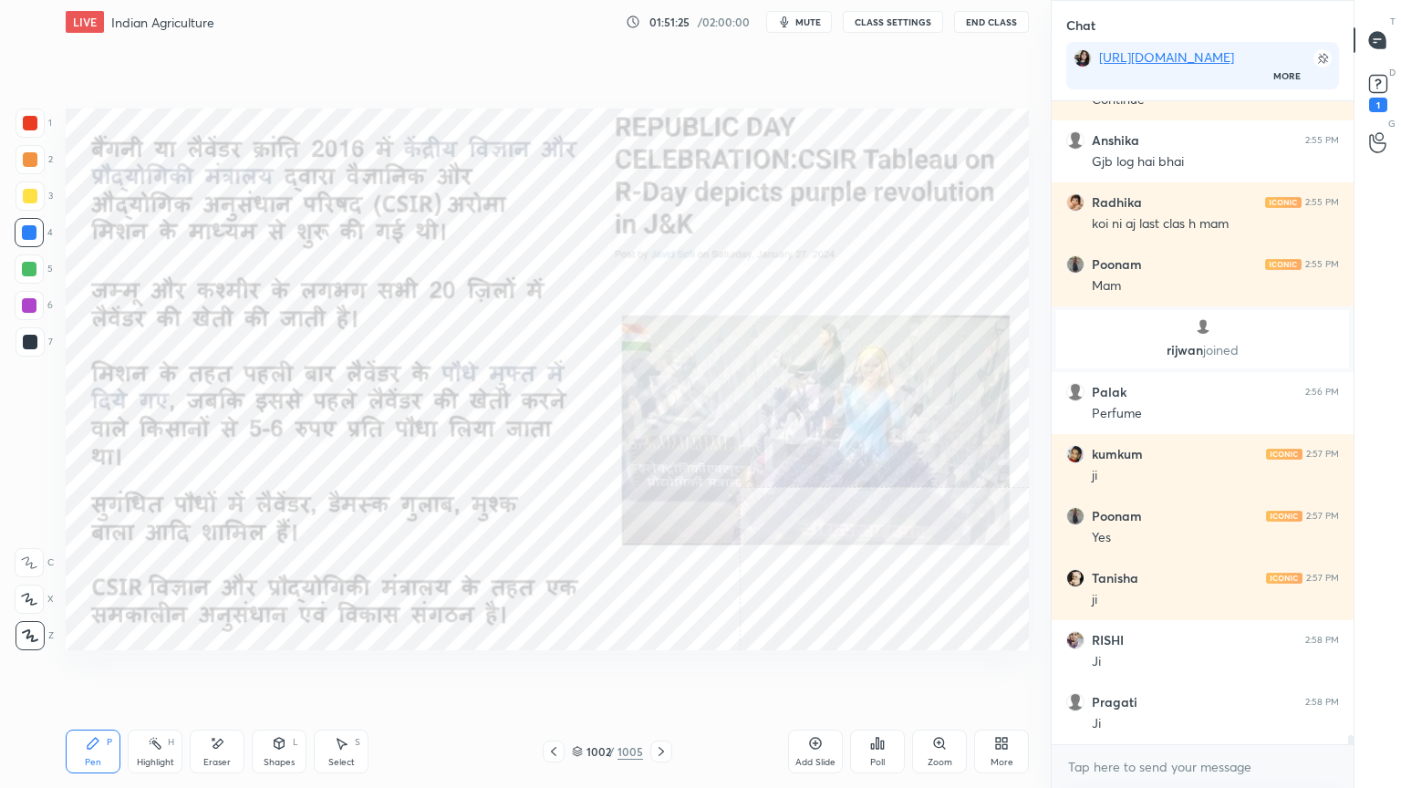
click at [582, 672] on div "1002 / 1005" at bounding box center [607, 751] width 71 height 16
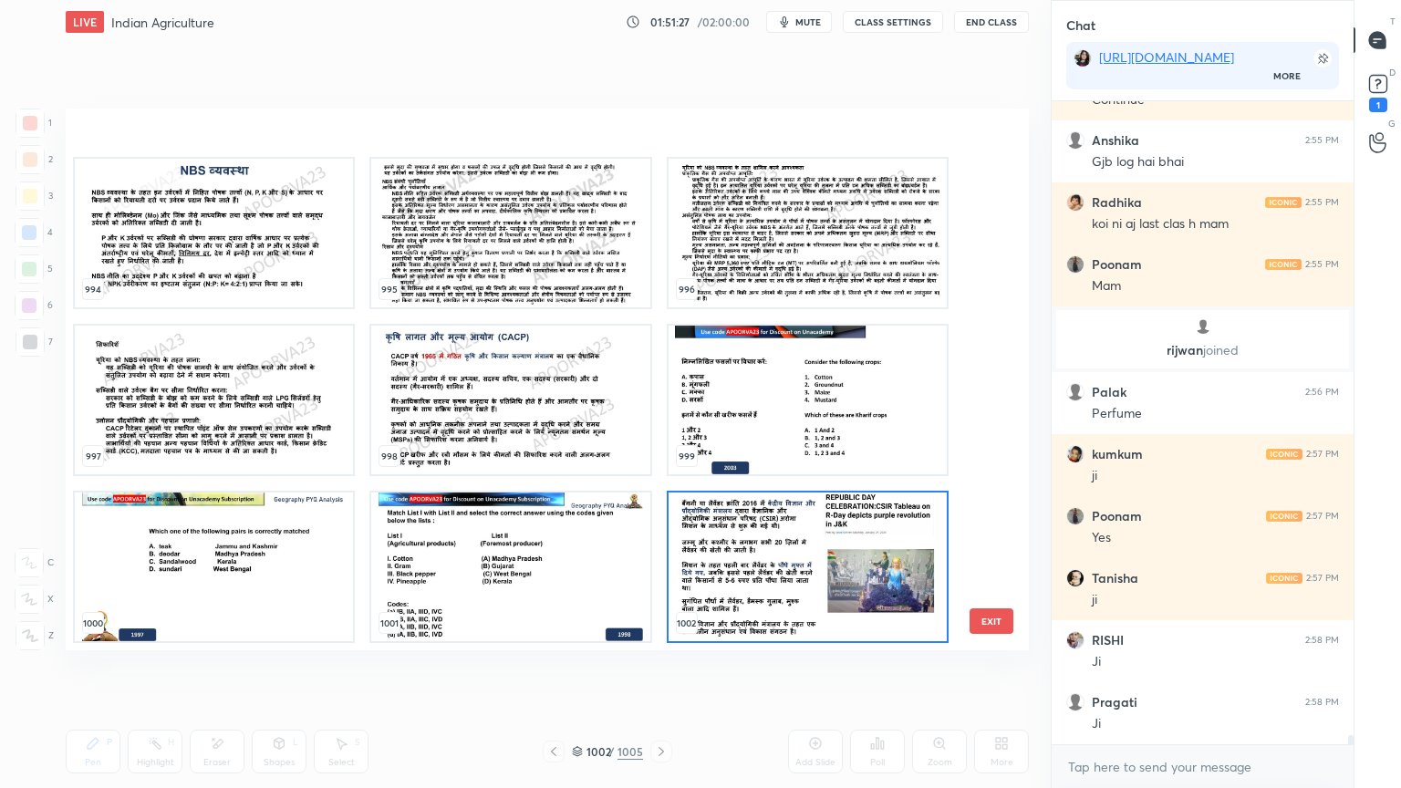
scroll to position [55382, 0]
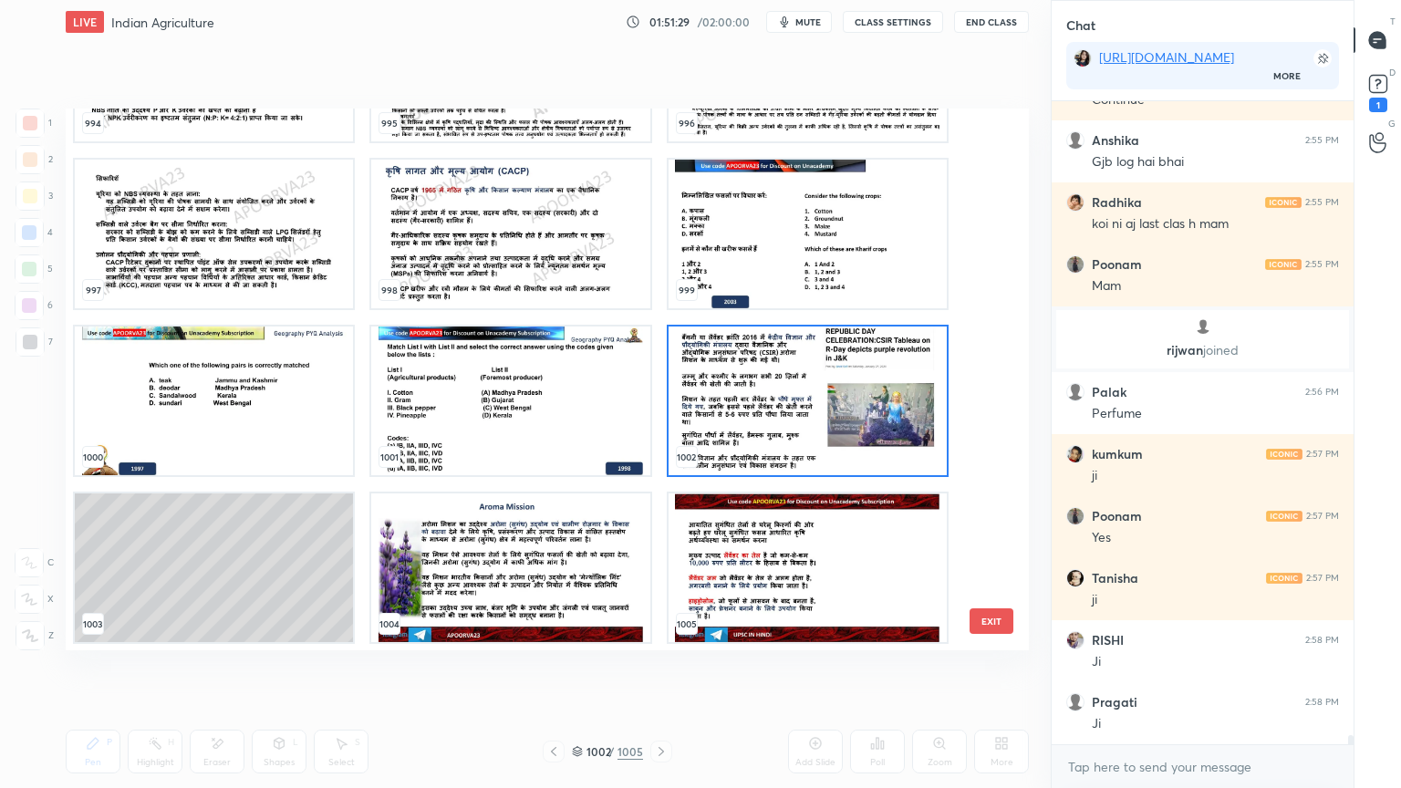
click at [591, 544] on img "grid" at bounding box center [510, 568] width 278 height 149
click at [591, 543] on img "grid" at bounding box center [510, 568] width 278 height 149
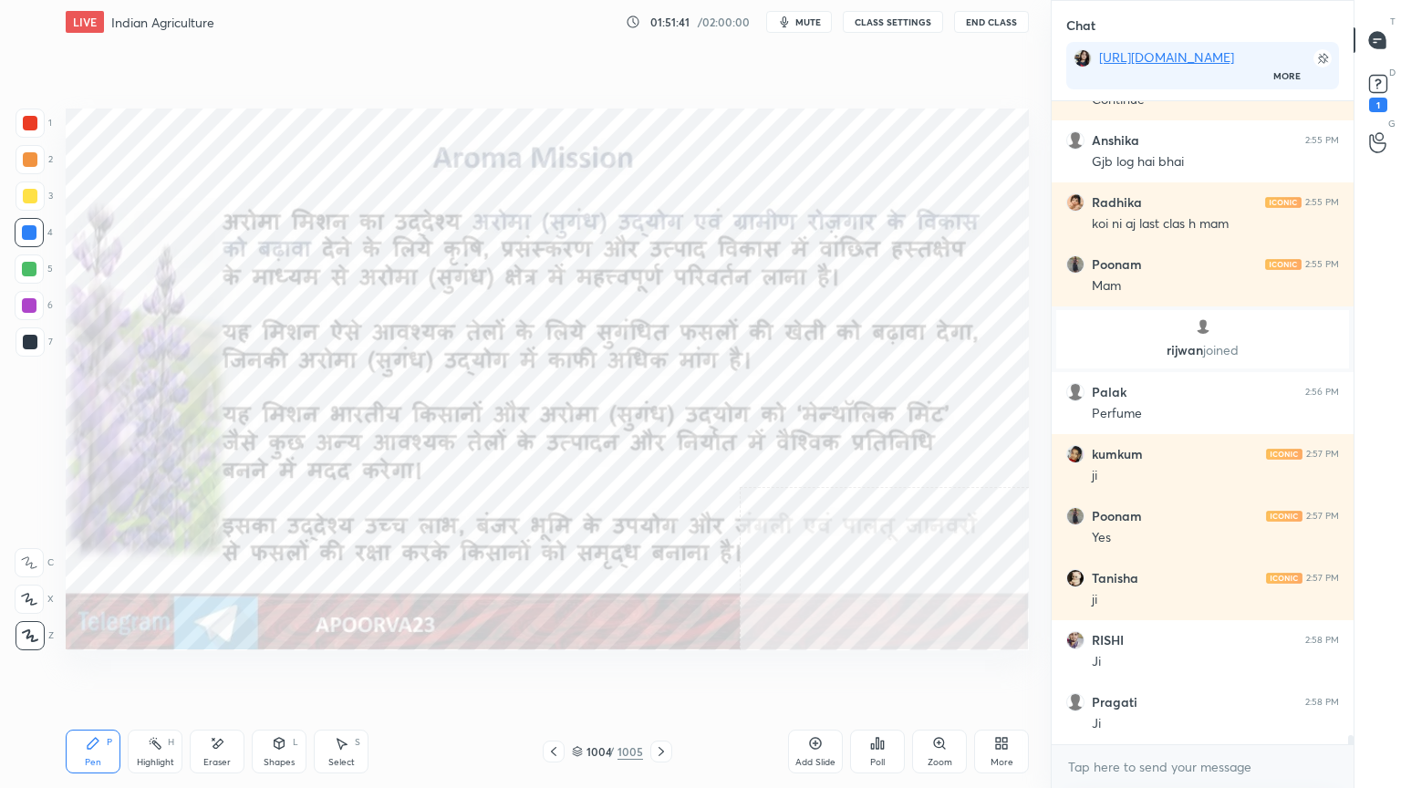
scroll to position [46866, 0]
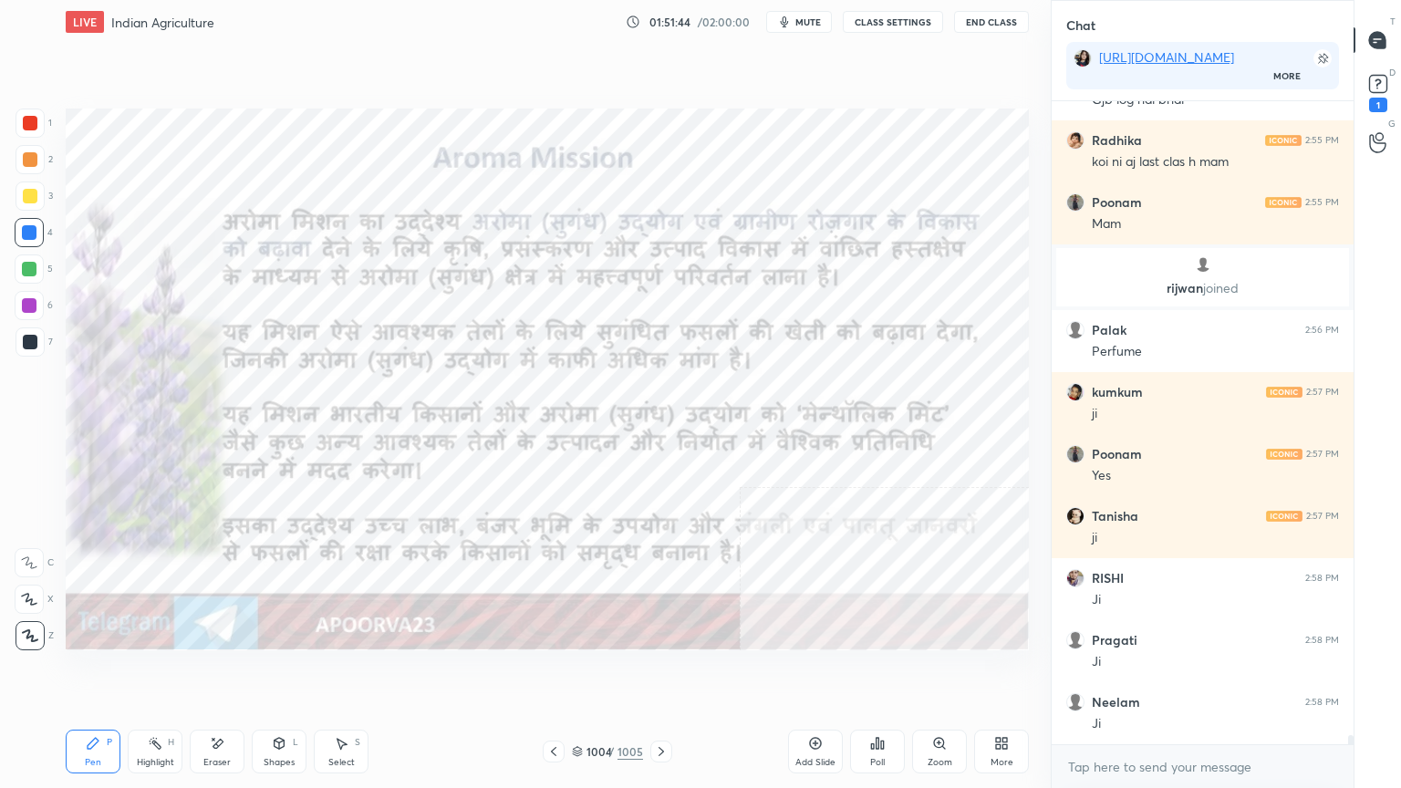
drag, startPoint x: 587, startPoint y: 748, endPoint x: 598, endPoint y: 722, distance: 27.8
click at [587, 672] on div "1004" at bounding box center [596, 751] width 18 height 11
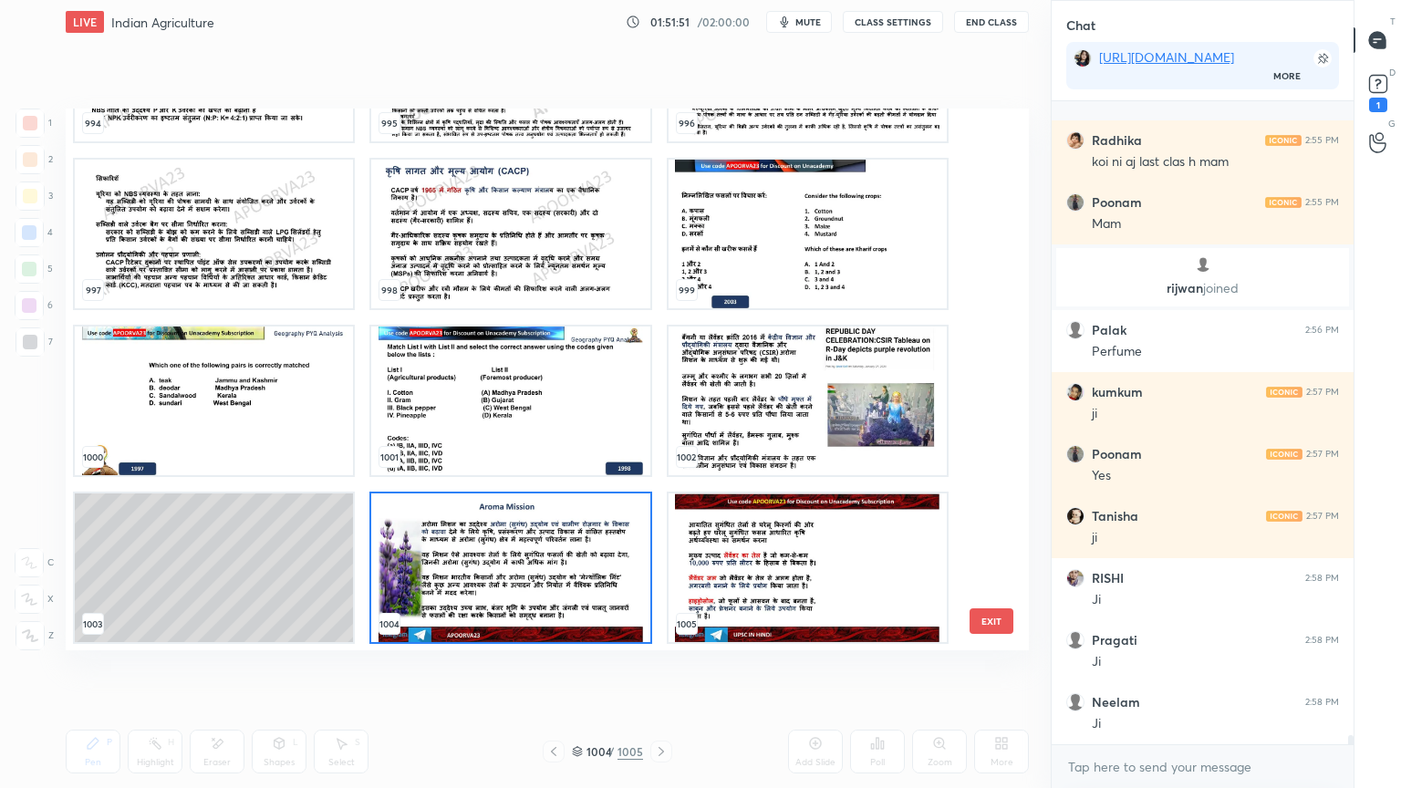
scroll to position [46961, 0]
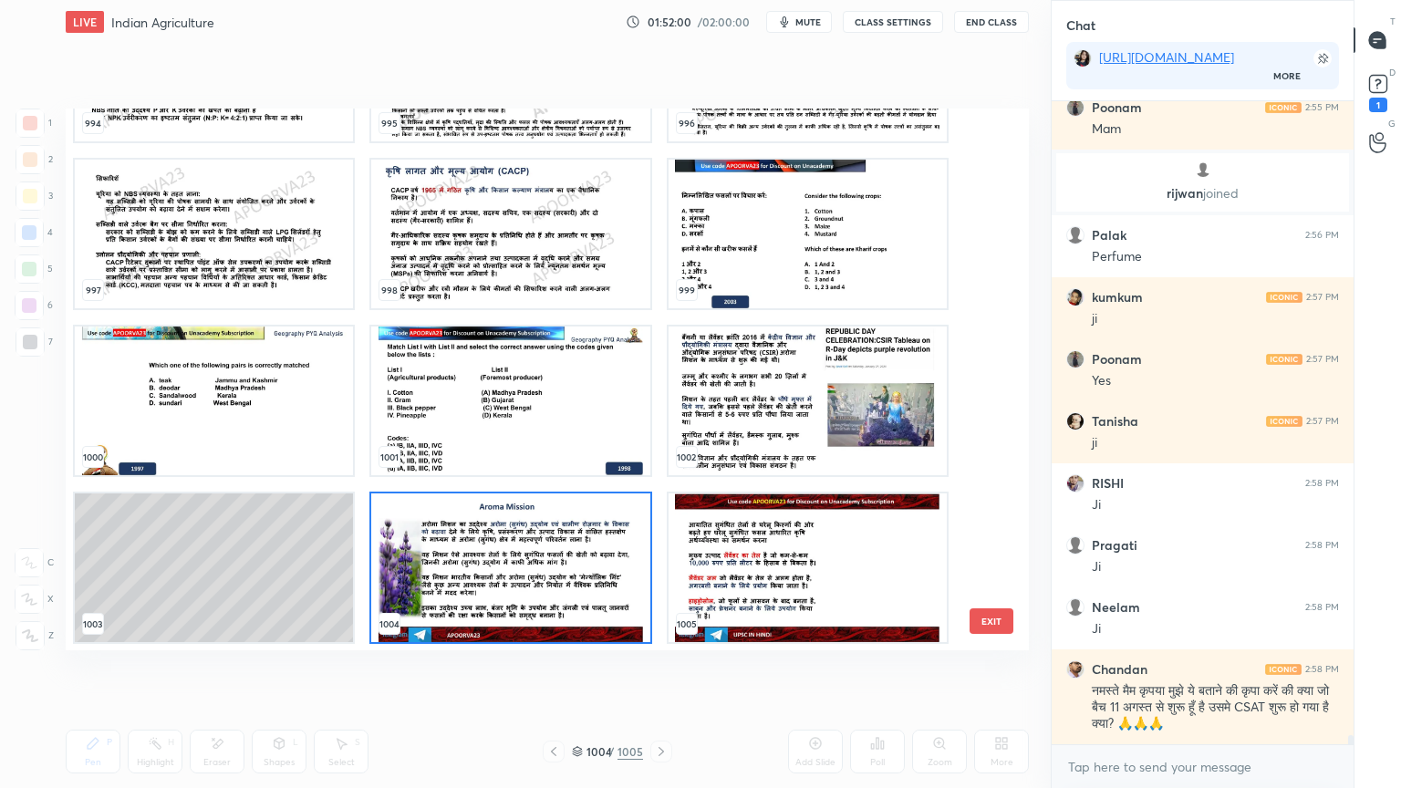
click at [562, 565] on img "grid" at bounding box center [510, 568] width 278 height 149
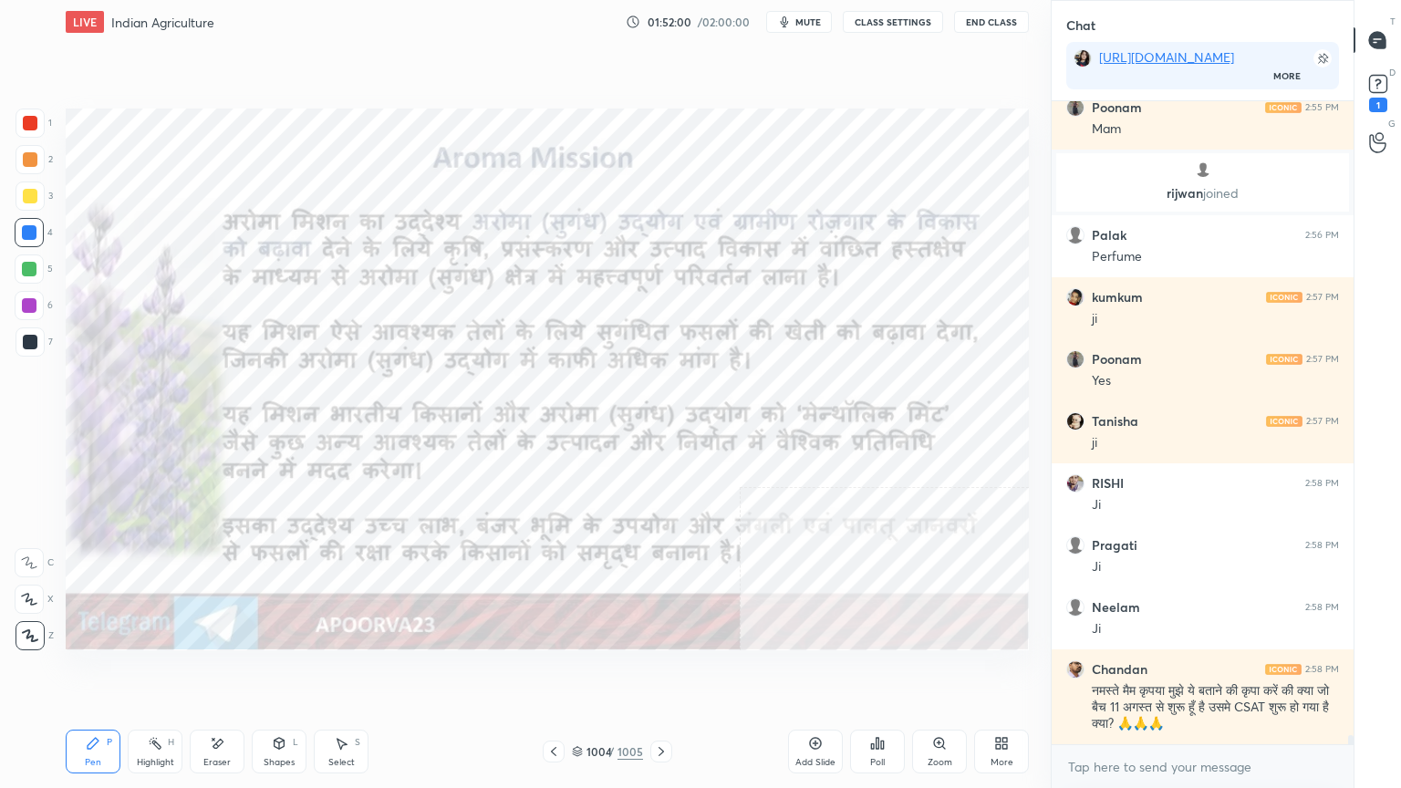
click at [566, 567] on img "grid" at bounding box center [510, 568] width 278 height 149
click at [521, 672] on div "Pen P Highlight H Eraser Shapes L Select S 1004 / 1005 Add Slide Poll Zoom More" at bounding box center [547, 751] width 963 height 73
click at [576, 672] on div "1004 / 1005" at bounding box center [607, 751] width 71 height 16
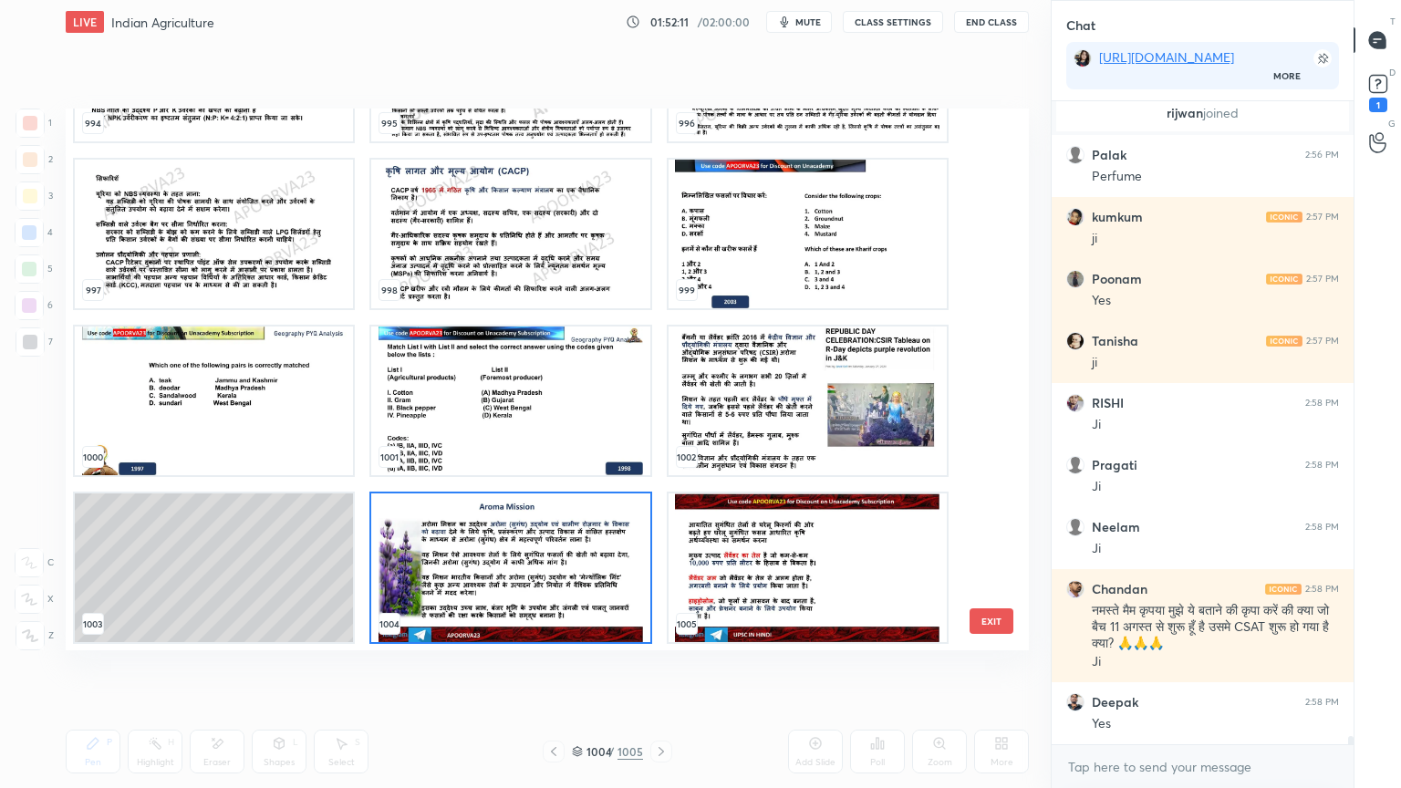
scroll to position [47104, 0]
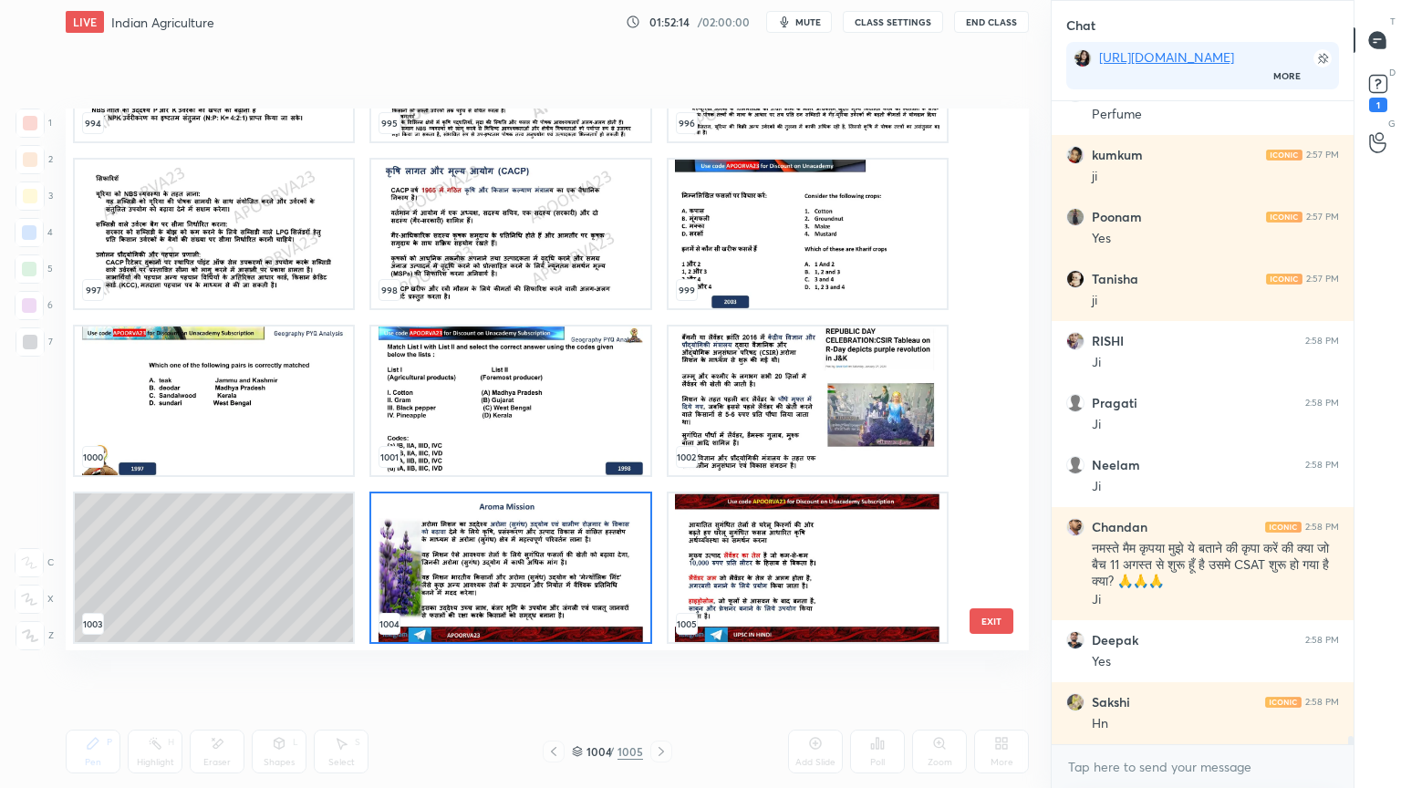
click at [792, 259] on img "grid" at bounding box center [808, 234] width 278 height 149
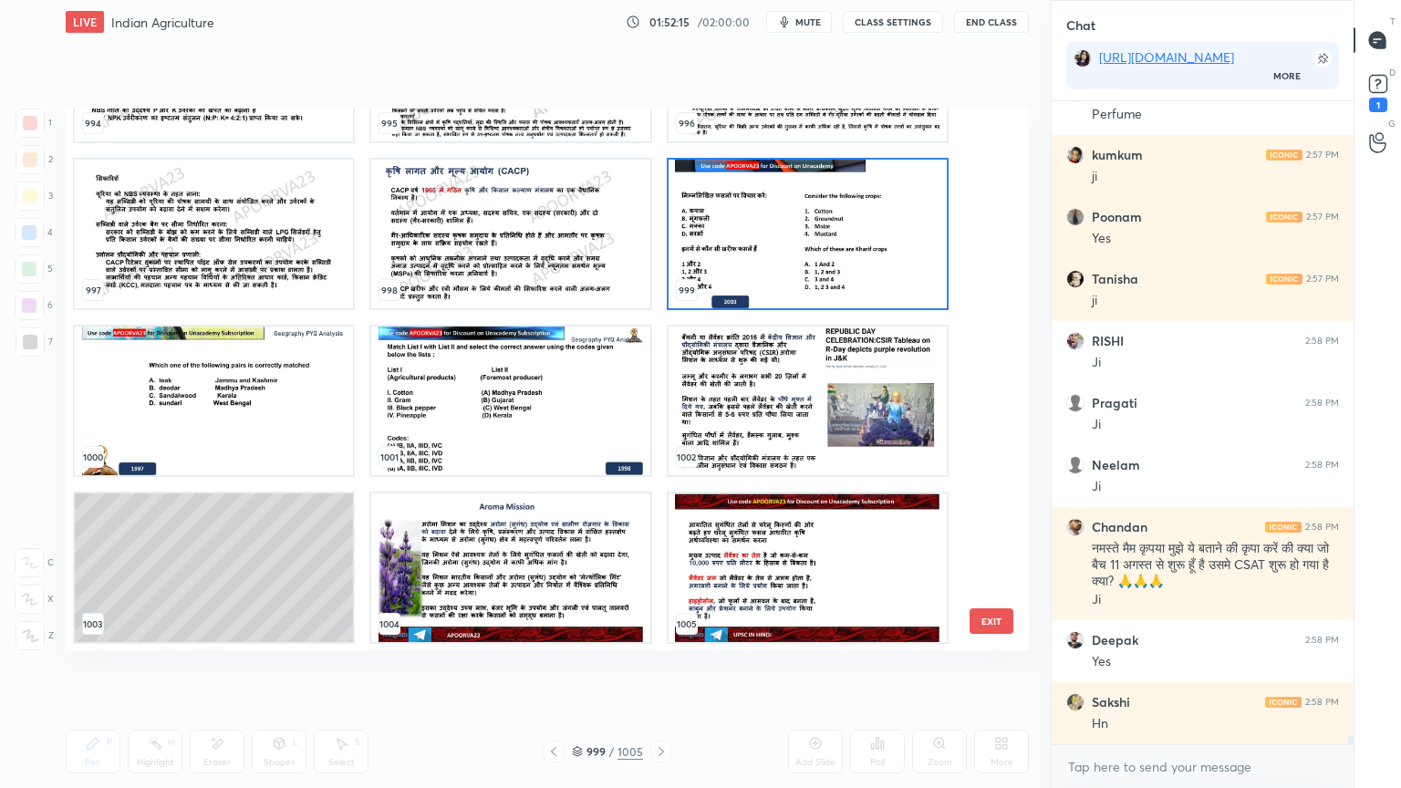
click at [792, 259] on img "grid" at bounding box center [808, 234] width 278 height 149
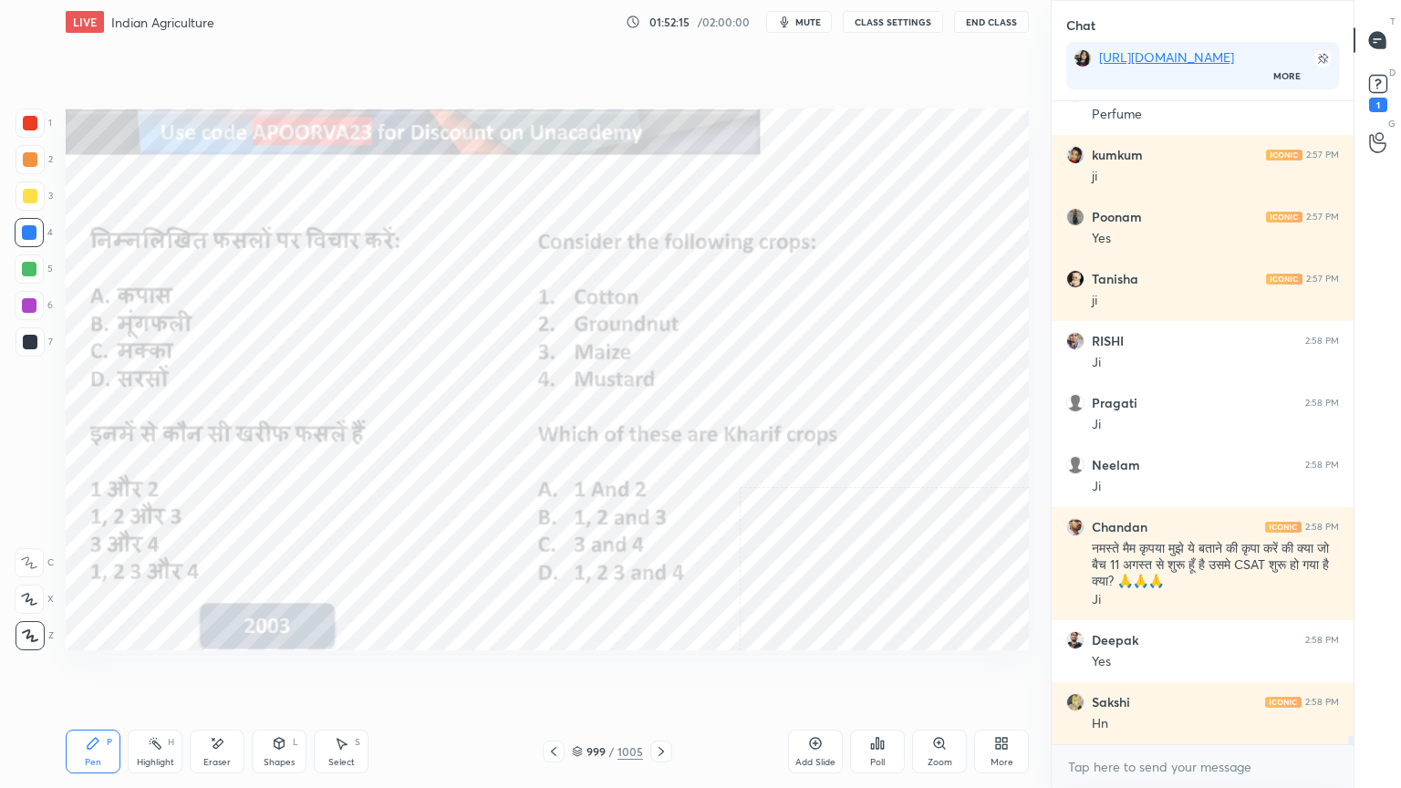
click at [792, 259] on img "grid" at bounding box center [808, 234] width 278 height 149
click at [791, 257] on img "grid" at bounding box center [808, 234] width 278 height 149
click at [658, 672] on icon at bounding box center [661, 751] width 15 height 15
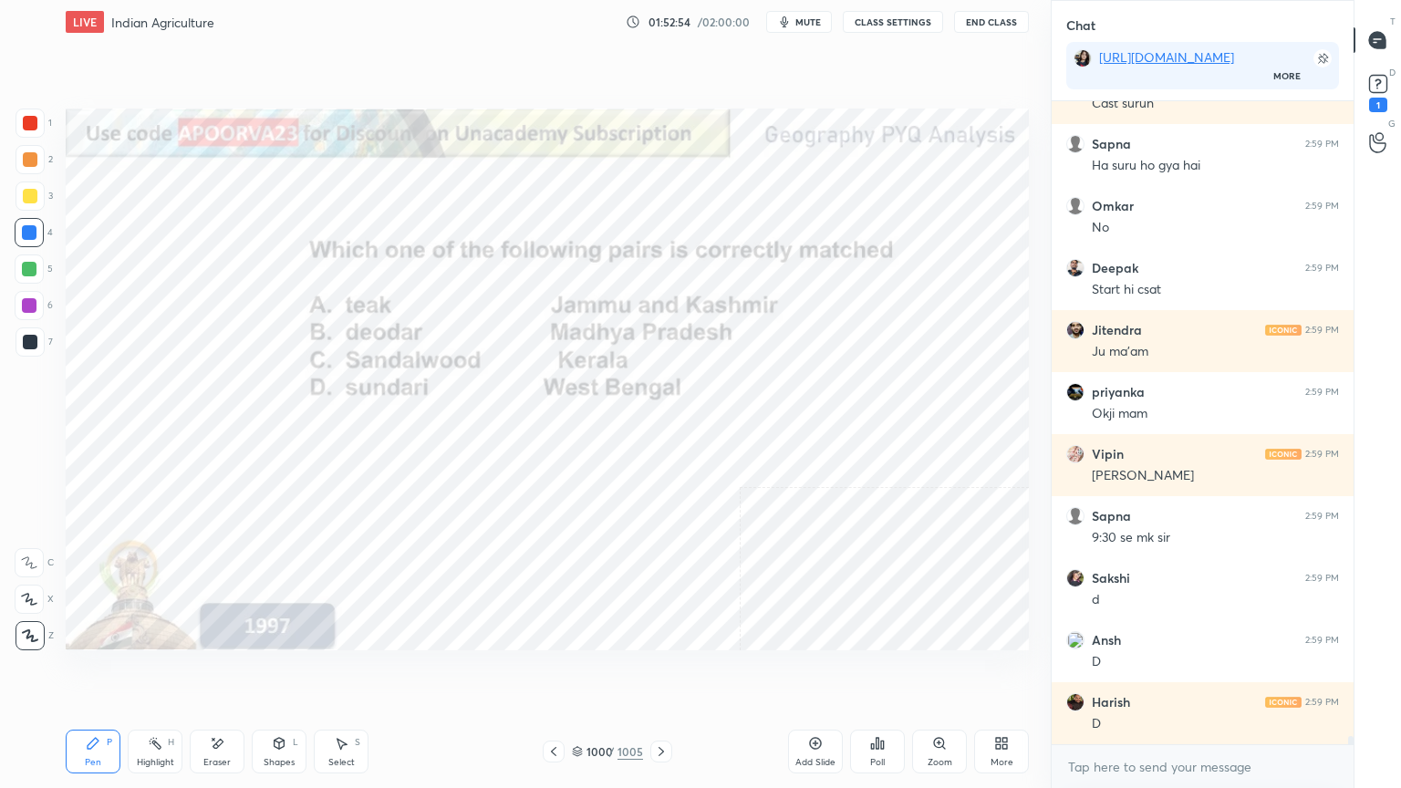
scroll to position [47848, 0]
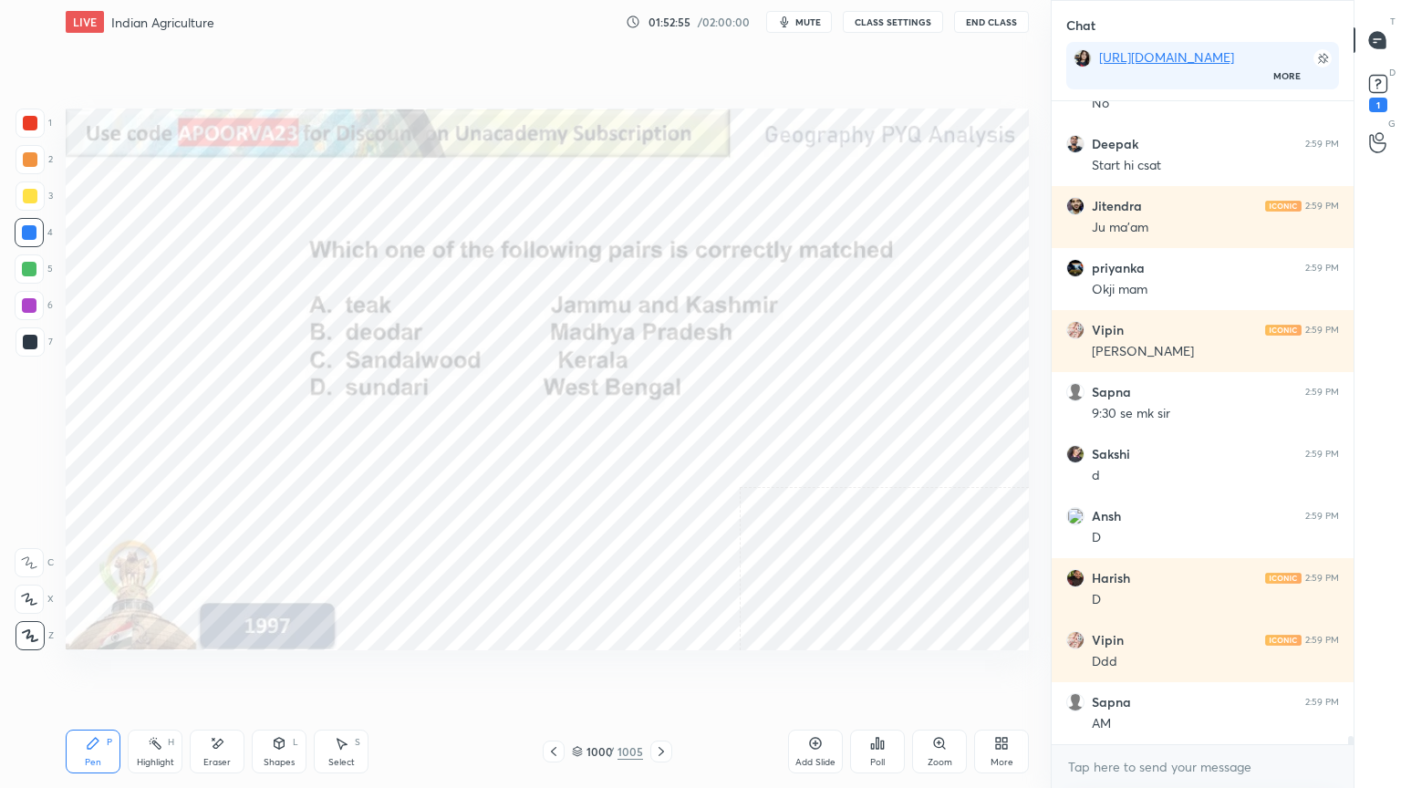
click at [884, 672] on div "Poll" at bounding box center [877, 752] width 55 height 44
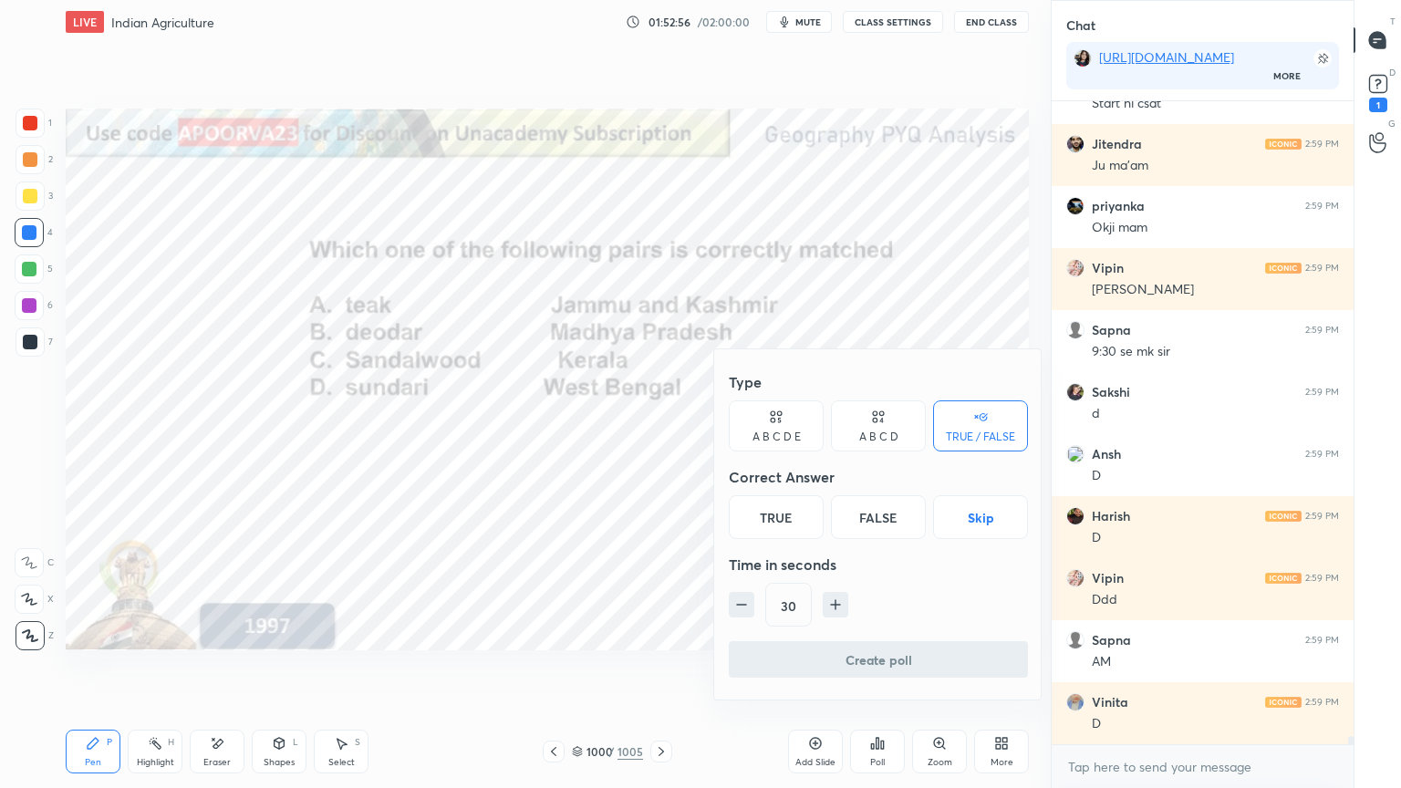
click at [883, 431] on div "A B C D" at bounding box center [878, 436] width 39 height 11
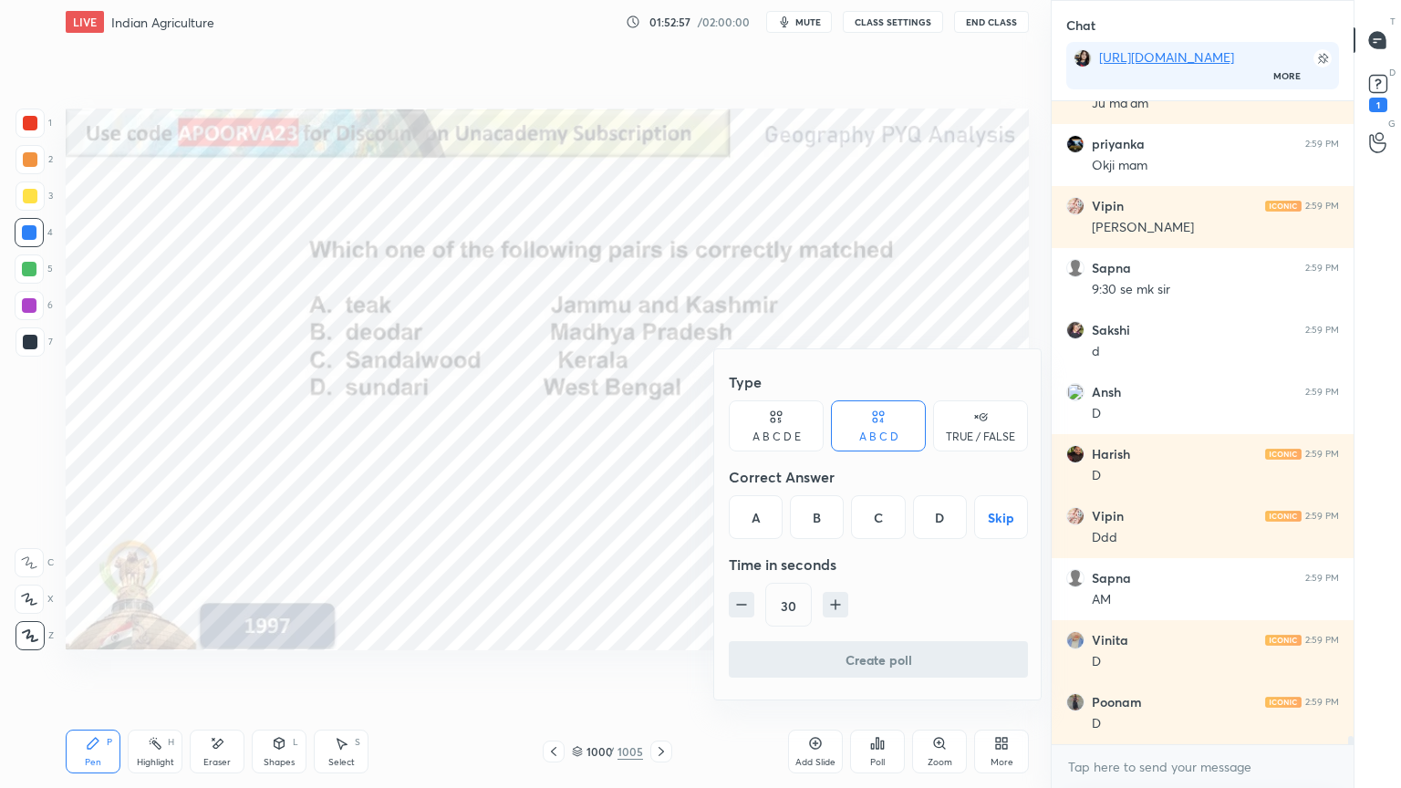
click at [941, 513] on div "D" at bounding box center [940, 517] width 54 height 44
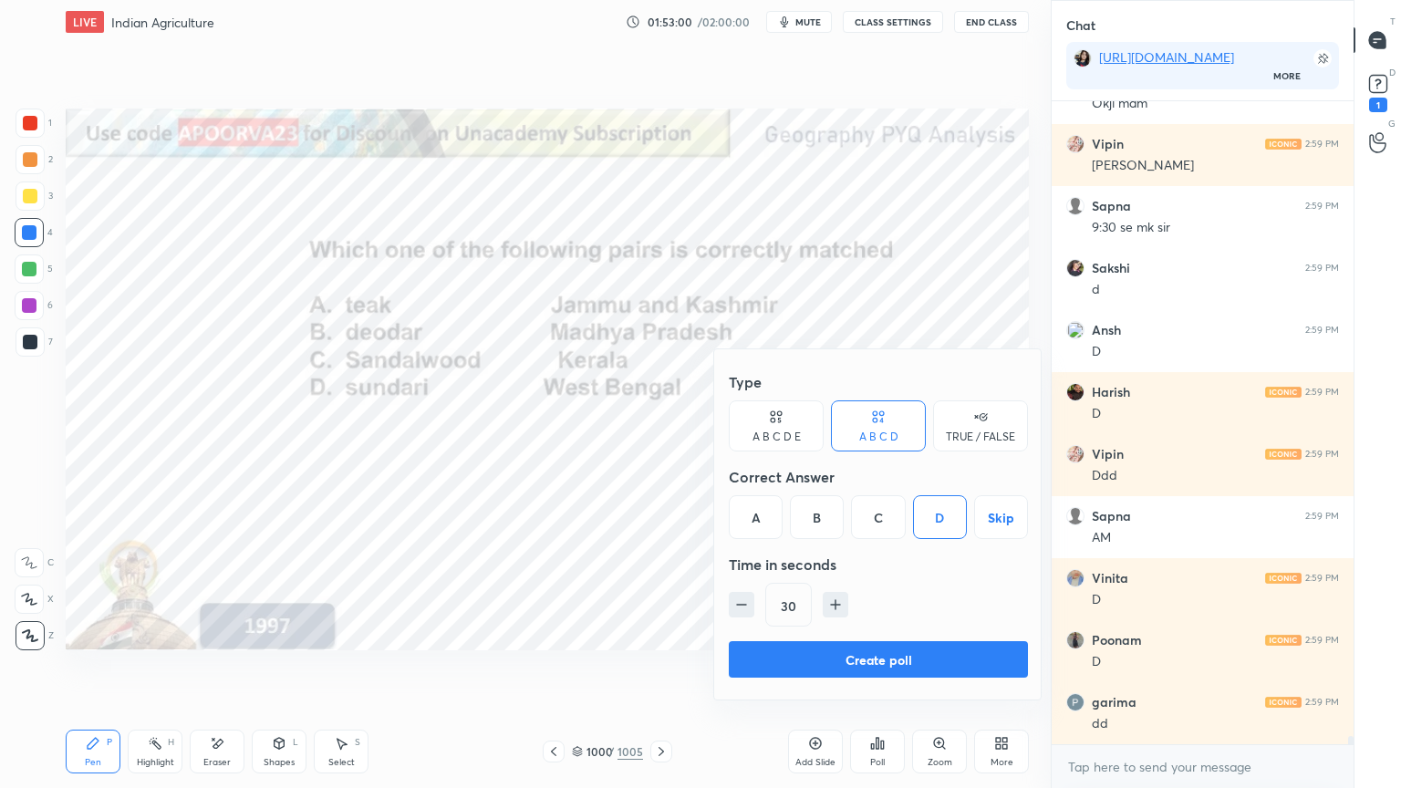
scroll to position [48158, 0]
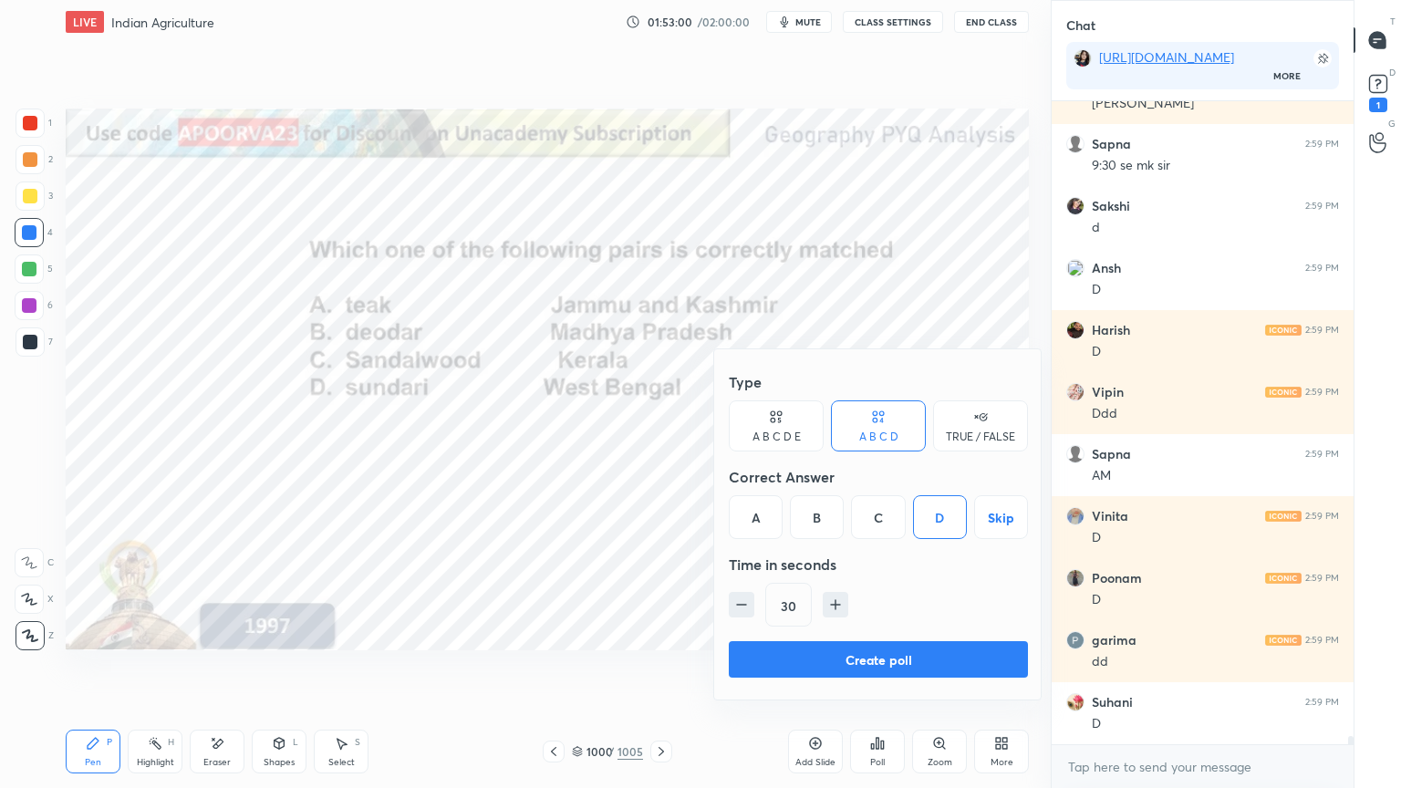
click at [635, 672] on div at bounding box center [700, 394] width 1401 height 788
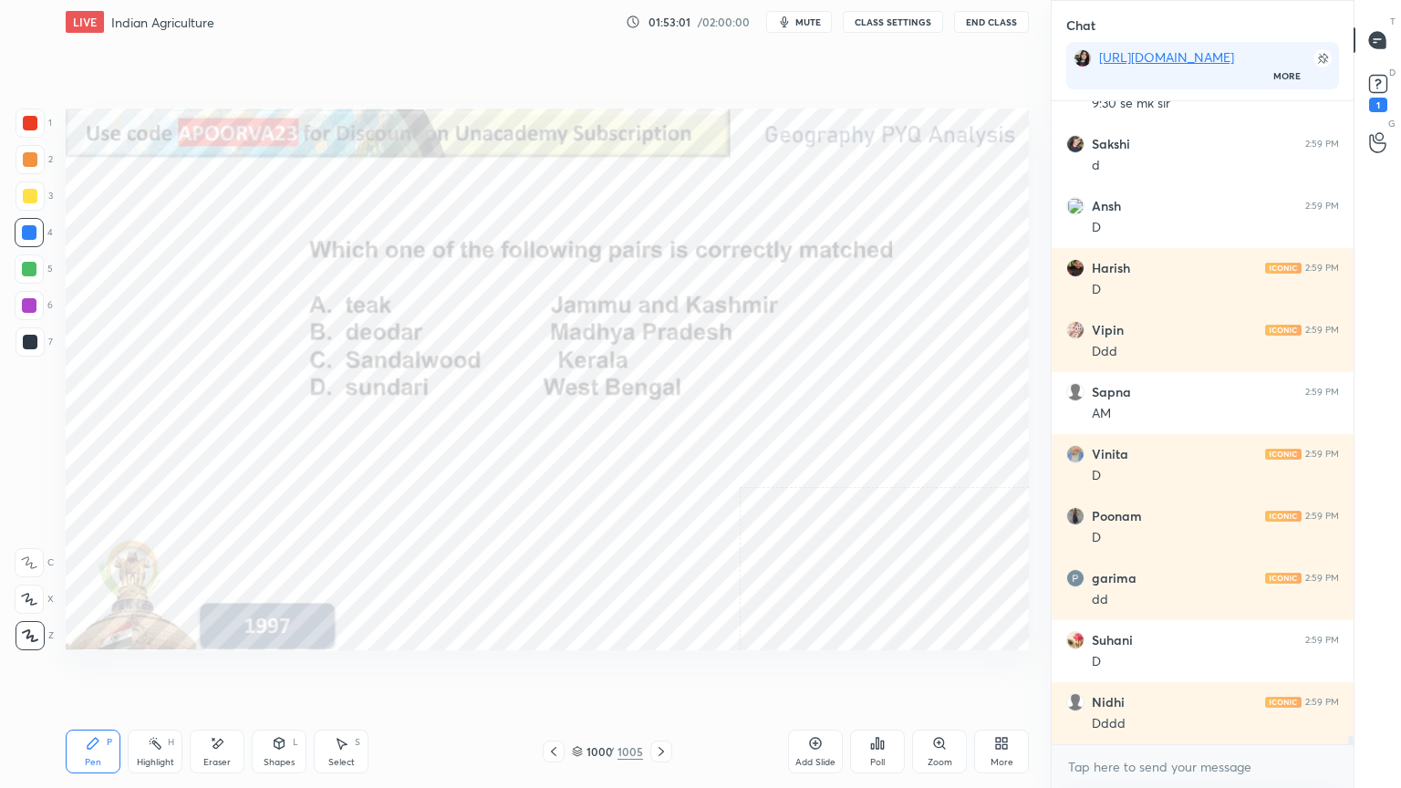
scroll to position [48282, 0]
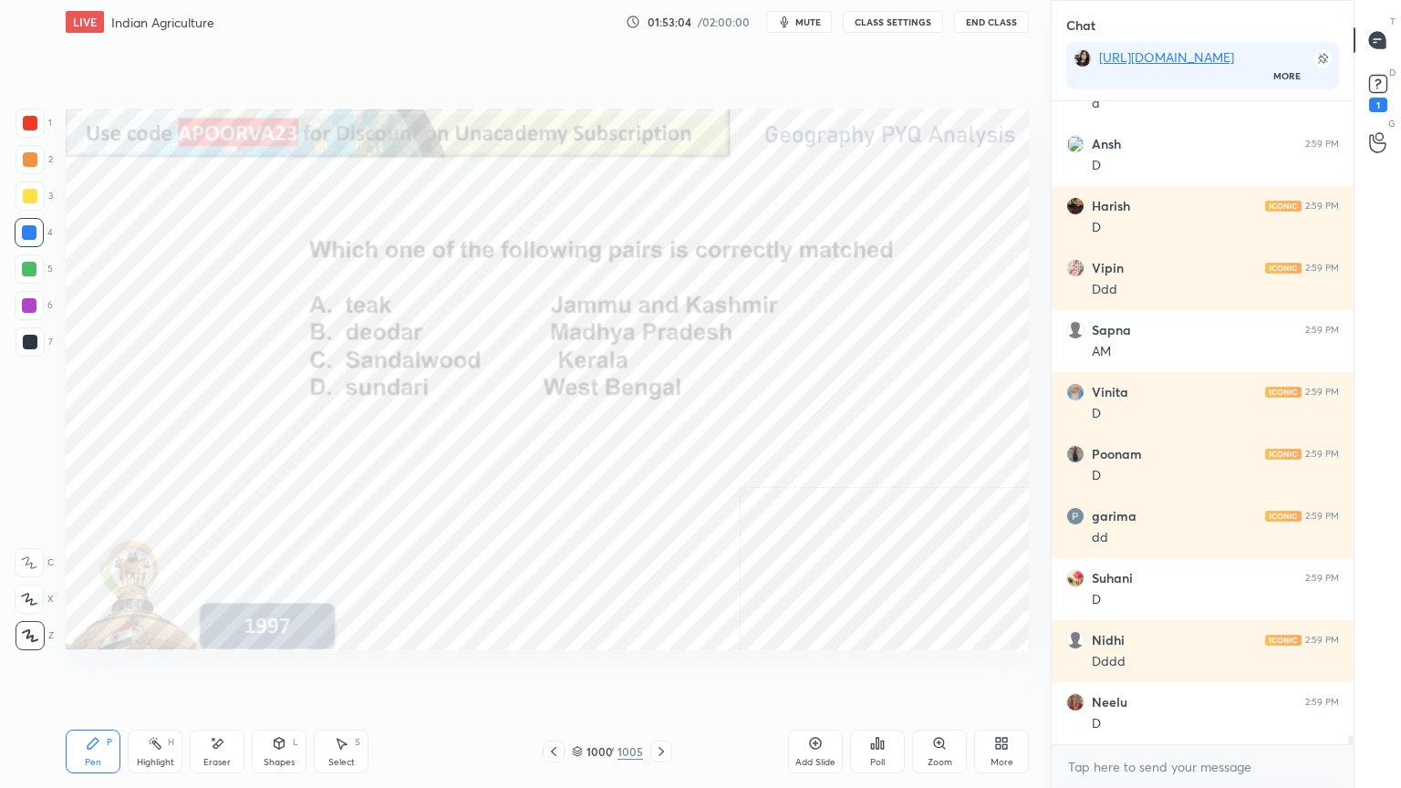
drag, startPoint x: 219, startPoint y: 754, endPoint x: 207, endPoint y: 724, distance: 32.4
click at [216, 672] on div "Eraser" at bounding box center [217, 752] width 55 height 44
click at [34, 620] on div "Erase all" at bounding box center [31, 632] width 33 height 36
drag, startPoint x: 40, startPoint y: 618, endPoint x: 60, endPoint y: 587, distance: 37.7
click at [38, 616] on div "1 2 3 4 5 6 7 C X Z E E Erase all H H" at bounding box center [29, 380] width 58 height 542
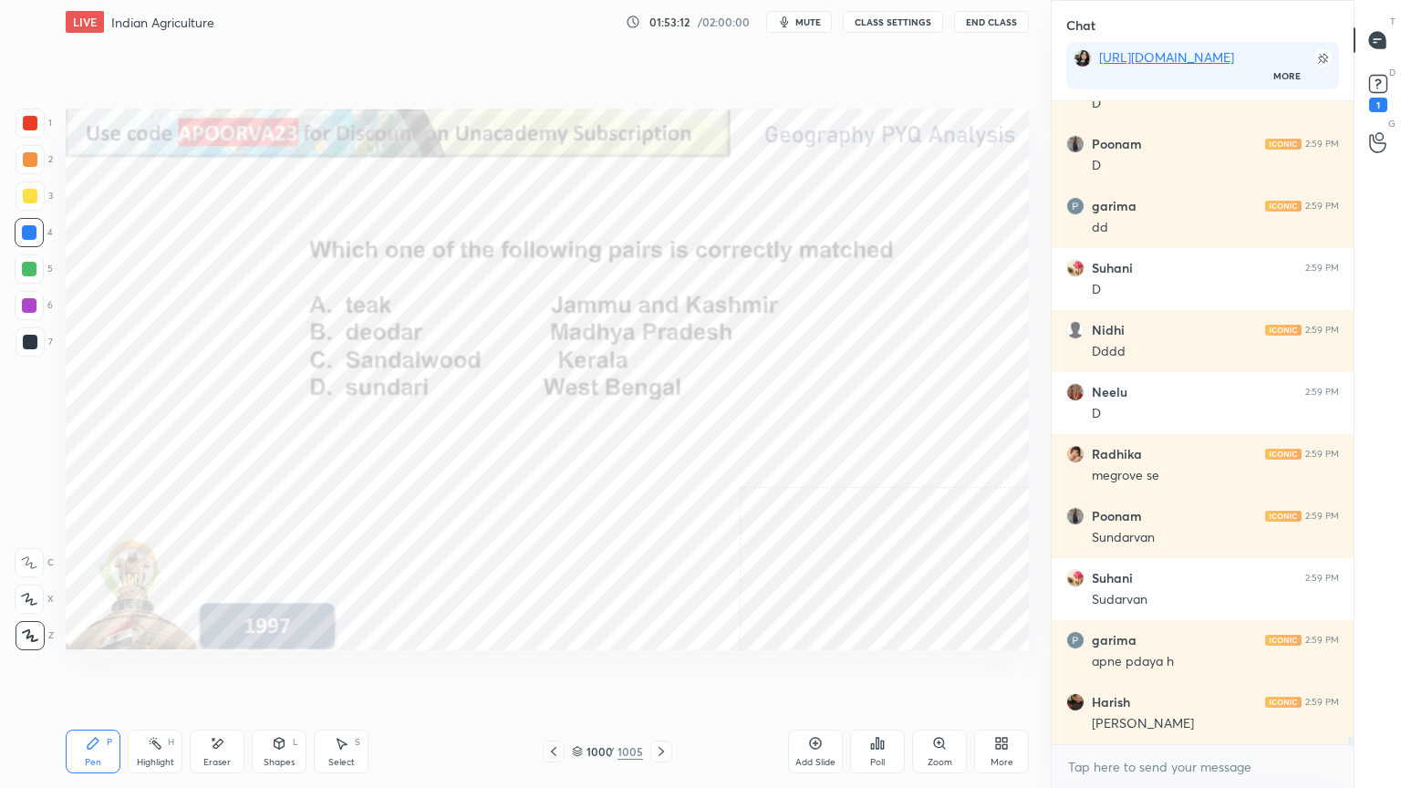
scroll to position [48654, 0]
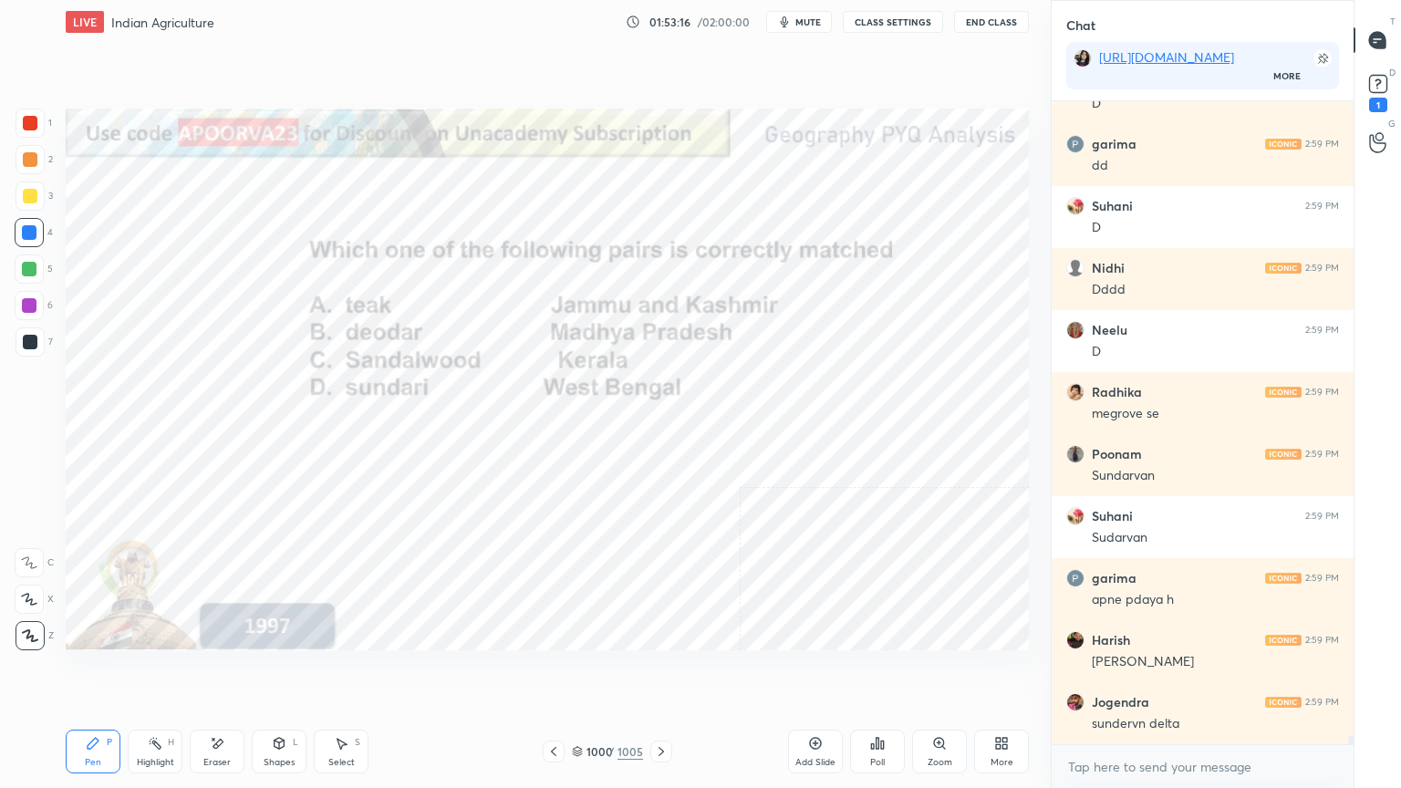
drag, startPoint x: 591, startPoint y: 724, endPoint x: 592, endPoint y: 744, distance: 20.1
click at [592, 672] on div "Pen P Highlight H Eraser Shapes L Select S 1000 / 1005 Add Slide Poll Zoom More" at bounding box center [547, 751] width 963 height 73
click at [587, 672] on div "1000" at bounding box center [596, 751] width 18 height 11
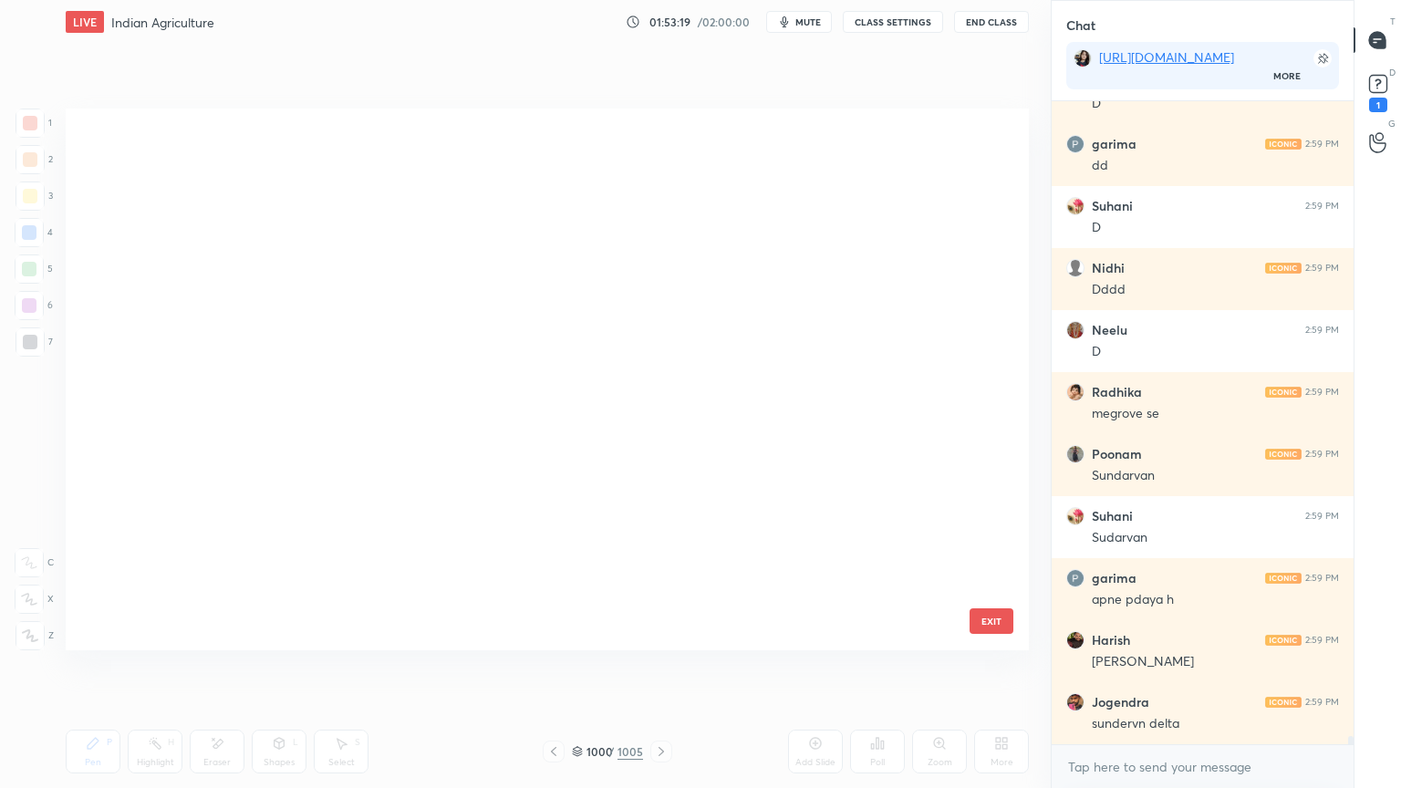
scroll to position [0, 0]
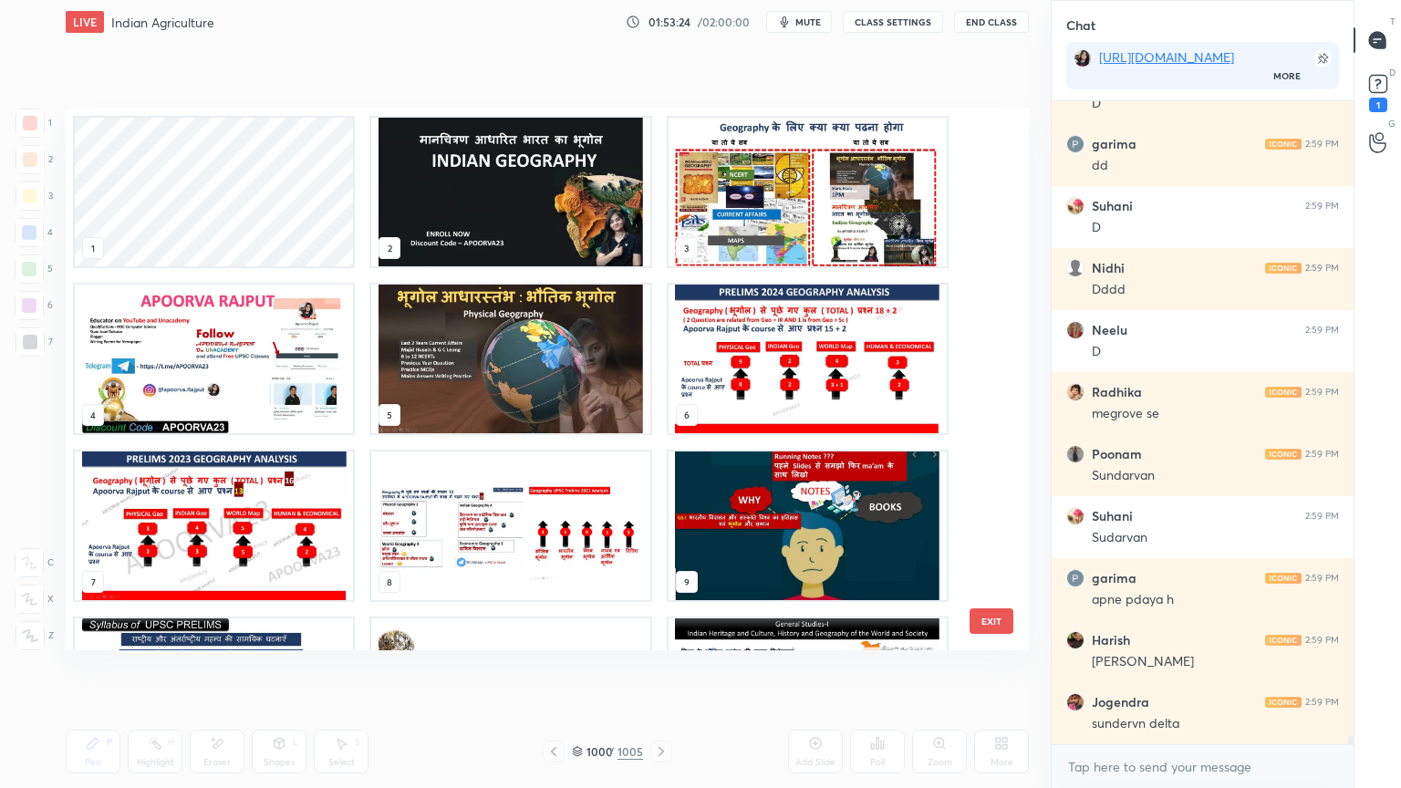
click at [742, 221] on img "grid" at bounding box center [808, 192] width 278 height 149
click at [741, 221] on img "grid" at bounding box center [808, 192] width 278 height 149
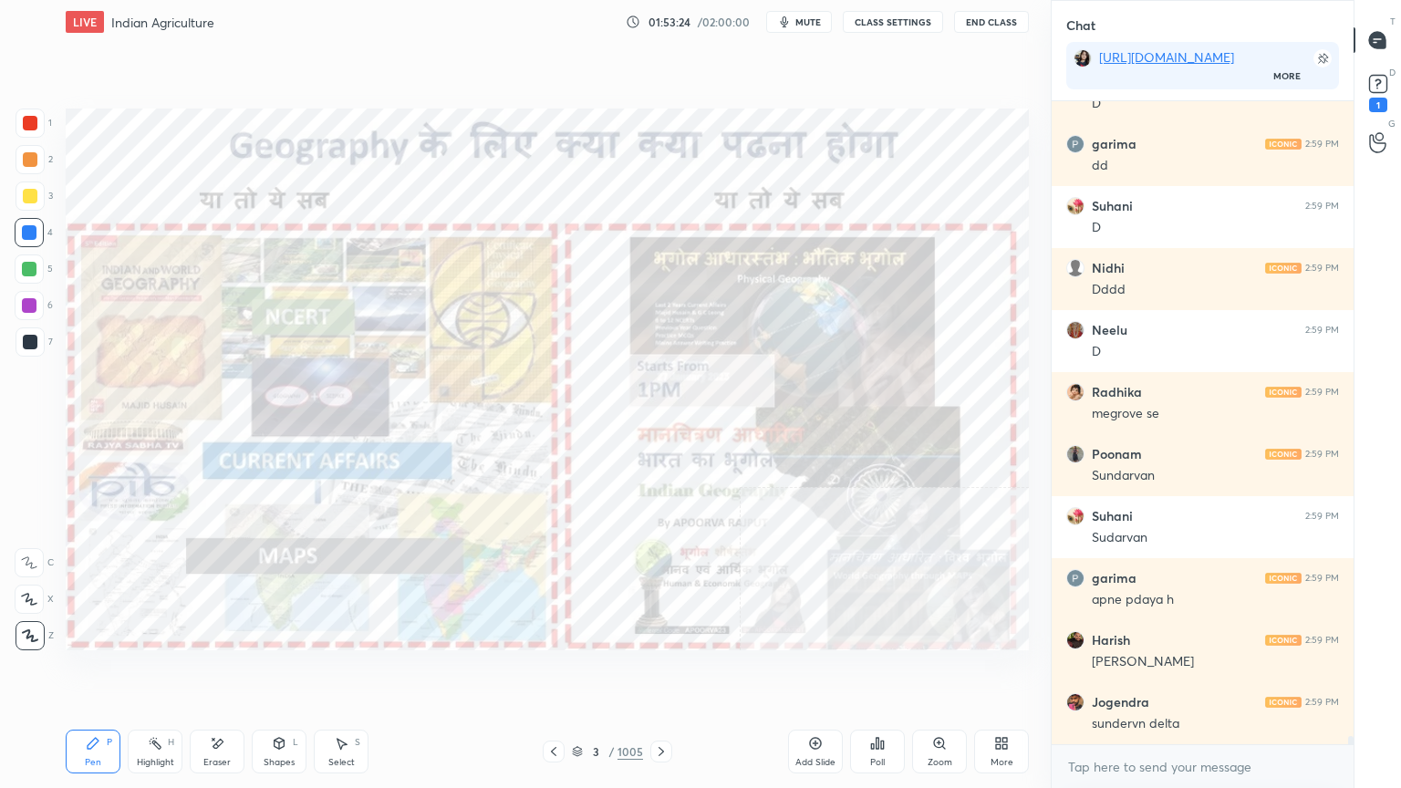
click at [744, 220] on img "grid" at bounding box center [808, 192] width 278 height 149
click at [750, 218] on img "grid" at bounding box center [808, 192] width 278 height 149
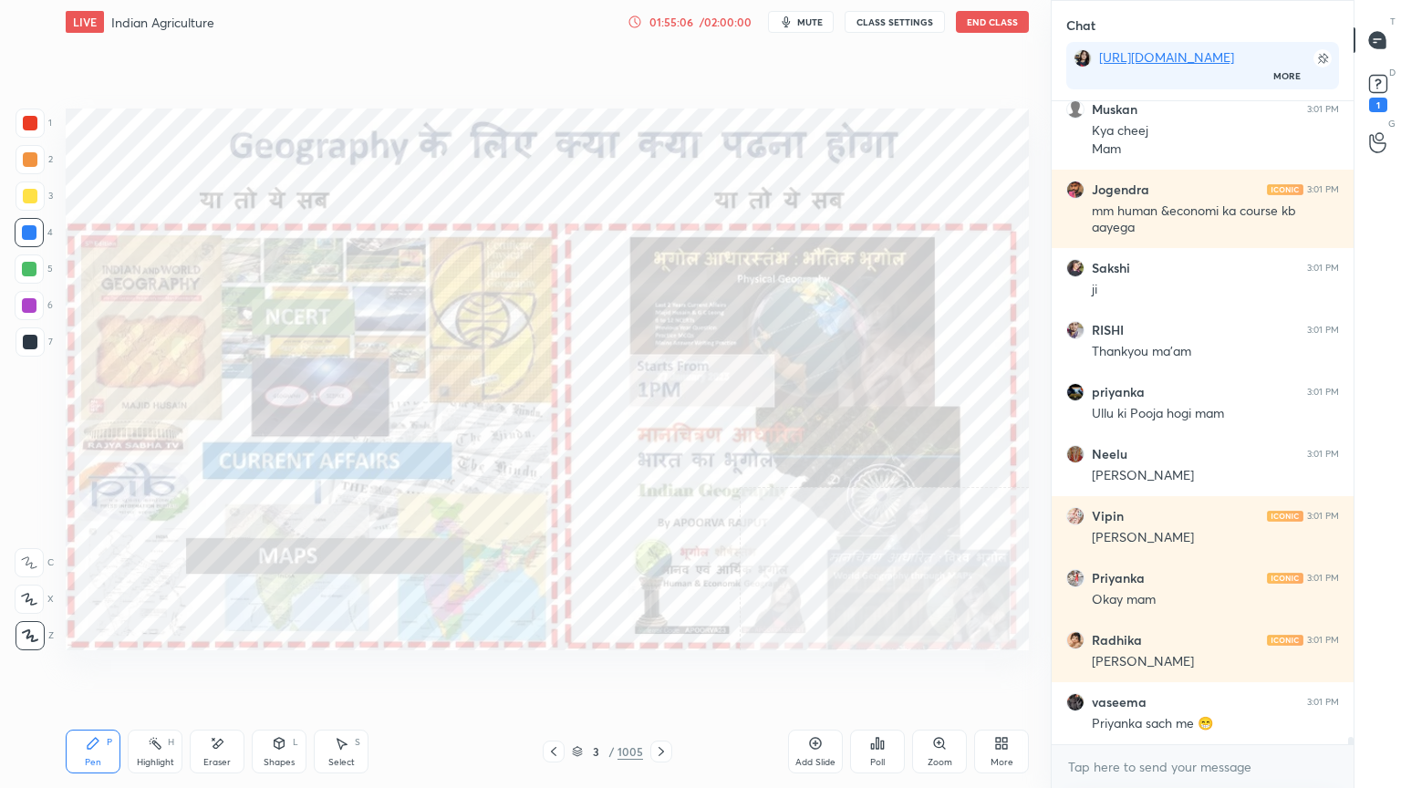
scroll to position [52770, 0]
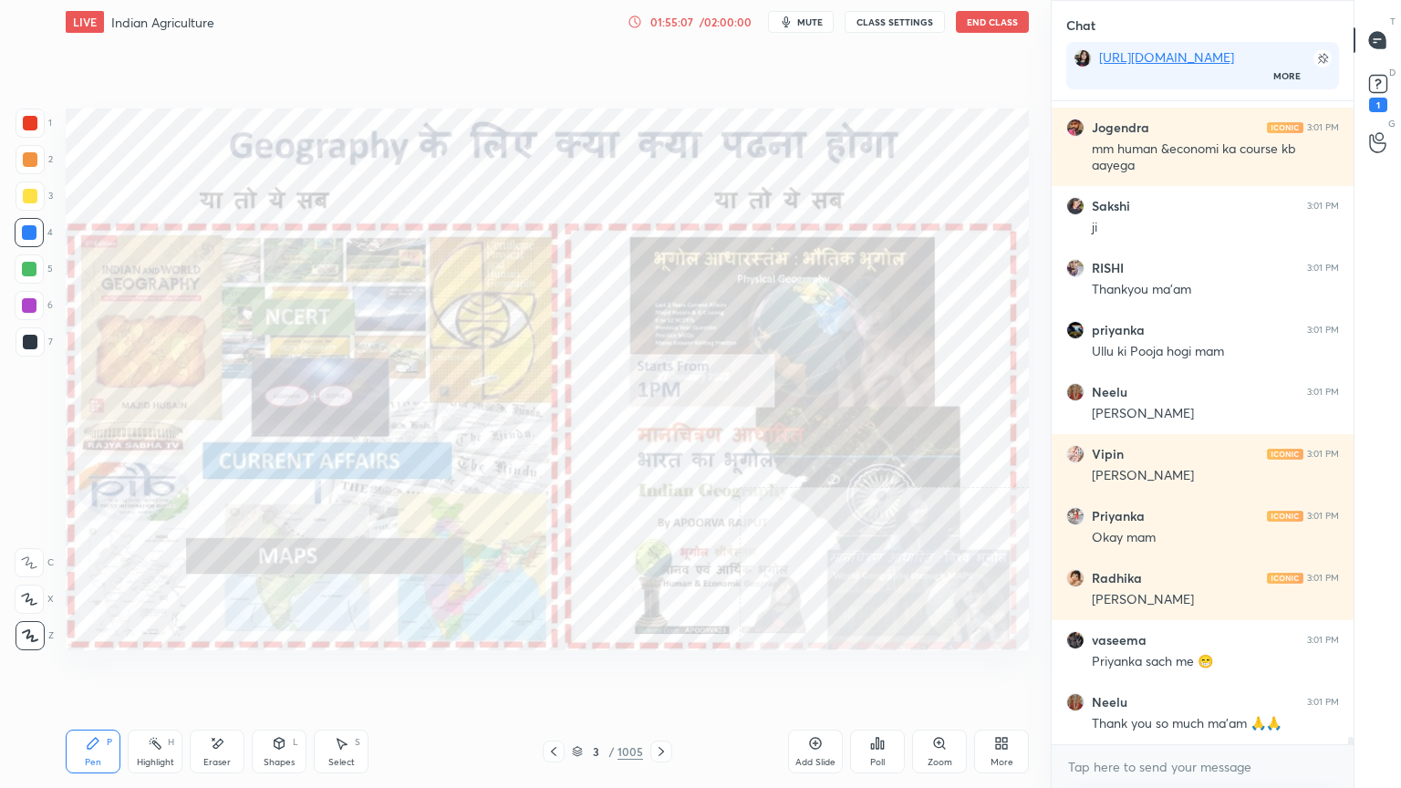
drag, startPoint x: 576, startPoint y: 752, endPoint x: 610, endPoint y: 743, distance: 35.8
click at [577, 672] on icon at bounding box center [577, 751] width 11 height 11
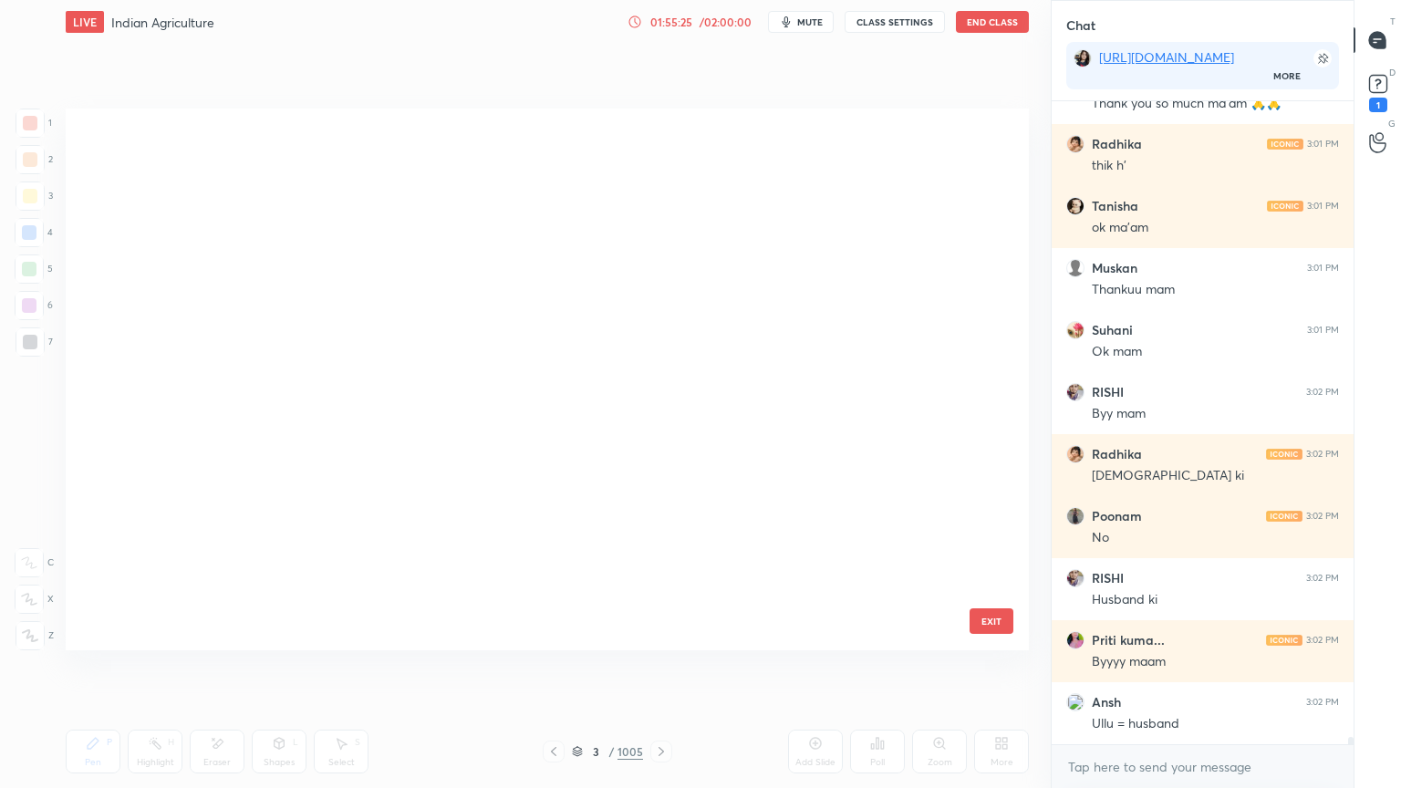
scroll to position [5722, 0]
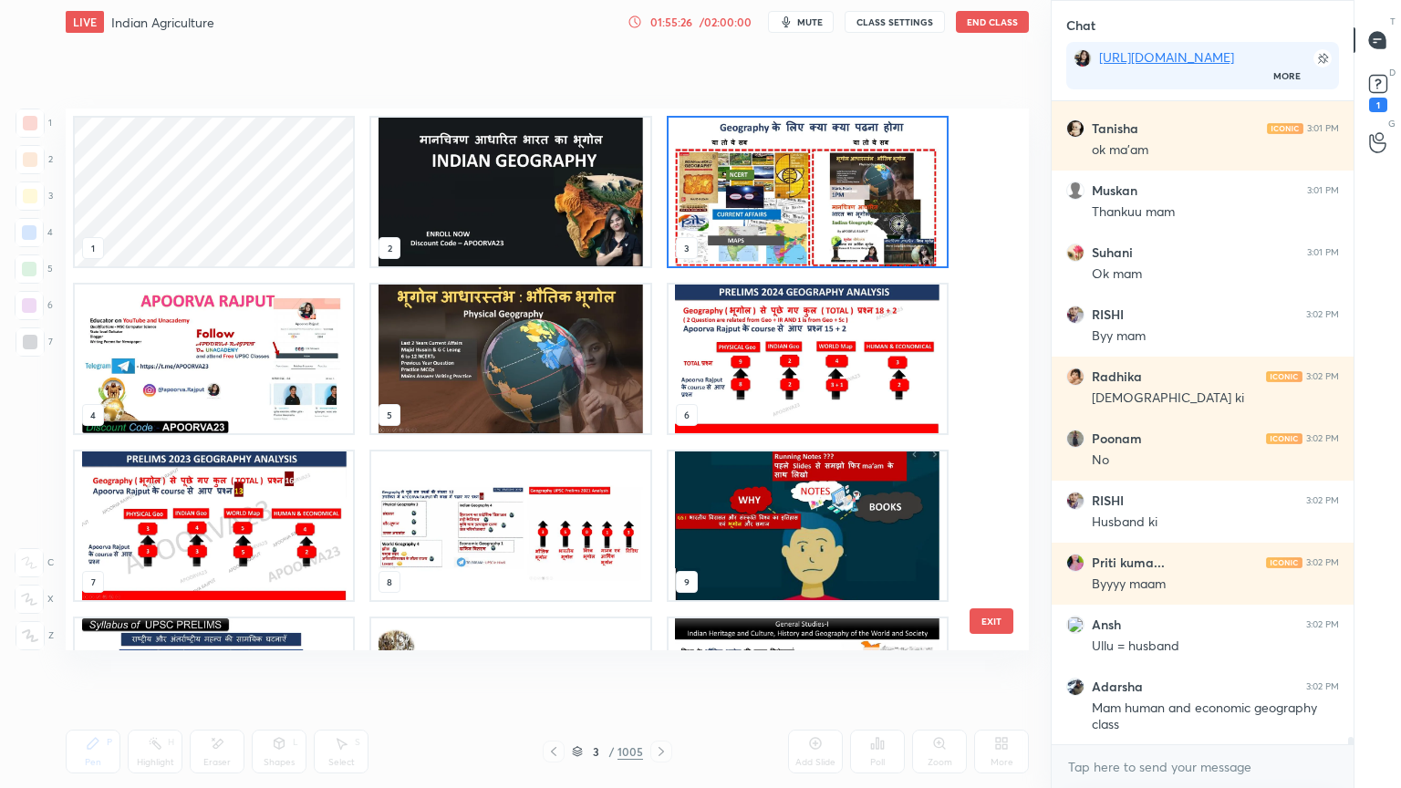
click at [742, 195] on img "grid" at bounding box center [808, 192] width 278 height 149
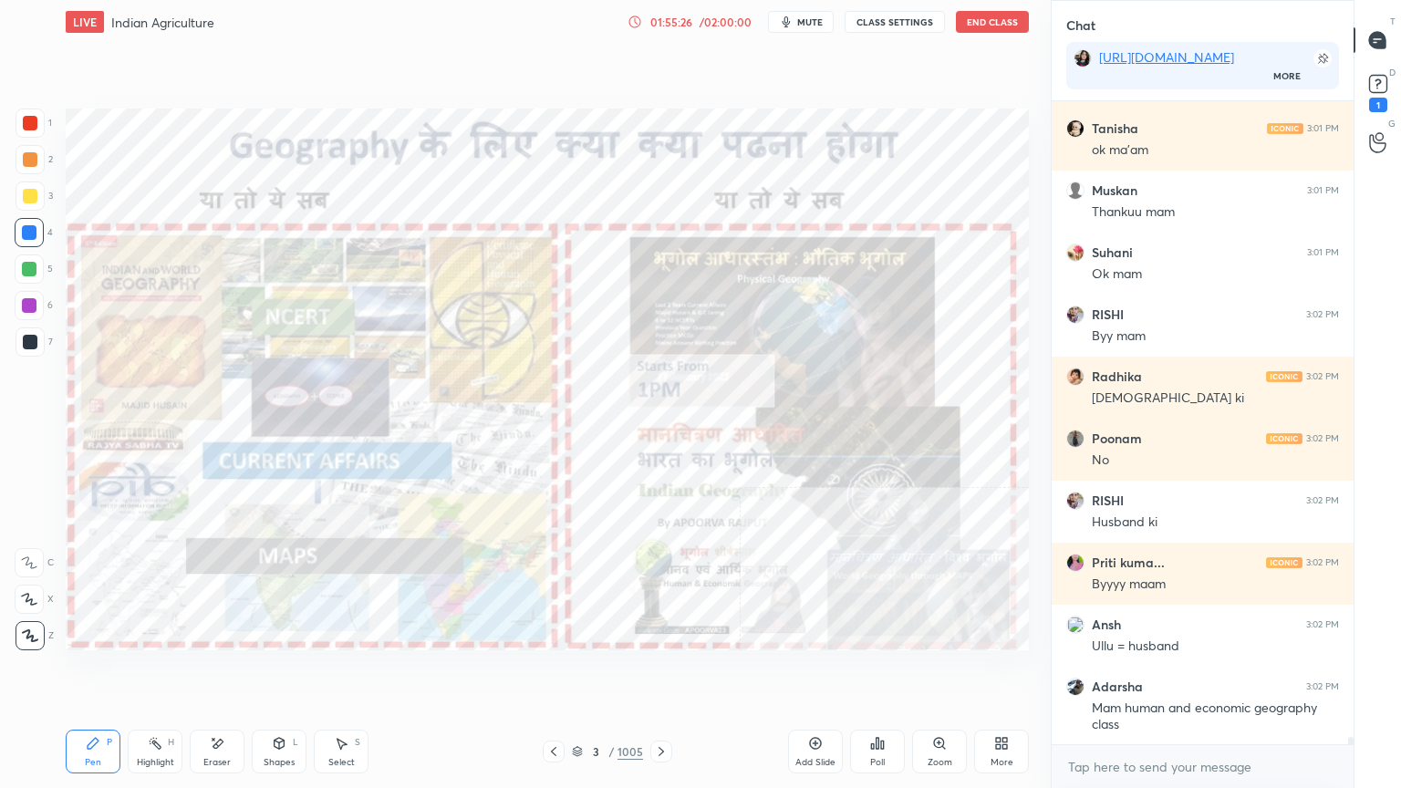
click at [742, 193] on img "grid" at bounding box center [808, 192] width 278 height 149
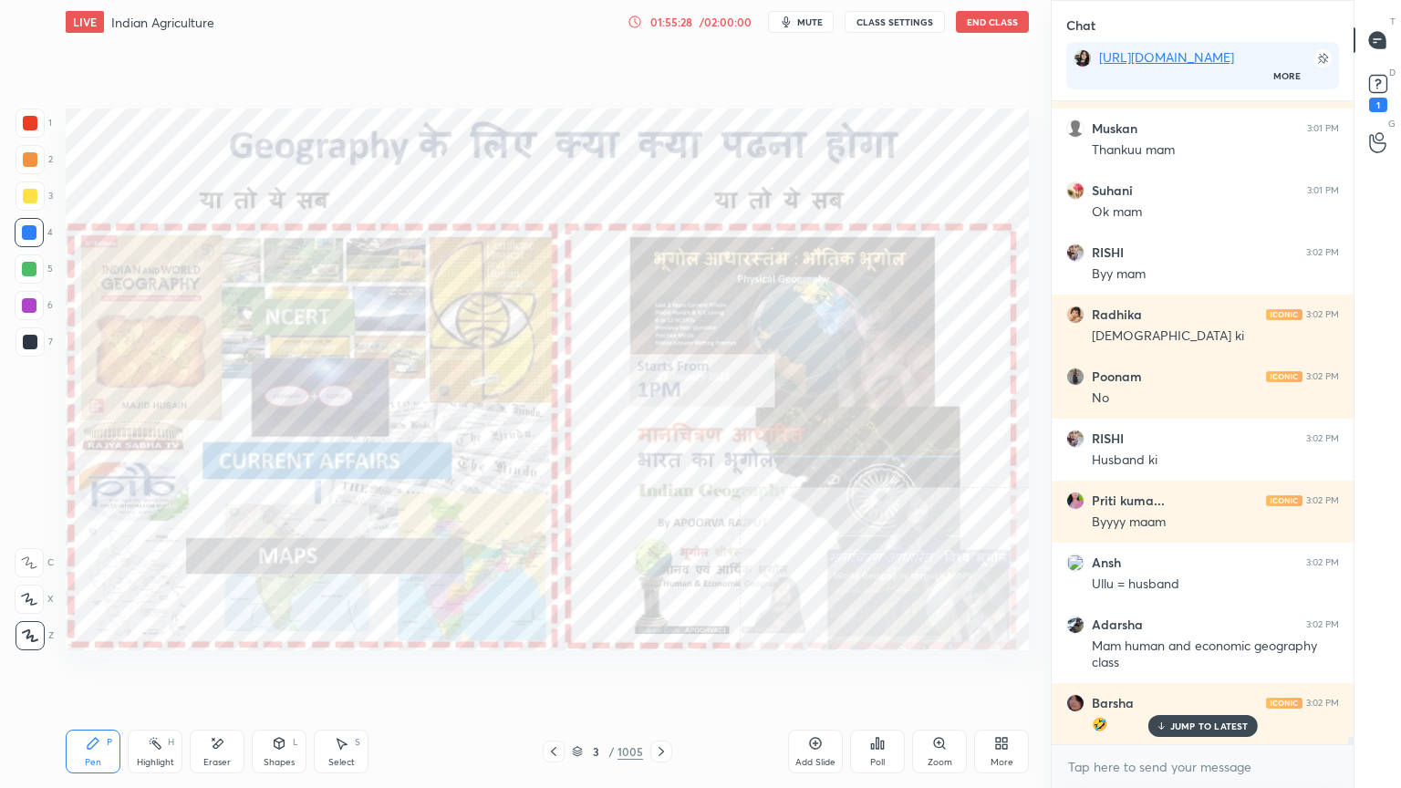
click at [1181, 672] on p "JUMP TO LATEST" at bounding box center [1209, 726] width 78 height 11
click at [1172, 672] on textarea at bounding box center [1202, 767] width 273 height 29
click at [1167, 672] on textarea at bounding box center [1202, 767] width 273 height 29
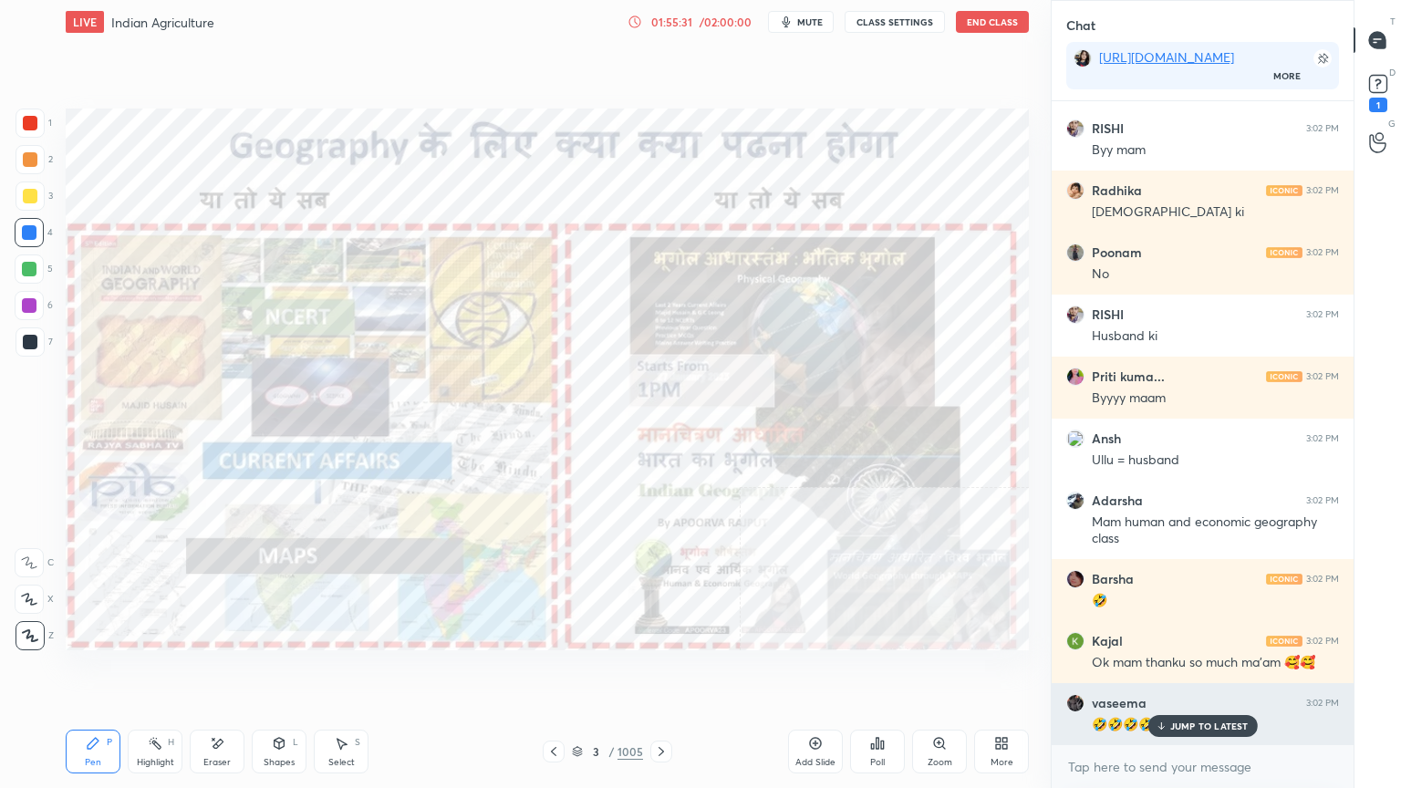
click at [1169, 672] on div "JUMP TO LATEST" at bounding box center [1202, 726] width 109 height 22
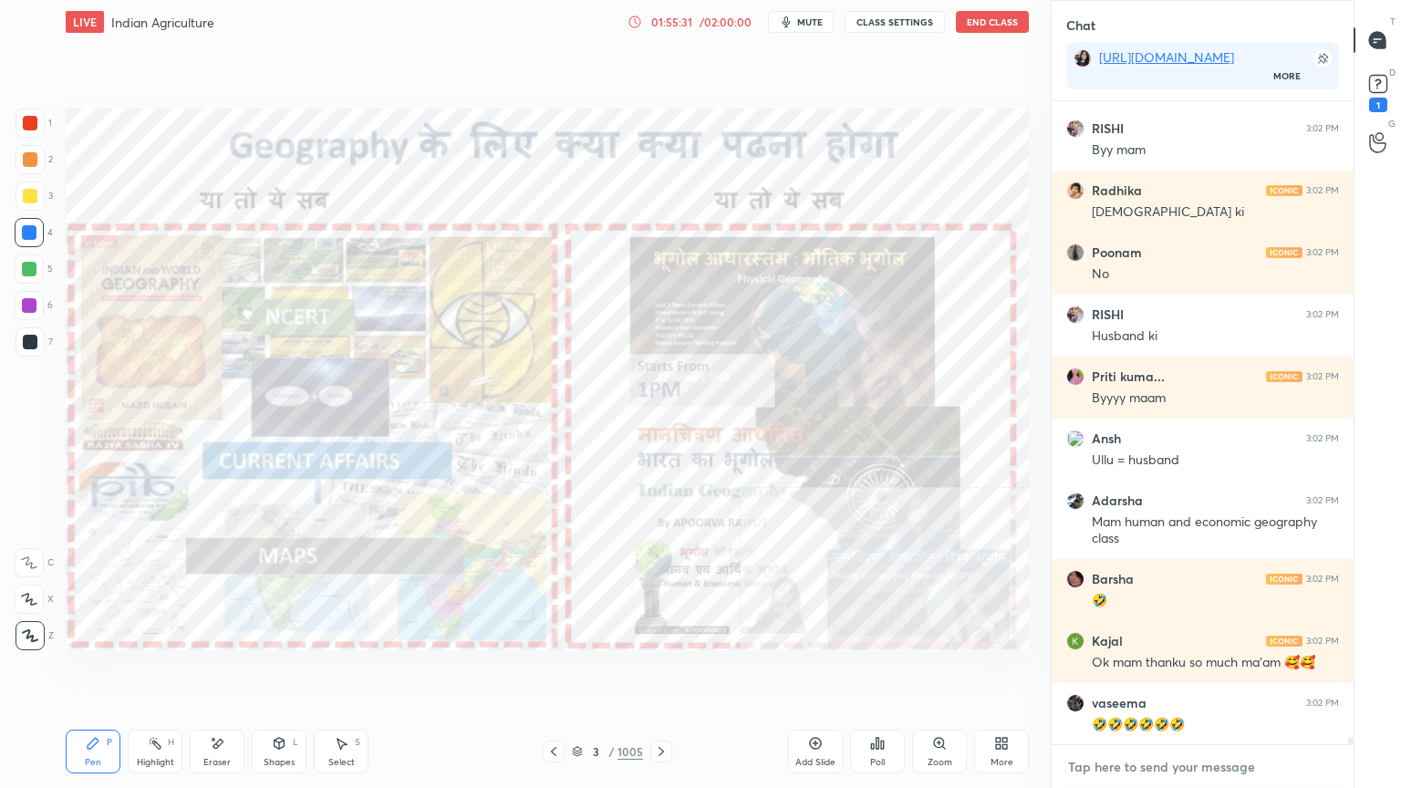
click at [1146, 672] on textarea at bounding box center [1202, 767] width 273 height 29
click at [1157, 672] on textarea at bounding box center [1202, 767] width 273 height 29
click at [1153, 672] on textarea at bounding box center [1202, 767] width 273 height 29
click at [1154, 672] on textarea at bounding box center [1202, 767] width 273 height 29
click at [1158, 672] on textarea at bounding box center [1202, 767] width 273 height 29
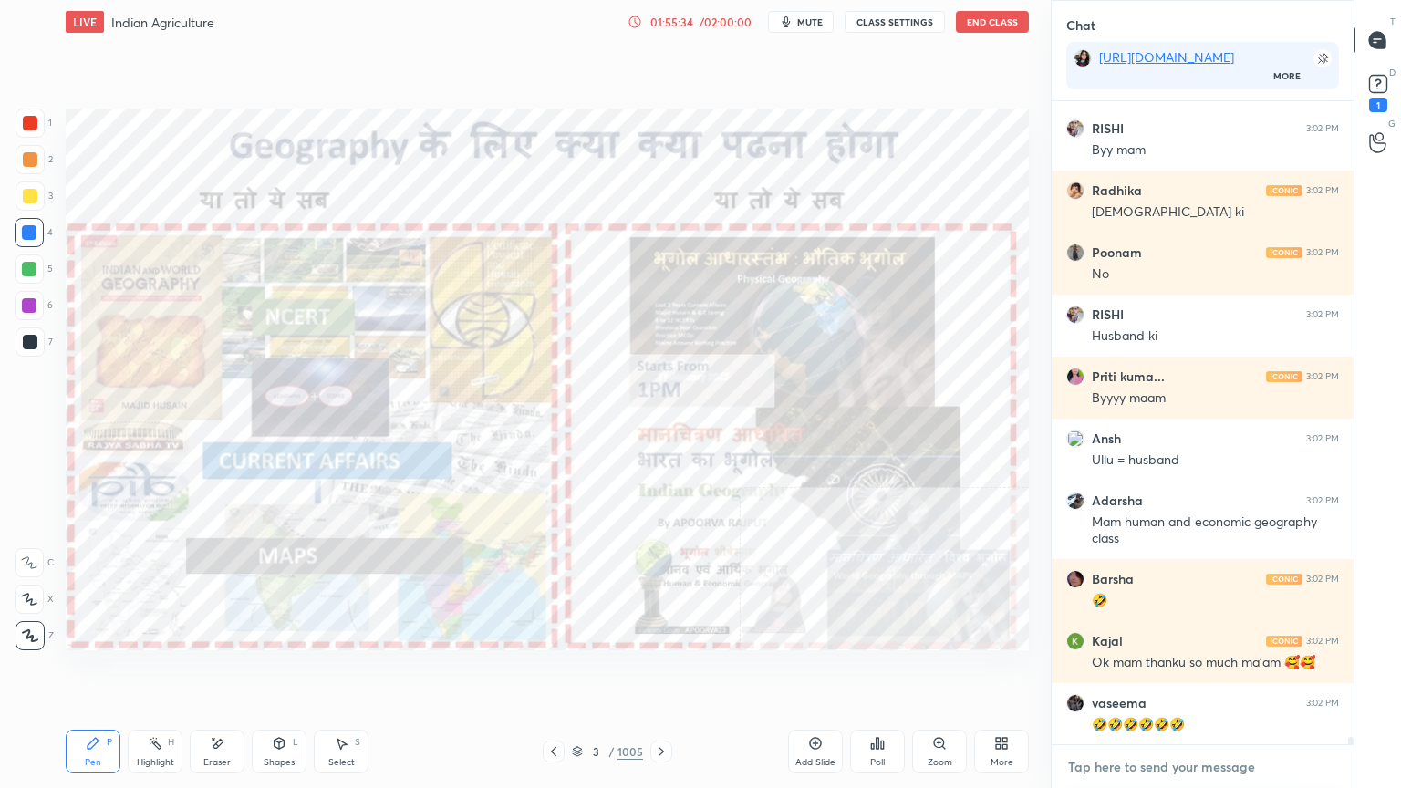
click at [1182, 672] on textarea at bounding box center [1202, 767] width 273 height 29
click at [30, 237] on div at bounding box center [29, 232] width 15 height 15
click at [33, 234] on div at bounding box center [29, 232] width 15 height 15
click at [33, 230] on div at bounding box center [29, 232] width 15 height 15
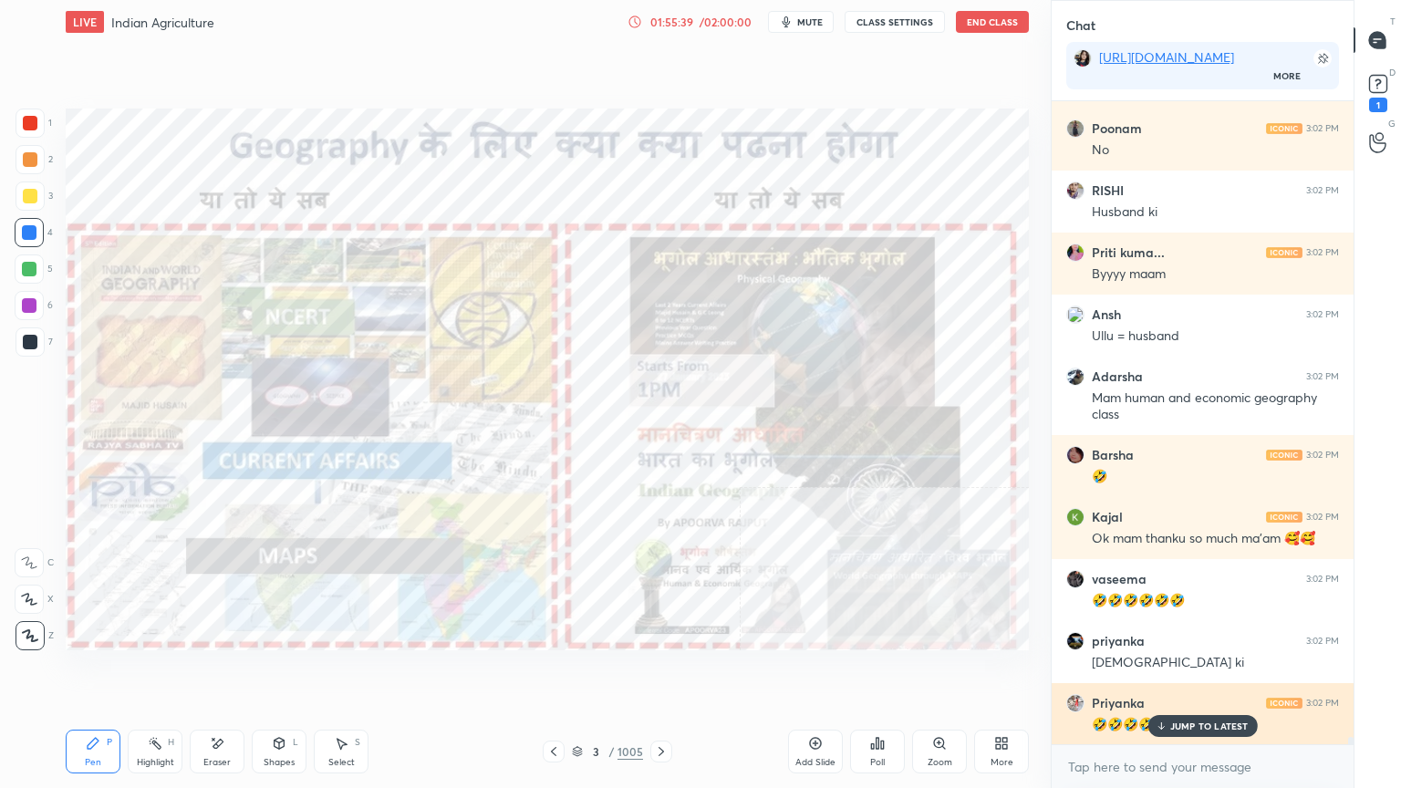
click at [1179, 672] on p "JUMP TO LATEST" at bounding box center [1209, 726] width 78 height 11
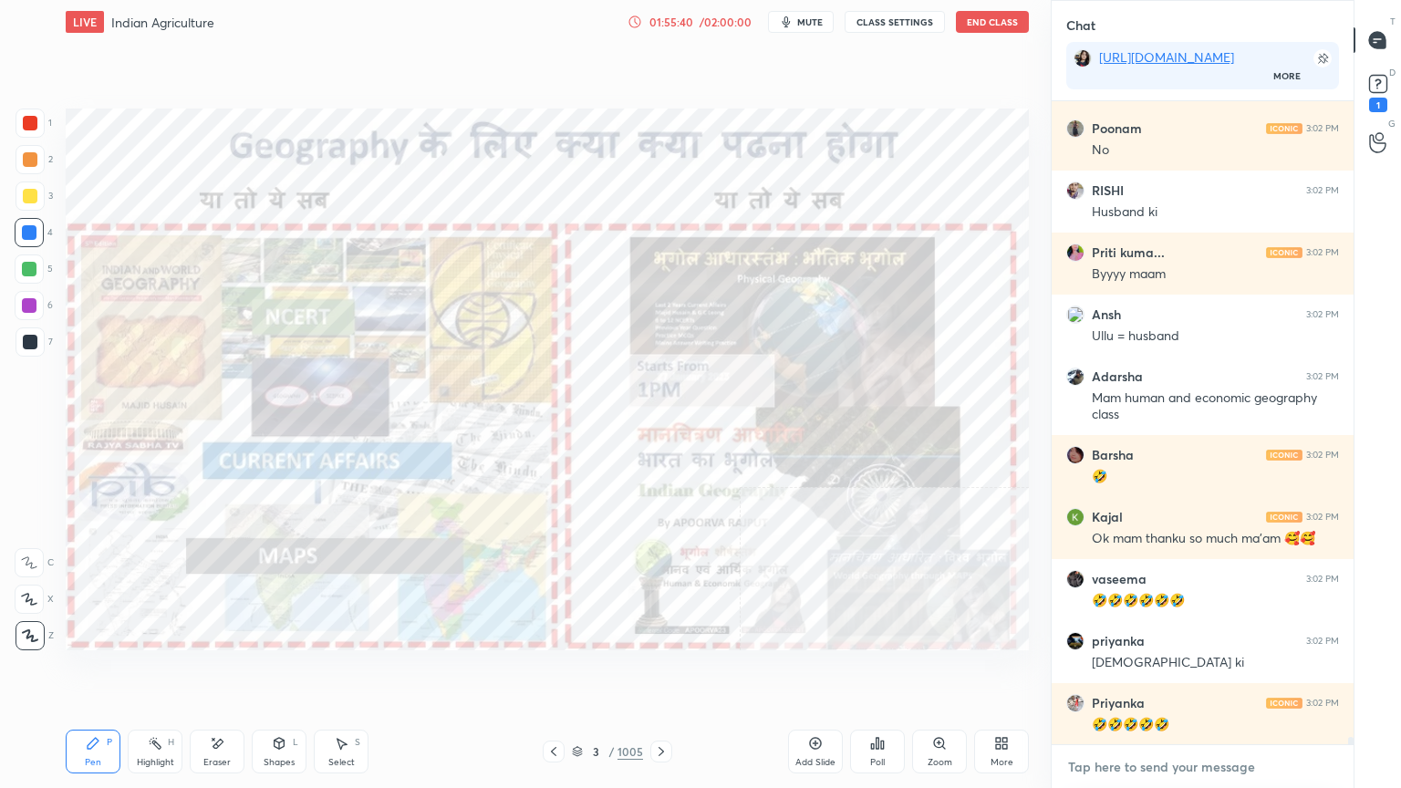
click at [1180, 672] on textarea at bounding box center [1202, 767] width 273 height 29
click at [1182, 672] on textarea at bounding box center [1202, 767] width 273 height 29
drag, startPoint x: 1188, startPoint y: 774, endPoint x: 1187, endPoint y: 759, distance: 14.6
click at [1188, 672] on textarea at bounding box center [1202, 767] width 273 height 29
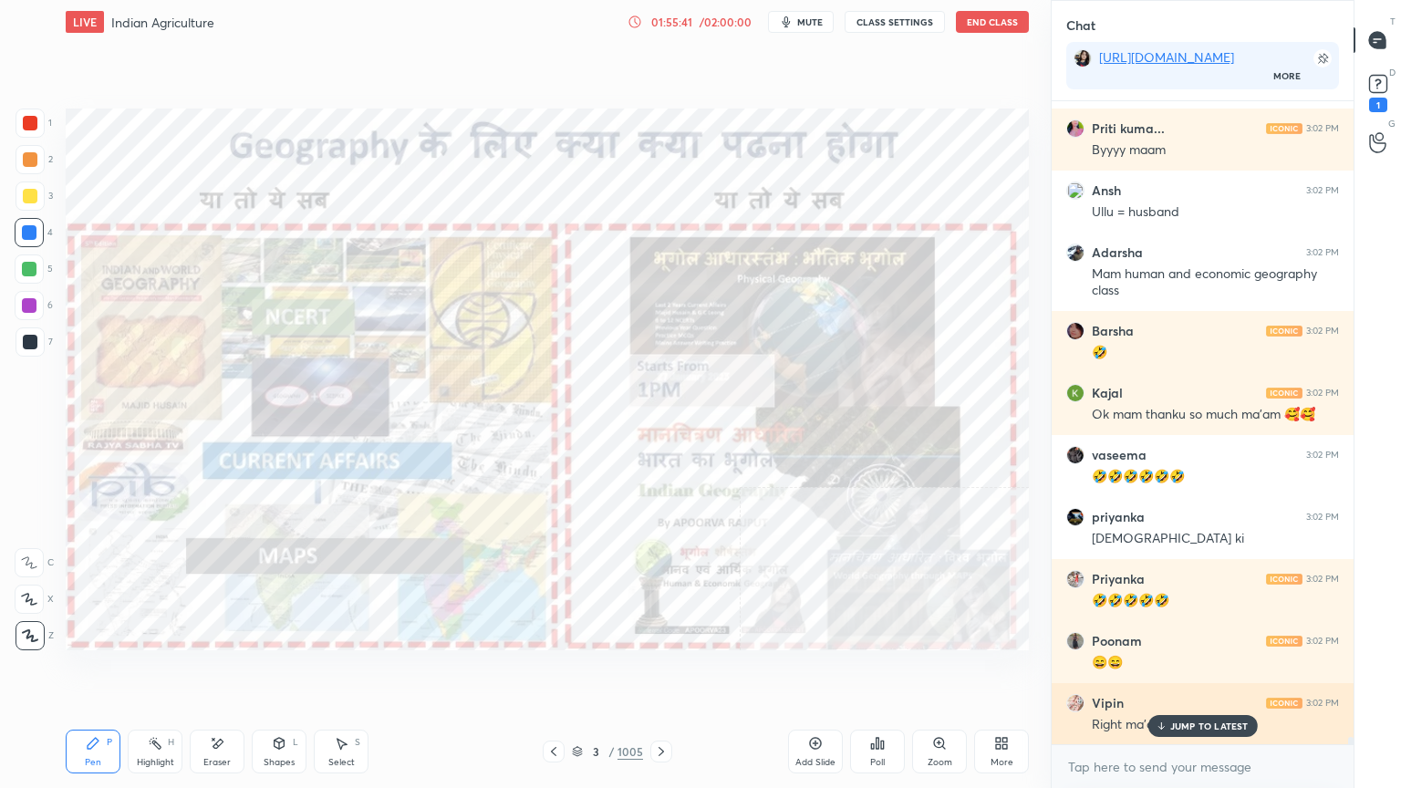
click at [1190, 672] on p "JUMP TO LATEST" at bounding box center [1209, 726] width 78 height 11
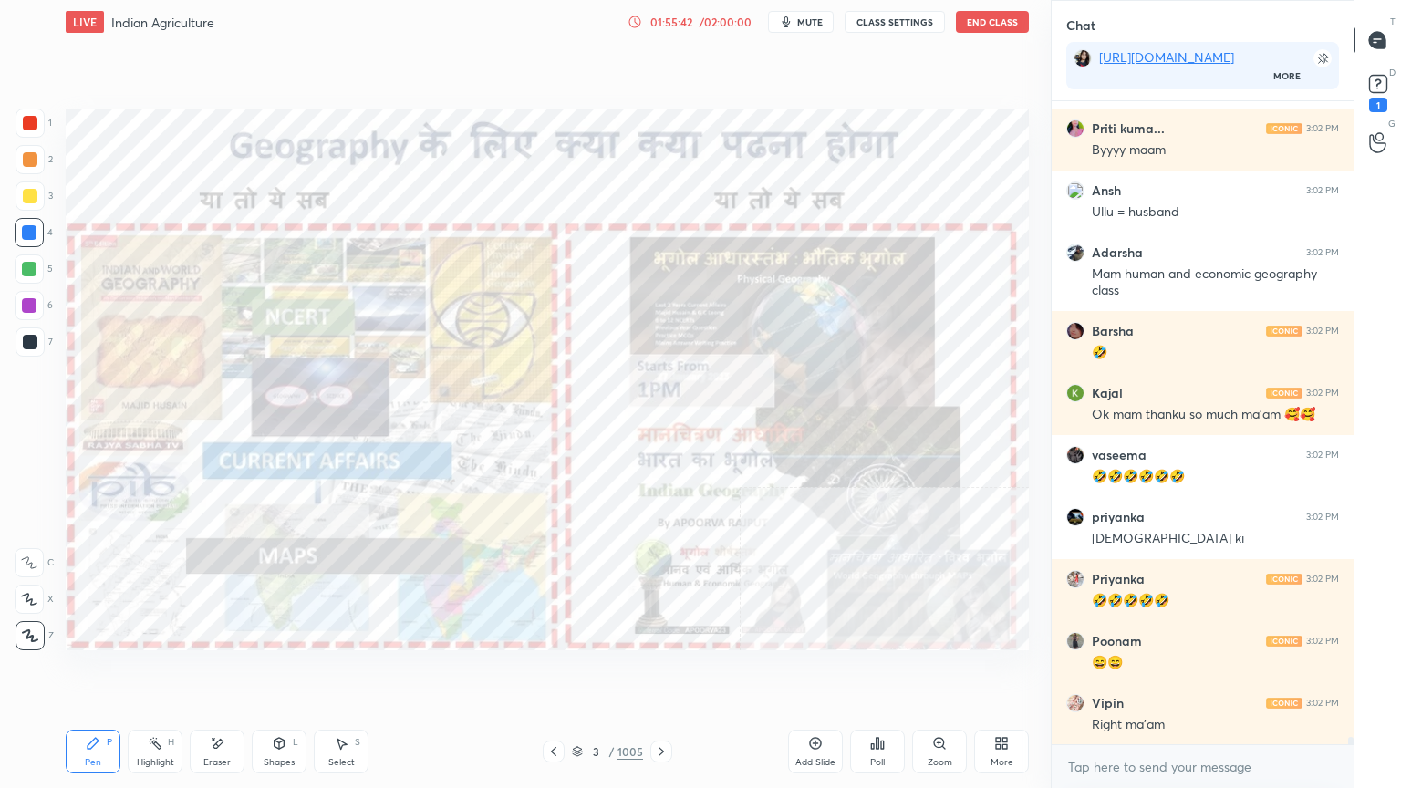
click at [29, 232] on div at bounding box center [29, 232] width 15 height 15
click at [30, 237] on div at bounding box center [29, 232] width 29 height 29
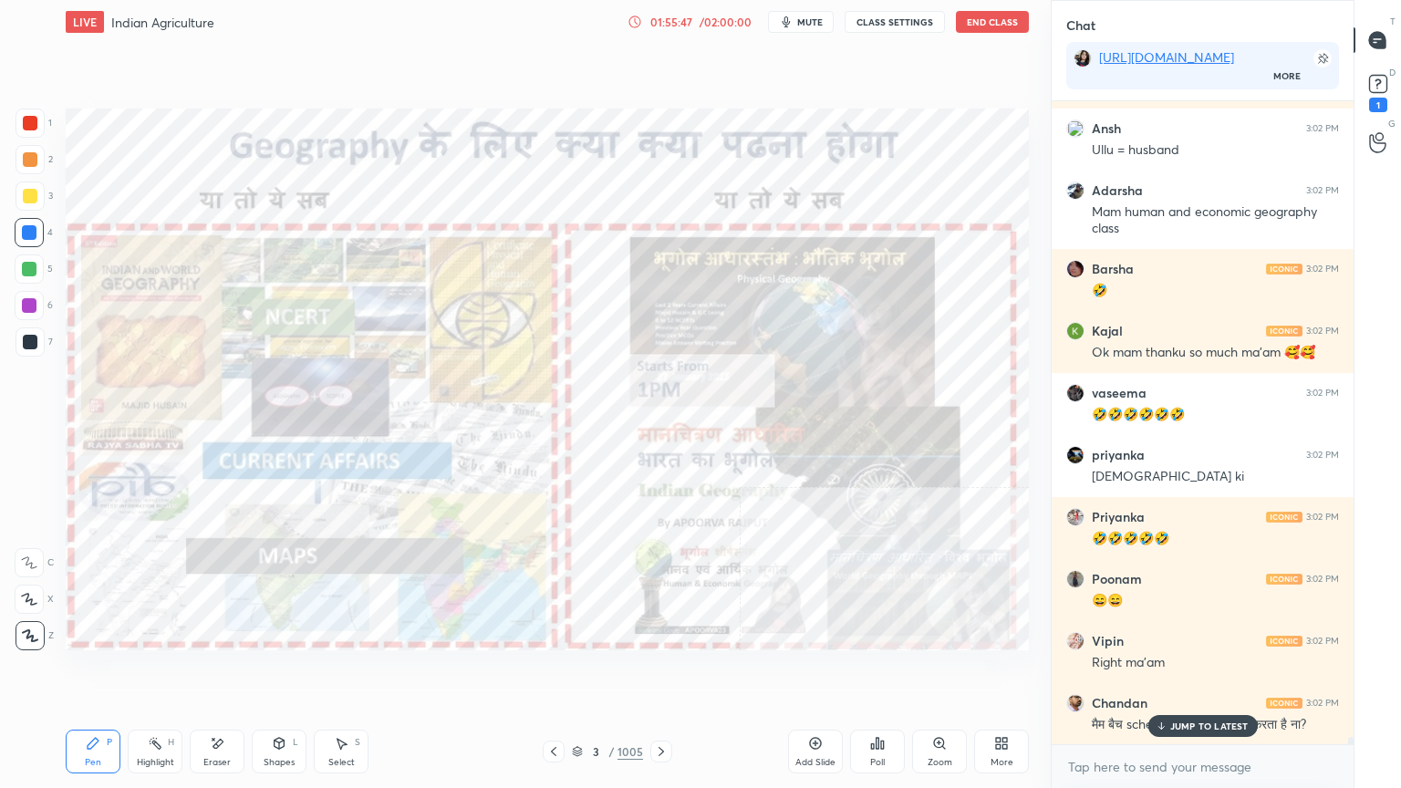
click at [1176, 672] on p "JUMP TO LATEST" at bounding box center [1209, 726] width 78 height 11
drag, startPoint x: 1185, startPoint y: 774, endPoint x: 1187, endPoint y: 787, distance: 12.9
click at [1187, 672] on div "x" at bounding box center [1203, 766] width 302 height 43
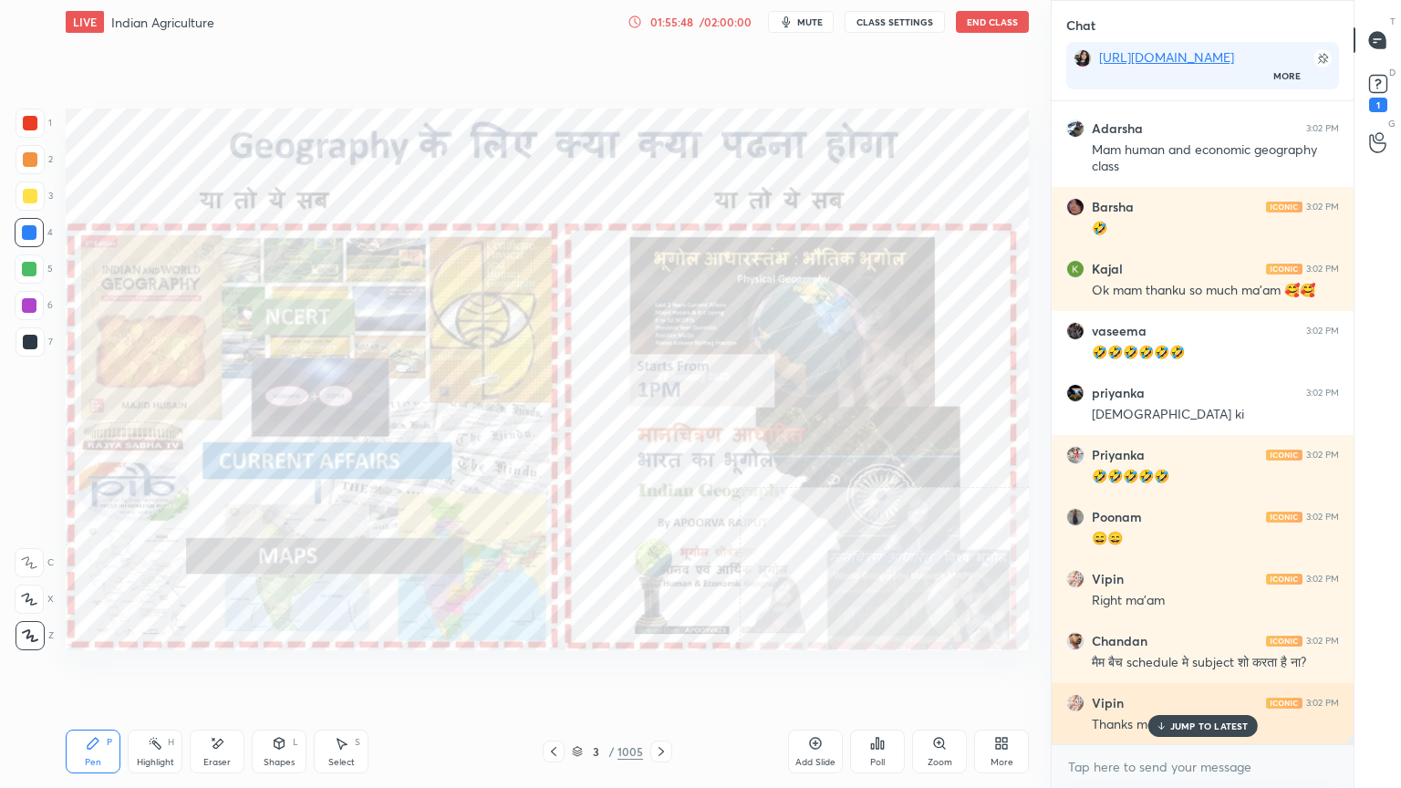
click at [1188, 672] on p "JUMP TO LATEST" at bounding box center [1209, 726] width 78 height 11
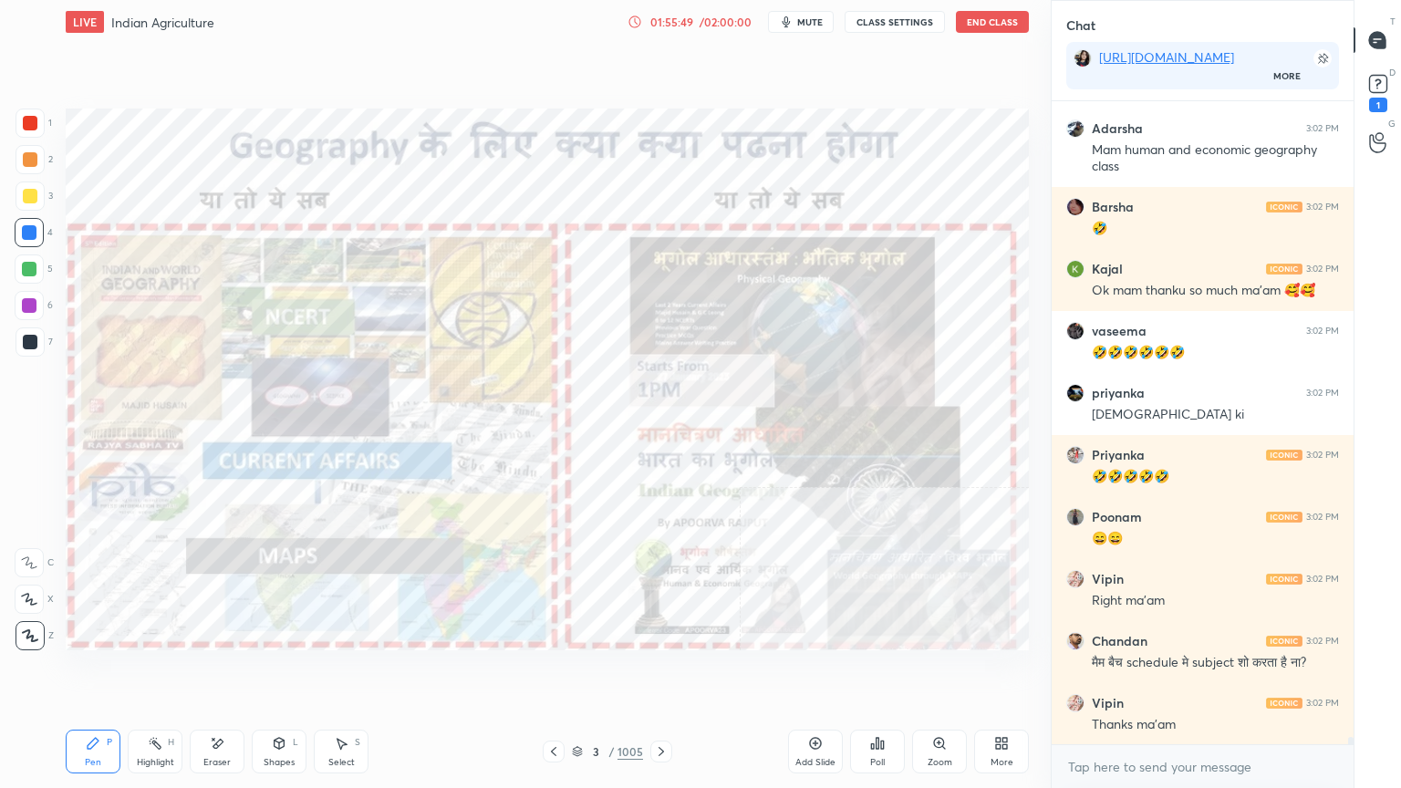
click at [1188, 672] on div "x" at bounding box center [1203, 766] width 302 height 43
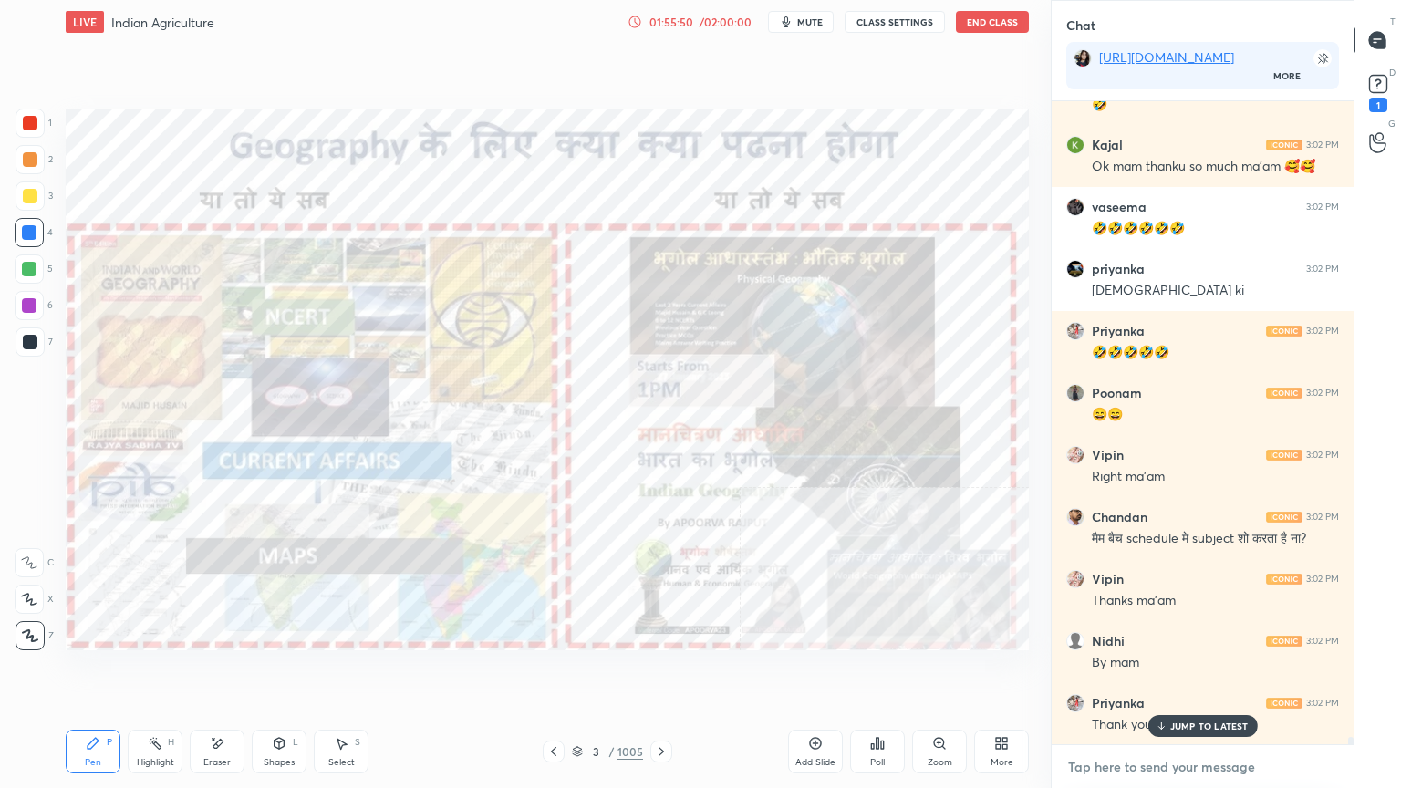
click at [1180, 672] on textarea at bounding box center [1202, 767] width 273 height 29
drag, startPoint x: 1191, startPoint y: 722, endPoint x: 1195, endPoint y: 737, distance: 15.0
click at [1192, 672] on p "JUMP TO LATEST" at bounding box center [1209, 726] width 78 height 11
click at [1195, 672] on textarea at bounding box center [1202, 767] width 273 height 29
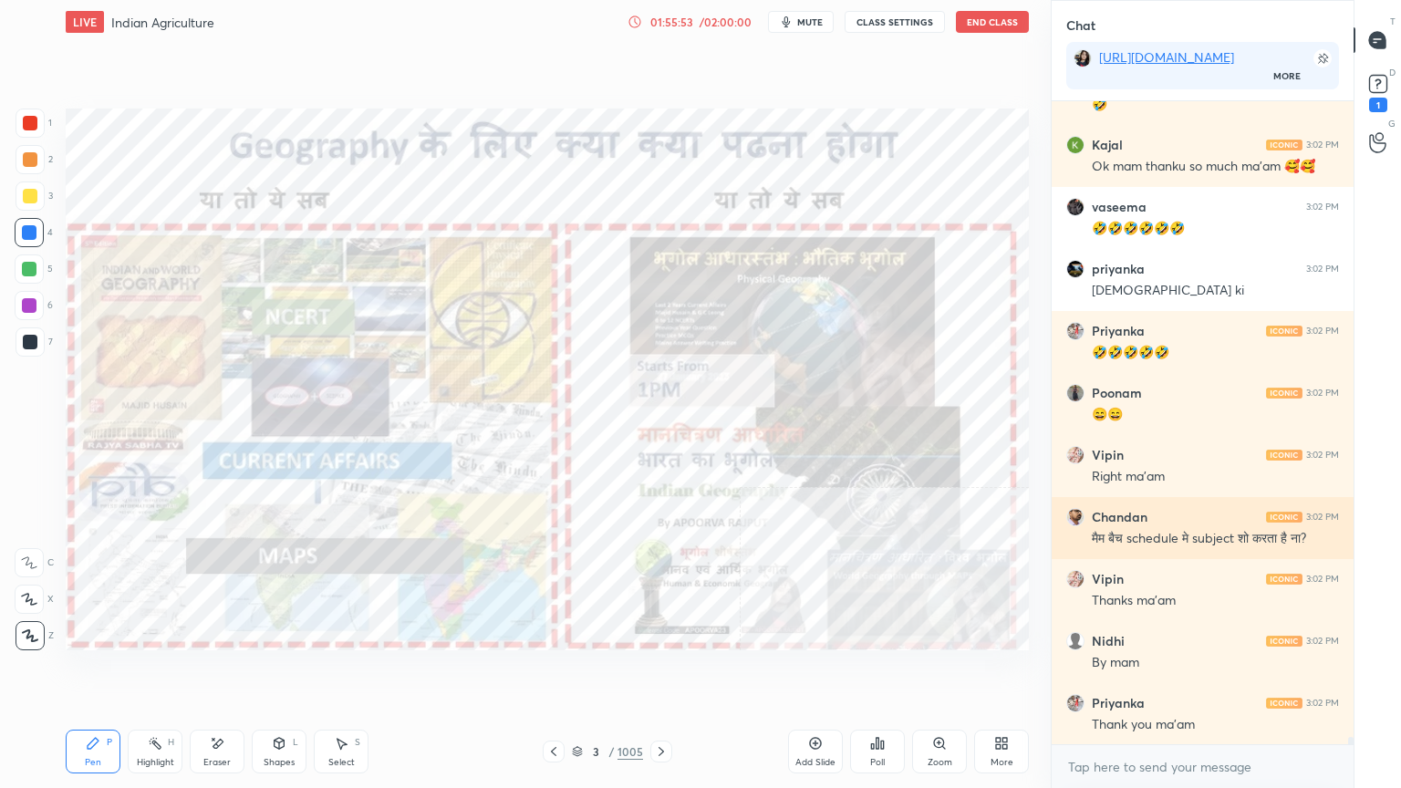
click at [1069, 513] on img "grid" at bounding box center [1075, 517] width 18 height 18
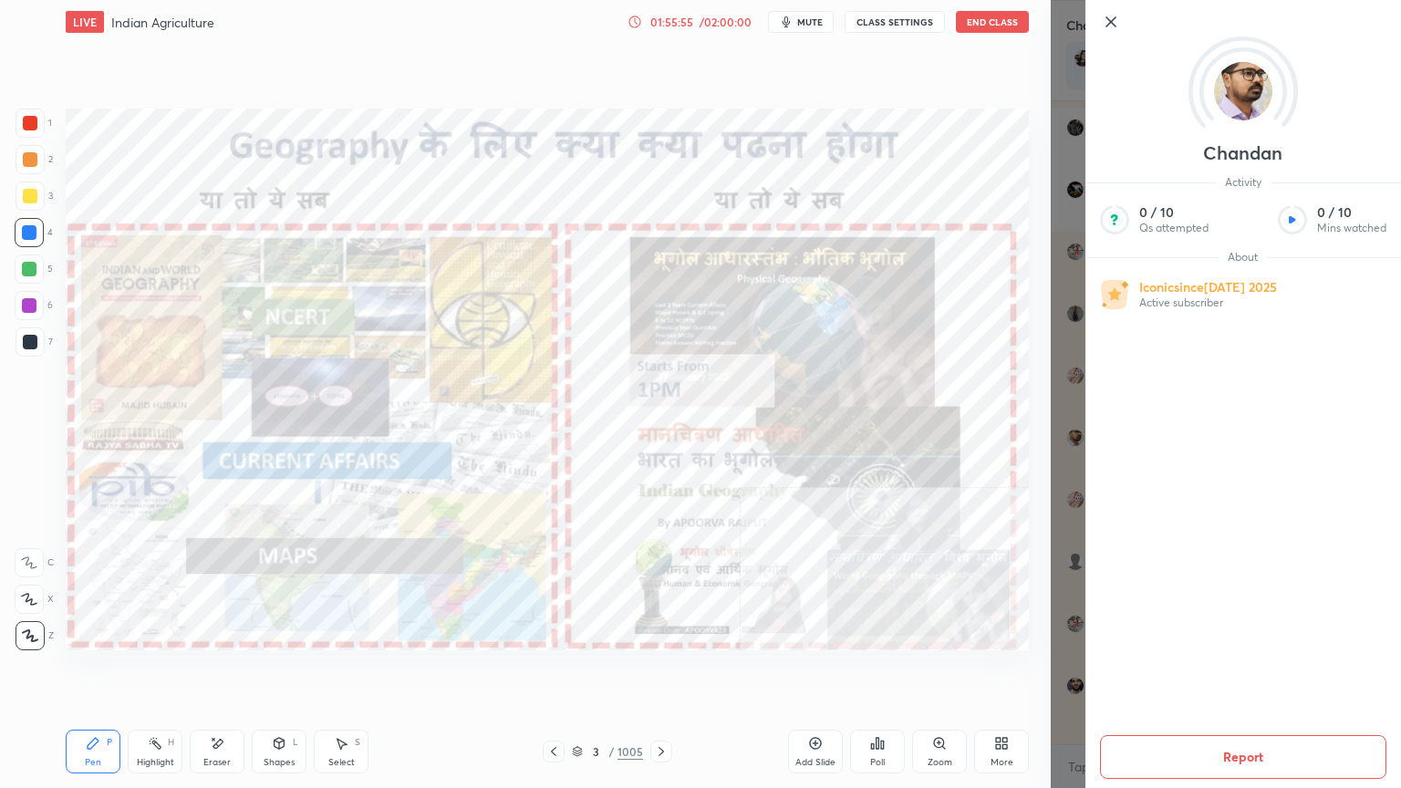
click at [1250, 88] on img at bounding box center [1243, 91] width 58 height 58
click at [1110, 20] on icon at bounding box center [1111, 22] width 22 height 22
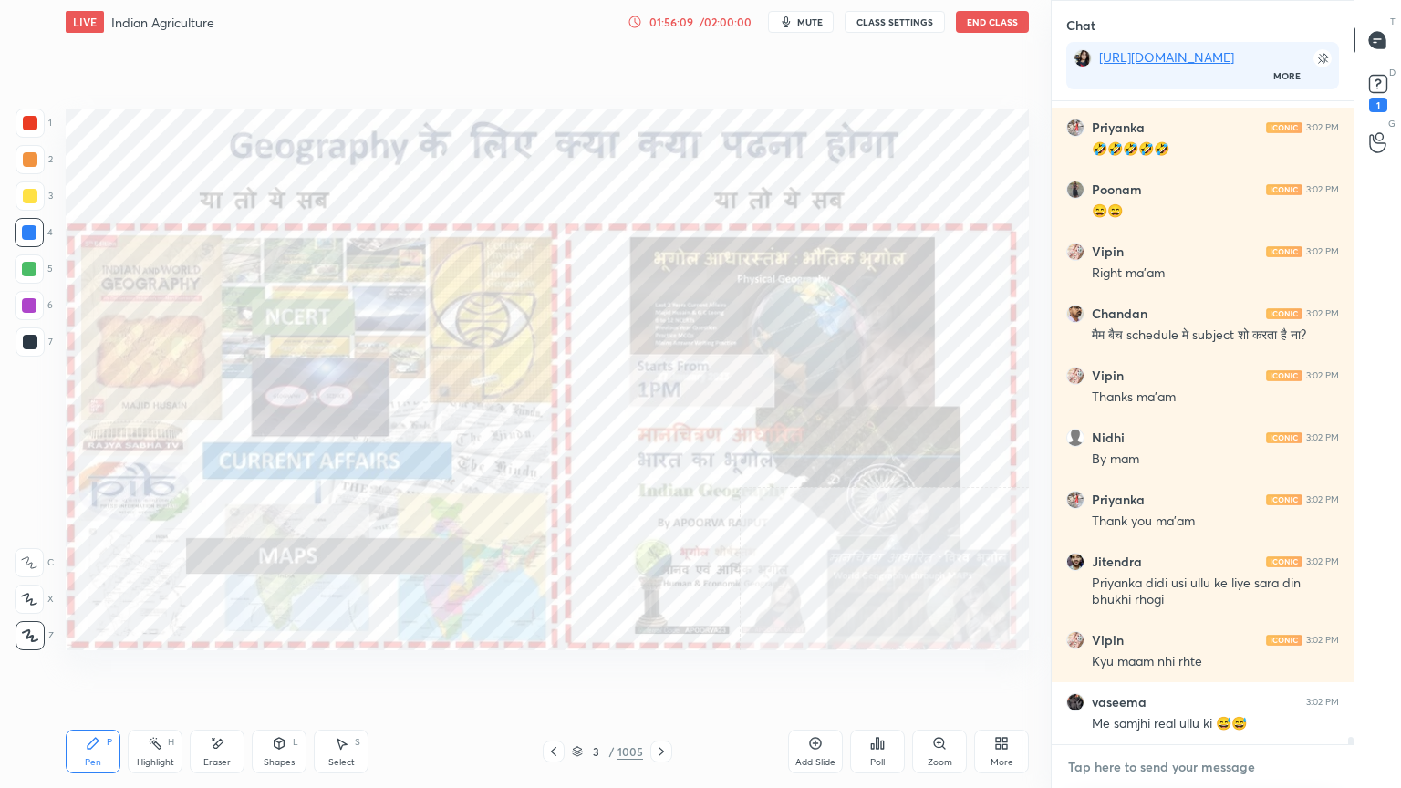
click at [1142, 672] on textarea at bounding box center [1202, 767] width 273 height 29
click at [1160, 672] on textarea at bounding box center [1202, 767] width 273 height 29
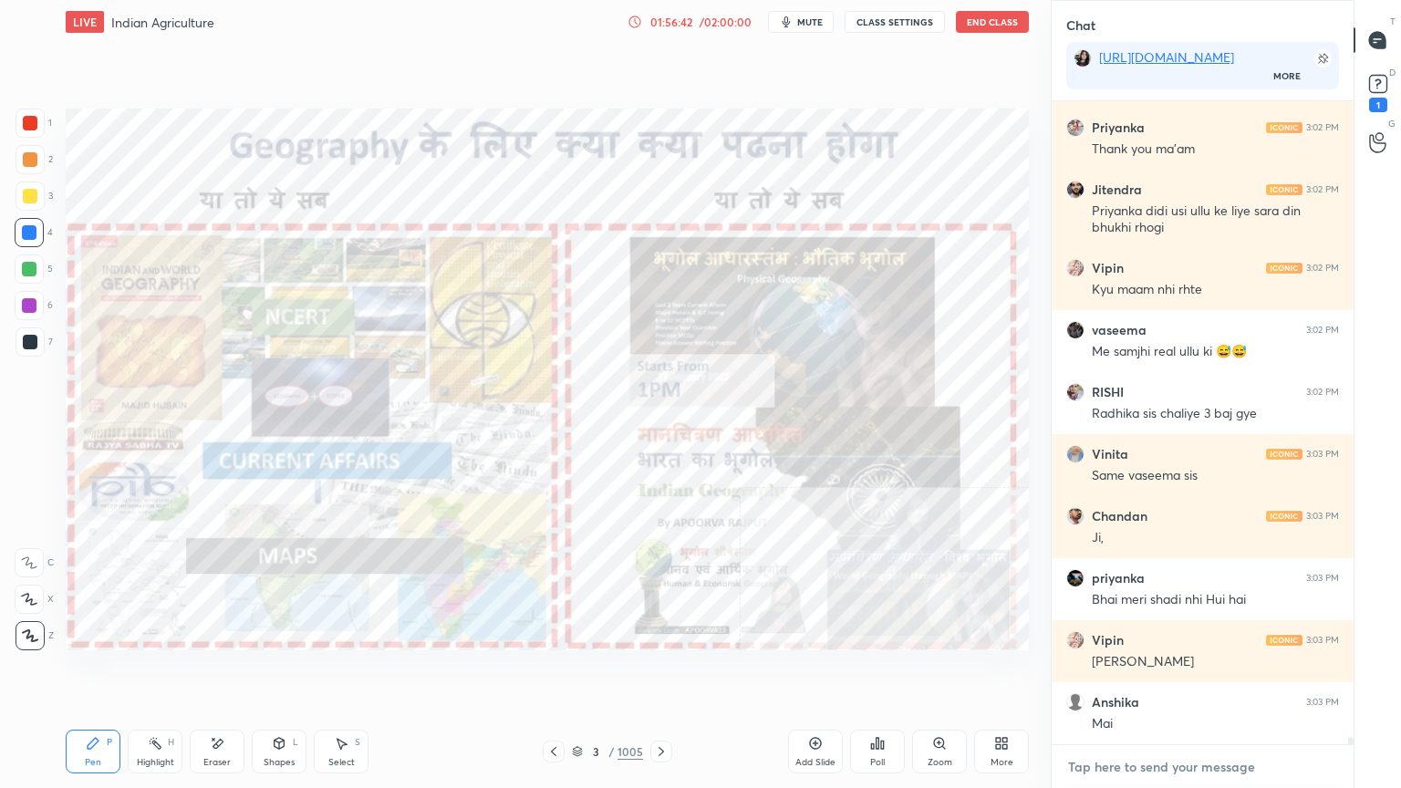
scroll to position [54788, 0]
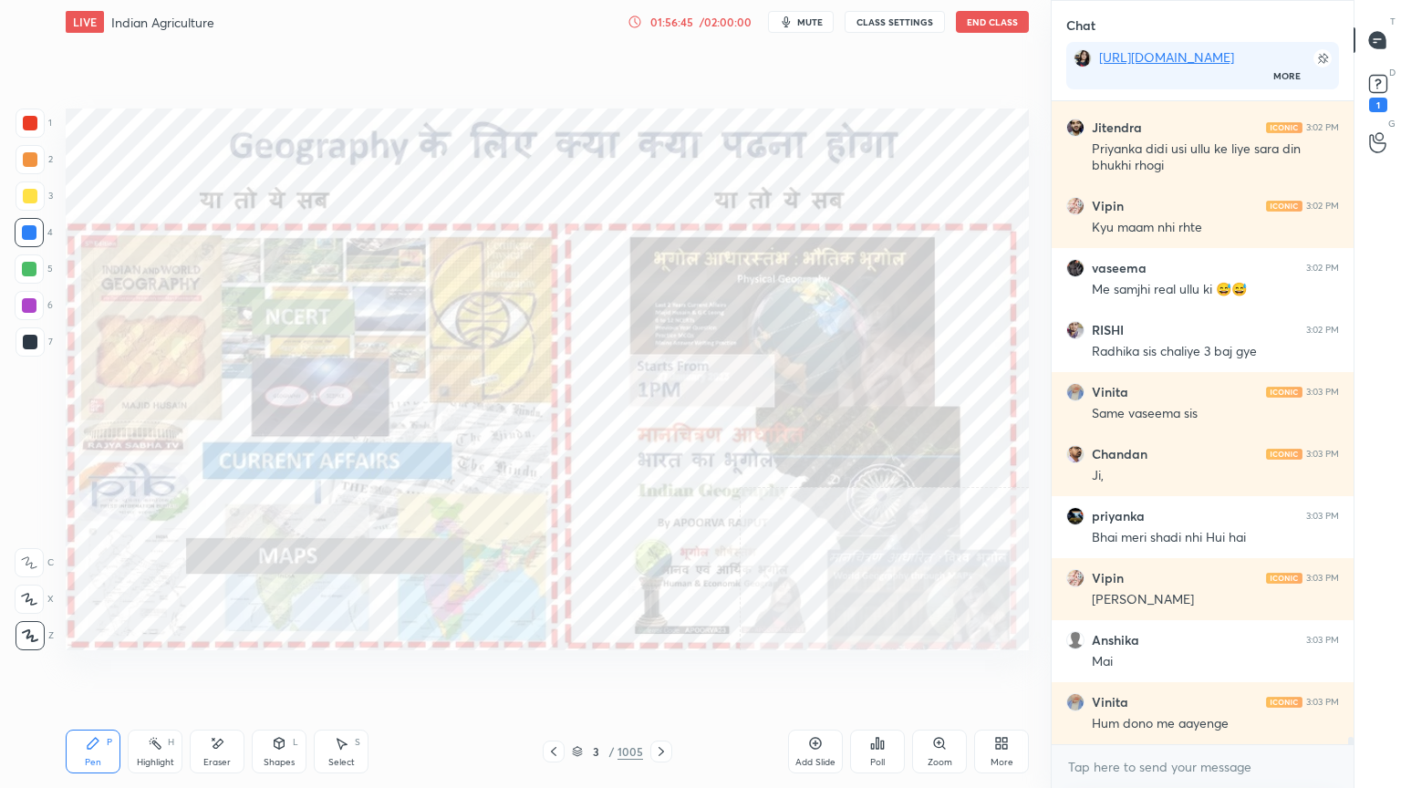
click at [996, 22] on button "End Class" at bounding box center [992, 22] width 73 height 22
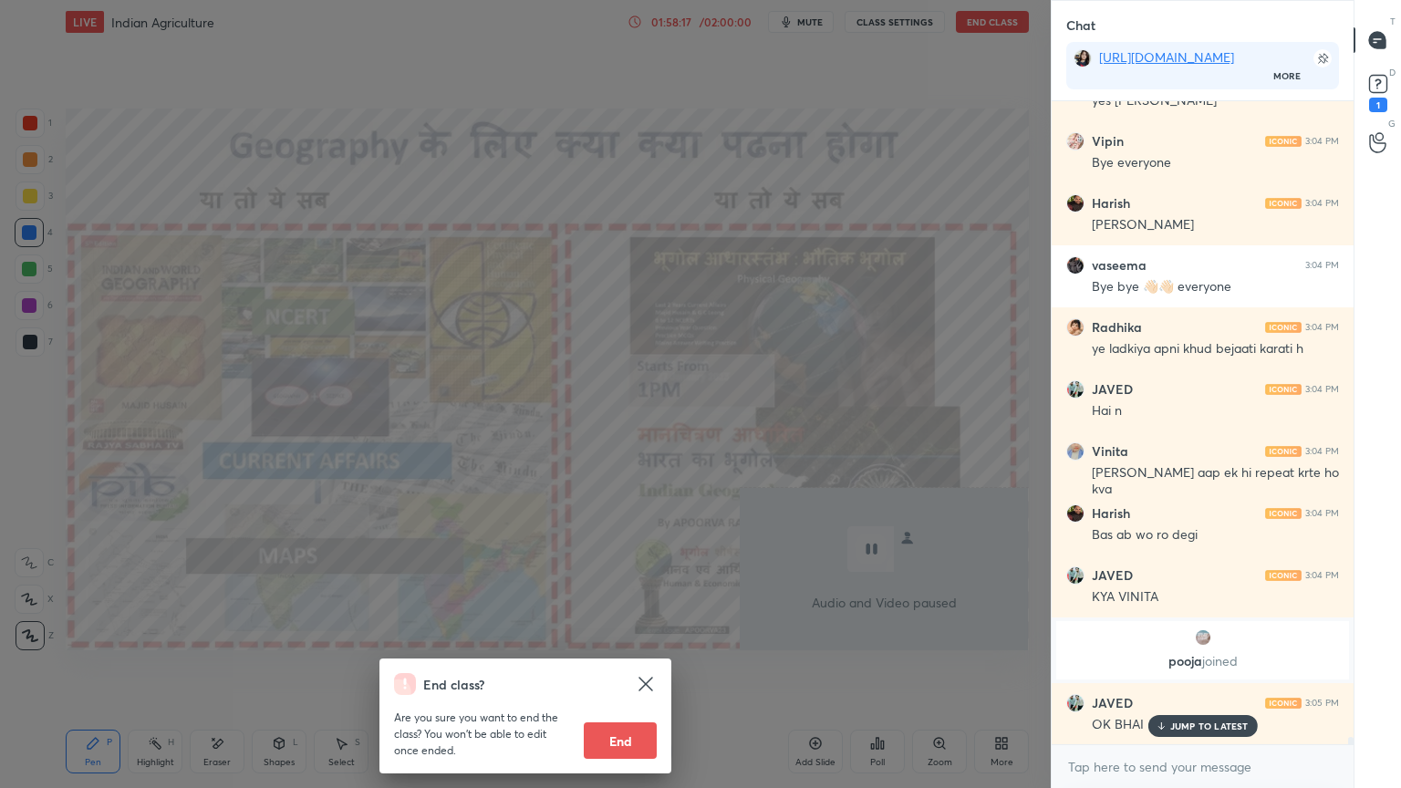
scroll to position [56532, 0]
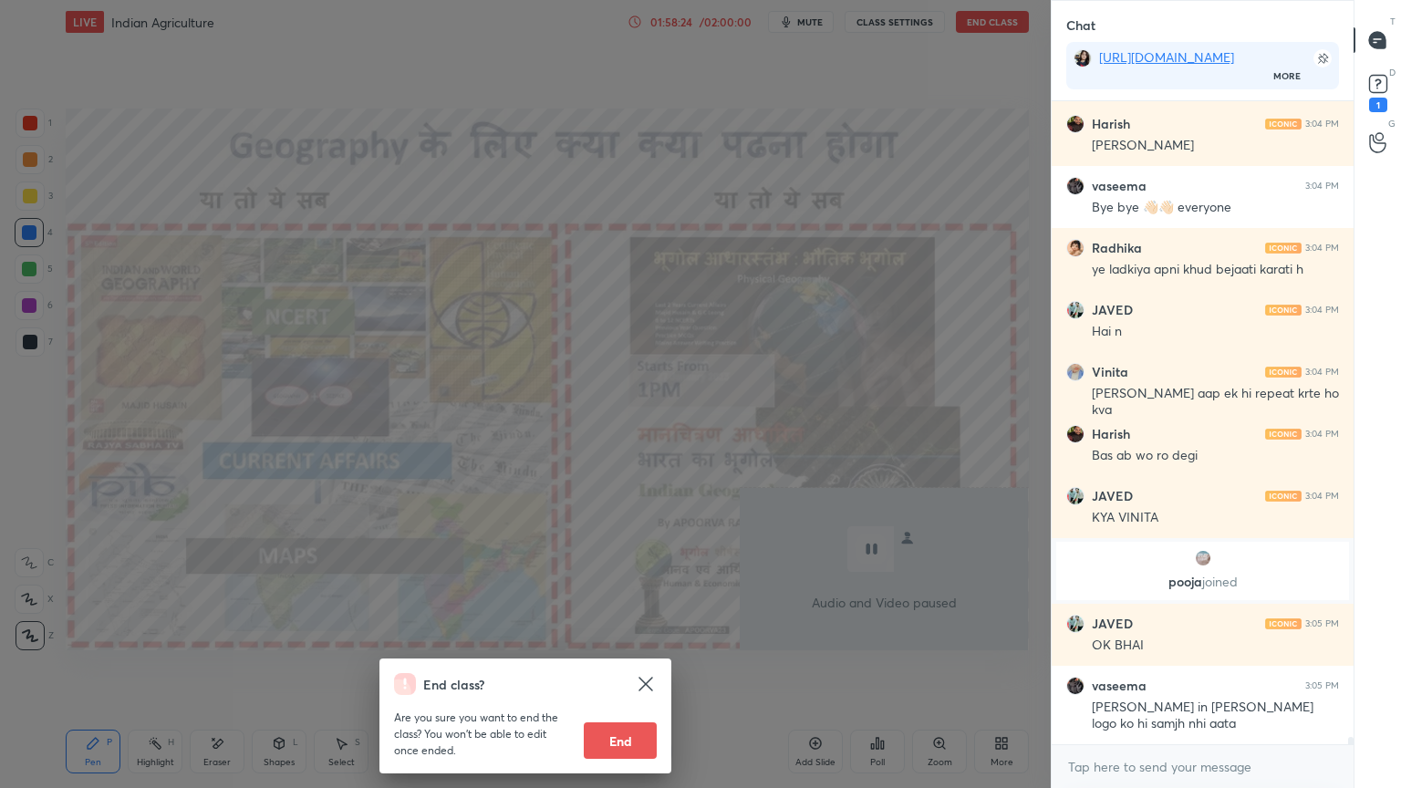
click at [613, 672] on button "End" at bounding box center [620, 740] width 73 height 36
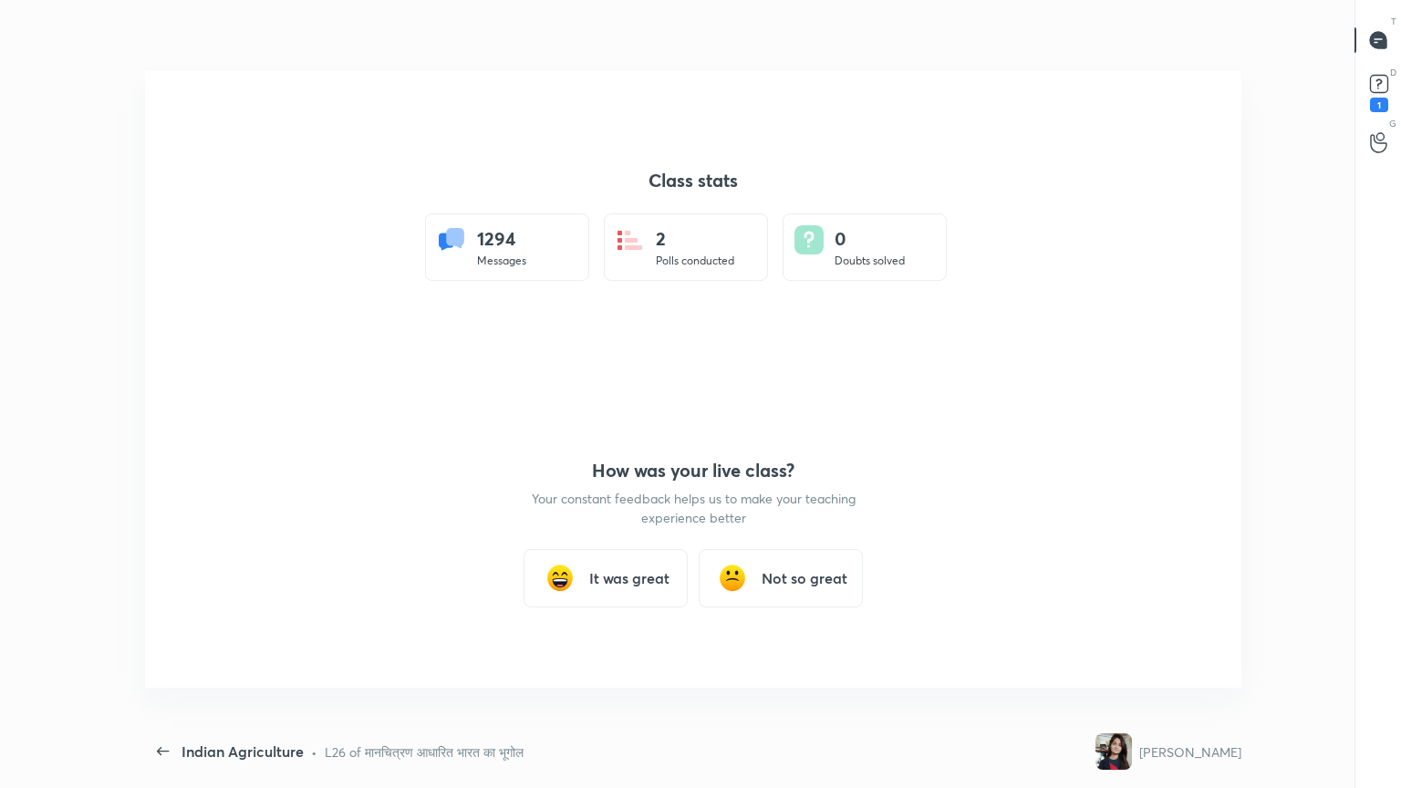
scroll to position [5, 0]
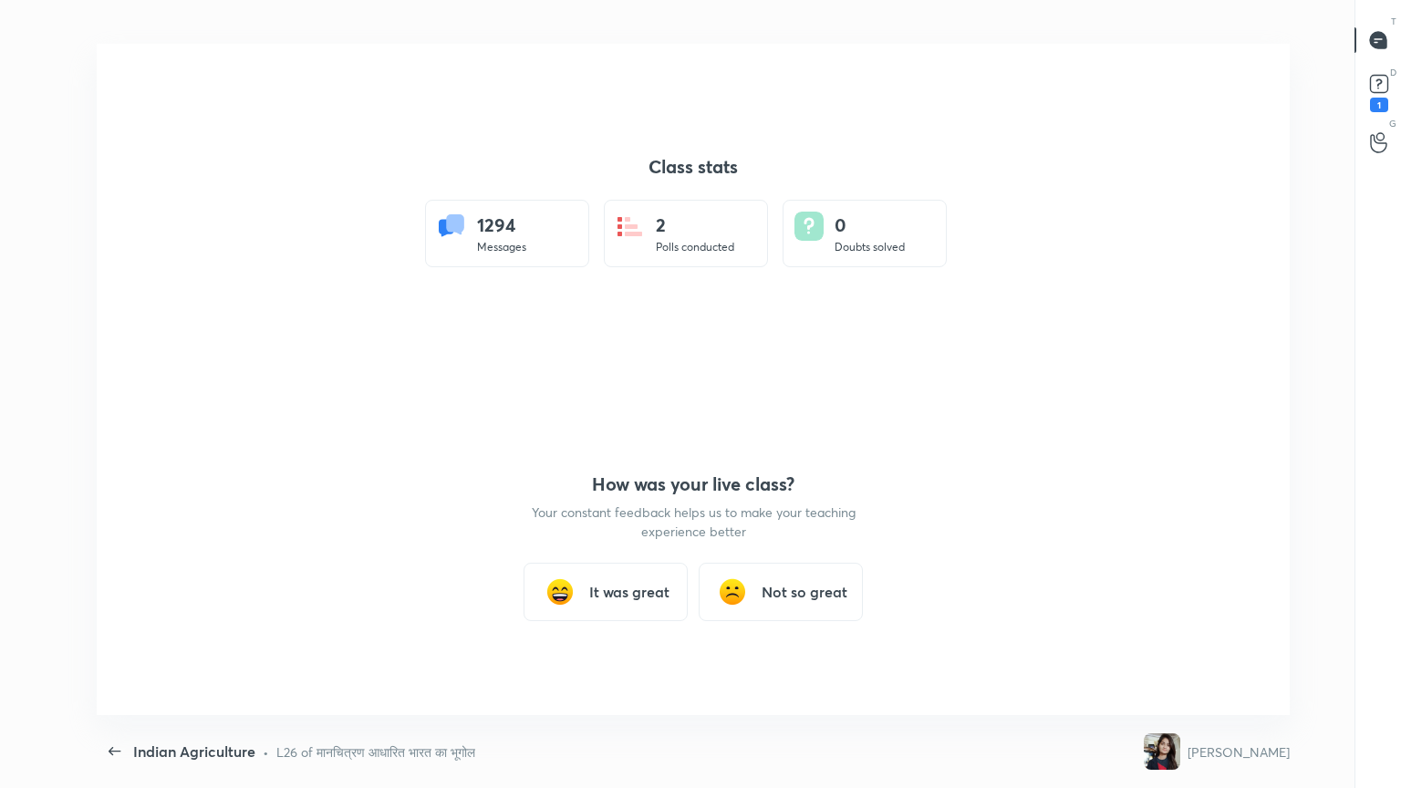
click at [662, 583] on h3 "It was great" at bounding box center [629, 592] width 80 height 22
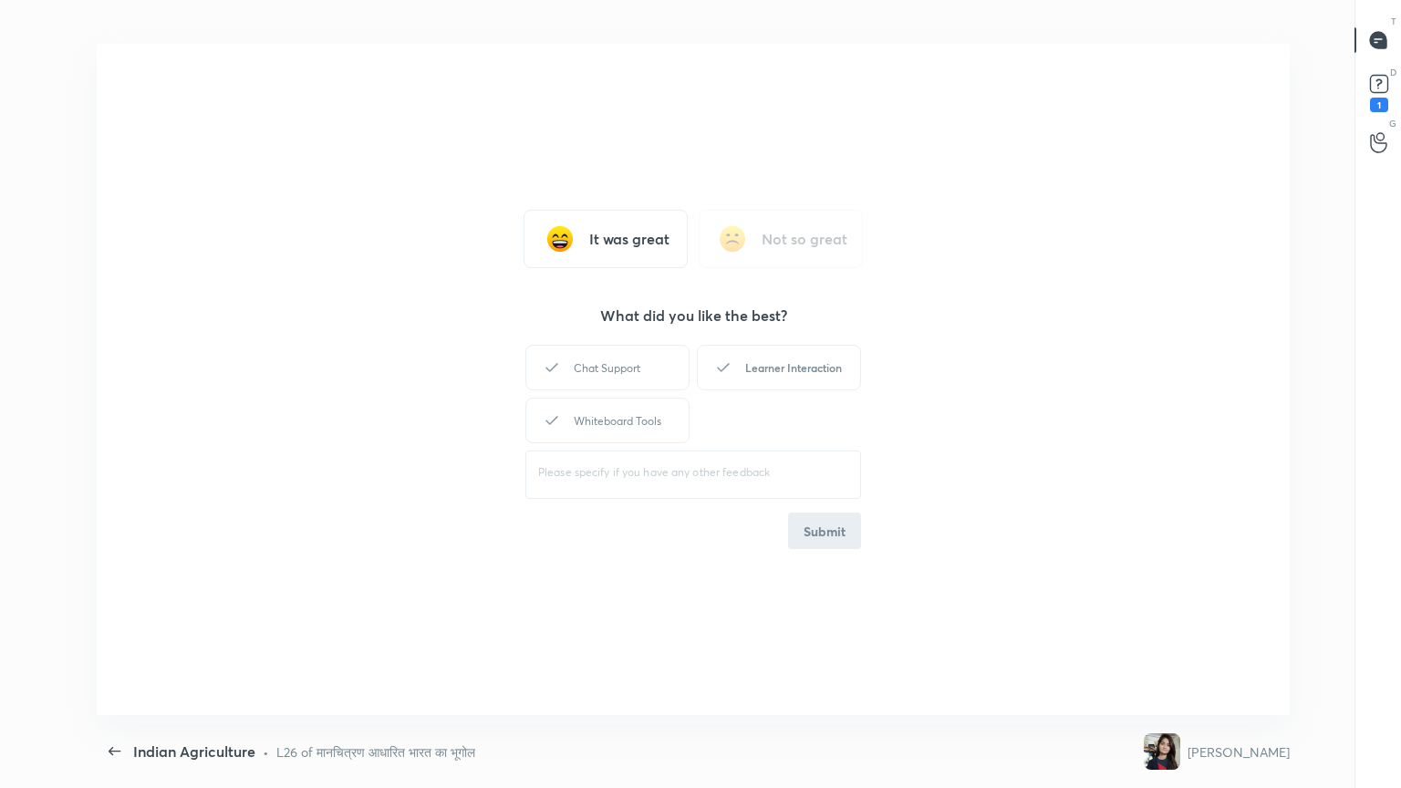
click at [784, 369] on div "Learner Interaction" at bounding box center [779, 368] width 164 height 46
click at [816, 515] on button "Submit" at bounding box center [824, 531] width 73 height 36
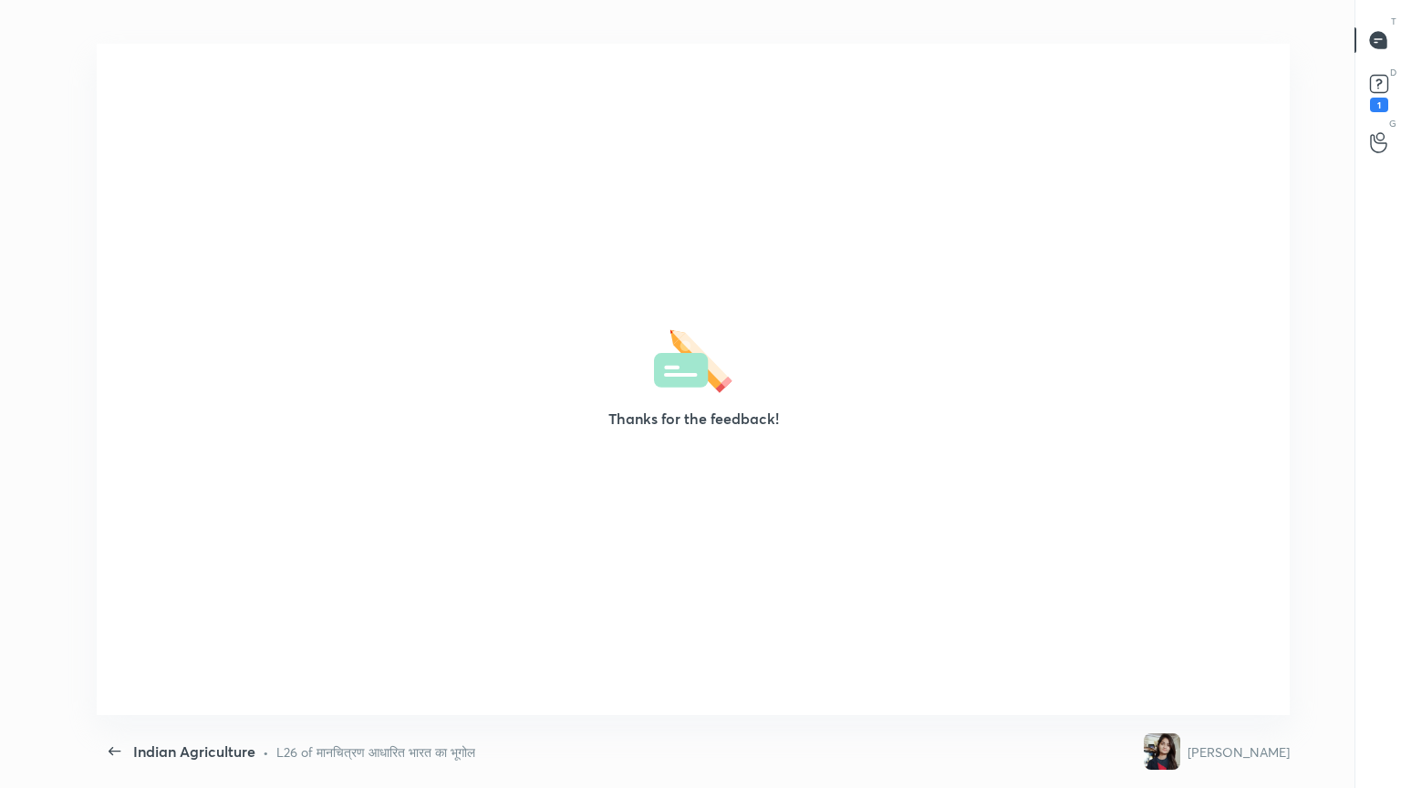
click at [816, 515] on div "Thanks for the feedback!" at bounding box center [693, 379] width 1193 height 671
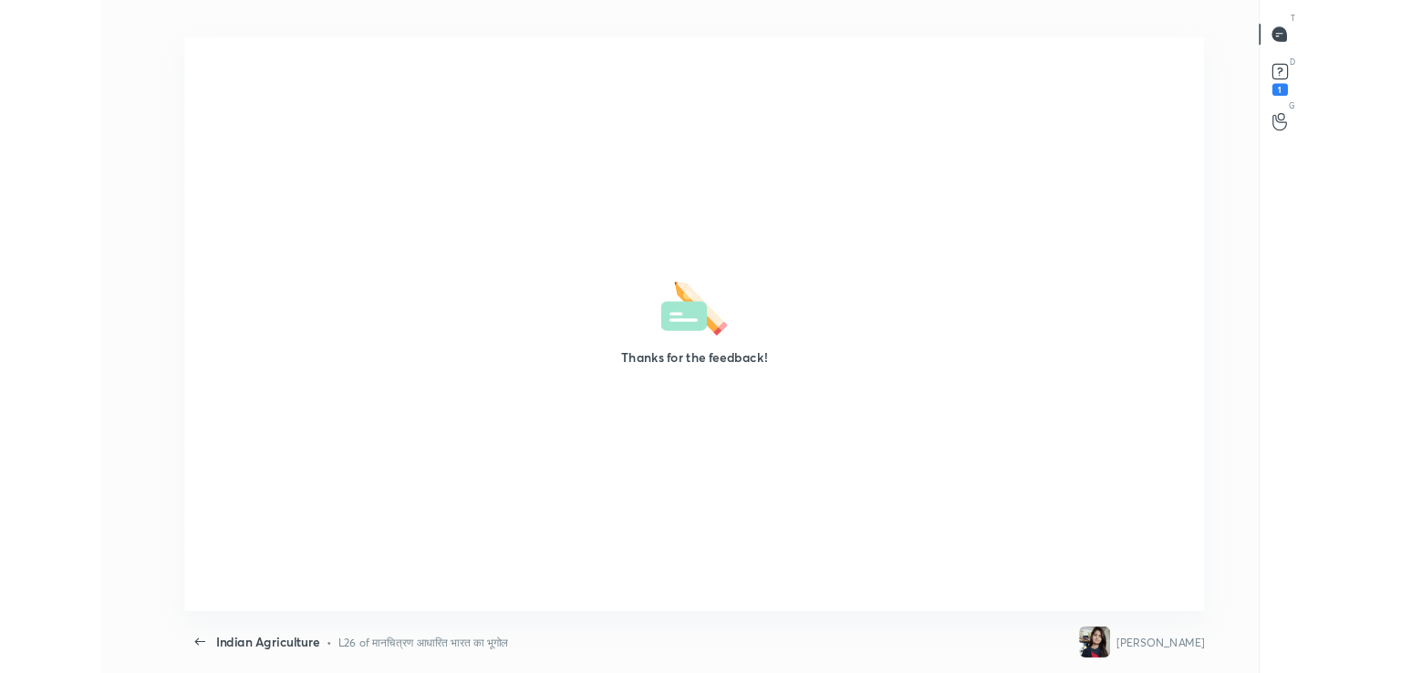
scroll to position [90667, 89837]
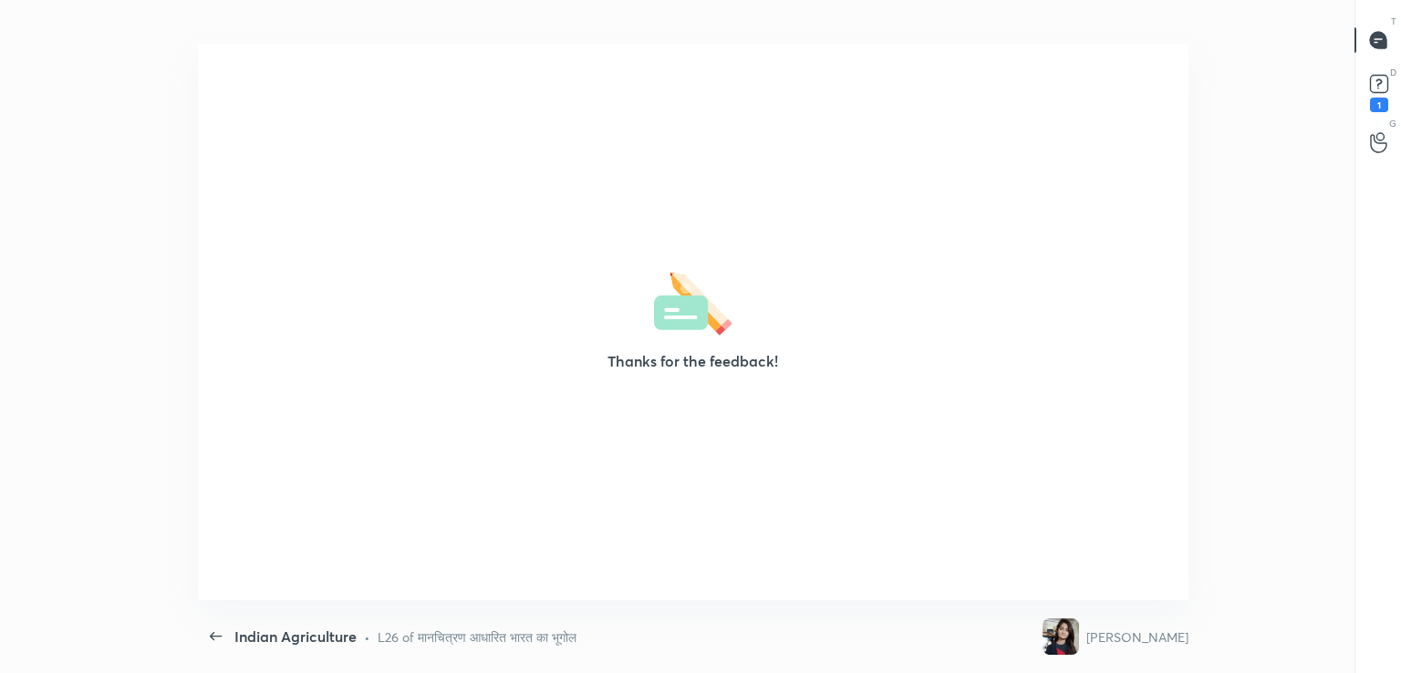
type textarea "x"
